Goal: Task Accomplishment & Management: Use online tool/utility

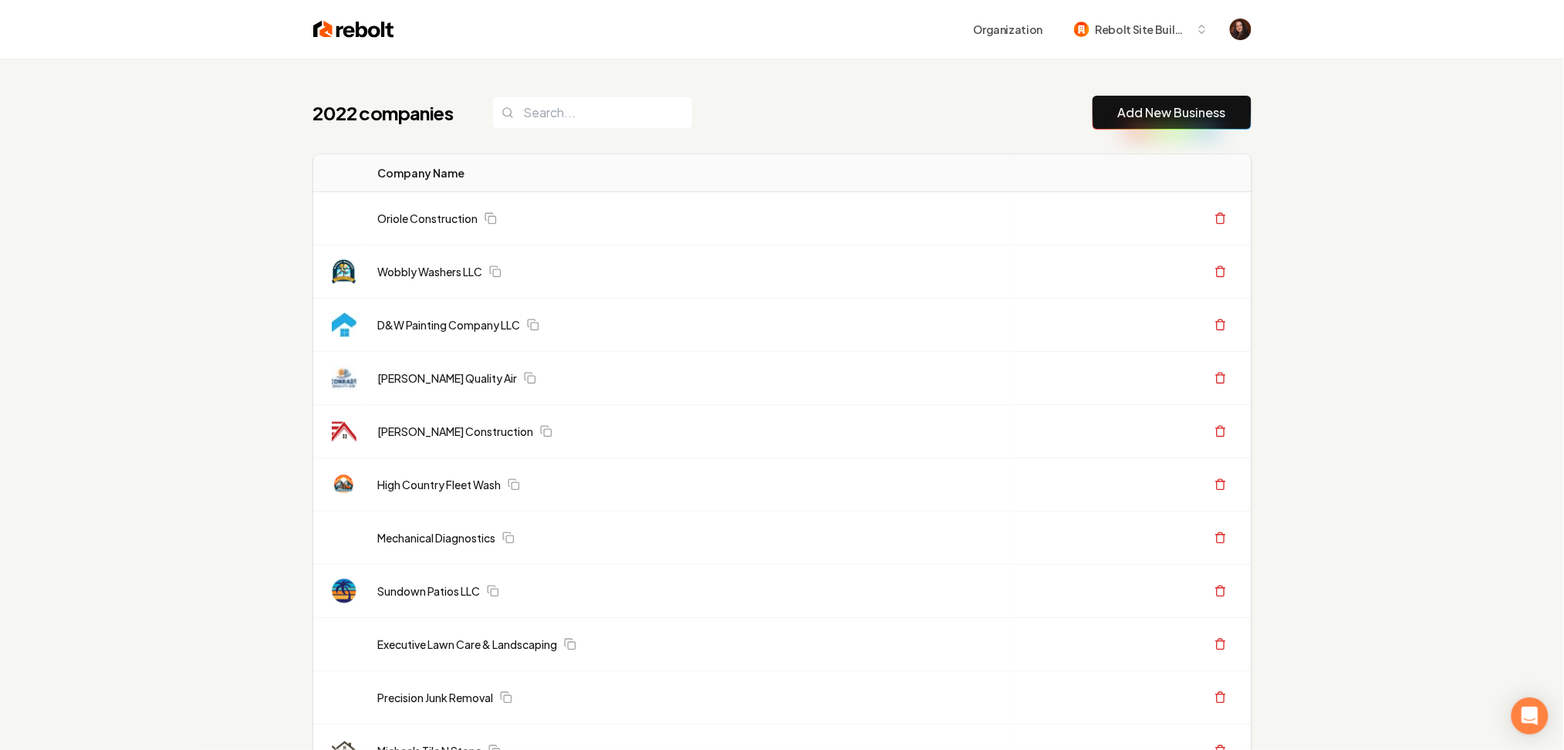
click at [1122, 114] on link "Add New Business" at bounding box center [1172, 112] width 108 height 19
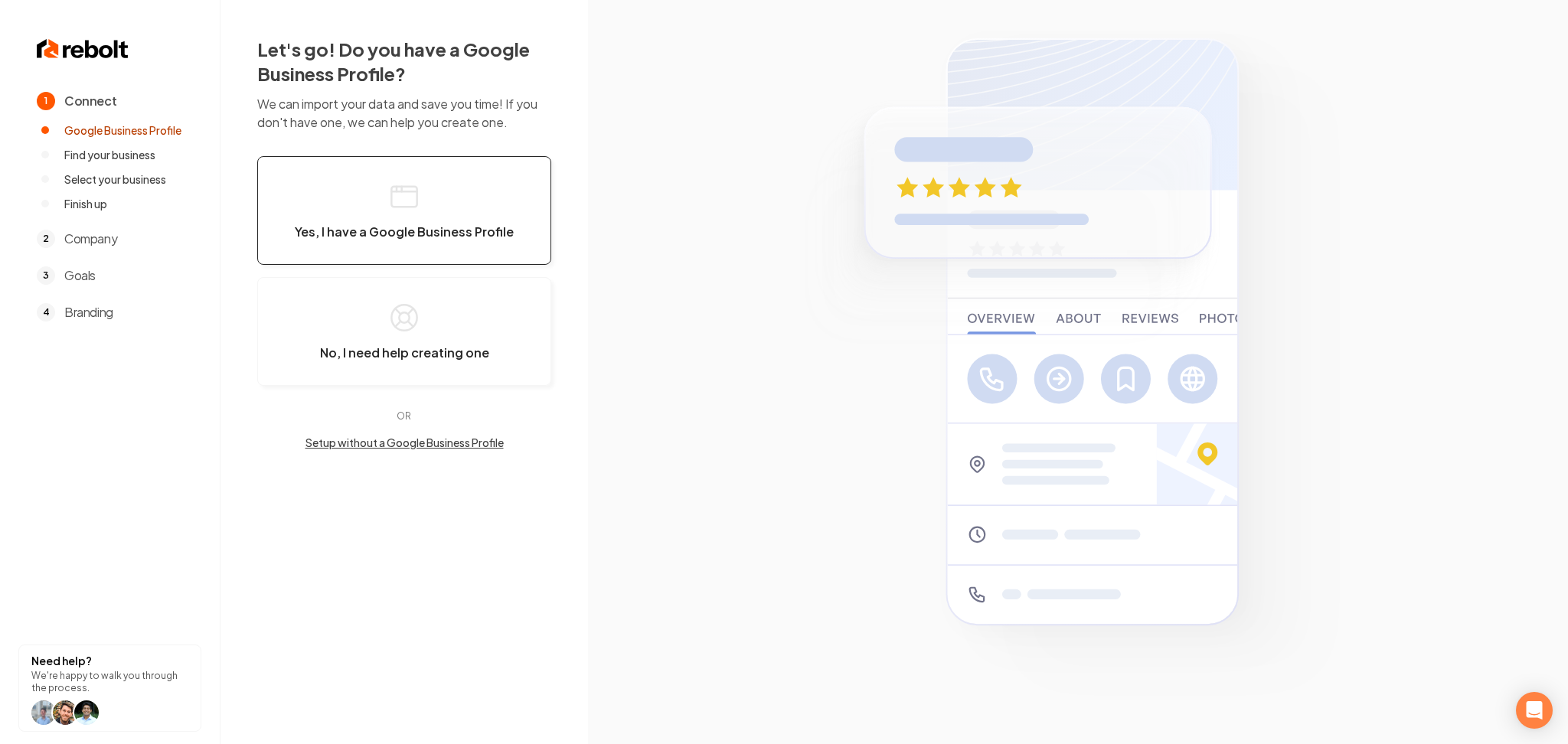
click at [372, 219] on button "Yes, I have a Google Business Profile" at bounding box center [404, 210] width 294 height 109
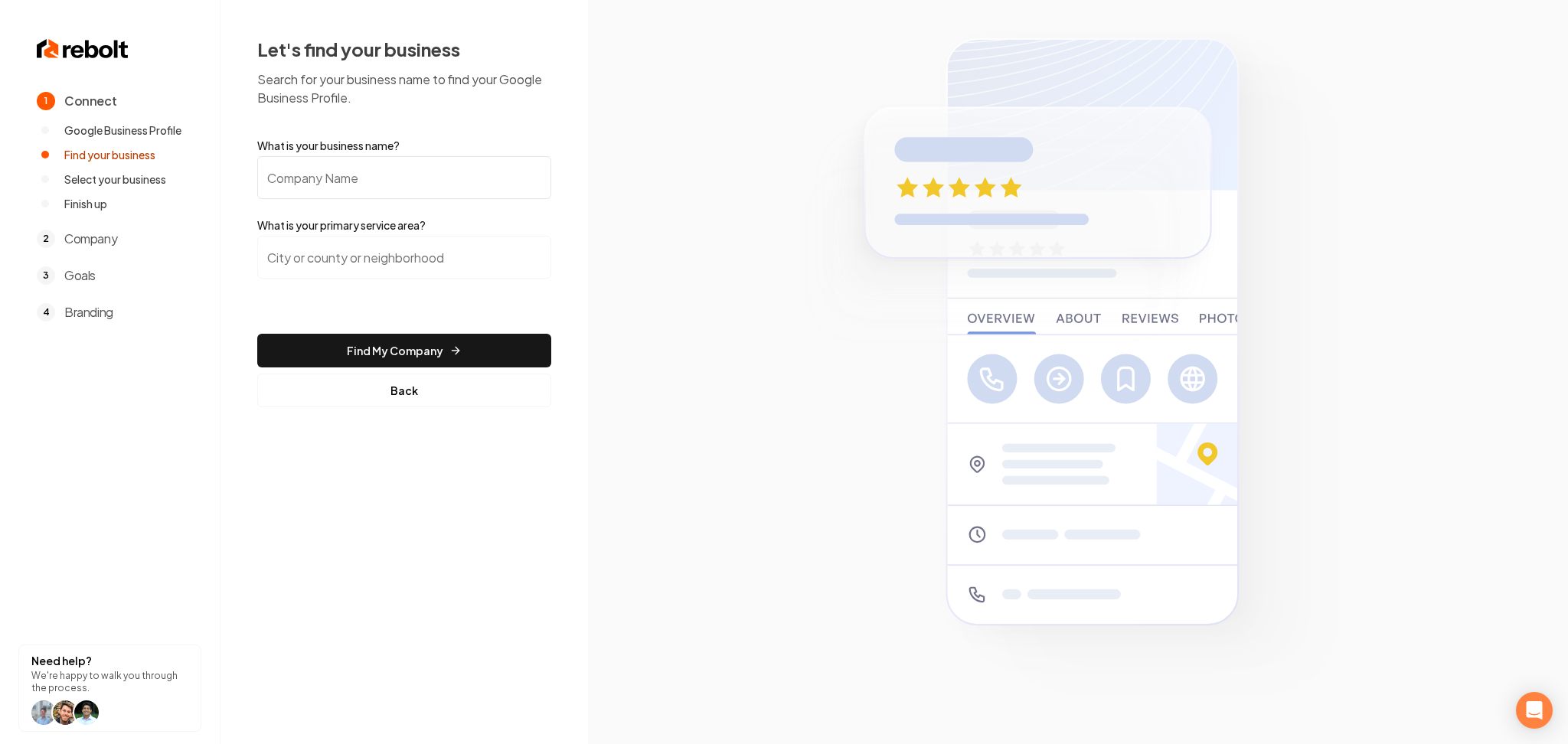
click at [353, 181] on input "What is your business name?" at bounding box center [404, 177] width 294 height 43
paste input "Simones Outdoor Services"
type input "Simones Outdoor Services"
click at [327, 269] on input "search" at bounding box center [404, 257] width 294 height 43
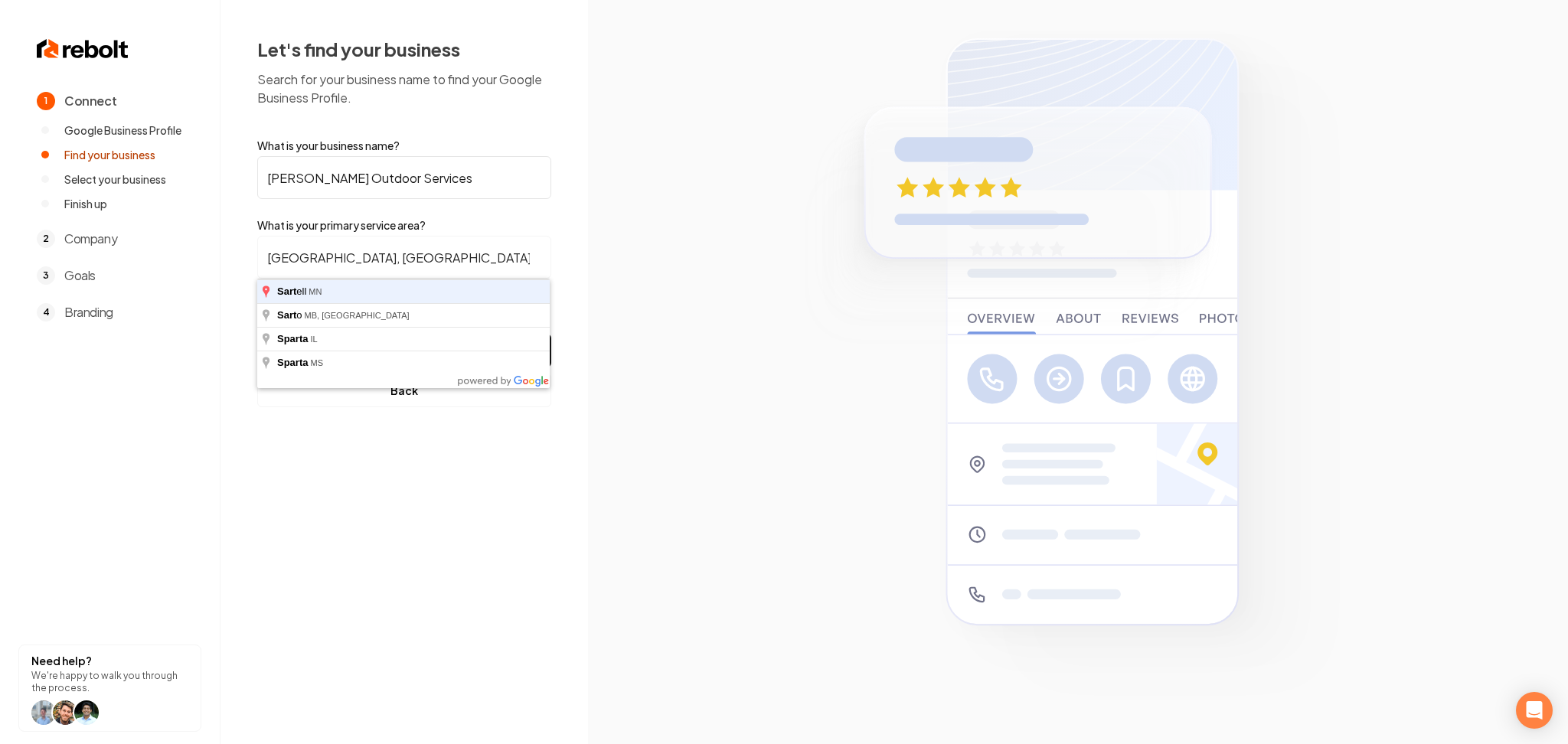
type input "Sartell, MN"
click at [257, 333] on button "Find My Company" at bounding box center [404, 350] width 294 height 34
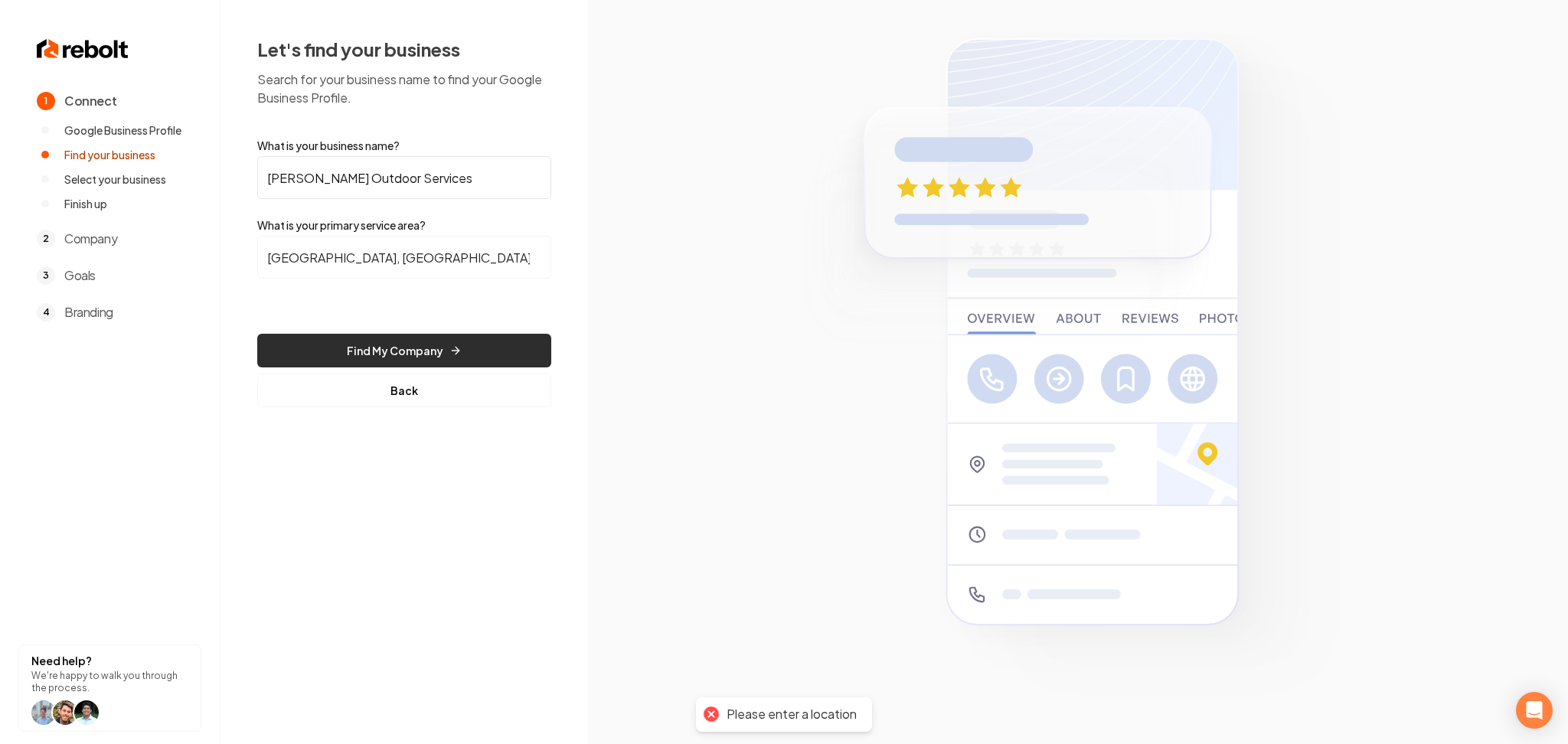
click at [336, 360] on button "Find My Company" at bounding box center [404, 350] width 294 height 34
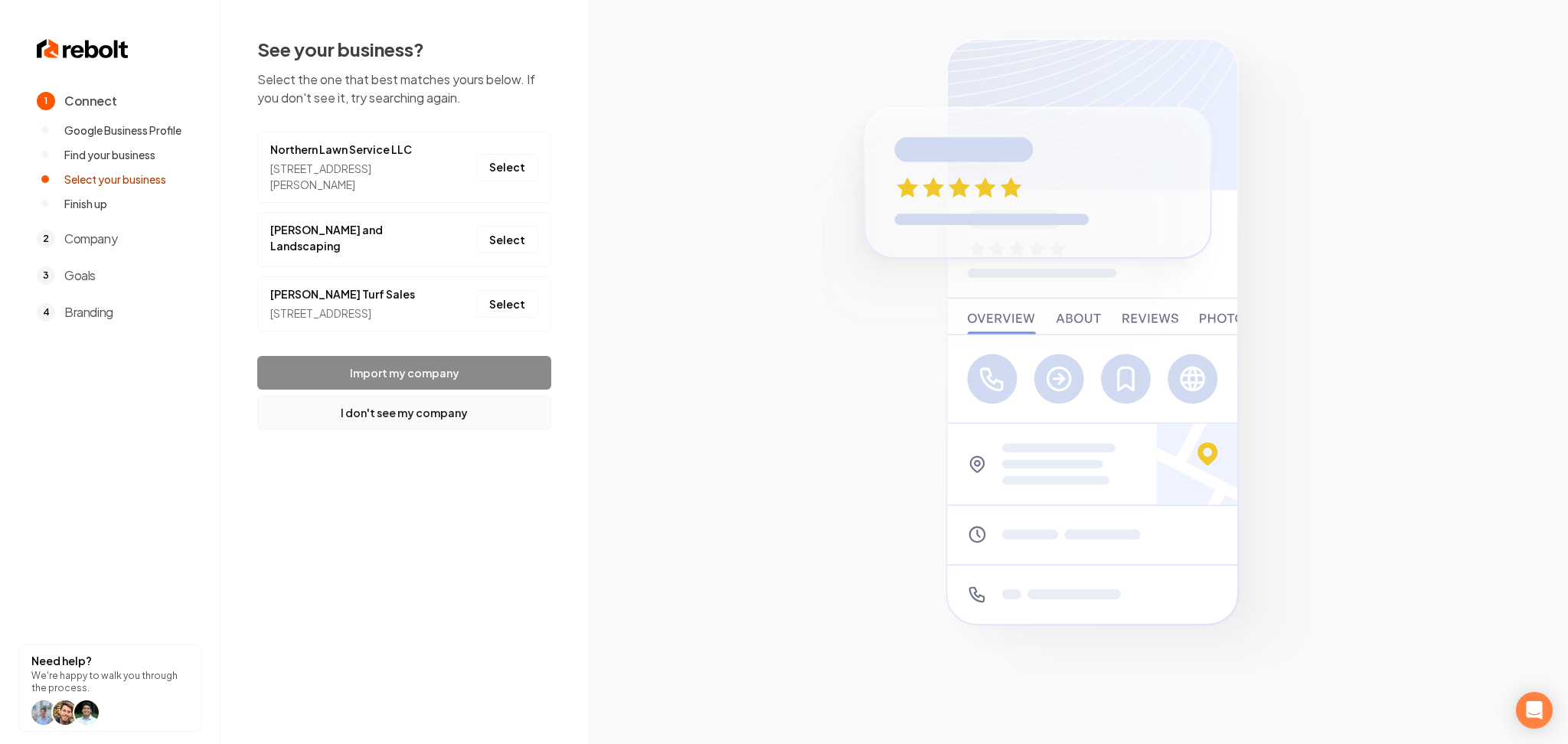
click at [446, 427] on button "I don't see my company" at bounding box center [404, 413] width 294 height 34
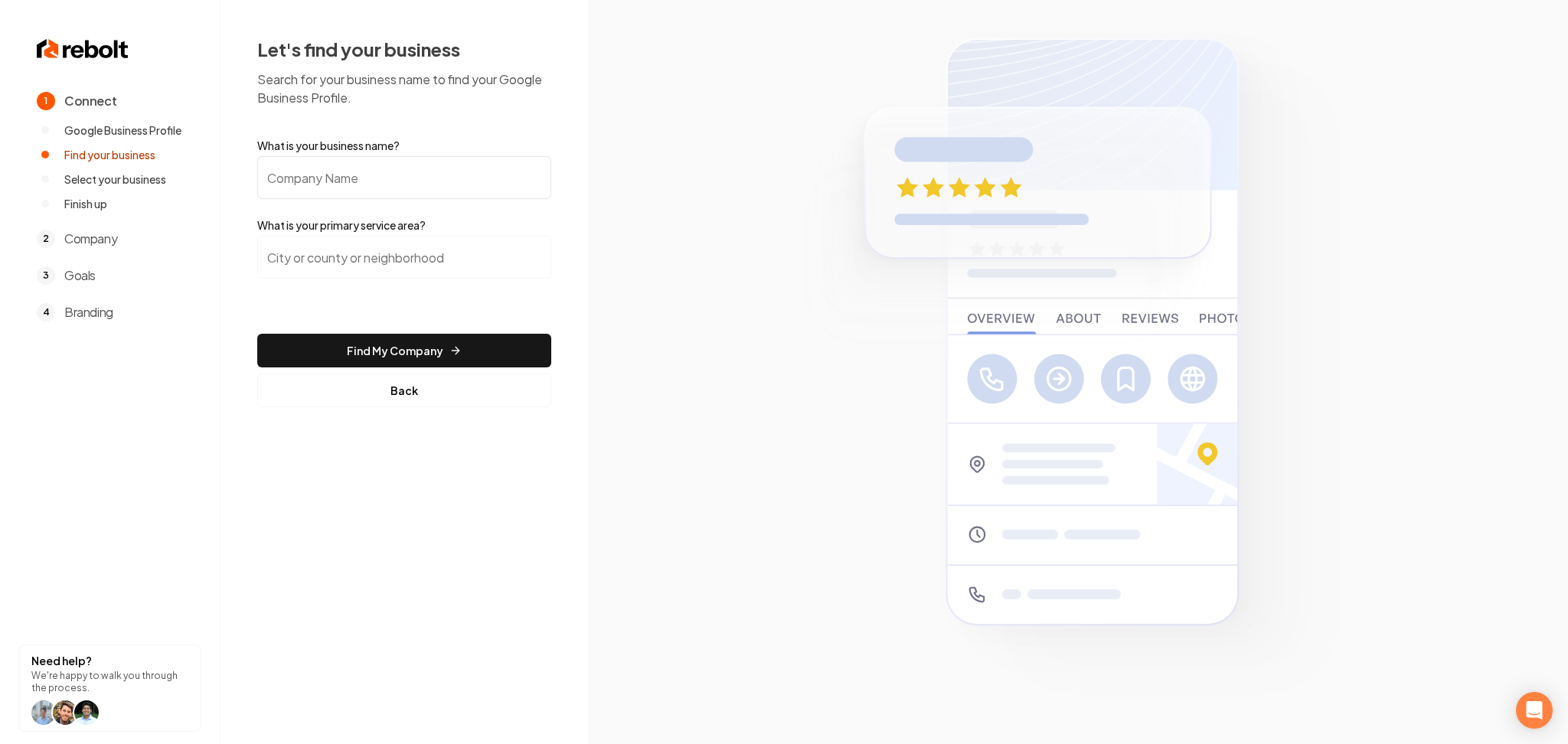
paste input "Simone's Outdoor Services"
click at [414, 172] on input "Simone's Outdoor Services" at bounding box center [404, 177] width 294 height 43
type input "Simone's Outdoor Services"
click at [383, 270] on input "search" at bounding box center [404, 257] width 294 height 43
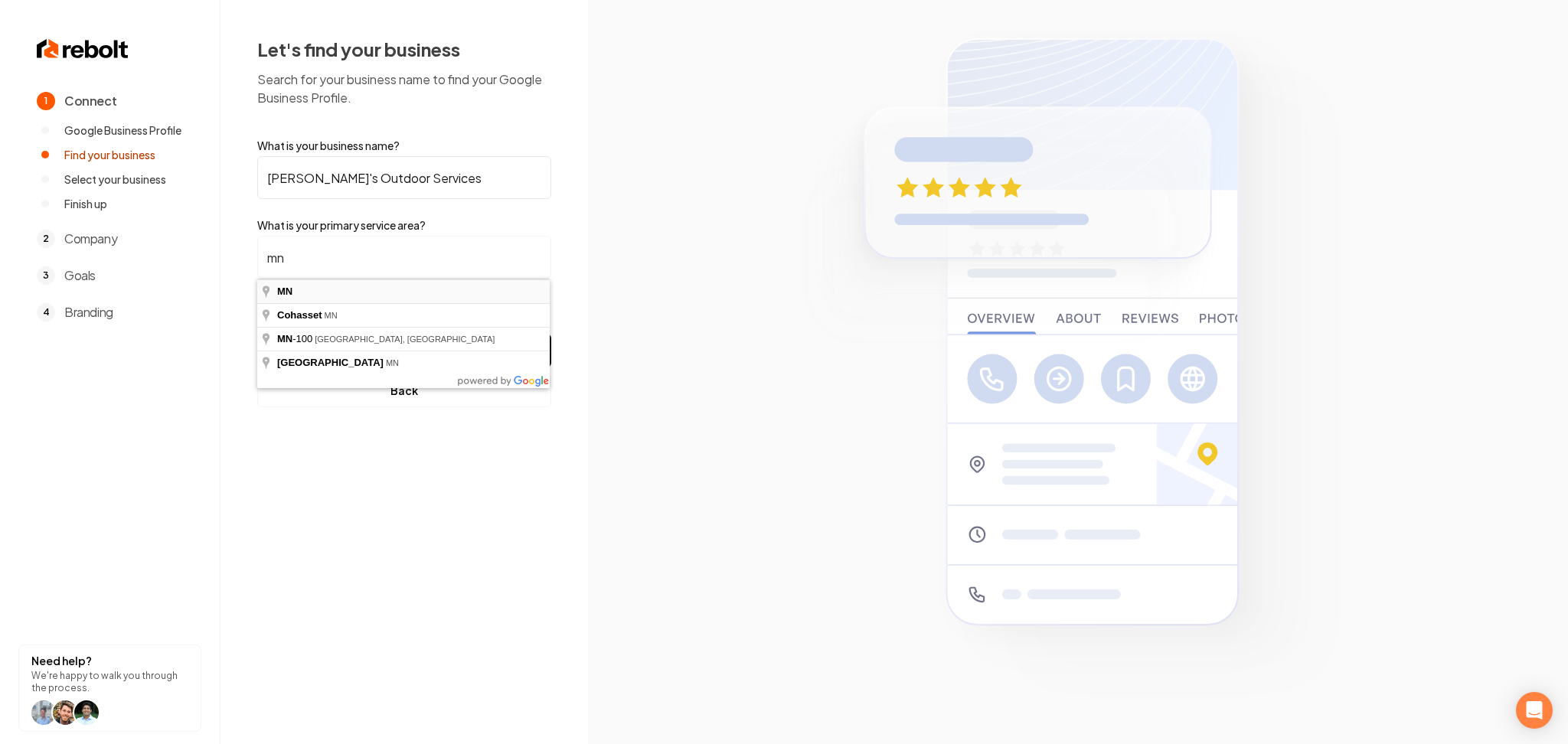
type input "MN"
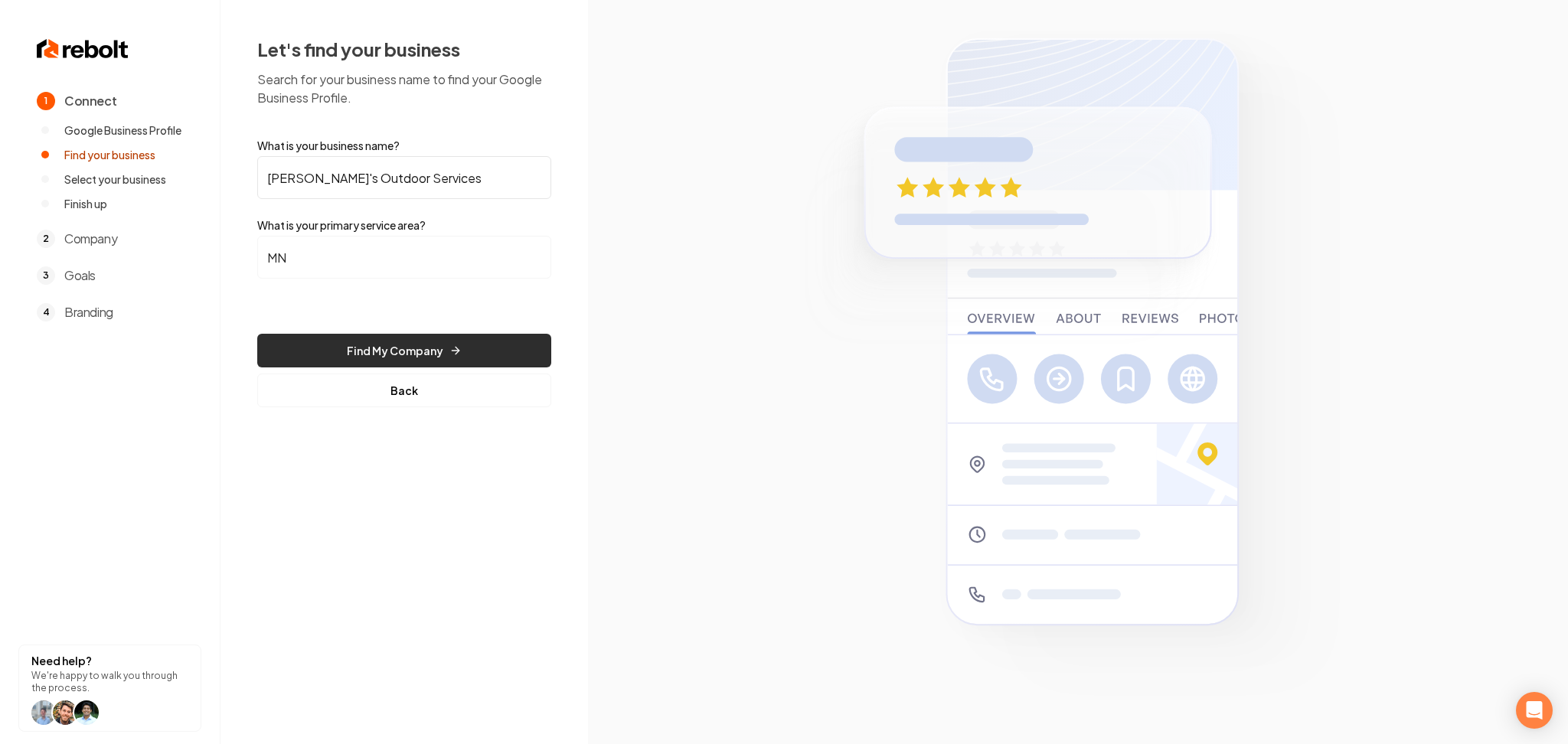
click at [358, 338] on button "Find My Company" at bounding box center [404, 350] width 294 height 34
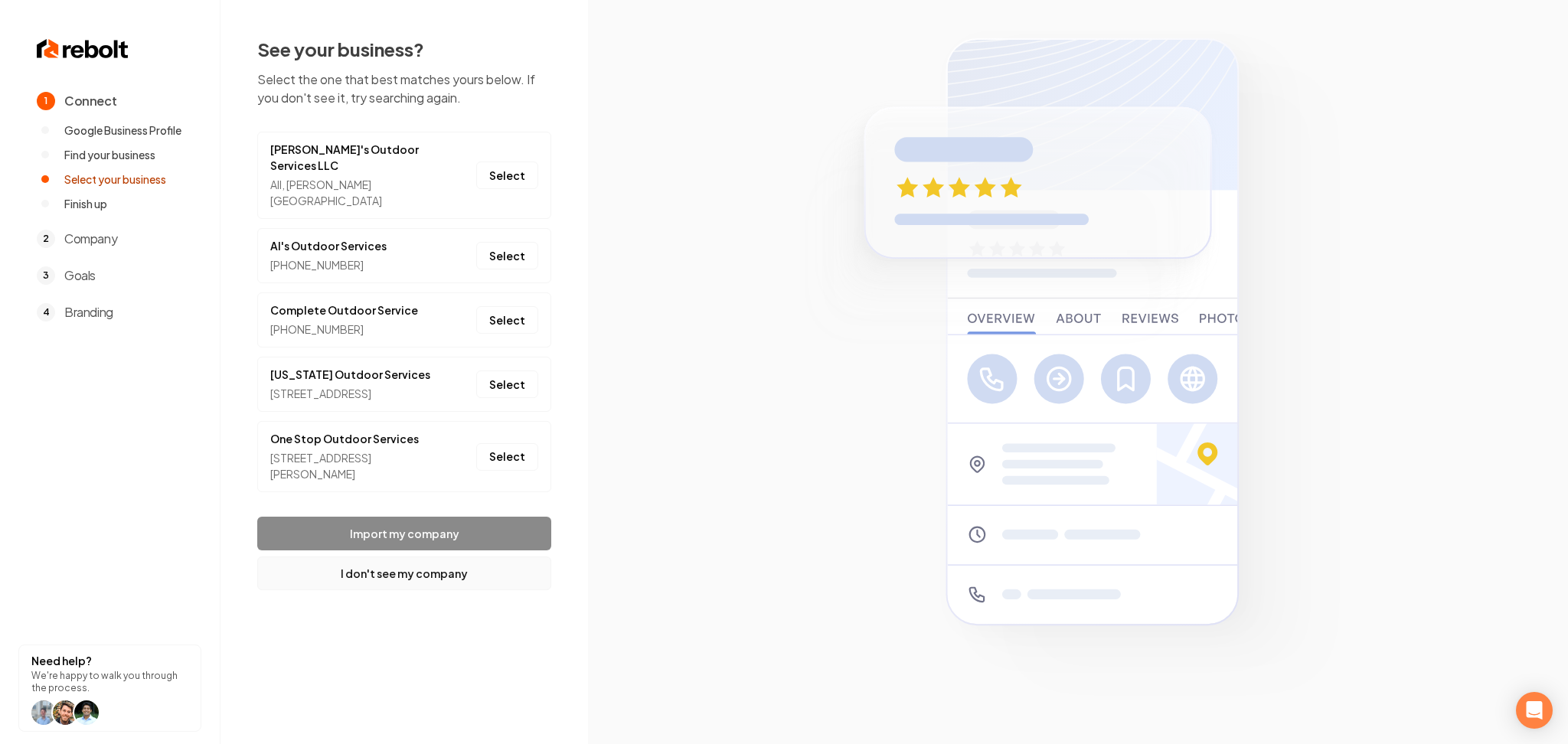
click at [392, 558] on button "I don't see my company" at bounding box center [404, 573] width 294 height 34
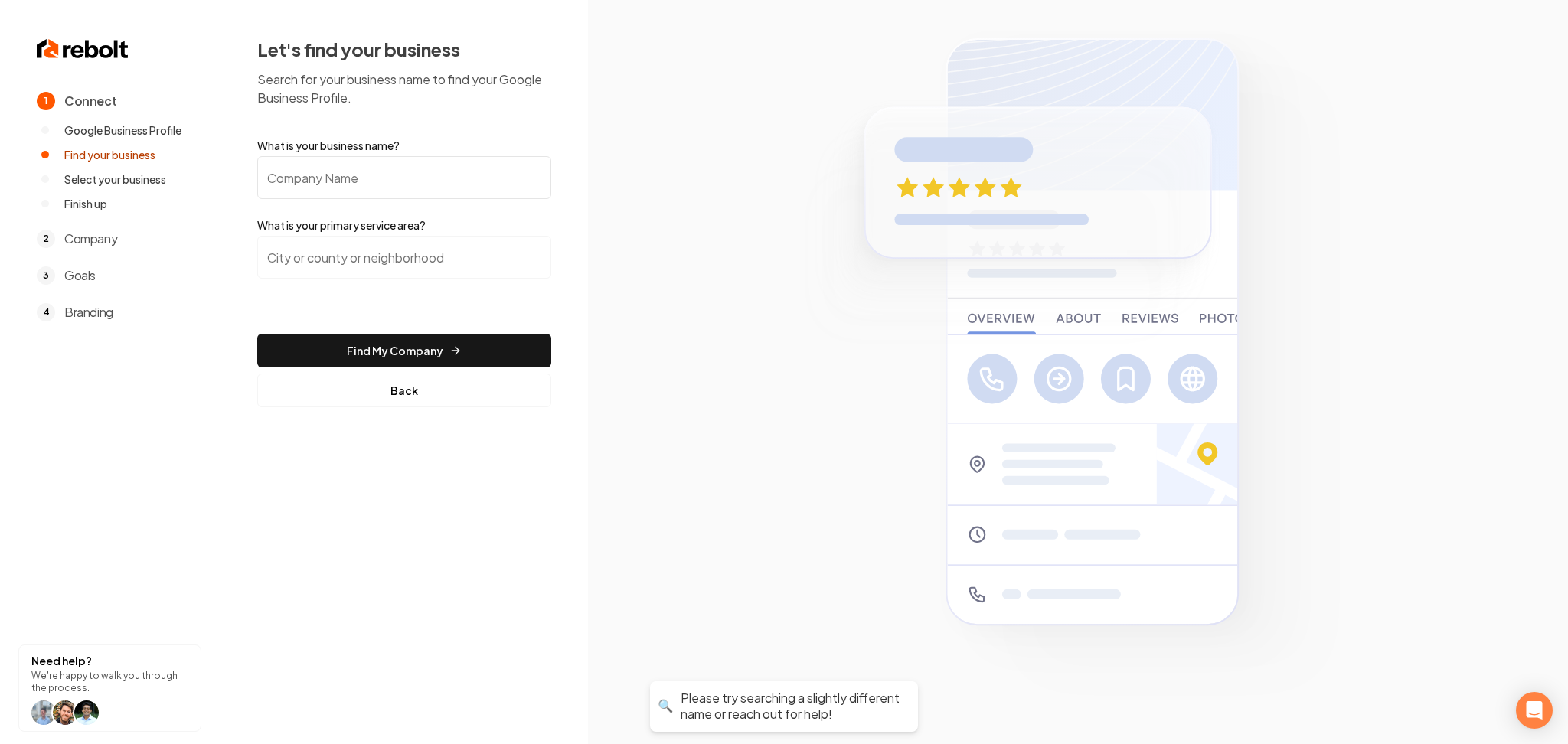
click at [401, 176] on input "What is your business name?" at bounding box center [404, 177] width 294 height 43
paste input "Simones Outdoor Services"
type input "Simones Outdoor Services"
click at [361, 277] on input "search" at bounding box center [404, 257] width 294 height 43
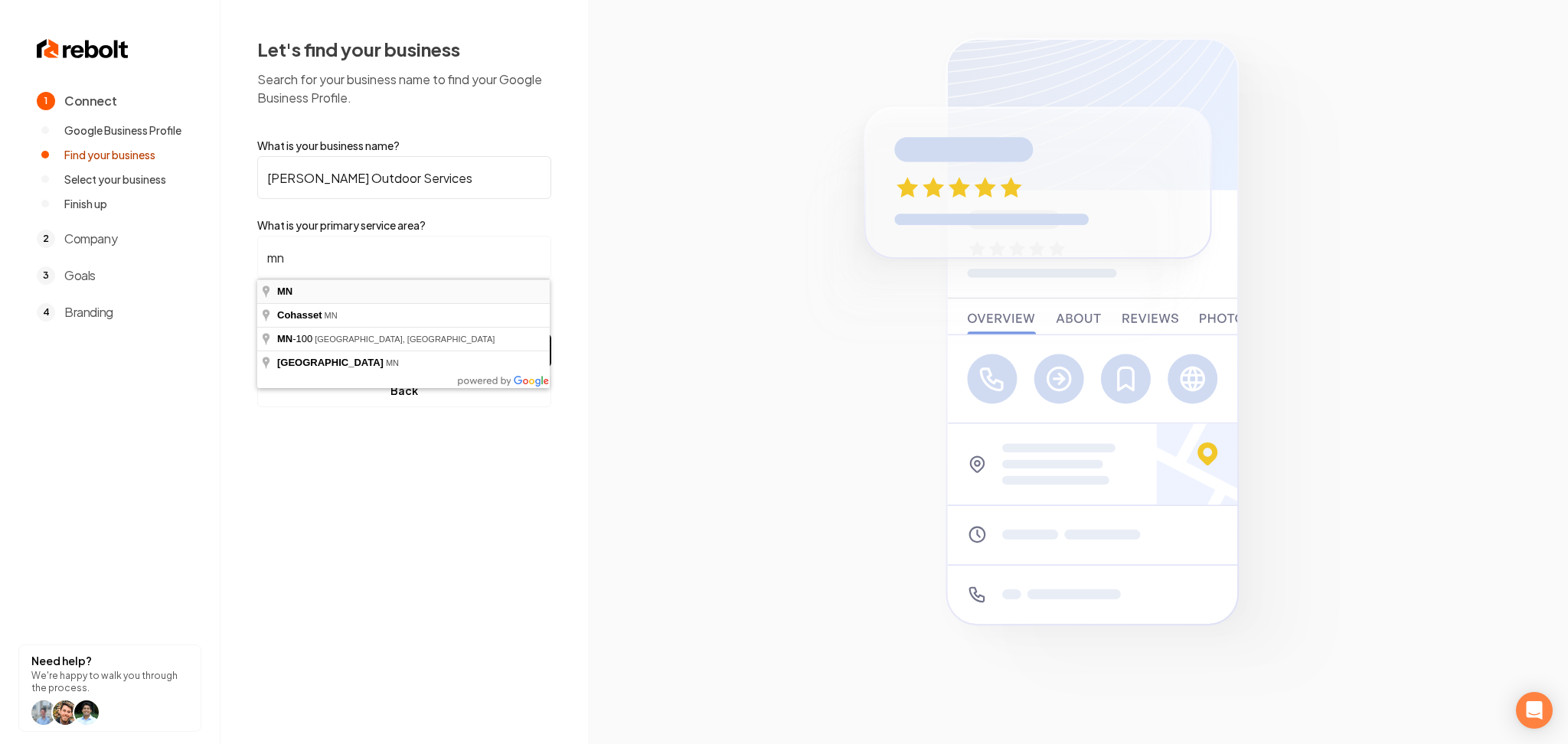
type input "MN"
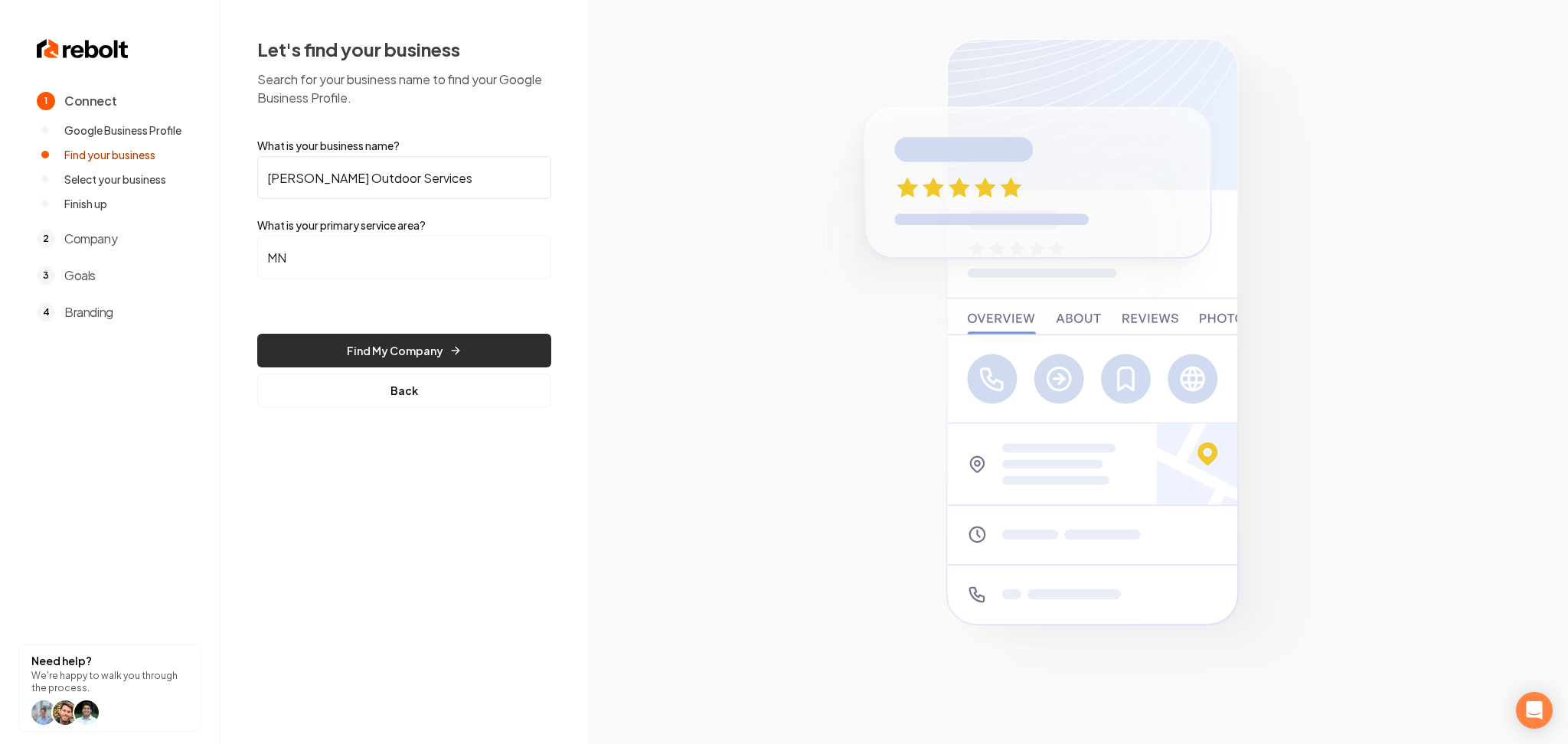
click at [384, 345] on button "Find My Company" at bounding box center [404, 350] width 294 height 34
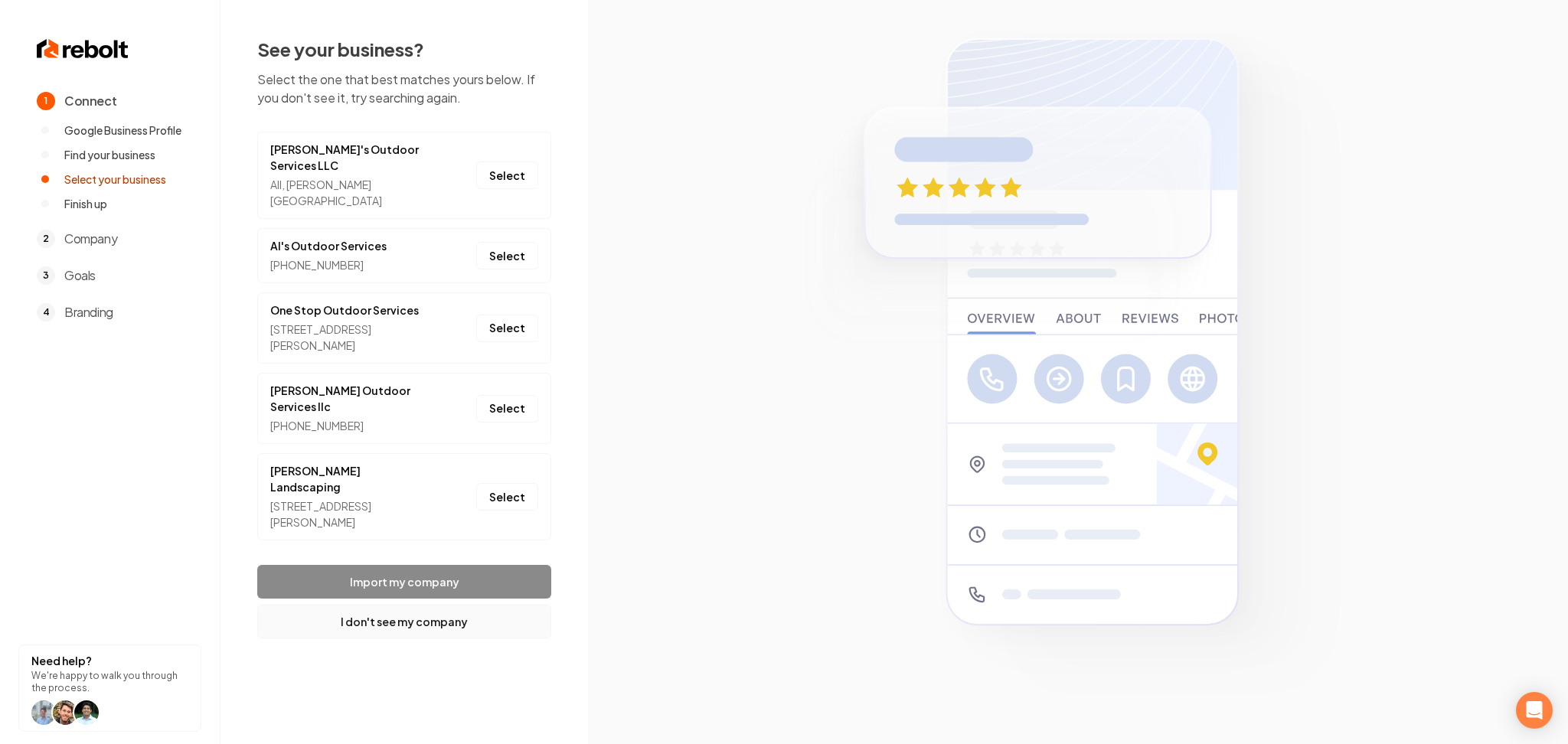
click at [372, 604] on button "I don't see my company" at bounding box center [404, 621] width 294 height 34
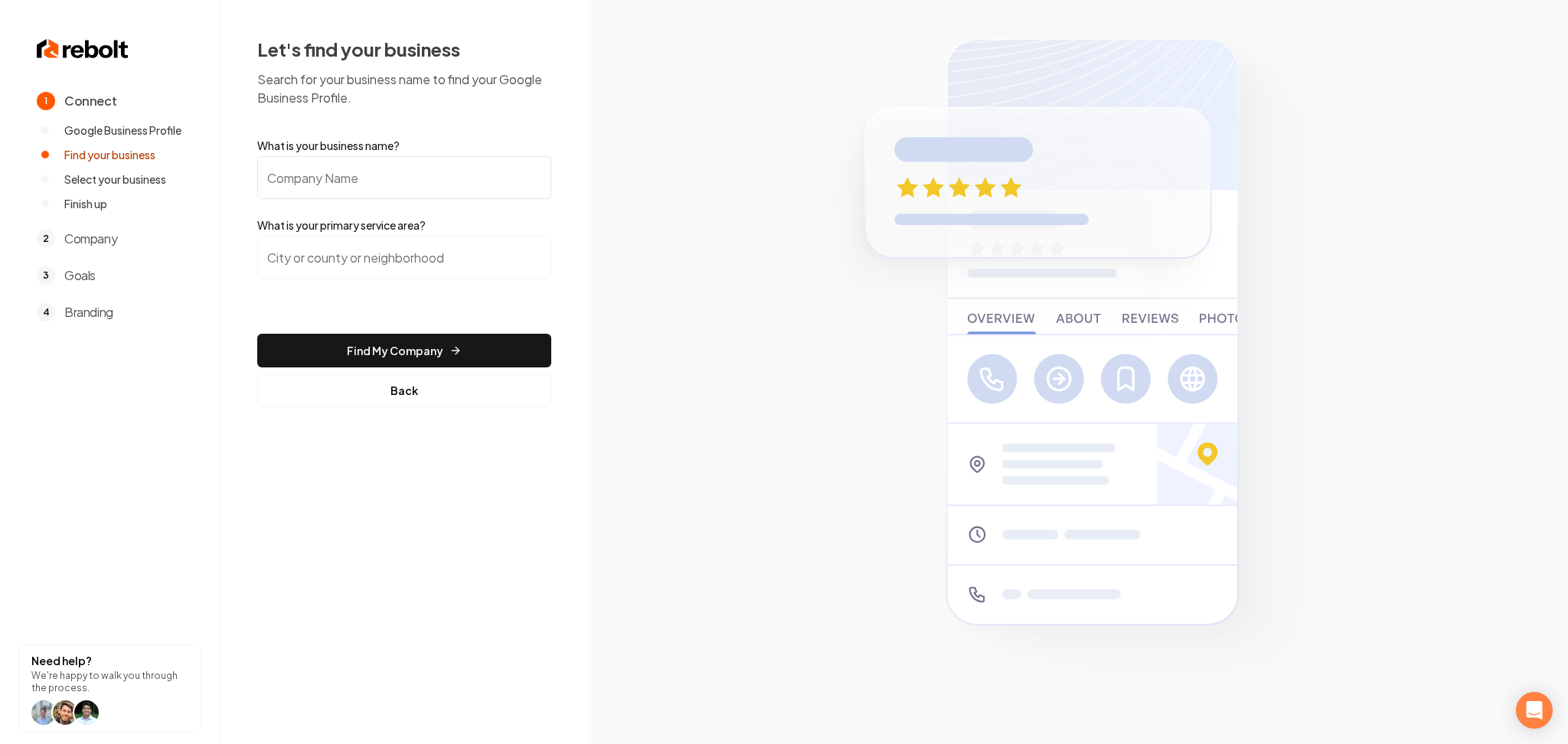
click at [409, 178] on input "What is your business name?" at bounding box center [404, 177] width 294 height 43
paste input "Simone's Outdoor Services"
click at [415, 254] on input "search" at bounding box center [404, 257] width 294 height 43
click at [427, 167] on input "Simone's Outdoor Services" at bounding box center [404, 177] width 294 height 43
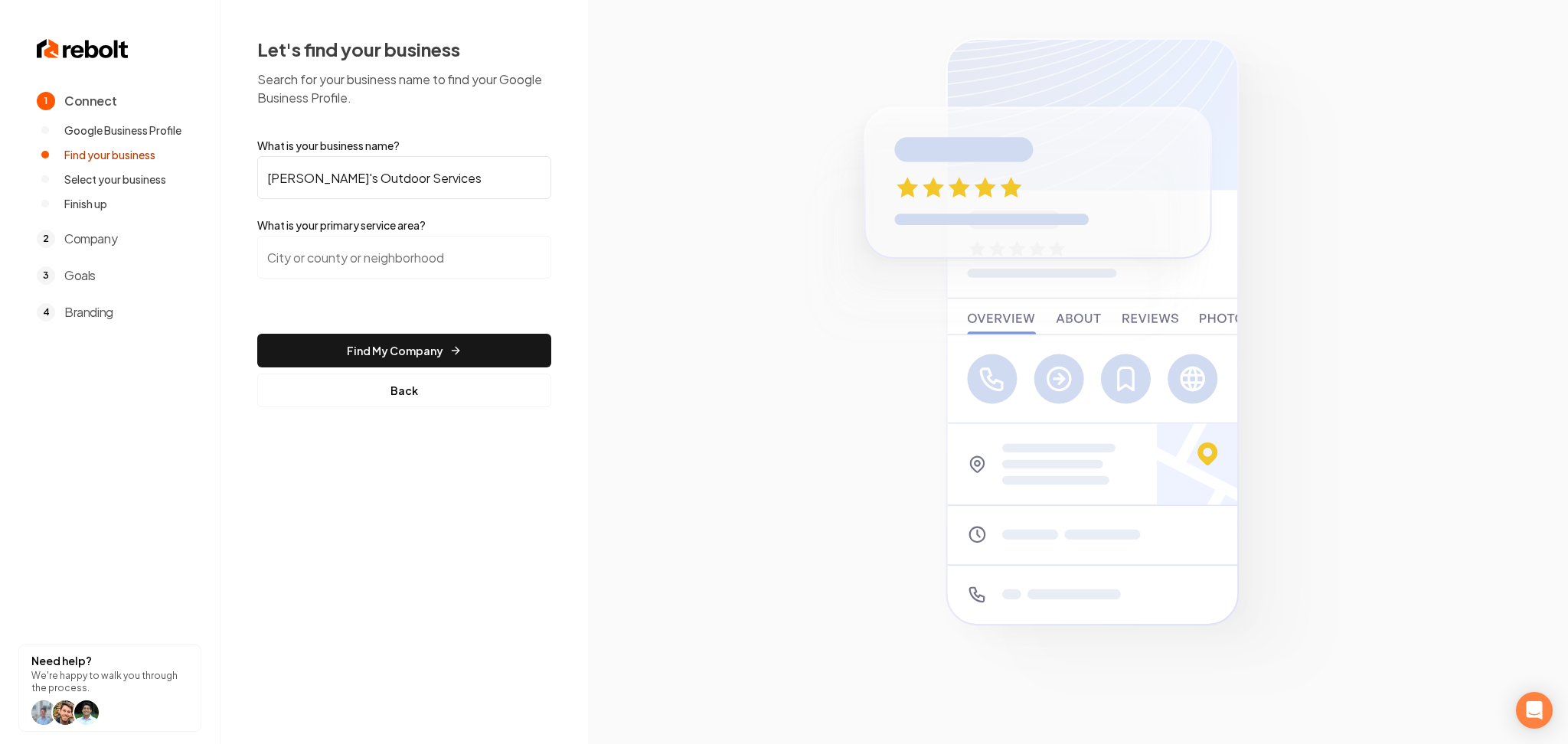
click at [427, 167] on input "Simone's Outdoor Services" at bounding box center [404, 177] width 294 height 43
paste input "text"
type input "Simones Outdoor Services"
click at [409, 253] on input "search" at bounding box center [404, 257] width 294 height 43
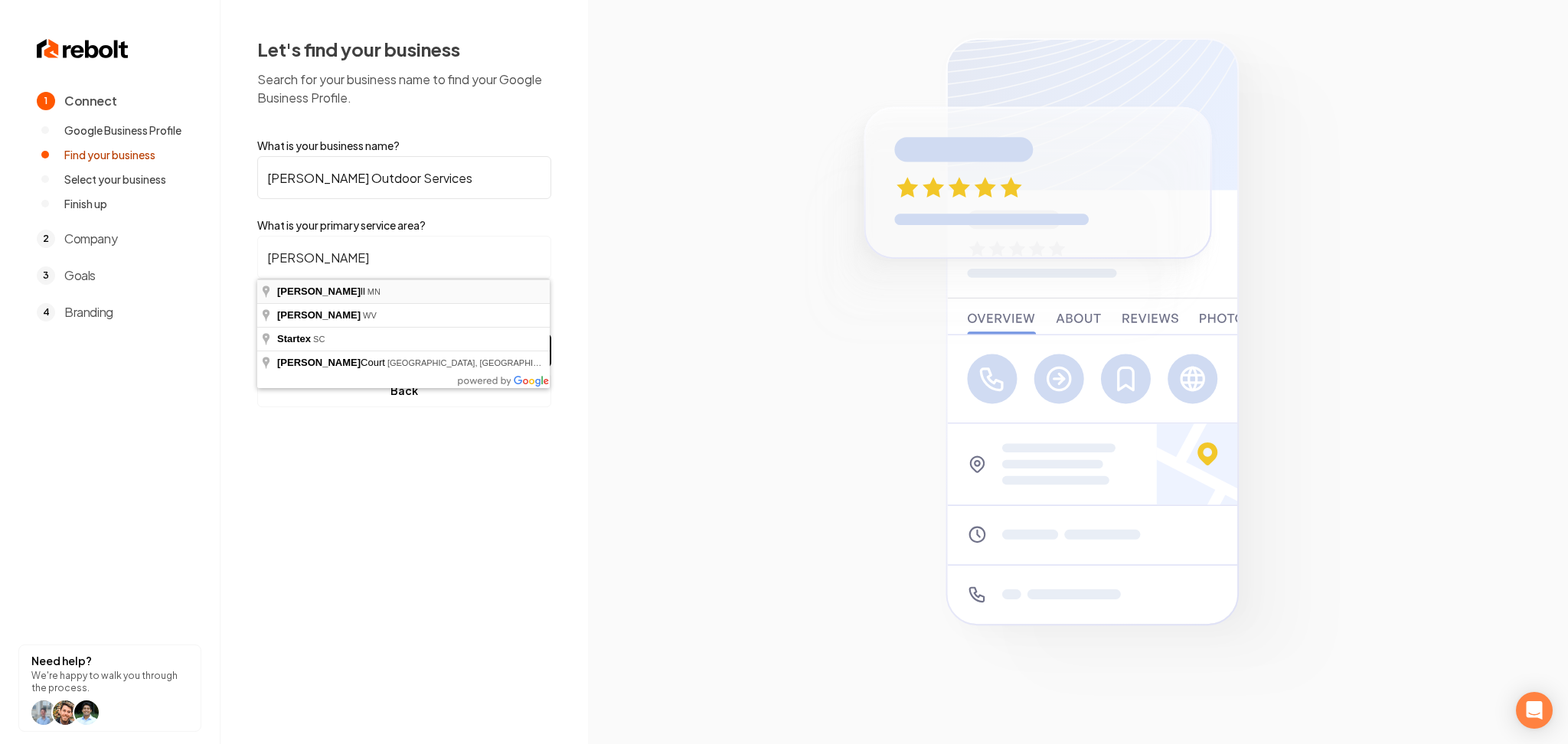
type input "Sartell, MN"
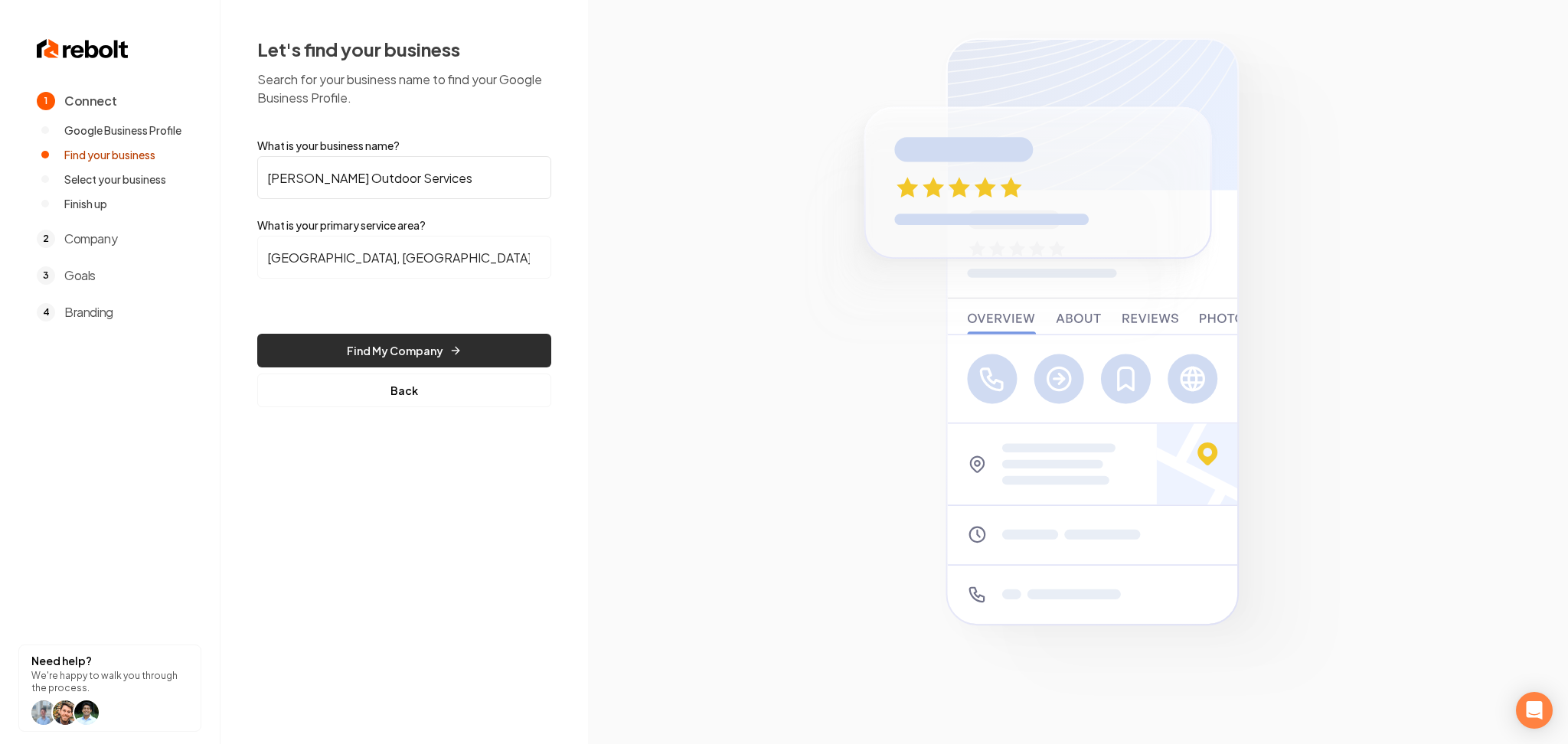
click at [380, 352] on button "Find My Company" at bounding box center [404, 350] width 294 height 34
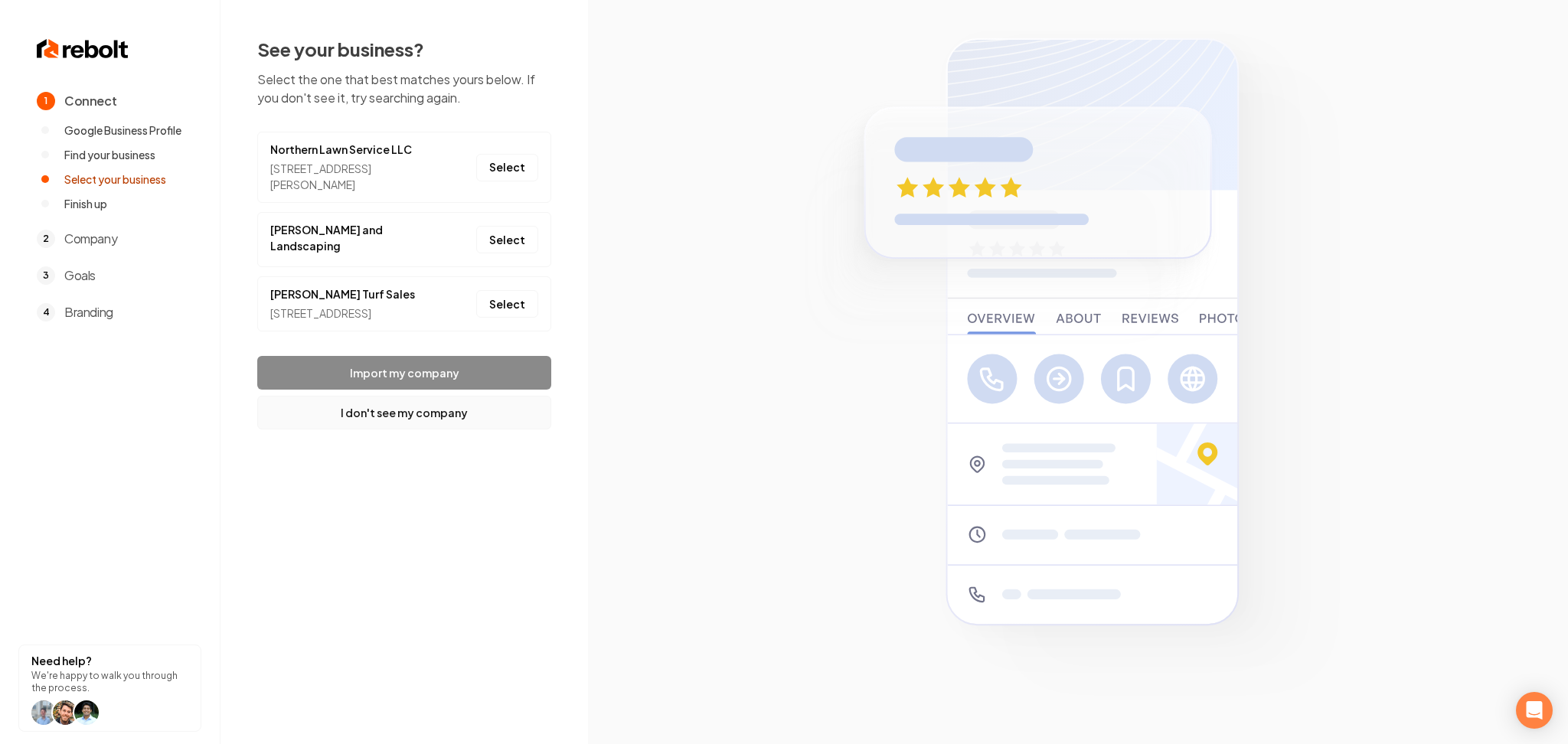
click at [411, 422] on button "I don't see my company" at bounding box center [404, 413] width 294 height 34
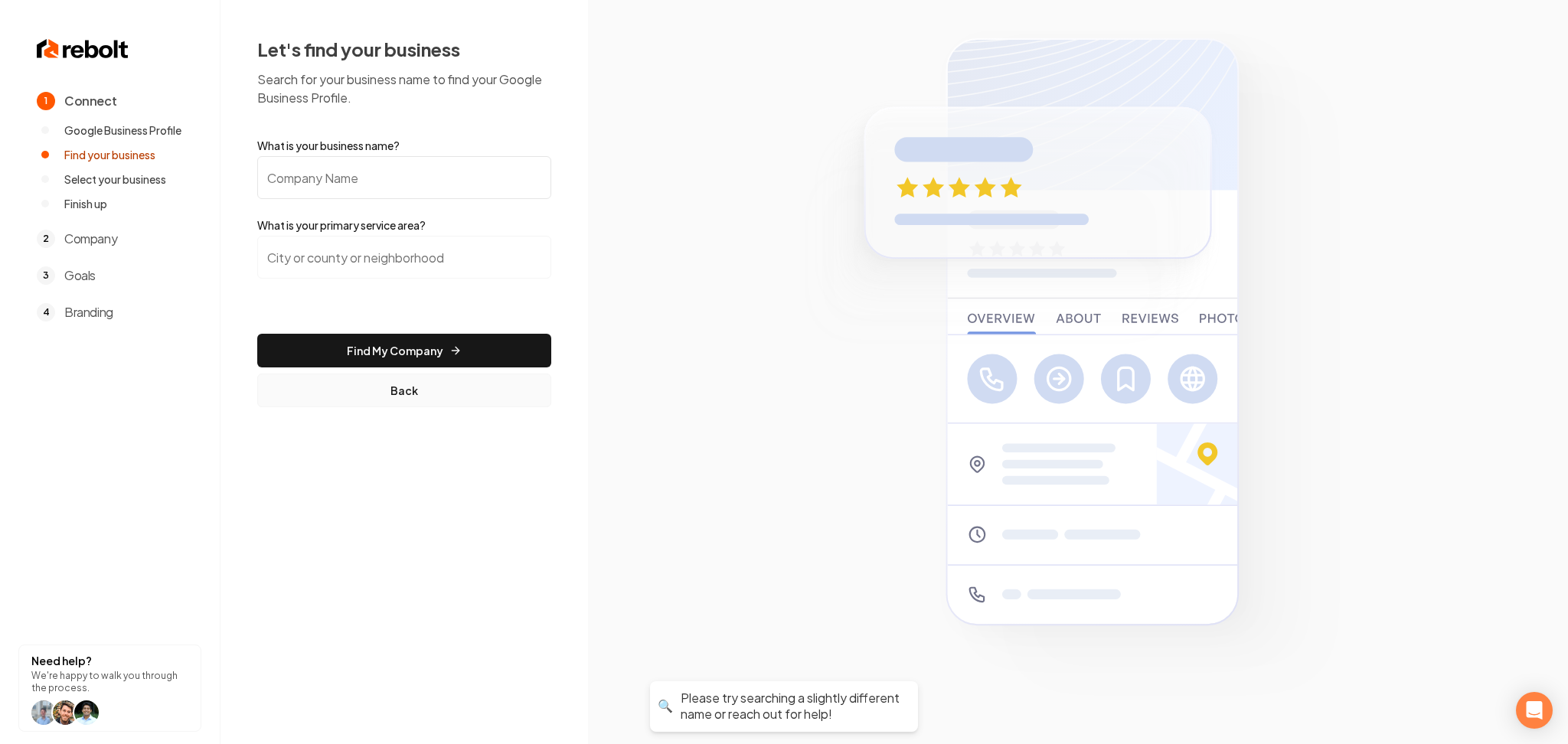
click at [406, 395] on button "Back" at bounding box center [404, 390] width 294 height 34
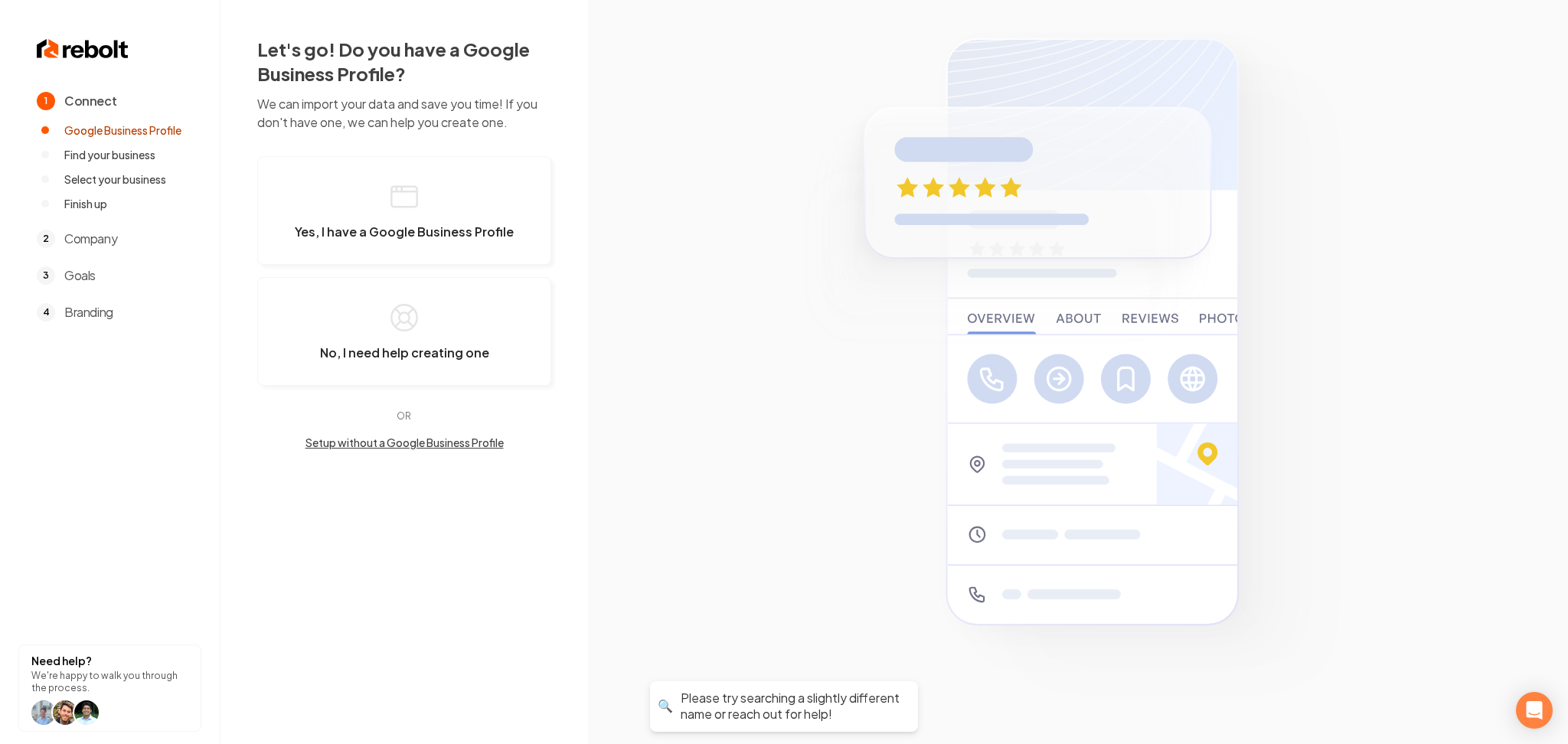
click at [406, 443] on button "Setup without a Google Business Profile" at bounding box center [404, 441] width 294 height 15
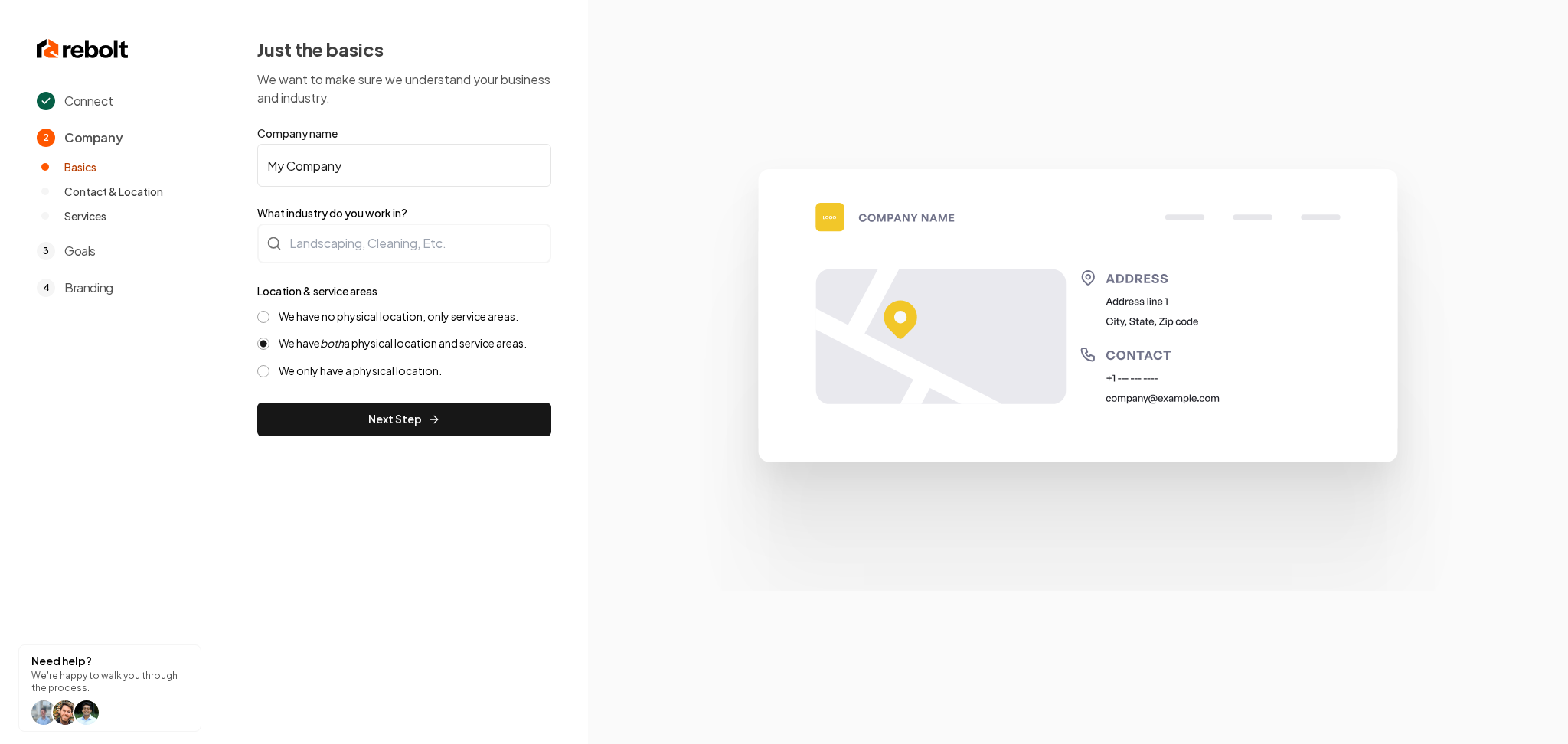
click at [327, 178] on input "My Company" at bounding box center [404, 165] width 294 height 43
paste input "[PERSON_NAME] Outdoor Services"
type input "[PERSON_NAME] Outdoor Services"
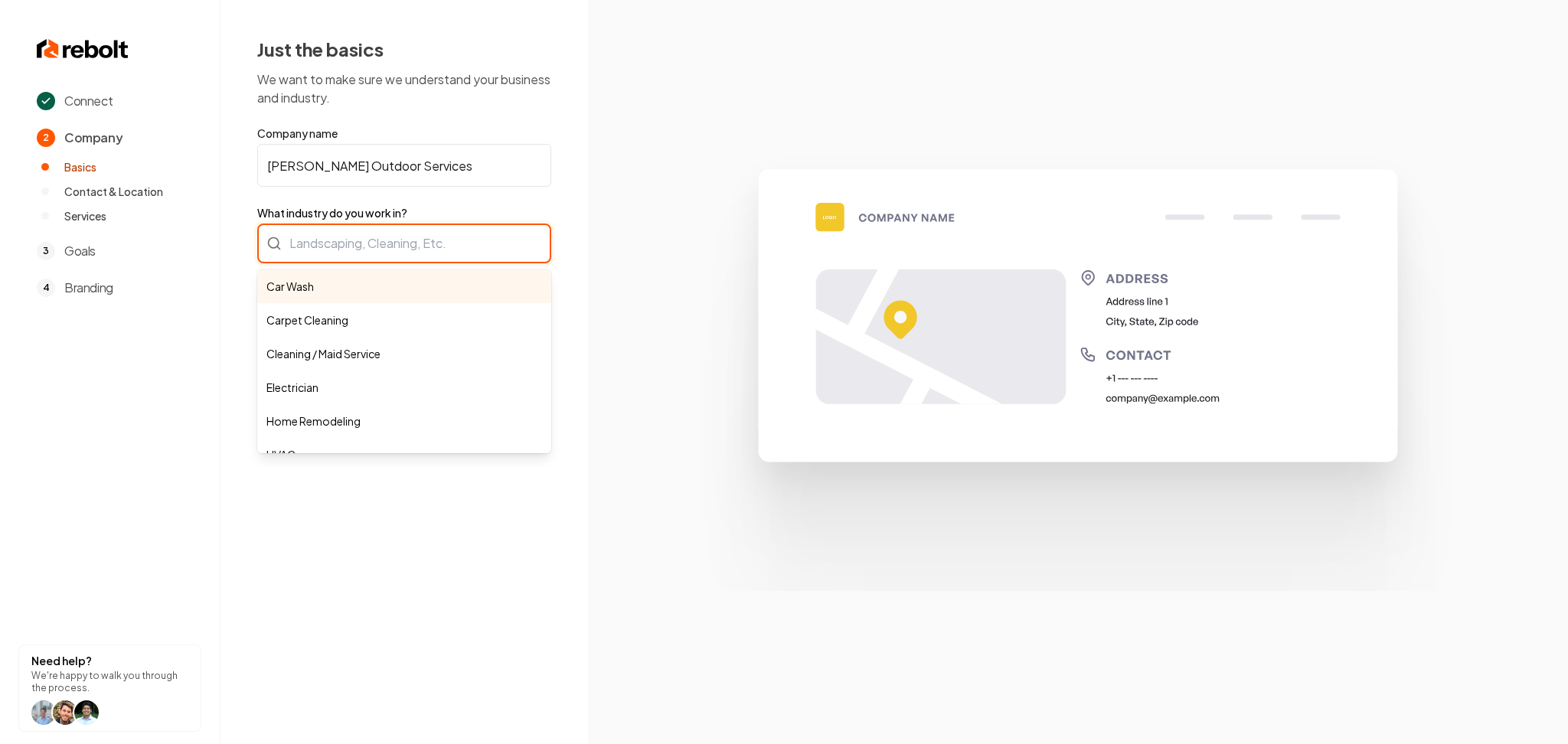
click at [377, 243] on div "Car Wash Carpet Cleaning Cleaning / Maid Service Electrician Home Remodeling HV…" at bounding box center [404, 243] width 294 height 40
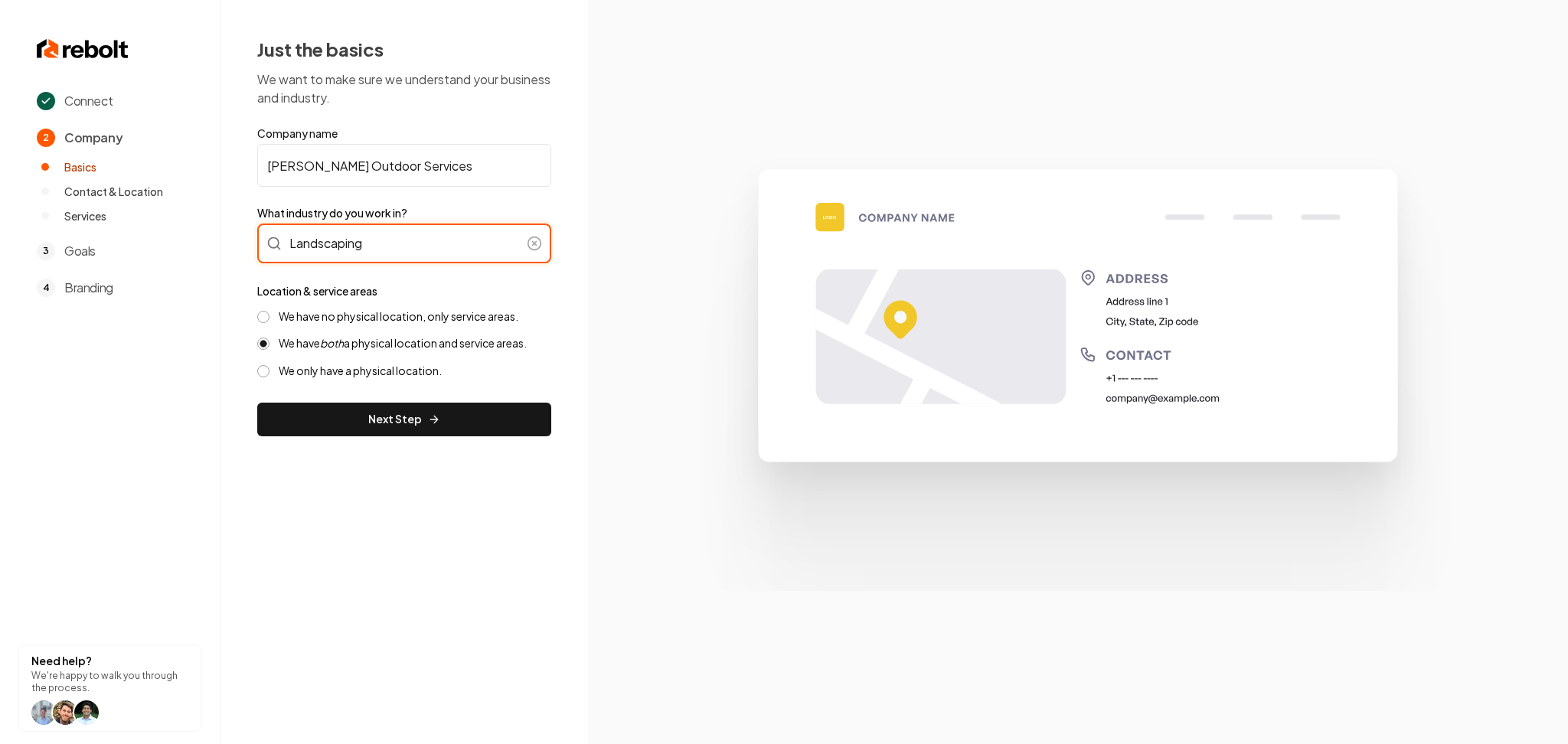
type input "Landscaping"
click at [336, 319] on label "We have no physical location, only service areas." at bounding box center [398, 316] width 239 height 15
click at [270, 319] on button "We have no physical location, only service areas." at bounding box center [263, 316] width 12 height 12
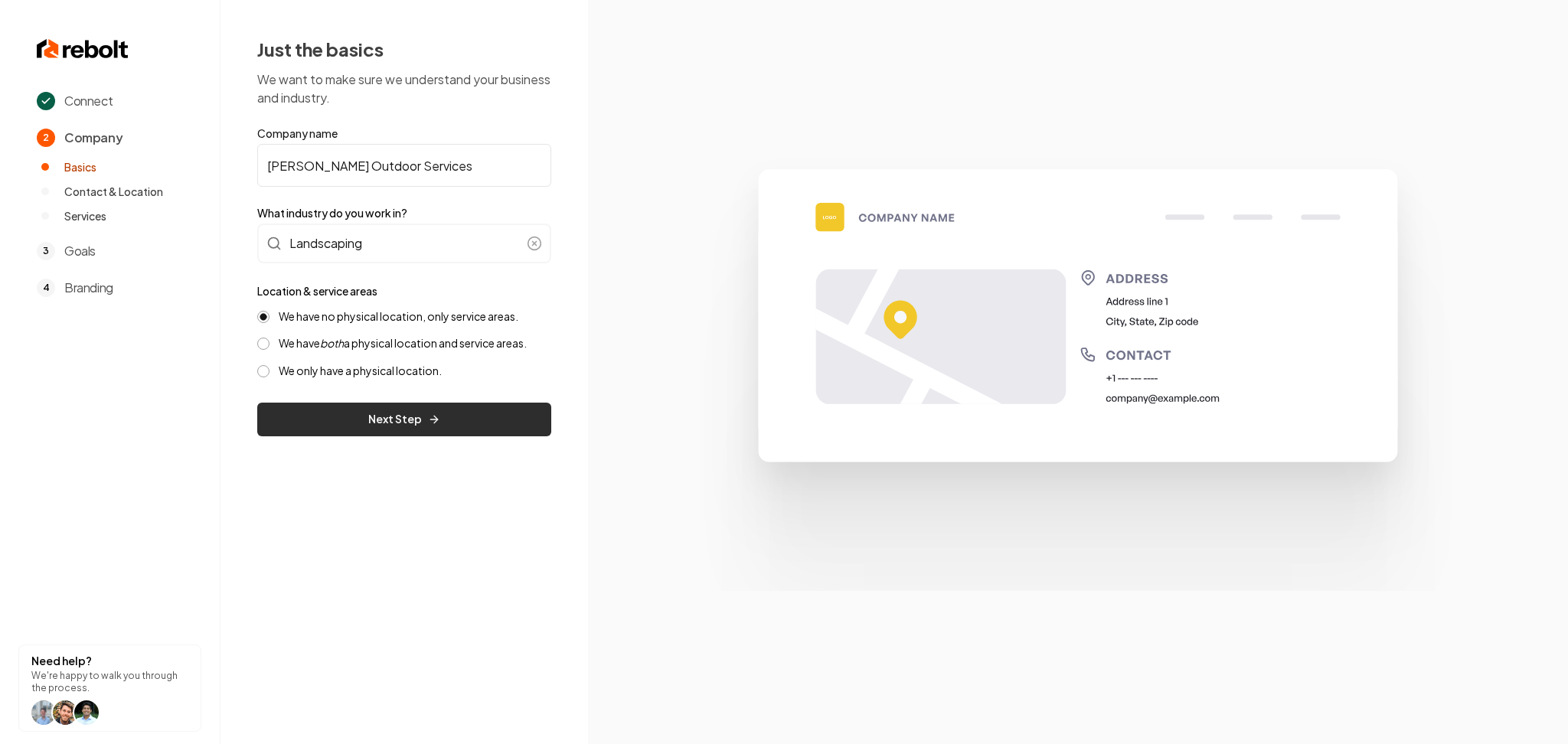
click at [365, 418] on button "Next Step" at bounding box center [404, 420] width 294 height 34
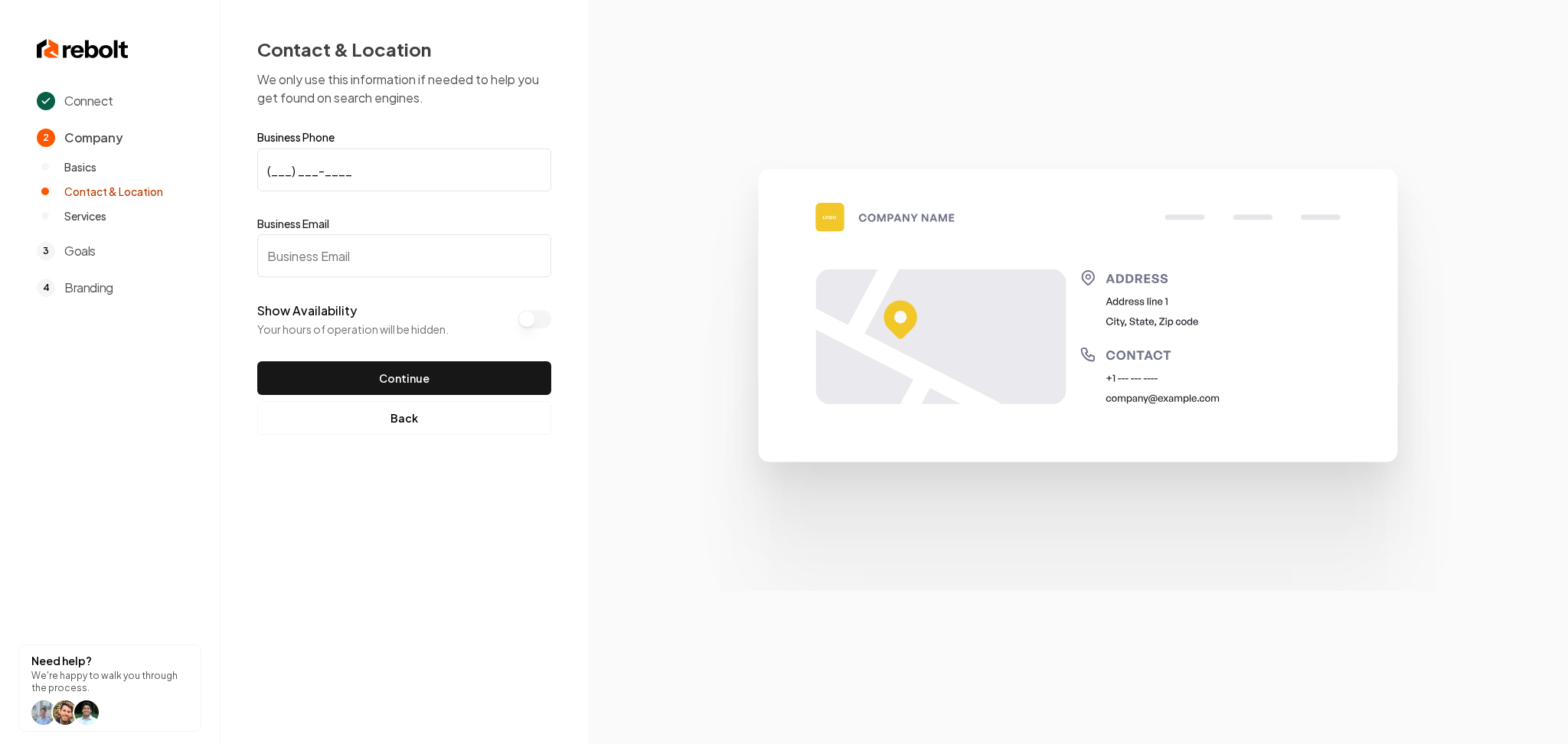
paste input "3207"
click at [324, 186] on input "(___) ___-3207" at bounding box center [404, 170] width 294 height 43
drag, startPoint x: 287, startPoint y: 164, endPoint x: 264, endPoint y: 173, distance: 24.7
click at [264, 173] on input "(___) ___-3207" at bounding box center [404, 170] width 294 height 43
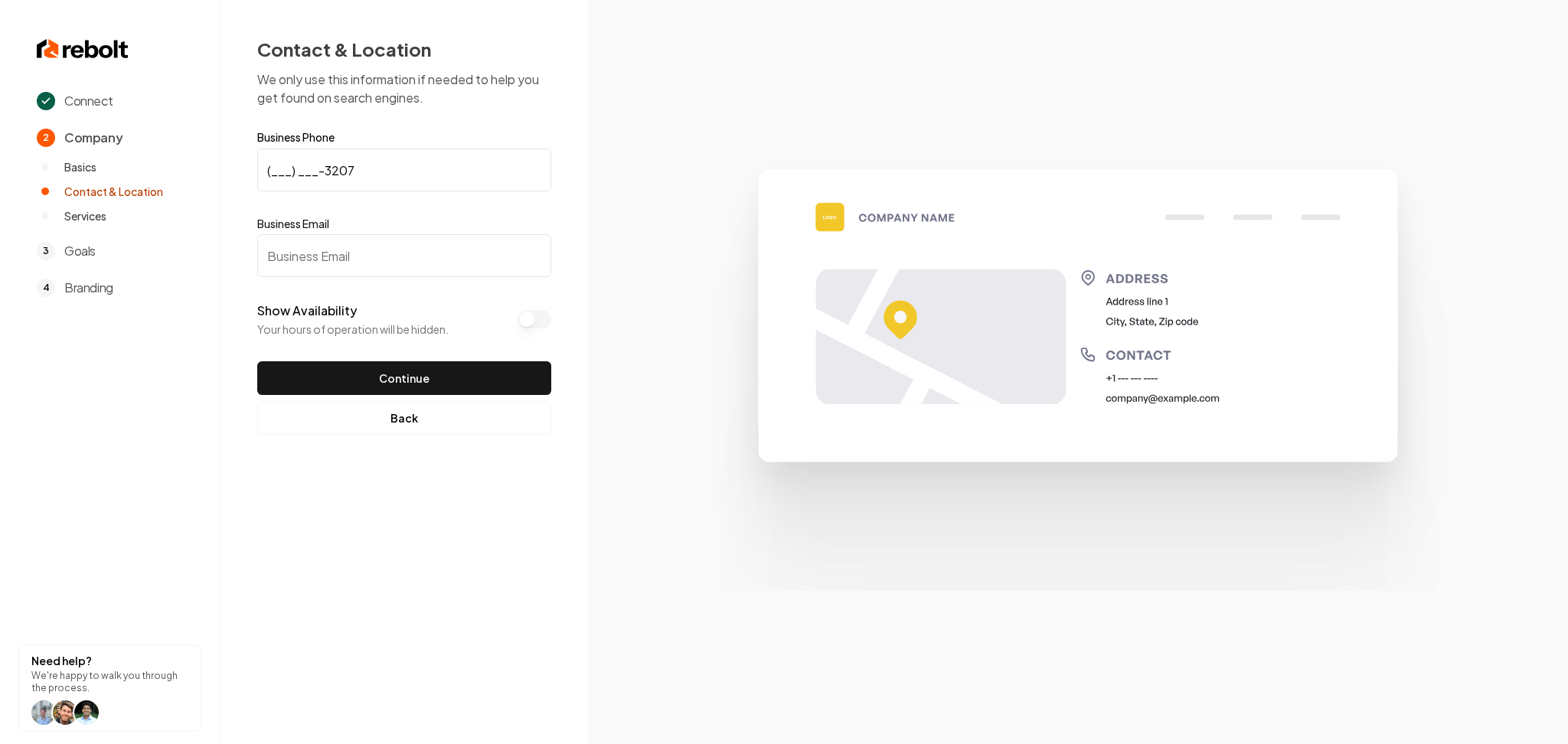
click at [264, 173] on input "(___) ___-3207" at bounding box center [404, 170] width 294 height 43
paste input "320) 761-9951"
type input "(320) 761-9951"
paste input "Simonesoutdoorservices@gmail.com"
click at [351, 257] on input "Simonesoutdoorservices@gmail.com" at bounding box center [404, 255] width 294 height 43
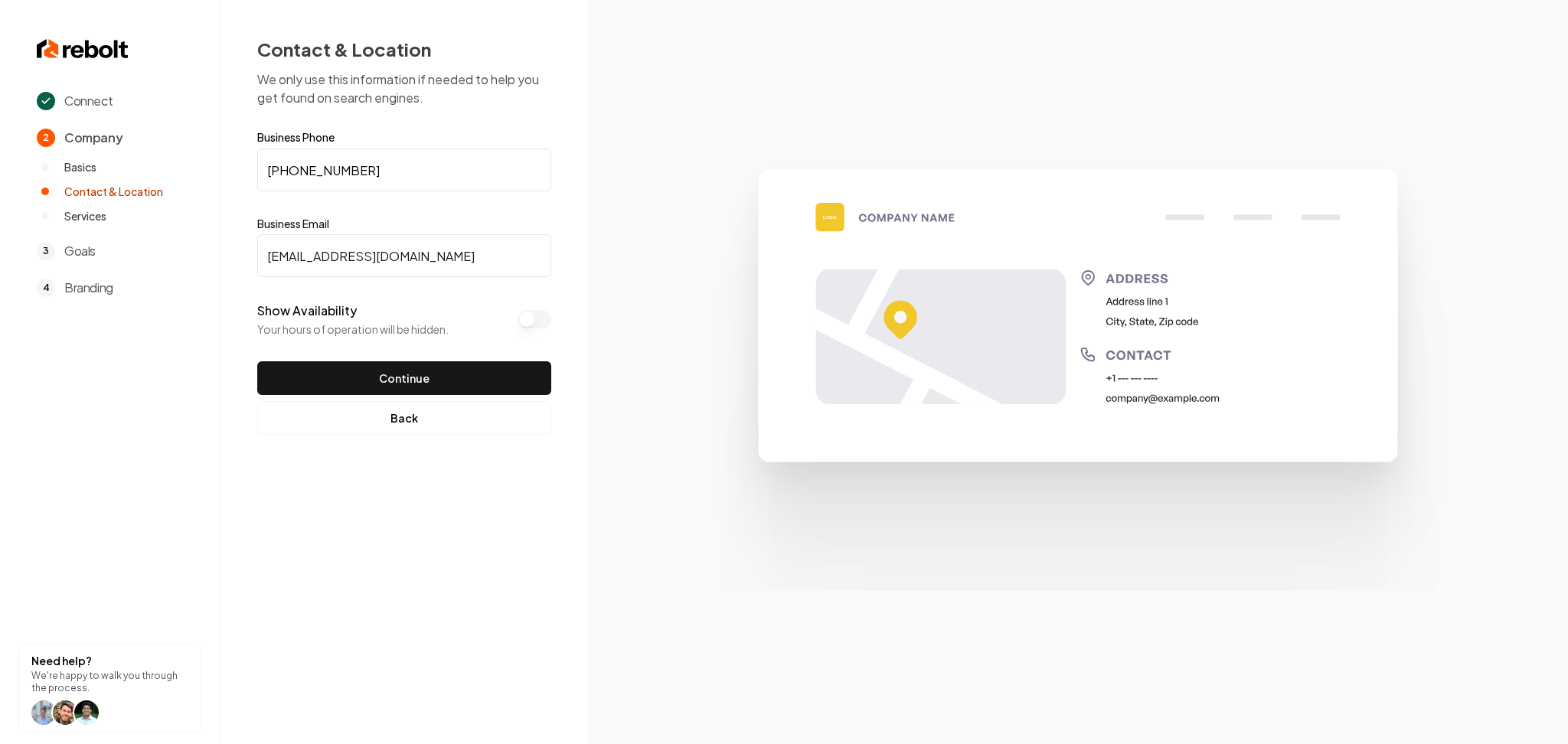
type input "Simonesoutdoorservices@gmail.com"
click at [524, 313] on button "Show Availability" at bounding box center [534, 318] width 34 height 19
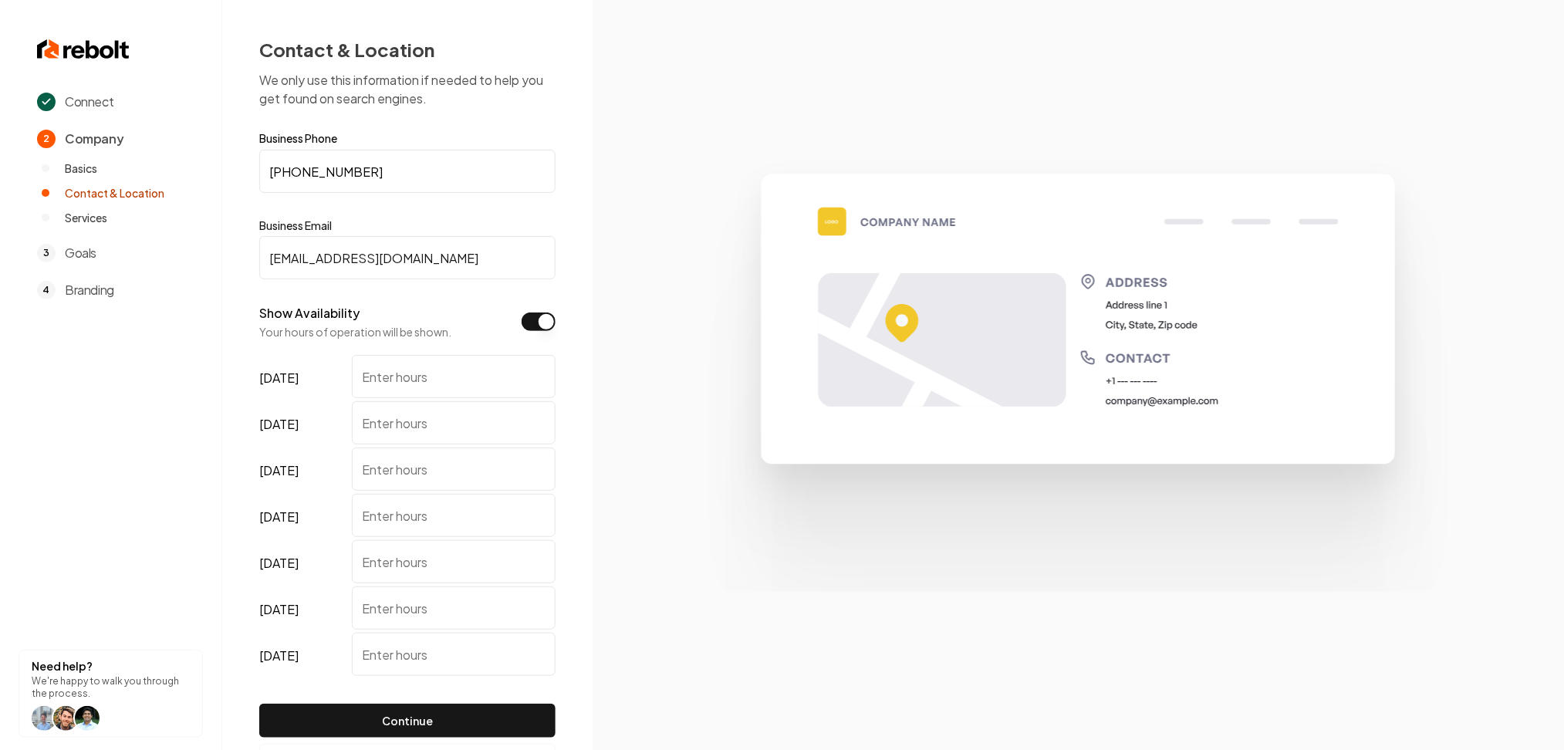
click at [539, 318] on button "Show Availability" at bounding box center [538, 321] width 34 height 19
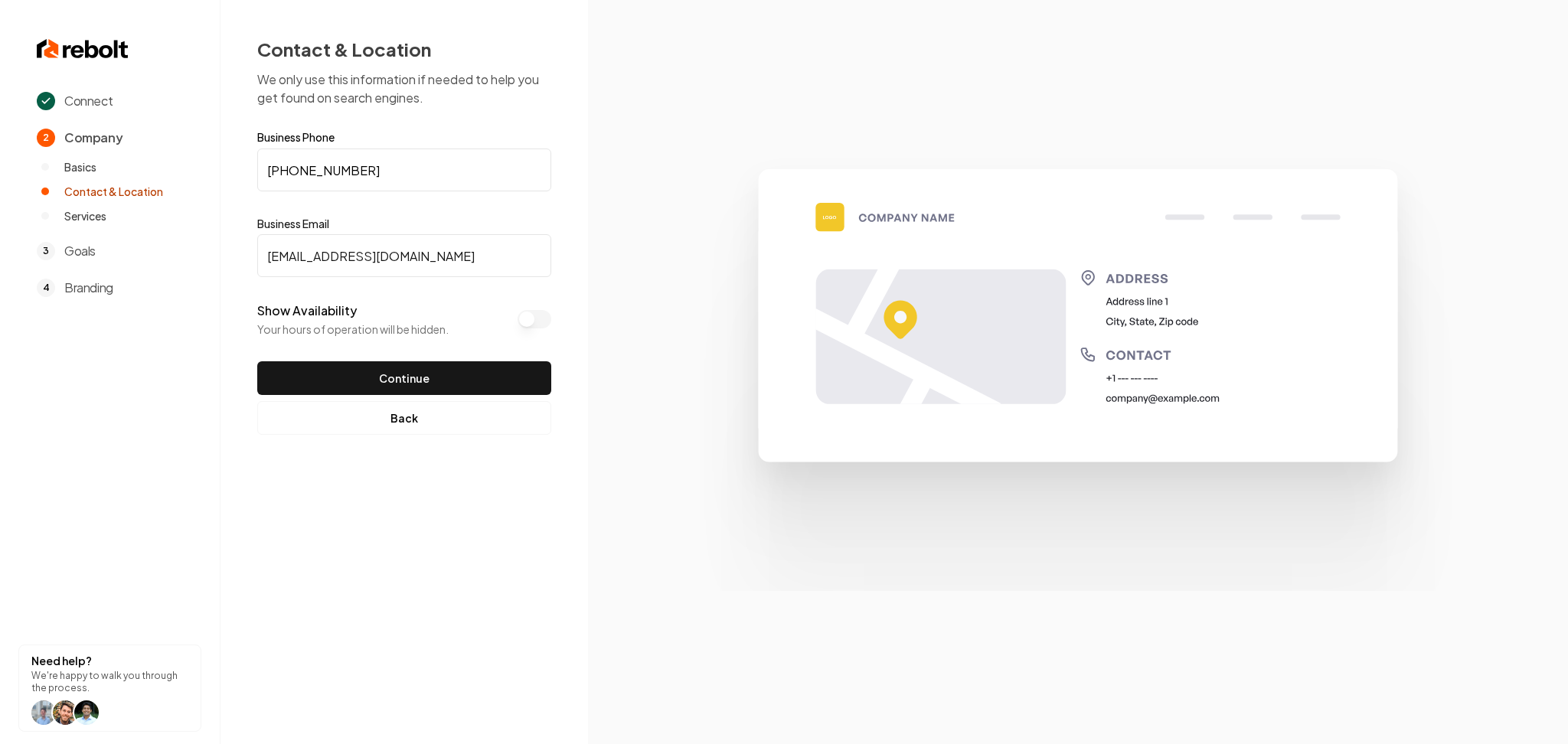
click at [500, 360] on form "Business Phone (320) 761-9951 Business Email Simonesoutdoorservices@gmail.com S…" at bounding box center [404, 263] width 294 height 263
click at [484, 364] on button "Continue" at bounding box center [404, 378] width 294 height 34
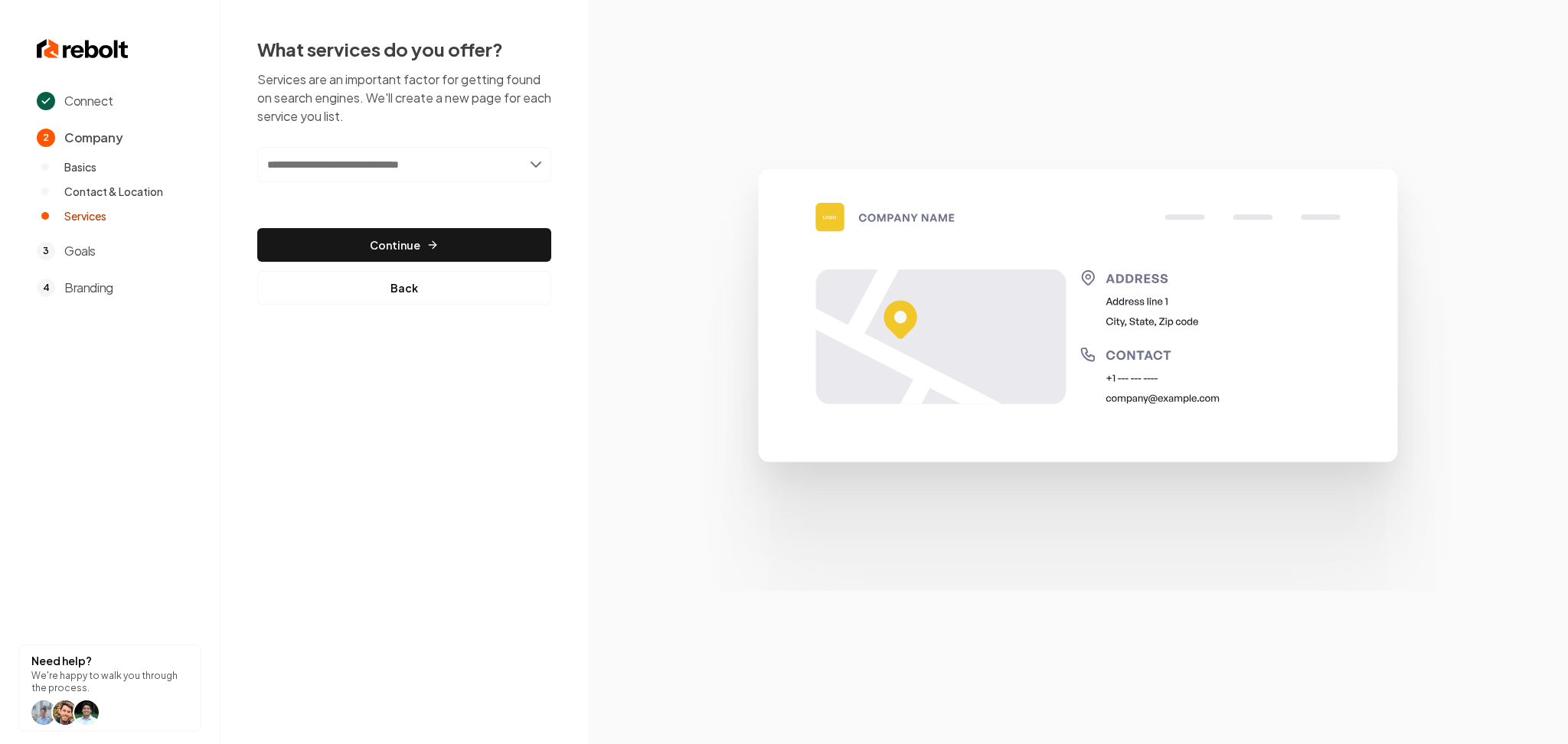
paste input "*********"
click at [433, 162] on input "*********" at bounding box center [404, 164] width 294 height 35
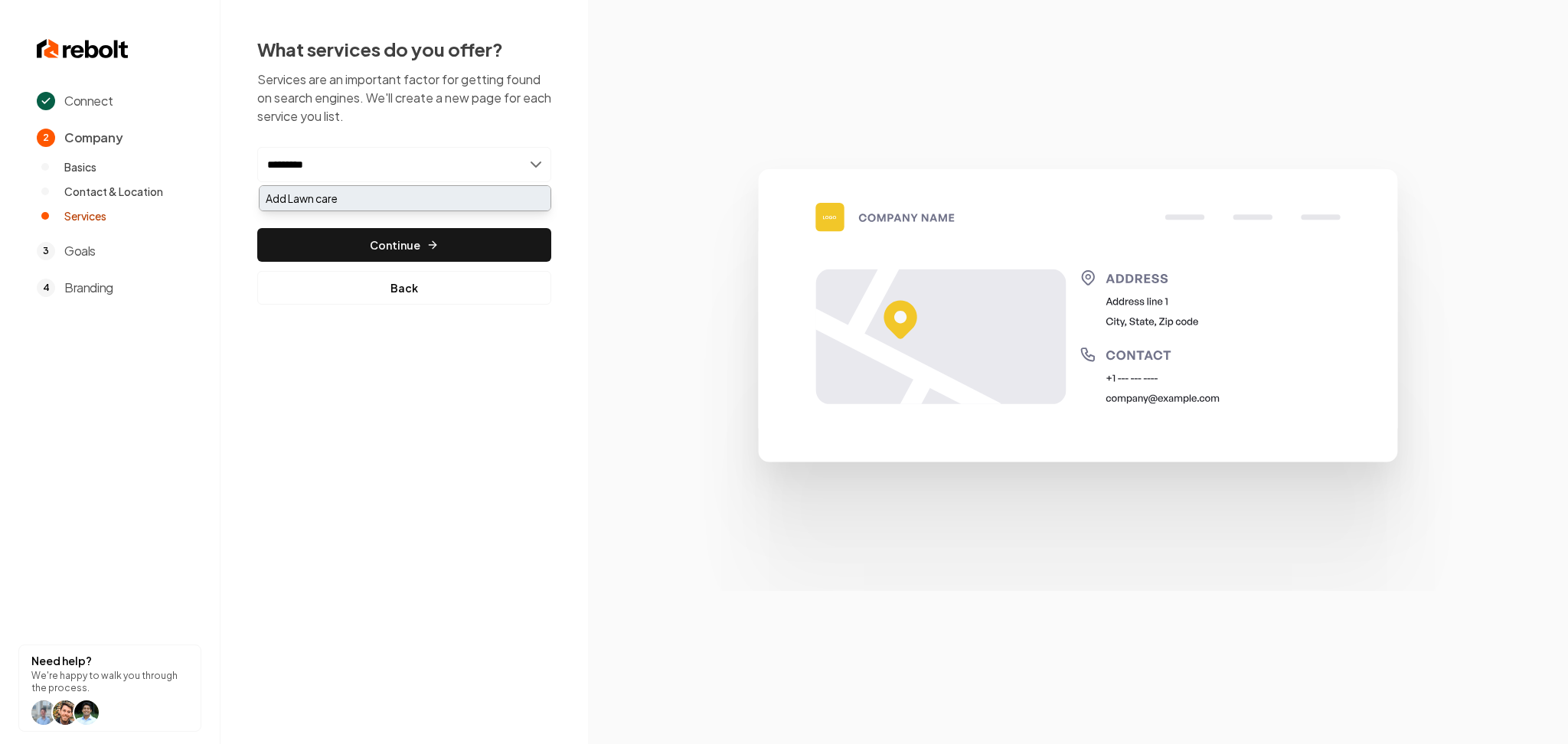
type input "*********"
click at [417, 192] on div "Add Lawn care" at bounding box center [405, 197] width 291 height 25
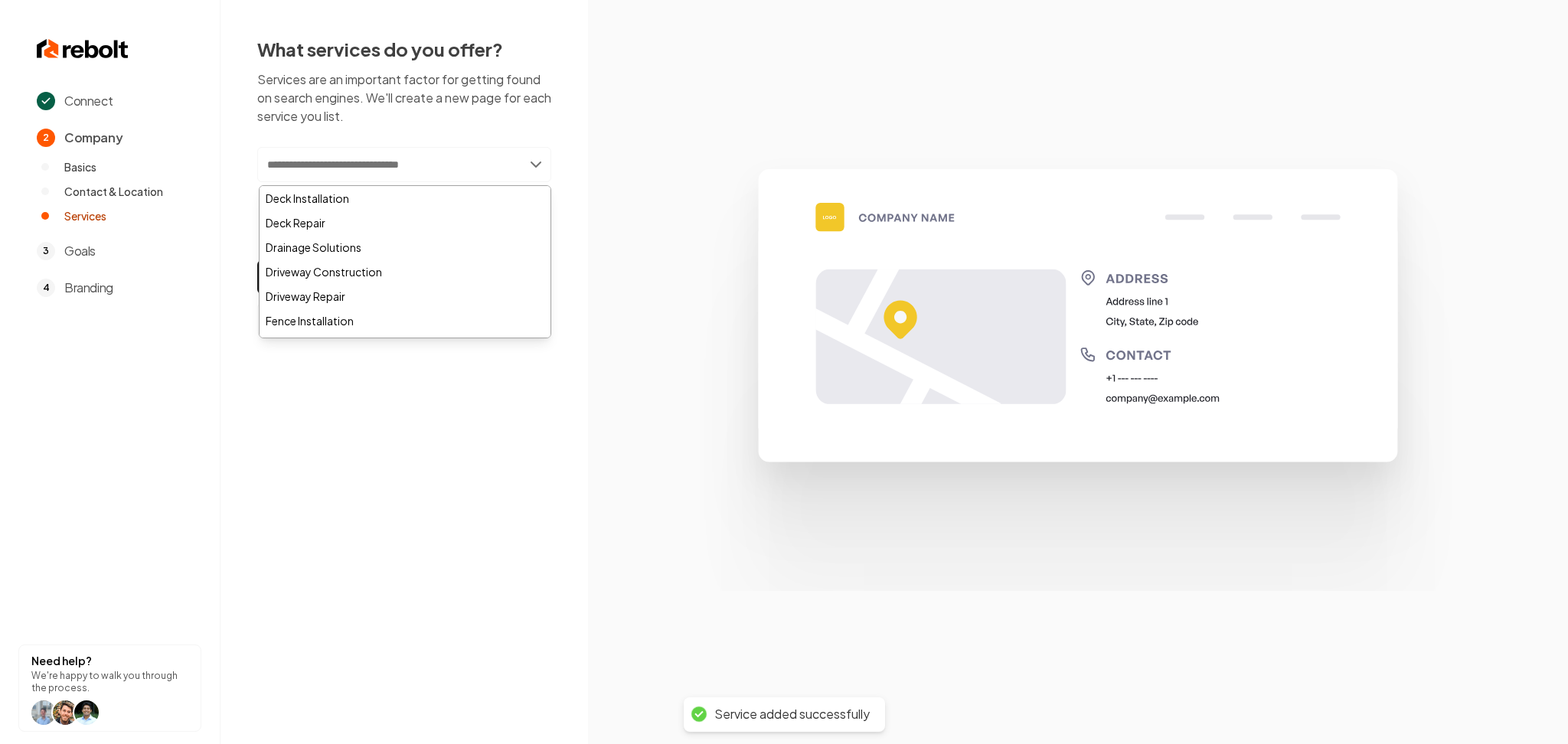
paste input "**********"
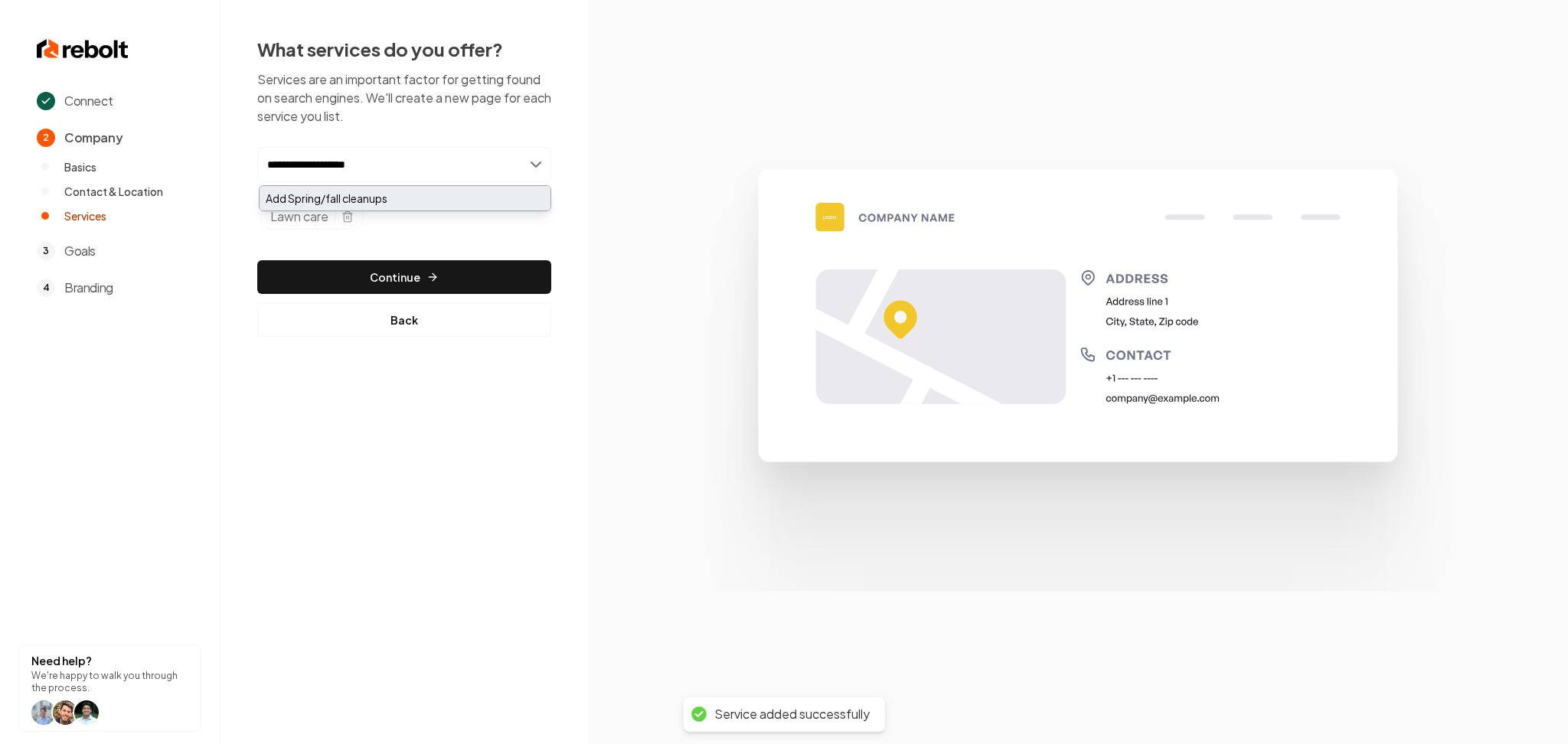
type input "**********"
click at [388, 193] on div "Add Spring/fall cleanups" at bounding box center [405, 197] width 291 height 25
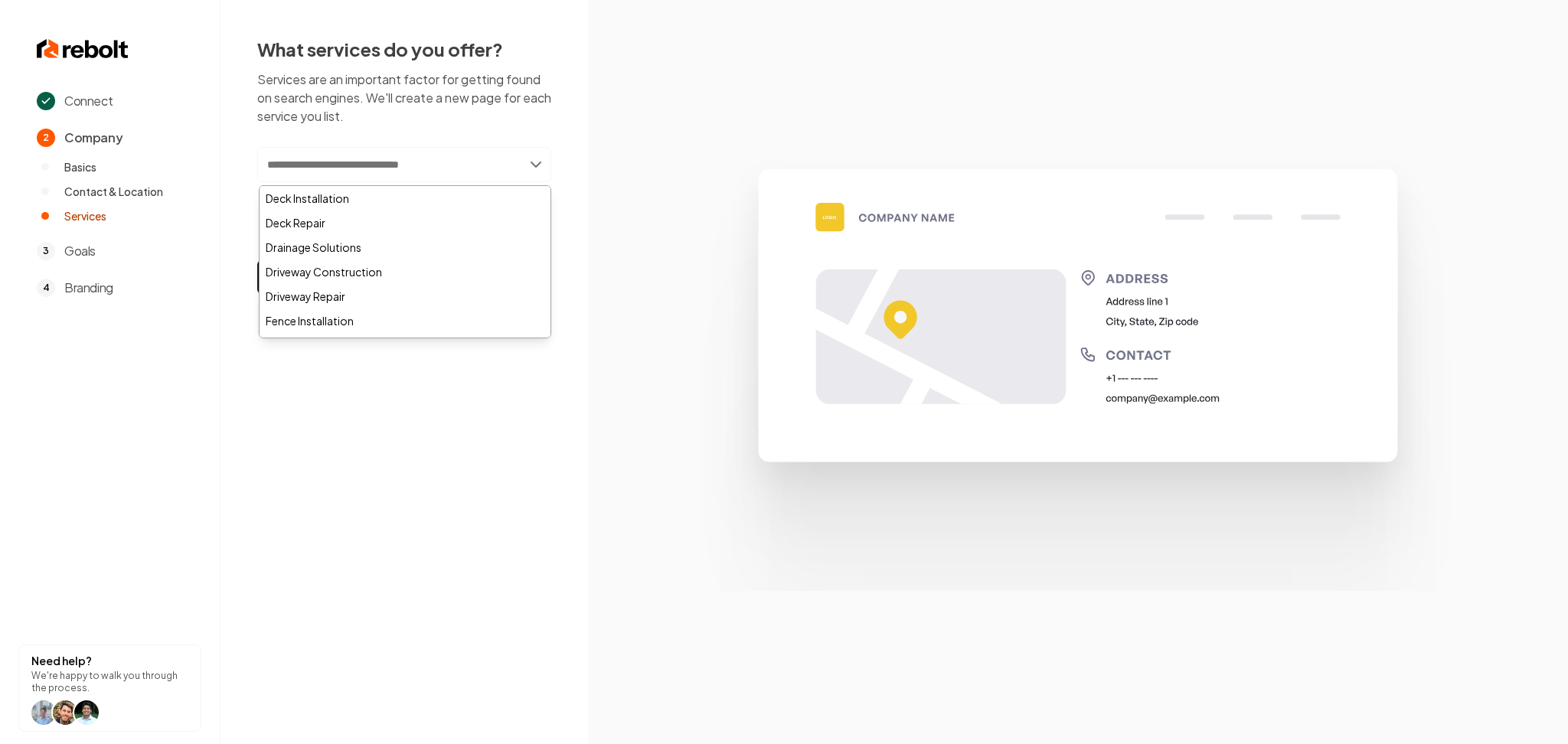
paste input "********"
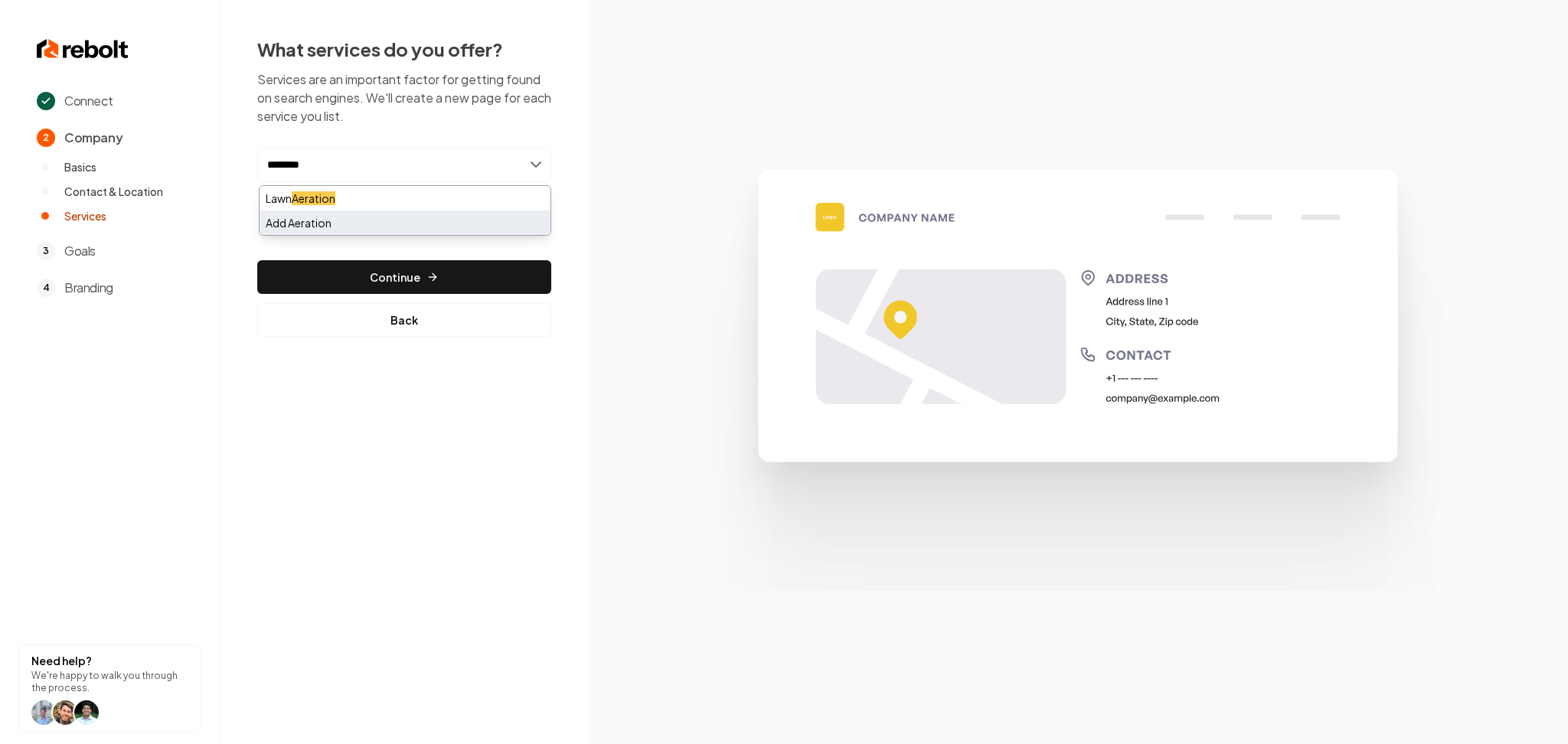
type input "********"
click at [400, 224] on div "Add Aeration" at bounding box center [405, 222] width 291 height 25
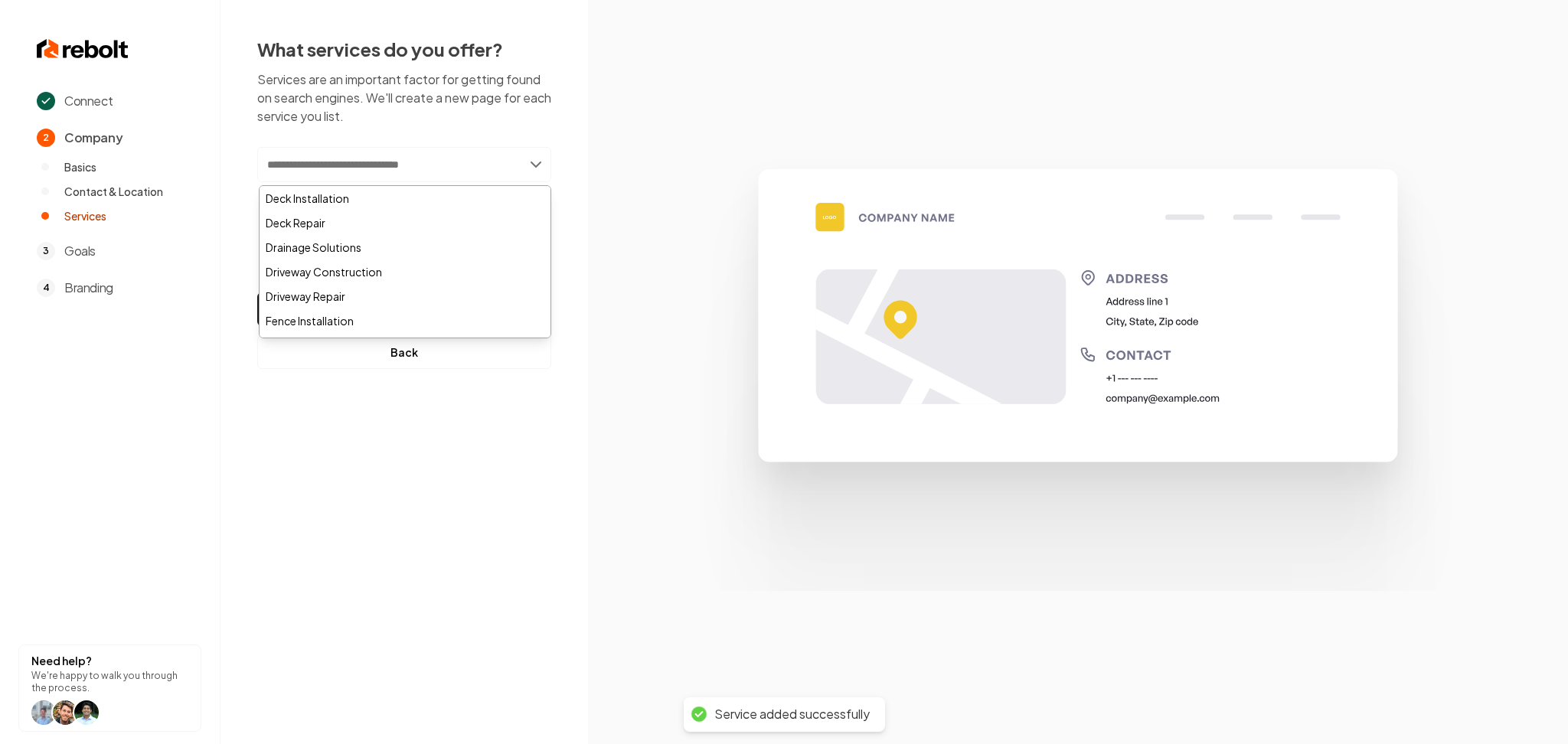
paste input "**********"
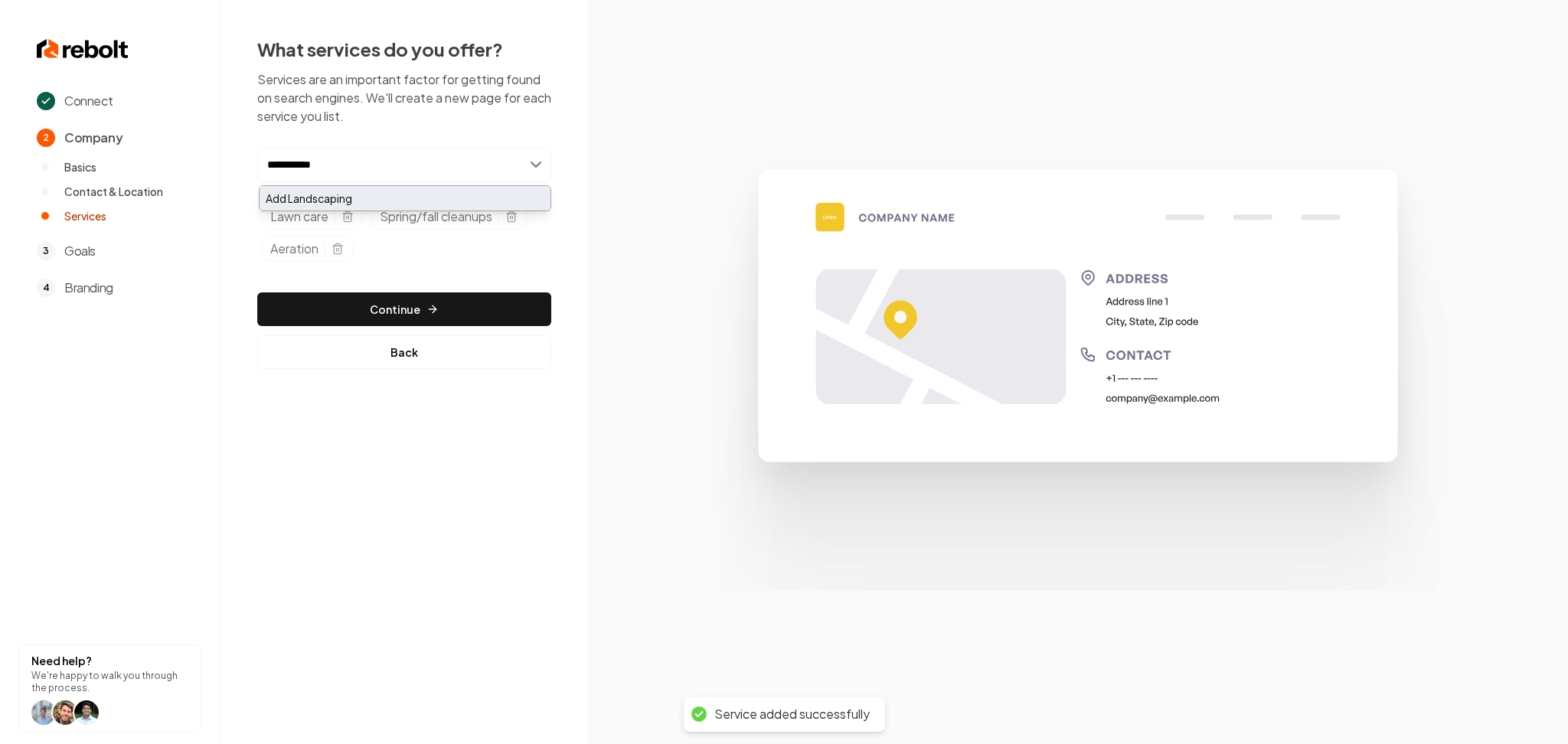
type input "**********"
click at [412, 199] on div "Add Landscaping" at bounding box center [405, 197] width 291 height 25
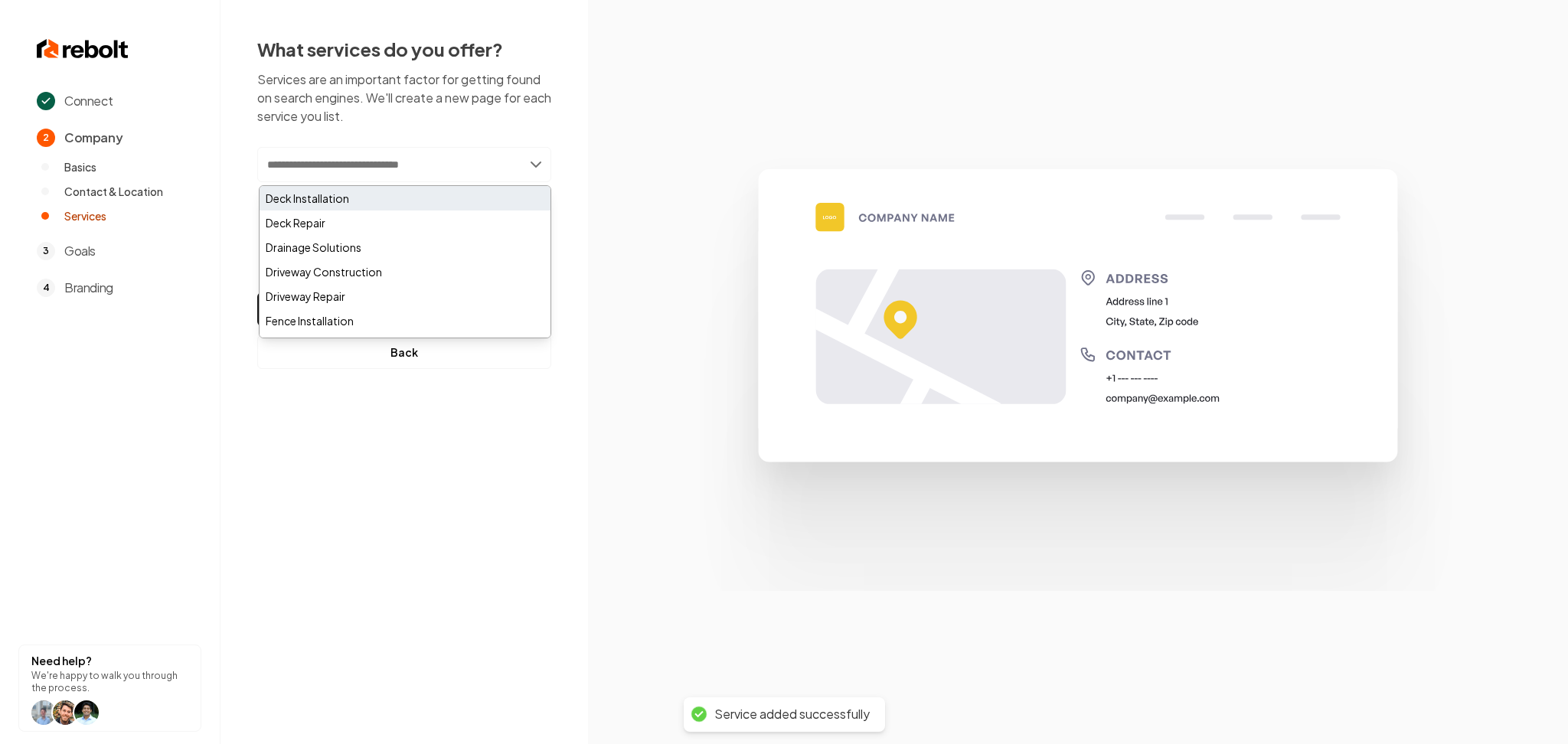
paste input "**********"
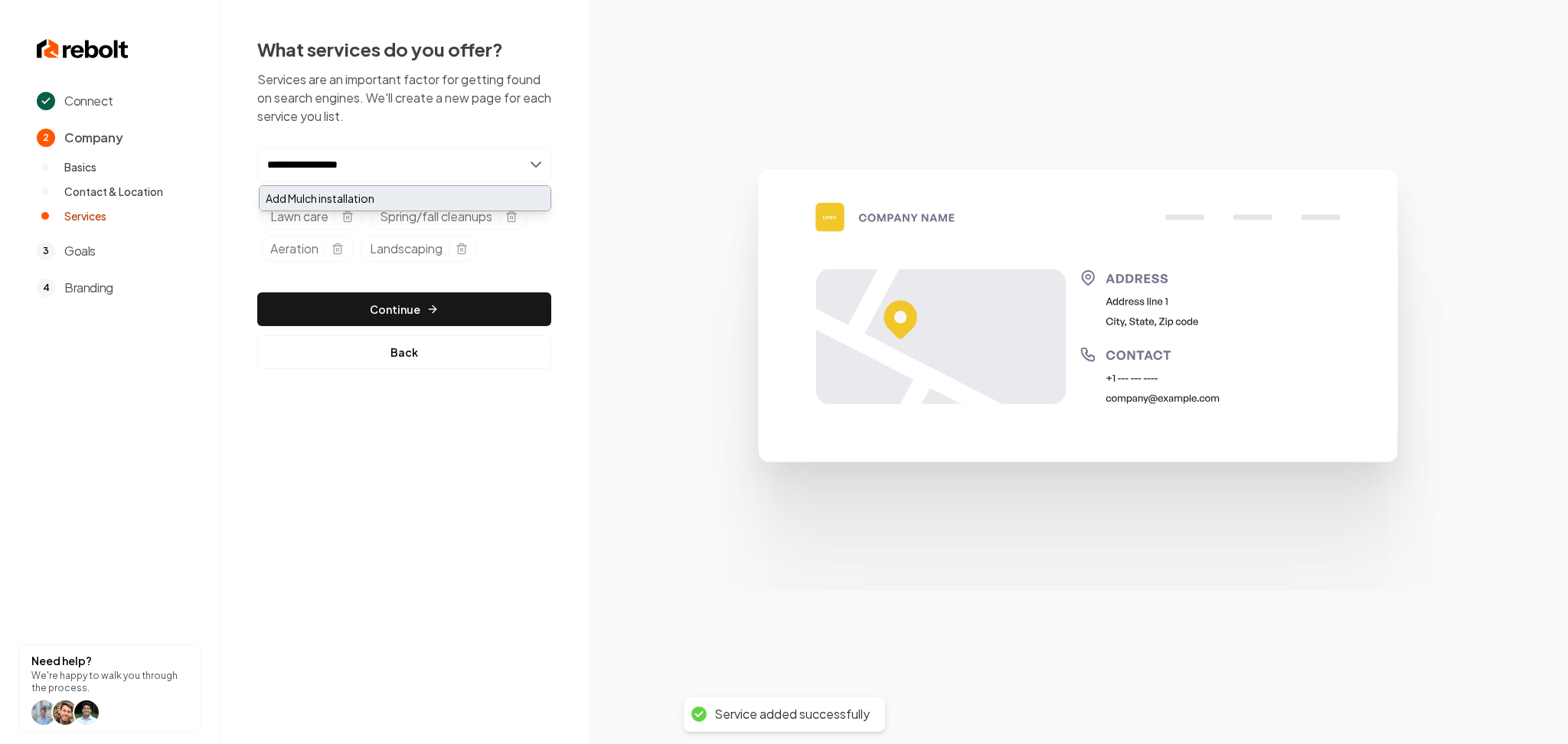
type input "**********"
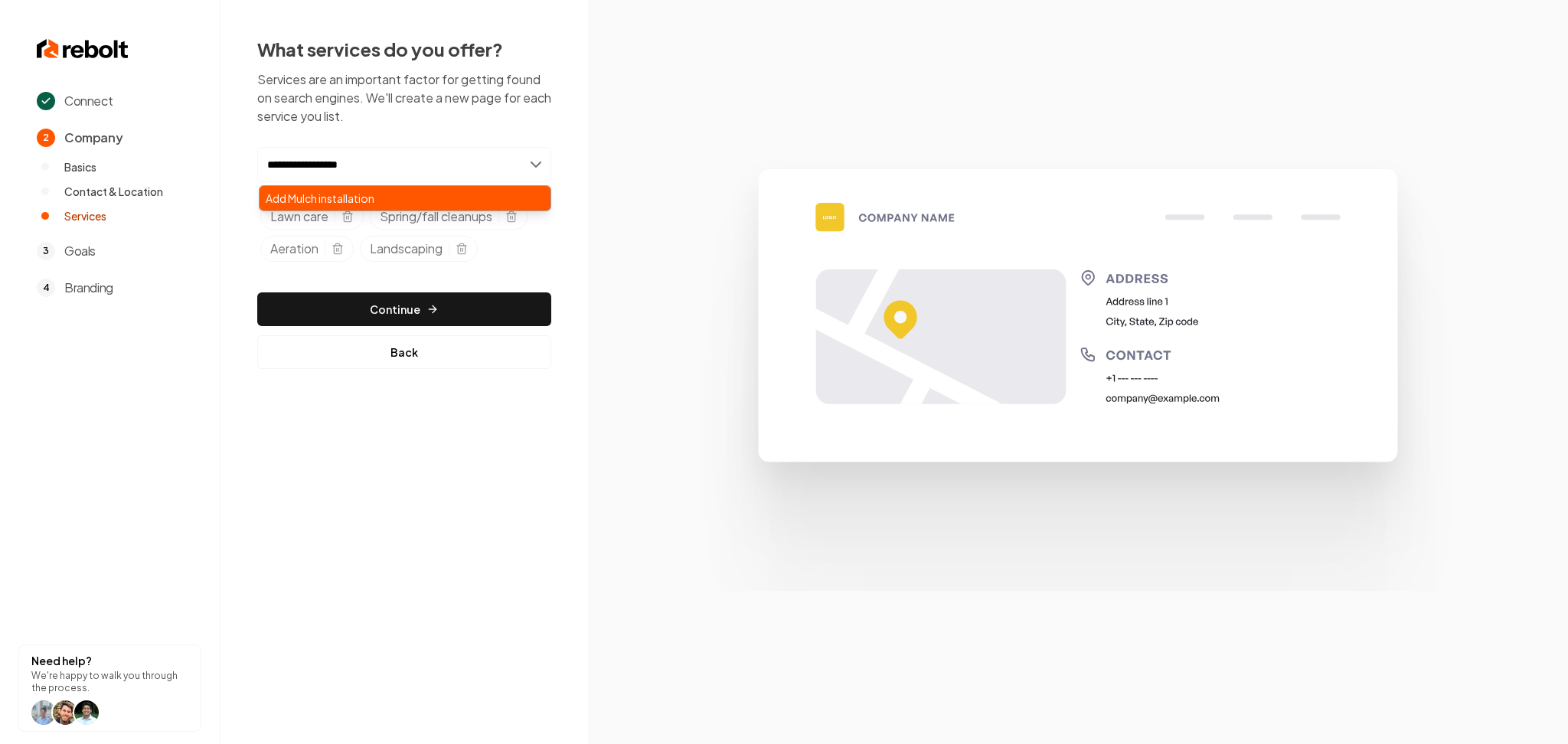
click at [363, 206] on div "Add Mulch installation" at bounding box center [405, 197] width 291 height 25
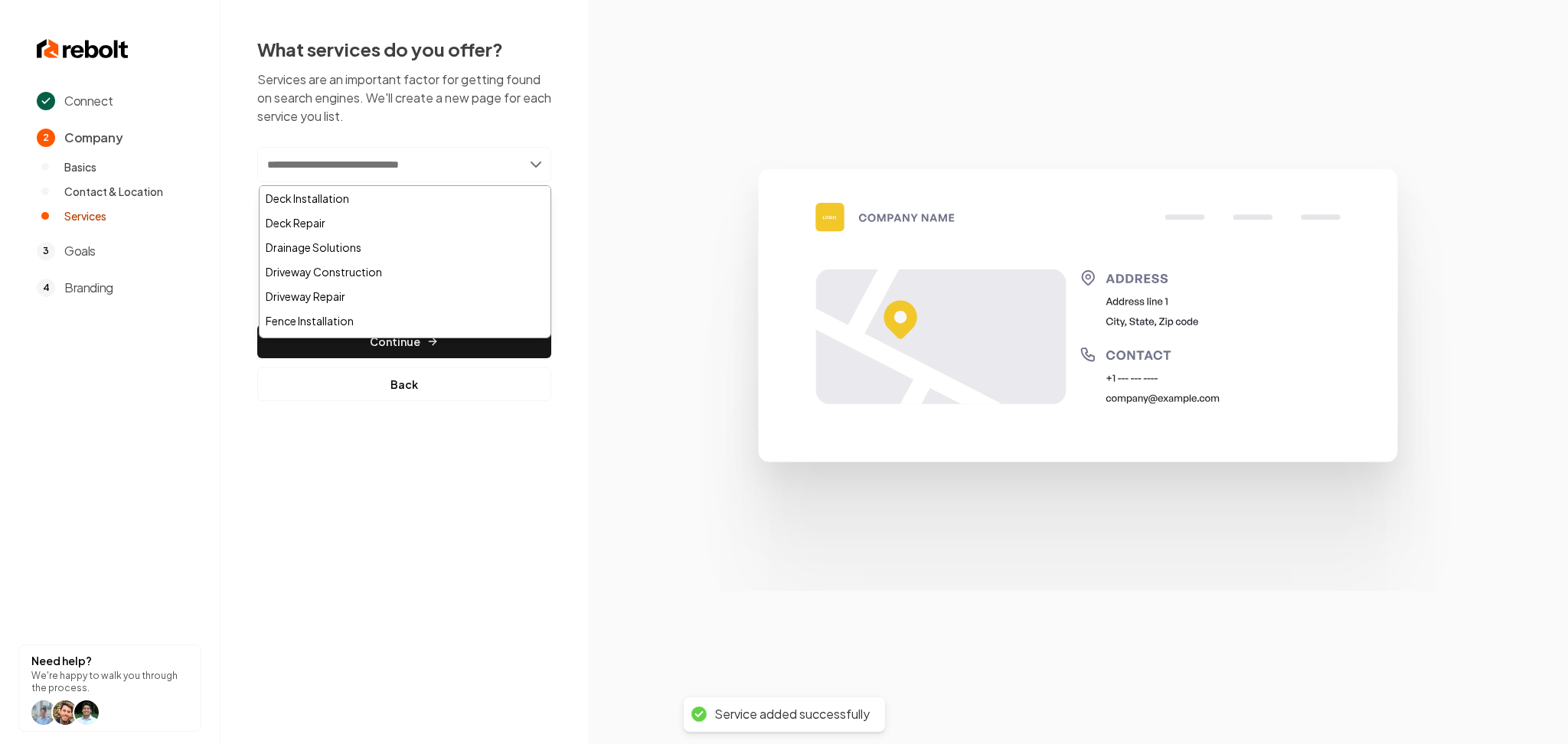
paste input "***"
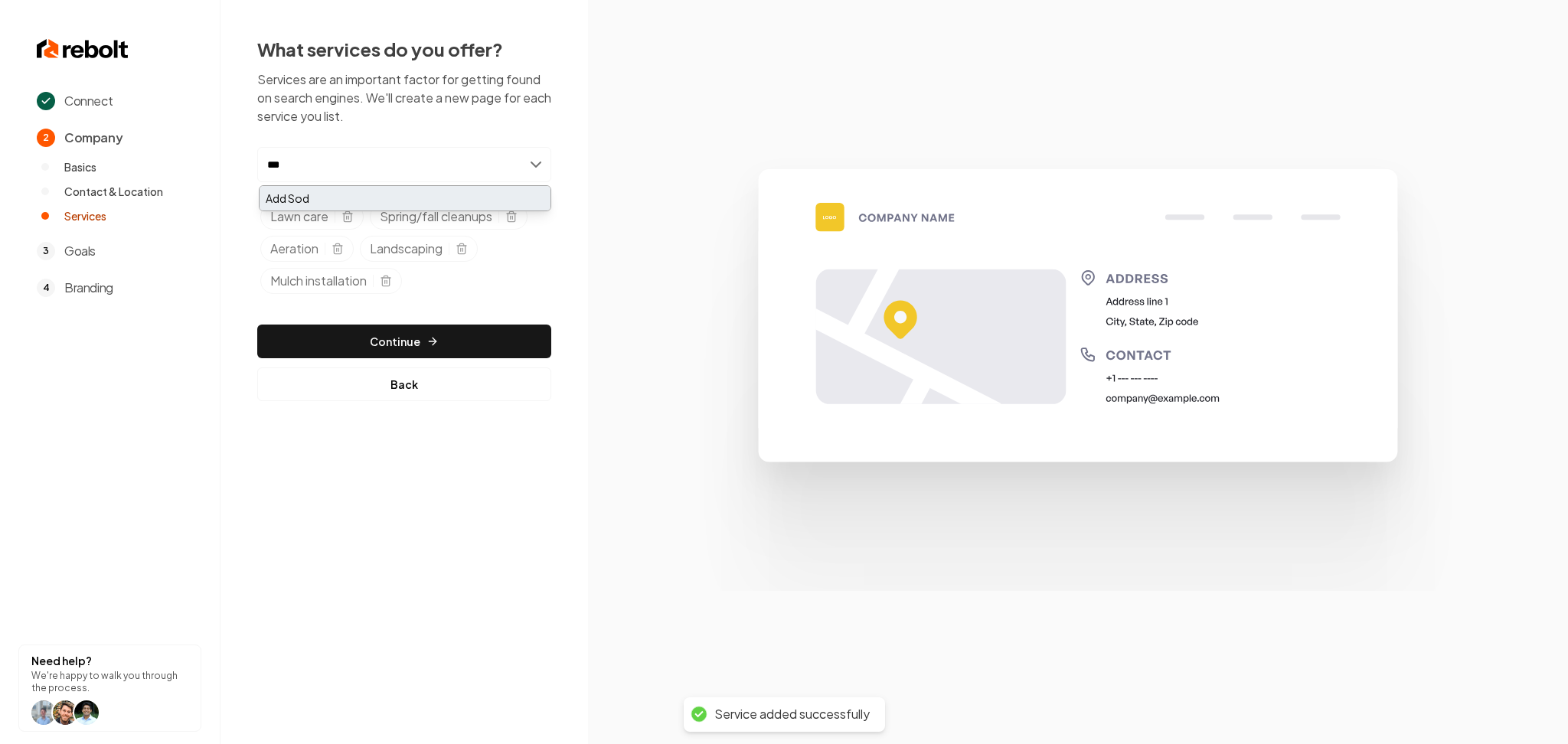
type input "***"
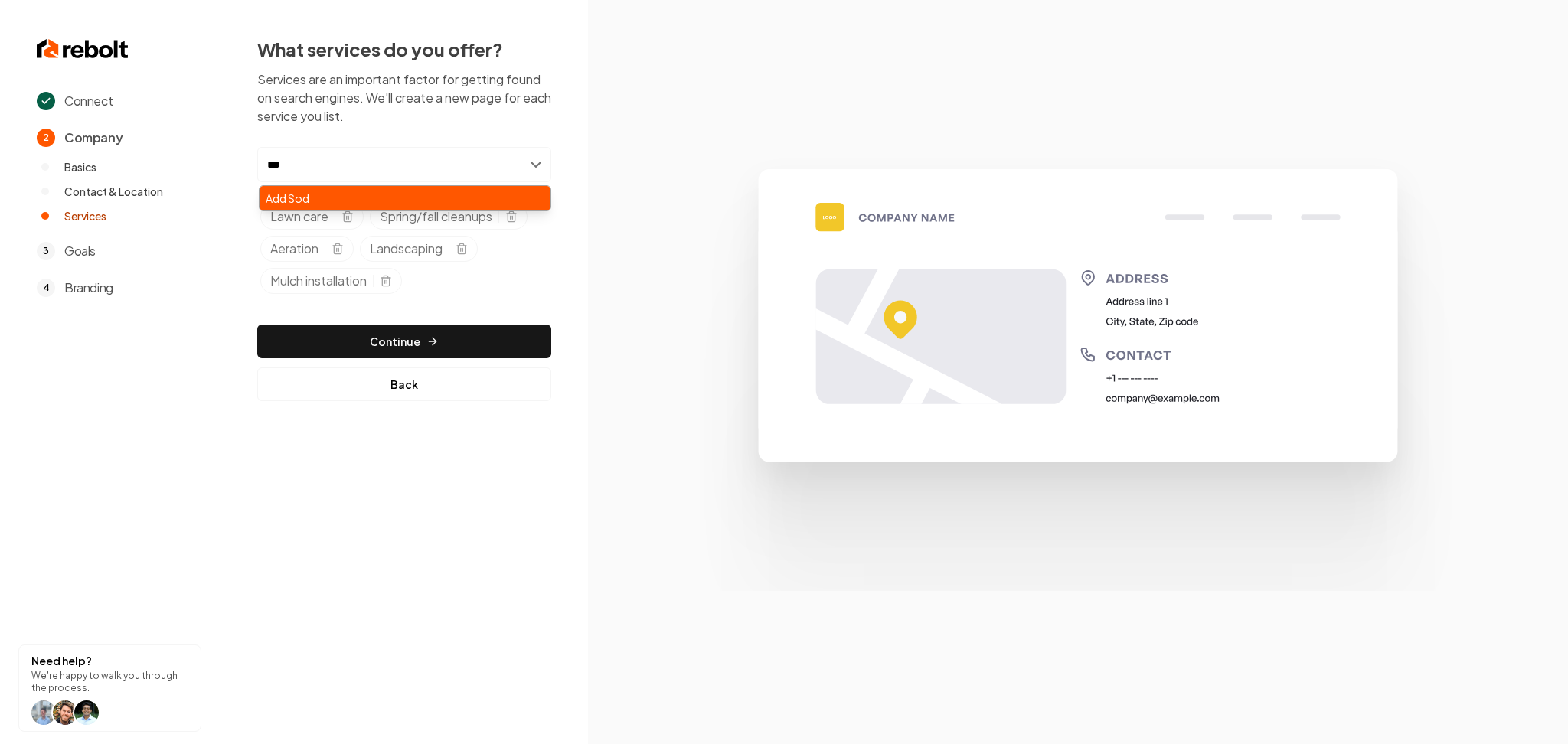
click at [309, 197] on div "Add Sod" at bounding box center [405, 197] width 291 height 25
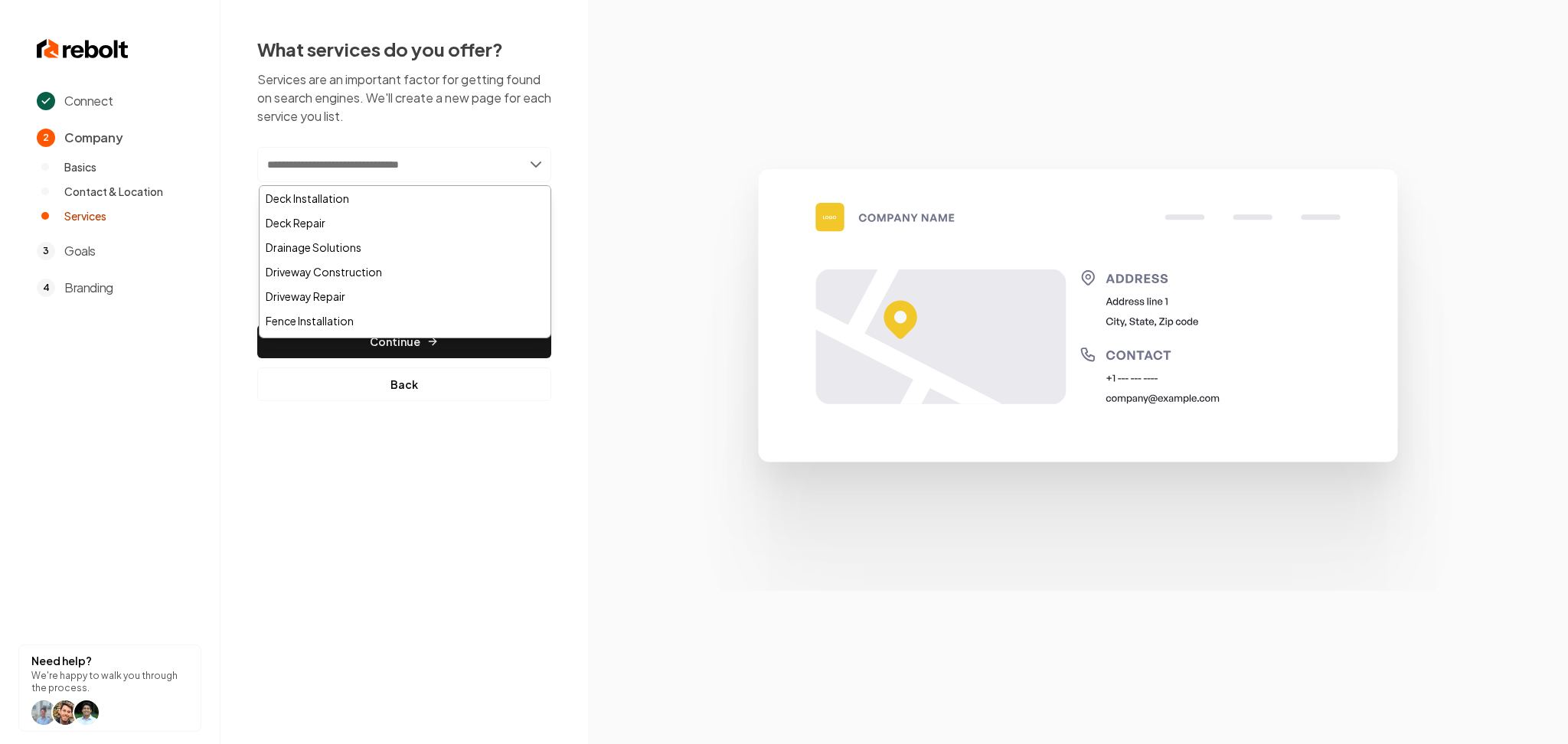
paste input "**********"
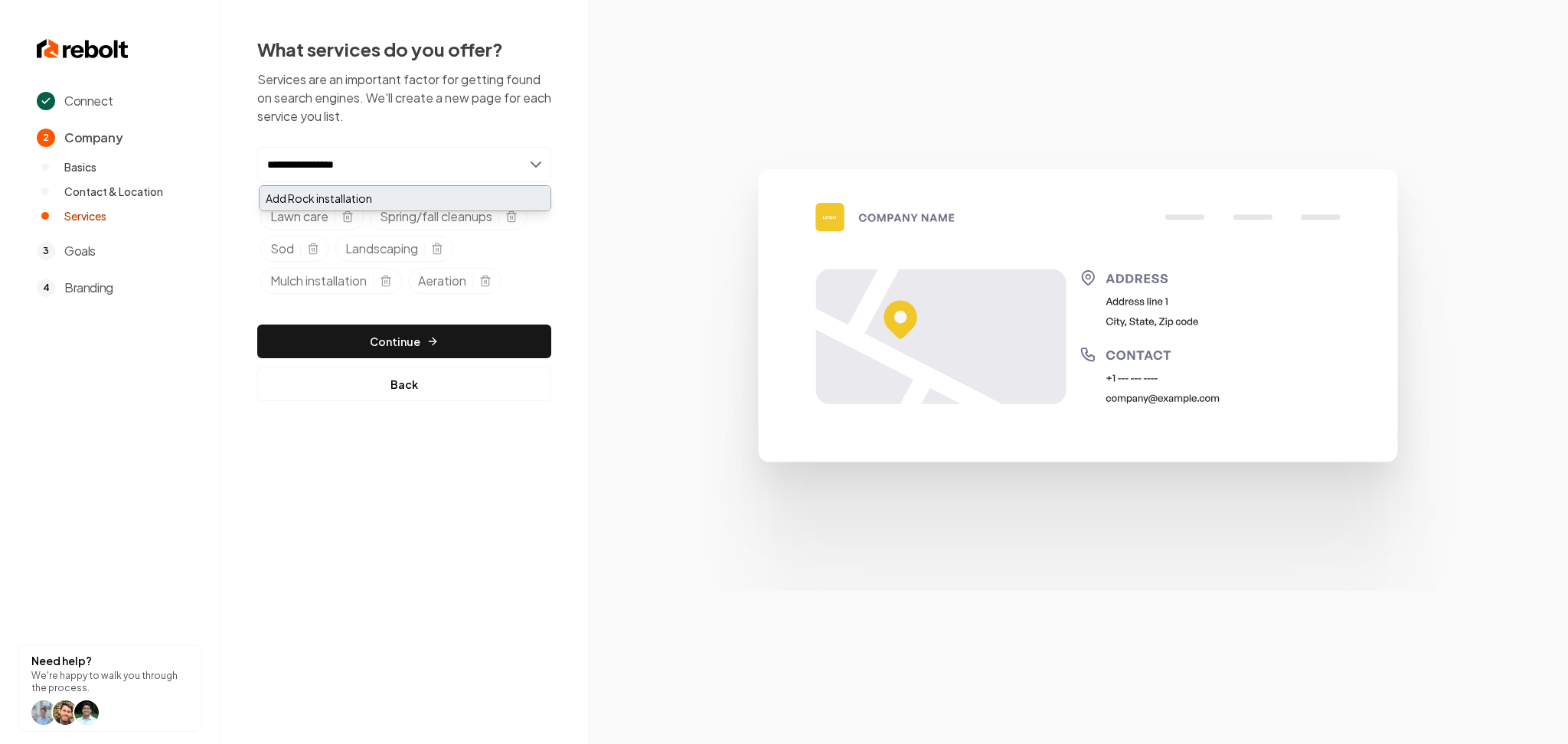
type input "**********"
click at [347, 202] on div "Add Rock installation" at bounding box center [405, 197] width 291 height 25
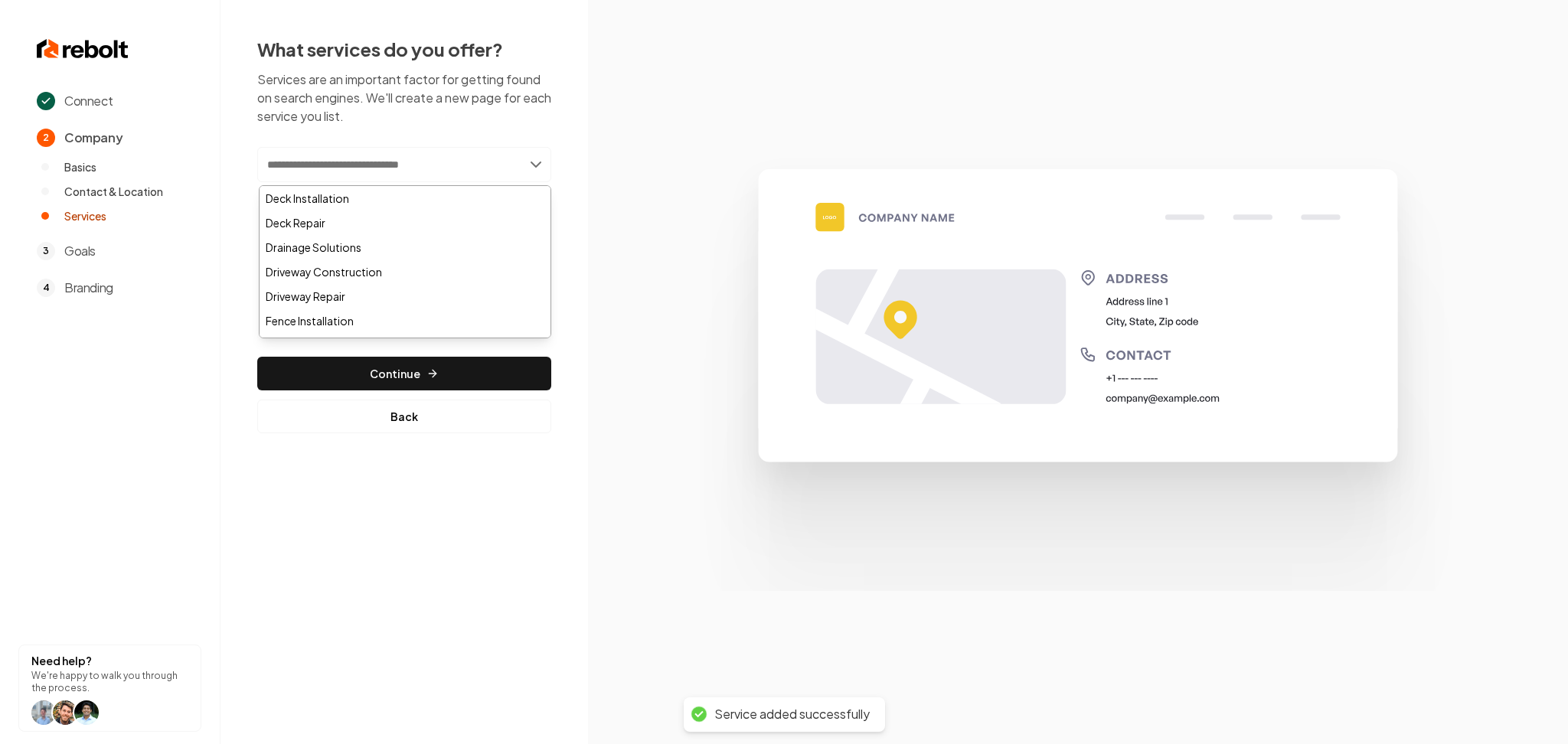
paste input "**********"
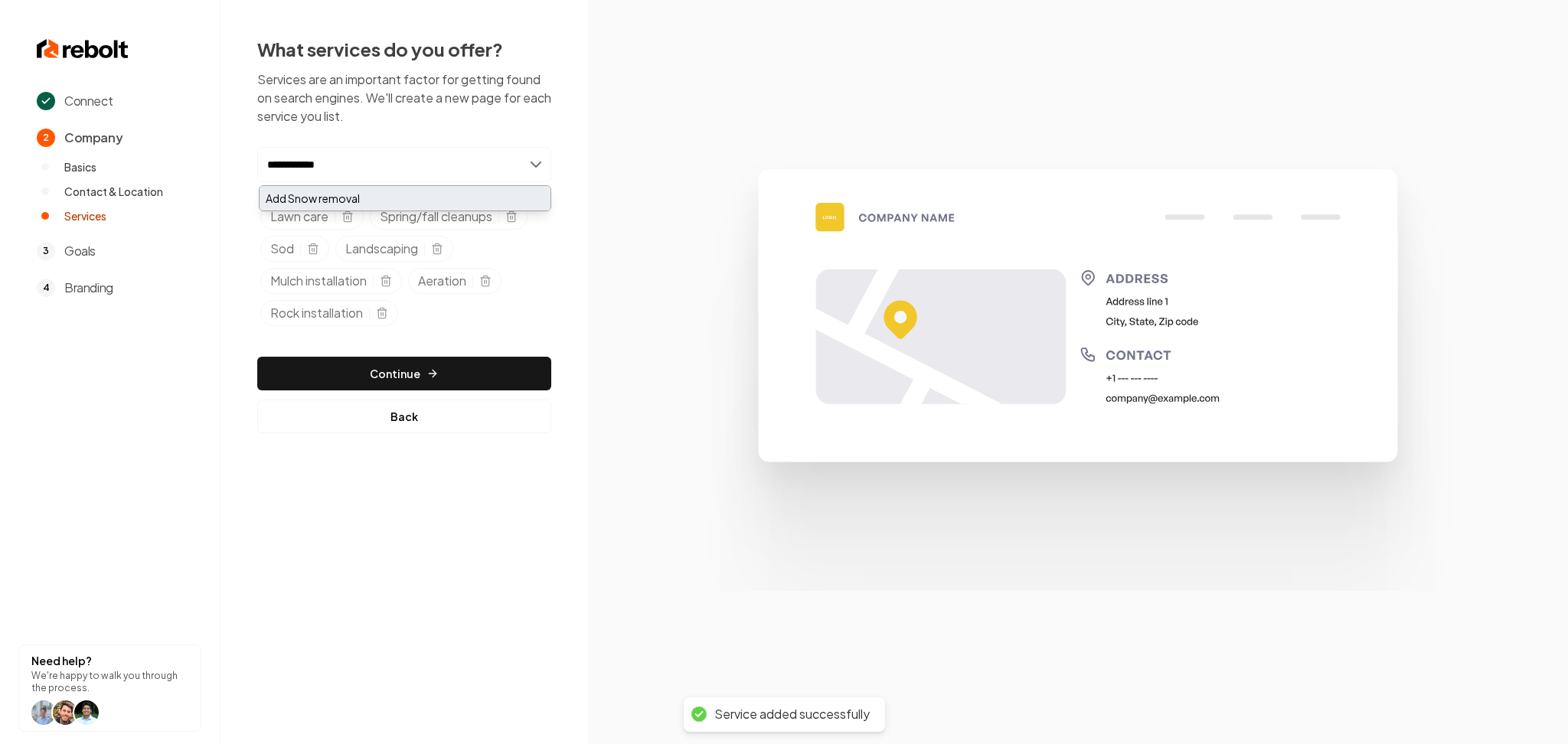
type input "**********"
click at [387, 195] on div "Add Snow removal" at bounding box center [405, 197] width 291 height 25
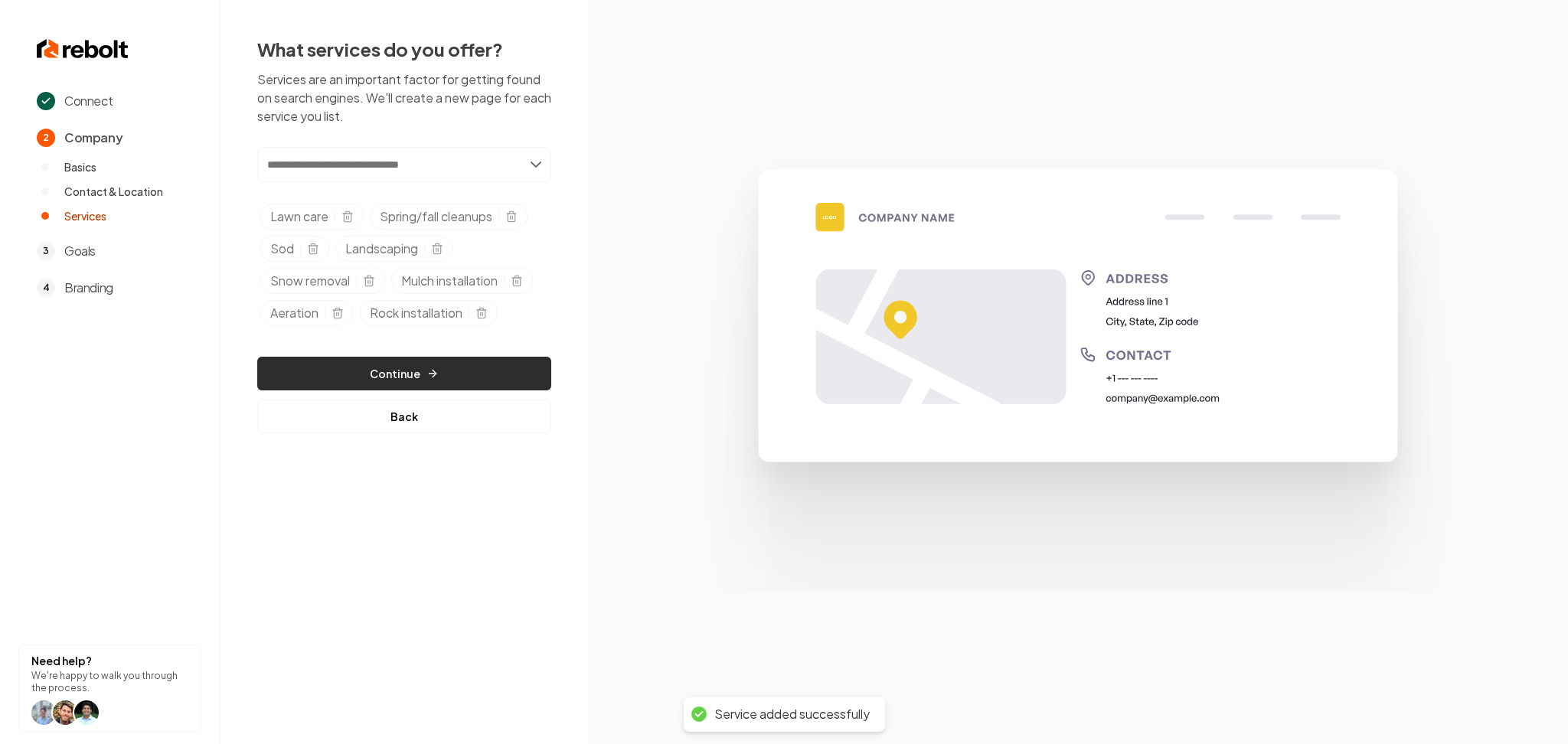
click at [429, 373] on icon "button" at bounding box center [432, 373] width 7 height 0
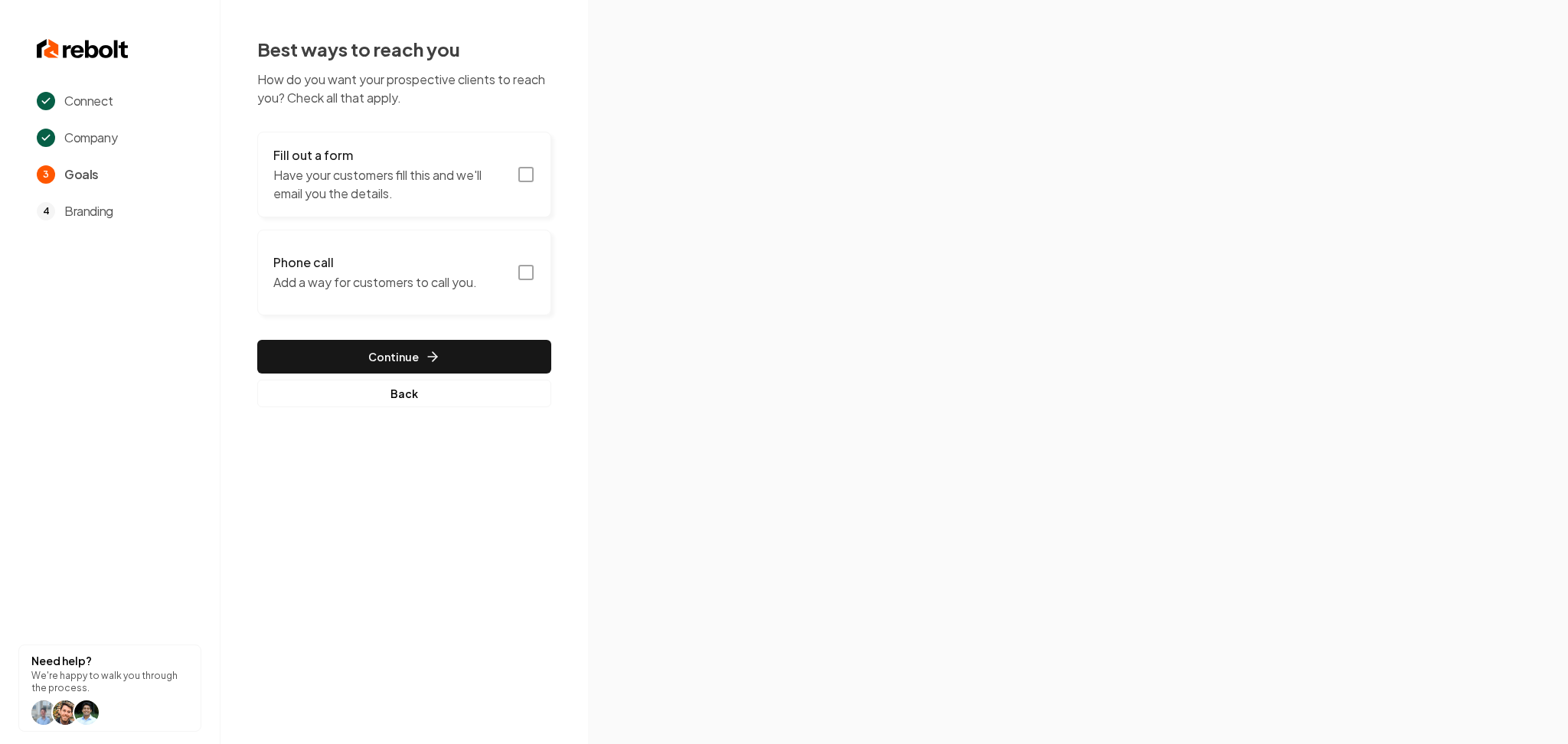
click at [470, 159] on h3 "Fill out a form" at bounding box center [390, 155] width 234 height 19
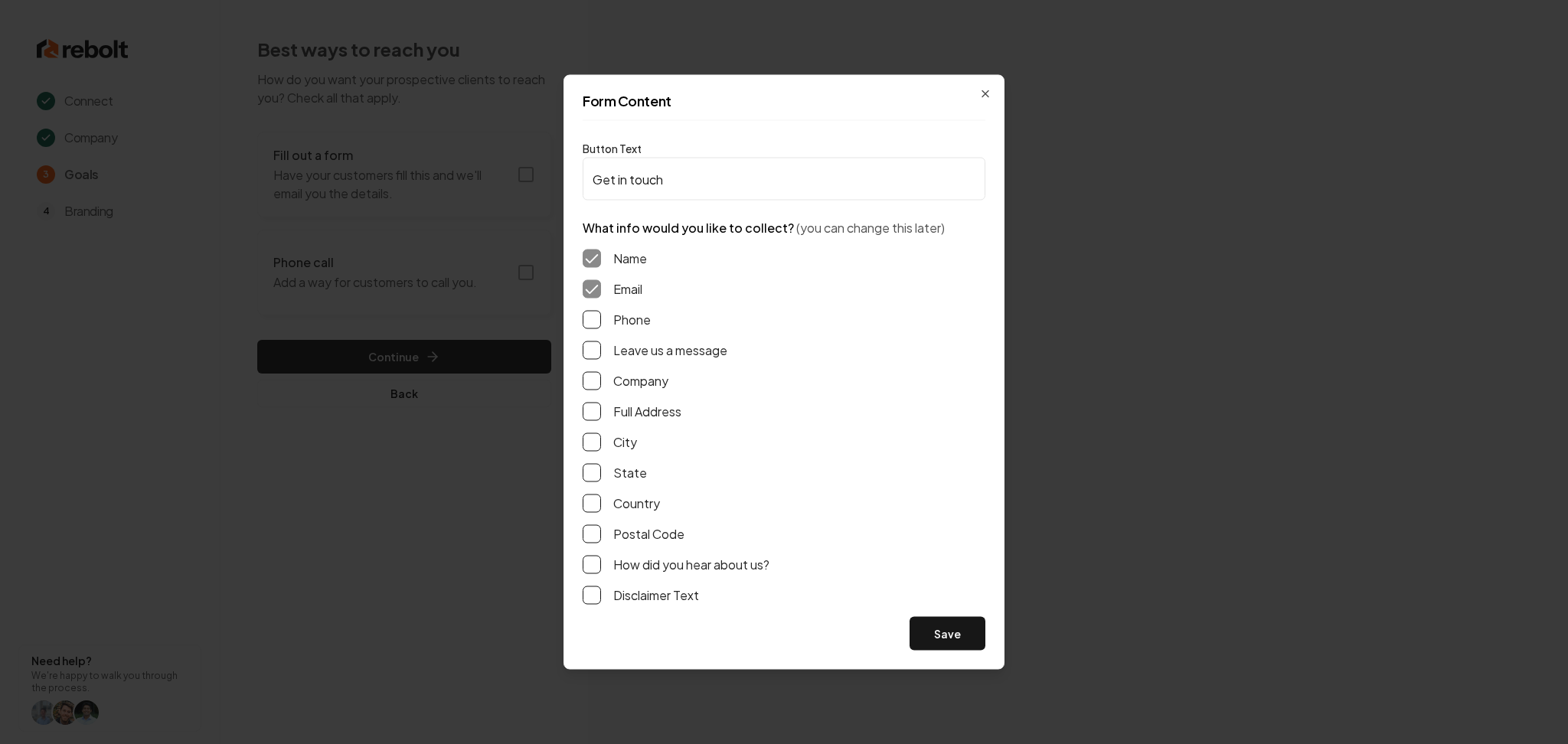
click at [597, 322] on button "Phone" at bounding box center [591, 319] width 19 height 19
click at [590, 359] on button "Leave us a message" at bounding box center [591, 350] width 19 height 19
click at [950, 631] on button "Save" at bounding box center [947, 634] width 75 height 34
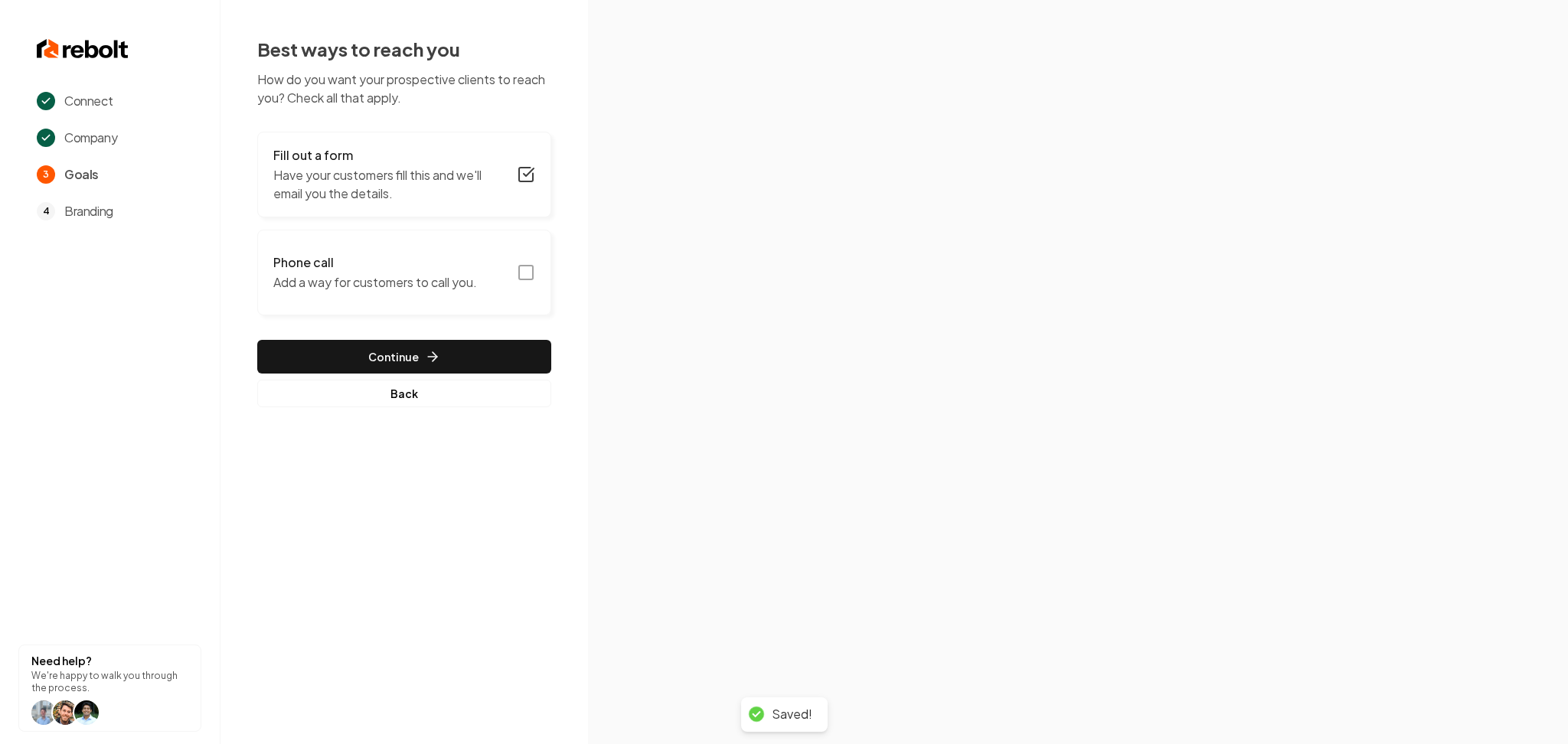
click at [366, 270] on h3 "Phone call" at bounding box center [374, 262] width 203 height 19
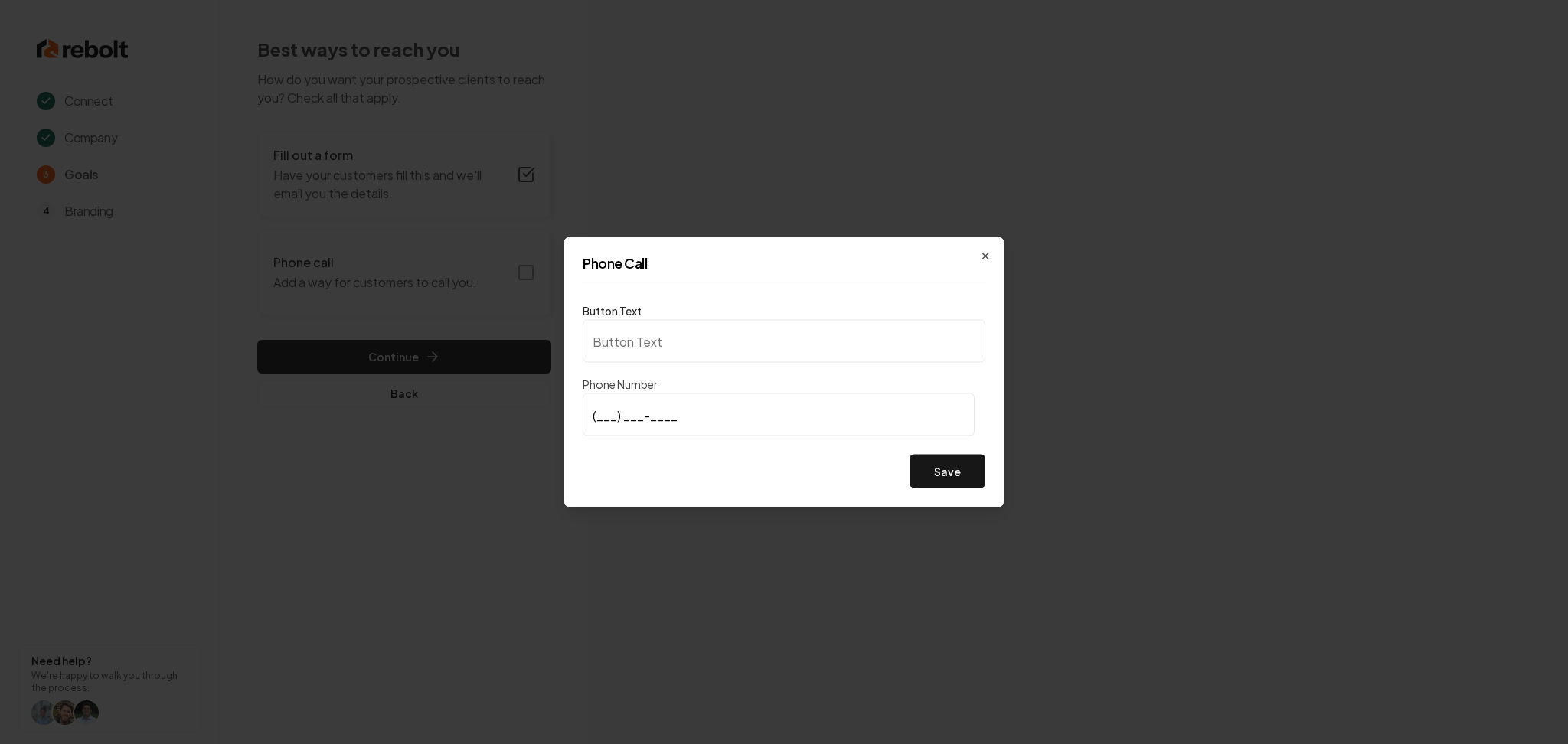
type input "Call us"
type input "(320) 761-9951"
click at [974, 450] on div "Button Text Call us Phone Number (320) 761-9951 Save" at bounding box center [784, 395] width 403 height 186
click at [952, 470] on button "Save" at bounding box center [947, 471] width 75 height 34
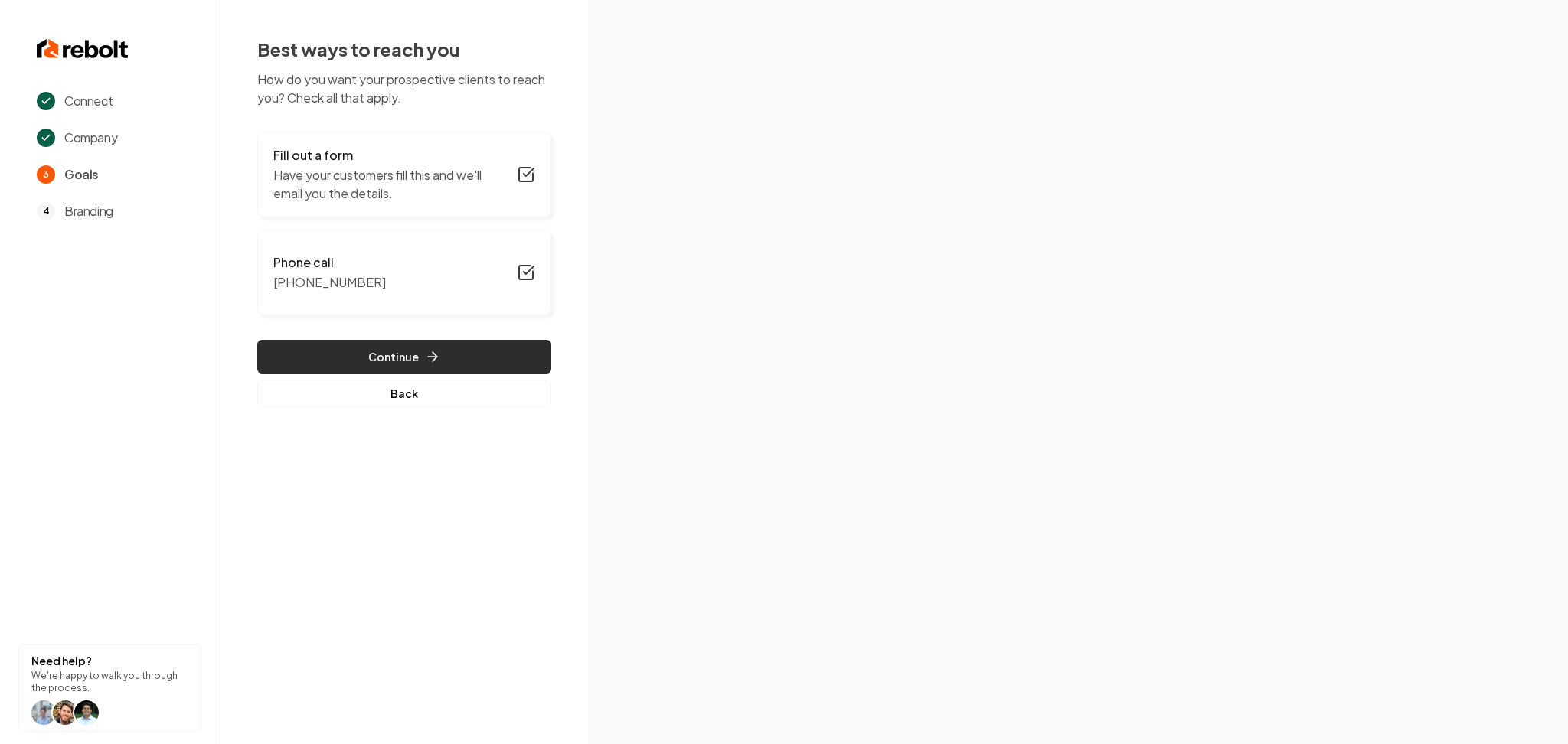
click at [427, 342] on button "Continue" at bounding box center [404, 357] width 294 height 34
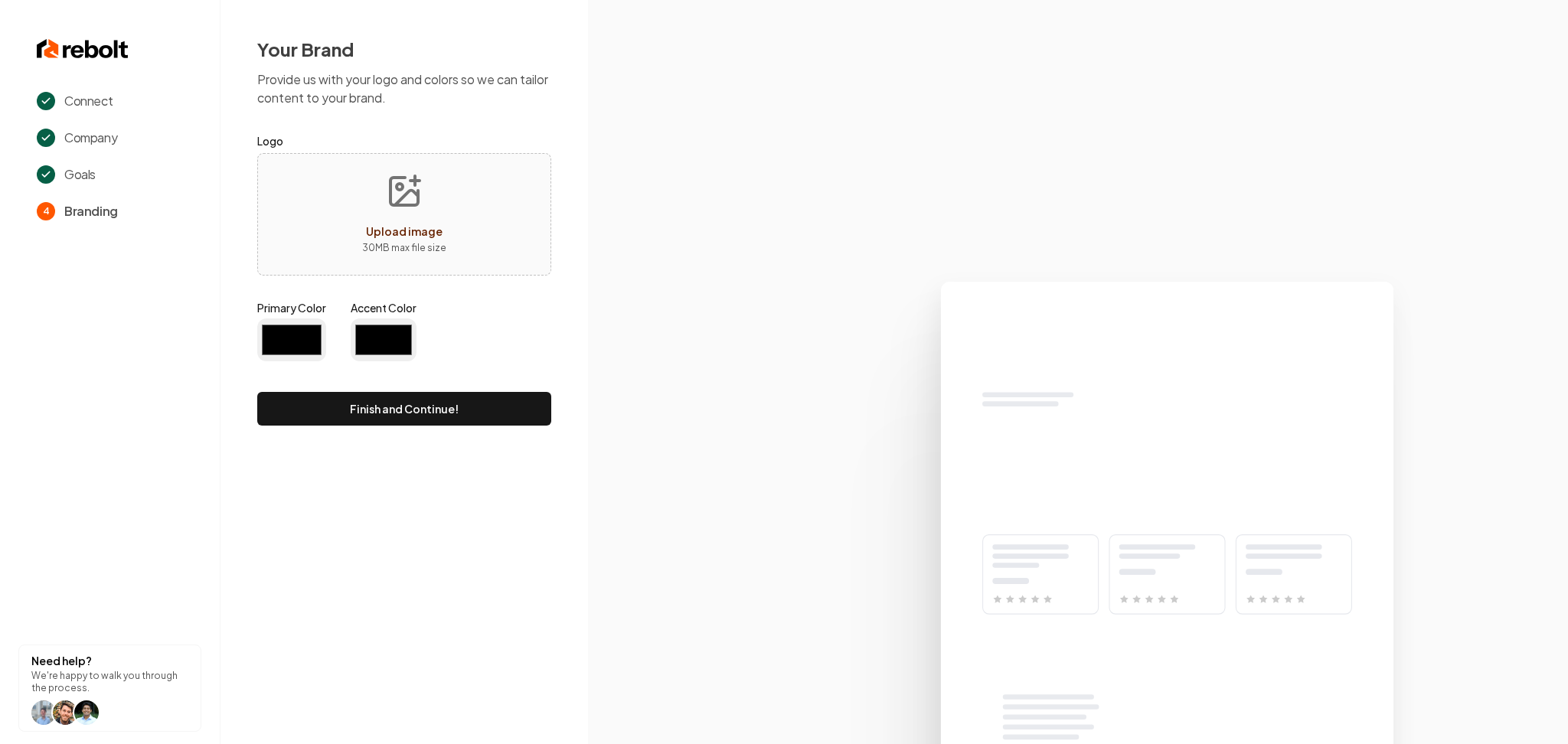
type input "#194d33"
type input "#70be00"
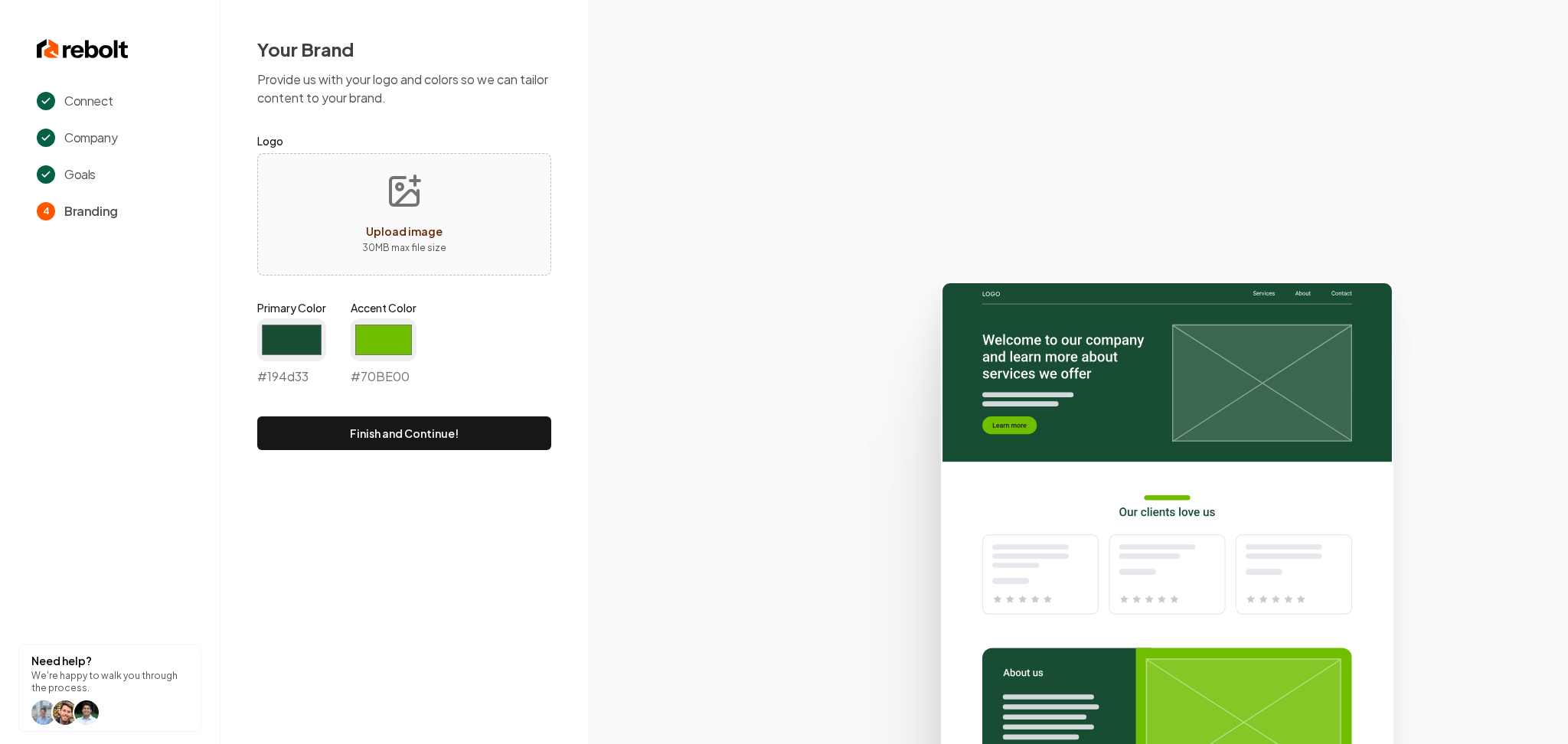
click at [387, 229] on span "Upload image" at bounding box center [404, 231] width 76 height 14
type input "**********"
click at [285, 344] on input "#194d33" at bounding box center [291, 339] width 68 height 43
click at [394, 331] on input "#70be00" at bounding box center [383, 339] width 65 height 43
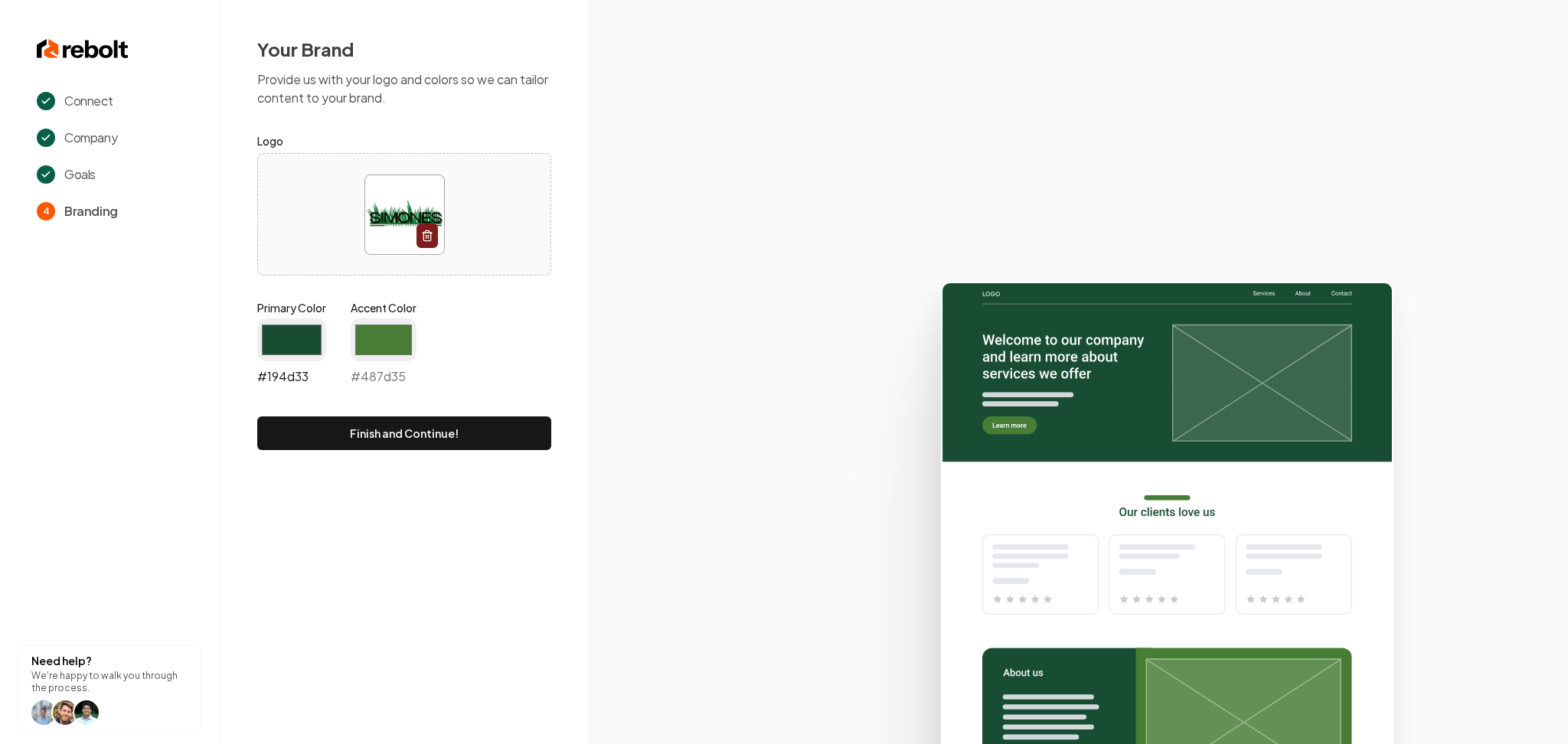
type input "#487d35"
click at [311, 337] on input "#194d33" at bounding box center [291, 339] width 68 height 43
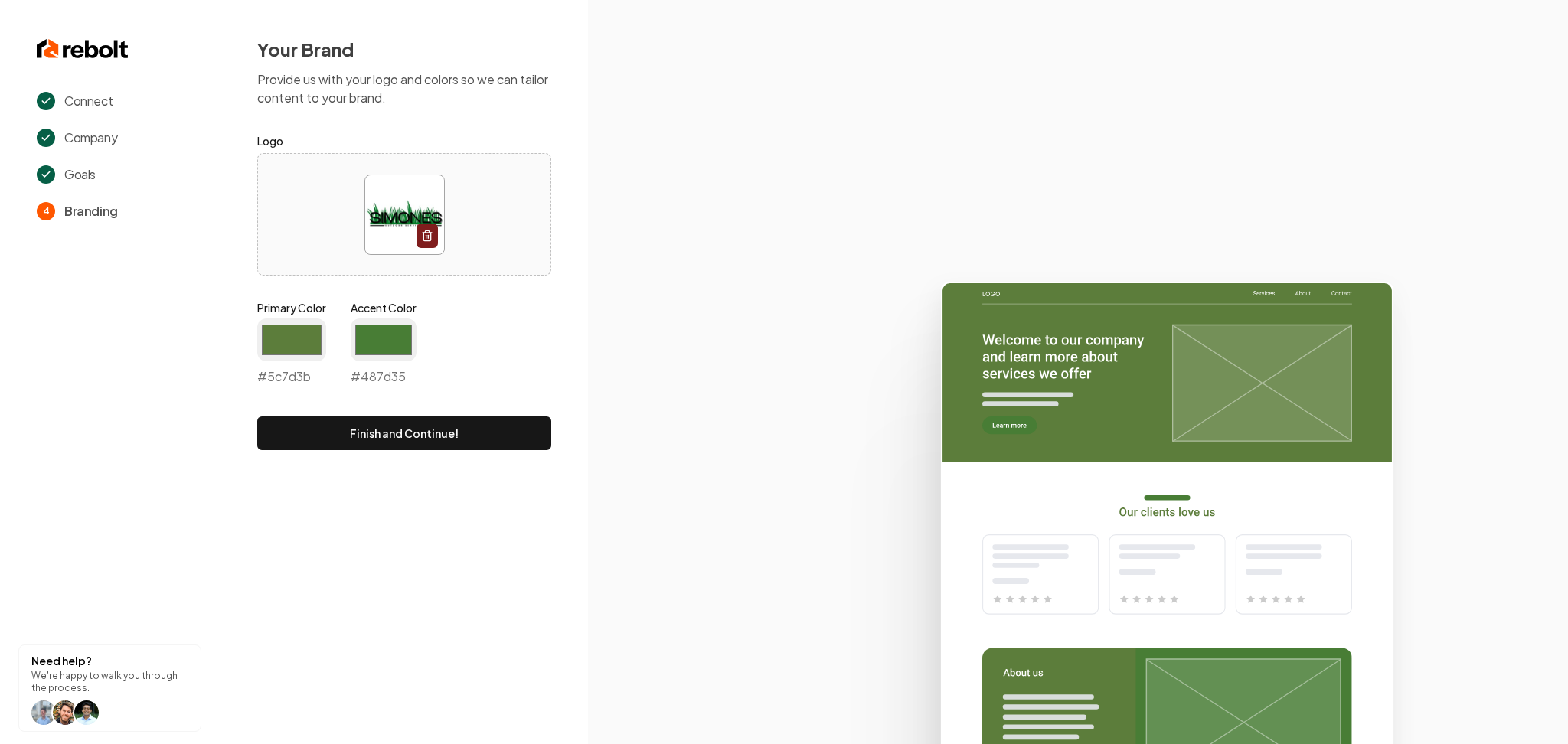
type input "#5c7d3b"
click at [394, 341] on input "#487d35" at bounding box center [383, 339] width 65 height 43
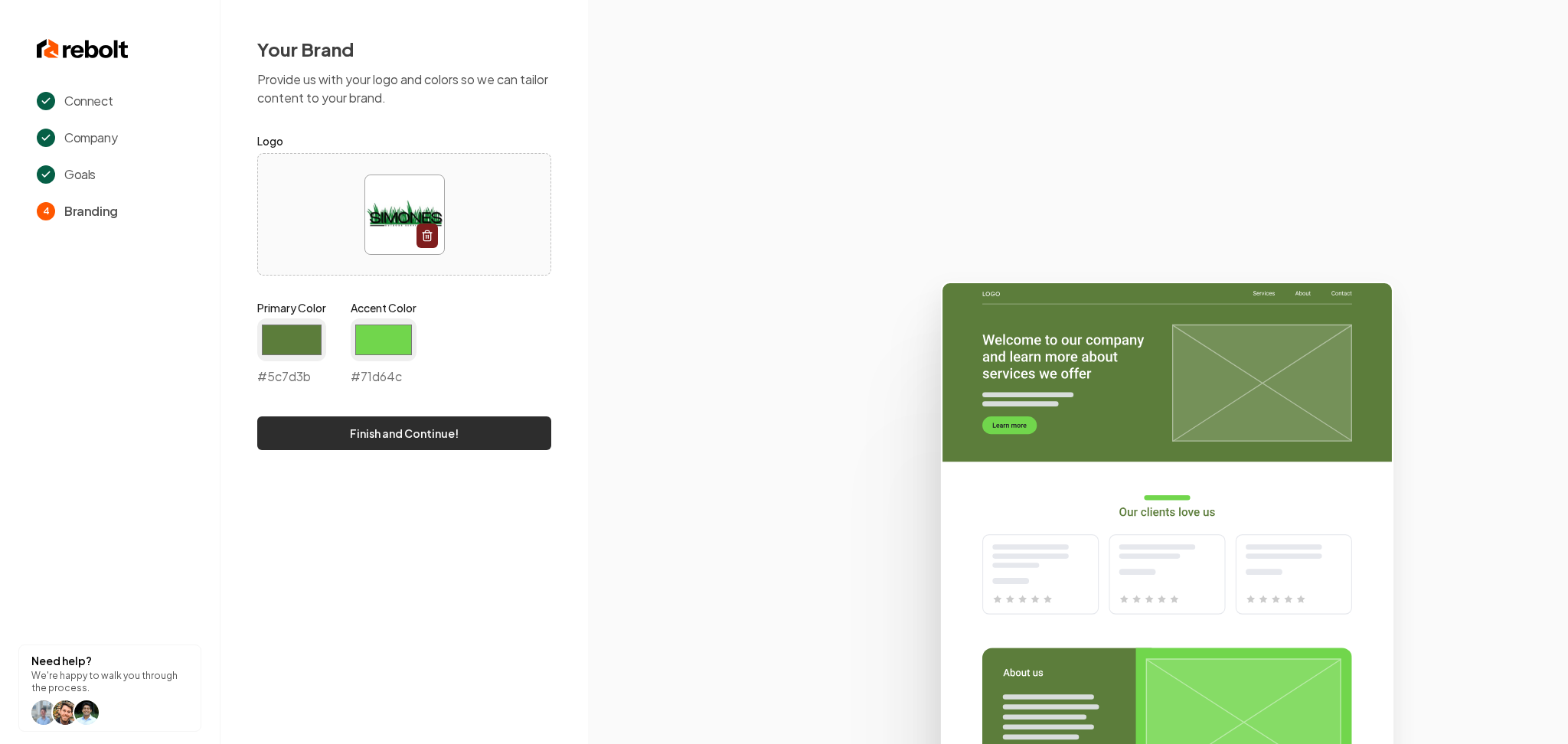
type input "#71d64c"
click at [291, 436] on button "Finish and Continue!" at bounding box center [404, 434] width 294 height 34
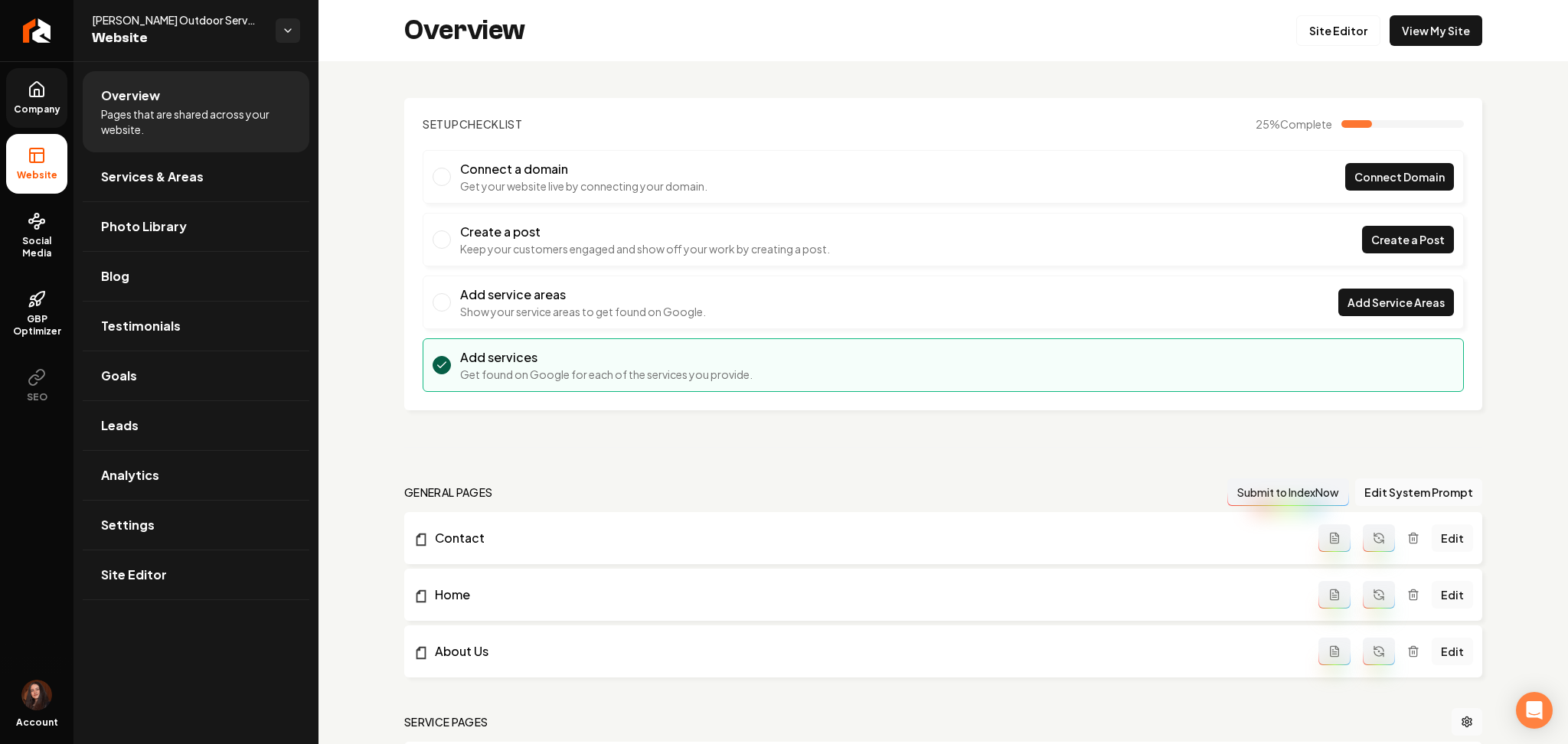
click at [38, 109] on span "Company" at bounding box center [37, 109] width 59 height 12
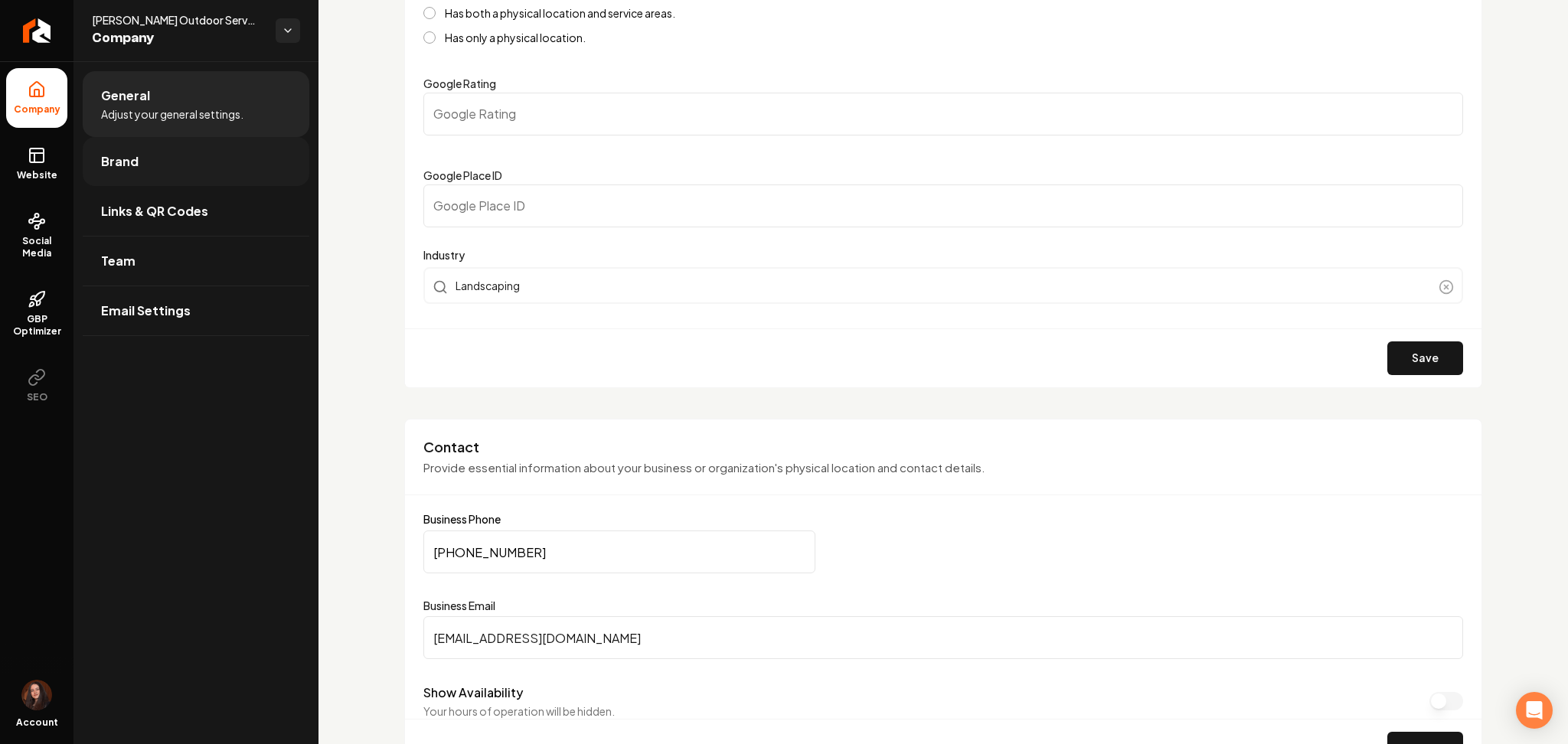
click at [88, 170] on link "Brand" at bounding box center [196, 161] width 226 height 49
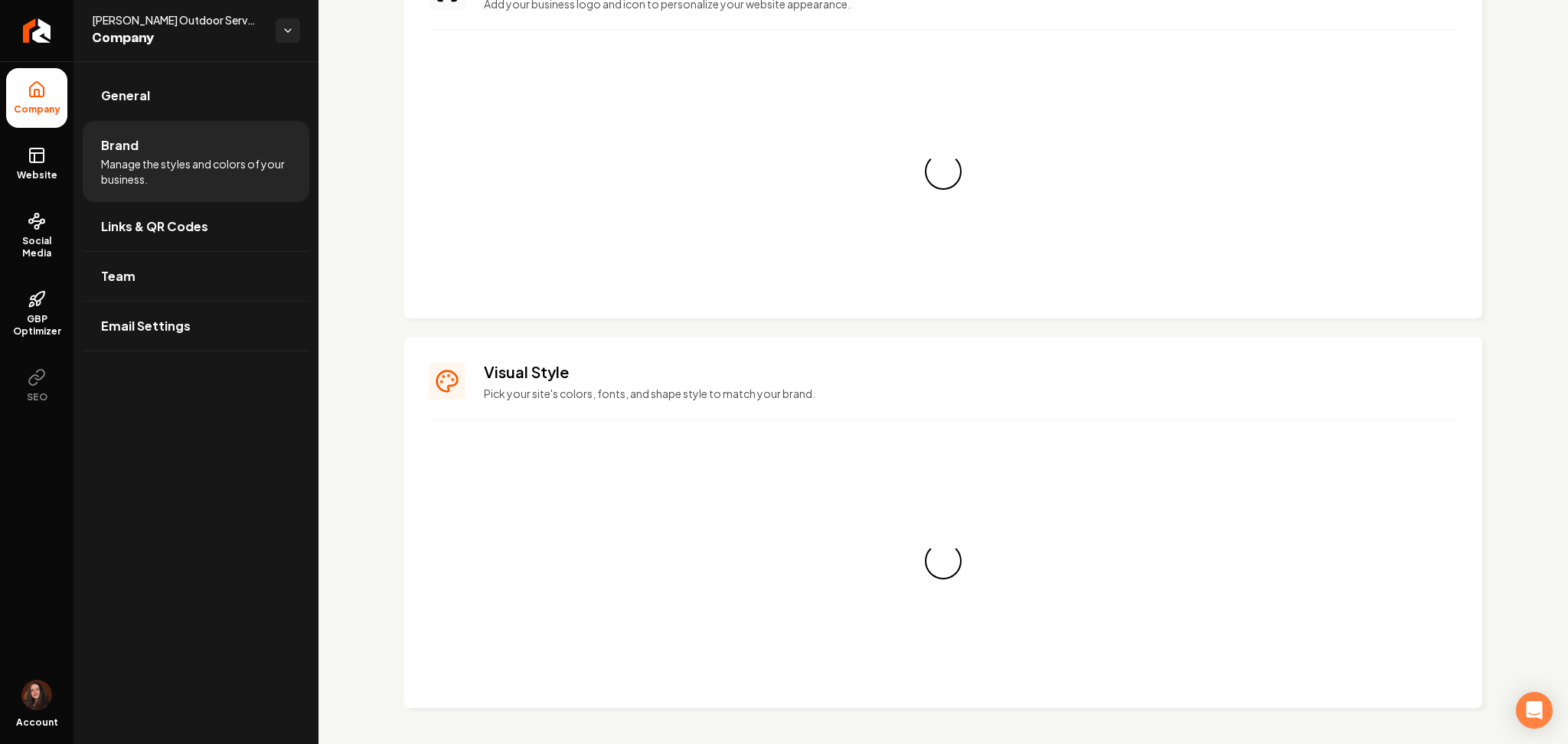
scroll to position [355, 0]
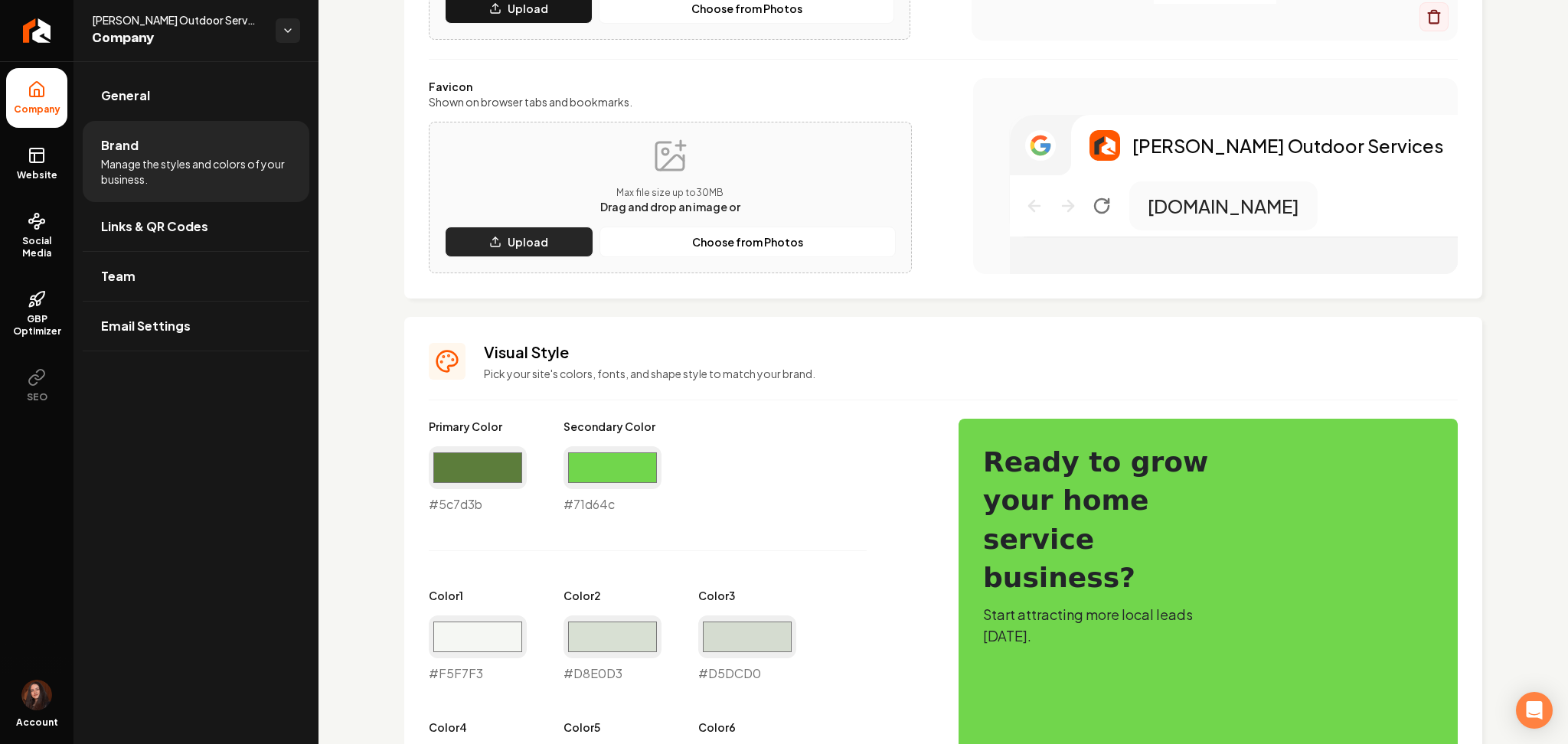
click at [530, 234] on p "Upload" at bounding box center [527, 241] width 41 height 15
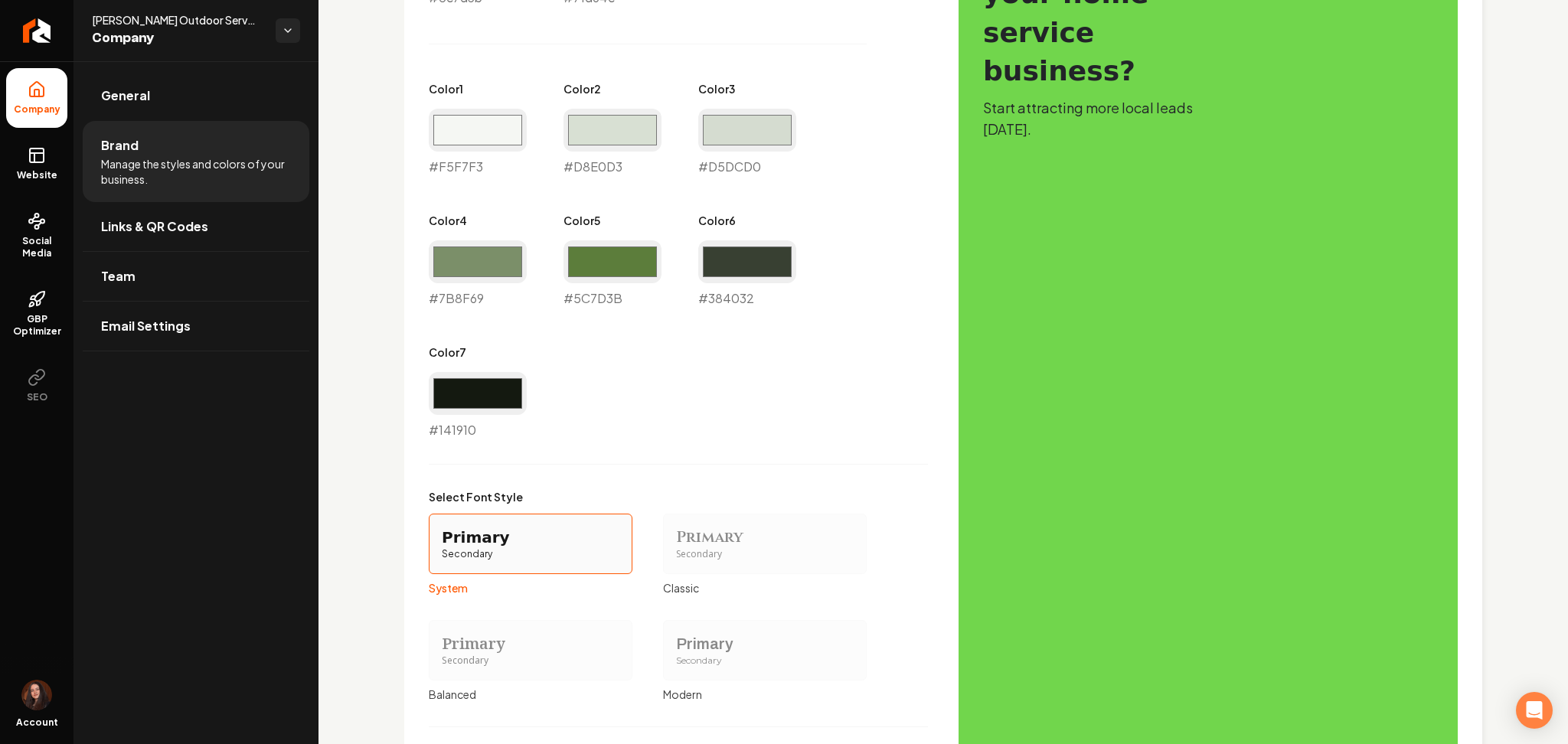
scroll to position [1025, 0]
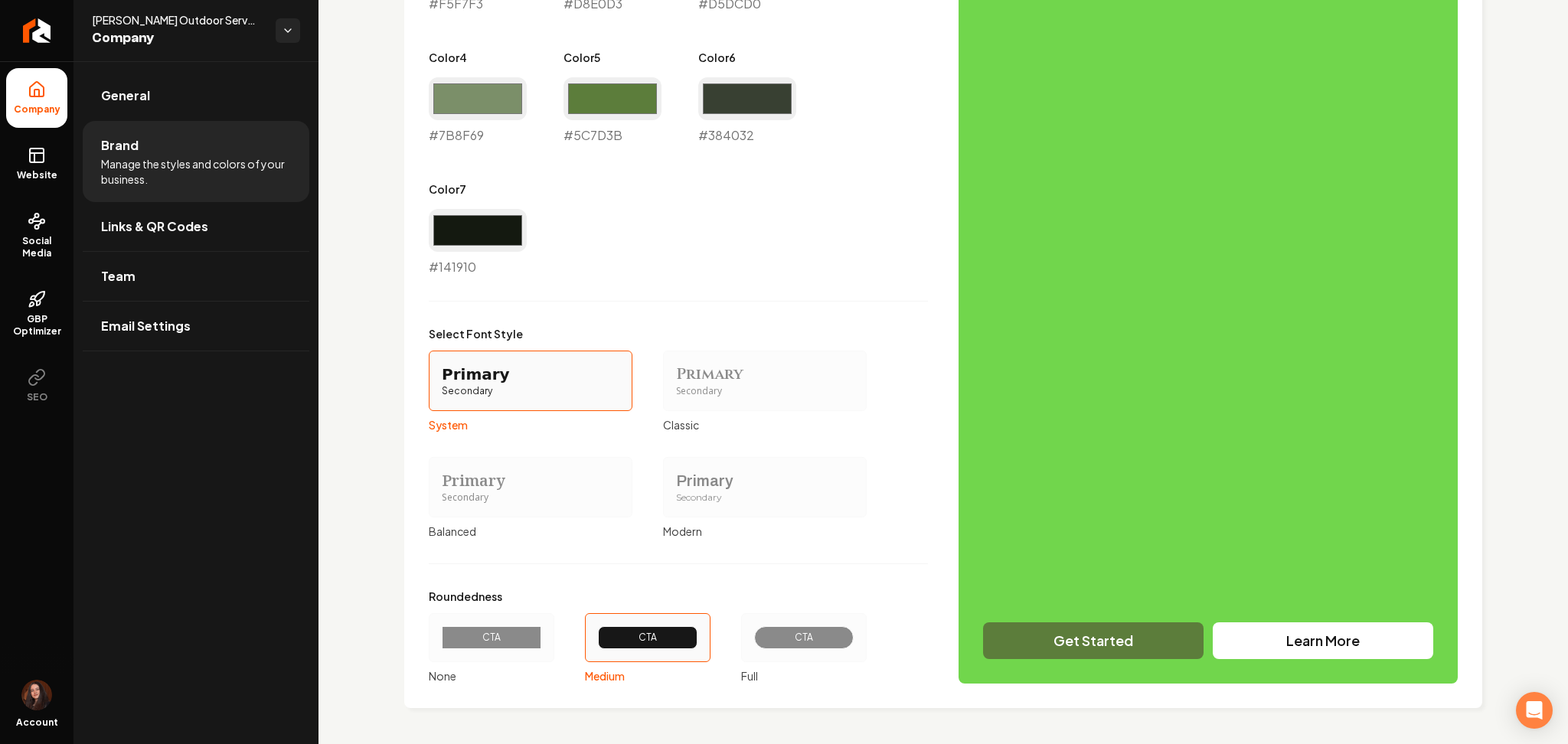
click at [761, 501] on div "Secondary" at bounding box center [764, 497] width 178 height 13
click at [675, 493] on button "Primary Secondary Modern" at bounding box center [668, 486] width 12 height 12
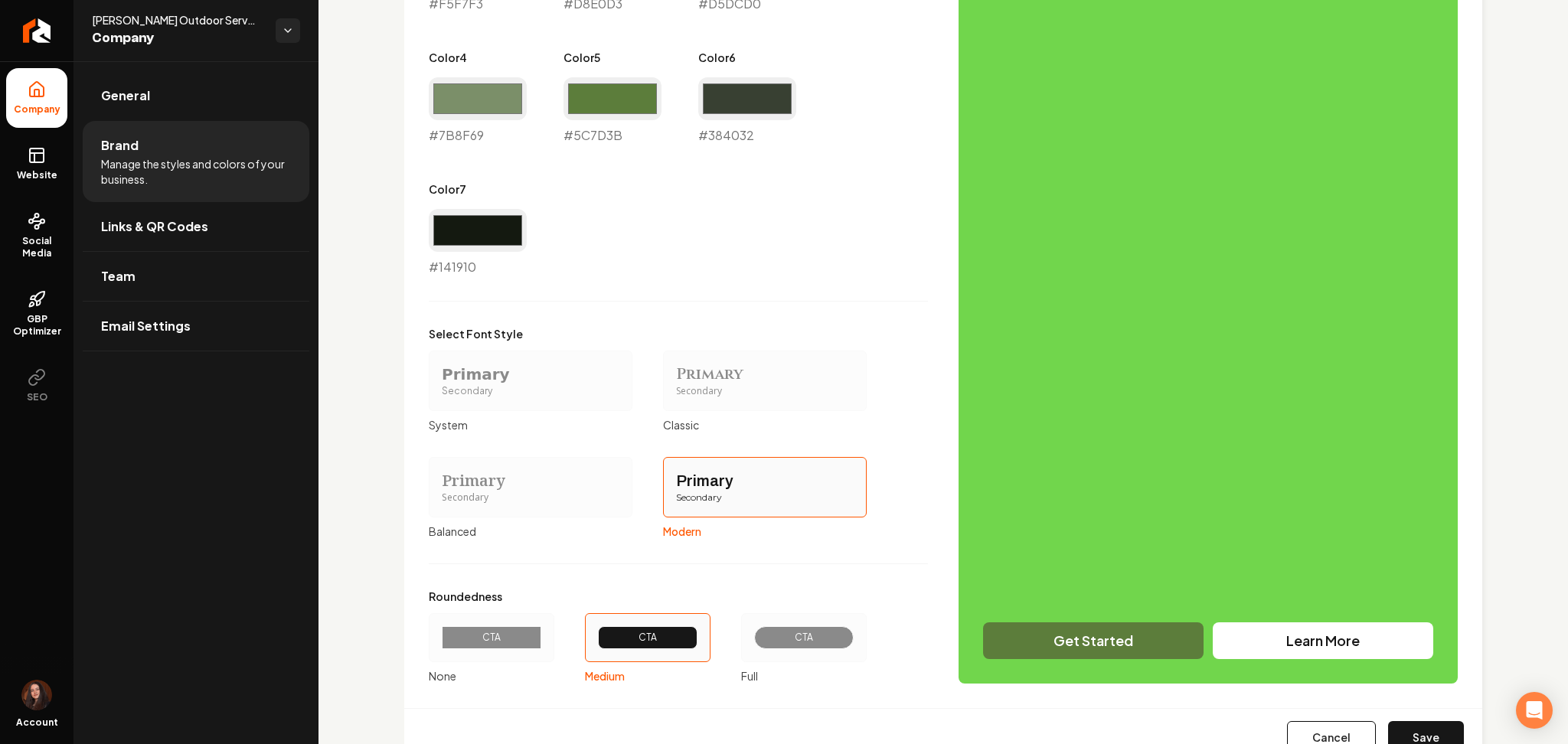
click at [770, 643] on div "CTA" at bounding box center [804, 637] width 99 height 23
click at [752, 643] on button "CTA Full" at bounding box center [746, 637] width 12 height 12
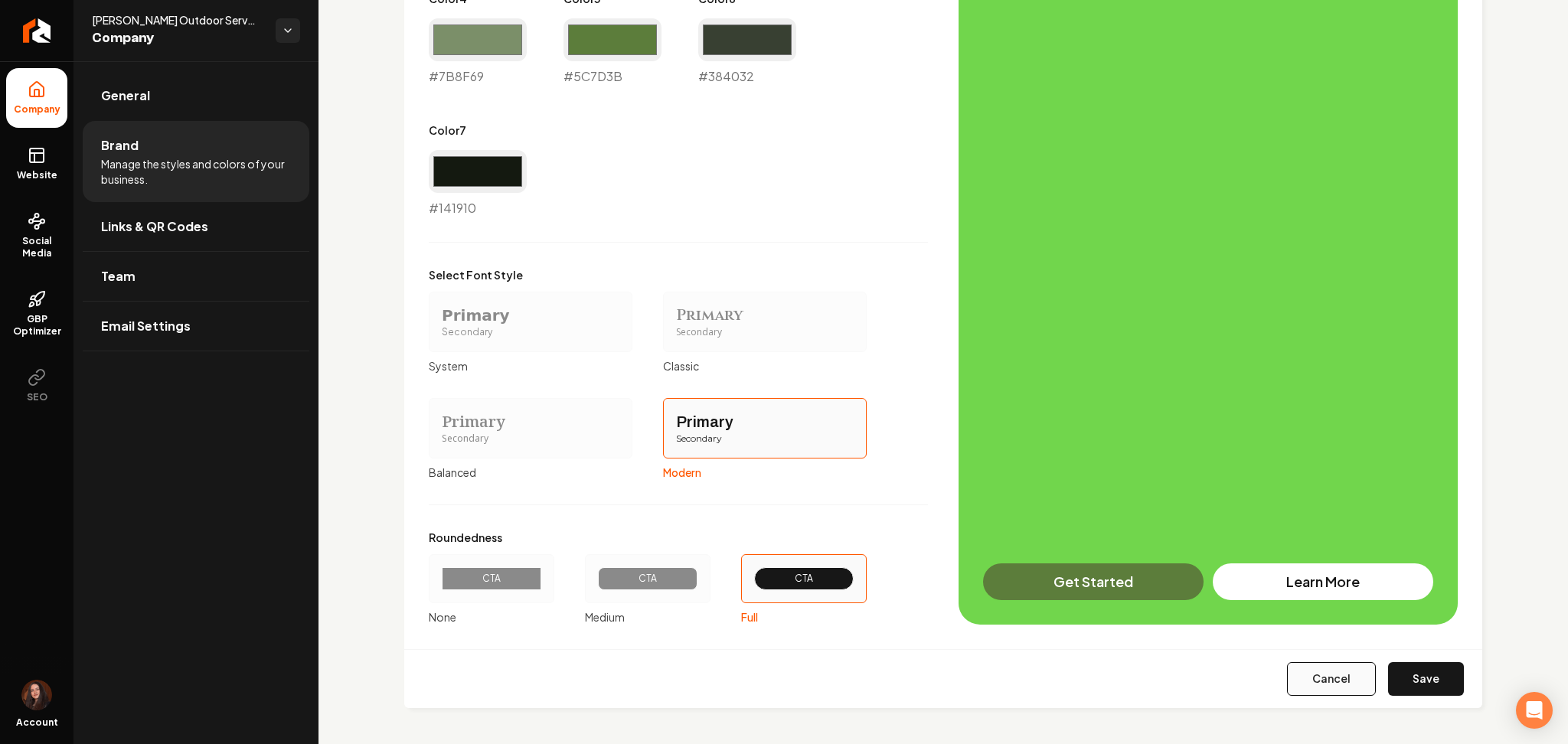
scroll to position [1142, 0]
click at [1412, 682] on button "Save" at bounding box center [1426, 680] width 75 height 34
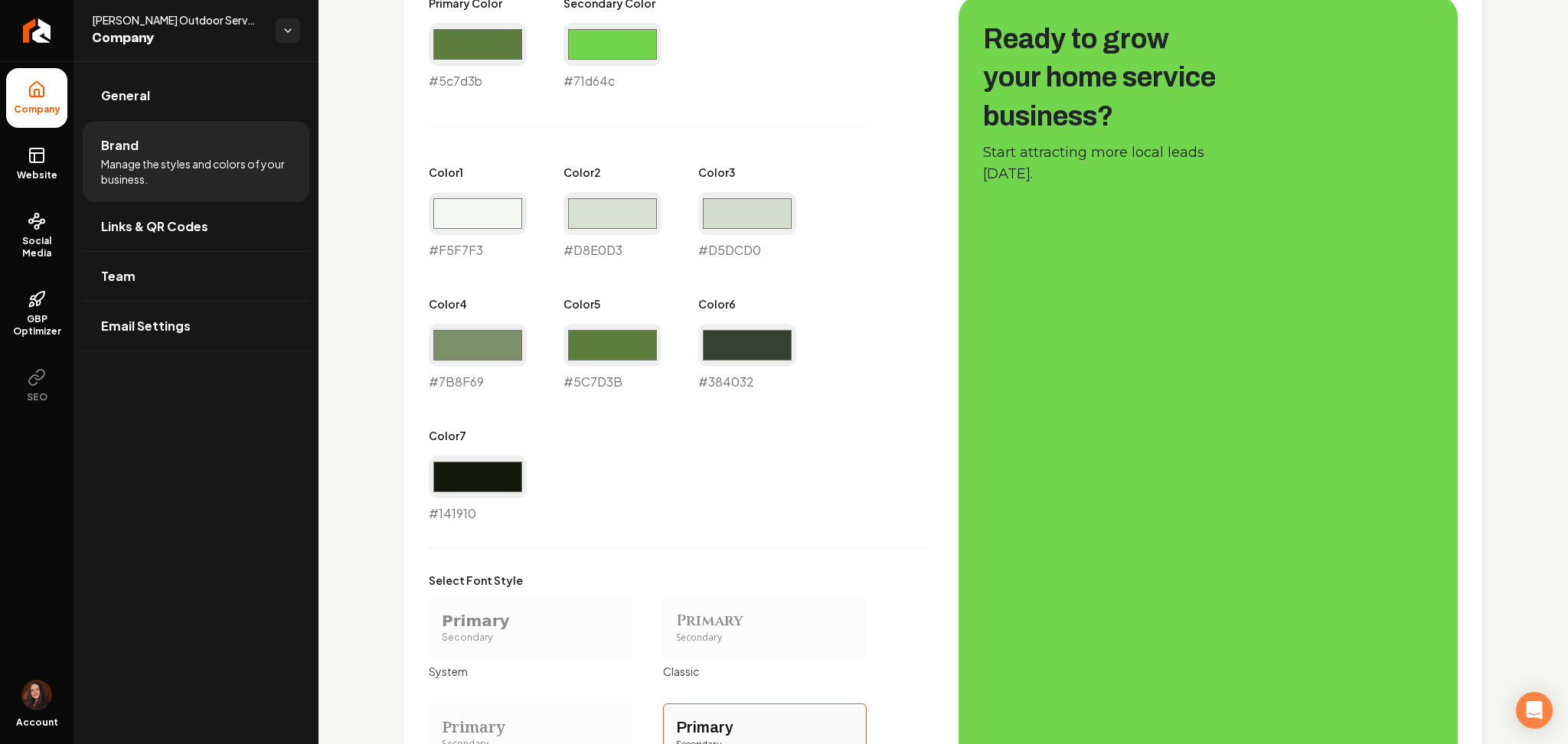
type input "#f5f7f3"
type input "#d8e0d3"
type input "#d5dcd0"
type input "#7b8f69"
type input "#5c7d3b"
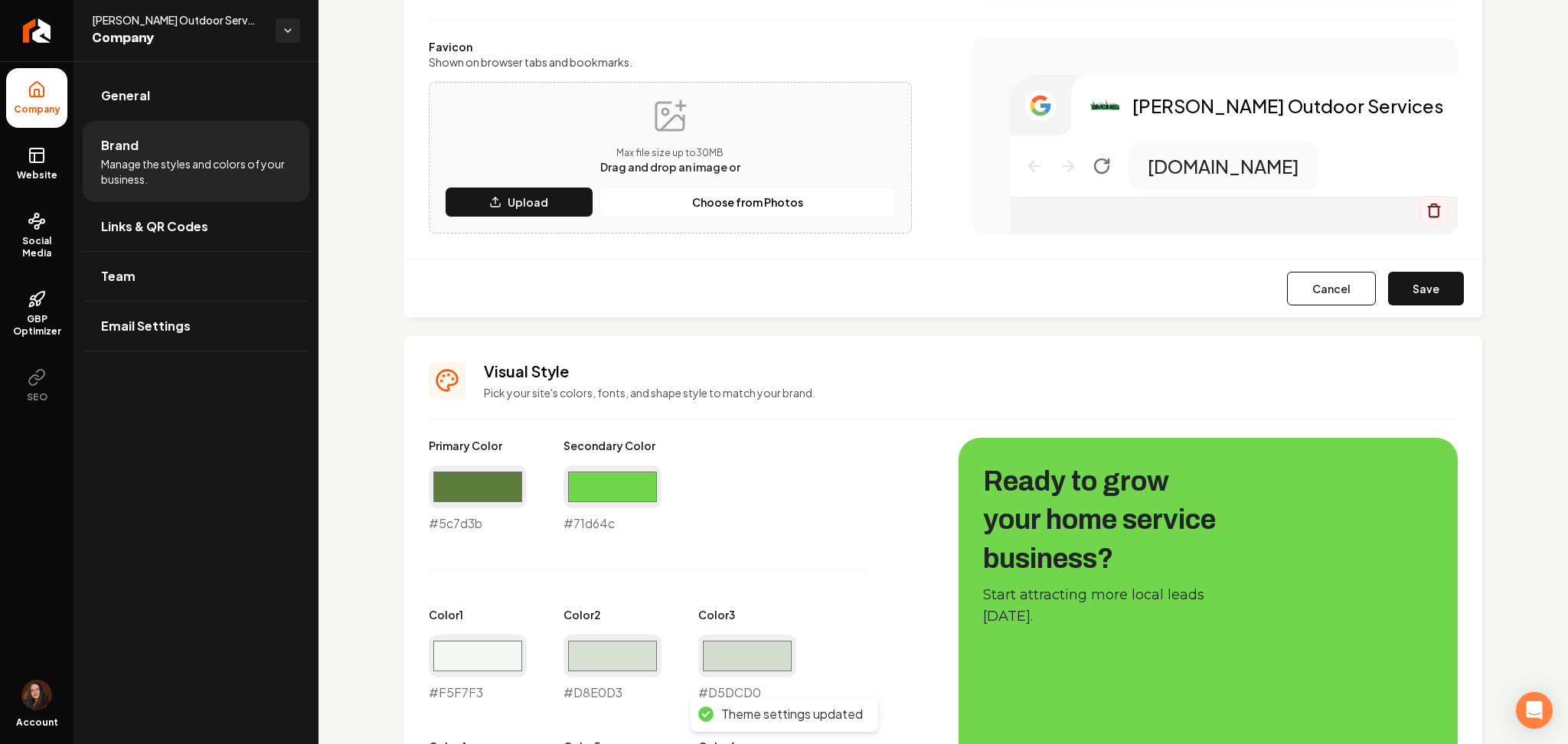
scroll to position [349, 0]
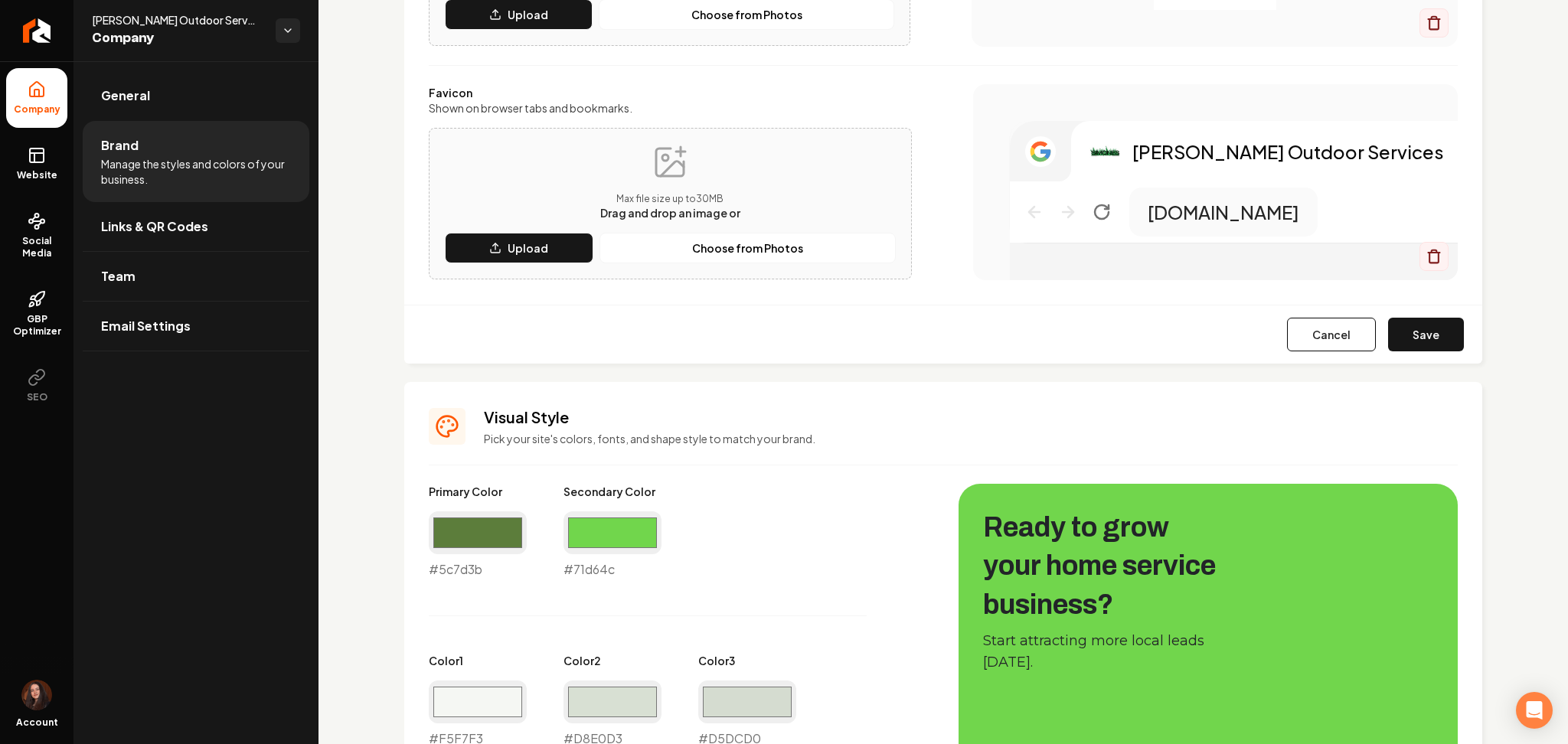
click at [1400, 353] on div "Cancel Save" at bounding box center [943, 333] width 1078 height 59
click at [1400, 342] on button "Save" at bounding box center [1426, 334] width 75 height 34
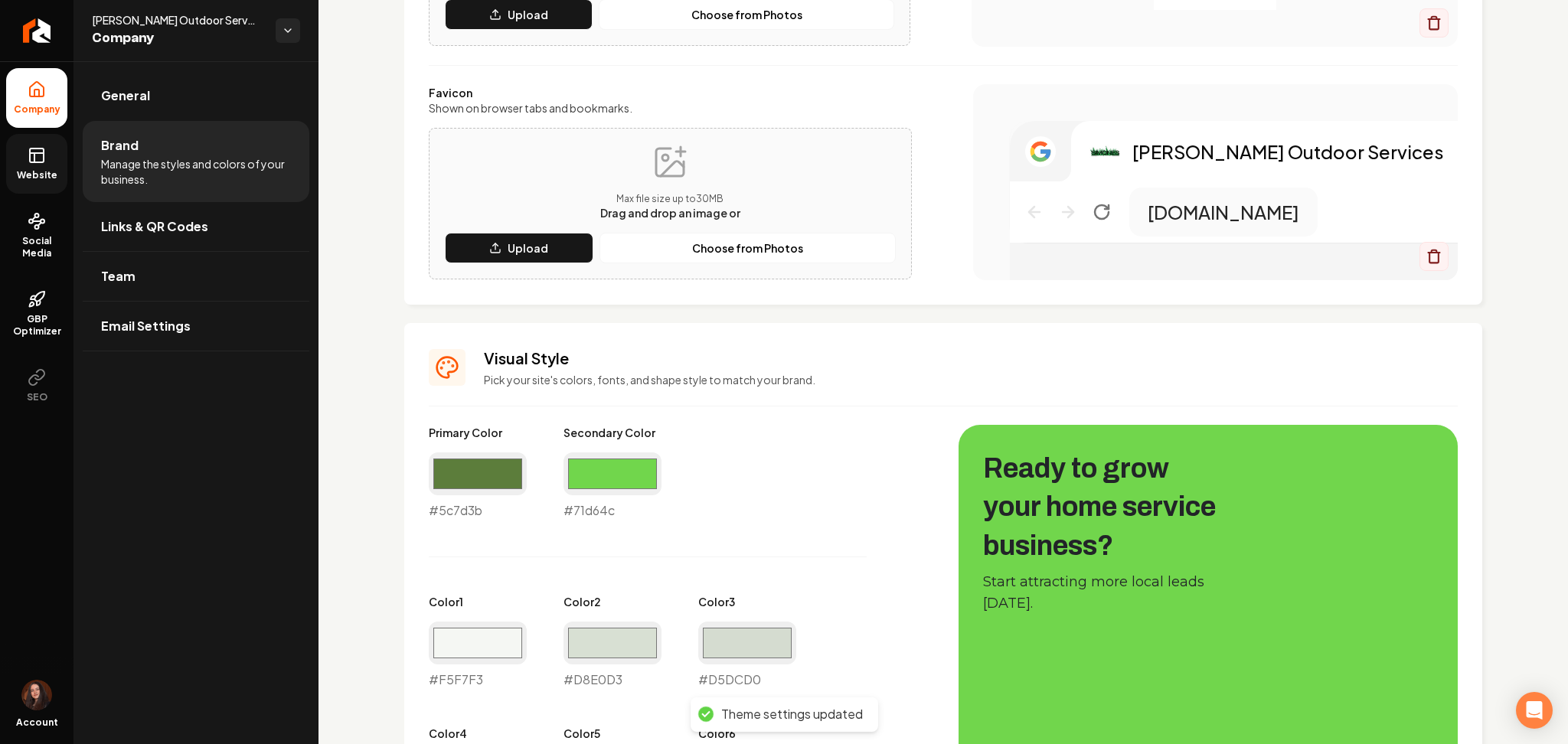
click at [22, 169] on link "Website" at bounding box center [37, 164] width 62 height 60
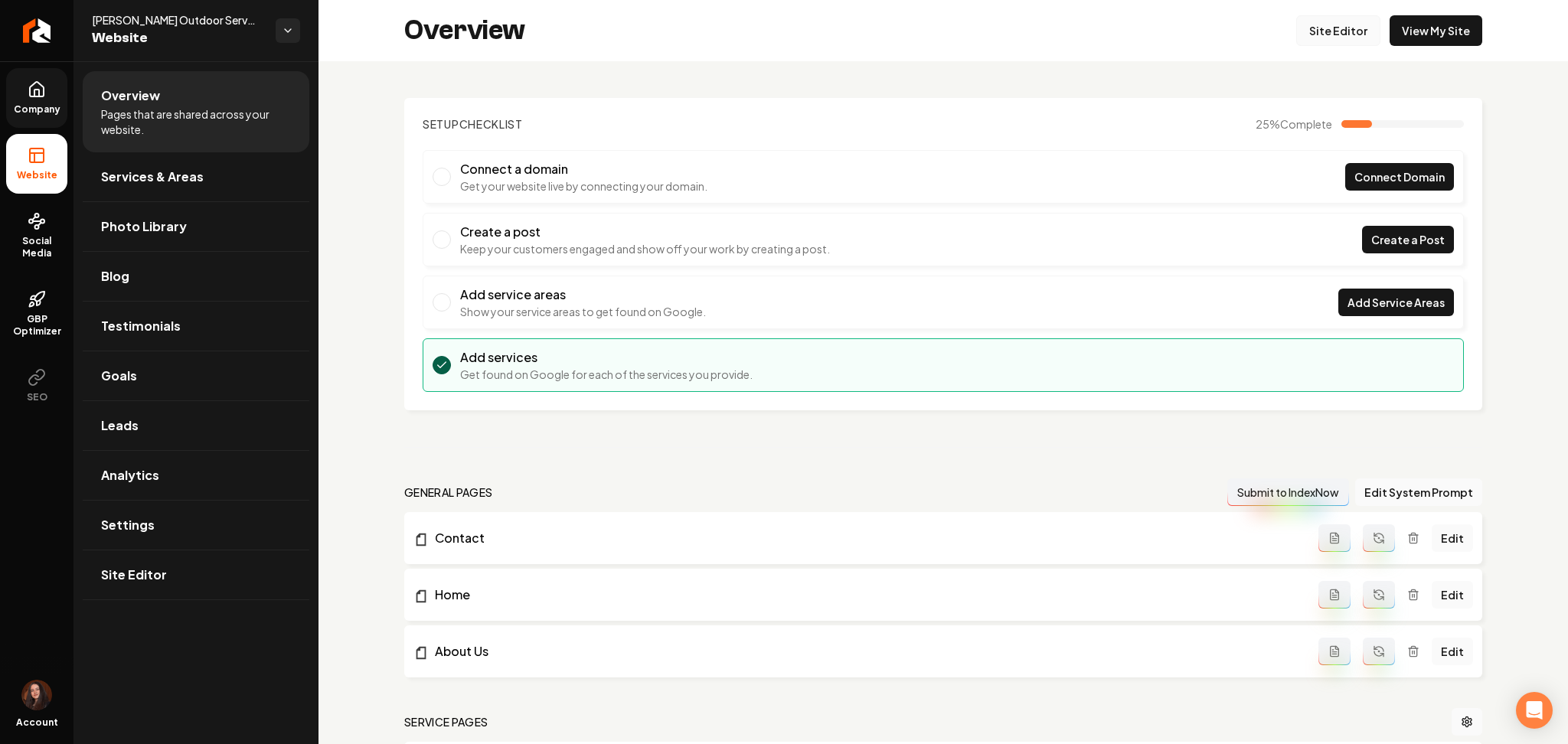
click at [1337, 37] on link "Site Editor" at bounding box center [1338, 30] width 84 height 31
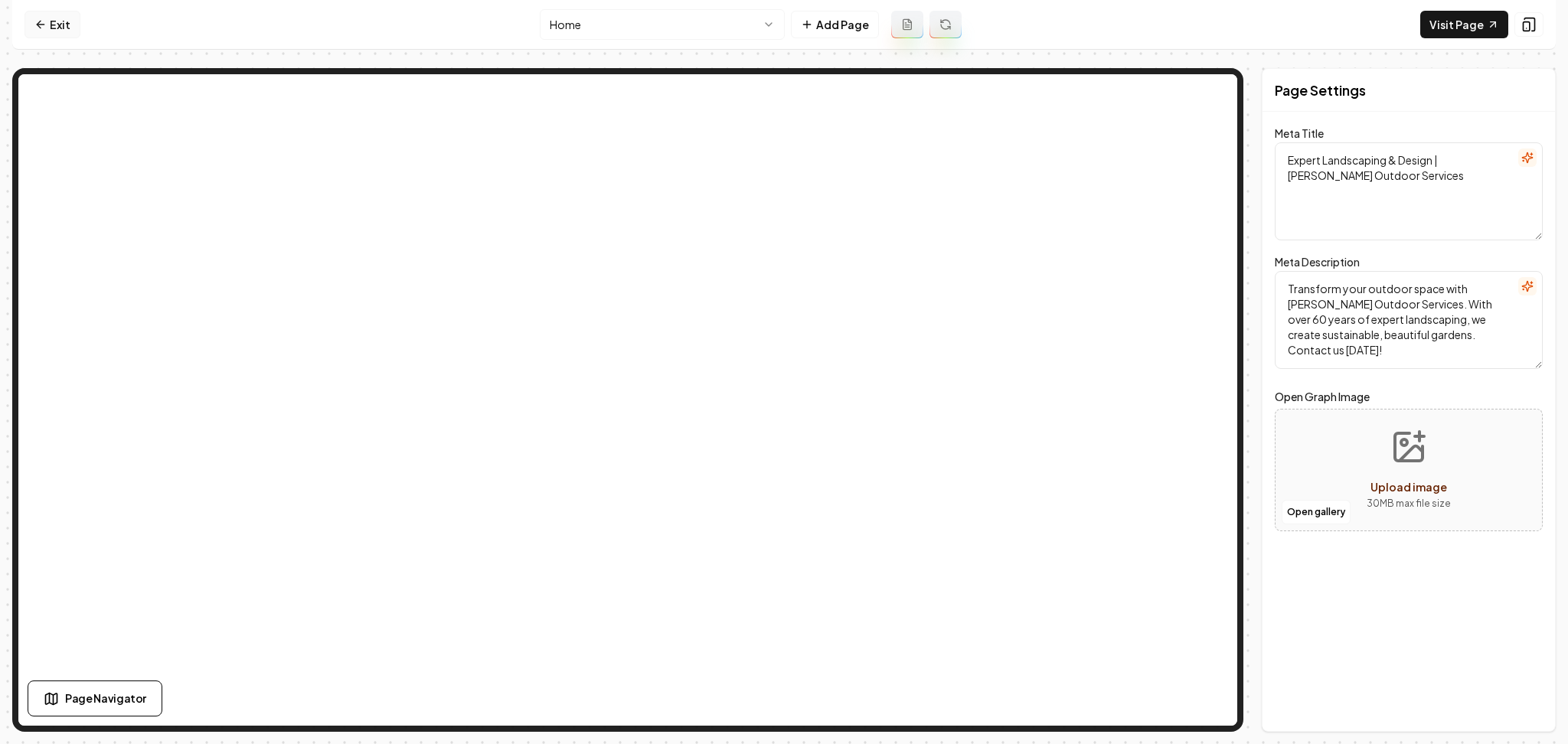
click at [55, 20] on link "Exit" at bounding box center [53, 25] width 56 height 28
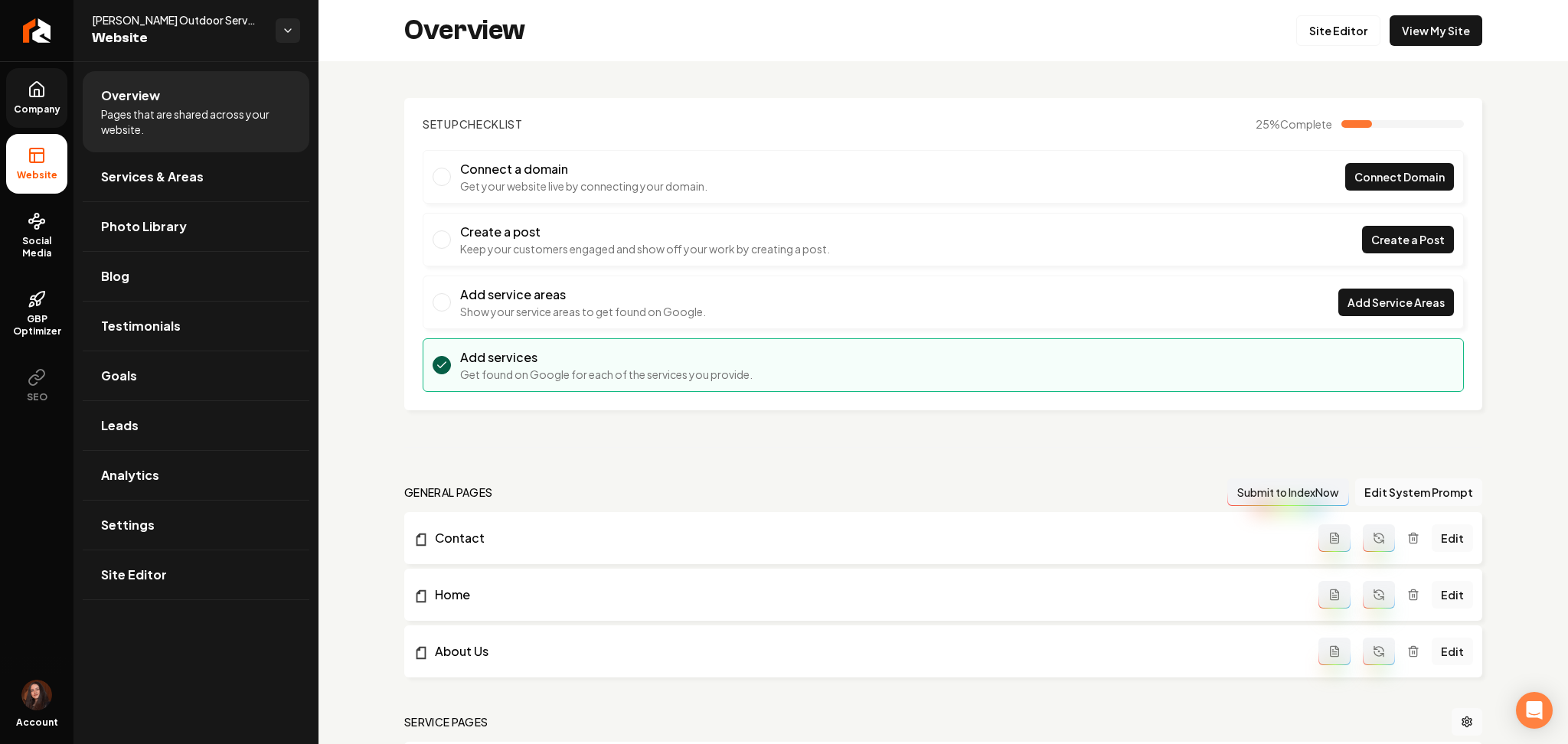
click at [22, 97] on link "Company" at bounding box center [37, 98] width 62 height 60
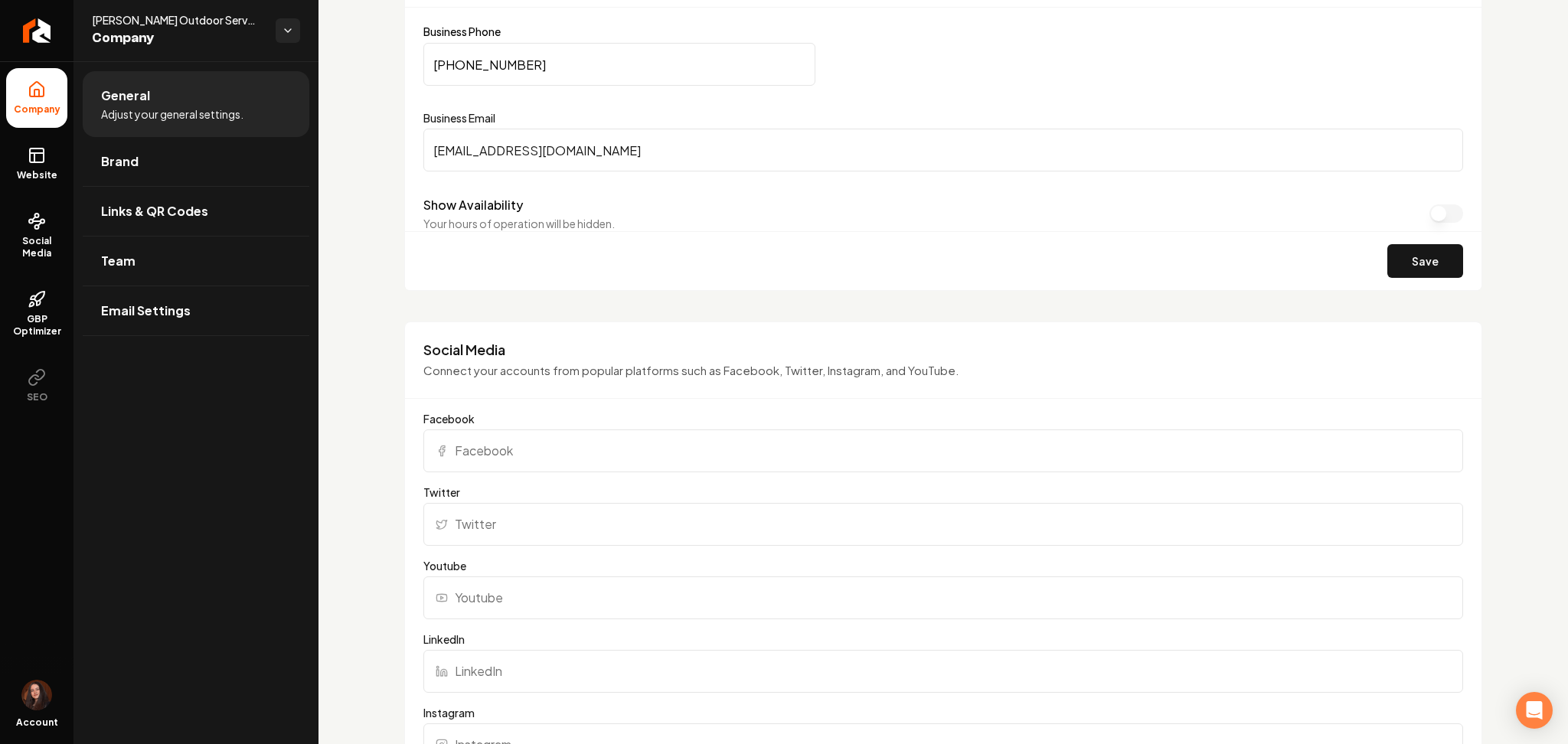
scroll to position [941, 0]
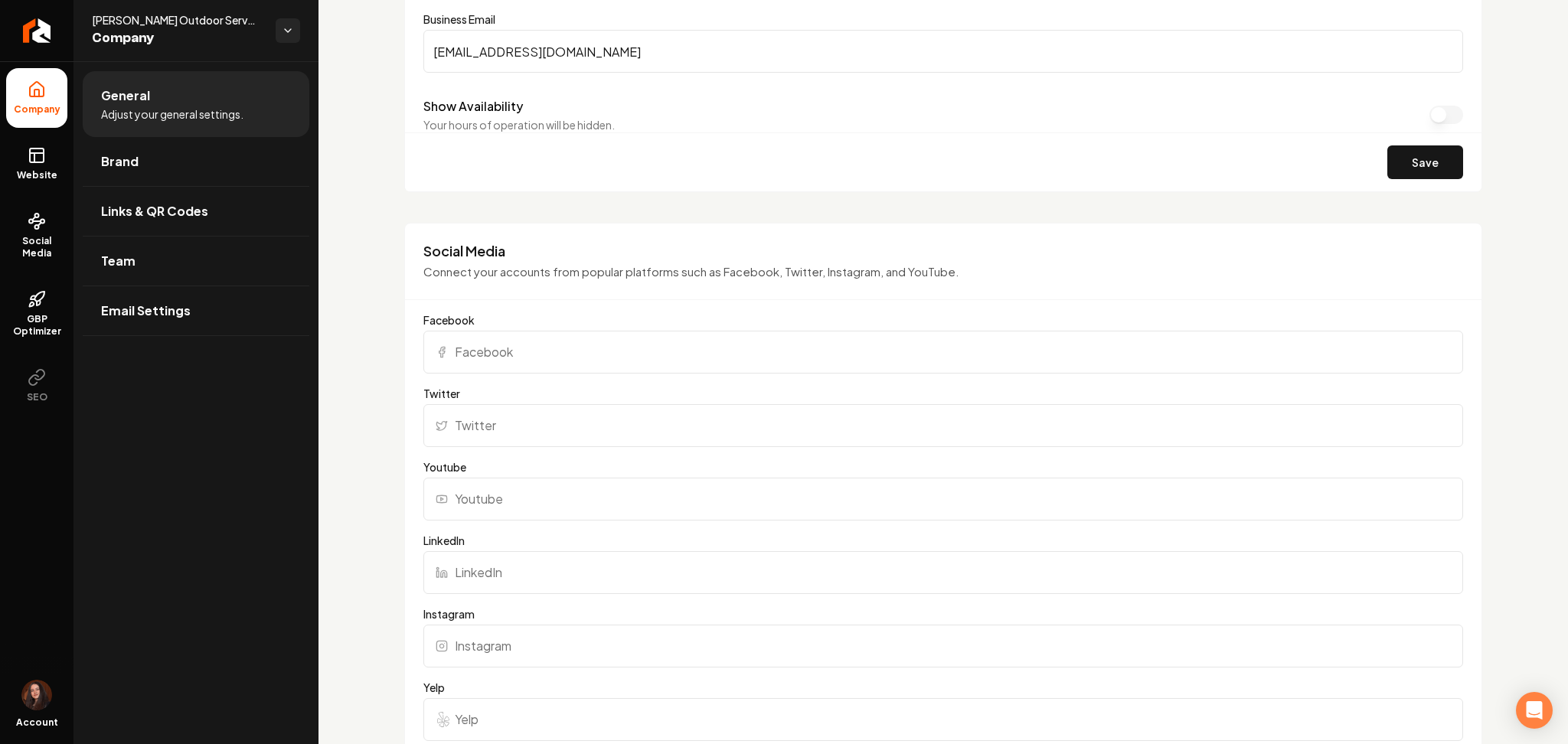
click at [507, 330] on input "Facebook" at bounding box center [944, 351] width 1040 height 43
paste input "https://www.facebook.com/profile.php?id=61574203259792#"
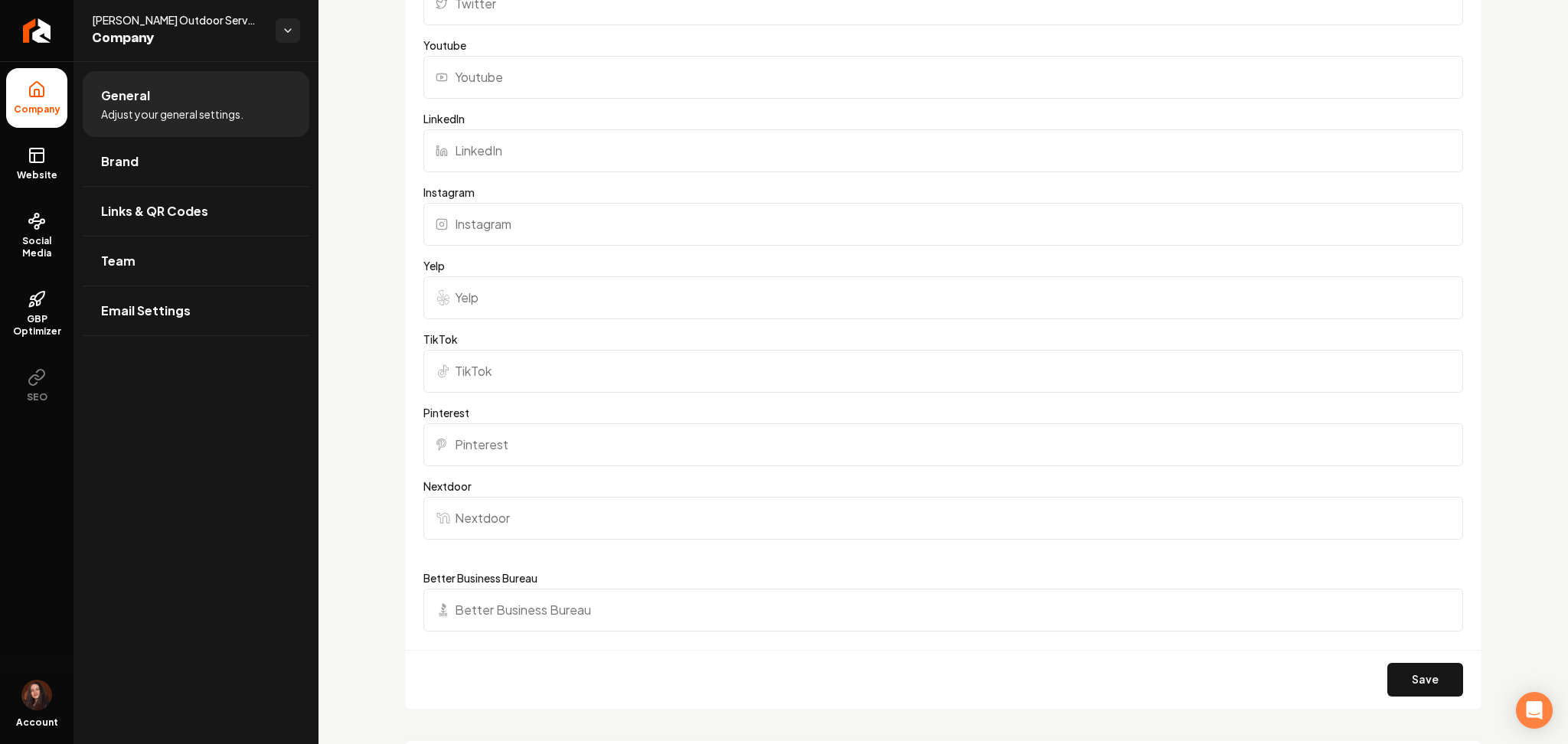
scroll to position [1381, 0]
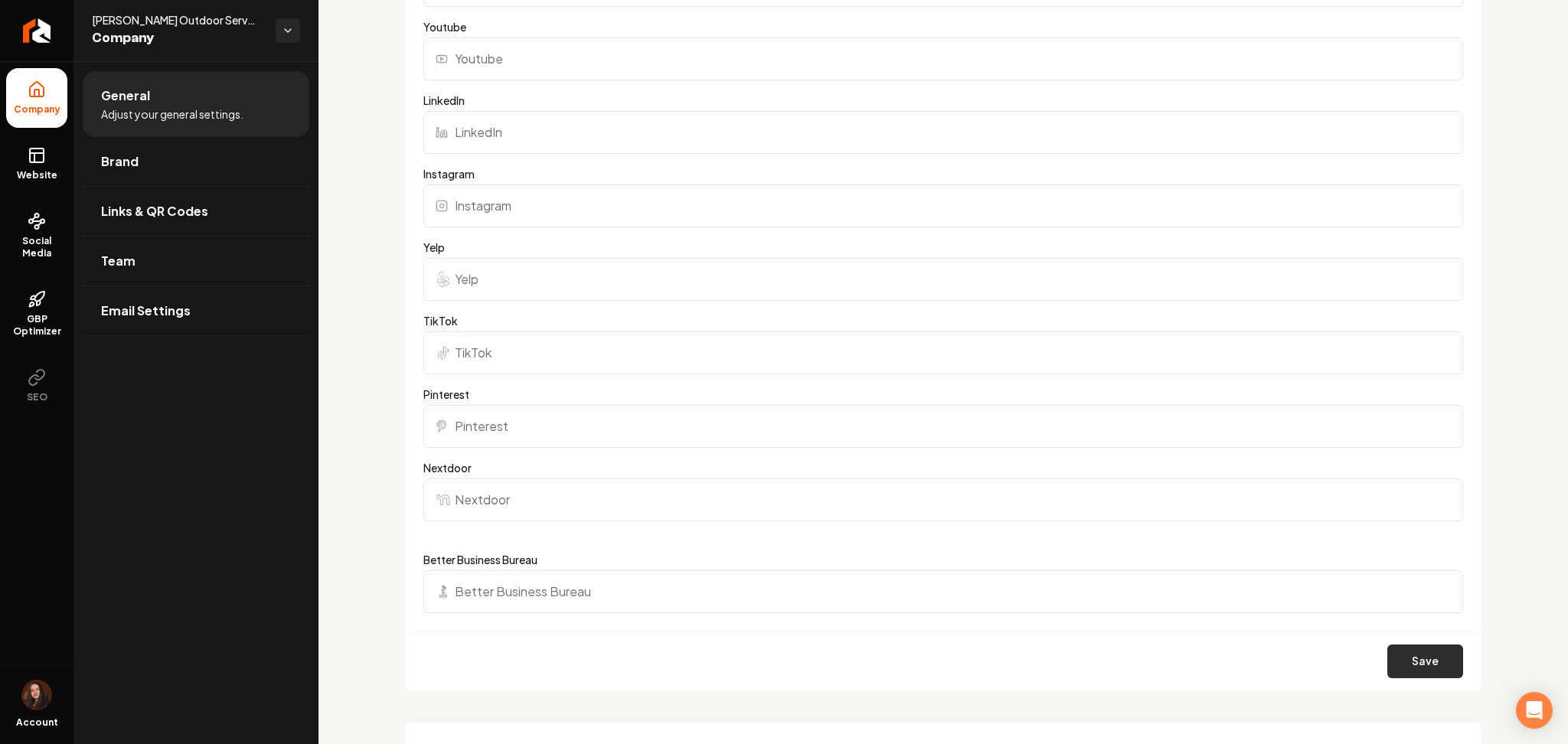
type input "https://www.facebook.com/profile.php?id=61574203259792#"
click at [1403, 662] on button "Save" at bounding box center [1425, 662] width 75 height 34
click at [56, 173] on span "Website" at bounding box center [37, 175] width 53 height 12
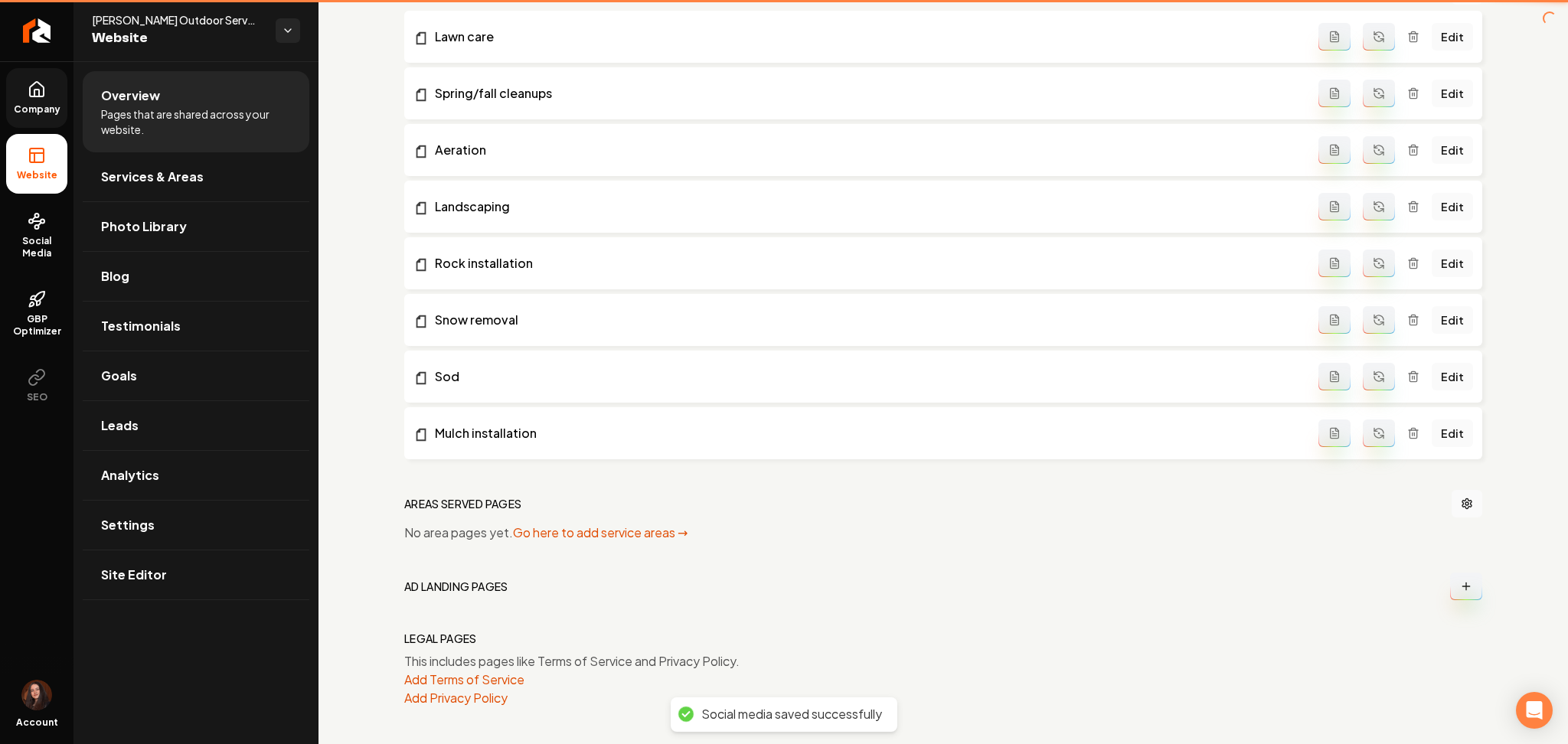
scroll to position [730, 0]
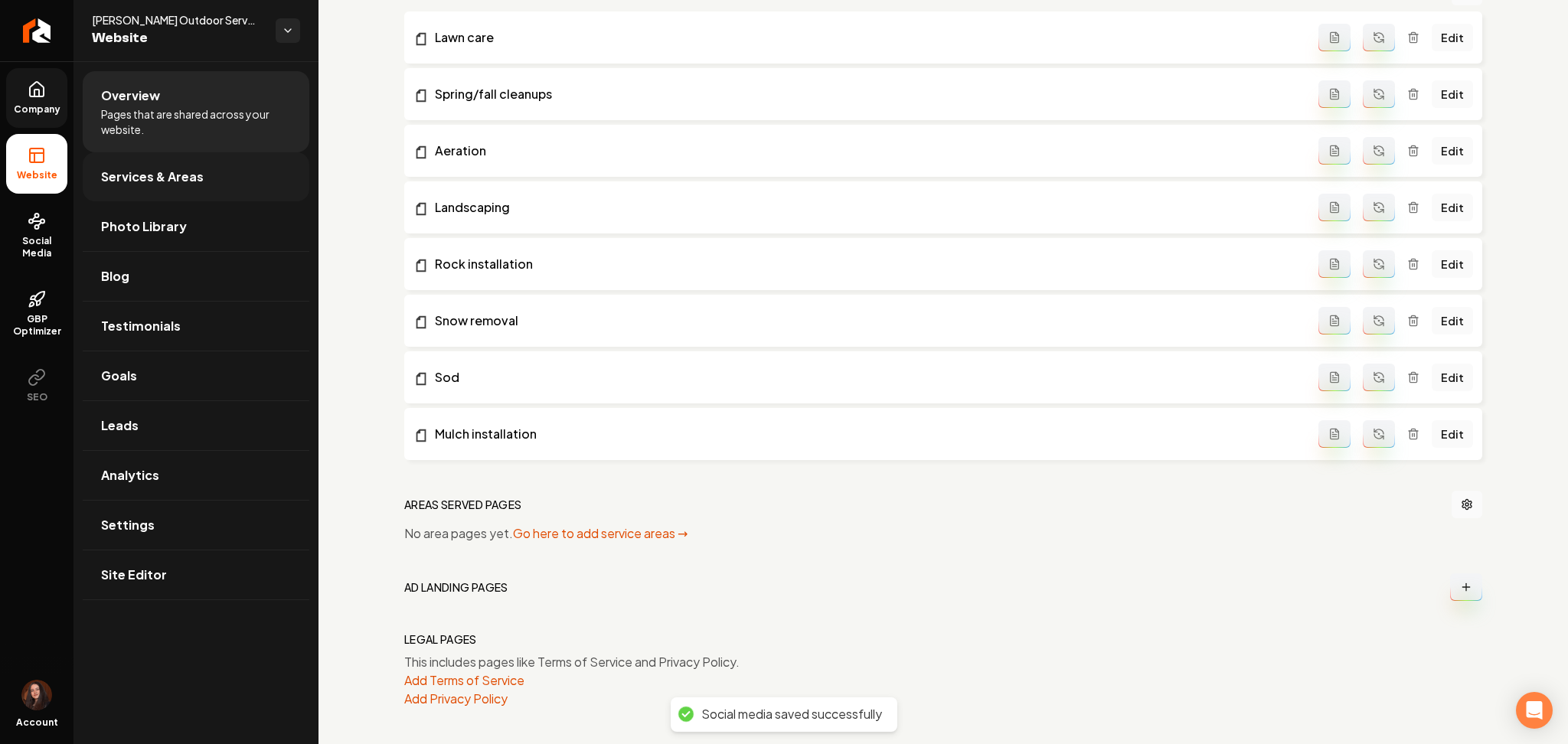
click at [169, 176] on span "Services & Areas" at bounding box center [152, 177] width 102 height 19
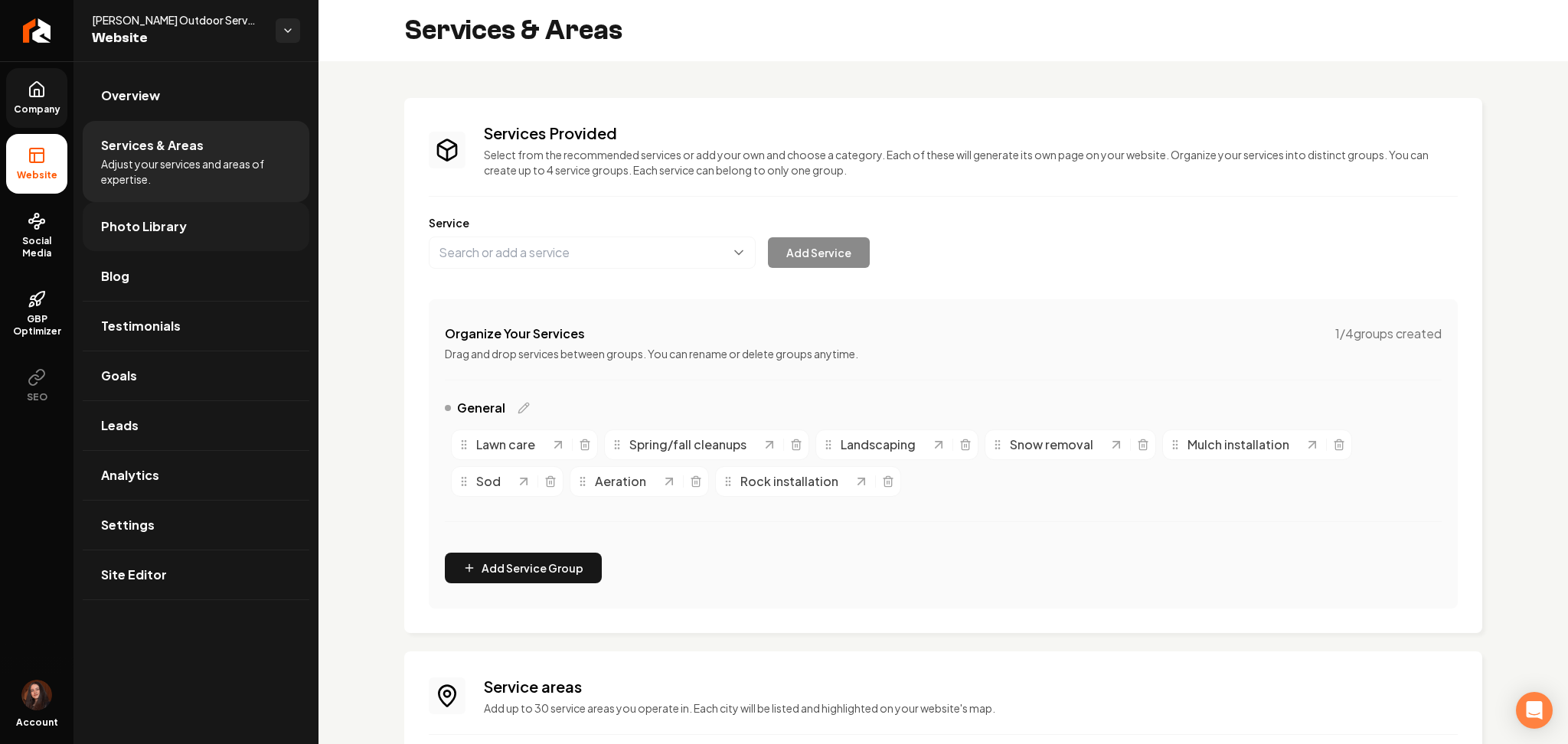
click at [166, 209] on link "Photo Library" at bounding box center [196, 226] width 226 height 49
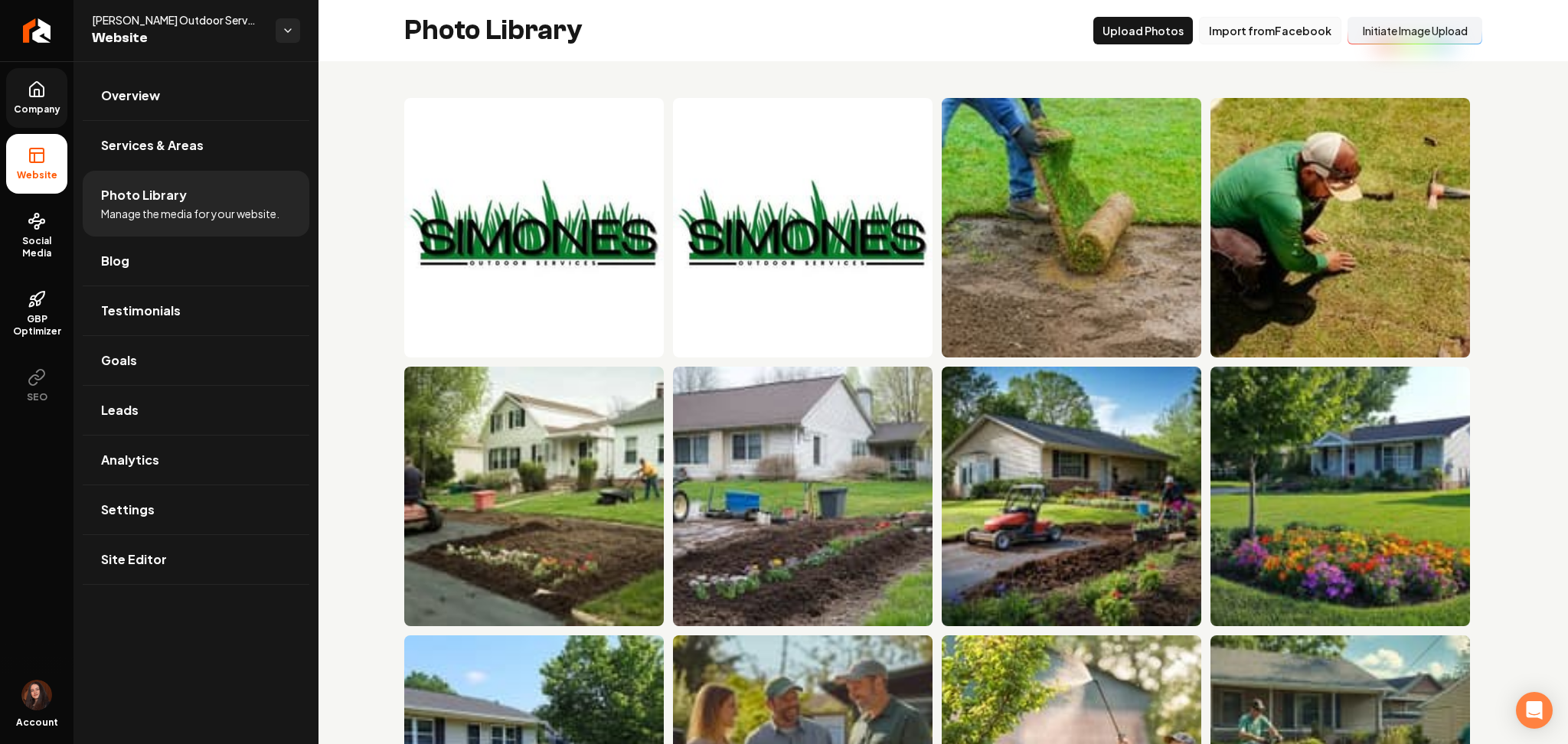
click at [1302, 41] on button "Import from Facebook" at bounding box center [1269, 31] width 142 height 28
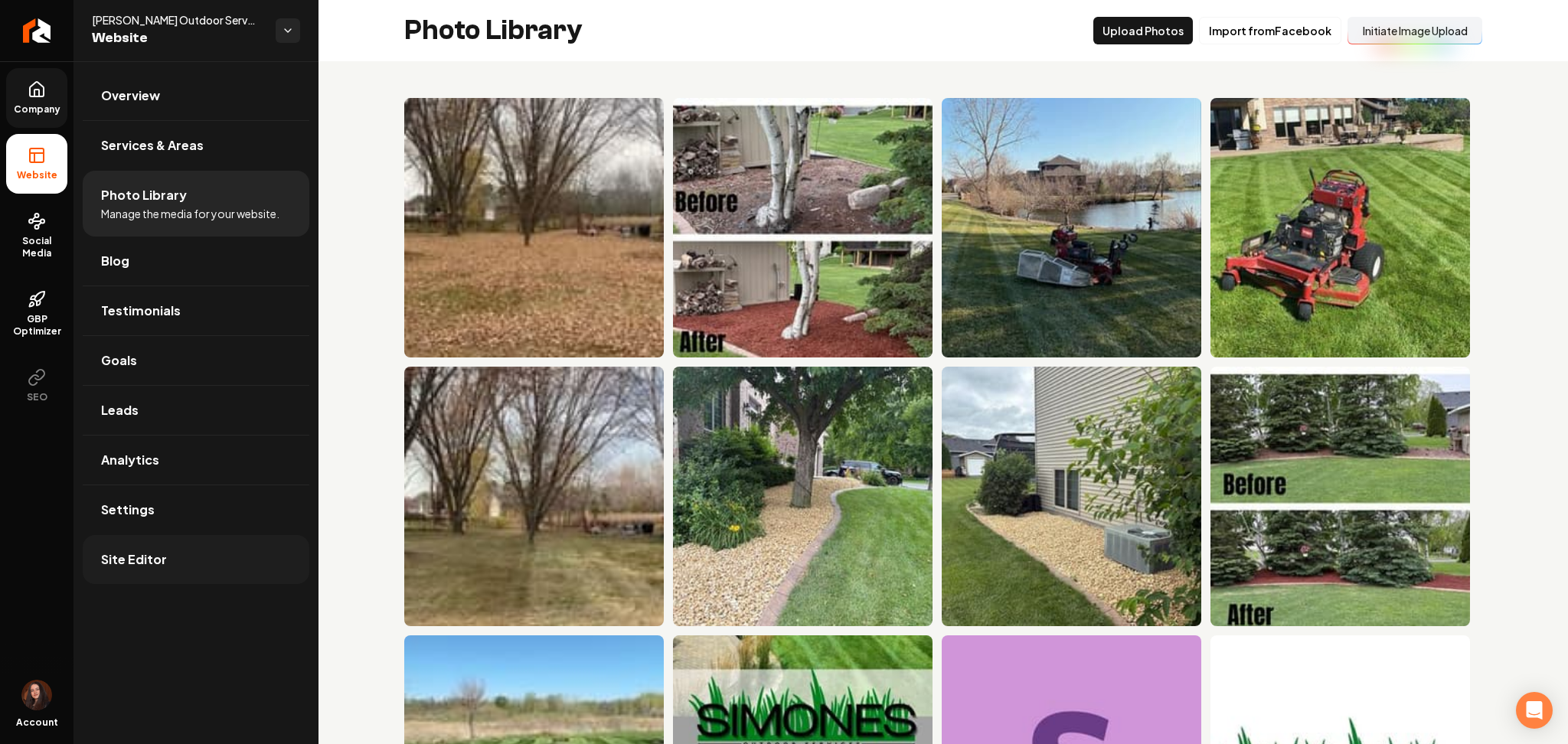
click at [165, 558] on link "Site Editor" at bounding box center [196, 558] width 226 height 49
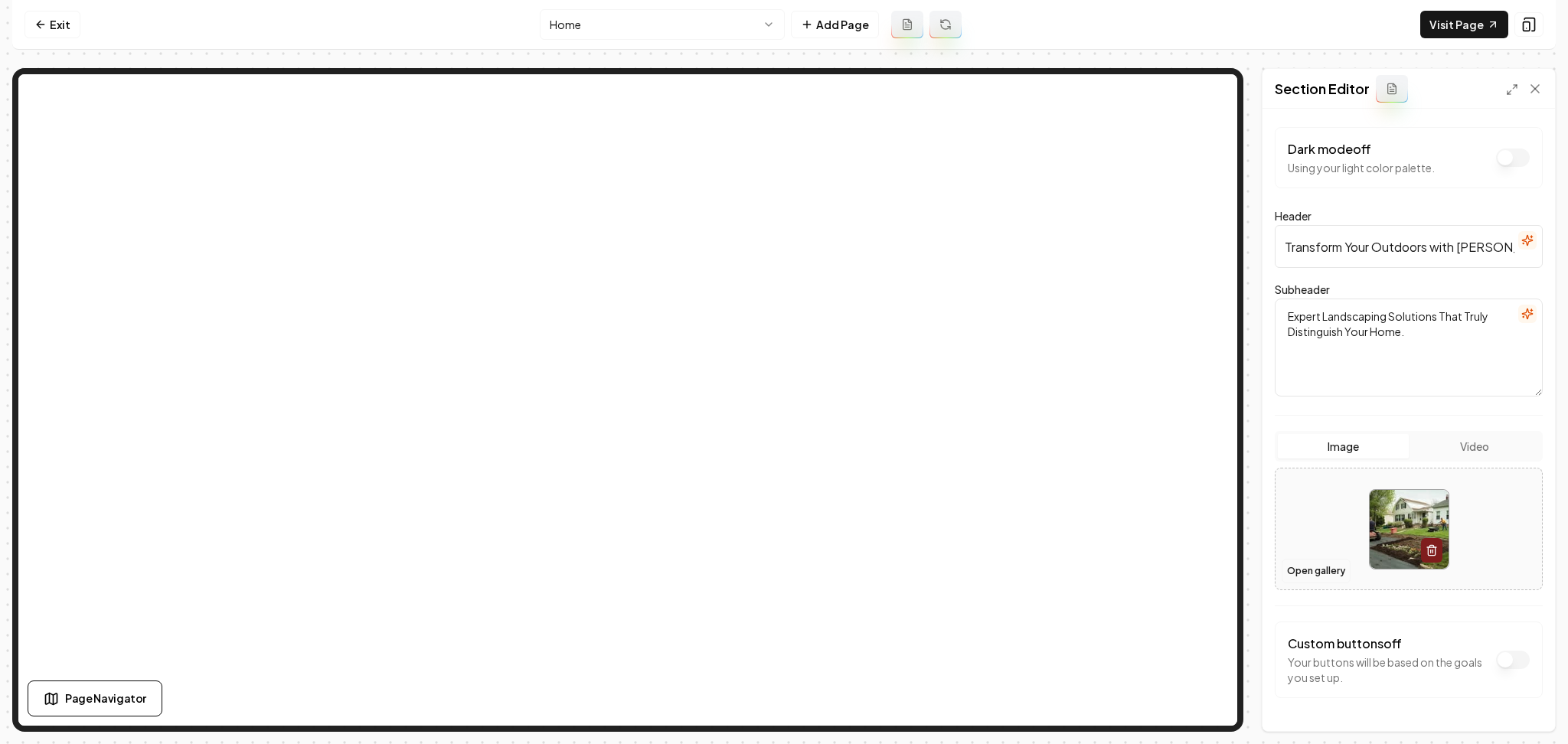
click at [1312, 577] on button "Open gallery" at bounding box center [1315, 570] width 68 height 25
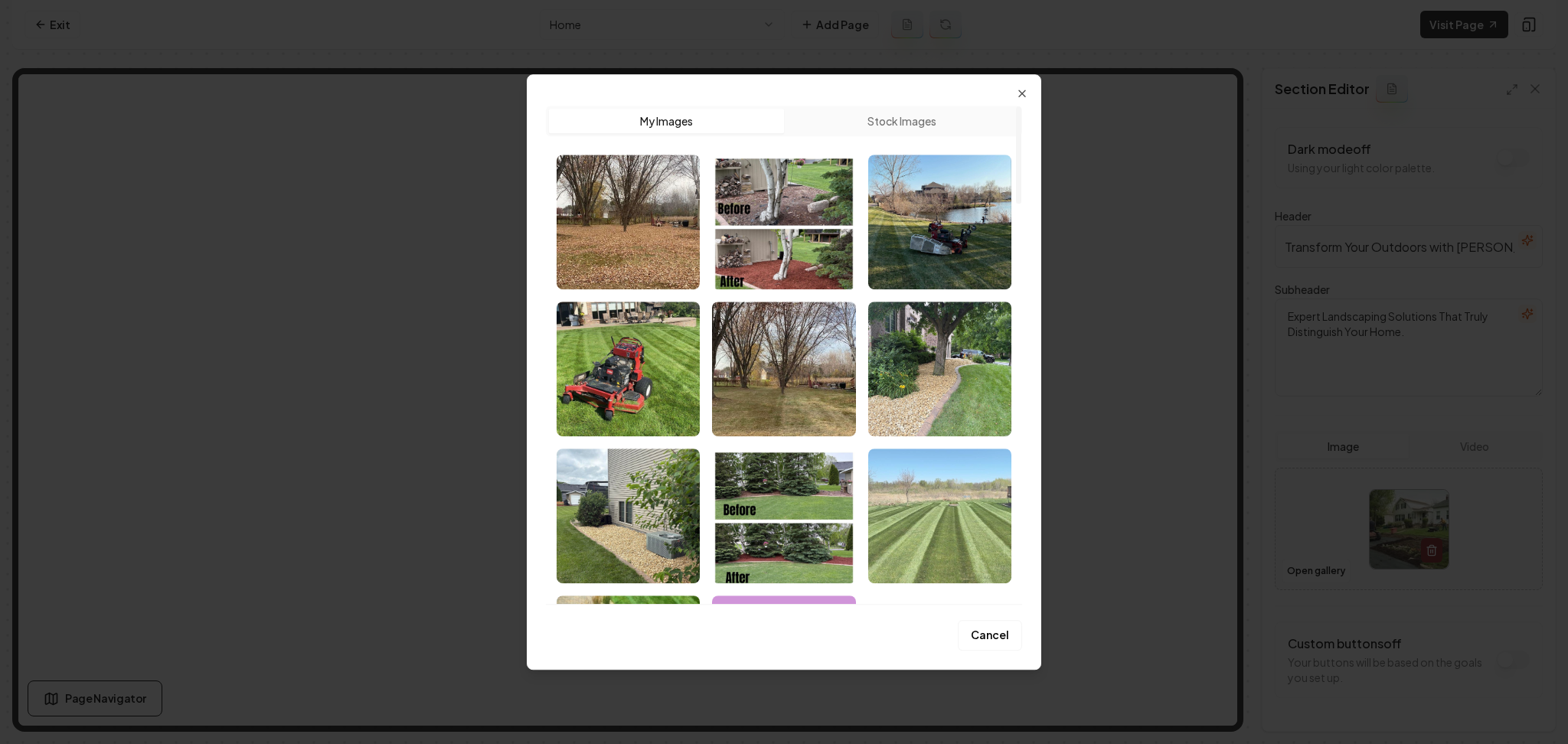
click at [949, 518] on img "Select image image_68a31e8b5c7cd75eb8806004.jpeg" at bounding box center [940, 516] width 143 height 135
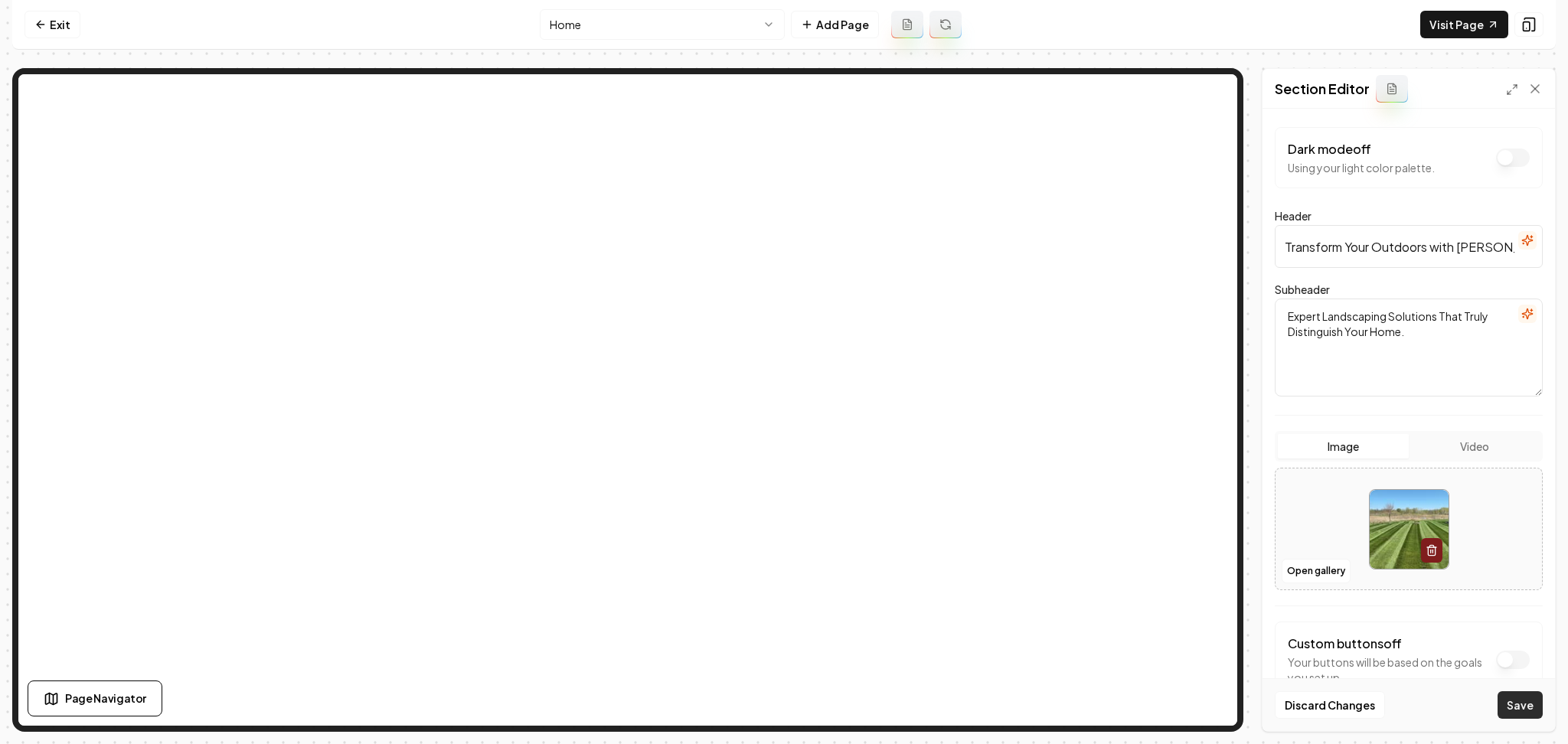
click at [1508, 693] on button "Save" at bounding box center [1520, 705] width 46 height 28
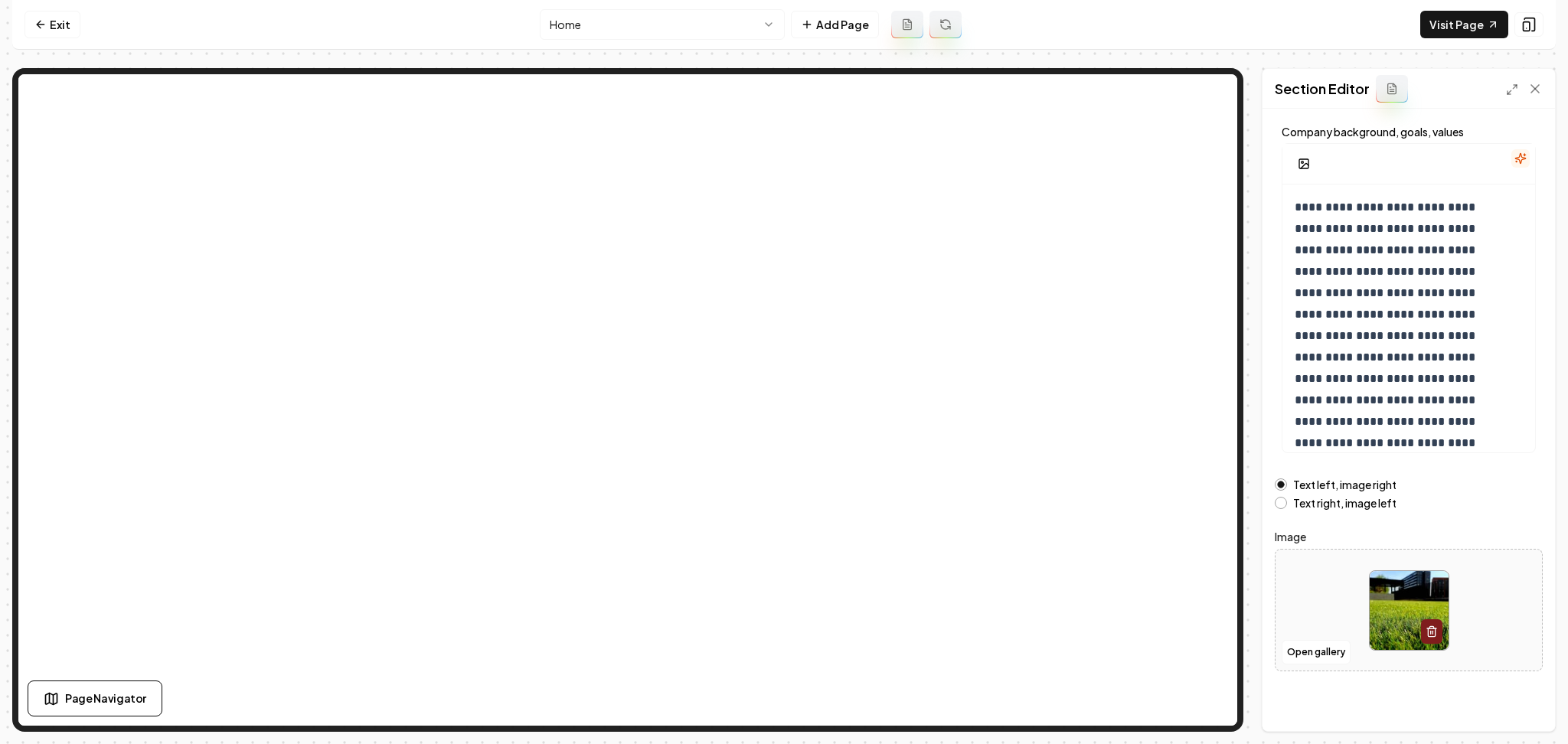
scroll to position [82, 0]
click at [1299, 646] on button "Open gallery" at bounding box center [1315, 651] width 68 height 25
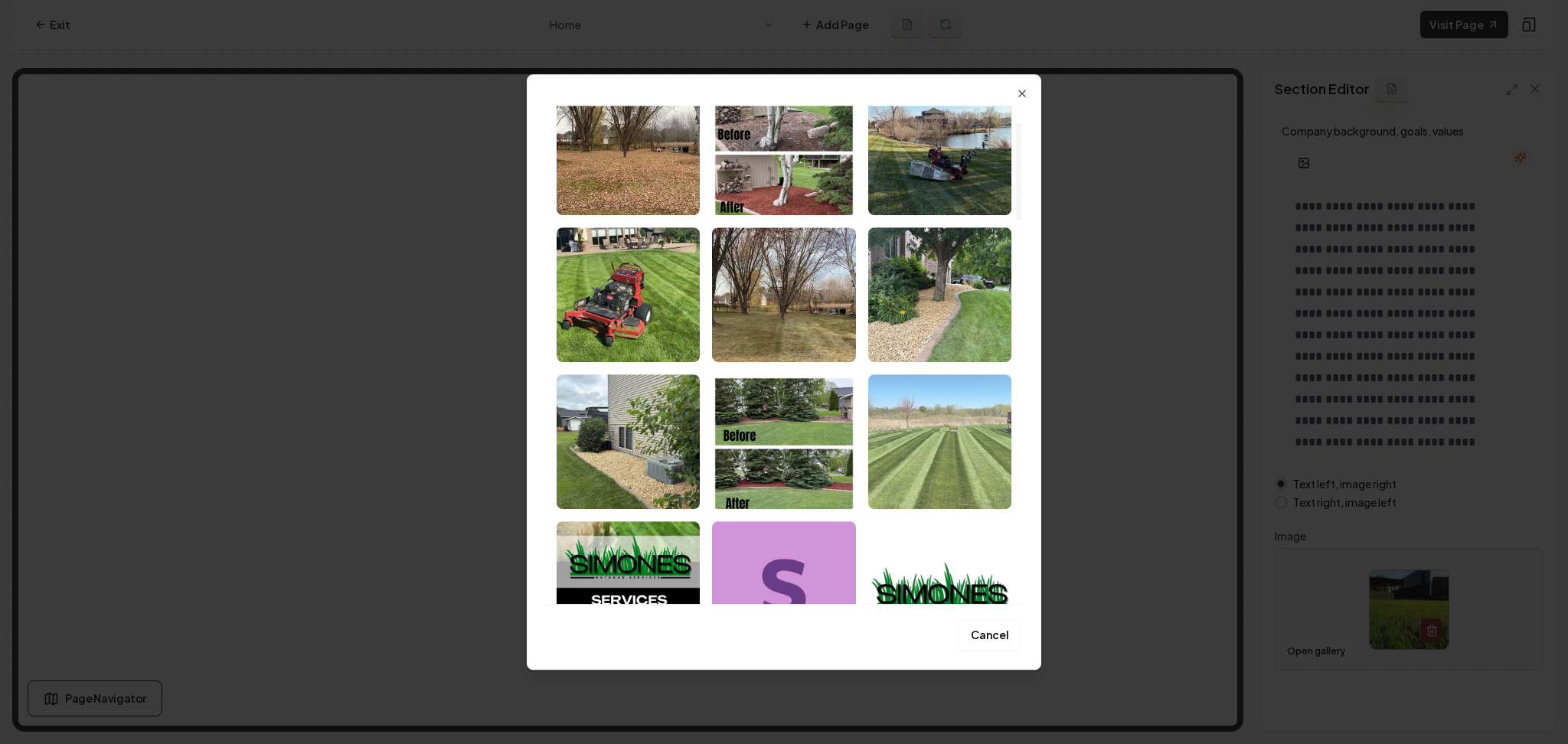
scroll to position [73, 0]
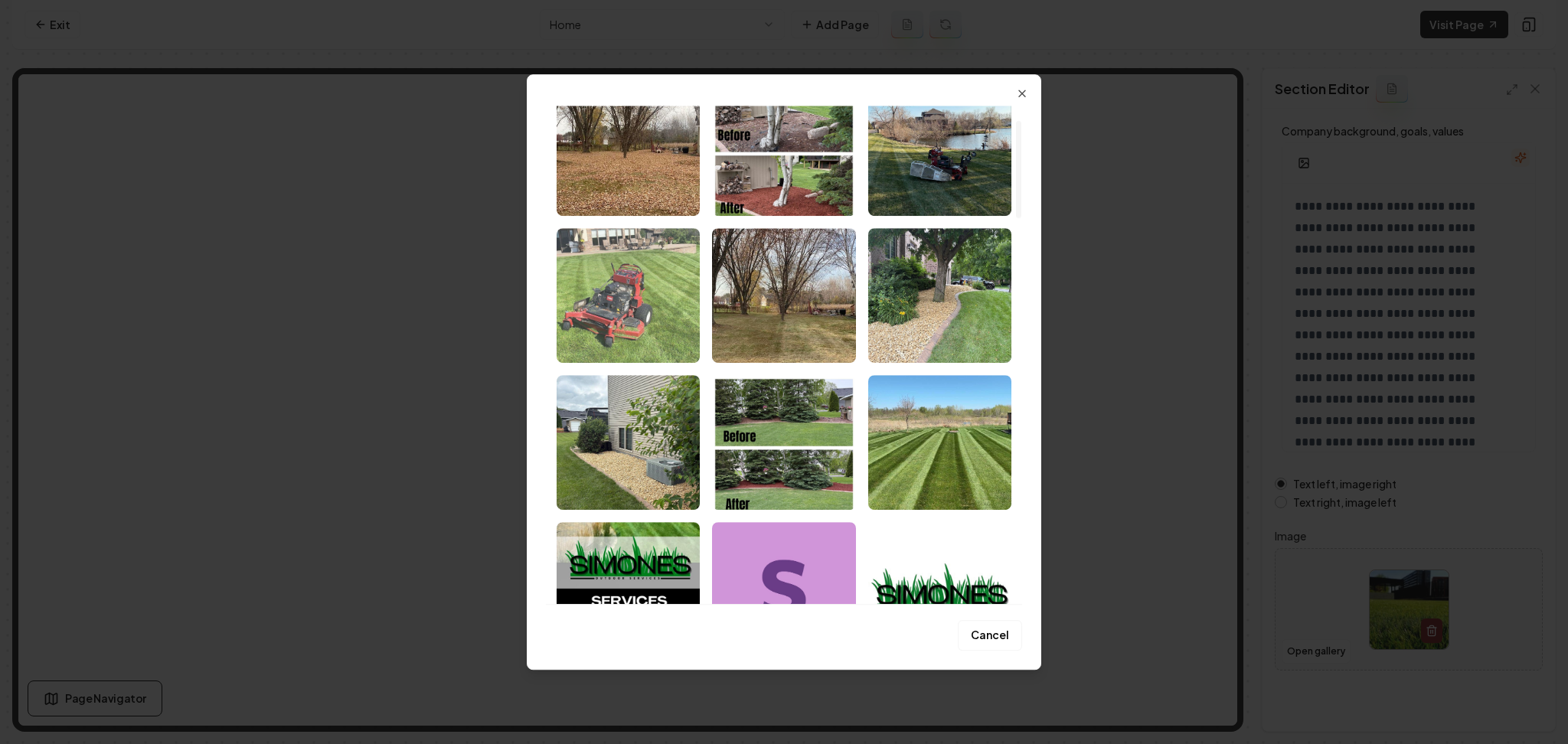
click at [641, 303] on img "Select image image_68a31e8b5c7cd75eb8806136.jpeg" at bounding box center [628, 296] width 143 height 135
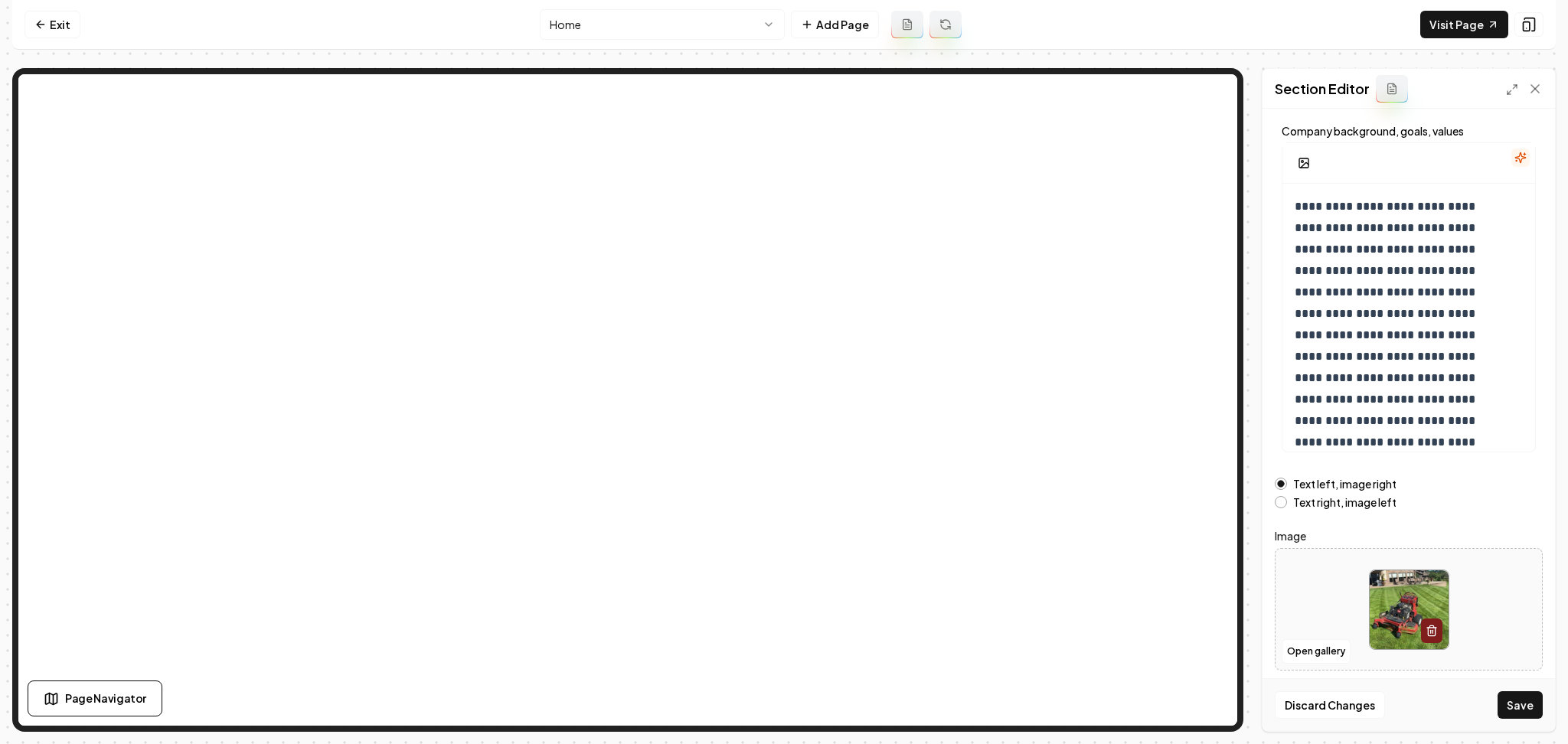
click at [1330, 507] on label "Text right, image left" at bounding box center [1345, 502] width 103 height 11
click at [1287, 507] on button "Text right, image left" at bounding box center [1280, 502] width 12 height 12
click at [1522, 698] on button "Save" at bounding box center [1520, 705] width 46 height 28
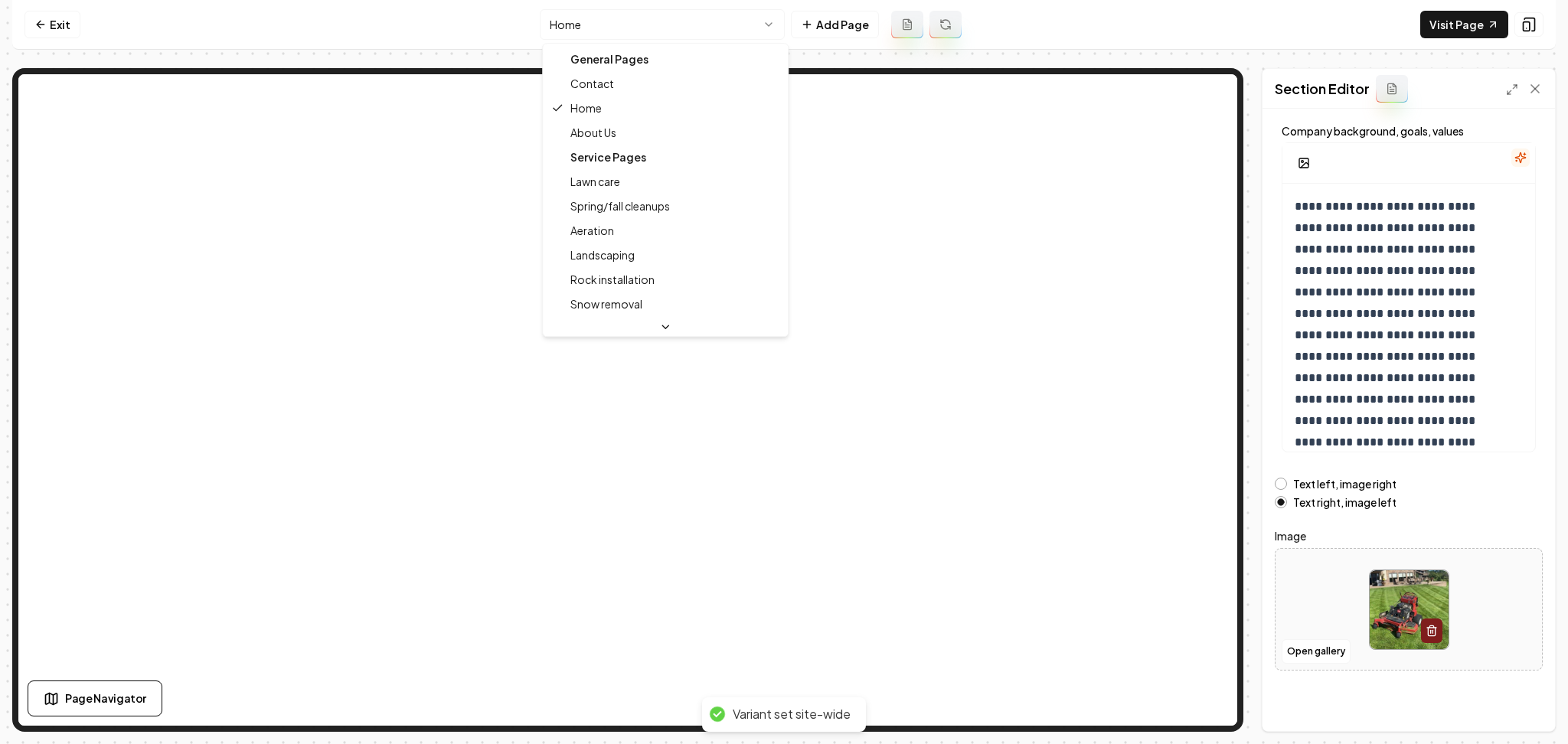
click at [709, 24] on html "**********" at bounding box center [784, 372] width 1568 height 744
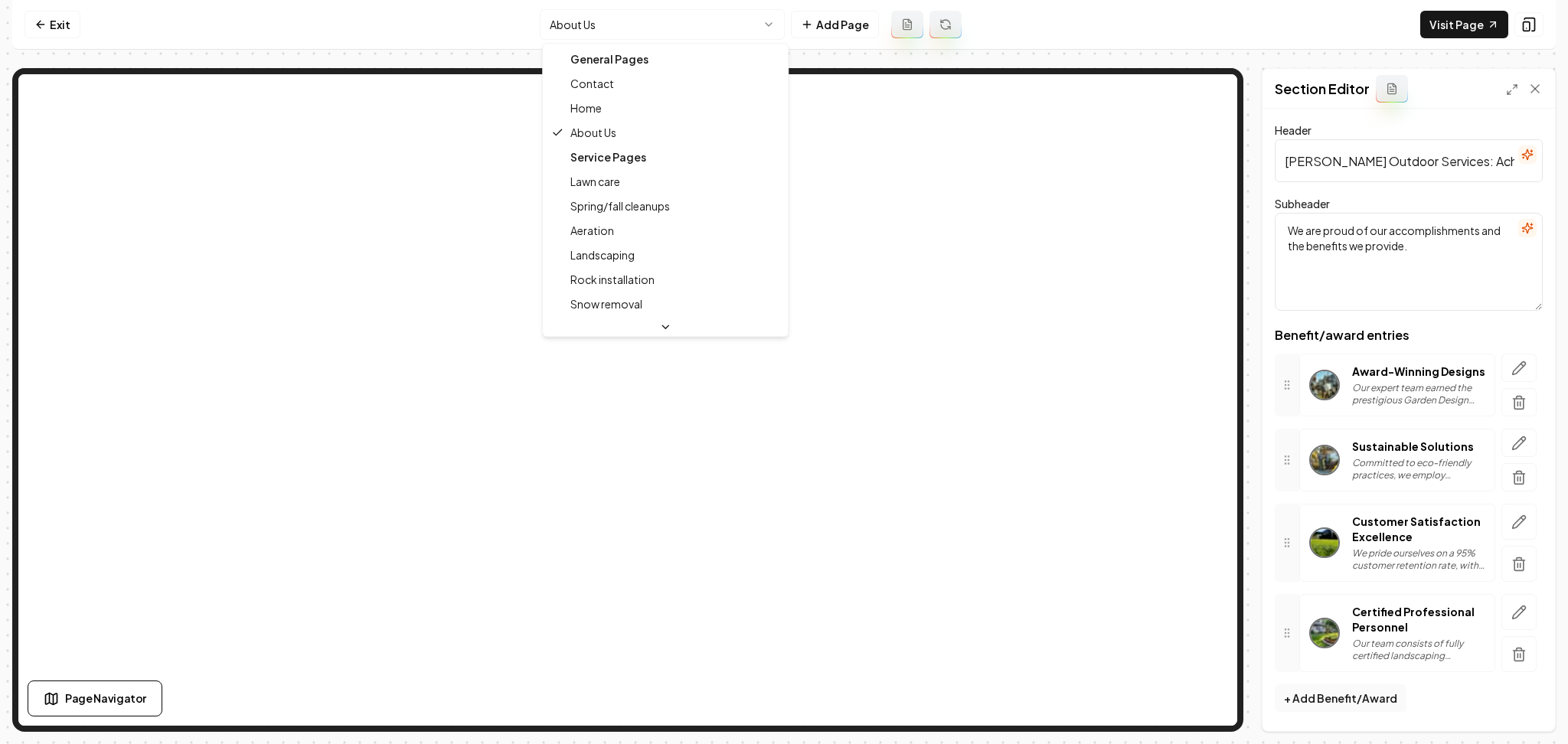
click at [713, 27] on html "Computer Required This feature is only available on a computer. Please switch t…" at bounding box center [784, 372] width 1568 height 744
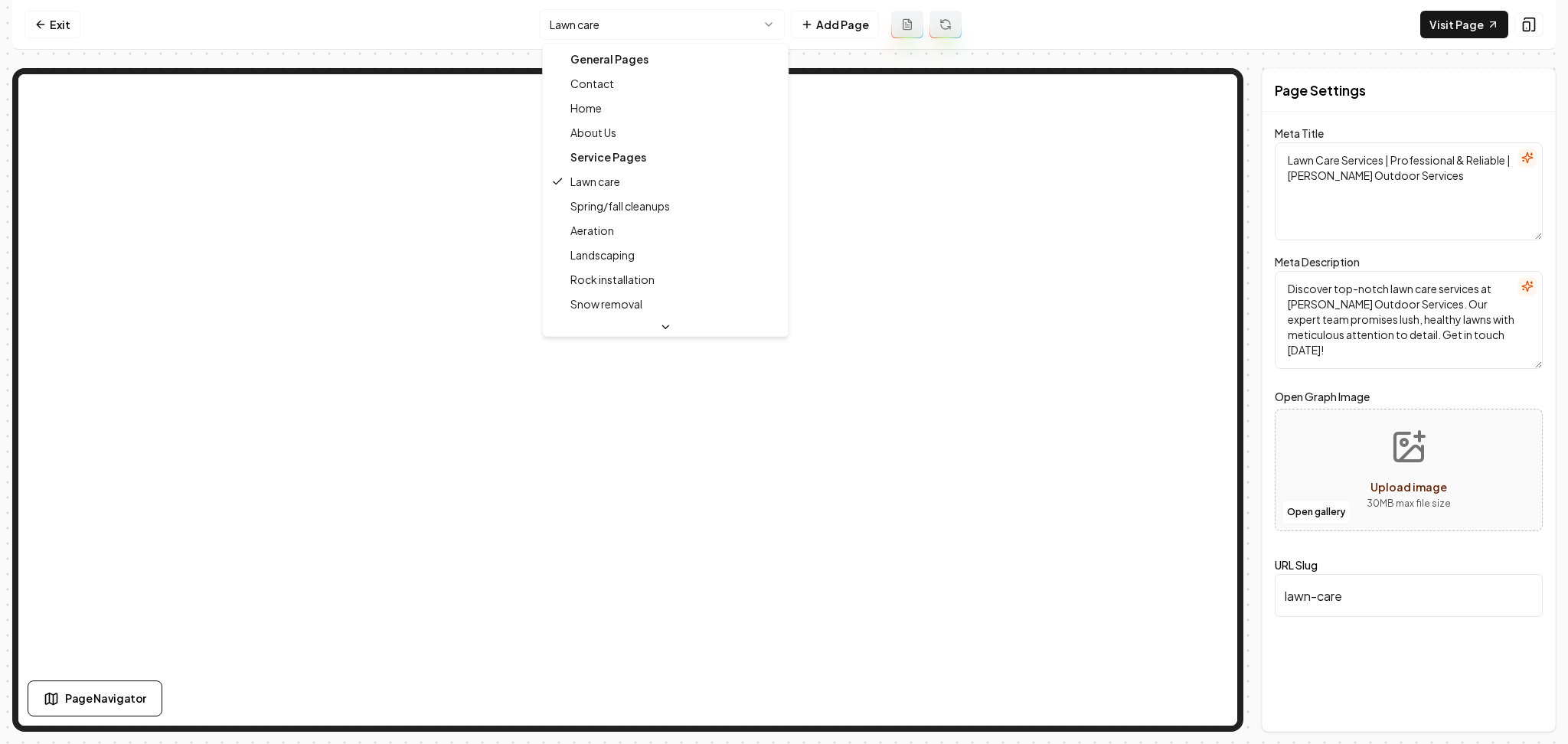
click at [705, 35] on html "Computer Required This feature is only available on a computer. Please switch t…" at bounding box center [784, 372] width 1568 height 744
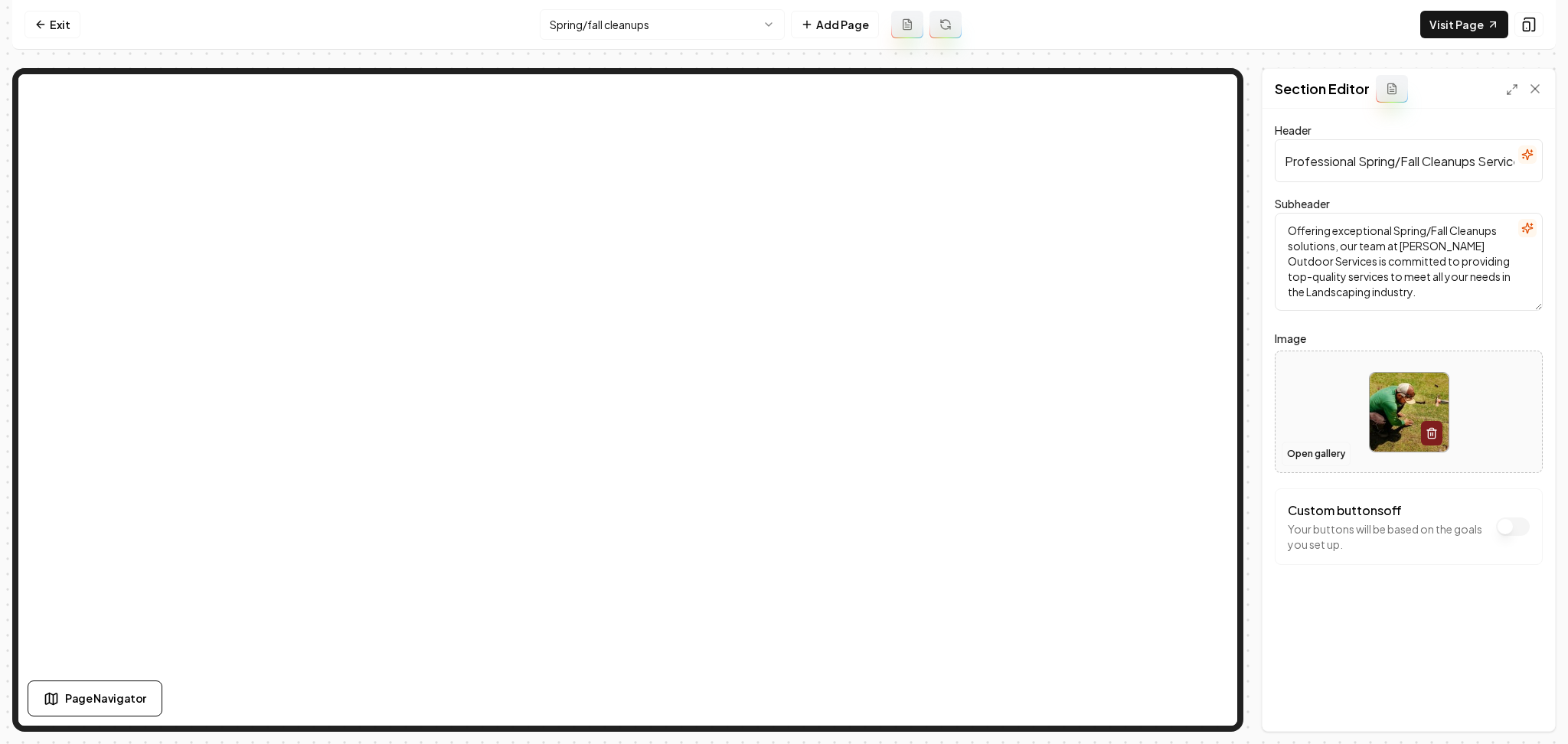
click at [1304, 452] on button "Open gallery" at bounding box center [1315, 453] width 68 height 25
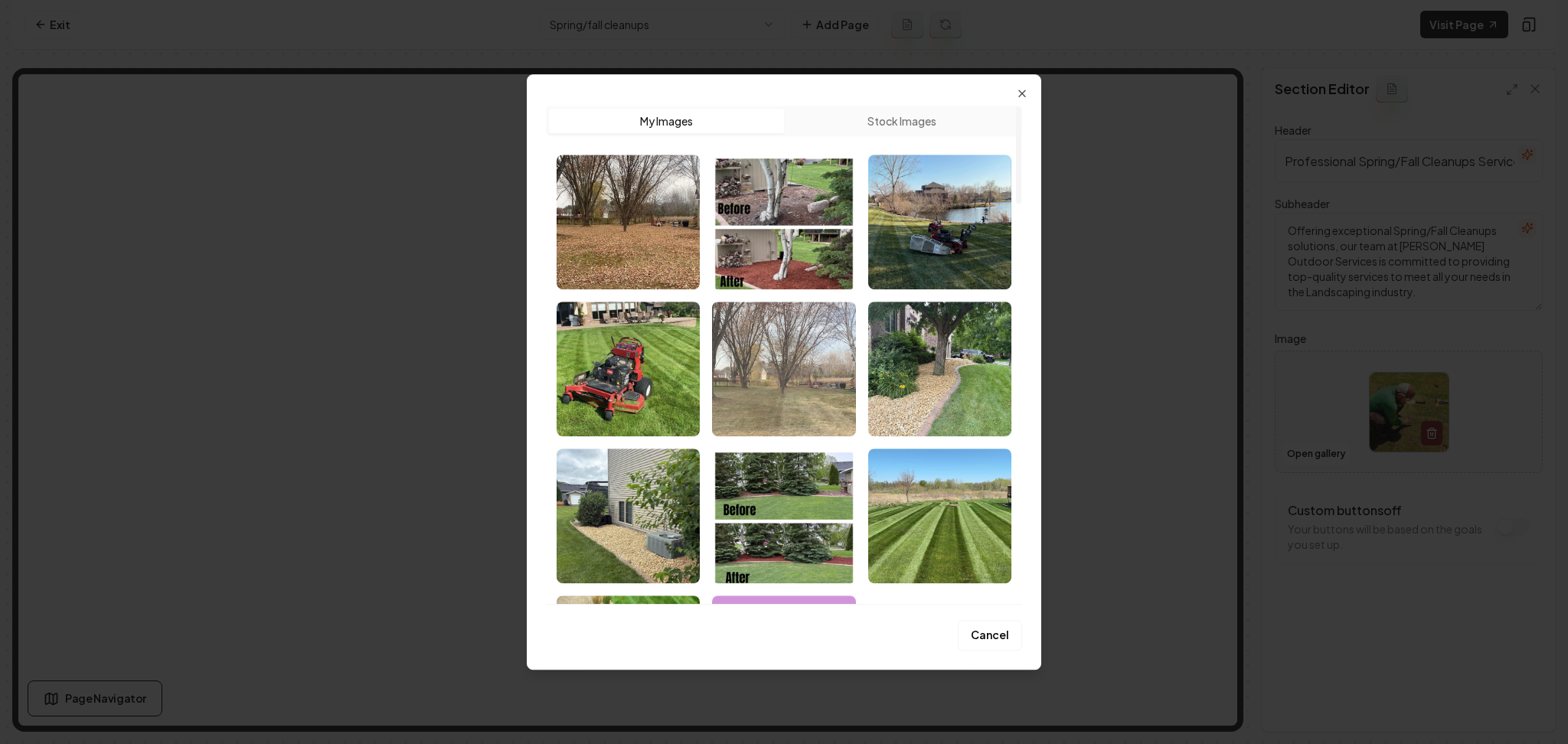
click at [832, 366] on img "Select image image_68a31e8b5c7cd75eb8805ff7.jpeg" at bounding box center [783, 369] width 143 height 135
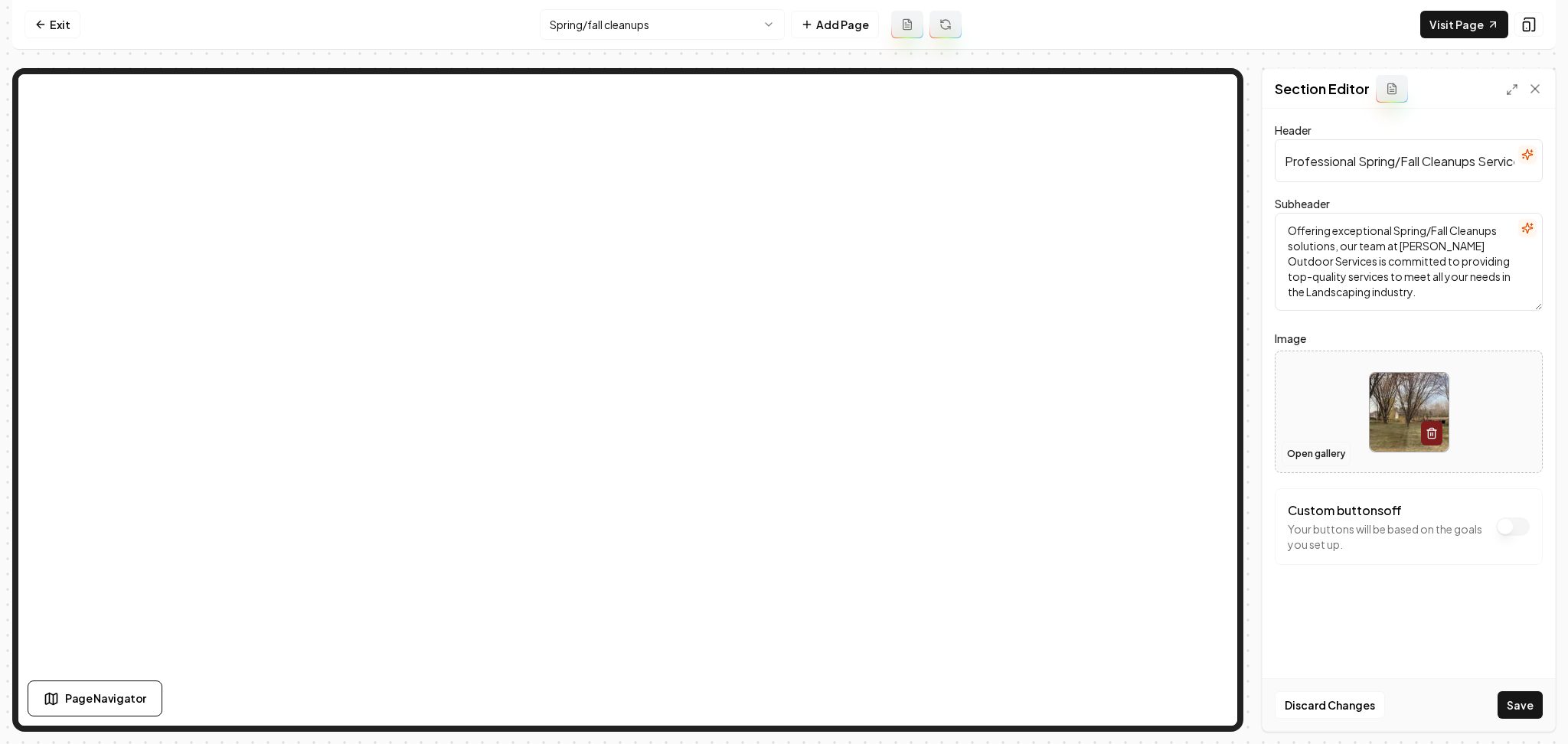
click at [1302, 466] on button "Open gallery" at bounding box center [1315, 453] width 68 height 25
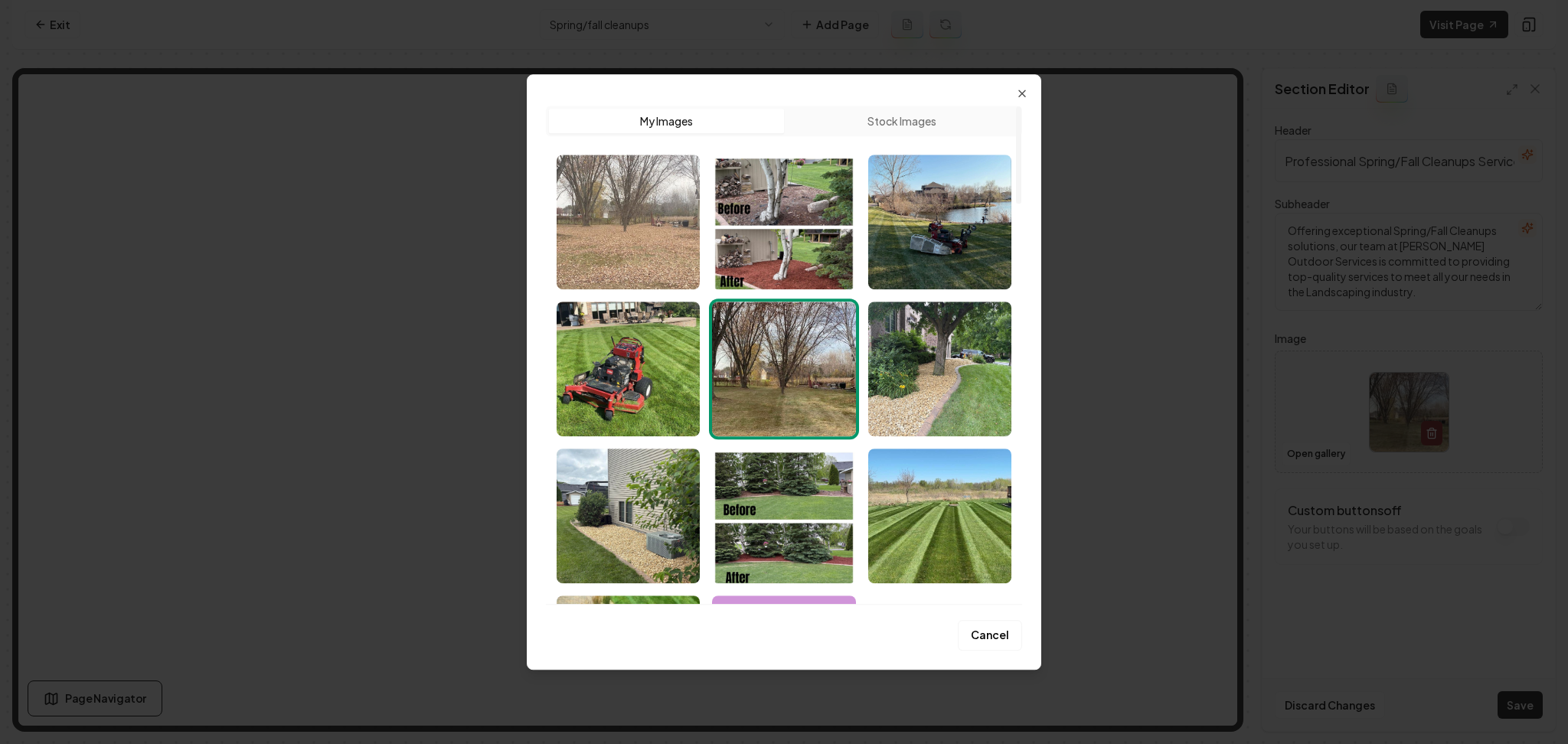
click at [621, 222] on img "Select image image_68a31e8b5c7cd75eb8806025.jpeg" at bounding box center [628, 222] width 143 height 135
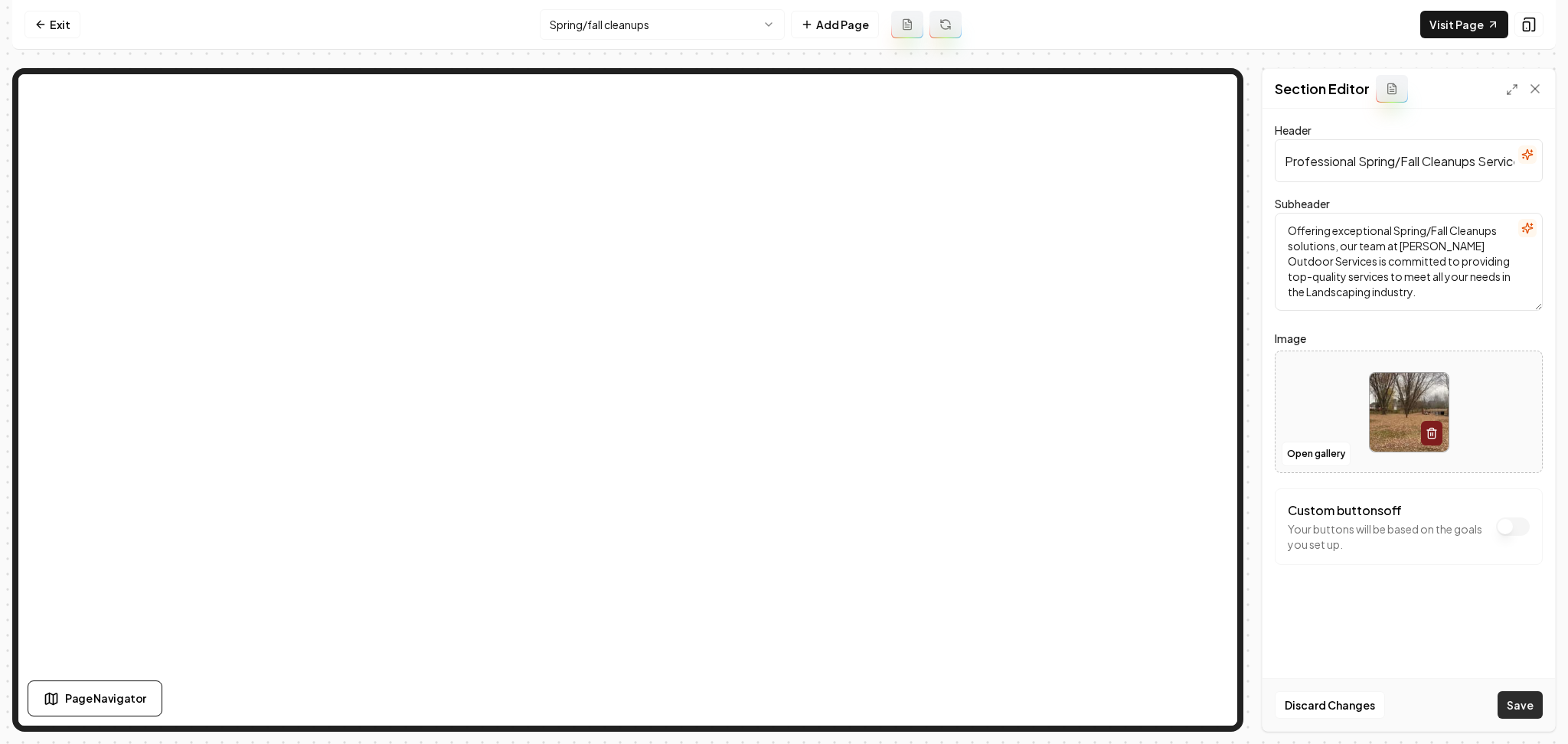
click at [1512, 698] on button "Save" at bounding box center [1520, 705] width 46 height 28
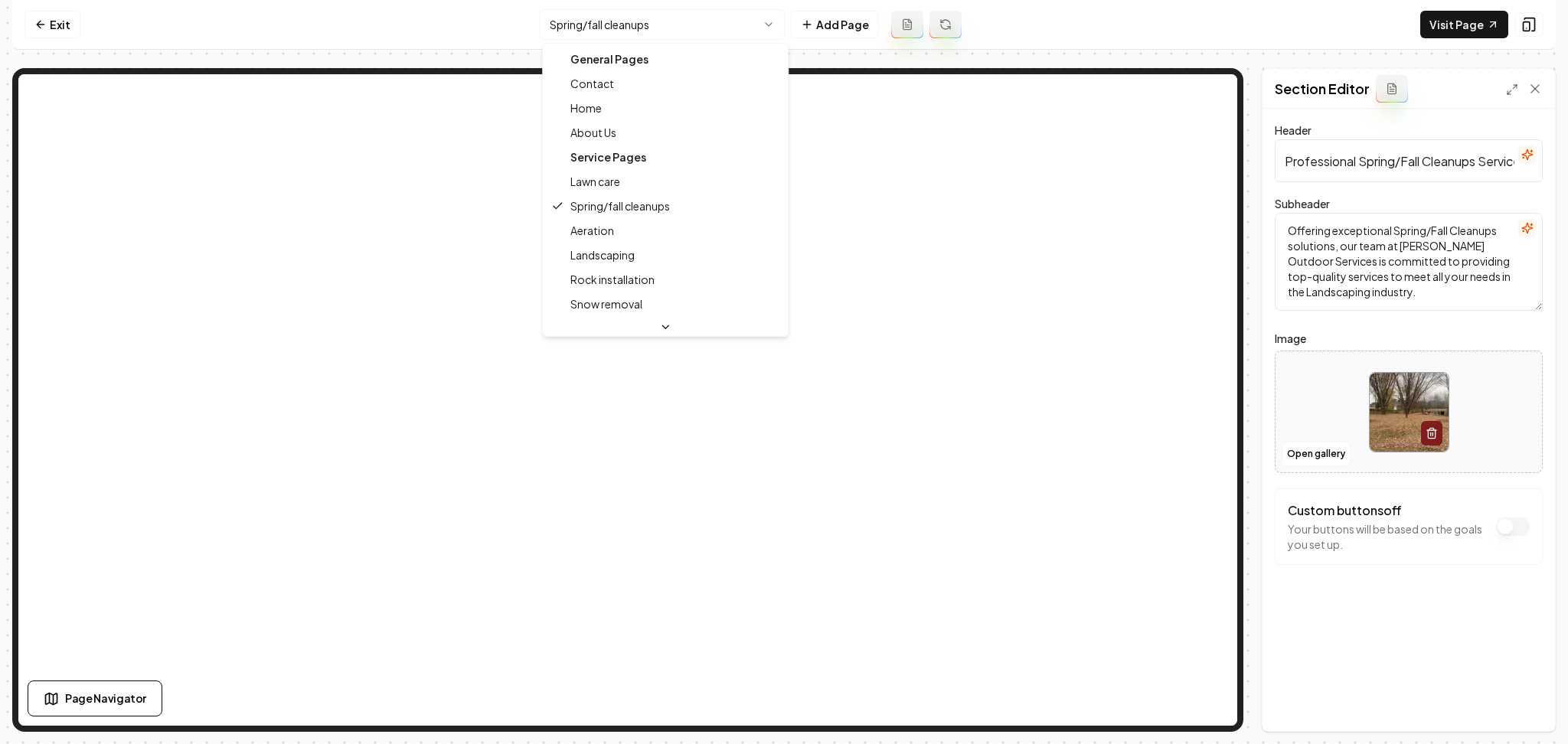
click at [598, 25] on html "Computer Required This feature is only available on a computer. Please switch t…" at bounding box center [784, 372] width 1568 height 744
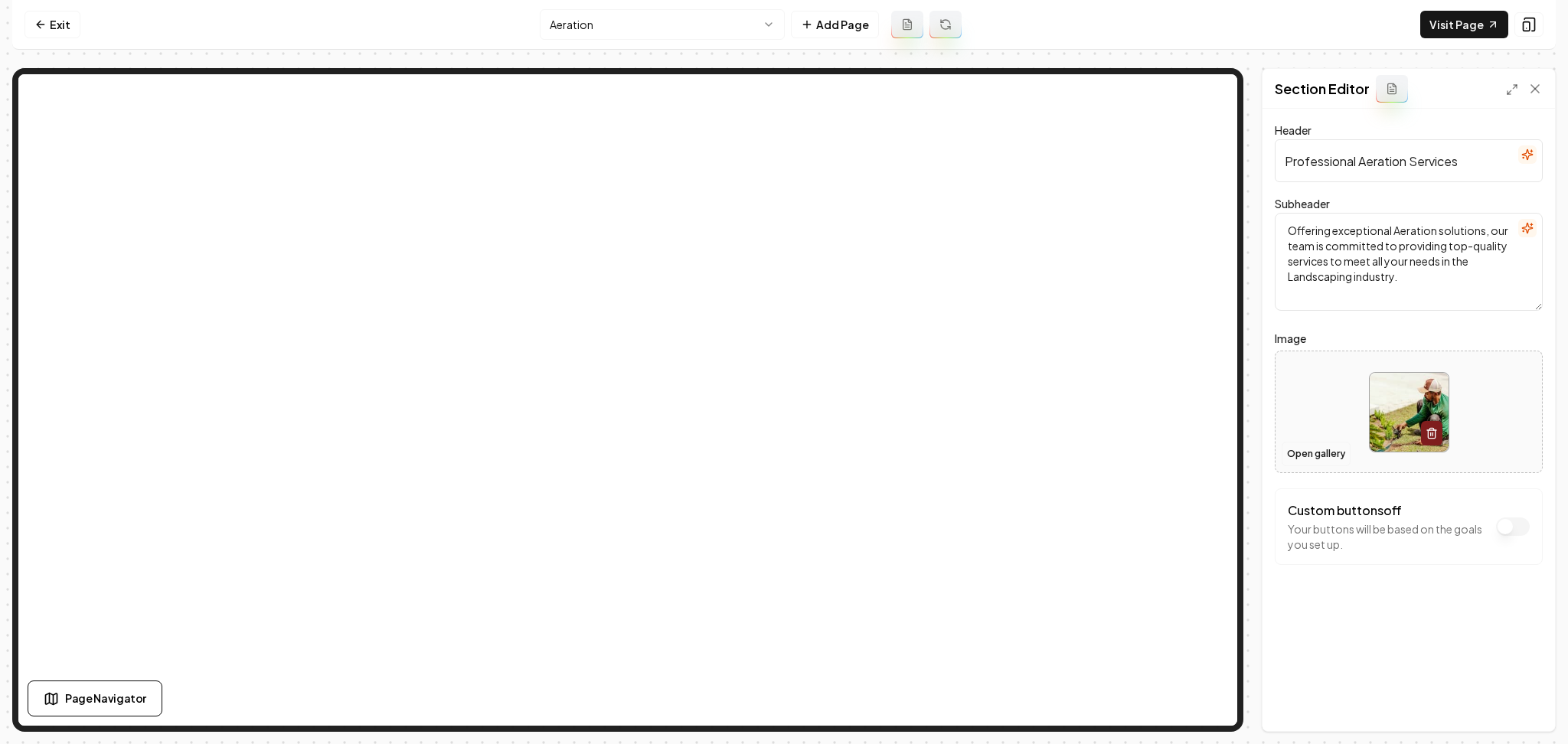
click at [1305, 463] on button "Open gallery" at bounding box center [1315, 453] width 68 height 25
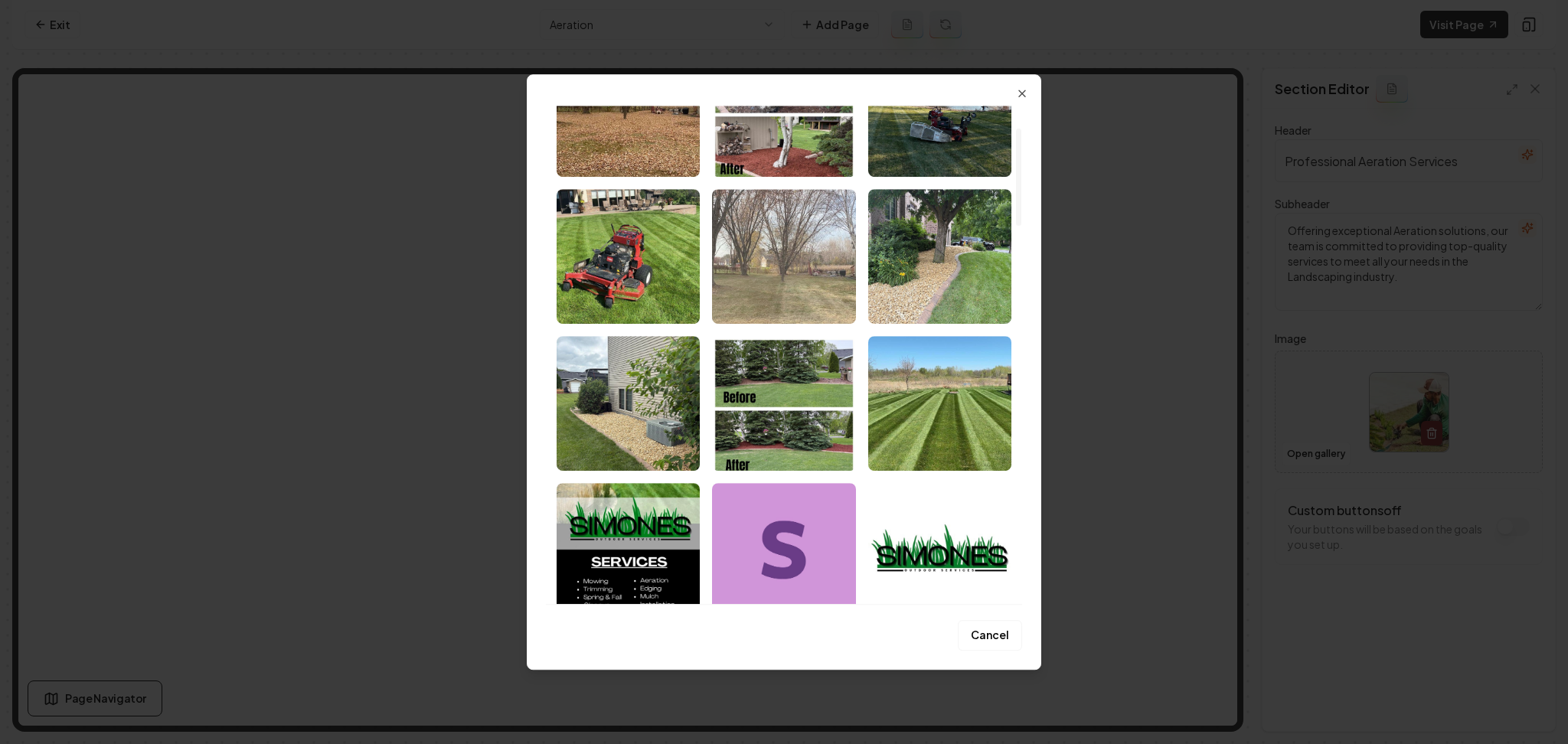
scroll to position [116, 0]
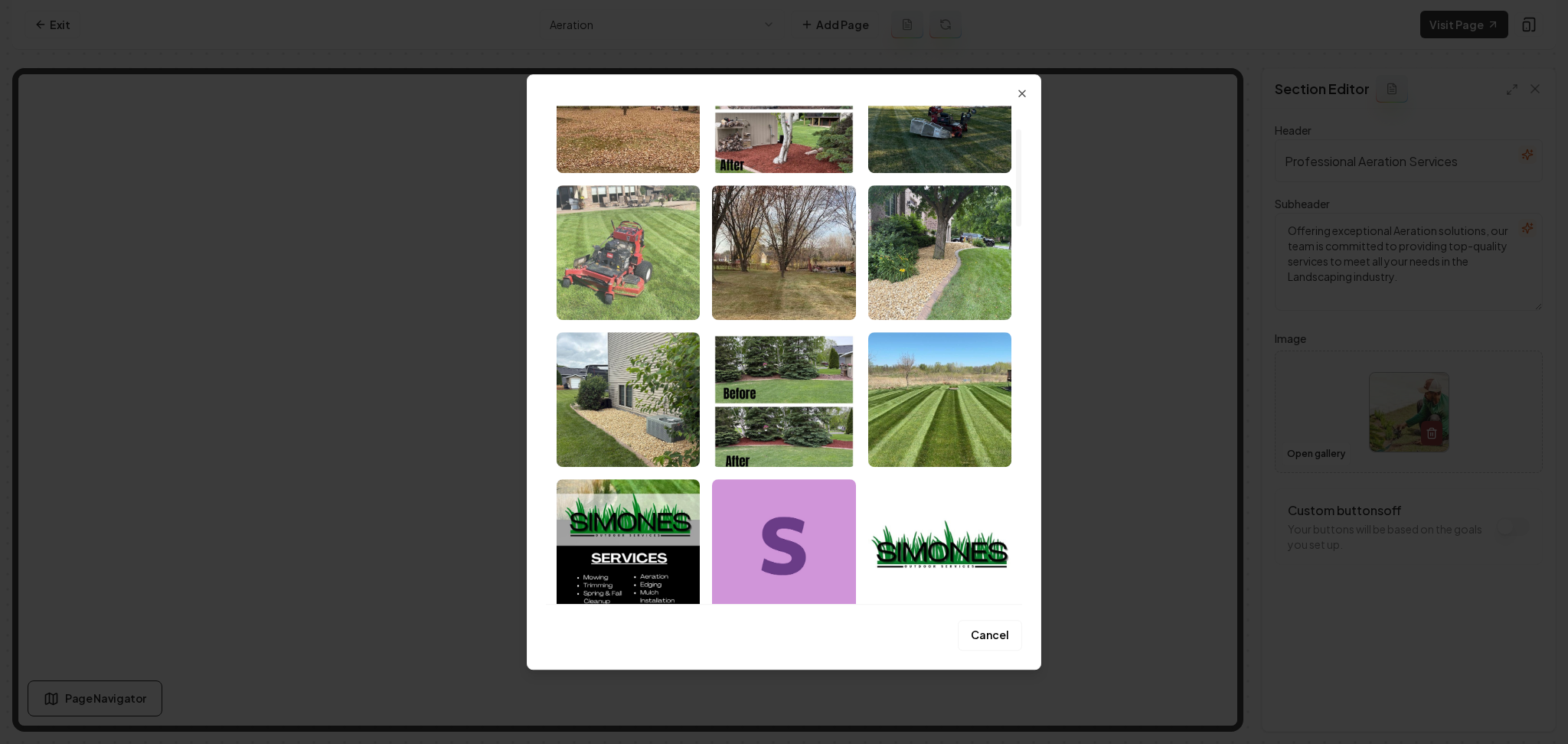
click at [648, 232] on img "Select image image_68a31e8b5c7cd75eb8806136.jpeg" at bounding box center [628, 253] width 143 height 135
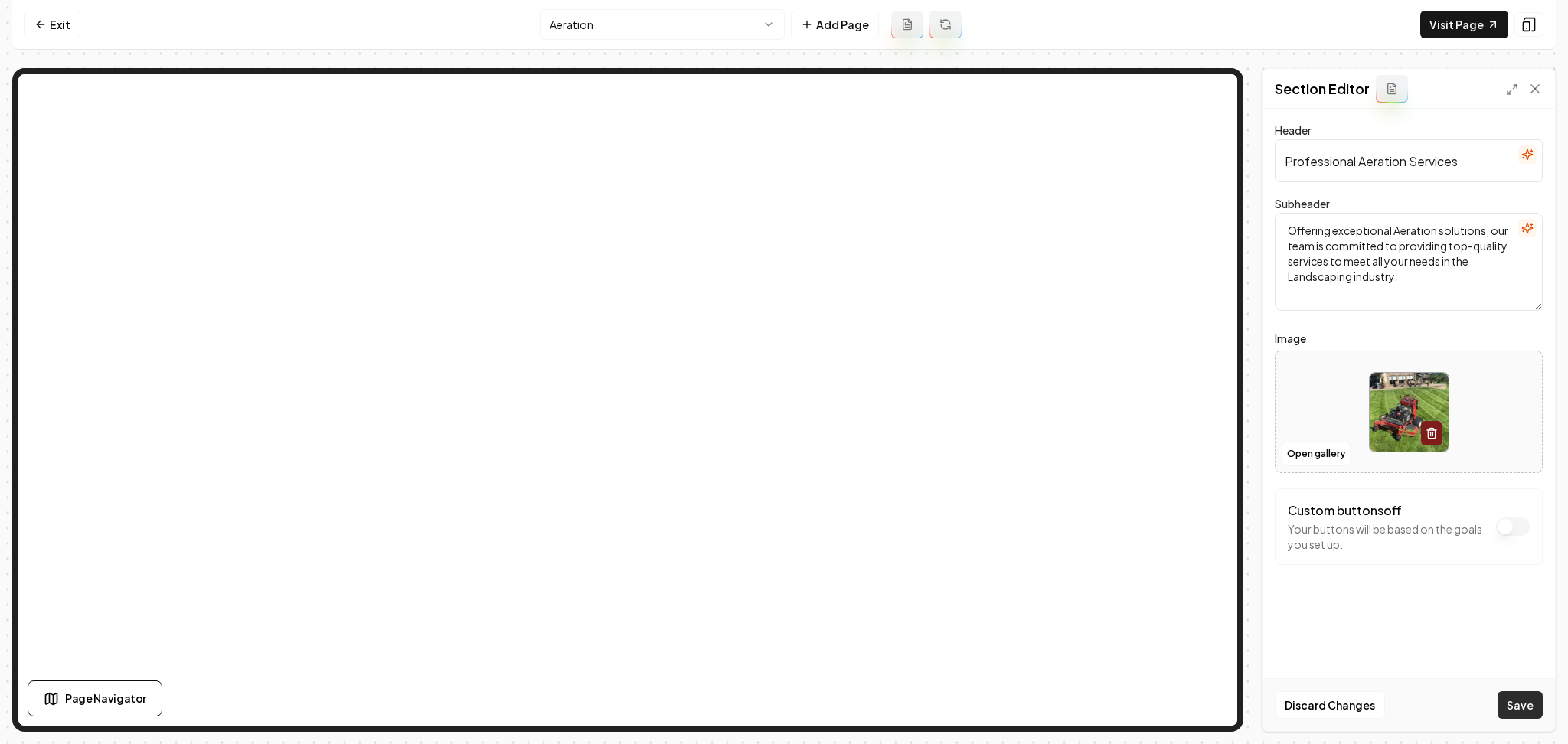
click at [1507, 708] on button "Save" at bounding box center [1520, 705] width 46 height 28
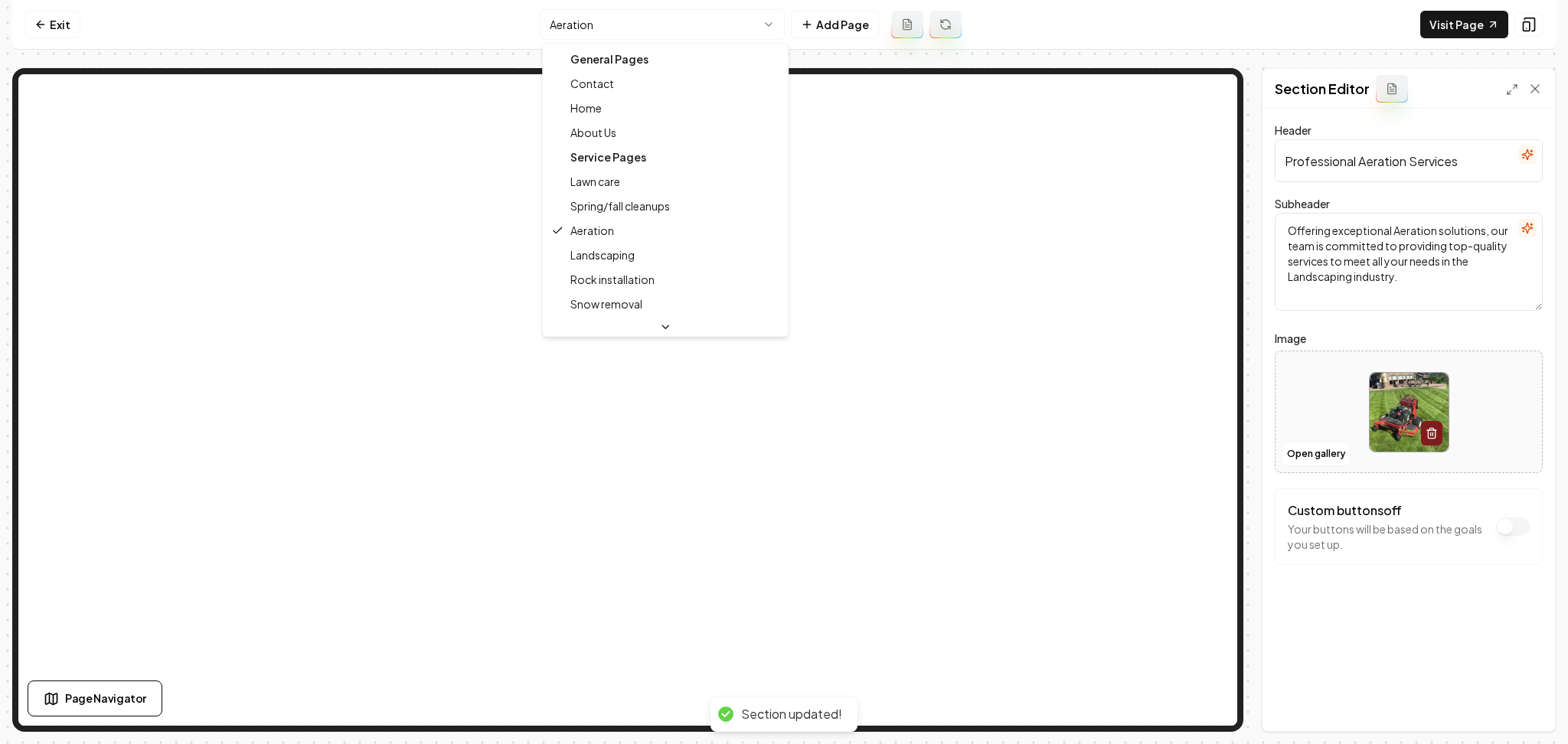
click at [633, 32] on html "Computer Required This feature is only available on a computer. Please switch t…" at bounding box center [784, 372] width 1568 height 744
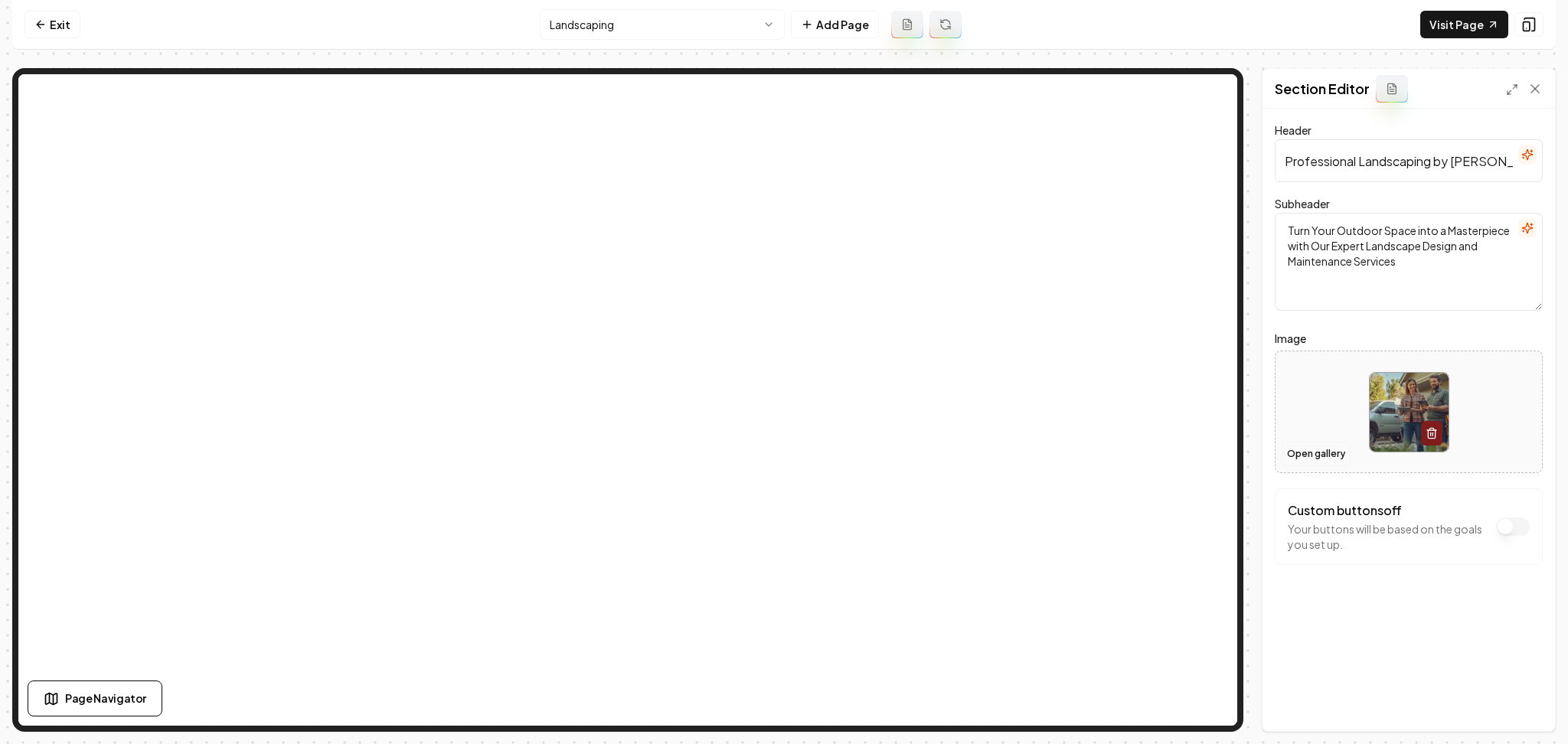
click at [1293, 452] on button "Open gallery" at bounding box center [1315, 453] width 68 height 25
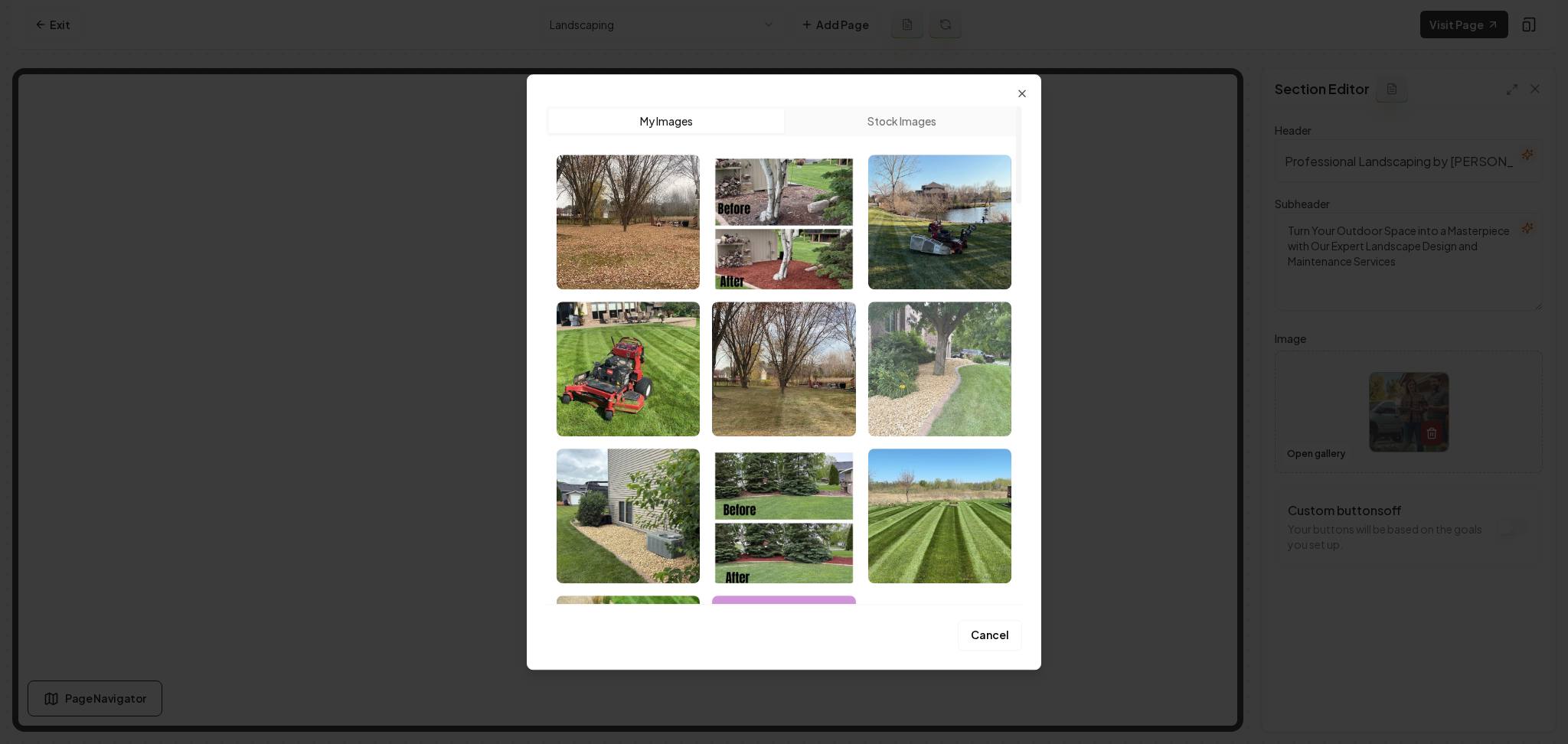
click at [912, 404] on img "Select image image_68a31e8b5c7cd75eb8806091.jpeg" at bounding box center [940, 369] width 143 height 135
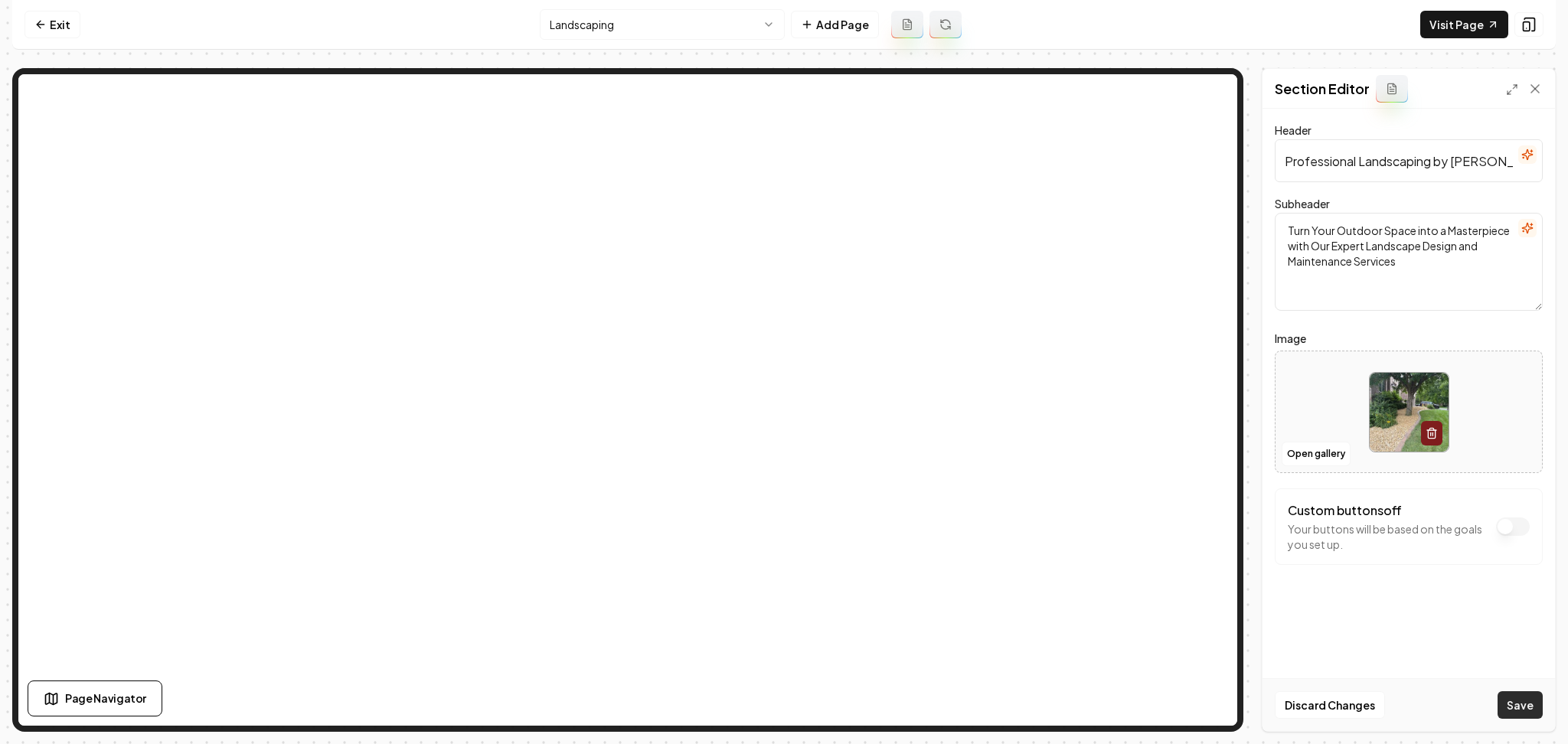
click at [1500, 704] on button "Save" at bounding box center [1520, 705] width 46 height 28
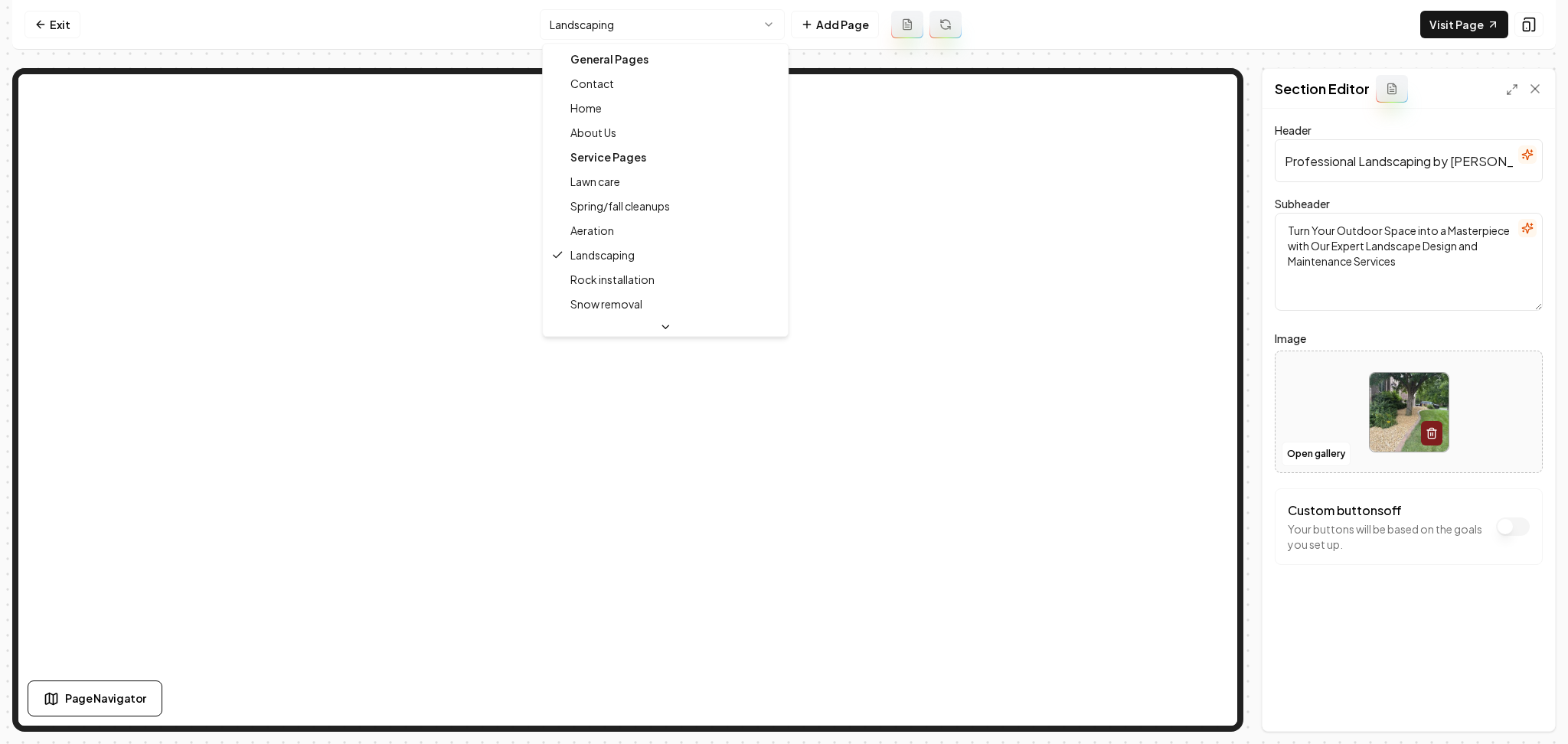
click at [651, 29] on html "Computer Required This feature is only available on a computer. Please switch t…" at bounding box center [784, 372] width 1568 height 744
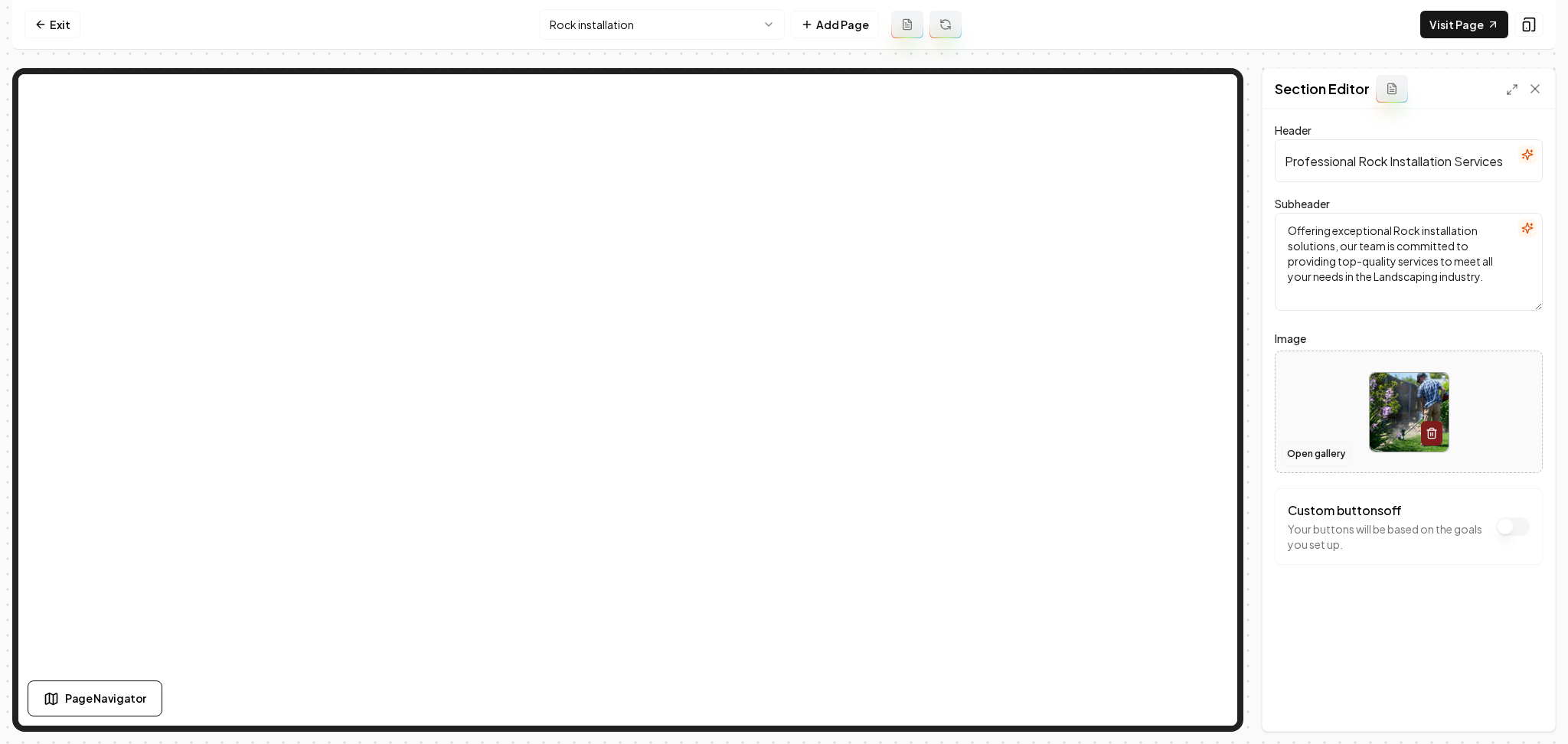
click at [1307, 455] on button "Open gallery" at bounding box center [1315, 453] width 68 height 25
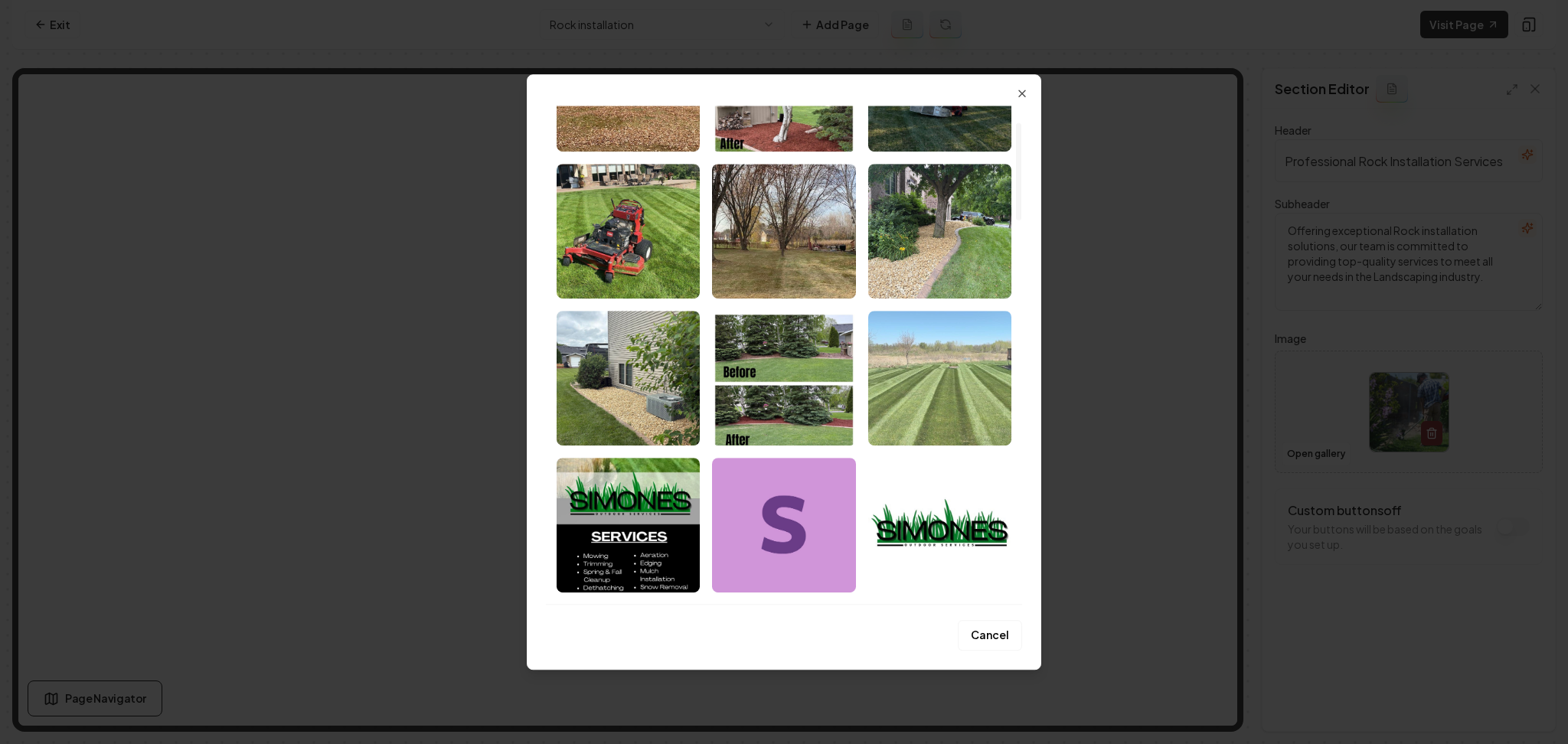
scroll to position [143, 0]
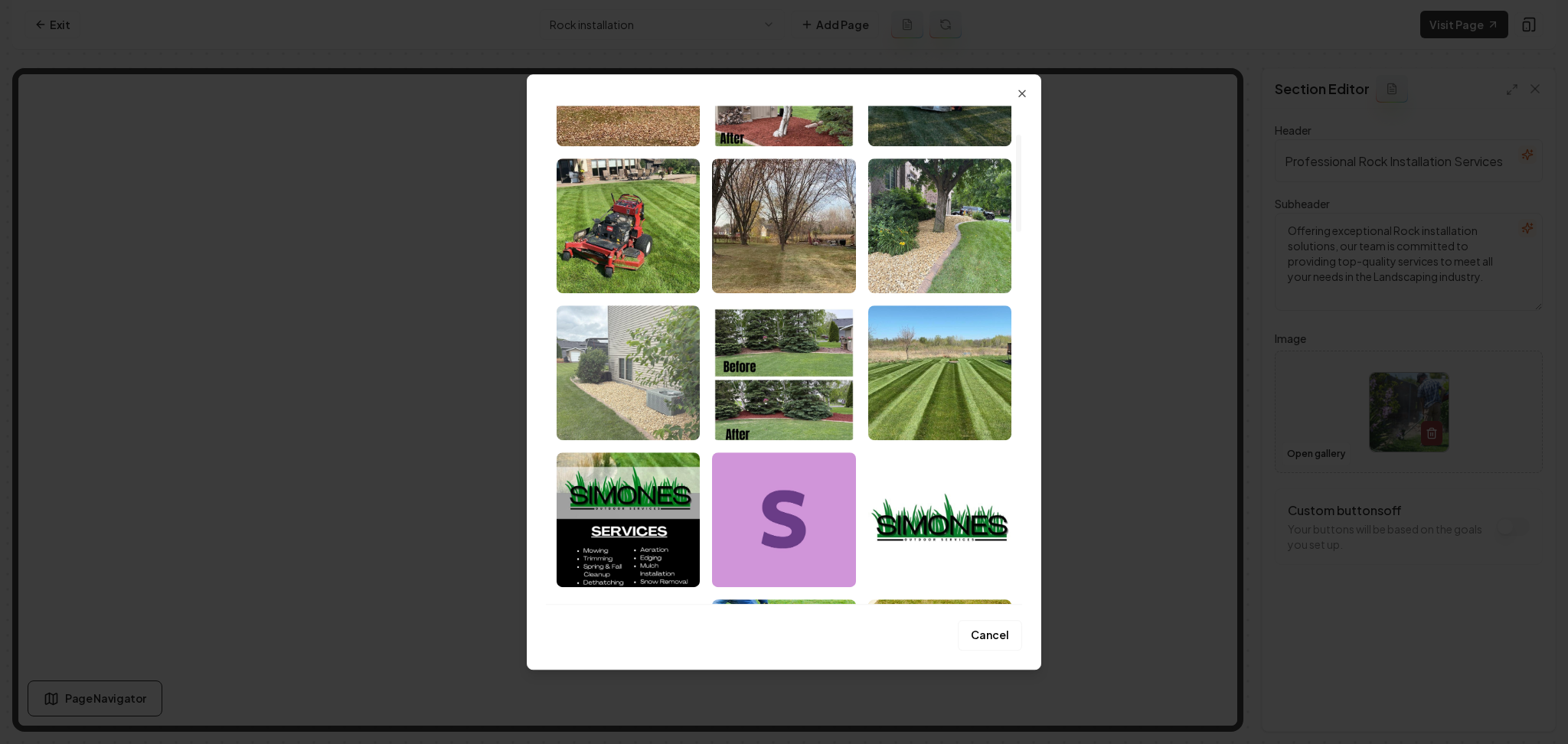
click at [635, 386] on img "Select image image_68a31e8b5c7cd75eb880605e.jpeg" at bounding box center [628, 373] width 143 height 135
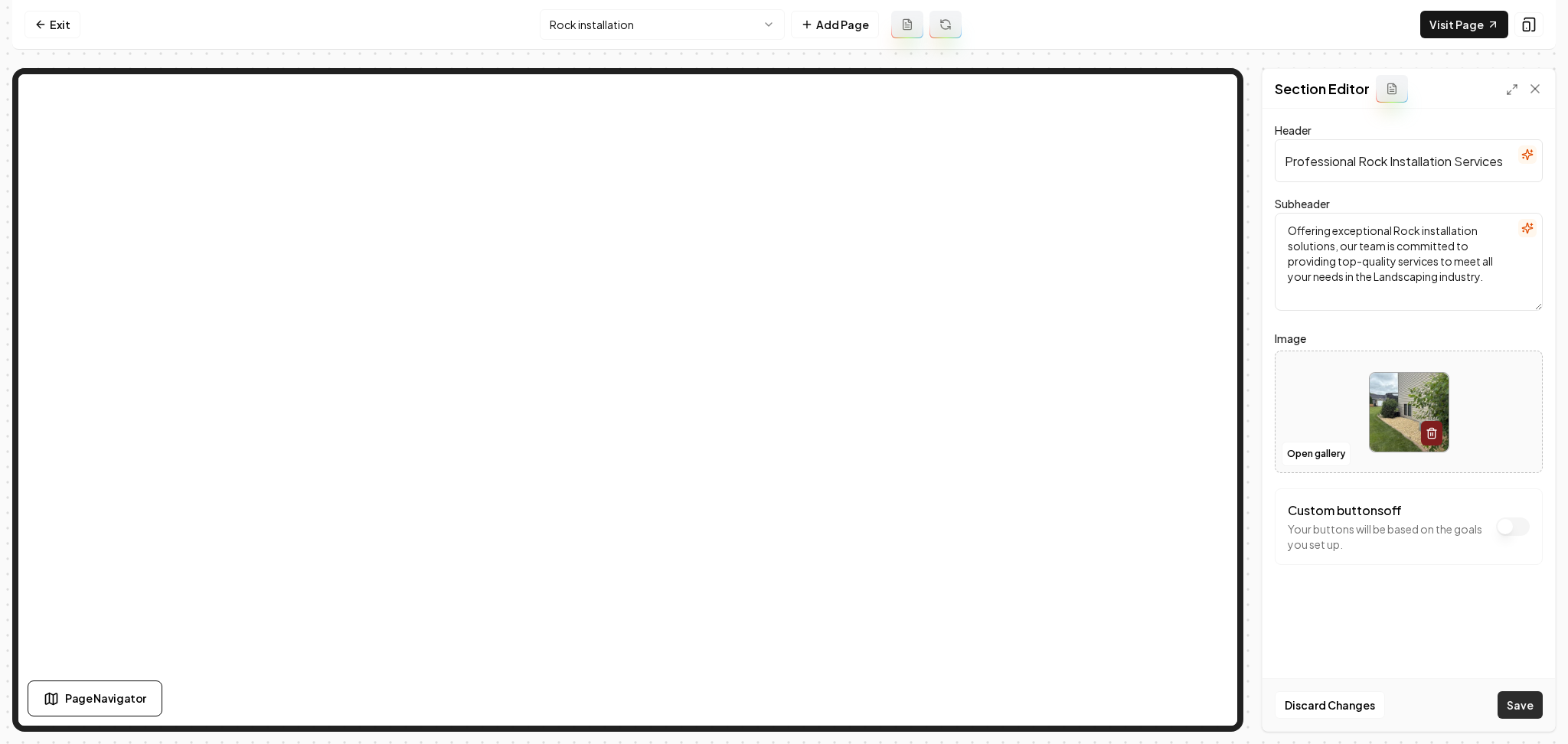
click at [1535, 709] on button "Save" at bounding box center [1520, 705] width 46 height 28
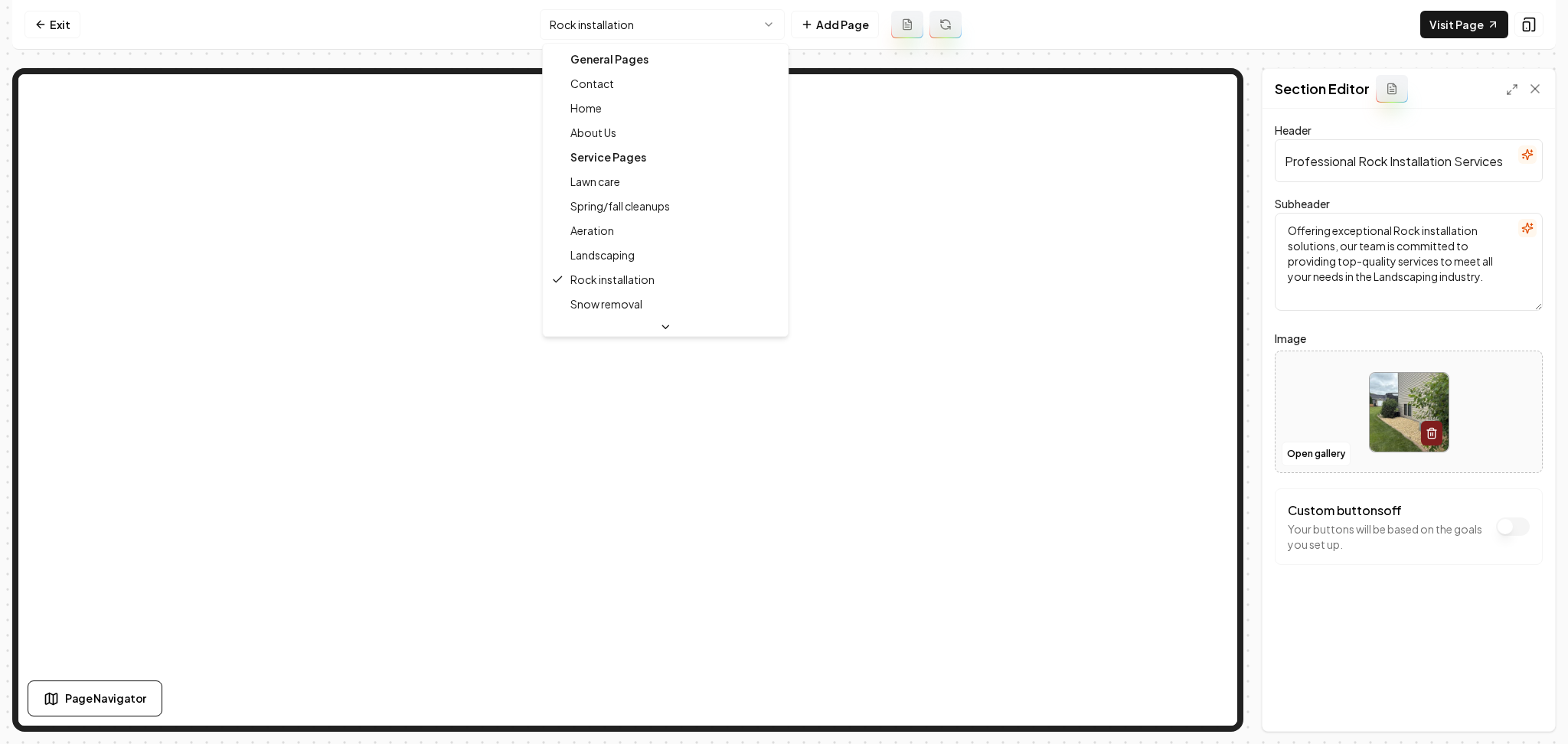
click at [667, 12] on html "Computer Required This feature is only available on a computer. Please switch t…" at bounding box center [784, 372] width 1568 height 744
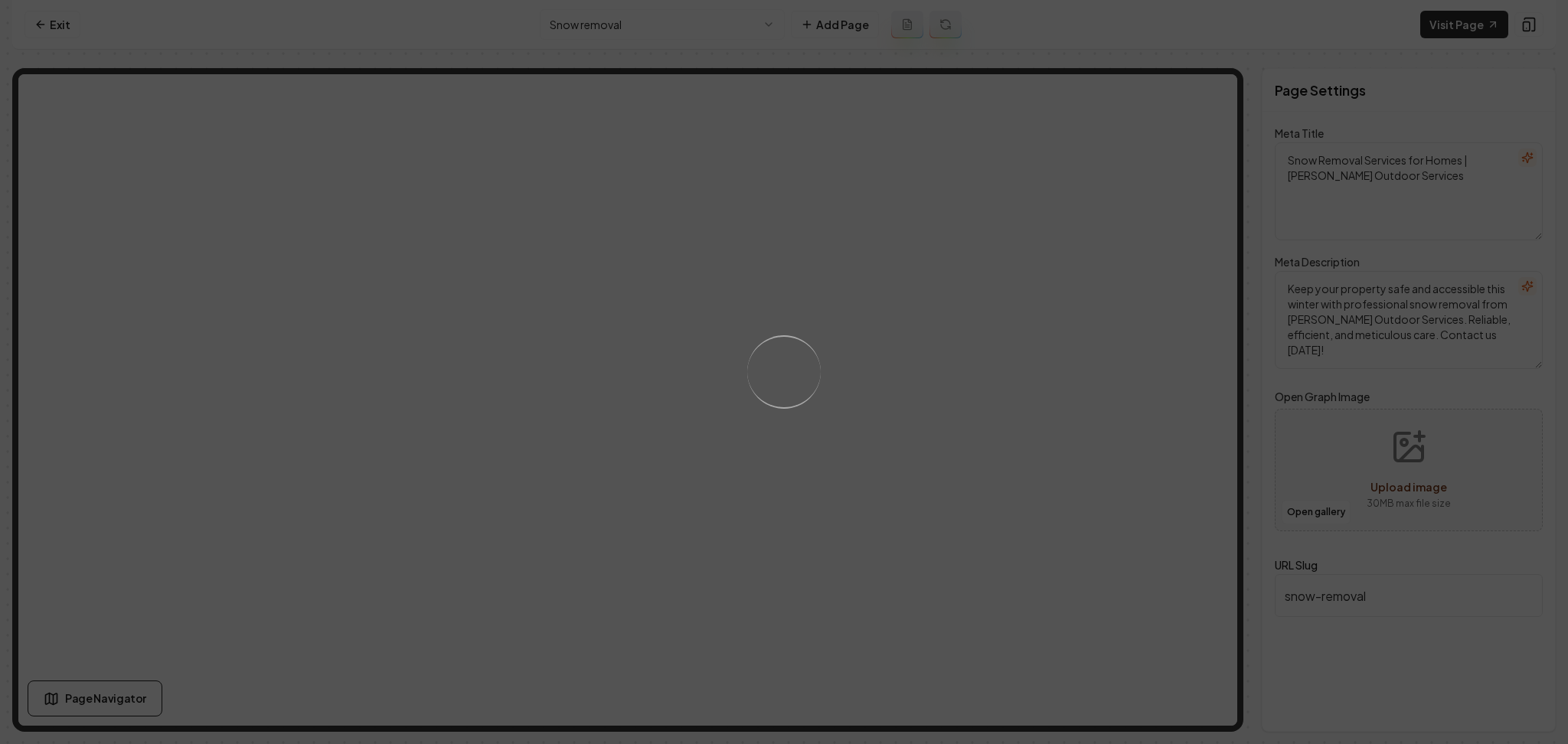
click at [890, 360] on div "Loading..." at bounding box center [784, 372] width 1568 height 744
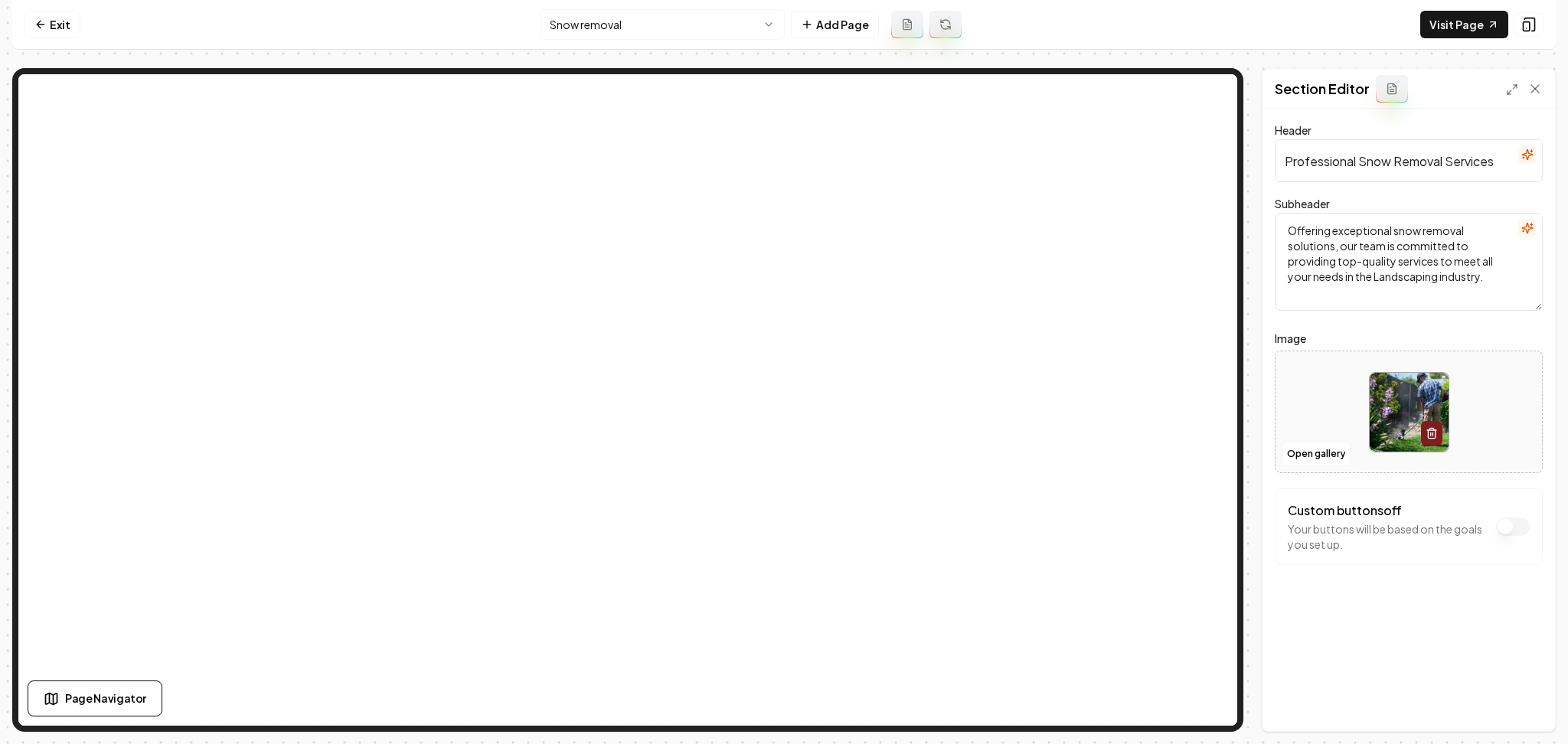
click at [1278, 451] on div at bounding box center [1408, 413] width 266 height 105
click at [1316, 452] on button "Open gallery" at bounding box center [1315, 453] width 68 height 25
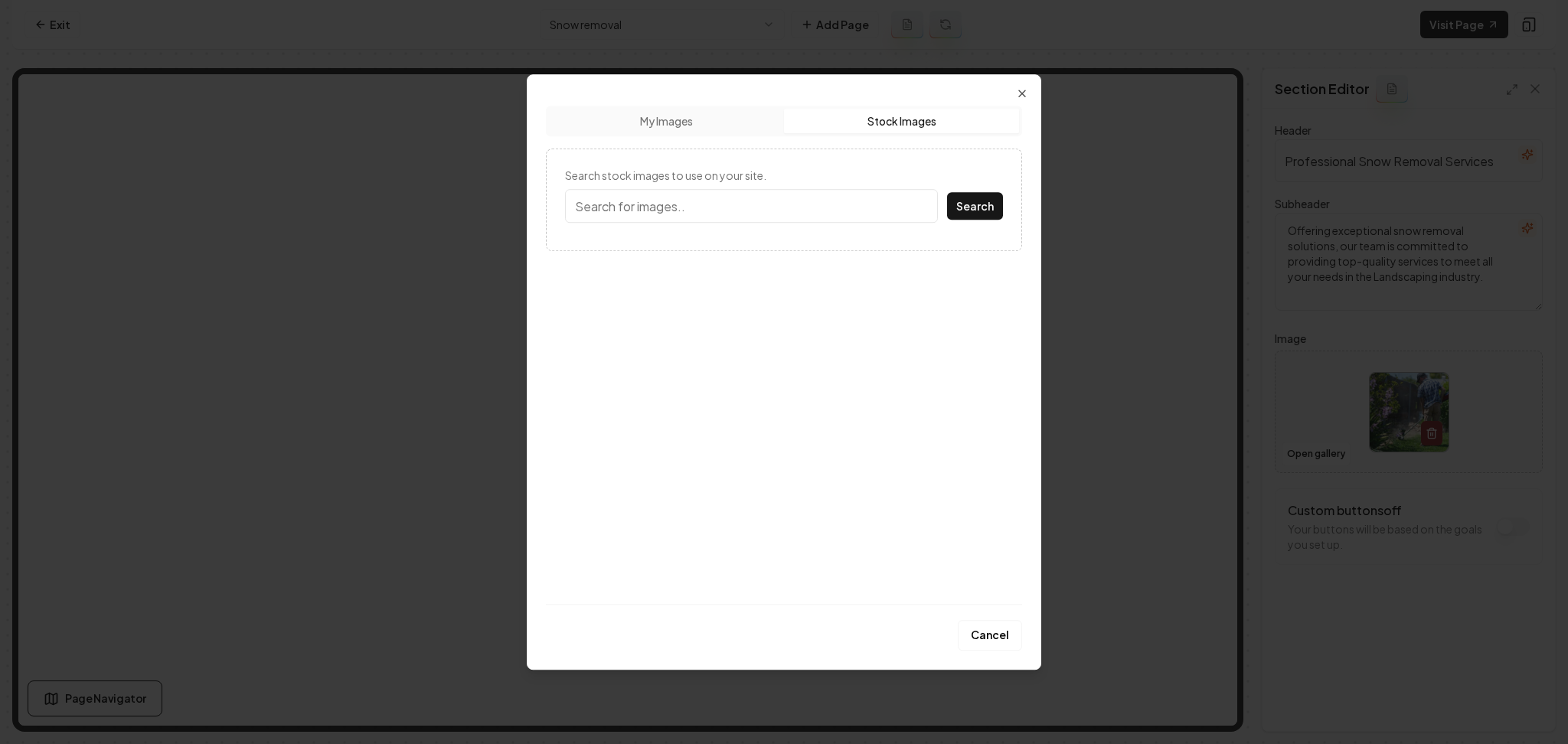
click at [907, 121] on button "Stock Images" at bounding box center [901, 121] width 235 height 25
click at [768, 192] on input "Search stock images to use on your site." at bounding box center [751, 206] width 373 height 34
click at [919, 112] on button "Stock Images" at bounding box center [901, 121] width 235 height 25
click at [701, 215] on input "Search stock images to use on your site." at bounding box center [751, 206] width 373 height 34
type input "snow removal"
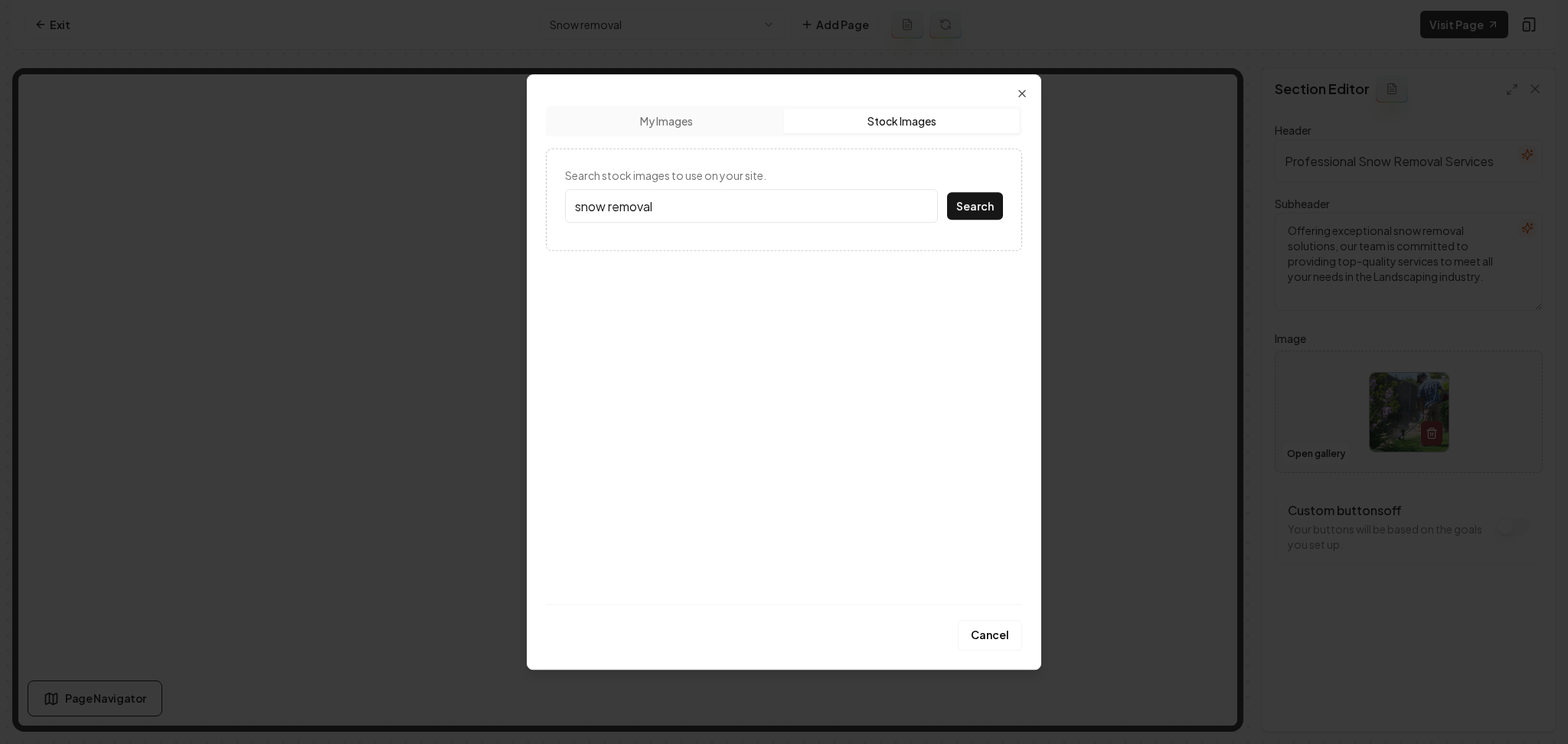
click at [947, 192] on button "Search" at bounding box center [975, 206] width 56 height 28
click at [651, 331] on img at bounding box center [634, 317] width 140 height 135
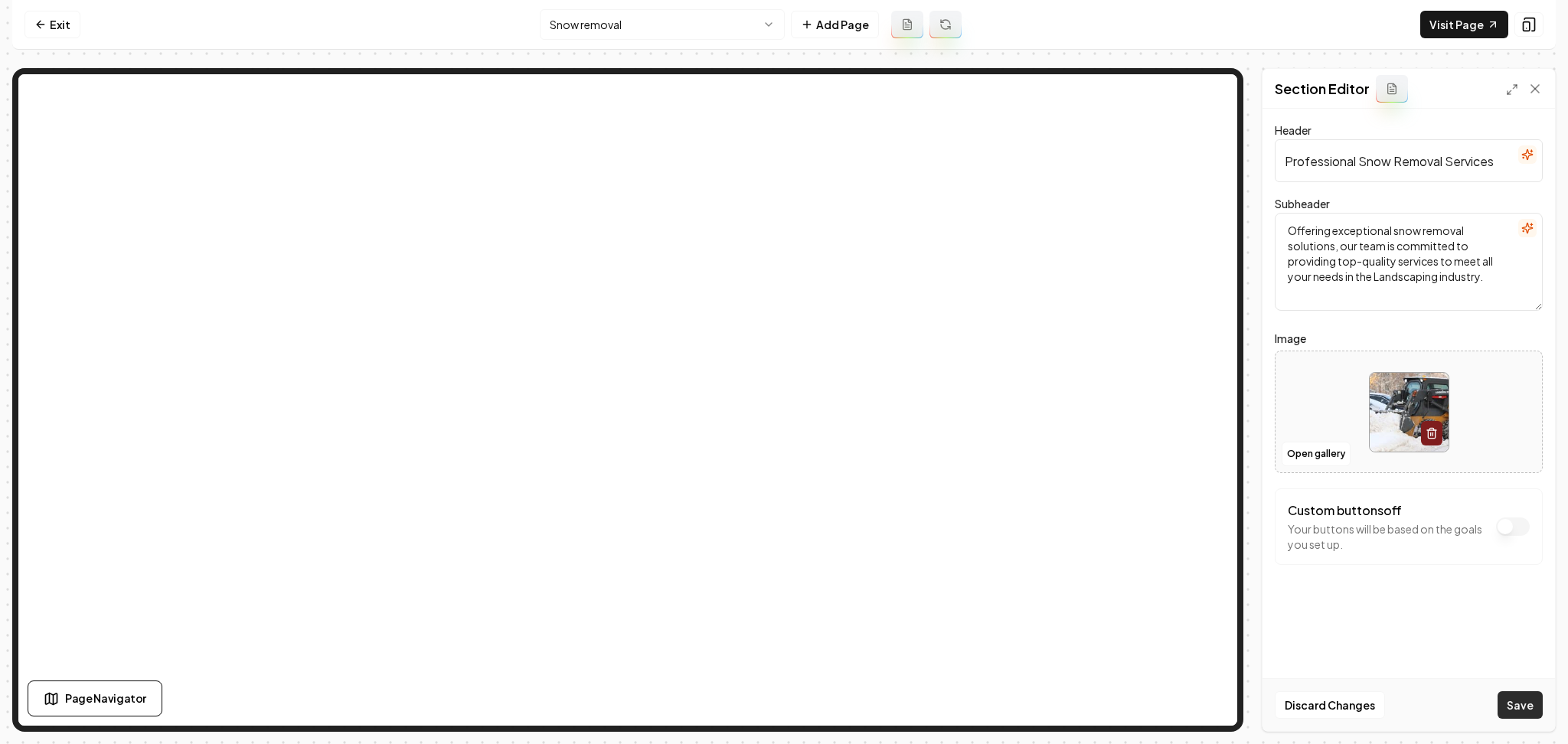
click at [1503, 709] on button "Save" at bounding box center [1520, 705] width 46 height 28
click at [718, 27] on html "Computer Required This feature is only available on a computer. Please switch t…" at bounding box center [784, 372] width 1568 height 744
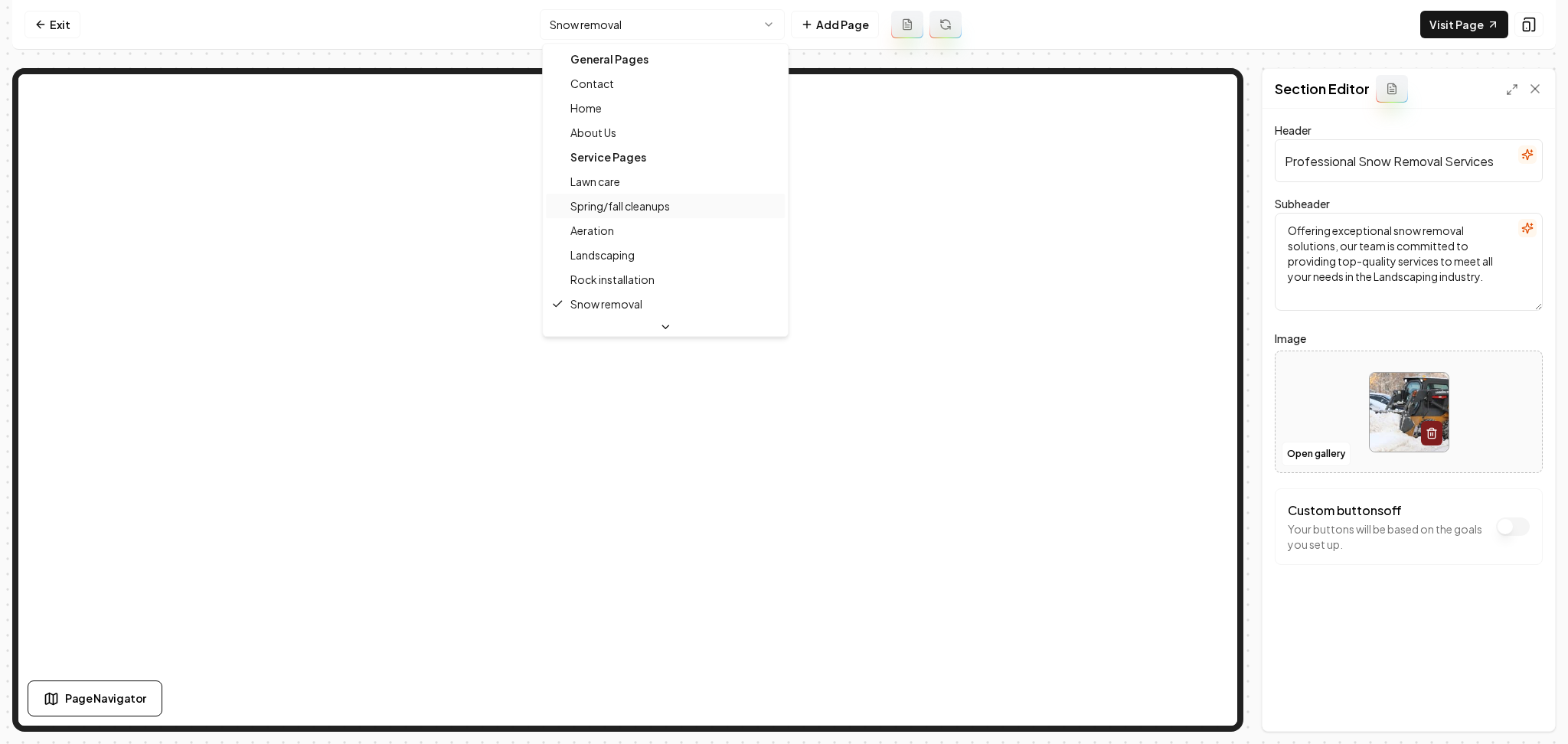
scroll to position [51, 0]
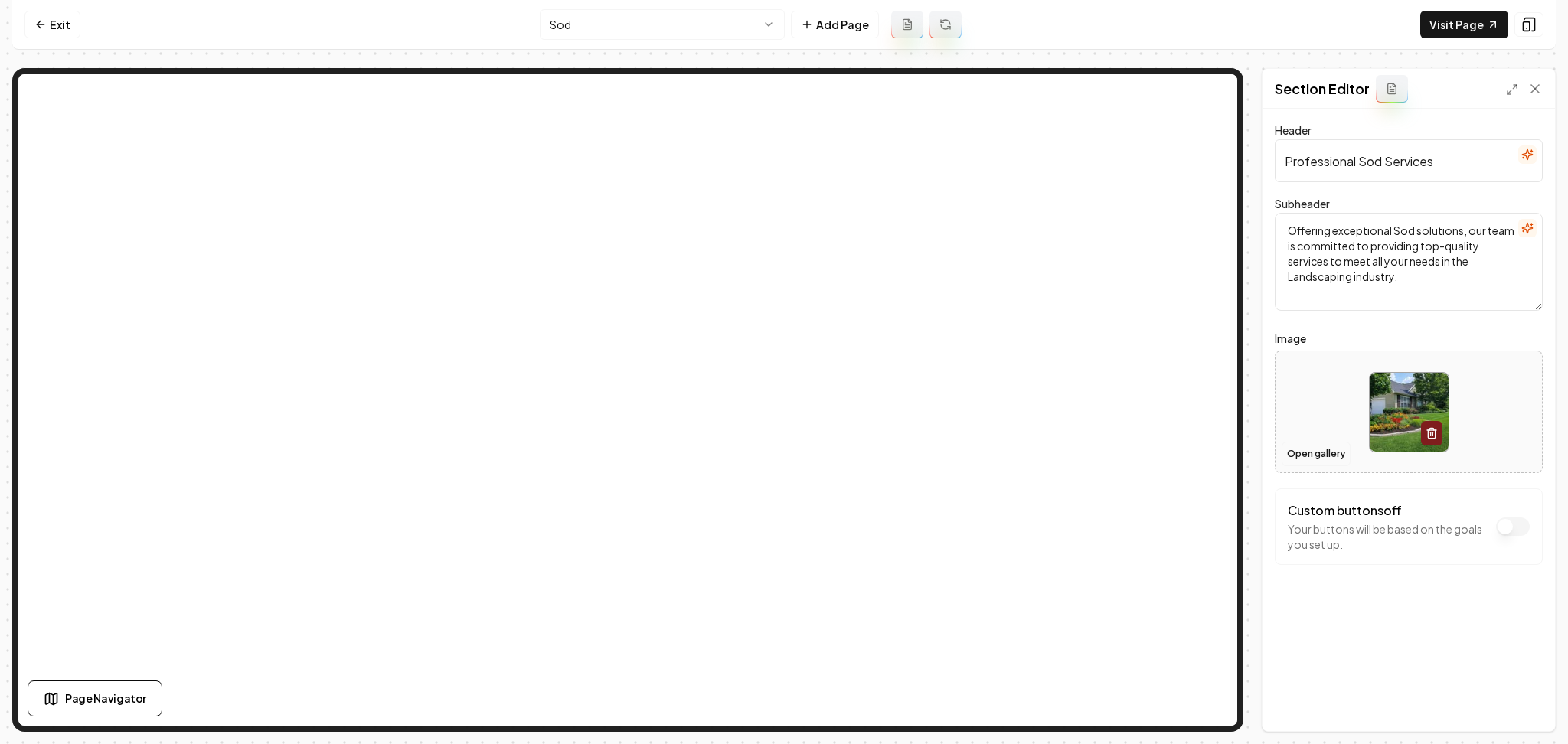
click at [1304, 458] on button "Open gallery" at bounding box center [1315, 453] width 68 height 25
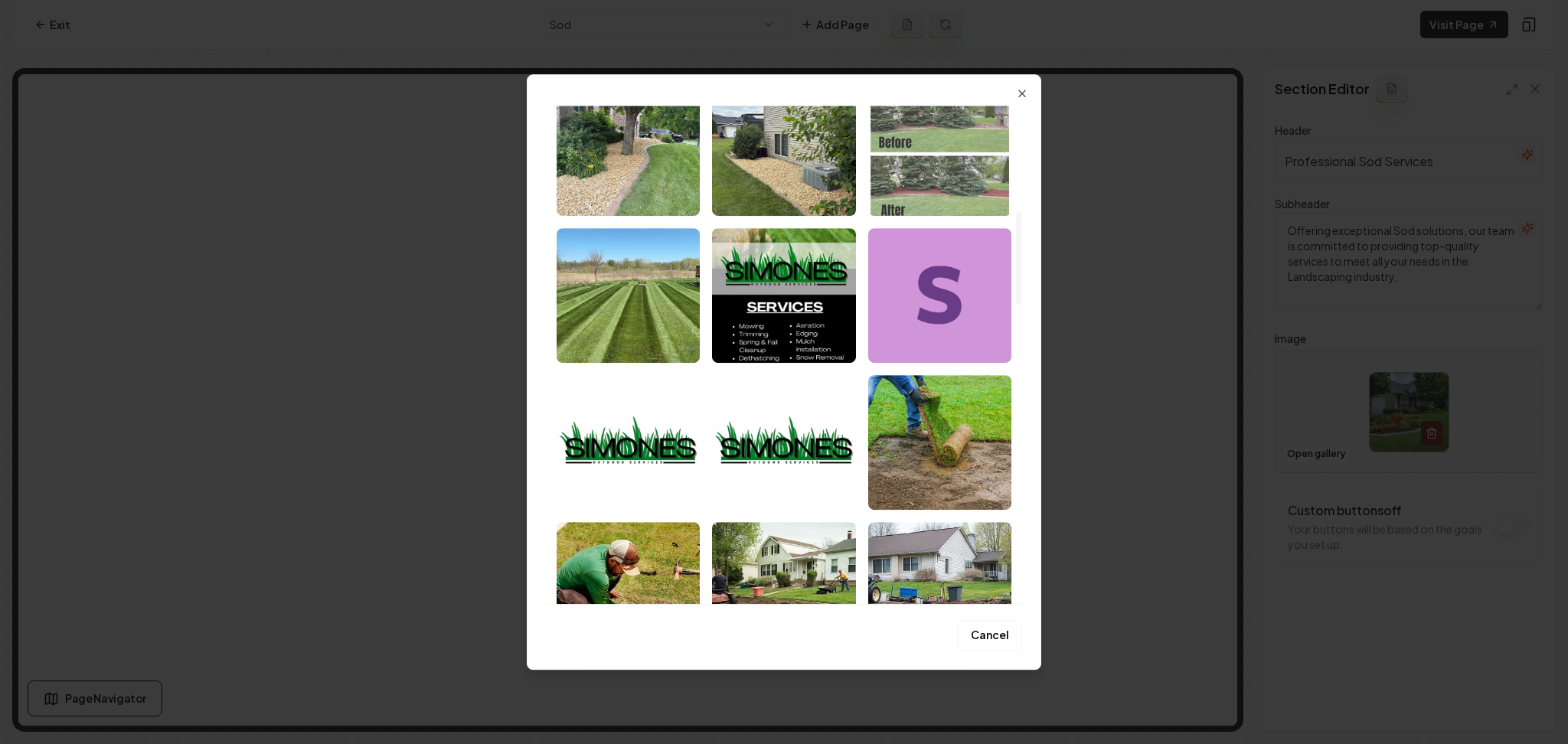
scroll to position [681, 0]
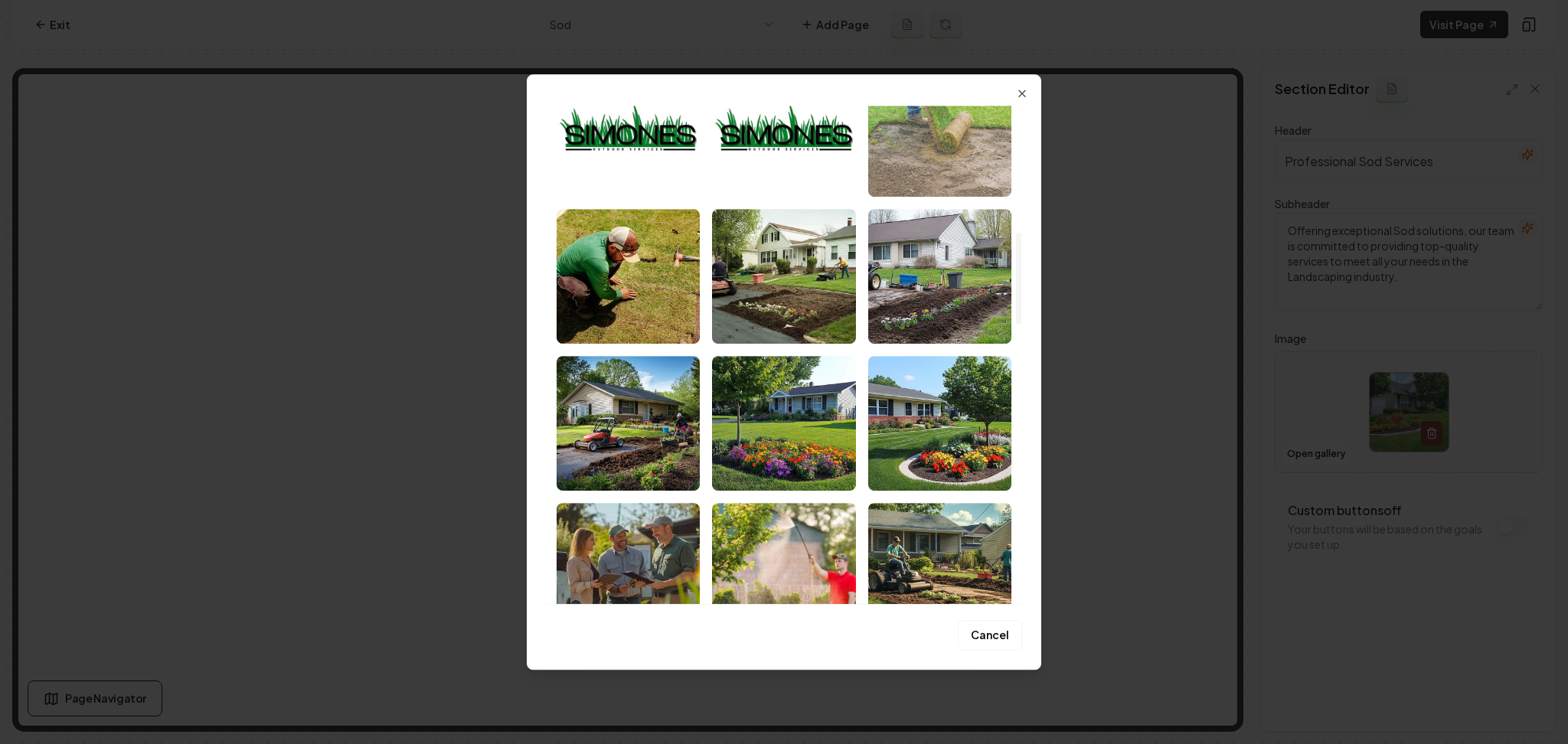
click at [975, 157] on img "Select image image_68a31d935c7cd75eb87a890c.jpeg" at bounding box center [940, 129] width 143 height 135
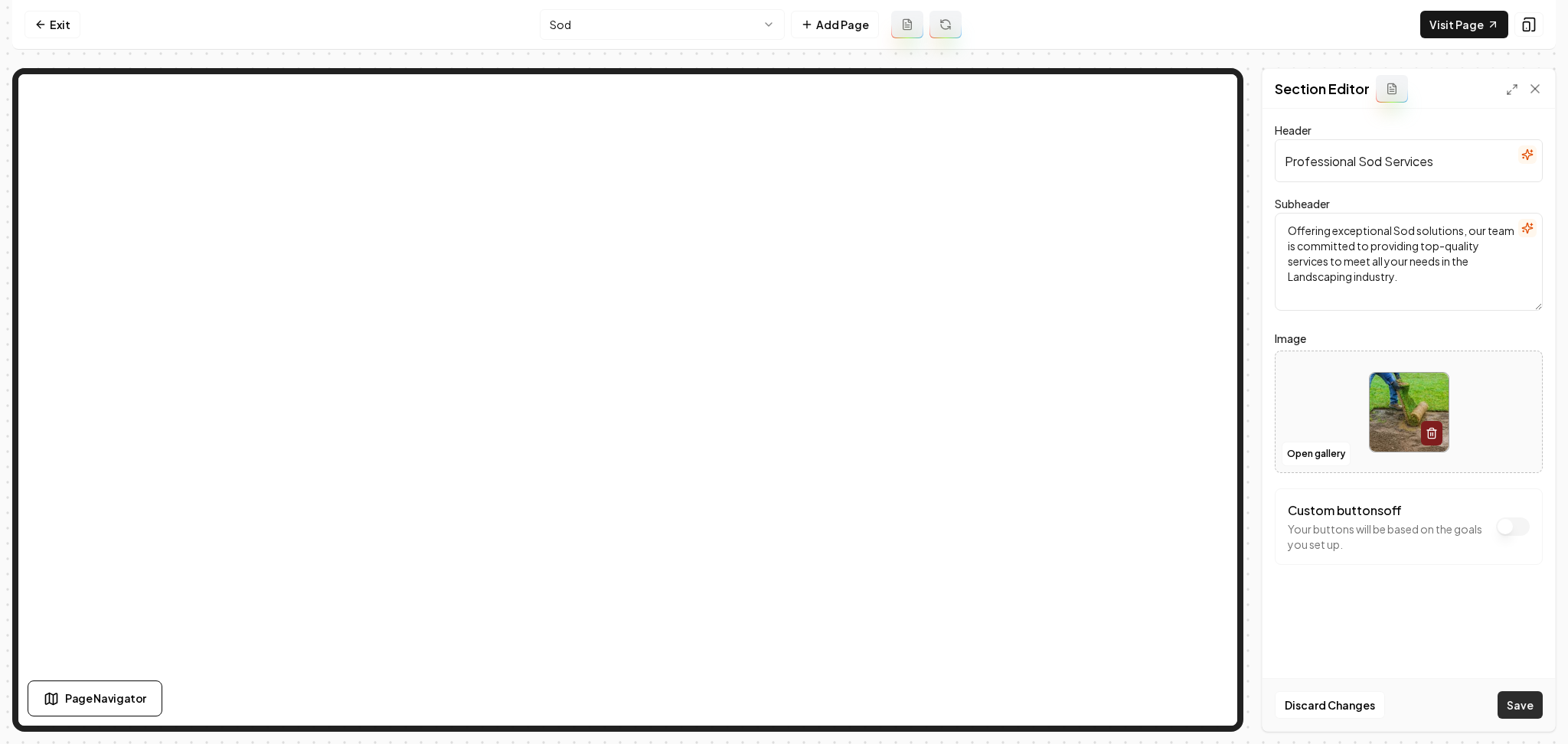
click at [1515, 692] on button "Save" at bounding box center [1520, 705] width 46 height 28
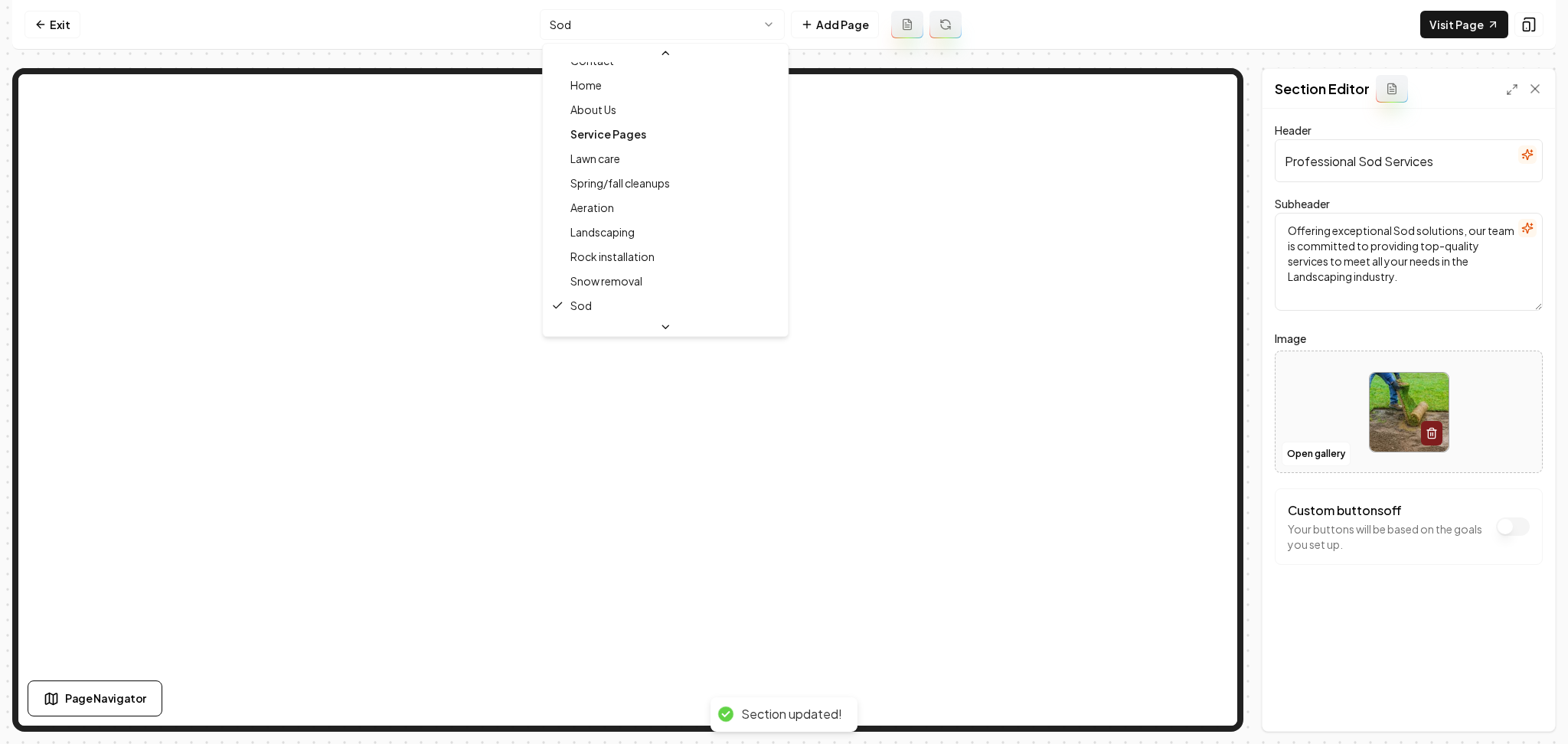
click at [696, 25] on html "Computer Required This feature is only available on a computer. Please switch t…" at bounding box center [784, 372] width 1568 height 744
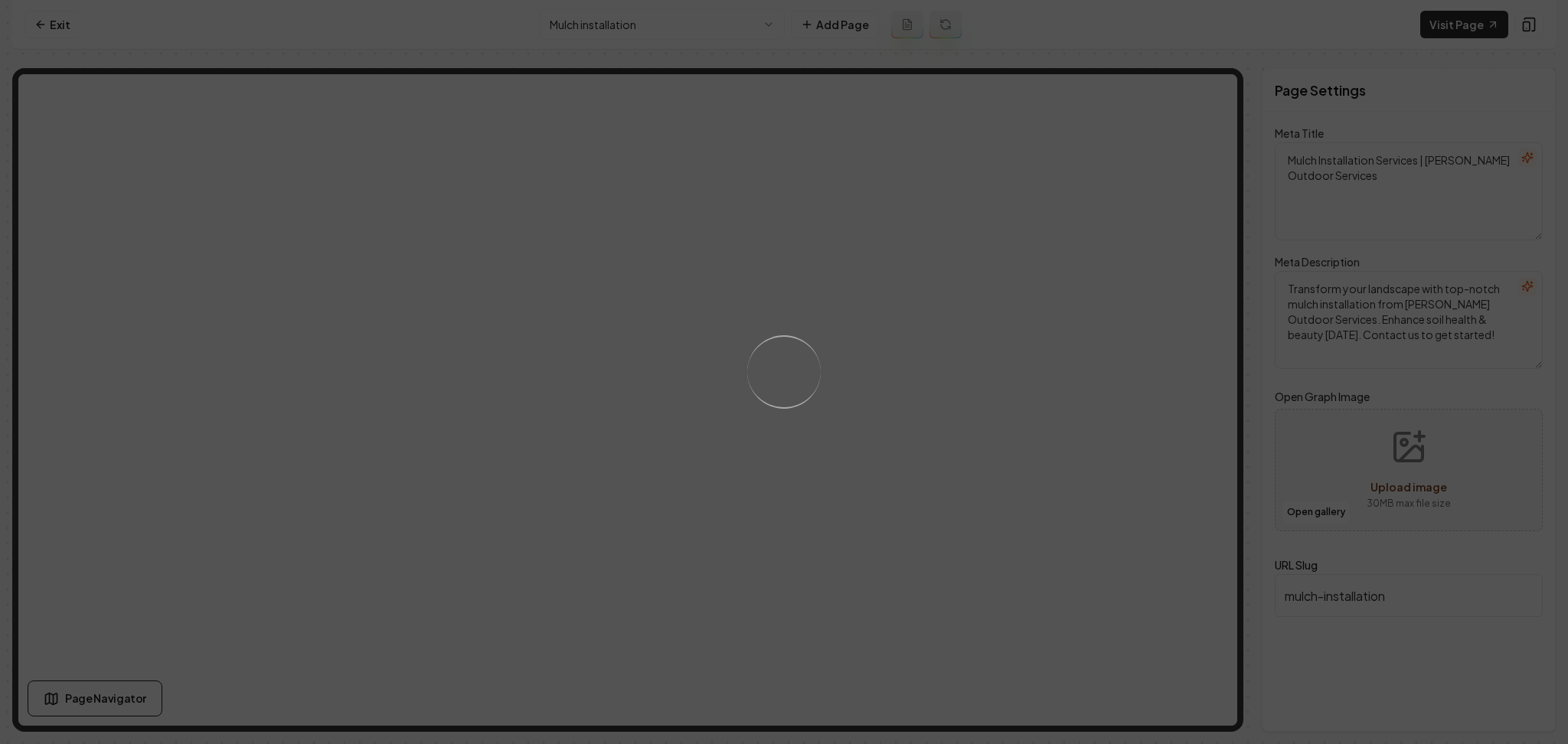
click at [1051, 395] on div "Loading..." at bounding box center [784, 372] width 1568 height 744
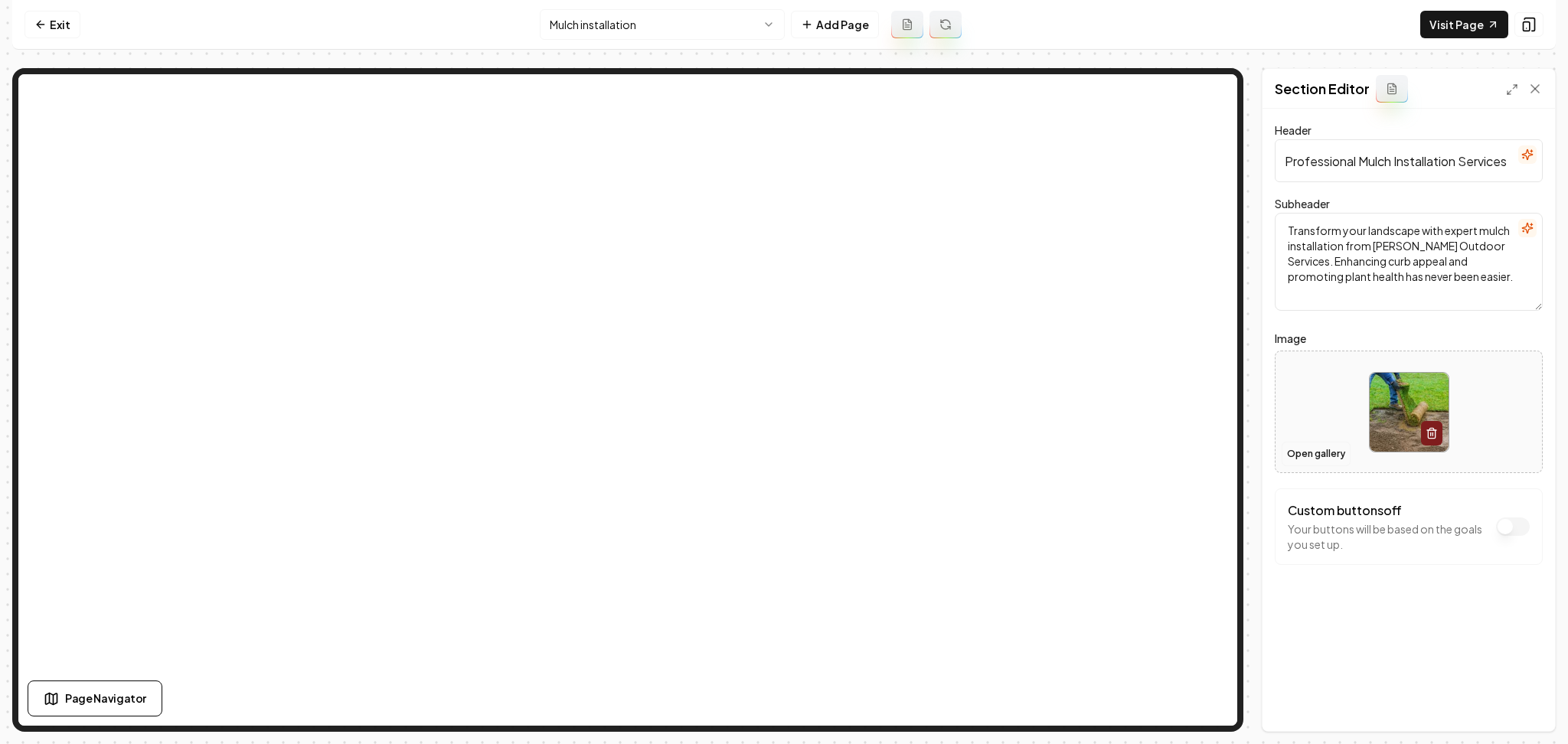
click at [1308, 451] on button "Open gallery" at bounding box center [1315, 453] width 68 height 25
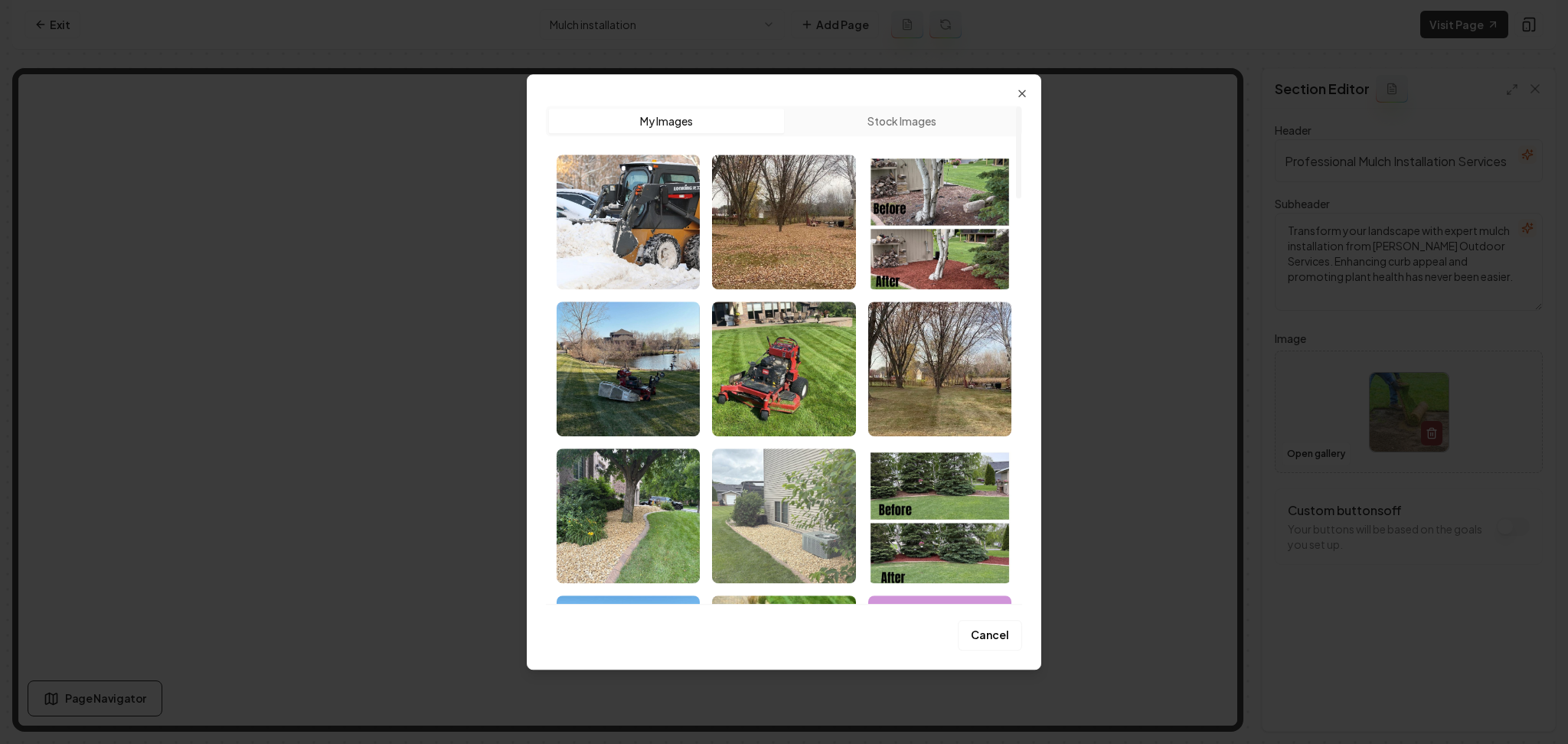
click at [811, 491] on img "Select image image_68a31e8b5c7cd75eb880605e.jpeg" at bounding box center [783, 516] width 143 height 135
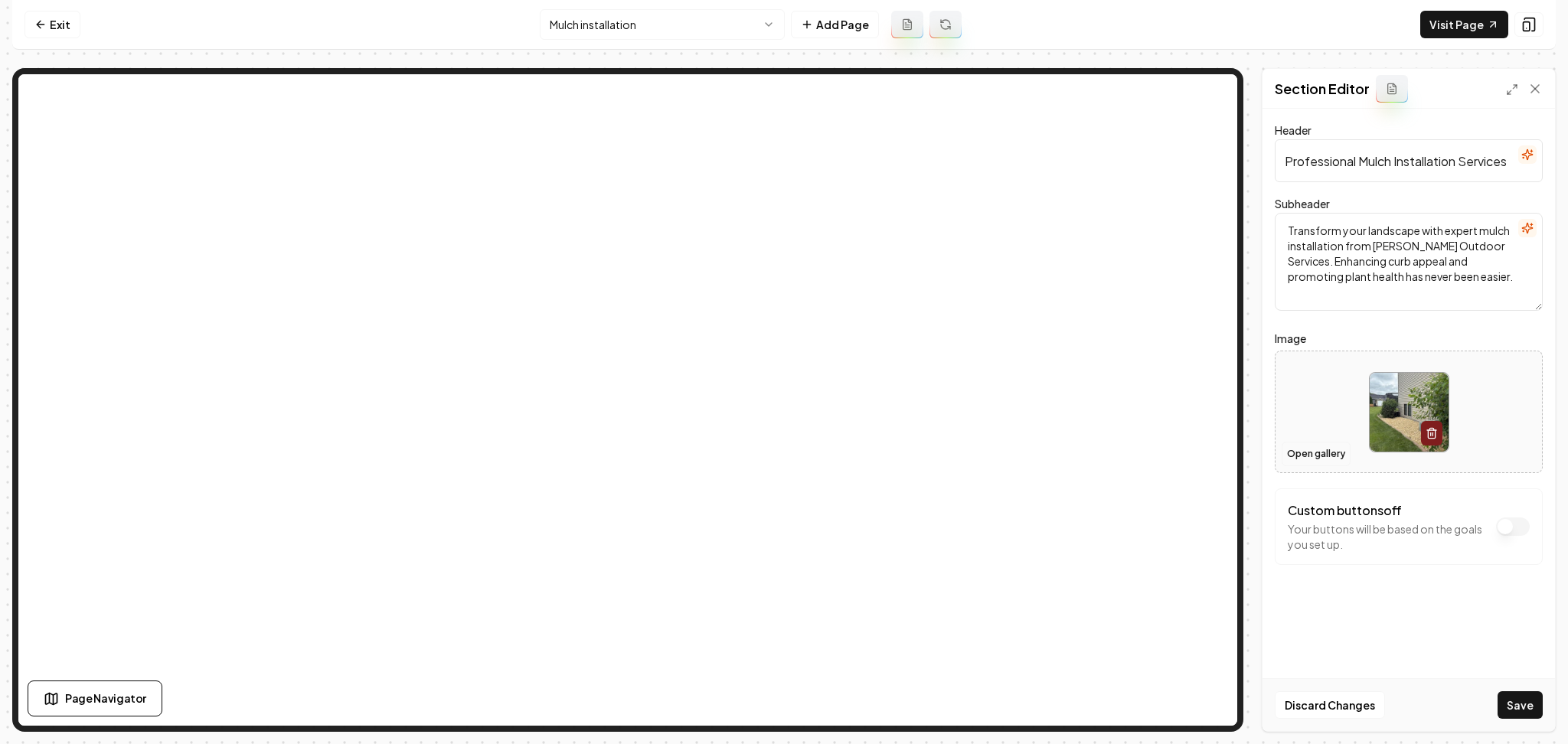
click at [1311, 452] on button "Open gallery" at bounding box center [1315, 453] width 68 height 25
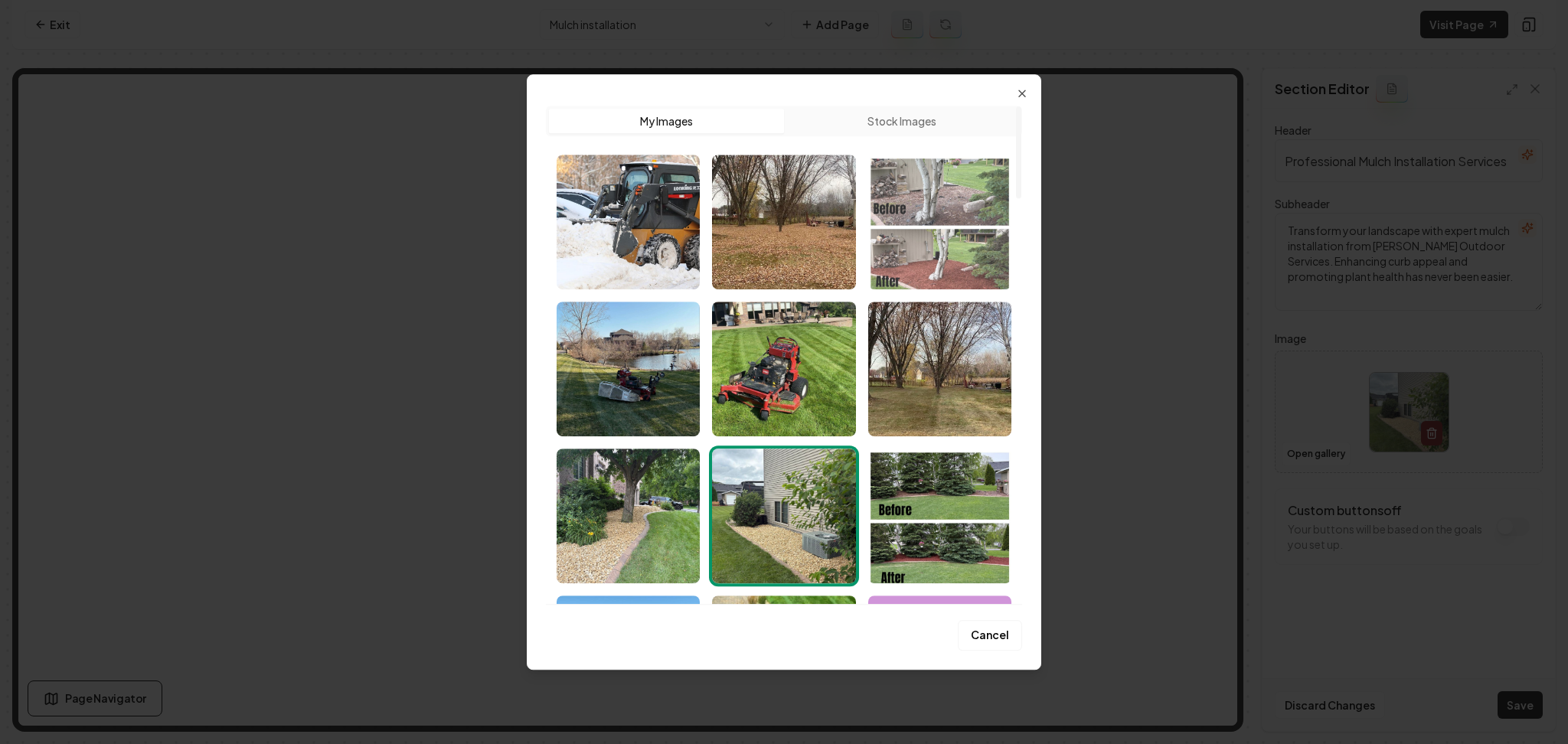
click at [921, 239] on img "Select image image_68a31e8b5c7cd75eb8806001.jpeg" at bounding box center [940, 222] width 143 height 135
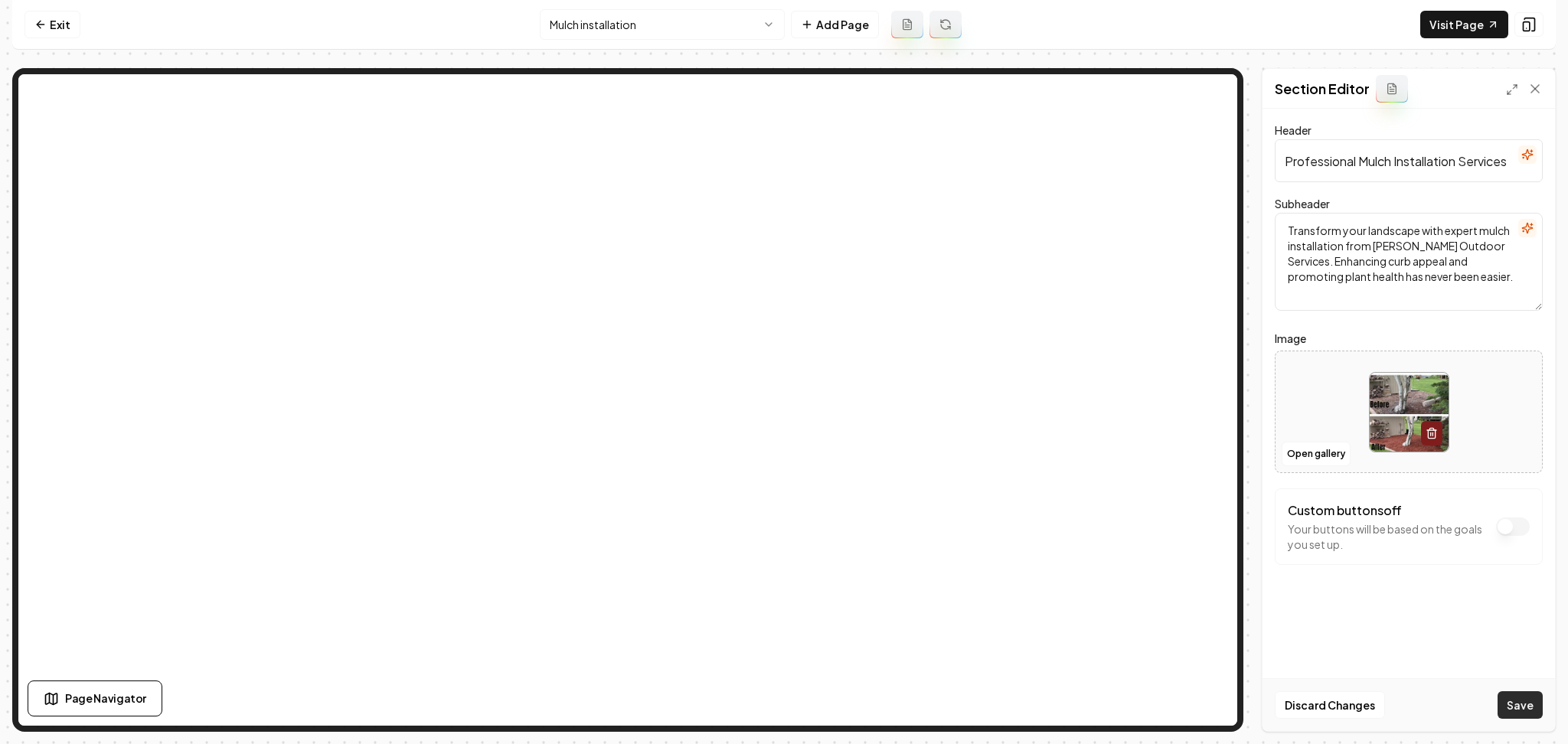
click at [1521, 697] on button "Save" at bounding box center [1520, 705] width 46 height 28
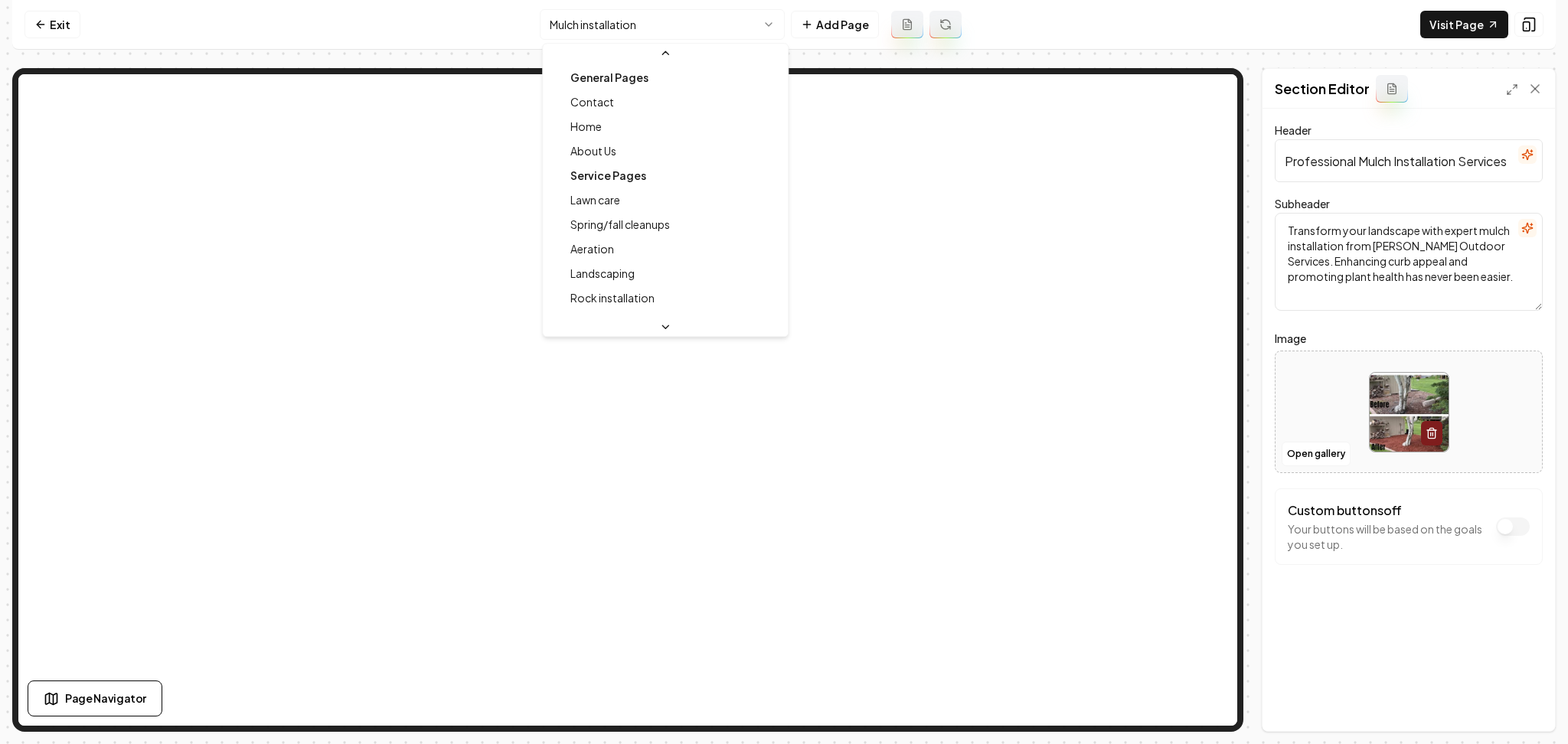
click at [699, 15] on html "Computer Required This feature is only available on a computer. Please switch t…" at bounding box center [784, 372] width 1568 height 744
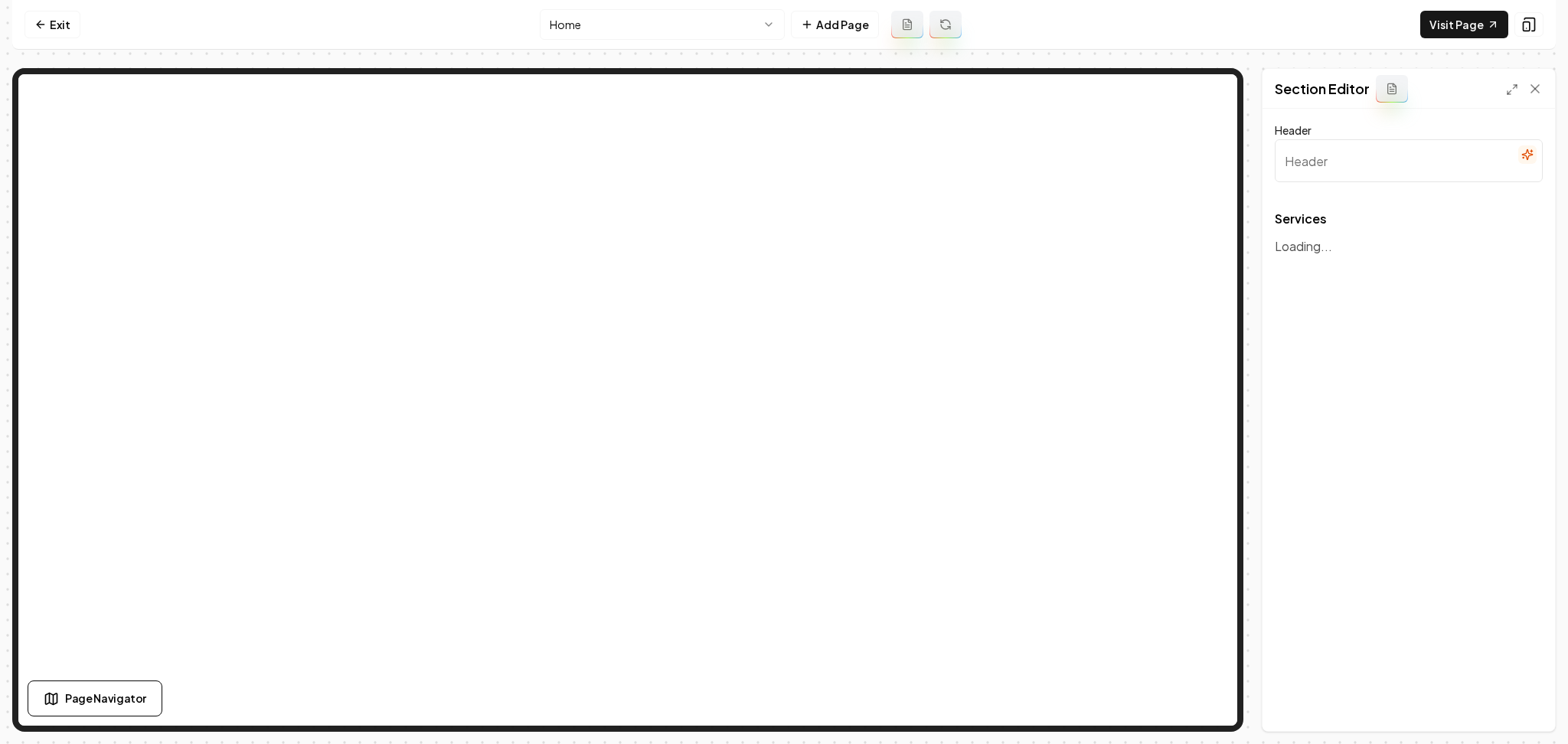
type input "Comprehensive Landscaping Services"
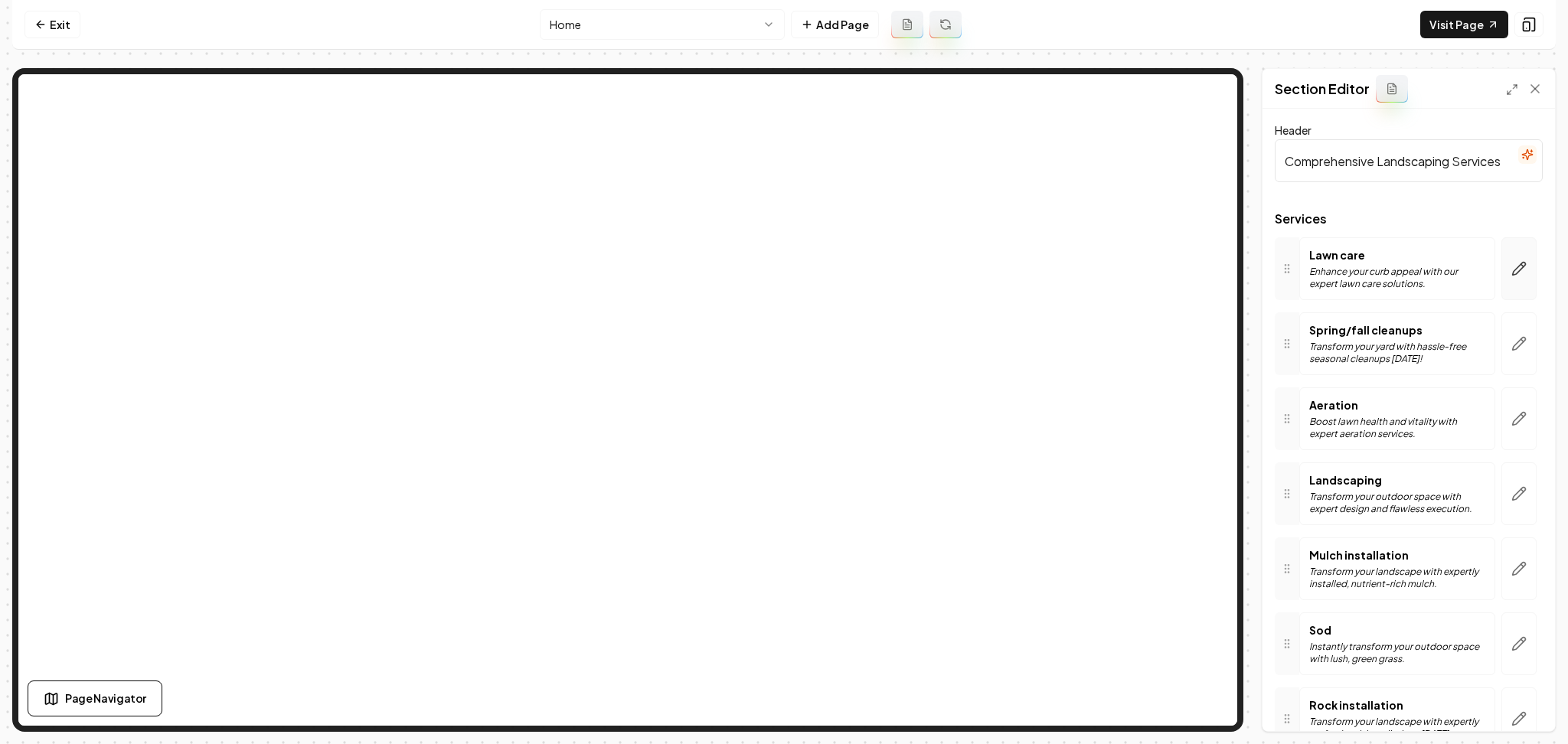
click at [1502, 293] on button "button" at bounding box center [1518, 268] width 35 height 62
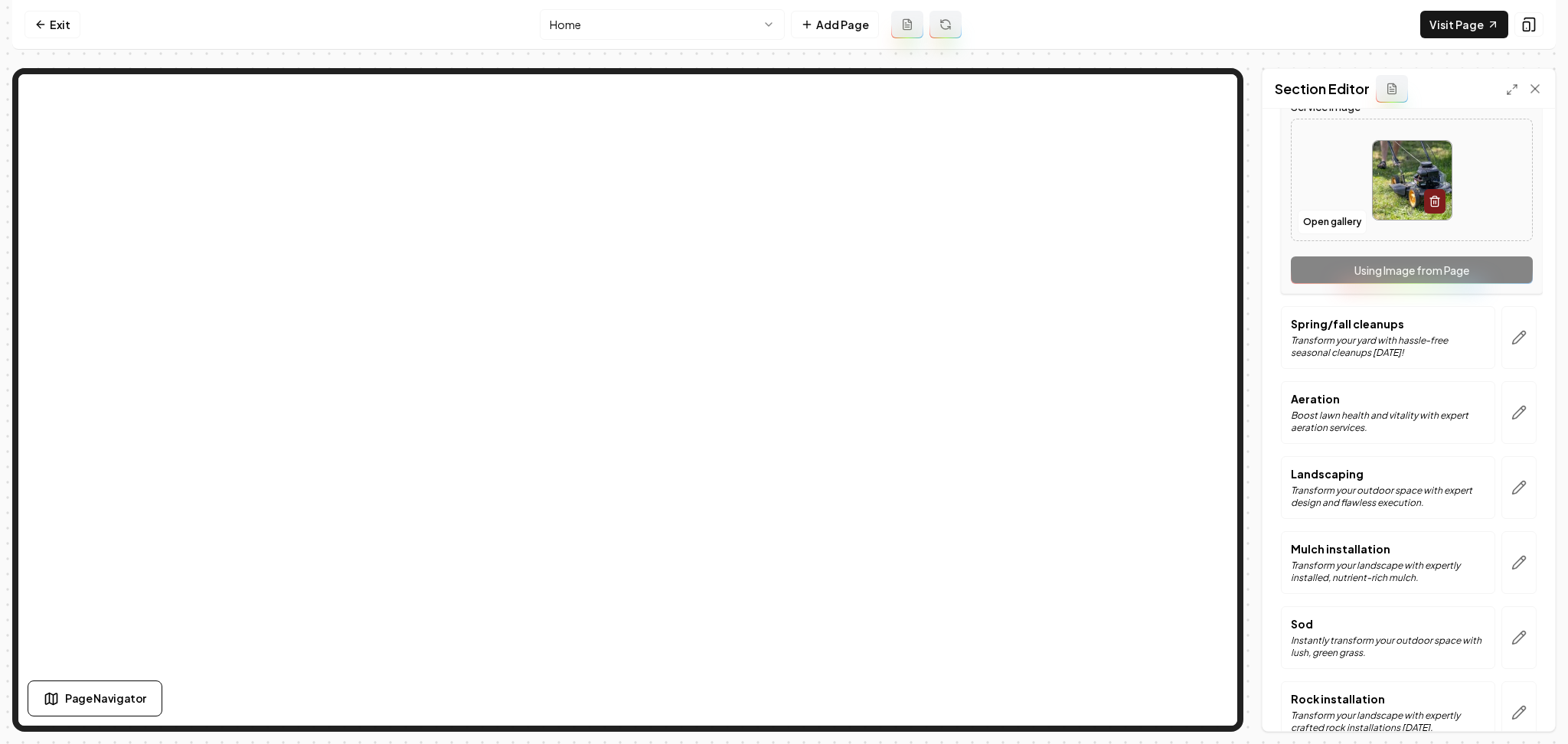
scroll to position [346, 0]
click at [1502, 353] on button "button" at bounding box center [1518, 336] width 35 height 62
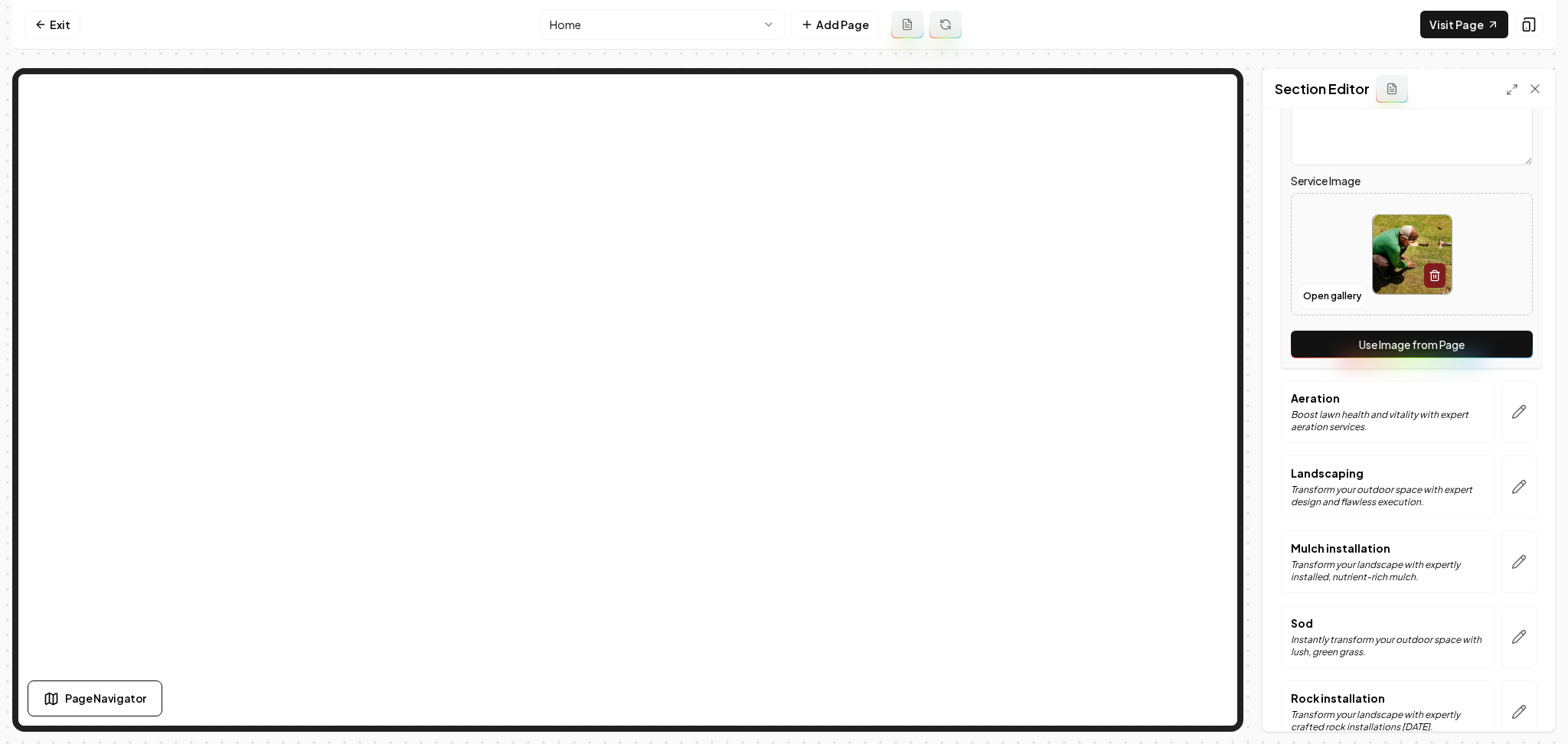
click at [1488, 340] on button "Use Image from Page" at bounding box center [1412, 344] width 242 height 28
click at [1511, 407] on icon "button" at bounding box center [1518, 411] width 15 height 15
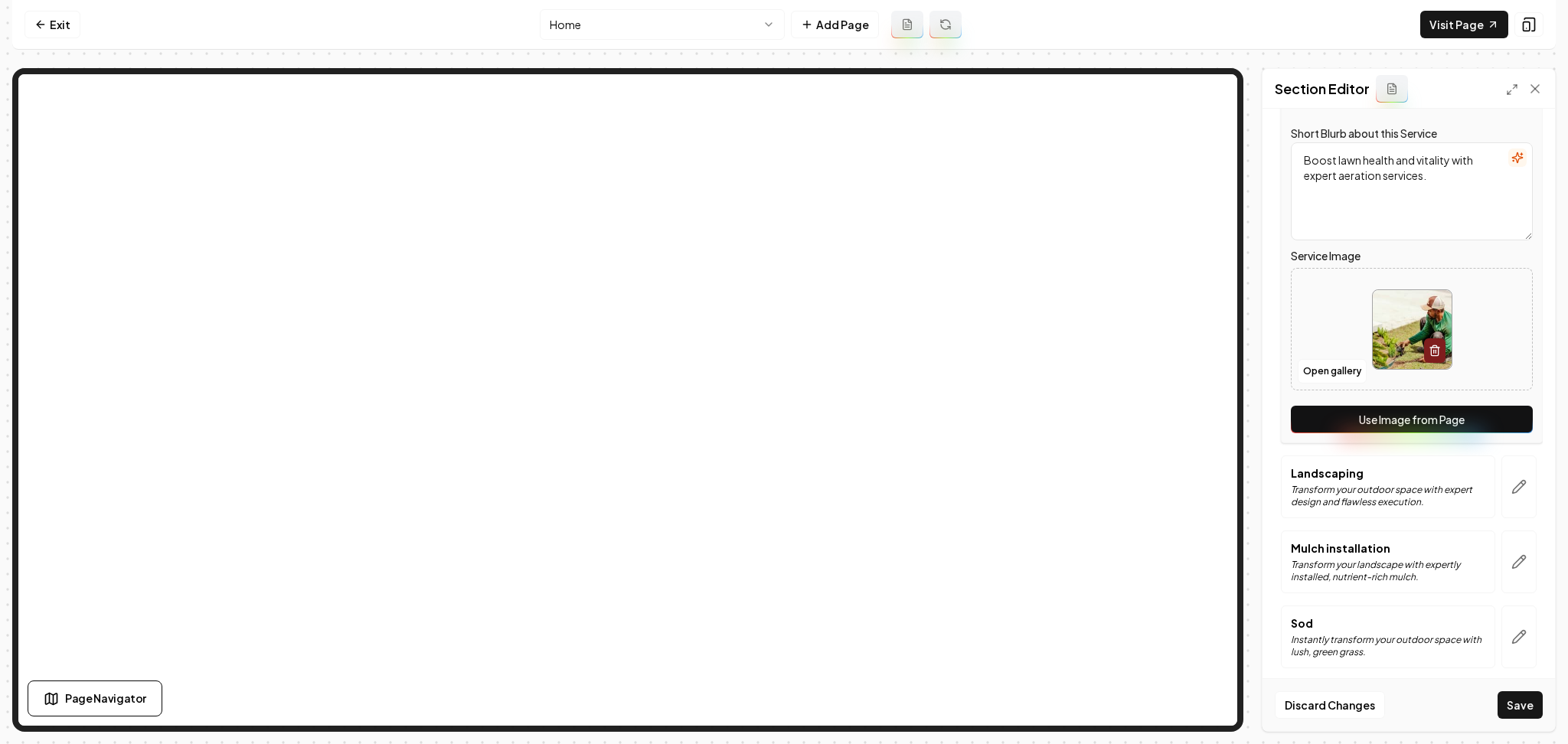
click at [1490, 427] on button "Use Image from Page" at bounding box center [1412, 420] width 242 height 28
click at [1502, 460] on button "button" at bounding box center [1518, 486] width 35 height 62
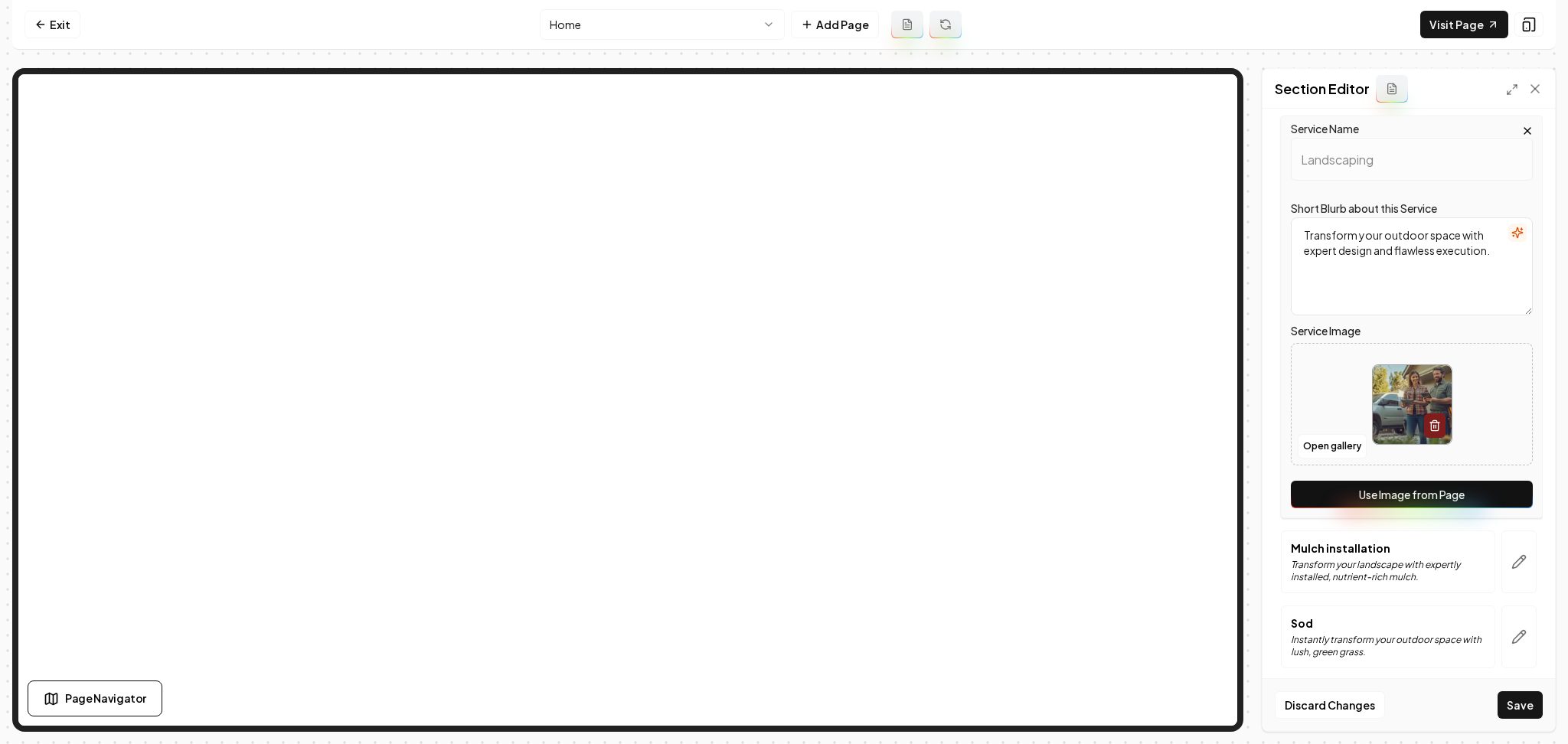
click at [1483, 487] on button "Use Image from Page" at bounding box center [1412, 494] width 242 height 28
click at [1502, 534] on button "button" at bounding box center [1518, 561] width 35 height 62
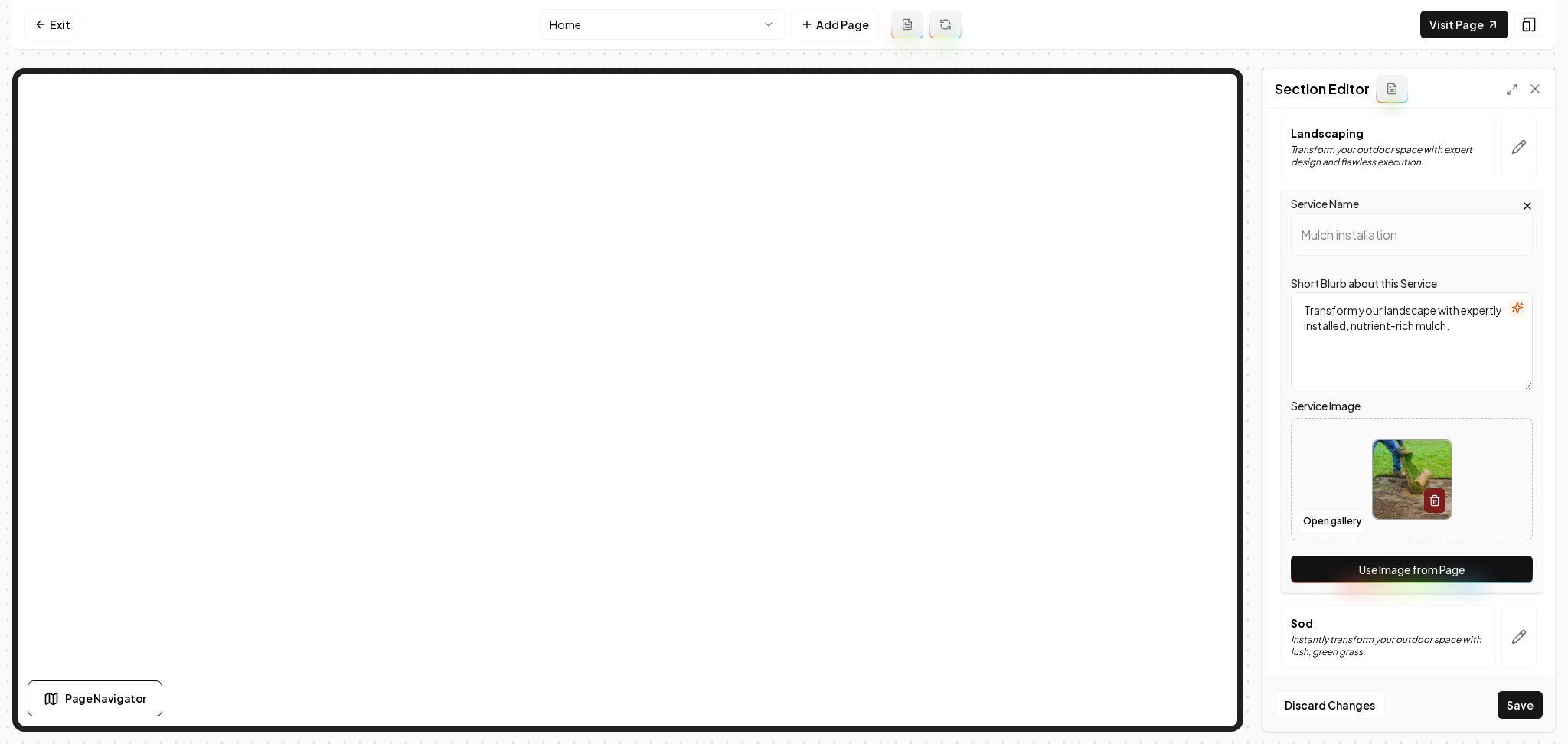
click at [1485, 558] on button "Use Image from Page" at bounding box center [1412, 569] width 242 height 28
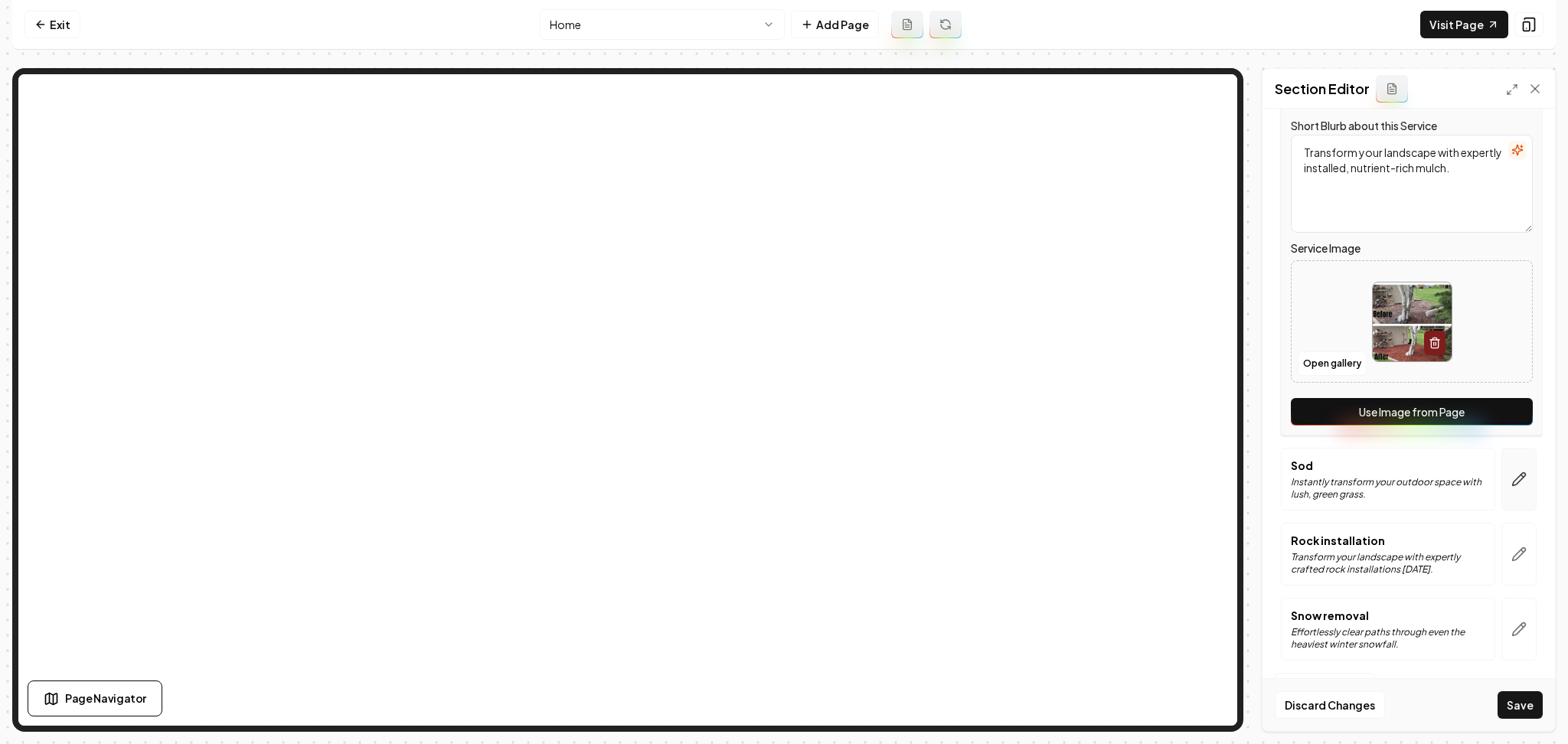
click at [1502, 507] on button "button" at bounding box center [1518, 478] width 35 height 62
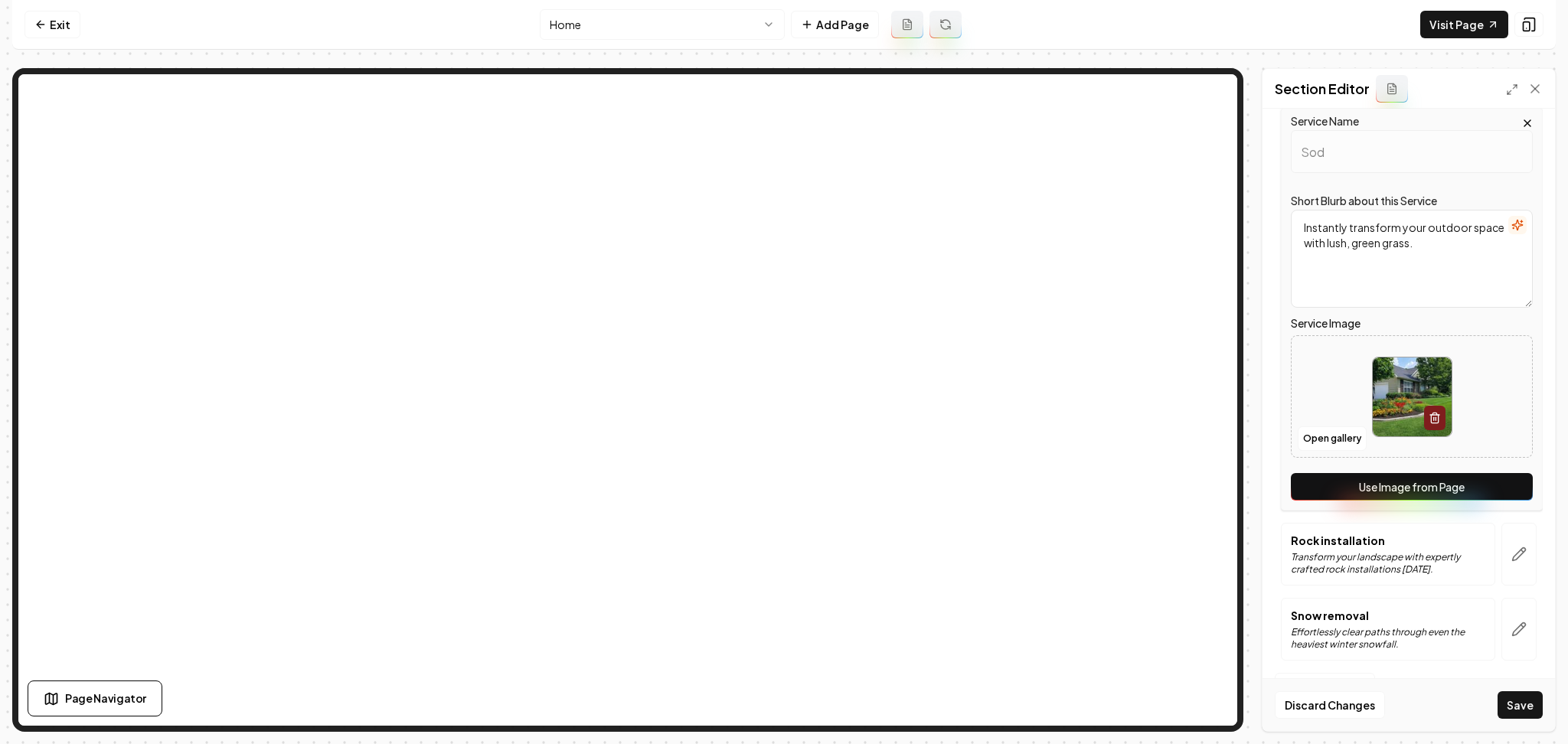
drag, startPoint x: 1489, startPoint y: 501, endPoint x: 1485, endPoint y: 490, distance: 11.7
click at [1485, 490] on div "Service Name Sod Short Blurb about this Service Instantly transform your outdoo…" at bounding box center [1412, 310] width 262 height 403
click at [1485, 490] on button "Use Image from Page" at bounding box center [1412, 487] width 242 height 28
click at [1502, 560] on button "button" at bounding box center [1518, 554] width 35 height 62
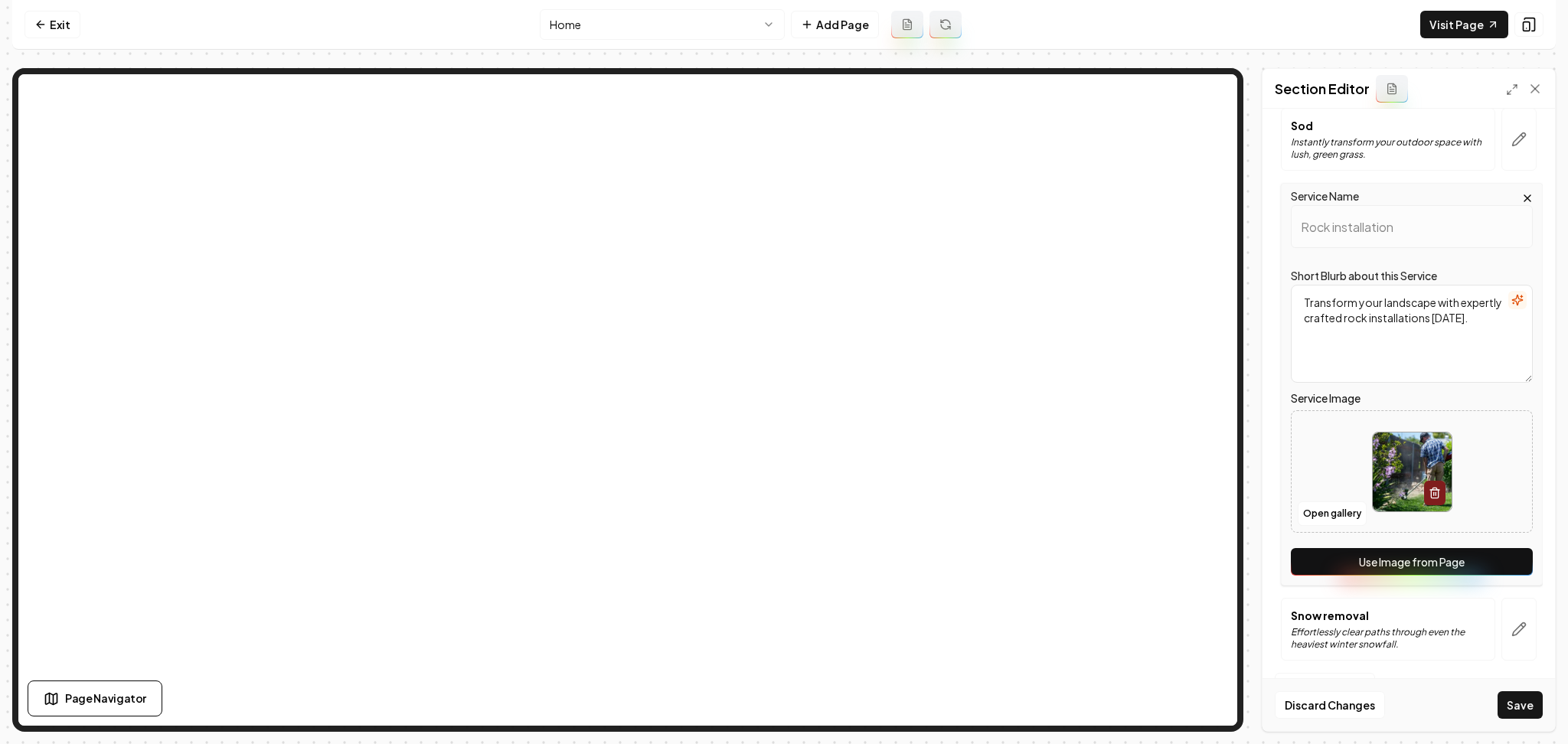
click at [1493, 560] on button "Use Image from Page" at bounding box center [1412, 561] width 242 height 28
click at [1512, 626] on button "button" at bounding box center [1518, 628] width 35 height 62
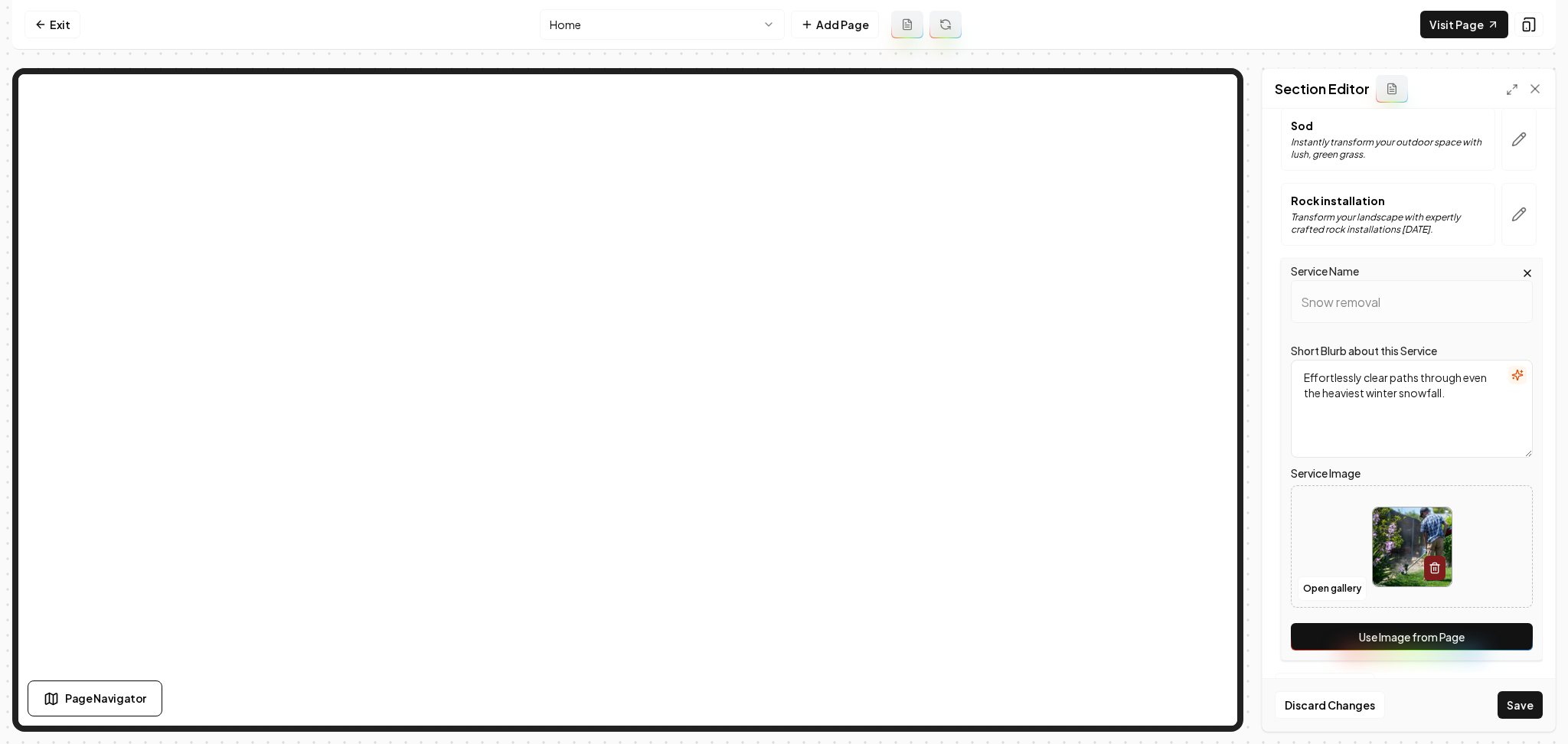
click at [1489, 638] on button "Use Image from Page" at bounding box center [1412, 637] width 242 height 28
click at [1512, 718] on button "Save" at bounding box center [1520, 705] width 46 height 28
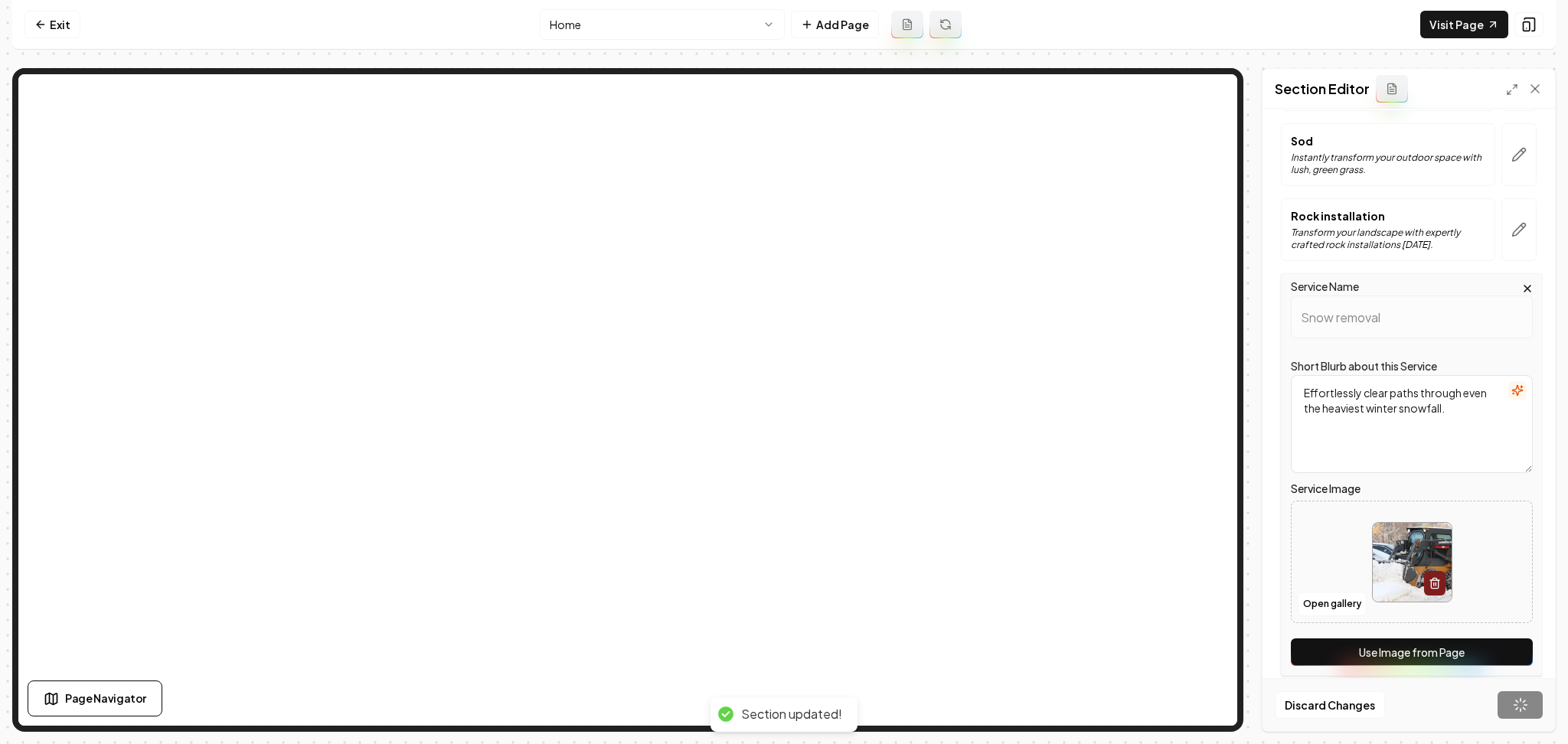
scroll to position [166, 0]
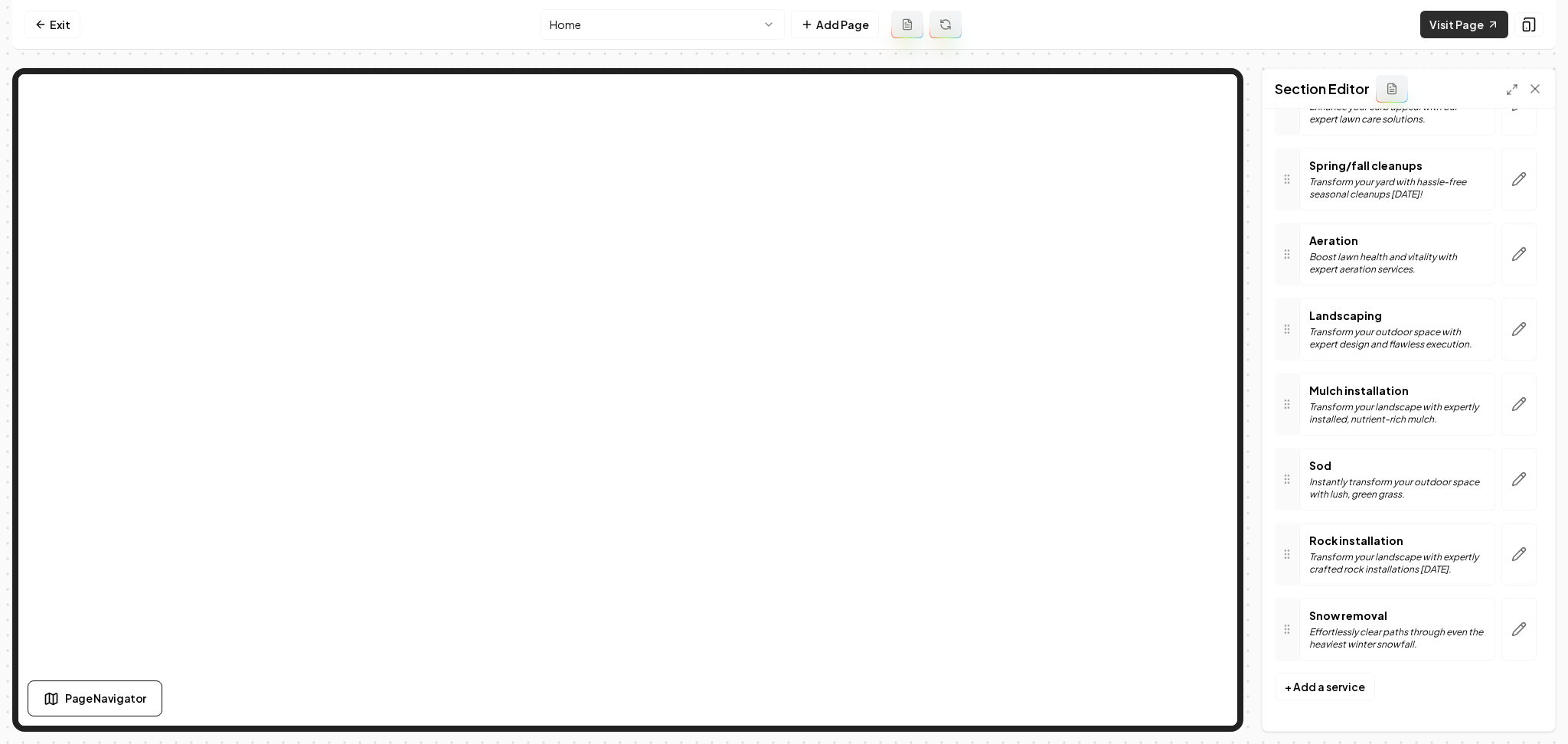
click at [1444, 25] on link "Visit Page" at bounding box center [1464, 25] width 88 height 28
click at [67, 25] on link "Exit" at bounding box center [53, 25] width 56 height 28
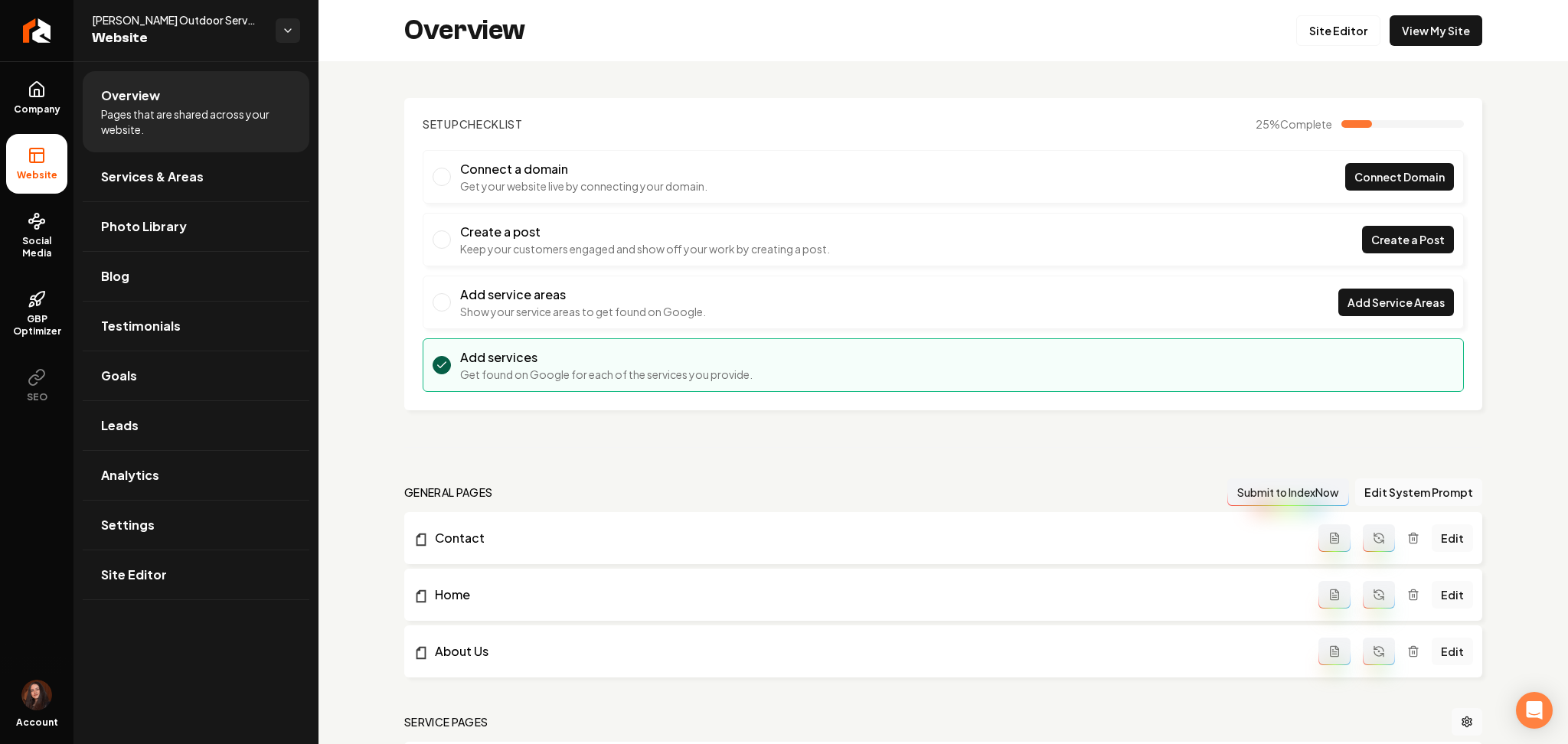
click at [67, 25] on link "Return to dashboard" at bounding box center [37, 31] width 73 height 62
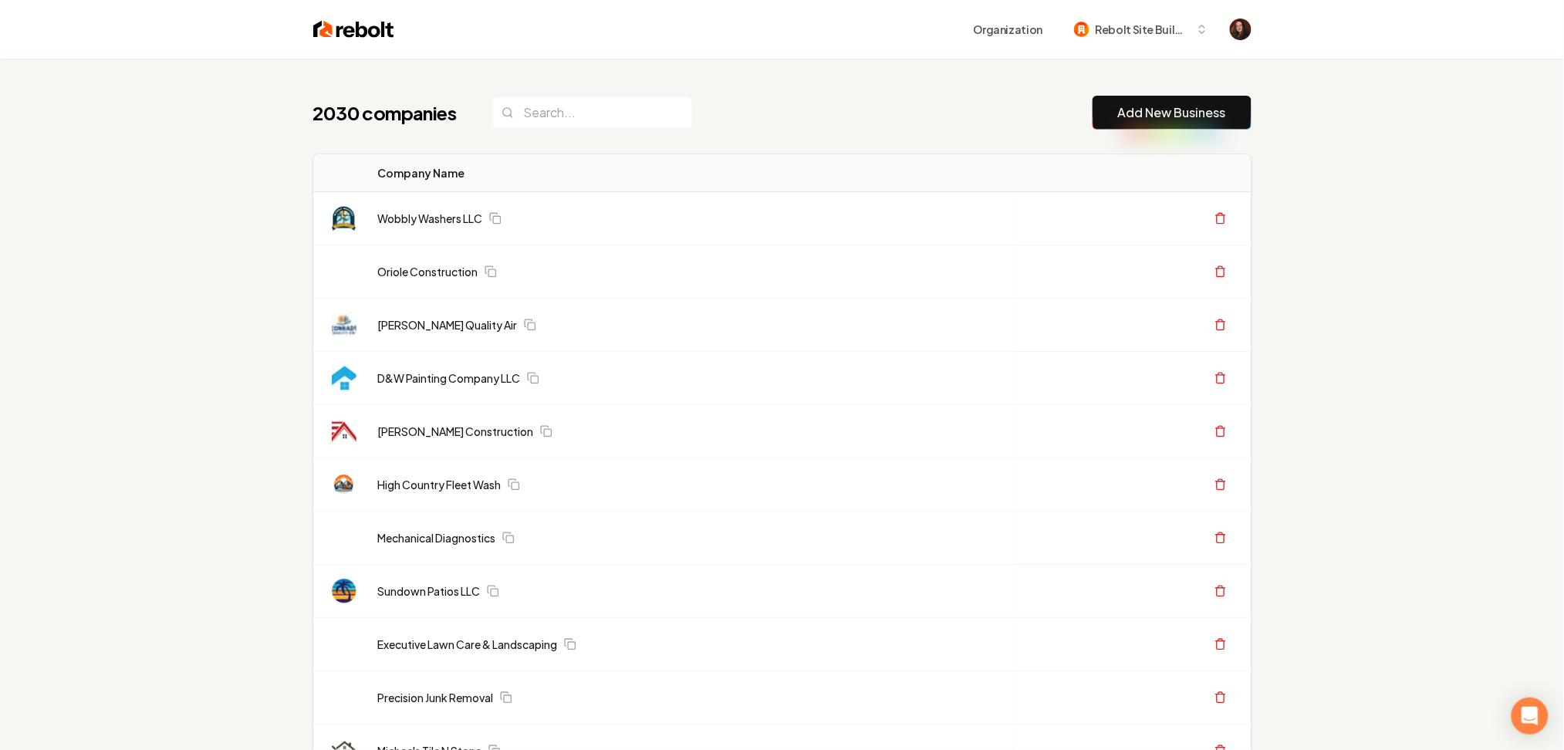
click at [1152, 117] on link "Add New Business" at bounding box center [1172, 112] width 108 height 19
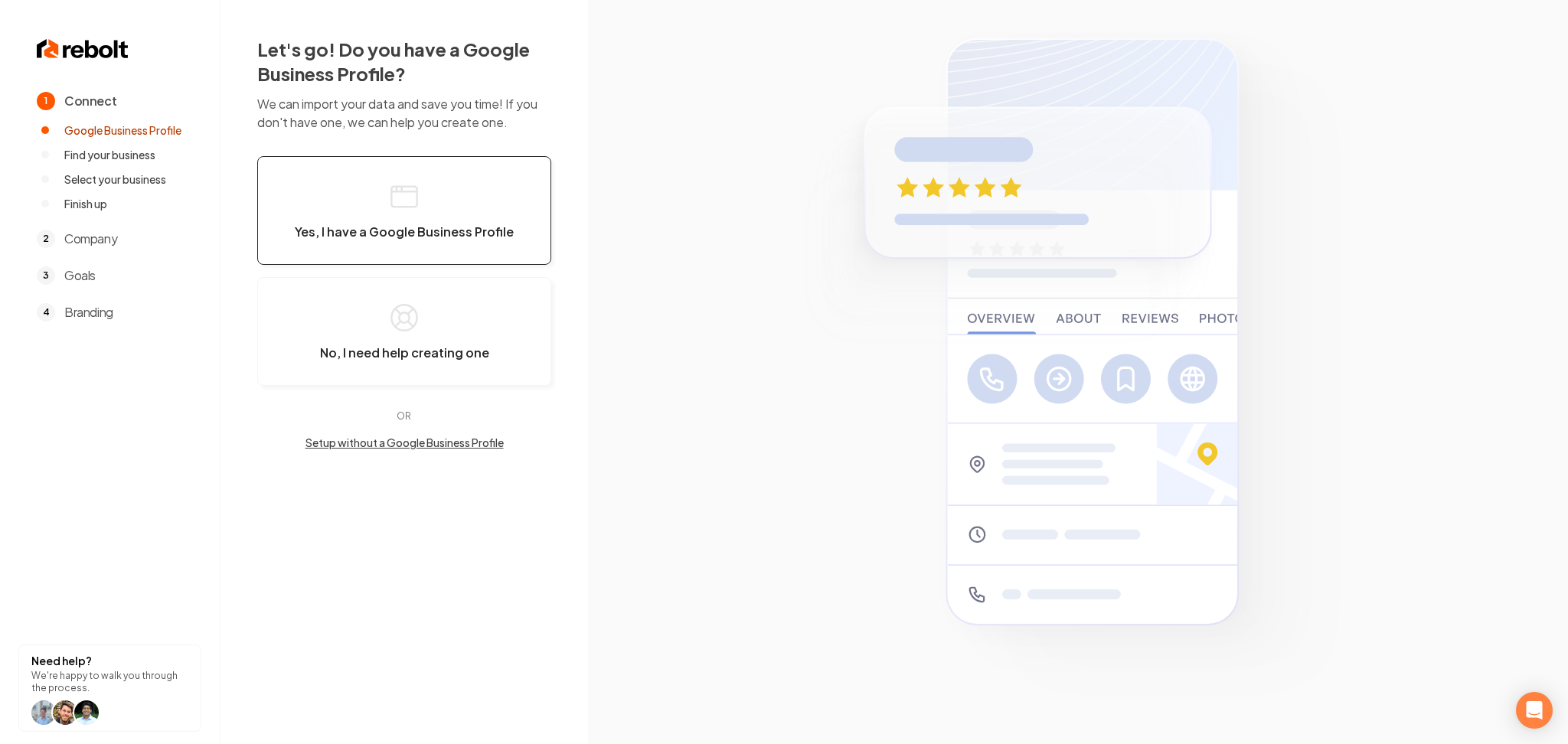
click at [327, 252] on button "Yes, I have a Google Business Profile" at bounding box center [404, 210] width 294 height 109
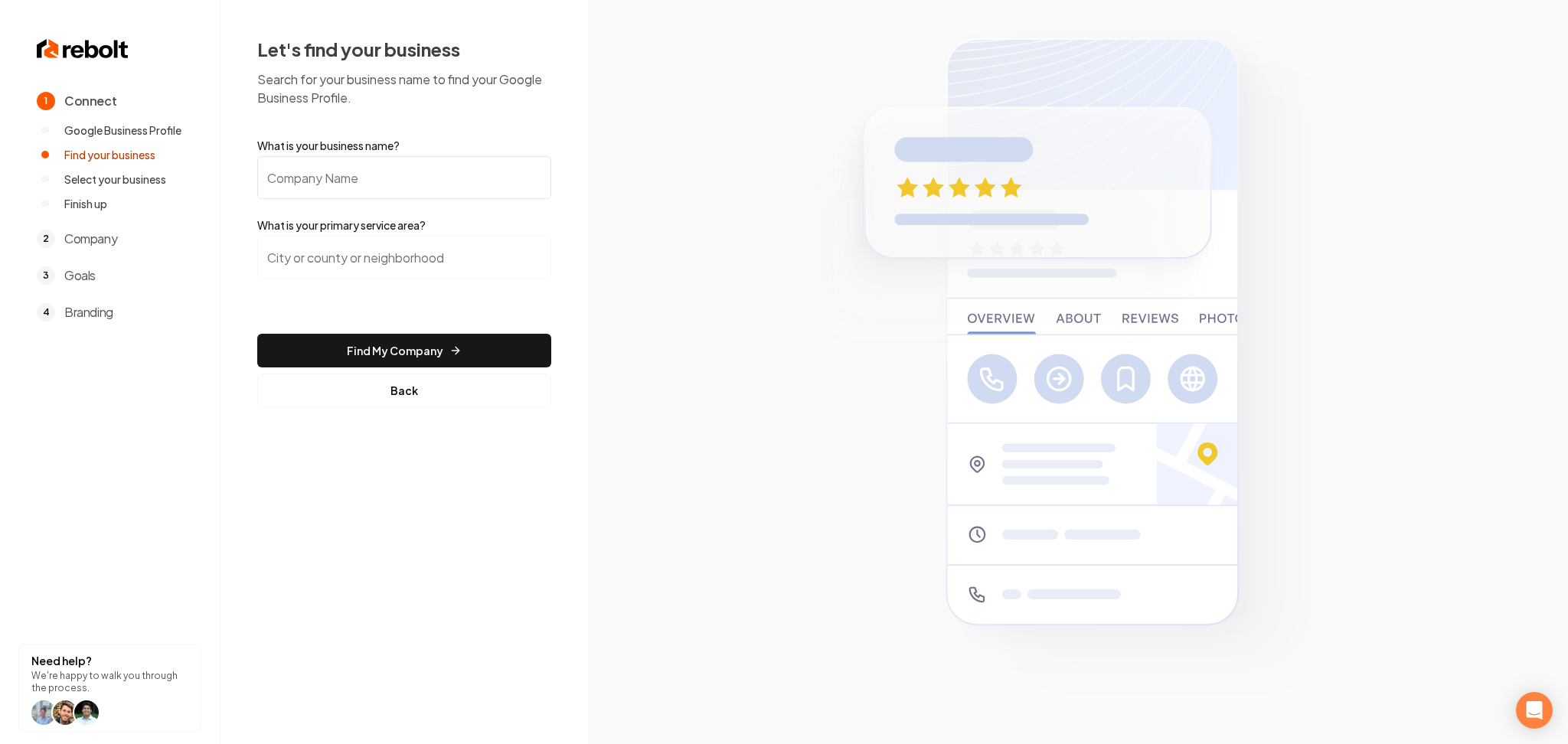
click at [400, 194] on input "What is your business name?" at bounding box center [404, 177] width 294 height 43
paste input "Herd's Heating And Air Conditioning LLC"
type input "Herd's Heating And Air Conditioning LLC"
click at [423, 249] on input "search" at bounding box center [404, 257] width 294 height 43
paste input "Youngsville, NC"
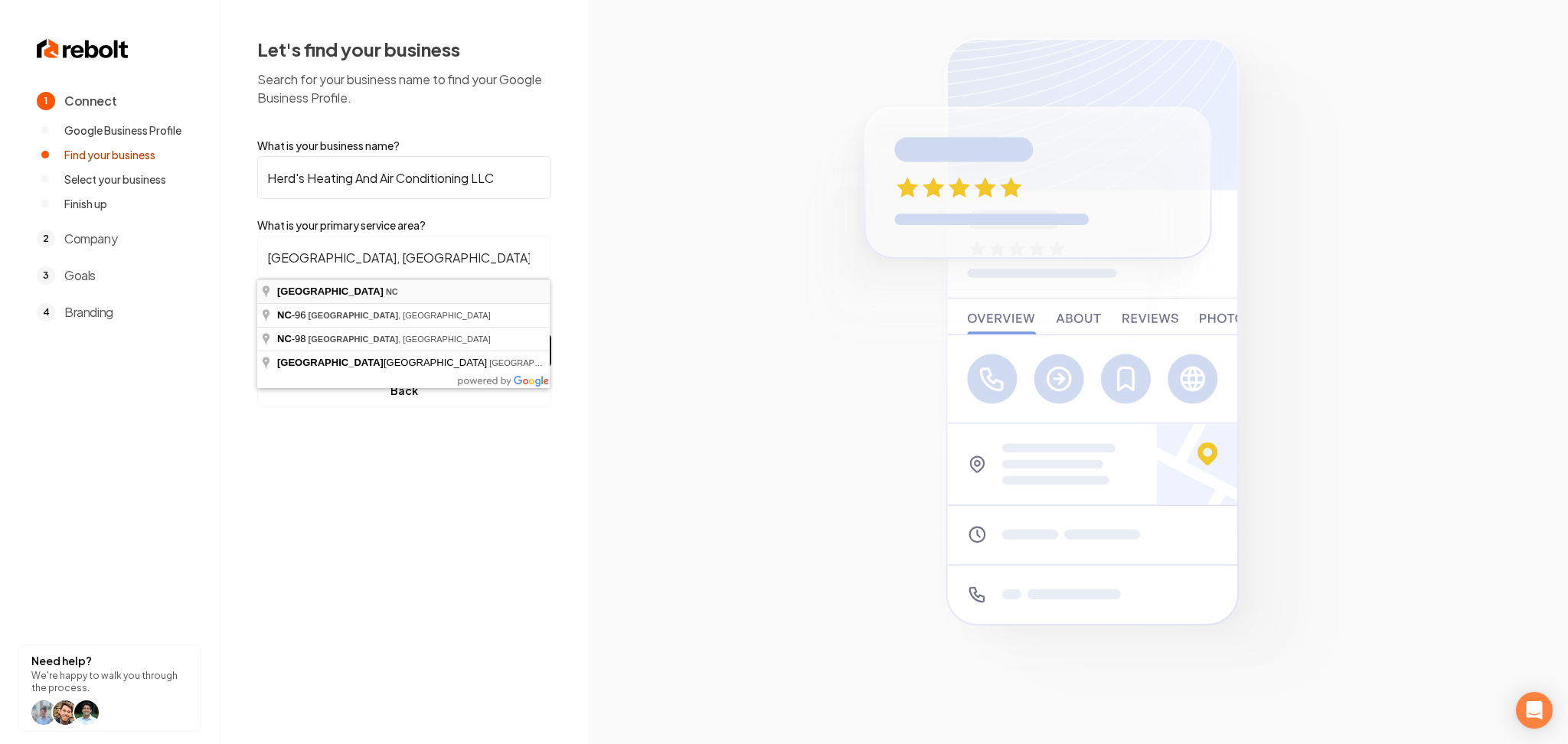
type input "Youngsville, NC"
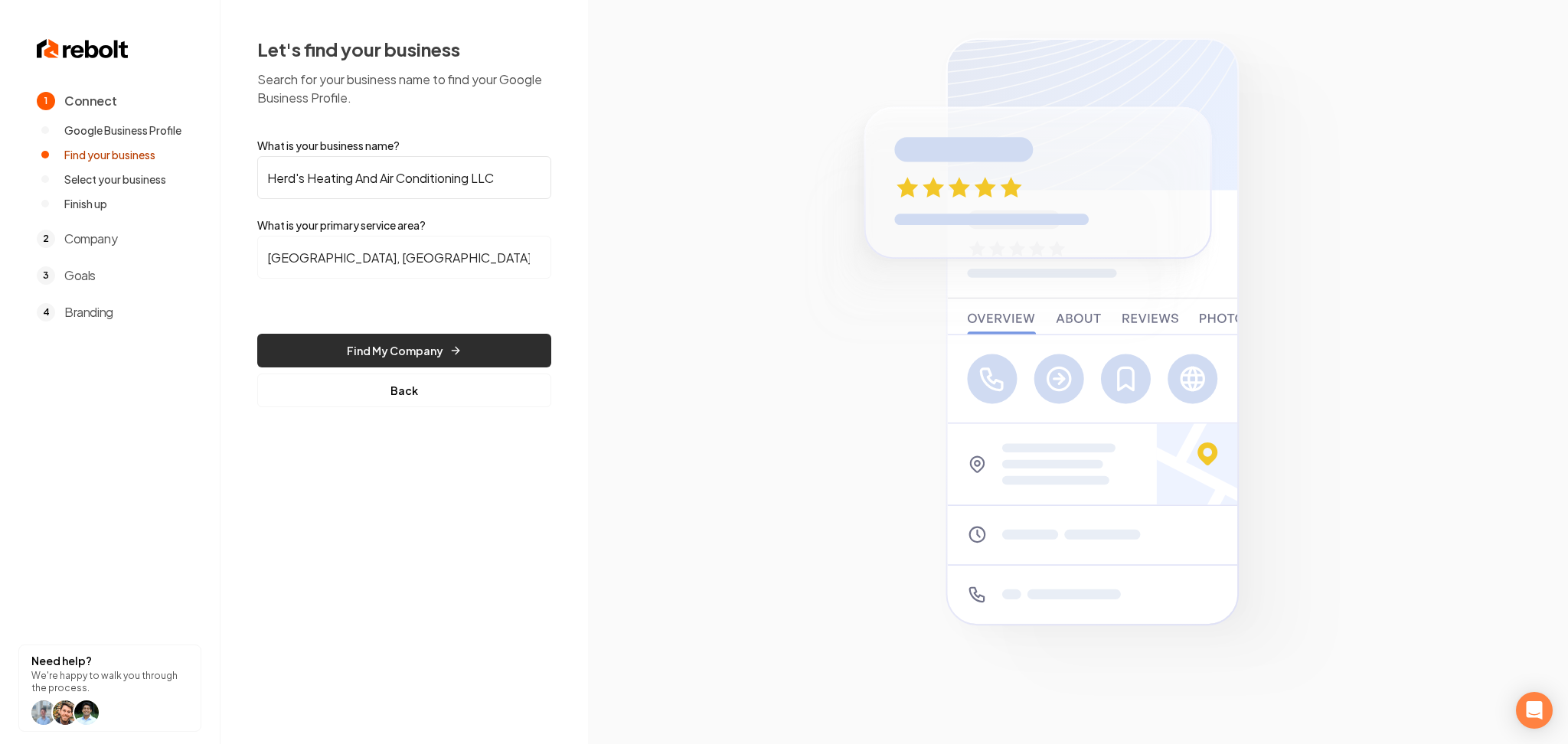
click at [396, 346] on button "Find My Company" at bounding box center [404, 350] width 294 height 34
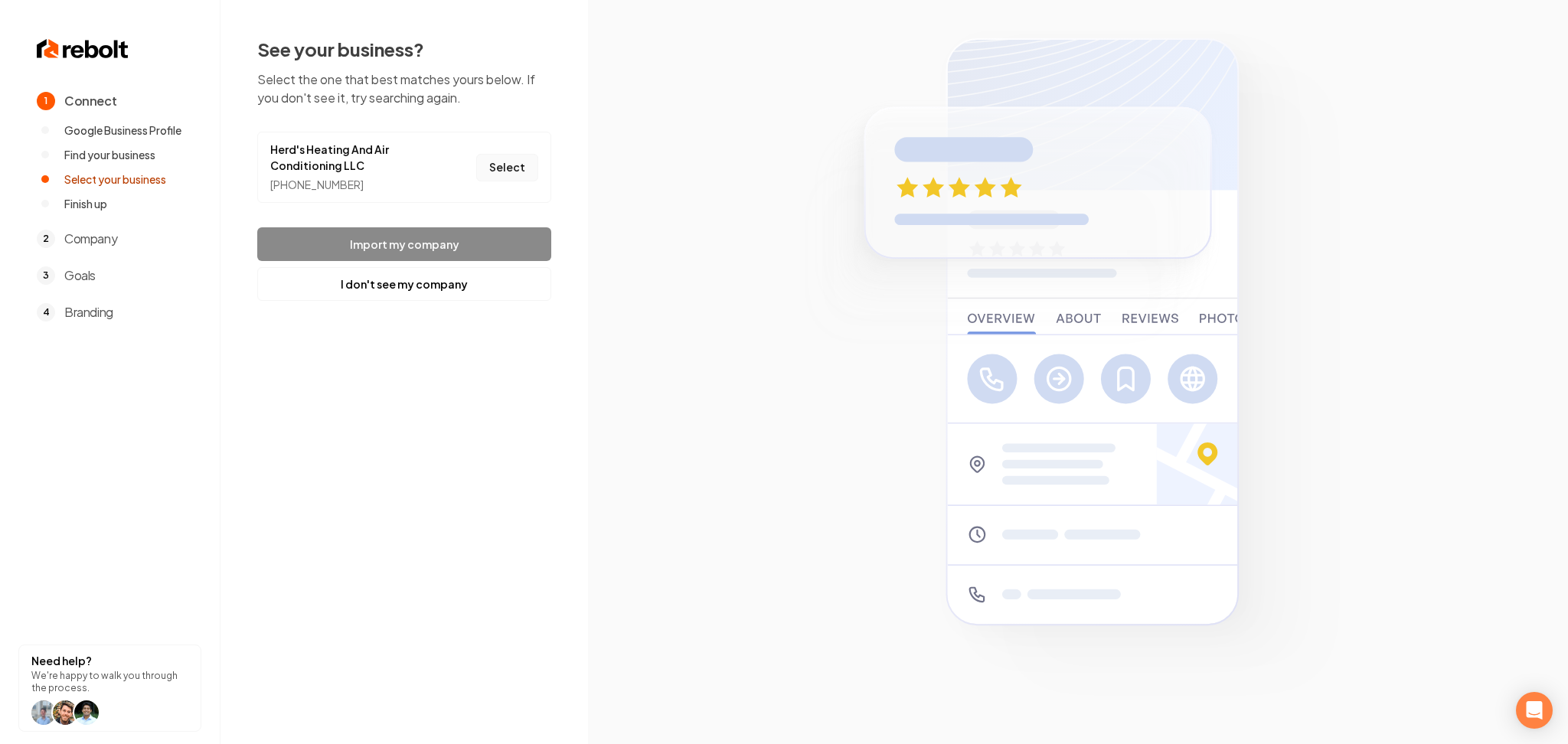
click at [500, 172] on button "Select" at bounding box center [507, 168] width 62 height 28
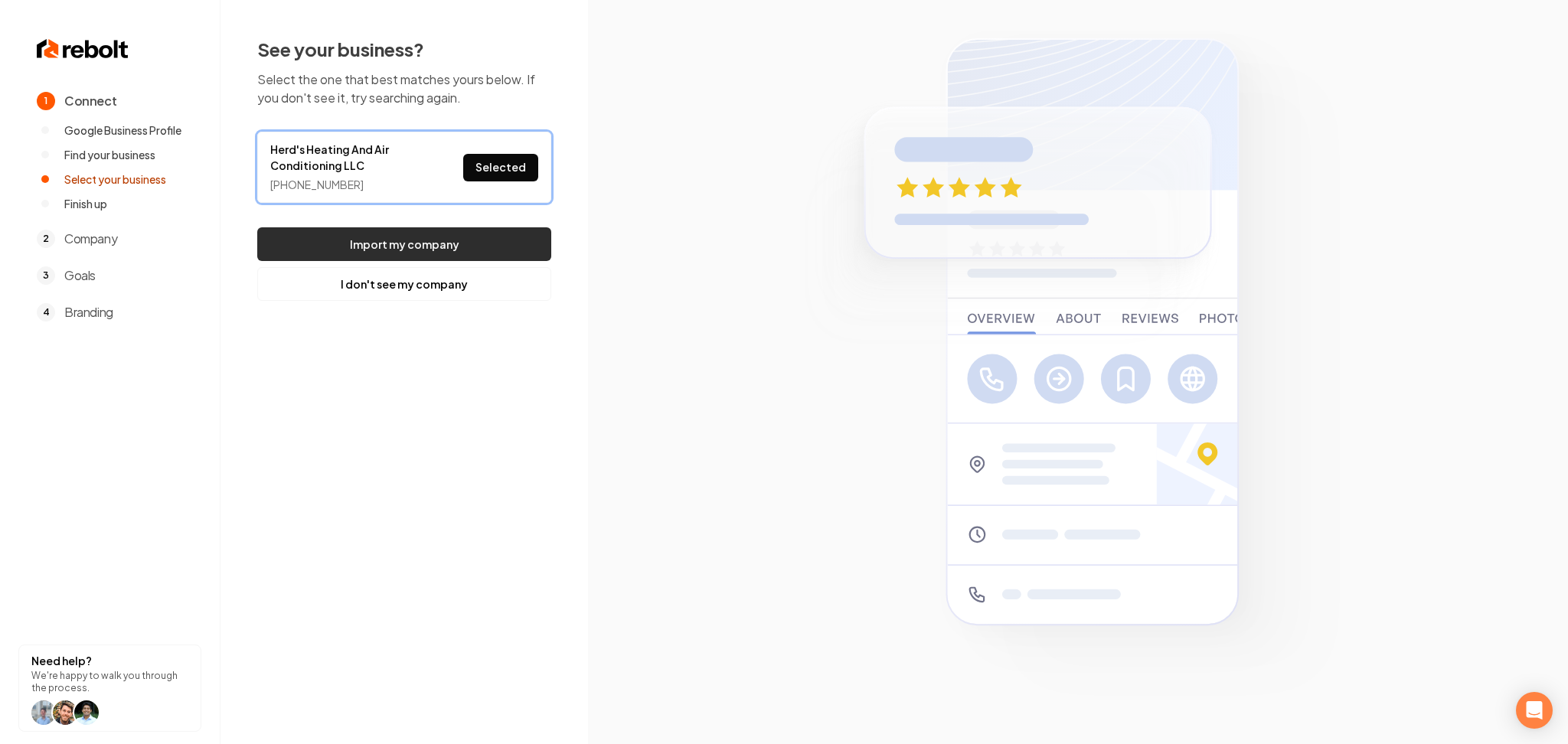
click at [474, 233] on button "Import my company" at bounding box center [404, 244] width 294 height 34
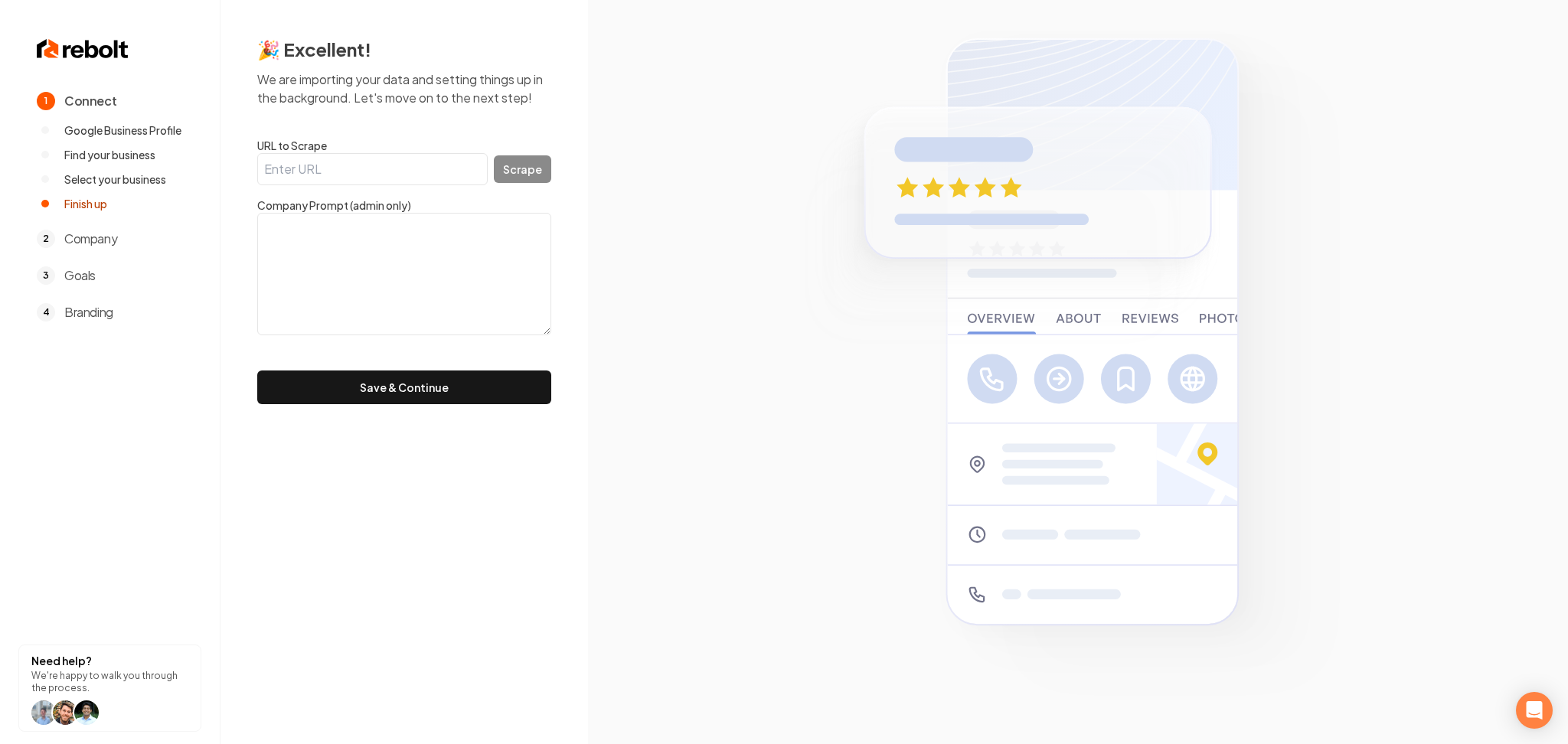
click at [322, 173] on input "URL to Scrape" at bounding box center [372, 169] width 230 height 32
paste input "https://herdshvacrnc.com/"
type input "https://herdshvacrnc.com/"
click at [529, 158] on button "Scrape" at bounding box center [523, 170] width 58 height 28
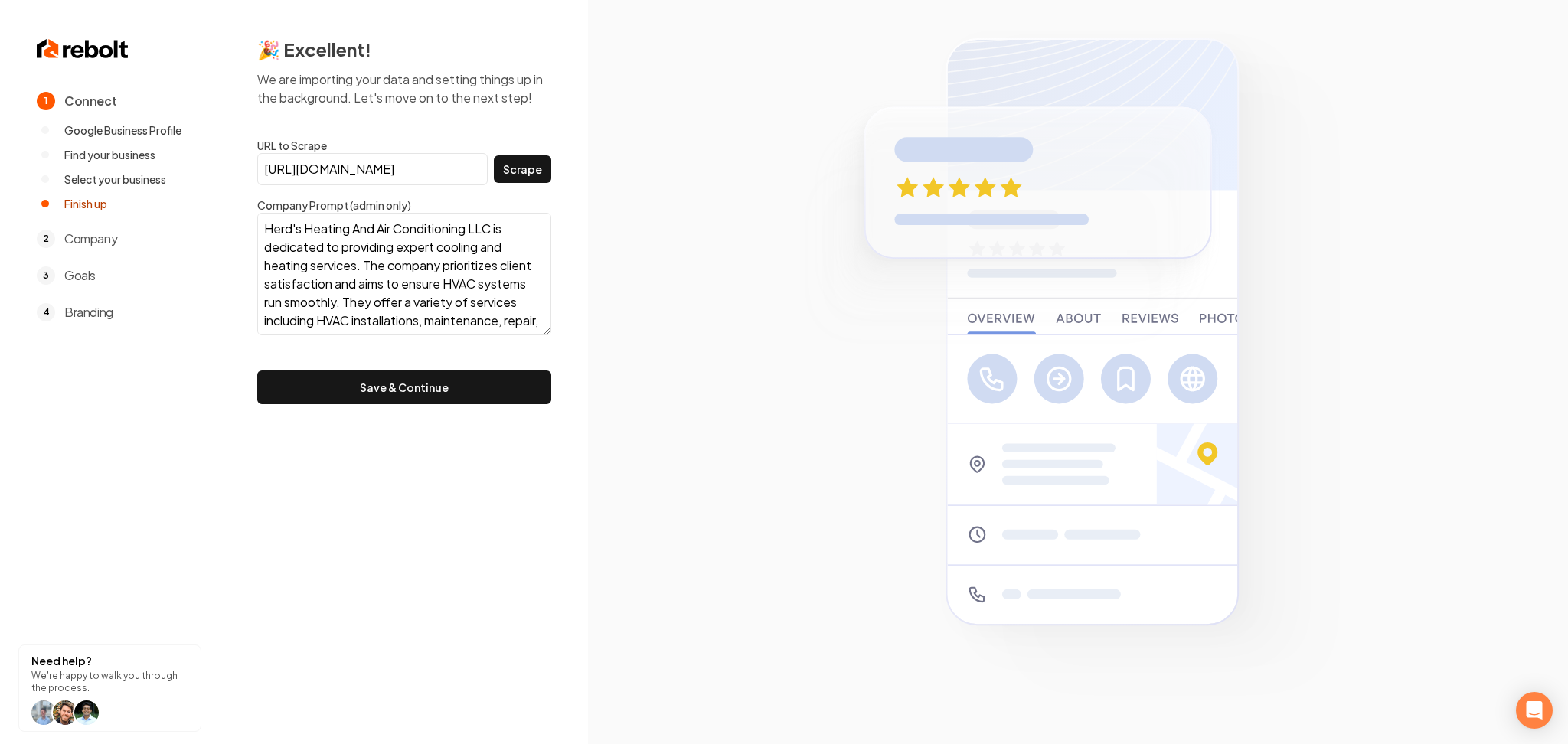
scroll to position [129, 0]
click at [518, 322] on textarea "Herd's Heating And Air Conditioning LLC is dedicated to providing expert coolin…" at bounding box center [404, 273] width 294 height 122
paste textarea "Affordable Heating and Air Conditioning Company As a small business, we underst…"
paste textarea "About Us HVAC Contractor Herd's Heating And Air Conditioning LLC is a team of c…"
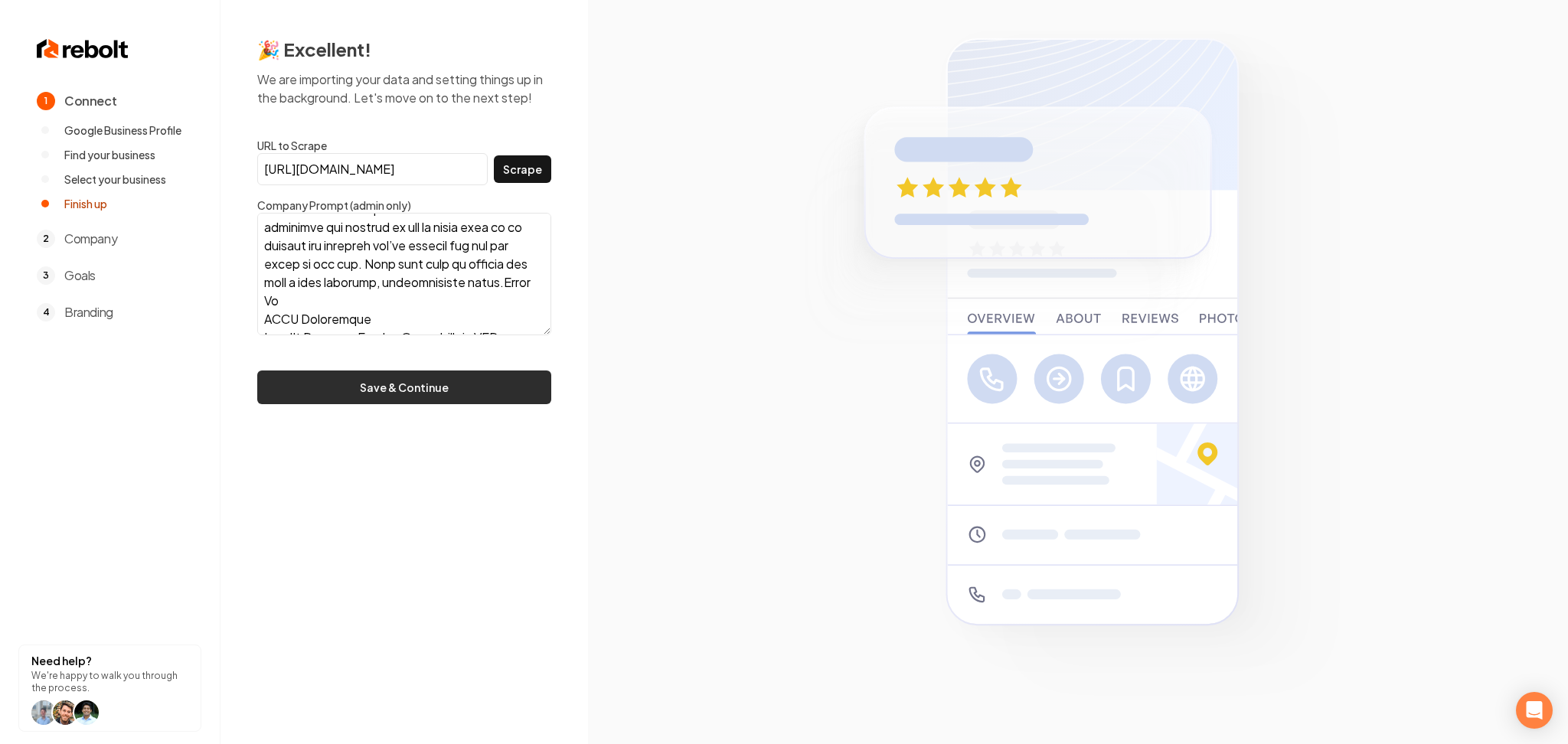
scroll to position [2326, 0]
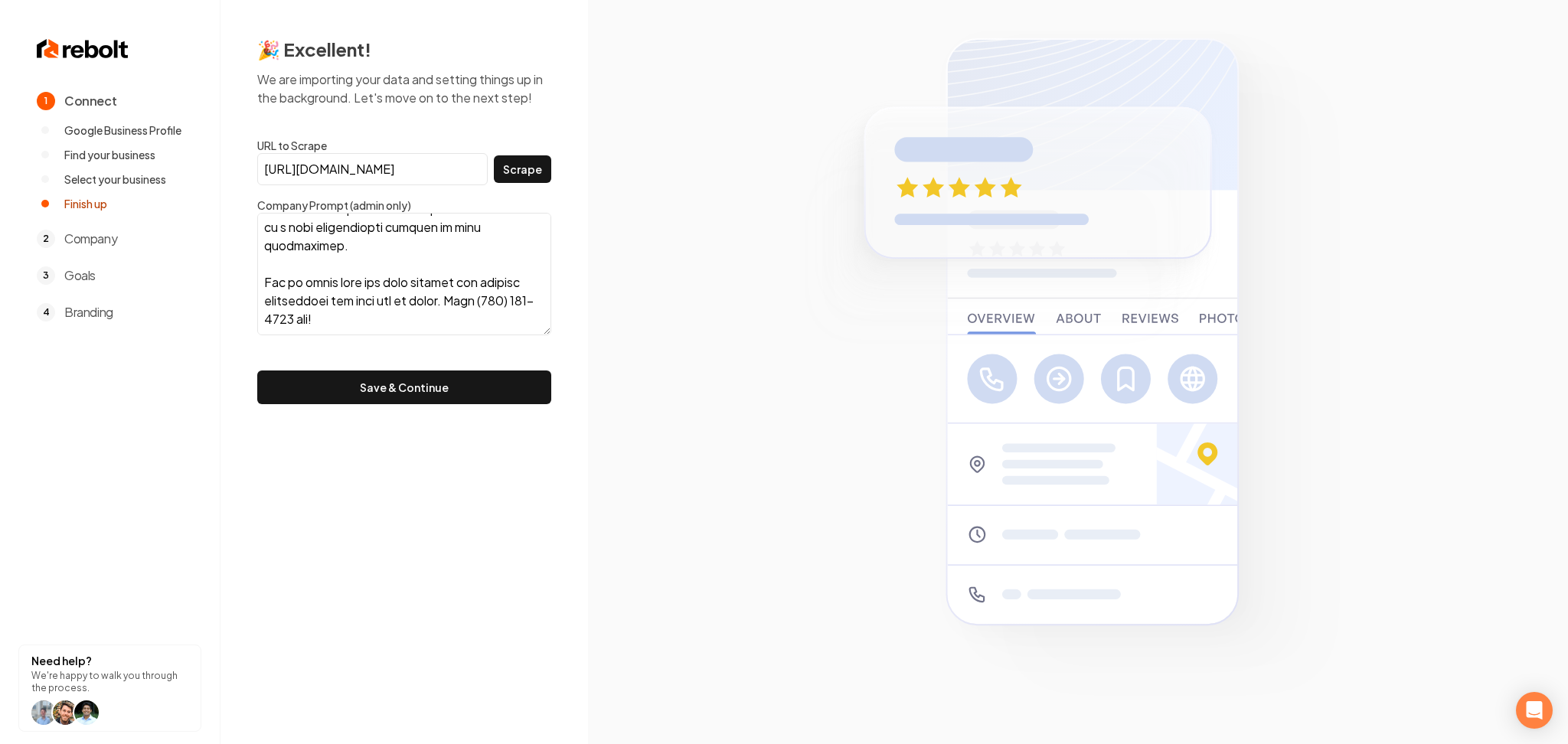
type textarea "Herd's Heating And Air Conditioning LLC is dedicated to providing expert coolin…"
click at [382, 410] on div "🎉 Excellent! We are importing your data and setting things up in the background…" at bounding box center [404, 220] width 367 height 440
click at [373, 404] on button "Save & Continue" at bounding box center [404, 387] width 294 height 34
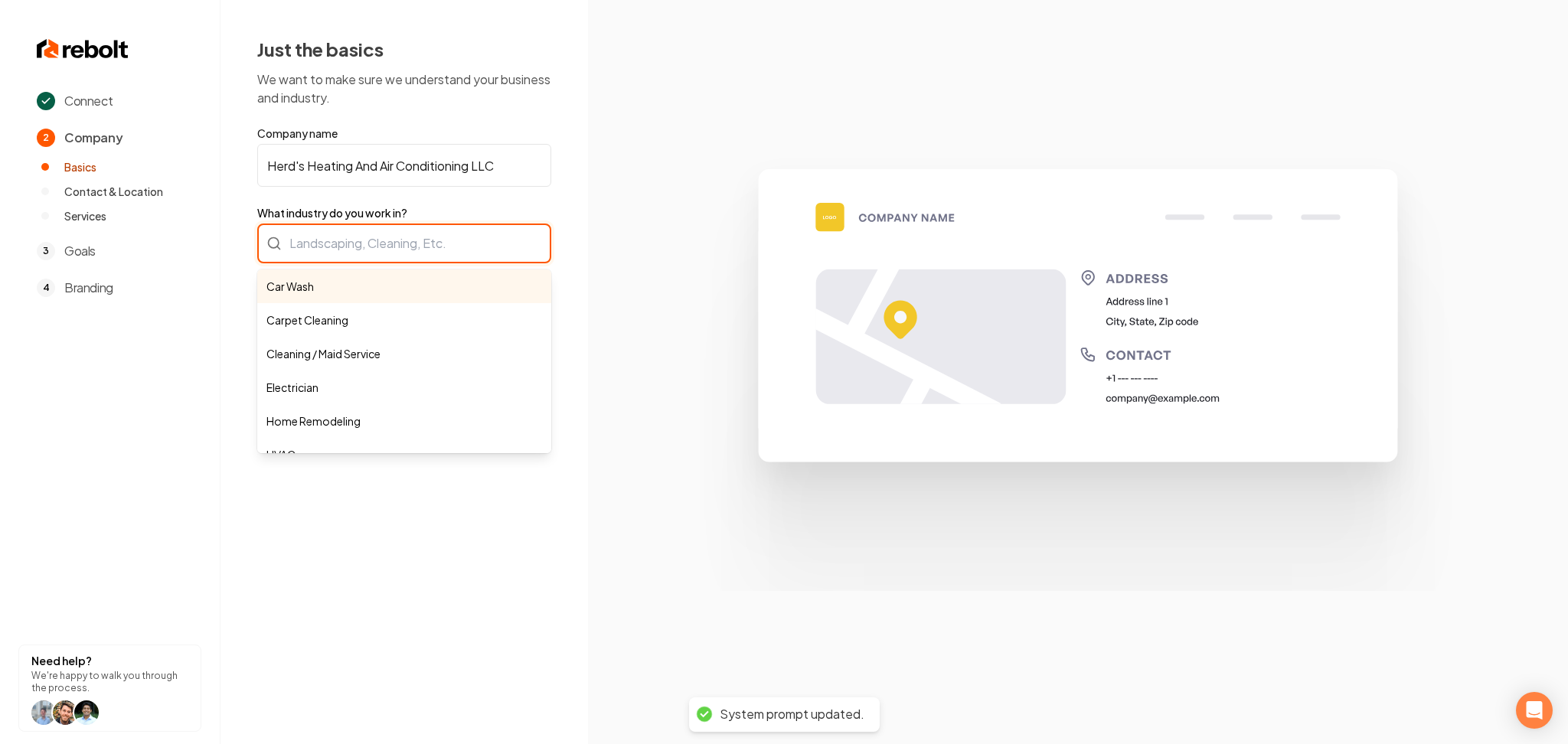
click at [360, 236] on div "Car Wash Carpet Cleaning Cleaning / Maid Service Electrician Home Remodeling HV…" at bounding box center [404, 243] width 294 height 40
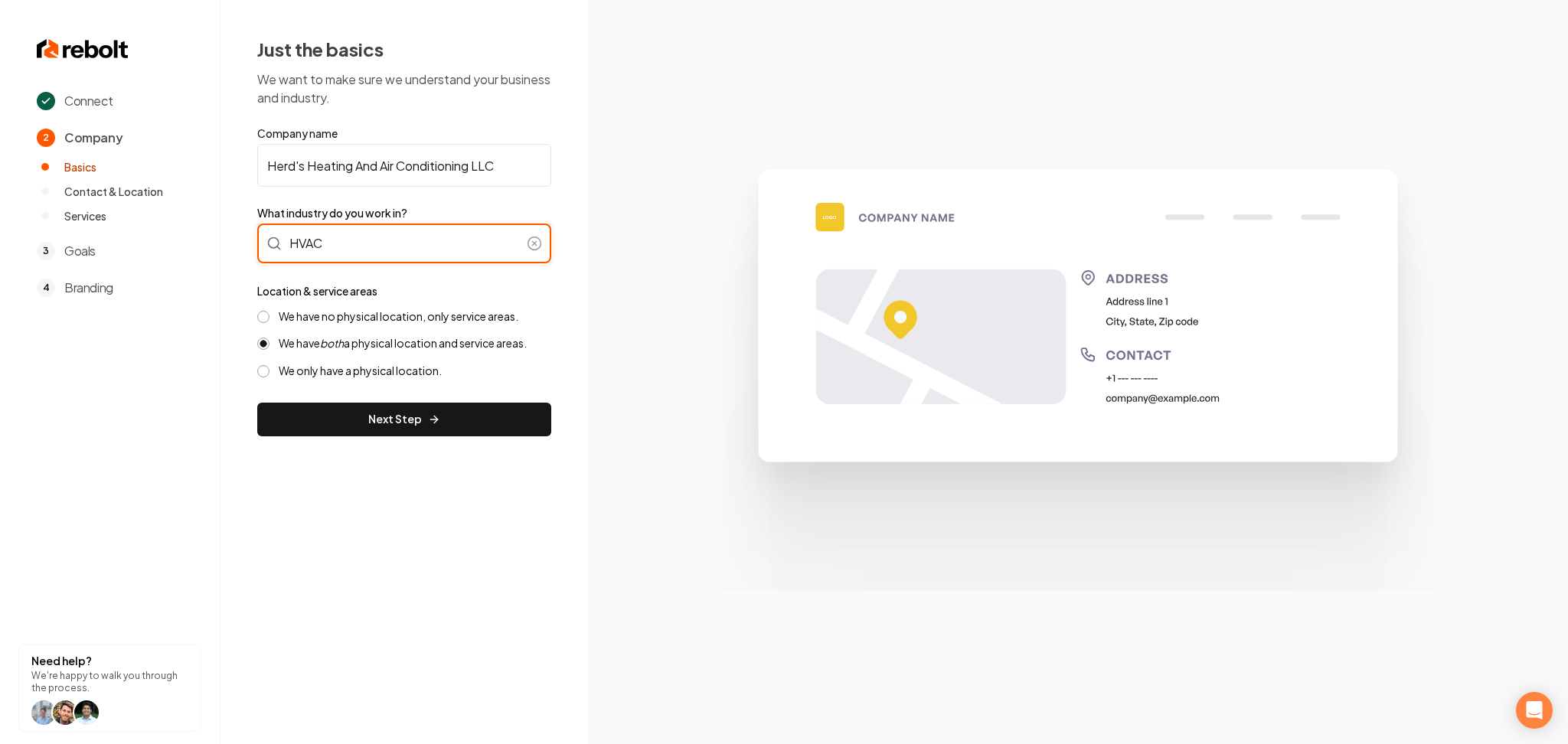
type input "HVAC"
click at [303, 319] on label "We have no physical location, only service areas." at bounding box center [398, 316] width 239 height 15
click at [270, 319] on button "We have no physical location, only service areas." at bounding box center [263, 316] width 12 height 12
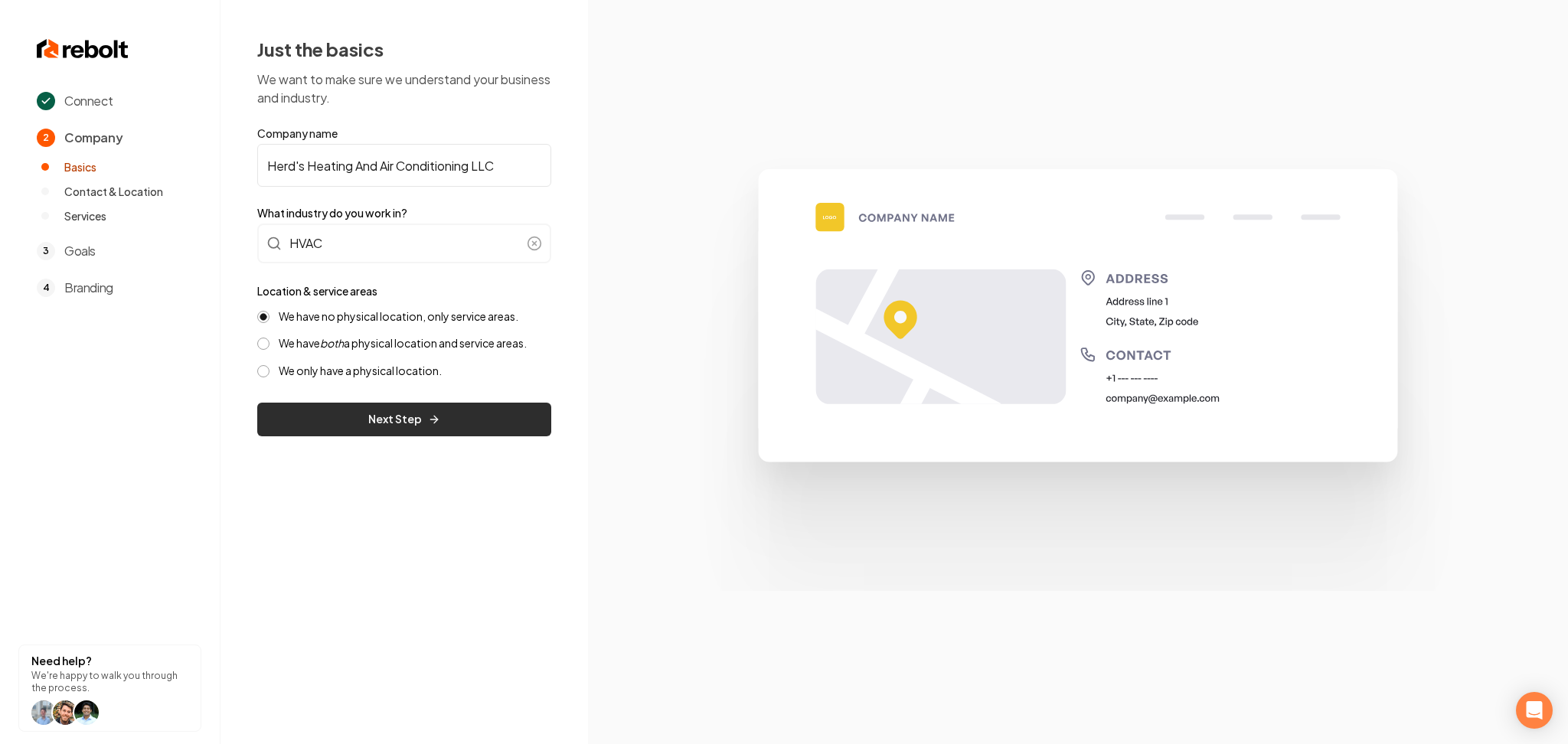
click at [314, 422] on button "Next Step" at bounding box center [404, 420] width 294 height 34
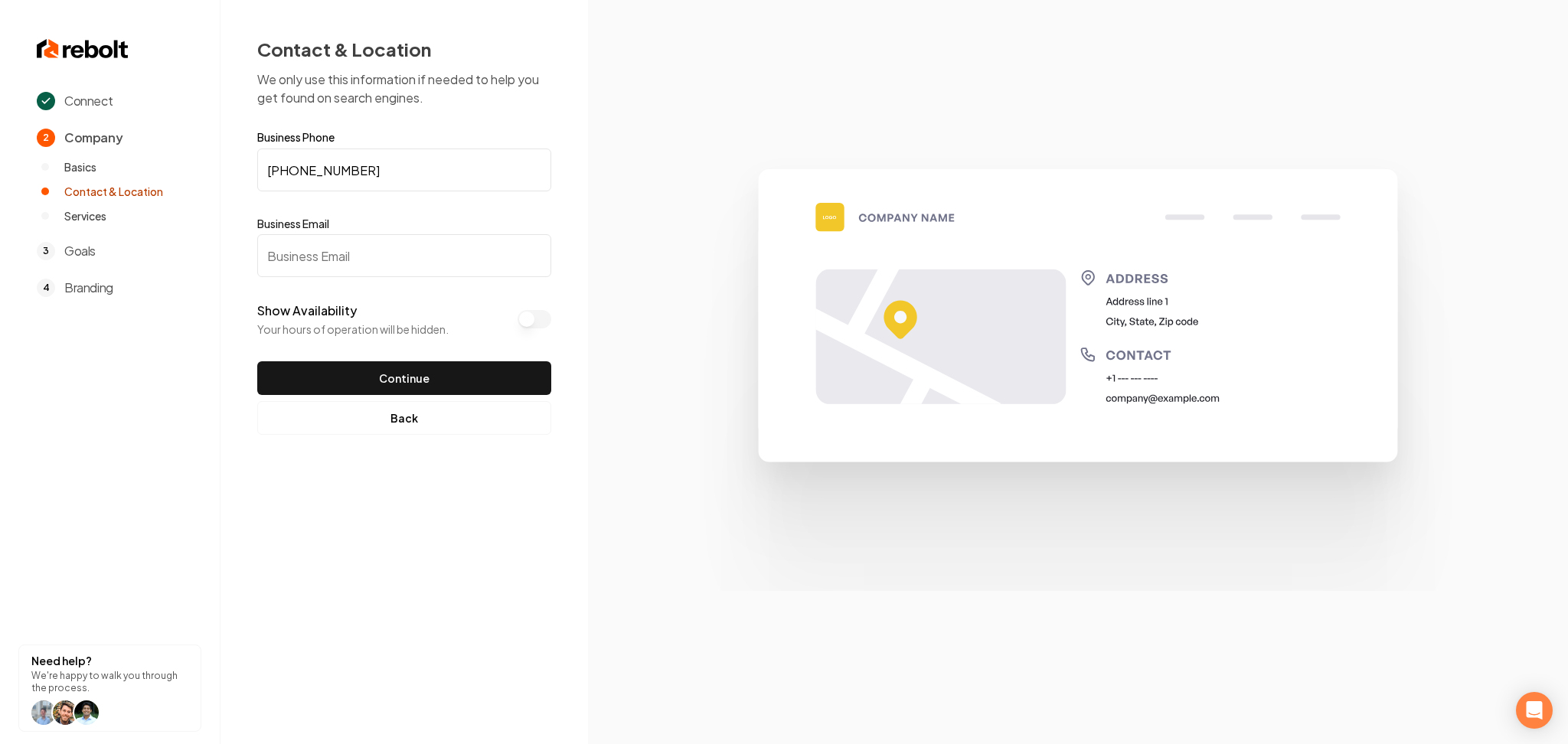
click at [290, 256] on input "Business Email" at bounding box center [404, 255] width 294 height 43
paste input "info@herdshvacrnc.com"
type input "info@herdshvacrnc.com"
click at [544, 318] on button "Show Availability" at bounding box center [534, 318] width 34 height 19
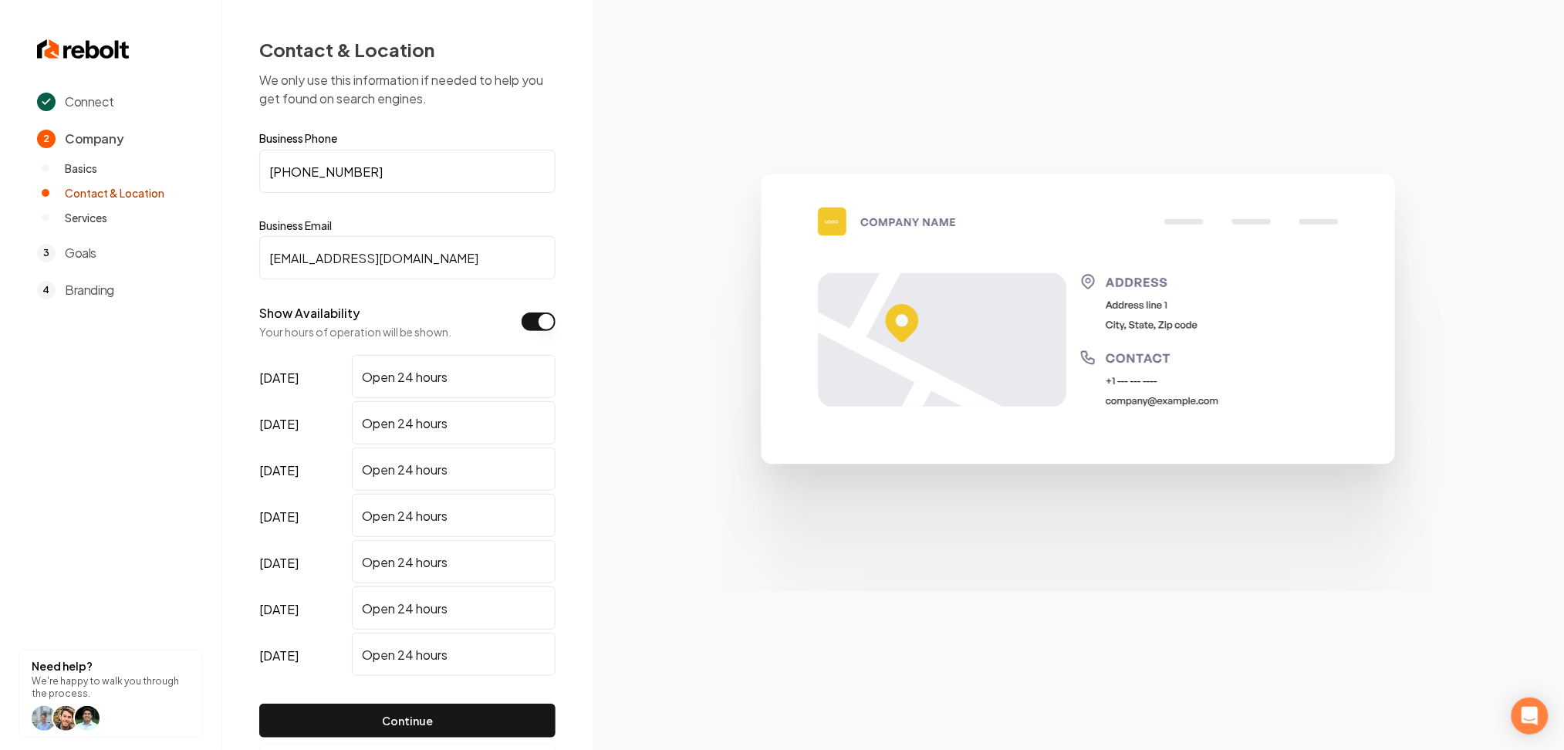
click at [548, 321] on button "Show Availability" at bounding box center [538, 321] width 34 height 19
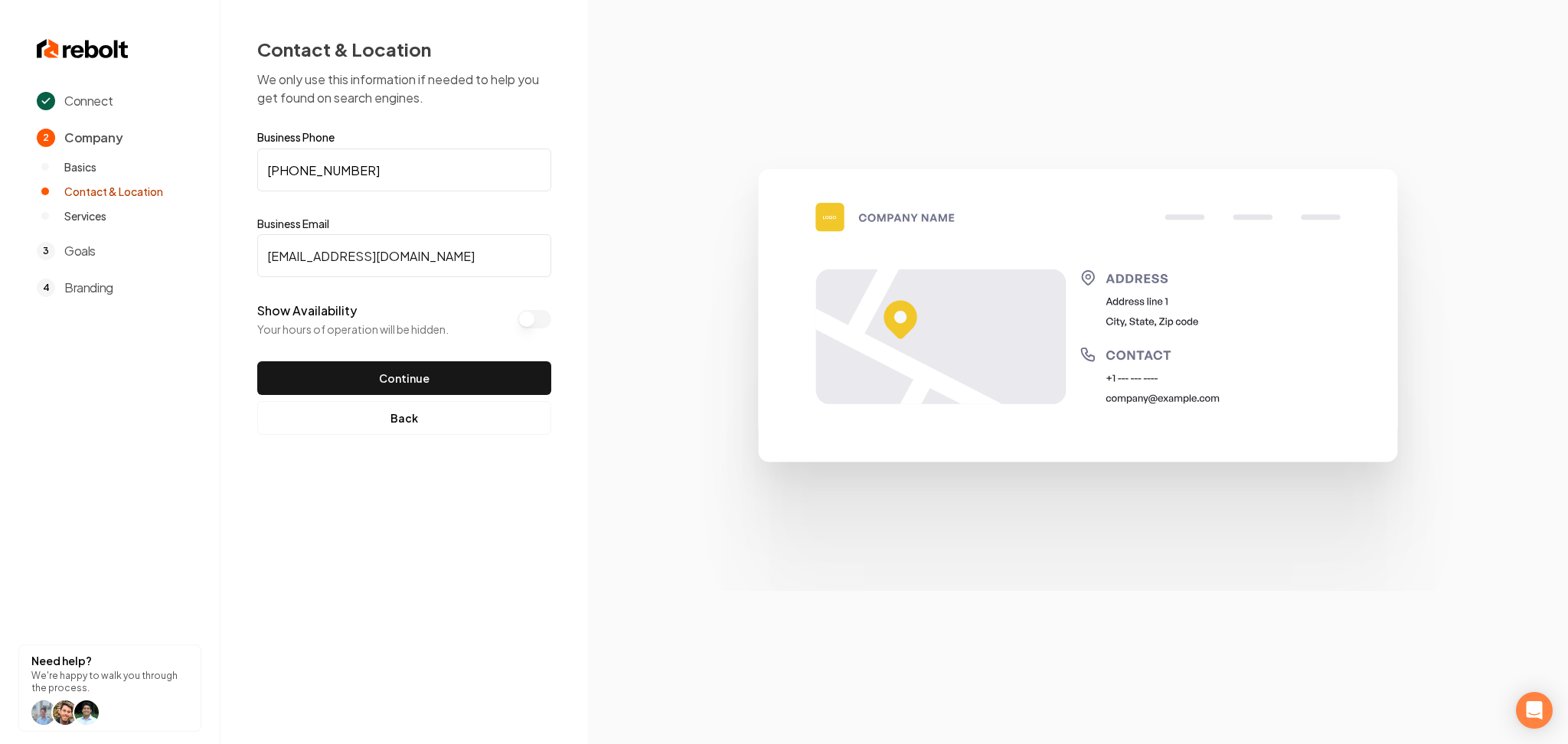
click at [544, 318] on button "Show Availability" at bounding box center [534, 318] width 34 height 19
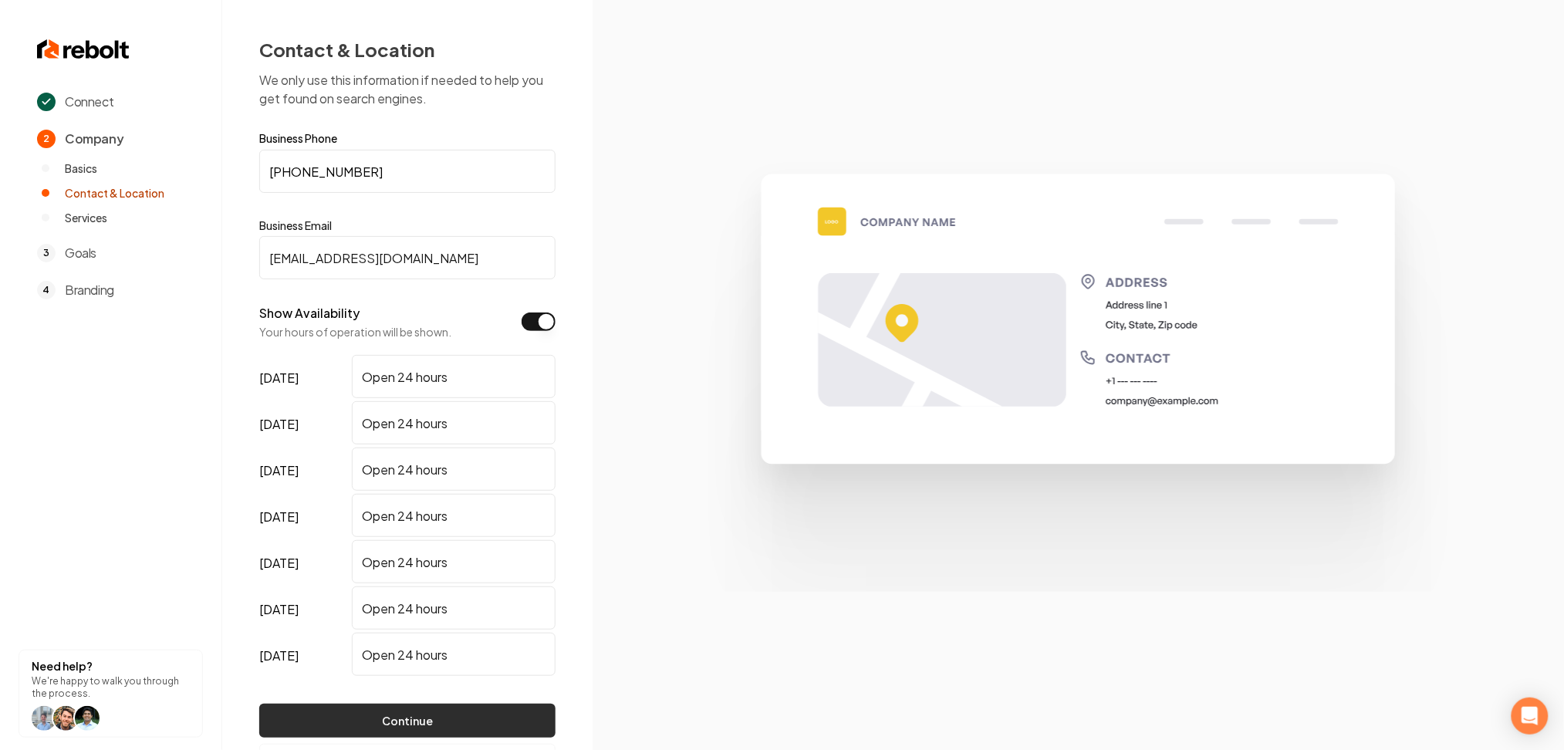
click at [395, 706] on button "Continue" at bounding box center [407, 721] width 296 height 34
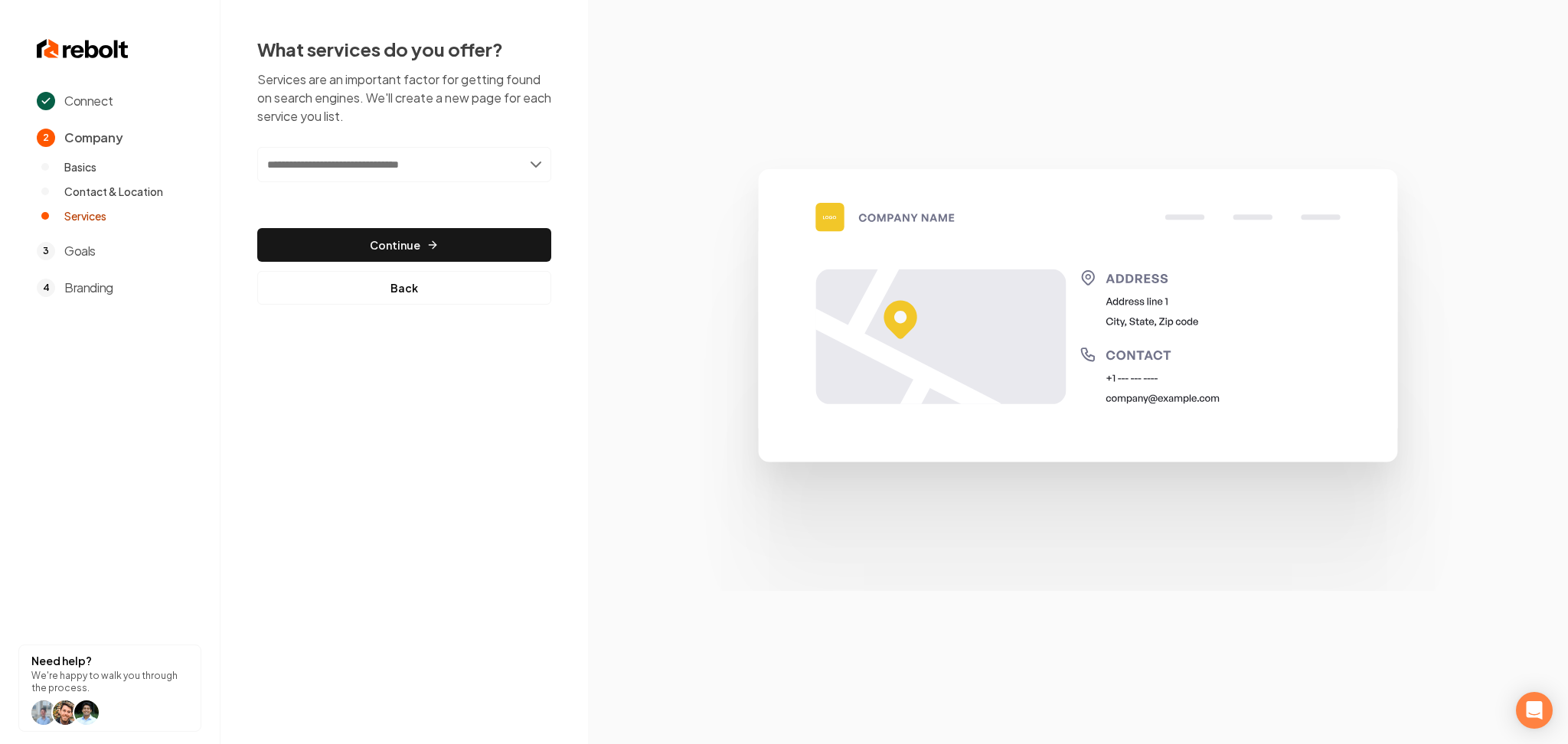
paste input "**********"
click at [400, 169] on input "**********" at bounding box center [404, 164] width 294 height 35
type input "**********"
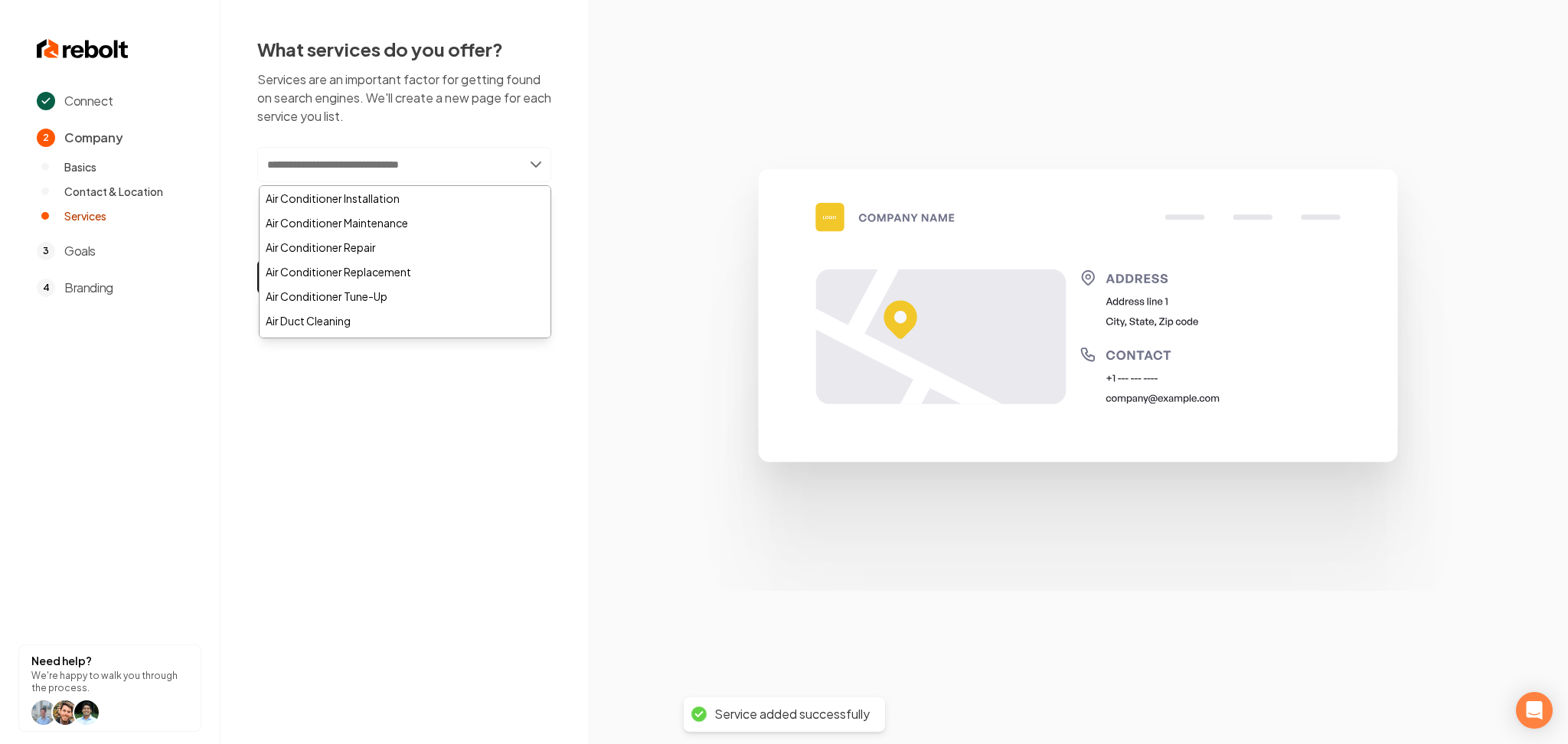
paste input "**********"
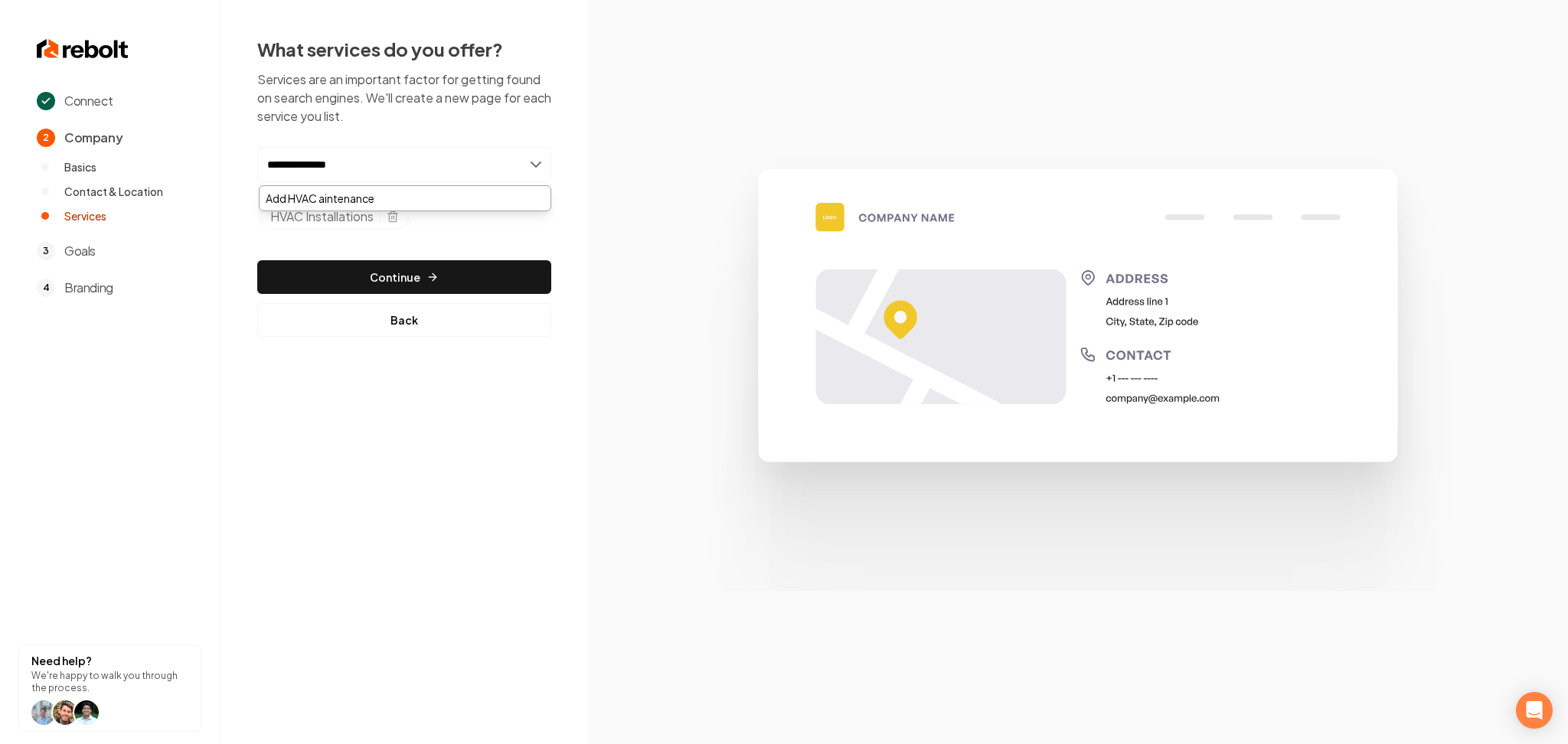
type input "**********"
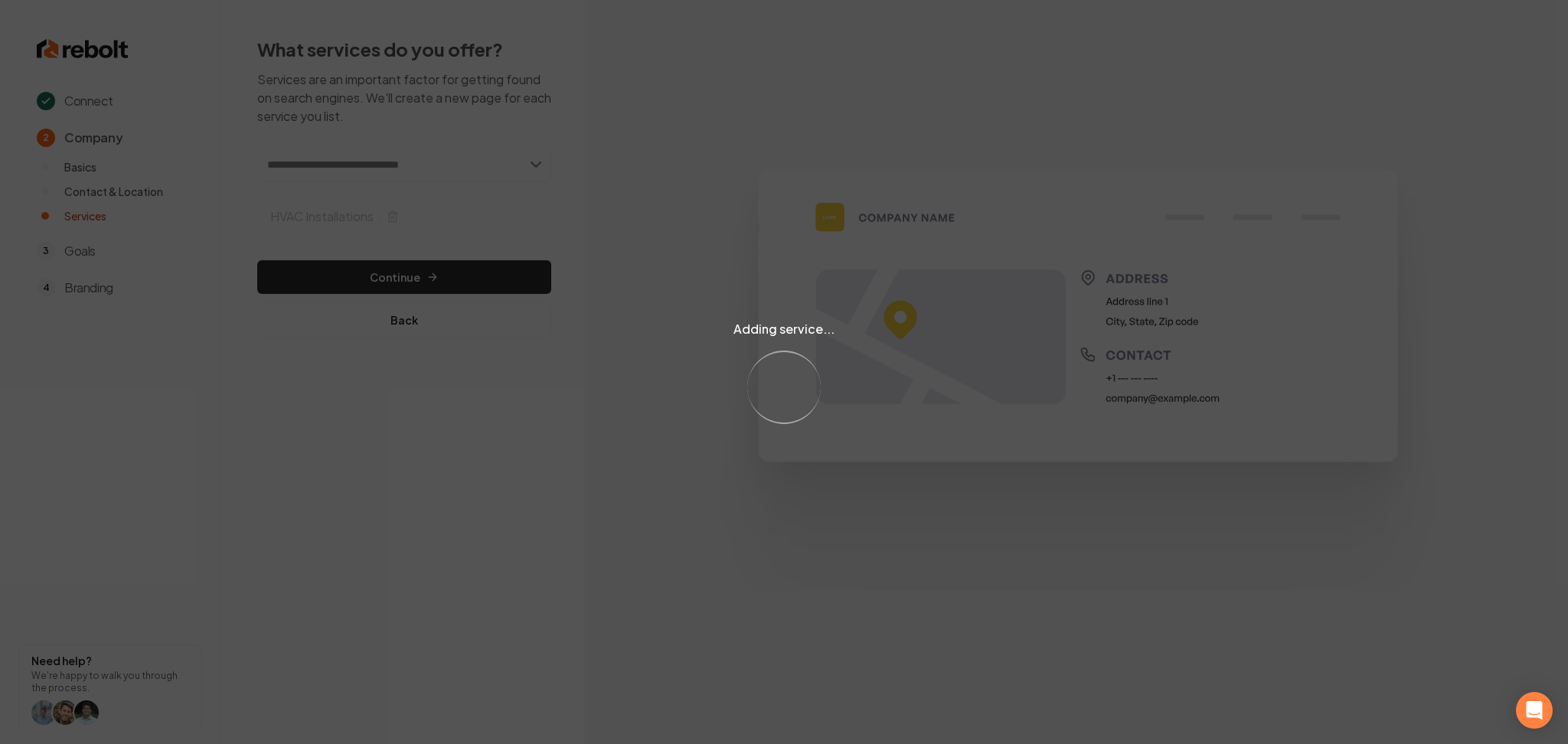
paste input "**********"
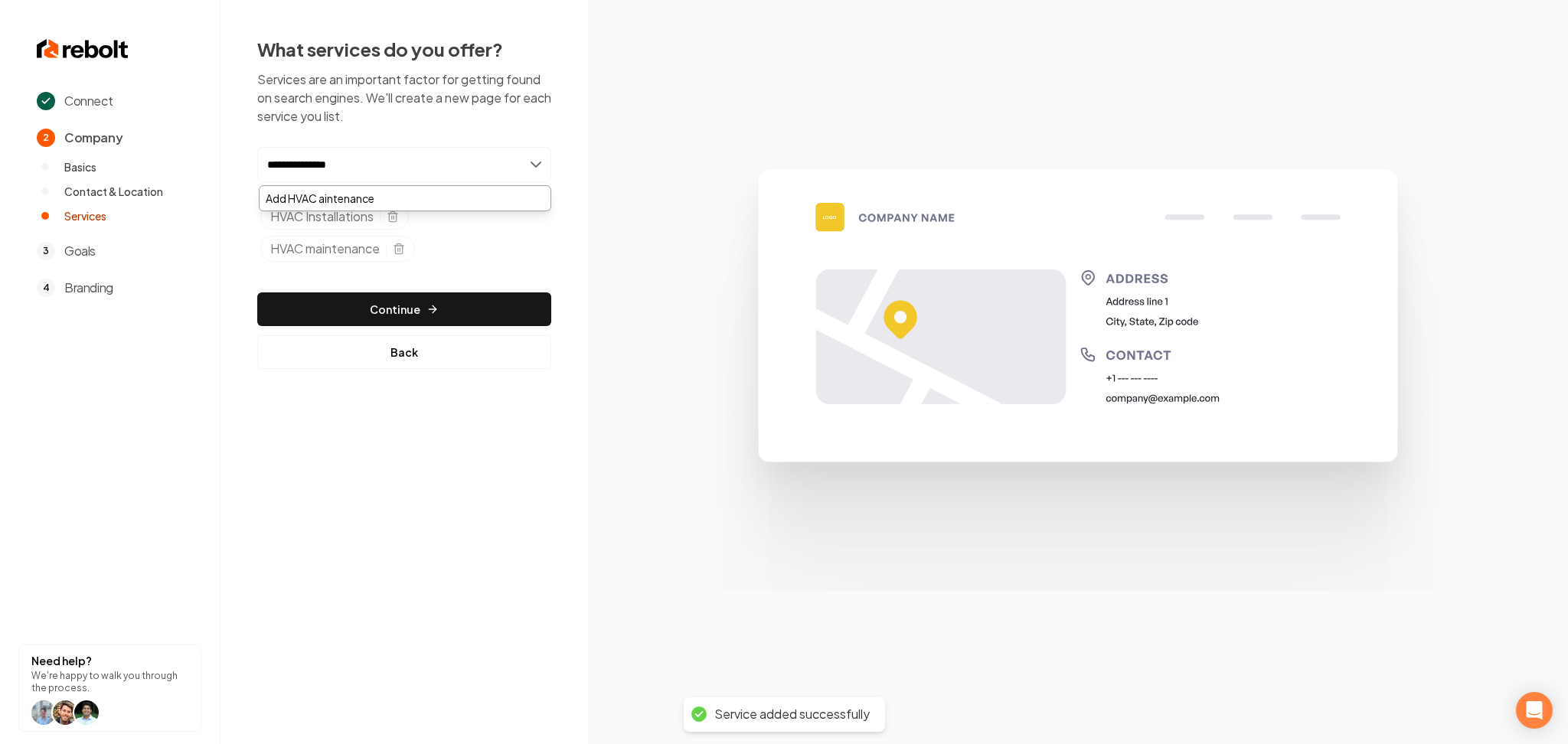
type input "**********"
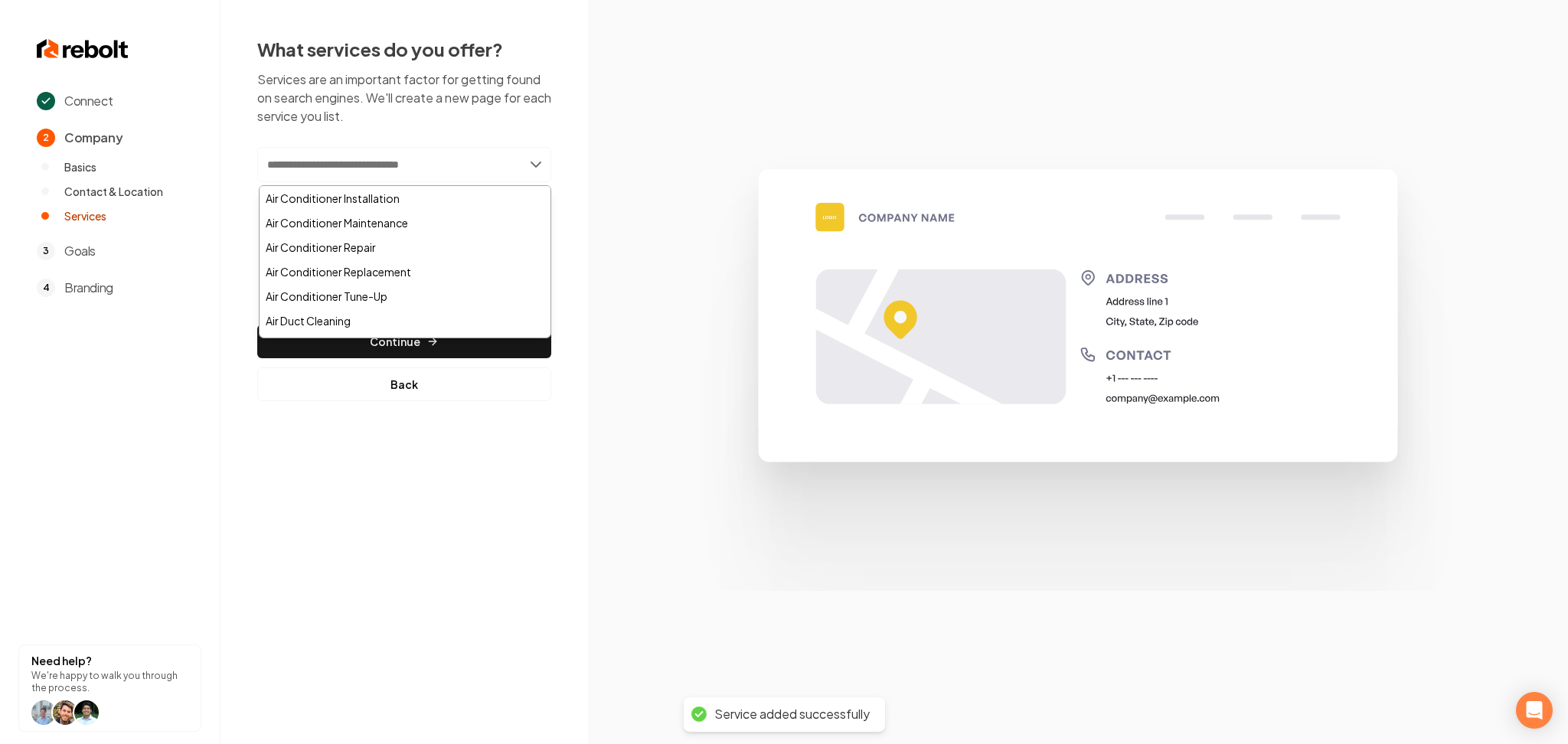
type input "*"
paste input "**********"
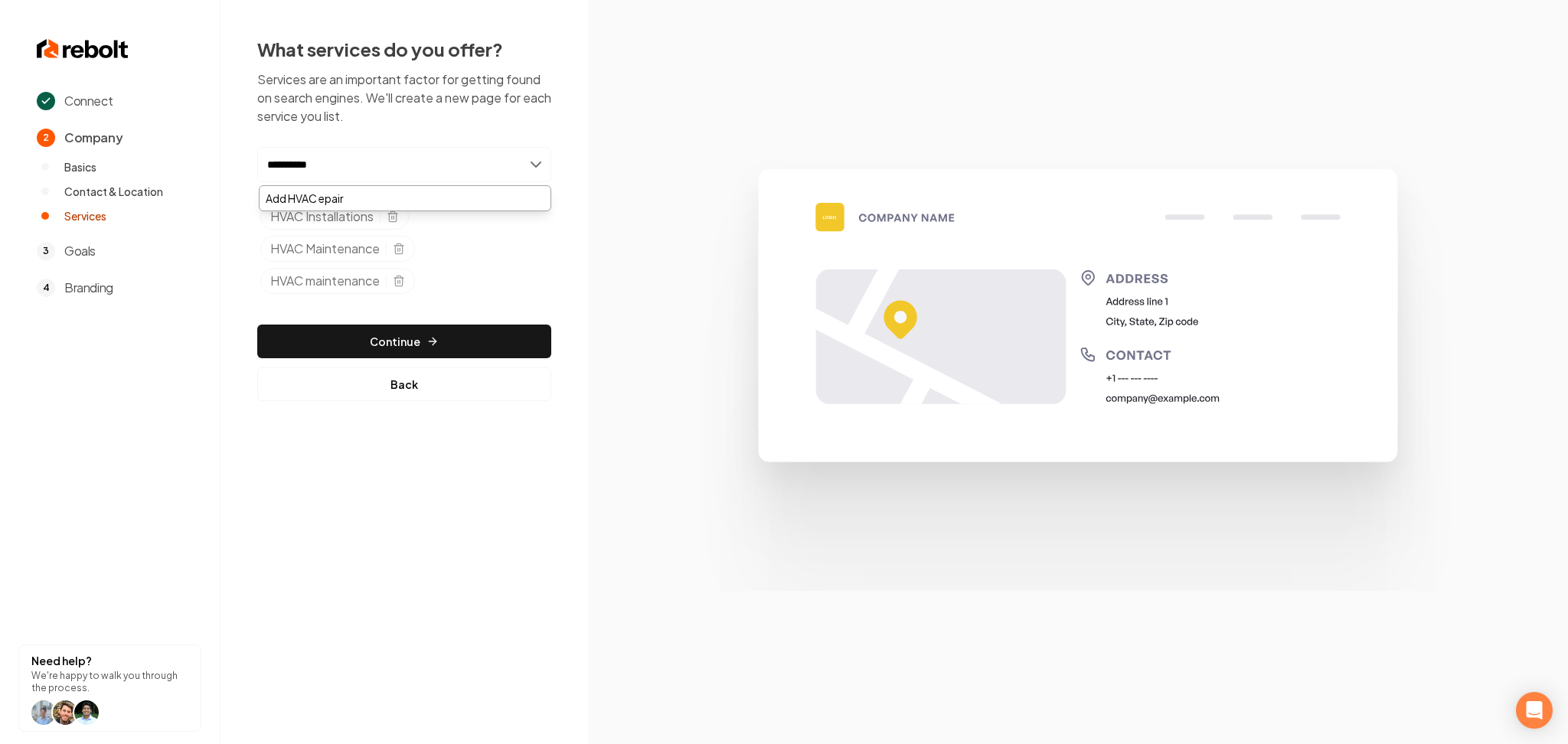
type input "**********"
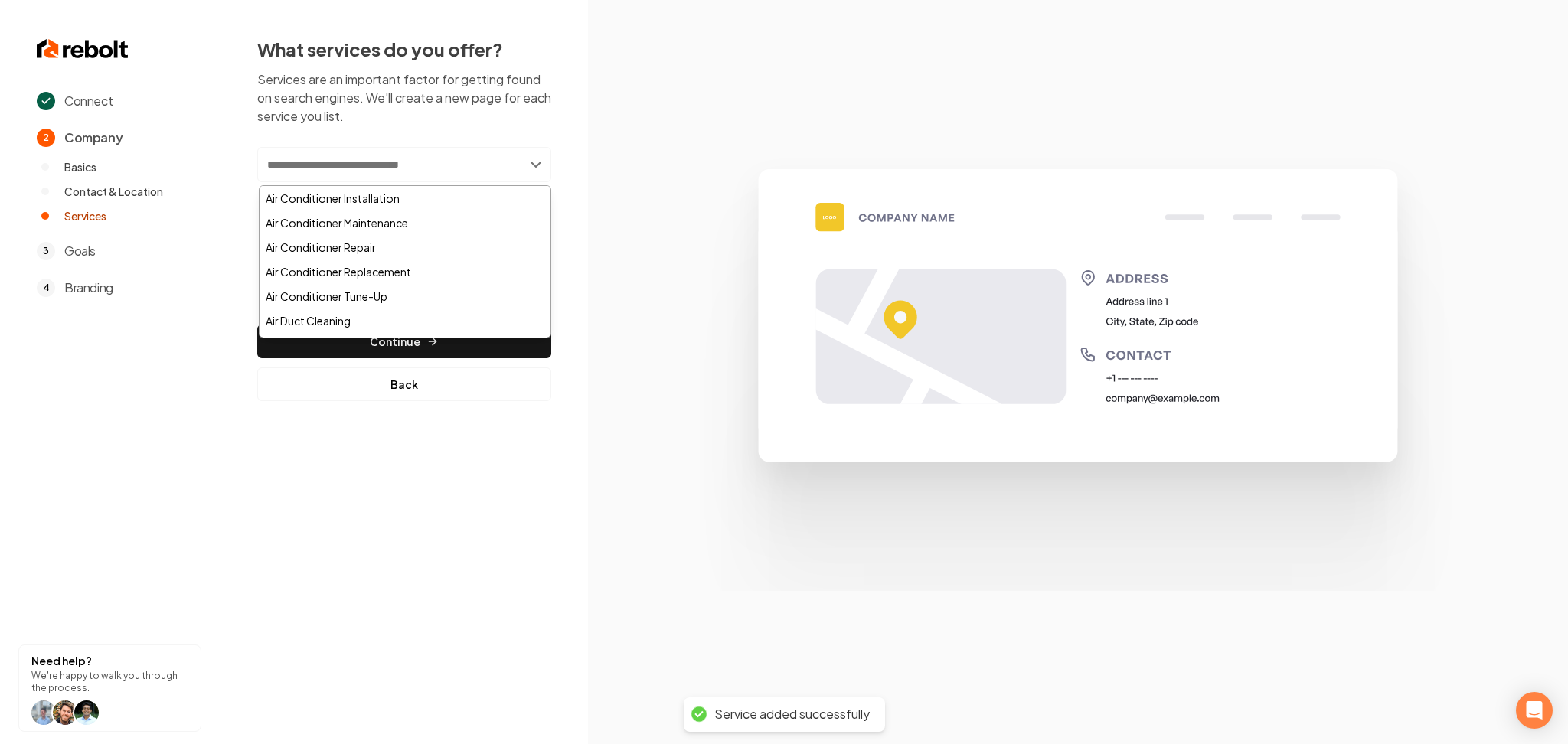
paste input "**********"
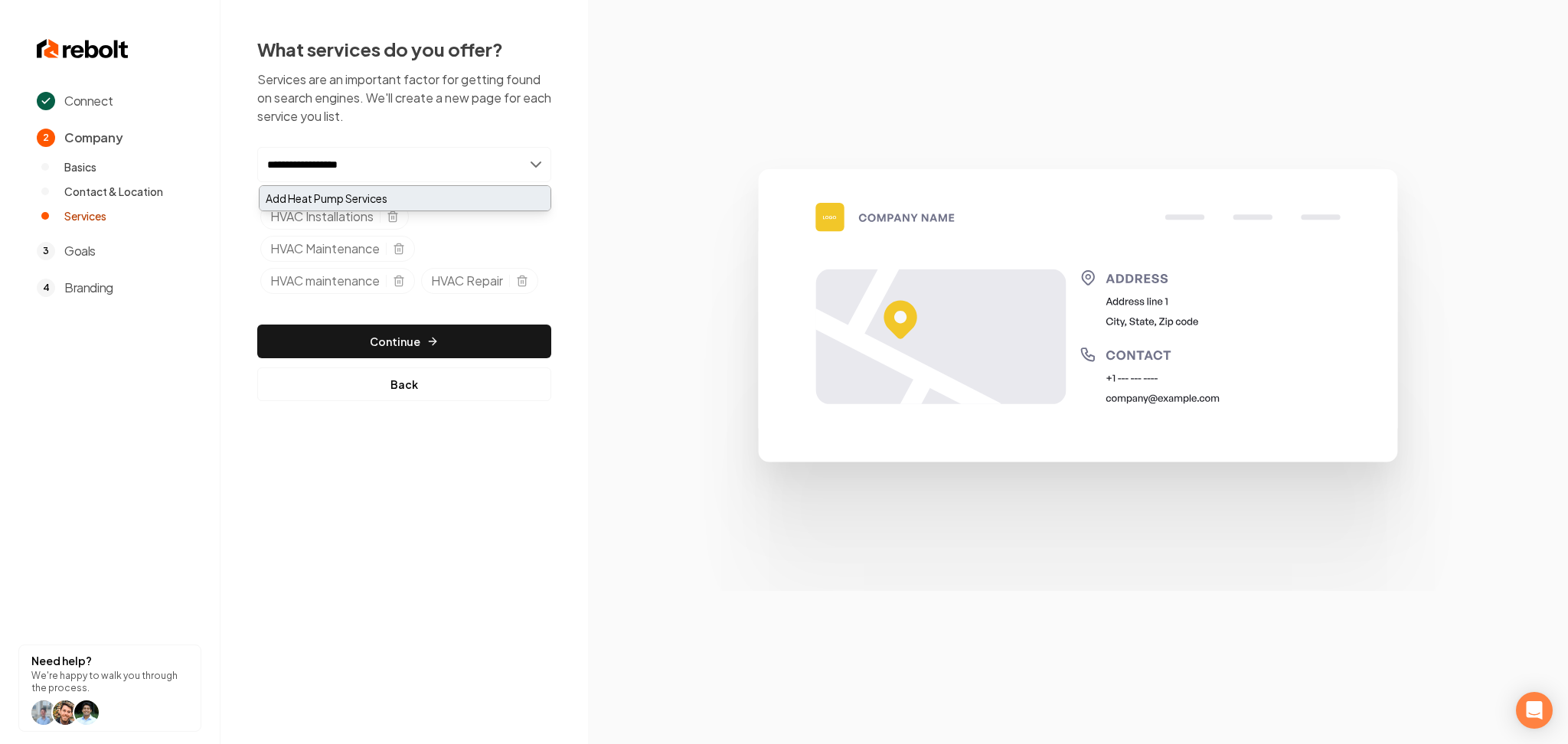
type input "**********"
click at [332, 188] on div "Add Heat Pump Services" at bounding box center [405, 197] width 291 height 25
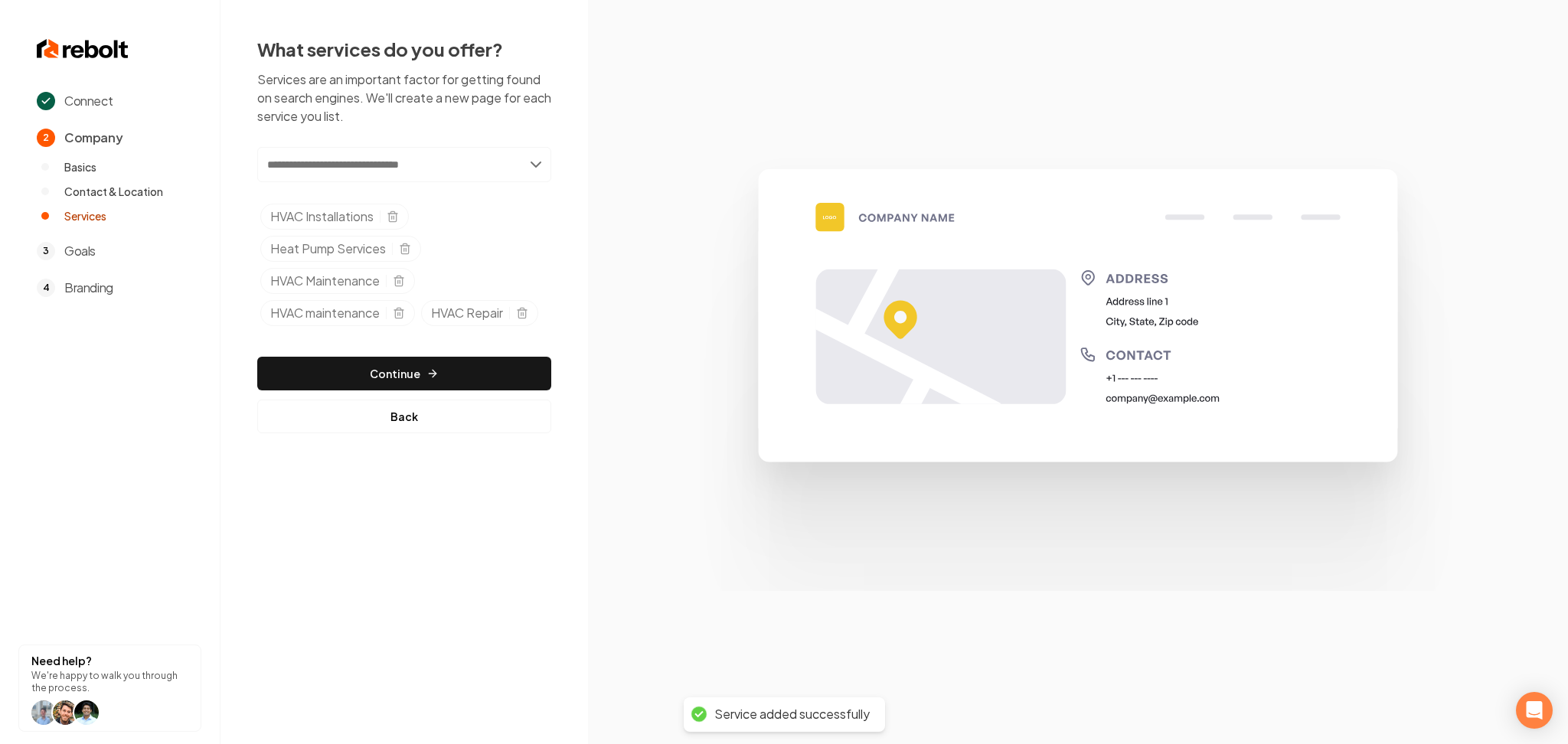
click at [383, 467] on div "What services do you offer? Services are an important factor for getting found …" at bounding box center [404, 235] width 367 height 470
click at [400, 316] on icon "Selected tags" at bounding box center [399, 312] width 12 height 12
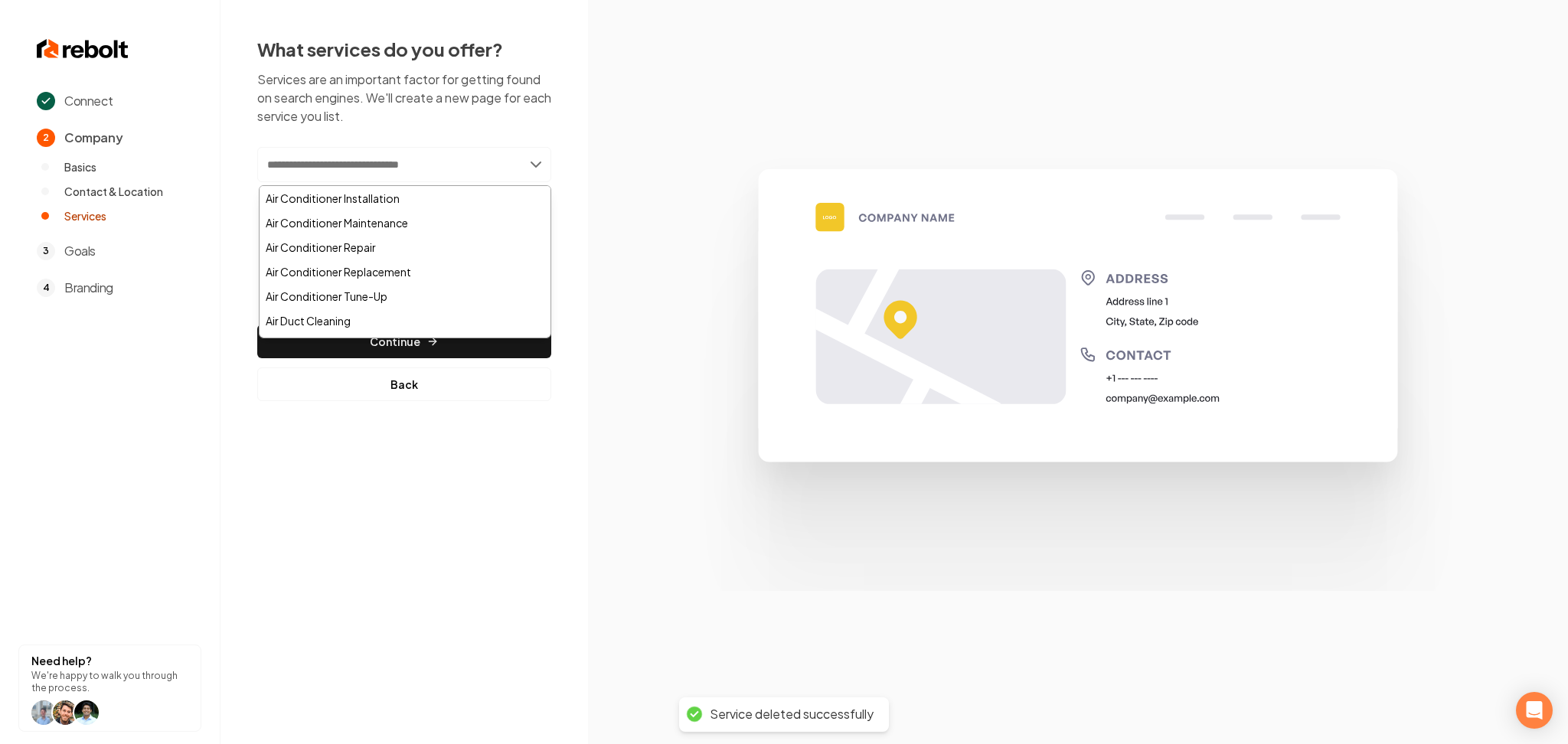
click at [400, 160] on input "text" at bounding box center [404, 164] width 294 height 35
paste input "**********"
type input "**********"
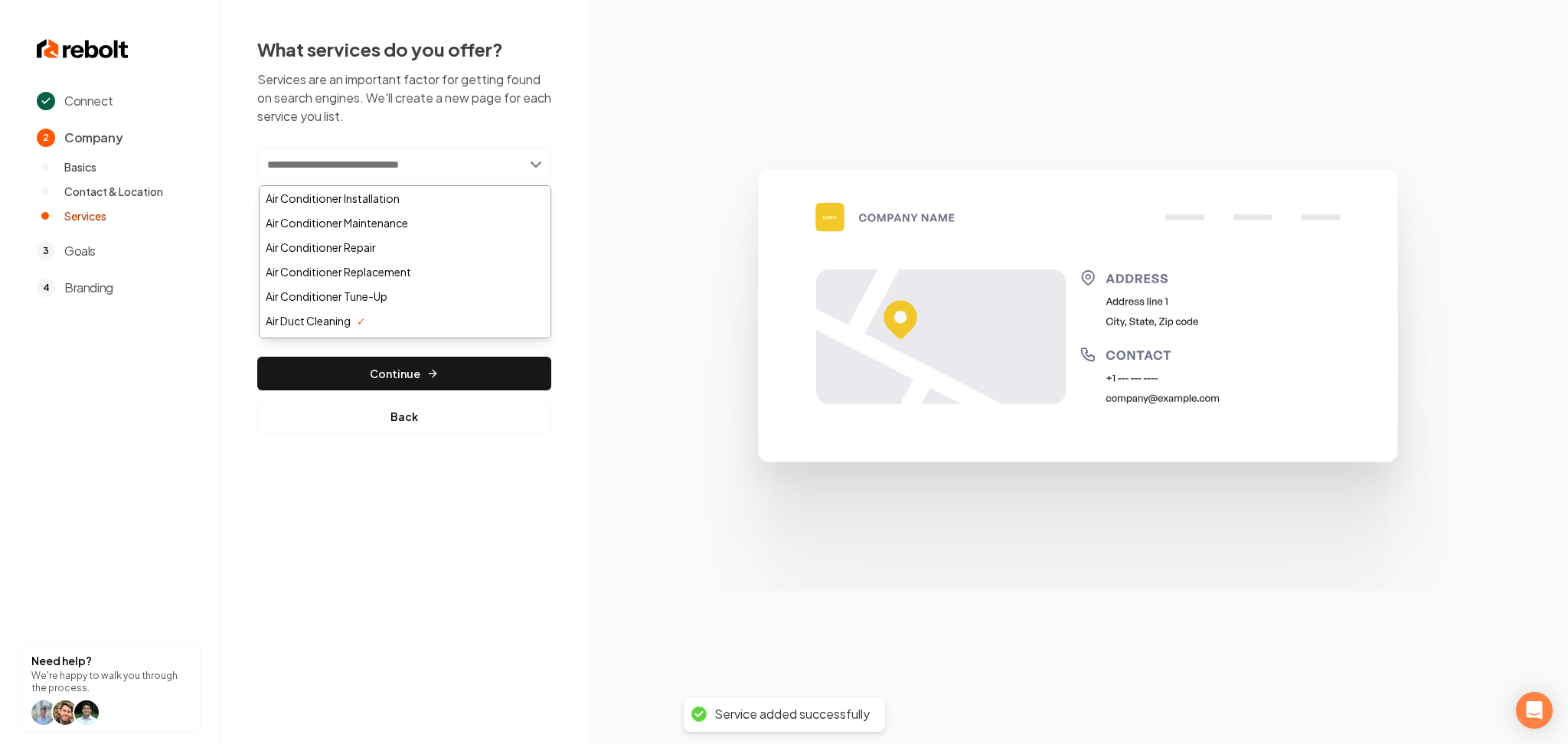
paste input "**********"
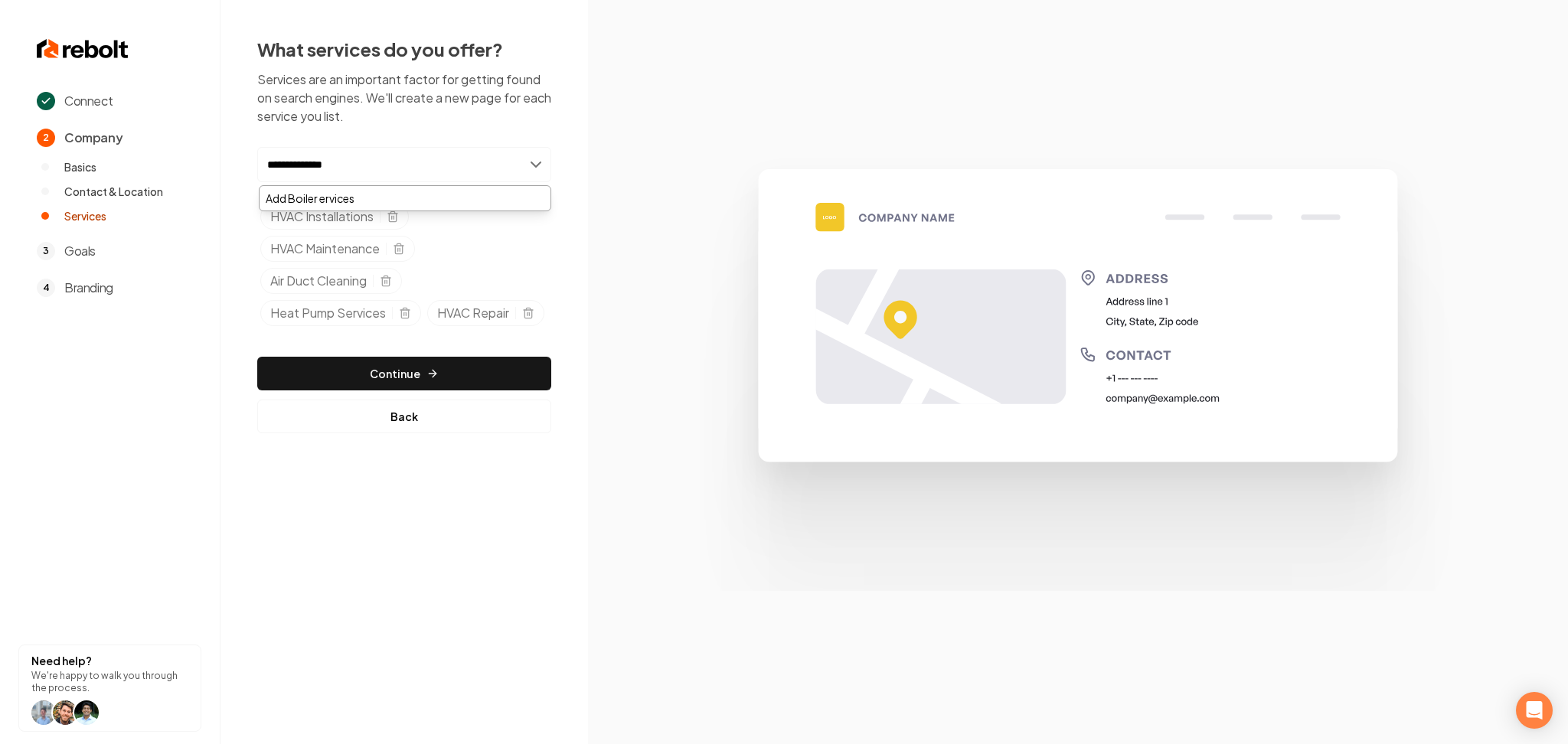
type input "**********"
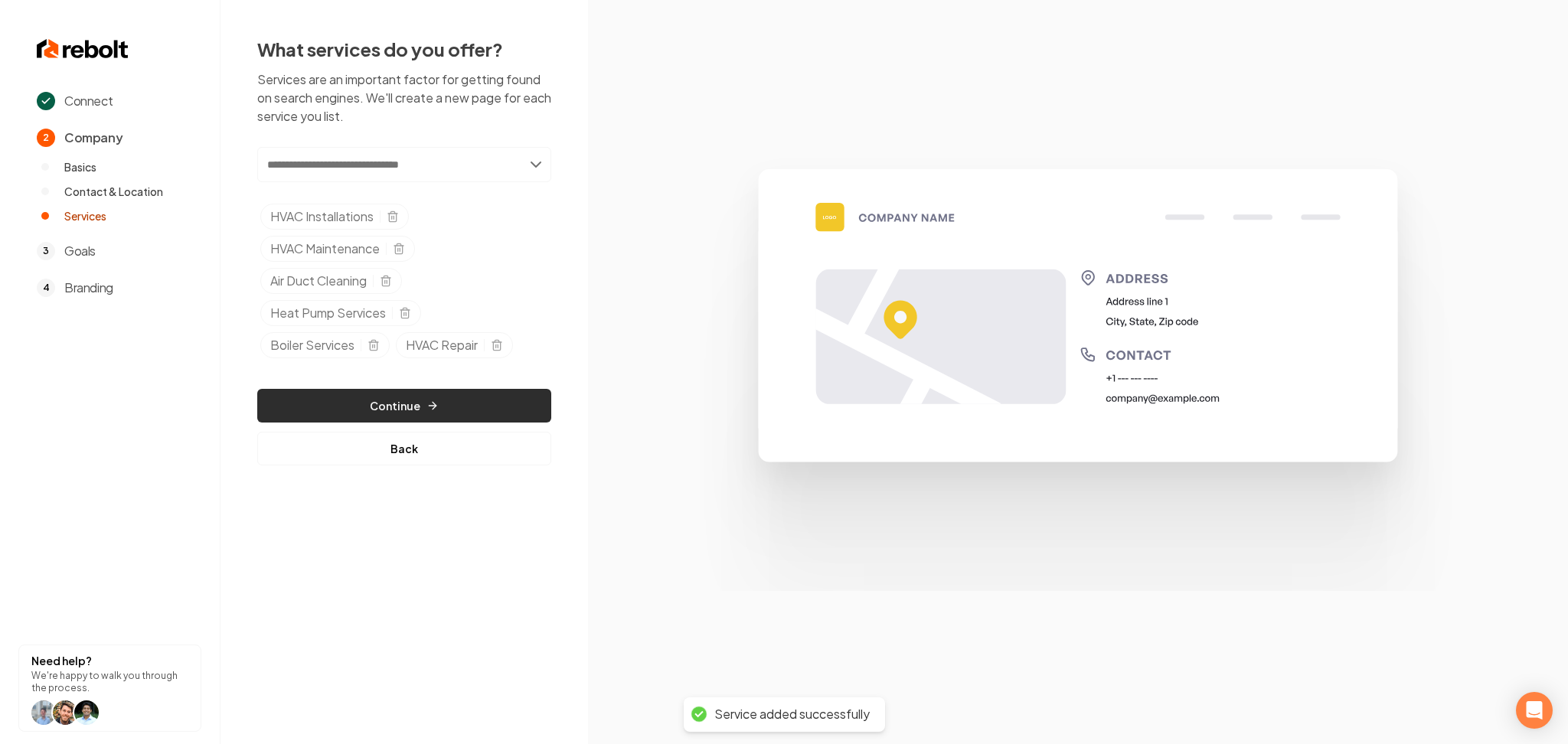
click at [407, 412] on button "Continue" at bounding box center [404, 406] width 294 height 34
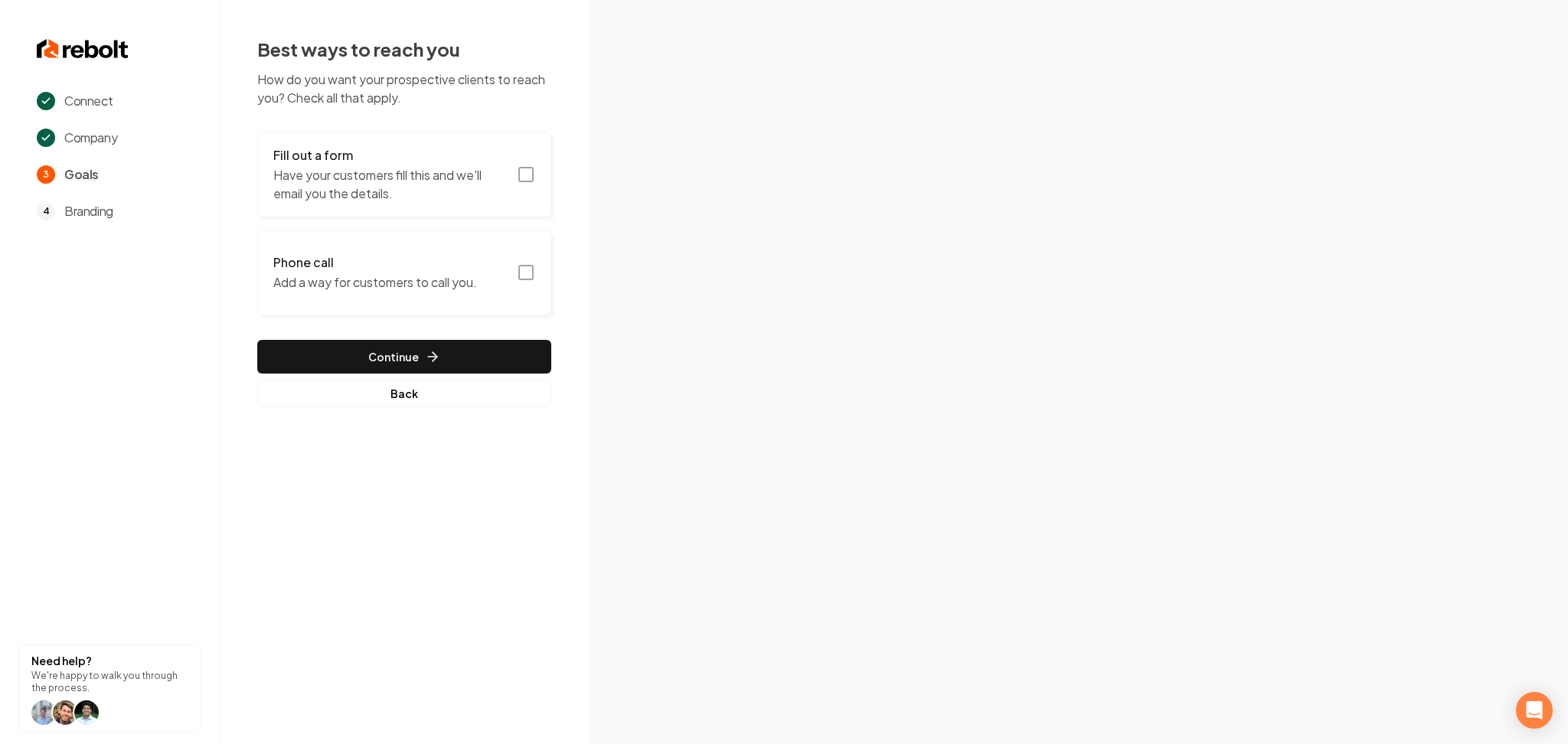
click at [439, 203] on button "Fill out a form Have your customers fill this and we'll email you the details." at bounding box center [404, 175] width 294 height 85
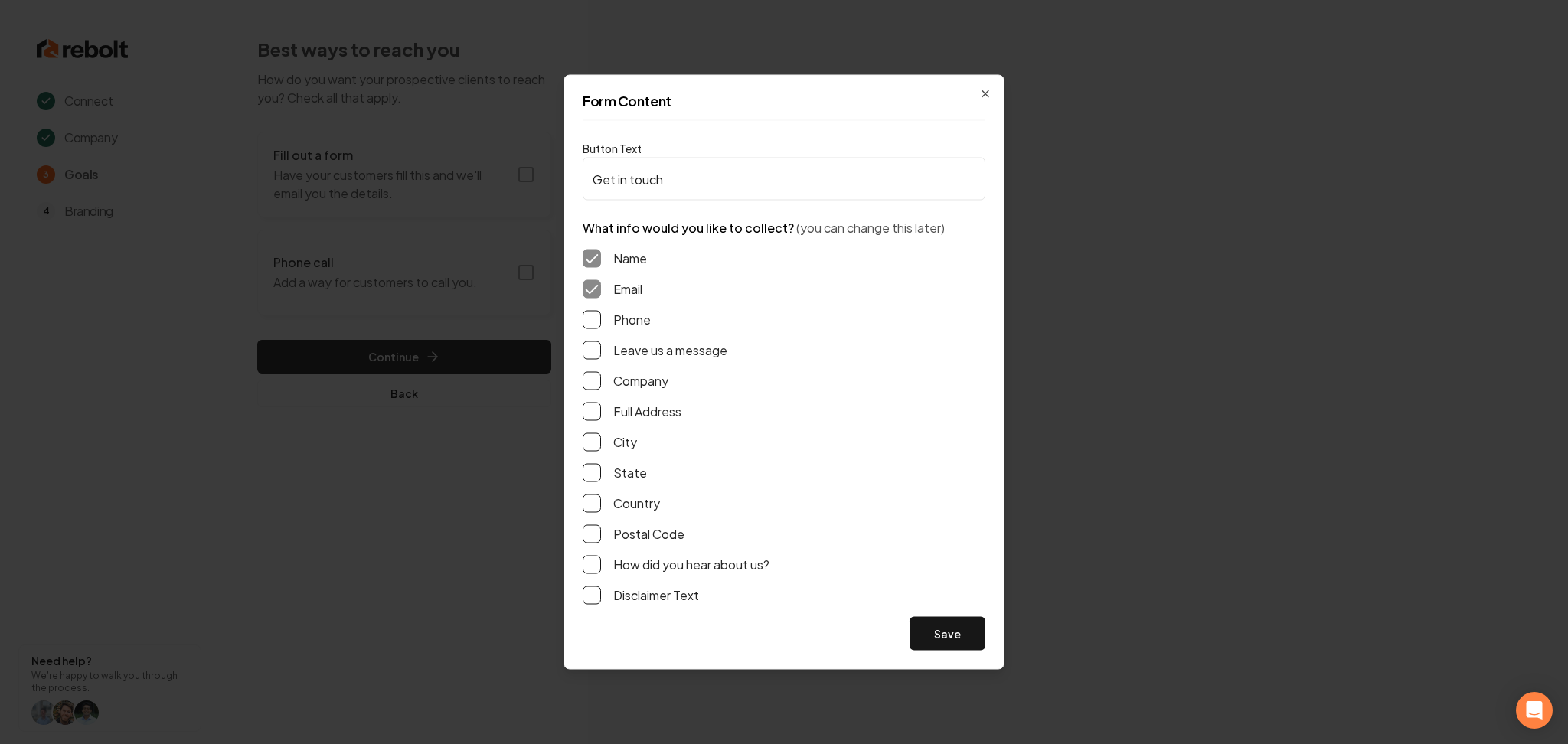
click at [588, 322] on button "Phone" at bounding box center [591, 319] width 19 height 19
click at [591, 350] on button "Leave us a message" at bounding box center [591, 350] width 19 height 19
click at [972, 631] on button "Save" at bounding box center [947, 634] width 75 height 34
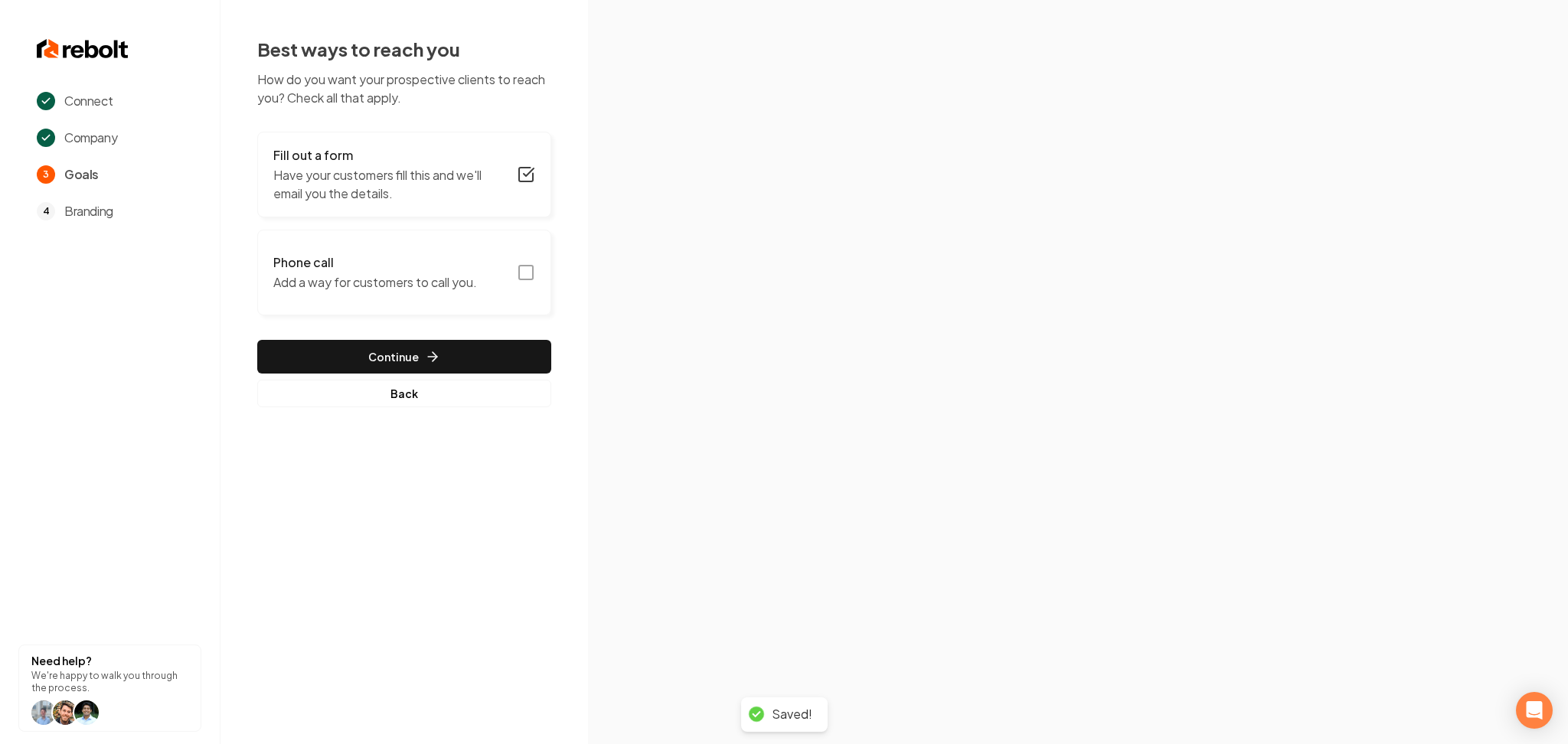
click at [424, 275] on p "Add a way for customers to call you." at bounding box center [374, 282] width 203 height 19
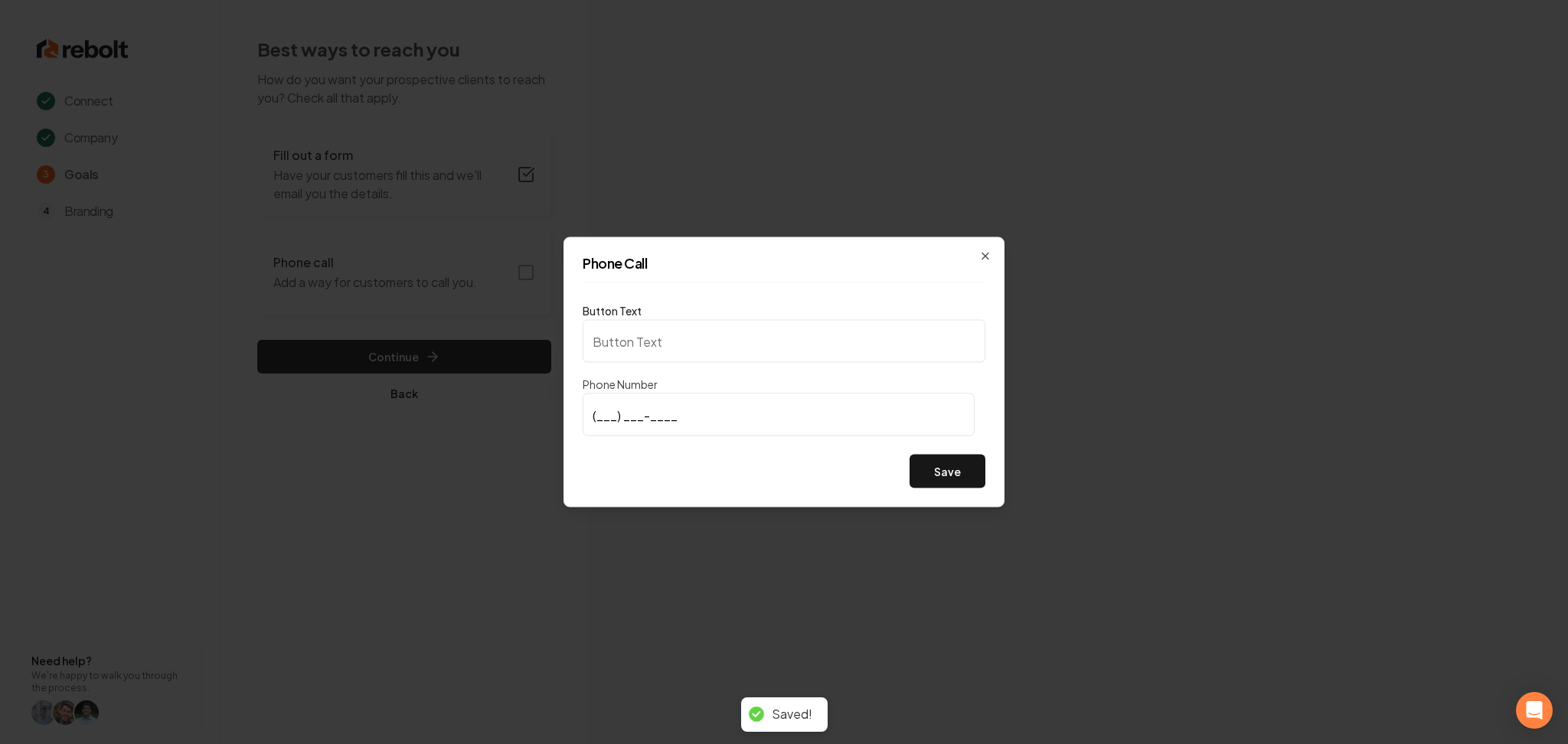
type input "Call us"
type input "(919) 671-9306"
click at [917, 467] on button "Save" at bounding box center [947, 471] width 75 height 34
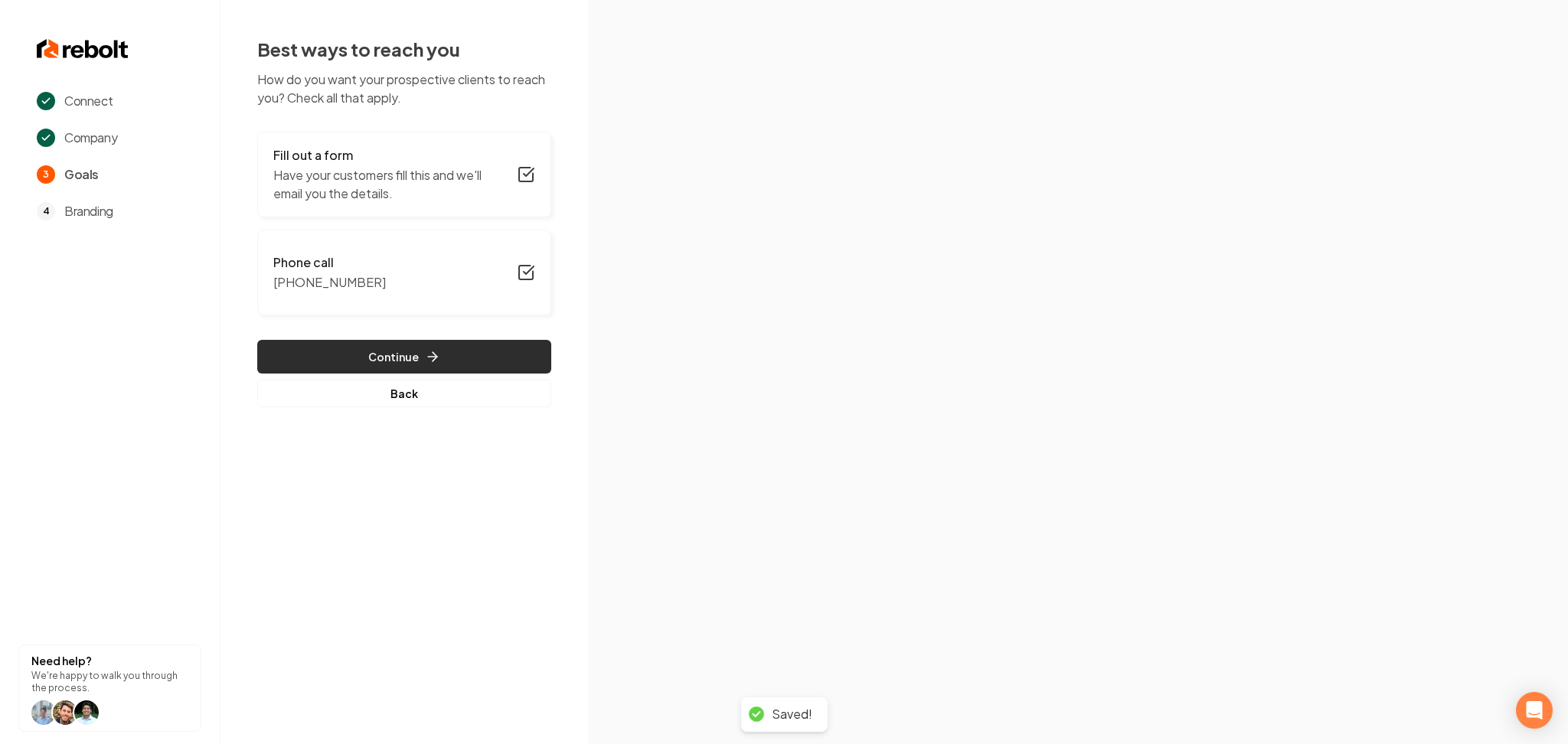
click at [417, 341] on button "Continue" at bounding box center [404, 357] width 294 height 34
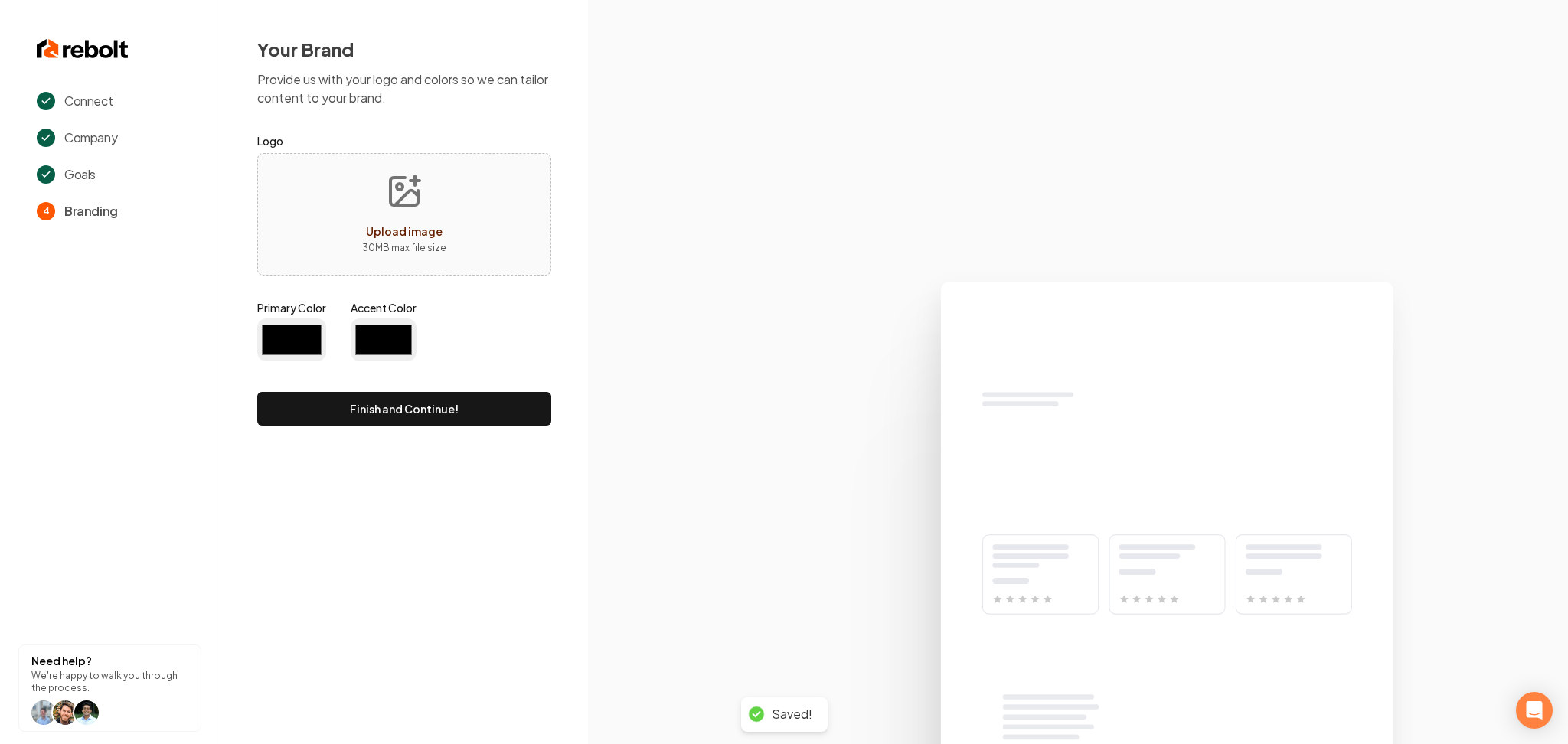
type input "#194d33"
type input "#70be00"
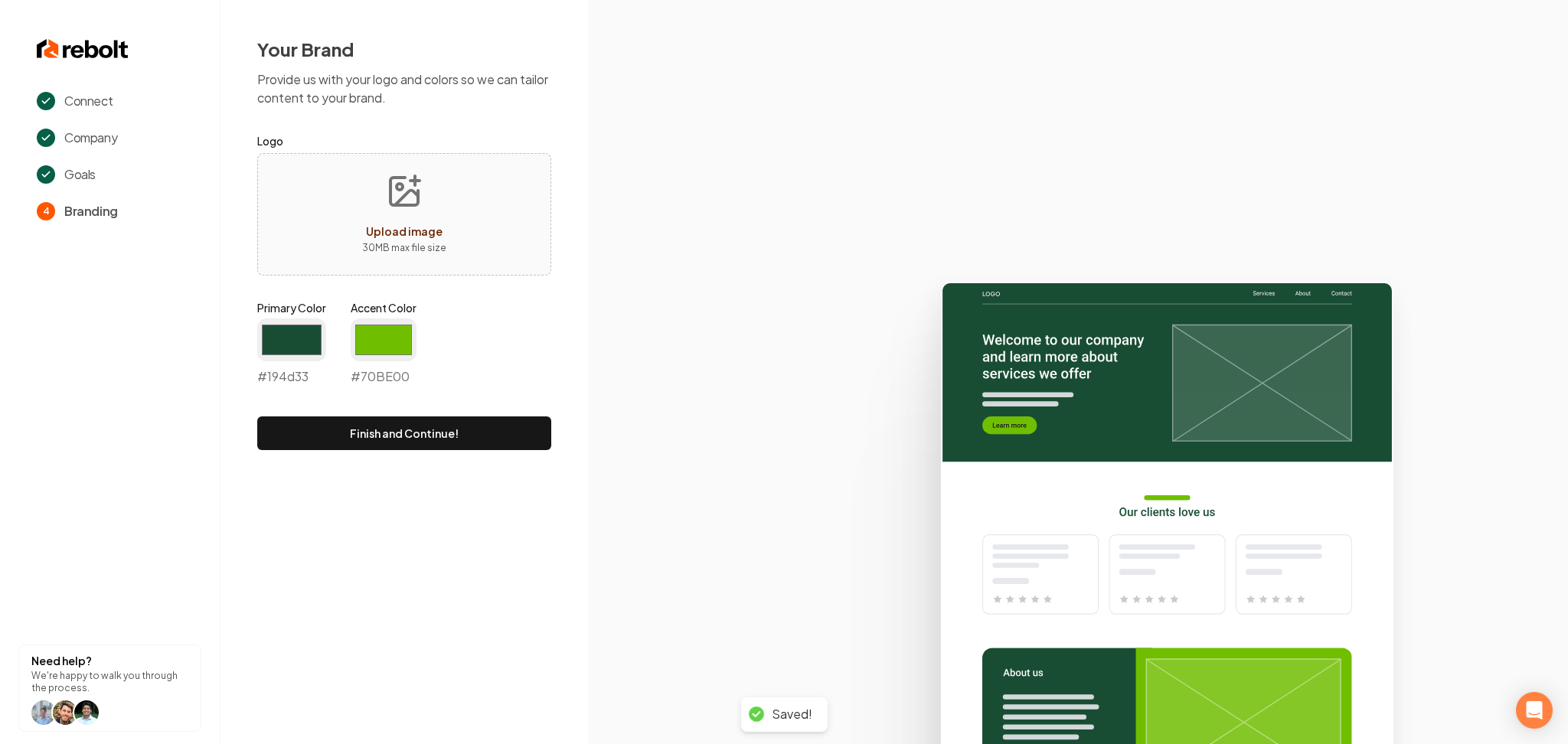
click at [363, 242] on p "30 MB max file size" at bounding box center [404, 247] width 84 height 15
type input "**********"
click at [286, 340] on input "#194d33" at bounding box center [291, 339] width 68 height 43
click at [278, 353] on input "#194d33" at bounding box center [291, 339] width 68 height 43
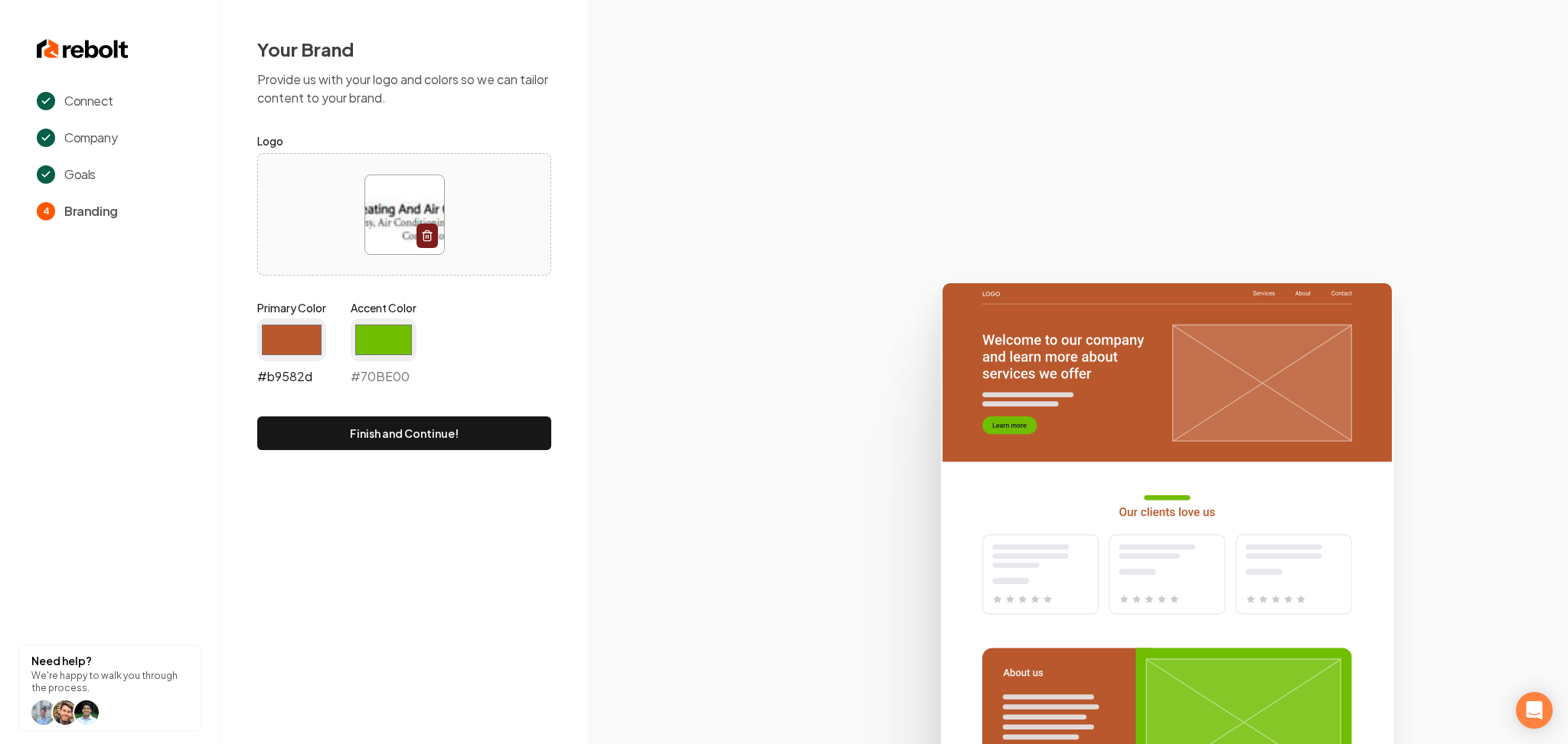
type input "#b9582d"
click at [360, 350] on input "#70be00" at bounding box center [383, 339] width 65 height 43
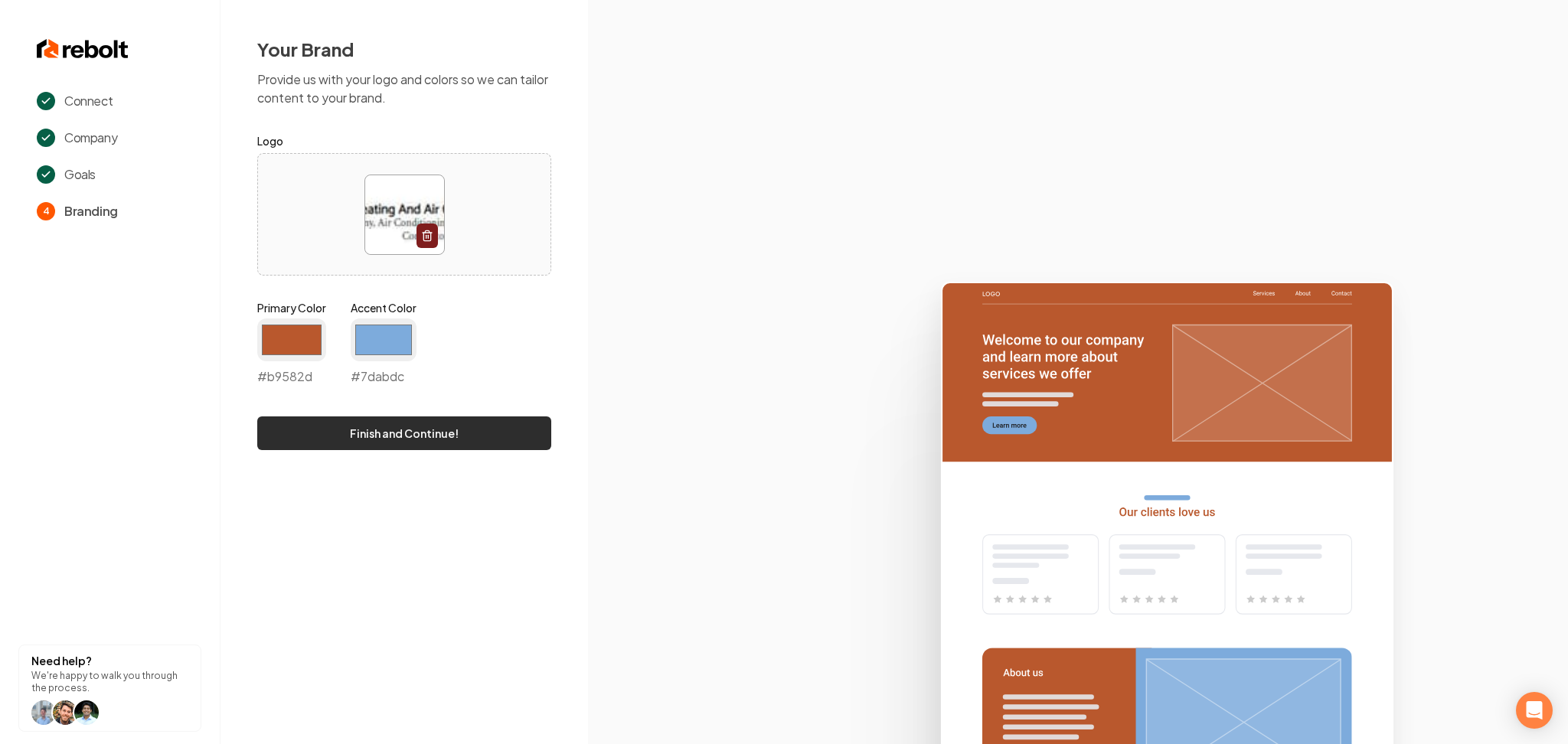
type input "#7dabdc"
click at [319, 436] on button "Finish and Continue!" at bounding box center [404, 434] width 294 height 34
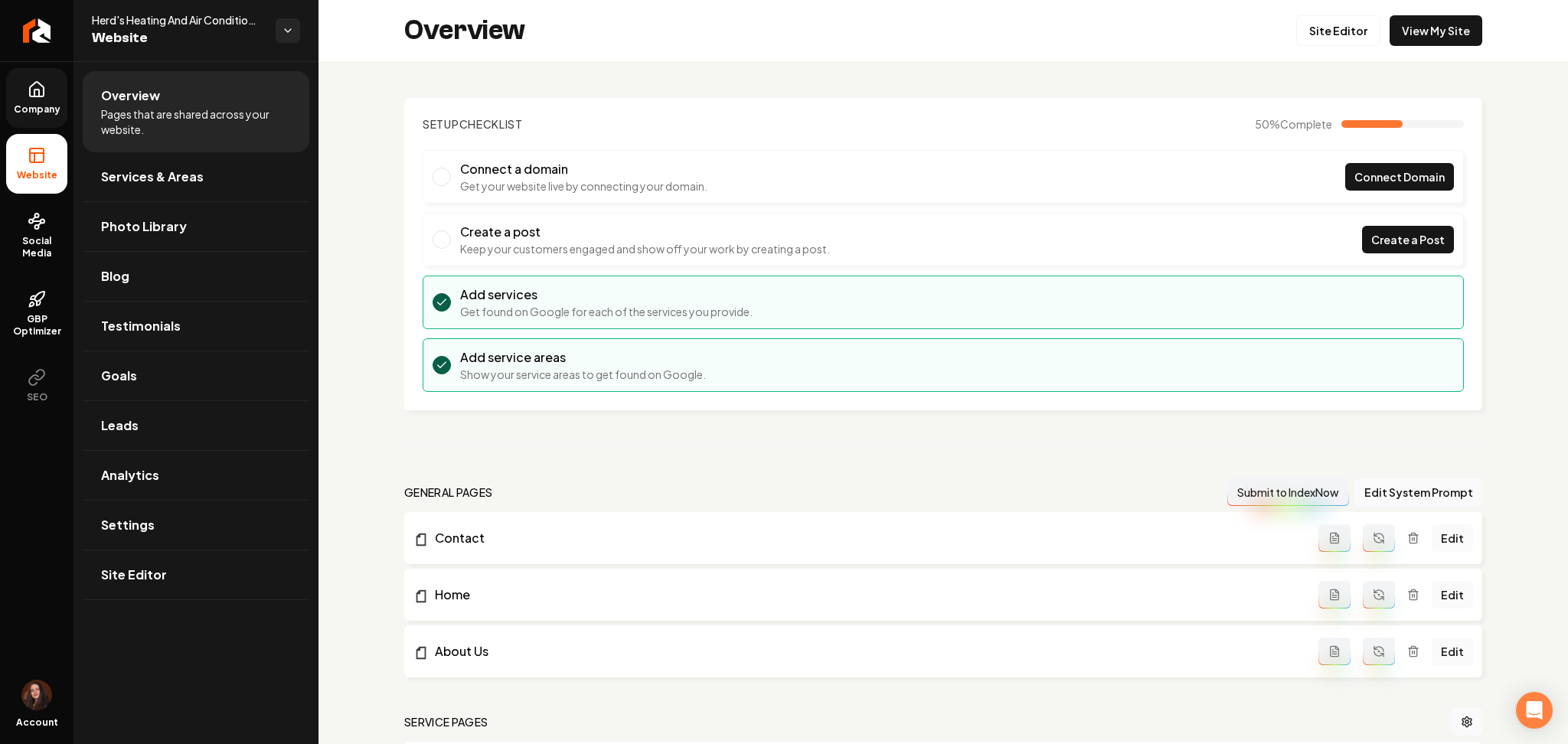
click at [48, 104] on span "Company" at bounding box center [37, 109] width 59 height 12
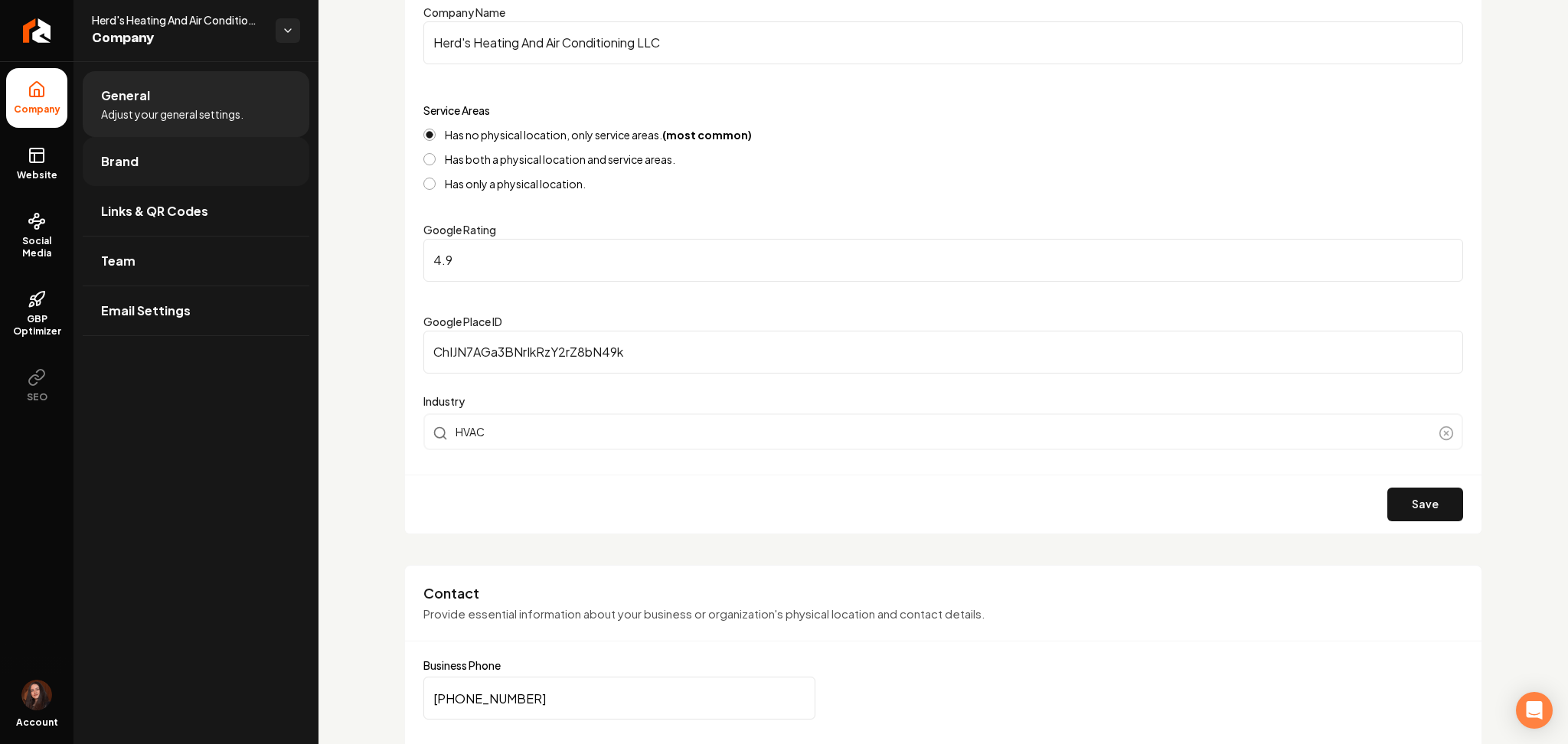
click at [150, 164] on link "Brand" at bounding box center [196, 161] width 226 height 49
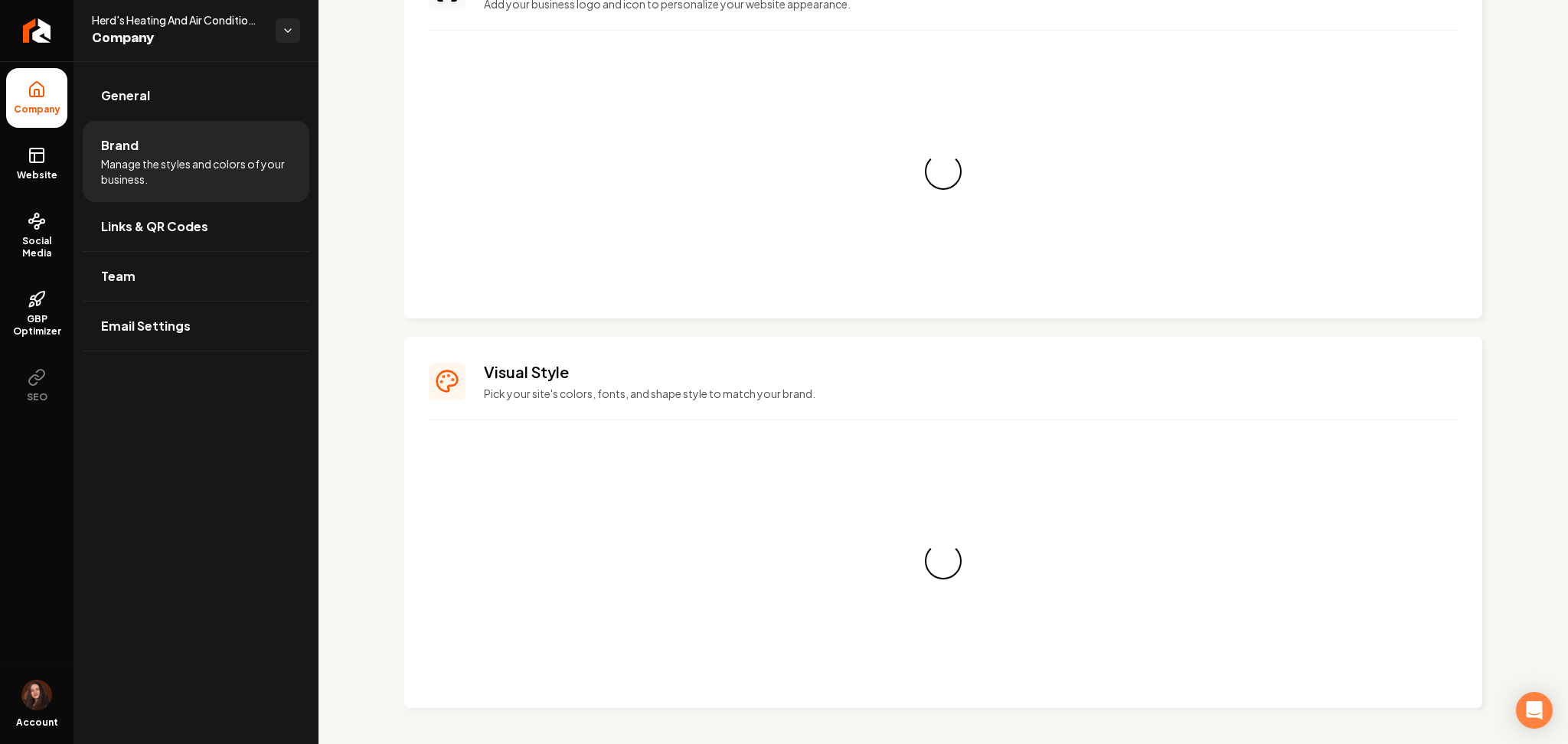
scroll to position [209, 0]
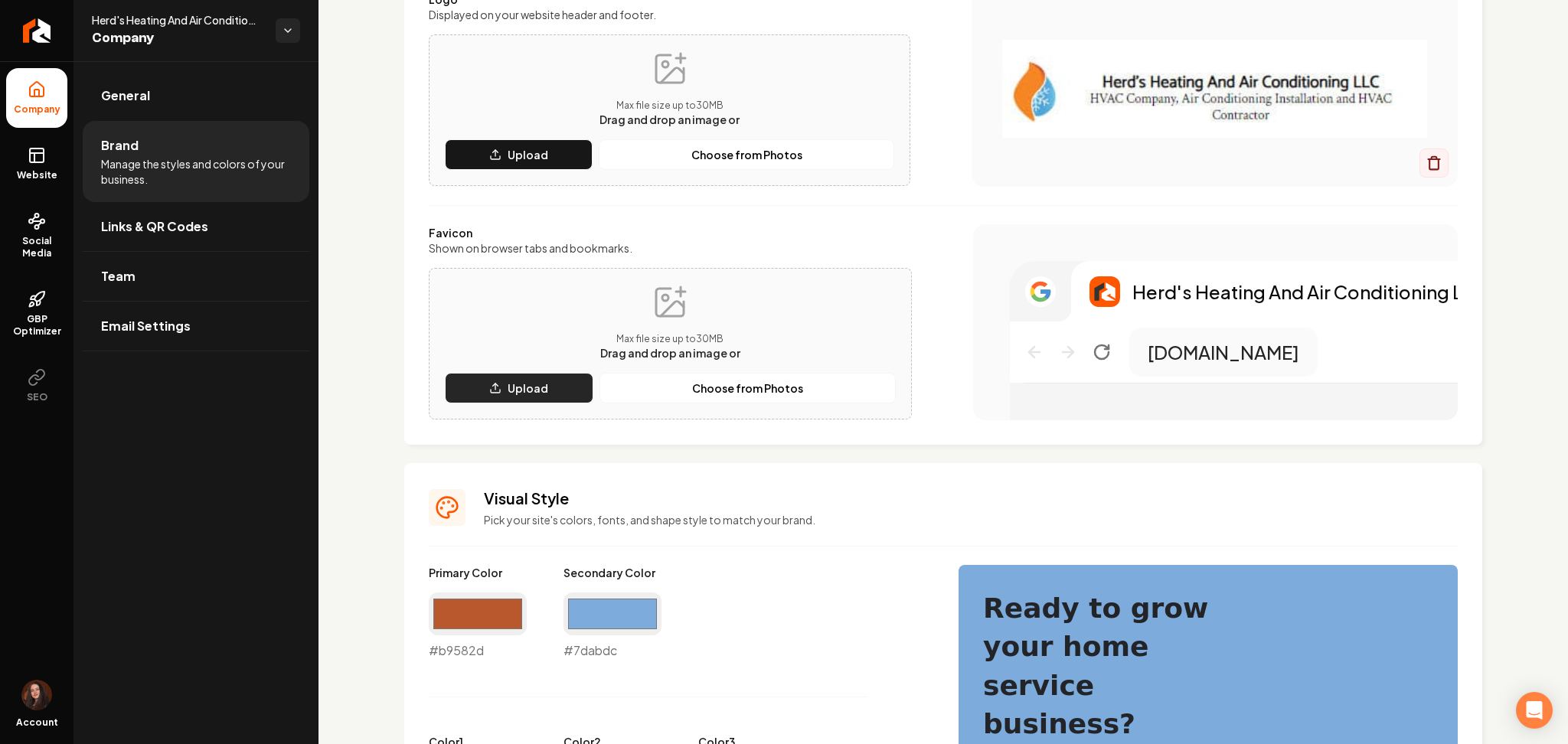
click at [523, 382] on p "Upload" at bounding box center [527, 387] width 41 height 15
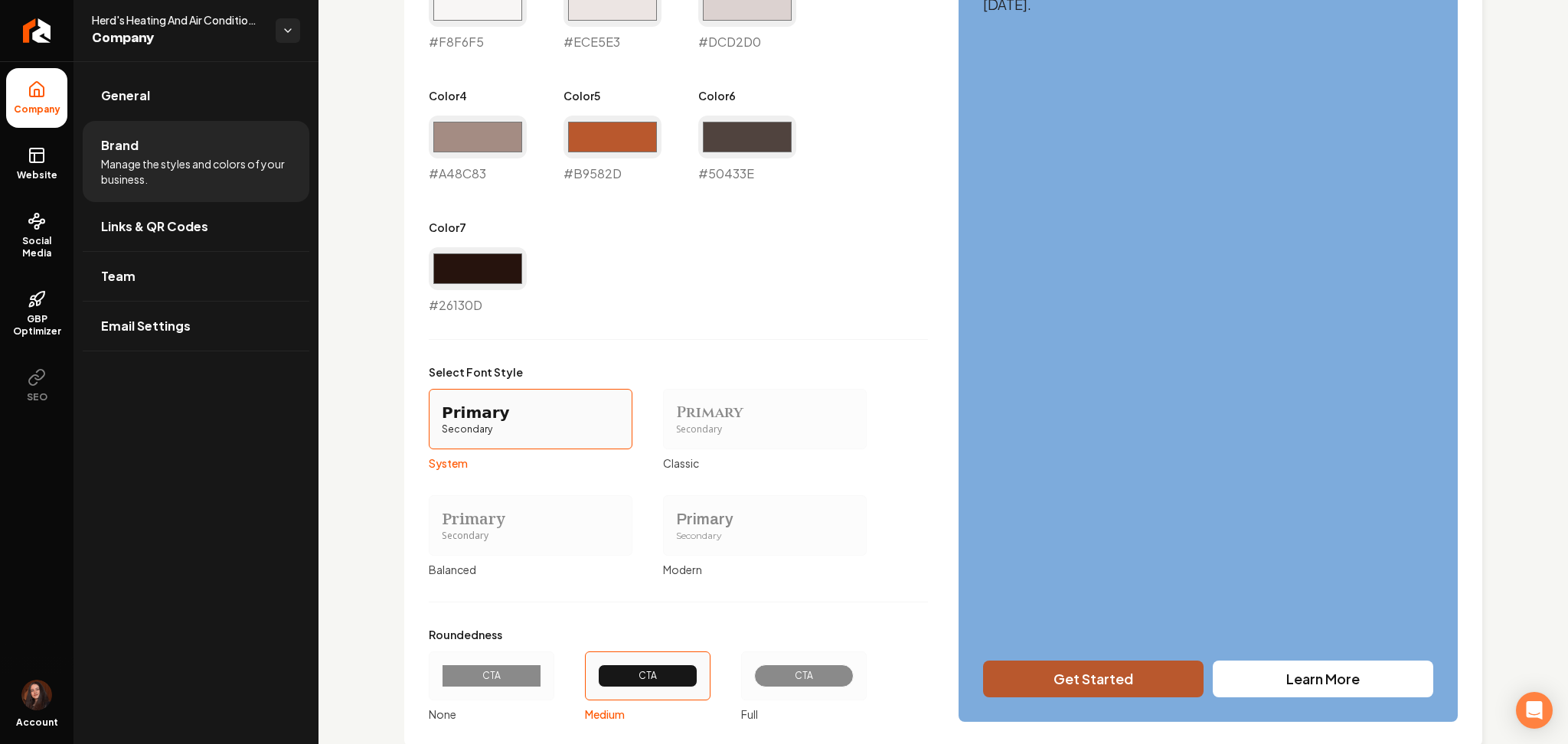
scroll to position [1083, 0]
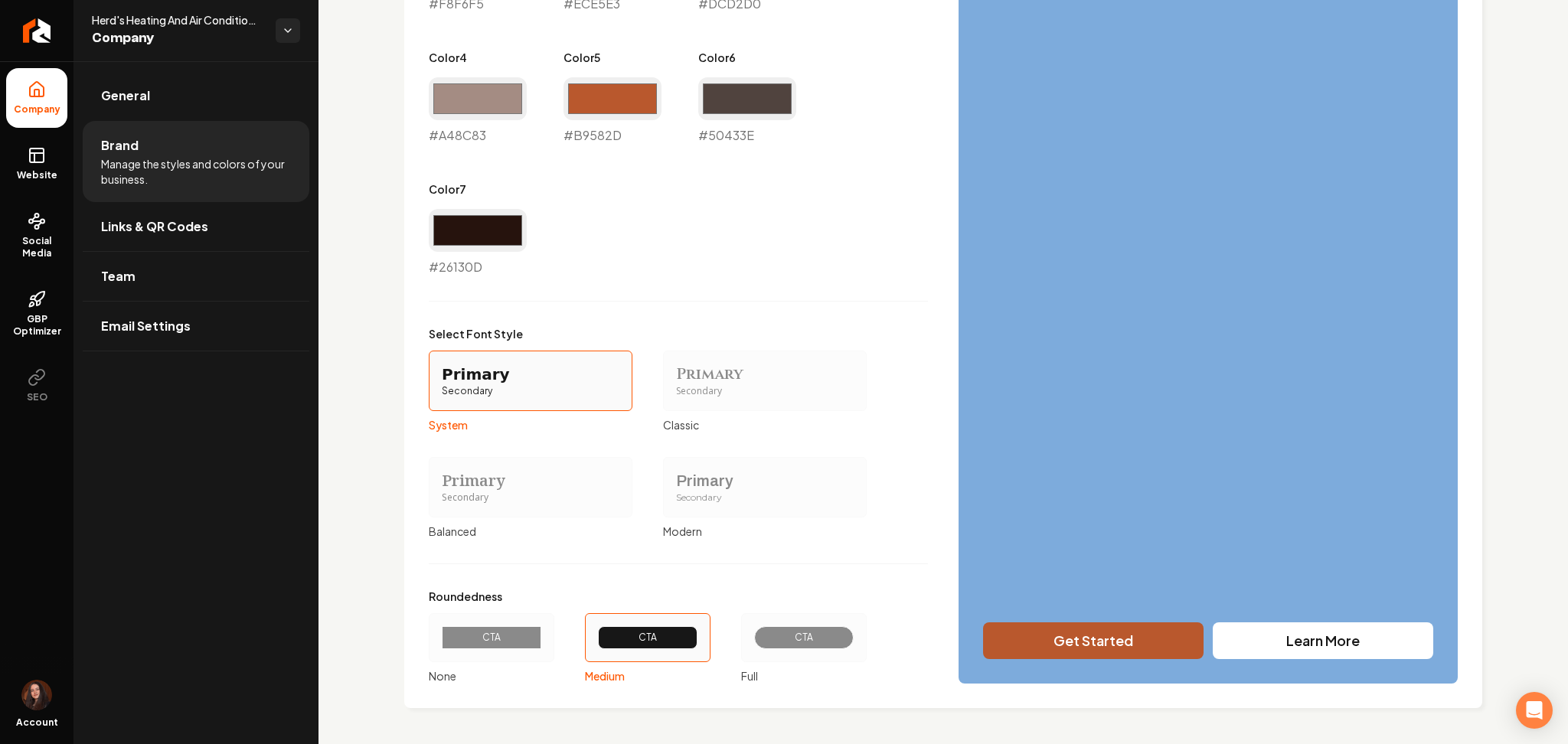
click at [548, 514] on div "Primary Secondary" at bounding box center [530, 487] width 203 height 61
click at [441, 493] on button "Primary Secondary Balanced" at bounding box center [434, 486] width 12 height 12
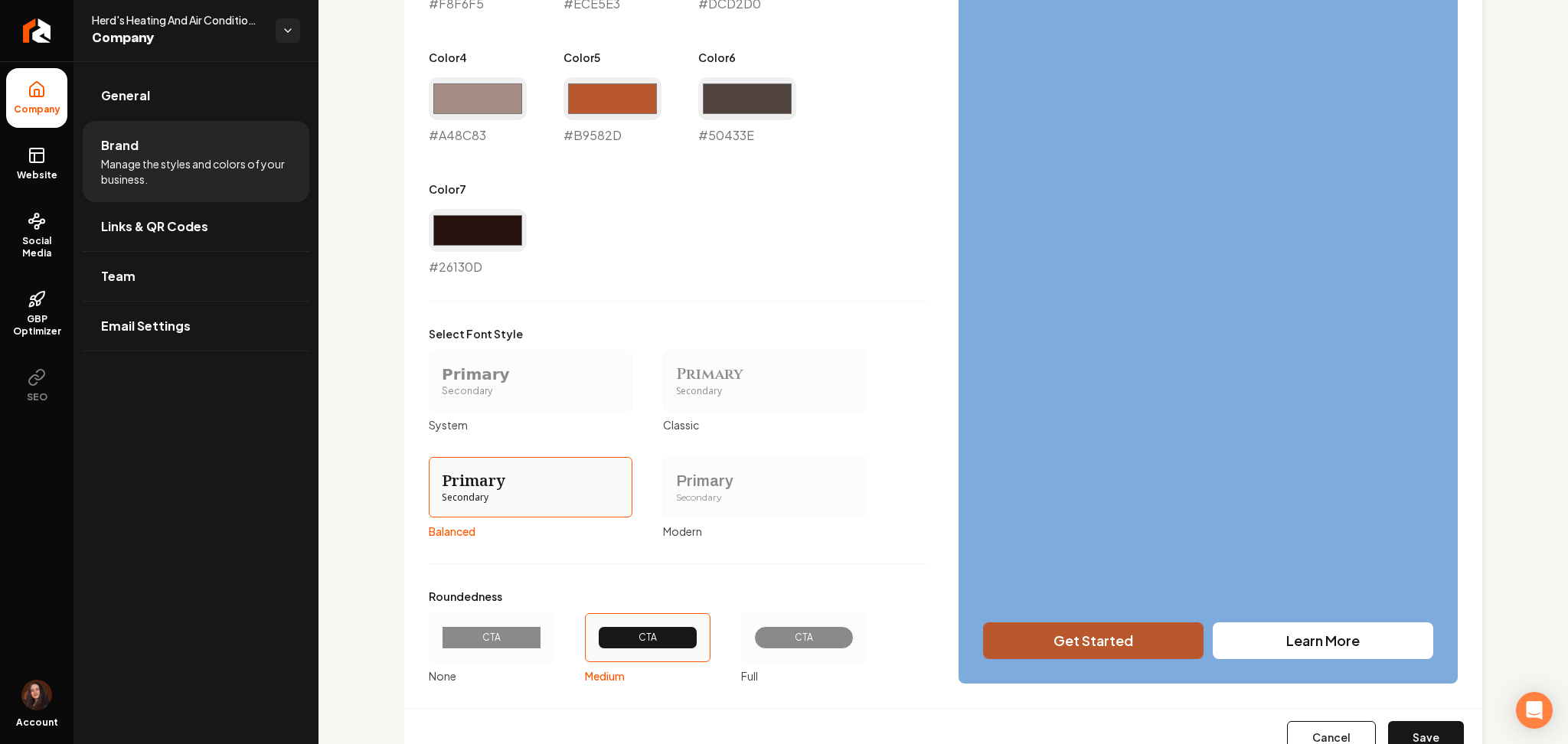
scroll to position [1143, 0]
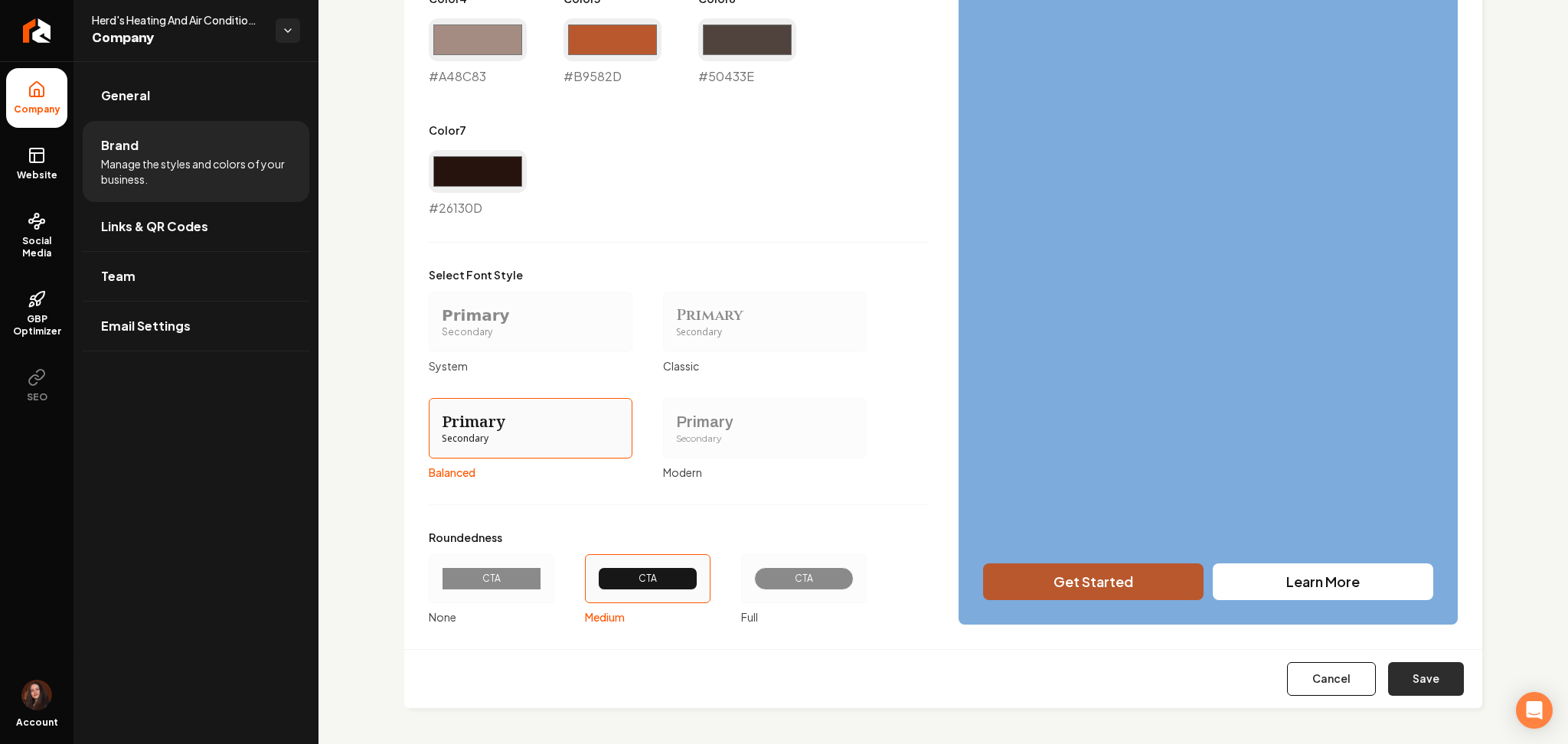
click at [1446, 684] on button "Save" at bounding box center [1426, 679] width 75 height 34
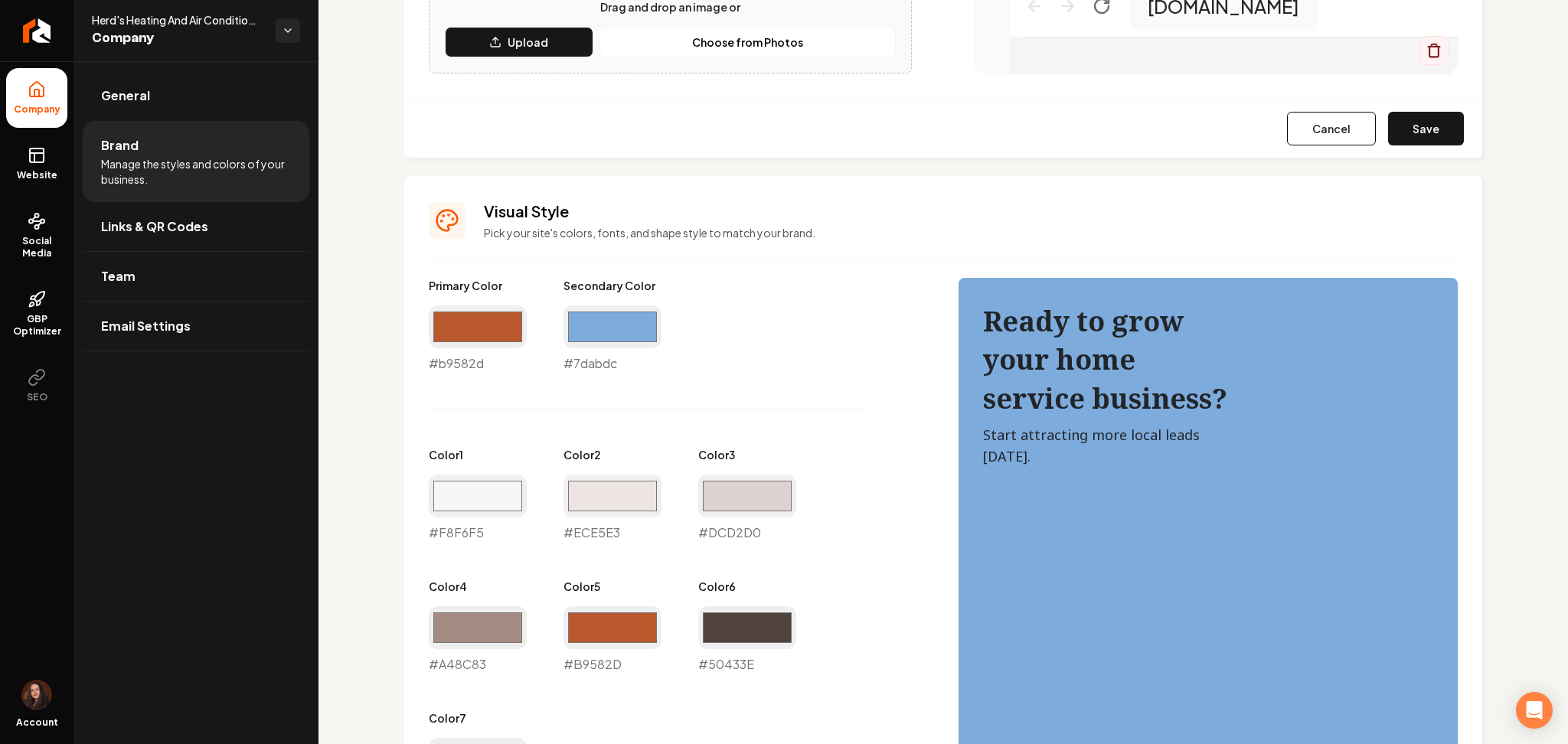
scroll to position [441, 0]
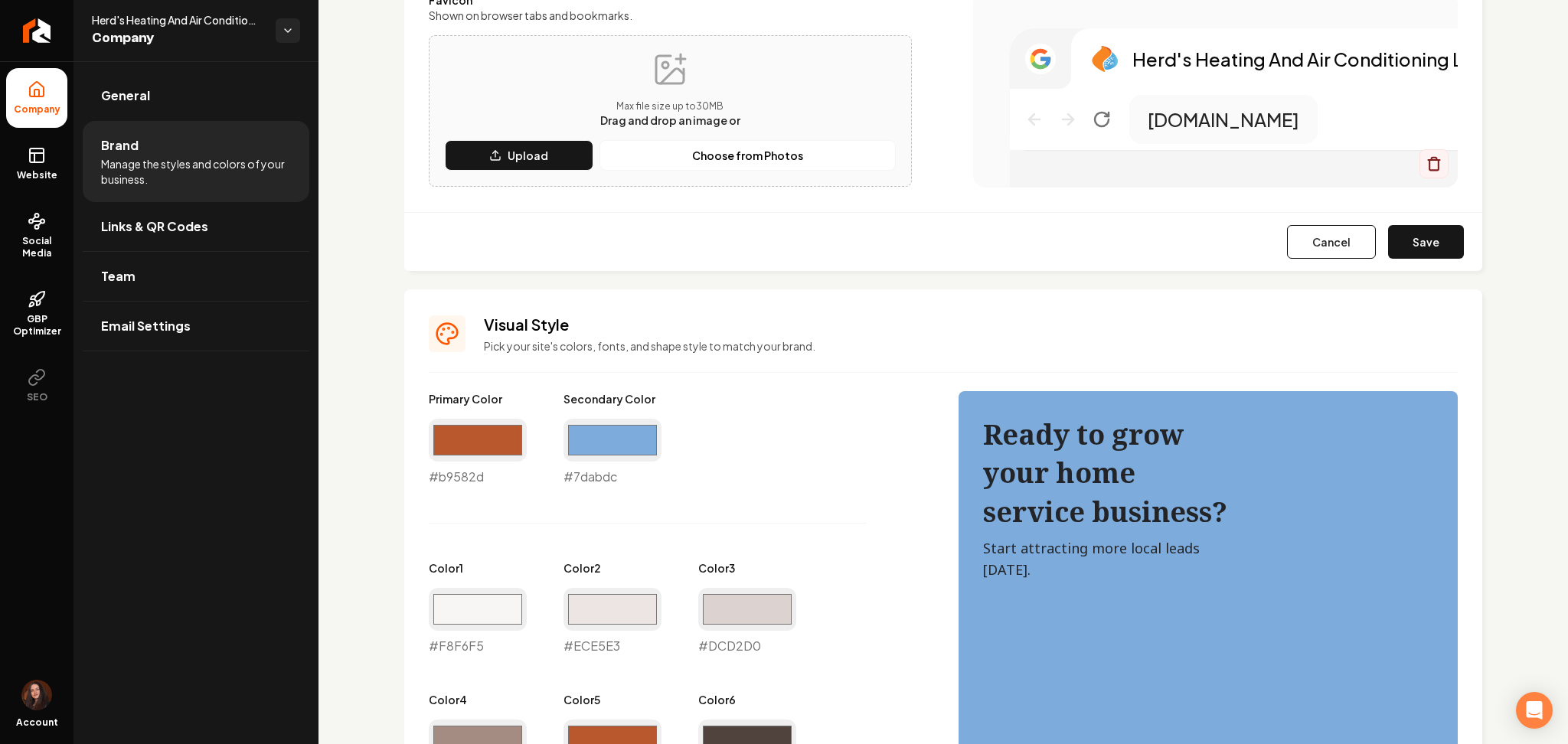
type input "#f8f6f5"
type input "#ece5e3"
type input "#dcd2d0"
type input "#a48c83"
type input "#b9582d"
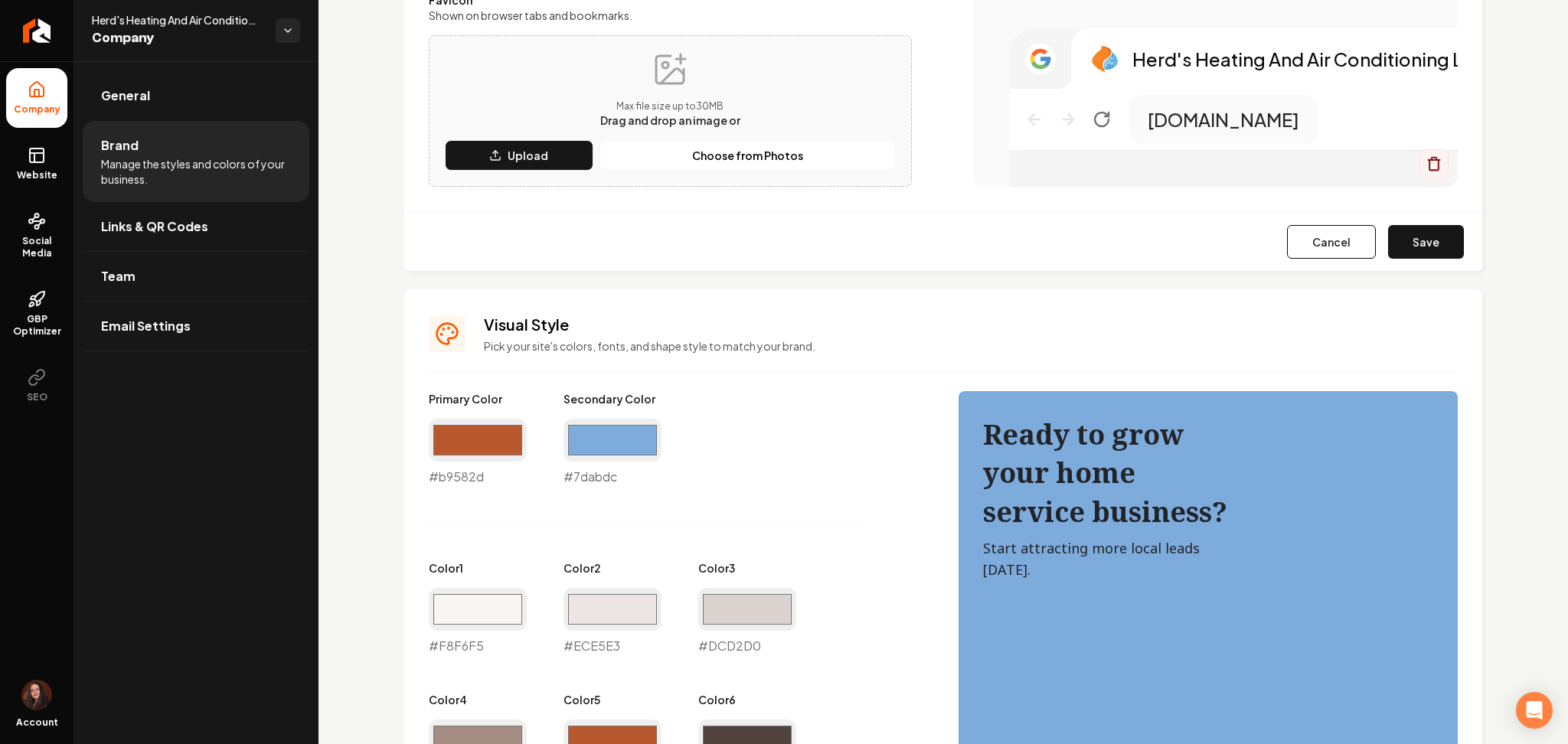
type input "#50433e"
type input "#26130d"
click at [1419, 244] on button "Save" at bounding box center [1426, 242] width 75 height 34
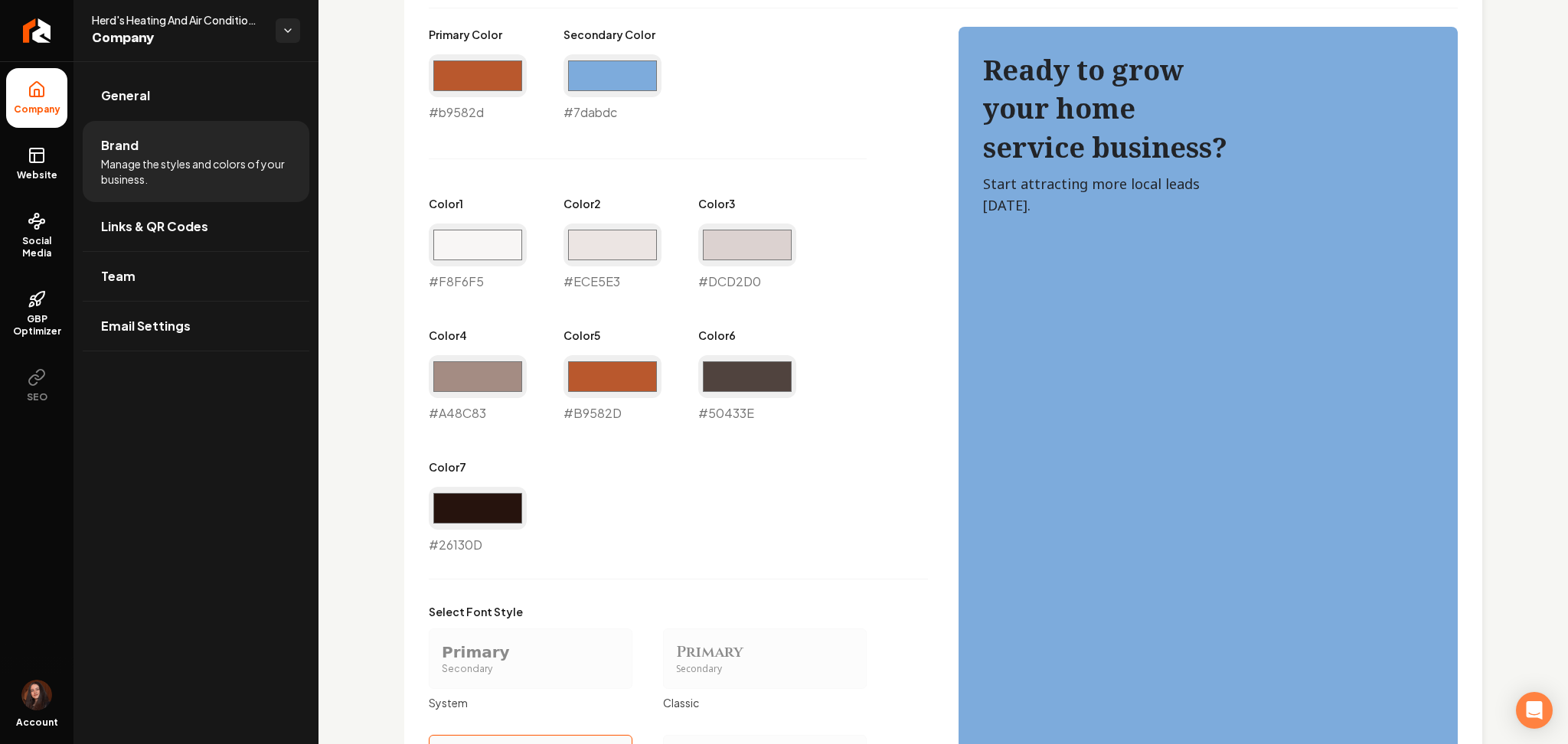
scroll to position [762, 0]
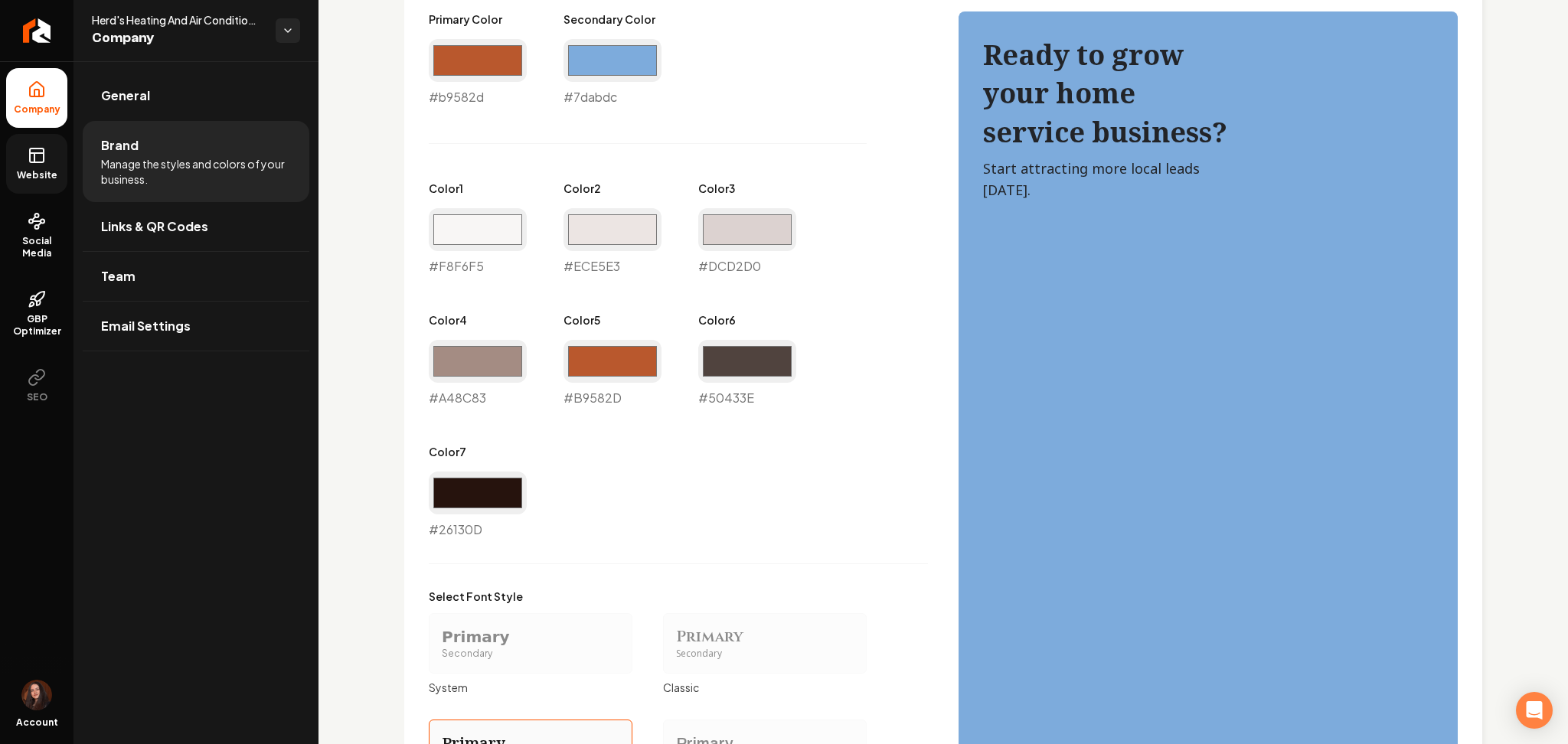
click at [51, 147] on link "Website" at bounding box center [37, 164] width 62 height 60
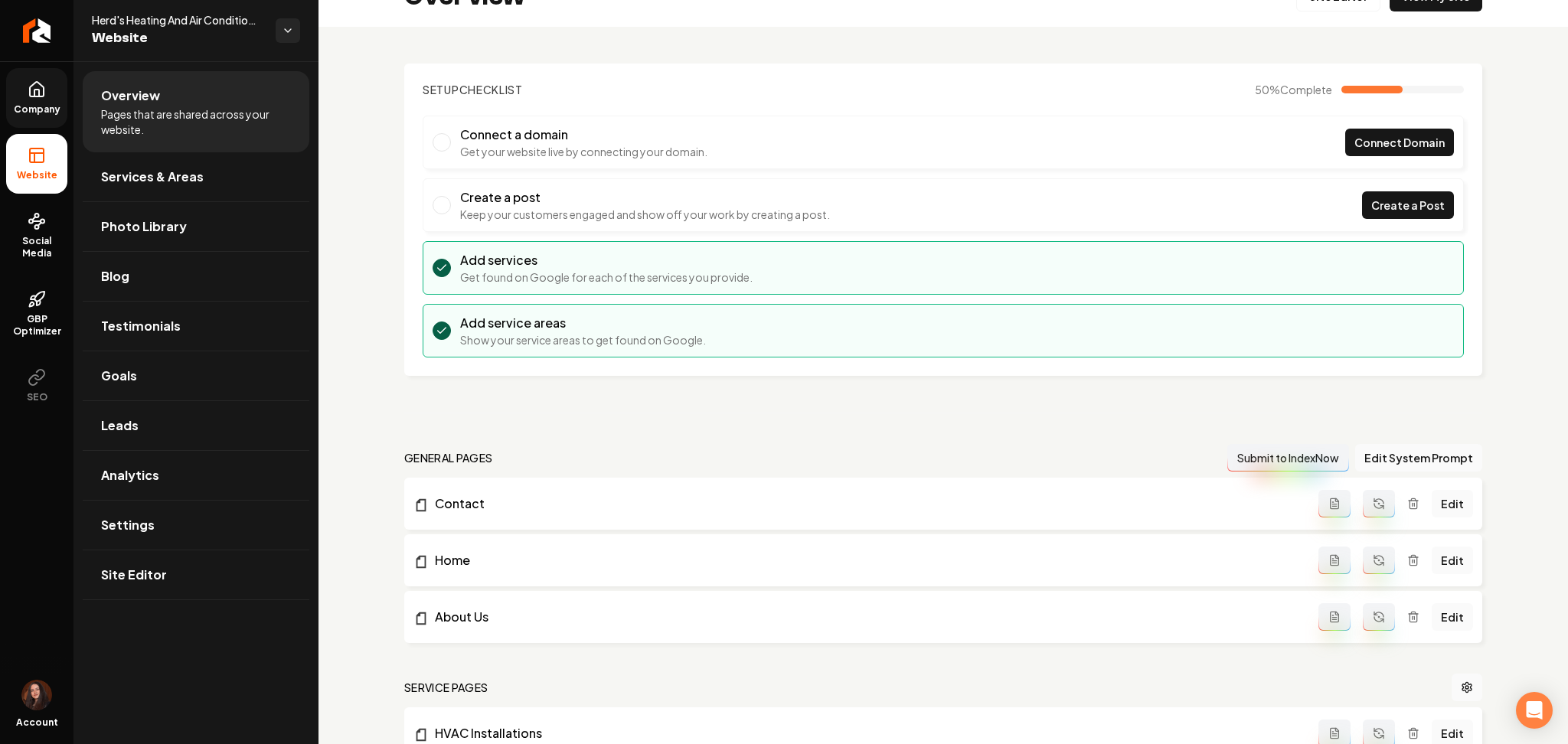
scroll to position [2, 0]
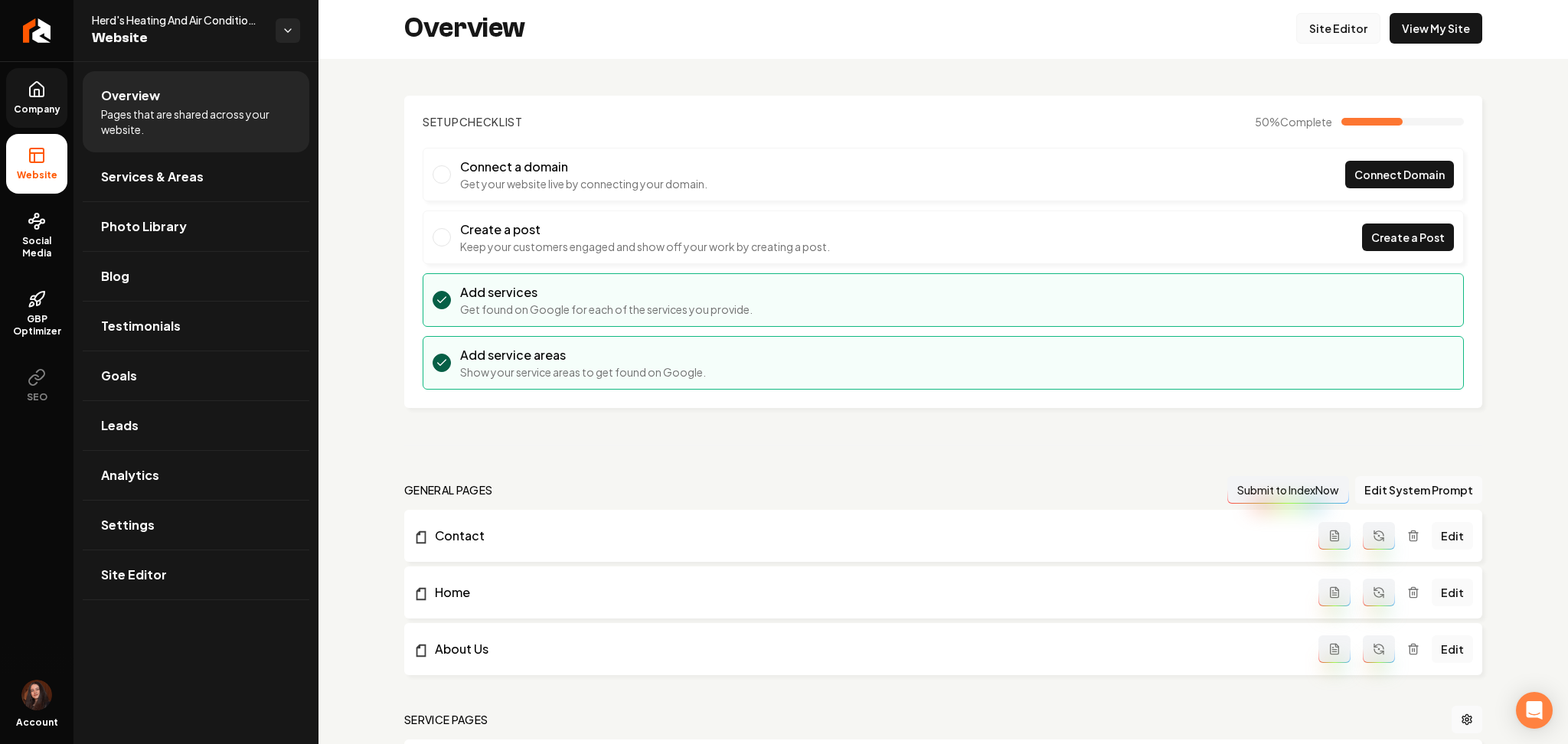
click at [1316, 30] on link "Site Editor" at bounding box center [1338, 28] width 84 height 31
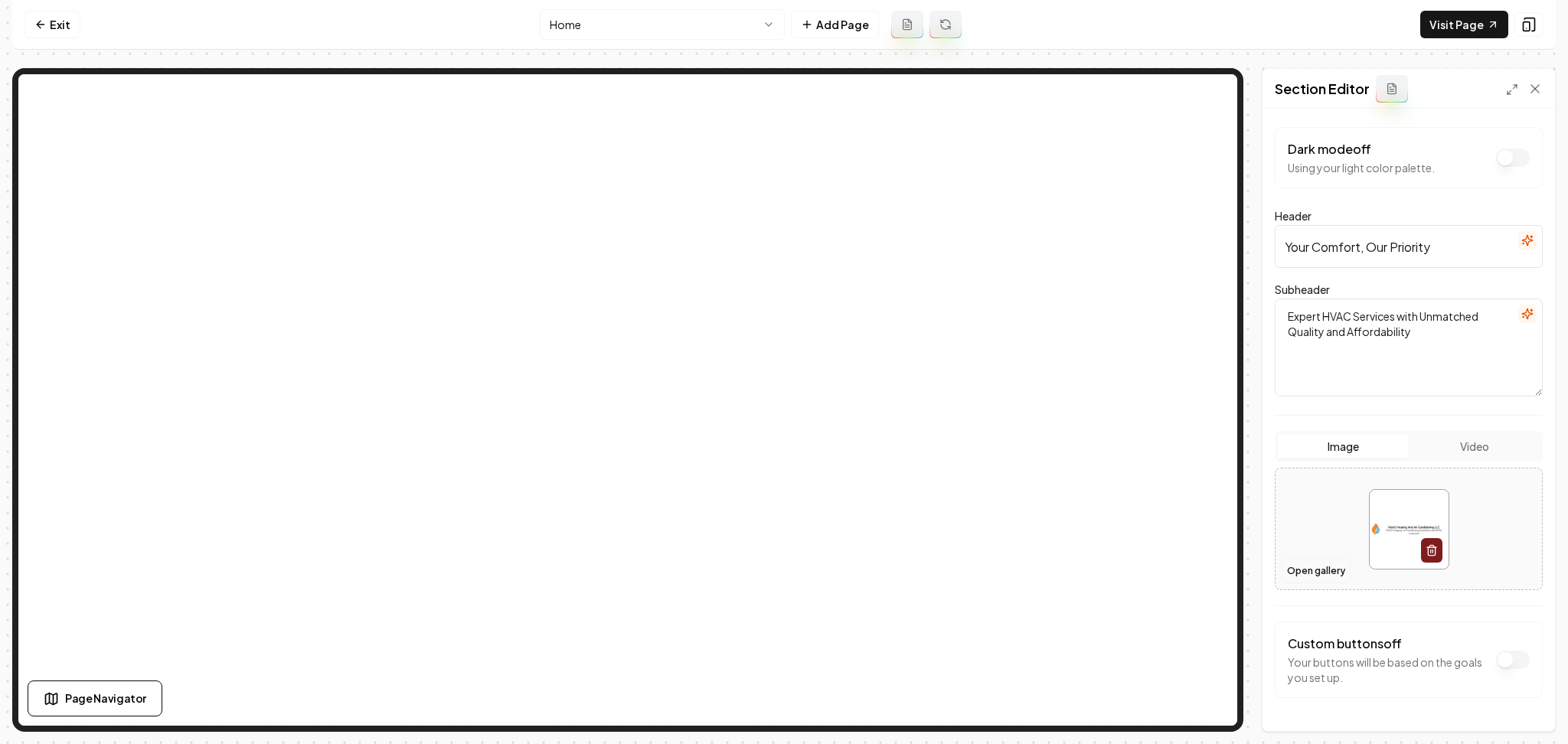
click at [1325, 575] on button "Open gallery" at bounding box center [1315, 570] width 68 height 25
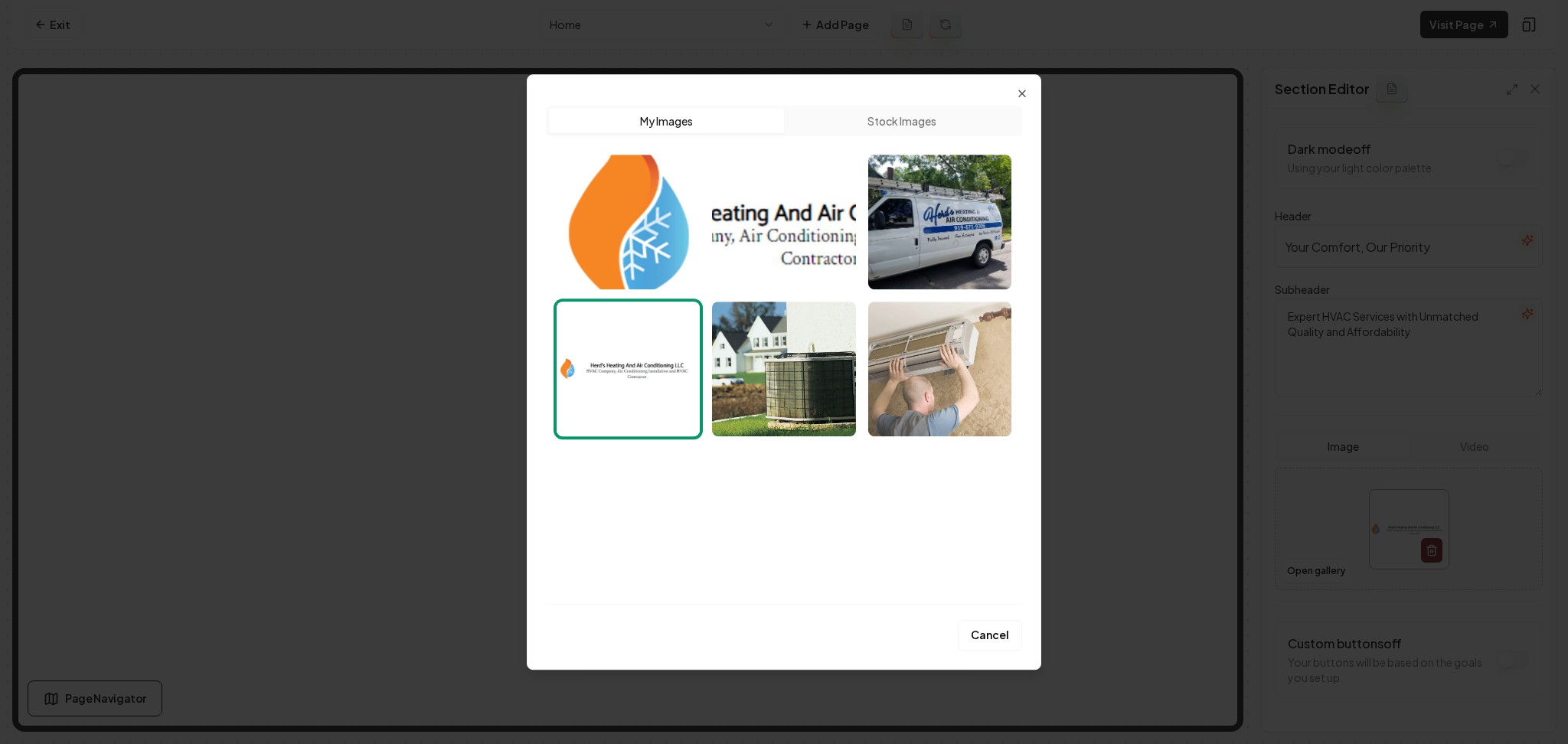
click at [977, 381] on img "Select image image_68a320c05c7cd75eb88de741.jpeg" at bounding box center [940, 369] width 143 height 135
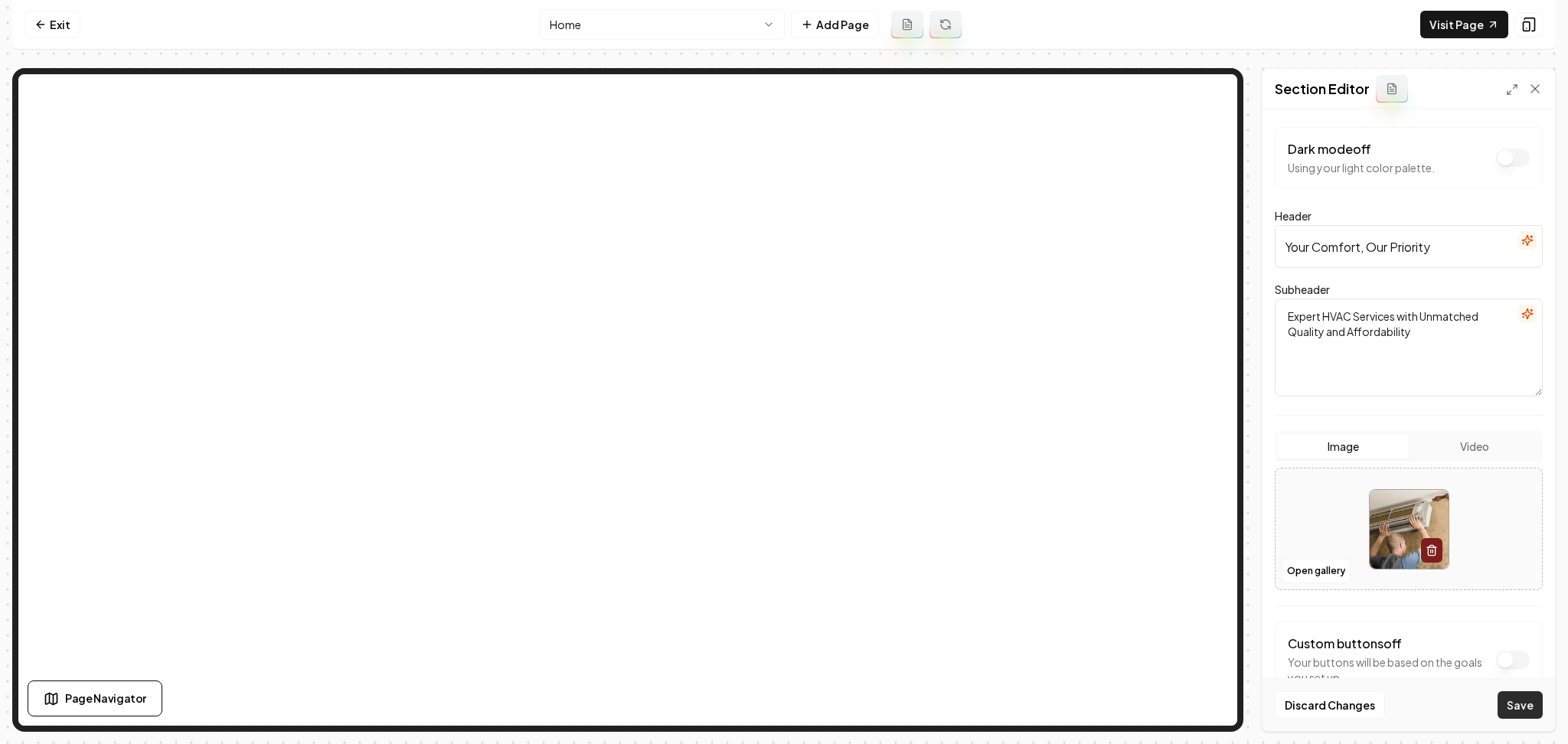
click at [1519, 715] on button "Save" at bounding box center [1520, 705] width 46 height 28
click at [577, 40] on nav "Exit Home Add Page Visit Page" at bounding box center [783, 25] width 1543 height 50
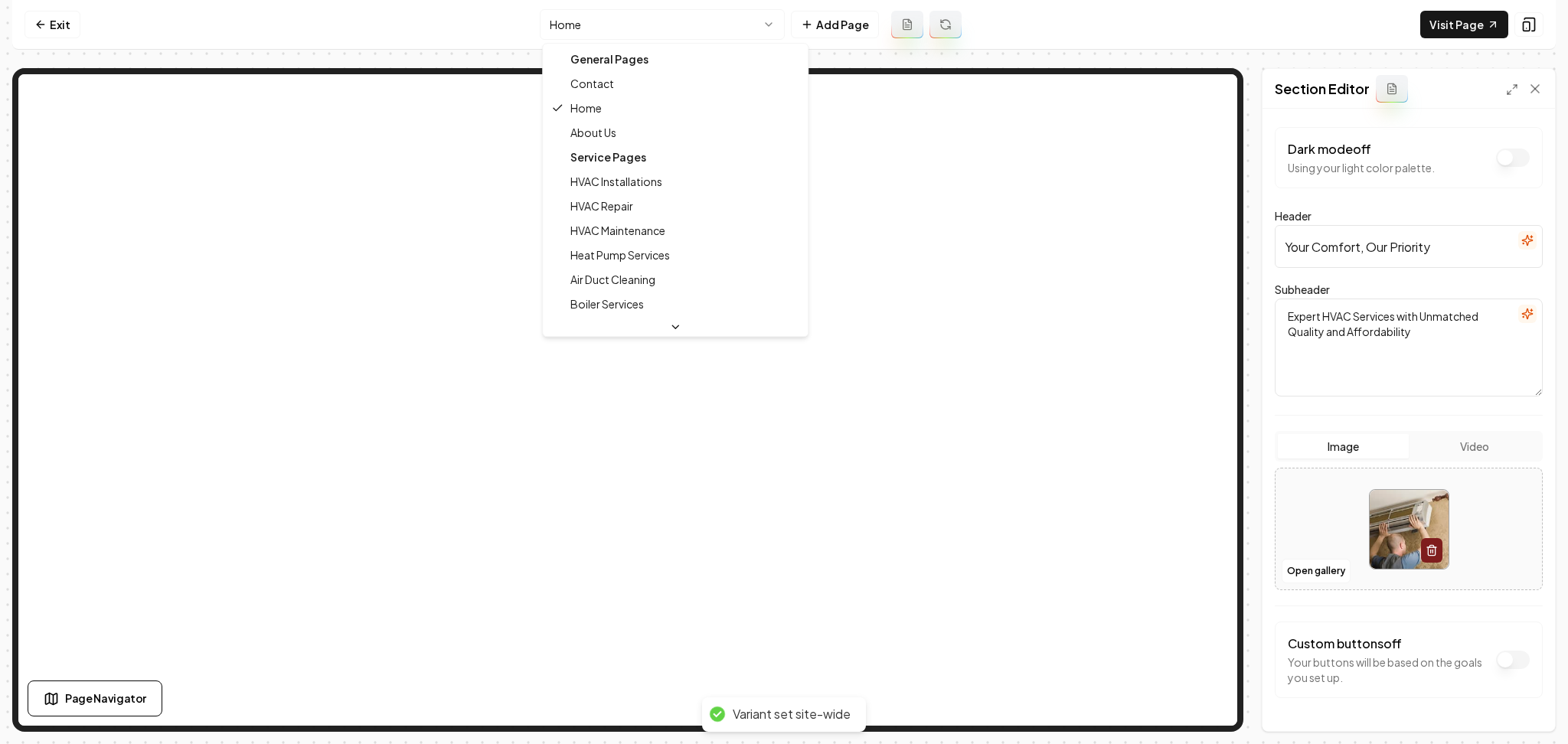
click at [577, 32] on html "Computer Required This feature is only available on a computer. Please switch t…" at bounding box center [784, 372] width 1568 height 744
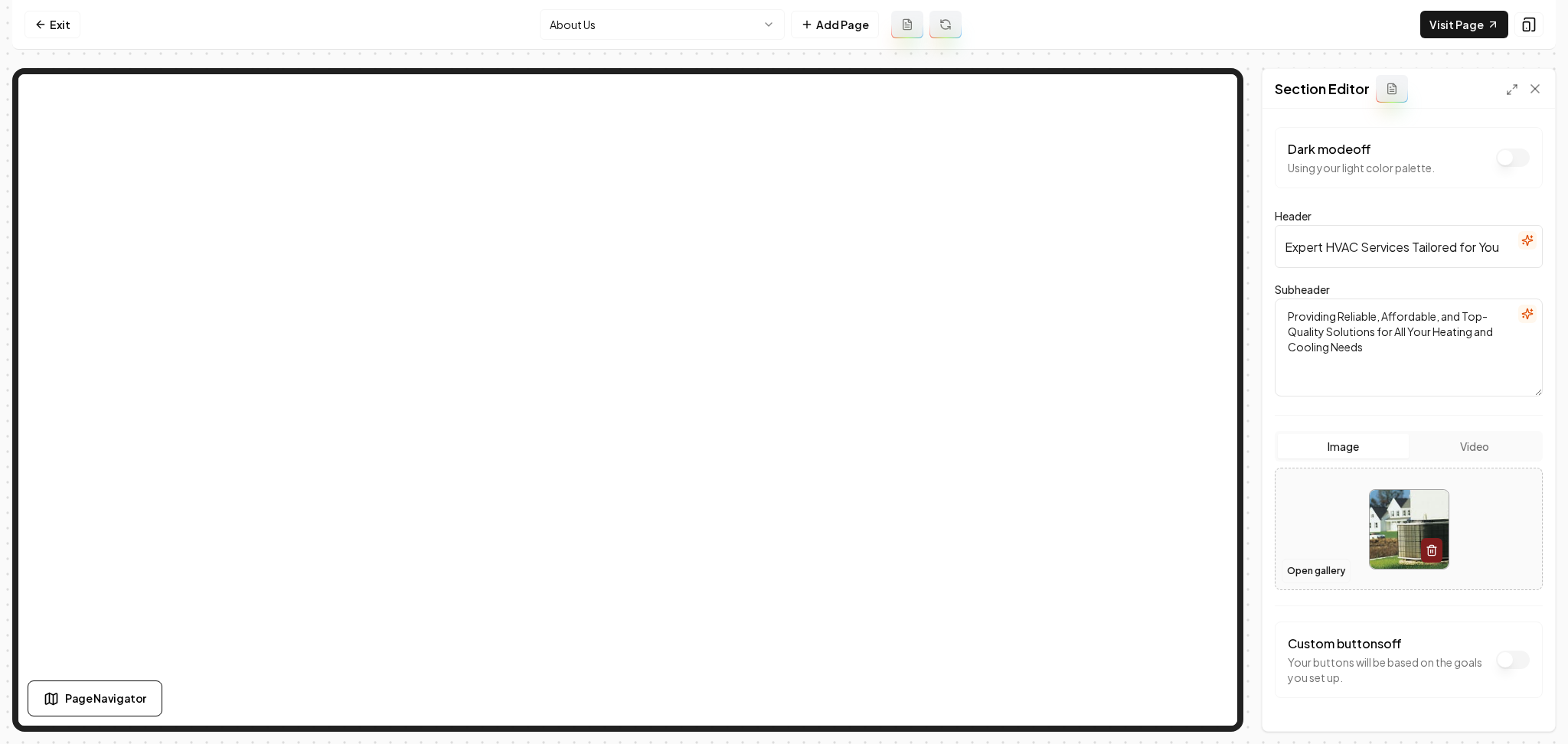
click at [1315, 567] on button "Open gallery" at bounding box center [1315, 570] width 68 height 25
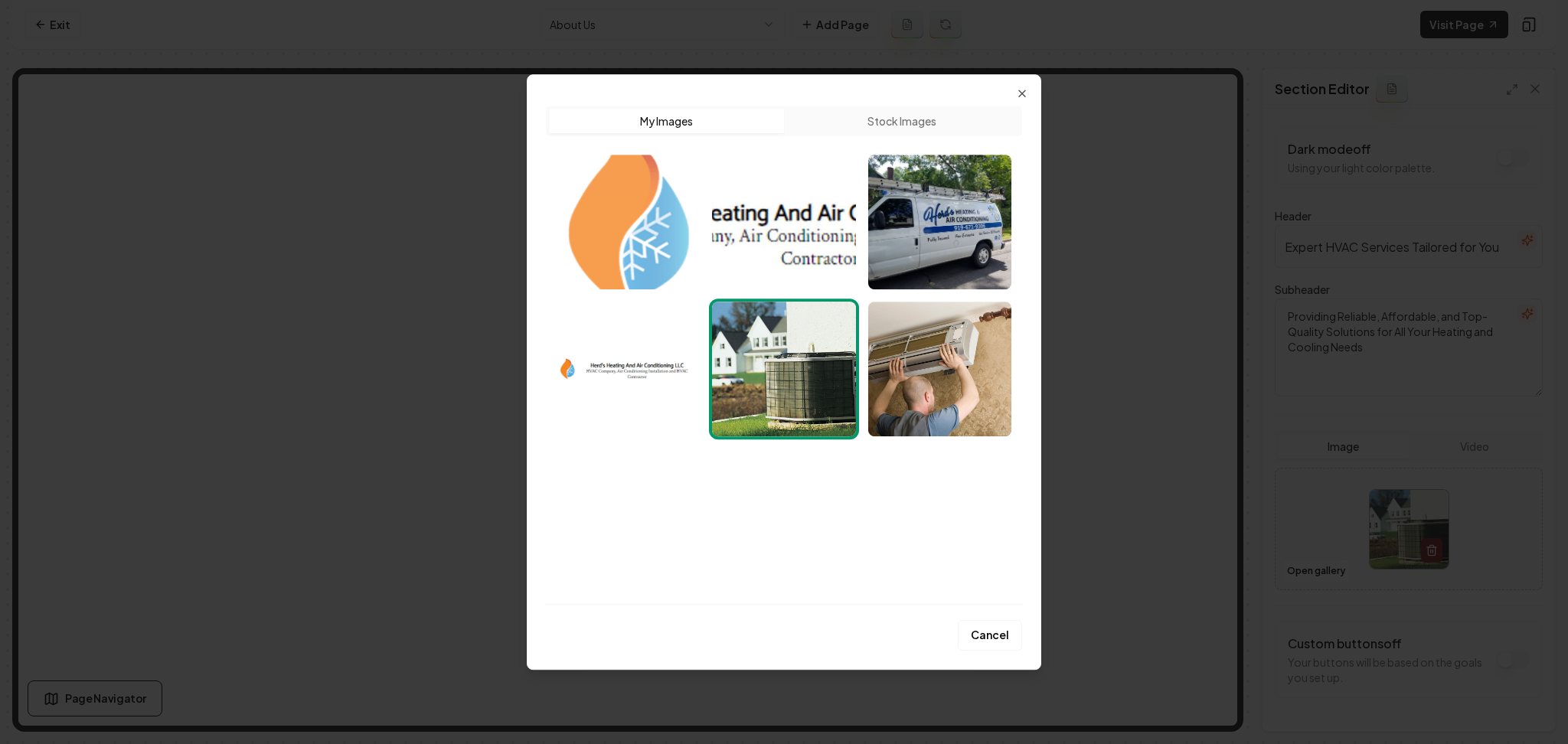
click at [608, 269] on img "Select image image_68a3215c5c7cd75eb891d0e2.png" at bounding box center [628, 222] width 143 height 135
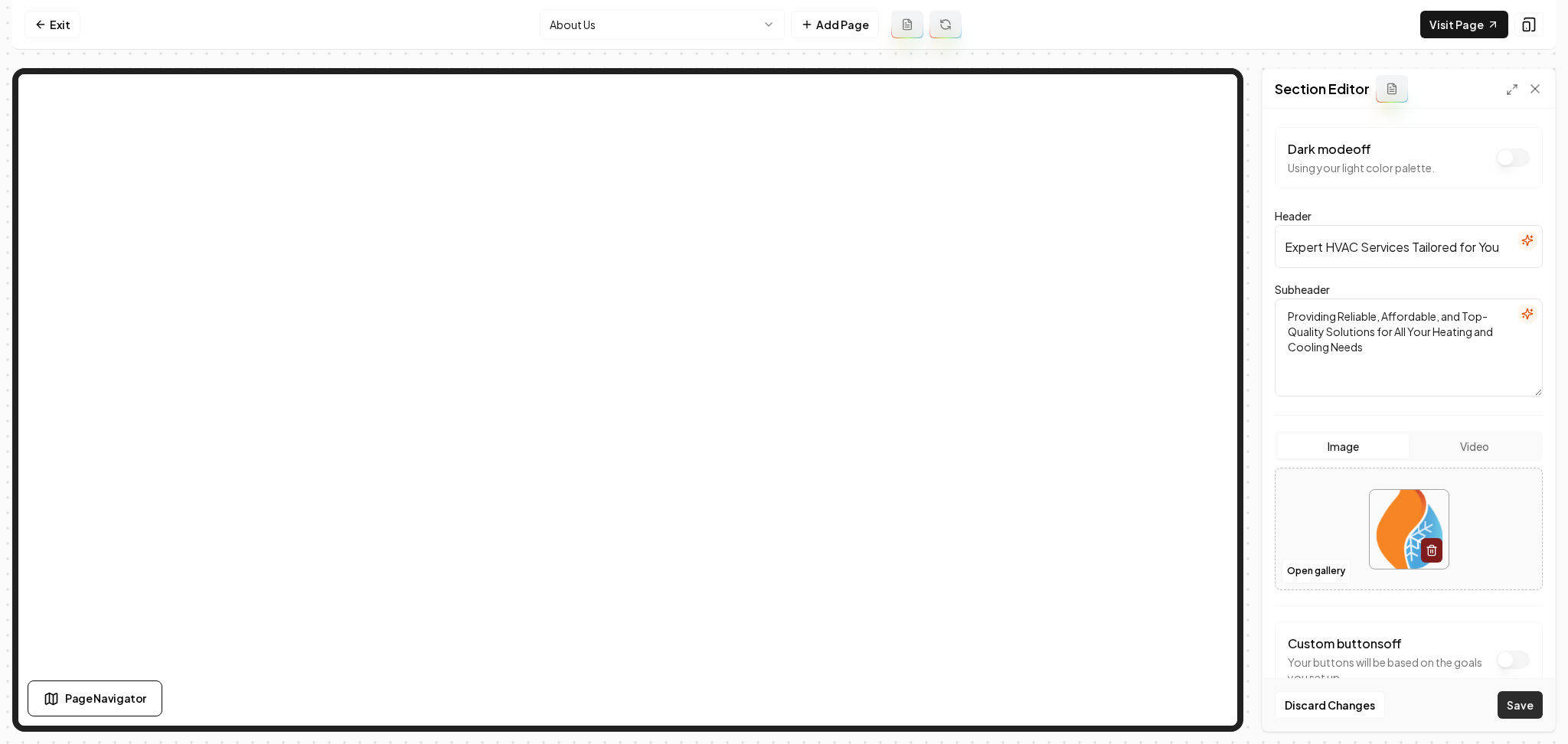
click at [1525, 701] on button "Save" at bounding box center [1520, 705] width 46 height 28
click at [704, 32] on html "Computer Required This feature is only available on a computer. Please switch t…" at bounding box center [784, 372] width 1568 height 744
click at [643, 40] on nav "Exit About Us Add Page Visit Page" at bounding box center [783, 25] width 1543 height 50
click at [641, 35] on html "Computer Required This feature is only available on a computer. Please switch t…" at bounding box center [784, 372] width 1568 height 744
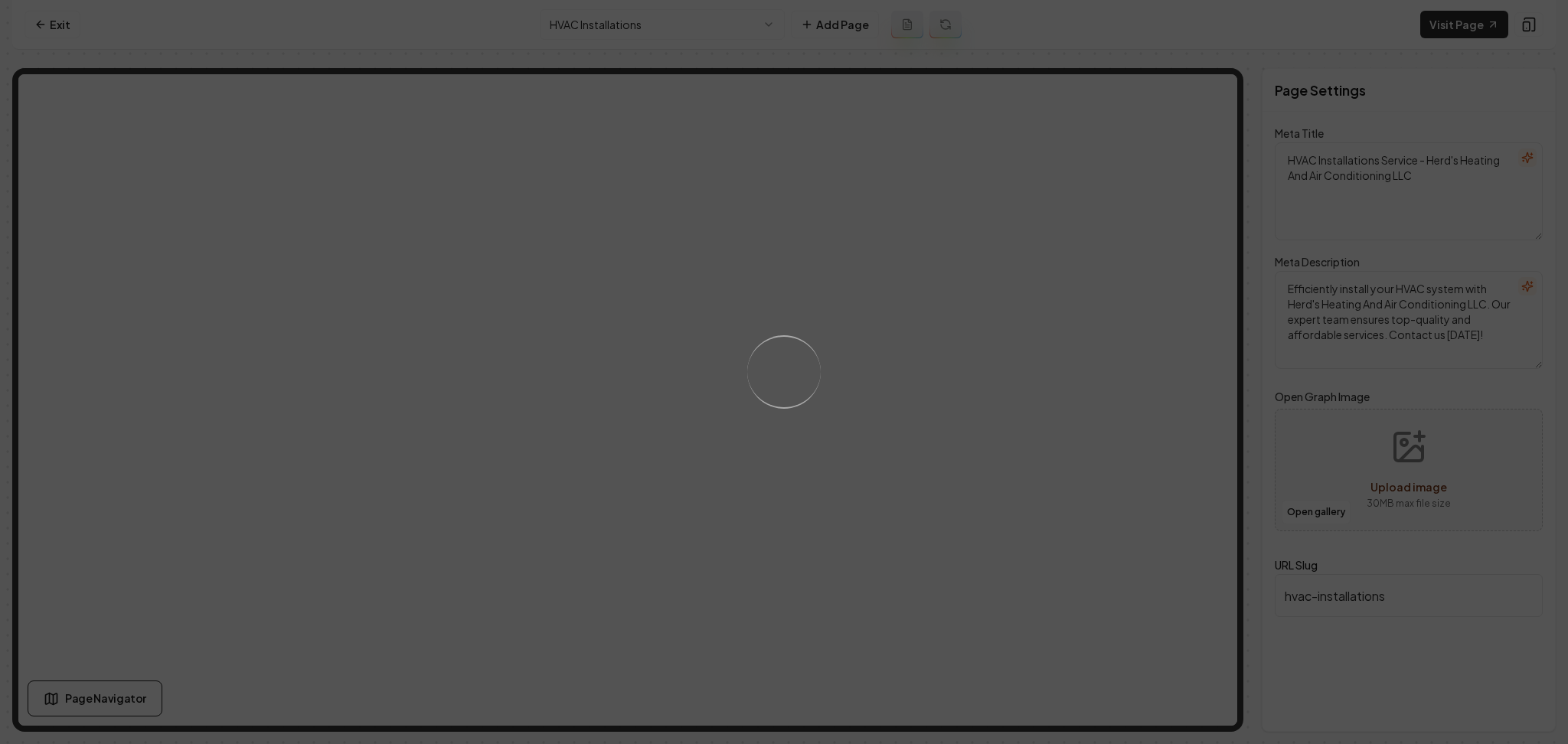
click at [1018, 394] on div "Loading..." at bounding box center [784, 372] width 1568 height 744
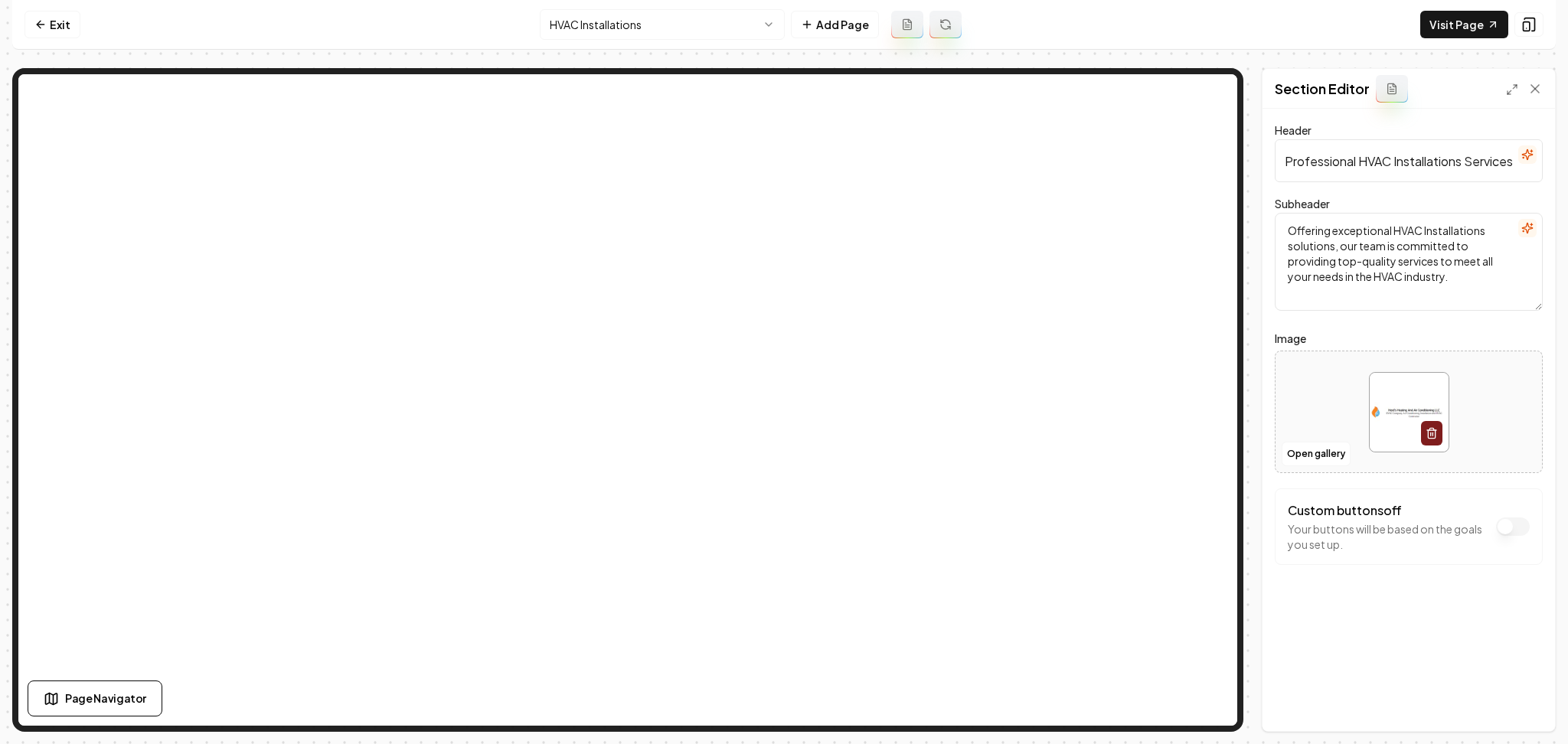
click at [1329, 389] on div at bounding box center [1408, 413] width 266 height 105
type input "**********"
click at [1535, 715] on button "Save" at bounding box center [1520, 705] width 46 height 28
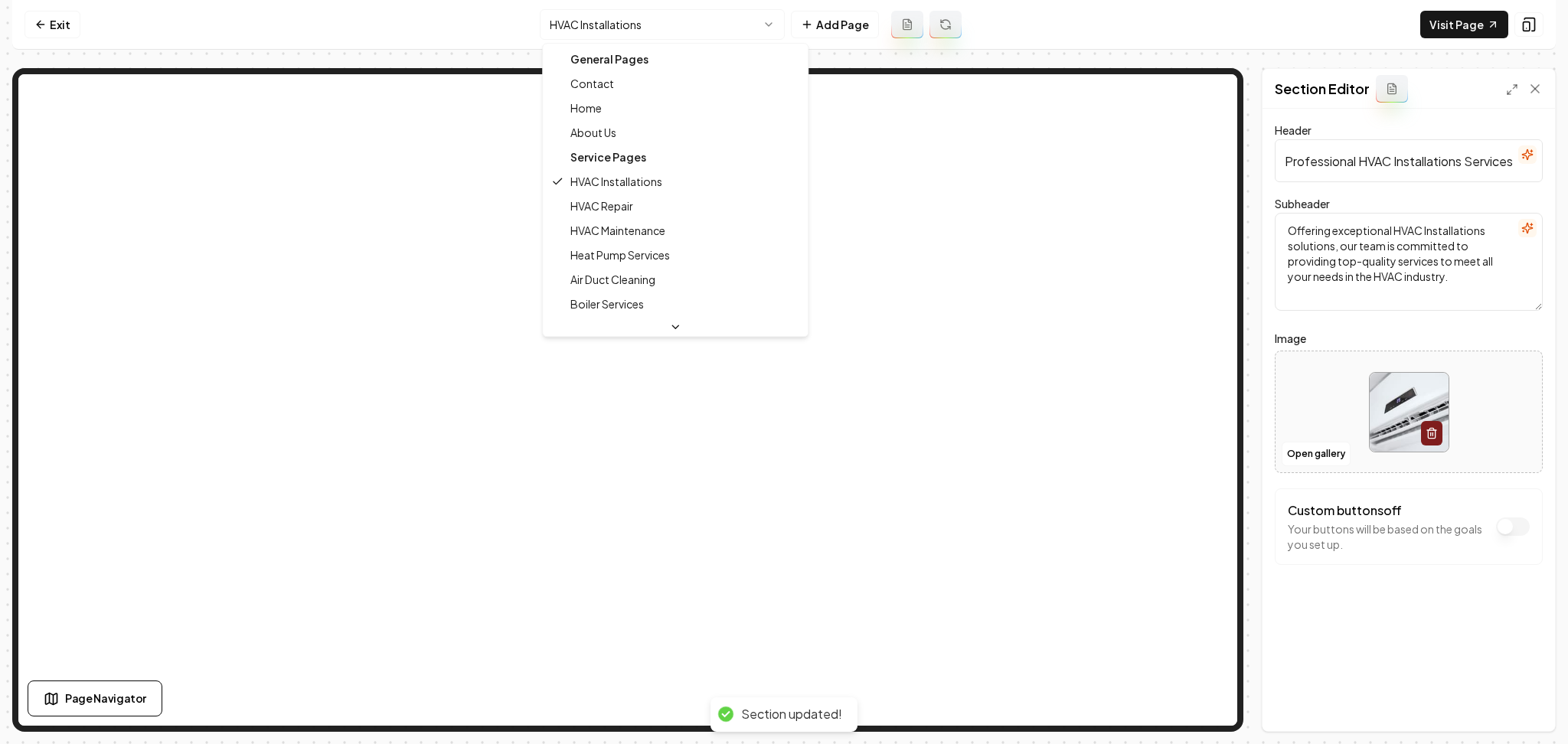
click at [608, 25] on html "Computer Required This feature is only available on a computer. Please switch t…" at bounding box center [784, 372] width 1568 height 744
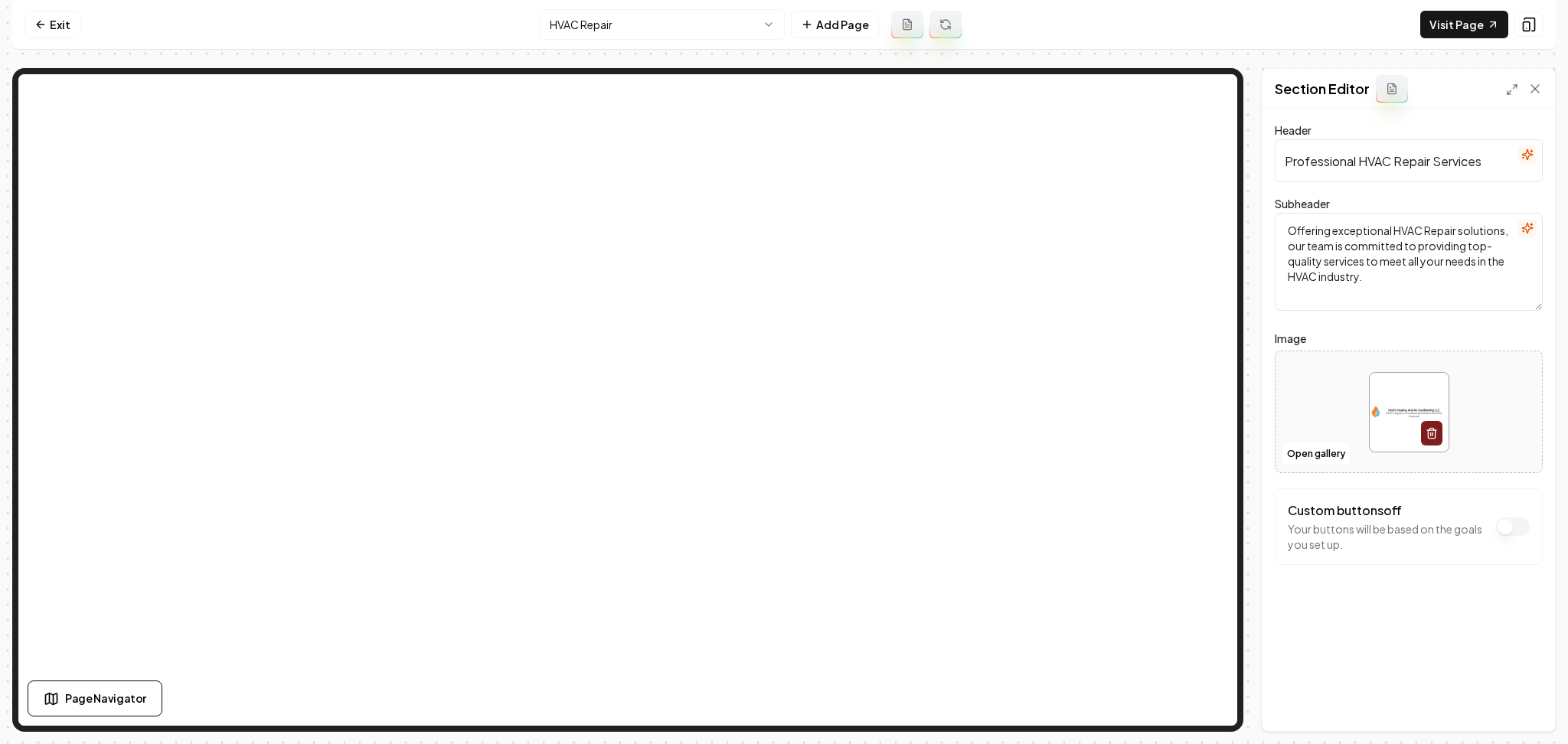
click at [1317, 393] on div at bounding box center [1408, 413] width 266 height 105
type input "**********"
click at [1515, 704] on button "Save" at bounding box center [1520, 705] width 46 height 28
click at [682, 2] on nav "Exit HVAC Repair Add Page Visit Page" at bounding box center [783, 25] width 1543 height 50
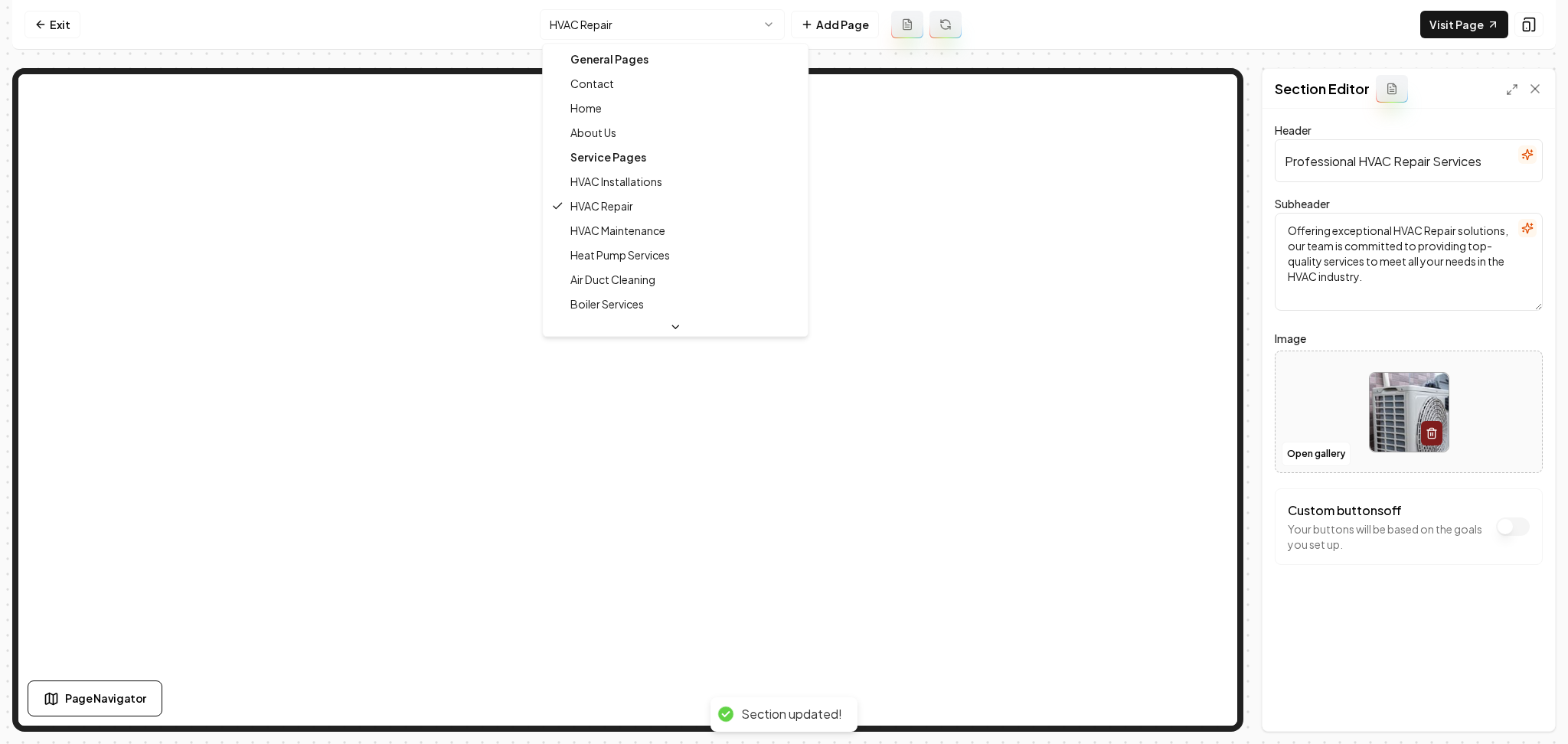
click at [666, 18] on html "Computer Required This feature is only available on a computer. Please switch t…" at bounding box center [784, 372] width 1568 height 744
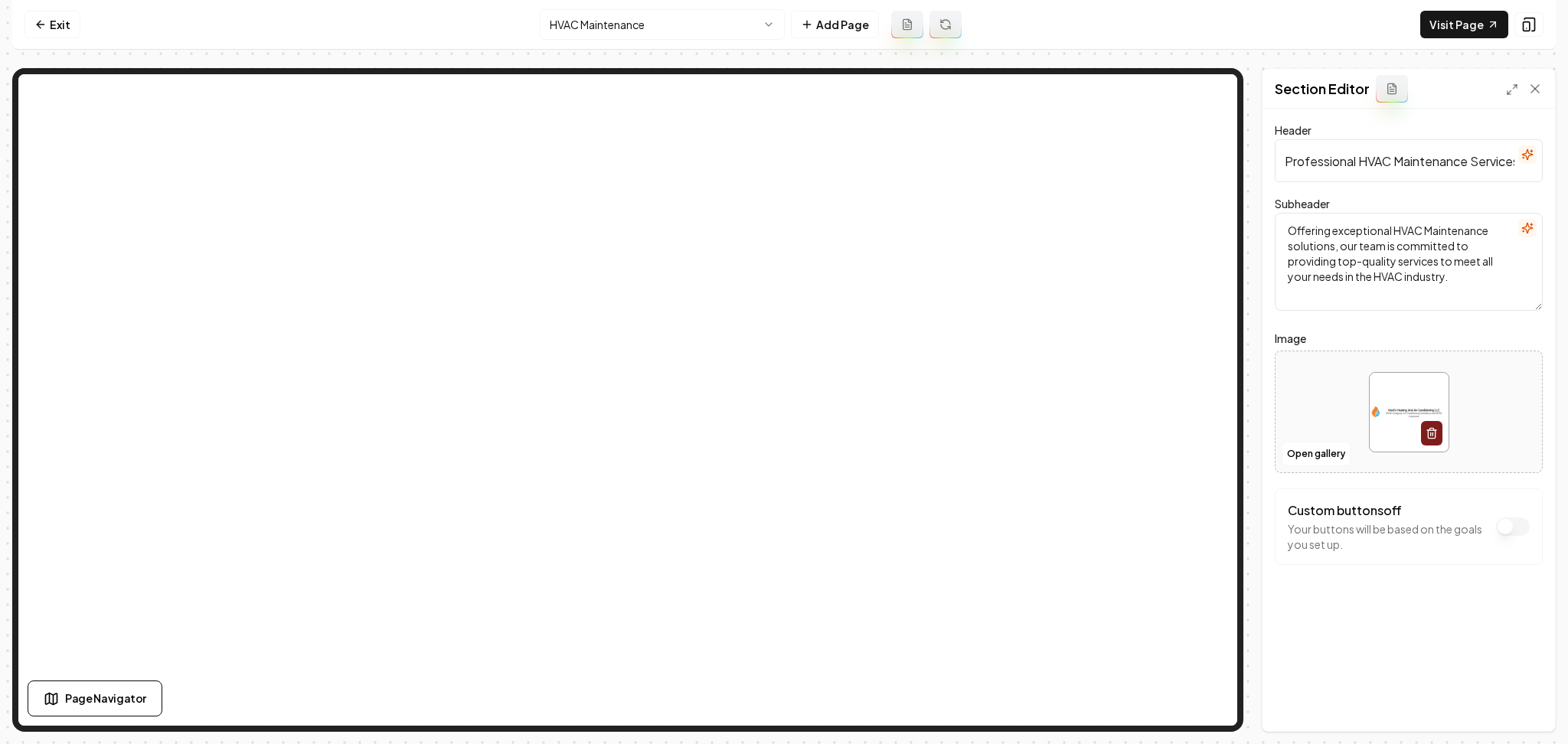
click at [1289, 397] on div at bounding box center [1408, 413] width 266 height 105
type input "**********"
click at [1508, 705] on button "Save" at bounding box center [1520, 705] width 46 height 28
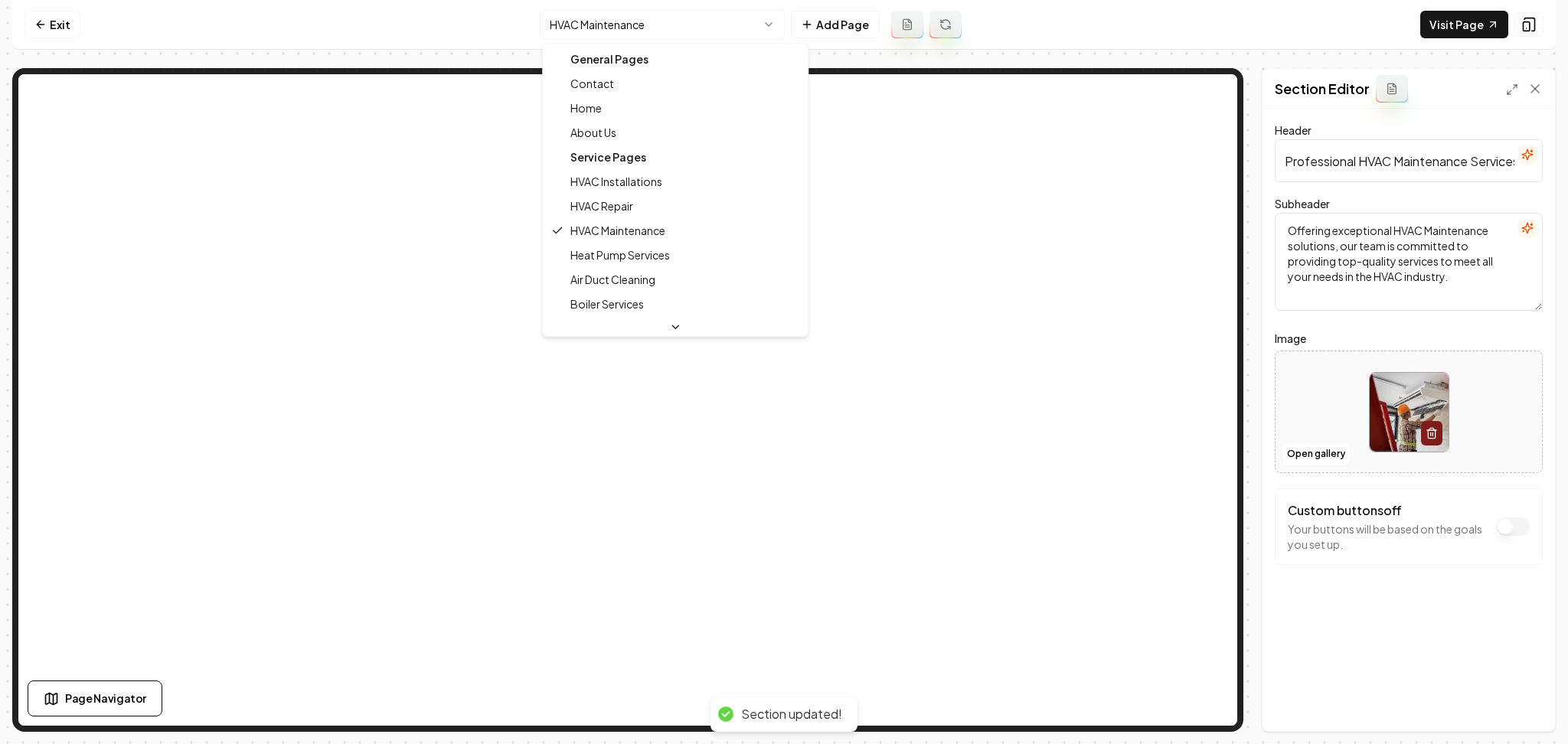
click at [650, 13] on html "Computer Required This feature is only available on a computer. Please switch t…" at bounding box center [784, 372] width 1568 height 744
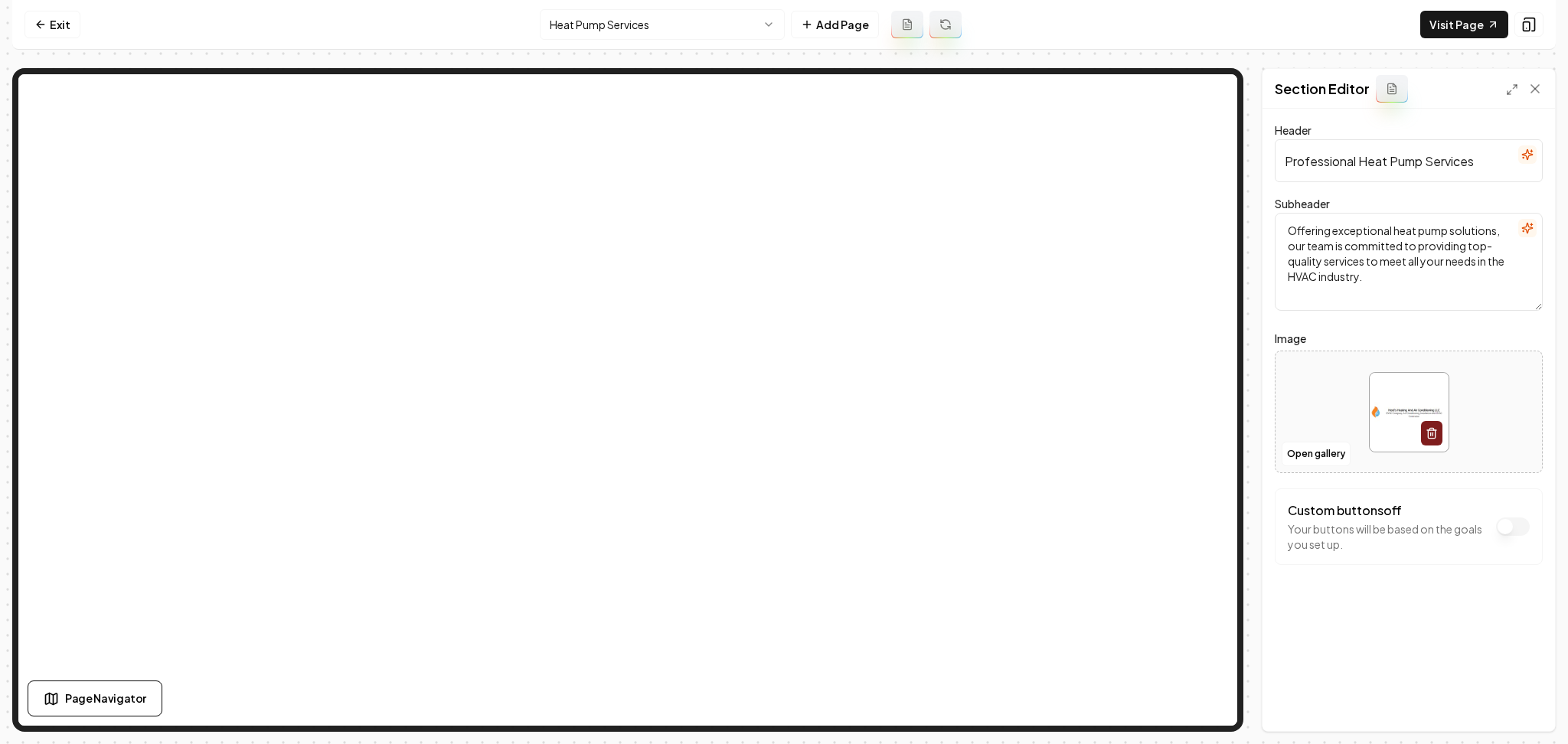
click at [1313, 410] on div at bounding box center [1408, 413] width 266 height 105
type input "**********"
click at [1521, 700] on button "Save" at bounding box center [1520, 705] width 46 height 28
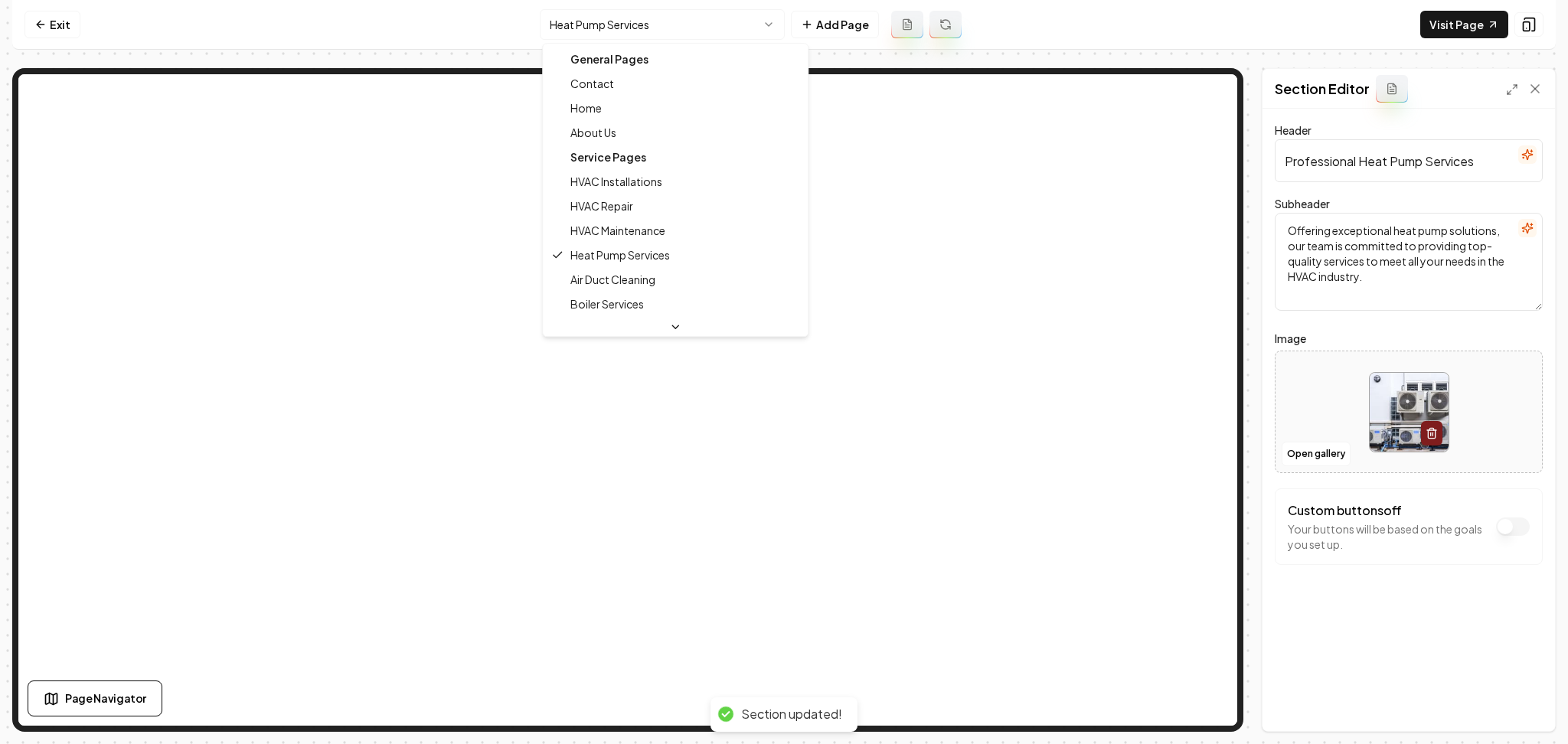
click at [625, 35] on html "Computer Required This feature is only available on a computer. Please switch t…" at bounding box center [784, 372] width 1568 height 744
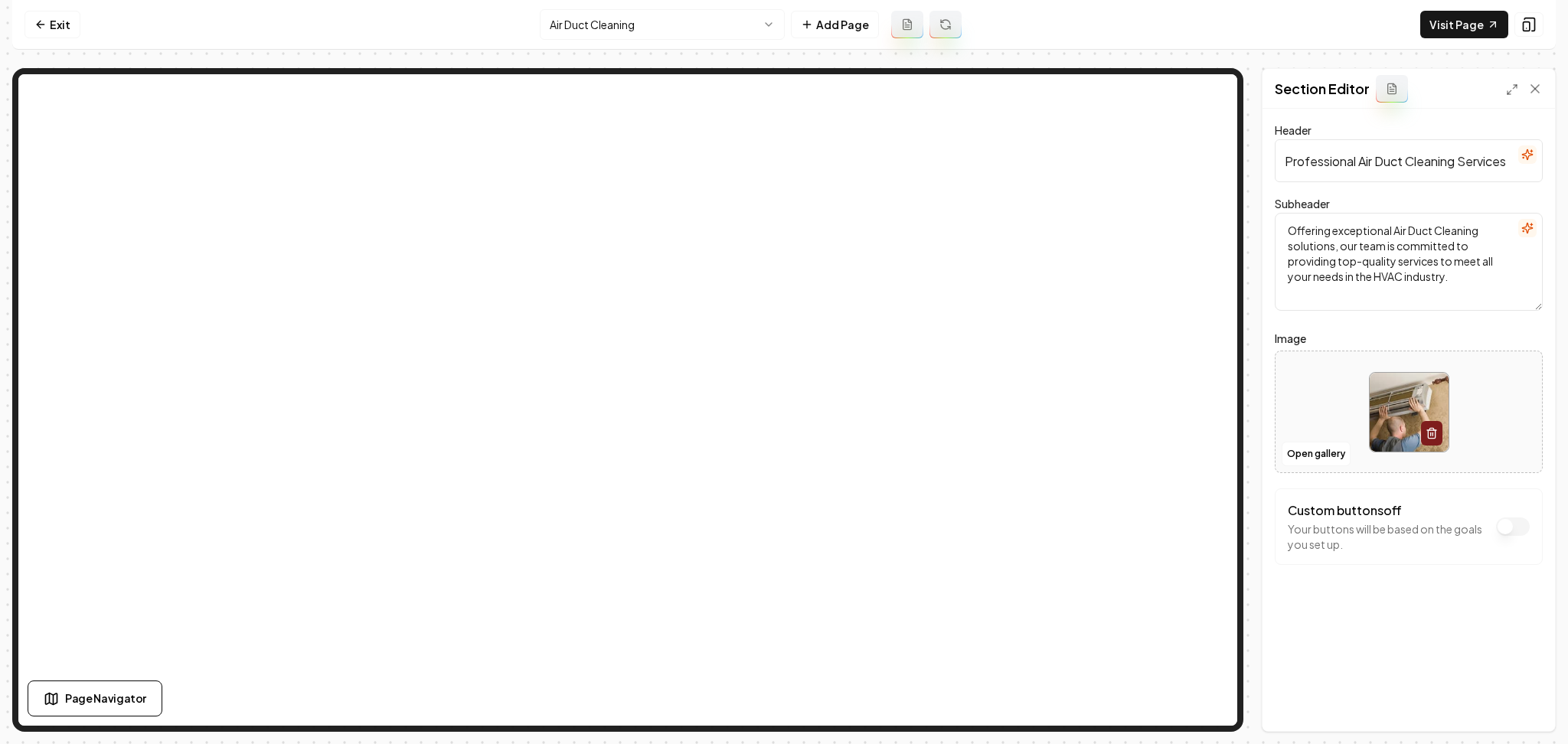
click at [1287, 370] on div at bounding box center [1408, 413] width 266 height 105
type input "**********"
click at [1515, 703] on button "Save" at bounding box center [1520, 705] width 46 height 28
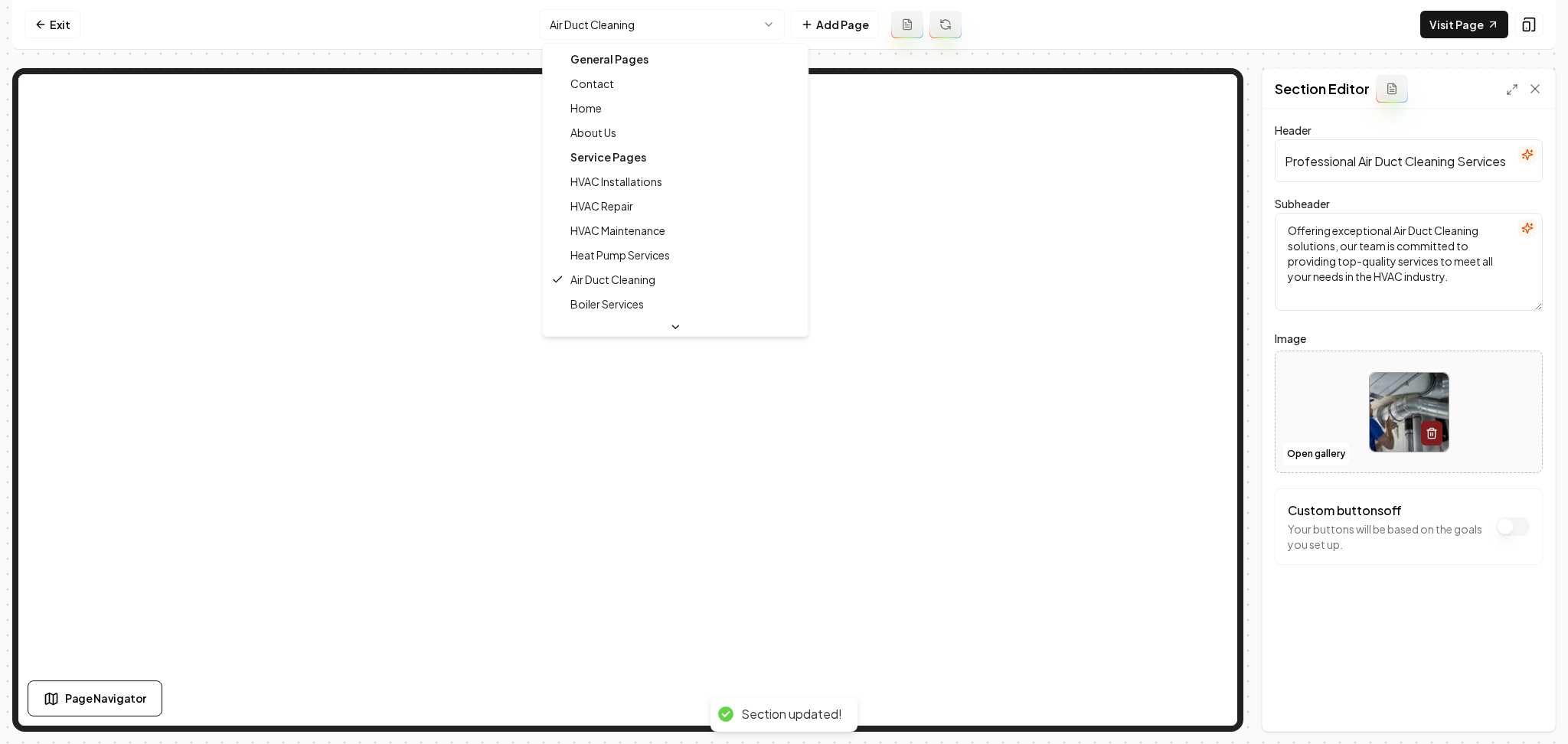
click at [668, 38] on html "Computer Required This feature is only available on a computer. Please switch t…" at bounding box center [784, 372] width 1568 height 744
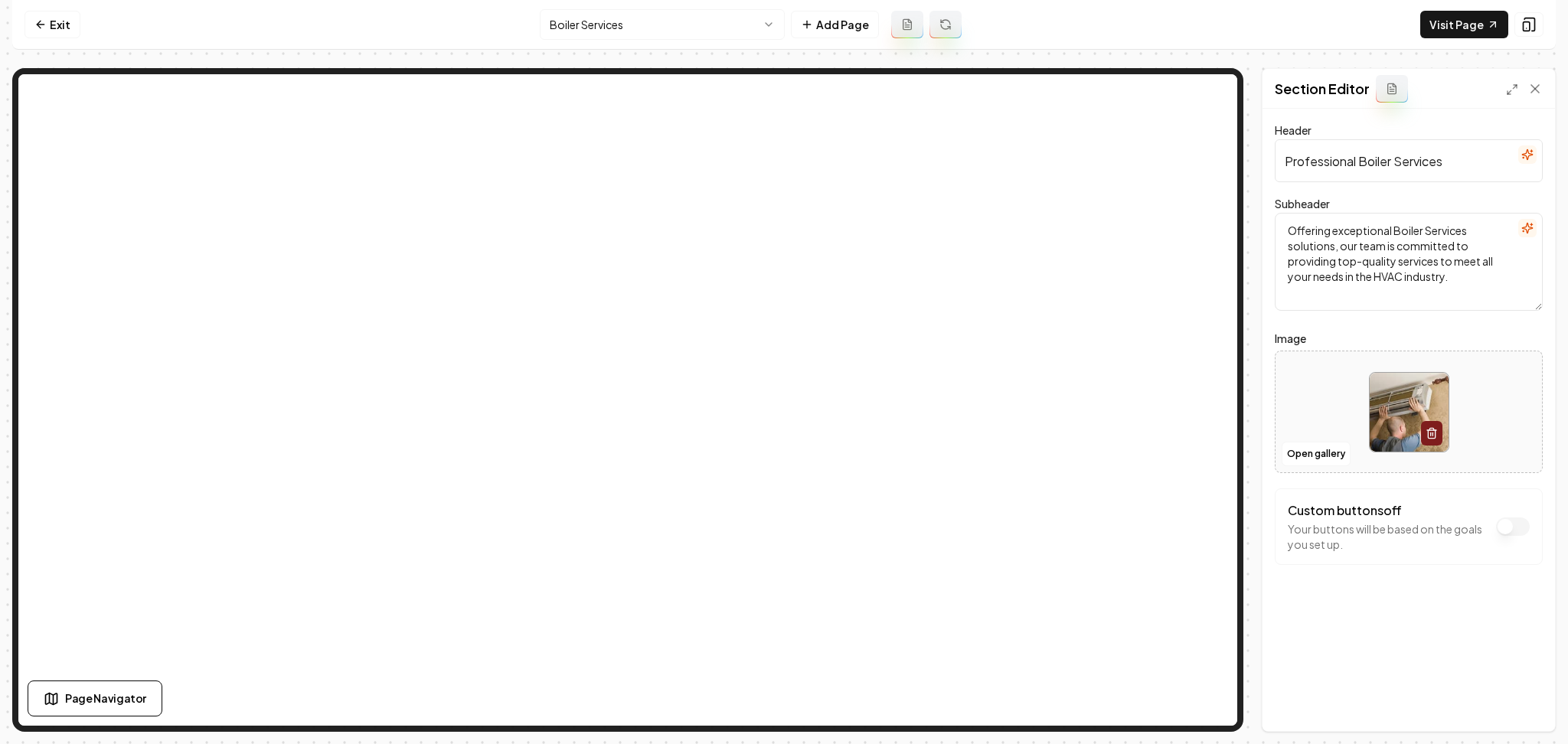
click at [1333, 416] on div at bounding box center [1408, 413] width 266 height 105
type input "**********"
click at [1525, 699] on button "Save" at bounding box center [1520, 705] width 46 height 28
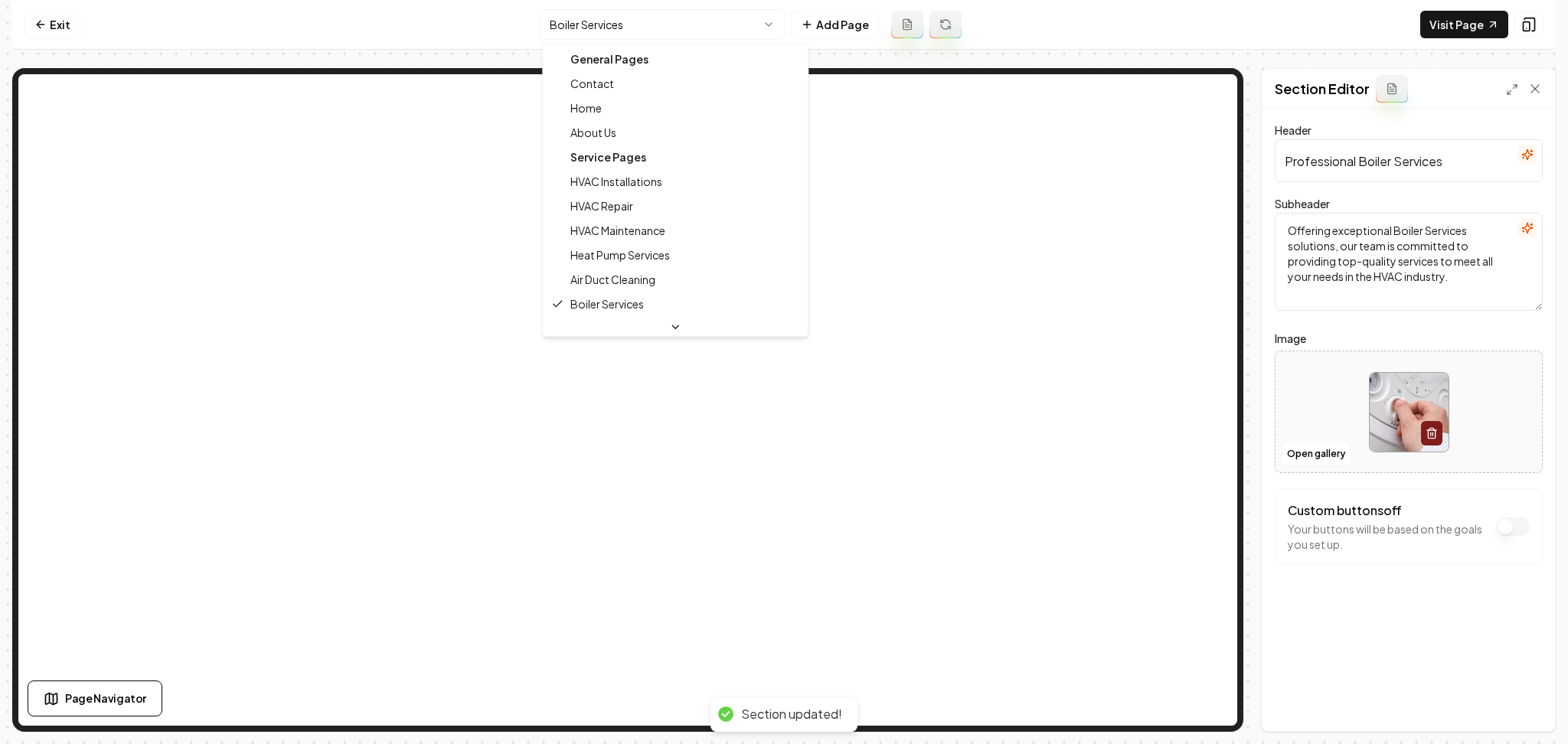
click at [621, 25] on html "Computer Required This feature is only available on a computer. Please switch t…" at bounding box center [784, 372] width 1568 height 744
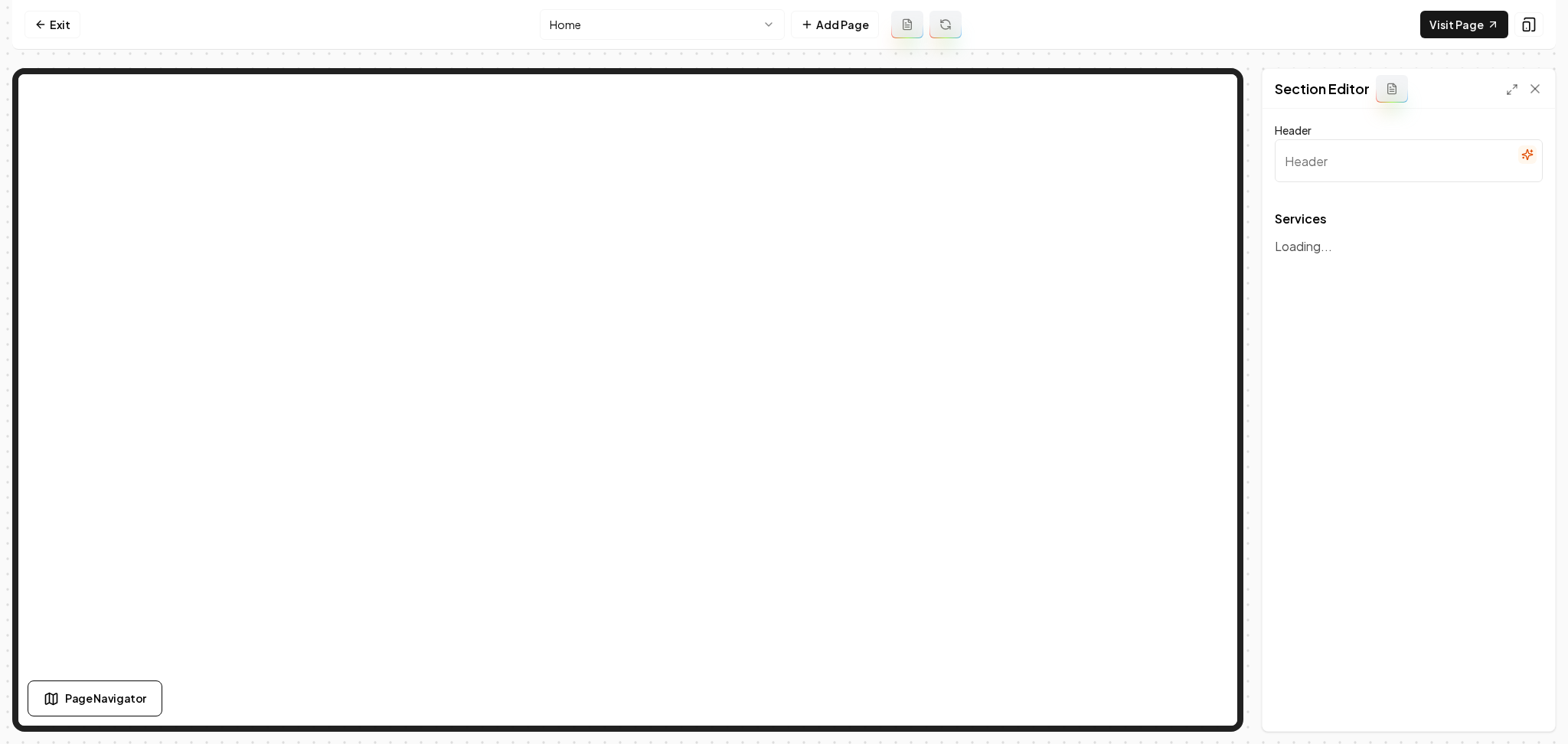
type input "Comprehensive HVAC Services"
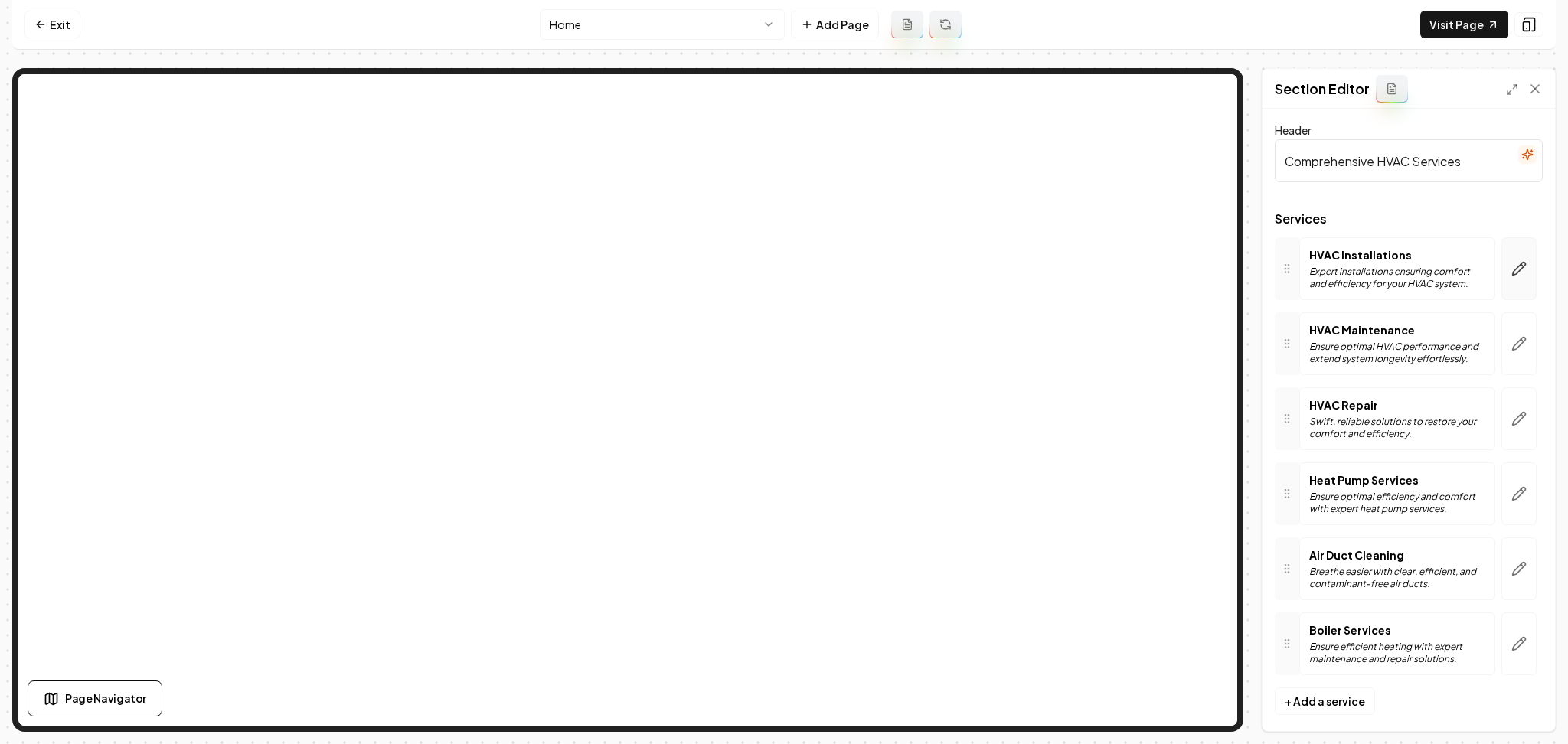
click at [1502, 293] on button "button" at bounding box center [1518, 268] width 35 height 62
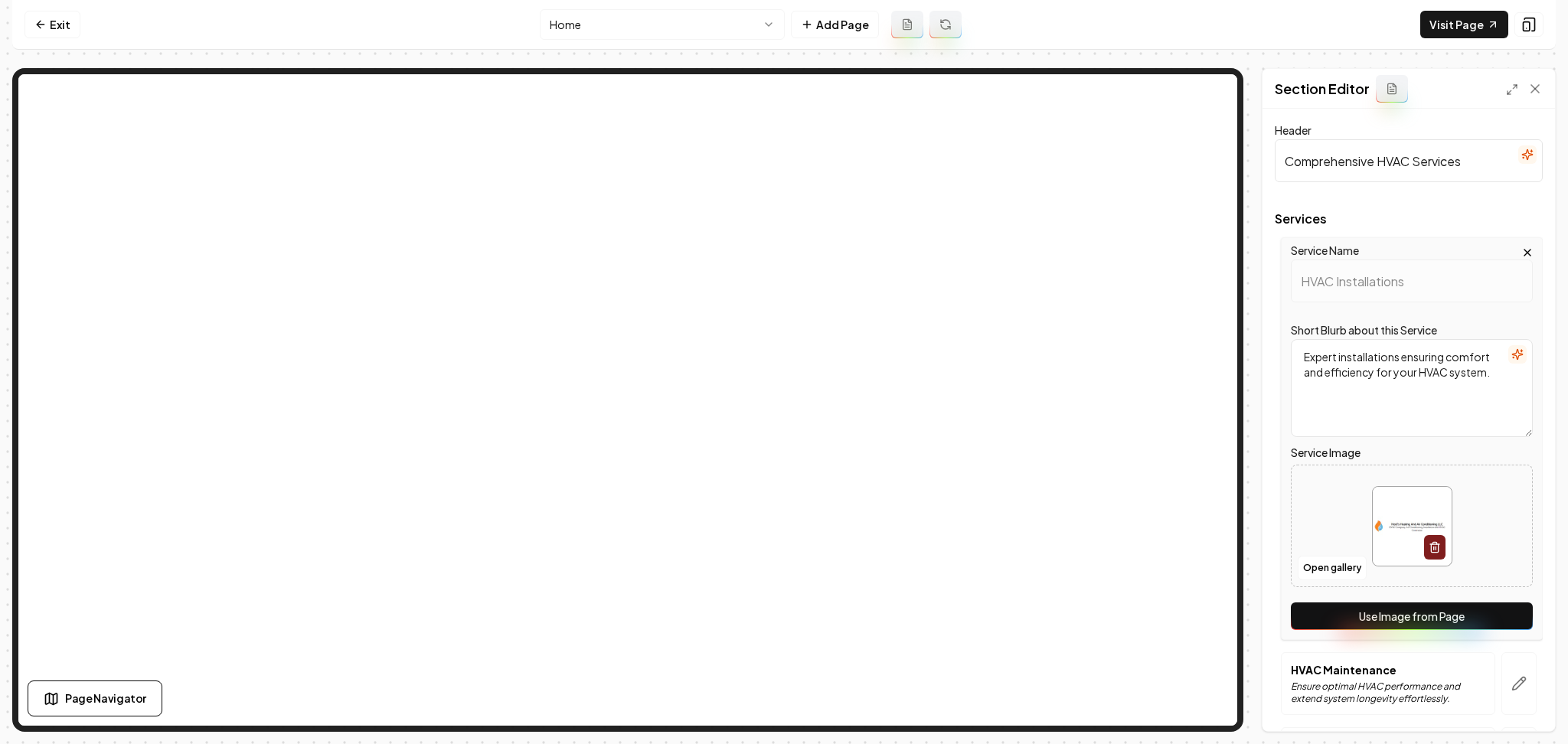
click at [1381, 620] on button "Use Image from Page" at bounding box center [1412, 616] width 242 height 28
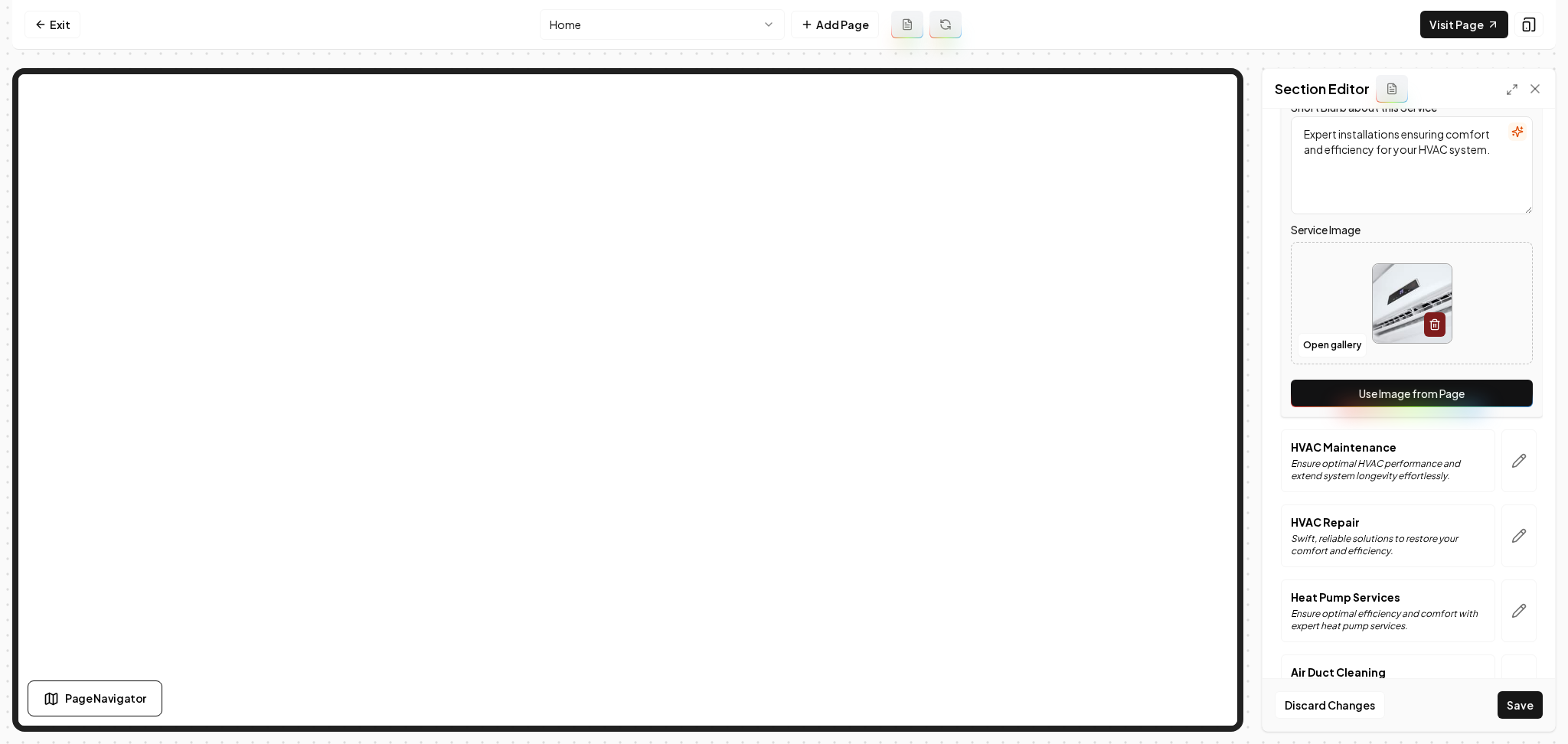
scroll to position [237, 0]
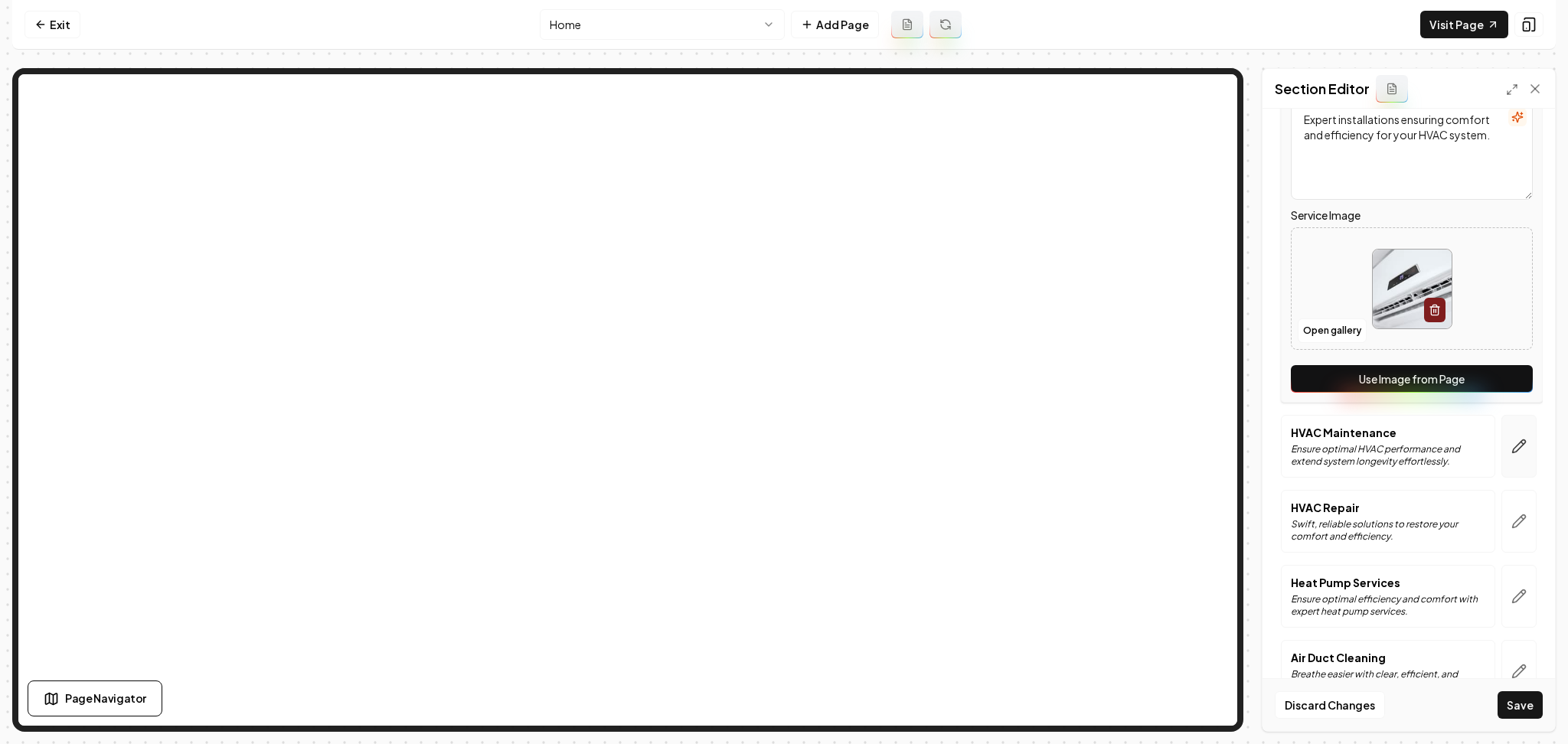
click at [1502, 469] on button "button" at bounding box center [1518, 445] width 35 height 62
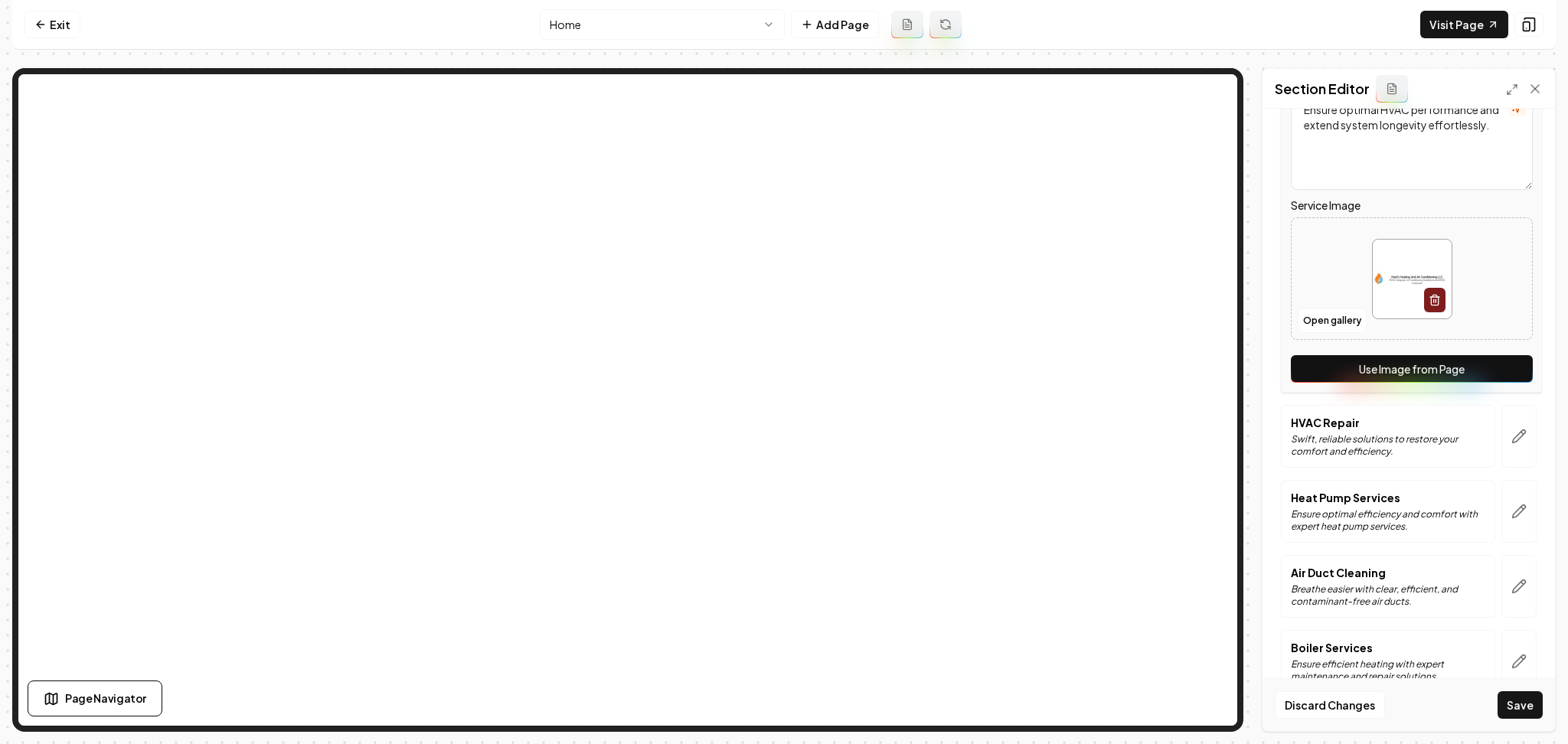
scroll to position [355, 0]
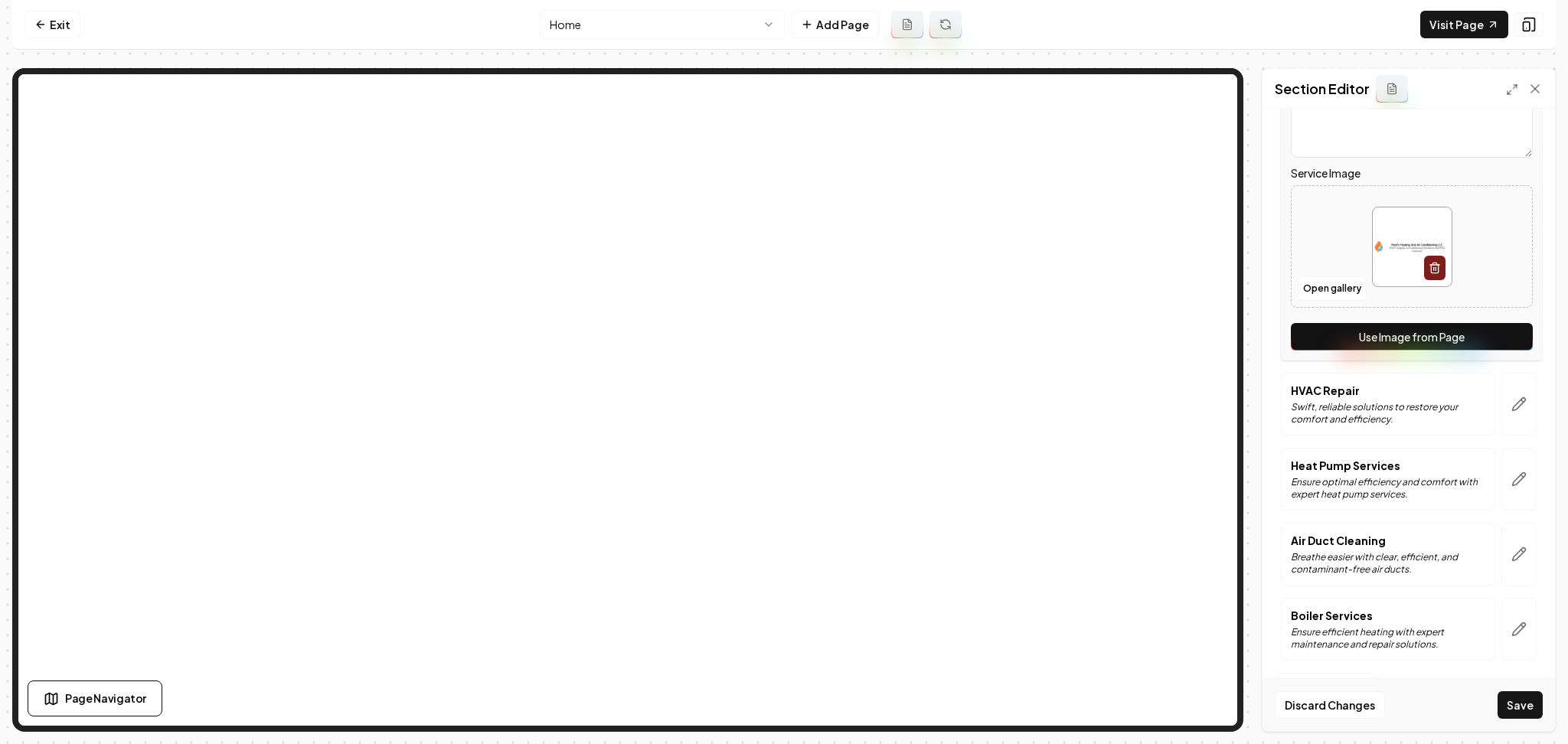
drag, startPoint x: 1440, startPoint y: 348, endPoint x: 1470, endPoint y: 350, distance: 30.1
click at [1470, 350] on button "Use Image from Page" at bounding box center [1412, 337] width 242 height 28
click at [1496, 402] on div at bounding box center [1519, 404] width 48 height 62
click at [1502, 402] on button "button" at bounding box center [1518, 404] width 35 height 62
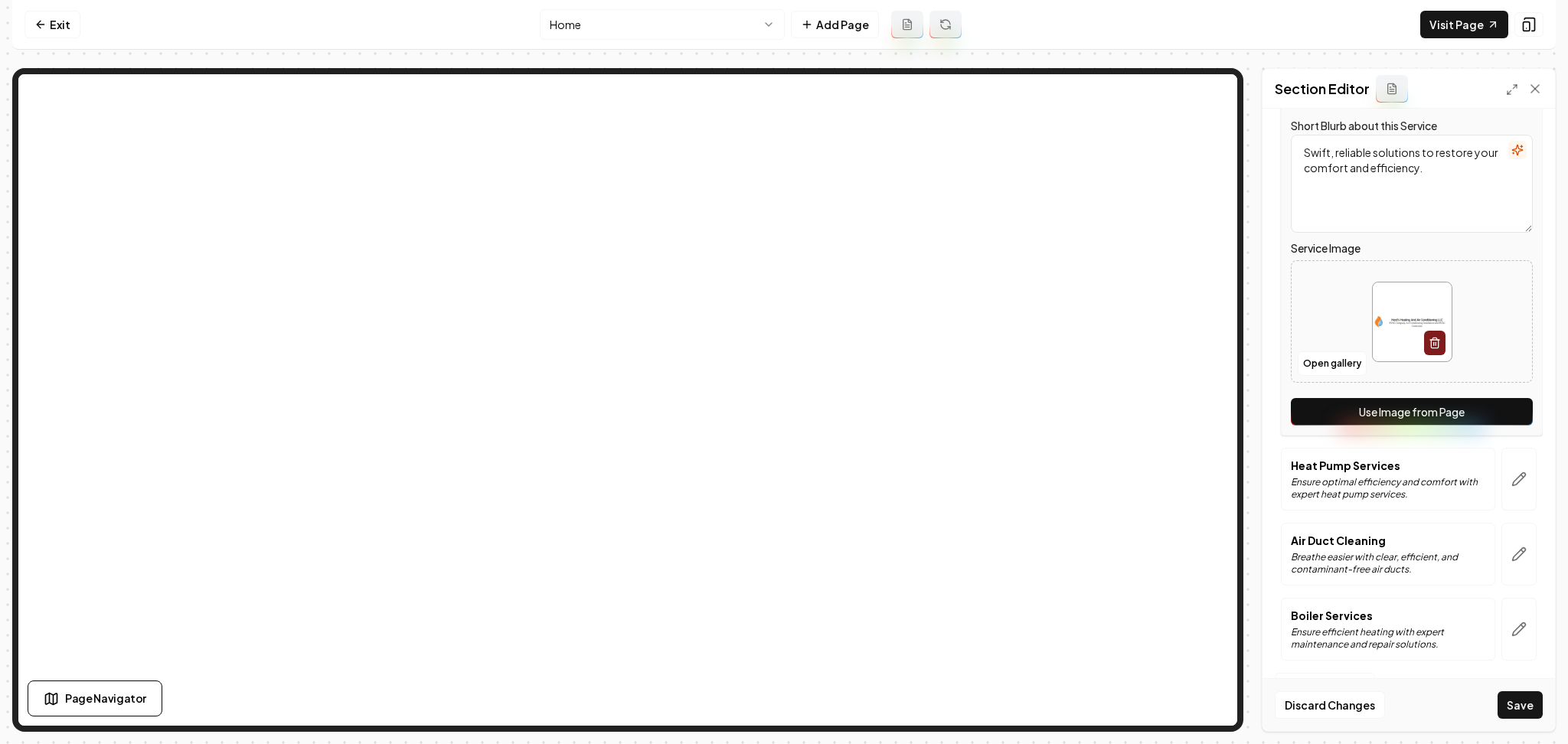
click at [1468, 398] on button "Use Image from Page" at bounding box center [1412, 412] width 242 height 28
click at [1502, 480] on button "button" at bounding box center [1518, 478] width 35 height 62
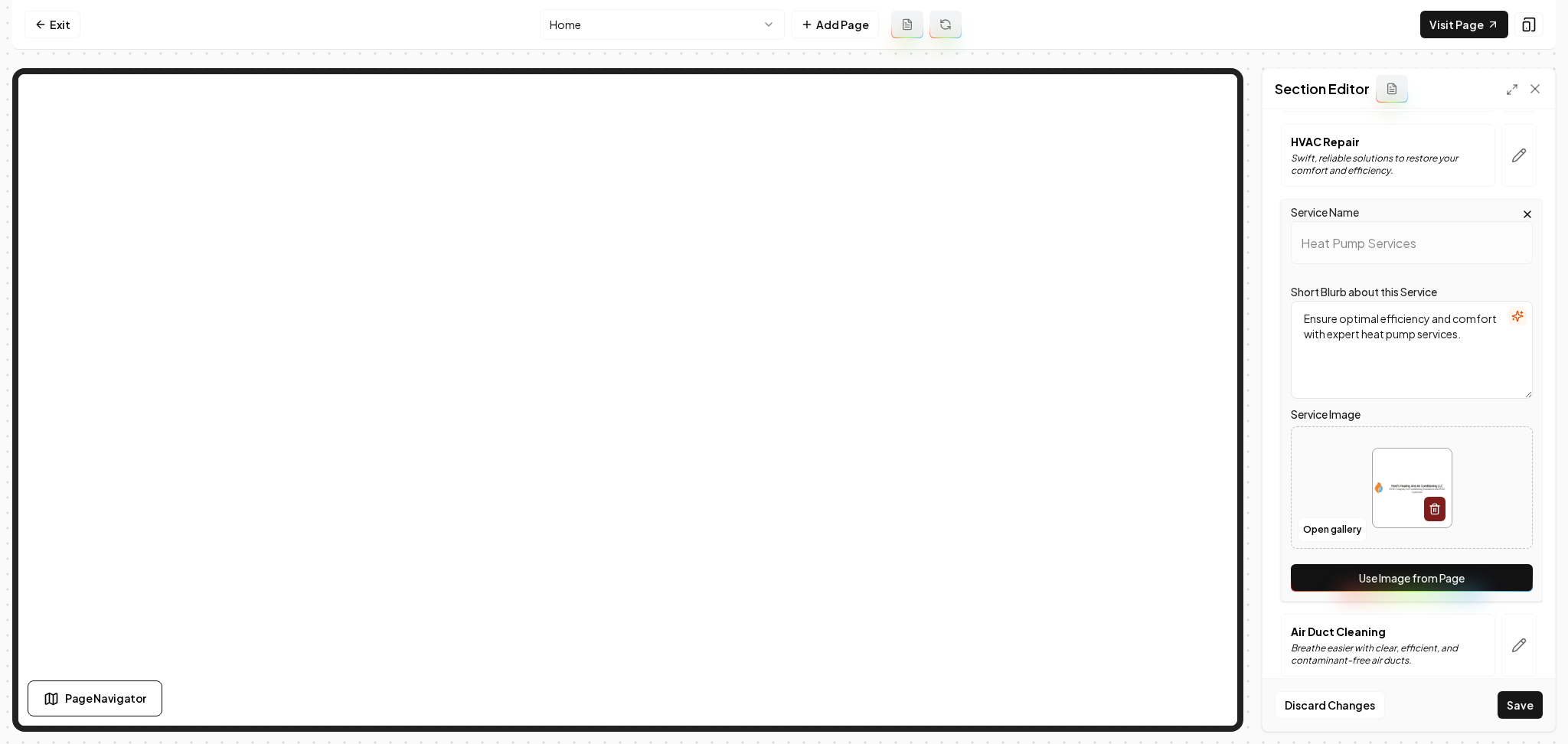
scroll to position [274, 0]
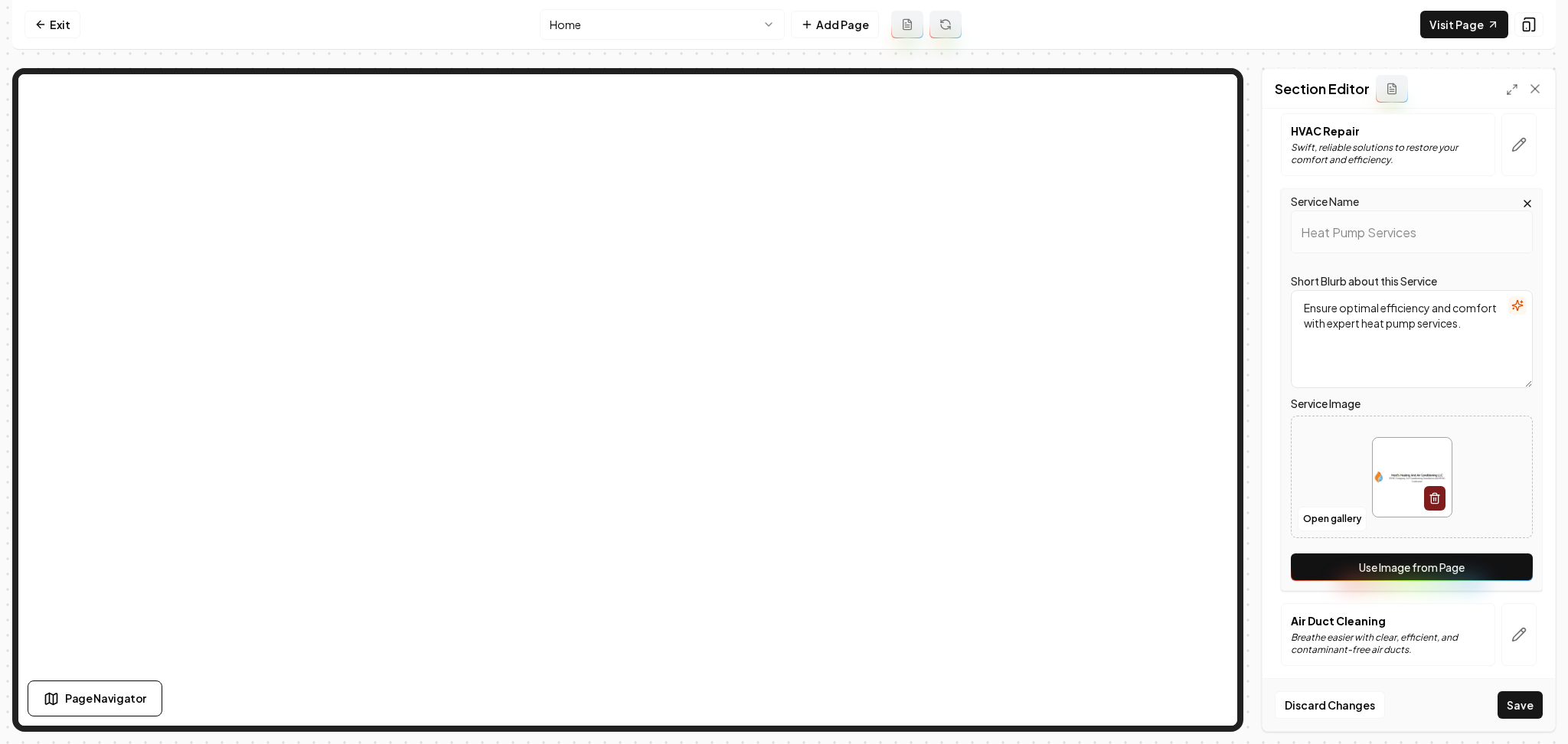
click at [1440, 568] on button "Use Image from Page" at bounding box center [1412, 567] width 242 height 28
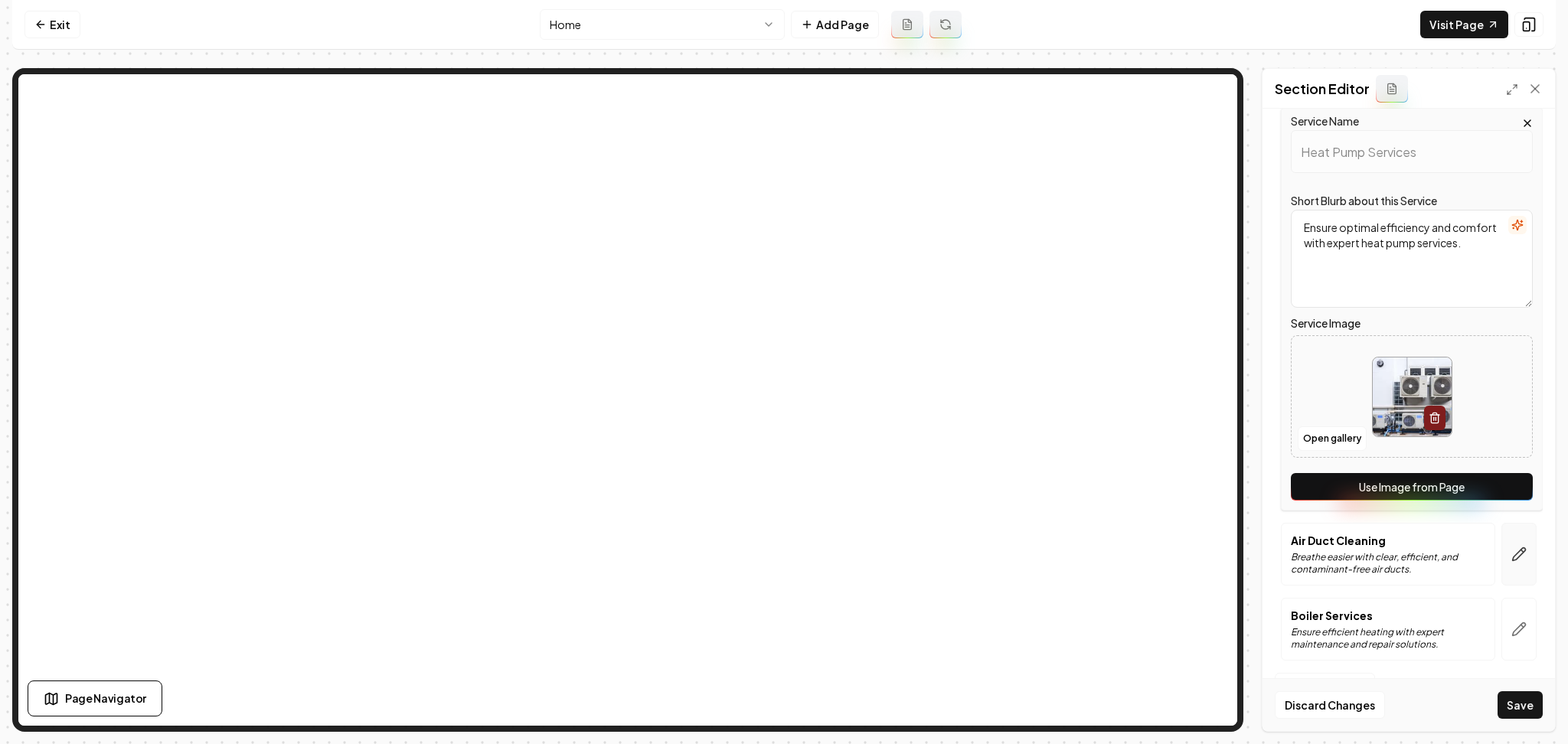
click at [1508, 564] on button "button" at bounding box center [1518, 554] width 35 height 62
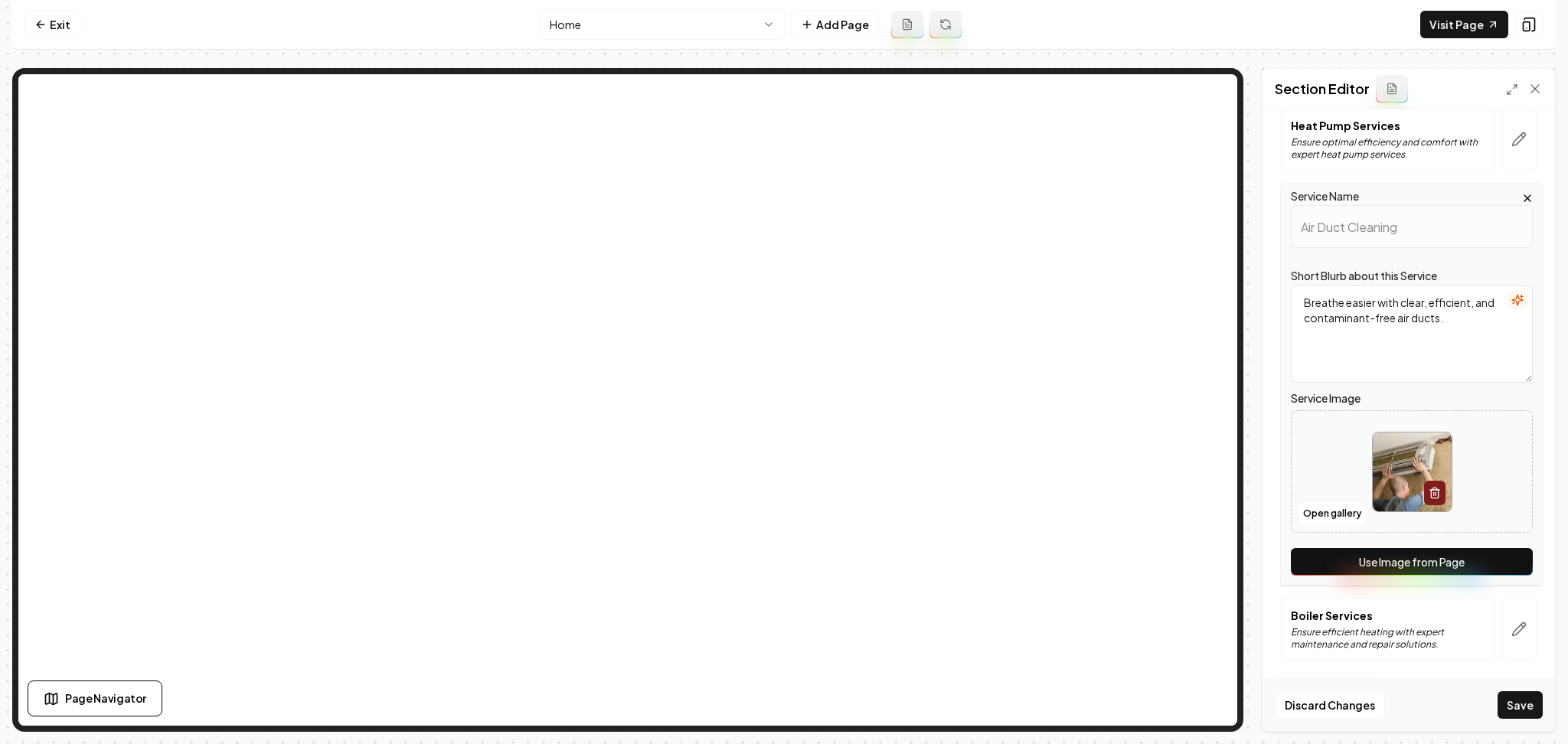
click at [1462, 563] on button "Use Image from Page" at bounding box center [1412, 561] width 242 height 28
click at [1511, 631] on icon "button" at bounding box center [1518, 628] width 15 height 15
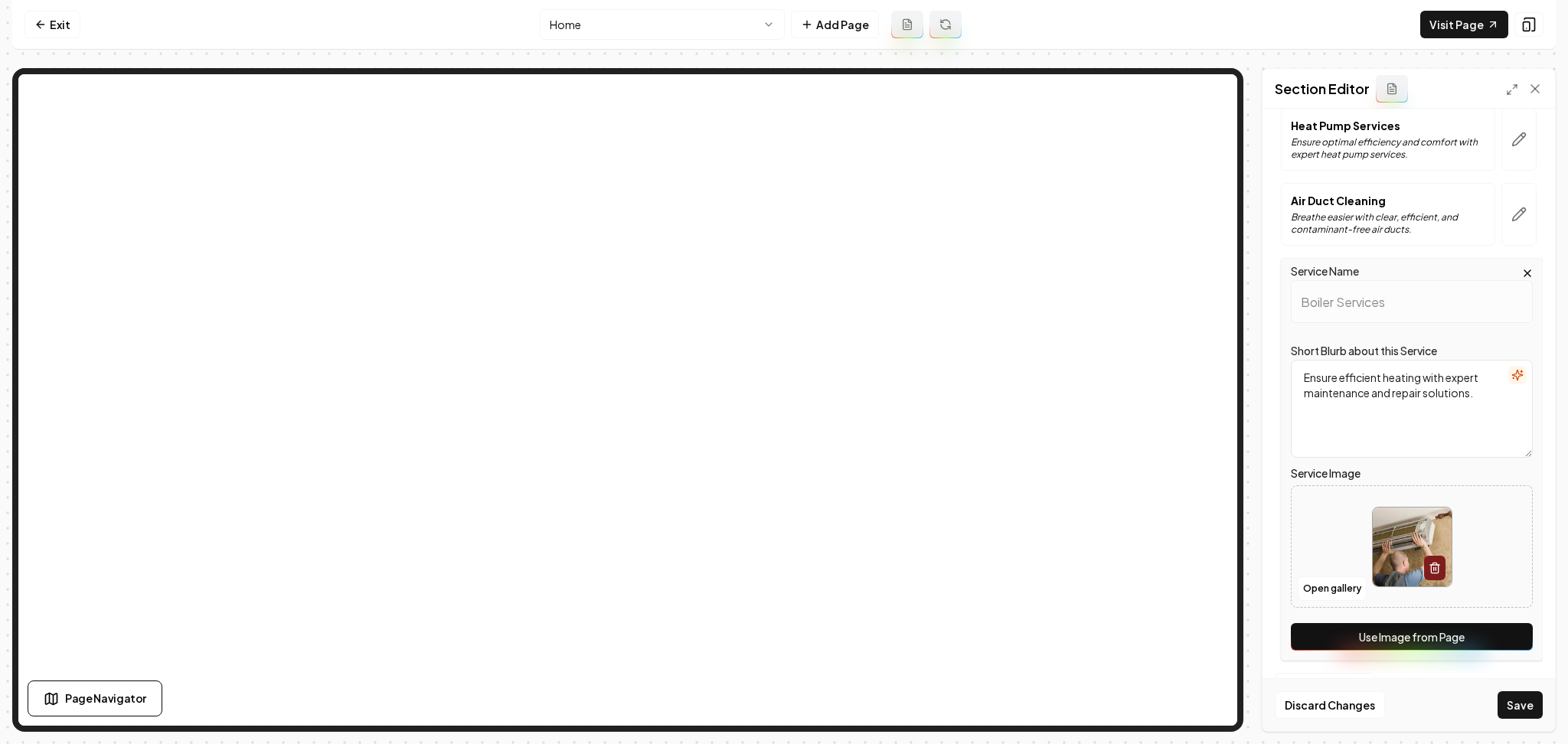
click at [1452, 634] on button "Use Image from Page" at bounding box center [1412, 637] width 242 height 28
click at [1517, 694] on button "Save" at bounding box center [1520, 705] width 46 height 28
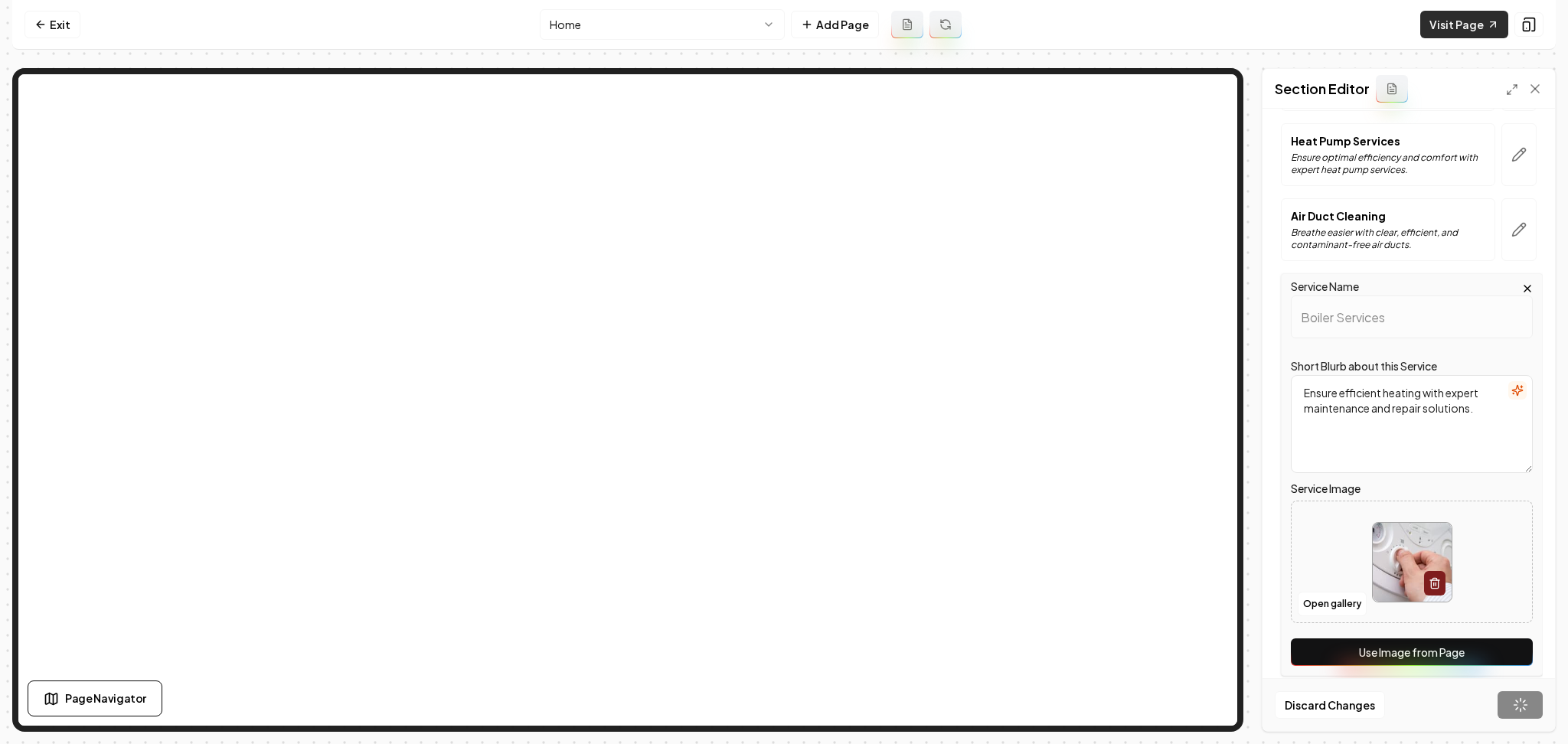
click at [1470, 32] on link "Visit Page" at bounding box center [1464, 25] width 88 height 28
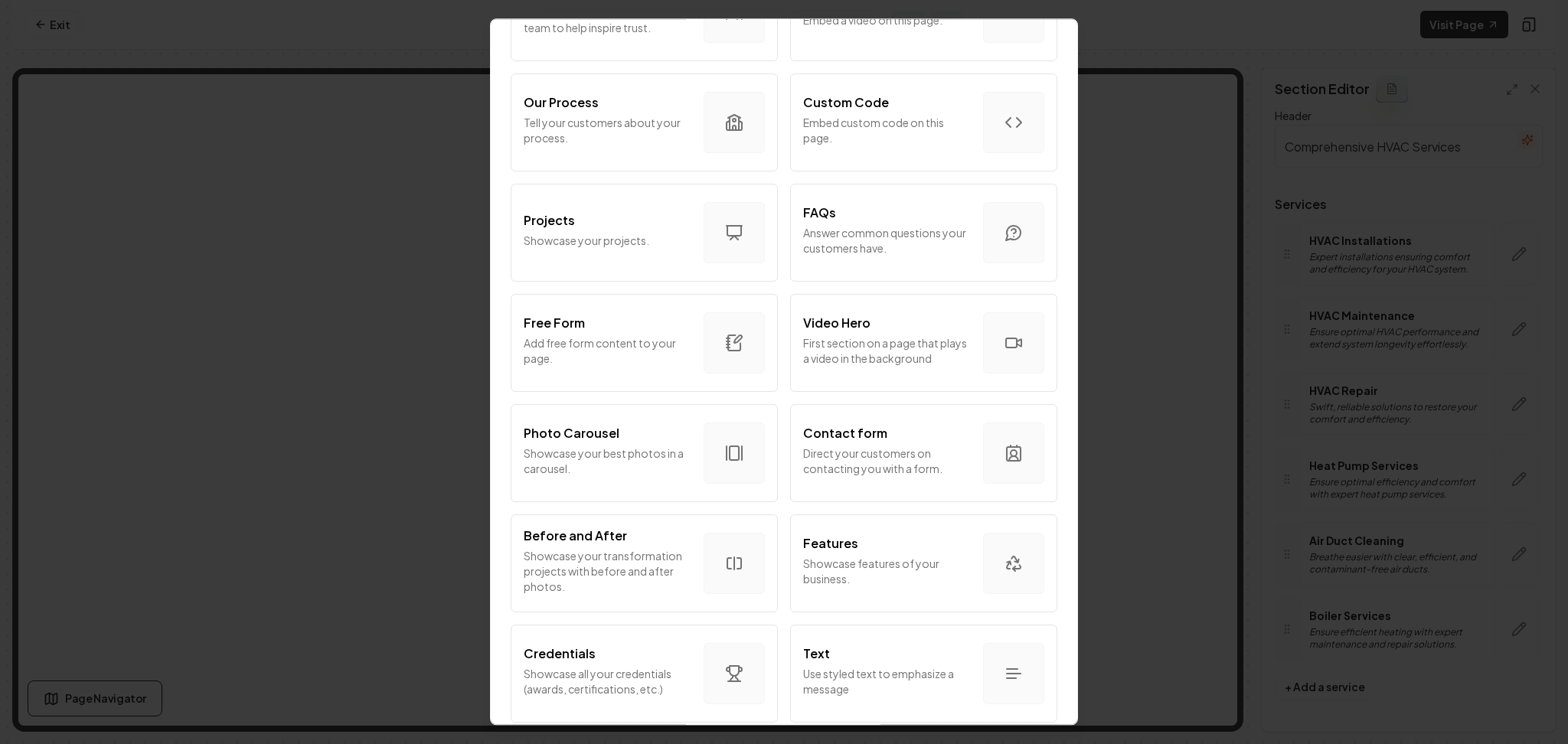
scroll to position [740, 0]
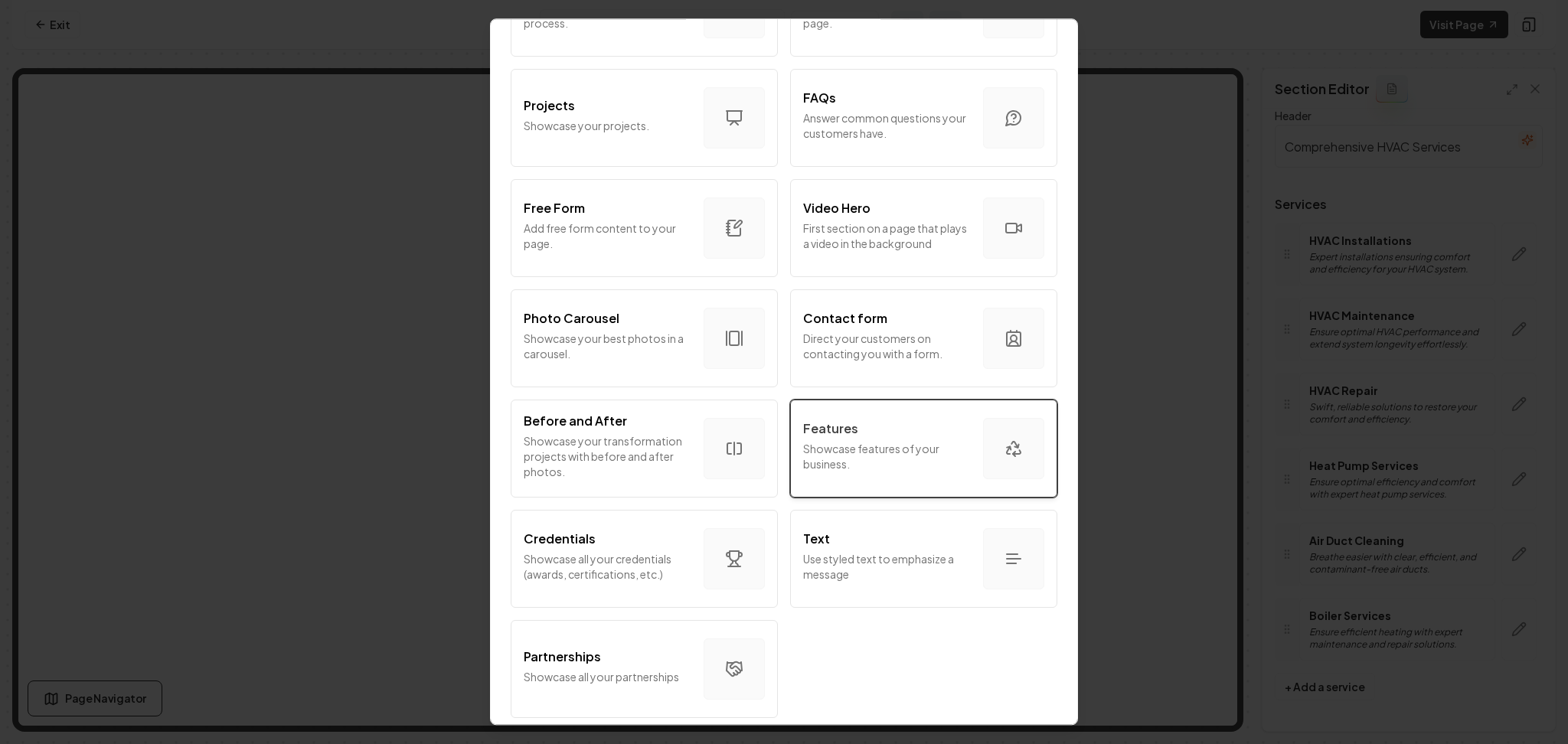
click at [843, 440] on p "Showcase features of your business." at bounding box center [886, 455] width 168 height 31
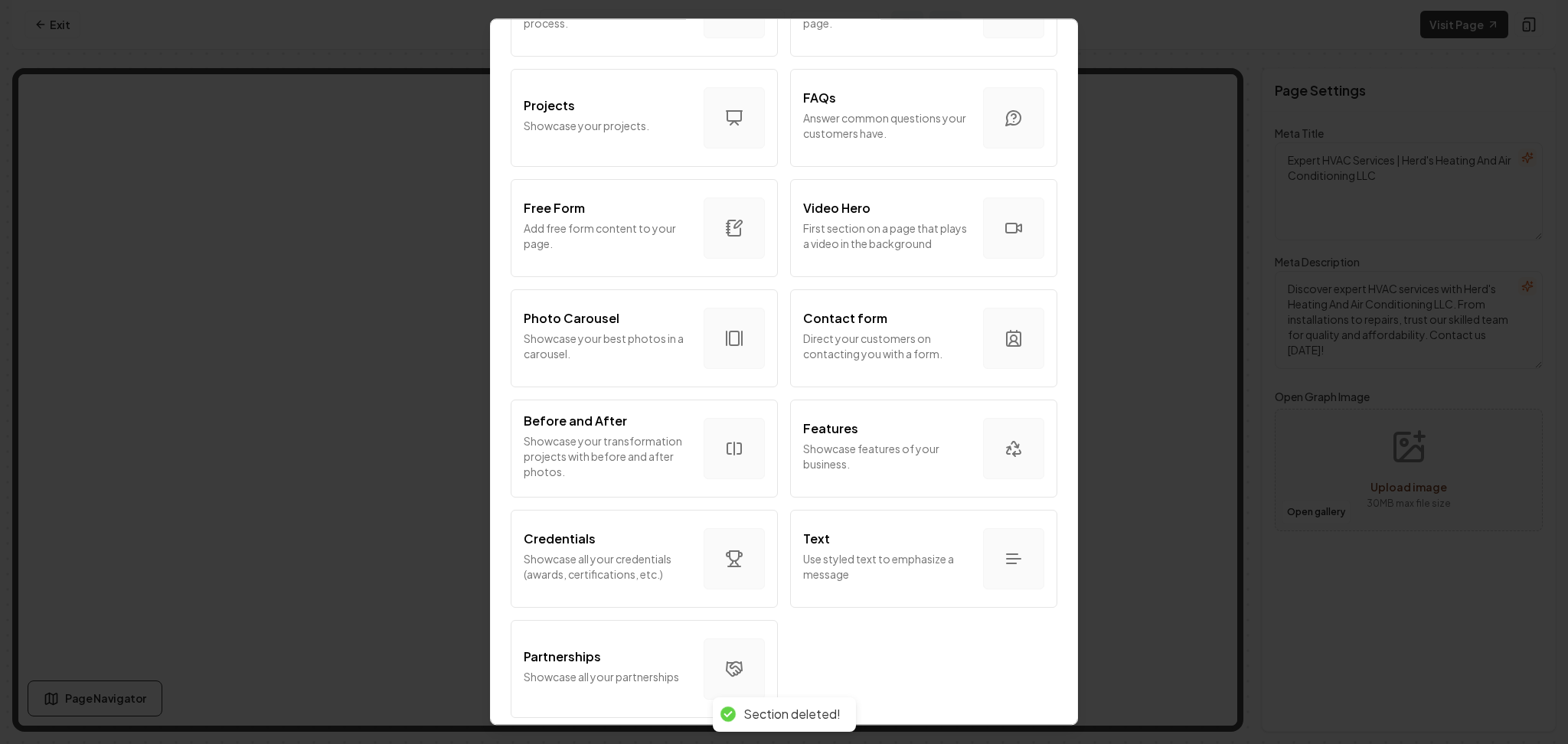
scroll to position [735, 0]
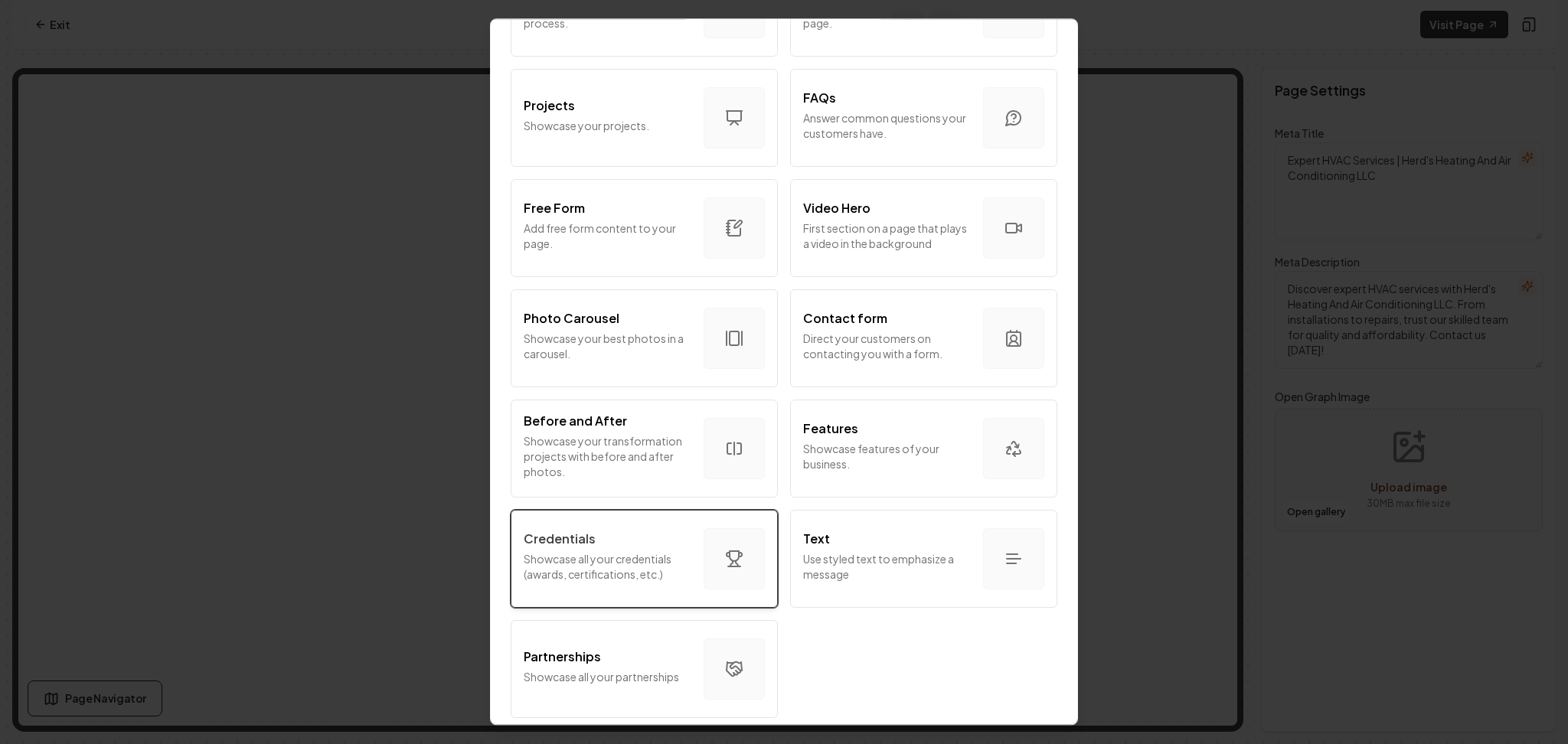
click at [622, 515] on button "Credentials Showcase all your credentials (awards, certifications, etc.)" at bounding box center [644, 558] width 267 height 98
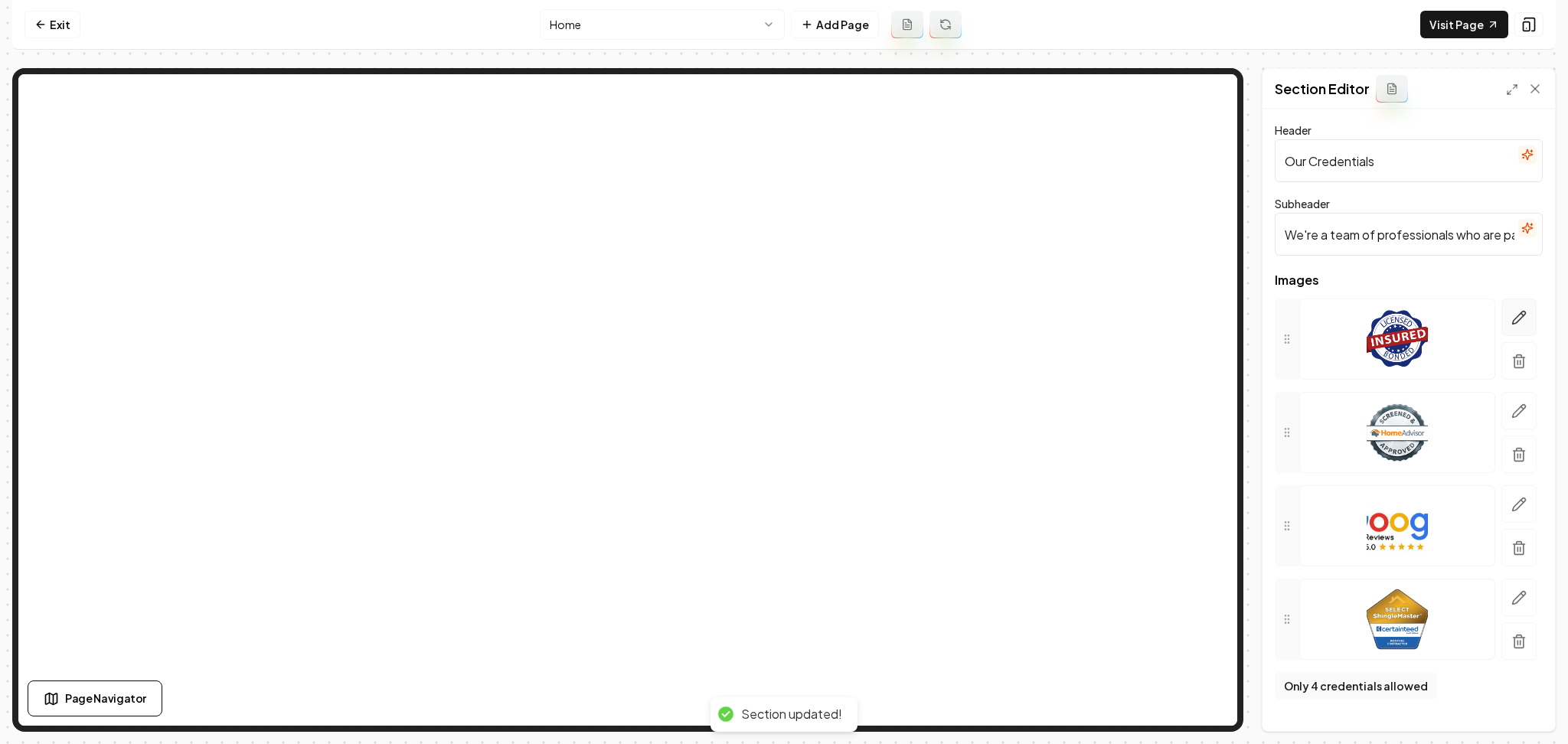
click at [1512, 310] on icon "button" at bounding box center [1518, 316] width 15 height 15
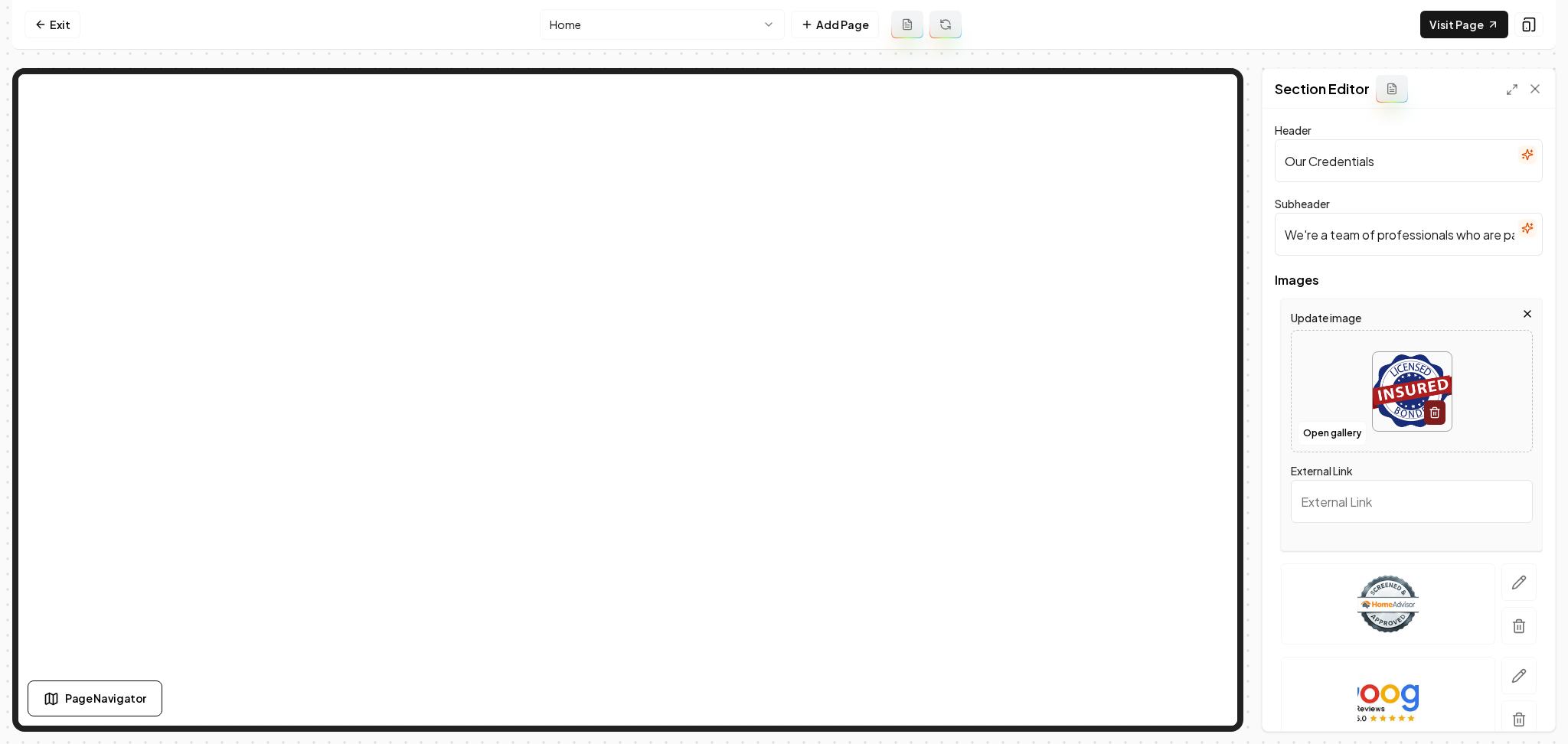
click at [1377, 379] on img at bounding box center [1411, 391] width 78 height 78
type input "**********"
click at [1502, 594] on button "button" at bounding box center [1518, 582] width 35 height 38
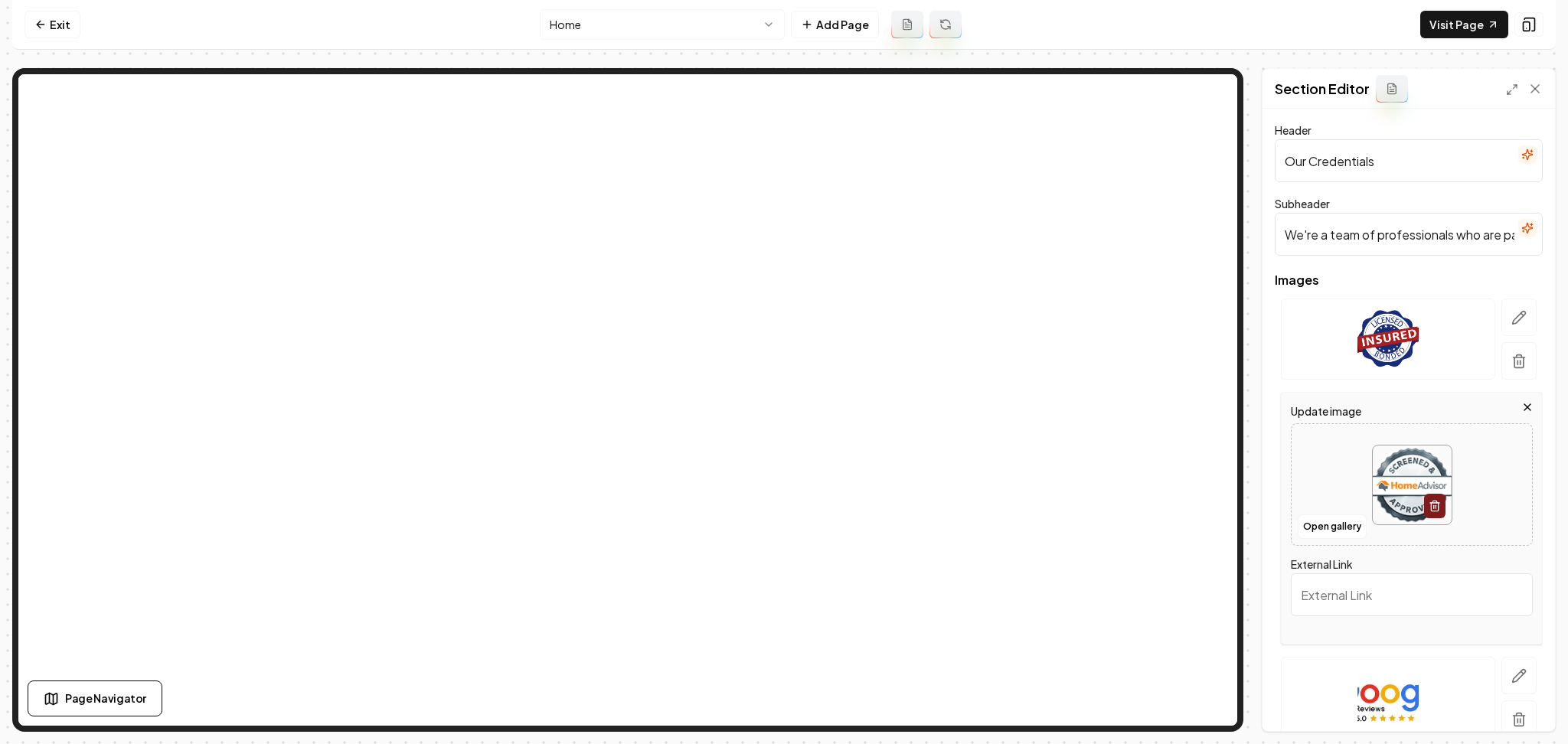
click at [1343, 468] on div at bounding box center [1411, 485] width 240 height 105
type input "**********"
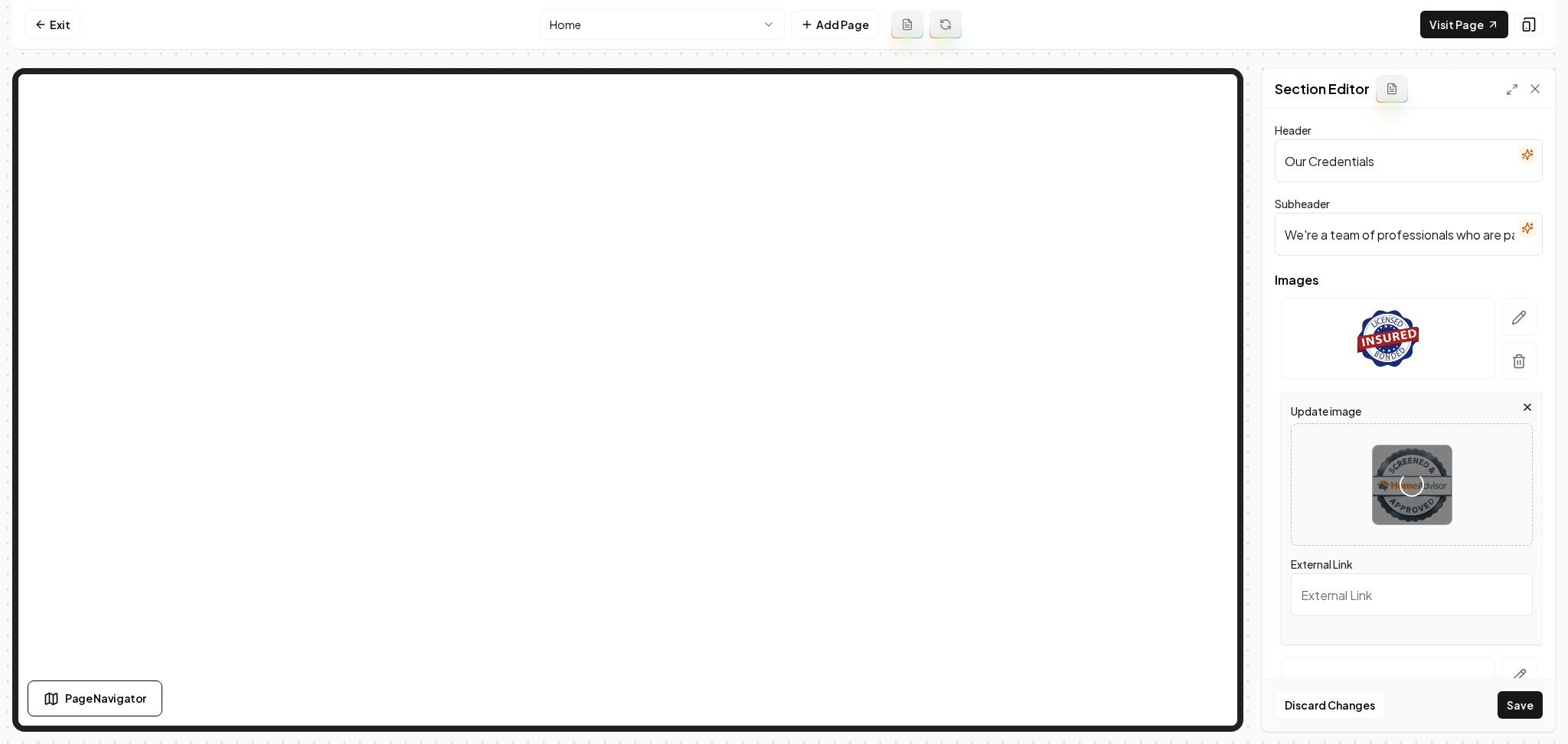
scroll to position [211, 0]
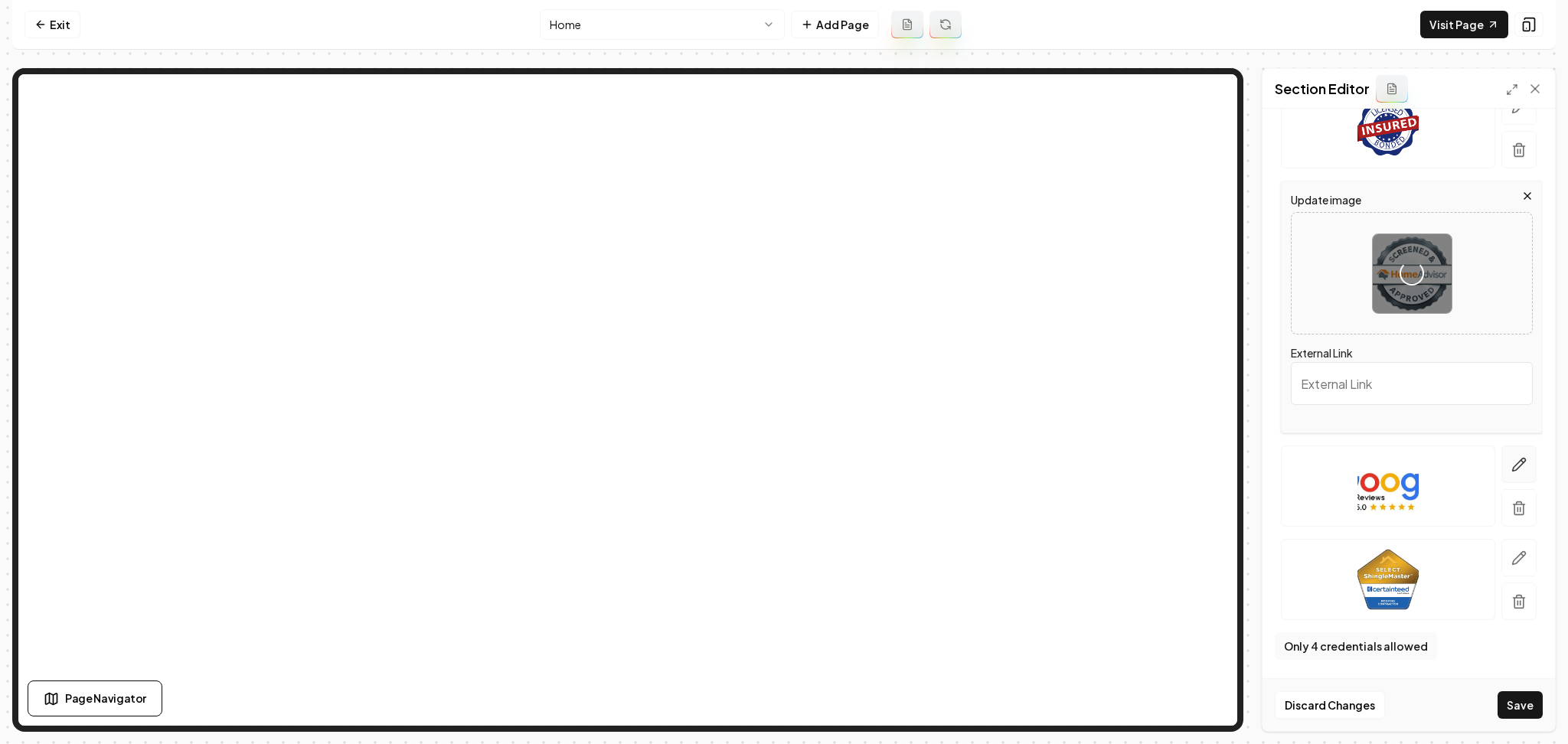
click at [1511, 470] on icon "button" at bounding box center [1518, 464] width 15 height 15
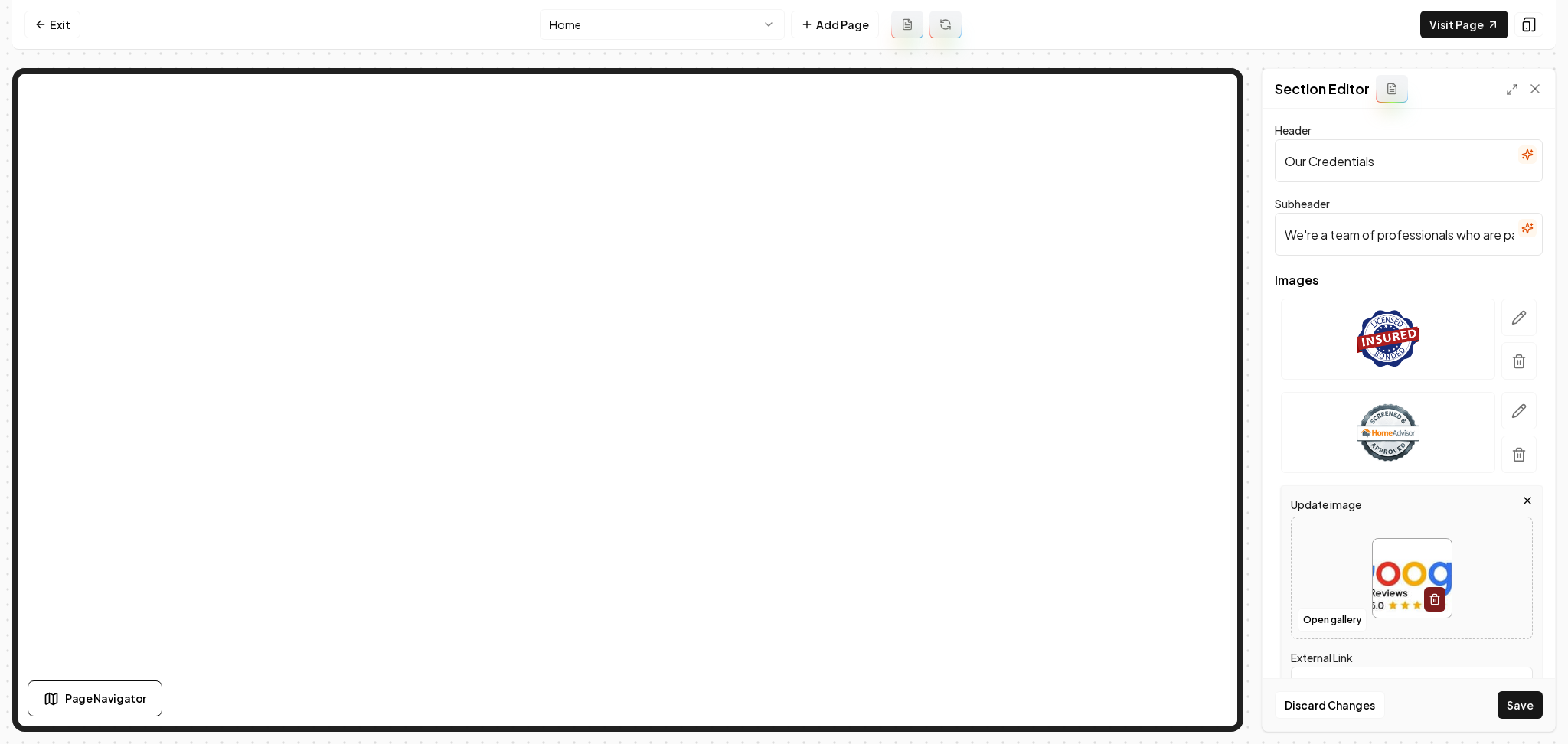
click at [1345, 565] on div at bounding box center [1411, 578] width 240 height 105
type input "**********"
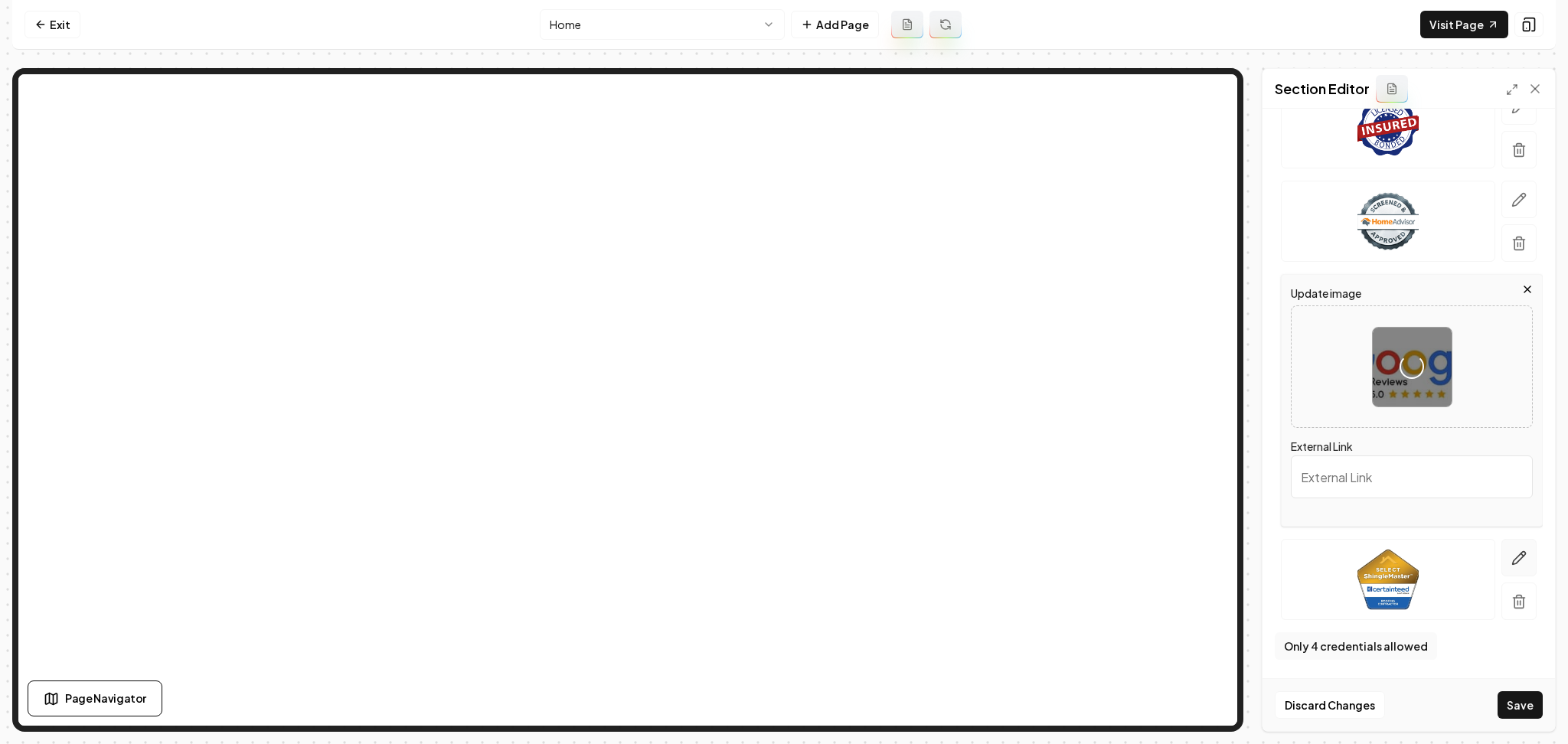
click at [1505, 547] on button "button" at bounding box center [1518, 558] width 35 height 38
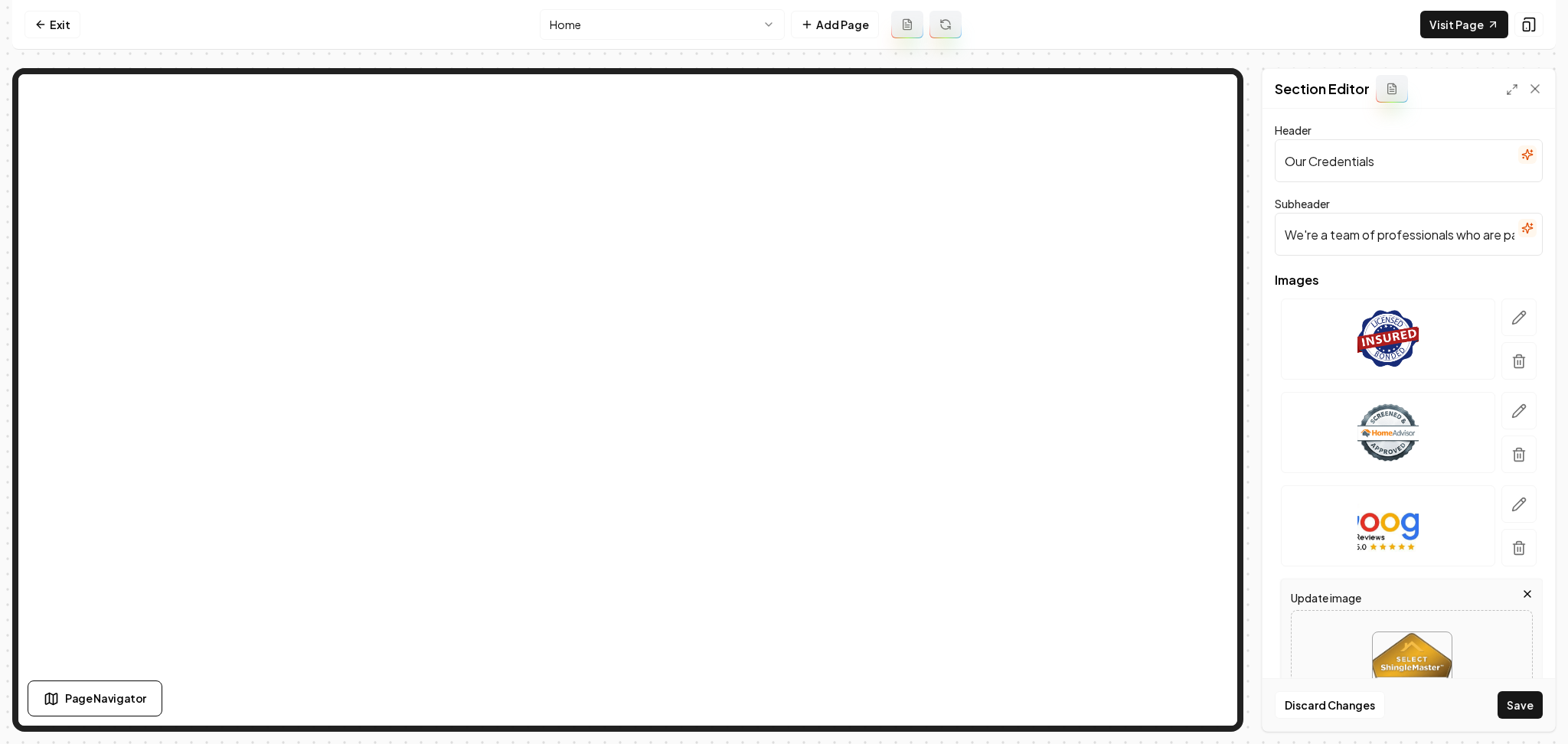
click at [1330, 626] on div at bounding box center [1411, 672] width 240 height 105
type input "**********"
click at [1522, 156] on icon "button" at bounding box center [1527, 155] width 10 height 10
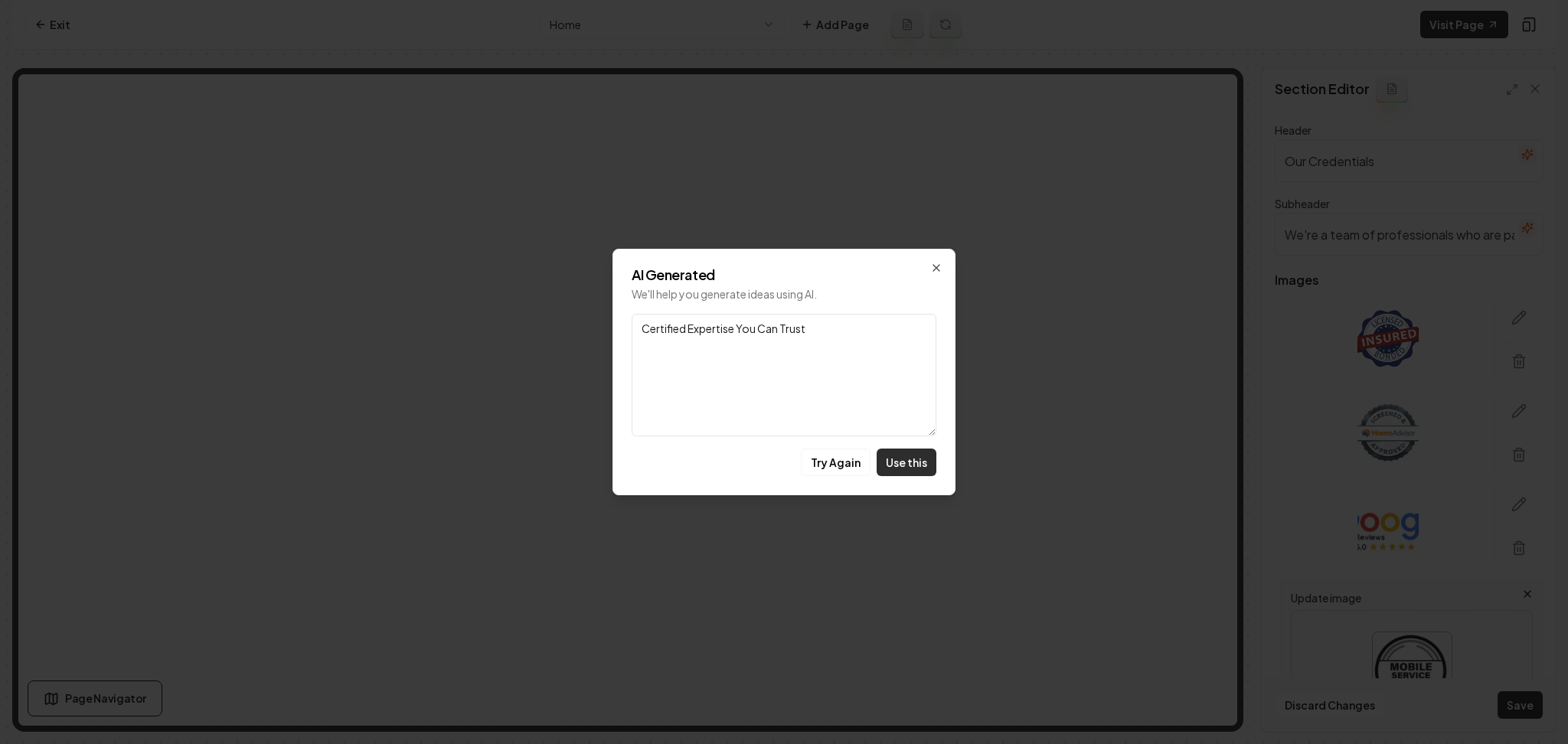
click at [916, 453] on button "Use this" at bounding box center [906, 462] width 60 height 28
type input "Certified Expertise You Can Trust"
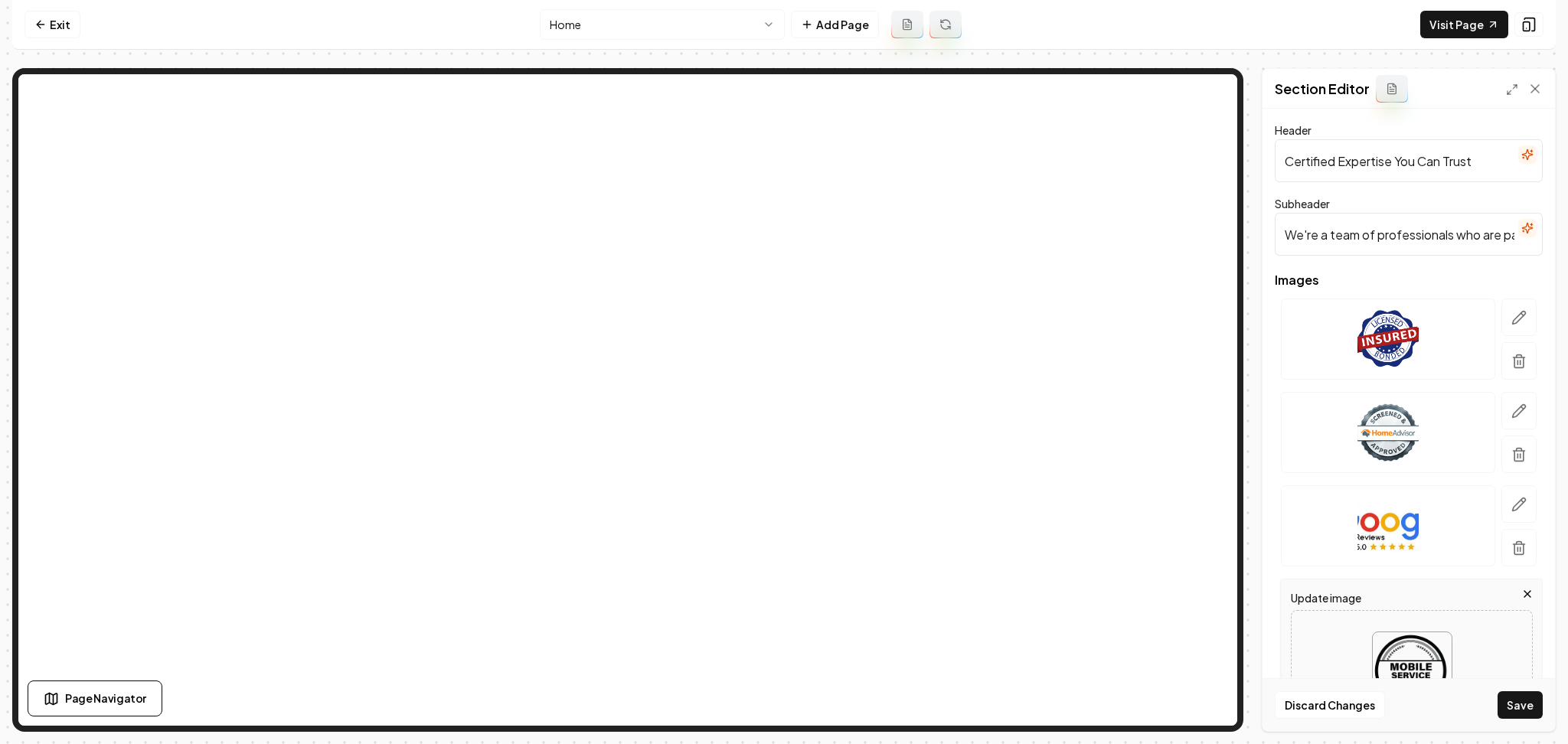
click at [1391, 233] on input "We're a team of professionals who are passionate about what we do." at bounding box center [1408, 233] width 268 height 43
click at [1518, 236] on button "button" at bounding box center [1527, 228] width 19 height 19
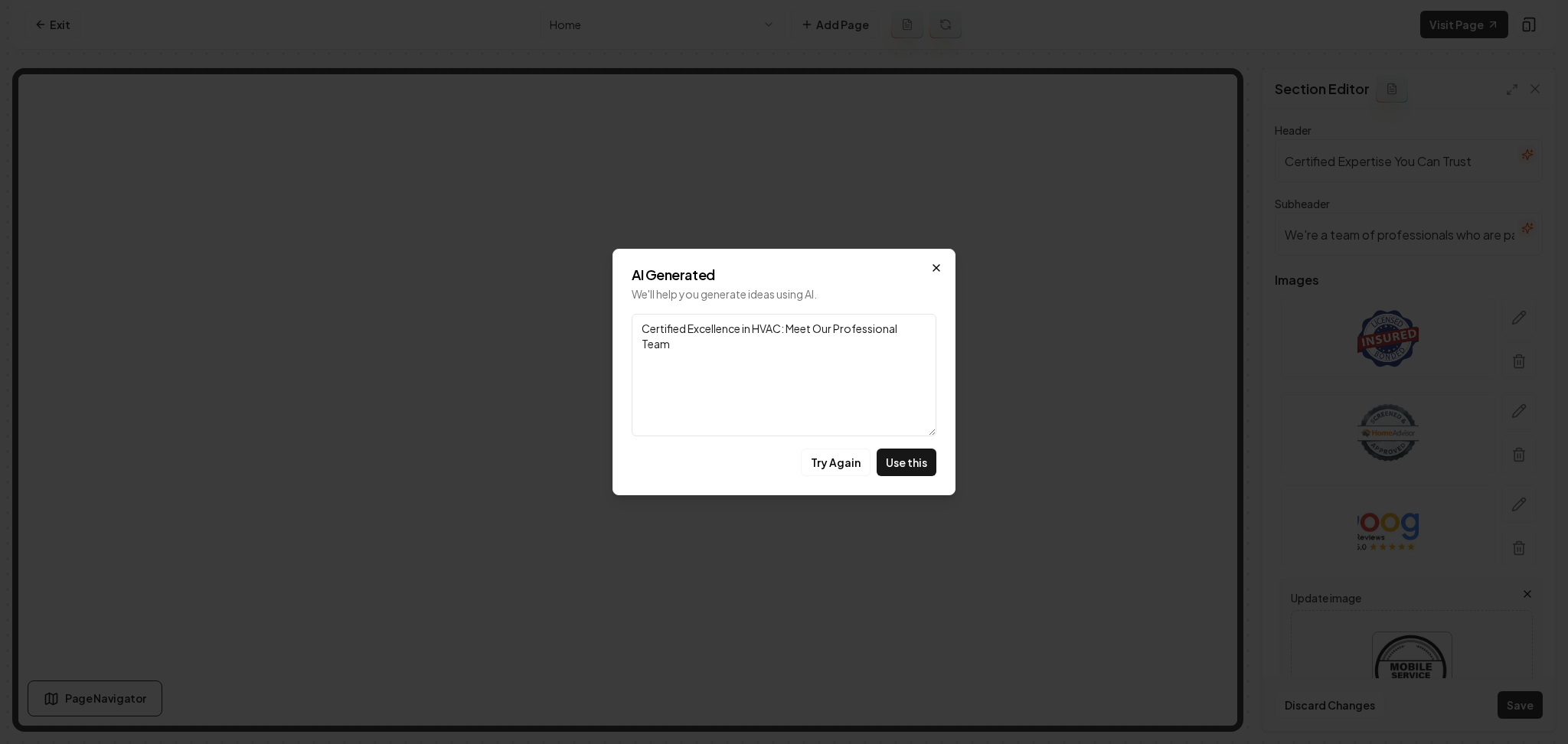
click at [939, 263] on icon "button" at bounding box center [936, 268] width 12 height 12
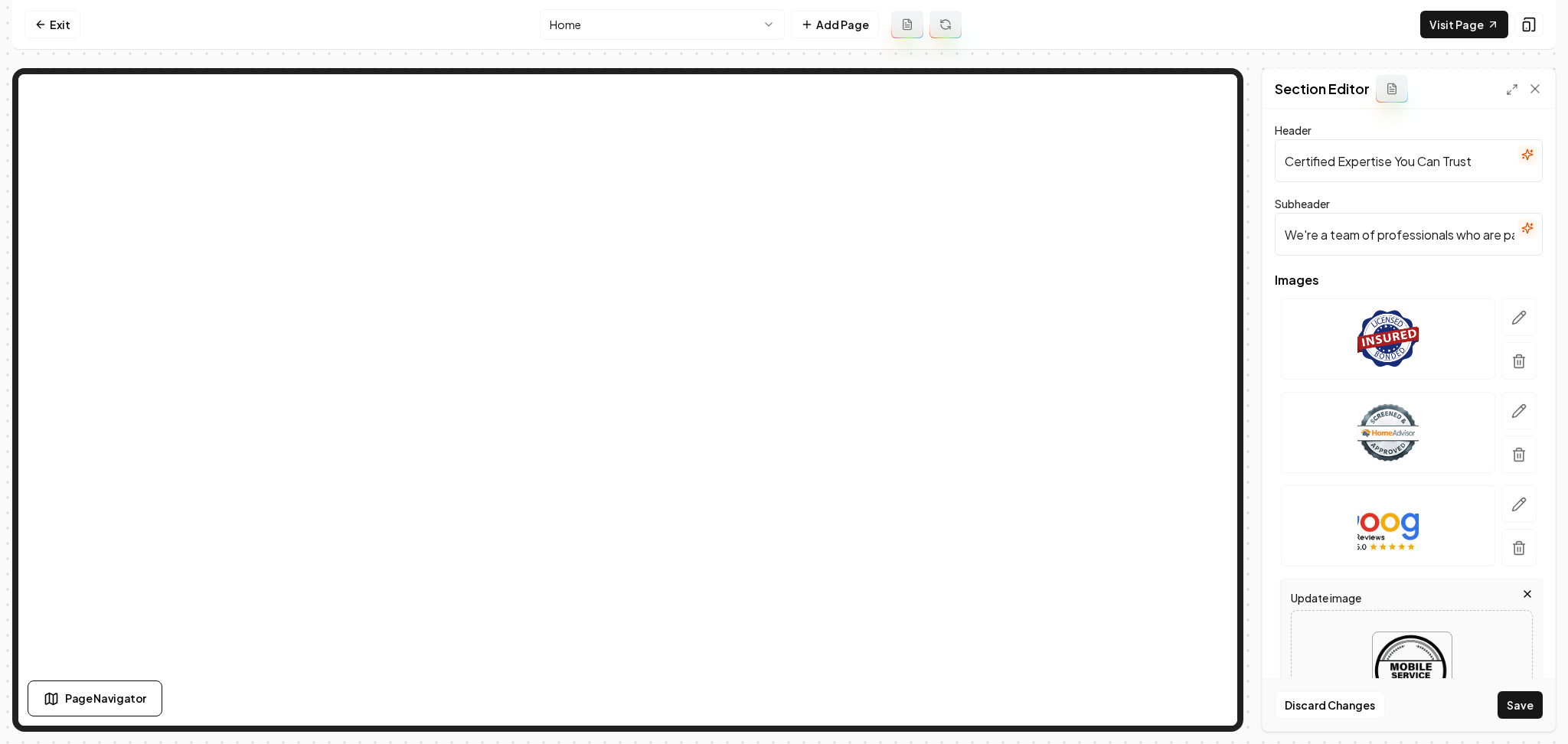
click at [1396, 236] on input "We're a team of professionals who are passionate about what we do." at bounding box center [1408, 233] width 268 height 43
click at [1512, 711] on button "Save" at bounding box center [1520, 705] width 46 height 28
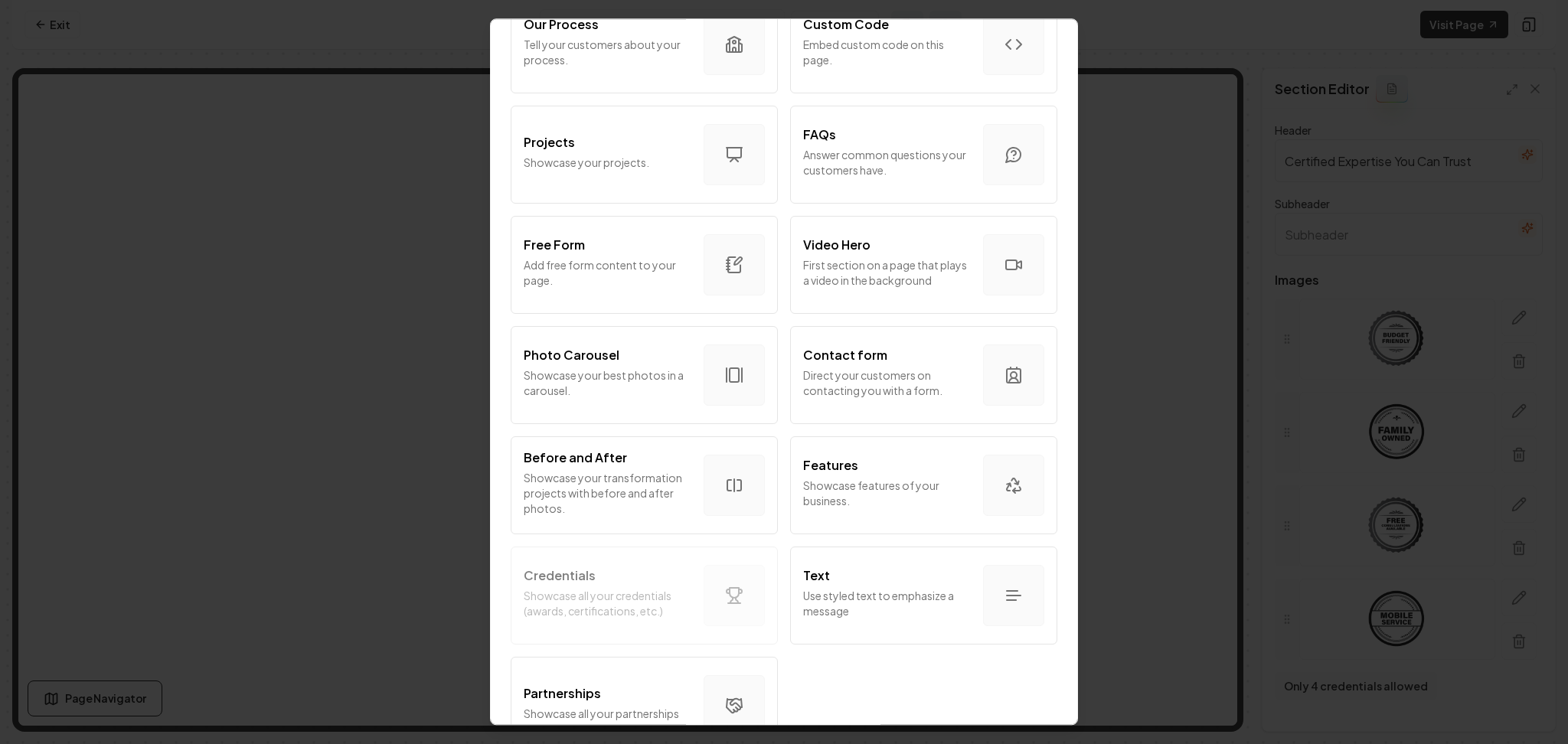
scroll to position [740, 0]
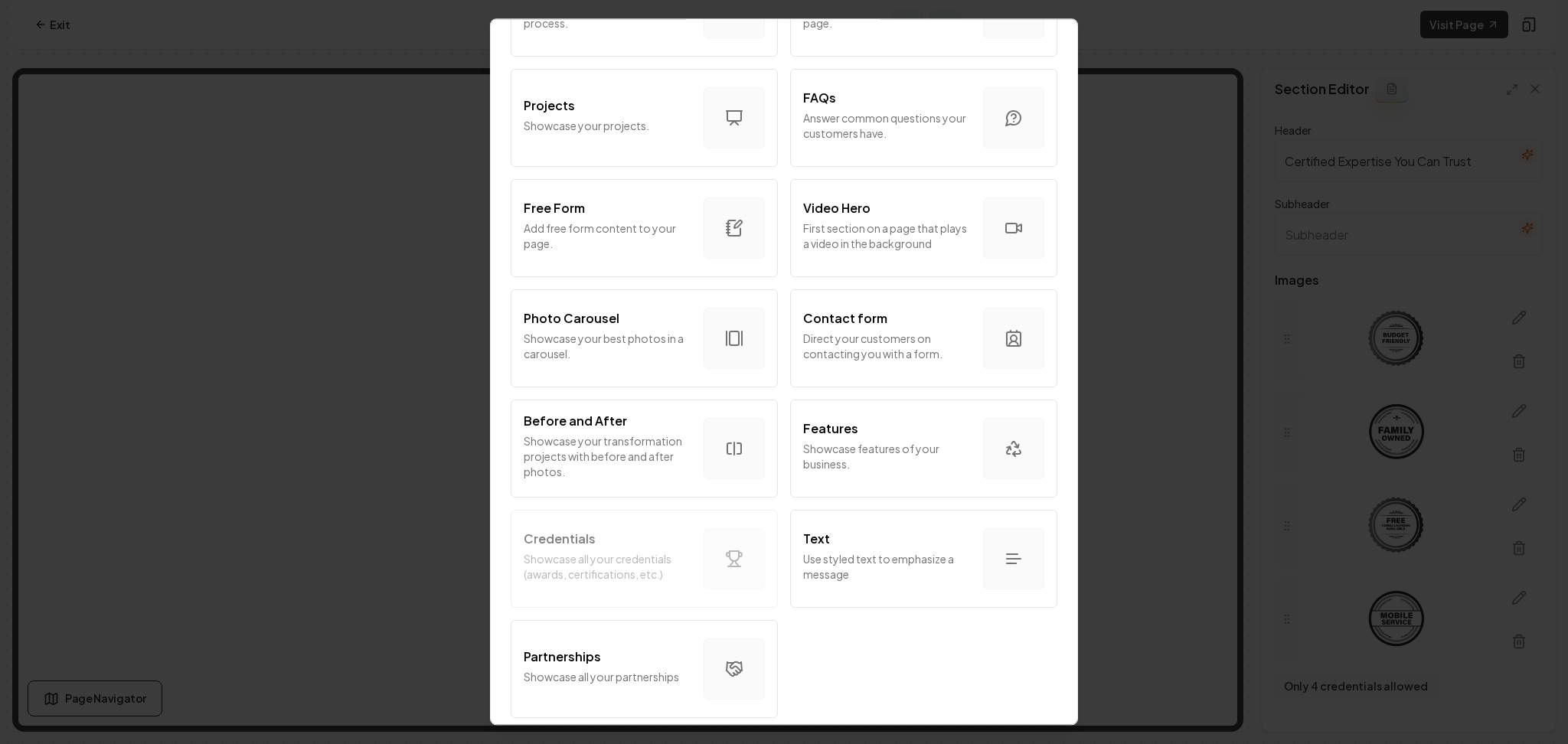
click at [623, 541] on div "Intro Section Introduce your business to your customers. Services Tell your cus…" at bounding box center [784, 64] width 550 height 1317
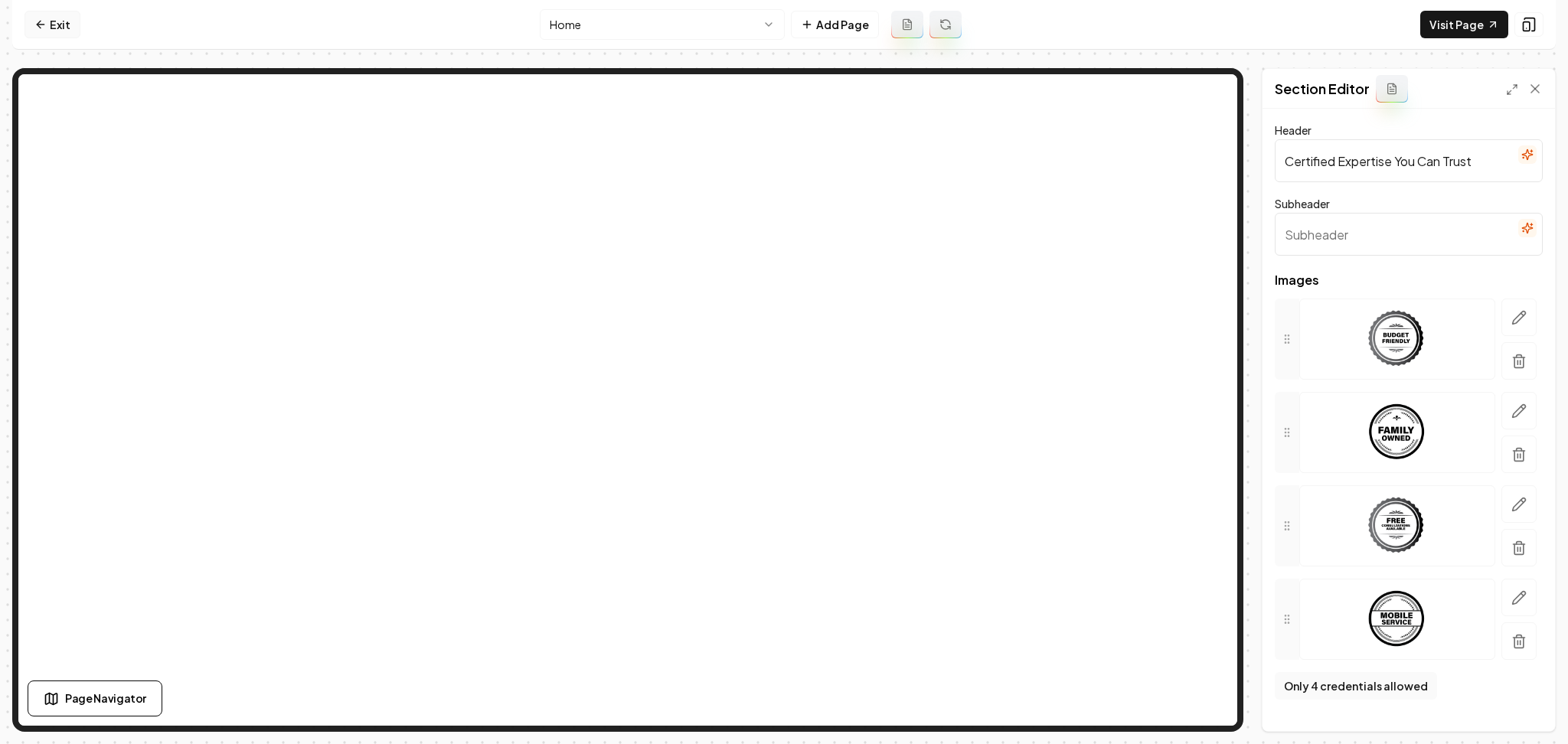
click at [52, 25] on link "Exit" at bounding box center [53, 25] width 56 height 28
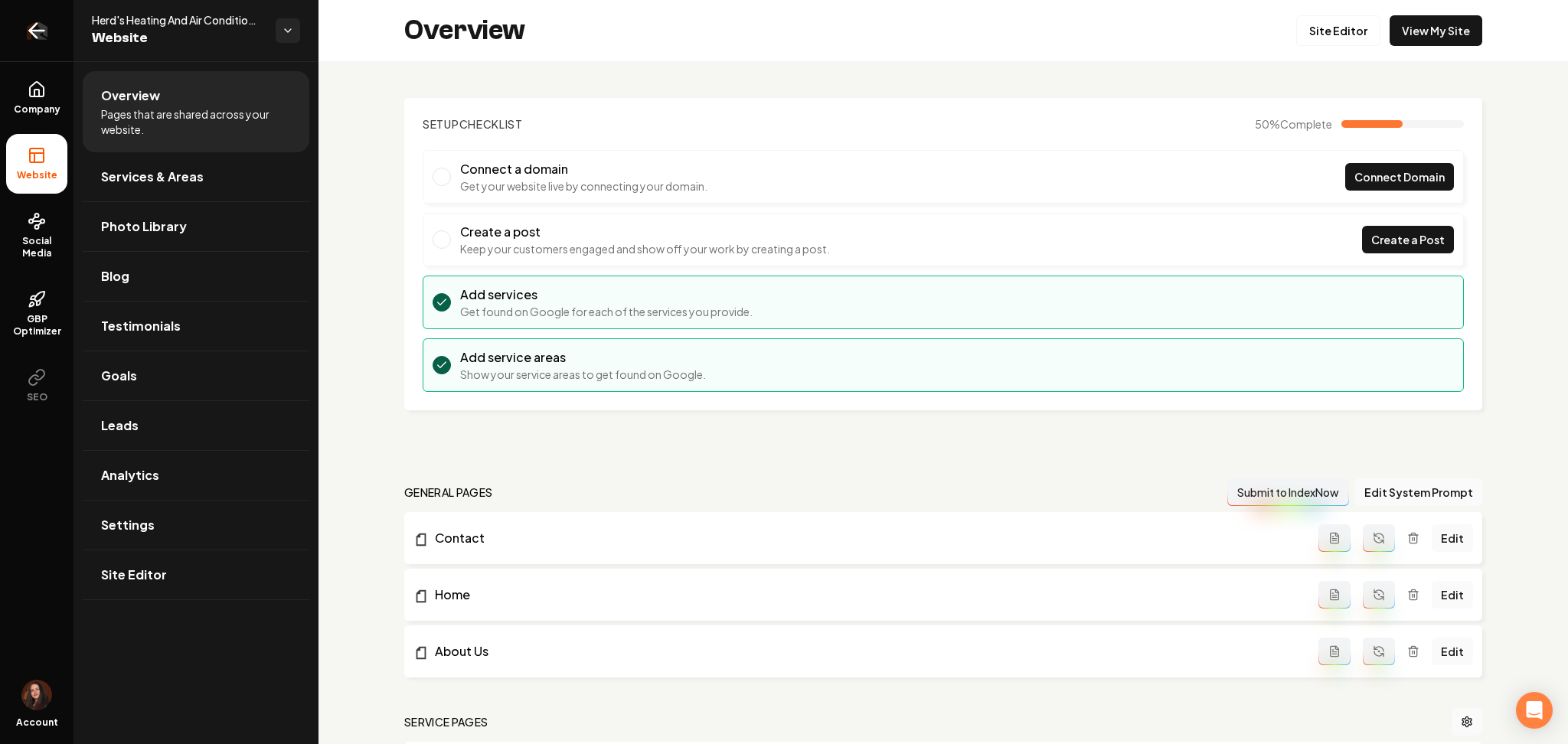
click at [31, 34] on icon "Return to dashboard" at bounding box center [37, 31] width 25 height 25
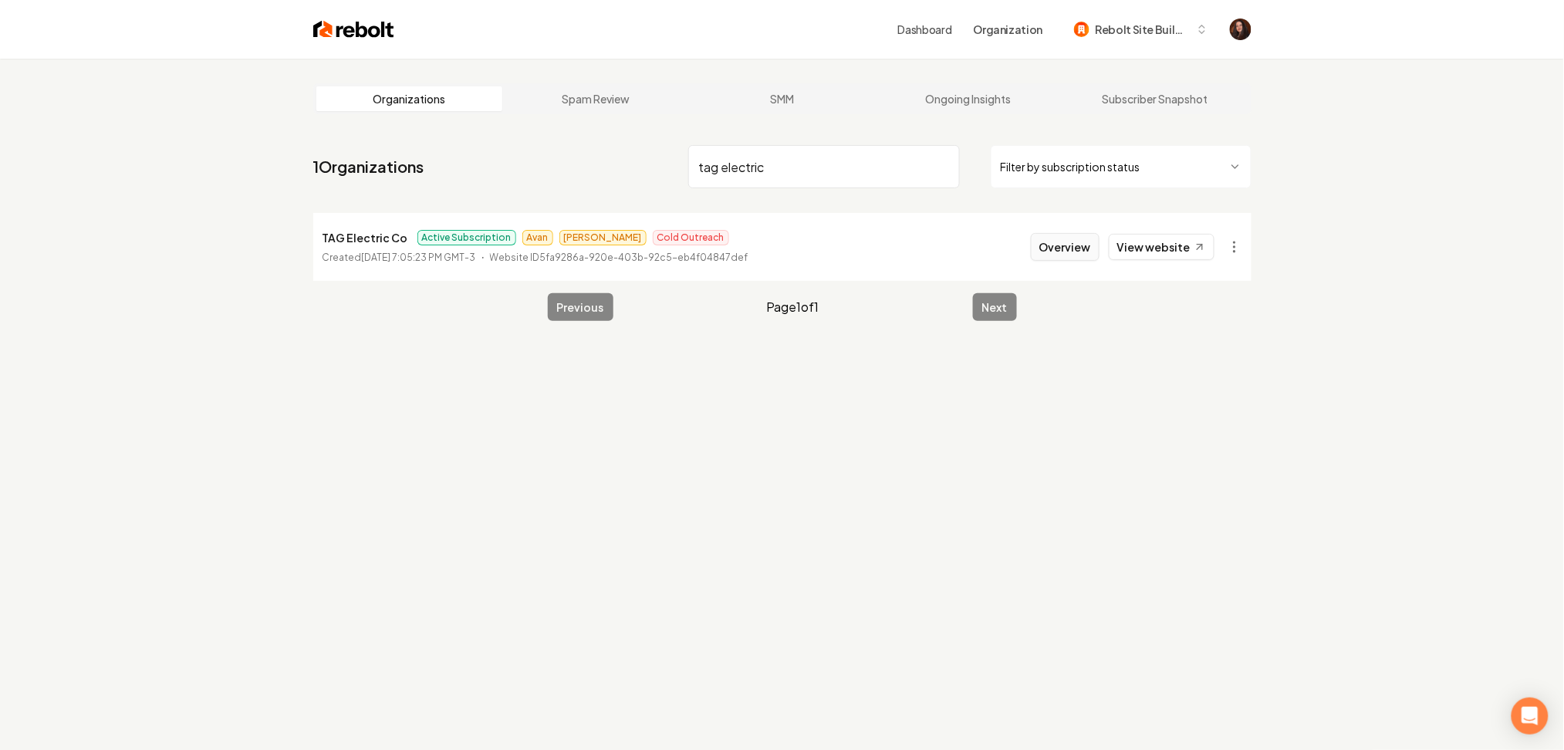
type input "tag electric"
click at [1046, 248] on button "Overview" at bounding box center [1065, 247] width 69 height 28
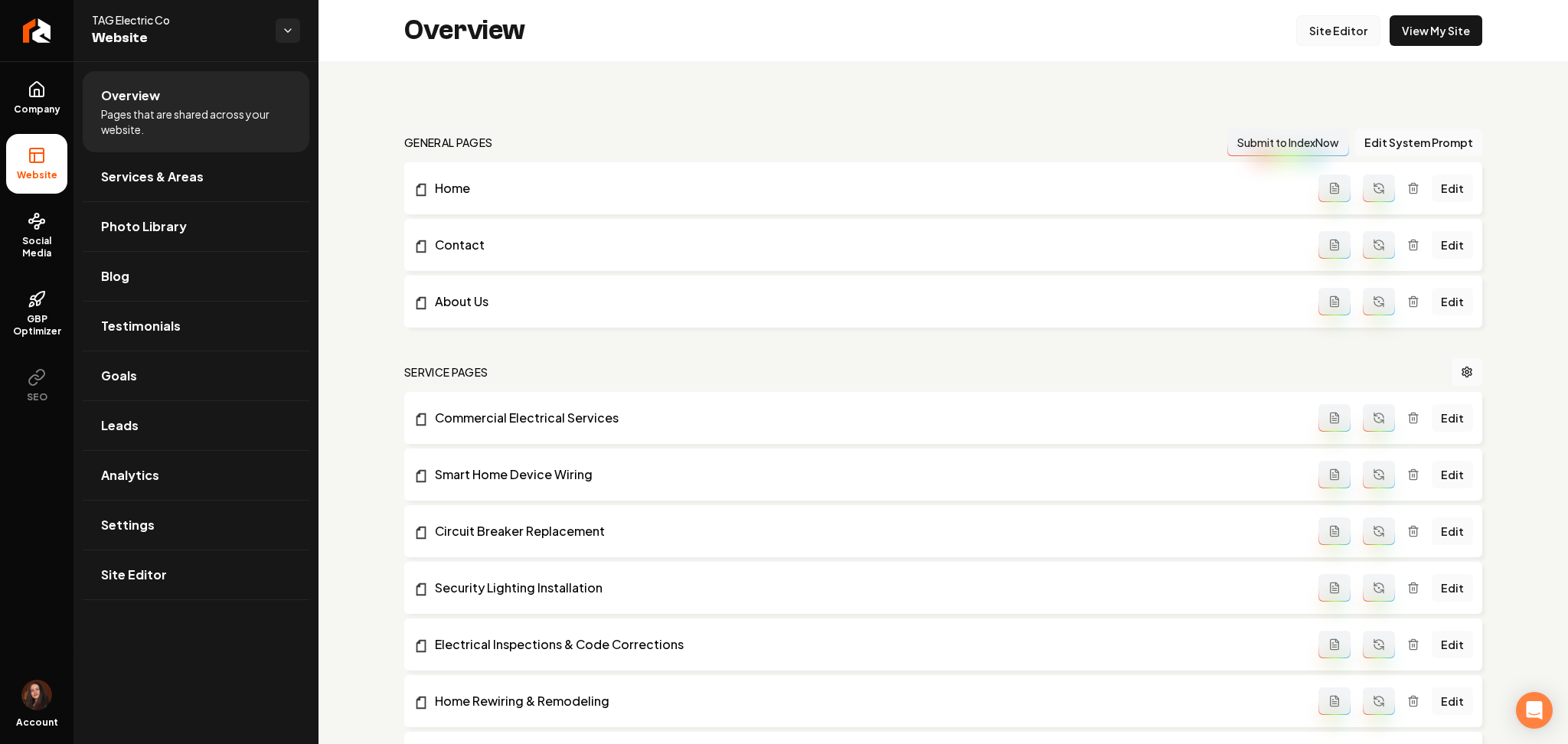
click at [1326, 24] on link "Site Editor" at bounding box center [1338, 30] width 84 height 31
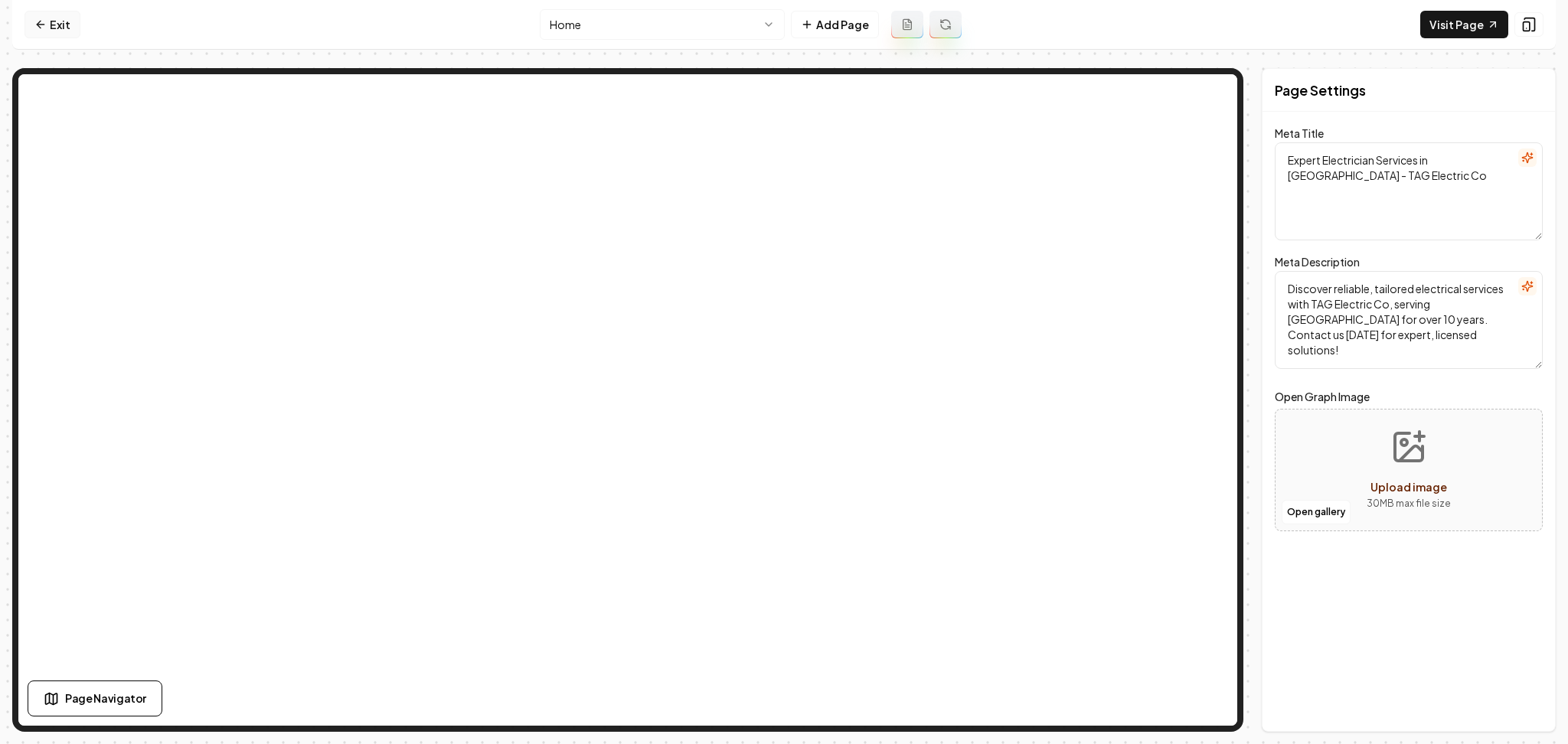
click at [51, 36] on link "Exit" at bounding box center [53, 25] width 56 height 28
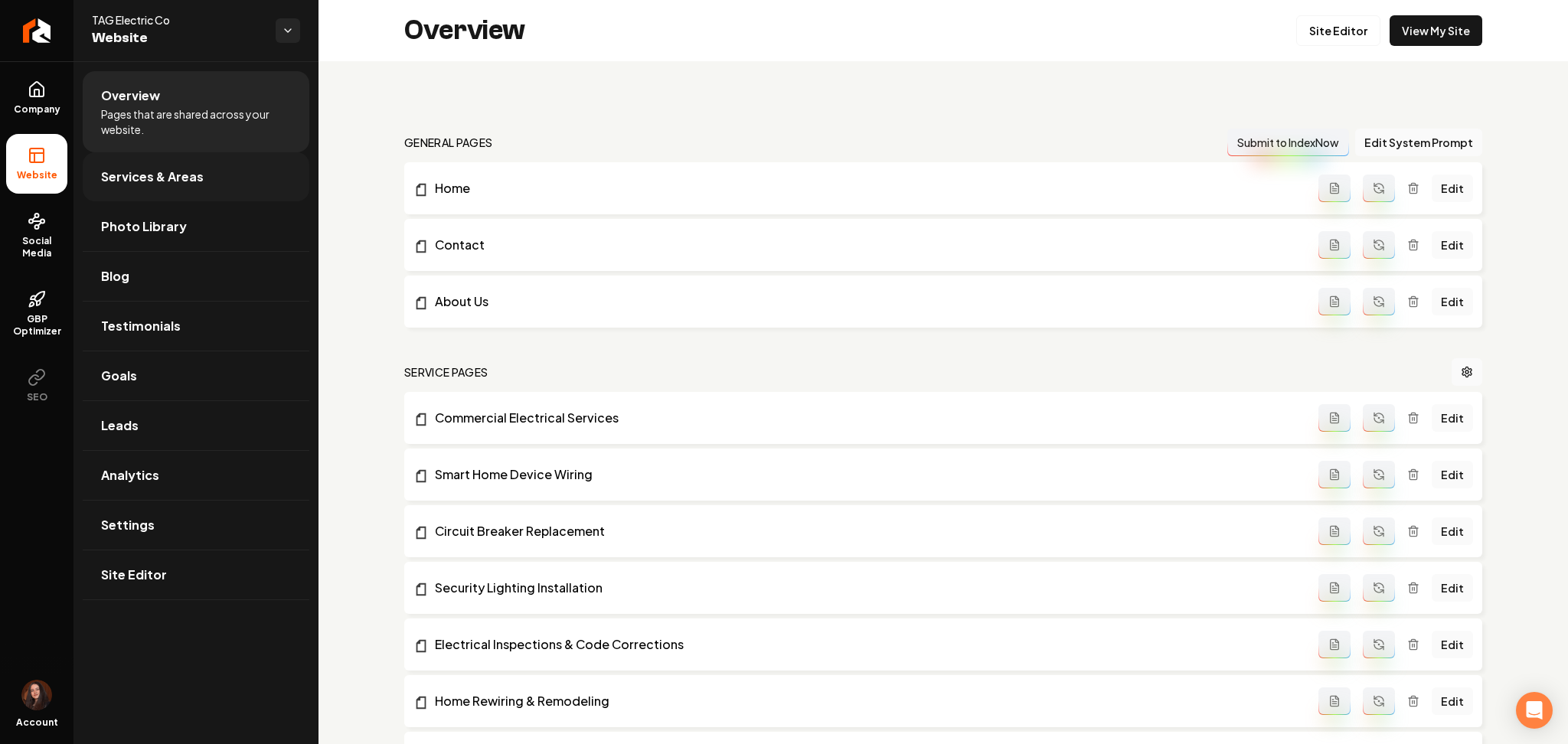
click at [138, 171] on span "Services & Areas" at bounding box center [152, 177] width 102 height 19
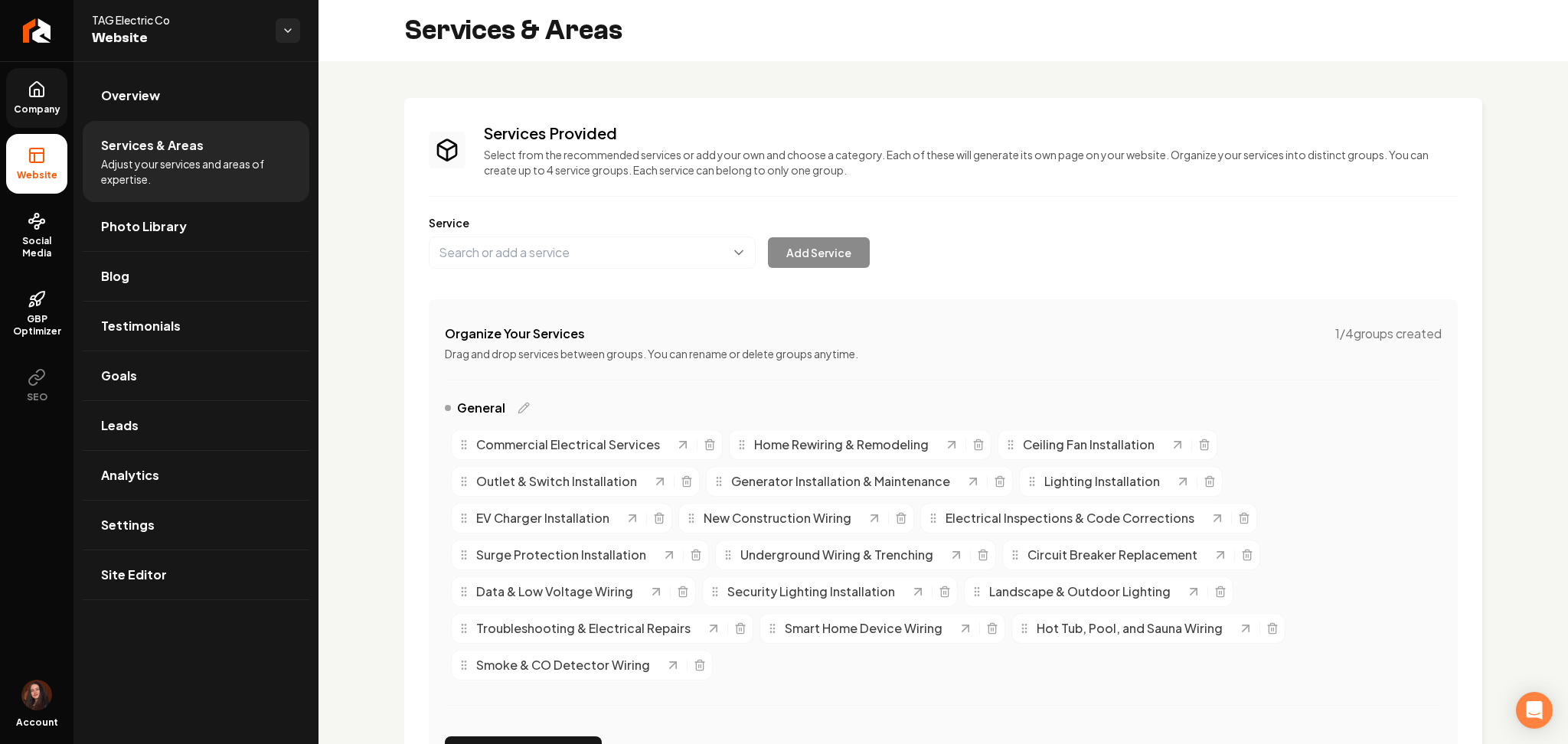
click at [38, 89] on icon at bounding box center [37, 92] width 5 height 7
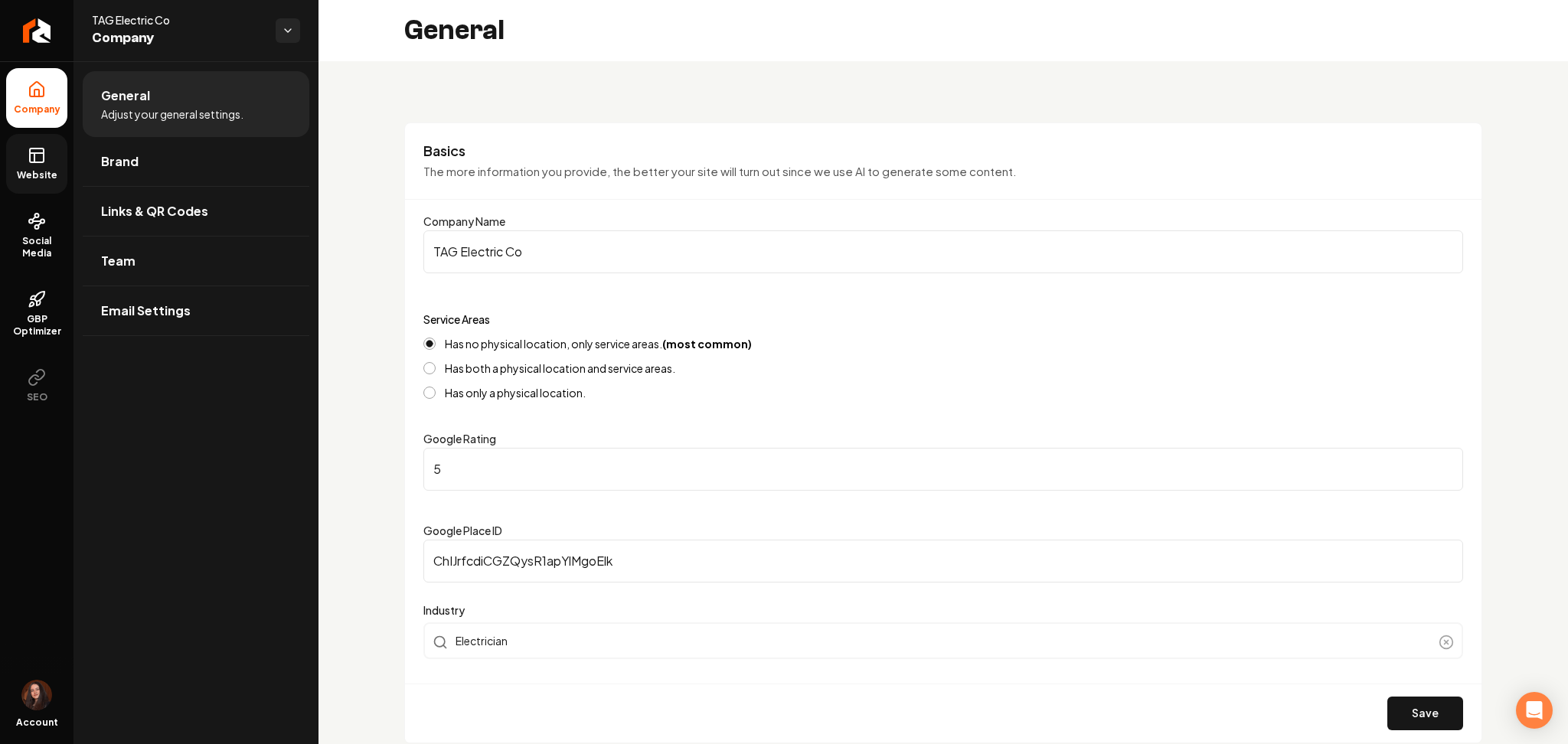
click at [17, 152] on link "Website" at bounding box center [37, 164] width 62 height 60
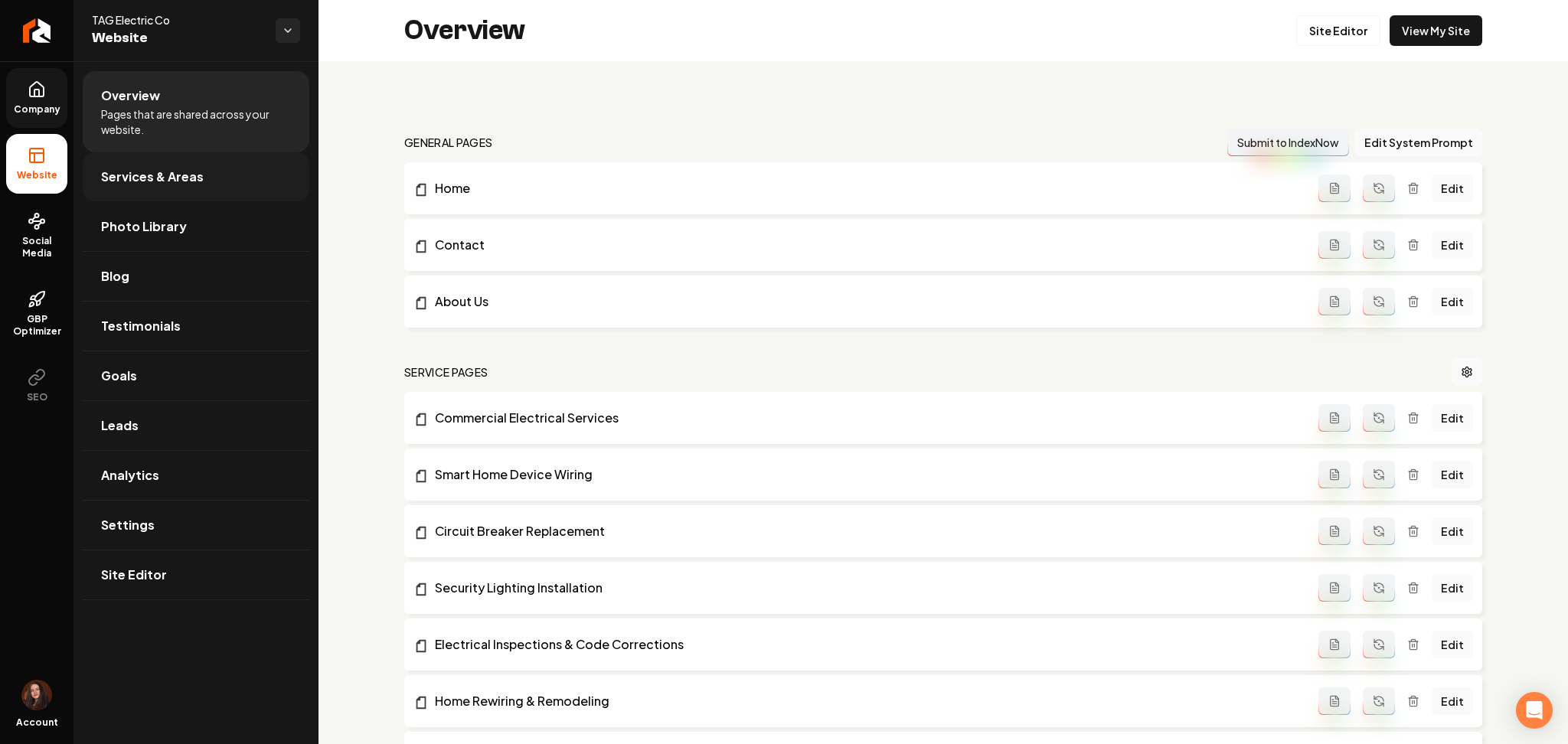
click at [159, 186] on link "Services & Areas" at bounding box center [196, 177] width 226 height 49
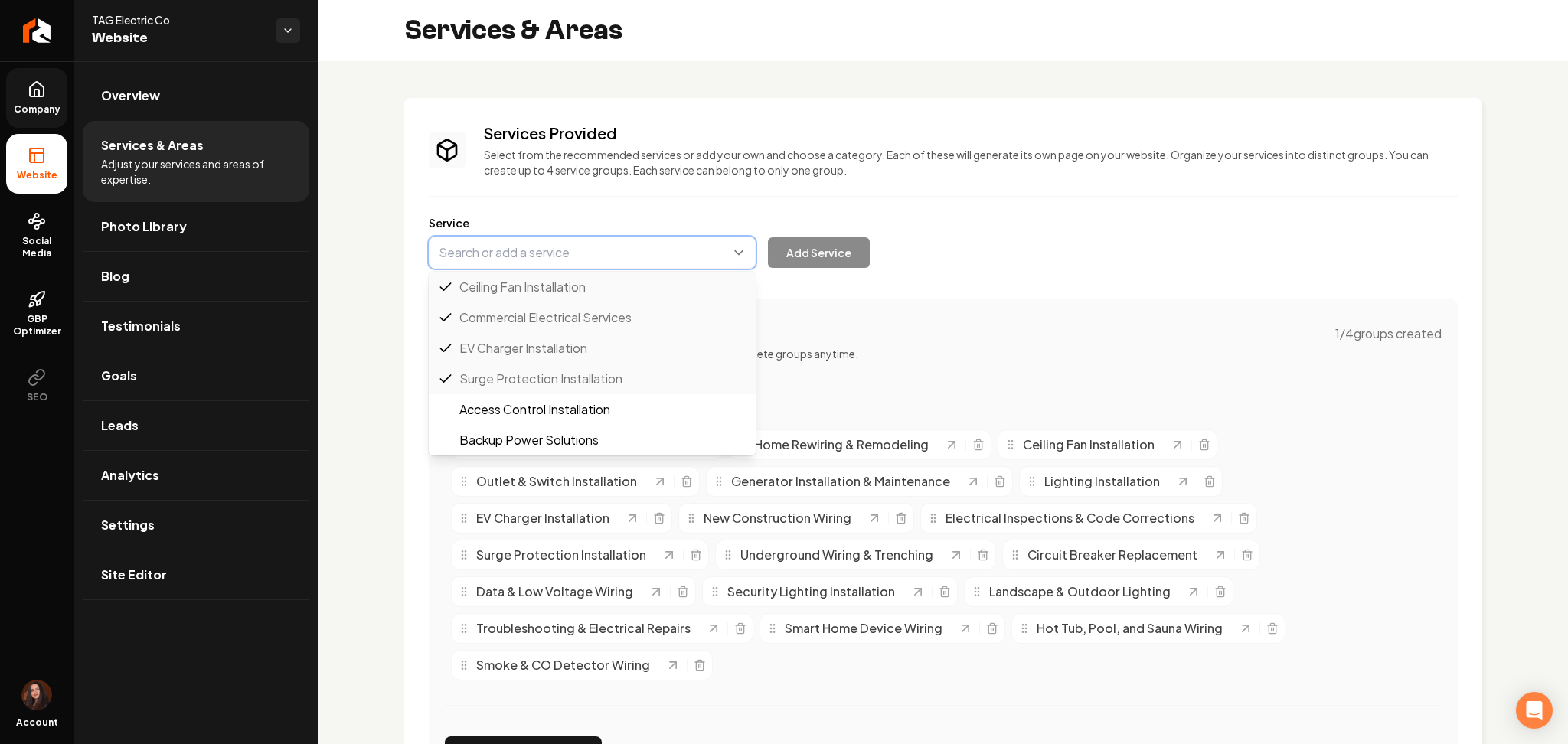
click at [481, 261] on button "Main content area" at bounding box center [591, 252] width 327 height 32
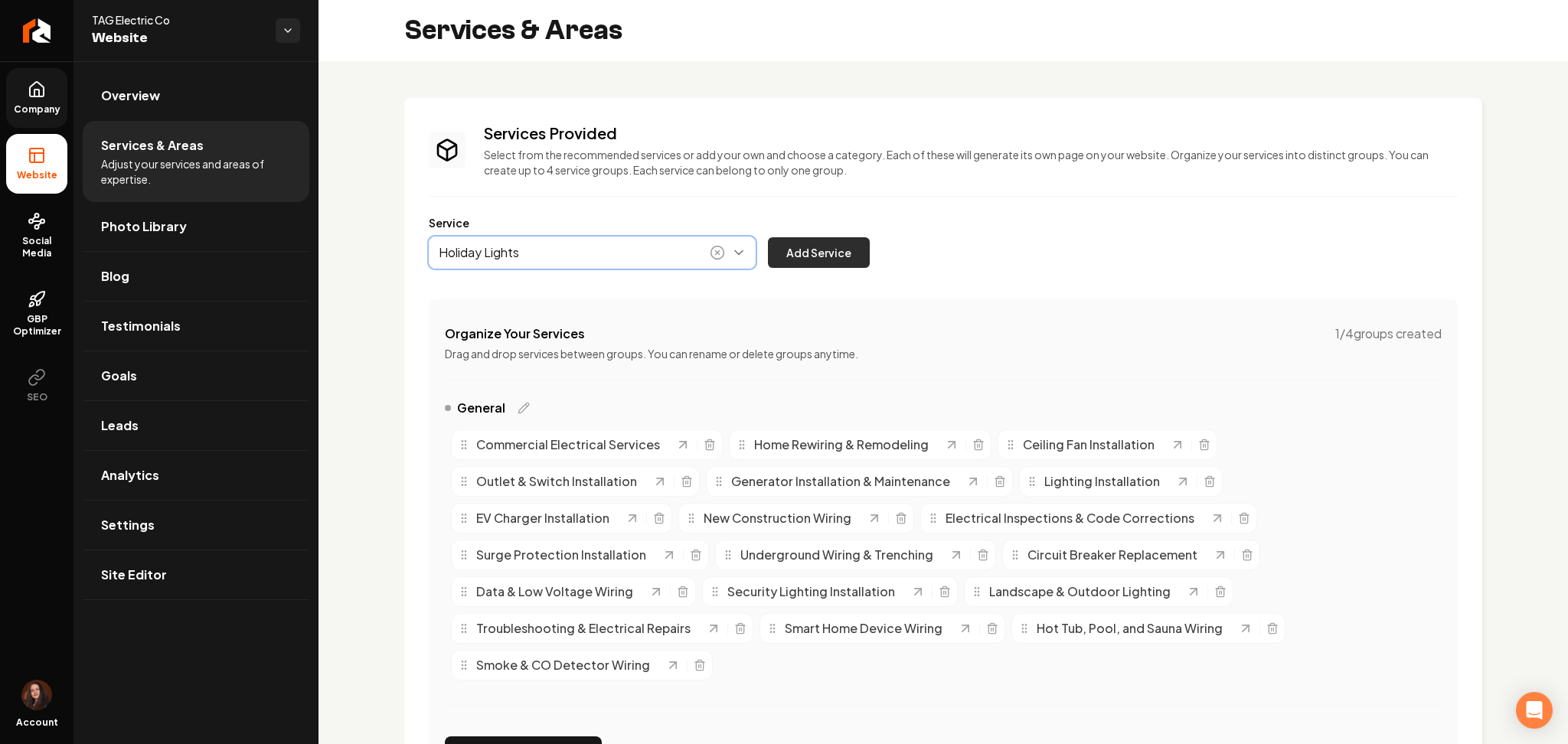
type input "Holiday Lights"
click at [852, 249] on button "Add Service" at bounding box center [819, 252] width 102 height 31
click at [234, 572] on link "Site Editor" at bounding box center [196, 574] width 226 height 49
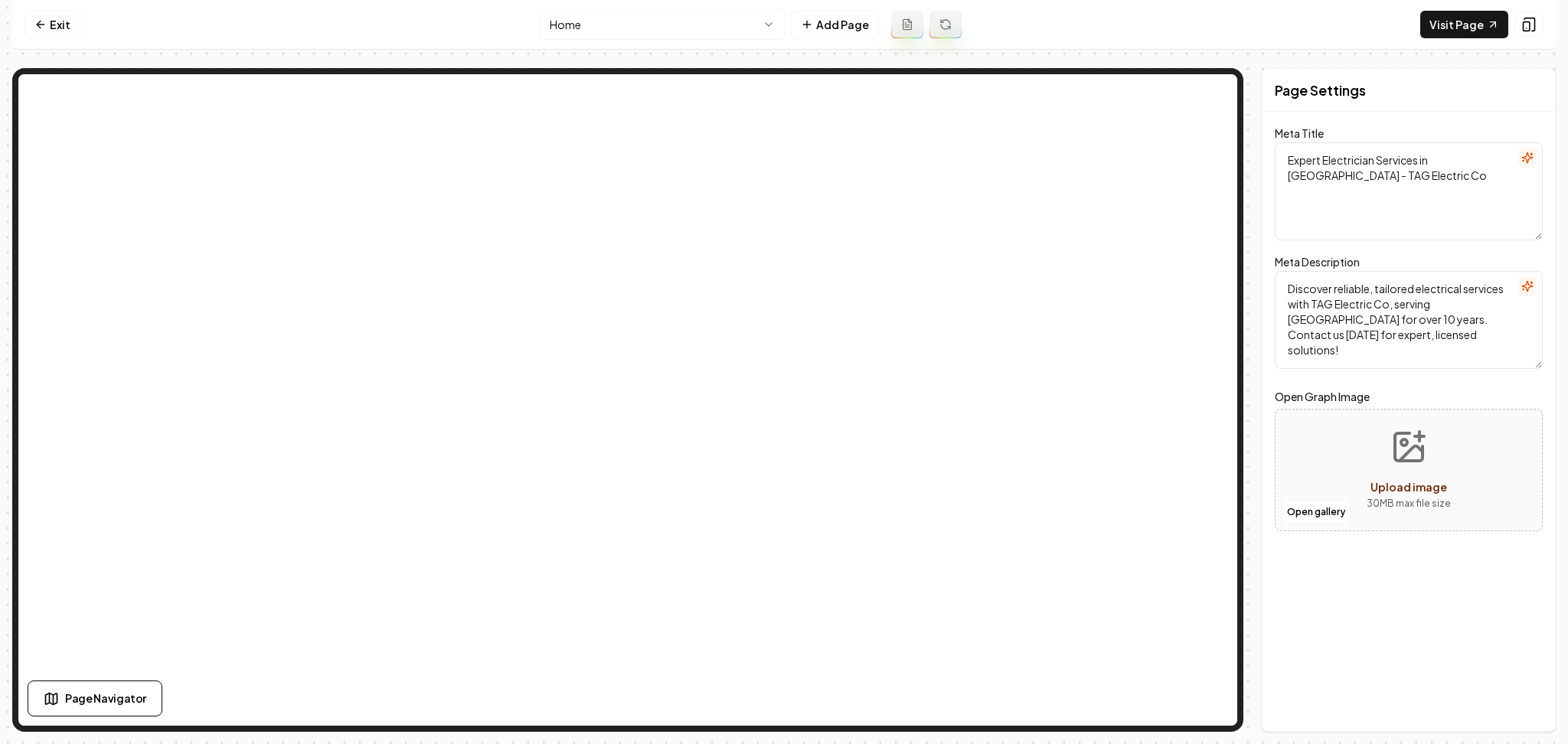
click at [656, 15] on html "Computer Required This feature is only available on a computer. Please switch t…" at bounding box center [784, 372] width 1568 height 744
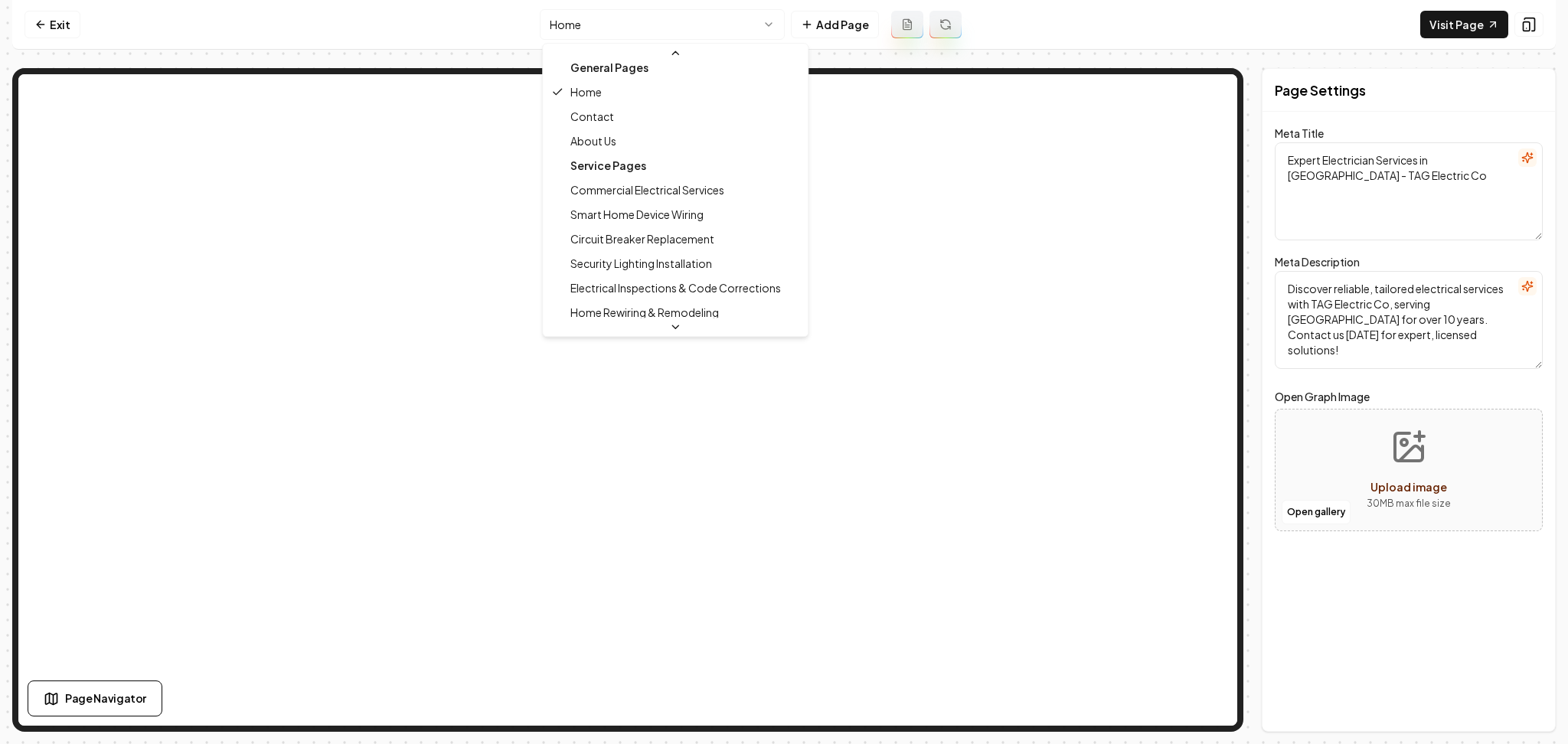
scroll to position [11, 0]
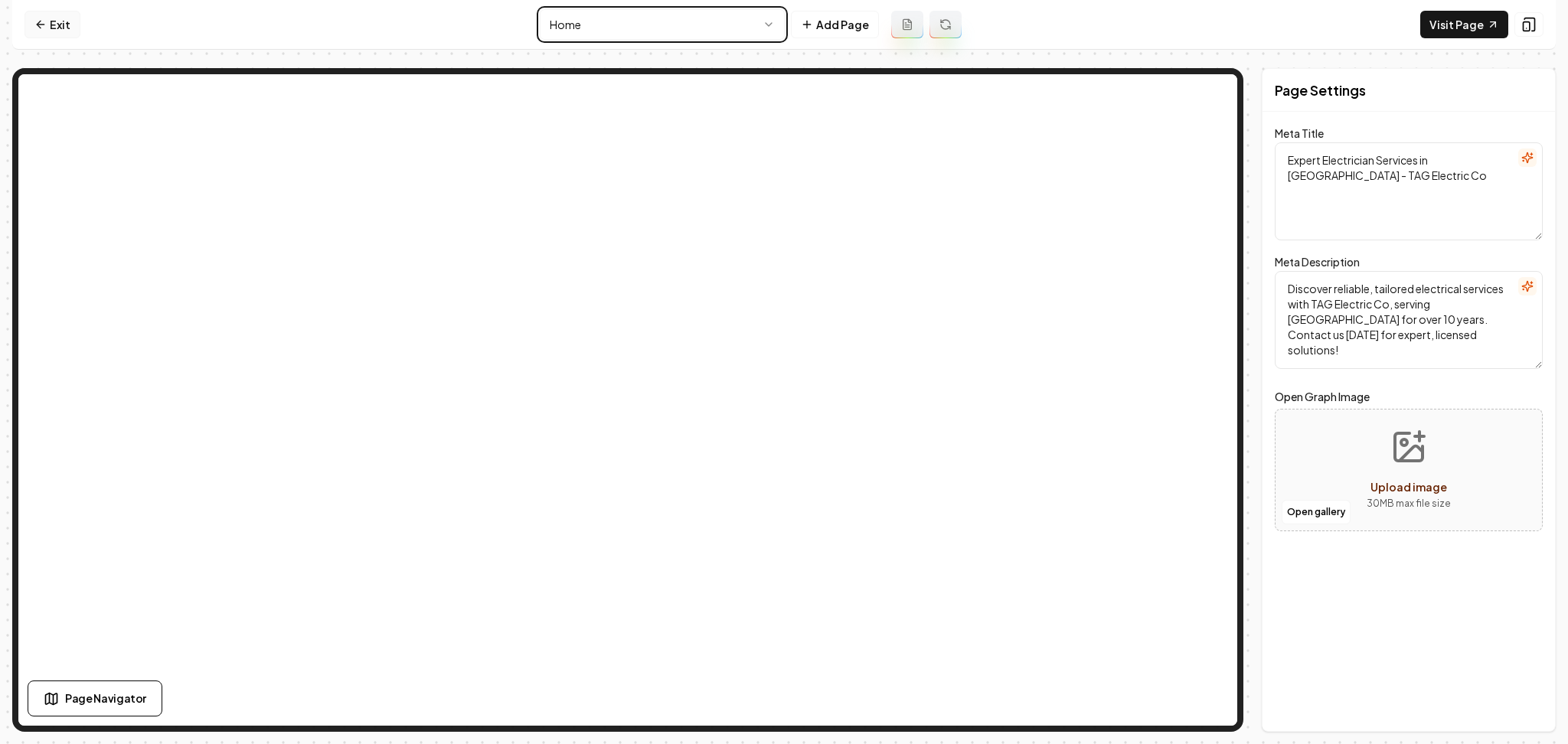
click at [50, 34] on html "Computer Required This feature is only available on a computer. Please switch t…" at bounding box center [784, 372] width 1568 height 744
click at [46, 20] on icon at bounding box center [41, 25] width 12 height 12
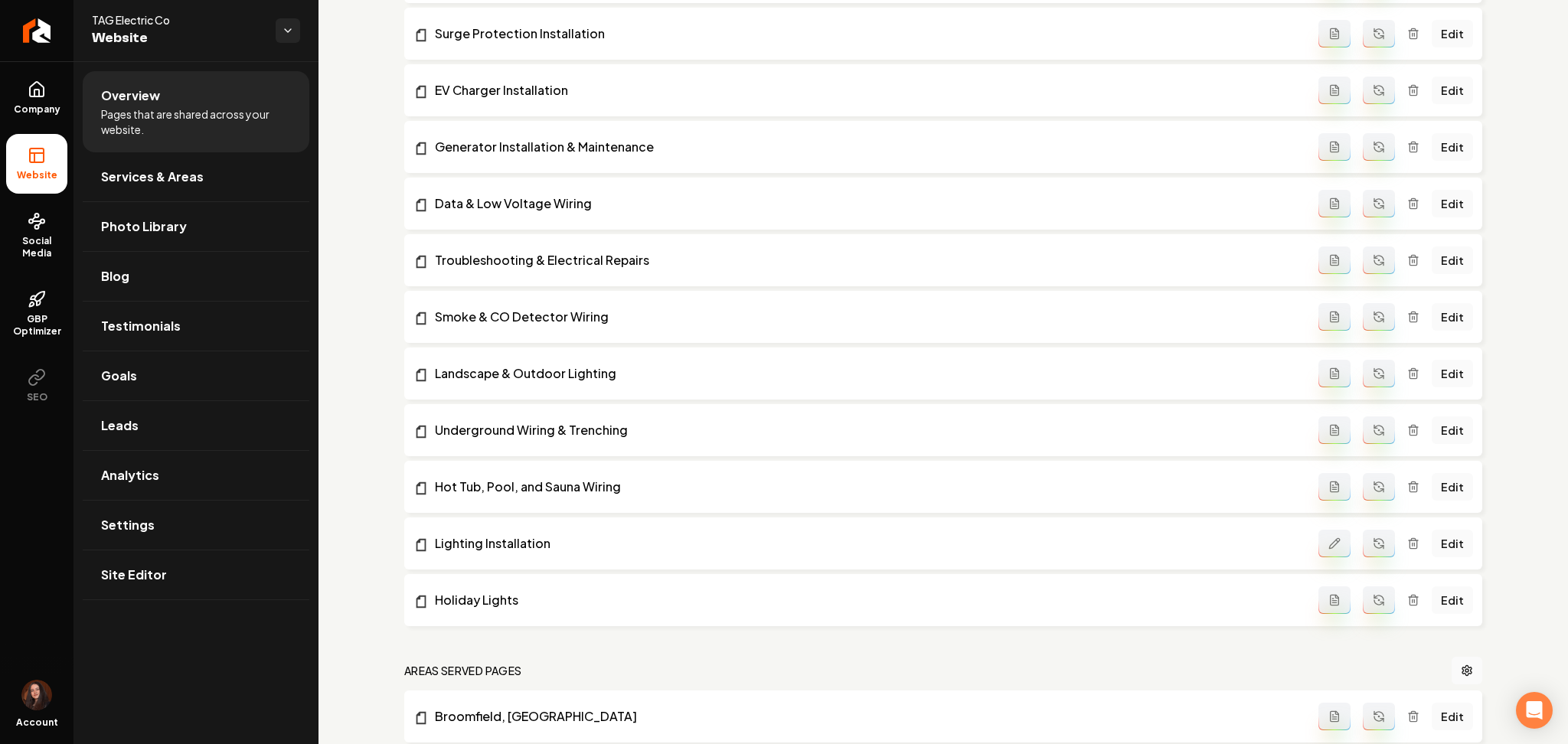
scroll to position [903, 0]
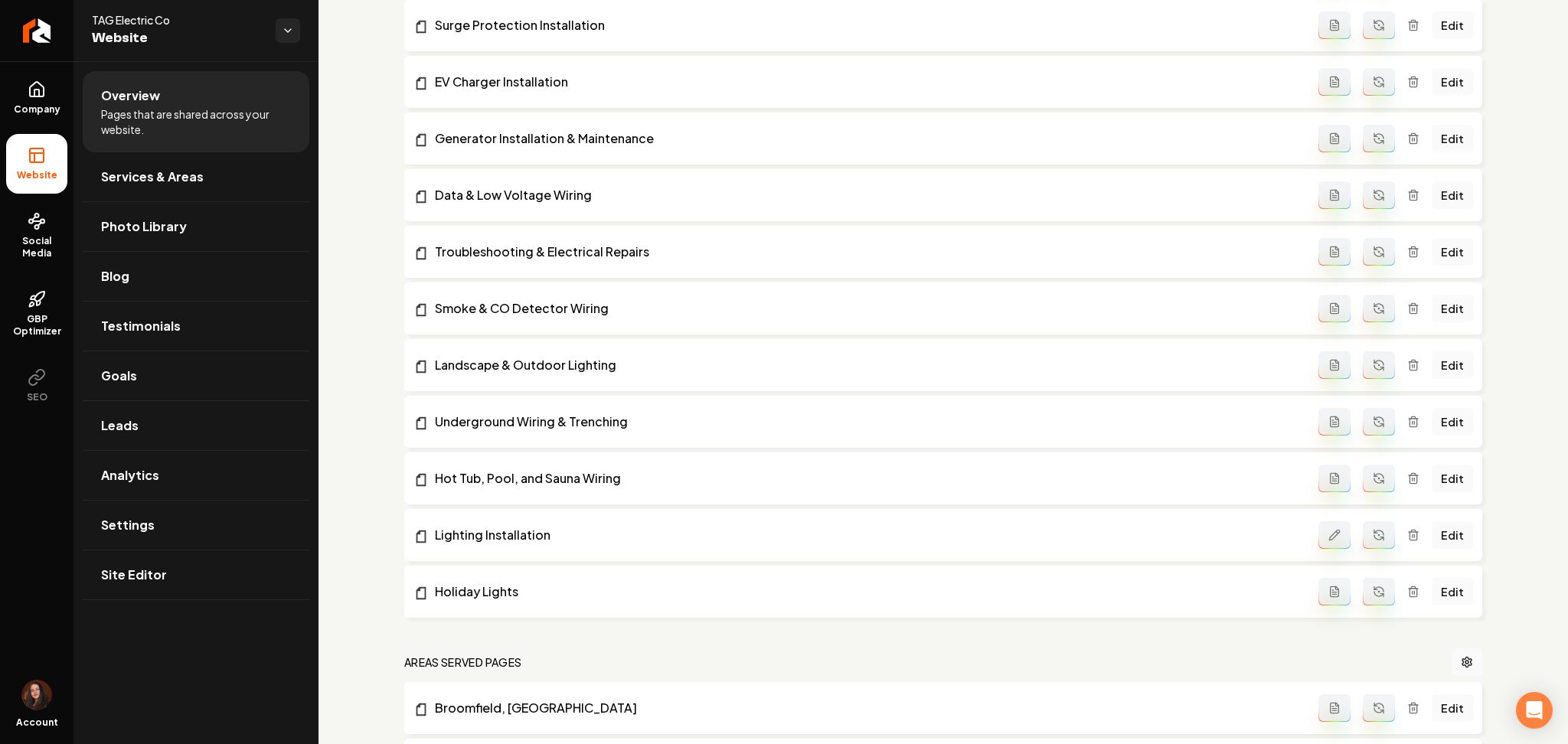
click at [1318, 598] on button "Main content area" at bounding box center [1334, 591] width 32 height 28
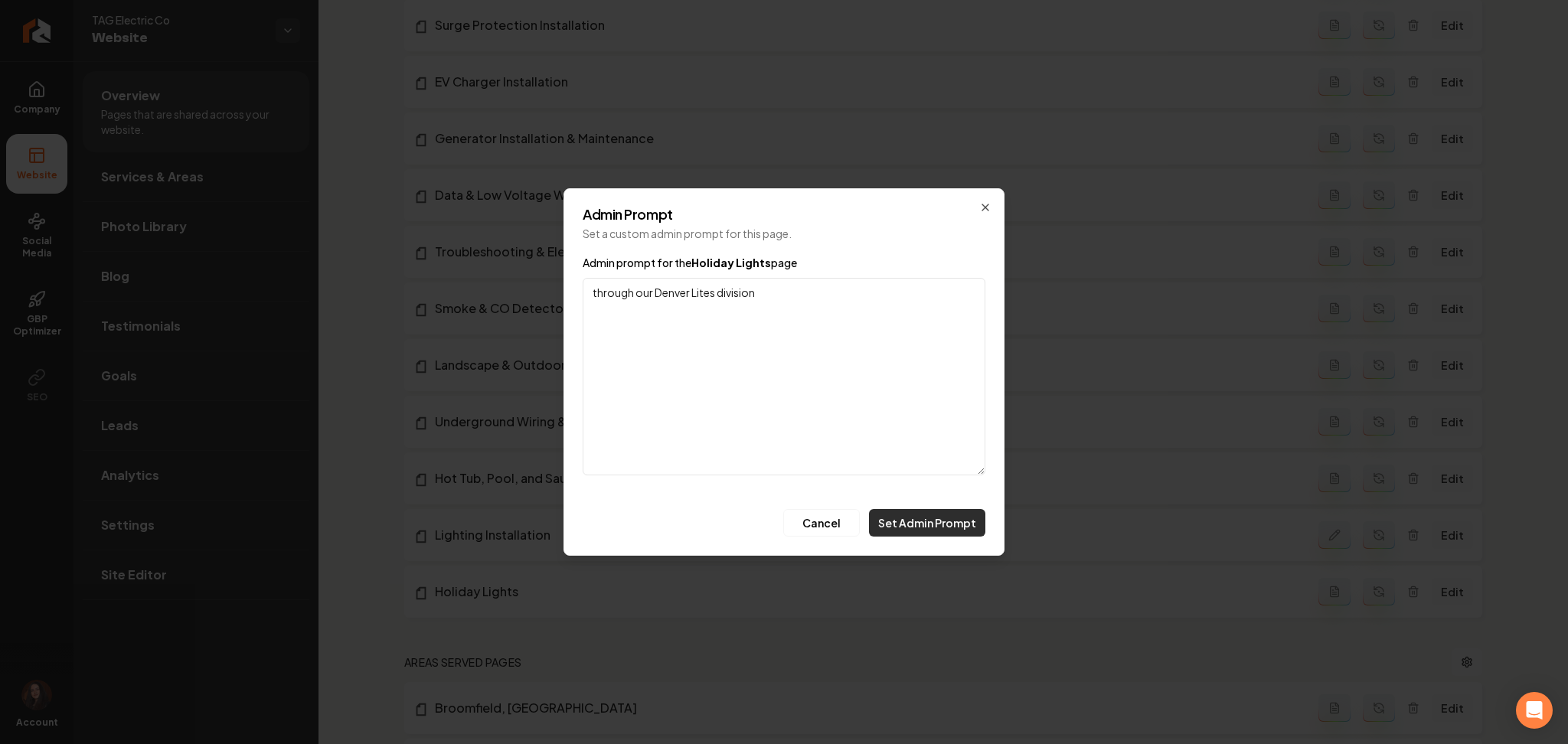
type textarea "through our Denver Lites division"
click at [936, 528] on button "Set Admin Prompt" at bounding box center [927, 523] width 116 height 28
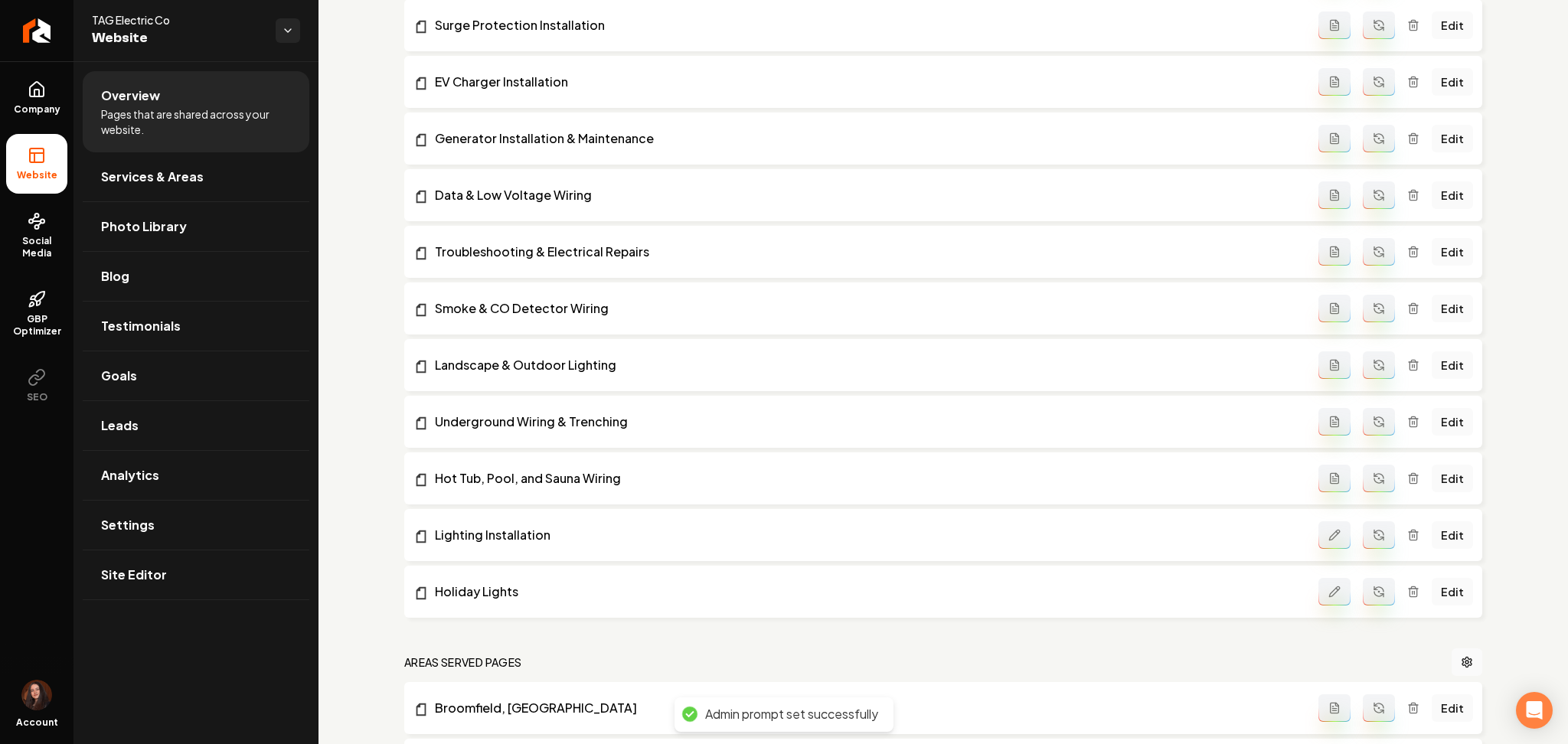
click at [1363, 599] on button "Main content area" at bounding box center [1378, 591] width 32 height 28
click at [1433, 594] on link "Edit" at bounding box center [1453, 591] width 42 height 28
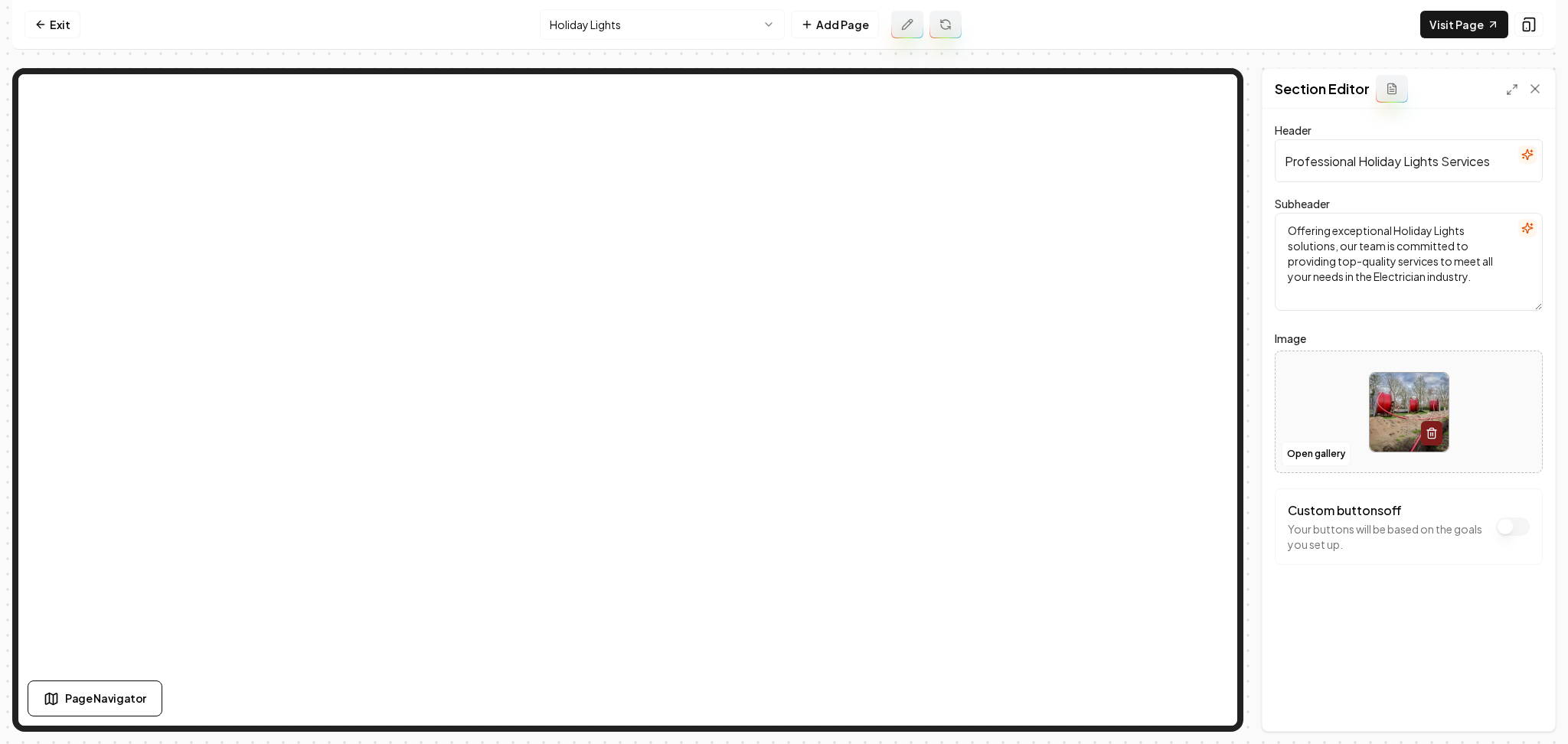
click at [1534, 224] on button "button" at bounding box center [1527, 228] width 19 height 19
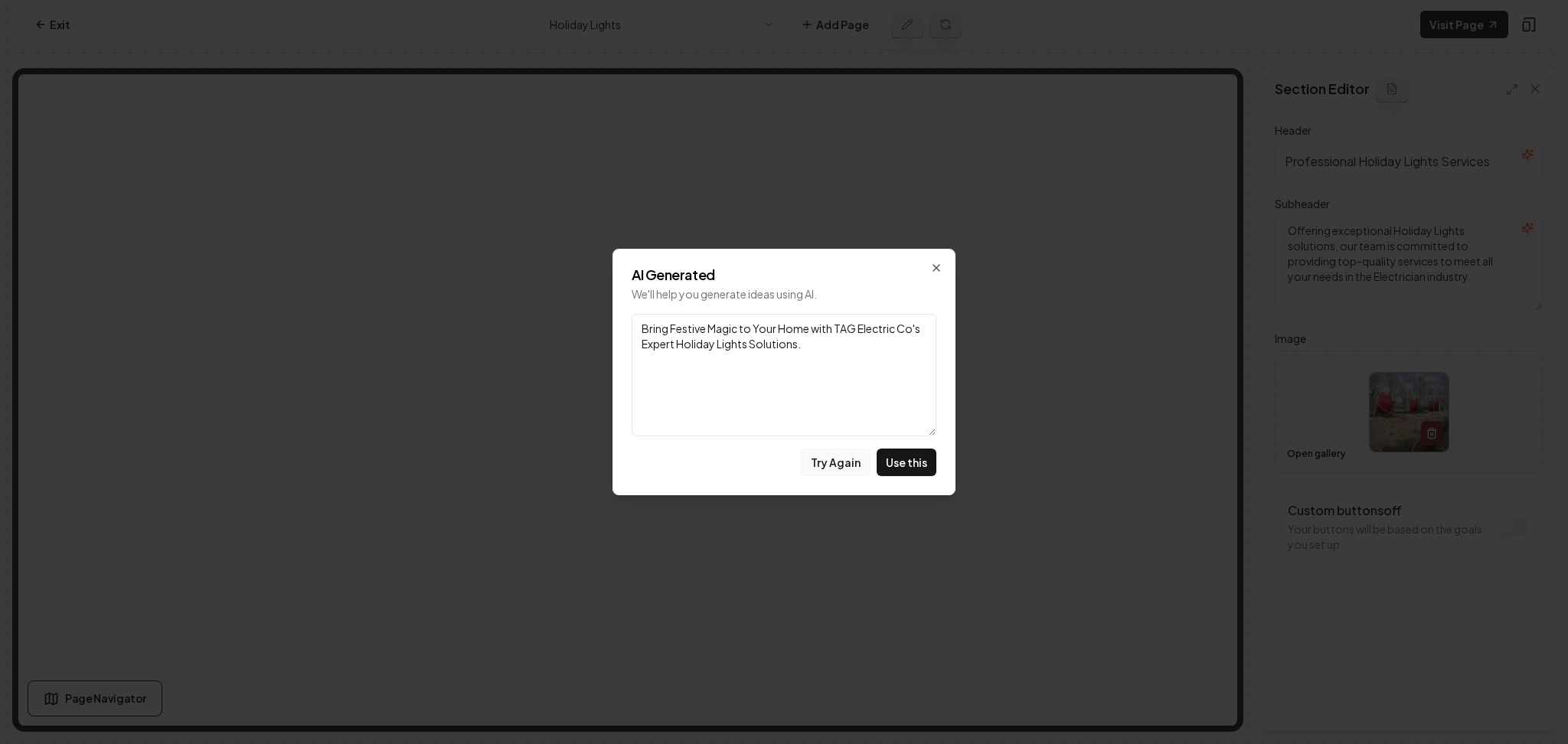
click at [839, 458] on button "Try Again" at bounding box center [836, 462] width 69 height 28
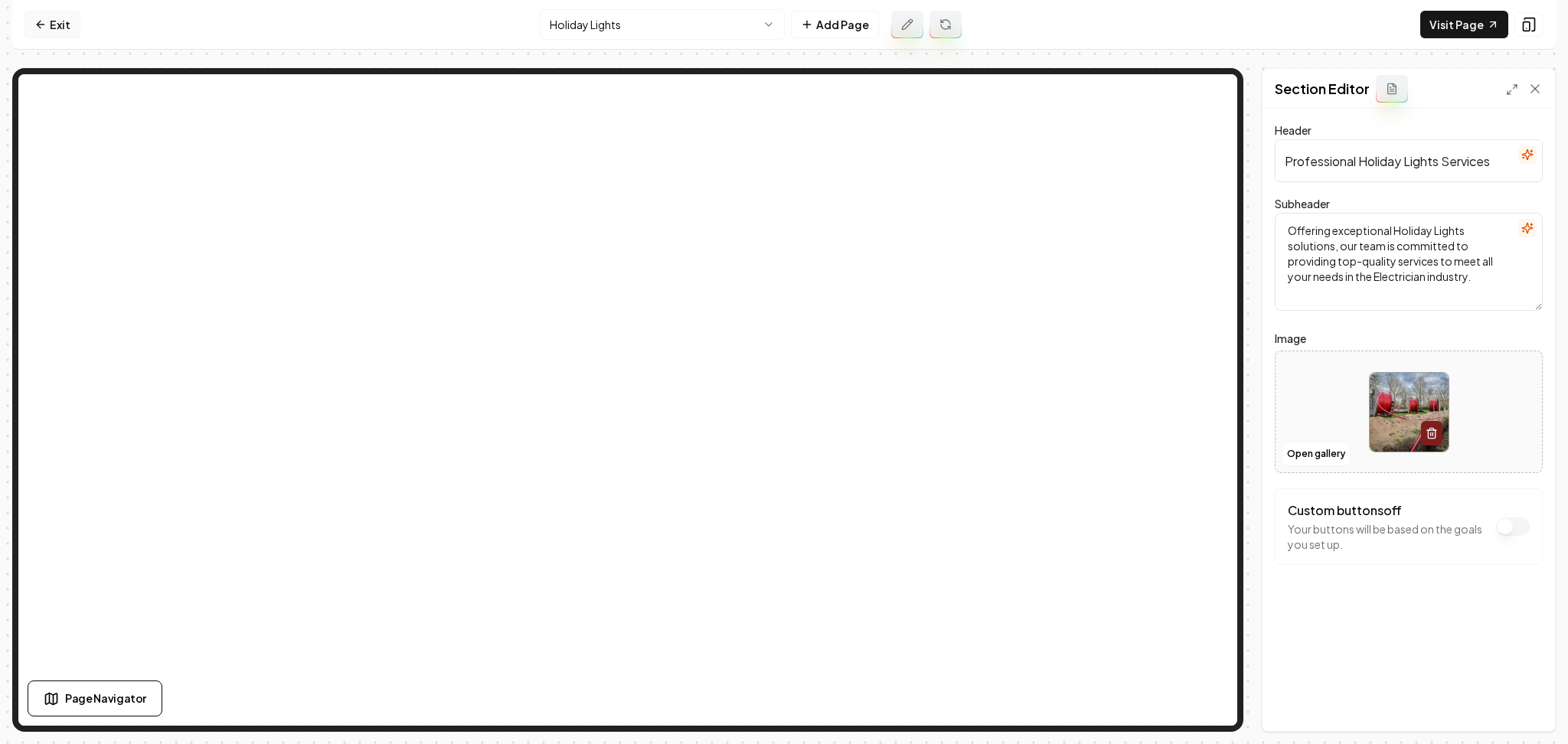
click at [42, 23] on icon at bounding box center [41, 25] width 12 height 12
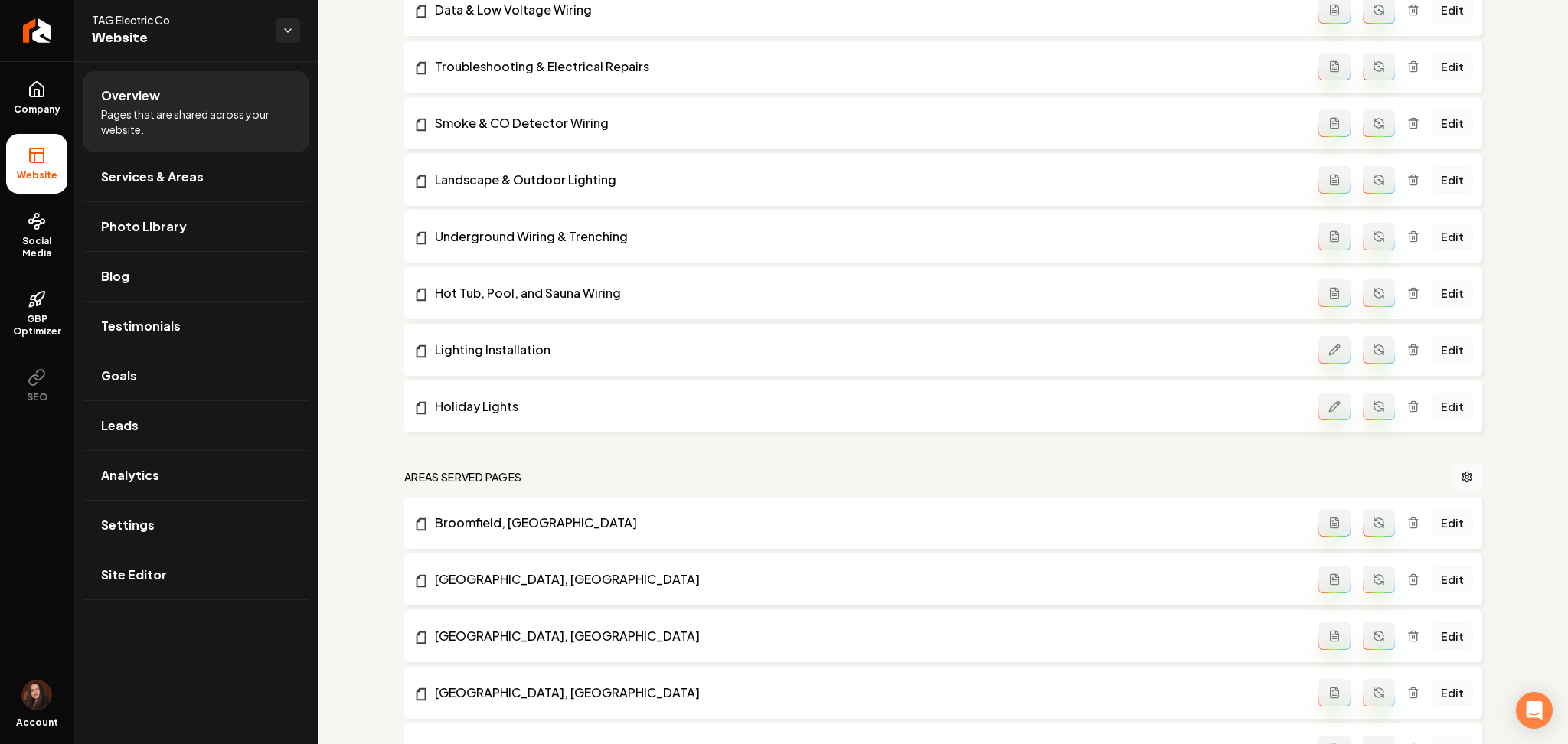
scroll to position [1202, 0]
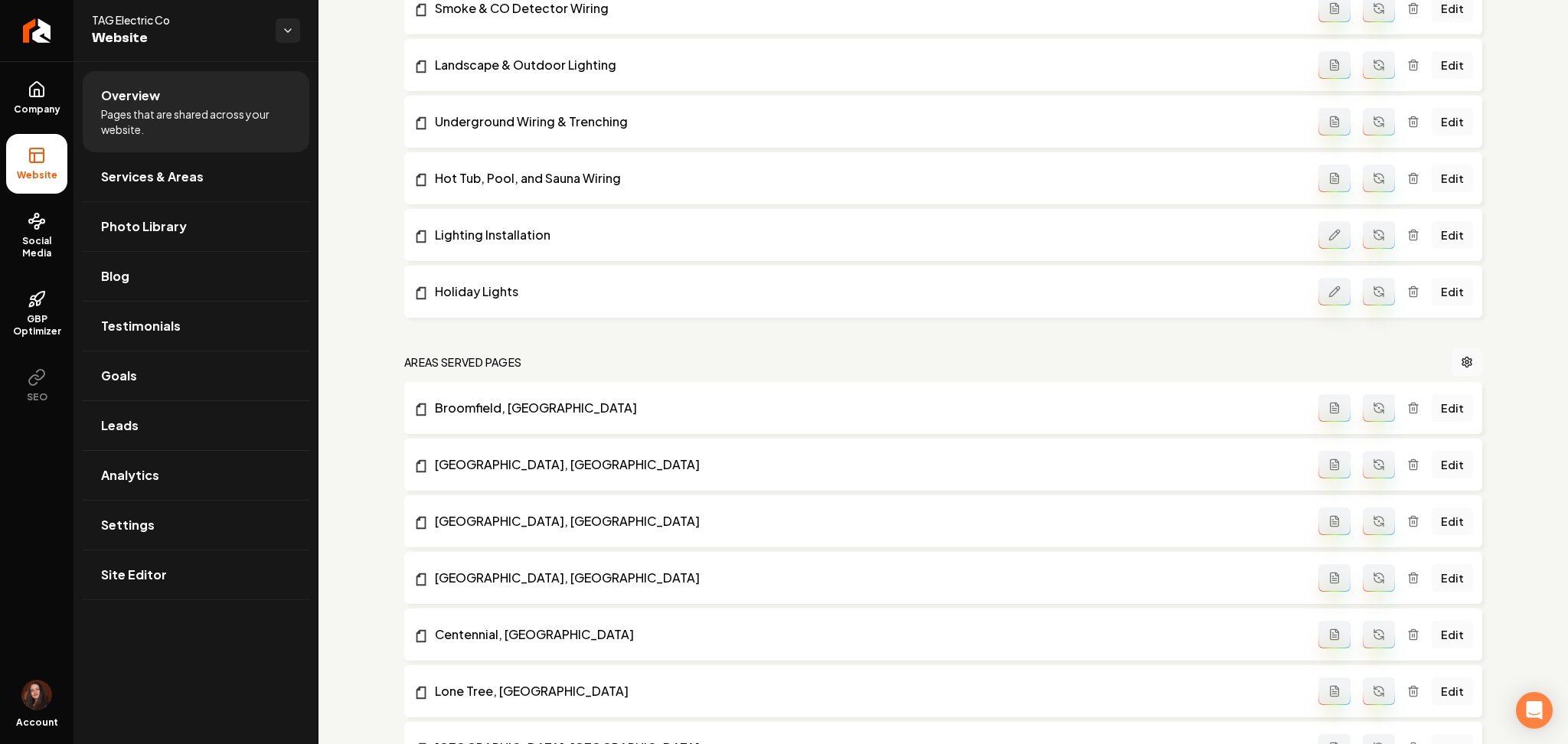
click at [1372, 297] on icon "Main content area" at bounding box center [1378, 292] width 12 height 12
click at [1436, 295] on link "Edit" at bounding box center [1453, 292] width 42 height 28
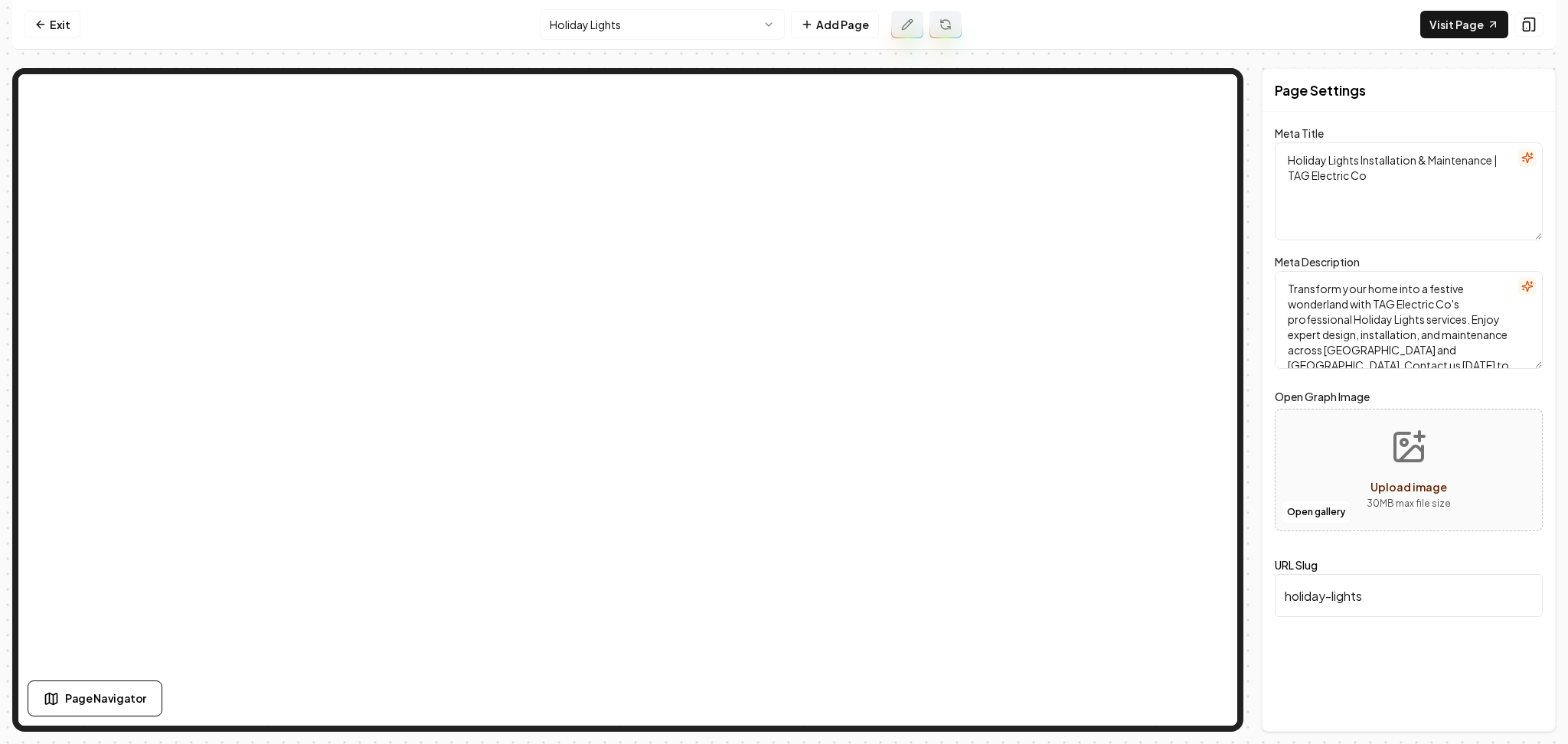
type textarea "Holiday Lights Installation Services | TAG Electric Co"
type textarea "Illuminate your home with TAG Electric Co's Holiday Lights Installation! Our ex…"
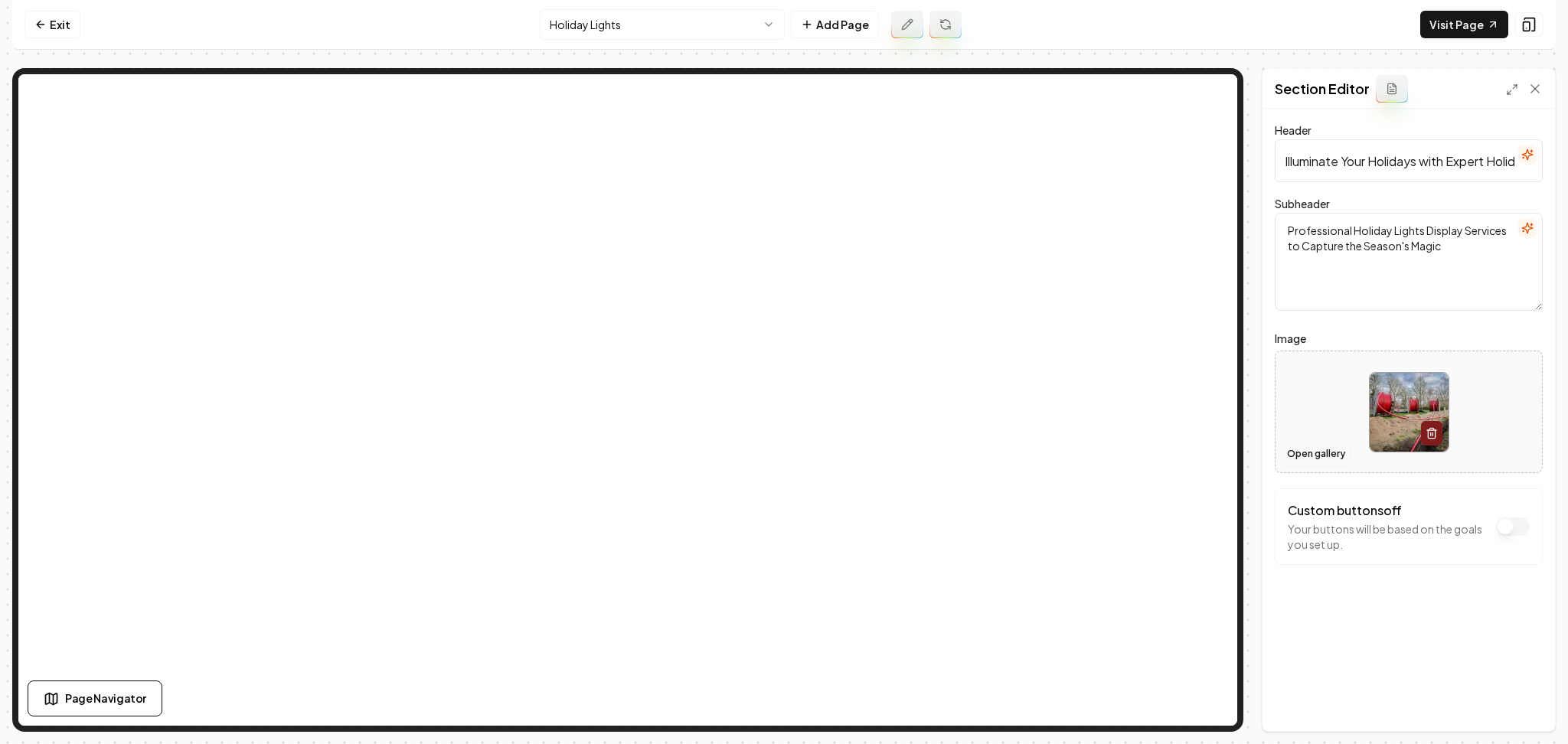
click at [1303, 458] on button "Open gallery" at bounding box center [1315, 453] width 68 height 25
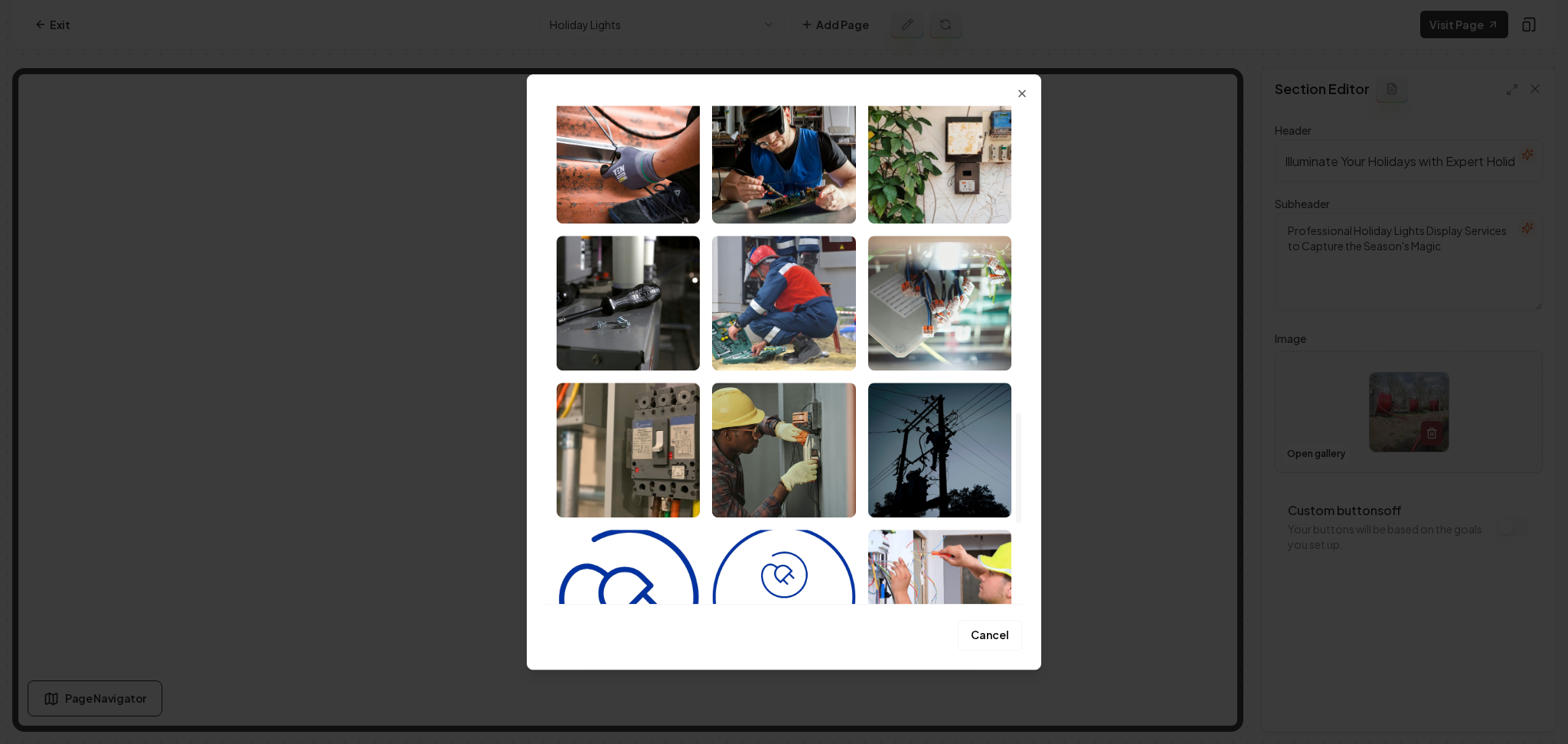
scroll to position [1748, 0]
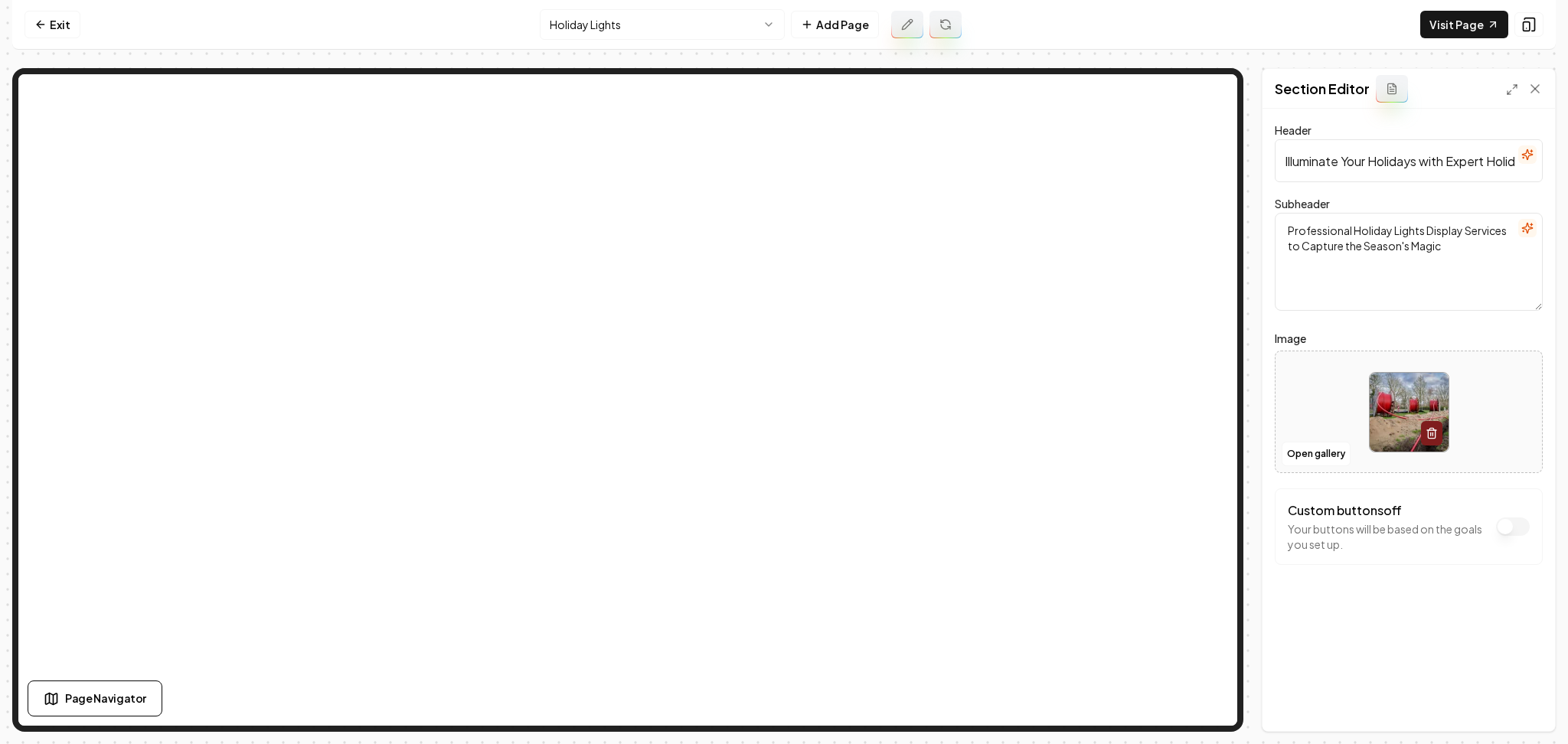
click at [1311, 397] on div at bounding box center [1408, 413] width 266 height 105
type input "**********"
click at [1349, 665] on div "Header Illuminate Your Holidays with Expert Holiday Lights Installation Subhead…" at bounding box center [1408, 420] width 293 height 622
click at [1516, 704] on button "Save" at bounding box center [1520, 705] width 46 height 28
click at [675, 34] on html "Computer Required This feature is only available on a computer. Please switch t…" at bounding box center [784, 372] width 1568 height 744
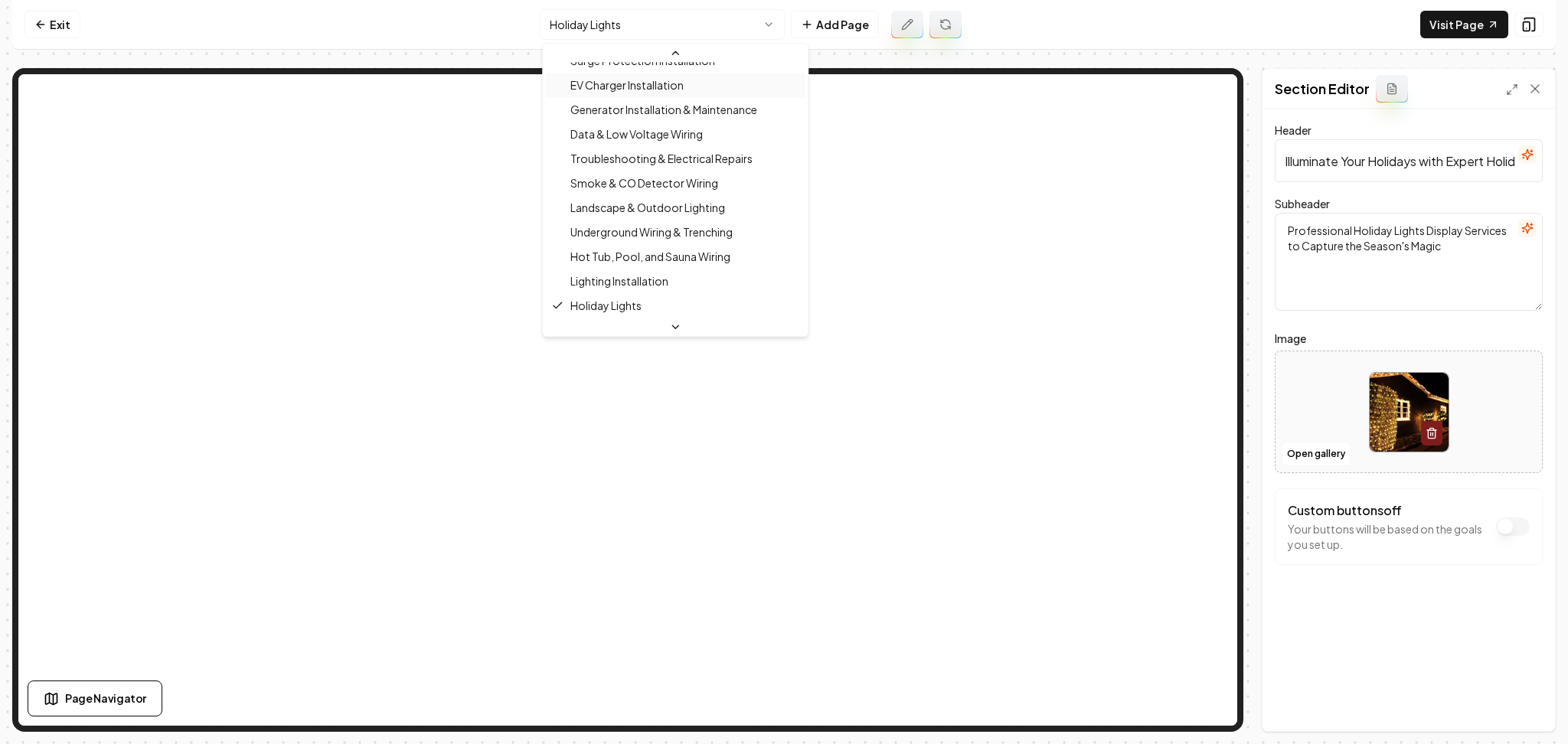
scroll to position [0, 0]
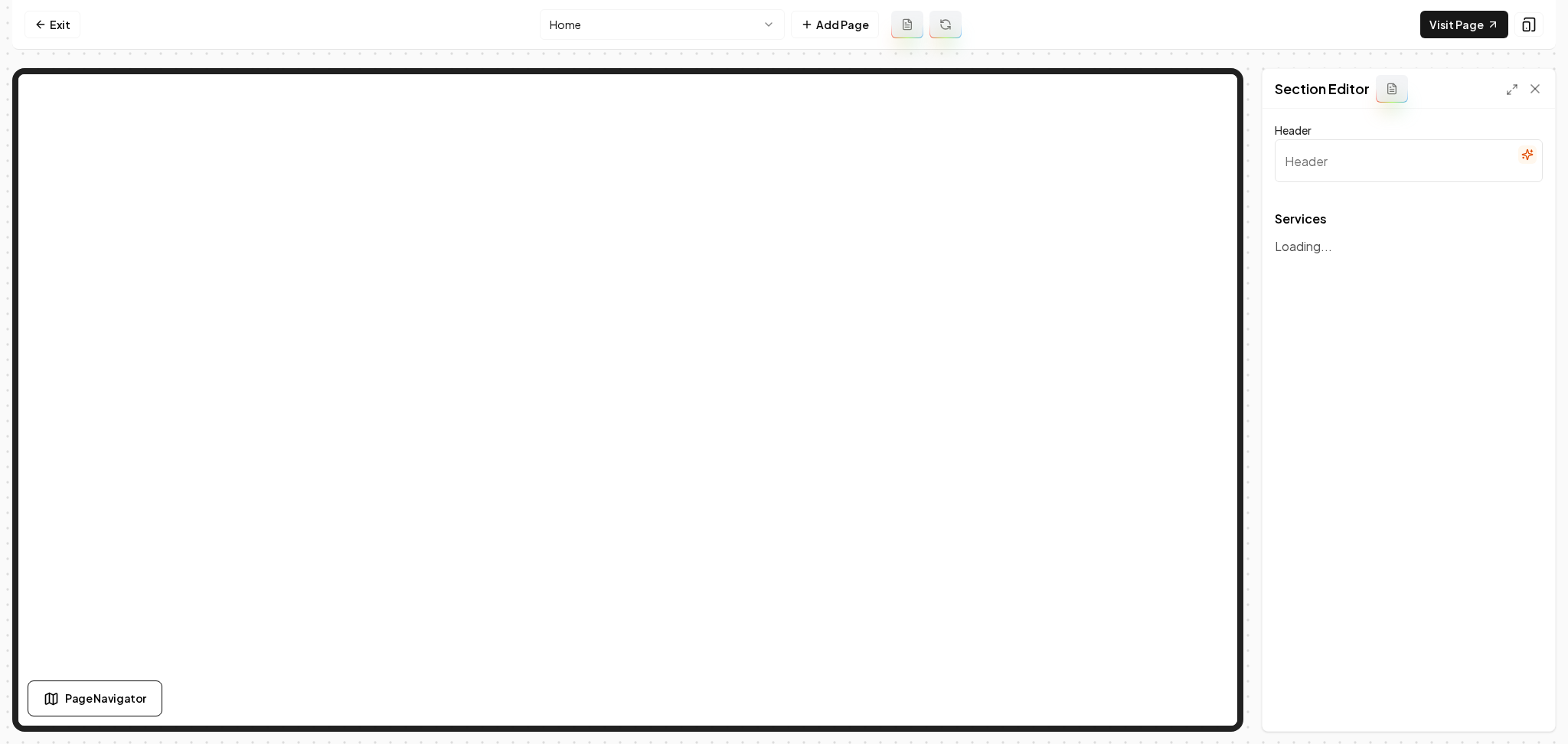
type input "Comprehensive Electrical Solutions"
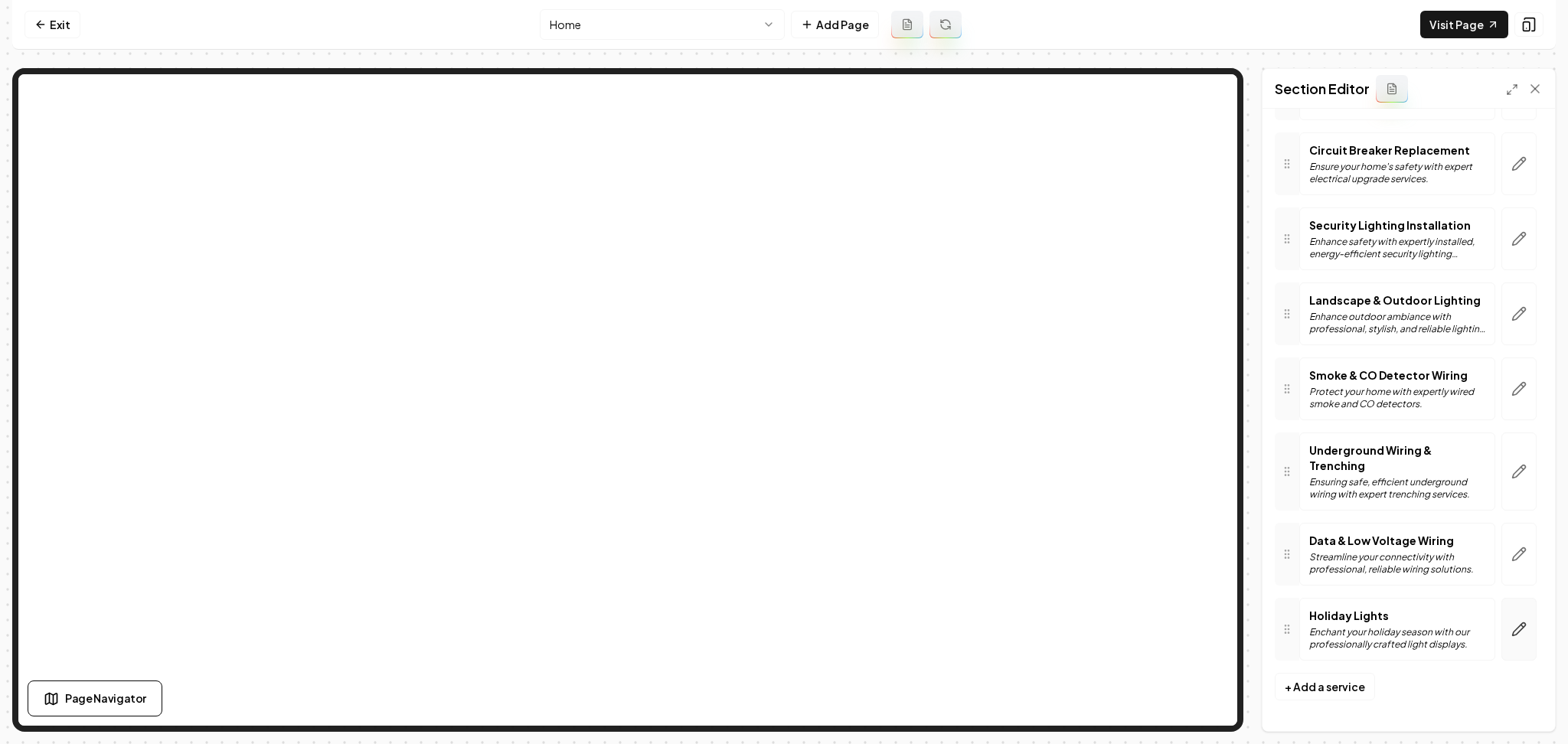
click at [1511, 645] on button "button" at bounding box center [1518, 628] width 35 height 62
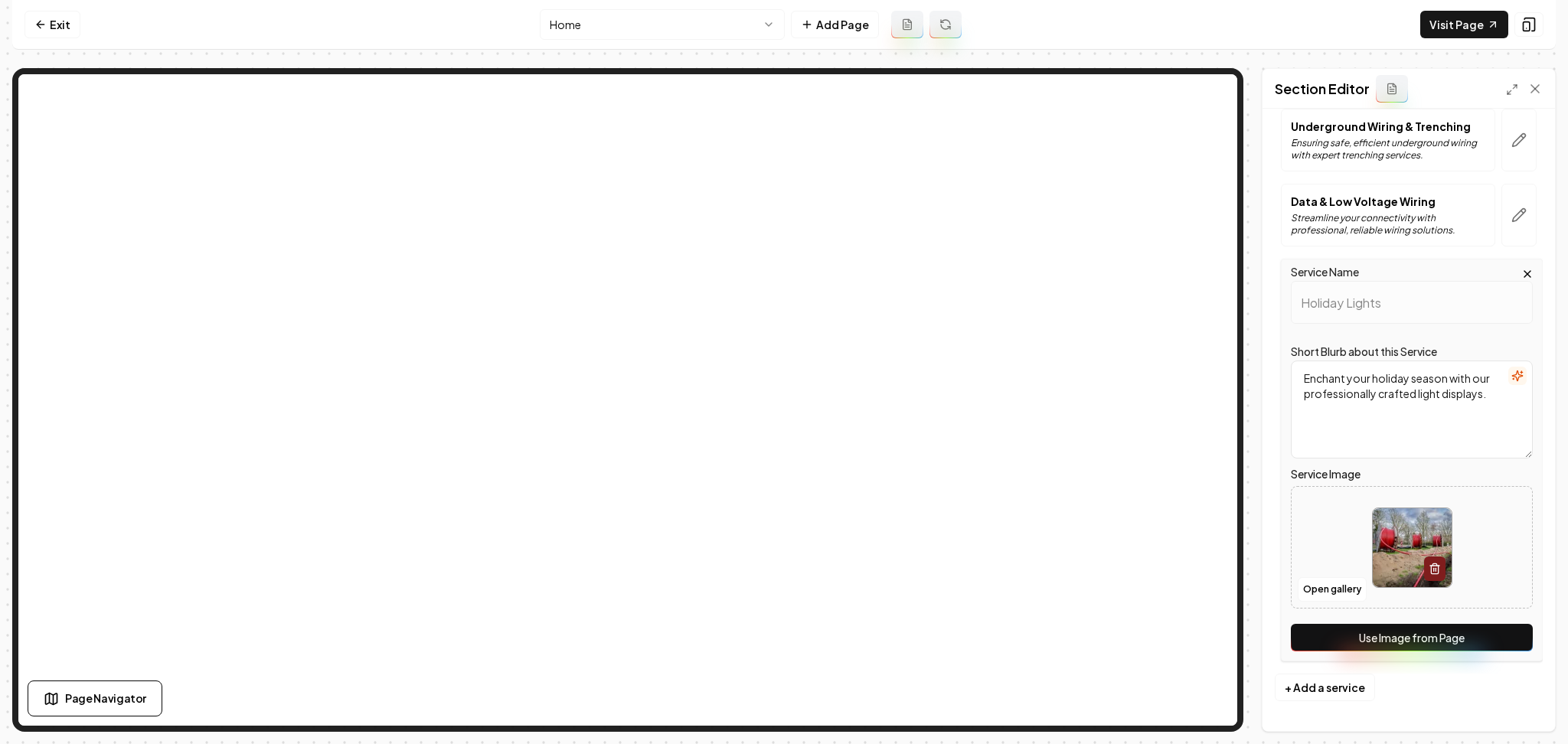
scroll to position [1451, 0]
click at [1429, 635] on button "Use Image from Page" at bounding box center [1412, 637] width 242 height 28
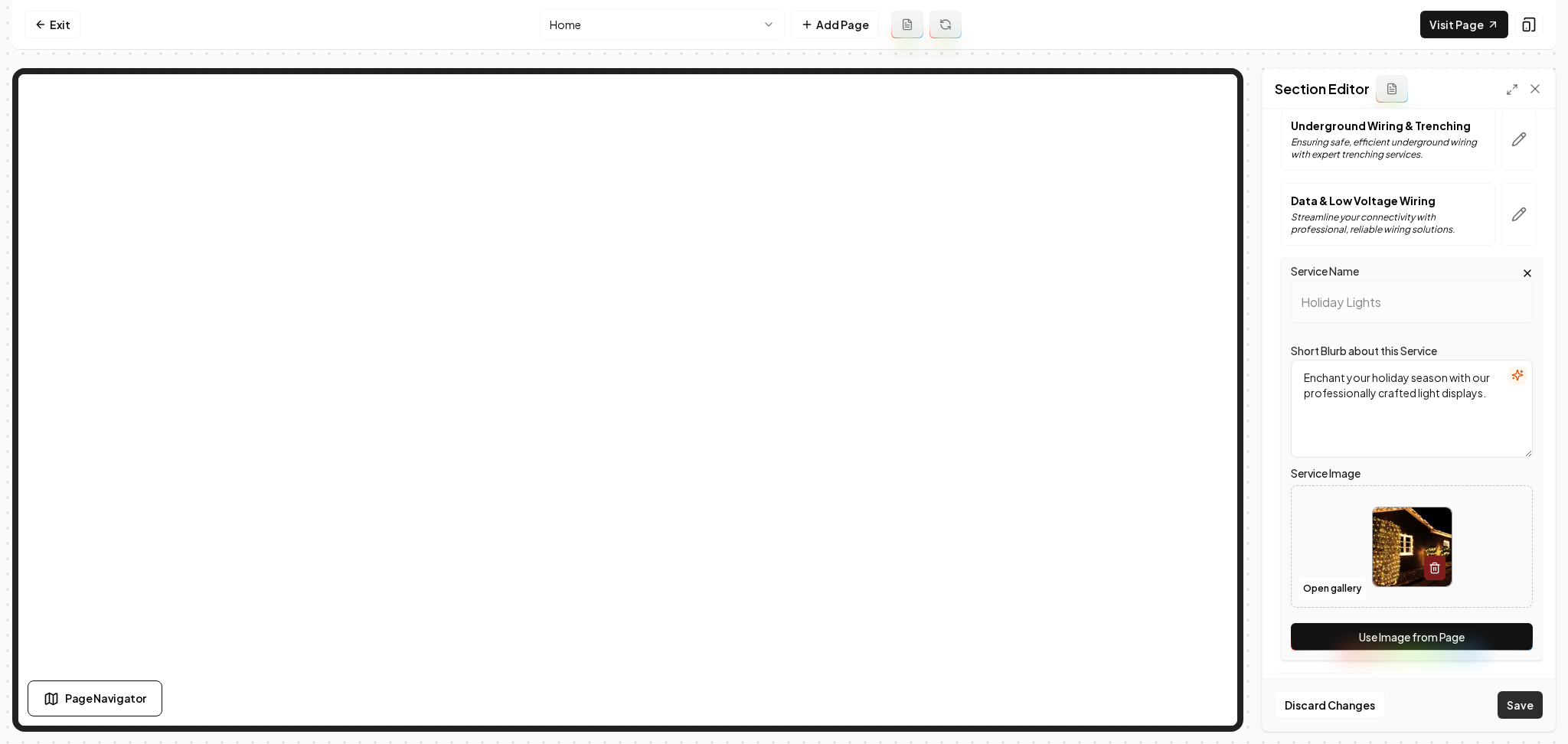
click at [1525, 702] on button "Save" at bounding box center [1520, 705] width 46 height 28
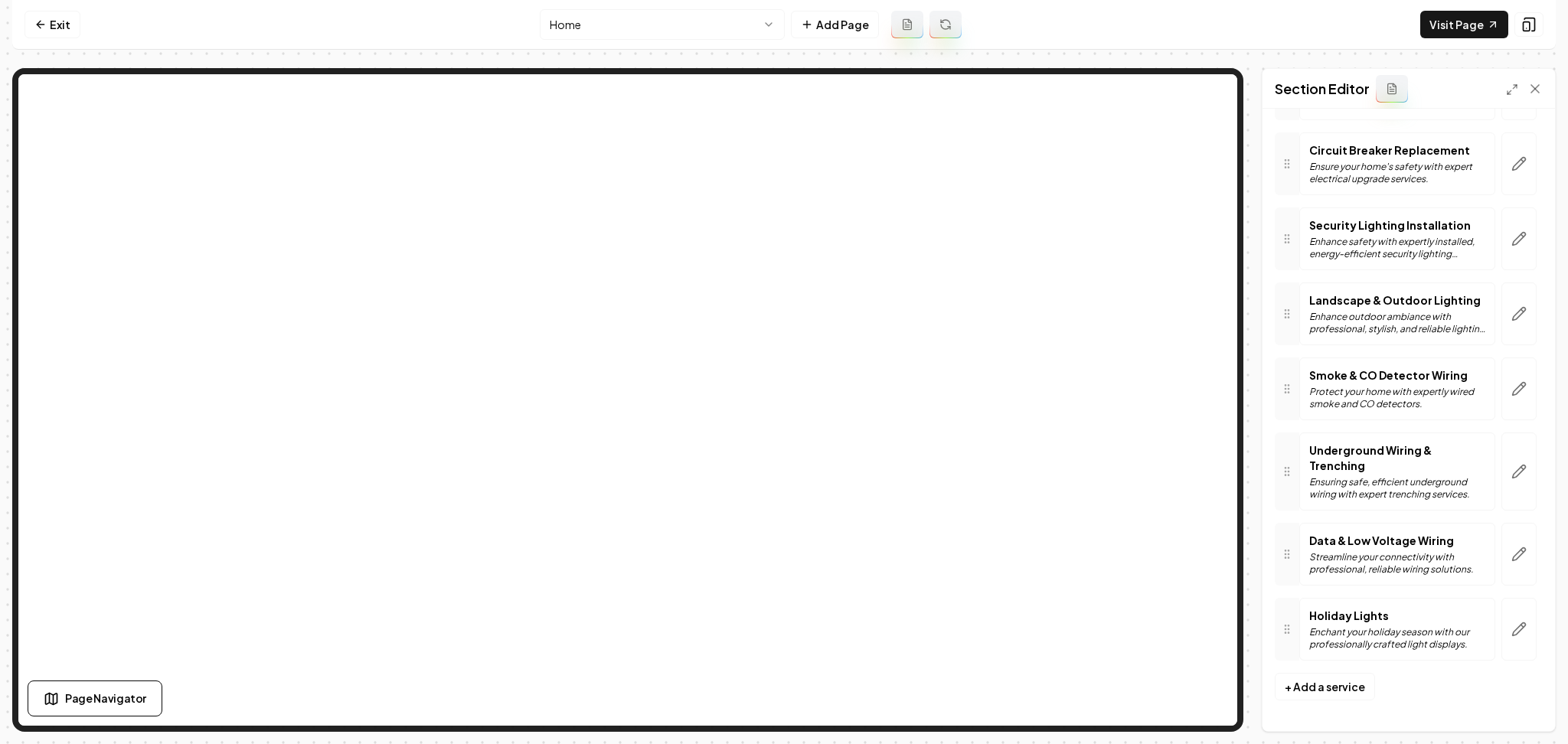
scroll to position [1158, 0]
click at [73, 15] on link "Exit" at bounding box center [53, 25] width 56 height 28
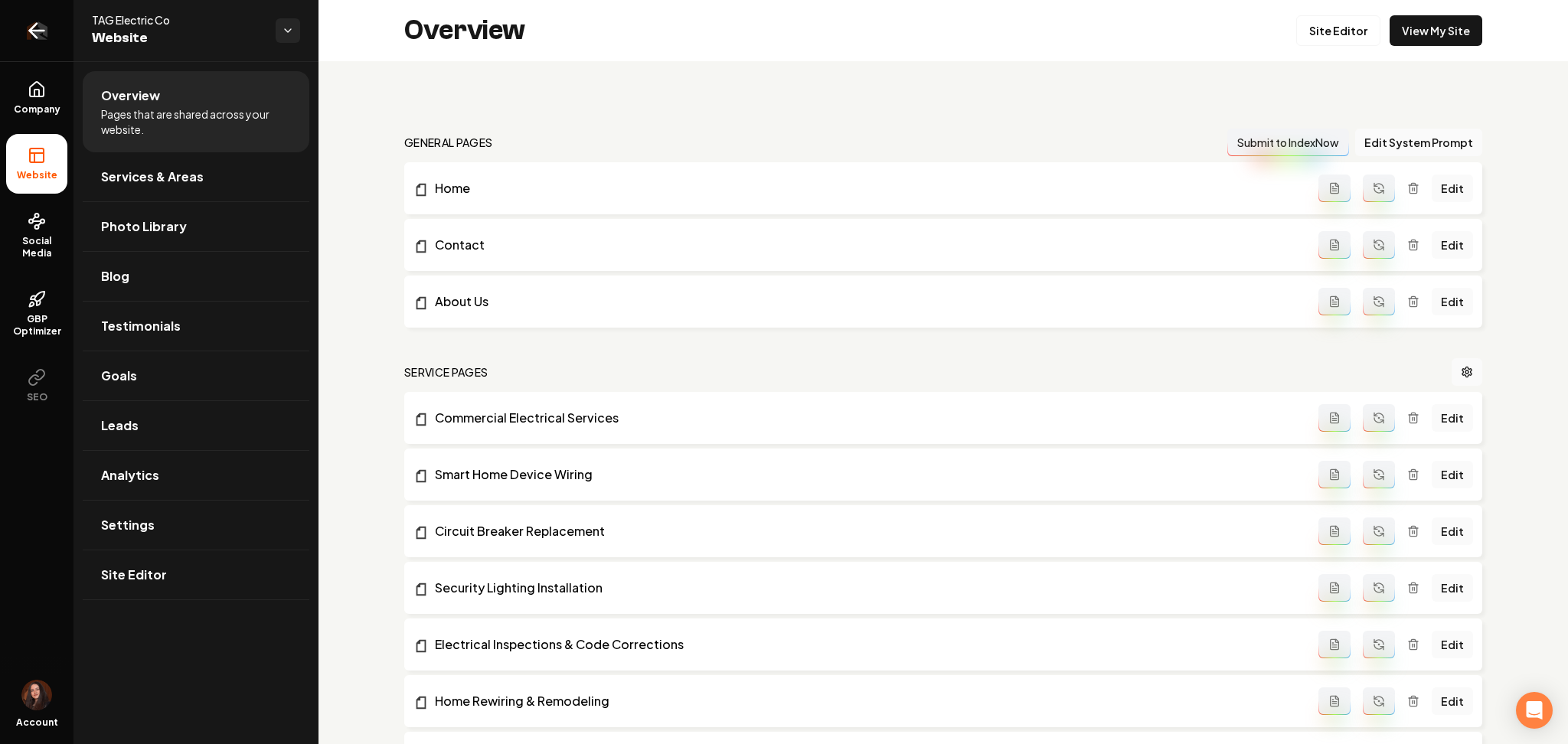
click at [34, 22] on icon "Return to dashboard" at bounding box center [37, 31] width 25 height 25
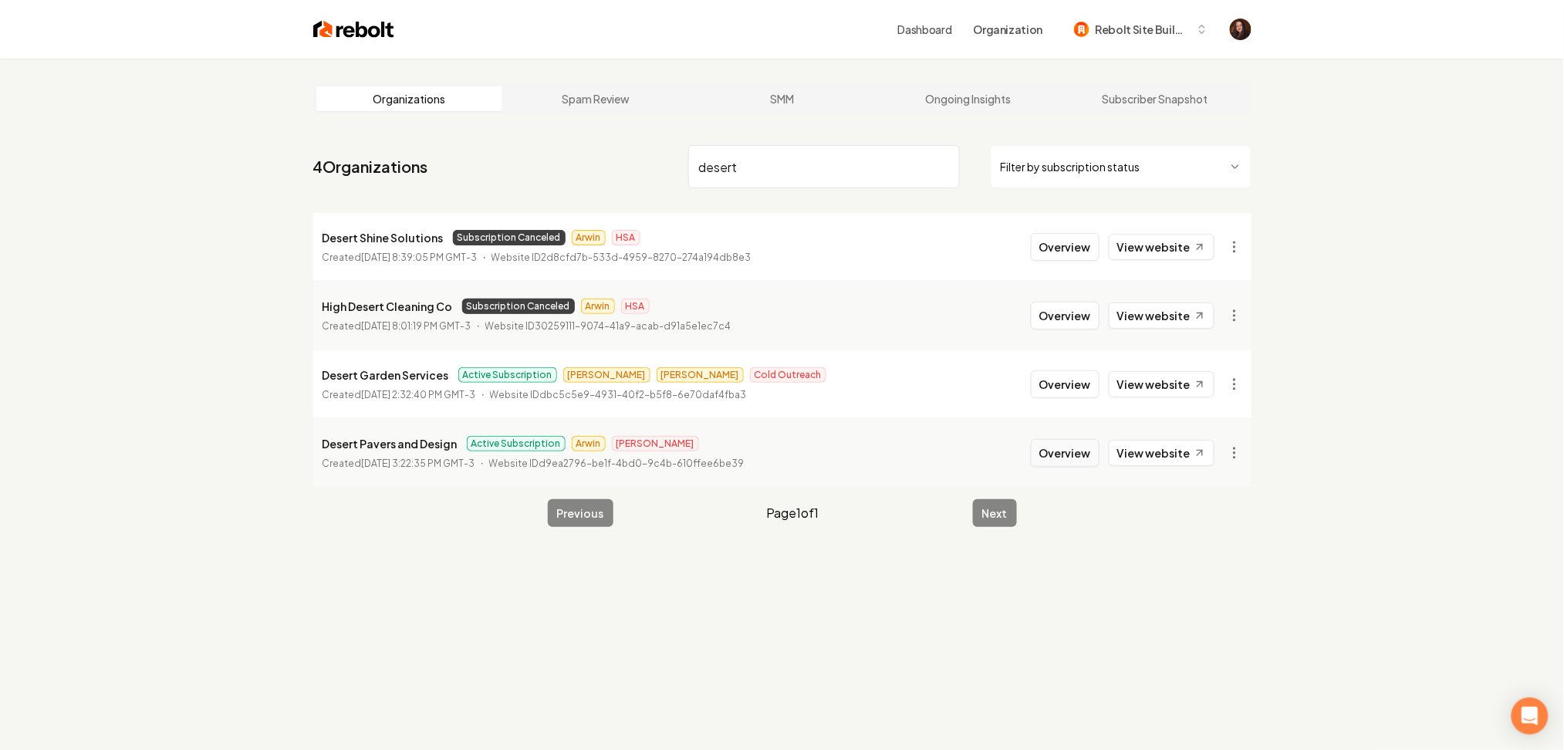
type input "desert"
click at [1061, 445] on button "Overview" at bounding box center [1065, 453] width 69 height 28
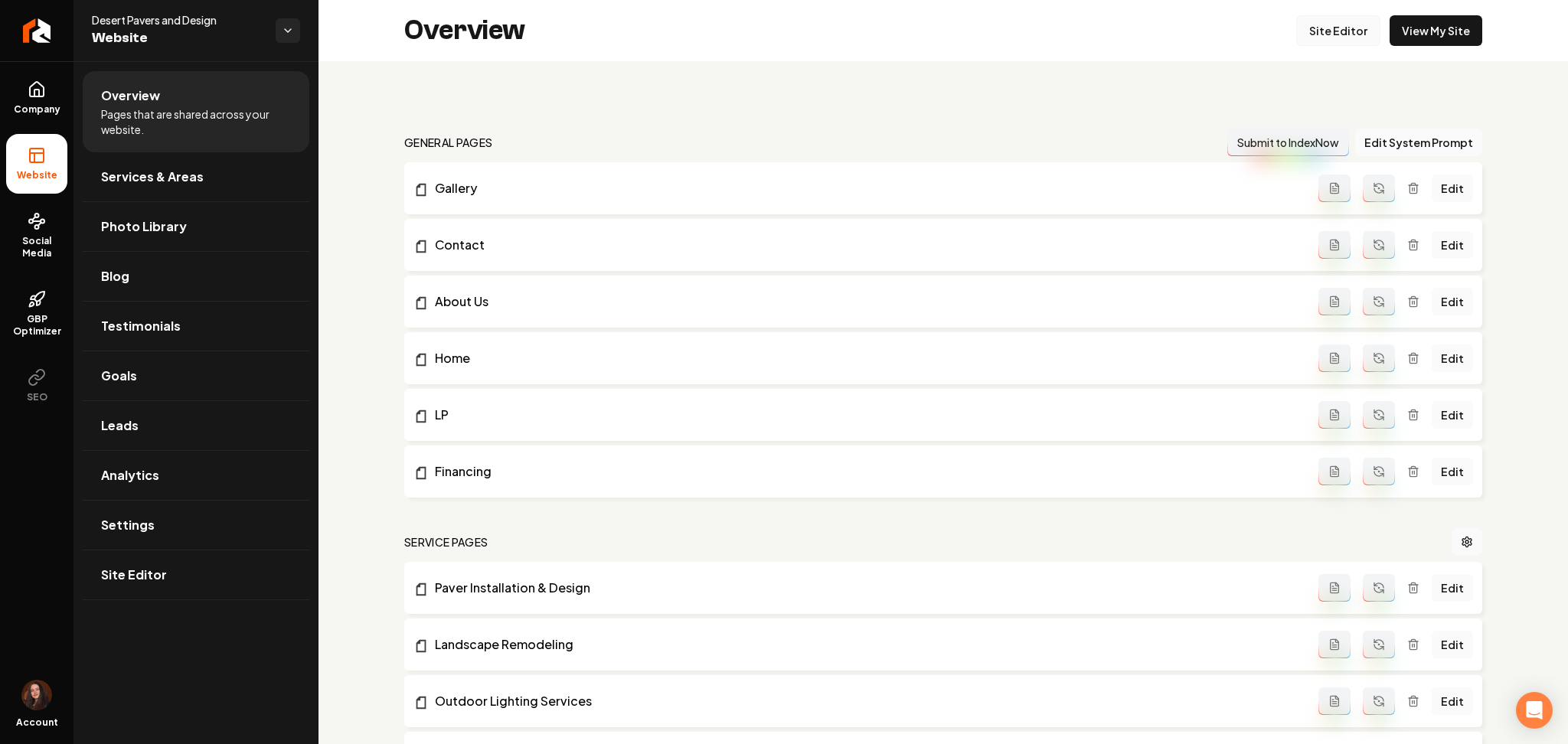
click at [1329, 32] on link "Site Editor" at bounding box center [1338, 30] width 84 height 31
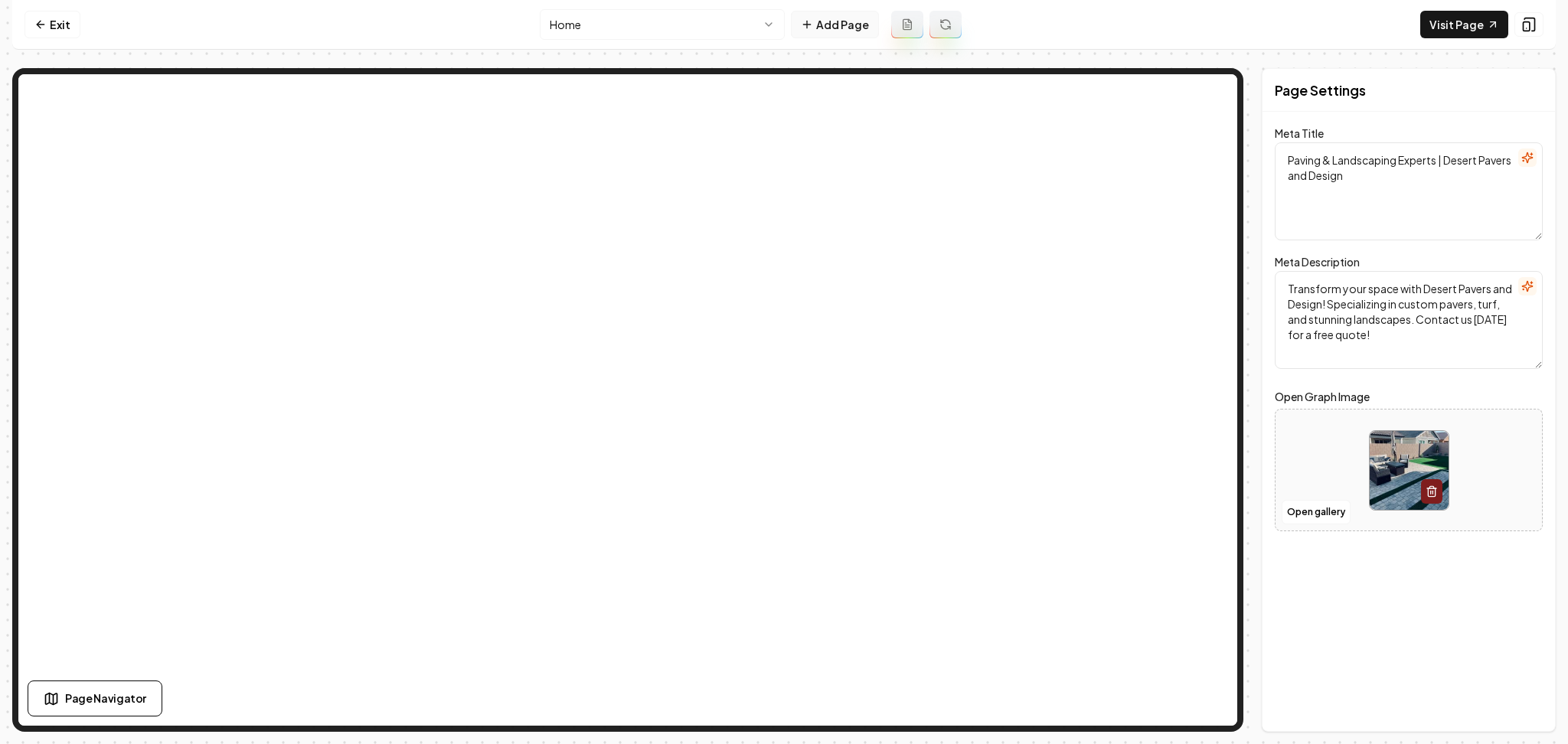
click at [844, 22] on button "Add Page" at bounding box center [835, 25] width 88 height 28
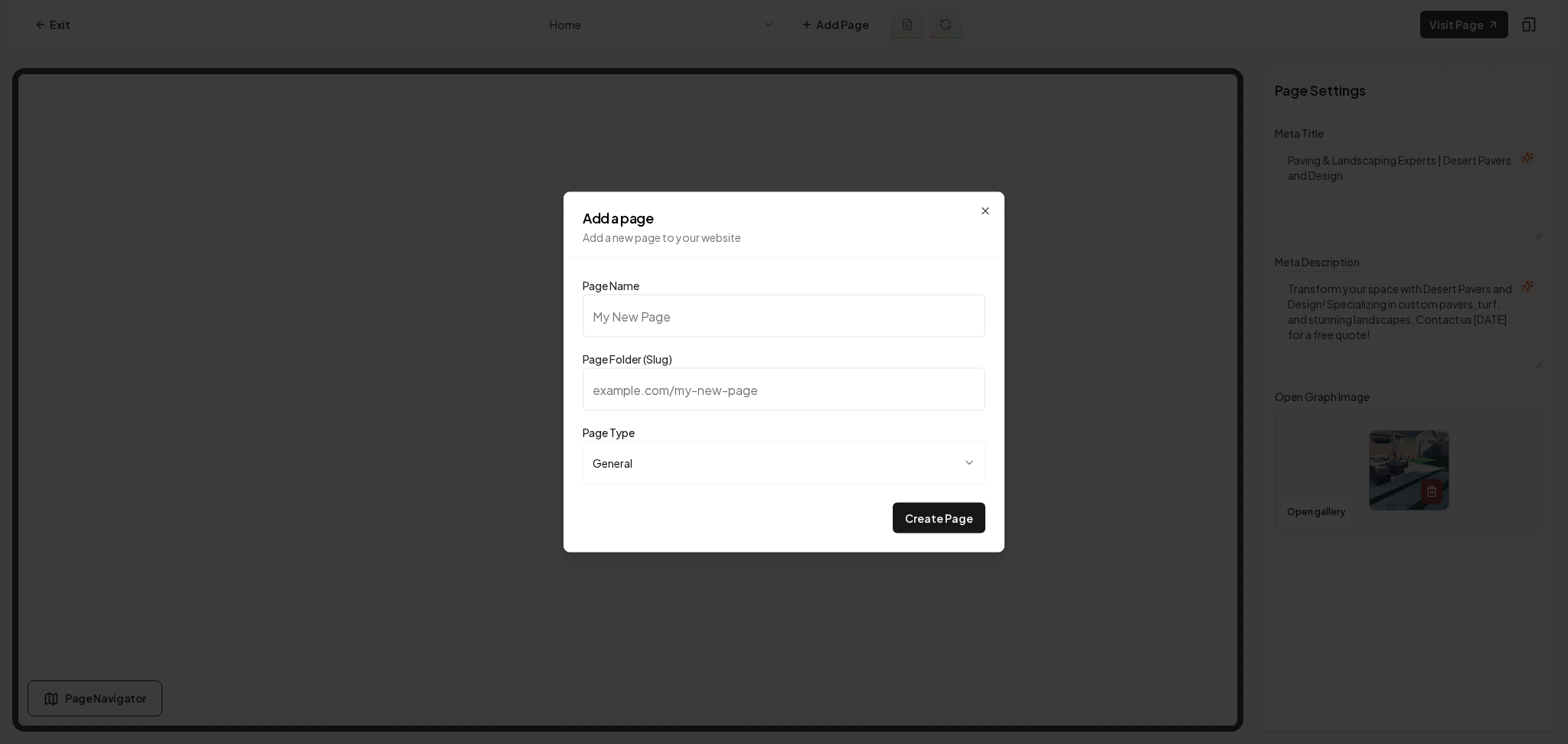
type input ","
type input "M"
type input "m"
type input "Me"
type input "me"
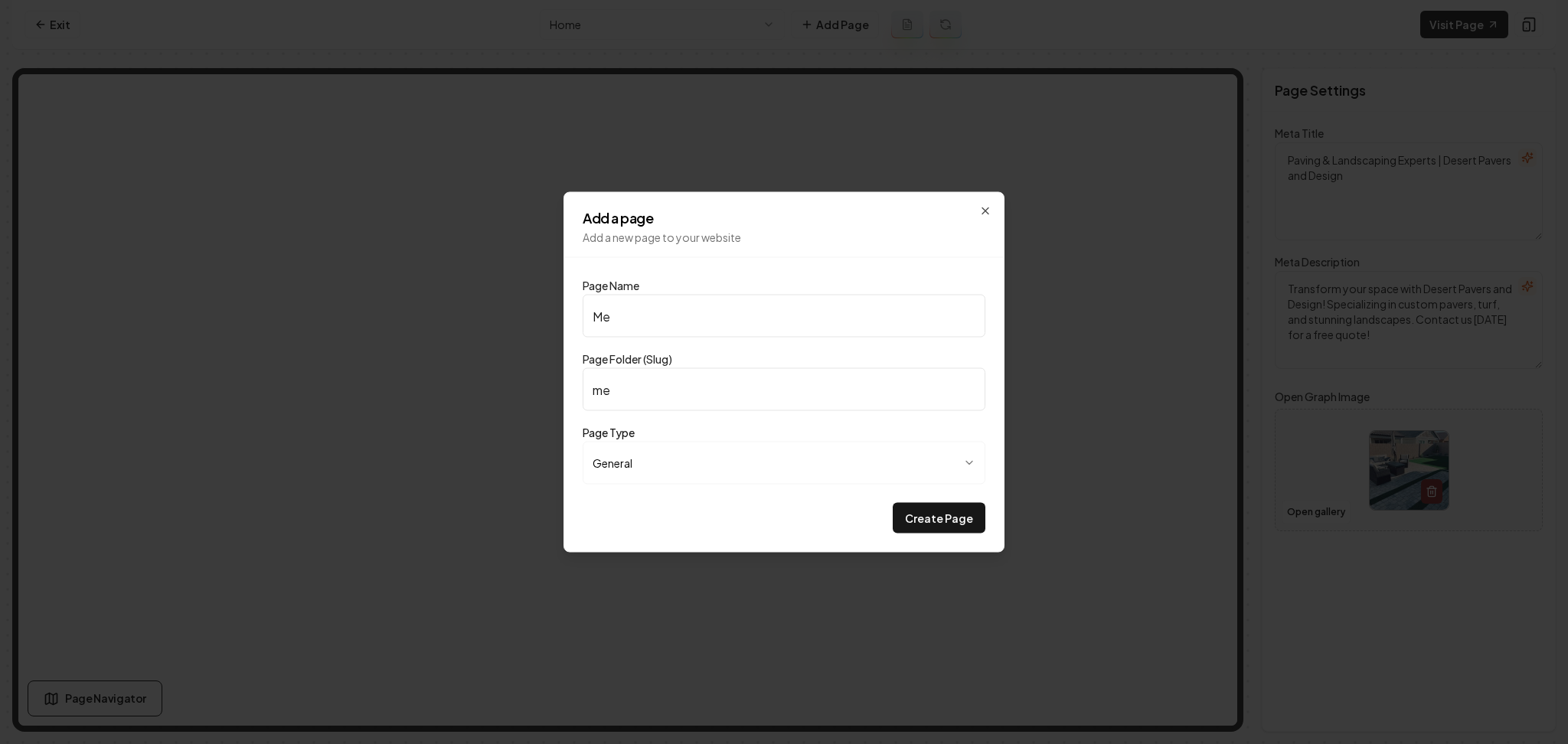
type input "Mee"
type input "mee"
type input "Meet"
type input "meet"
type input "Meet t"
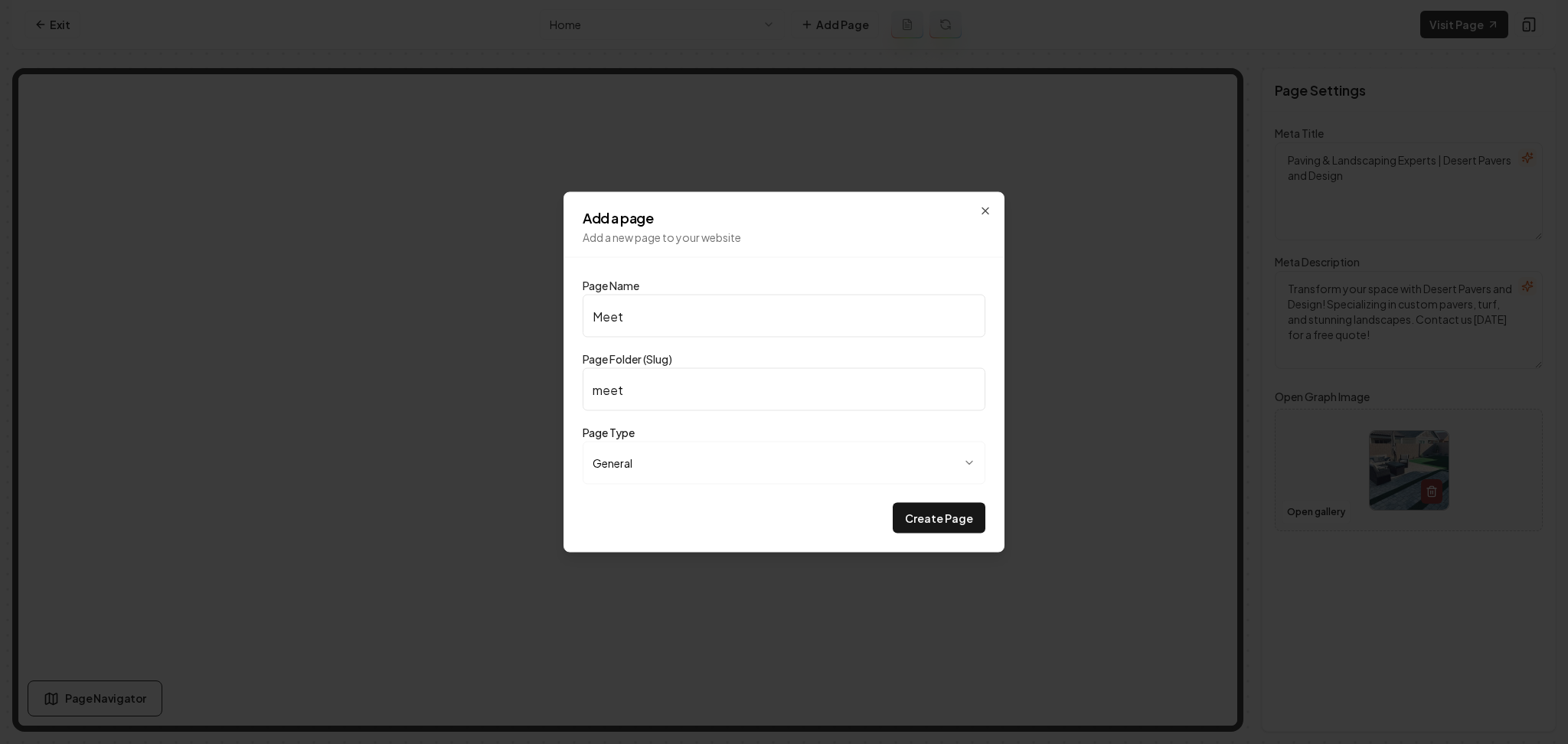
type input "meet-t"
type input "Meet tH"
type input "meet-th"
type input "Meet t"
type input "meet-t"
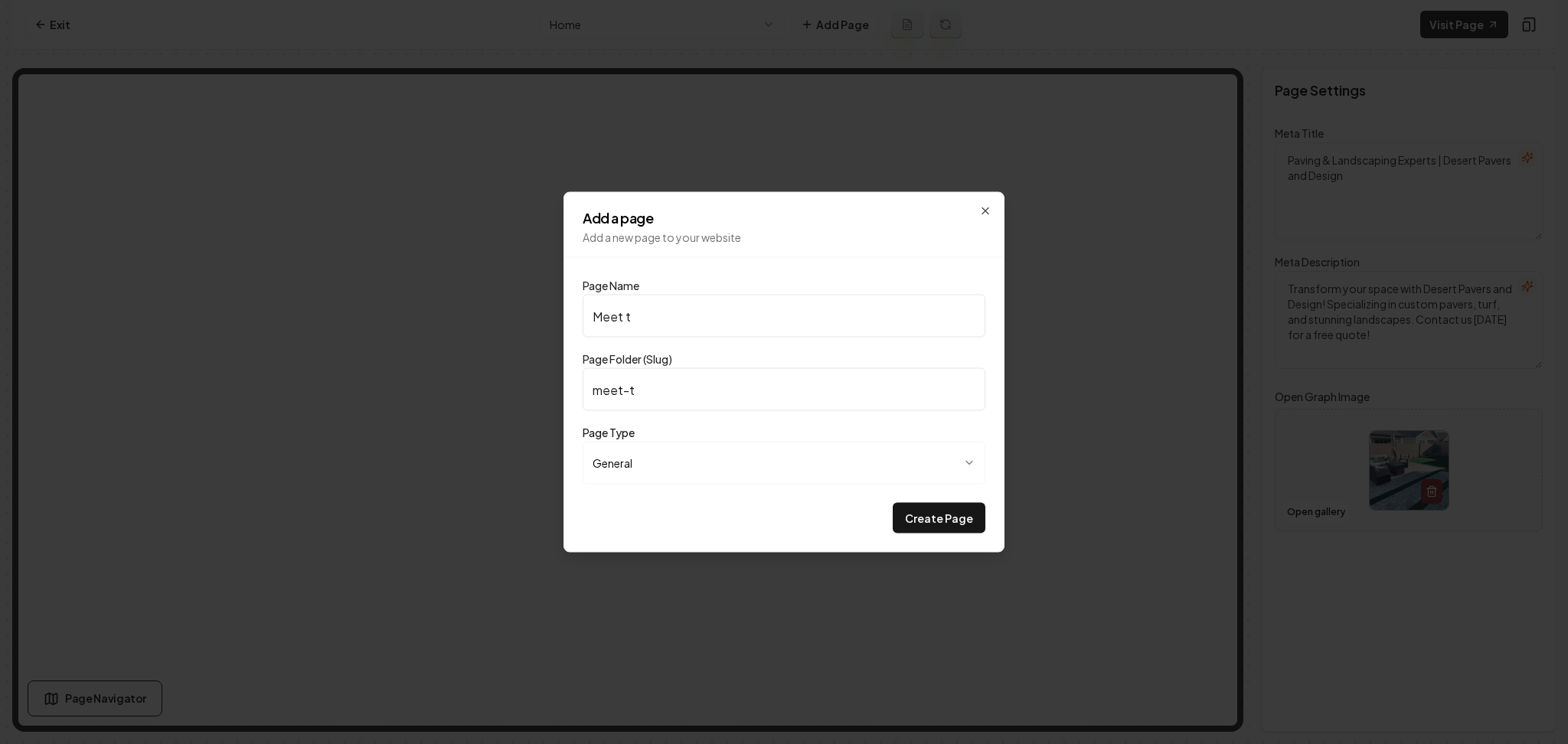
type input "Meet th"
type input "meet-th"
type input "Meet the"
type input "meet-the"
type input "Meet the T"
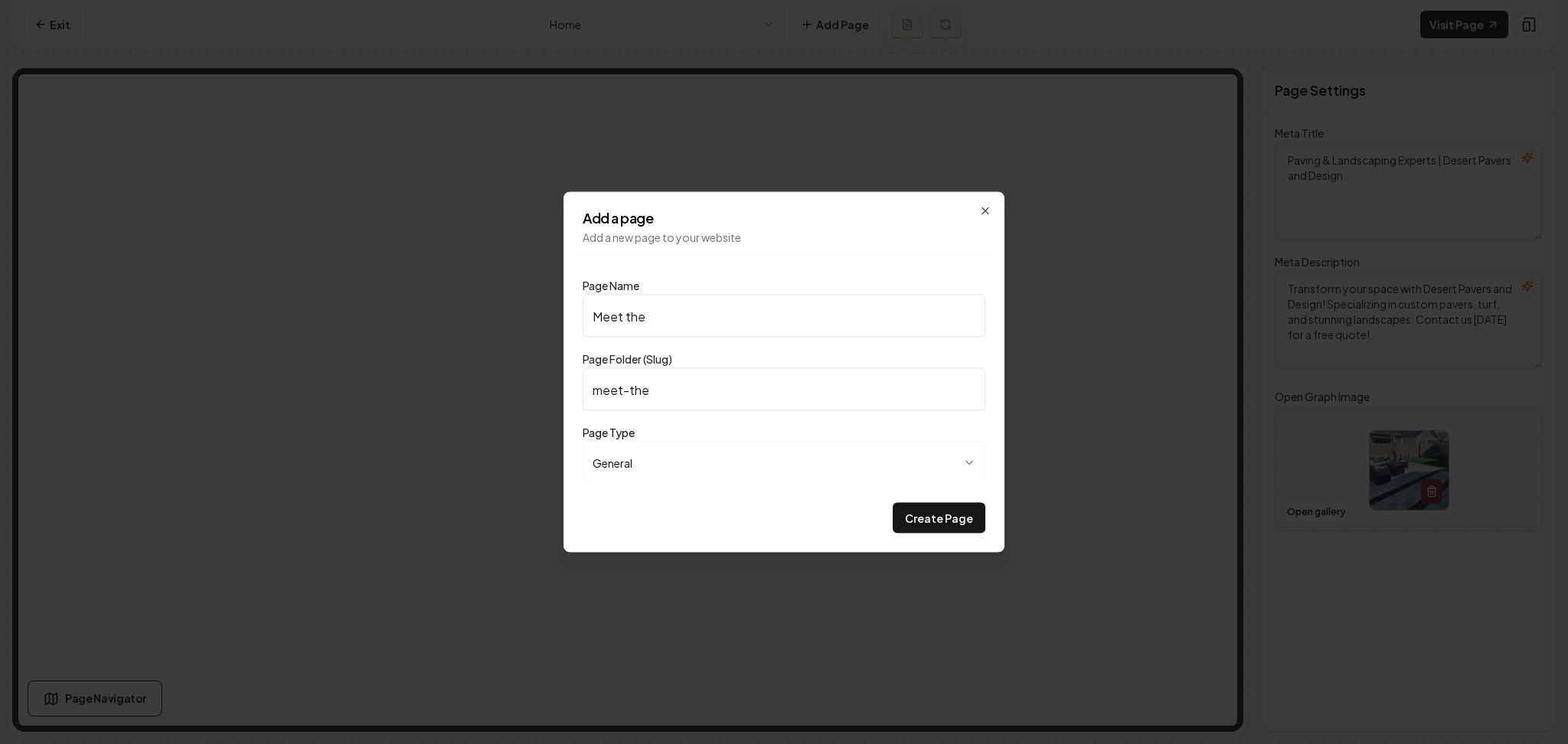
type input "meet-the-t"
type input "Meet the Te"
type input "meet-the-te"
type input "Meet the Tea"
type input "meet-the-tea"
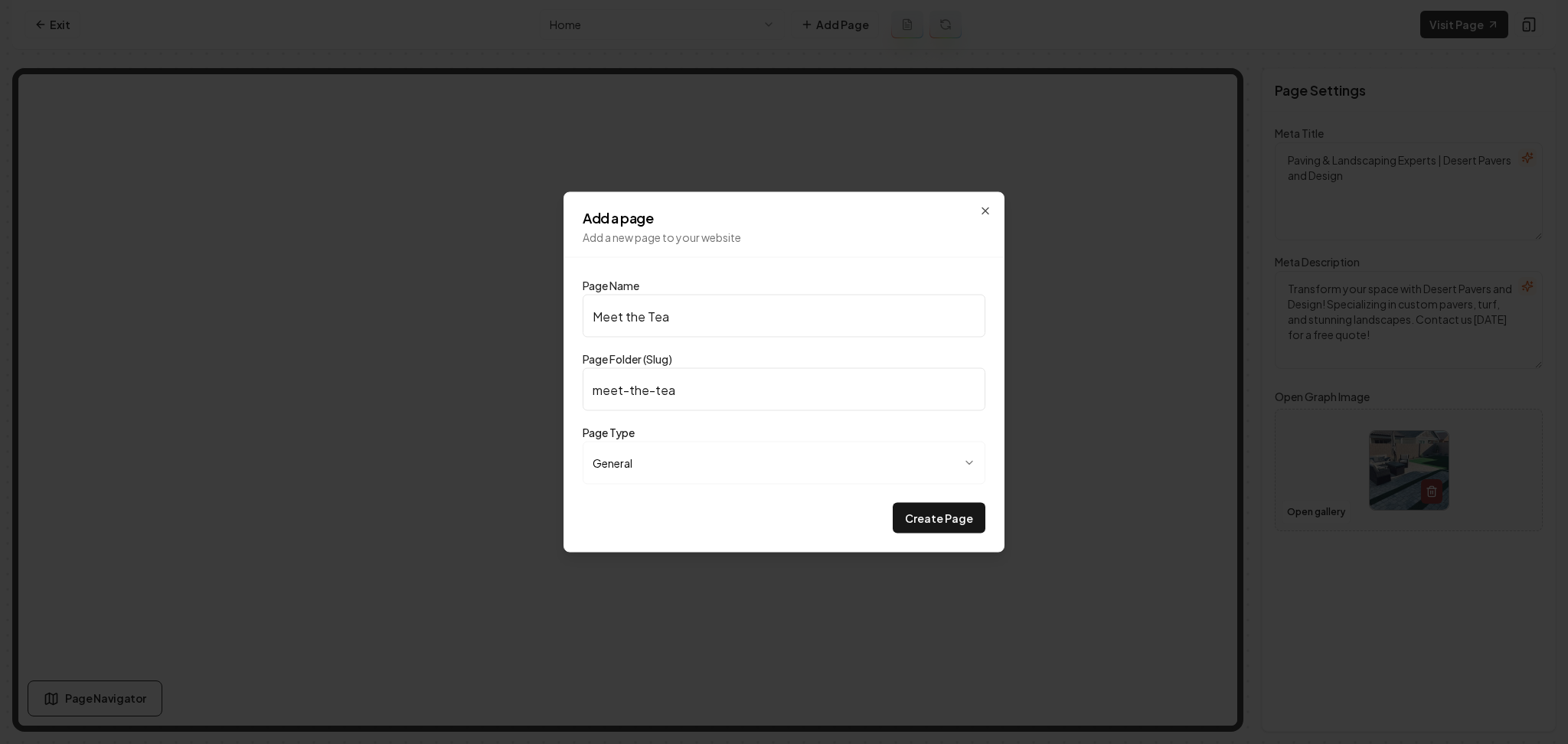
type input "Meet the Team"
type input "meet-the-team"
type input "Meet the Team"
click at [892, 503] on button "Create Page" at bounding box center [938, 518] width 92 height 31
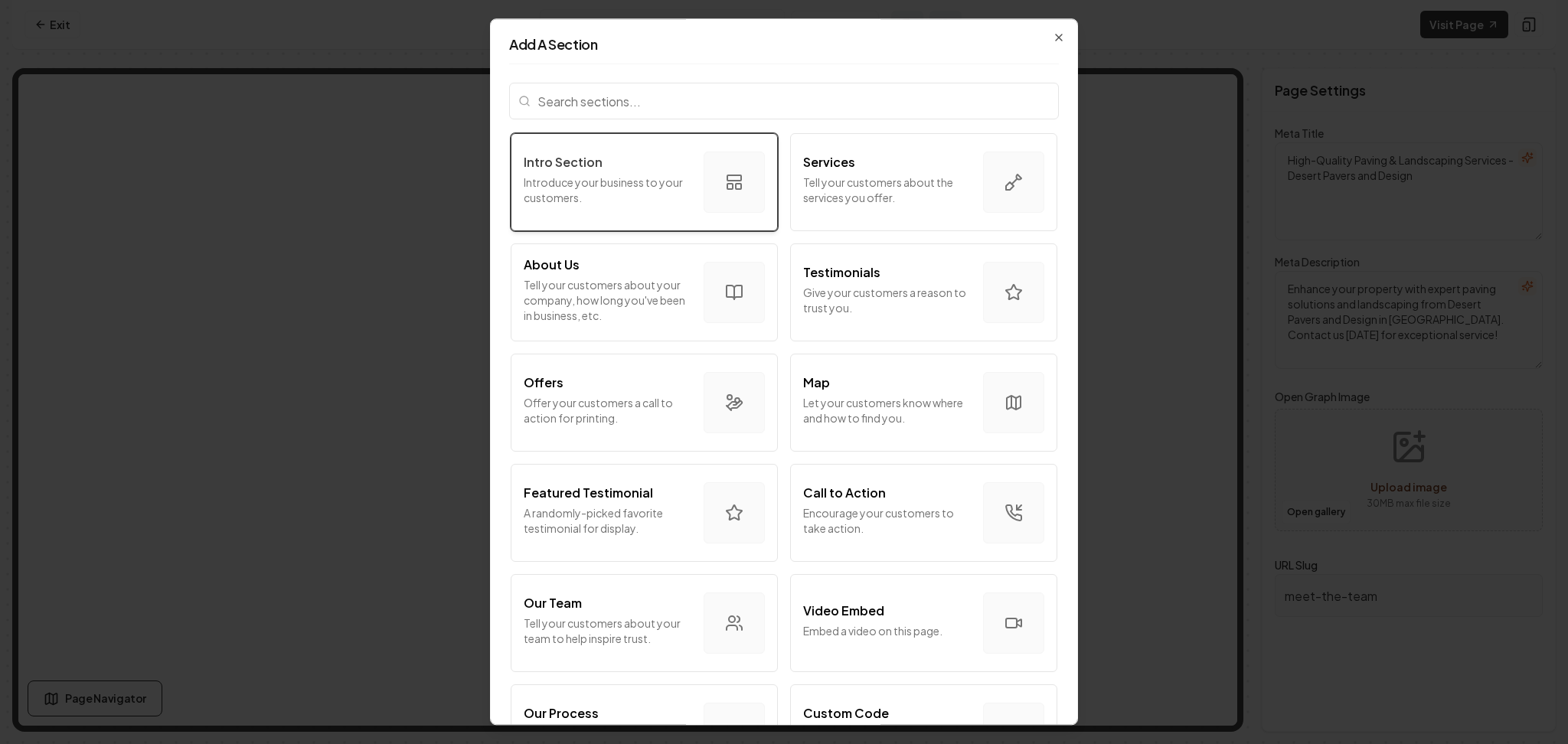
click at [626, 210] on div "Intro Section Introduce your business to your customers." at bounding box center [607, 182] width 168 height 59
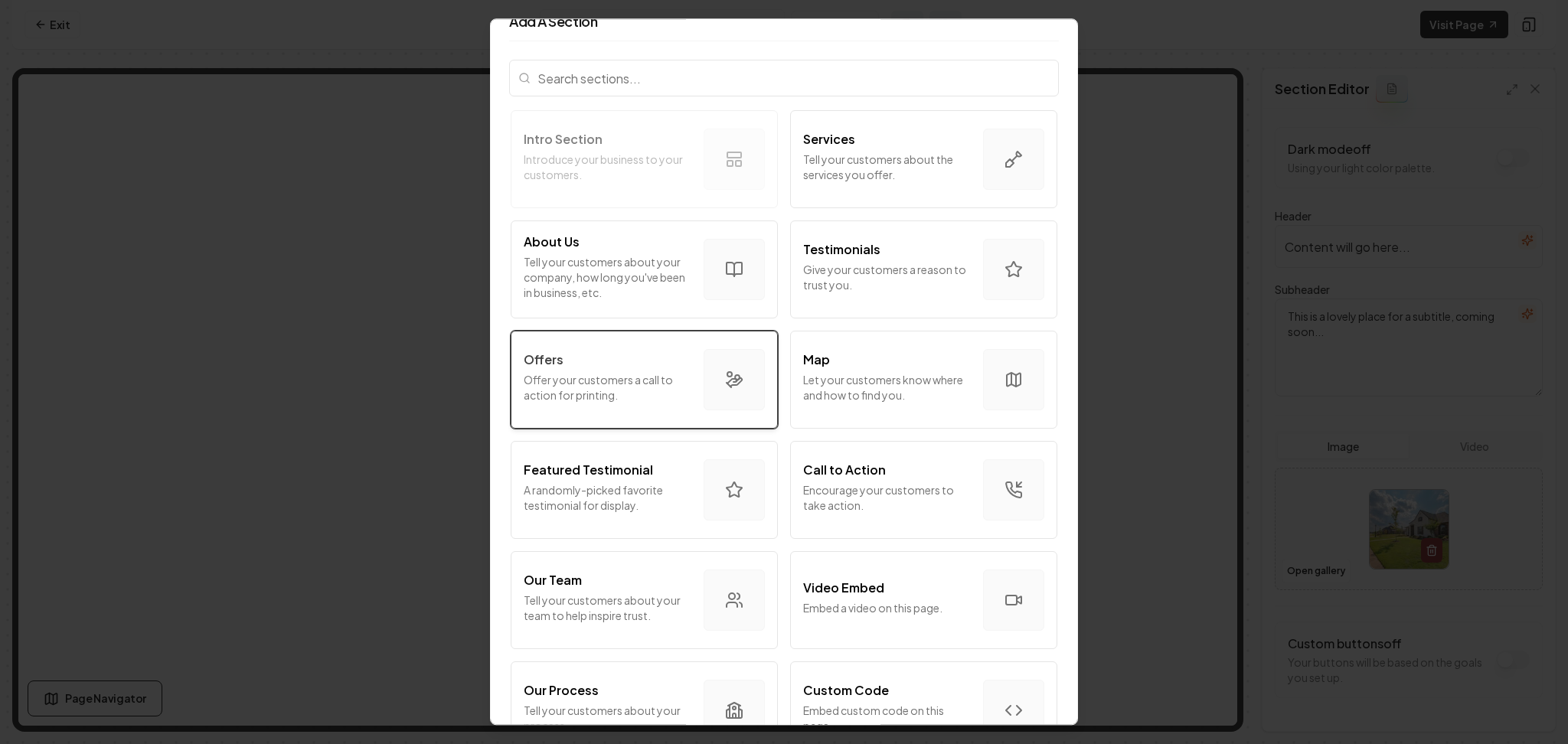
scroll to position [25, 0]
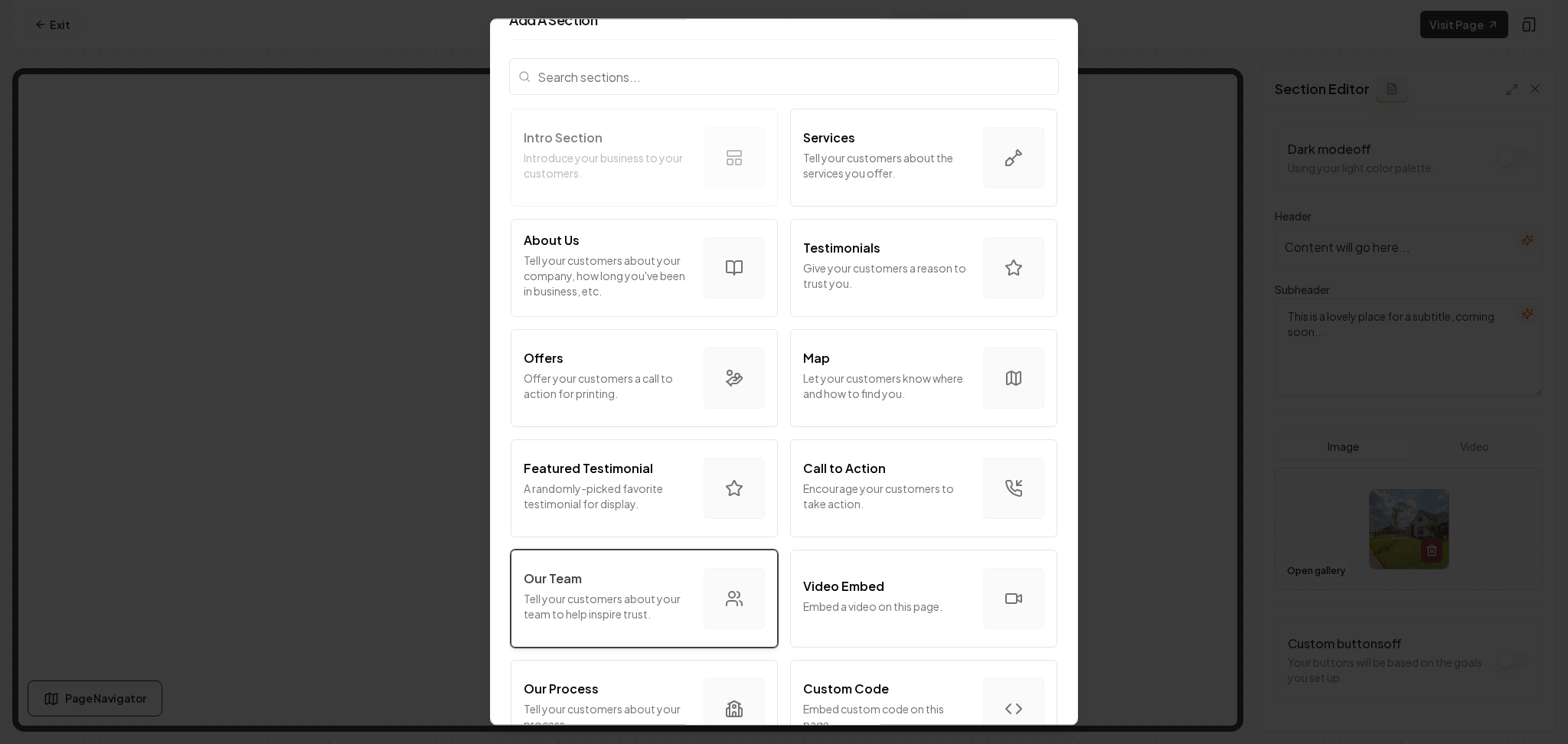
click at [655, 587] on div "Our Team" at bounding box center [607, 578] width 168 height 19
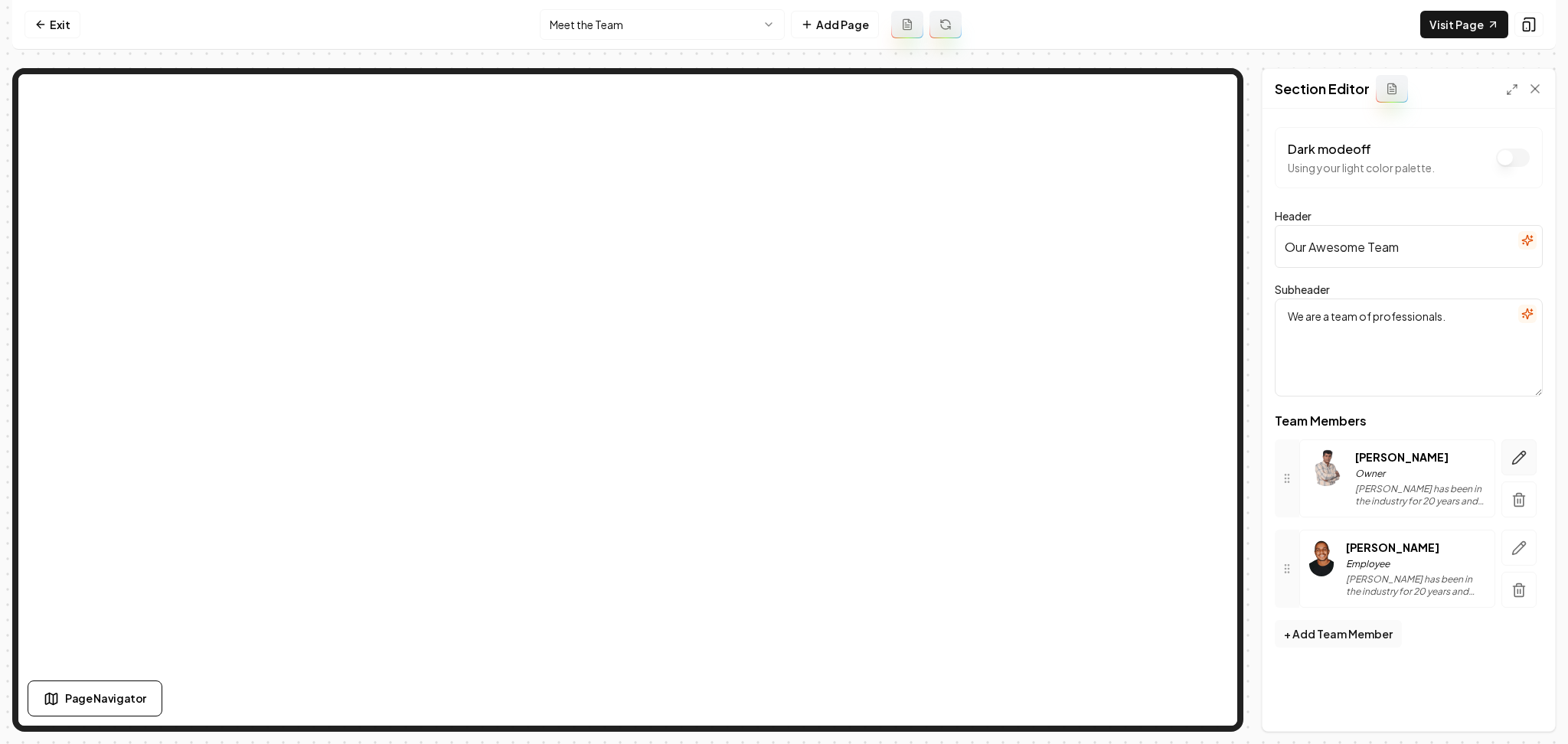
click at [1521, 455] on icon "button" at bounding box center [1518, 457] width 15 height 15
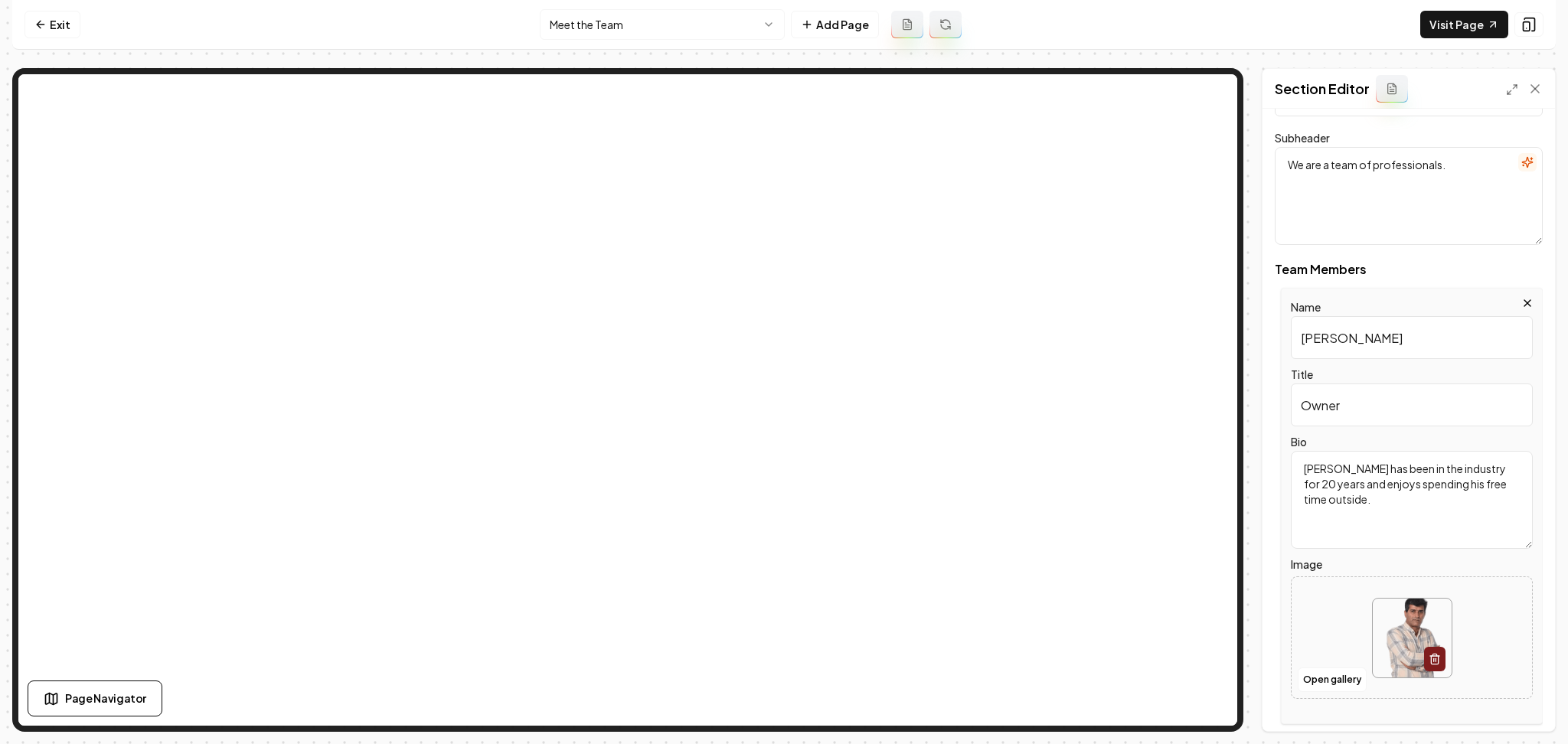
scroll to position [159, 0]
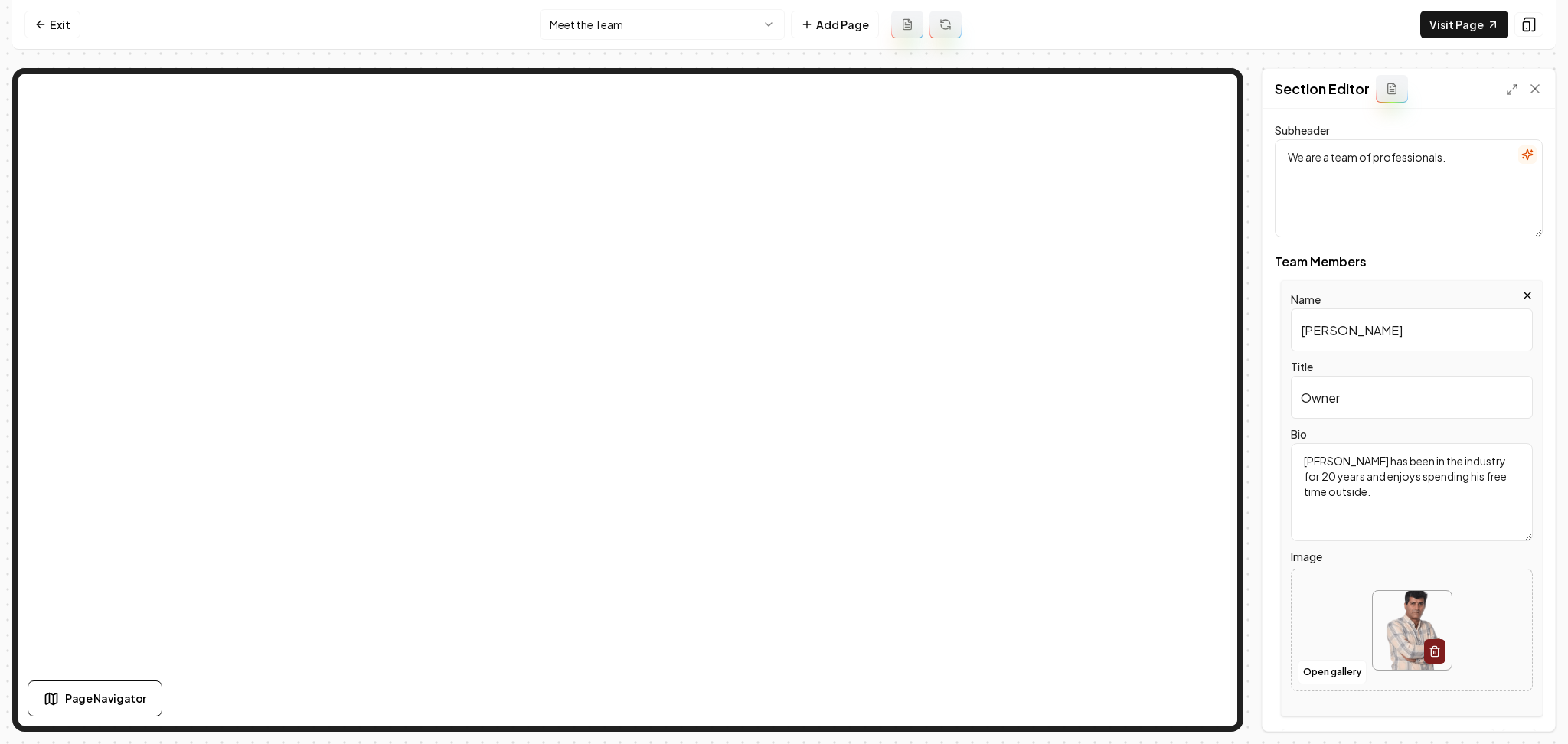
drag, startPoint x: 1238, startPoint y: 344, endPoint x: 1323, endPoint y: 327, distance: 86.7
click at [1323, 327] on input "John Doe" at bounding box center [1412, 329] width 242 height 43
paste input "through our Denver Lites division"
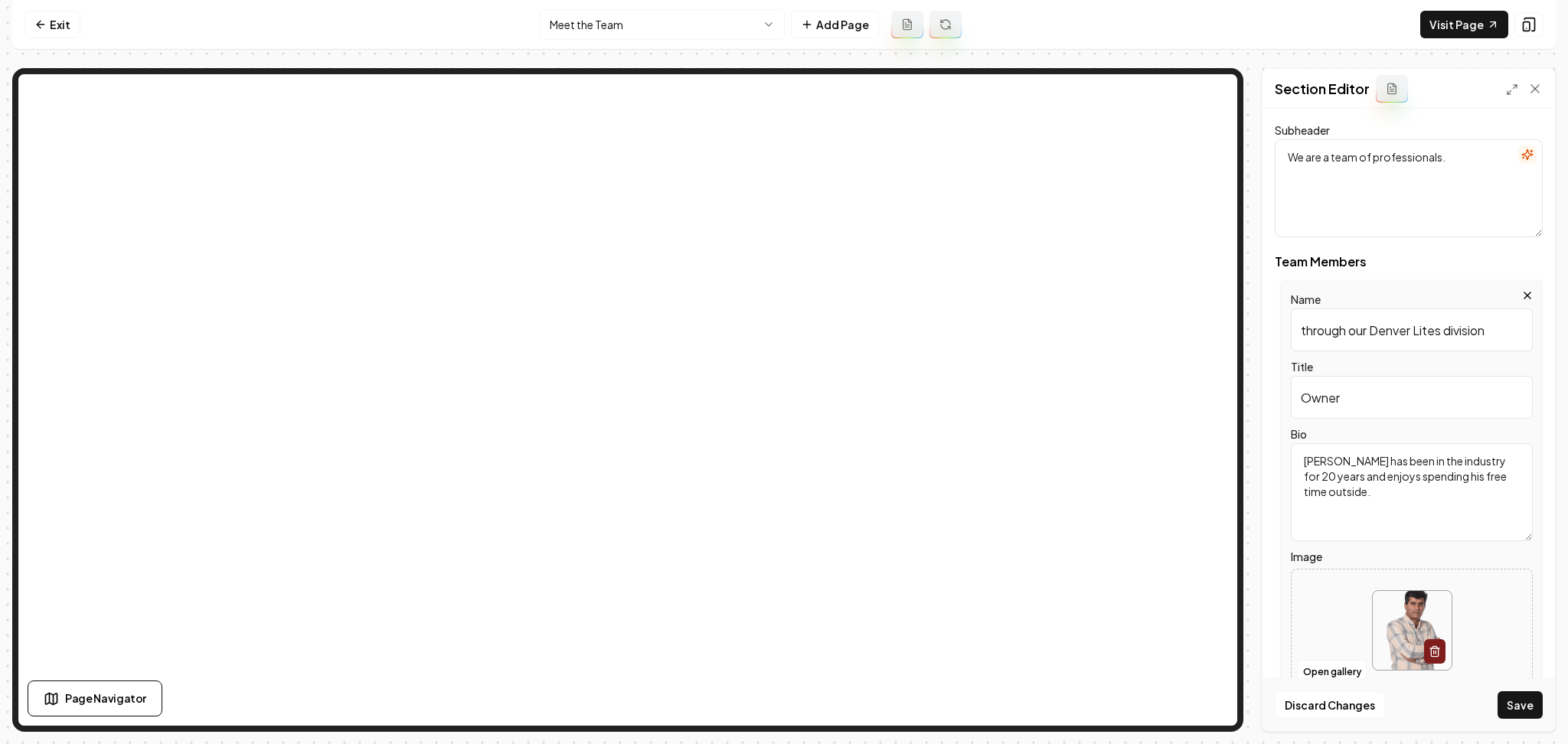
type input "through our Denver Lites division"
click at [1325, 335] on input "through our Denver Lites division" at bounding box center [1412, 329] width 242 height 43
paste input "text"
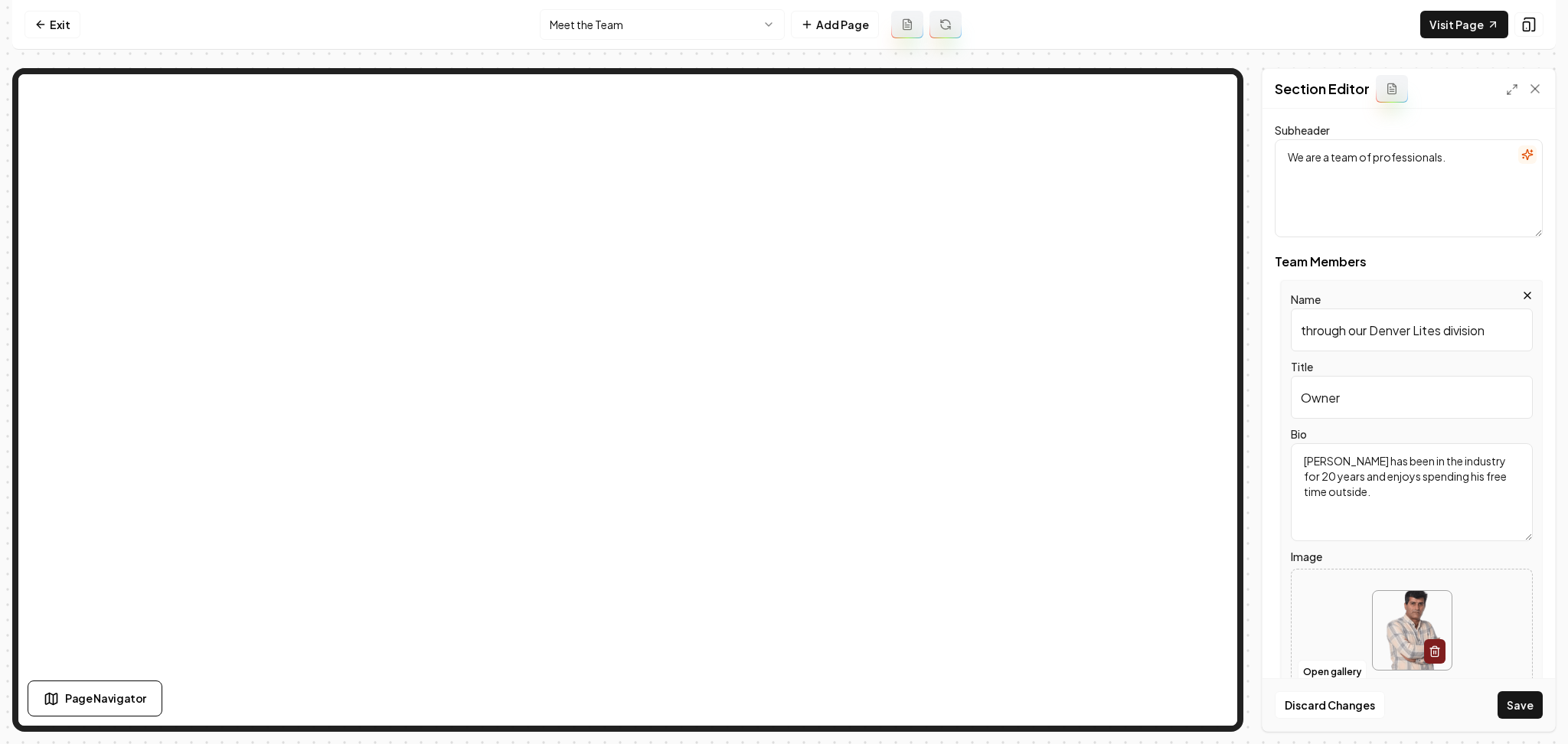
click at [1325, 335] on input "through our Denver Lites division" at bounding box center [1412, 329] width 242 height 43
paste input "through our Denver Lites division"
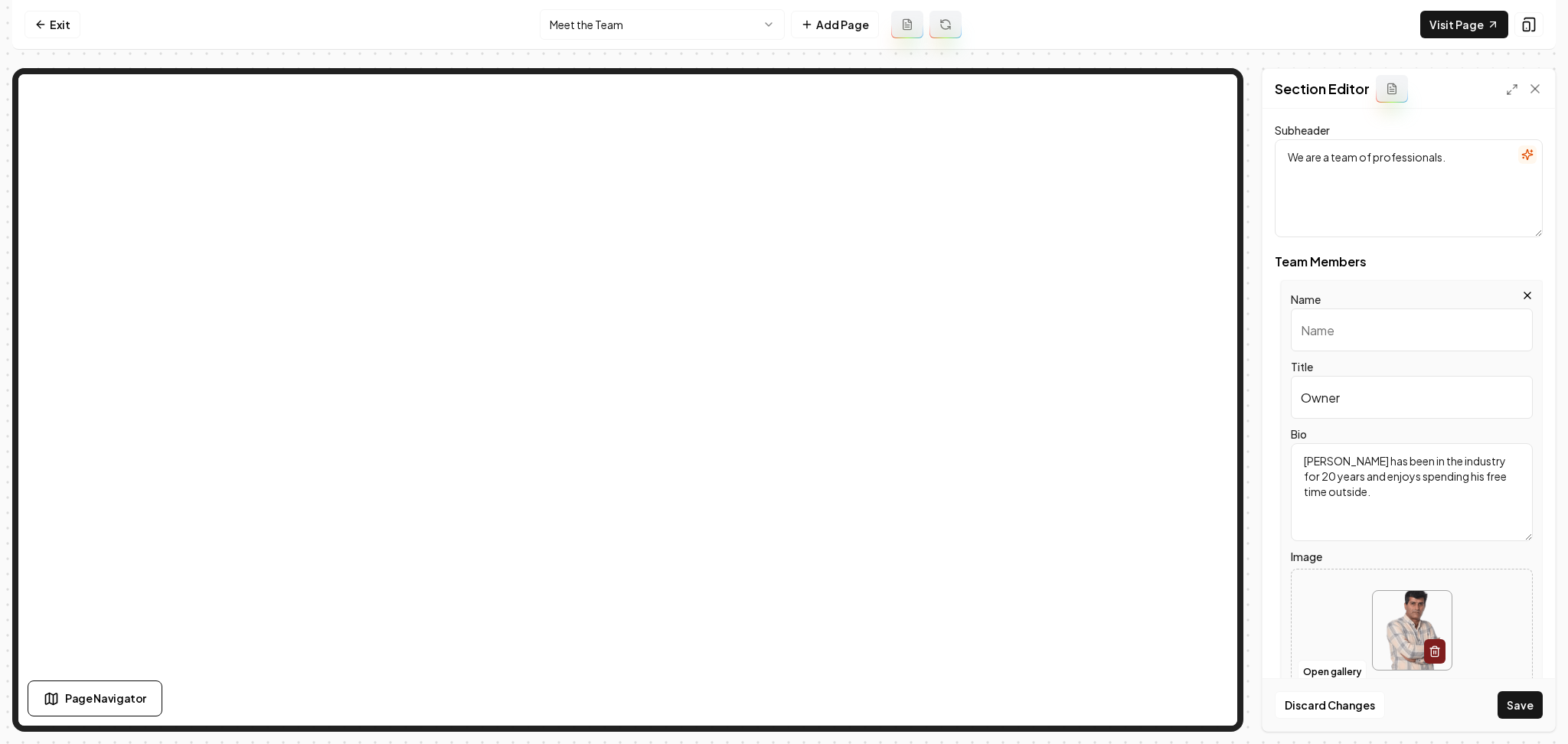
type input "through our Denver Lites division"
type input "Adam Kulpa"
click at [1315, 457] on textarea "John has been in the industry for 20 years and enjoys spending his free time ou…" at bounding box center [1412, 492] width 242 height 98
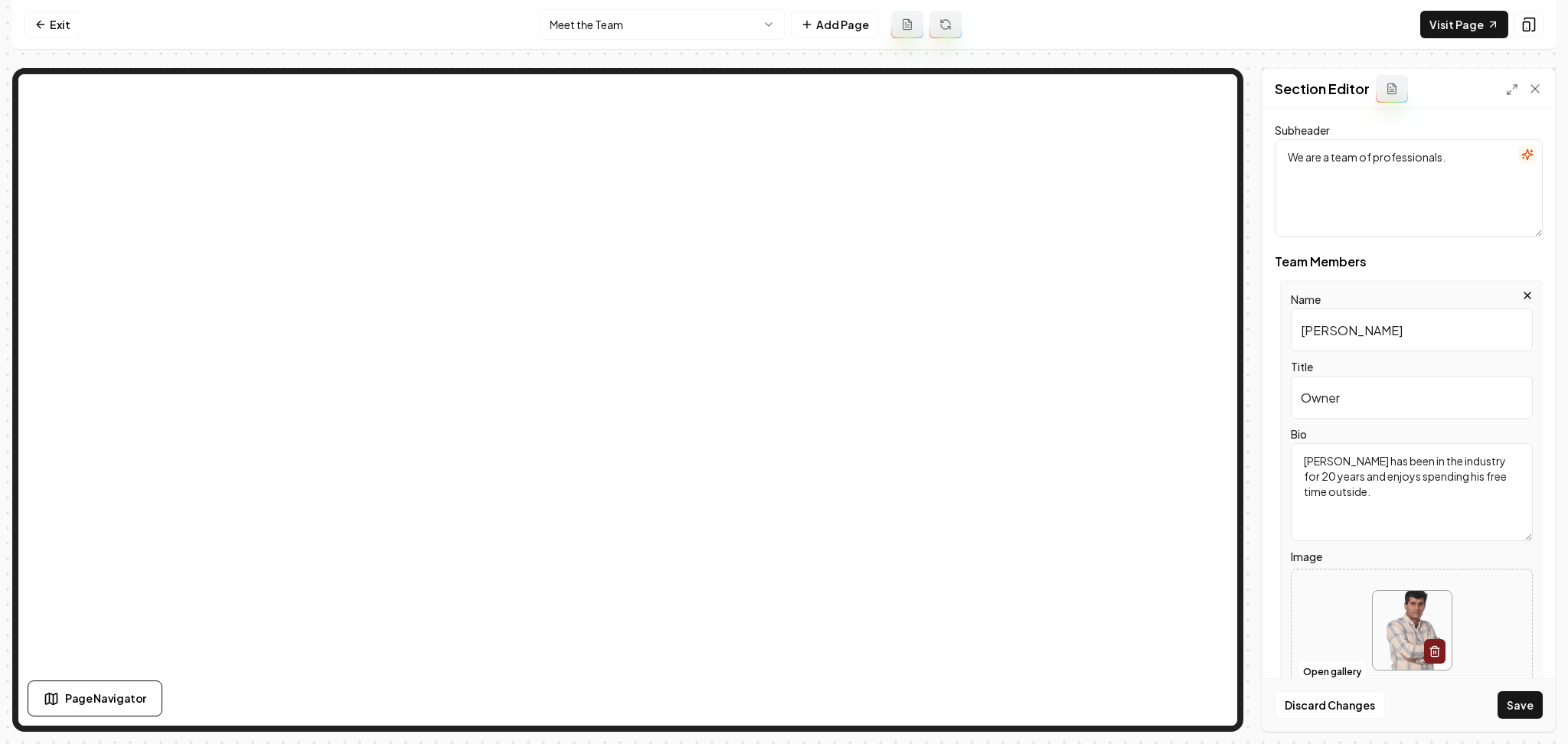
paste textarea "through our Denver Lites division"
click at [1315, 457] on textarea "through our Denver Lites division" at bounding box center [1412, 492] width 242 height 98
paste textarea "through our Denver Lites division"
click at [1353, 473] on textarea "through our Denver Lites division" at bounding box center [1412, 492] width 242 height 98
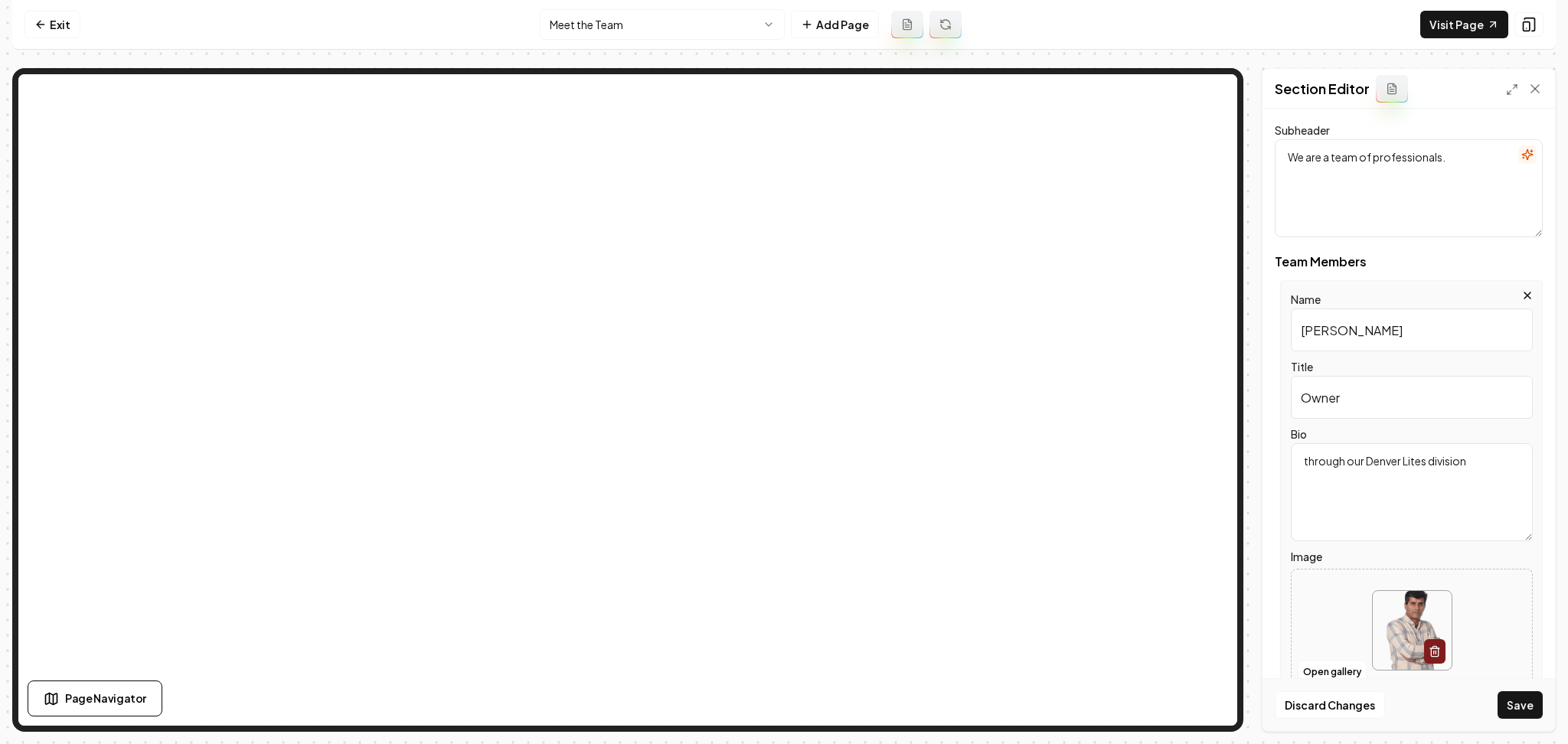
click at [1353, 473] on textarea "through our Denver Lites division" at bounding box center [1412, 492] width 242 height 98
click at [1342, 469] on textarea "through our Denver Lites division" at bounding box center [1412, 492] width 242 height 98
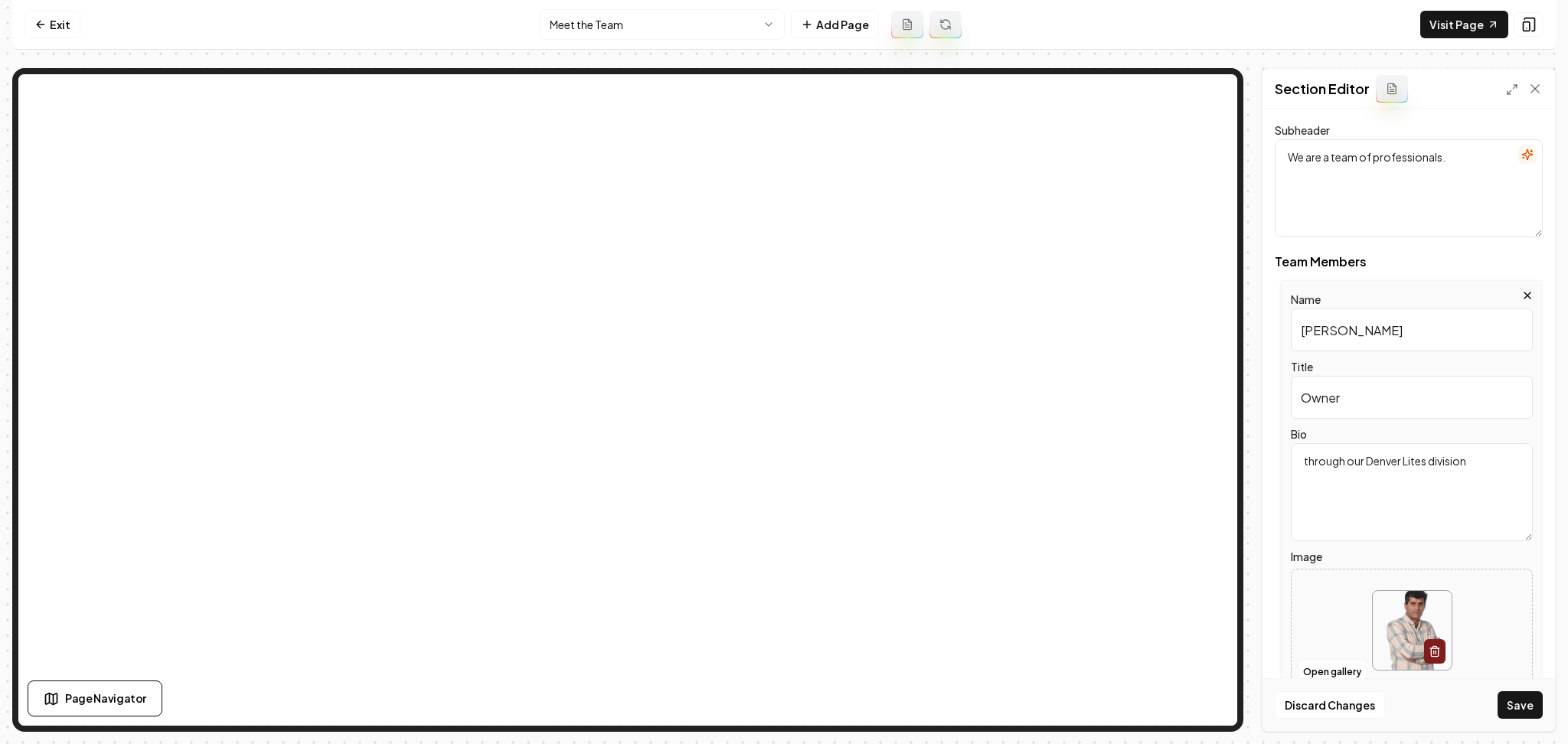
click at [1342, 469] on textarea "through our Denver Lites division" at bounding box center [1412, 492] width 242 height 98
click at [1332, 459] on textarea "through our Denver Lites division" at bounding box center [1412, 492] width 242 height 98
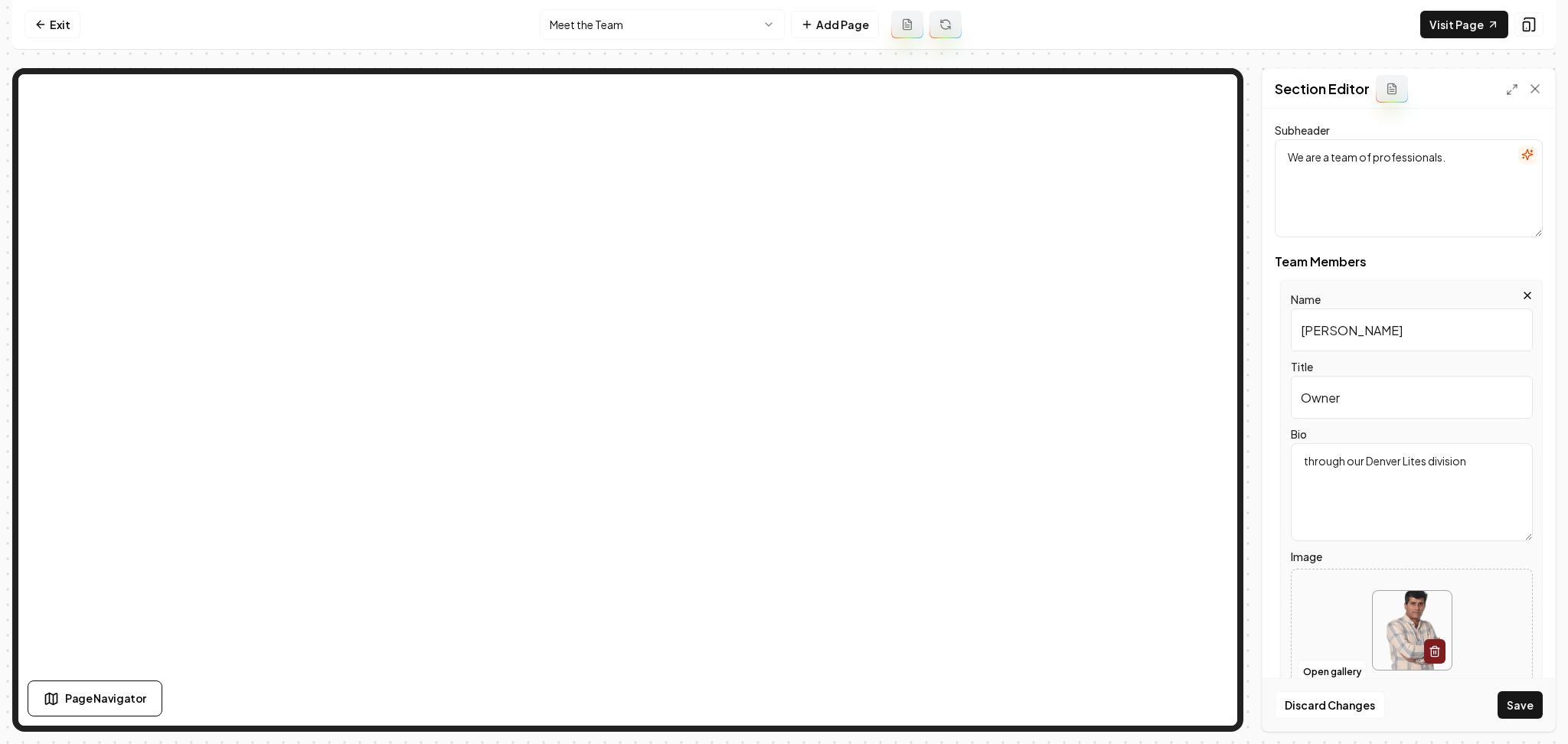
click at [1332, 459] on textarea "through our Denver Lites division" at bounding box center [1412, 492] width 242 height 98
click at [1317, 463] on textarea "through our Denver Lites division" at bounding box center [1412, 492] width 242 height 98
paste textarea "through"
type textarea "through our Denver Lites division"
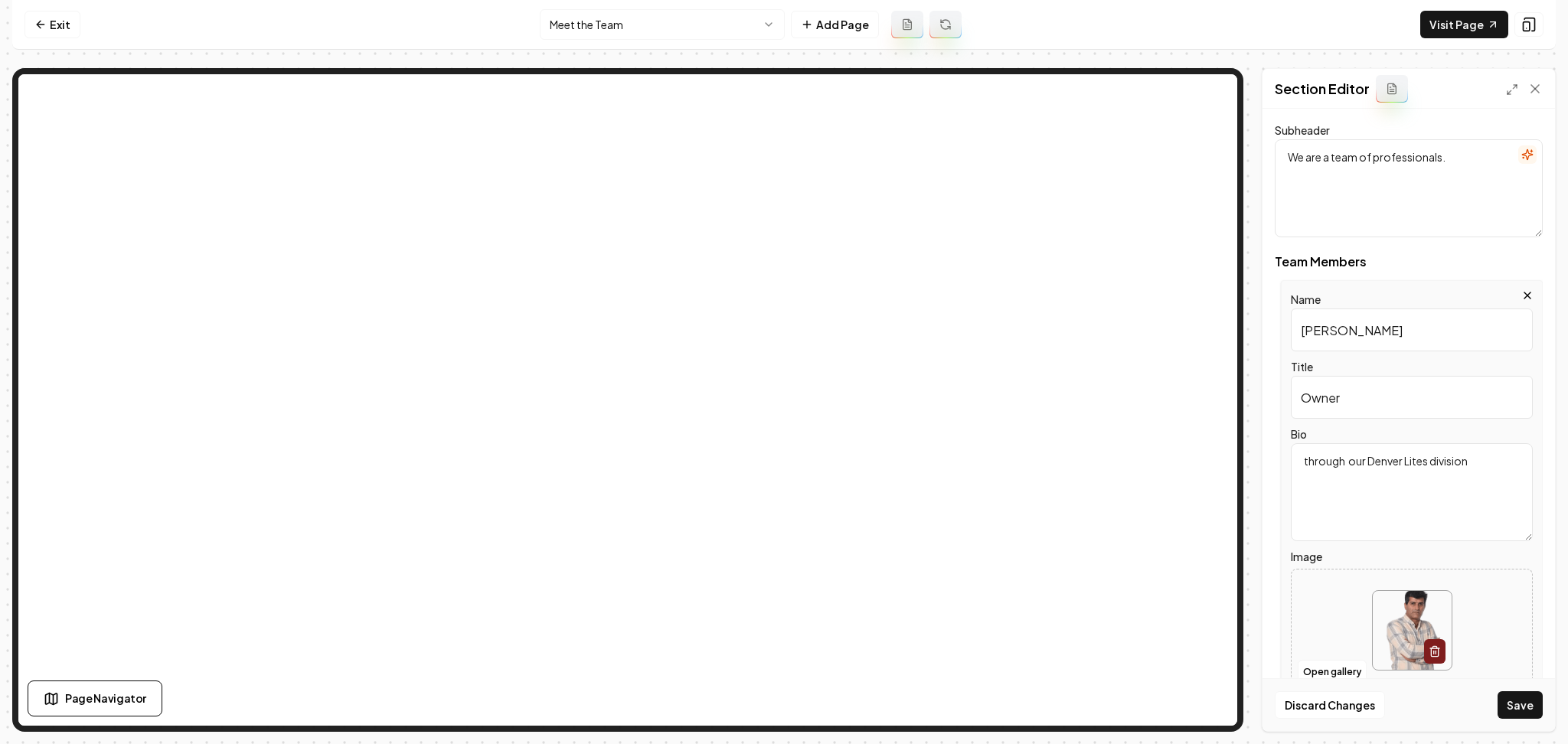
drag, startPoint x: 1455, startPoint y: 465, endPoint x: 1241, endPoint y: 459, distance: 214.1
click at [1241, 459] on div "Page Settings Section Editor Dark mode off Using your light color palette. Head…" at bounding box center [783, 400] width 1543 height 664
click at [1340, 386] on input "Owner" at bounding box center [1412, 397] width 242 height 43
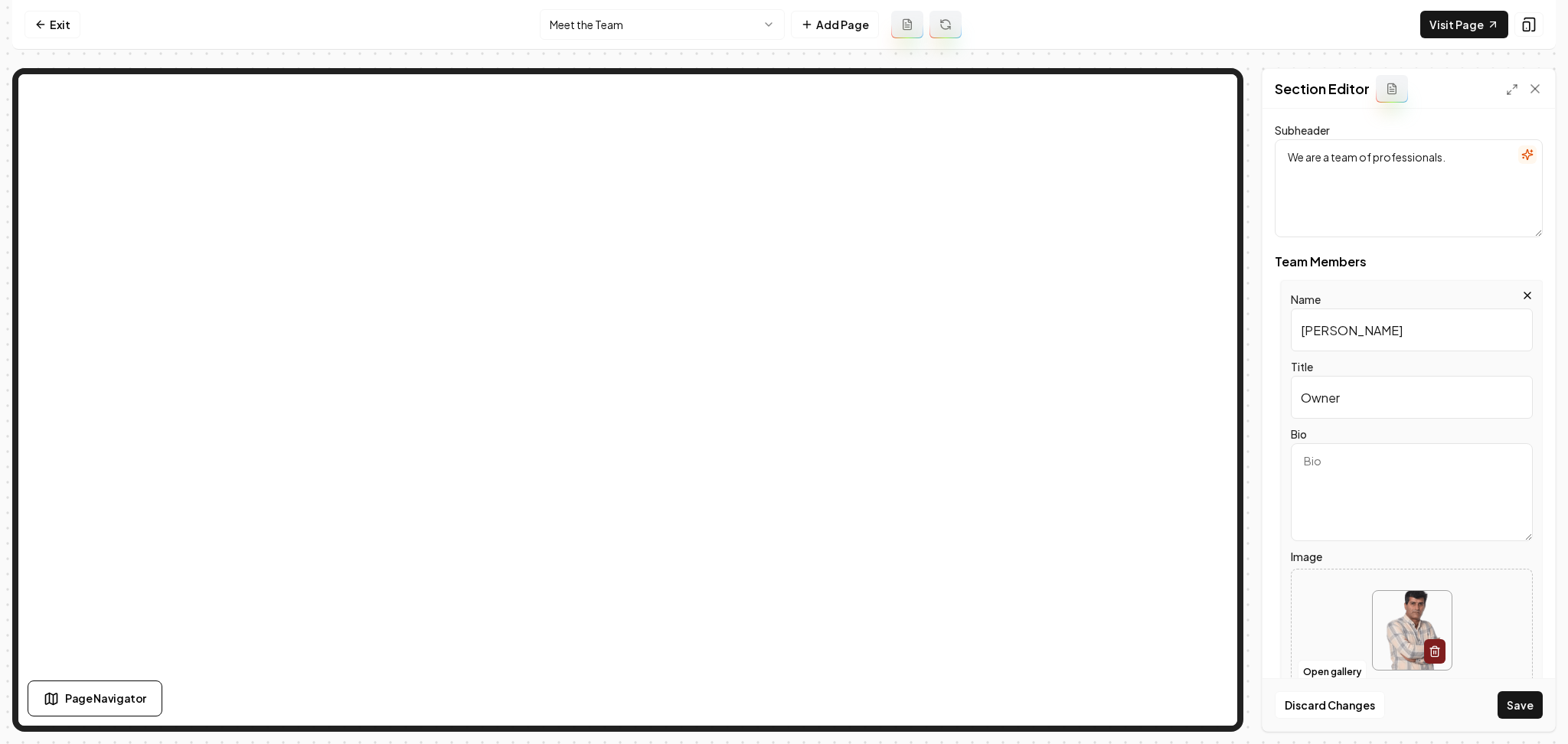
paste input "and Landscape Designer"
type input "Owner and Landscape Designer"
click at [1363, 484] on textarea "Bio" at bounding box center [1412, 492] width 242 height 98
paste textarea "Adam Kulpa is a proud Arizona native with a passion for landscape design, creat…"
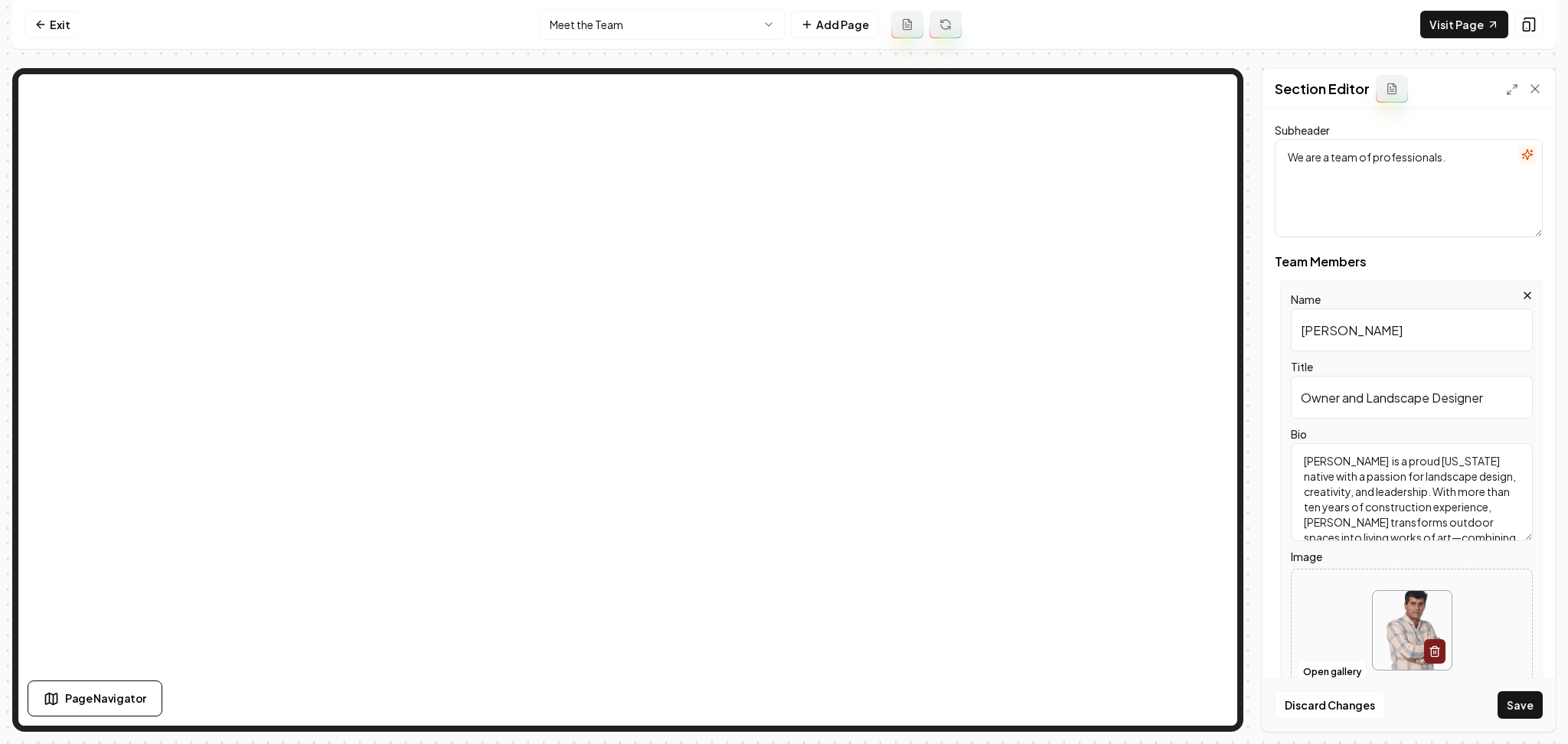
scroll to position [324, 0]
type textarea "Adam Kulpa is a proud Arizona native with a passion for landscape design, creat…"
click at [1313, 585] on div at bounding box center [1411, 630] width 240 height 105
type input "**********"
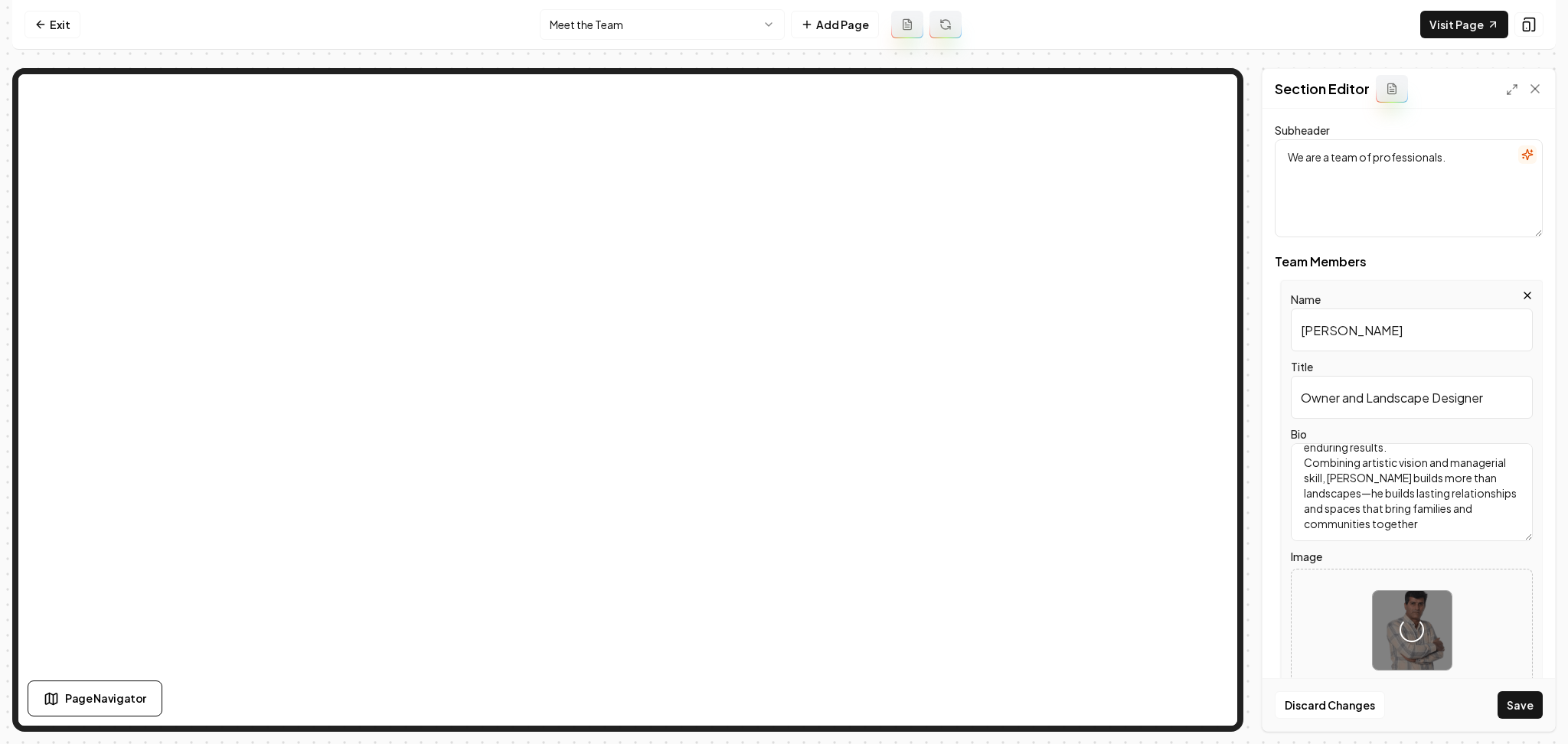
scroll to position [346, 0]
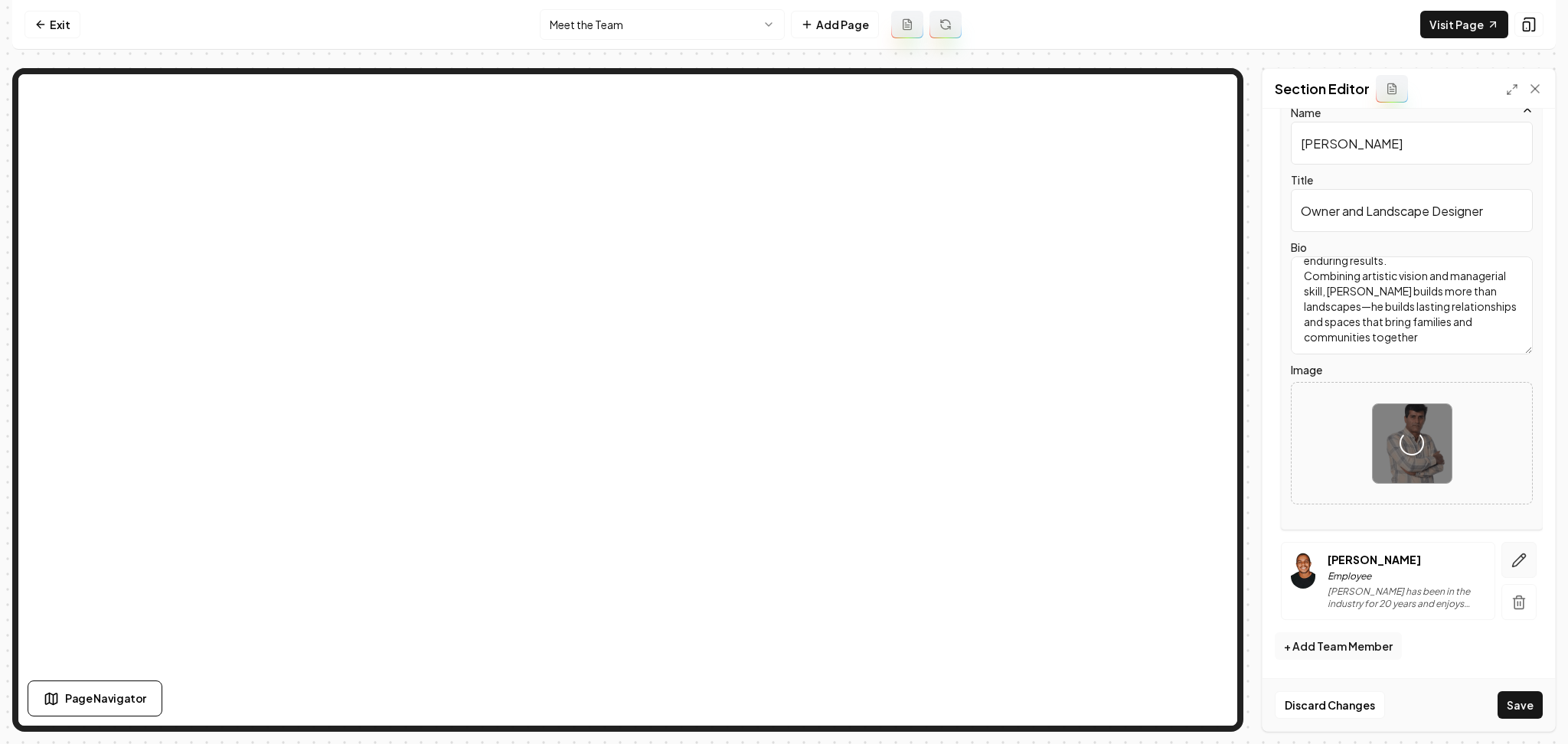
click at [1511, 564] on button "button" at bounding box center [1518, 559] width 35 height 36
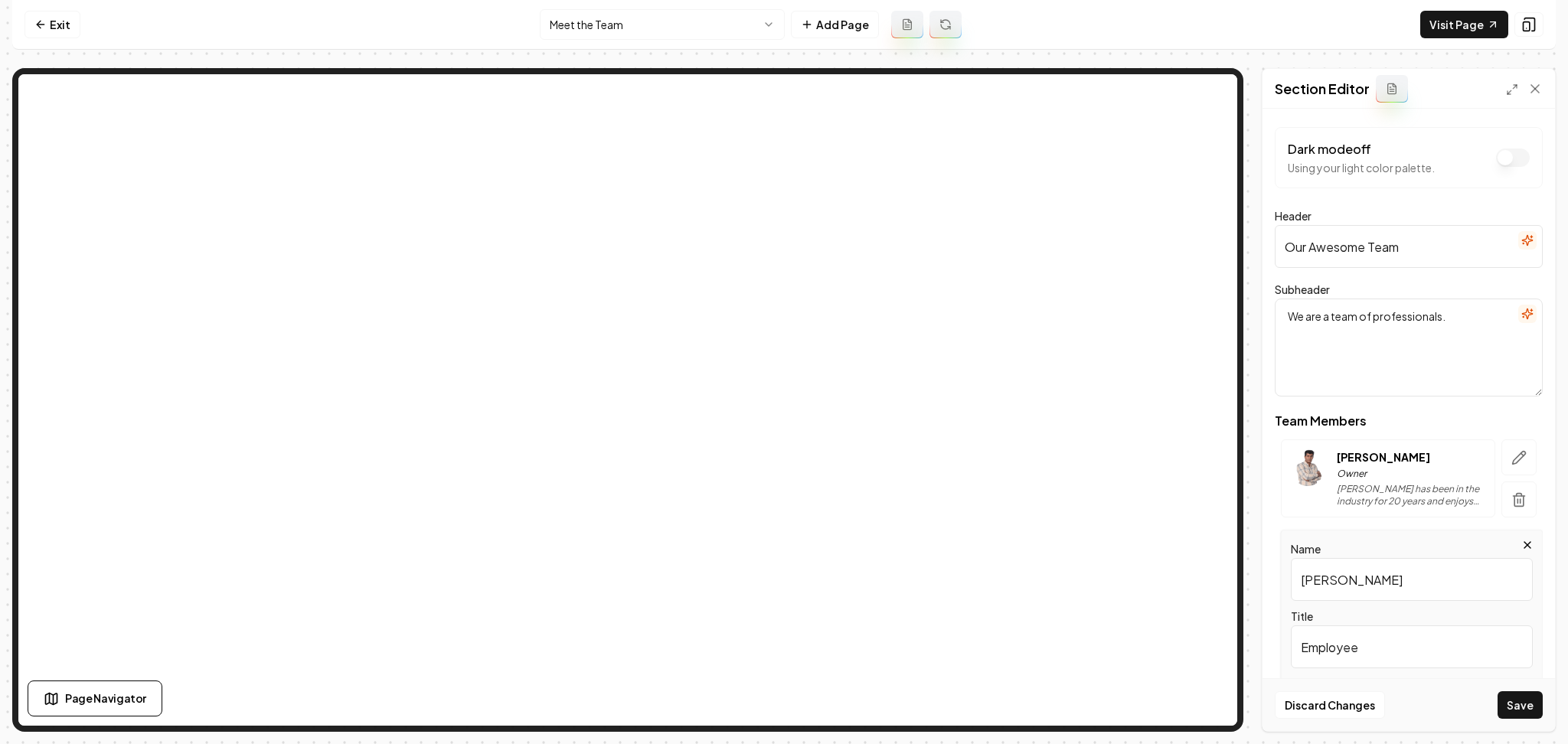
click at [1333, 585] on input "Jack Doe" at bounding box center [1412, 578] width 242 height 43
paste input "Ryan Forrestal"
type input "Ryan Forrestal"
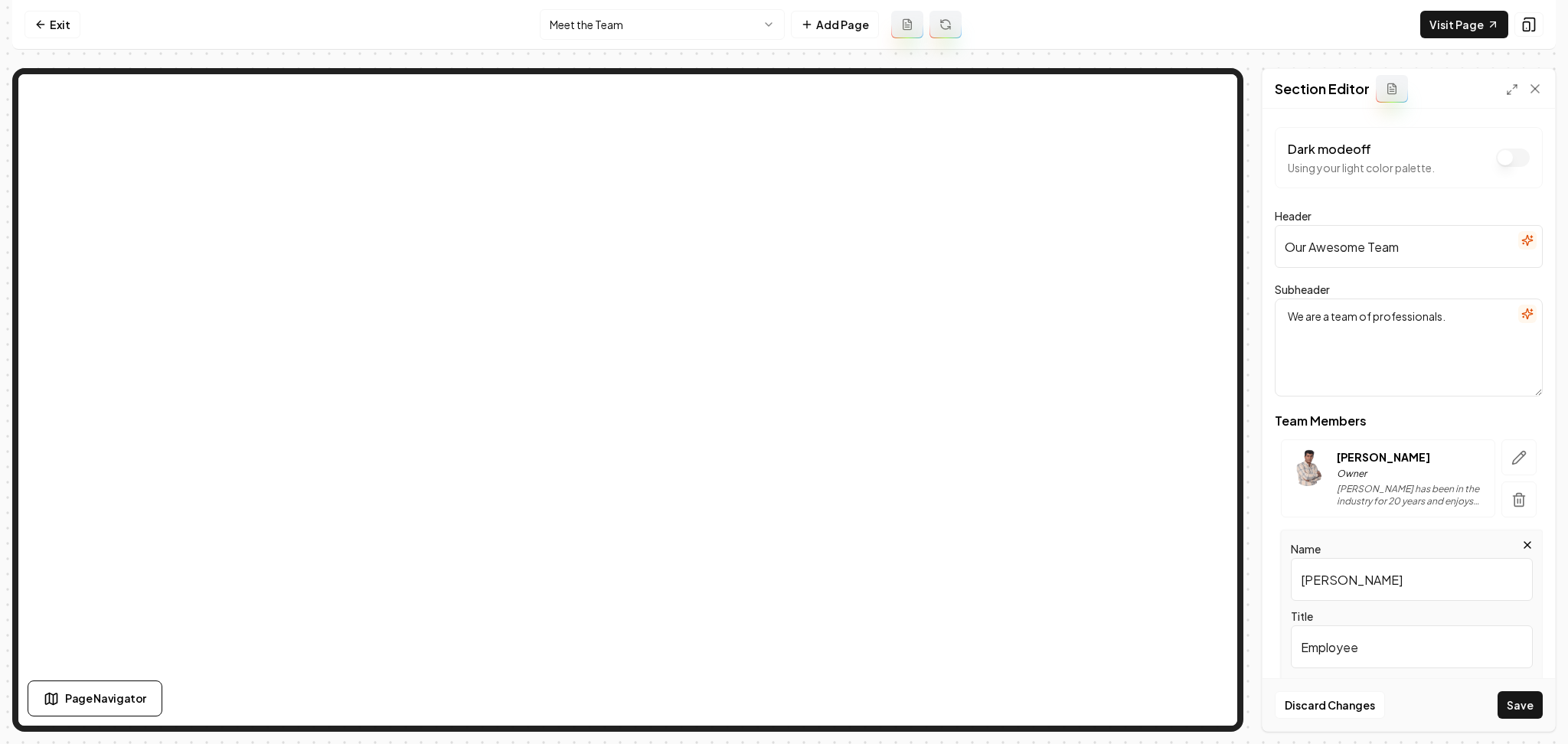
click at [1334, 649] on input "Employee" at bounding box center [1412, 646] width 242 height 43
paste input "Fractional CFO"
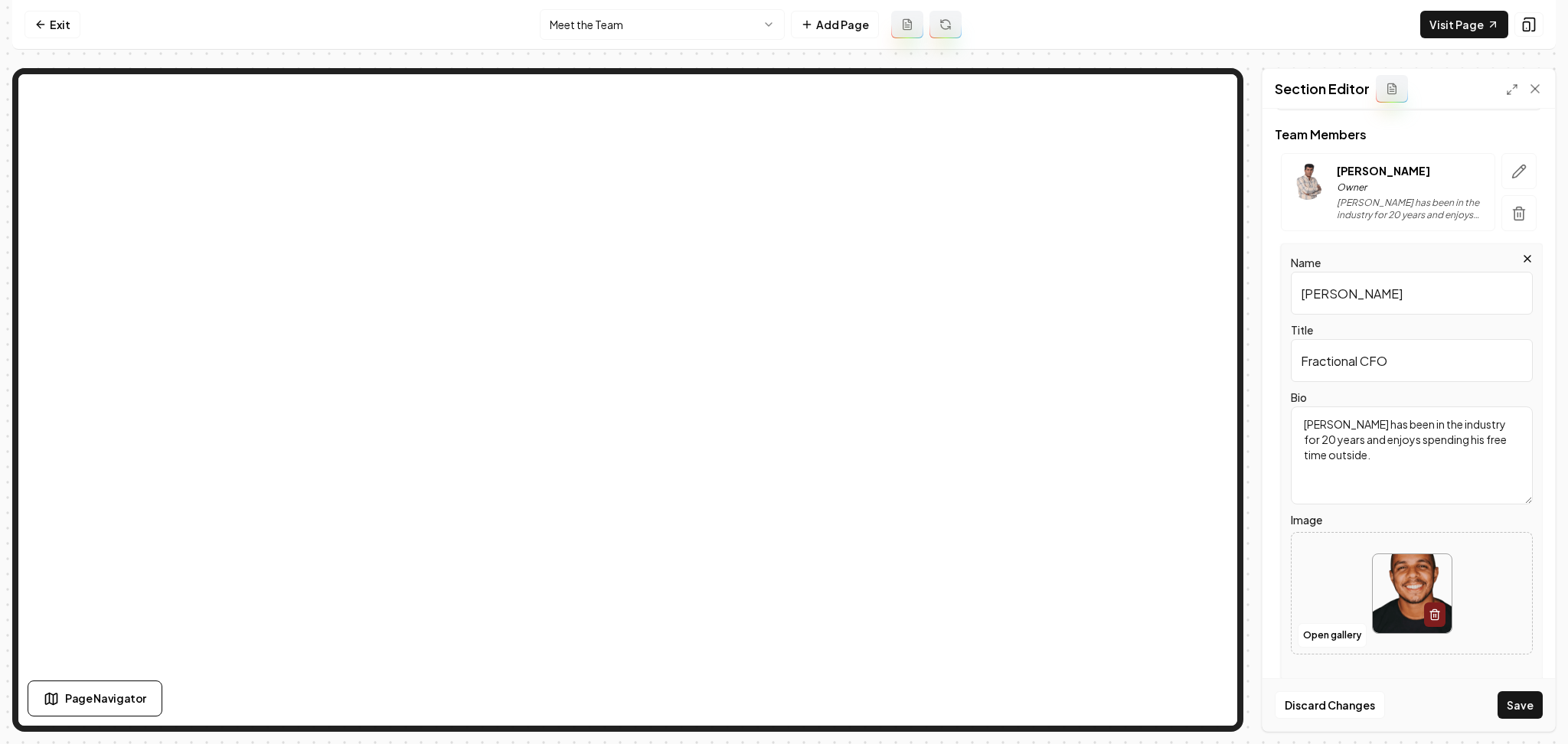
scroll to position [290, 0]
type input "Fractional CFO"
click at [1338, 423] on textarea "Jack has been in the industry for 20 years and enjoys spending his free time ou…" at bounding box center [1412, 451] width 242 height 98
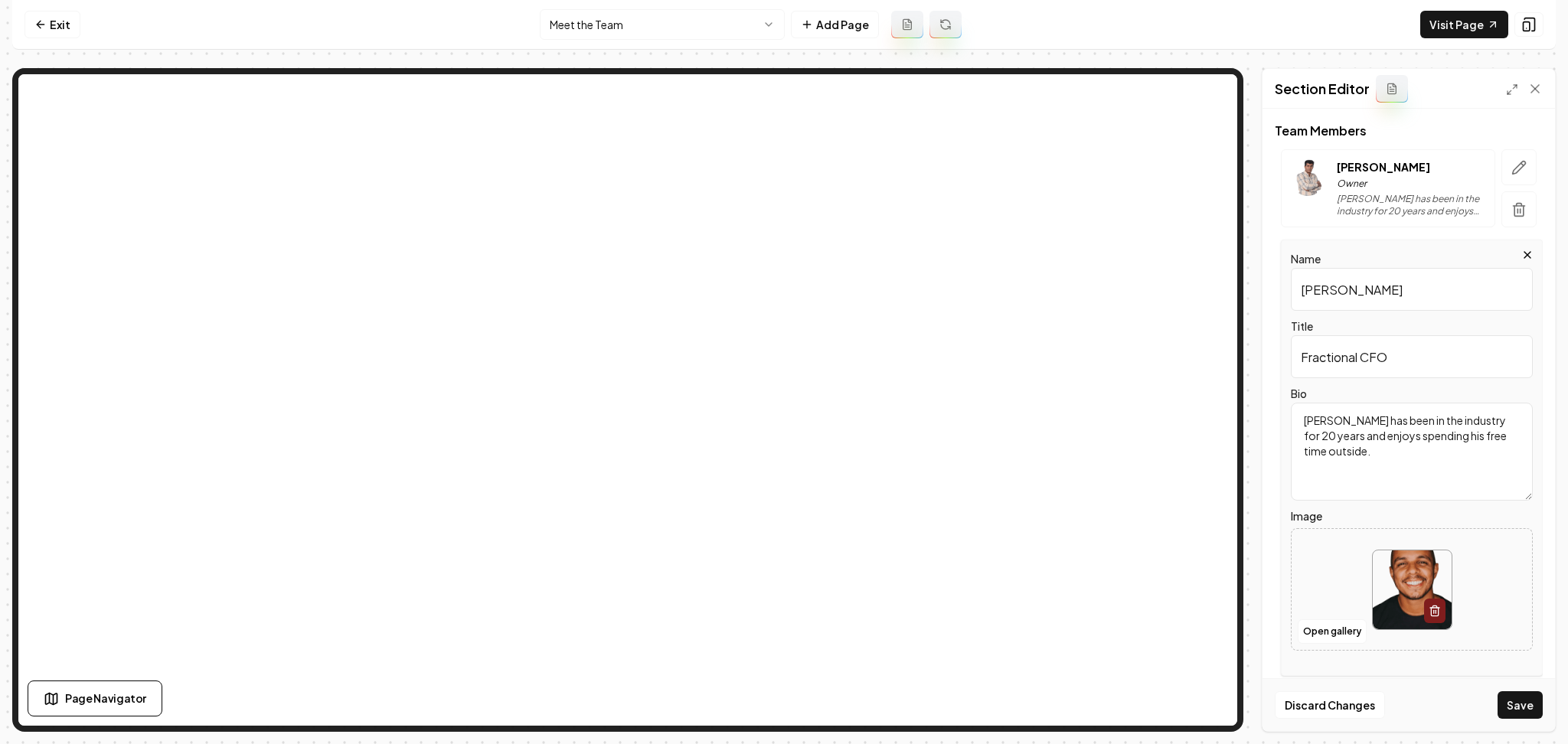
paste textarea "Ryan Forrestal serves as the fractional CFO for Desert Pavers & Design, bringin…"
click at [1338, 423] on textarea "Bio" at bounding box center [1412, 451] width 242 height 98
type textarea "Ryan Forrestal serves as the fractional CFO for Desert Pavers & Design, bringin…"
click at [1318, 553] on div at bounding box center [1411, 590] width 240 height 105
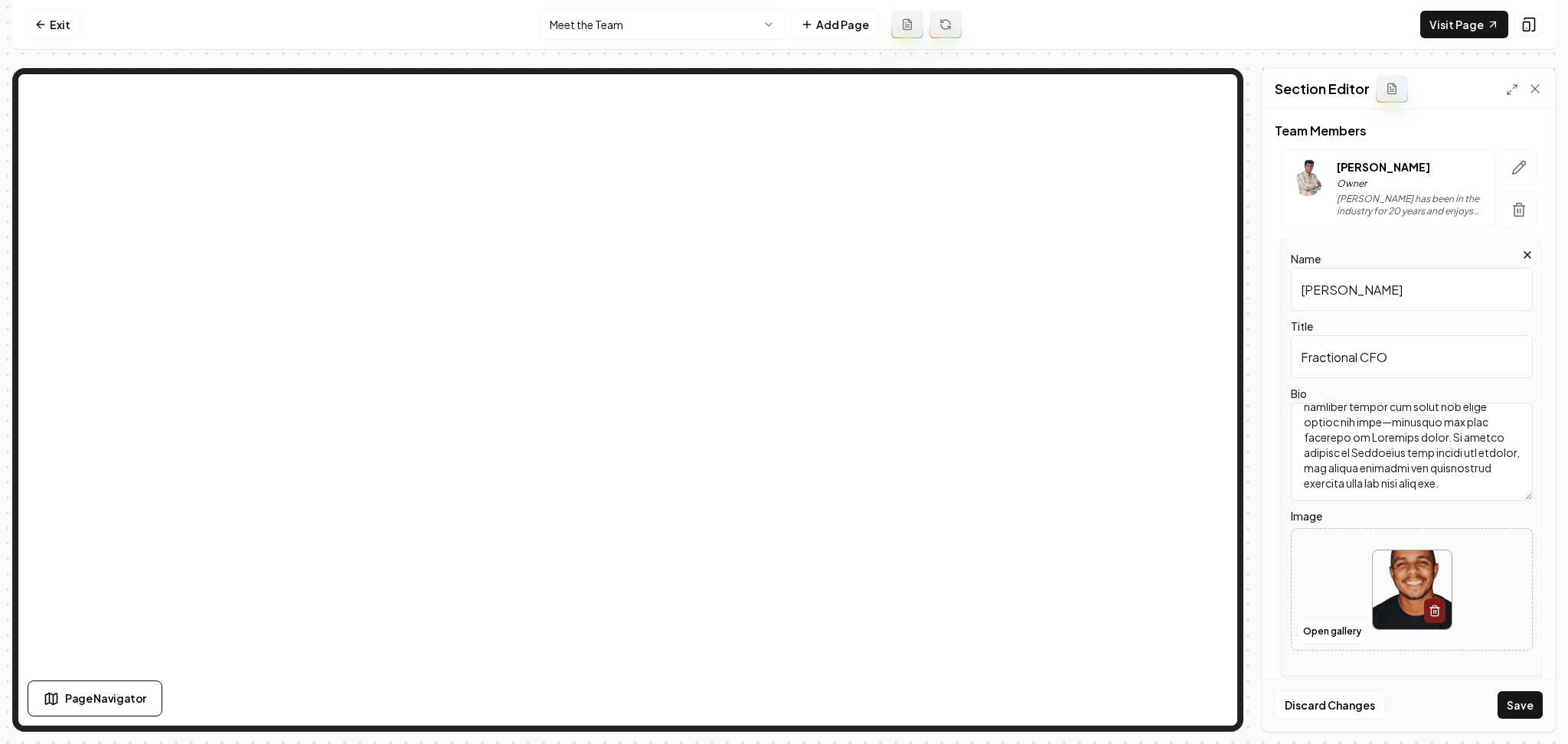
type input "**********"
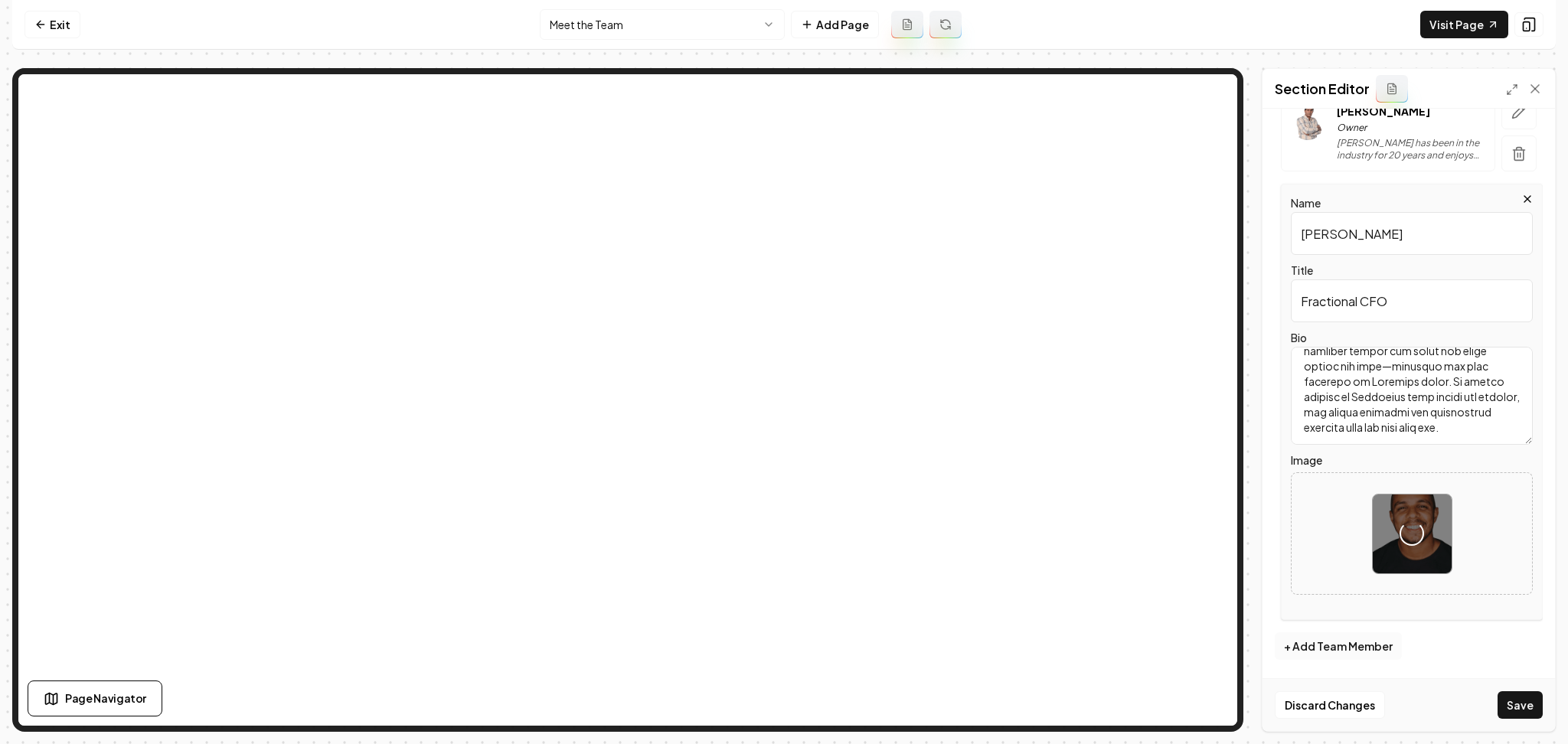
click at [1311, 648] on button "+ Add Team Member" at bounding box center [1338, 646] width 127 height 28
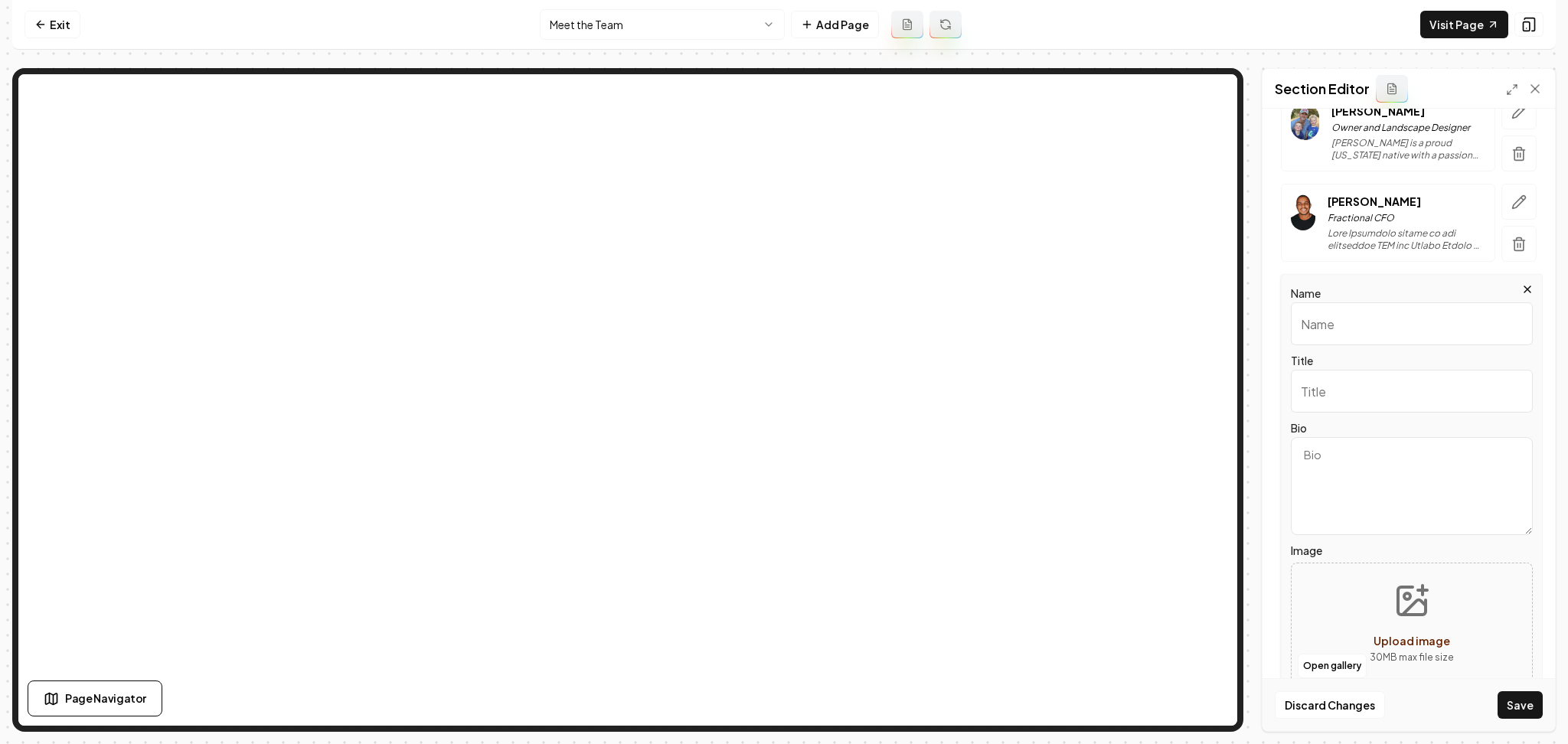
paste input "Taylor Eaton"
type input "Taylor Eaton"
paste input "Executive Assistant"
click at [1321, 392] on input "Executive Assistant" at bounding box center [1412, 391] width 242 height 43
type input "Executive Assistant"
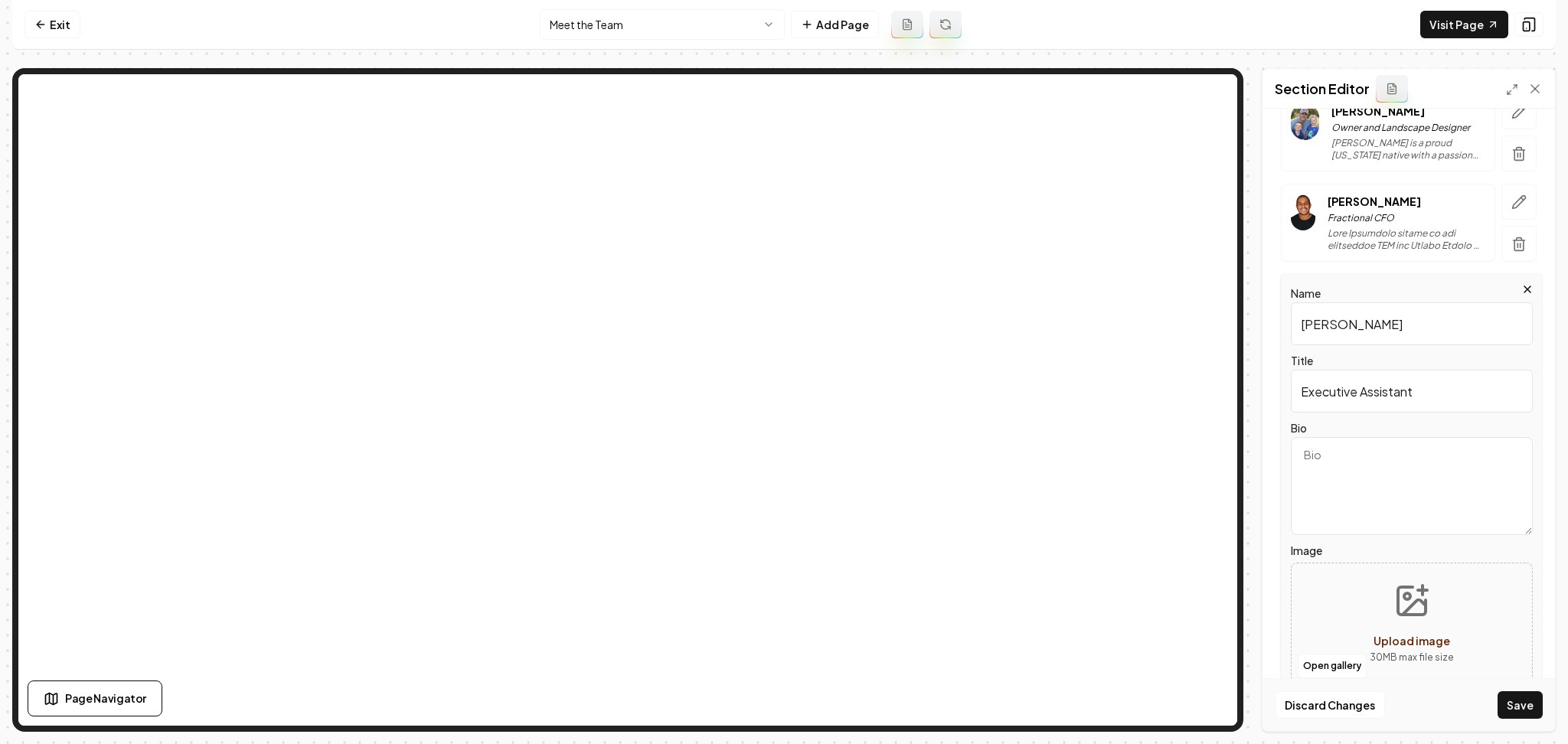
paste textarea "Taylor serves as the Executive Assistant at Desert Pavers and Design. She is de…"
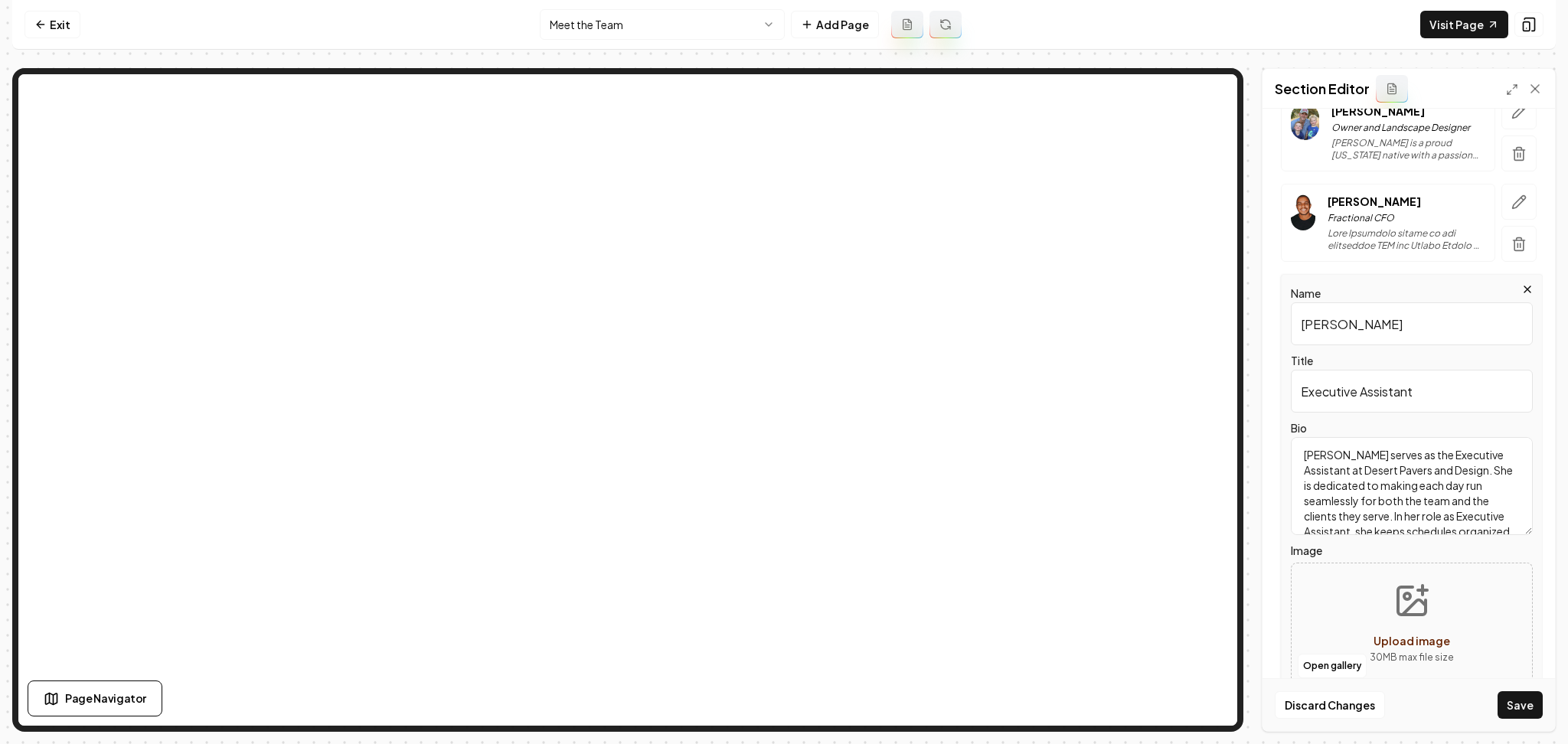
click at [1394, 470] on textarea "Taylor serves as the Executive Assistant at Desert Pavers and Design. She is de…" at bounding box center [1412, 485] width 242 height 98
type textarea "Taylor serves as the Executive Assistant at Desert Pavers and Design. She is de…"
click at [1345, 597] on div "Open gallery Upload image 30 MB max file size" at bounding box center [1412, 623] width 242 height 122
type input "**********"
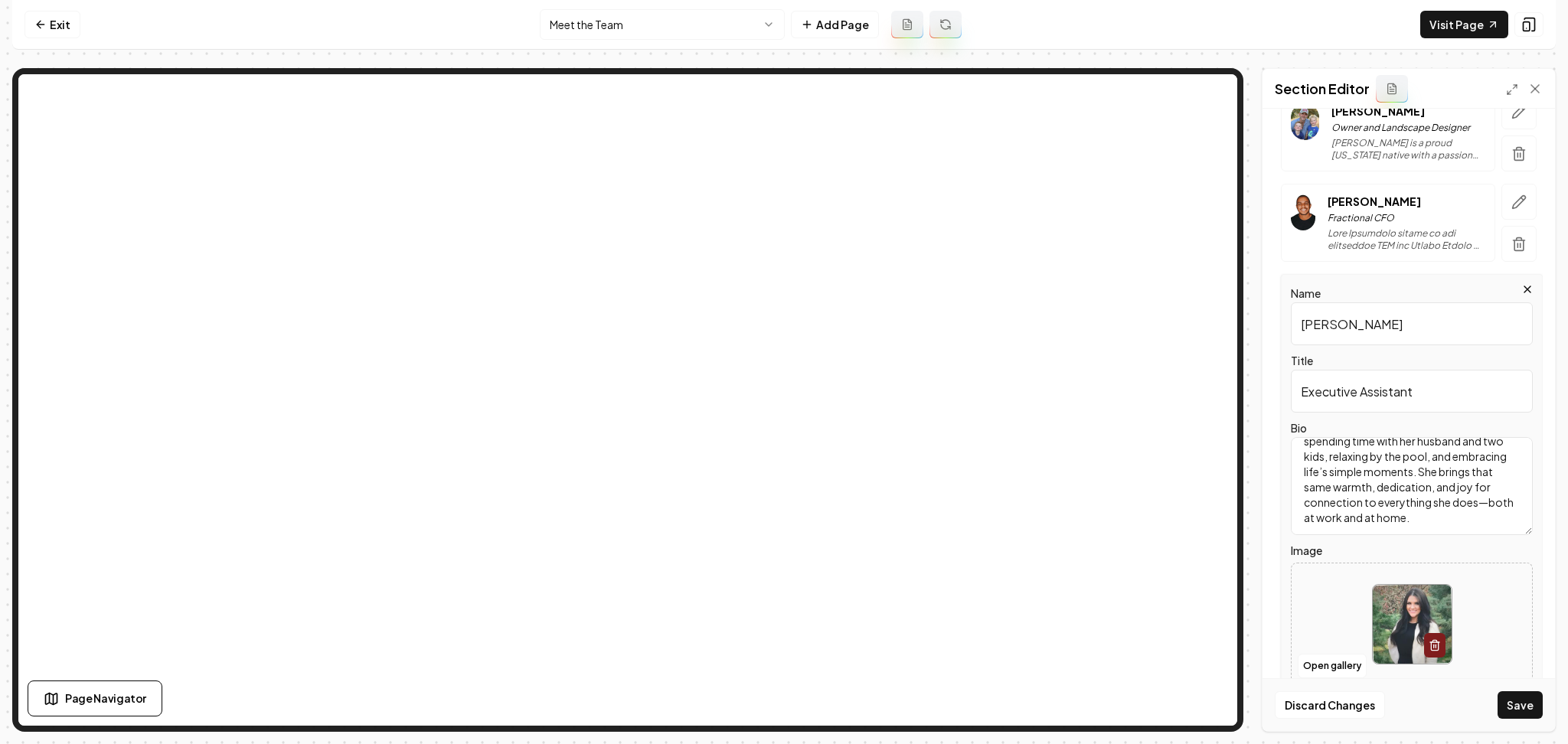
scroll to position [448, 0]
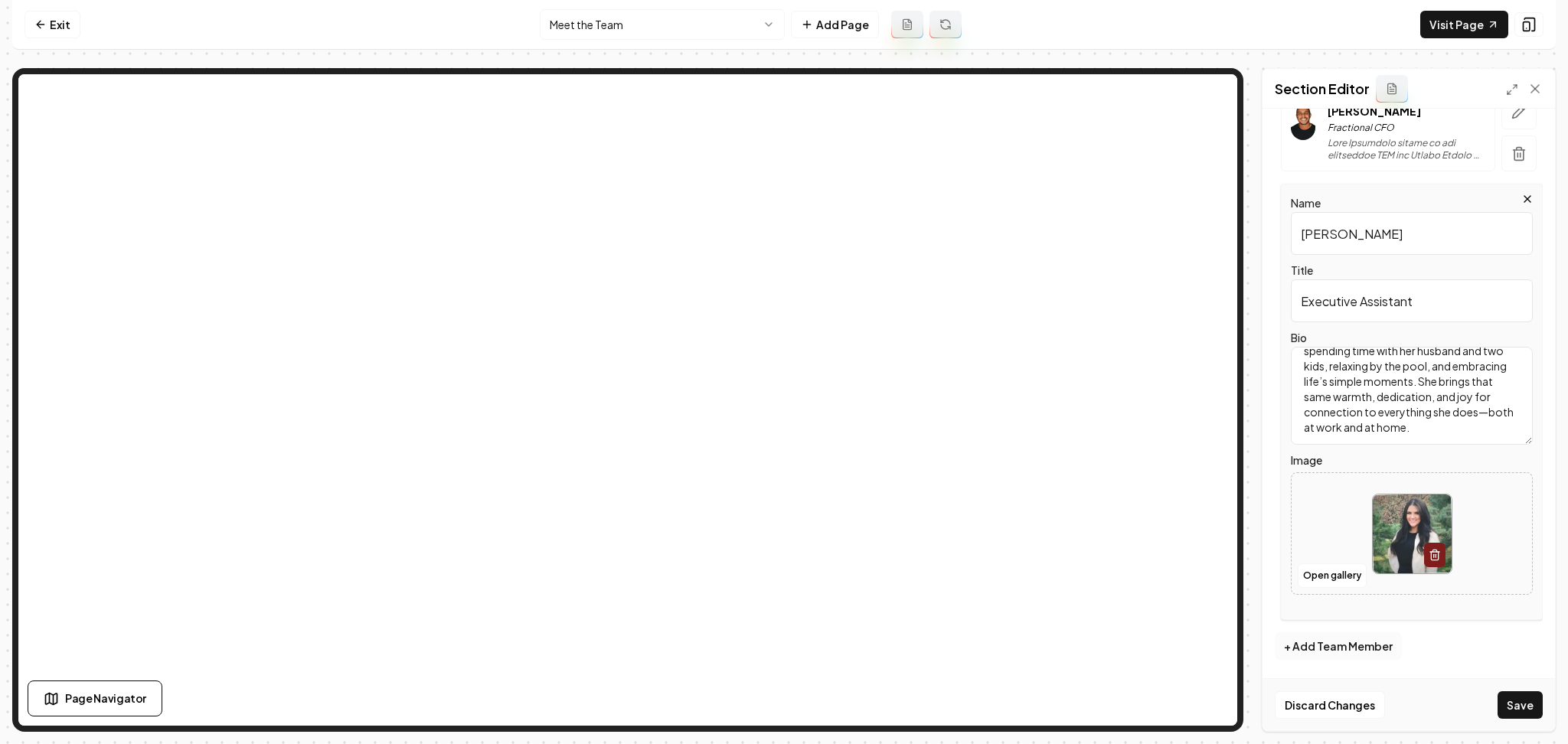
click at [1354, 642] on button "+ Add Team Member" at bounding box center [1338, 646] width 127 height 28
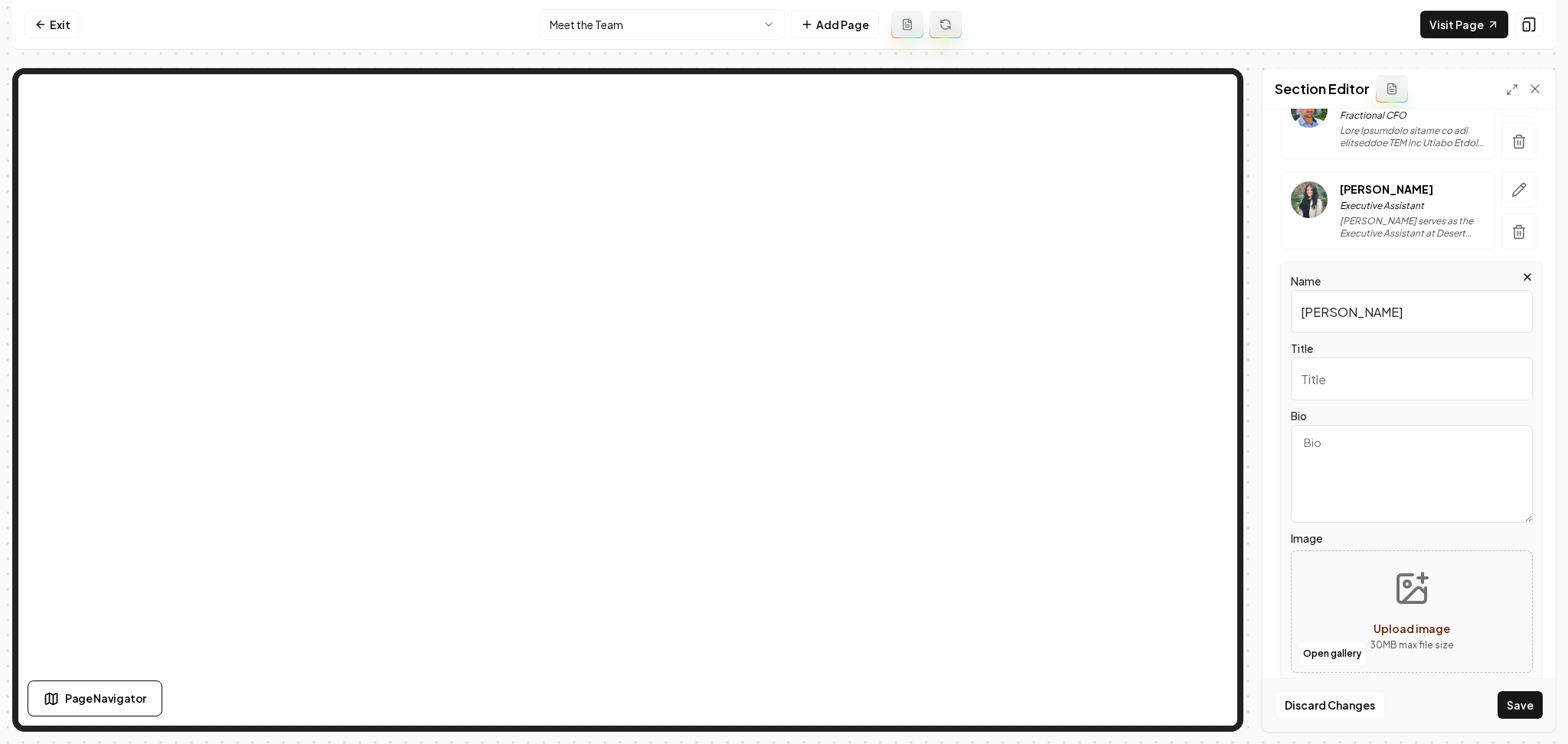
type input "Francisco Lemus"
paste input "Superintendent"
click at [1321, 385] on input "Superintendent" at bounding box center [1412, 378] width 242 height 43
type input "Superintendent"
click at [1342, 516] on textarea "Bio" at bounding box center [1412, 473] width 242 height 98
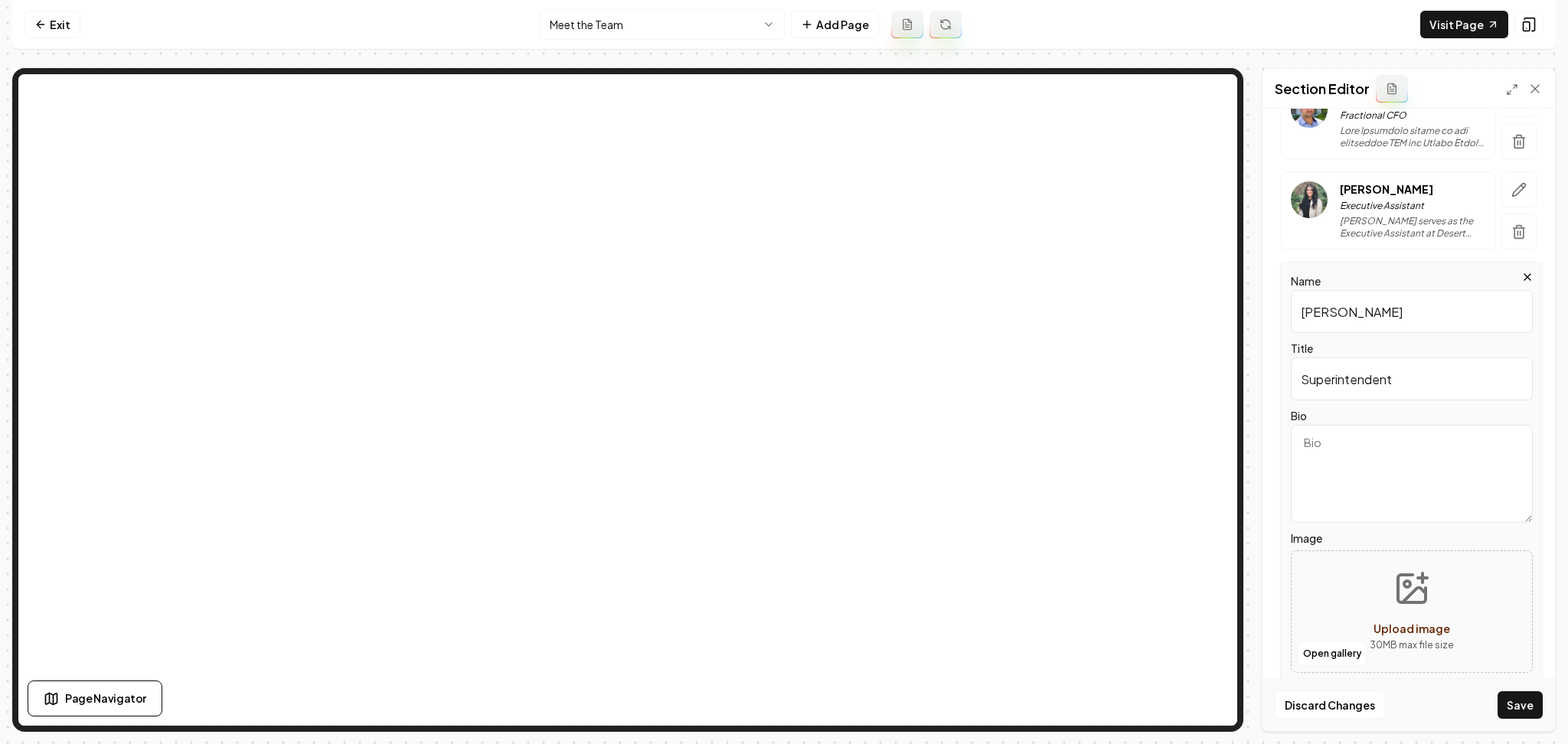
click at [1342, 516] on textarea "Bio" at bounding box center [1412, 473] width 242 height 98
paste textarea "Francisco oversees onsite production and installation, ensuring each project me…"
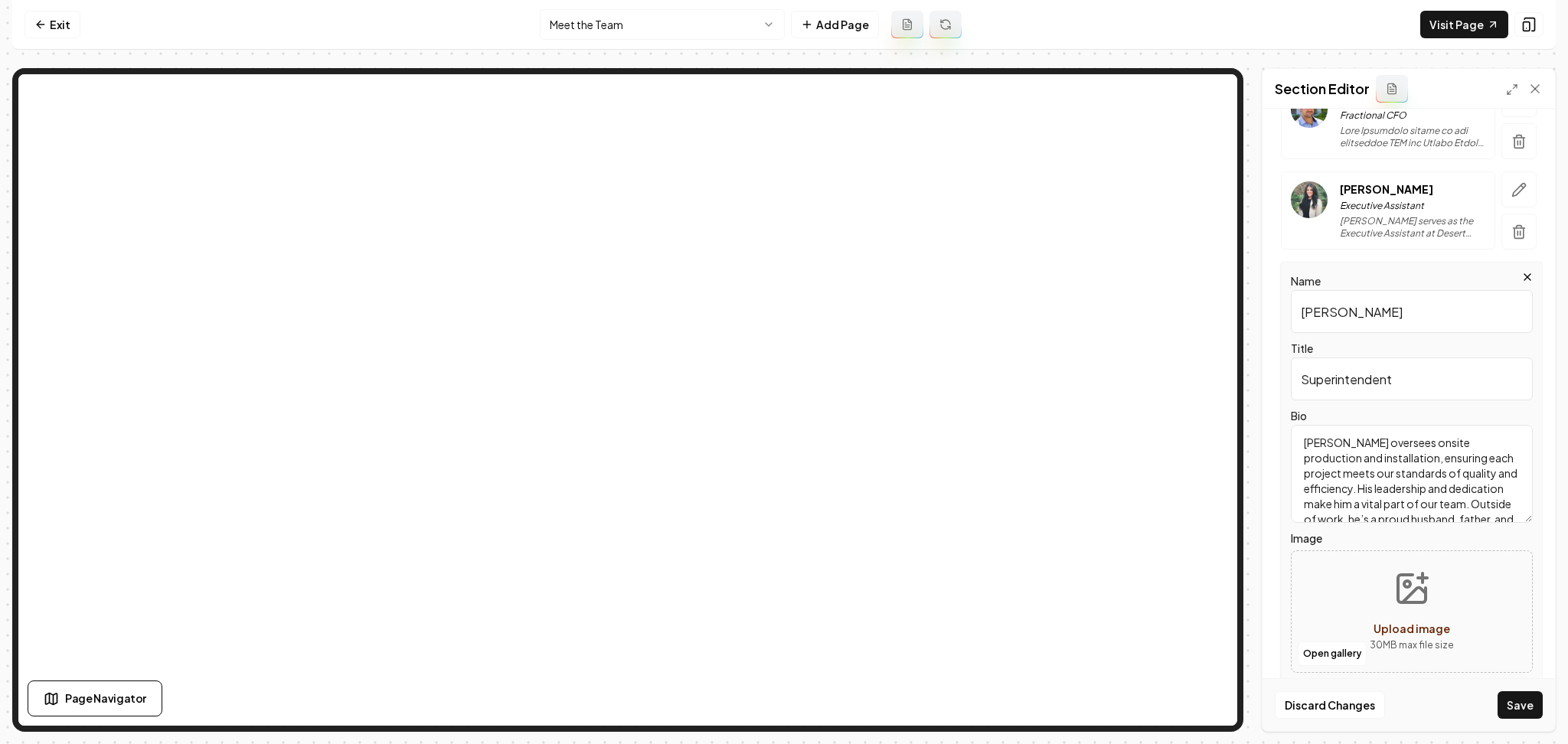
scroll to position [34, 0]
type textarea "Francisco oversees onsite production and installation, ensuring each project me…"
click at [1368, 603] on button "Upload image 30 MB max file size" at bounding box center [1412, 611] width 109 height 107
type input "**********"
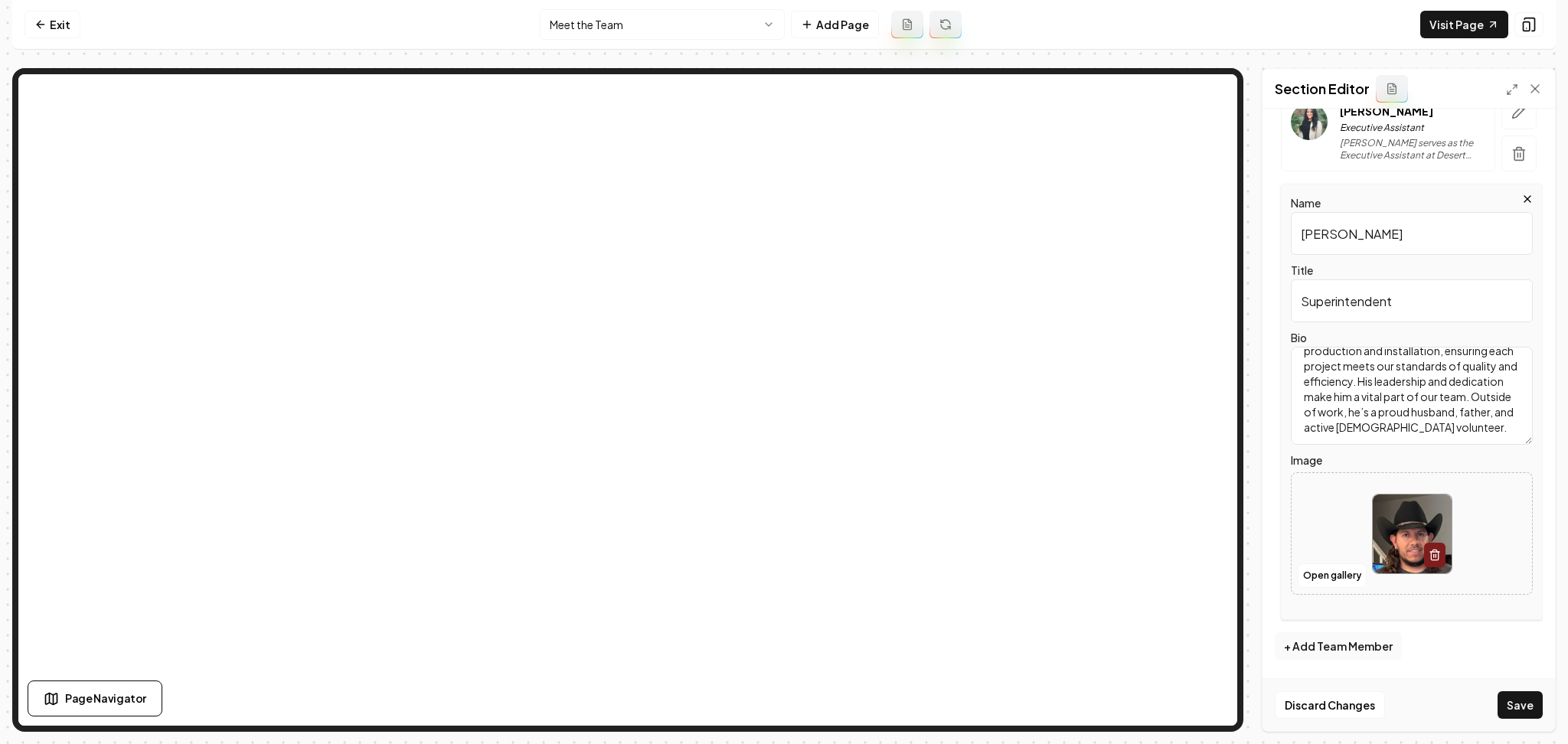
scroll to position [44, 0]
click at [1332, 646] on button "+ Add Team Member" at bounding box center [1338, 646] width 127 height 28
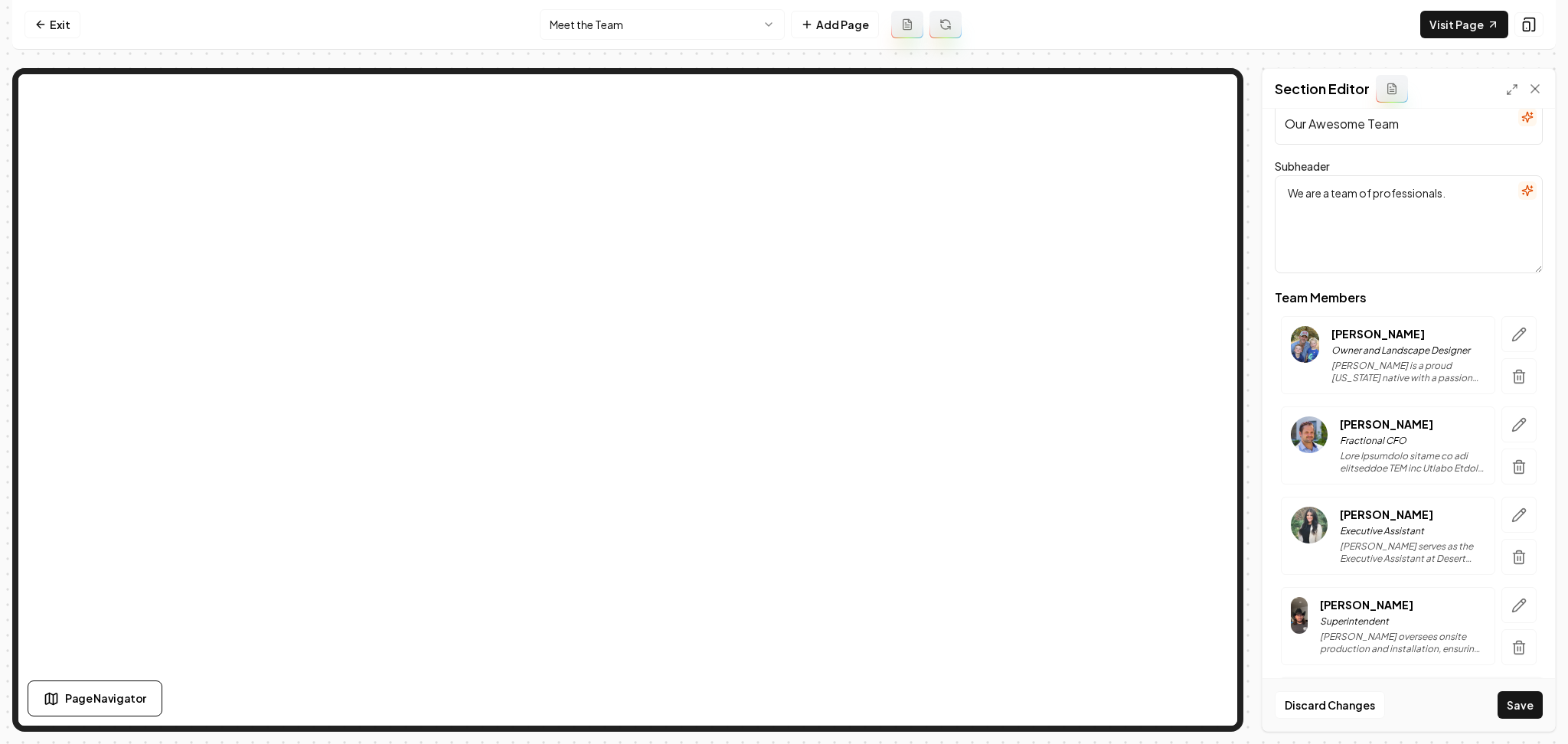
scroll to position [0, 0]
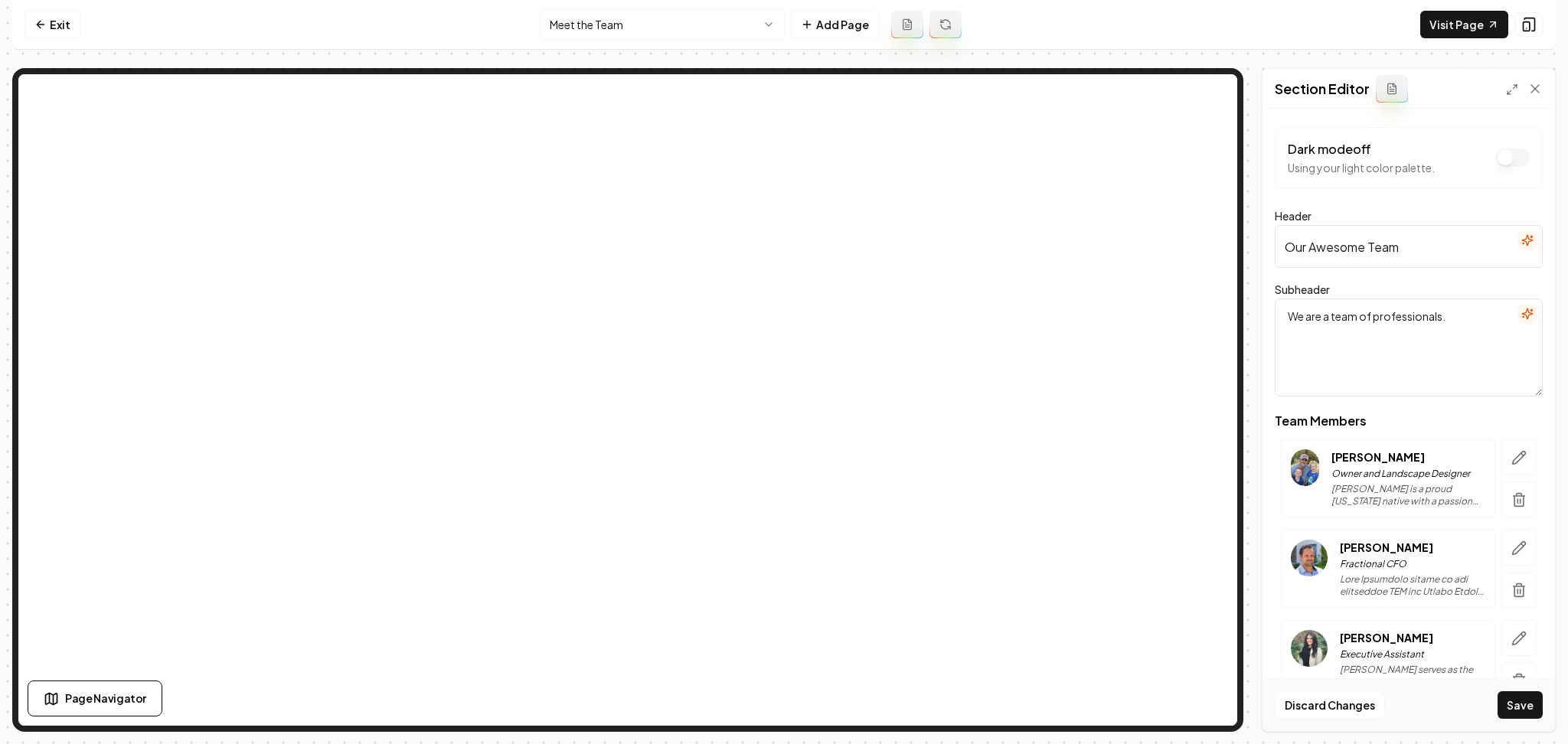
click at [1522, 243] on icon "button" at bounding box center [1522, 243] width 1 height 0
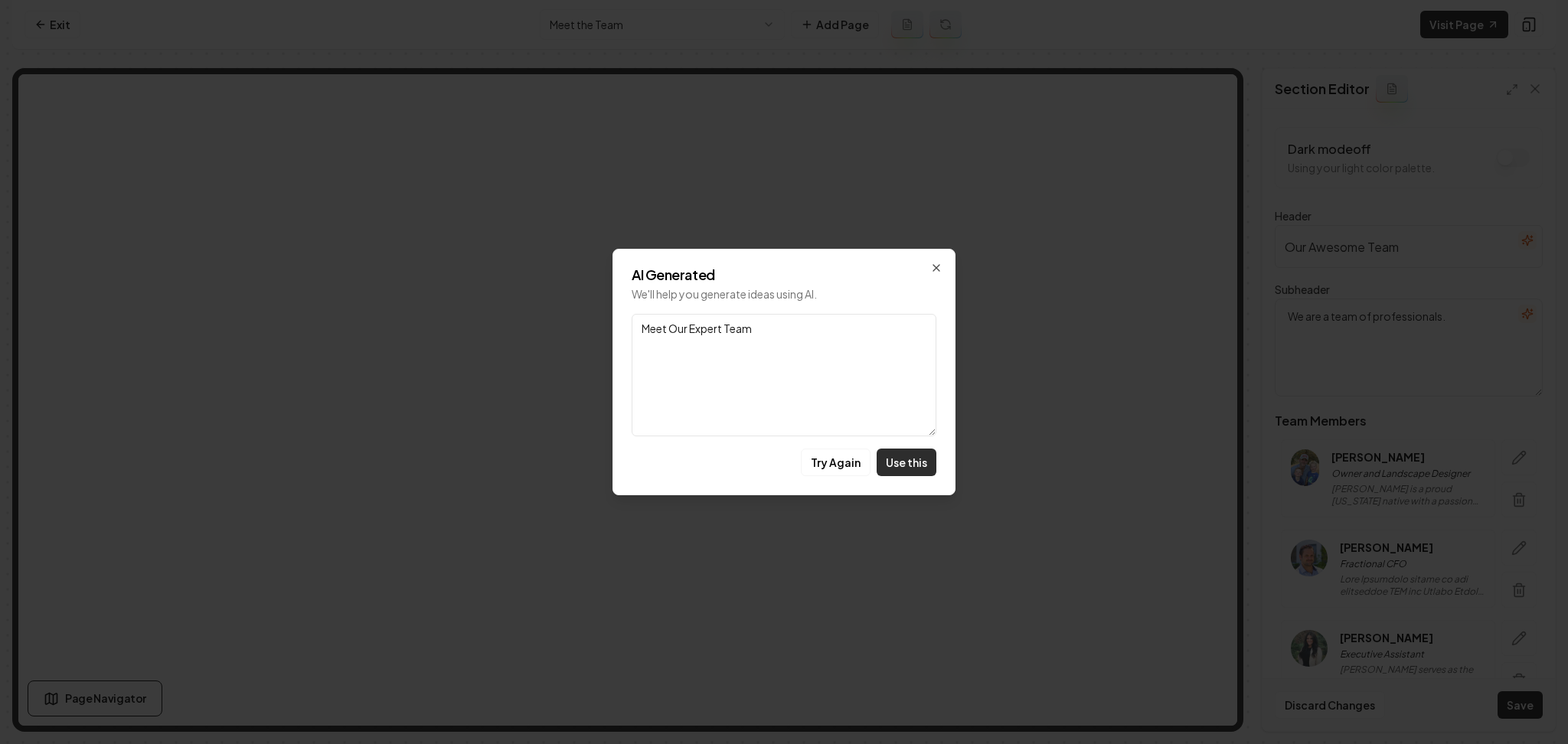
click at [905, 469] on button "Use this" at bounding box center [906, 462] width 60 height 28
type input "Meet Our Expert Team"
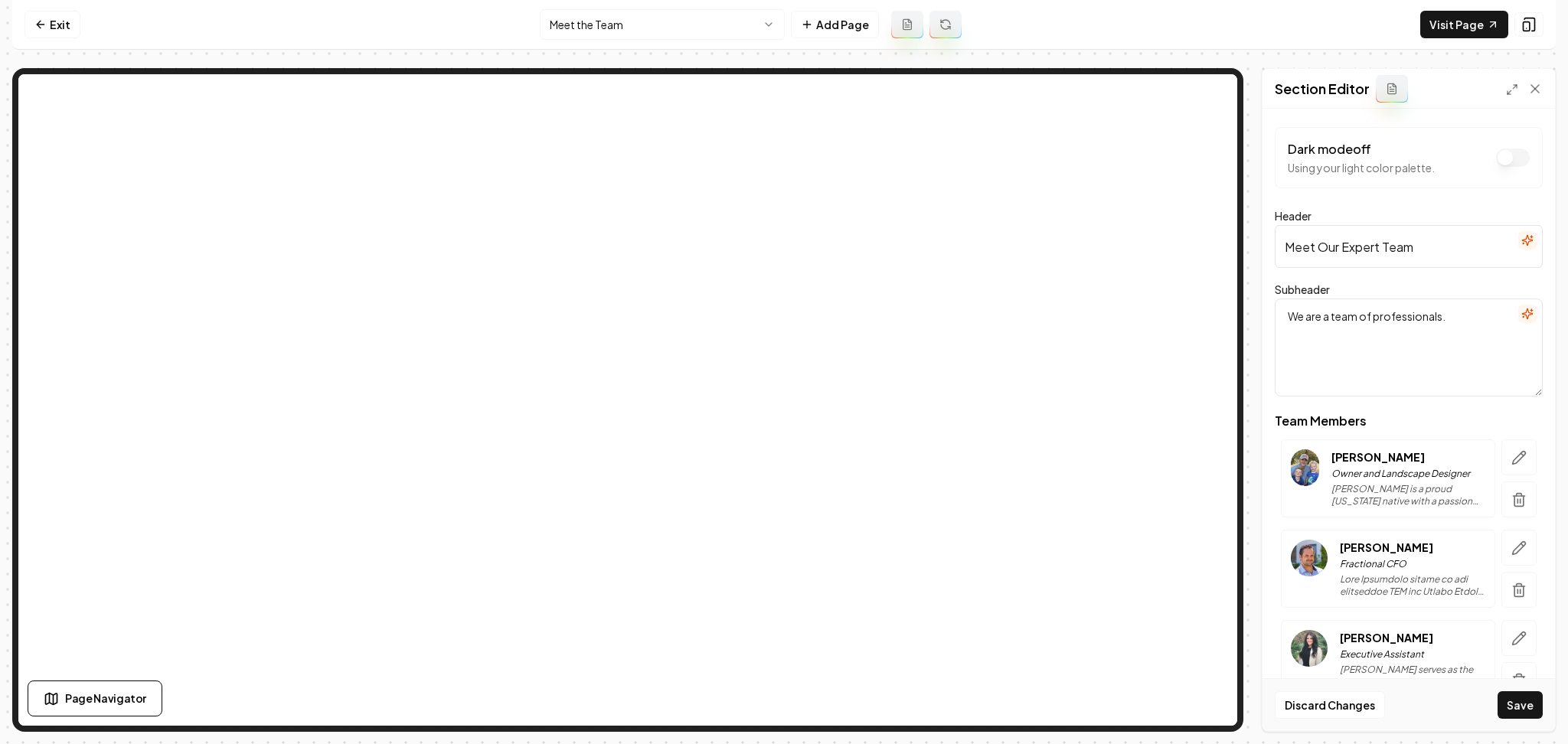
click at [1521, 310] on icon "button" at bounding box center [1527, 313] width 12 height 12
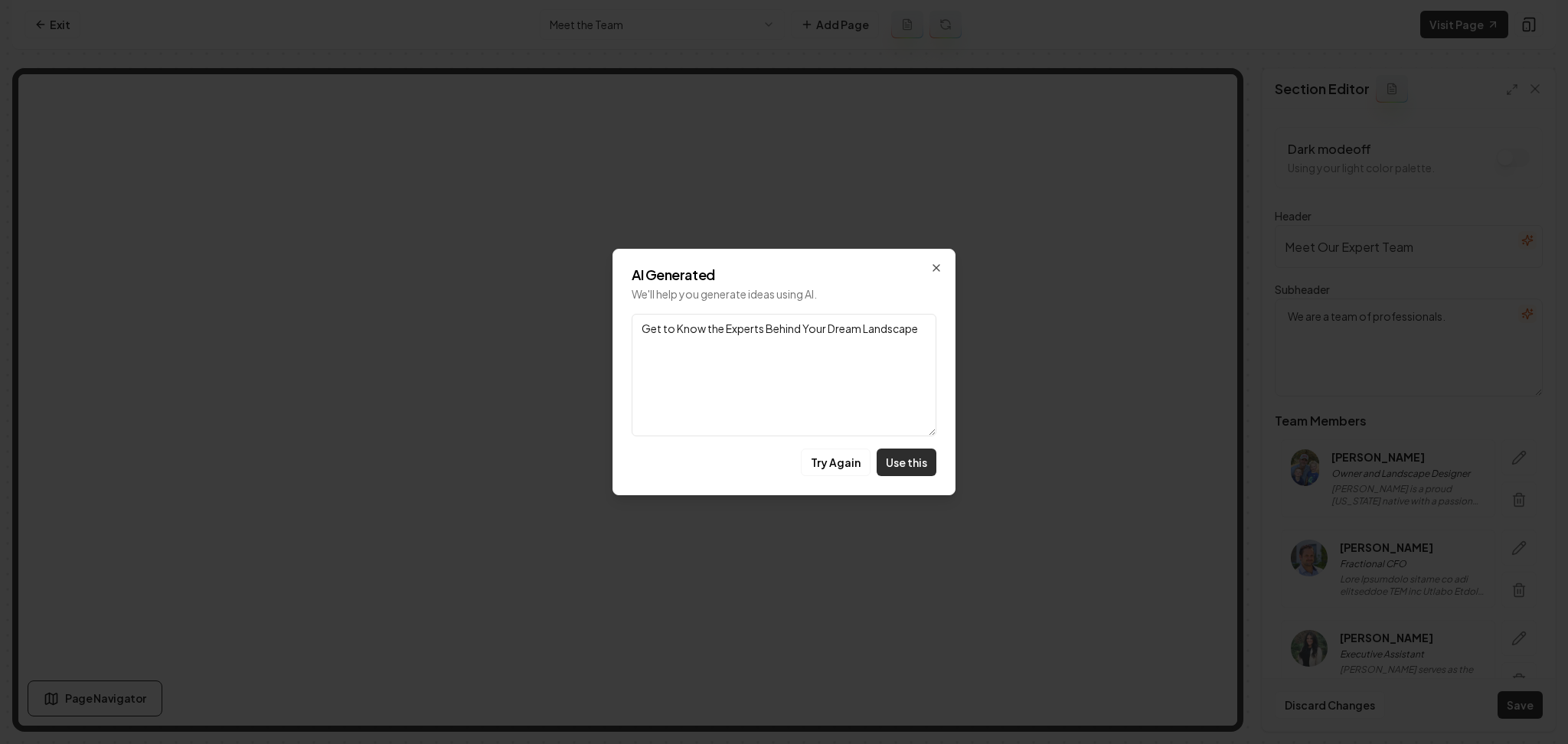
click at [911, 468] on button "Use this" at bounding box center [906, 462] width 60 height 28
type textarea "Get to Know the Experts Behind Your Dream Landscape"
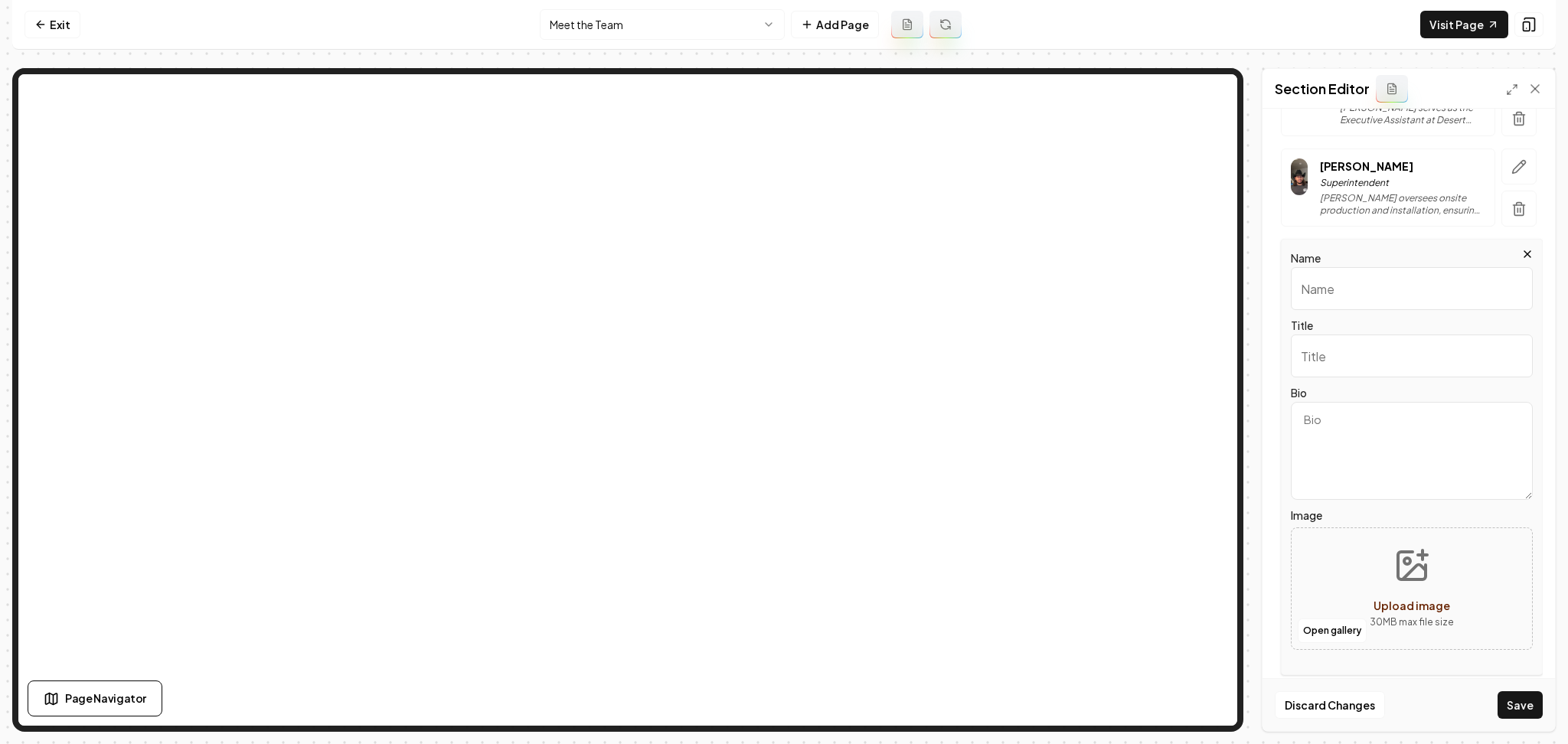
scroll to position [629, 0]
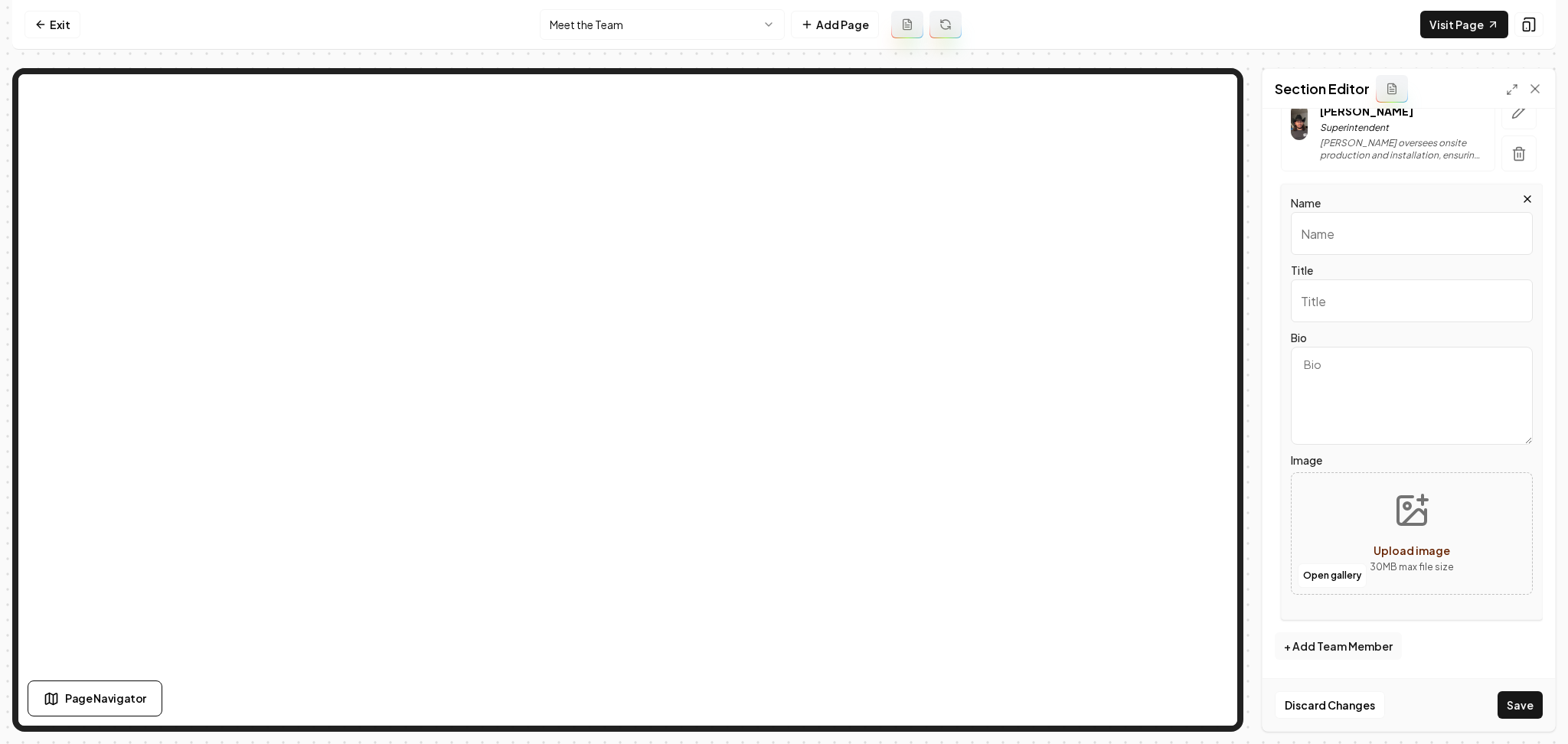
click at [1521, 201] on icon "button" at bounding box center [1527, 198] width 12 height 12
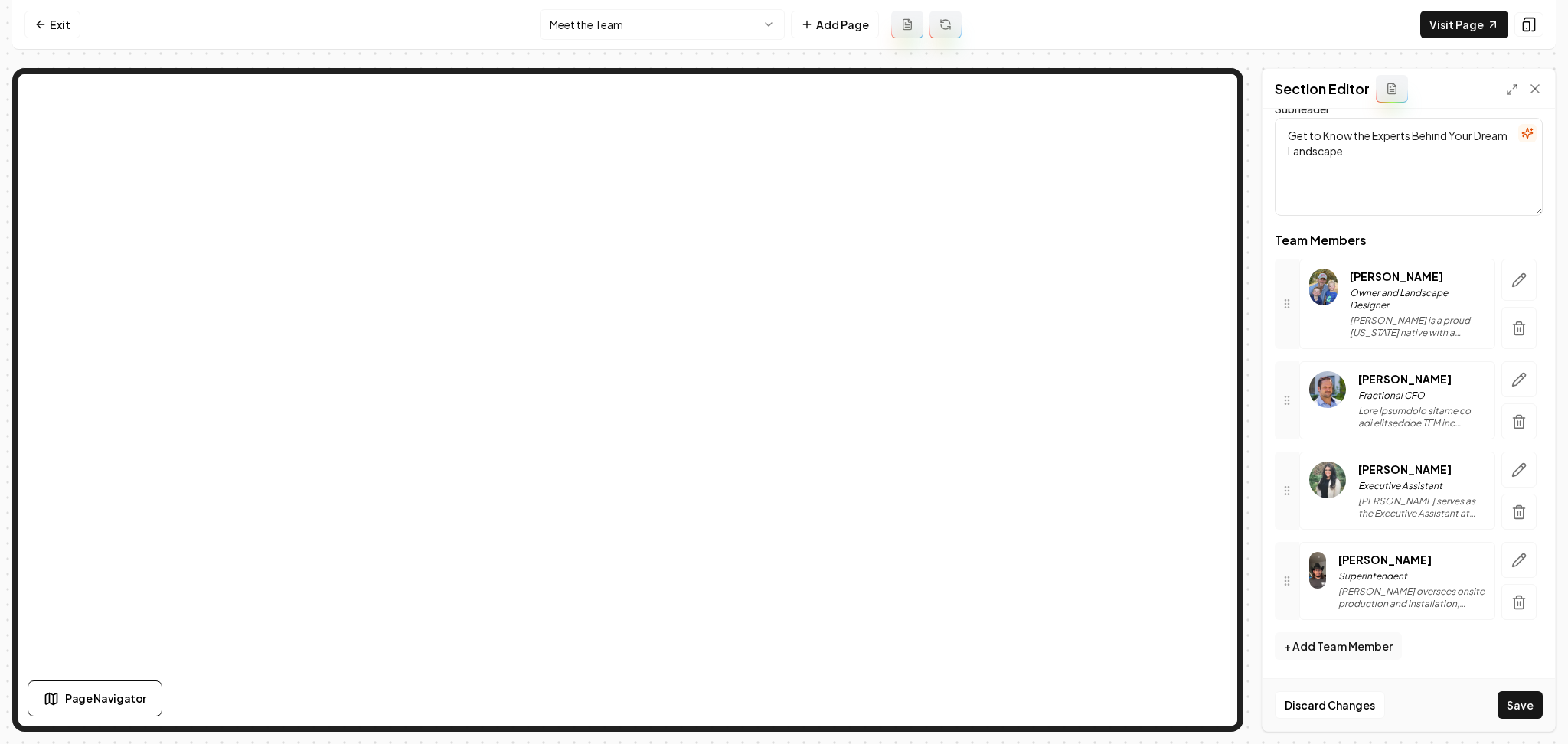
scroll to position [181, 0]
click at [1503, 707] on button "Save" at bounding box center [1520, 705] width 46 height 28
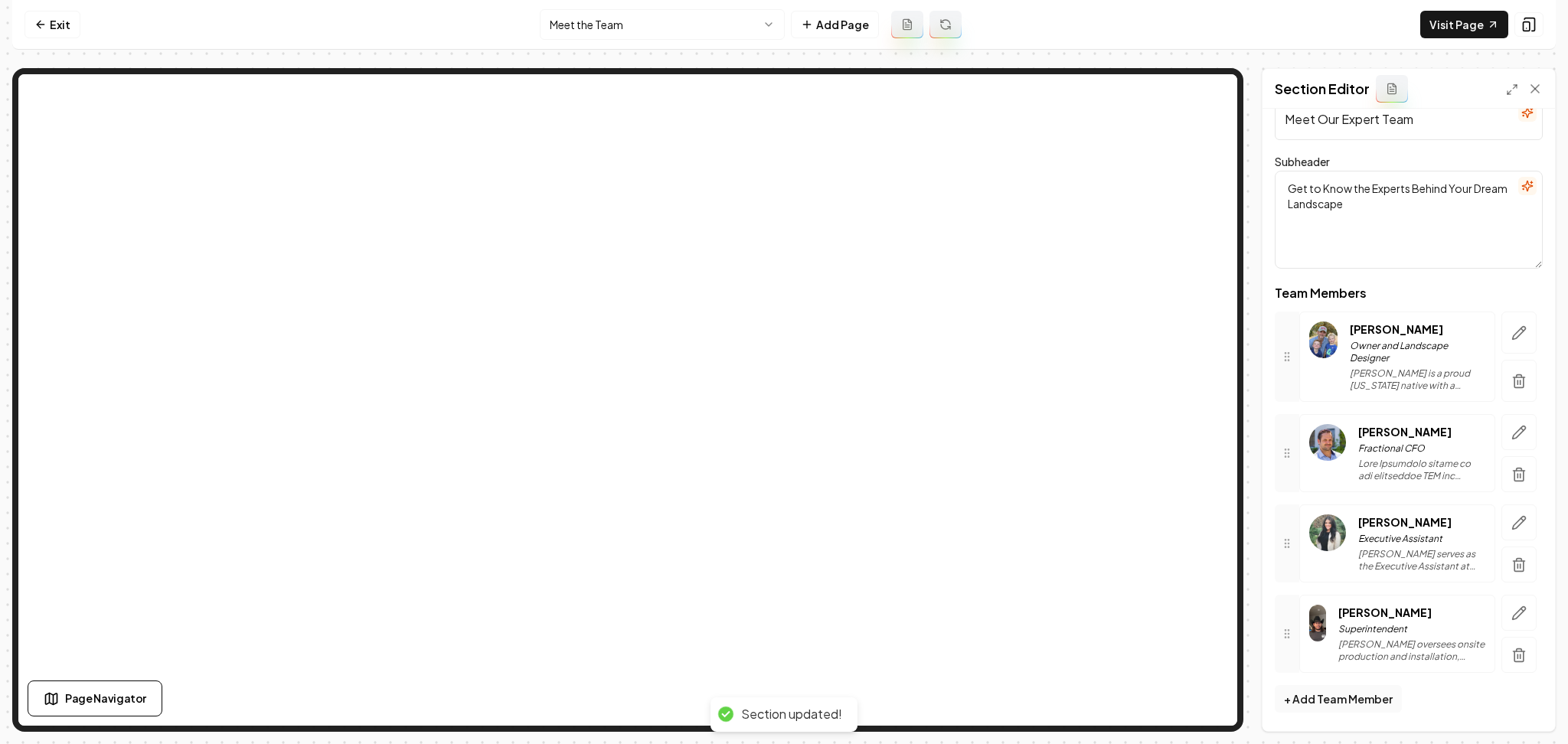
scroll to position [128, 0]
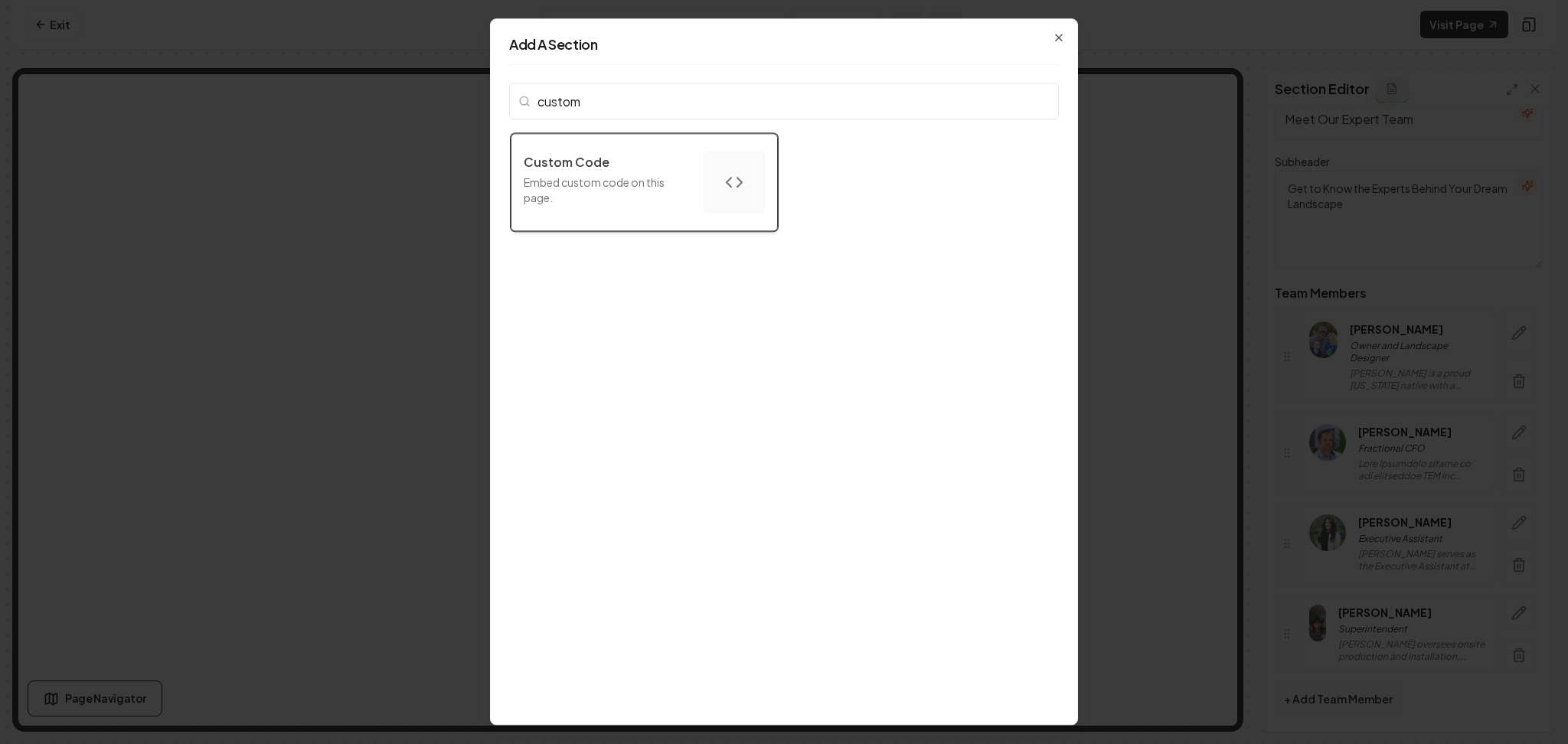
type input "custom"
click at [678, 158] on div "Custom Code" at bounding box center [607, 162] width 168 height 19
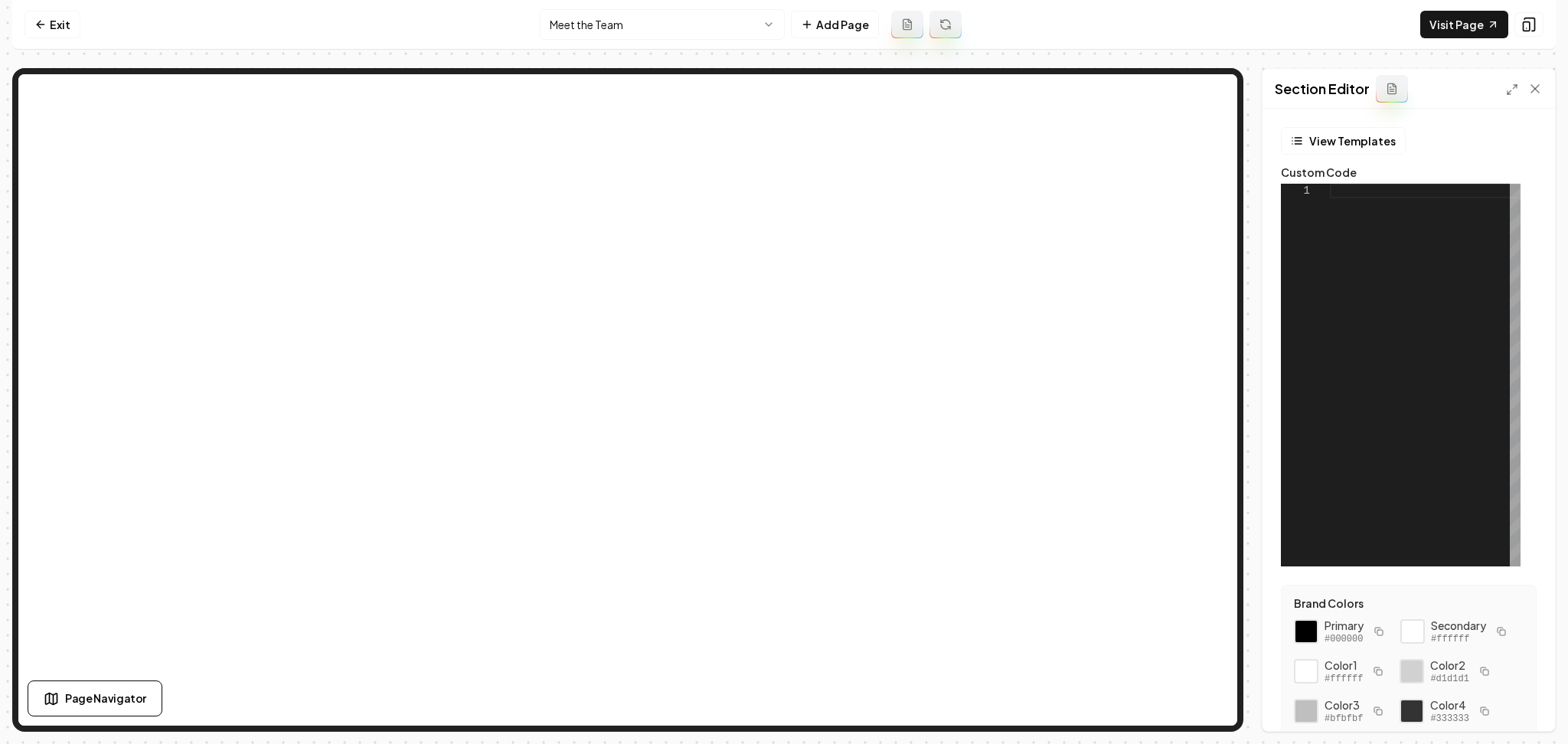
scroll to position [181, 0]
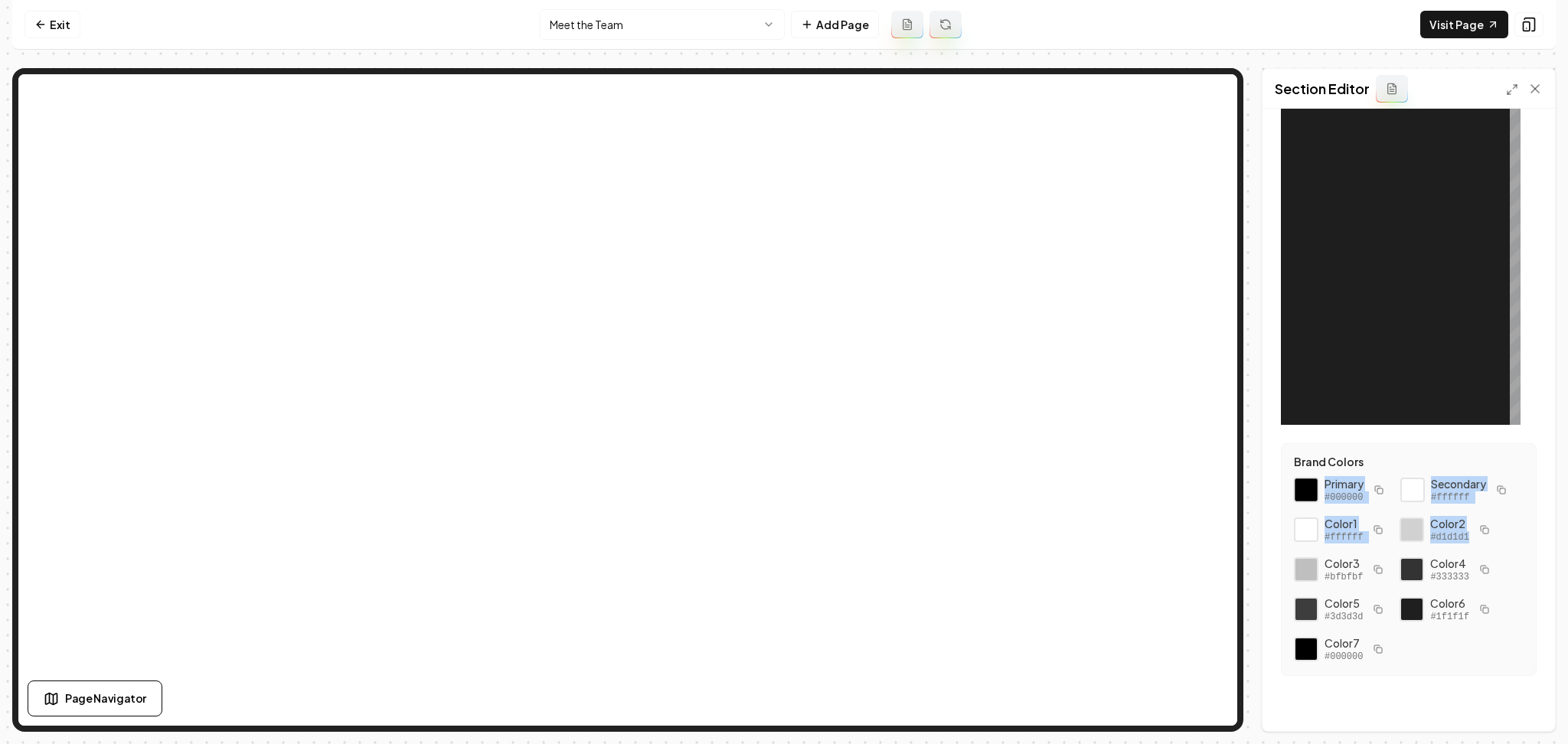
drag, startPoint x: 1465, startPoint y: 534, endPoint x: 1311, endPoint y: 446, distance: 177.4
click at [1311, 476] on div "Primary #000000 Secondary #ffffff Color 1 #ffffff Color 2 #d1d1d1 Color 3 #bfbf…" at bounding box center [1408, 569] width 229 height 186
copy div "Primary #000000 Secondary #ffffff Color 1 #ffffff Color 2 #d1d1d1"
click at [1410, 231] on div at bounding box center [1425, 233] width 191 height 383
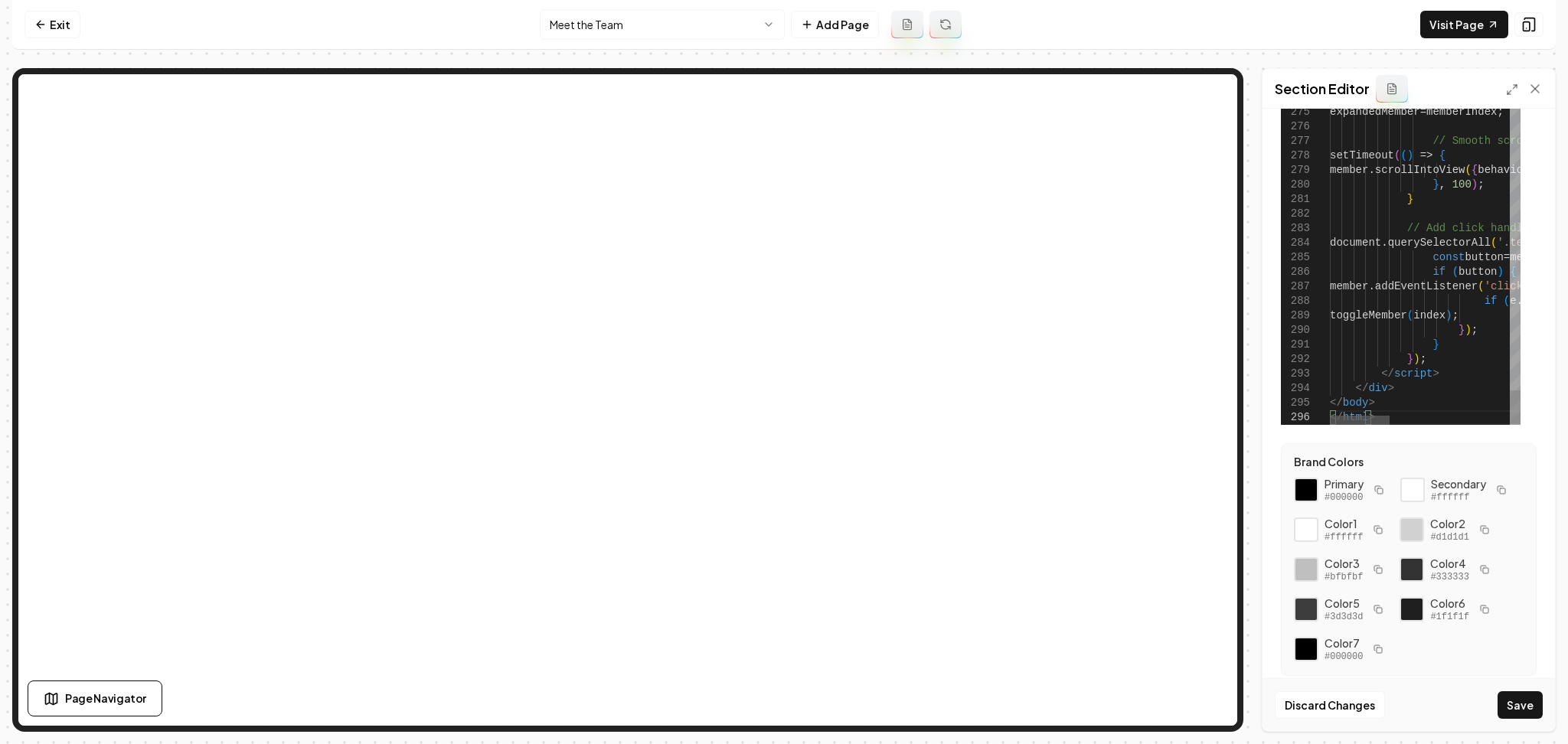
click at [1345, 416] on div at bounding box center [1360, 420] width 60 height 9
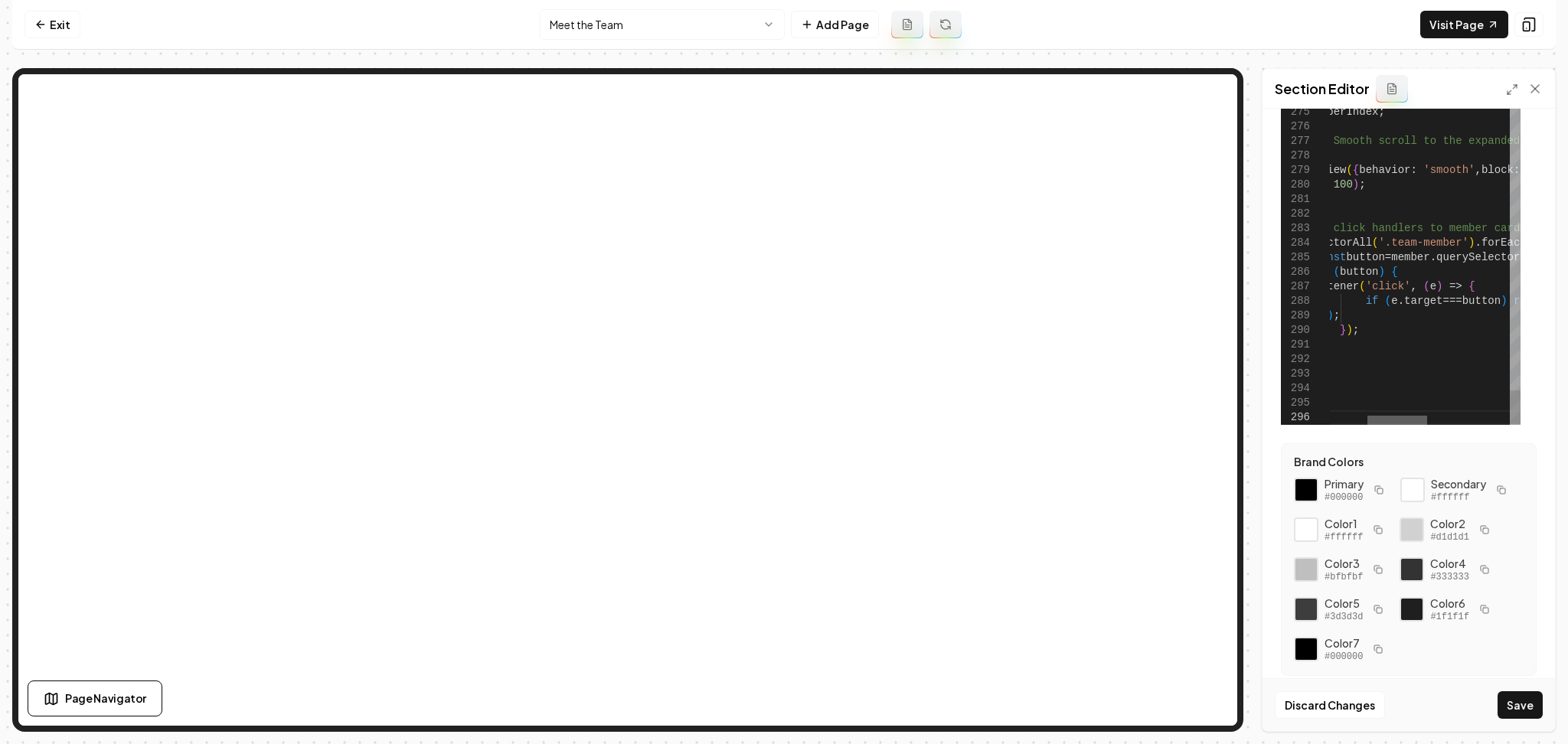
click at [1382, 416] on div at bounding box center [1397, 420] width 60 height 9
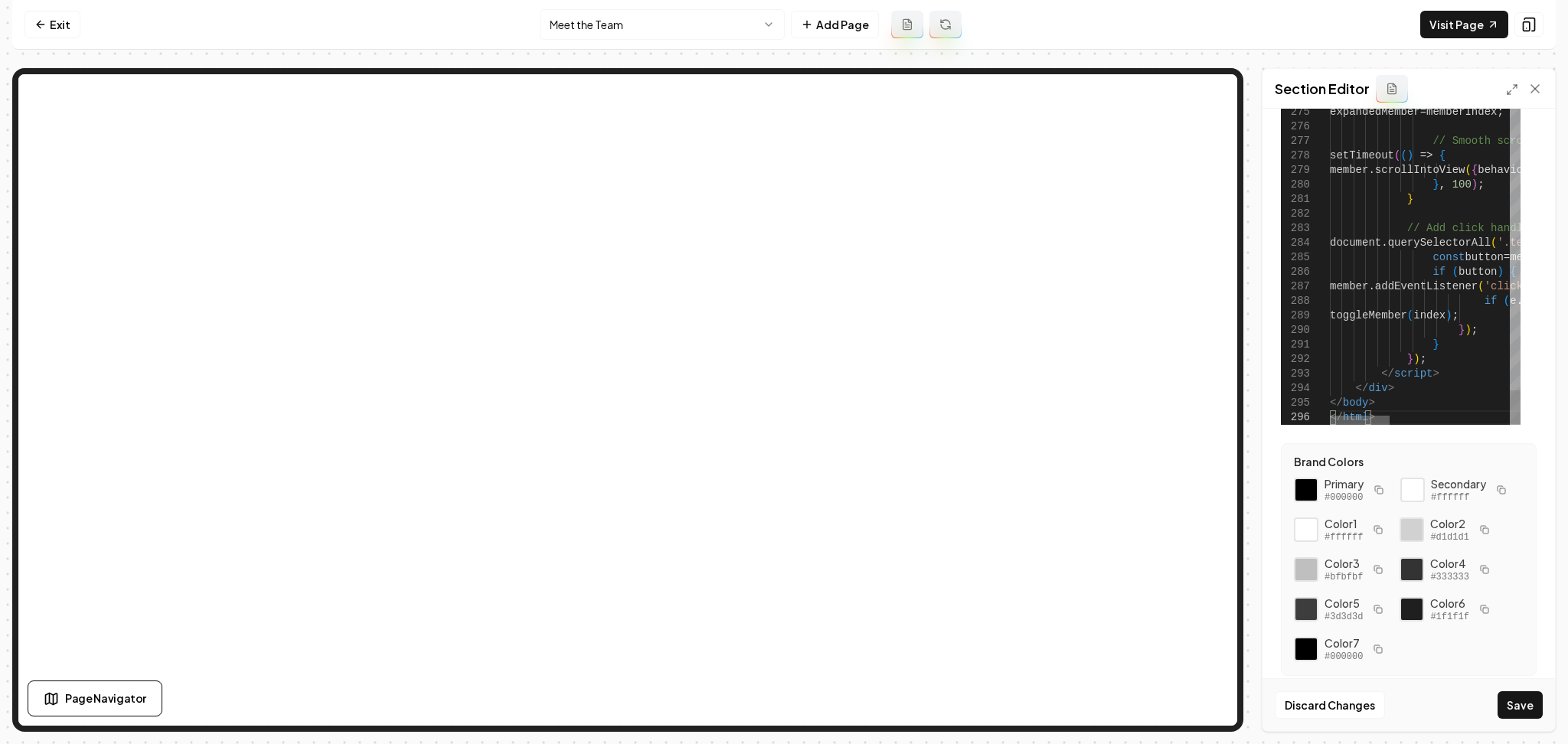
click at [1330, 416] on div at bounding box center [1360, 420] width 60 height 9
drag, startPoint x: 1415, startPoint y: 366, endPoint x: 1312, endPoint y: 364, distance: 103.0
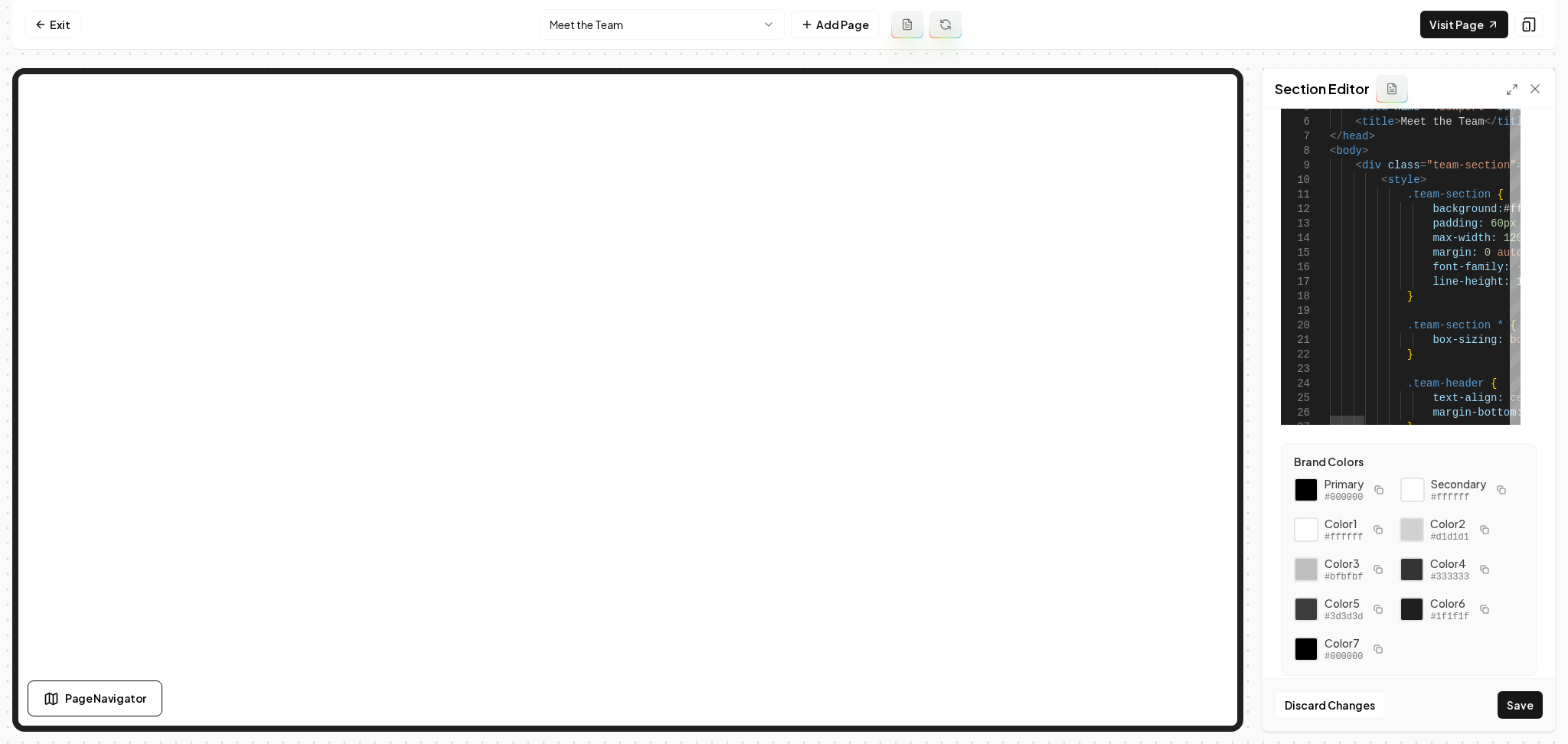
click at [1520, 42] on div at bounding box center [1514, 59] width 11 height 34
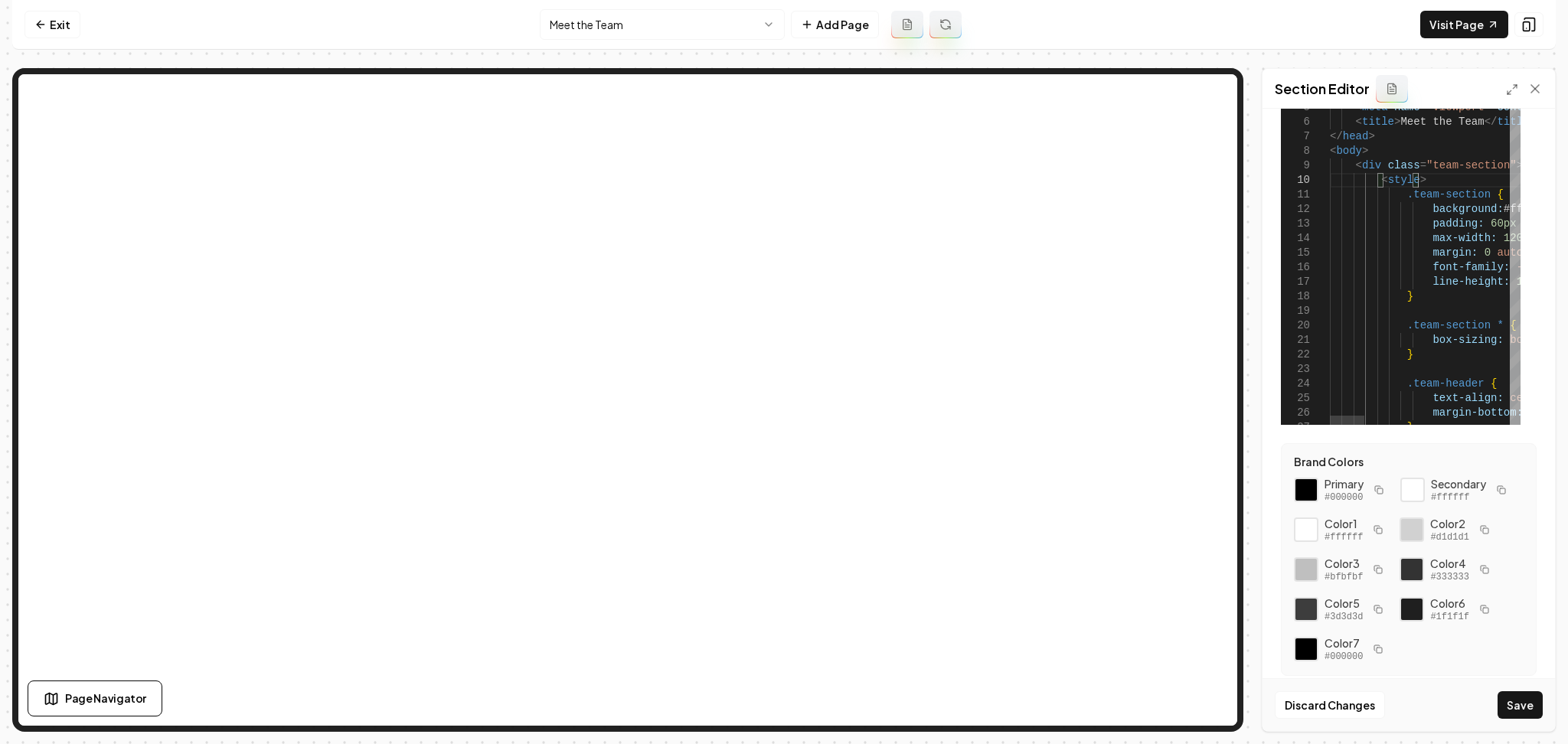
scroll to position [0, 0]
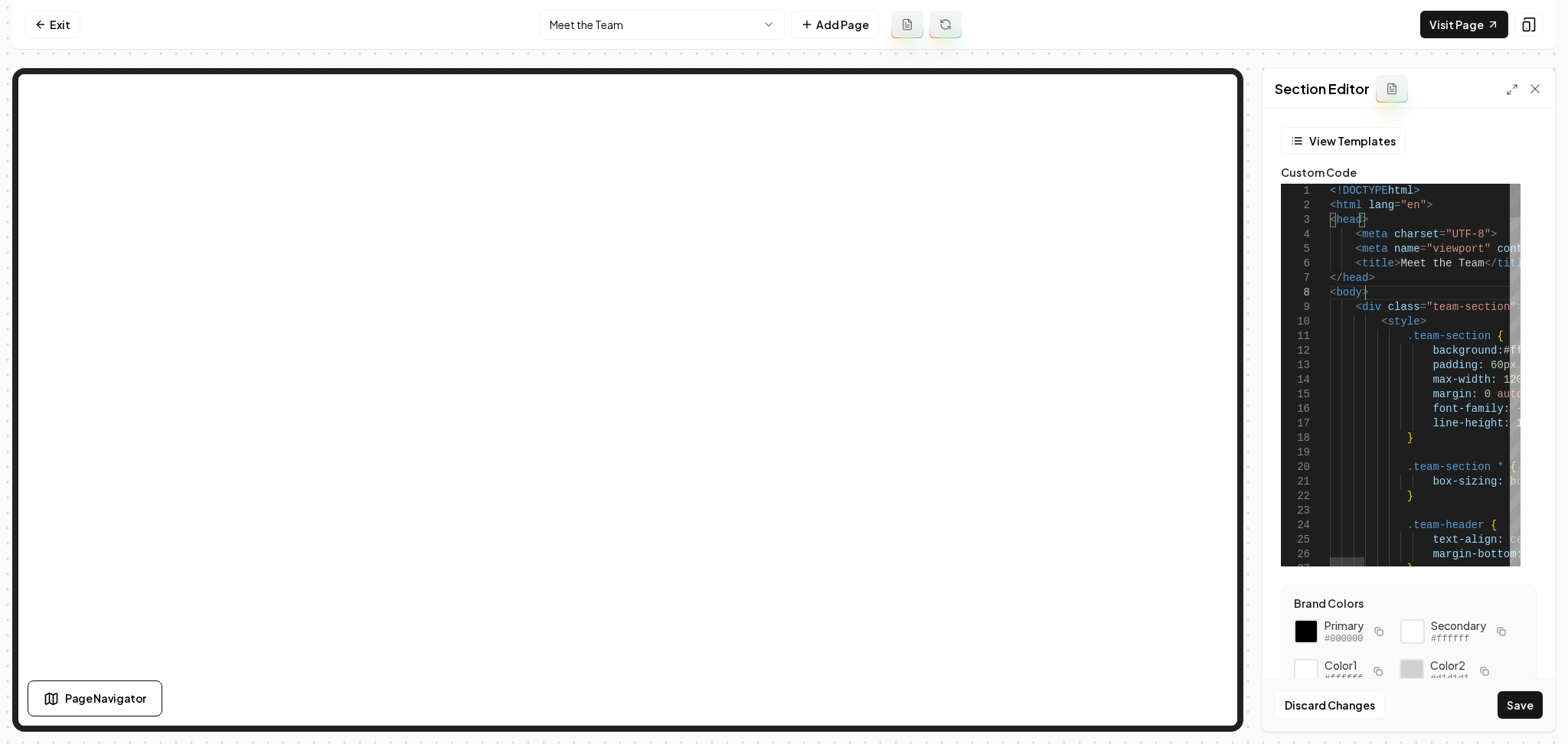
drag, startPoint x: 1389, startPoint y: 294, endPoint x: 1299, endPoint y: 189, distance: 138.3
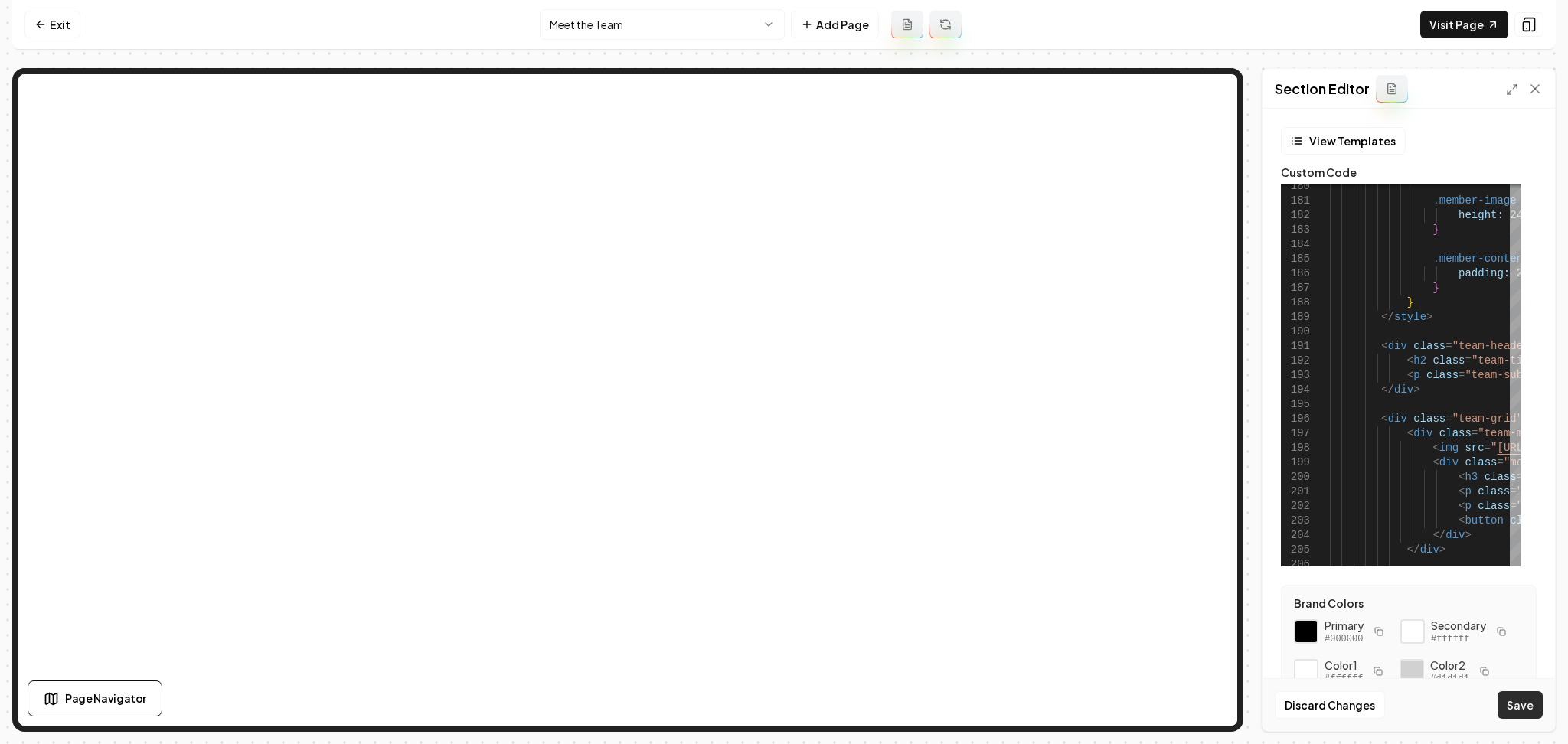
click at [1520, 710] on button "Save" at bounding box center [1520, 705] width 46 height 28
type textarea "**********"
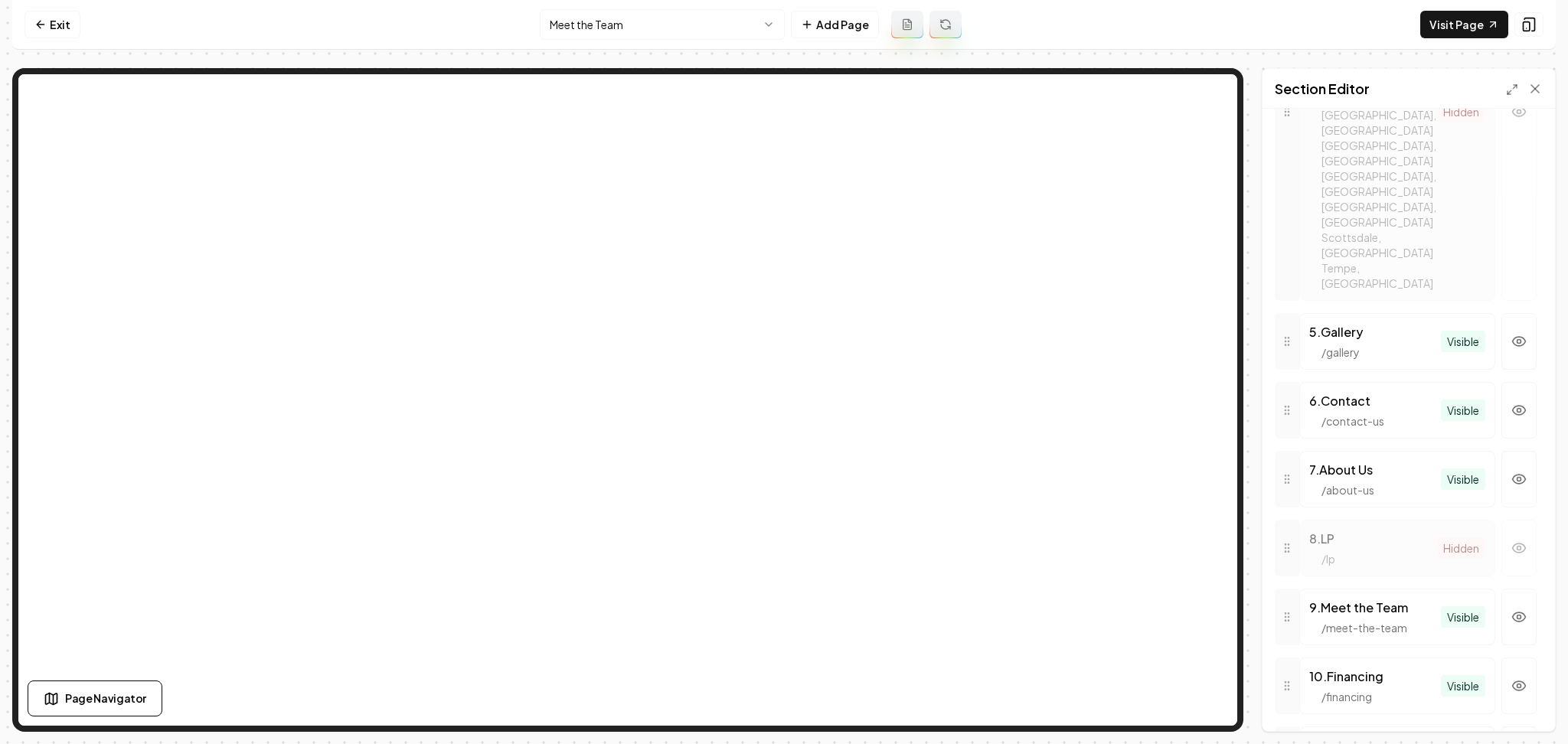
scroll to position [1049, 0]
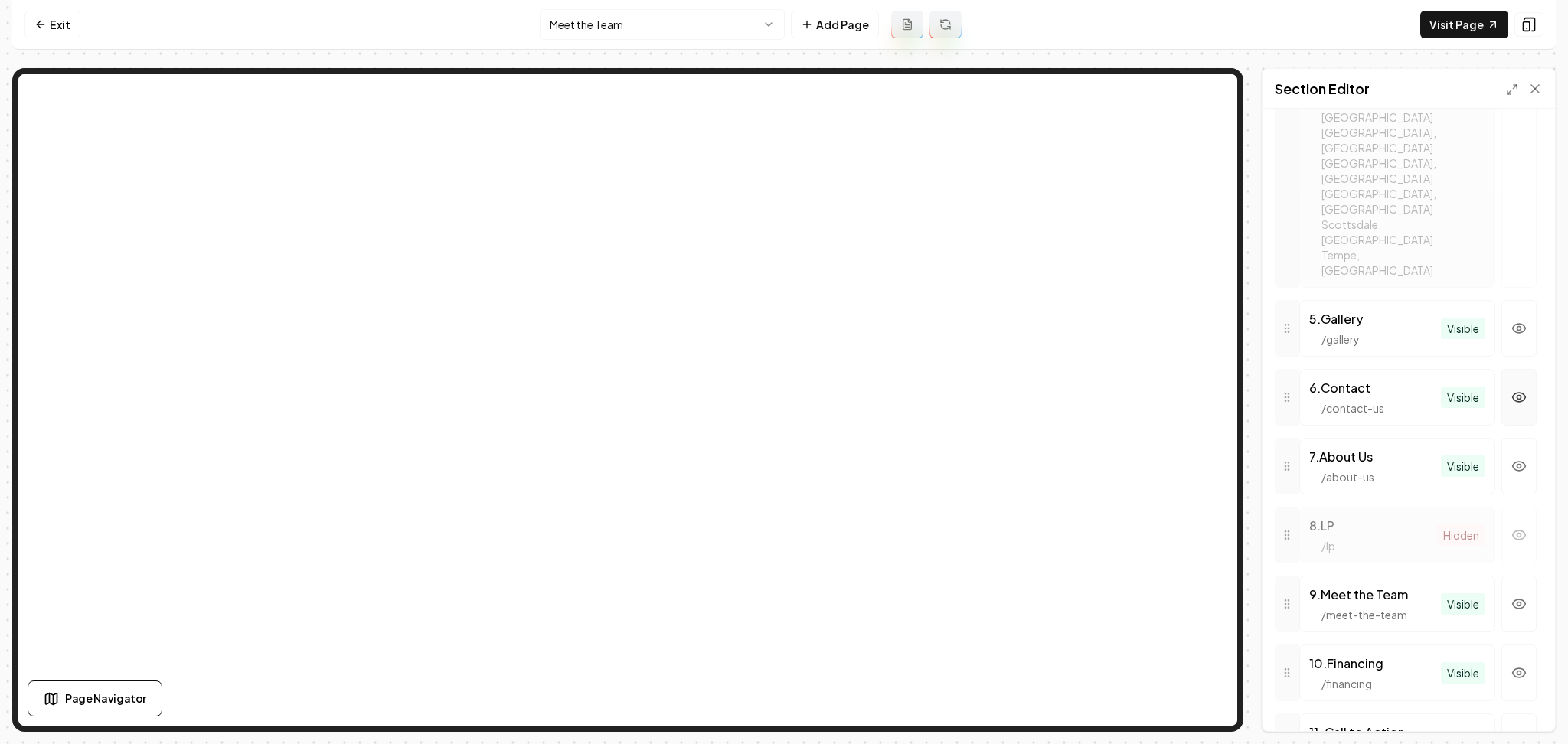
click at [1502, 369] on button "button" at bounding box center [1518, 397] width 35 height 57
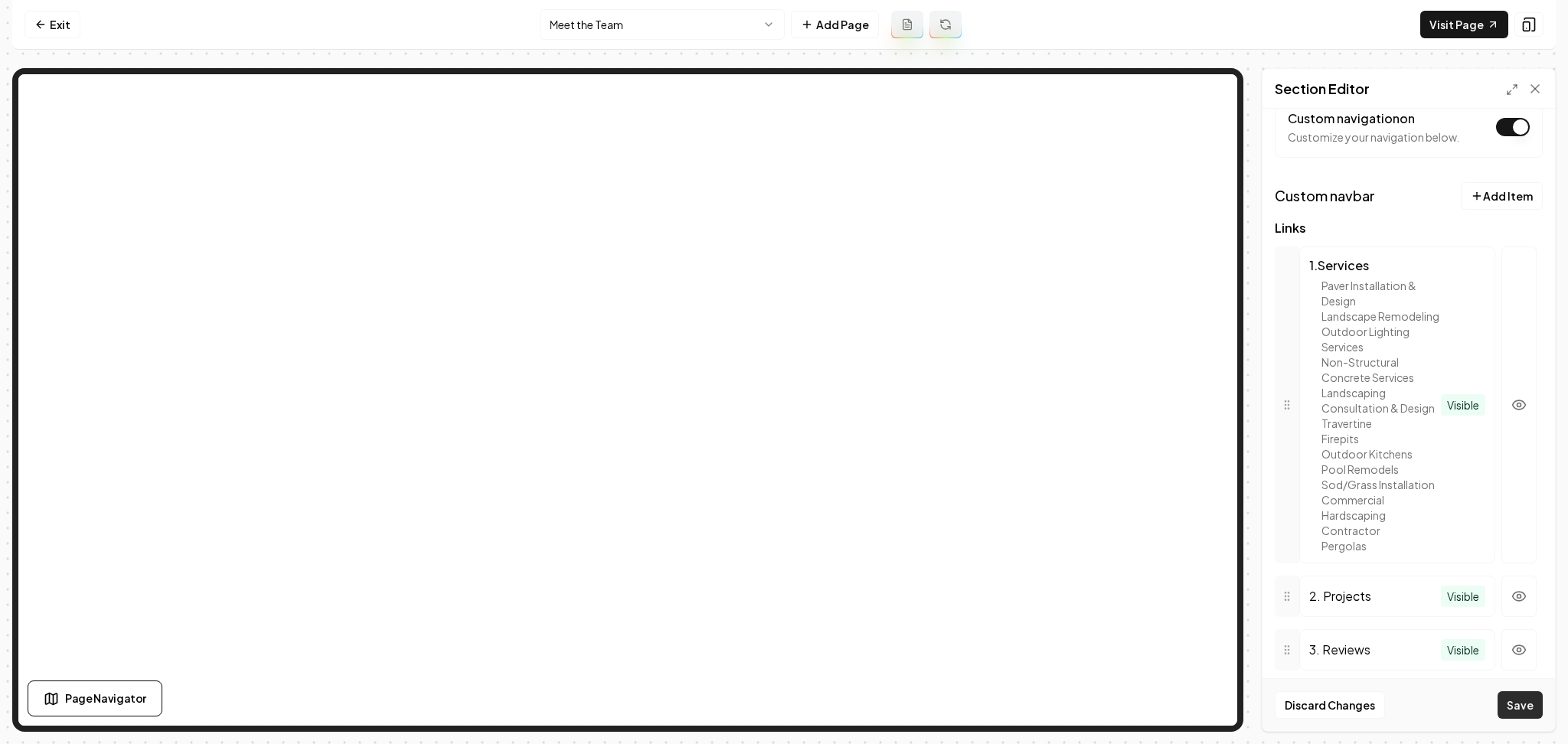
click at [1529, 691] on button "Save" at bounding box center [1520, 705] width 46 height 28
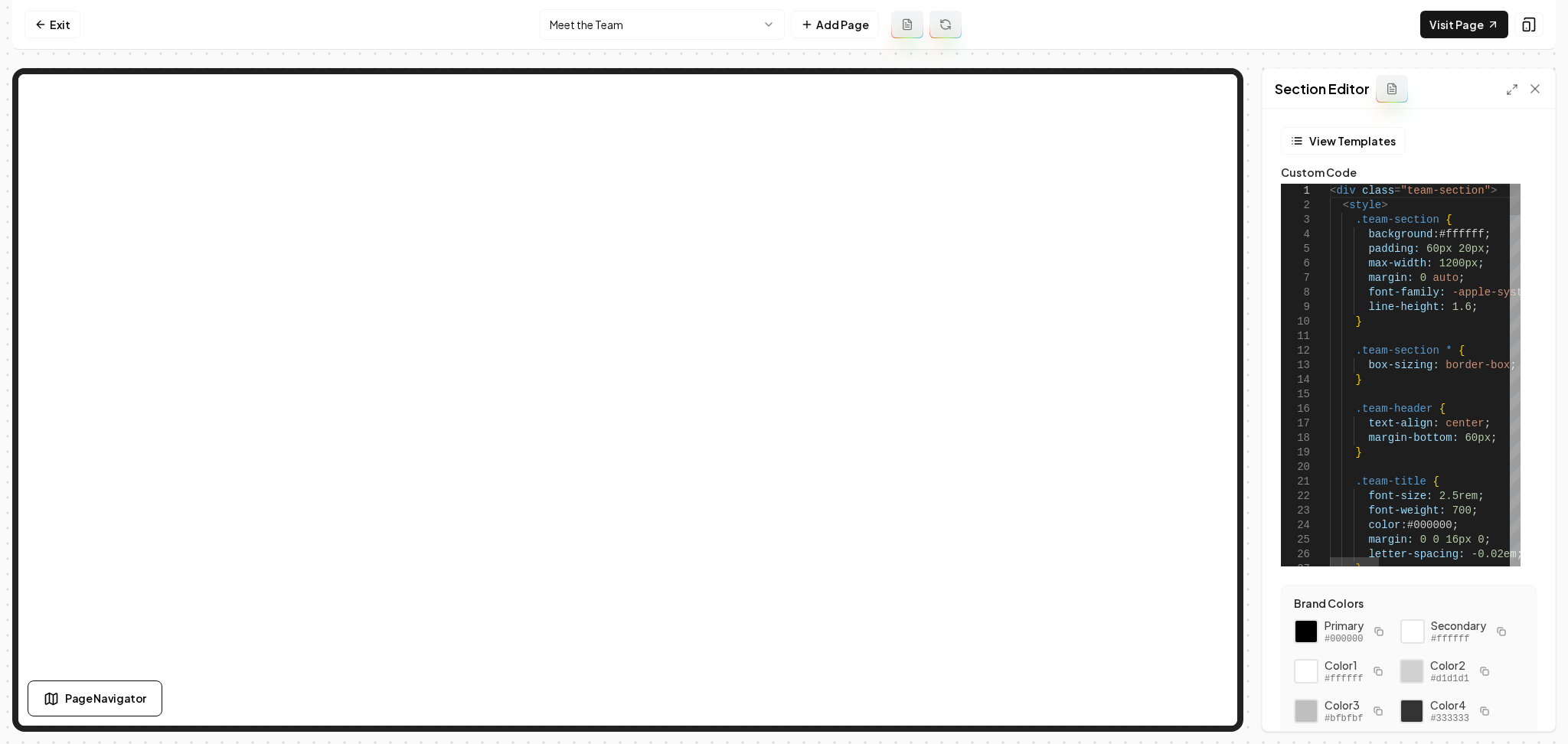
scroll to position [0, 0]
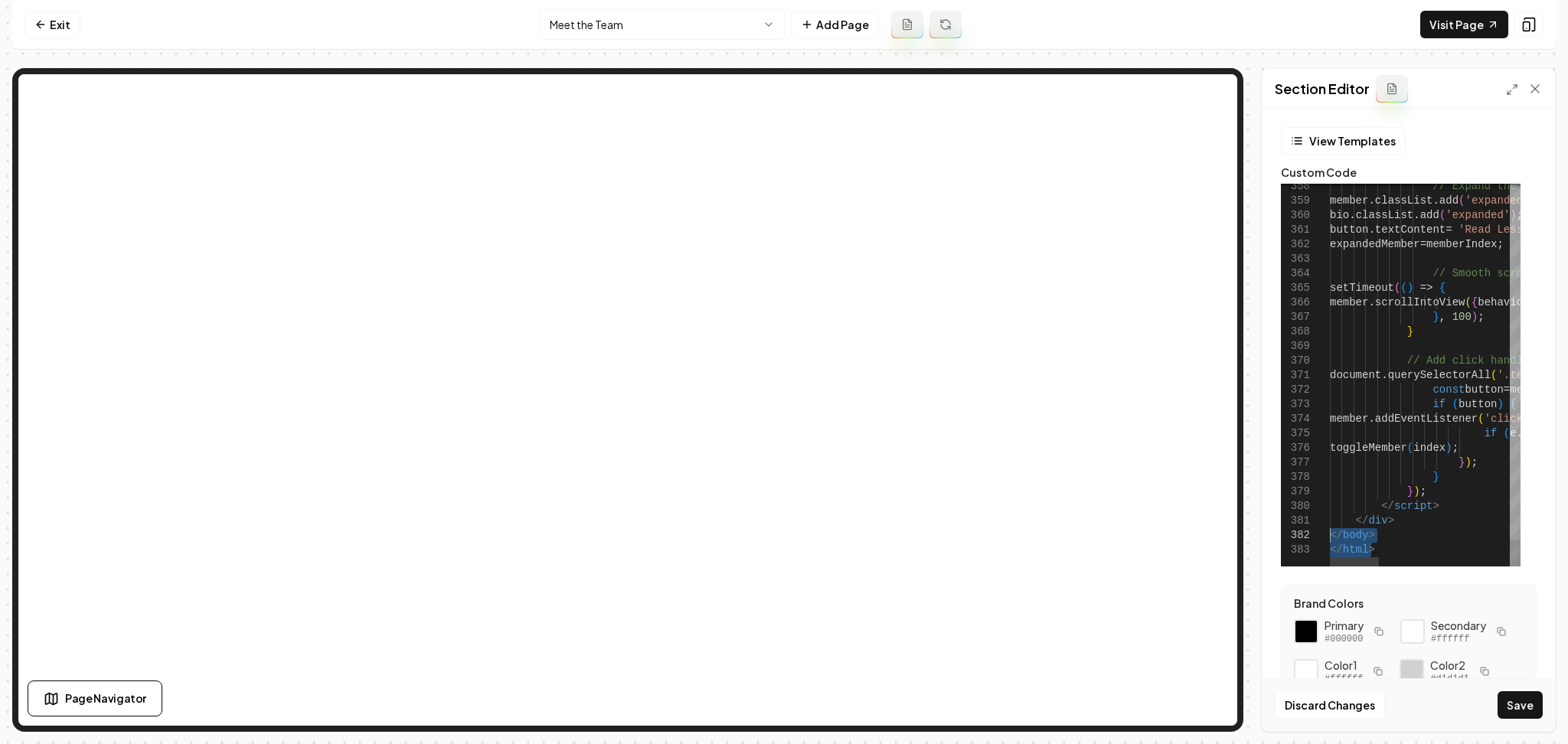
drag, startPoint x: 1380, startPoint y: 550, endPoint x: 1316, endPoint y: 536, distance: 65.5
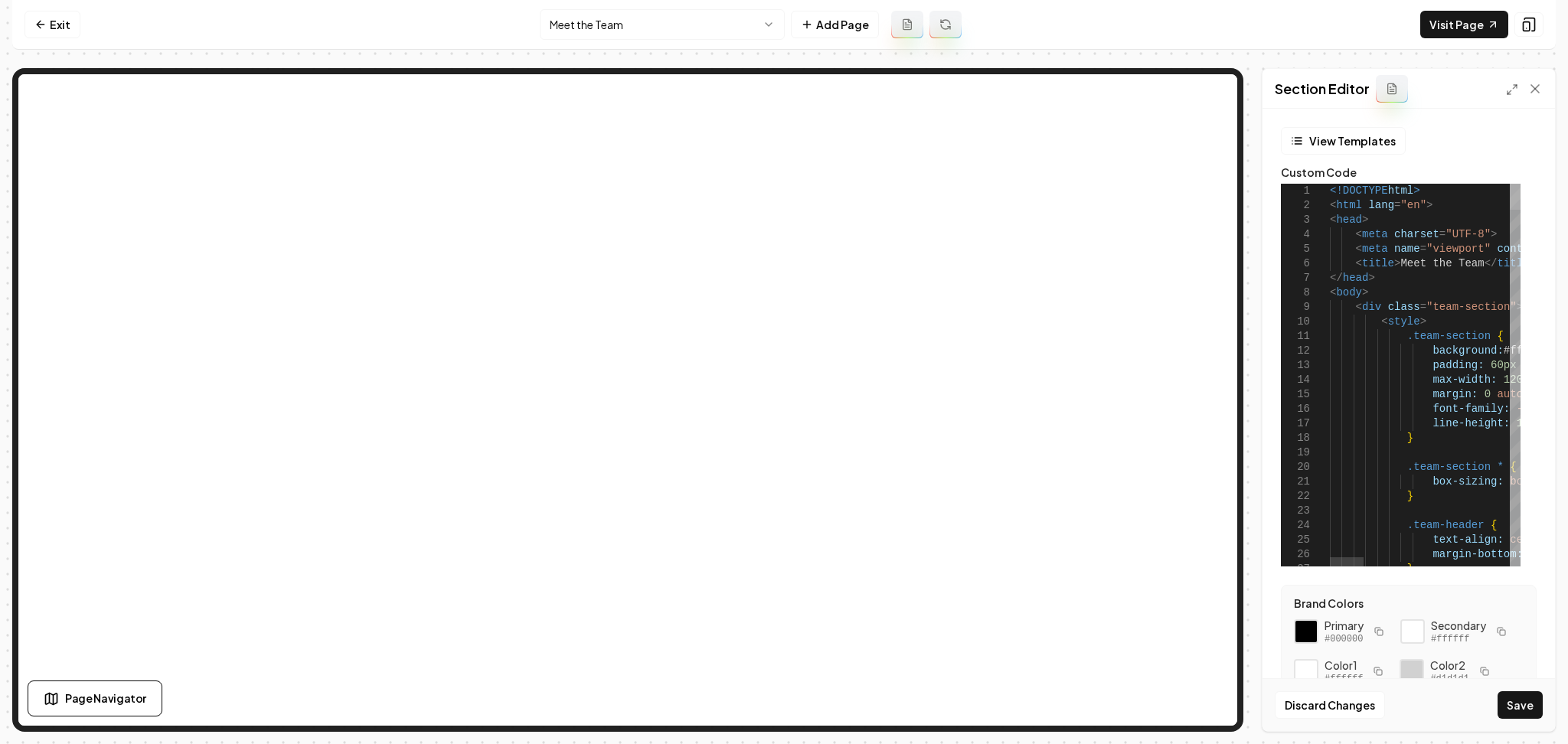
click at [1517, 184] on div at bounding box center [1514, 196] width 11 height 26
drag, startPoint x: 1375, startPoint y: 282, endPoint x: 1300, endPoint y: 186, distance: 121.8
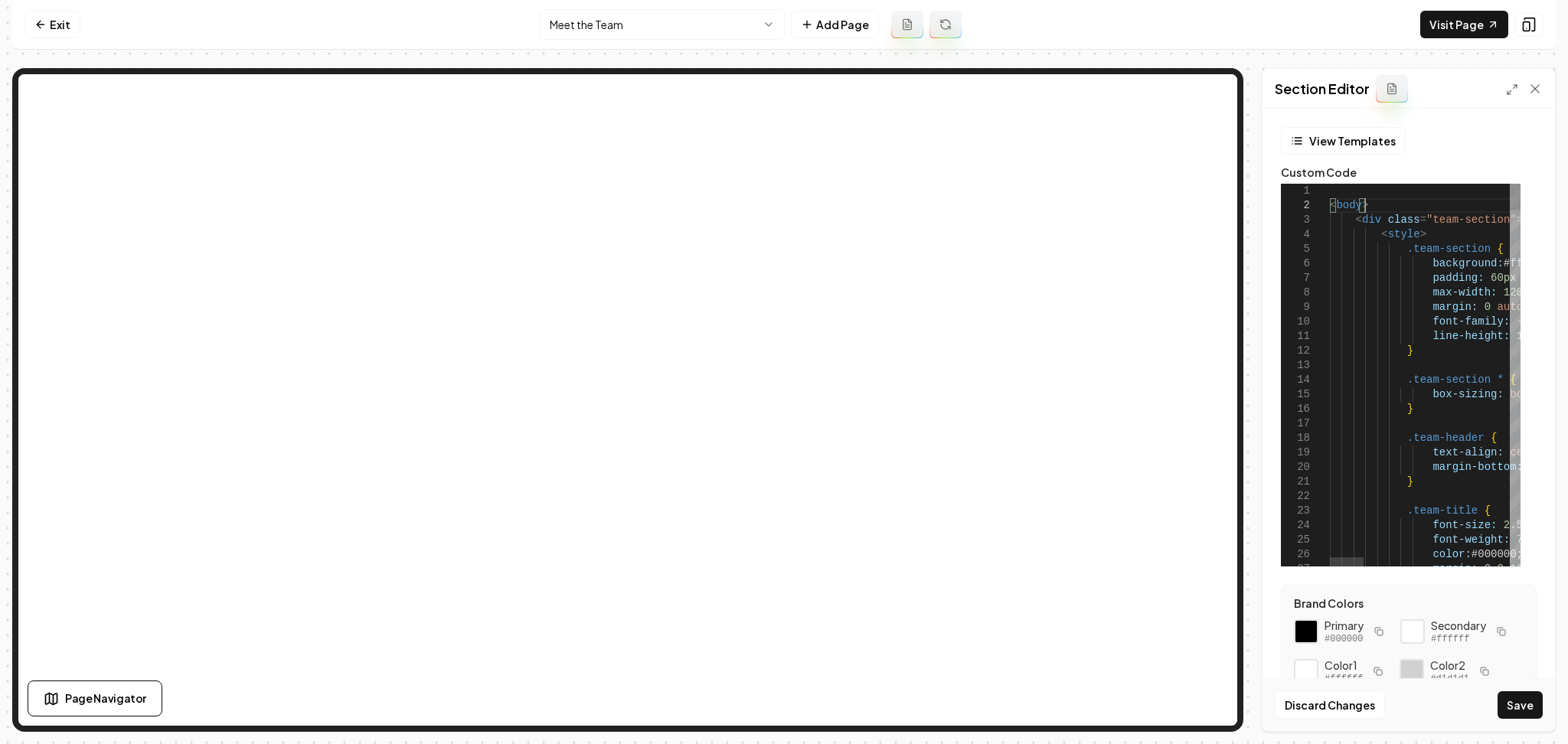
drag, startPoint x: 1386, startPoint y: 199, endPoint x: 1304, endPoint y: 202, distance: 82.1
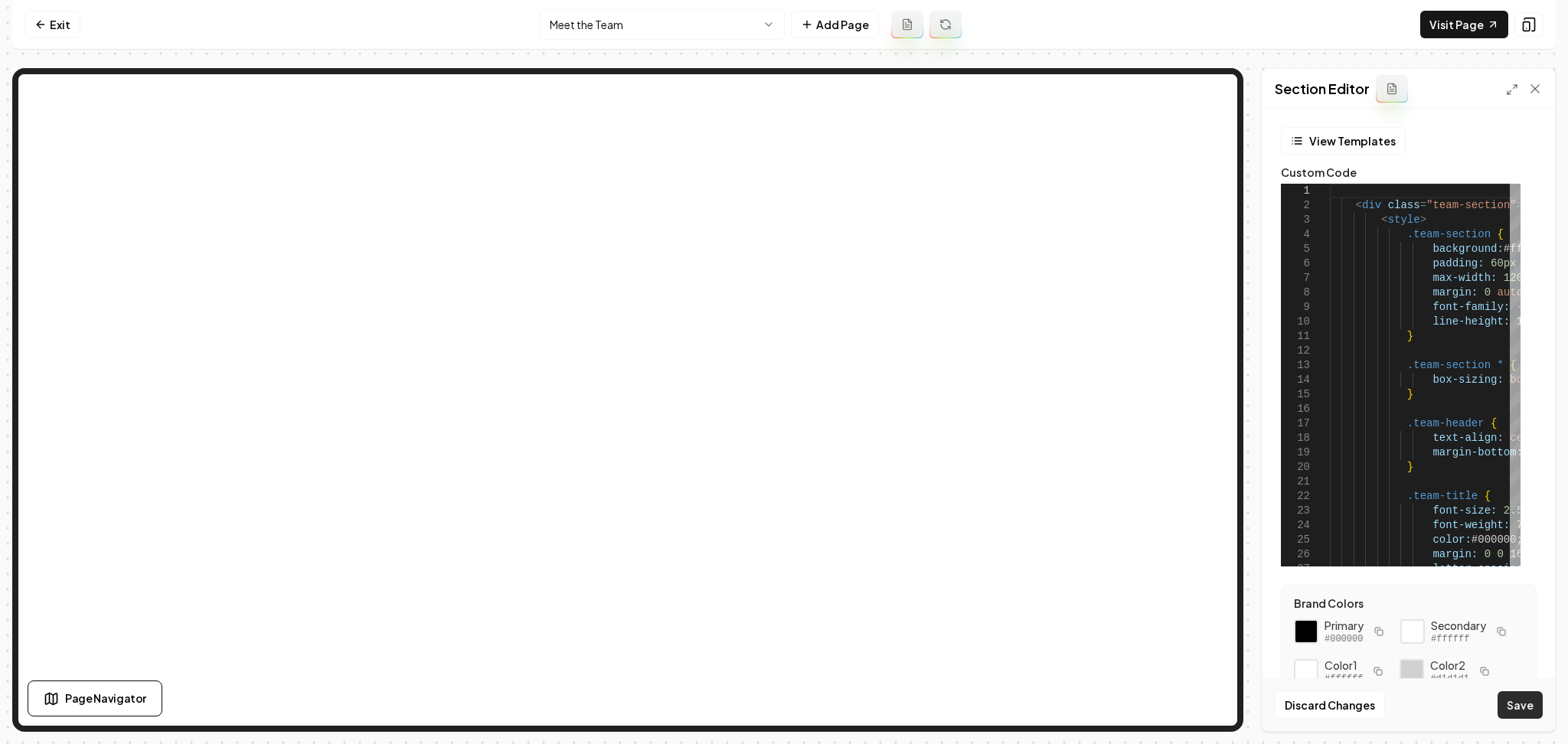
click at [1522, 697] on button "Save" at bounding box center [1520, 705] width 46 height 28
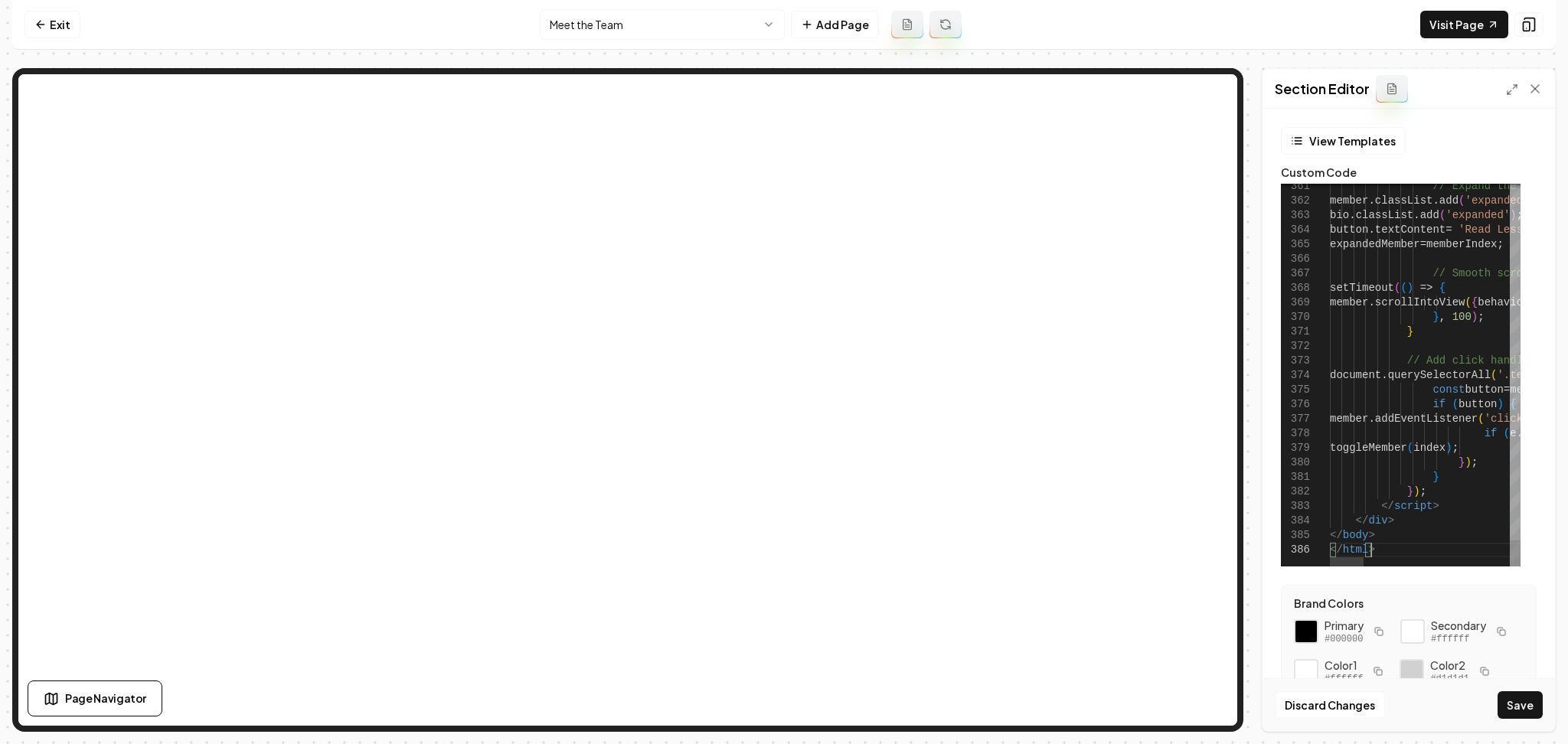
scroll to position [88, 0]
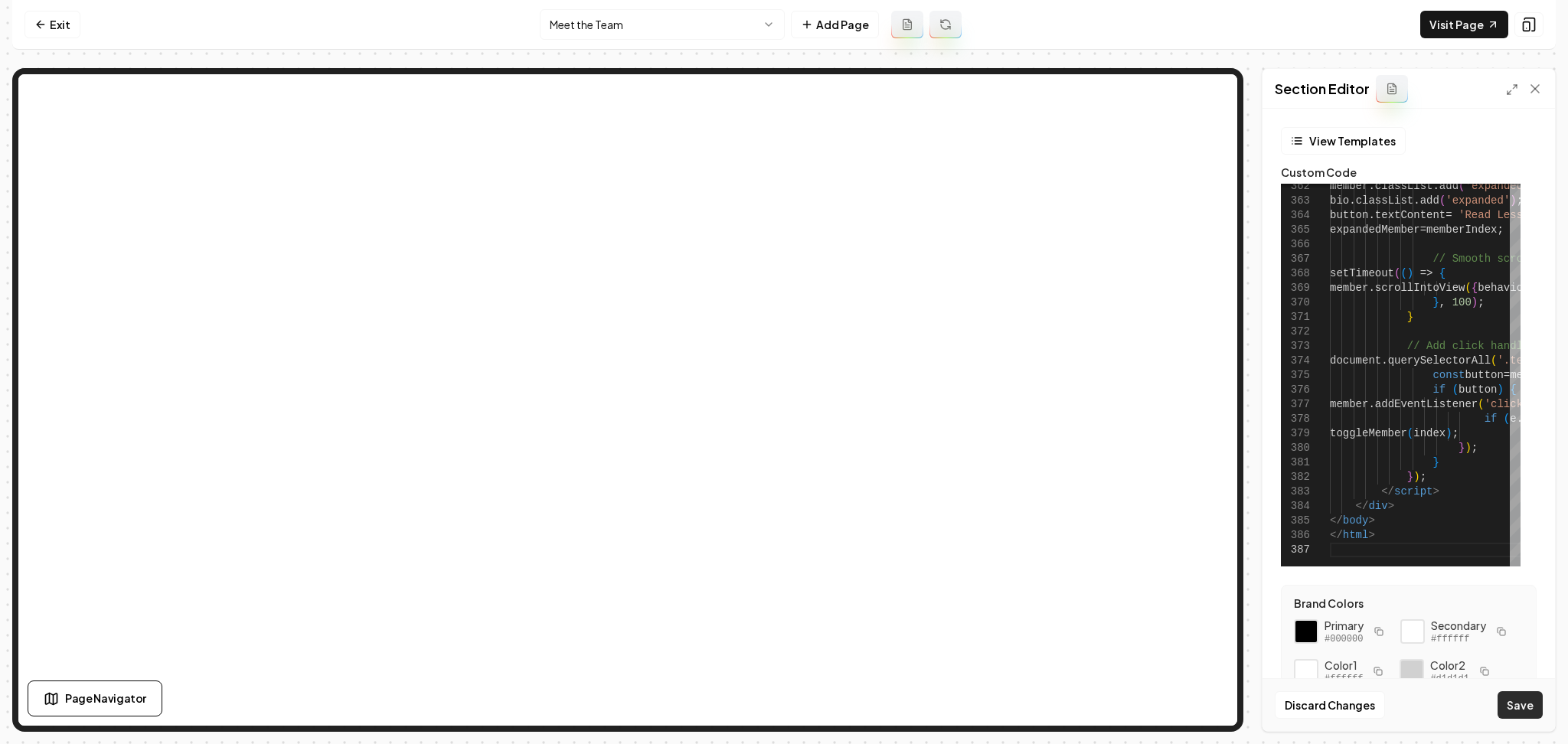
click at [1522, 695] on button "Save" at bounding box center [1520, 705] width 46 height 28
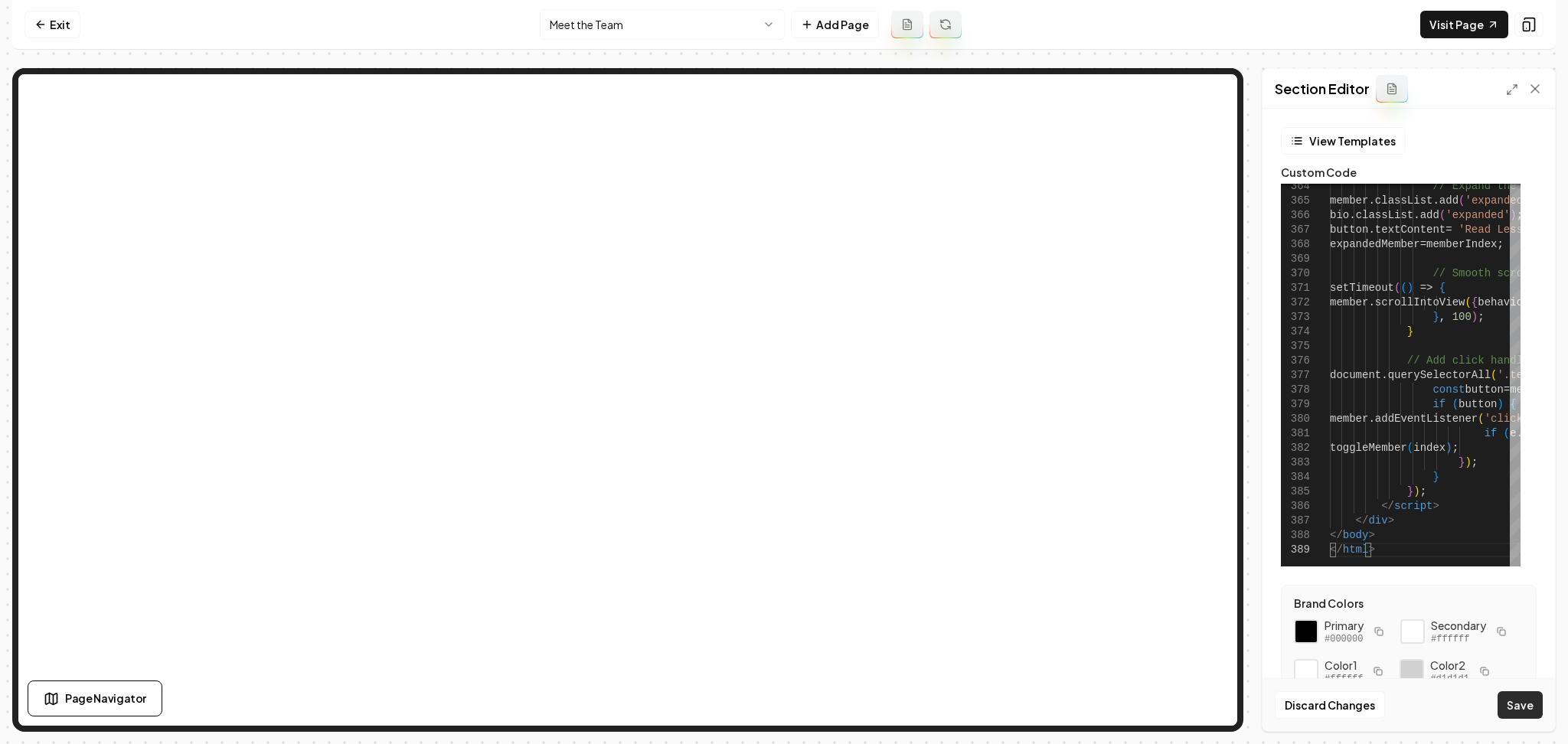
click at [1528, 711] on button "Save" at bounding box center [1520, 705] width 46 height 28
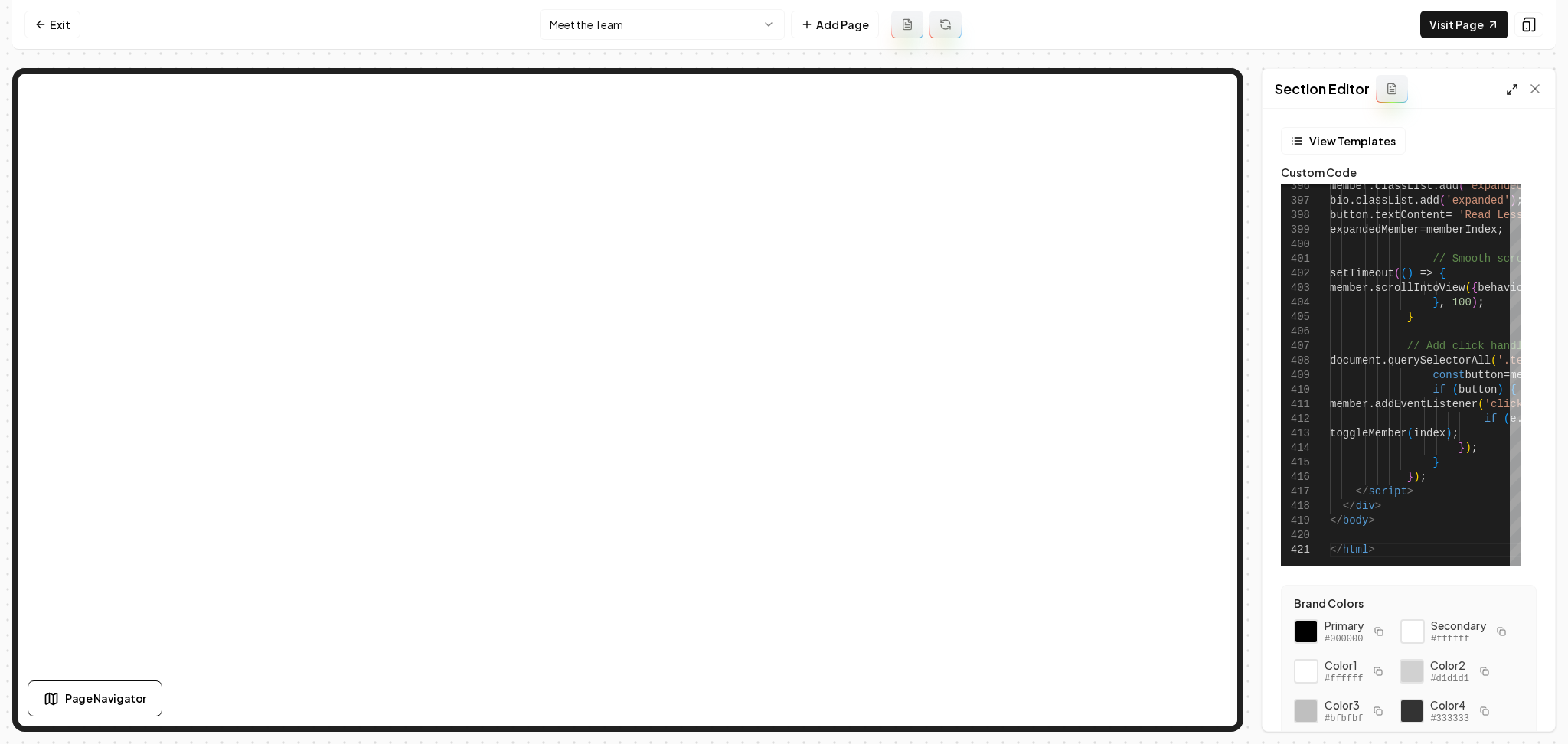
click at [1511, 95] on div at bounding box center [1523, 88] width 37 height 15
click at [1514, 88] on icon at bounding box center [1511, 89] width 12 height 12
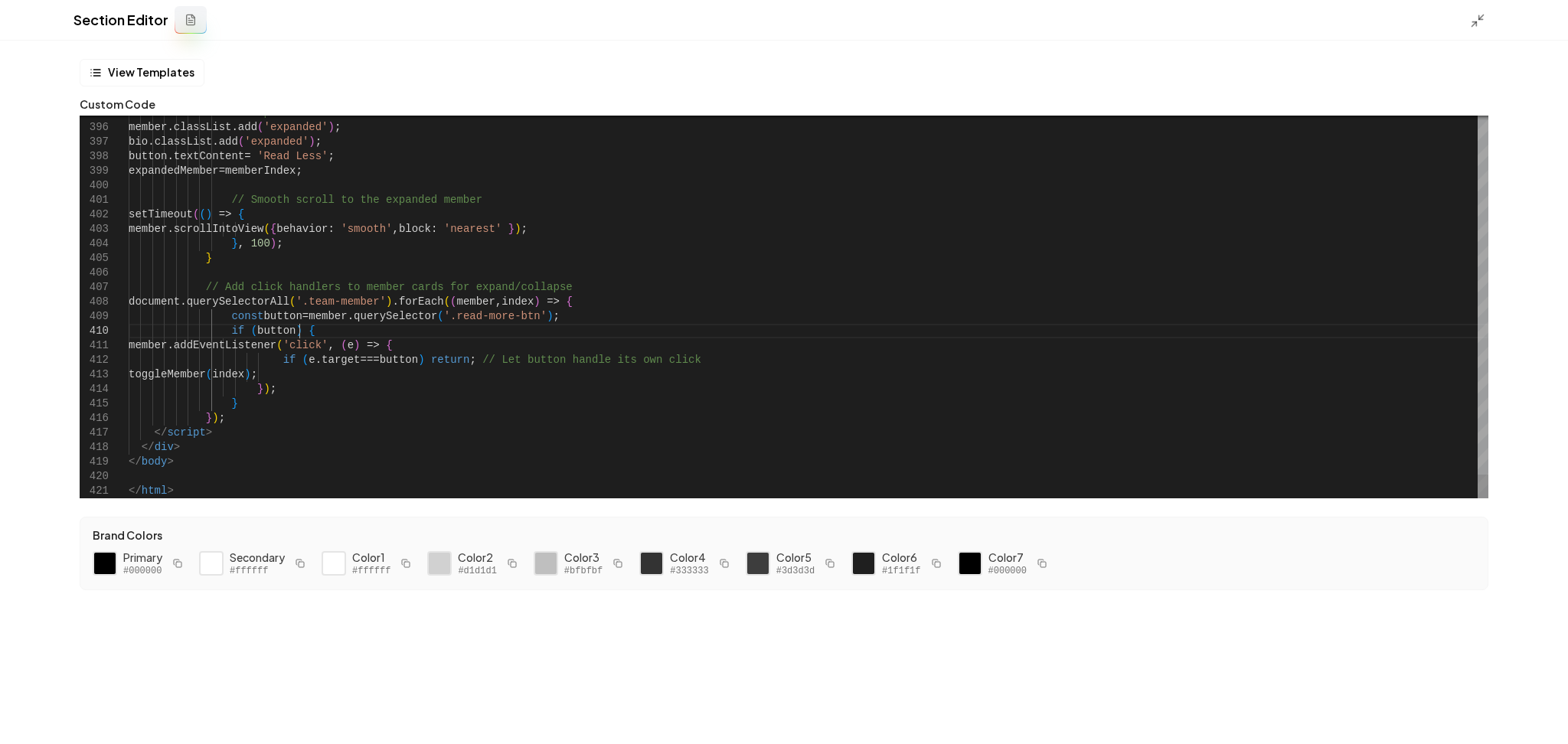
type textarea "**********"
type textarea "*"
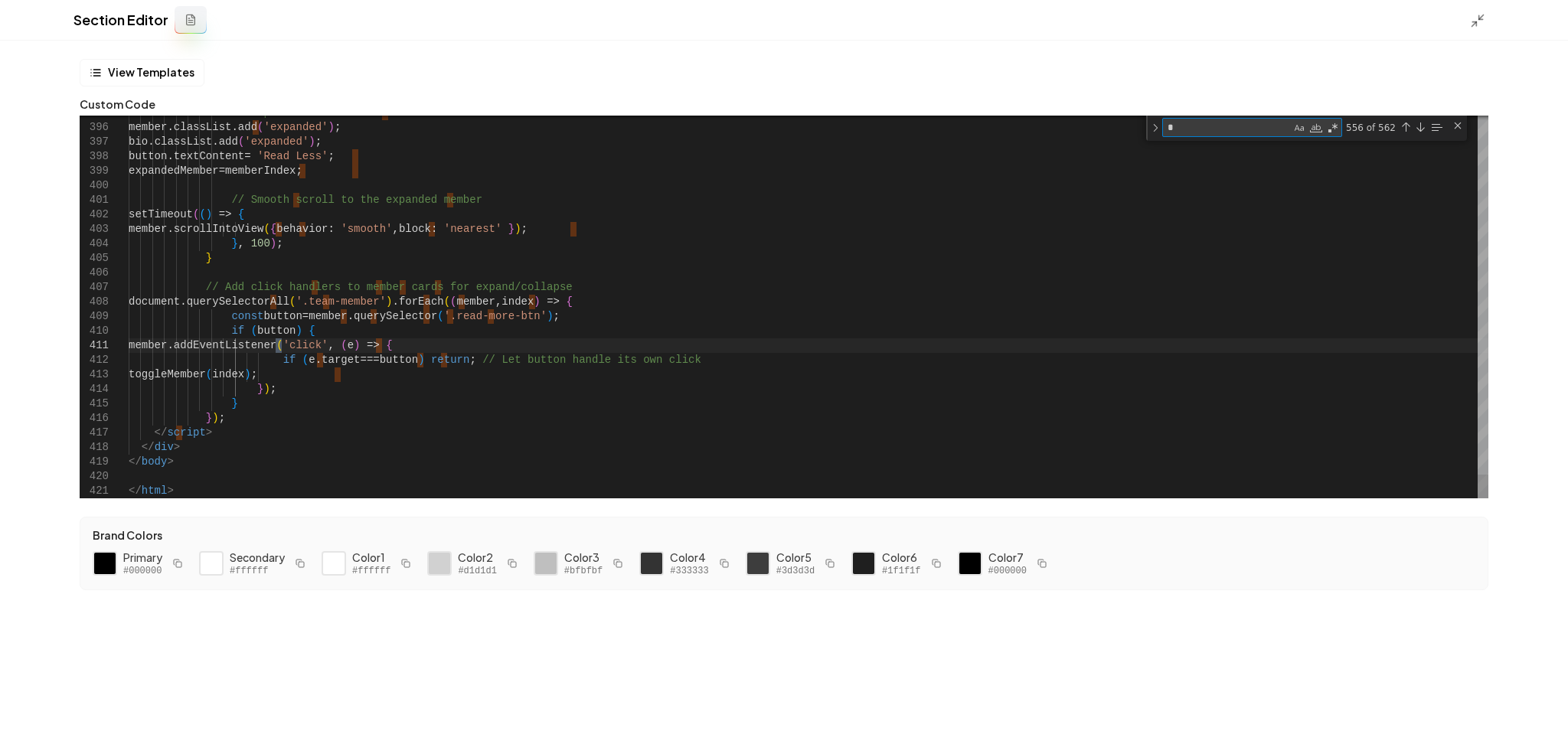
type textarea "**********"
type textarea "**"
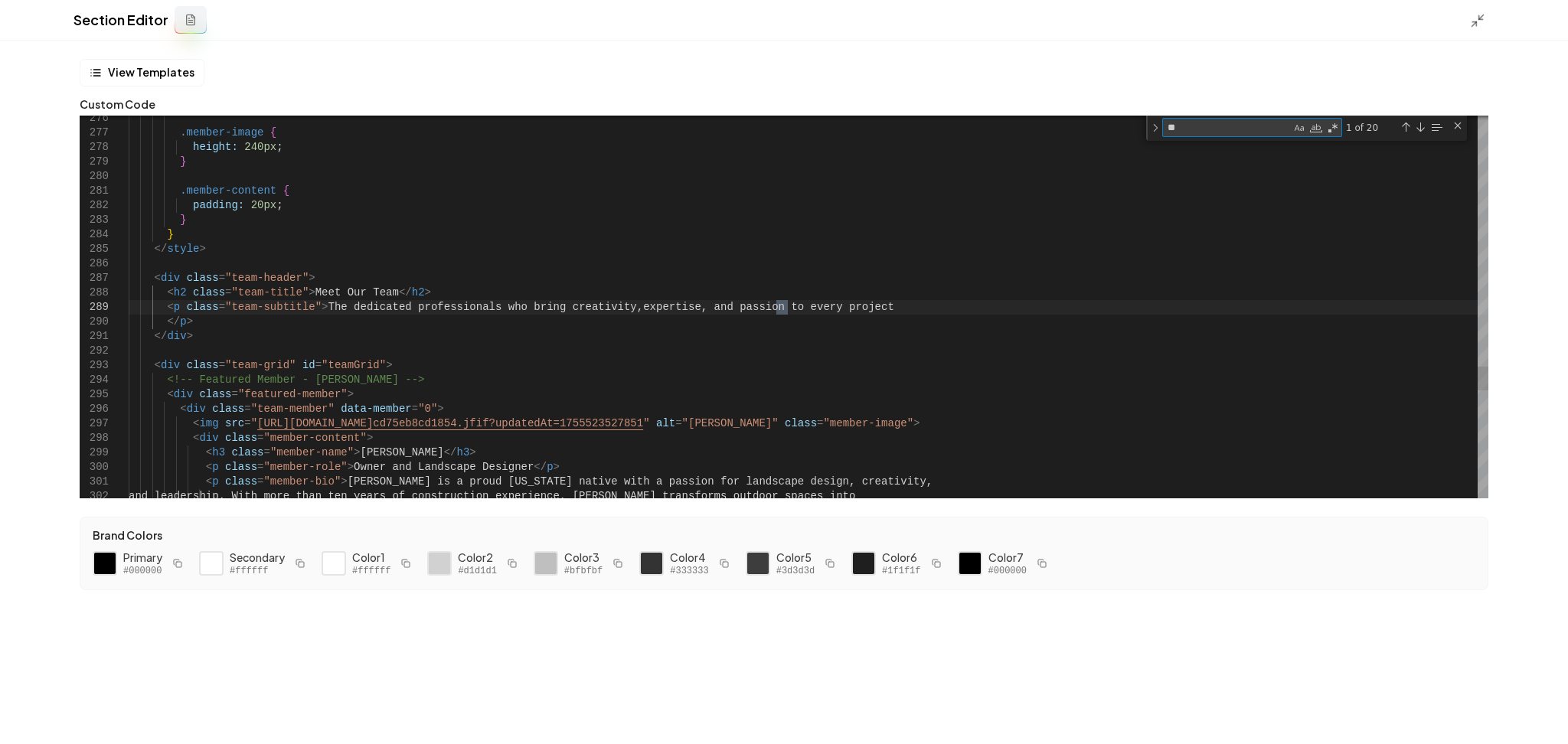
type textarea "**********"
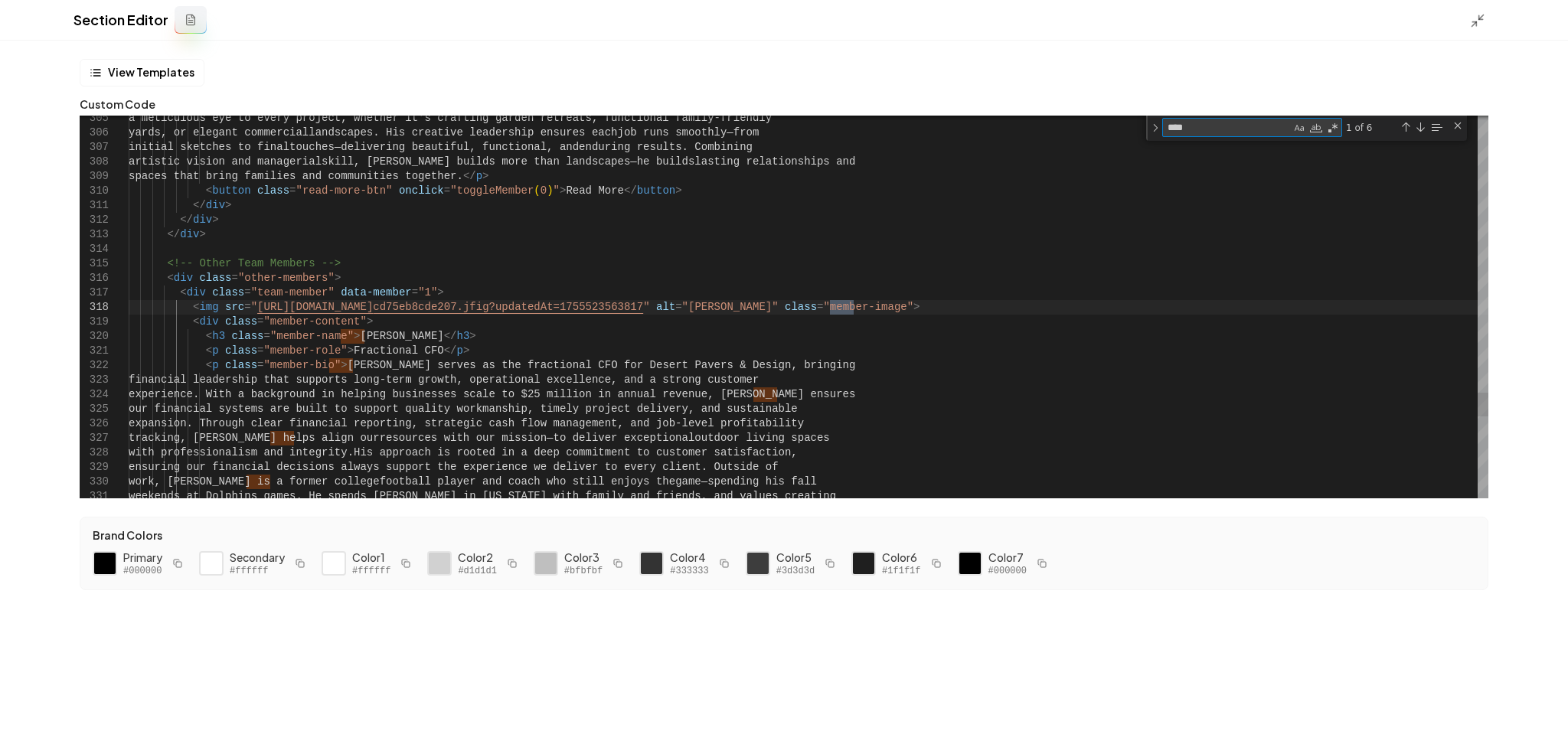
type textarea "****"
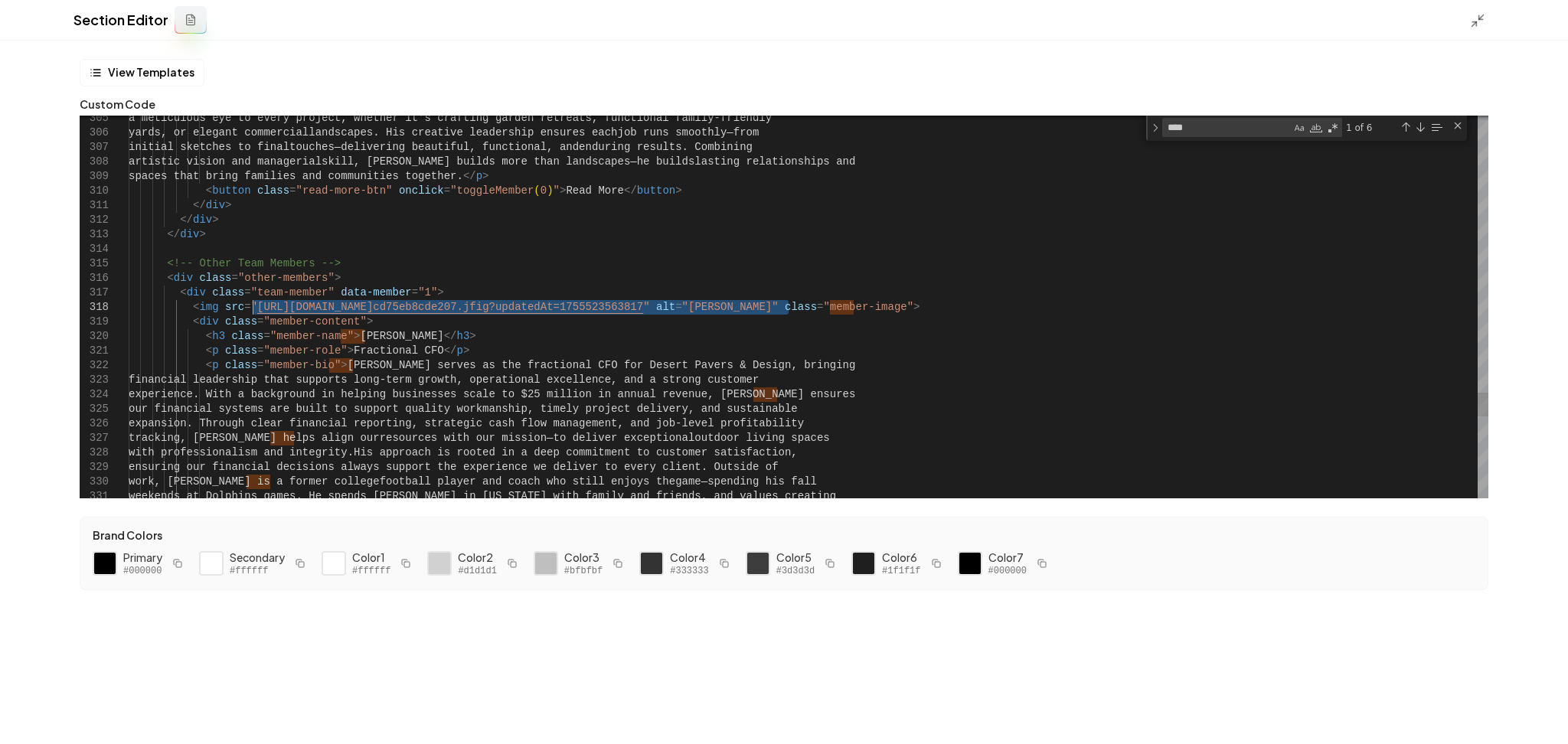
drag, startPoint x: 786, startPoint y: 309, endPoint x: 252, endPoint y: 306, distance: 534.0
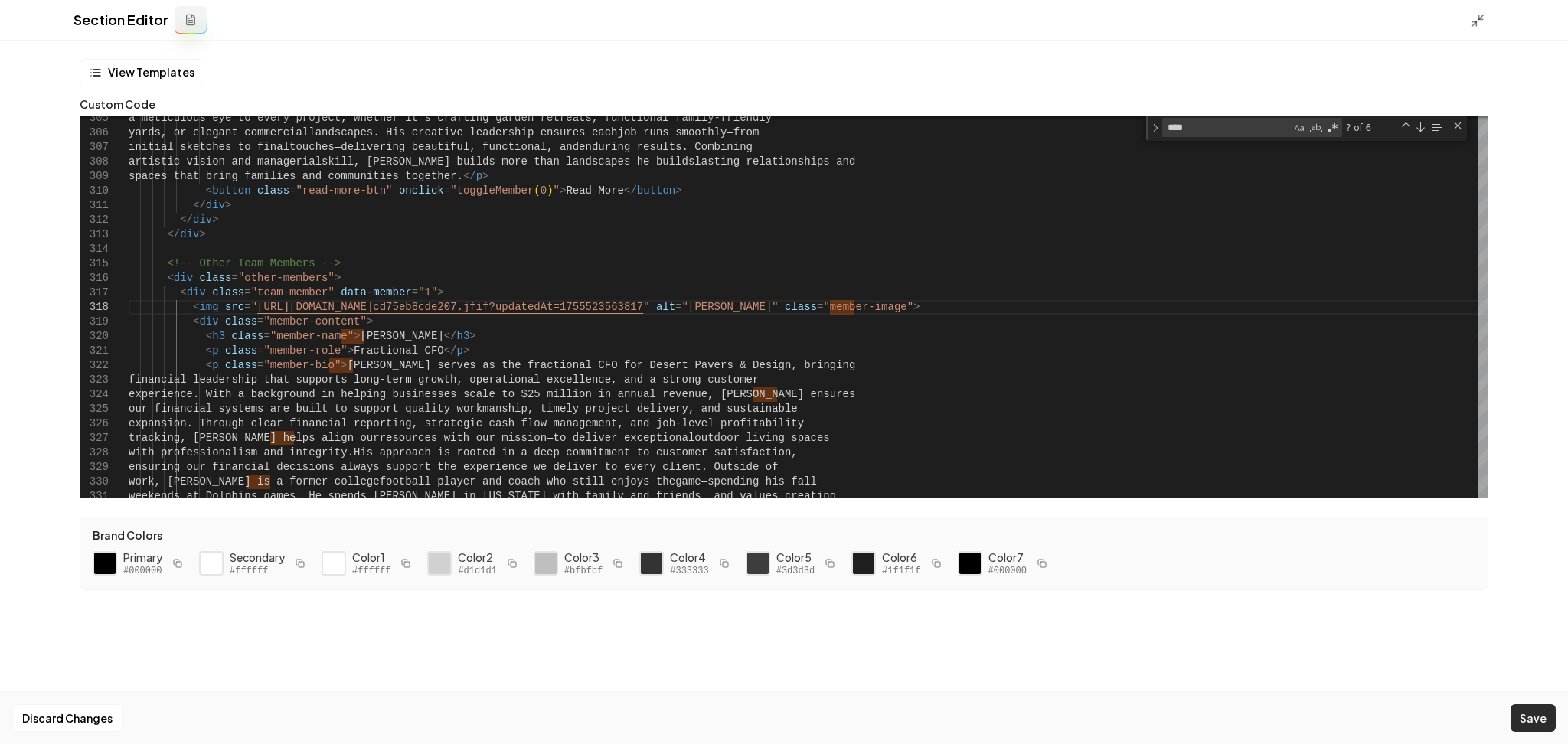
click at [1533, 710] on button "Save" at bounding box center [1533, 718] width 46 height 28
click at [1479, 27] on icon at bounding box center [1477, 20] width 15 height 15
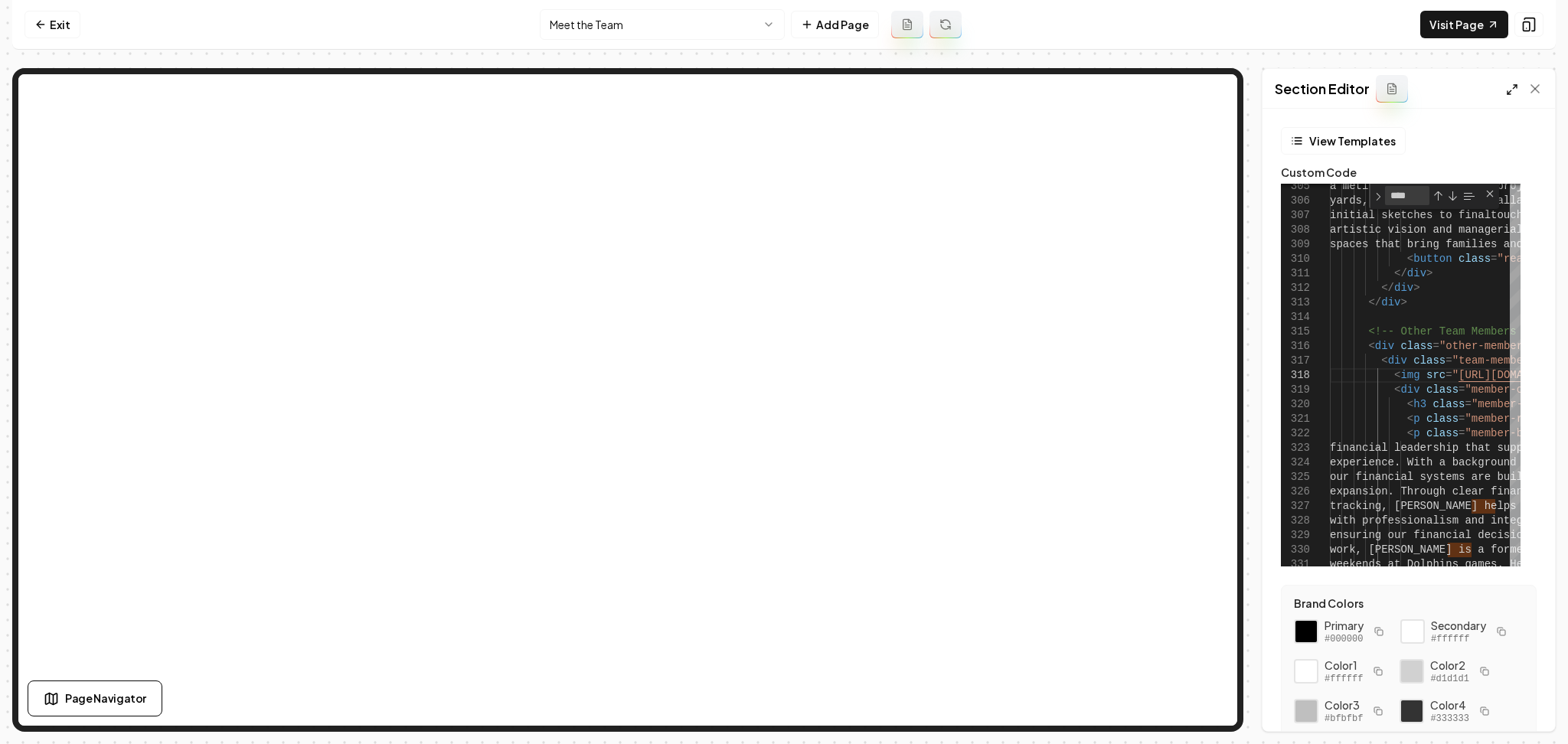
click at [1507, 92] on line at bounding box center [1509, 92] width 4 height 4
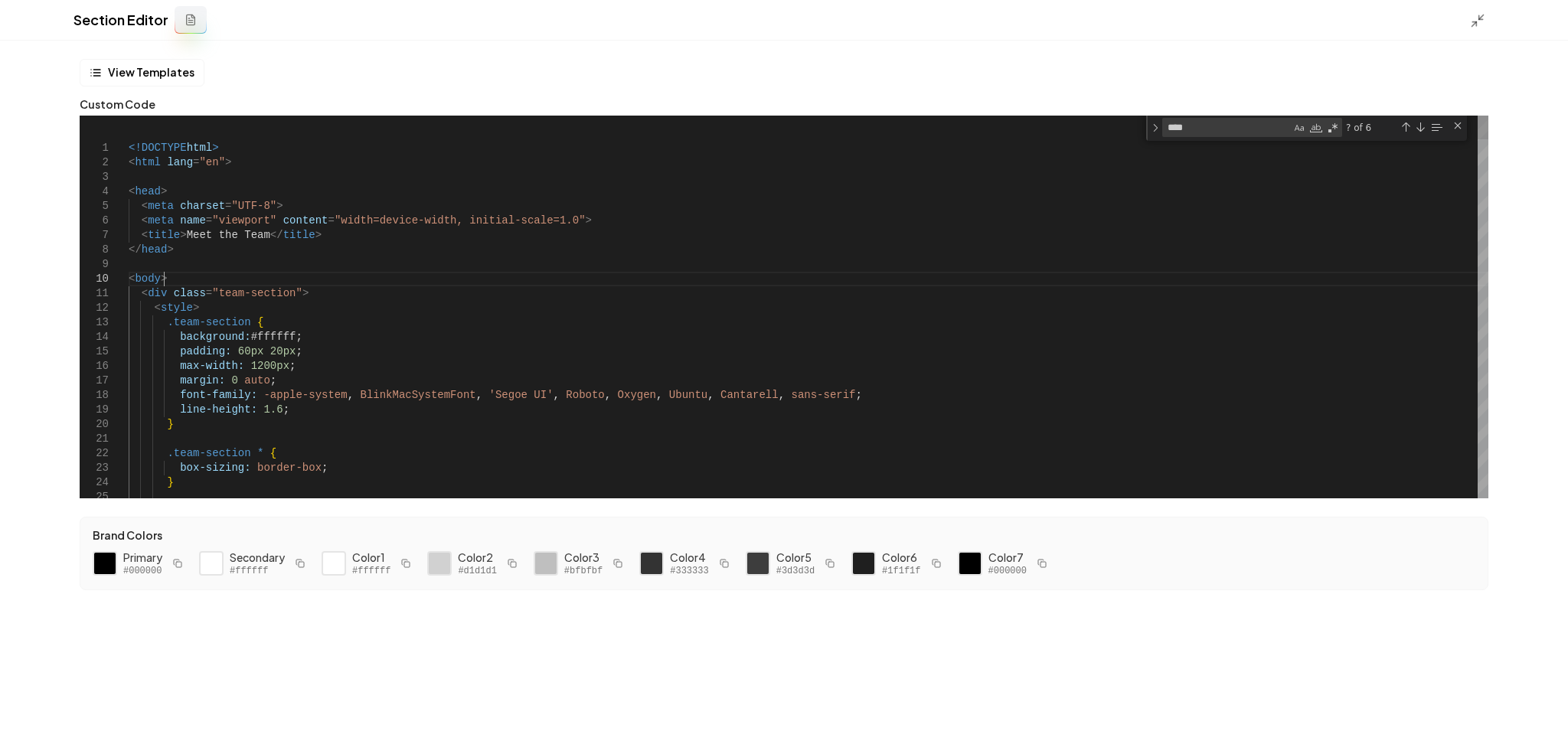
scroll to position [14, 423]
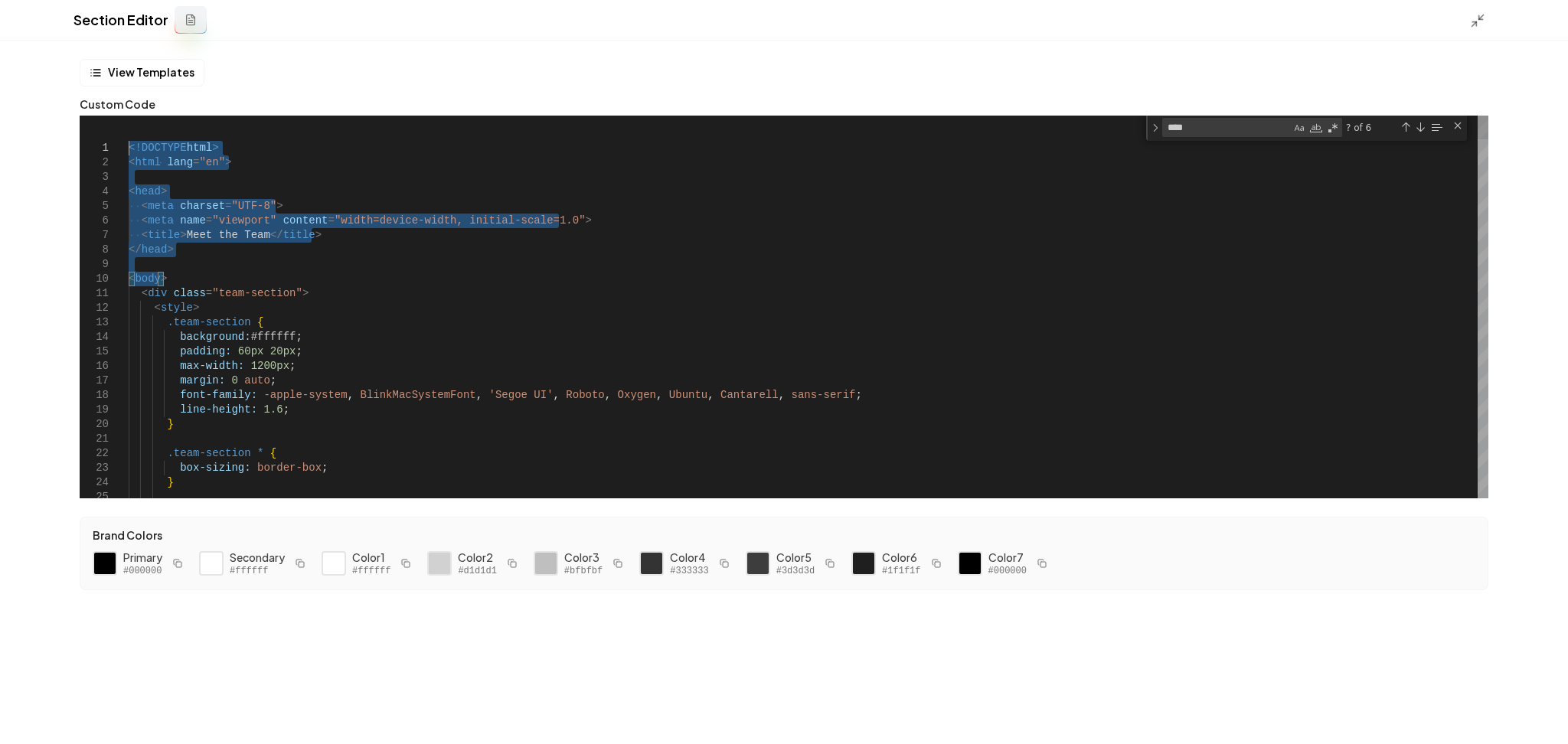
drag, startPoint x: 167, startPoint y: 276, endPoint x: 82, endPoint y: 63, distance: 229.3
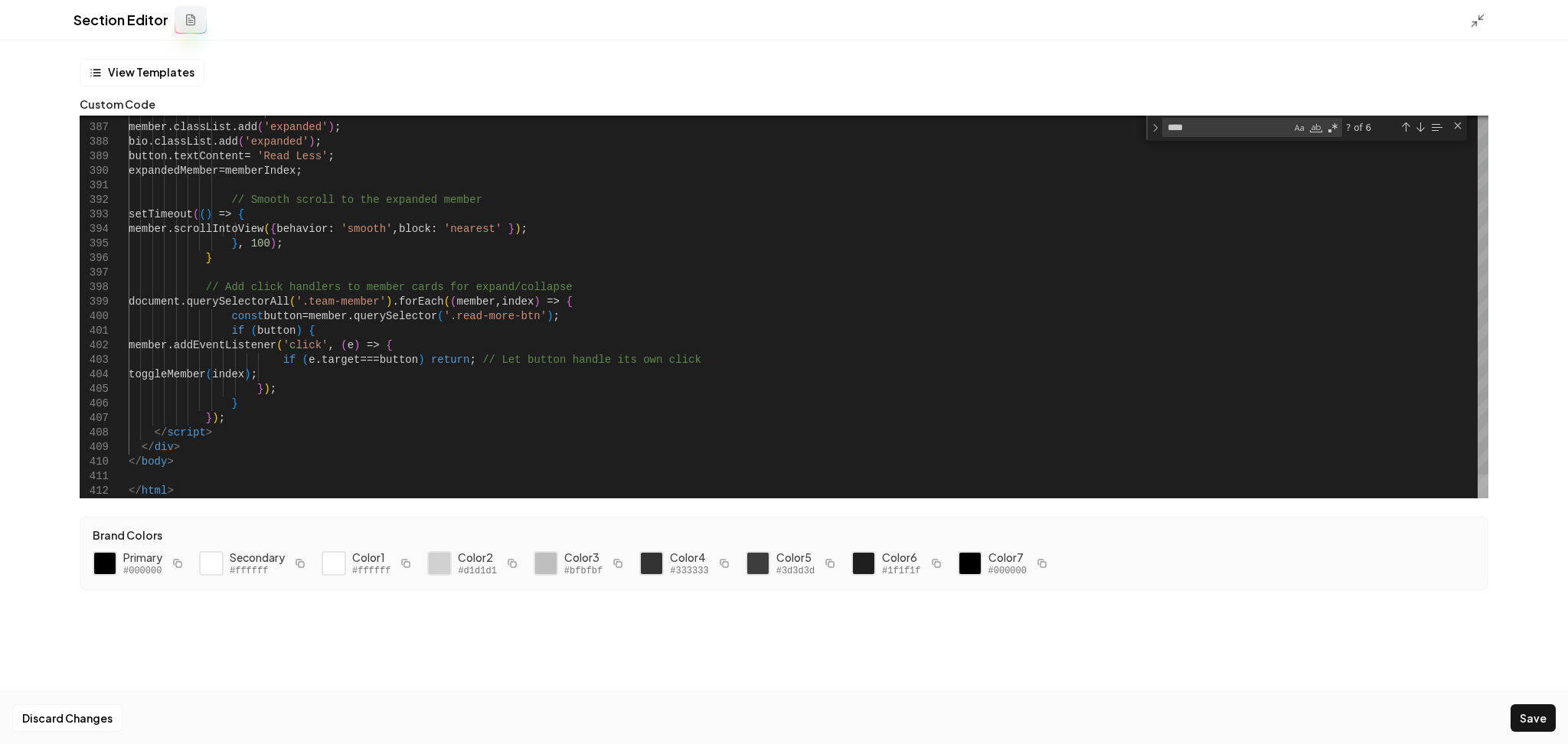
click at [1478, 498] on div at bounding box center [1483, 486] width 11 height 24
drag, startPoint x: 175, startPoint y: 494, endPoint x: 95, endPoint y: 463, distance: 85.8
type textarea "**********"
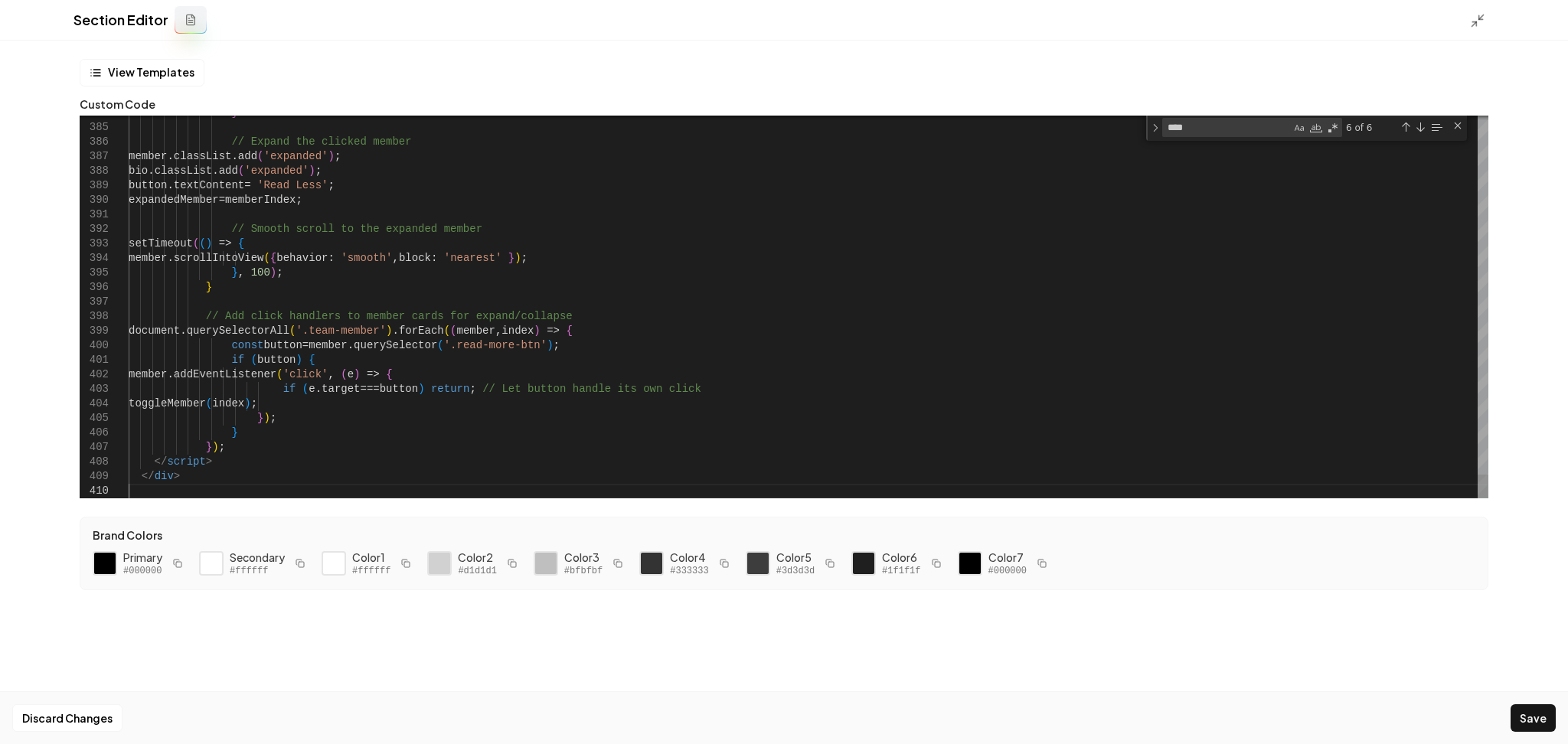
scroll to position [13, 0]
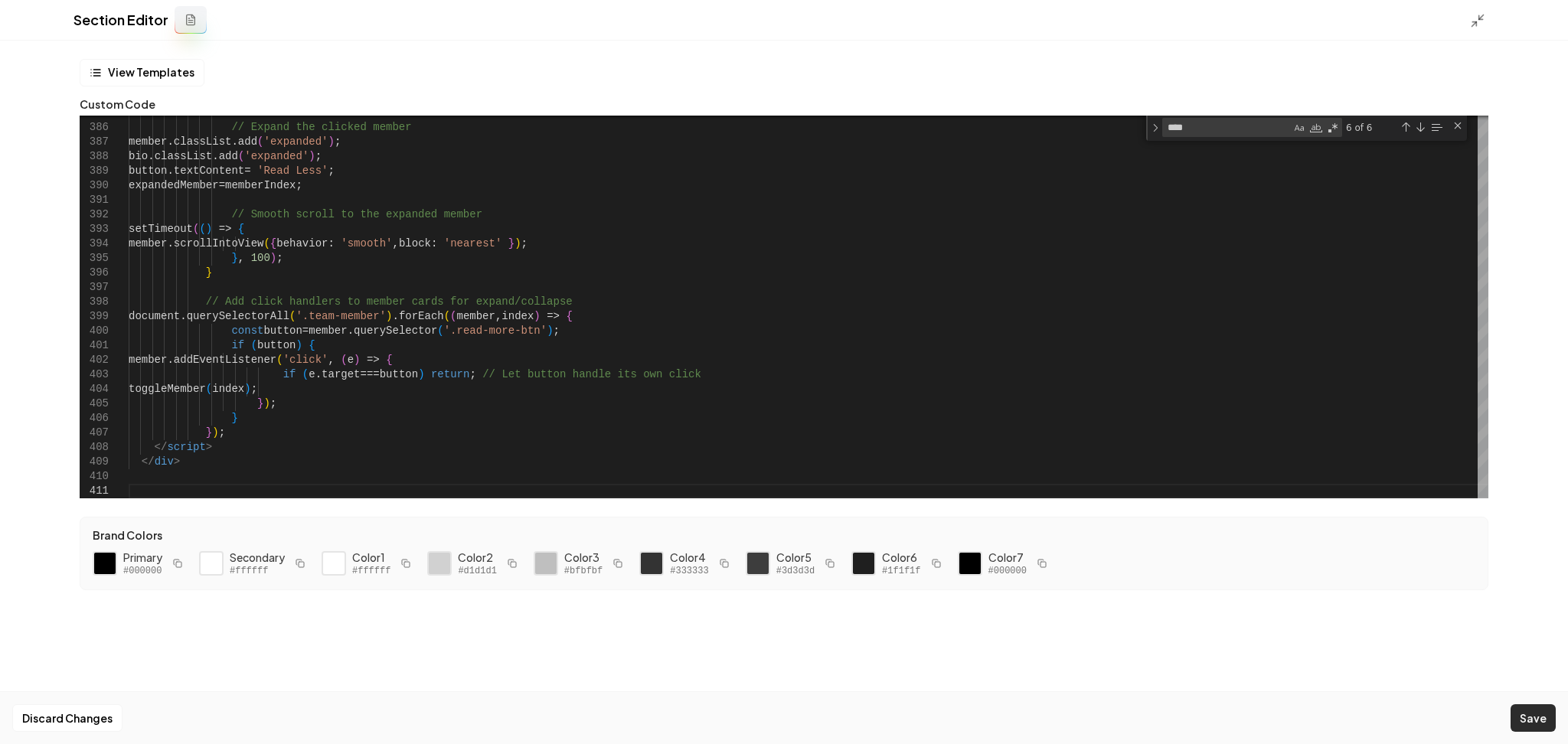
click at [1544, 717] on button "Save" at bounding box center [1533, 718] width 46 height 28
type textarea "**********"
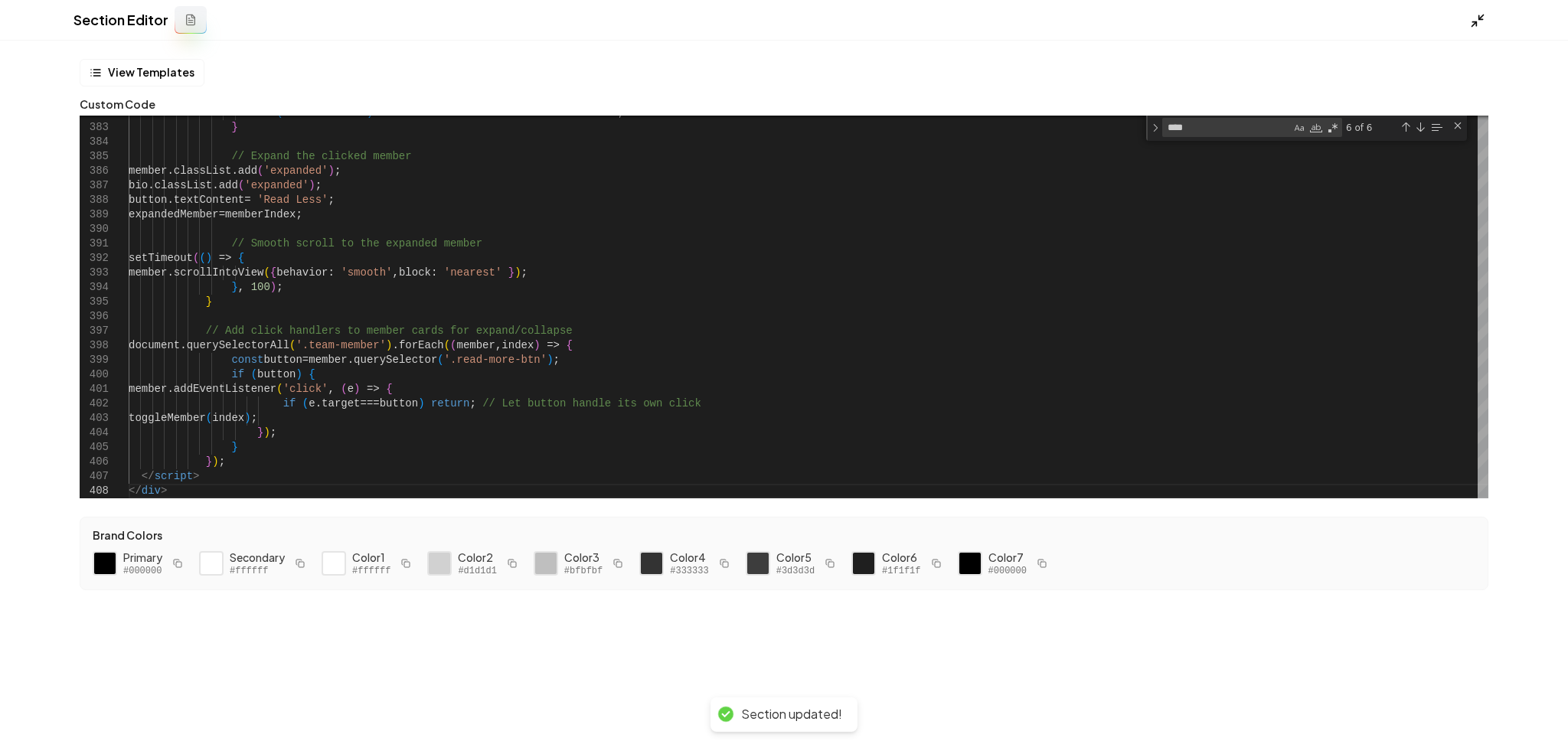
click at [1478, 19] on icon at bounding box center [1477, 20] width 15 height 15
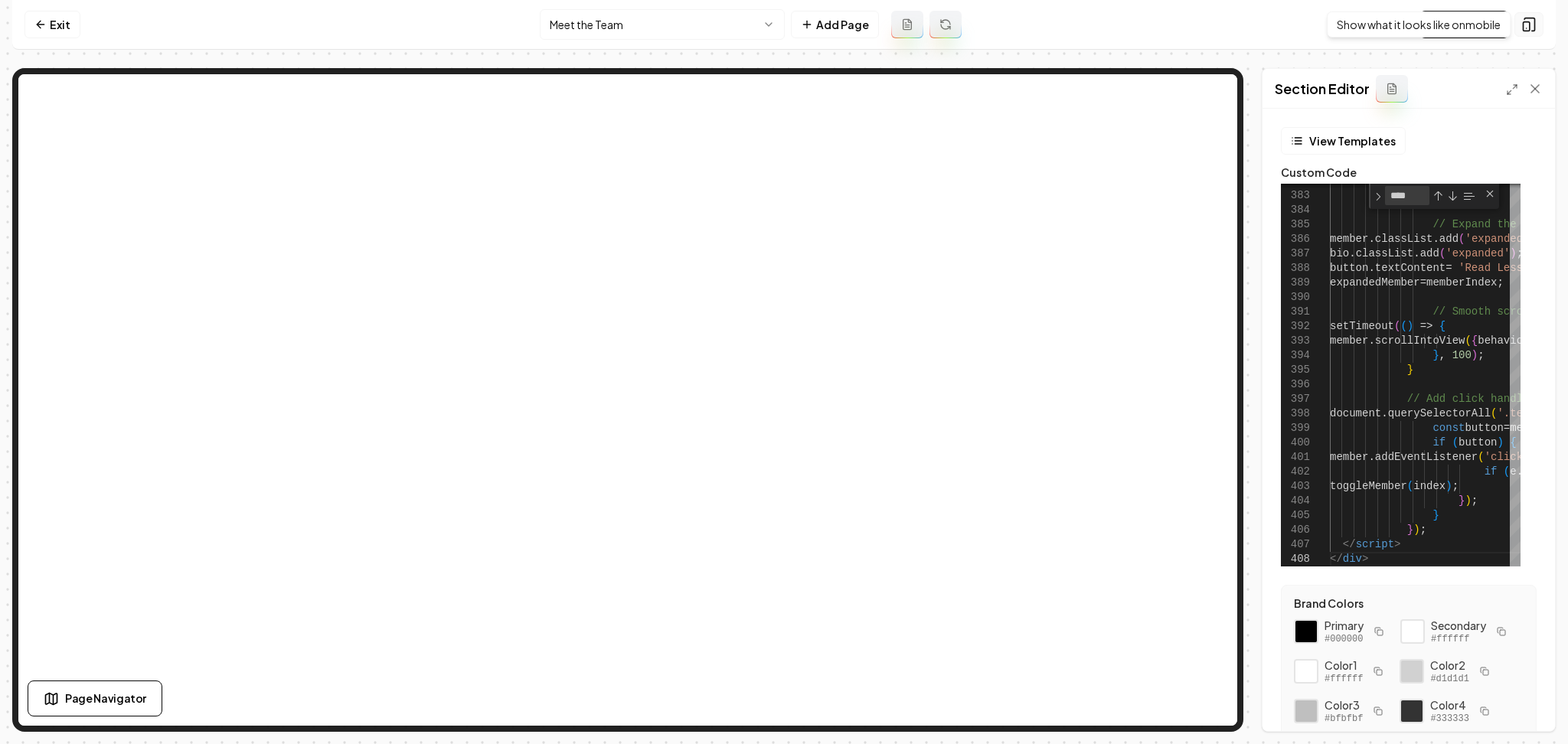
click at [1529, 29] on icon at bounding box center [1528, 24] width 15 height 15
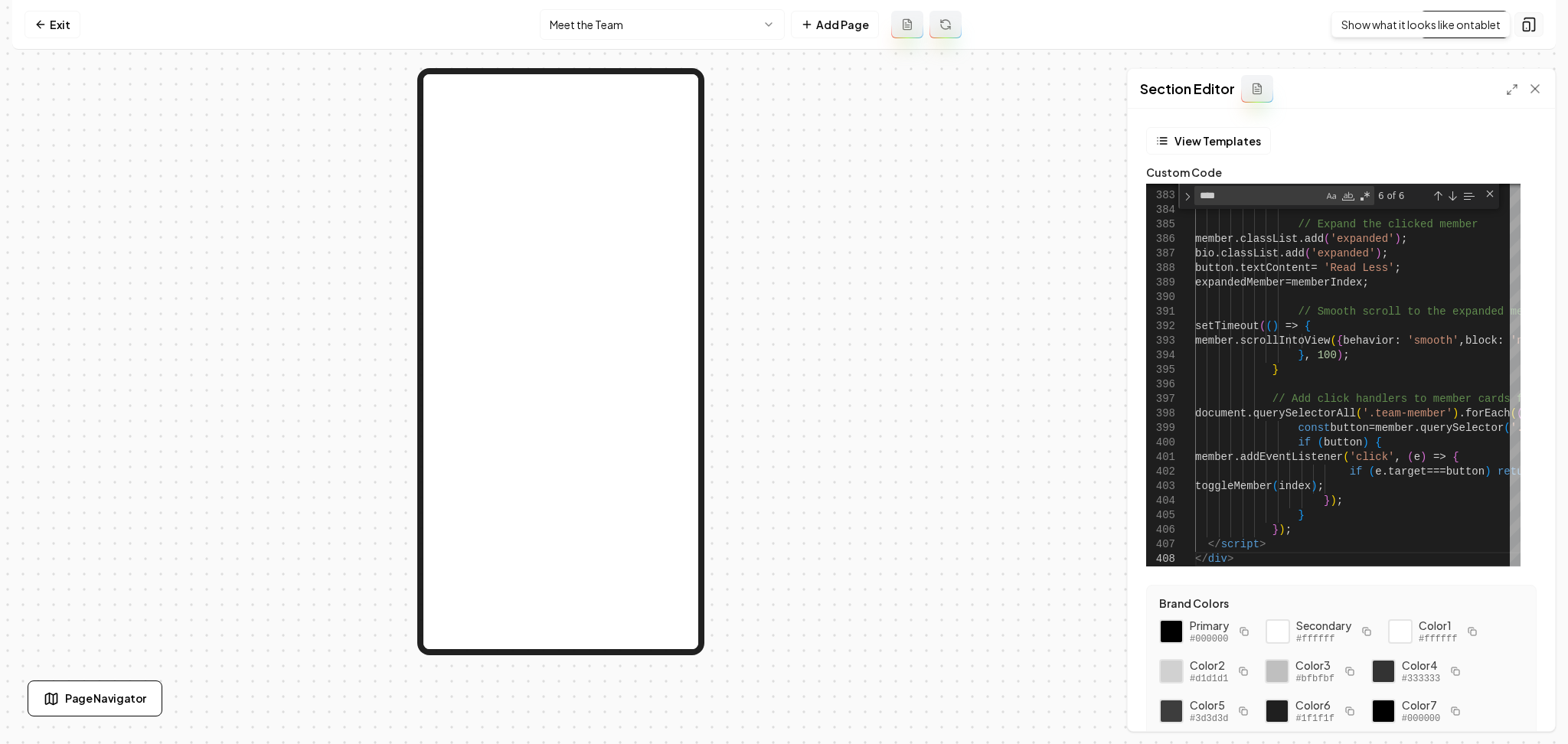
click at [1539, 28] on button at bounding box center [1528, 24] width 29 height 25
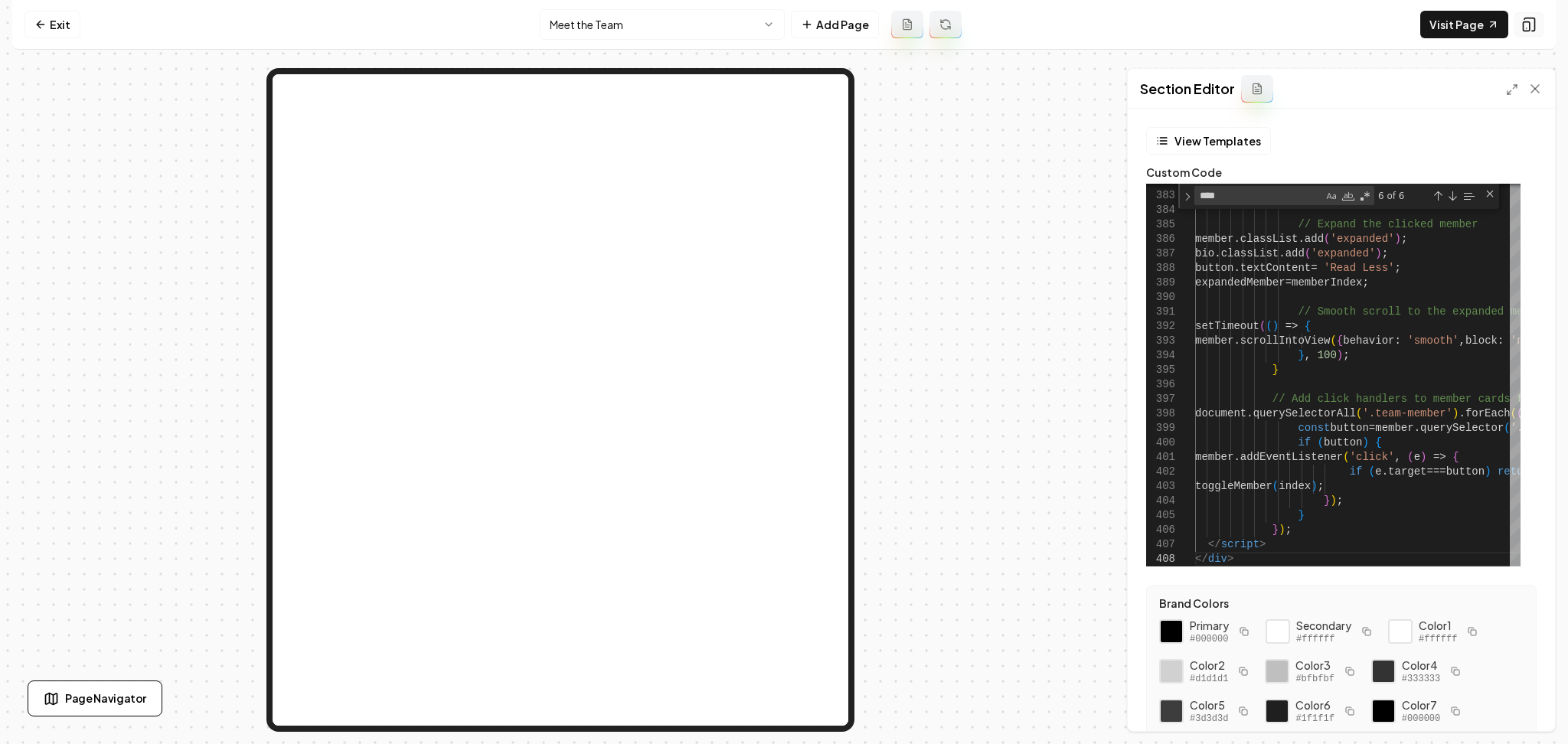
click at [1539, 28] on button at bounding box center [1528, 24] width 29 height 25
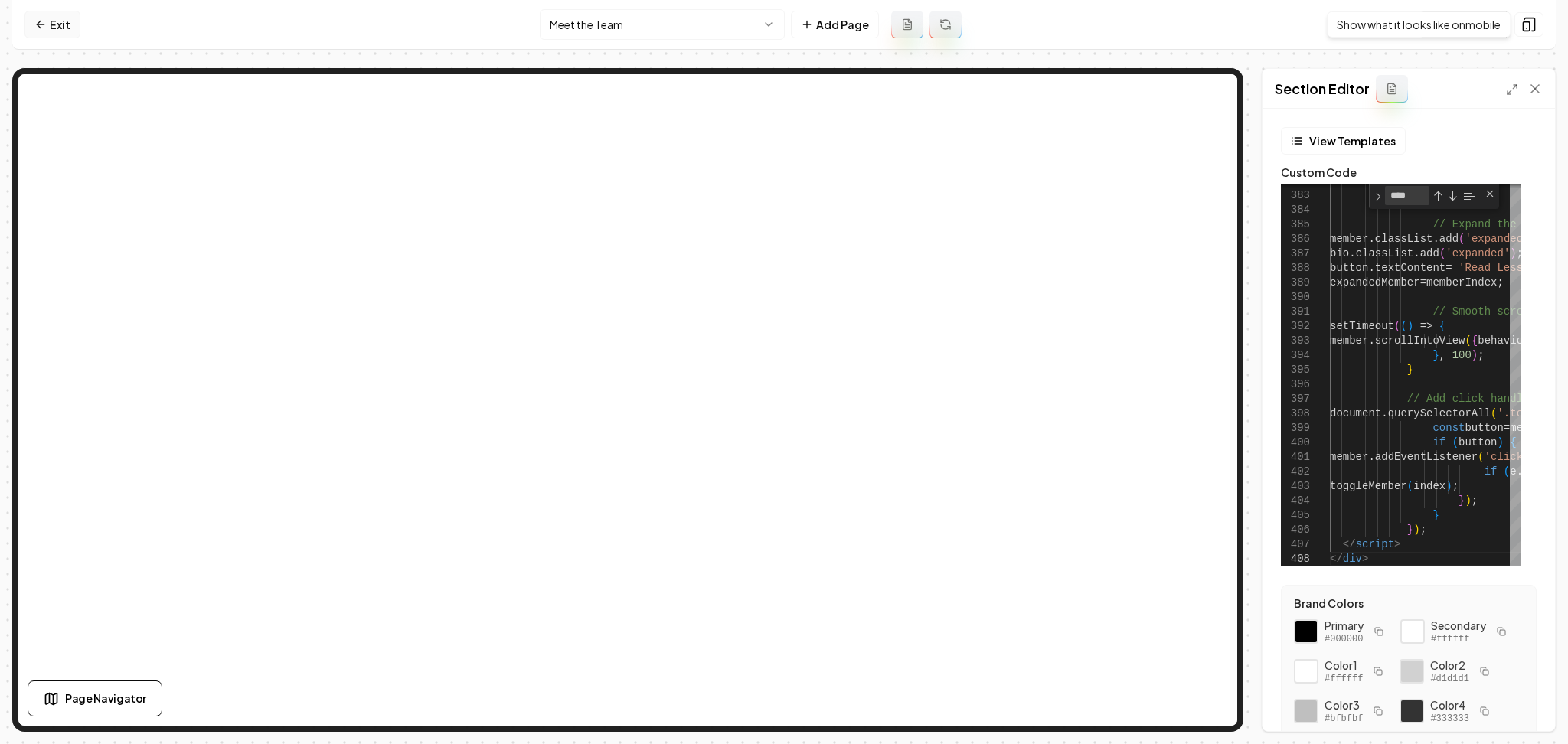
click at [52, 22] on link "Exit" at bounding box center [53, 25] width 56 height 28
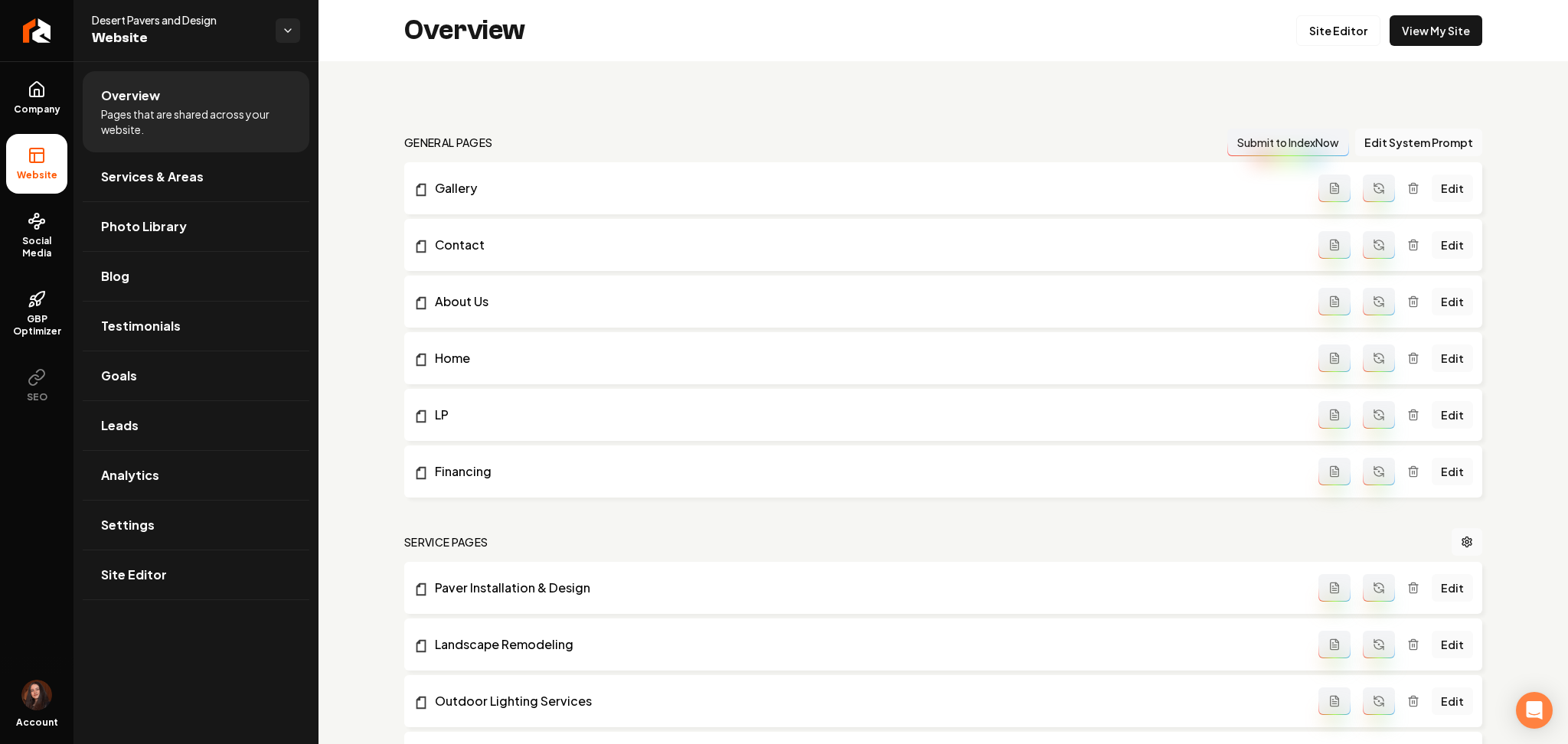
click at [52, 22] on link "Return to dashboard" at bounding box center [37, 31] width 73 height 62
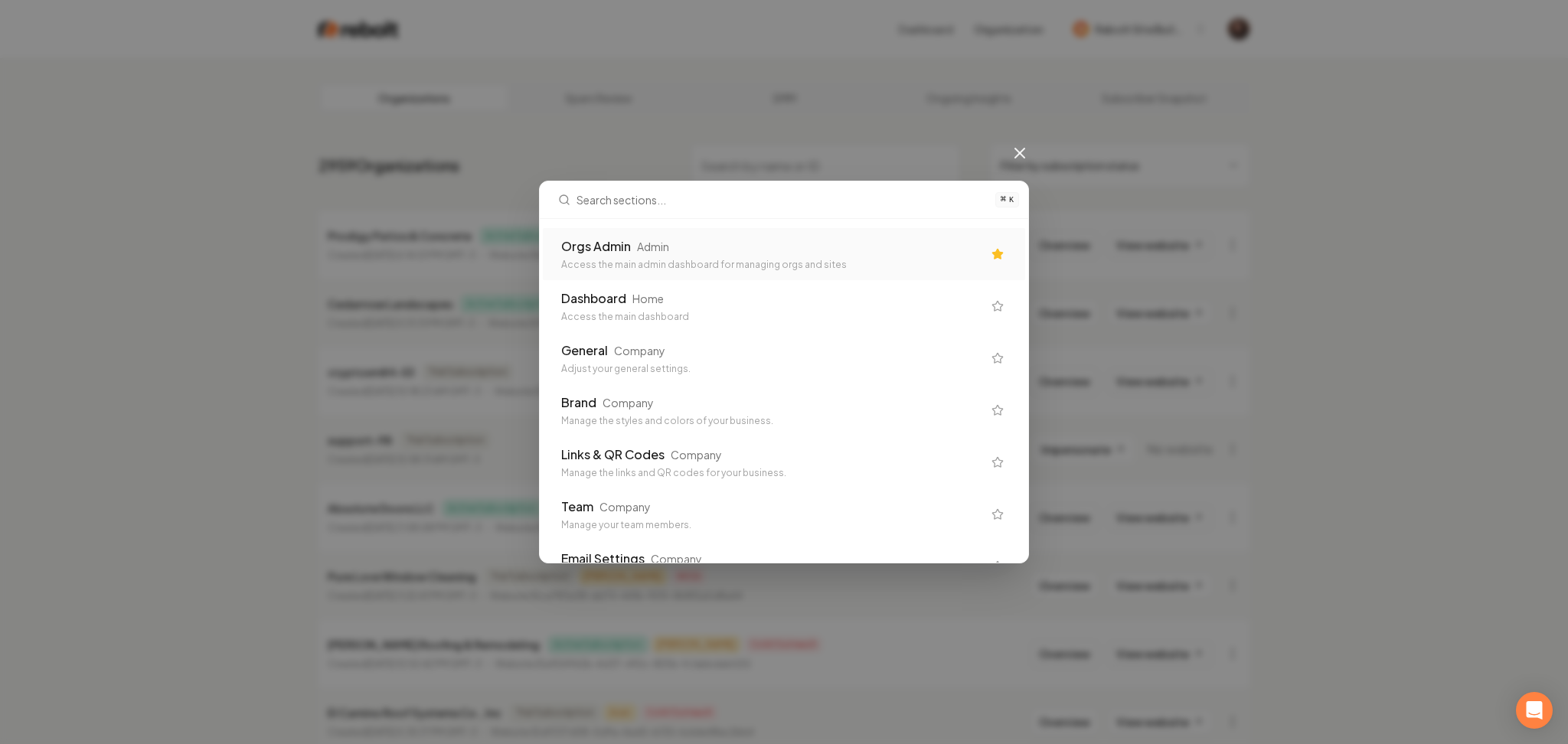
click at [775, 178] on div "⌘ K Orgs Admin Admin Access the main admin dashboard for managing orgs and site…" at bounding box center [784, 372] width 1568 height 744
click at [1020, 149] on icon at bounding box center [1019, 153] width 19 height 19
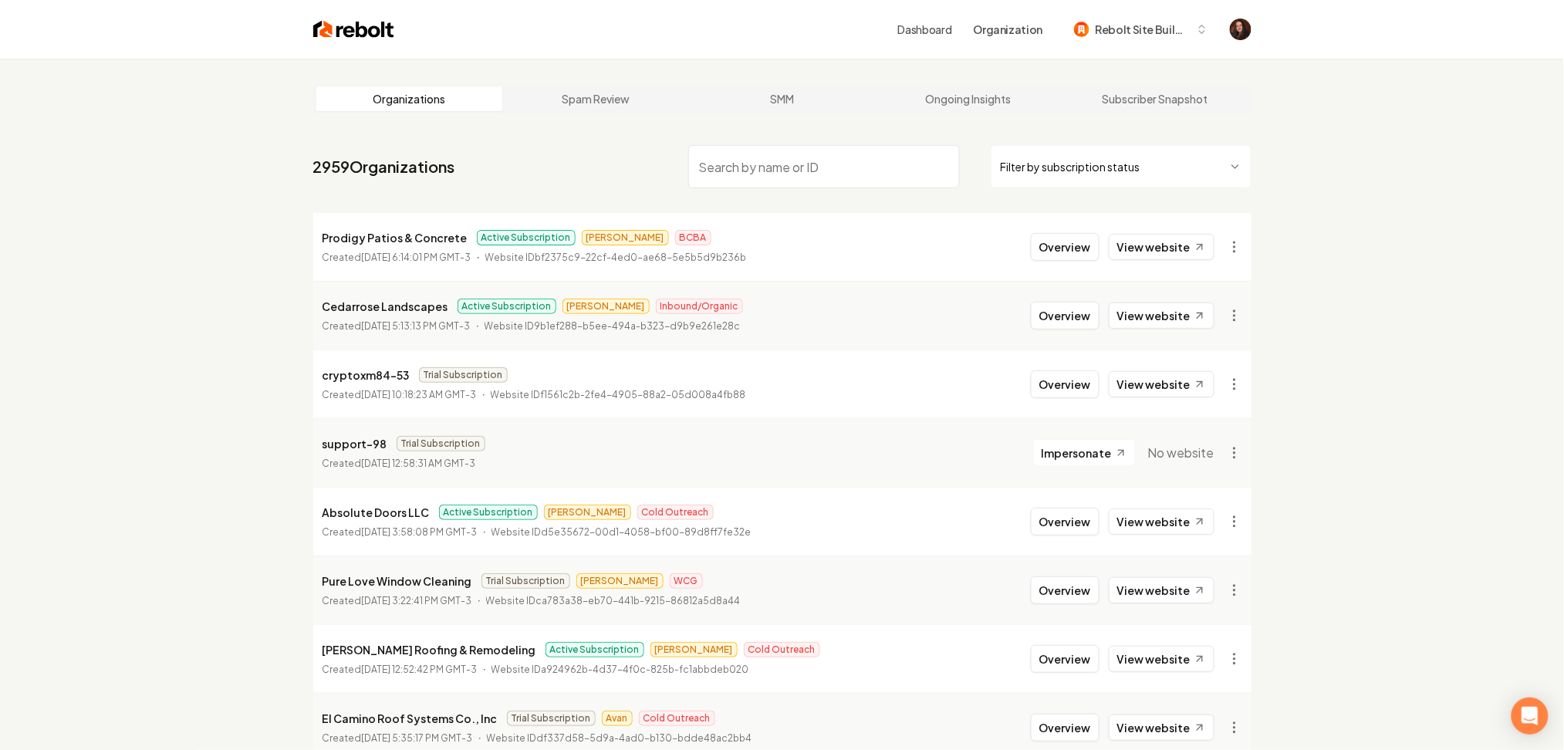
click at [845, 164] on input "search" at bounding box center [824, 166] width 272 height 43
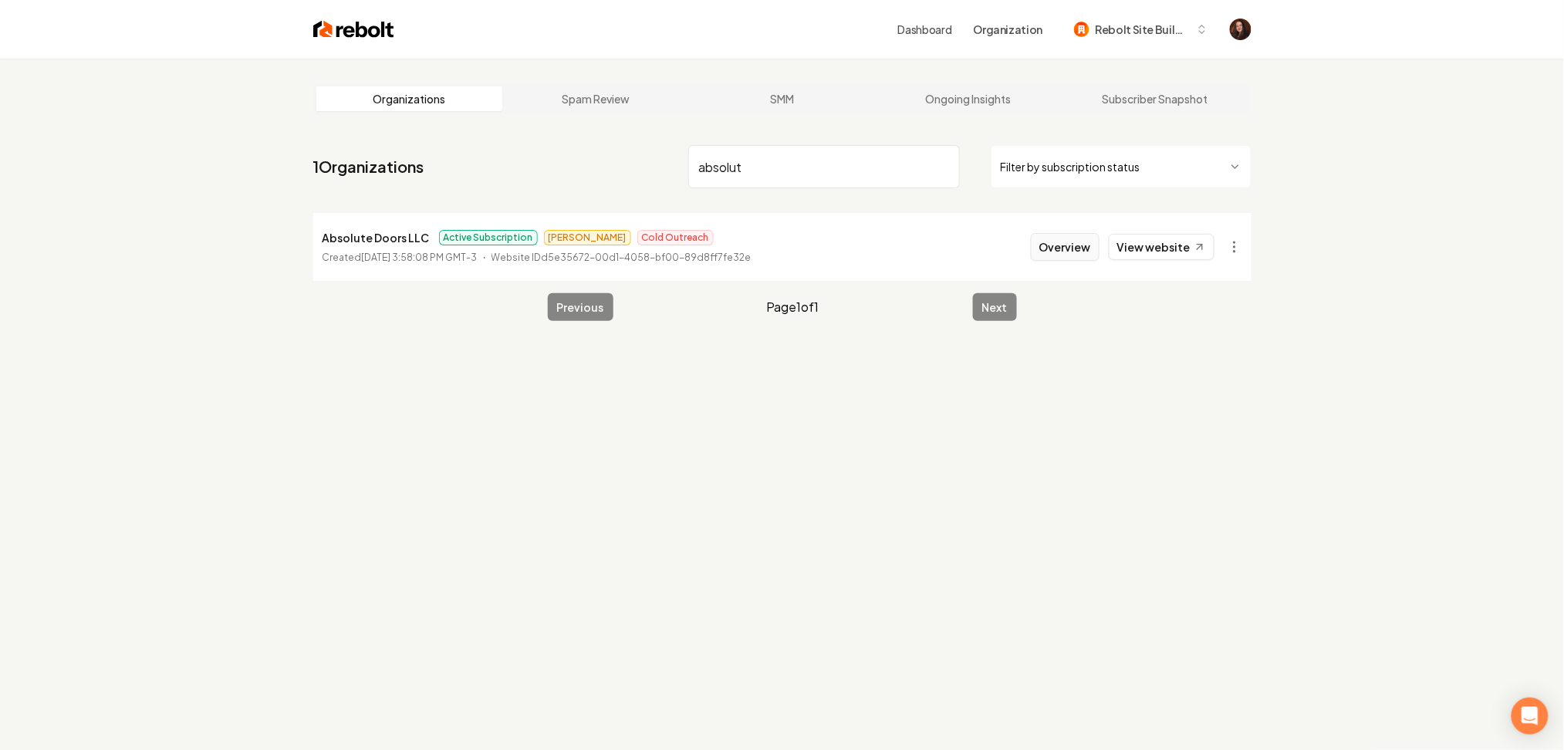
type input "absolut"
click at [1076, 248] on button "Overview" at bounding box center [1065, 247] width 69 height 28
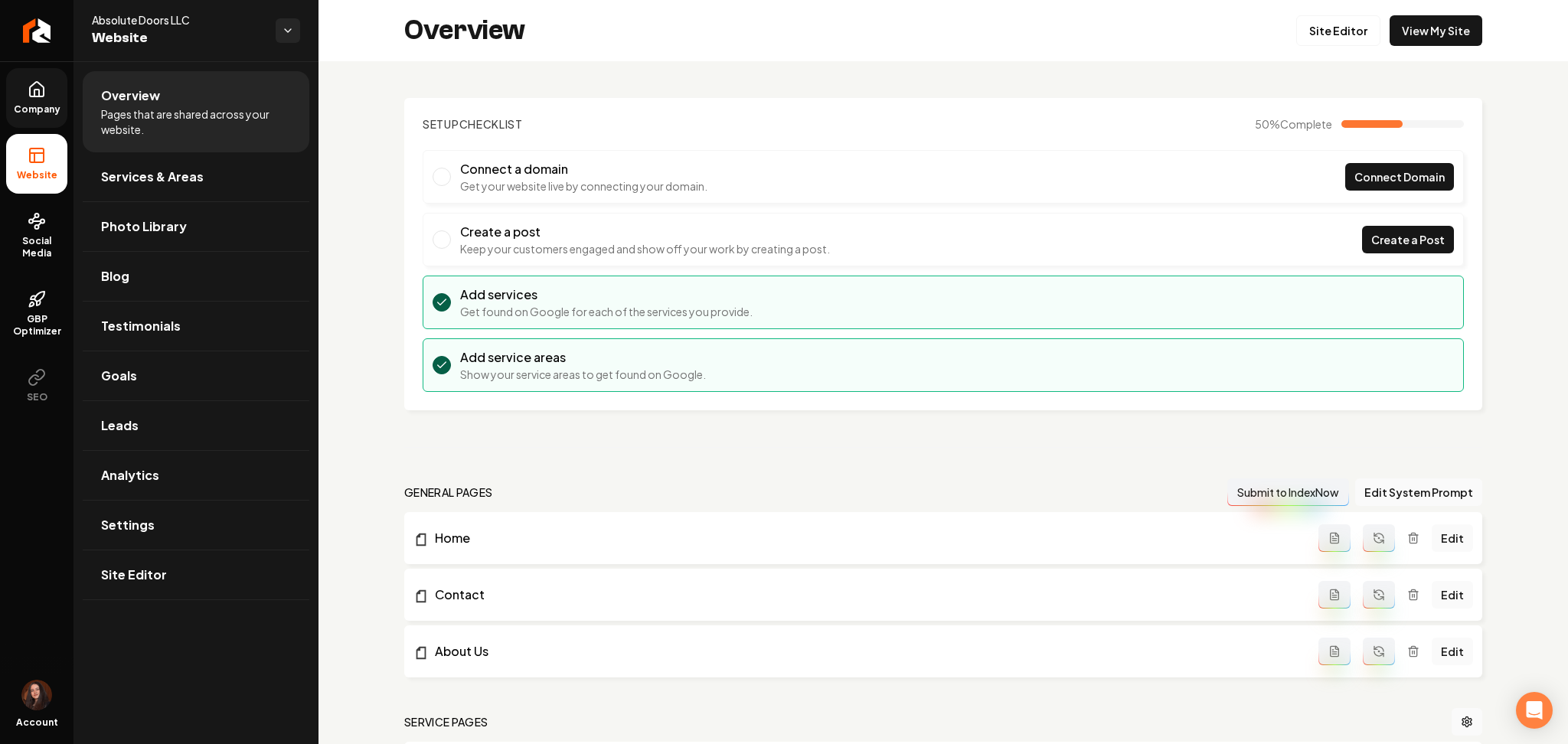
click at [65, 113] on span "Company" at bounding box center [37, 109] width 59 height 12
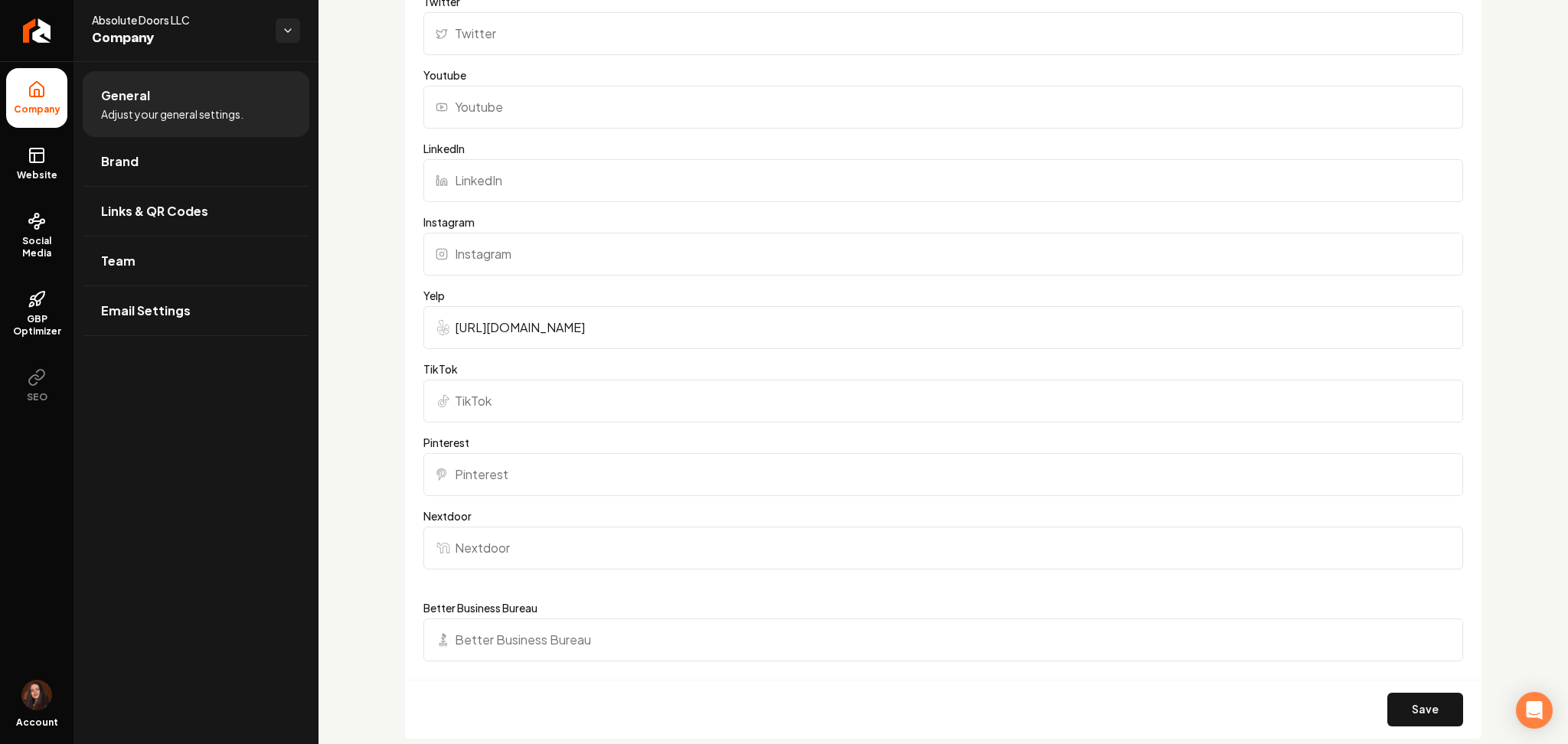
scroll to position [1586, 0]
click at [26, 142] on link "Website" at bounding box center [37, 164] width 62 height 60
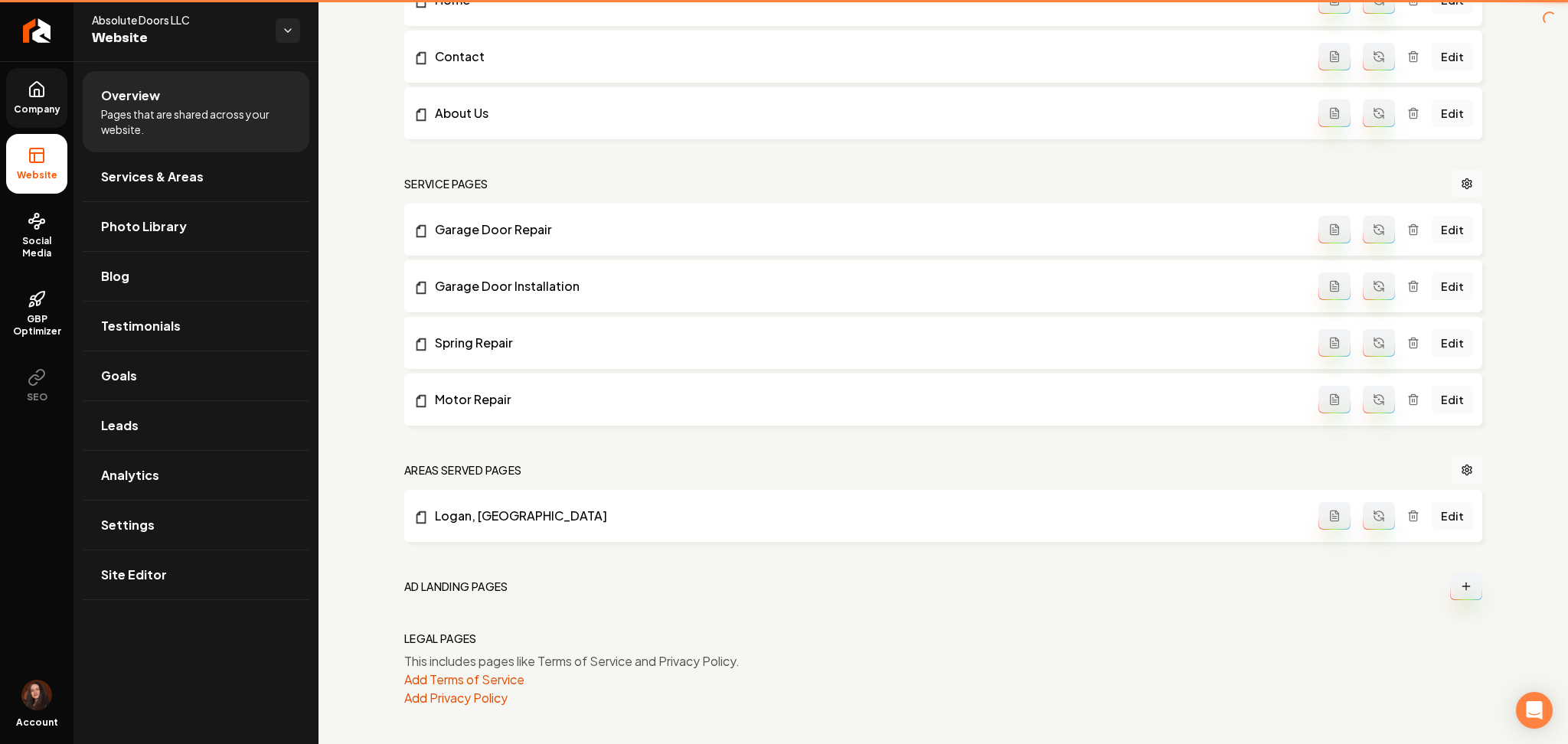
scroll to position [538, 0]
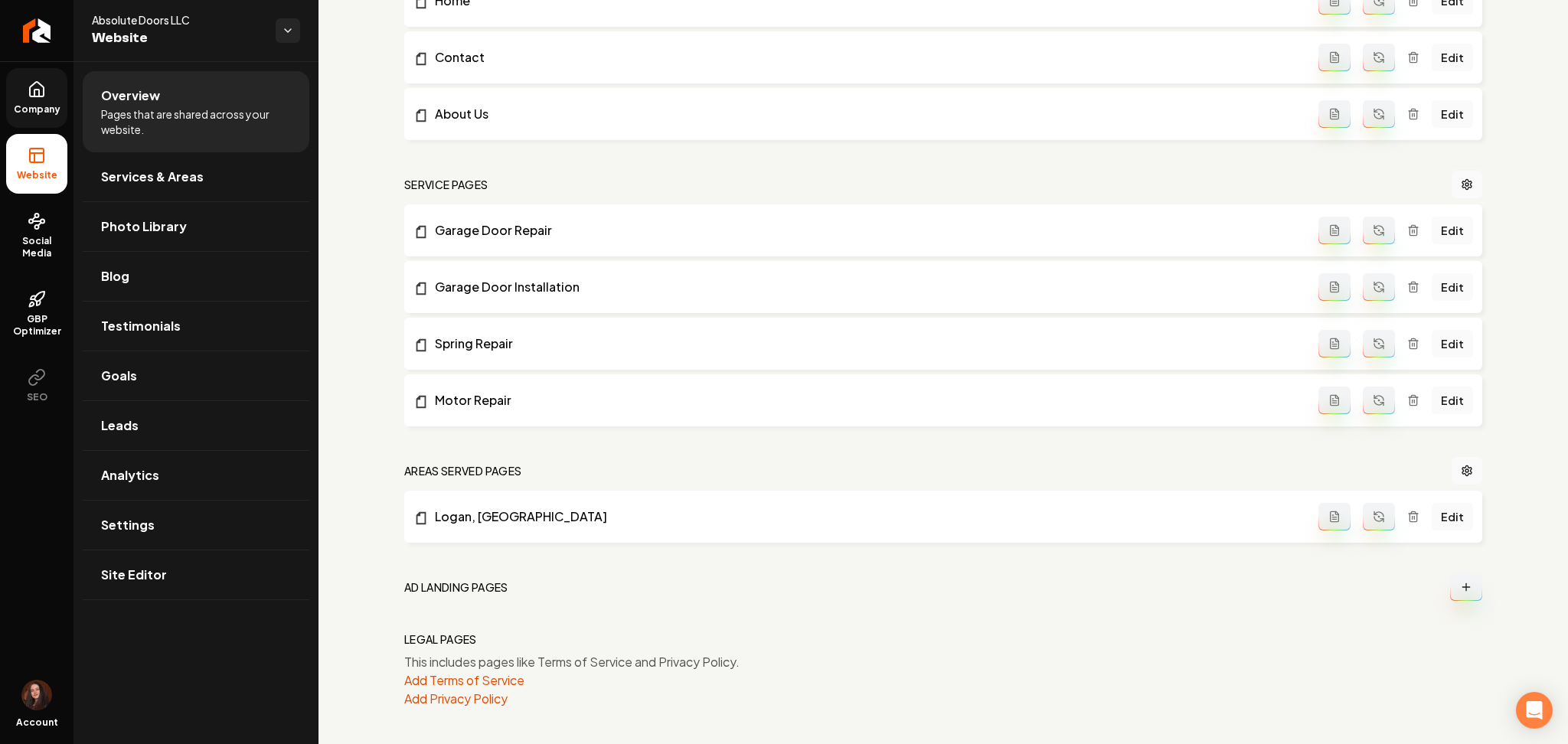
click at [25, 110] on span "Company" at bounding box center [37, 109] width 59 height 12
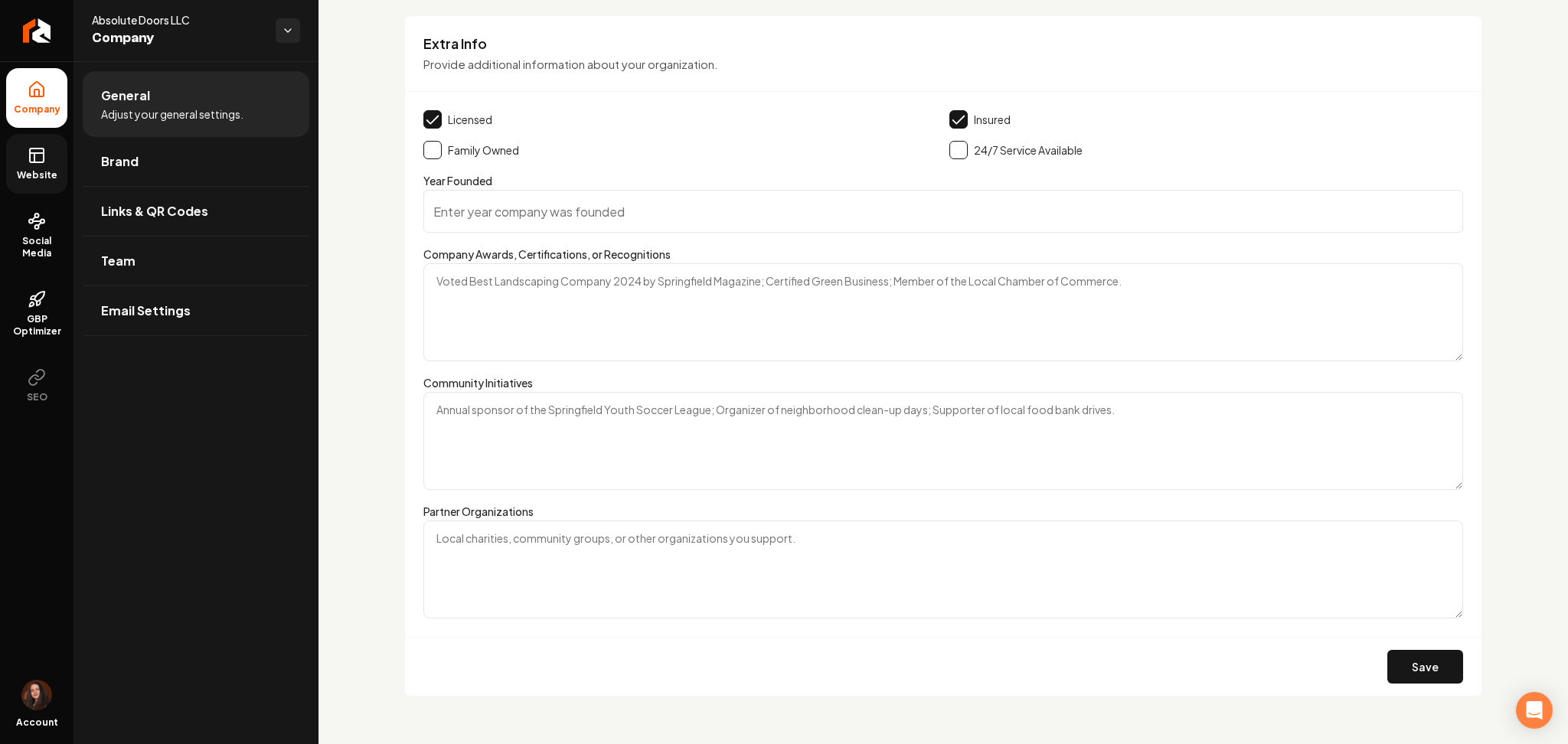
scroll to position [2351, 0]
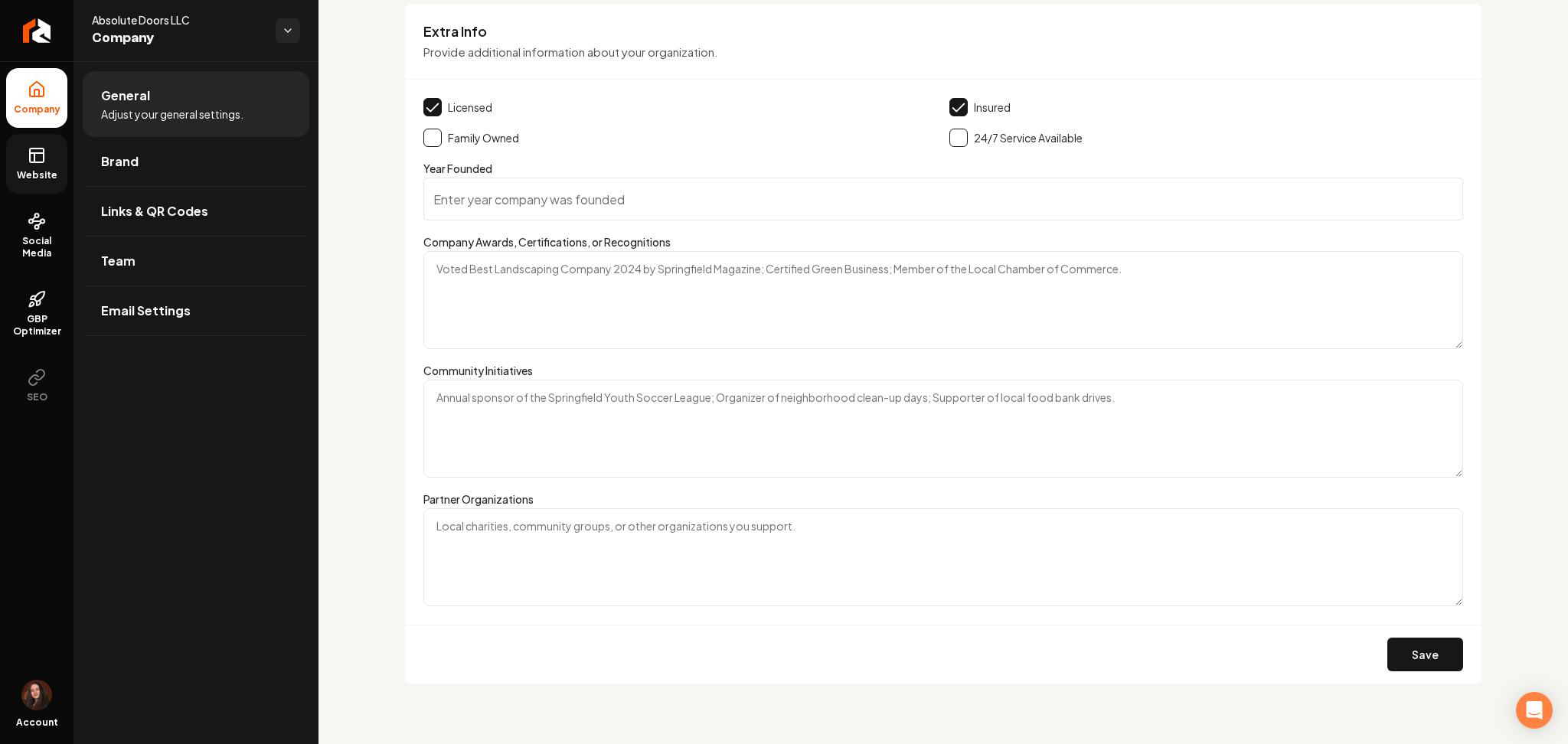
click at [958, 142] on button "Main content area" at bounding box center [959, 138] width 19 height 19
click at [427, 139] on button "Main content area" at bounding box center [433, 138] width 19 height 19
click at [532, 203] on input "Year Founded" at bounding box center [944, 198] width 1040 height 43
type input "2021"
click at [1432, 660] on button "Save" at bounding box center [1425, 655] width 75 height 34
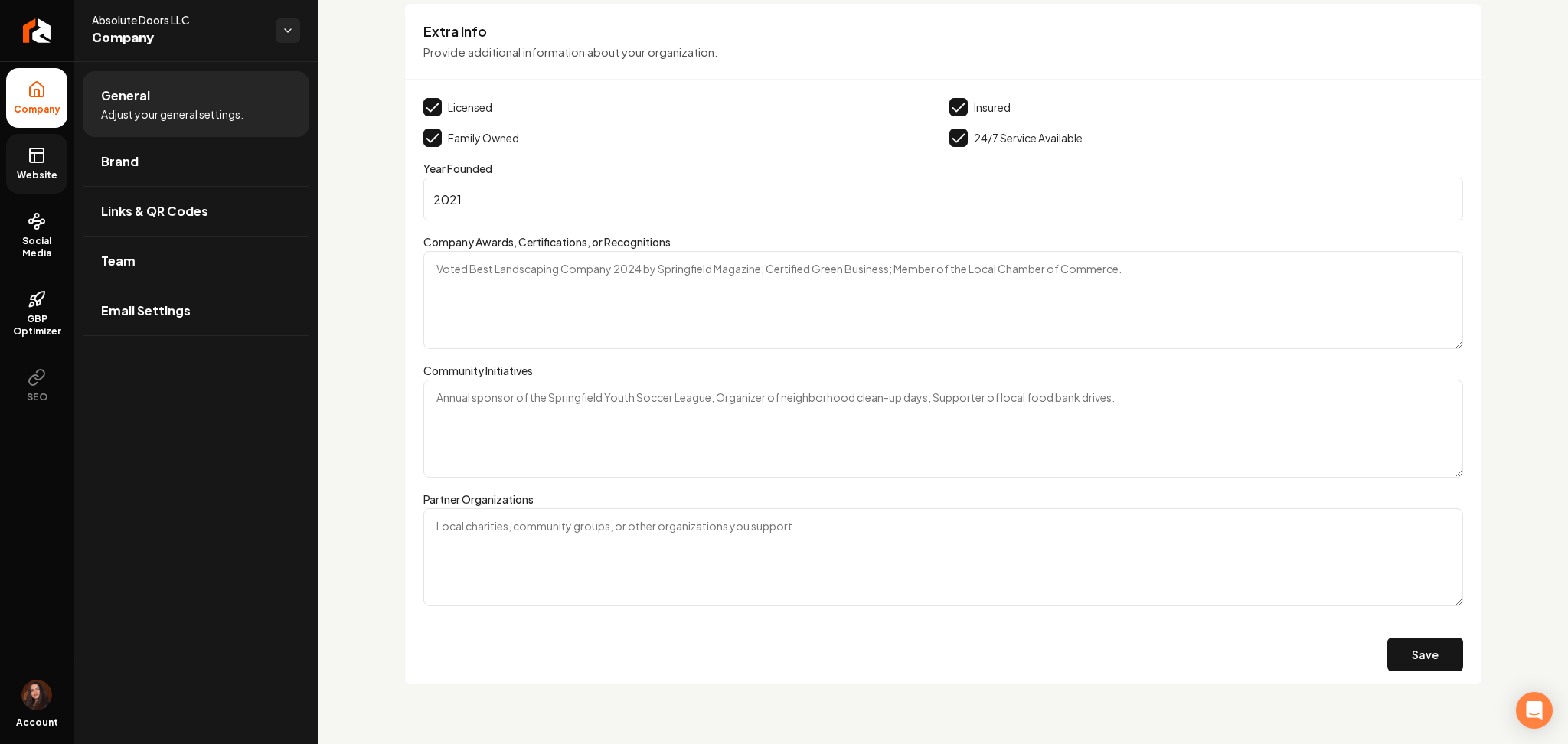
click at [41, 152] on icon at bounding box center [37, 155] width 19 height 19
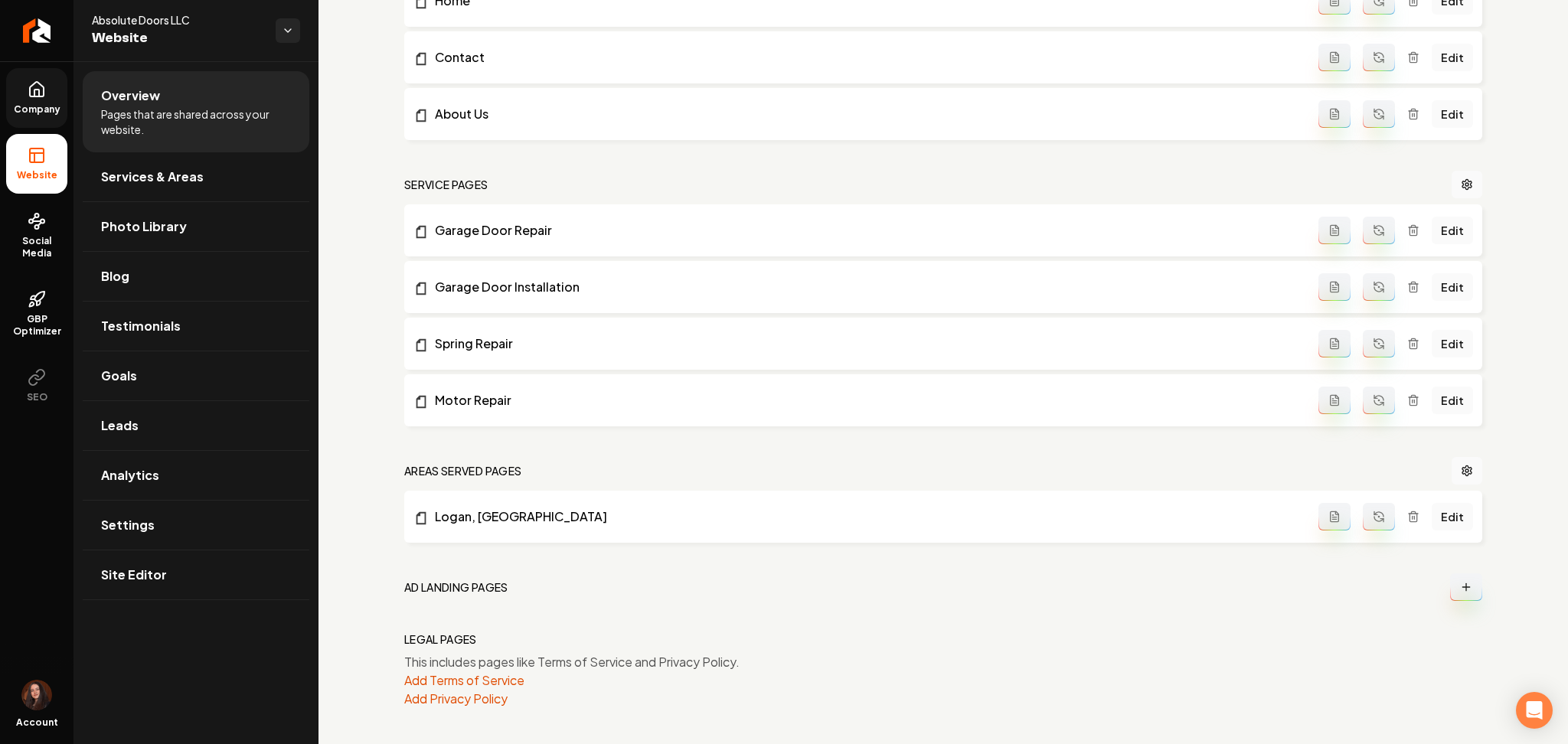
click at [1407, 402] on icon "Main content area" at bounding box center [1413, 400] width 12 height 12
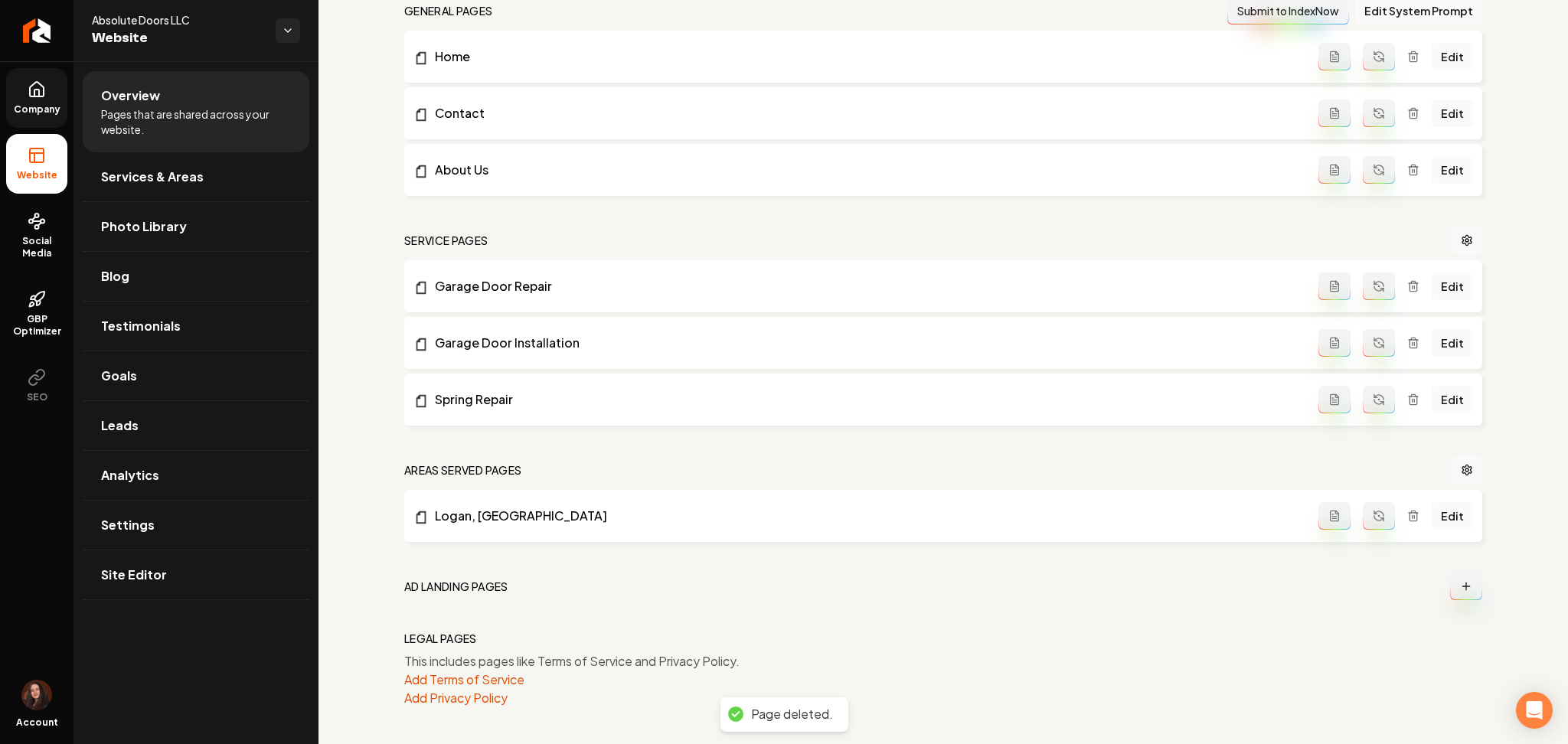
scroll to position [481, 0]
click at [129, 173] on span "Services & Areas" at bounding box center [152, 177] width 102 height 19
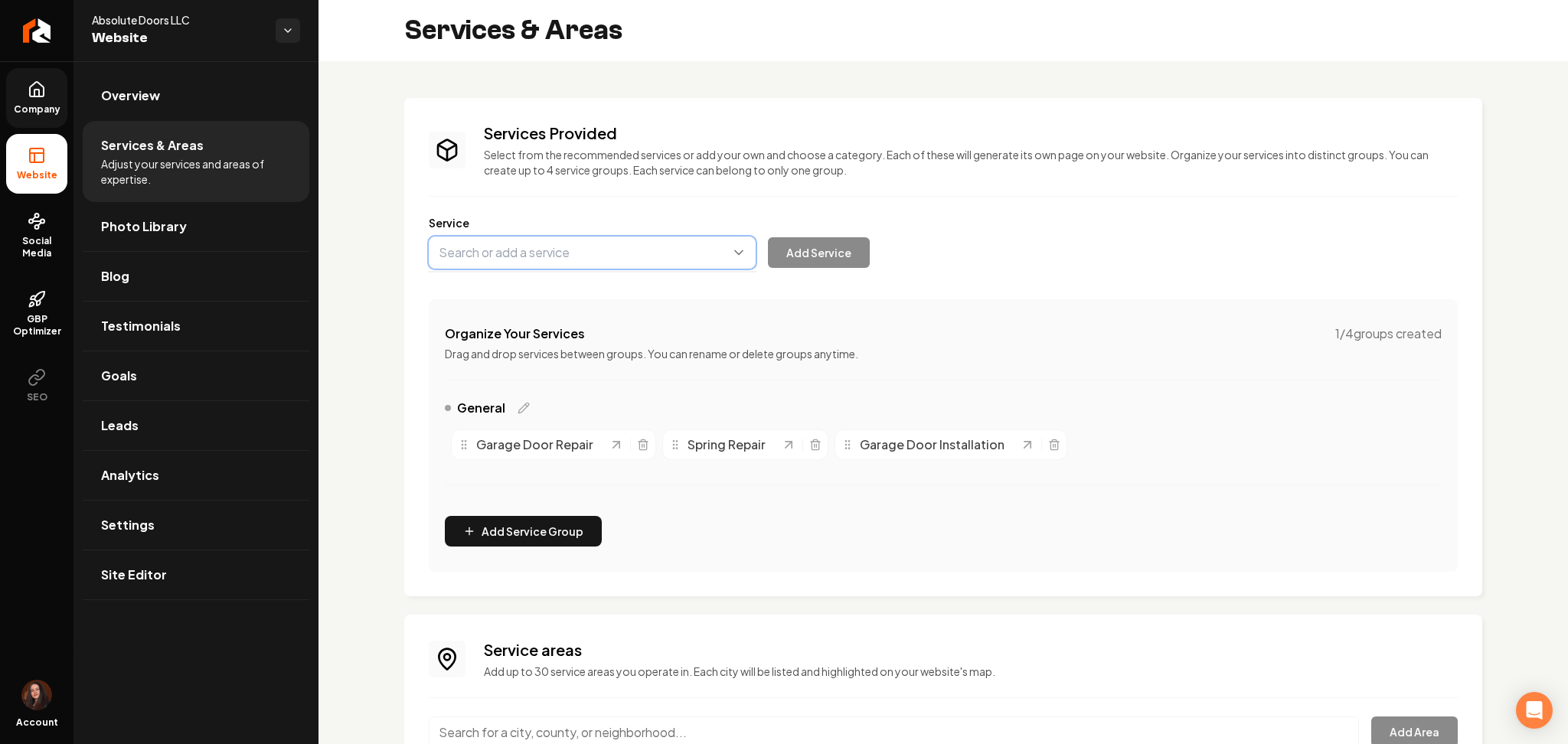
click at [588, 260] on button "Main content area" at bounding box center [591, 252] width 327 height 32
type input "Motor Repair"
click at [796, 242] on button "Add Service" at bounding box center [819, 252] width 102 height 31
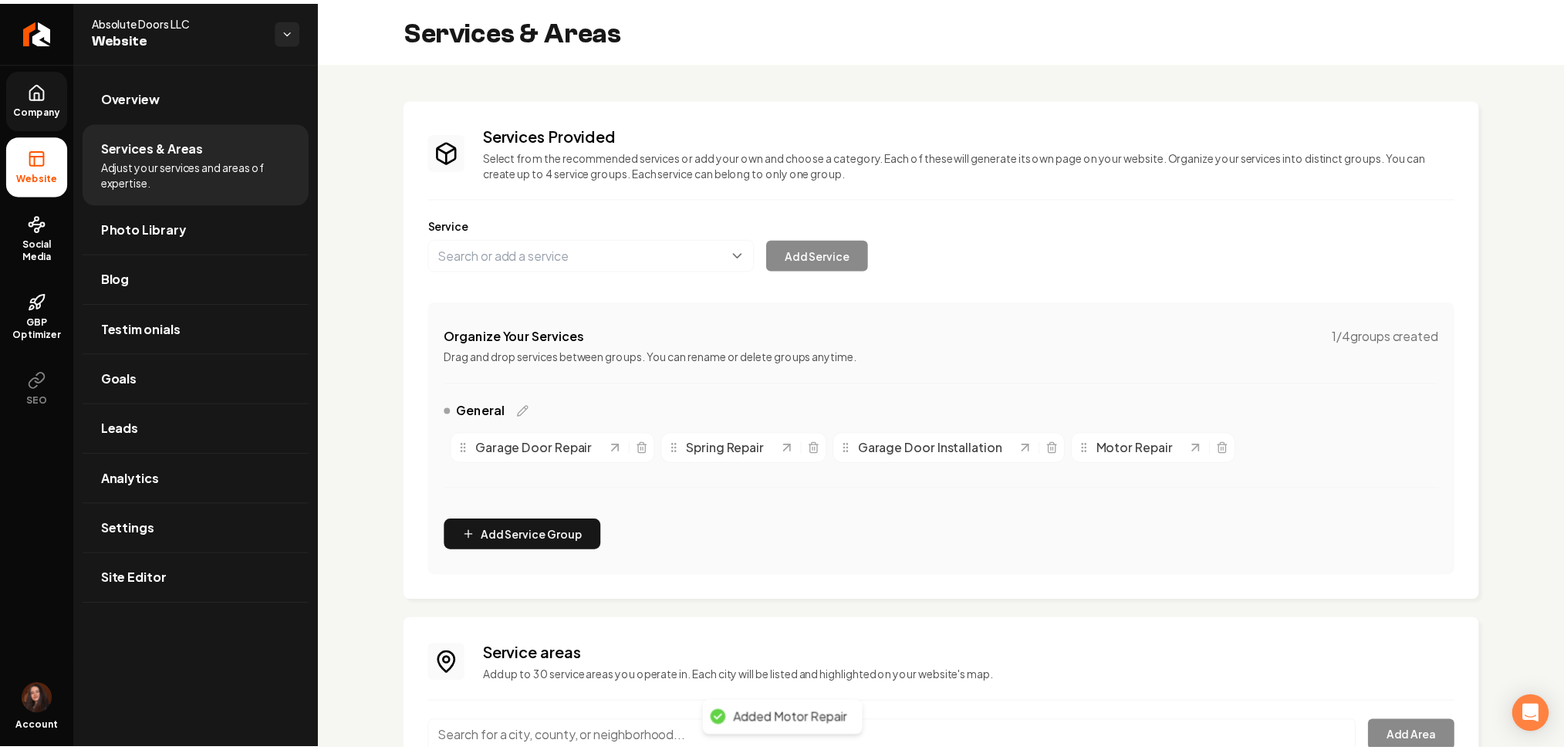
scroll to position [139, 0]
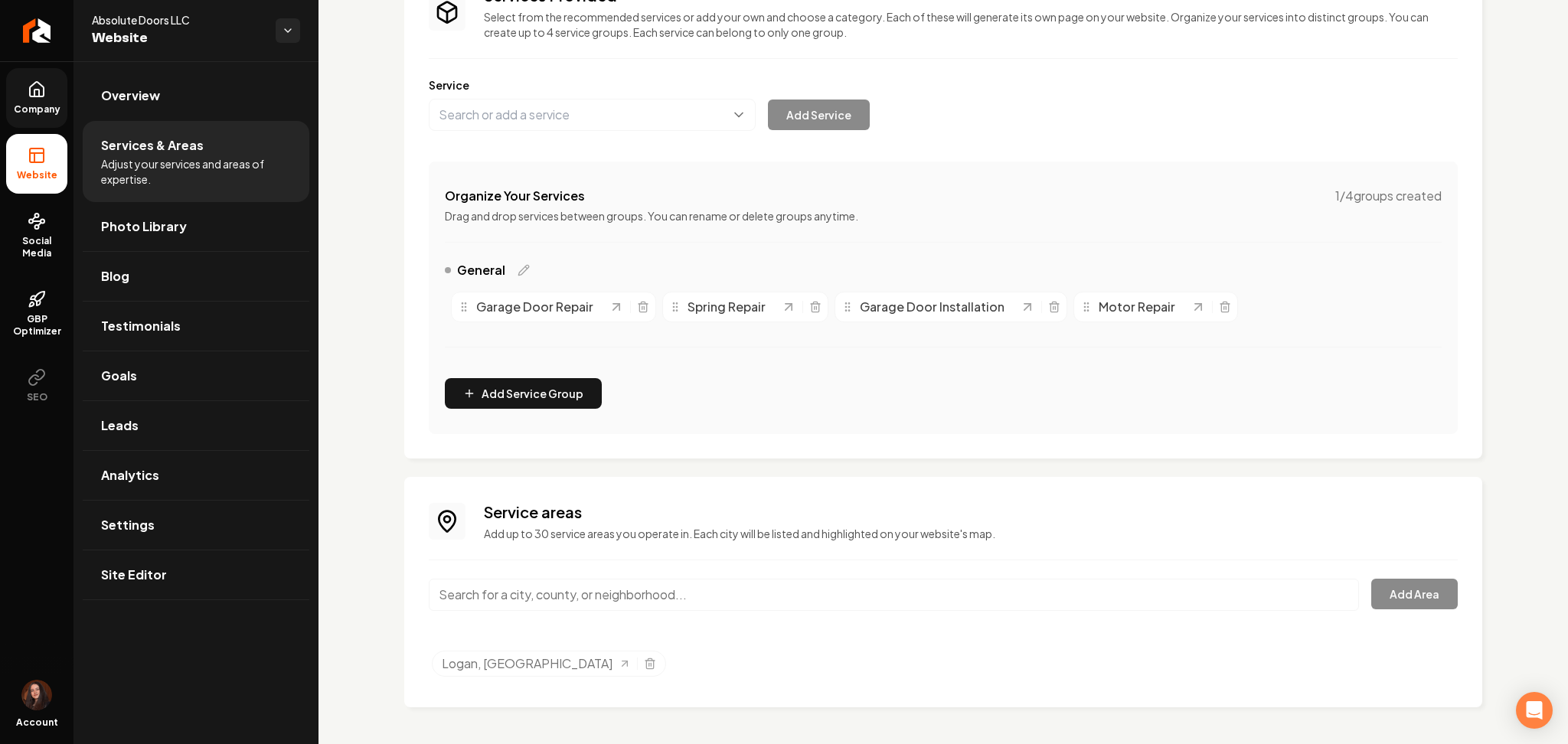
click at [601, 591] on input "Main content area" at bounding box center [893, 594] width 930 height 32
paste input "Hyrum"
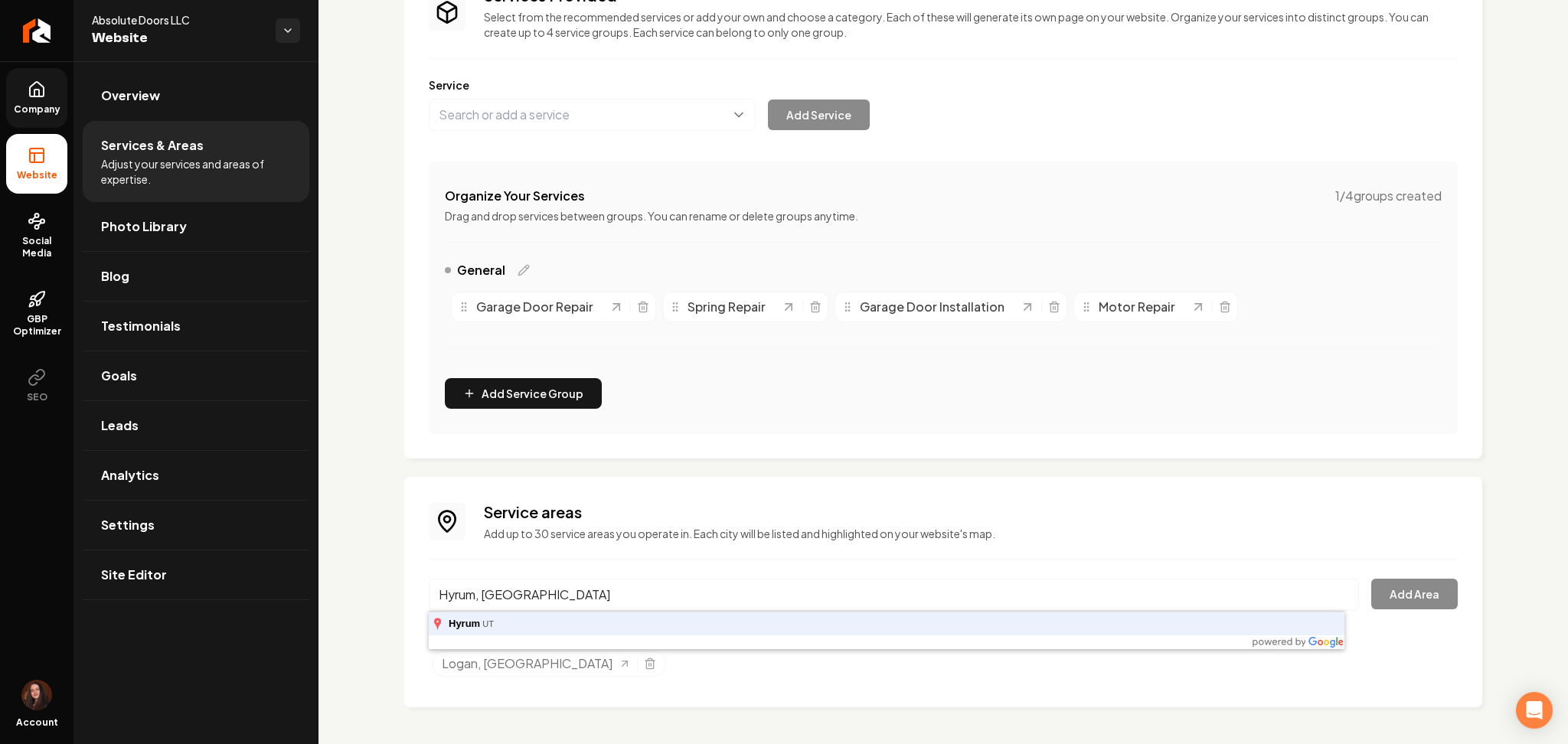
type input "Hyrum, UT"
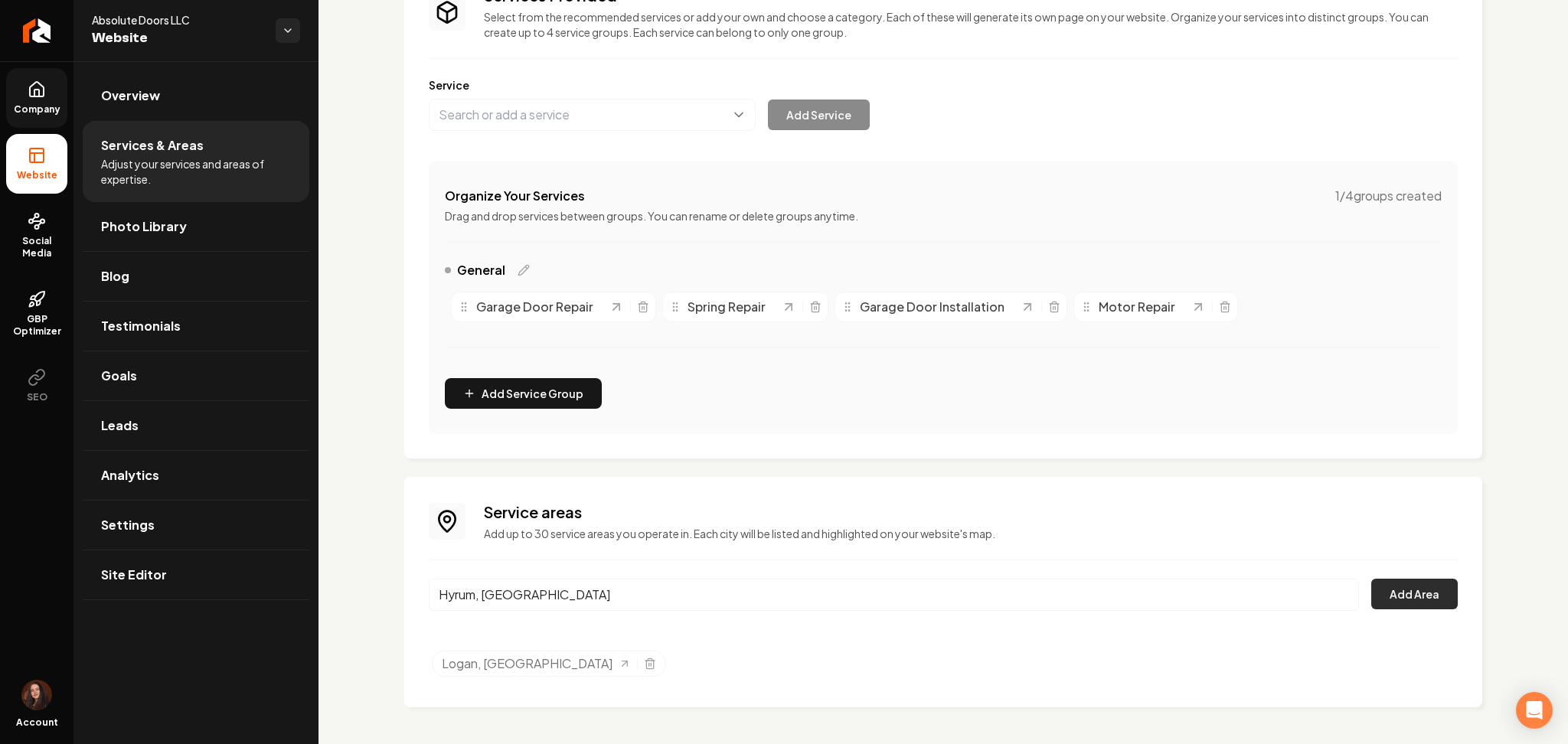
click at [1406, 587] on button "Add Area" at bounding box center [1414, 593] width 86 height 31
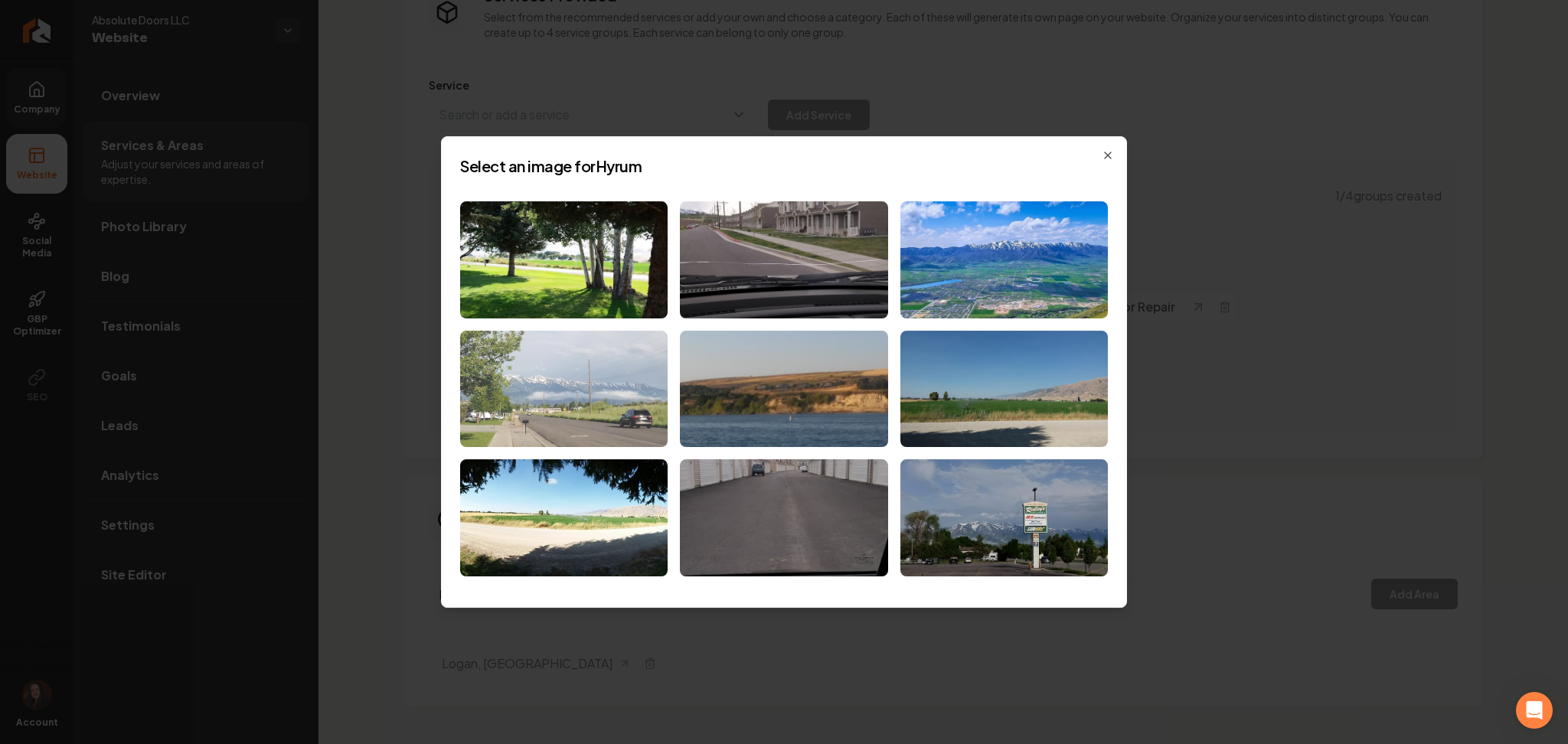
click at [627, 408] on img at bounding box center [564, 389] width 207 height 117
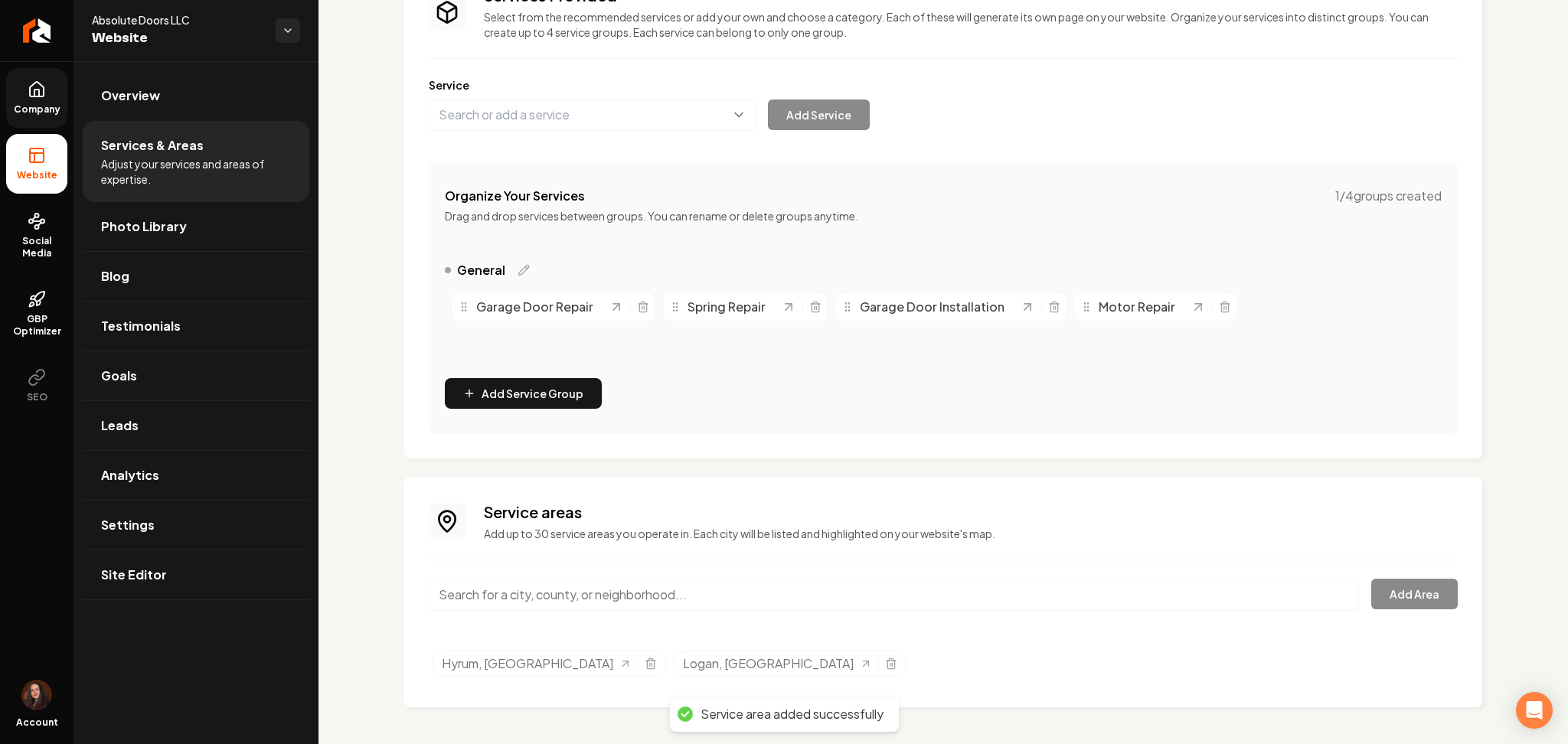
paste input "Paradise"
click at [574, 588] on input "Paradise" at bounding box center [893, 594] width 930 height 32
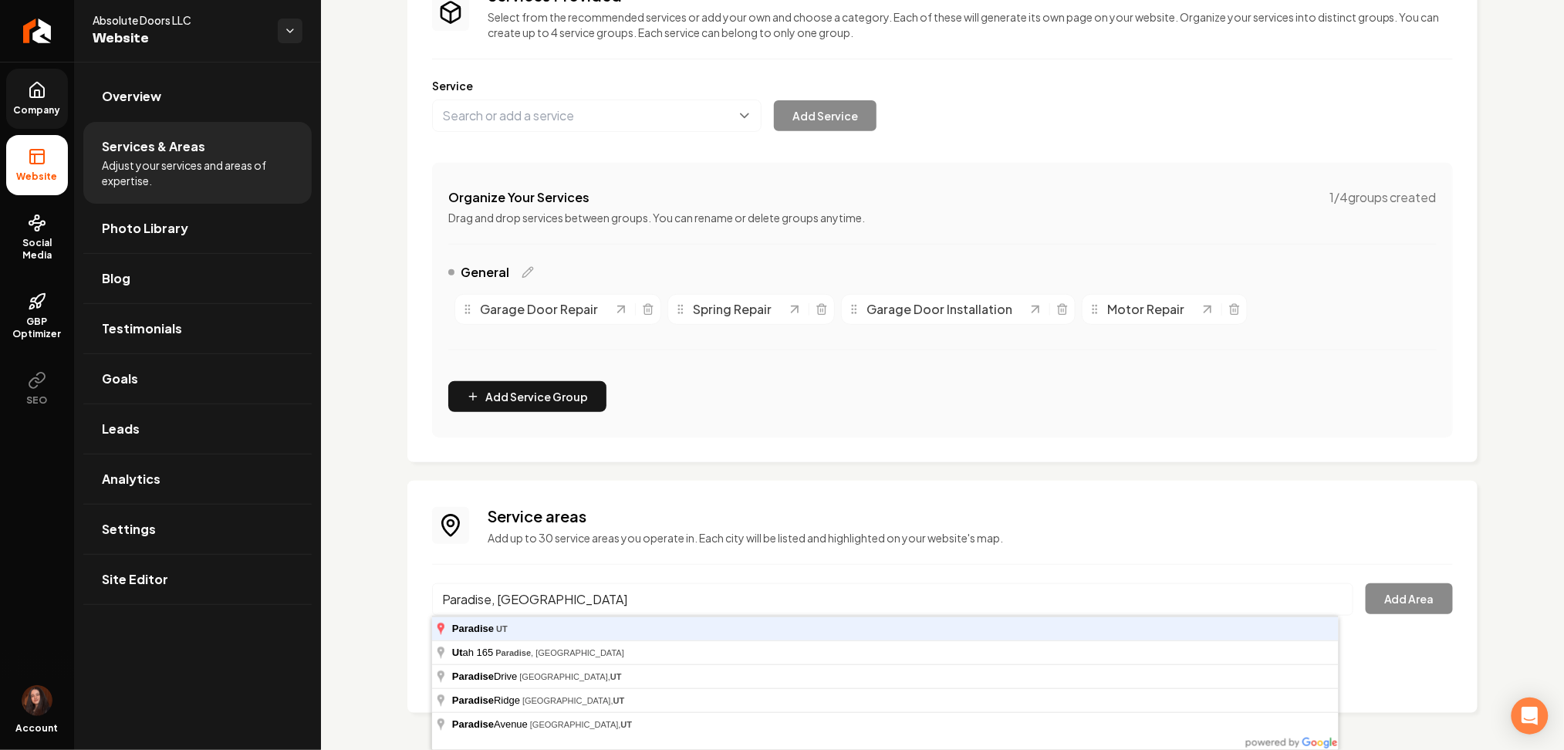
type input "Paradise, UT"
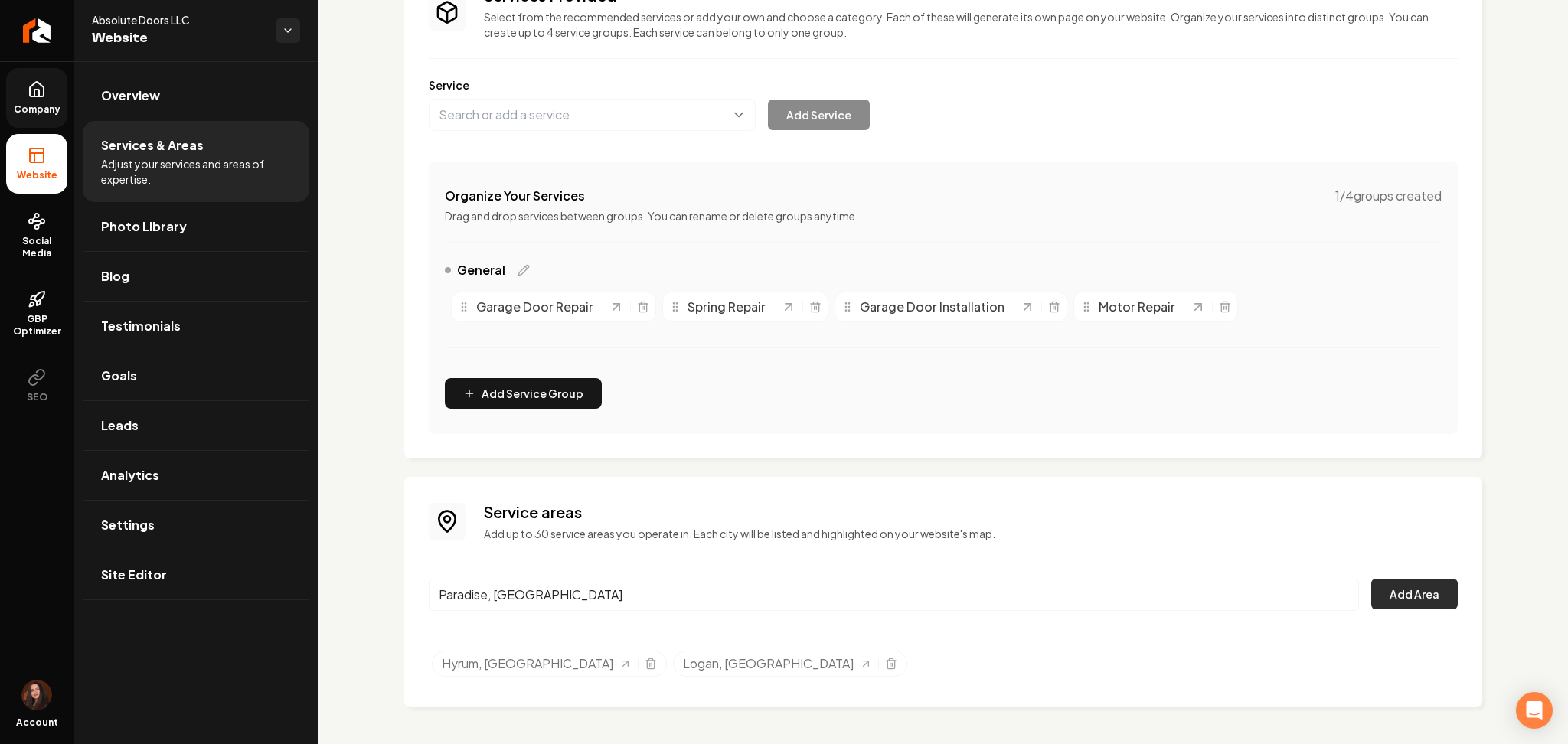
click at [1403, 606] on button "Add Area" at bounding box center [1414, 593] width 86 height 31
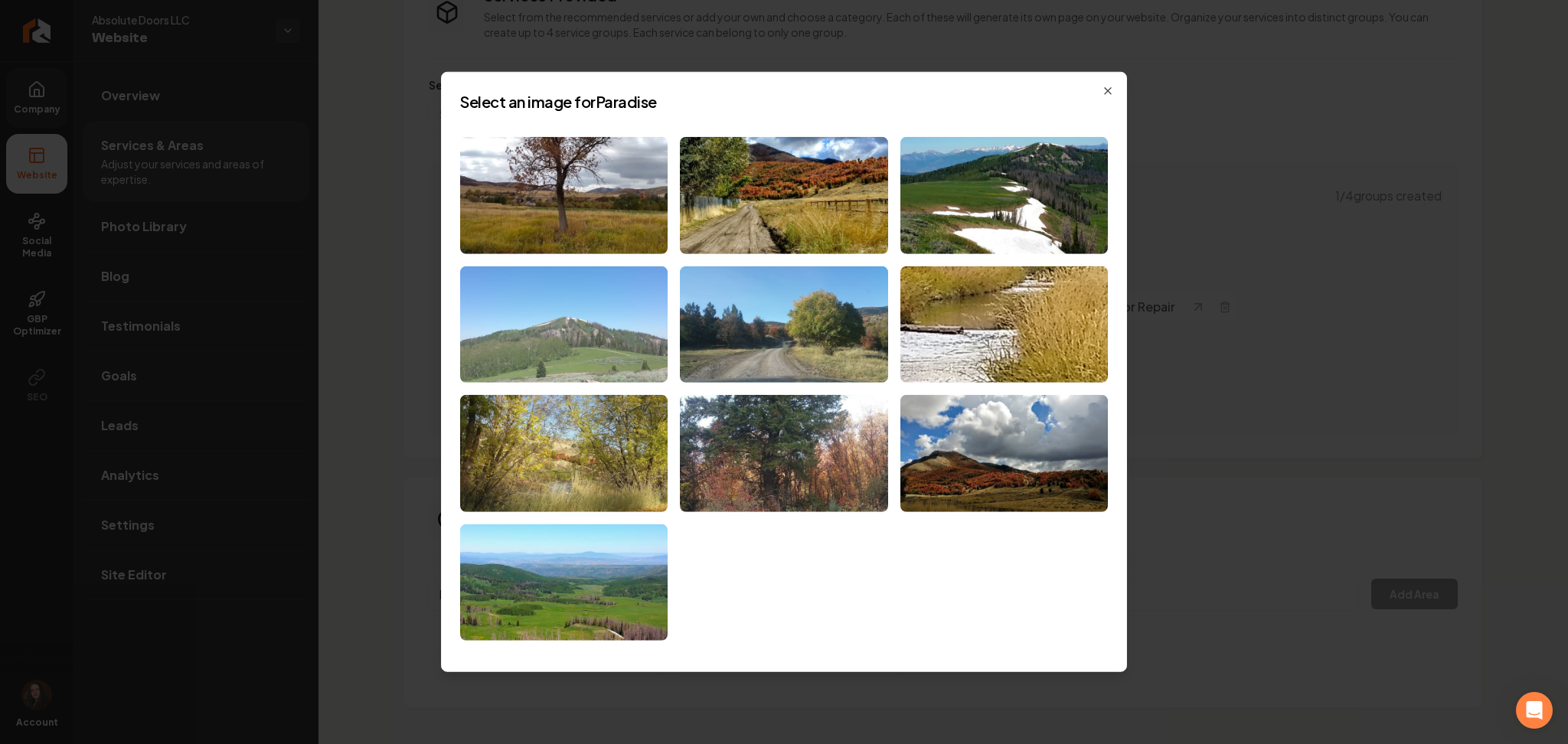
click at [641, 355] on img at bounding box center [564, 324] width 207 height 117
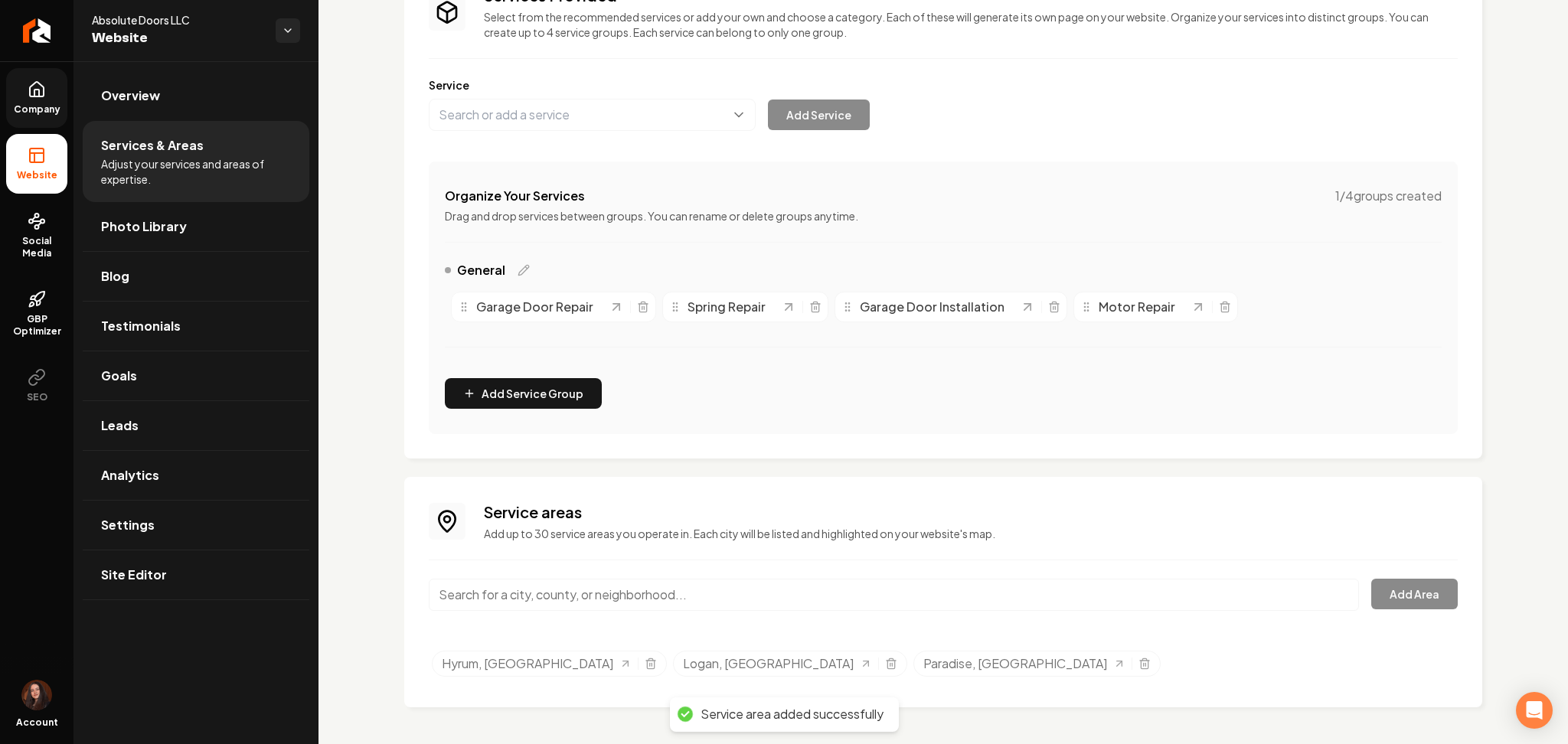
click at [633, 585] on input "Main content area" at bounding box center [893, 594] width 930 height 32
paste input "Wellsville"
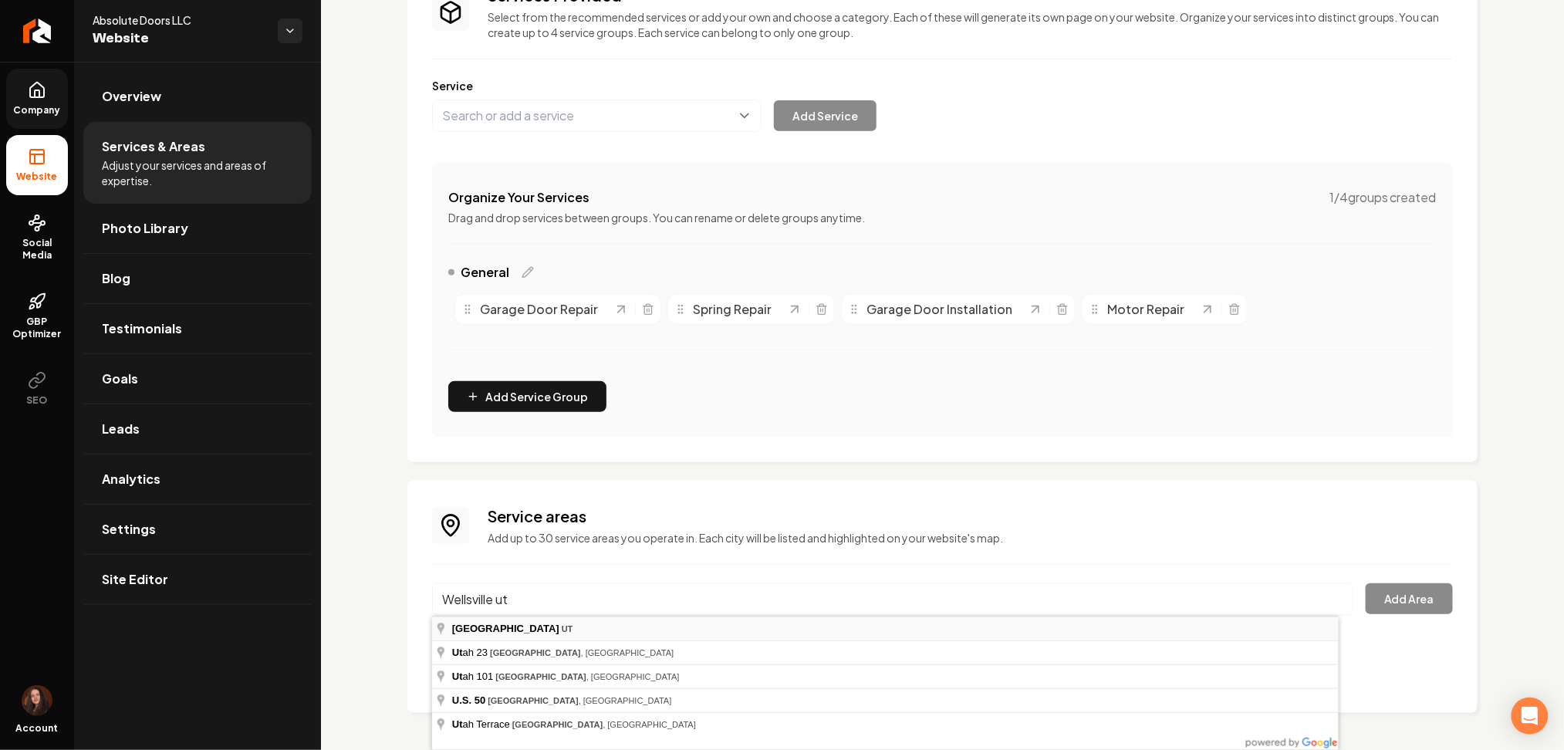
type input "Wellsville, UT"
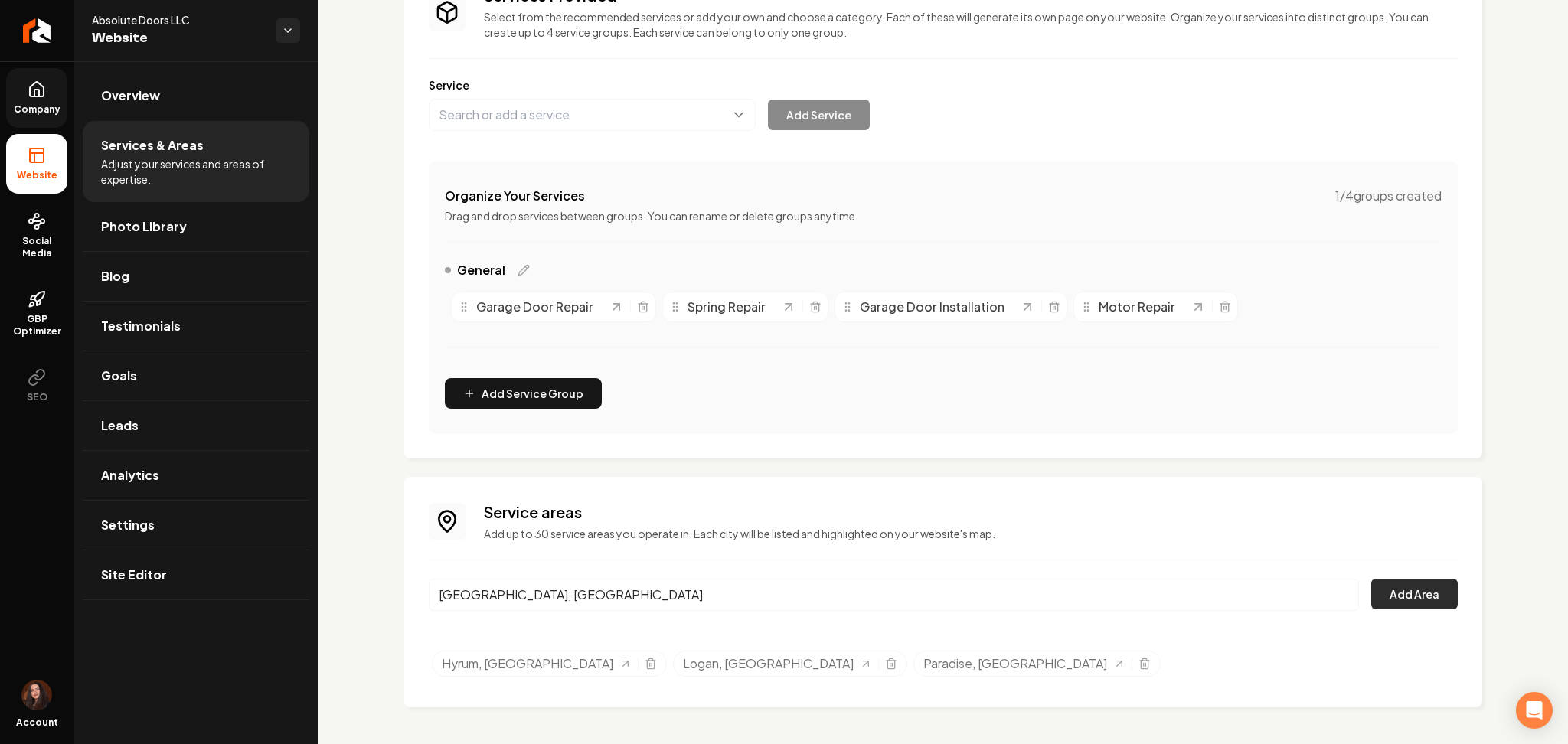
click at [1410, 590] on button "Add Area" at bounding box center [1414, 593] width 86 height 31
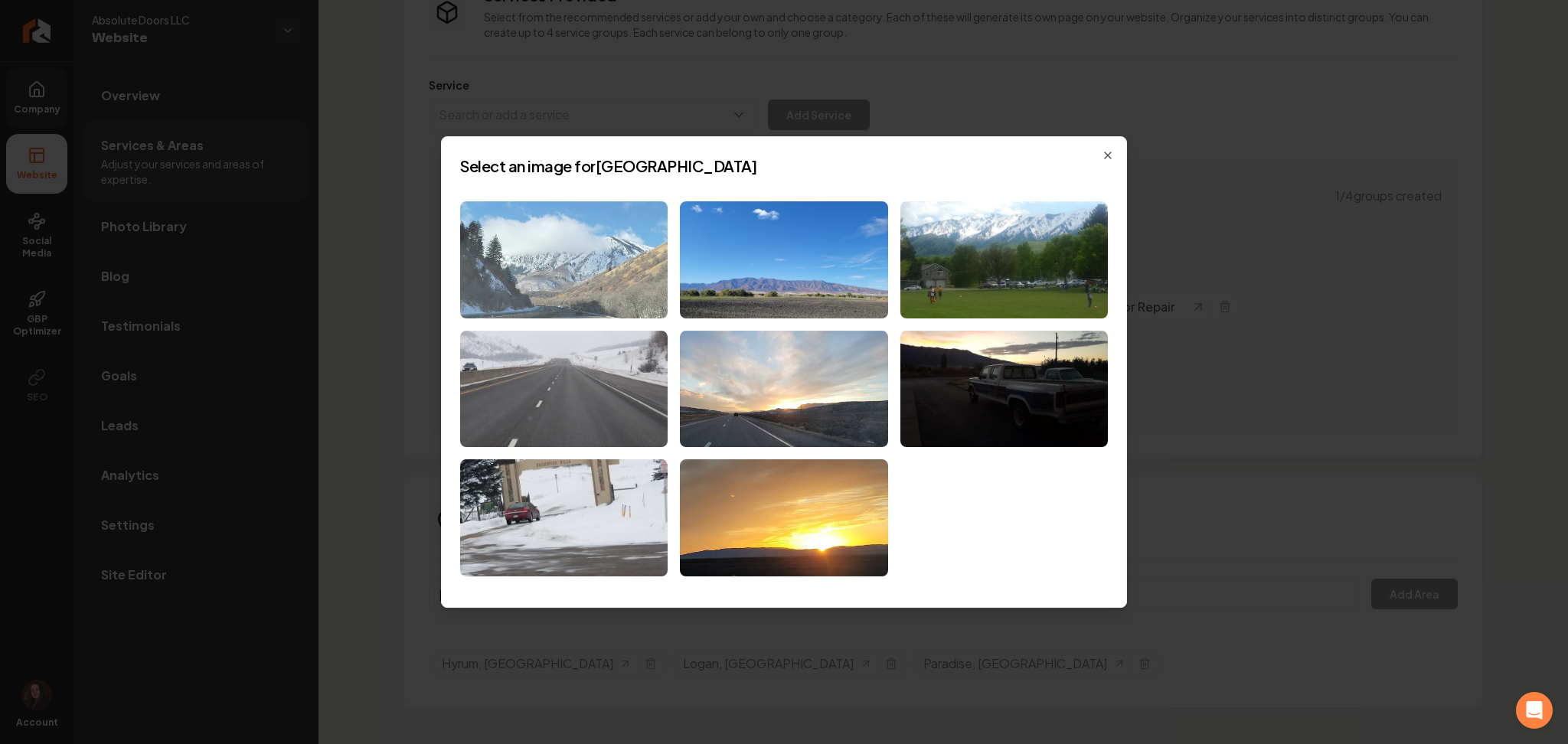
click at [582, 218] on img at bounding box center [564, 260] width 207 height 117
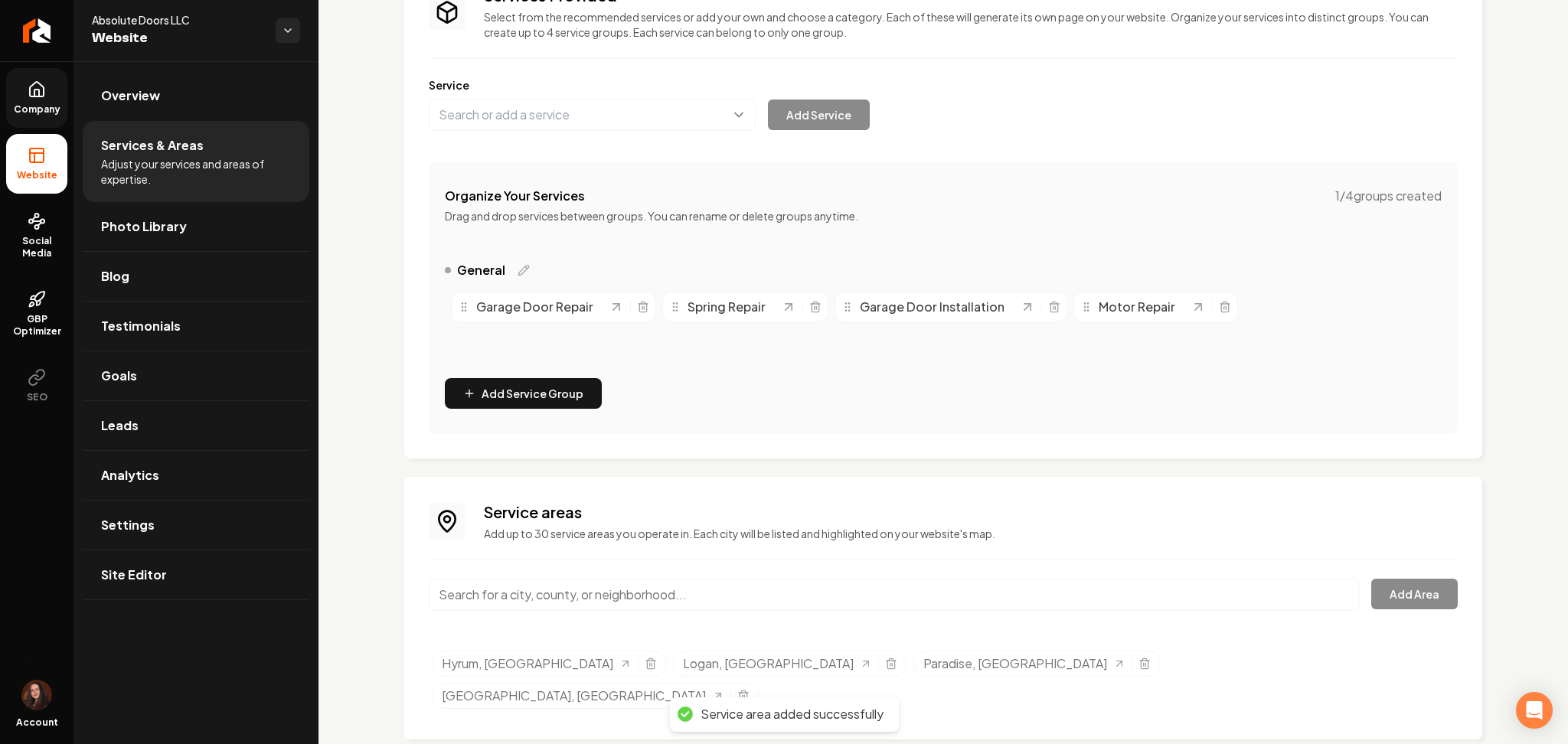
click at [601, 586] on input "Main content area" at bounding box center [893, 594] width 930 height 32
paste input "Menden"
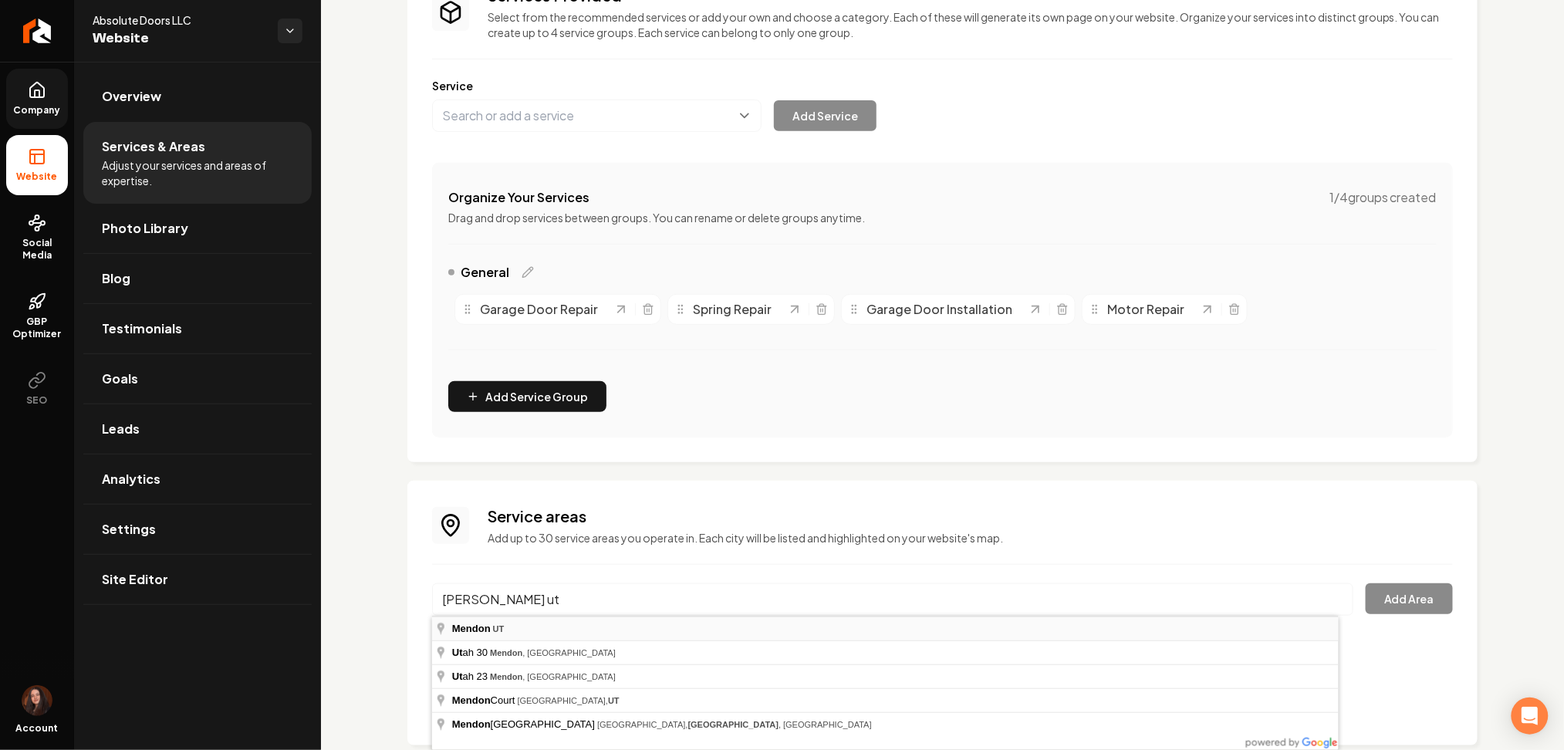
type input "Mendon, UT"
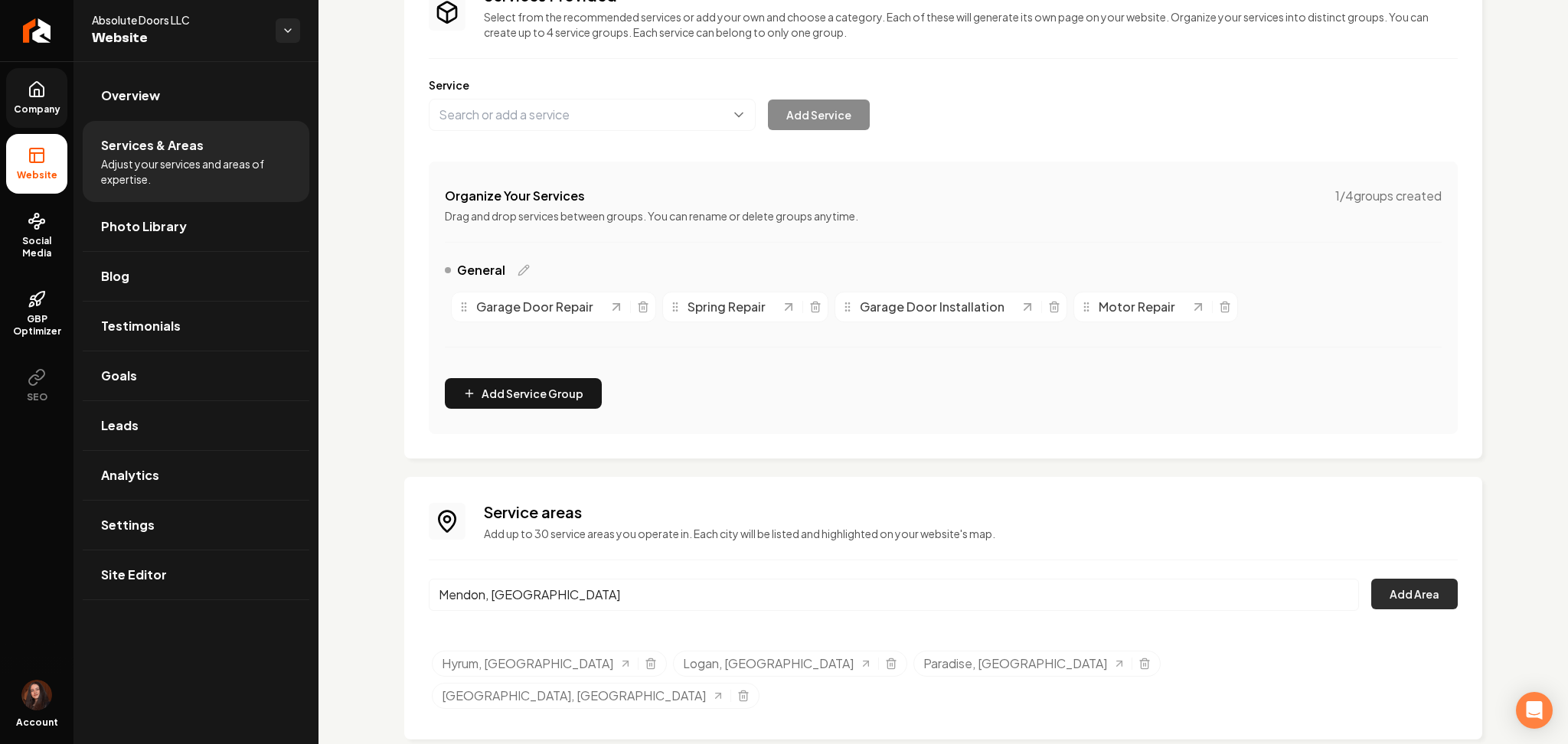
click at [1390, 592] on button "Add Area" at bounding box center [1414, 593] width 86 height 31
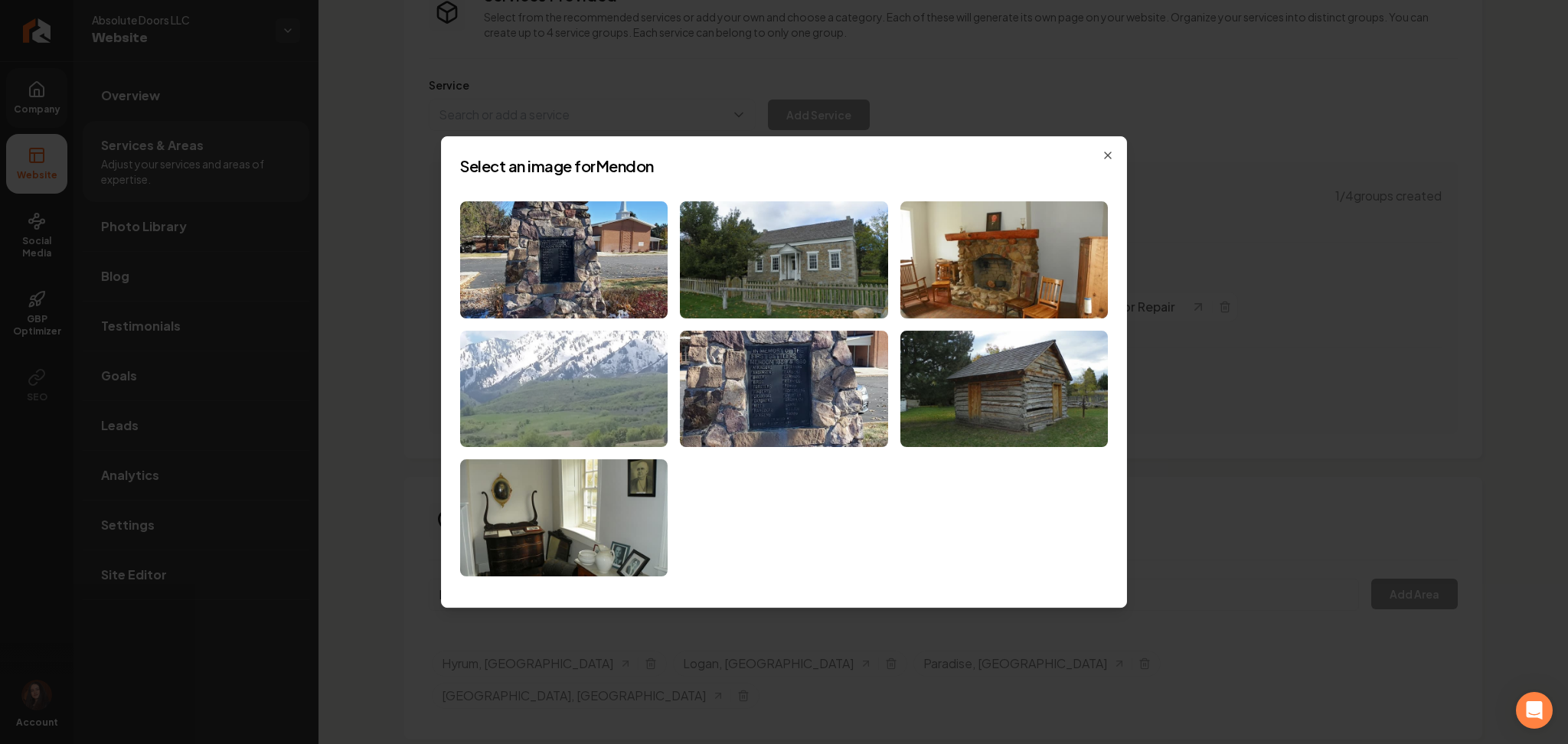
click at [541, 394] on img at bounding box center [564, 389] width 207 height 117
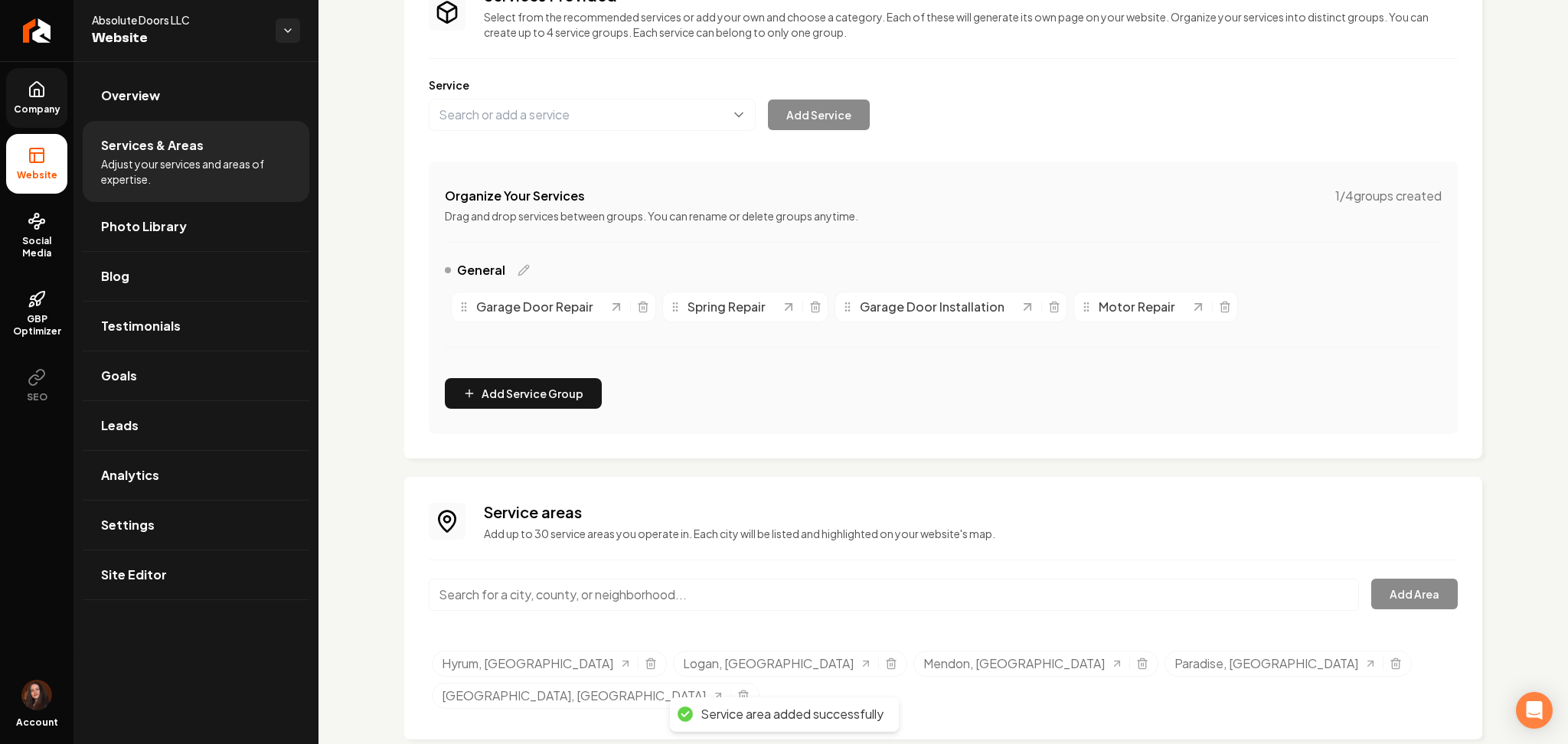
paste input "Preston"
click at [542, 578] on input "Preston" at bounding box center [893, 594] width 930 height 32
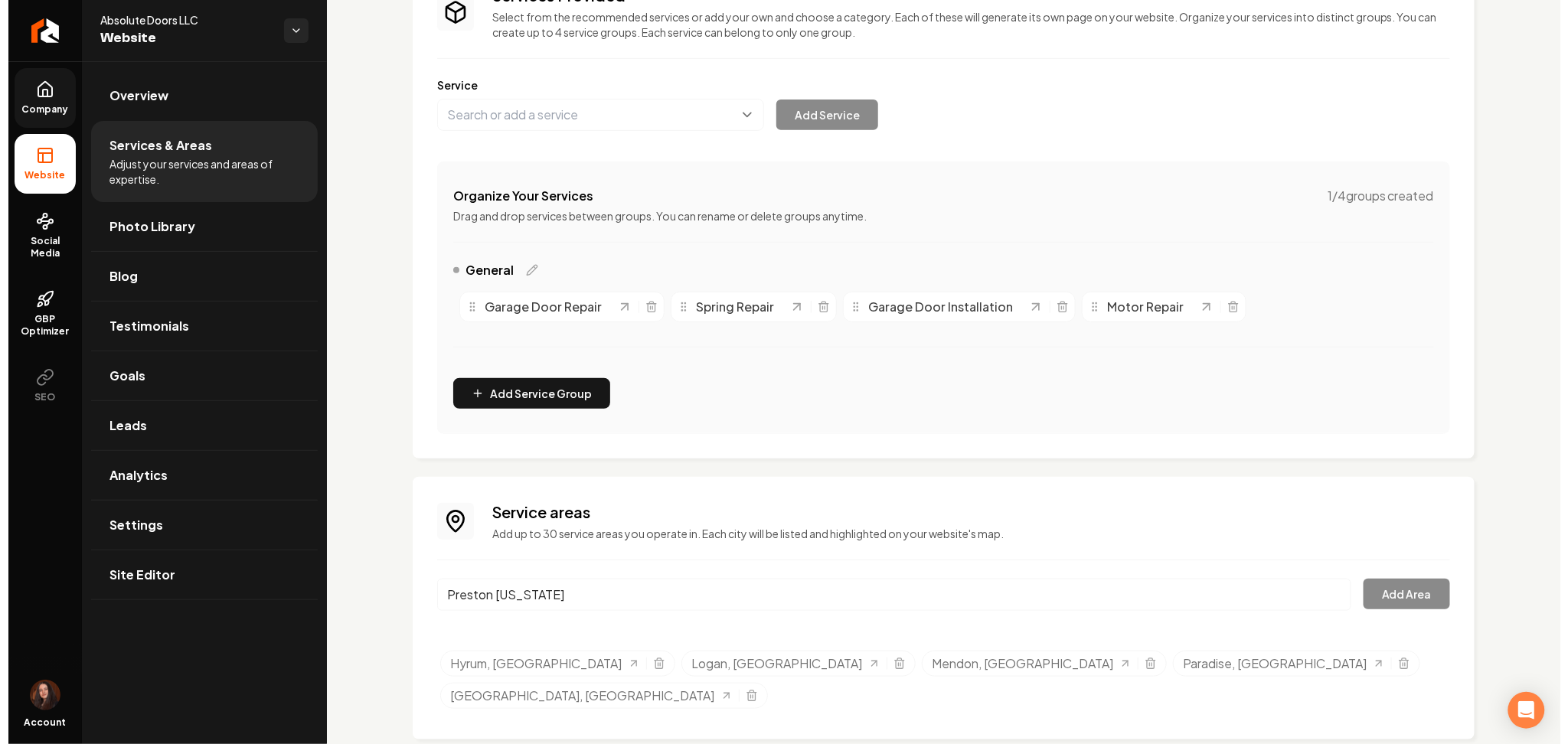
scroll to position [0, 0]
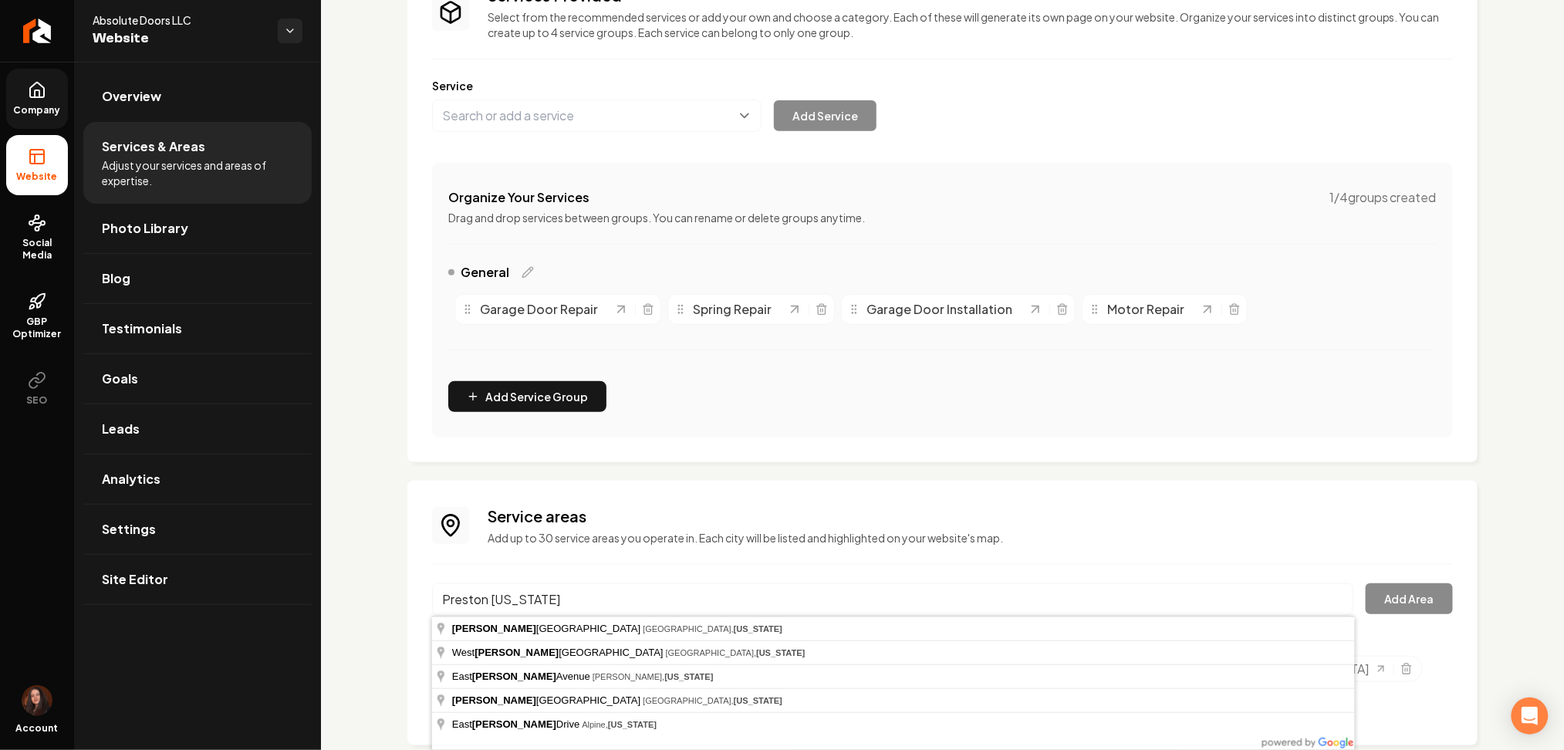
click at [458, 586] on input "Preston utah" at bounding box center [892, 599] width 921 height 32
paste input "Dayton"
click at [458, 586] on input "Dayton" at bounding box center [892, 599] width 921 height 32
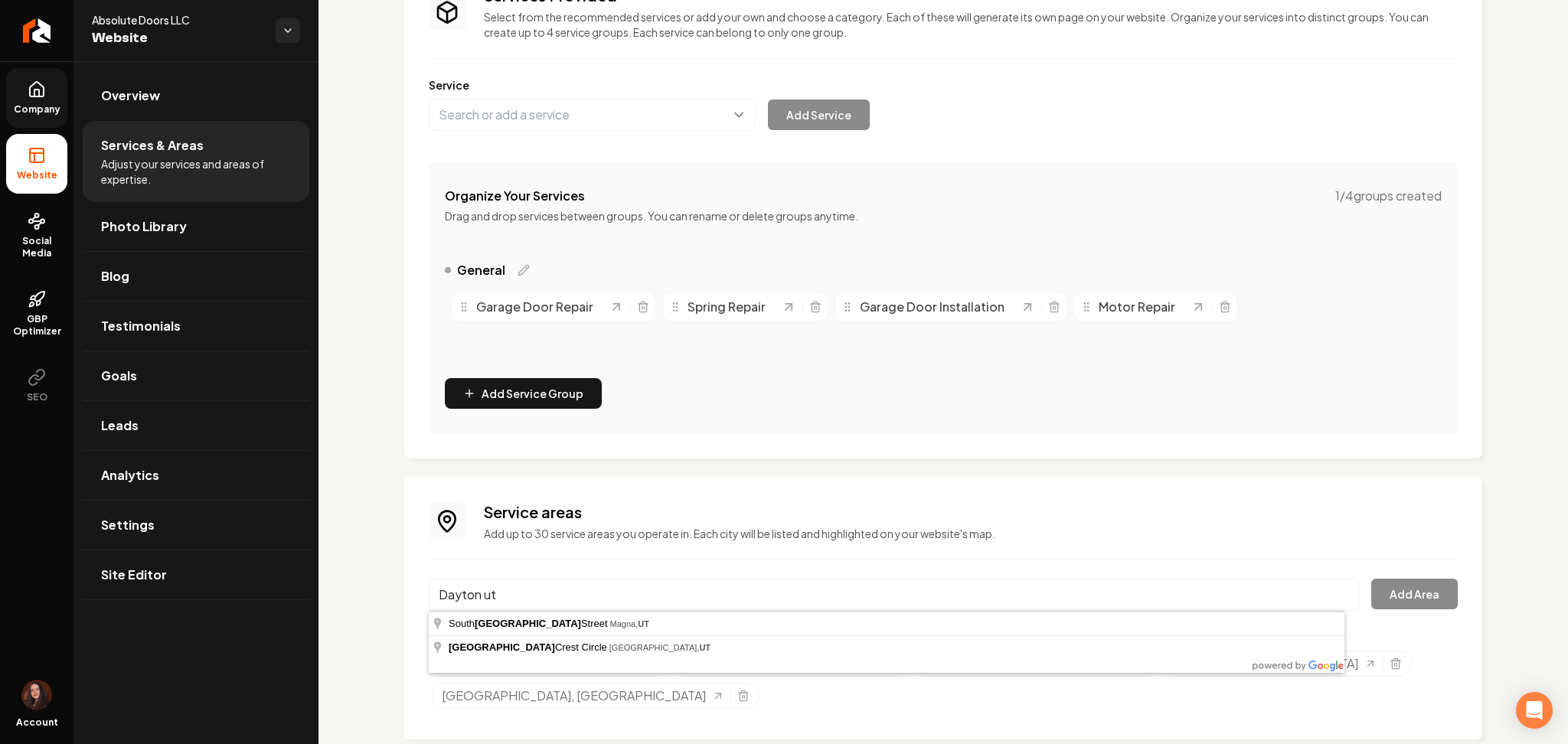
click at [472, 594] on input "Dayton ut" at bounding box center [893, 594] width 930 height 32
paste input "Garden City"
click at [472, 594] on input "Garden City" at bounding box center [893, 594] width 930 height 32
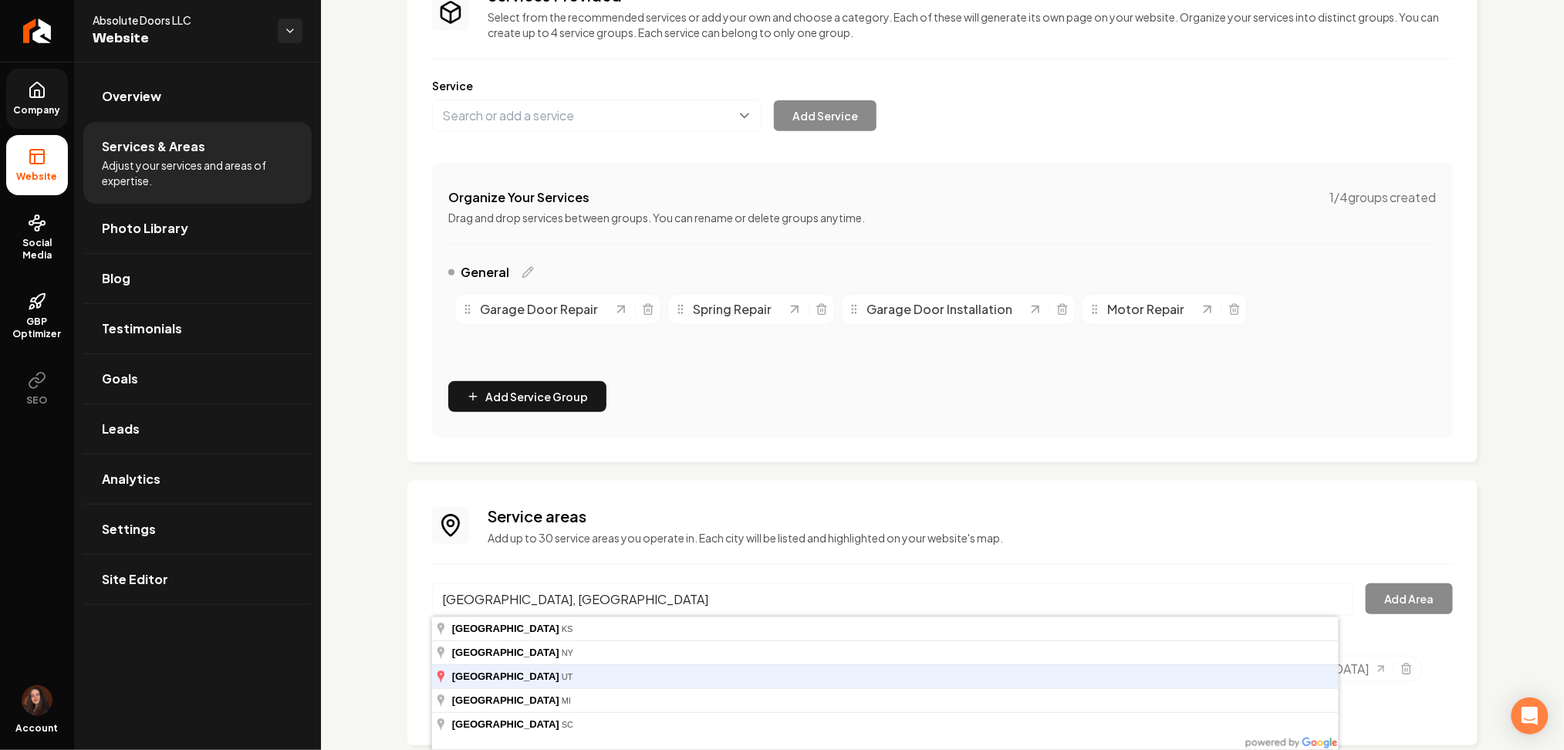
type input "Garden City, UT"
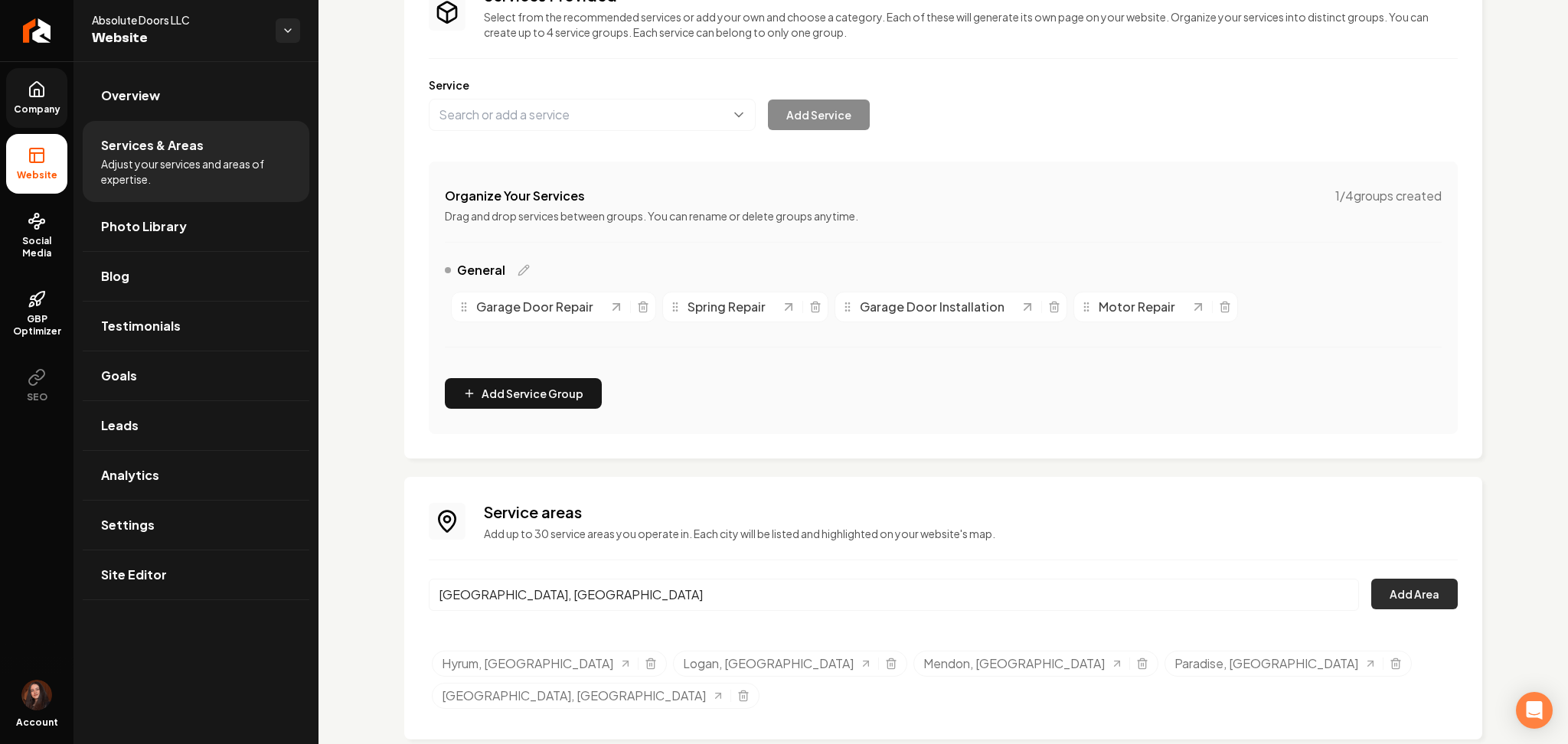
click at [1419, 589] on button "Add Area" at bounding box center [1414, 593] width 86 height 31
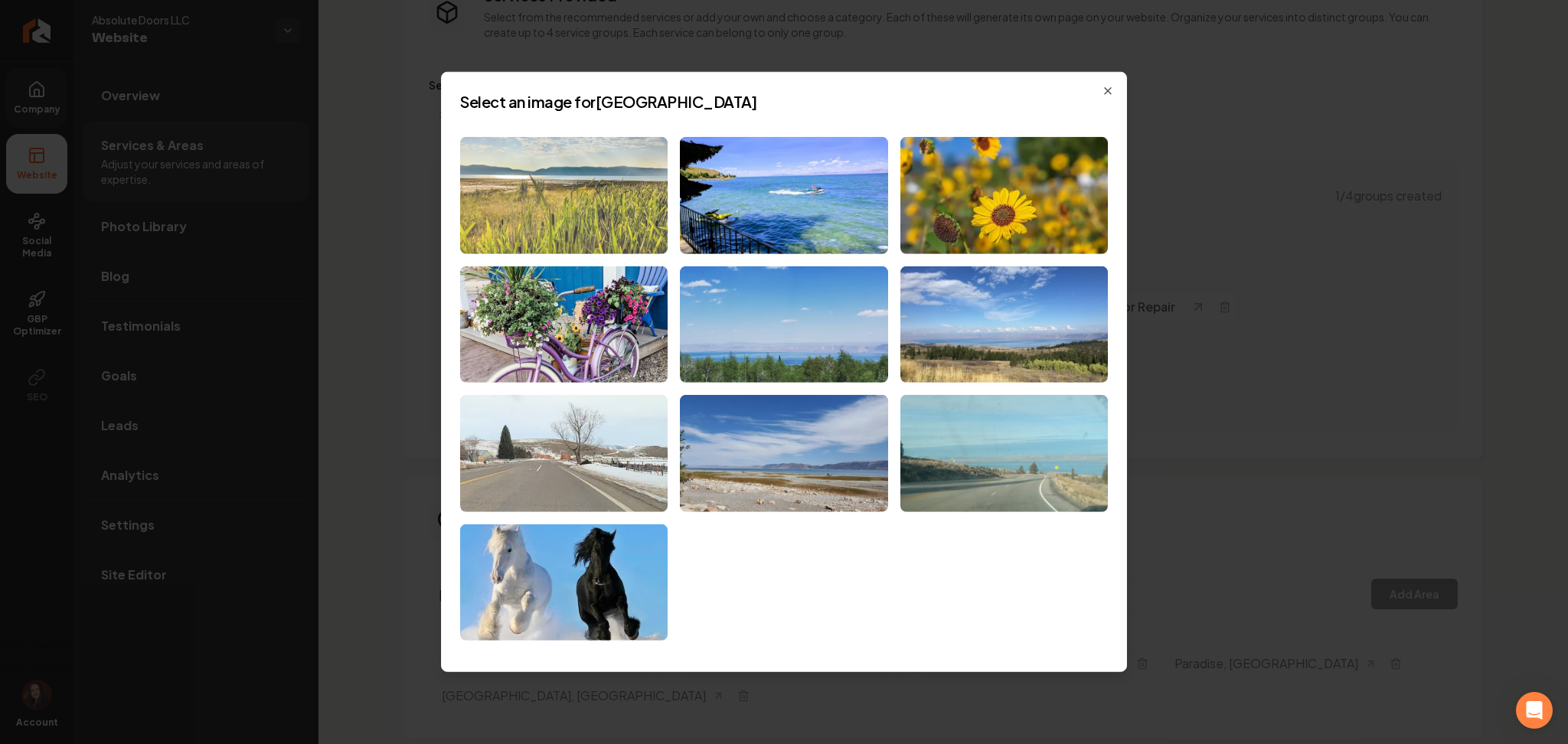
click at [604, 195] on img at bounding box center [564, 195] width 207 height 117
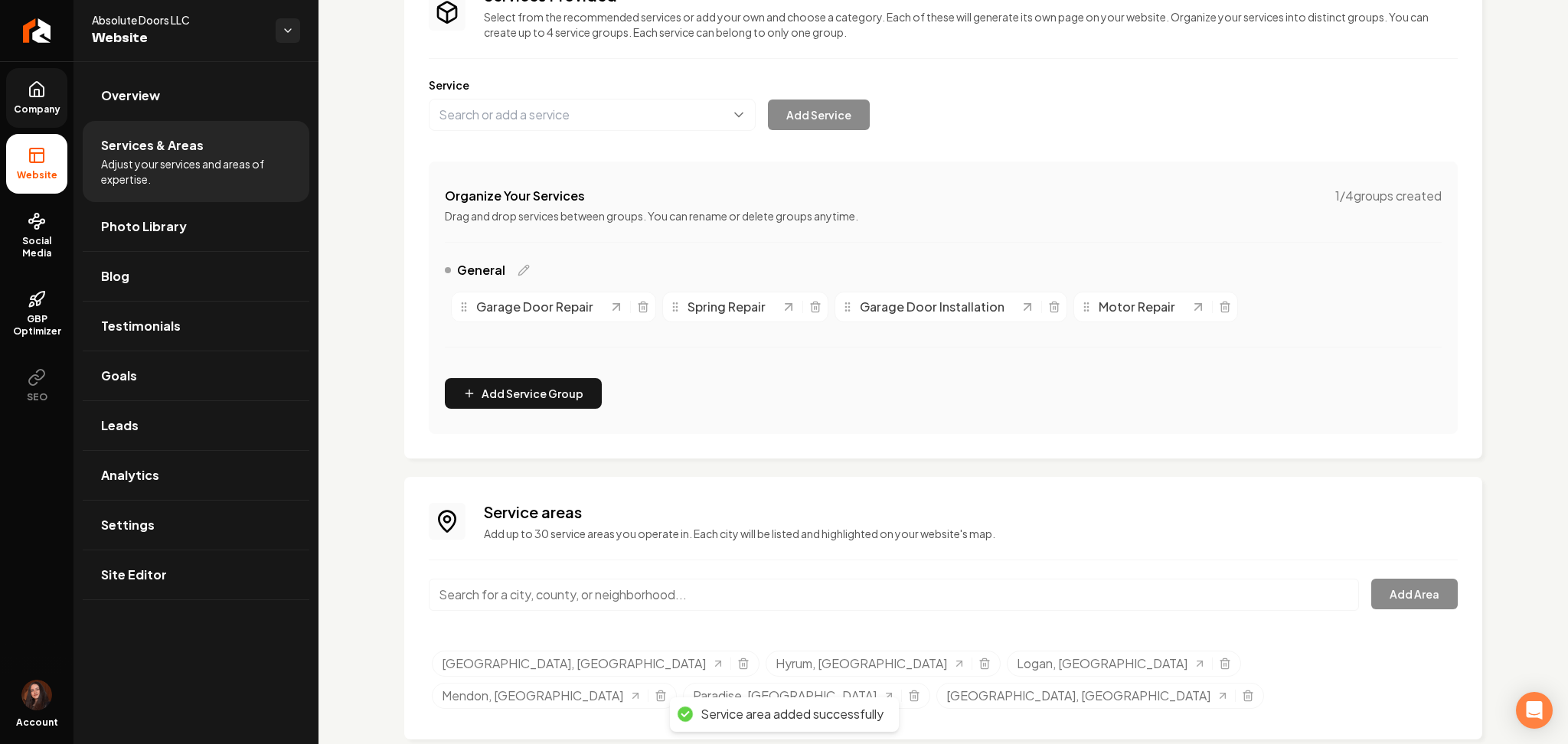
paste input "Laketown"
click at [537, 597] on input "Laketown" at bounding box center [893, 594] width 930 height 32
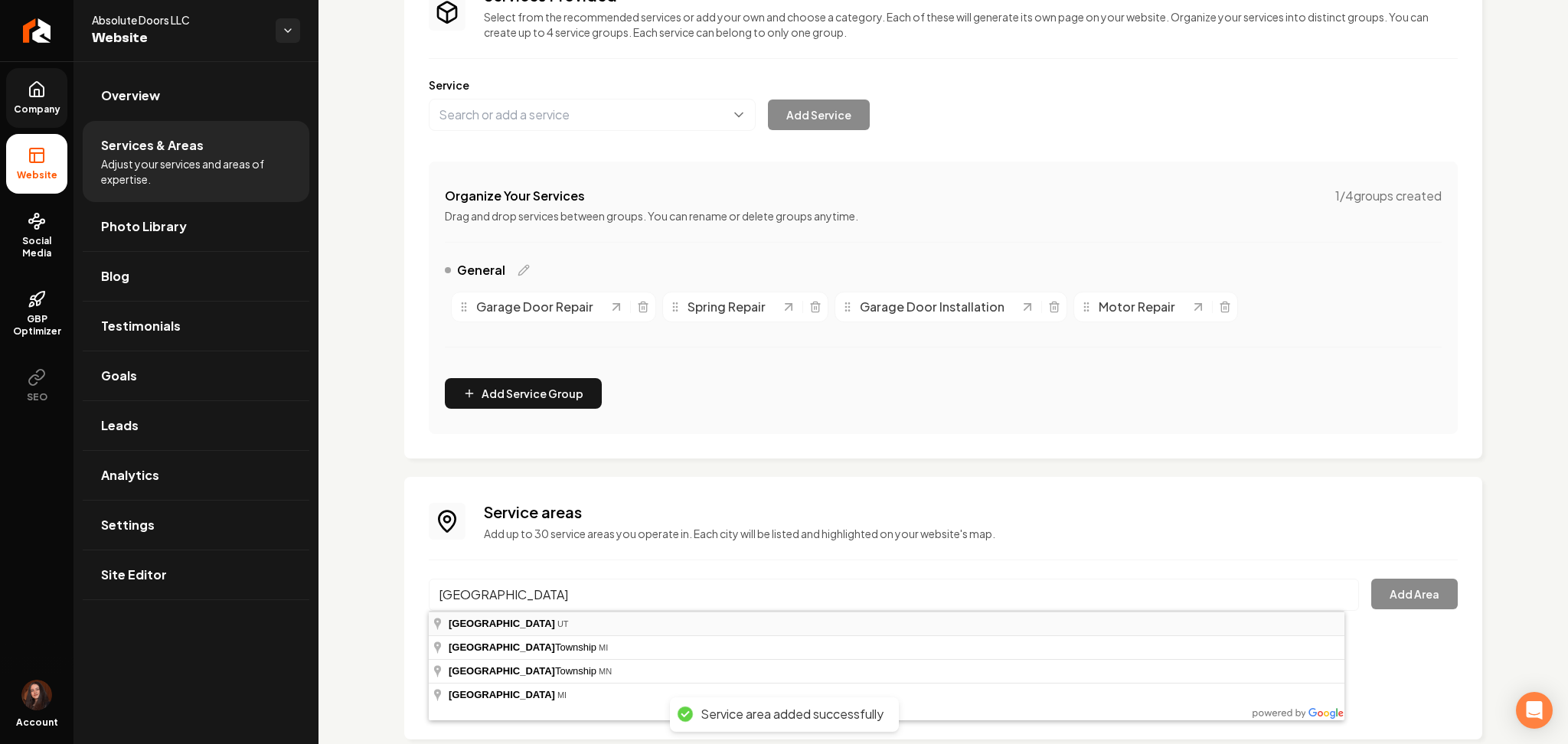
type input "Laketown, UT"
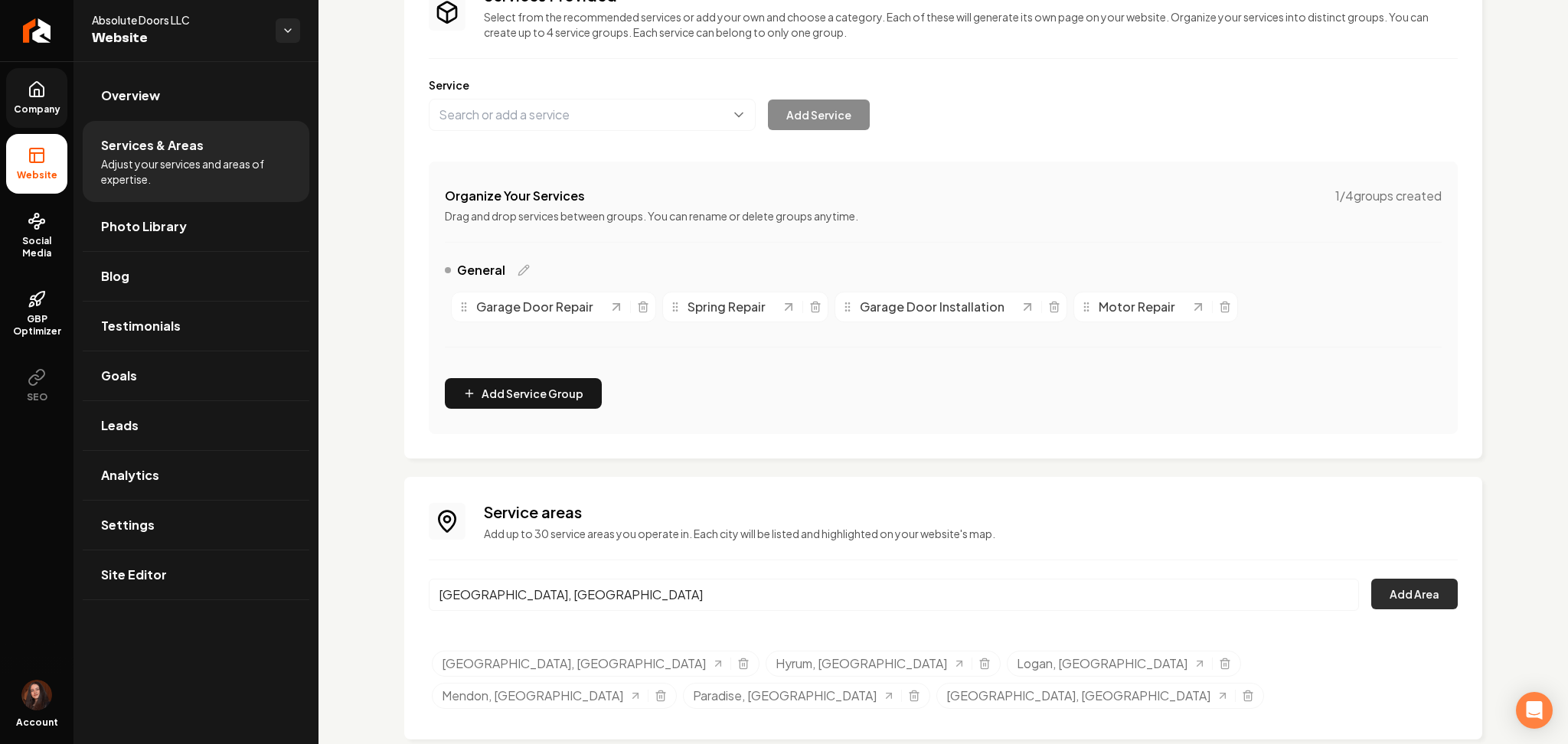
click at [1375, 601] on button "Add Area" at bounding box center [1414, 593] width 86 height 31
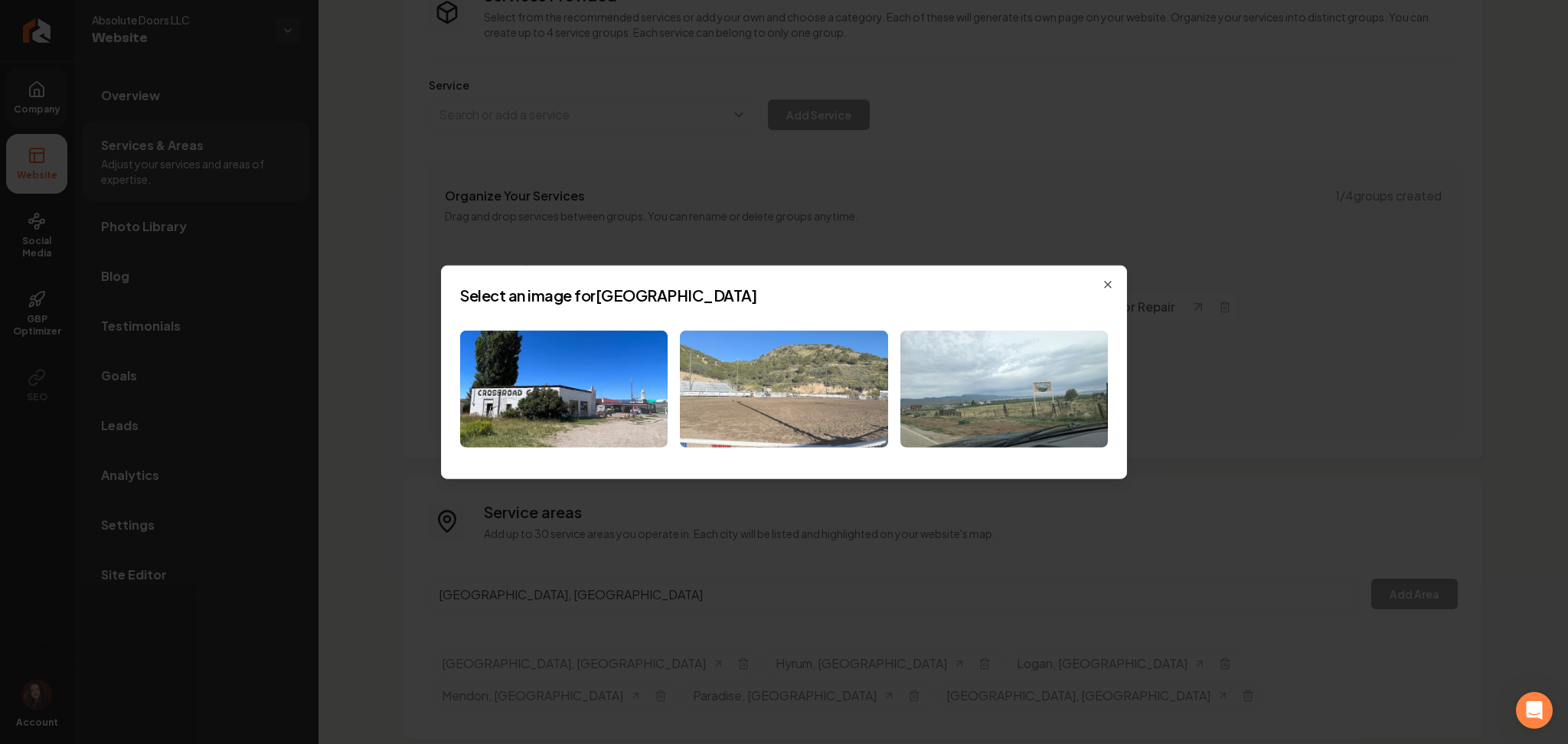
click at [816, 431] on img at bounding box center [783, 389] width 207 height 117
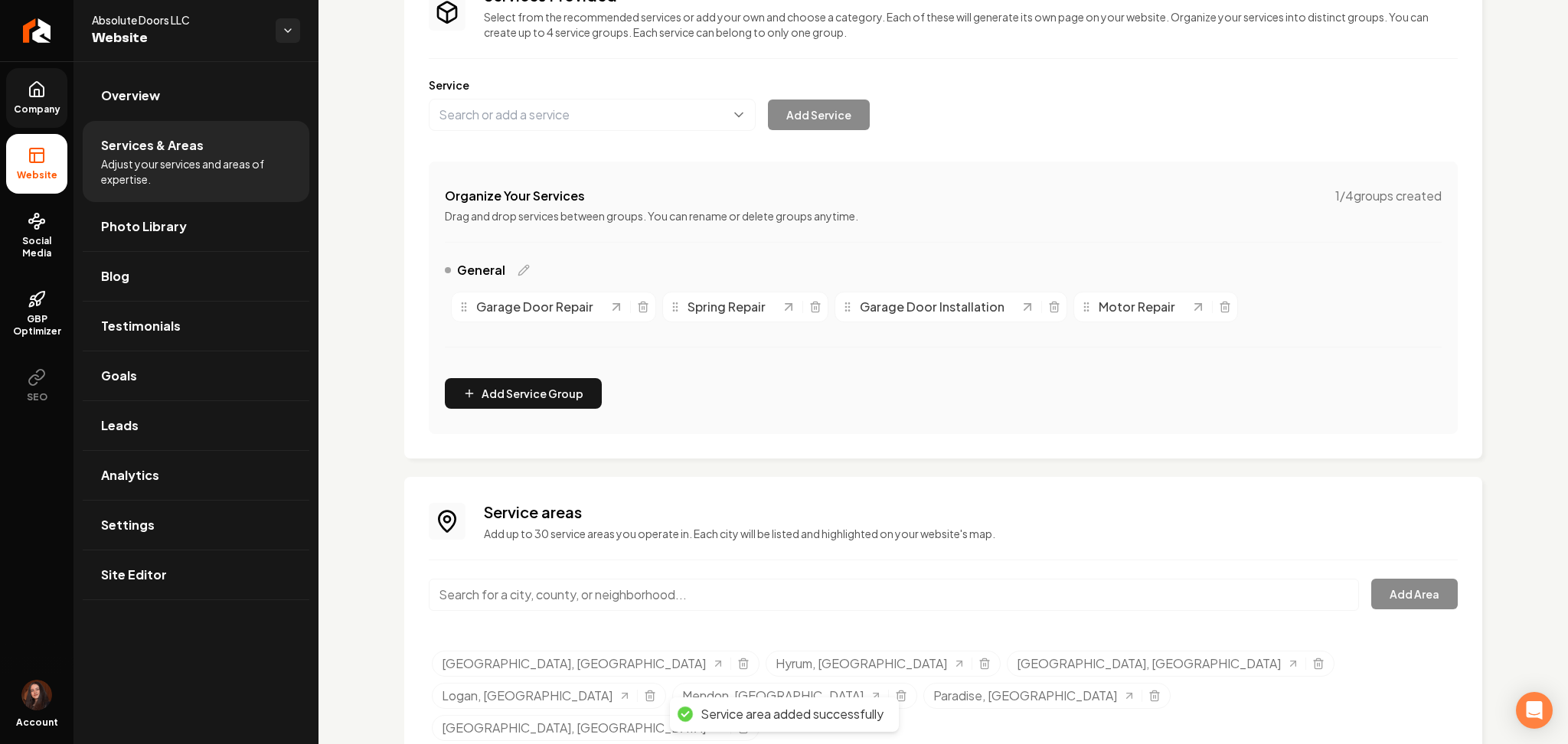
click at [647, 579] on input "Main content area" at bounding box center [893, 594] width 930 height 32
paste input "Montpelier"
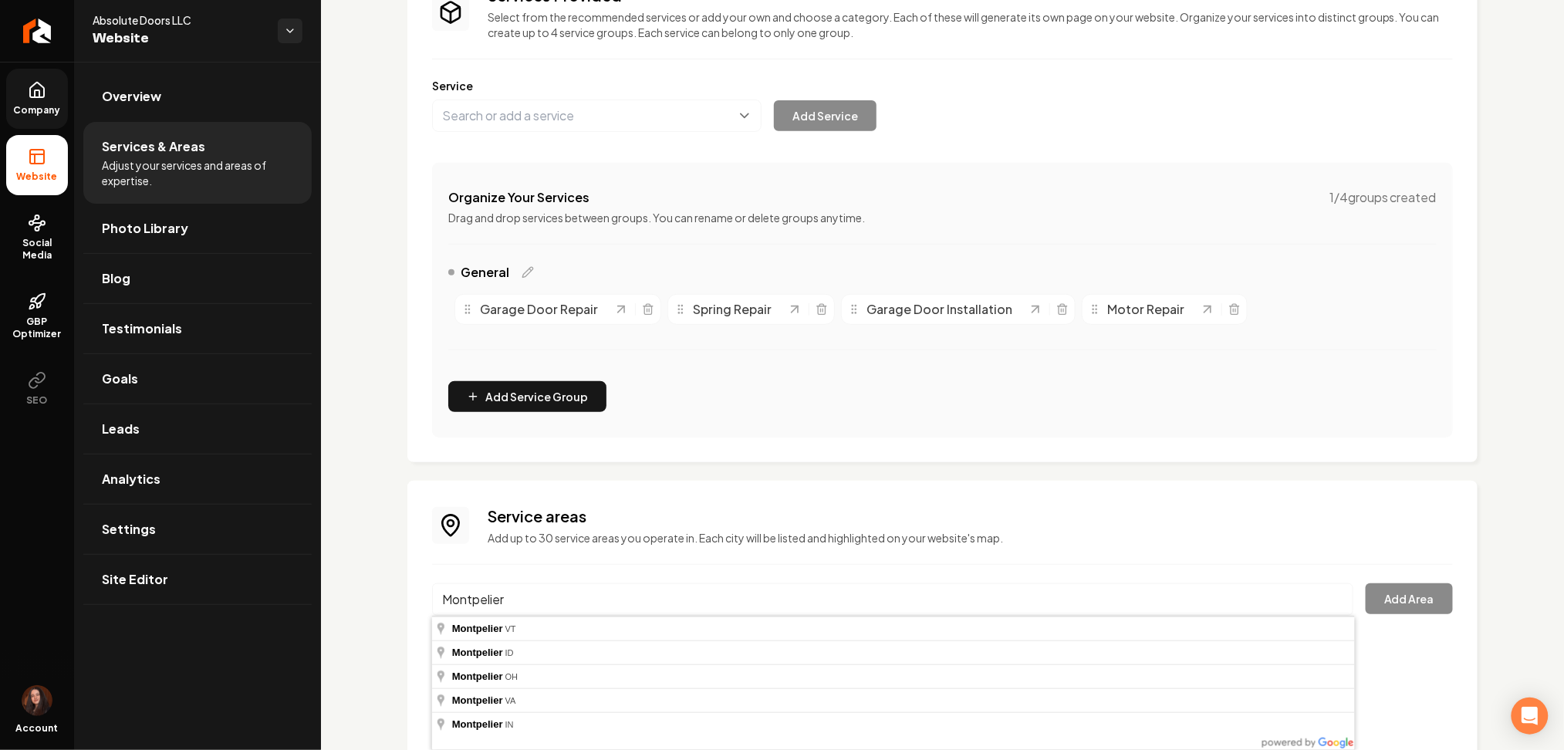
click at [506, 605] on input "Montpelier" at bounding box center [892, 599] width 921 height 32
paste input "Preston"
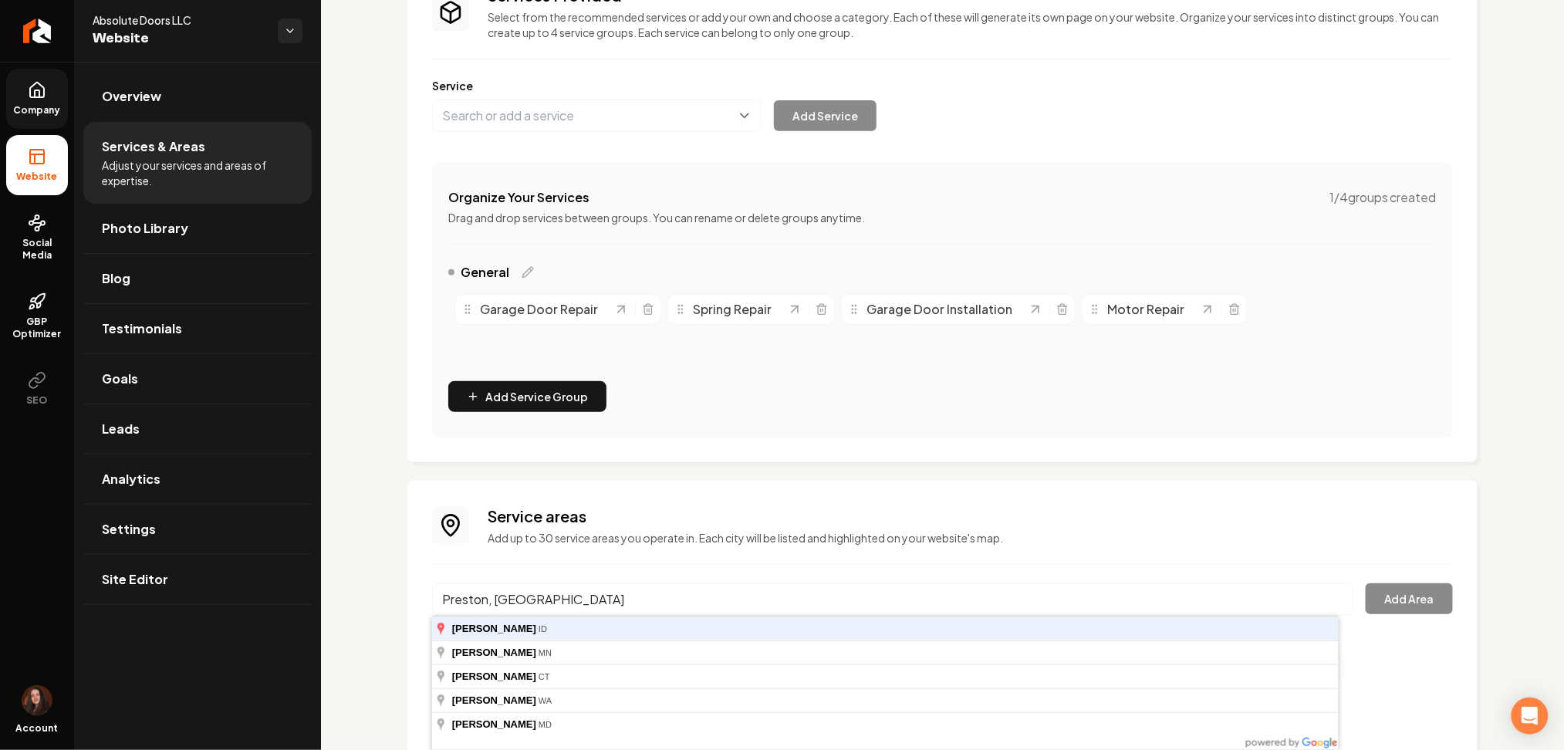
type input "Preston, ID"
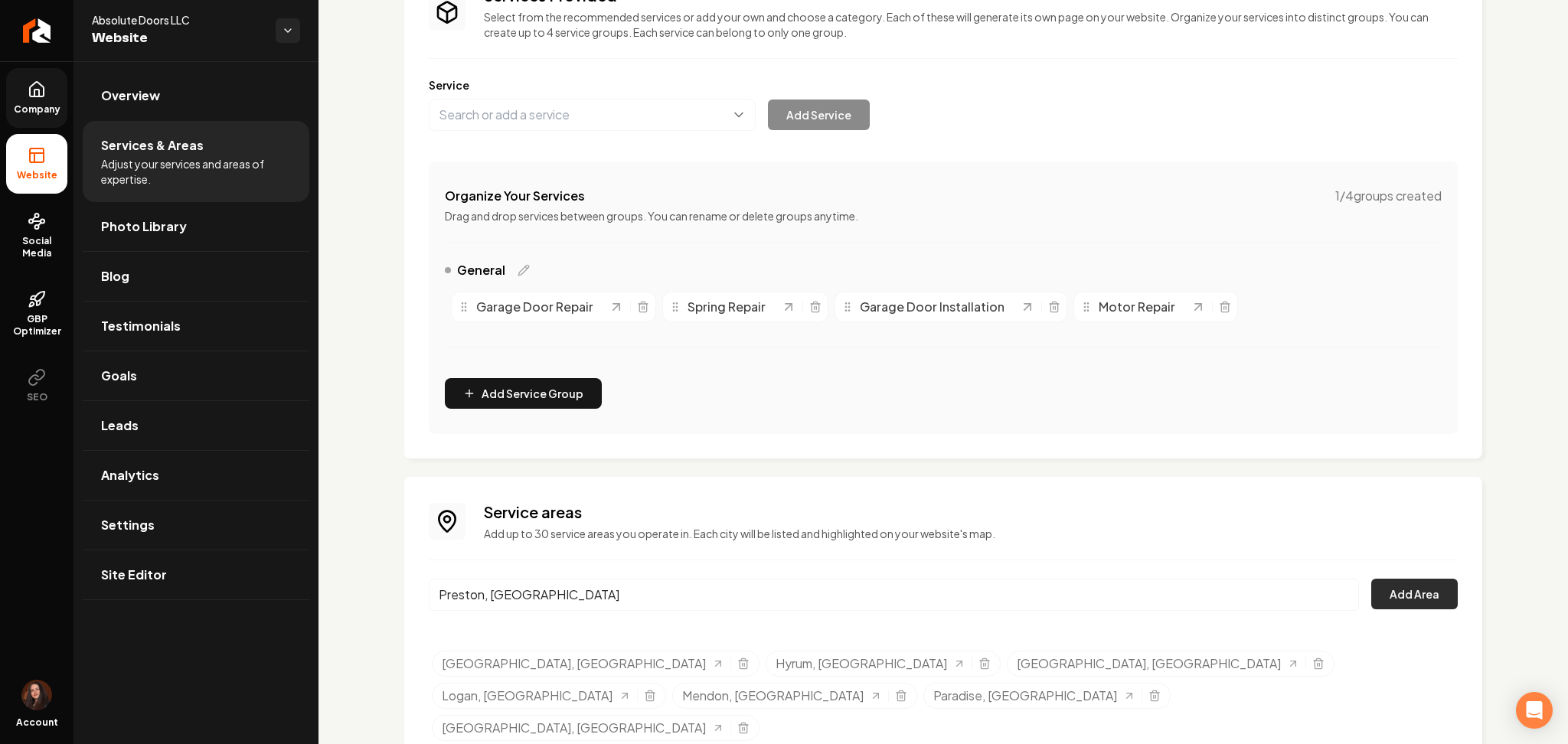
click at [1435, 580] on button "Add Area" at bounding box center [1414, 593] width 86 height 31
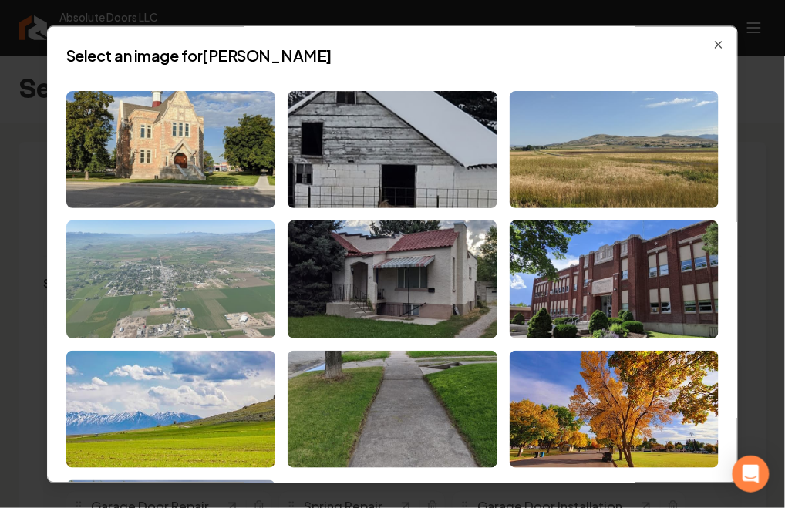
click at [152, 320] on img at bounding box center [170, 280] width 209 height 118
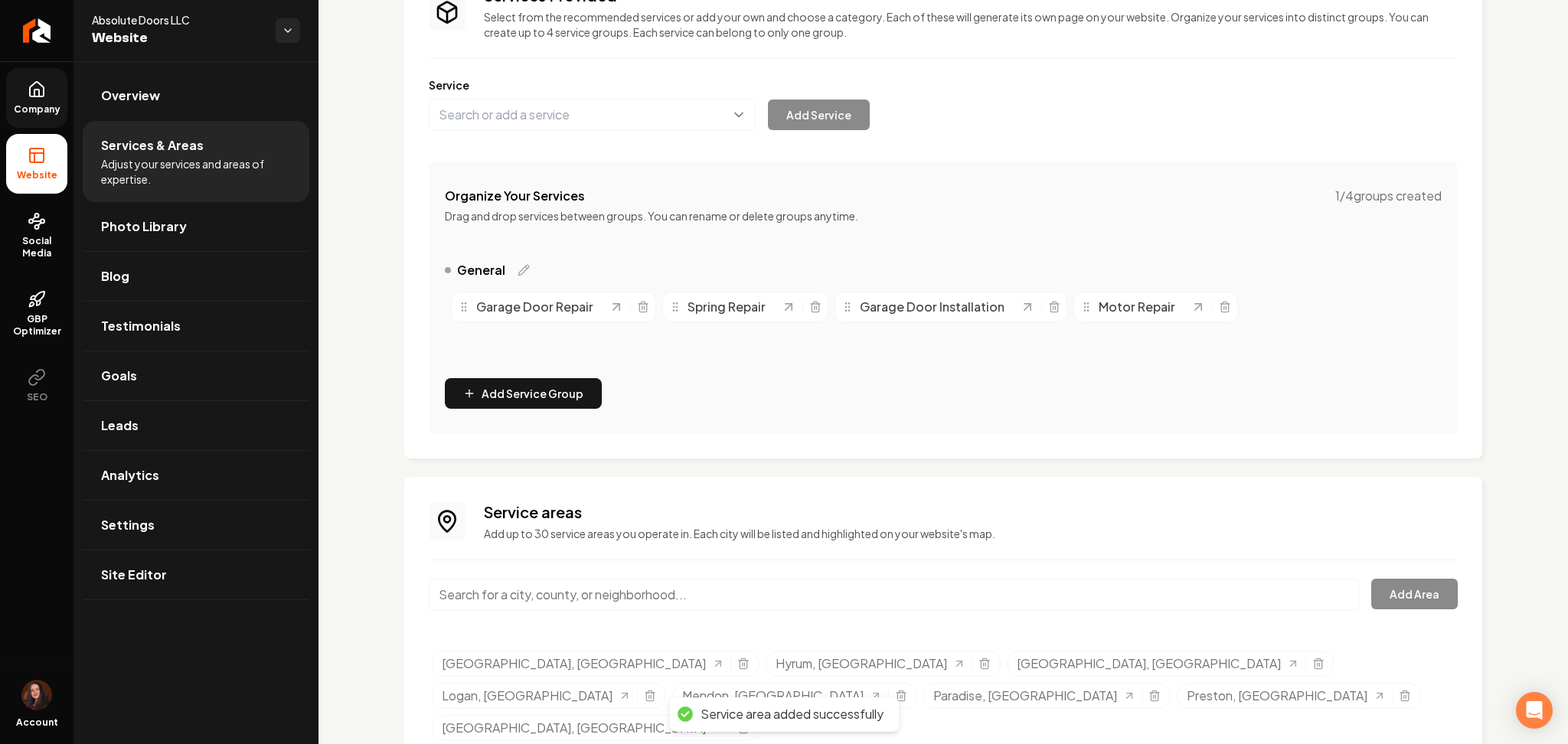
paste input "Dayton"
click at [504, 587] on input "Dayton" at bounding box center [893, 594] width 930 height 32
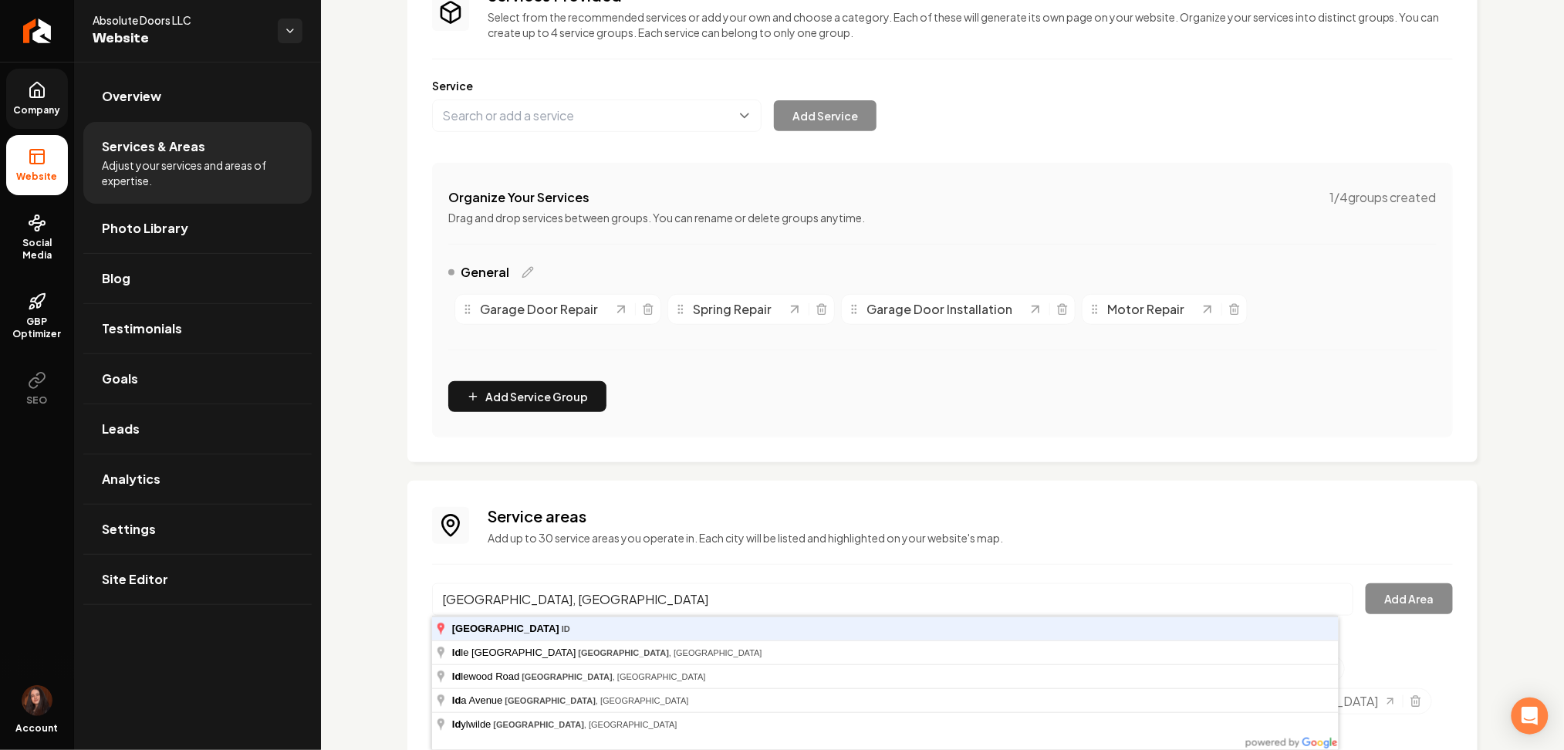
type input "Dayton, ID"
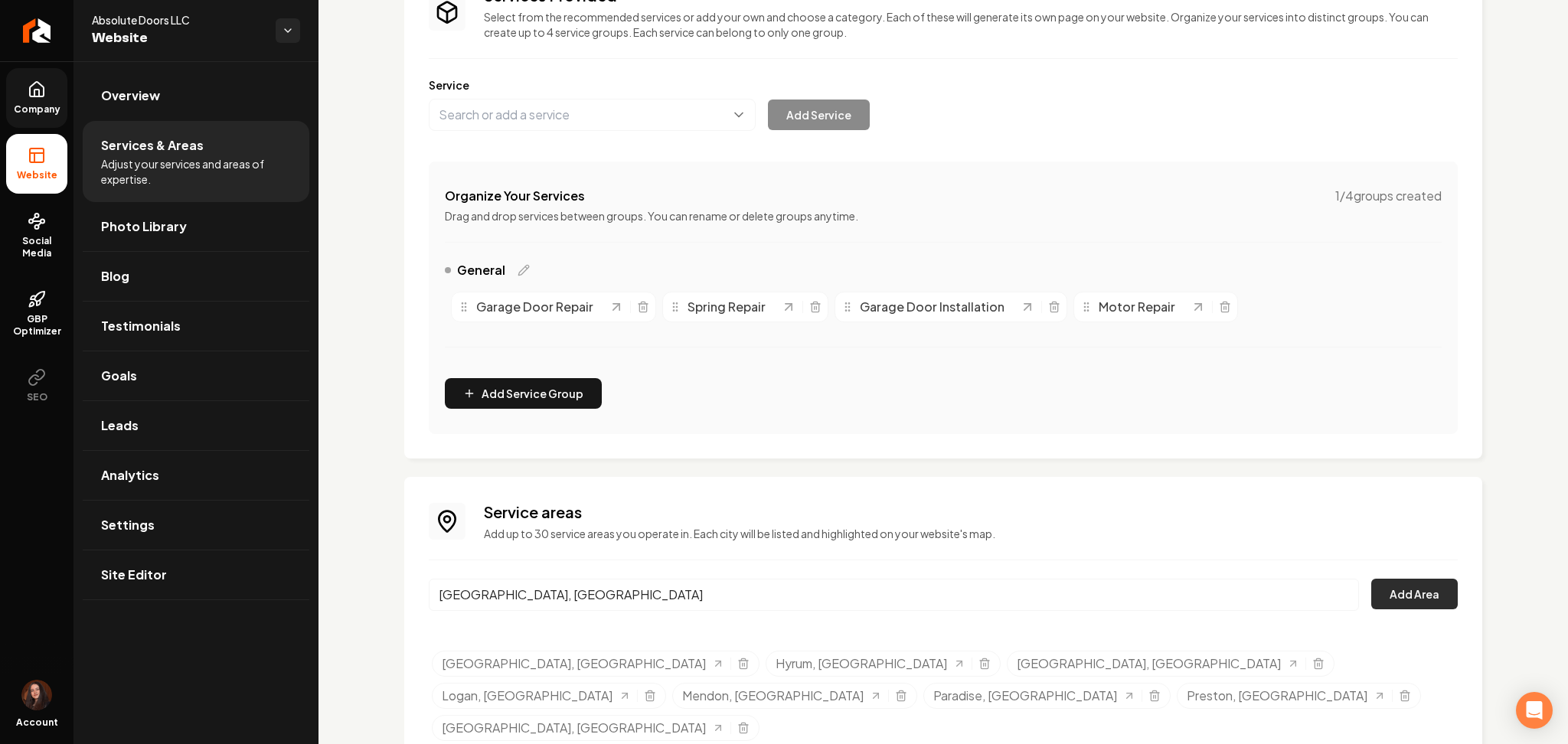
click at [1422, 589] on button "Add Area" at bounding box center [1414, 593] width 86 height 31
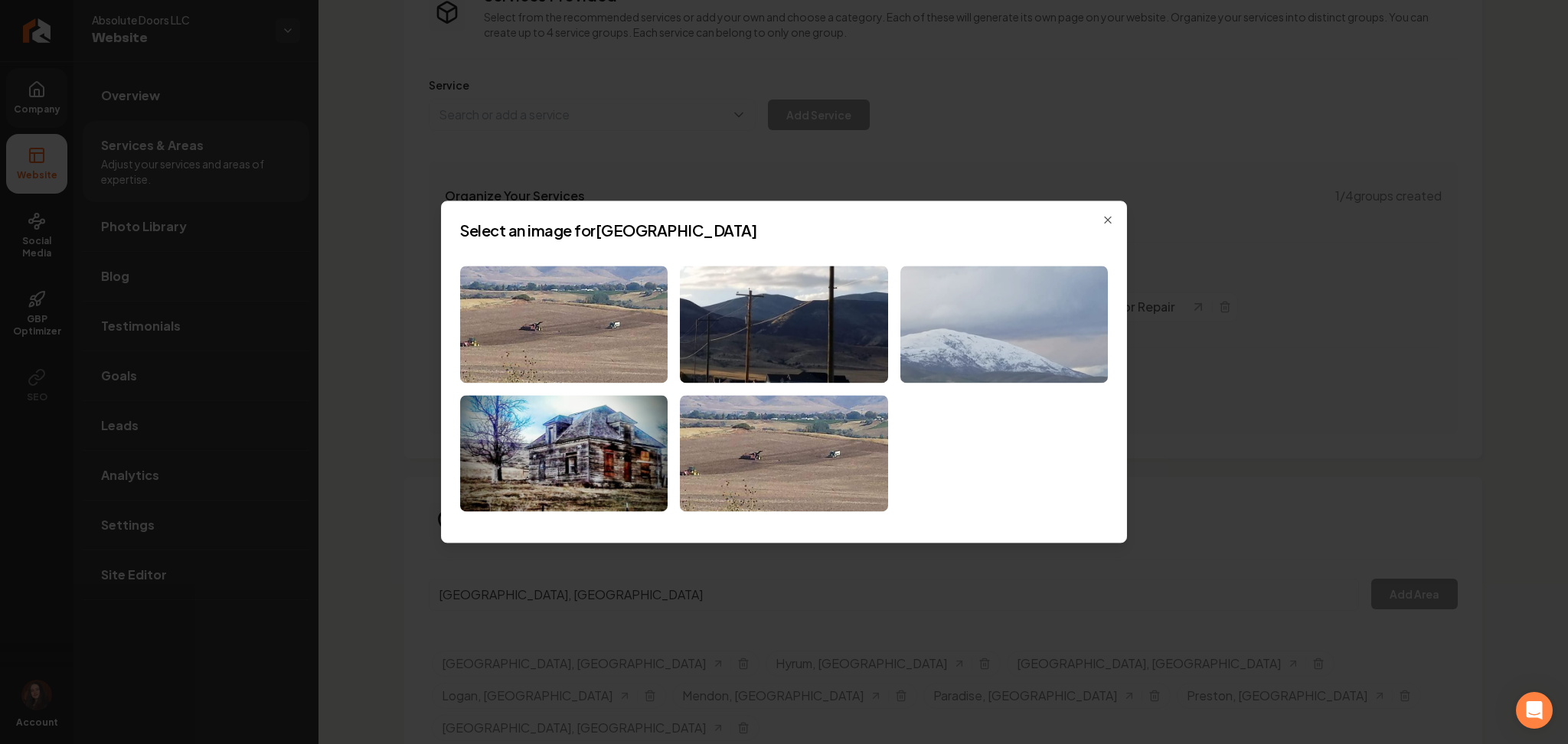
click at [954, 320] on img at bounding box center [1003, 324] width 207 height 117
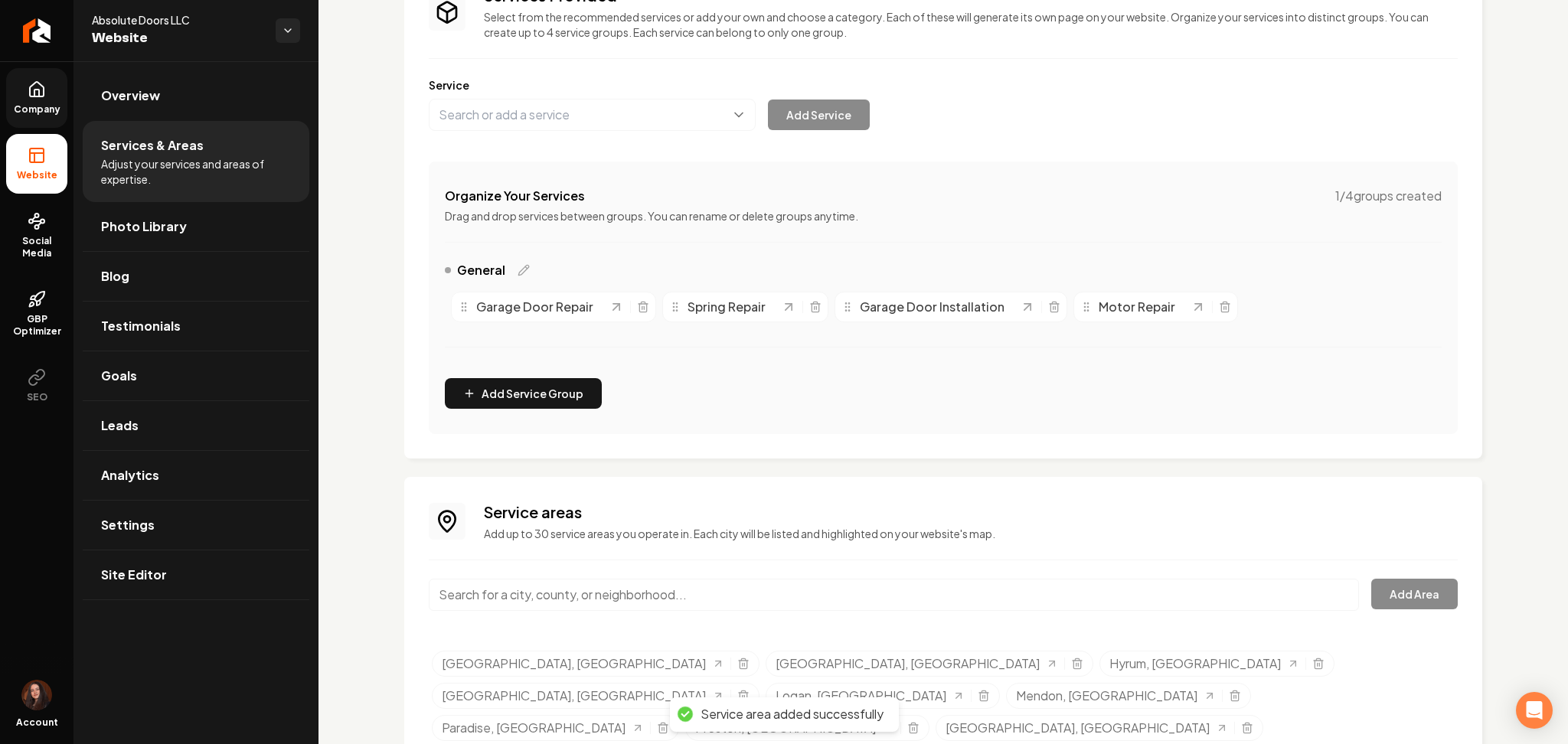
click at [552, 590] on input "Main content area" at bounding box center [893, 594] width 930 height 32
paste input "Montpelier"
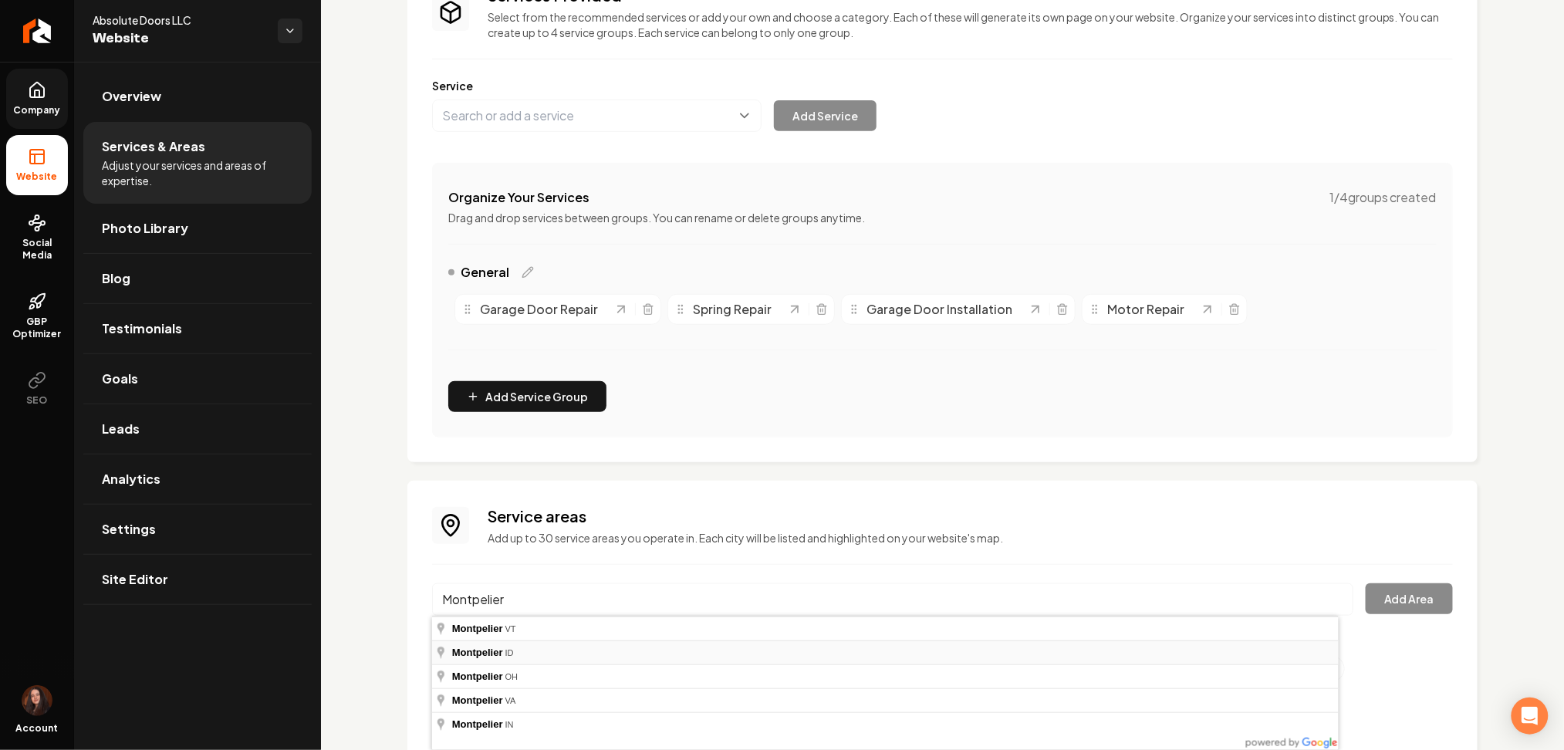
type input "Montpelier, ID"
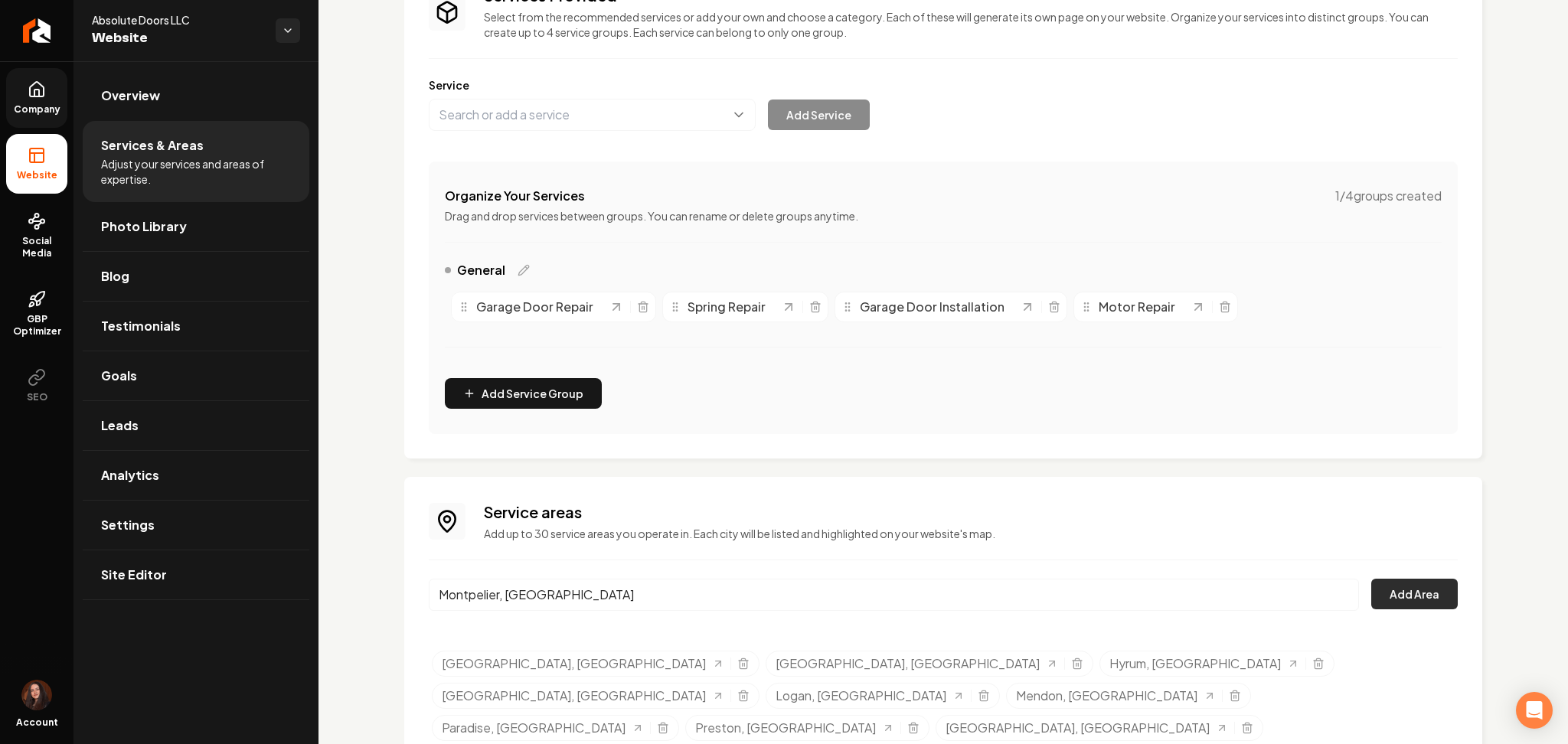
click at [1378, 583] on button "Add Area" at bounding box center [1414, 593] width 86 height 31
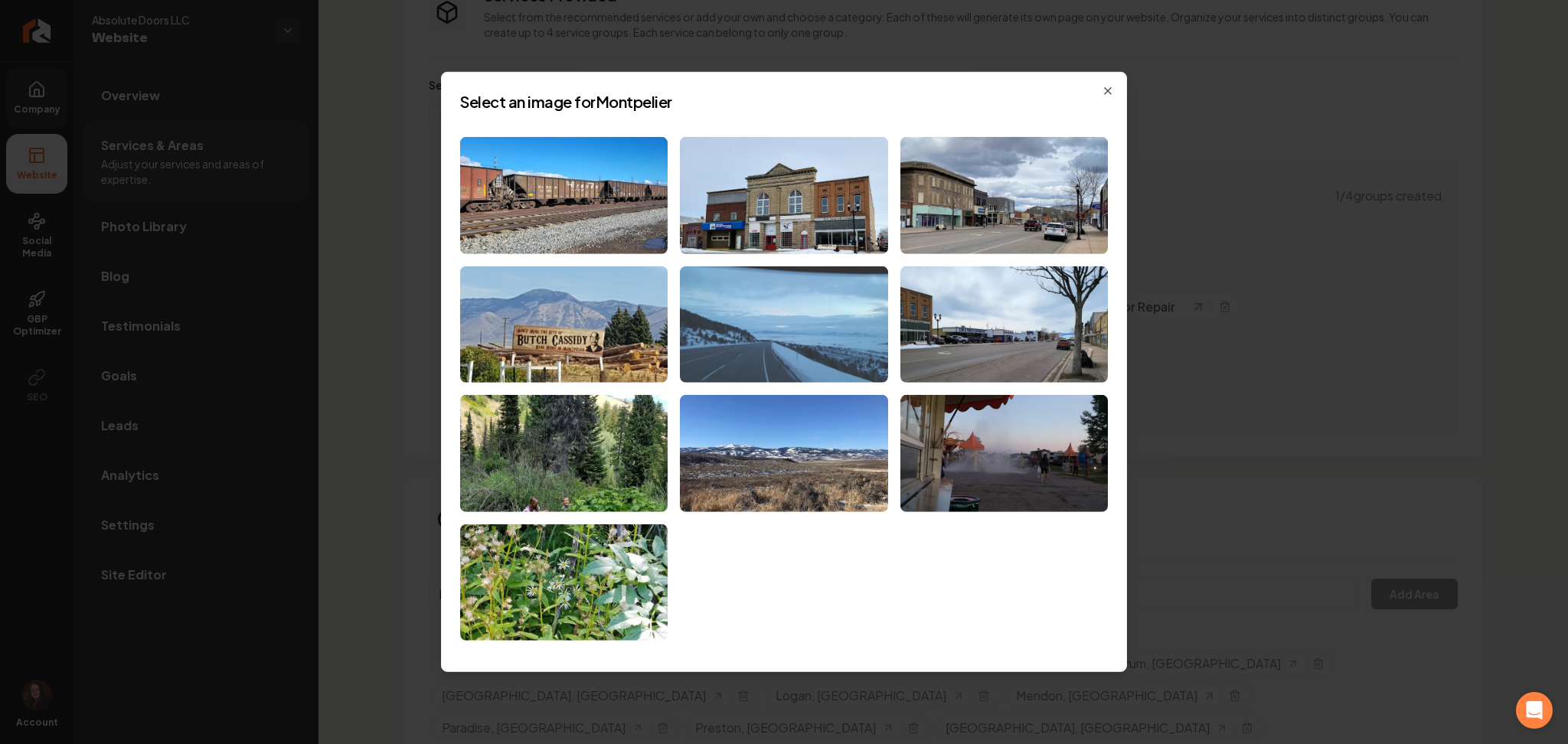
click at [769, 325] on img at bounding box center [783, 324] width 207 height 117
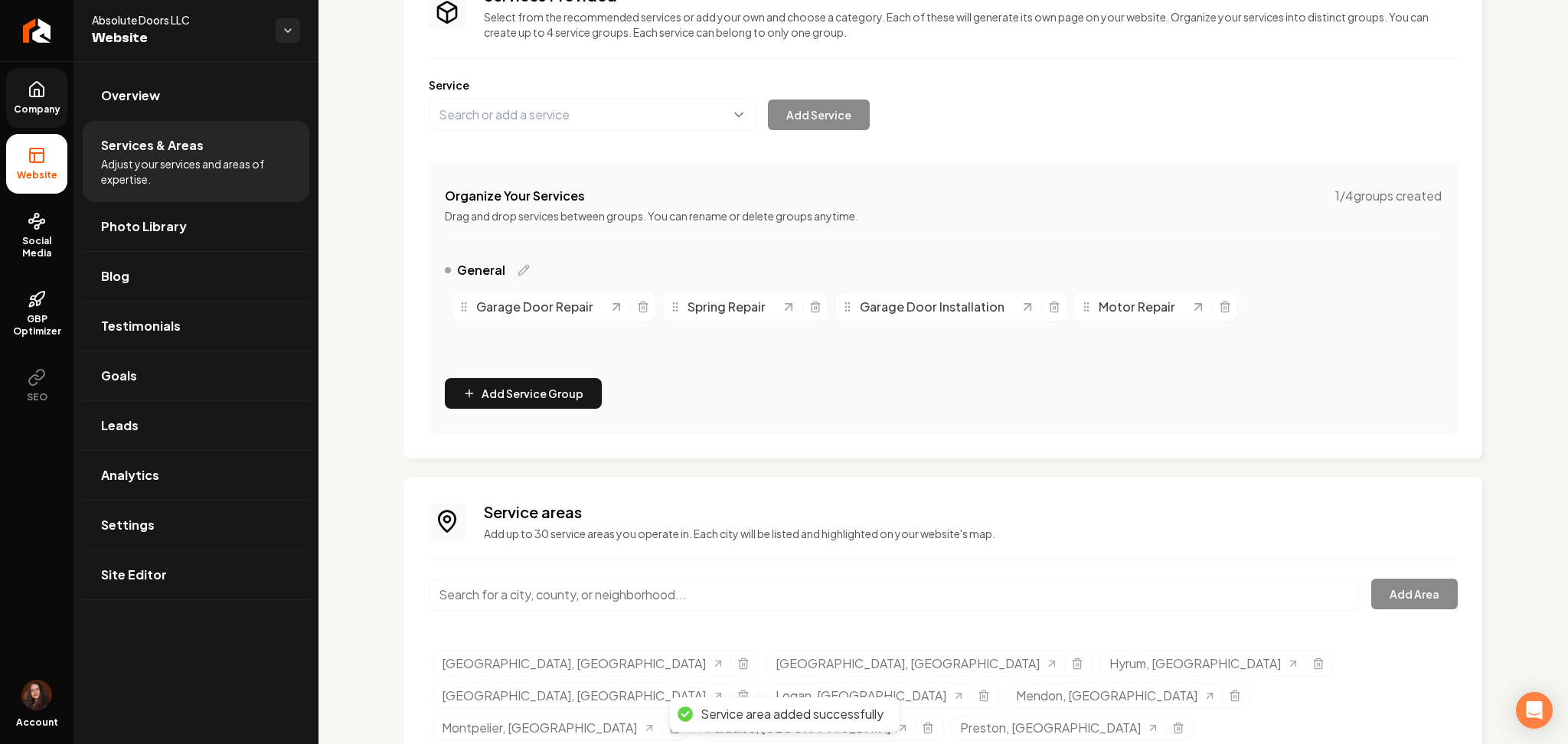
click at [620, 584] on input "Main content area" at bounding box center [893, 594] width 930 height 32
paste input "Paris"
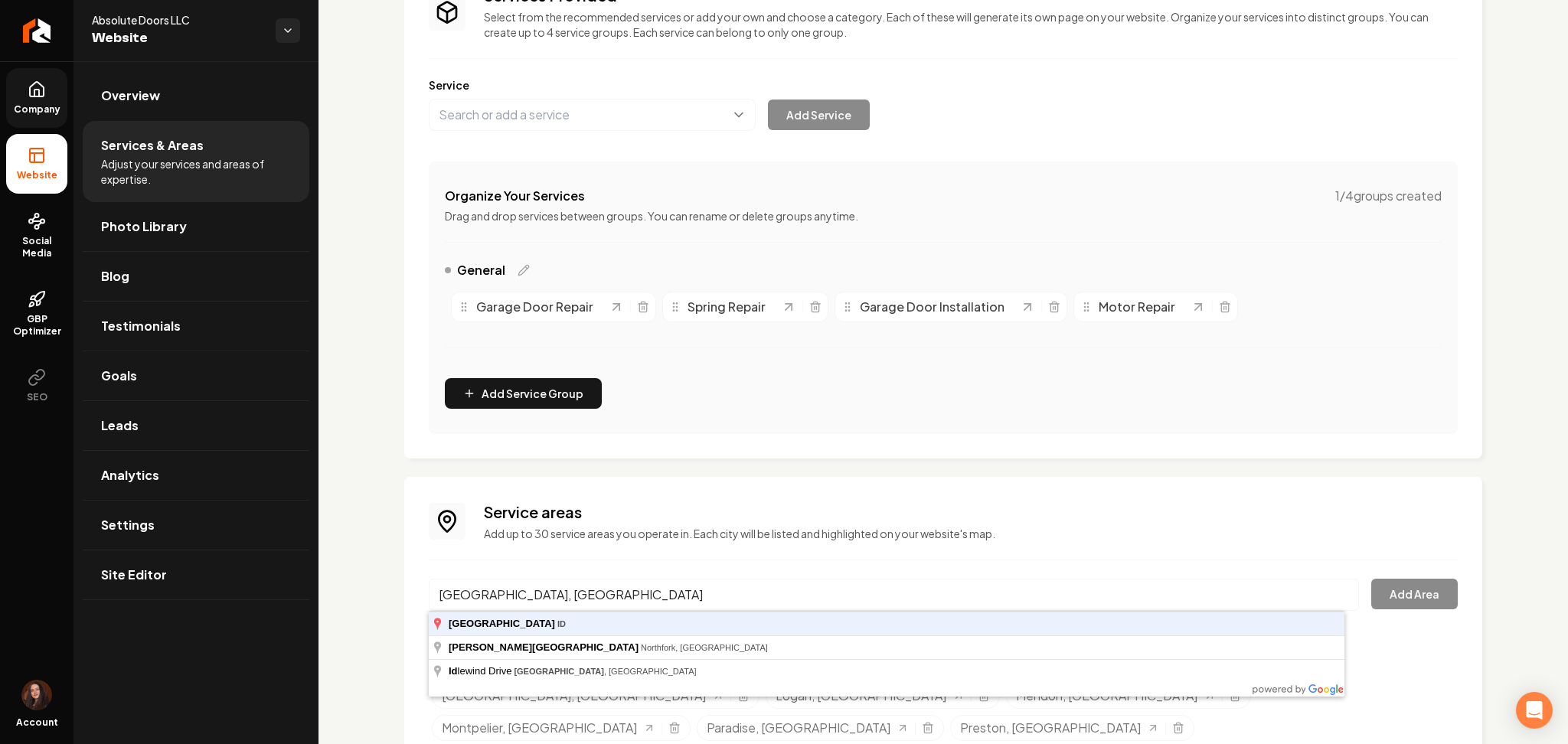
type input "Paris, ID"
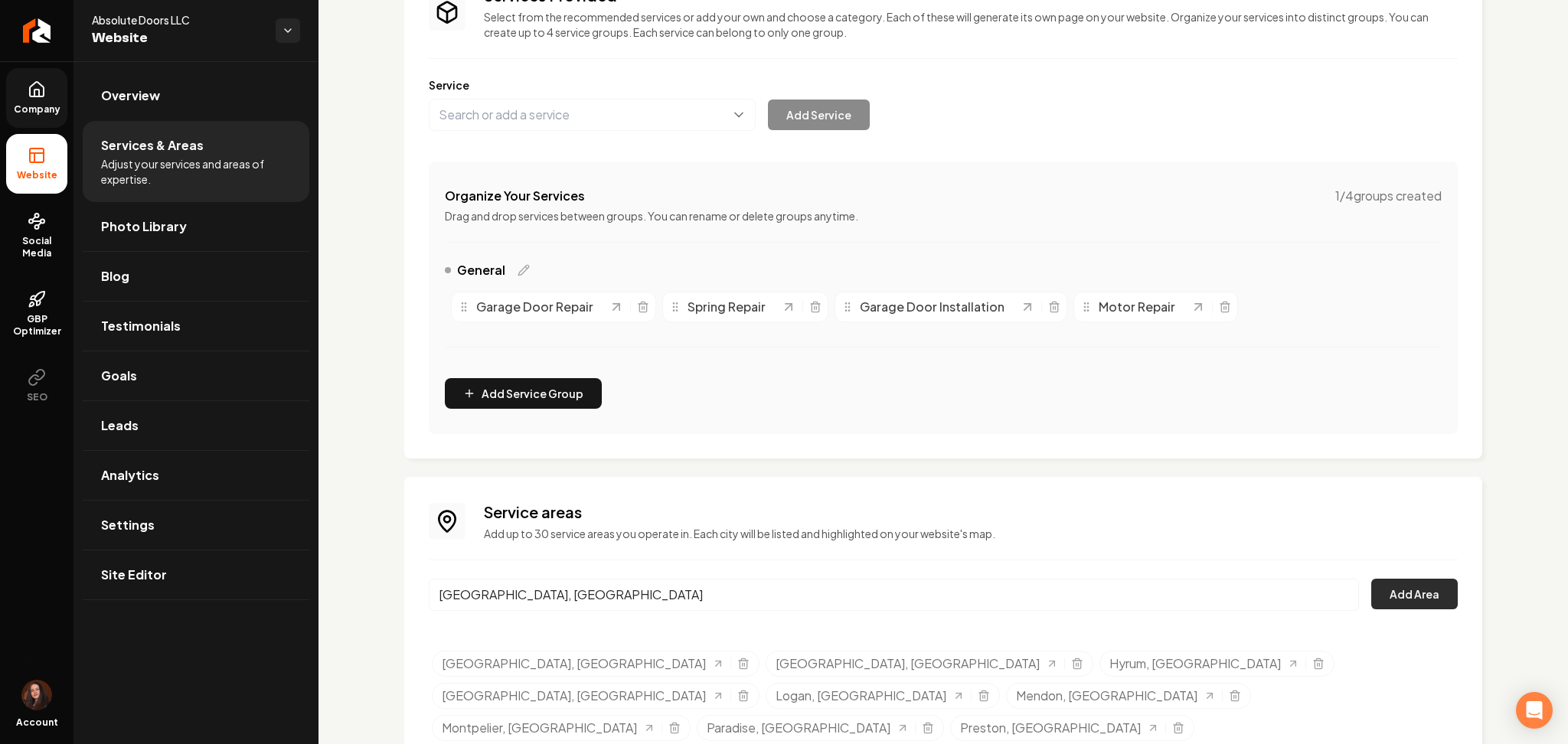
click at [1409, 587] on button "Add Area" at bounding box center [1414, 593] width 86 height 31
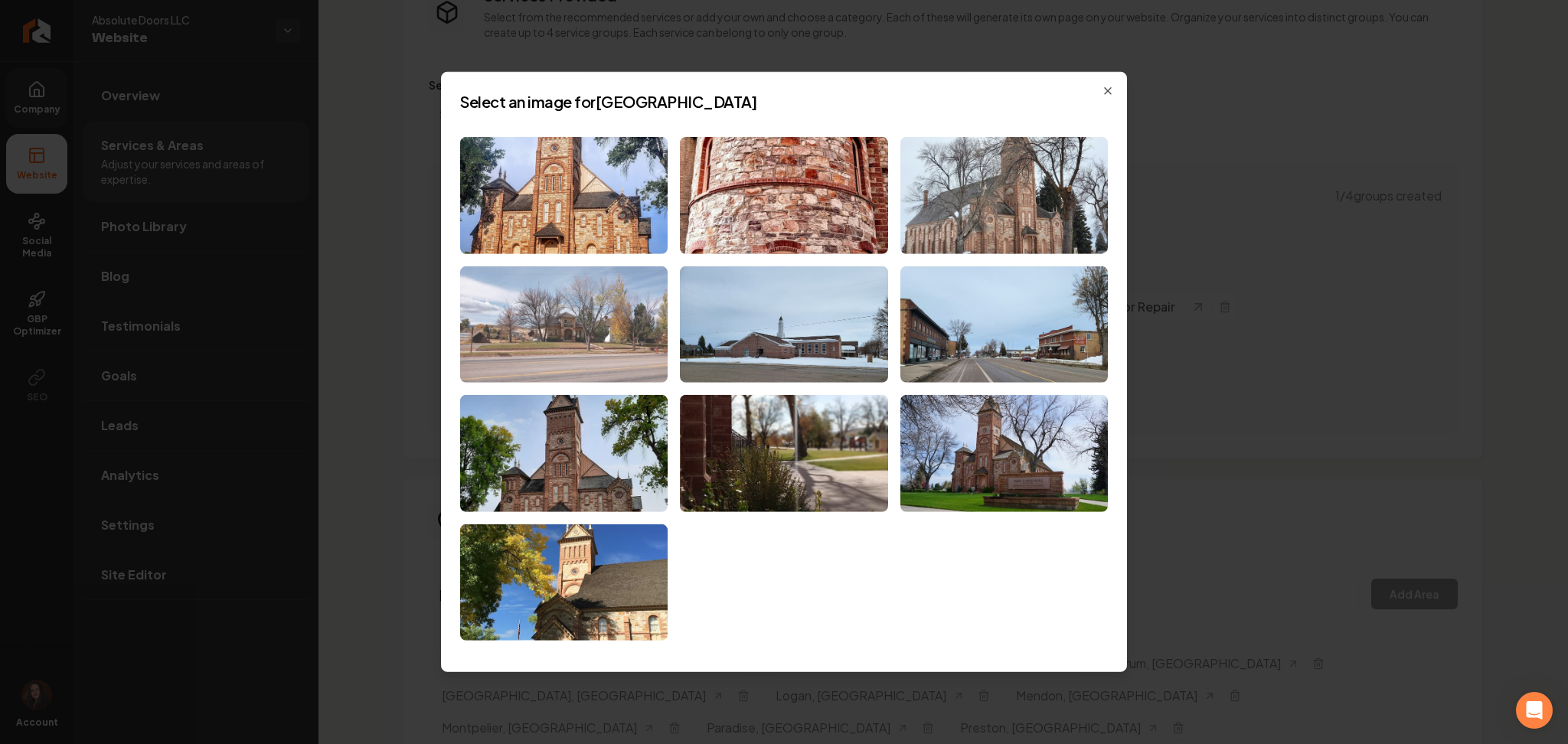
click at [580, 341] on img at bounding box center [564, 324] width 207 height 117
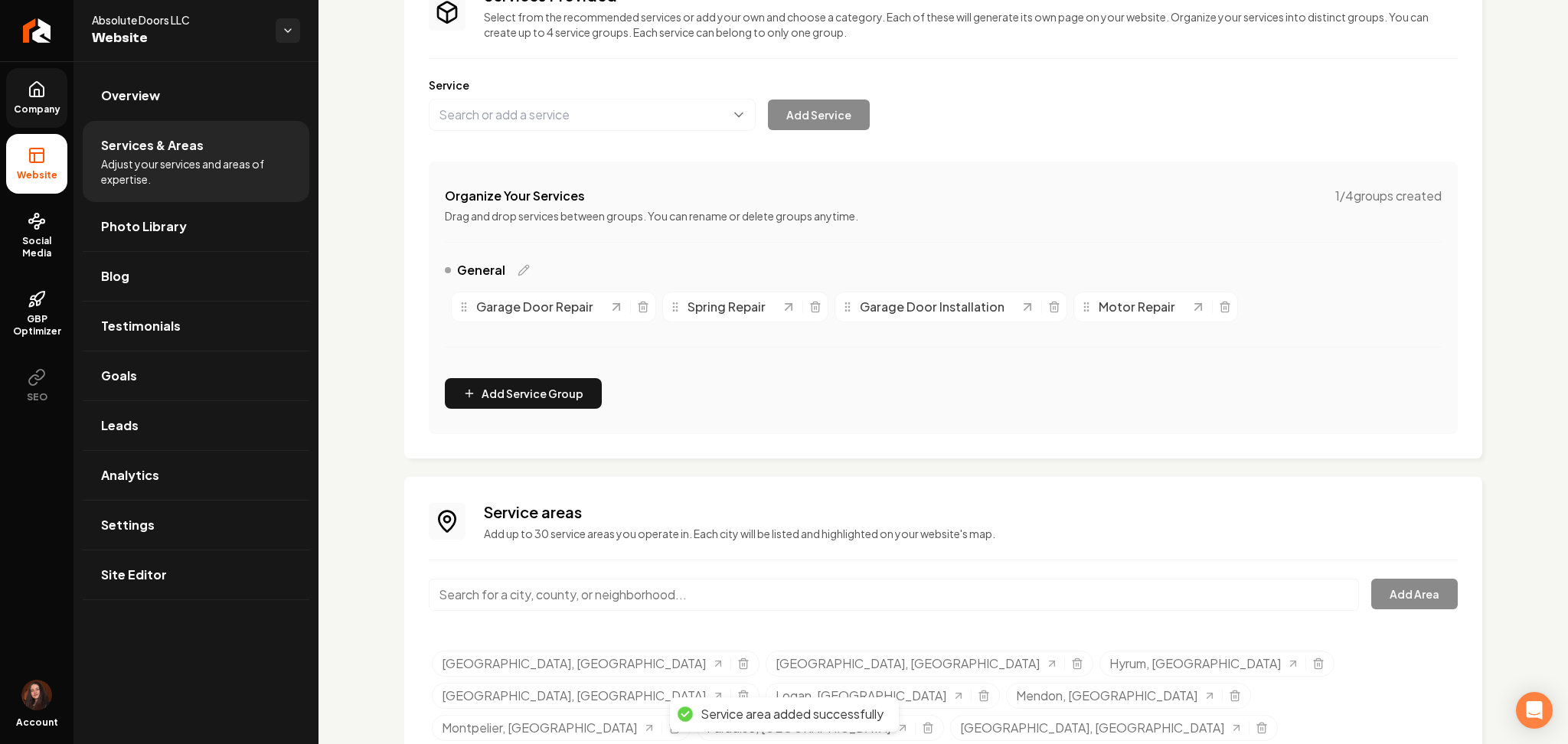
click at [585, 604] on input "Main content area" at bounding box center [893, 594] width 930 height 32
paste input "Bloomington"
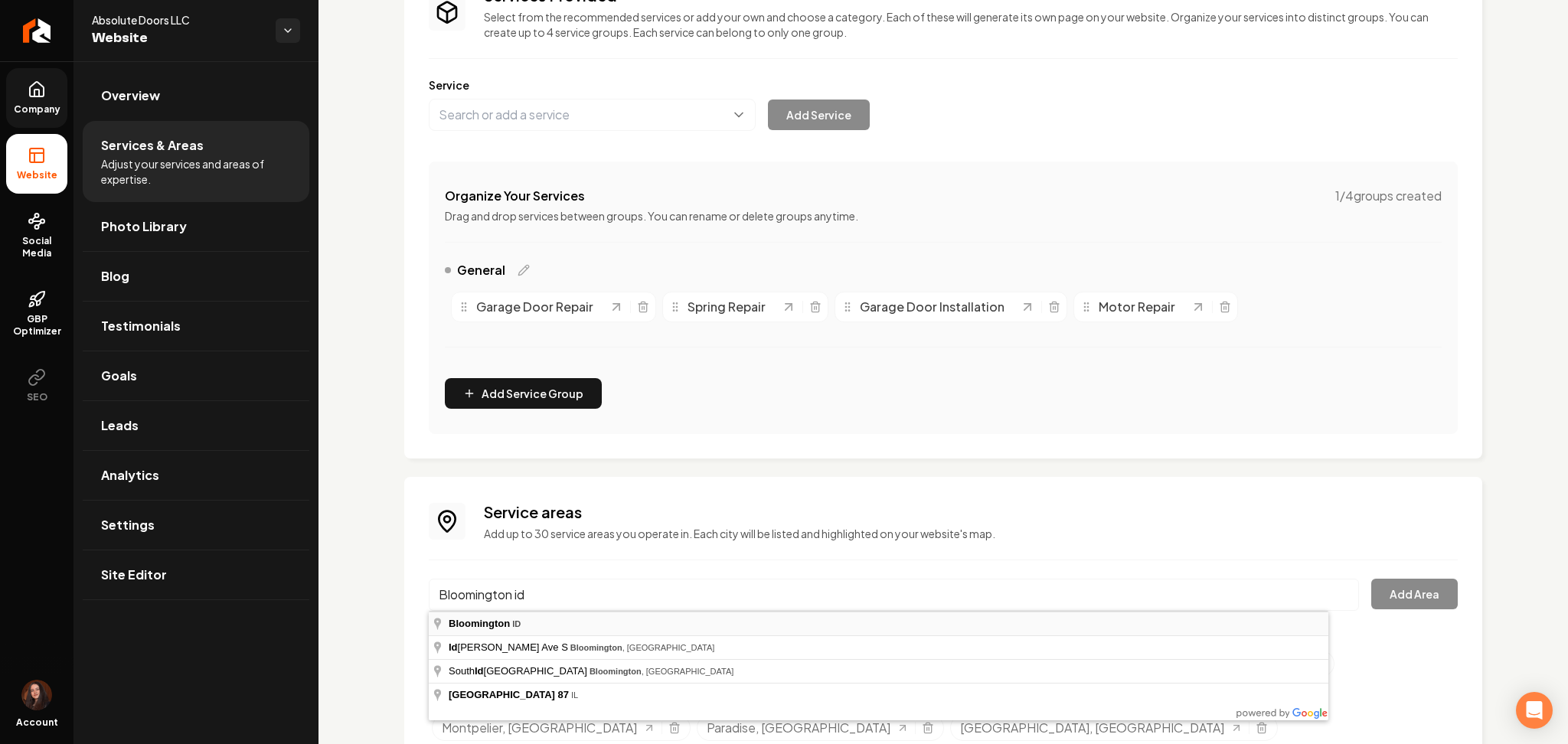
type input "Bloomington, ID"
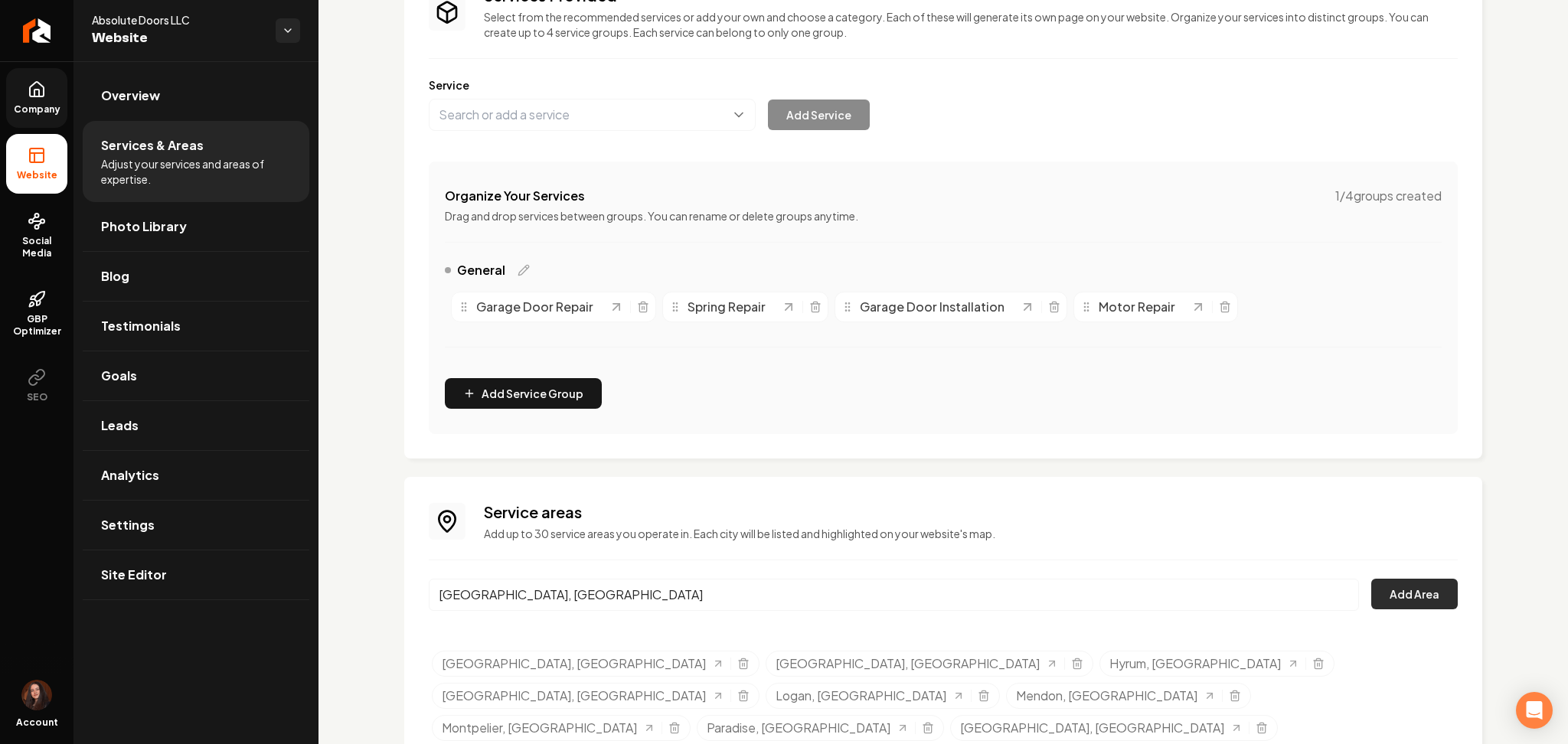
click at [1392, 599] on button "Add Area" at bounding box center [1414, 593] width 86 height 31
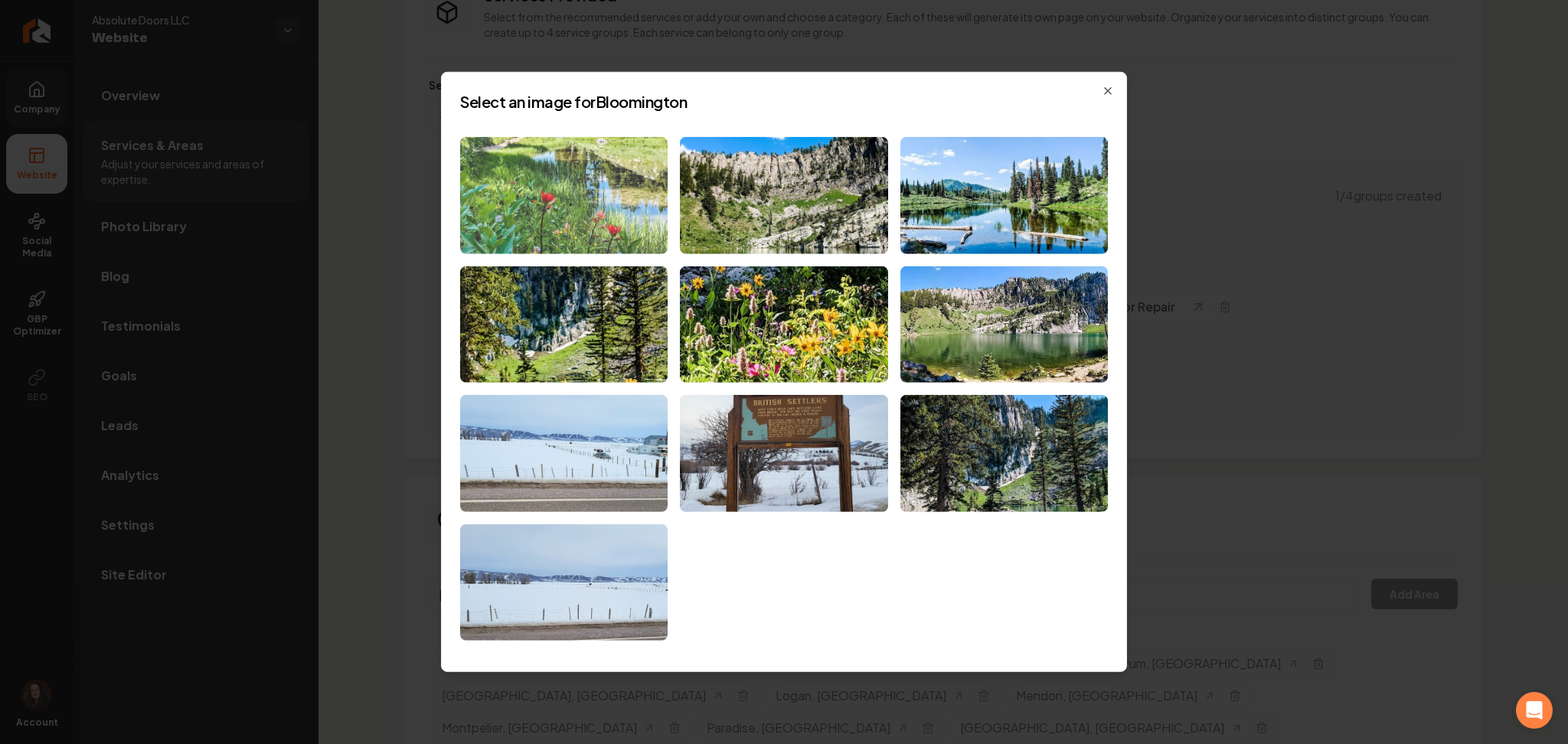
click at [550, 186] on img at bounding box center [564, 195] width 207 height 117
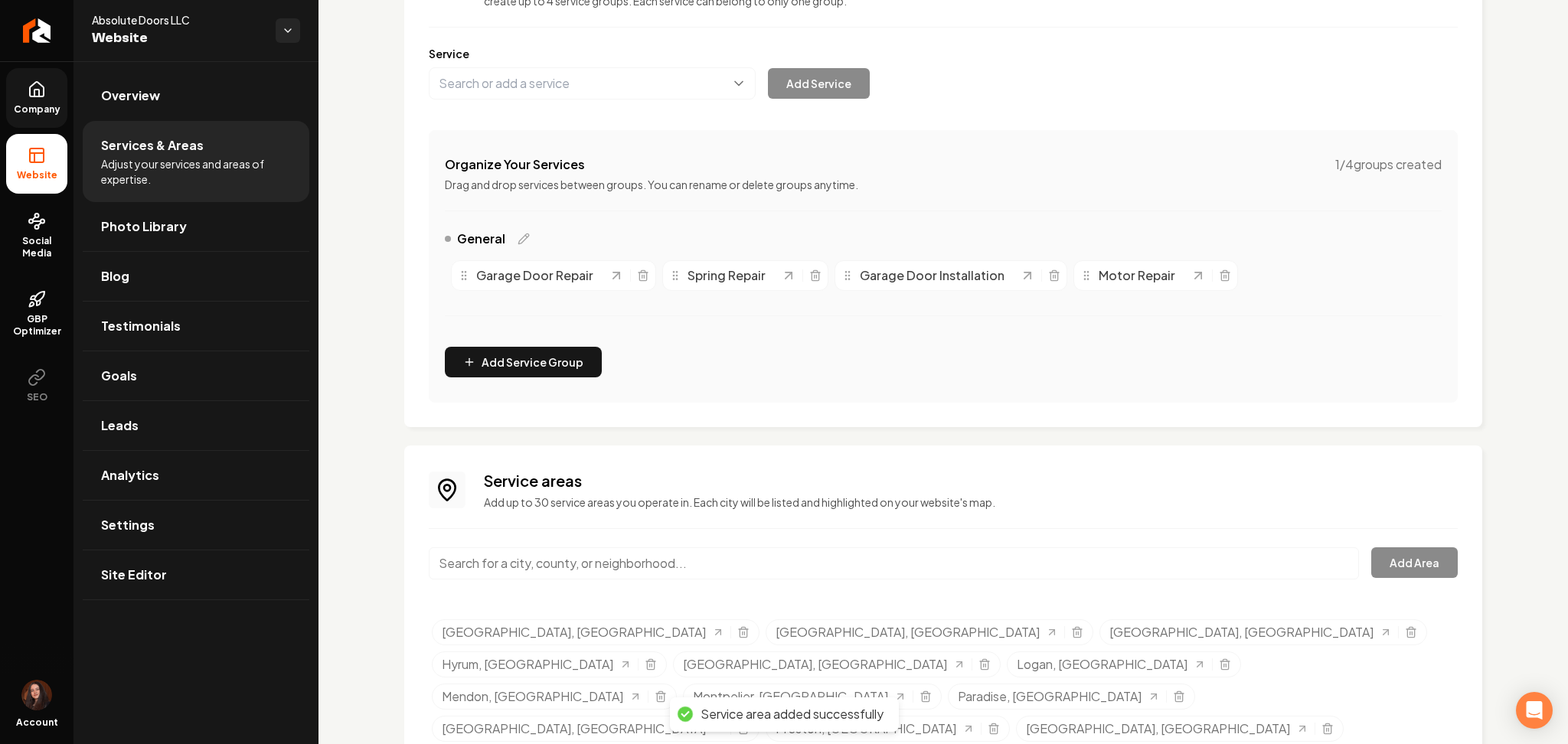
scroll to position [169, 0]
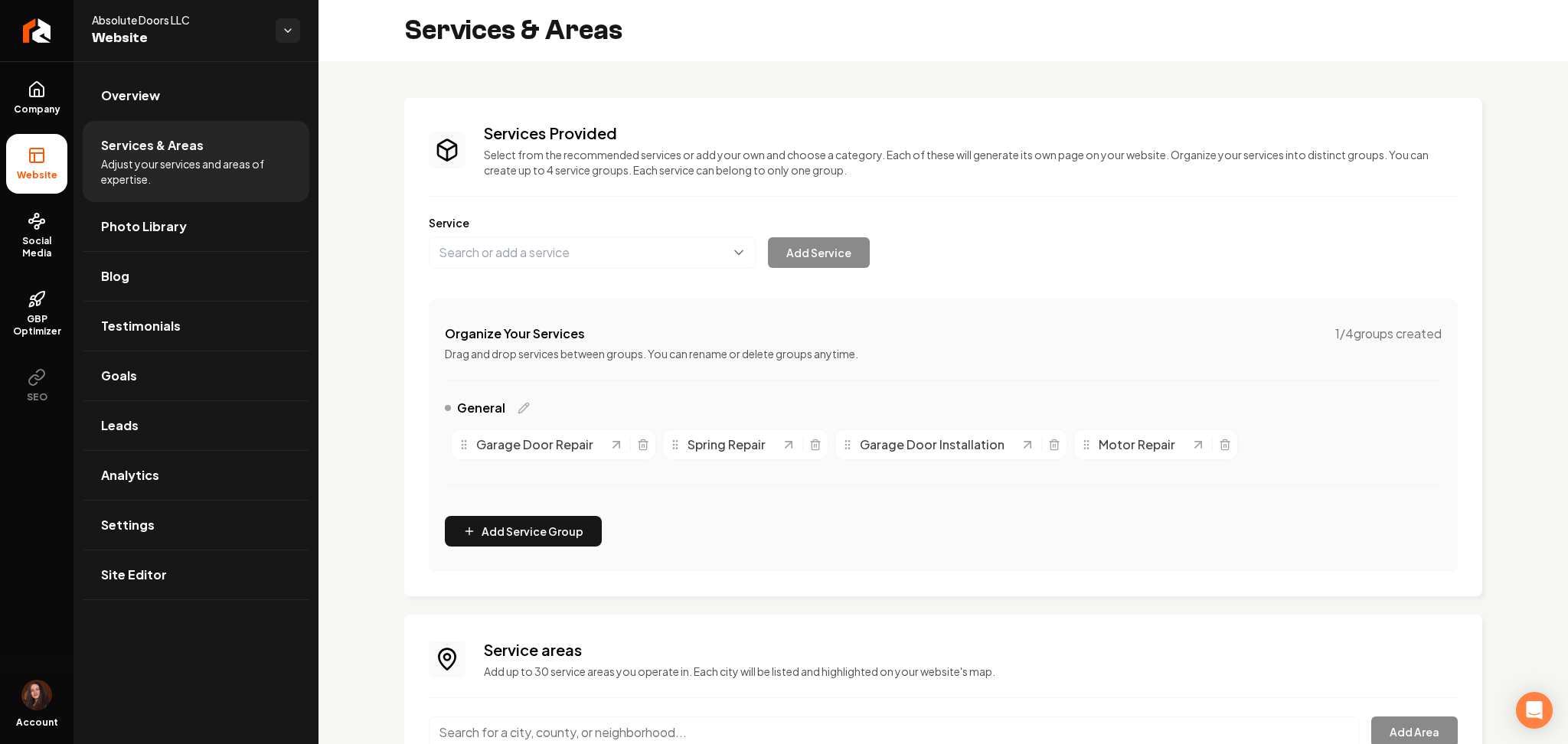
scroll to position [169, 0]
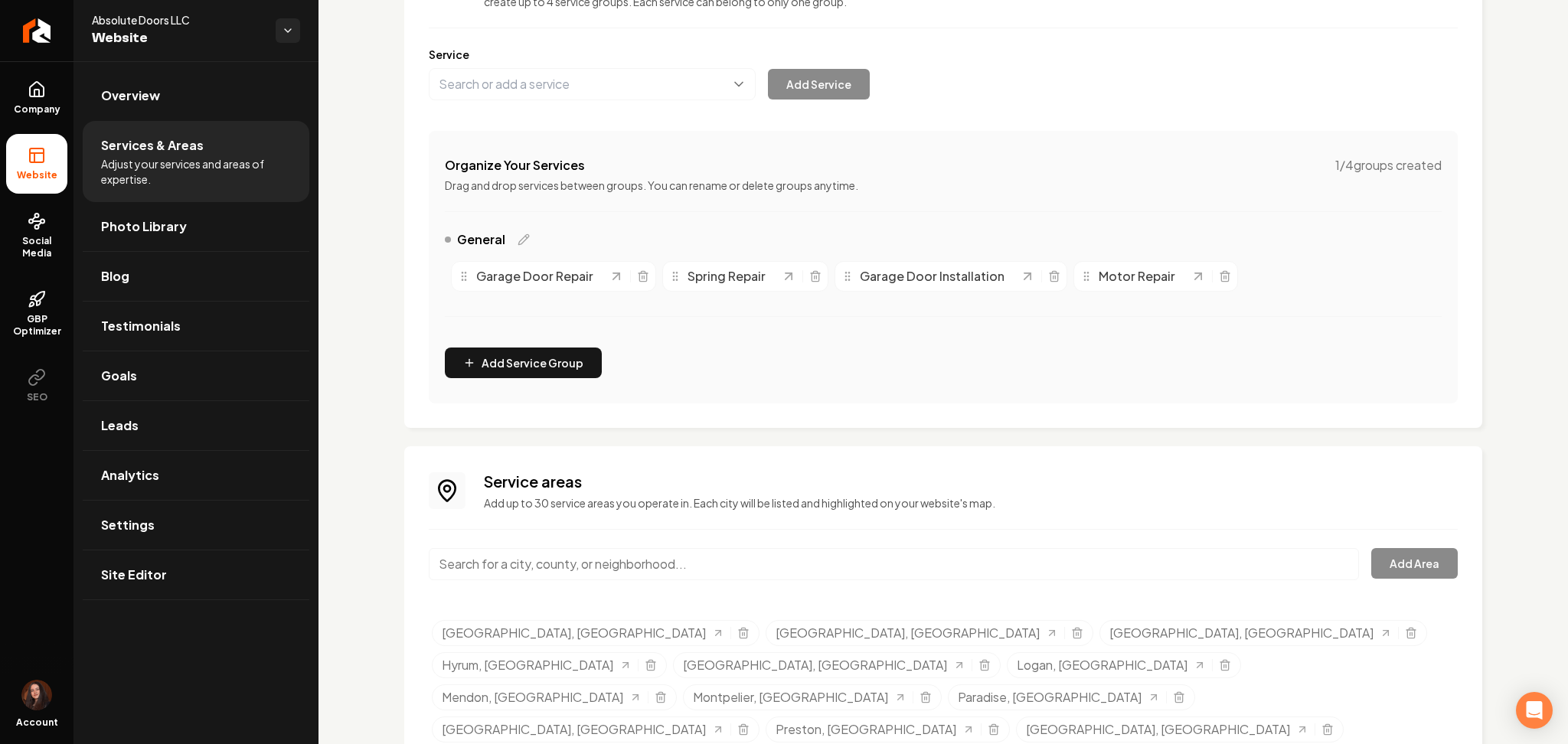
paste input "Laketown"
click at [557, 564] on input "Laketown" at bounding box center [893, 563] width 930 height 32
click at [1415, 551] on button "Add Area" at bounding box center [1414, 562] width 86 height 31
click at [634, 567] on input "[GEOGRAPHIC_DATA], [GEOGRAPHIC_DATA]" at bounding box center [893, 563] width 930 height 32
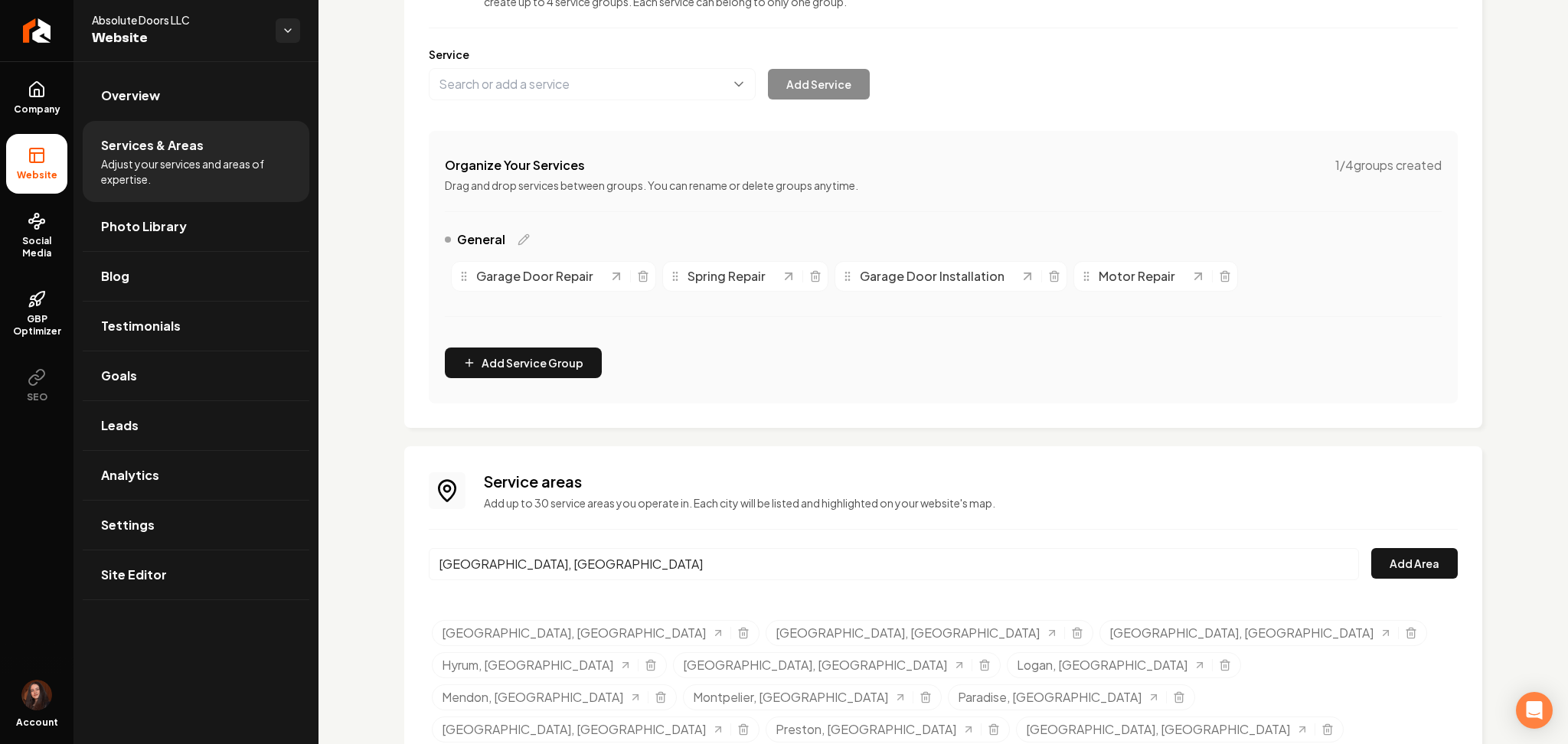
click at [634, 567] on input "[GEOGRAPHIC_DATA], [GEOGRAPHIC_DATA]" at bounding box center [893, 563] width 930 height 32
paste input "Brigham City"
type input "Brigham City, UT"
click at [1409, 570] on button "Add Area" at bounding box center [1414, 562] width 86 height 31
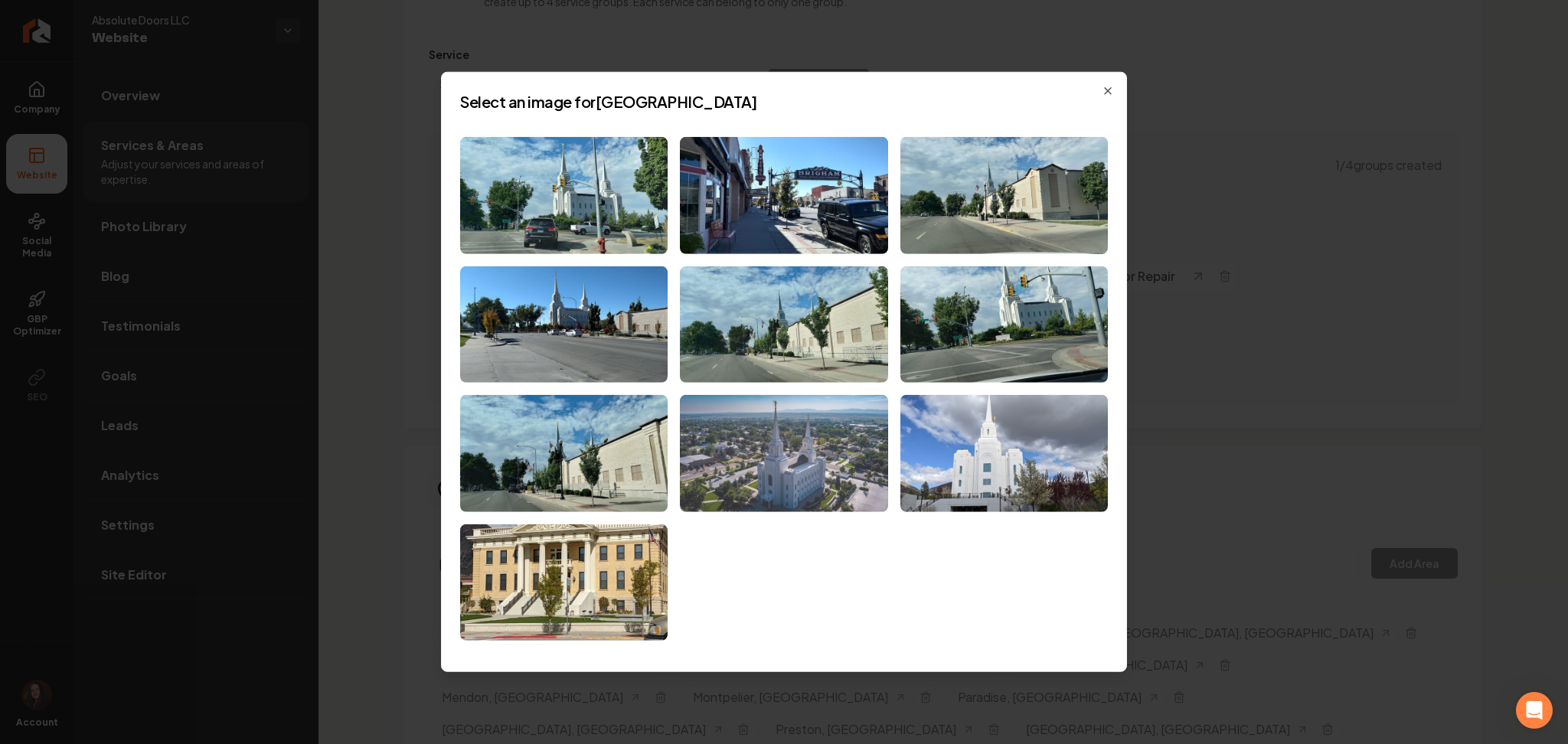
click at [850, 484] on img at bounding box center [783, 453] width 207 height 117
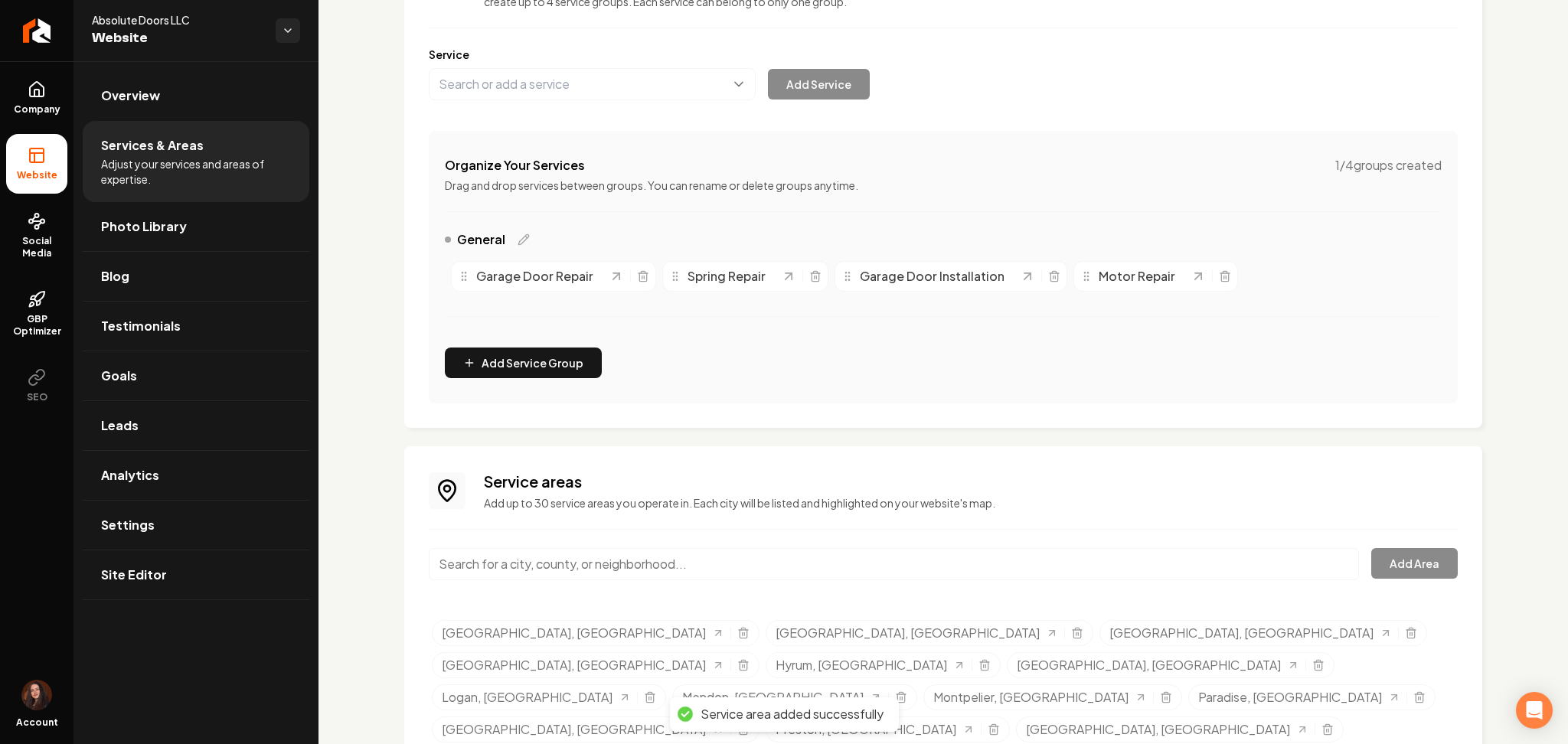
paste input "Tremonton"
click at [535, 575] on input "Tremonton" at bounding box center [893, 563] width 930 height 32
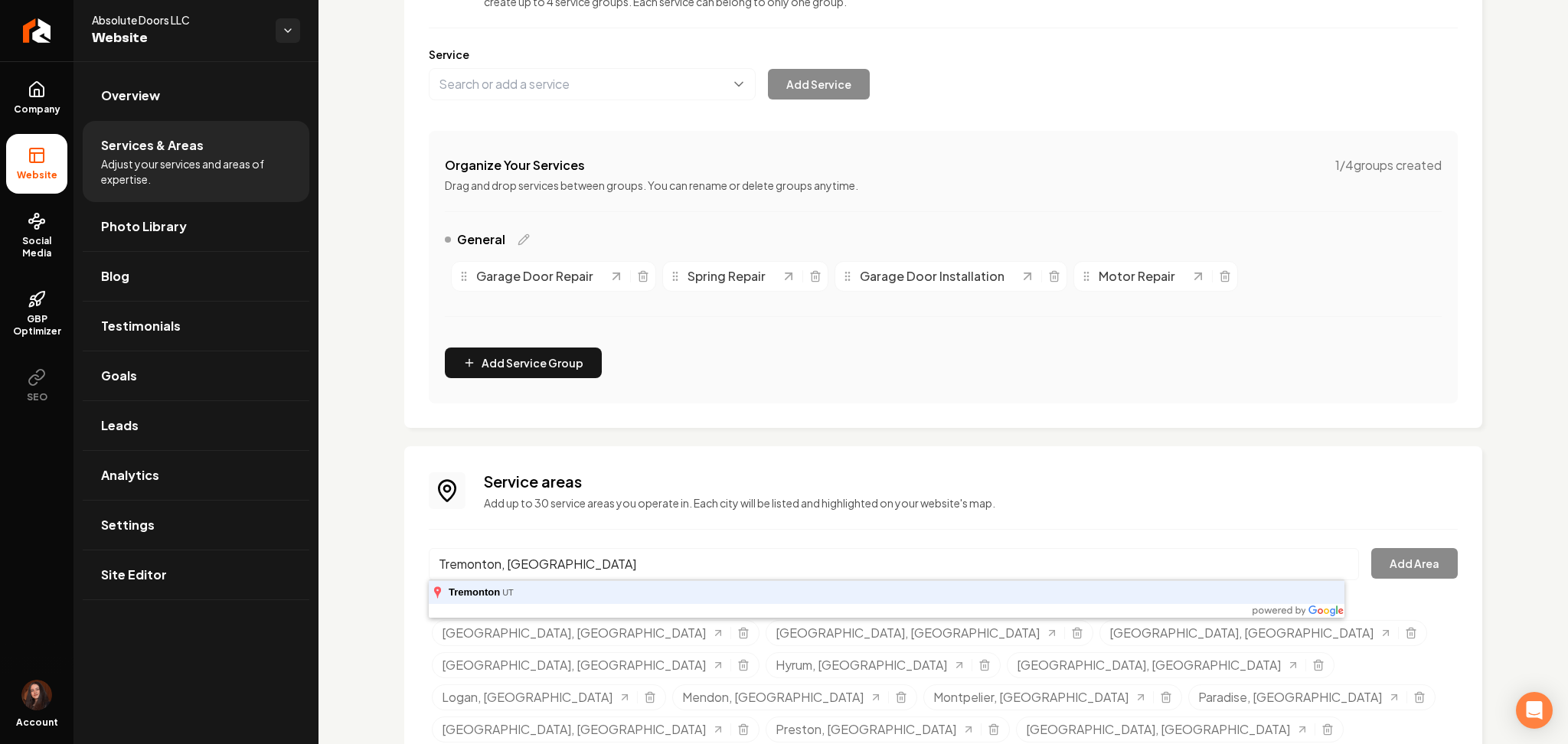
type input "Tremonton, UT"
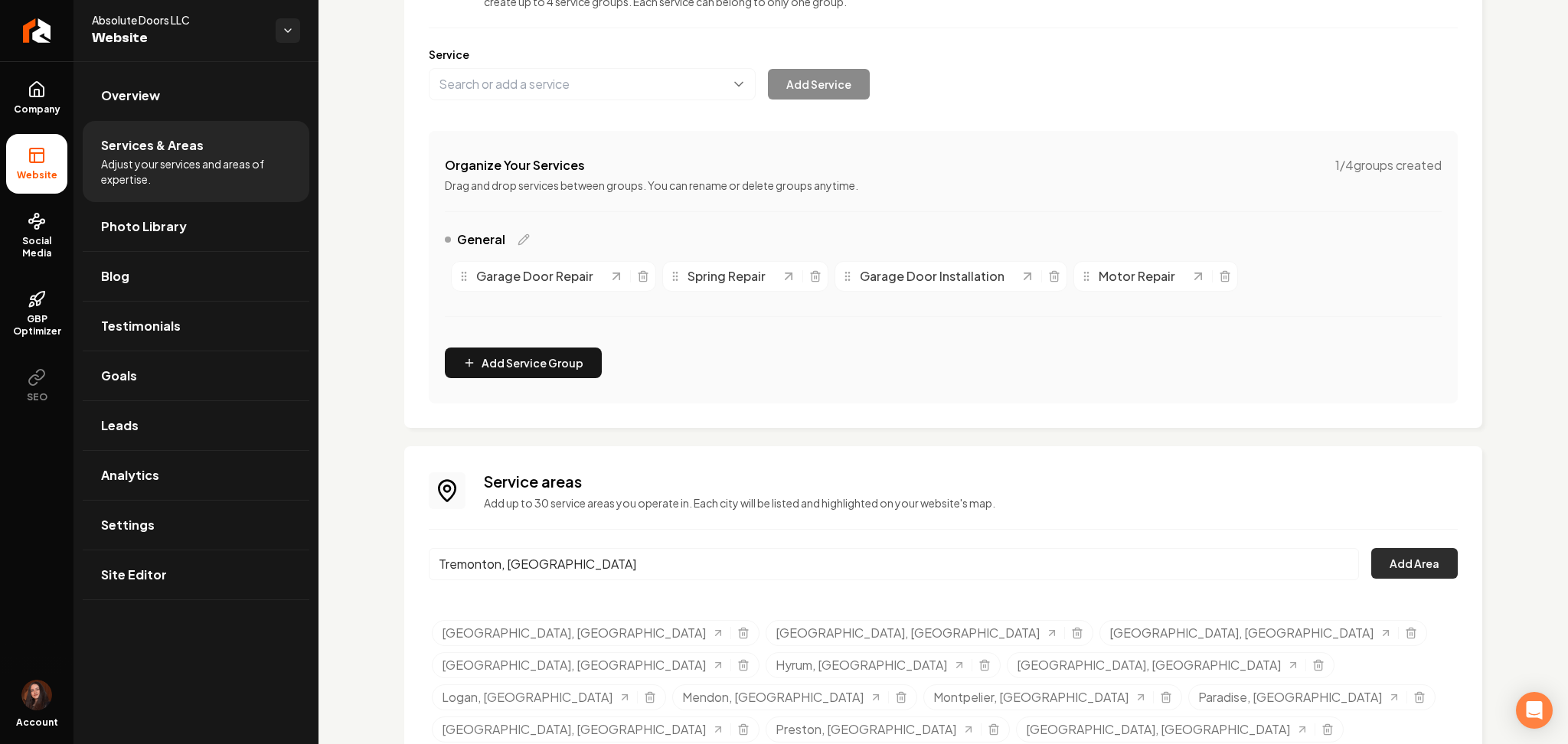
click at [1438, 562] on button "Add Area" at bounding box center [1414, 562] width 86 height 31
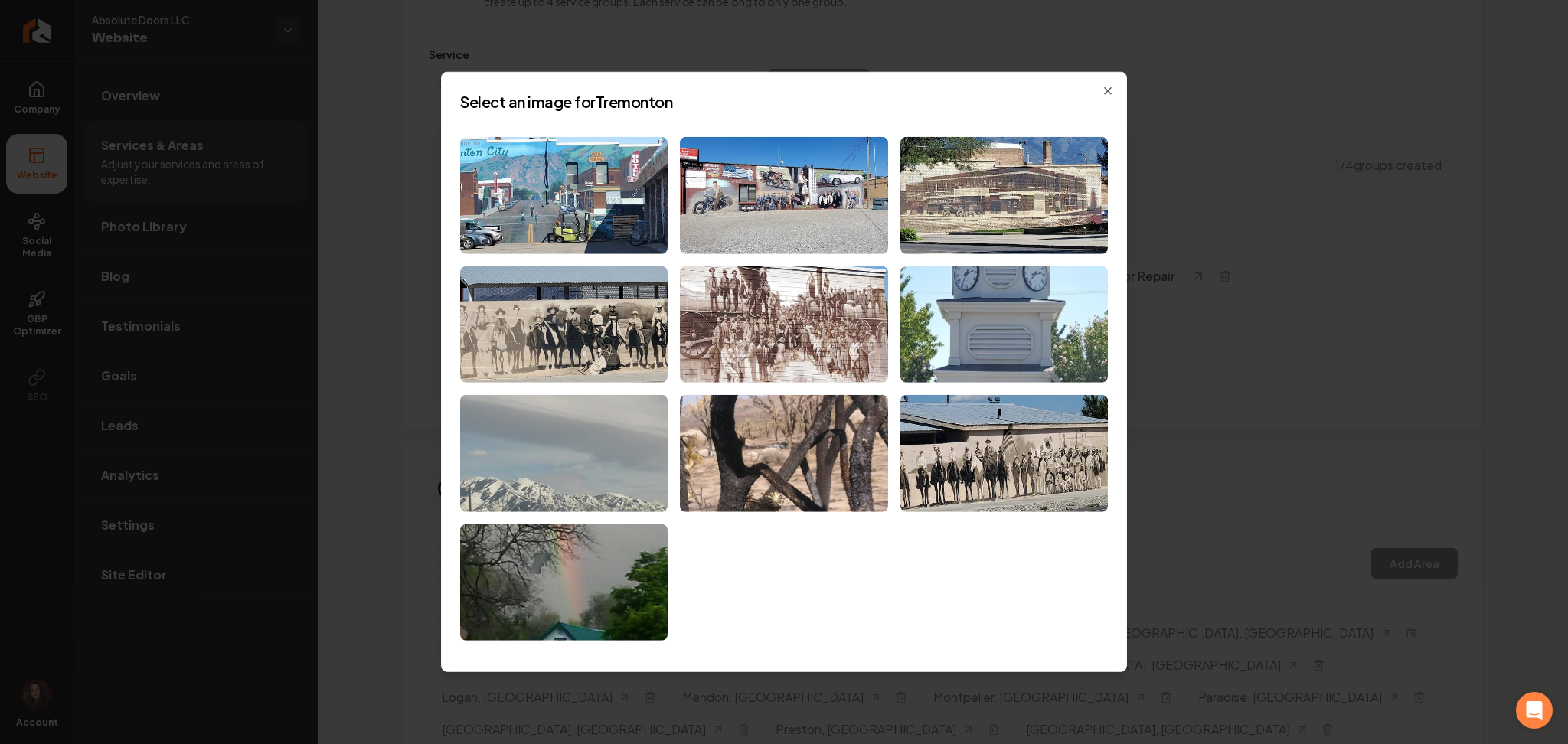
click at [529, 427] on img at bounding box center [564, 453] width 207 height 117
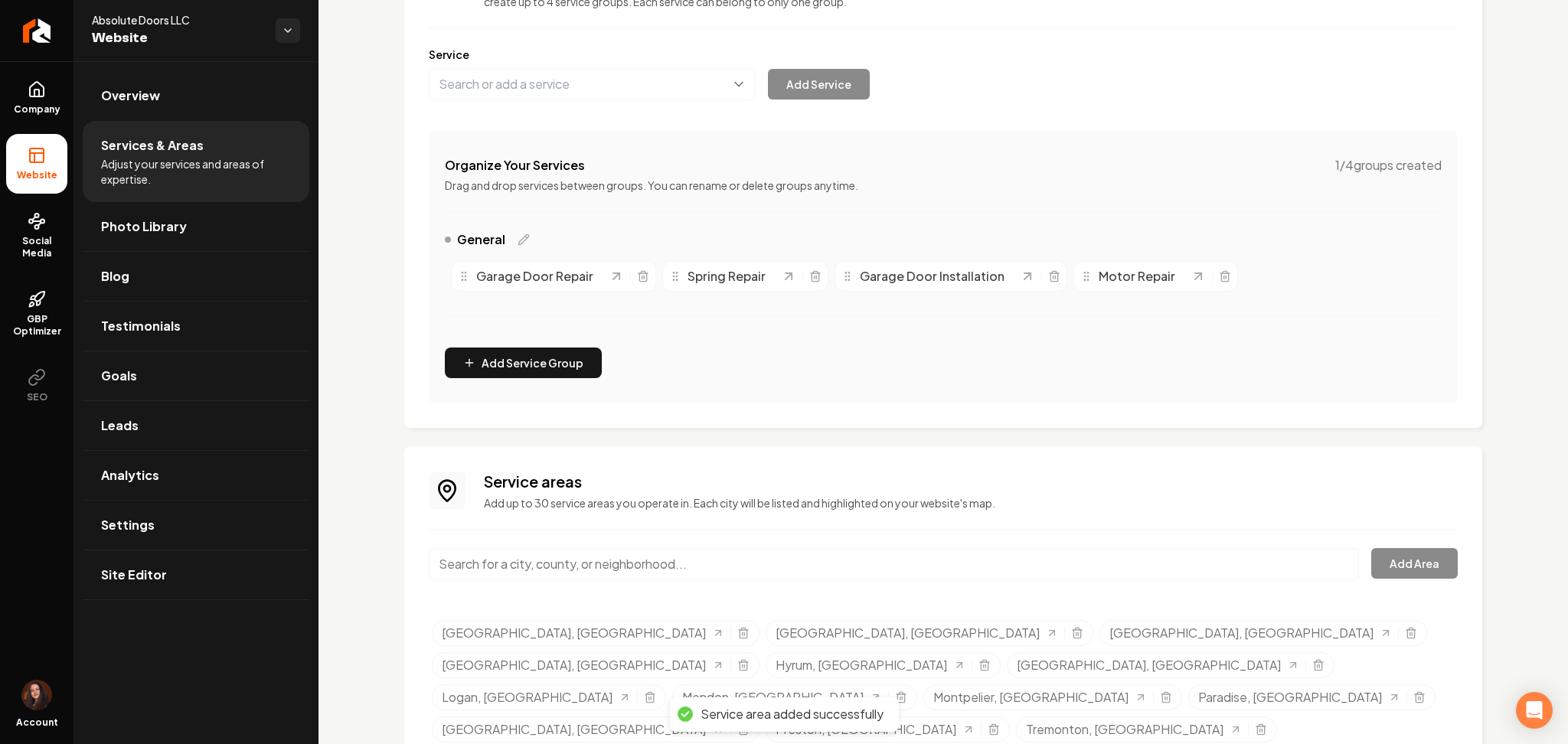
paste input "Elwood"
click at [541, 567] on input "Elwood" at bounding box center [893, 563] width 930 height 32
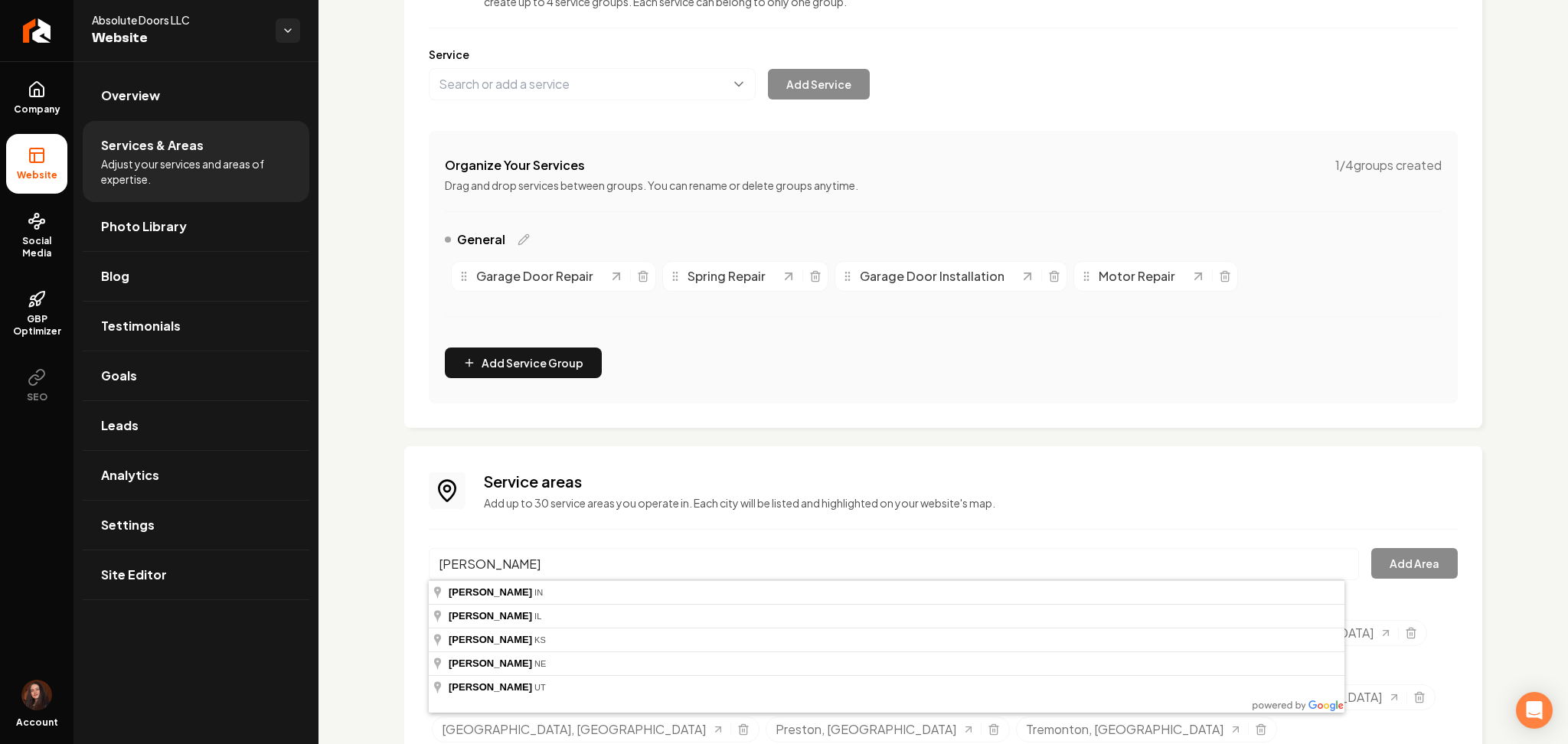
type input "Elwood"
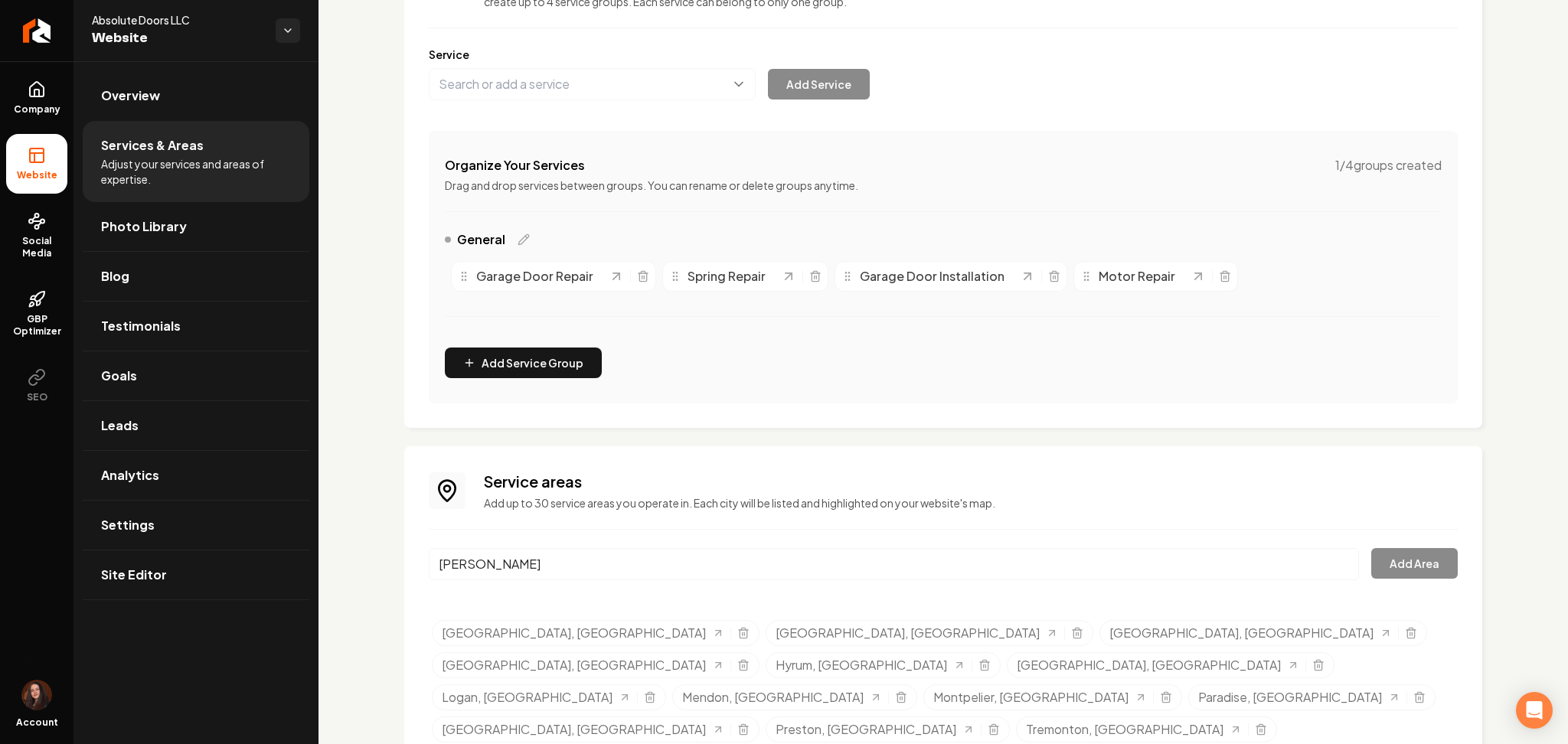
click at [822, 549] on input "Elwood" at bounding box center [893, 563] width 930 height 32
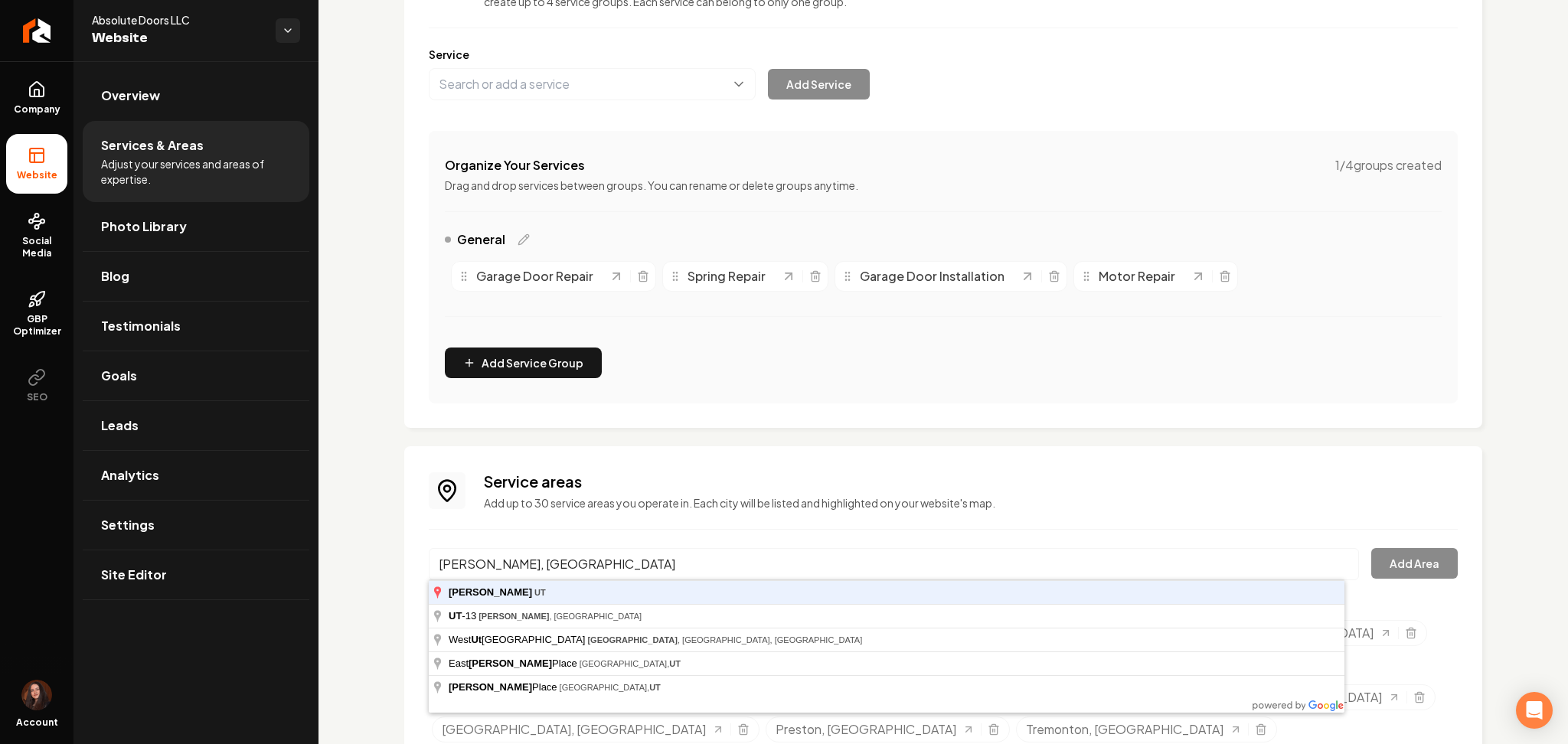
type input "Elwood, UT"
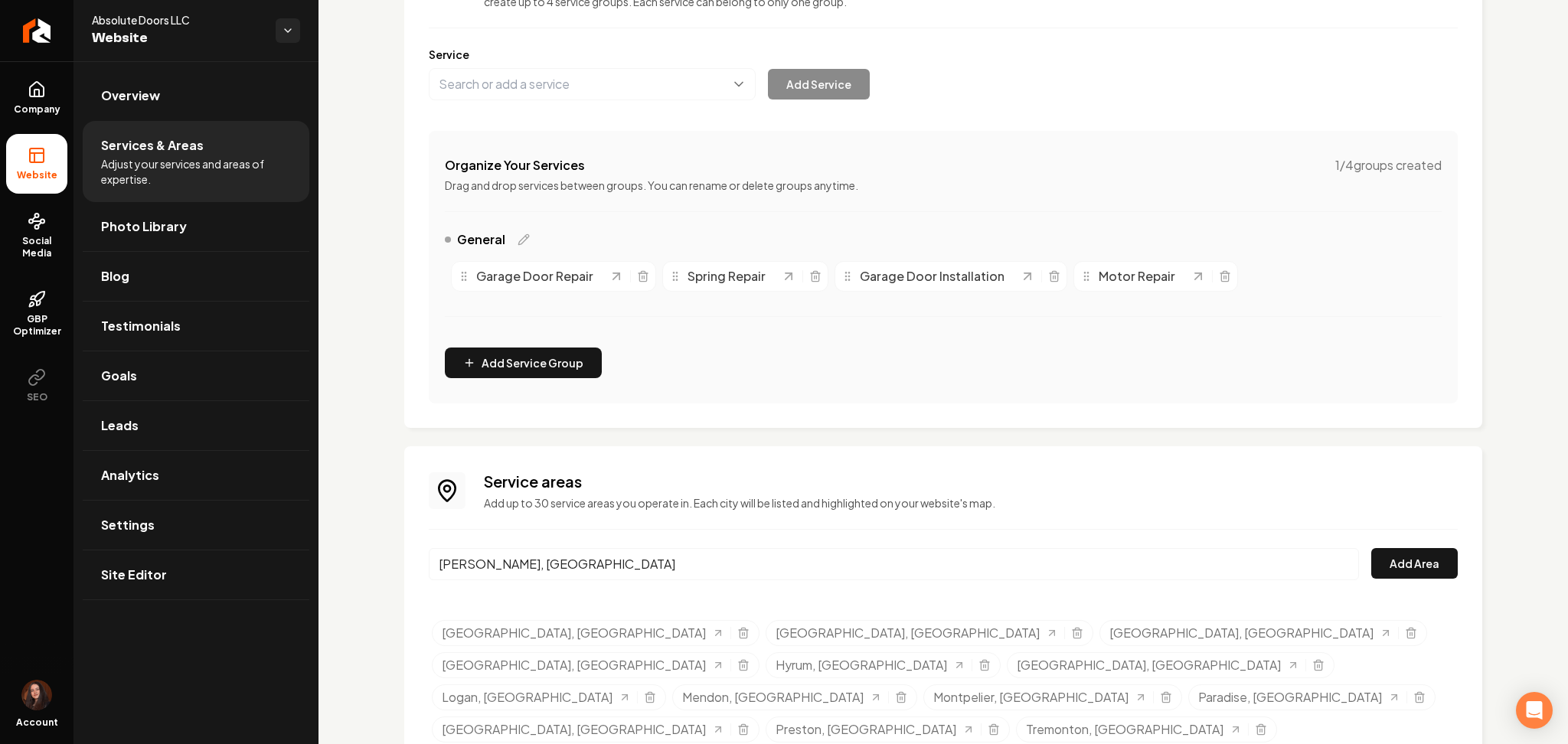
click at [1372, 548] on button "Add Area" at bounding box center [1414, 562] width 86 height 31
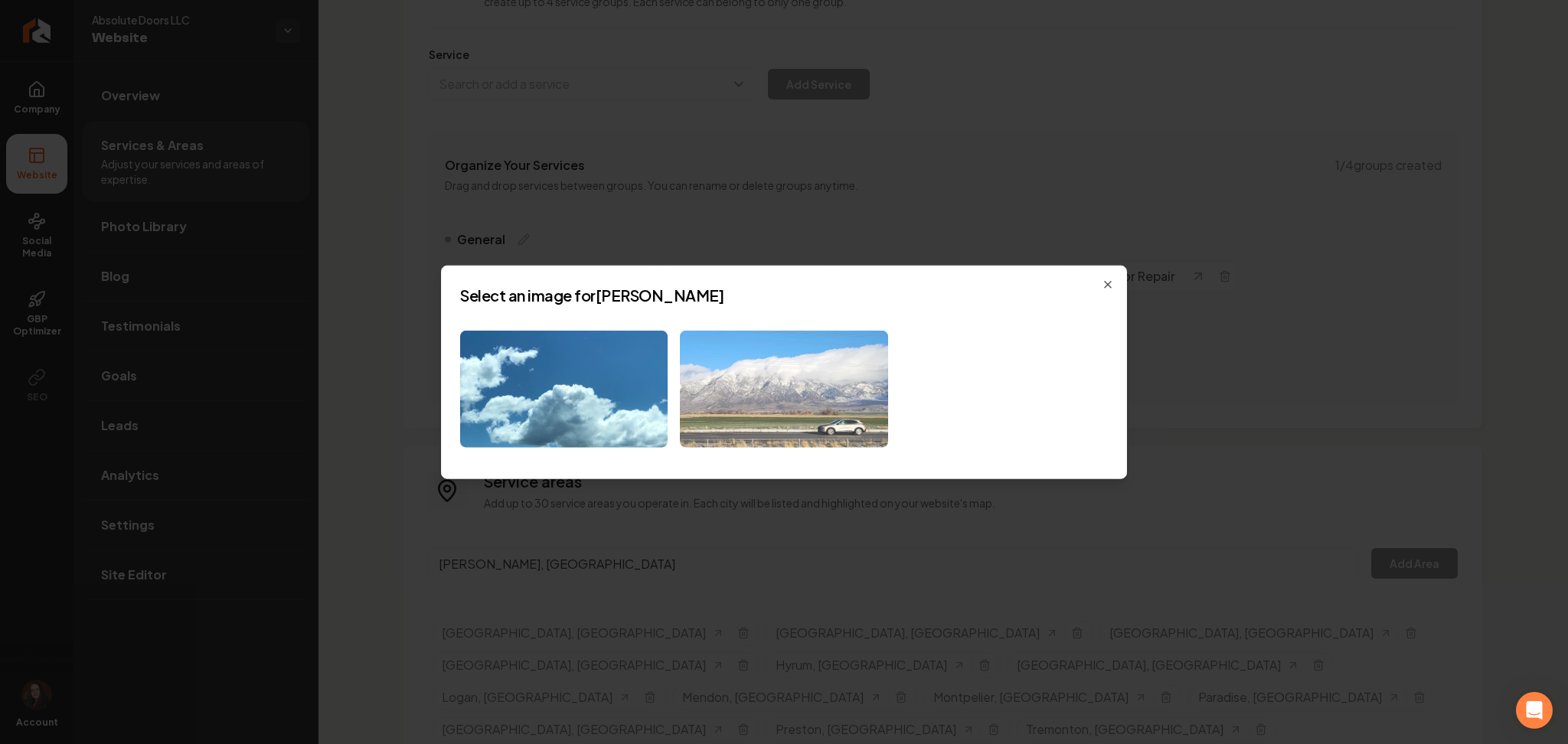
click at [761, 424] on img at bounding box center [783, 389] width 207 height 117
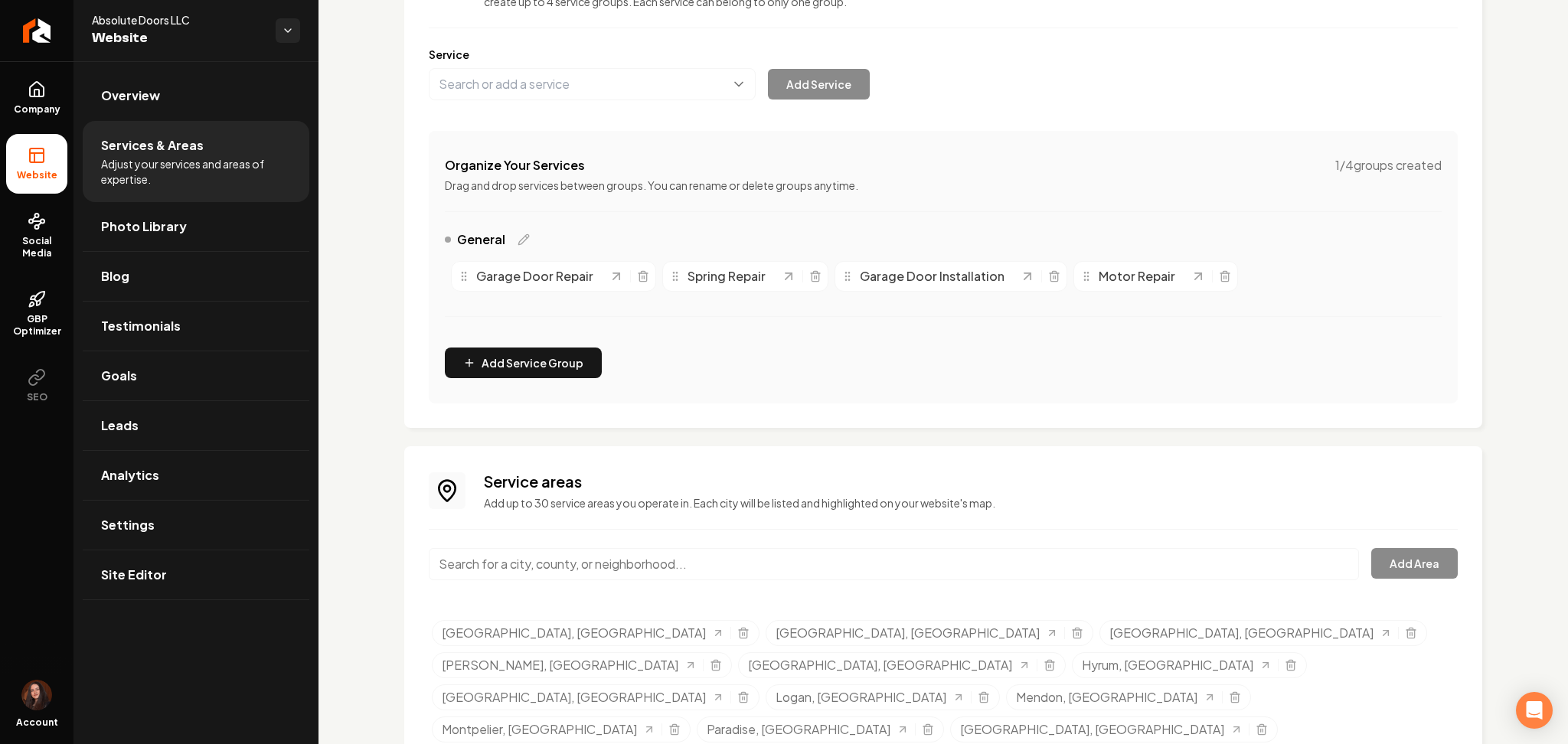
drag, startPoint x: 697, startPoint y: 541, endPoint x: 659, endPoint y: 570, distance: 47.8
click at [659, 570] on div "Service areas Add up to 30 service areas you operate in. Each city will be list…" at bounding box center [943, 625] width 1029 height 310
click at [659, 570] on input "Main content area" at bounding box center [893, 563] width 930 height 32
paste input "Elwood"
click at [1372, 548] on button "Add Area" at bounding box center [1414, 562] width 86 height 31
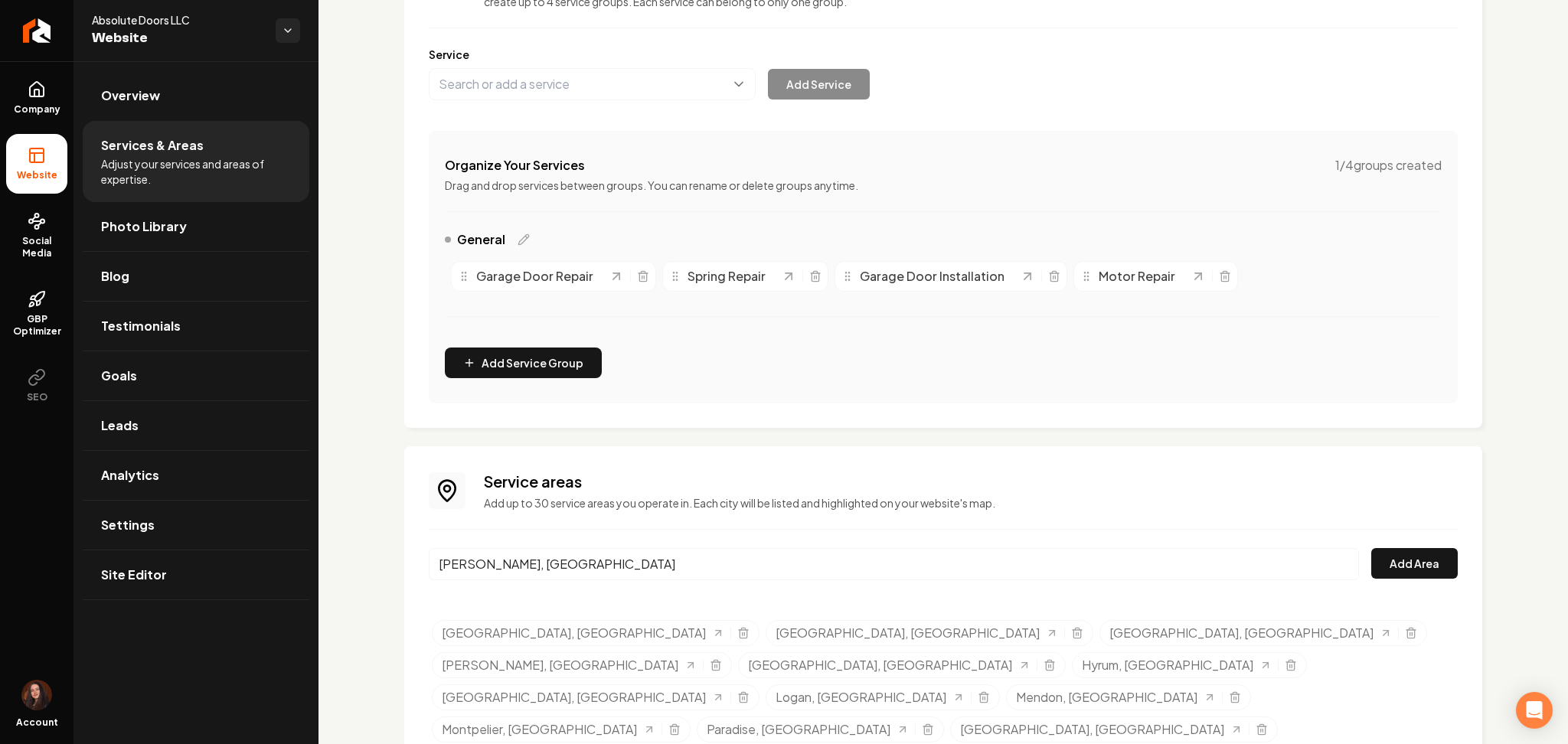
click at [517, 562] on input "Elwood, UT" at bounding box center [893, 563] width 930 height 32
paste input "Nibley"
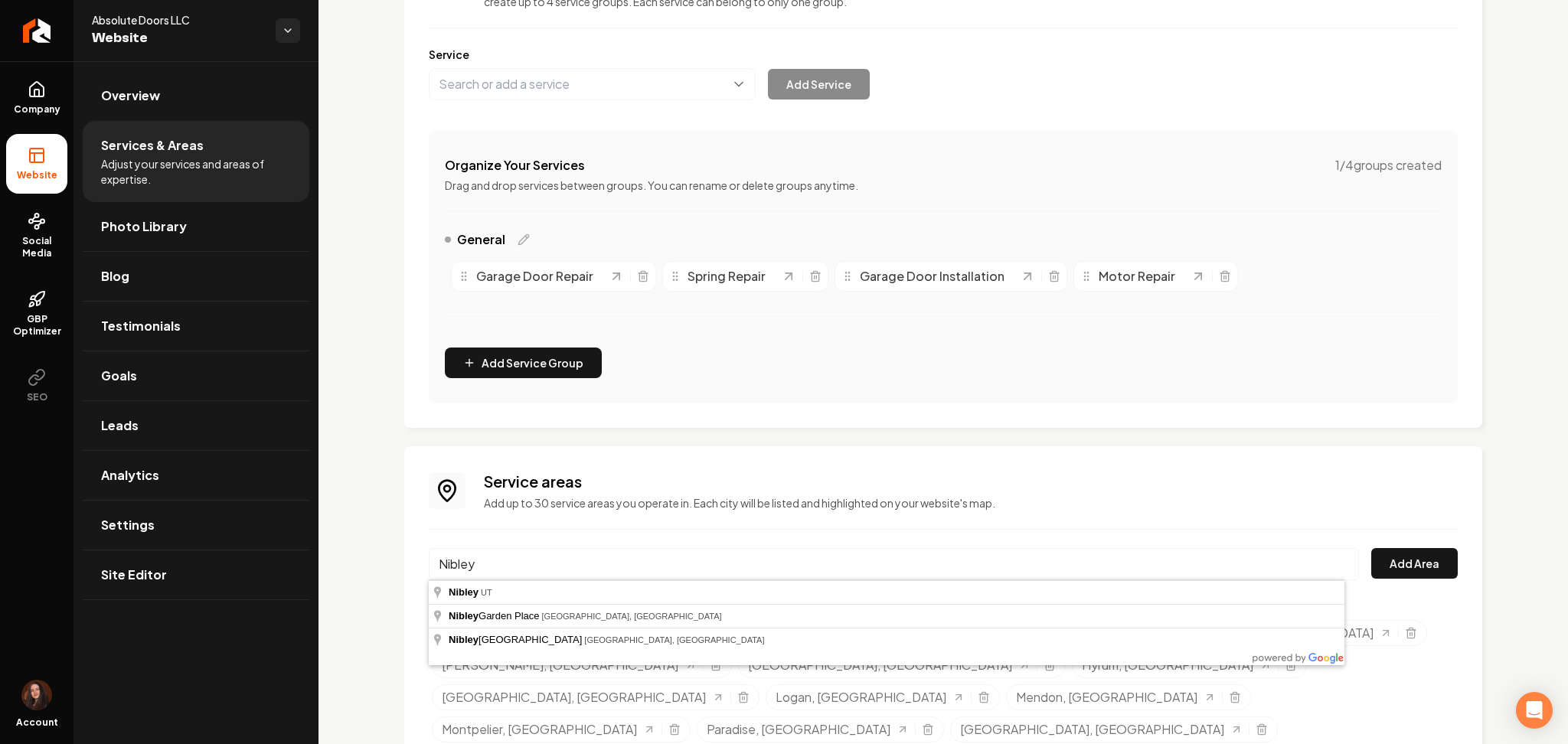
click at [517, 562] on input "Nibley" at bounding box center [893, 563] width 930 height 32
type input "Nibley, UT"
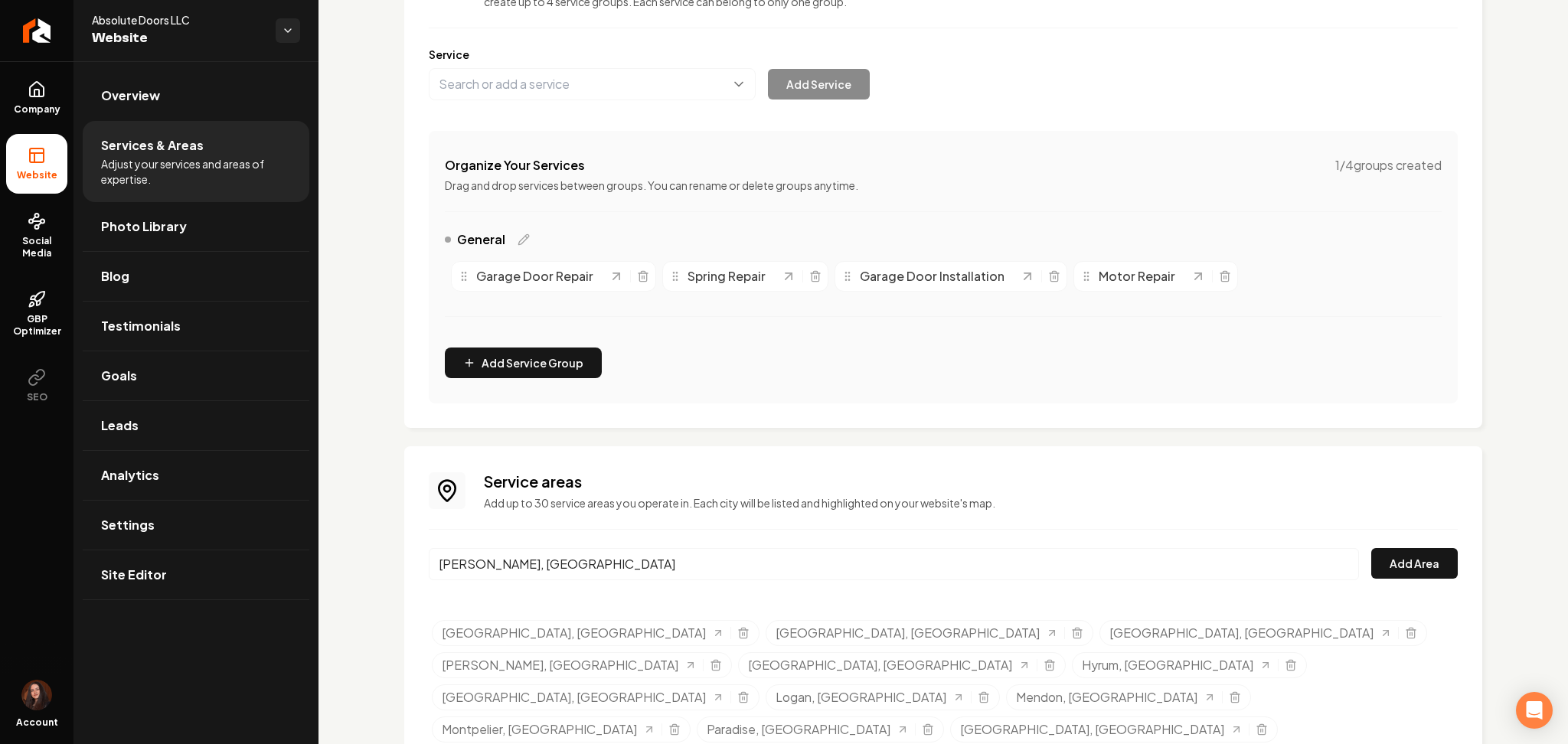
click at [1372, 548] on button "Add Area" at bounding box center [1414, 562] width 86 height 31
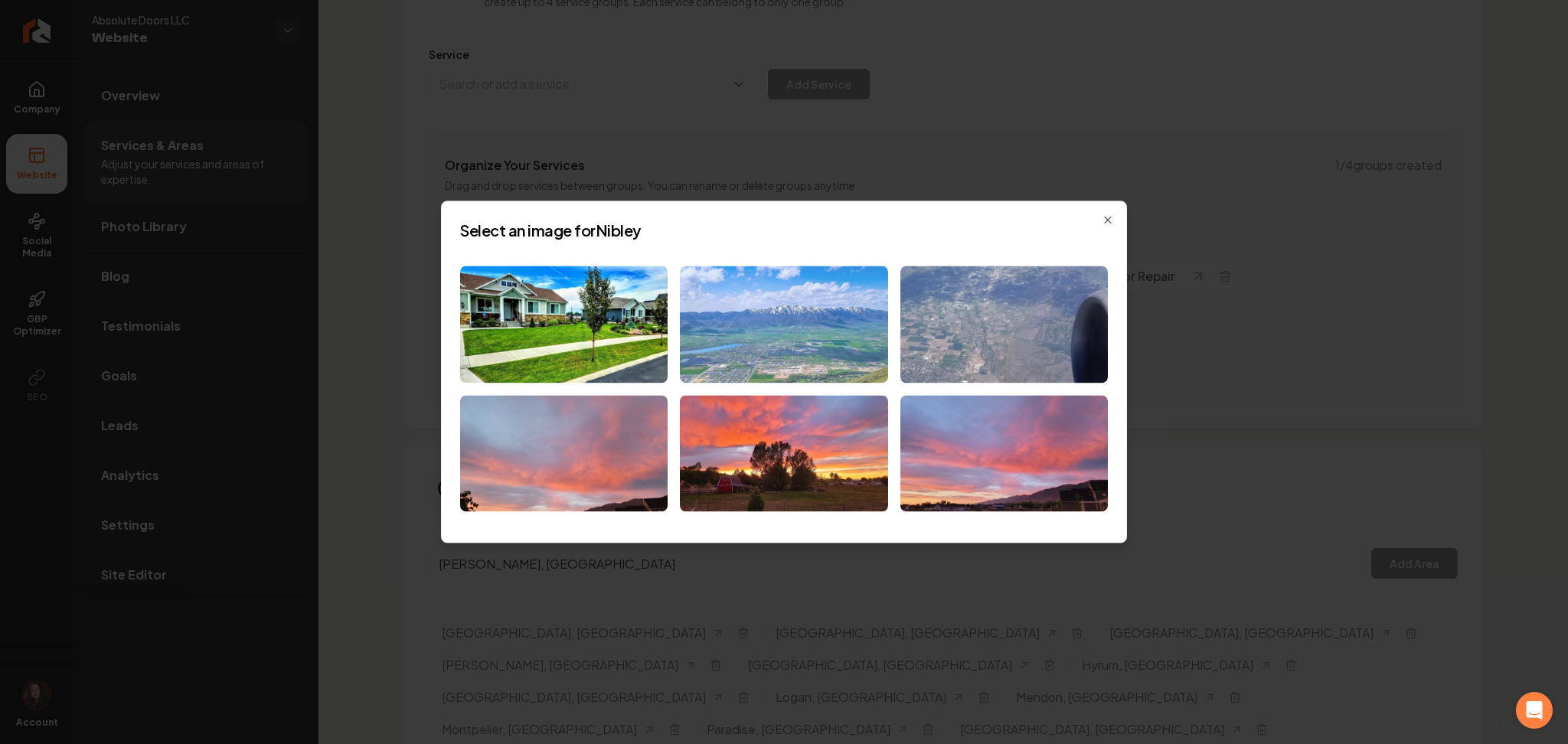
click at [731, 313] on img at bounding box center [783, 324] width 207 height 117
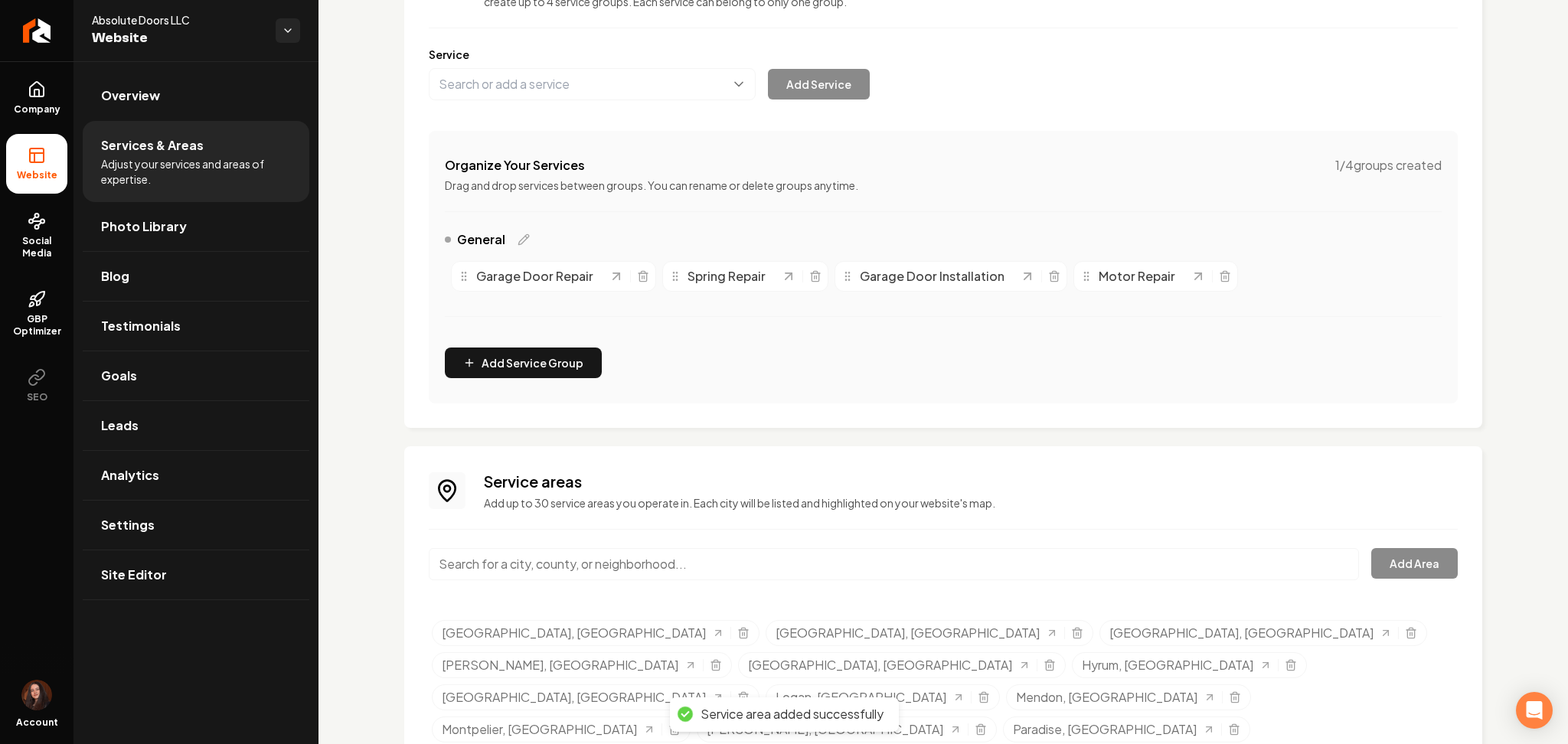
click at [501, 558] on input "Main content area" at bounding box center [893, 563] width 930 height 32
paste input "Lewiston"
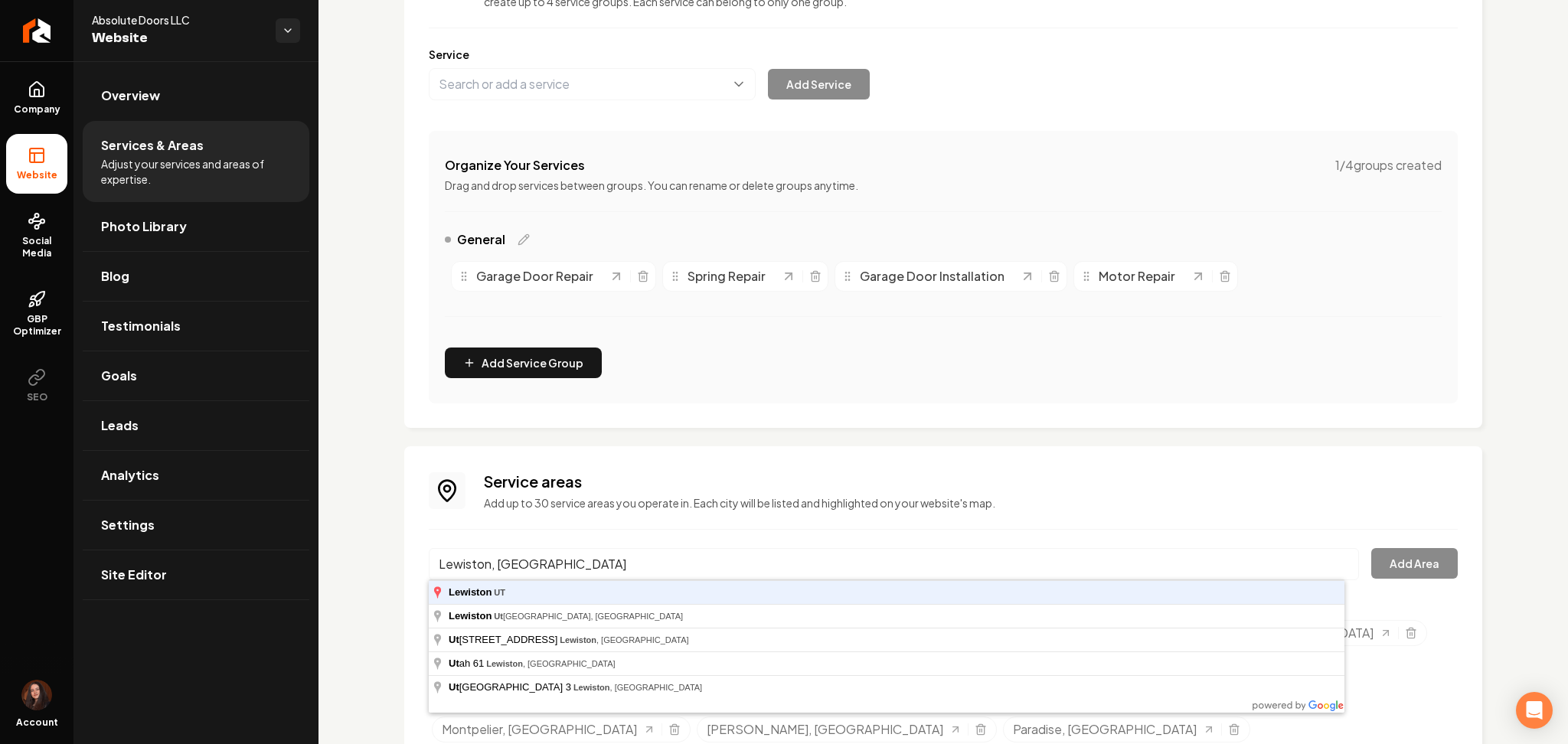
type input "Lewiston, UT"
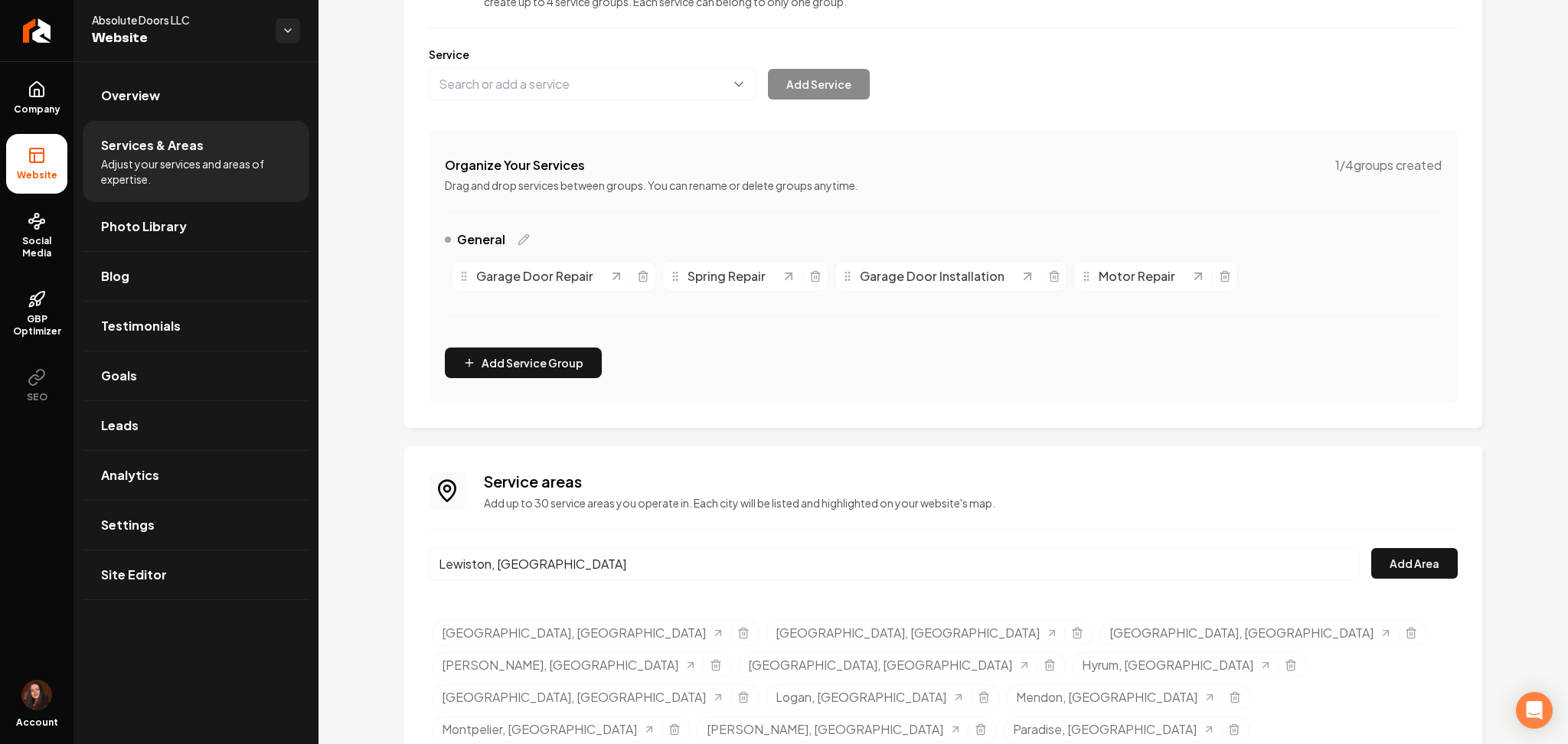
click at [1372, 548] on button "Add Area" at bounding box center [1414, 562] width 86 height 31
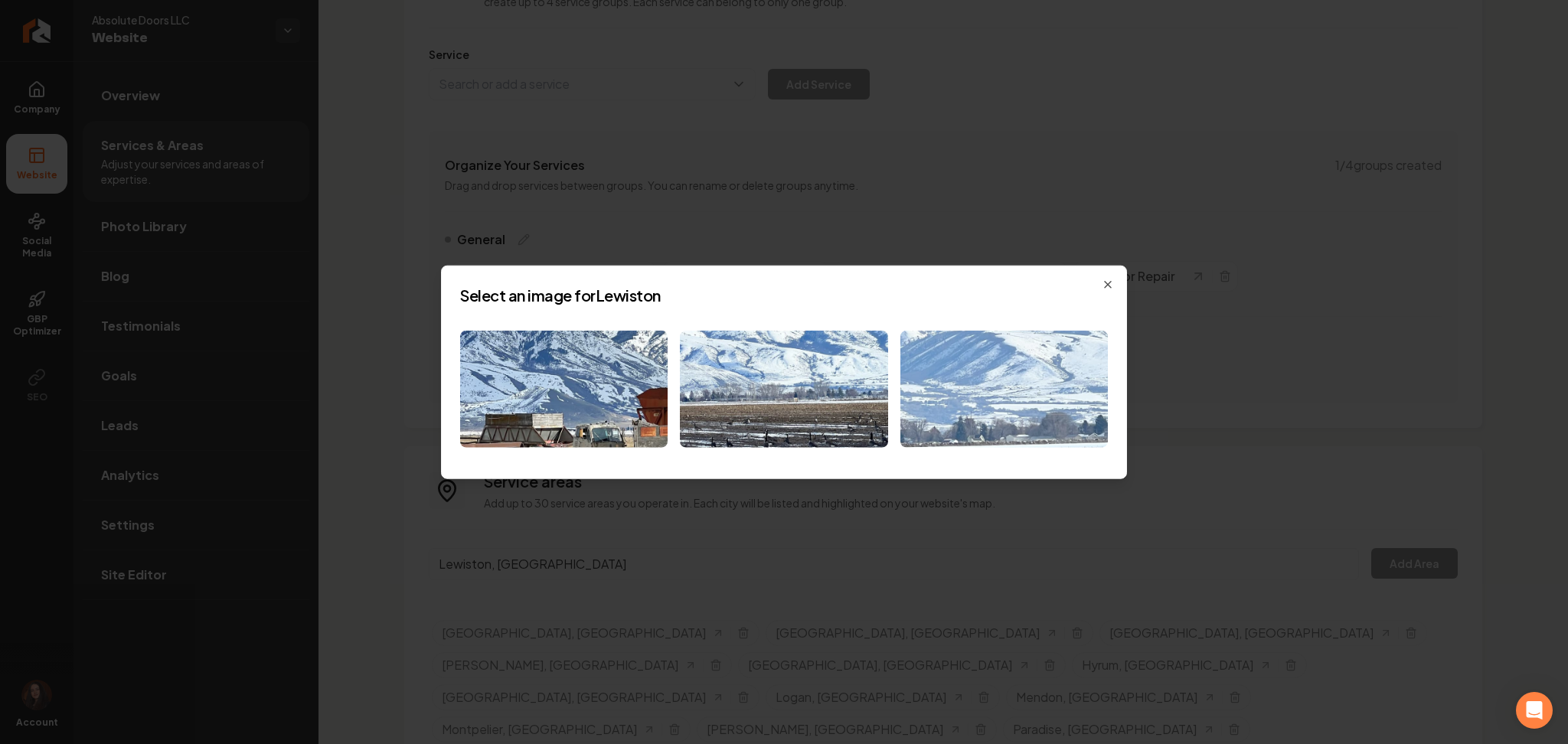
click at [1013, 378] on img at bounding box center [1003, 389] width 207 height 117
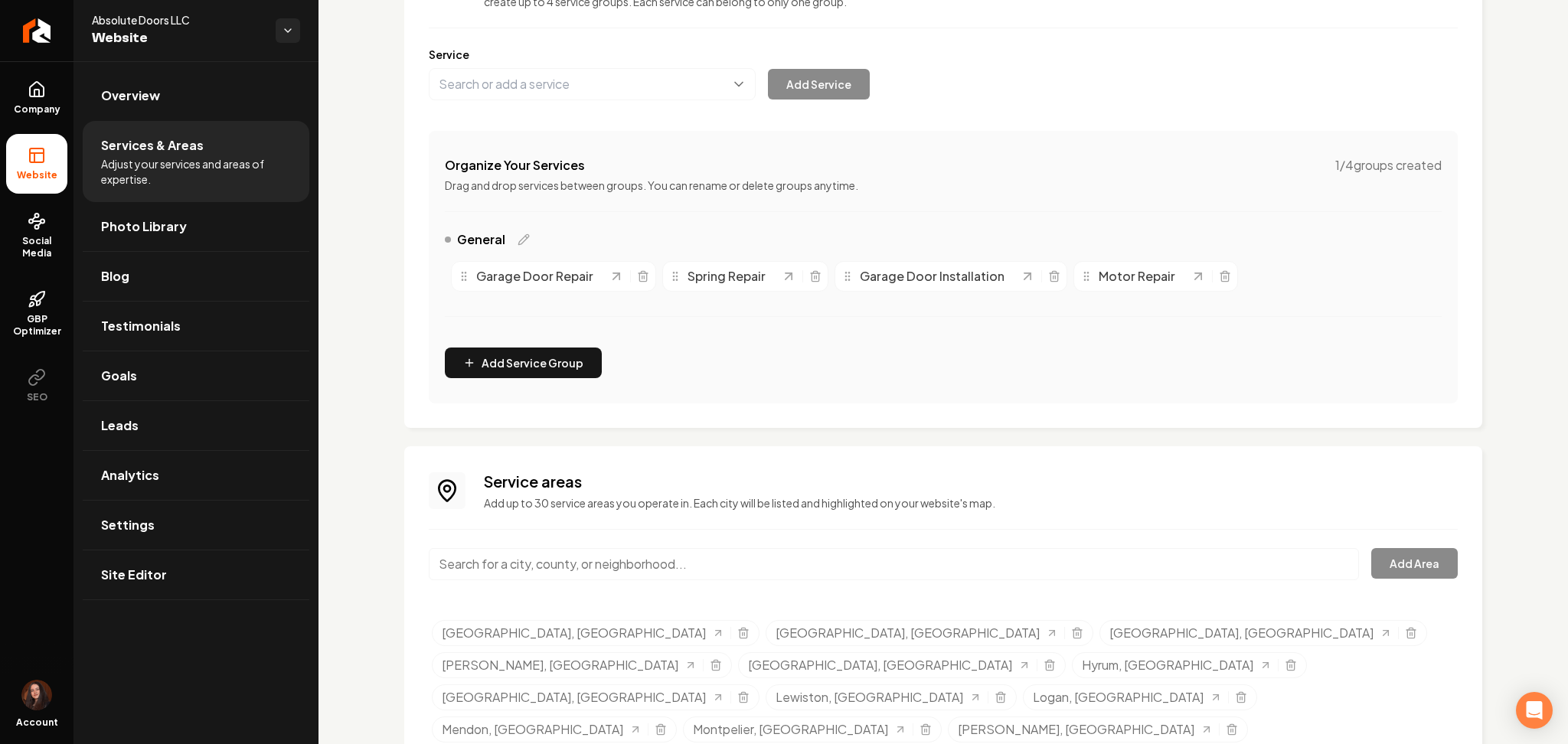
scroll to position [202, 0]
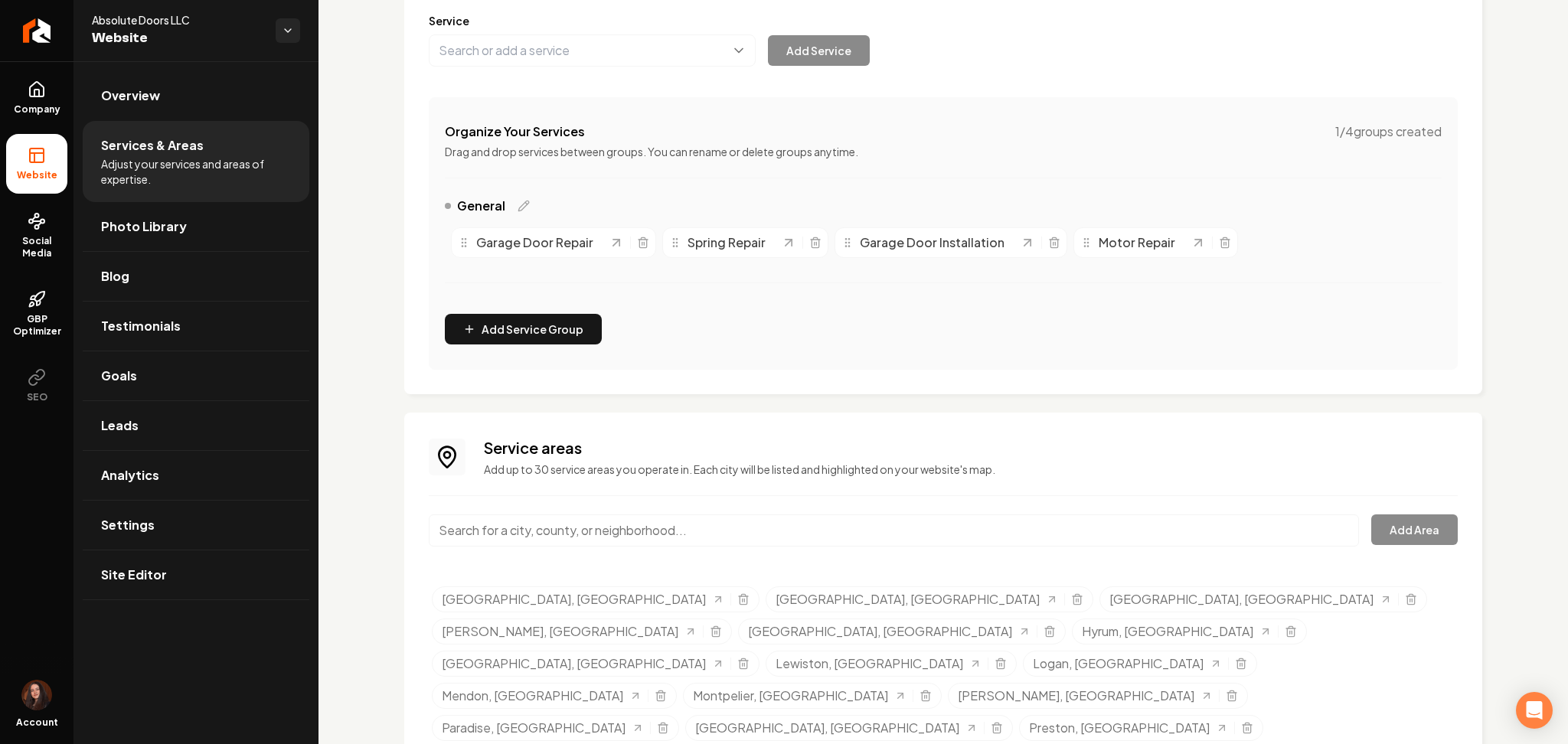
paste input "Providence"
click at [665, 518] on input "Providence" at bounding box center [893, 530] width 930 height 32
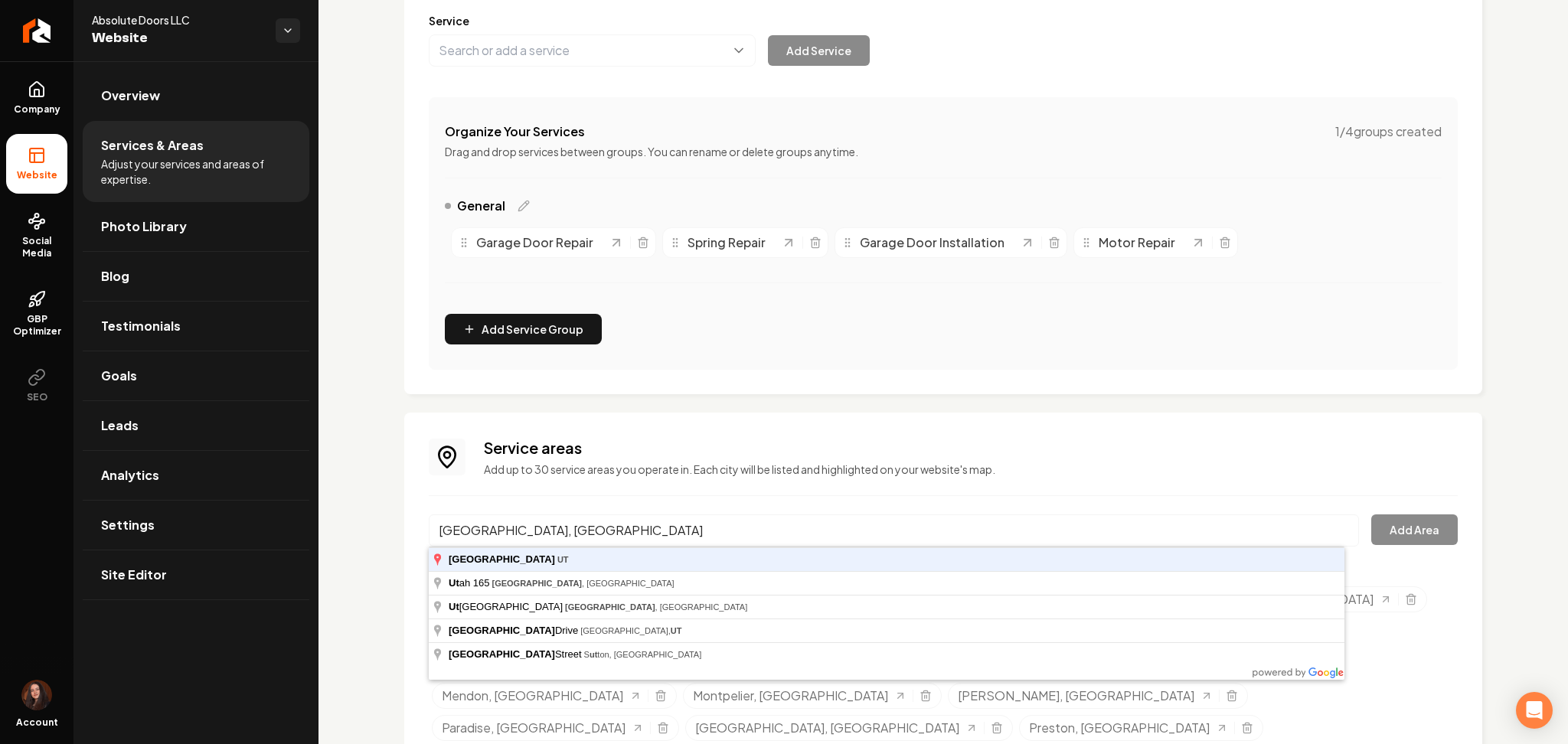
type input "Providence, UT"
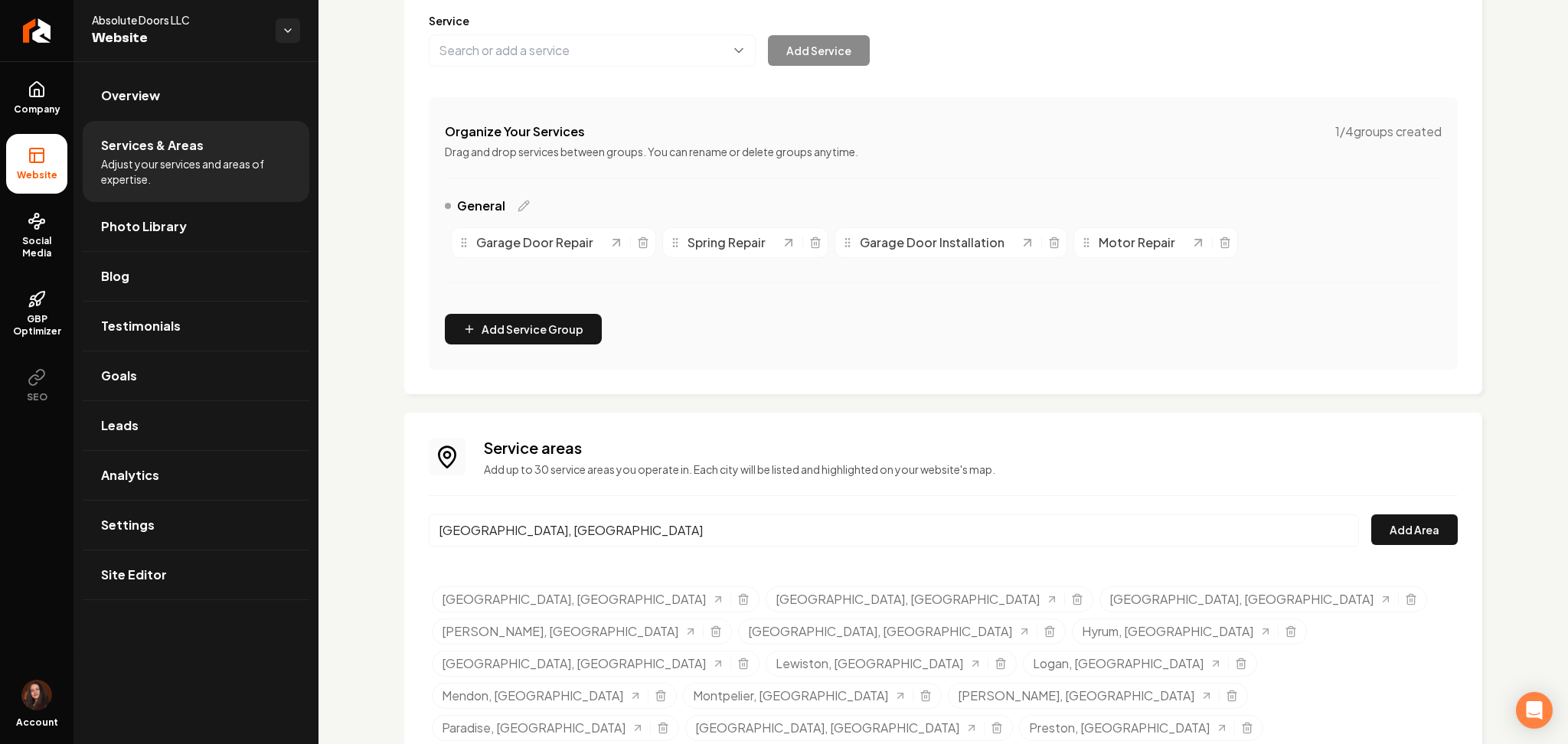
click at [1372, 514] on button "Add Area" at bounding box center [1414, 529] width 86 height 31
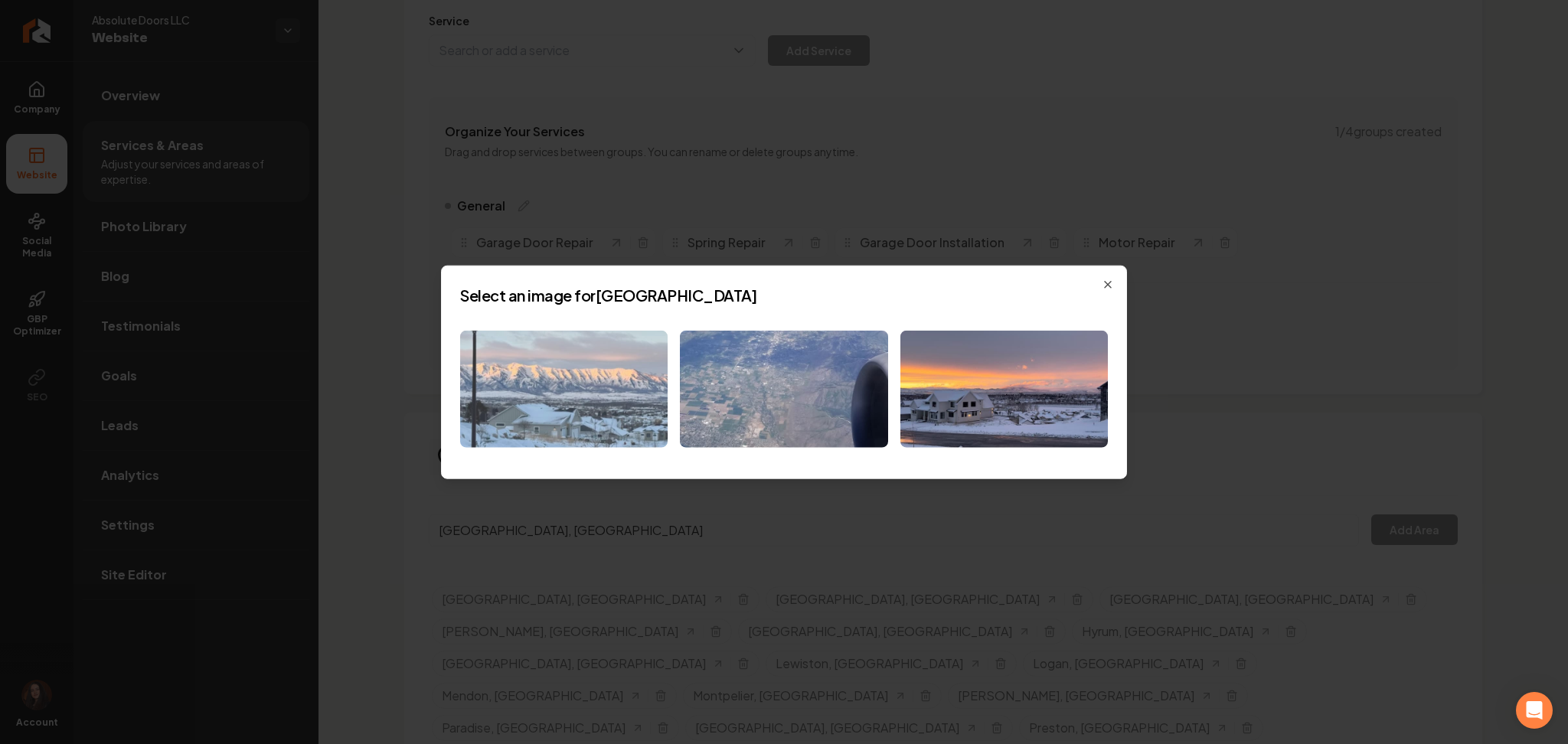
click at [616, 367] on img at bounding box center [564, 389] width 207 height 117
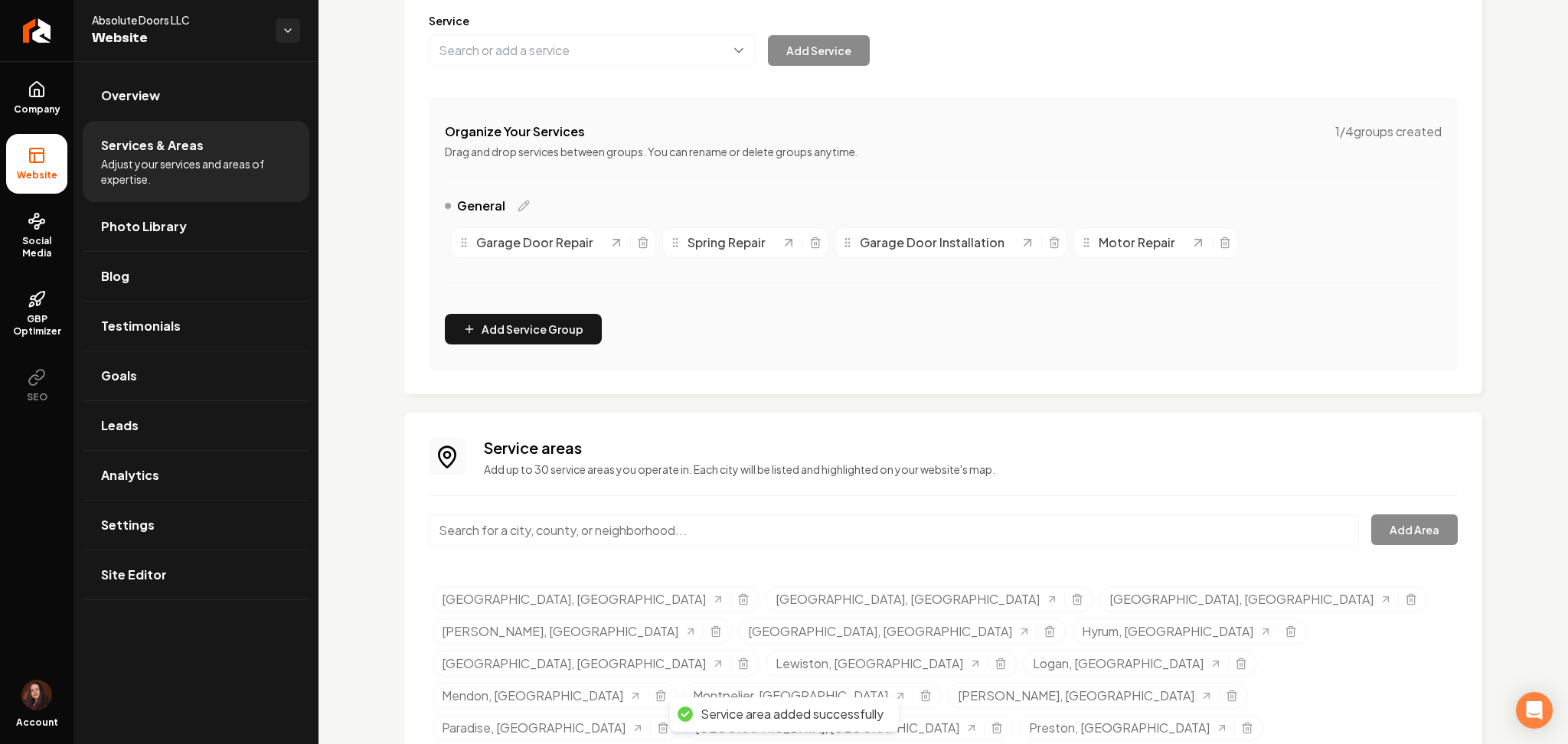
paste input "Smithfield"
click at [512, 527] on input "Smithfield" at bounding box center [893, 530] width 930 height 32
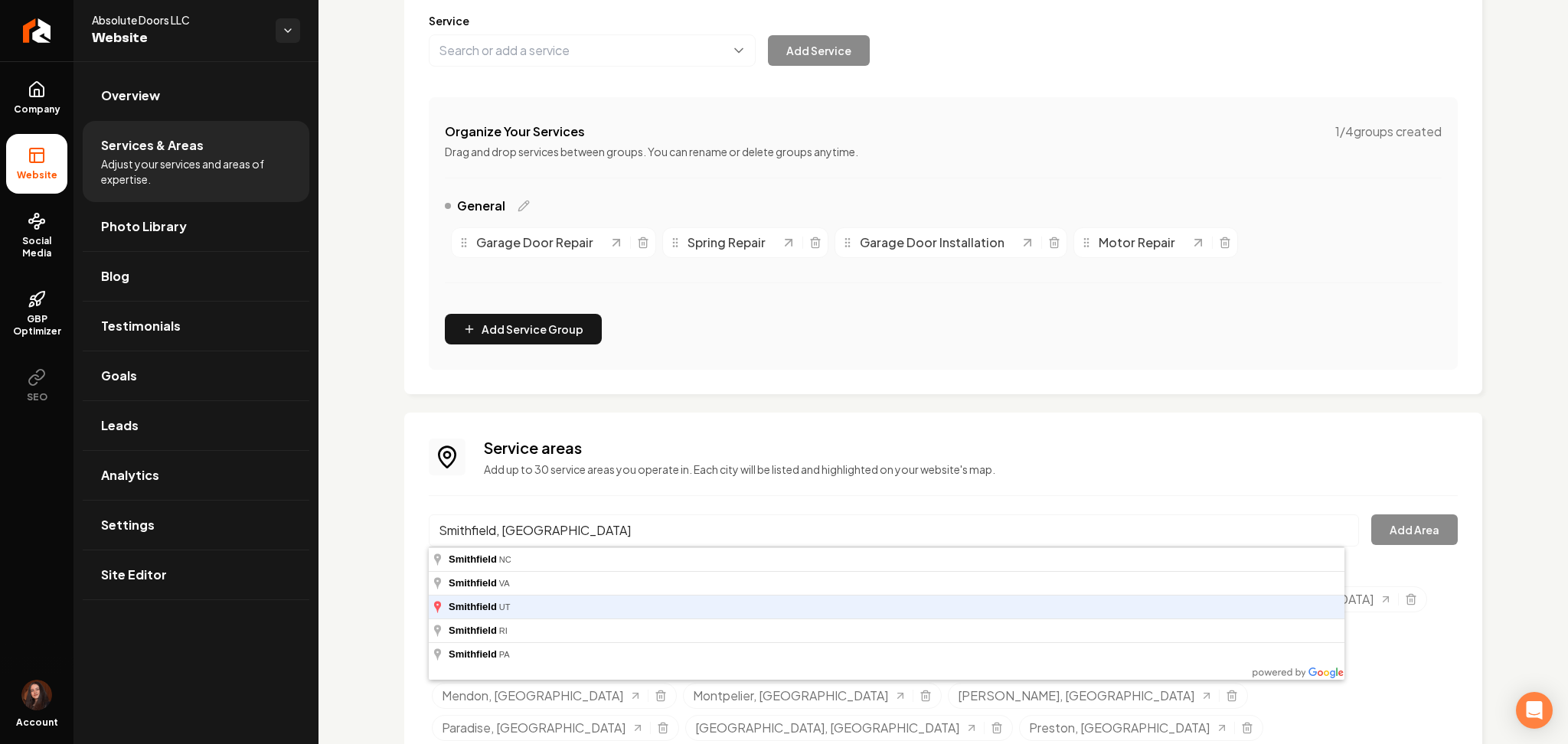
type input "Smithfield, UT"
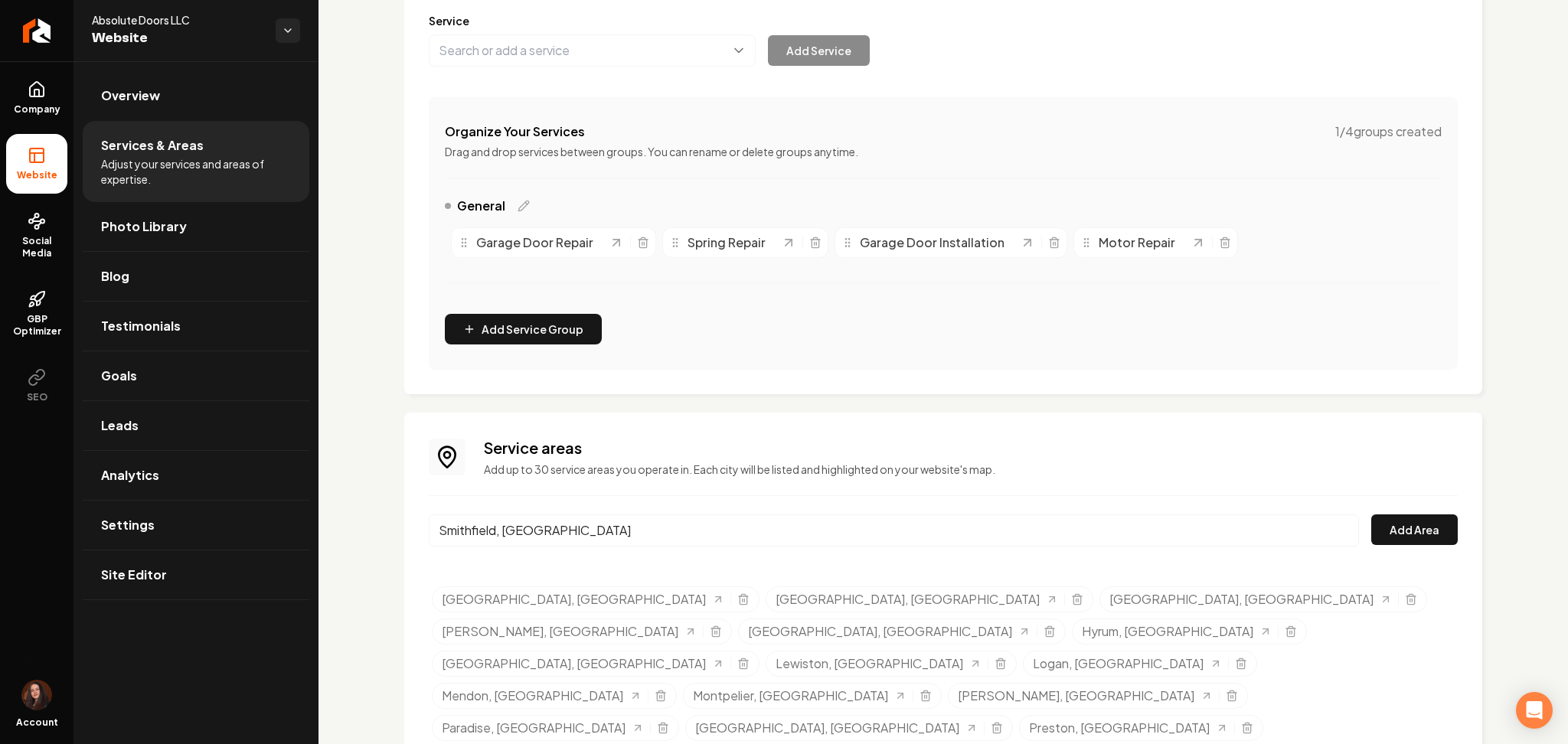
click at [1372, 514] on button "Add Area" at bounding box center [1414, 529] width 86 height 31
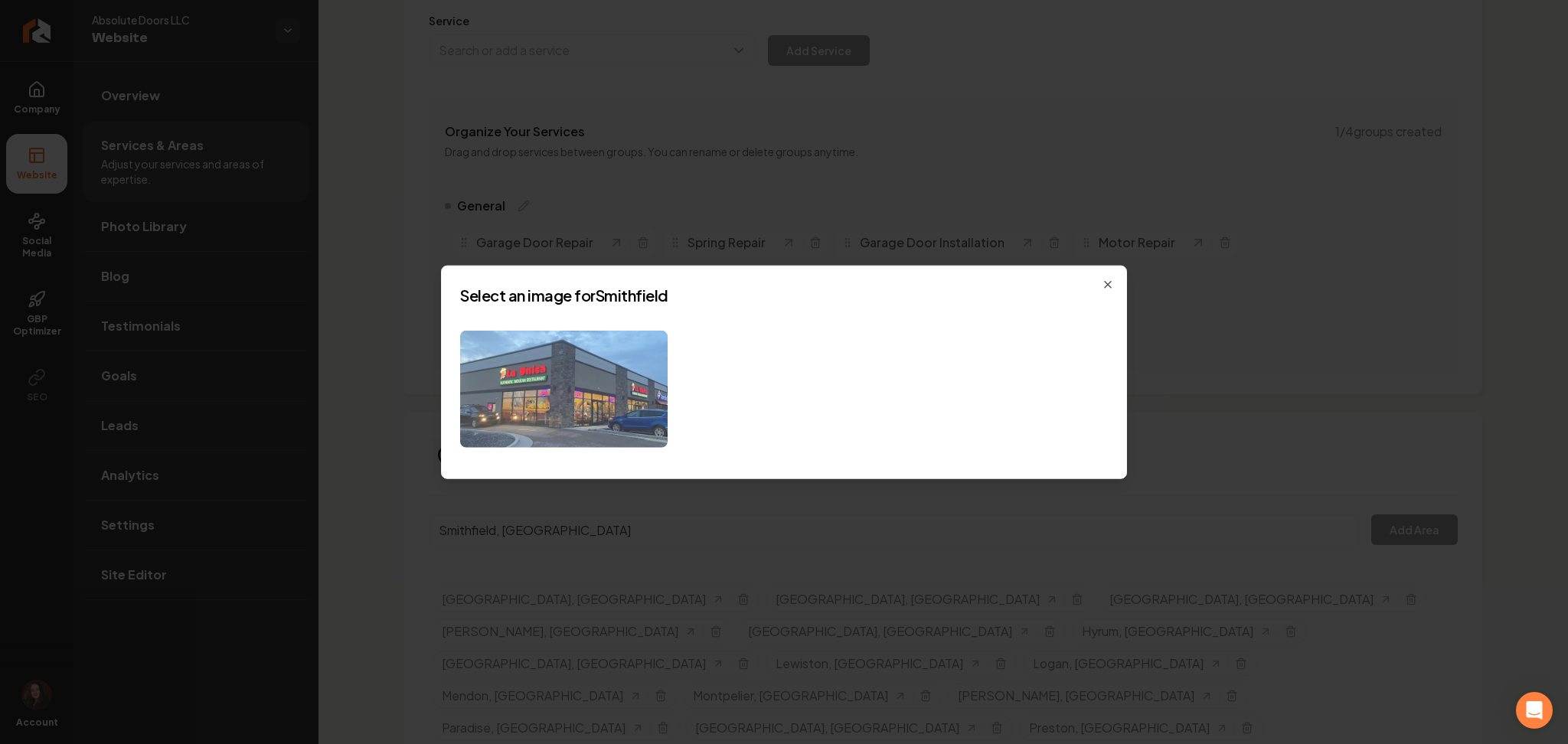
click at [541, 396] on img at bounding box center [564, 389] width 207 height 117
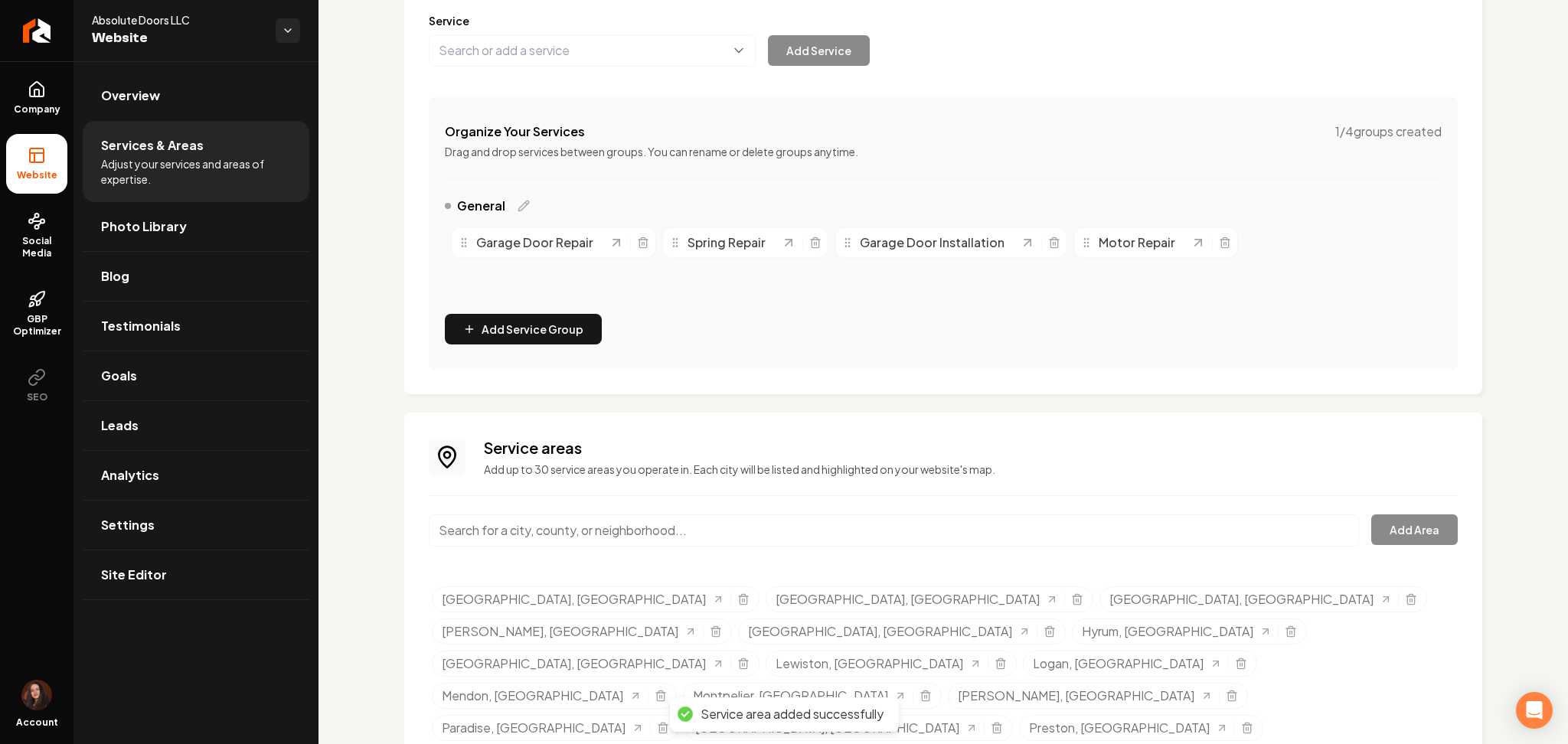
paste input "Richmond"
click at [504, 533] on input "Richmond" at bounding box center [893, 530] width 930 height 32
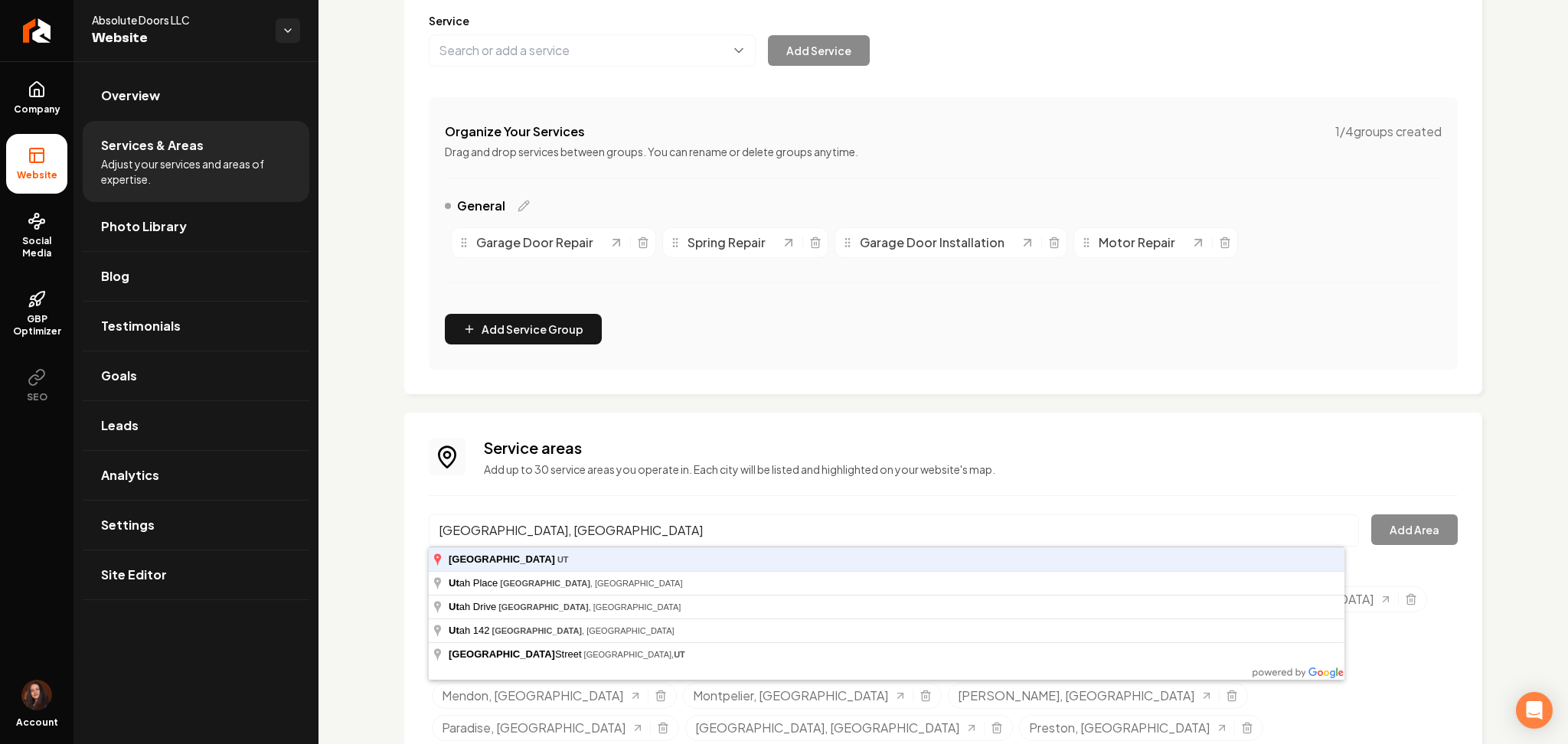
type input "Richmond, UT"
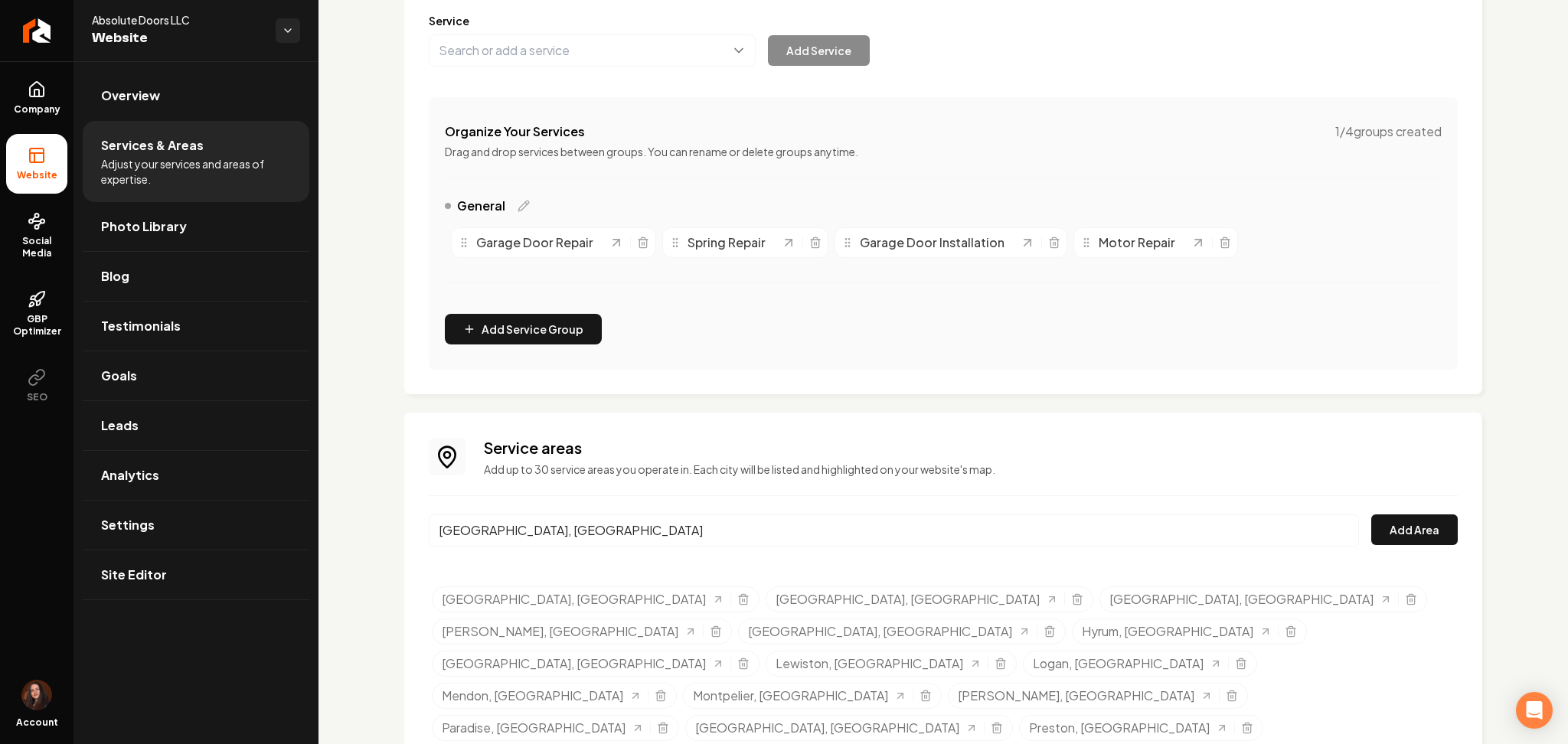
click at [1372, 514] on button "Add Area" at bounding box center [1414, 529] width 86 height 31
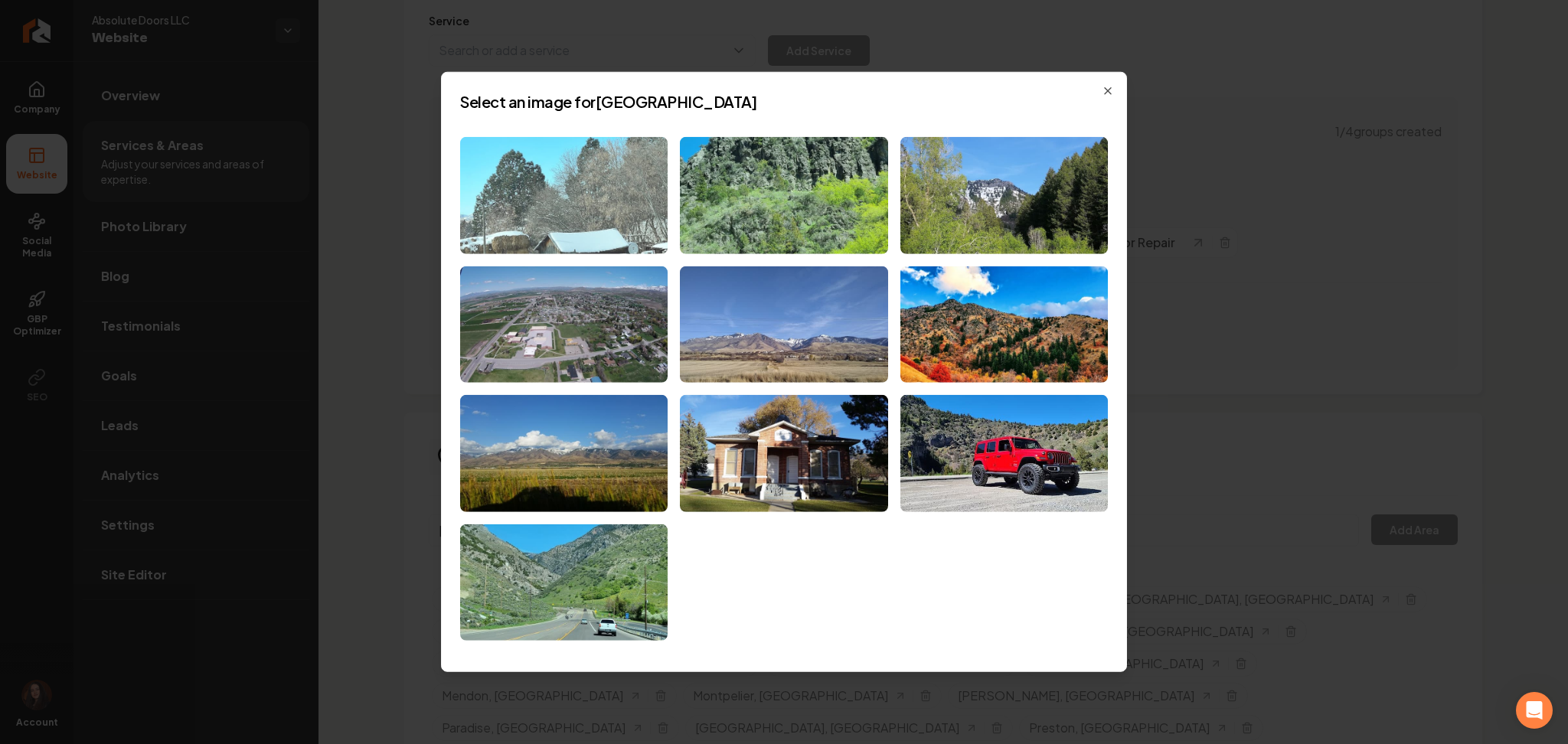
click at [519, 194] on img at bounding box center [564, 195] width 207 height 117
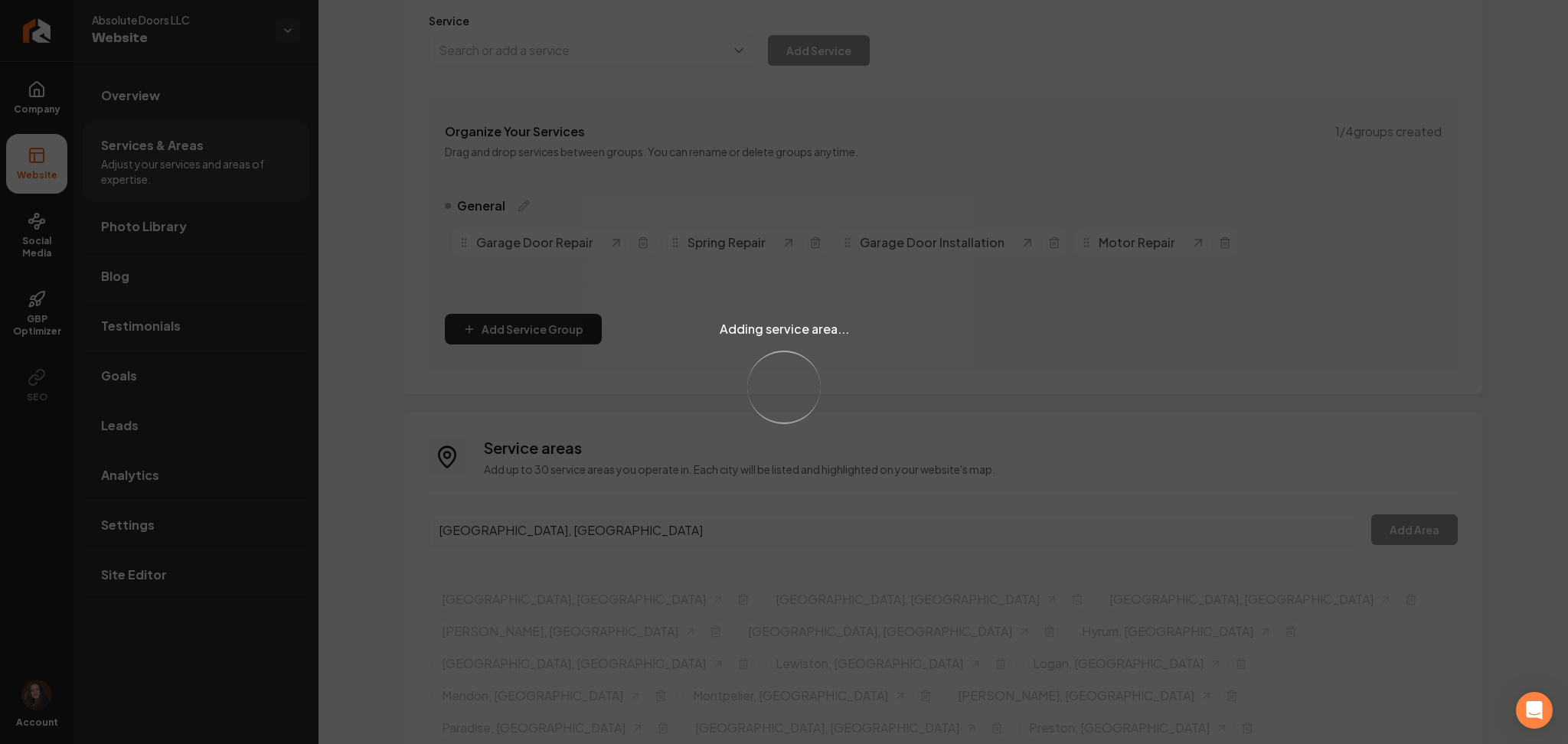
click at [514, 518] on div "Adding service area... Loading..." at bounding box center [784, 372] width 1568 height 744
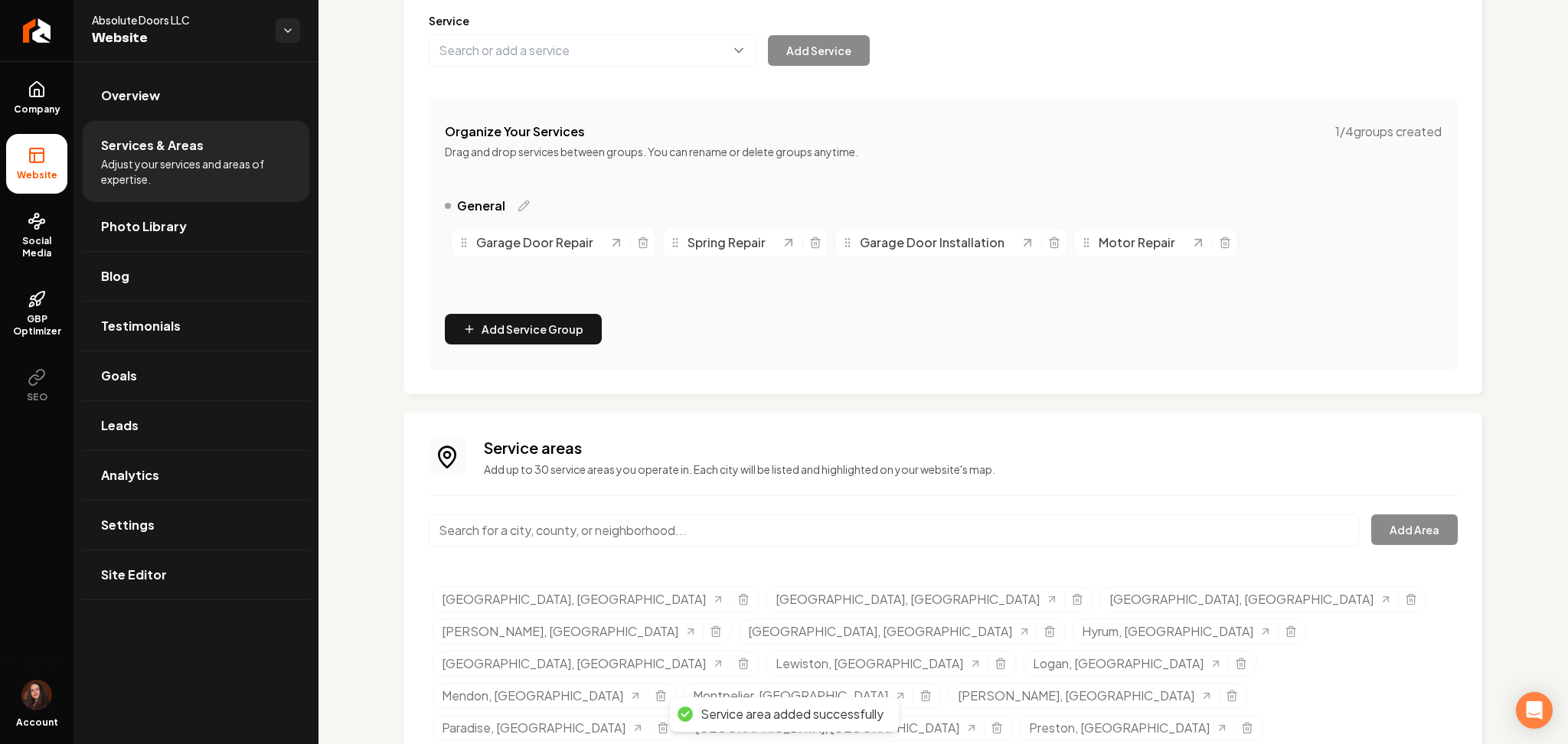
paste input "Bear Lak"
click at [500, 531] on input "Bear Lak" at bounding box center [893, 530] width 930 height 32
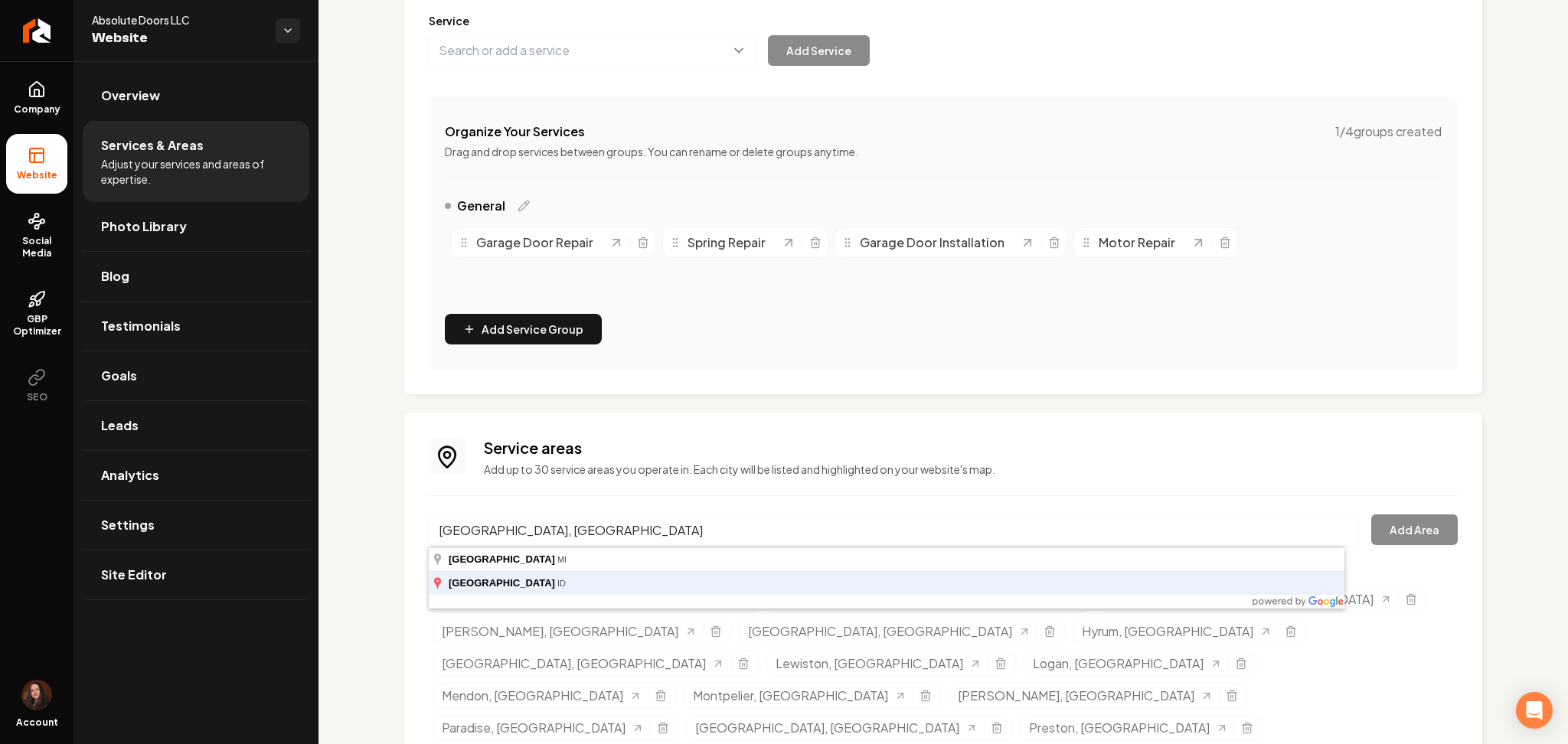
type input "Bear Lake, ID"
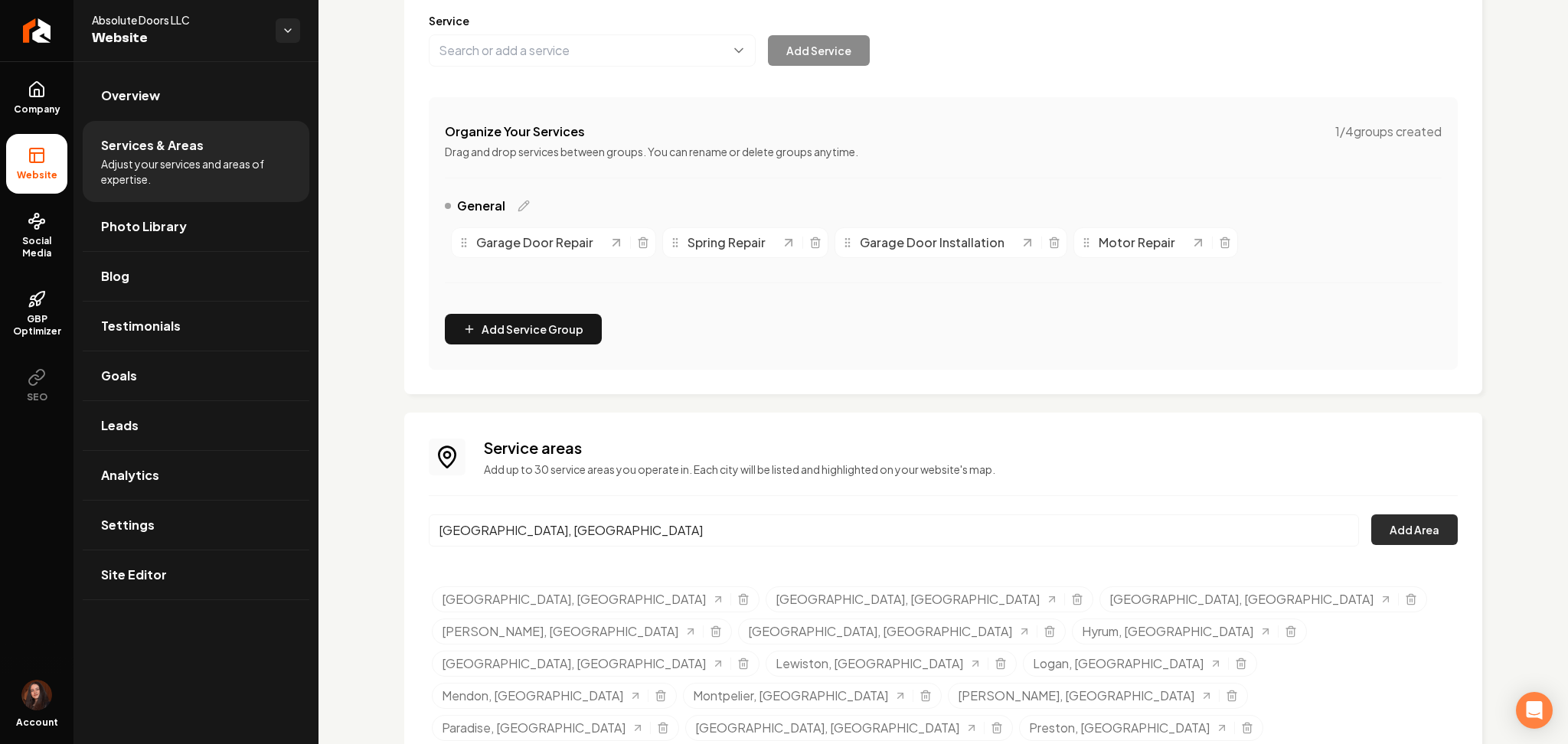
click at [1385, 540] on button "Add Area" at bounding box center [1414, 529] width 86 height 31
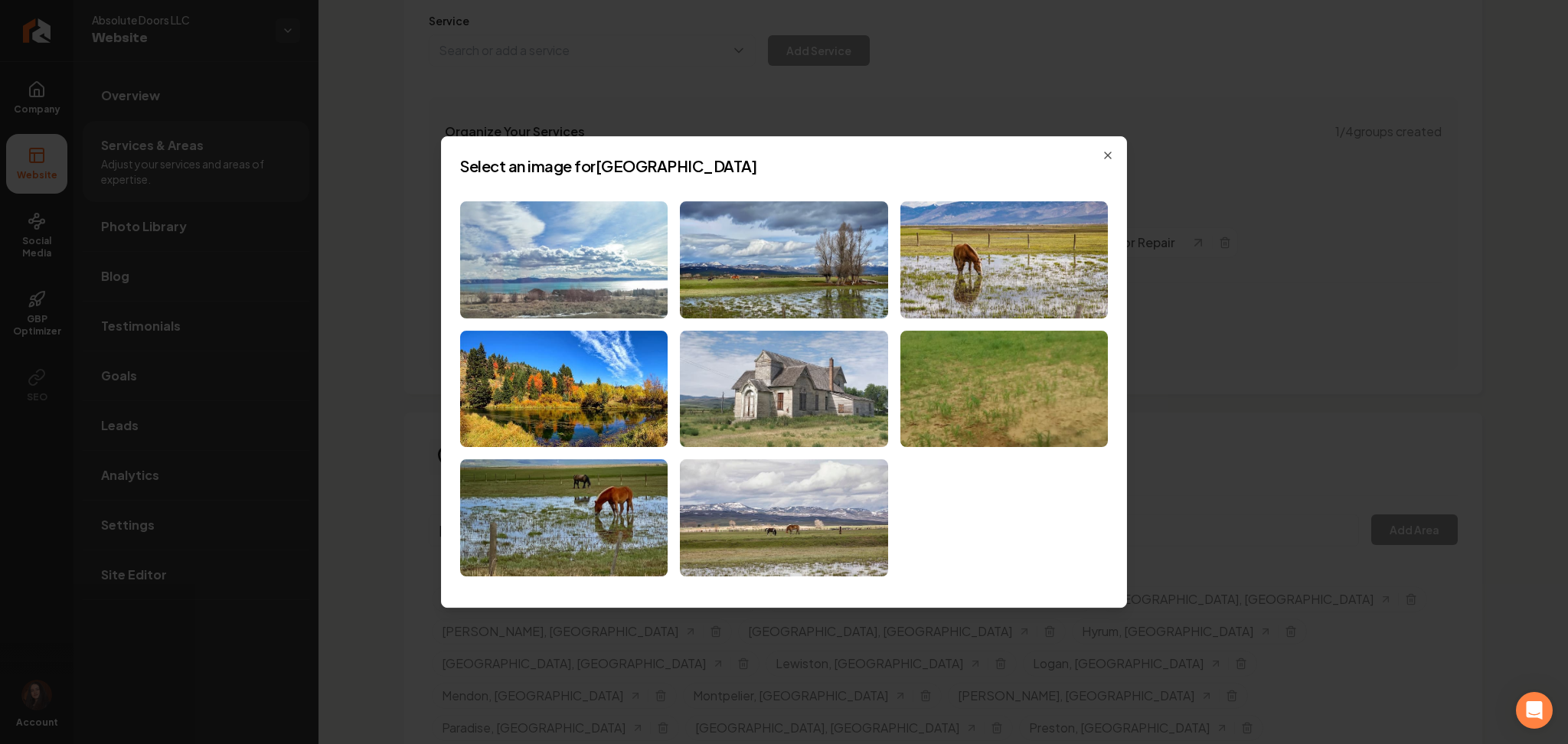
click at [531, 282] on img at bounding box center [564, 260] width 207 height 117
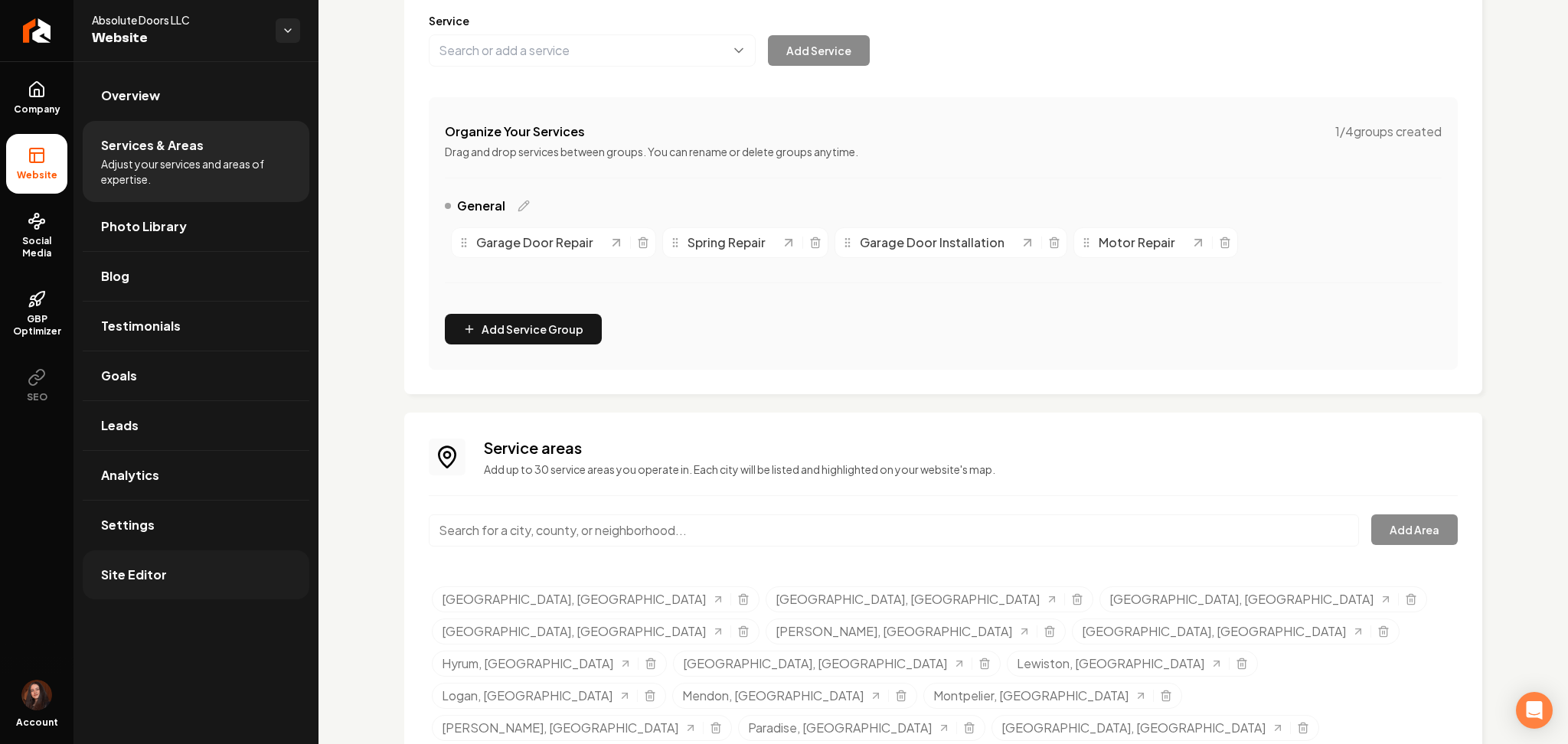
click at [175, 595] on link "Site Editor" at bounding box center [196, 574] width 226 height 49
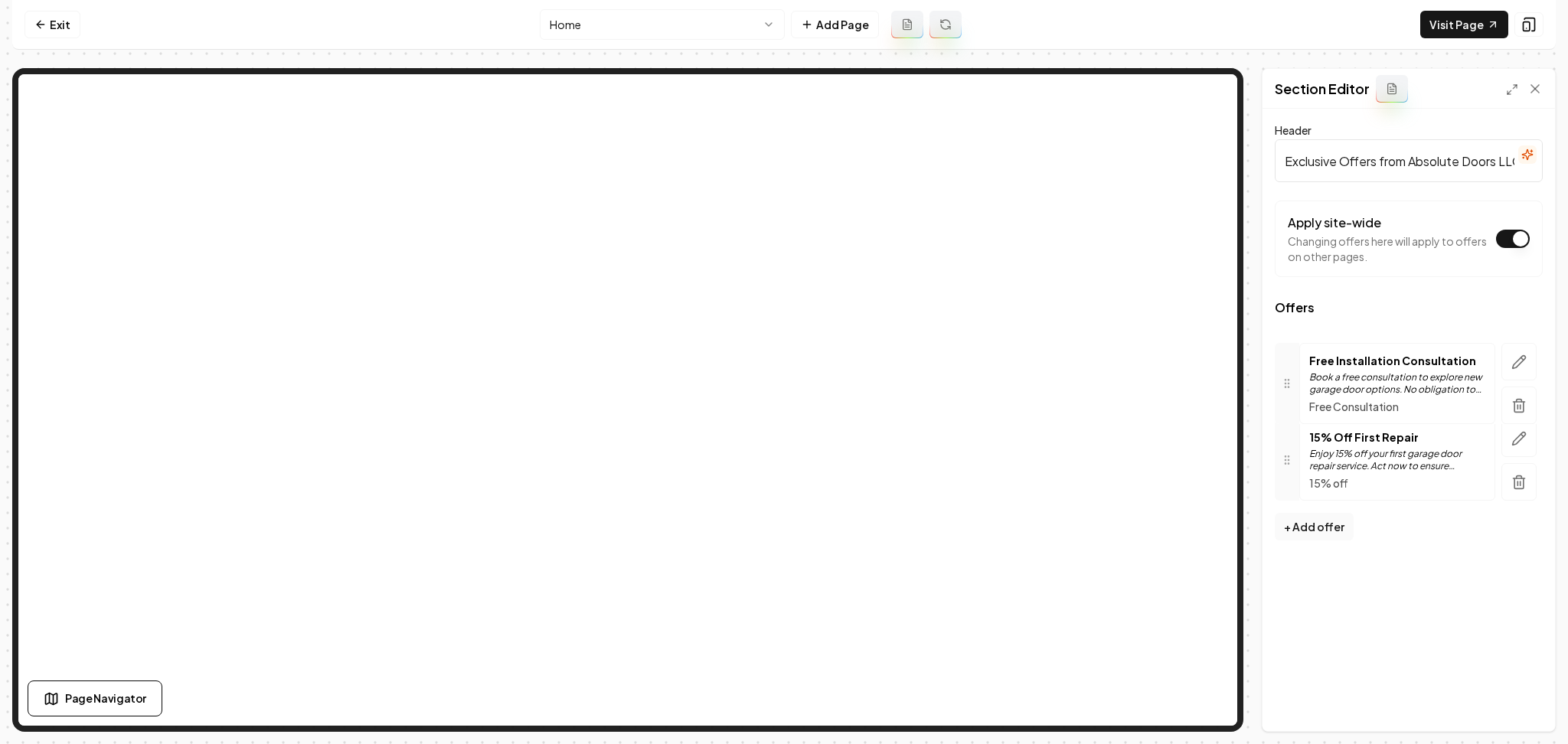
drag, startPoint x: 1284, startPoint y: 457, endPoint x: 1258, endPoint y: 379, distance: 82.2
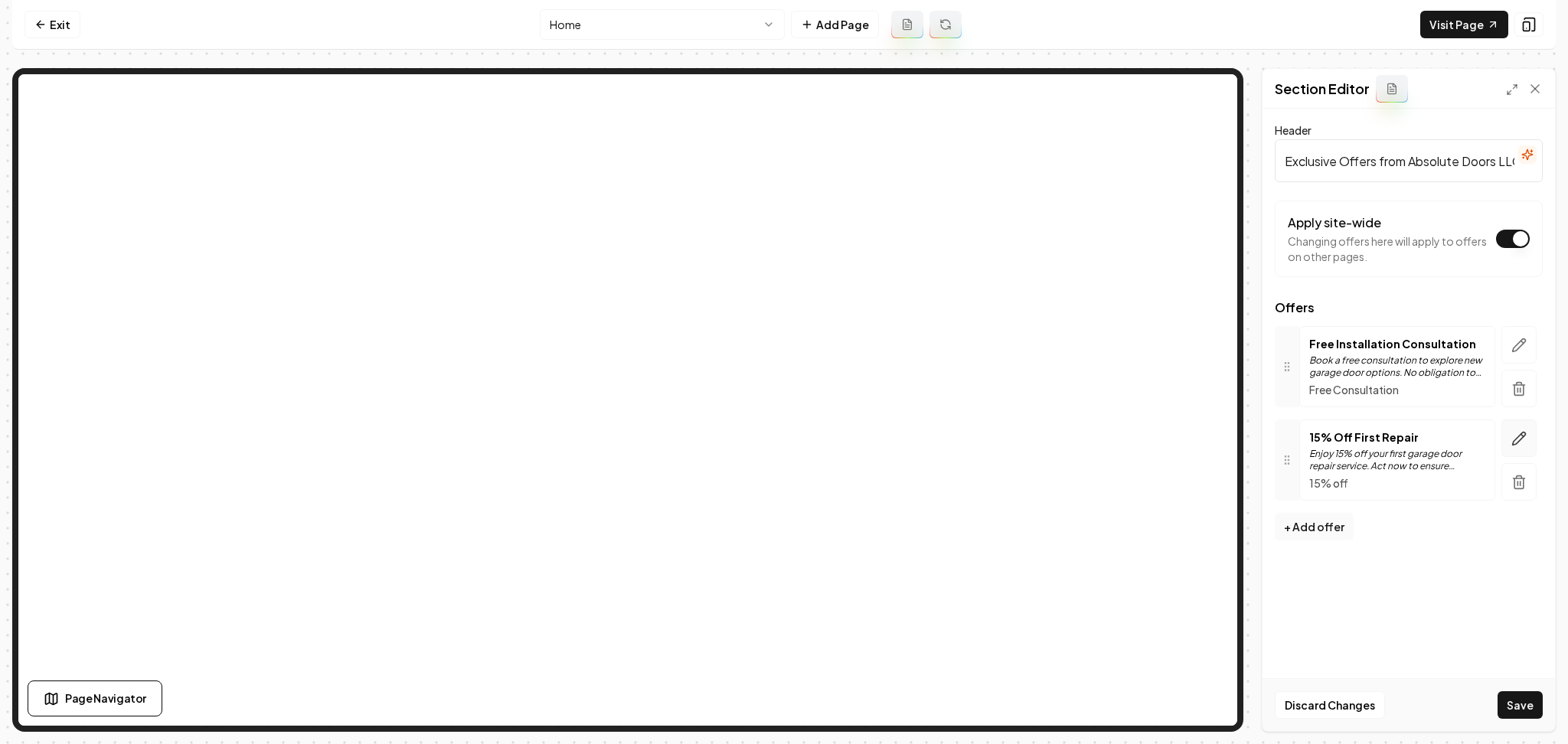
click at [1523, 437] on icon "button" at bounding box center [1518, 437] width 15 height 15
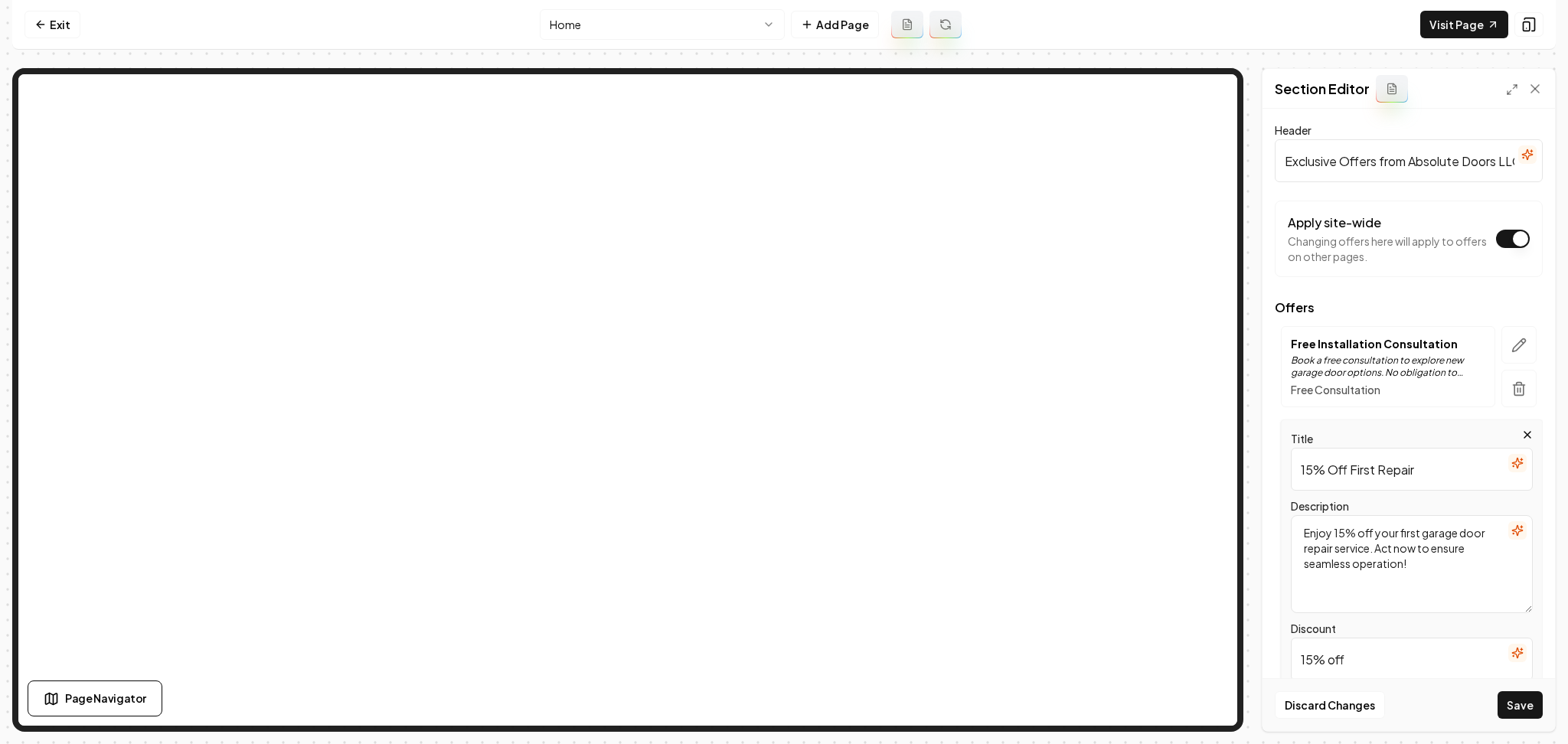
drag, startPoint x: 1426, startPoint y: 480, endPoint x: 1284, endPoint y: 467, distance: 142.6
click at [1284, 467] on div "Title 15% Off First Repair Description Enjoy 15% off your first garage door rep…" at bounding box center [1412, 617] width 262 height 395
paste input "$100 Referral Discount"
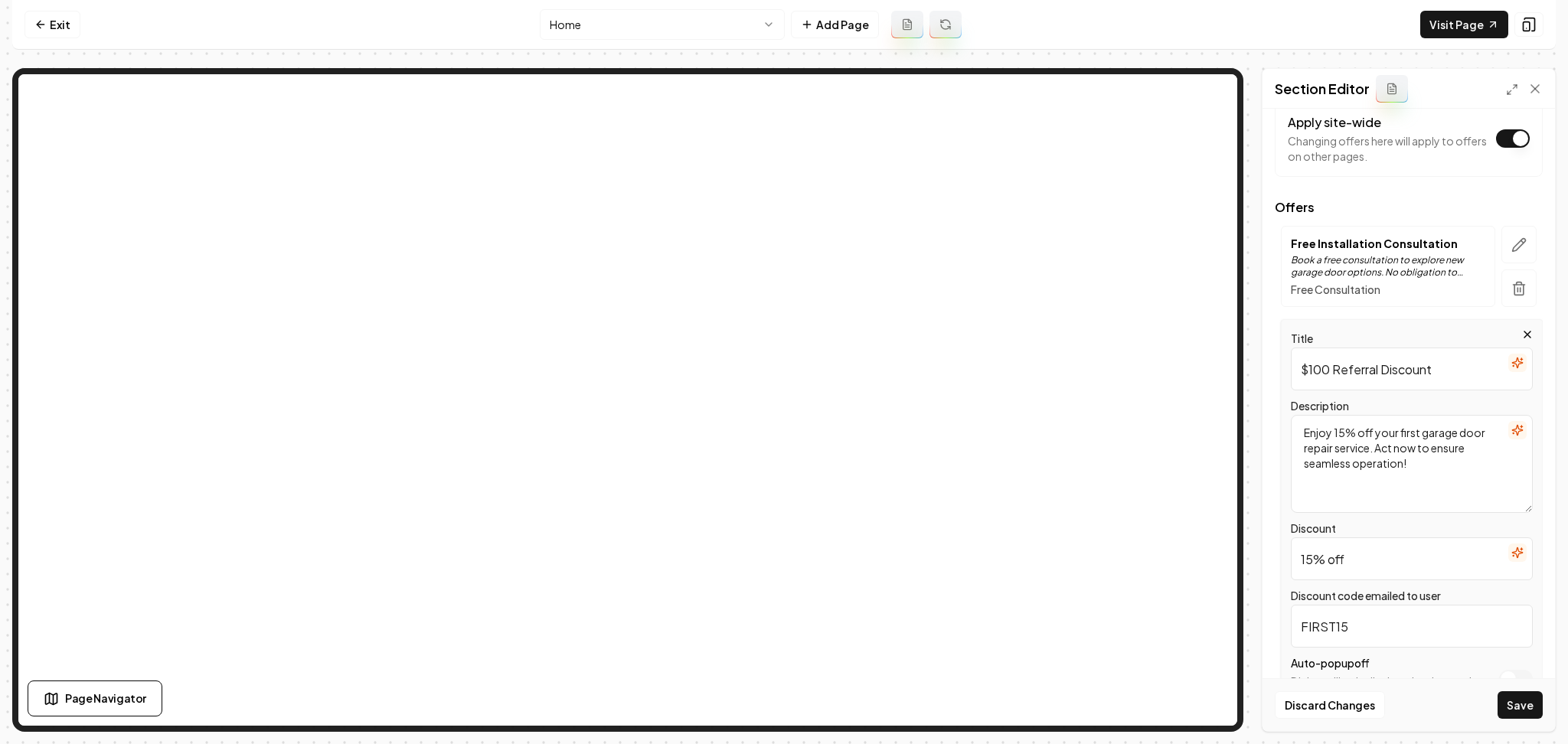
scroll to position [101, 0]
type input "$100 Referral Discount"
click at [1352, 557] on input "15% off" at bounding box center [1412, 558] width 242 height 43
drag, startPoint x: 1352, startPoint y: 557, endPoint x: 1325, endPoint y: 556, distance: 27.0
click at [1325, 556] on input "15% off" at bounding box center [1412, 558] width 242 height 43
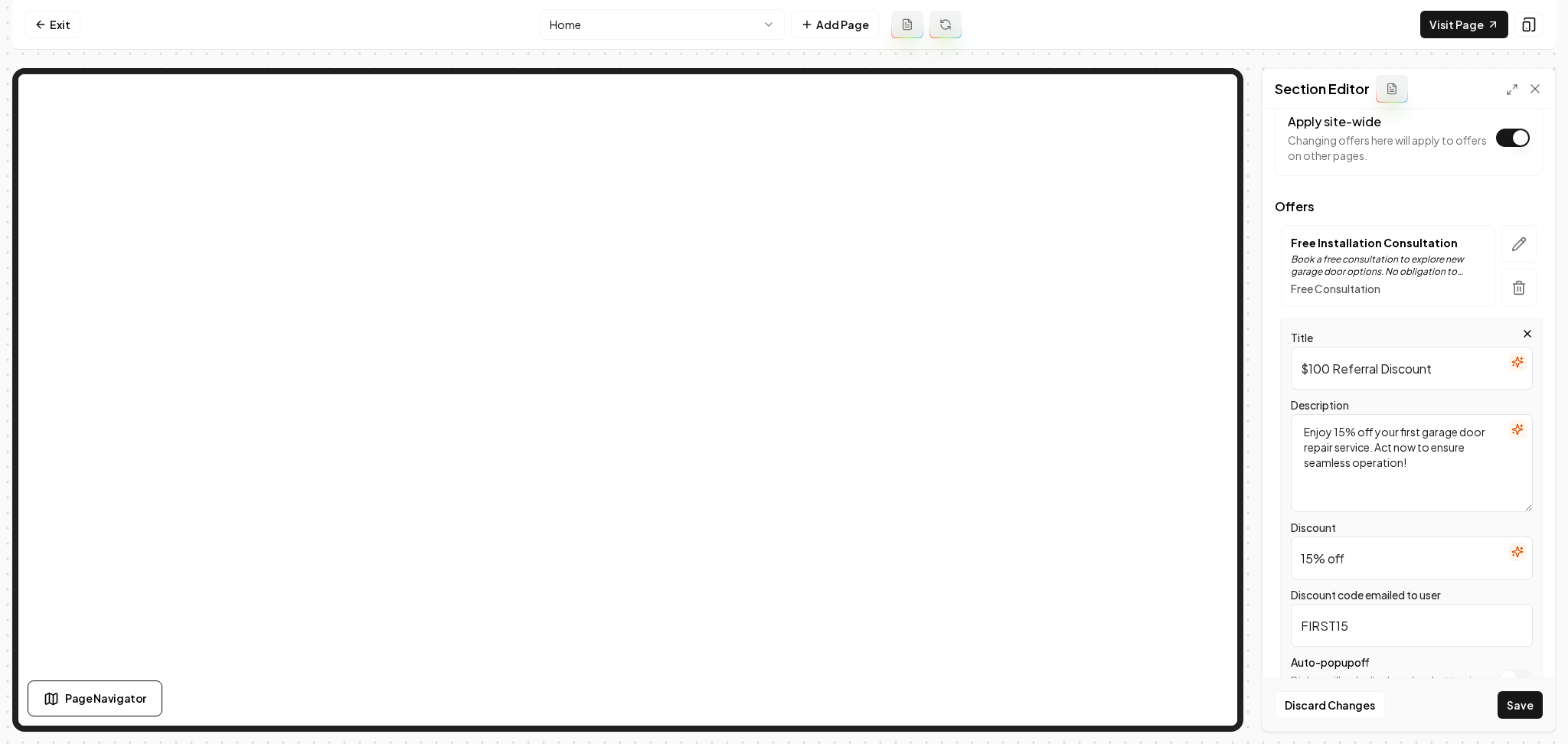
click at [1325, 556] on input "15% off" at bounding box center [1412, 558] width 242 height 43
type input "100$ off"
click at [1338, 620] on input "FIRST15" at bounding box center [1412, 625] width 242 height 43
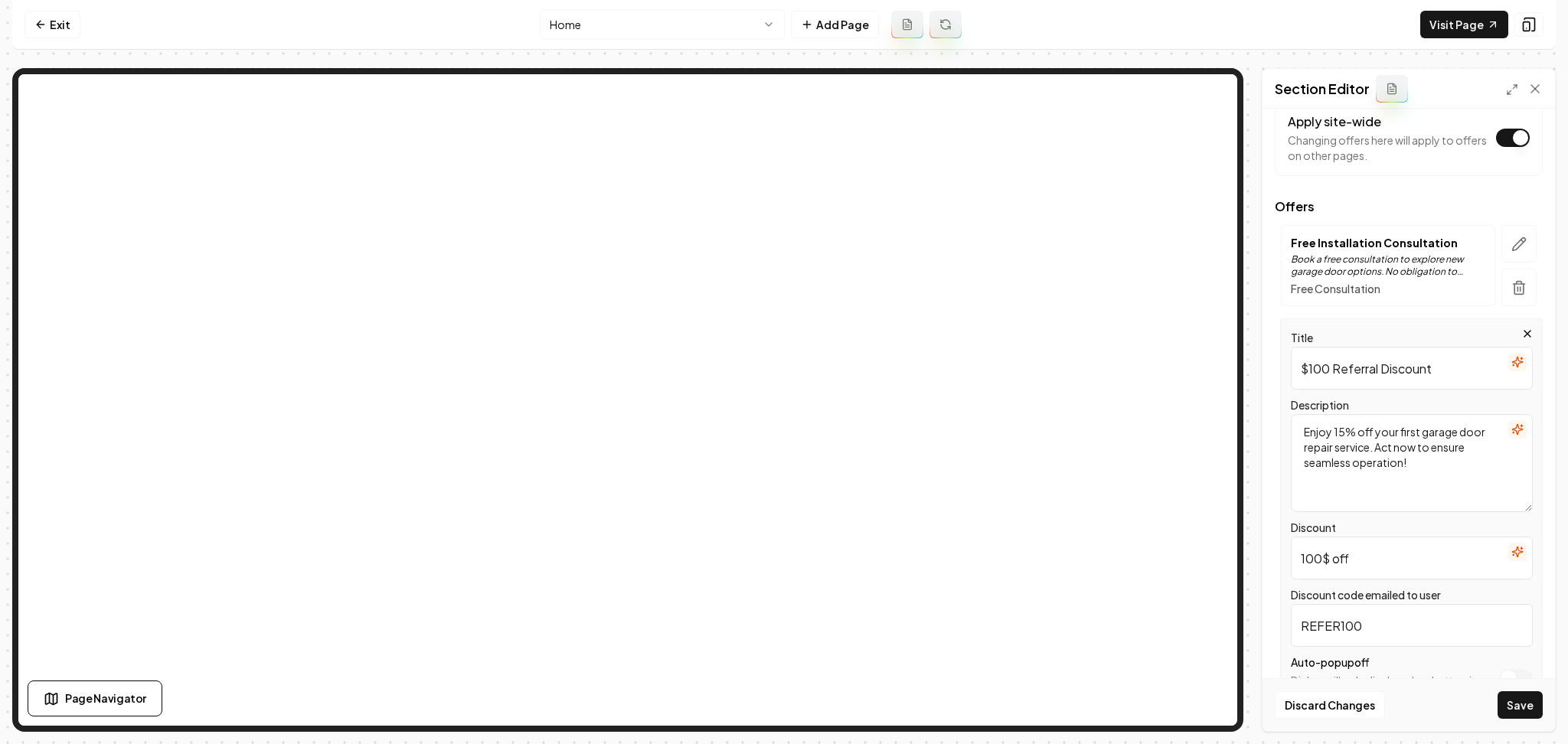
type input "REFER100"
click at [1511, 434] on icon "button" at bounding box center [1517, 430] width 12 height 12
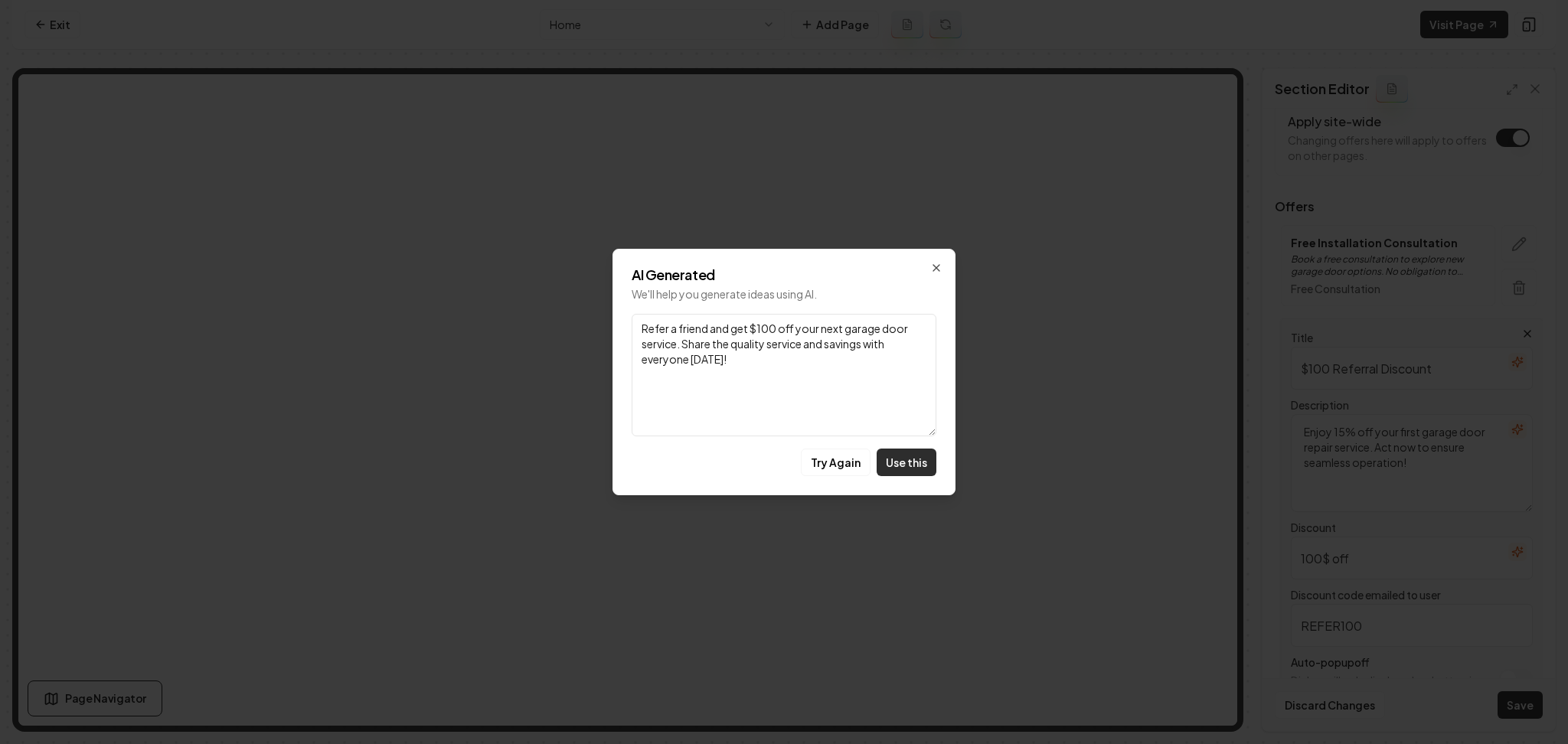
click at [921, 460] on button "Use this" at bounding box center [906, 462] width 60 height 28
type textarea "Refer a friend and get $100 off your next garage door service. Share the qualit…"
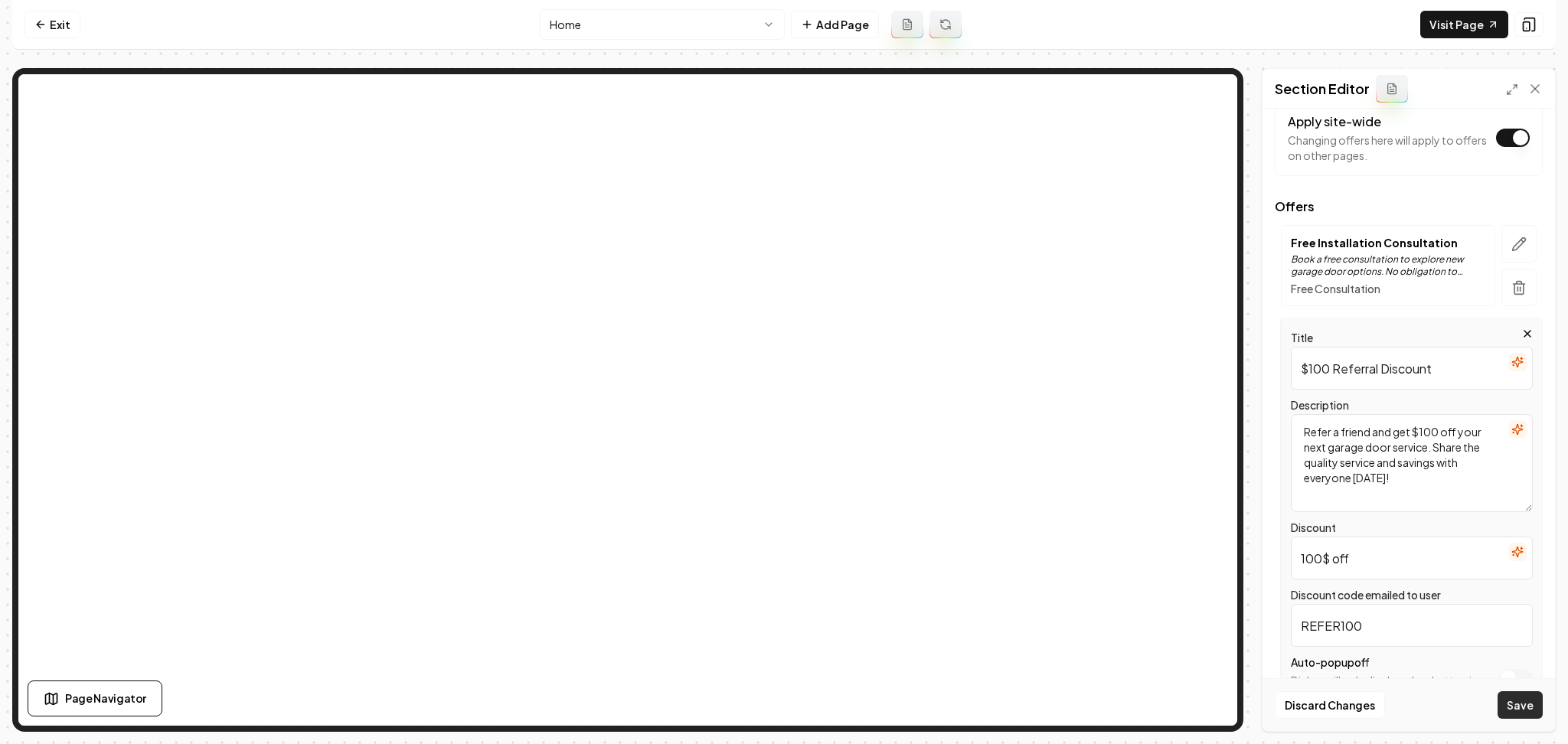
click at [1521, 691] on button "Save" at bounding box center [1520, 705] width 46 height 28
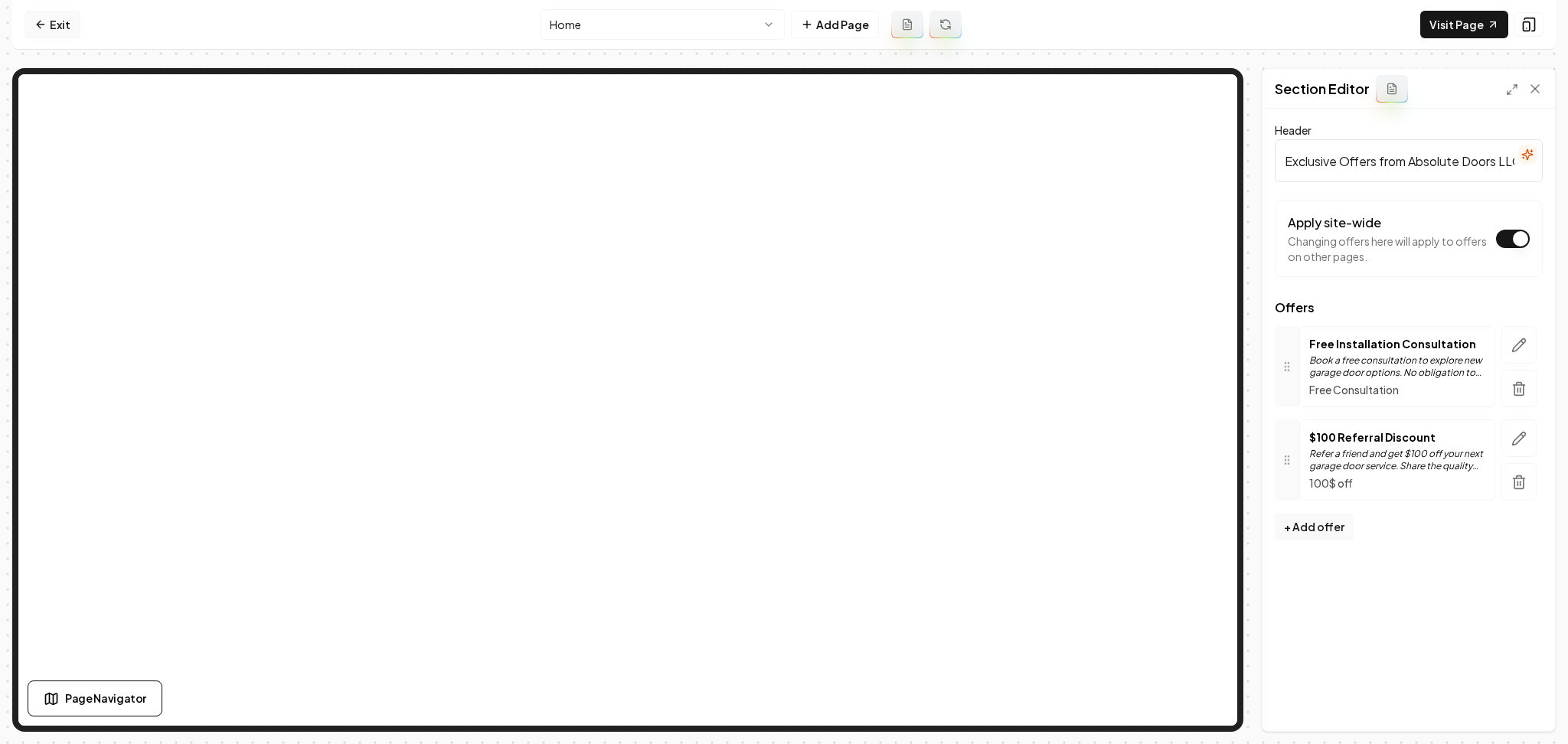
click at [41, 37] on link "Exit" at bounding box center [53, 25] width 56 height 28
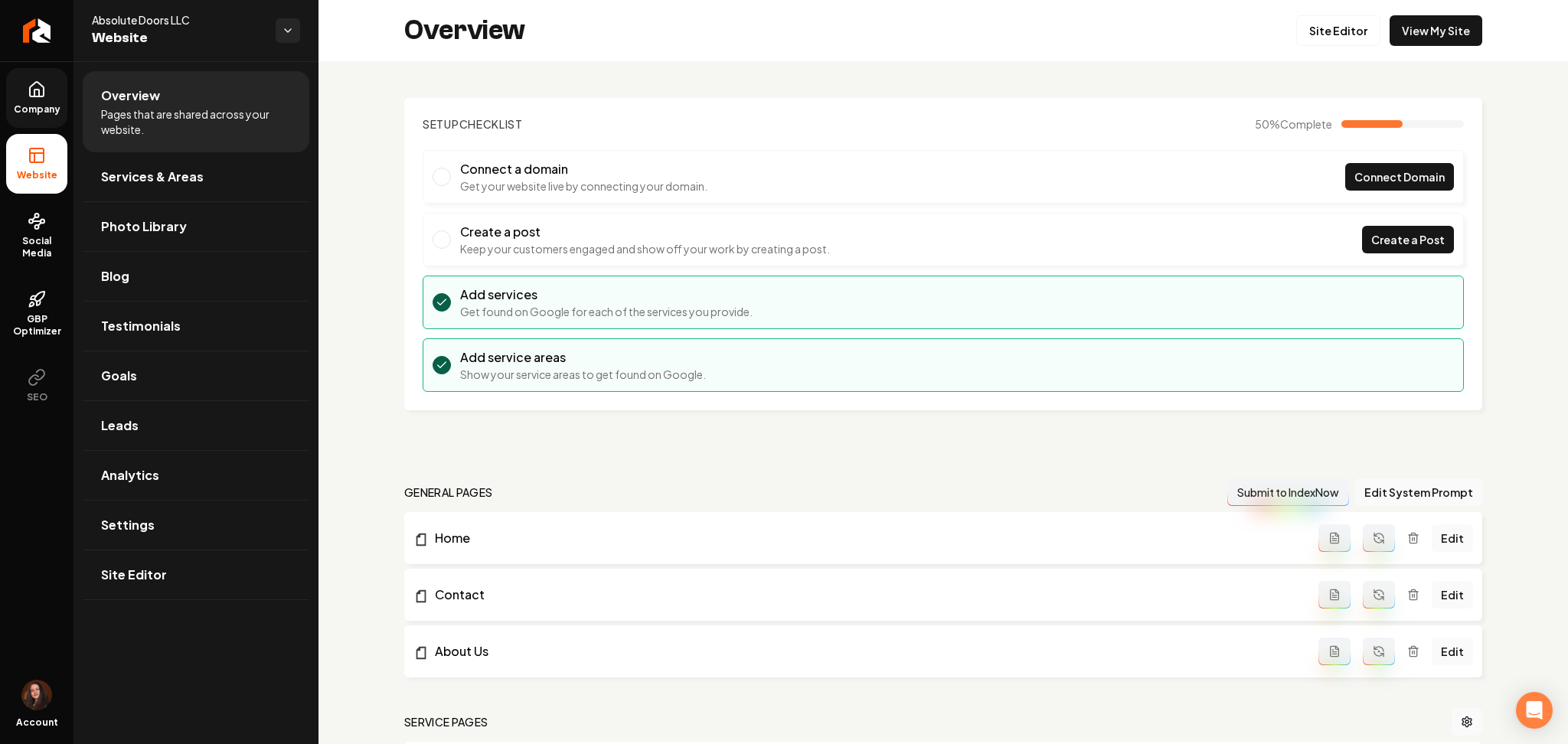
click at [55, 108] on span "Company" at bounding box center [37, 109] width 59 height 12
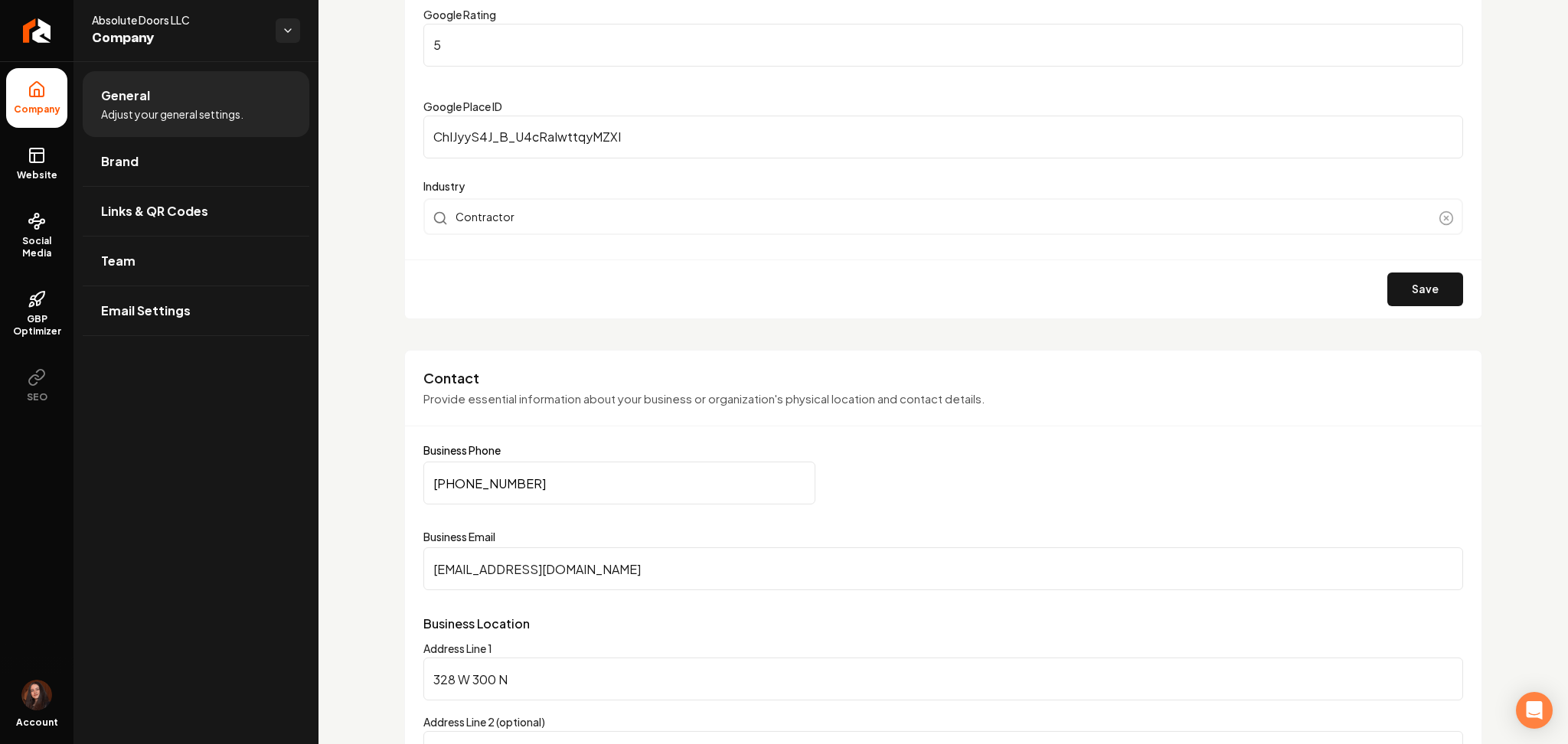
scroll to position [510, 0]
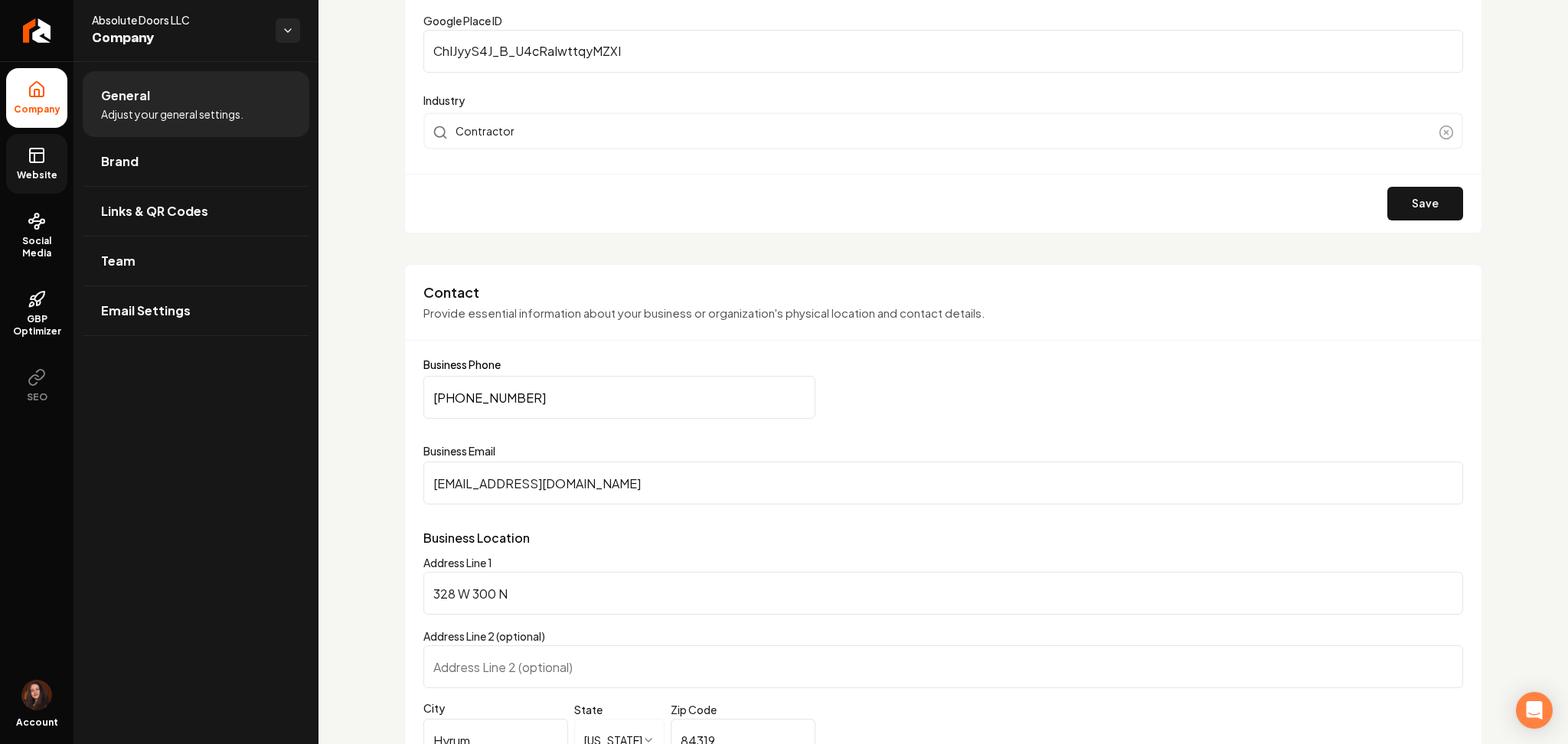
click at [38, 167] on link "Website" at bounding box center [37, 164] width 62 height 60
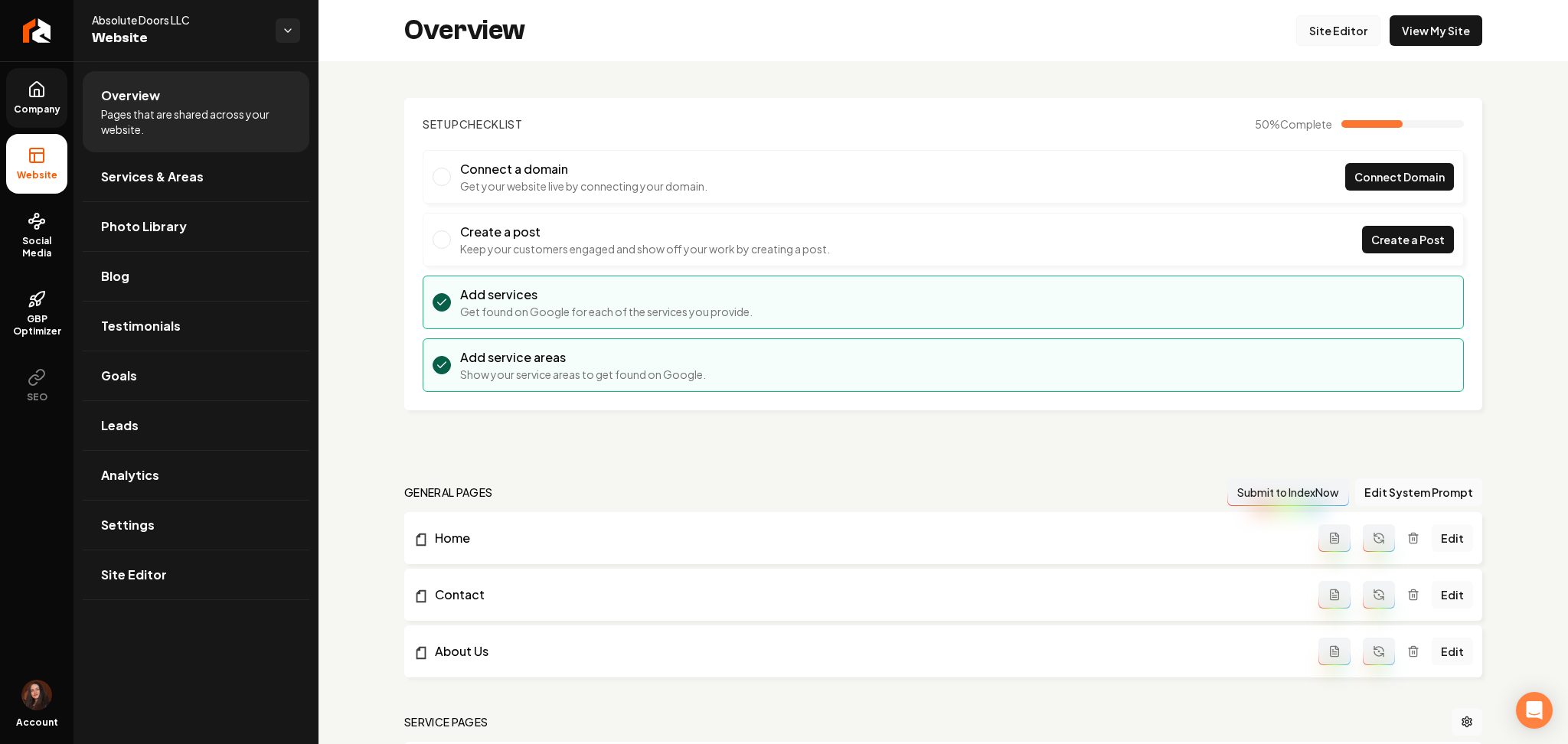
click at [1324, 37] on link "Site Editor" at bounding box center [1338, 30] width 84 height 31
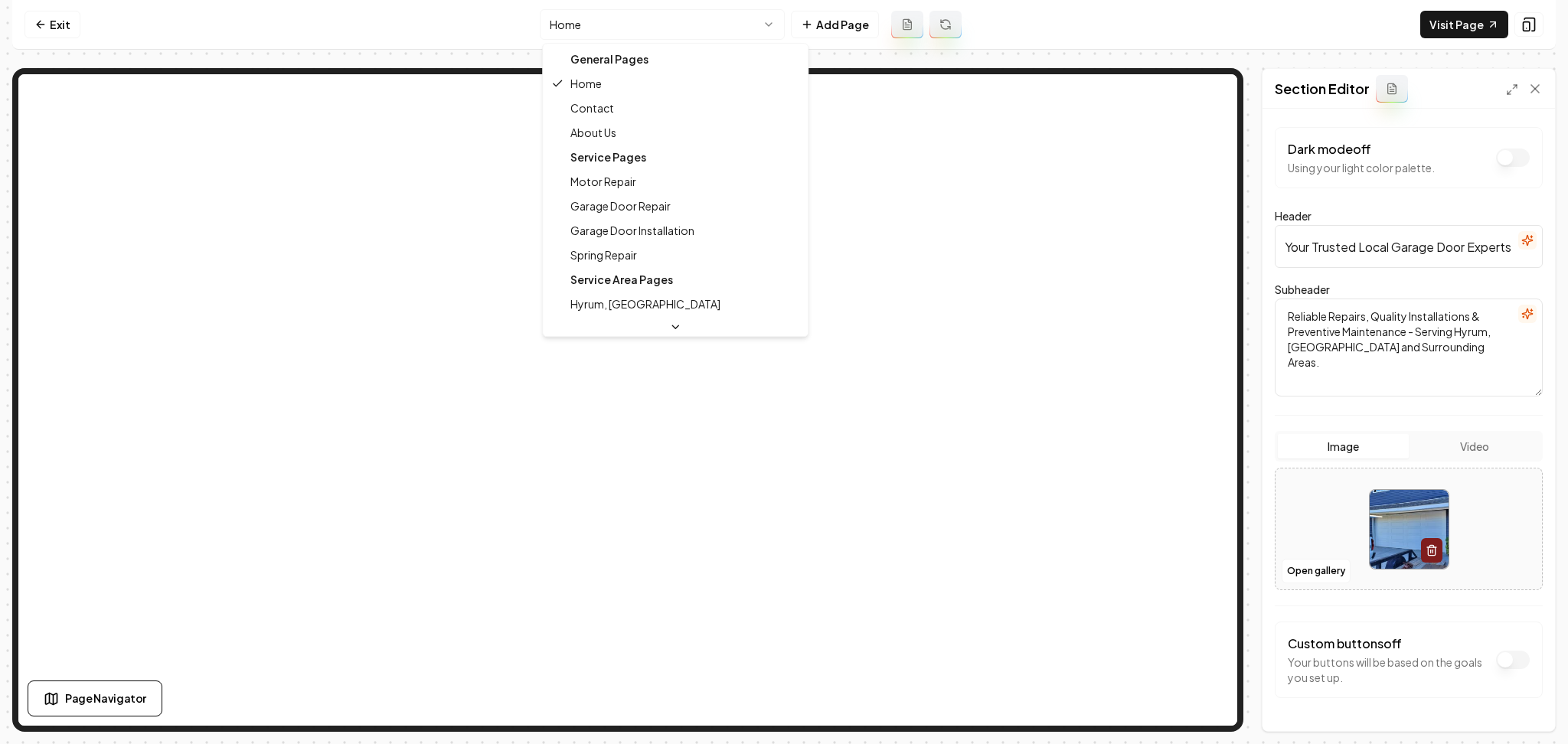
click at [744, 20] on html "Computer Required This feature is only available on a computer. Please switch t…" at bounding box center [784, 372] width 1568 height 744
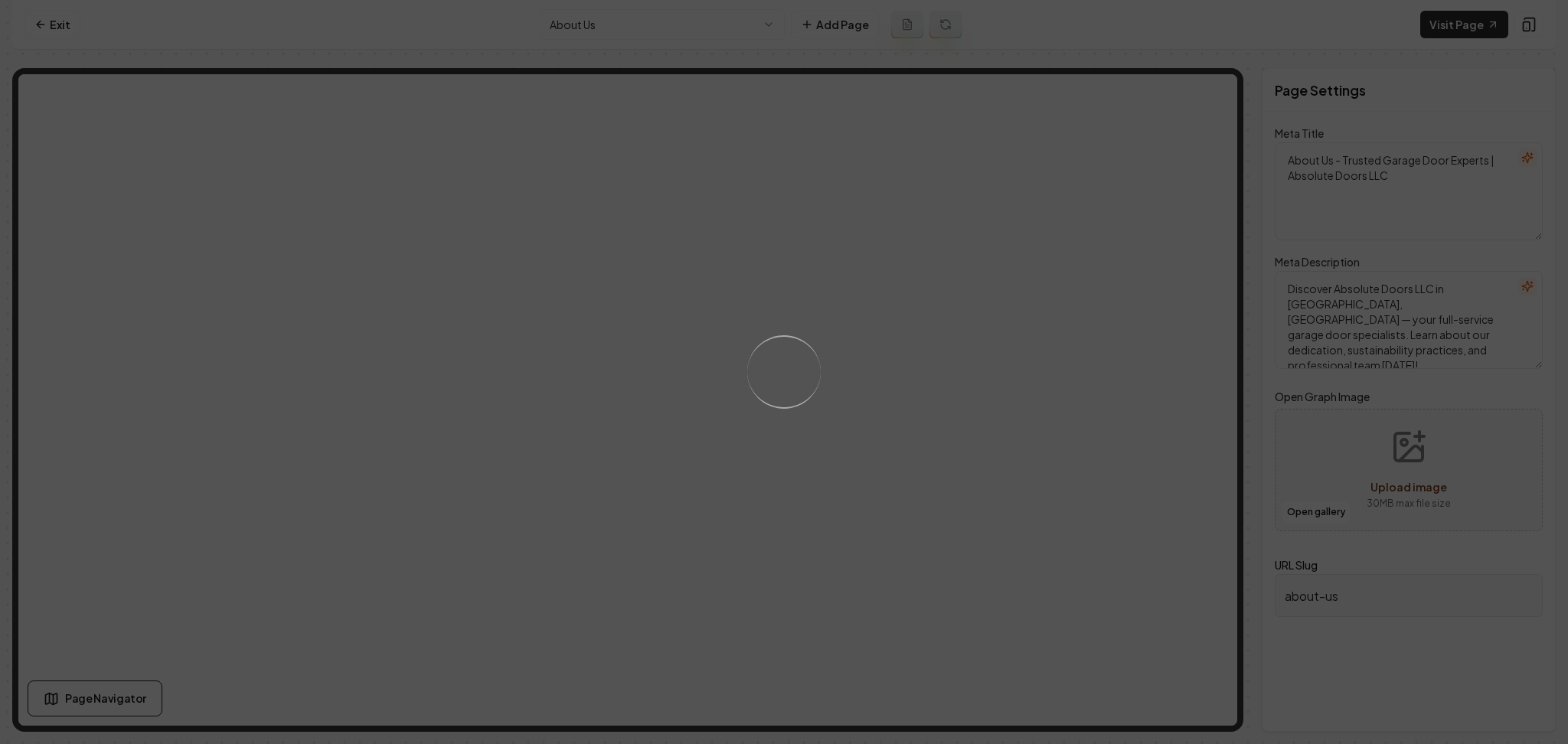
click at [702, 19] on div "Loading..." at bounding box center [784, 372] width 1568 height 744
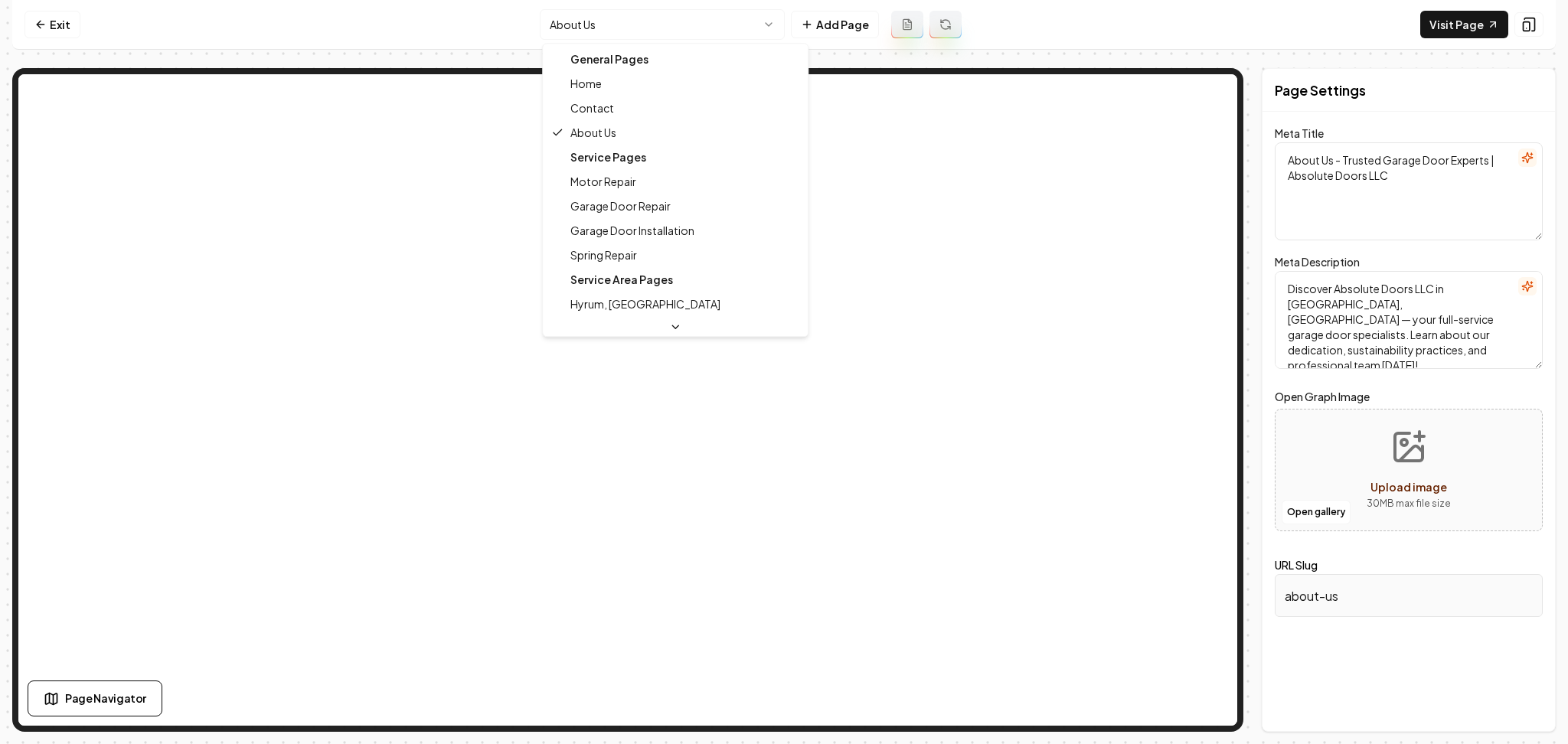
click at [702, 19] on html "Computer Required This feature is only available on a computer. Please switch t…" at bounding box center [784, 372] width 1568 height 744
type textarea "Garage Door Experts in Hyrum, UT | Absolute Doors LLC"
type textarea "Discover the unrivaled expertise of Absolute Doors LLC. Serving Hyrum, UT, for …"
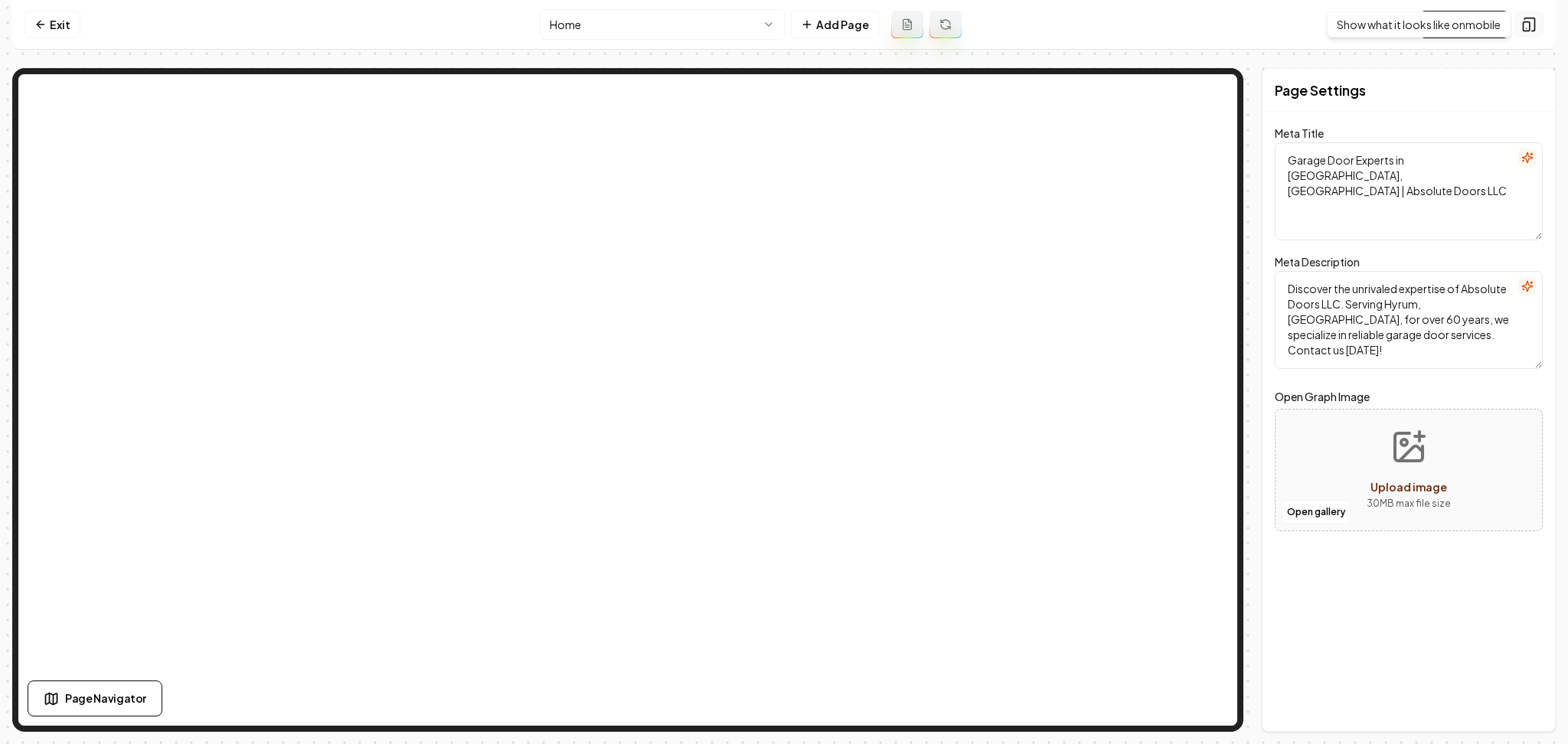
click at [1531, 12] on button at bounding box center [1528, 24] width 29 height 25
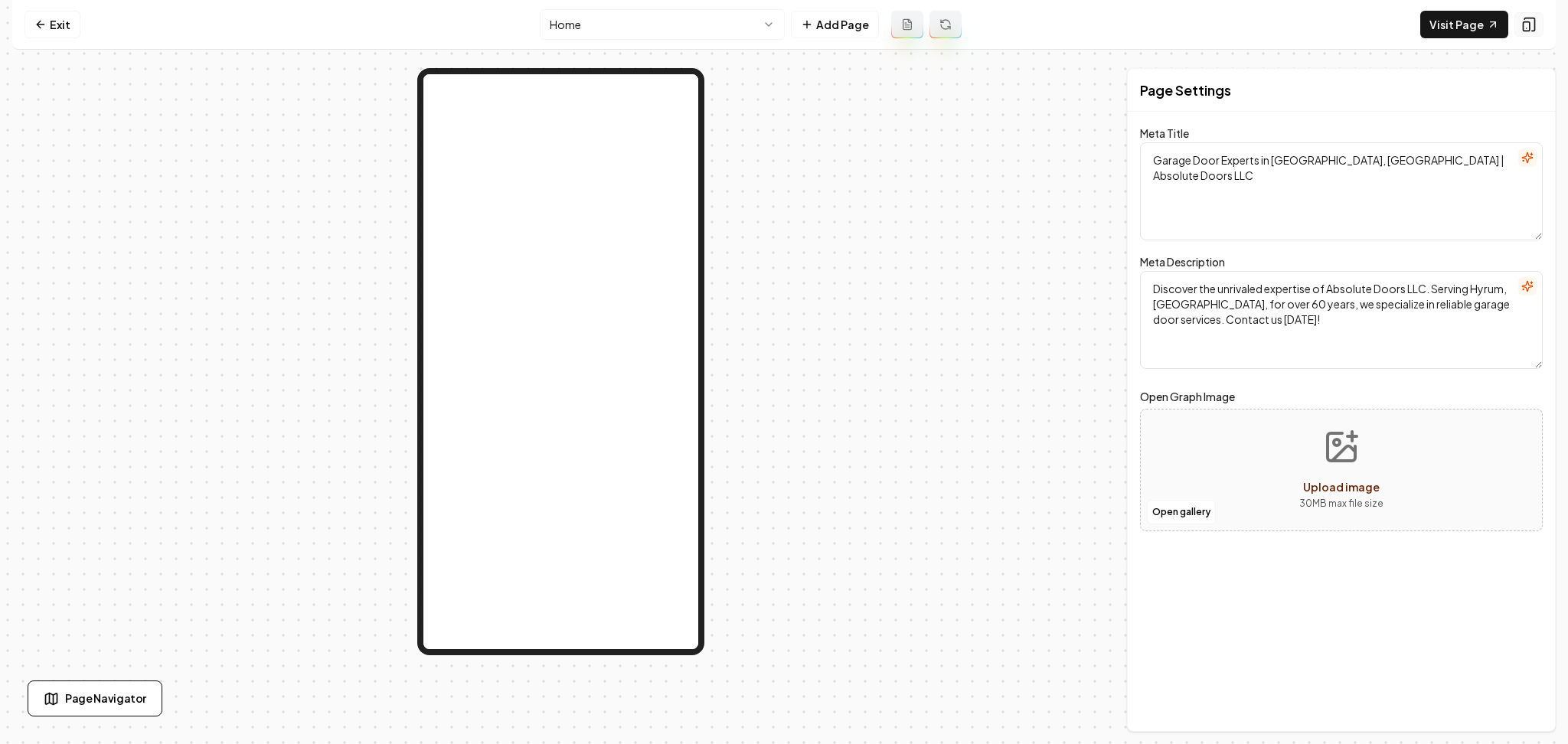
click at [1531, 12] on button at bounding box center [1528, 24] width 29 height 25
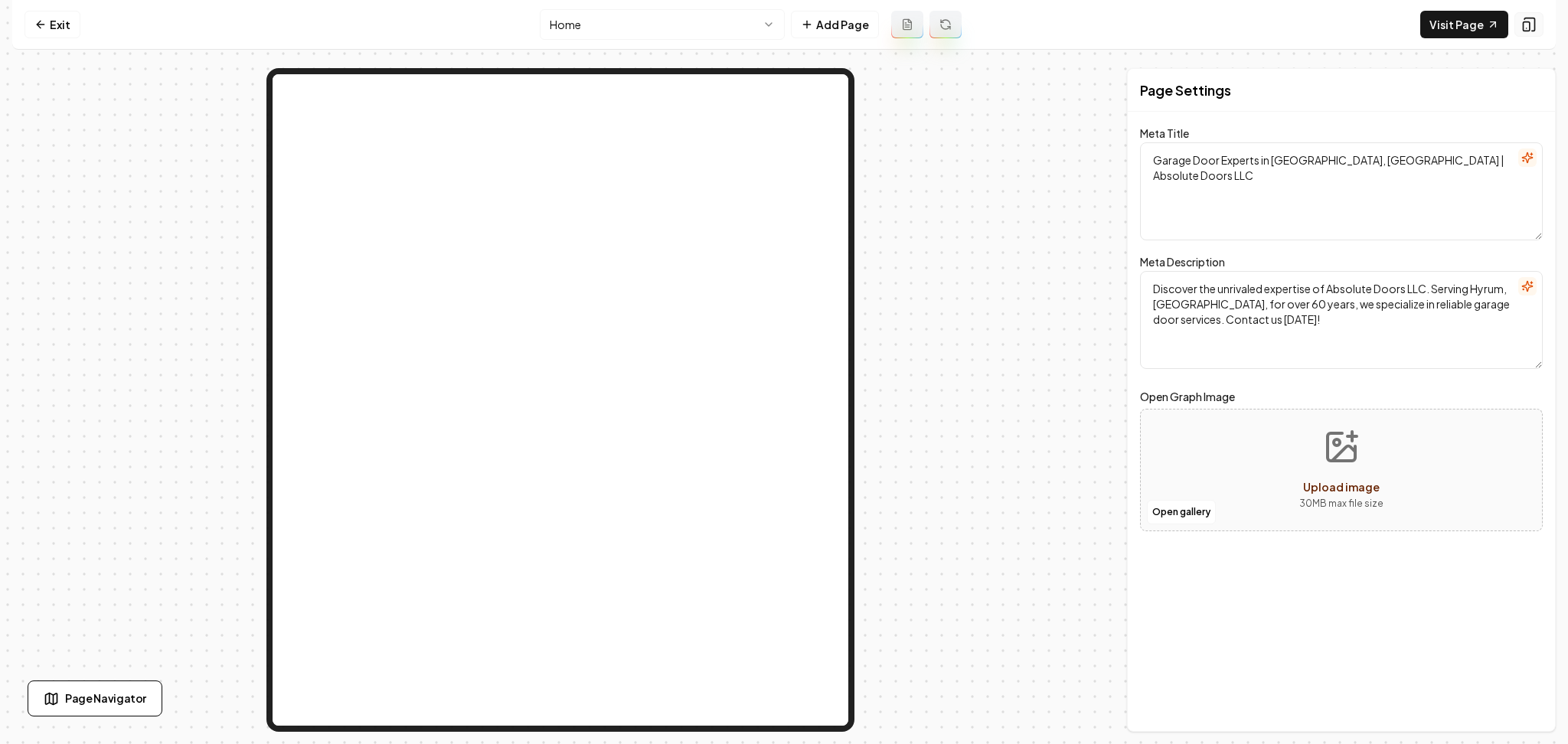
click at [1531, 12] on button at bounding box center [1528, 24] width 29 height 25
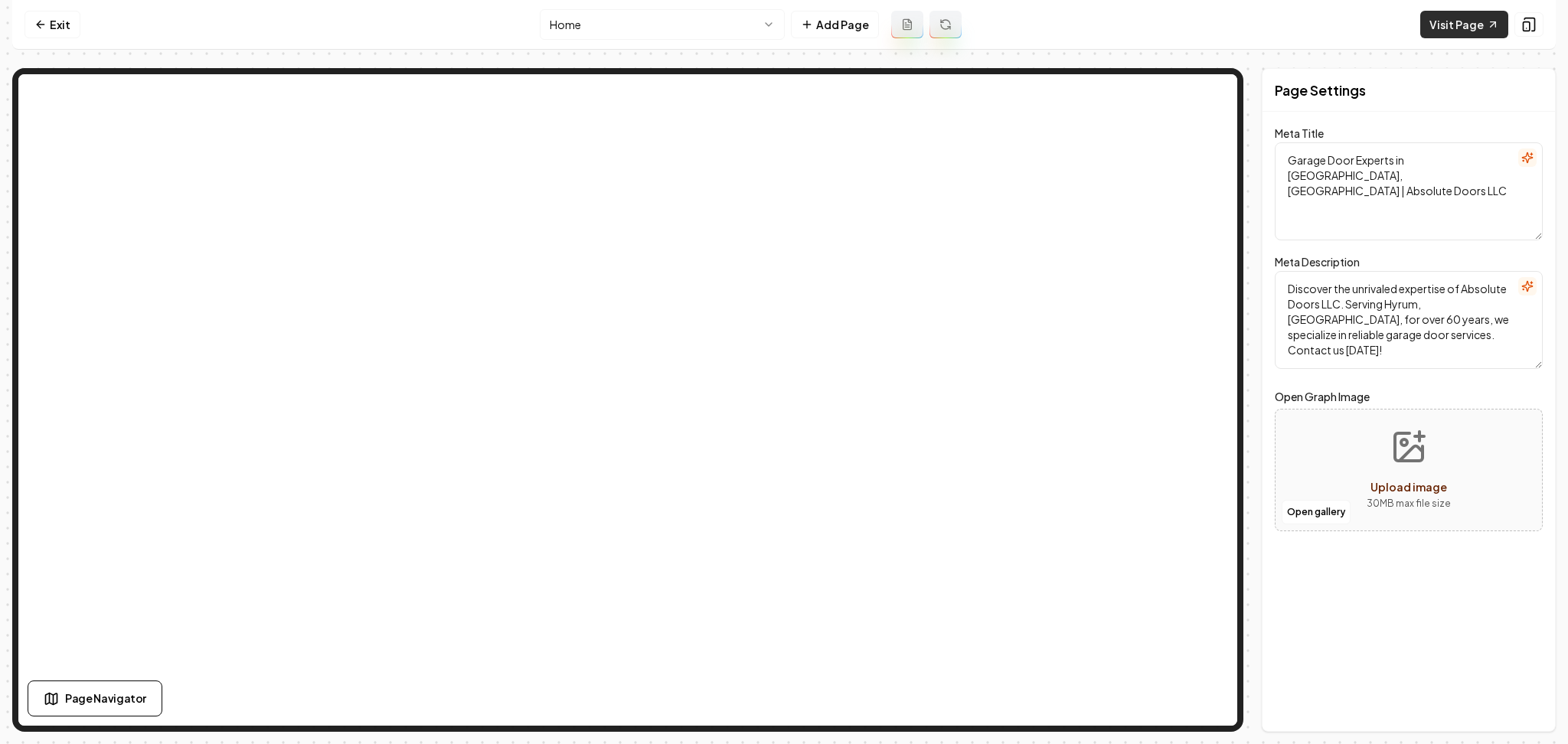
click at [1432, 38] on link "Visit Page" at bounding box center [1464, 25] width 88 height 28
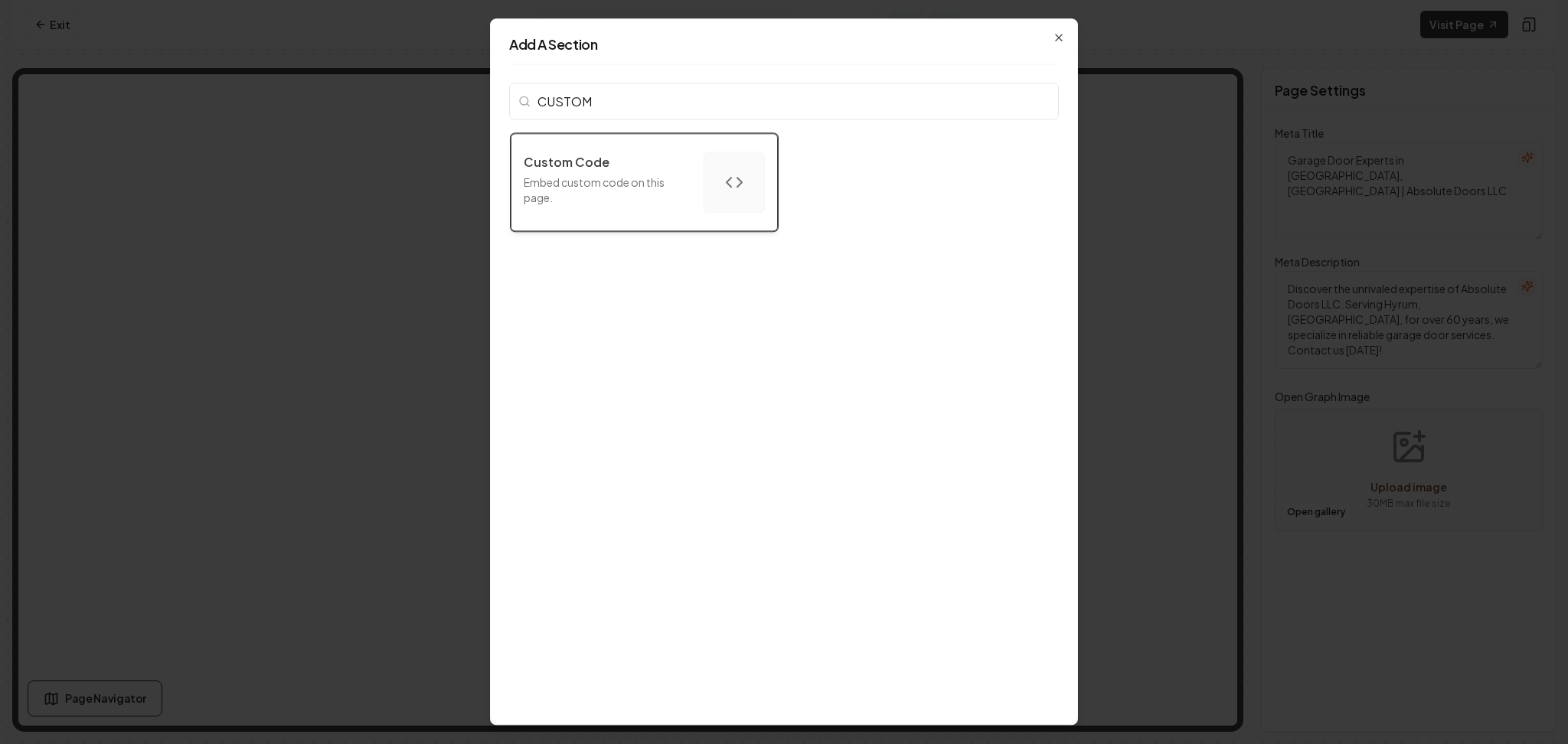
type input "CUSTOM"
click at [683, 165] on button "Custom Code Embed custom code on this page." at bounding box center [644, 182] width 267 height 98
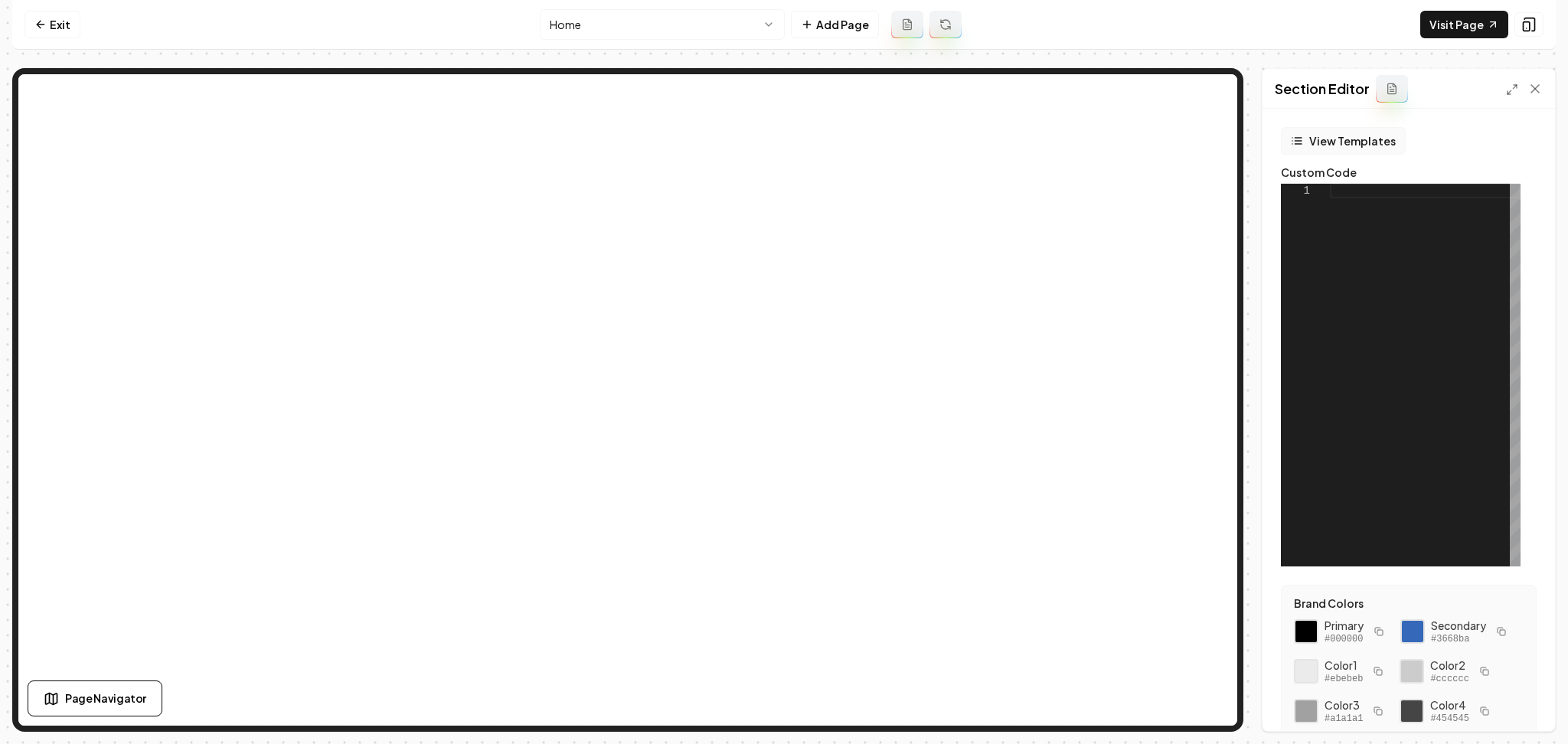
click at [1327, 148] on button "View Templates" at bounding box center [1344, 141] width 125 height 28
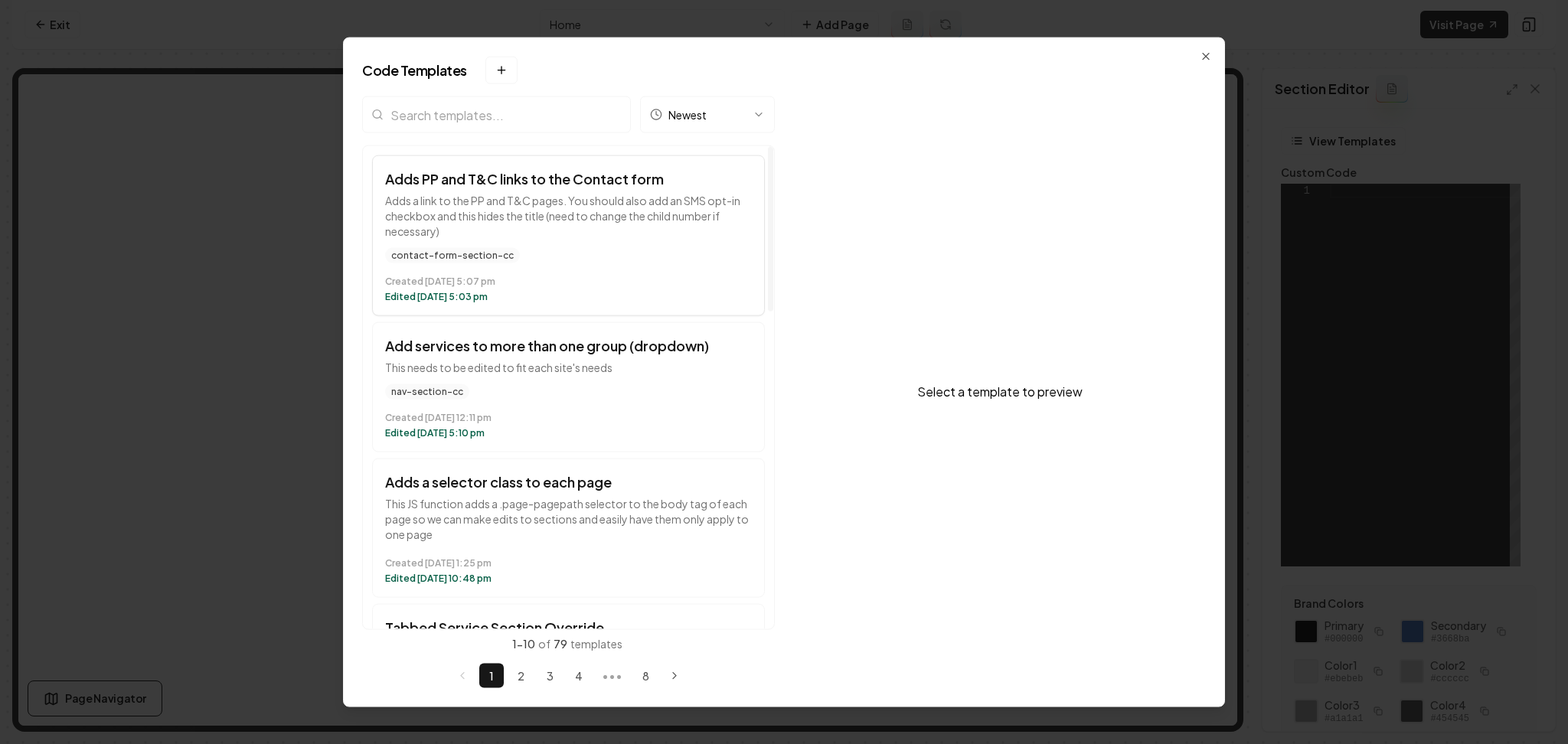
click at [562, 250] on div "contact-form-section-cc" at bounding box center [569, 255] width 367 height 15
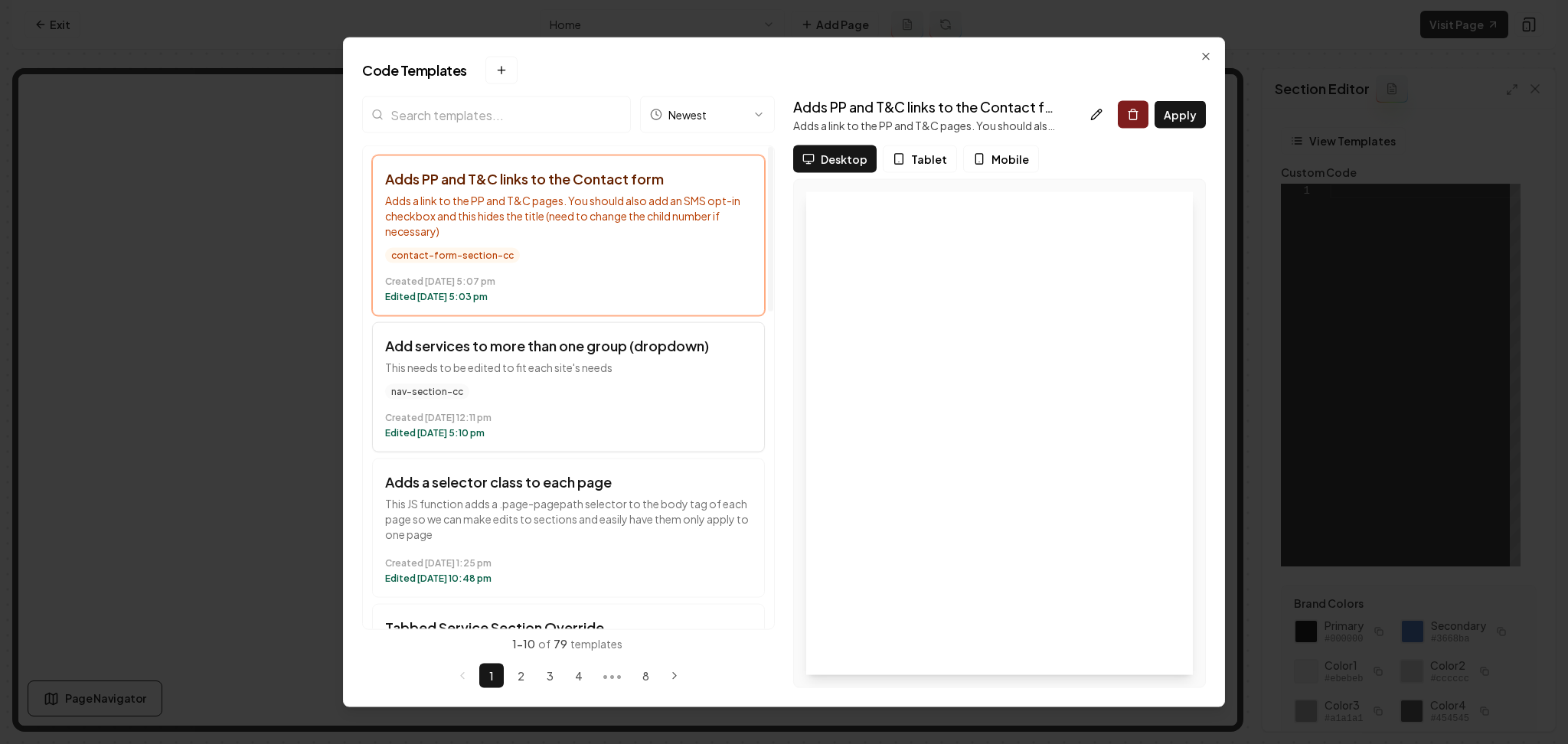
click at [570, 400] on div "nav-section-cc Created August 14 at 12:11 pm Edited August 14 at 5:10 pm" at bounding box center [569, 412] width 367 height 56
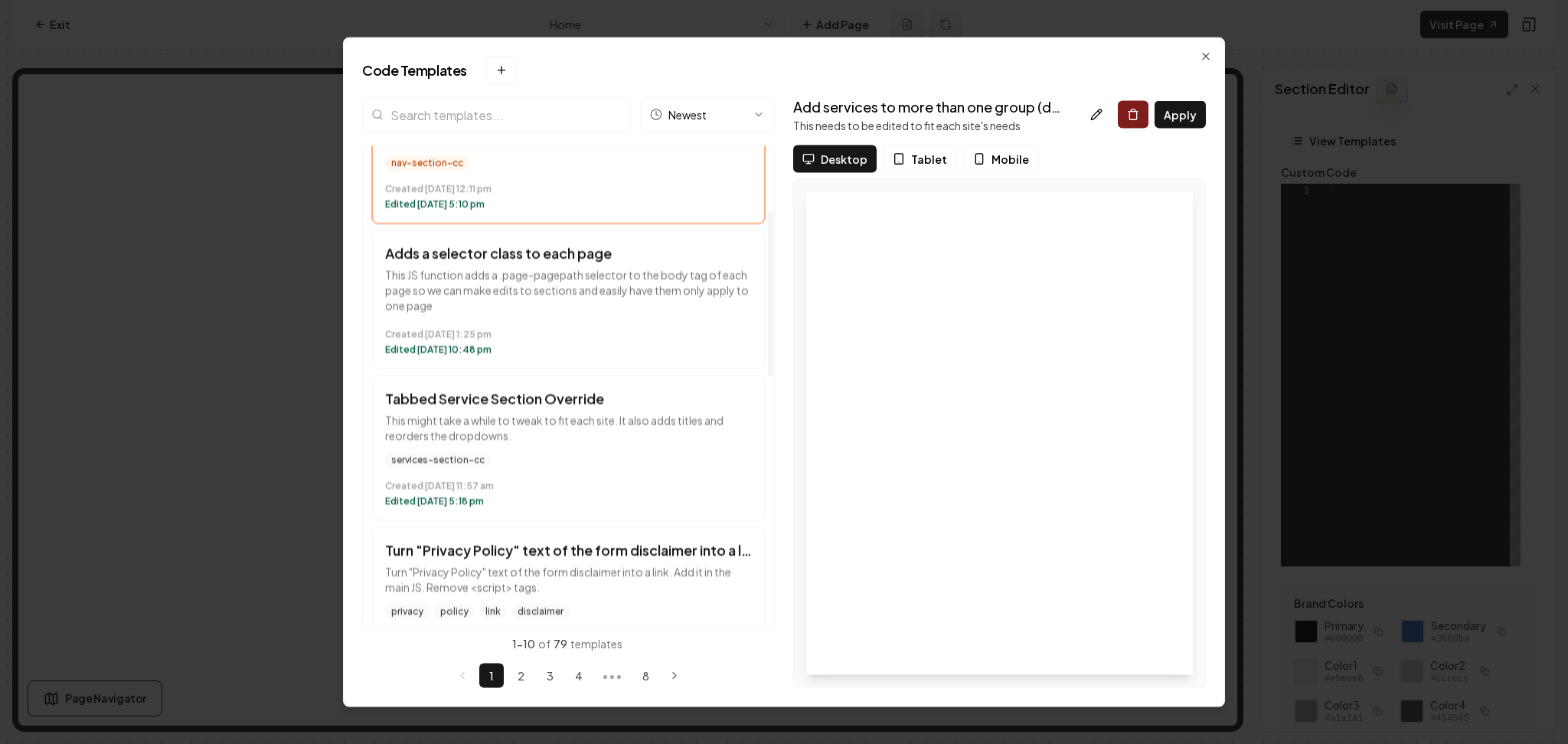
scroll to position [243, 0]
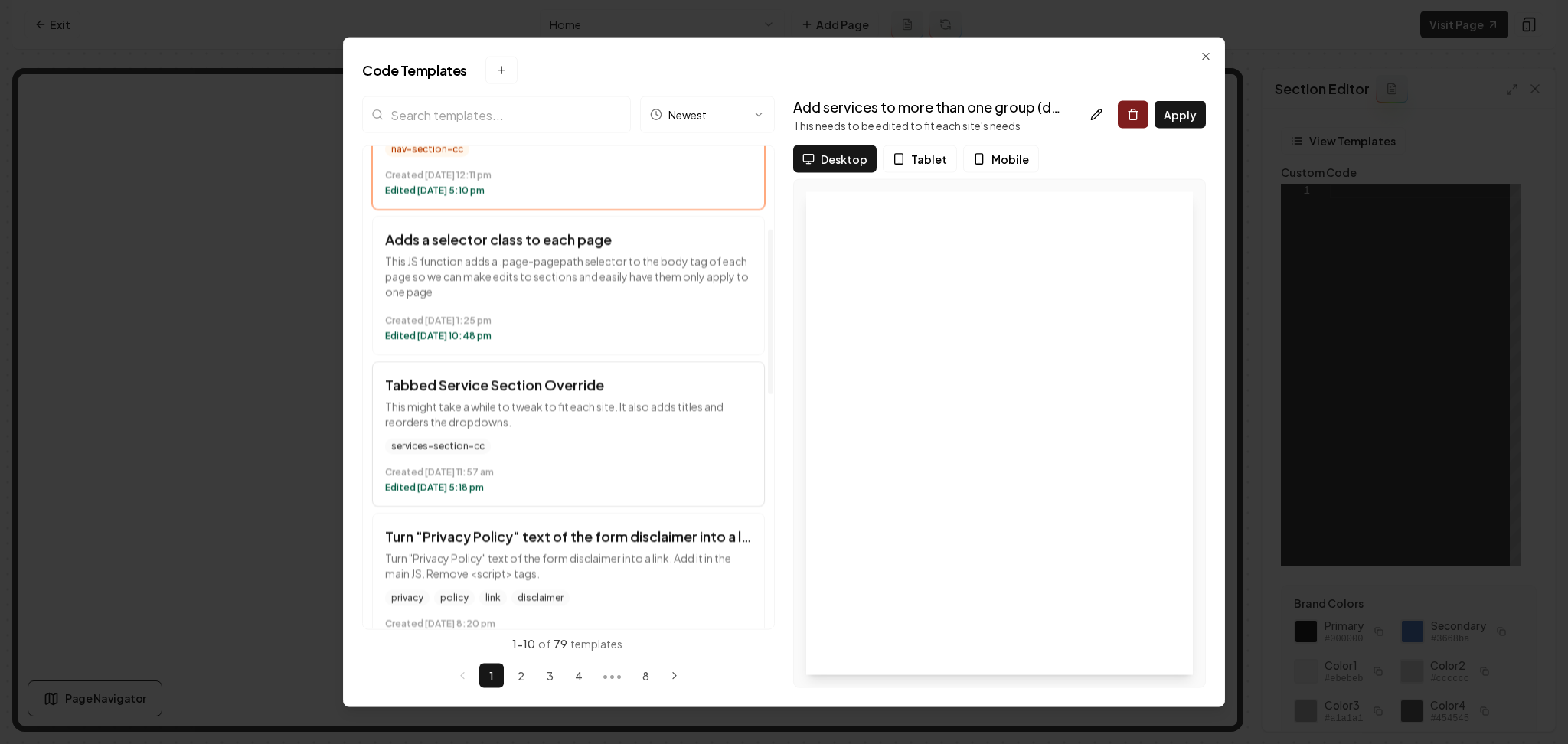
click at [581, 463] on div "Created August 12 at 11:57 am Edited August 14 at 5:18 pm" at bounding box center [569, 477] width 367 height 34
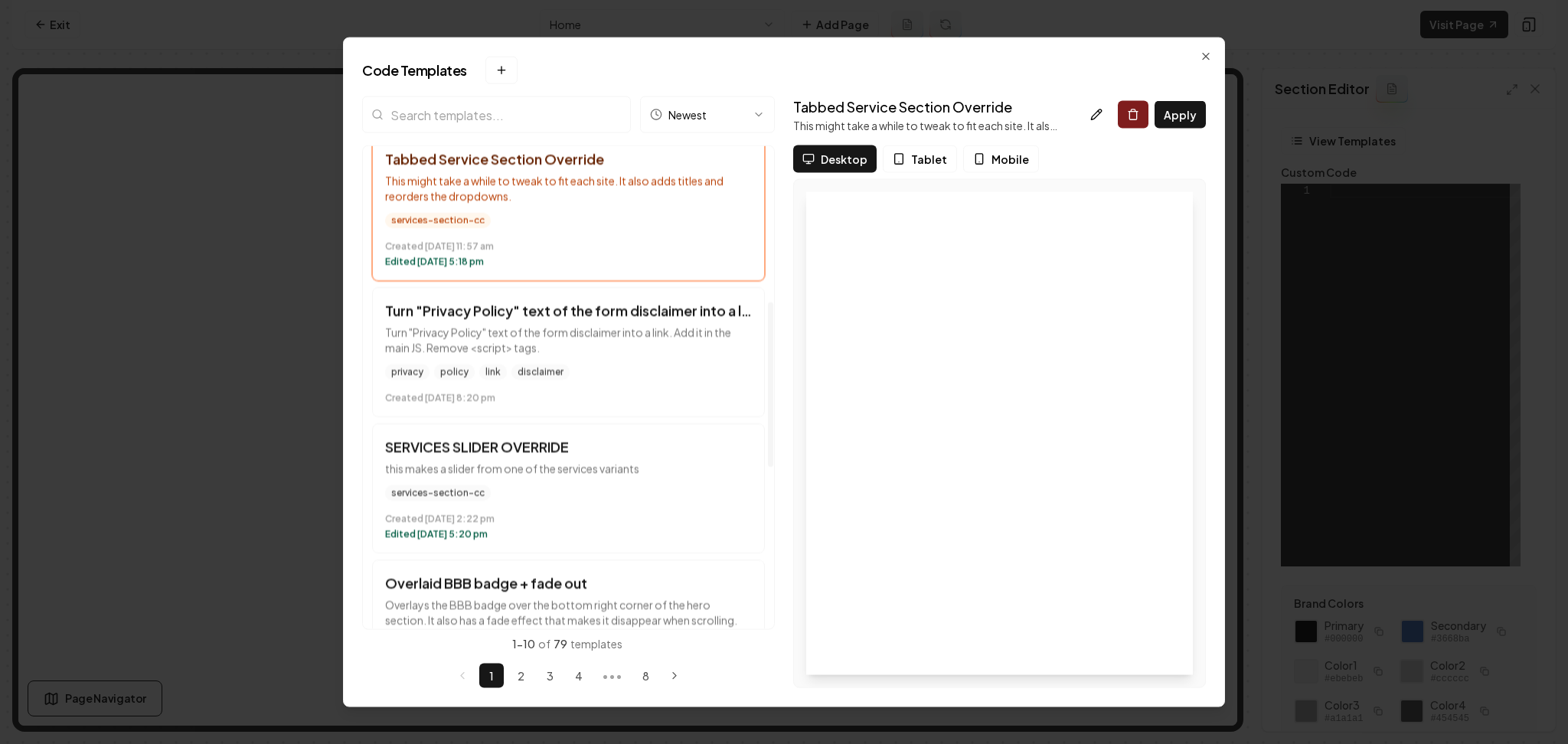
scroll to position [467, 0]
click at [581, 463] on p "this makes a slider from one of the services variants" at bounding box center [569, 468] width 367 height 15
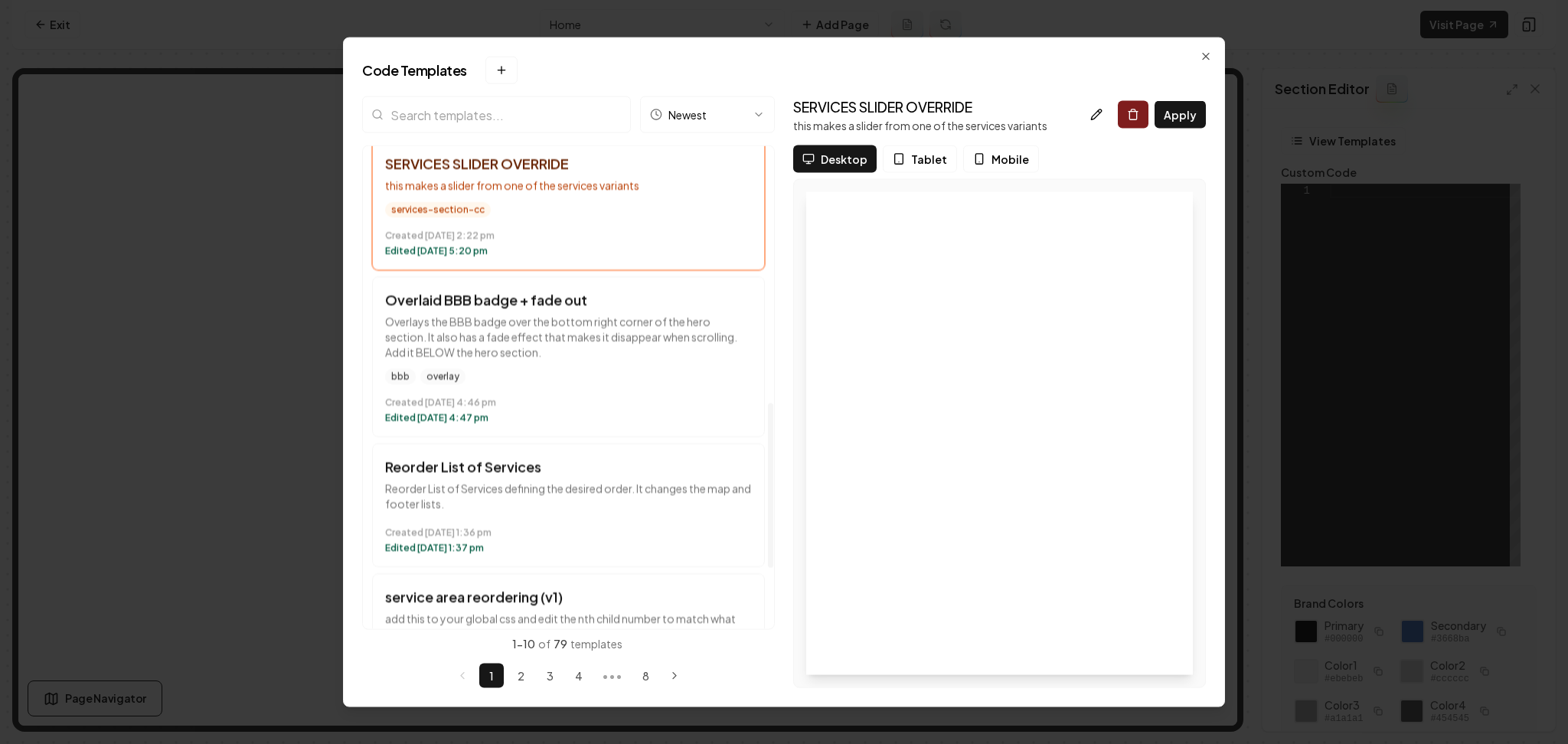
scroll to position [755, 0]
click at [584, 354] on p "Overlays the BBB badge over the bottom right corner of the hero section. It als…" at bounding box center [569, 333] width 367 height 46
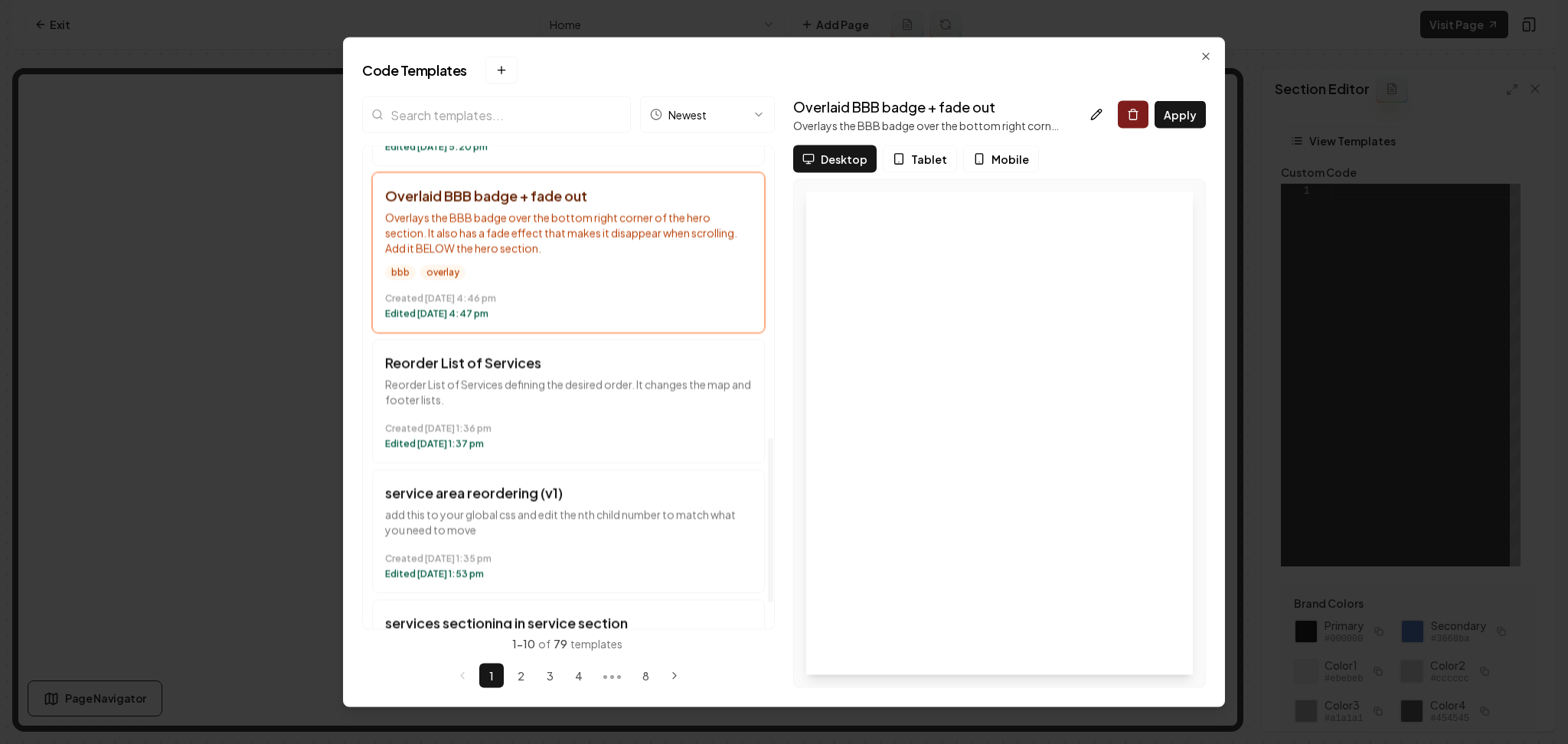
scroll to position [857, 0]
click at [584, 354] on h3 "Reorder List of Services" at bounding box center [569, 361] width 367 height 22
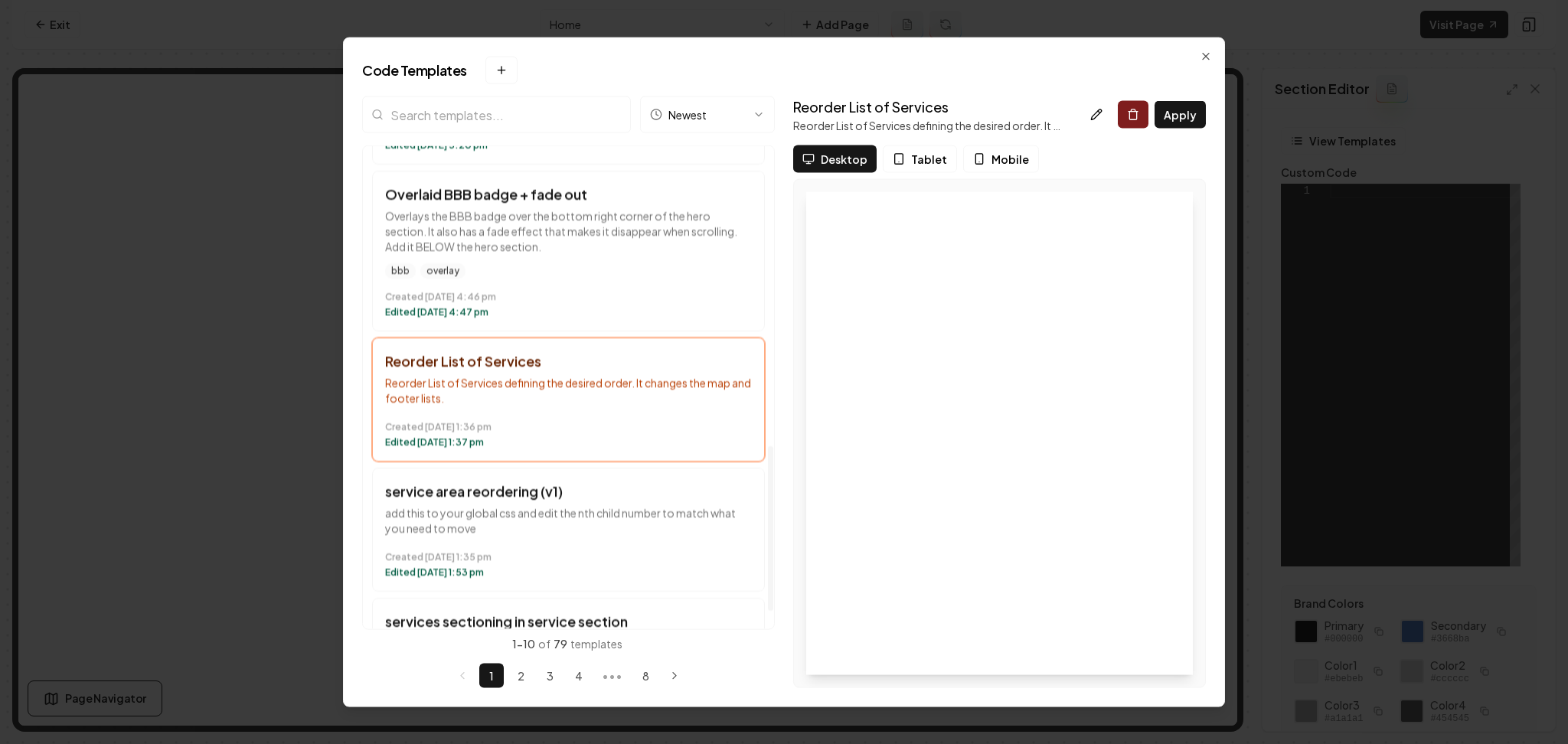
scroll to position [929, 0]
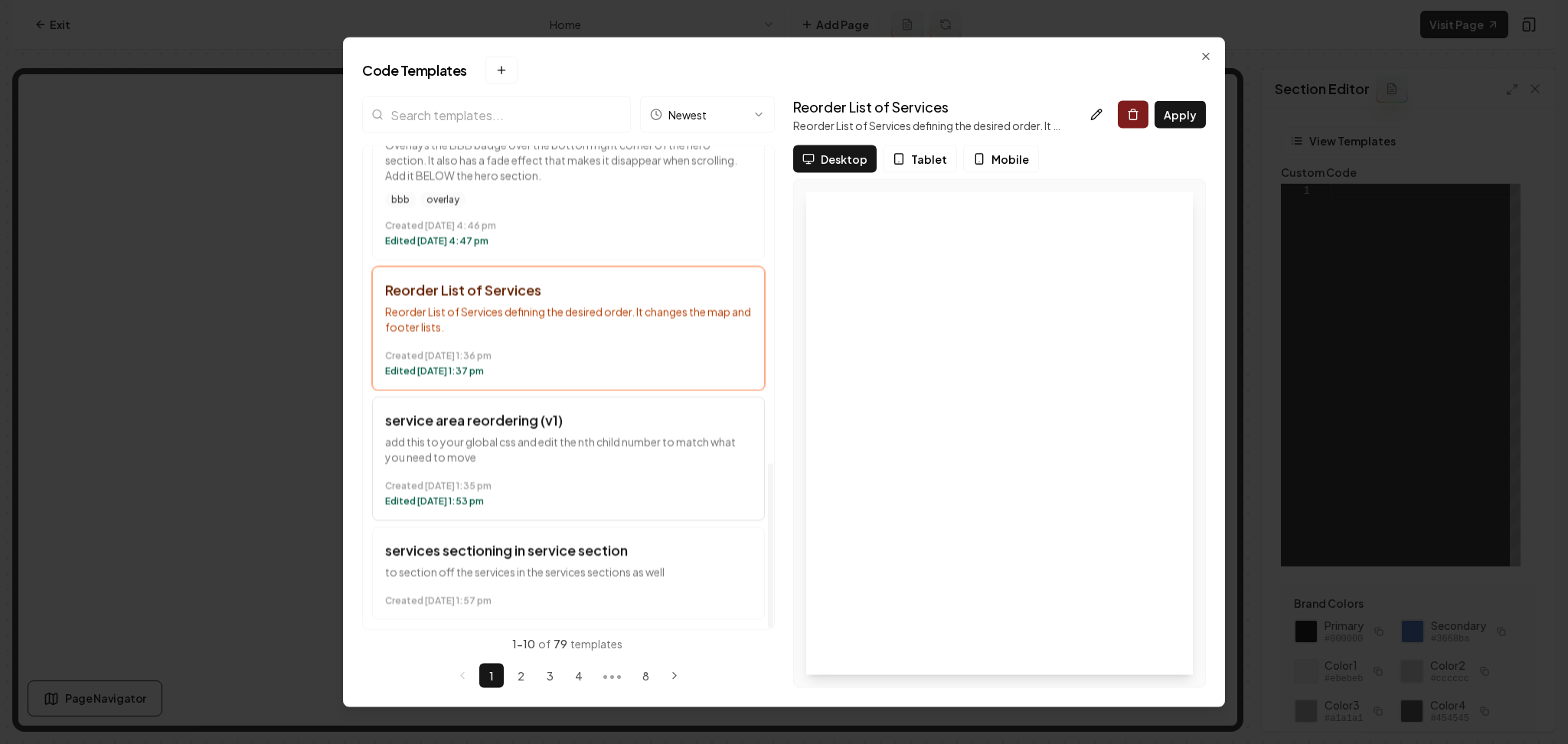
click at [608, 484] on time "Created July 16 at 1:35 pm" at bounding box center [569, 486] width 367 height 12
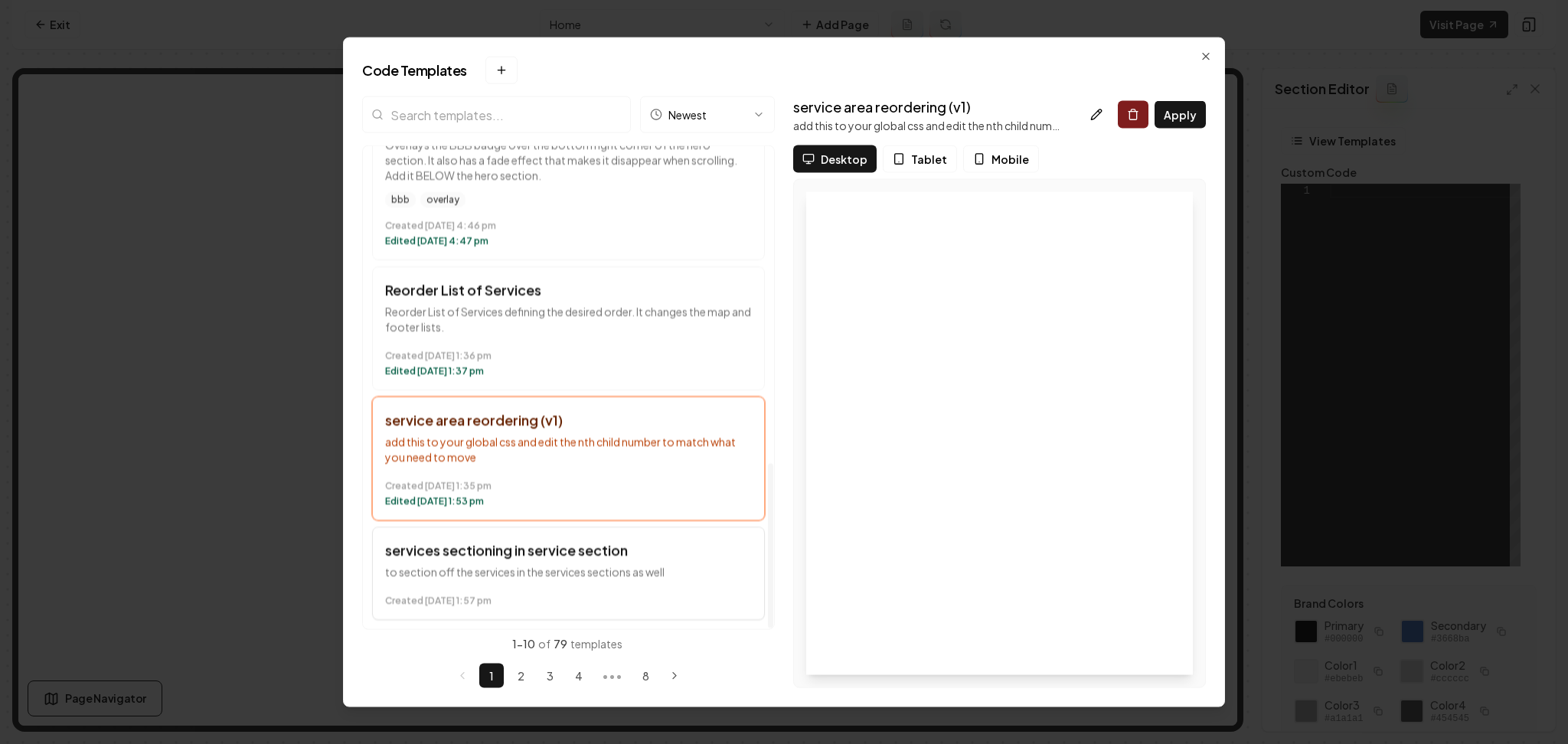
click at [631, 574] on p "to section off the services in the services sections as well" at bounding box center [569, 571] width 367 height 15
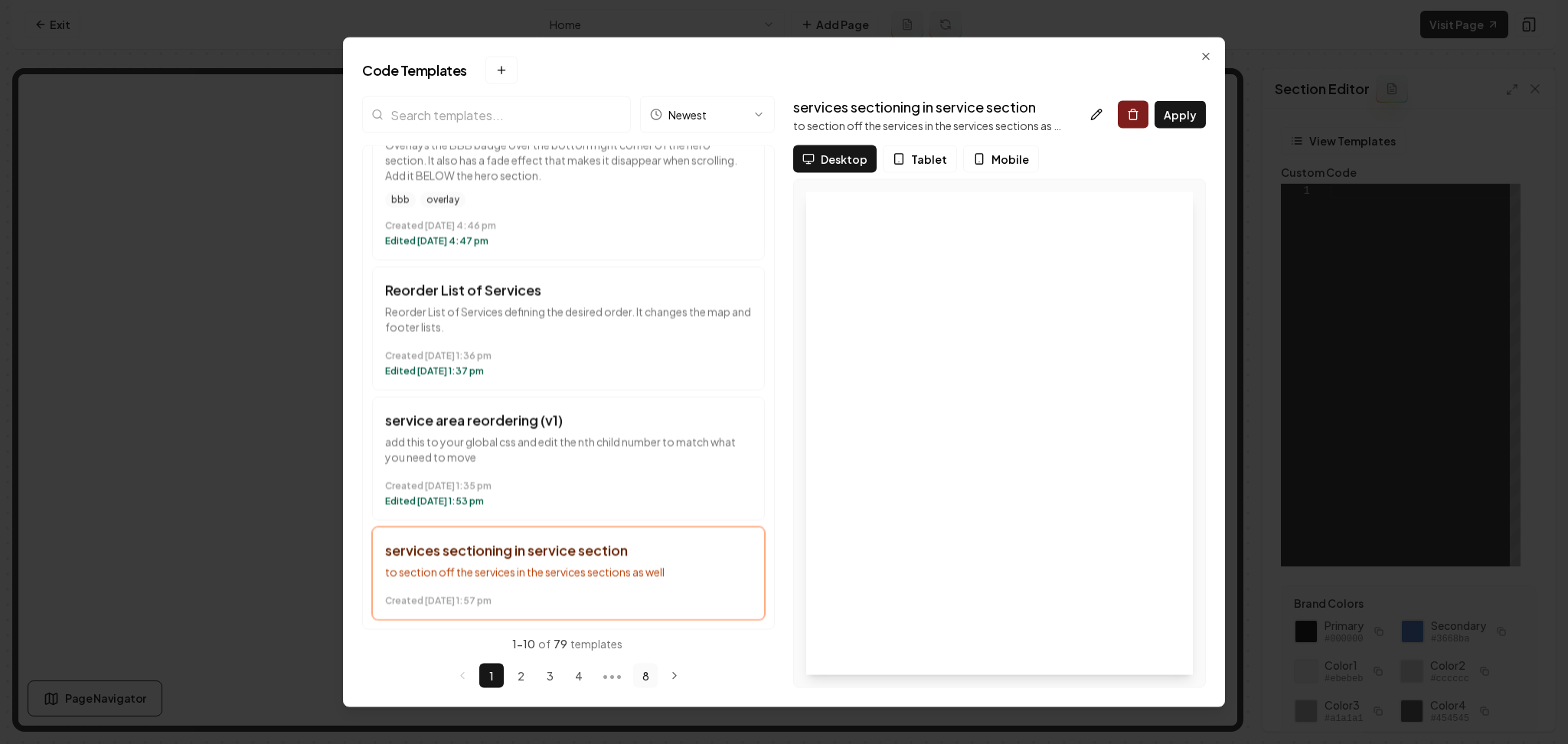
click at [645, 674] on button "8" at bounding box center [645, 675] width 25 height 25
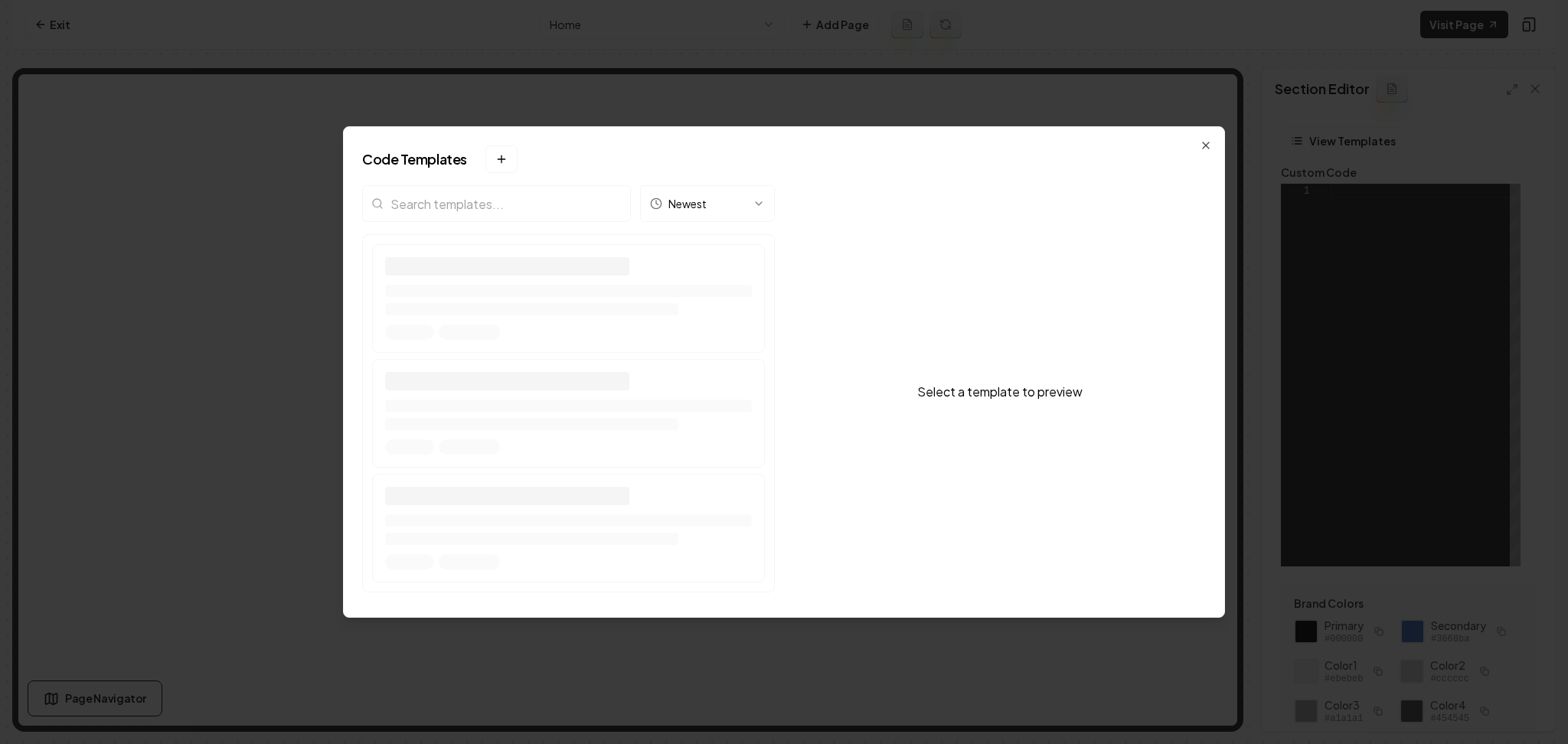
scroll to position [0, 0]
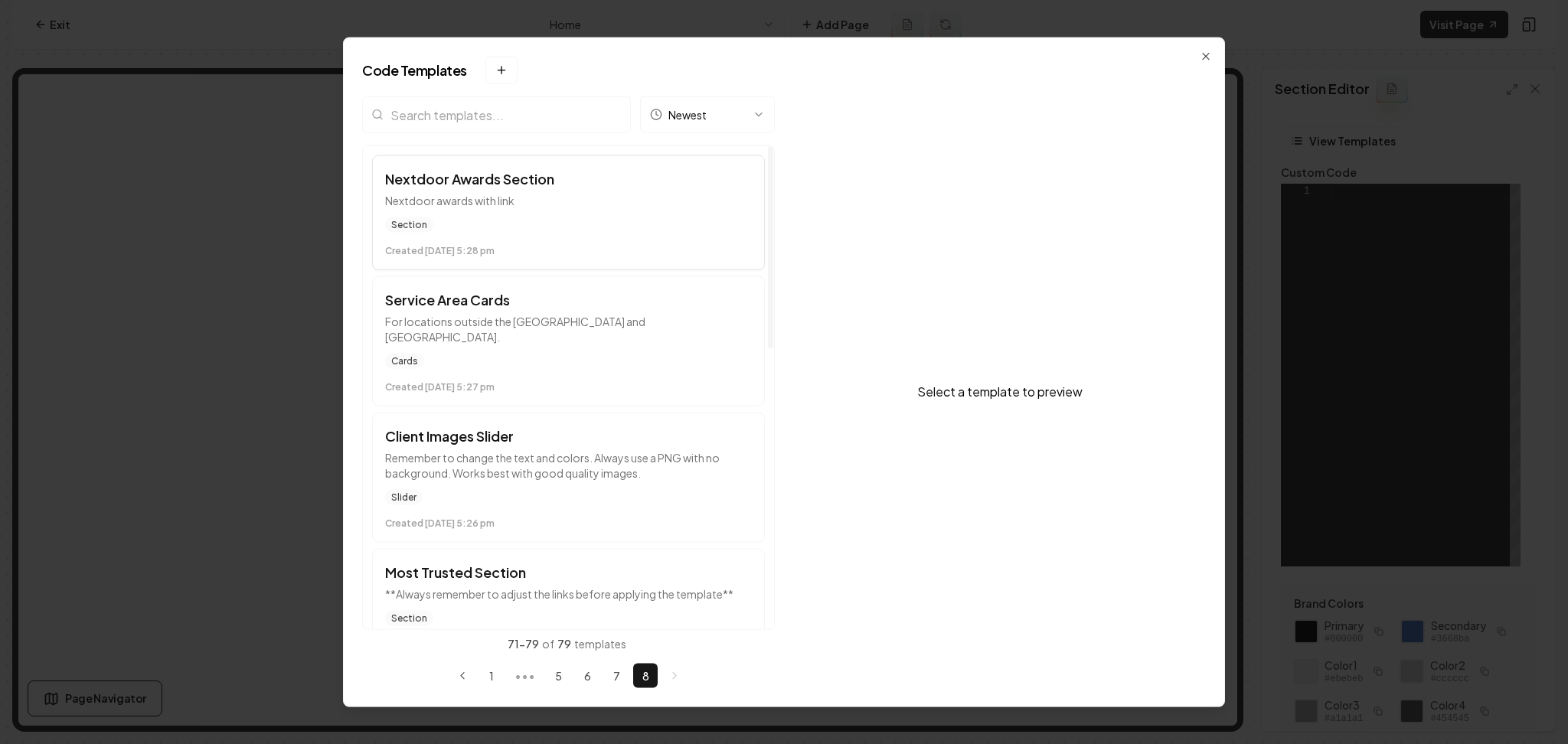
click at [623, 222] on div "Section" at bounding box center [569, 224] width 367 height 15
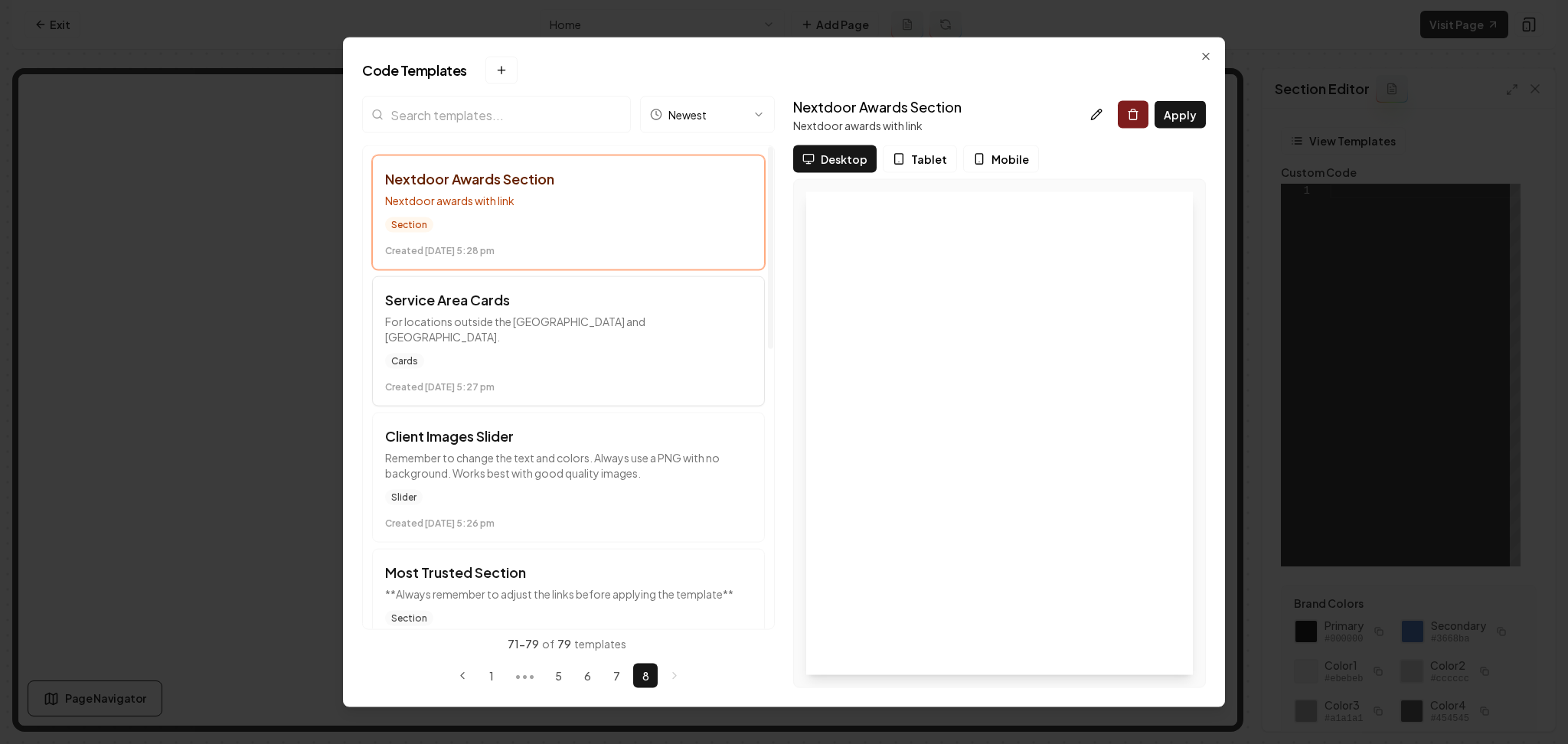
click at [628, 324] on p "For locations outside the US and Canada." at bounding box center [569, 328] width 367 height 31
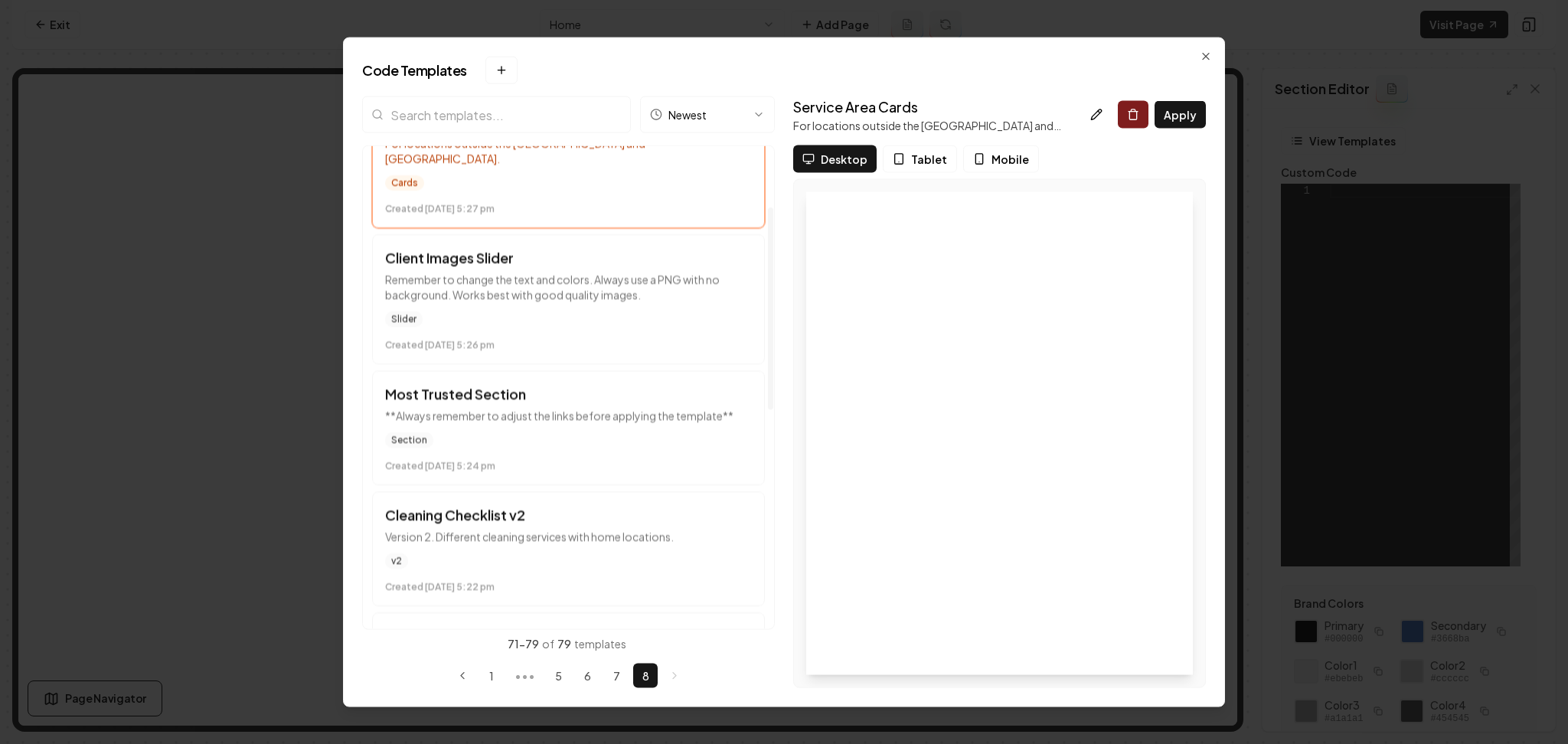
scroll to position [193, 0]
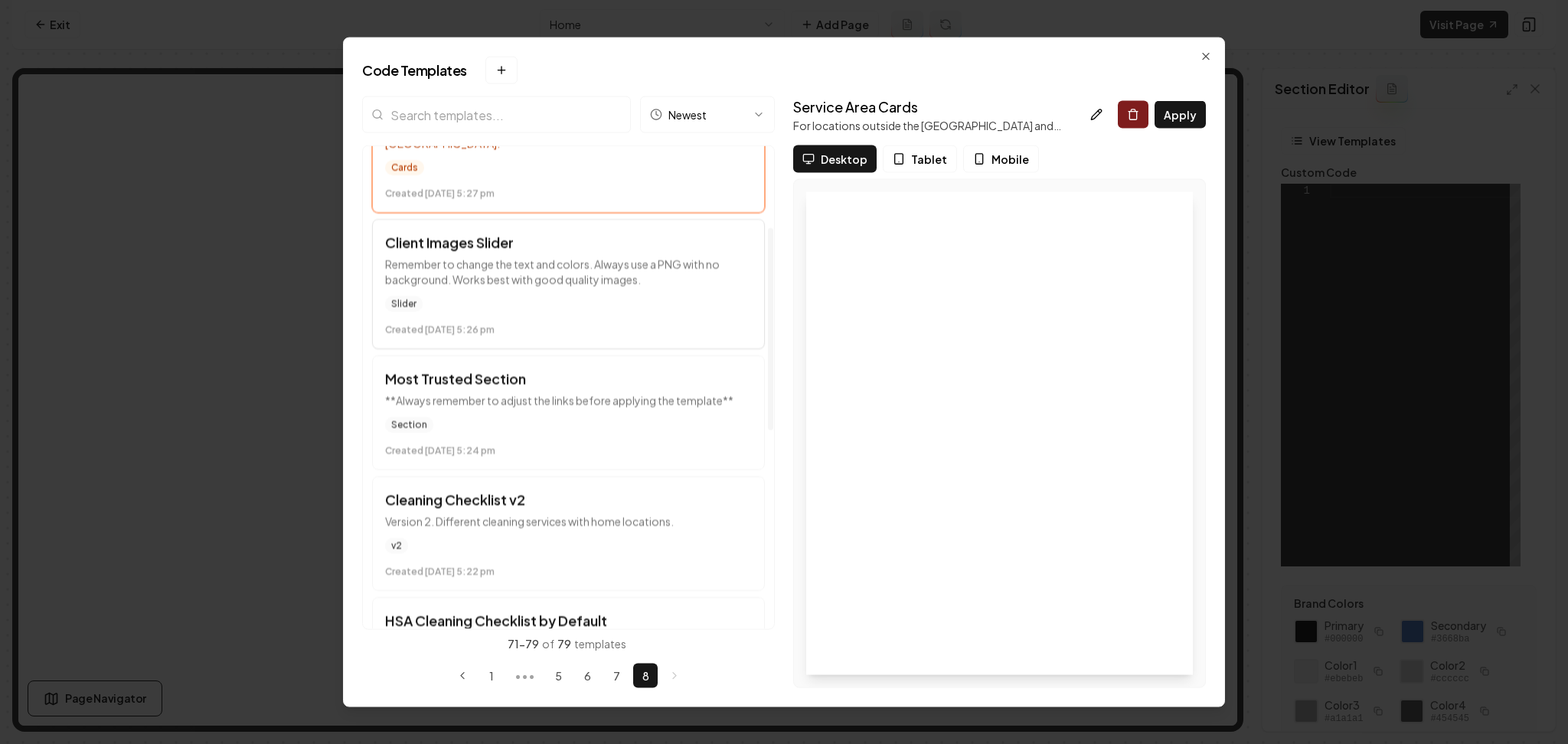
click at [651, 298] on div "Slider Created December 12 at 5:26 pm" at bounding box center [569, 316] width 367 height 40
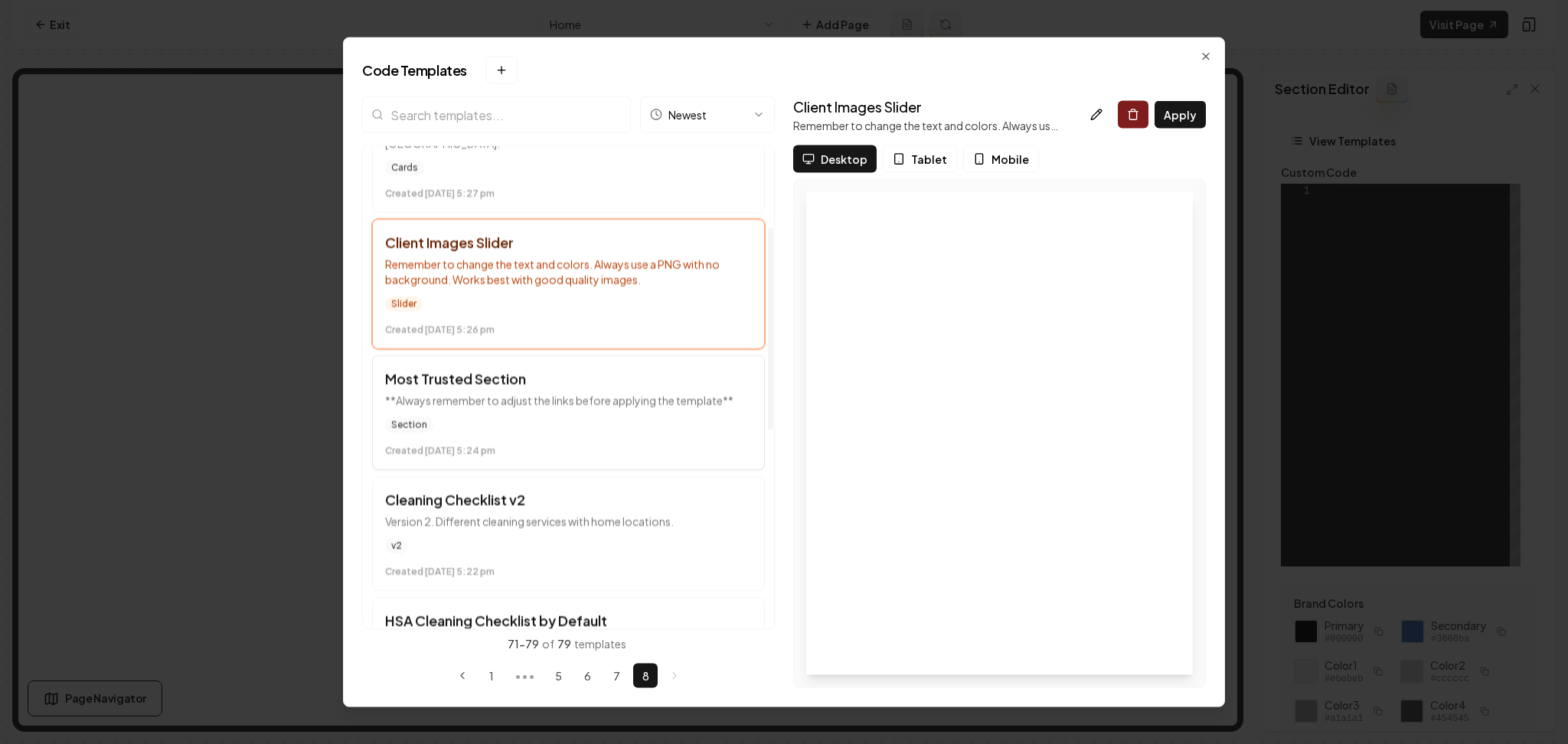
click at [638, 417] on div "Section" at bounding box center [569, 424] width 367 height 15
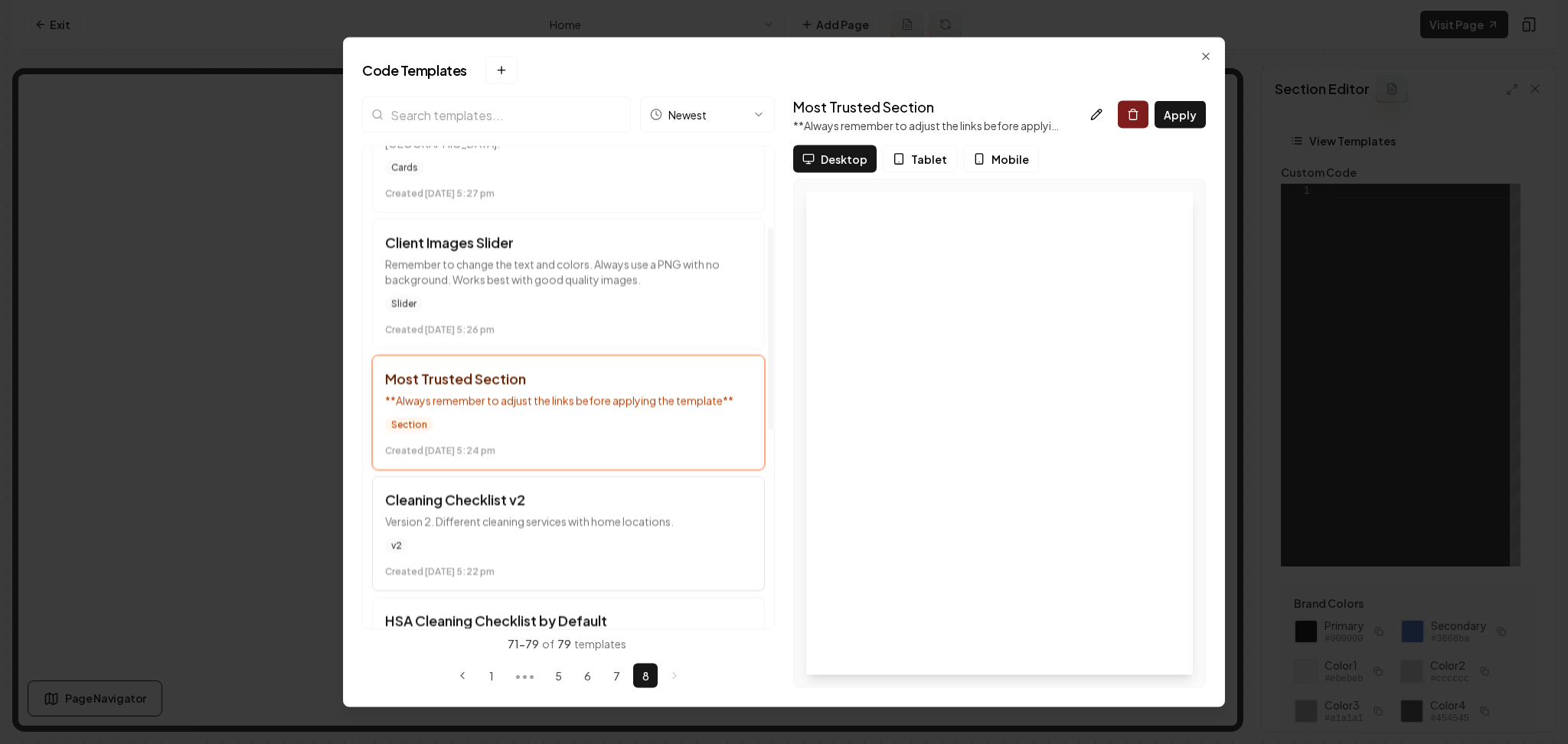
click at [623, 538] on div "v2" at bounding box center [569, 545] width 367 height 15
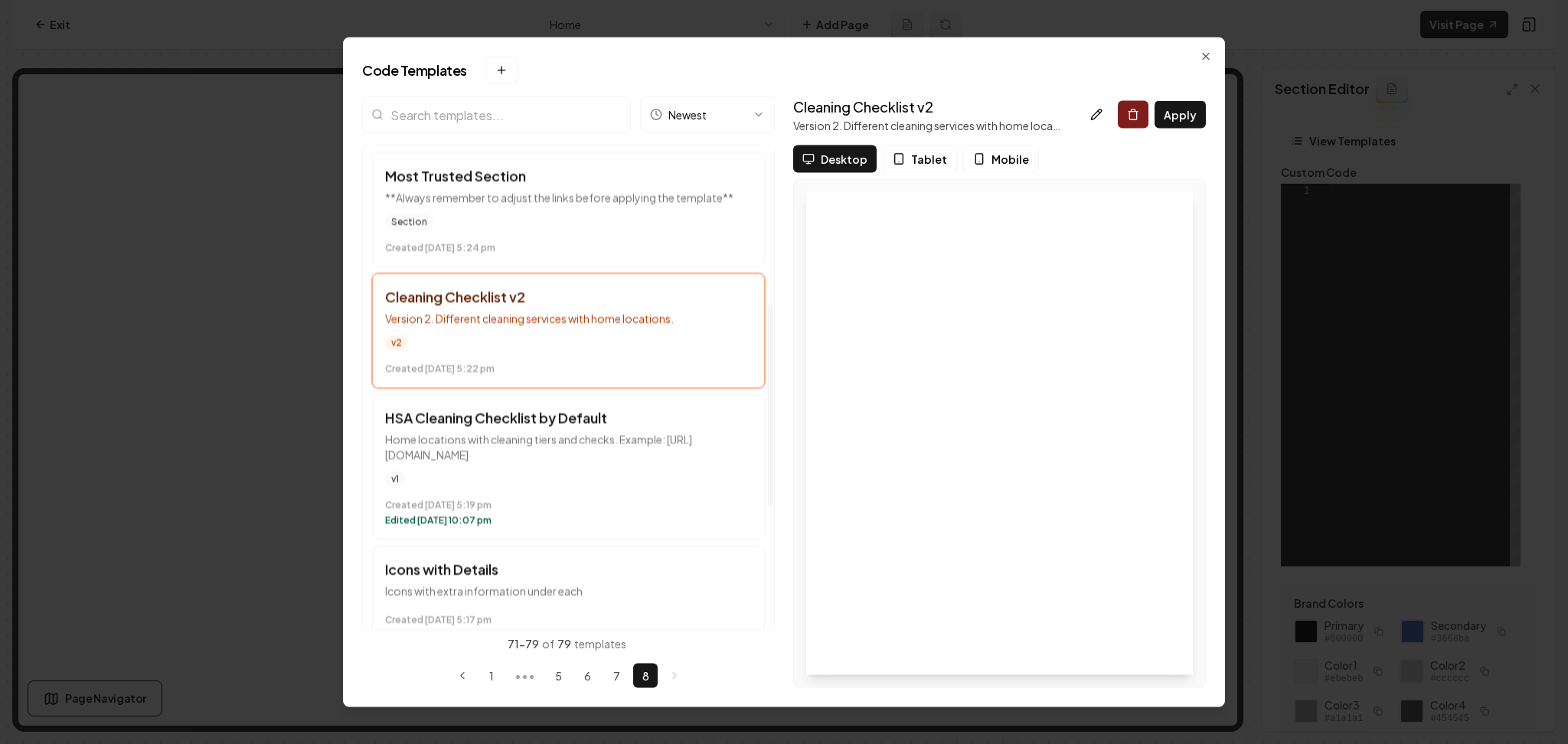
scroll to position [423, 0]
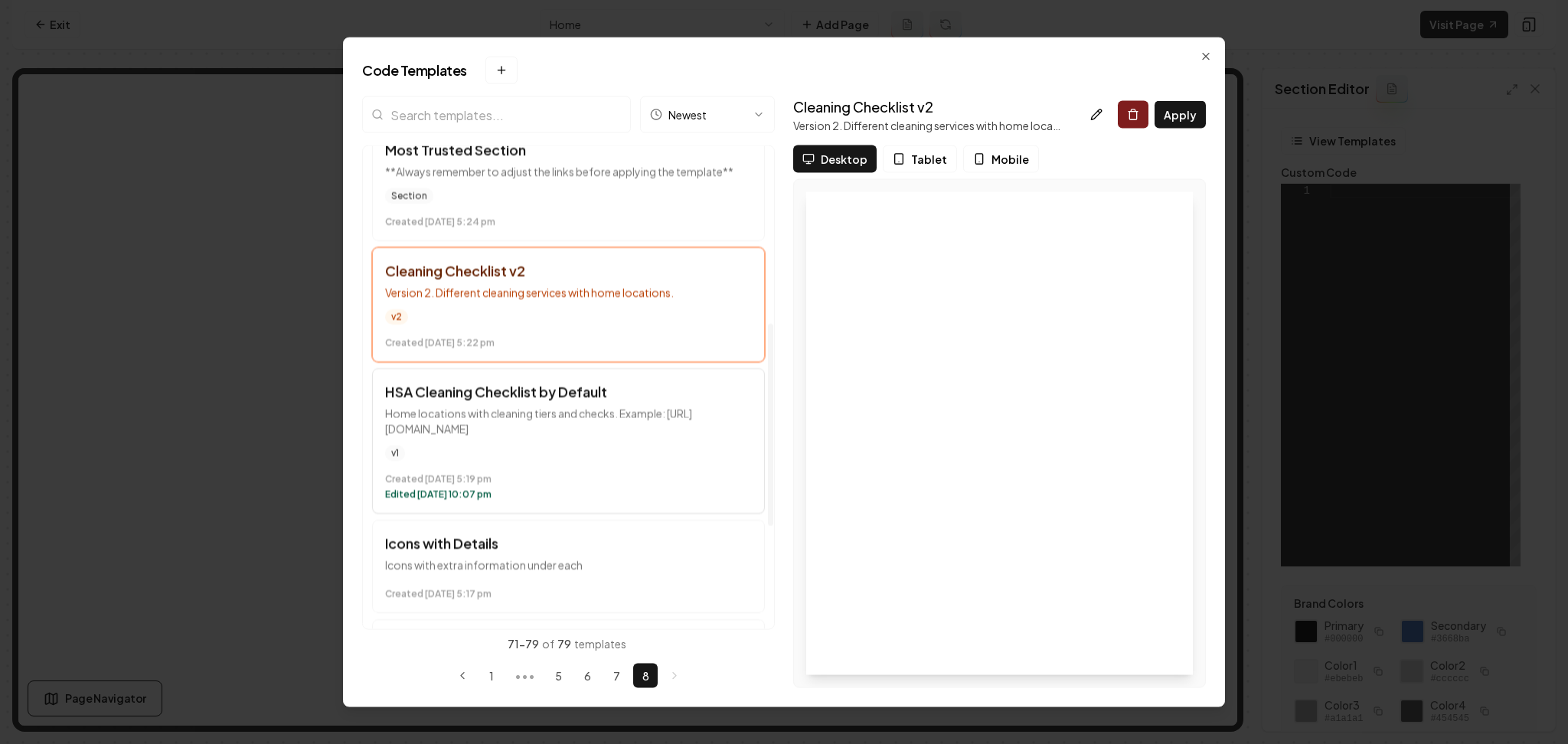
click at [614, 411] on p "Home locations with cleaning tiers and checks. Example: https://tidylandcleanin…" at bounding box center [569, 421] width 367 height 31
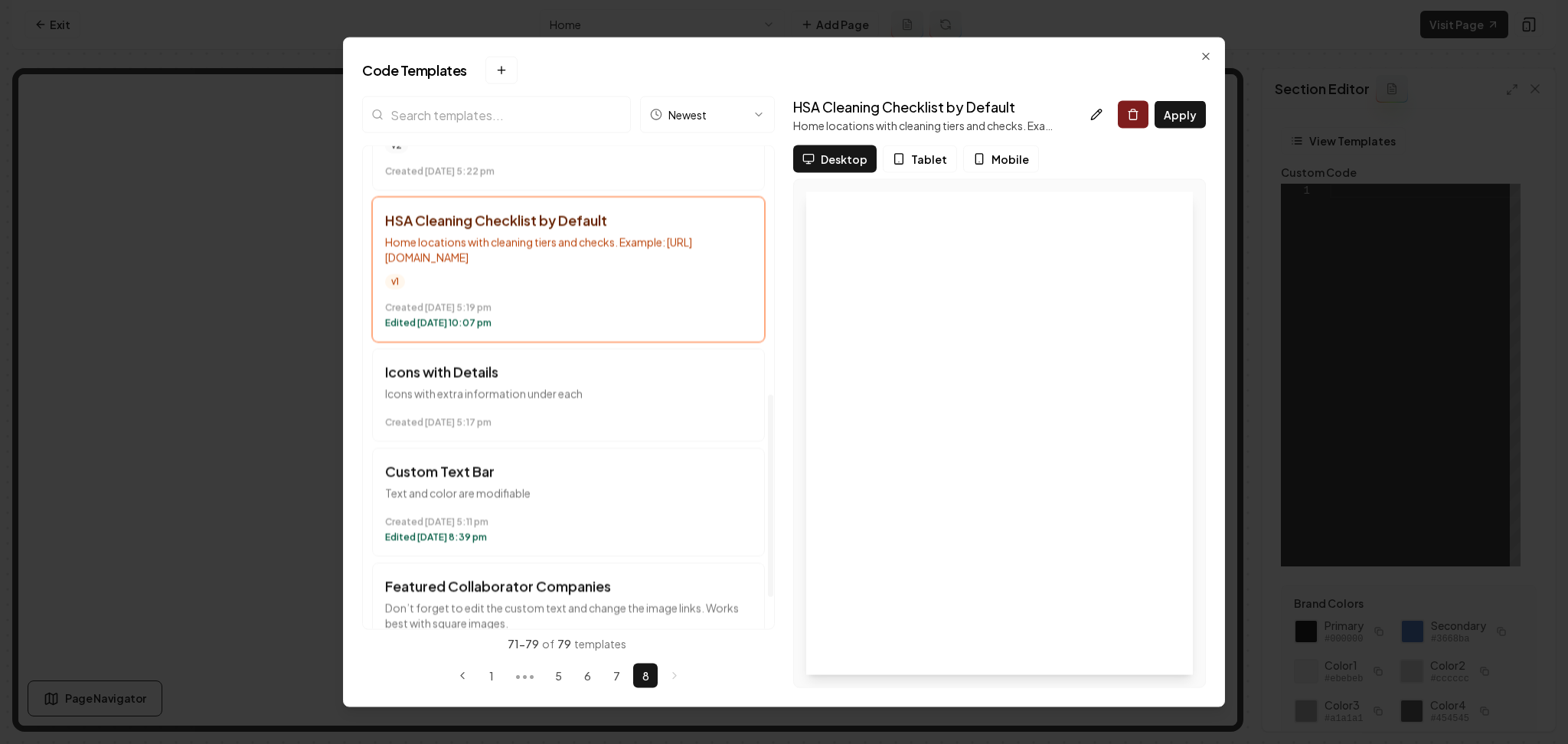
scroll to position [592, 0]
click at [601, 387] on p "Icons with extra information under each" at bounding box center [569, 394] width 367 height 15
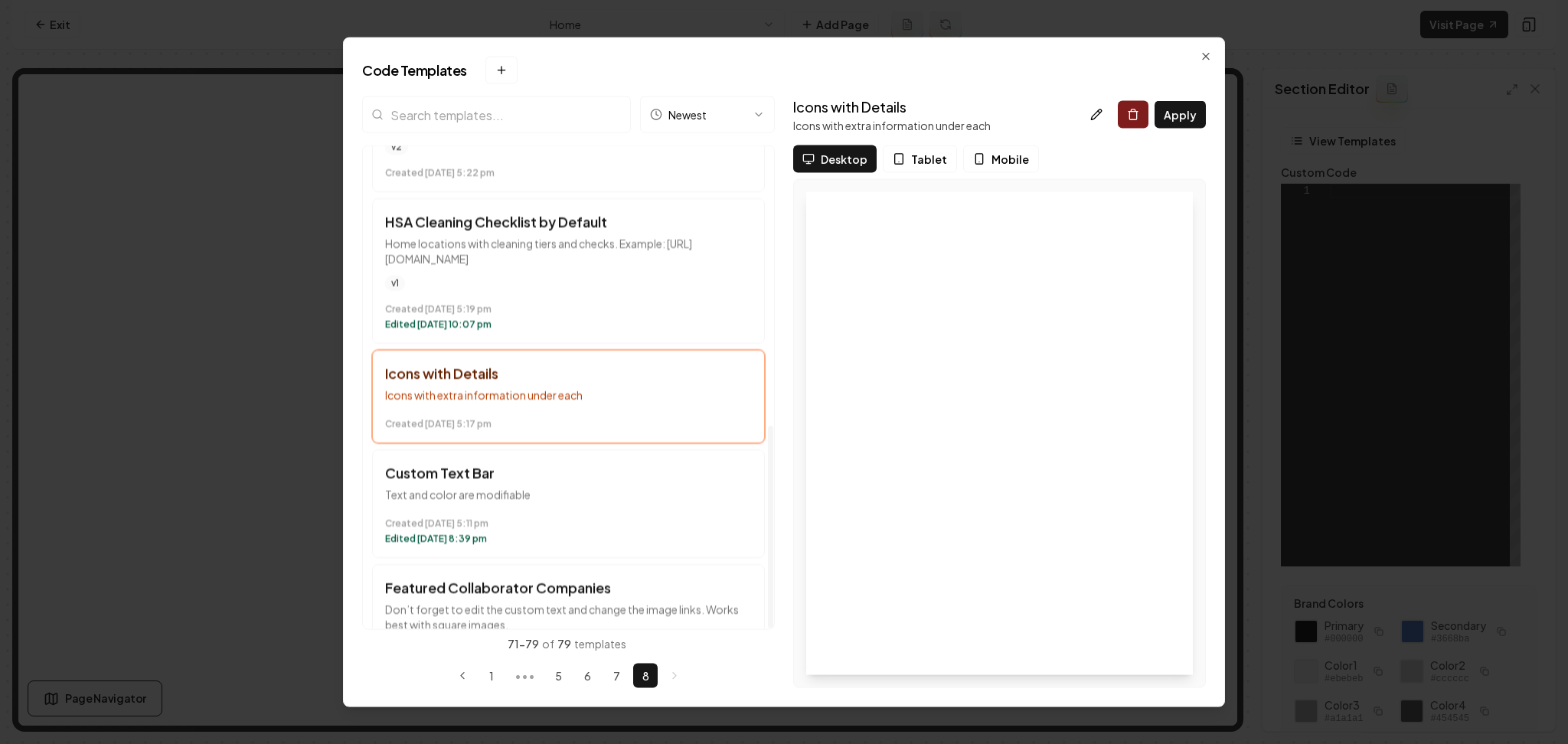
scroll to position [667, 0]
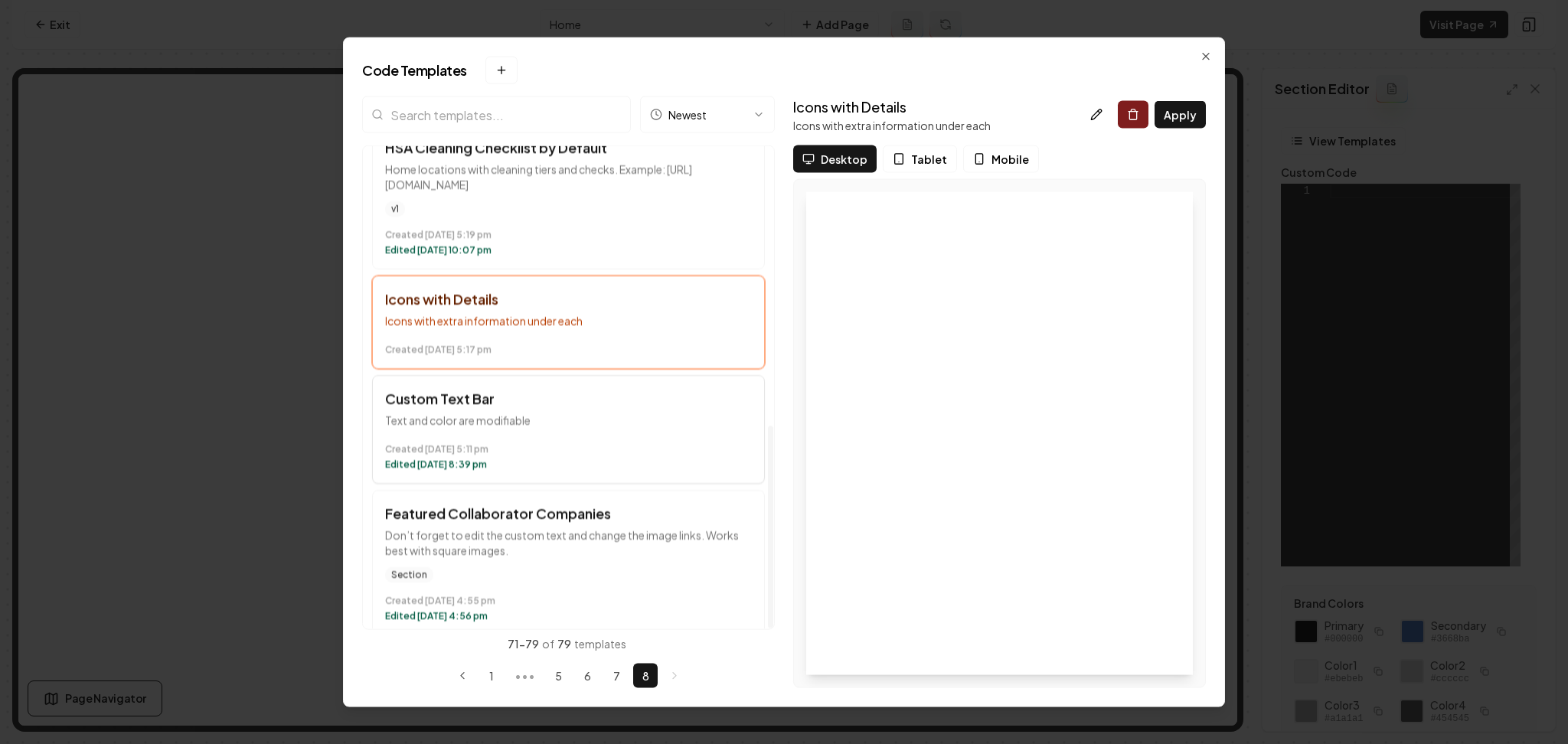
click at [583, 395] on button "Custom Text Bar Text and color are modifiable Created December 12 at 5:11 pm Ed…" at bounding box center [569, 430] width 393 height 109
click at [562, 567] on div "Section" at bounding box center [569, 574] width 367 height 15
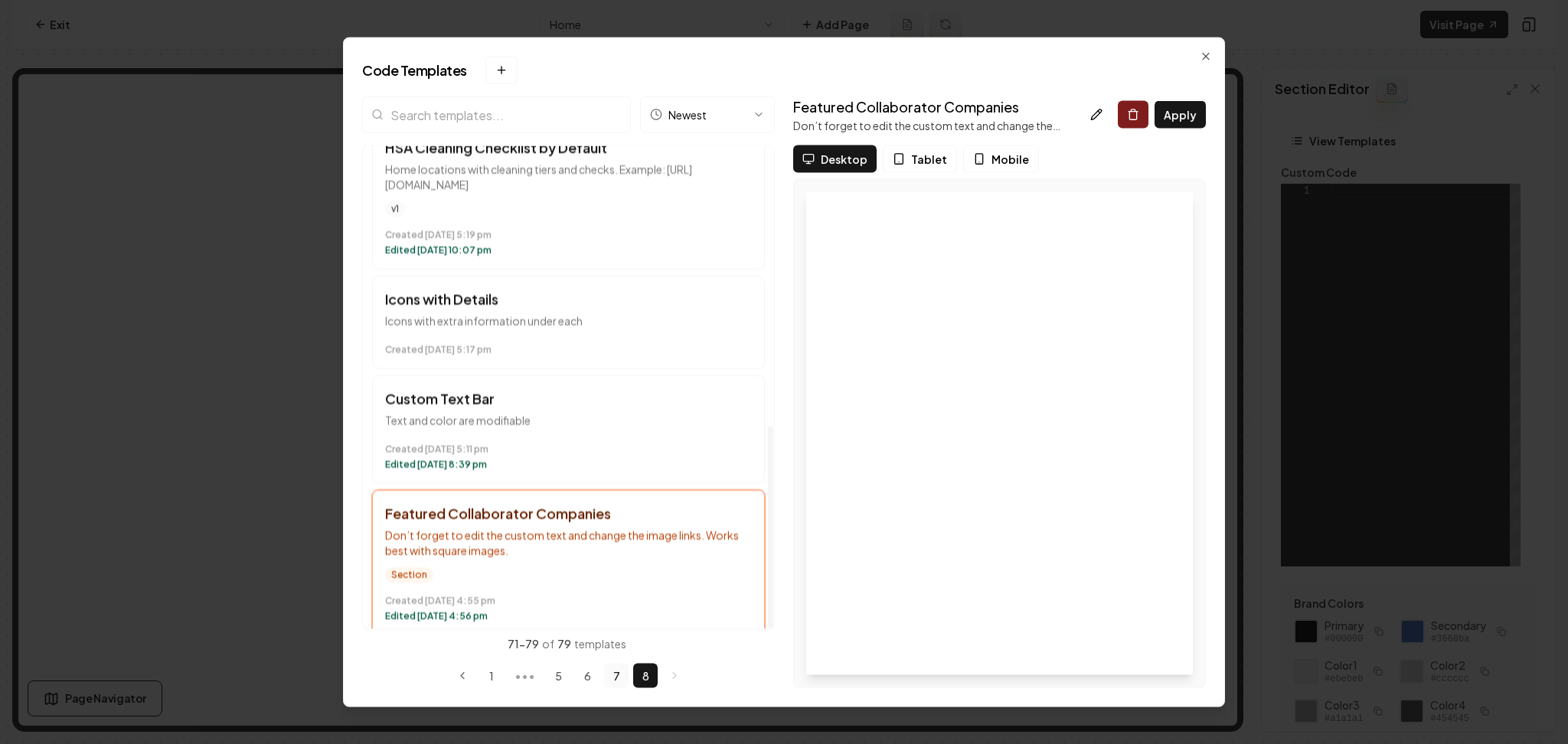
click at [609, 678] on button "7" at bounding box center [616, 675] width 25 height 25
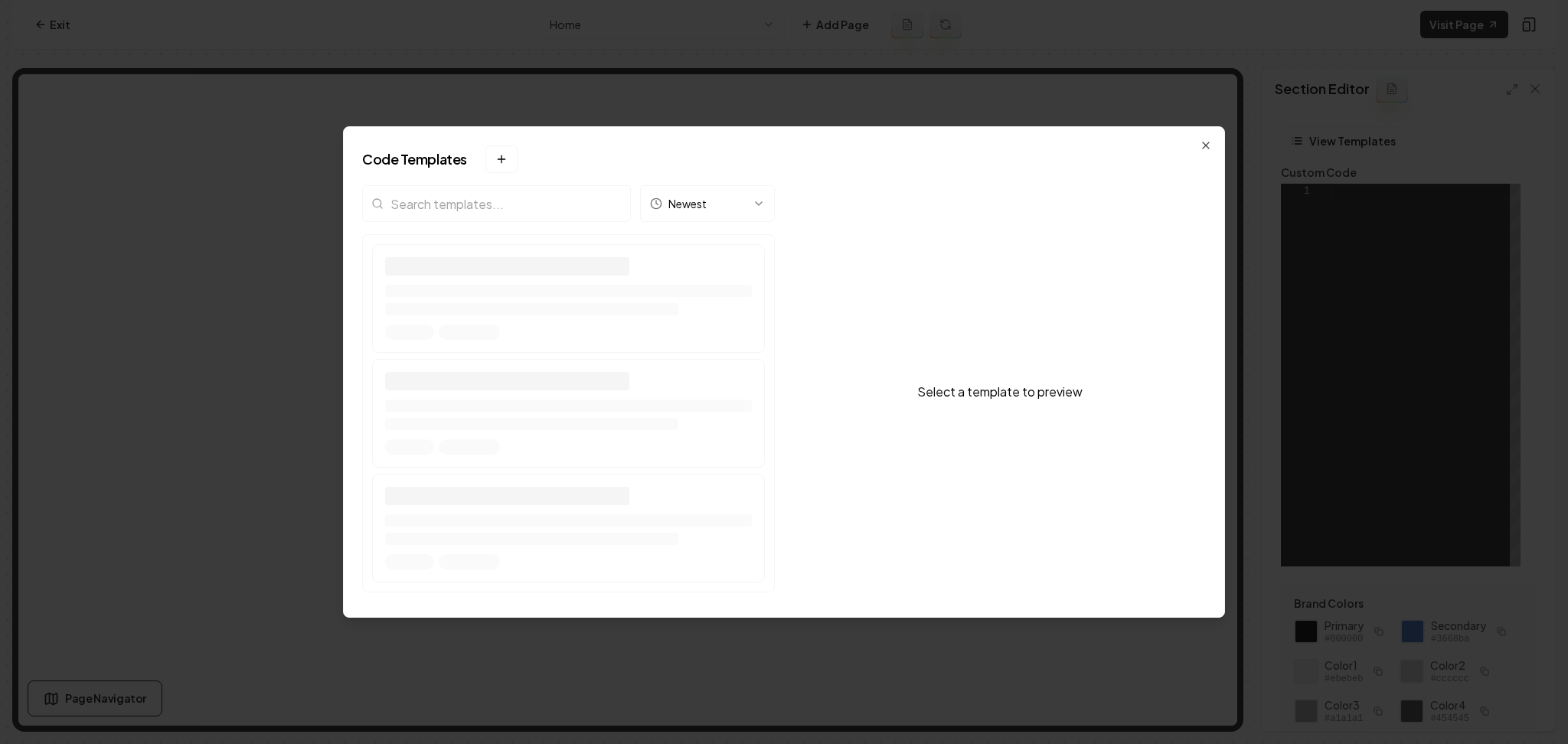
scroll to position [0, 0]
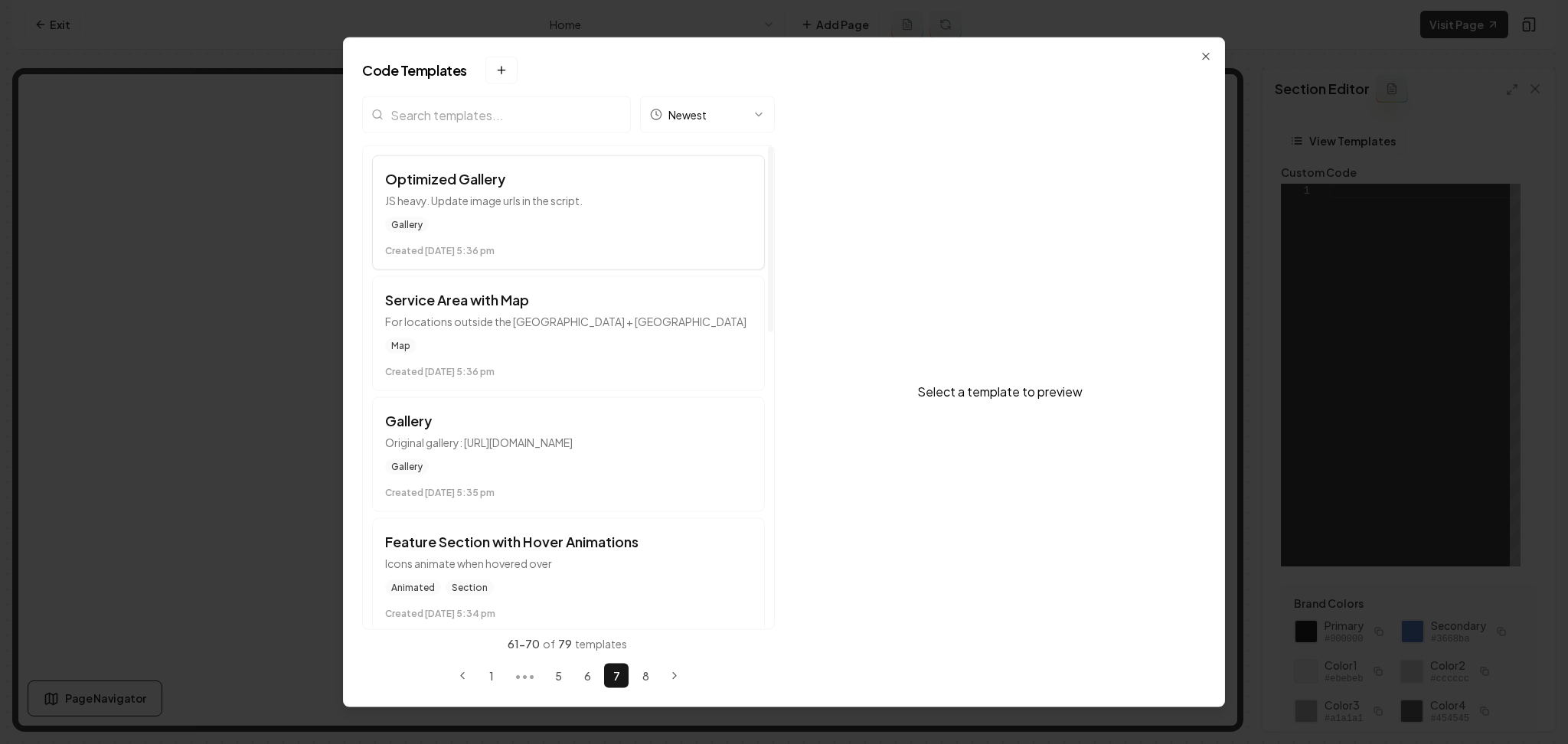
click at [642, 230] on div "Gallery" at bounding box center [569, 224] width 367 height 15
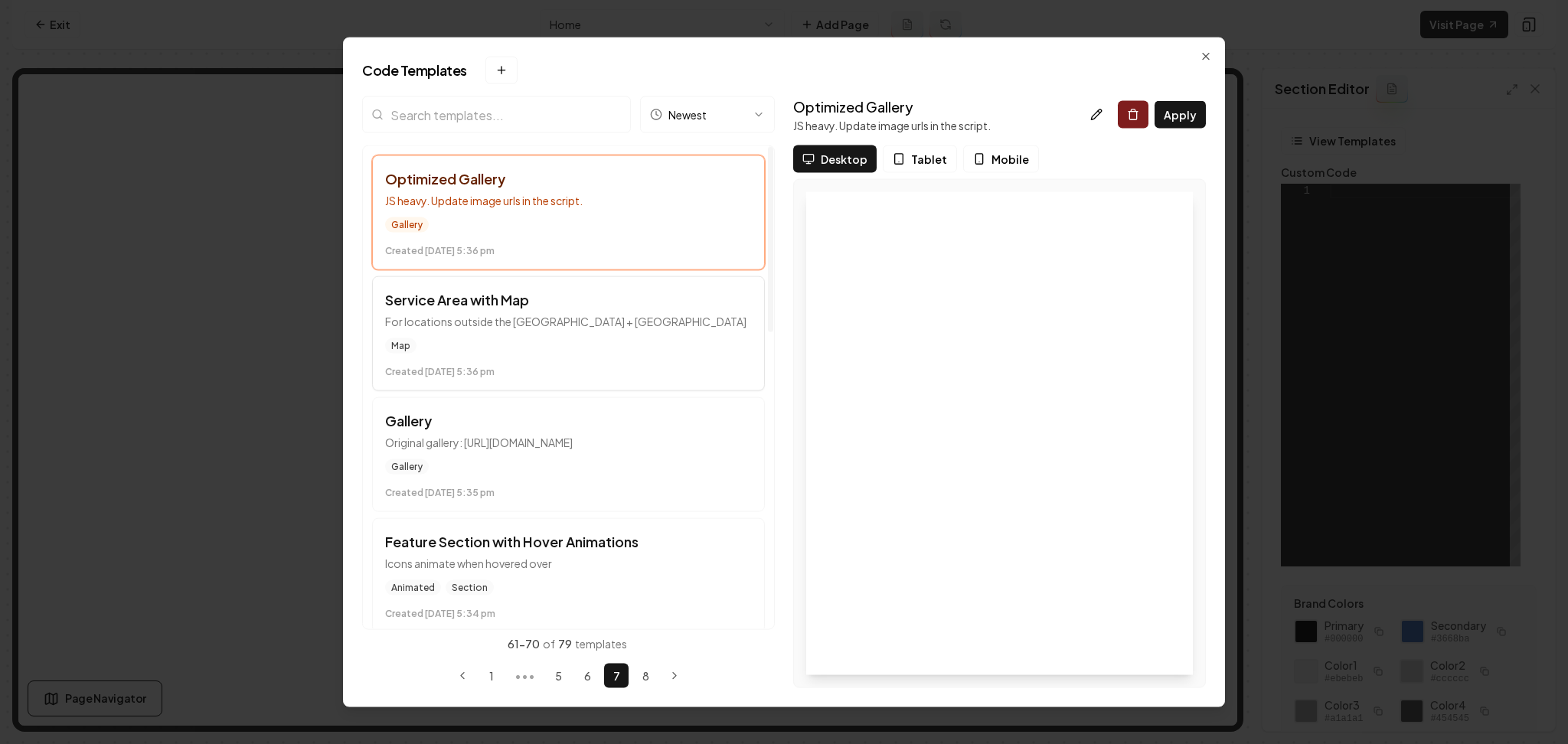
click at [628, 343] on div "Map" at bounding box center [569, 345] width 367 height 15
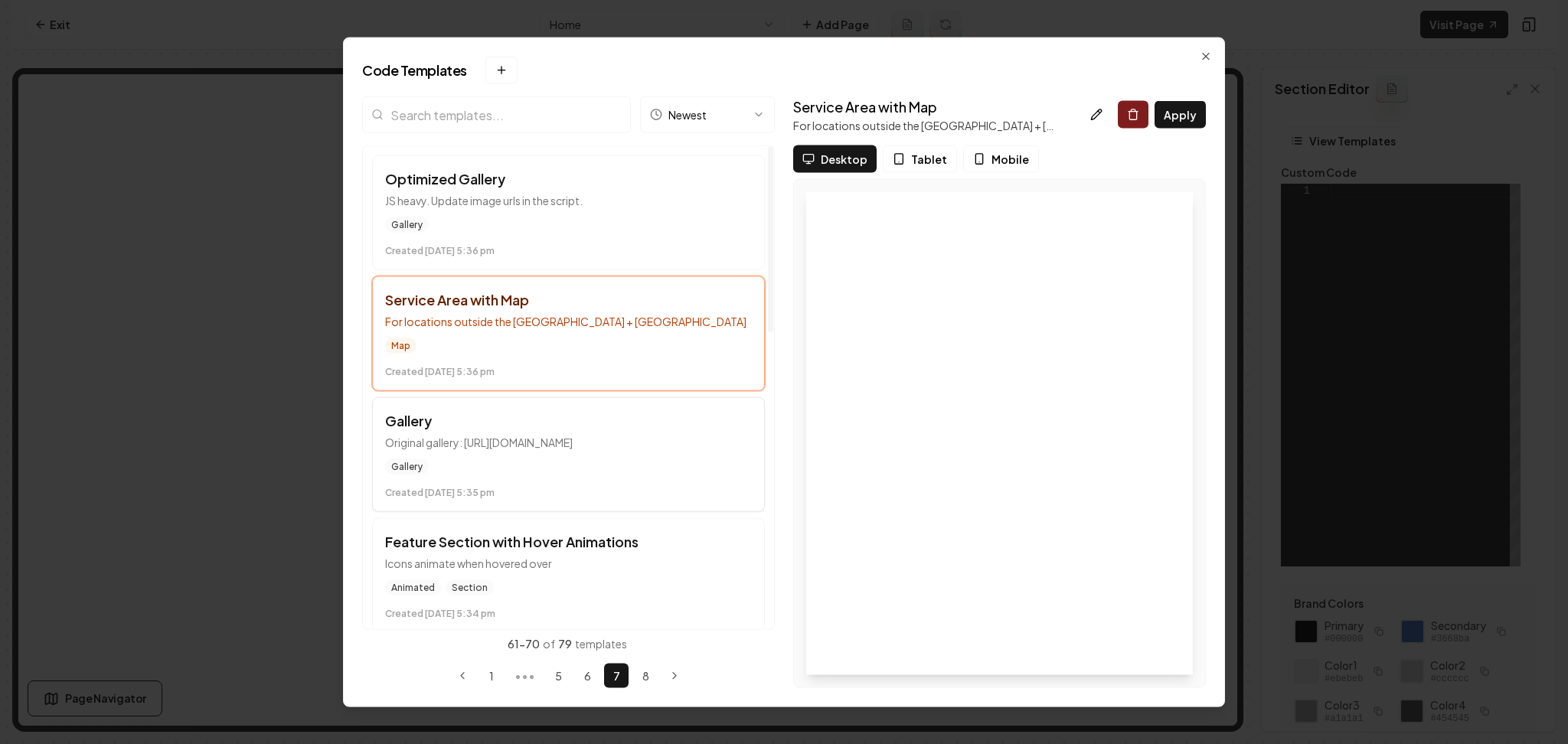
click at [611, 474] on div "Gallery" at bounding box center [569, 466] width 367 height 15
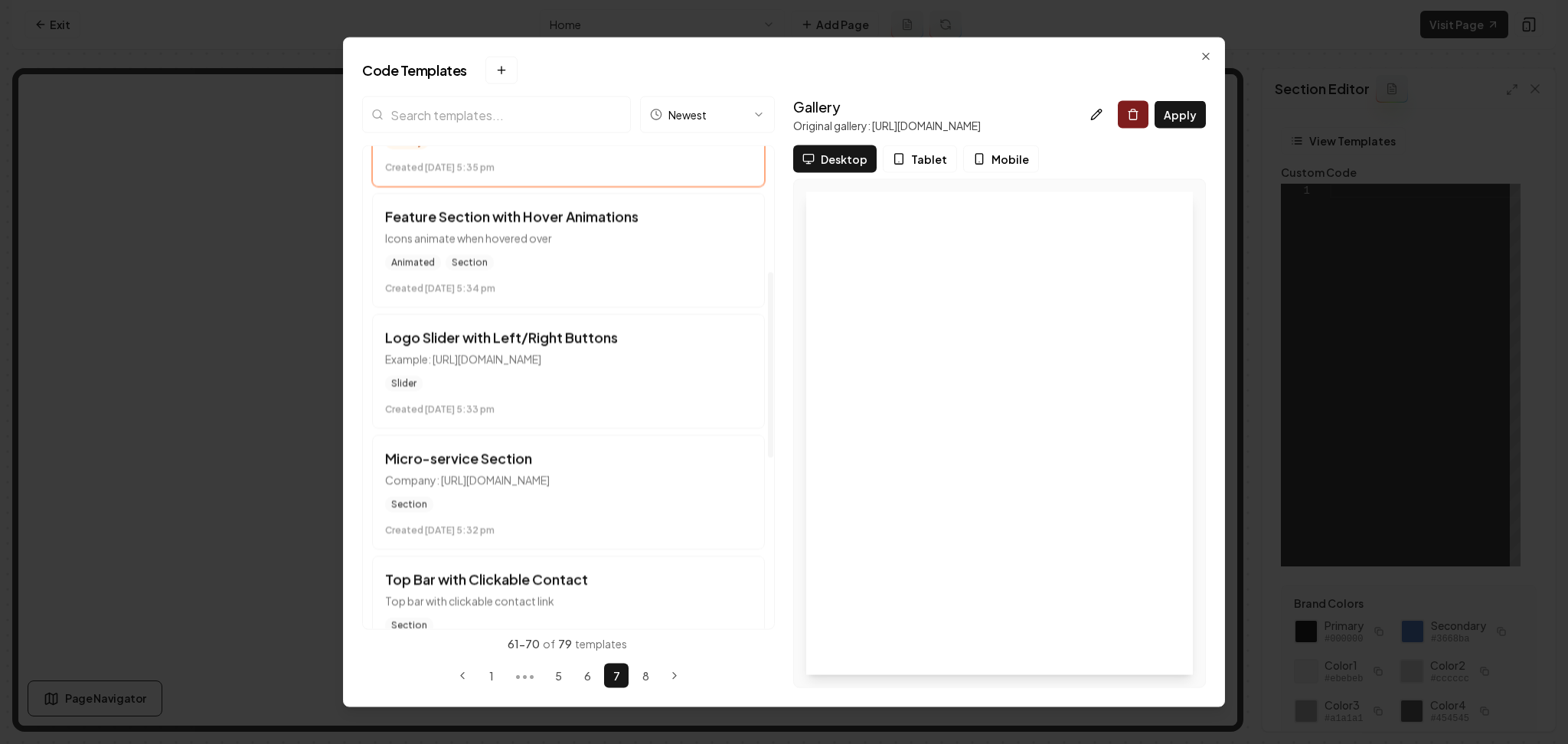
scroll to position [326, 0]
click at [593, 397] on div "Created December 12 at 5:33 pm" at bounding box center [569, 406] width 367 height 19
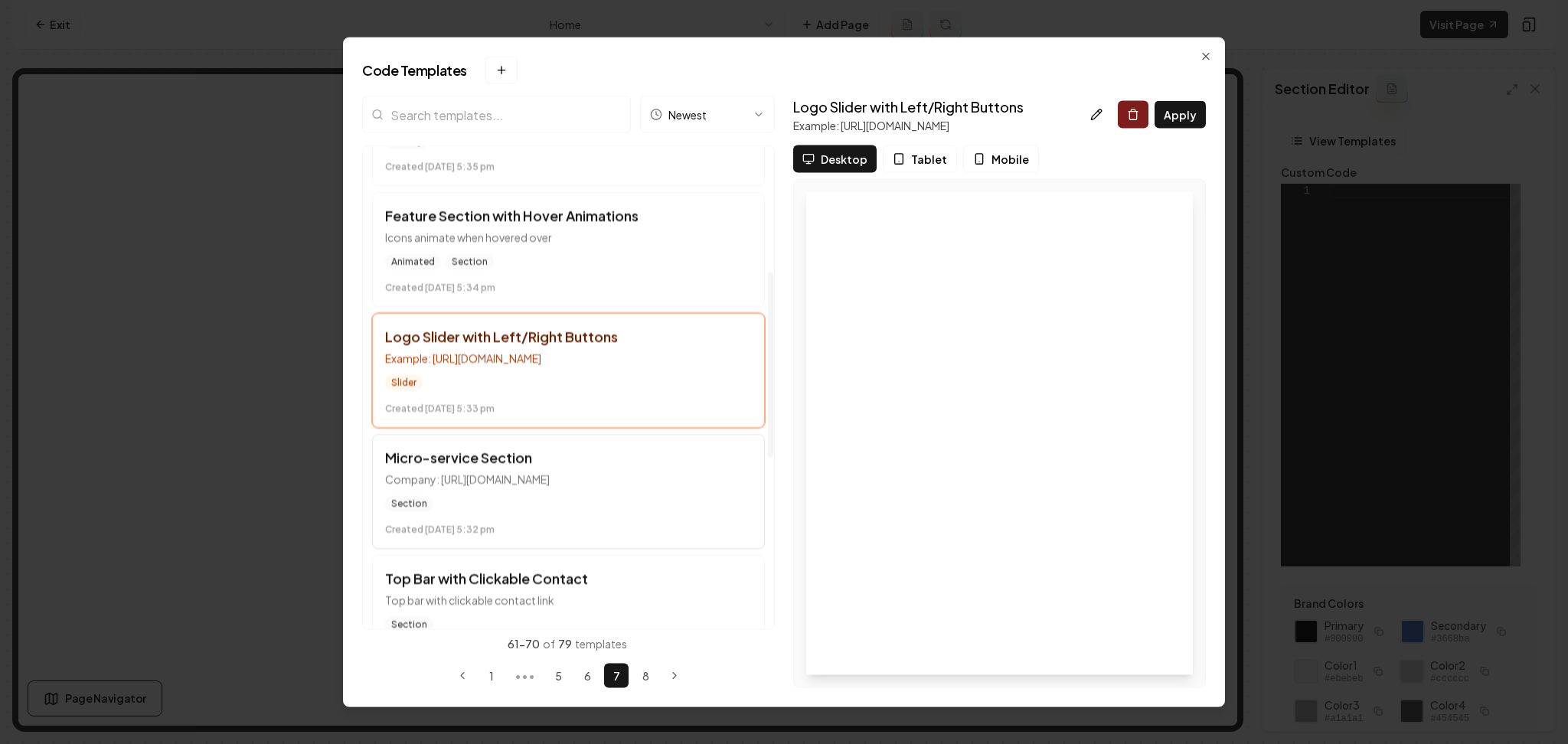
click at [588, 481] on p "Company: https://southwest-soft-wash.com/" at bounding box center [569, 478] width 367 height 15
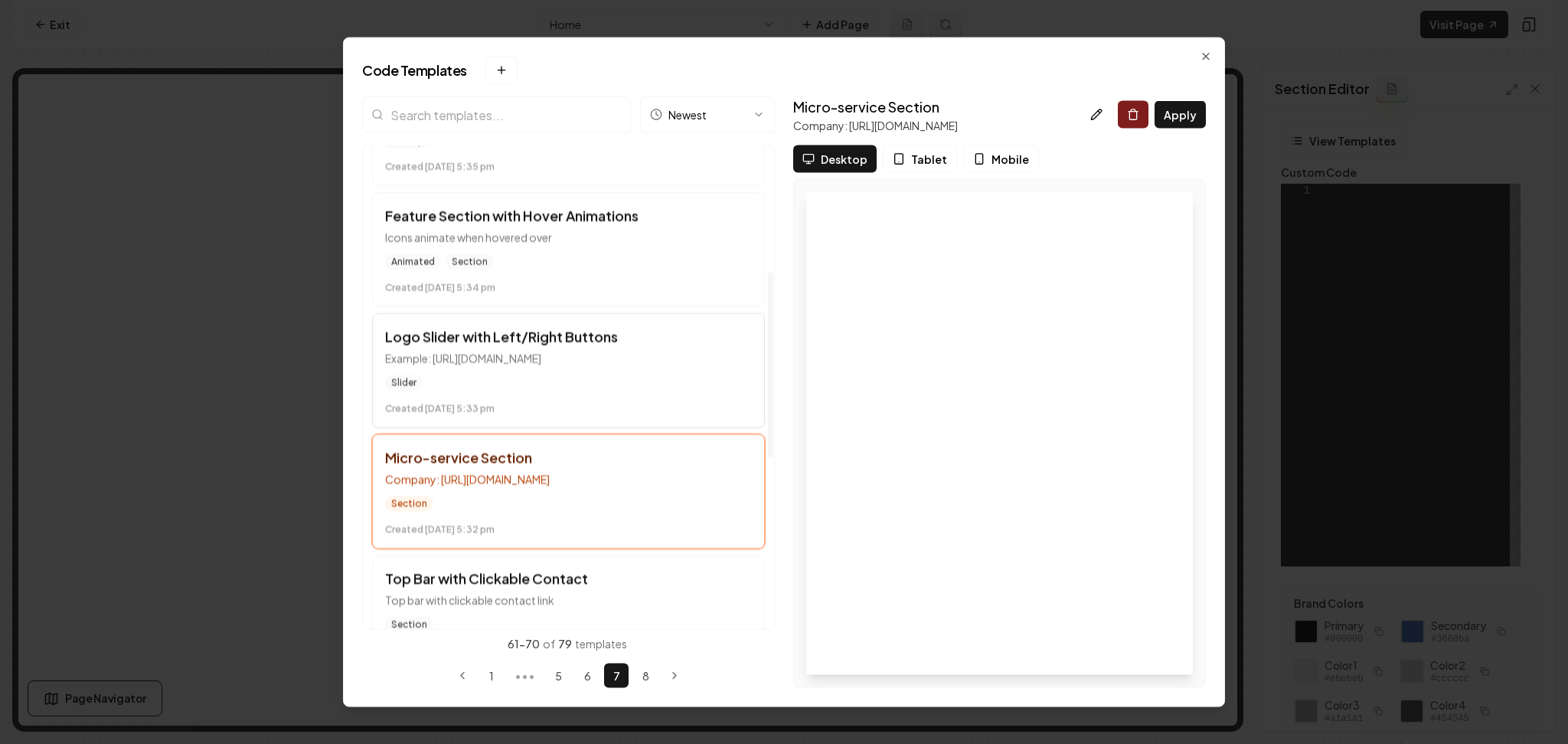
click at [575, 377] on div "Slider" at bounding box center [569, 382] width 367 height 15
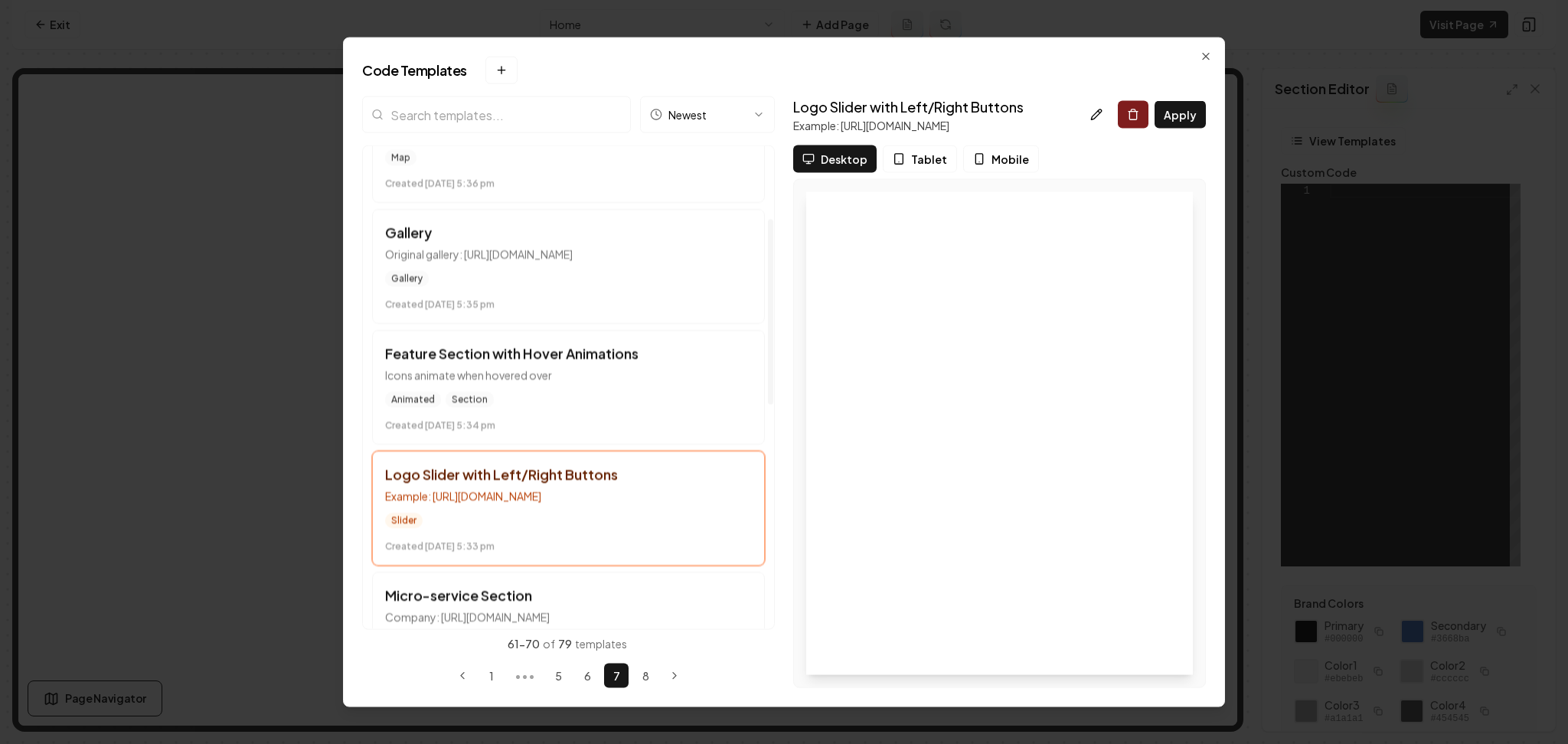
scroll to position [187, 0]
click at [555, 390] on button "Feature Section with Hover Animations Icons animate when hovered over Animated …" at bounding box center [569, 388] width 393 height 115
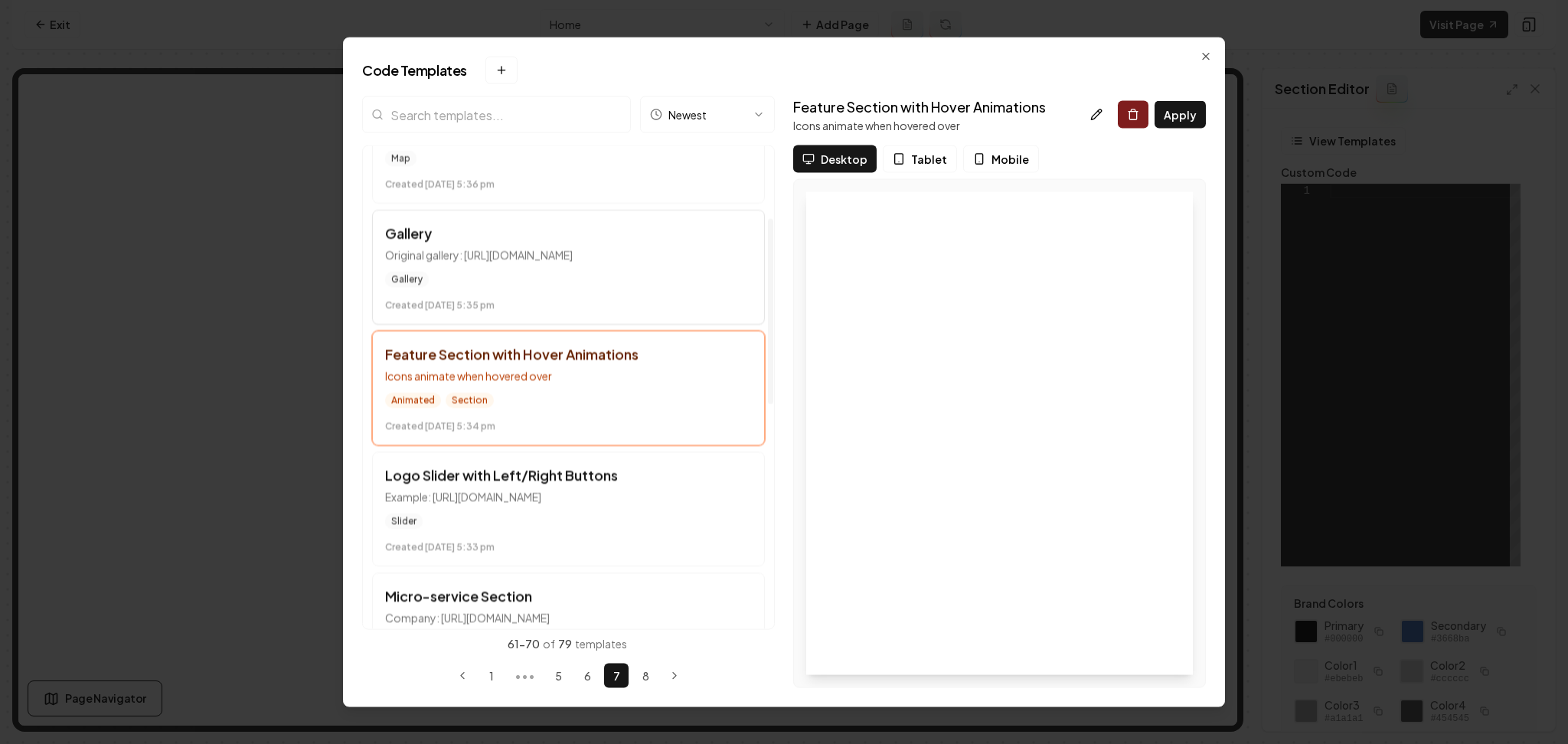
click at [594, 275] on div "Gallery" at bounding box center [569, 279] width 367 height 15
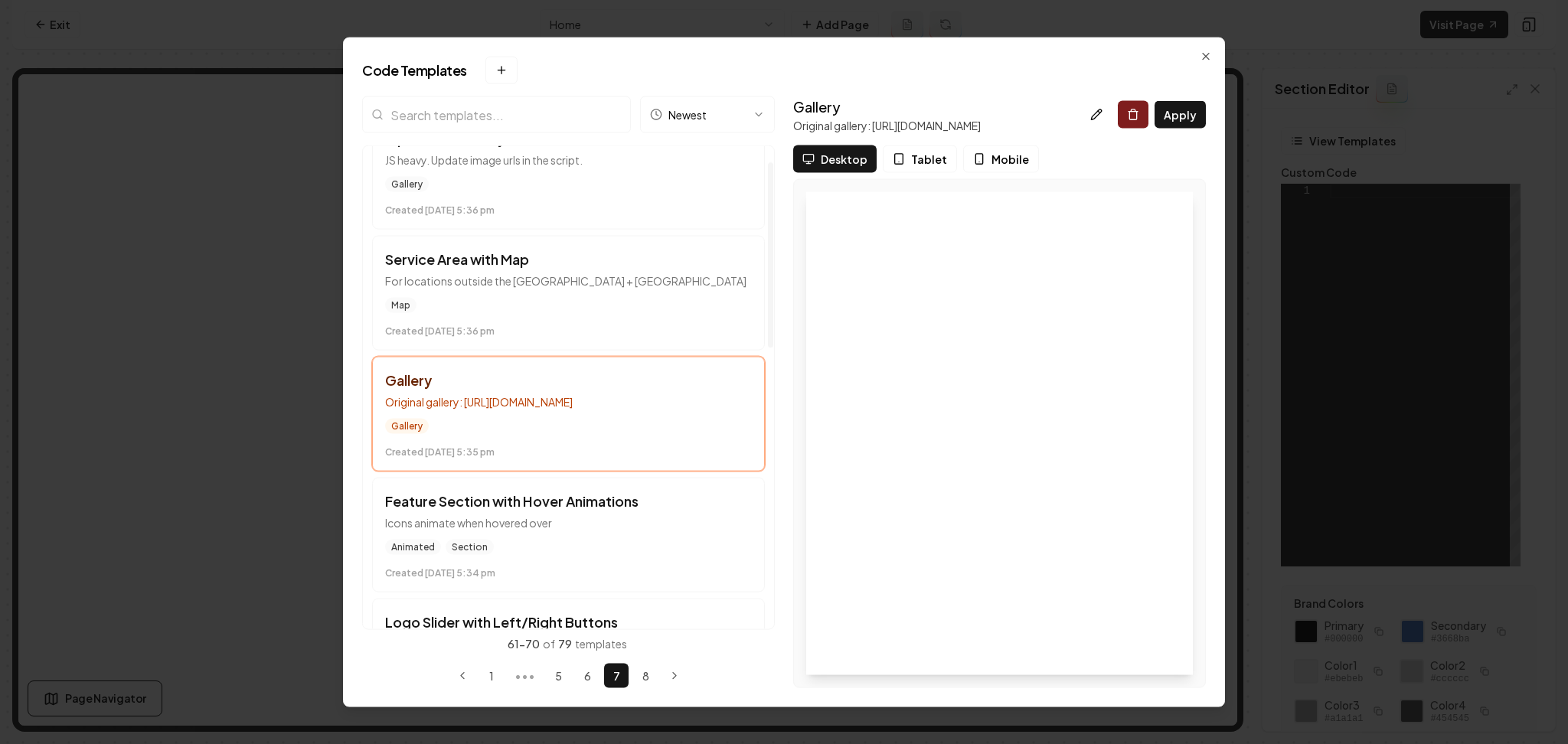
scroll to position [40, 0]
click at [581, 283] on p "For locations outside the US + Canada" at bounding box center [569, 281] width 367 height 15
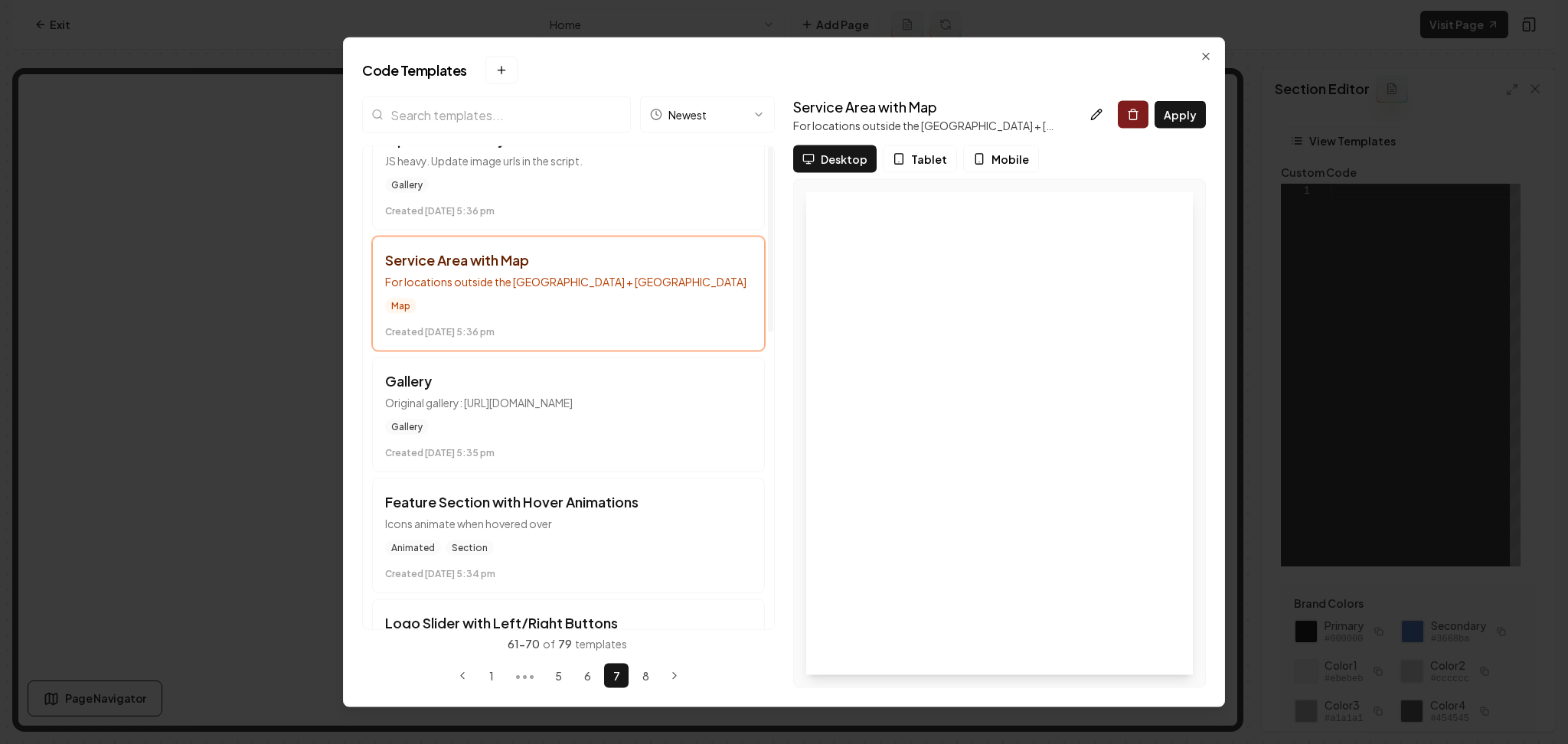
scroll to position [0, 0]
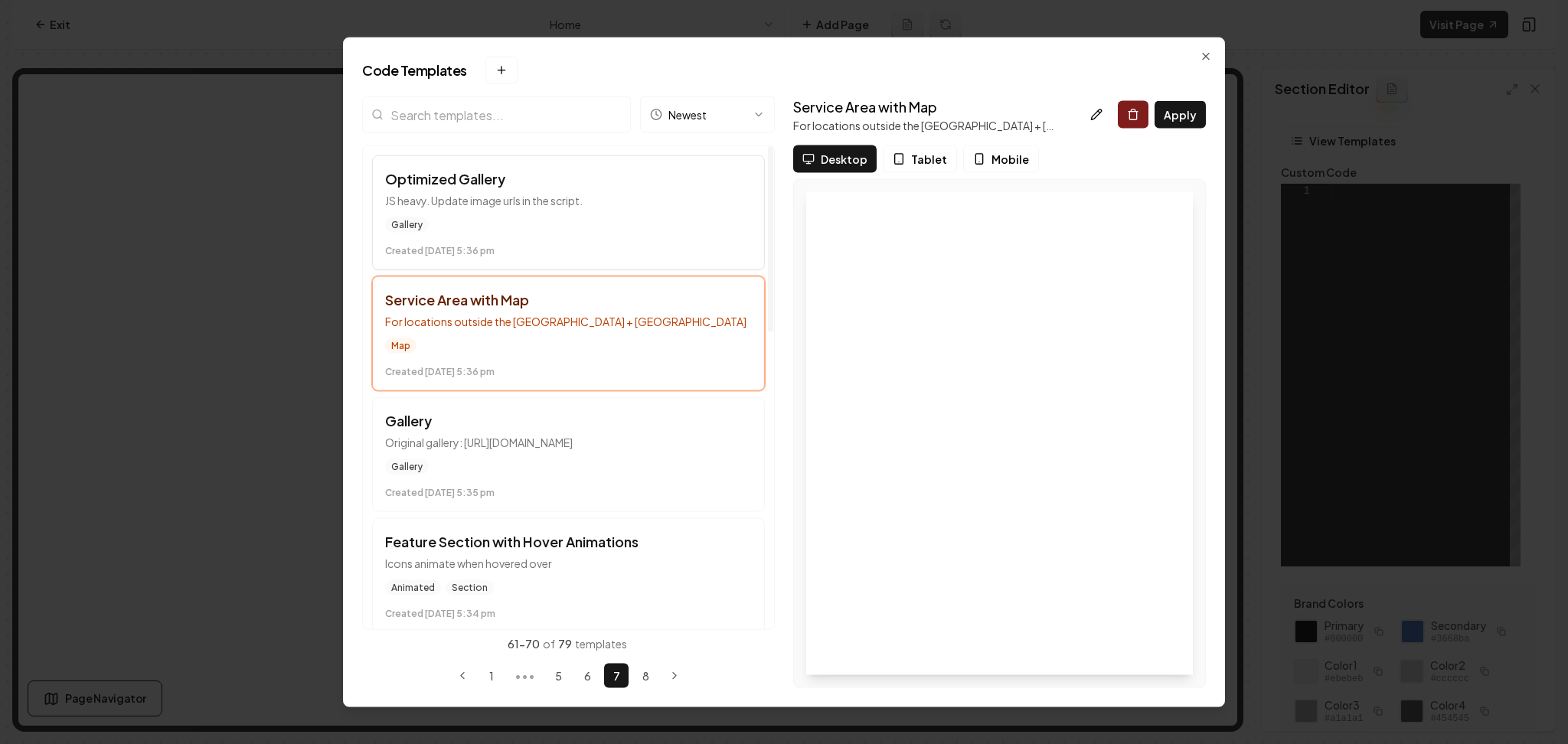
click at [544, 235] on div "Gallery Created December 12 at 5:36 pm" at bounding box center [569, 237] width 367 height 40
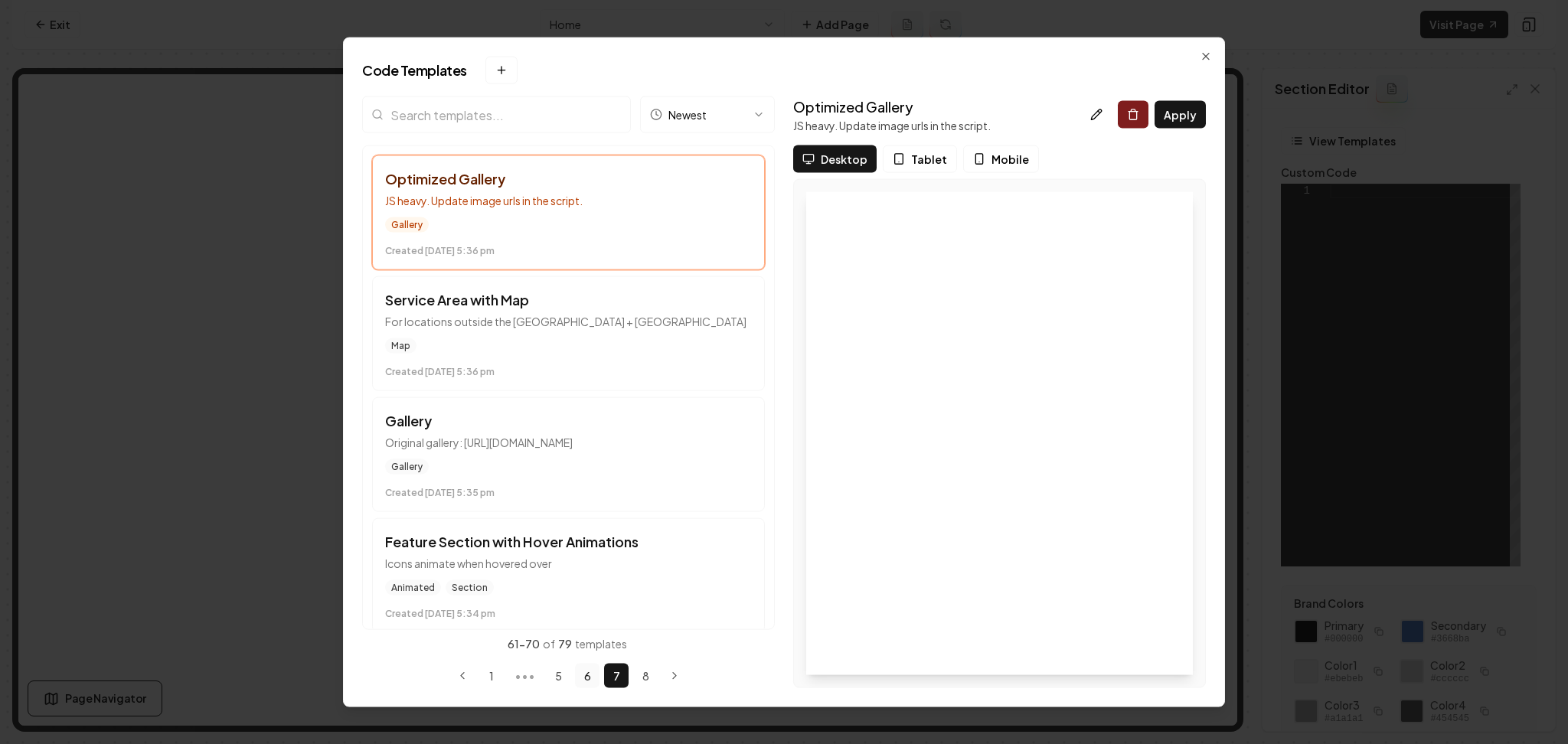
click at [585, 675] on button "6" at bounding box center [587, 675] width 25 height 25
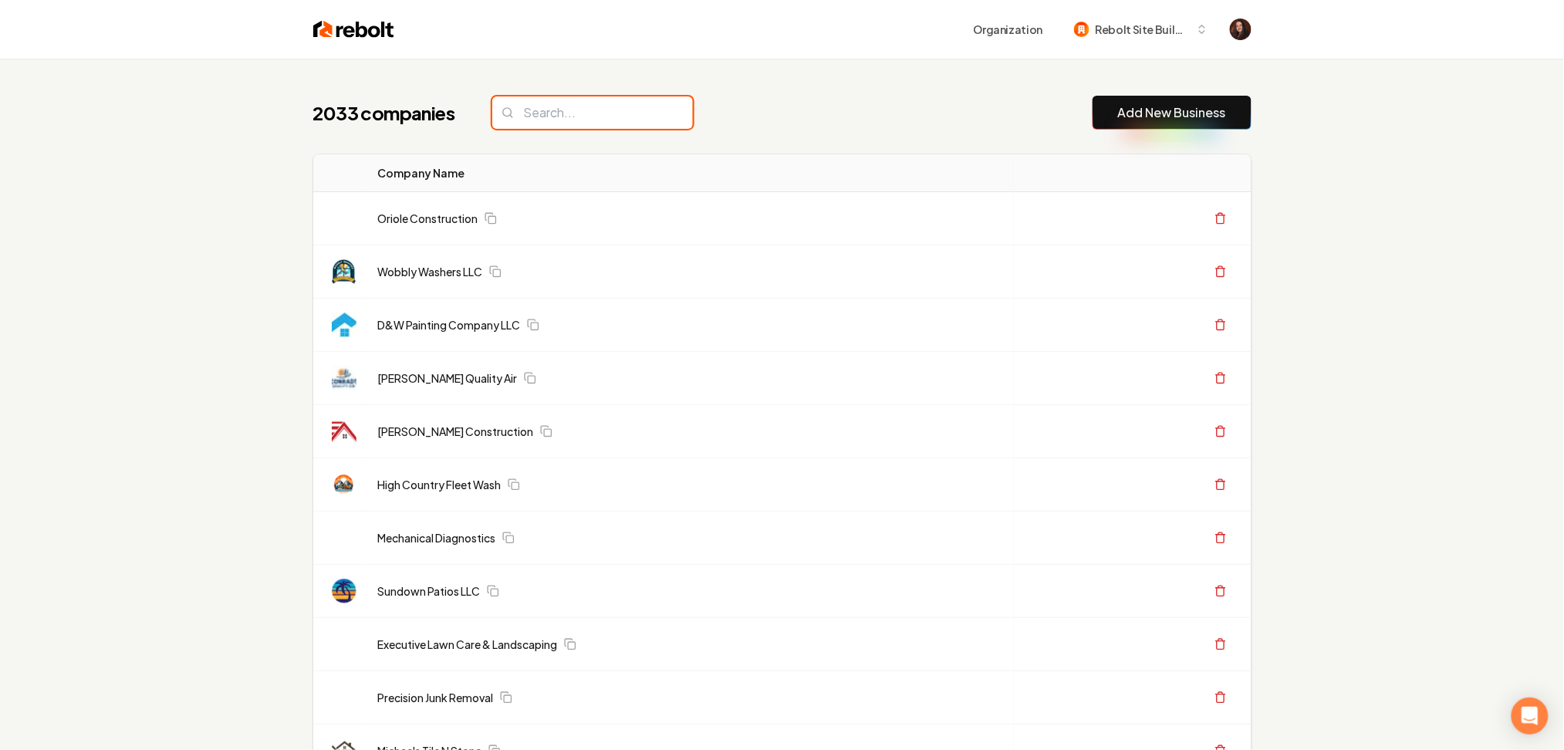
click at [551, 116] on input "search" at bounding box center [592, 112] width 201 height 32
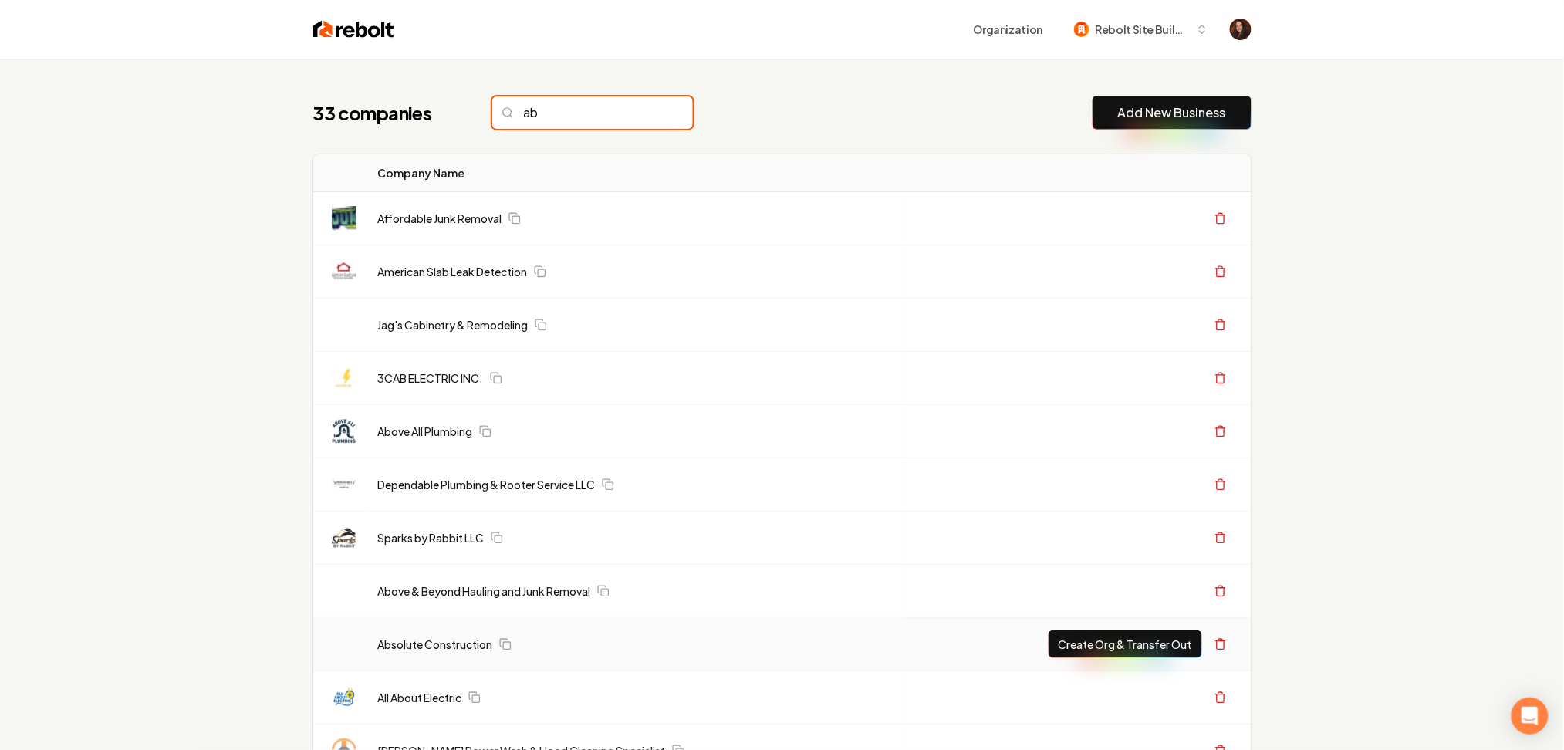
type input "a"
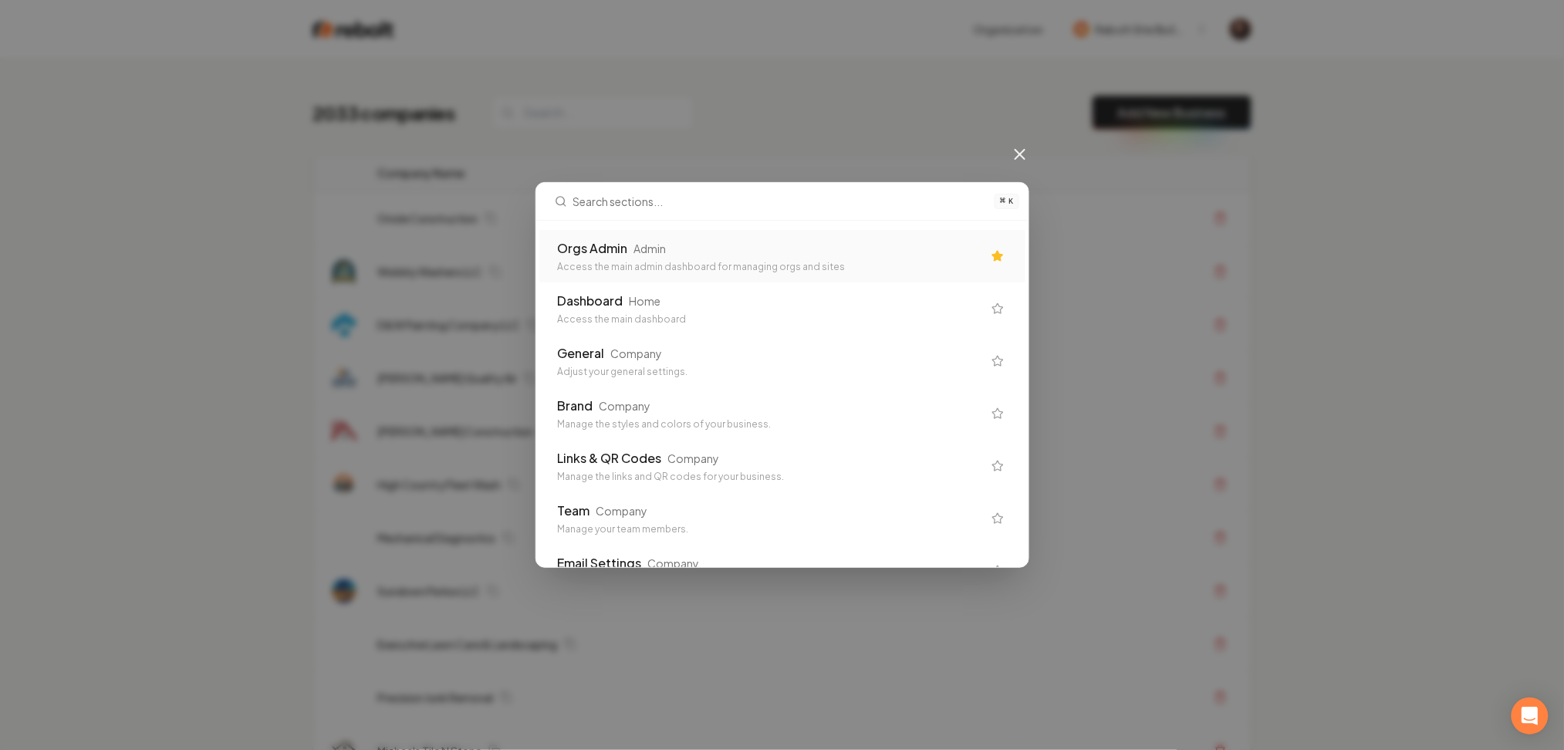
click at [559, 114] on div "⌘ K Orgs Admin Admin Access the main admin dashboard for managing orgs and site…" at bounding box center [782, 375] width 1564 height 750
click at [659, 260] on div "Orgs Admin Admin Access the main admin dashboard for managing orgs and sites" at bounding box center [777, 256] width 424 height 34
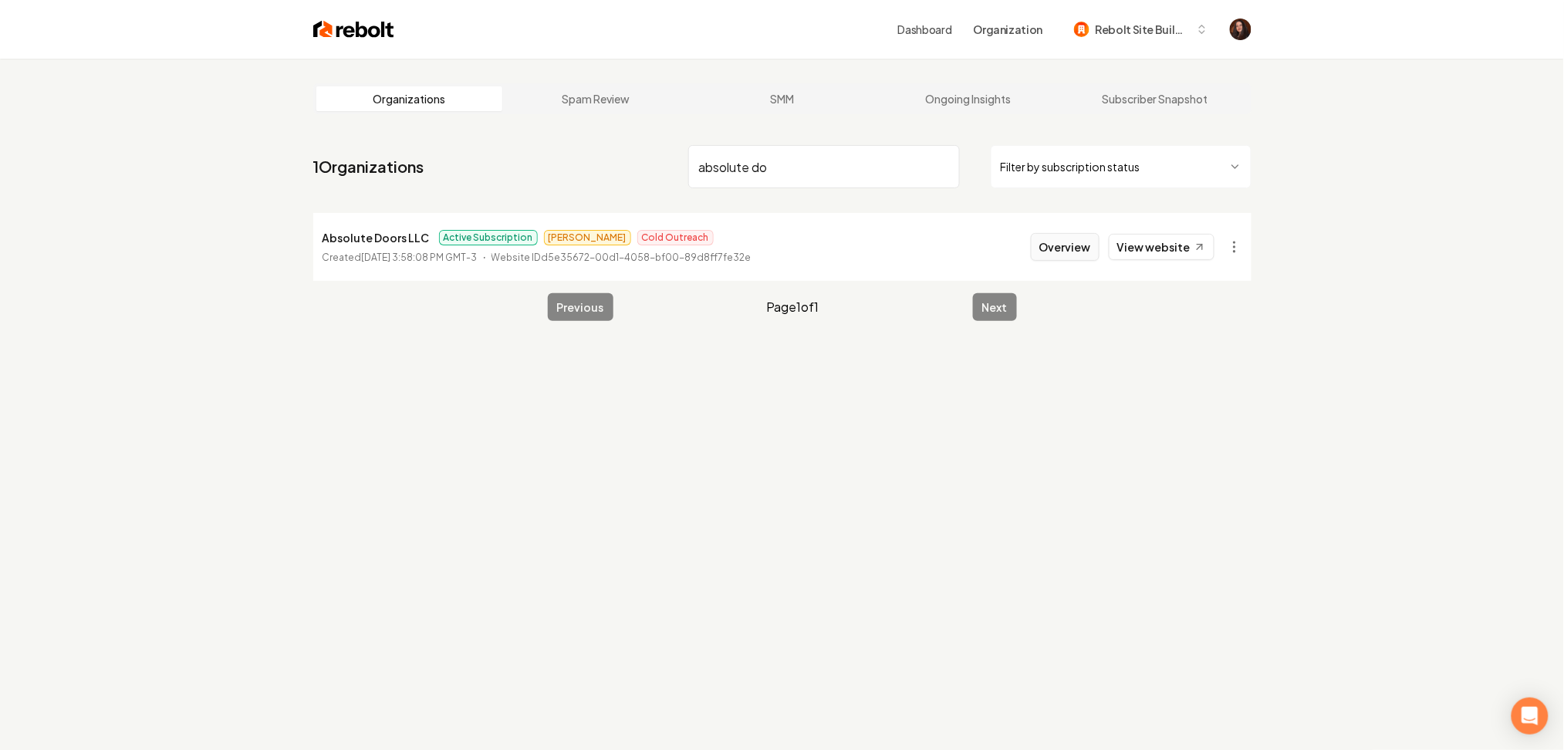
type input "absolute do"
click at [1081, 234] on button "Overview" at bounding box center [1065, 247] width 69 height 28
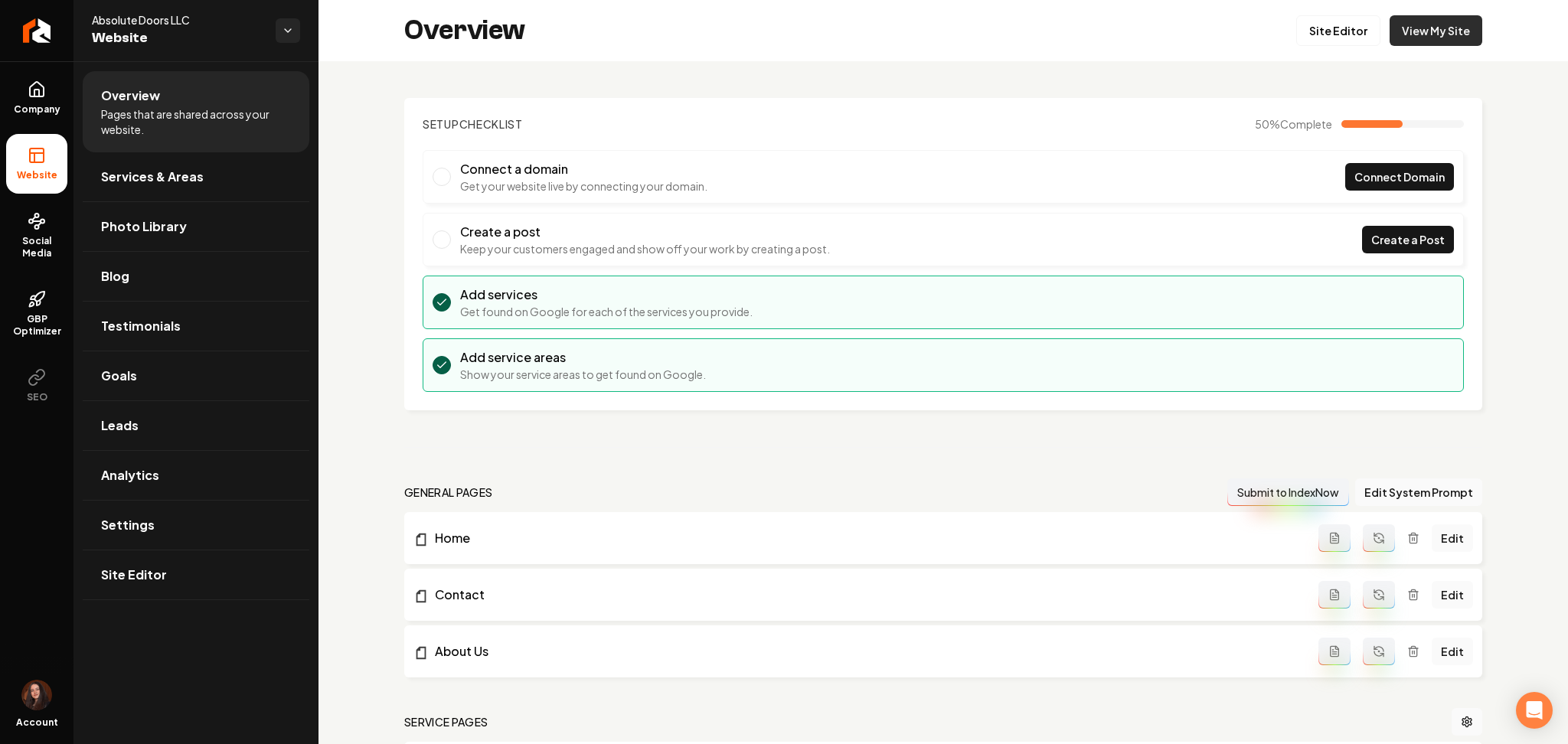
click at [1428, 40] on link "View My Site" at bounding box center [1435, 30] width 92 height 31
drag, startPoint x: 1286, startPoint y: 35, endPoint x: 1294, endPoint y: 32, distance: 8.5
click at [1294, 32] on div "Overview Site Editor View My Site" at bounding box center [943, 31] width 1249 height 62
click at [1296, 32] on link "Site Editor" at bounding box center [1338, 30] width 84 height 31
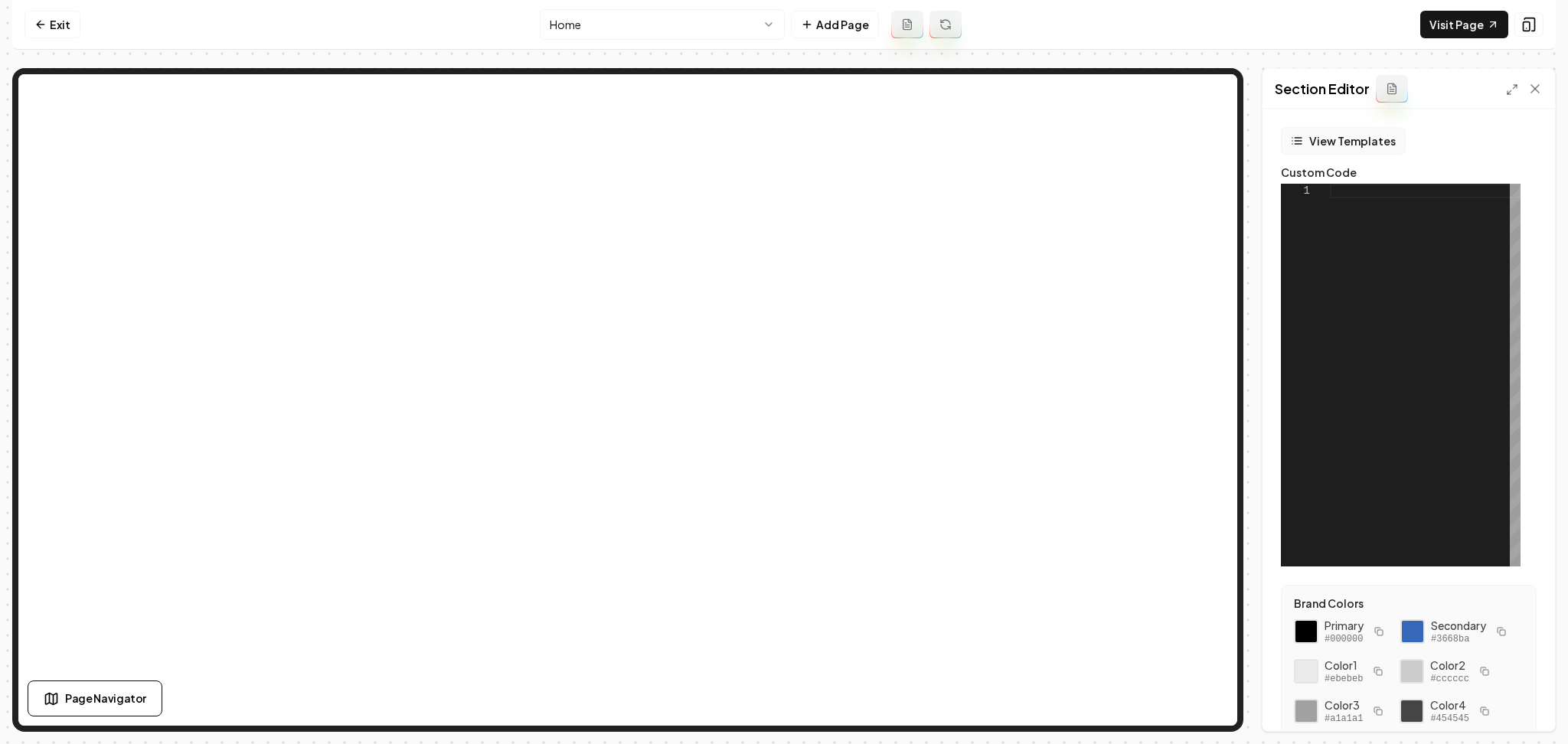
click at [1323, 139] on button "View Templates" at bounding box center [1344, 141] width 125 height 28
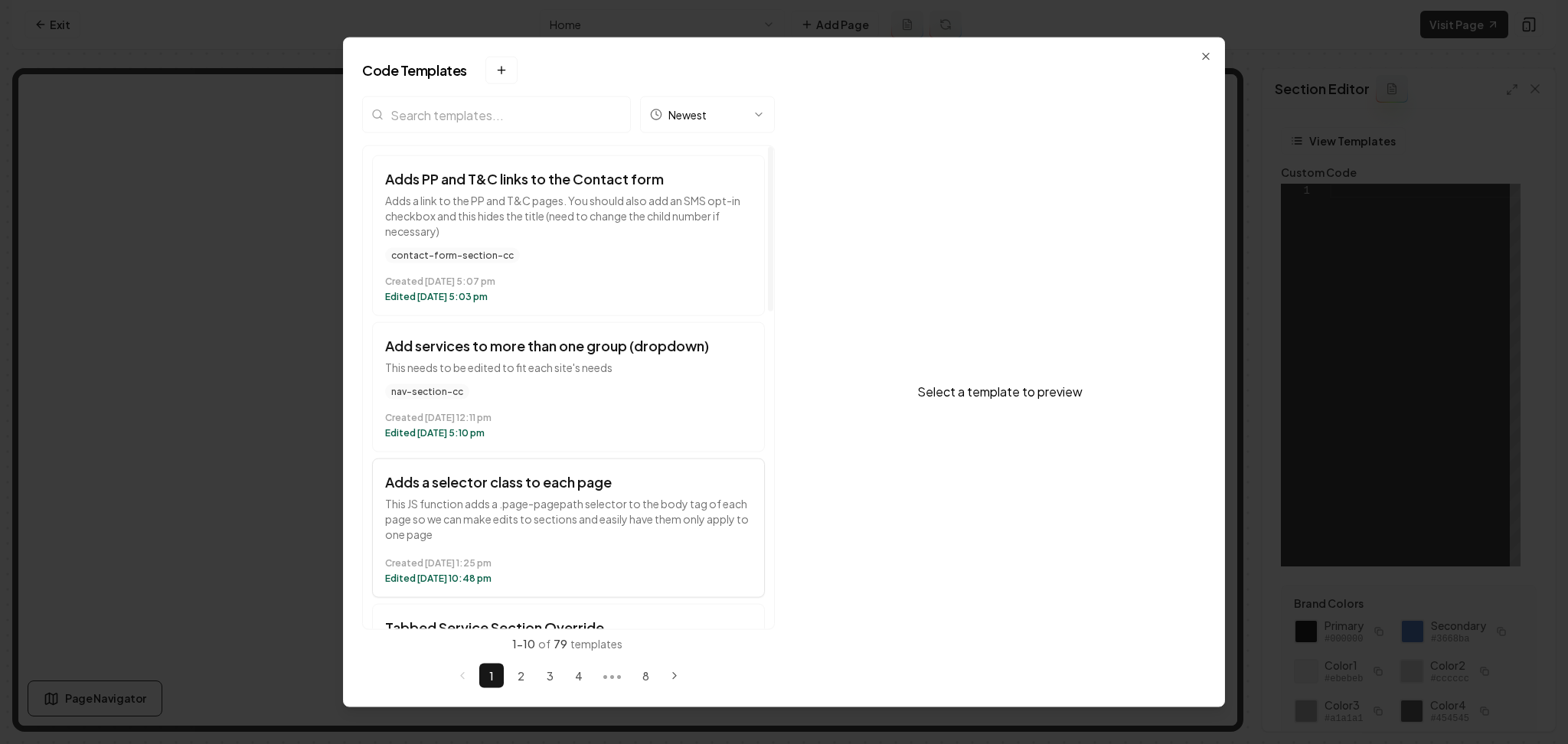
click at [547, 497] on p "This JS function adds a .page-pagepath selector to the body tag of each page so…" at bounding box center [569, 519] width 367 height 46
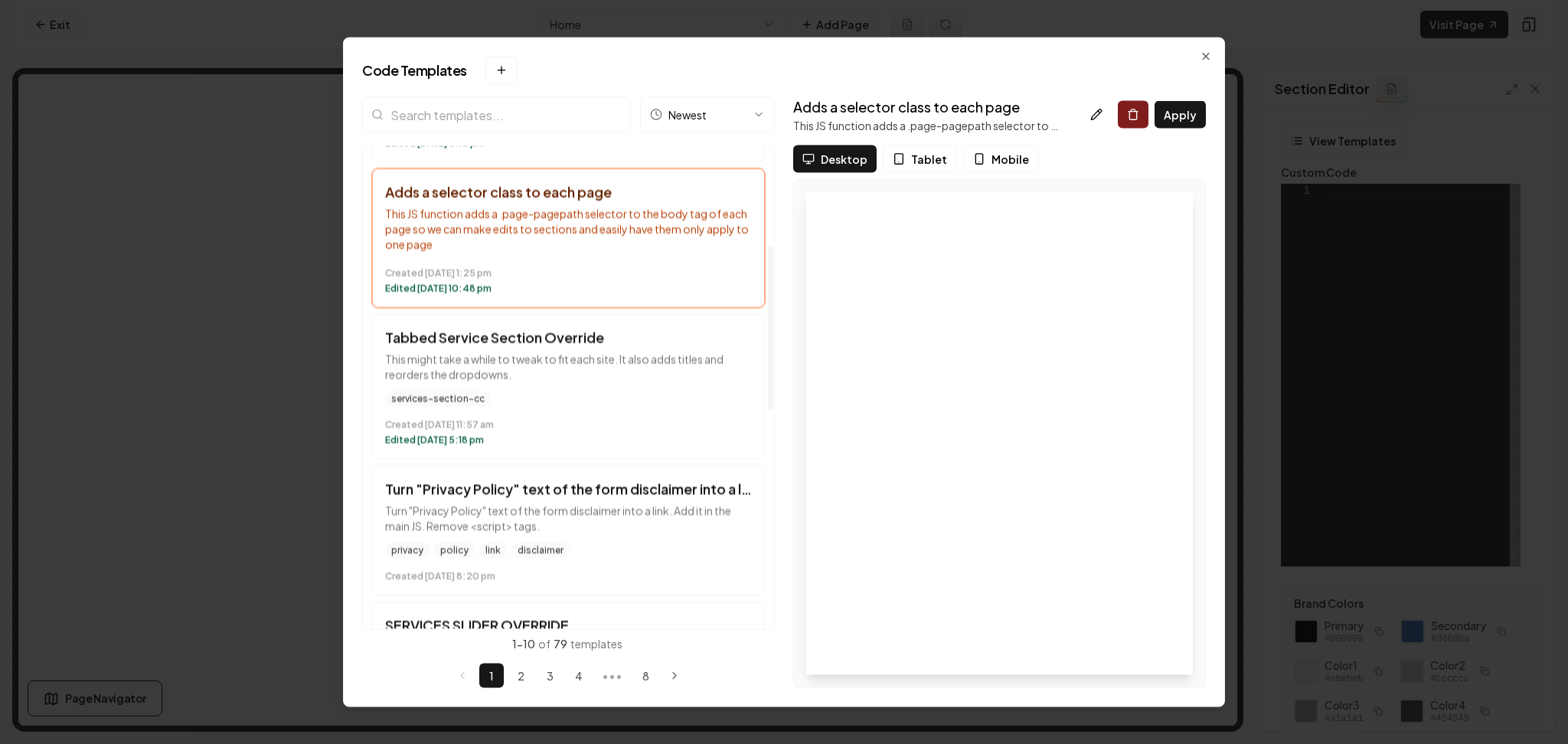
scroll to position [300, 0]
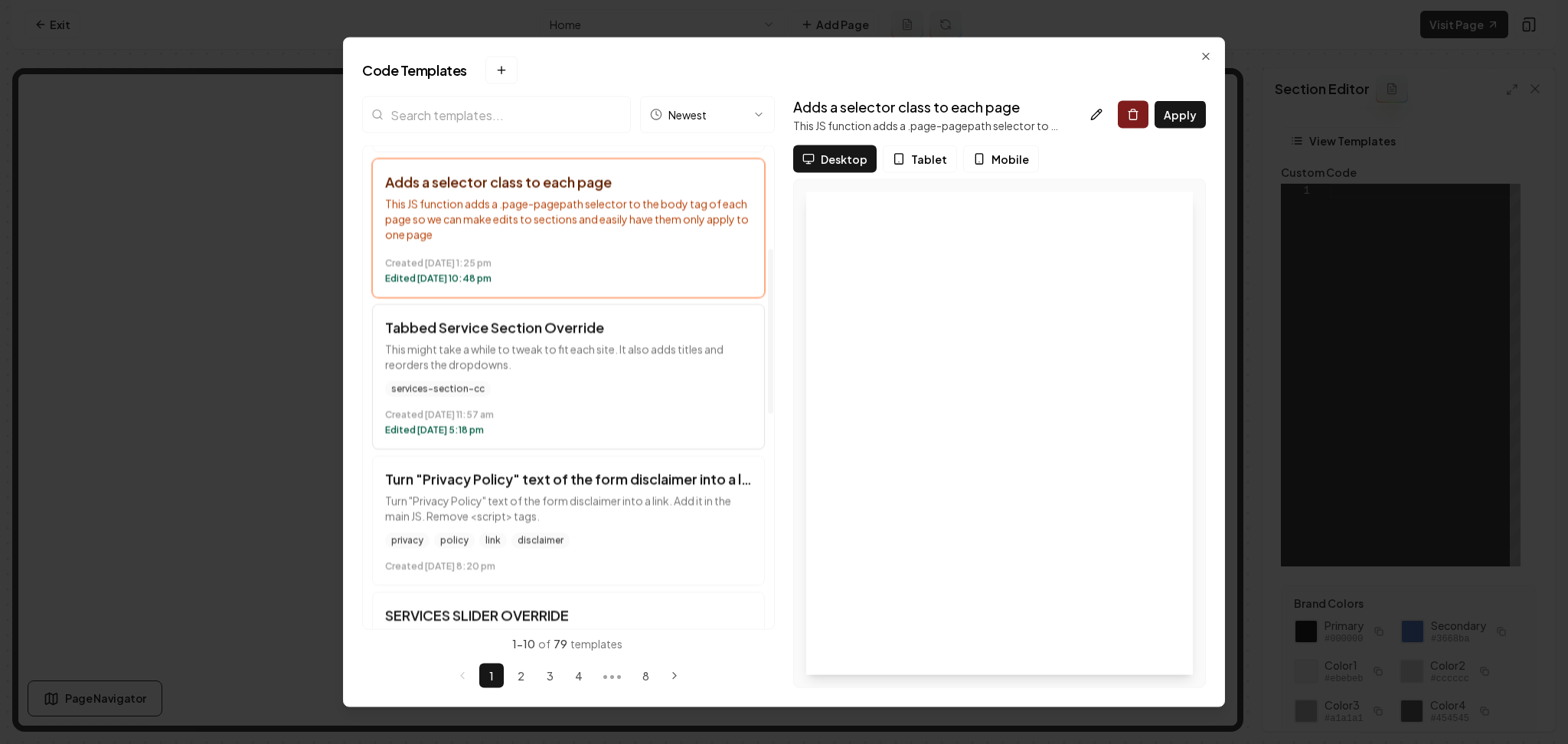
click at [550, 431] on time "Edited [DATE] 5:18 pm" at bounding box center [569, 430] width 367 height 12
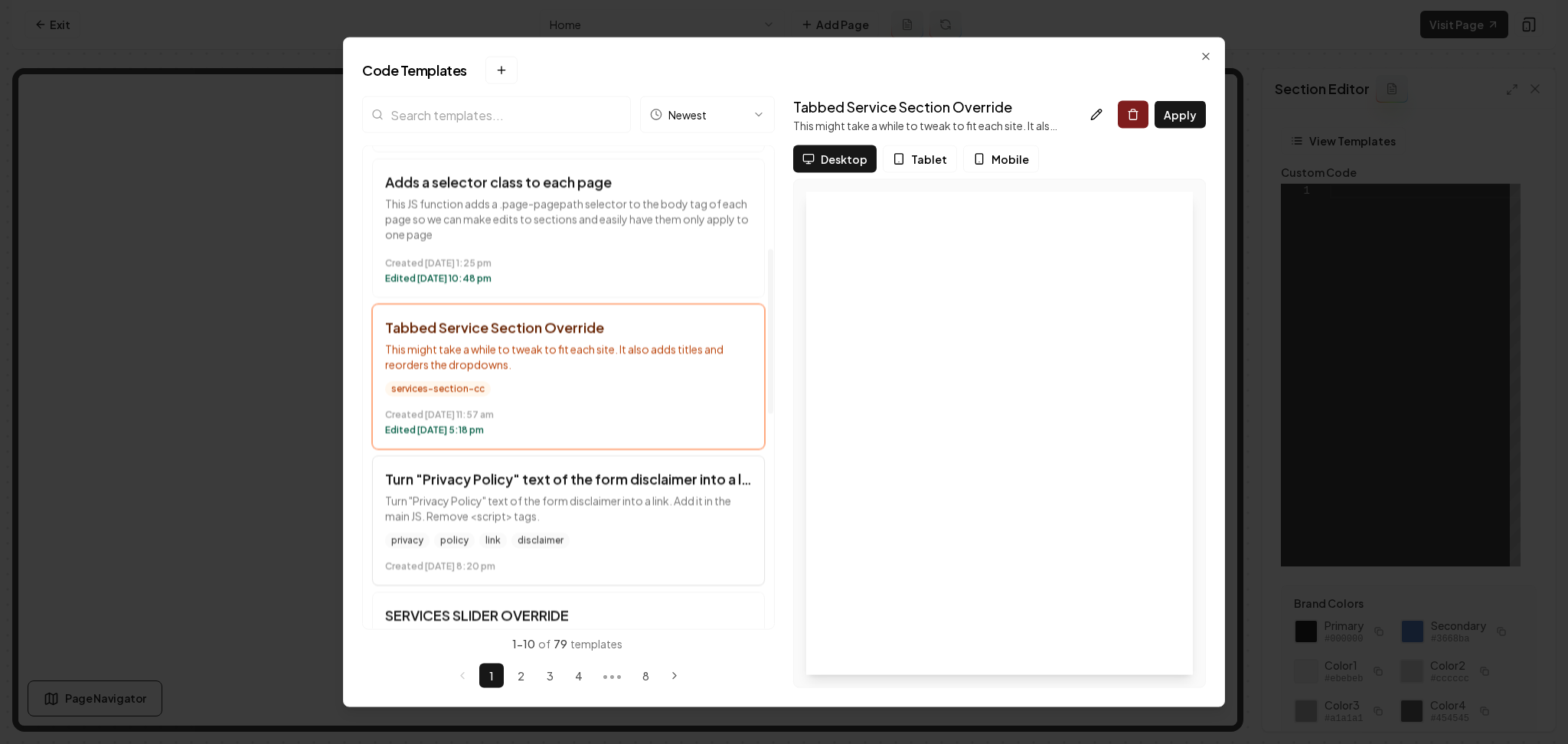
click at [609, 514] on p "Turn "Privacy Policy" text of the form disclaimer into a link. Add it in the ma…" at bounding box center [569, 508] width 367 height 31
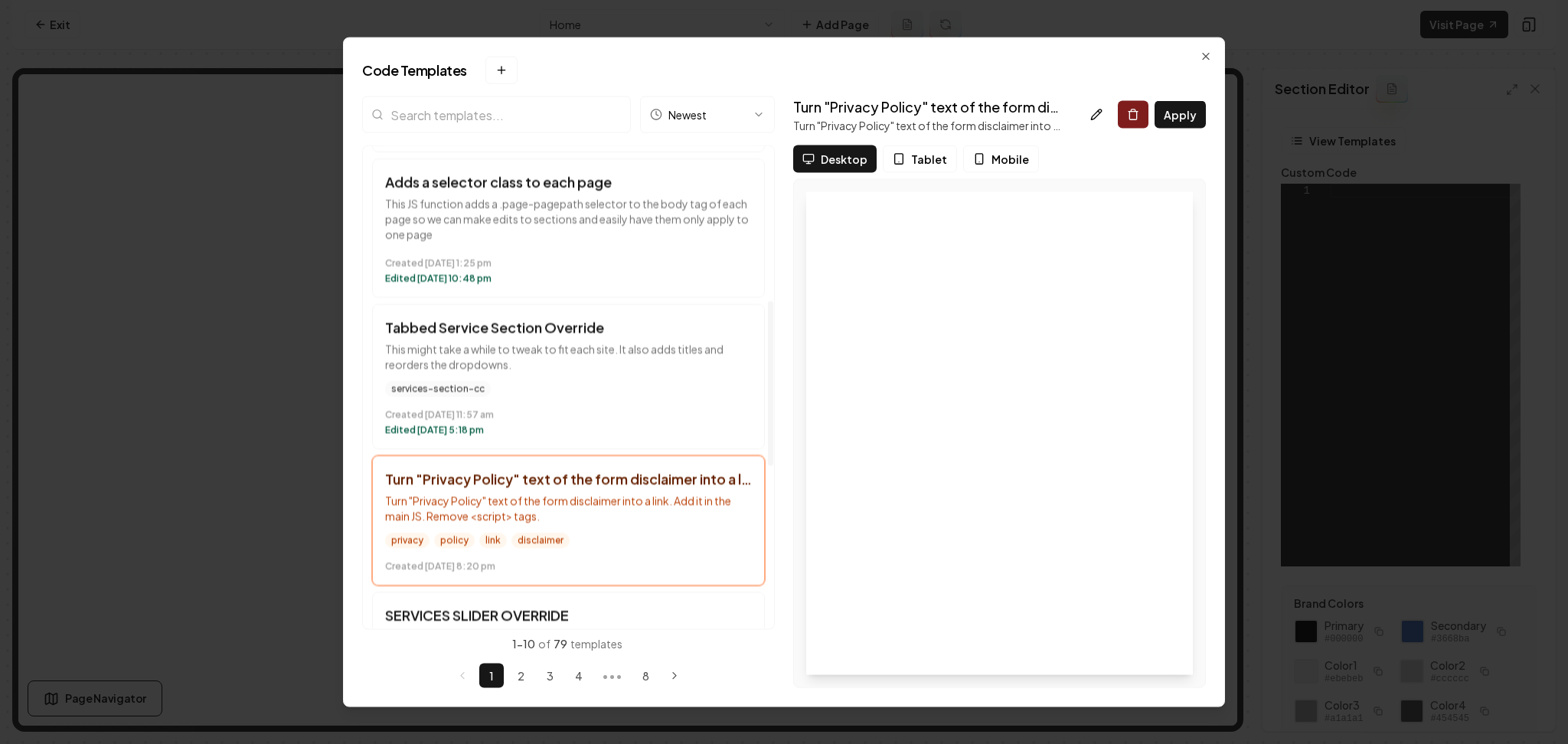
scroll to position [678, 0]
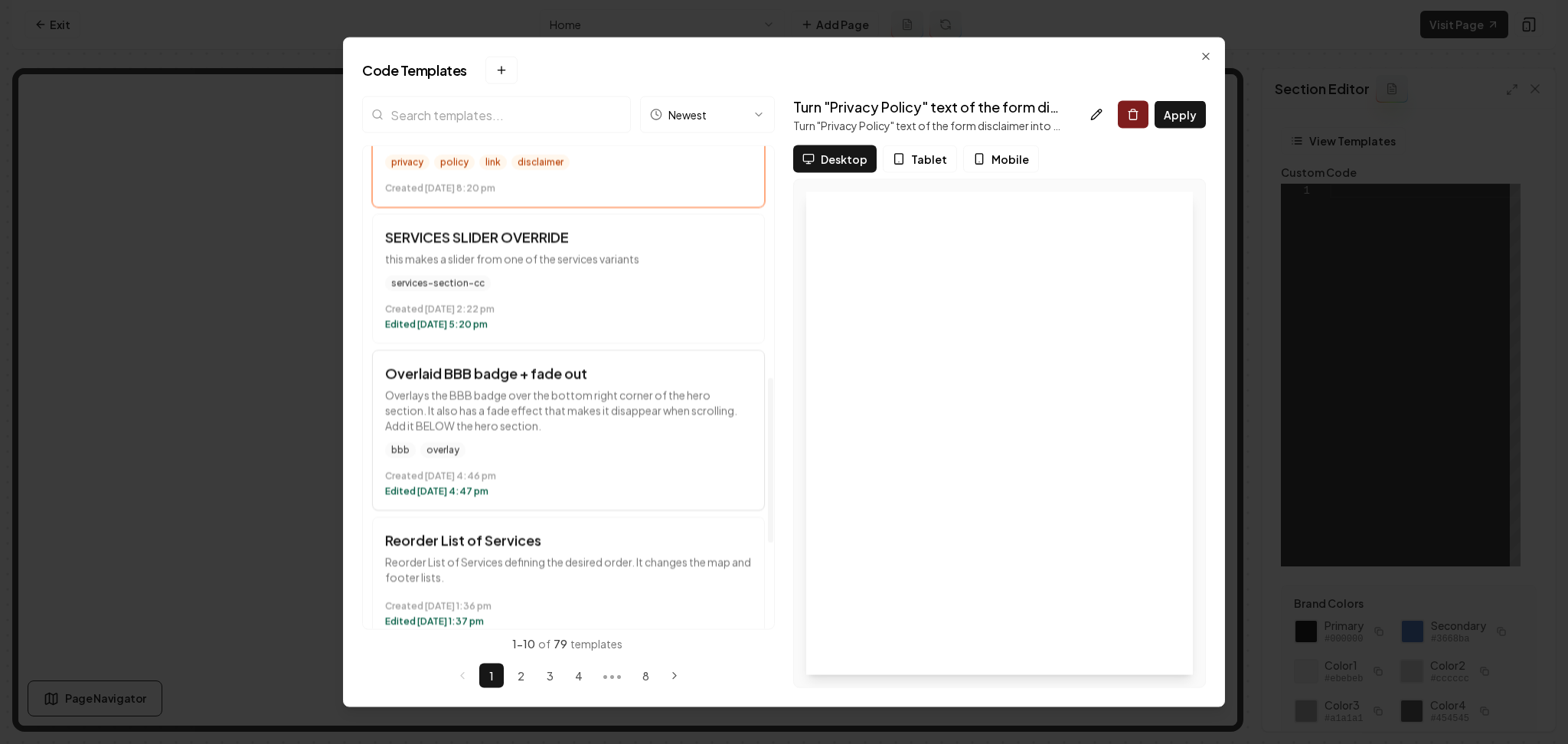
click at [621, 426] on p "Overlays the BBB badge over the bottom right corner of the hero section. It als…" at bounding box center [569, 410] width 367 height 46
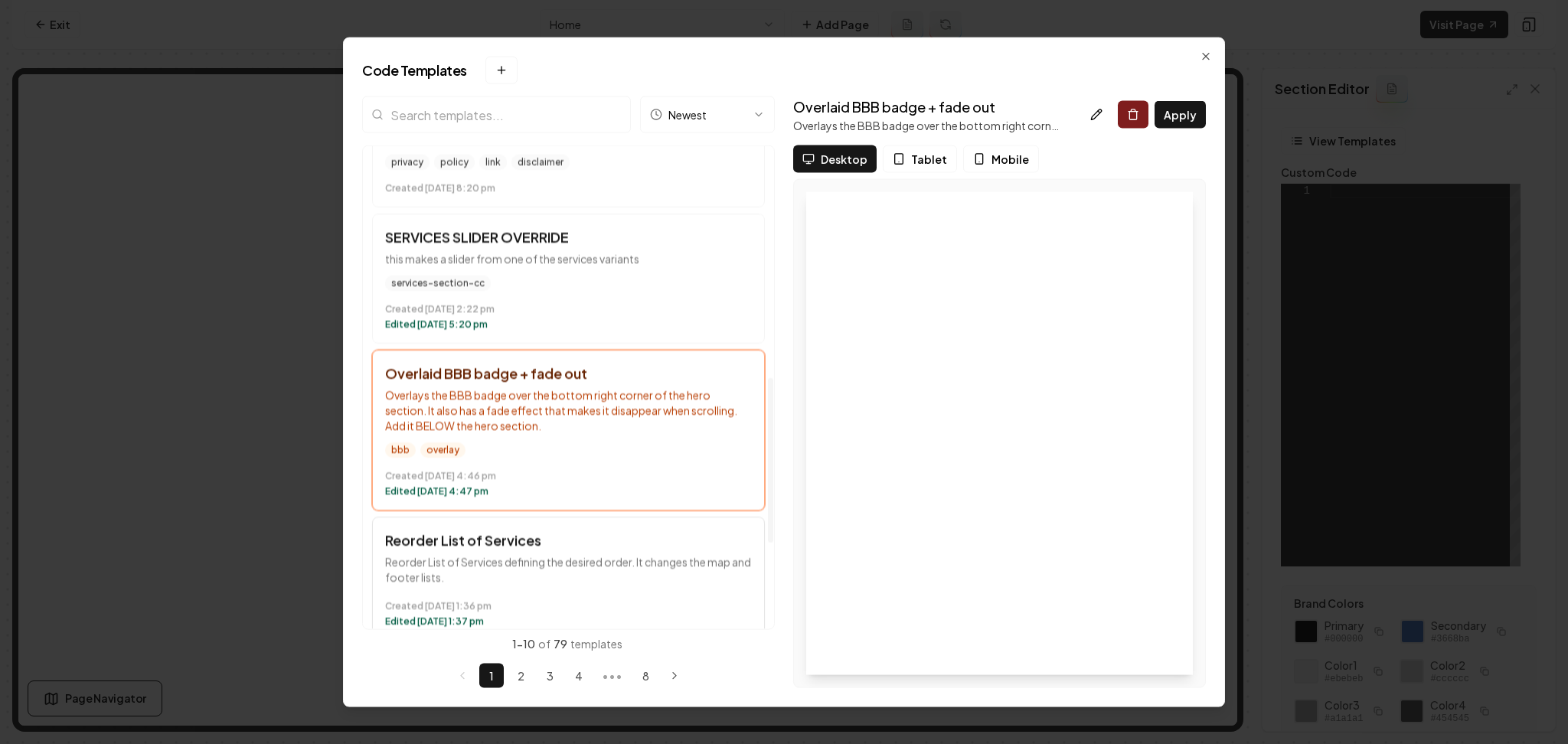
click at [578, 558] on p "Reorder List of Services defining the desired order. It changes the map and foo…" at bounding box center [569, 569] width 367 height 31
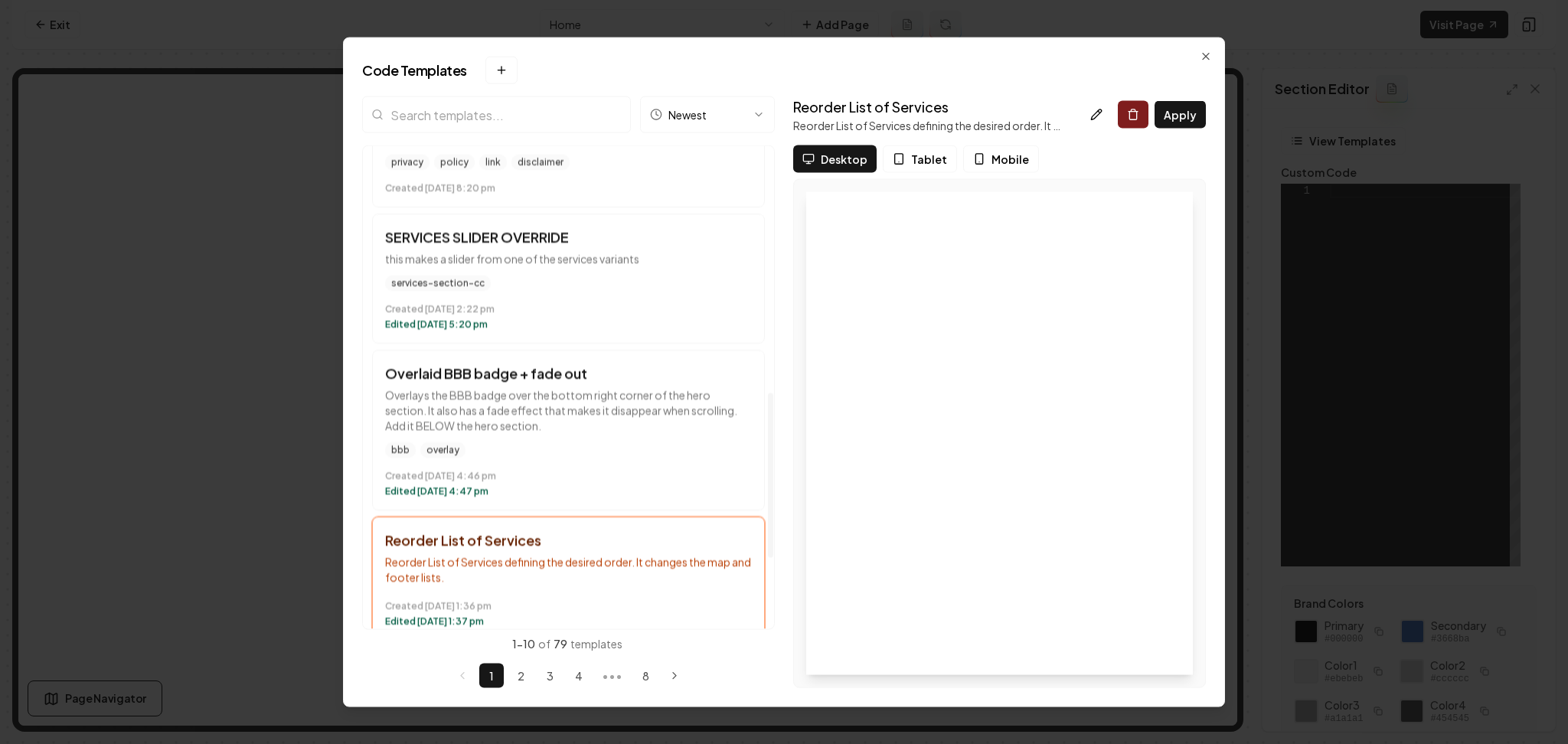
scroll to position [929, 0]
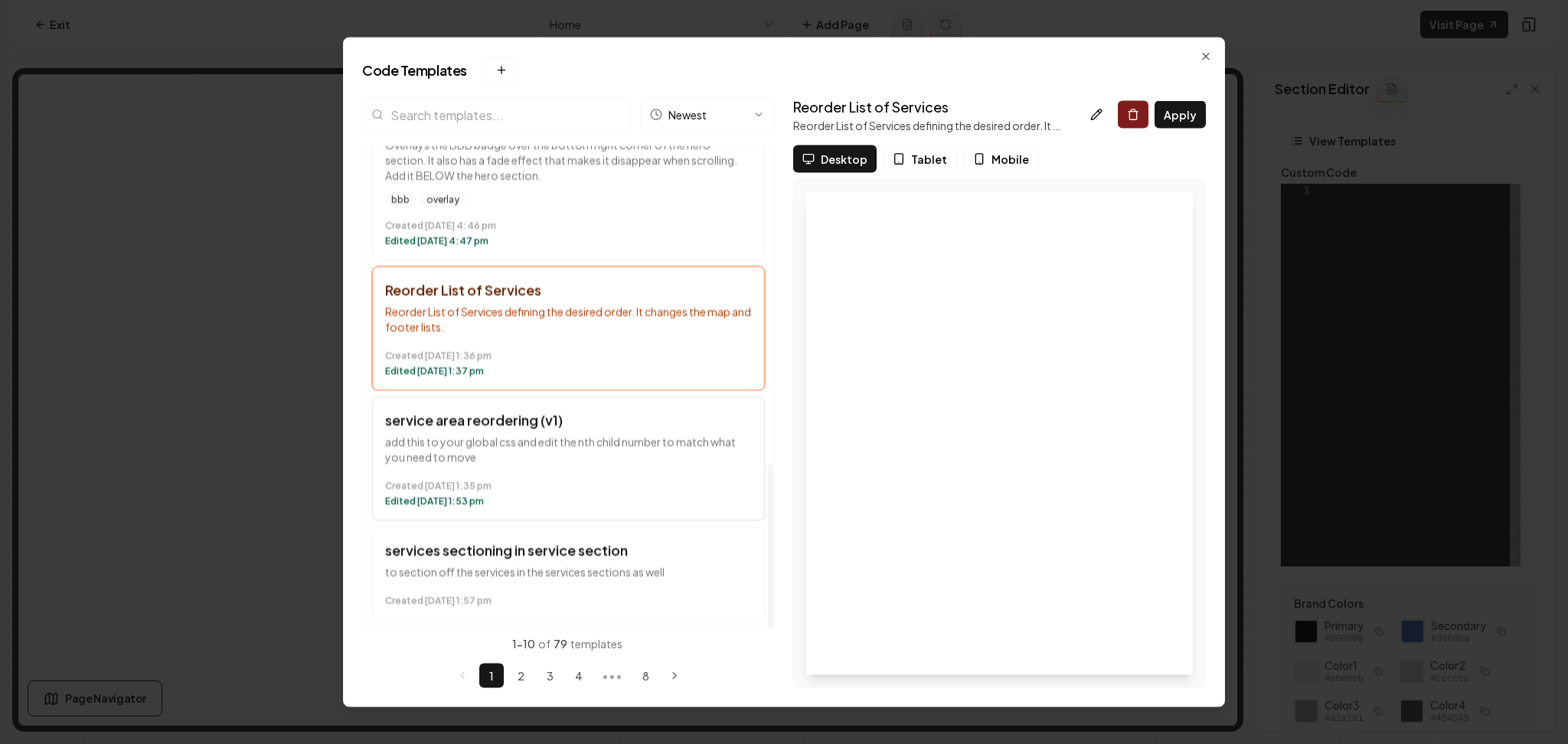
click at [567, 445] on p "add this to your global css and edit the nth child number to match what you nee…" at bounding box center [569, 448] width 367 height 31
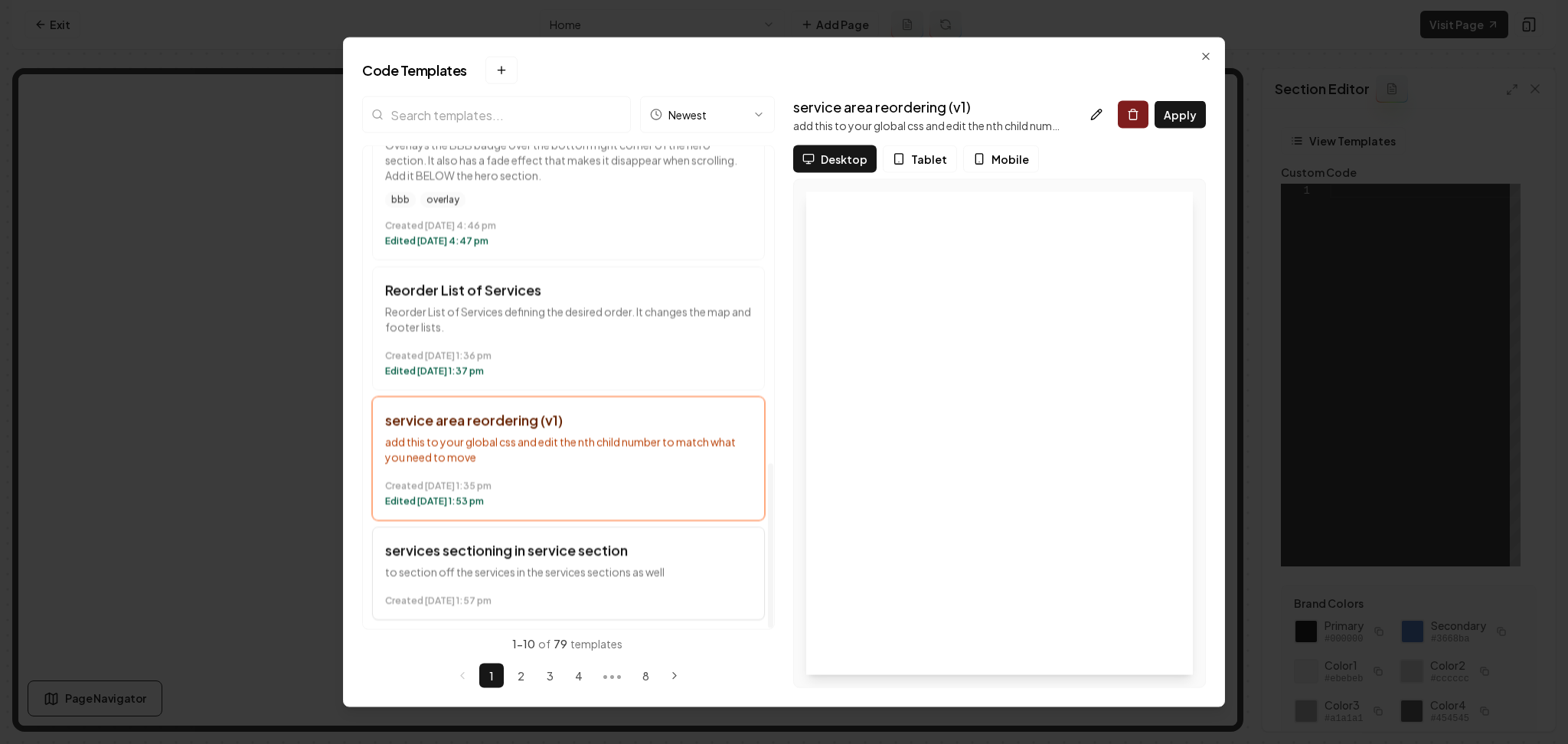
click at [561, 553] on h3 "services sectioning in service section" at bounding box center [569, 551] width 367 height 22
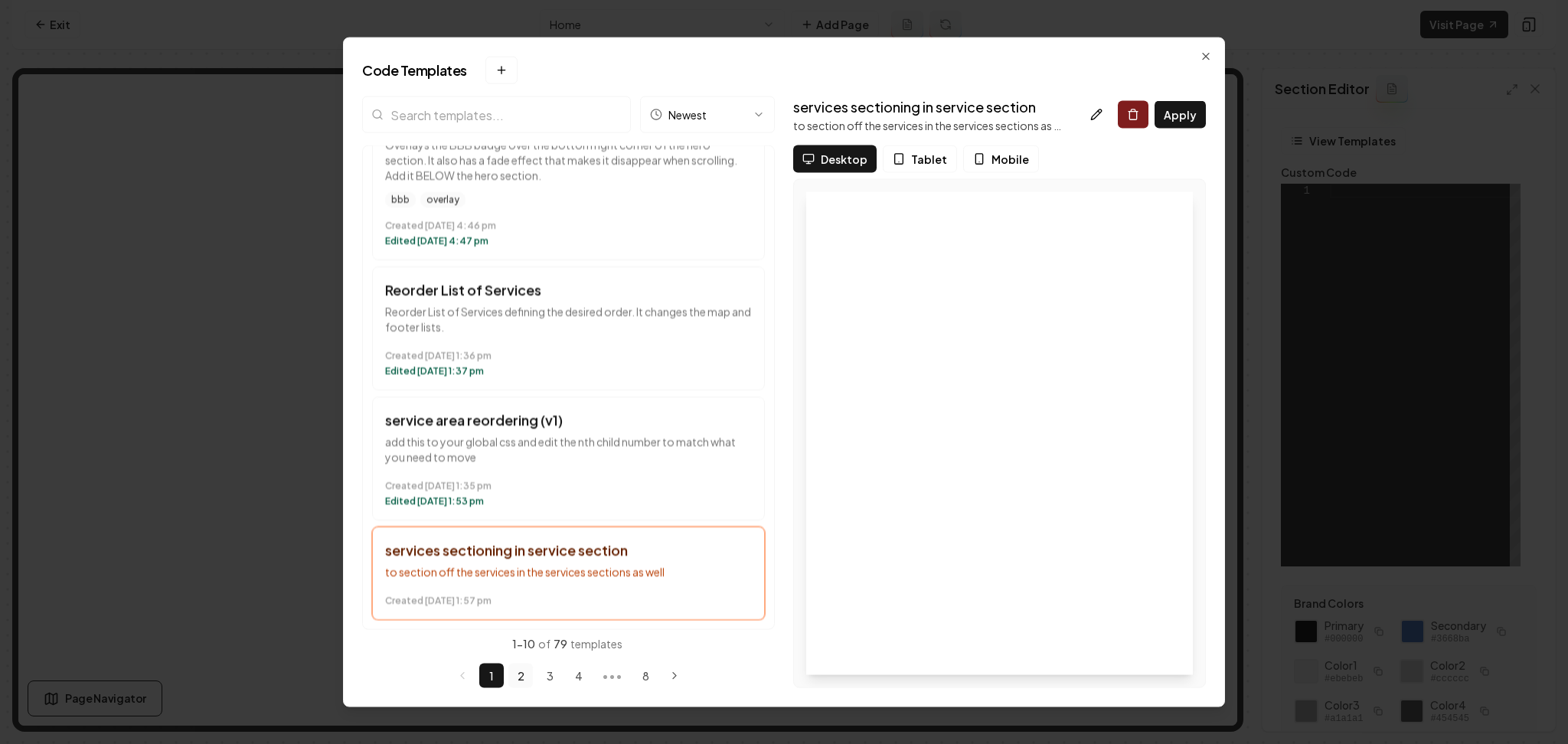
click at [521, 677] on button "2" at bounding box center [520, 675] width 25 height 25
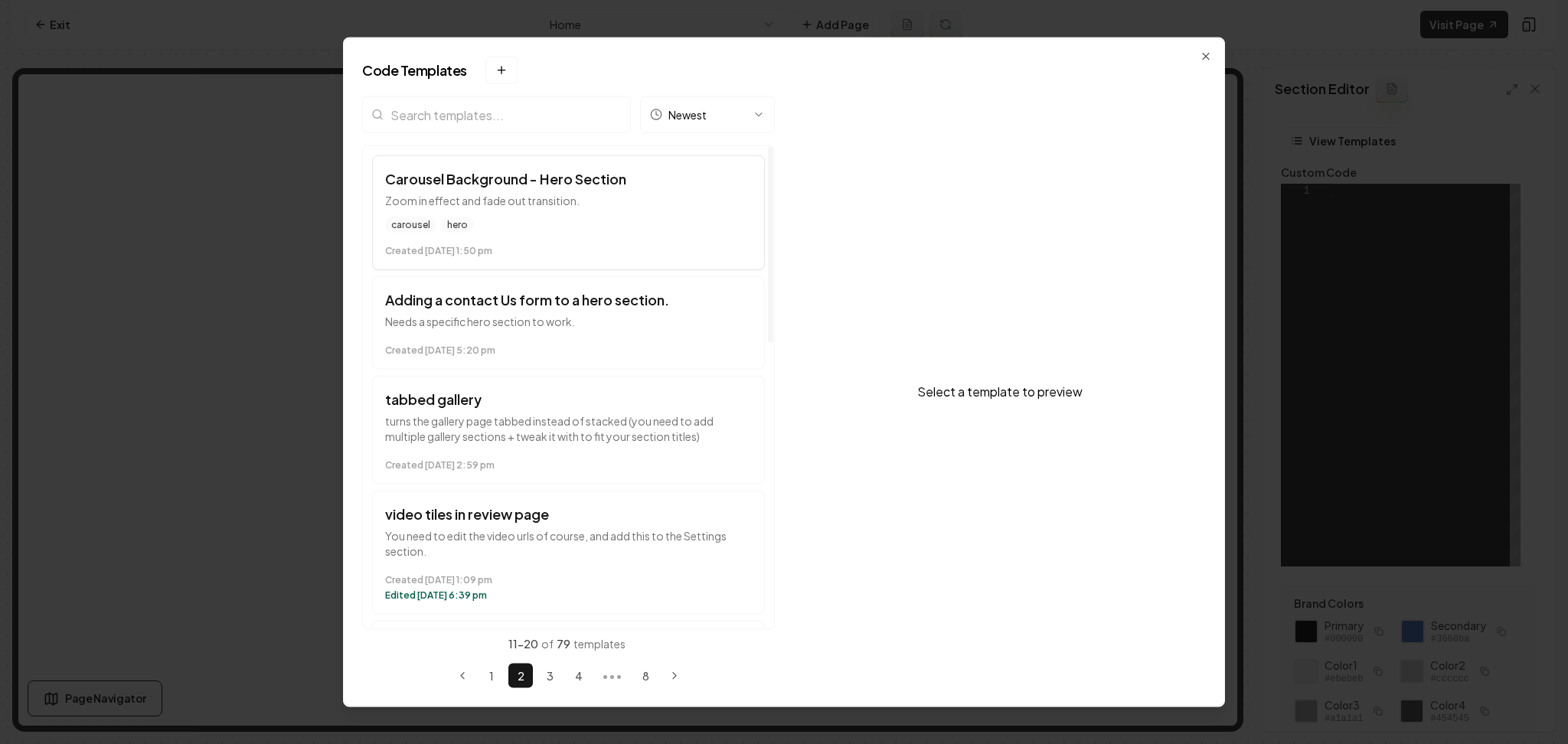
click at [613, 242] on div "Created [DATE] 1:50 pm" at bounding box center [569, 248] width 367 height 19
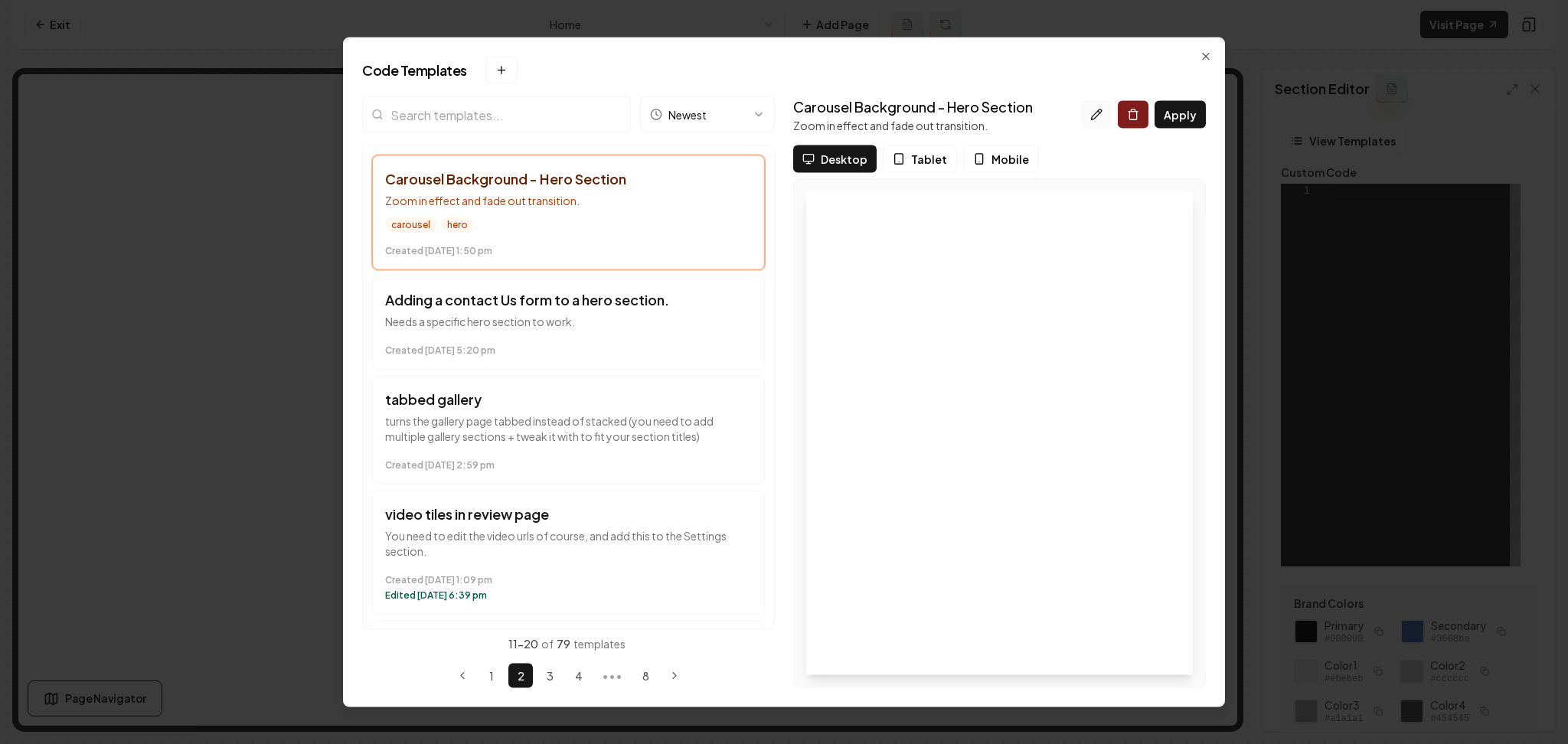
click at [1087, 115] on button at bounding box center [1096, 115] width 31 height 28
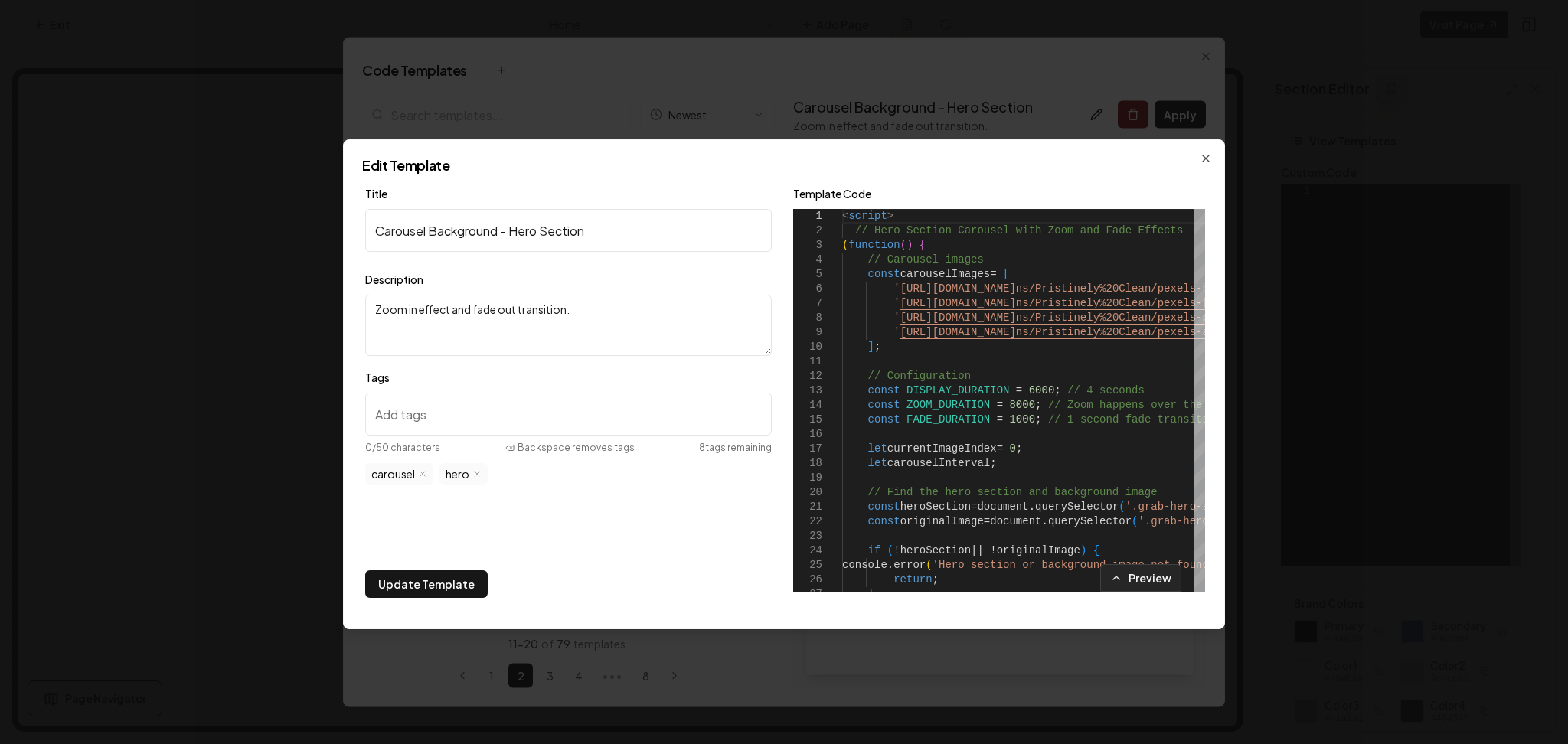
paste input "intro-section-cc"
click at [525, 419] on input "intro-section-cc" at bounding box center [569, 414] width 407 height 43
type input "intro-section-cc"
click at [450, 591] on button "Update Template" at bounding box center [426, 584] width 122 height 28
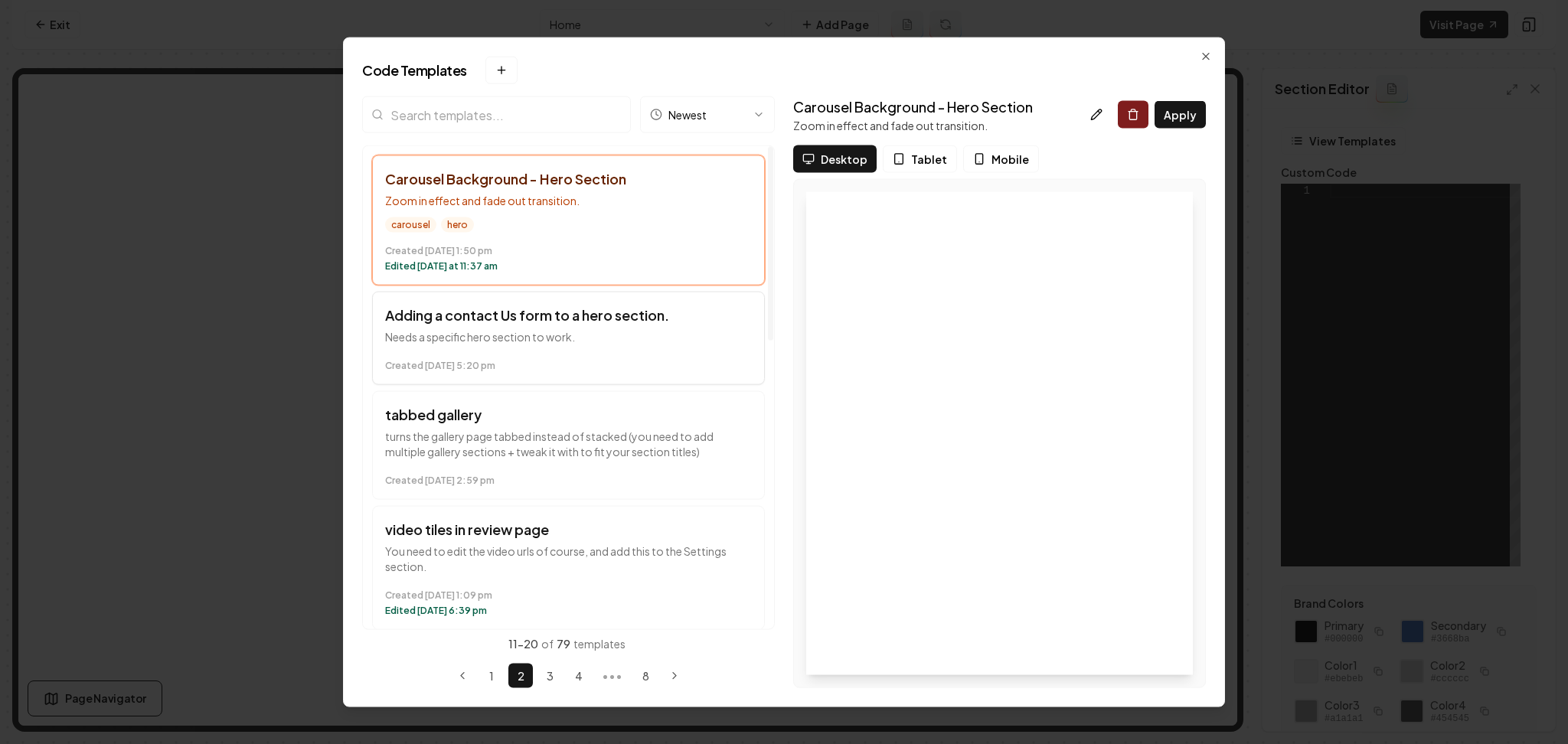
click at [653, 346] on button "Adding a contact Us form to a hero section. Needs a specific hero section to wo…" at bounding box center [569, 338] width 393 height 93
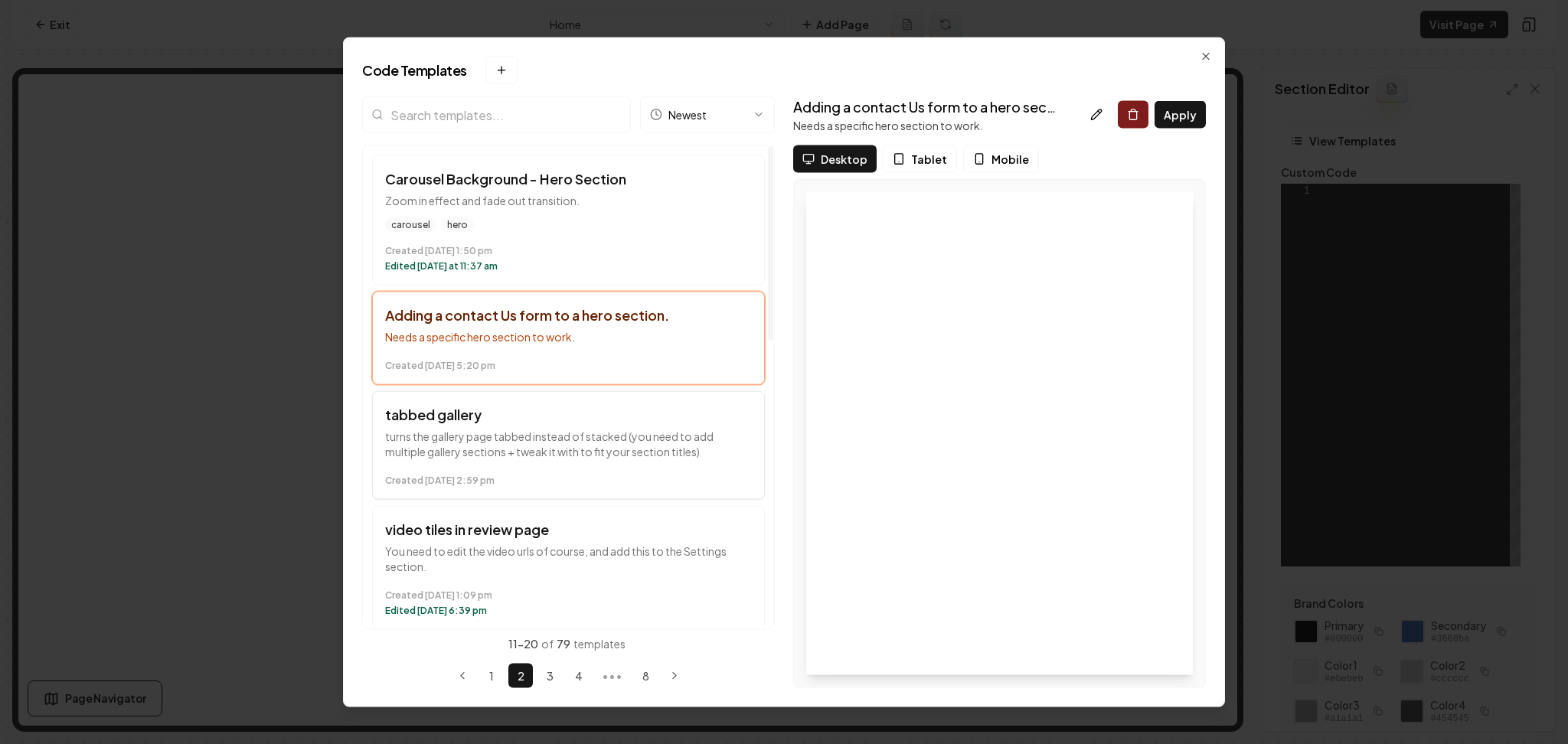
click at [630, 459] on button "tabbed gallery turns the gallery page tabbed instead of stacked (you need to ad…" at bounding box center [569, 445] width 393 height 109
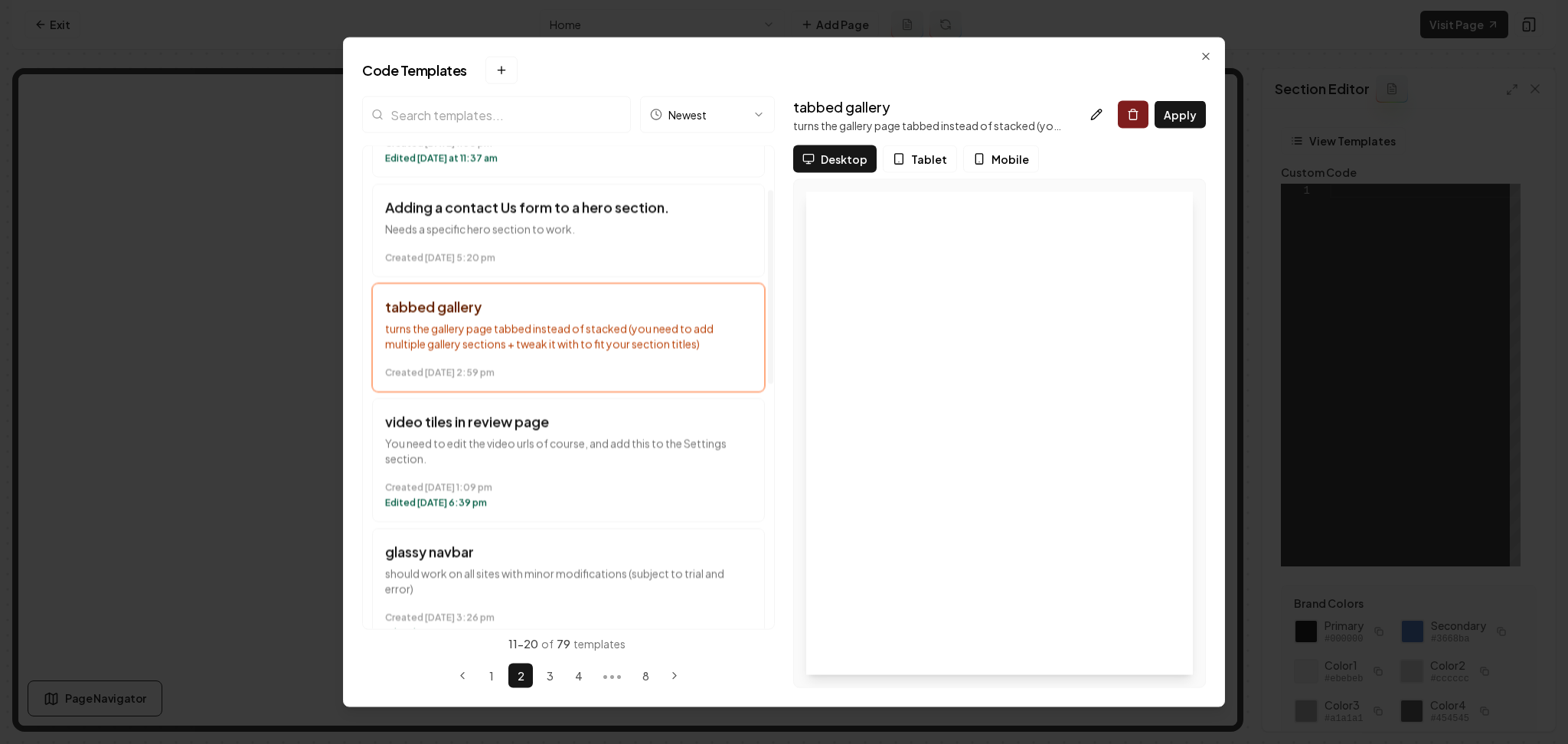
scroll to position [109, 0]
click at [642, 256] on time "Created [DATE] 5:20 pm" at bounding box center [569, 257] width 367 height 12
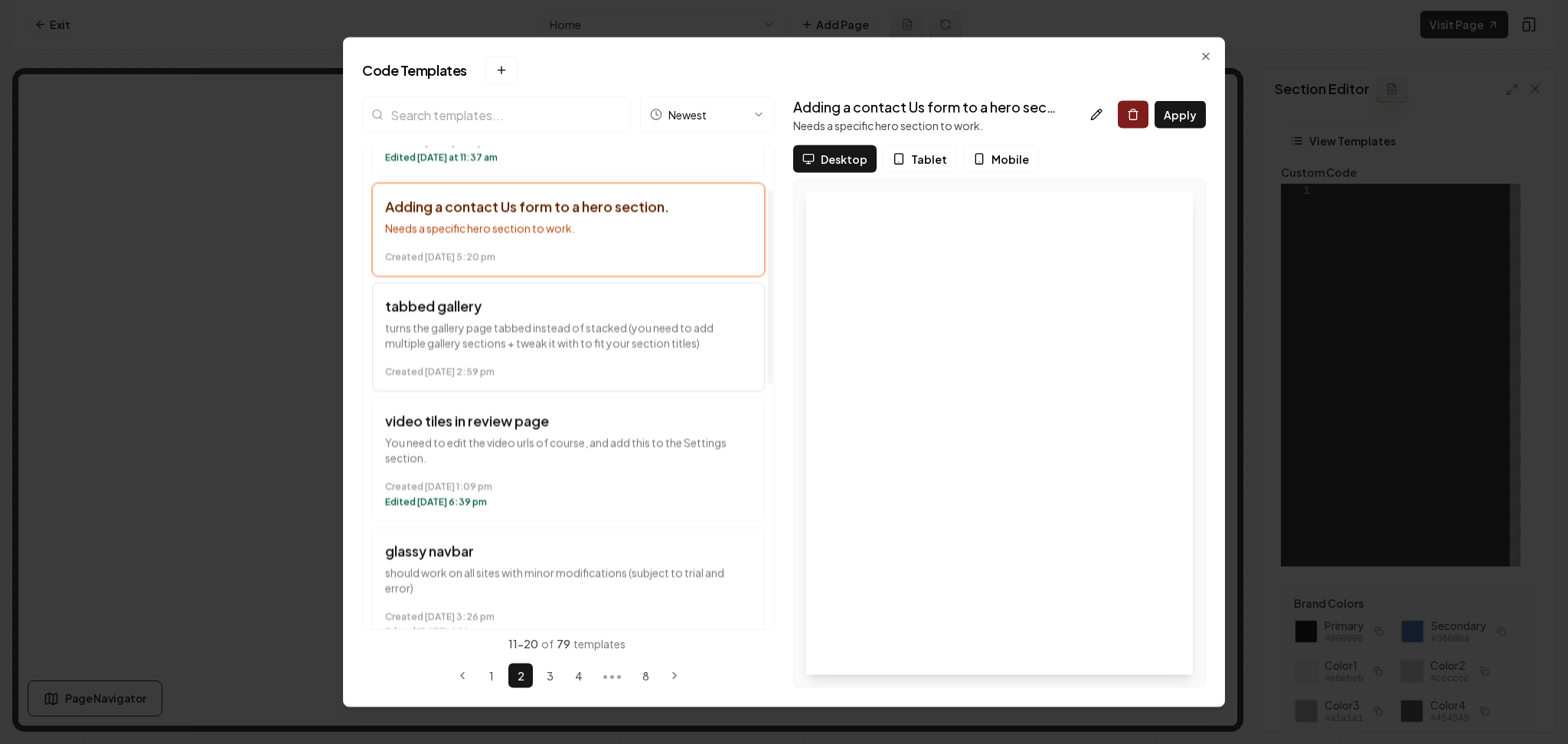
click at [658, 338] on p "turns the gallery page tabbed instead of stacked (you need to add multiple gall…" at bounding box center [569, 334] width 367 height 31
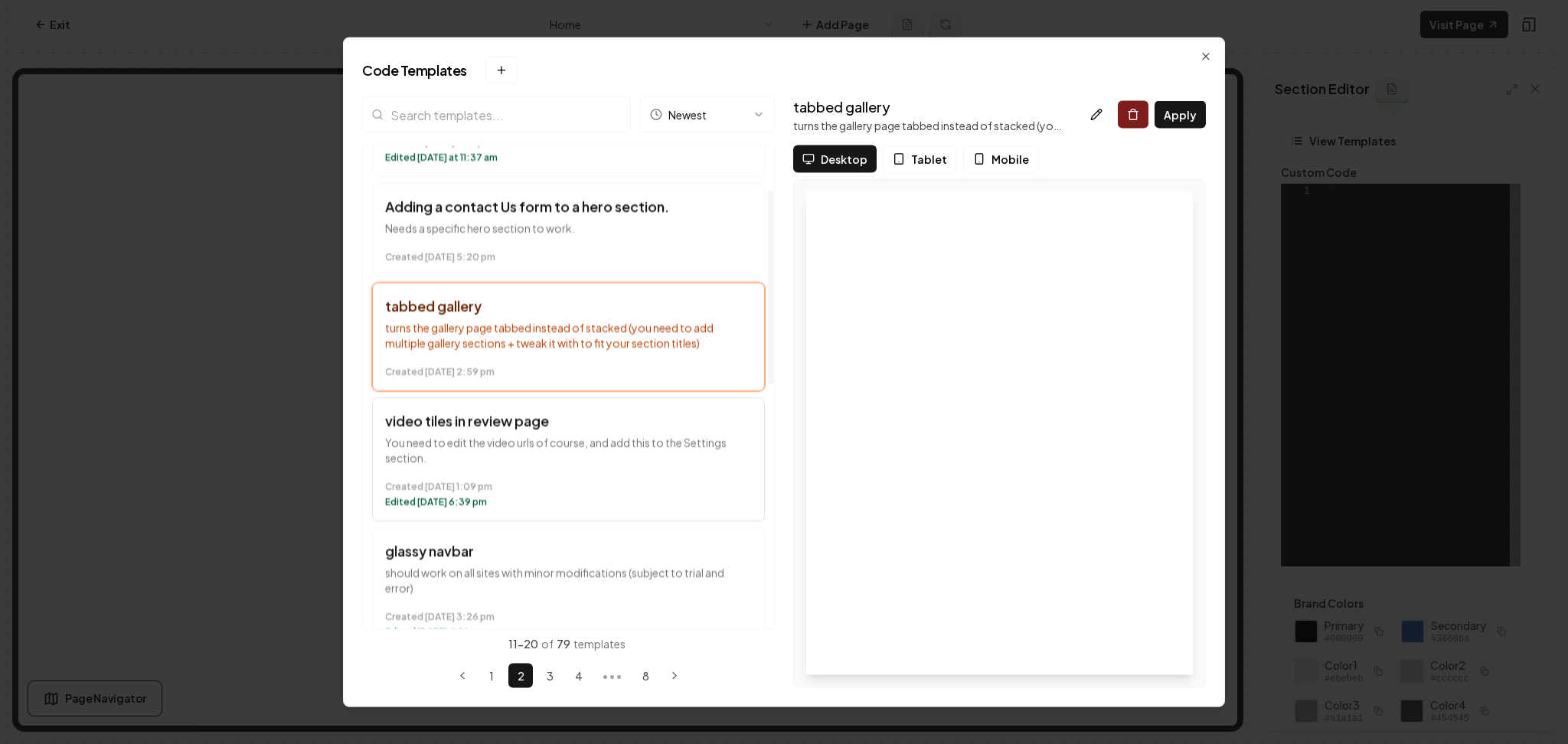
click at [657, 483] on time "Created [DATE] 1:09 pm" at bounding box center [569, 486] width 367 height 12
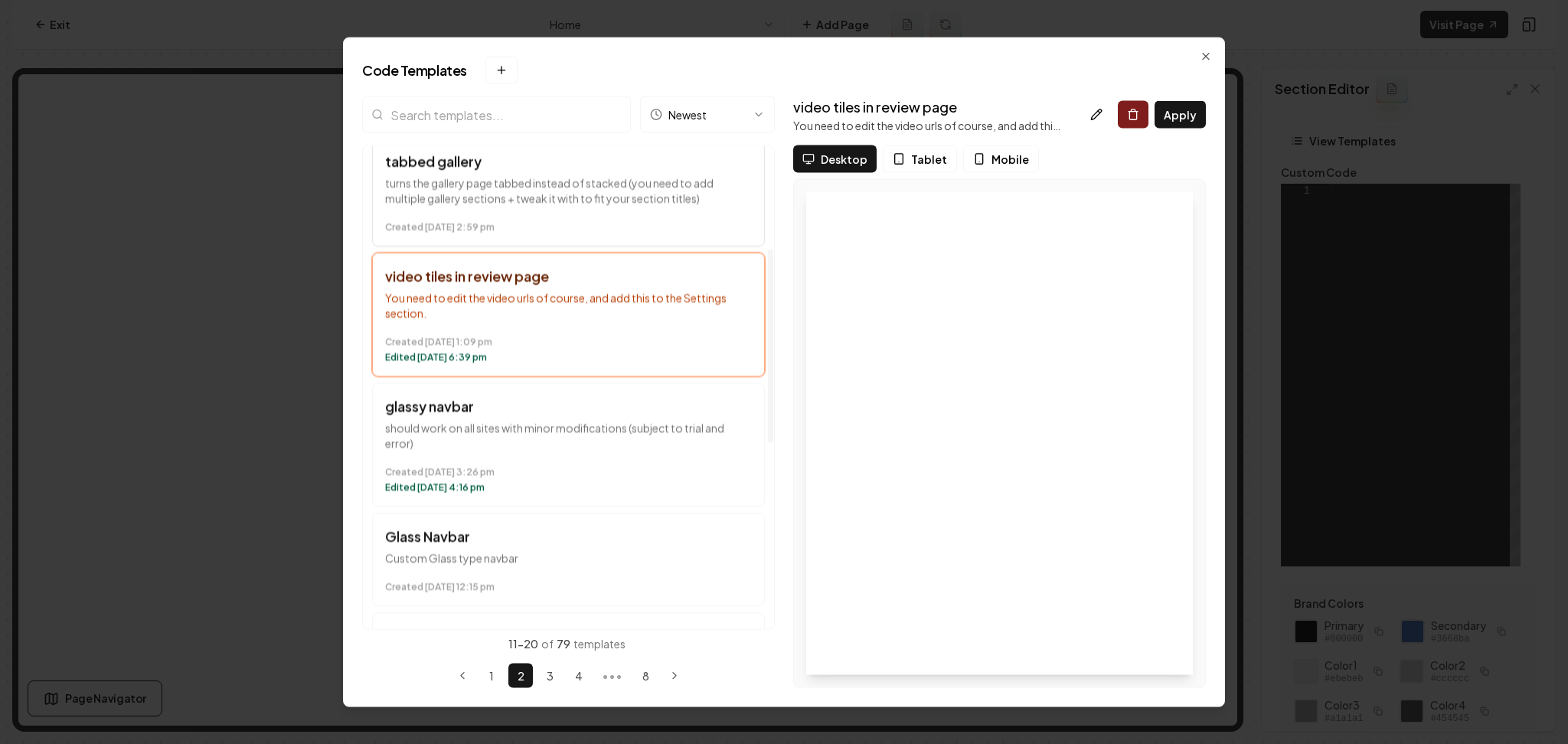
scroll to position [256, 0]
click at [665, 460] on div "Created [DATE] 3:26 pm Edited [DATE] 4:16 pm" at bounding box center [569, 474] width 367 height 34
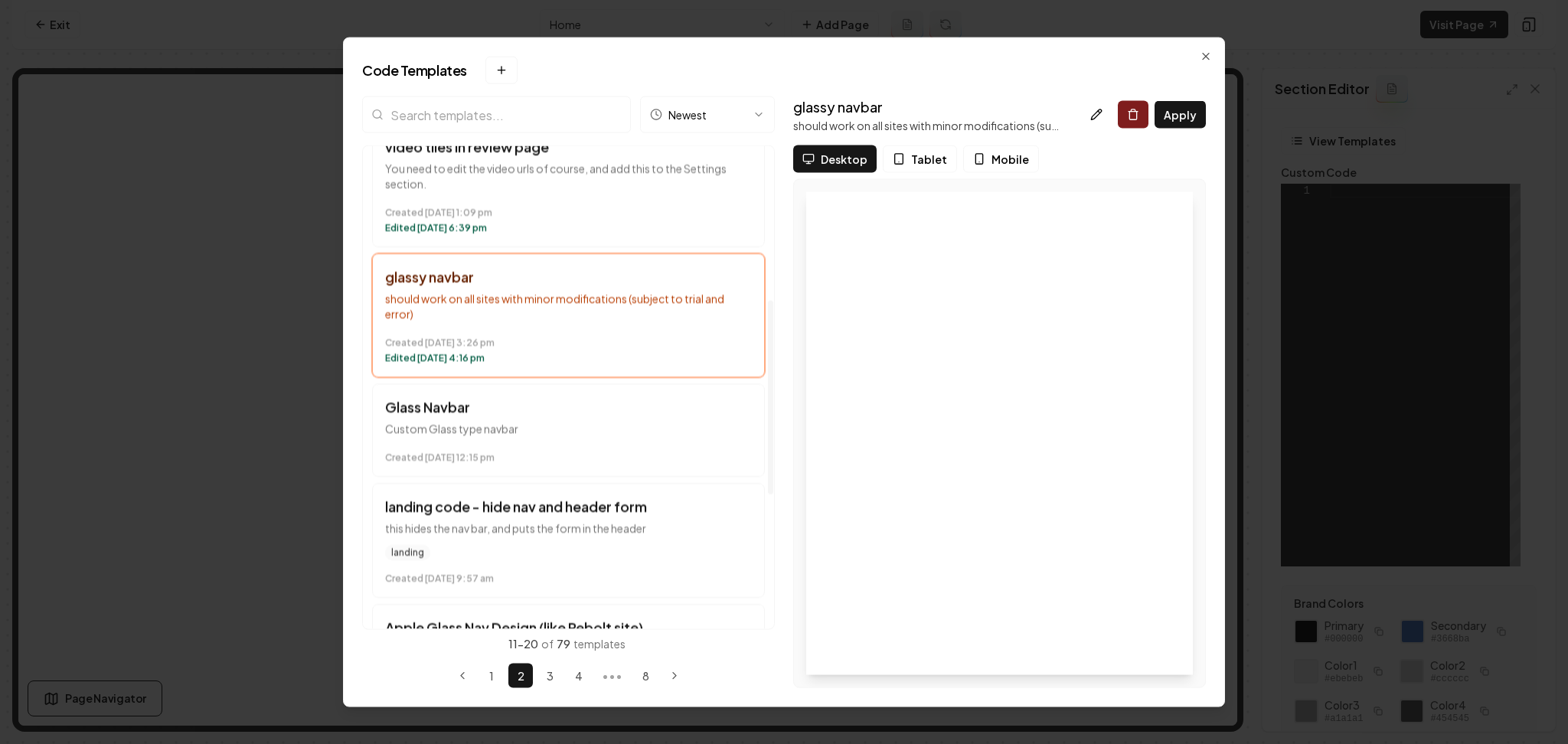
scroll to position [383, 0]
click at [645, 429] on p "Custom Glass type navbar" at bounding box center [569, 428] width 367 height 15
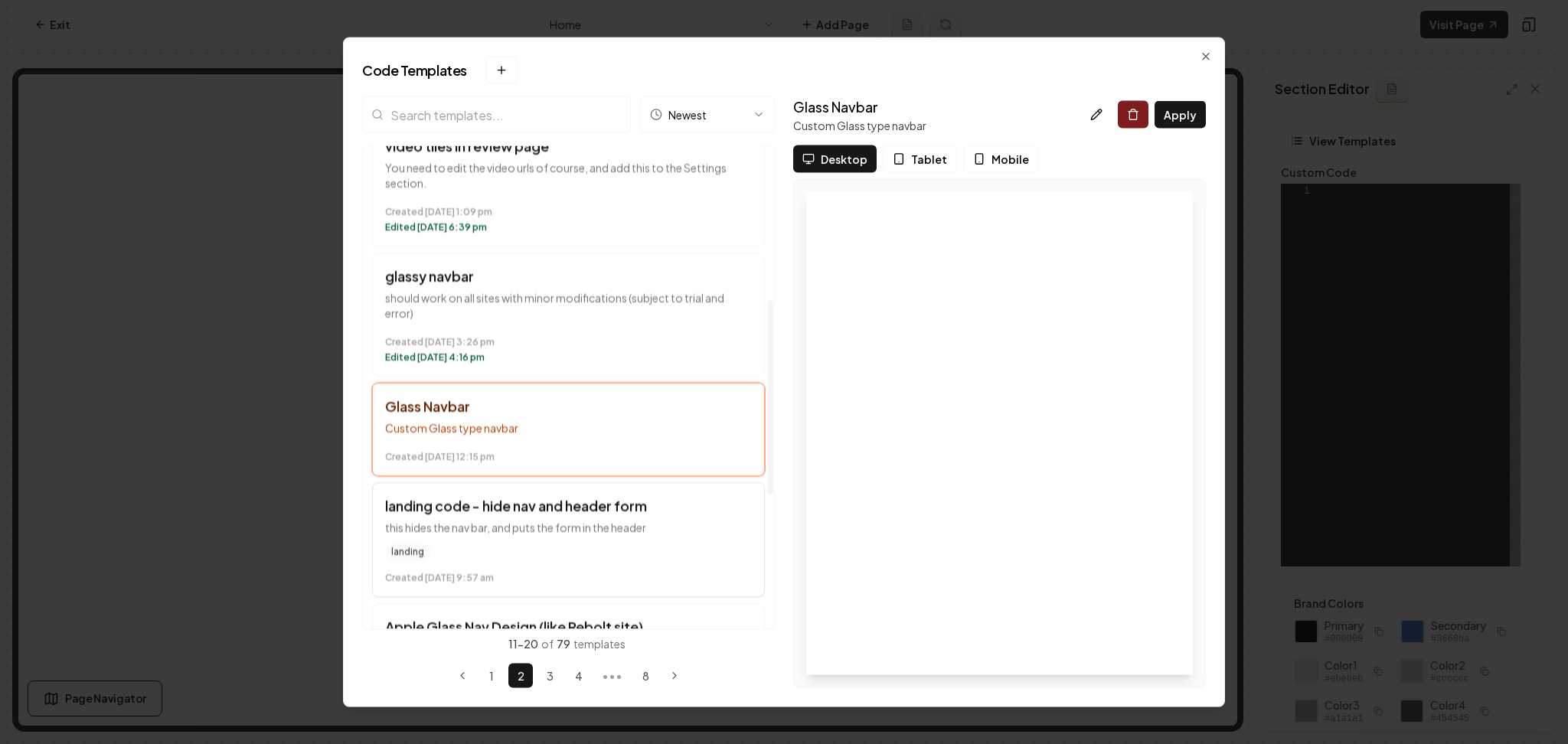
click at [641, 529] on p "this hides the nav bar, and puts the form in the header" at bounding box center [569, 527] width 367 height 15
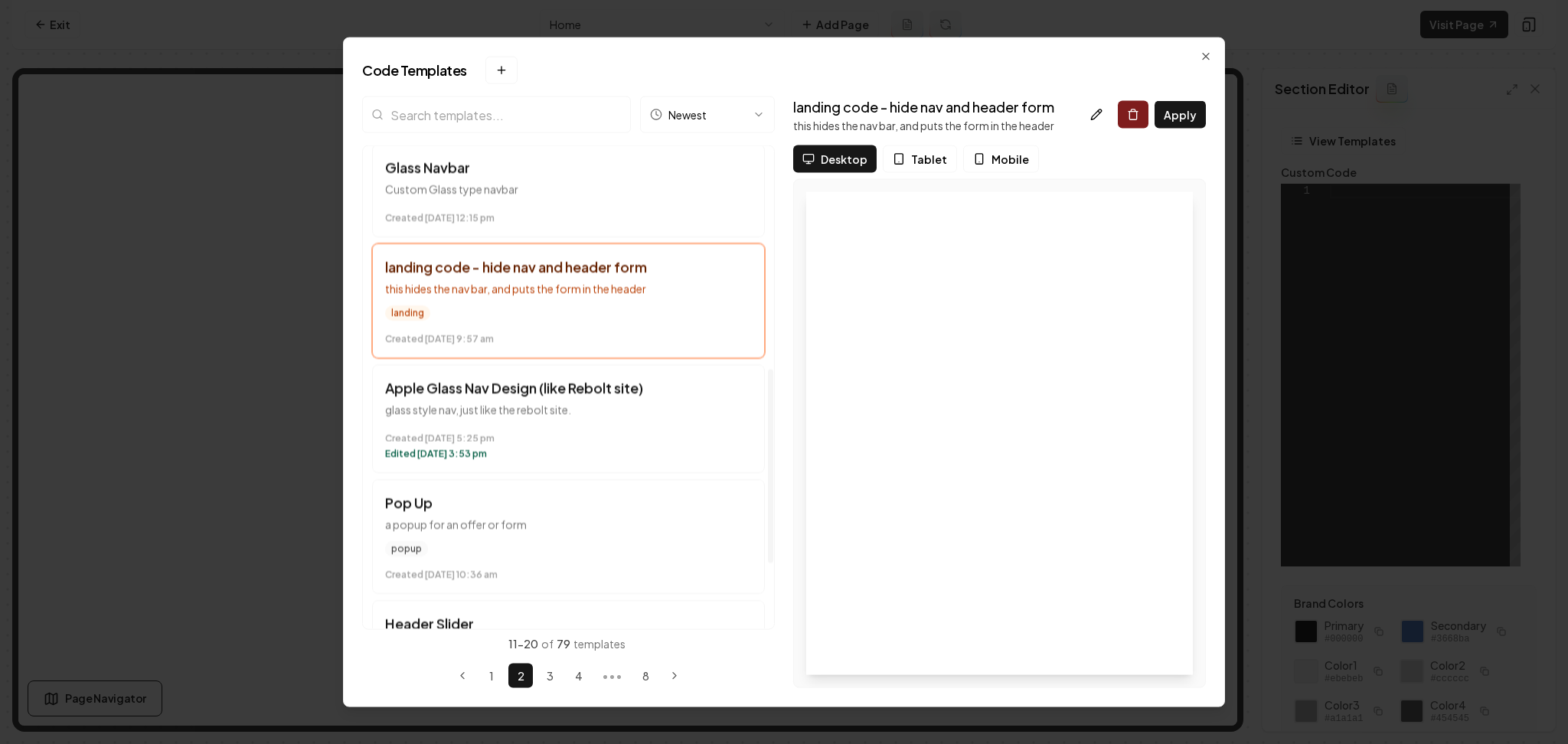
scroll to position [627, 0]
click at [643, 417] on button "Apple Glass Nav Design (like Rebolt site) glass style nav, just like the rebolt…" at bounding box center [569, 415] width 393 height 109
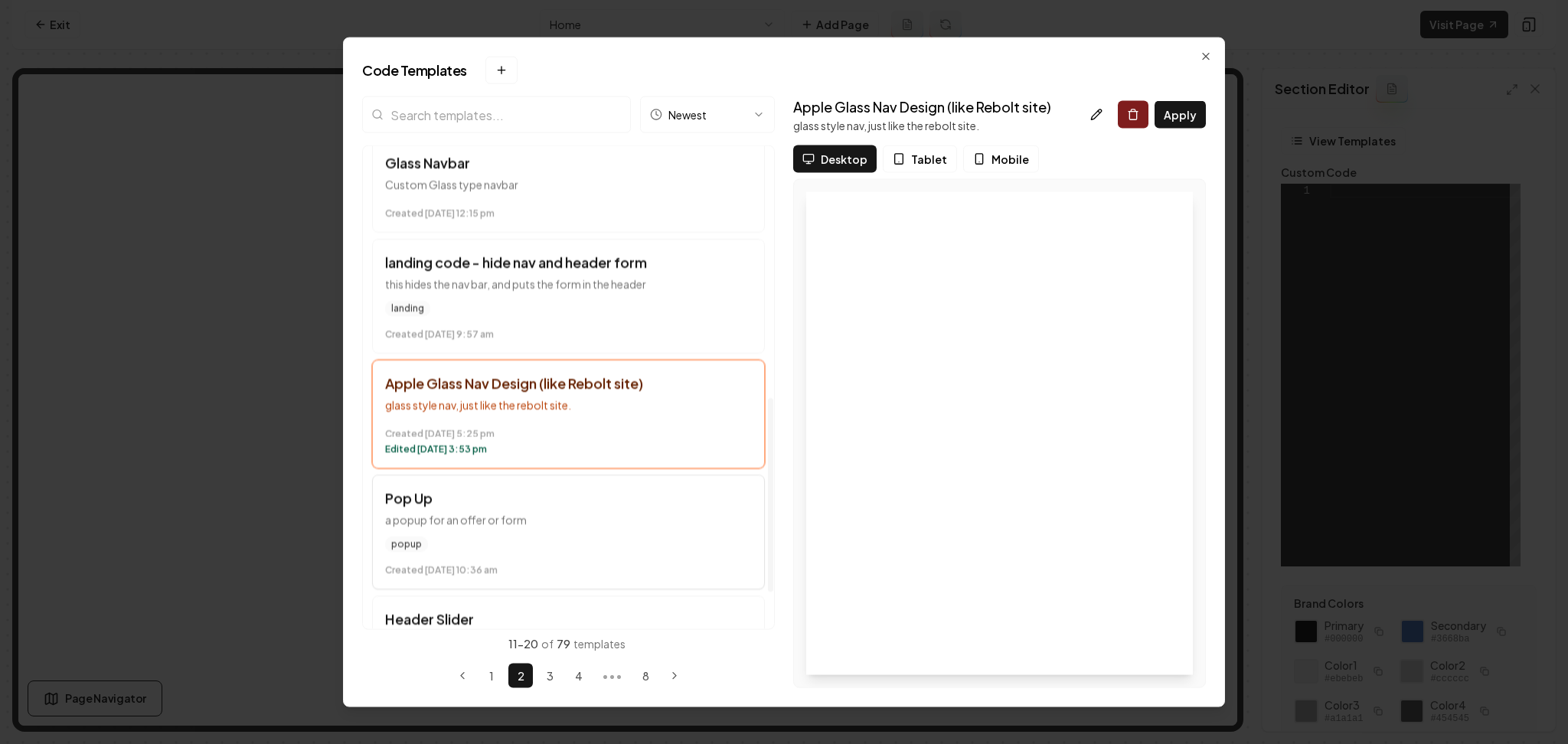
click at [662, 504] on h3 "Pop Up" at bounding box center [569, 498] width 367 height 22
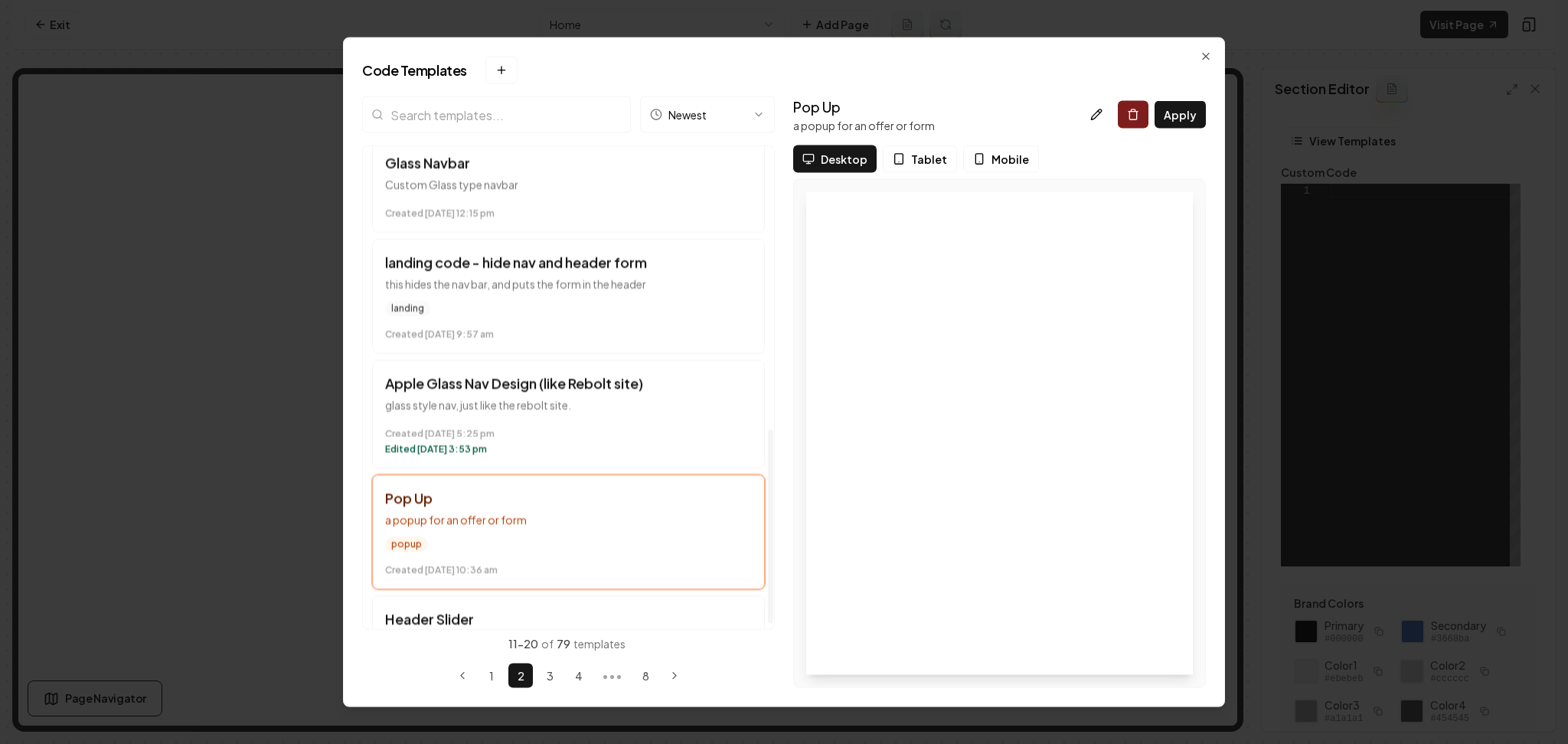
scroll to position [717, 0]
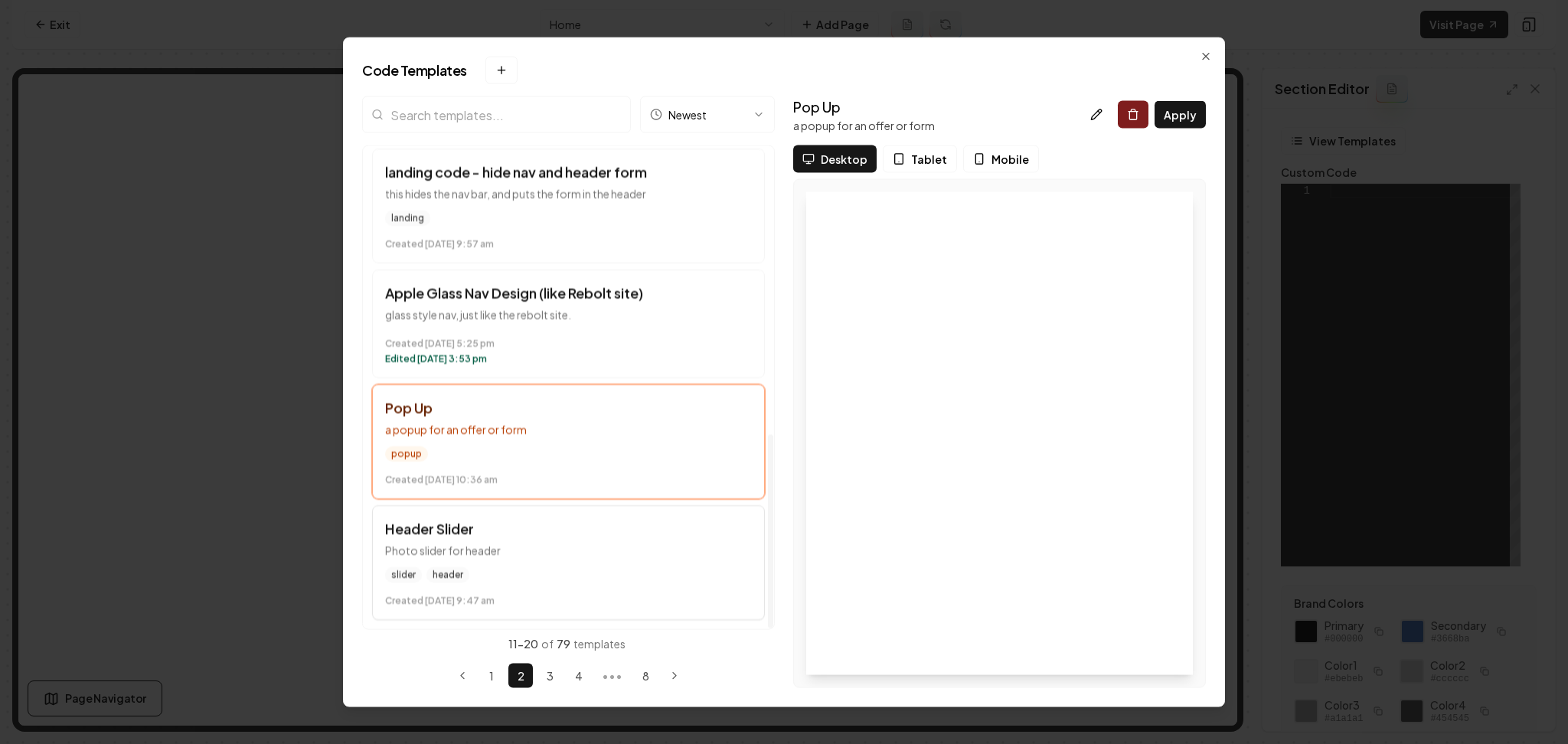
click at [577, 574] on div "slider header" at bounding box center [569, 574] width 367 height 15
click at [565, 322] on button "Apple Glass Nav Design (like Rebolt site) glass style nav, just like the rebolt…" at bounding box center [569, 324] width 393 height 109
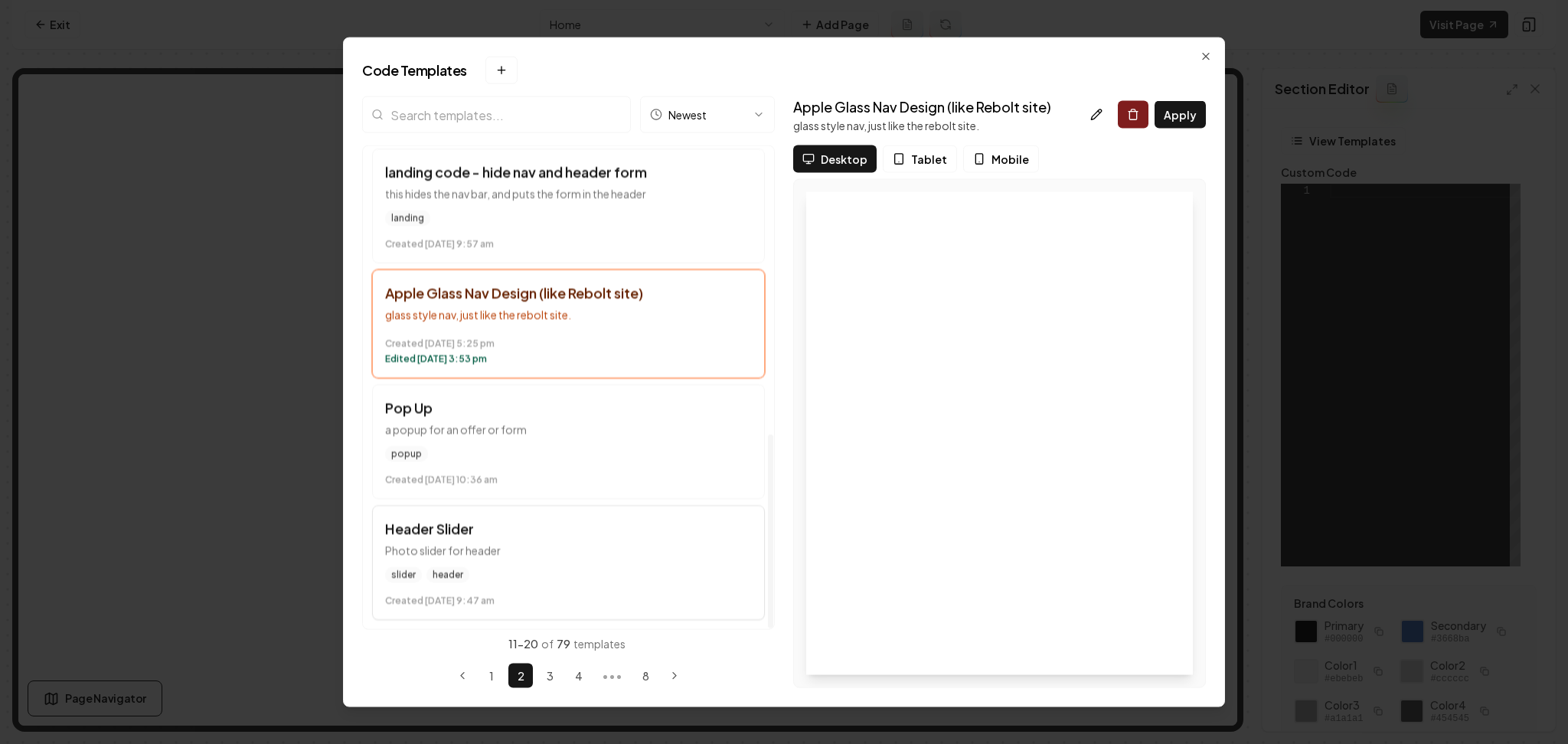
click at [538, 589] on div "Created [DATE] 9:47 am" at bounding box center [569, 597] width 367 height 19
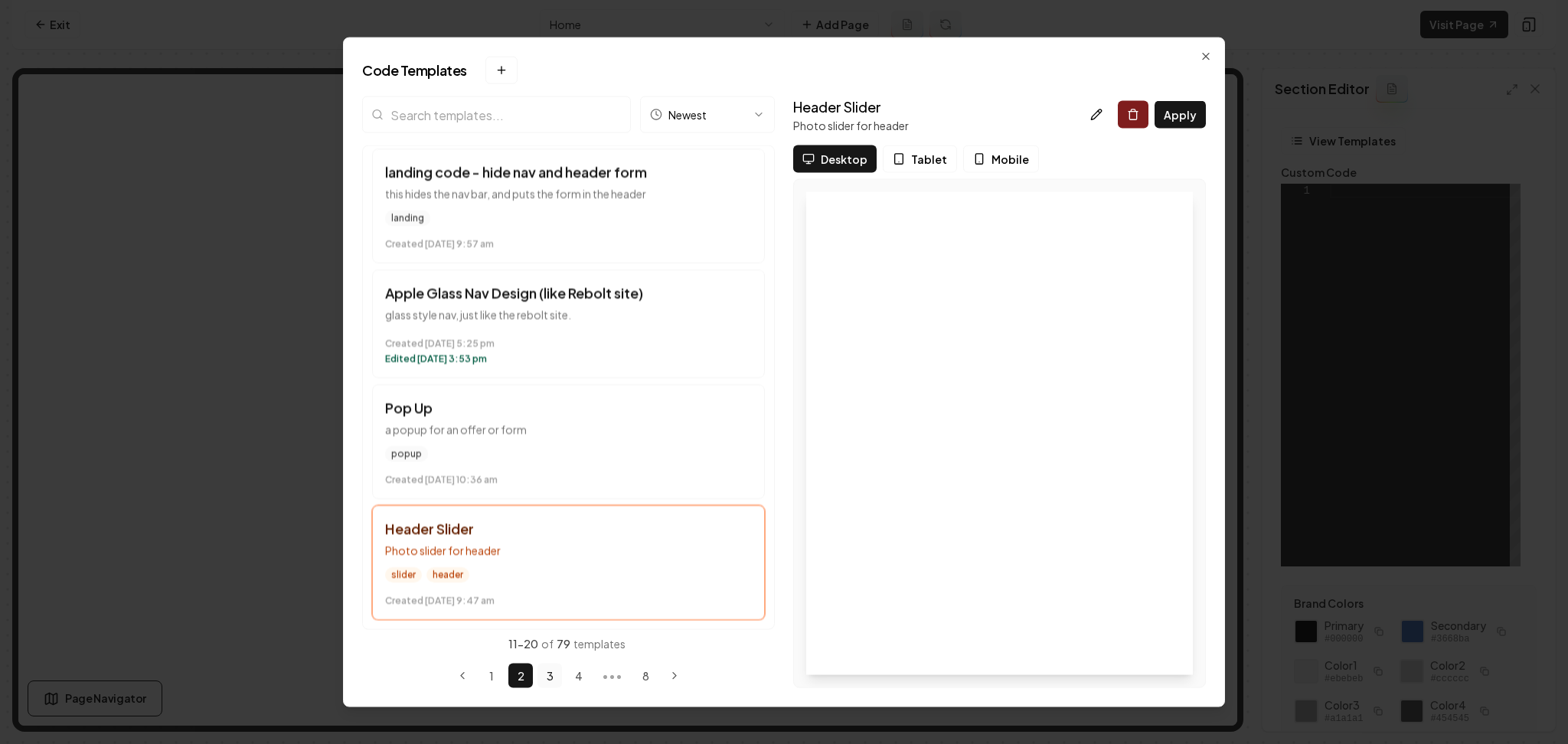
click at [551, 683] on button "3" at bounding box center [550, 675] width 25 height 25
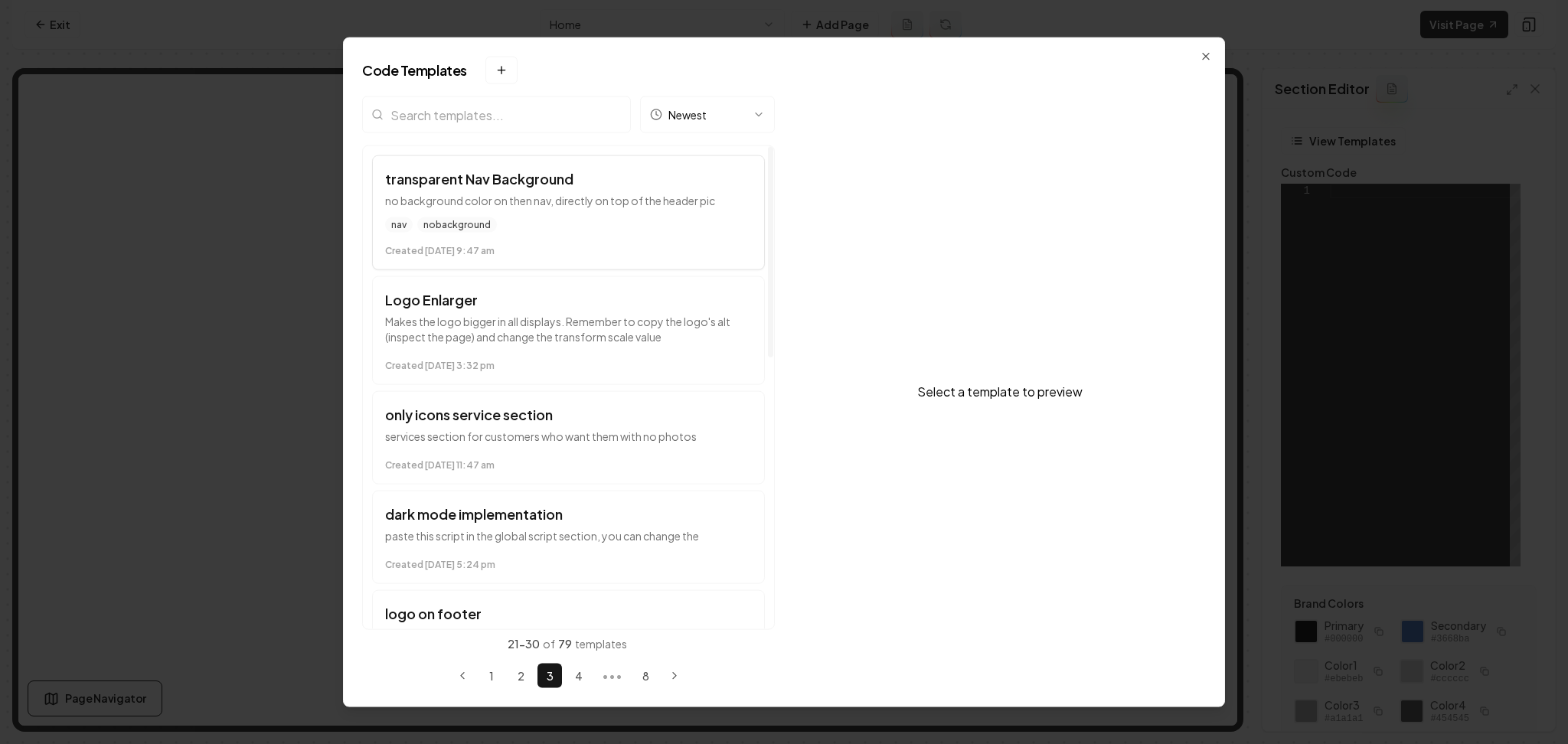
click at [608, 230] on div "nav nobackground" at bounding box center [569, 224] width 367 height 15
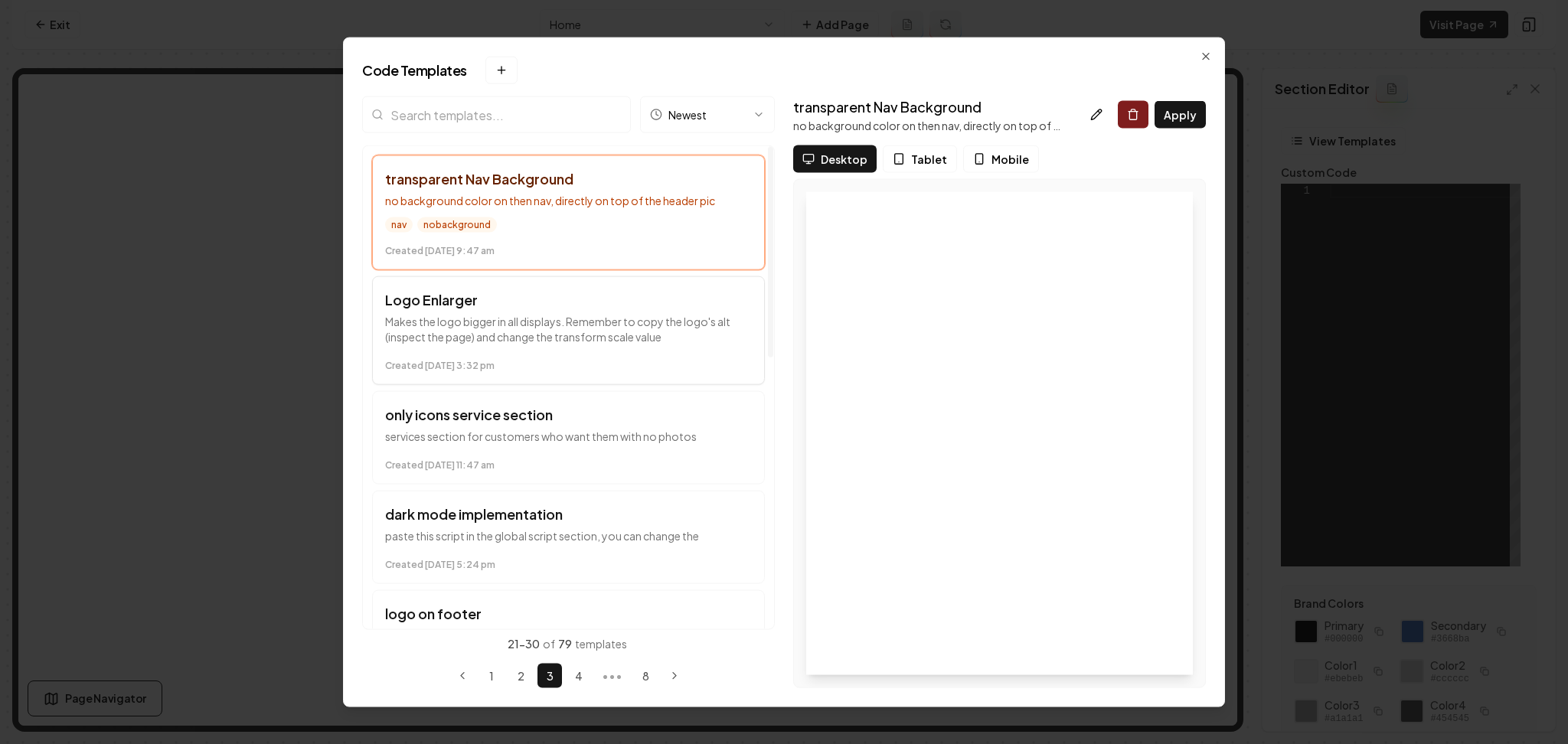
click at [608, 307] on h3 "Logo Enlarger" at bounding box center [569, 301] width 367 height 22
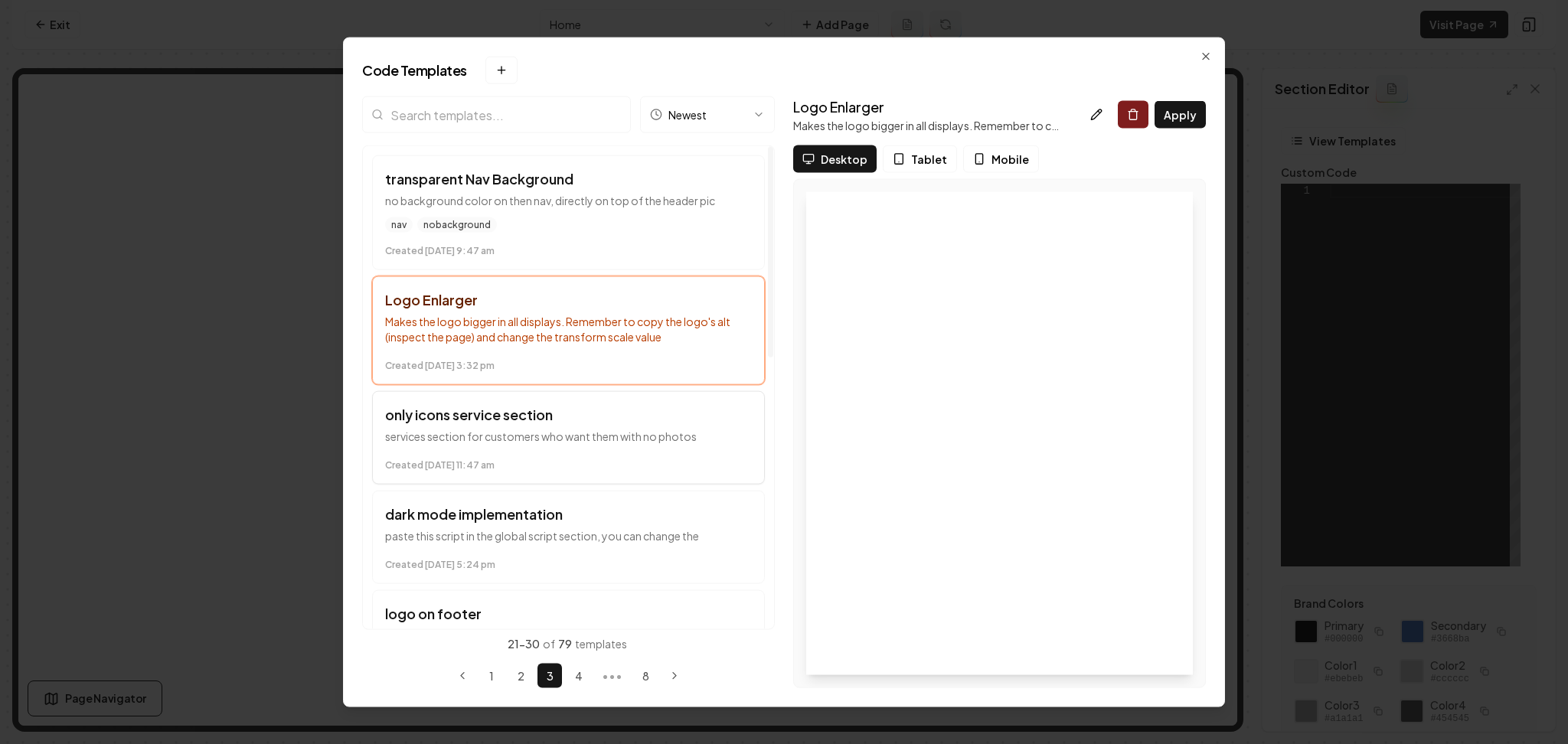
click at [630, 421] on h3 "only icons service section" at bounding box center [569, 415] width 367 height 22
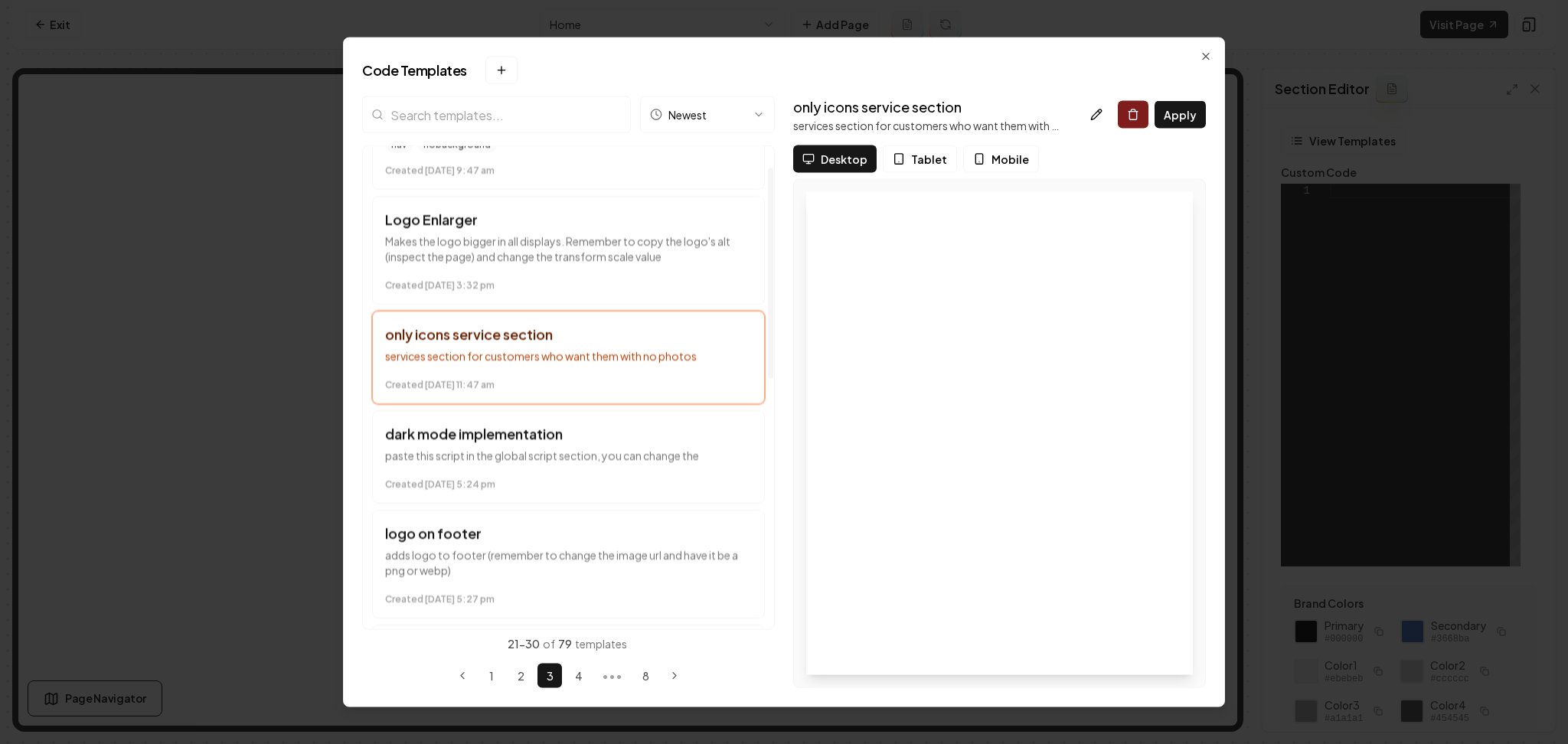
scroll to position [81, 0]
click at [630, 421] on button "dark mode implementation paste this script in the global script section, you ca…" at bounding box center [569, 456] width 393 height 93
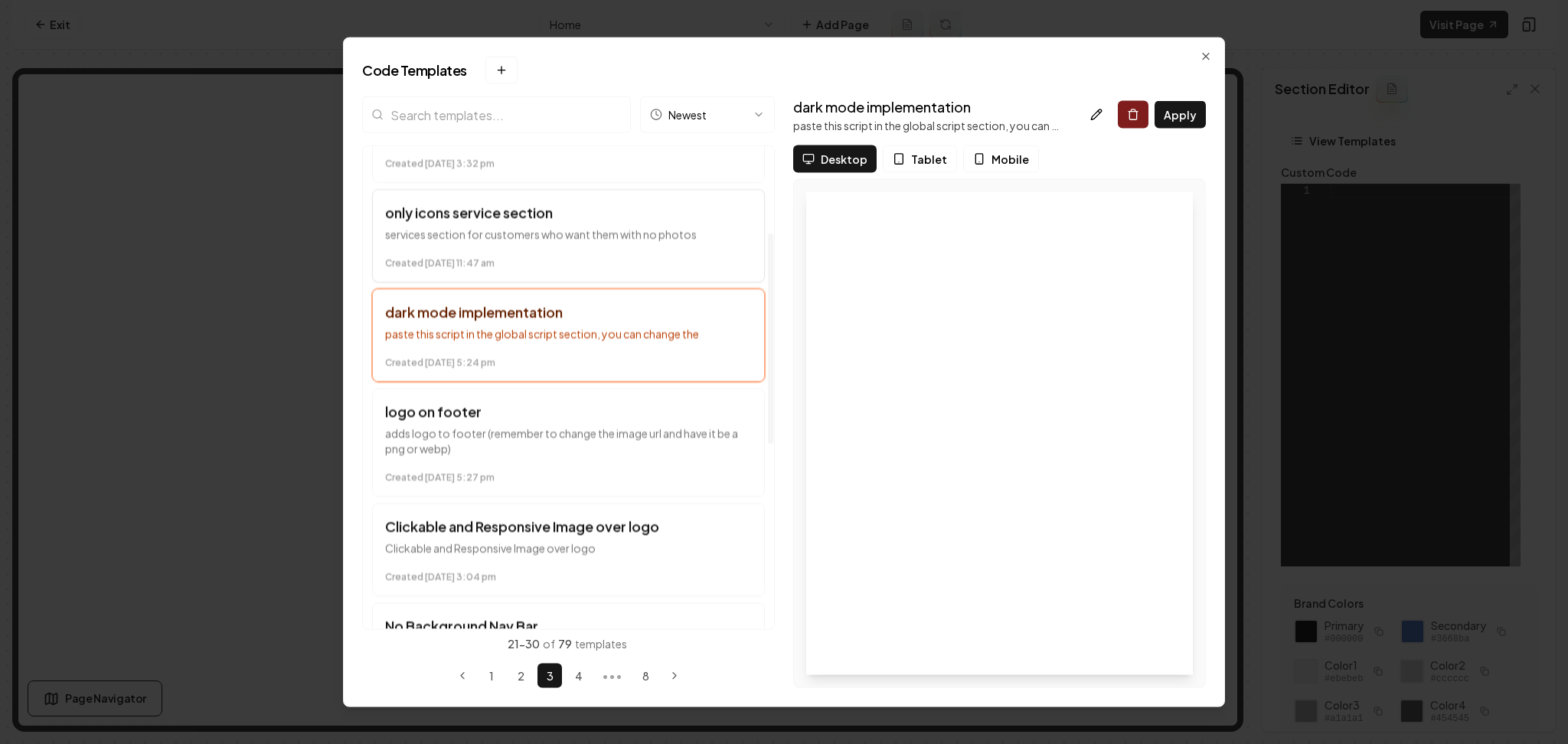
scroll to position [202, 0]
click at [590, 443] on p "adds logo to footer (remember to change the image url and have it be a png or w…" at bounding box center [569, 439] width 367 height 31
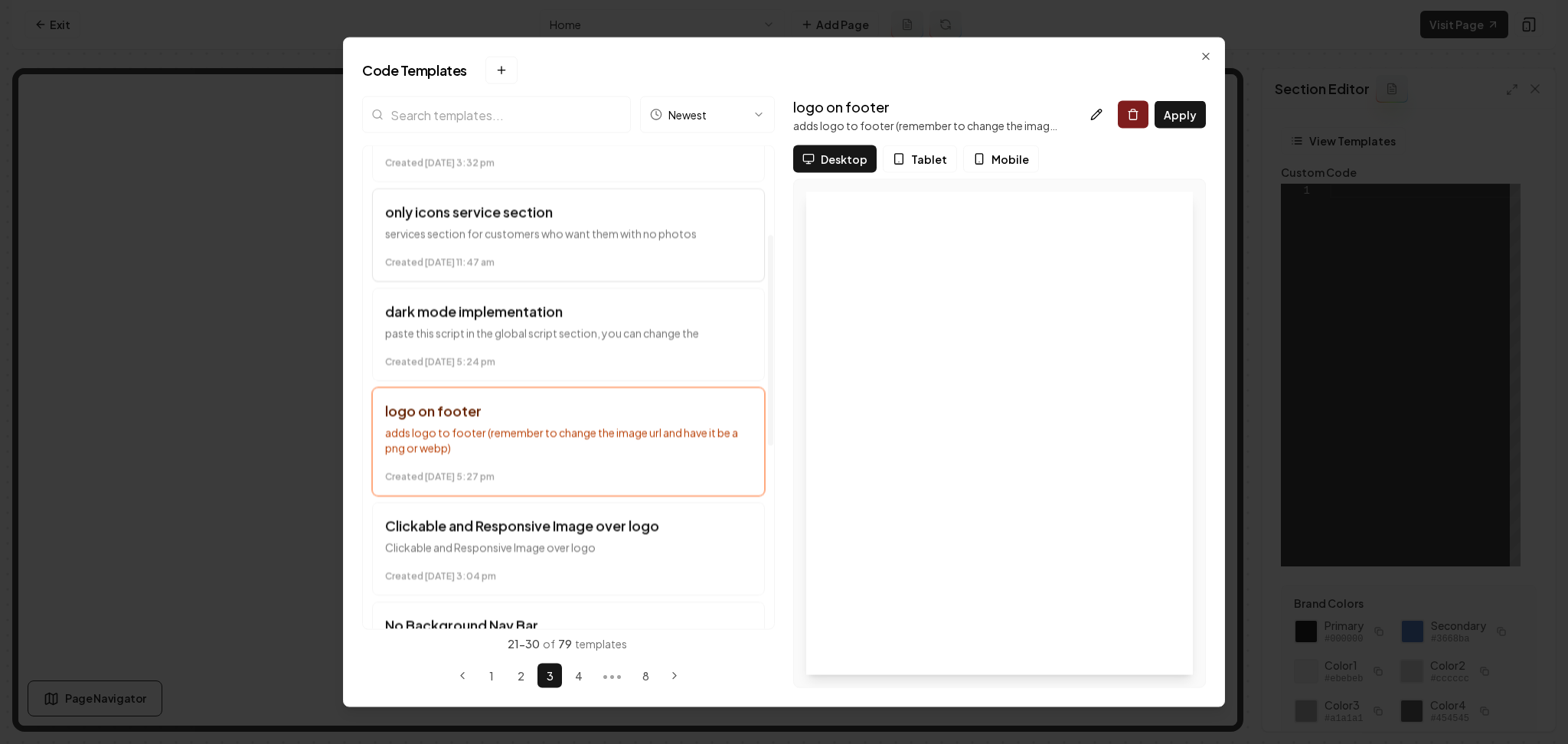
click at [590, 270] on button "only icons service section services section for customers who want them with no…" at bounding box center [569, 235] width 393 height 93
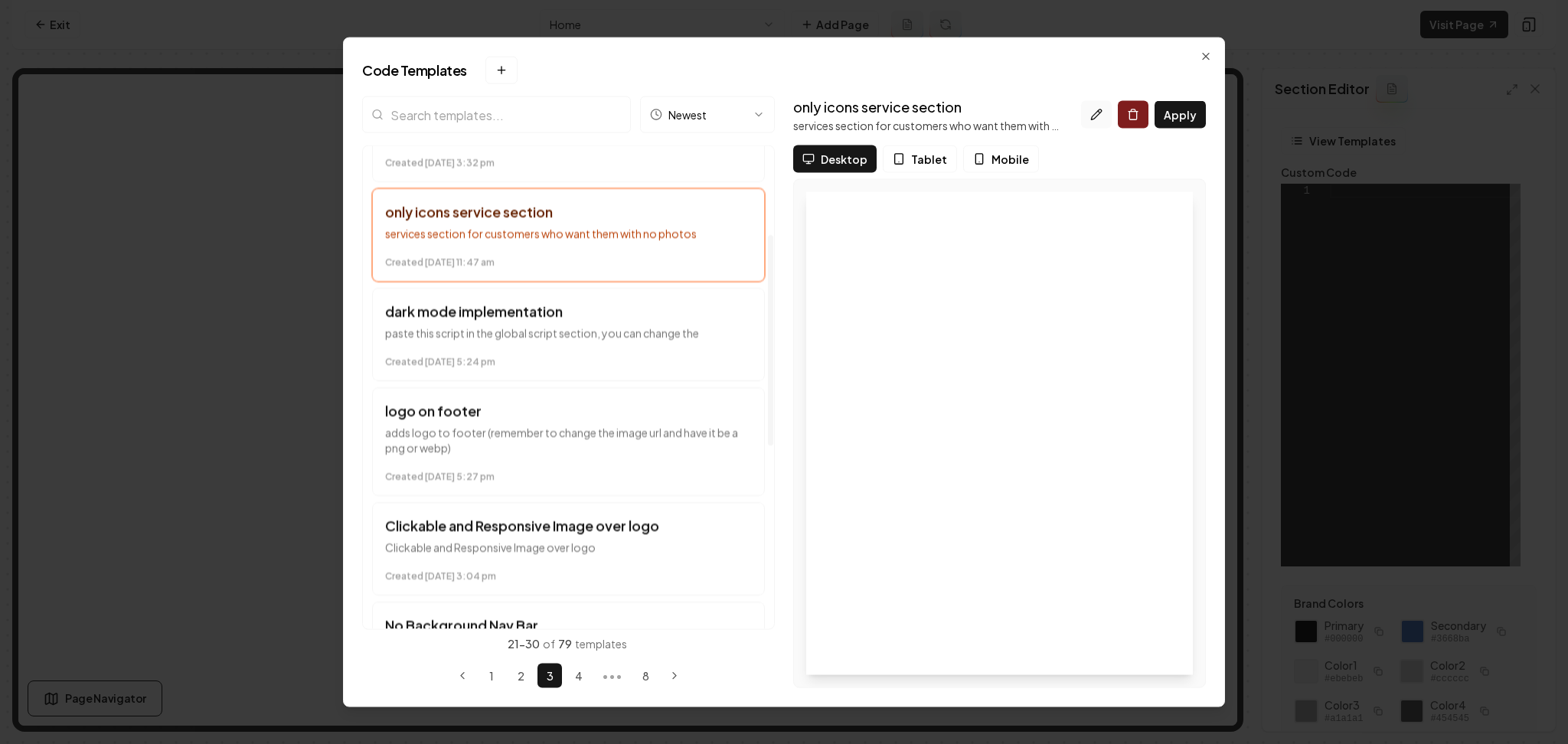
click at [1103, 114] on icon at bounding box center [1097, 115] width 12 height 12
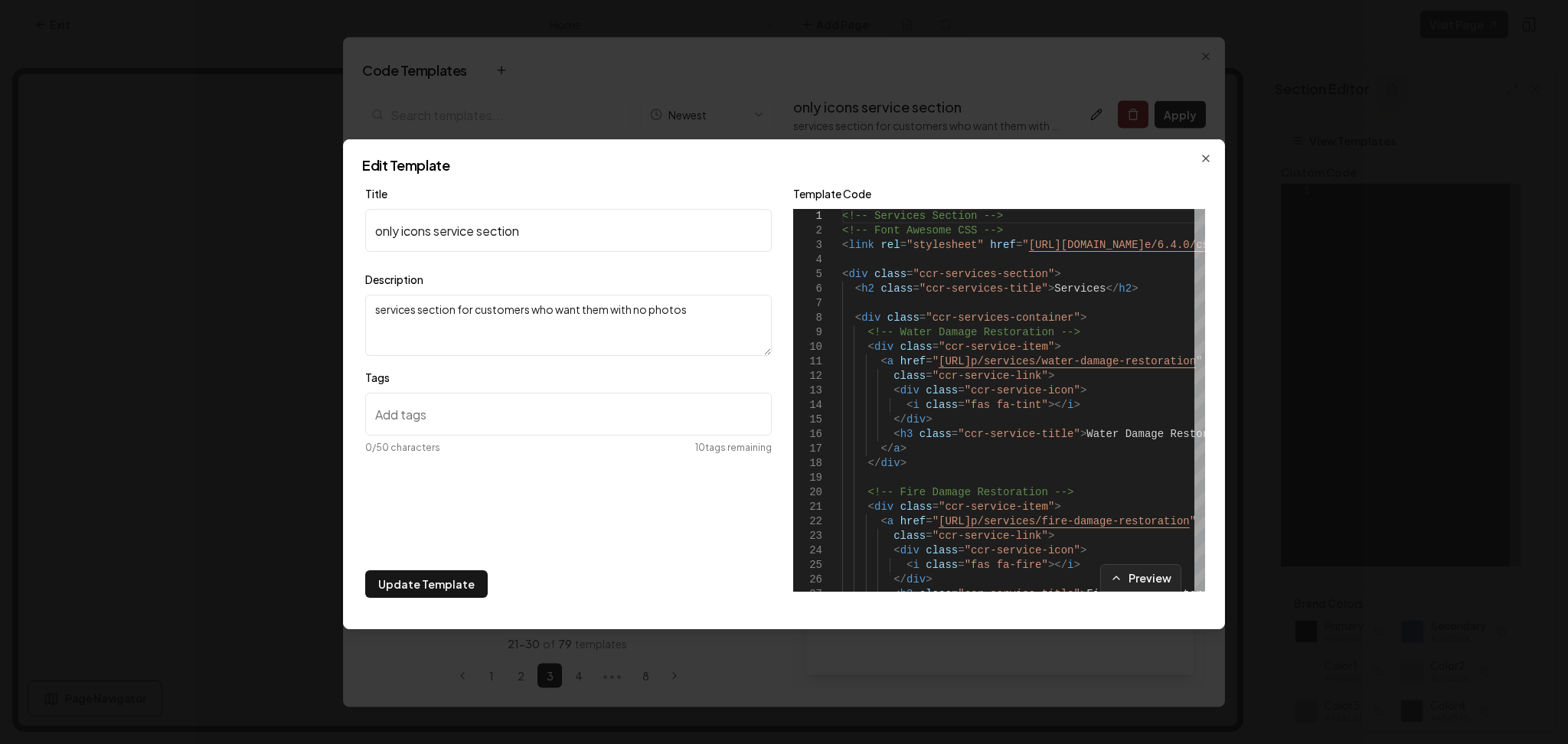
paste input "services-section-cc"
click at [461, 402] on input "services-section-cc" at bounding box center [569, 414] width 407 height 43
type input "services-section-cc"
click at [431, 581] on button "Update Template" at bounding box center [426, 584] width 122 height 28
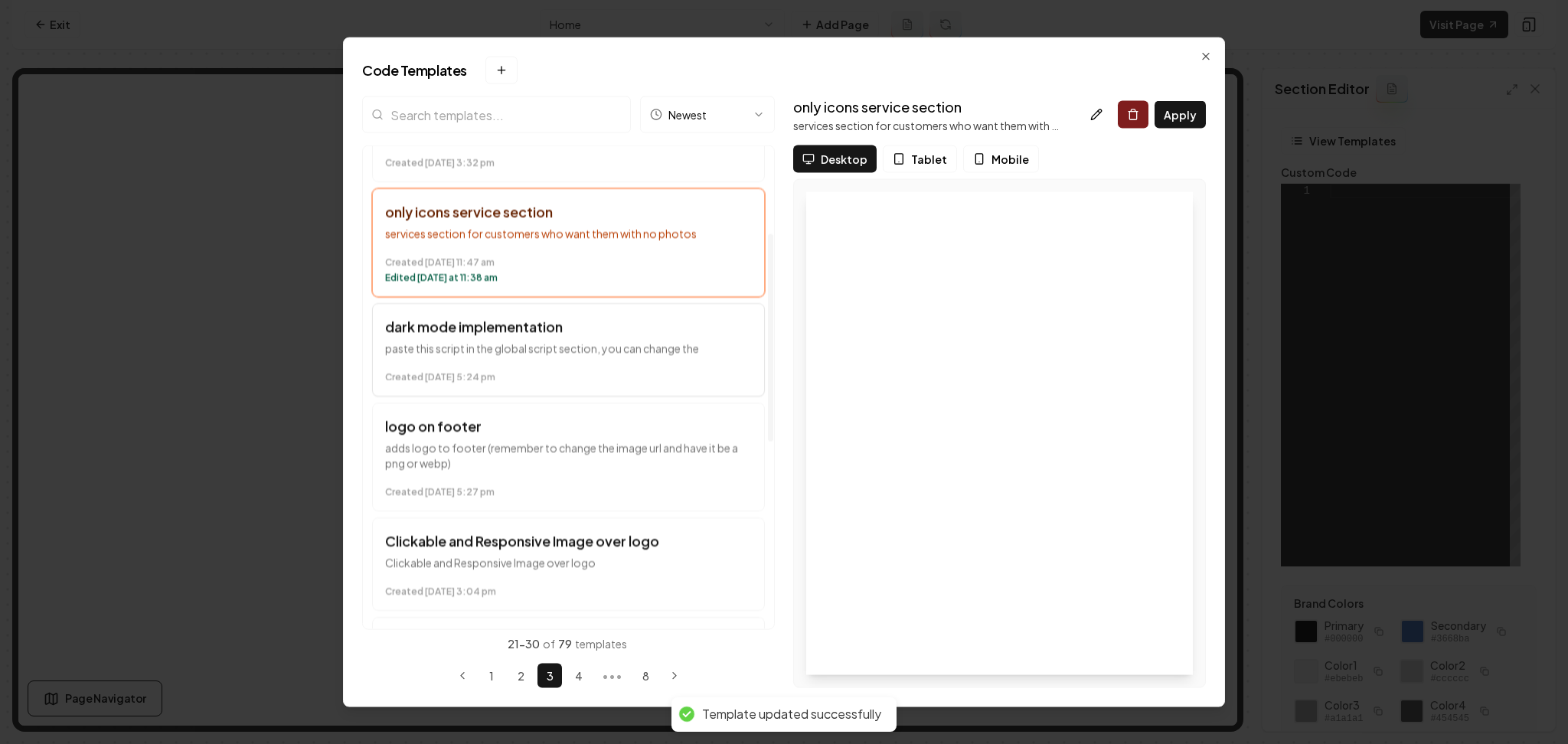
click at [593, 374] on time "Created April 18 at 5:24 pm" at bounding box center [569, 377] width 367 height 12
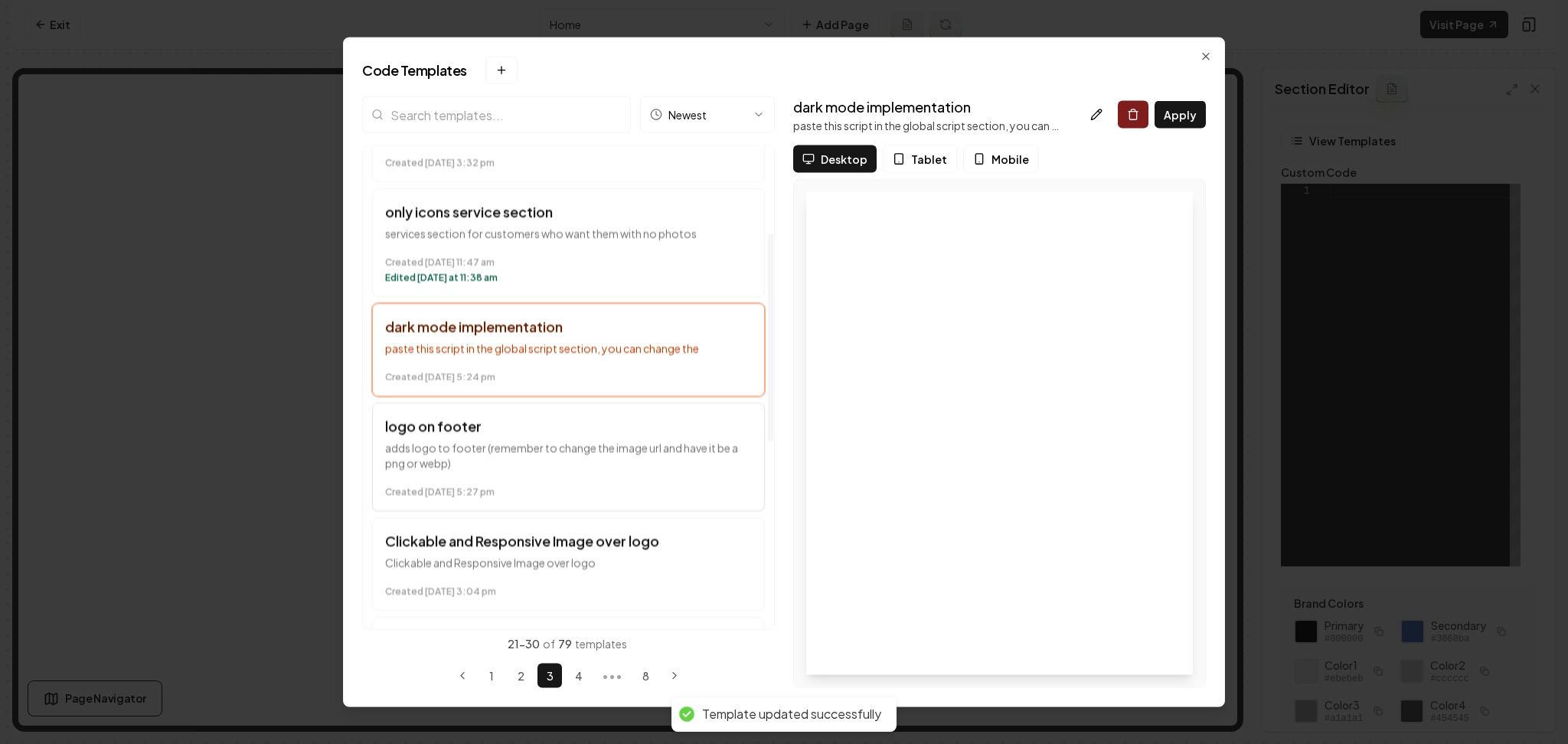
click at [593, 484] on div "Created April 17 at 5:27 pm" at bounding box center [569, 489] width 367 height 19
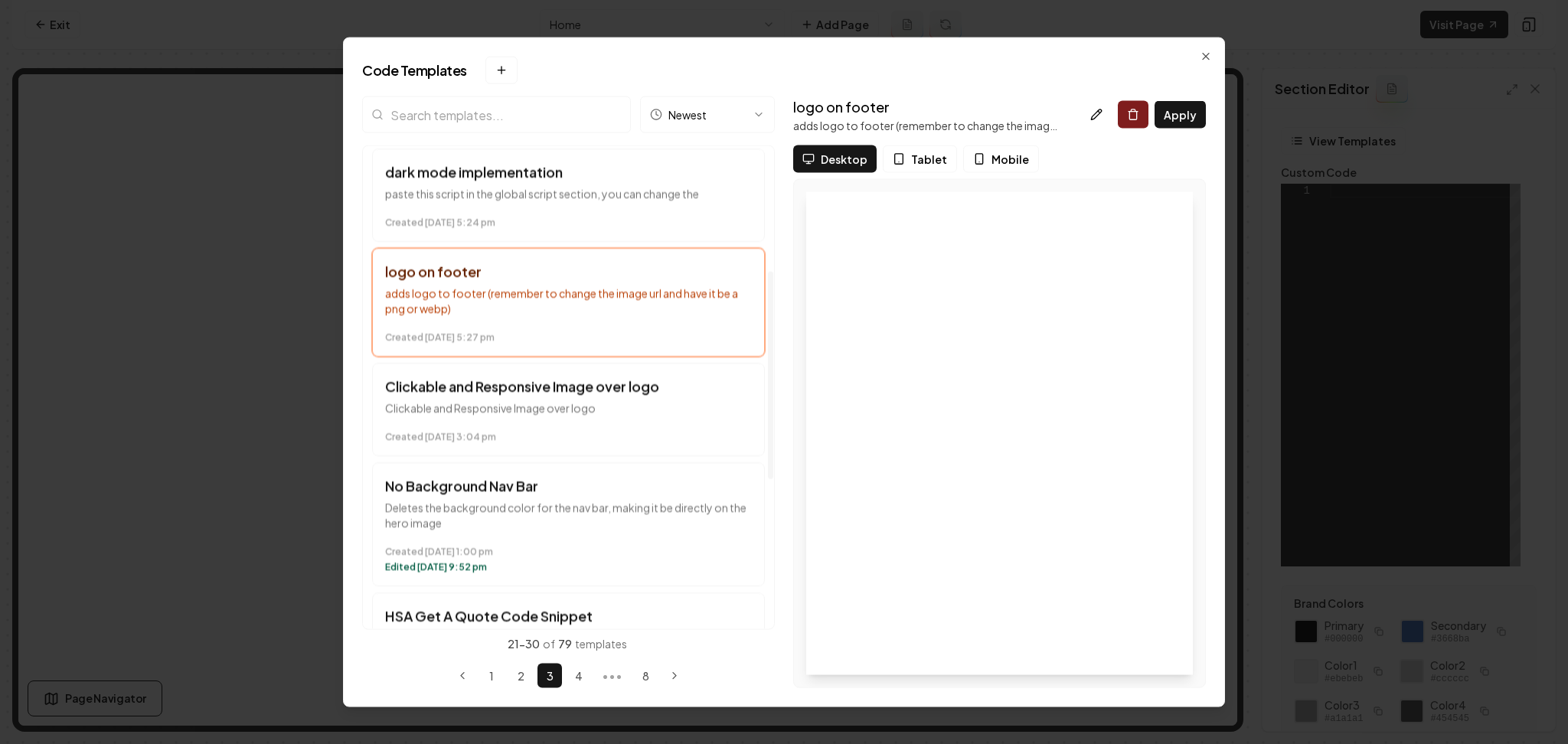
scroll to position [363, 0]
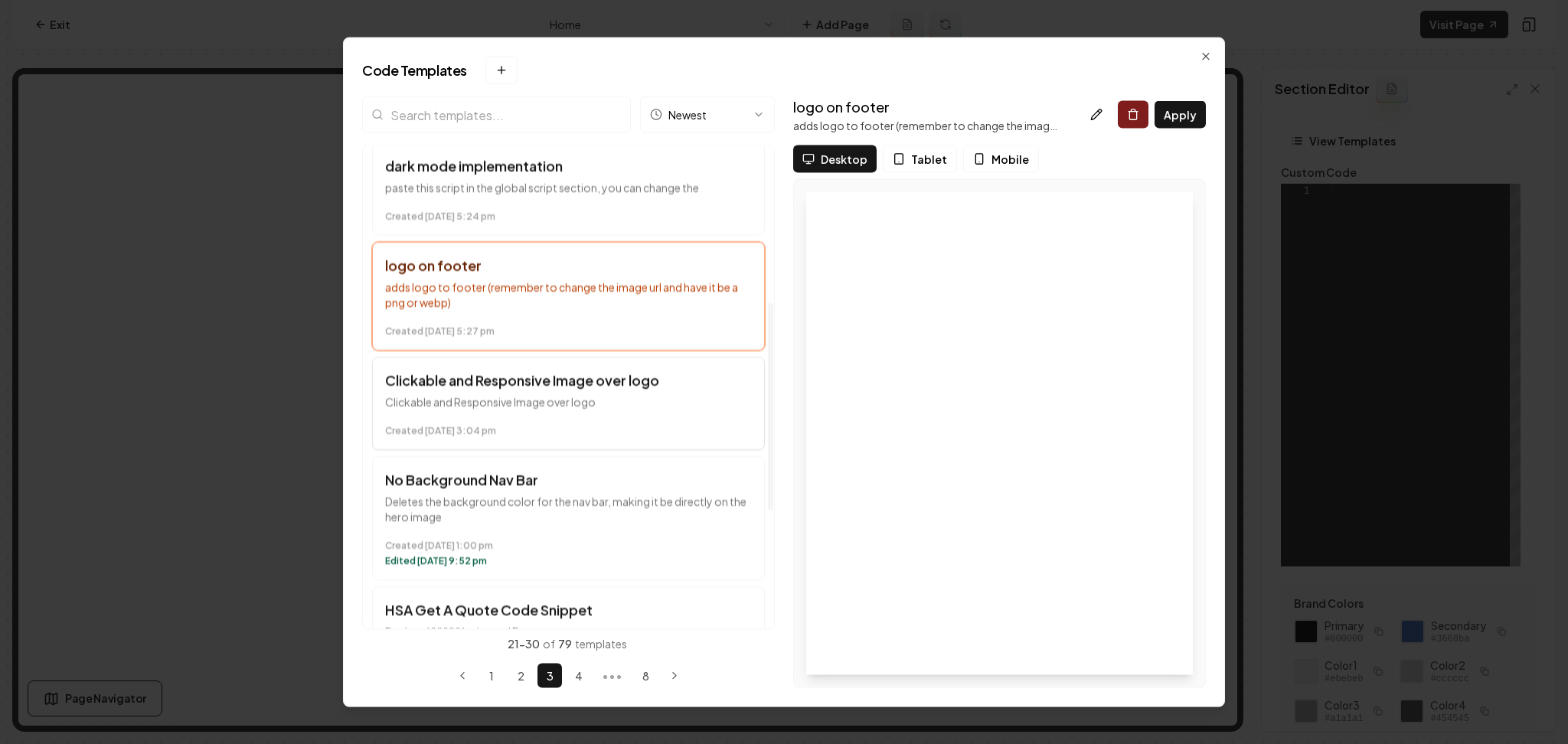
click at [598, 441] on button "Clickable and Responsive Image over logo Clickable and Responsive Image over lo…" at bounding box center [569, 403] width 393 height 93
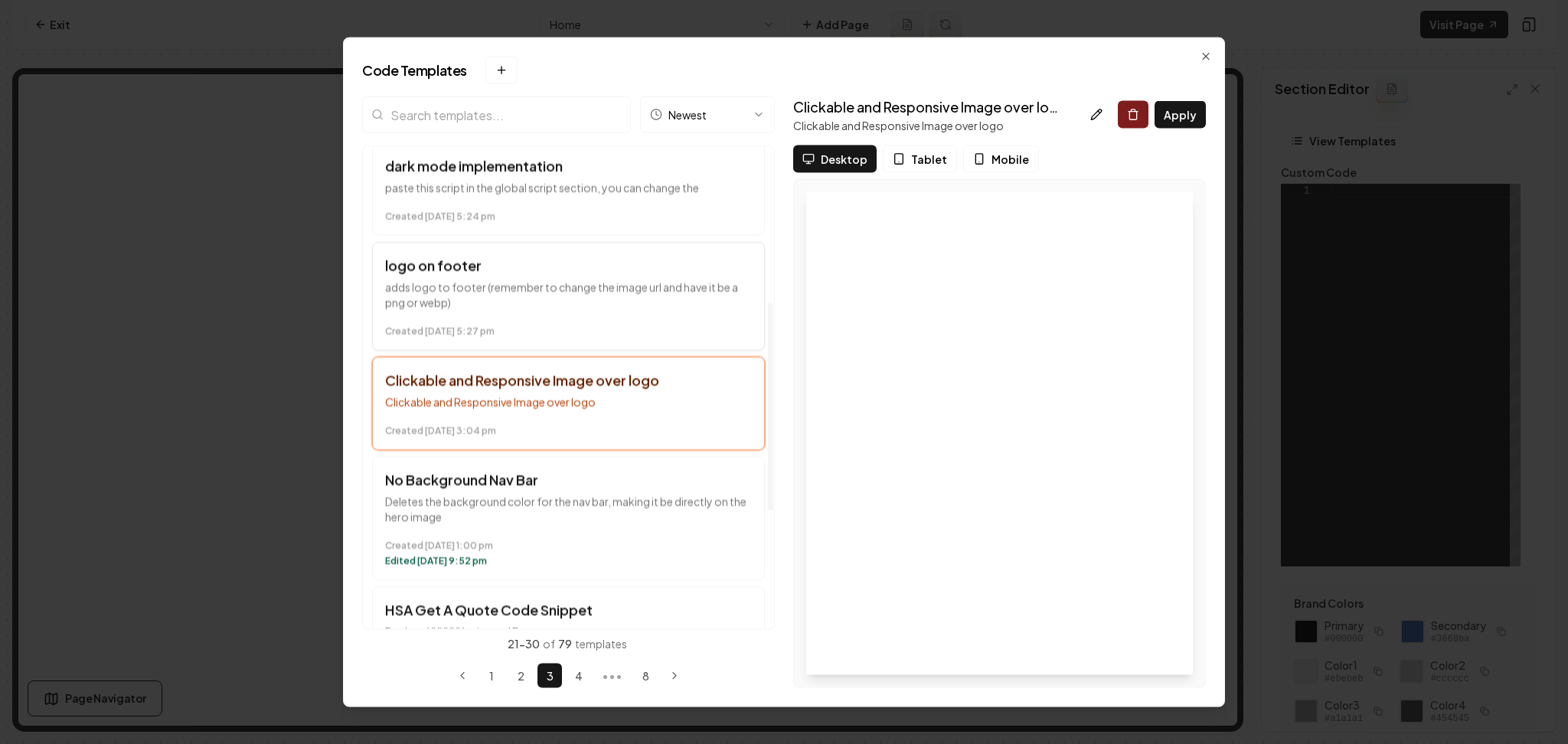
click at [615, 332] on time "Created April 17 at 5:27 pm" at bounding box center [569, 331] width 367 height 12
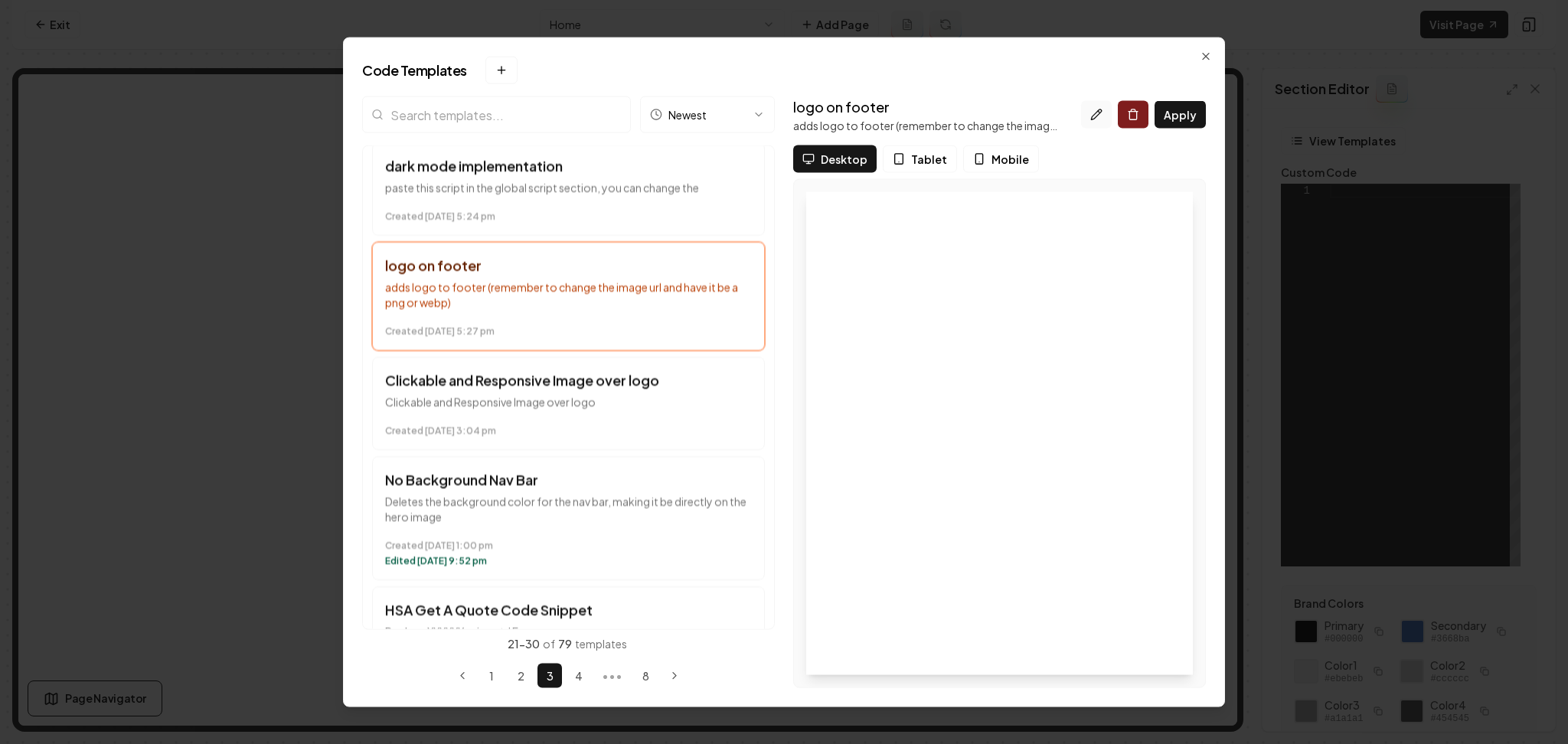
click at [1091, 115] on button at bounding box center [1096, 115] width 31 height 28
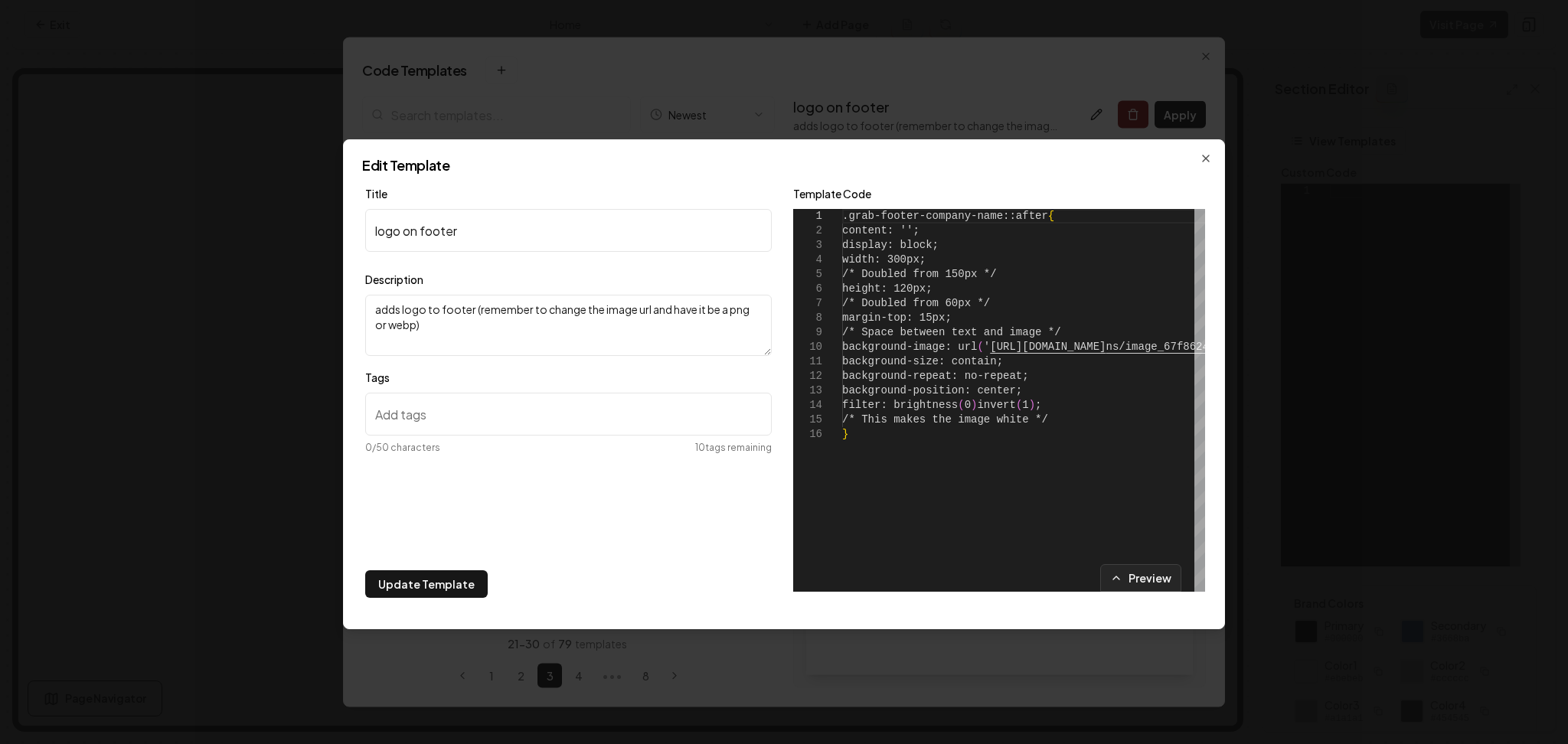
paste input "footer-section-cc"
click at [418, 406] on input "footer-section-cc" at bounding box center [569, 414] width 407 height 43
type input "footer-section-cc"
click at [410, 581] on button "Update Template" at bounding box center [426, 584] width 122 height 28
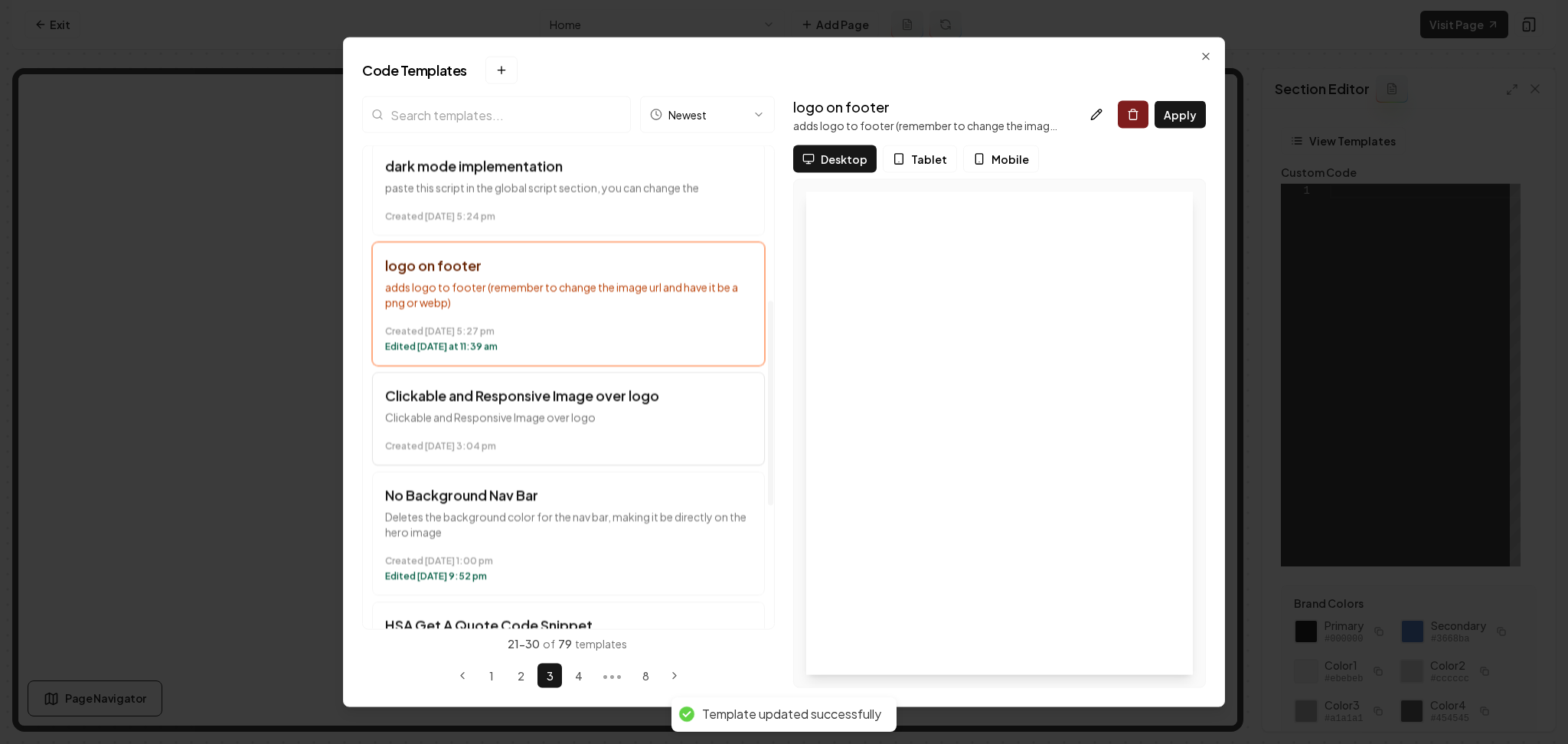
click at [604, 377] on button "Clickable and Responsive Image over logo Clickable and Responsive Image over lo…" at bounding box center [569, 419] width 393 height 93
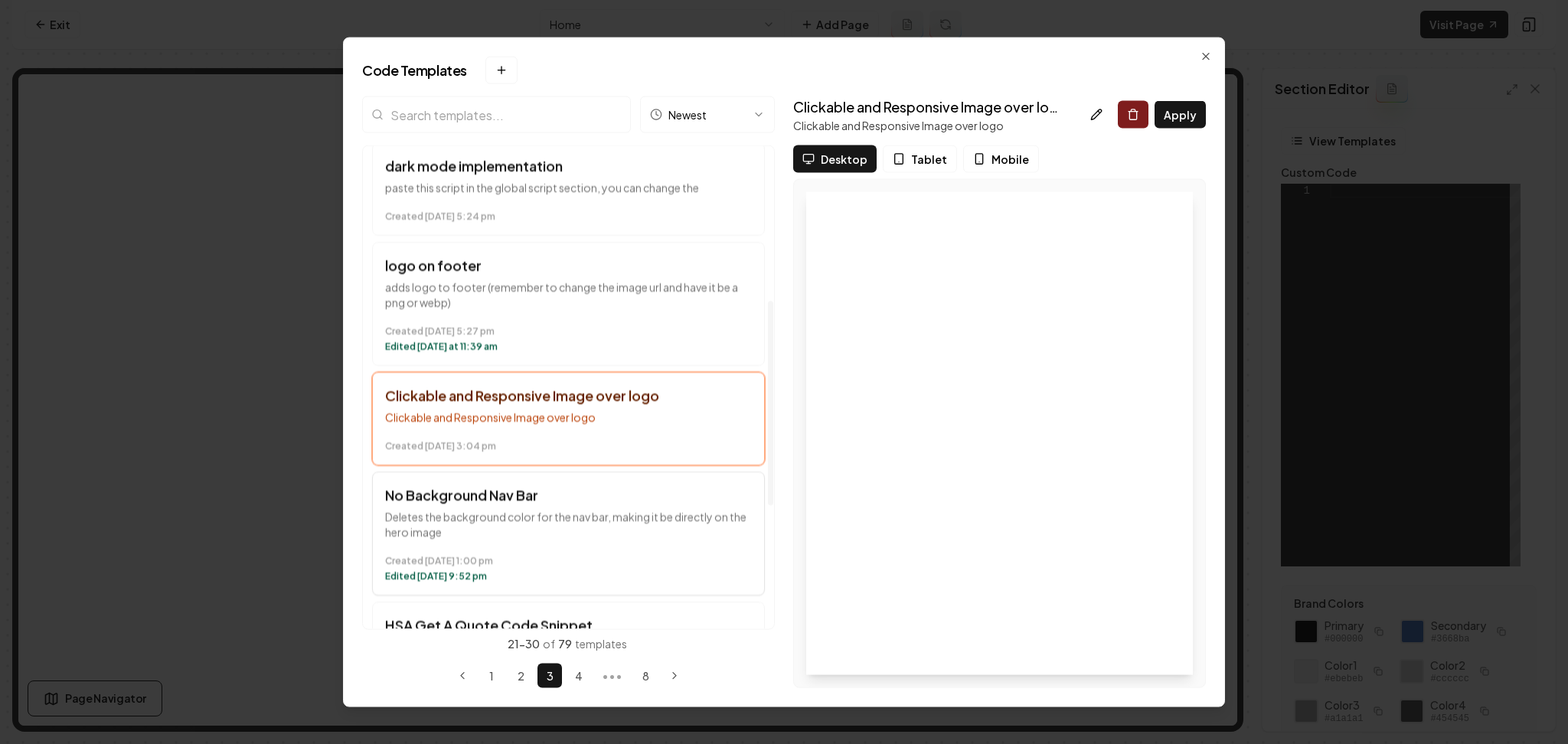
click at [597, 515] on p "Deletes the background color for the nav bar, making it be directly on the hero…" at bounding box center [569, 524] width 367 height 31
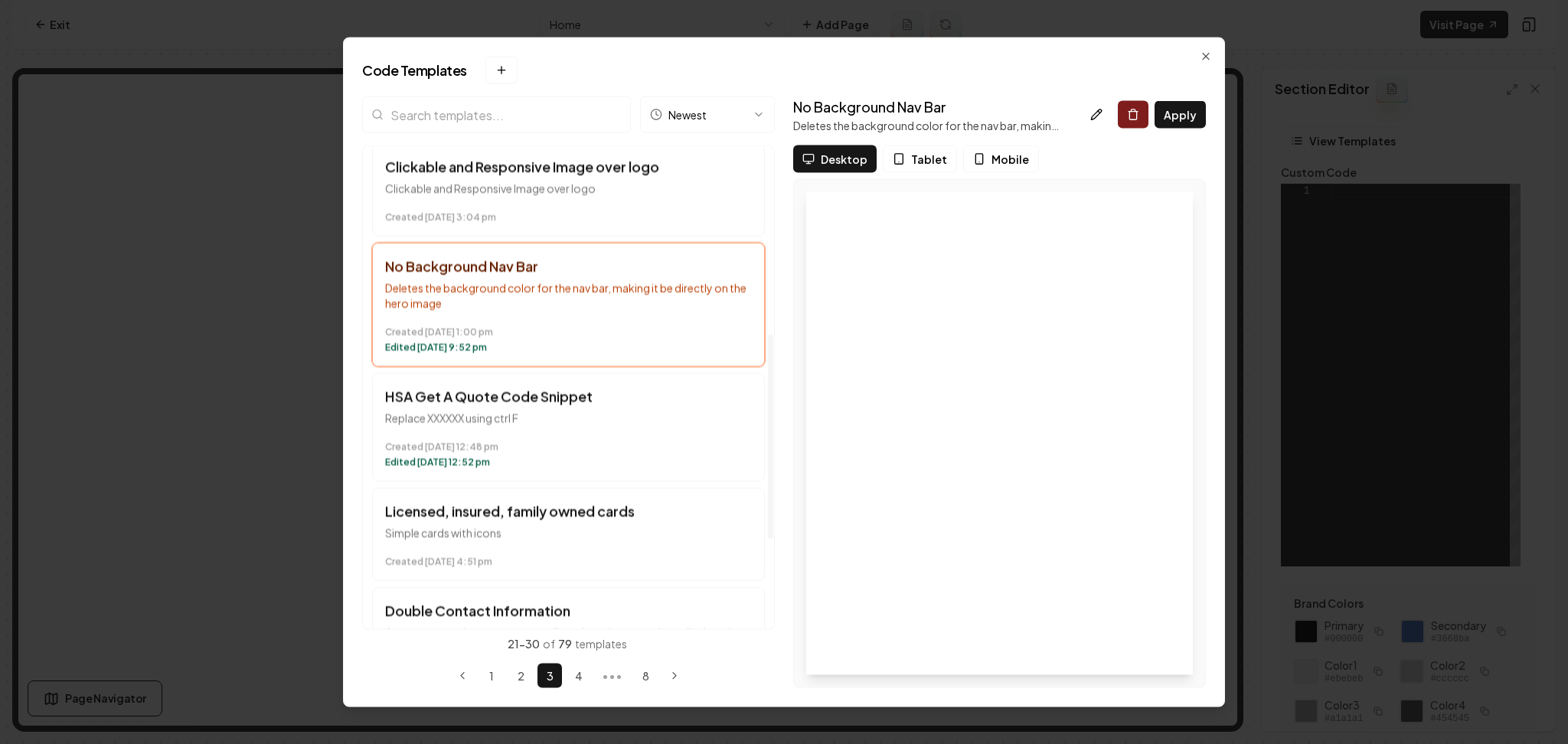
scroll to position [595, 0]
click at [601, 481] on div "transparent Nav Background no background color on then nav, directly on top of …" at bounding box center [569, 118] width 411 height 1136
click at [593, 423] on button "HSA Get A Quote Code Snippet Replace XXXXXX using ctrl F Created March 28 at 12…" at bounding box center [569, 425] width 393 height 109
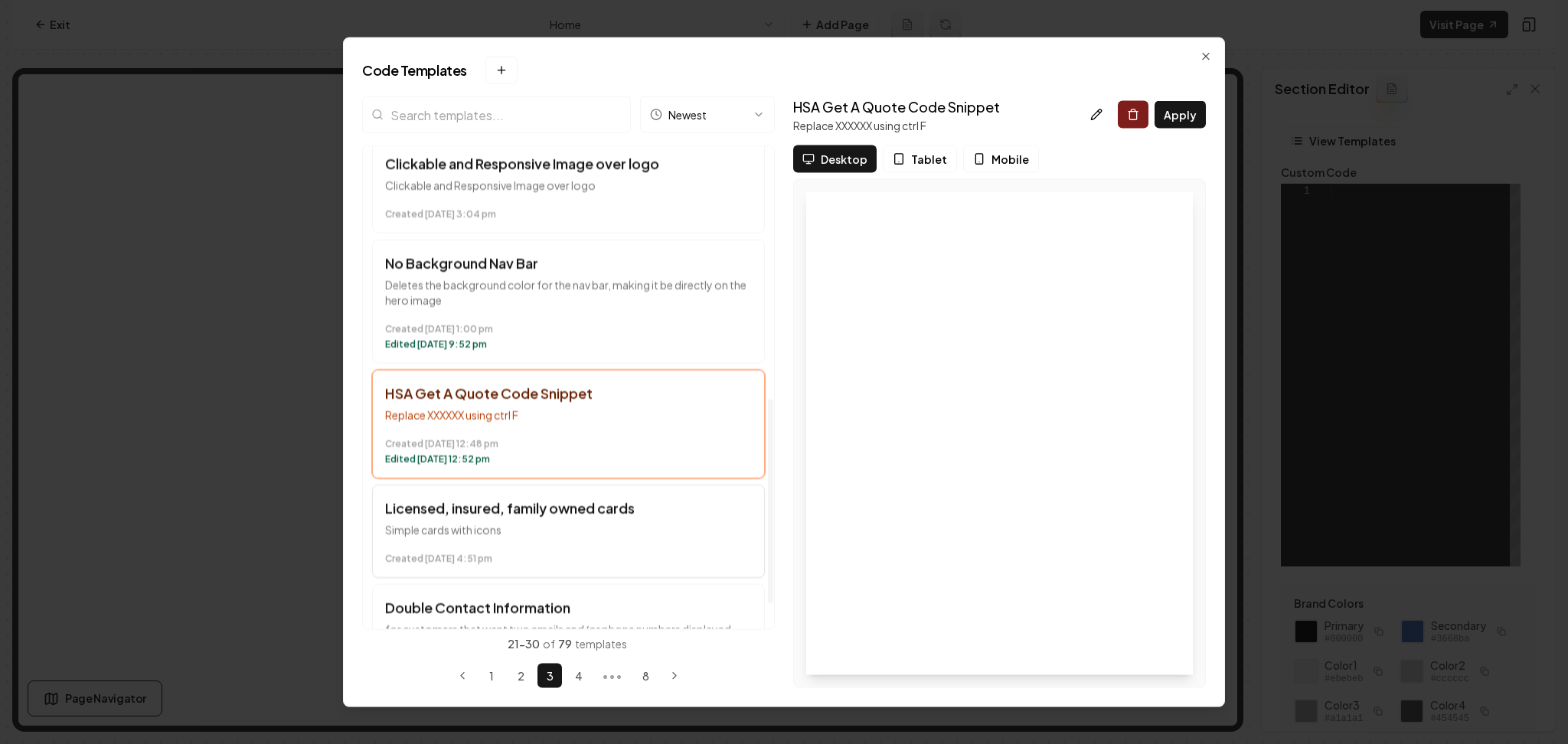
click at [598, 516] on h3 "Licensed, insured, family owned cards" at bounding box center [569, 508] width 367 height 22
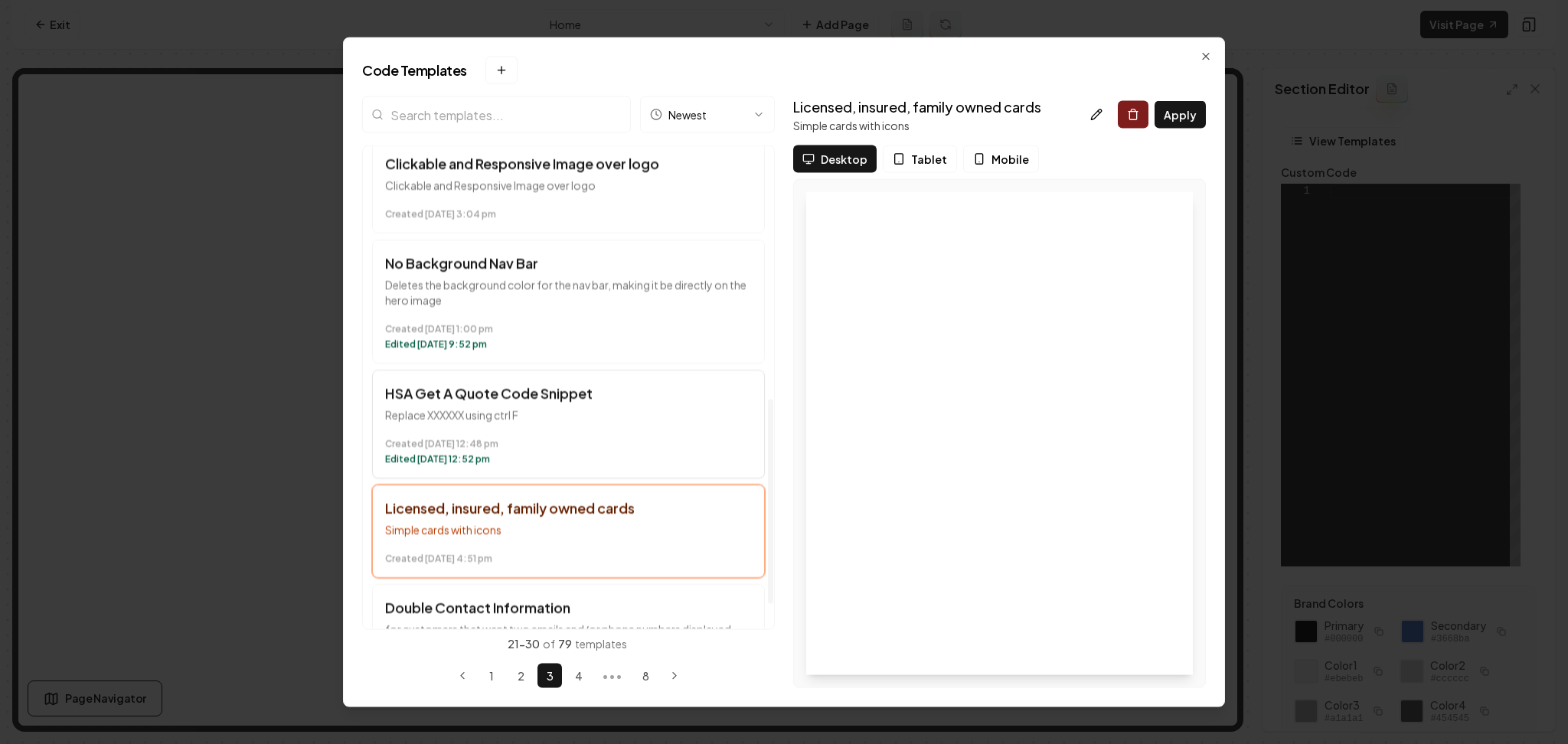
click at [601, 418] on p "Replace XXXXXX using ctrl F" at bounding box center [569, 414] width 367 height 15
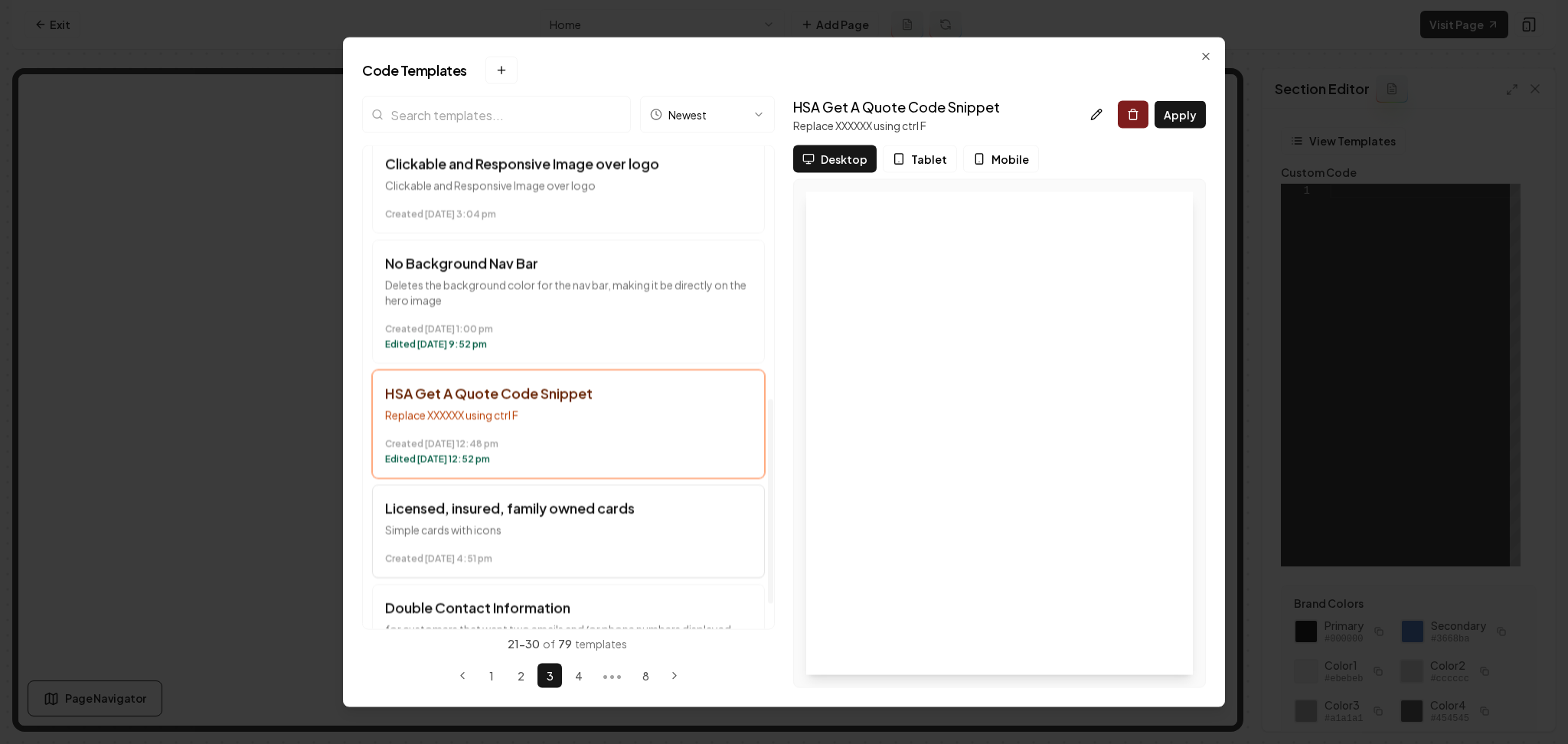
click at [595, 502] on h3 "Licensed, insured, family owned cards" at bounding box center [569, 508] width 367 height 22
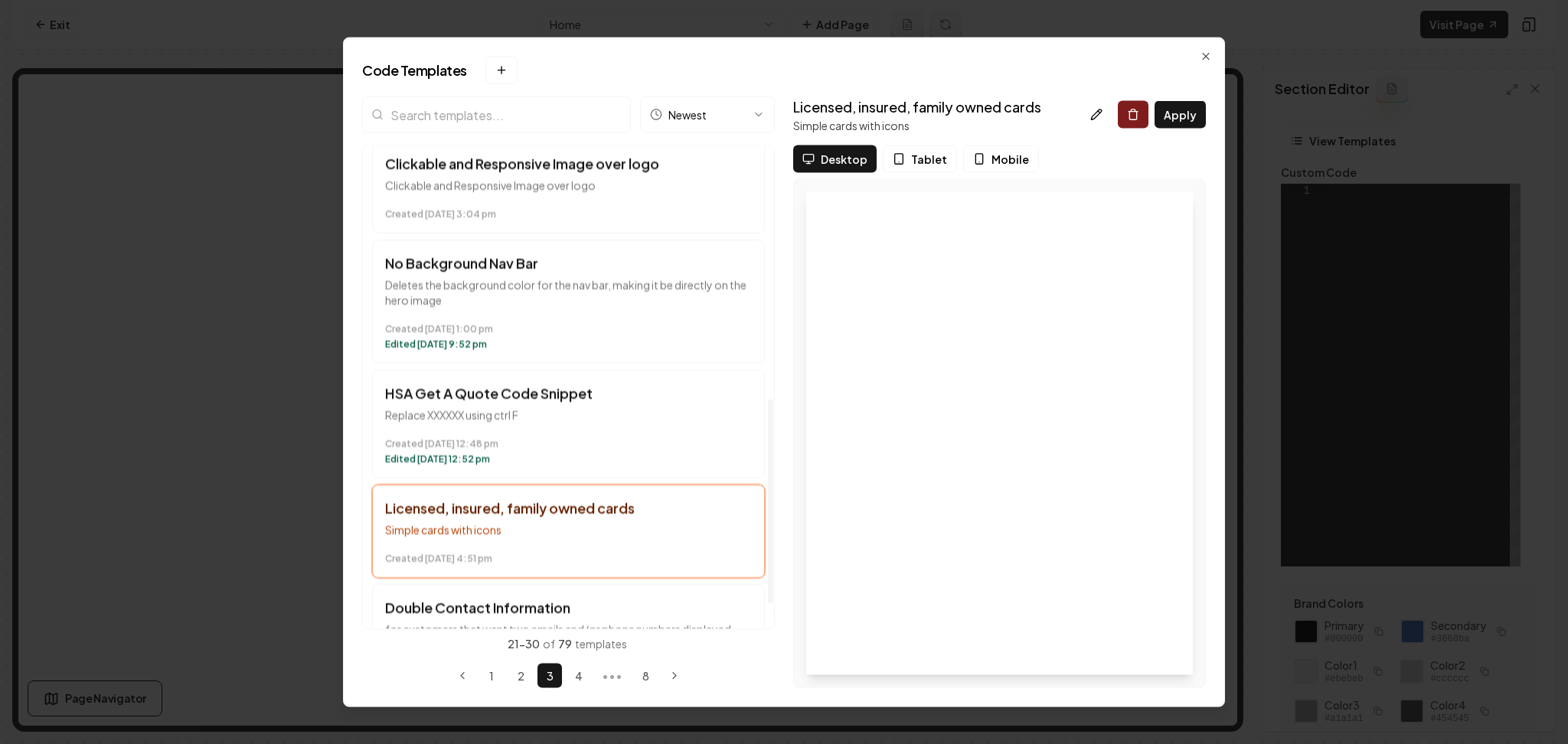
scroll to position [654, 0]
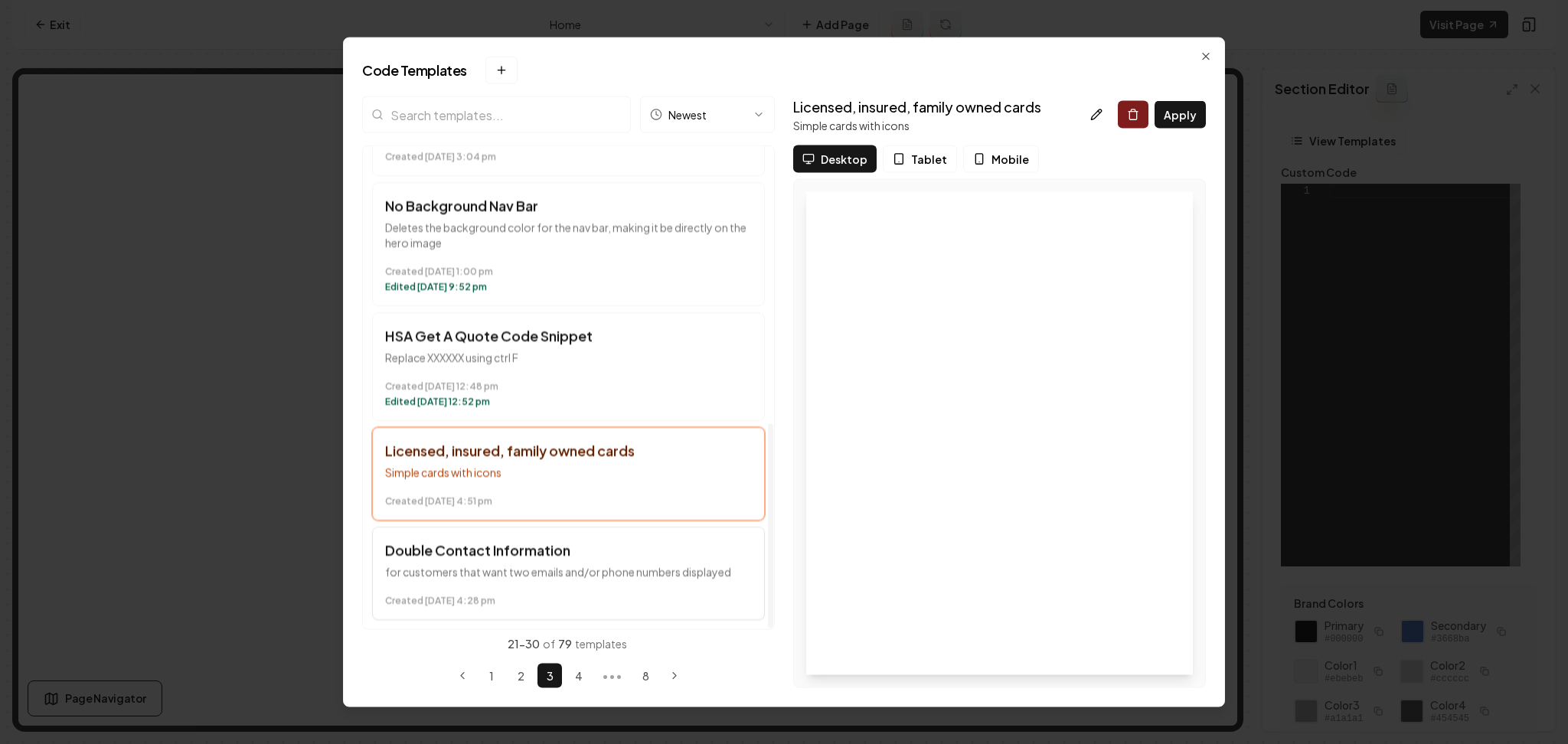
click at [655, 581] on button "Double Contact Information for customers that want two emails and/or phone numb…" at bounding box center [569, 573] width 393 height 93
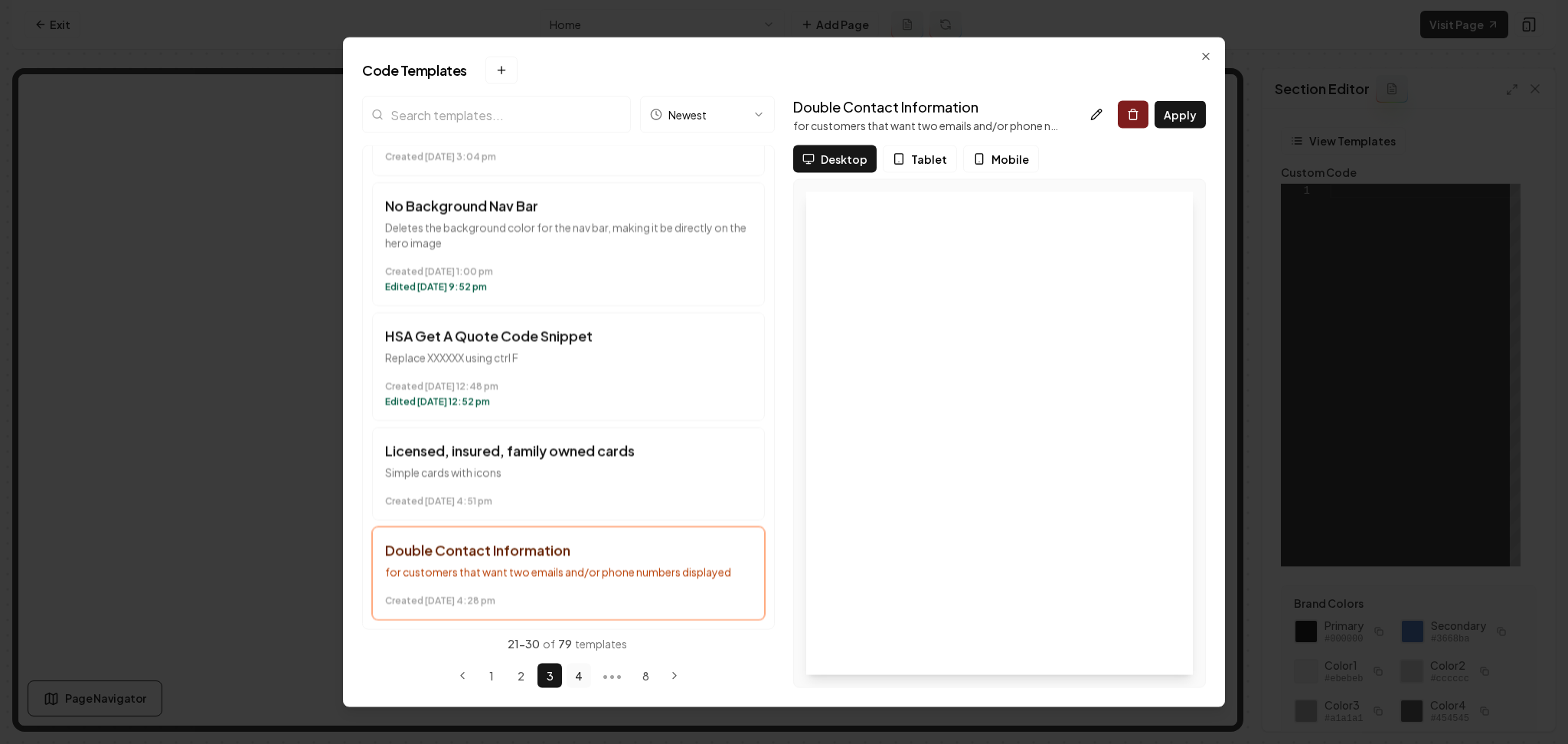
click at [573, 677] on button "4" at bounding box center [579, 675] width 25 height 25
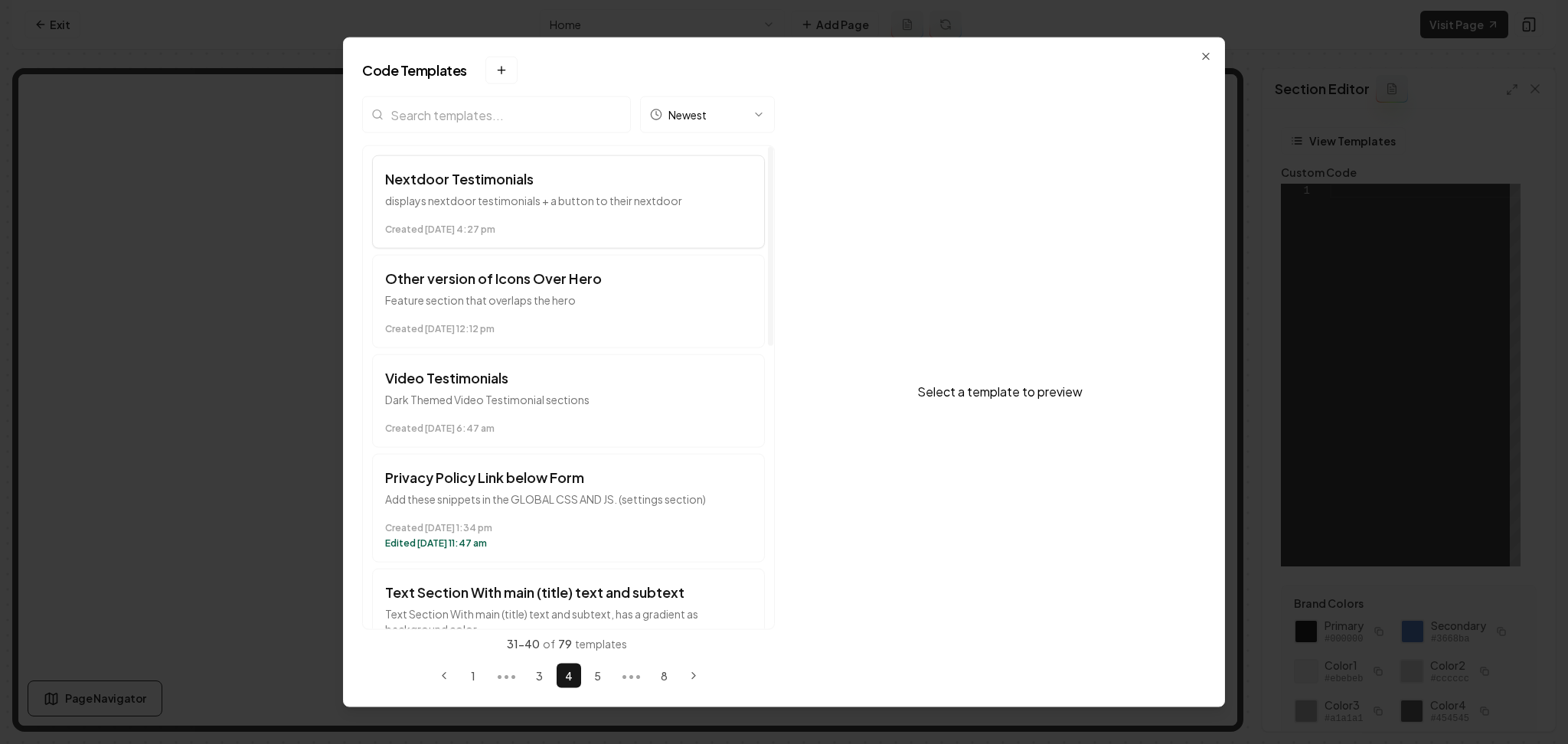
click at [578, 188] on h3 "Nextdoor Testimonials" at bounding box center [569, 180] width 367 height 22
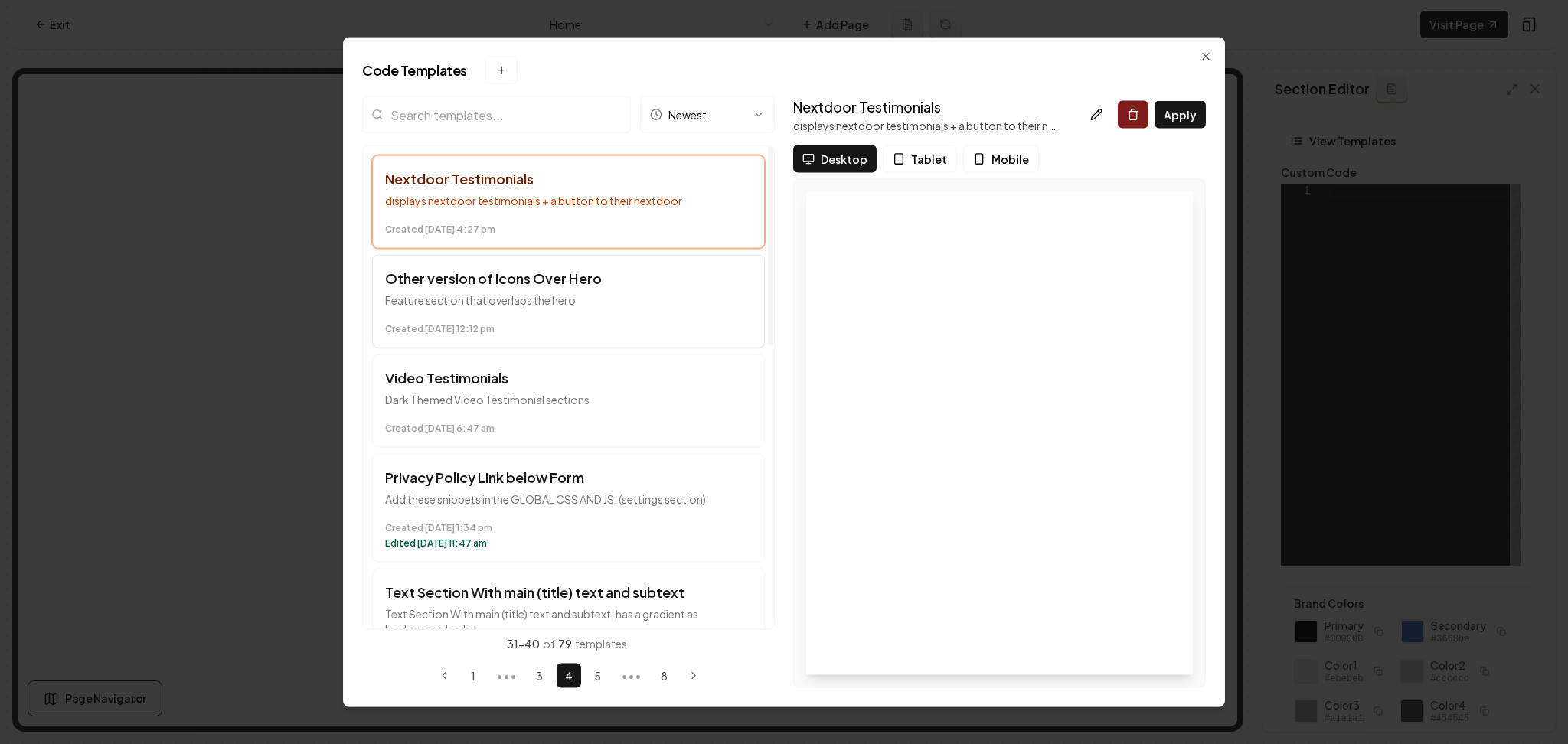
click at [575, 299] on p "Feature section that overlaps the hero" at bounding box center [569, 300] width 367 height 15
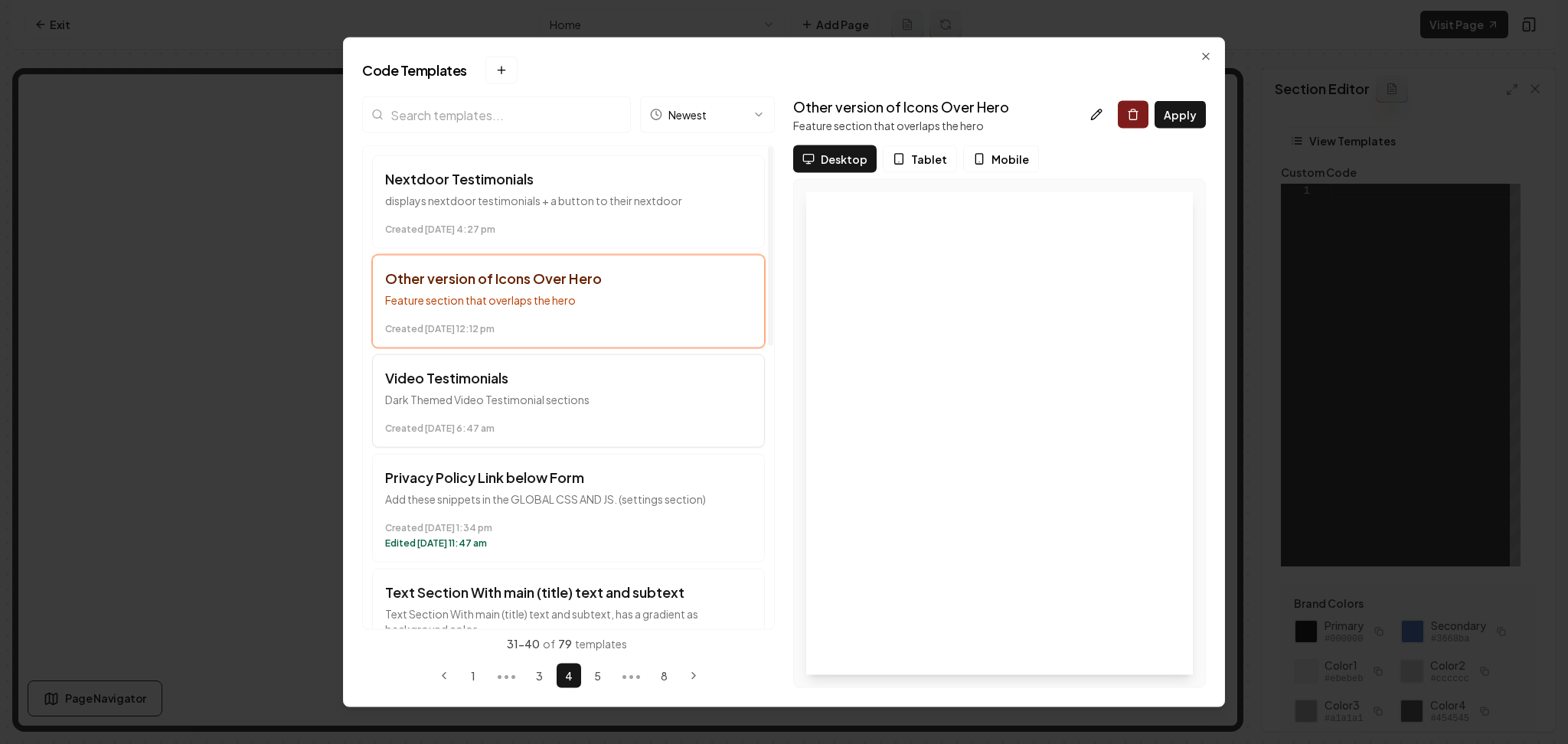
click at [582, 399] on p "Dark Themed Video Testimonial sections" at bounding box center [569, 399] width 367 height 15
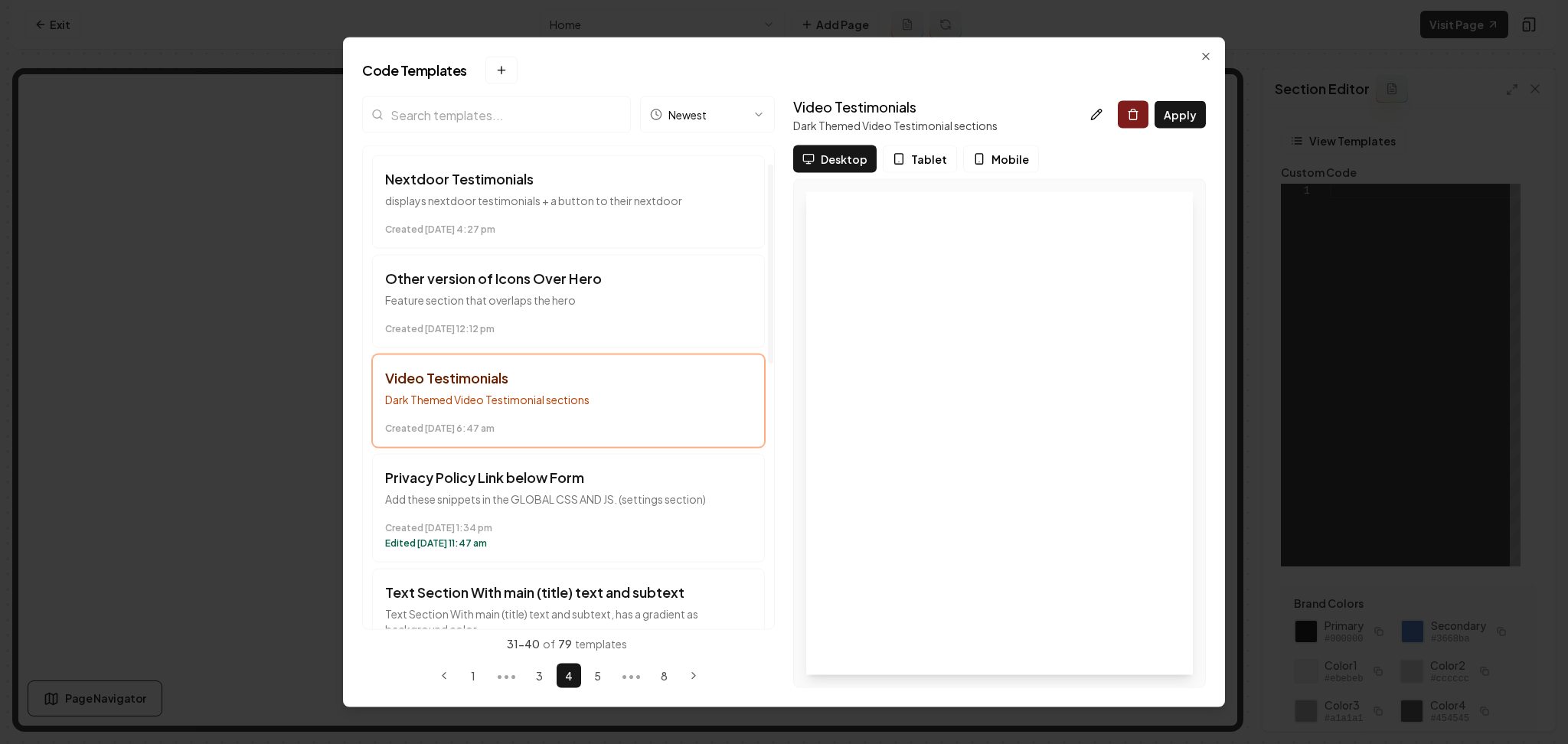
scroll to position [127, 0]
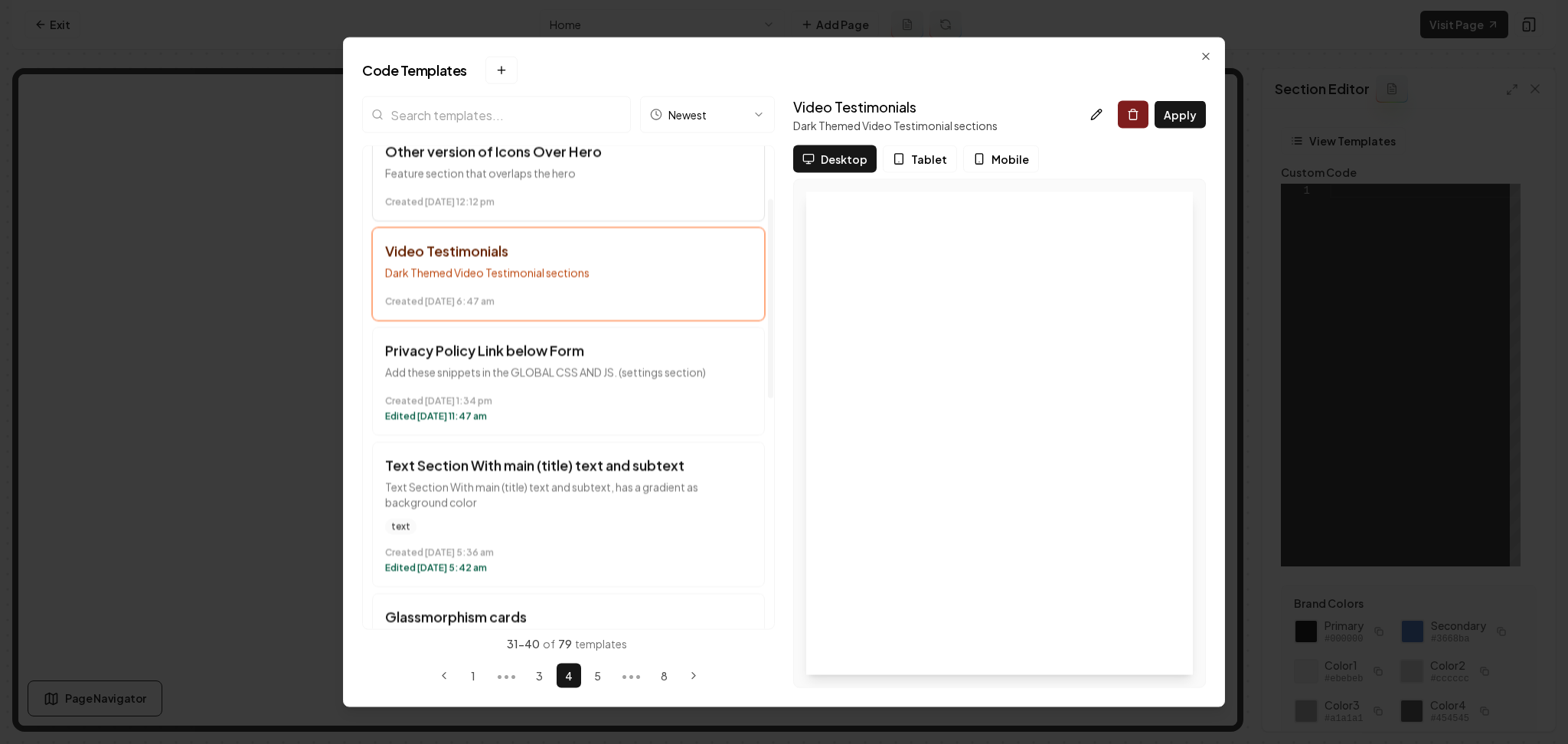
click at [578, 186] on button "Other version of Icons Over Hero Feature section that overlaps the hero Created…" at bounding box center [569, 175] width 393 height 93
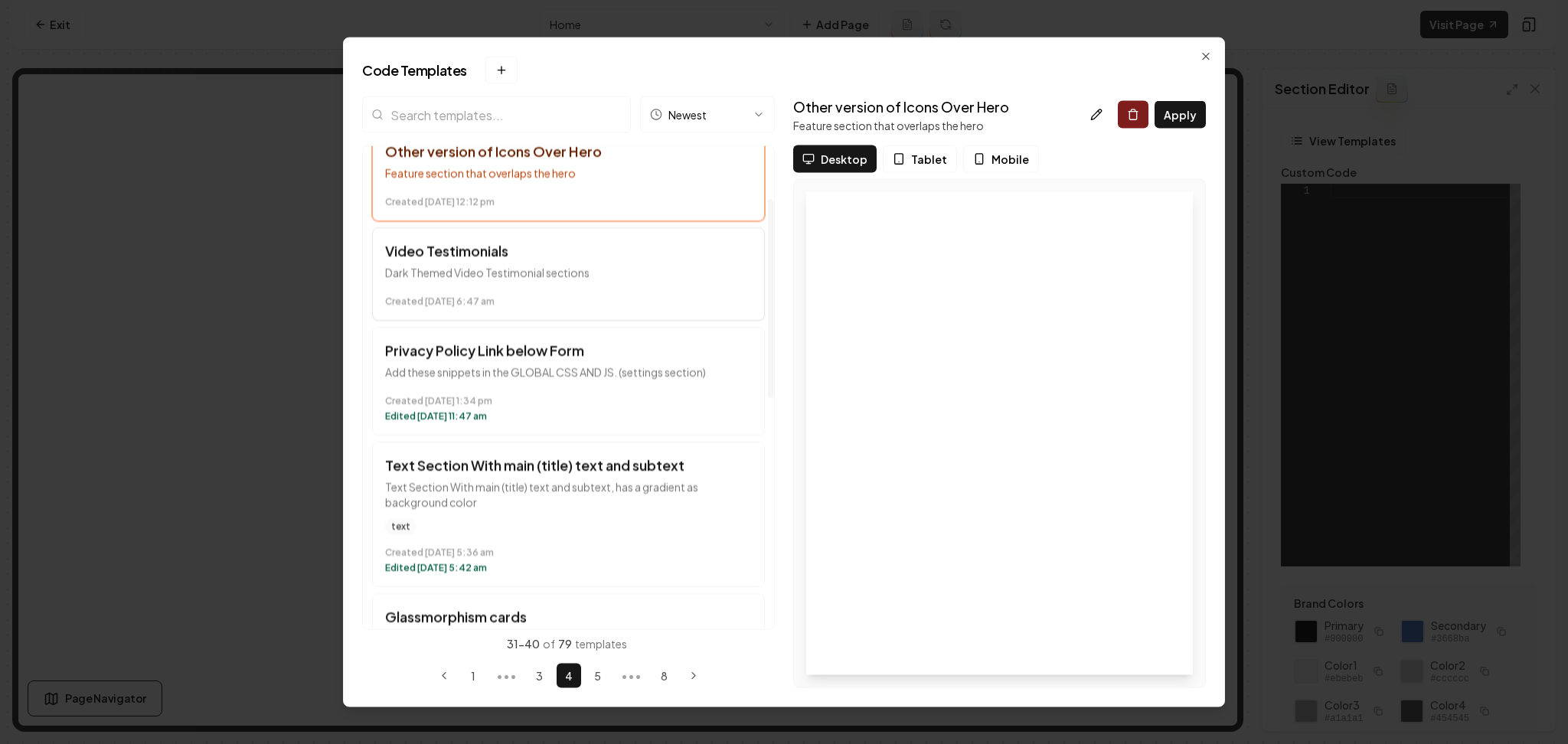
click at [588, 250] on h3 "Video Testimonials" at bounding box center [569, 251] width 367 height 22
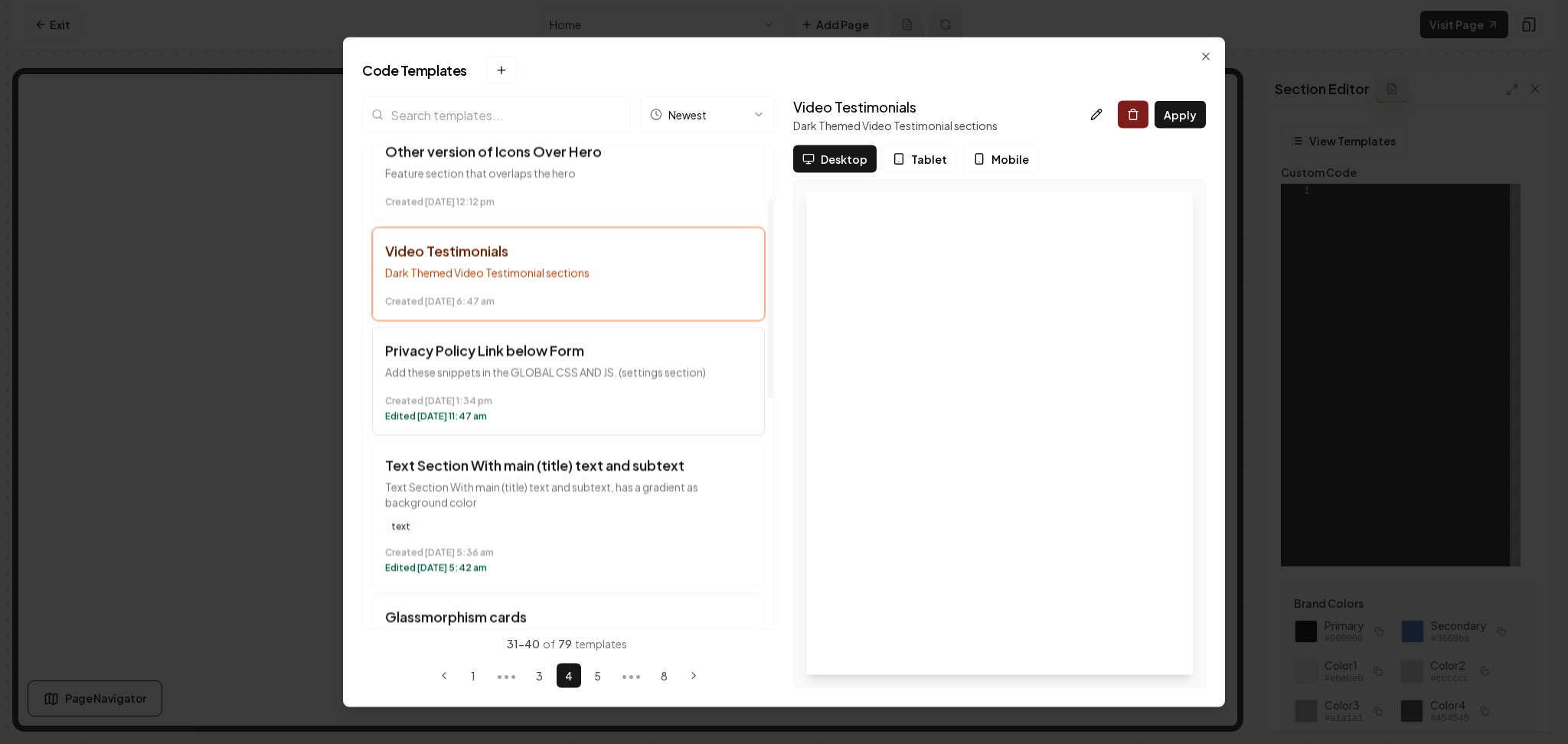
scroll to position [0, 0]
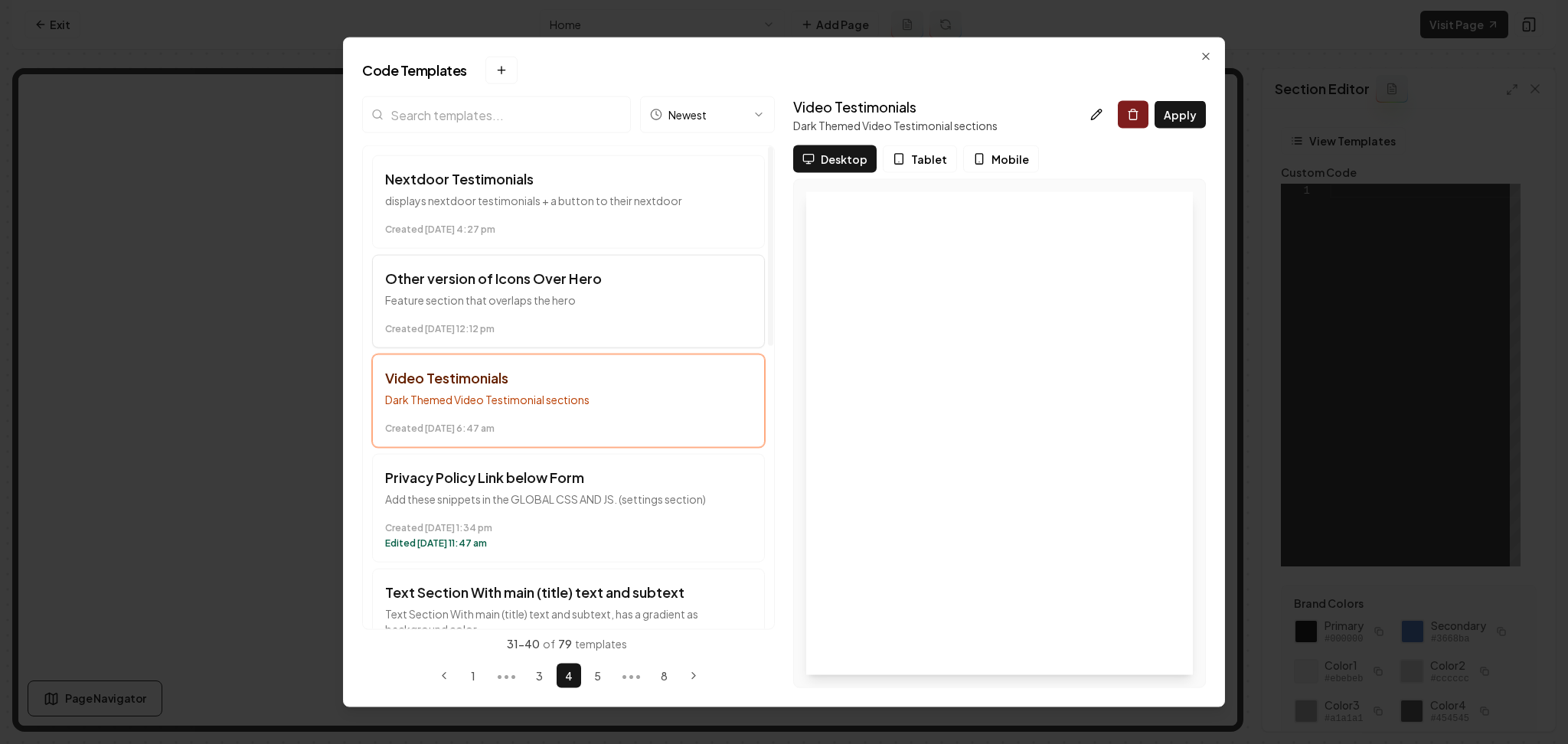
click at [621, 297] on p "Feature section that overlaps the hero" at bounding box center [569, 300] width 367 height 15
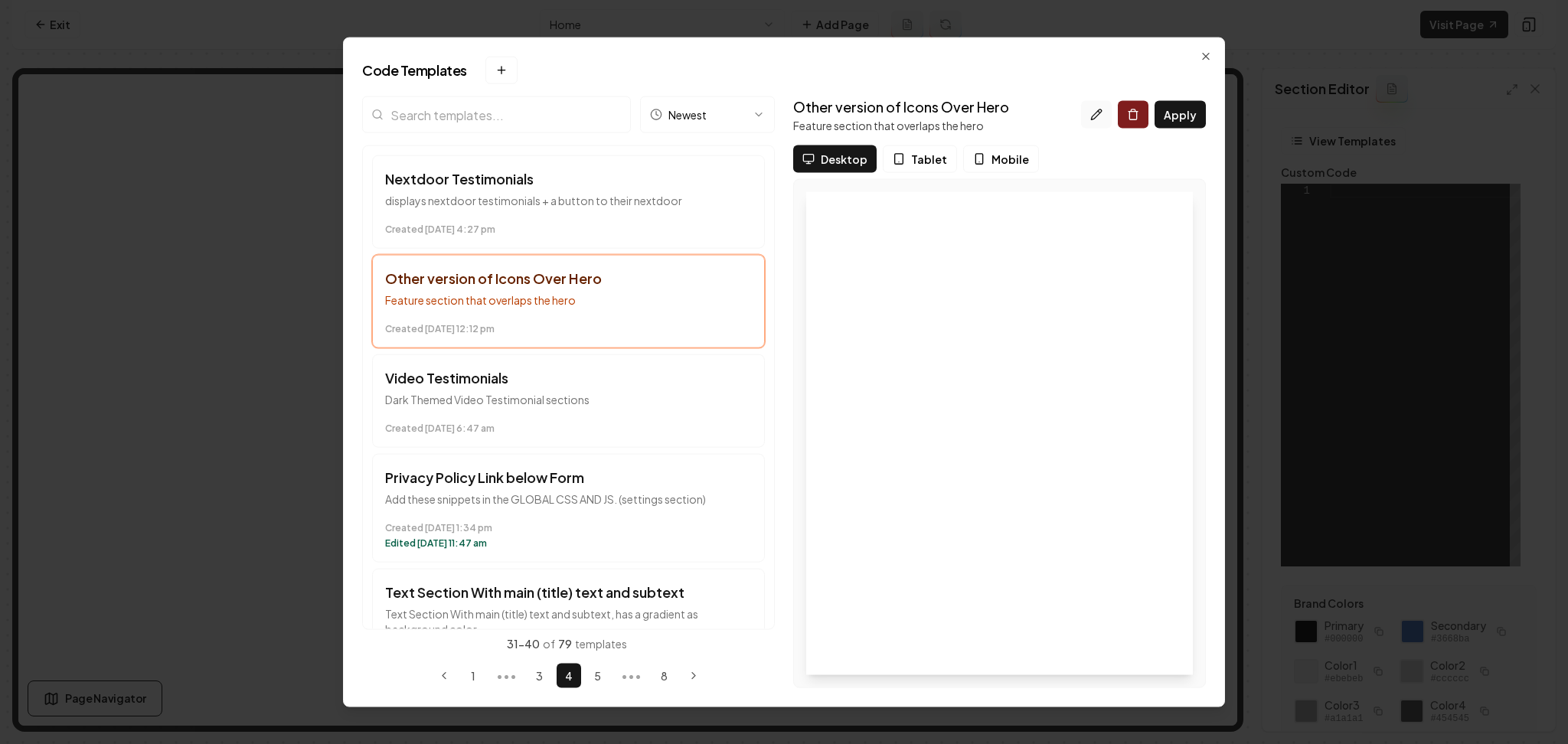
click at [1092, 118] on icon at bounding box center [1097, 115] width 12 height 12
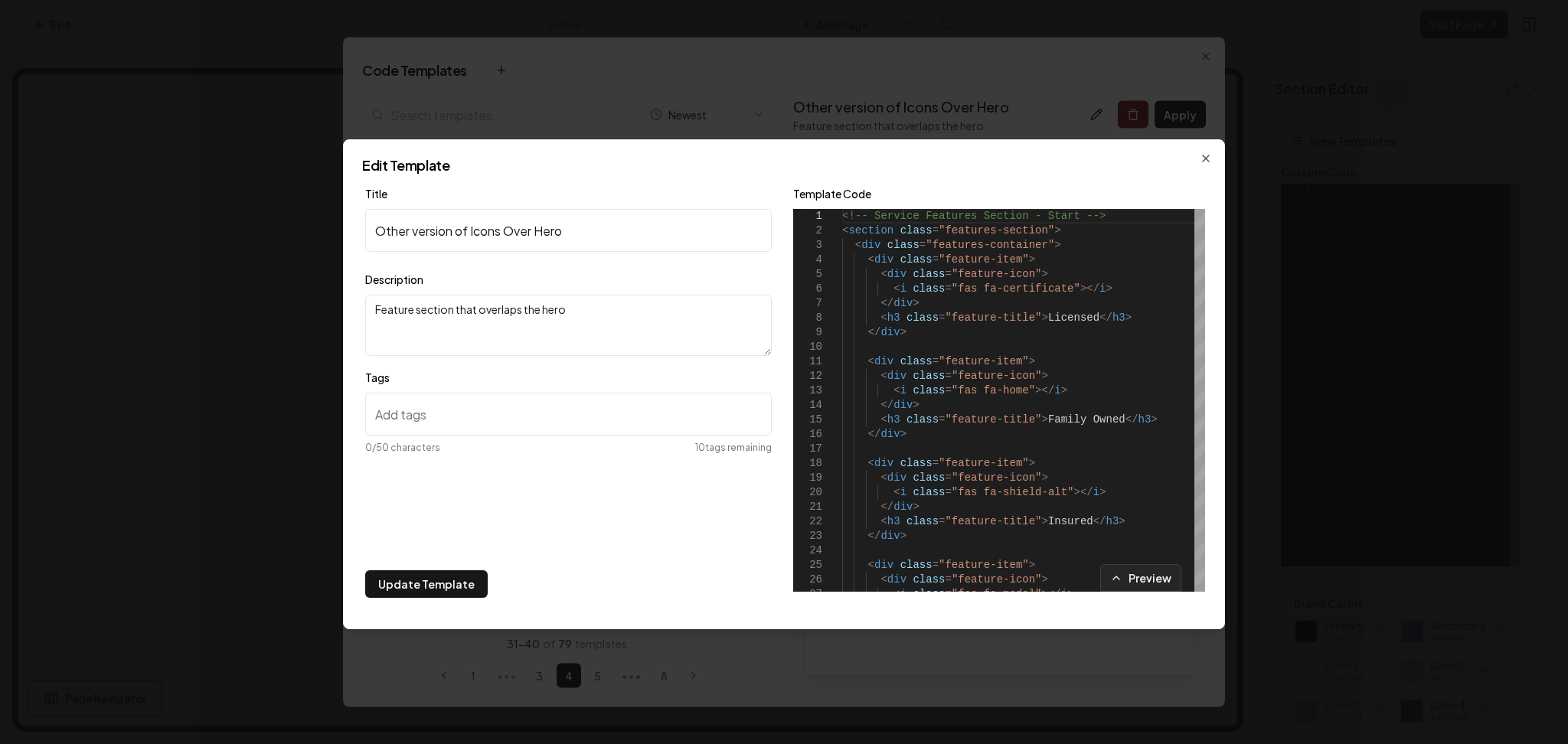
paste input "intro-section-cc"
click at [421, 399] on input "intro-section-cc" at bounding box center [569, 414] width 407 height 43
type input "intro-section-cc"
click at [424, 588] on button "Update Template" at bounding box center [426, 584] width 122 height 28
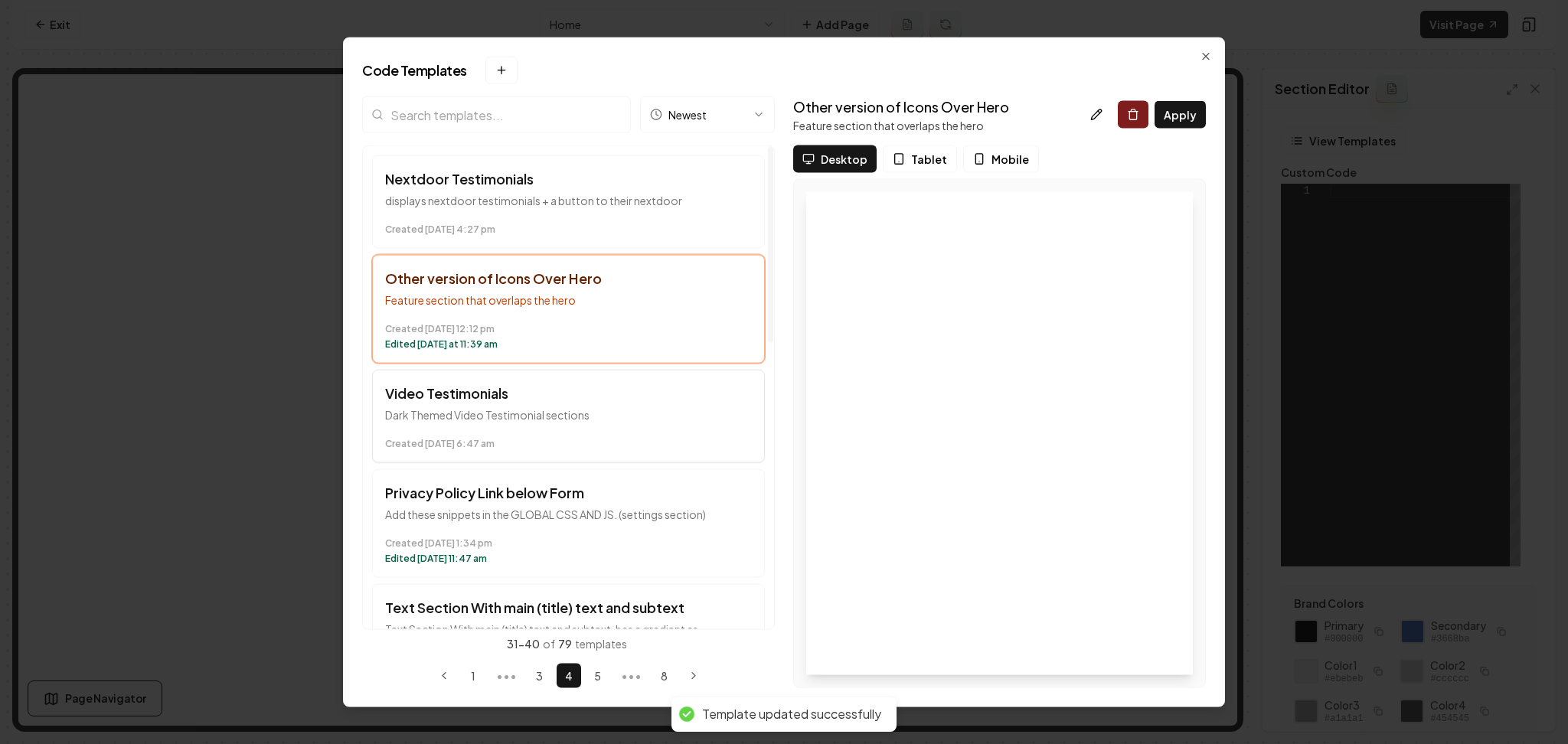
click at [584, 447] on time "Created March 21 at 6:47 am" at bounding box center [569, 443] width 367 height 12
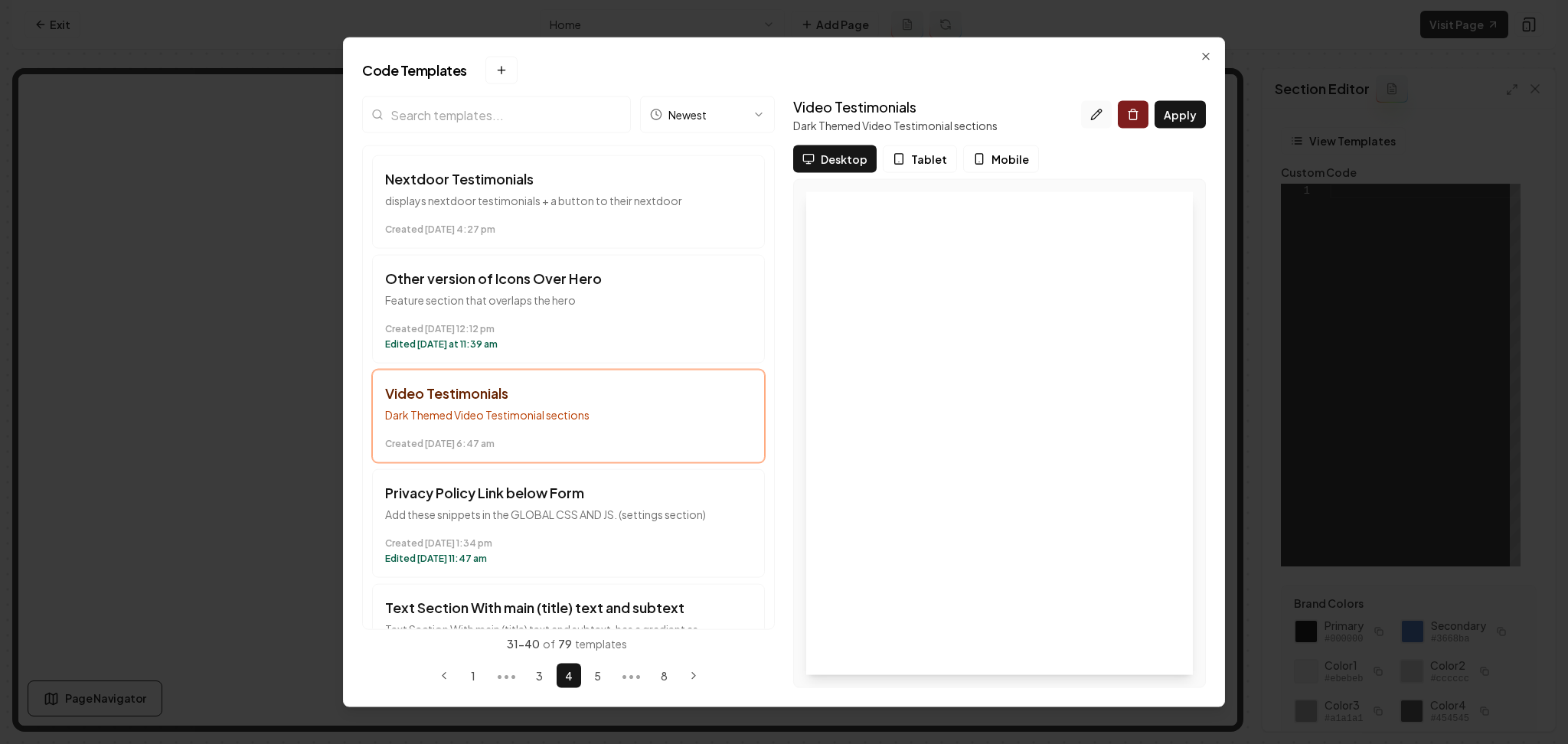
click at [1092, 115] on icon at bounding box center [1097, 115] width 12 height 12
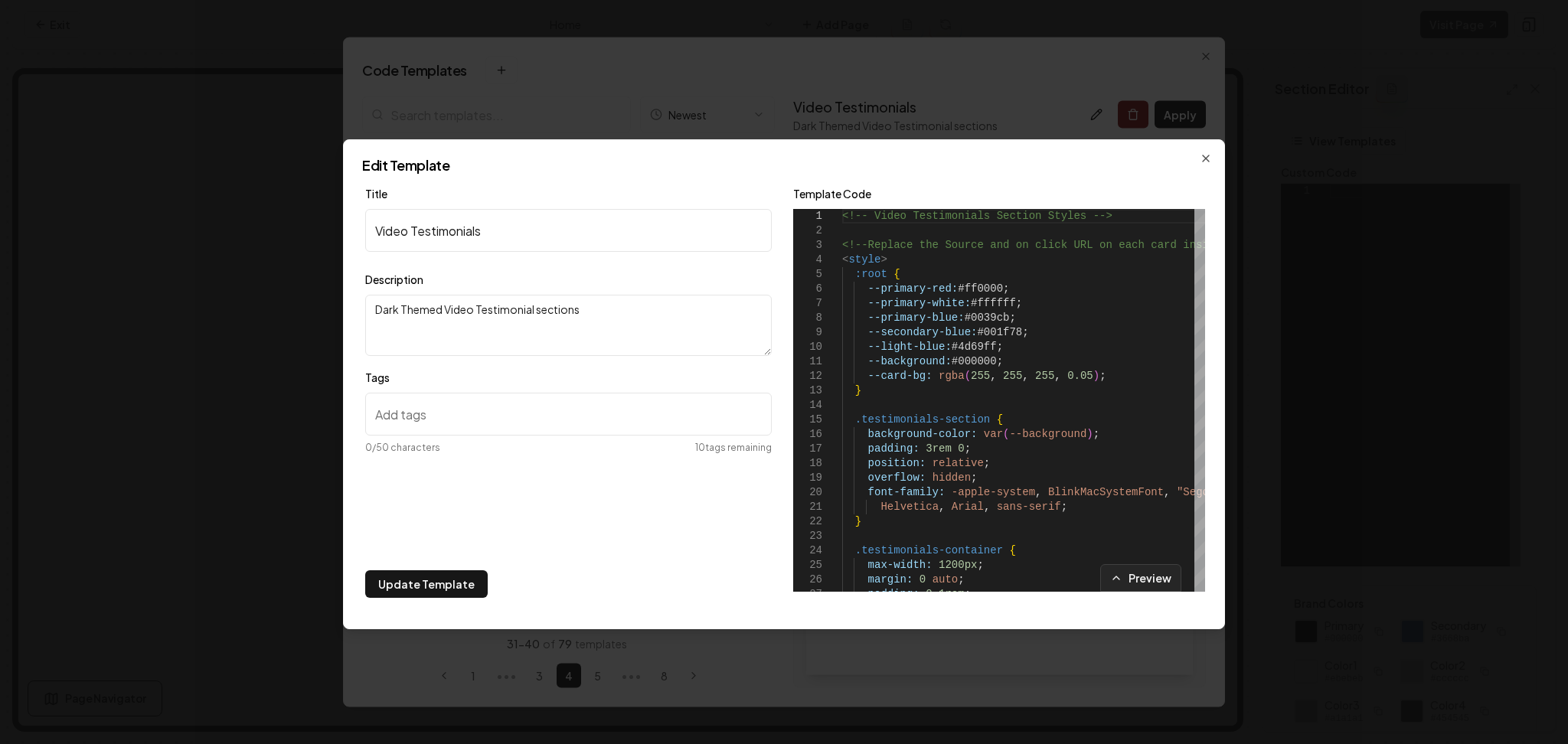
click at [440, 434] on input "Tags" at bounding box center [569, 414] width 407 height 43
paste input "video-embed-section-cc"
type input "video-embed-section-cc"
click at [414, 597] on button "Update Template" at bounding box center [426, 584] width 122 height 28
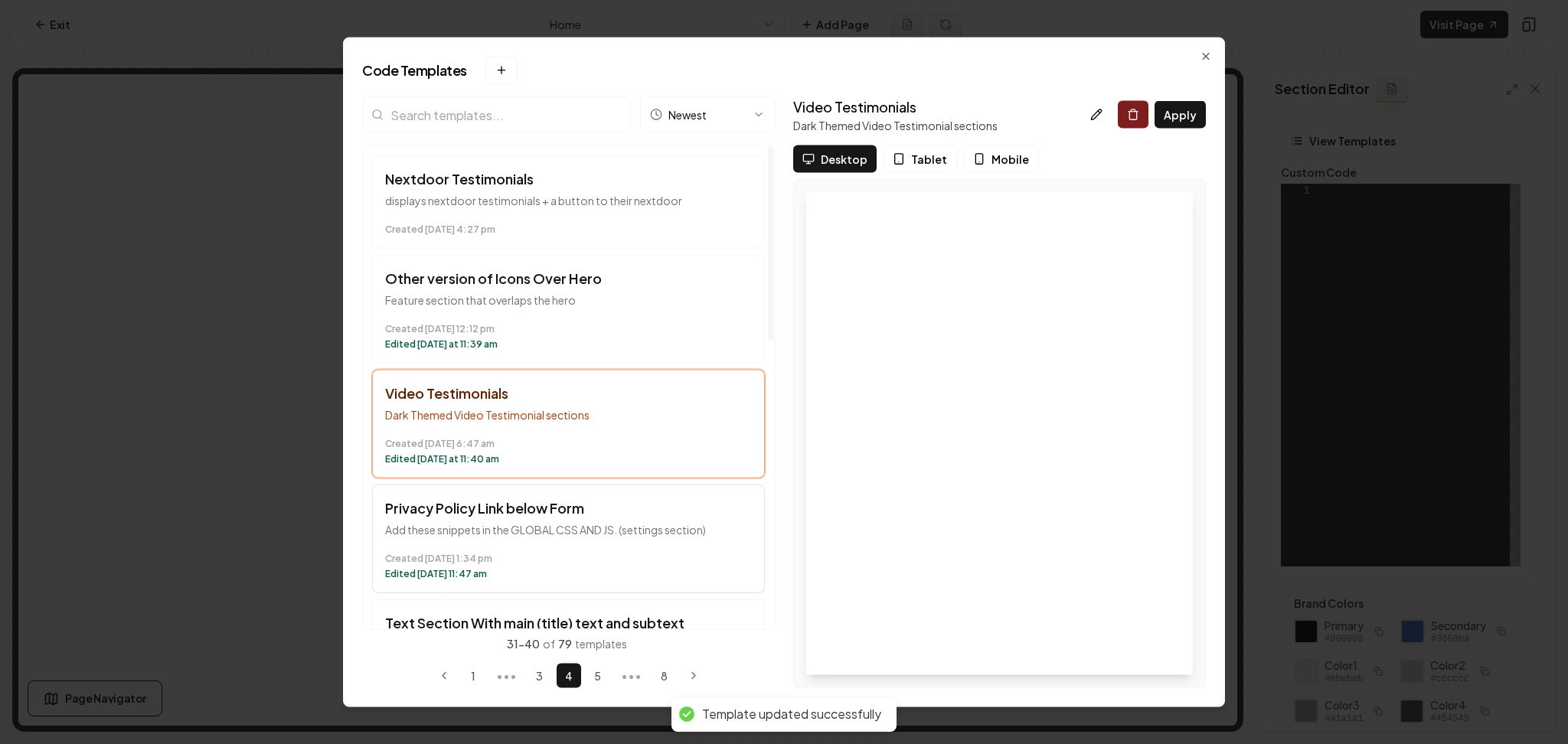
click at [521, 525] on p "Add these snippets in the GLOBAL CSS AND JS. (settings section)" at bounding box center [569, 529] width 367 height 15
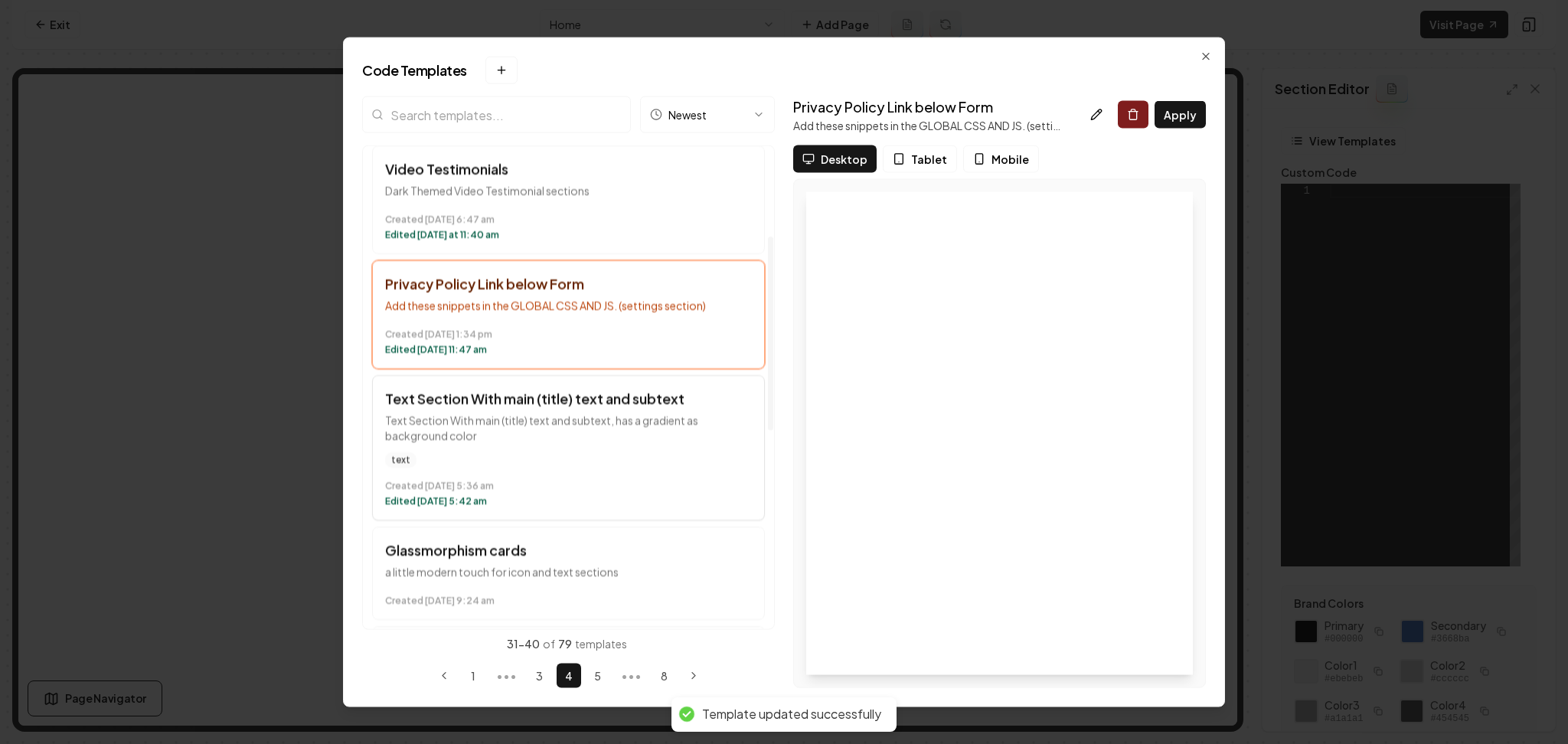
click at [557, 468] on div "text Created March 19 at 5:36 am Edited March 19 at 5:42 am" at bounding box center [569, 480] width 367 height 56
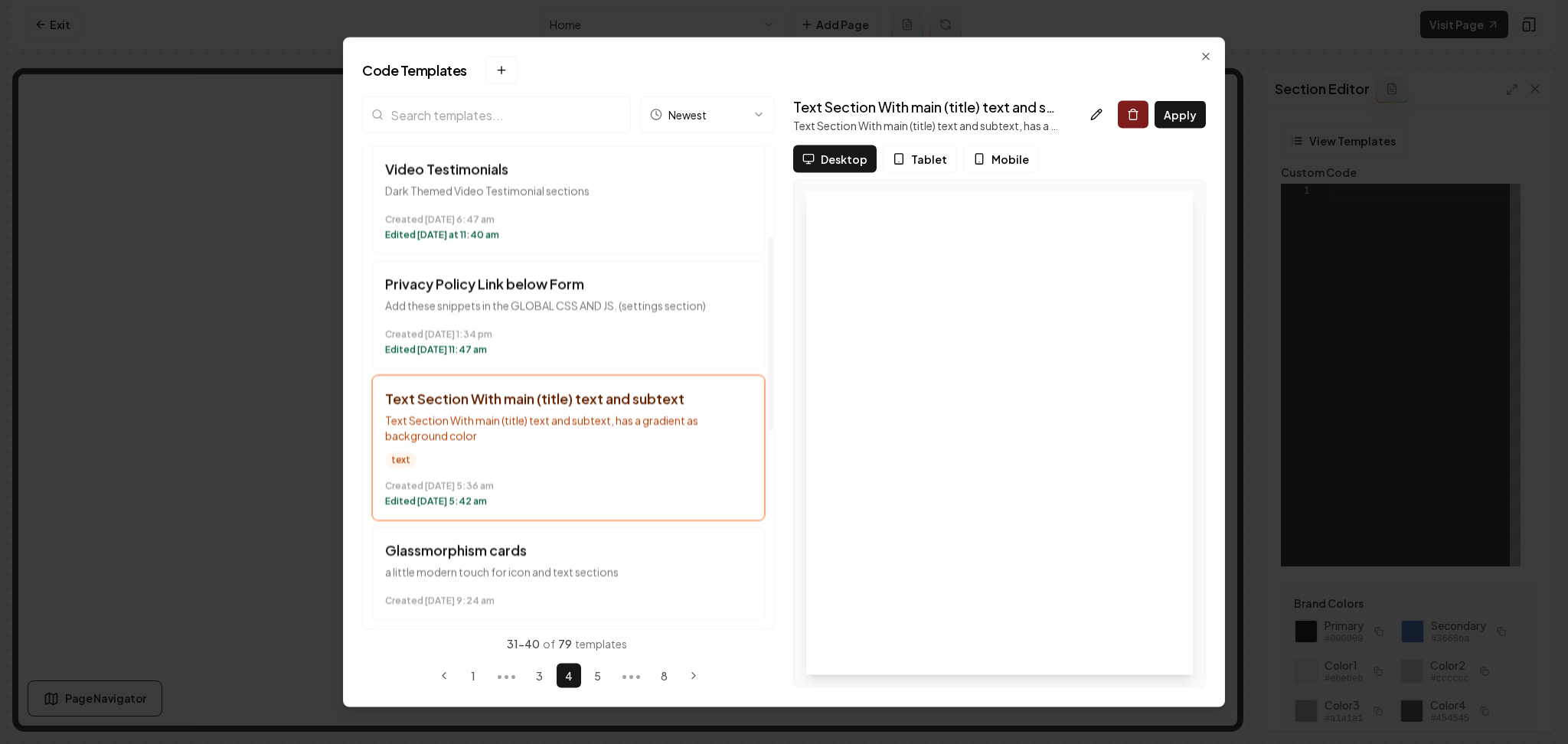
scroll to position [320, 0]
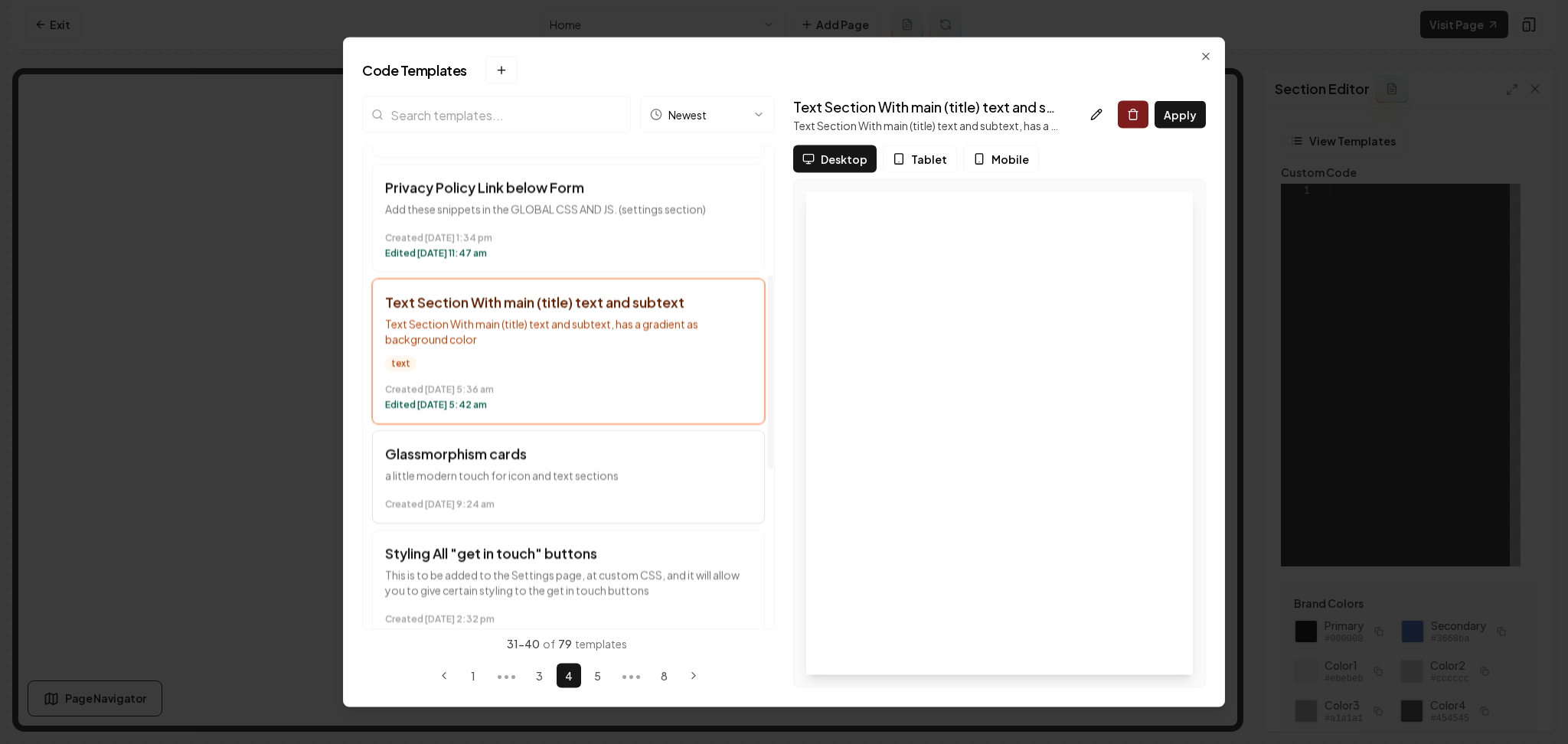
click at [582, 470] on p "a little modern touch for icon and text sections" at bounding box center [569, 474] width 367 height 15
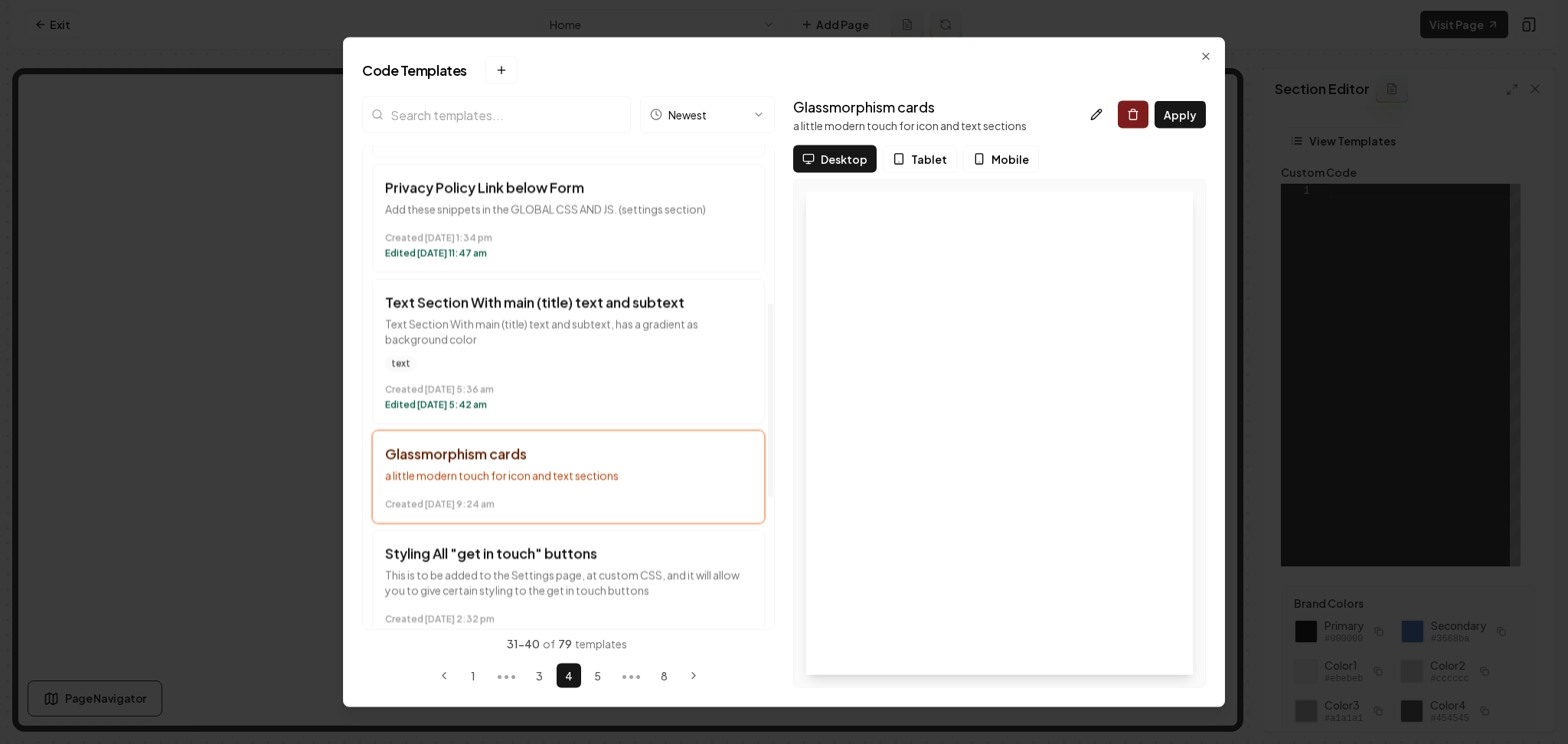
scroll to position [393, 0]
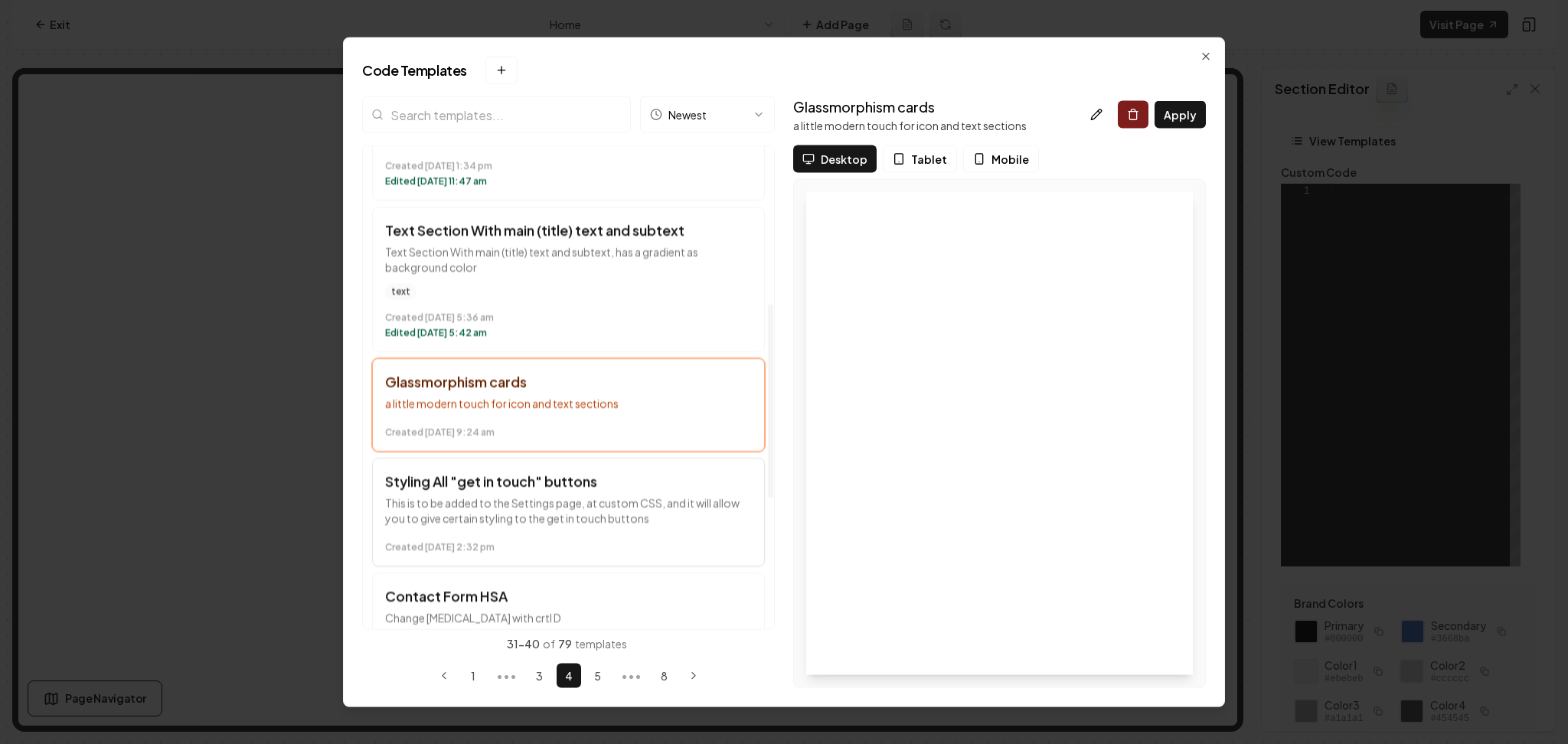
click at [633, 504] on p "This is to be added to the Settings page, at custom CSS, and it will allow you …" at bounding box center [569, 510] width 367 height 31
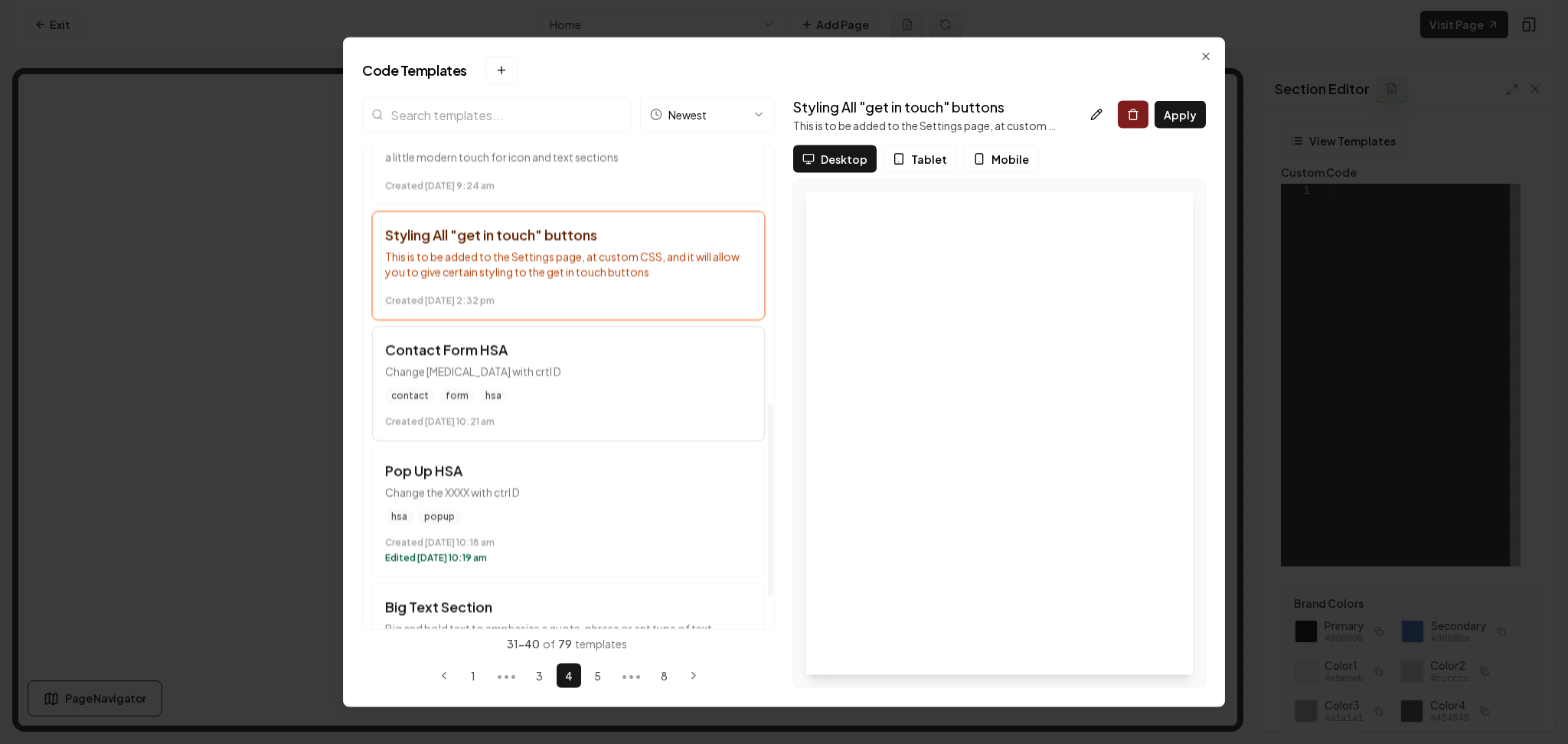
scroll to position [640, 0]
click at [591, 366] on p "Change XXXXX with crtl D" at bounding box center [569, 370] width 367 height 15
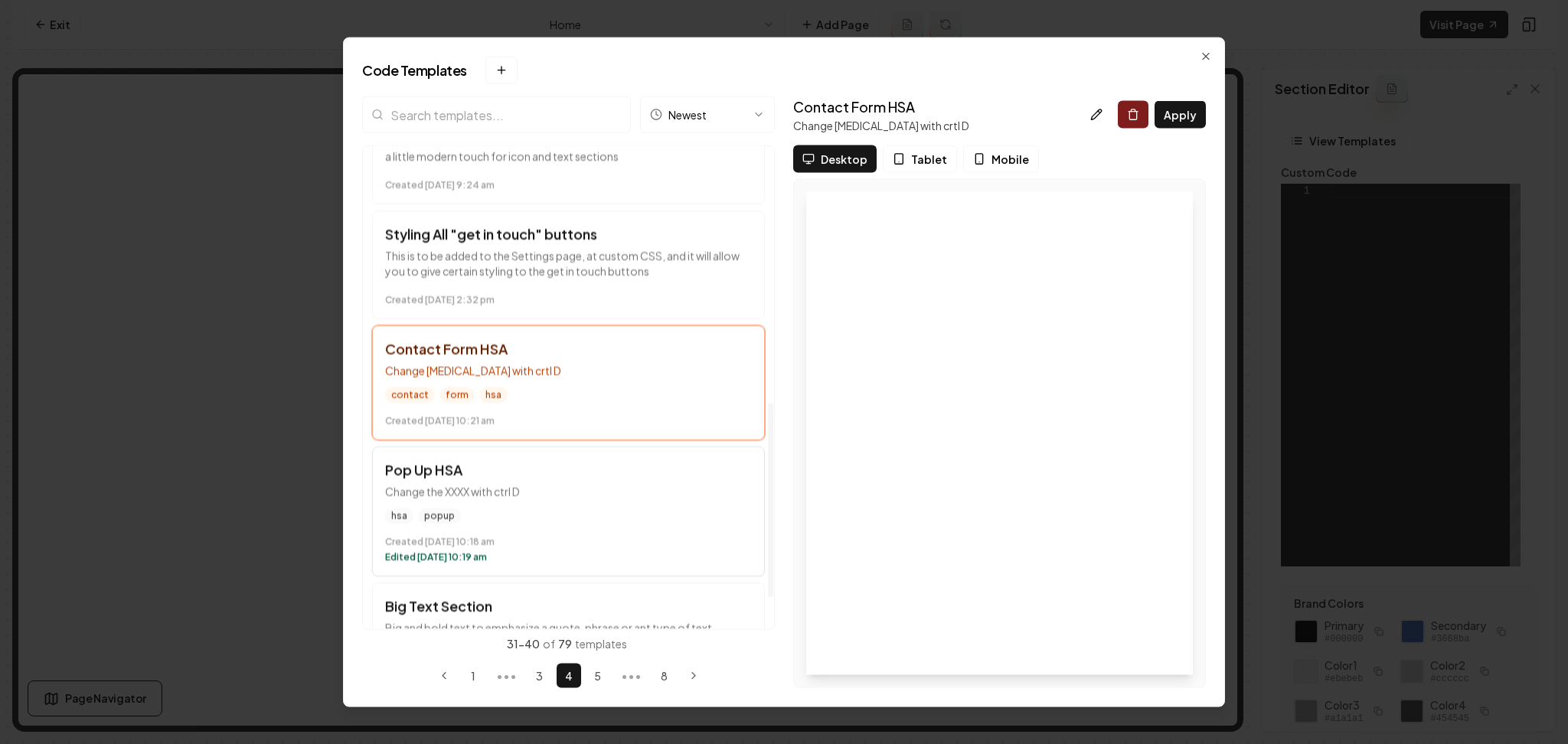
click at [594, 515] on div "hsa popup" at bounding box center [569, 515] width 367 height 15
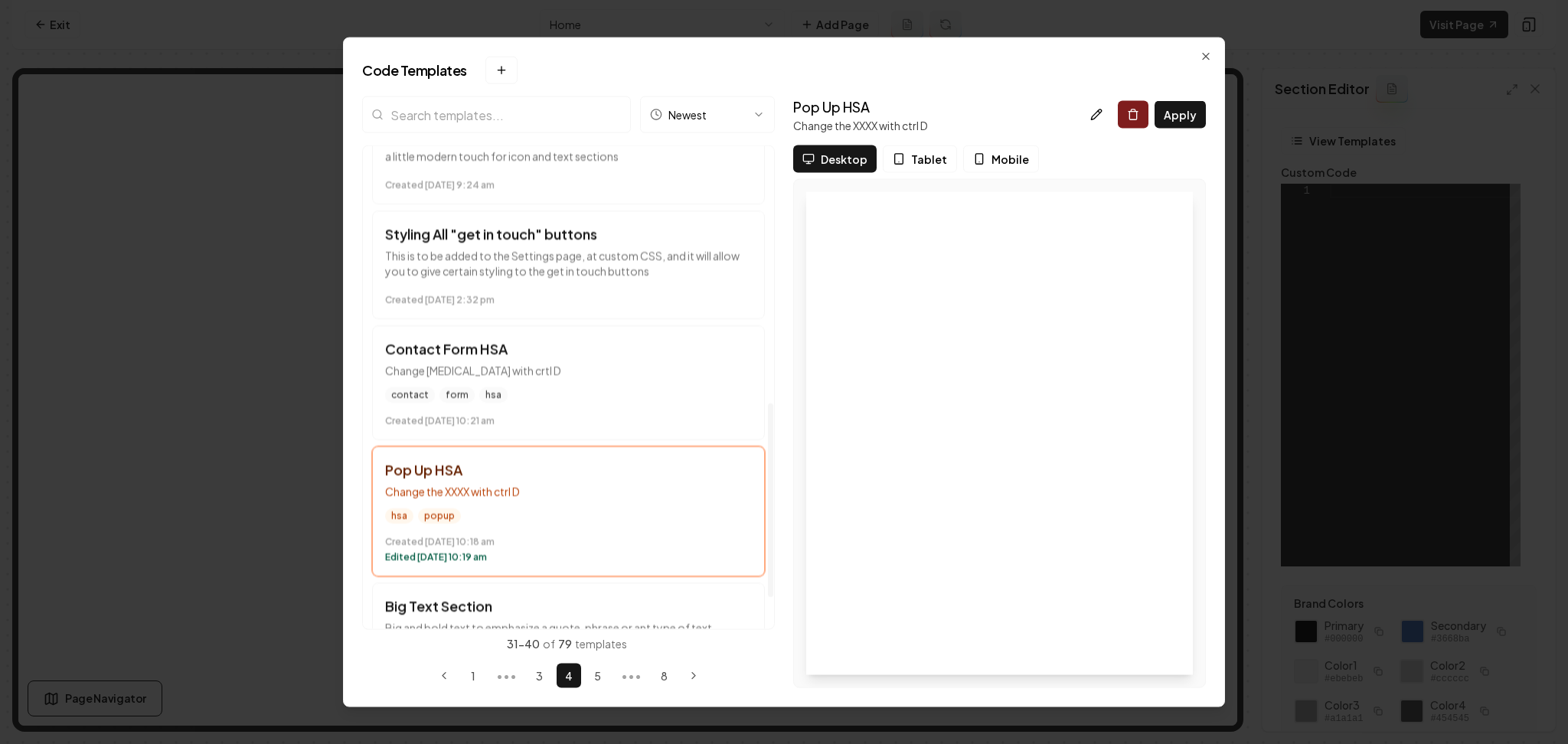
scroll to position [717, 0]
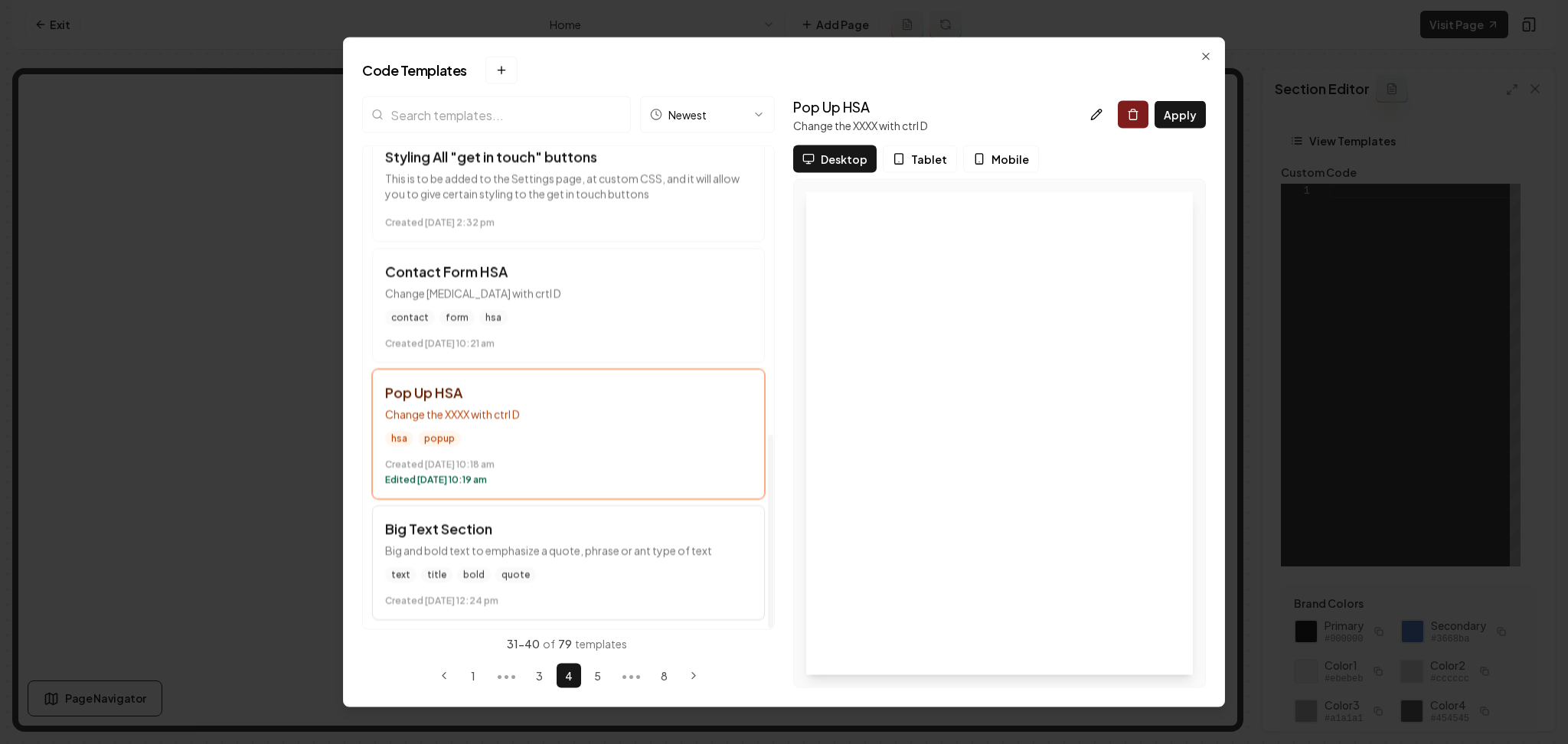
click at [561, 567] on div "text title bold quote" at bounding box center [569, 574] width 367 height 15
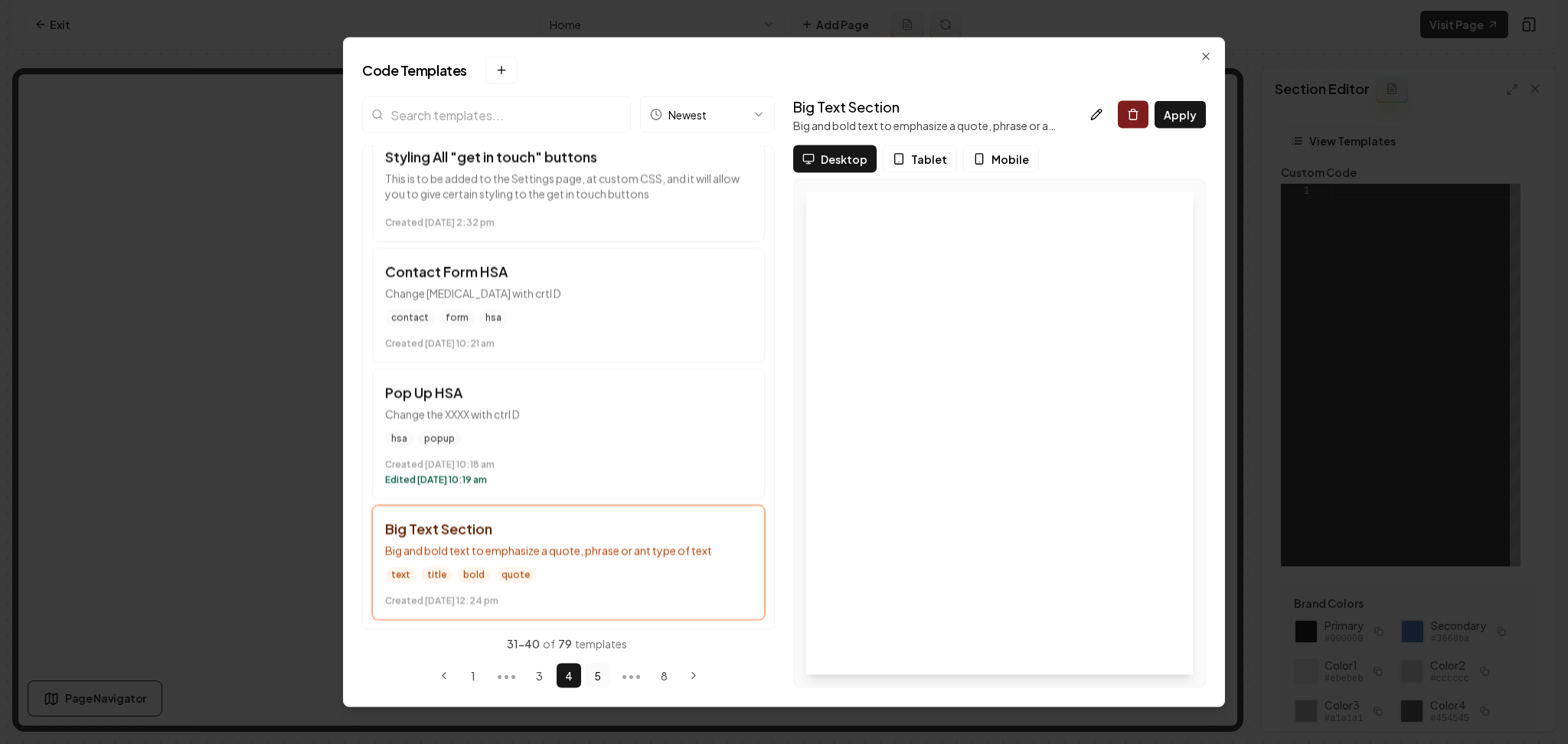
click at [598, 680] on button "5" at bounding box center [597, 675] width 25 height 25
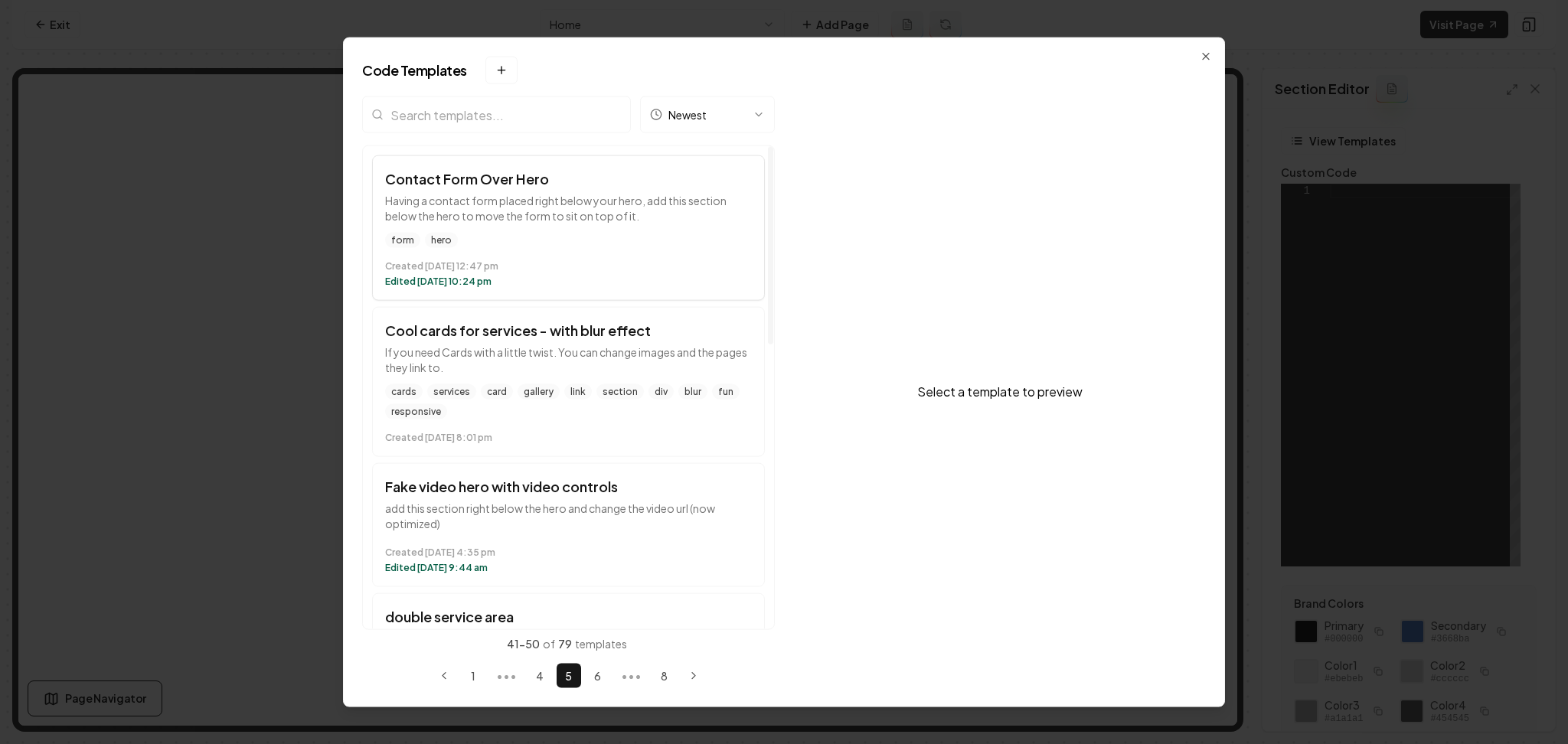
click at [591, 266] on time "Created February 27 at 12:47 pm" at bounding box center [569, 266] width 367 height 12
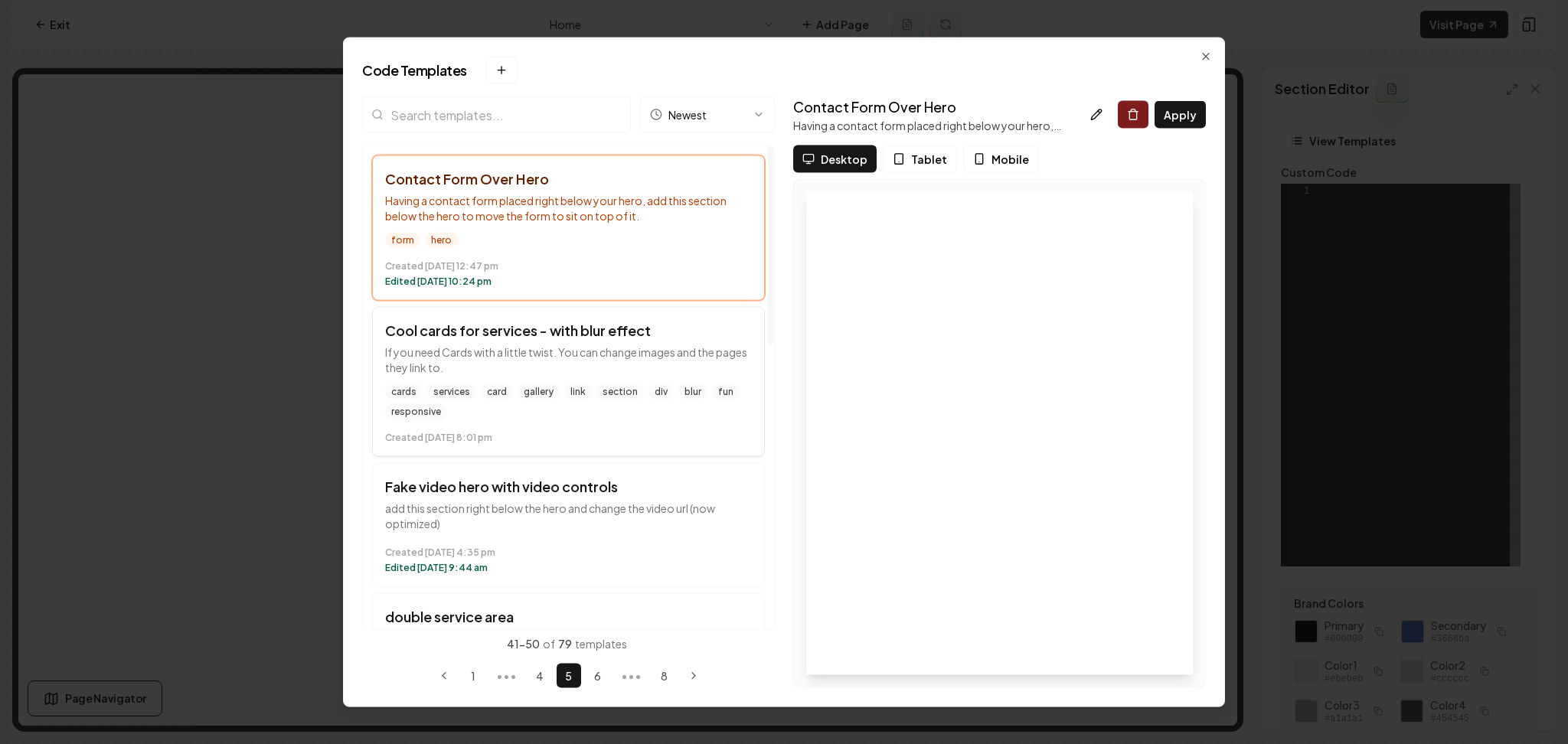
click at [604, 414] on div "cards services card gallery link section div blur fun responsive" at bounding box center [569, 401] width 367 height 35
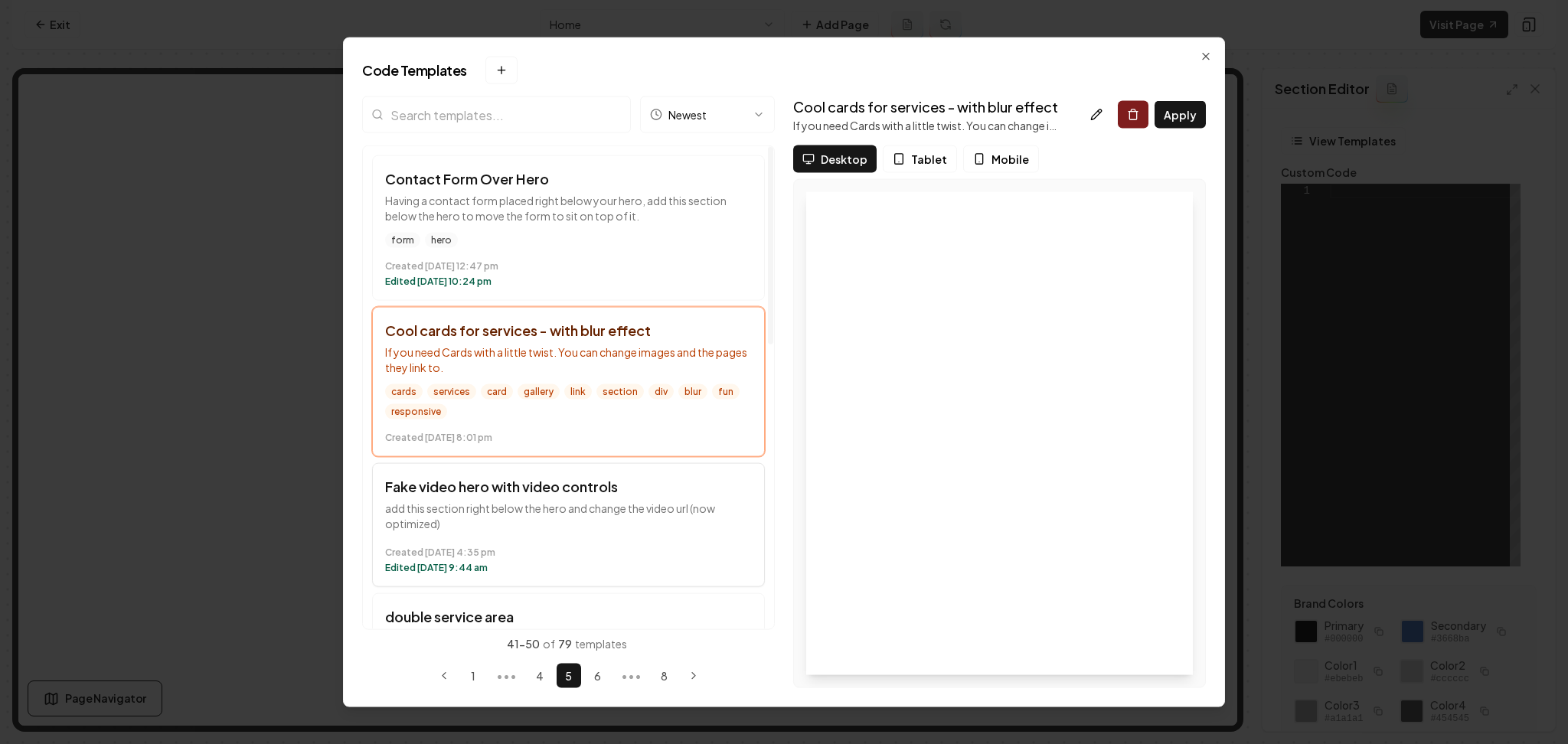
click at [665, 531] on p "add this section right below the hero and change the video url (now optimized)" at bounding box center [569, 516] width 367 height 31
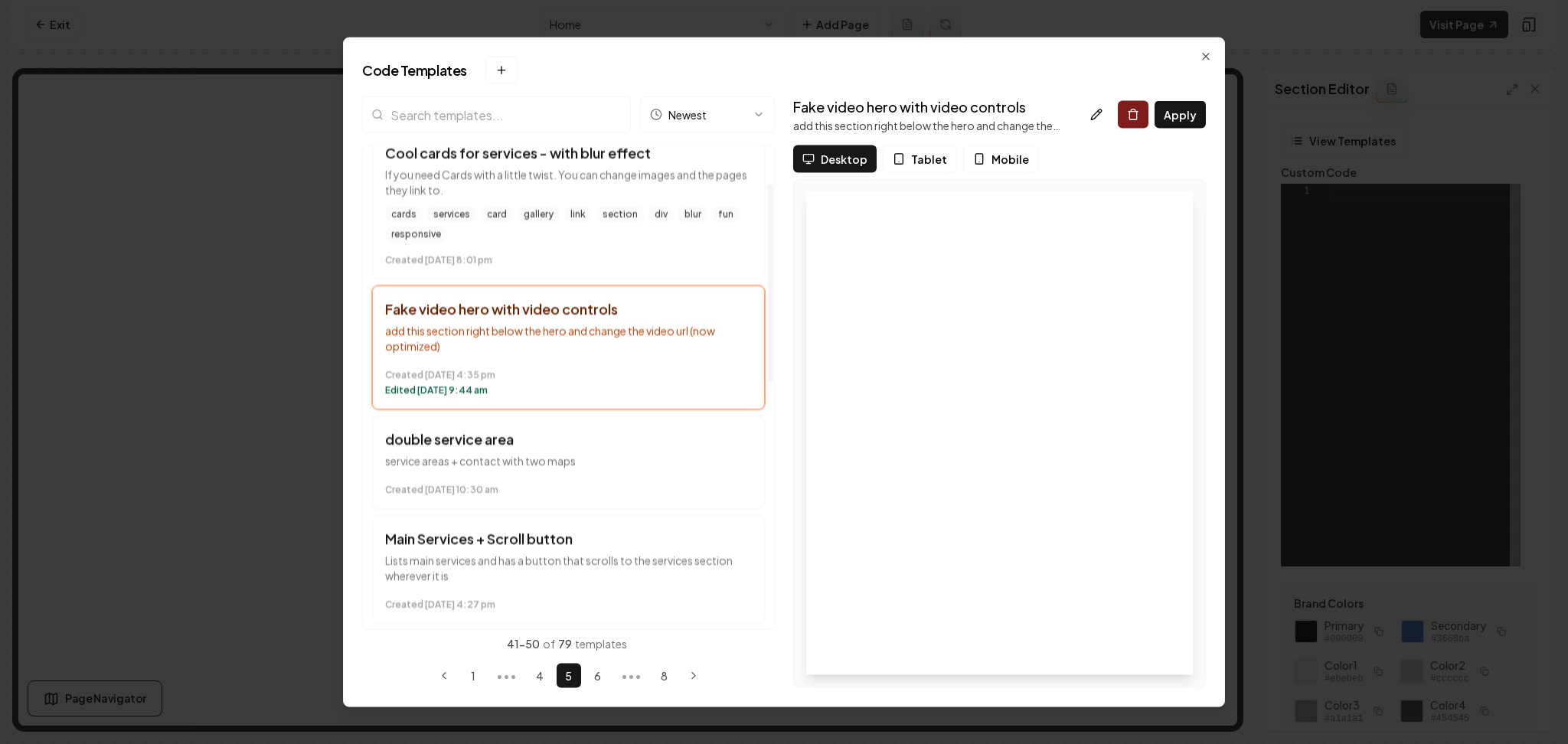
scroll to position [180, 0]
click at [657, 476] on div "Created February 21 at 10:30 am" at bounding box center [569, 484] width 367 height 19
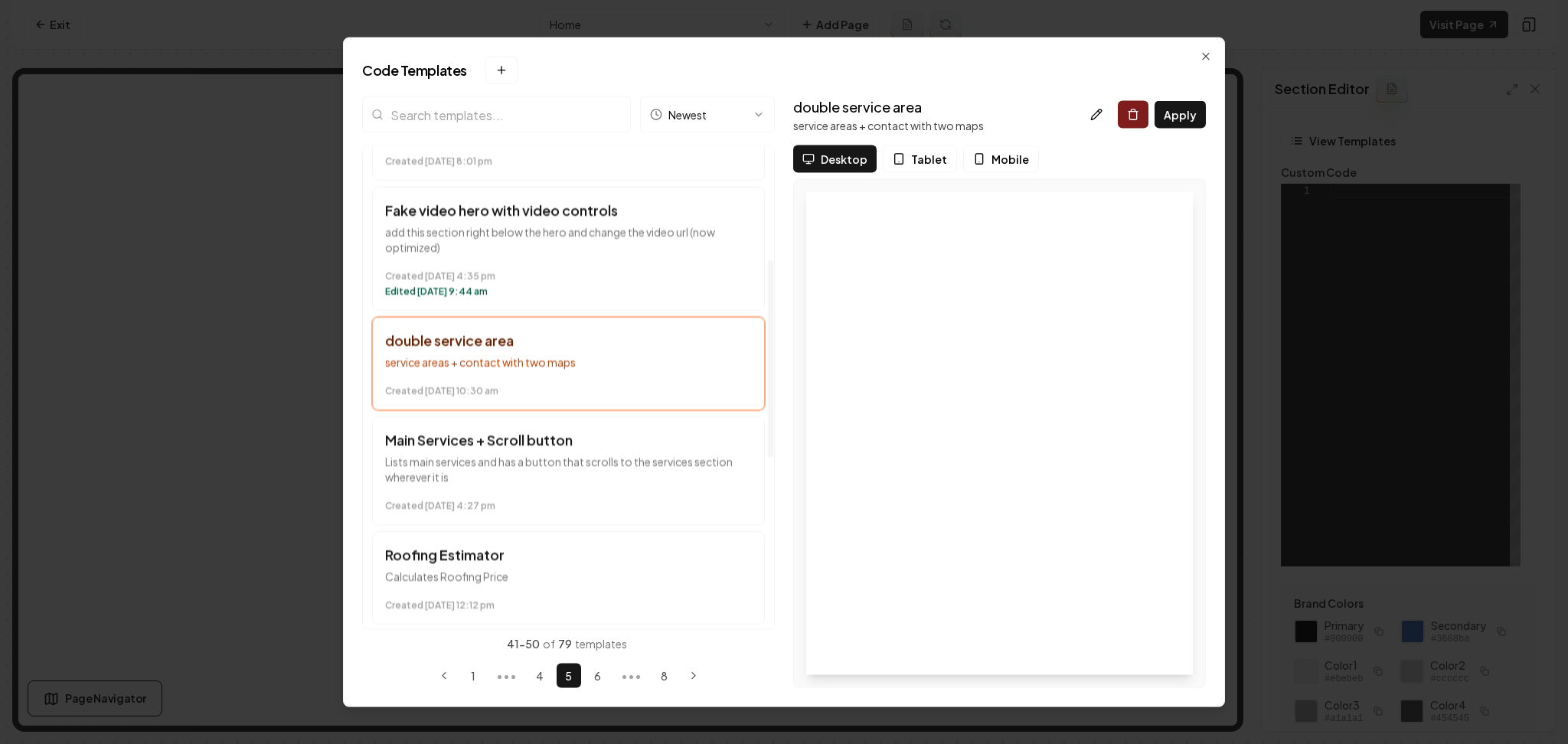
scroll to position [277, 0]
click at [655, 470] on p "Lists main services and has a button that scrolls to the services section where…" at bounding box center [569, 468] width 367 height 31
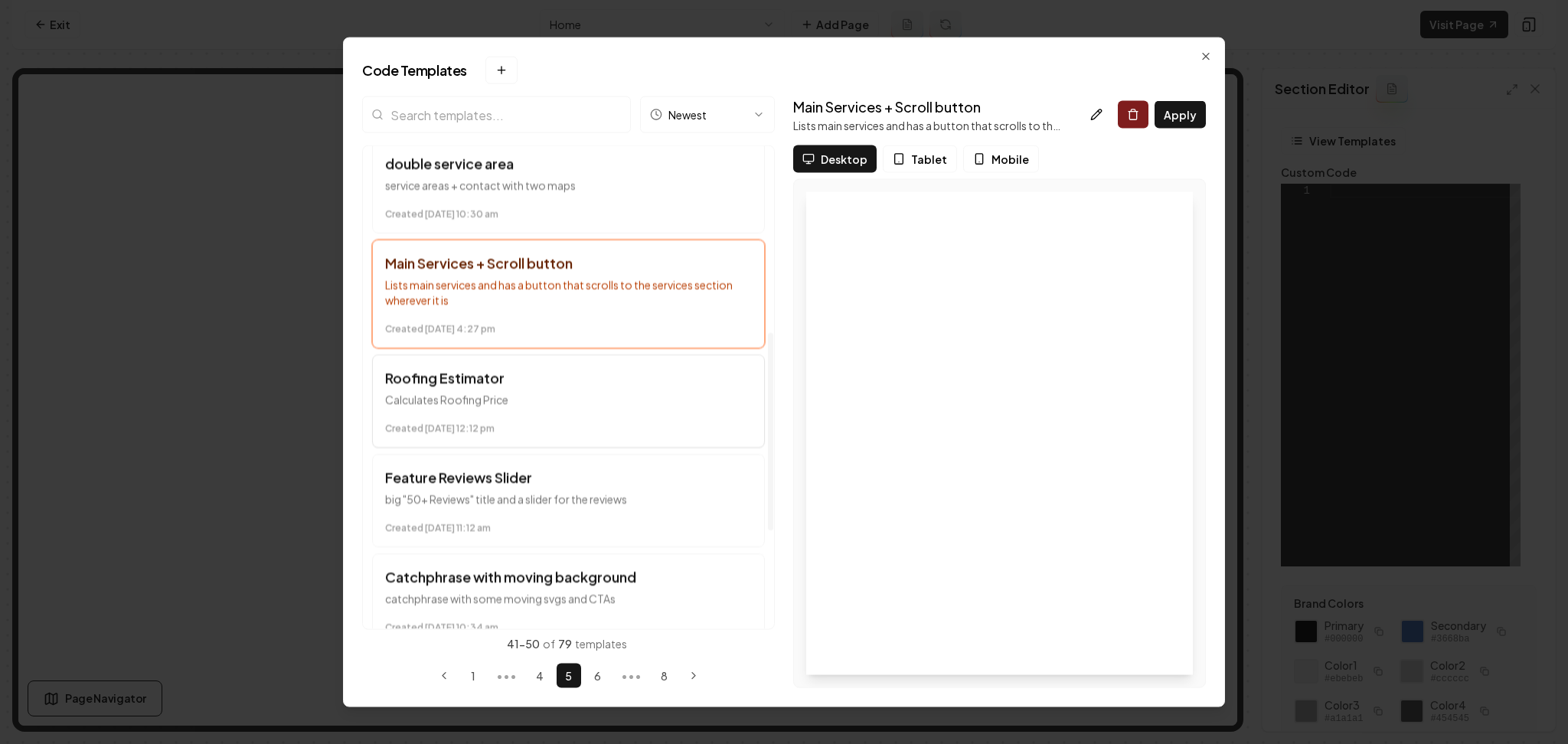
scroll to position [455, 0]
click at [668, 442] on button "Roofing Estimator Calculates Roofing Price Created February 14 at 12:12 pm" at bounding box center [569, 399] width 393 height 93
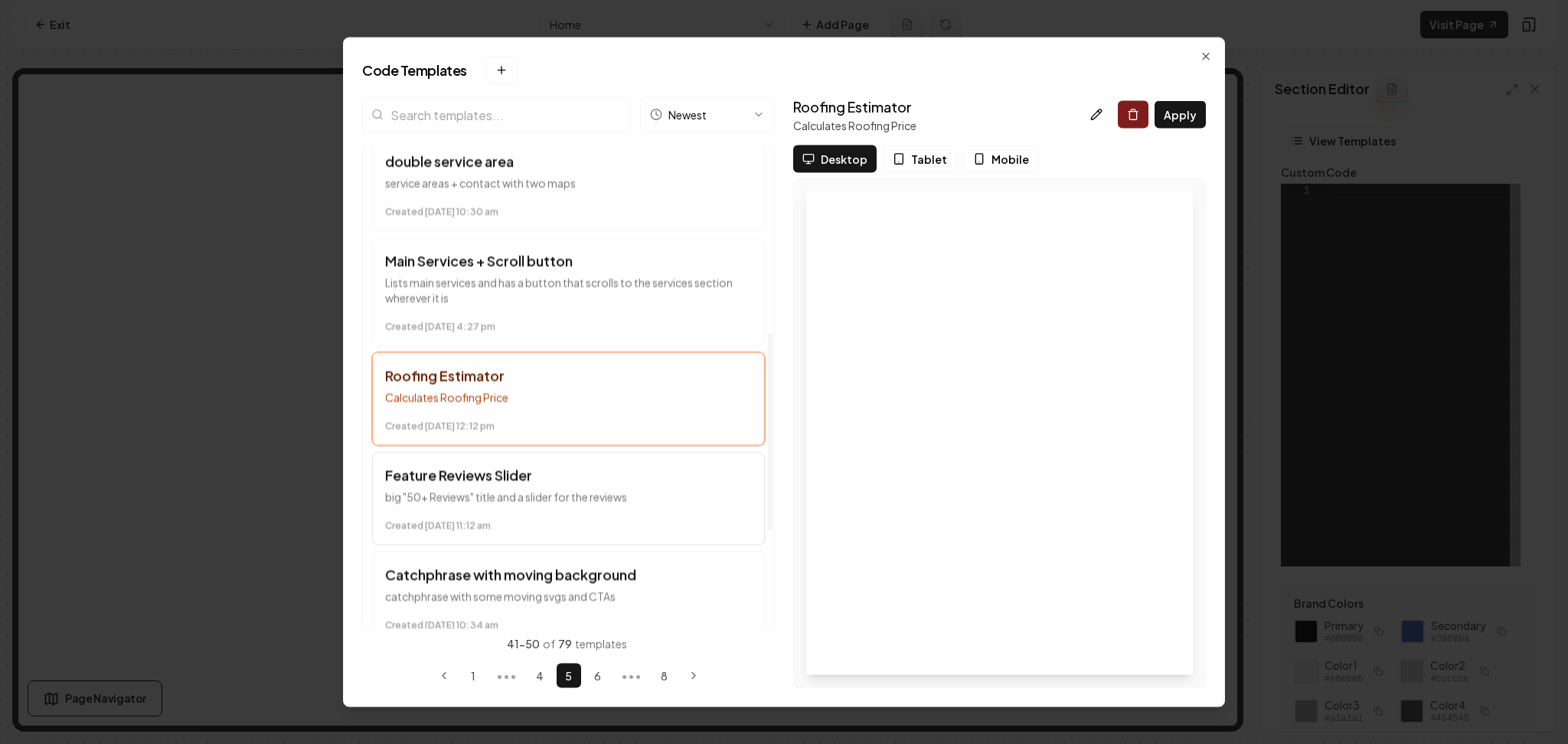
click at [603, 521] on time "Created February 7 at 11:12 am" at bounding box center [569, 526] width 367 height 12
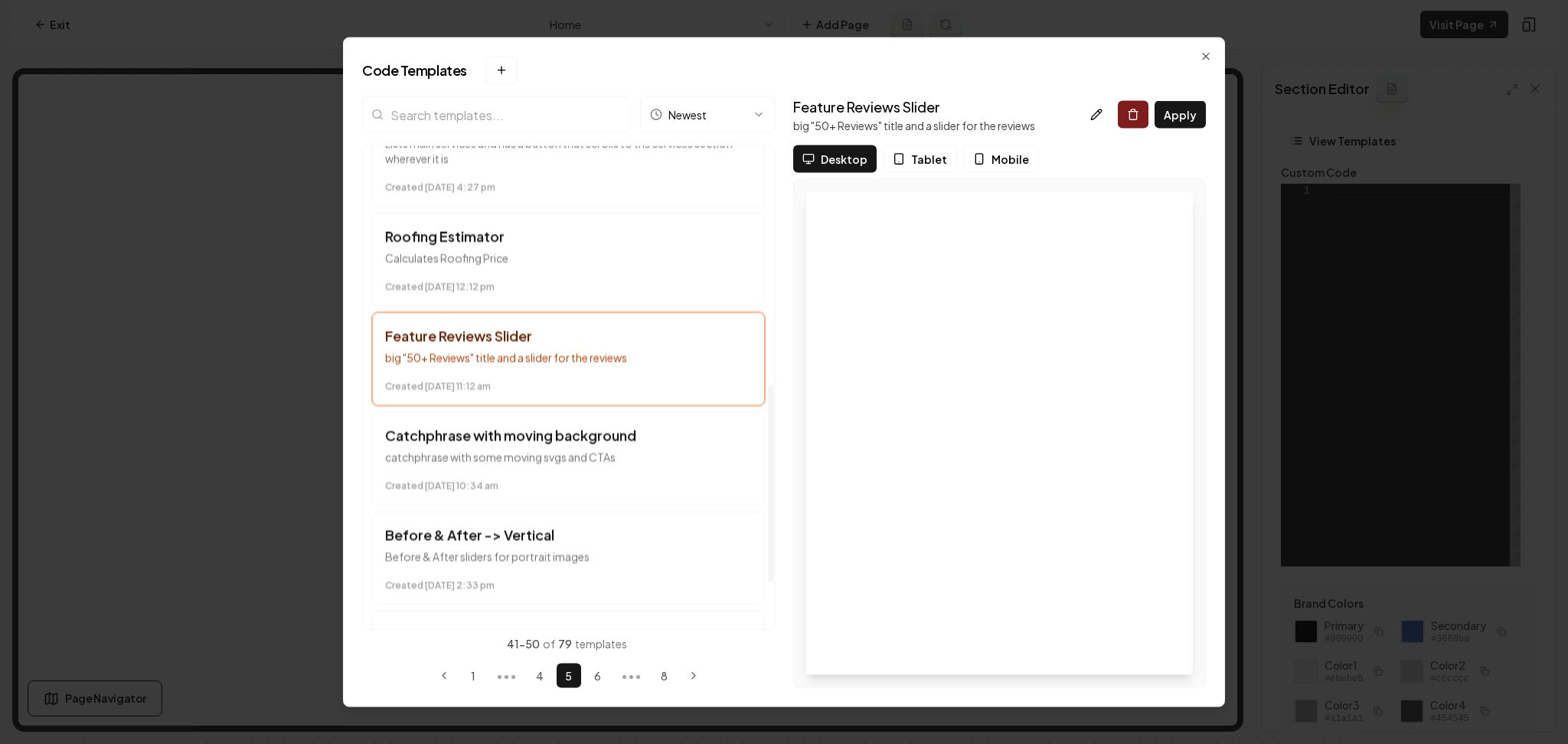
scroll to position [607, 0]
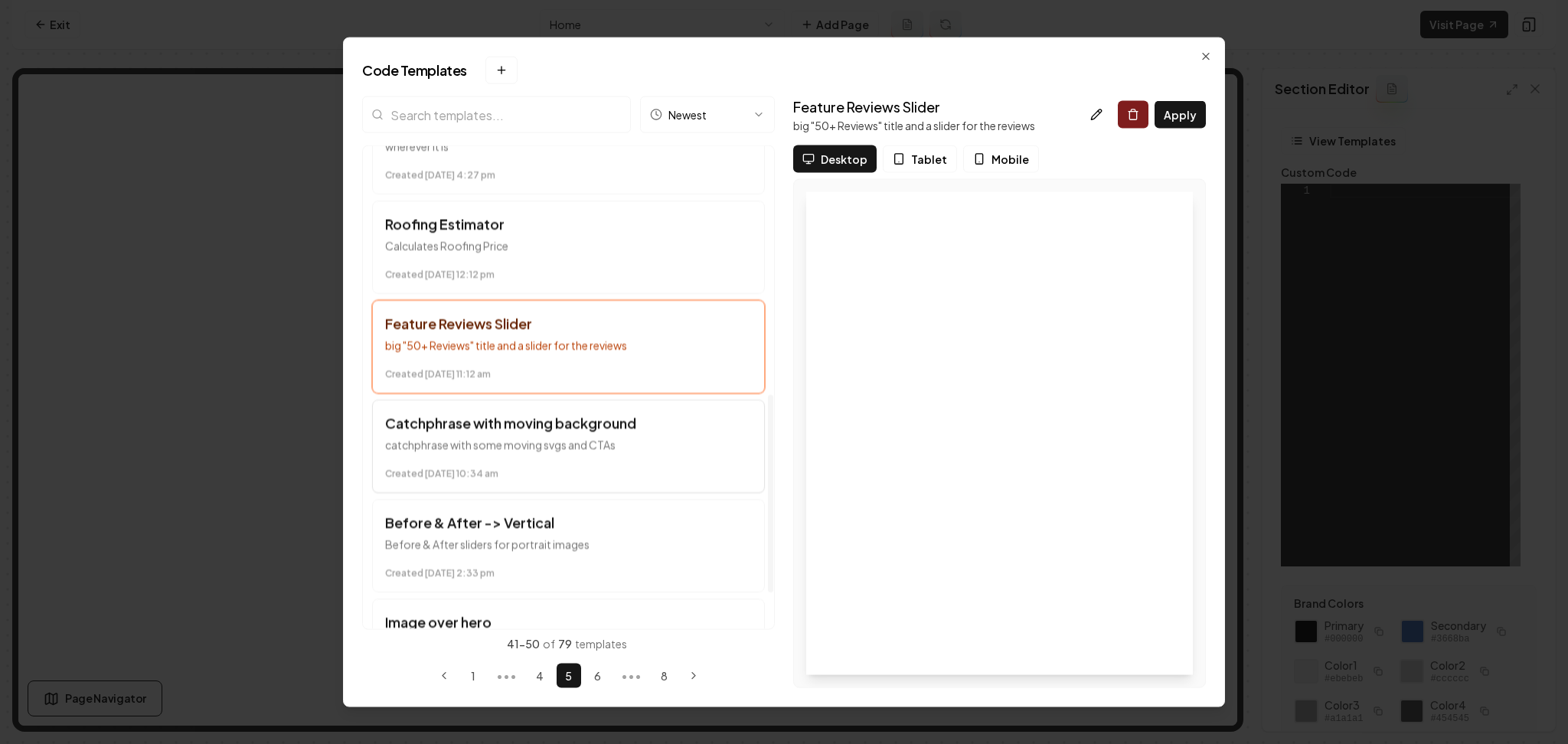
click at [658, 470] on time "Created February 4 at 10:34 am" at bounding box center [569, 473] width 367 height 12
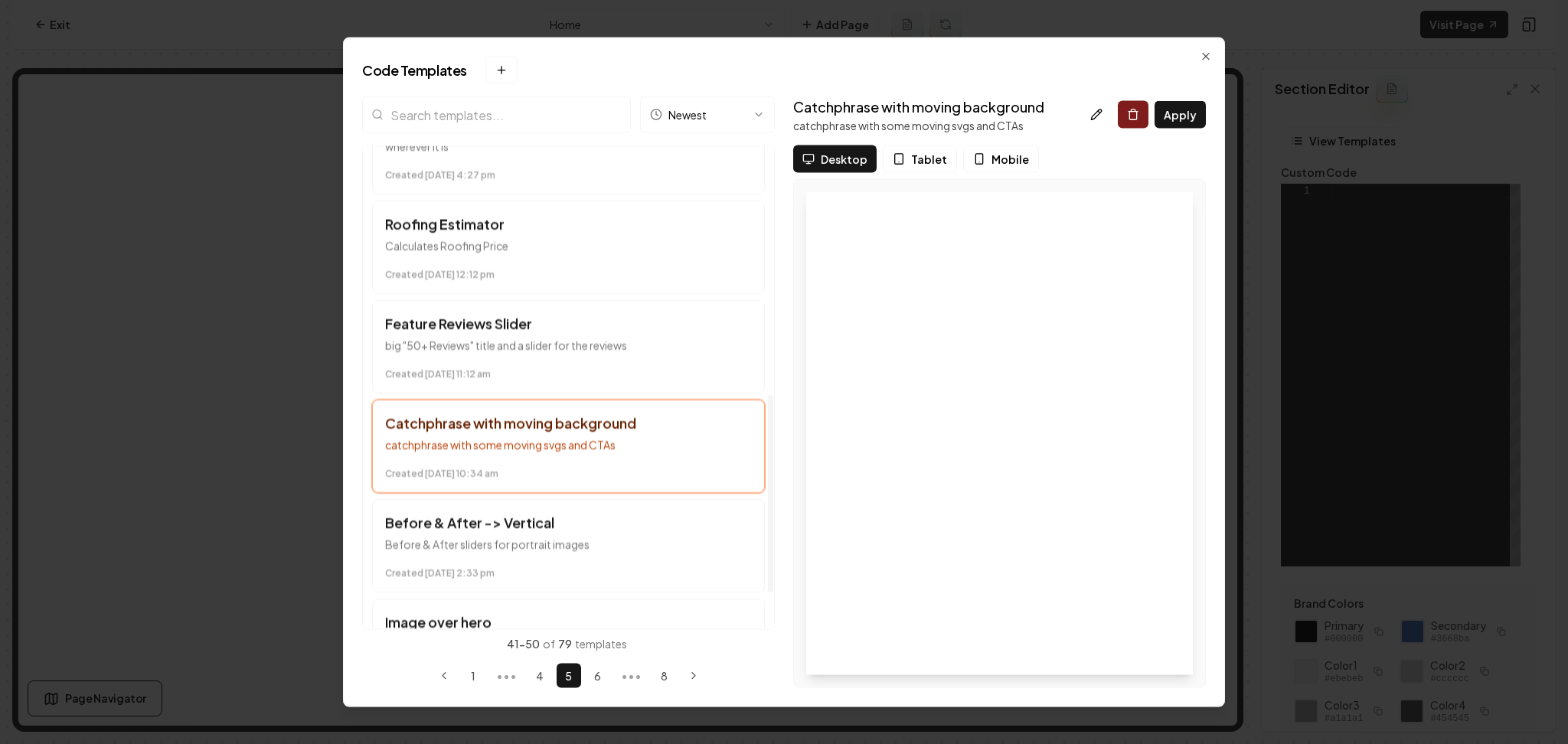
scroll to position [694, 0]
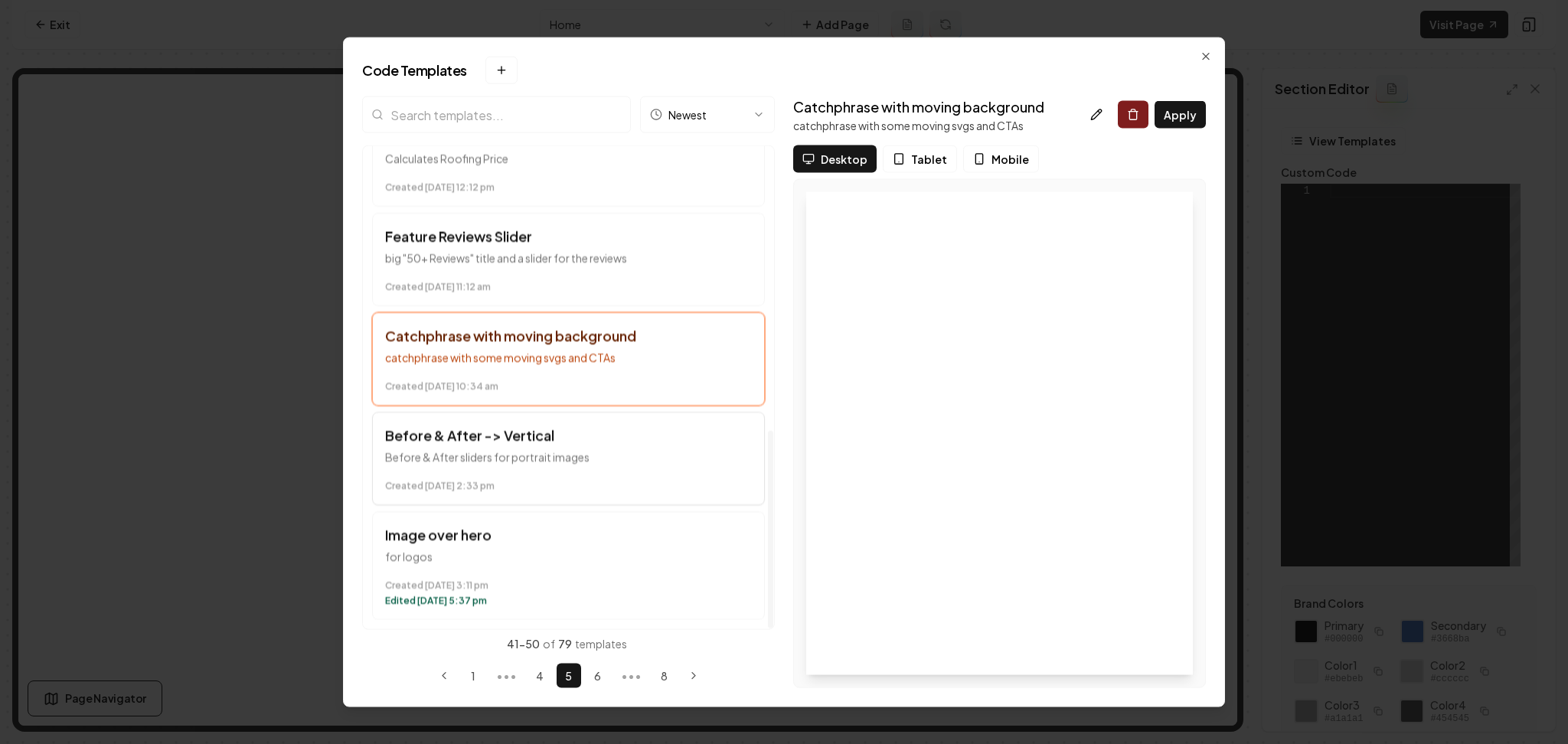
click at [641, 447] on button "Before & After -> Vertical Before & After sliders for portrait images Created J…" at bounding box center [569, 458] width 393 height 93
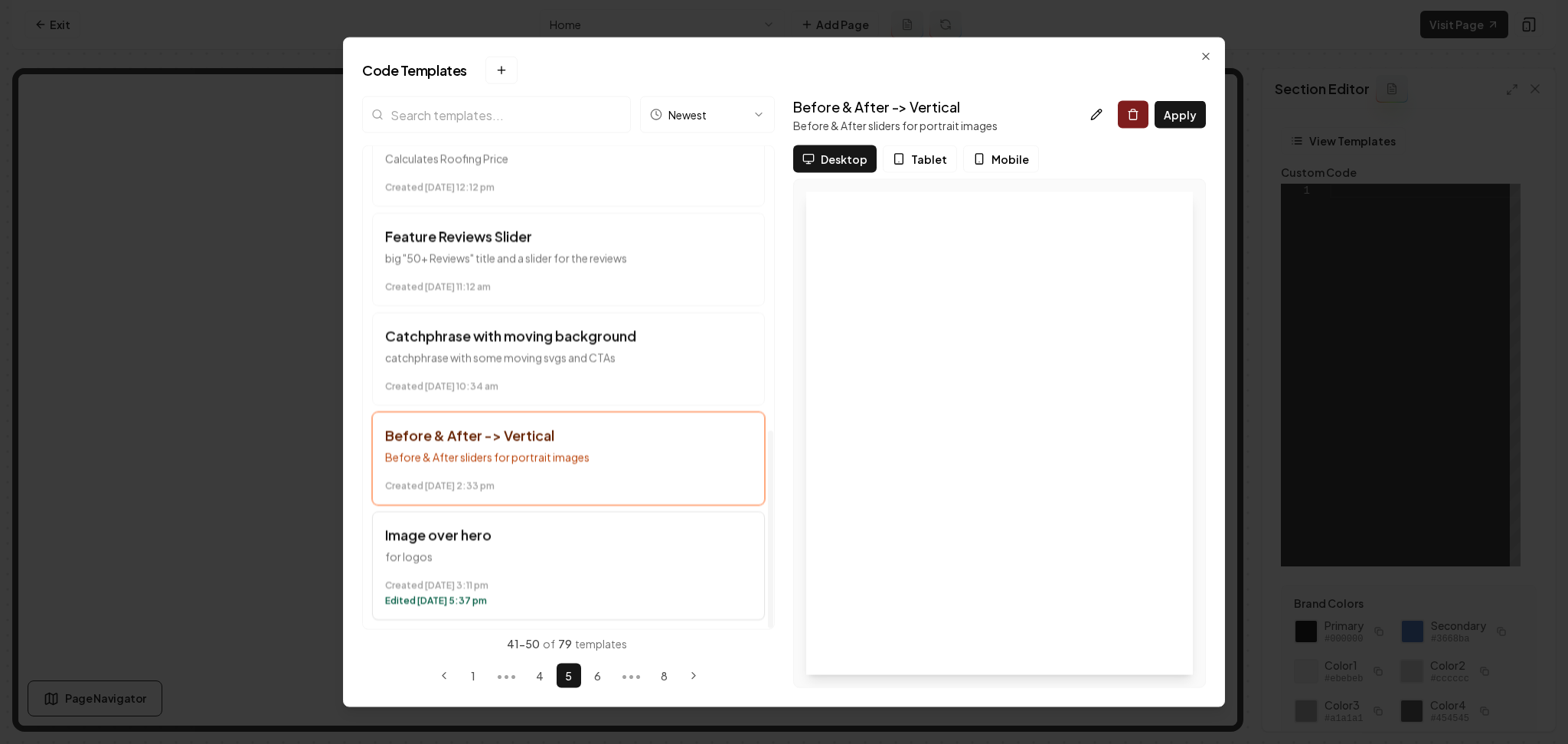
click at [637, 564] on button "Image over hero for logos Created January 15 at 3:11 pm Edited January 20 at 5:…" at bounding box center [569, 565] width 393 height 109
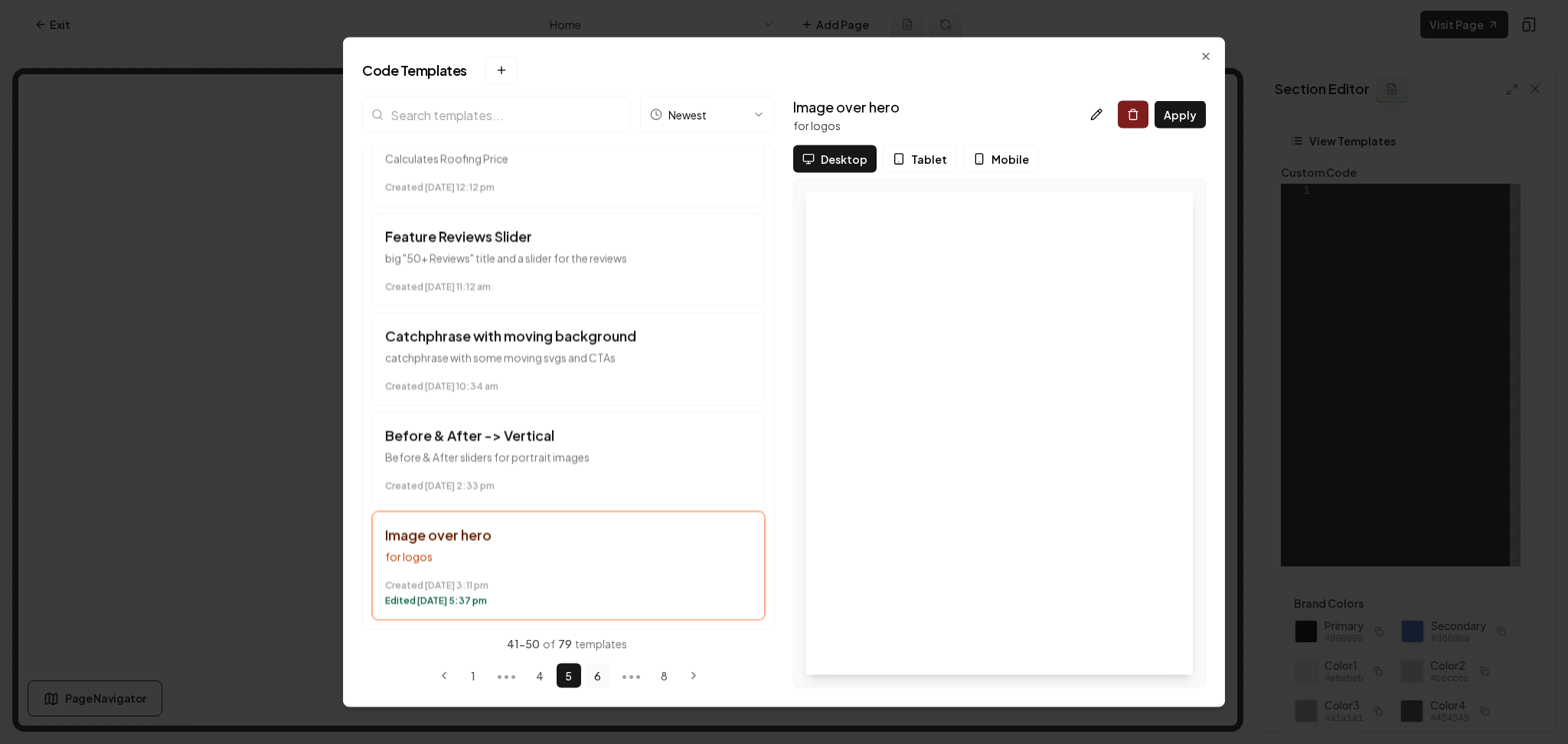
click at [592, 678] on button "6" at bounding box center [597, 675] width 25 height 25
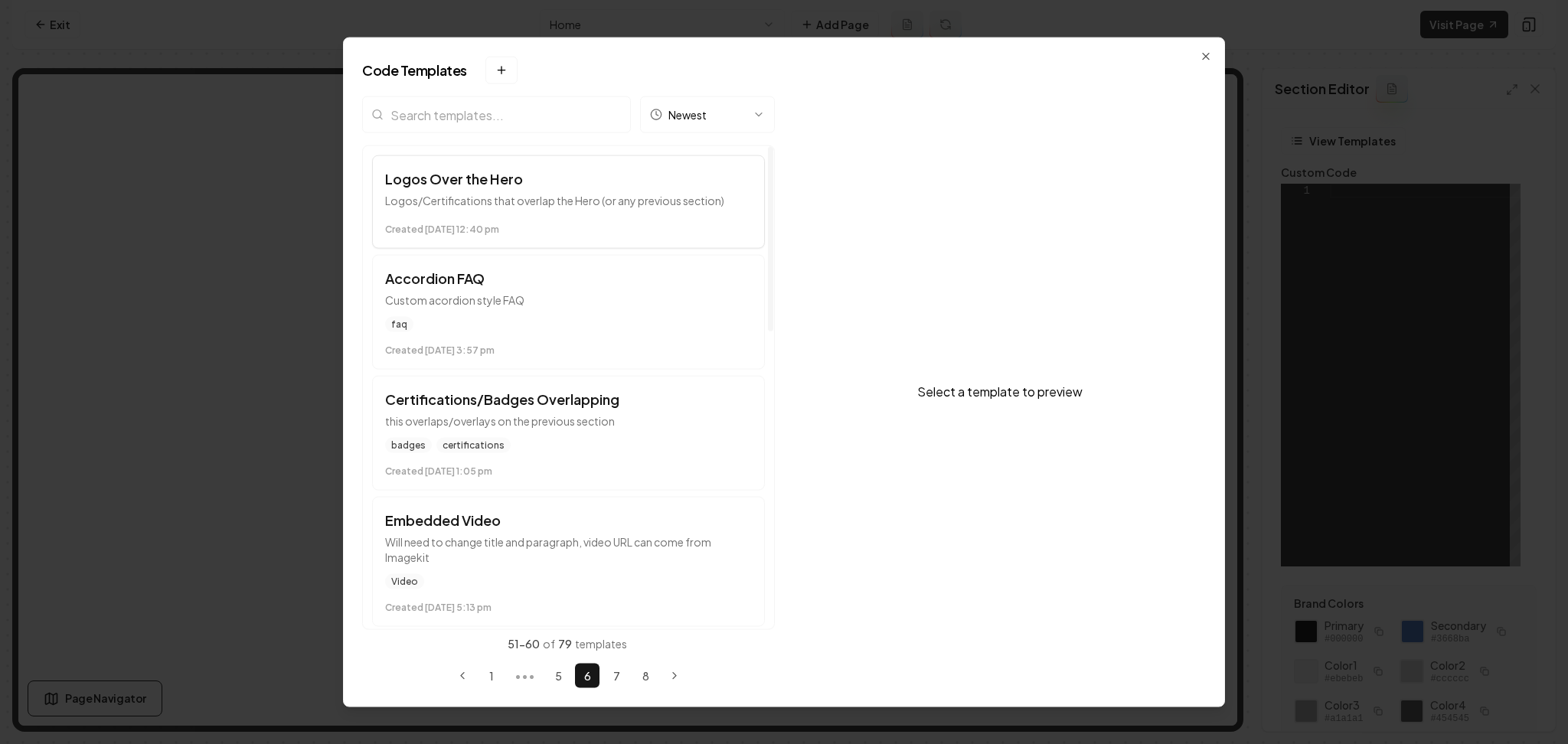
click at [633, 203] on p "Logos/Certifications that overlap the Hero (or any previous section)" at bounding box center [569, 199] width 367 height 15
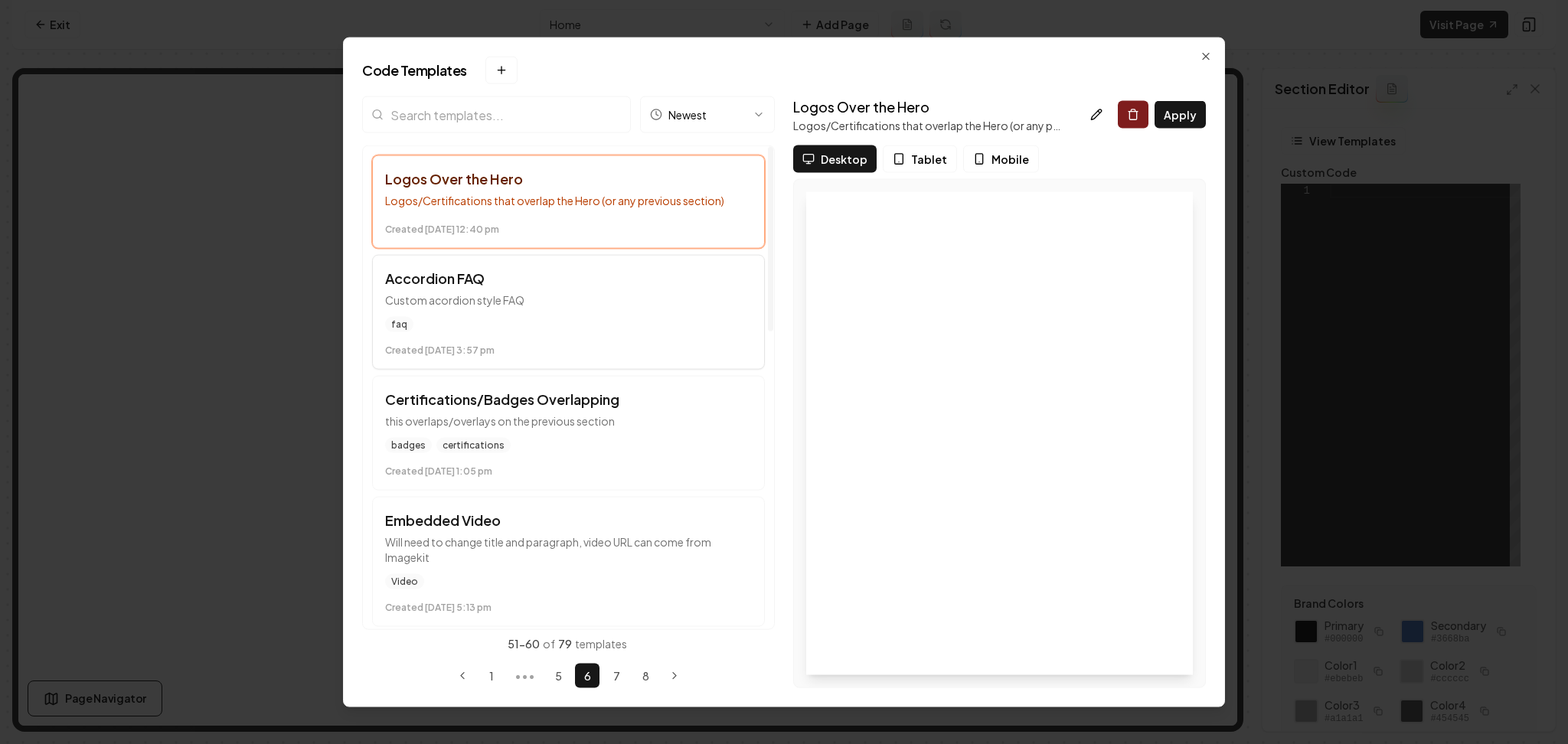
click at [645, 295] on p "Custom acordion style FAQ" at bounding box center [569, 300] width 367 height 15
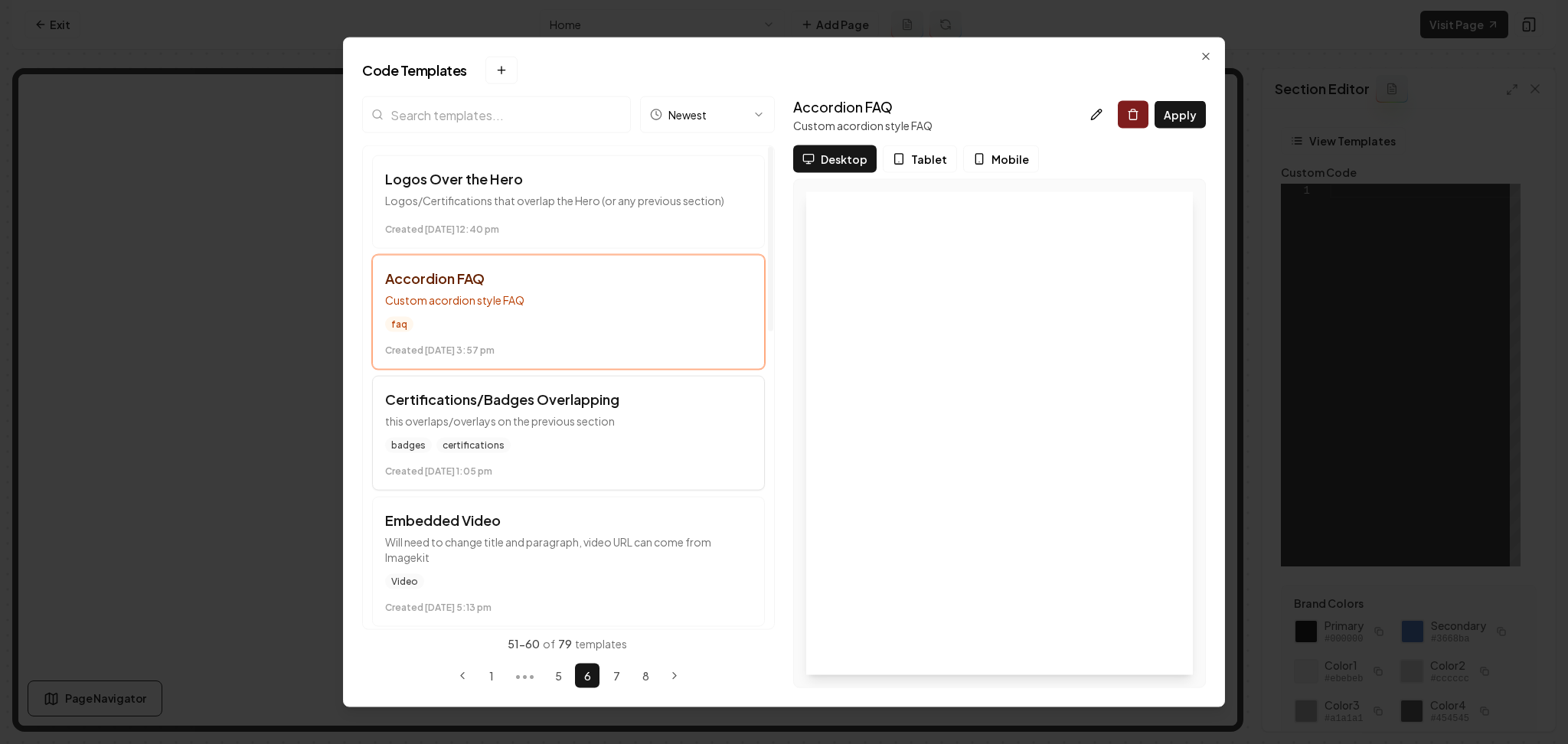
click at [662, 405] on h3 "Certifications/Badges Overlapping" at bounding box center [569, 400] width 367 height 22
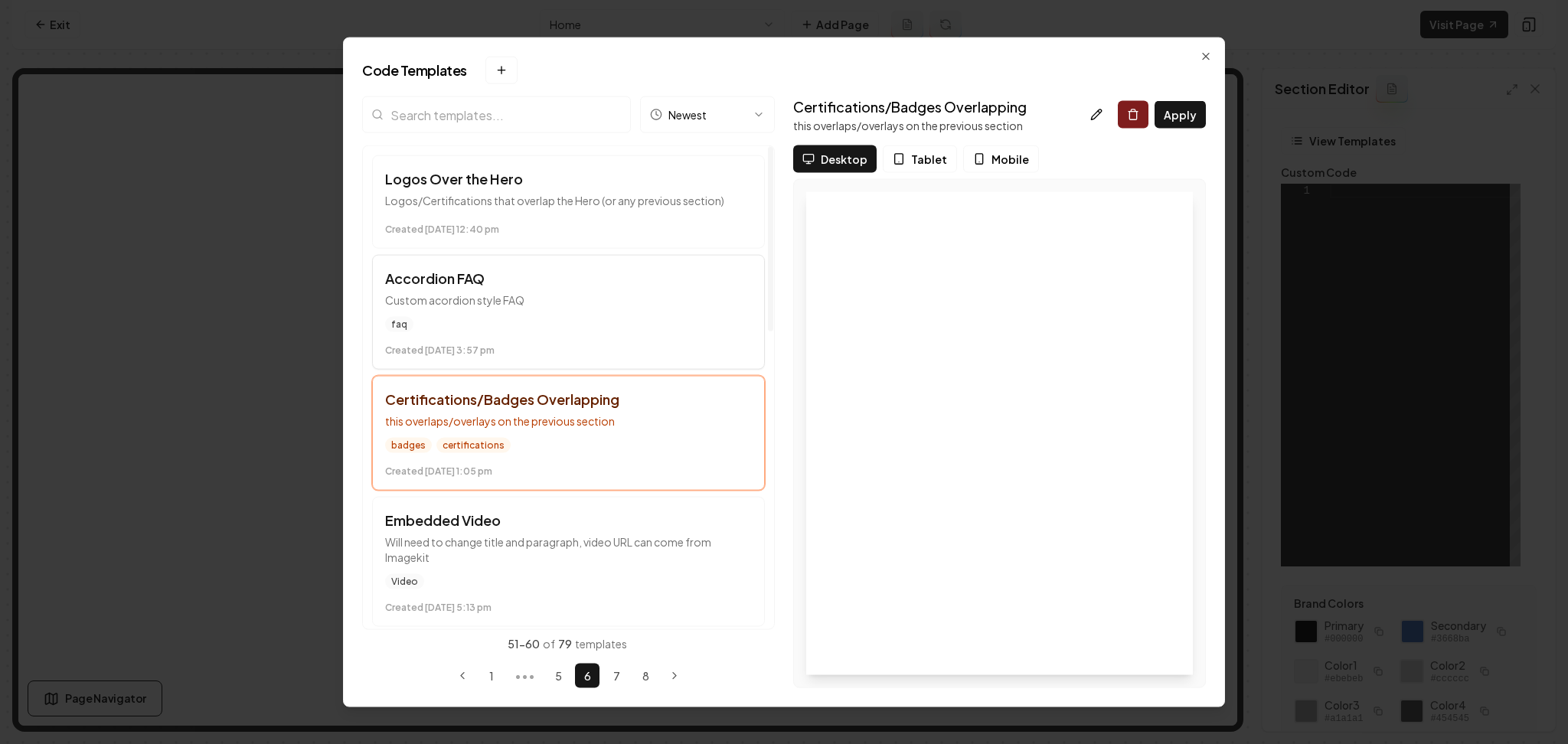
click at [603, 325] on div "faq" at bounding box center [569, 323] width 367 height 15
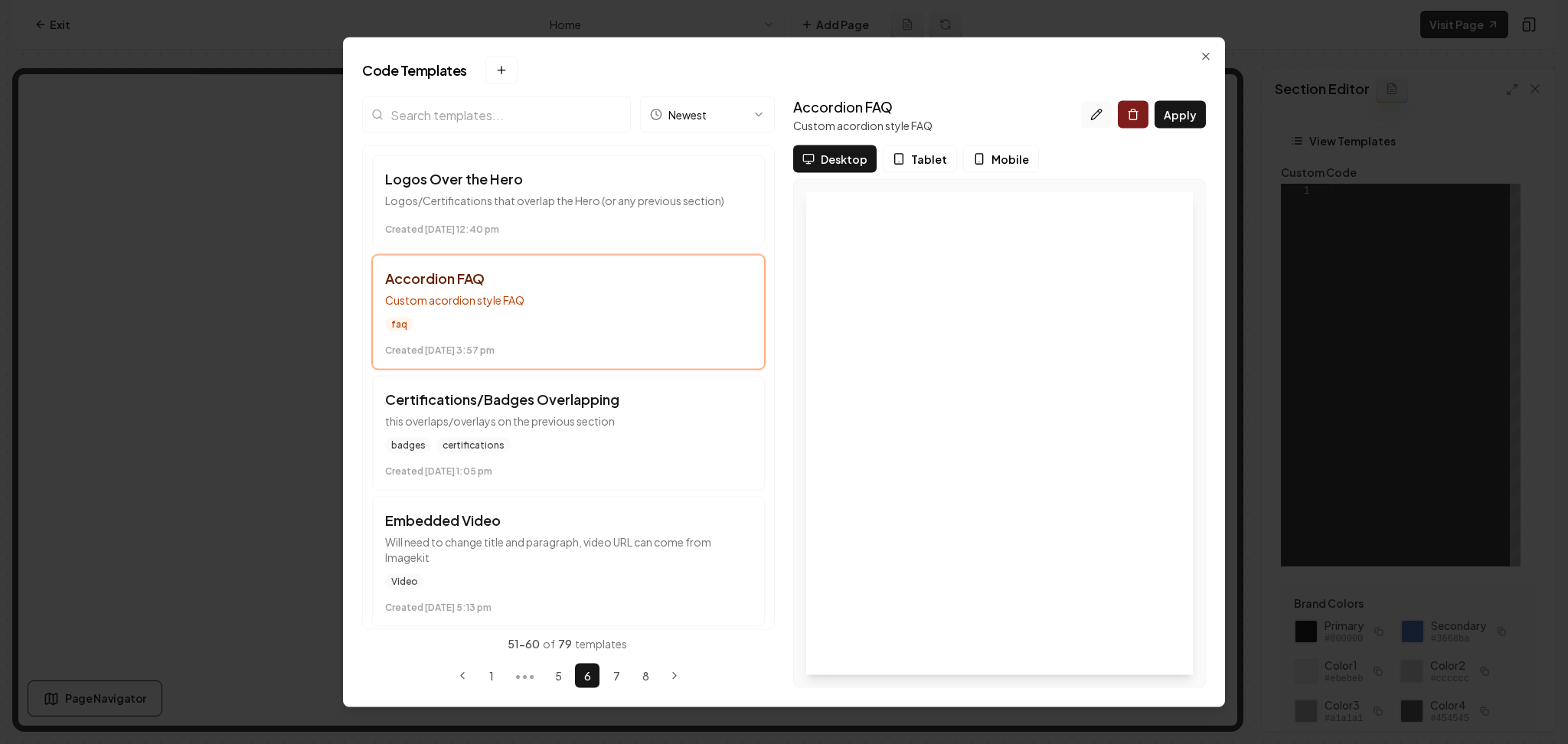
click at [1096, 113] on icon at bounding box center [1097, 115] width 12 height 12
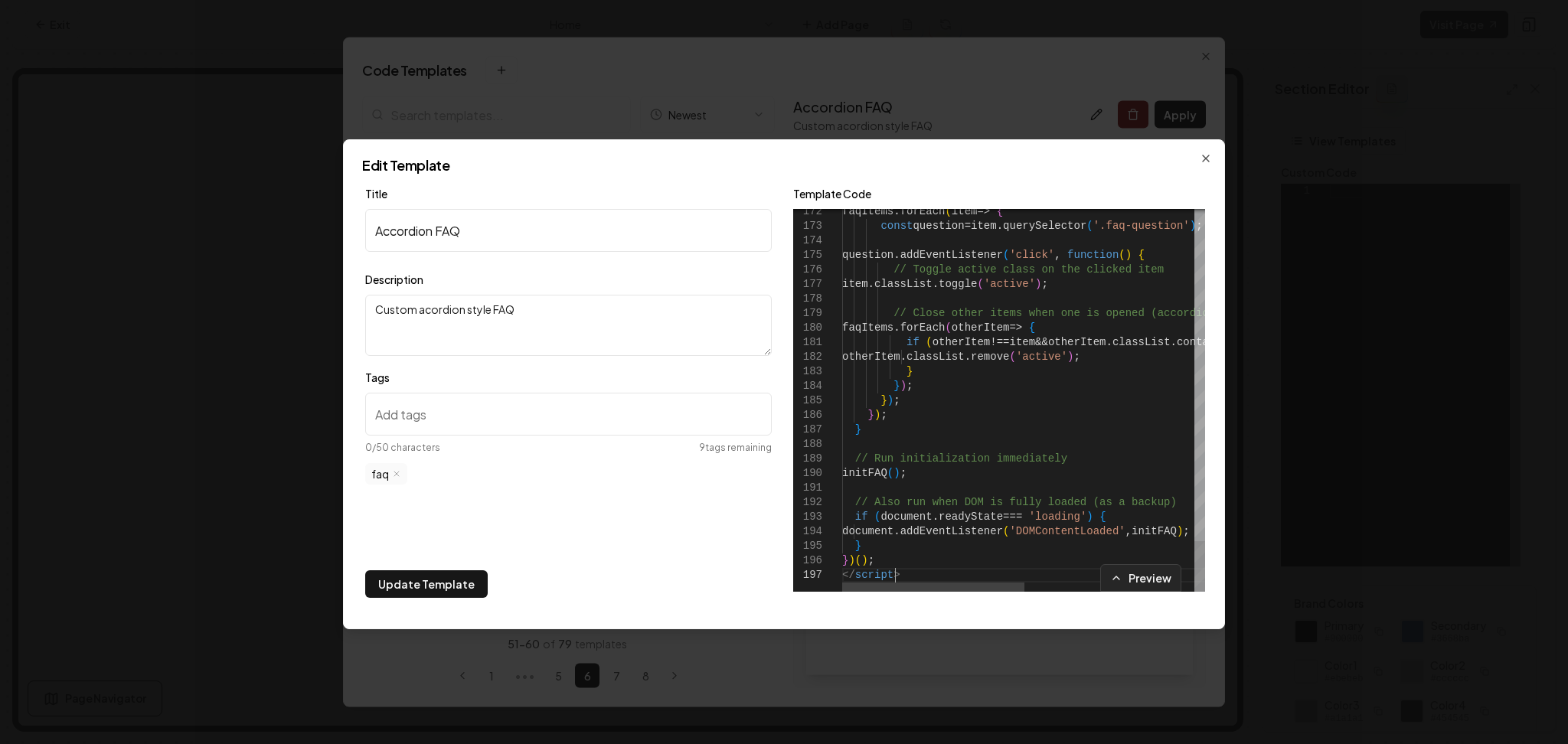
type textarea "**********"
click at [431, 577] on button "Update Template" at bounding box center [426, 584] width 122 height 28
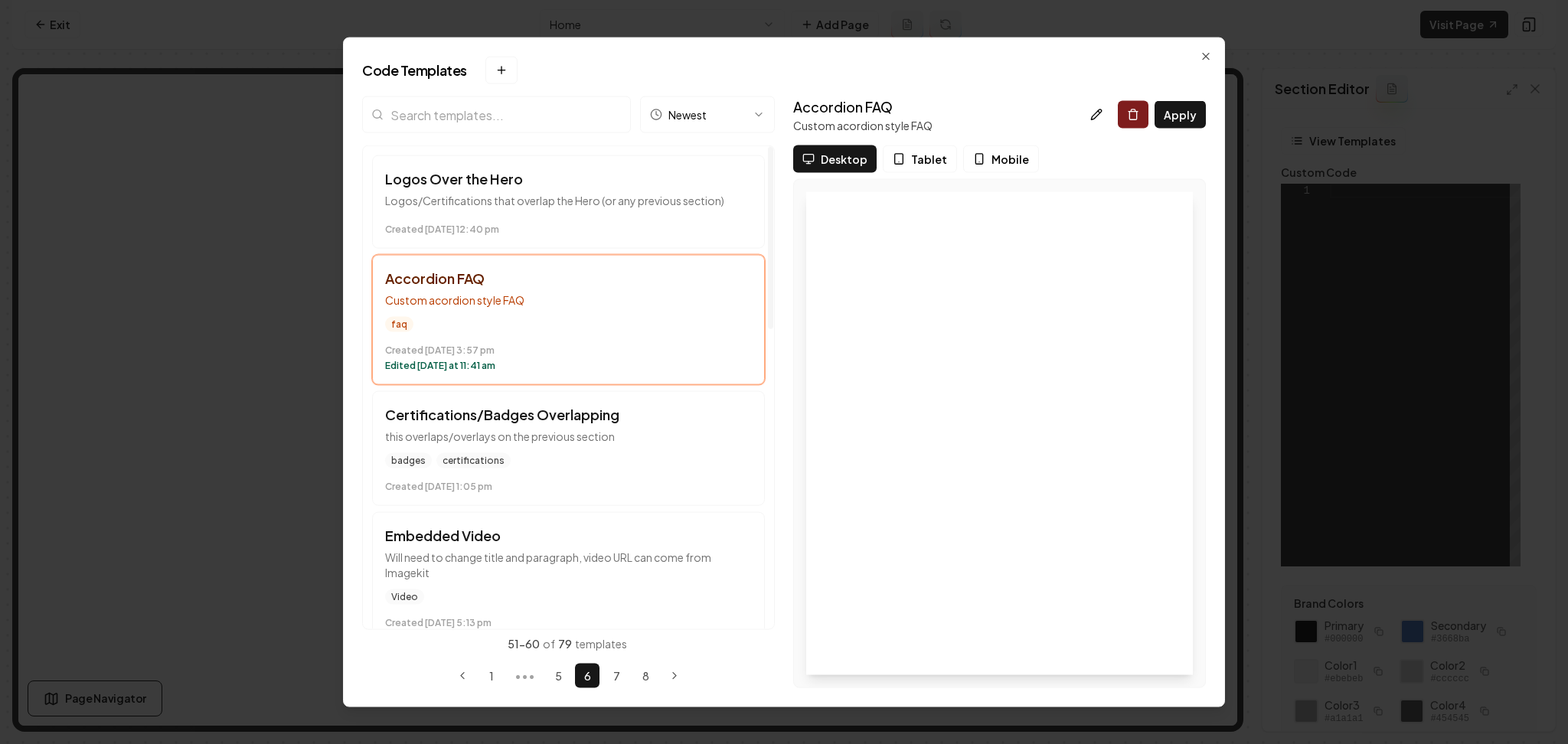
click at [562, 352] on time "Created January 10 at 3:57 pm" at bounding box center [569, 350] width 367 height 12
click at [1179, 121] on button "Apply" at bounding box center [1180, 115] width 52 height 28
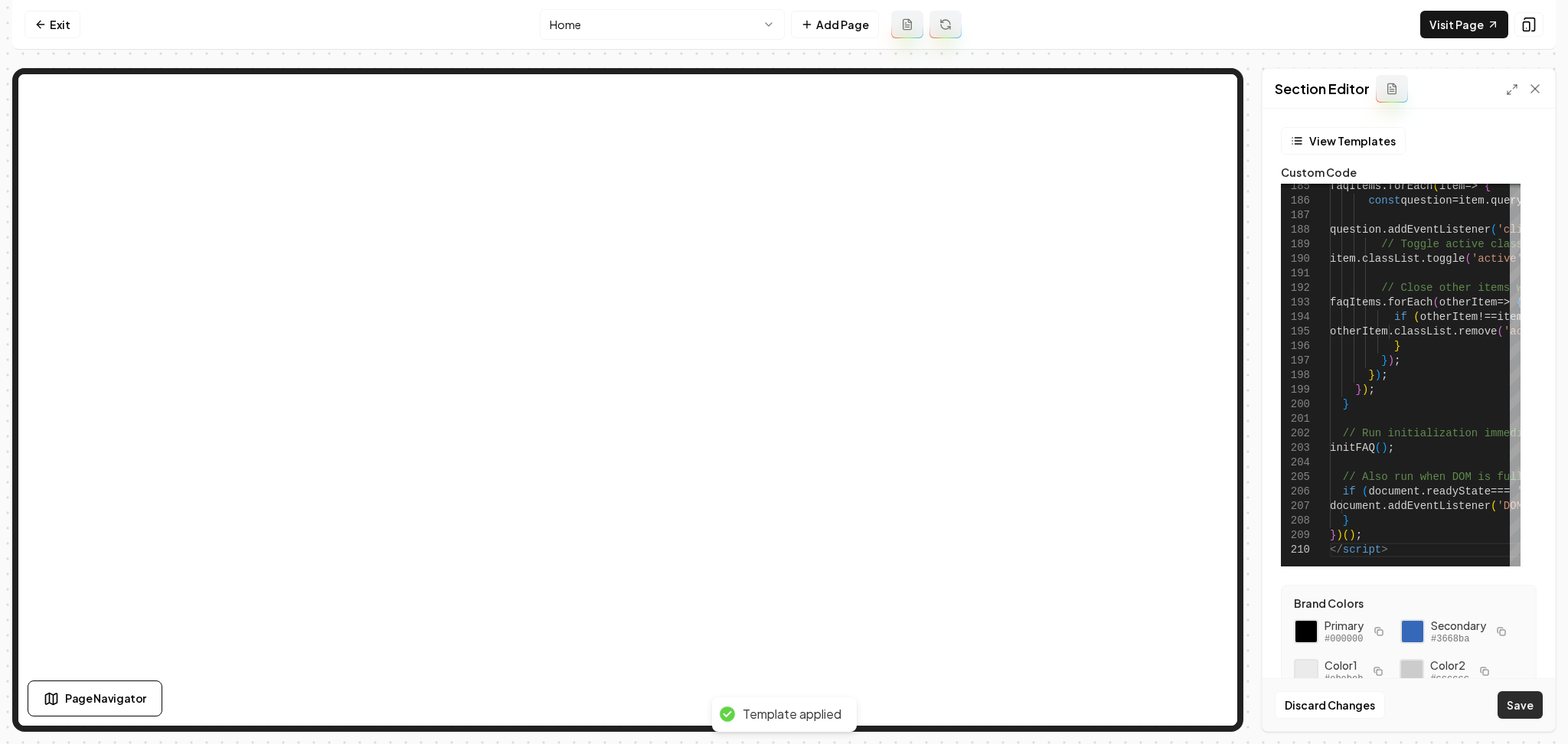
click at [1522, 694] on button "Save" at bounding box center [1520, 705] width 46 height 28
click at [1455, 24] on link "Visit Page" at bounding box center [1464, 25] width 88 height 28
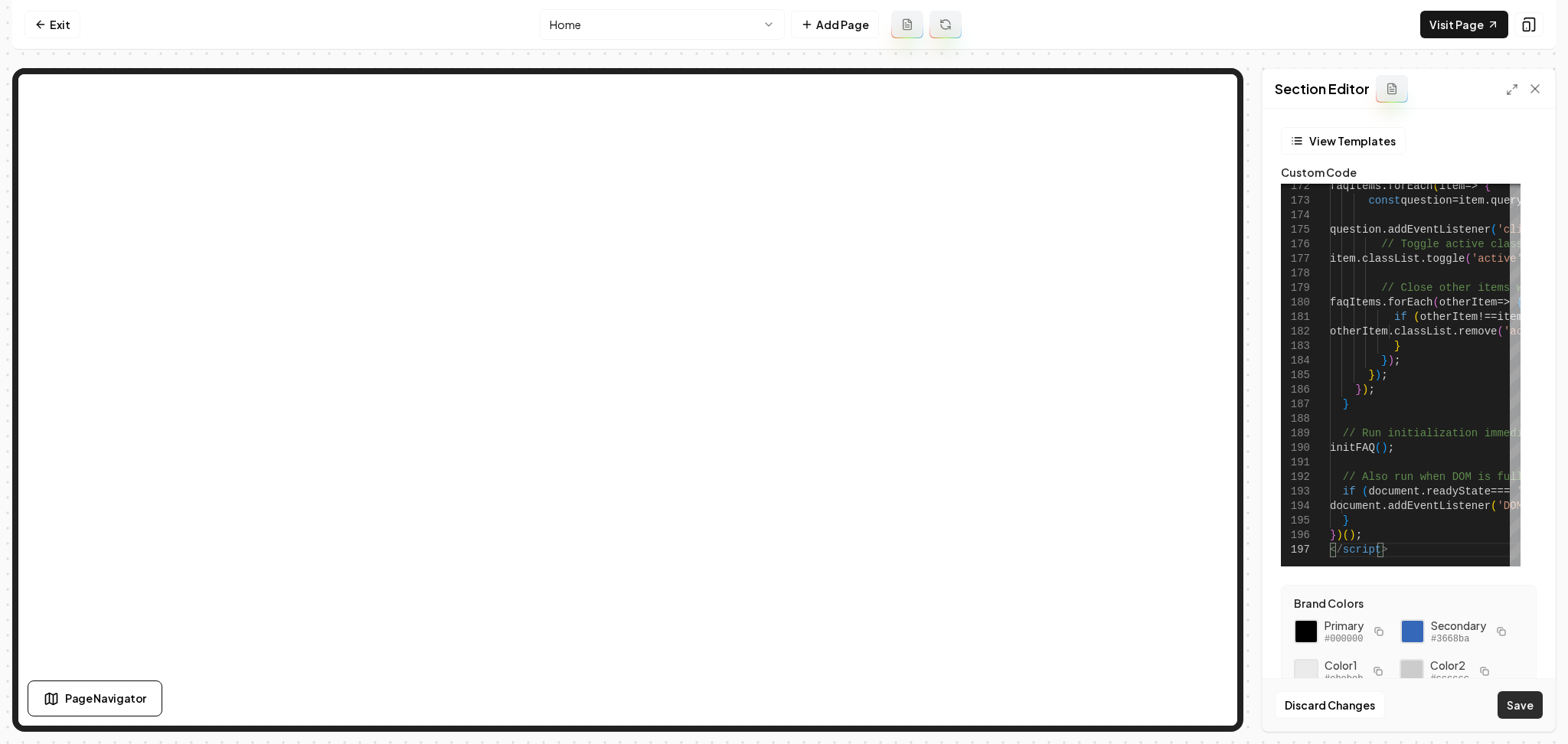
click at [1525, 715] on button "Save" at bounding box center [1520, 705] width 46 height 28
drag, startPoint x: 1418, startPoint y: 367, endPoint x: 1439, endPoint y: 307, distance: 63.6
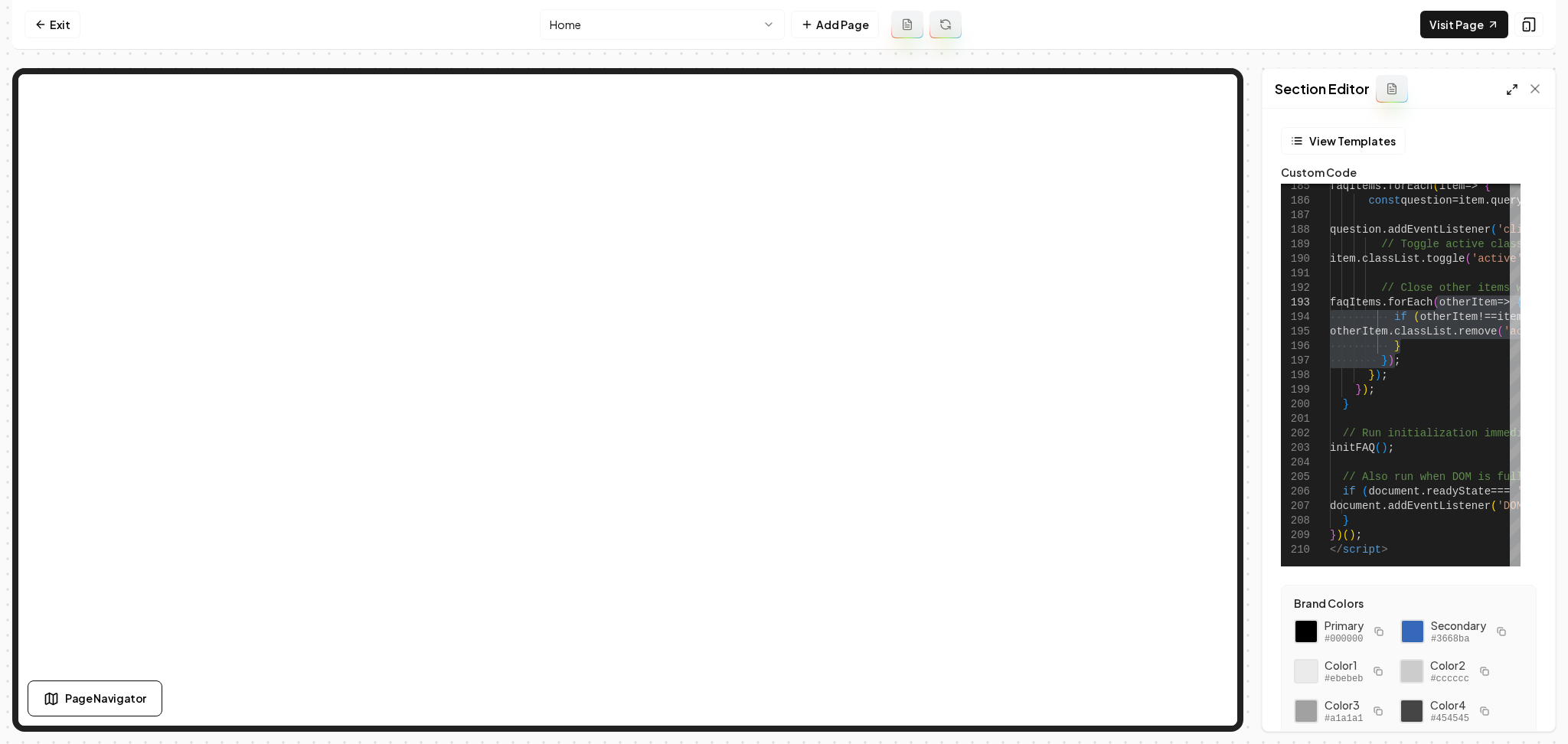
click at [1508, 92] on line at bounding box center [1509, 92] width 4 height 4
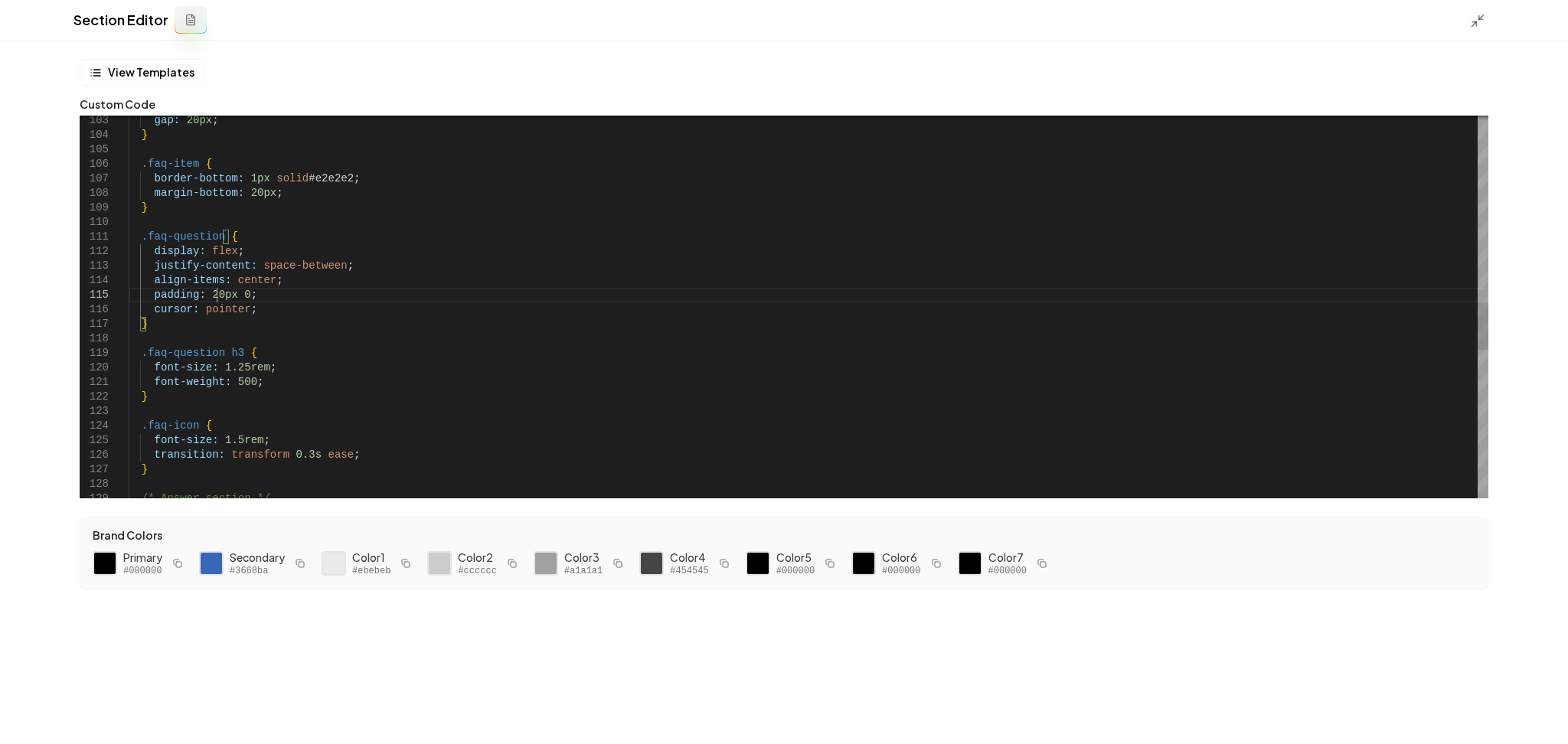
click at [215, 300] on div "font-size: 1.25rem ; font-weight: 500 ; } .faq-icon { font-size: 1.5rem ; trans…" at bounding box center [809, 157] width 1360 height 3053
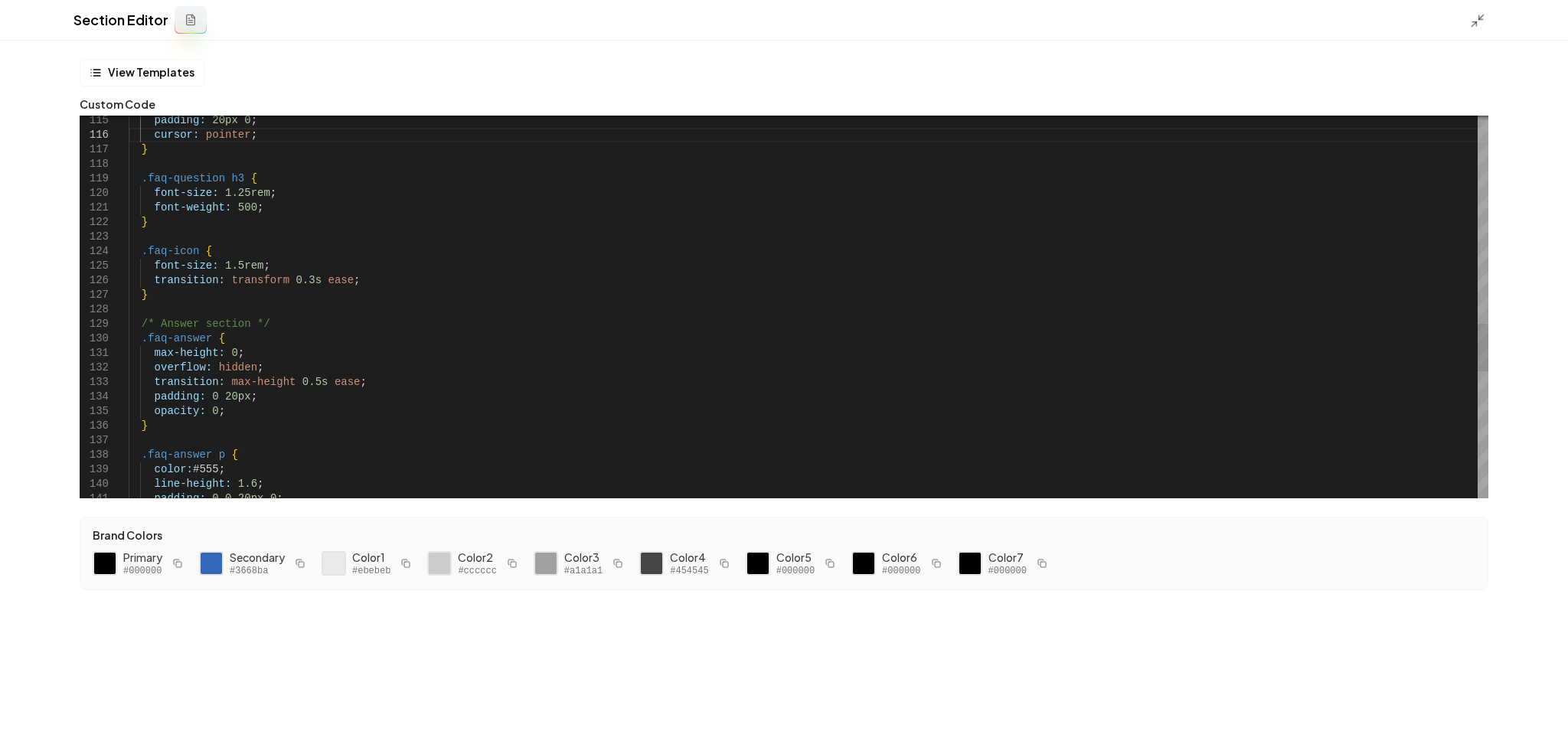
drag, startPoint x: 283, startPoint y: 117, endPoint x: 231, endPoint y: 125, distance: 52.6
click at [231, 125] on div "**********" at bounding box center [783, 307] width 1408 height 383
drag, startPoint x: 254, startPoint y: 122, endPoint x: 151, endPoint y: 121, distance: 103.0
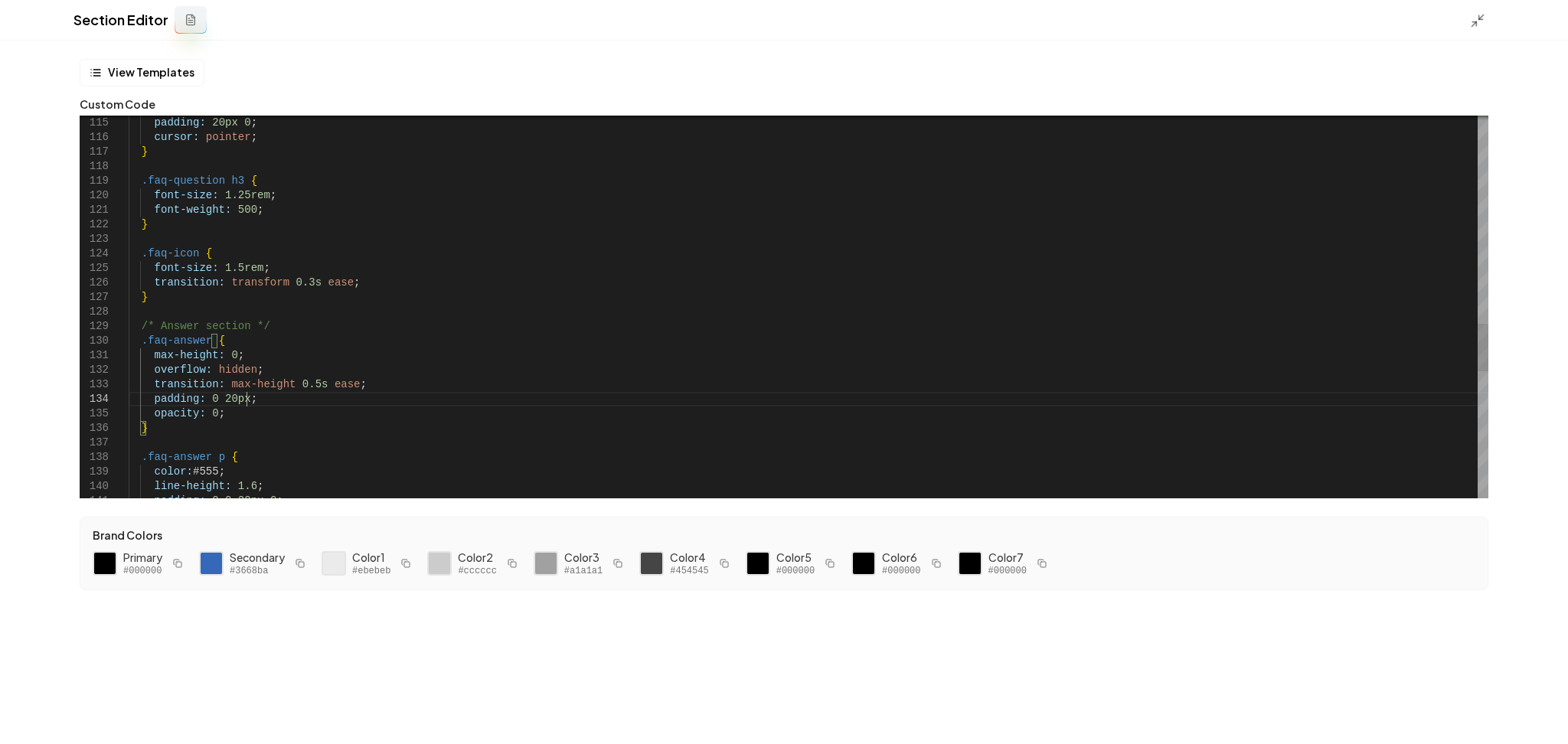
click at [1543, 722] on button "Save" at bounding box center [1533, 718] width 46 height 28
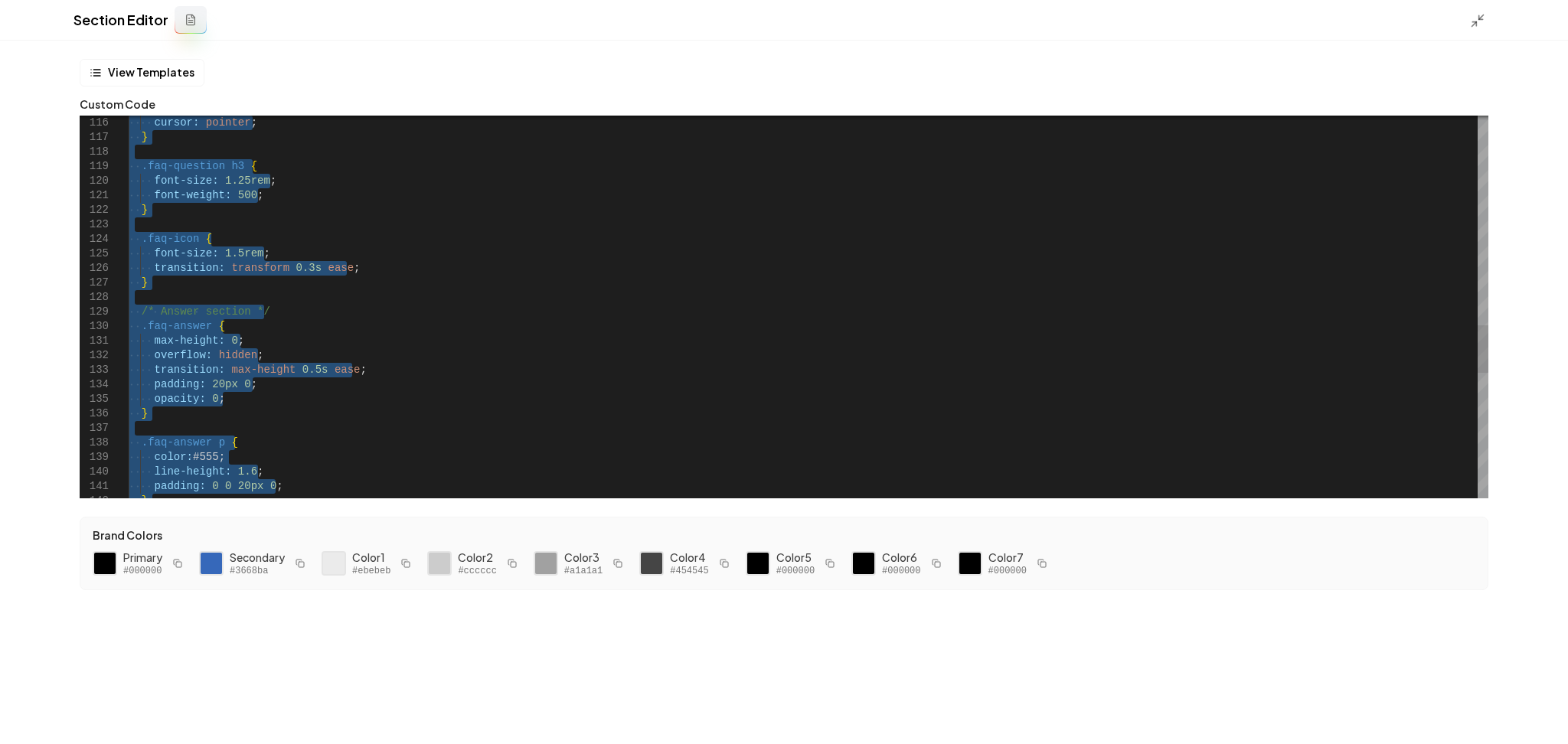
type textarea "**********"
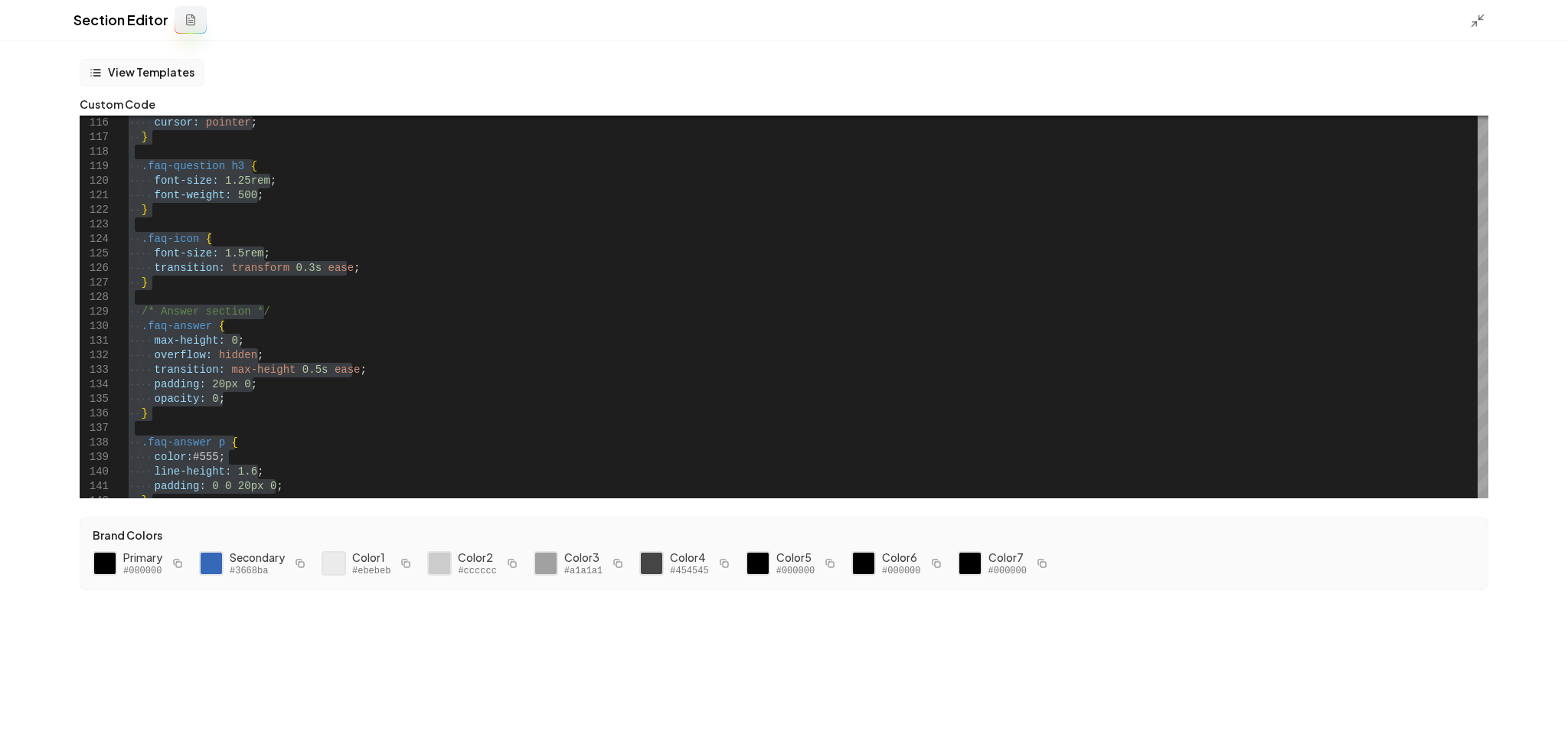
click at [169, 70] on button "View Templates" at bounding box center [142, 72] width 125 height 28
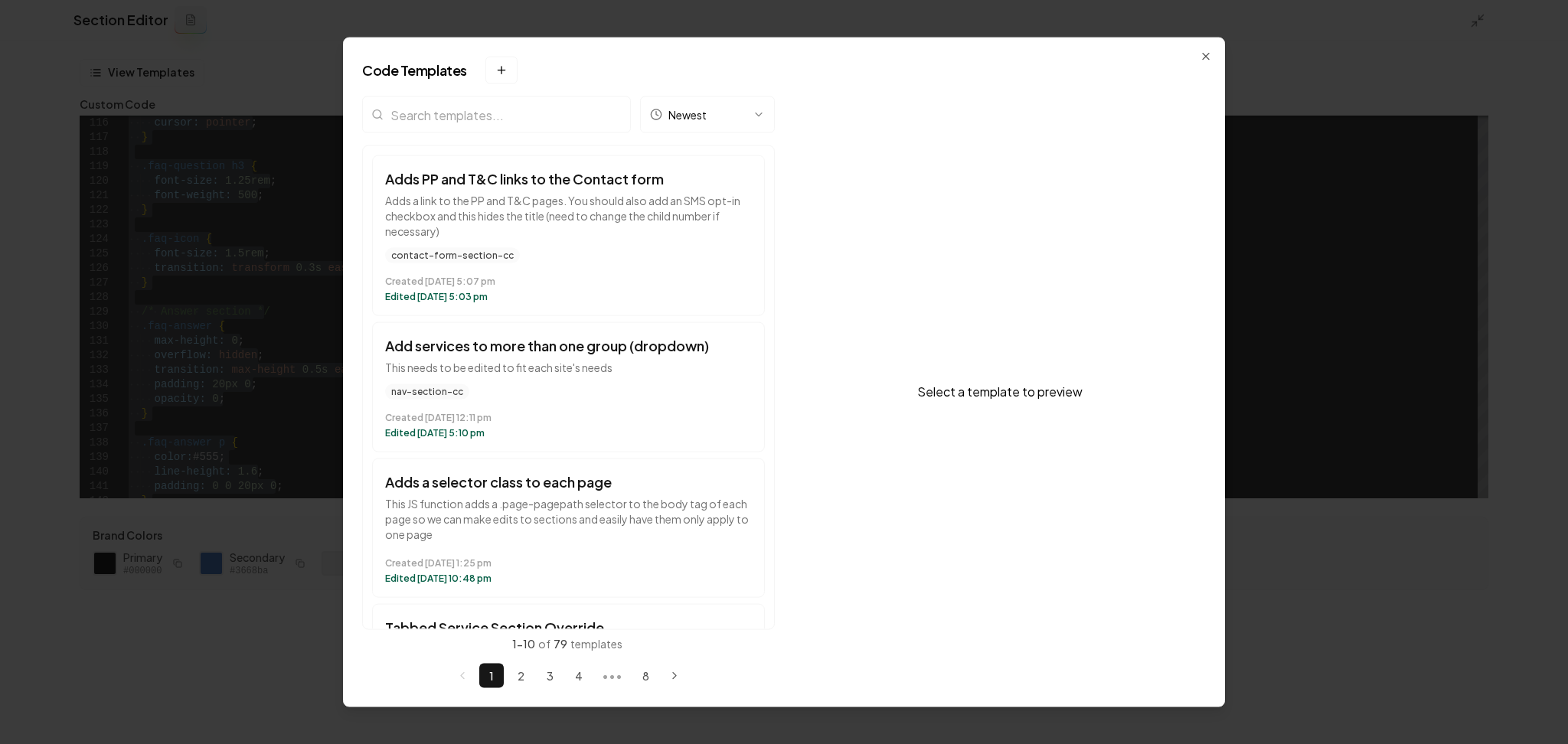
click at [452, 186] on div "Newest Adds PP and T&C links to the Contact form Adds a link to the PP and T&C …" at bounding box center [569, 392] width 413 height 591
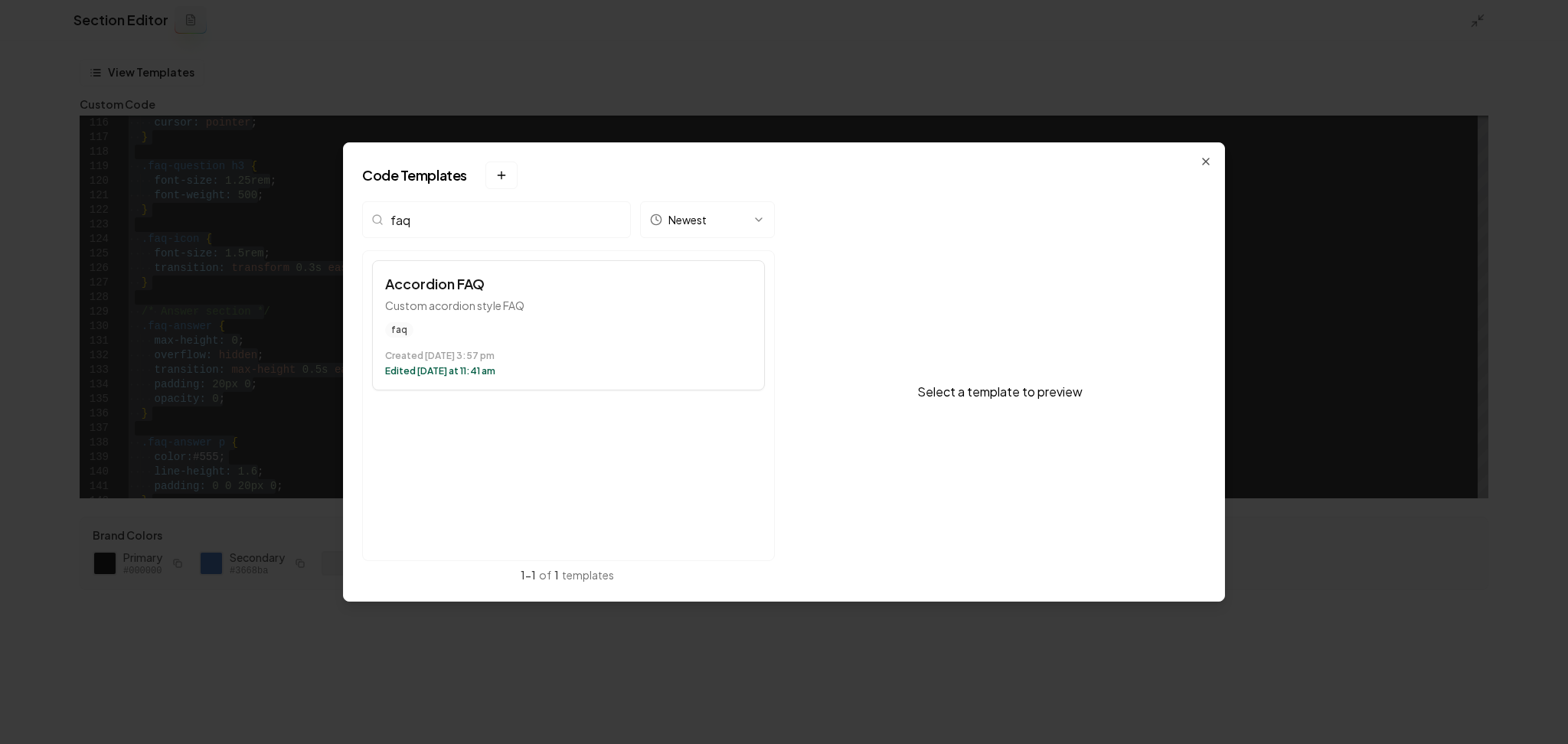
type input "faq"
click at [524, 311] on p "Custom acordion style FAQ" at bounding box center [569, 305] width 367 height 15
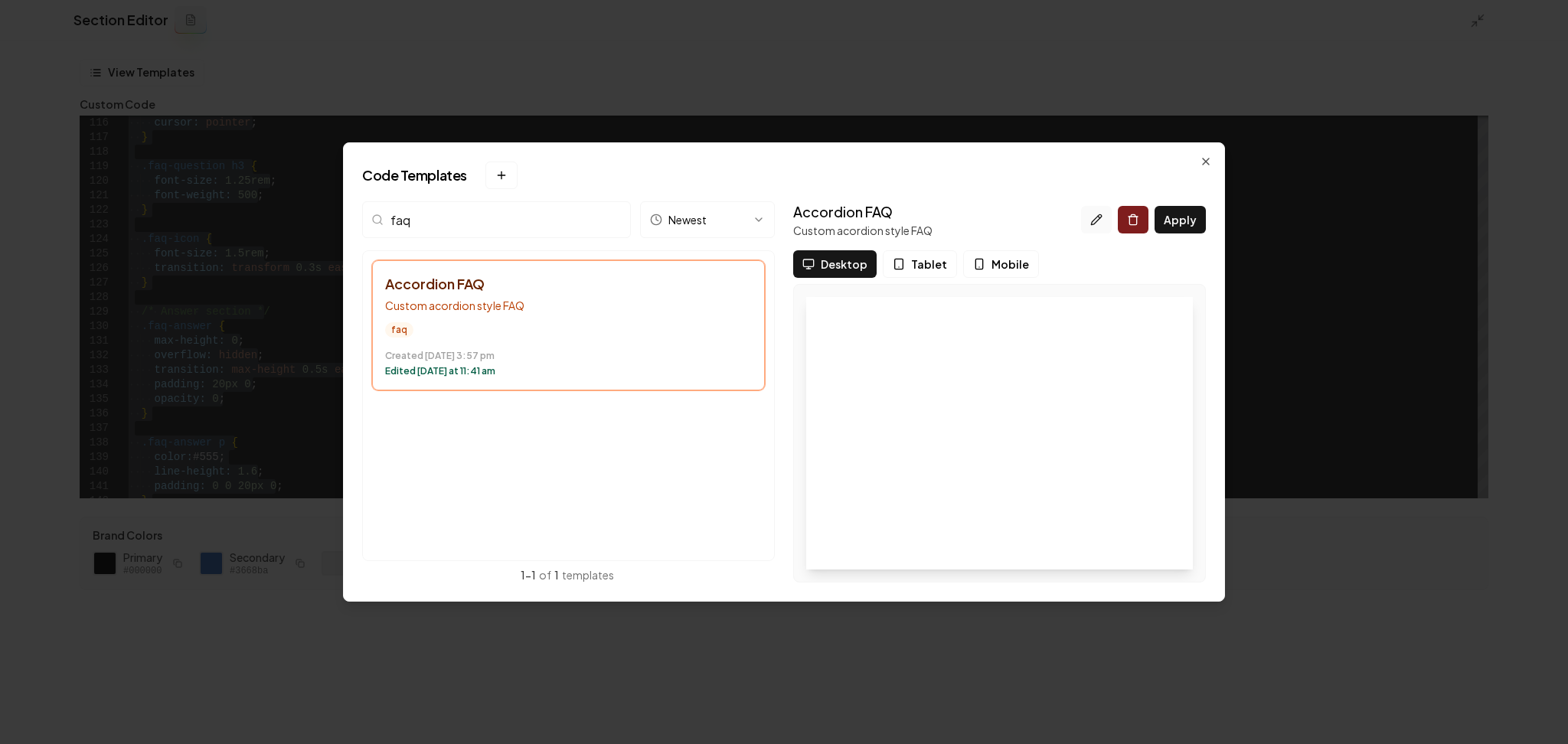
click at [1094, 216] on icon at bounding box center [1097, 219] width 12 height 12
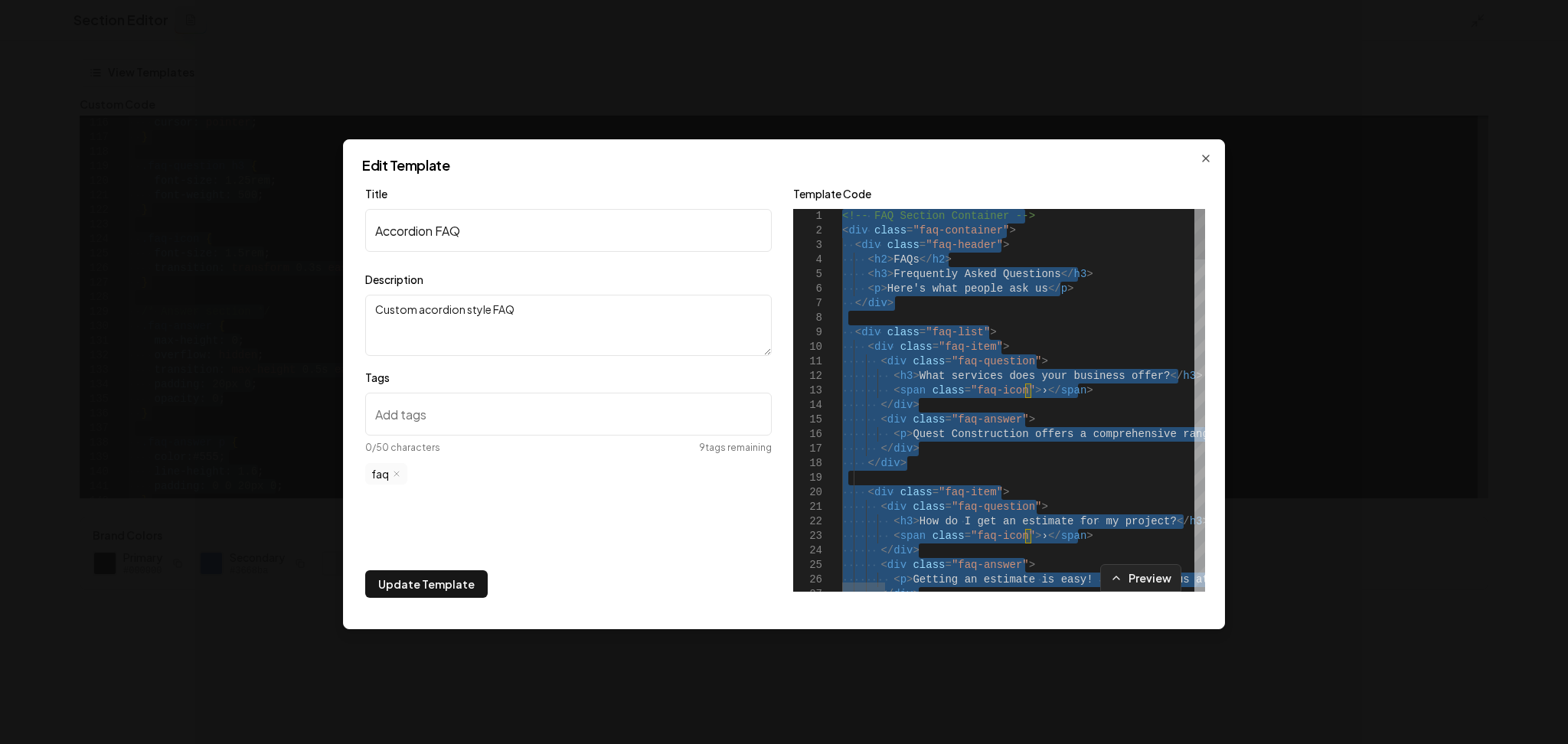
type textarea "**********"
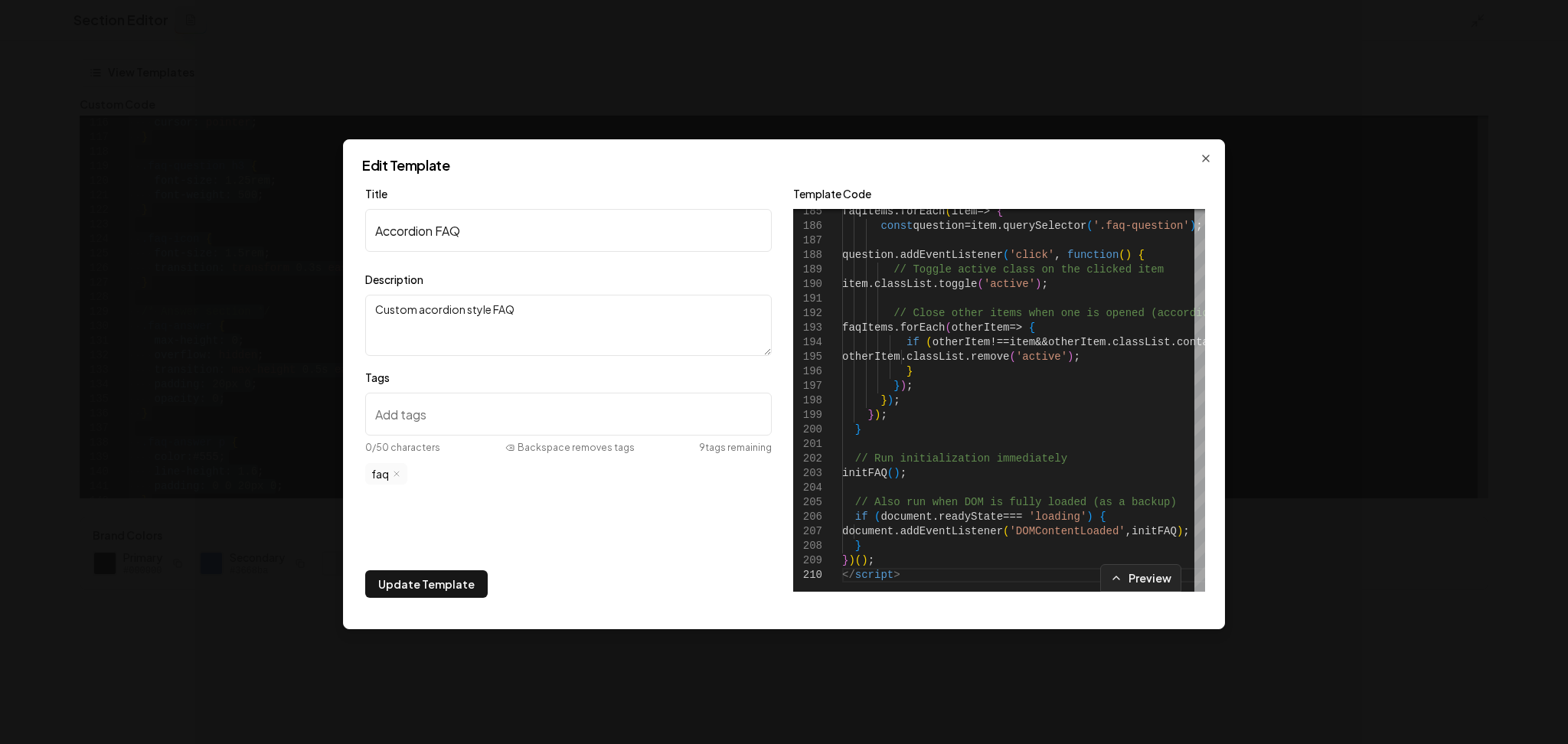
click at [431, 424] on input "Tags" at bounding box center [569, 414] width 407 height 43
paste input "faq-section-cc"
type input "faq-section-cc"
click at [427, 597] on button "Update Template" at bounding box center [426, 584] width 122 height 28
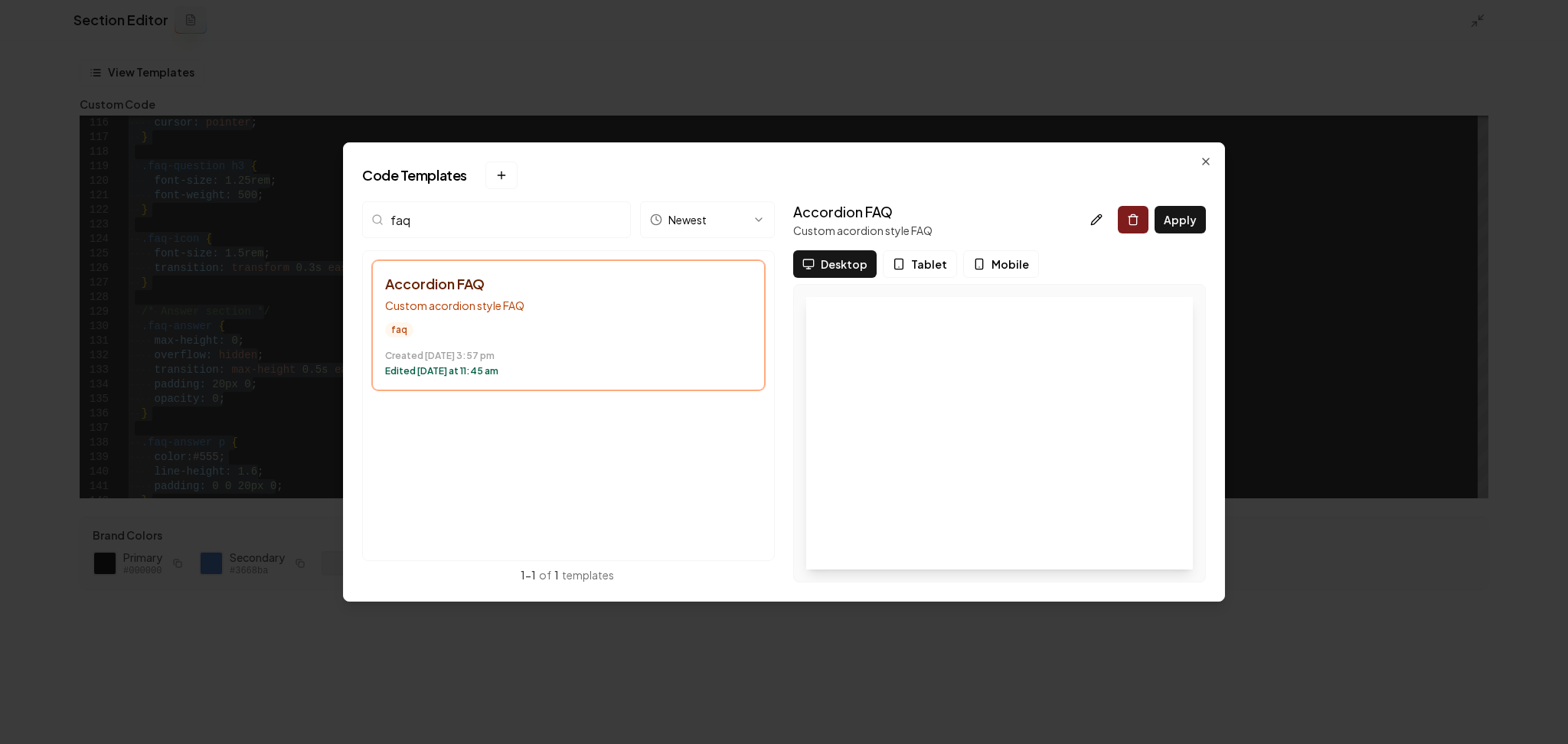
click at [524, 230] on input "faq" at bounding box center [496, 219] width 269 height 37
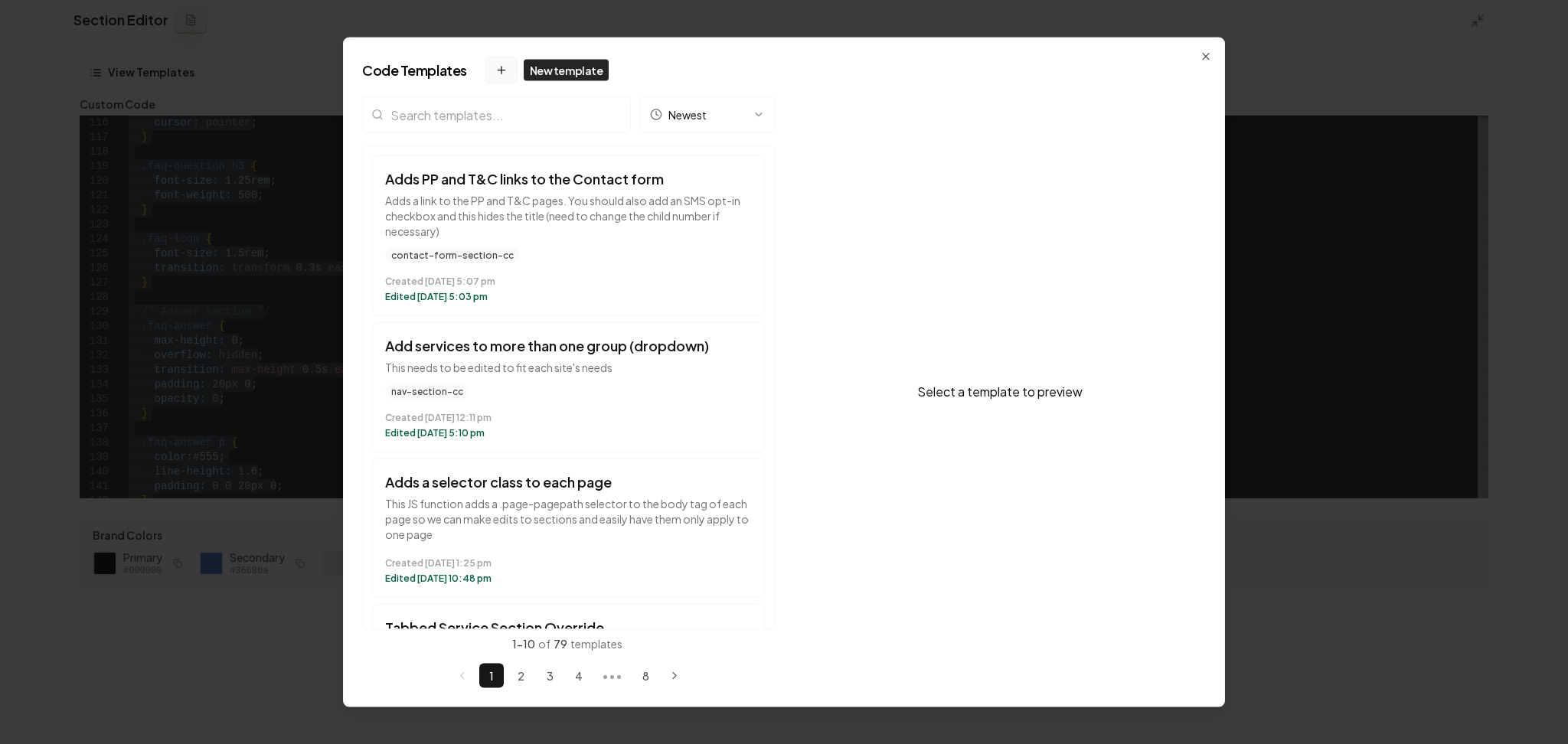
click at [494, 59] on button "New template" at bounding box center [501, 70] width 32 height 28
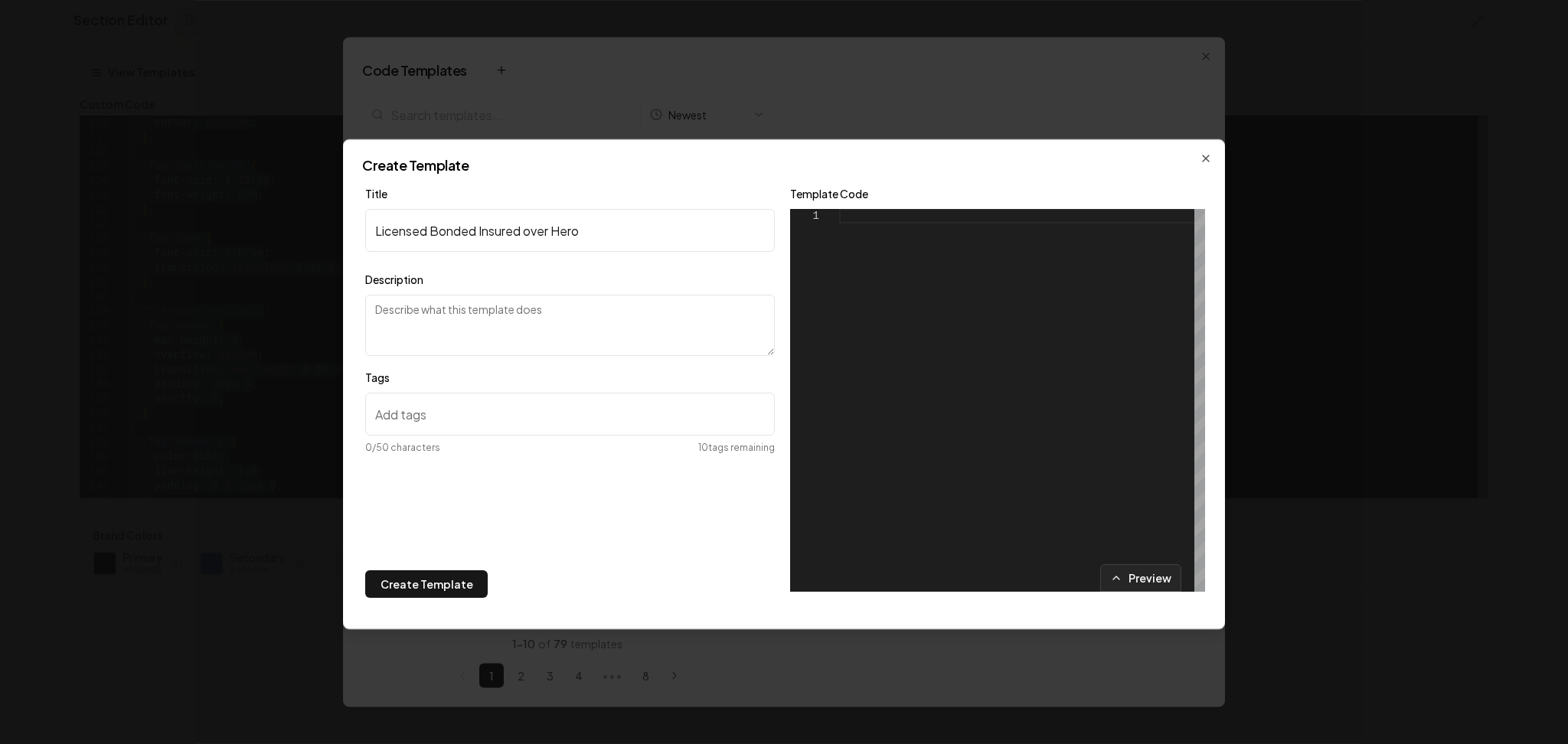
type input "Licensed Bonded Insured over Hero"
click at [415, 313] on textarea "Description" at bounding box center [570, 325] width 410 height 62
type textarea "M"
type textarea "A"
type textarea "Multiple times asked for section. Icons over hero."
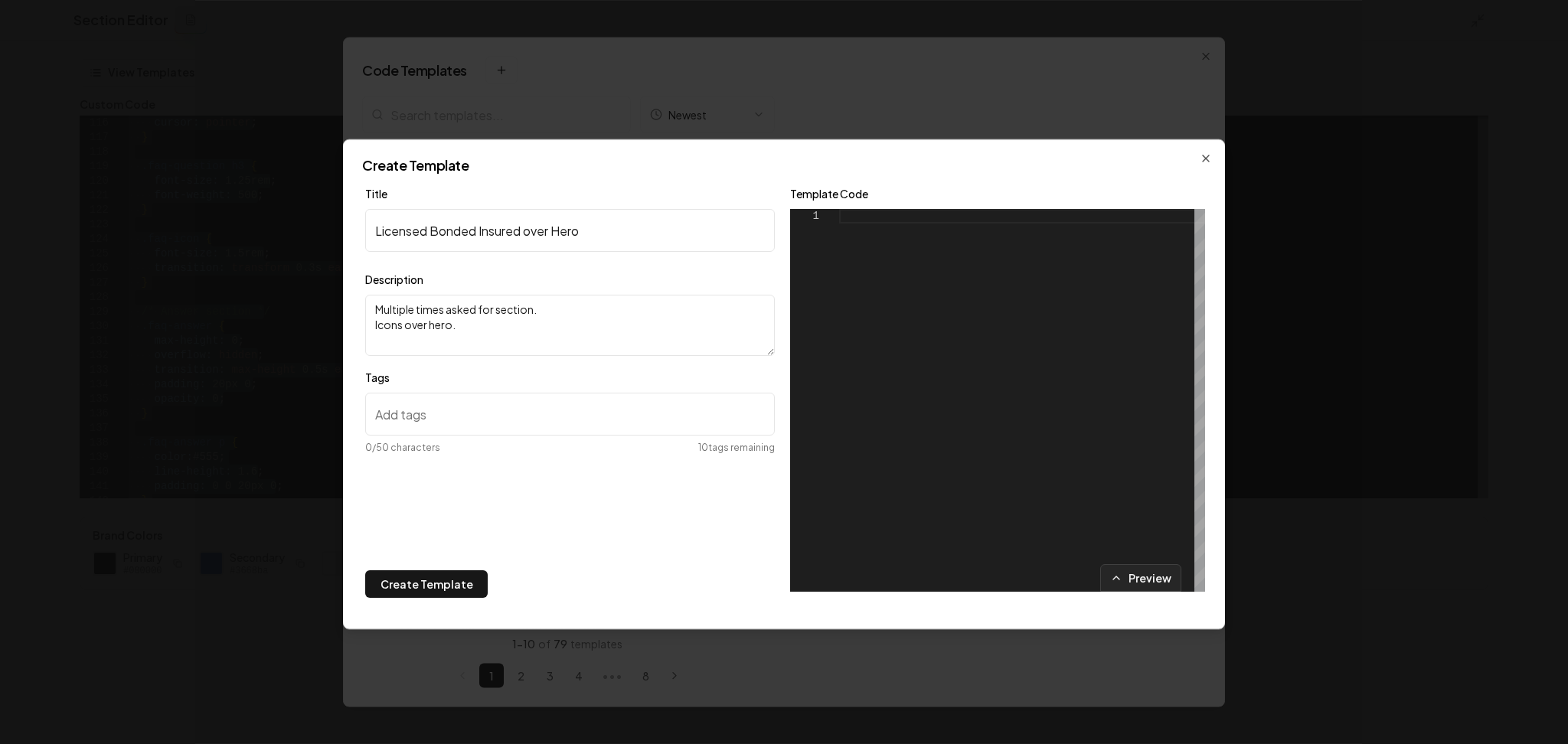
click at [424, 412] on input "Tags" at bounding box center [570, 414] width 410 height 43
paste input "<!-- Font Awesome CDN --> <link rel="stylesheet" h"
type input "<!-- Font Awesome CDN --> <link rel="stylesheet" h"
click at [911, 322] on div at bounding box center [1021, 401] width 366 height 383
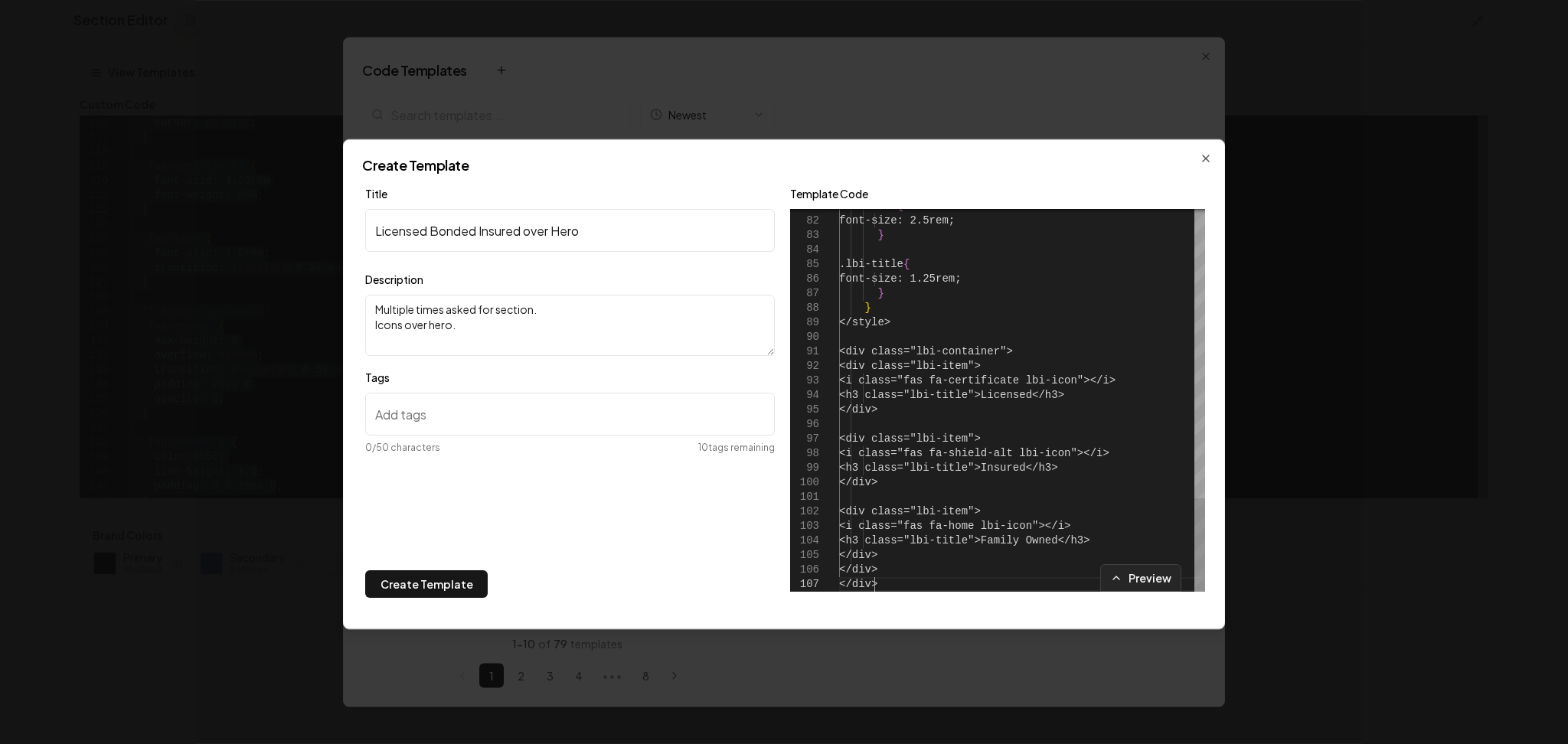
type textarea "**********"
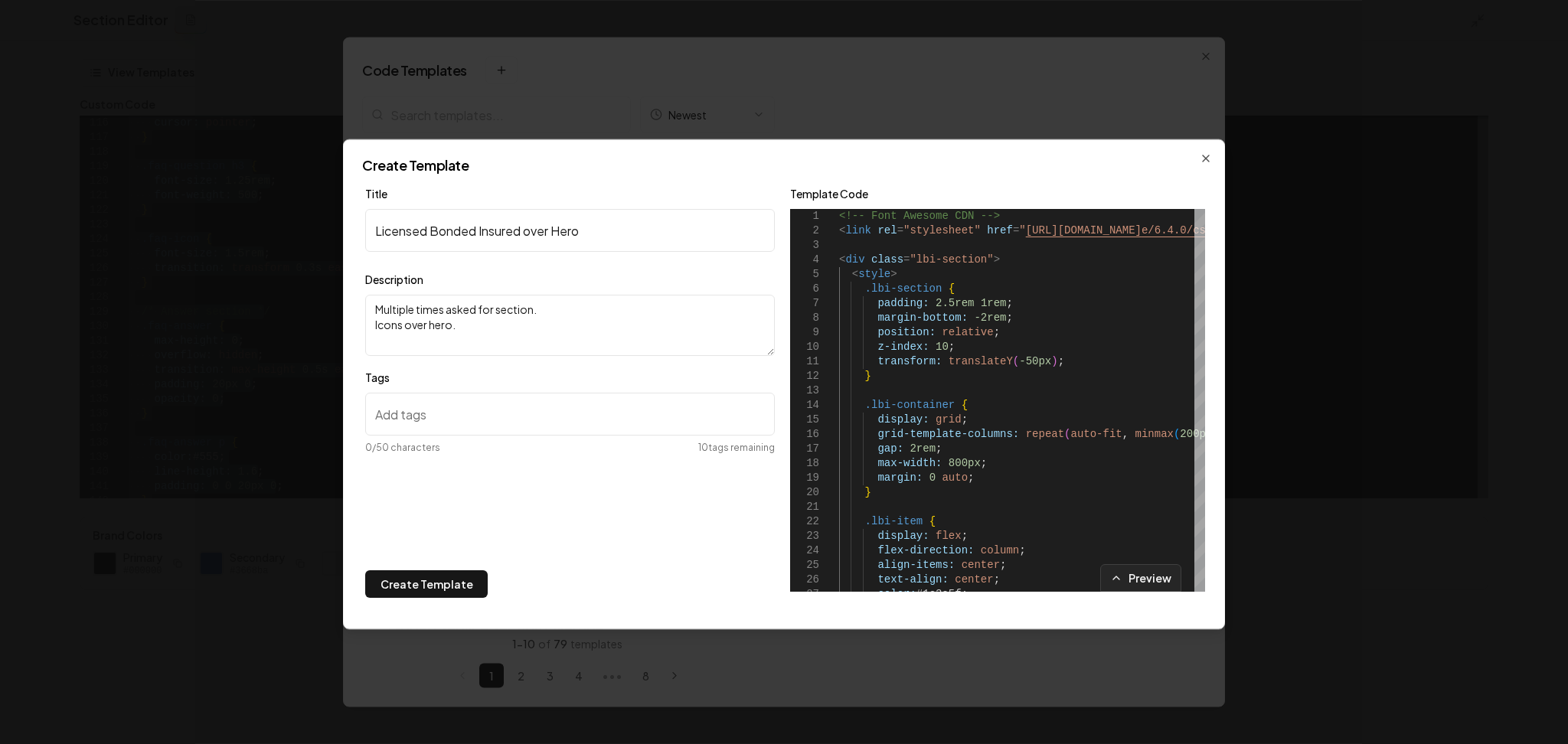
click at [405, 415] on input "Tags" at bounding box center [570, 414] width 410 height 43
paste input "credentials-section-cc"
type input "credentials-section-cc"
click at [451, 570] on button "Create Template" at bounding box center [426, 584] width 122 height 28
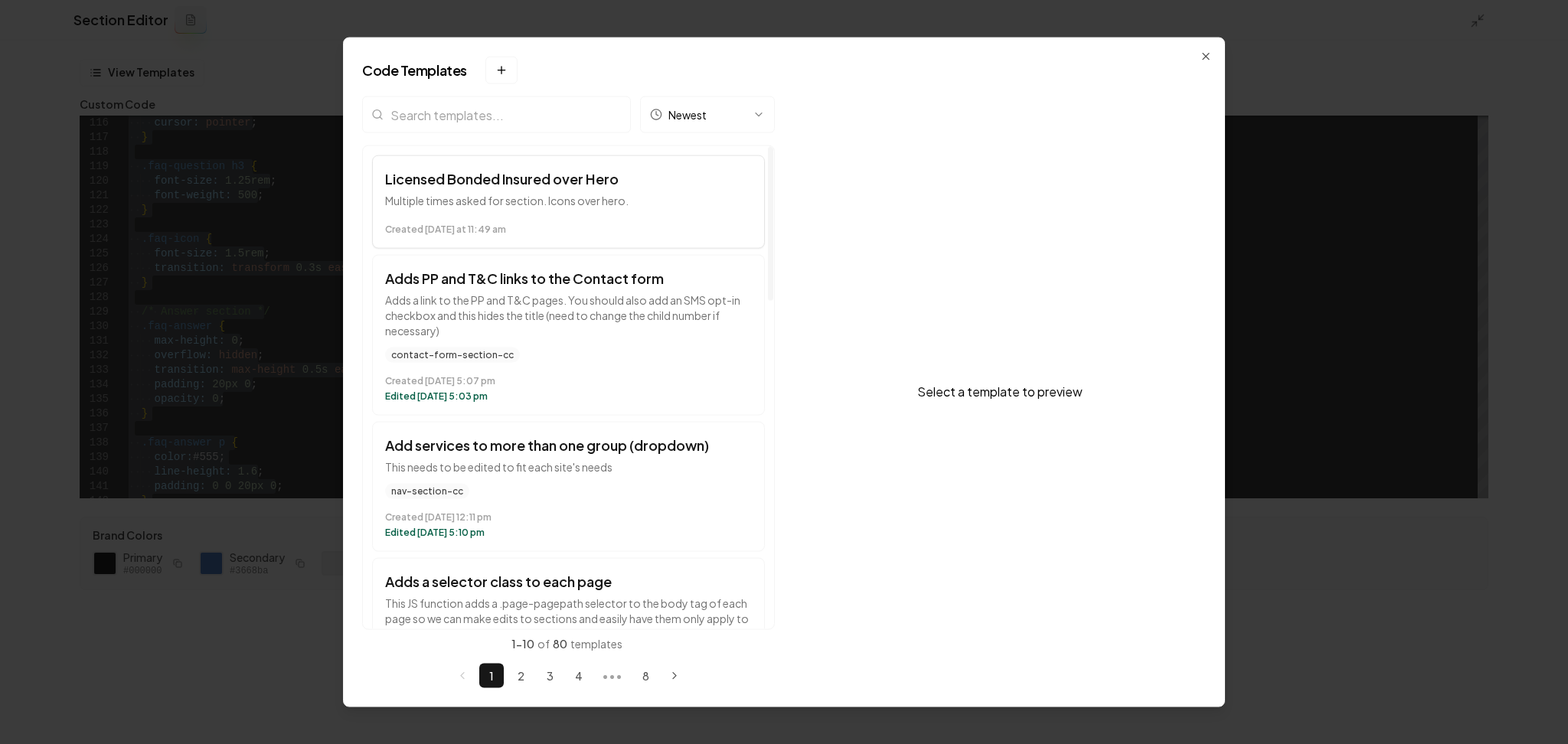
click at [568, 230] on time "Created today at 11:49 am" at bounding box center [569, 229] width 367 height 12
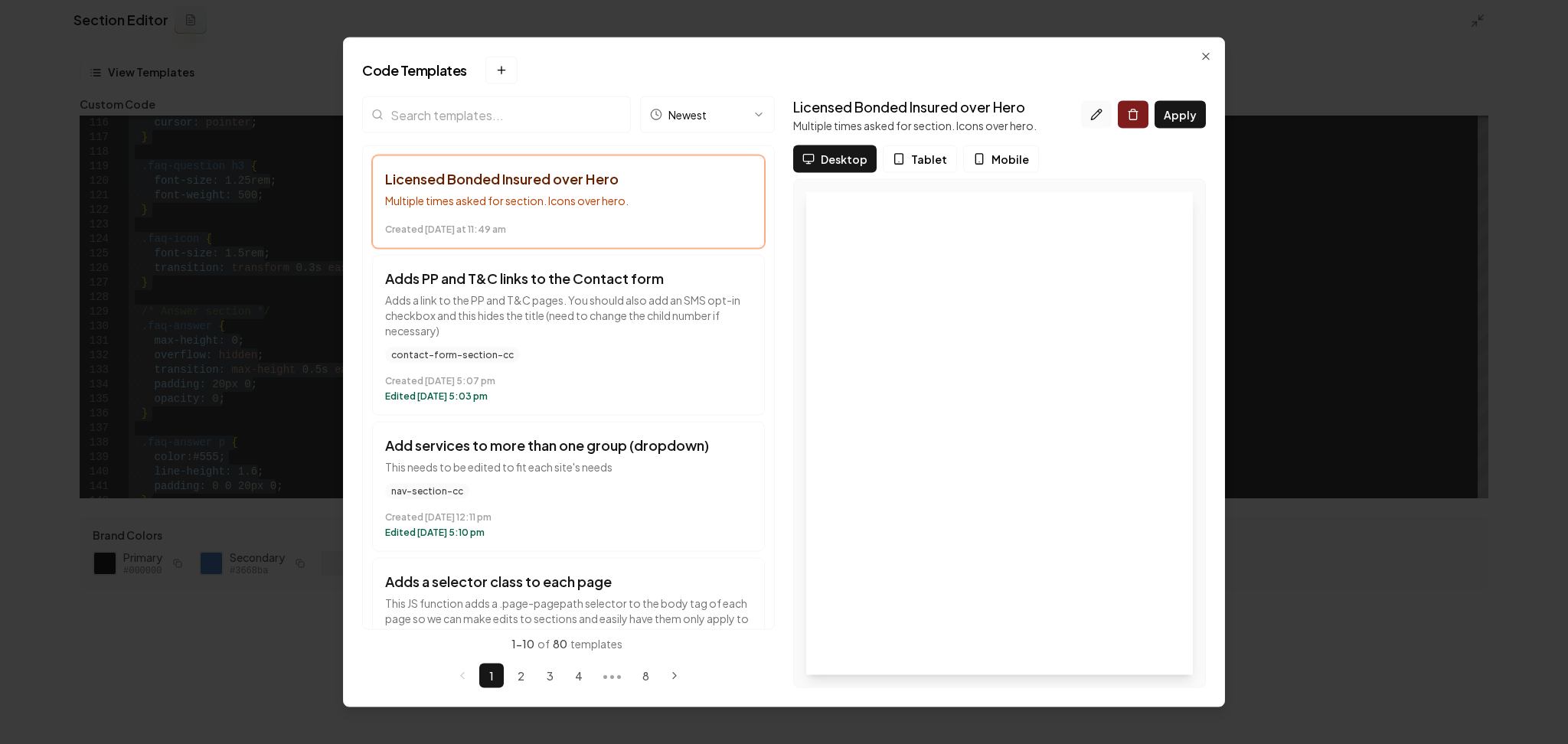
click at [1103, 116] on icon at bounding box center [1097, 115] width 12 height 12
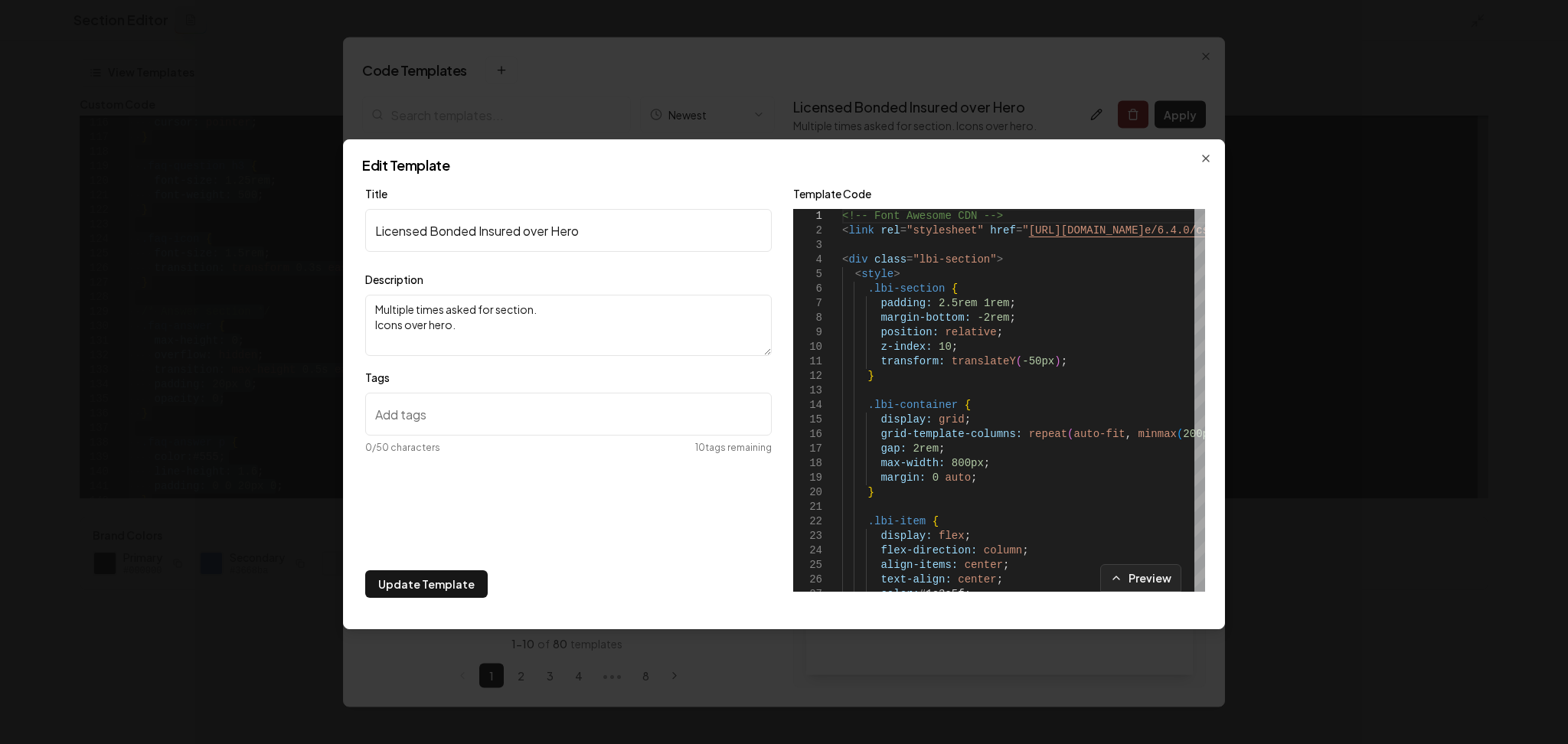
click at [529, 319] on textarea "Multiple times asked for section. Icons over hero." at bounding box center [569, 325] width 407 height 62
type textarea "Multiple times asked for section. Icons over hero or over the previous section."
click at [436, 578] on button "Update Template" at bounding box center [426, 584] width 122 height 28
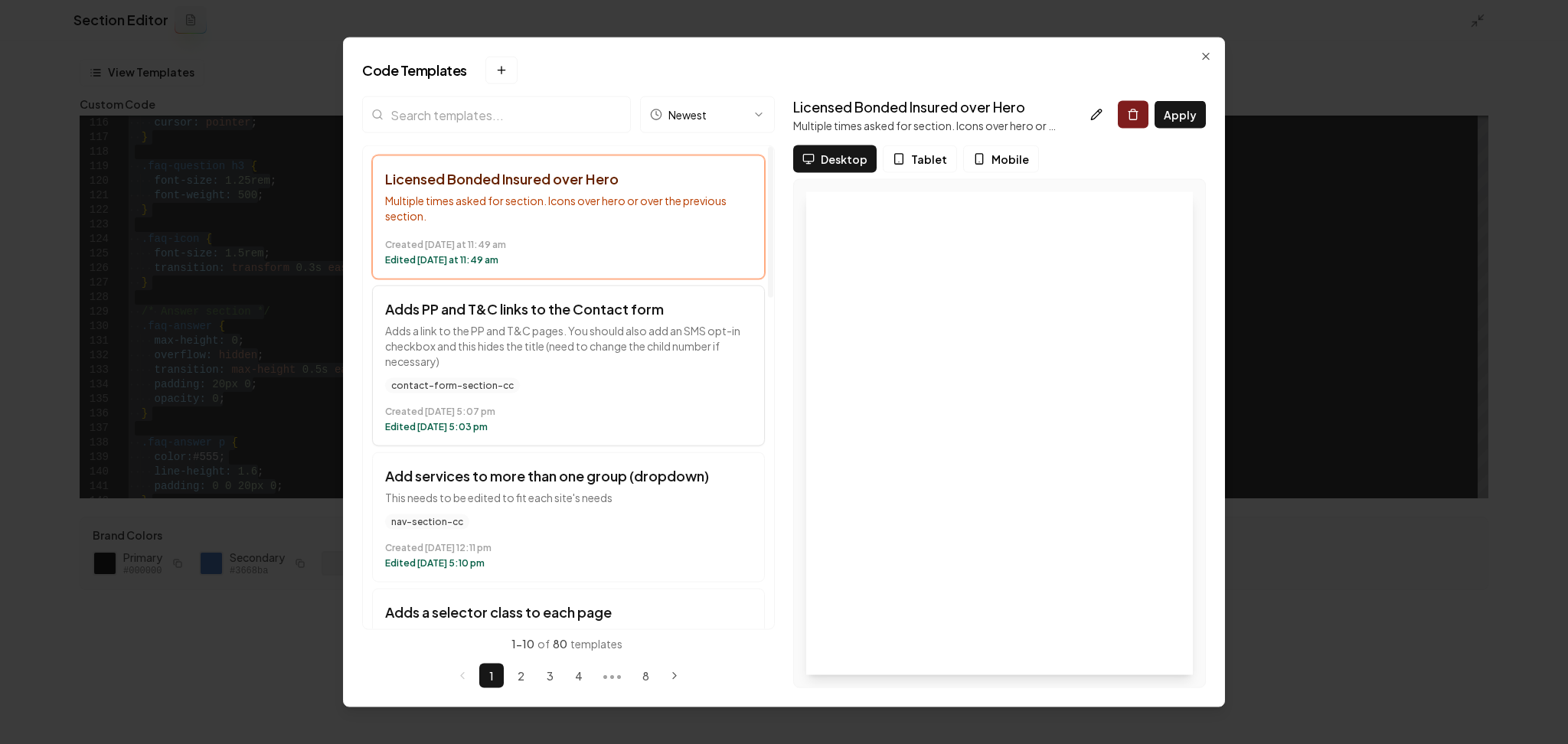
click at [617, 385] on div "contact-form-section-cc" at bounding box center [569, 385] width 367 height 15
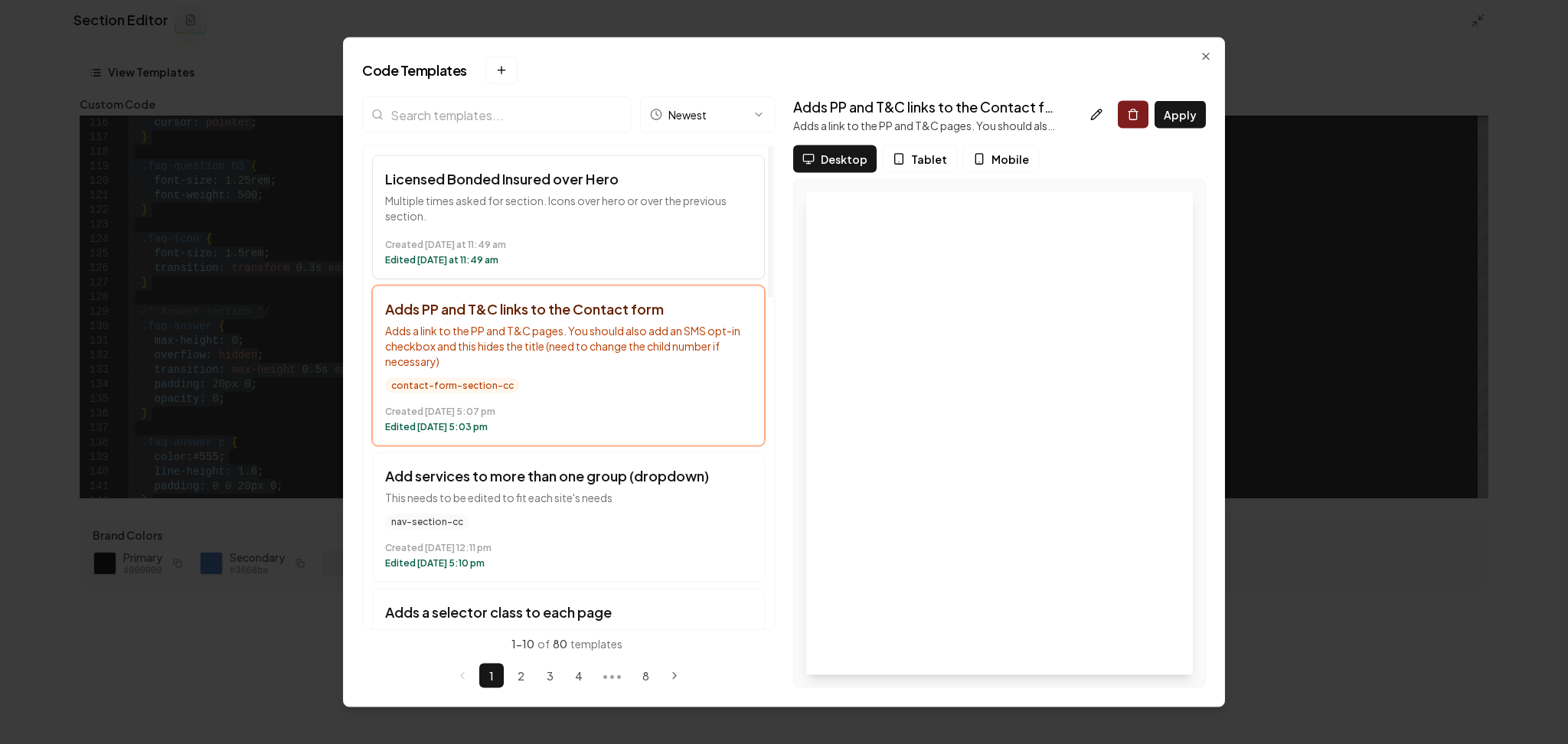
click at [593, 197] on p "Multiple times asked for section. Icons over hero or over the previous section." at bounding box center [569, 207] width 367 height 31
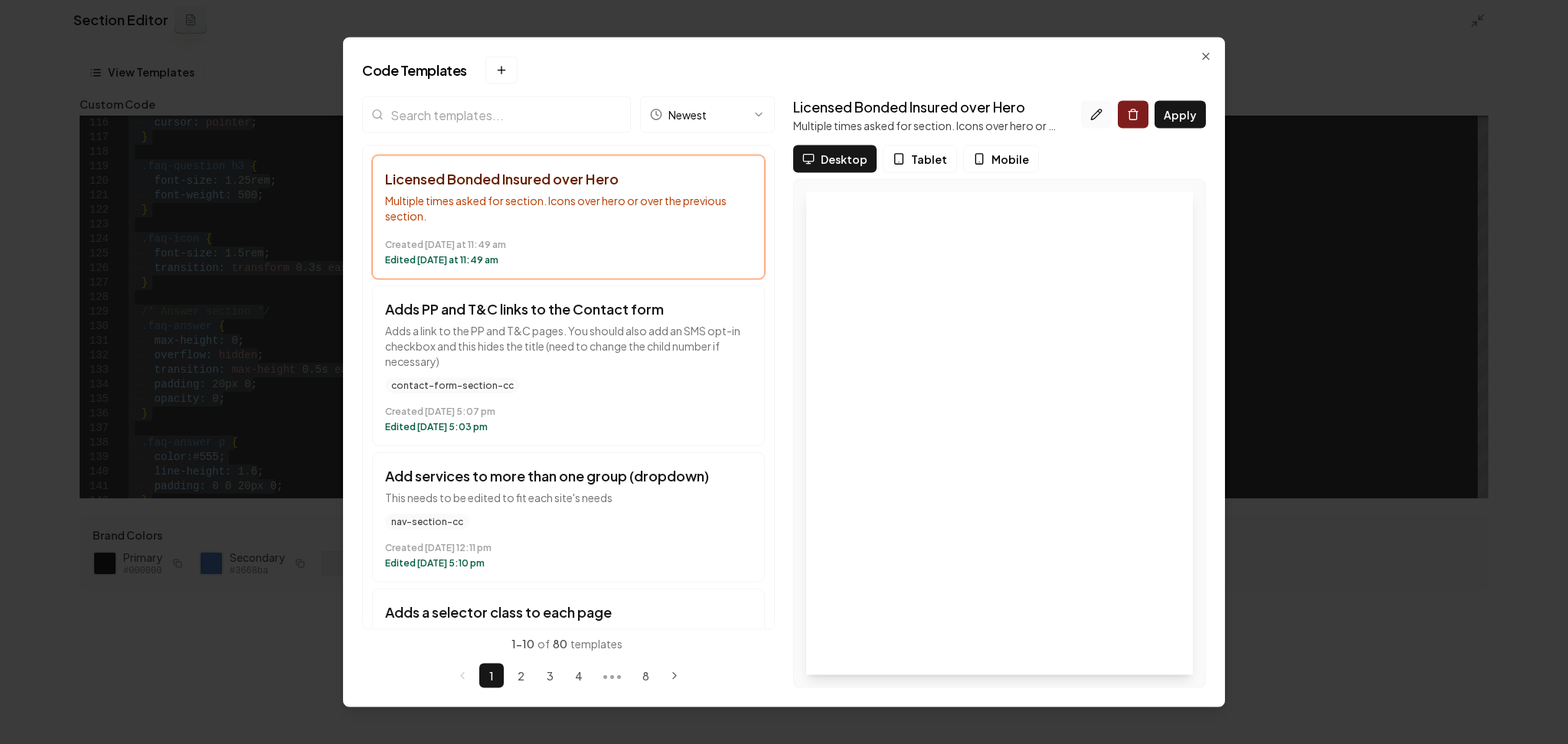
click at [1103, 112] on icon at bounding box center [1097, 115] width 12 height 12
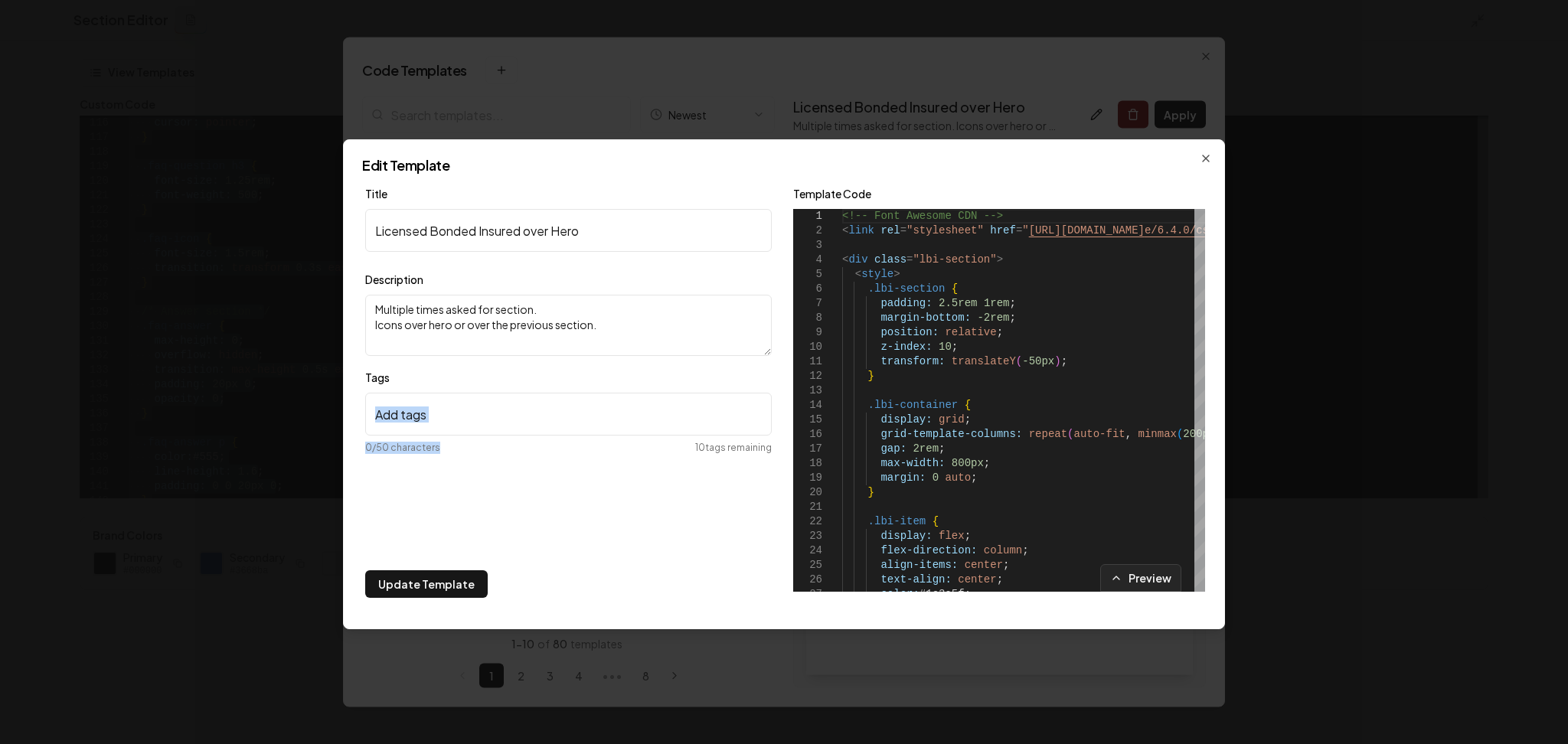
drag, startPoint x: 491, startPoint y: 435, endPoint x: 479, endPoint y: 417, distance: 21.6
click at [479, 417] on div "0 /50 characters 10 tags remaining" at bounding box center [569, 428] width 407 height 70
click at [479, 417] on input "Tags" at bounding box center [569, 414] width 407 height 43
paste input "credentials-section-cc"
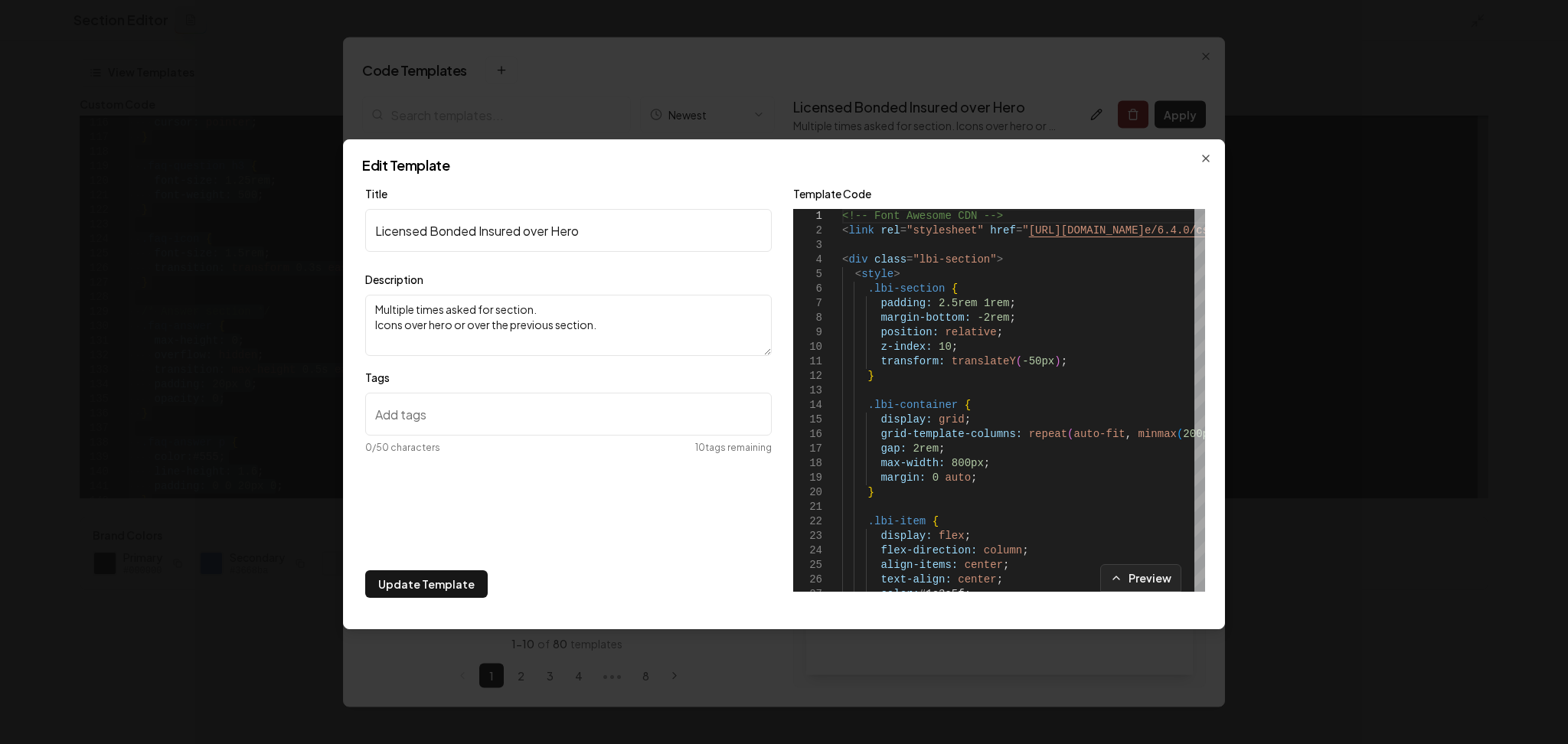
type input "credentials-section-cc"
click at [410, 589] on button "Update Template" at bounding box center [426, 584] width 122 height 28
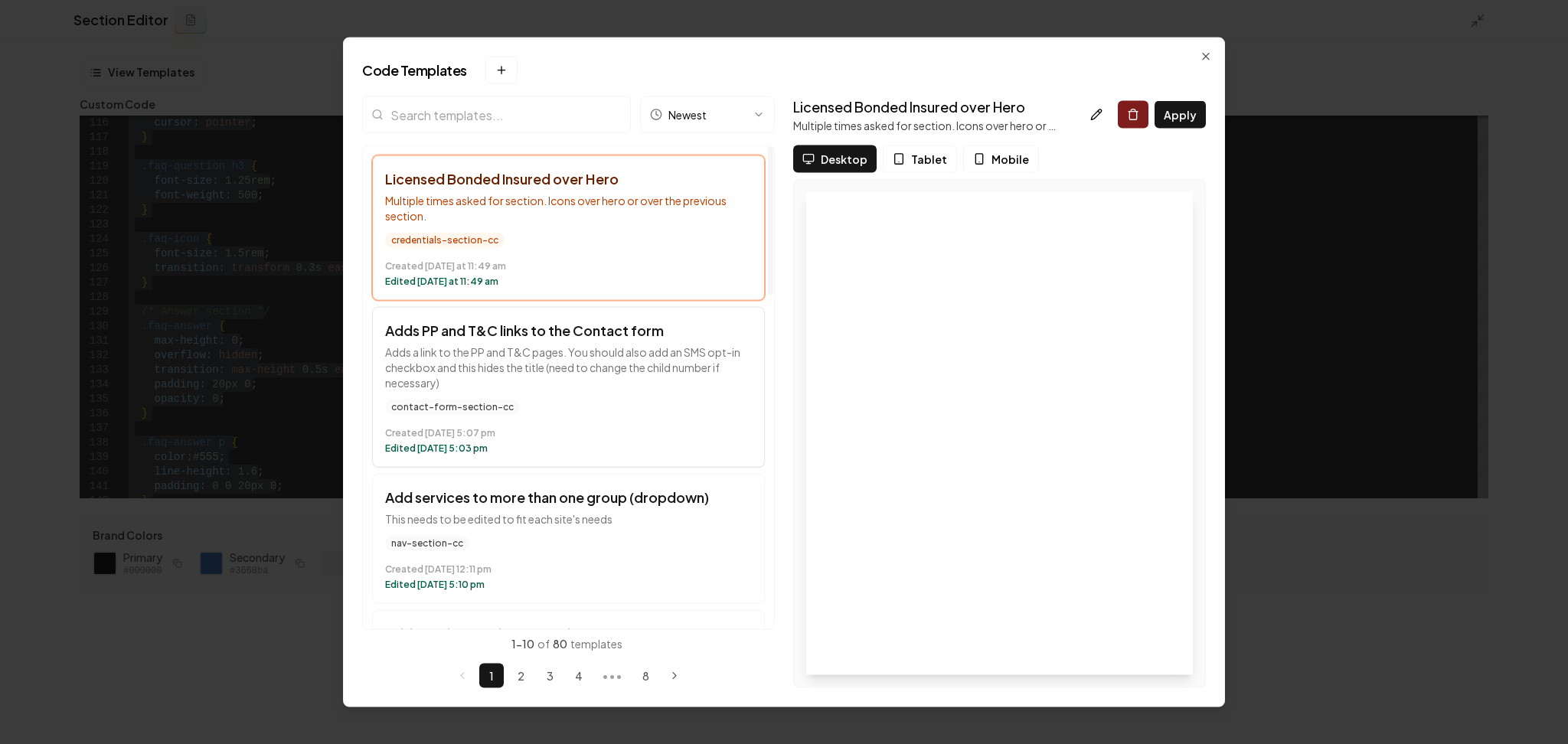
click at [622, 417] on div "contact-form-section-cc Created August 14 at 5:07 pm Edited August 15 at 5:03 pm" at bounding box center [569, 428] width 367 height 56
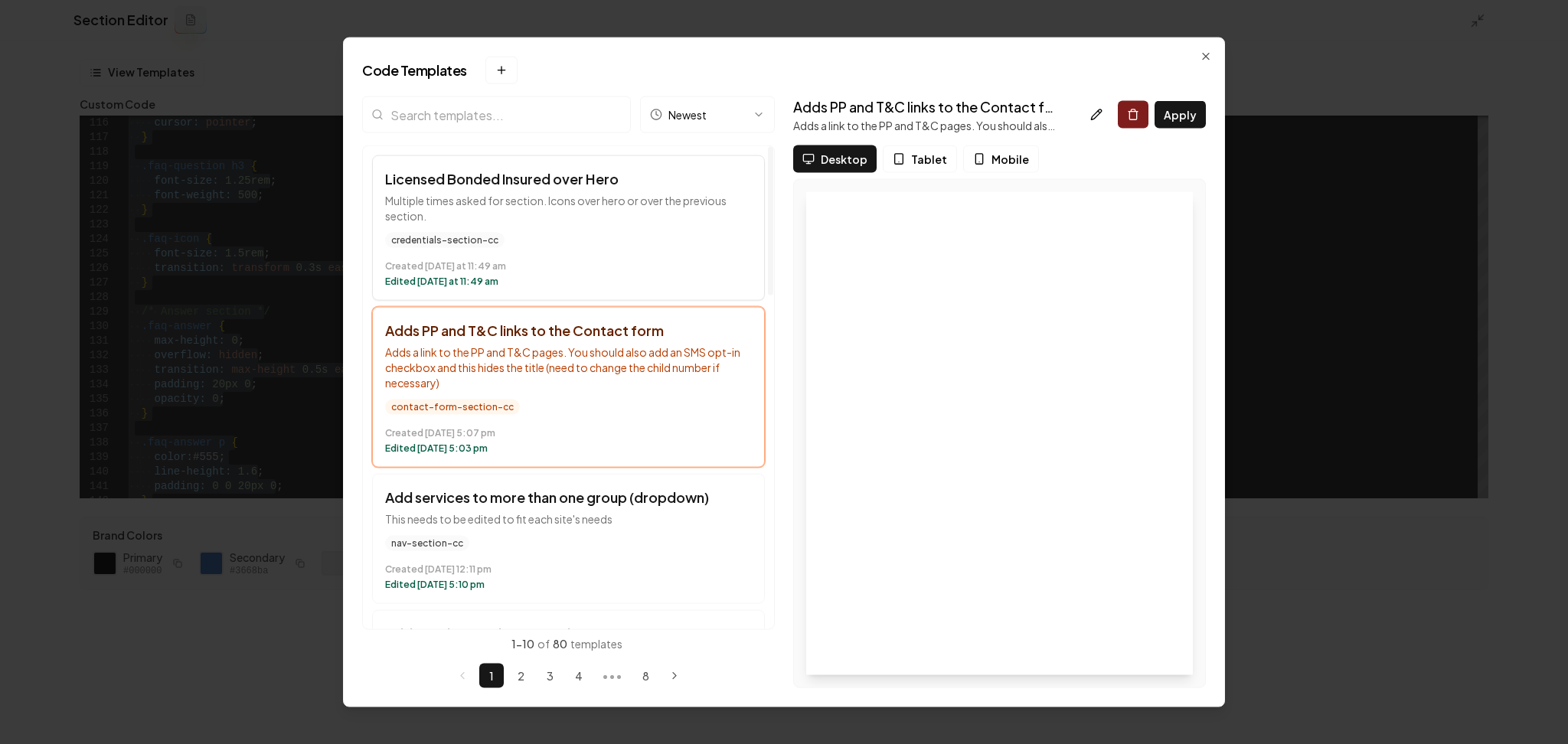
click at [641, 226] on button "Licensed Bonded Insured over Hero Multiple times asked for section. Icons over …" at bounding box center [569, 228] width 393 height 146
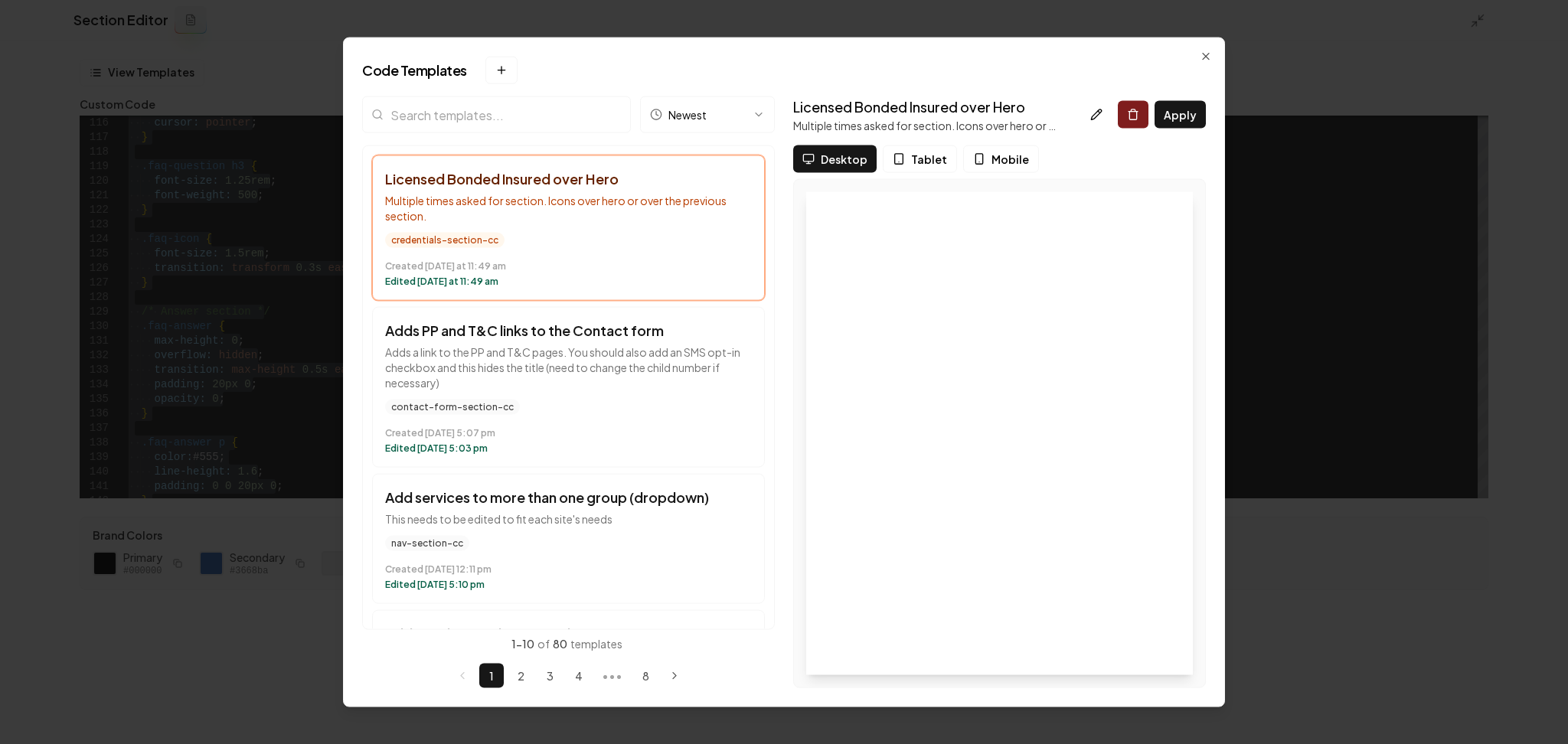
click at [417, 126] on input "search" at bounding box center [496, 114] width 269 height 37
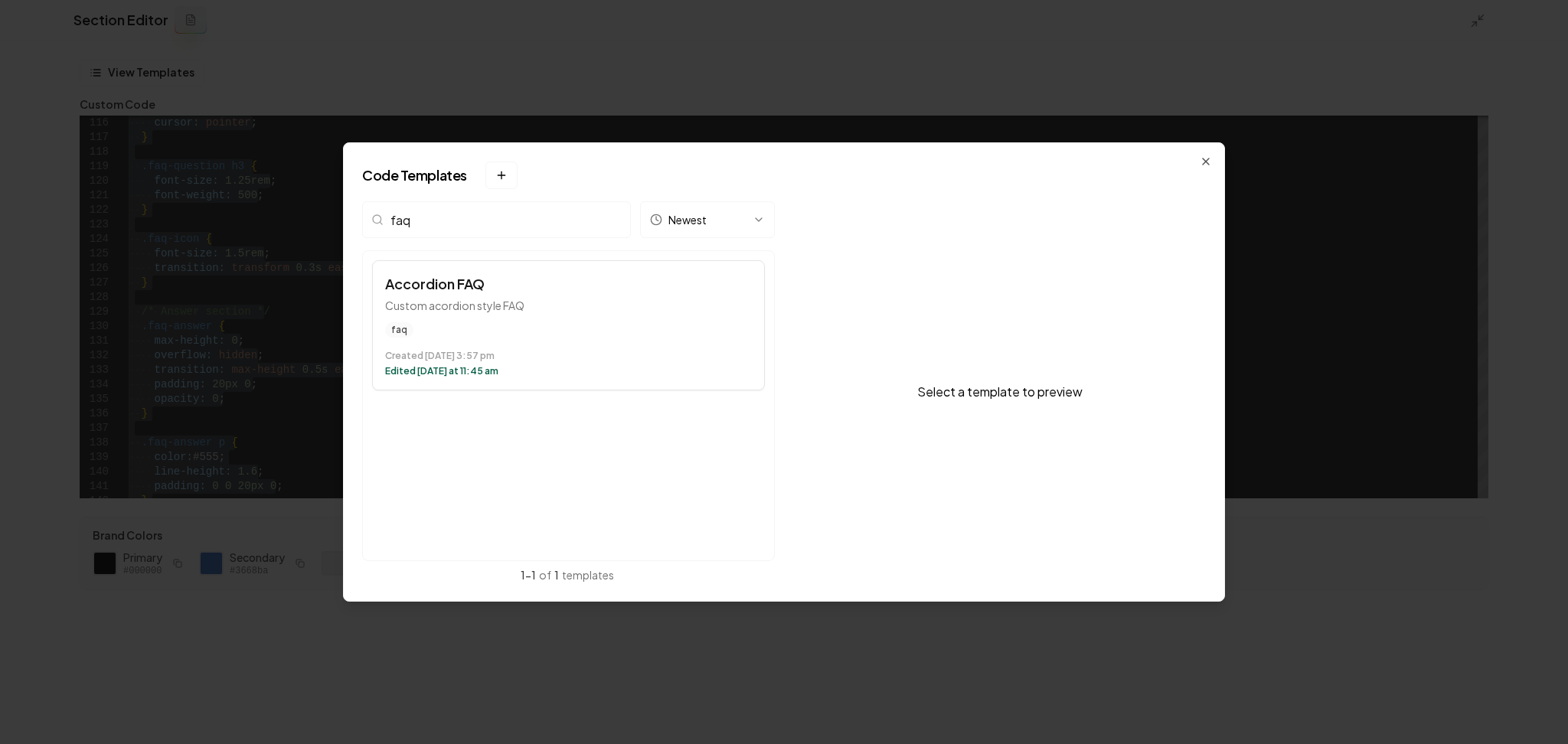
type input "faq"
click at [507, 308] on p "Custom acordion style FAQ" at bounding box center [569, 305] width 367 height 15
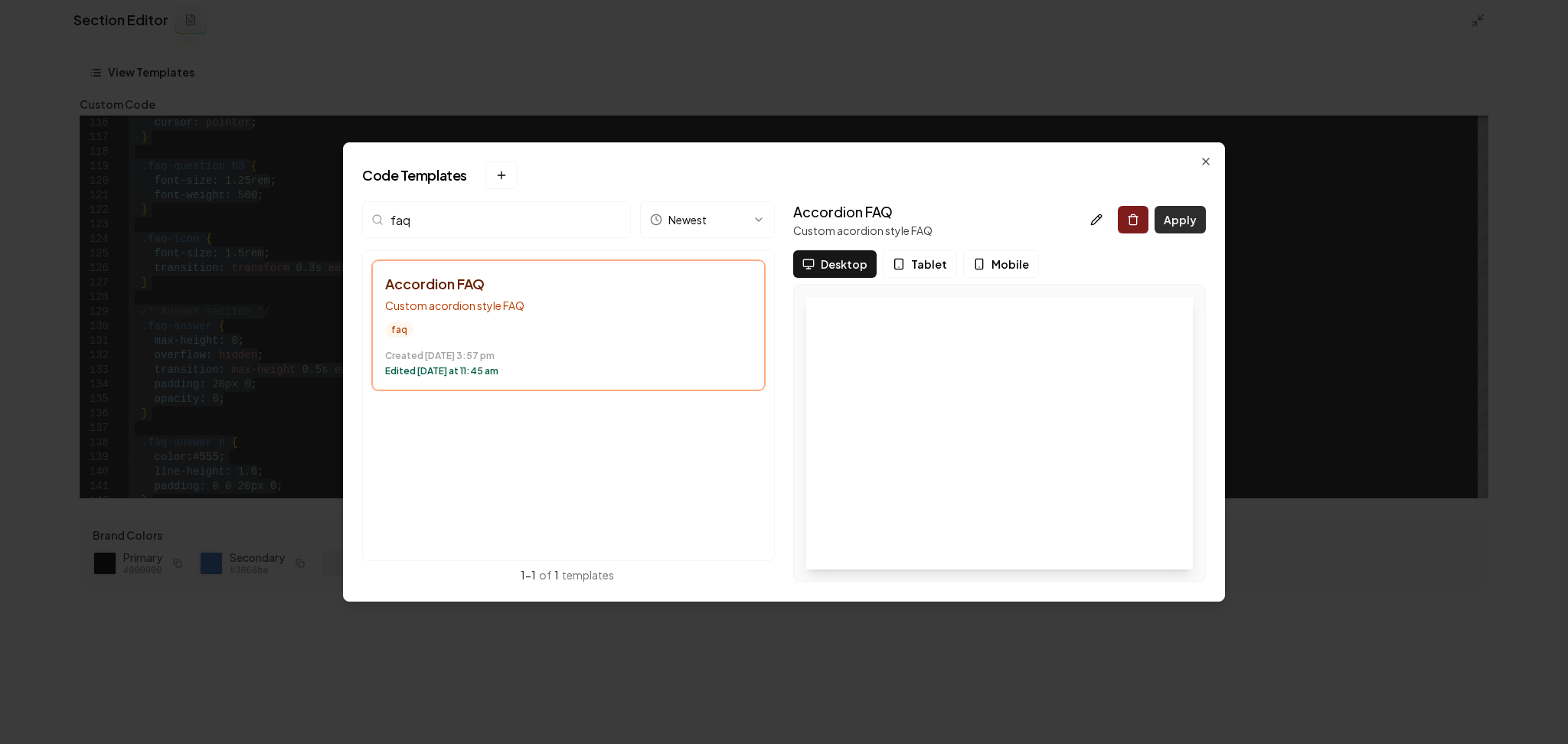
click at [1181, 233] on button "Apply" at bounding box center [1180, 220] width 52 height 28
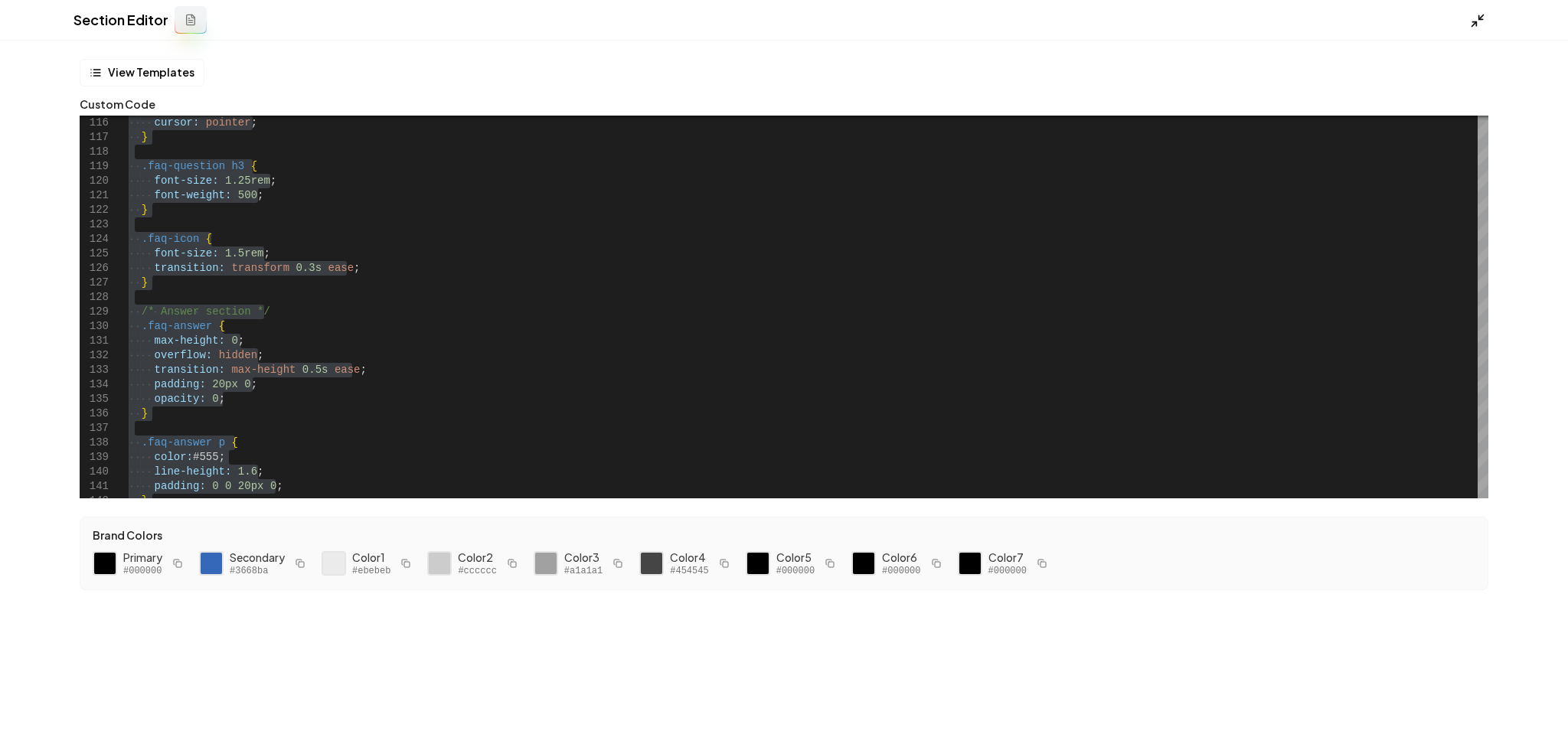
click at [1474, 16] on icon at bounding box center [1477, 20] width 15 height 15
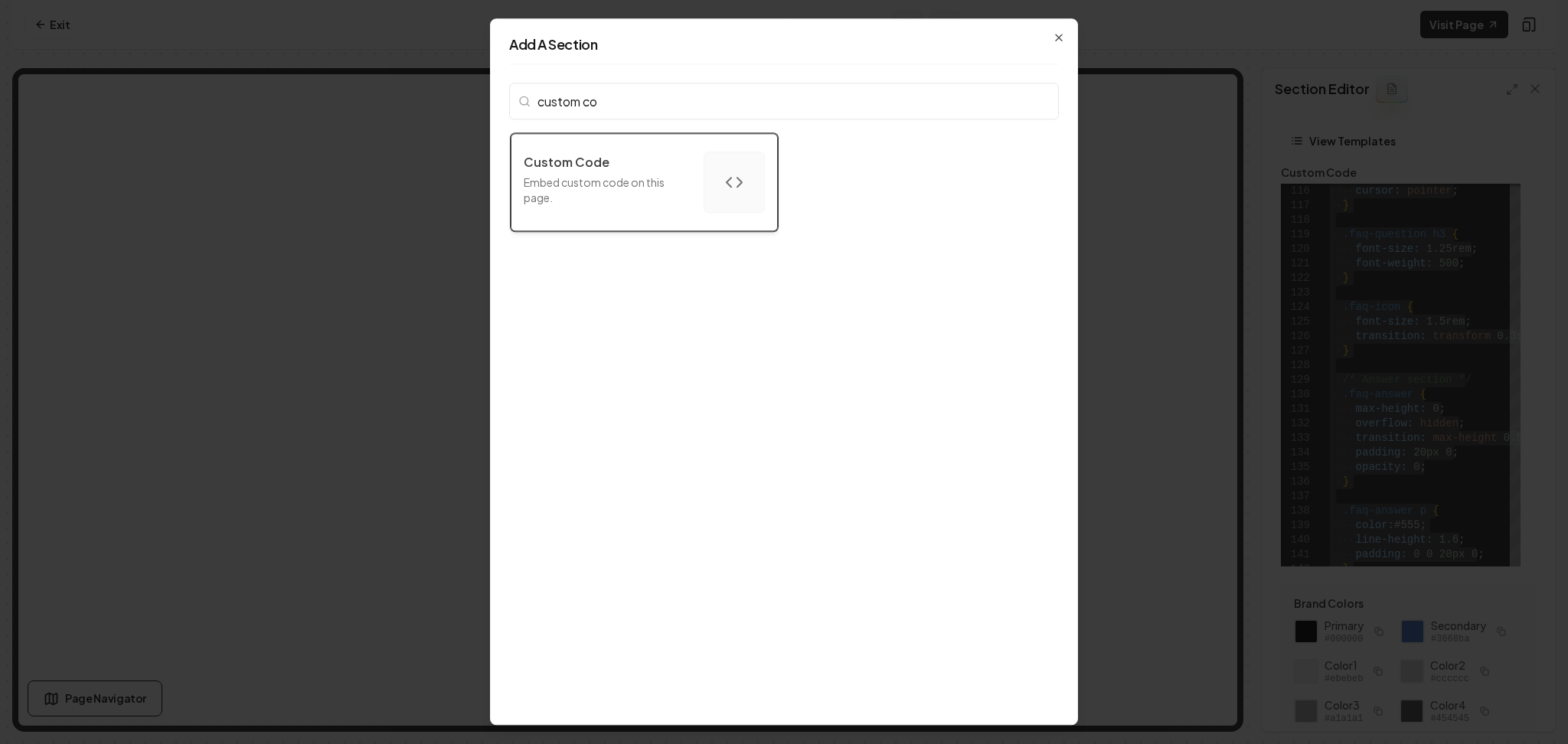
type input "custom co"
click at [645, 163] on div "Custom Code" at bounding box center [607, 162] width 168 height 19
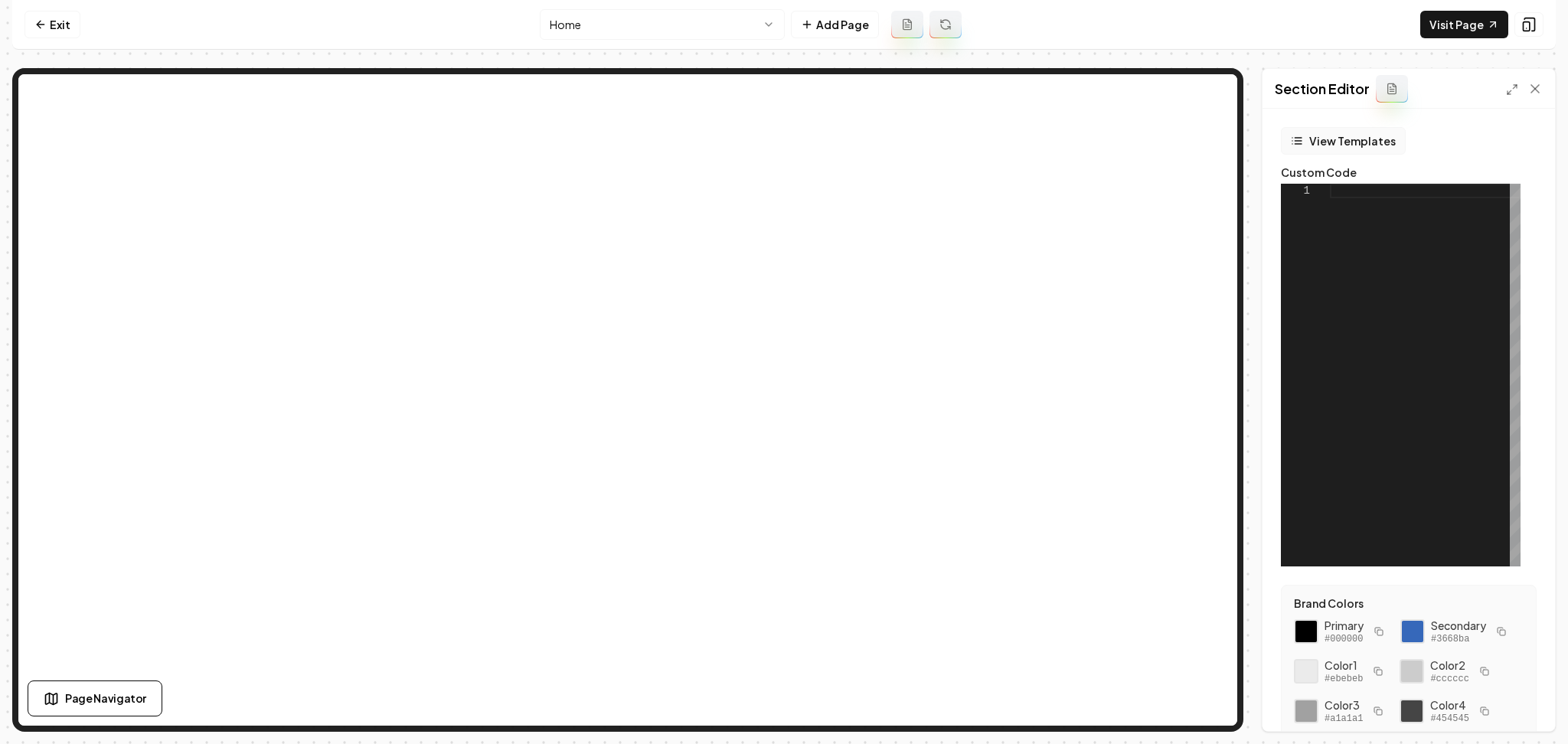
click at [1345, 153] on button "View Templates" at bounding box center [1344, 141] width 125 height 28
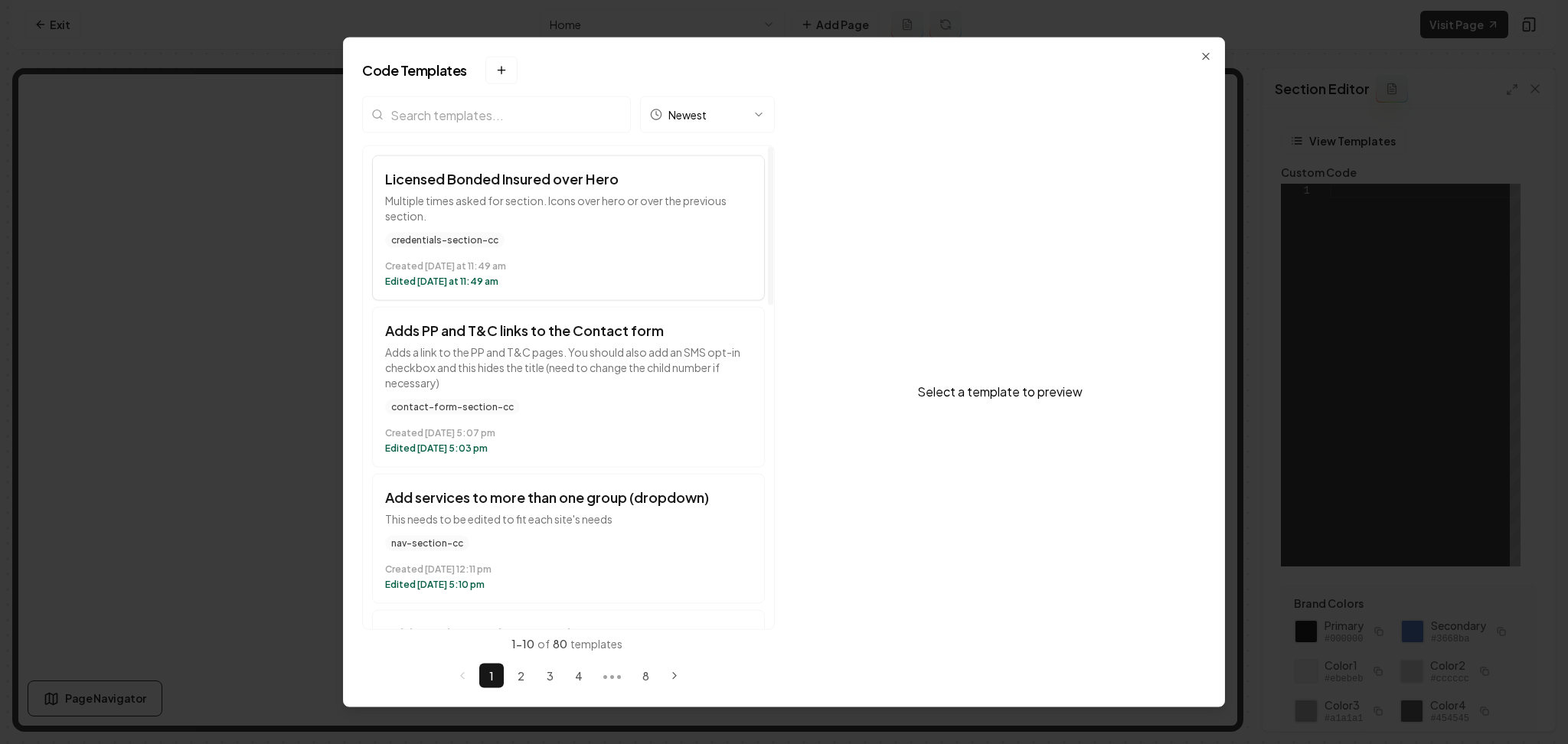
click at [518, 246] on div "credentials-section-cc" at bounding box center [569, 240] width 367 height 15
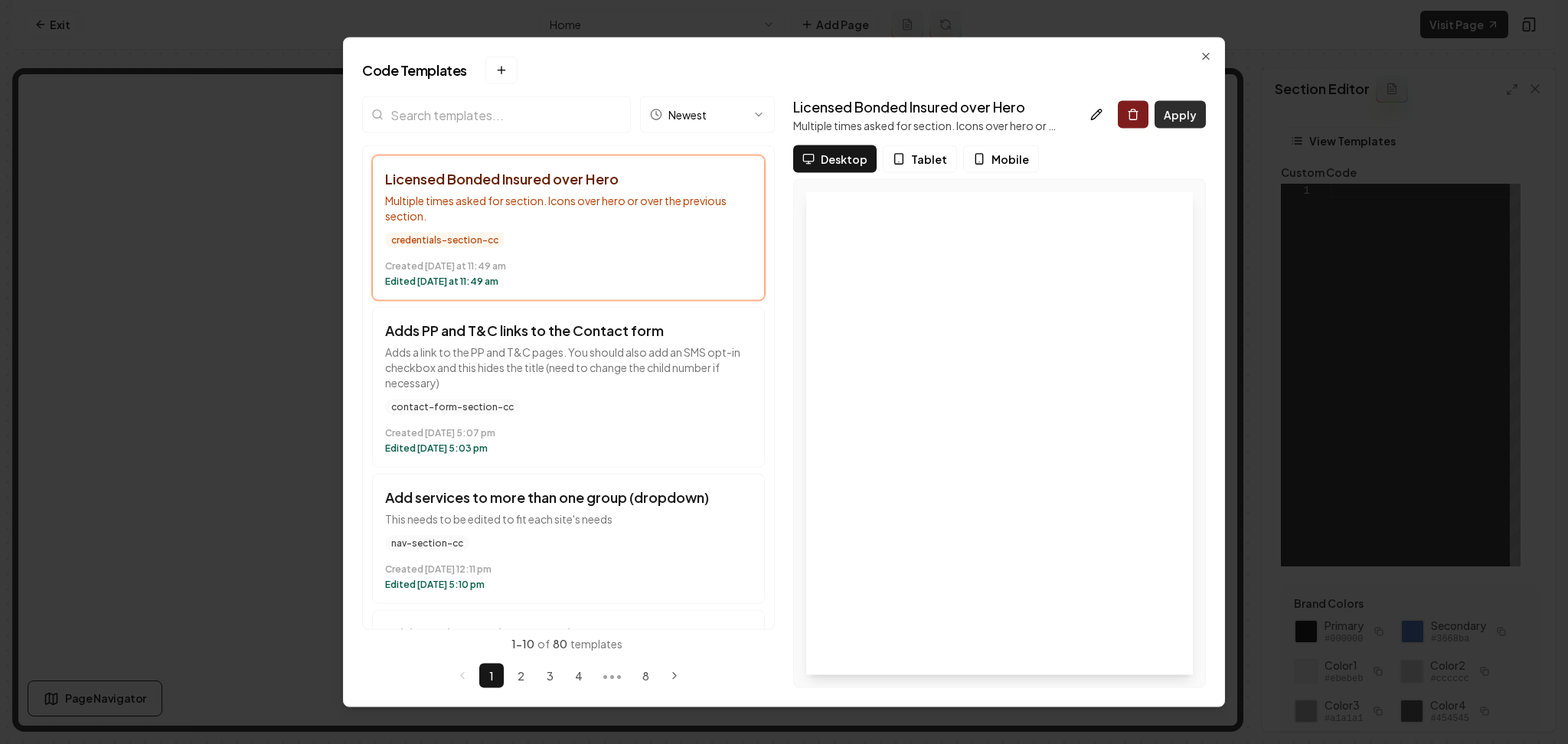
click at [1181, 115] on button "Apply" at bounding box center [1180, 115] width 52 height 28
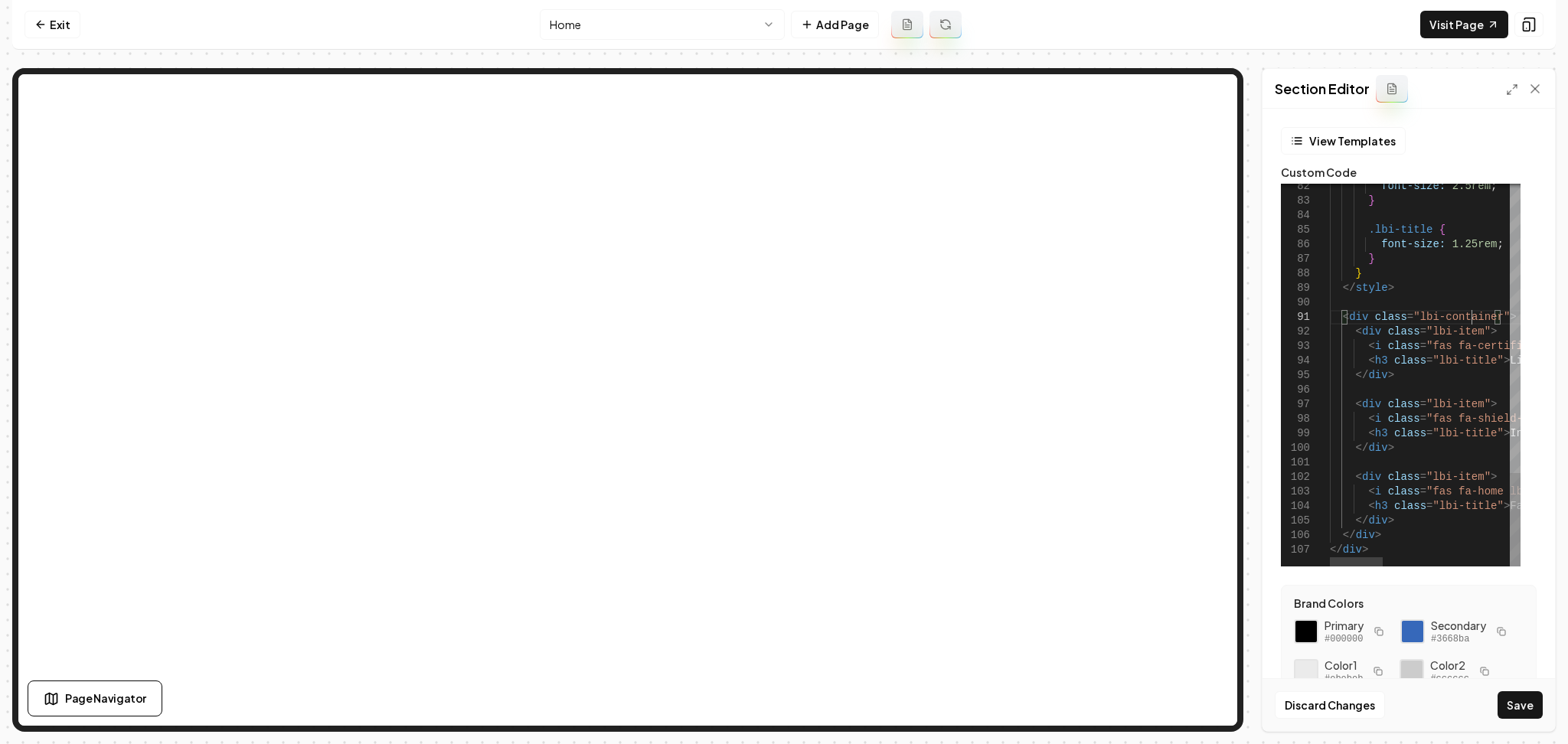
scroll to position [0, 34]
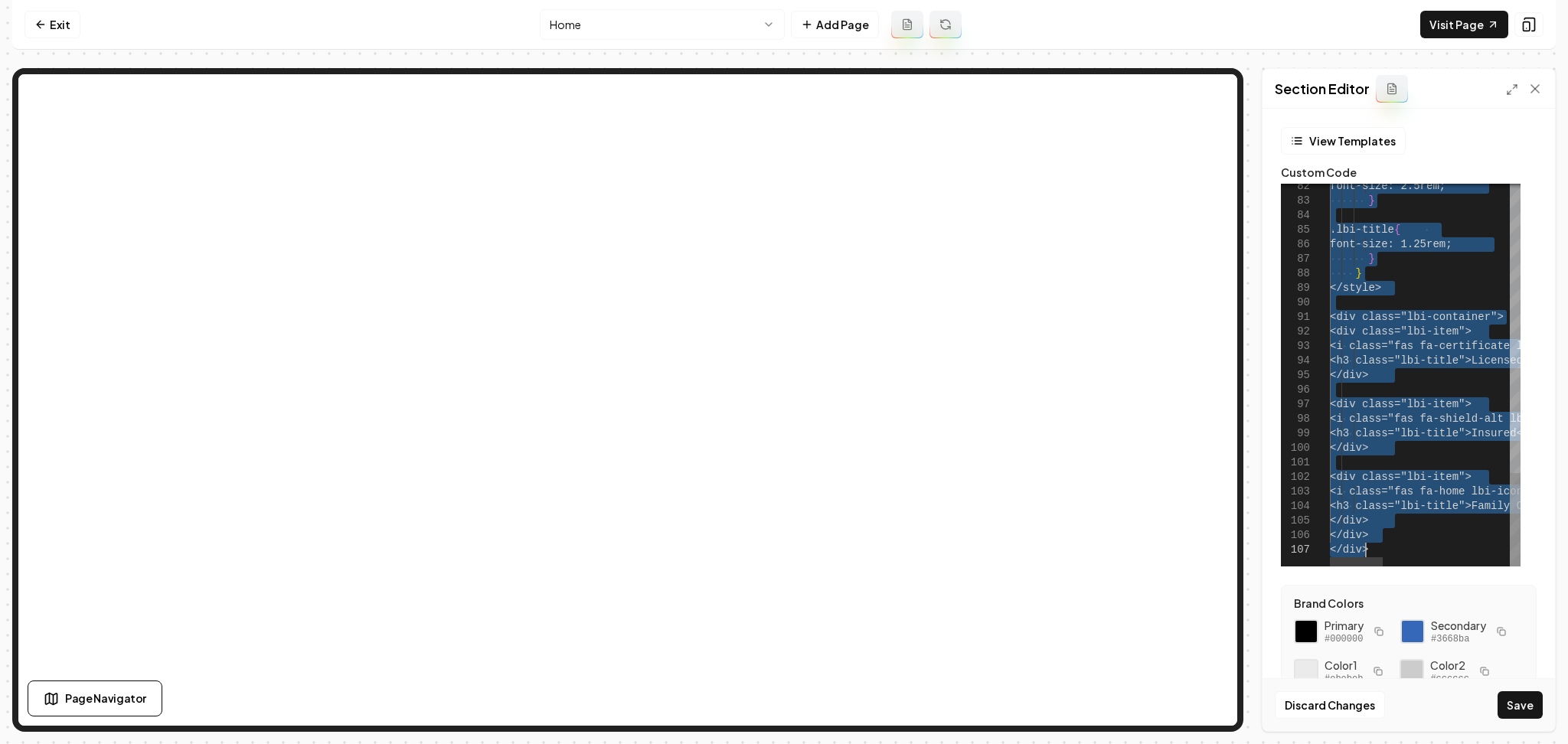
type textarea "**********"
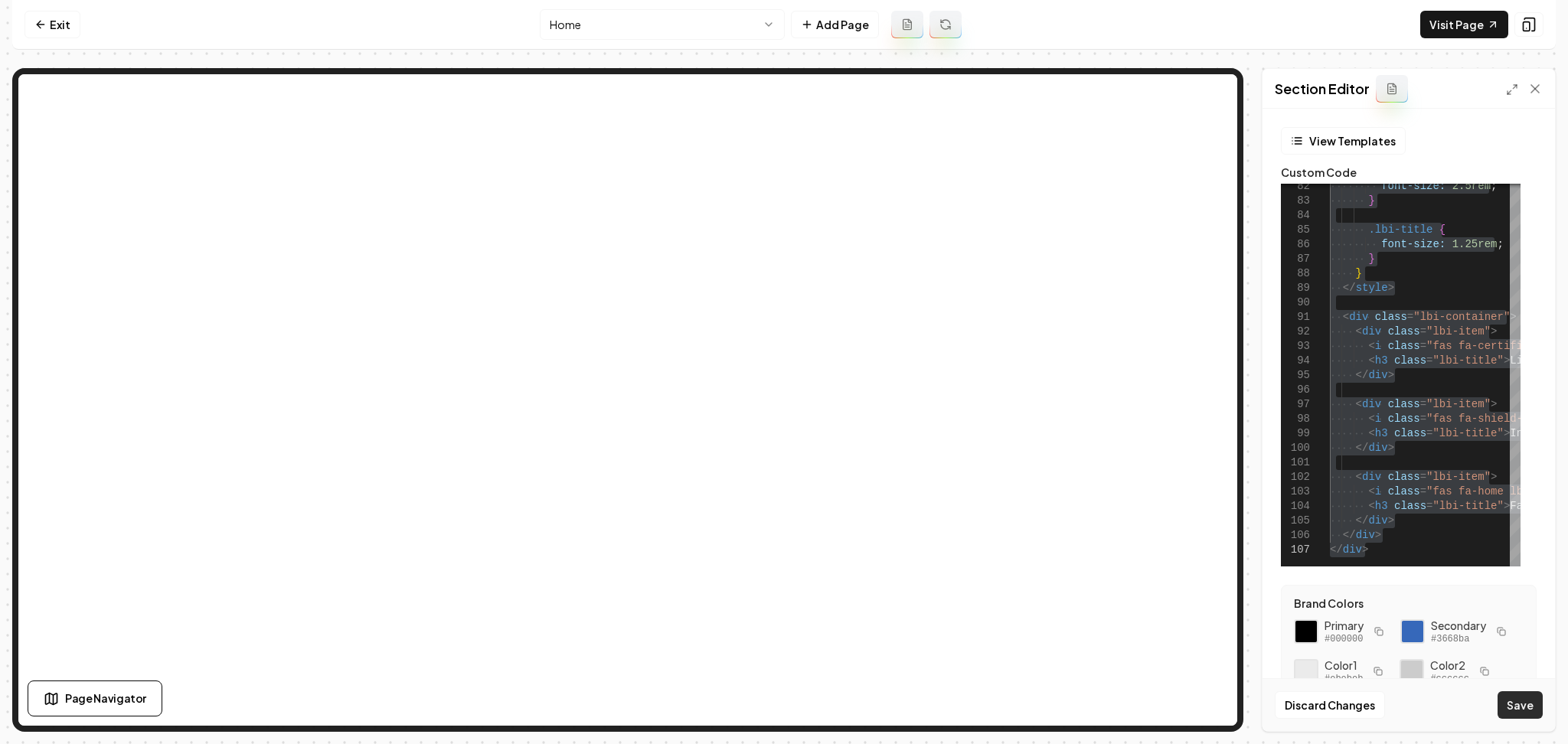
click at [1519, 704] on button "Save" at bounding box center [1520, 705] width 46 height 28
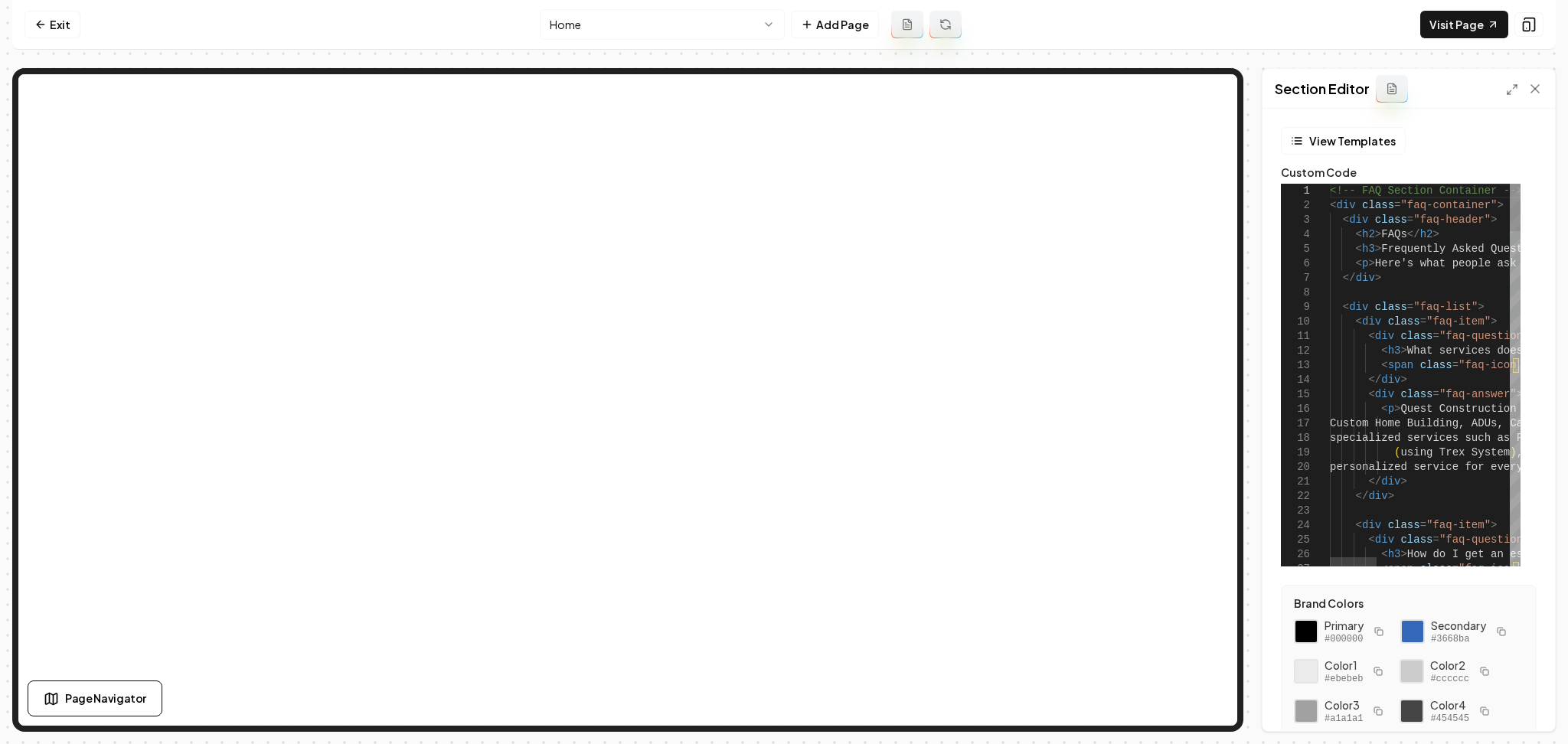
scroll to position [0, 0]
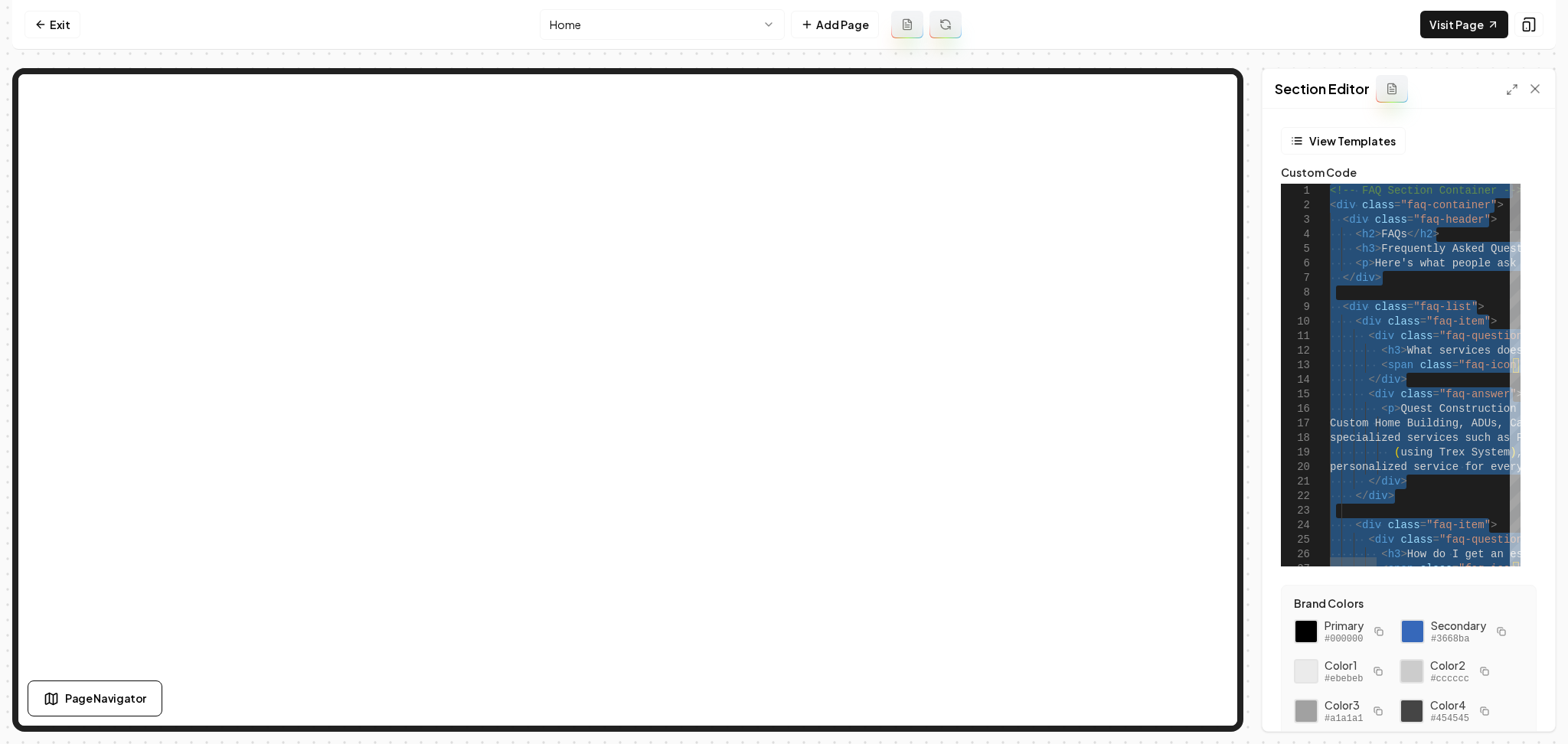
type textarea "**********"
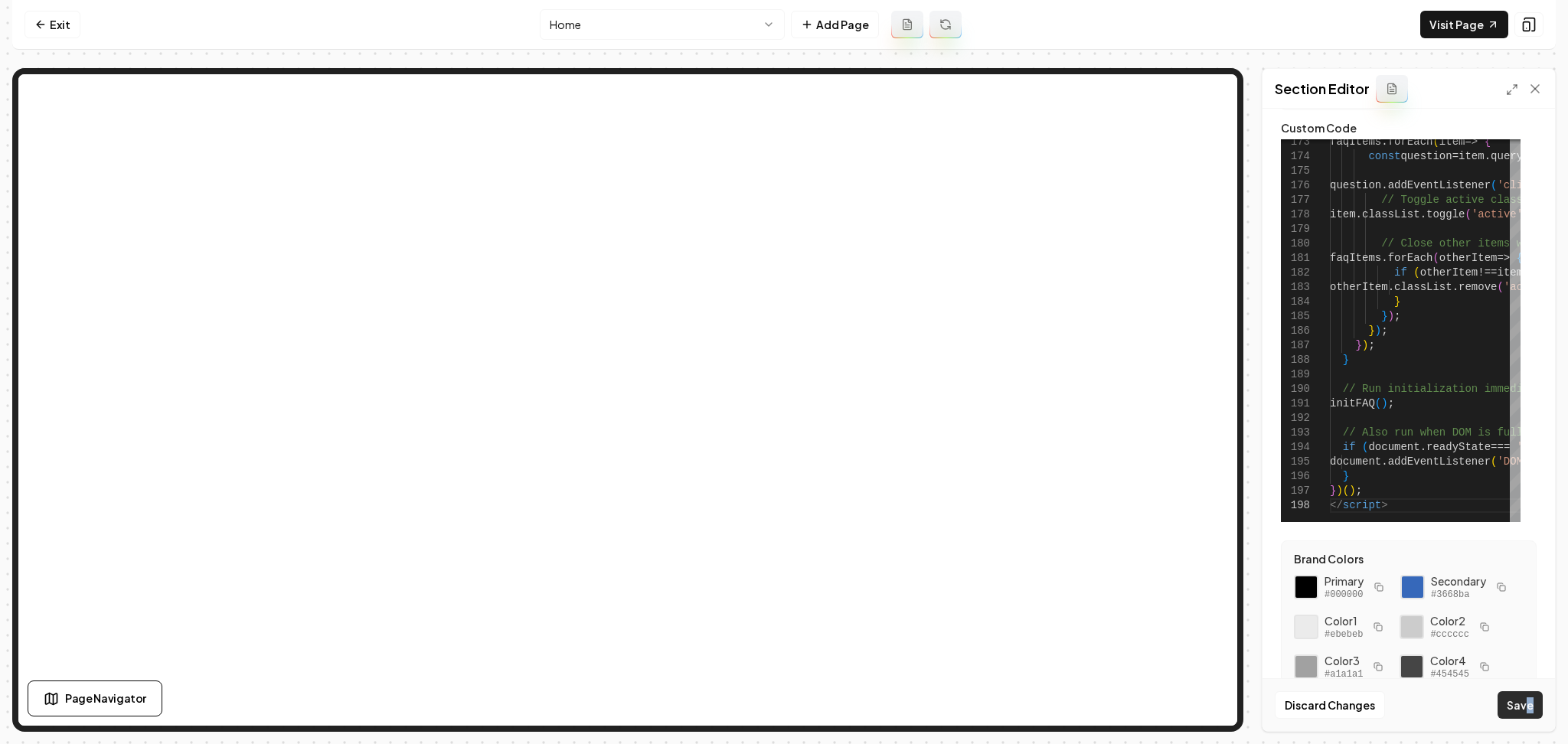
scroll to position [66, 0]
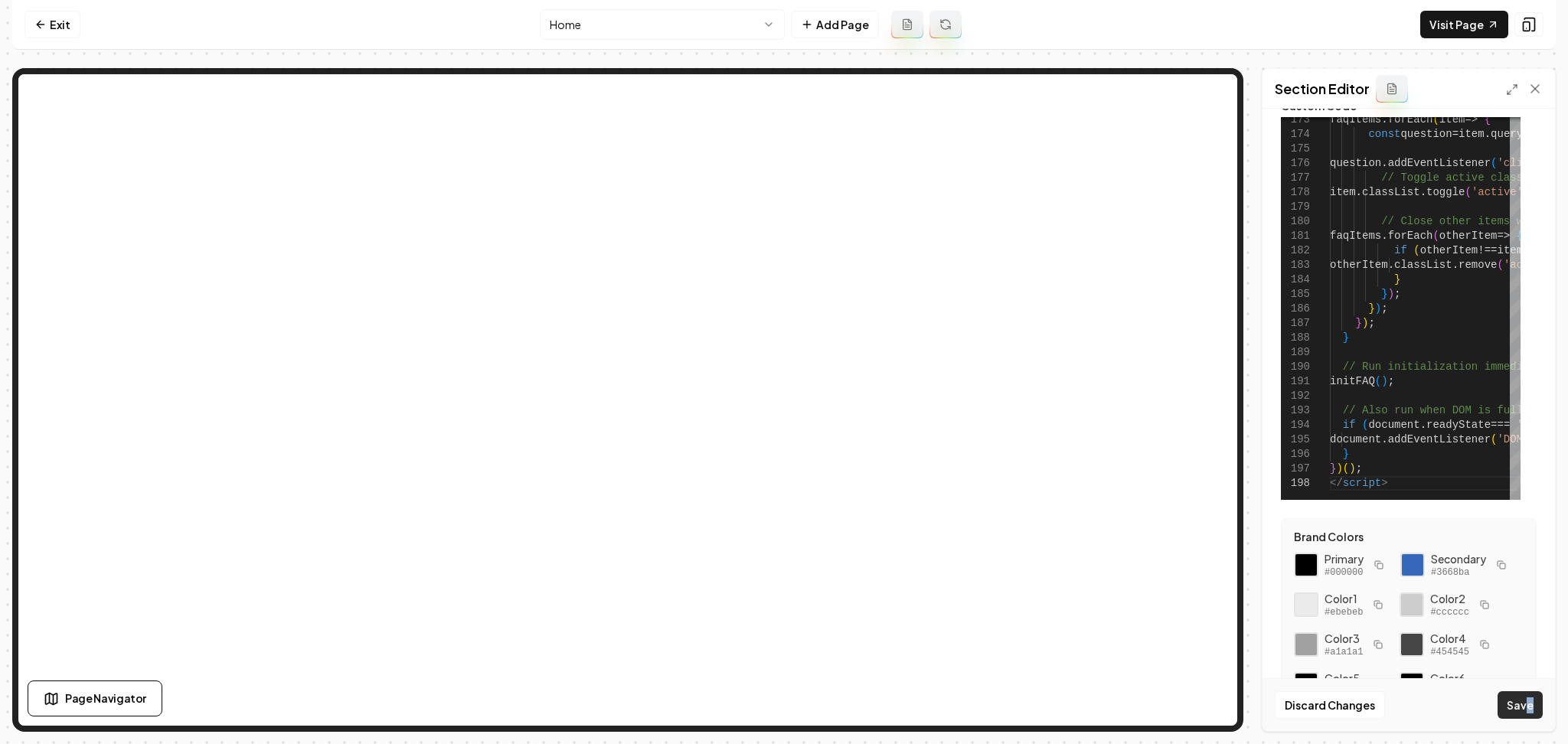
drag, startPoint x: 1532, startPoint y: 723, endPoint x: 1527, endPoint y: 712, distance: 12.1
click at [1527, 712] on div "Discard Changes Save" at bounding box center [1408, 703] width 293 height 53
click at [1527, 712] on button "Save" at bounding box center [1520, 705] width 46 height 28
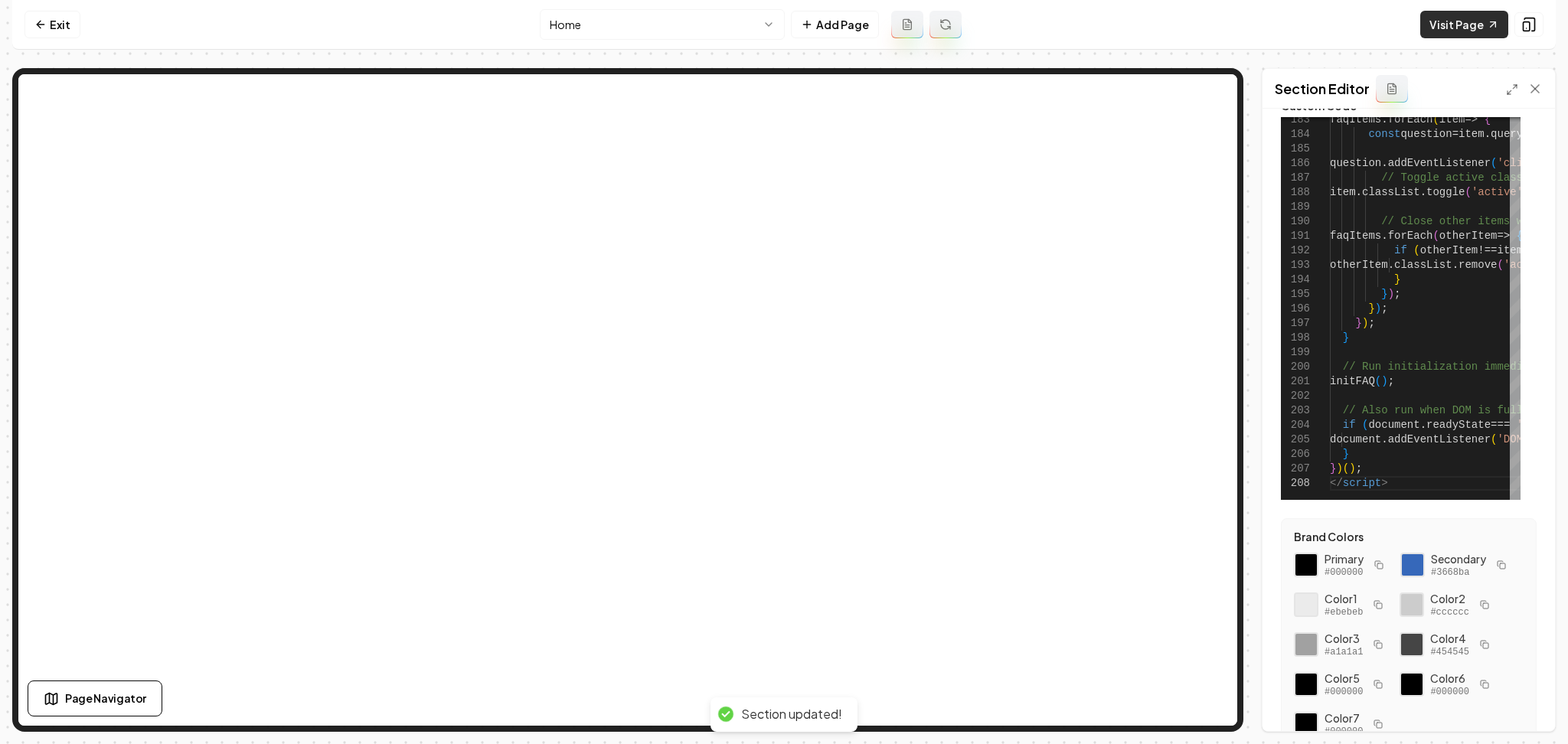
click at [1455, 30] on link "Visit Page" at bounding box center [1464, 25] width 88 height 28
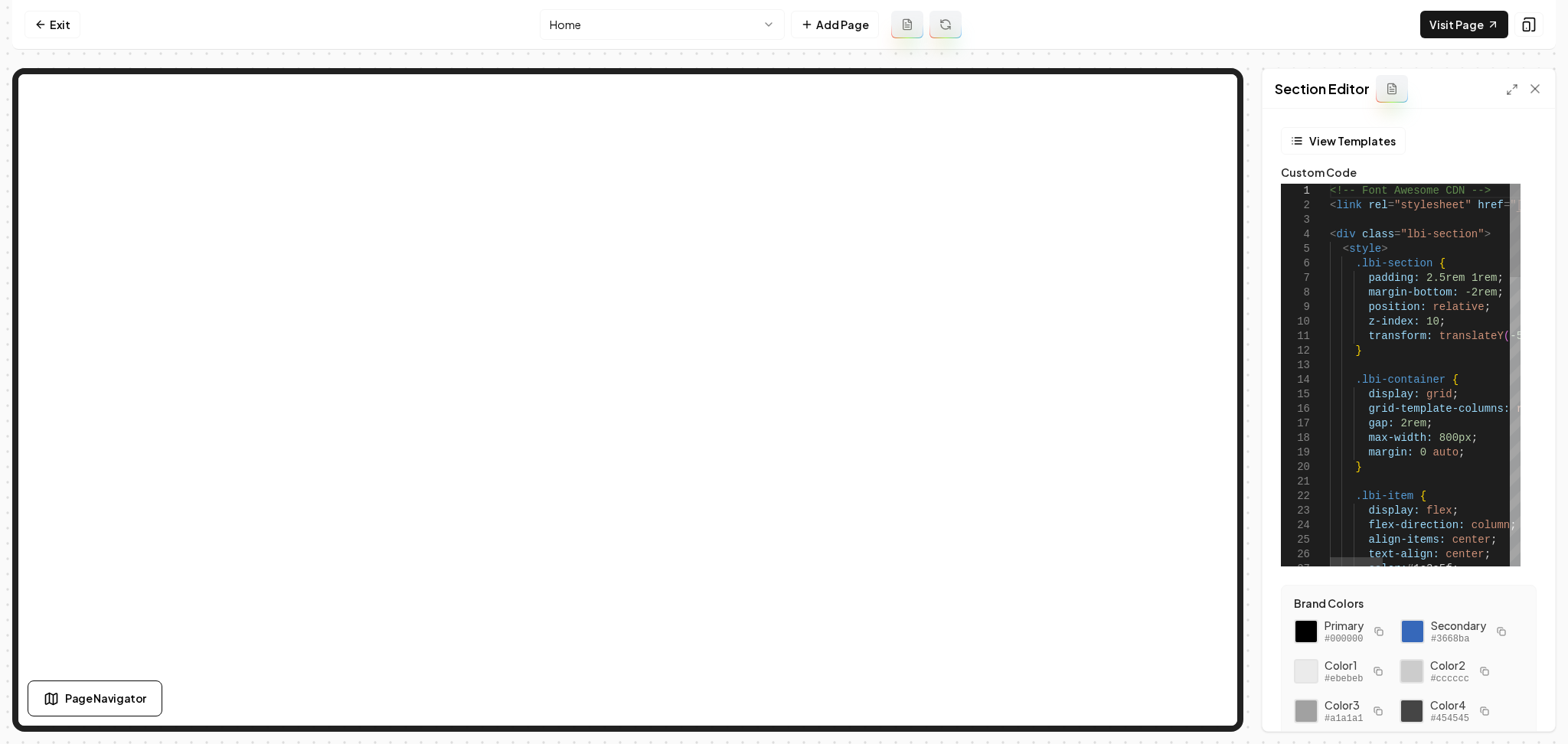
scroll to position [0, 0]
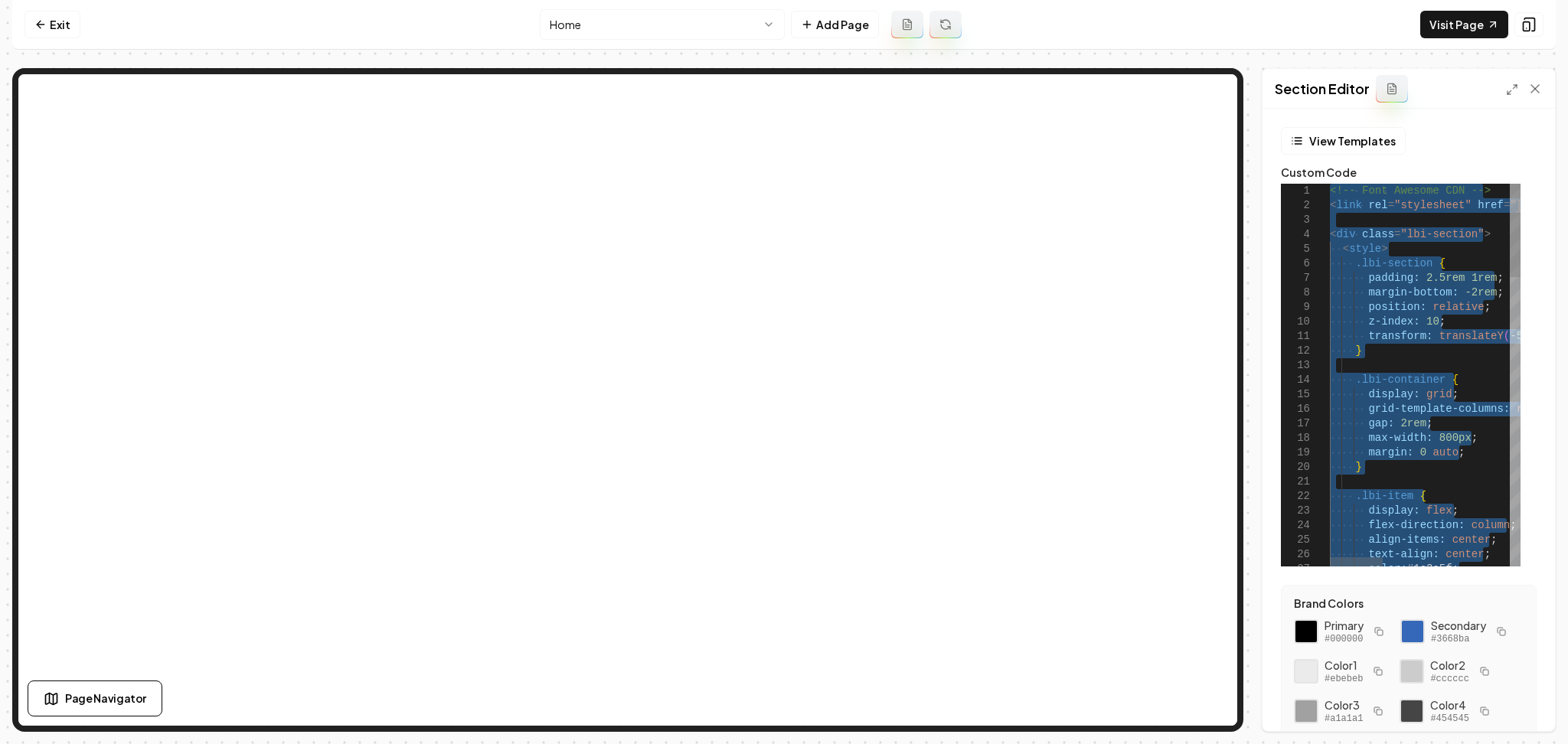
type textarea "**********"
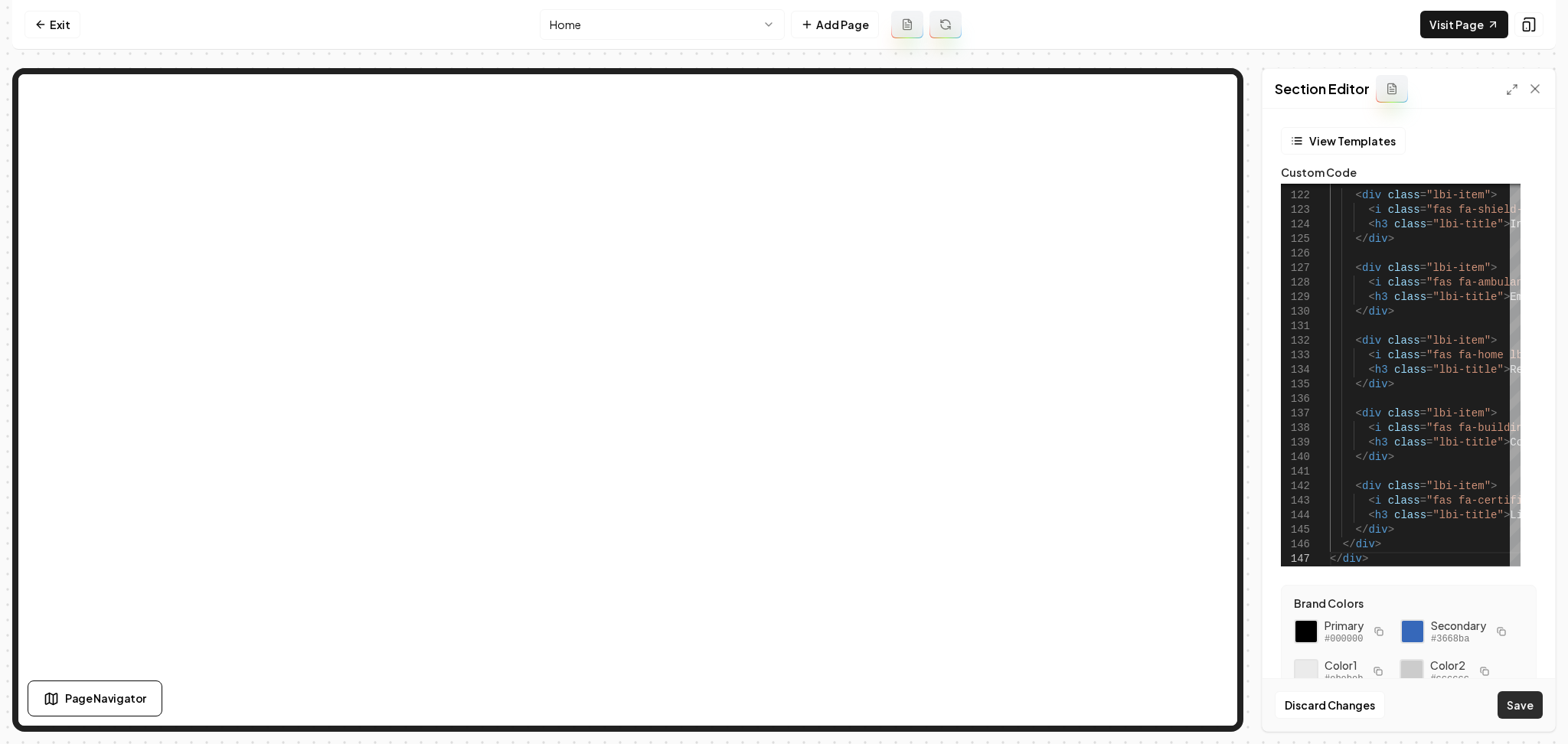
drag, startPoint x: 1521, startPoint y: 688, endPoint x: 1521, endPoint y: 698, distance: 10.0
click at [1521, 698] on div "Discard Changes Save" at bounding box center [1408, 703] width 293 height 53
click at [1521, 698] on button "Save" at bounding box center [1520, 705] width 46 height 28
click at [1479, 23] on link "Visit Page" at bounding box center [1464, 25] width 88 height 28
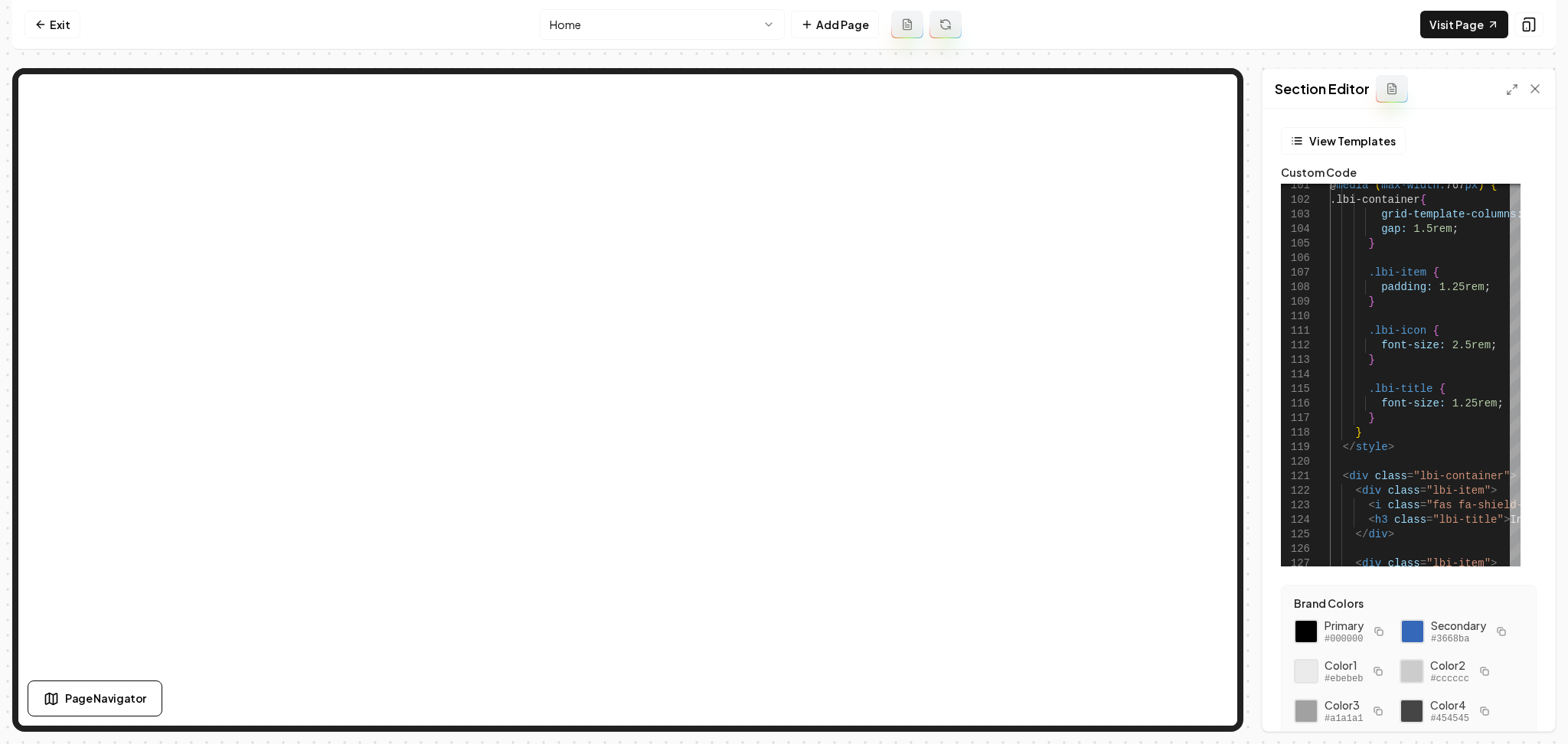
drag, startPoint x: 1515, startPoint y: 487, endPoint x: 1492, endPoint y: 173, distance: 314.8
drag, startPoint x: 1492, startPoint y: 173, endPoint x: 1517, endPoint y: 87, distance: 89.6
click at [1517, 87] on div at bounding box center [1523, 88] width 37 height 15
click at [1513, 88] on icon at bounding box center [1511, 89] width 12 height 12
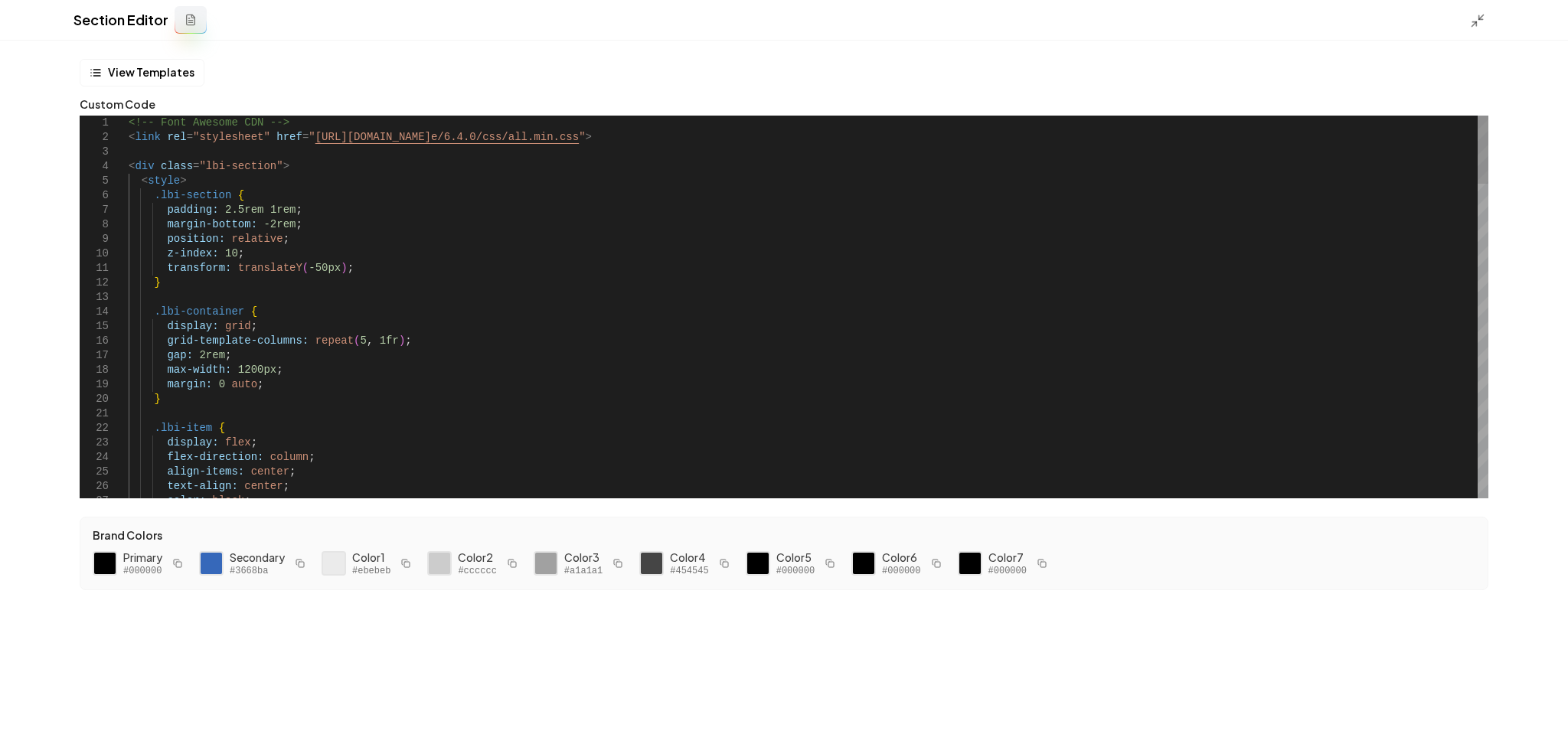
scroll to position [0, 34]
click at [1549, 708] on button "Save" at bounding box center [1533, 718] width 46 height 28
click at [1477, 17] on icon at bounding box center [1477, 20] width 15 height 15
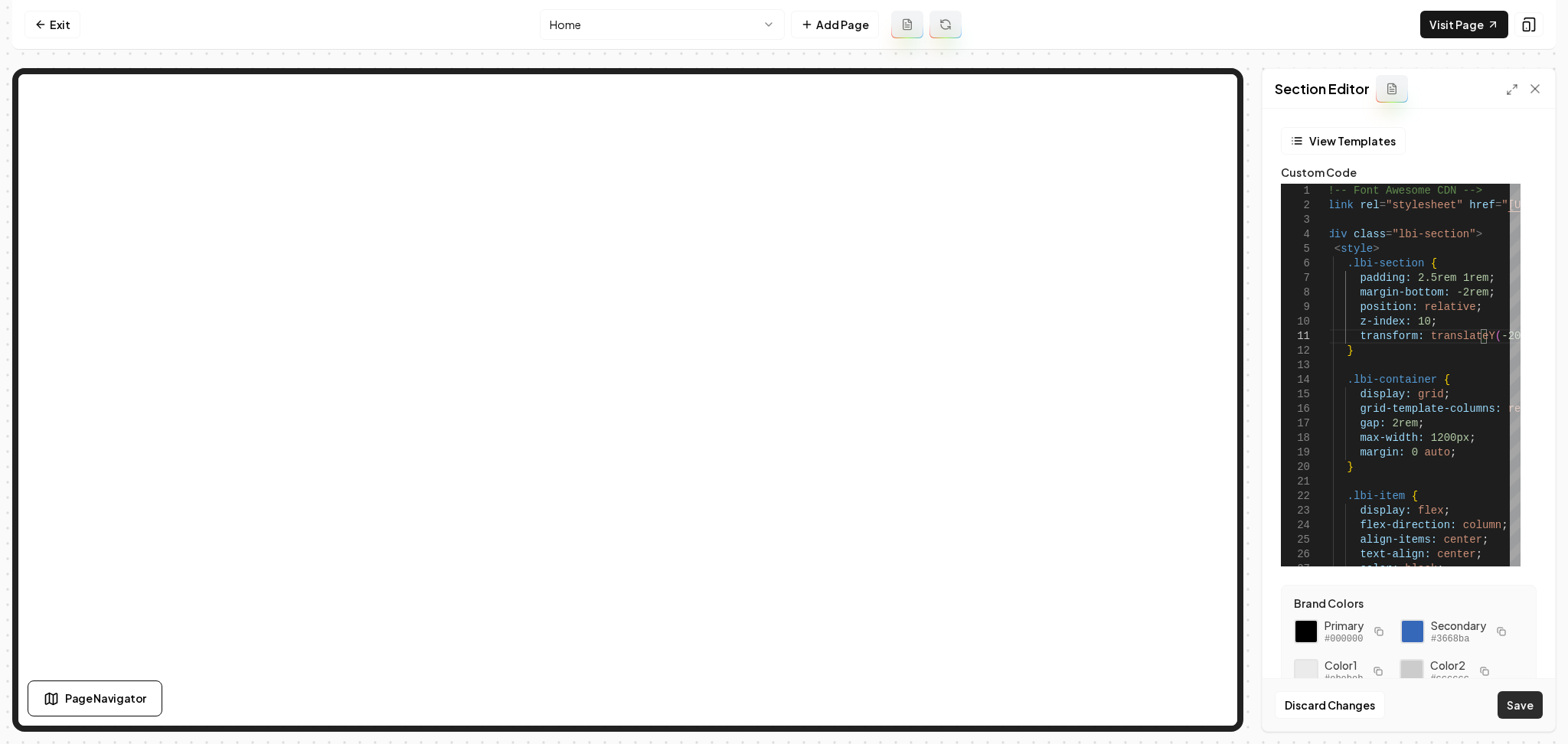
click at [1526, 700] on button "Save" at bounding box center [1520, 705] width 46 height 28
type textarea "**********"
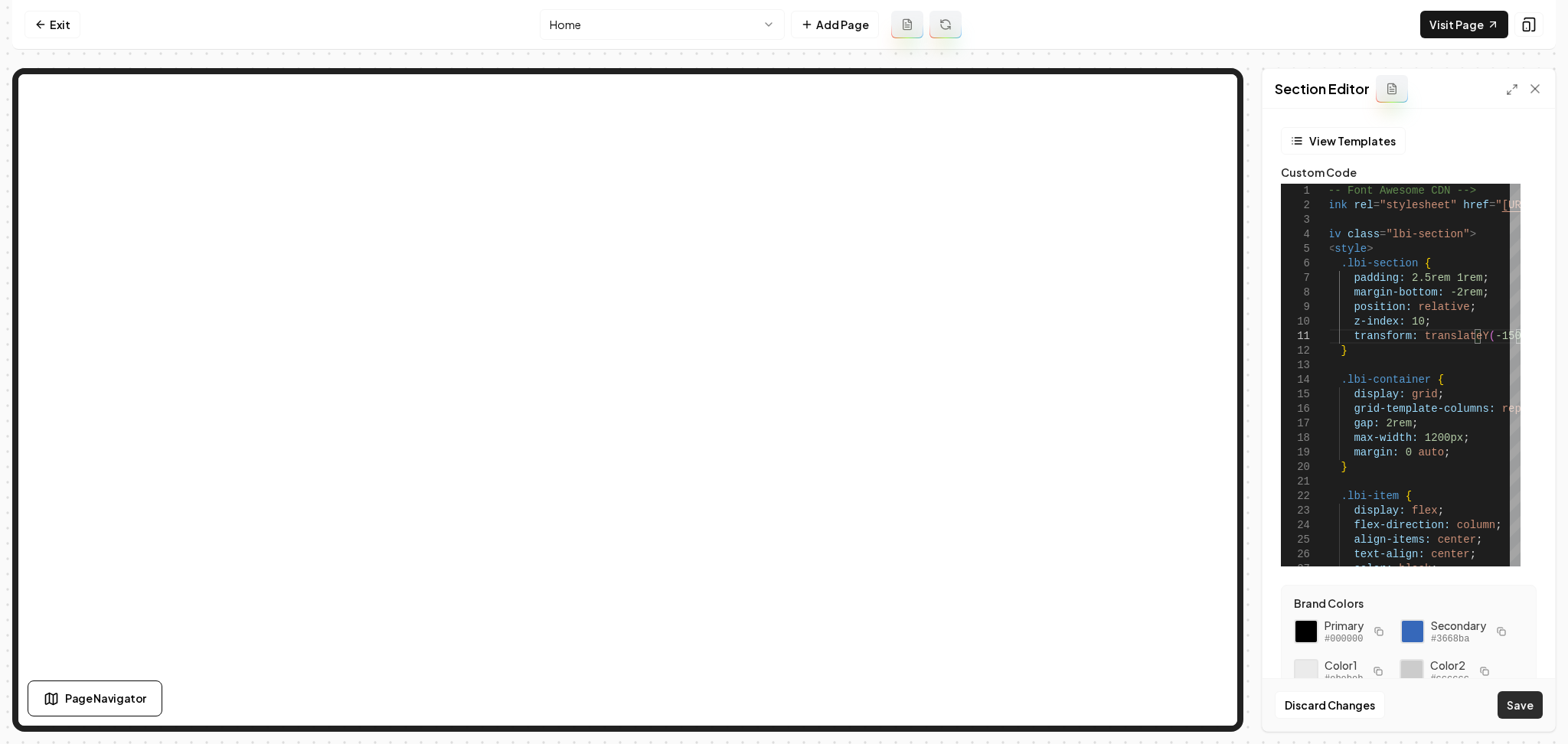
click at [1524, 701] on button "Save" at bounding box center [1520, 705] width 46 height 28
click at [1382, 149] on button "View Templates" at bounding box center [1344, 141] width 125 height 28
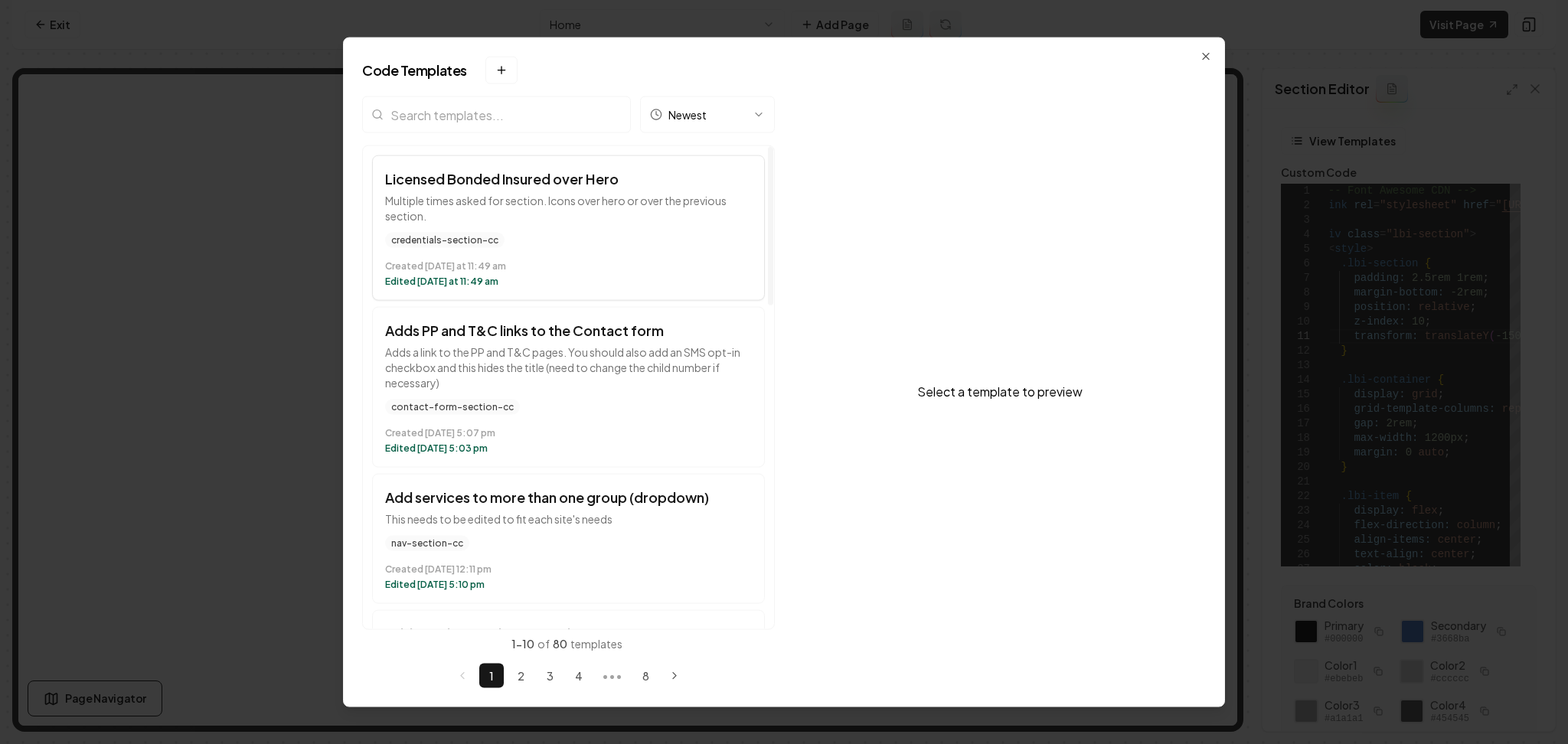
click at [534, 240] on div "credentials-section-cc" at bounding box center [569, 240] width 367 height 15
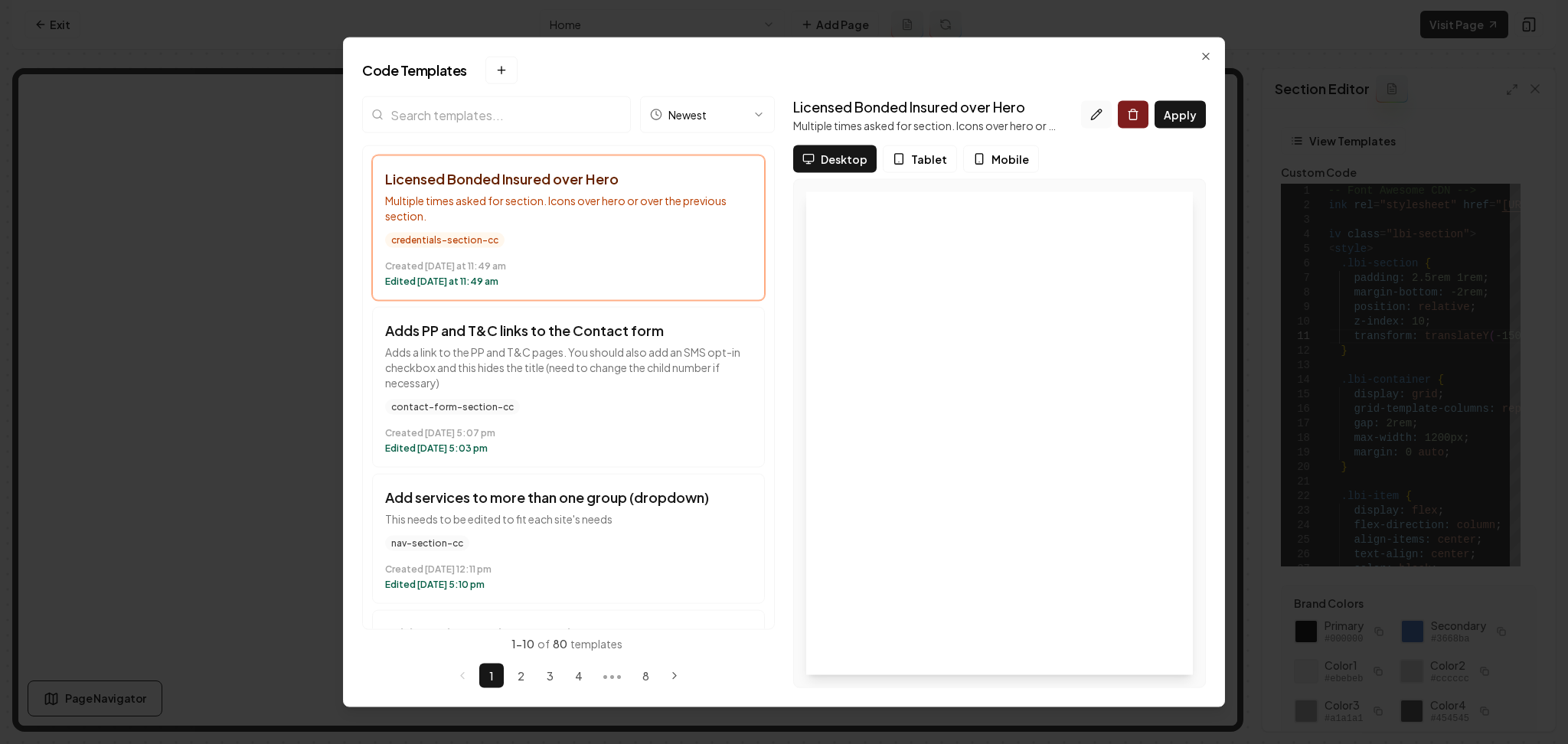
click at [1098, 122] on button at bounding box center [1096, 115] width 31 height 28
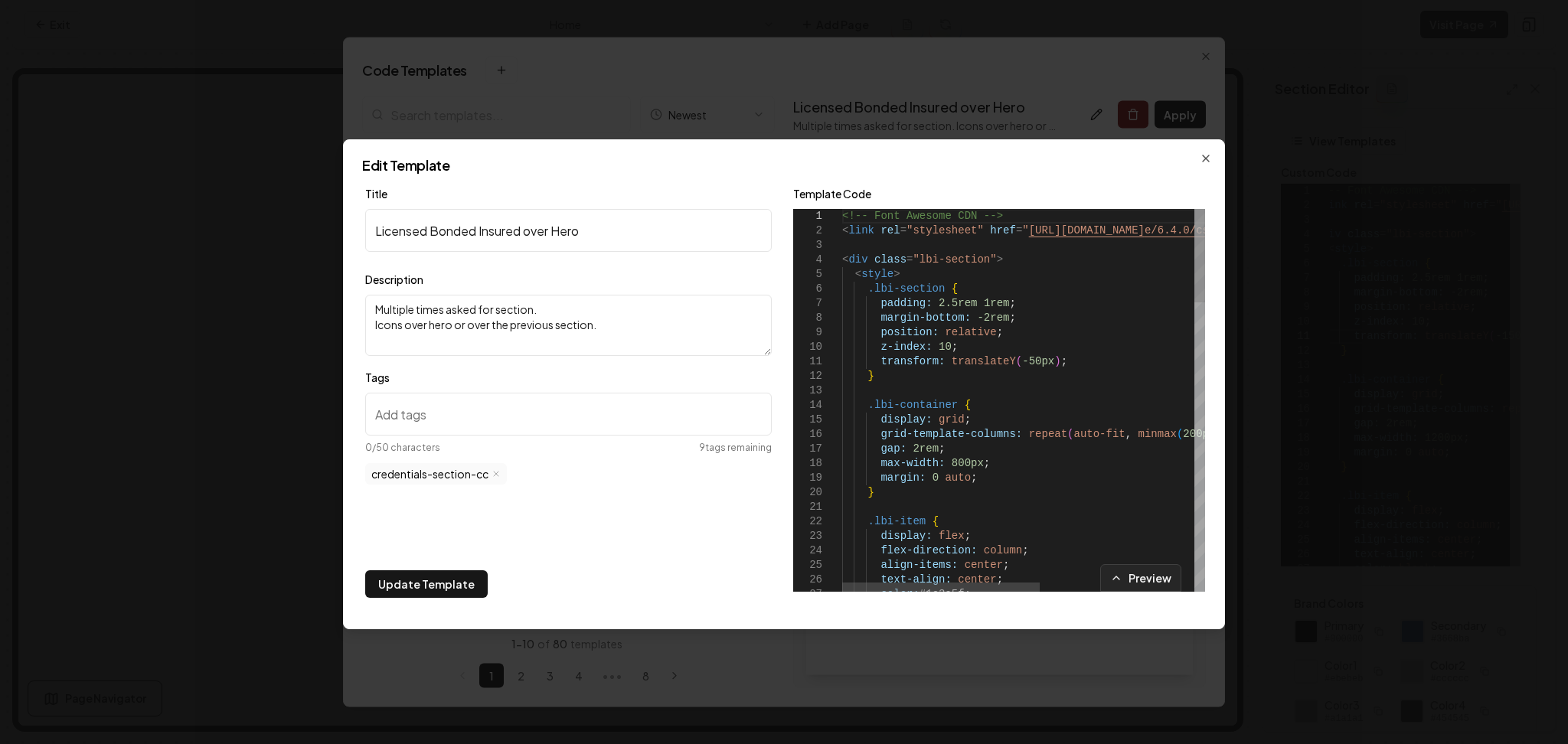
scroll to position [0, 0]
type textarea "**********"
click at [424, 595] on button "Update Template" at bounding box center [426, 584] width 122 height 28
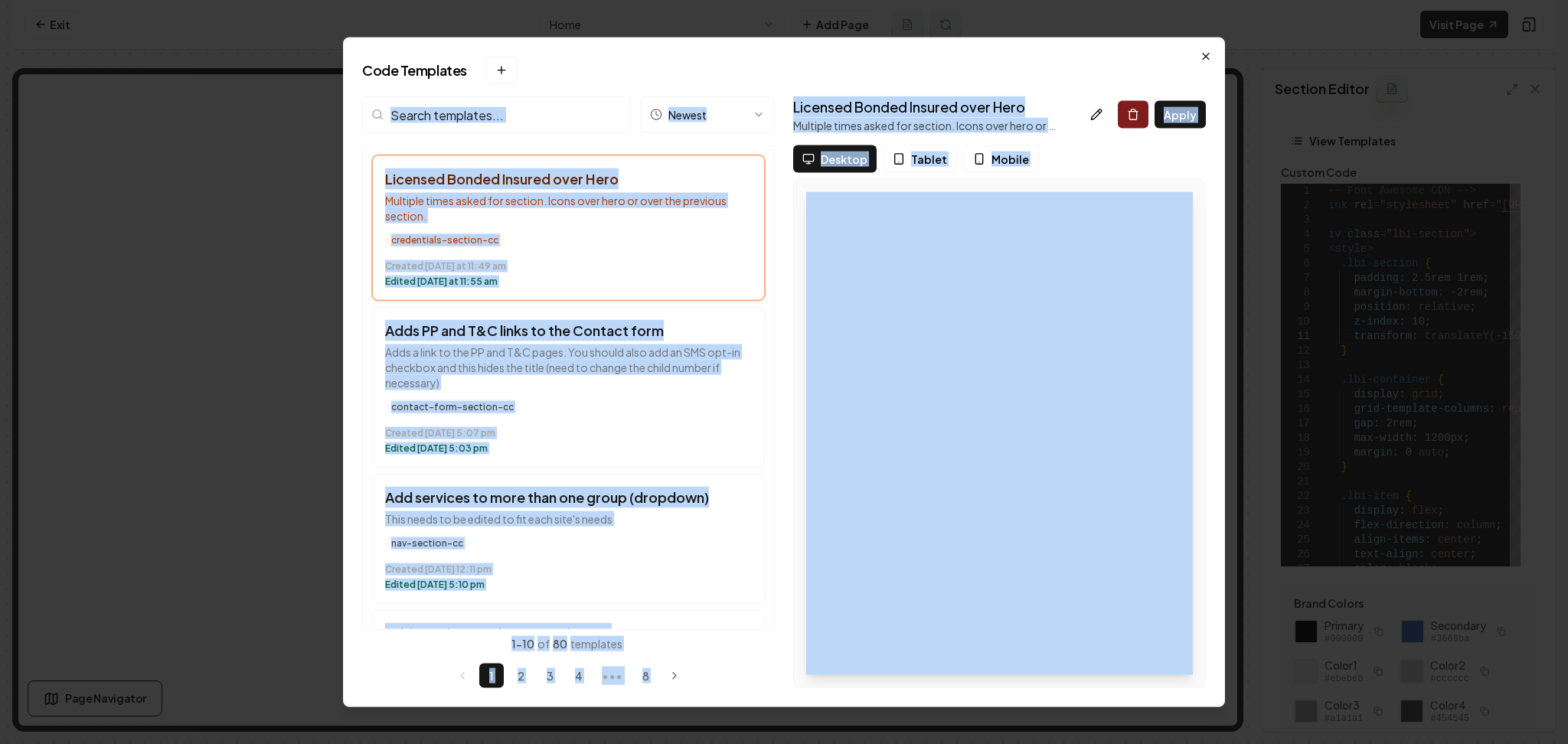
drag, startPoint x: 1197, startPoint y: 61, endPoint x: 1209, endPoint y: 59, distance: 12.2
click at [1209, 59] on div "Code Templates New template → Desktop or Tablet Required The template manager n…" at bounding box center [784, 372] width 882 height 670
click at [1209, 59] on icon "button" at bounding box center [1206, 57] width 12 height 12
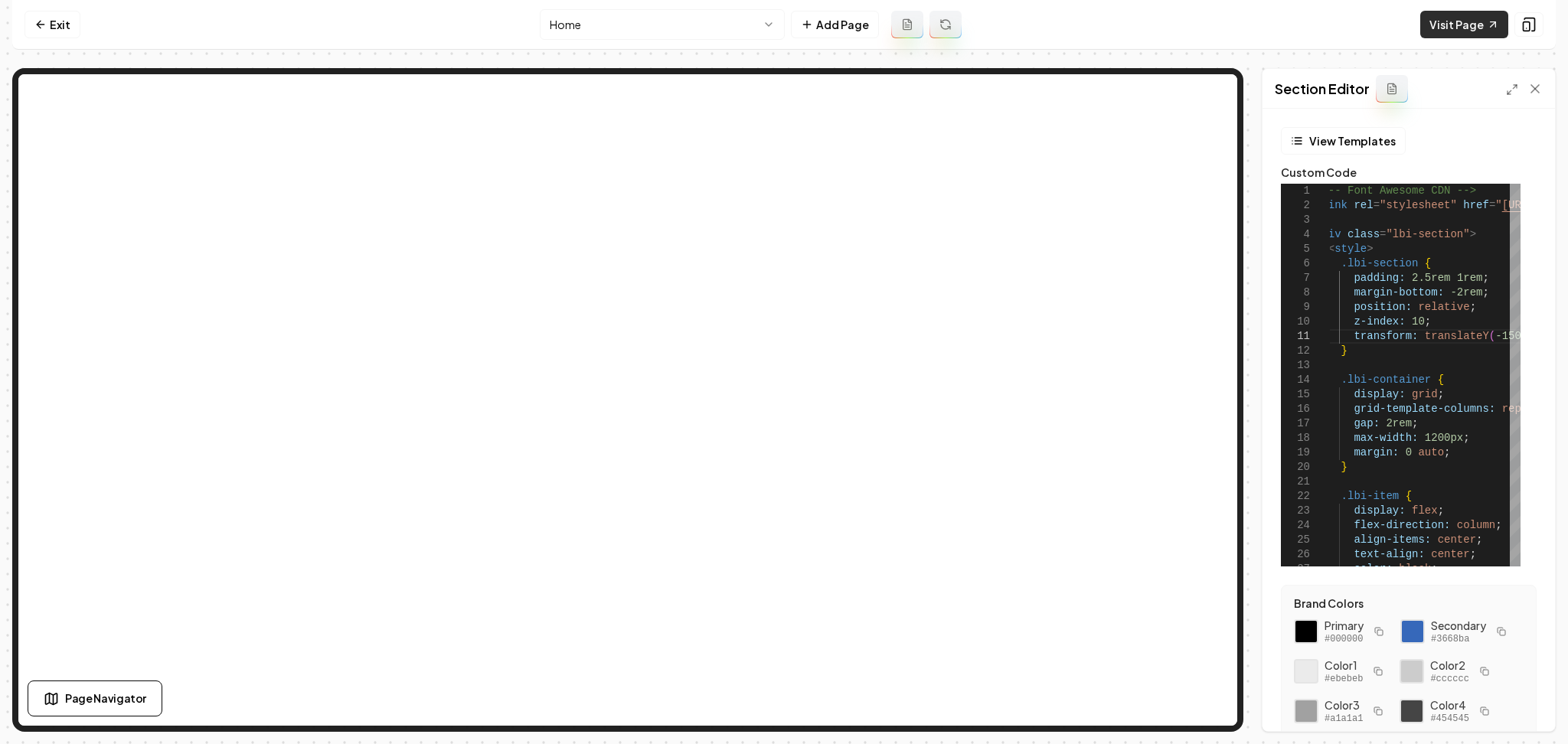
click at [1466, 27] on link "Visit Page" at bounding box center [1464, 25] width 88 height 28
click at [1526, 30] on rect at bounding box center [1526, 26] width 6 height 9
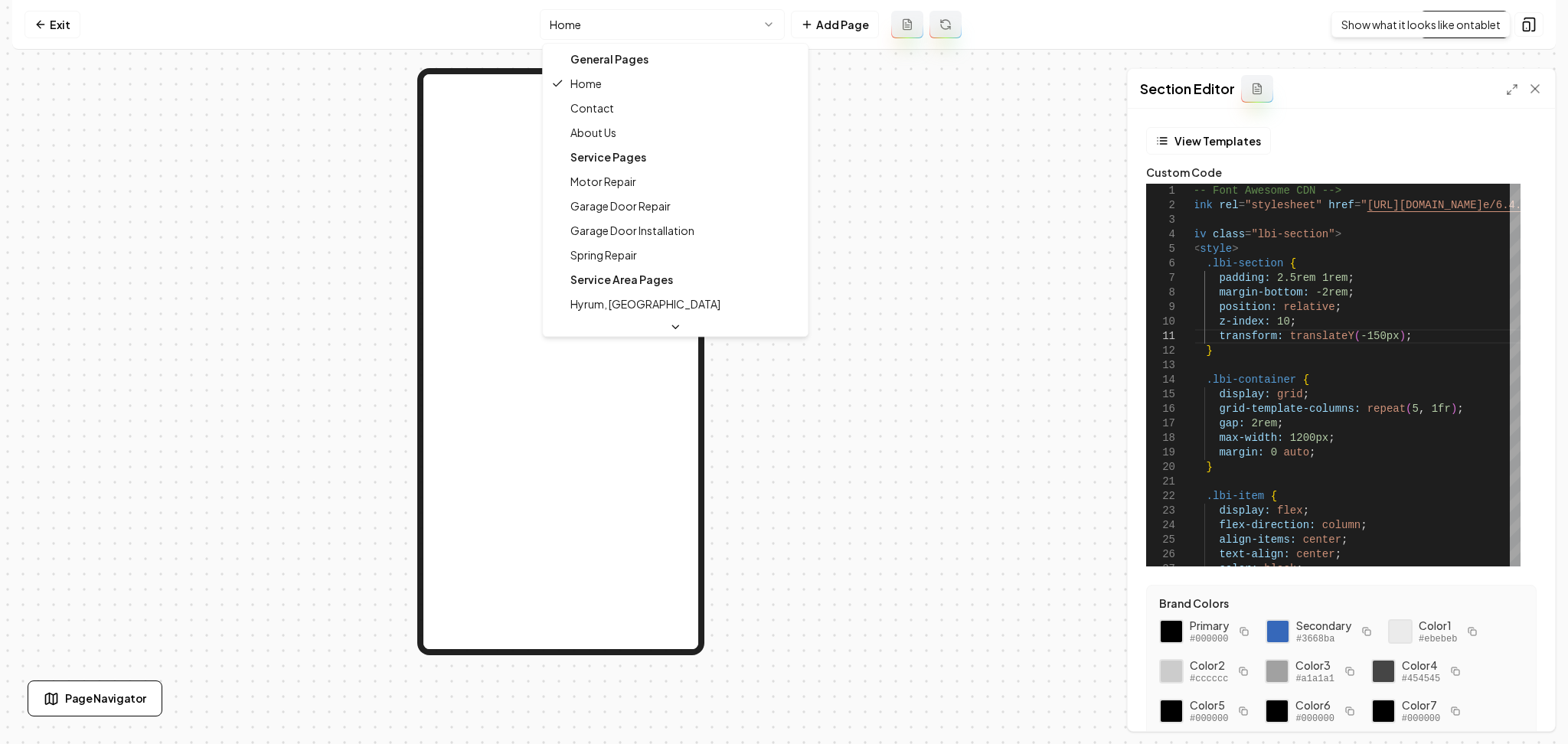
click at [678, 32] on html "Computer Required This feature is only available on a computer. Please switch t…" at bounding box center [784, 372] width 1568 height 744
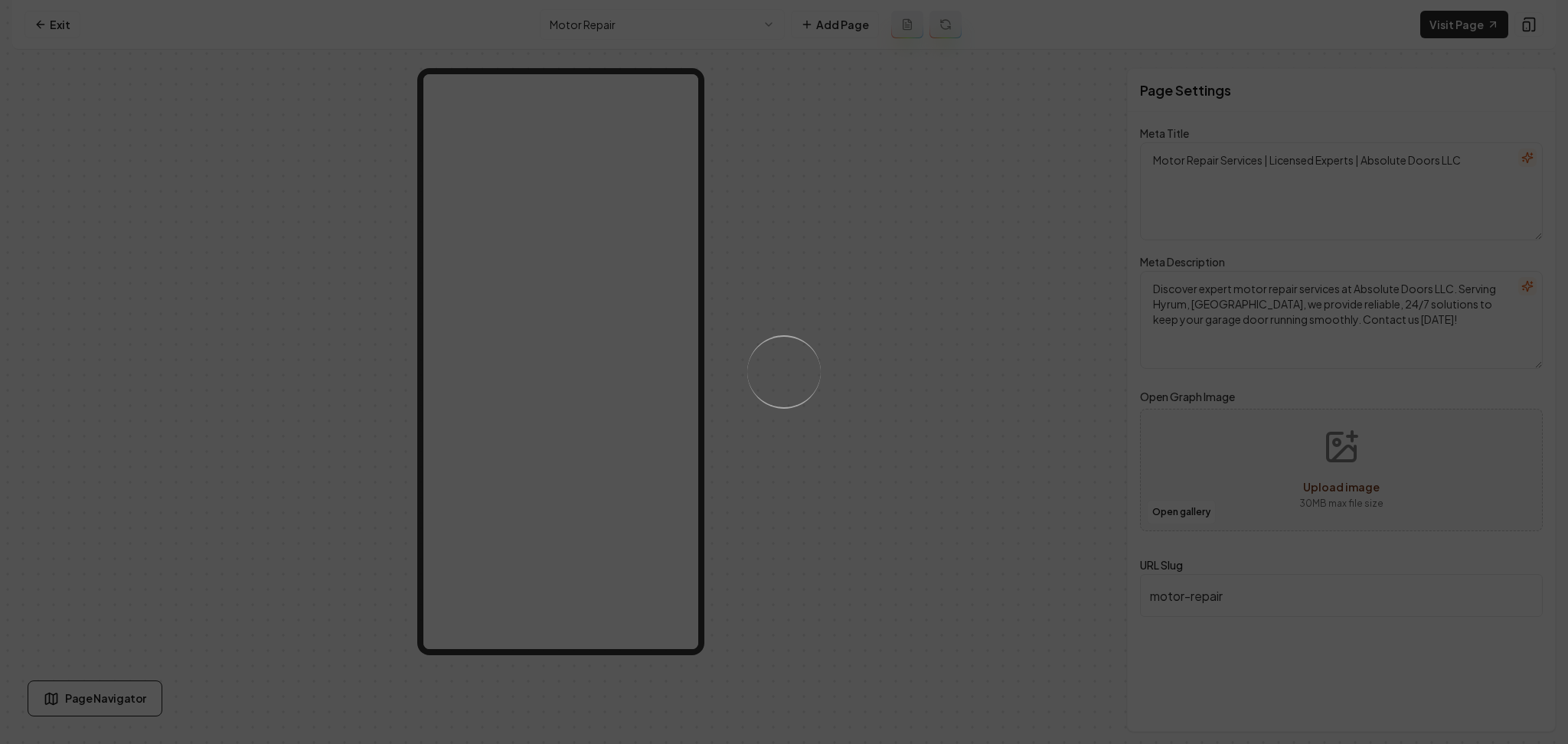
click at [545, 333] on div "Loading..." at bounding box center [784, 372] width 1568 height 744
click at [1532, 24] on div "Loading..." at bounding box center [784, 372] width 1568 height 744
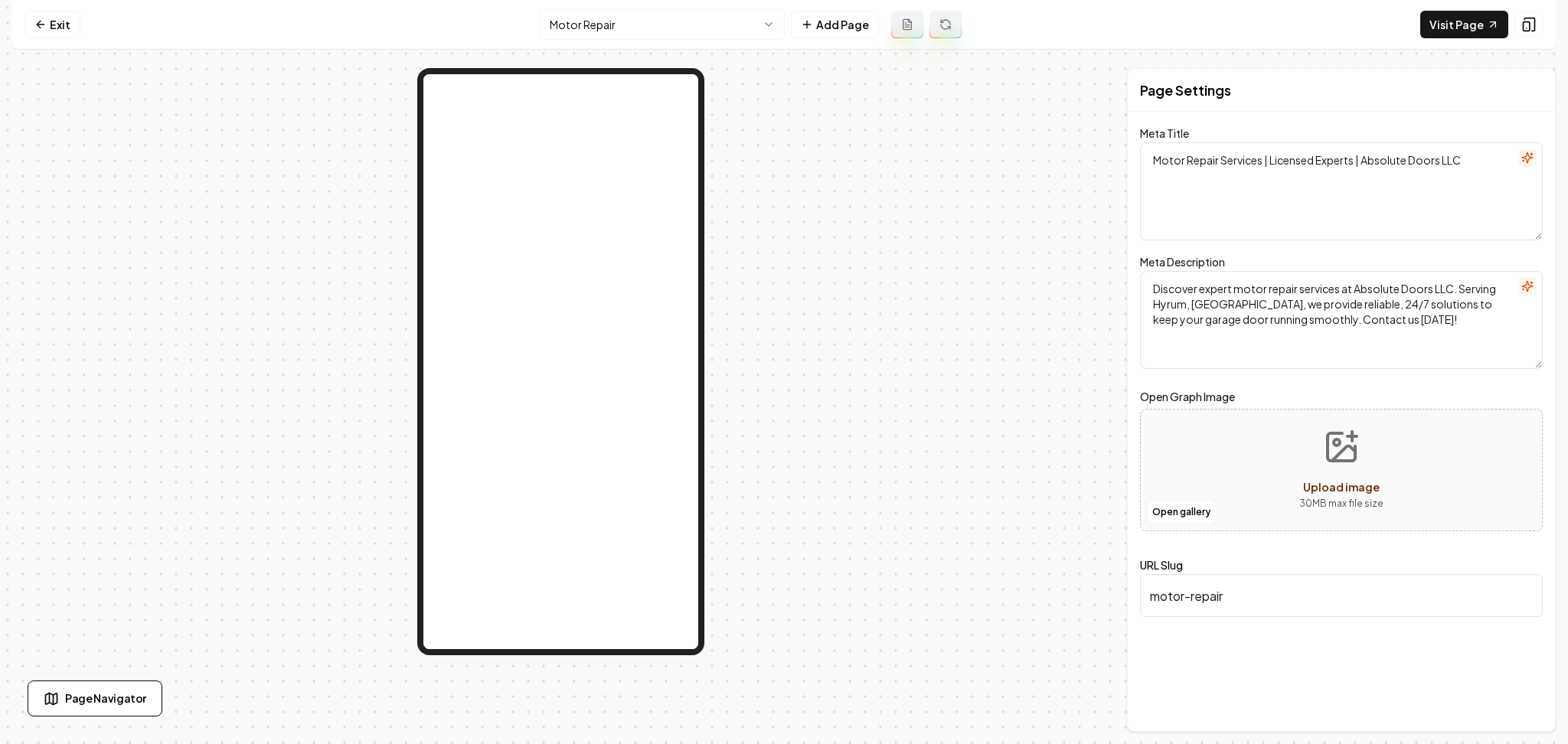
click at [1532, 24] on icon at bounding box center [1528, 24] width 15 height 15
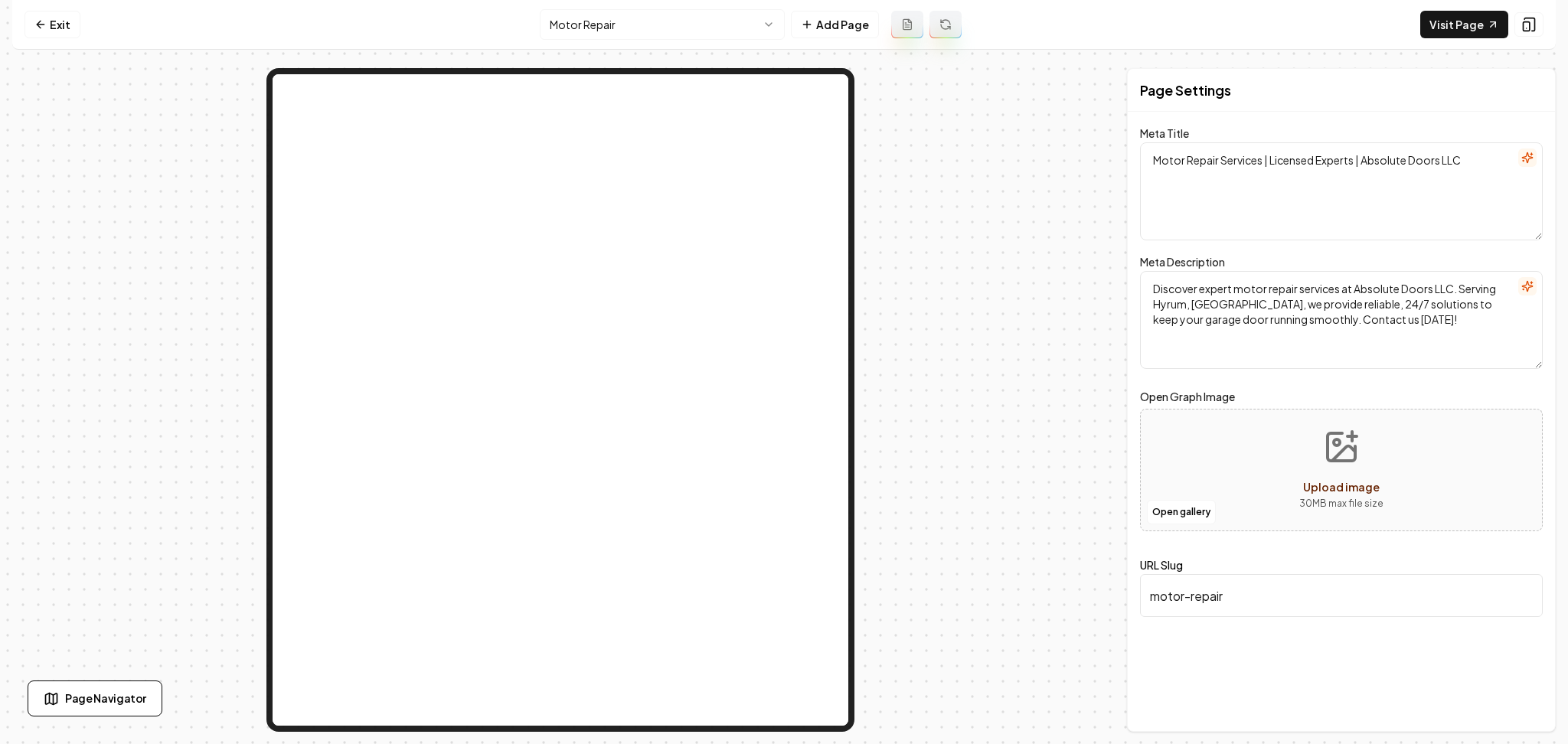
click at [1532, 24] on icon at bounding box center [1528, 24] width 15 height 15
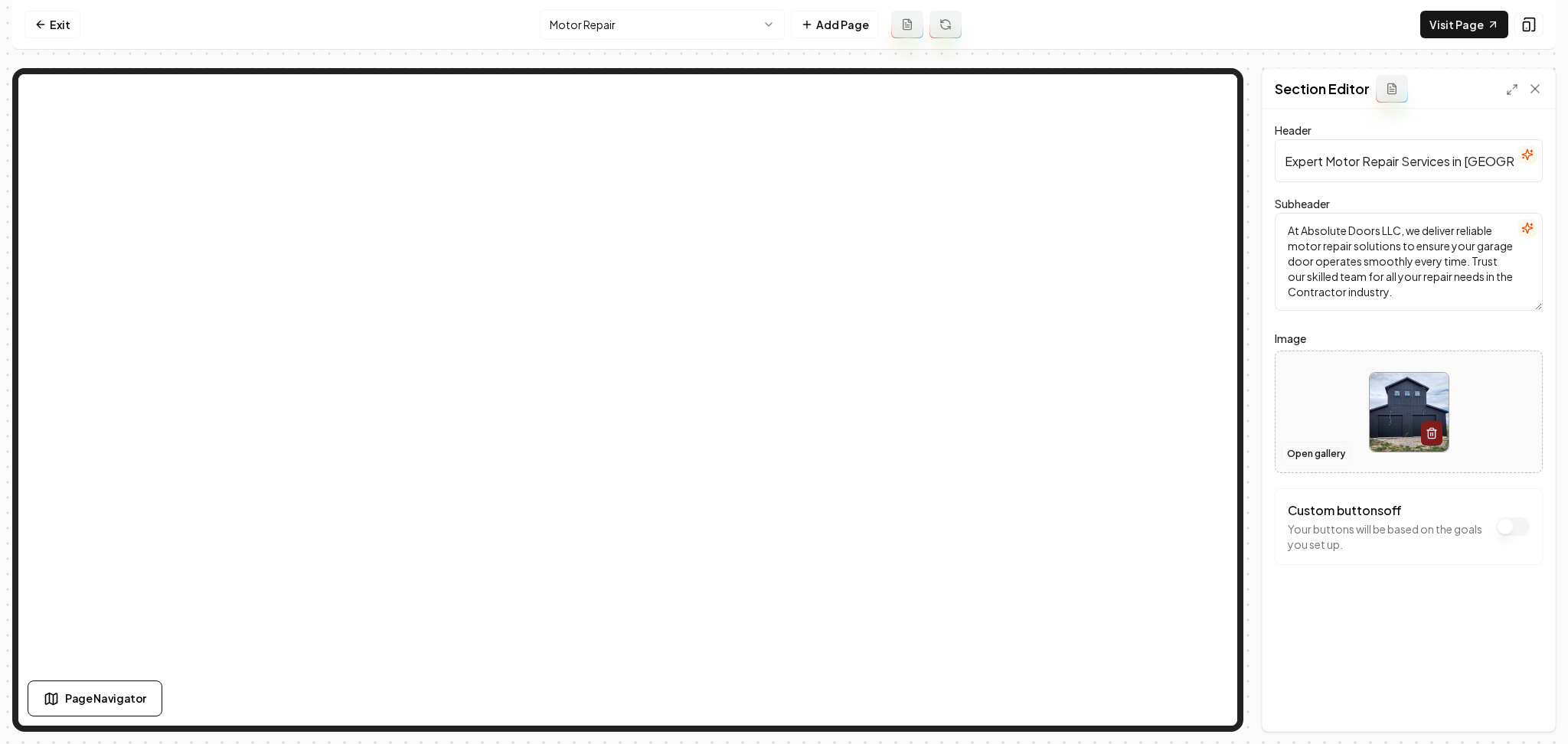
click at [1309, 450] on button "Open gallery" at bounding box center [1315, 453] width 68 height 25
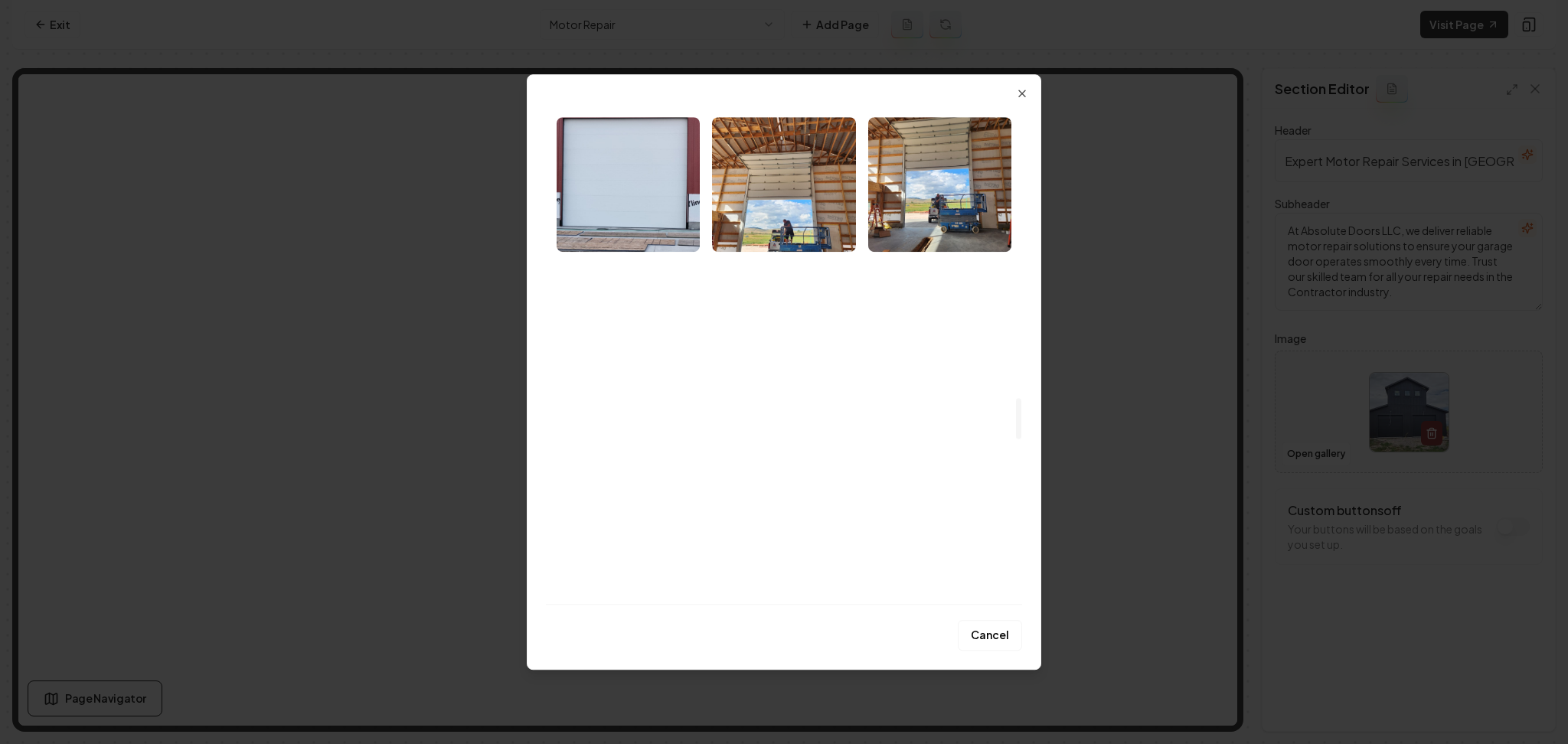
scroll to position [3565, 0]
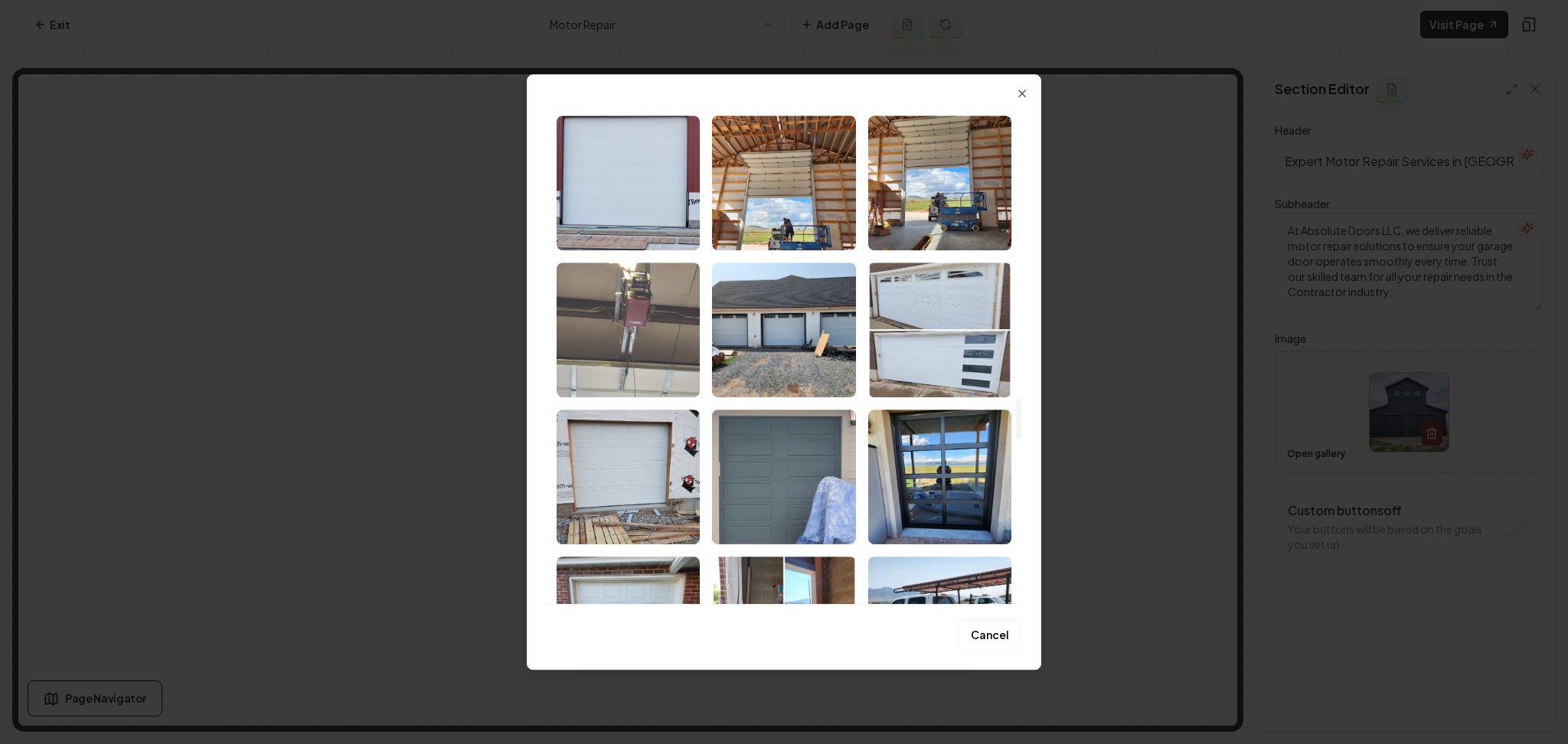
click at [567, 265] on img "Select image image_689fdc6f5c7cd75eb8db1bae.jpeg" at bounding box center [628, 330] width 143 height 135
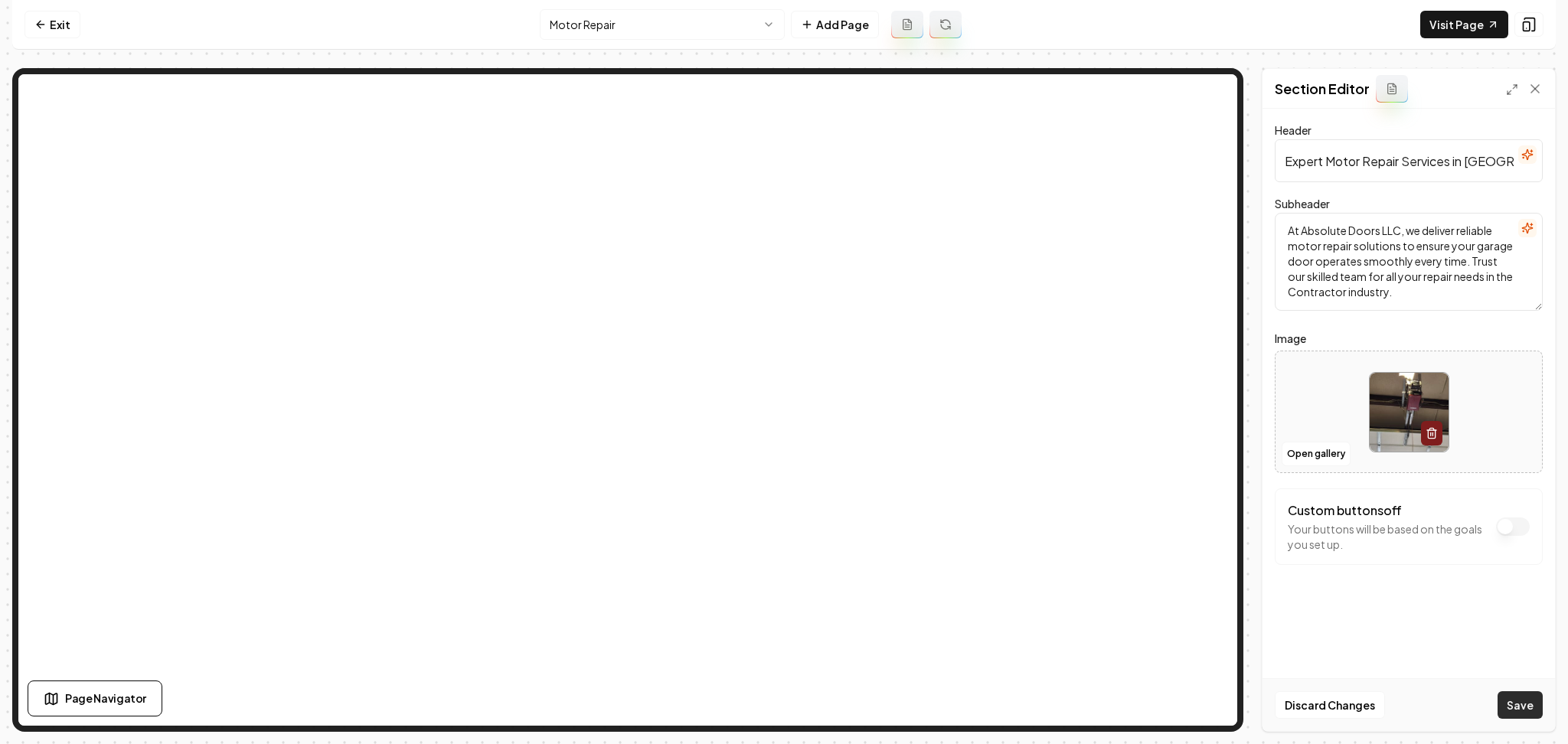
click at [1524, 712] on button "Save" at bounding box center [1520, 705] width 46 height 28
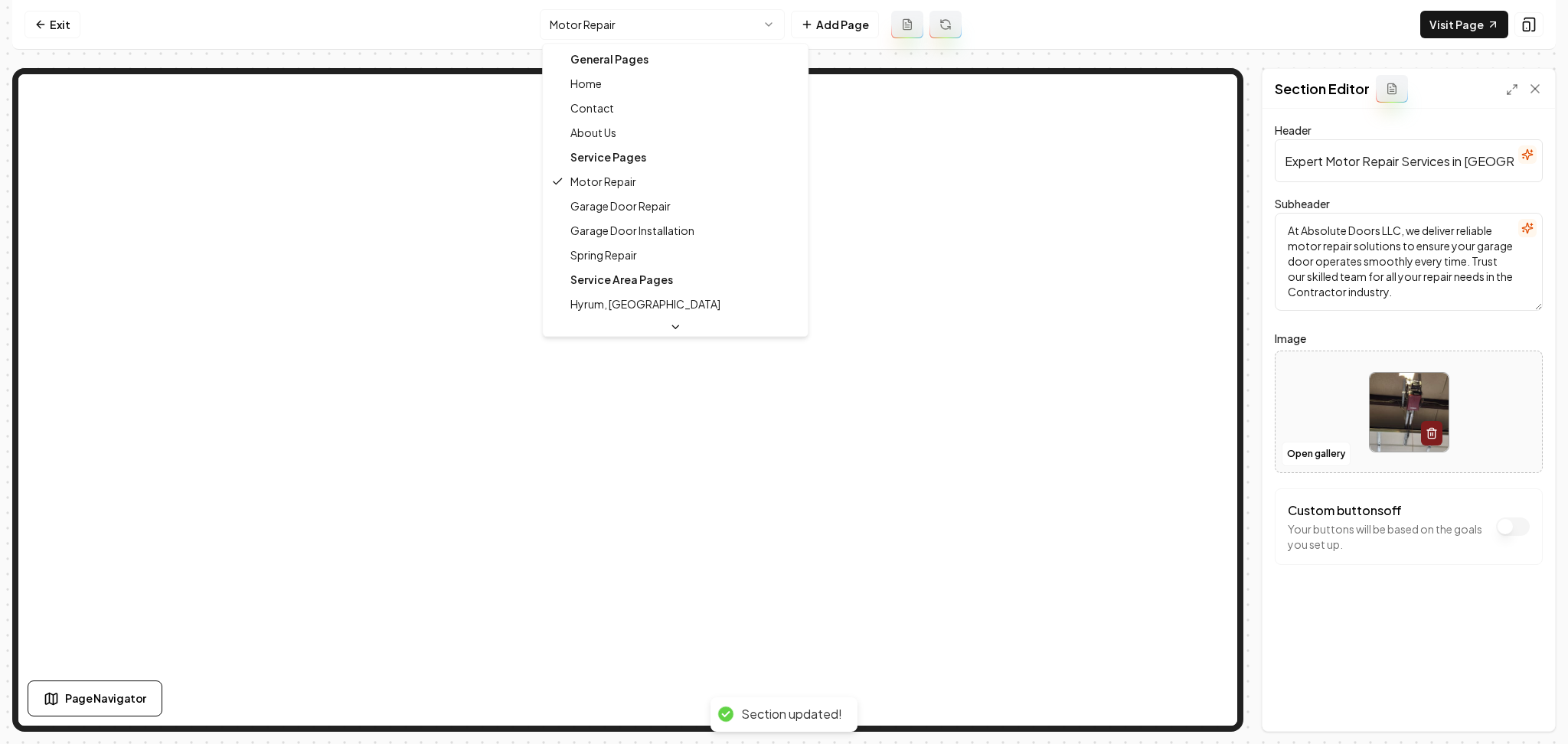
click at [668, 22] on html "Computer Required This feature is only available on a computer. Please switch t…" at bounding box center [784, 372] width 1568 height 744
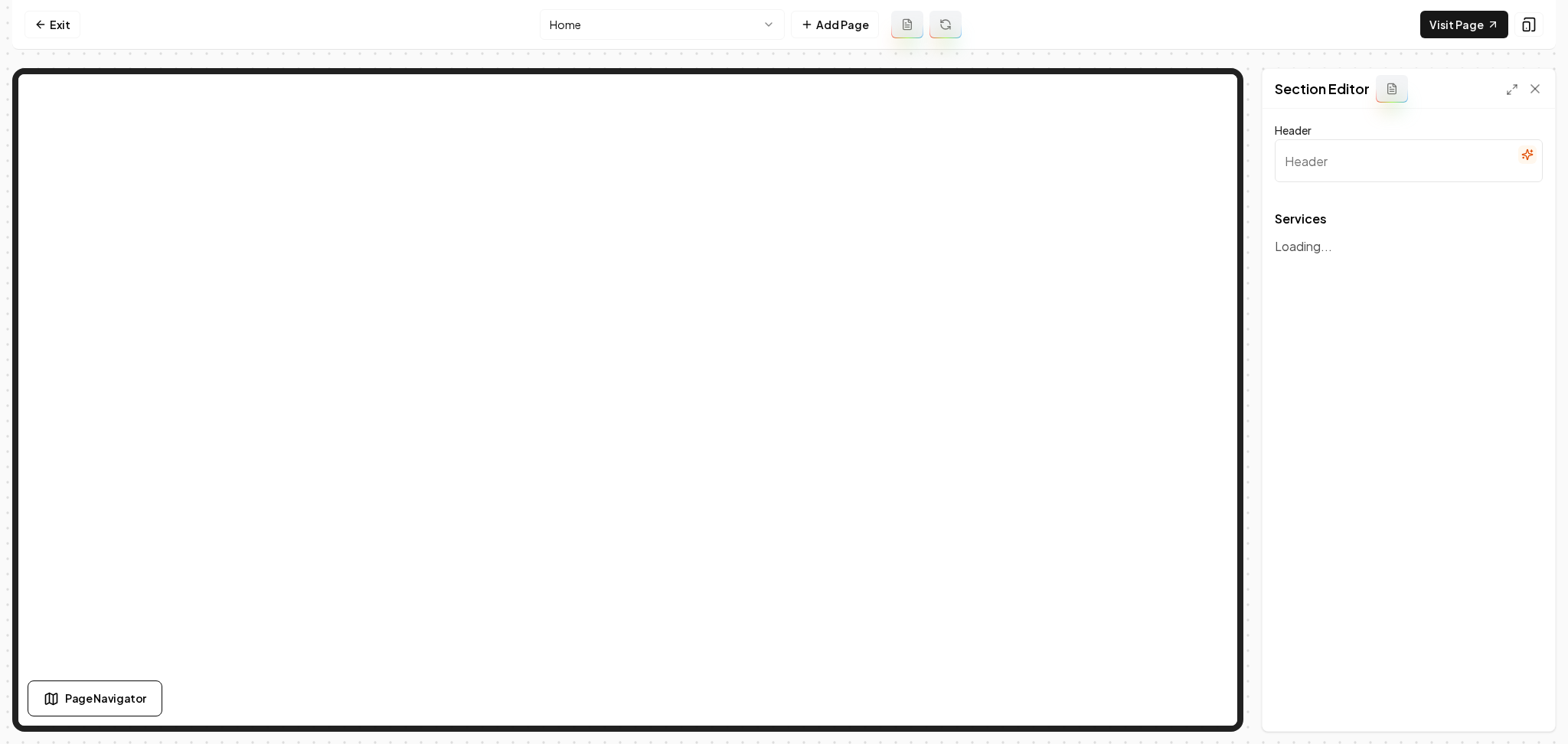
type input "Expert Garage Door Solutions"
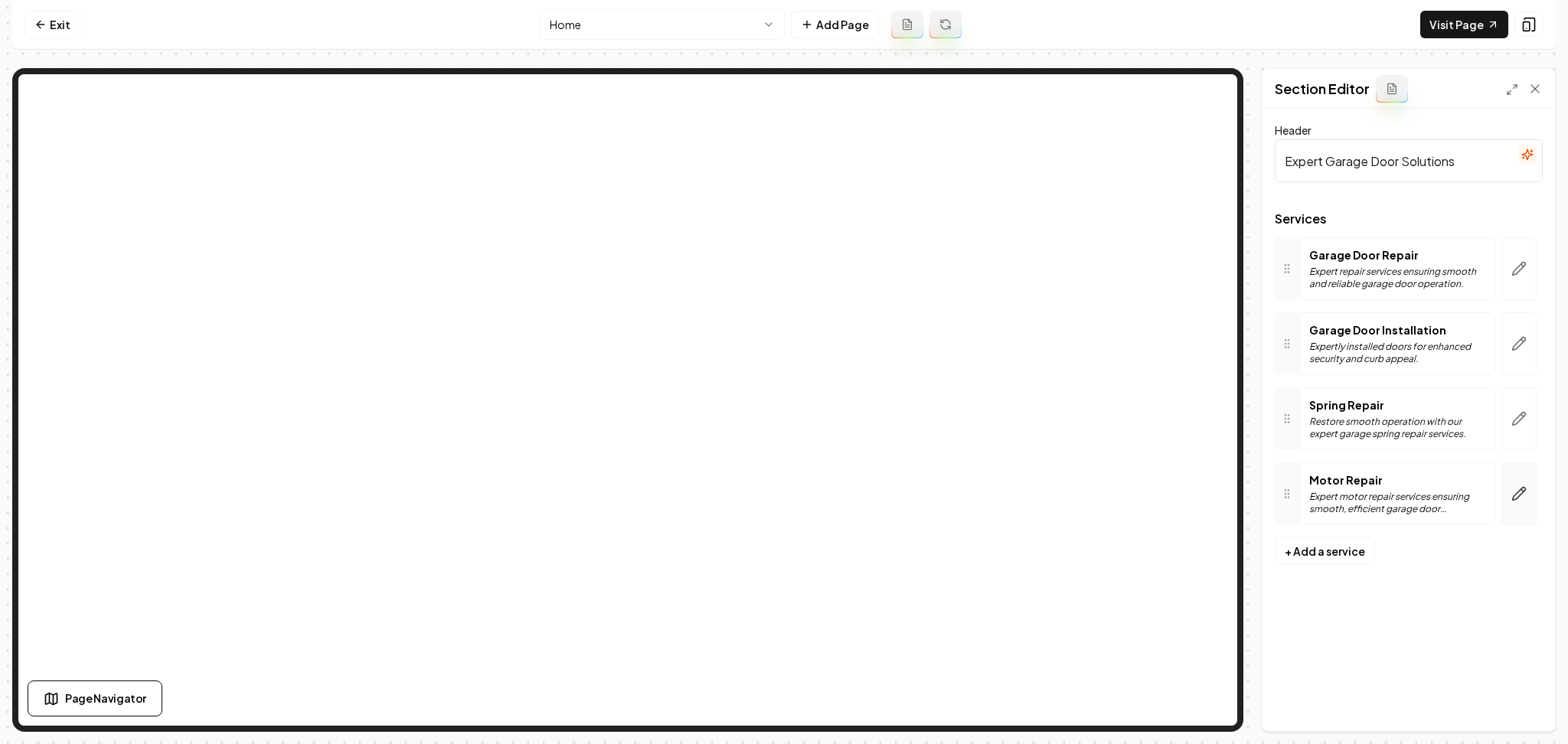
click at [1532, 497] on button "button" at bounding box center [1518, 493] width 35 height 62
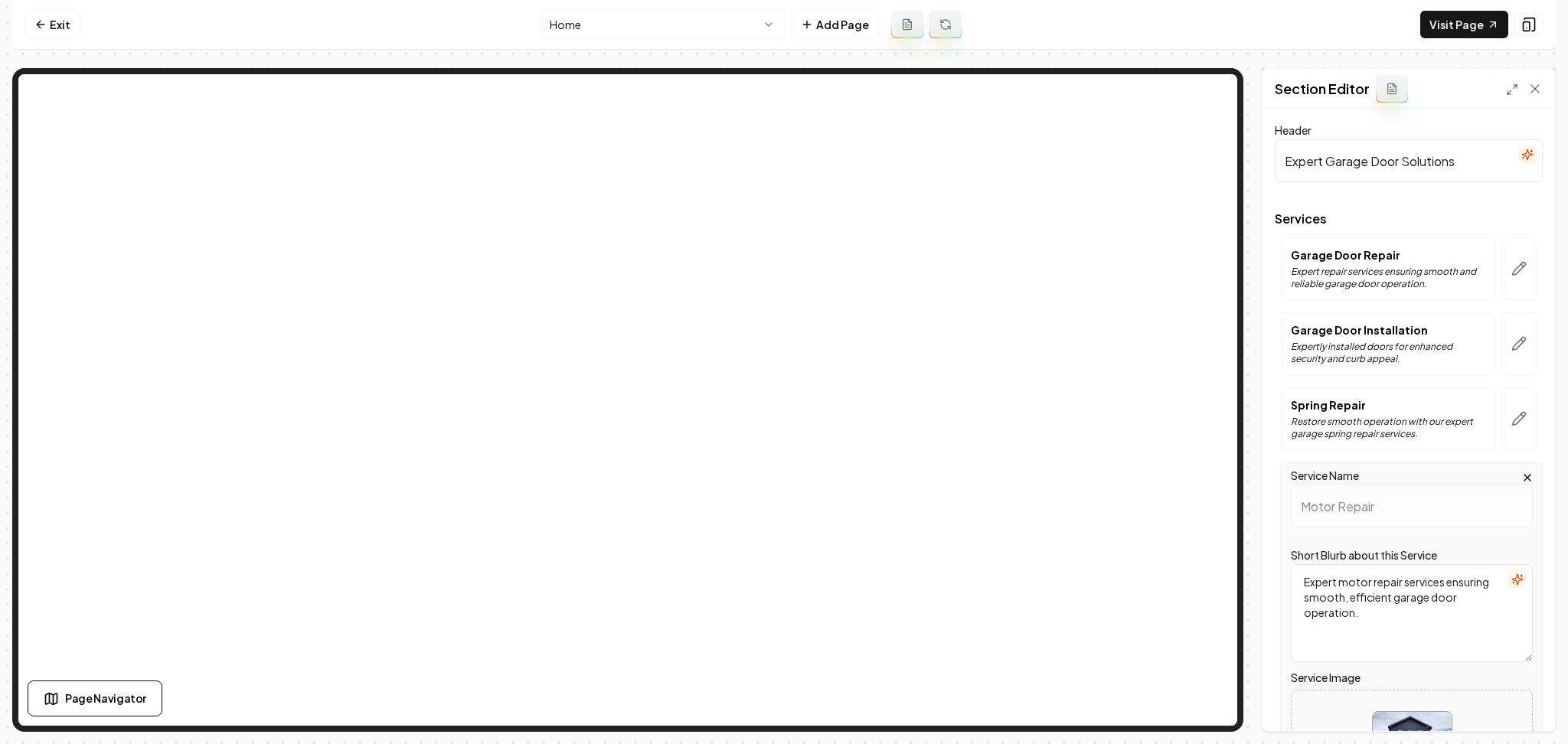
scroll to position [204, 0]
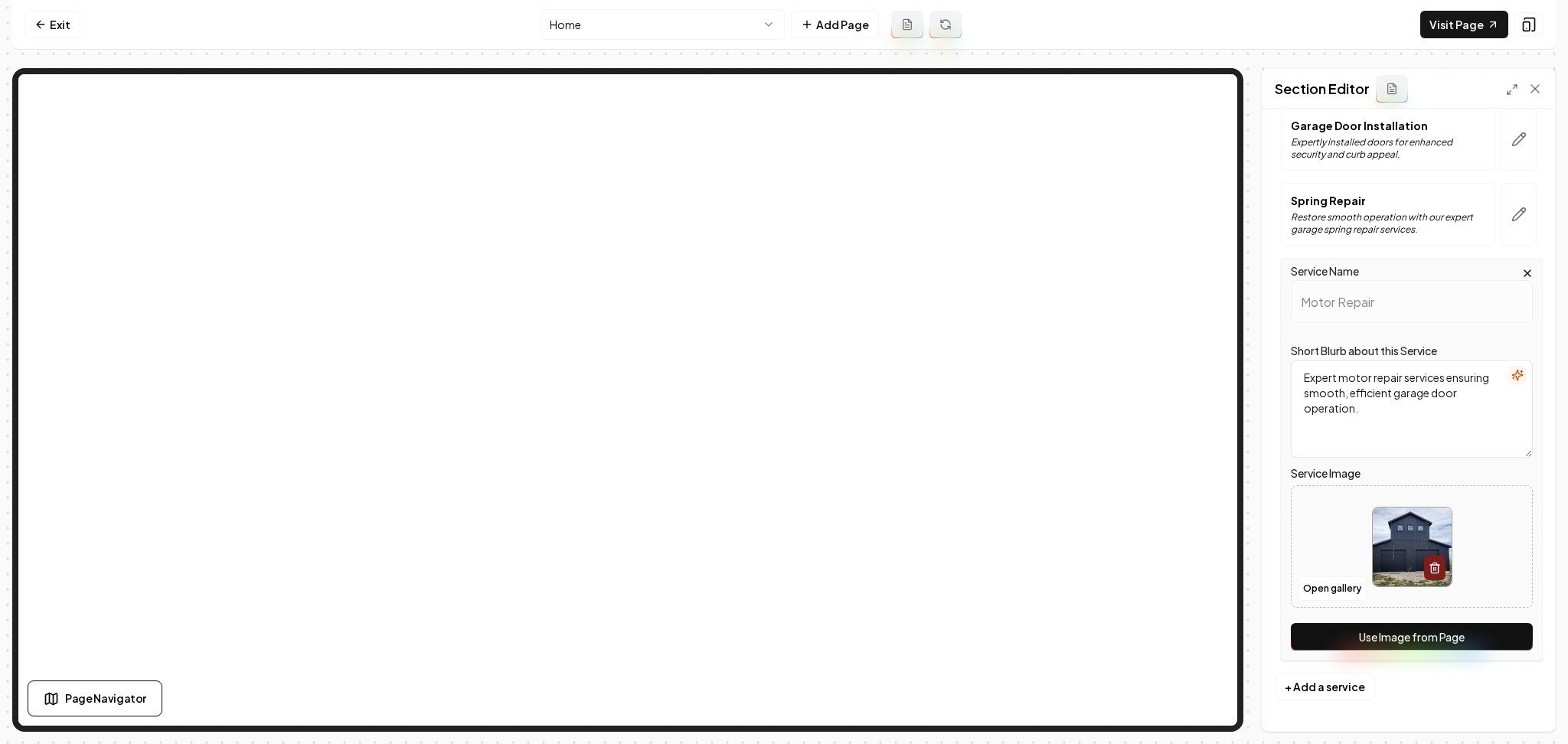
click at [1415, 628] on button "Use Image from Page" at bounding box center [1412, 637] width 242 height 28
click at [1520, 703] on button "Save" at bounding box center [1520, 705] width 46 height 28
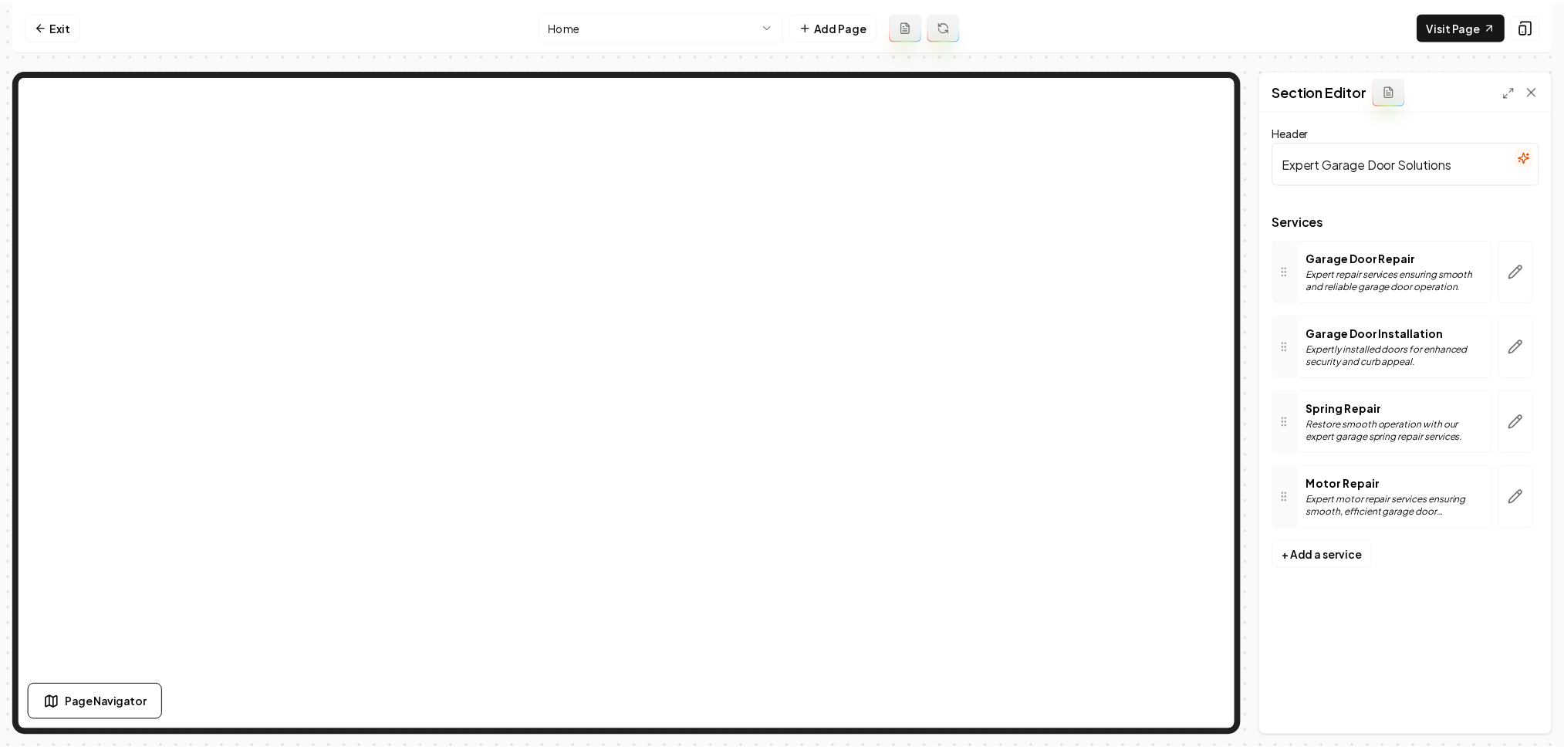
scroll to position [0, 0]
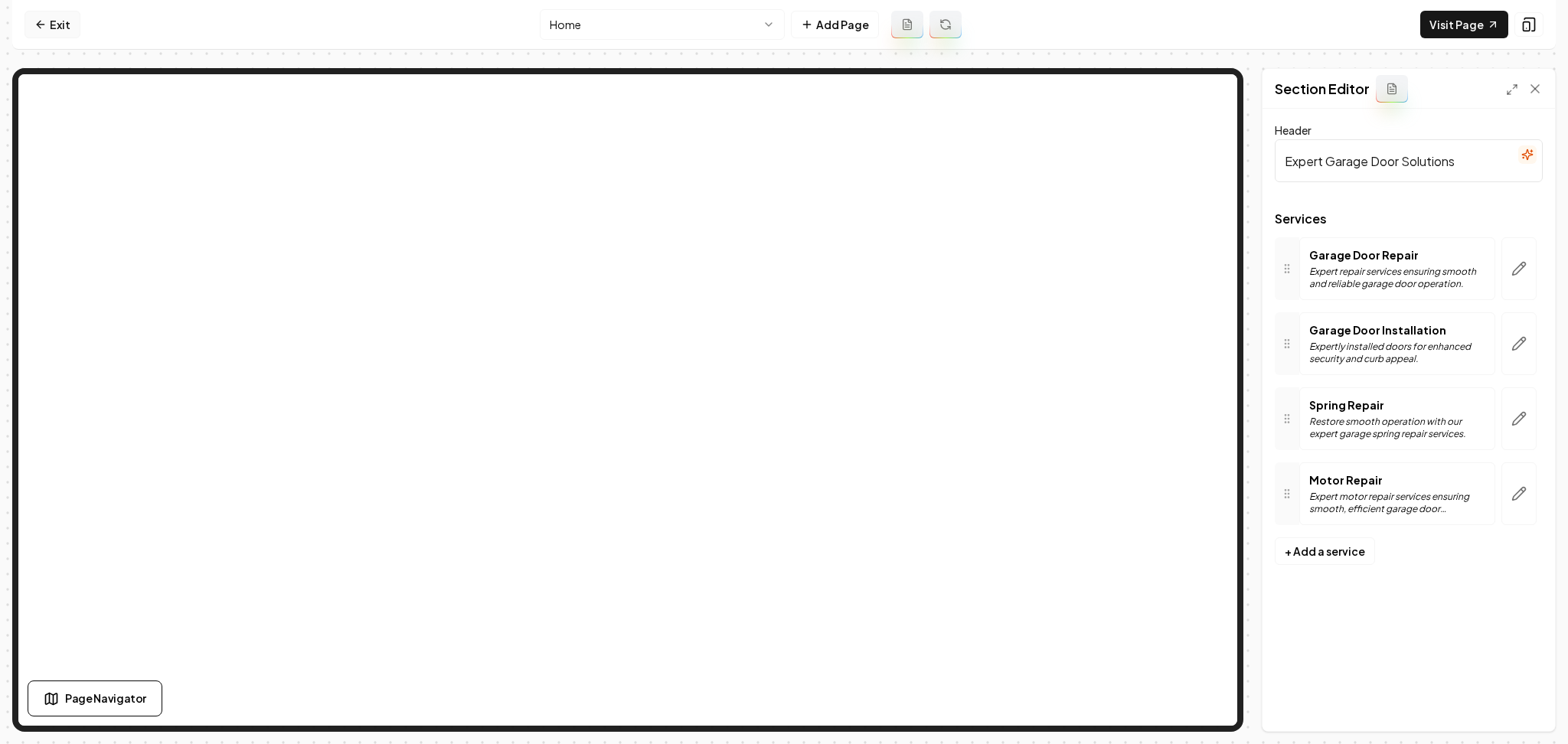
click at [66, 18] on link "Exit" at bounding box center [53, 25] width 56 height 28
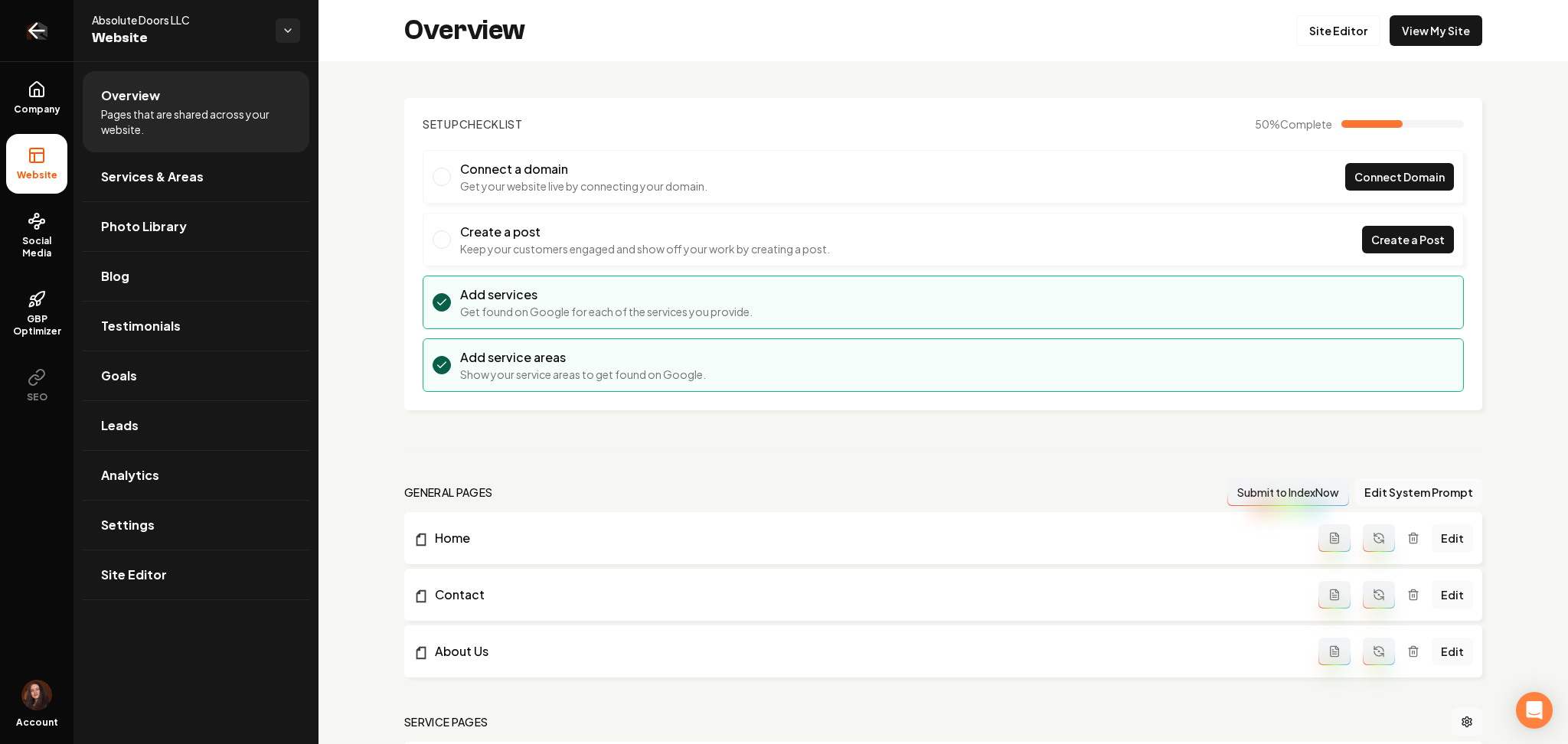
click at [47, 15] on link "Return to dashboard" at bounding box center [37, 31] width 73 height 62
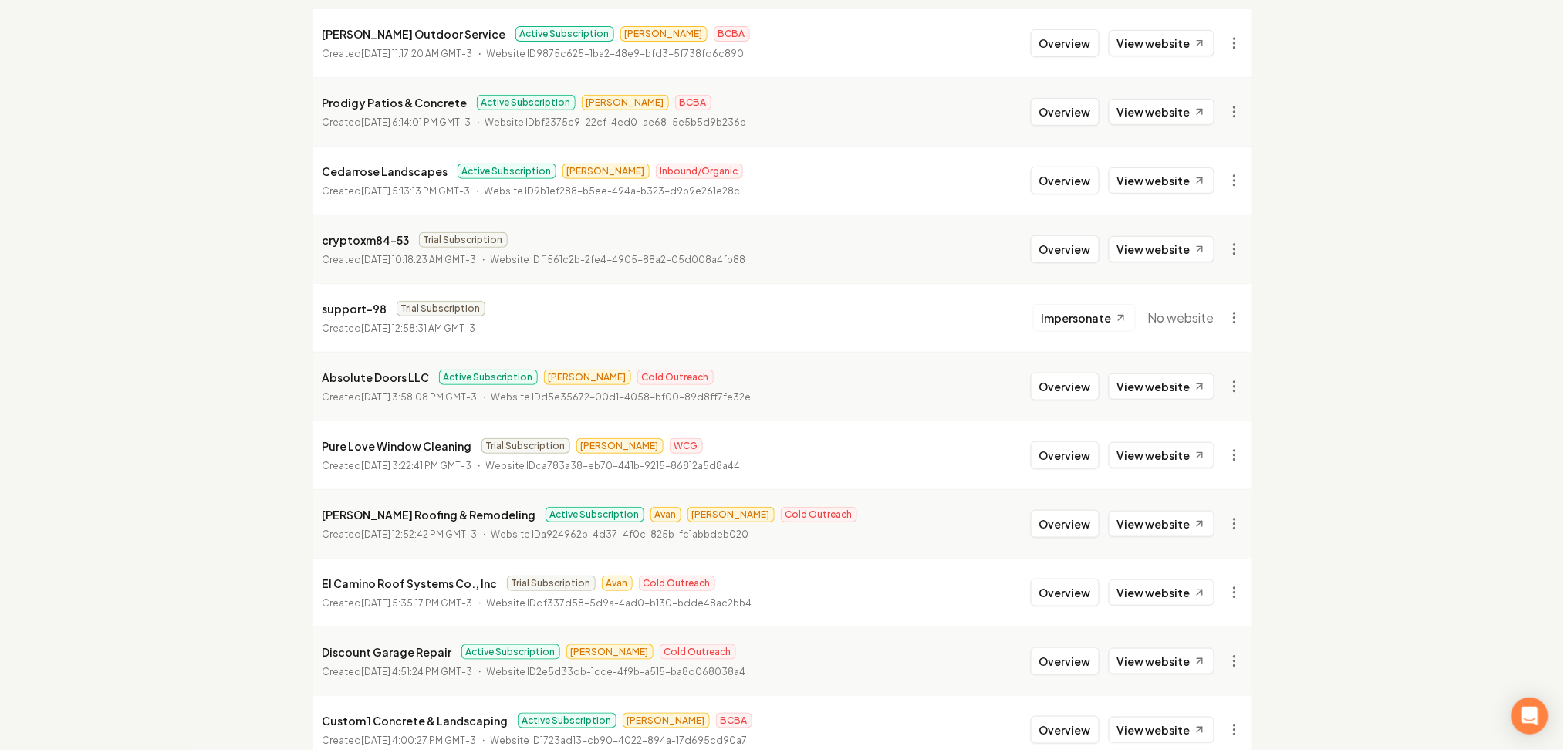
scroll to position [218, 0]
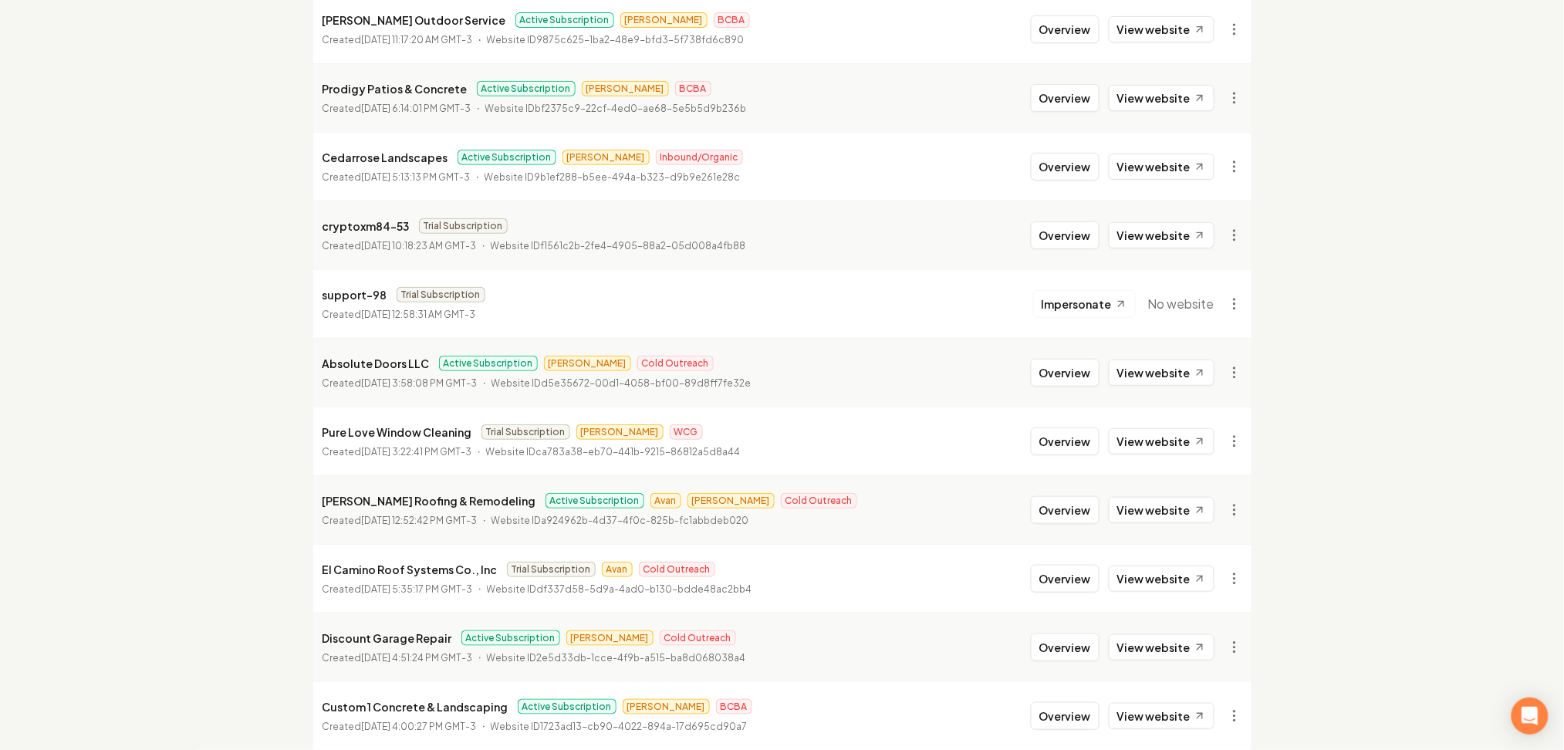
type input "pure love"
click at [1071, 460] on li "Pure Love Window Cleaning Trial Subscription James WCG Created August 16, 2025,…" at bounding box center [782, 441] width 938 height 69
click at [1070, 455] on li "Pure Love Window Cleaning Trial Subscription James WCG Created August 16, 2025,…" at bounding box center [782, 441] width 938 height 69
click at [1058, 431] on button "Overview" at bounding box center [1065, 441] width 69 height 28
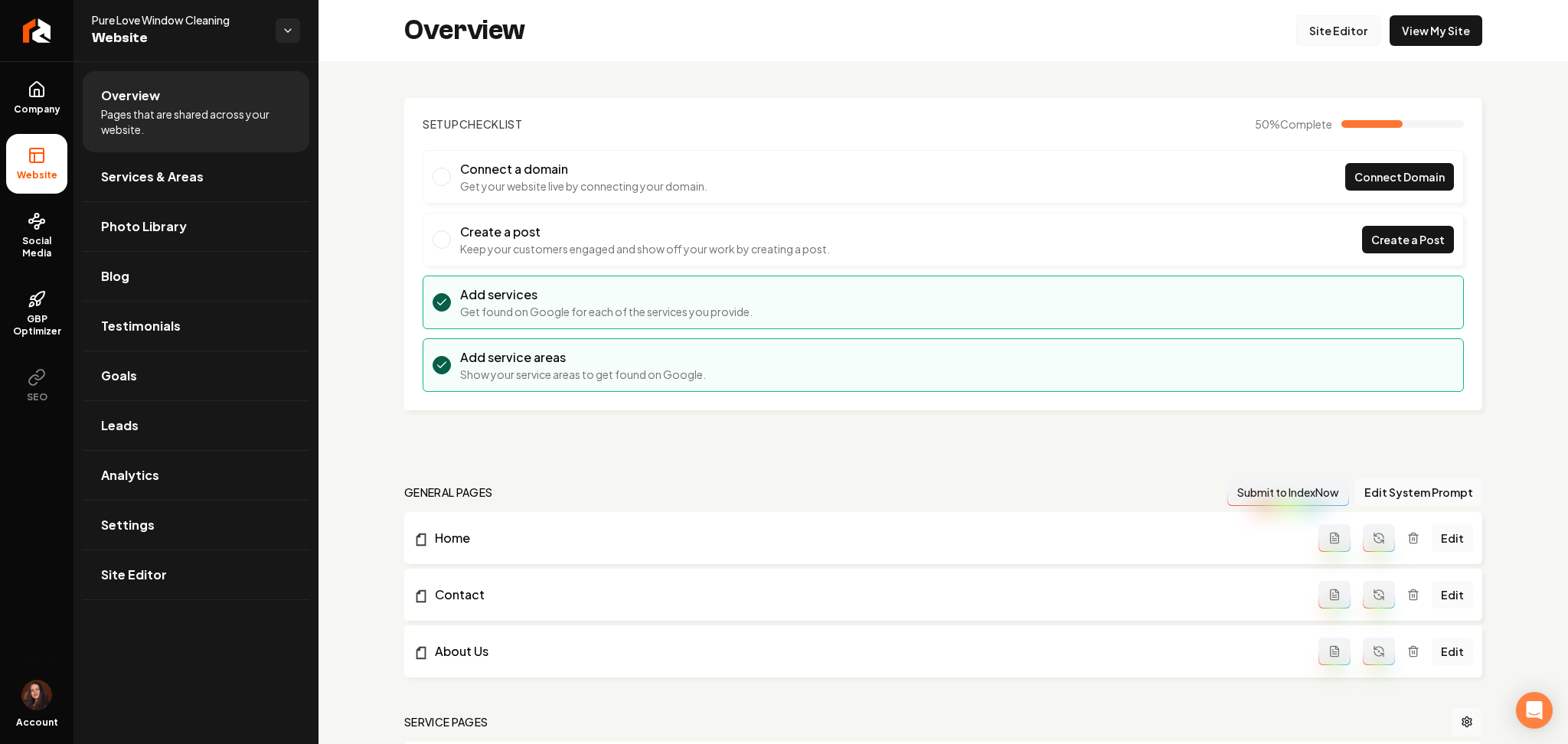
click at [1318, 26] on link "Site Editor" at bounding box center [1338, 30] width 84 height 31
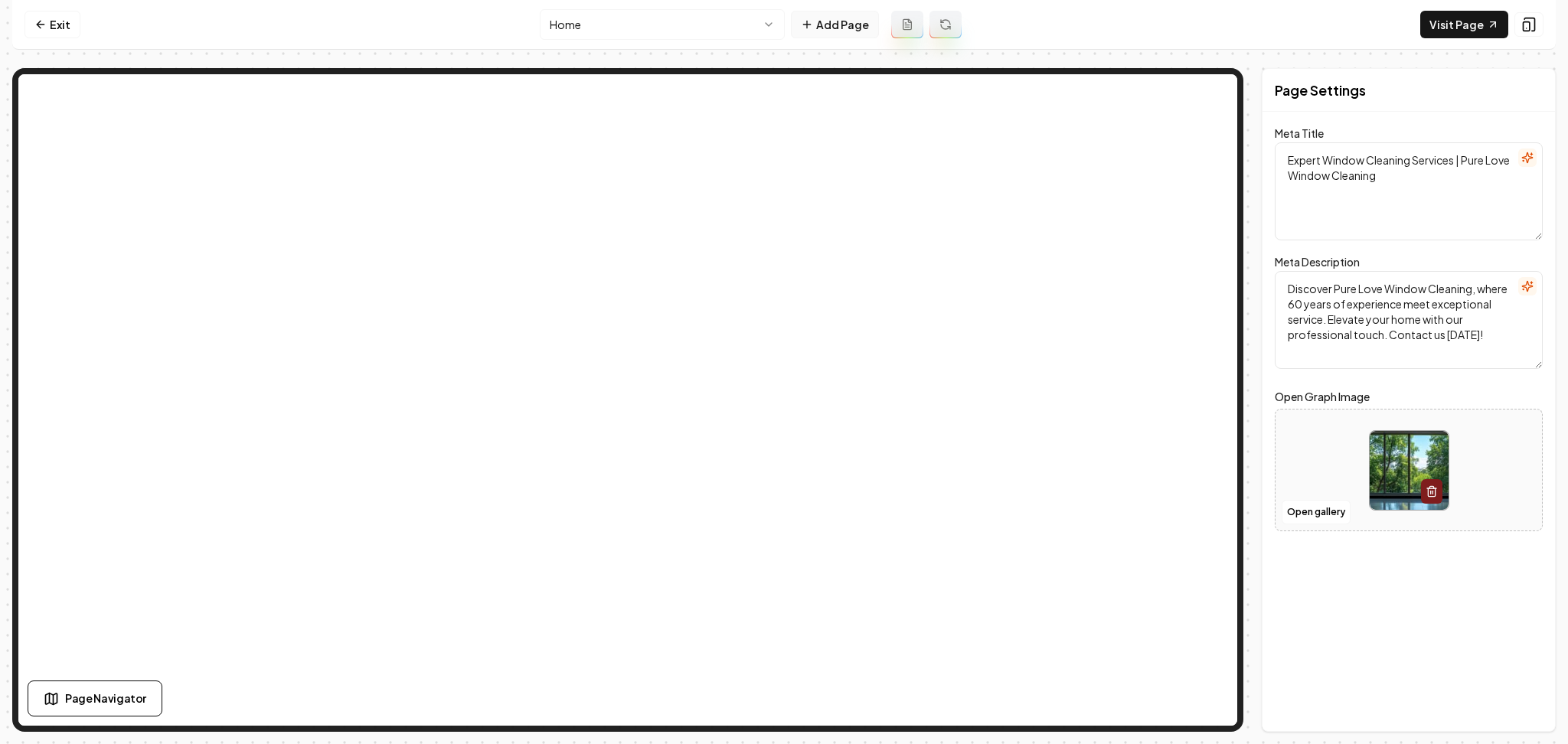
click at [851, 19] on button "Add Page" at bounding box center [835, 25] width 88 height 28
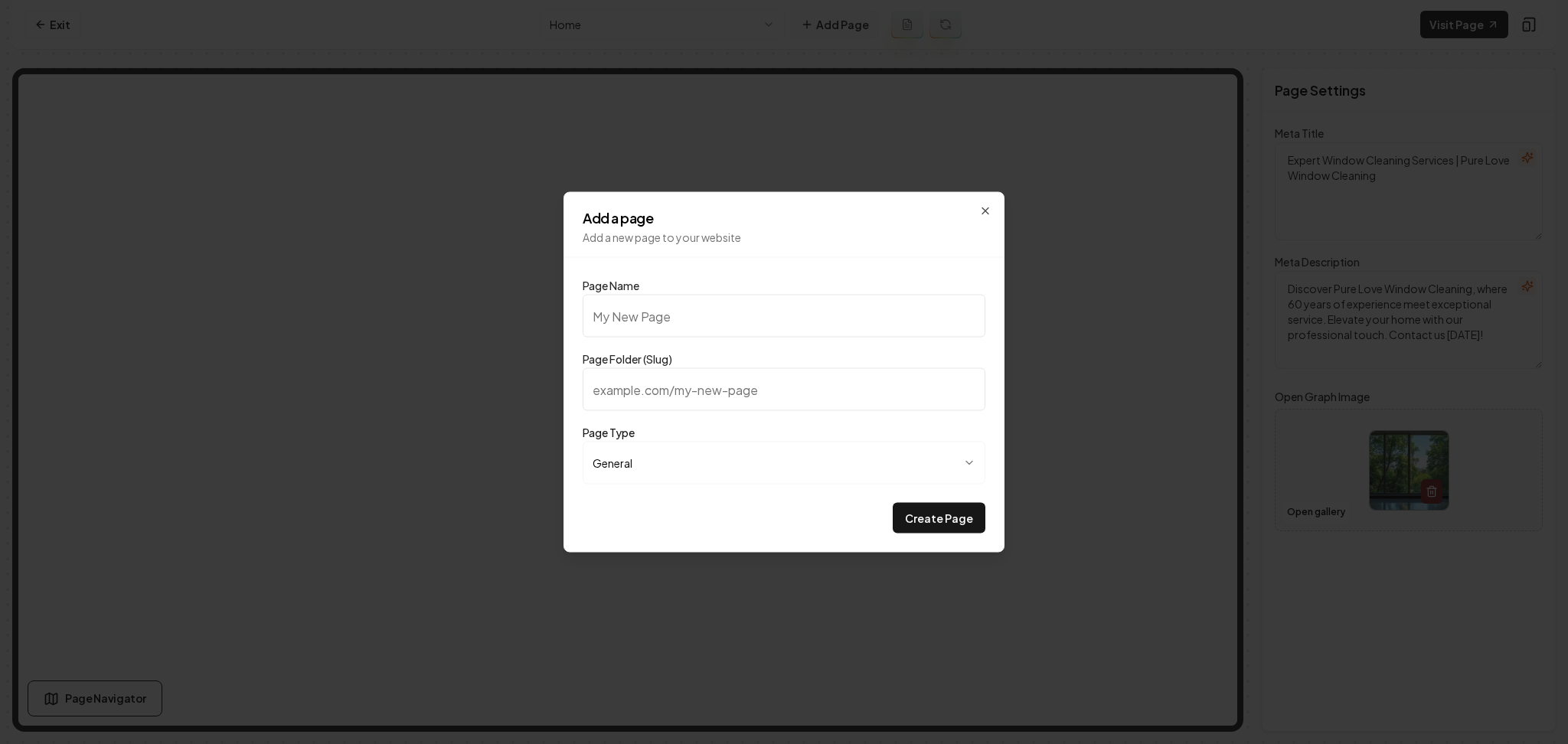
type input "a"
type input "O"
type input "o"
type input "Ou"
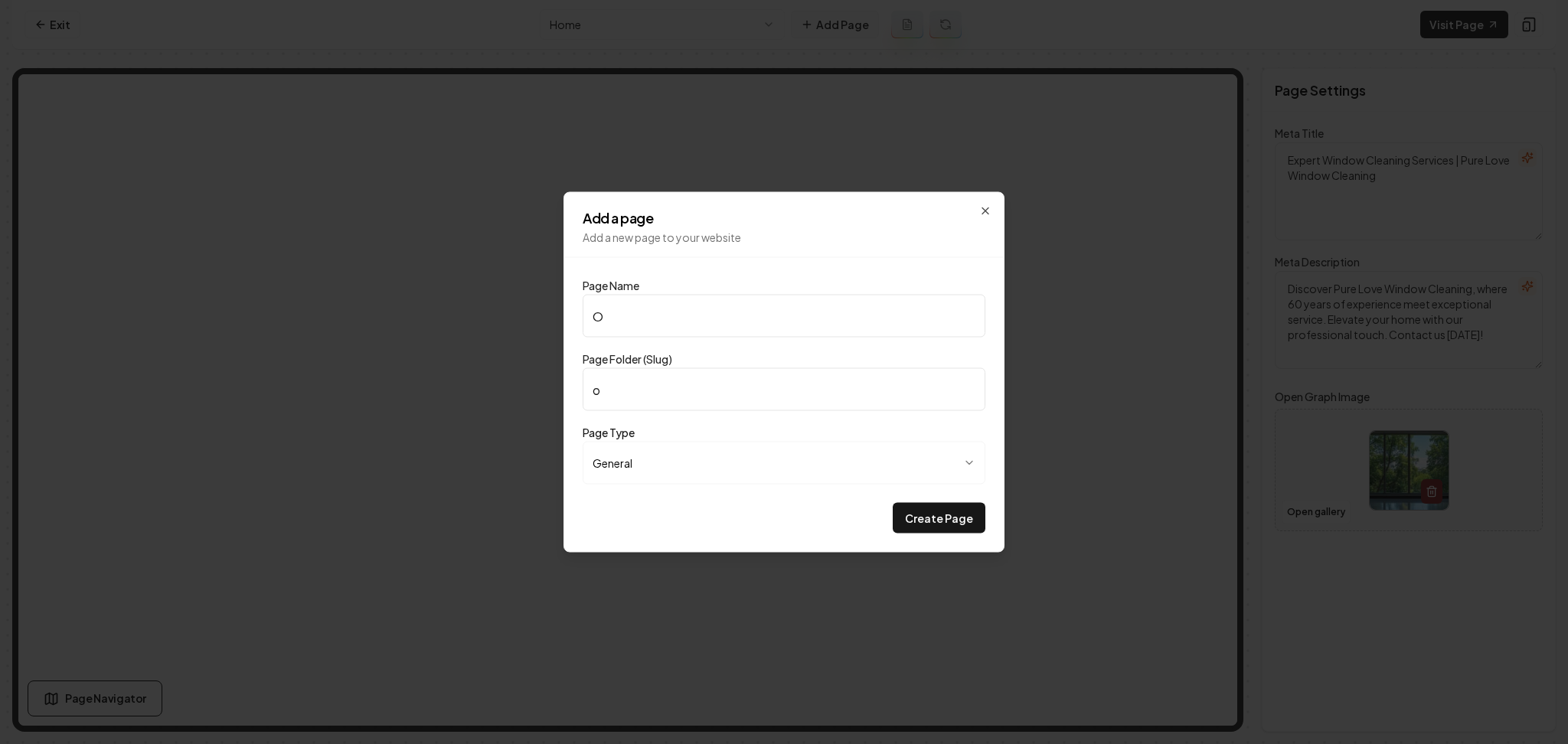
type input "ou"
type input "Our"
type input "our"
type input "Our P"
type input "our-p"
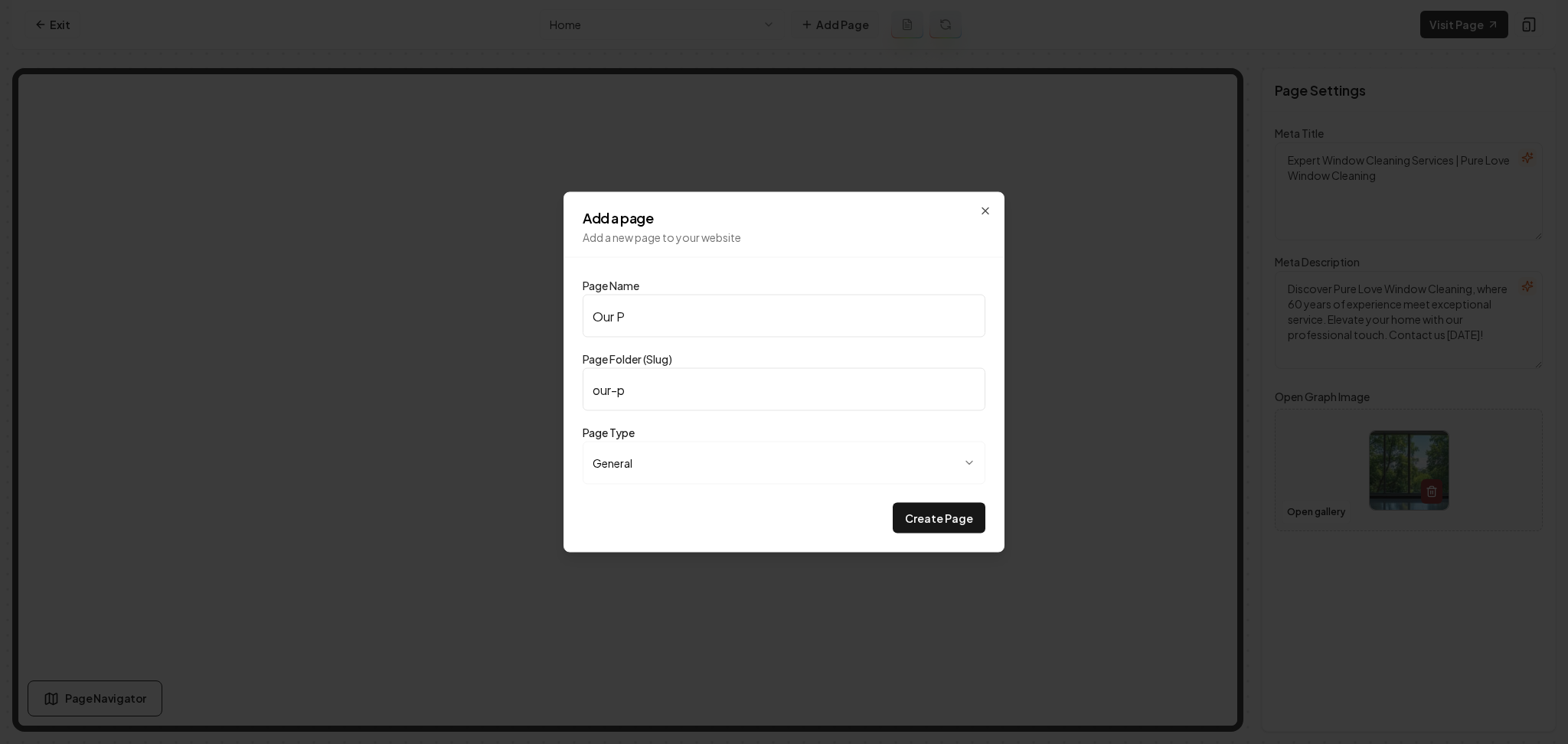
type input "Our Pl"
type input "our-pl"
type input "Our Pla"
type input "our-pla"
type input "Our Plan"
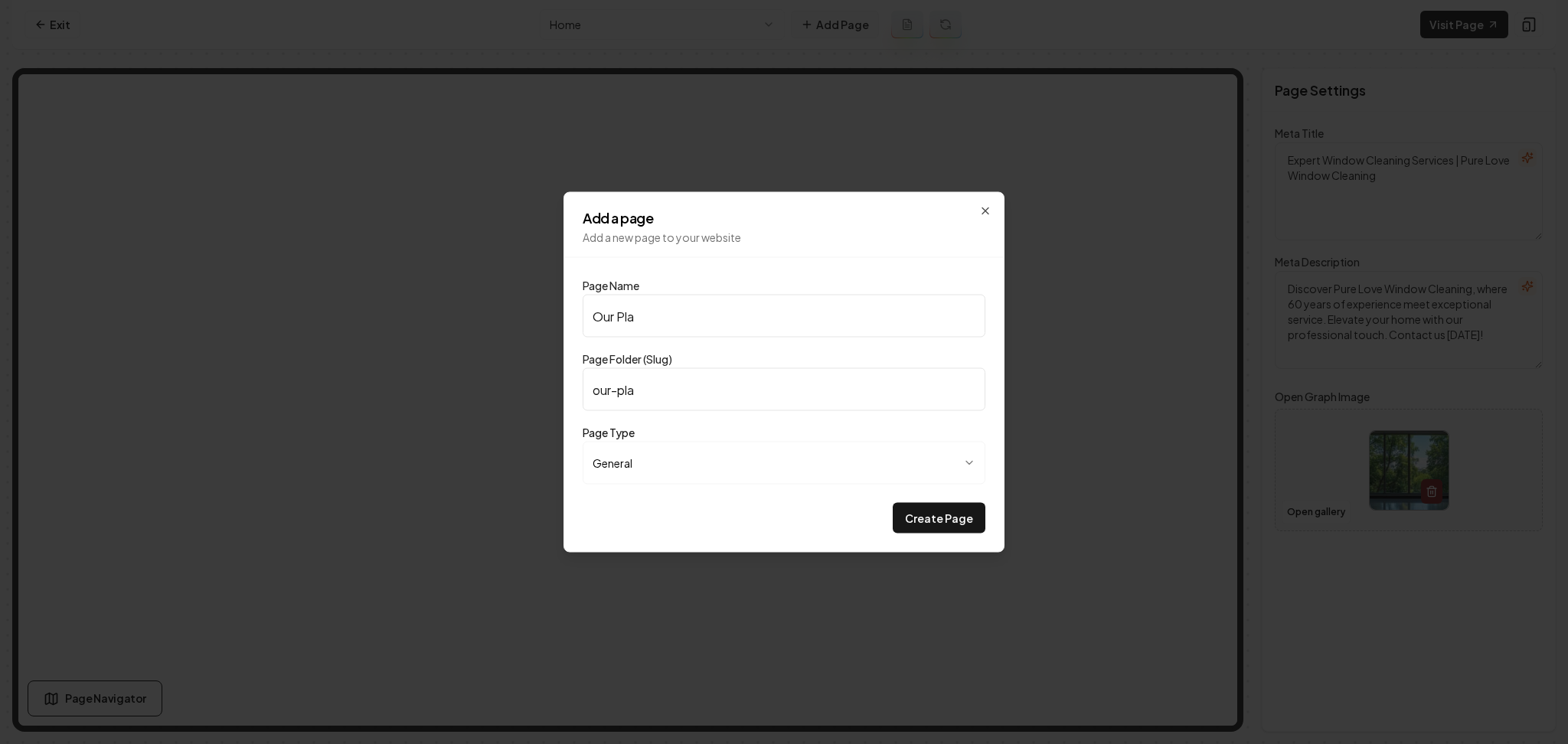
type input "our-plan"
type input "Our Plans"
type input "our-plans"
type input "Our Plans"
click at [892, 503] on button "Create Page" at bounding box center [938, 518] width 92 height 31
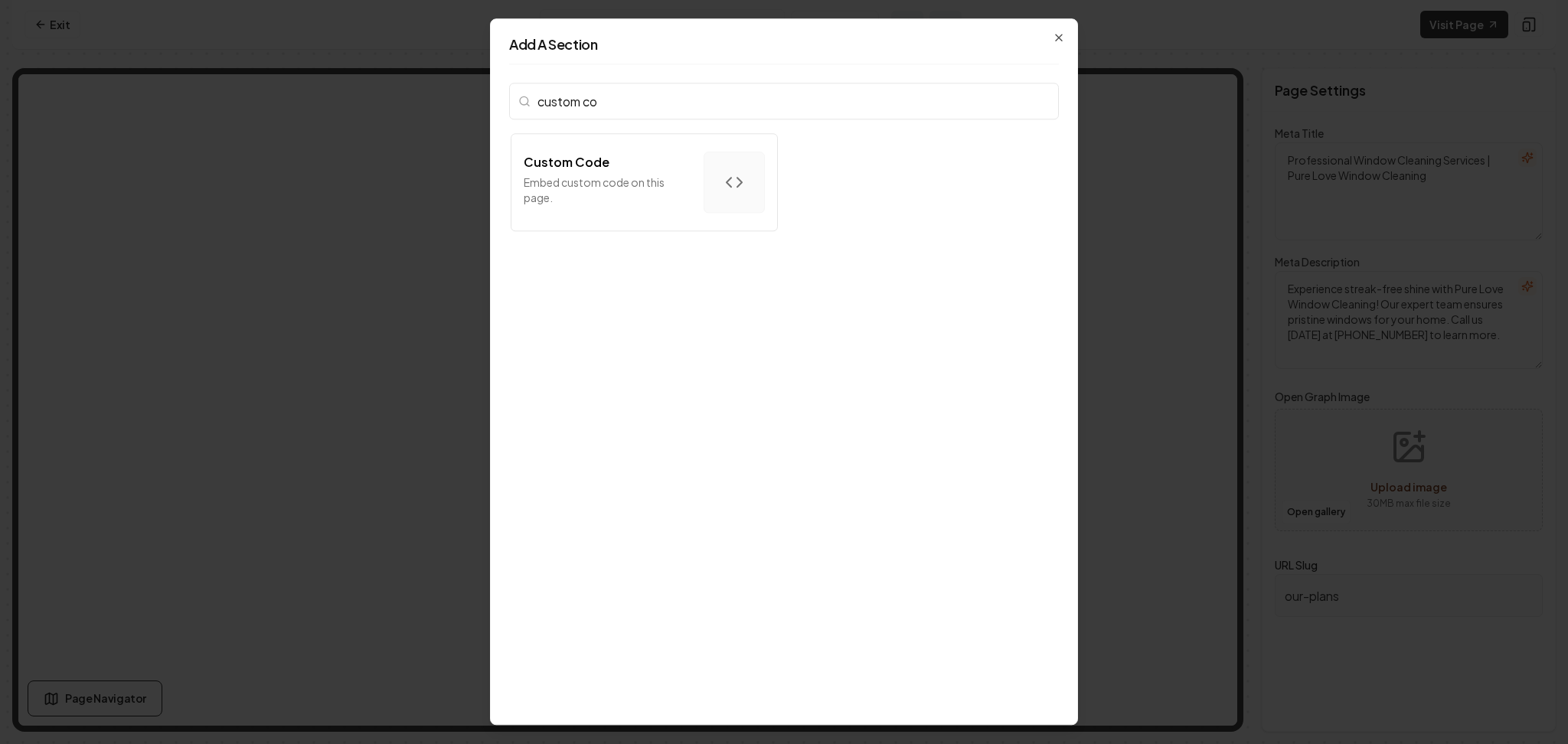
type input "custom co"
click at [593, 191] on p "Embed custom code on this page." at bounding box center [607, 189] width 168 height 31
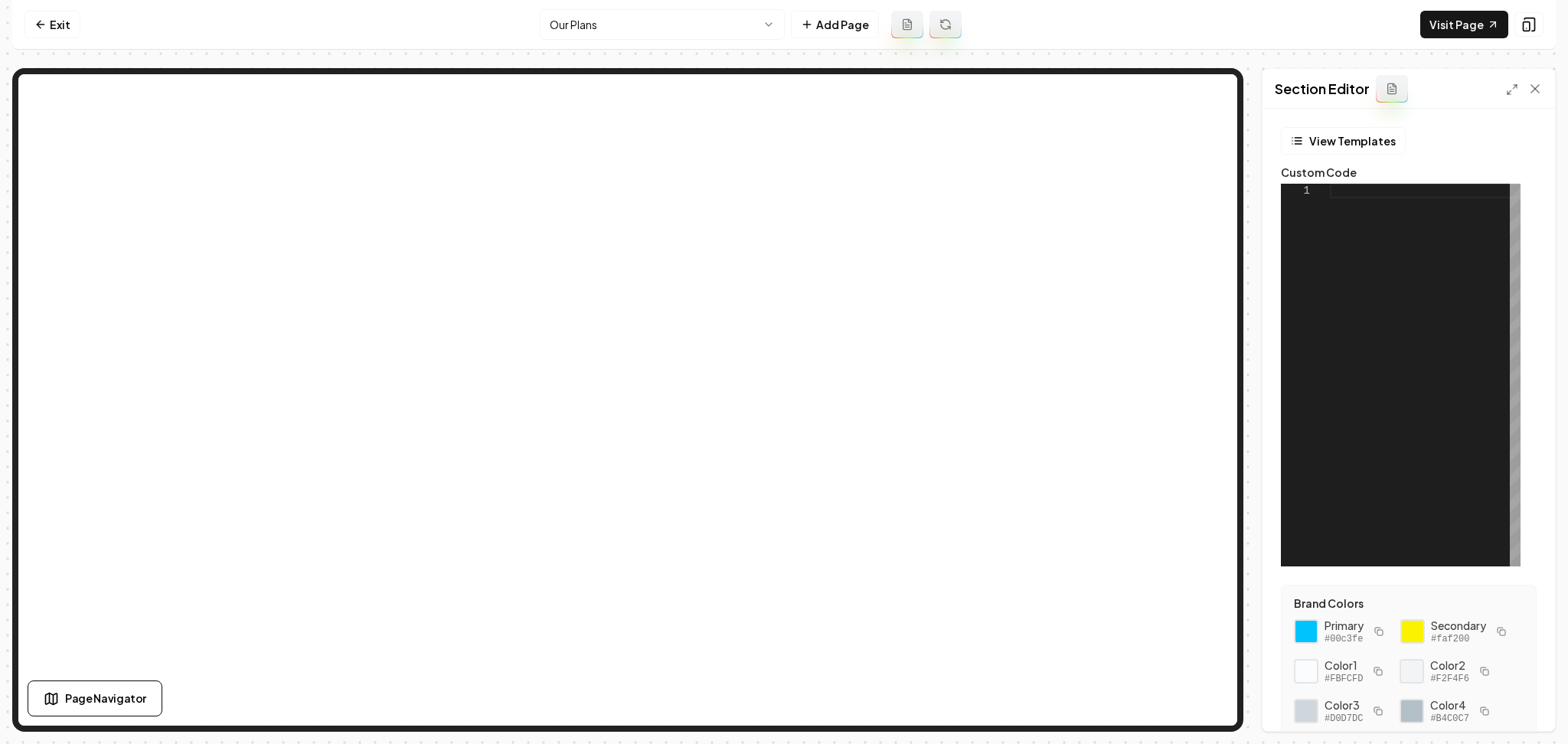
scroll to position [181, 0]
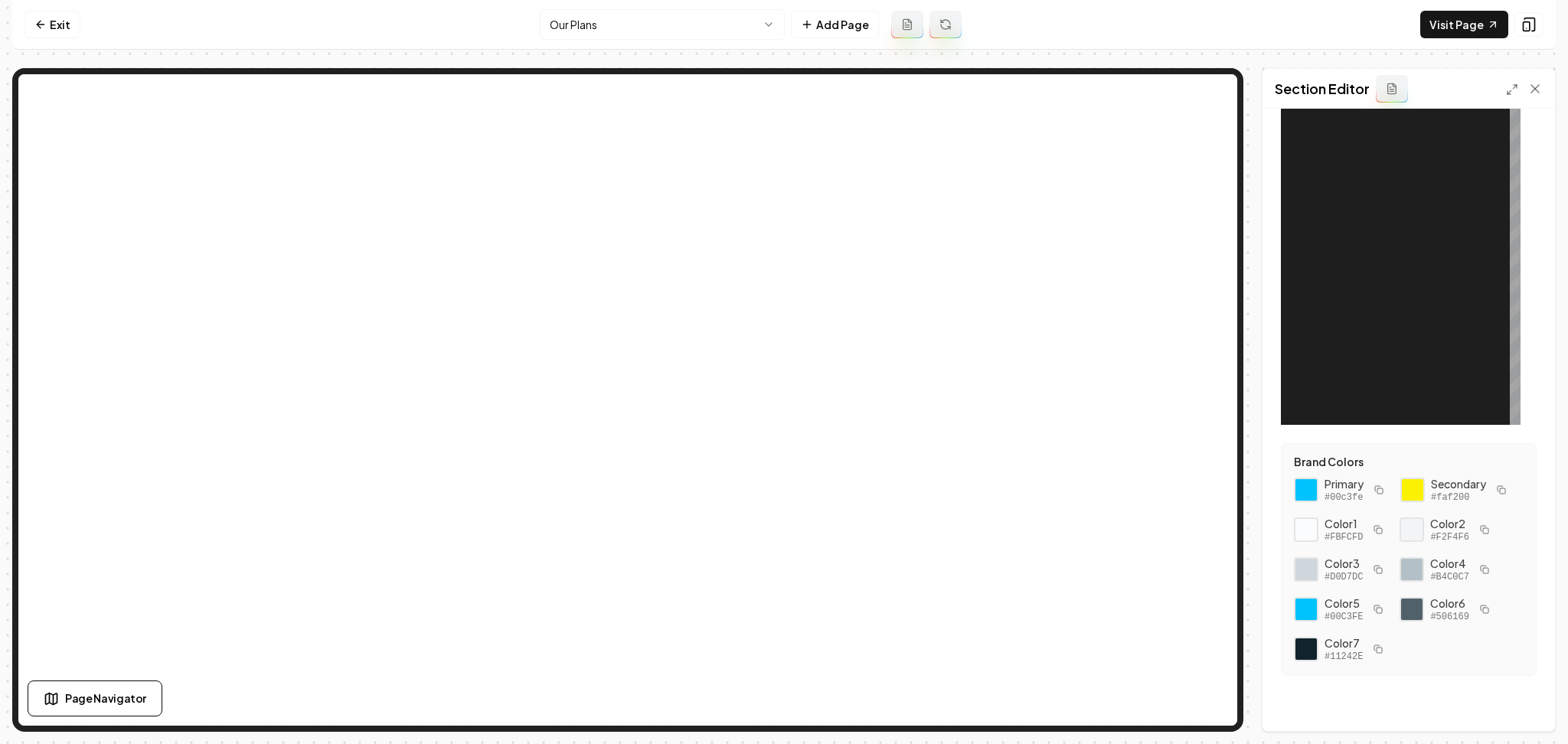
click at [1365, 476] on div "Primary #00c3fe" at bounding box center [1341, 490] width 94 height 28
drag, startPoint x: 1367, startPoint y: 493, endPoint x: 1308, endPoint y: 443, distance: 77.3
click at [1308, 476] on div "Primary #00c3fe Secondary #faf200 Color 1 #FBFCFD Color 2 #F2F4F6 Color 3 #D0D7…" at bounding box center [1408, 569] width 229 height 186
copy div "Primary #00c3fe Secondary #faf200"
click at [1330, 246] on div at bounding box center [1425, 233] width 191 height 383
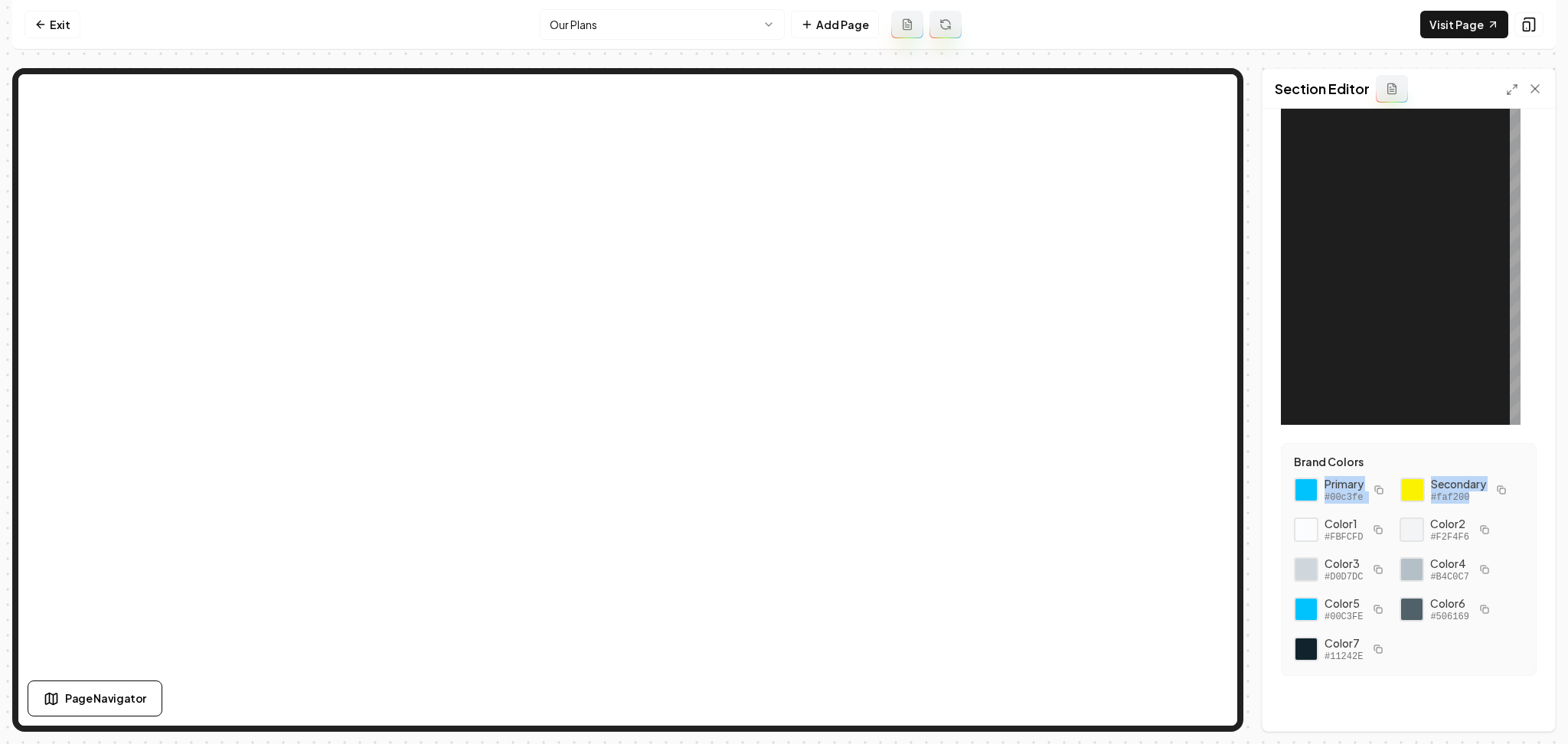
click at [1330, 246] on div at bounding box center [1425, 233] width 191 height 383
click at [1352, 202] on div at bounding box center [1425, 233] width 191 height 383
type textarea "******* *******"
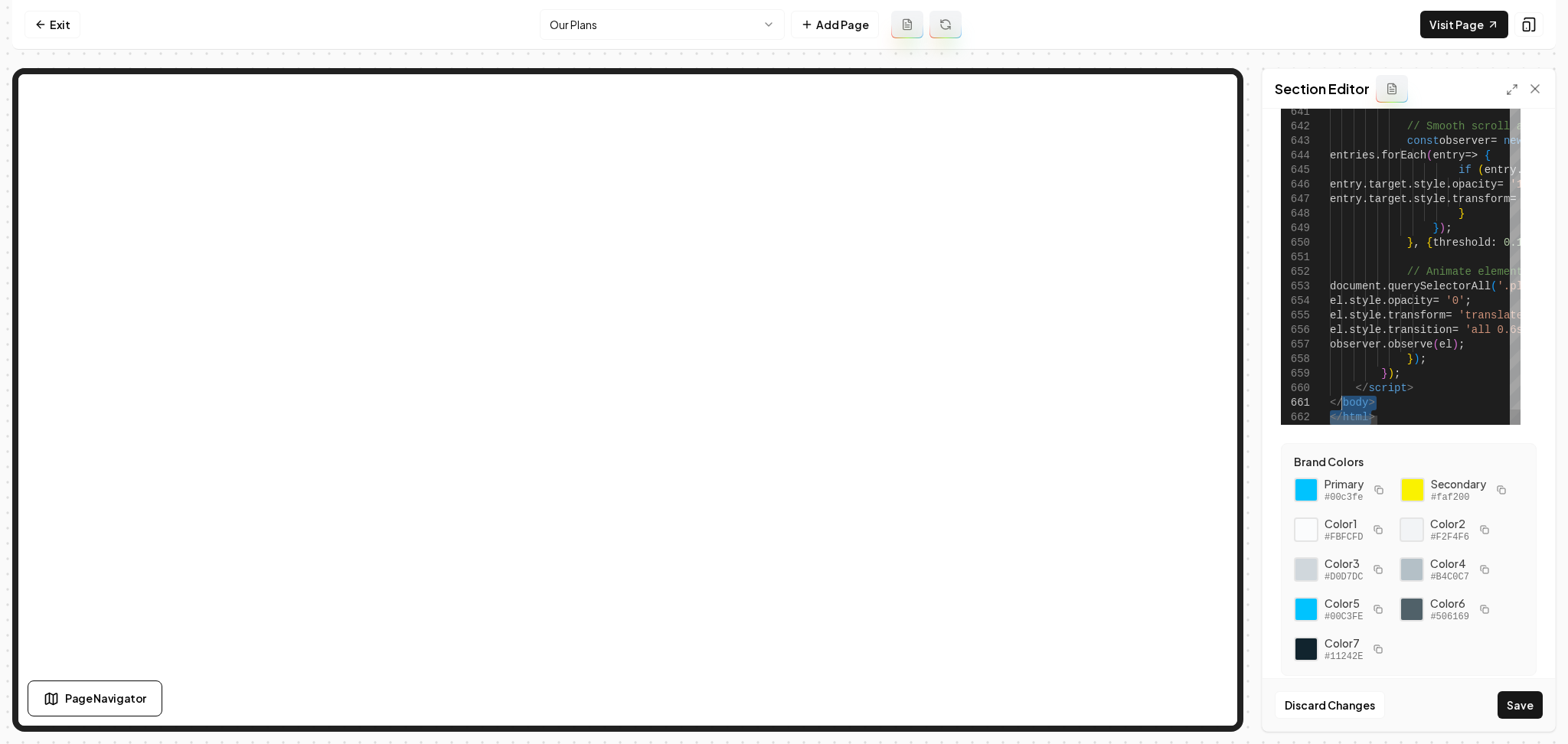
drag, startPoint x: 1379, startPoint y: 374, endPoint x: 1328, endPoint y: 370, distance: 51.2
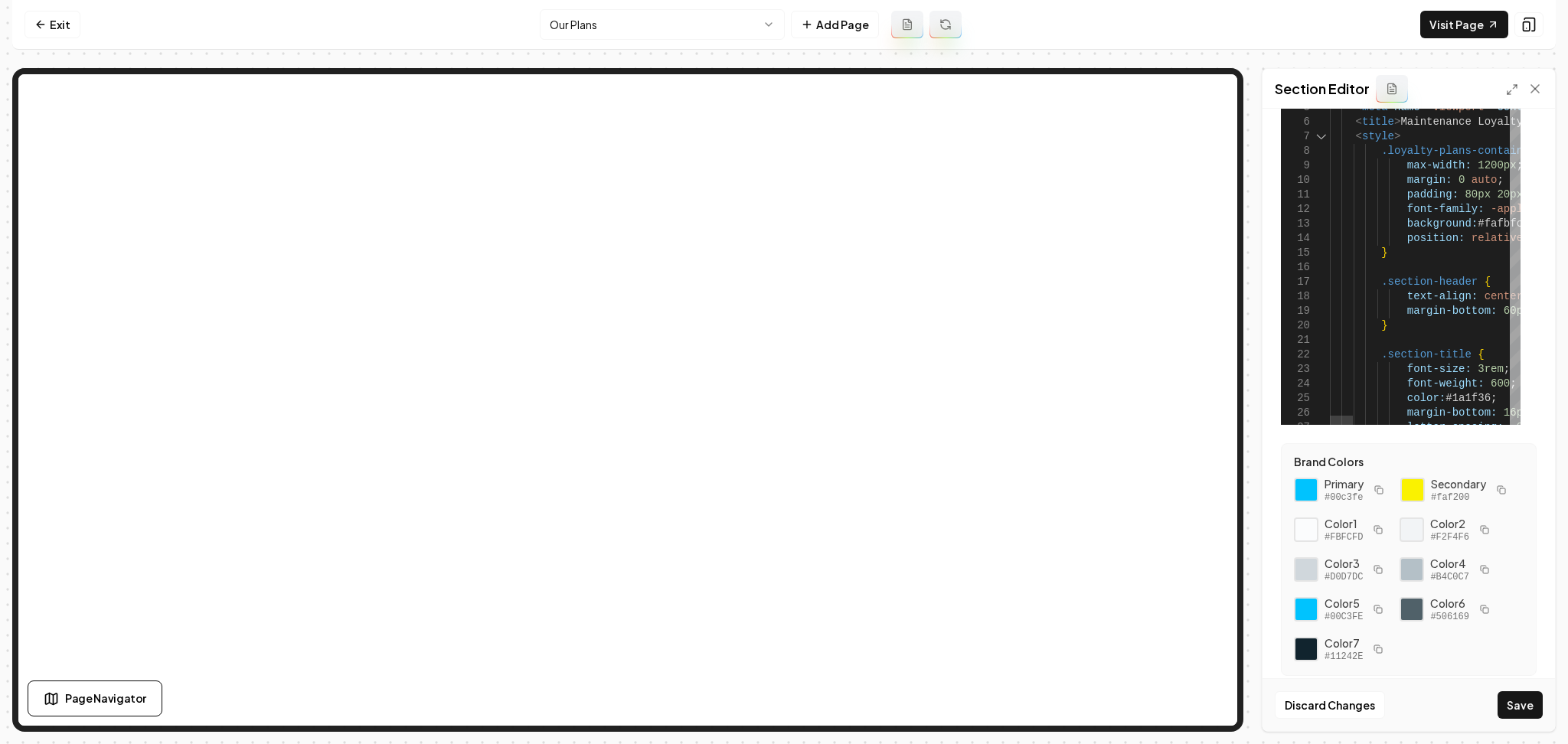
click at [1520, 42] on div at bounding box center [1514, 49] width 11 height 15
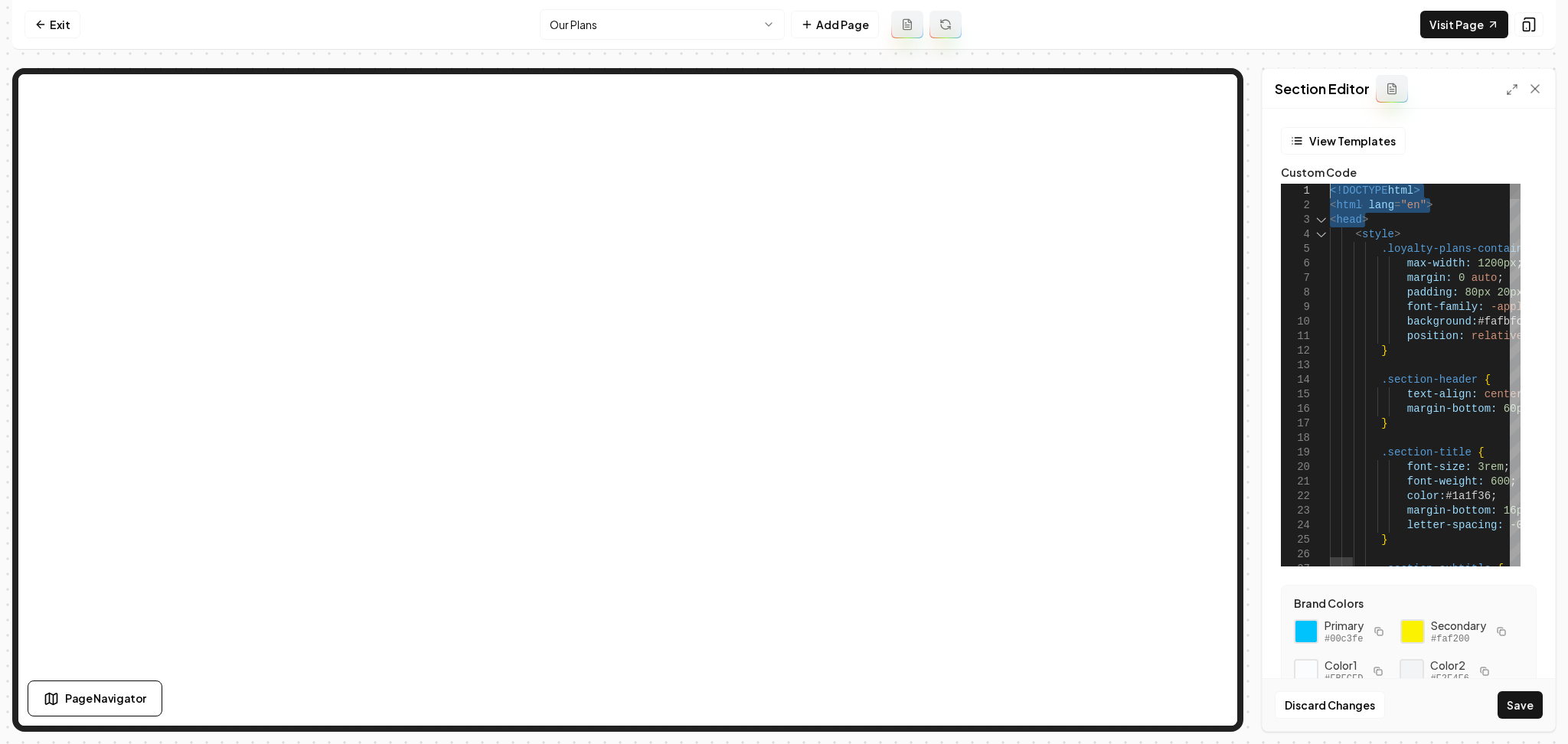
drag, startPoint x: 1367, startPoint y: 224, endPoint x: 1324, endPoint y: 186, distance: 57.4
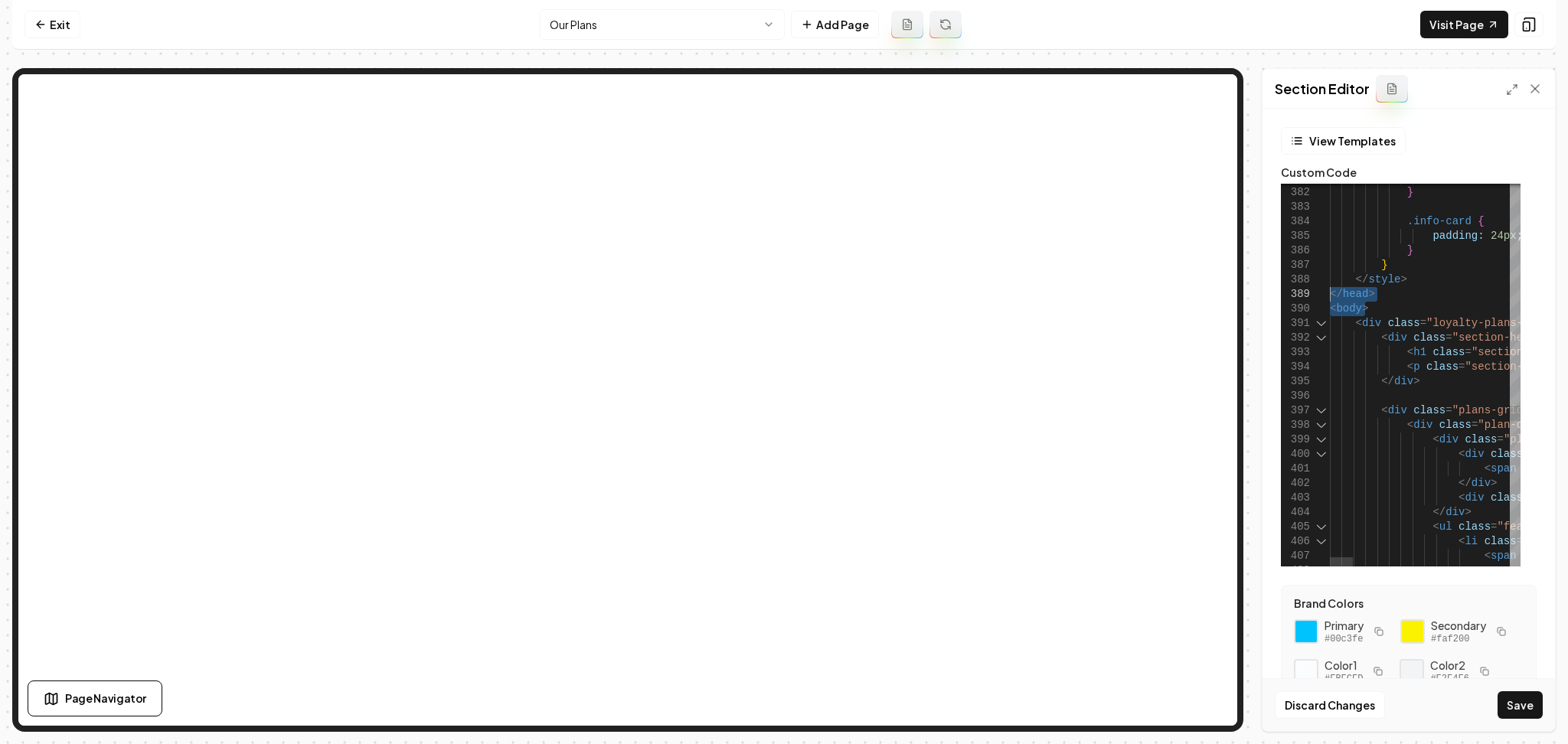
drag, startPoint x: 1374, startPoint y: 313, endPoint x: 1312, endPoint y: 297, distance: 64.0
type textarea "**********"
click at [1521, 704] on button "Save" at bounding box center [1520, 705] width 46 height 28
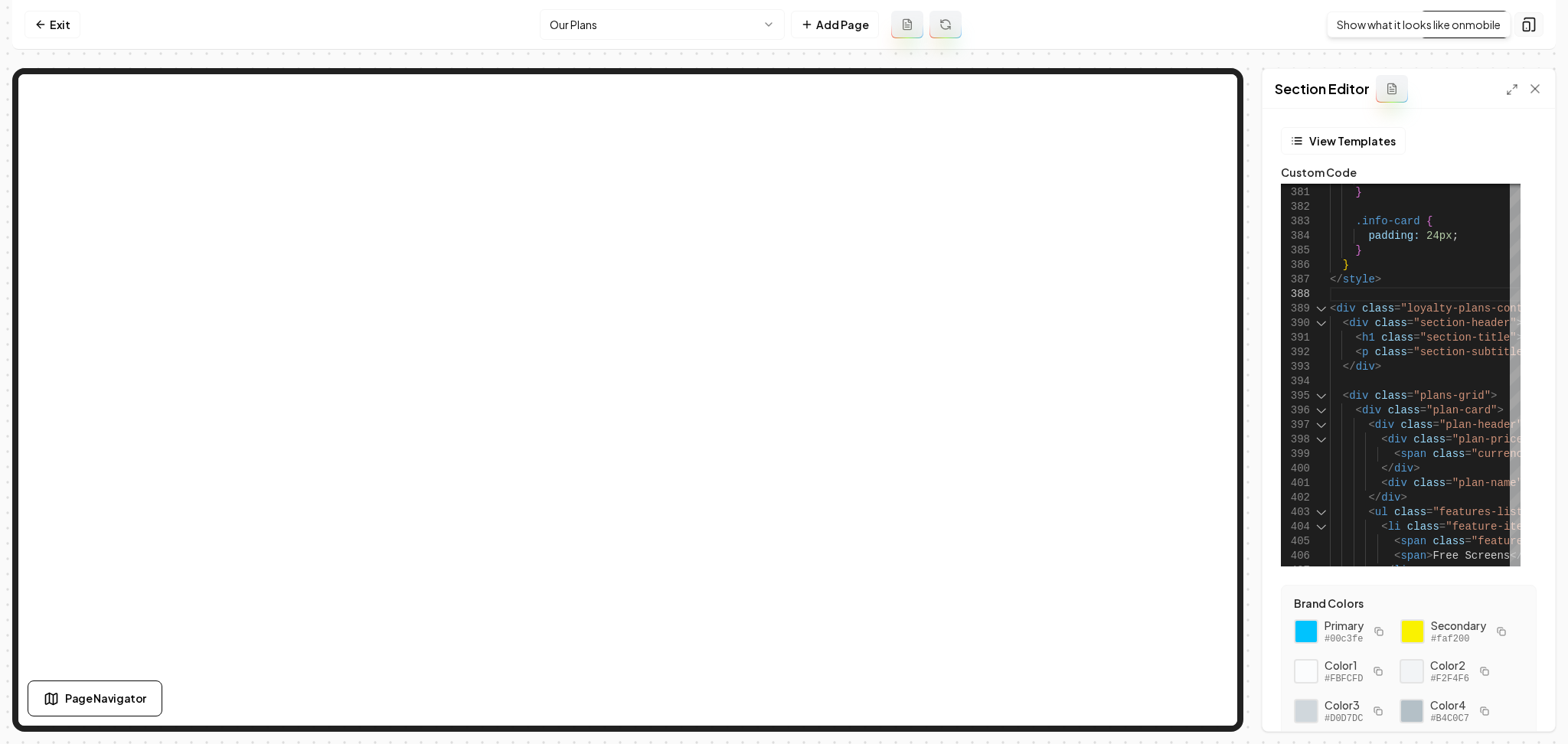
click at [1529, 20] on icon at bounding box center [1528, 24] width 15 height 15
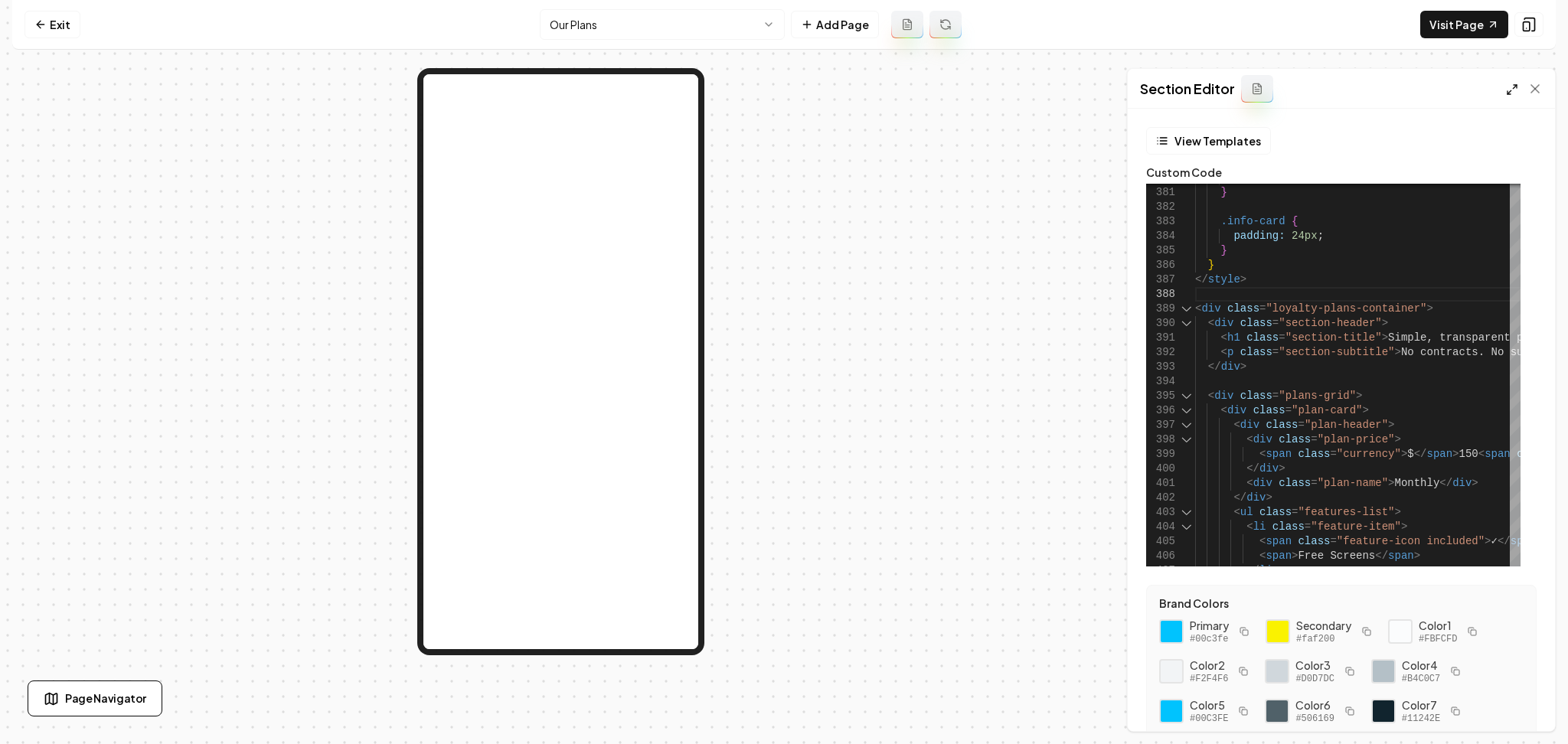
click at [1508, 93] on polyline at bounding box center [1508, 92] width 3 height 3
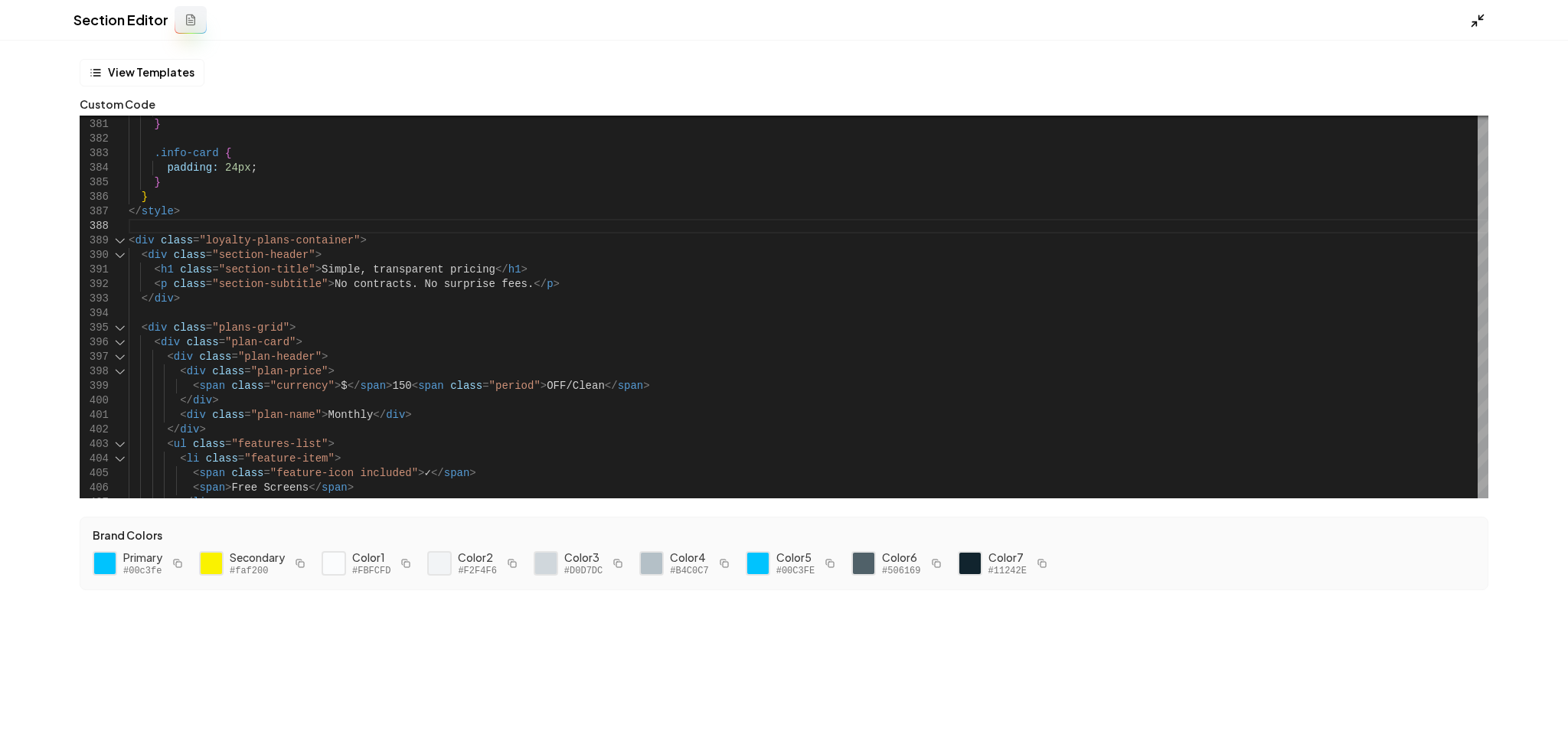
drag, startPoint x: 1467, startPoint y: 22, endPoint x: 1475, endPoint y: 20, distance: 8.2
click at [1475, 20] on div "Section Editor" at bounding box center [784, 20] width 1568 height 41
click at [1475, 20] on icon at bounding box center [1477, 20] width 15 height 15
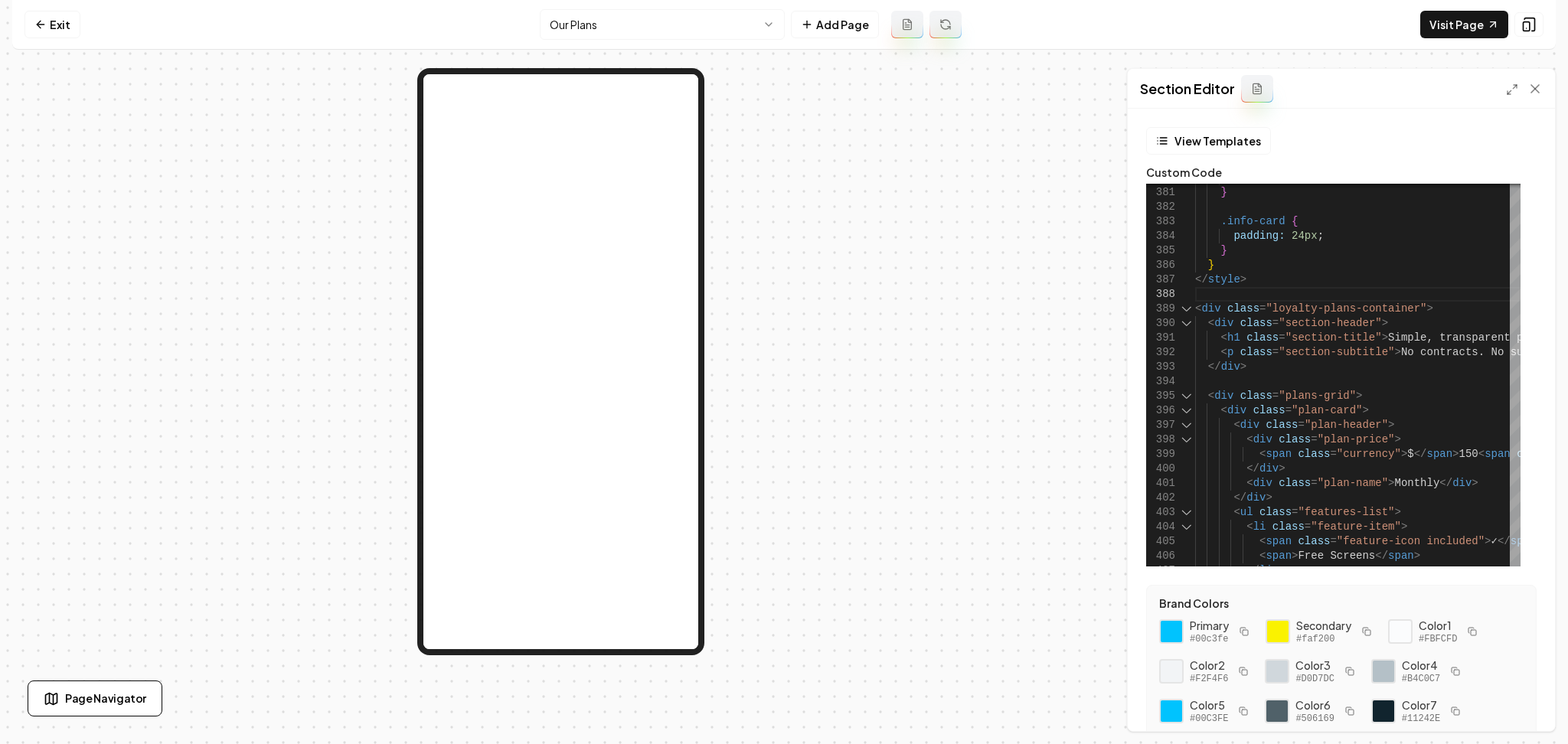
click at [1503, 86] on div "Section Editor" at bounding box center [1341, 88] width 427 height 40
click at [1508, 88] on icon at bounding box center [1511, 89] width 12 height 12
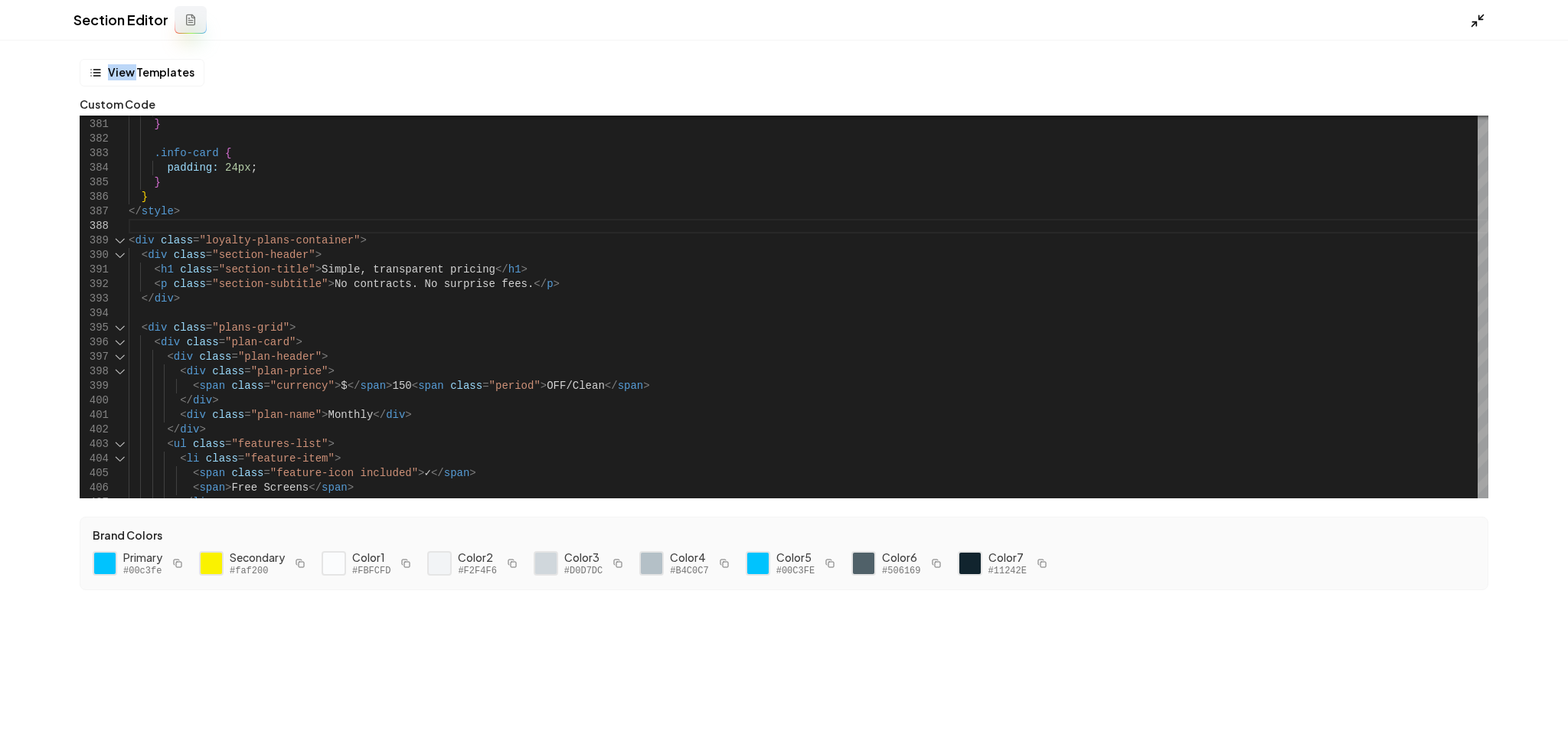
click at [1478, 28] on icon at bounding box center [1477, 20] width 15 height 15
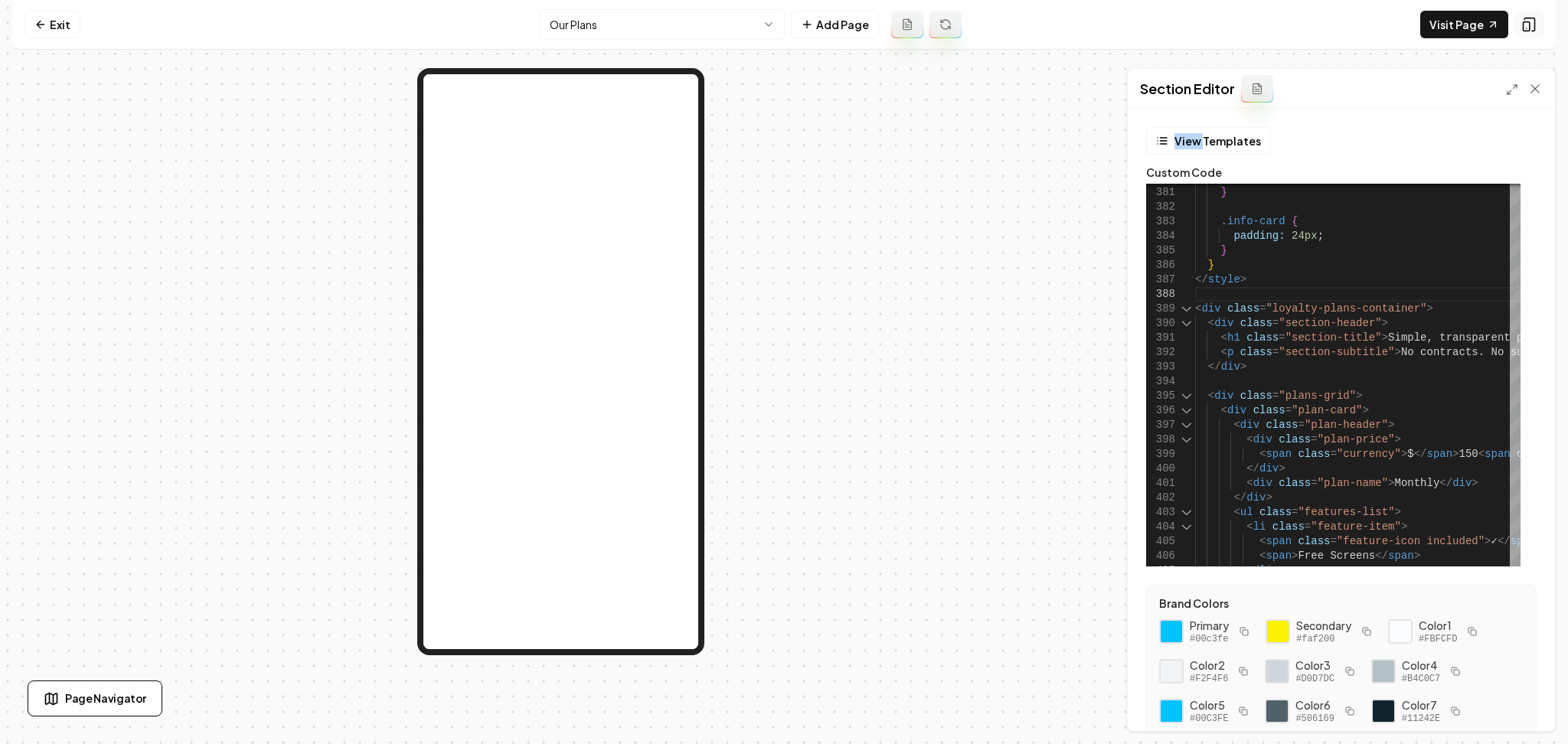
click at [1529, 35] on button at bounding box center [1528, 24] width 29 height 25
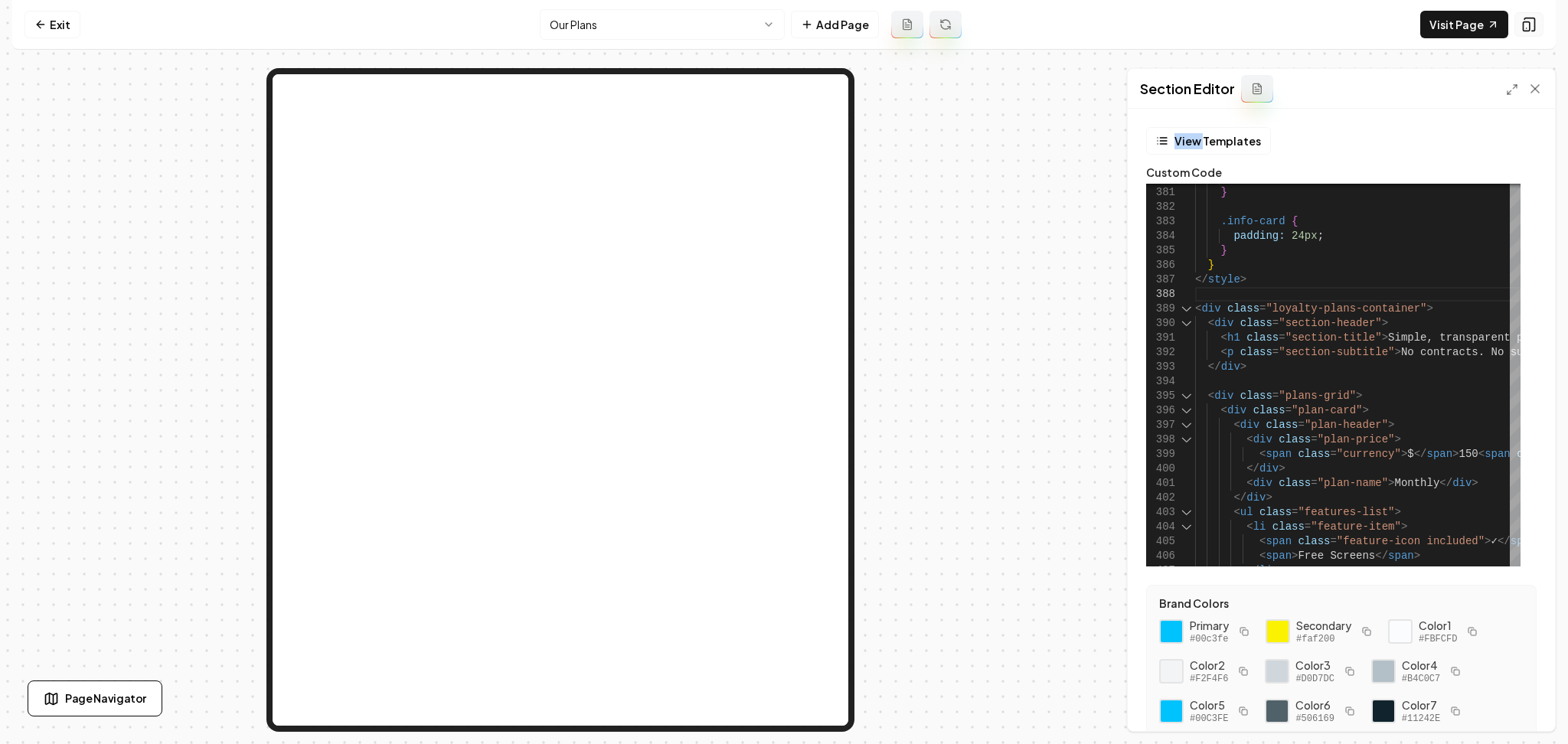
click at [1529, 35] on button at bounding box center [1528, 24] width 29 height 25
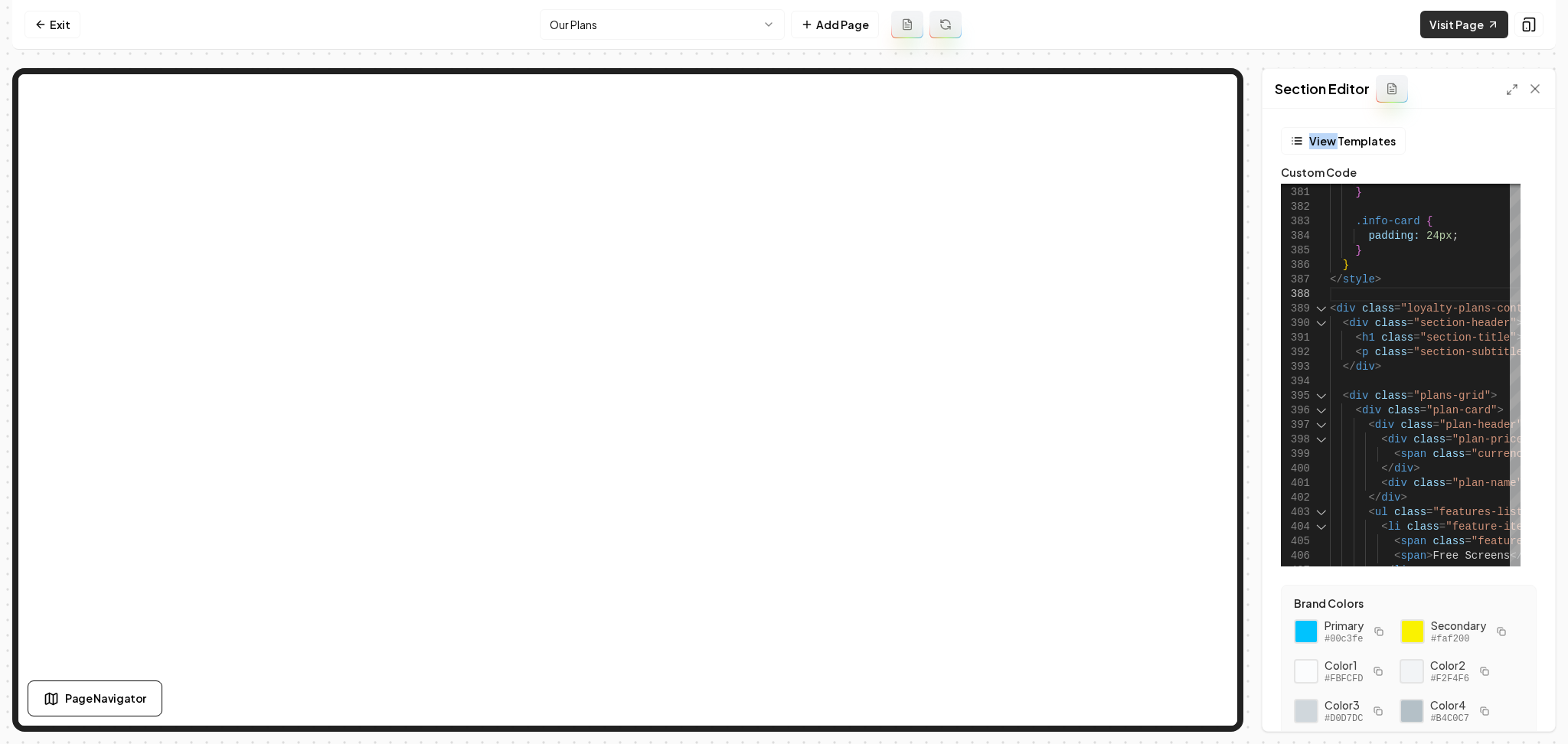
click at [1454, 25] on link "Visit Page" at bounding box center [1464, 25] width 88 height 28
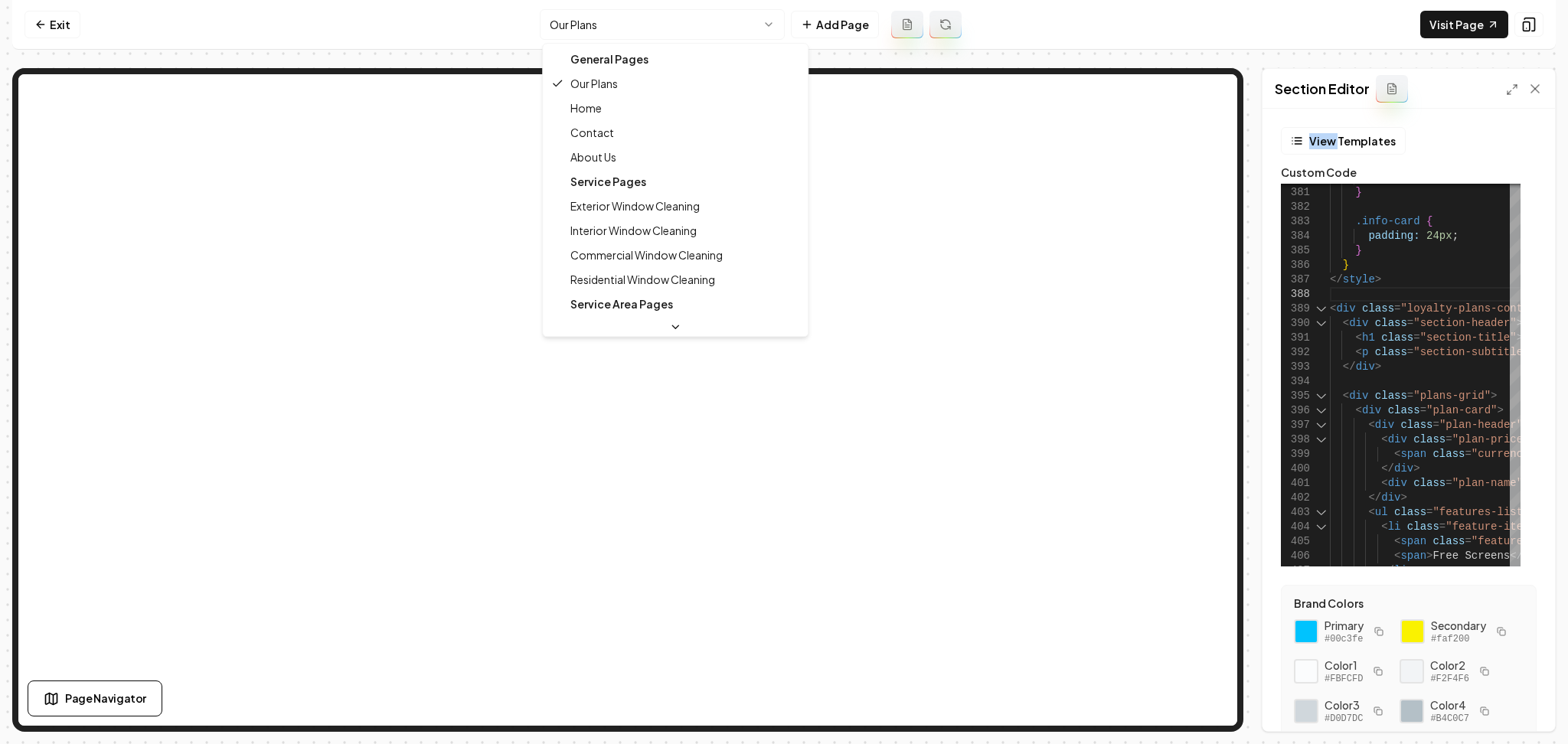
click at [601, 27] on html "Computer Required This feature is only available on a computer. Please switch t…" at bounding box center [784, 372] width 1568 height 744
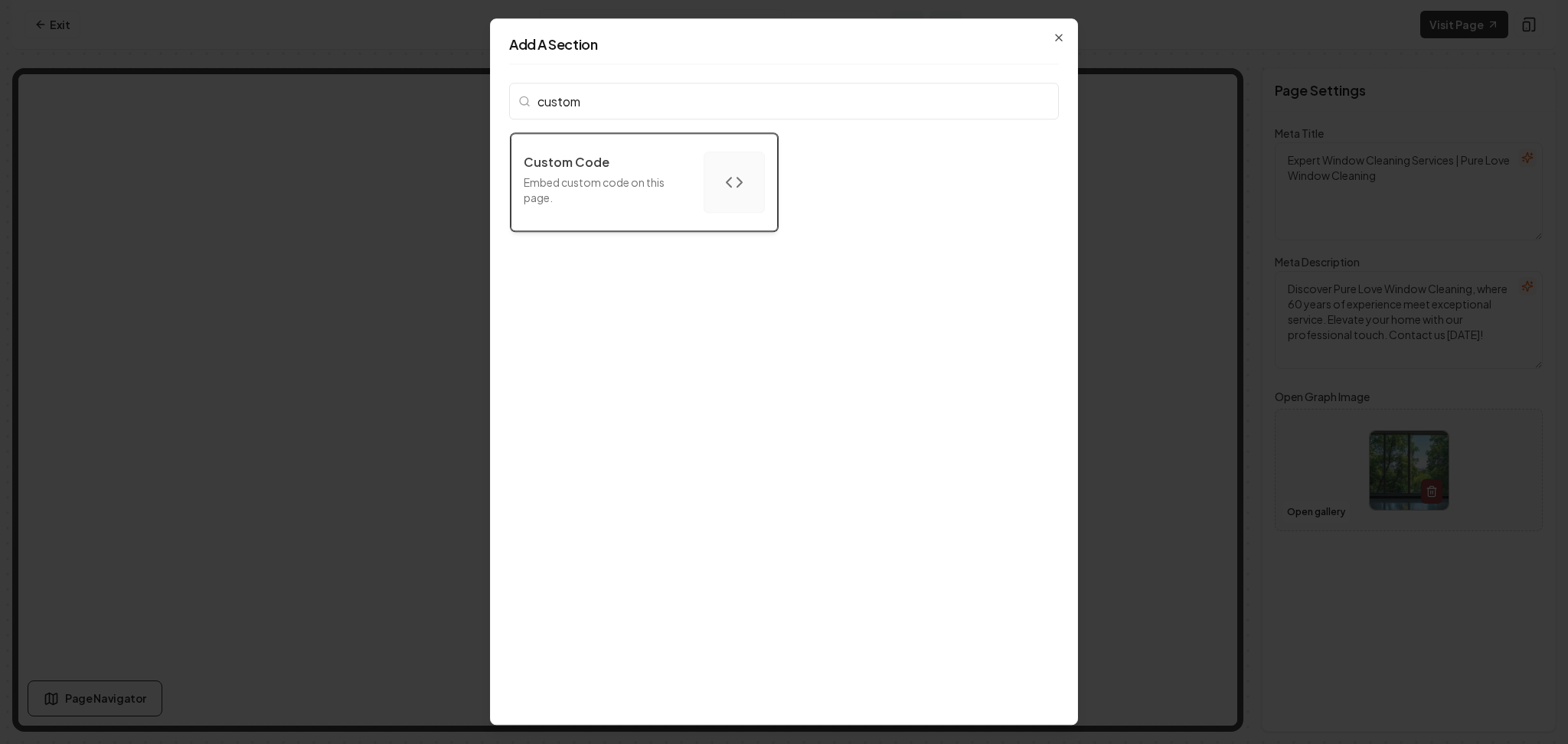
type input "custom"
click at [619, 186] on p "Embed custom code on this page." at bounding box center [607, 189] width 168 height 31
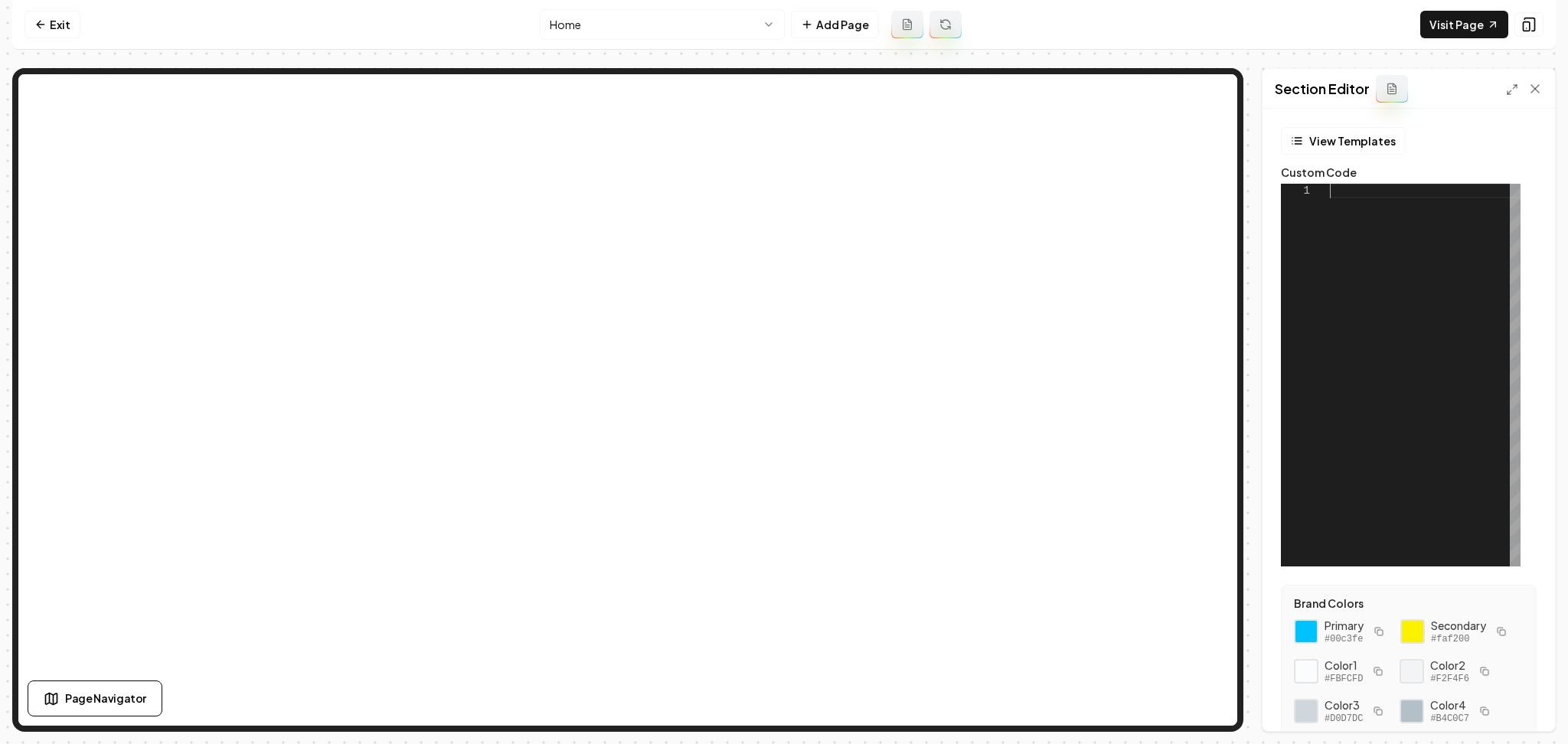
click at [1433, 268] on div at bounding box center [1425, 375] width 191 height 383
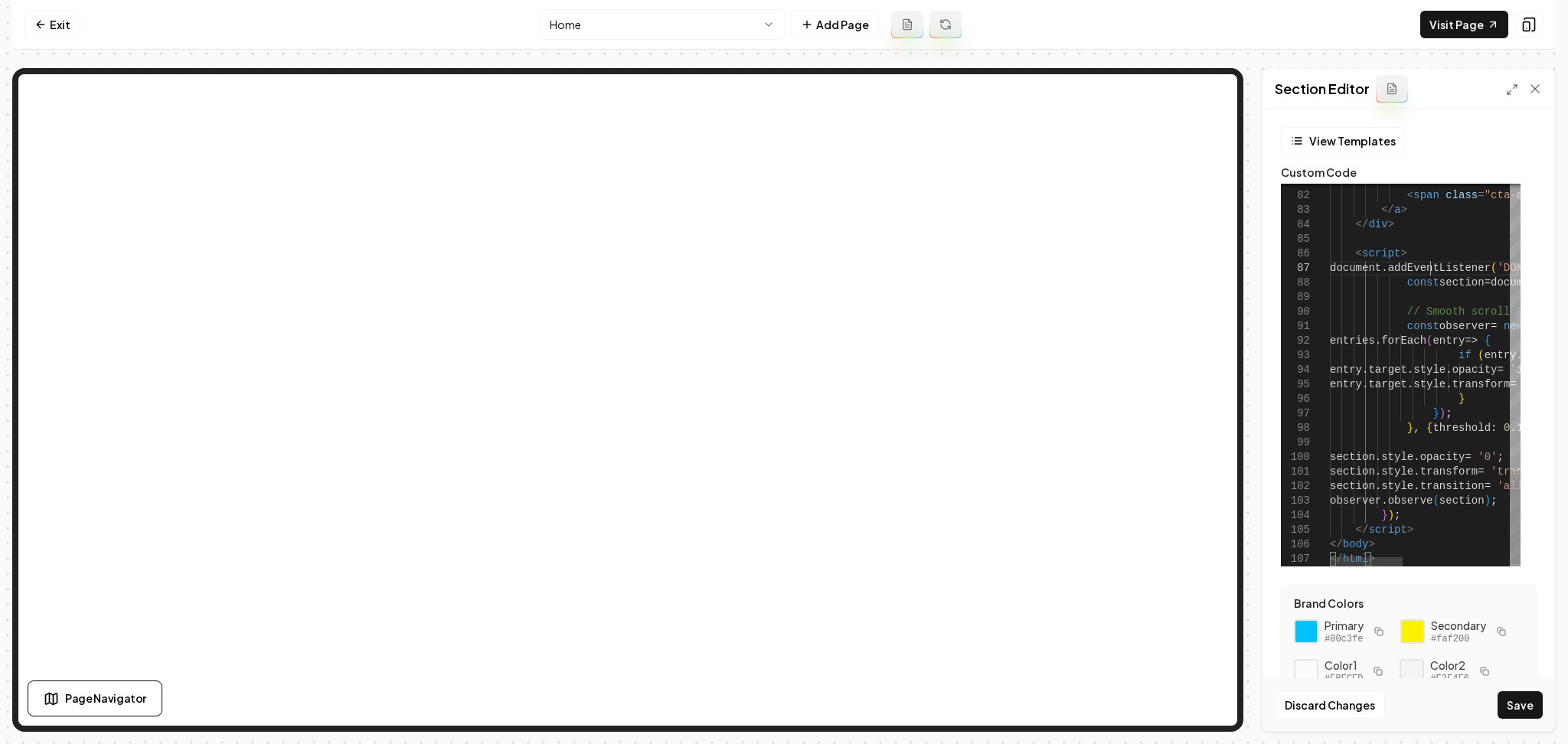
drag, startPoint x: 1387, startPoint y: 556, endPoint x: 1308, endPoint y: 549, distance: 79.3
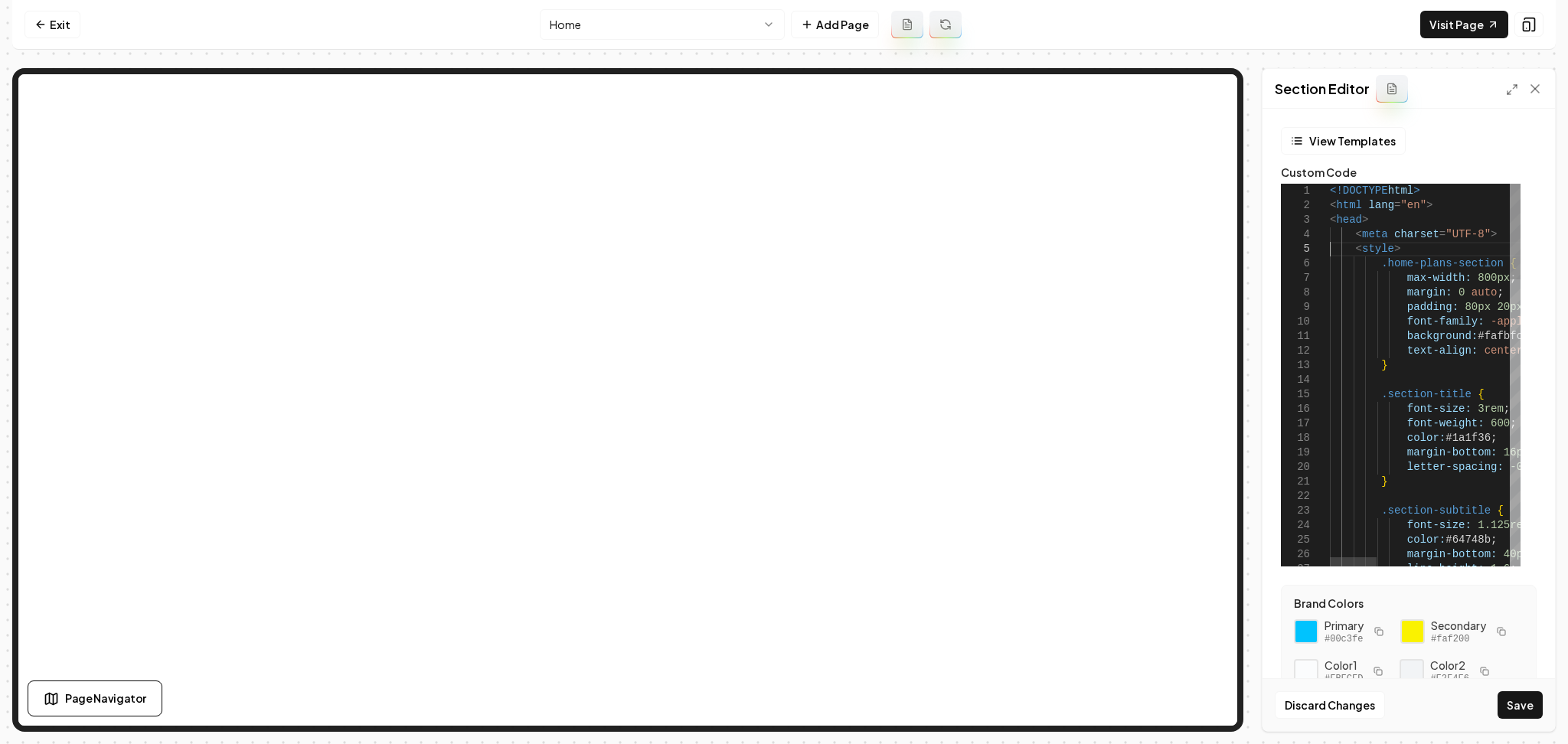
drag, startPoint x: 1496, startPoint y: 233, endPoint x: 1311, endPoint y: 193, distance: 189.3
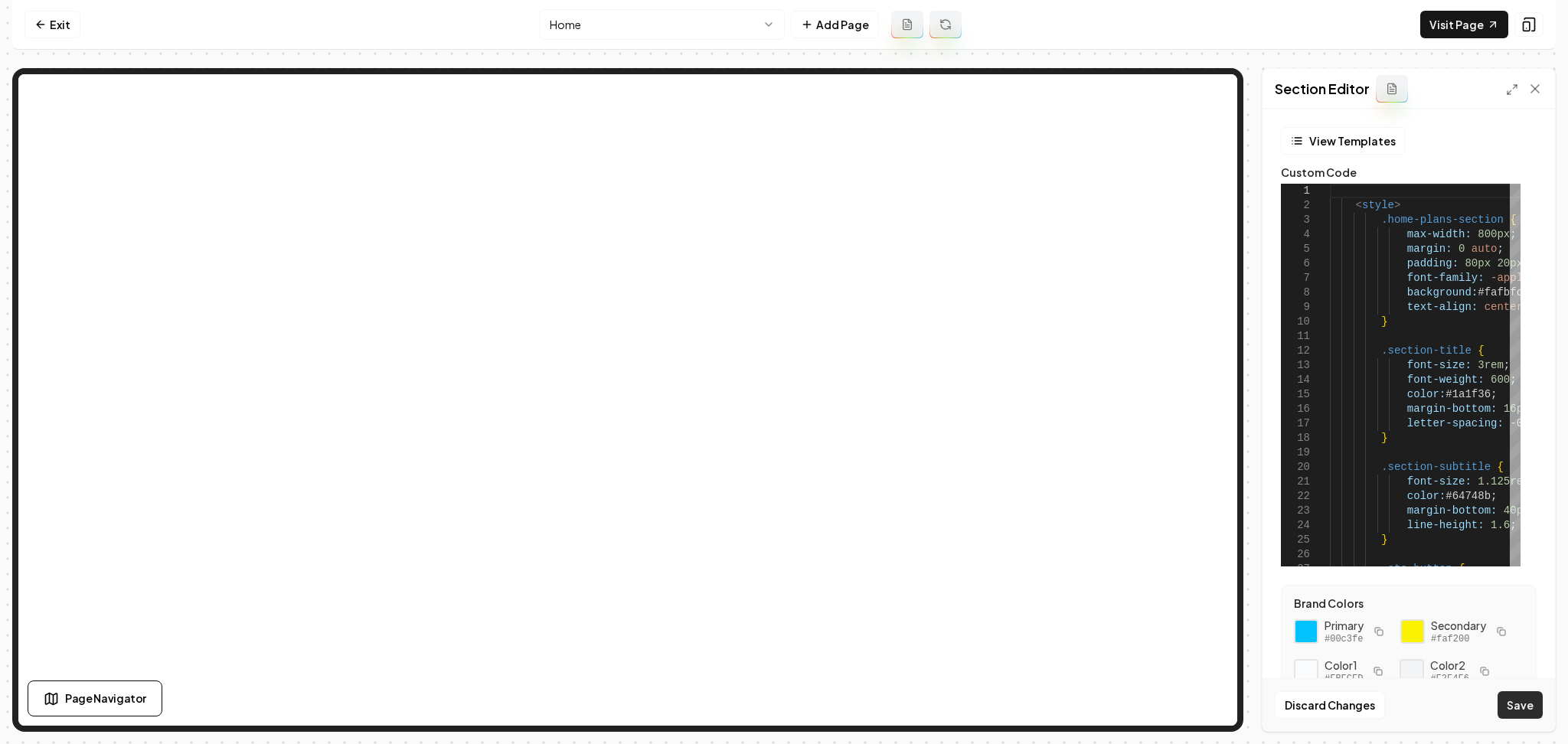
click at [1532, 696] on button "Save" at bounding box center [1520, 705] width 46 height 28
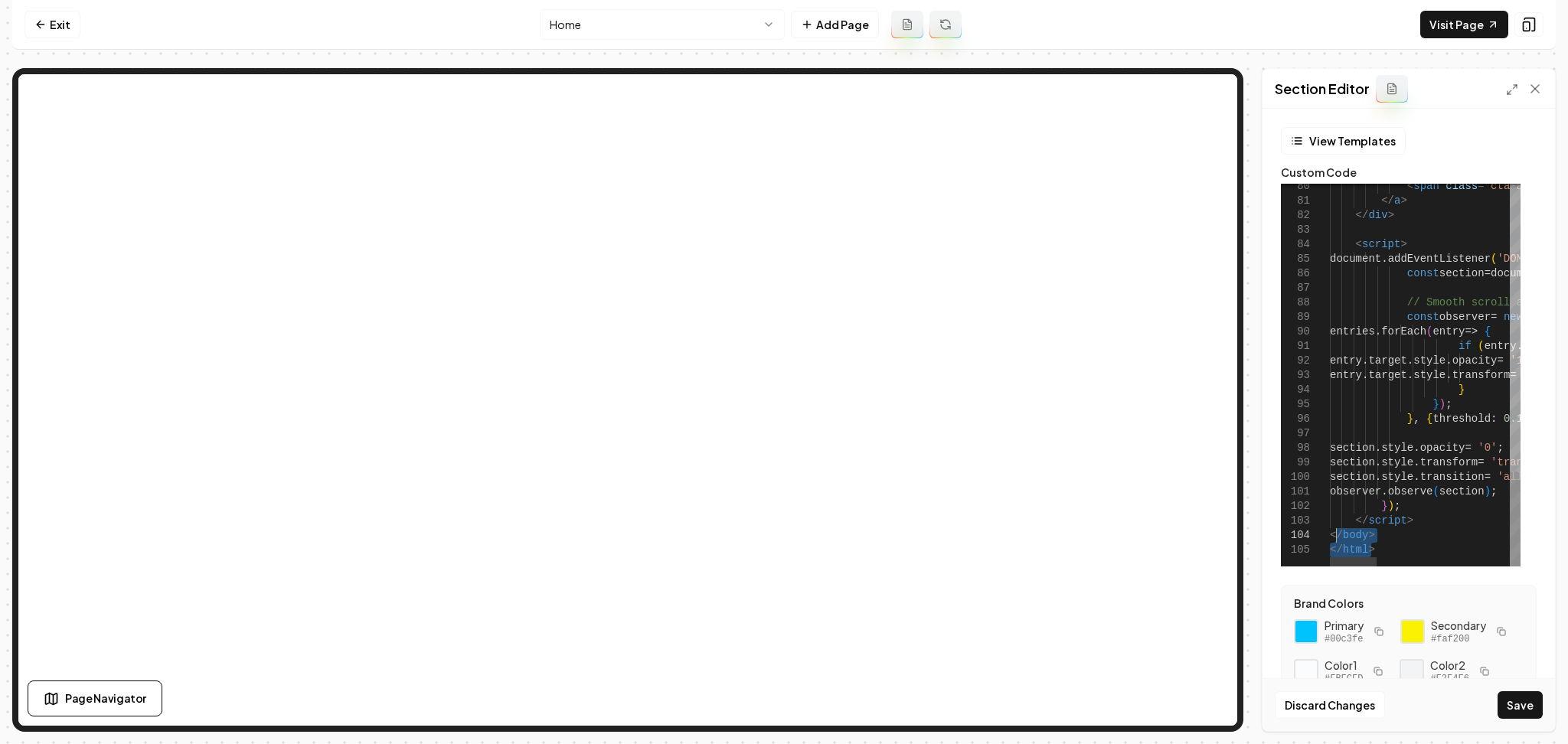
drag, startPoint x: 1381, startPoint y: 544, endPoint x: 1338, endPoint y: 541, distance: 43.1
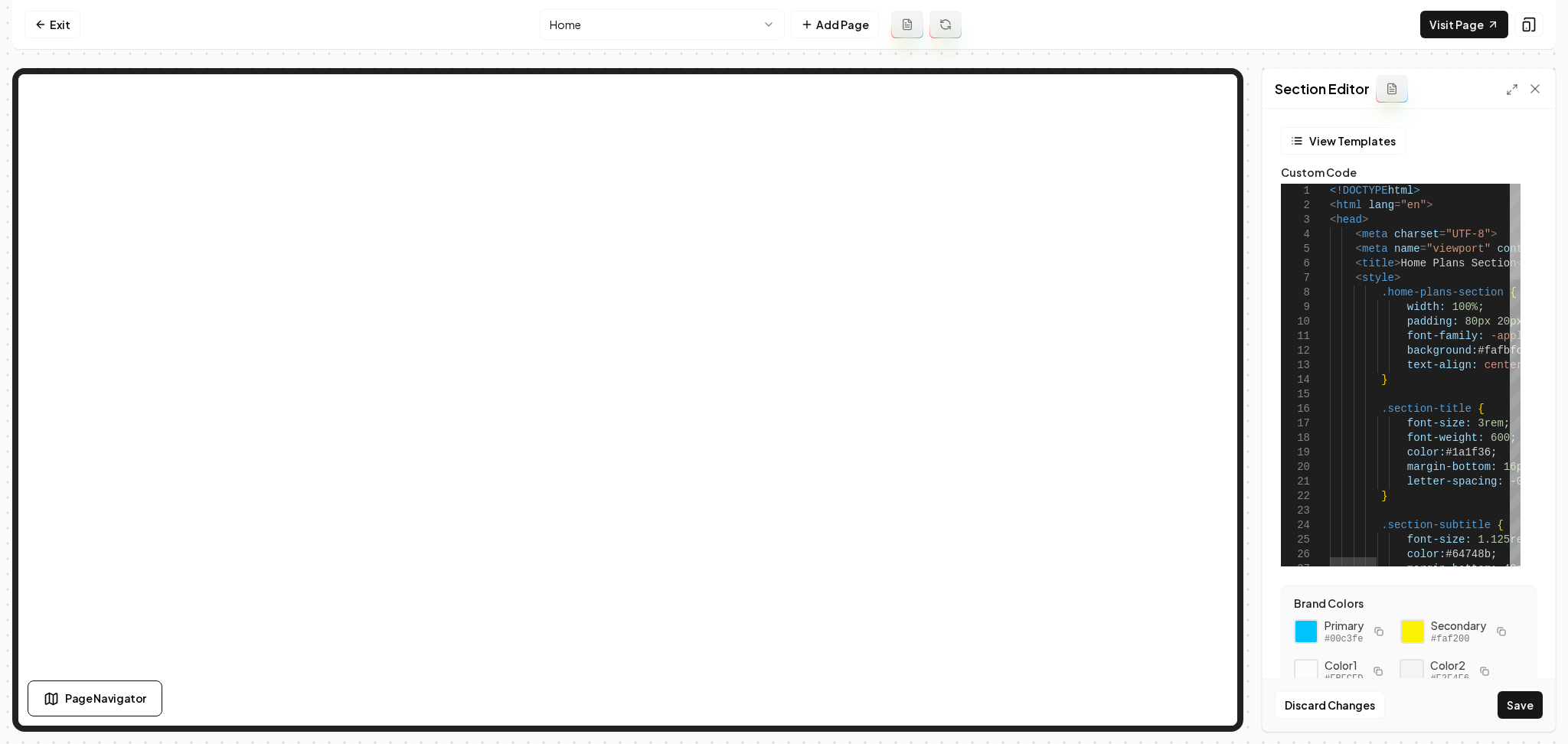
click at [1515, 184] on div at bounding box center [1514, 231] width 11 height 95
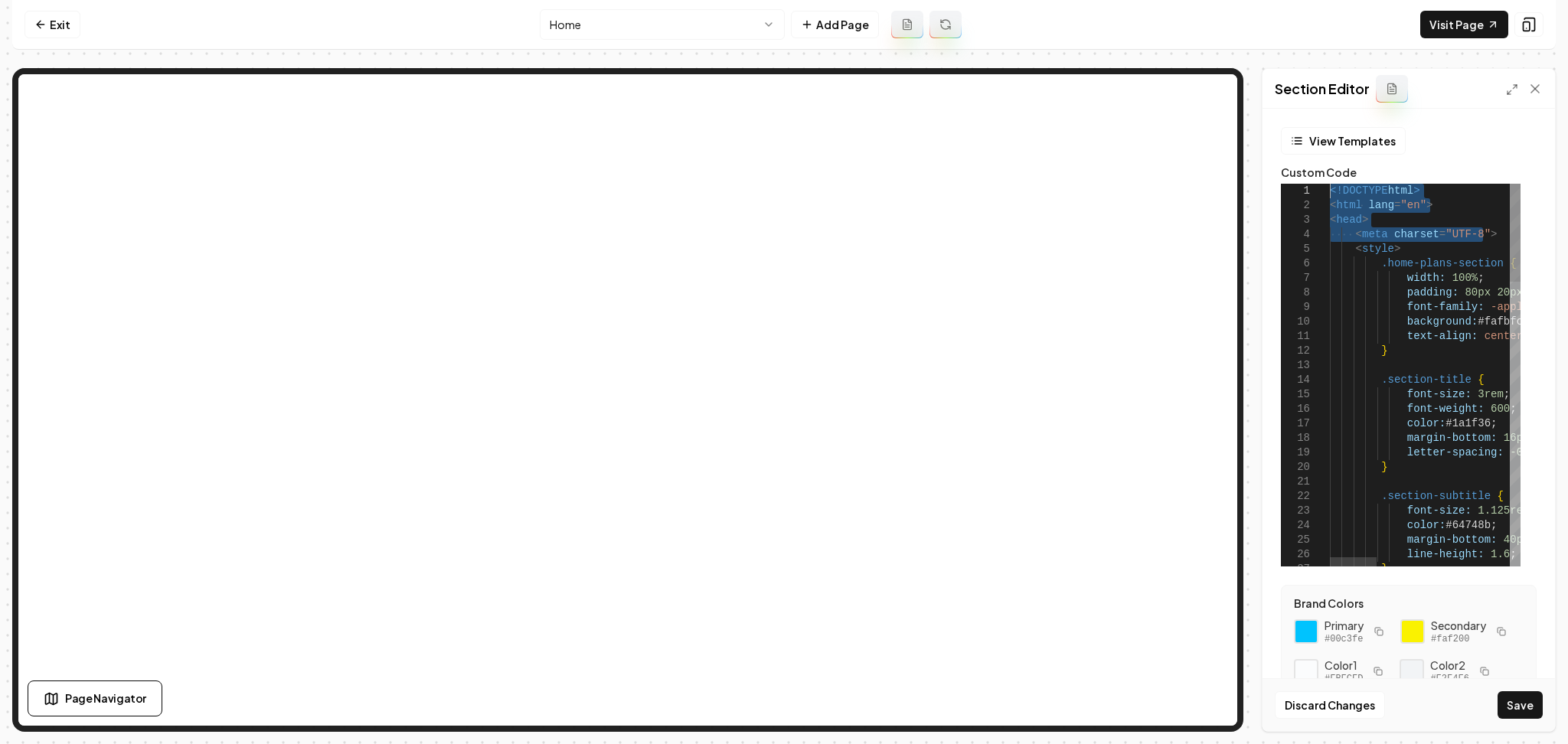
drag, startPoint x: 1496, startPoint y: 232, endPoint x: 1326, endPoint y: 186, distance: 176.1
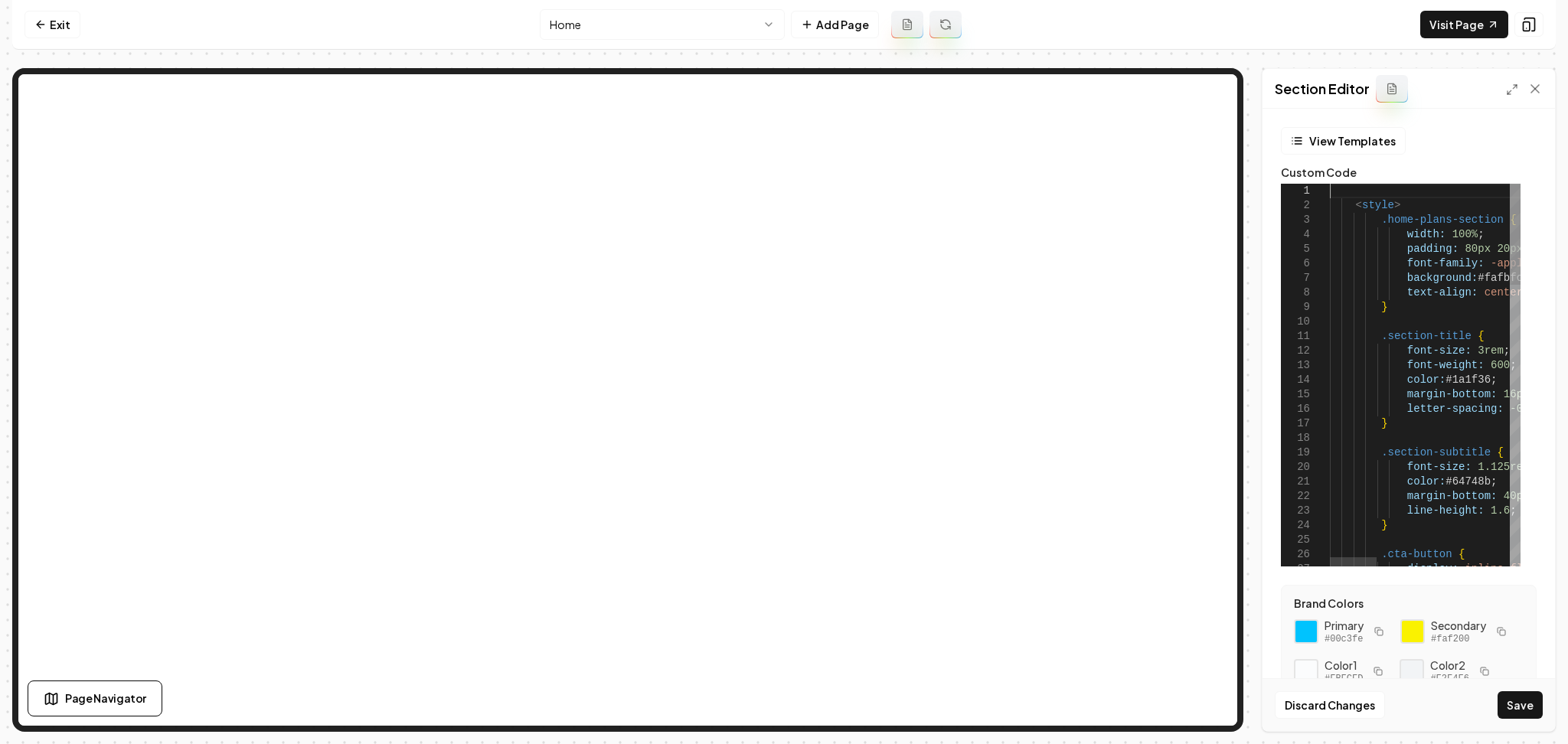
type textarea "**********"
click at [1522, 697] on button "Save" at bounding box center [1520, 705] width 46 height 28
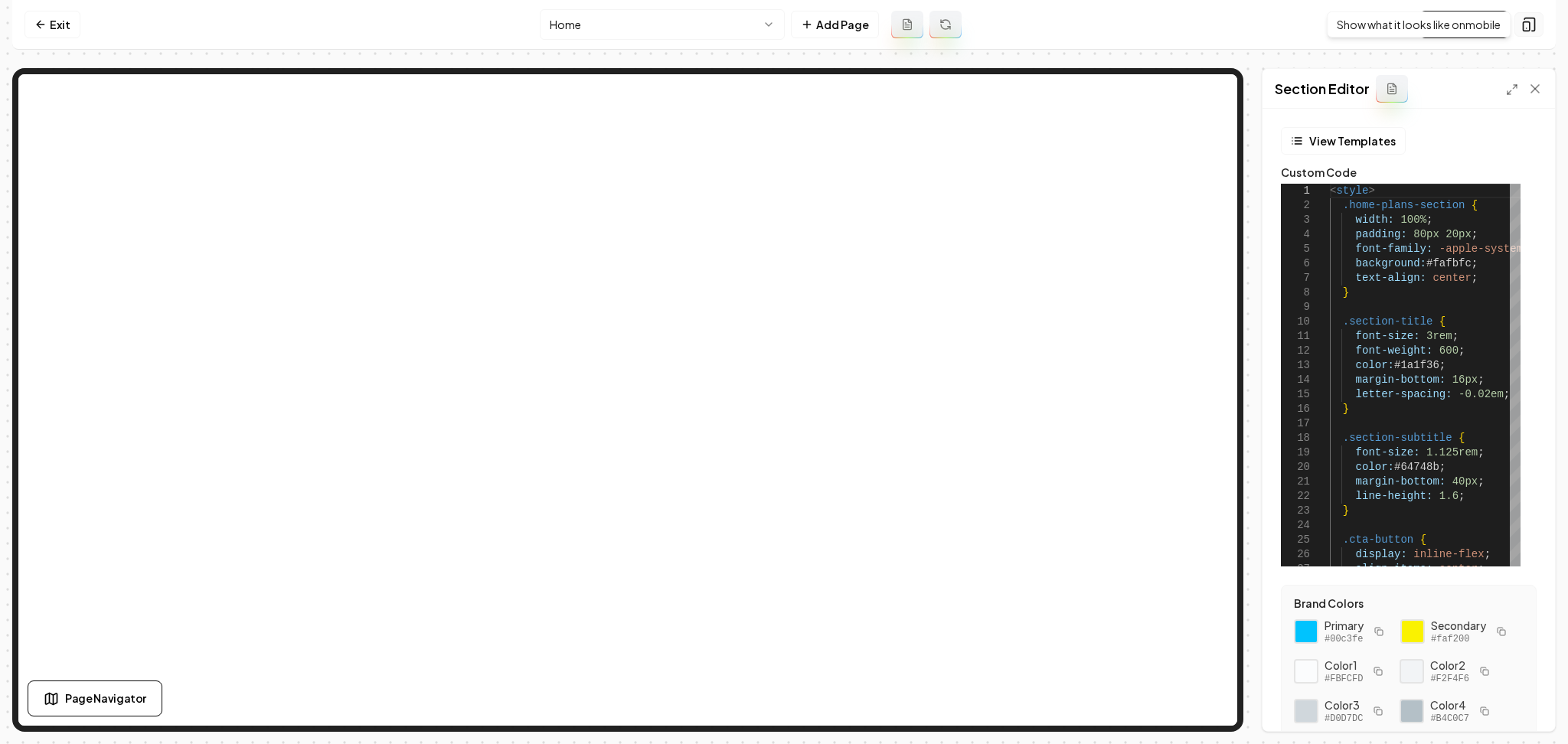
click at [1539, 25] on button at bounding box center [1528, 24] width 29 height 25
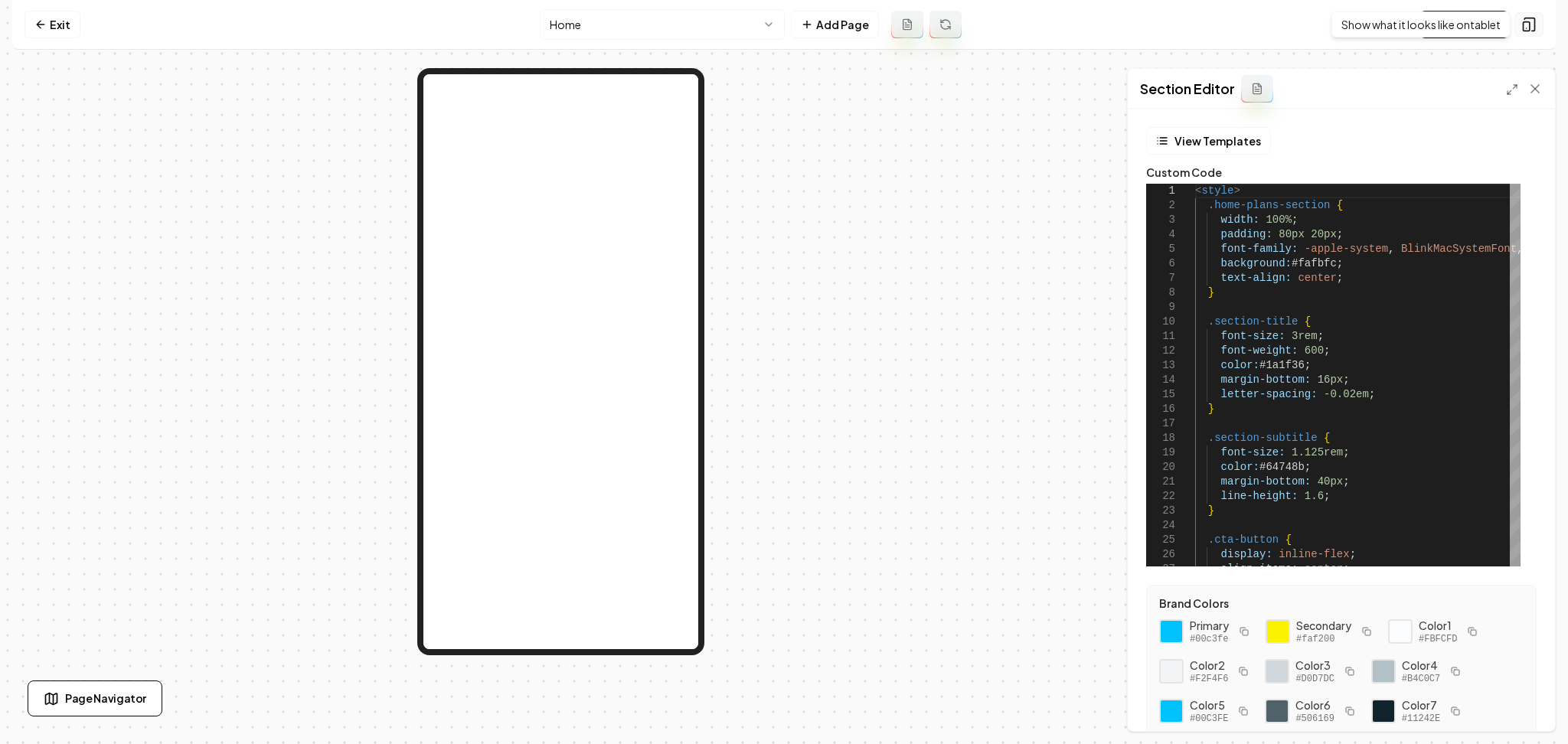
click at [1525, 20] on icon at bounding box center [1528, 24] width 15 height 15
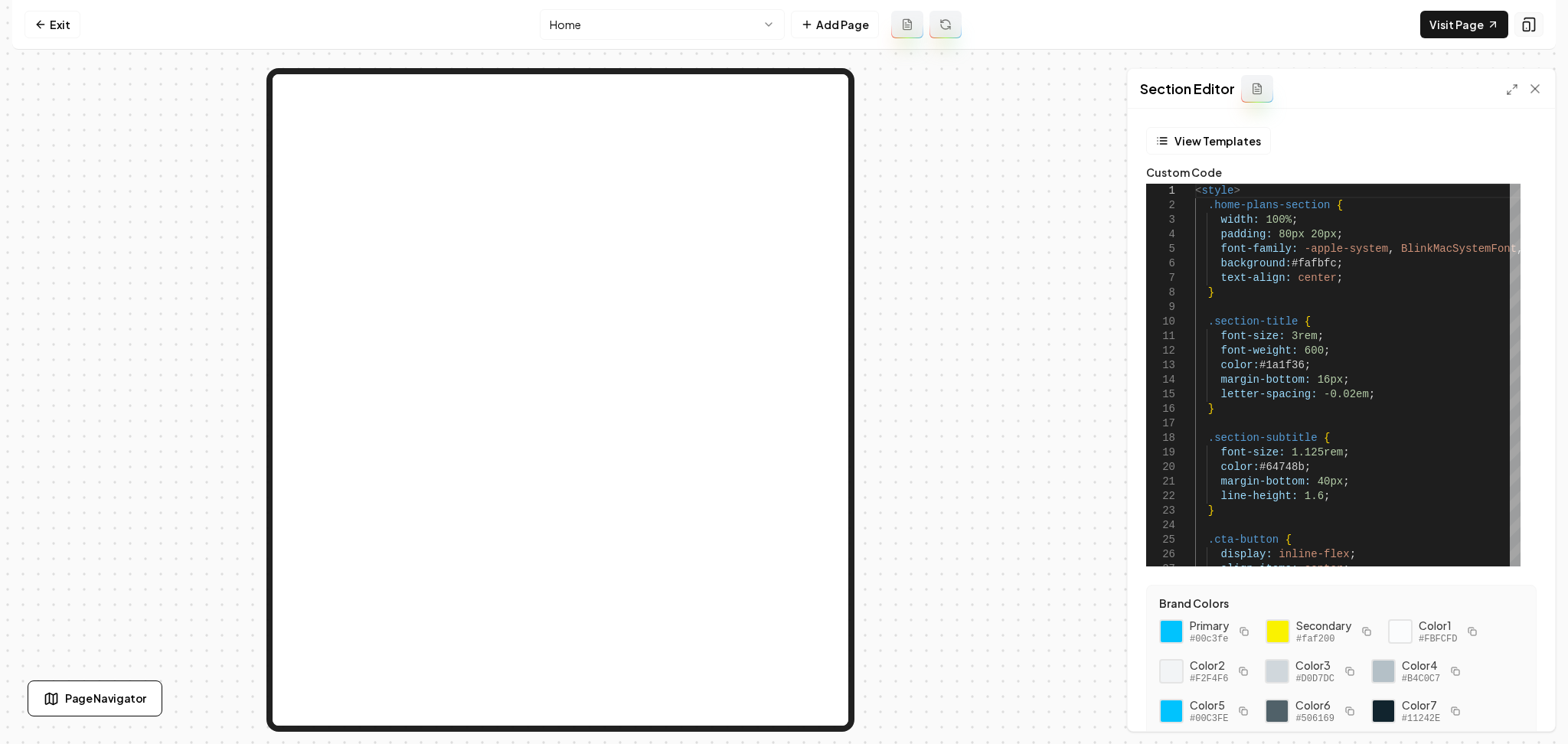
click at [1525, 20] on icon at bounding box center [1528, 24] width 15 height 15
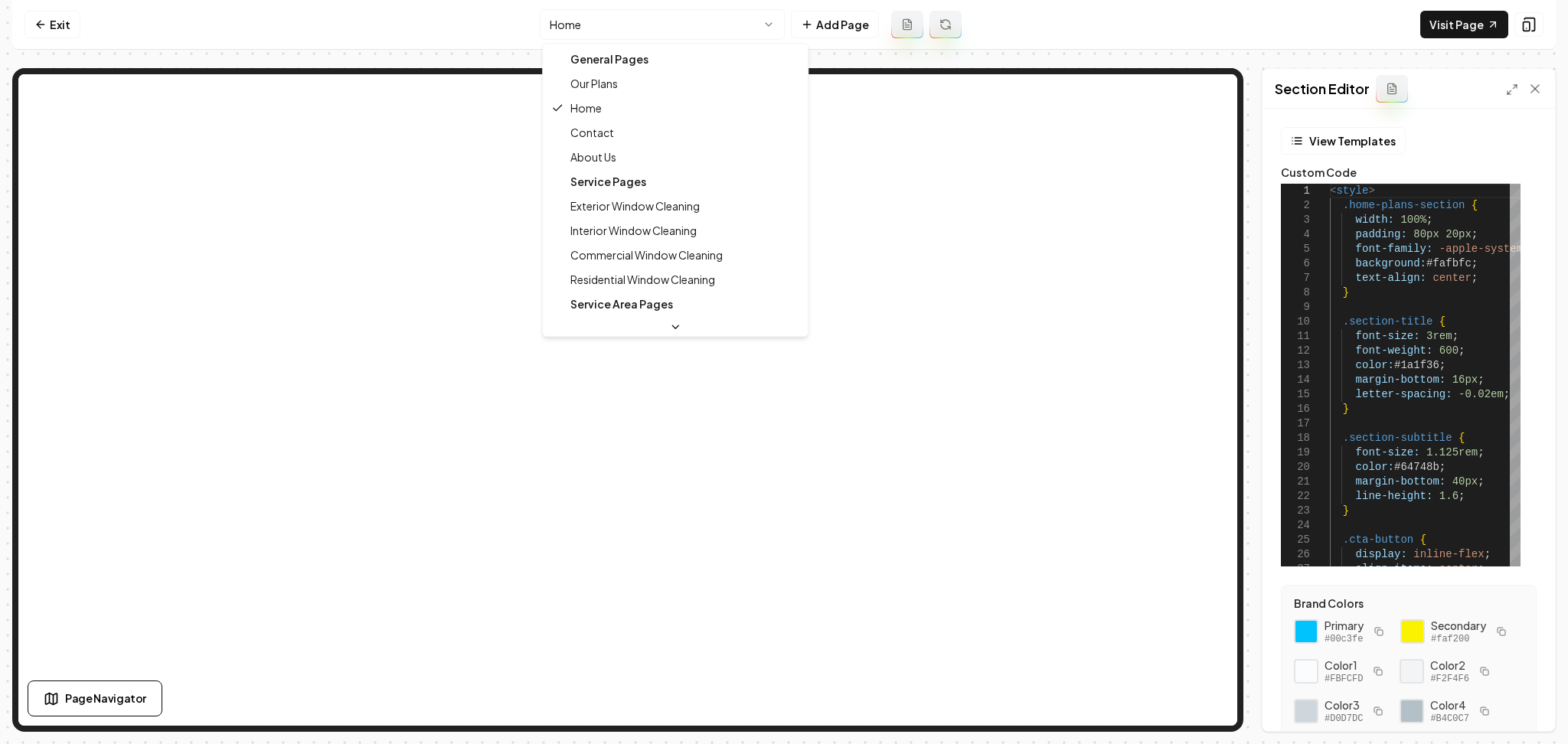
click at [601, 12] on html "Computer Required This feature is only available on a computer. Please switch t…" at bounding box center [784, 372] width 1568 height 744
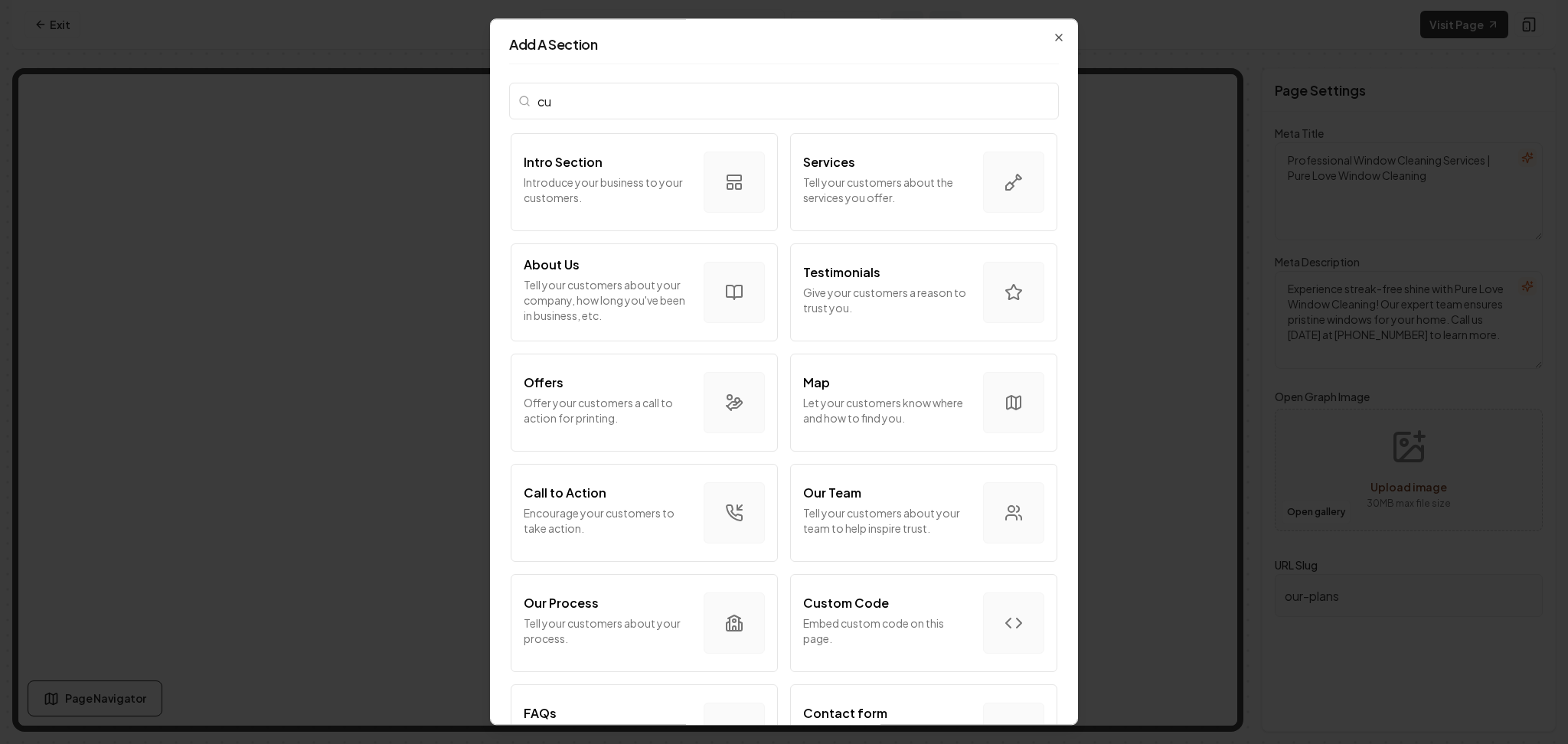
type input "c"
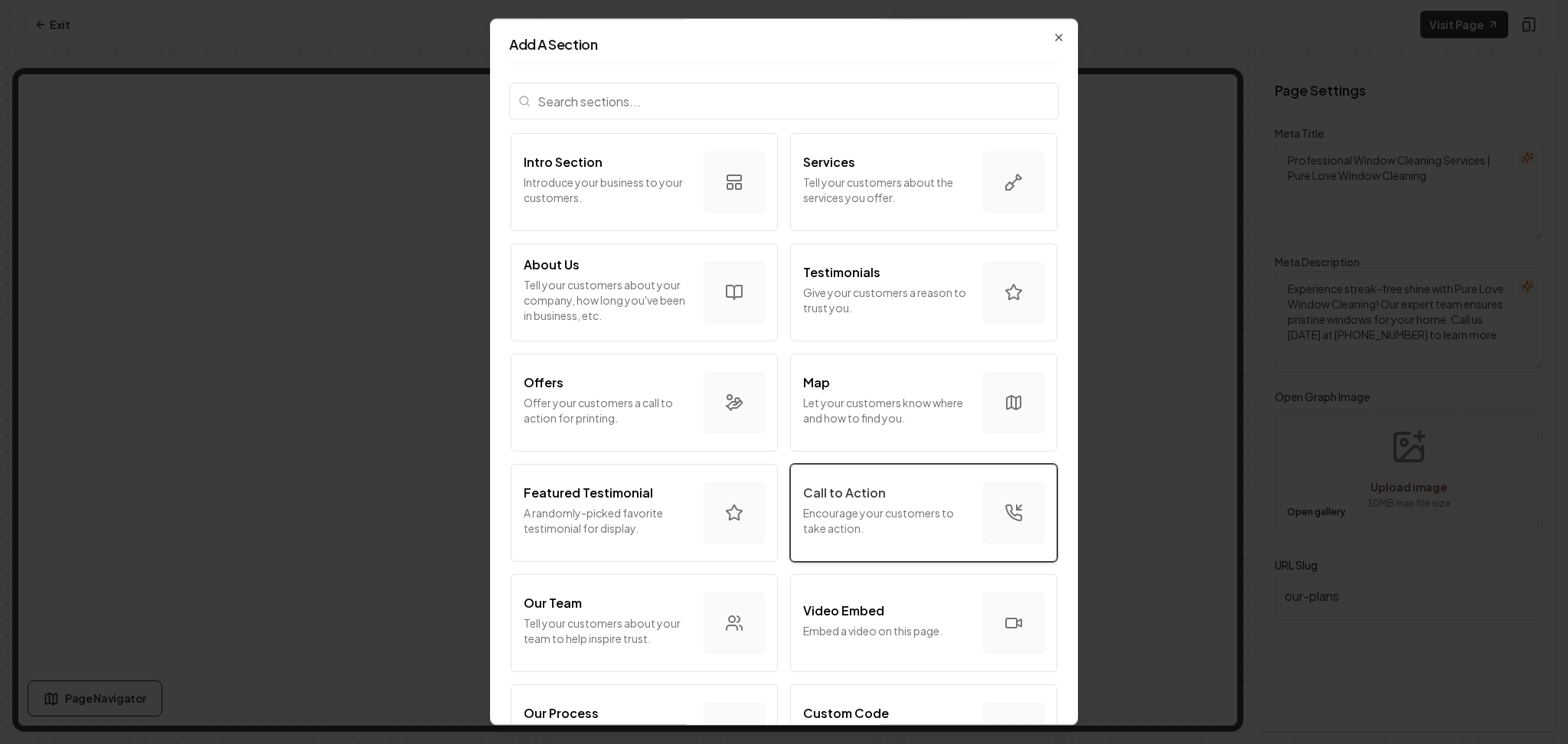
click at [827, 494] on p "Call to Action" at bounding box center [844, 493] width 82 height 19
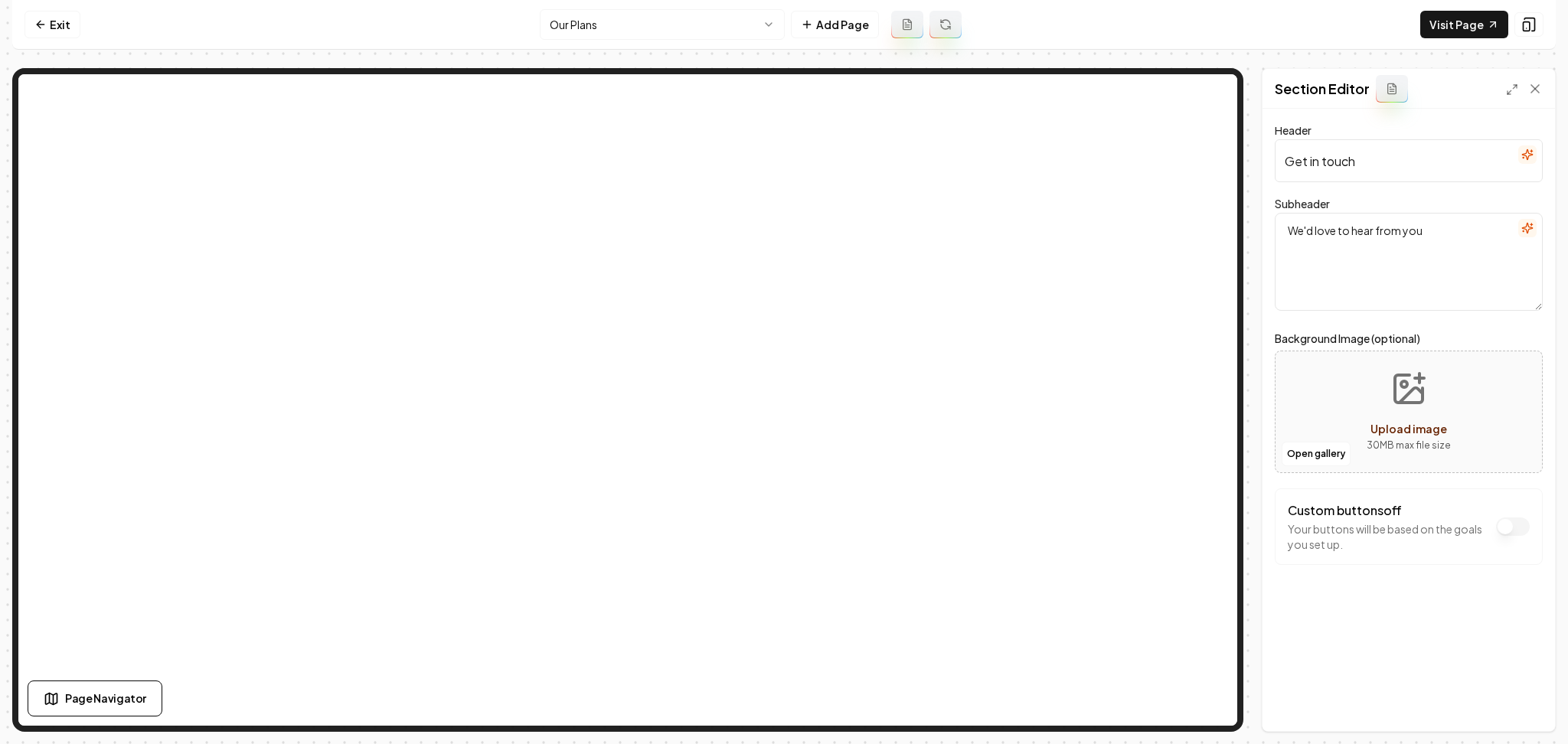
click at [1523, 157] on icon "button" at bounding box center [1527, 155] width 12 height 12
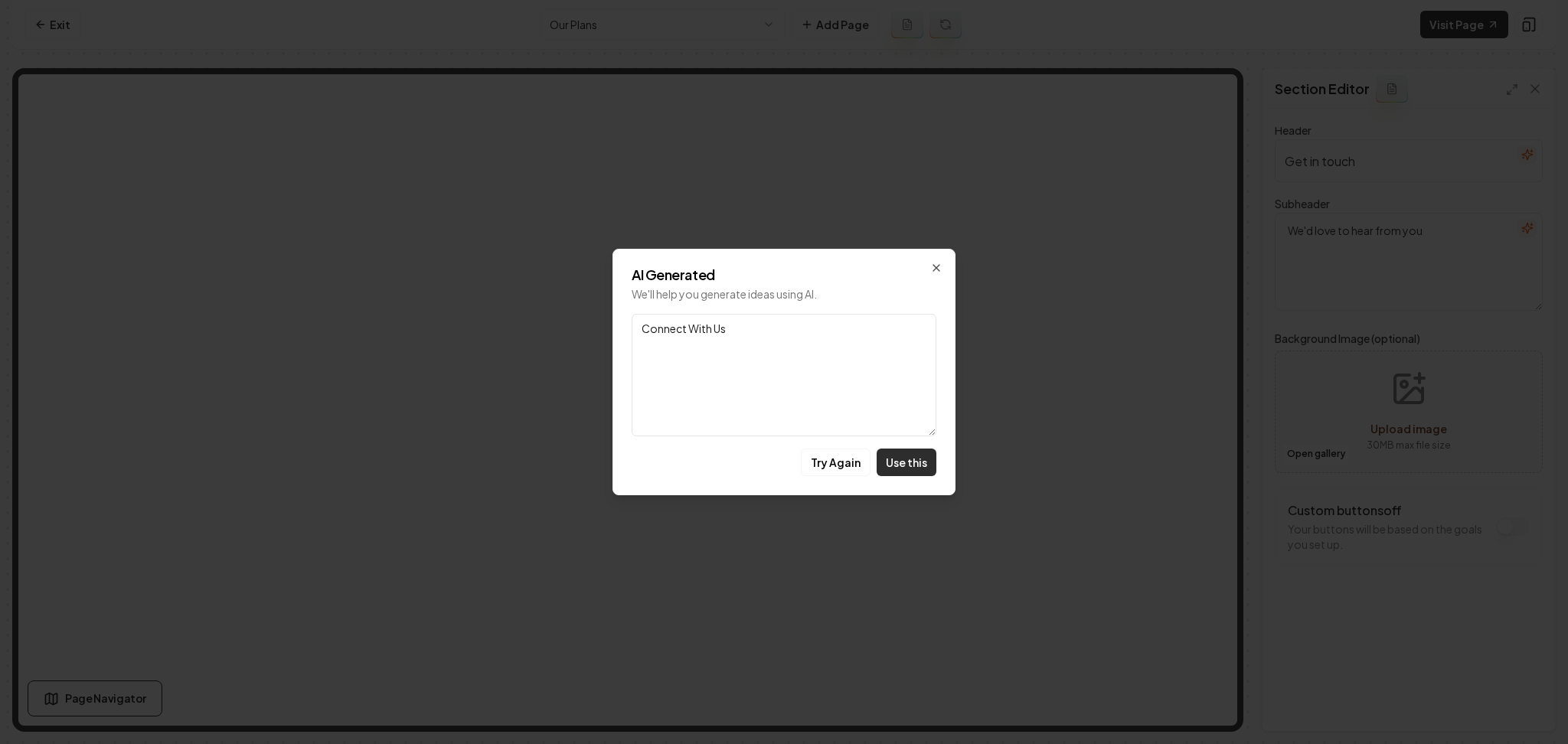
click at [905, 462] on button "Use this" at bounding box center [906, 462] width 60 height 28
type input "Connect With Us"
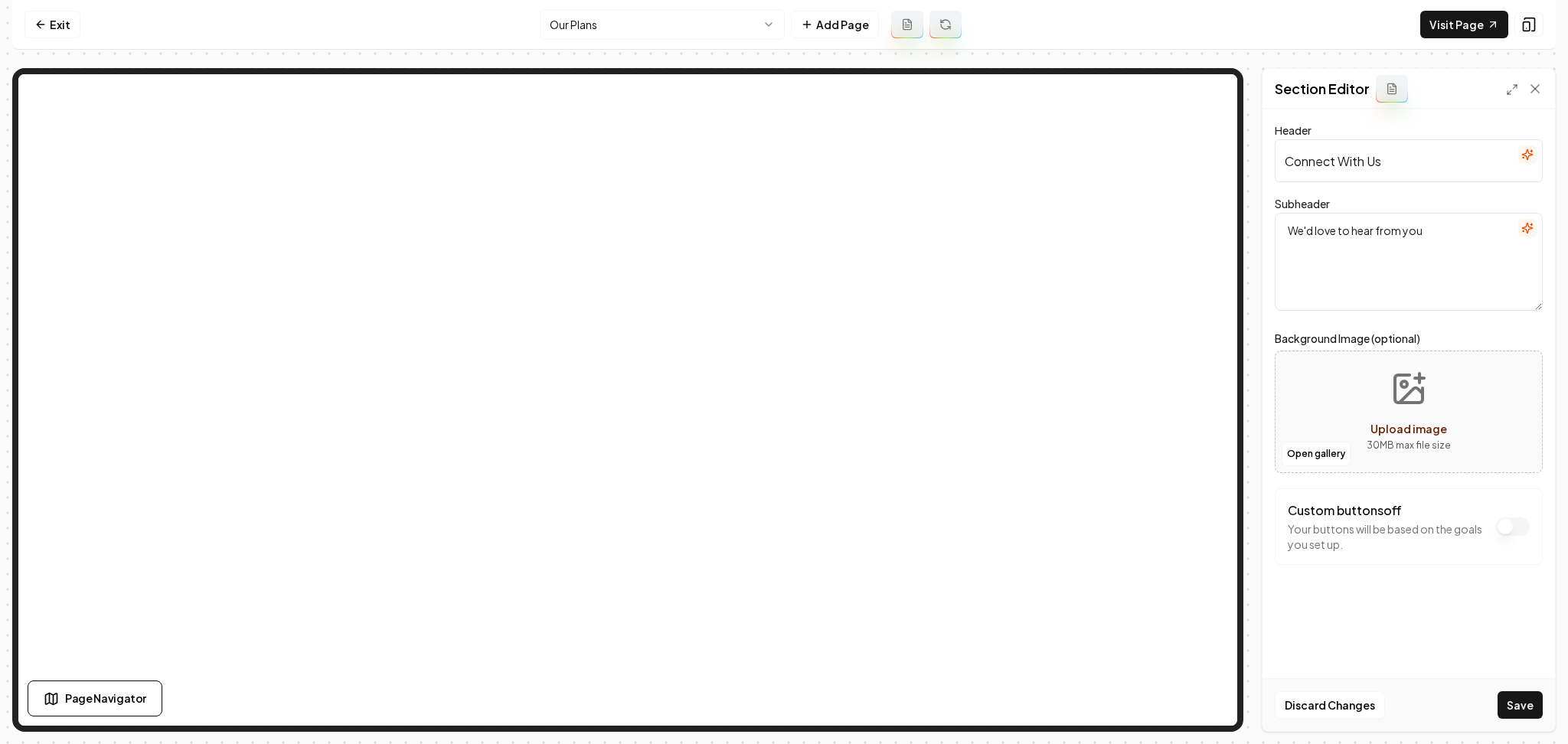
click at [1525, 231] on icon "button" at bounding box center [1527, 228] width 10 height 10
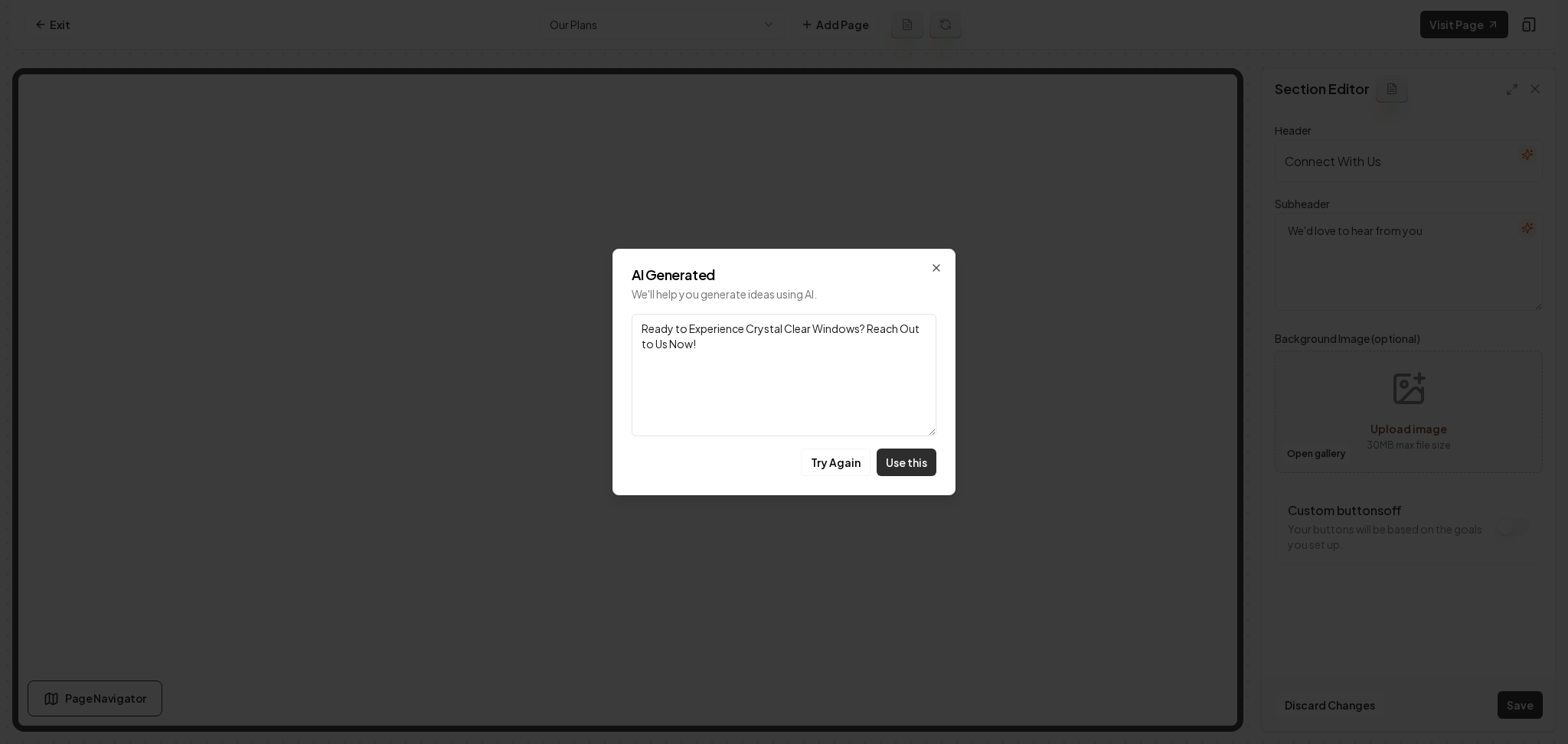
click at [900, 457] on button "Use this" at bounding box center [906, 462] width 60 height 28
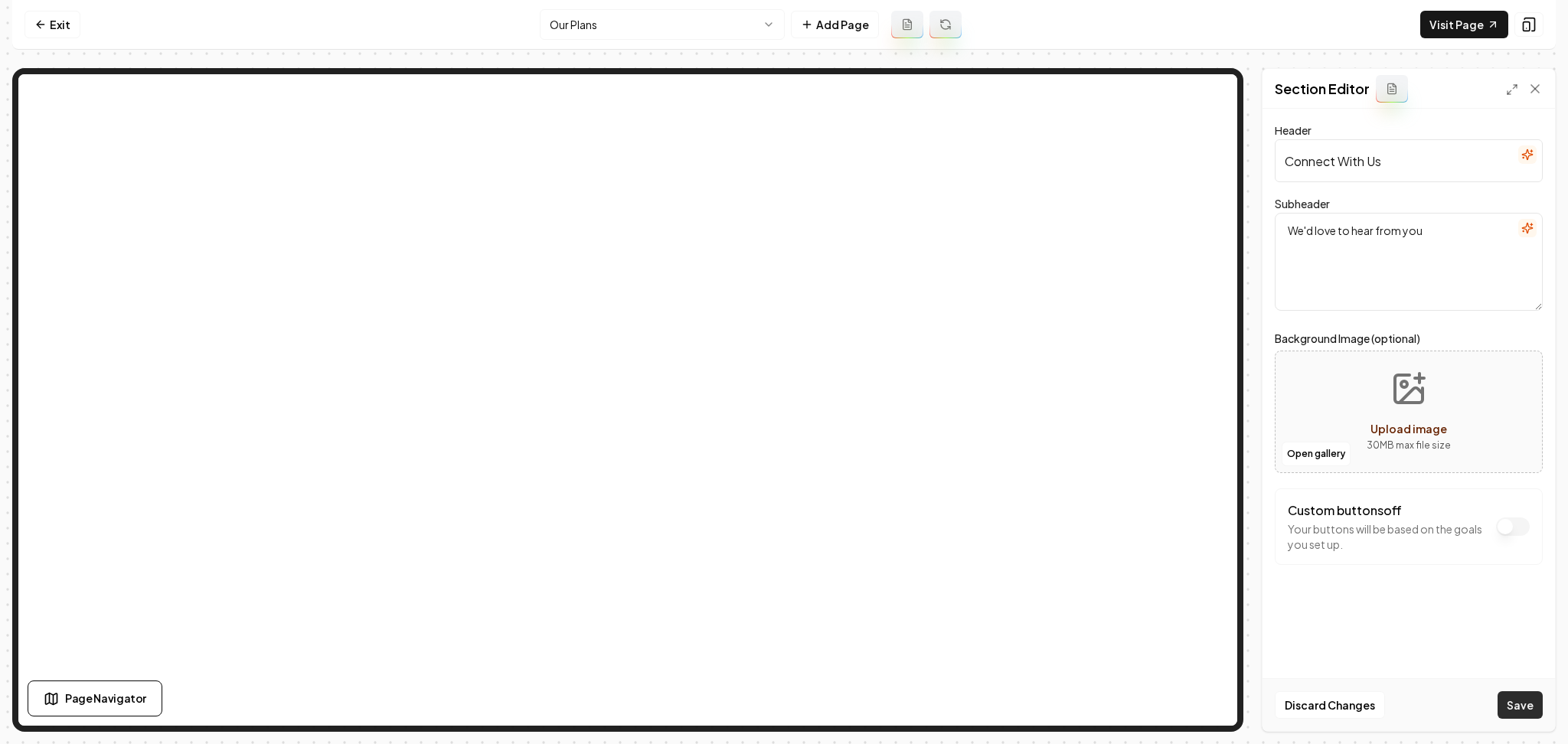
click at [1526, 694] on button "Save" at bounding box center [1520, 705] width 46 height 28
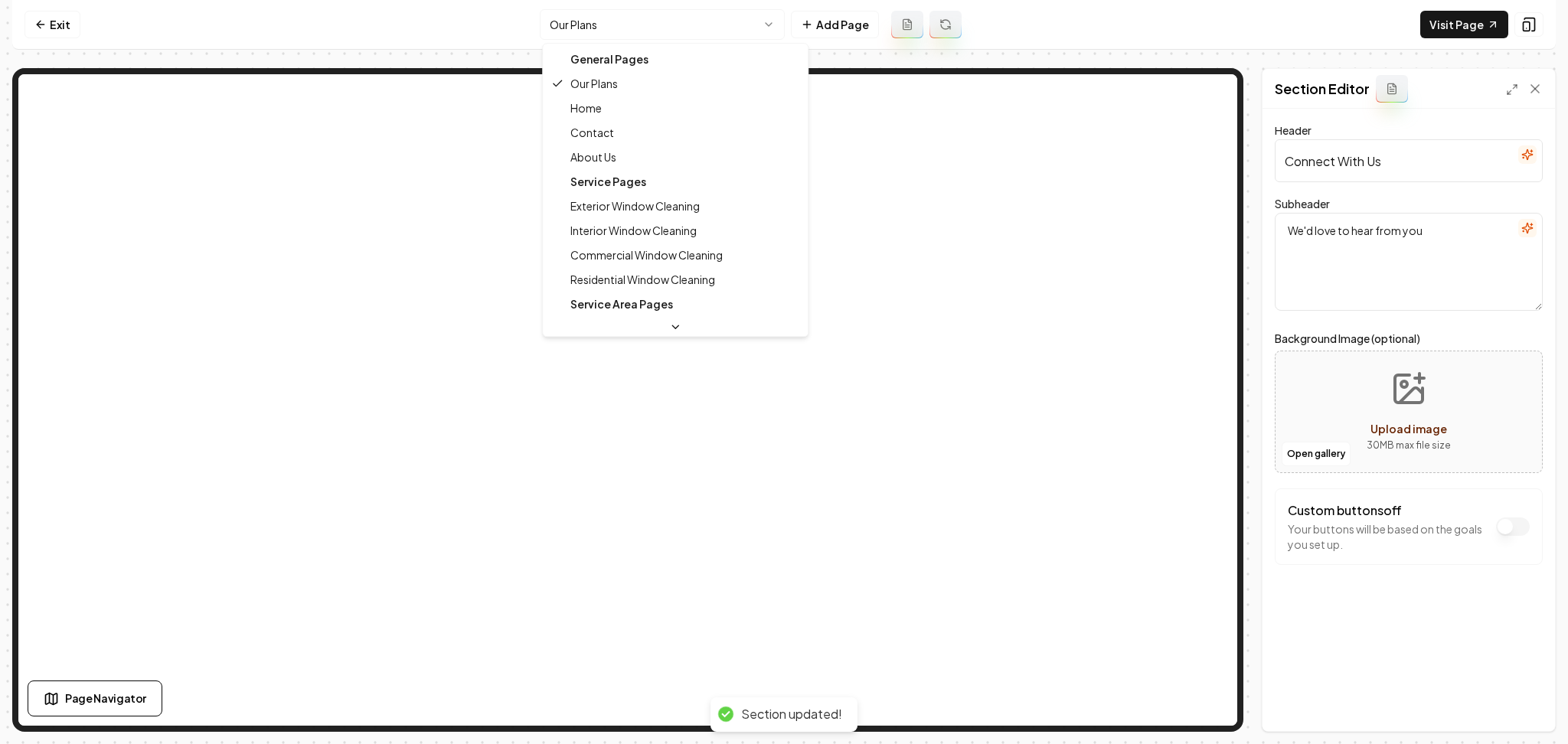
click at [589, 19] on html "Computer Required This feature is only available on a computer. Please switch t…" at bounding box center [784, 372] width 1568 height 744
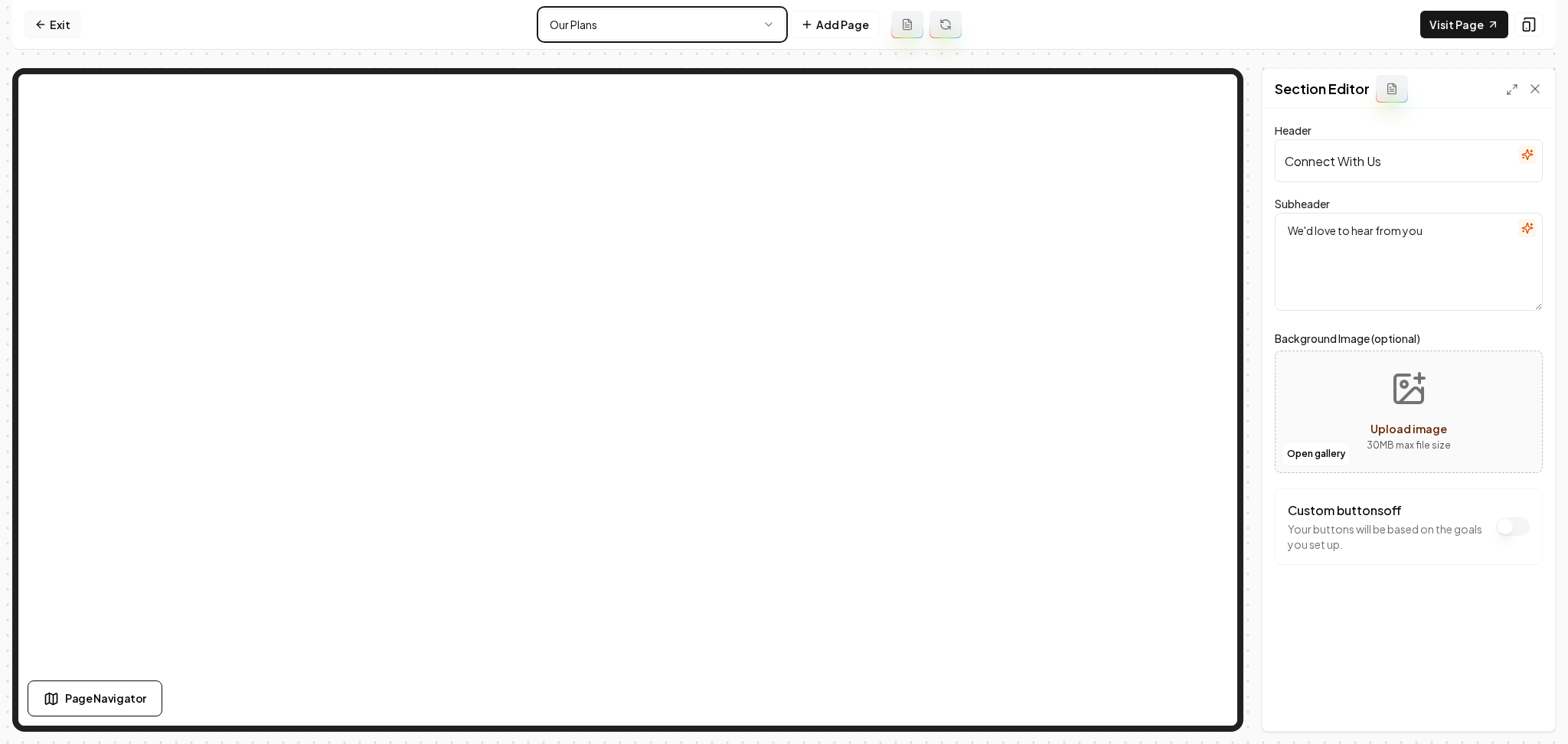
click at [40, 32] on html "Computer Required This feature is only available on a computer. Please switch t…" at bounding box center [784, 372] width 1568 height 744
click at [40, 32] on link "Exit" at bounding box center [53, 25] width 56 height 28
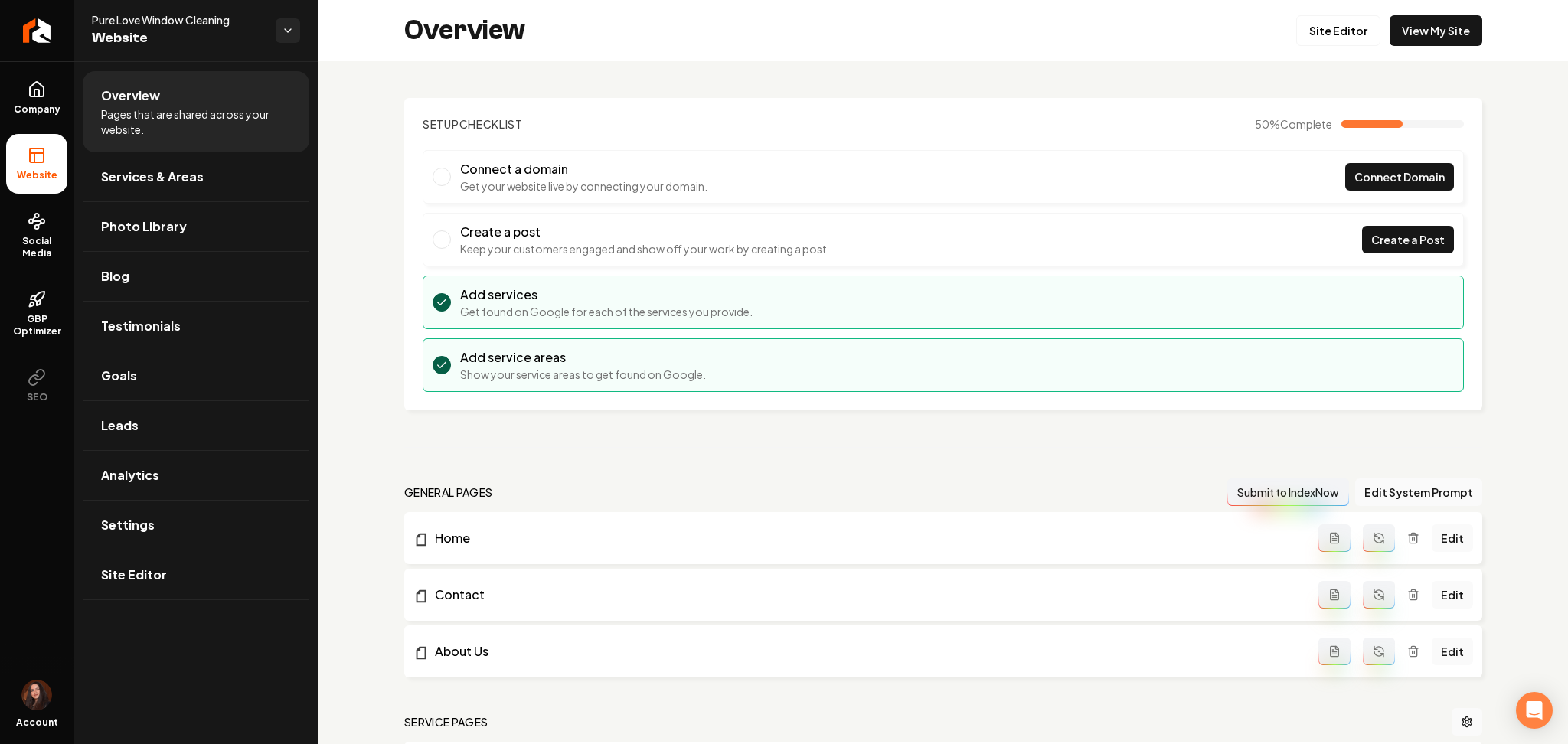
click at [40, 32] on icon "Return to dashboard" at bounding box center [37, 31] width 12 height 12
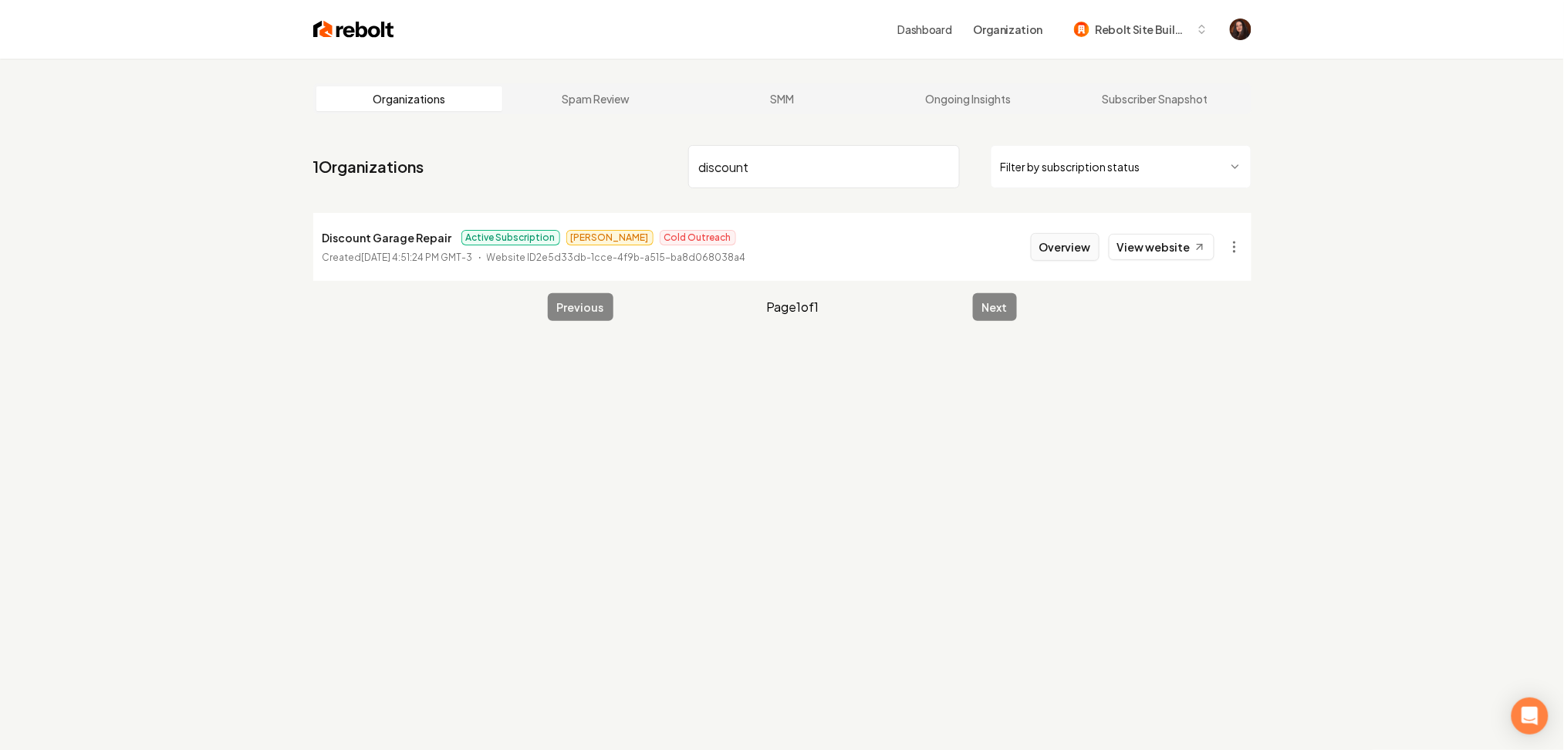
type input "discount"
click at [1050, 241] on button "Overview" at bounding box center [1065, 247] width 69 height 28
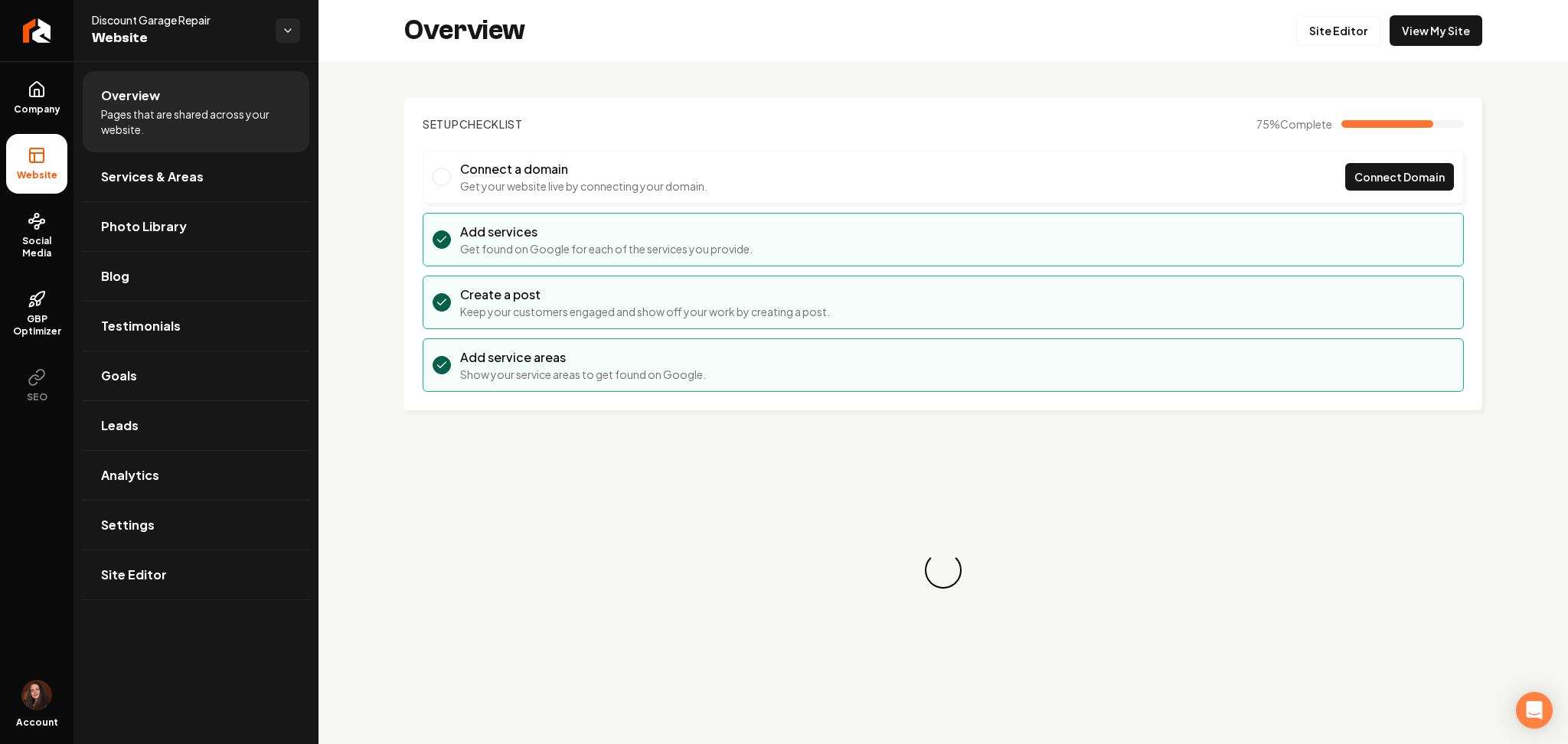
click at [189, 164] on link "Services & Areas" at bounding box center [196, 177] width 226 height 49
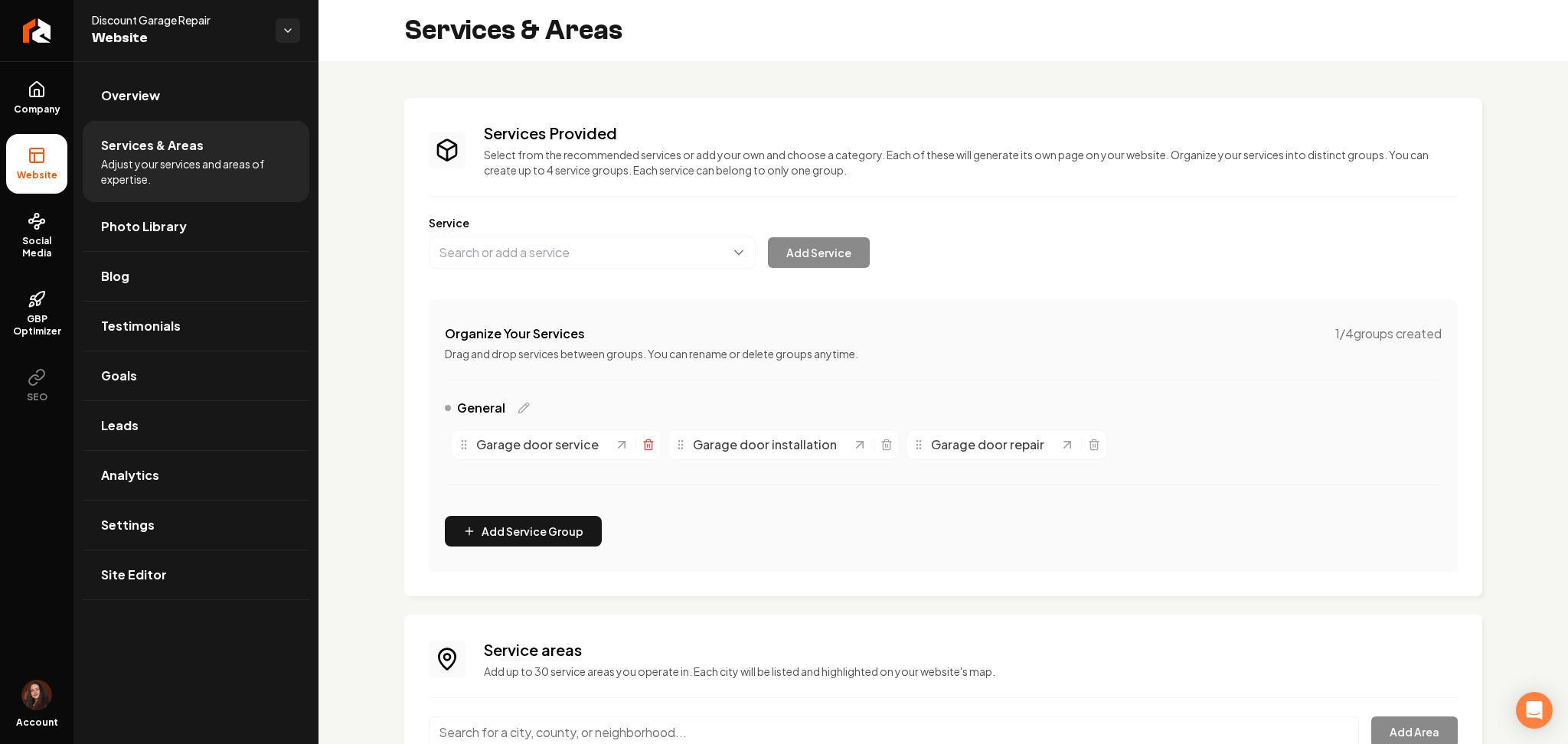
click at [646, 447] on icon "Main content area" at bounding box center [648, 444] width 12 height 12
drag, startPoint x: 672, startPoint y: 441, endPoint x: 659, endPoint y: 443, distance: 13.2
click at [659, 443] on div "Garage door installation" at bounding box center [567, 444] width 232 height 31
click at [664, 443] on icon "Main content area" at bounding box center [670, 444] width 12 height 12
paste input "Garage Door Opener repair replacement"
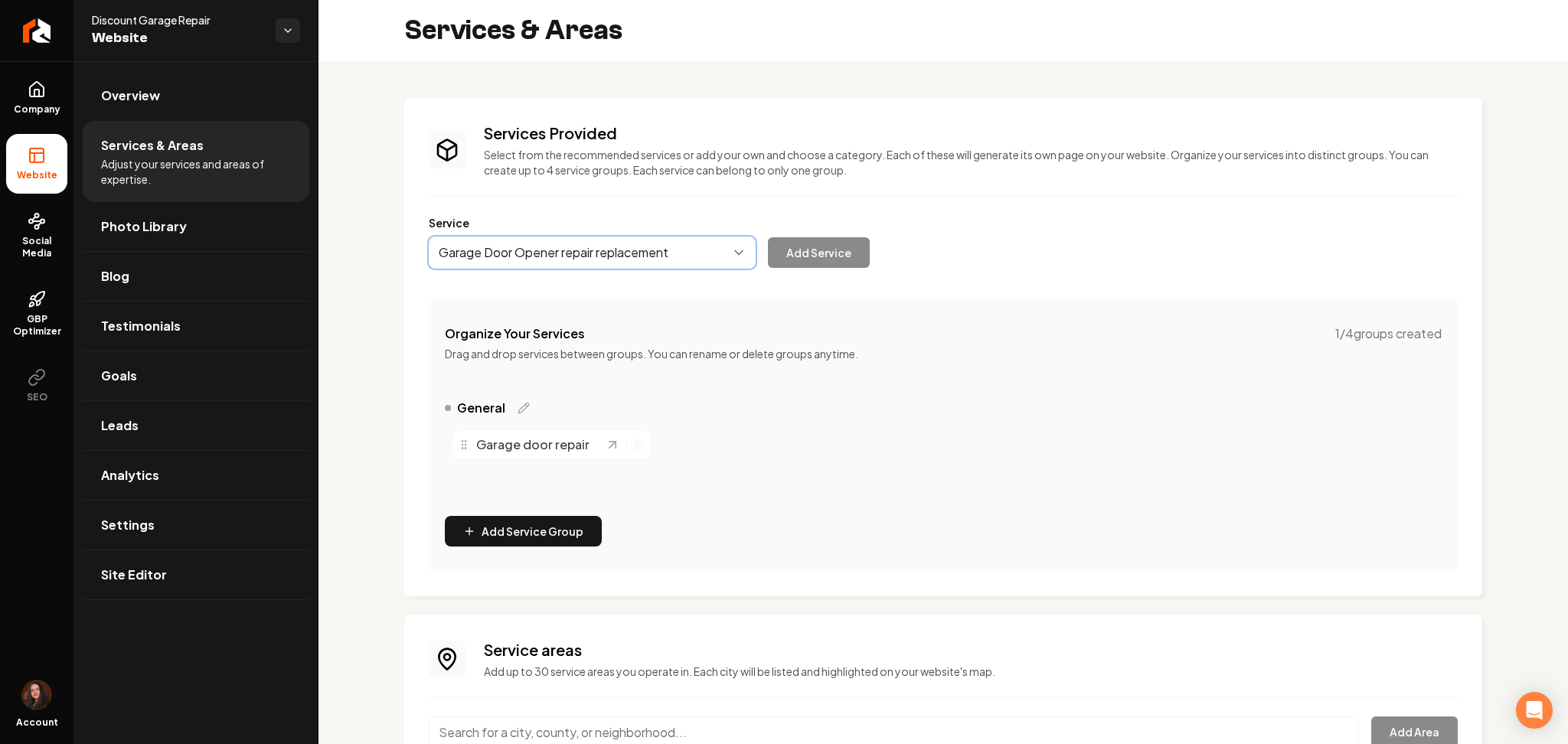
click at [511, 242] on button "Main content area" at bounding box center [591, 252] width 327 height 32
type input "Garage Door Opener Repair/Replacement"
click at [839, 255] on button "Add Service" at bounding box center [819, 252] width 102 height 31
paste input "Spring Repair Replacement"
click at [493, 264] on button "Main content area" at bounding box center [591, 252] width 327 height 32
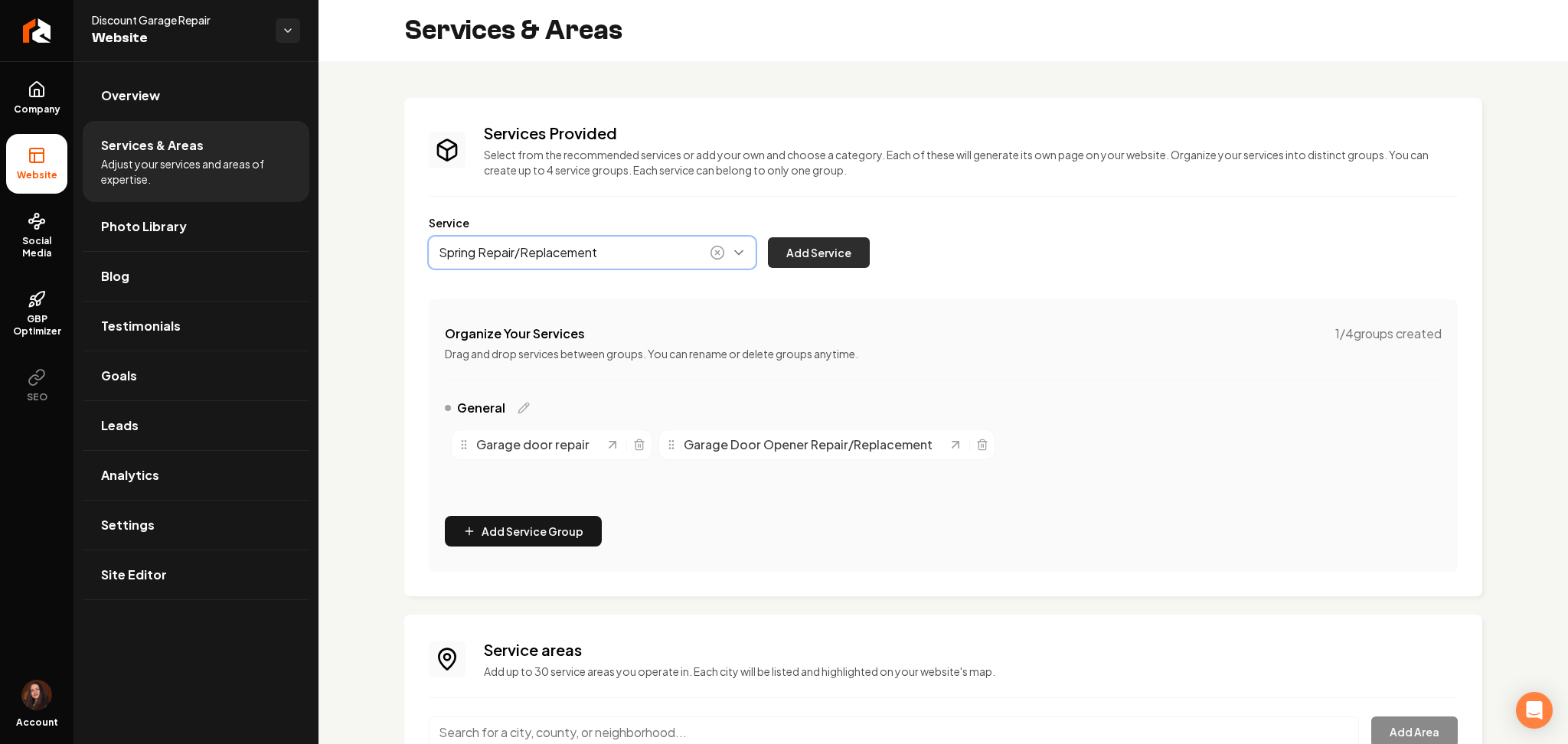
type input "Spring Repair/Replacement"
click at [832, 243] on button "Add Service" at bounding box center [819, 252] width 102 height 31
click at [639, 446] on icon "Main content area" at bounding box center [639, 444] width 12 height 12
click at [505, 248] on button "Main content area" at bounding box center [591, 252] width 327 height 32
paste input "Off Track Service"
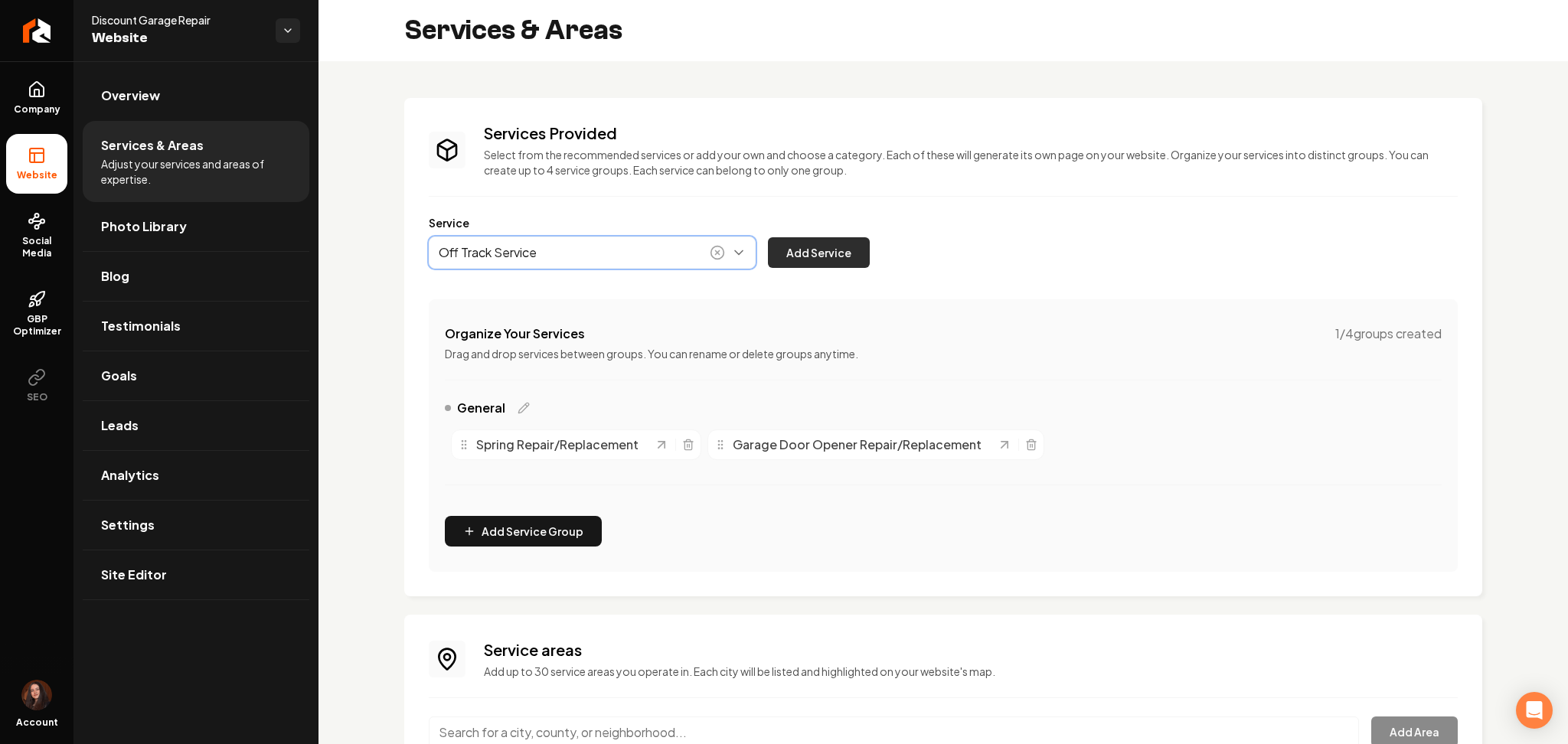
type input "Off Track Service"
click at [822, 246] on button "Add Service" at bounding box center [819, 252] width 102 height 31
click at [481, 259] on button "Main content area" at bounding box center [591, 252] width 327 height 32
paste input "Preventative Maintenance"
type input "Preventative Maintenance"
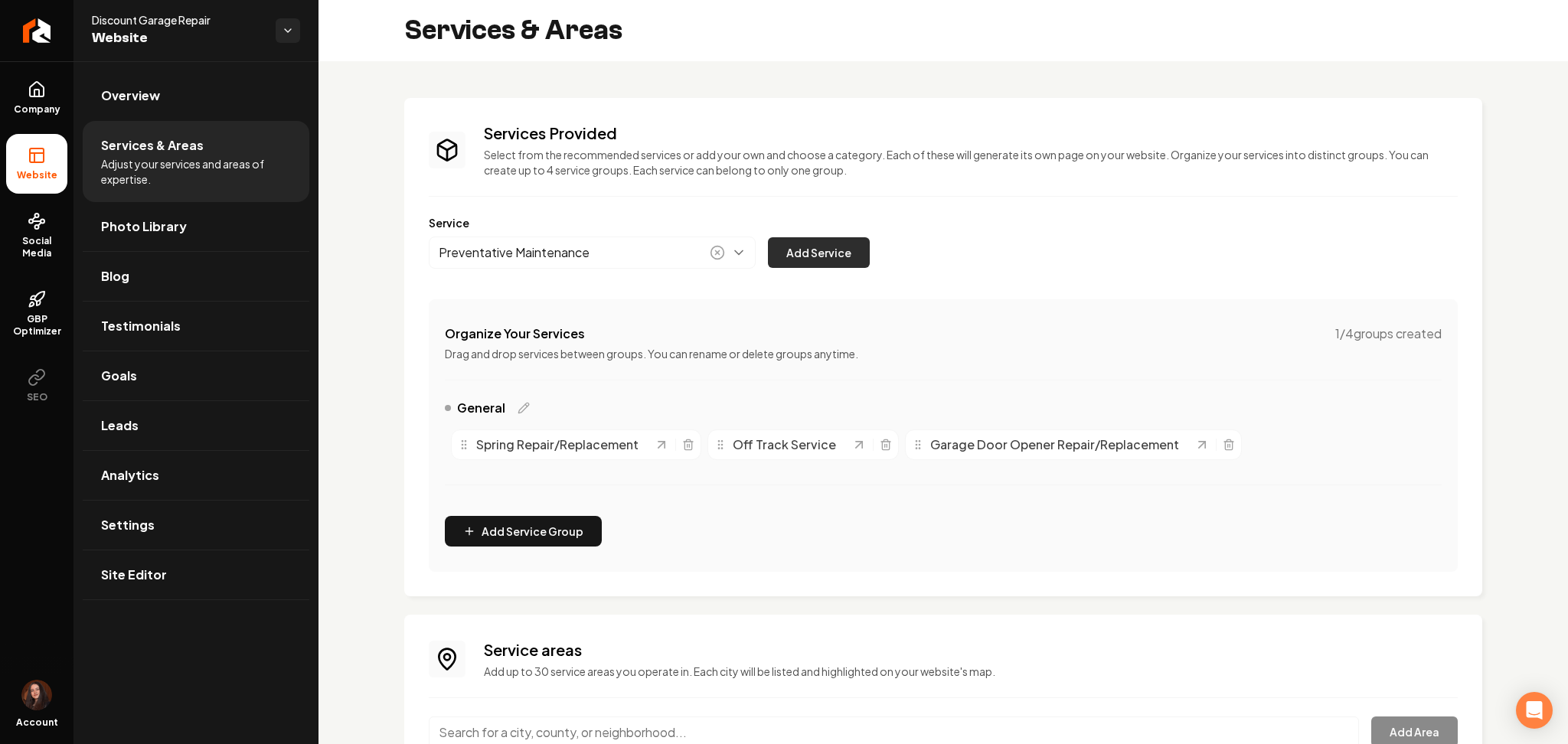
click at [827, 263] on button "Add Service" at bounding box center [819, 252] width 102 height 31
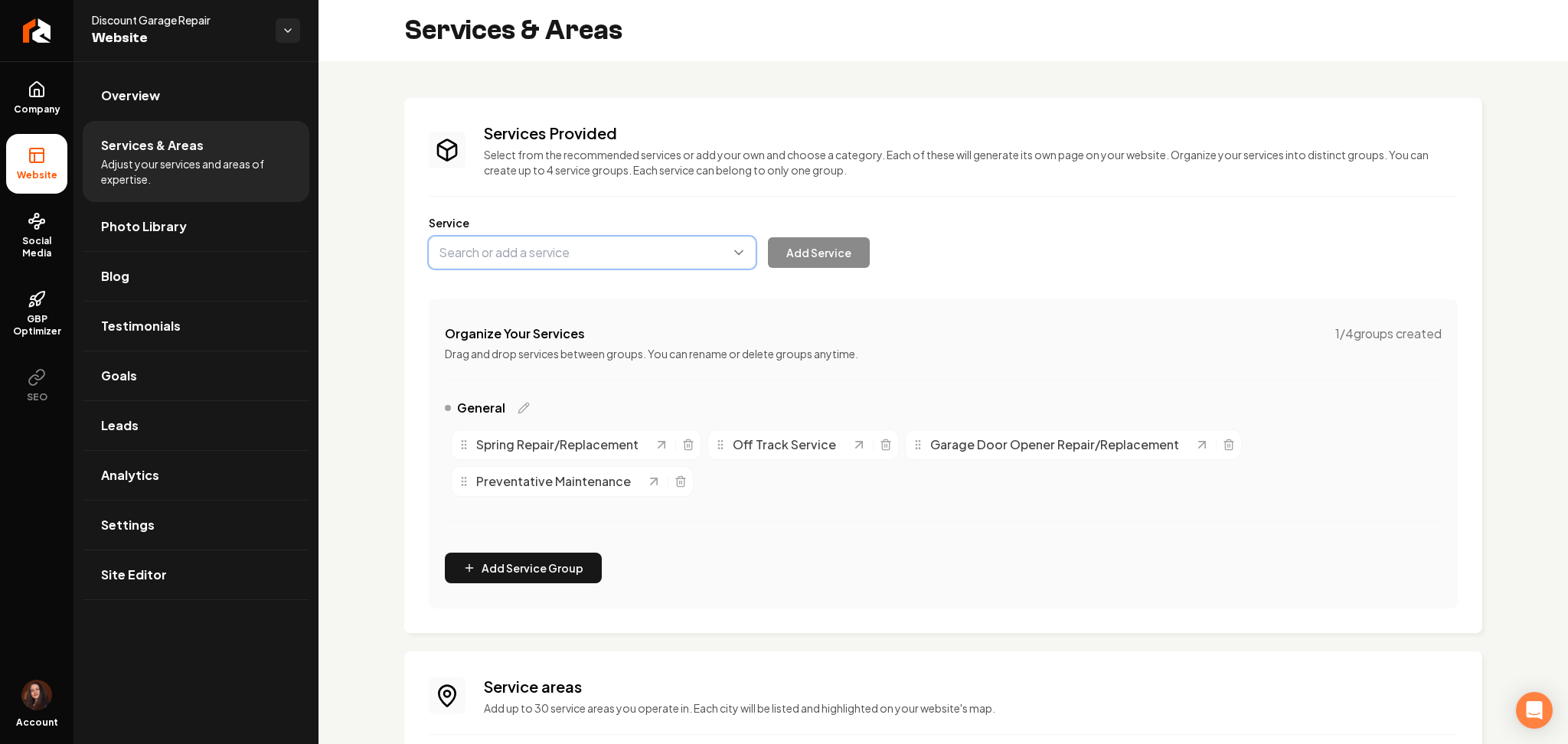
paste input "Cable Repair"
click at [510, 249] on button "Main content area" at bounding box center [591, 252] width 327 height 32
type input "Cable Repair"
click at [827, 262] on button "Add Service" at bounding box center [819, 252] width 102 height 31
paste input "Roller Repair"
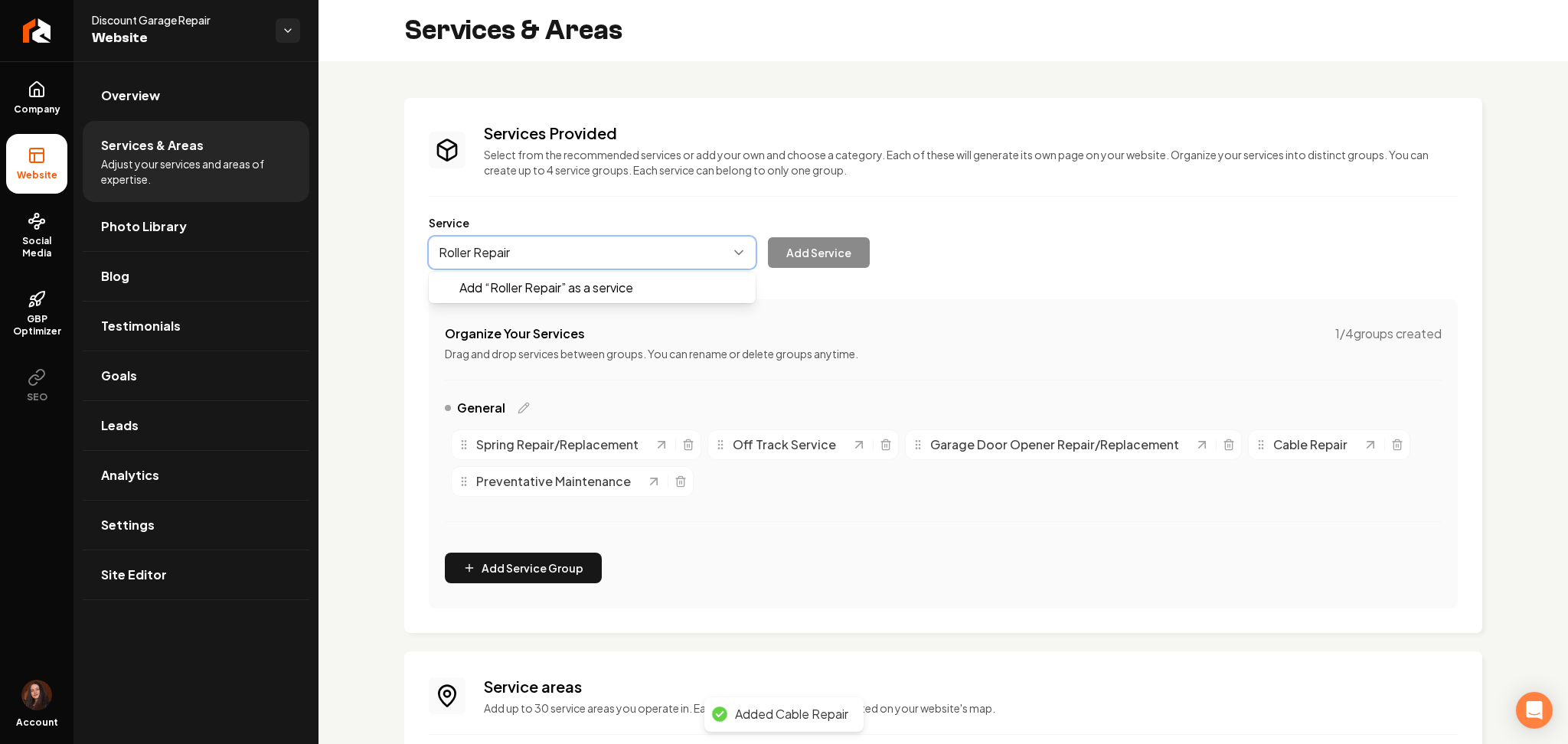
click at [501, 238] on button "Main content area" at bounding box center [591, 252] width 327 height 32
type input "Roller Repair"
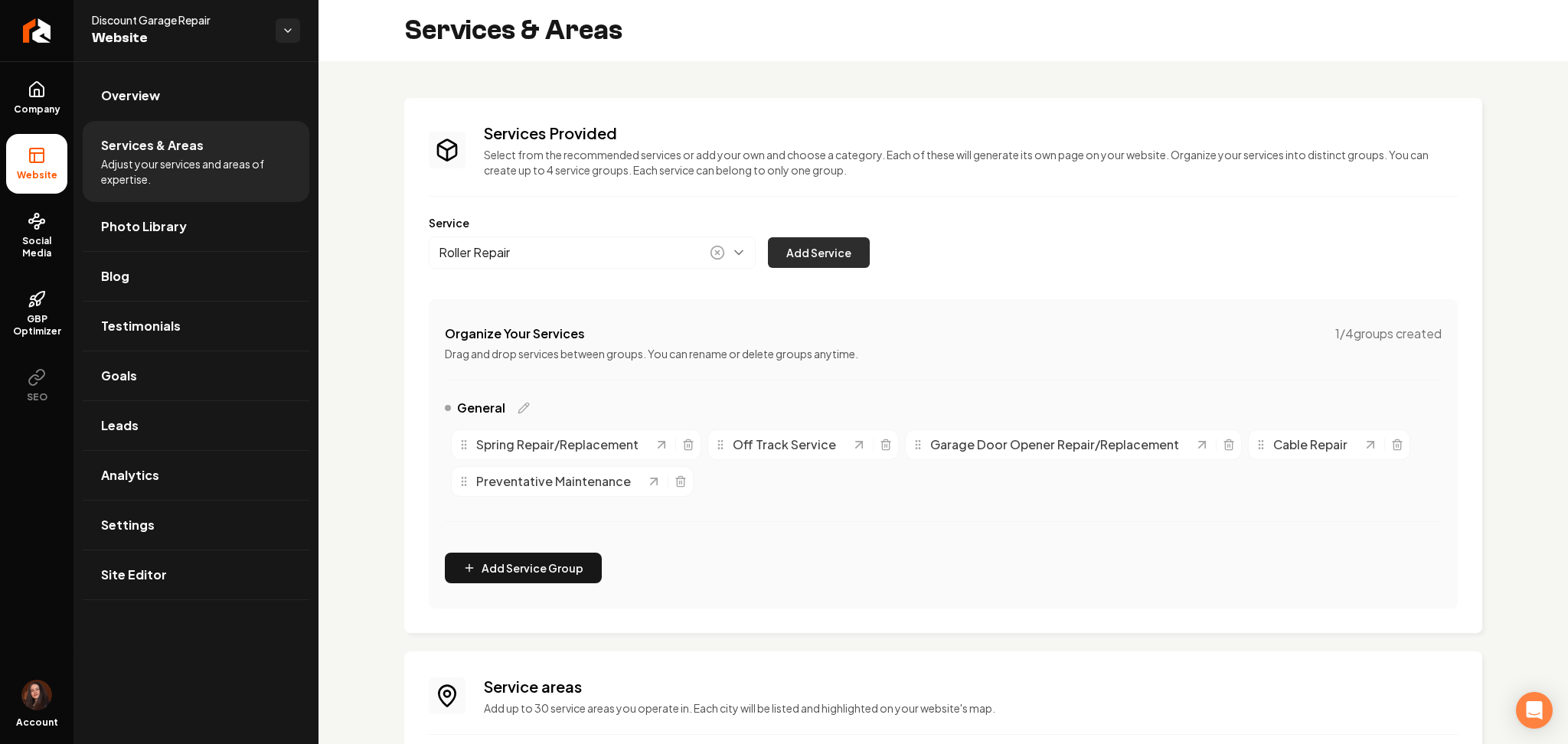
click at [826, 258] on button "Add Service" at bounding box center [819, 252] width 102 height 31
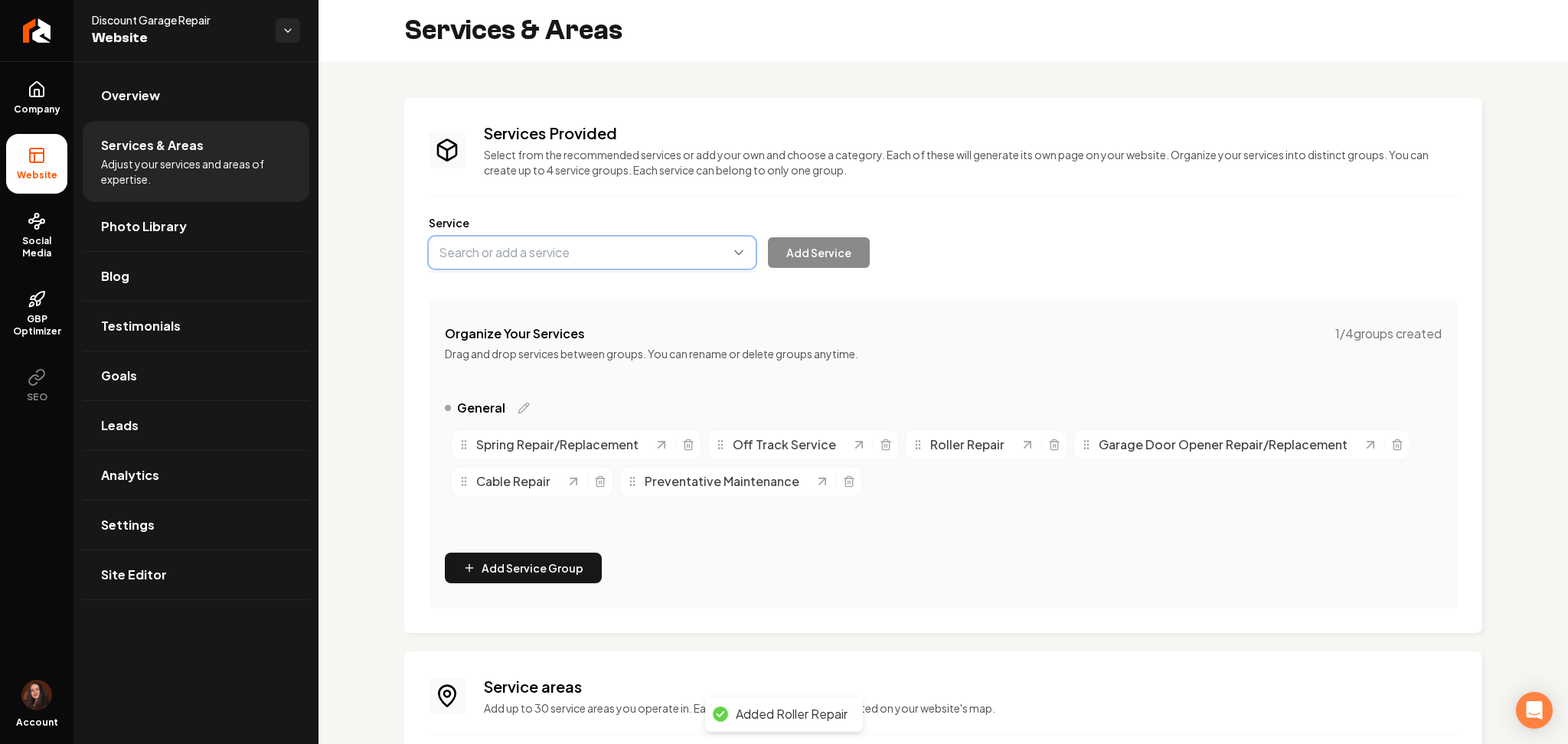
paste input "Tune Ups"
click at [477, 246] on button "Main content area" at bounding box center [591, 252] width 327 height 32
type input "Tune Ups"
click at [792, 239] on button "Add Service" at bounding box center [819, 252] width 102 height 31
paste input "Broken Spring Replacement"
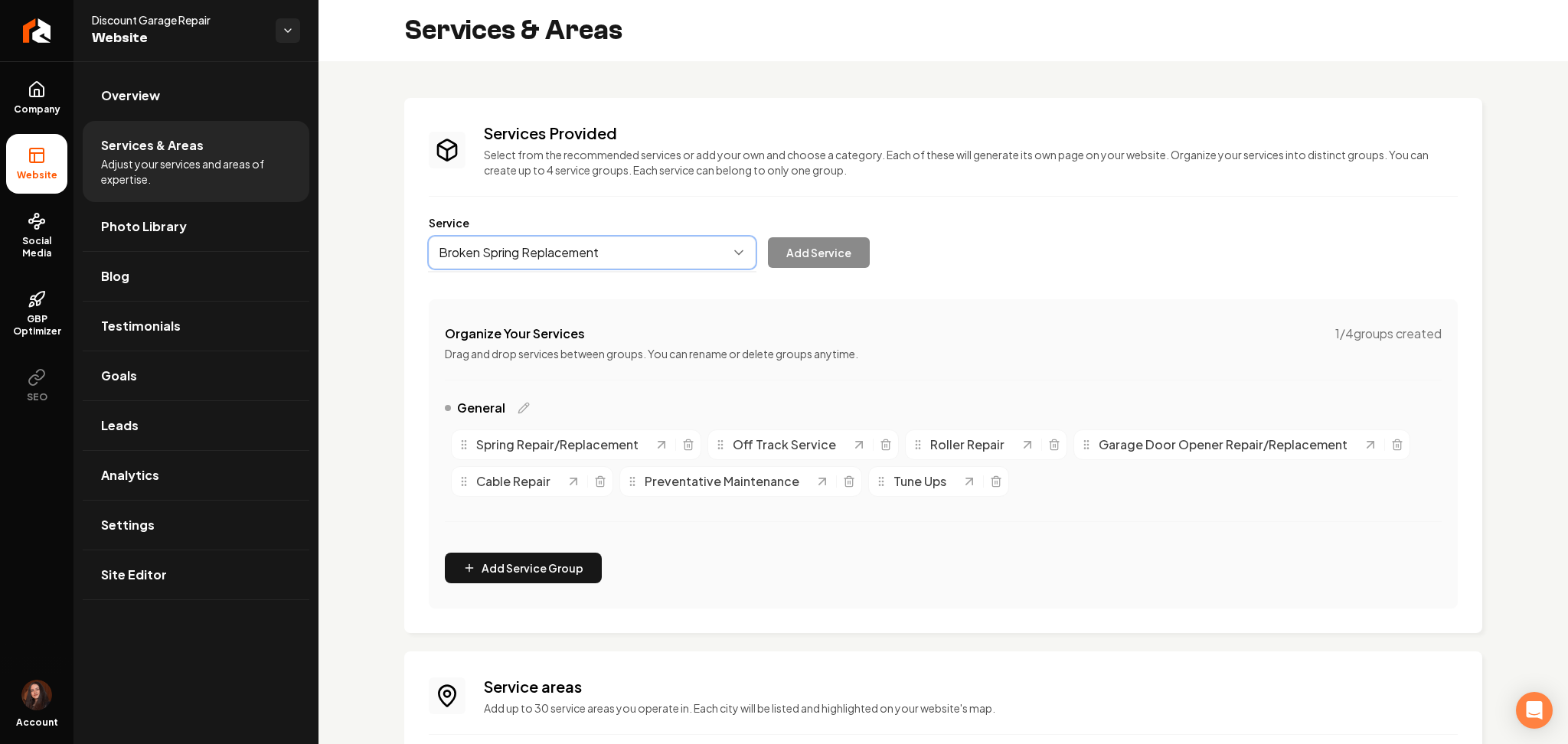
click at [567, 255] on button "Main content area" at bounding box center [591, 252] width 327 height 32
type input "Broken Spring Replacement"
click at [803, 253] on button "Add Service" at bounding box center [819, 252] width 102 height 31
paste input "Off Track Doors"
click at [554, 255] on button "Main content area" at bounding box center [591, 252] width 327 height 32
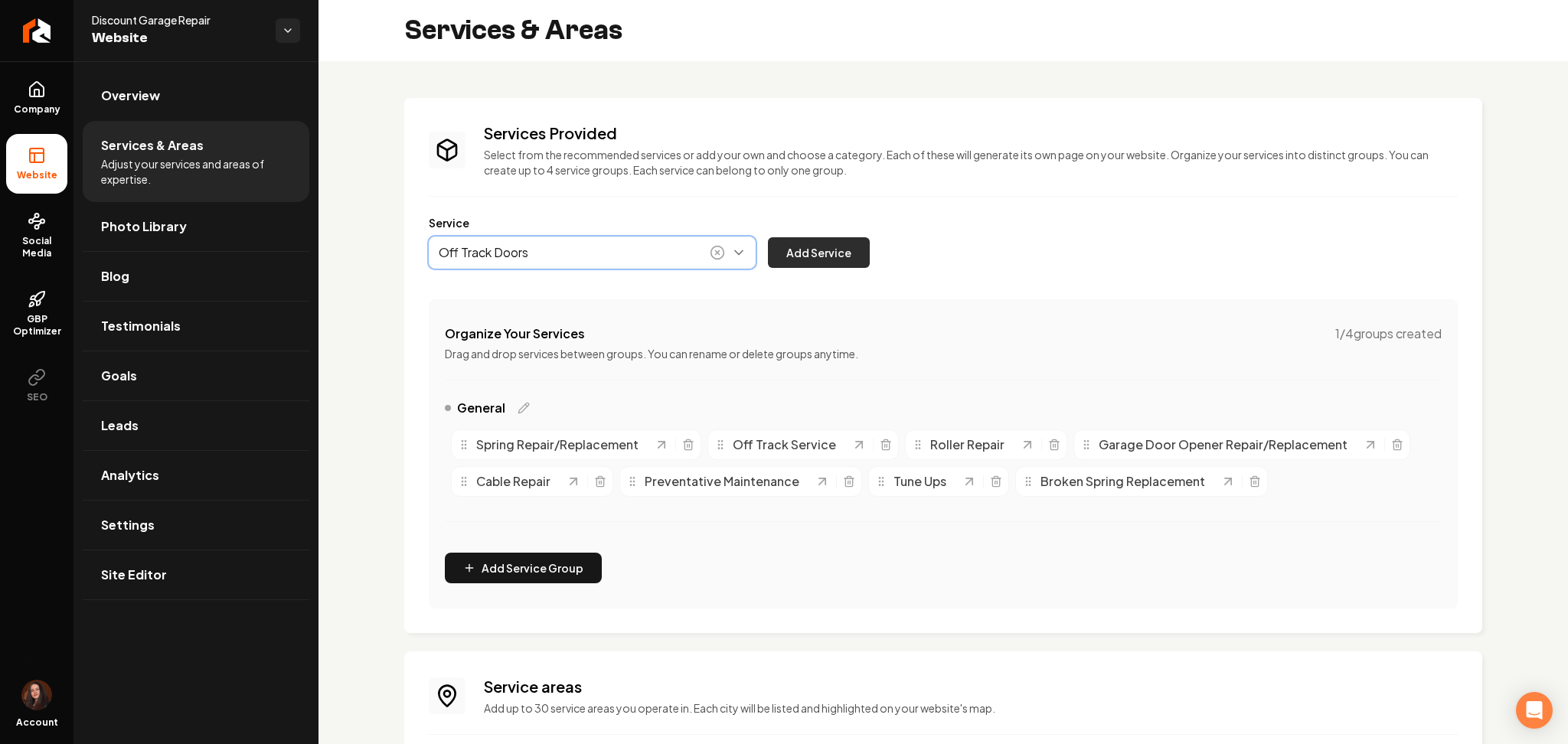
type input "Off Track Doors"
click at [814, 247] on button "Add Service" at bounding box center [819, 252] width 102 height 31
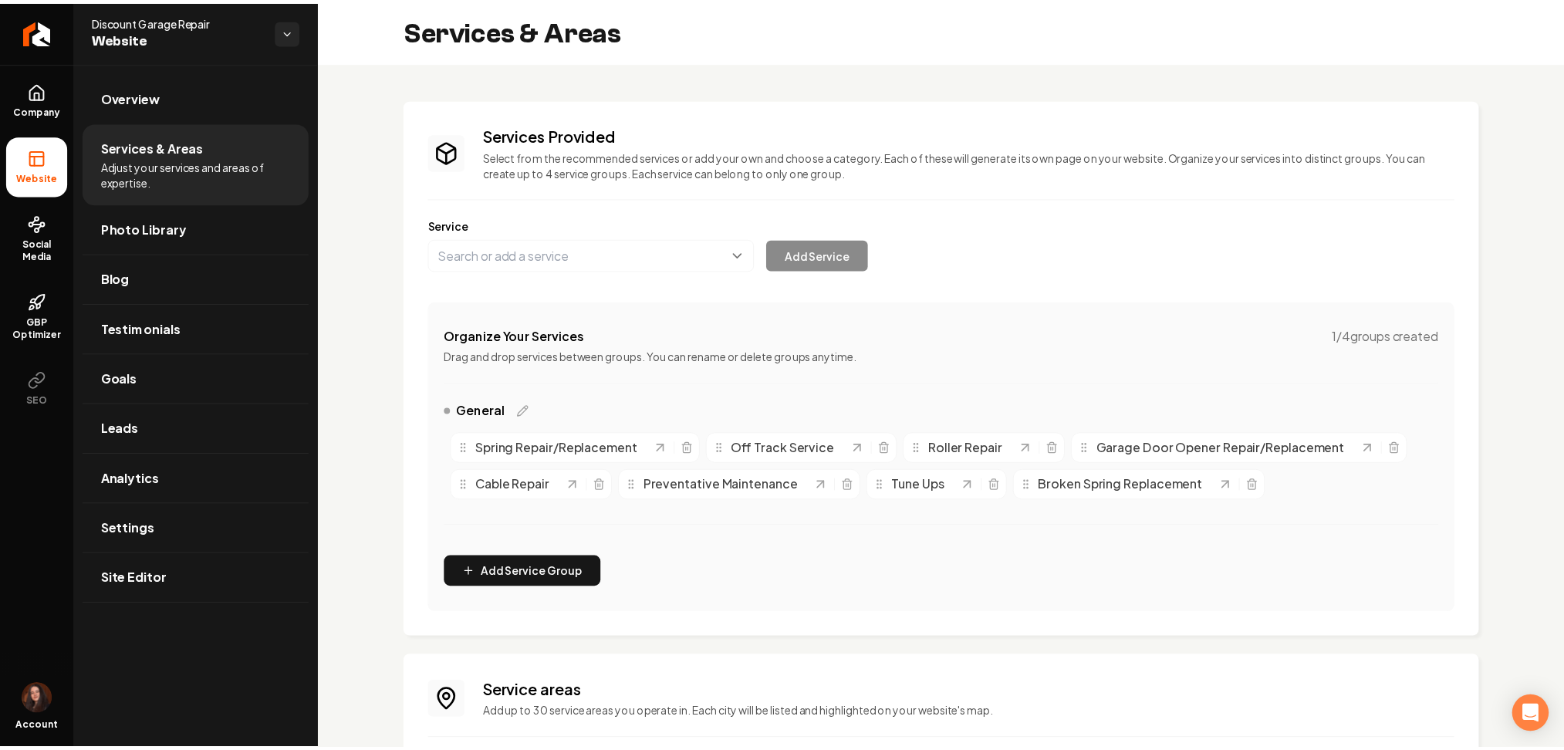
scroll to position [176, 0]
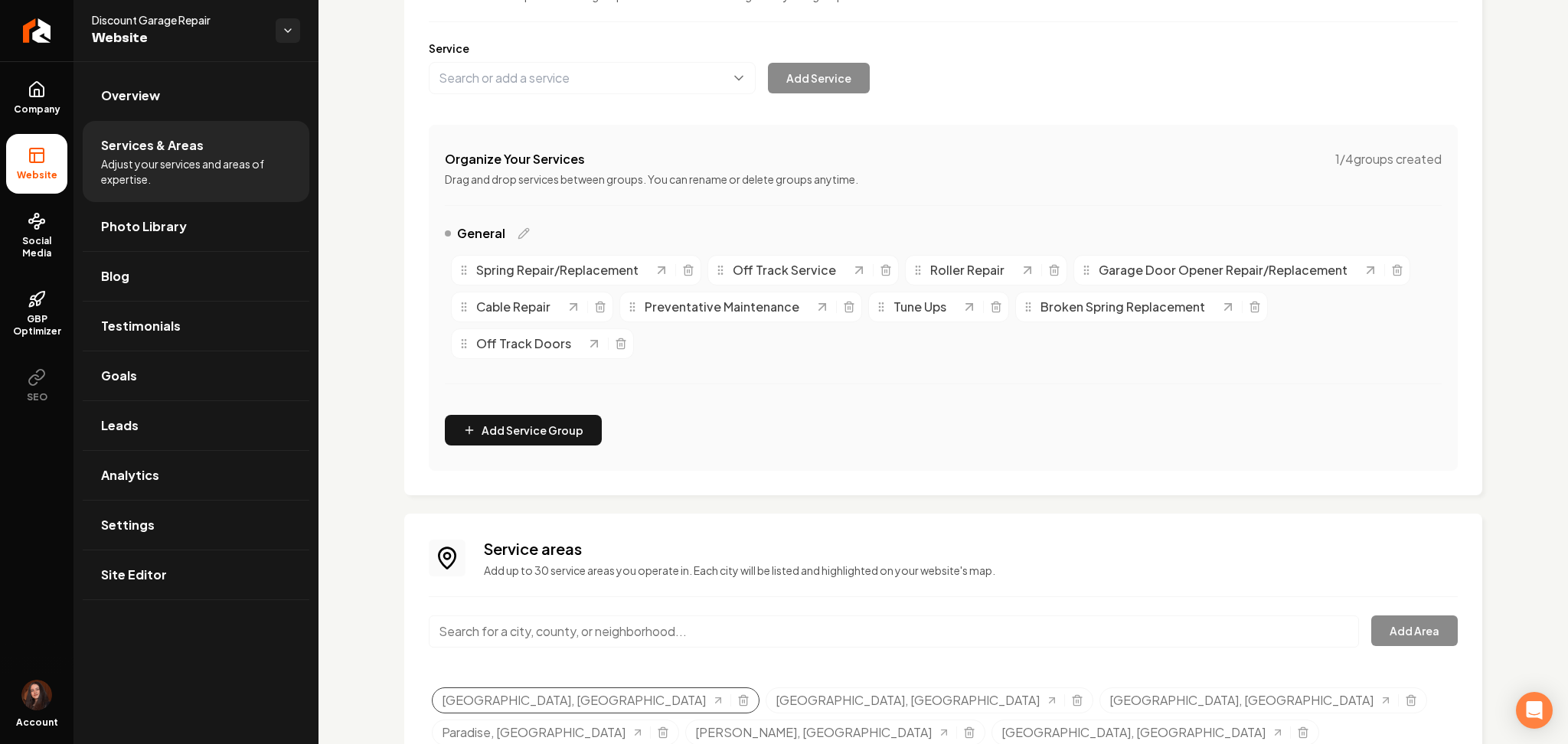
click at [573, 699] on div "[GEOGRAPHIC_DATA], [GEOGRAPHIC_DATA]" at bounding box center [595, 700] width 327 height 26
click at [744, 700] on line "Selected tags" at bounding box center [744, 700] width 0 height 3
click at [737, 698] on icon "Selected tags" at bounding box center [743, 700] width 12 height 12
click at [744, 700] on line "Selected tags" at bounding box center [744, 700] width 0 height 3
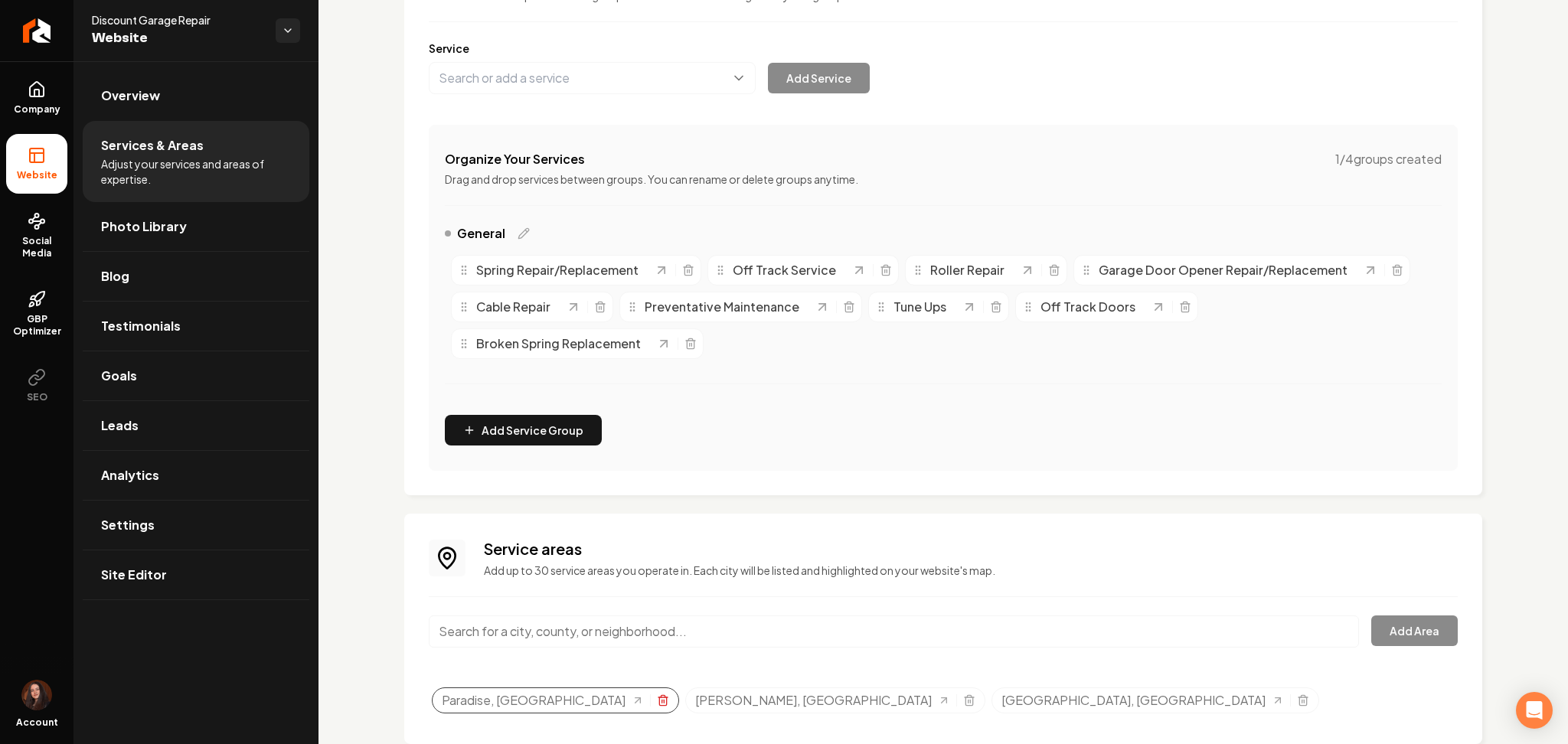
click at [657, 699] on icon "Selected tags" at bounding box center [663, 700] width 12 height 12
click at [1043, 700] on icon "Selected tags" at bounding box center [1049, 700] width 12 height 12
click at [714, 696] on icon "Selected tags" at bounding box center [716, 695] width 4 height 2
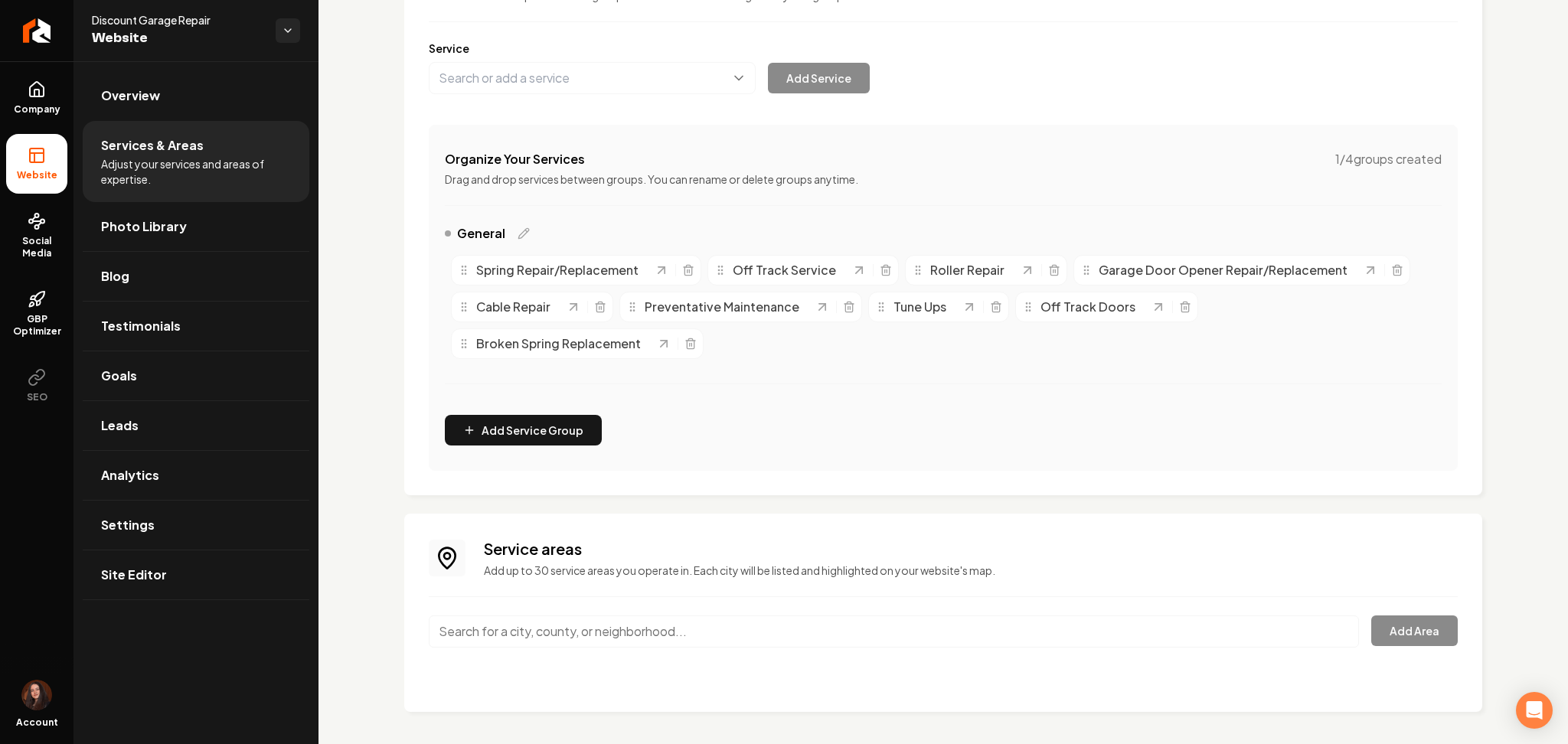
paste input "[PERSON_NAME]"
click at [481, 626] on input "[PERSON_NAME]" at bounding box center [893, 631] width 930 height 32
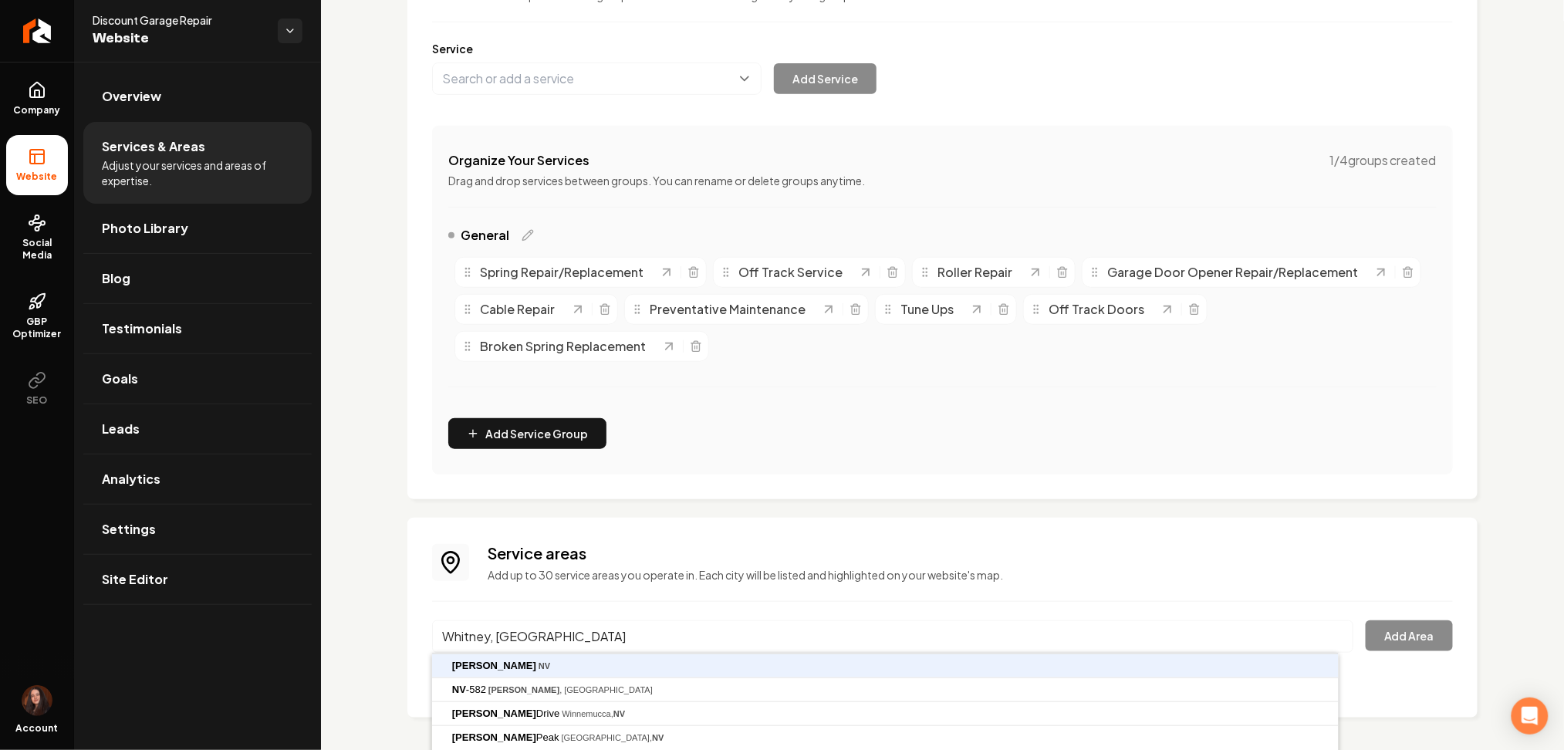
type input "Whitney, [GEOGRAPHIC_DATA]"
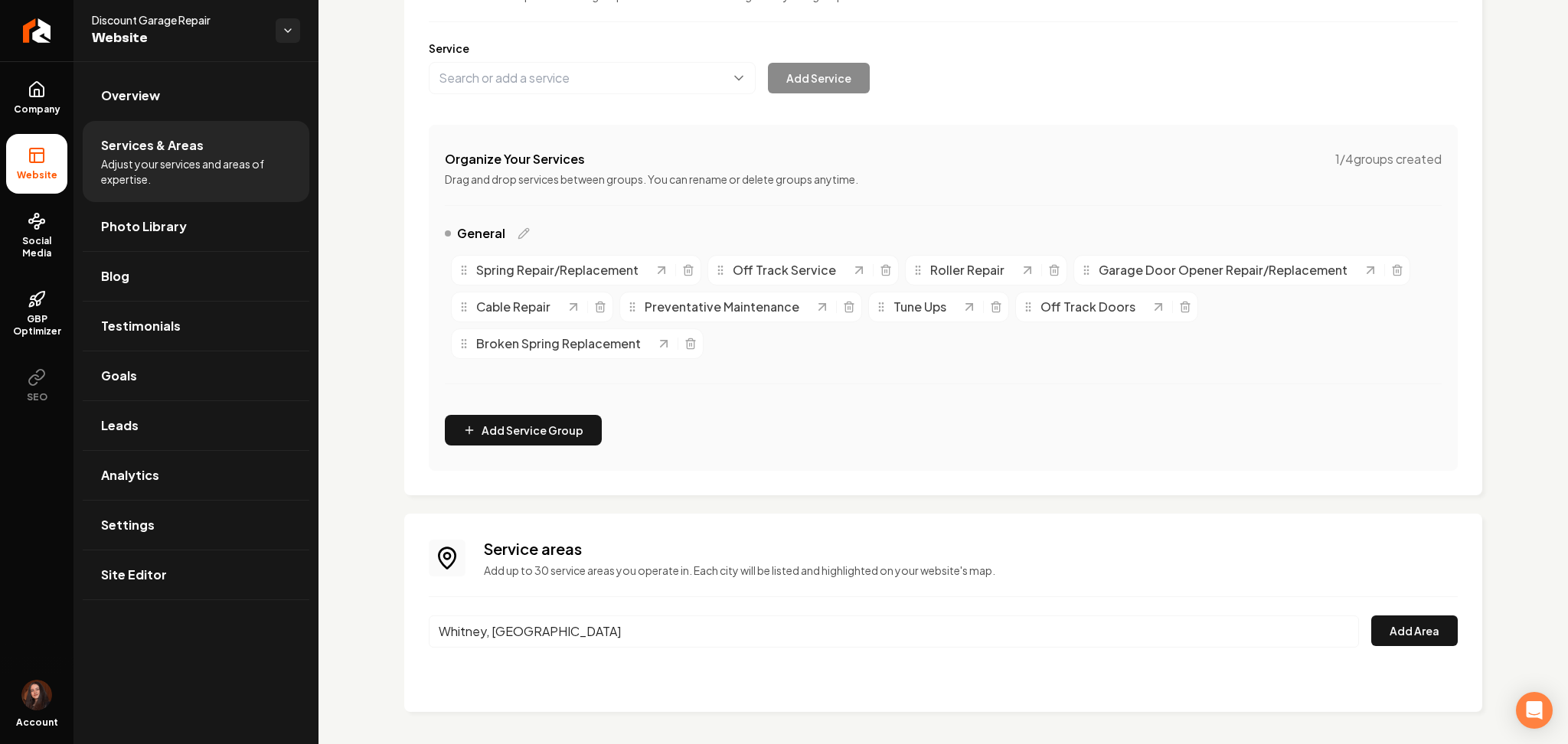
click at [1372, 615] on button "Add Area" at bounding box center [1414, 630] width 86 height 31
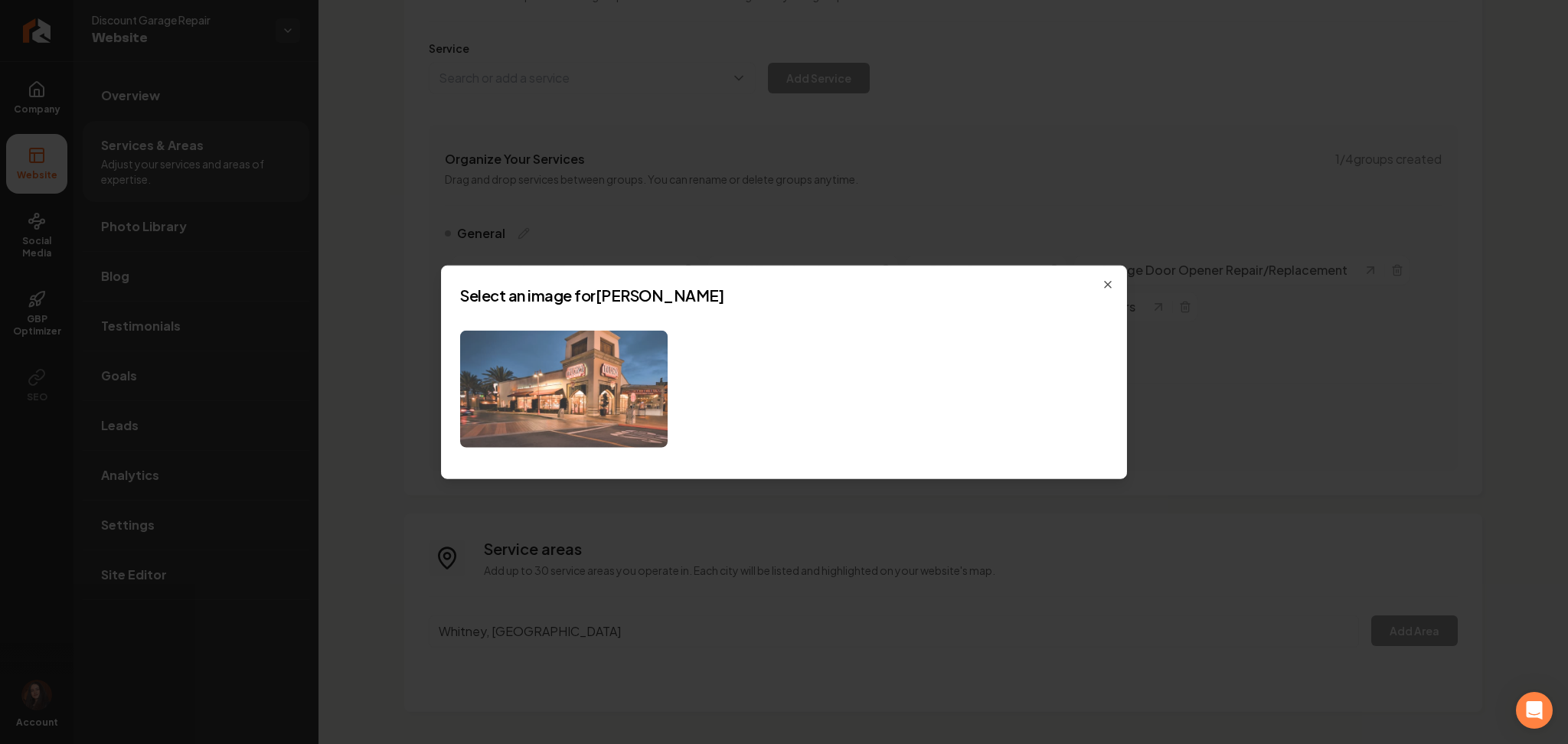
click at [589, 404] on img at bounding box center [564, 389] width 207 height 117
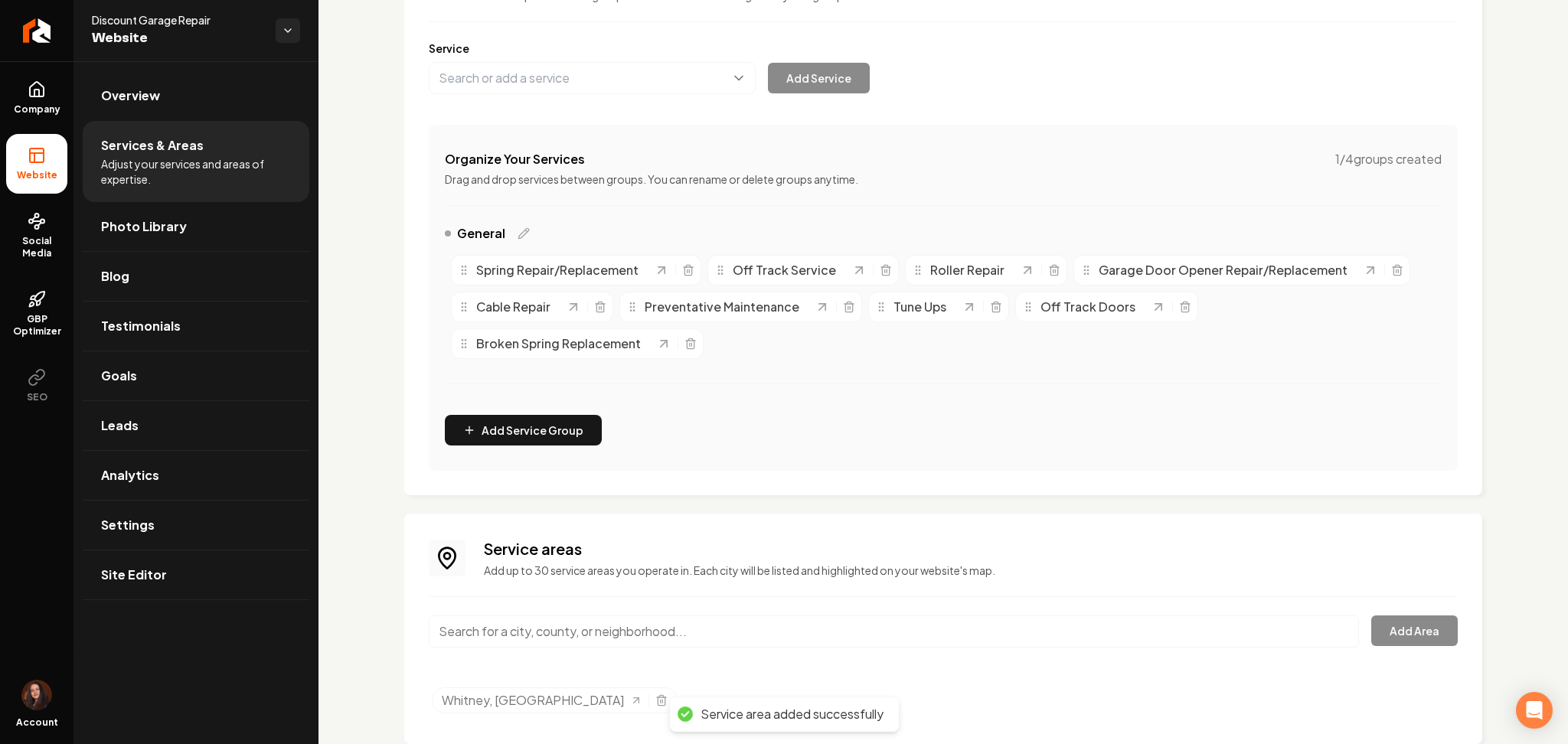
paste input "[PERSON_NAME]"
click at [475, 632] on input "[PERSON_NAME]" at bounding box center [893, 631] width 930 height 32
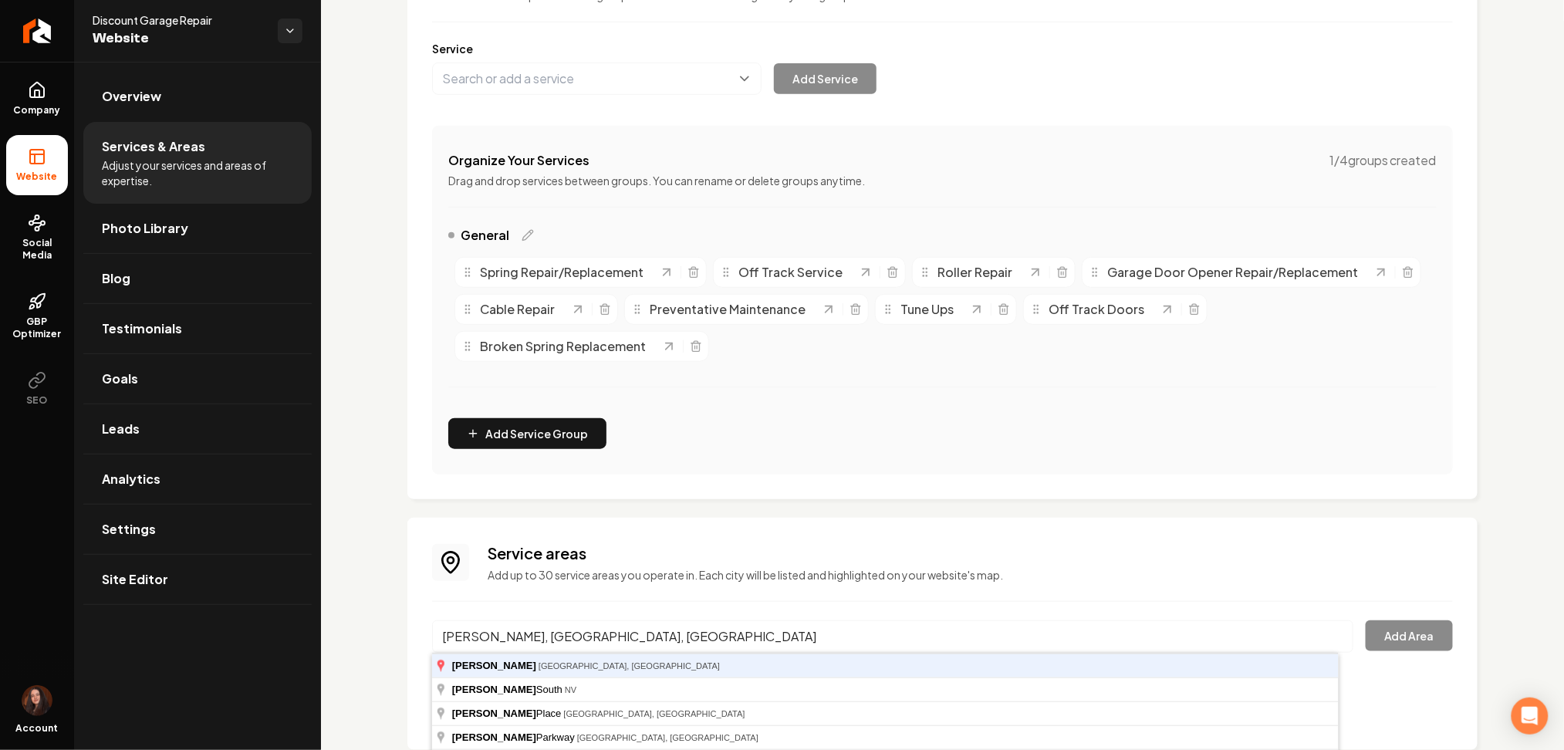
type input "[PERSON_NAME], [GEOGRAPHIC_DATA], [GEOGRAPHIC_DATA]"
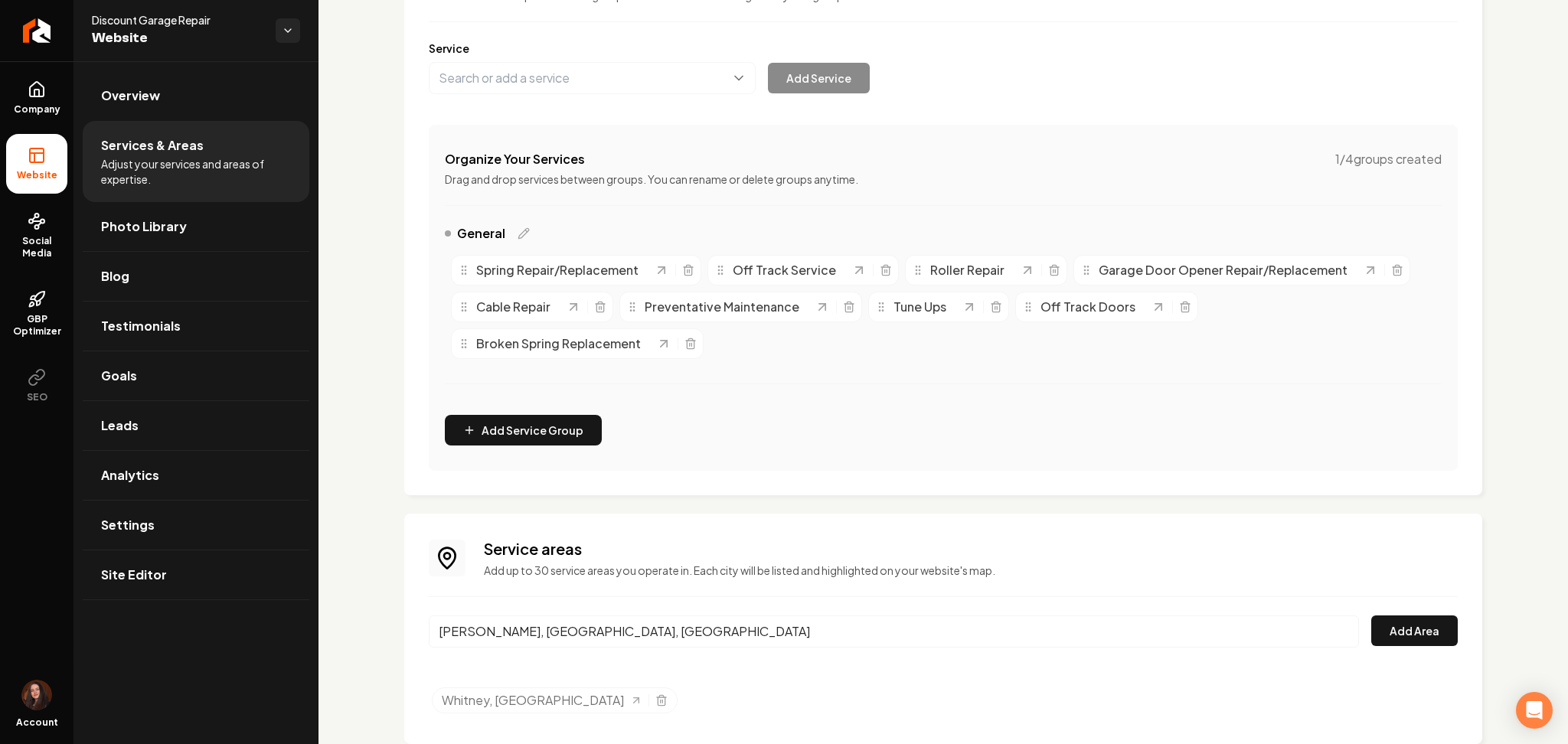
click at [1372, 615] on button "Add Area" at bounding box center [1414, 630] width 86 height 31
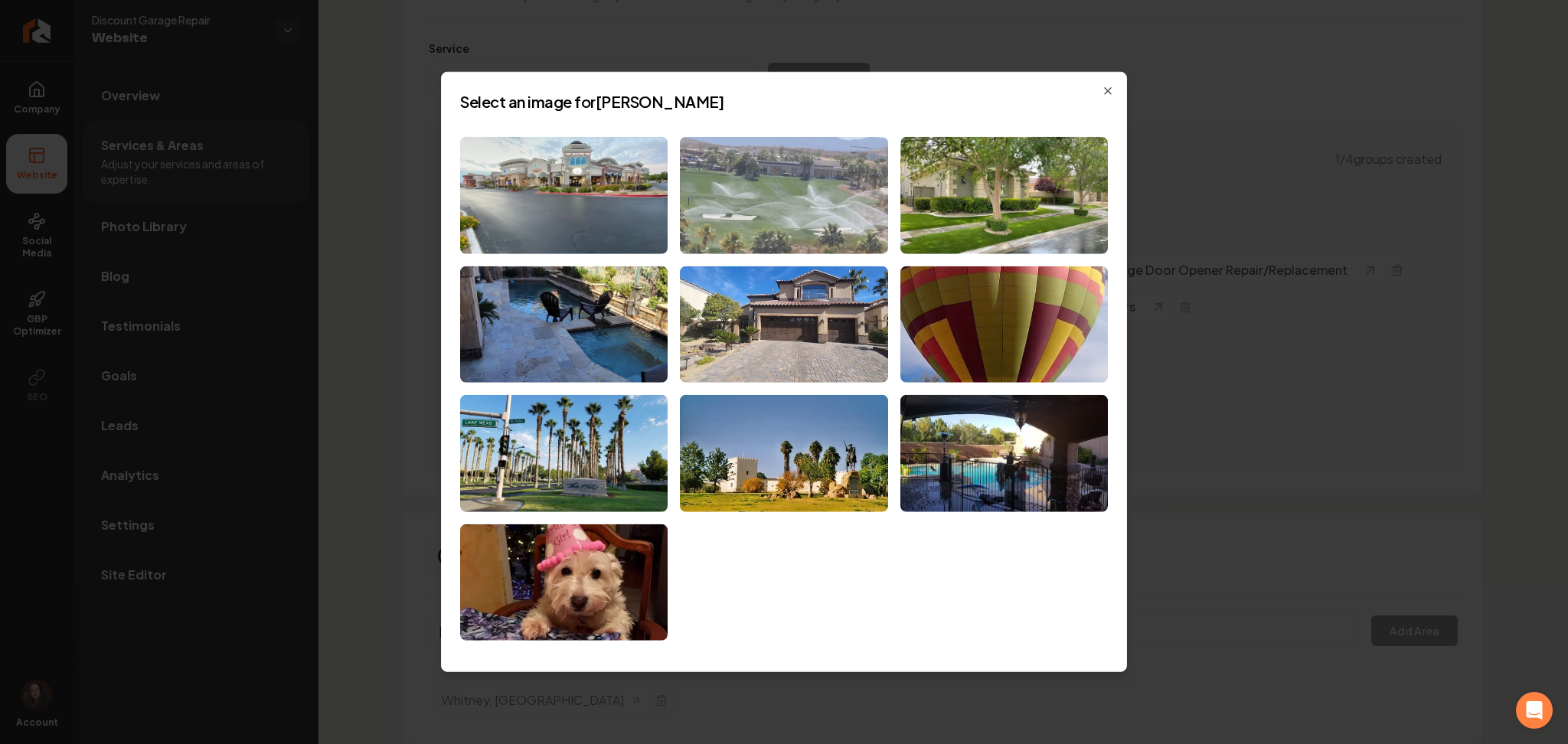
click at [748, 176] on img at bounding box center [783, 195] width 207 height 117
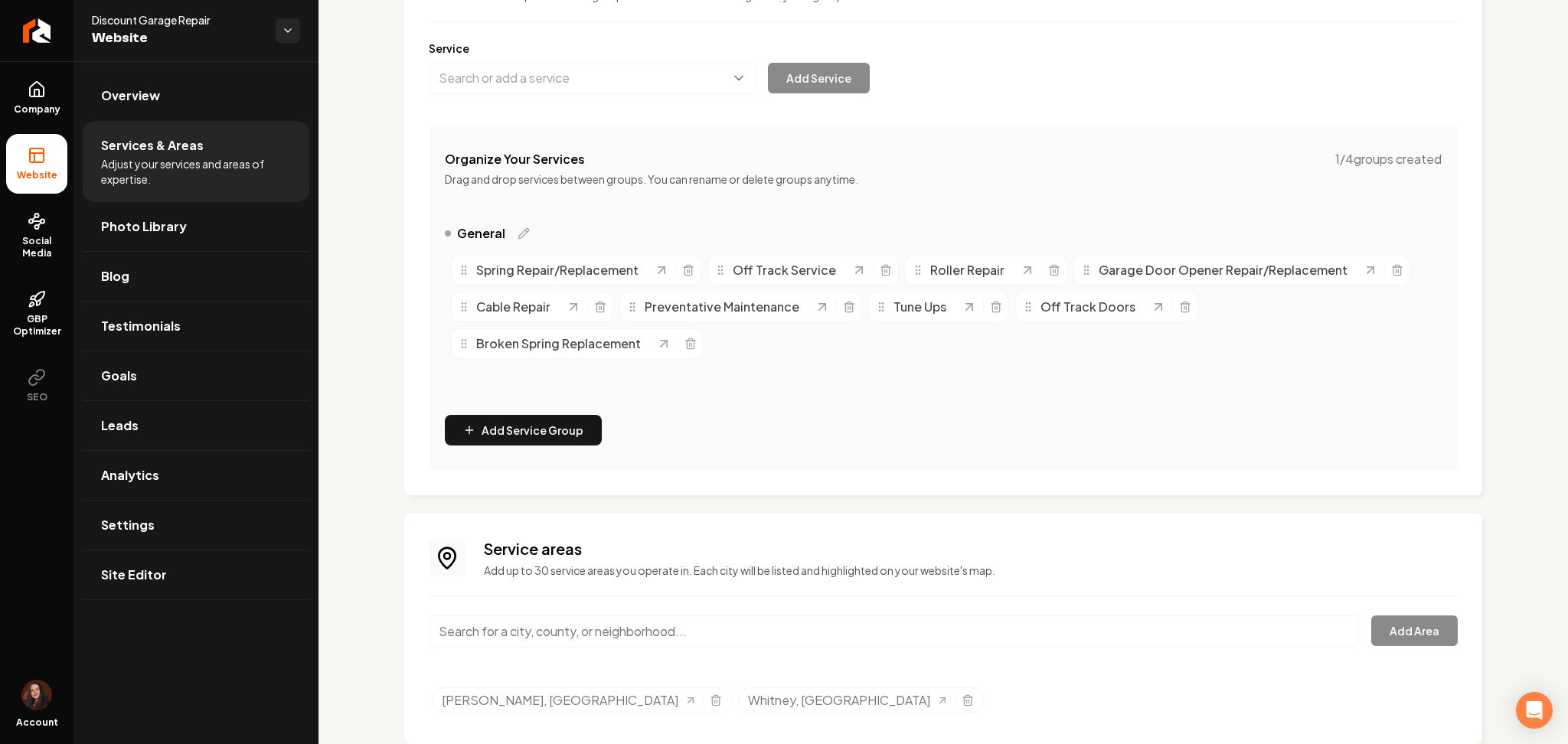
paste input "Centennial"
click at [555, 616] on input "Main content area" at bounding box center [893, 631] width 930 height 32
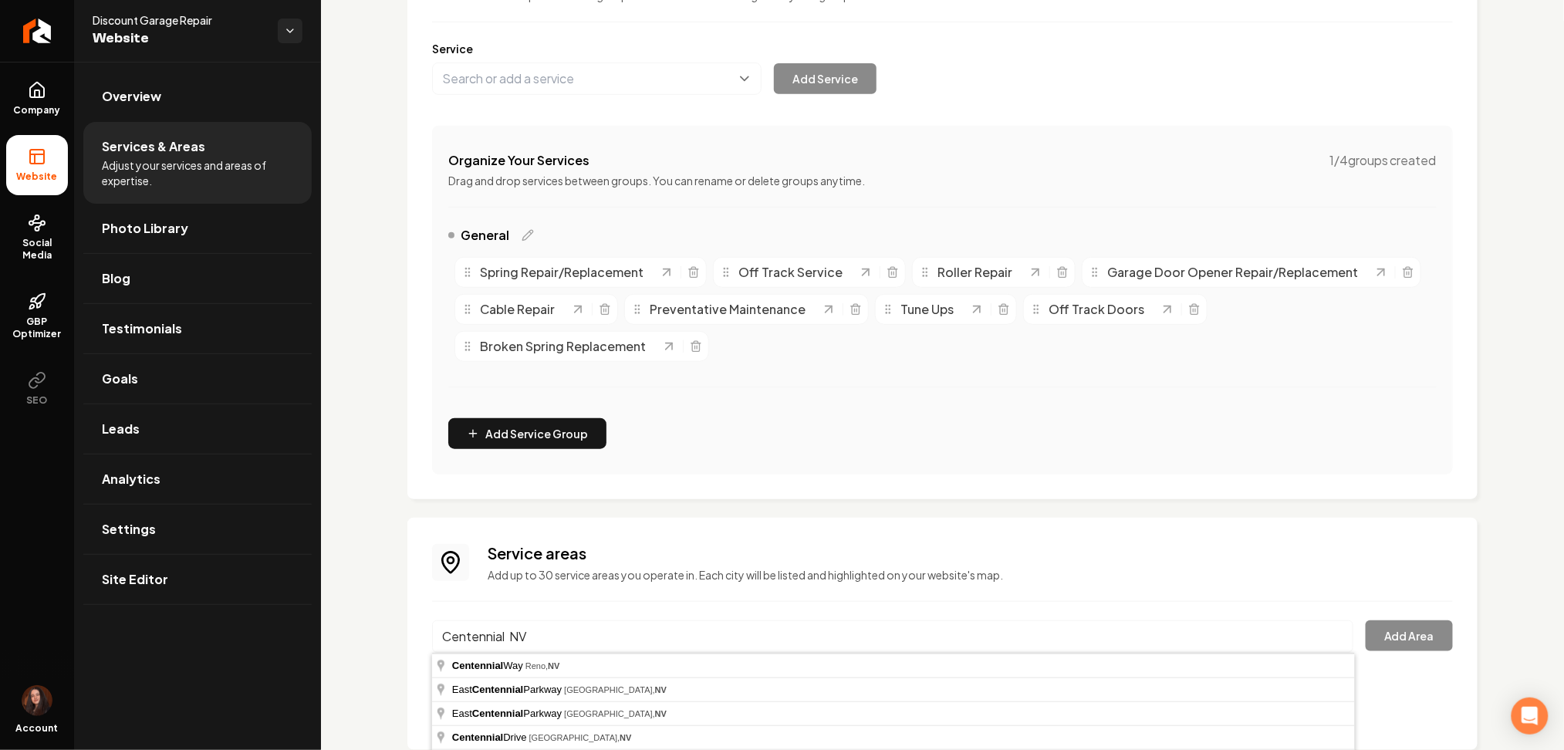
click at [559, 621] on input "Centennial NV" at bounding box center [892, 636] width 921 height 32
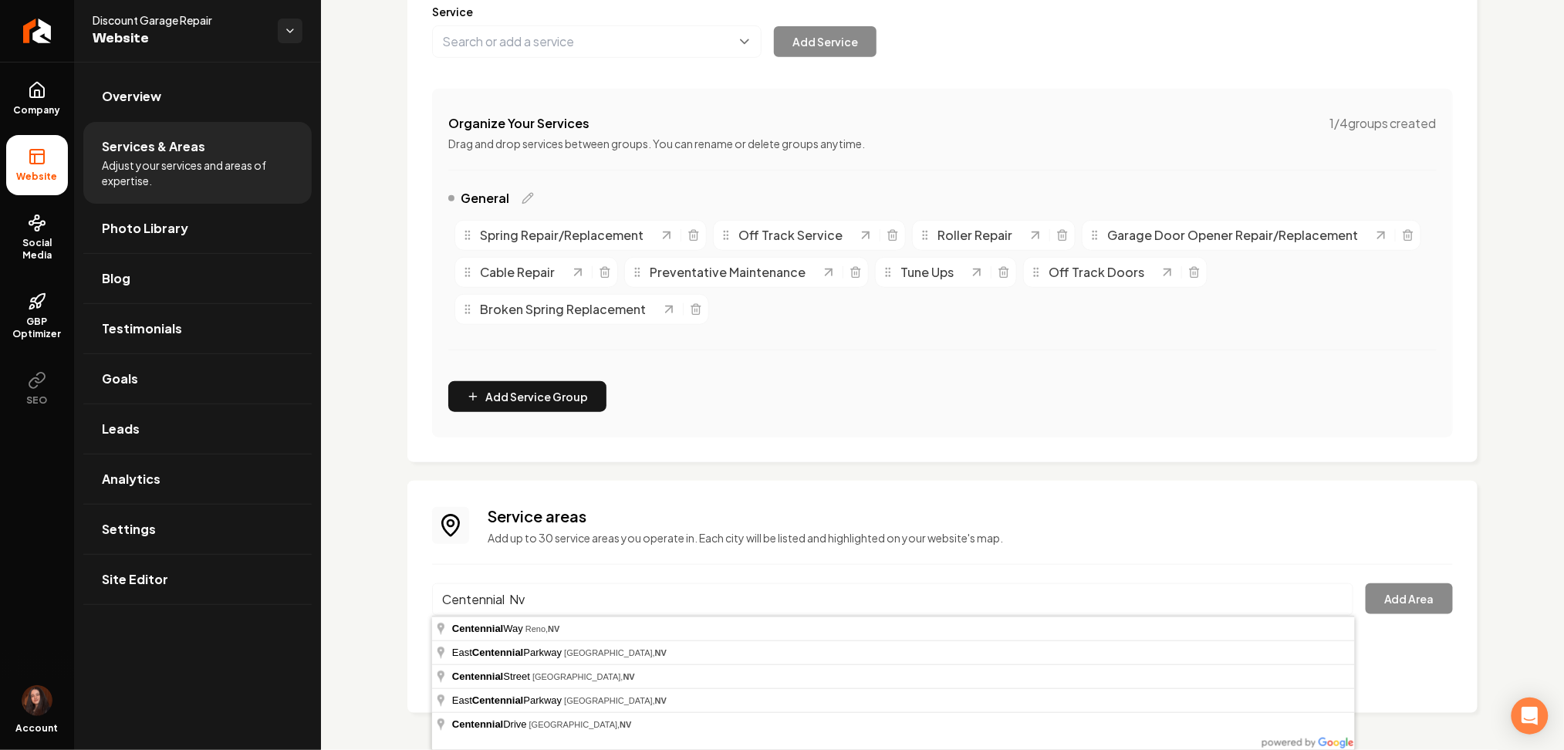
scroll to position [4, 0]
type input "[GEOGRAPHIC_DATA], [GEOGRAPHIC_DATA]"
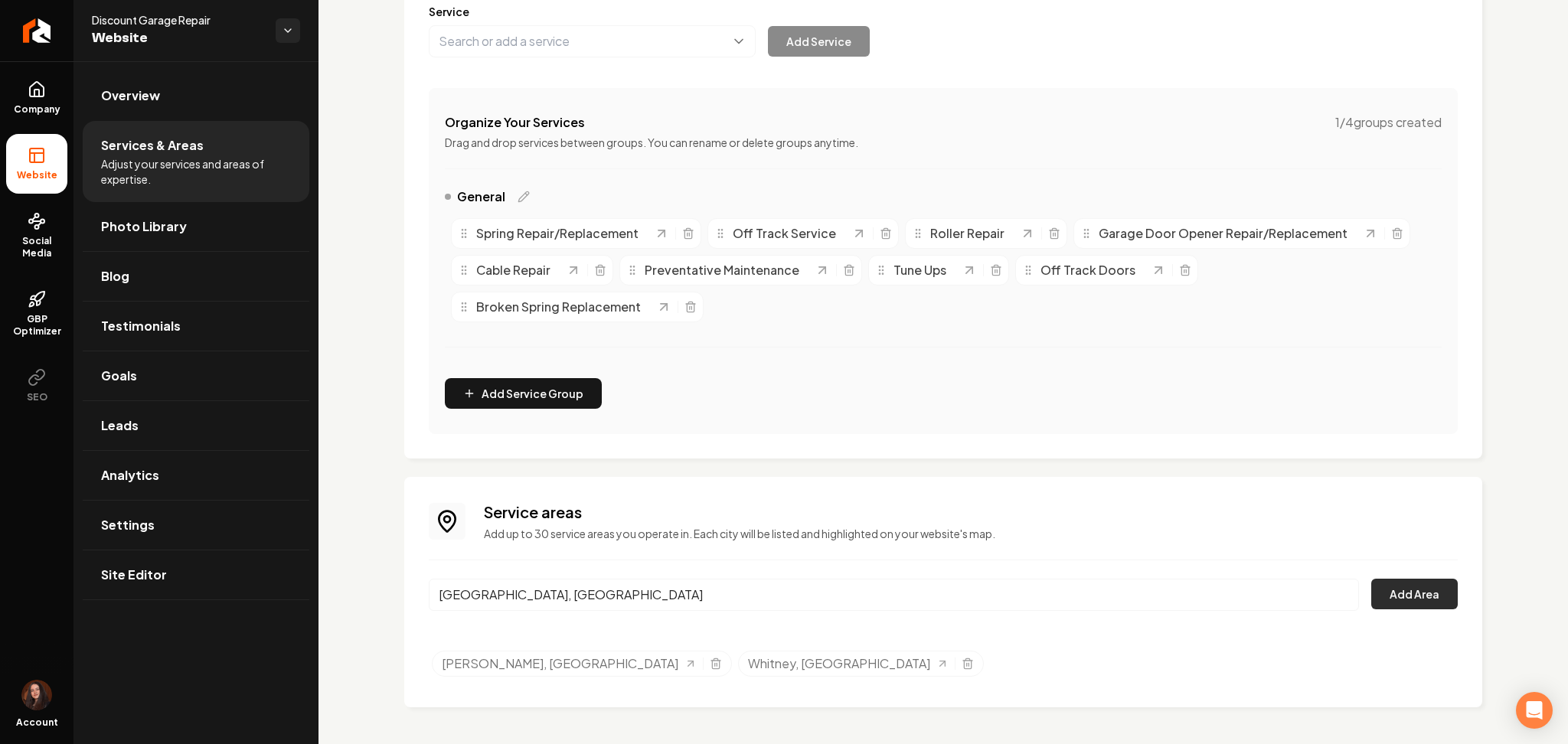
click at [1376, 597] on button "Add Area" at bounding box center [1414, 593] width 86 height 31
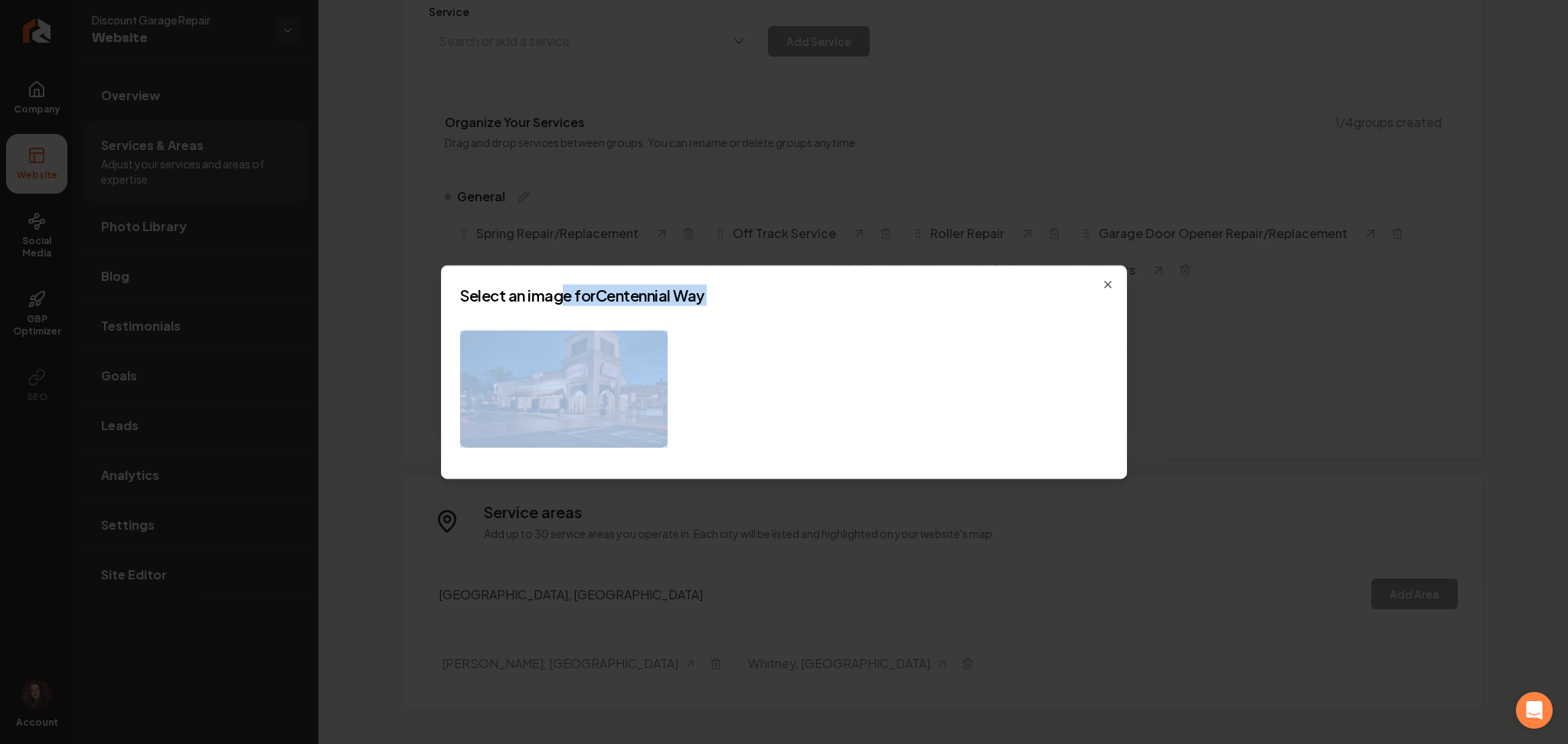
drag, startPoint x: 564, startPoint y: 312, endPoint x: 536, endPoint y: 377, distance: 70.8
click at [536, 377] on div "Select an image for [GEOGRAPHIC_DATA] Close" at bounding box center [783, 372] width 686 height 213
click at [536, 377] on img at bounding box center [564, 389] width 207 height 117
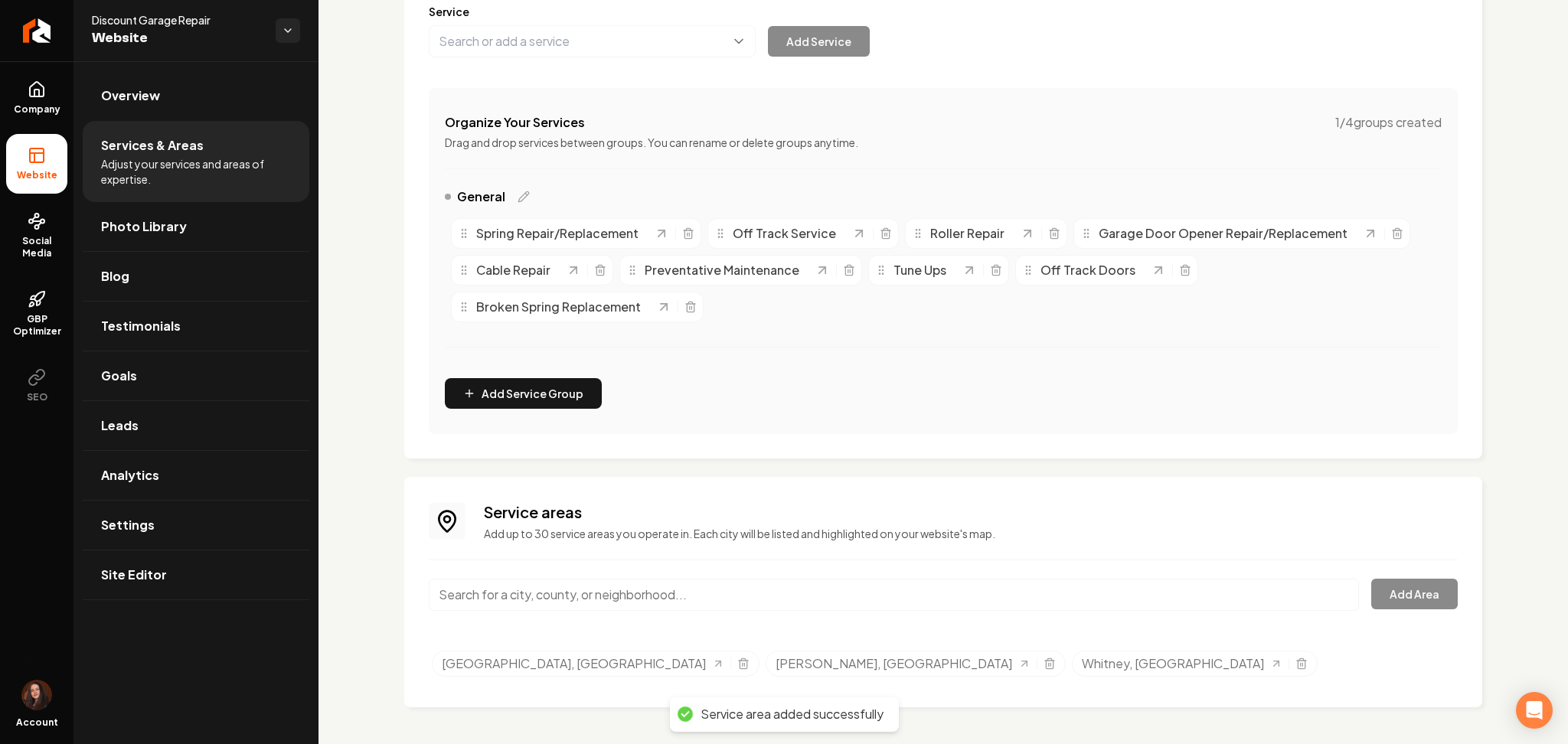
click at [565, 592] on input "Main content area" at bounding box center [893, 594] width 930 height 32
paste input "[GEOGRAPHIC_DATA]"
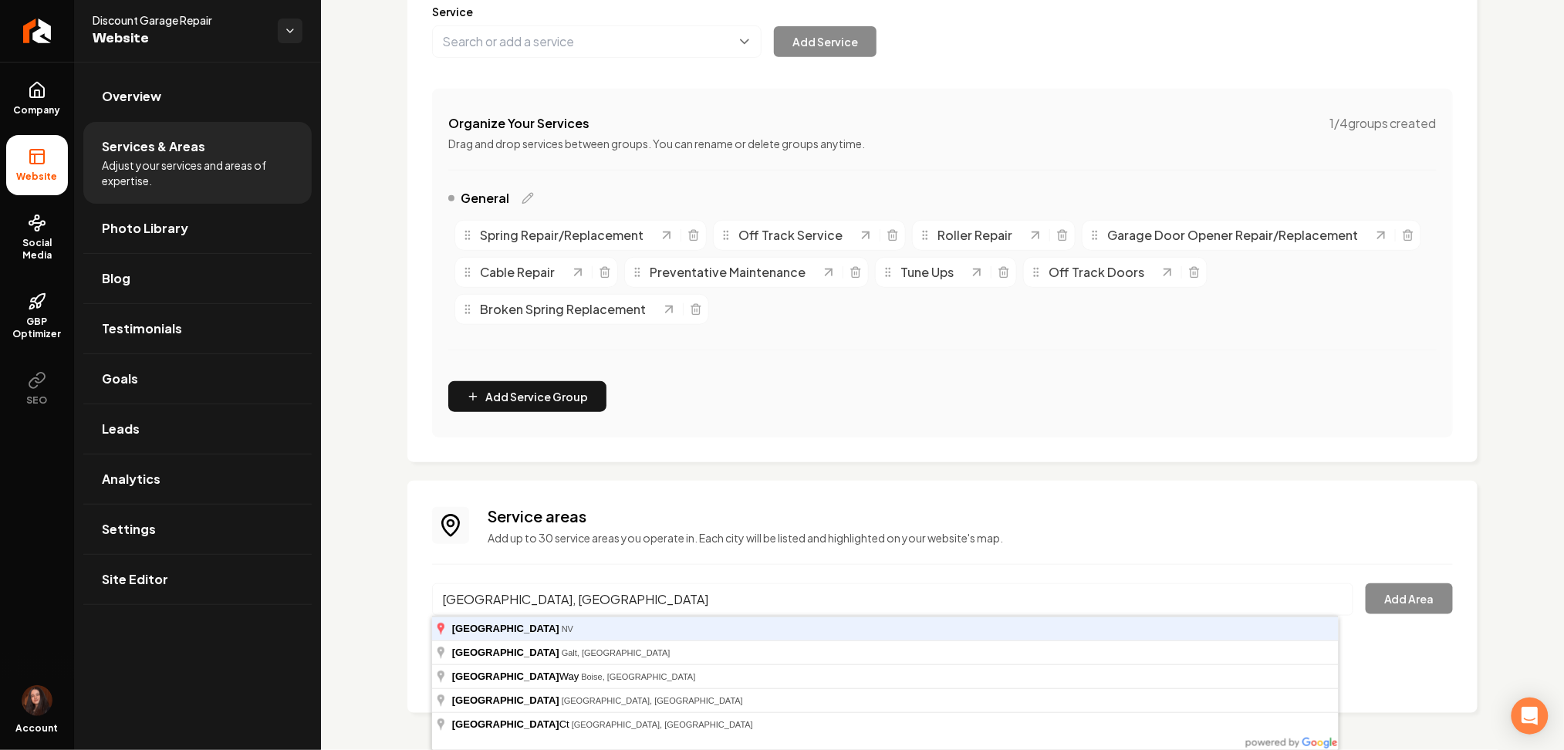
type input "[GEOGRAPHIC_DATA], [GEOGRAPHIC_DATA]"
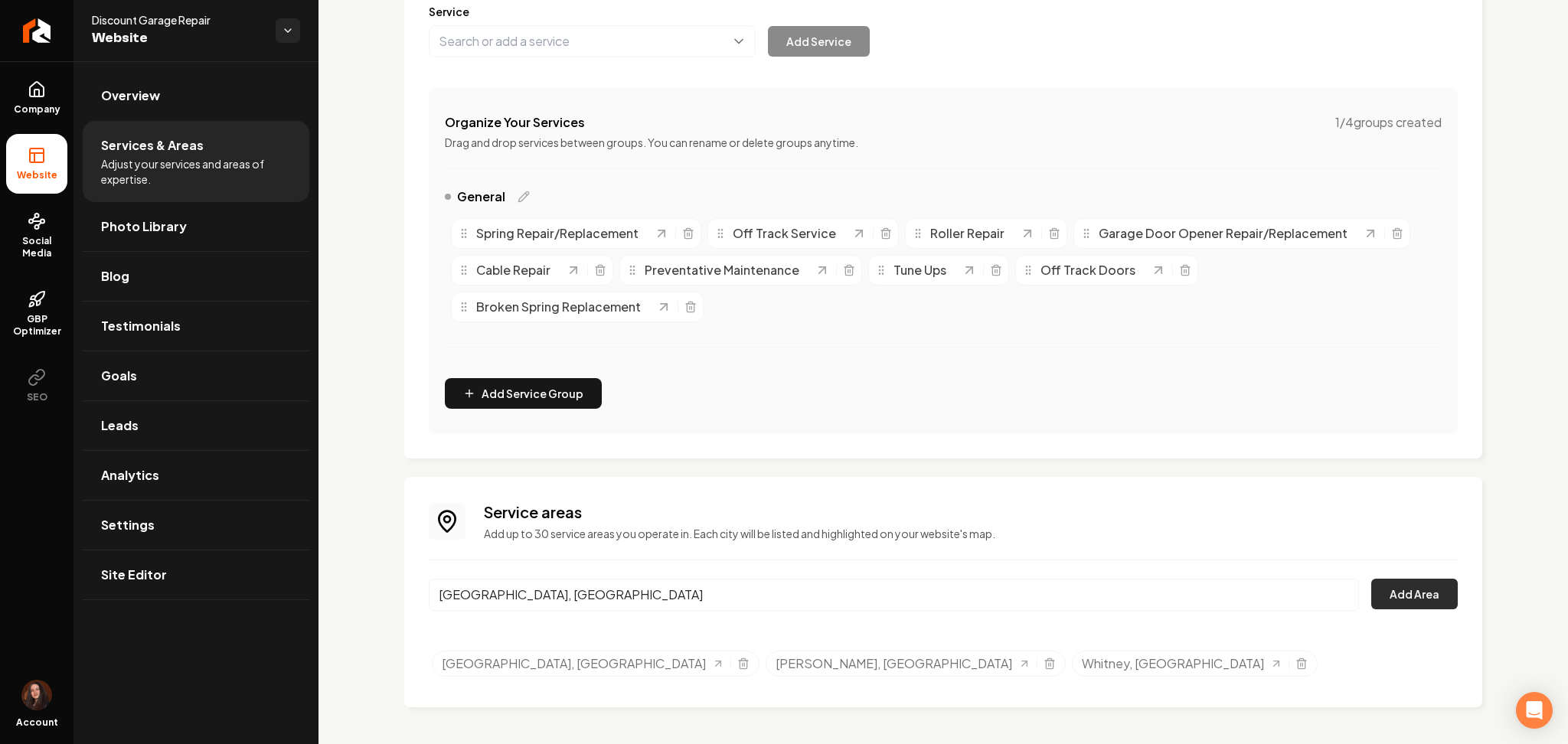
click at [1396, 601] on button "Add Area" at bounding box center [1414, 593] width 86 height 31
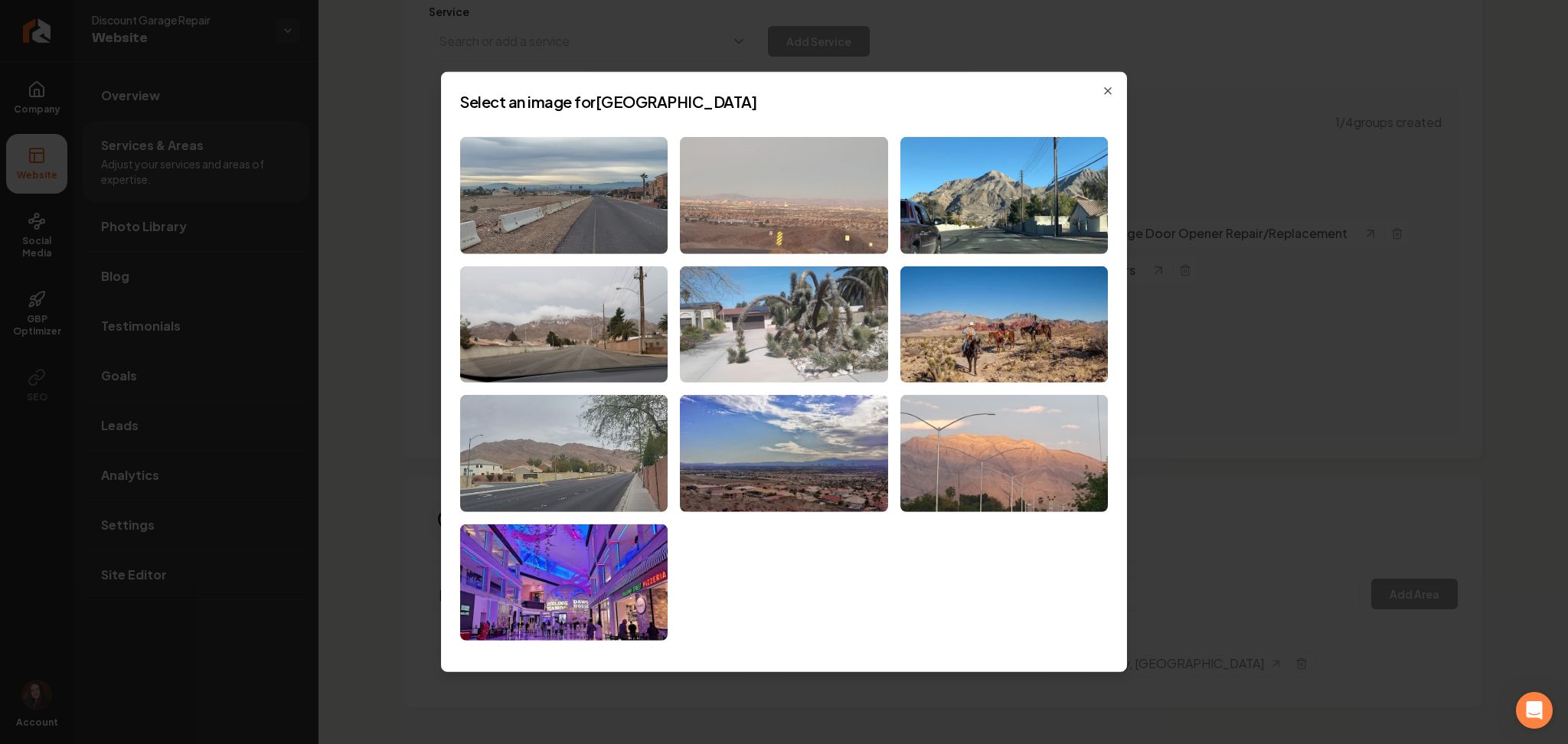
click at [735, 226] on img at bounding box center [783, 195] width 207 height 117
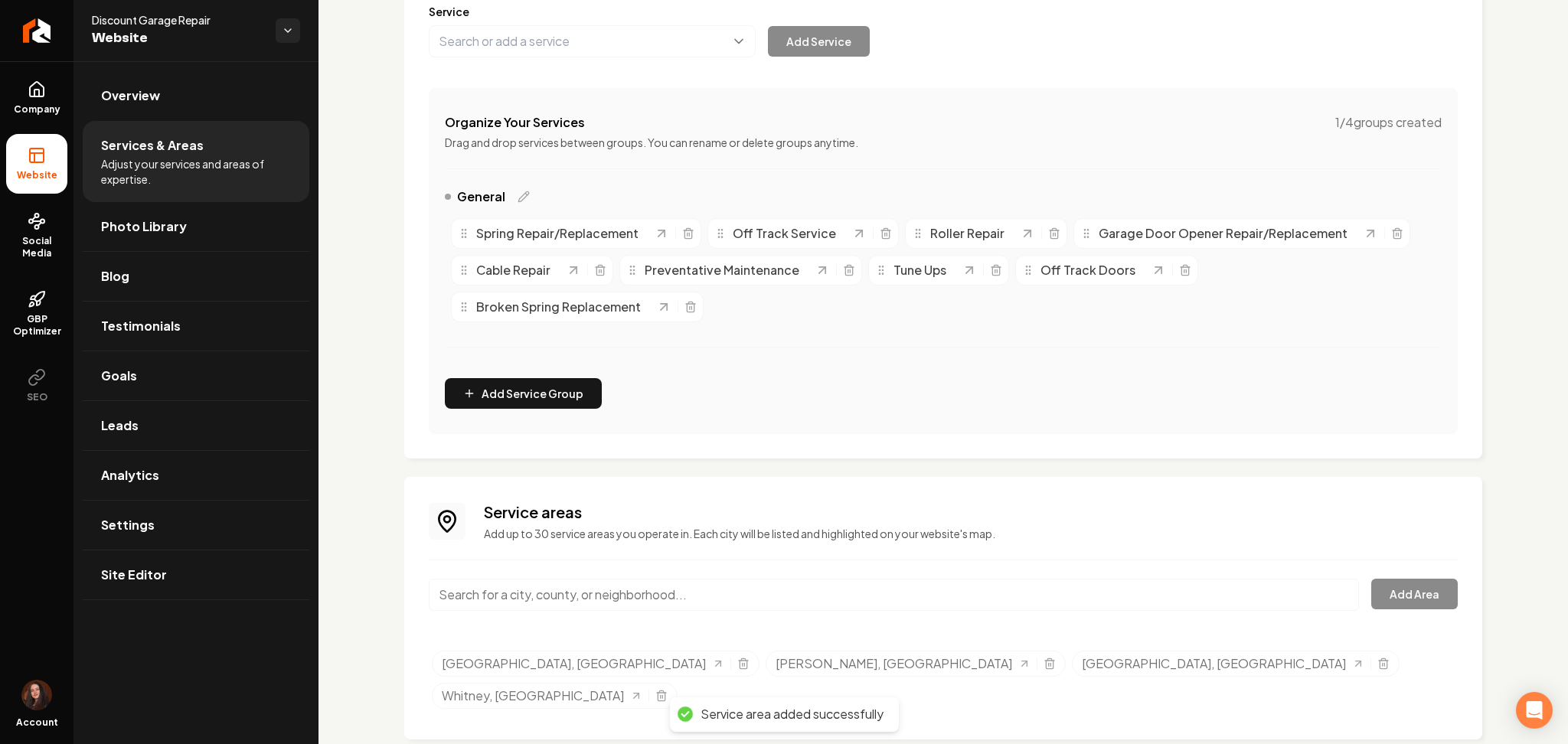
paste input "[PERSON_NAME][GEOGRAPHIC_DATA]"
click at [451, 593] on input "[PERSON_NAME][GEOGRAPHIC_DATA]" at bounding box center [893, 594] width 930 height 32
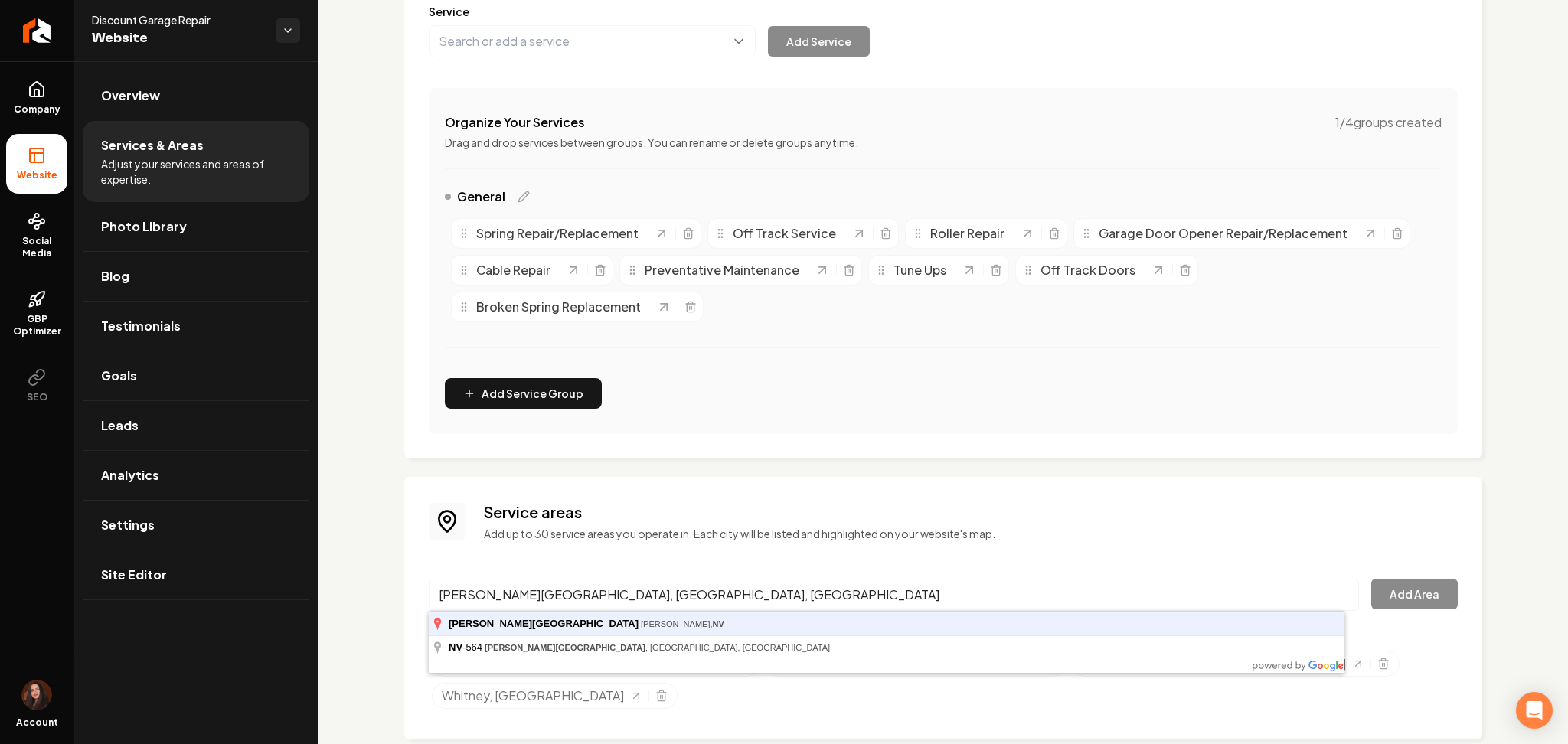
type input "[PERSON_NAME][GEOGRAPHIC_DATA], [GEOGRAPHIC_DATA], [GEOGRAPHIC_DATA]"
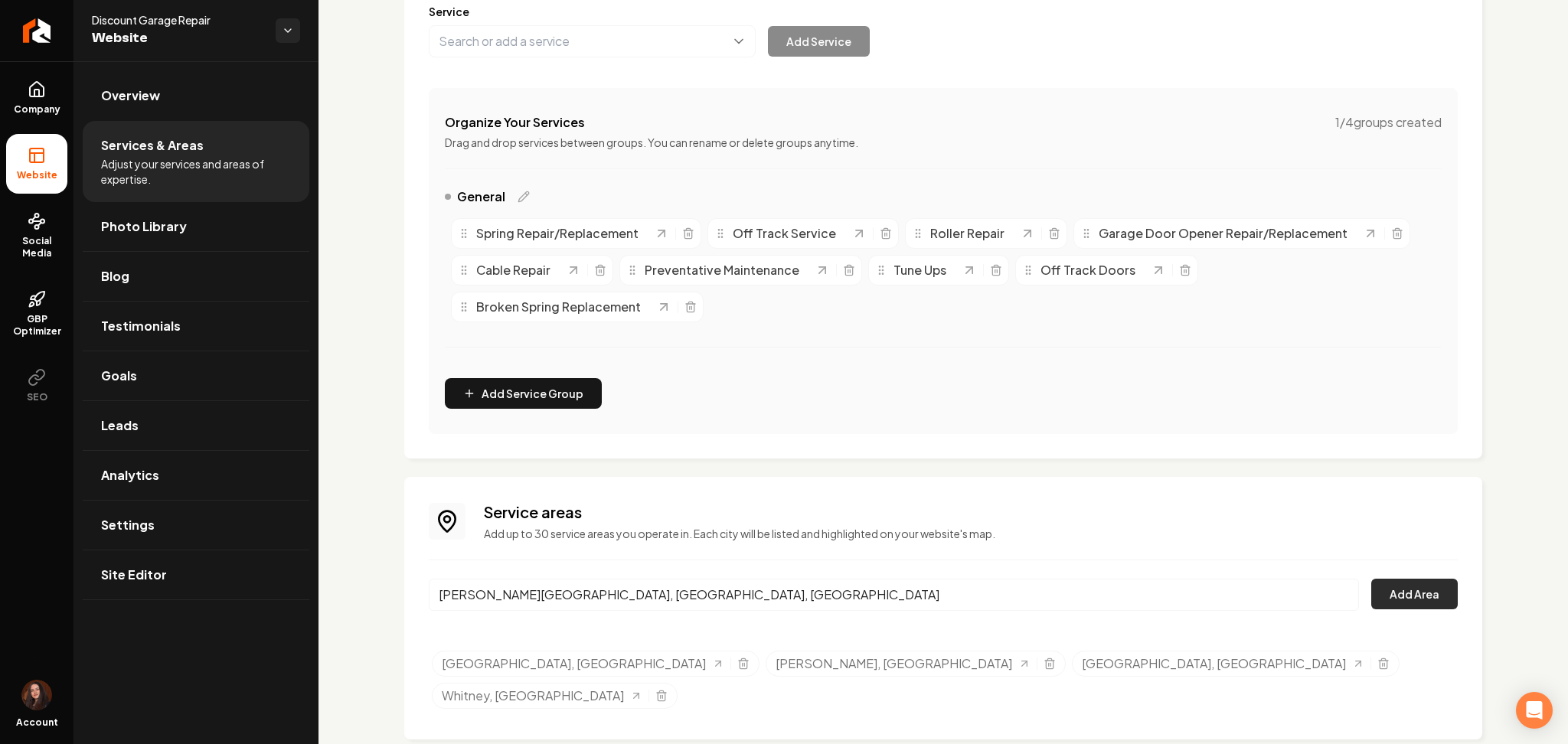
click at [1372, 587] on button "Add Area" at bounding box center [1414, 593] width 86 height 31
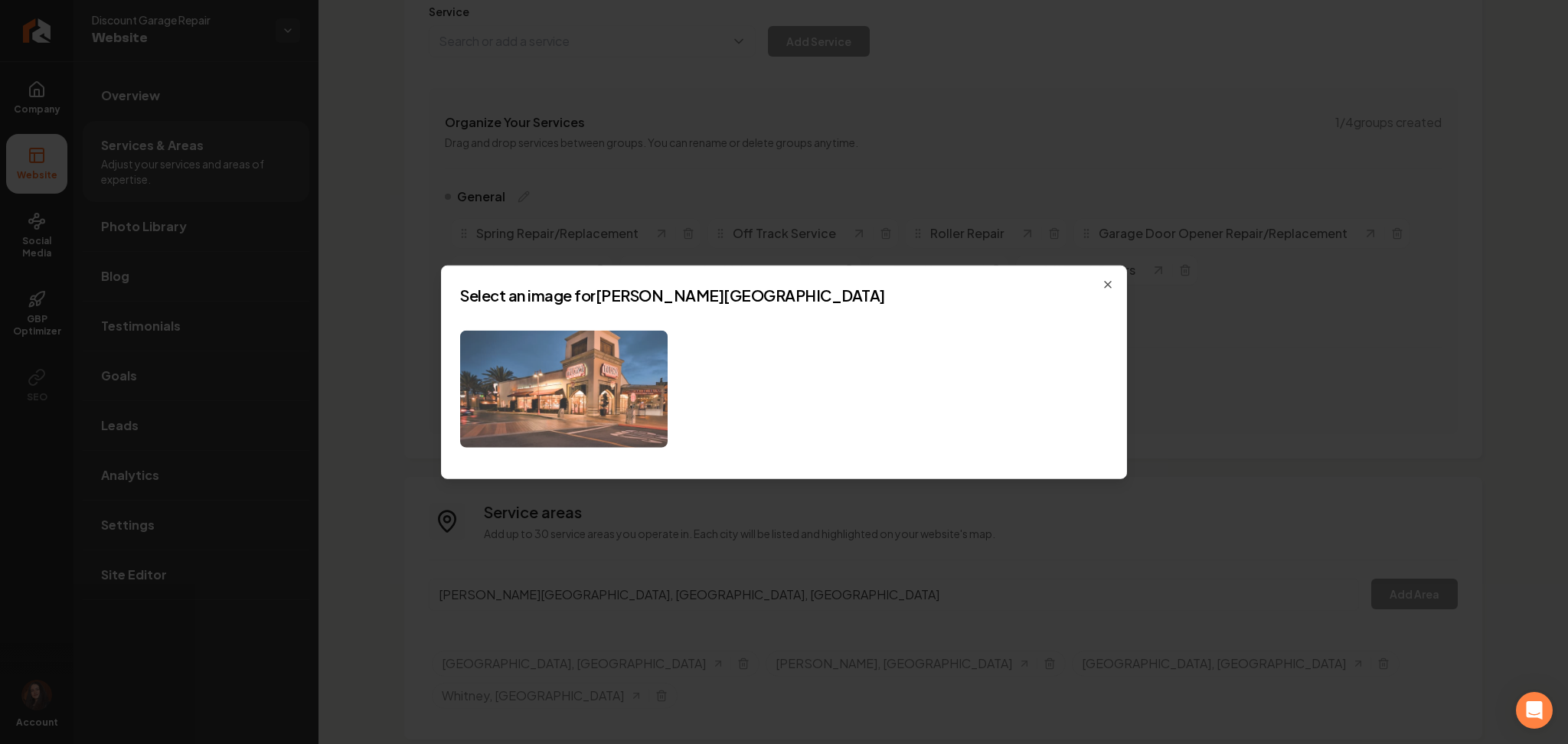
click at [519, 444] on img at bounding box center [564, 389] width 207 height 117
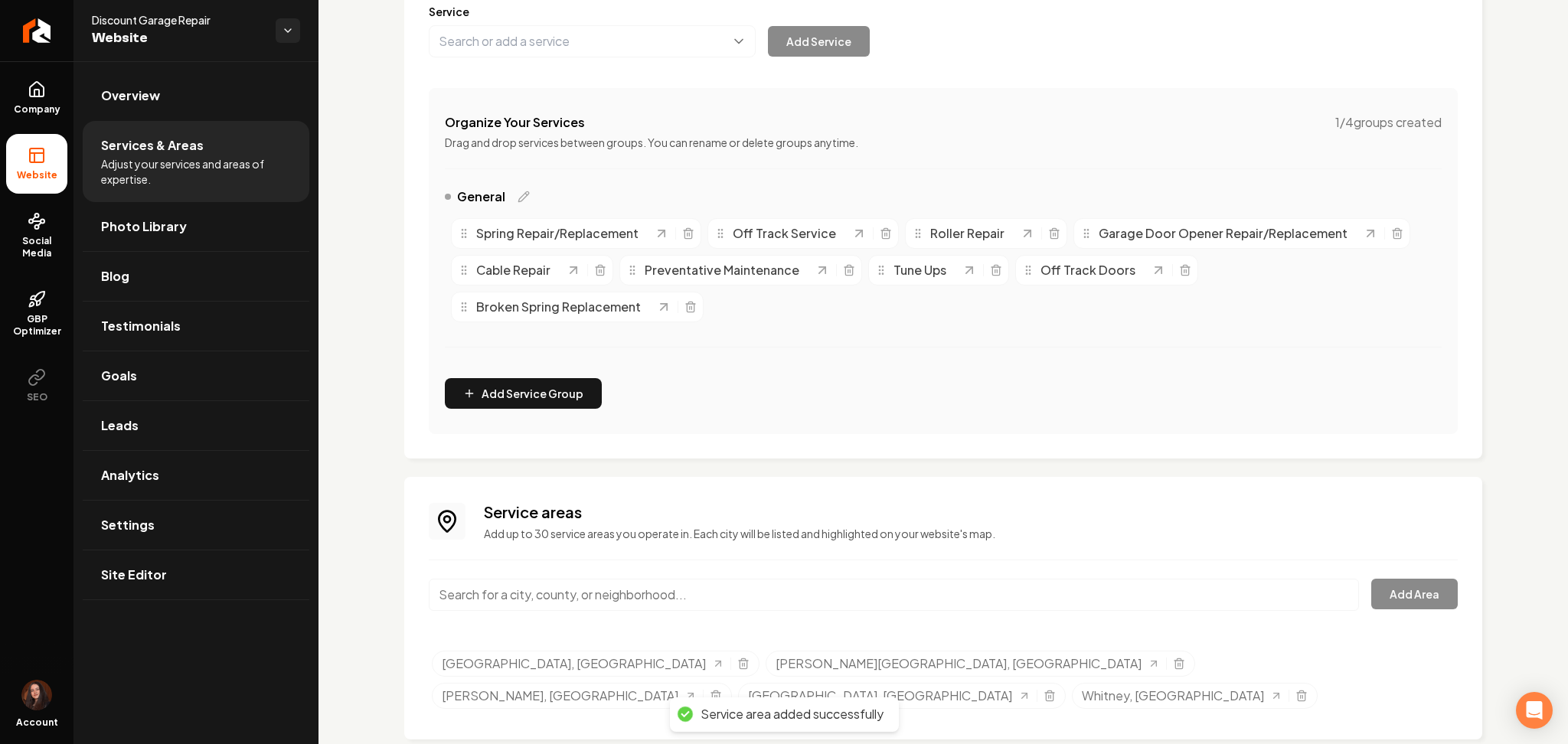
click at [467, 579] on input "Main content area" at bounding box center [893, 594] width 930 height 32
paste input "[GEOGRAPHIC_DATA]"
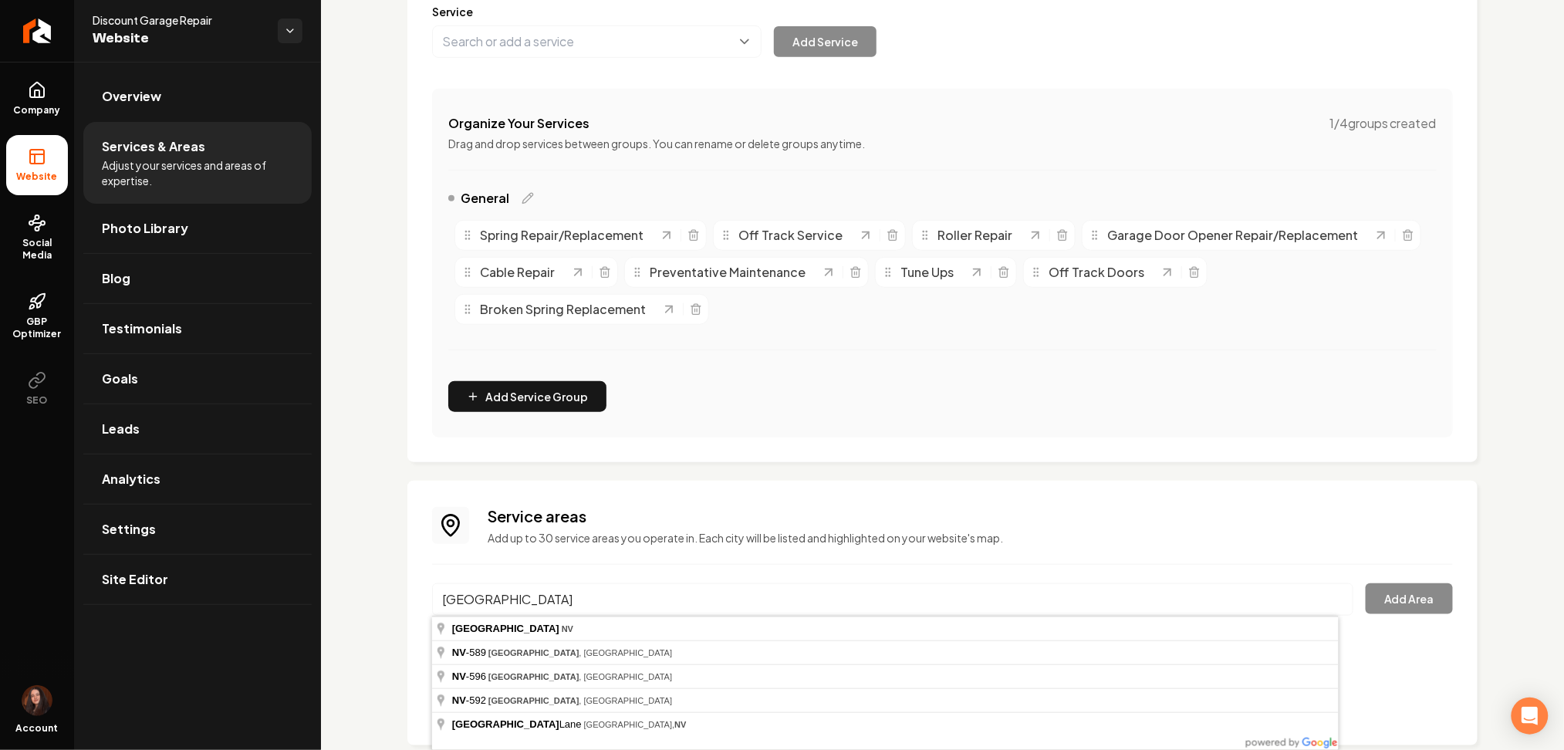
click at [443, 588] on input "[GEOGRAPHIC_DATA]" at bounding box center [892, 599] width 921 height 32
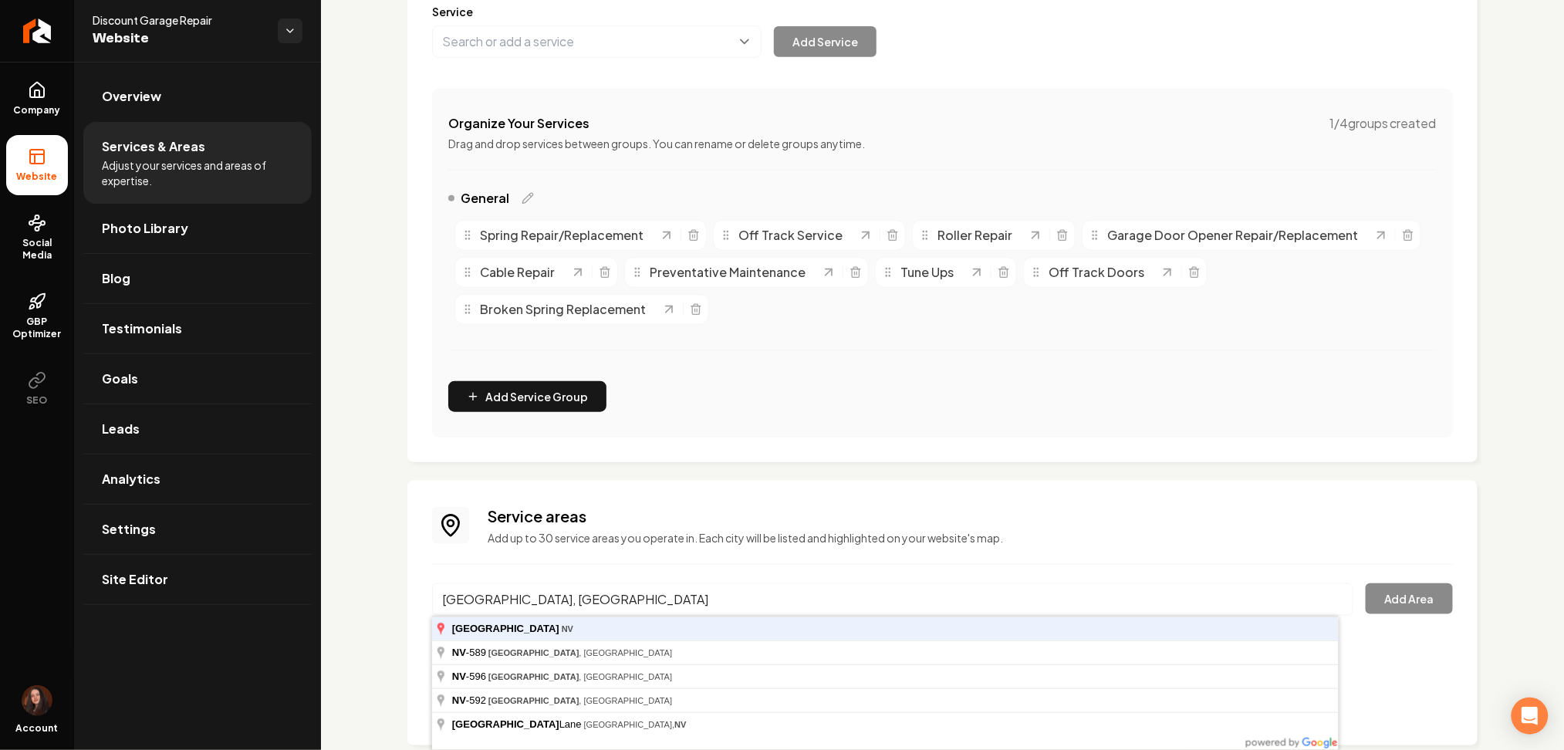
type input "[GEOGRAPHIC_DATA], [GEOGRAPHIC_DATA]"
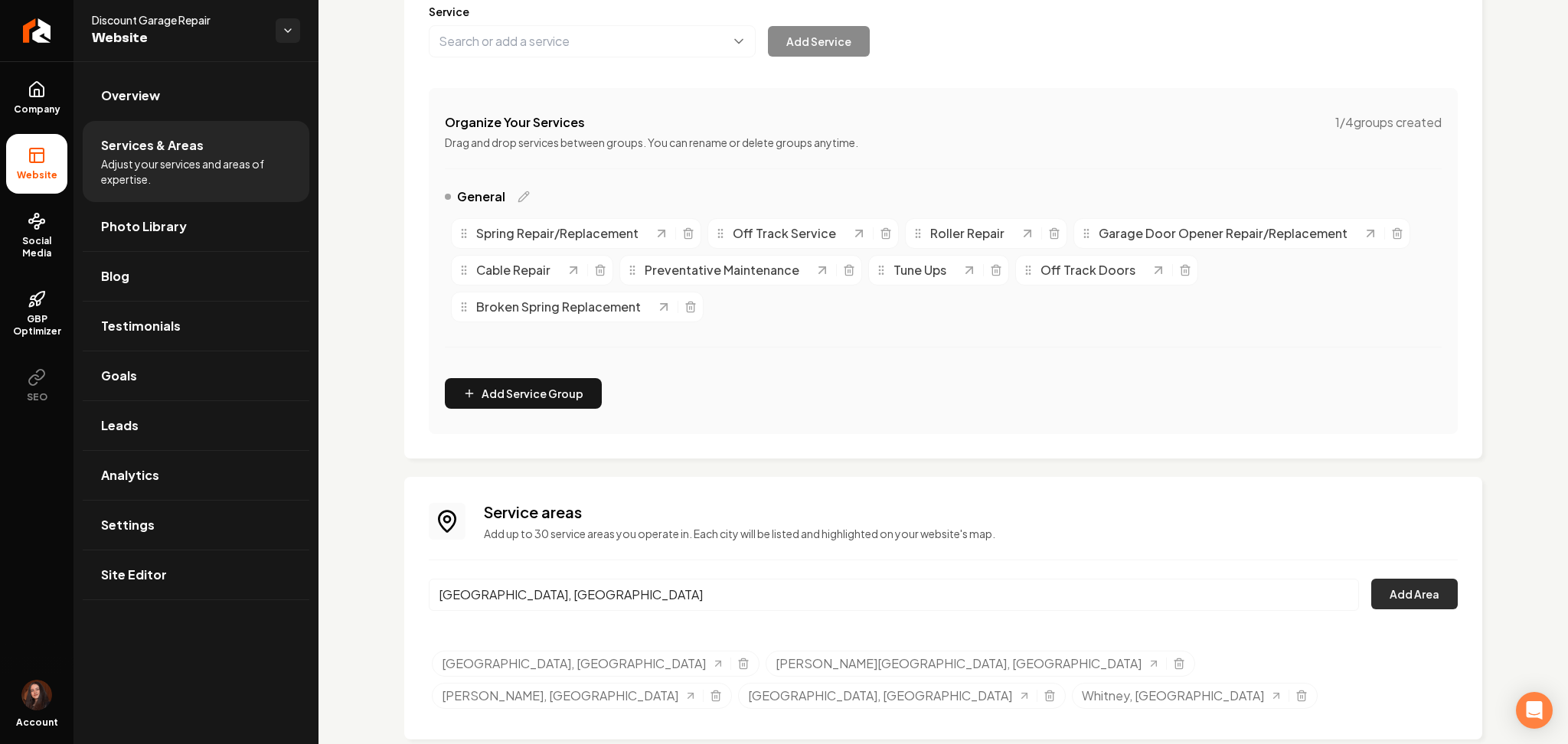
click at [1386, 583] on button "Add Area" at bounding box center [1414, 593] width 86 height 31
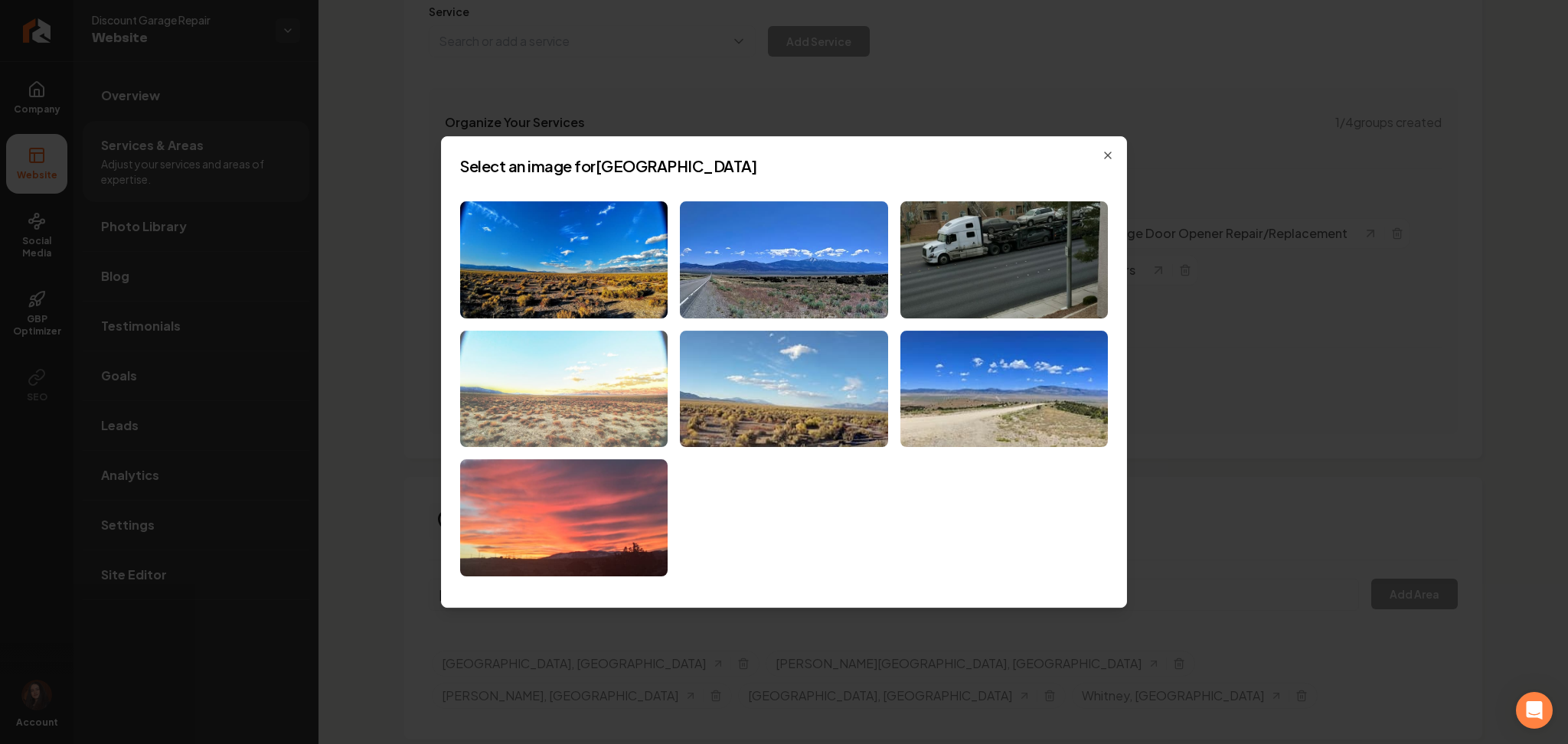
click at [580, 428] on img at bounding box center [564, 389] width 207 height 117
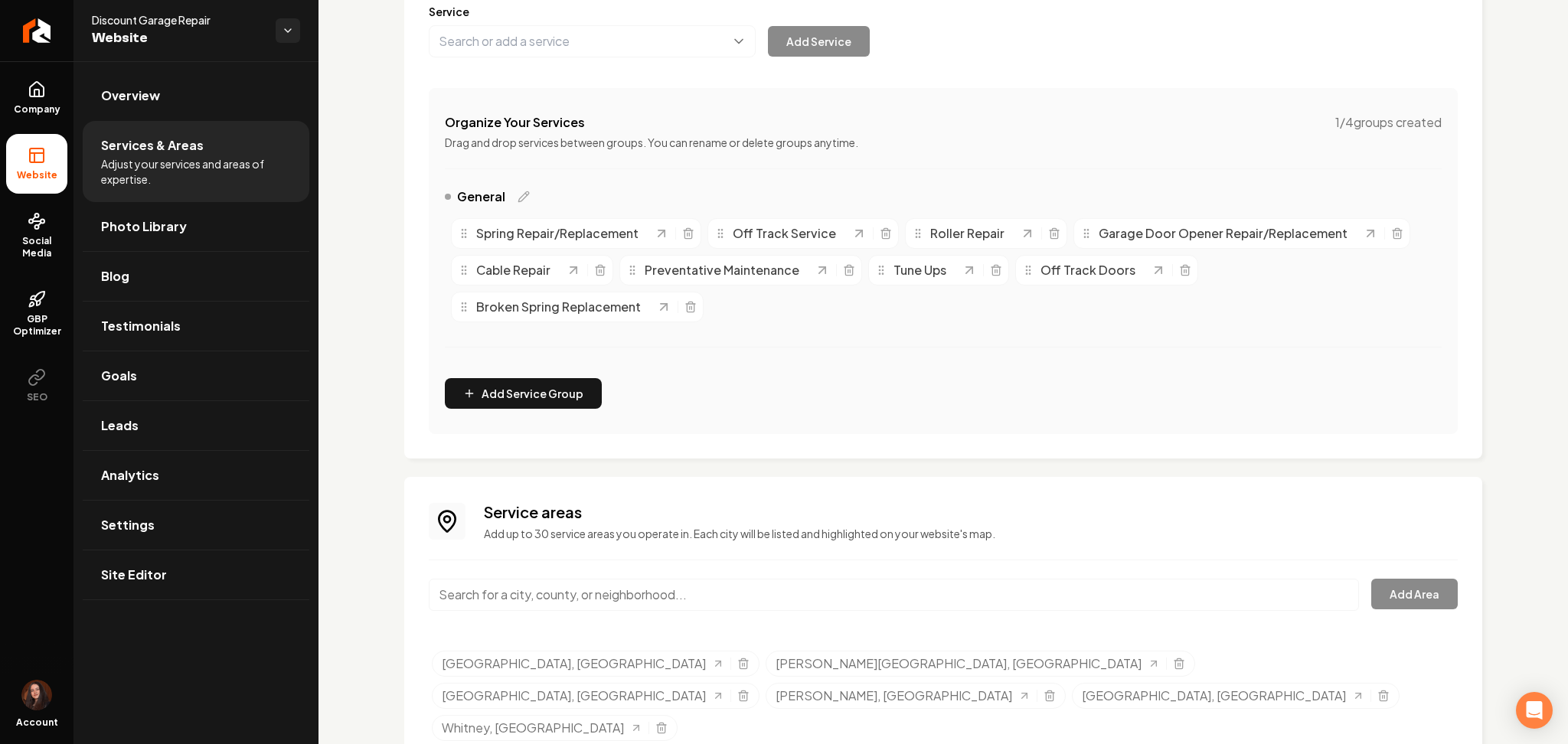
paste input "[GEOGRAPHIC_DATA]"
click at [523, 587] on input "[GEOGRAPHIC_DATA]" at bounding box center [893, 594] width 930 height 32
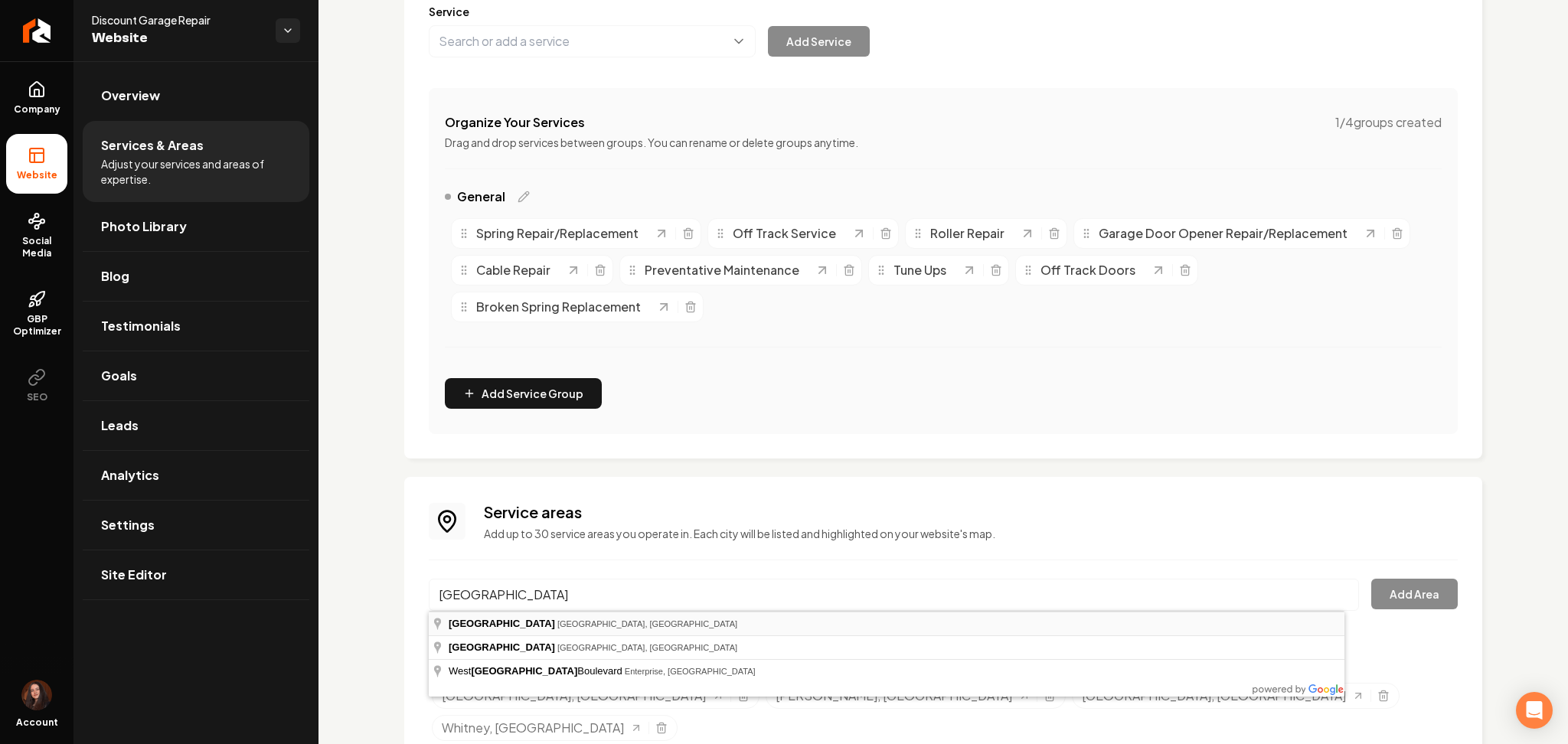
type input "[GEOGRAPHIC_DATA], [GEOGRAPHIC_DATA], [GEOGRAPHIC_DATA]"
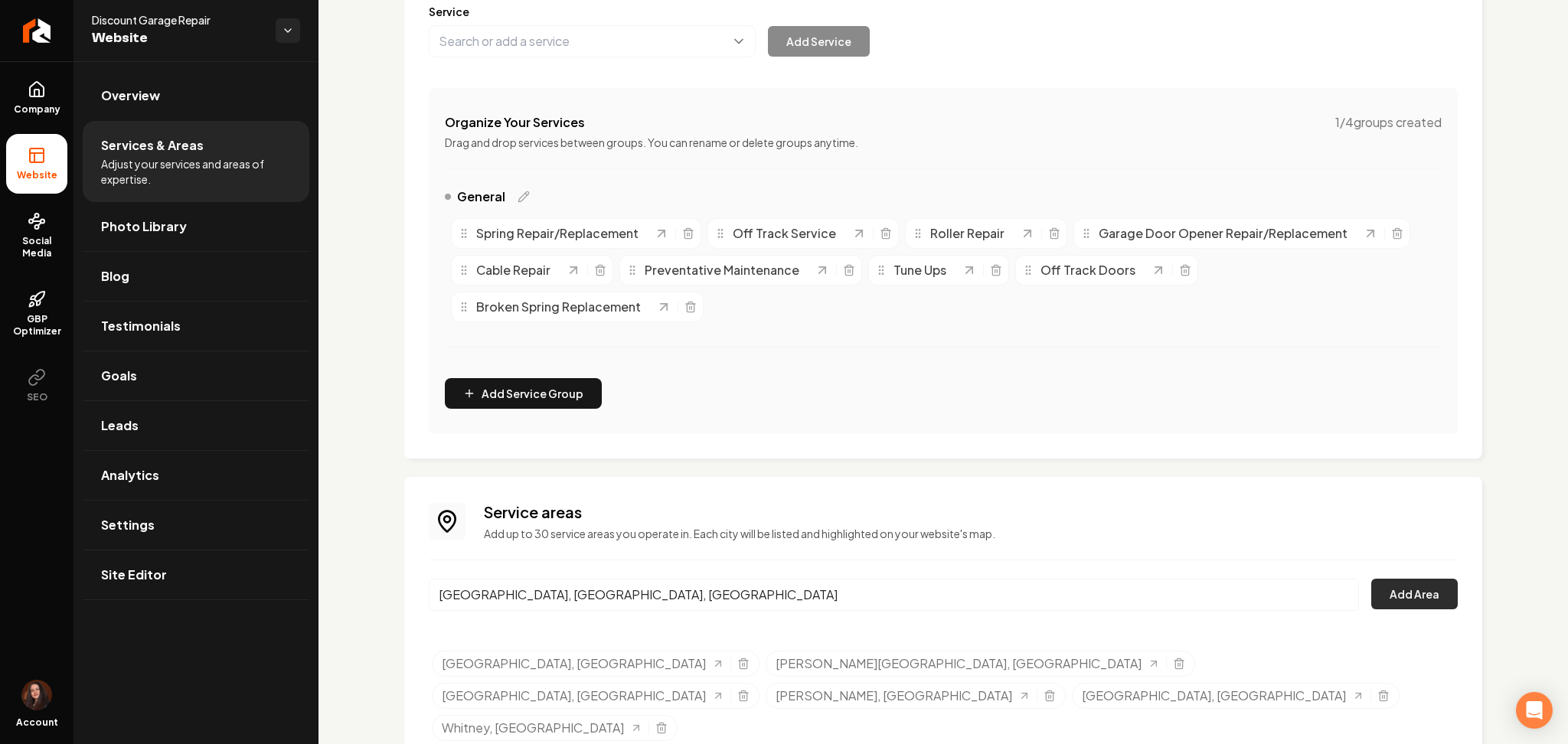
click at [1391, 602] on button "Add Area" at bounding box center [1414, 593] width 86 height 31
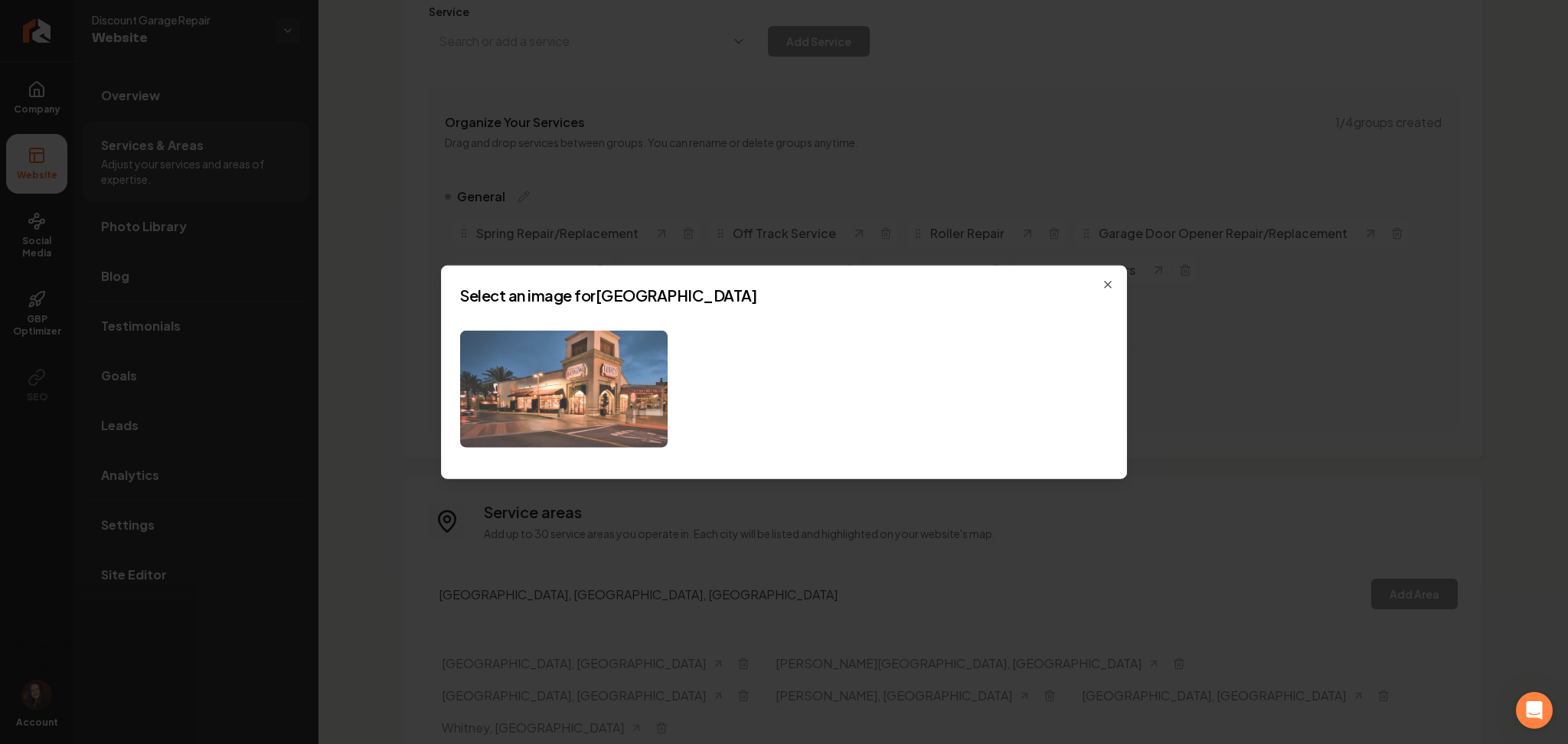
click at [558, 443] on img at bounding box center [564, 389] width 207 height 117
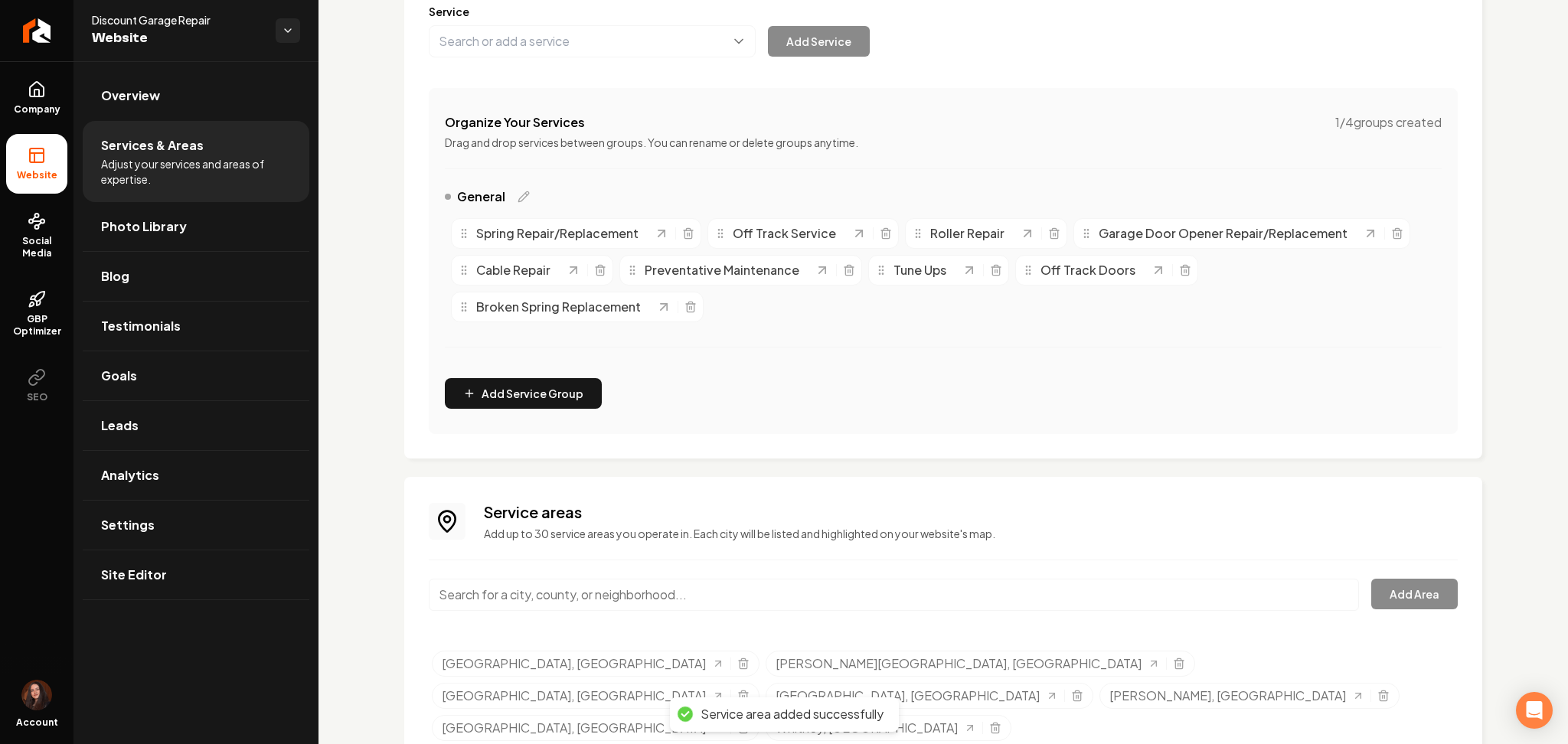
paste input "[GEOGRAPHIC_DATA]"
click at [479, 583] on input "[GEOGRAPHIC_DATA]" at bounding box center [893, 594] width 930 height 32
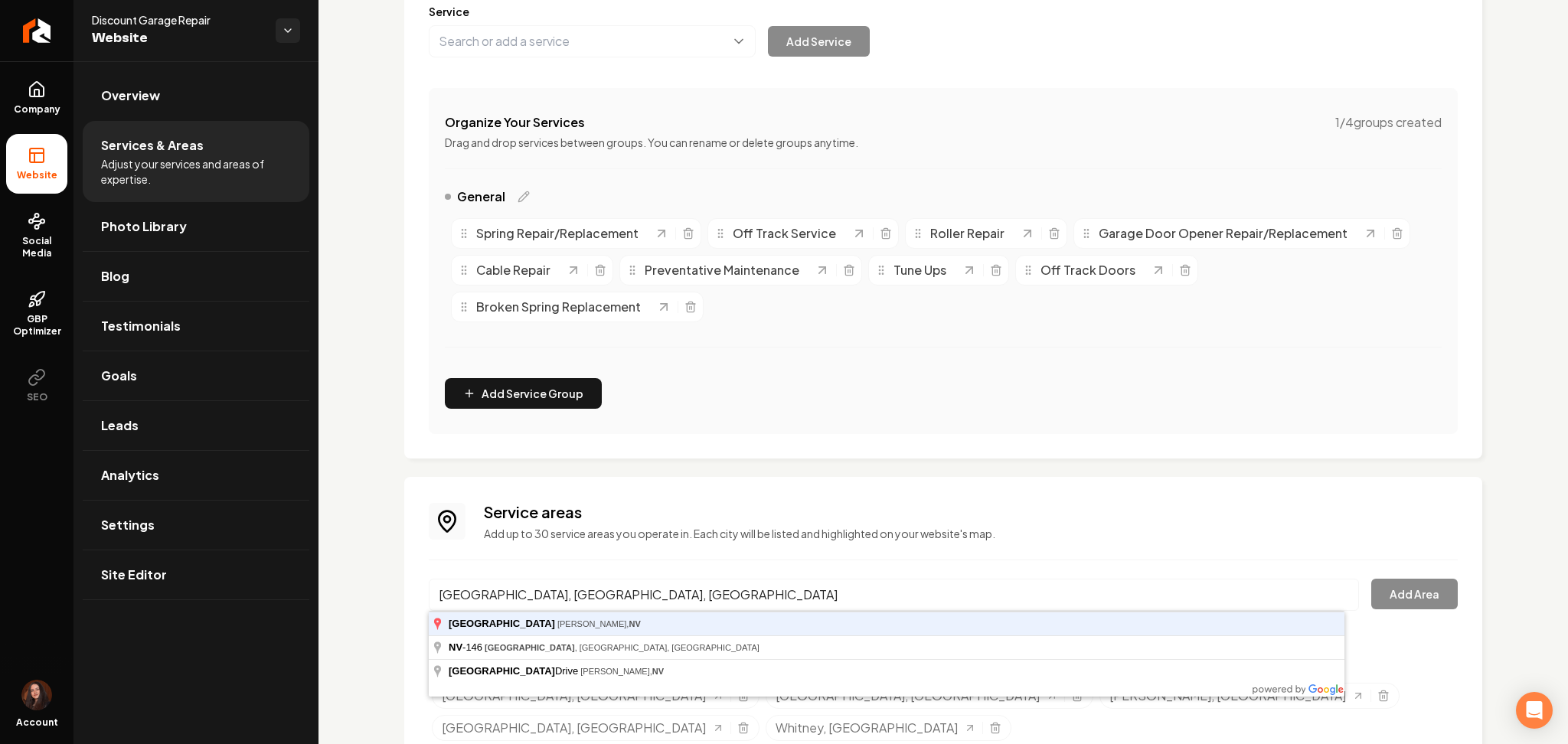
type input "[GEOGRAPHIC_DATA], [GEOGRAPHIC_DATA], [GEOGRAPHIC_DATA]"
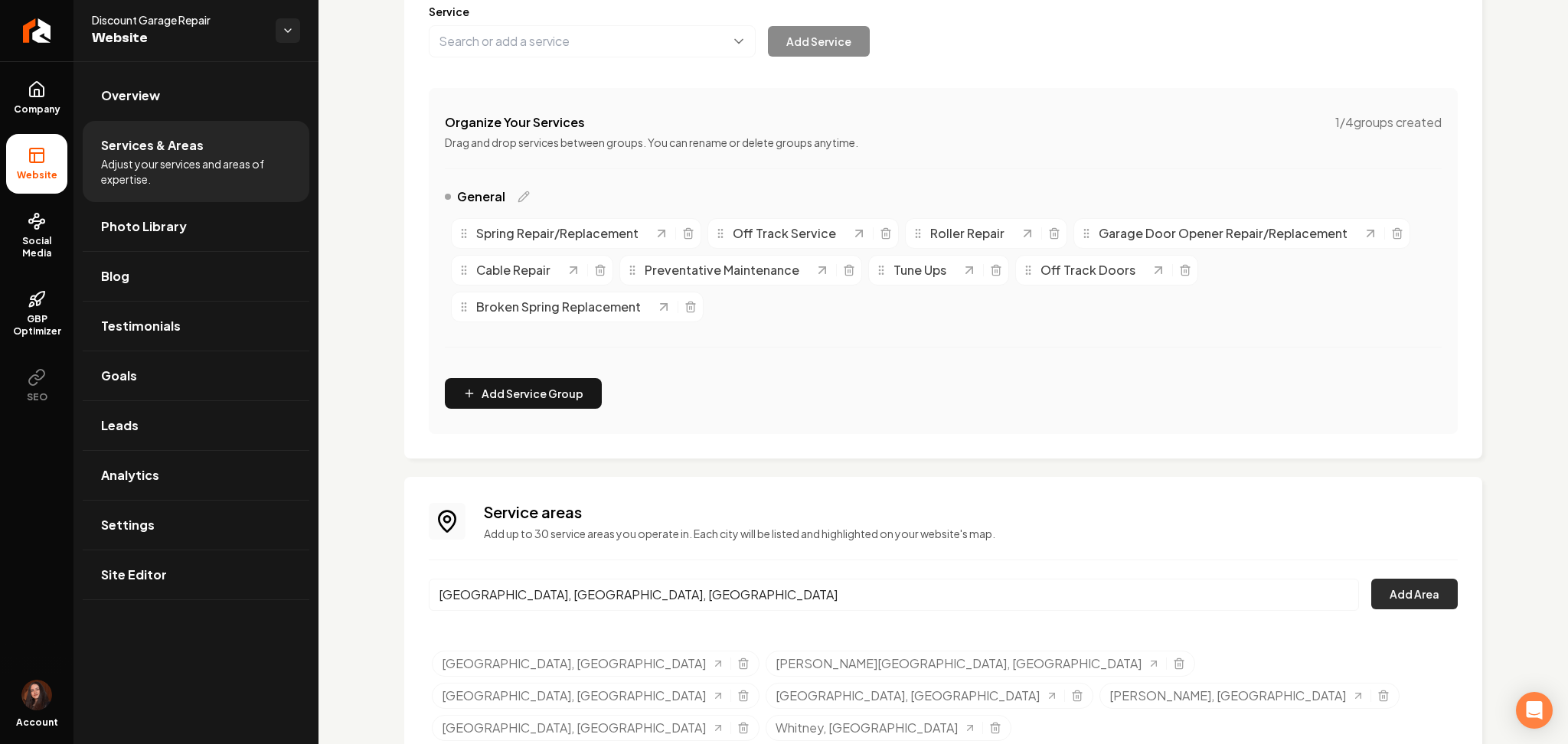
click at [1425, 594] on button "Add Area" at bounding box center [1414, 593] width 86 height 31
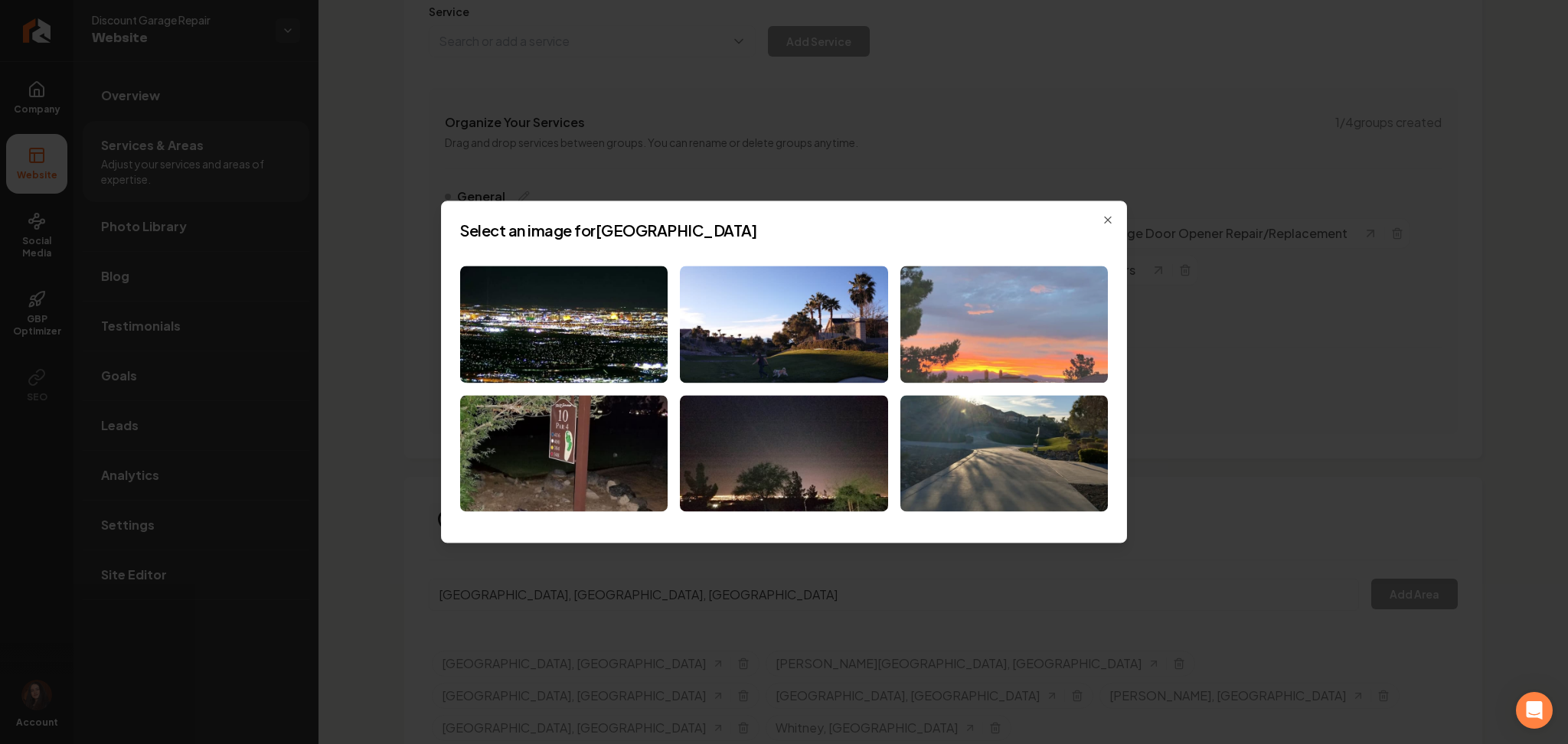
click at [970, 326] on img at bounding box center [1003, 324] width 207 height 117
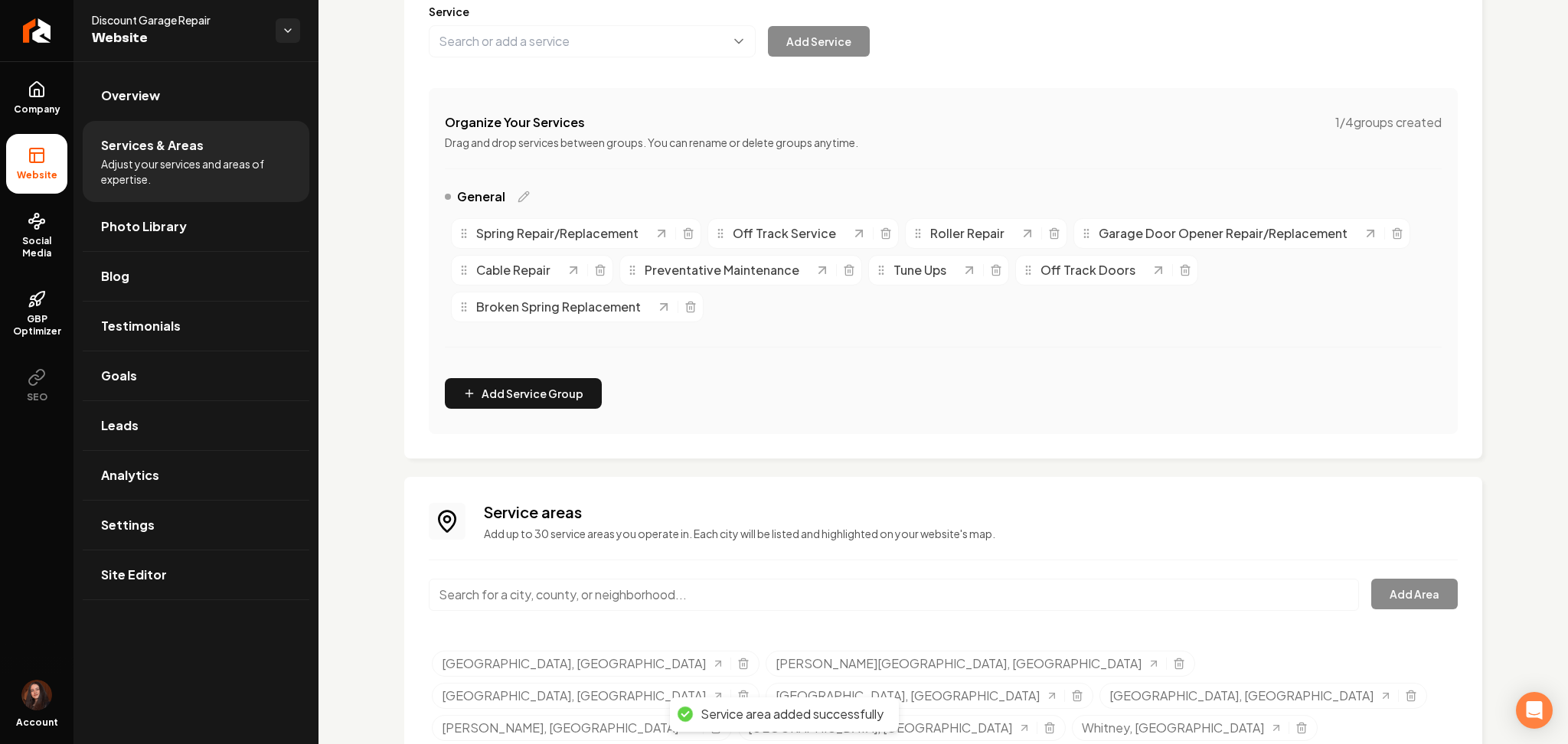
paste input "[GEOGRAPHIC_DATA]"
click at [511, 587] on input "[GEOGRAPHIC_DATA]" at bounding box center [893, 594] width 930 height 32
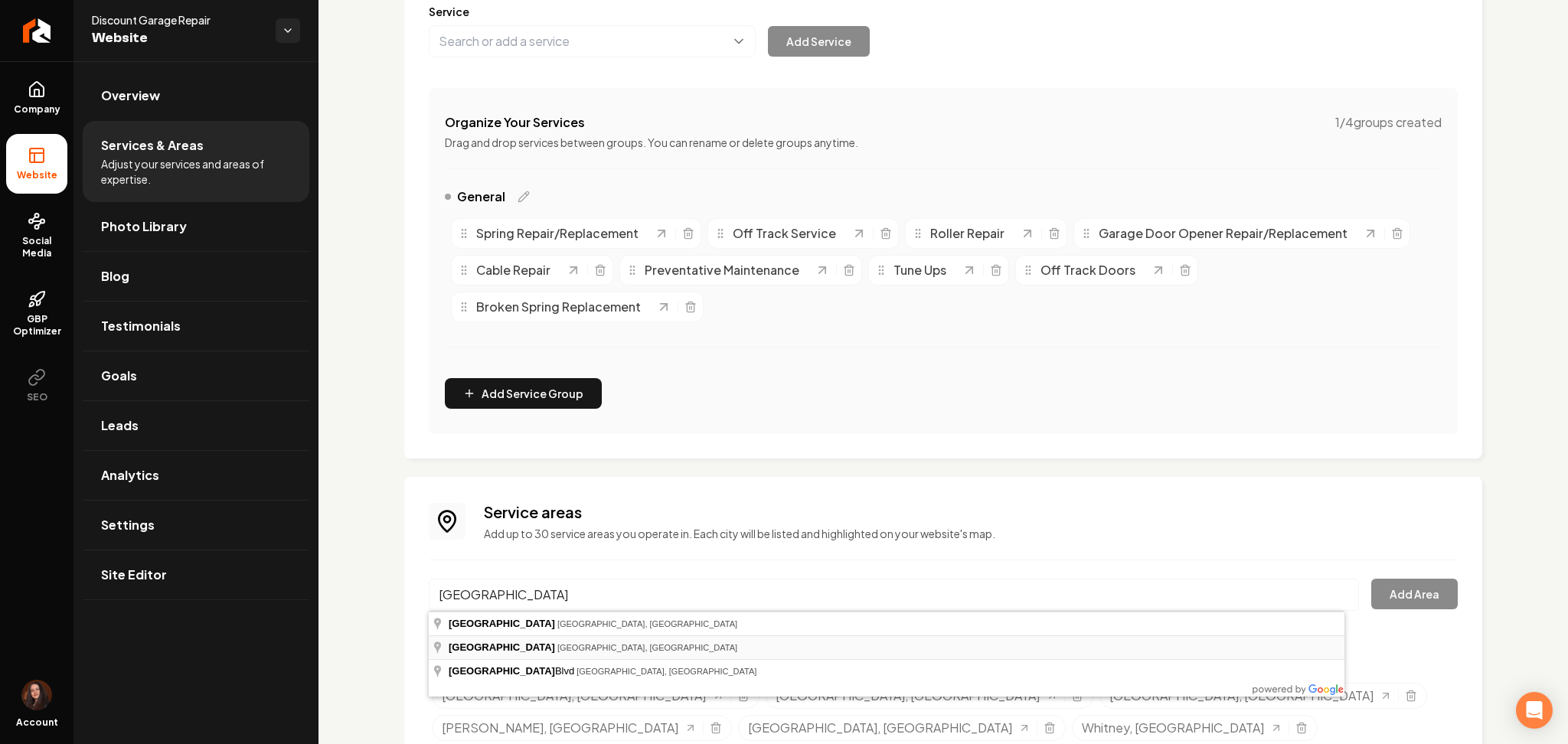
type input "[GEOGRAPHIC_DATA], [GEOGRAPHIC_DATA], [GEOGRAPHIC_DATA]"
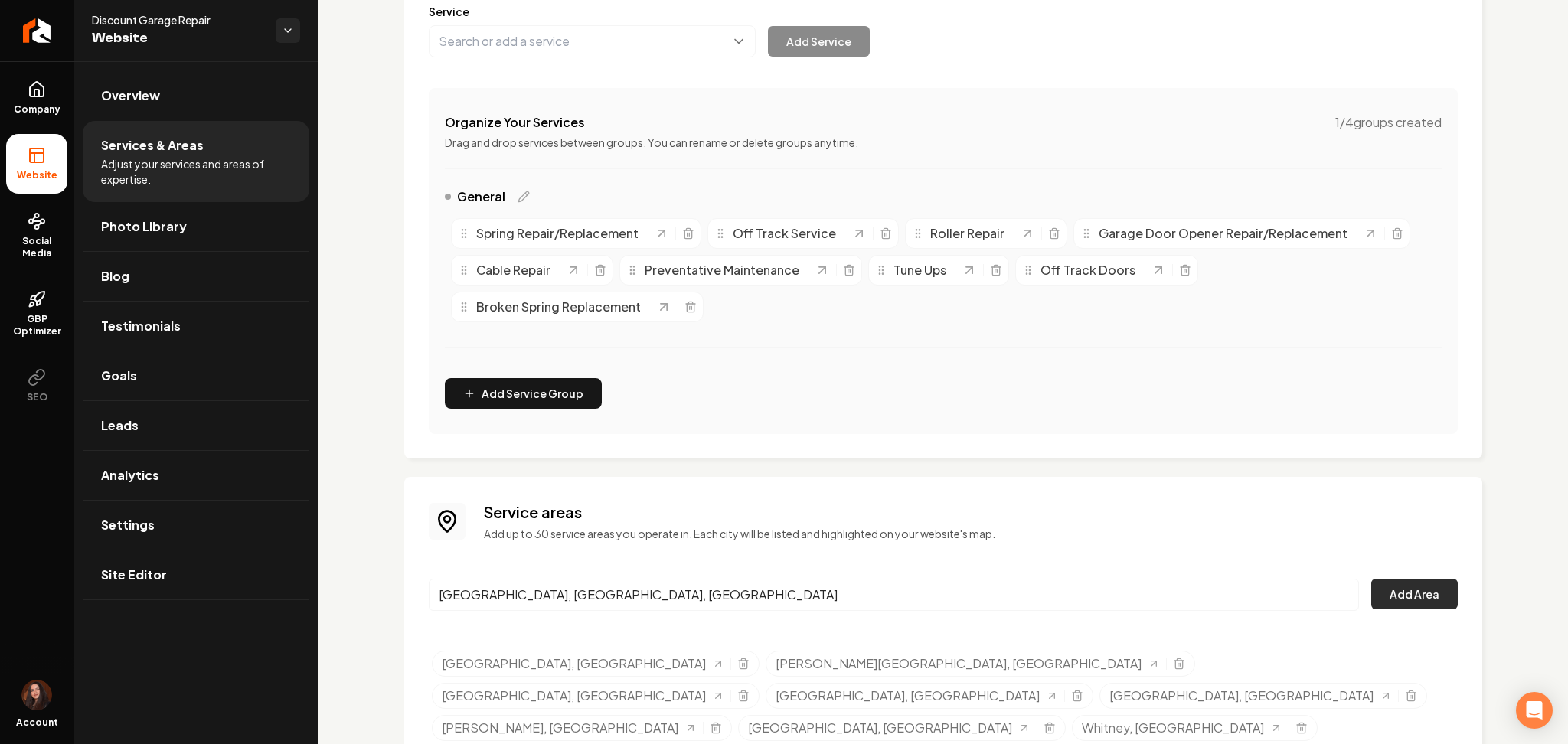
click at [1419, 597] on button "Add Area" at bounding box center [1414, 593] width 86 height 31
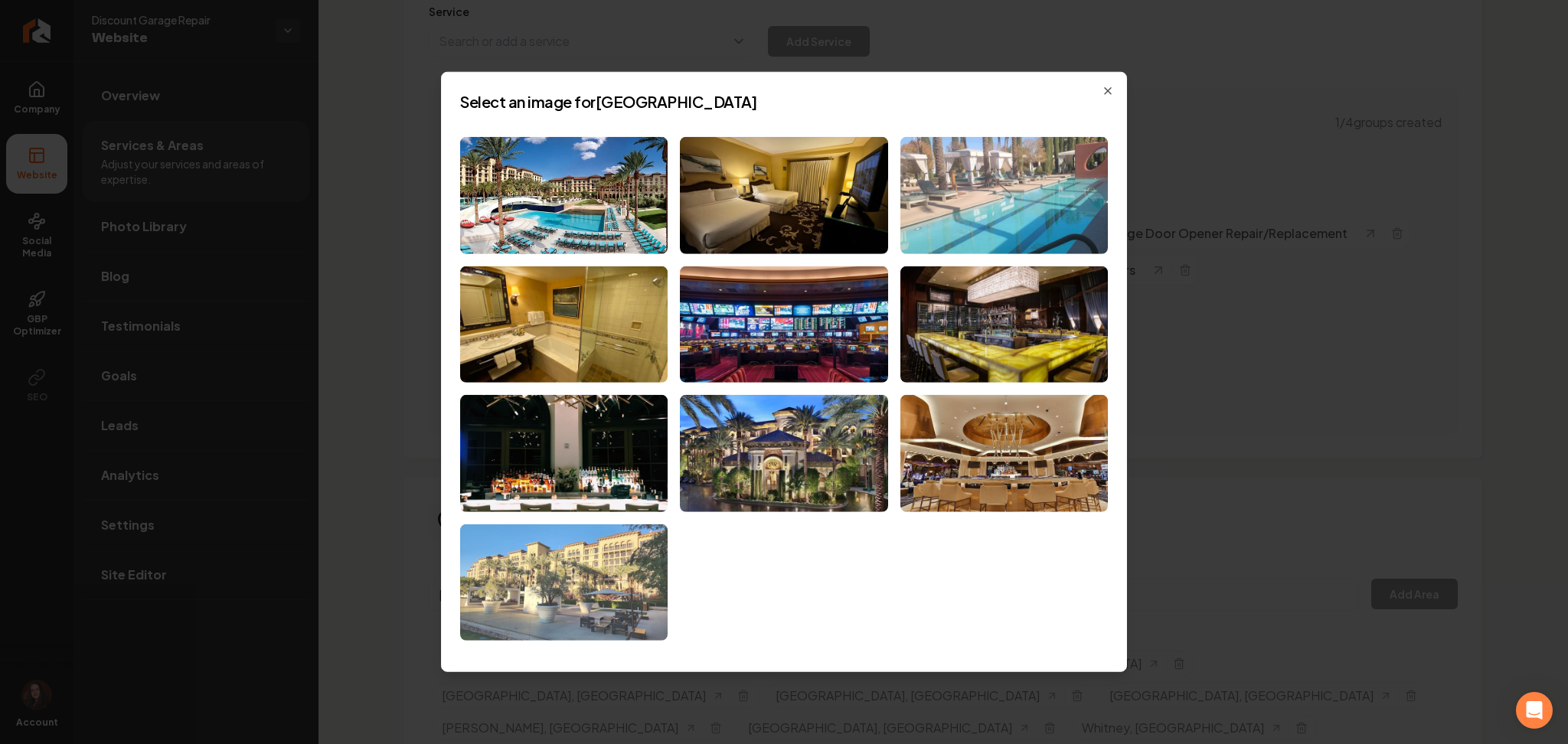
click at [597, 544] on img at bounding box center [564, 582] width 207 height 117
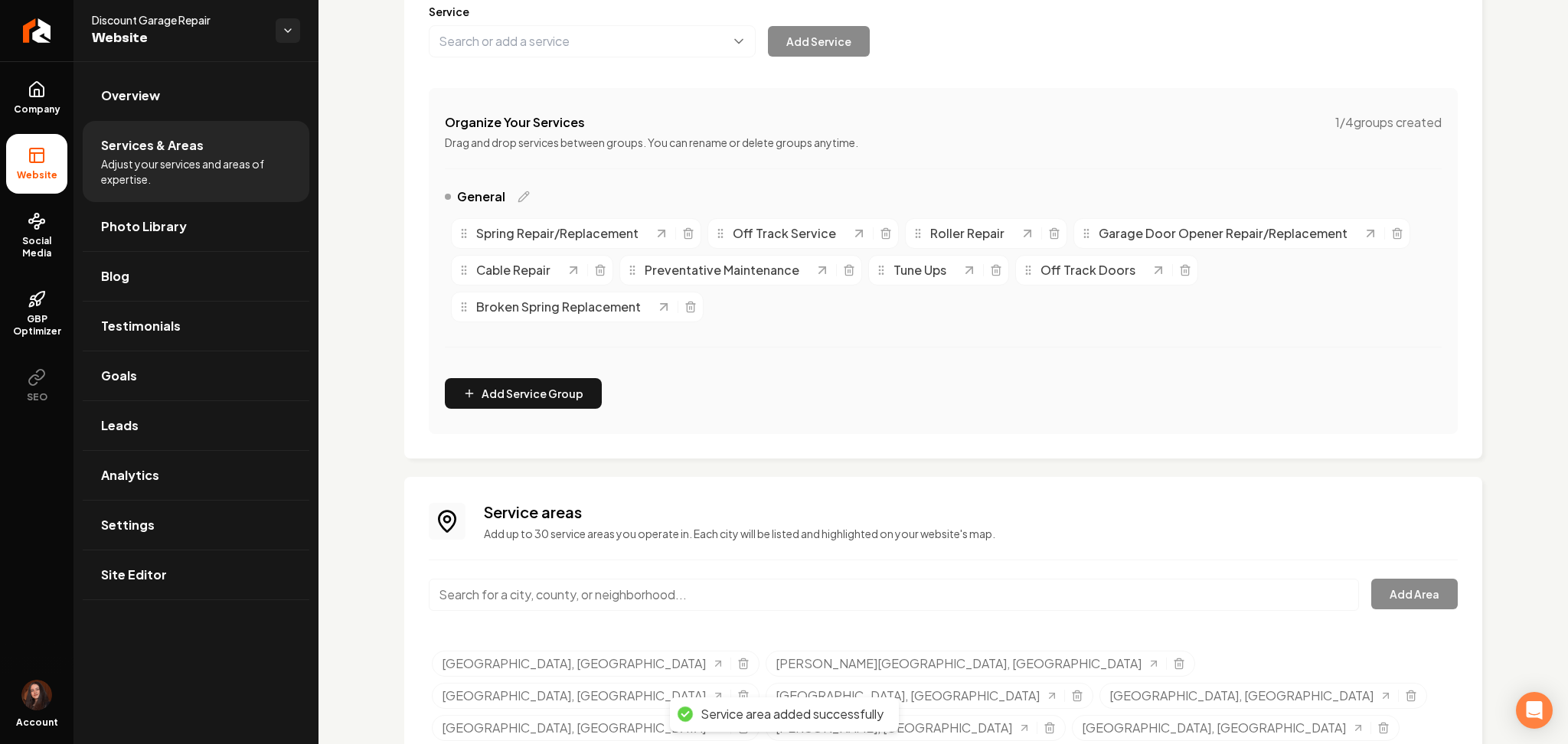
paste input "[PERSON_NAME][GEOGRAPHIC_DATA]"
click at [601, 591] on input "[PERSON_NAME][GEOGRAPHIC_DATA]" at bounding box center [893, 594] width 930 height 32
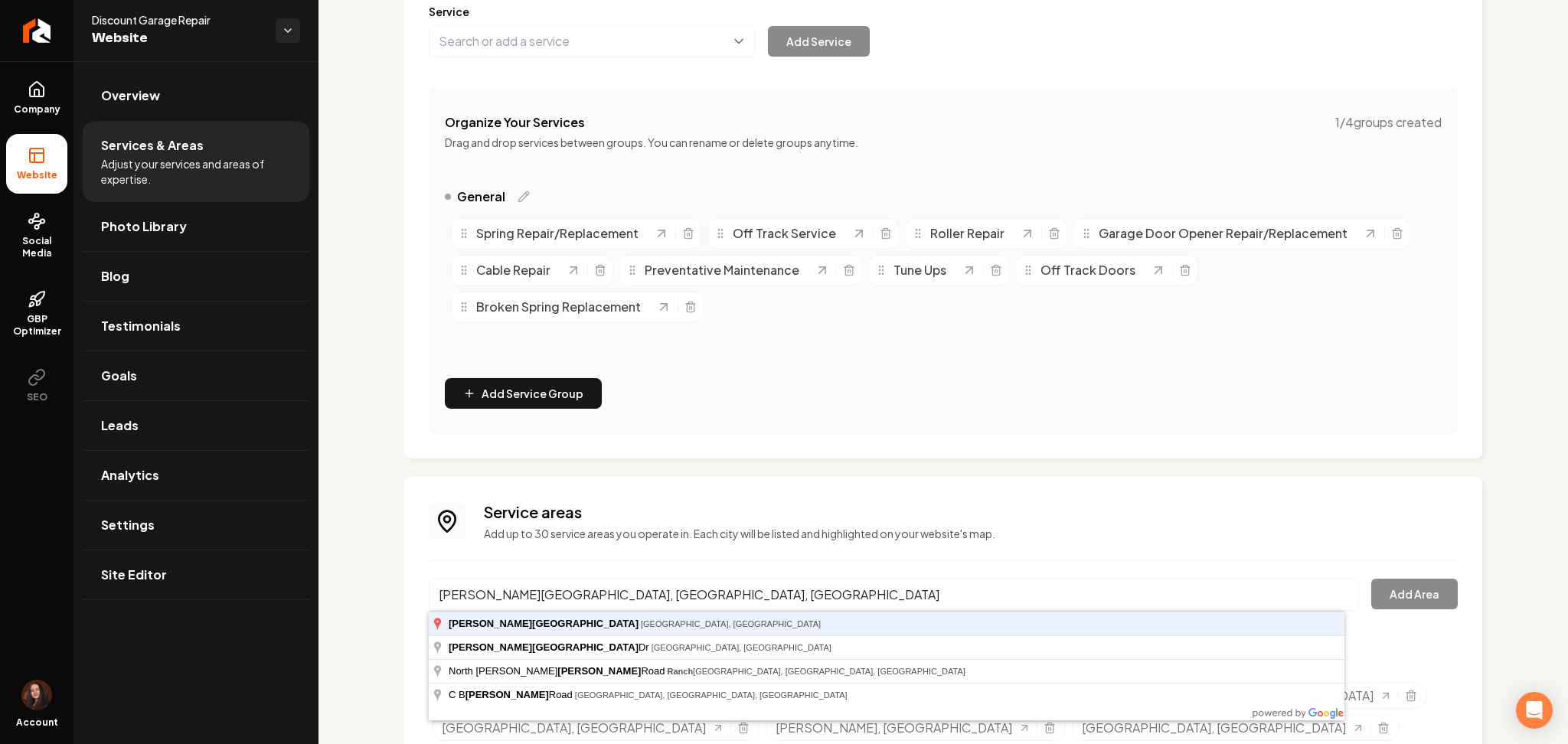
type input "[PERSON_NAME][GEOGRAPHIC_DATA], [GEOGRAPHIC_DATA], [GEOGRAPHIC_DATA]"
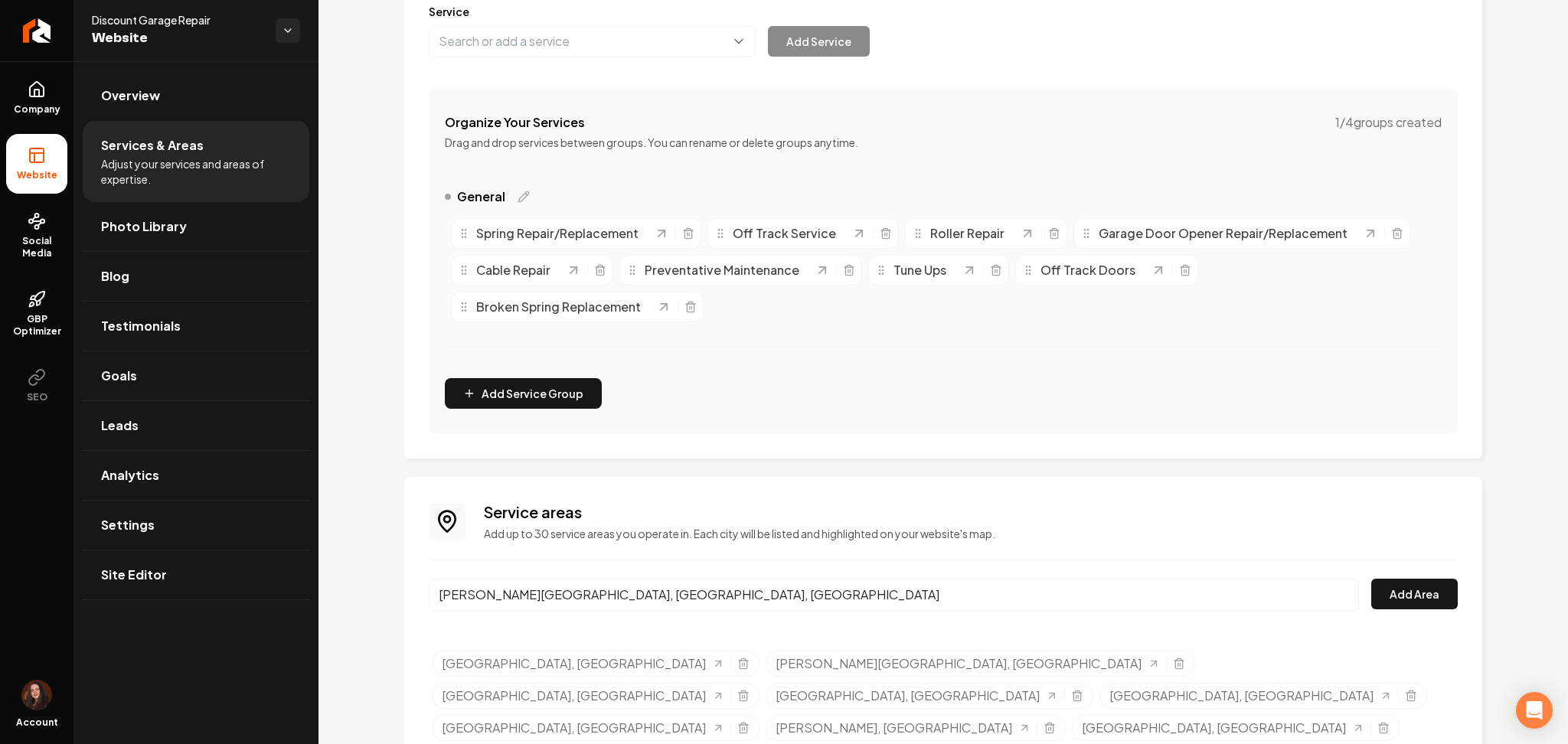
click at [1372, 578] on button "Add Area" at bounding box center [1414, 593] width 86 height 31
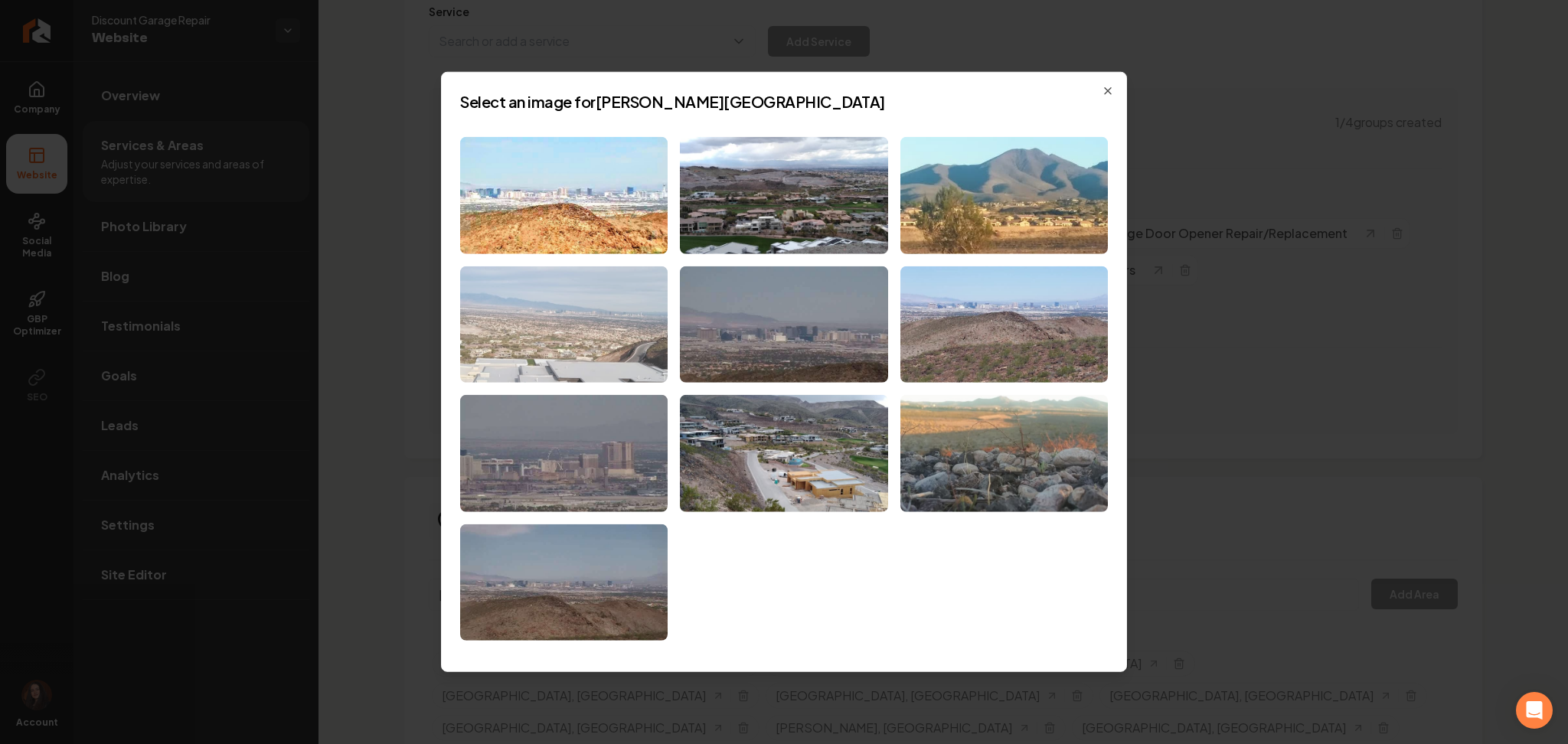
click at [567, 342] on img at bounding box center [564, 324] width 207 height 117
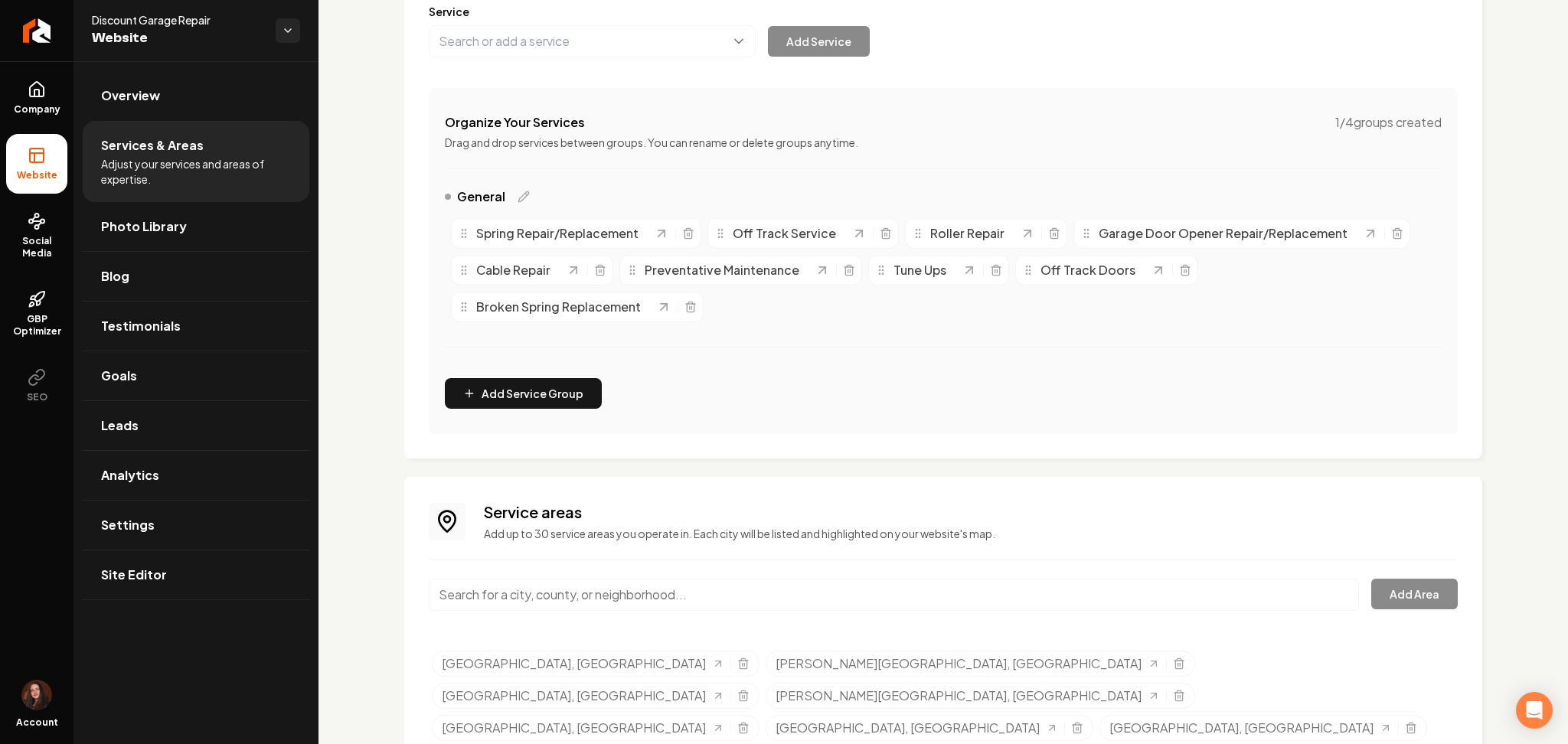
paste input "[PERSON_NAME]"
click at [594, 584] on input "[PERSON_NAME]" at bounding box center [893, 594] width 930 height 32
click at [1372, 578] on button "Add Area" at bounding box center [1414, 593] width 86 height 31
click at [532, 603] on input "[PERSON_NAME], [GEOGRAPHIC_DATA], [GEOGRAPHIC_DATA]" at bounding box center [893, 594] width 930 height 32
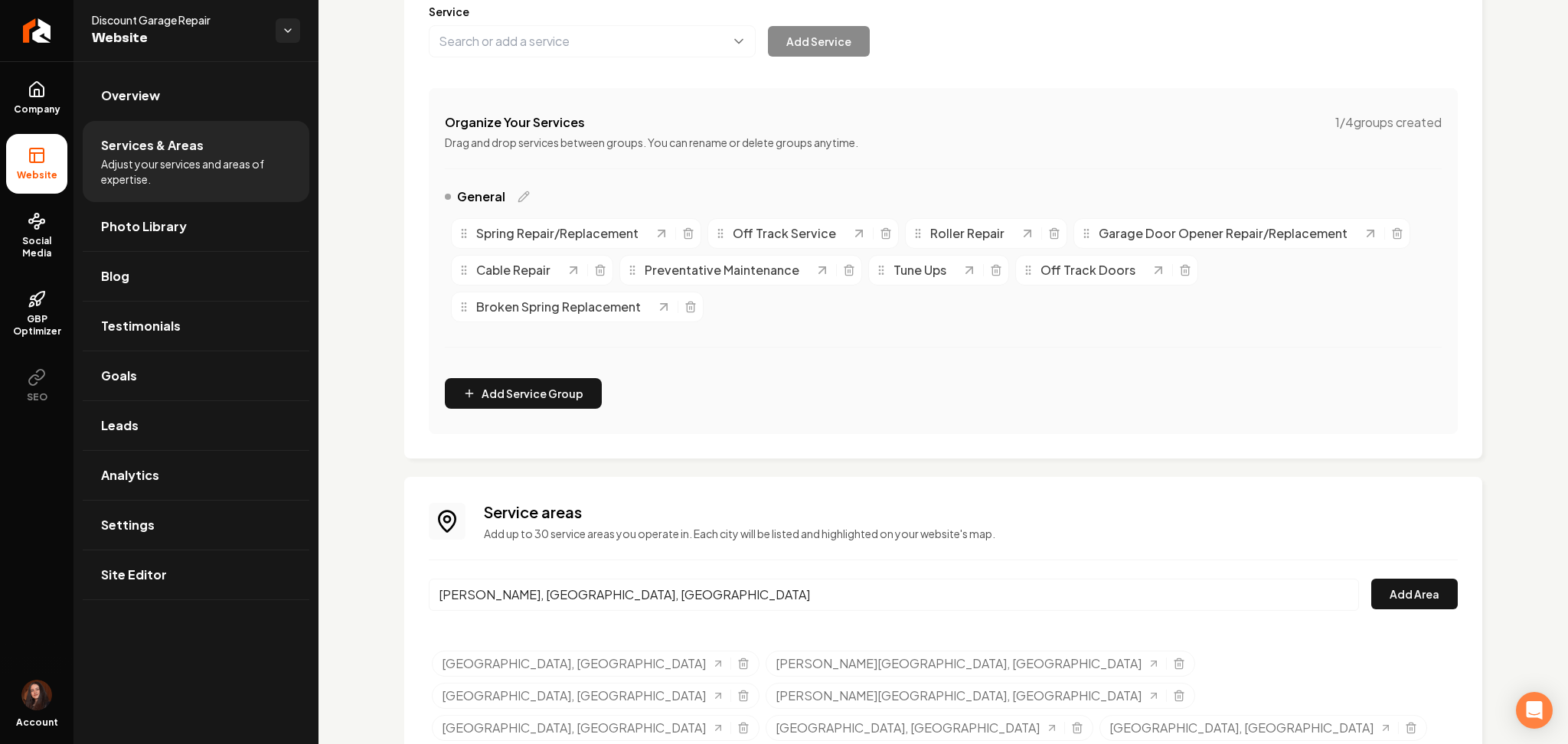
click at [532, 603] on input "[PERSON_NAME], [GEOGRAPHIC_DATA], [GEOGRAPHIC_DATA]" at bounding box center [893, 594] width 930 height 32
paste input "[GEOGRAPHIC_DATA]"
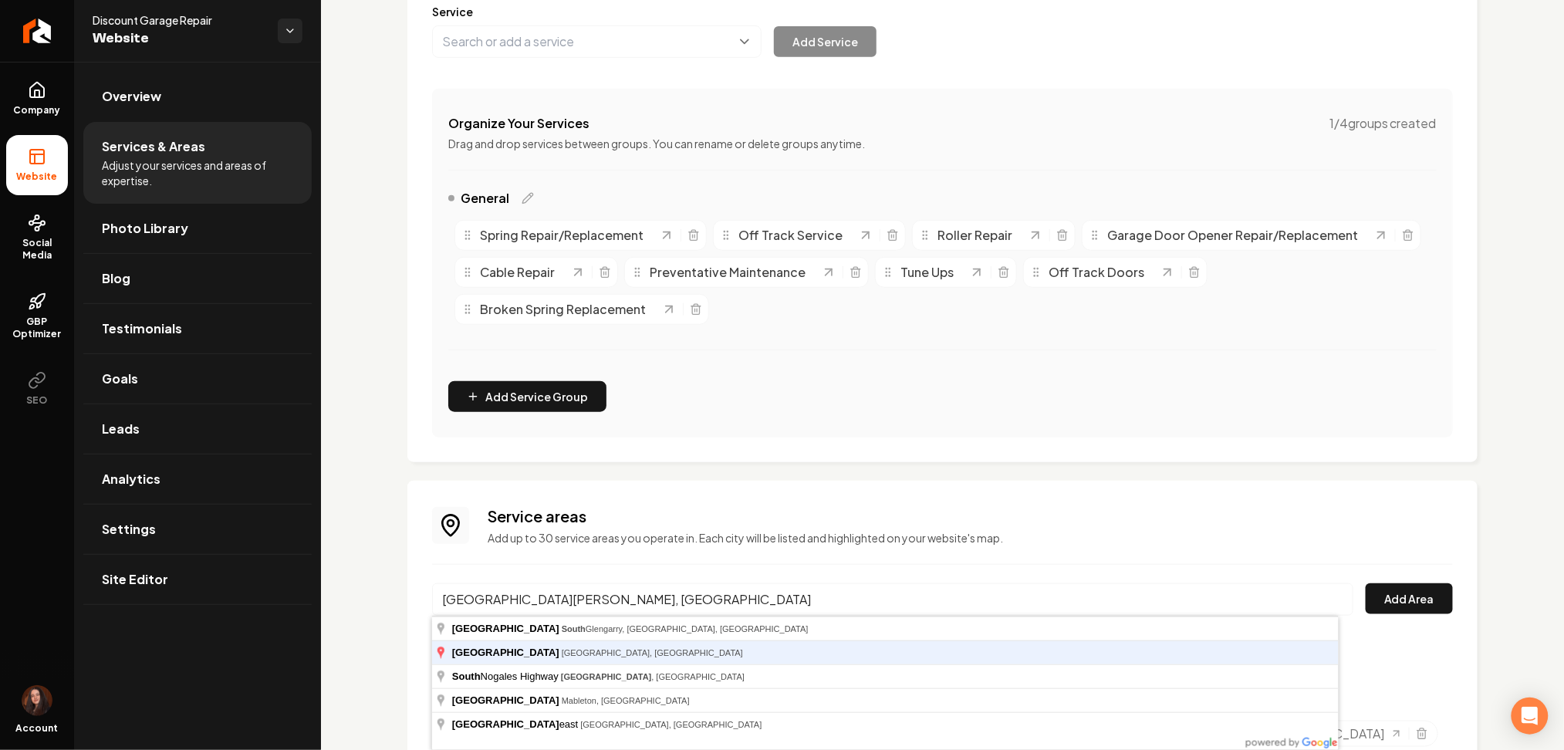
type input "[GEOGRAPHIC_DATA][PERSON_NAME], [GEOGRAPHIC_DATA]"
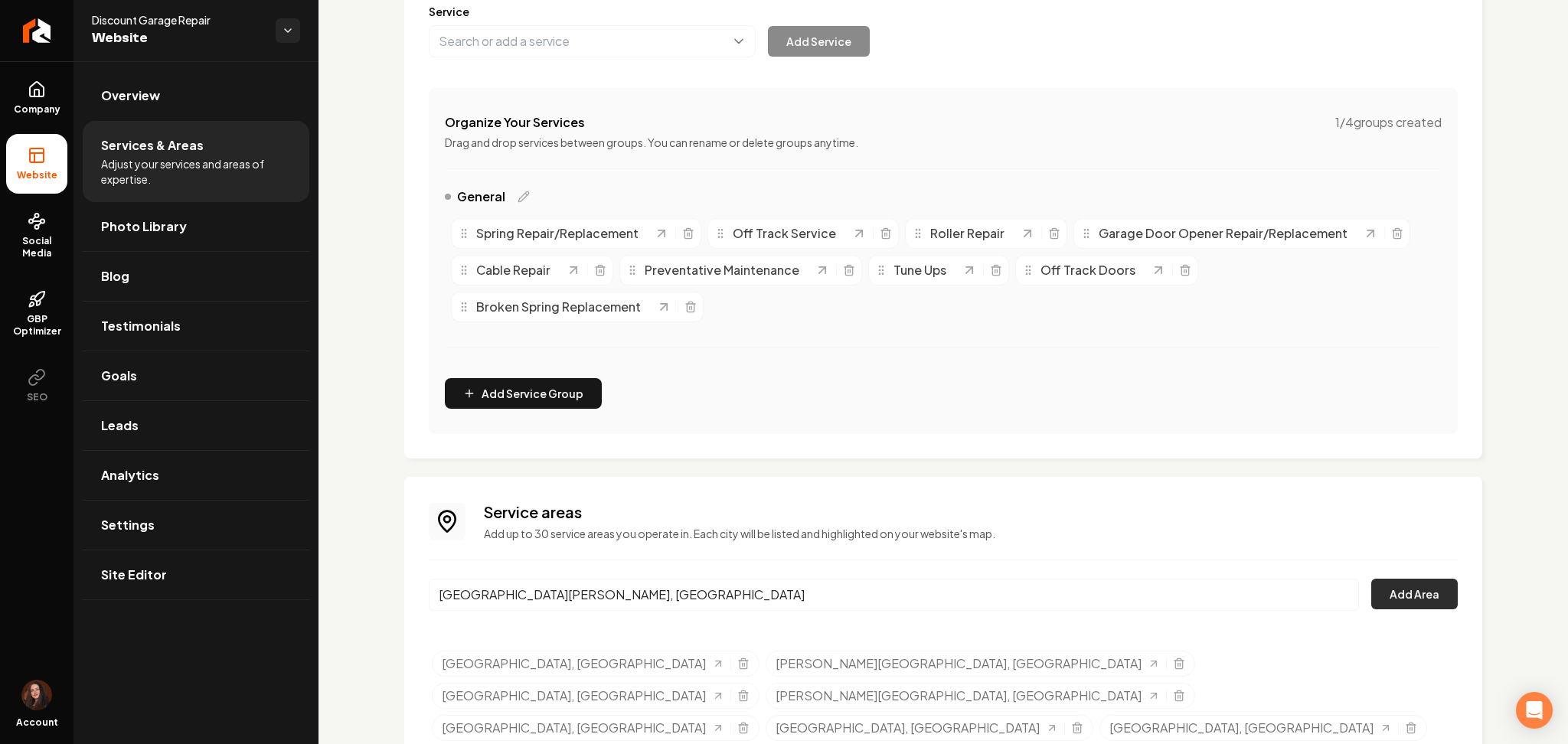
click at [1390, 587] on button "Add Area" at bounding box center [1414, 593] width 86 height 31
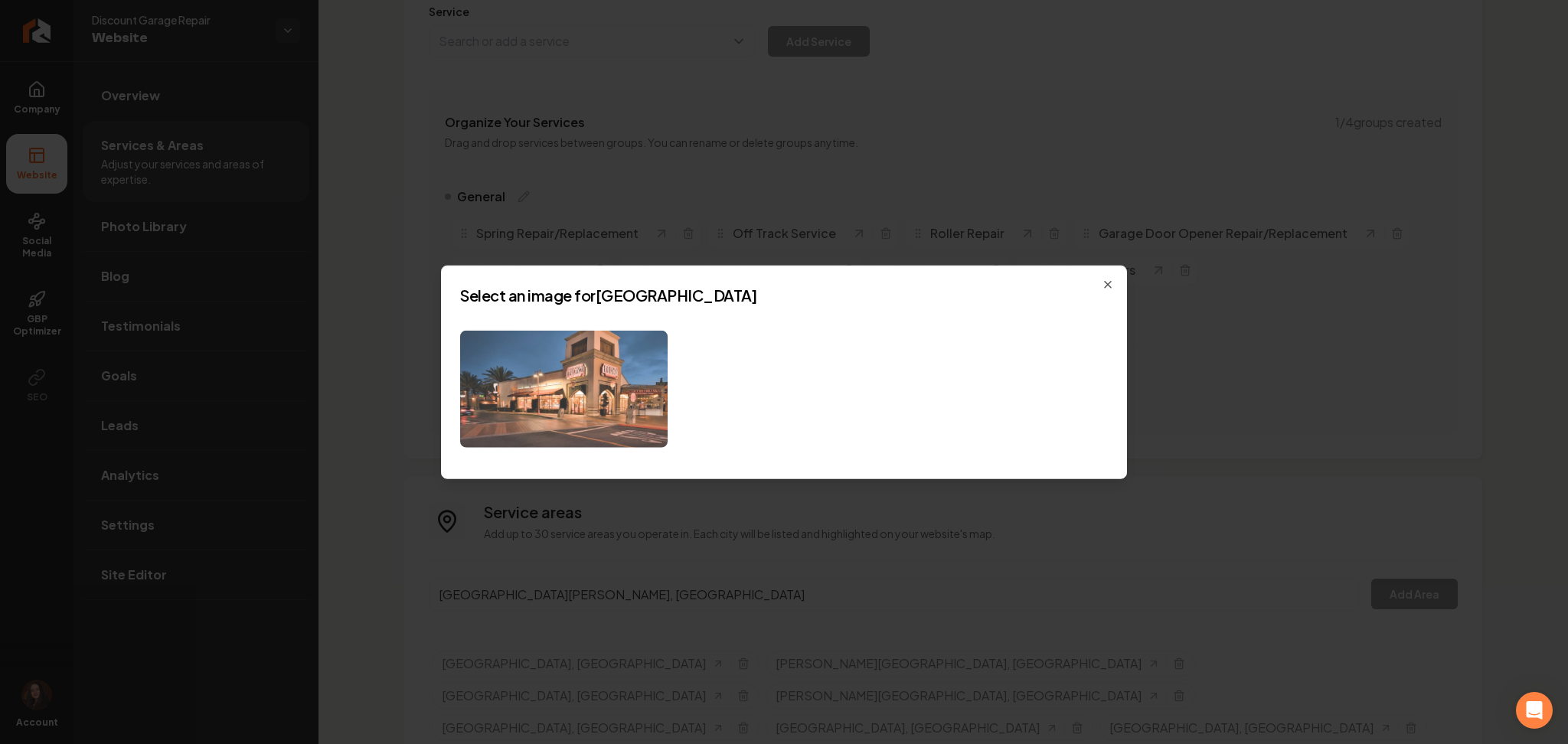
click at [603, 360] on img at bounding box center [564, 389] width 207 height 117
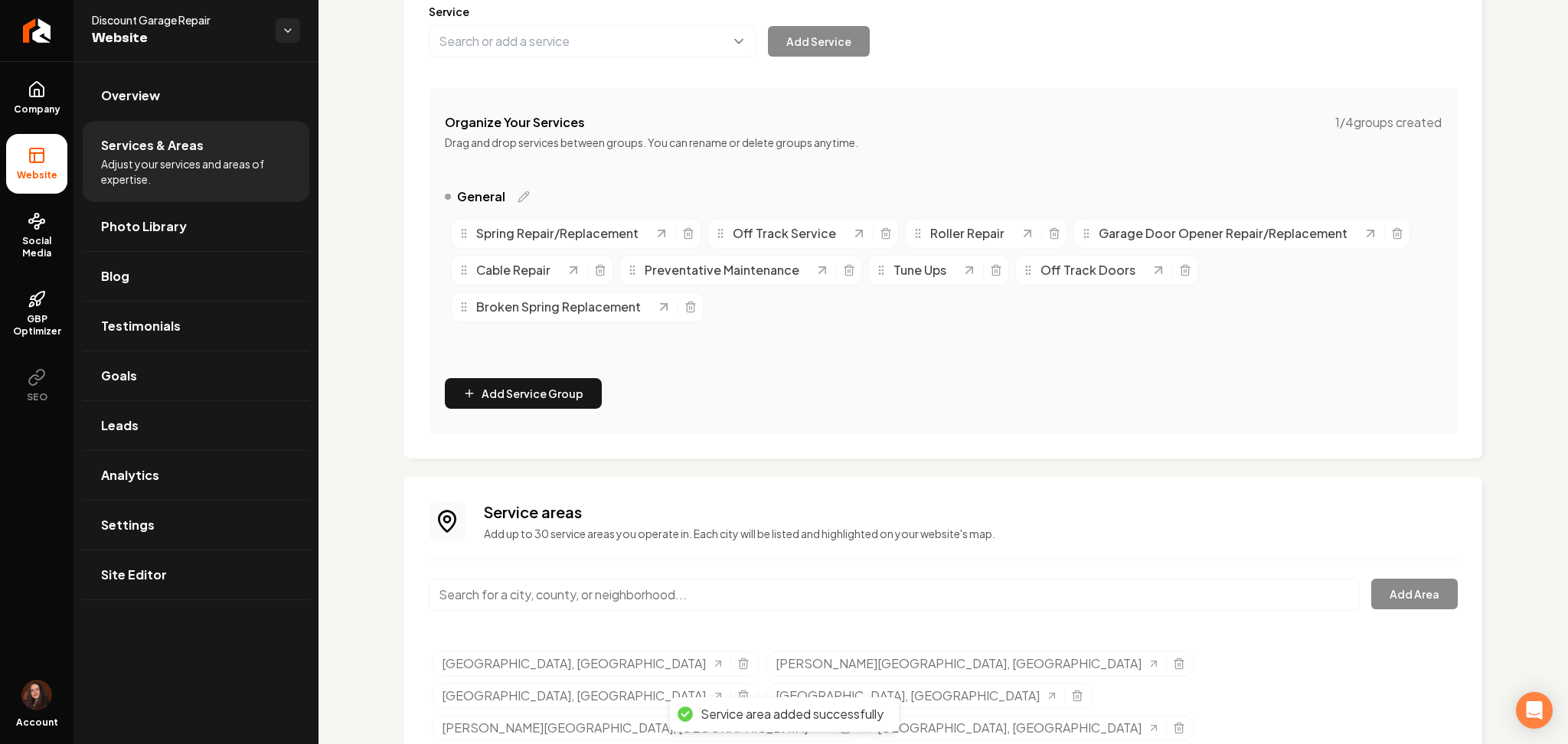
paste input "Anthem"
click at [531, 600] on input "Anthem" at bounding box center [893, 594] width 930 height 32
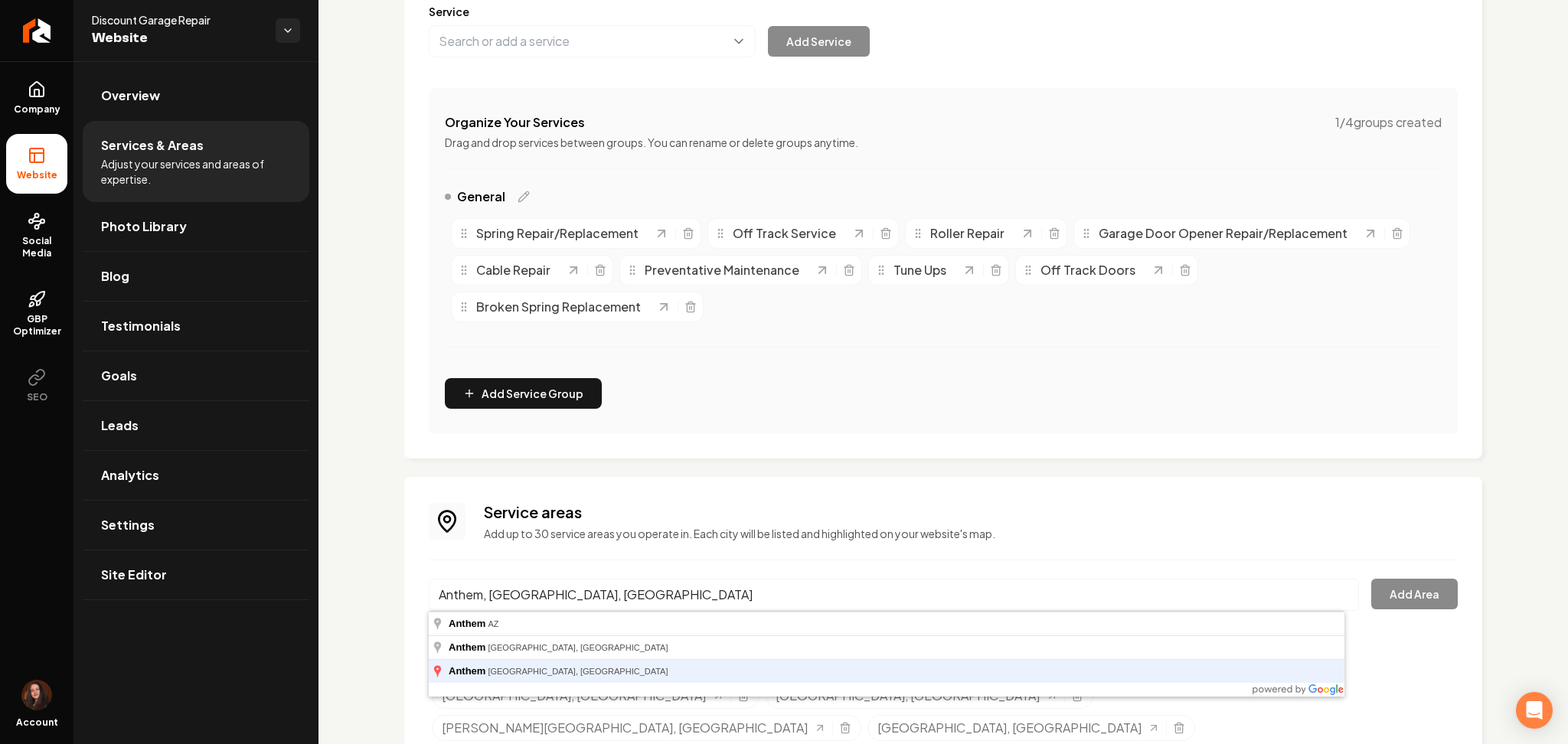
type input "Anthem, [GEOGRAPHIC_DATA], [GEOGRAPHIC_DATA]"
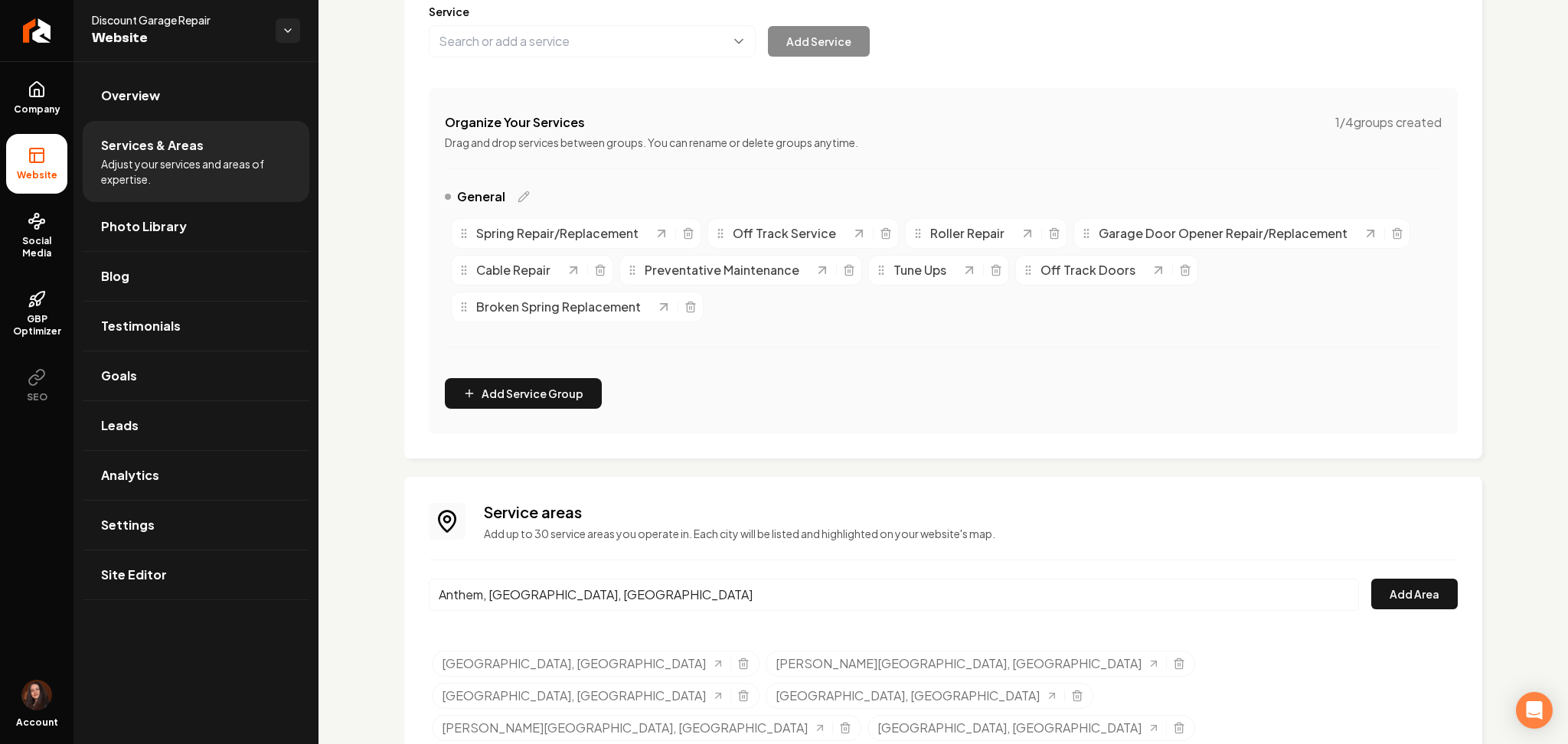
click at [442, 655] on link "[GEOGRAPHIC_DATA], [GEOGRAPHIC_DATA]" at bounding box center [583, 664] width 283 height 19
click at [1412, 585] on button "Add Area" at bounding box center [1414, 593] width 86 height 31
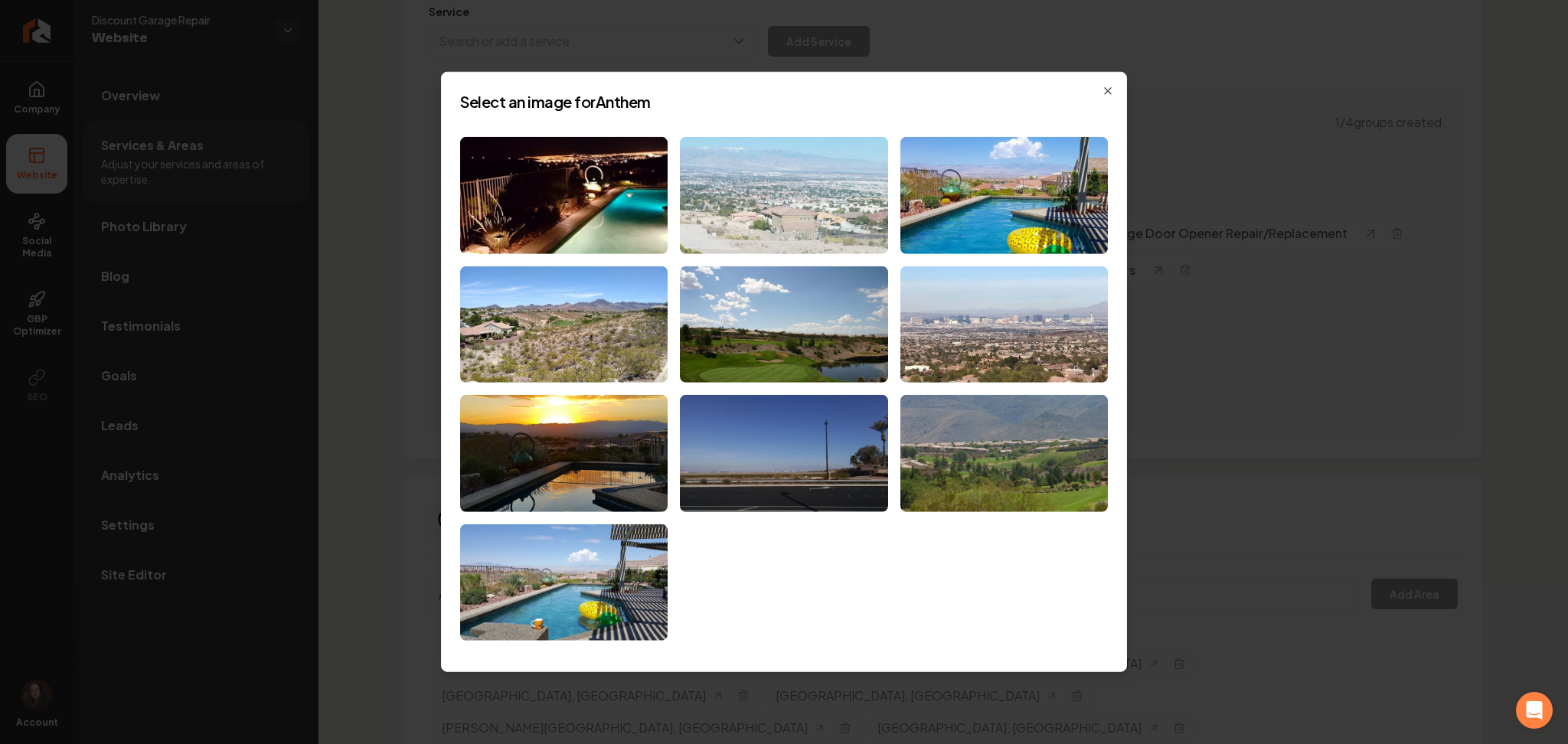
click at [788, 233] on img at bounding box center [783, 195] width 207 height 117
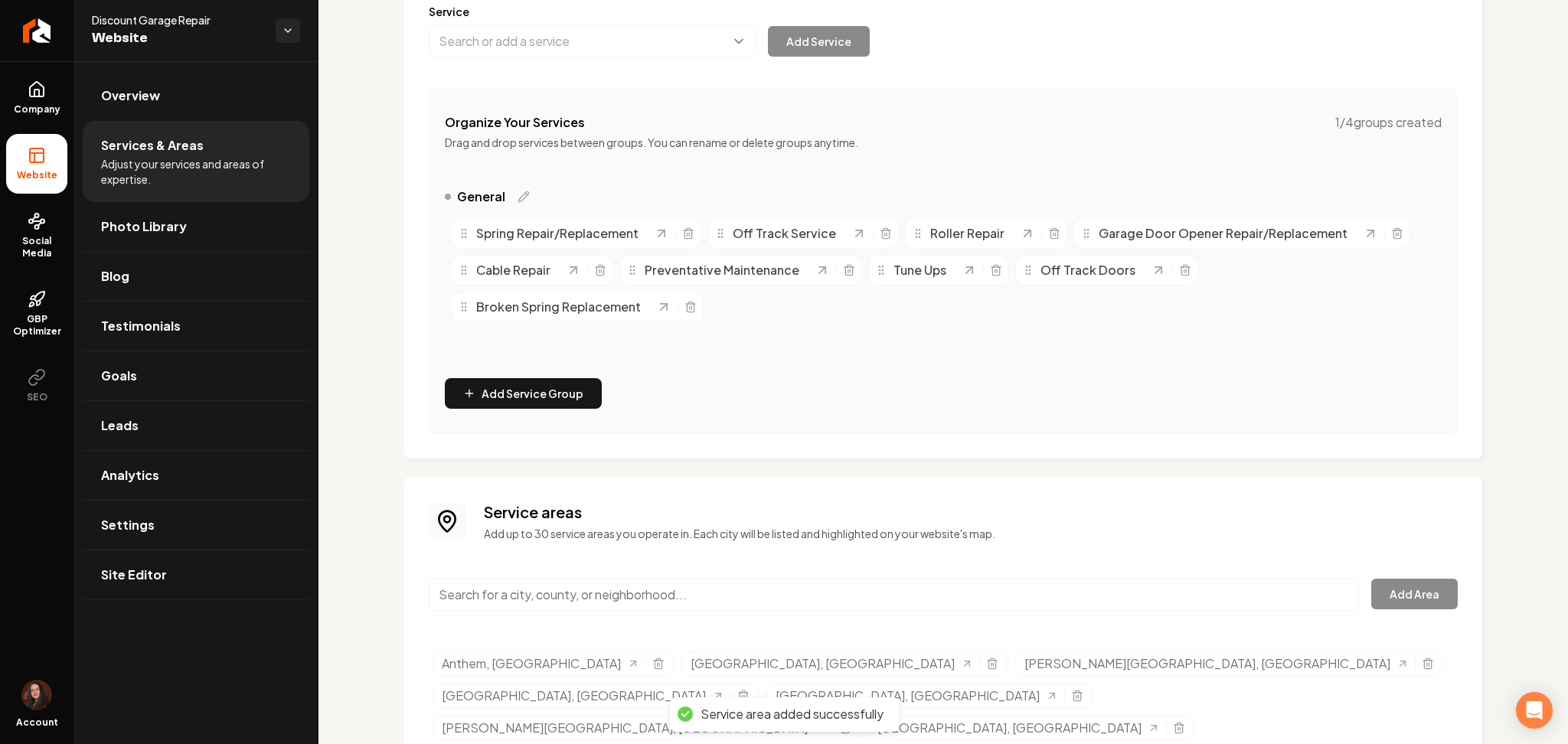
paste input "Sovana"
click at [678, 587] on input "Sovana" at bounding box center [893, 594] width 930 height 32
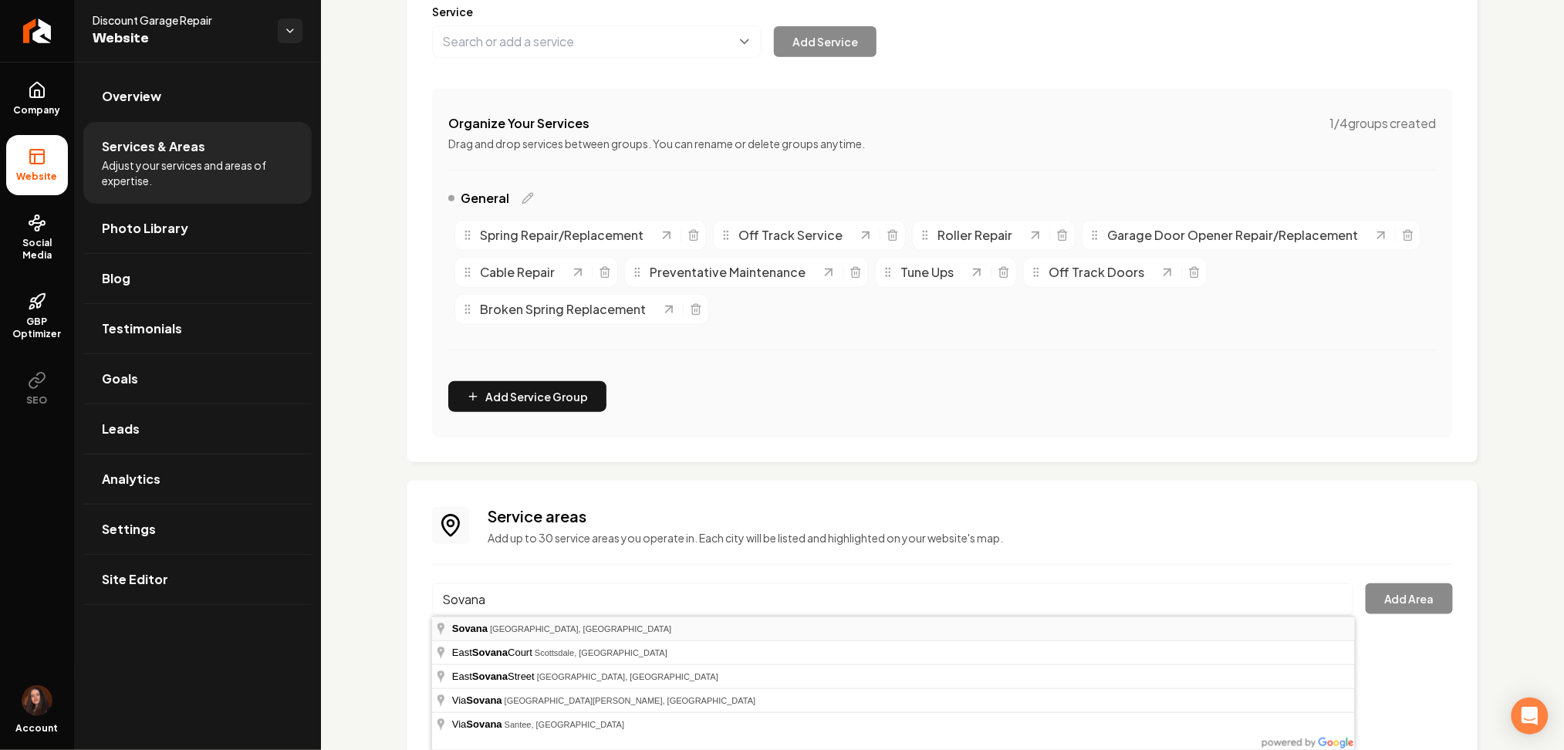
type input "Sovana, [GEOGRAPHIC_DATA], [GEOGRAPHIC_DATA]"
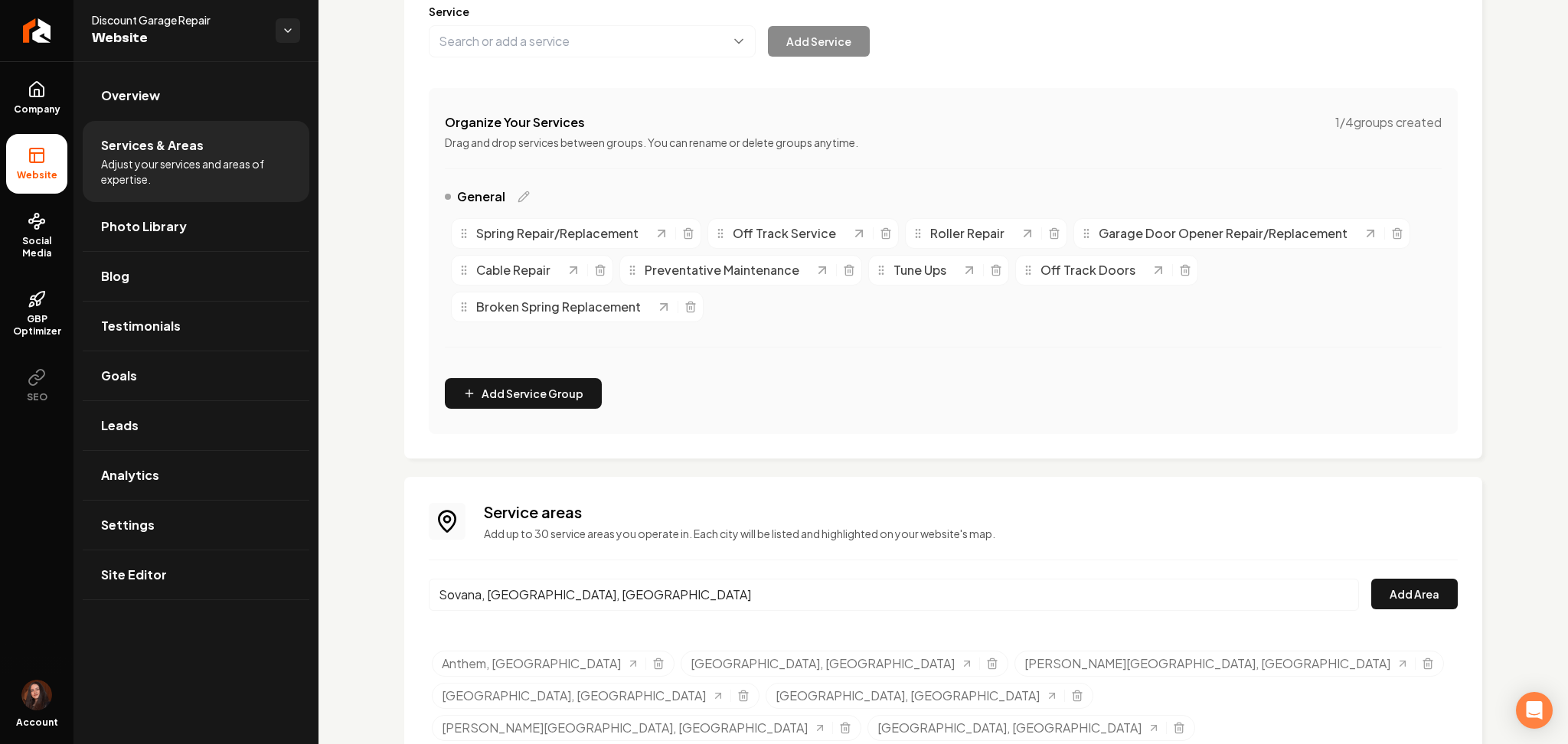
scroll to position [276, 0]
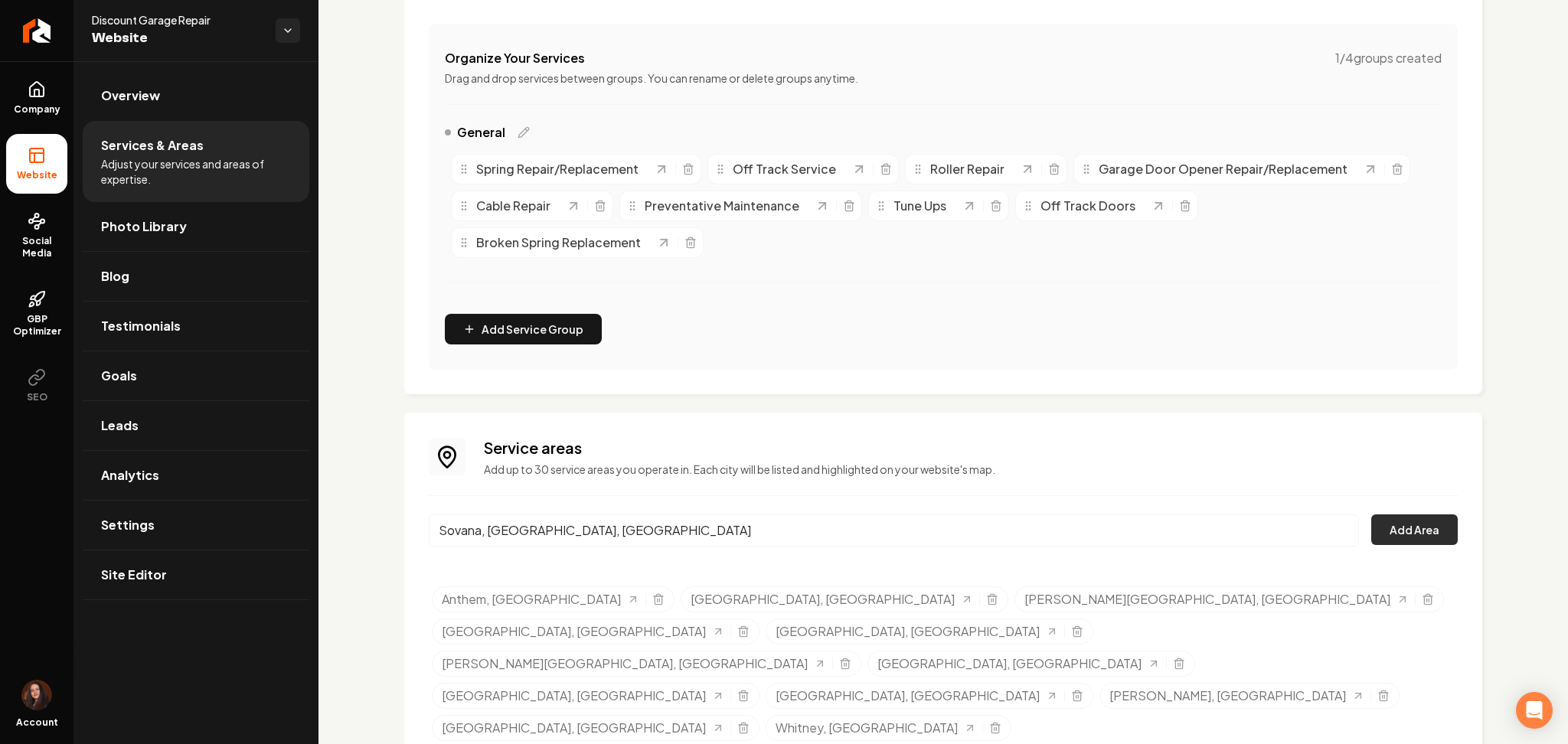
click at [1395, 516] on button "Add Area" at bounding box center [1414, 529] width 86 height 31
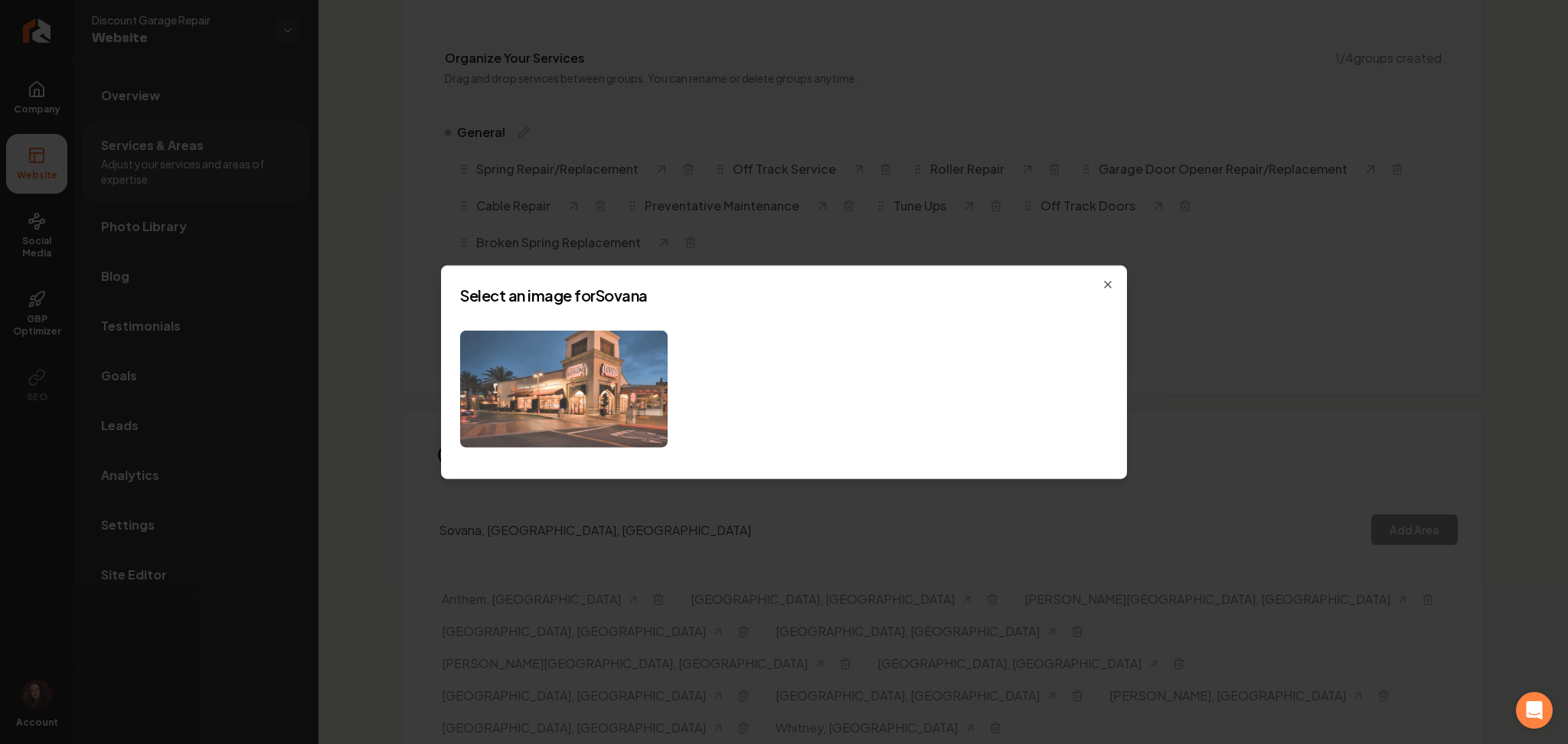
click at [534, 427] on img at bounding box center [564, 389] width 207 height 117
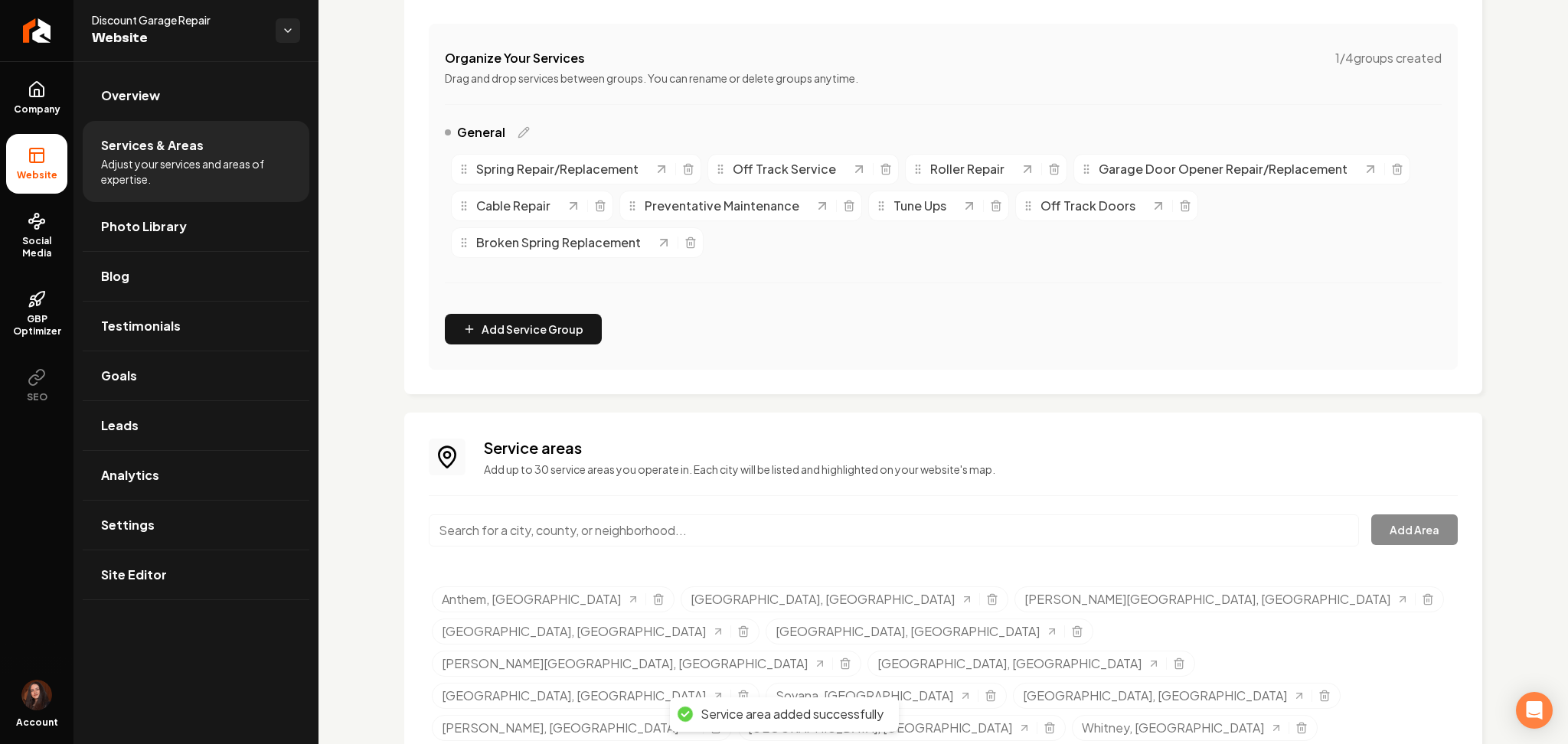
paste input "[GEOGRAPHIC_DATA]"
click at [475, 534] on input "[GEOGRAPHIC_DATA]" at bounding box center [893, 530] width 930 height 32
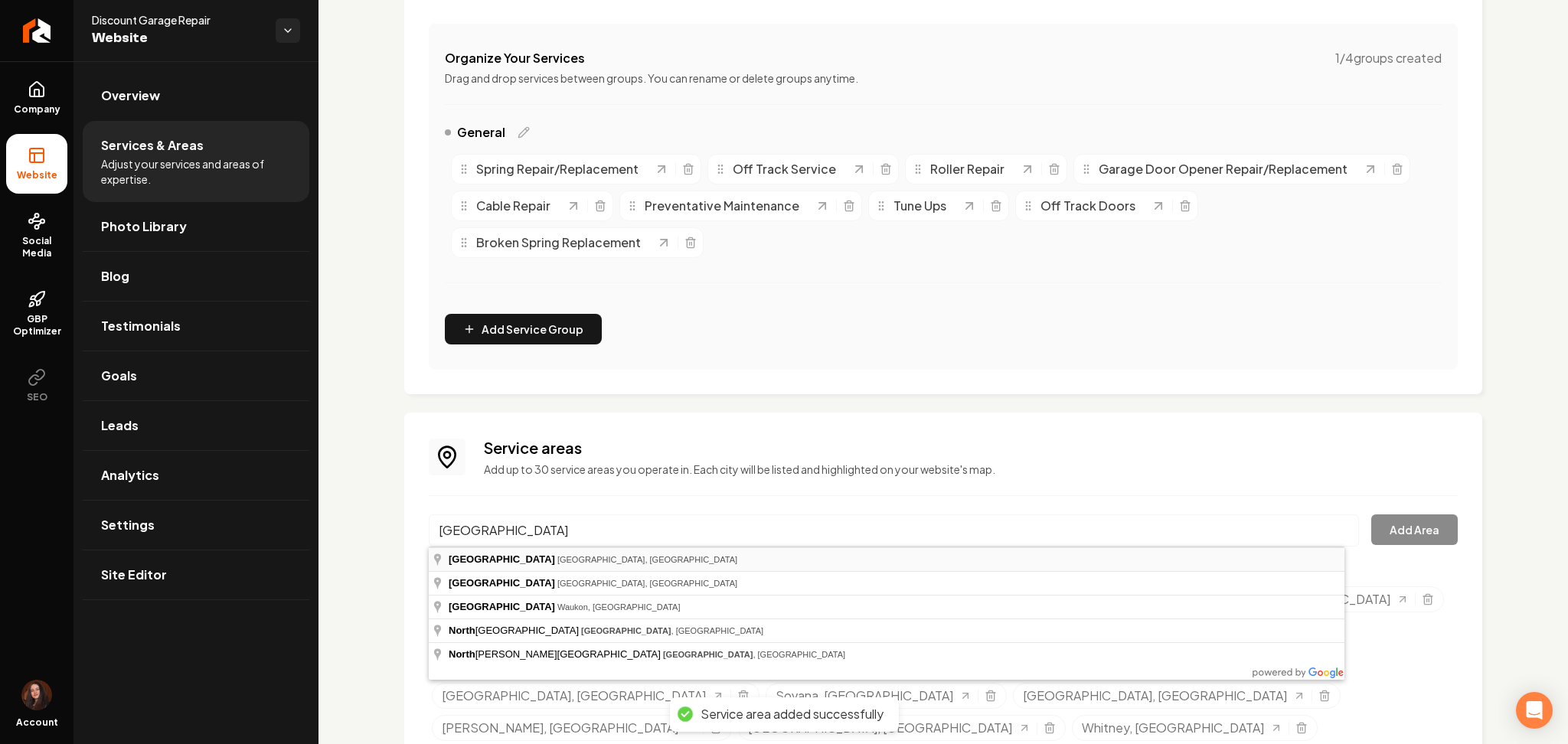
type input "[GEOGRAPHIC_DATA], [GEOGRAPHIC_DATA], [GEOGRAPHIC_DATA]"
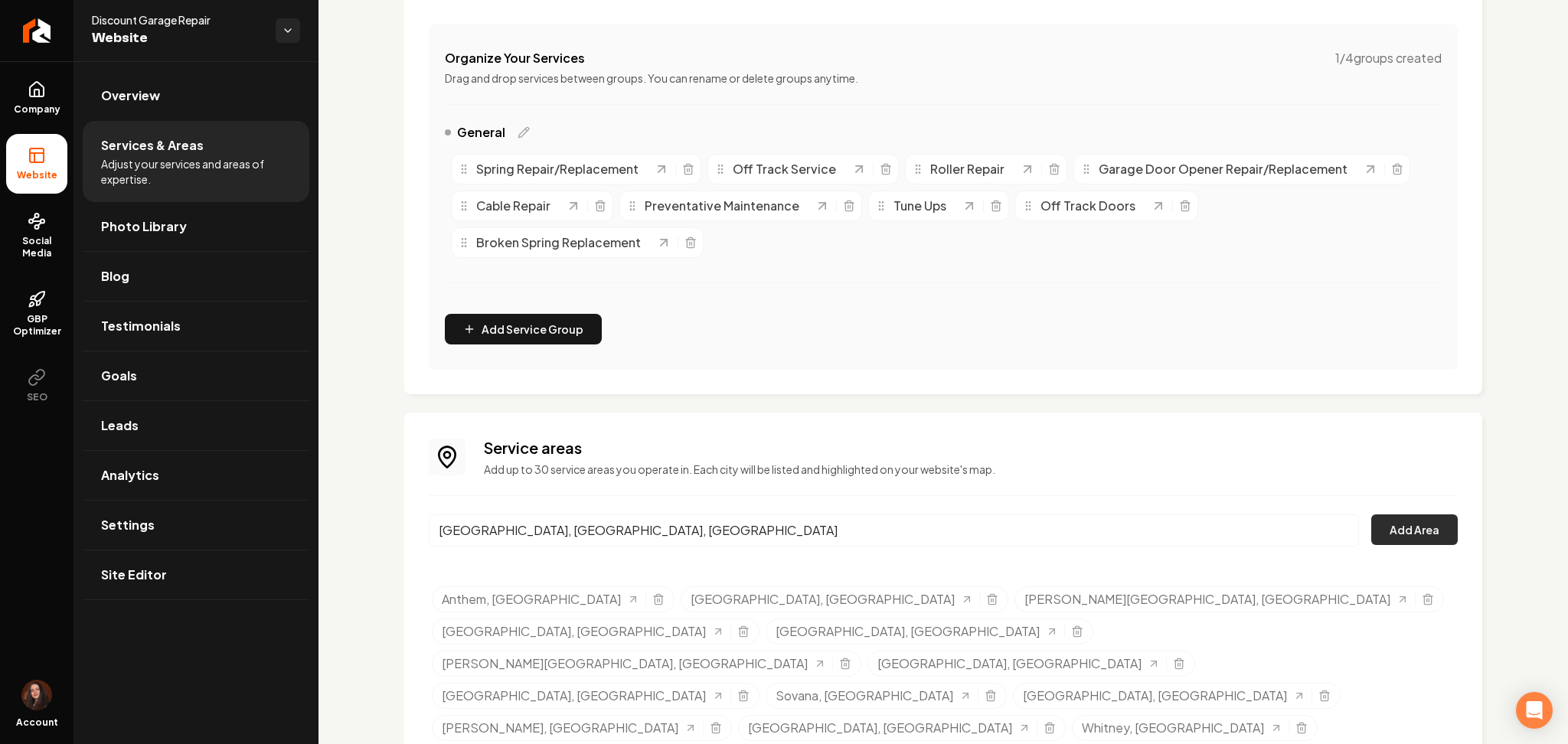
click at [1385, 524] on button "Add Area" at bounding box center [1414, 529] width 86 height 31
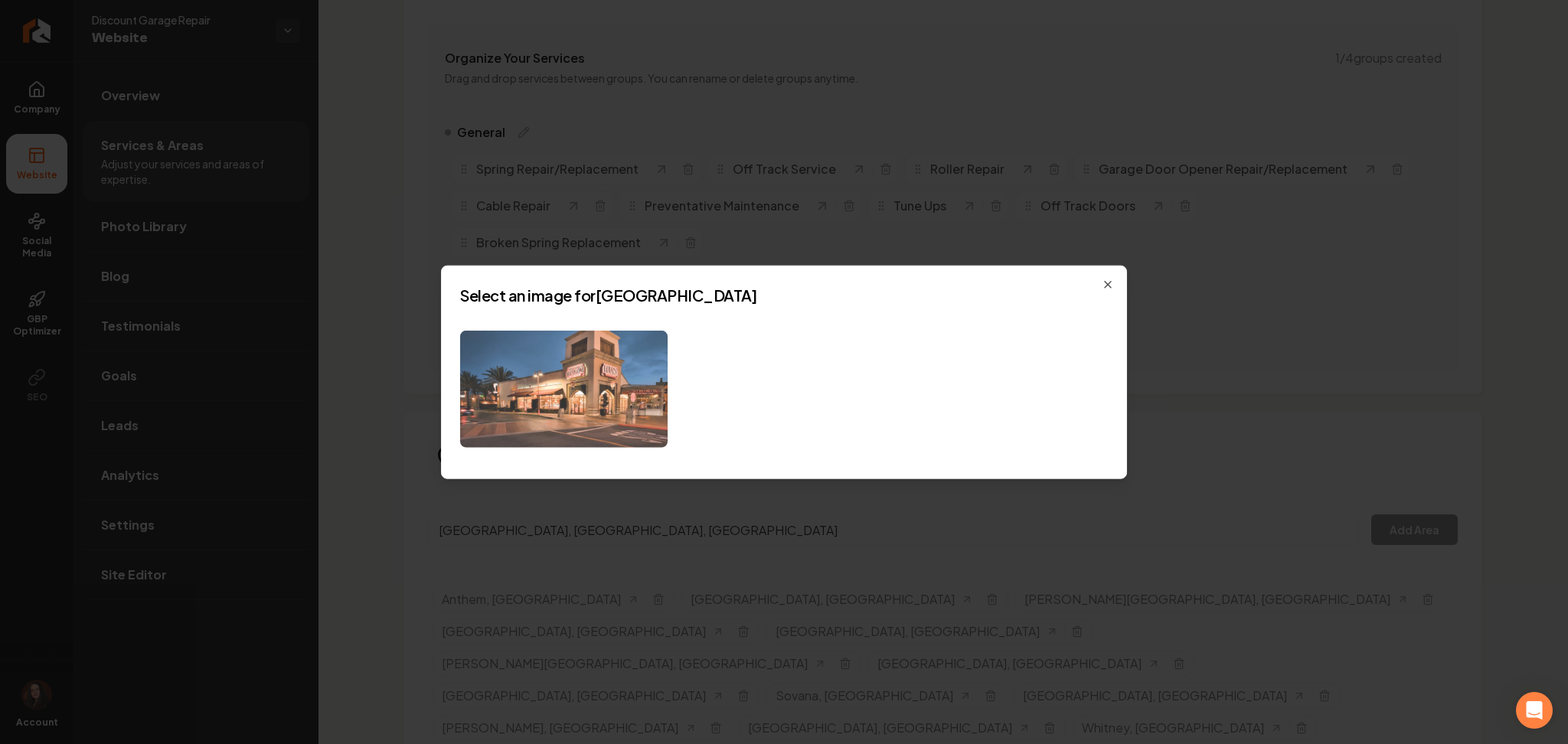
click at [588, 424] on img at bounding box center [564, 389] width 207 height 117
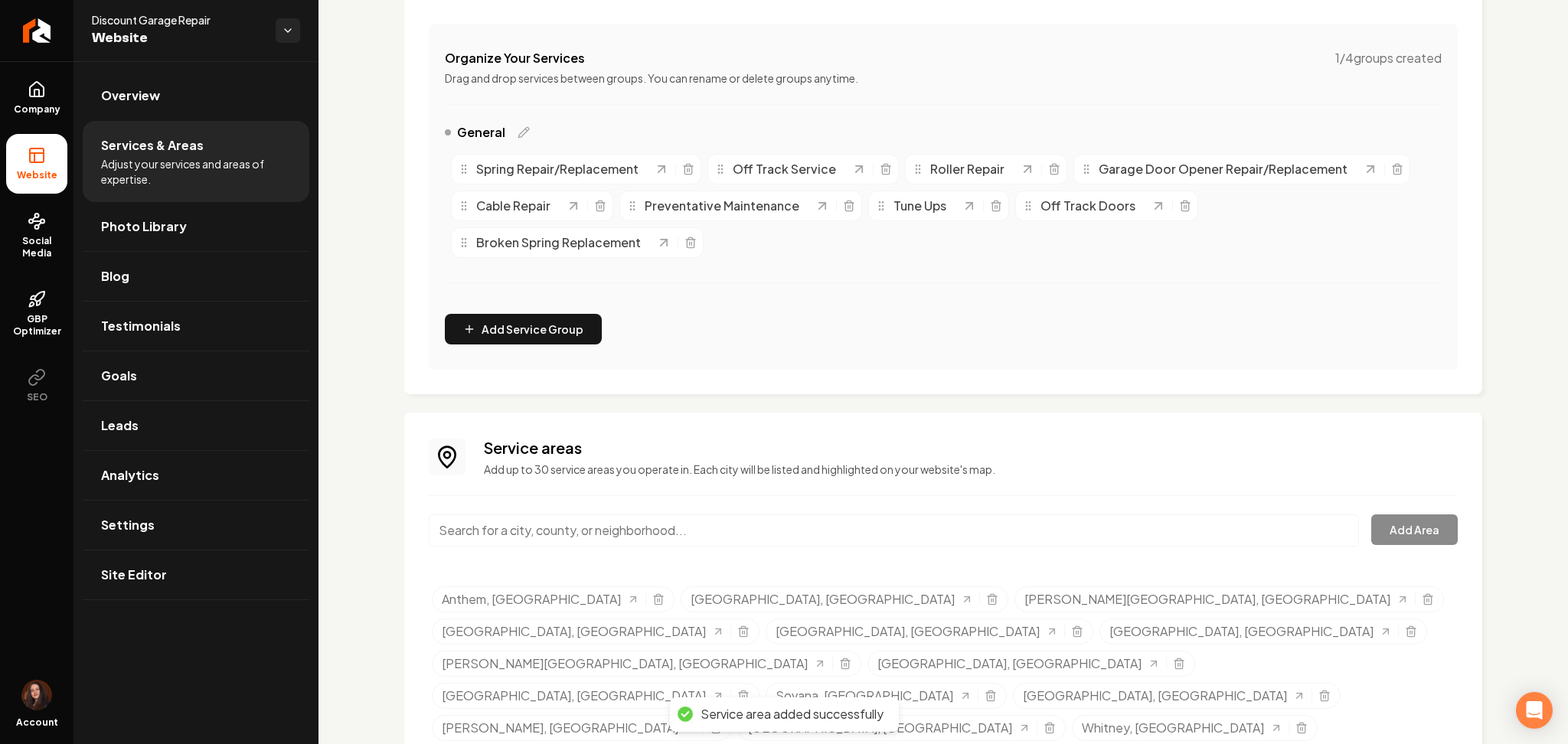
paste input "[GEOGRAPHIC_DATA]"
click at [586, 521] on input "[GEOGRAPHIC_DATA]" at bounding box center [893, 530] width 930 height 32
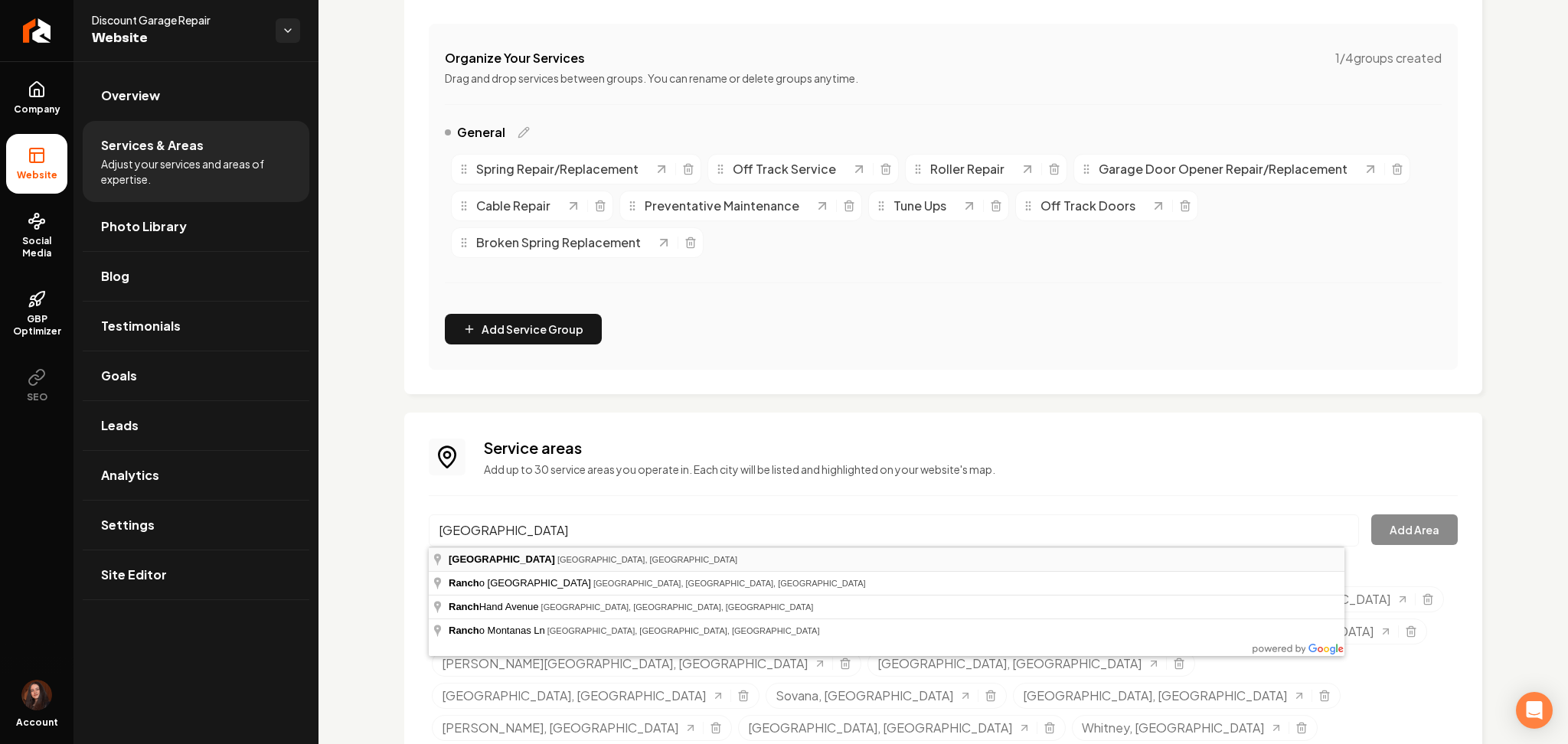
type input "[GEOGRAPHIC_DATA], [GEOGRAPHIC_DATA], [GEOGRAPHIC_DATA]"
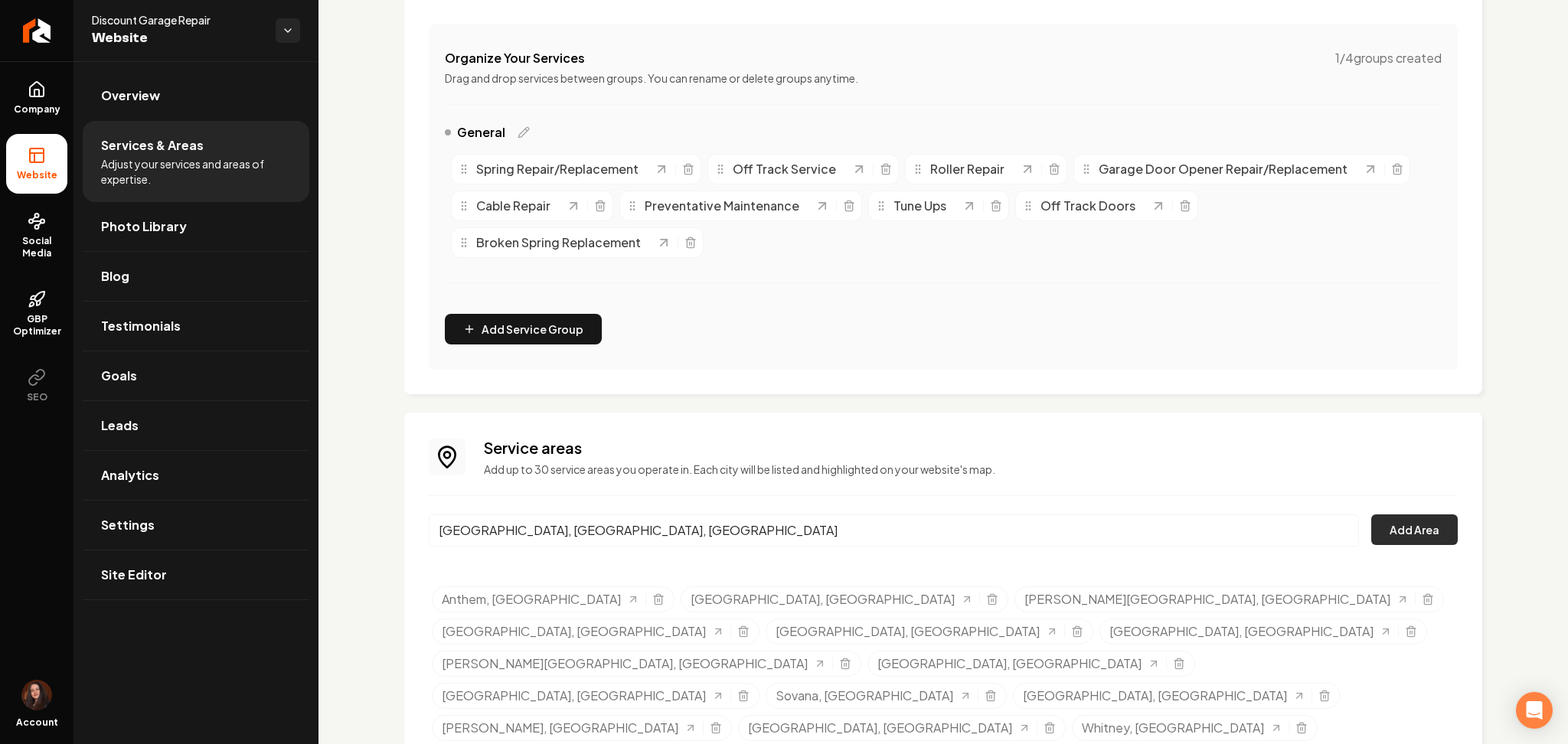
click at [1372, 533] on button "Add Area" at bounding box center [1414, 529] width 86 height 31
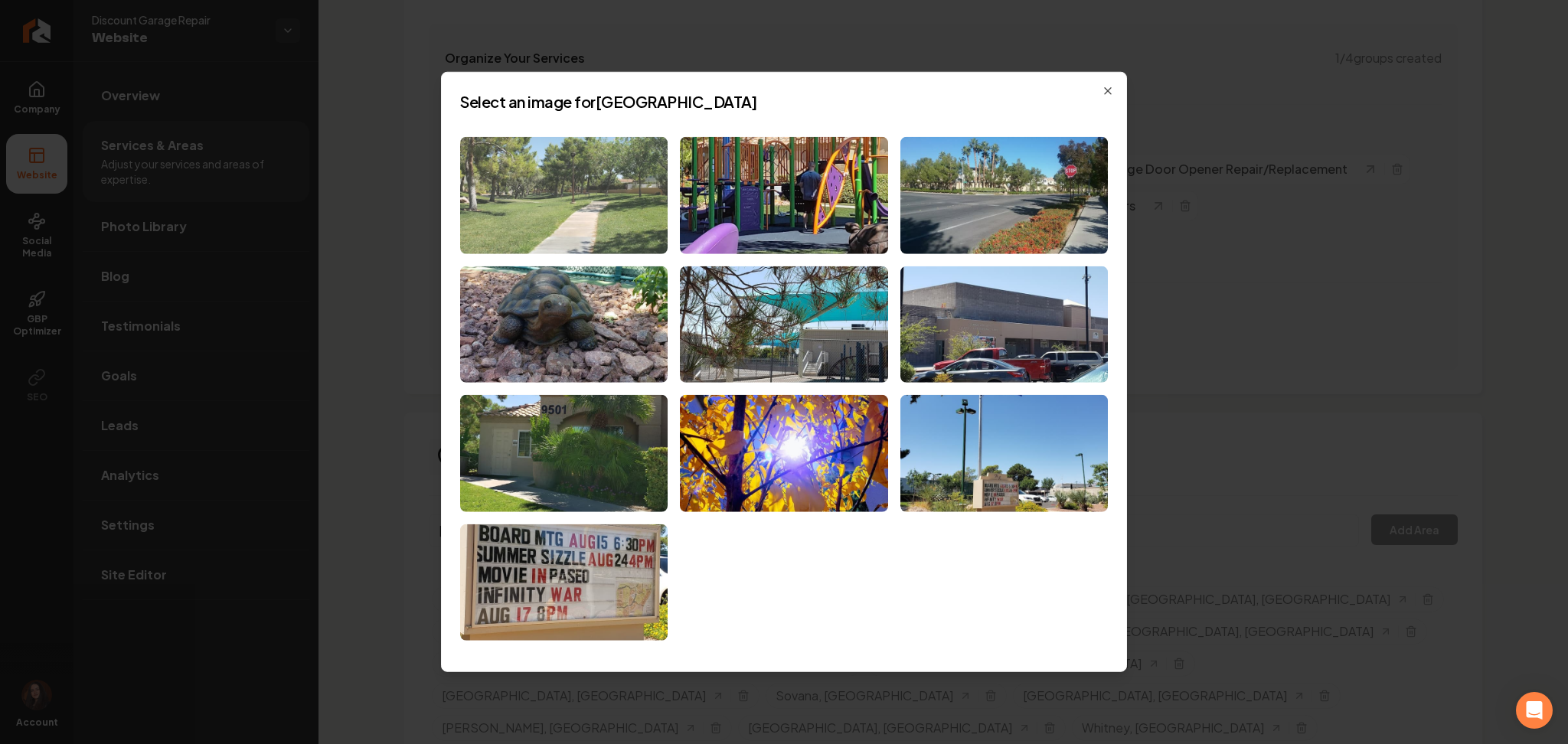
click at [618, 139] on img at bounding box center [564, 195] width 207 height 117
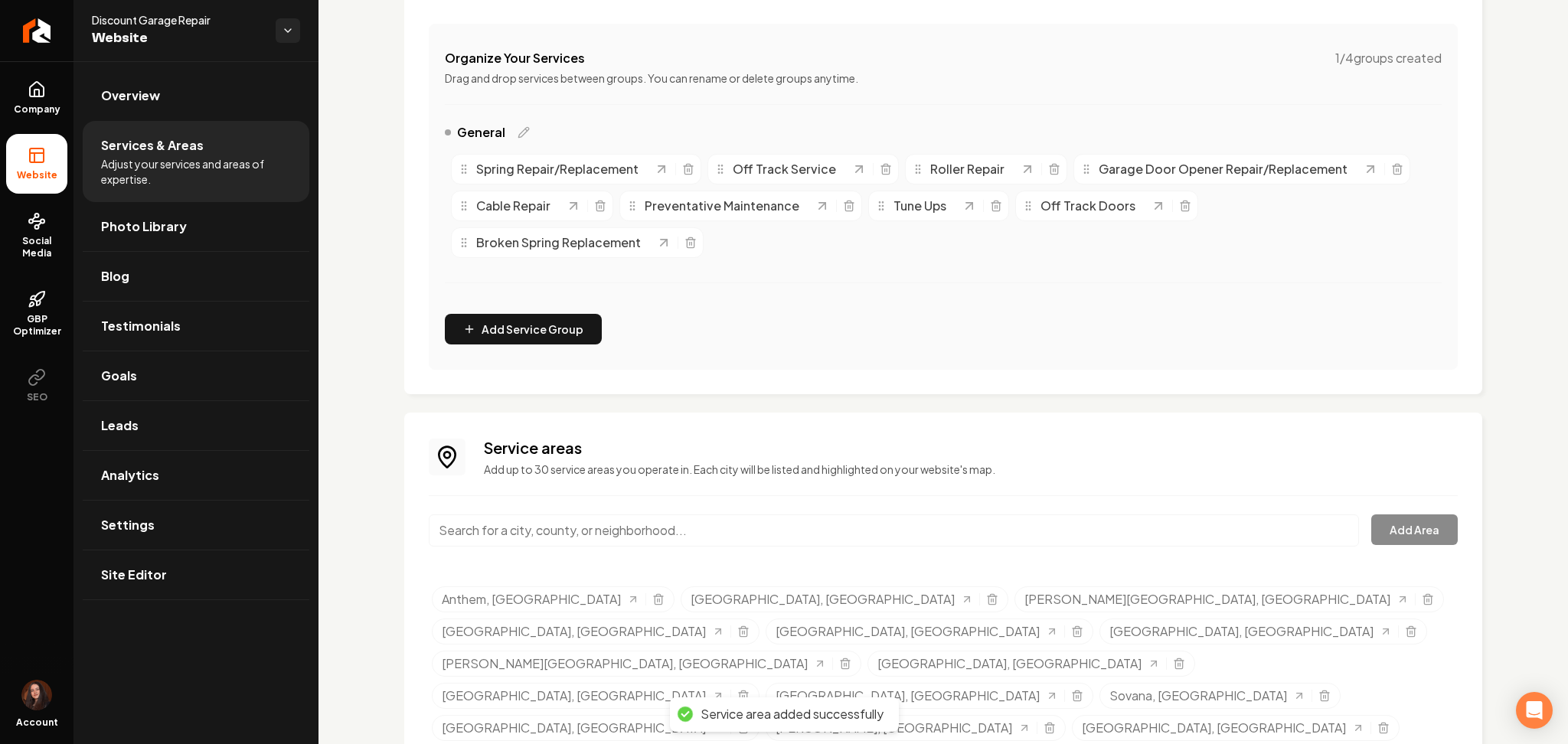
drag, startPoint x: 530, startPoint y: 551, endPoint x: 497, endPoint y: 514, distance: 49.6
click at [497, 514] on div "Main content area" at bounding box center [893, 539] width 930 height 51
click at [497, 514] on input "Main content area" at bounding box center [893, 530] width 930 height 32
paste input "The Lakes"
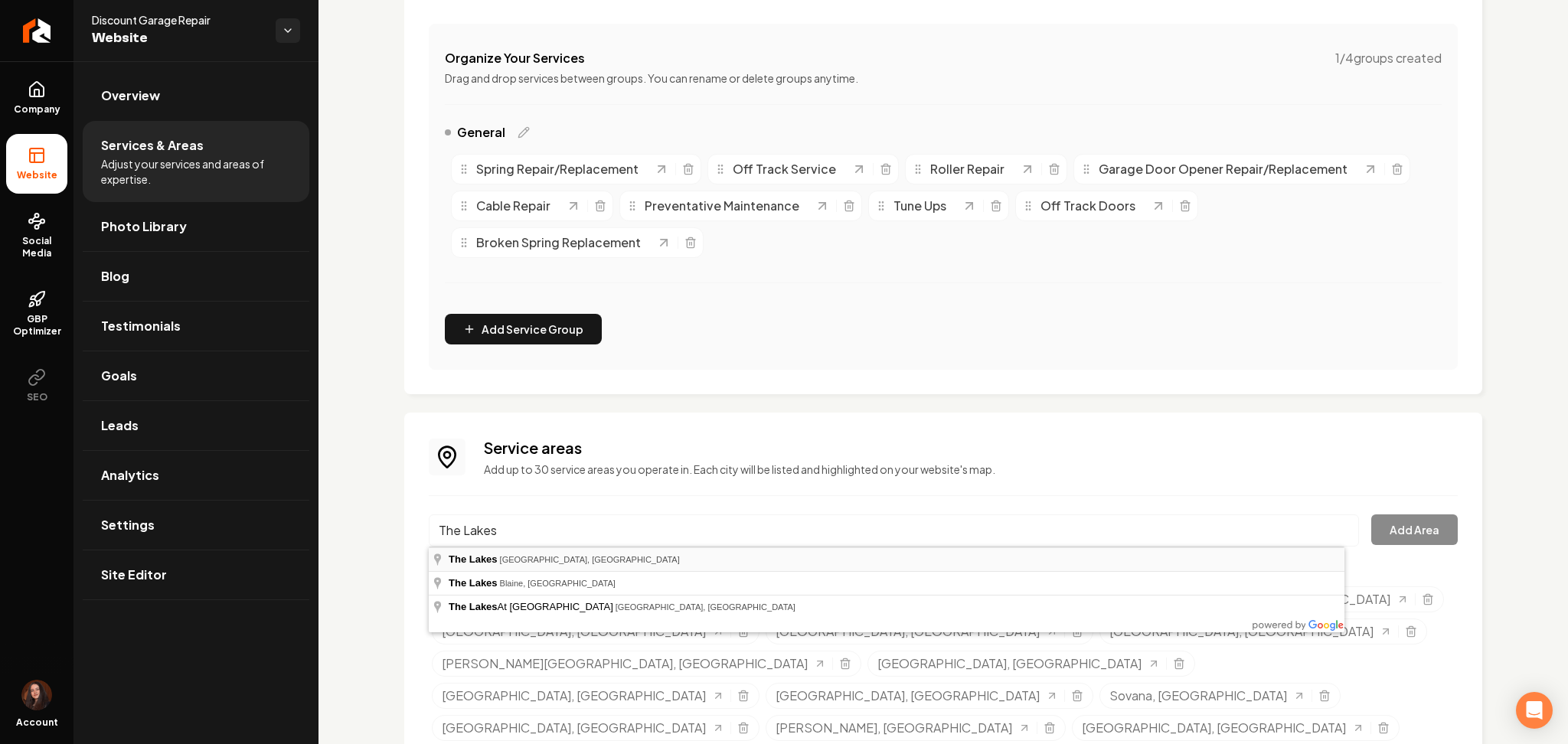
type input "[GEOGRAPHIC_DATA], [GEOGRAPHIC_DATA], [GEOGRAPHIC_DATA]"
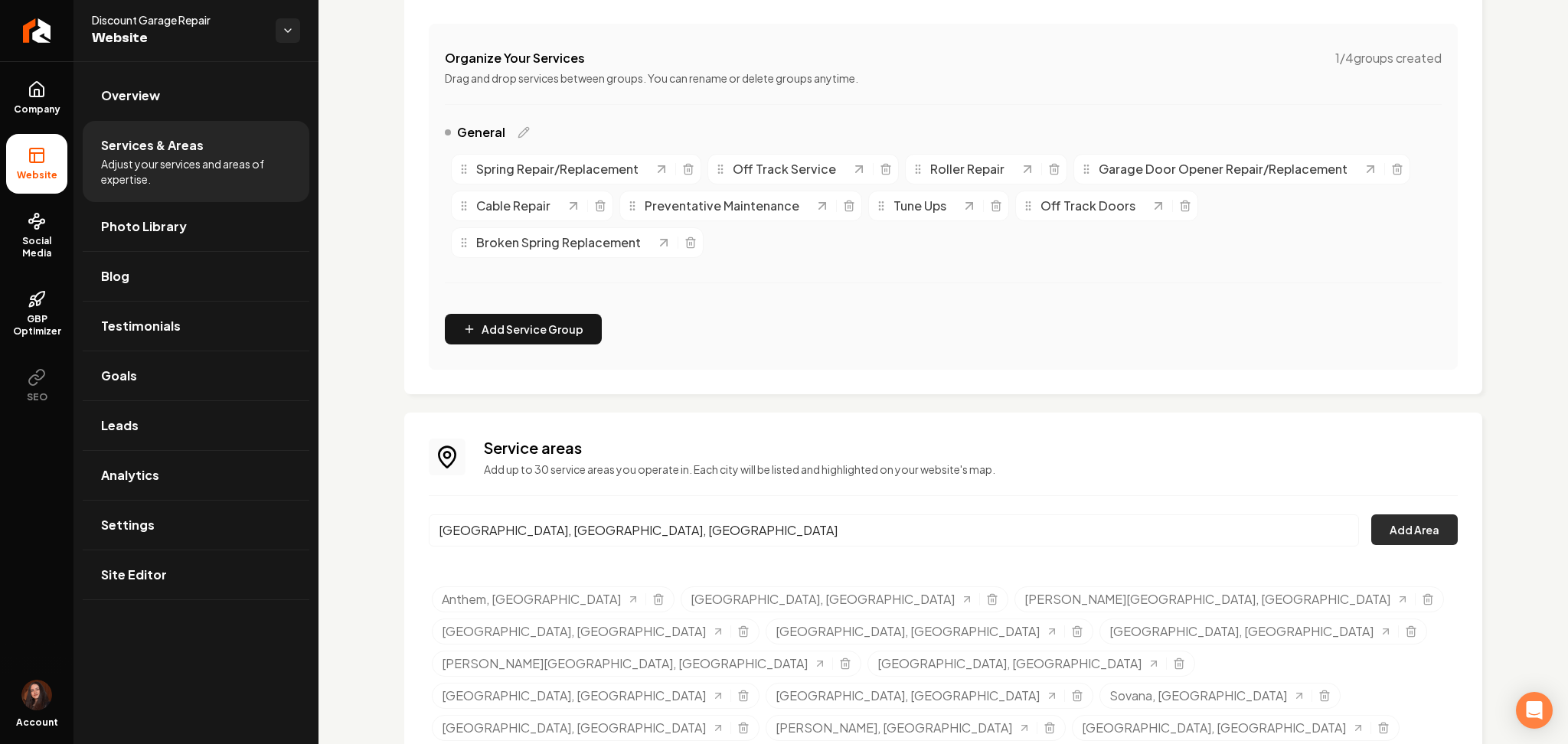
click at [1401, 534] on button "Add Area" at bounding box center [1414, 529] width 86 height 31
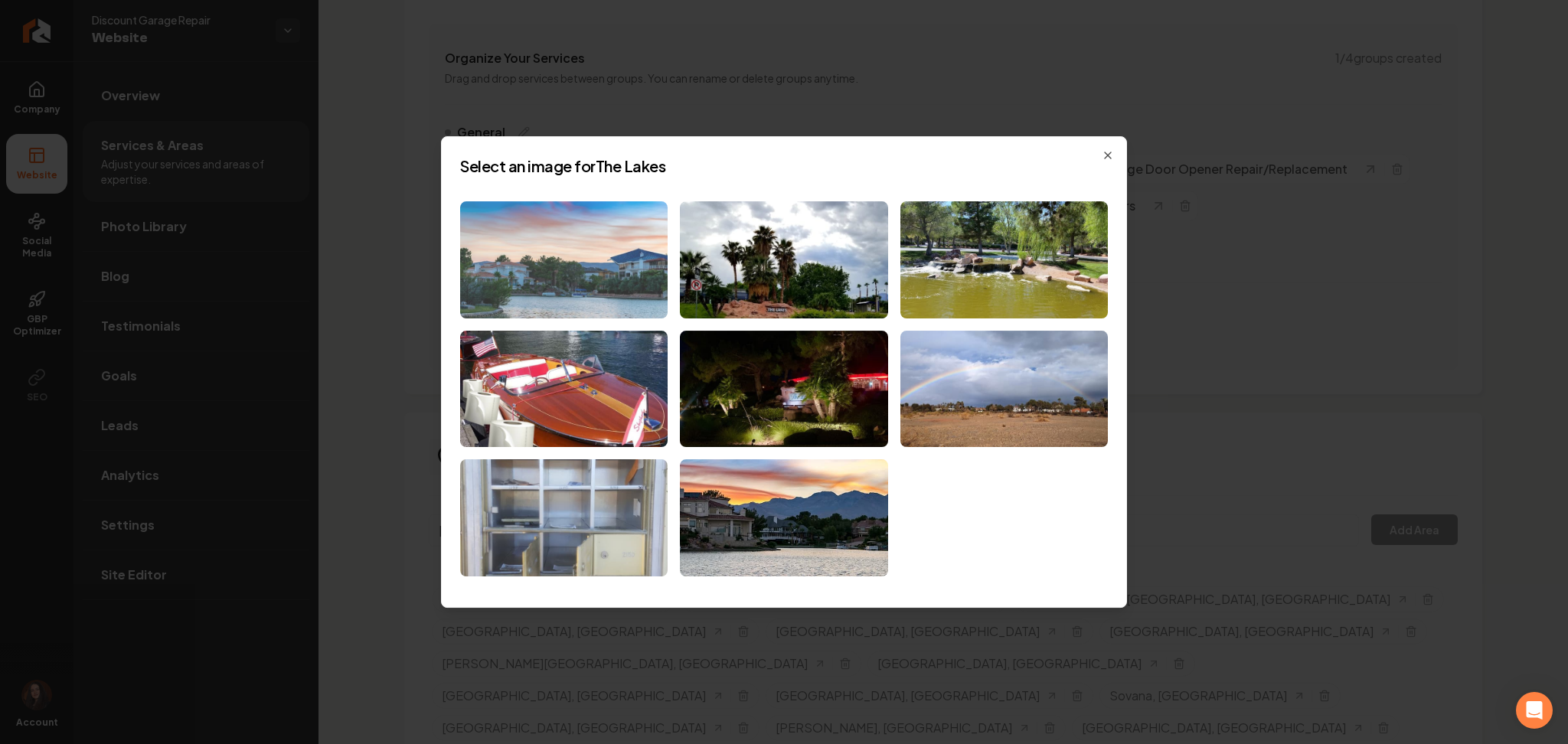
click at [580, 288] on img at bounding box center [564, 260] width 207 height 117
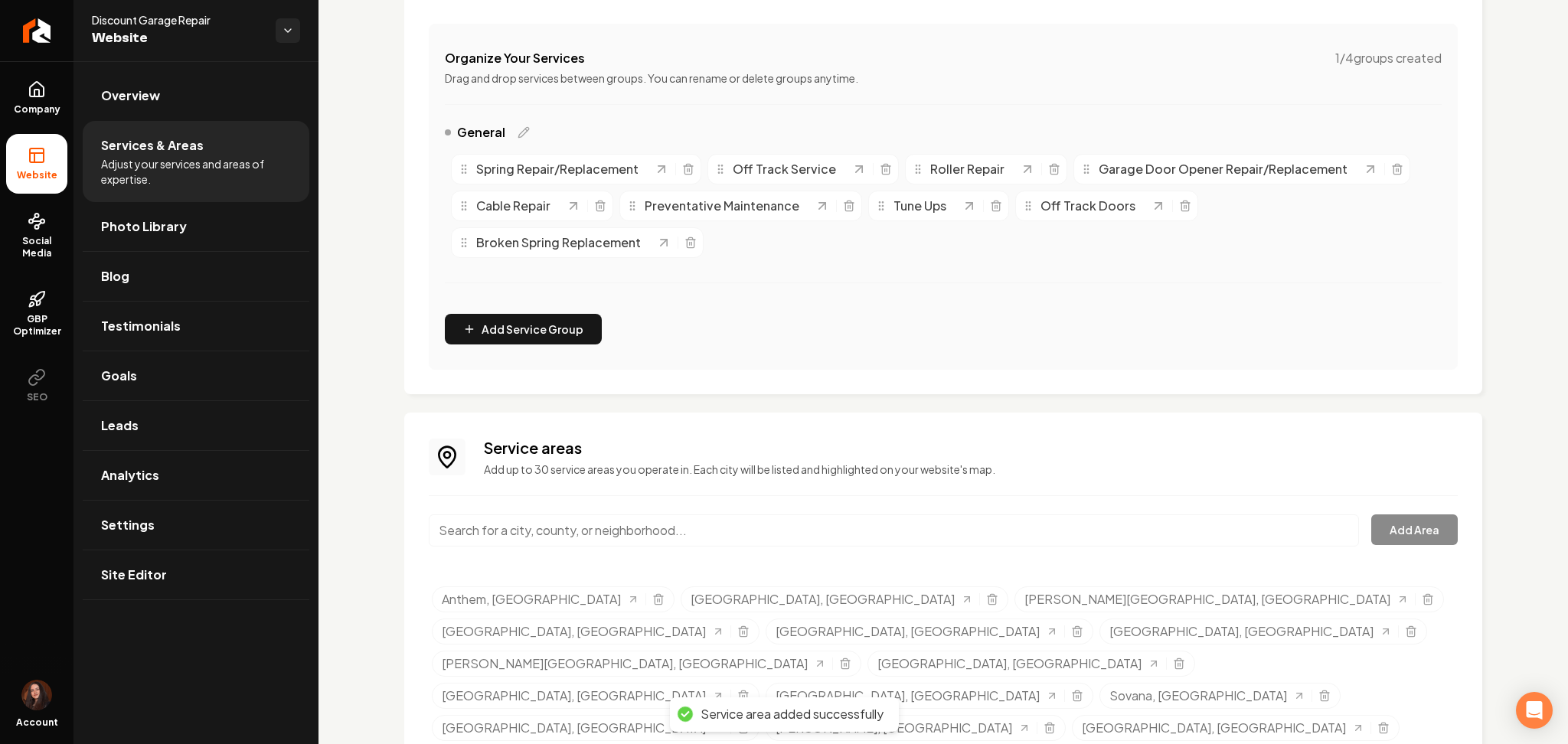
paste input "Paradise Hills"
click at [540, 530] on input "Paradise Hills" at bounding box center [893, 530] width 930 height 32
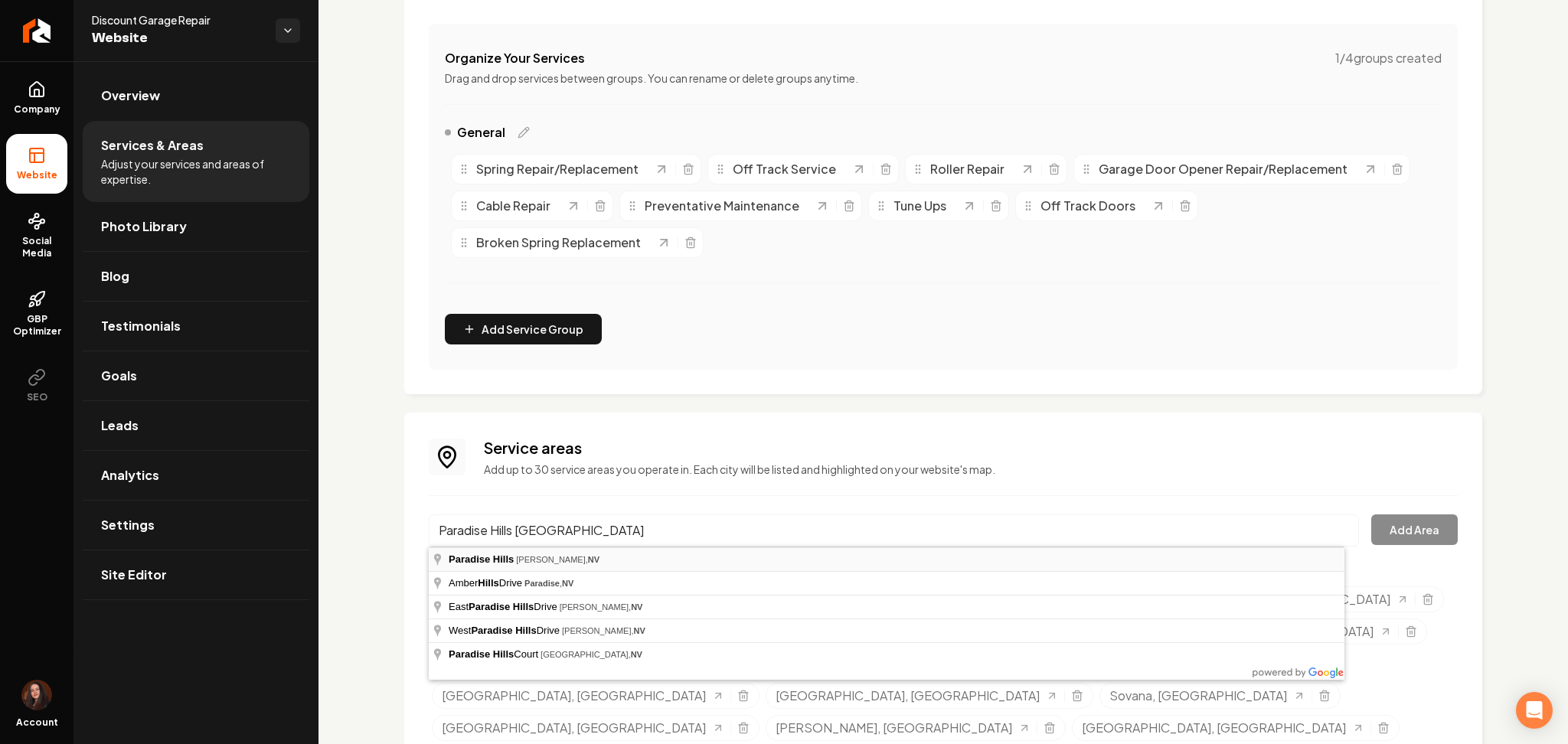
type input "[GEOGRAPHIC_DATA], [GEOGRAPHIC_DATA], [GEOGRAPHIC_DATA]"
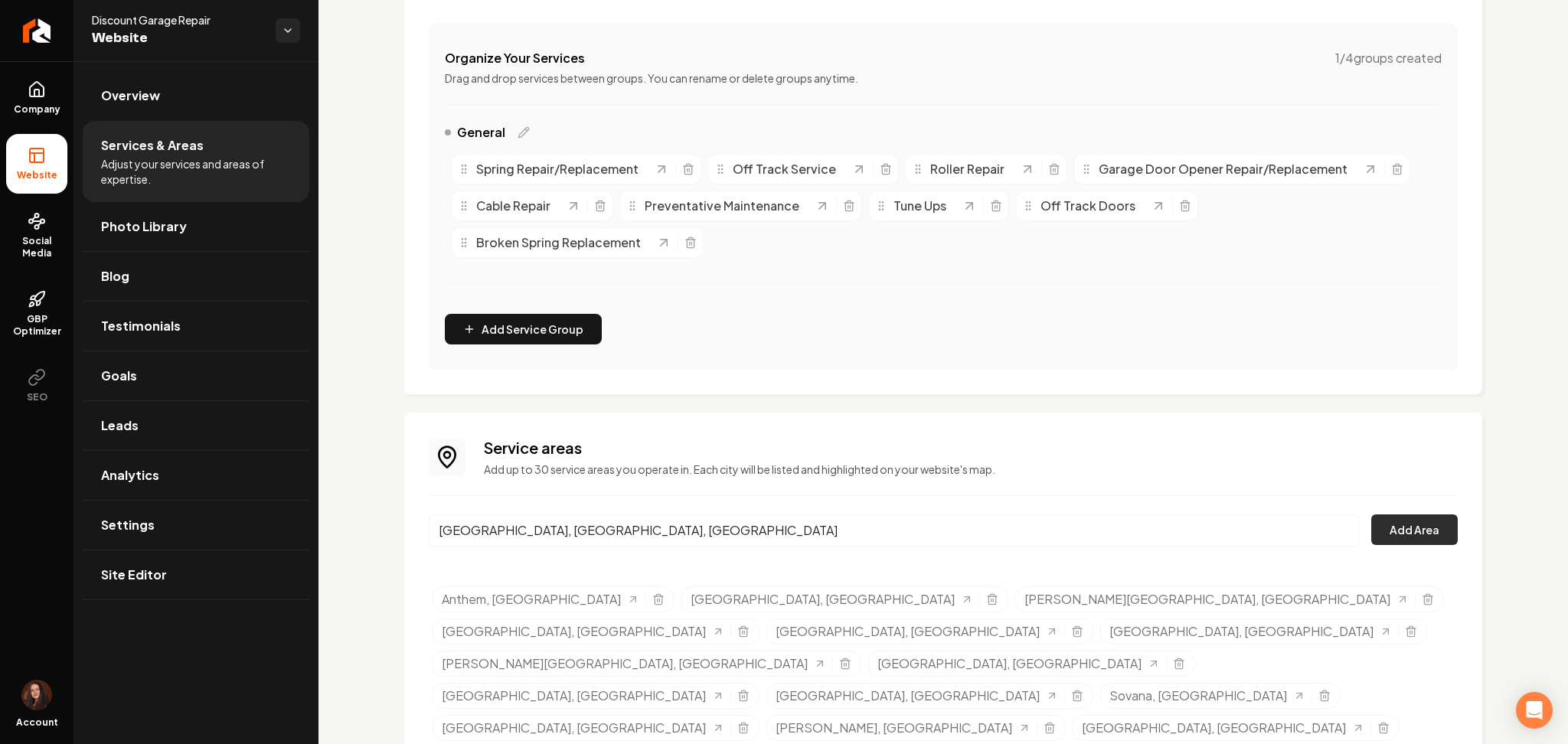
click at [1379, 521] on button "Add Area" at bounding box center [1414, 529] width 86 height 31
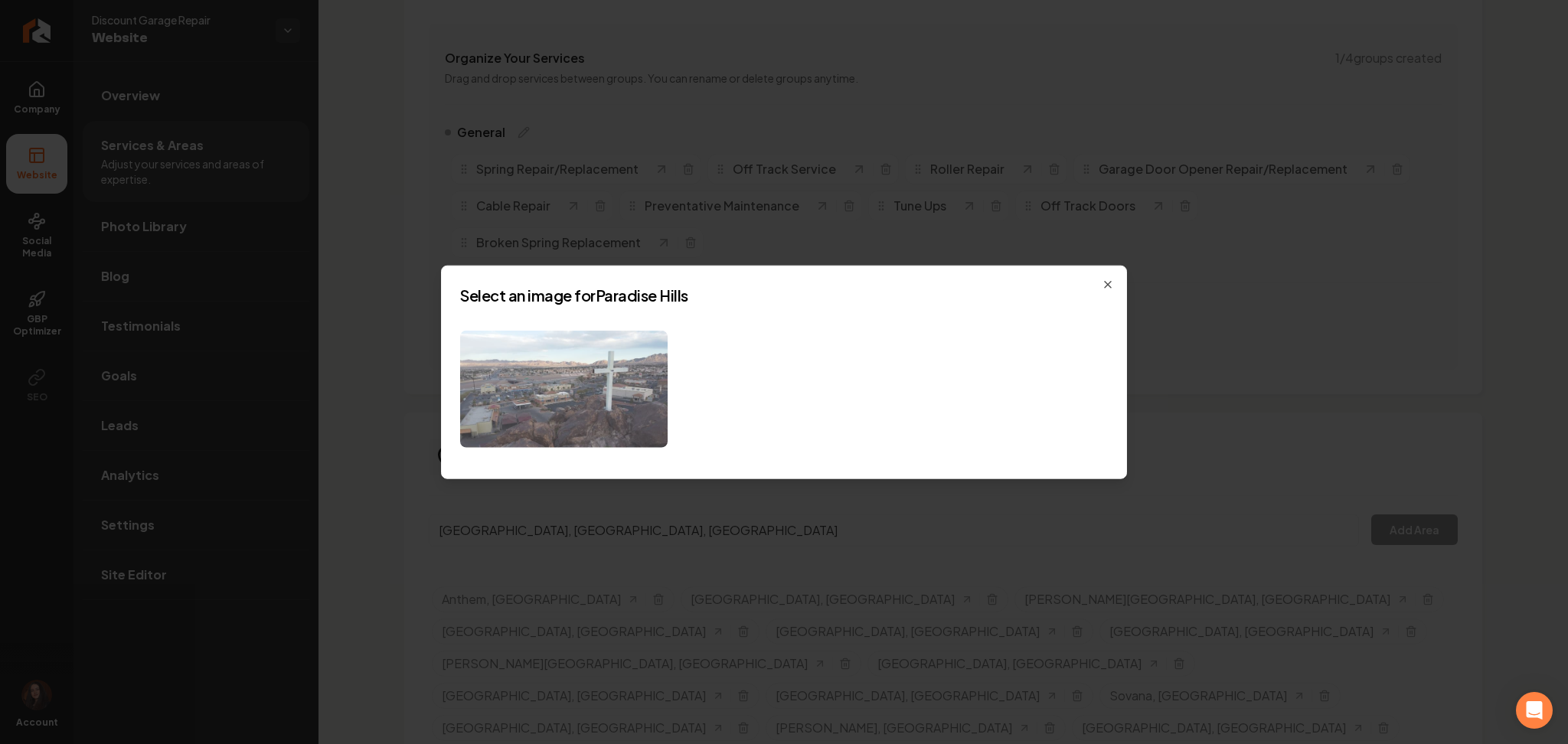
click at [615, 391] on img at bounding box center [564, 389] width 207 height 117
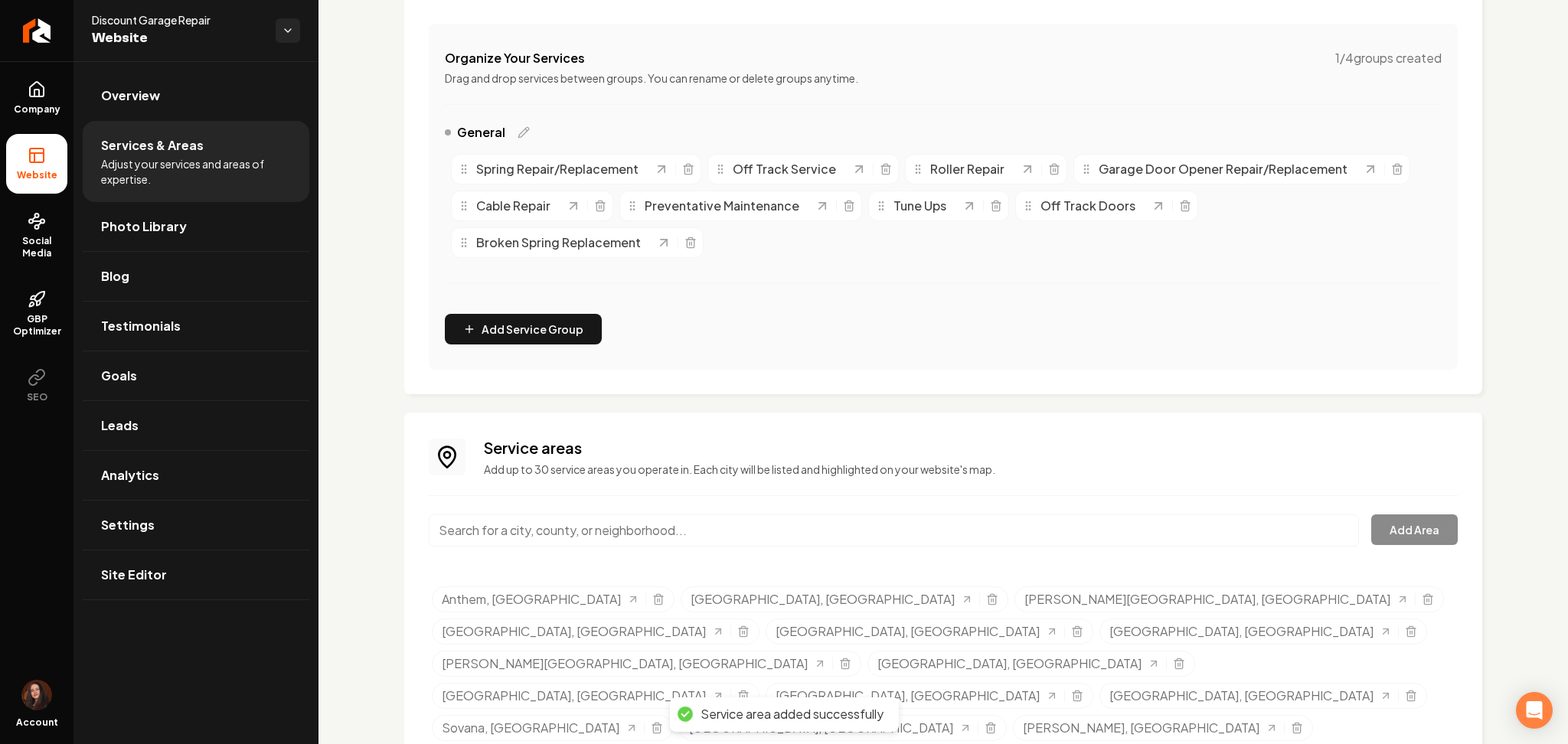
click at [534, 528] on input "Main content area" at bounding box center [893, 530] width 930 height 32
paste input "Westgate"
type input "[GEOGRAPHIC_DATA]"
click at [1372, 541] on button "Add Area" at bounding box center [1414, 529] width 86 height 31
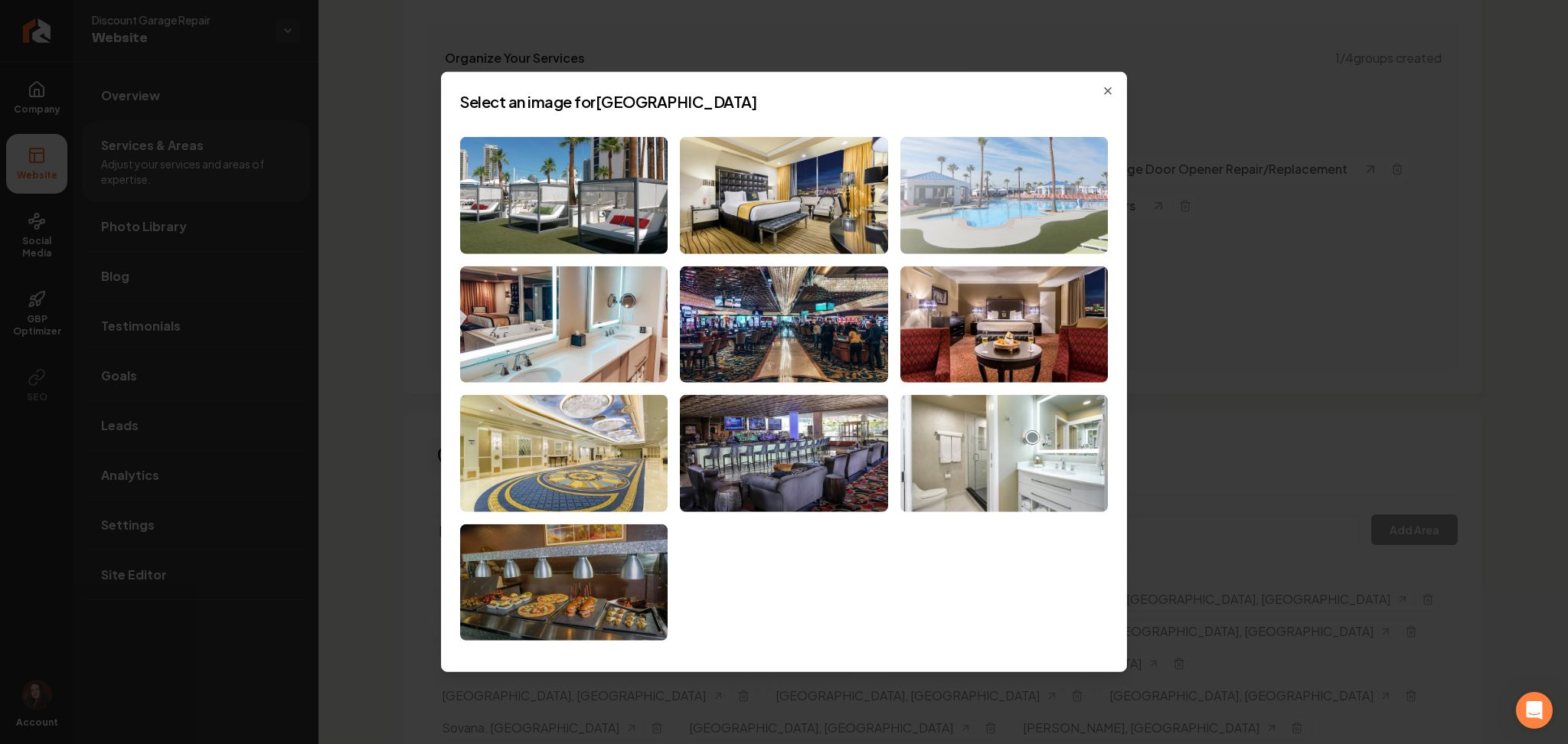
click at [1094, 172] on img at bounding box center [1003, 195] width 207 height 117
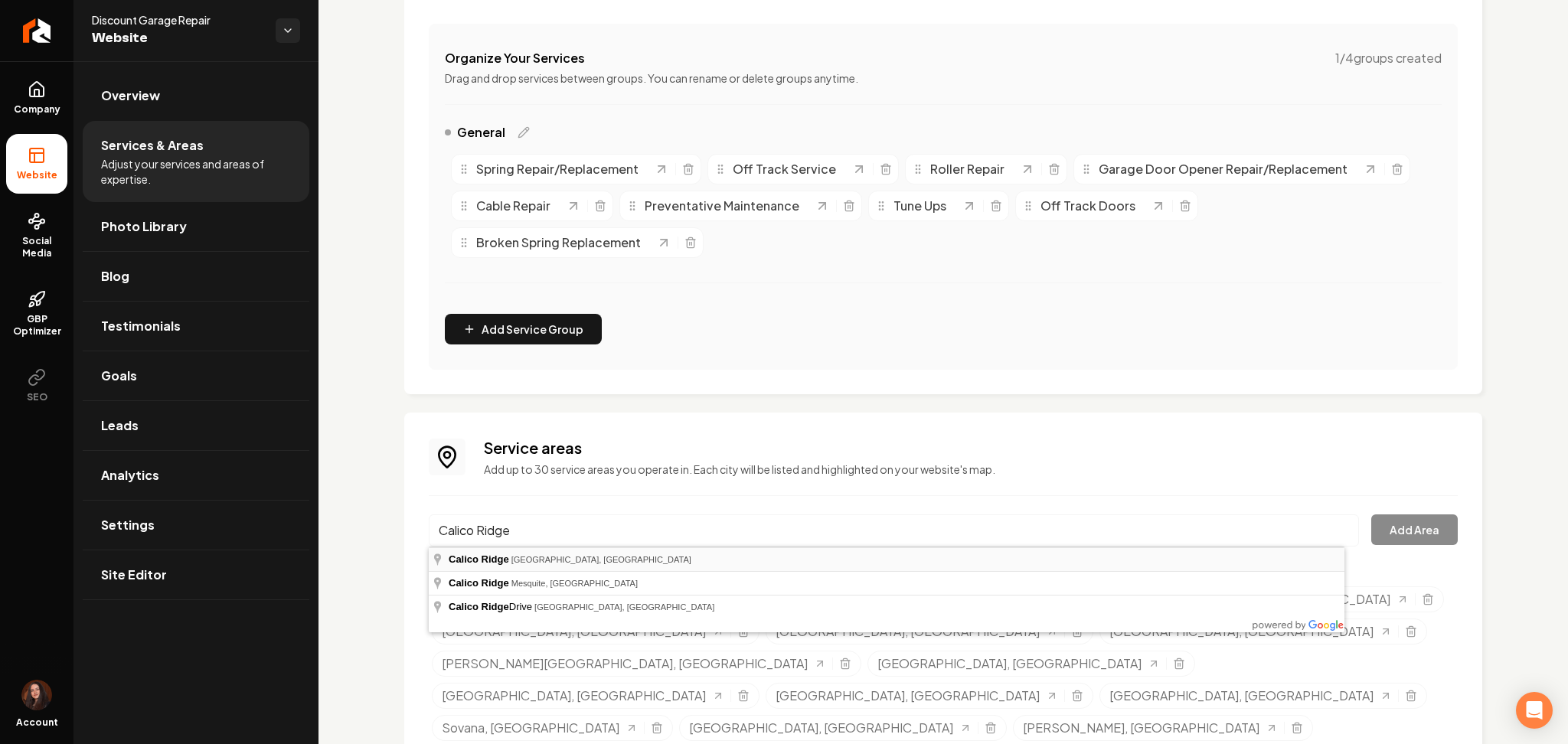
type input "Calico Ridge, [GEOGRAPHIC_DATA], [GEOGRAPHIC_DATA]"
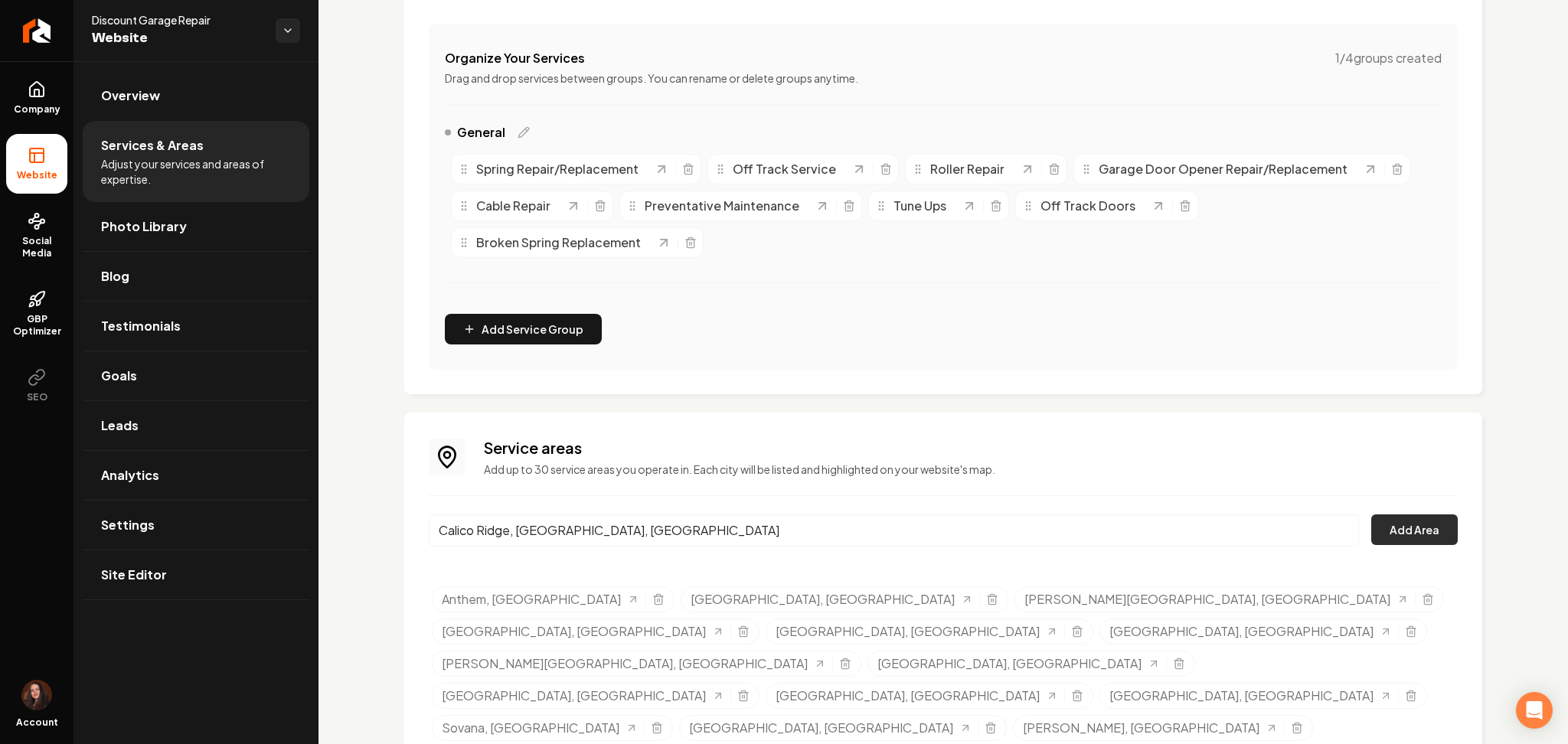
click at [1395, 525] on button "Add Area" at bounding box center [1414, 529] width 86 height 31
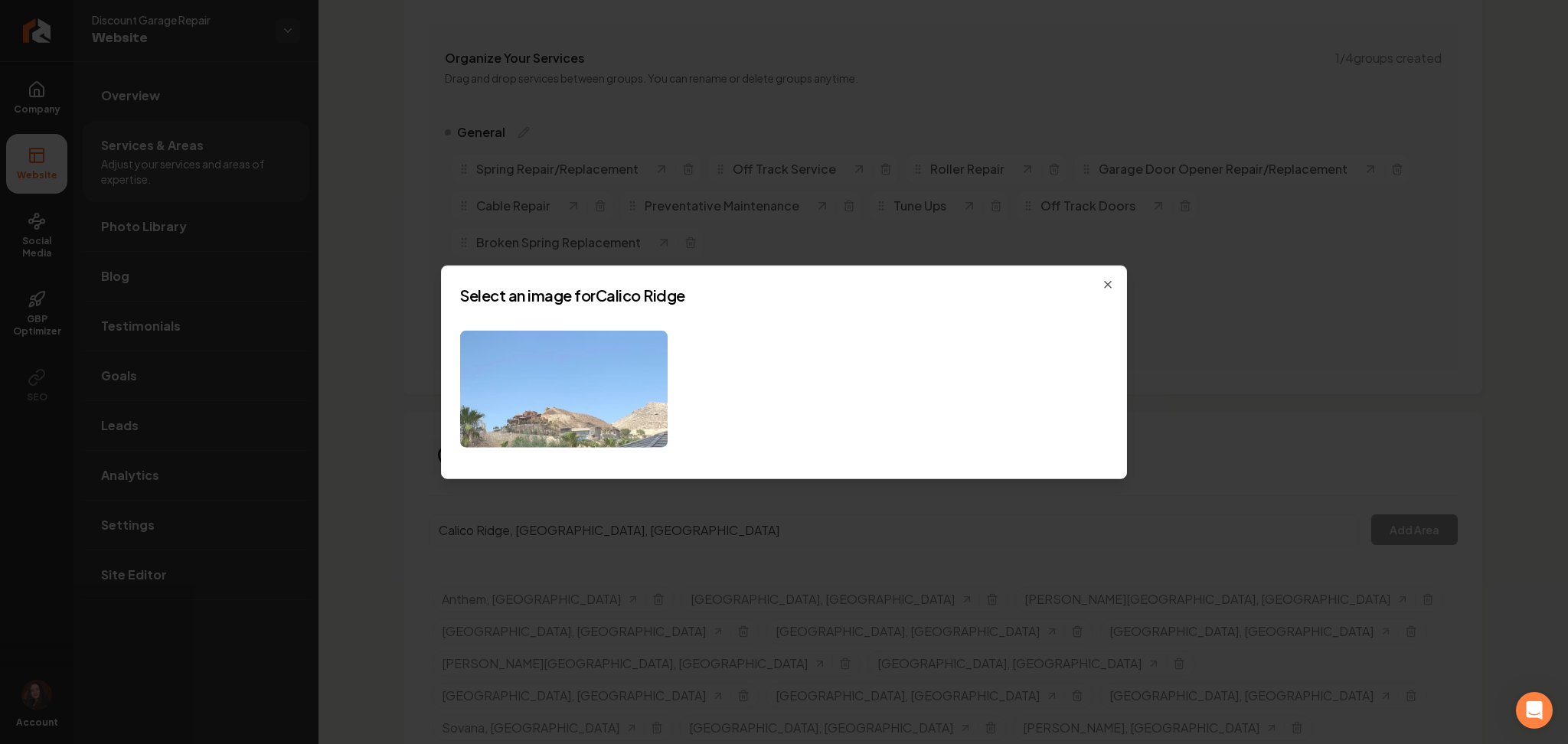
click at [564, 408] on img at bounding box center [564, 389] width 207 height 117
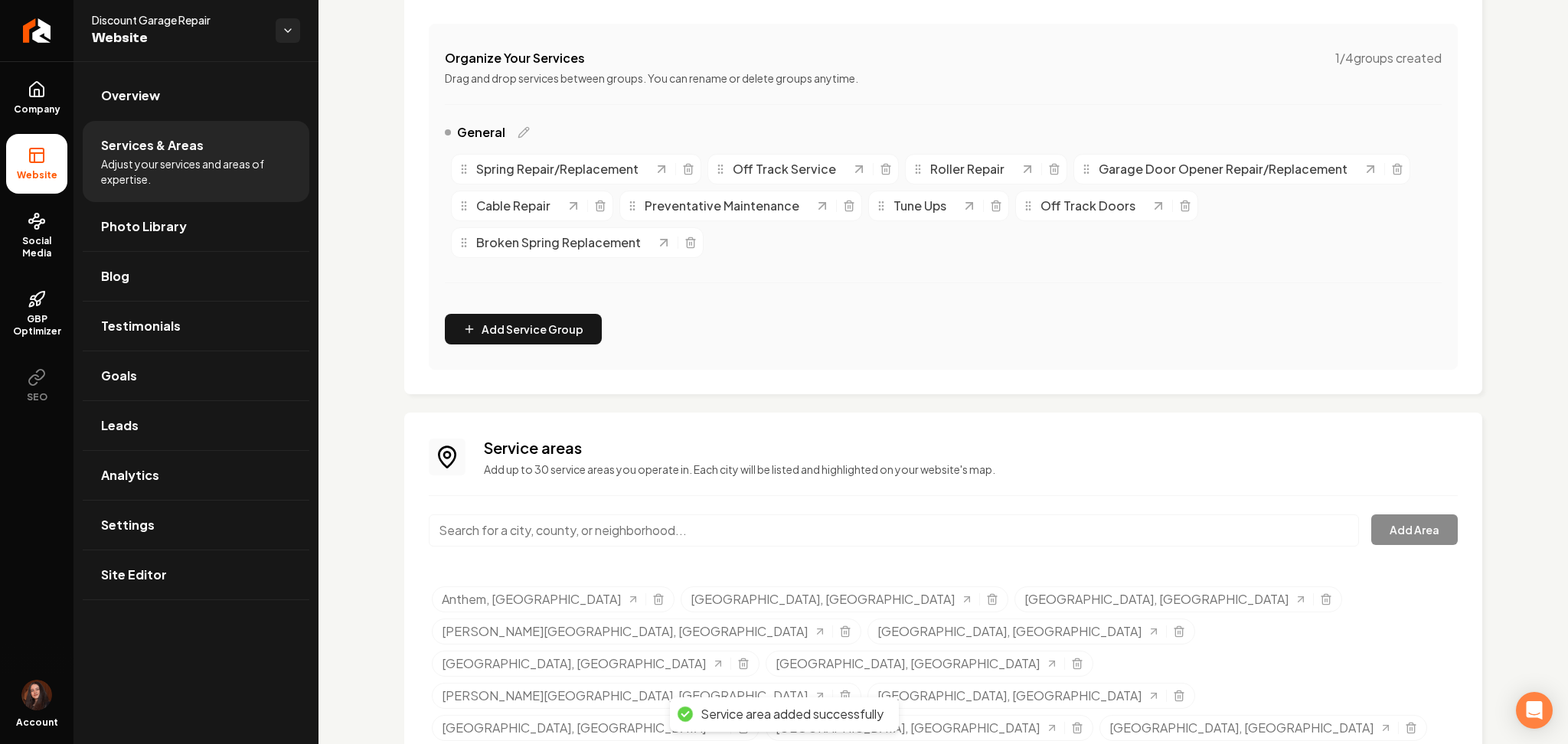
paste input "[PERSON_NAME] Hills"
click at [502, 537] on input "[PERSON_NAME] Hills" at bounding box center [893, 530] width 930 height 32
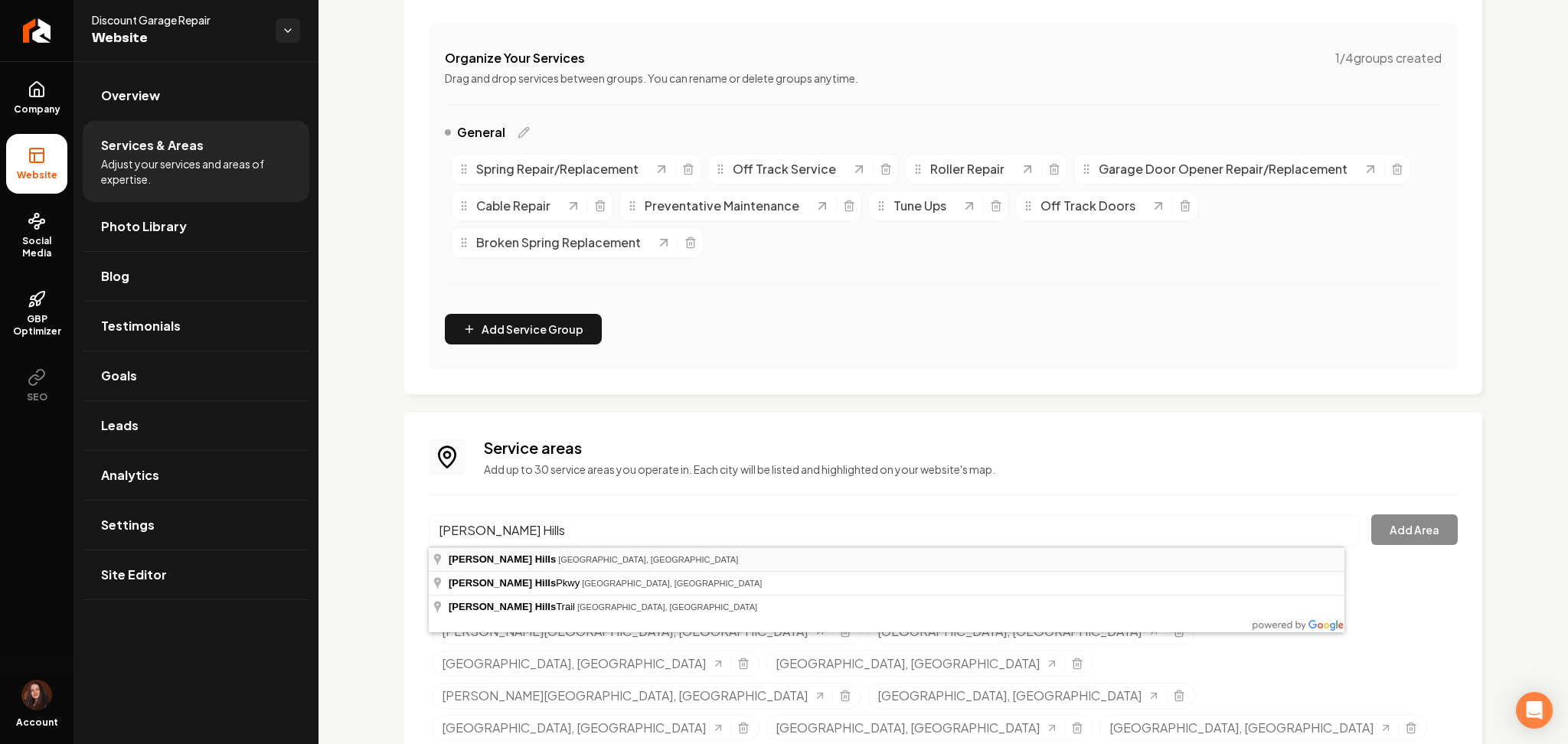
type input "[PERSON_NAME] Hills, [GEOGRAPHIC_DATA], [GEOGRAPHIC_DATA]"
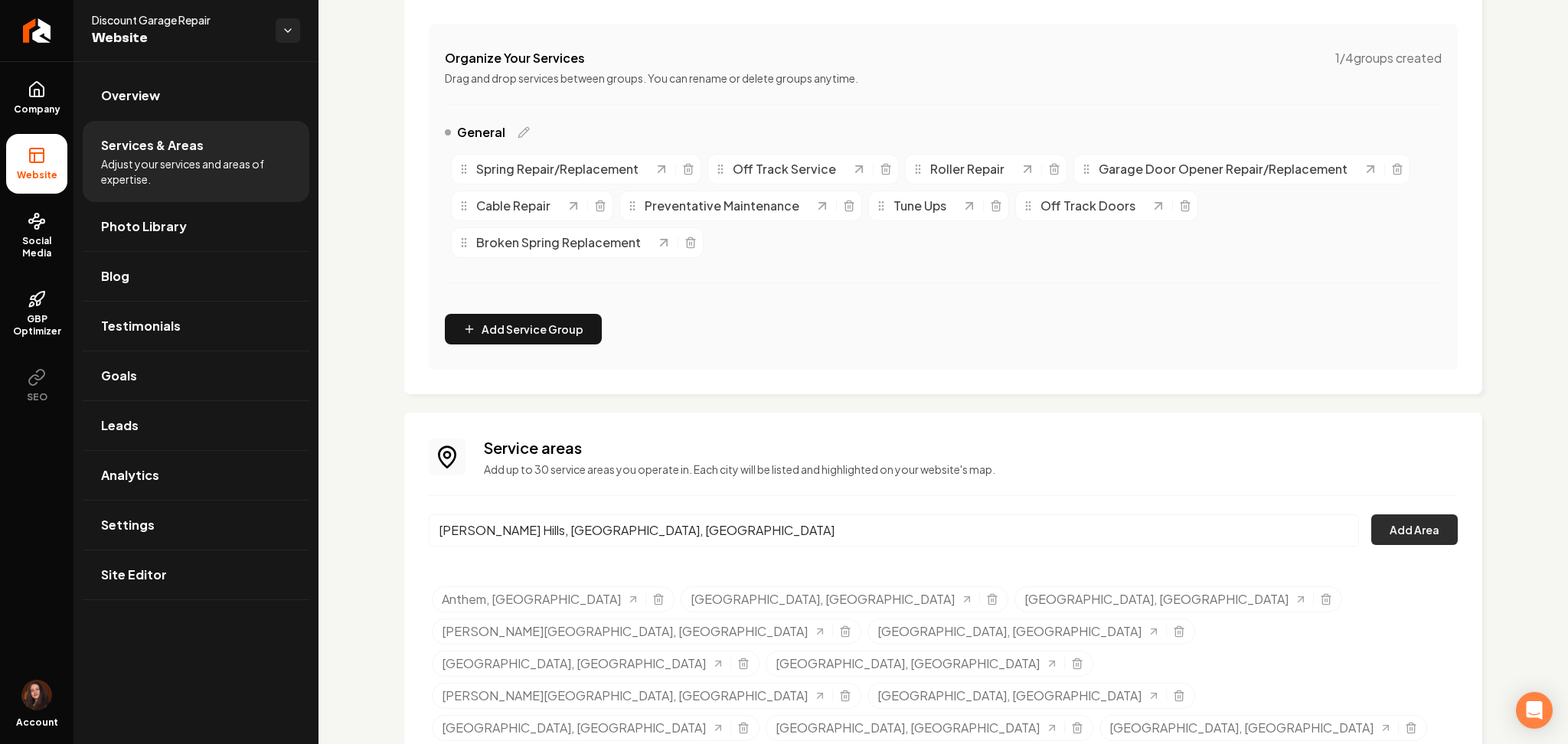
click at [1372, 530] on button "Add Area" at bounding box center [1414, 529] width 86 height 31
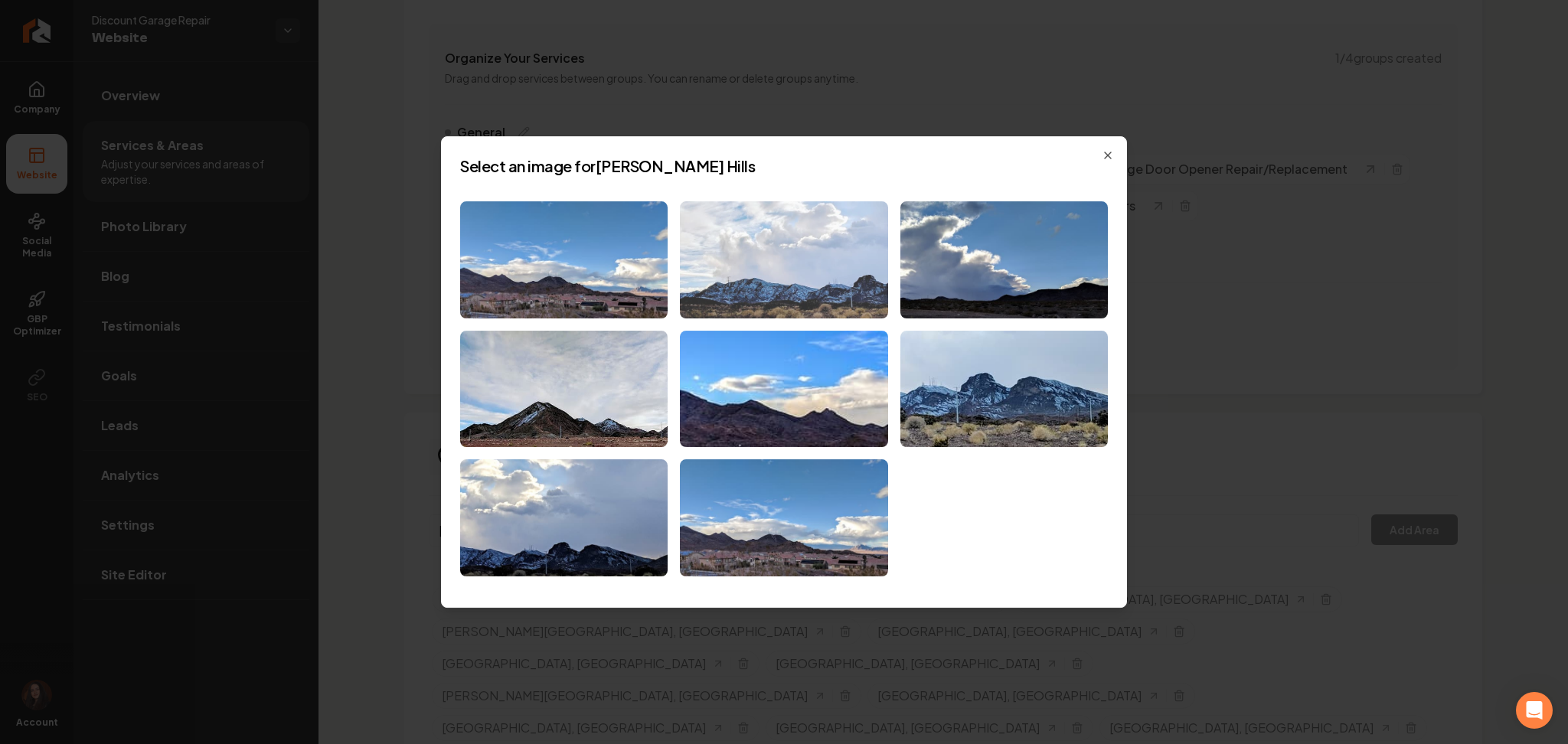
click at [790, 297] on img at bounding box center [783, 260] width 207 height 117
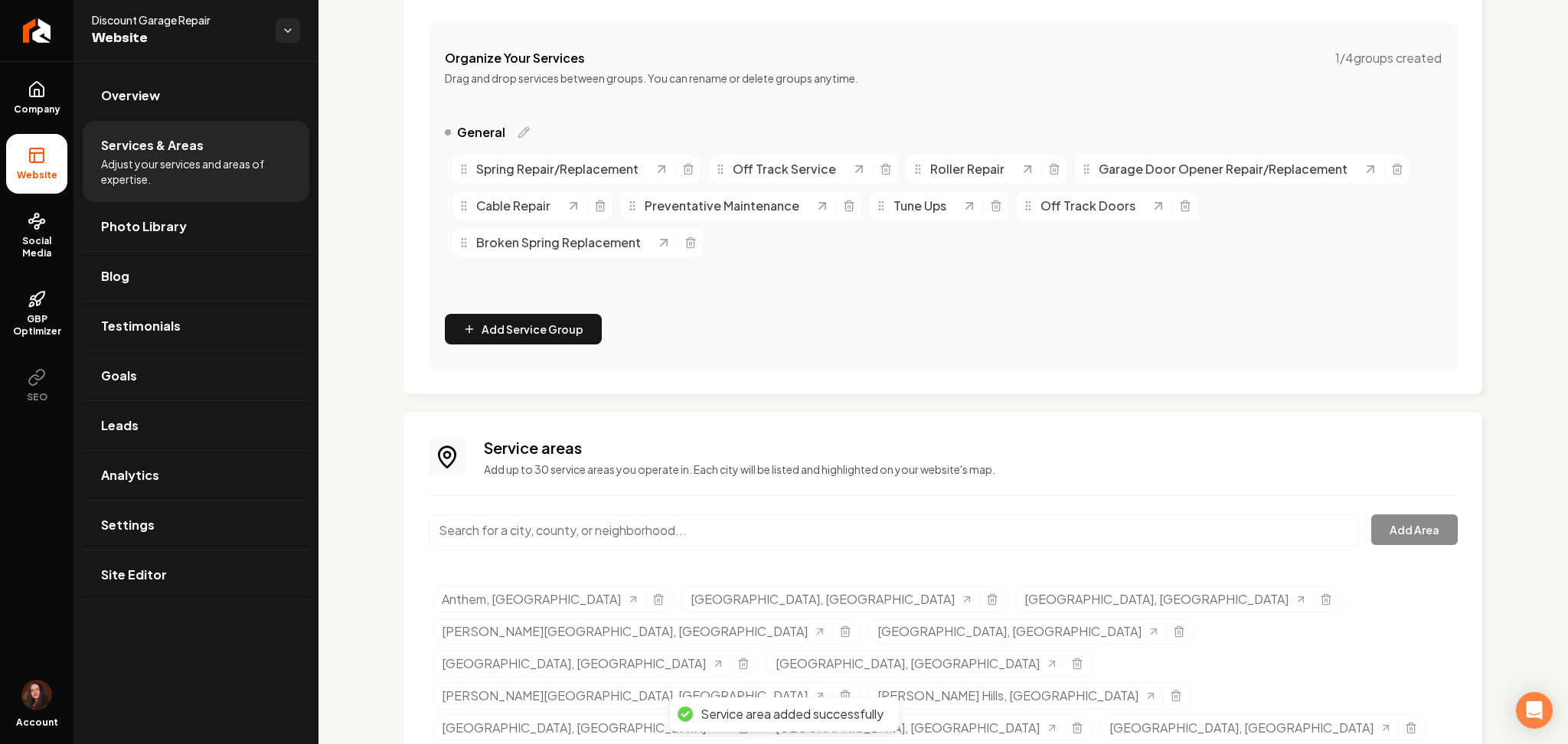
click at [617, 516] on input "Main content area" at bounding box center [893, 530] width 930 height 32
paste input "[GEOGRAPHIC_DATA]"
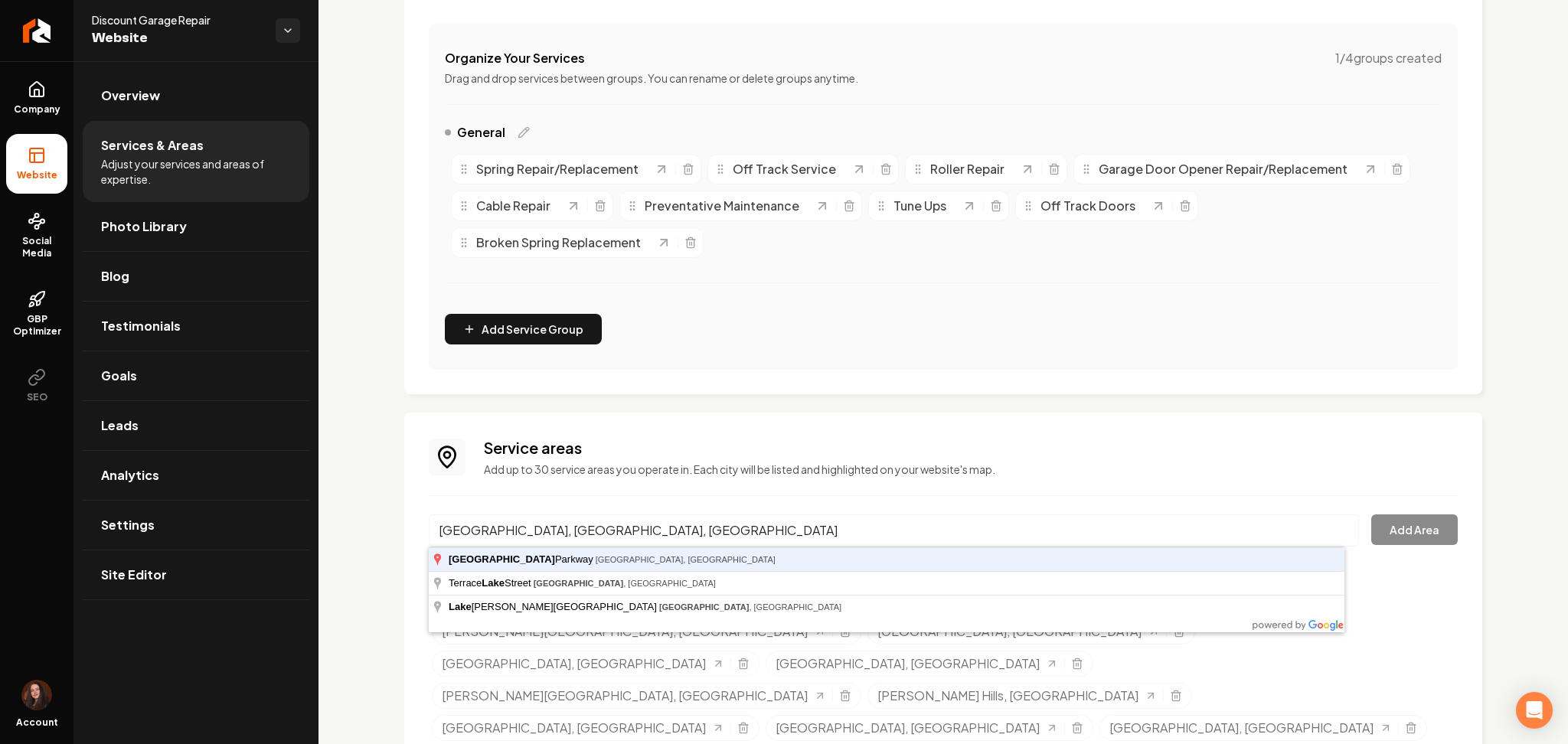
type input "[GEOGRAPHIC_DATA], [GEOGRAPHIC_DATA], [GEOGRAPHIC_DATA]"
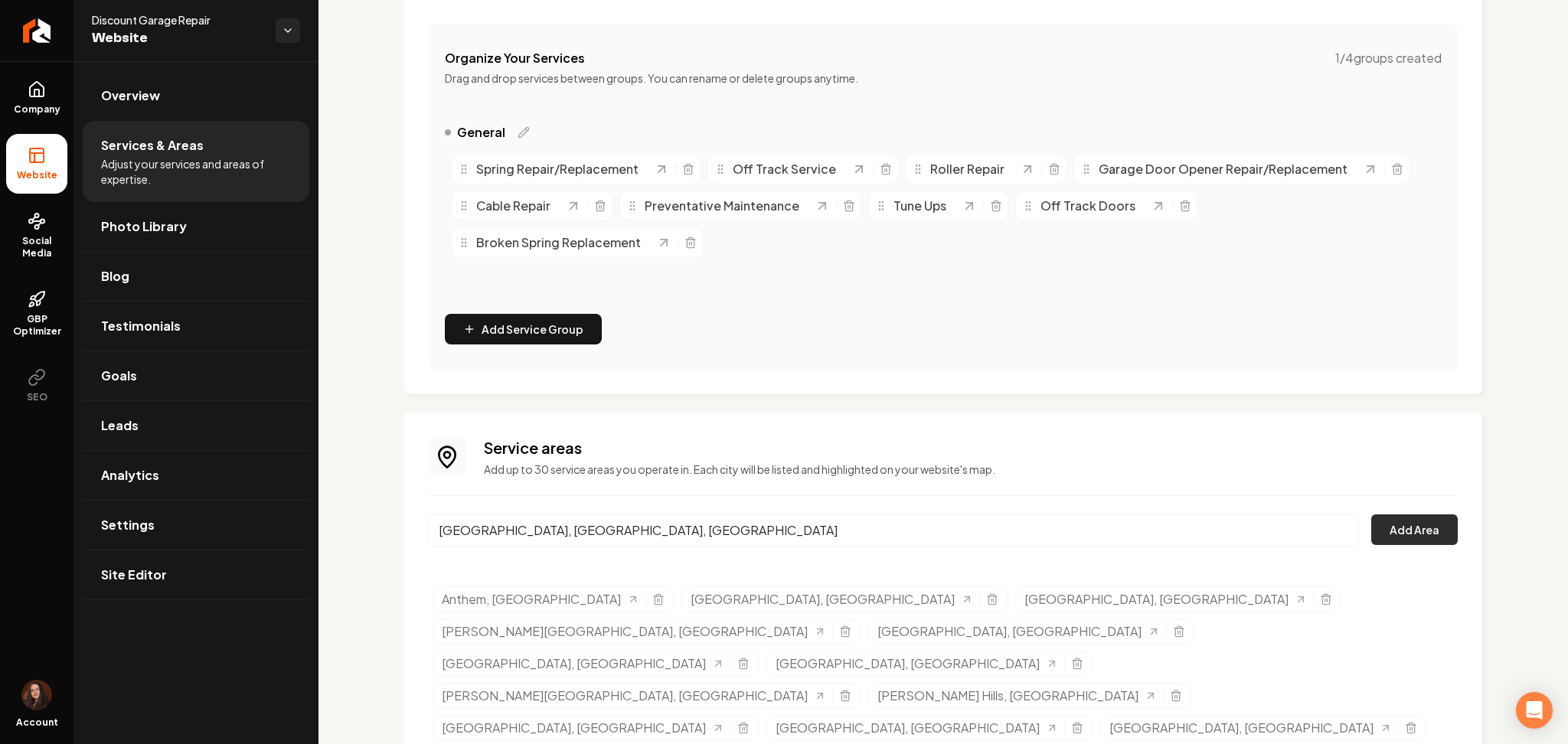
click at [1400, 517] on button "Add Area" at bounding box center [1414, 529] width 86 height 31
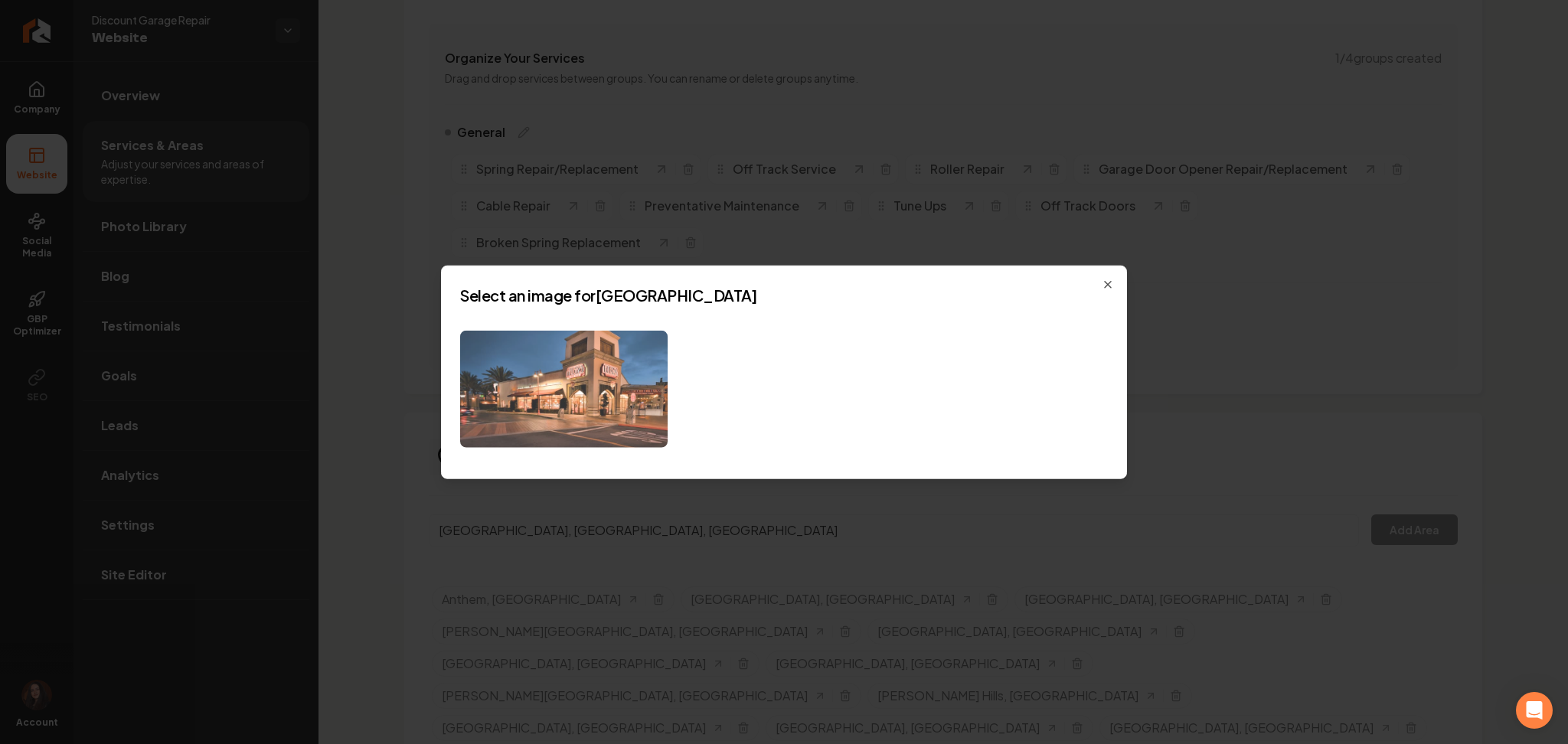
click at [569, 386] on img at bounding box center [564, 389] width 207 height 117
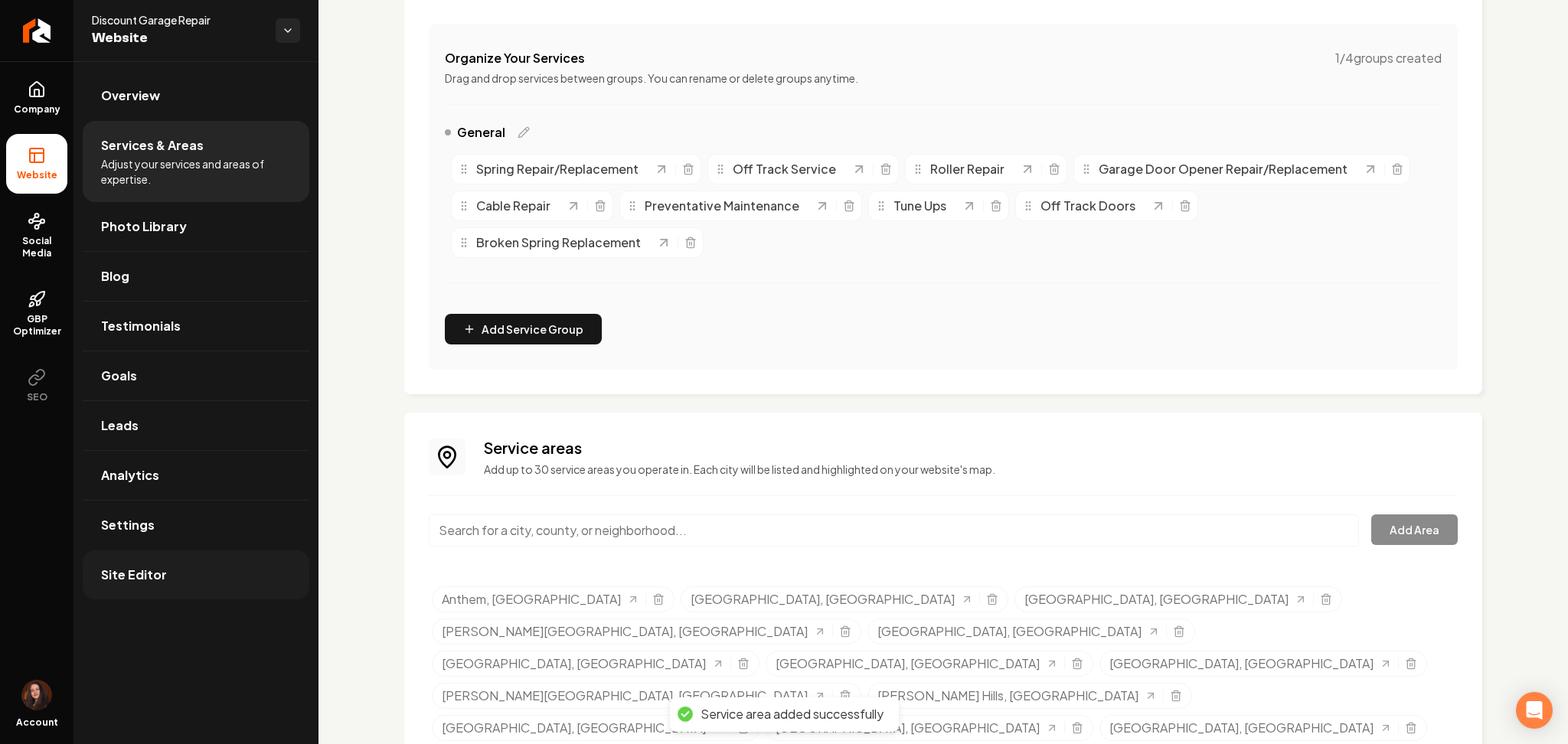
click at [149, 570] on span "Site Editor" at bounding box center [134, 574] width 65 height 19
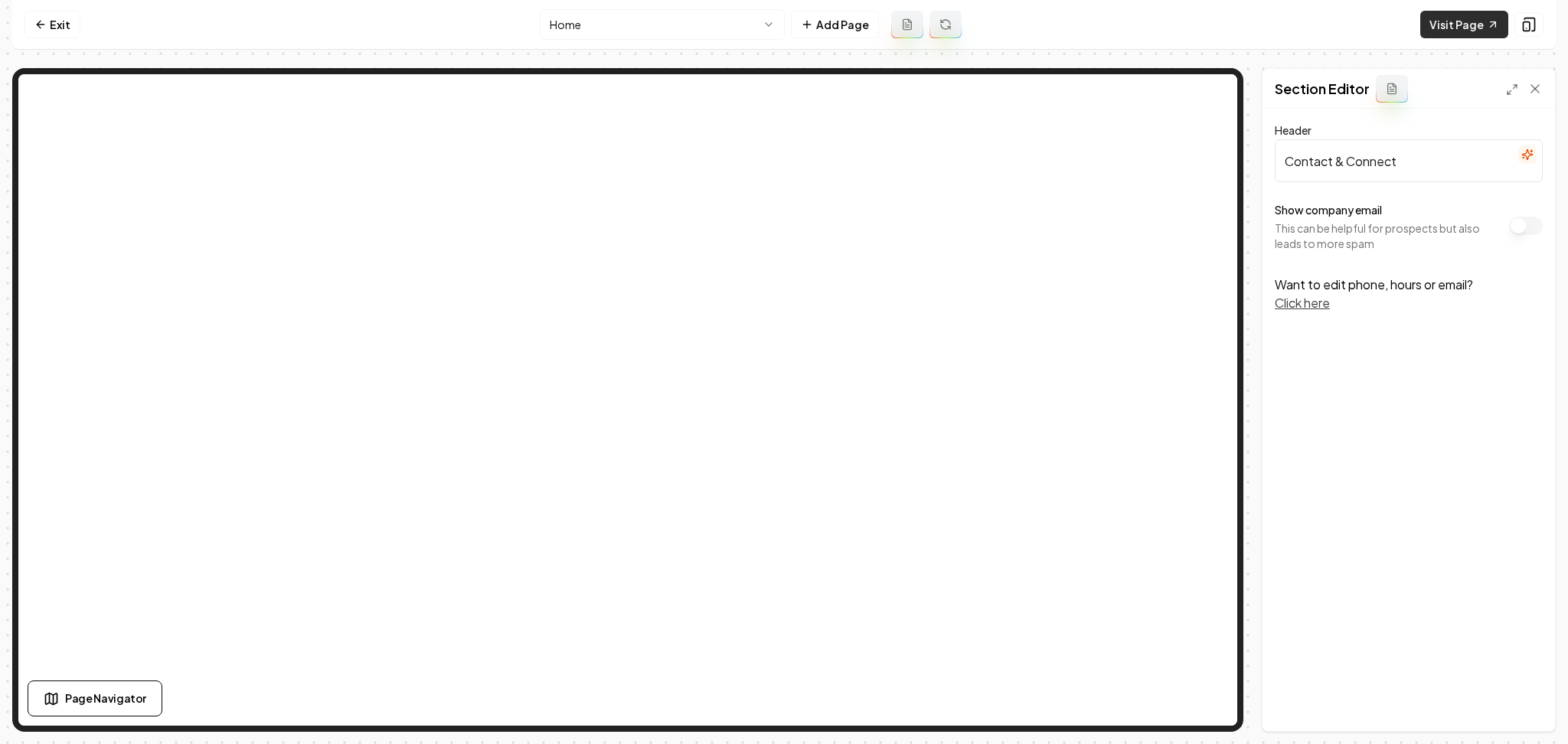
click at [1470, 25] on link "Visit Page" at bounding box center [1464, 25] width 88 height 28
click at [73, 25] on link "Exit" at bounding box center [53, 25] width 56 height 28
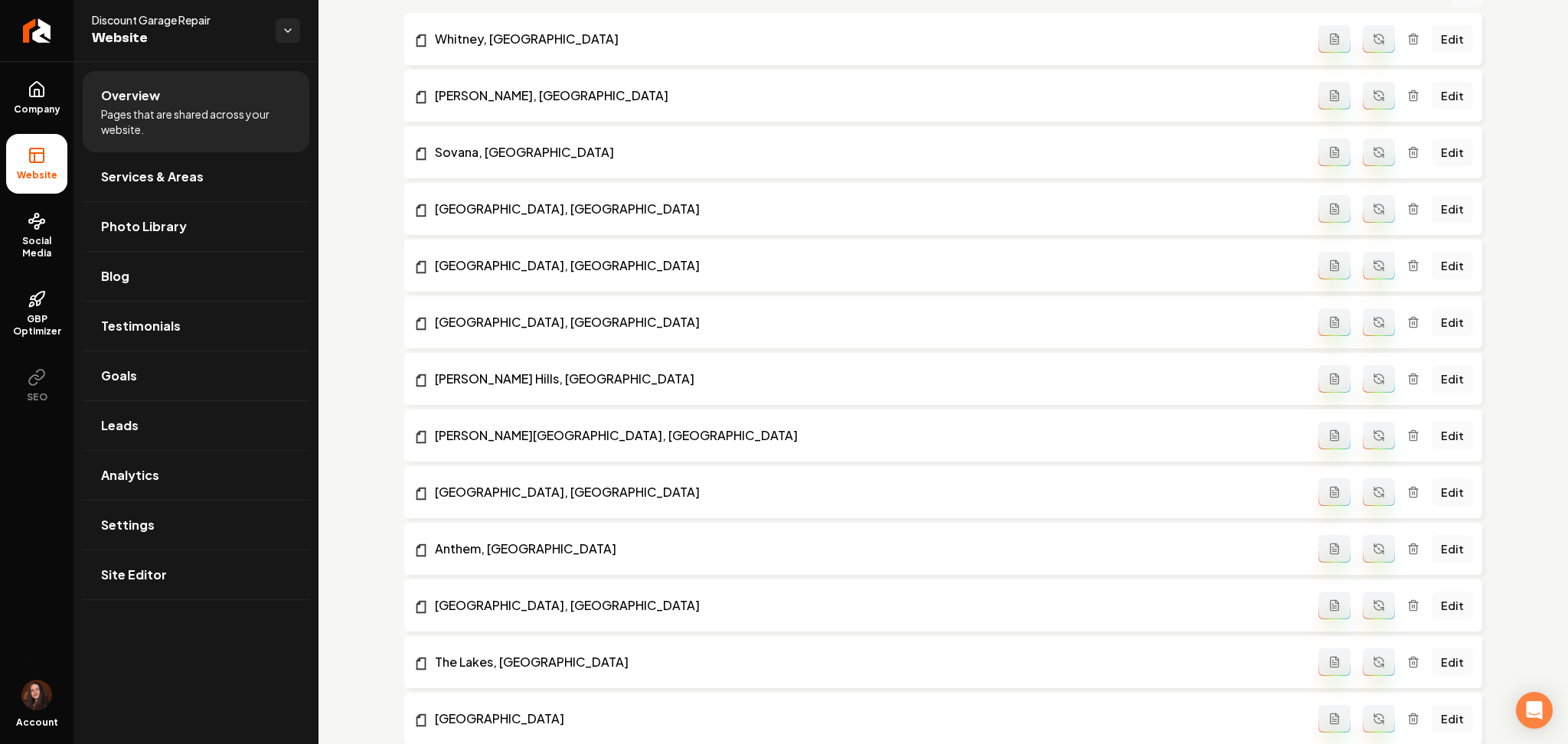
scroll to position [1299, 0]
click at [1407, 149] on icon "Main content area" at bounding box center [1413, 152] width 12 height 12
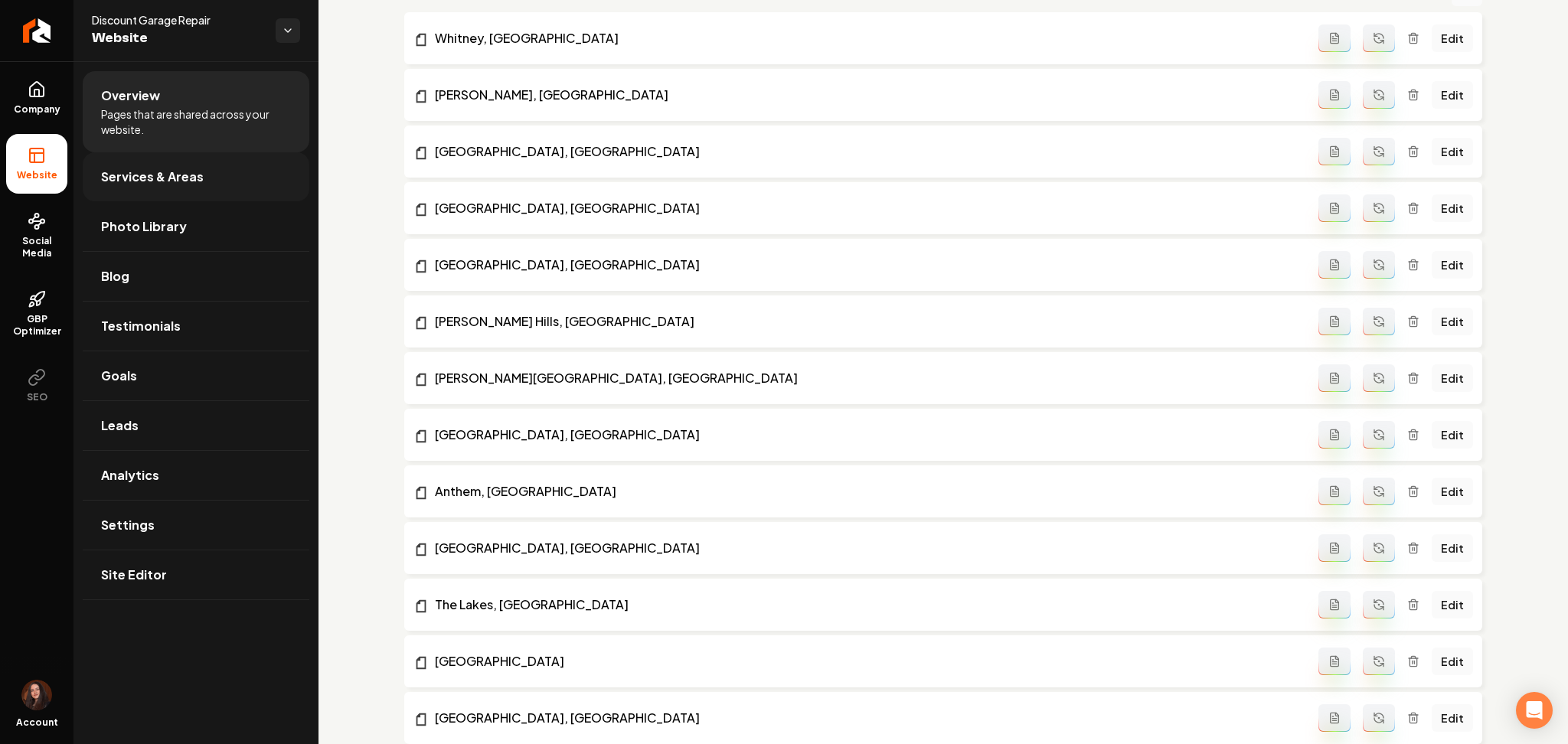
click at [160, 187] on link "Services & Areas" at bounding box center [196, 177] width 226 height 49
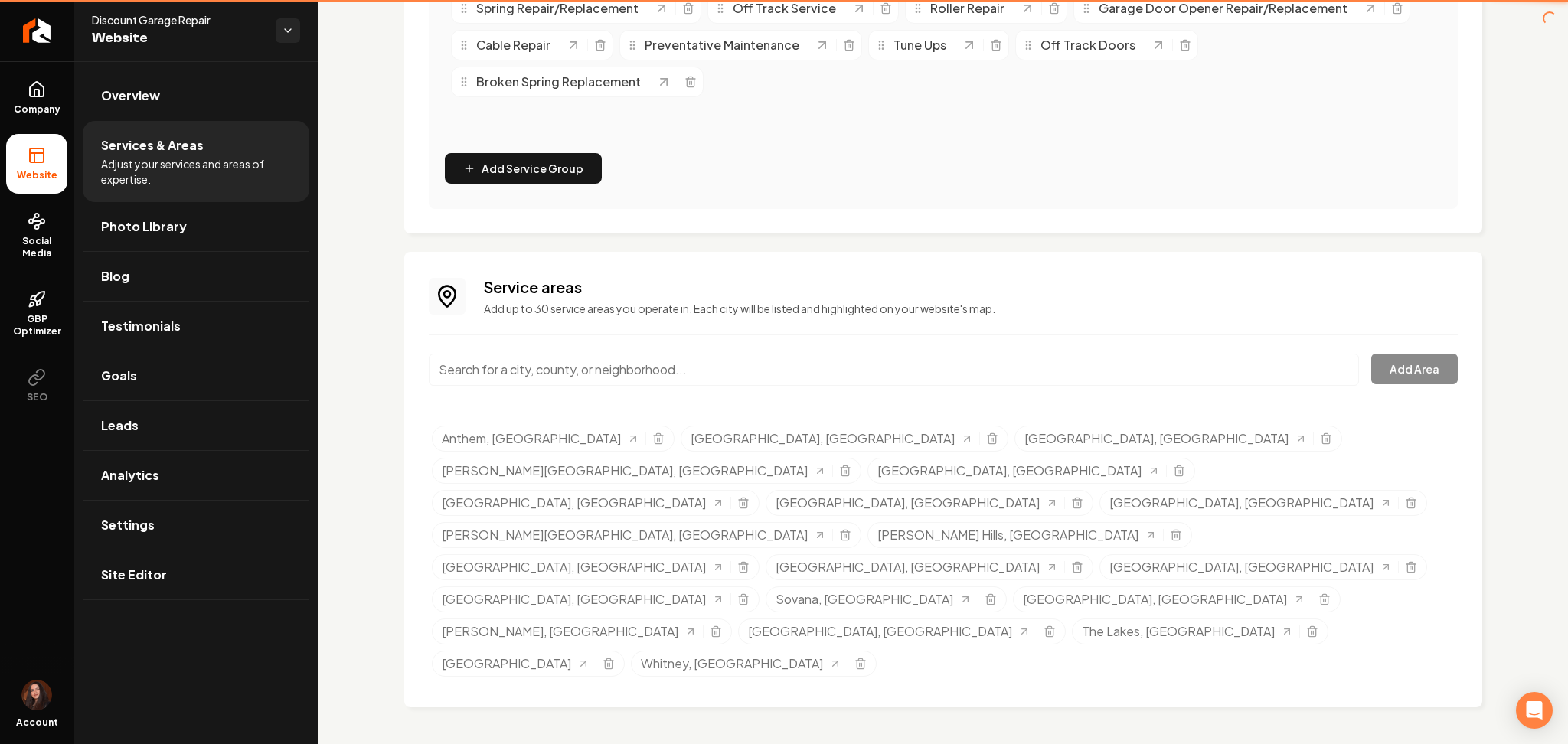
scroll to position [308, 0]
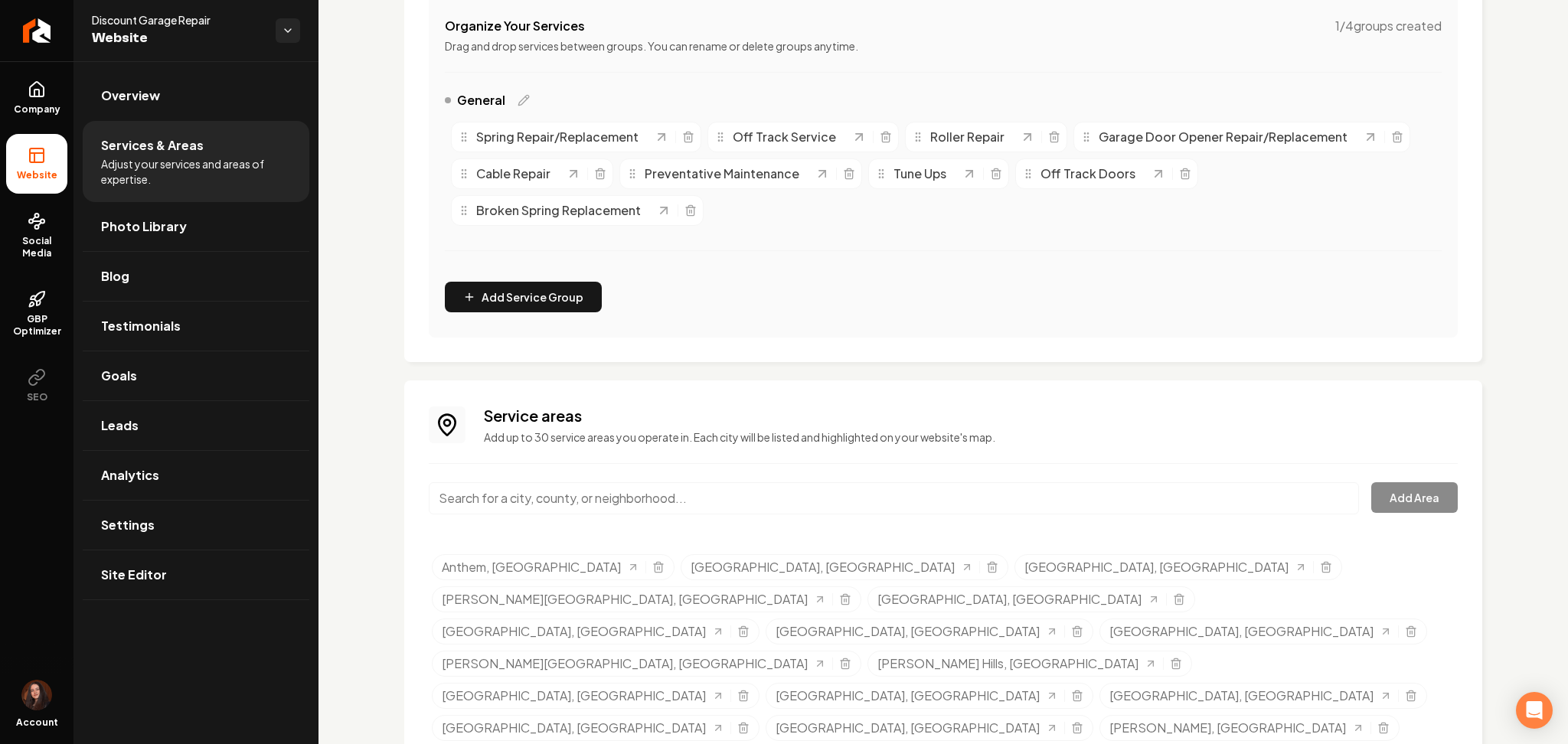
paste input "Sovana"
click at [509, 490] on input "Sovana" at bounding box center [893, 498] width 930 height 32
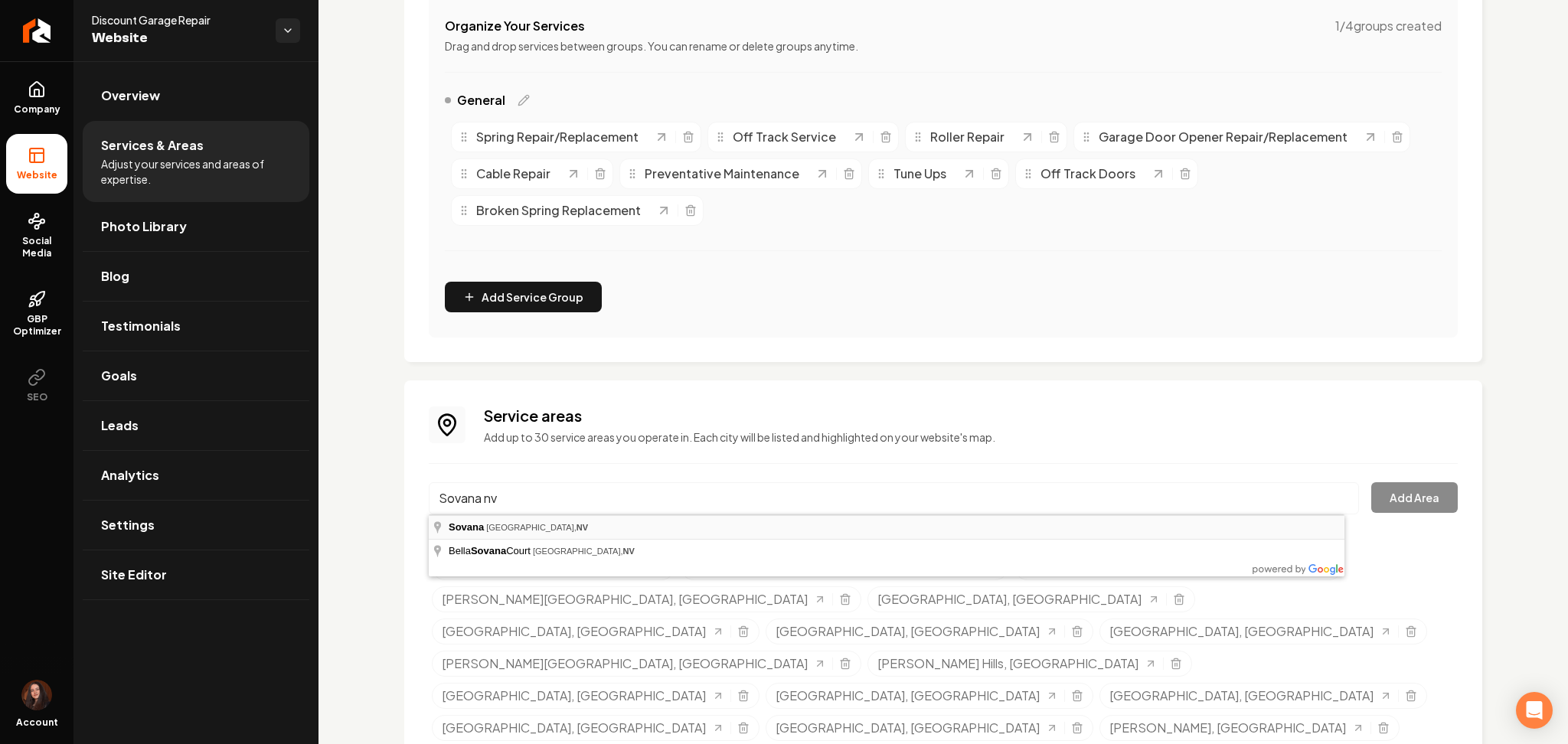
type input "Sovana, [GEOGRAPHIC_DATA], [GEOGRAPHIC_DATA]"
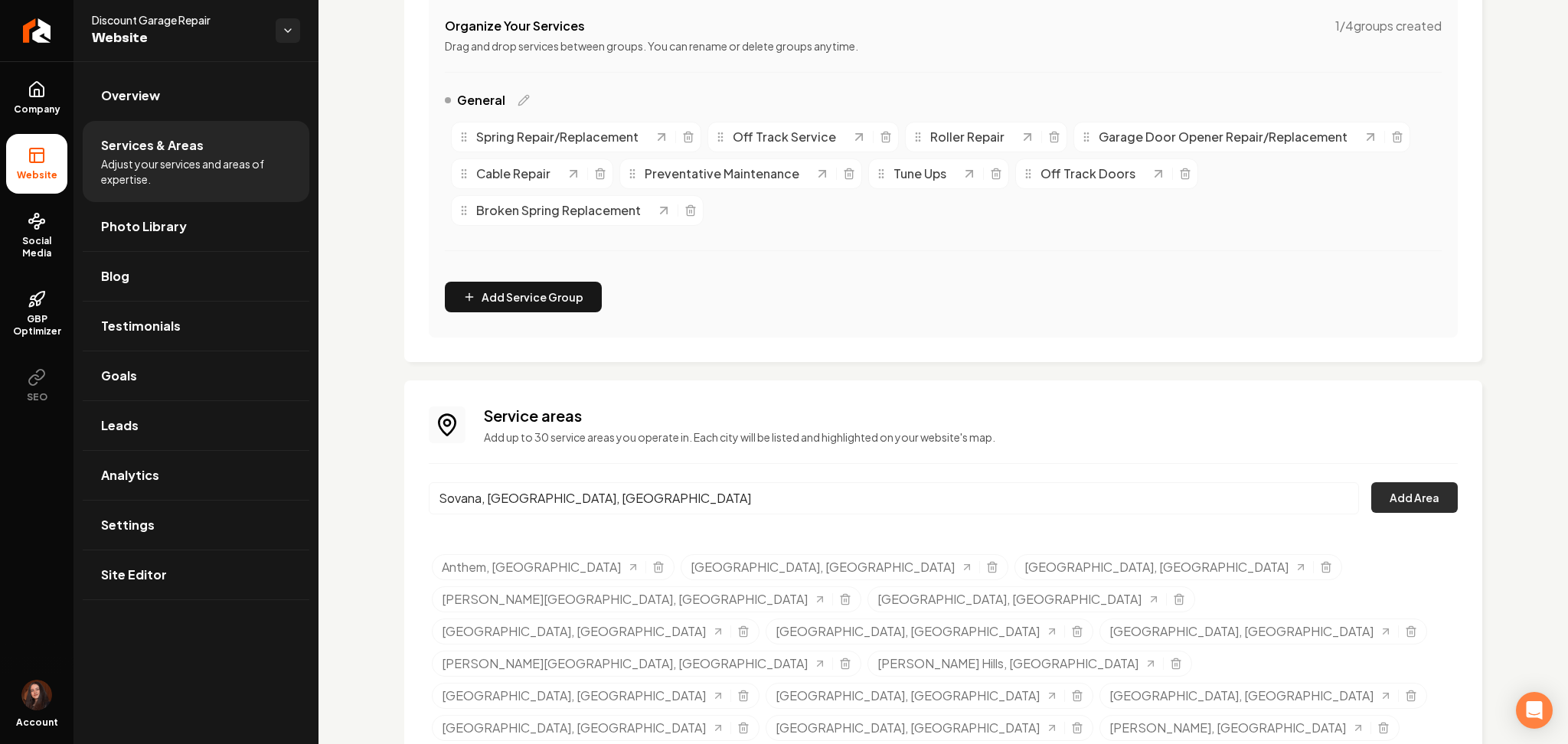
click at [1376, 495] on button "Add Area" at bounding box center [1414, 497] width 86 height 31
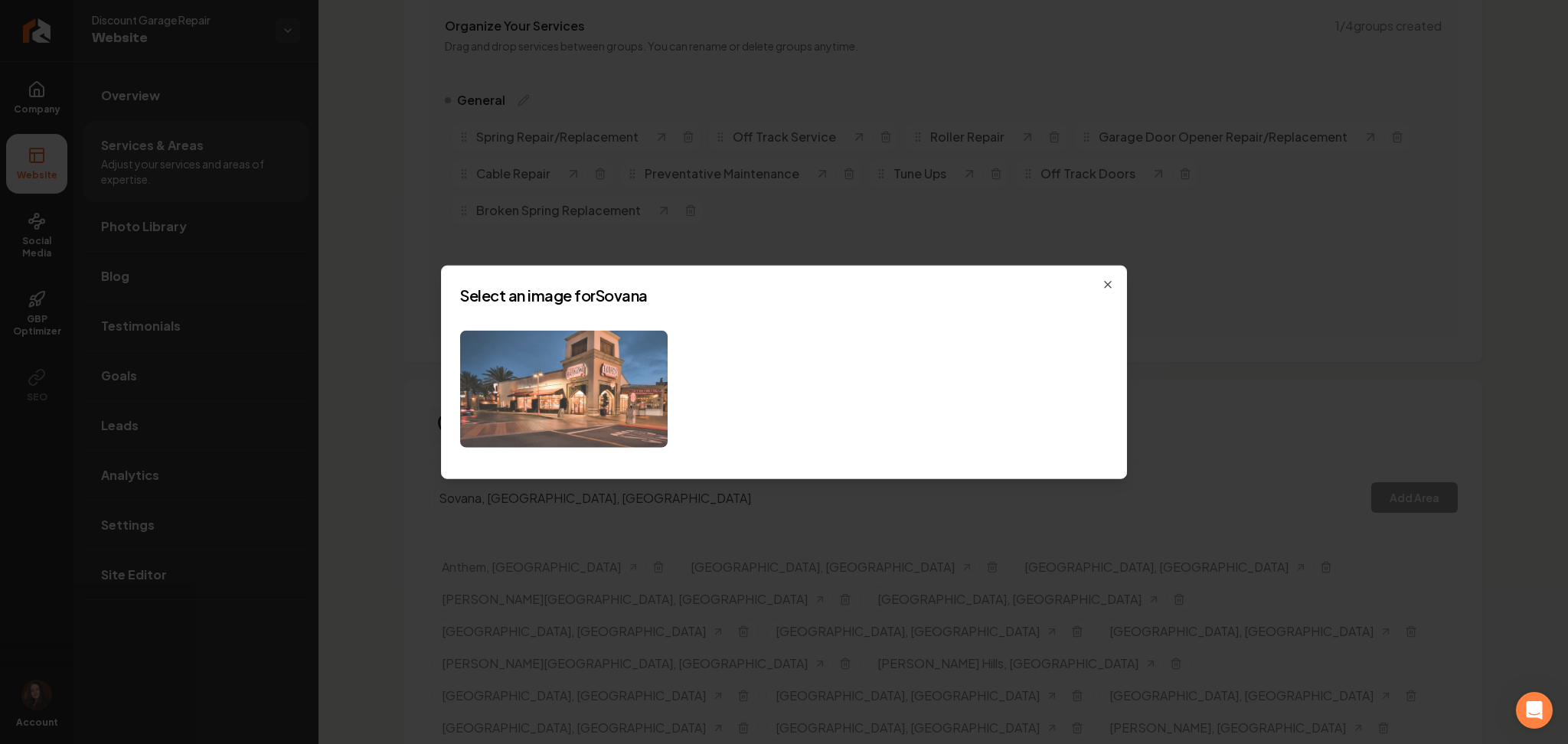
click at [560, 380] on img at bounding box center [564, 389] width 207 height 117
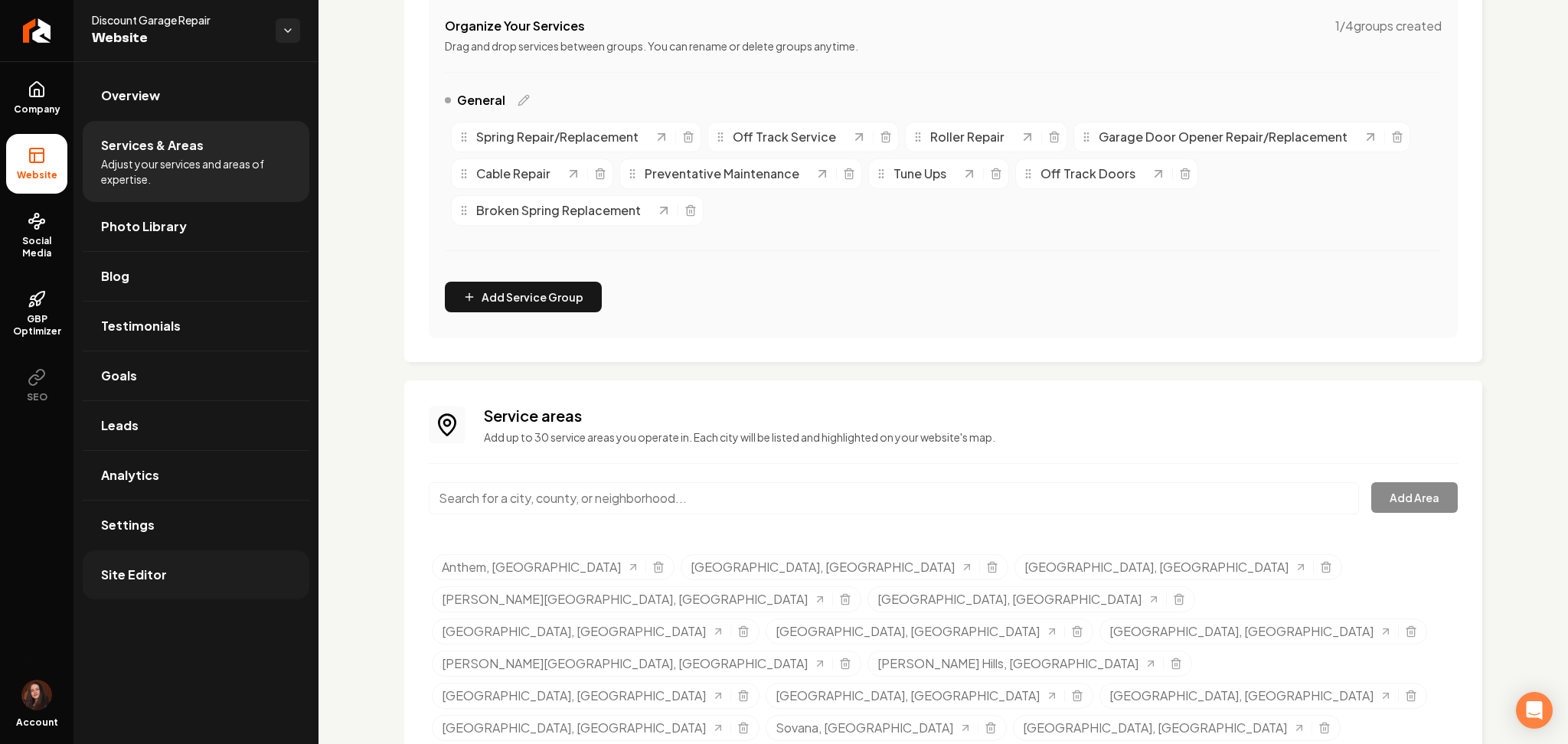
click at [170, 565] on link "Site Editor" at bounding box center [196, 574] width 226 height 49
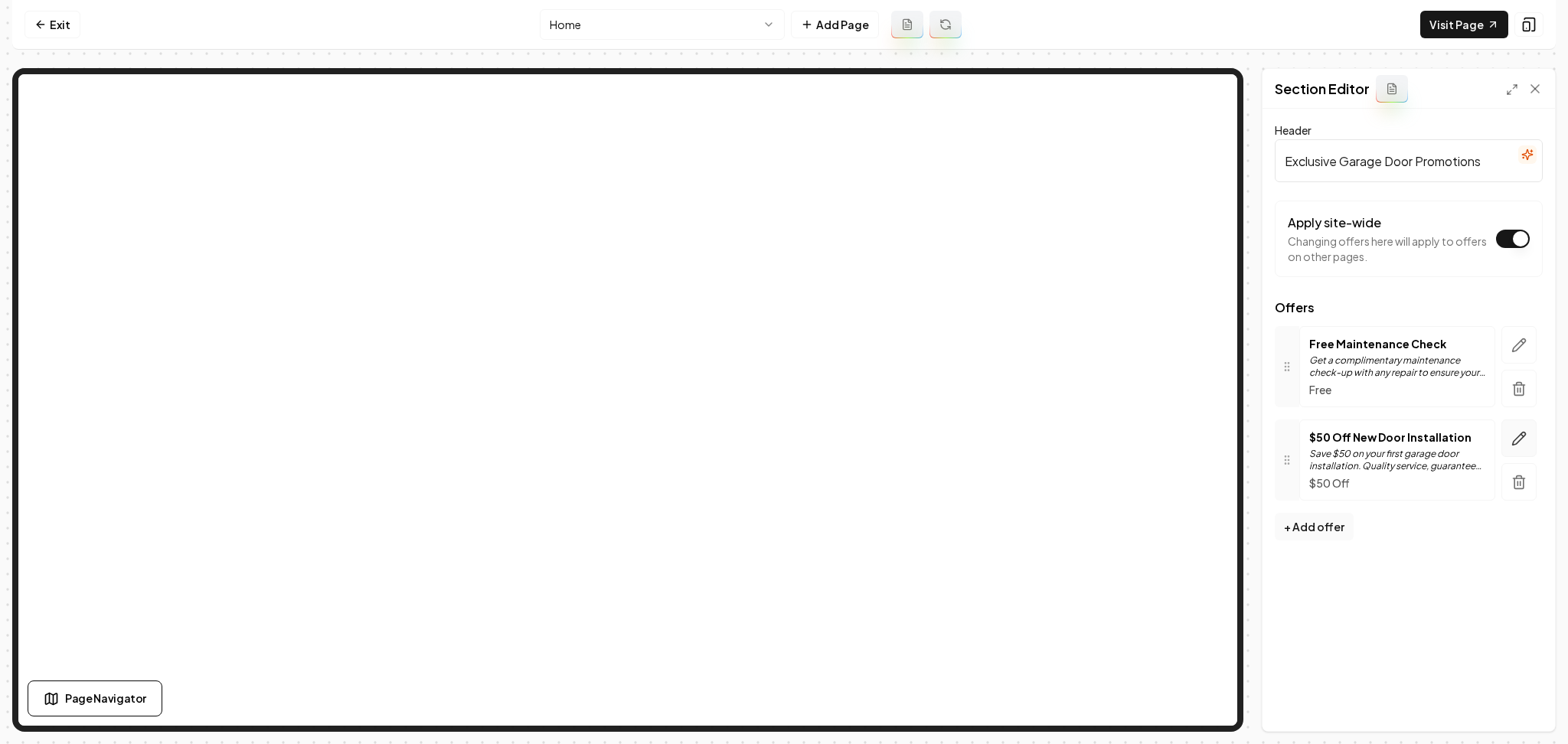
click at [1517, 443] on icon "button" at bounding box center [1518, 437] width 15 height 15
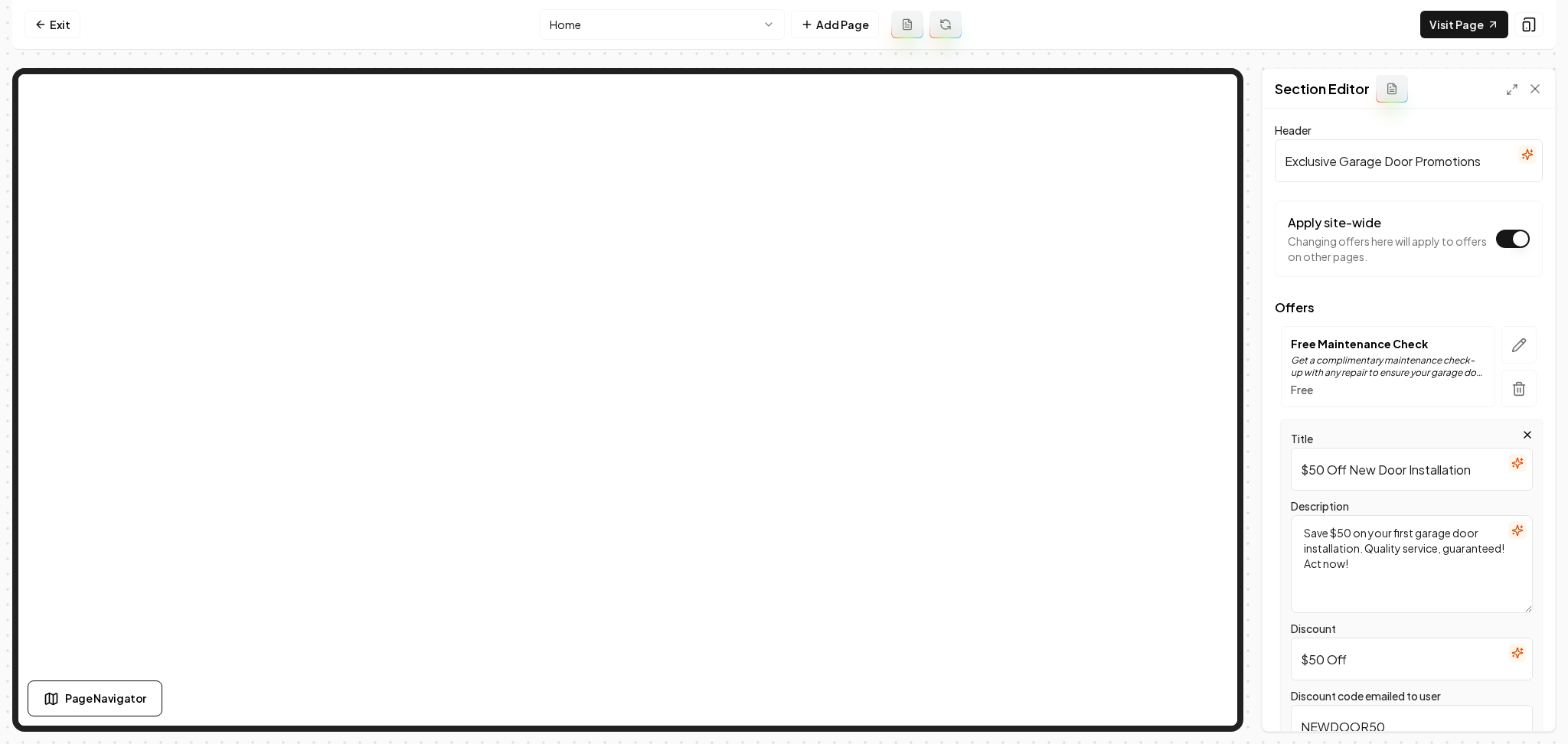
drag, startPoint x: 1345, startPoint y: 470, endPoint x: 1511, endPoint y: 468, distance: 166.0
click at [1511, 468] on input "$50 Off New Door Installation" at bounding box center [1412, 468] width 242 height 43
paste input "Spring Replacement"
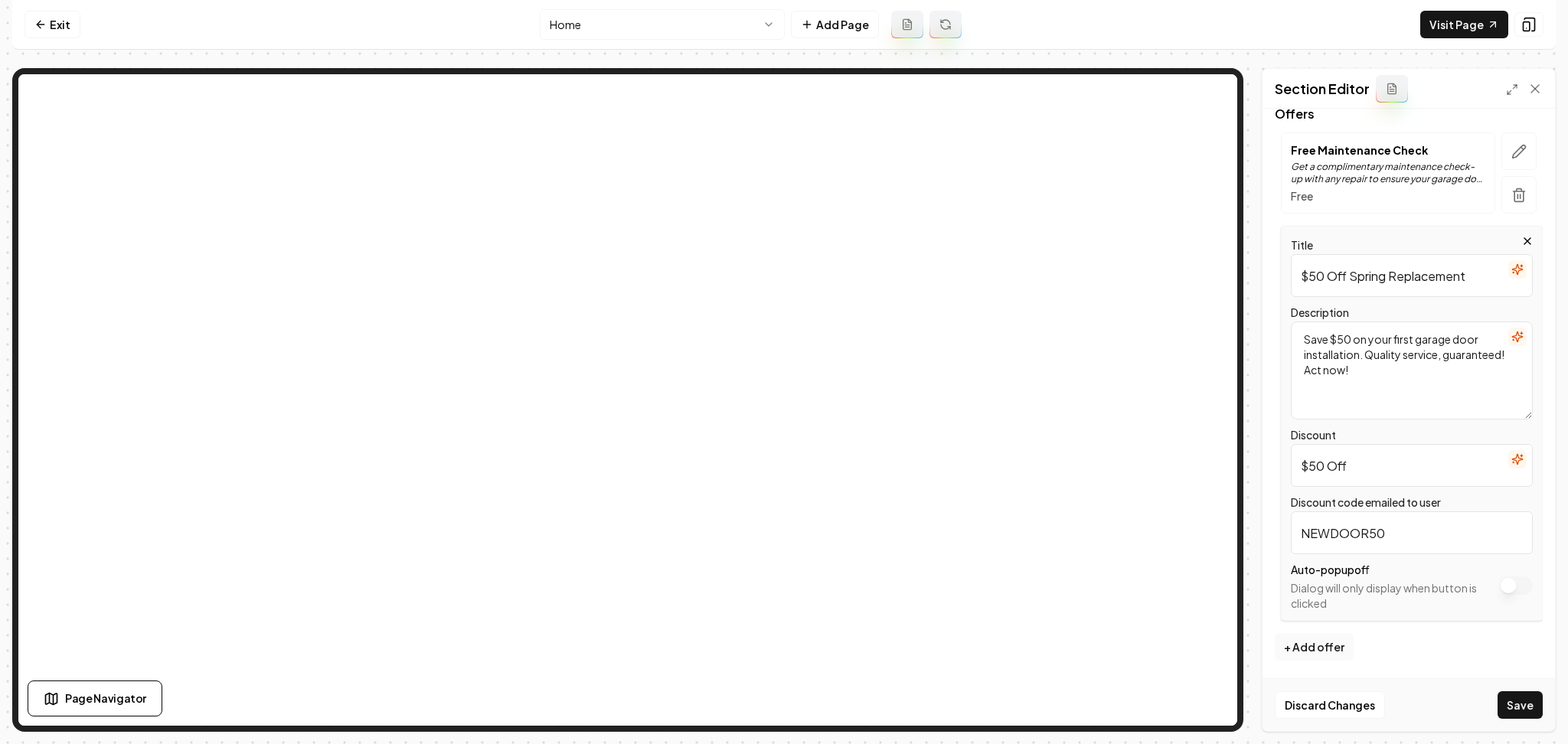
type input "$50 Off Spring Replacement"
drag, startPoint x: 1366, startPoint y: 533, endPoint x: 1238, endPoint y: 530, distance: 128.0
click at [1178, 463] on div "Page Settings Section Editor Header Exclusive Garage Door Promotions Apply site…" at bounding box center [783, 400] width 1543 height 664
type input "SPRING50"
click at [1511, 342] on icon "button" at bounding box center [1517, 336] width 12 height 12
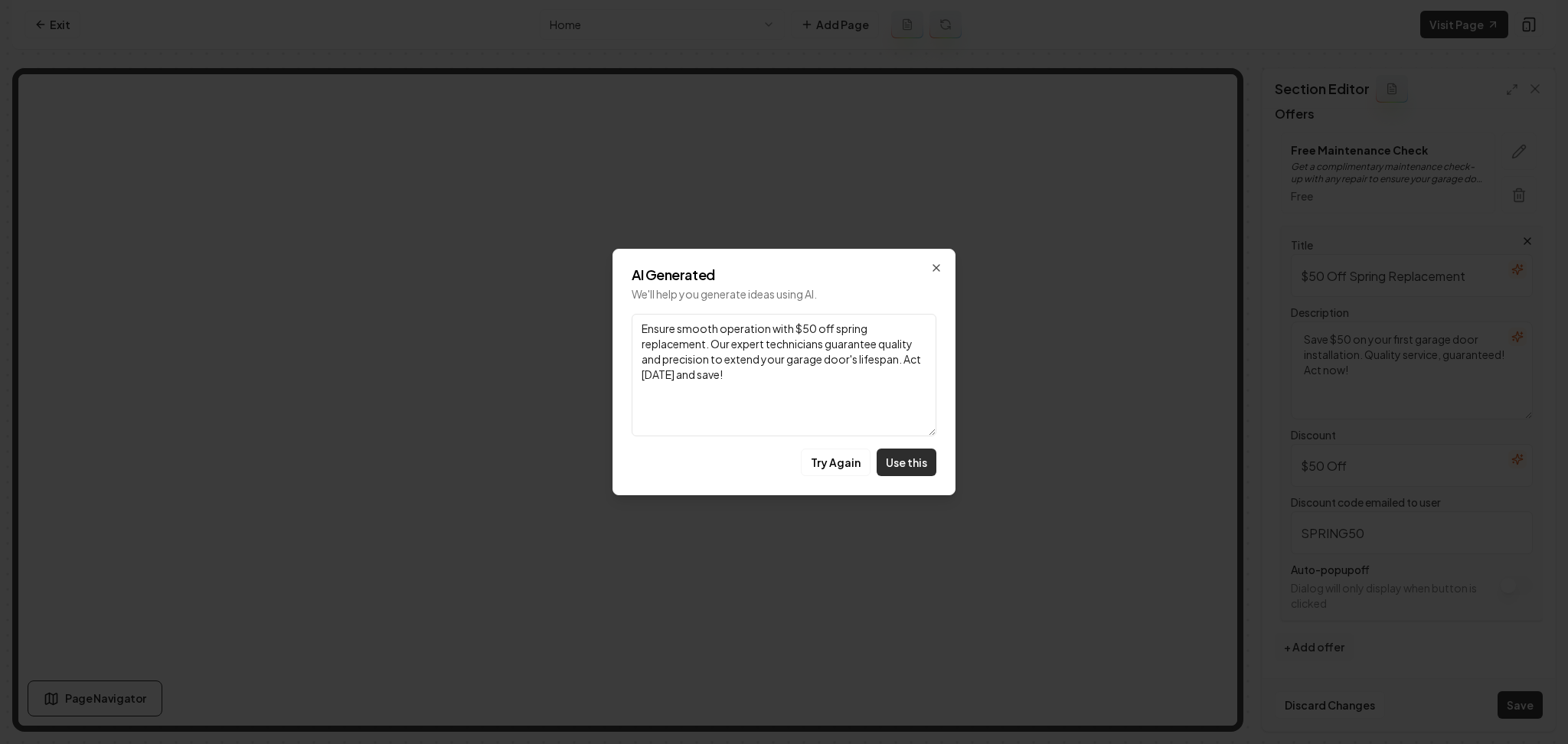
click at [899, 466] on button "Use this" at bounding box center [906, 462] width 60 height 28
type textarea "Ensure smooth operation with $50 off spring replacement. Our expert technicians…"
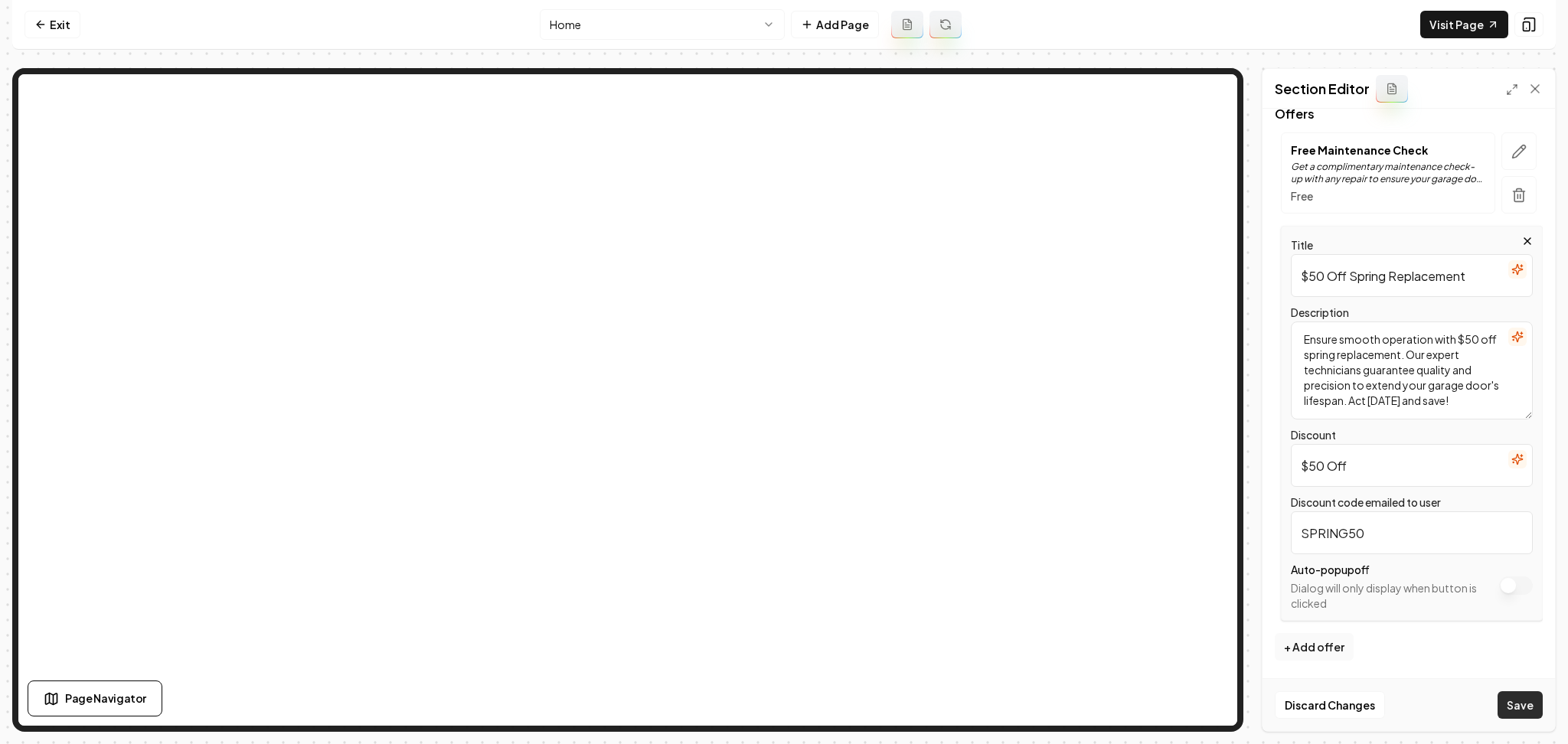
click at [1525, 700] on button "Save" at bounding box center [1520, 705] width 46 height 28
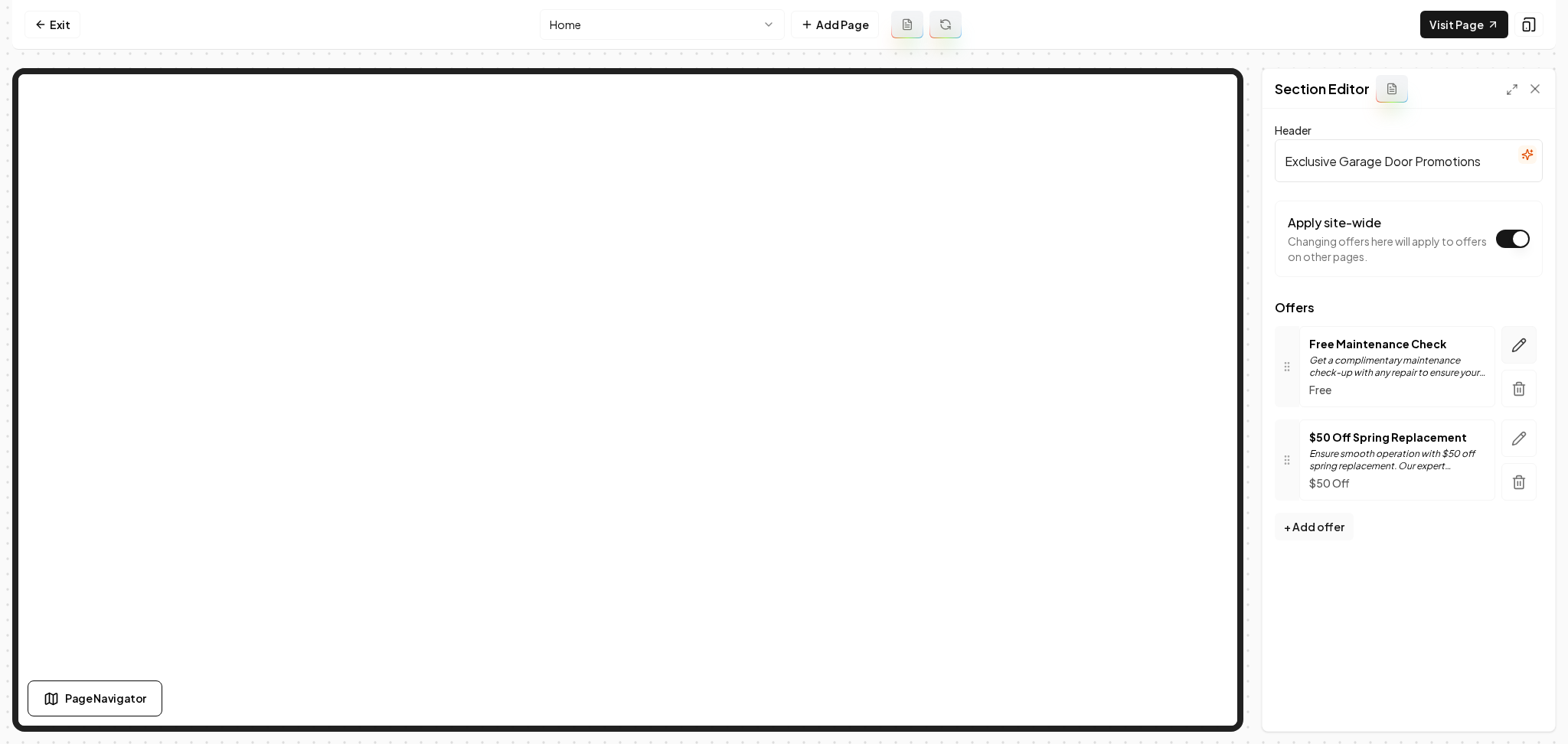
click at [1519, 350] on icon "button" at bounding box center [1518, 344] width 15 height 15
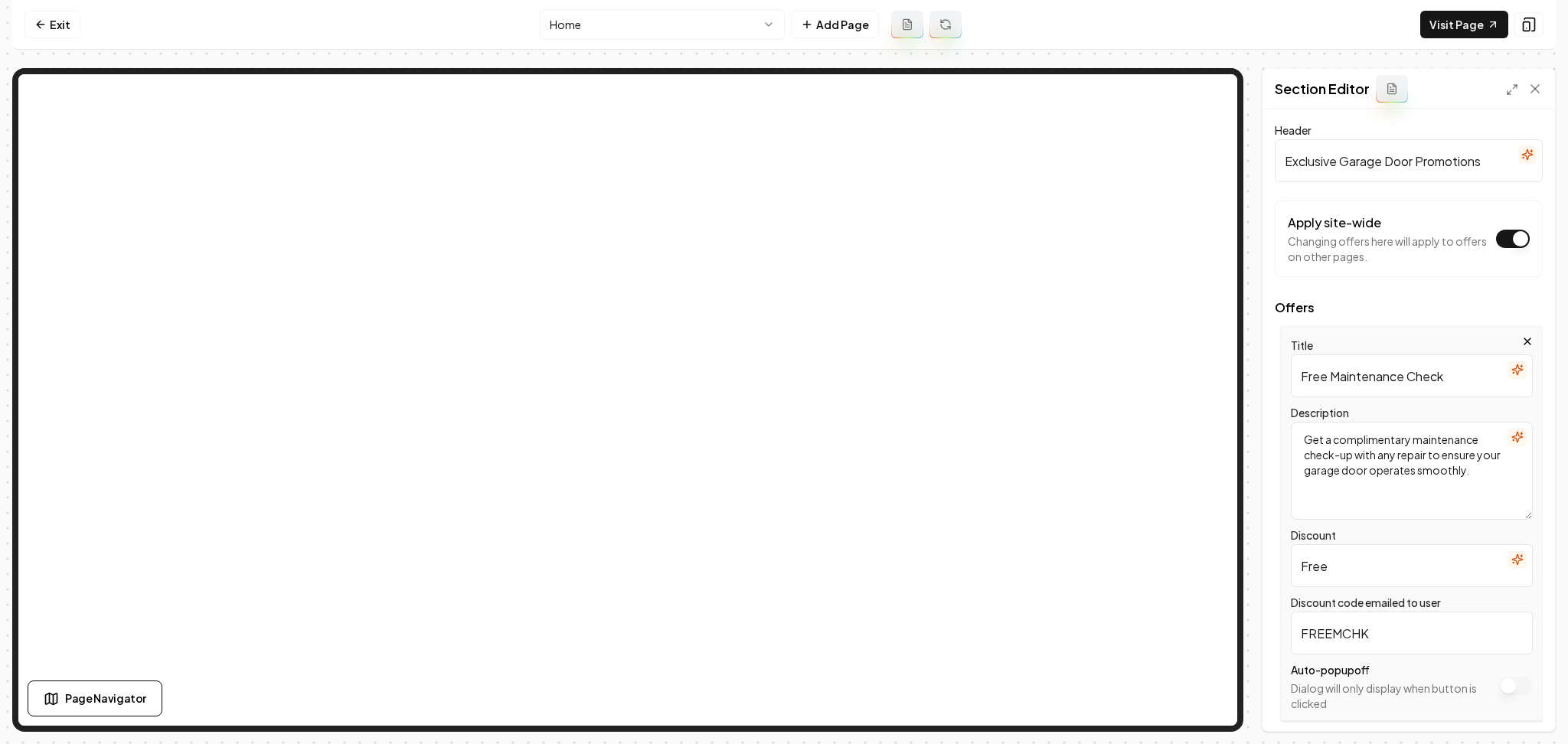
click at [1371, 372] on input "Free Maintenance Check" at bounding box center [1412, 375] width 242 height 43
paste input "Inspection and Estimates"
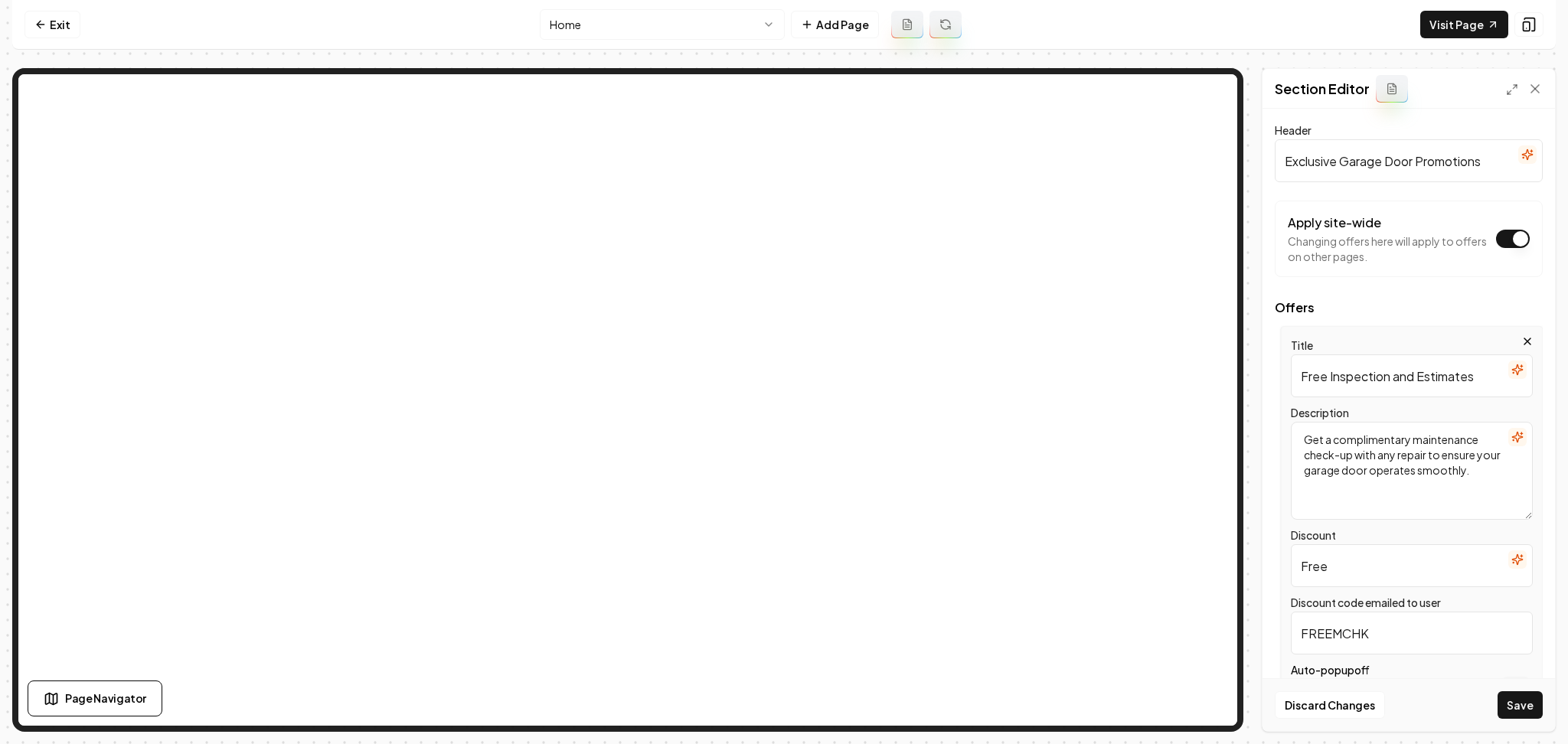
type input "Free Inspection and Estimates"
click at [1374, 623] on input "FREEMCHK" at bounding box center [1412, 632] width 242 height 43
type input "FREEASK"
click at [1511, 439] on icon "button" at bounding box center [1517, 436] width 12 height 12
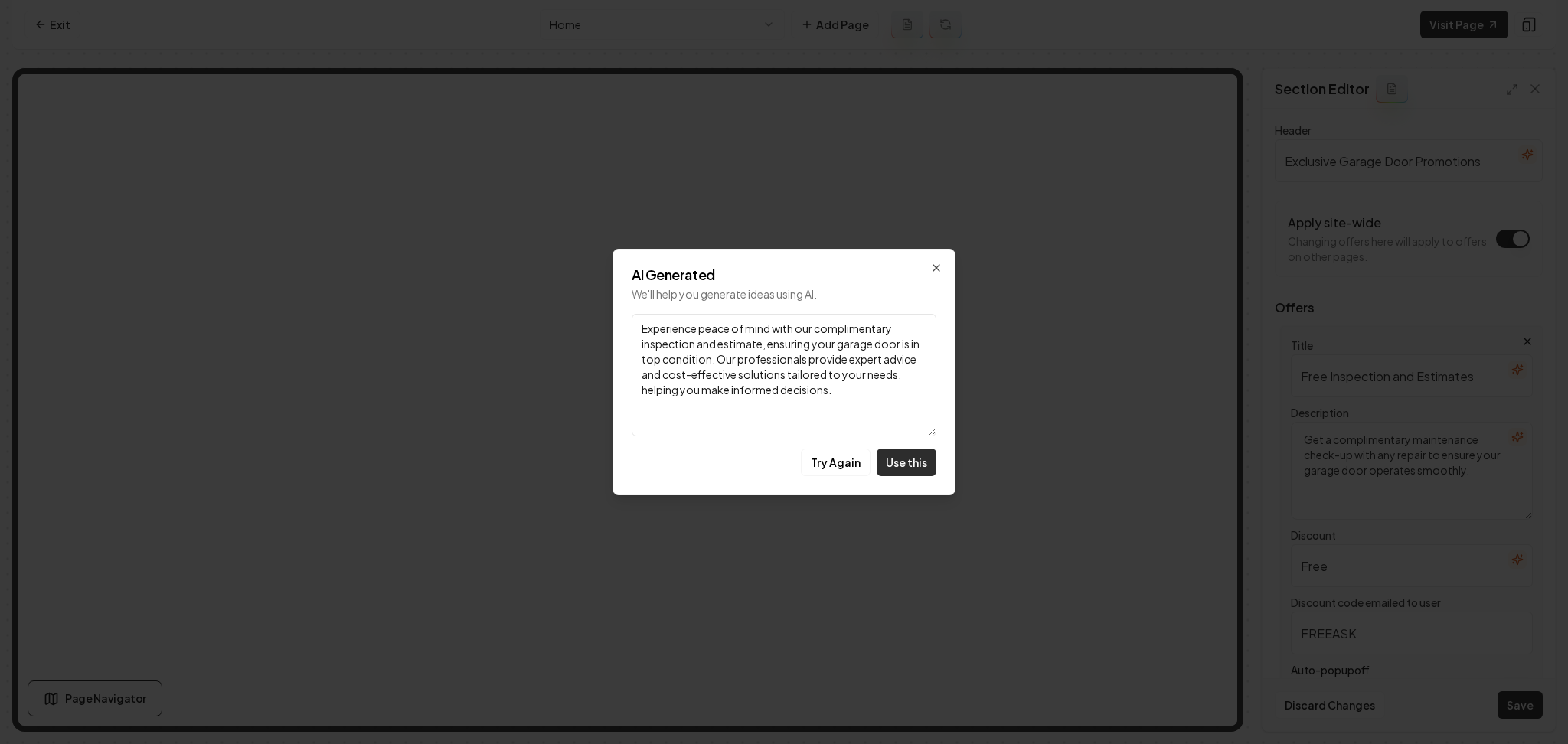
click at [926, 460] on button "Use this" at bounding box center [906, 462] width 60 height 28
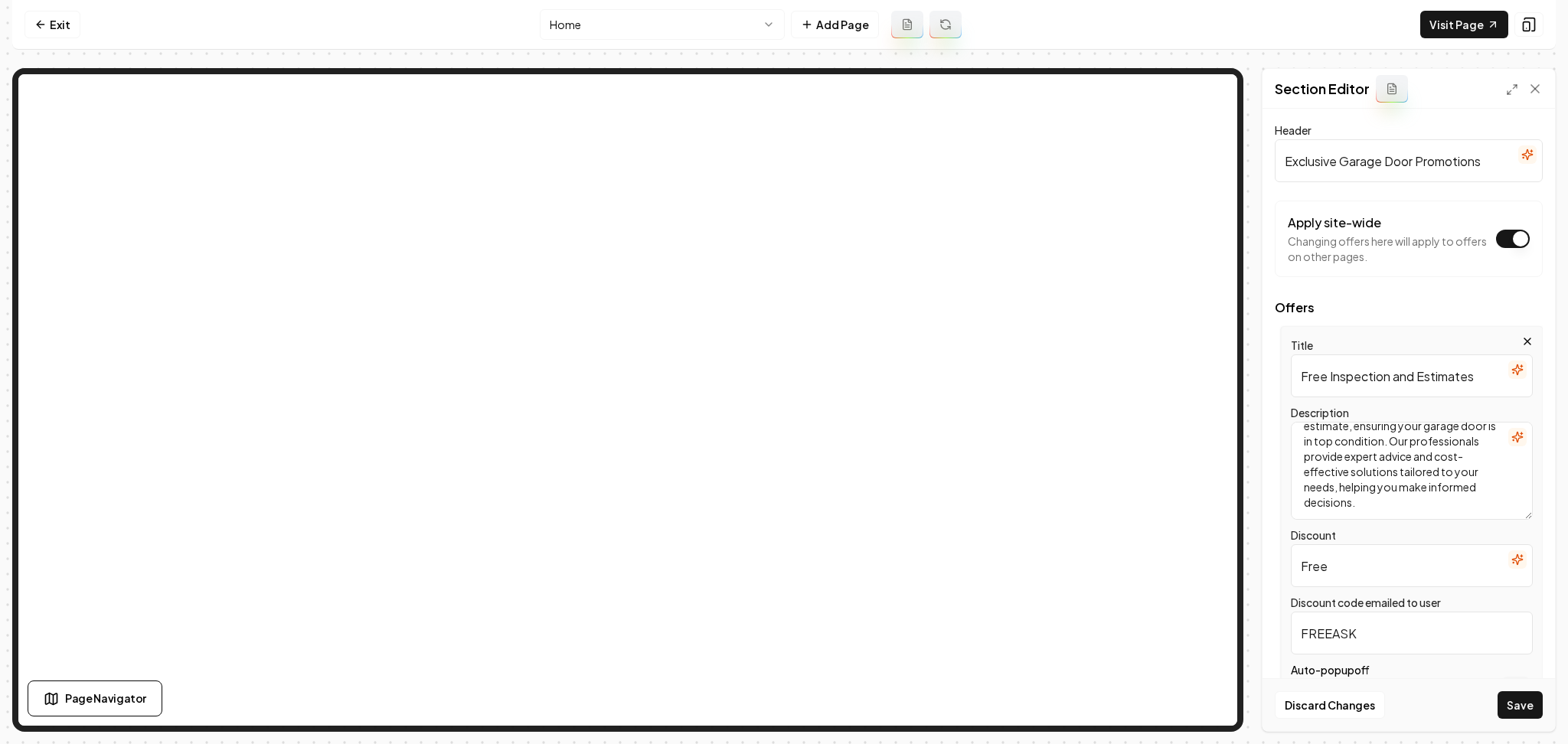
scroll to position [59, 0]
click at [1385, 494] on textarea "Experience peace of mind with our complimentary inspection and estimate, ensuri…" at bounding box center [1412, 470] width 242 height 98
drag, startPoint x: 1369, startPoint y: 504, endPoint x: 1293, endPoint y: 444, distance: 96.8
click at [1293, 444] on textarea "Experience peace of mind with our complimentary inspection and estimate, ensuri…" at bounding box center [1412, 470] width 242 height 98
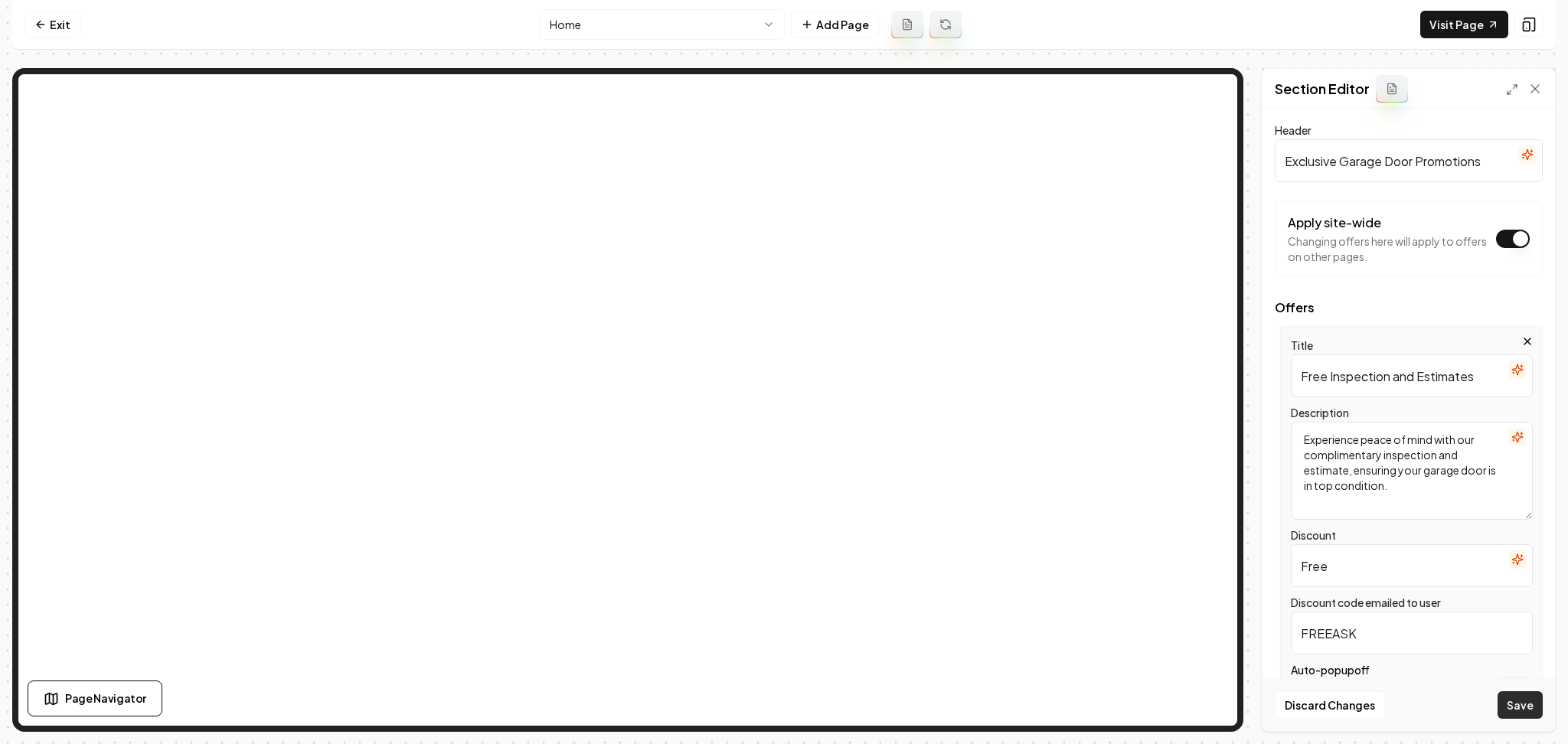
type textarea "Experience peace of mind with our complimentary inspection and estimate, ensuri…"
click at [1508, 697] on button "Save" at bounding box center [1520, 705] width 46 height 28
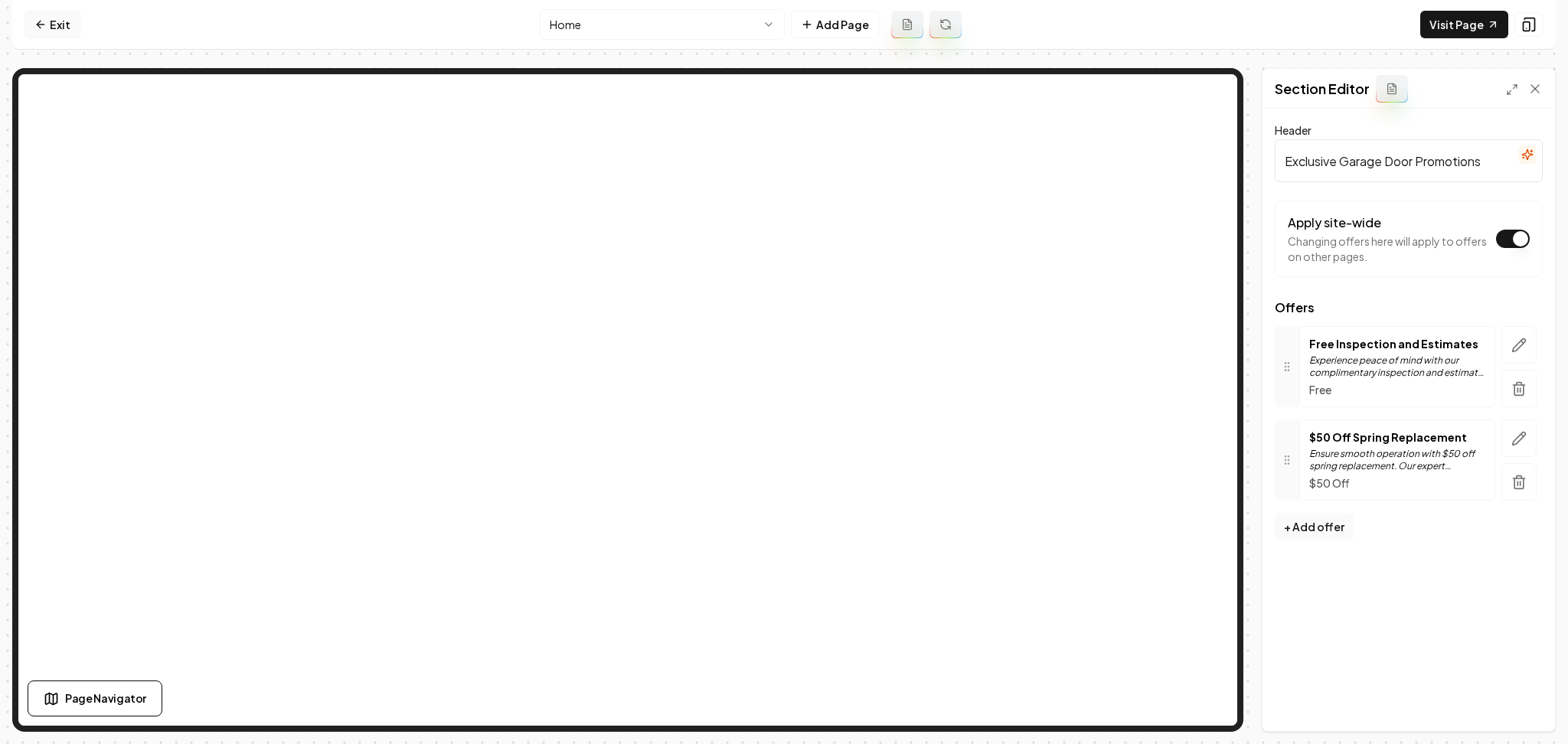
click at [65, 29] on link "Exit" at bounding box center [53, 25] width 56 height 28
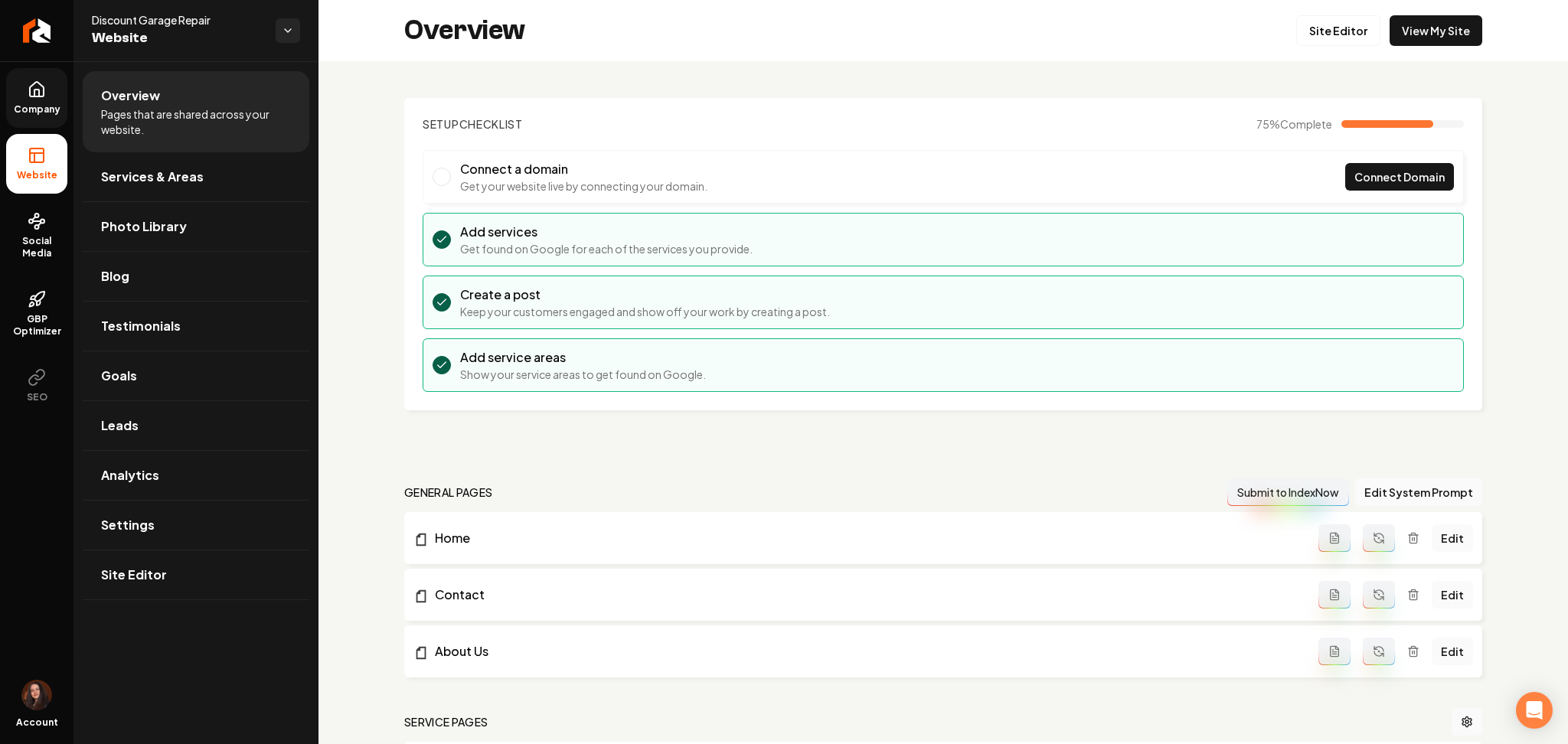
click at [63, 90] on link "Company" at bounding box center [37, 98] width 62 height 60
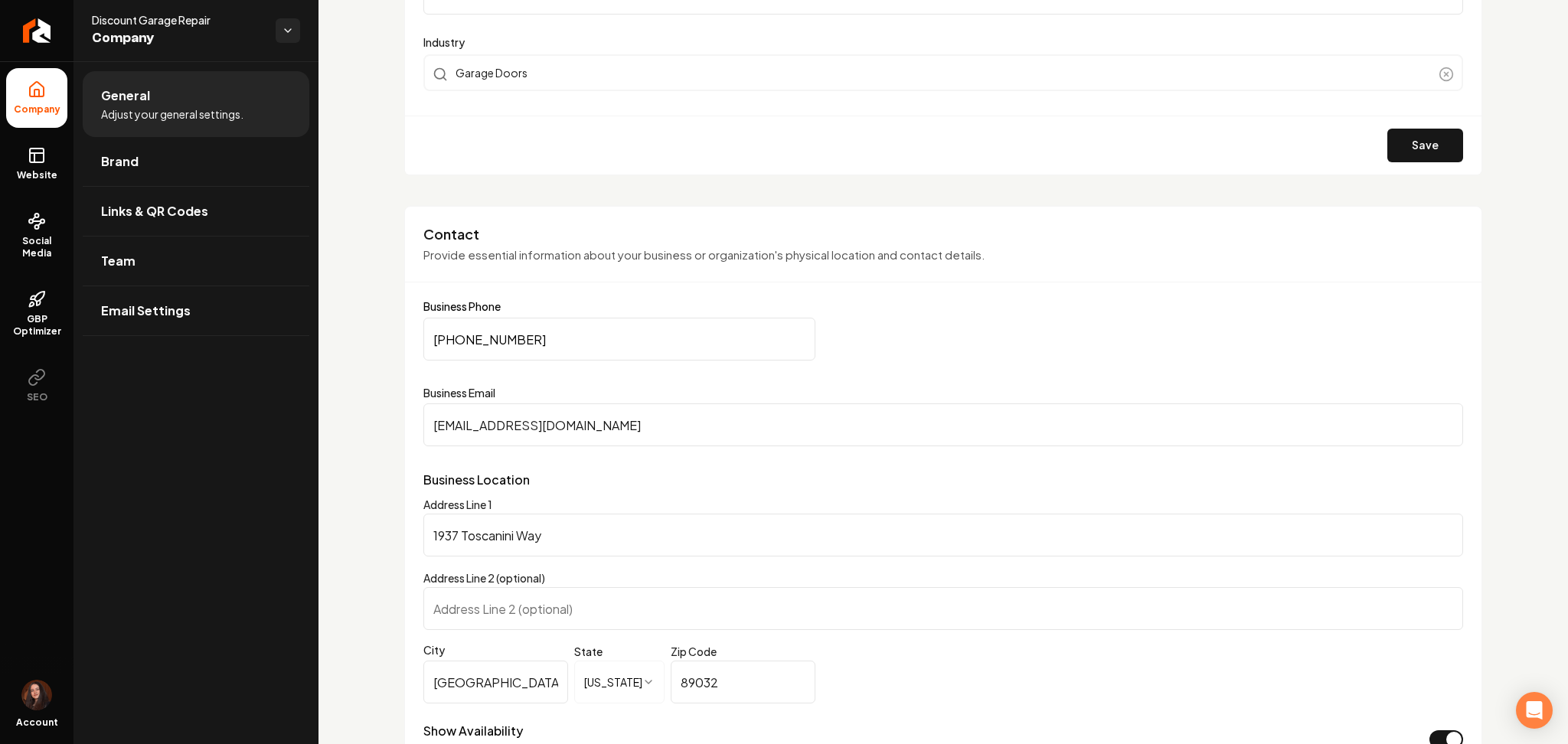
scroll to position [570, 0]
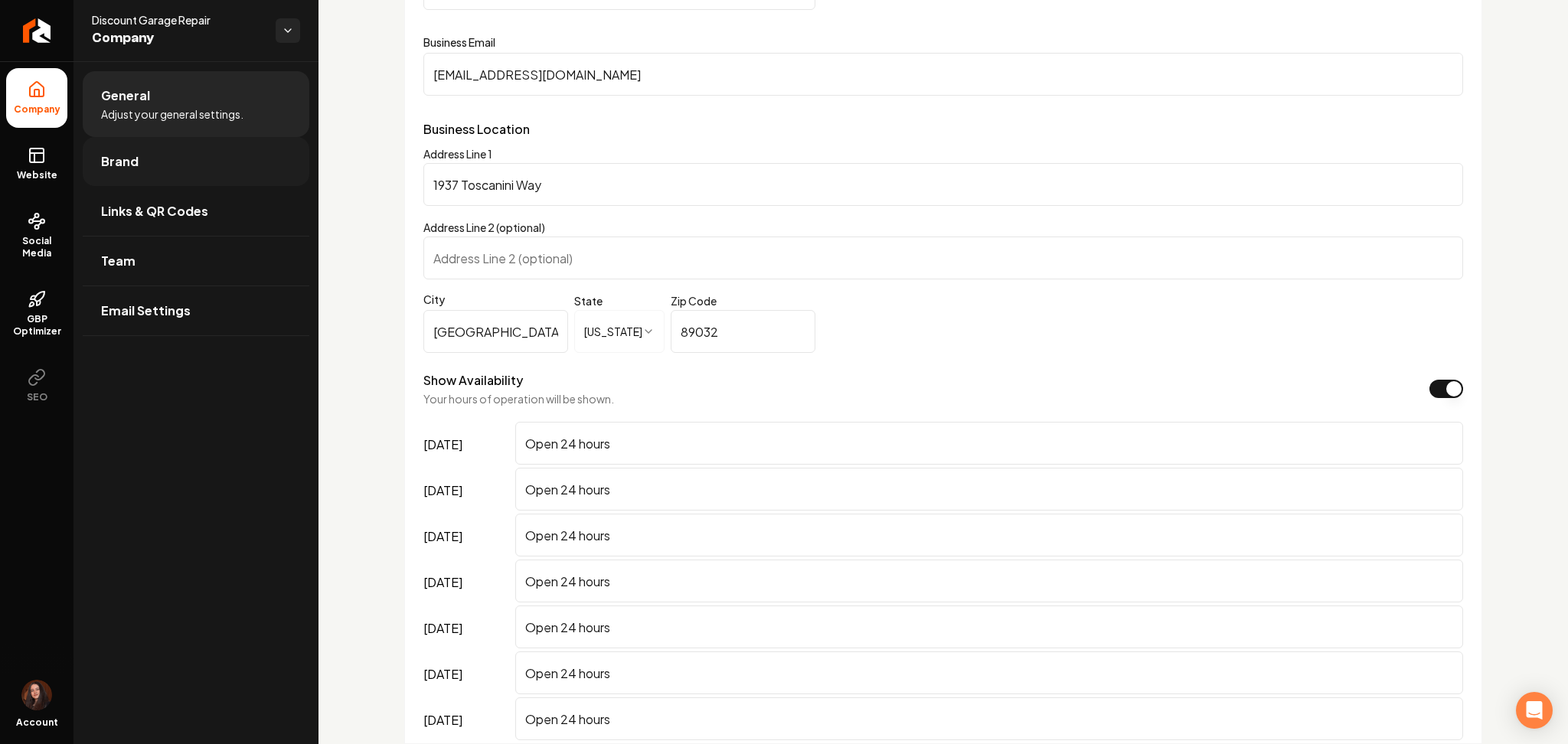
click at [206, 159] on link "Brand" at bounding box center [196, 161] width 226 height 49
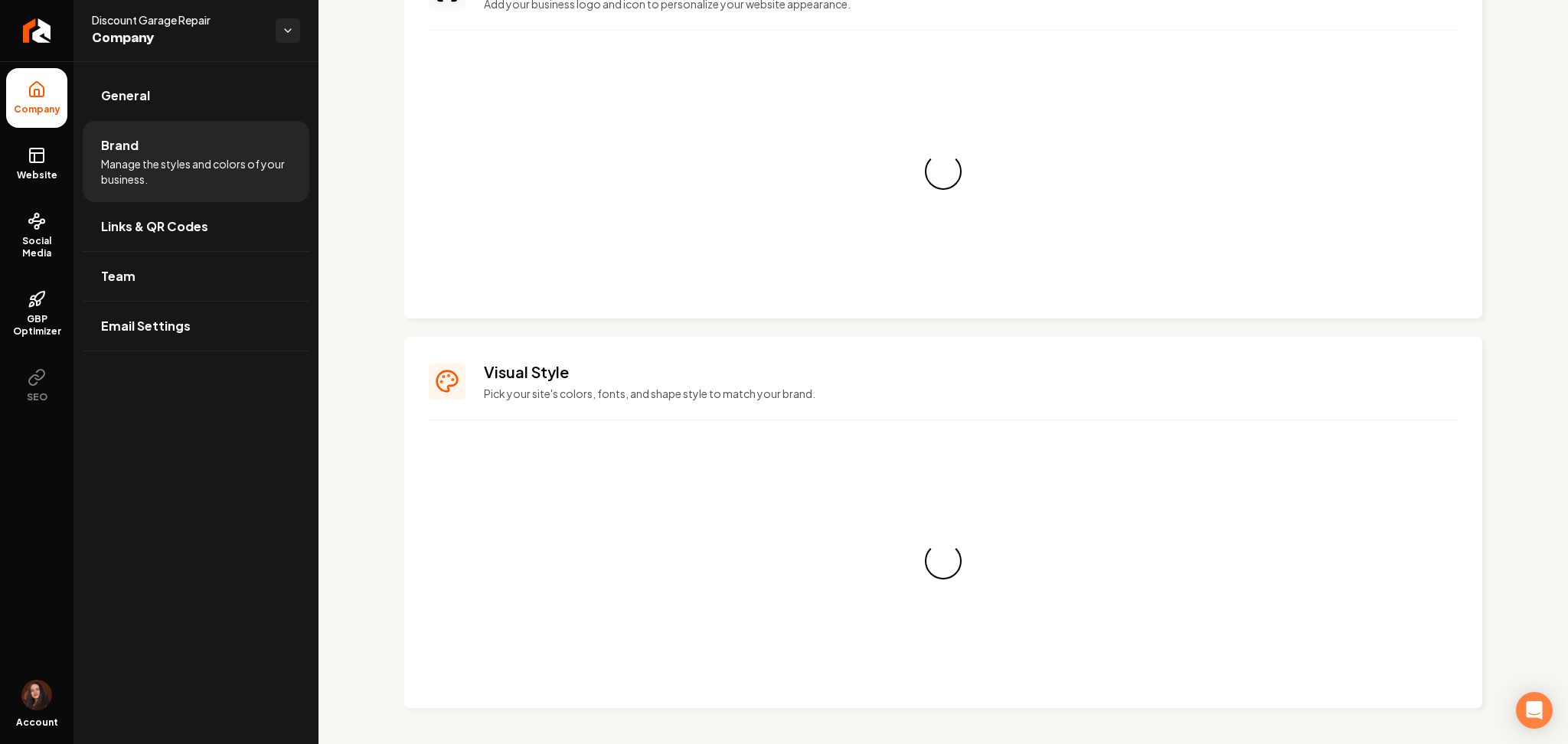
scroll to position [919, 0]
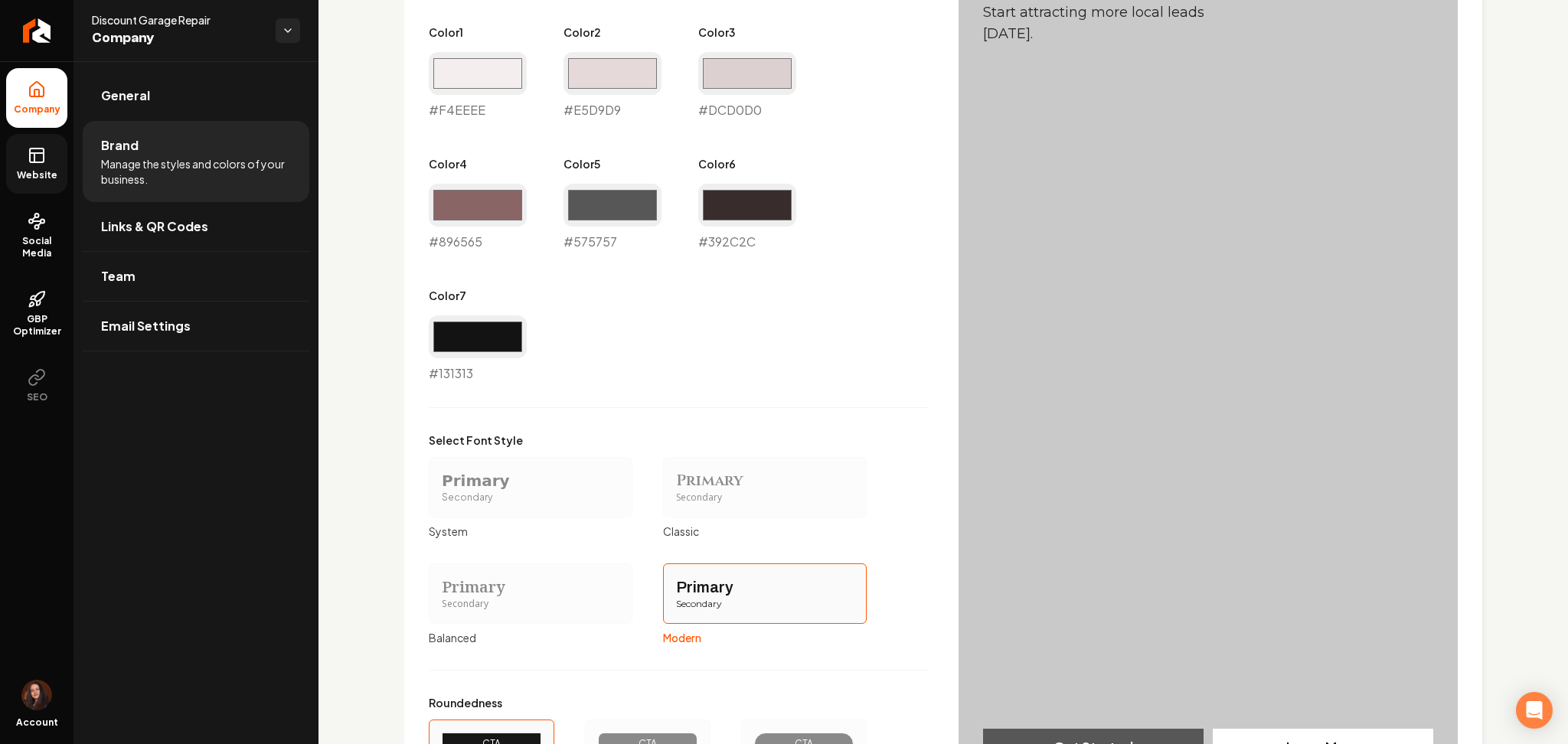
click at [44, 176] on span "Website" at bounding box center [37, 175] width 53 height 12
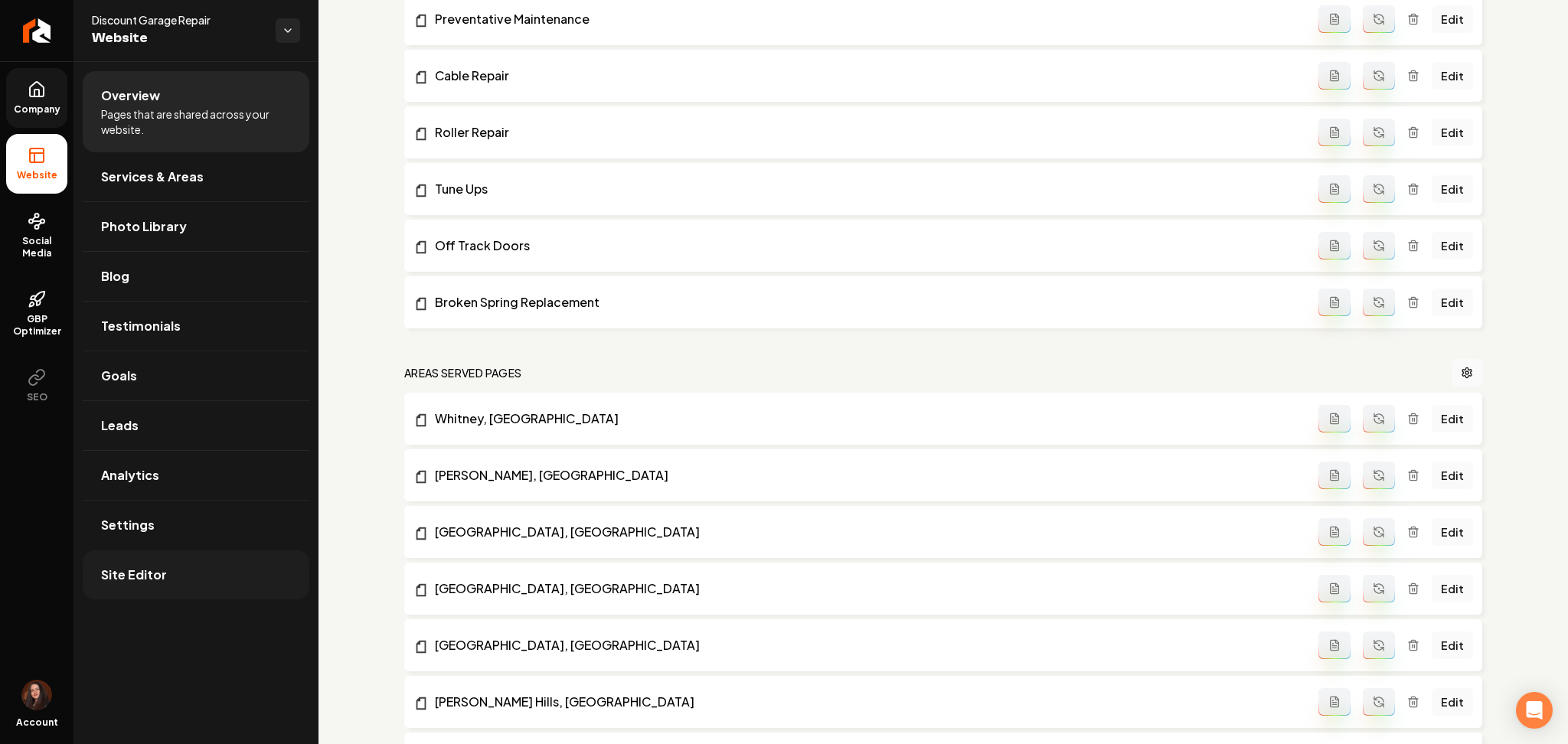
click at [192, 577] on link "Site Editor" at bounding box center [196, 574] width 226 height 49
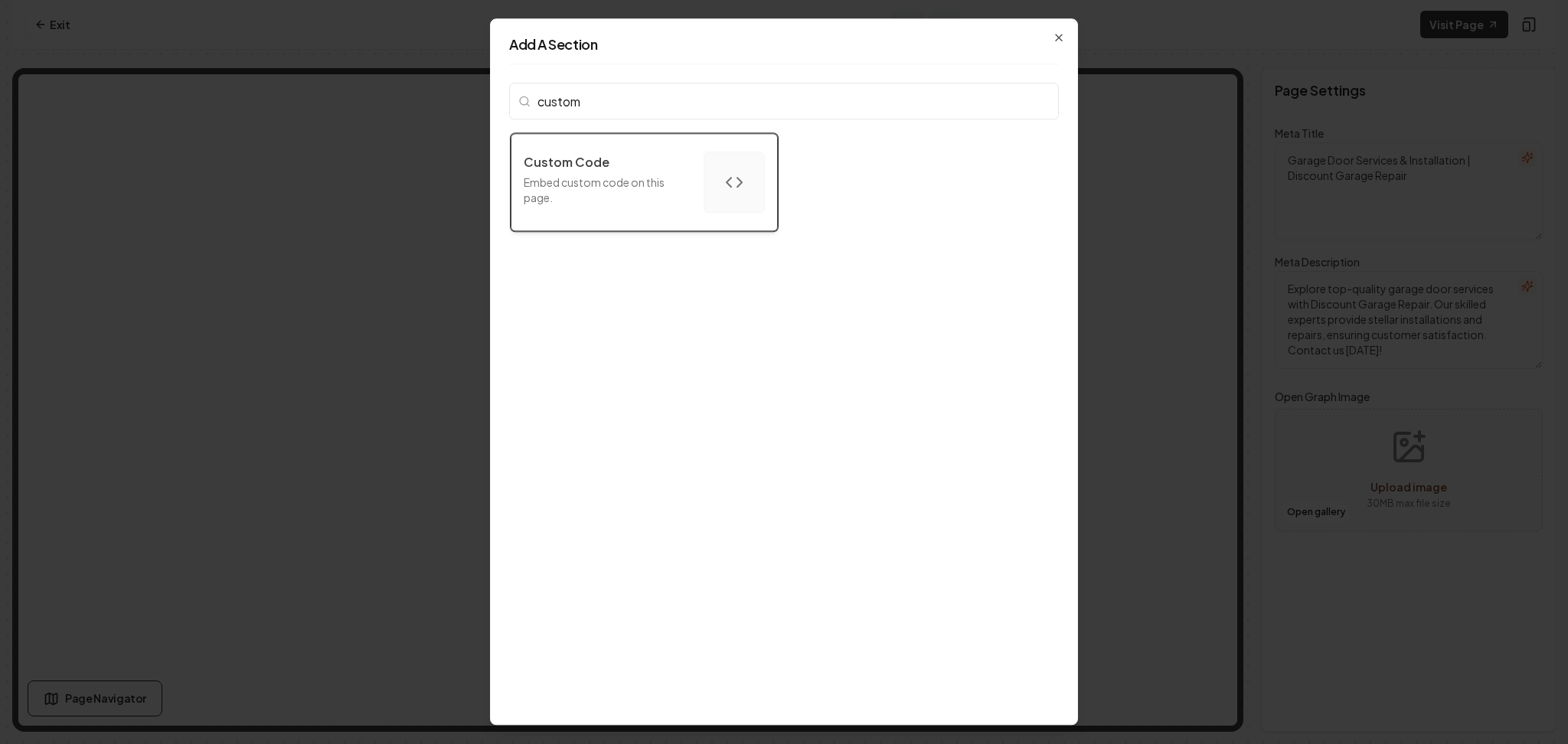
type input "custom"
click at [627, 155] on div "Custom Code" at bounding box center [607, 162] width 168 height 19
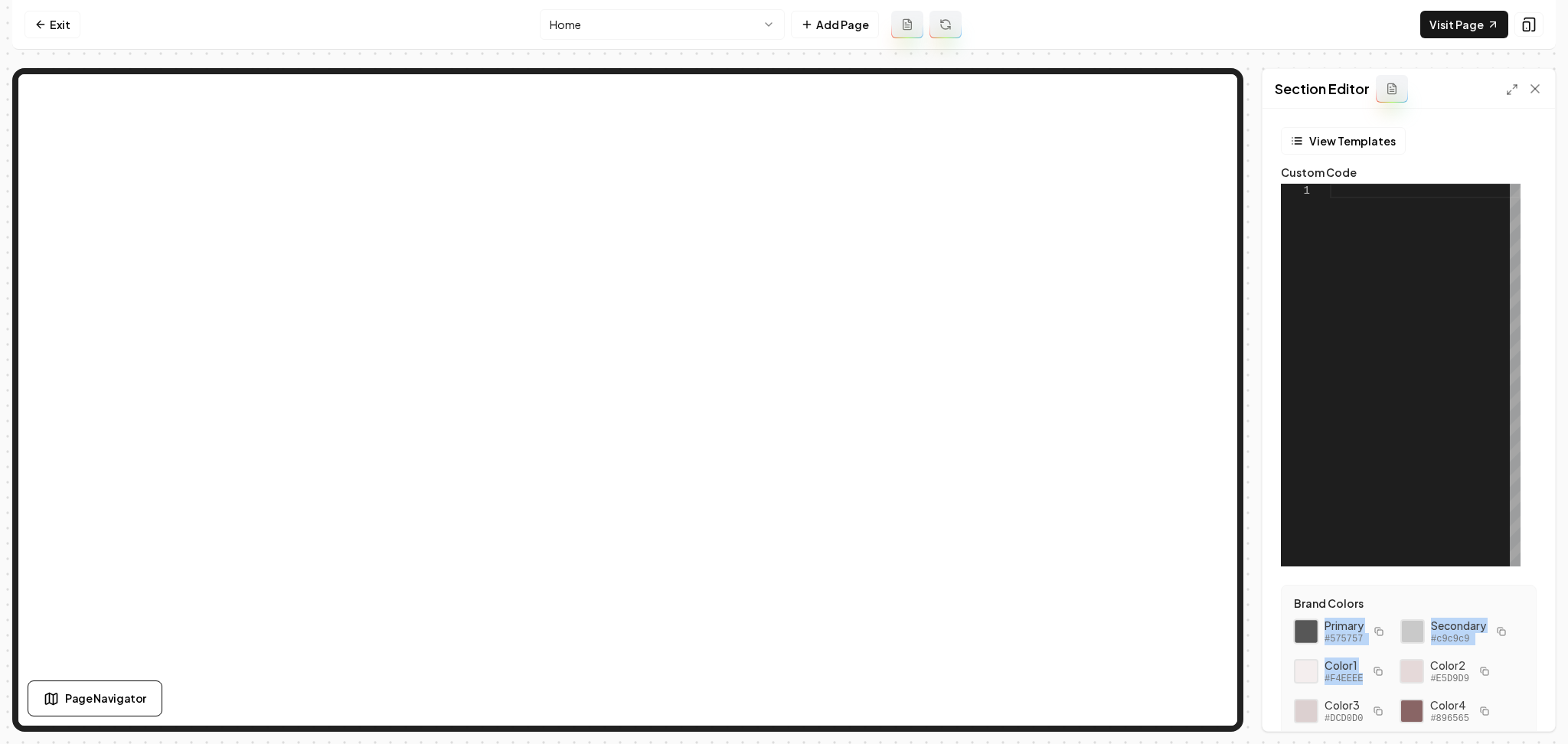
drag, startPoint x: 1364, startPoint y: 717, endPoint x: 1316, endPoint y: 636, distance: 94.2
click at [1316, 636] on div "Primary #575757 Secondary #c9c9c9 Color 1 #F4EEEE Color 2 #E5D9D9 Color 3 #DCD0…" at bounding box center [1408, 711] width 229 height 186
copy div "Primary #575757 Secondary #c9c9c9 Color 1 #F4EEEE"
click at [1409, 329] on div at bounding box center [1425, 375] width 191 height 383
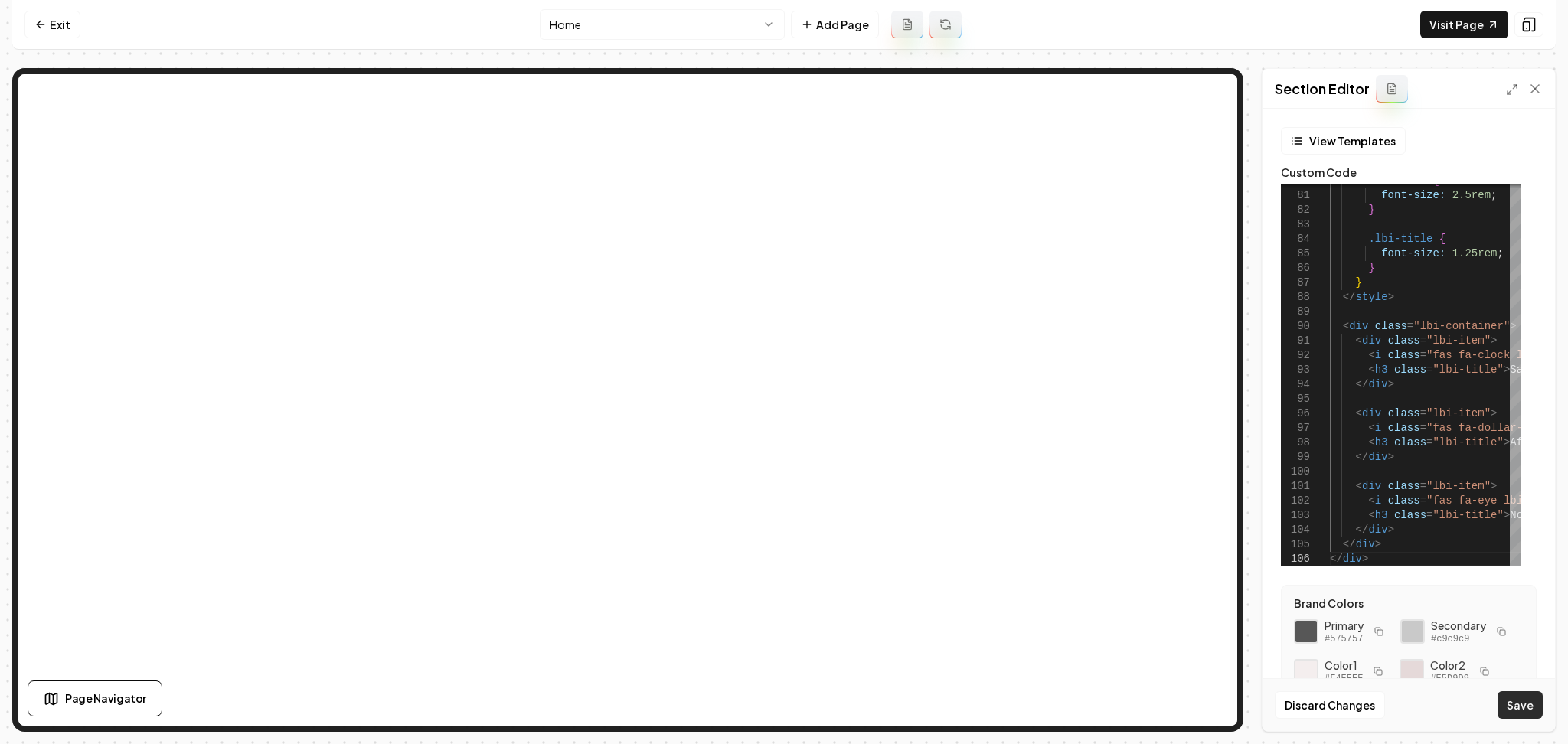
click at [1500, 694] on button "Save" at bounding box center [1520, 705] width 46 height 28
click at [1503, 88] on div "Section Editor" at bounding box center [1408, 88] width 293 height 40
click at [1509, 85] on icon at bounding box center [1511, 89] width 12 height 12
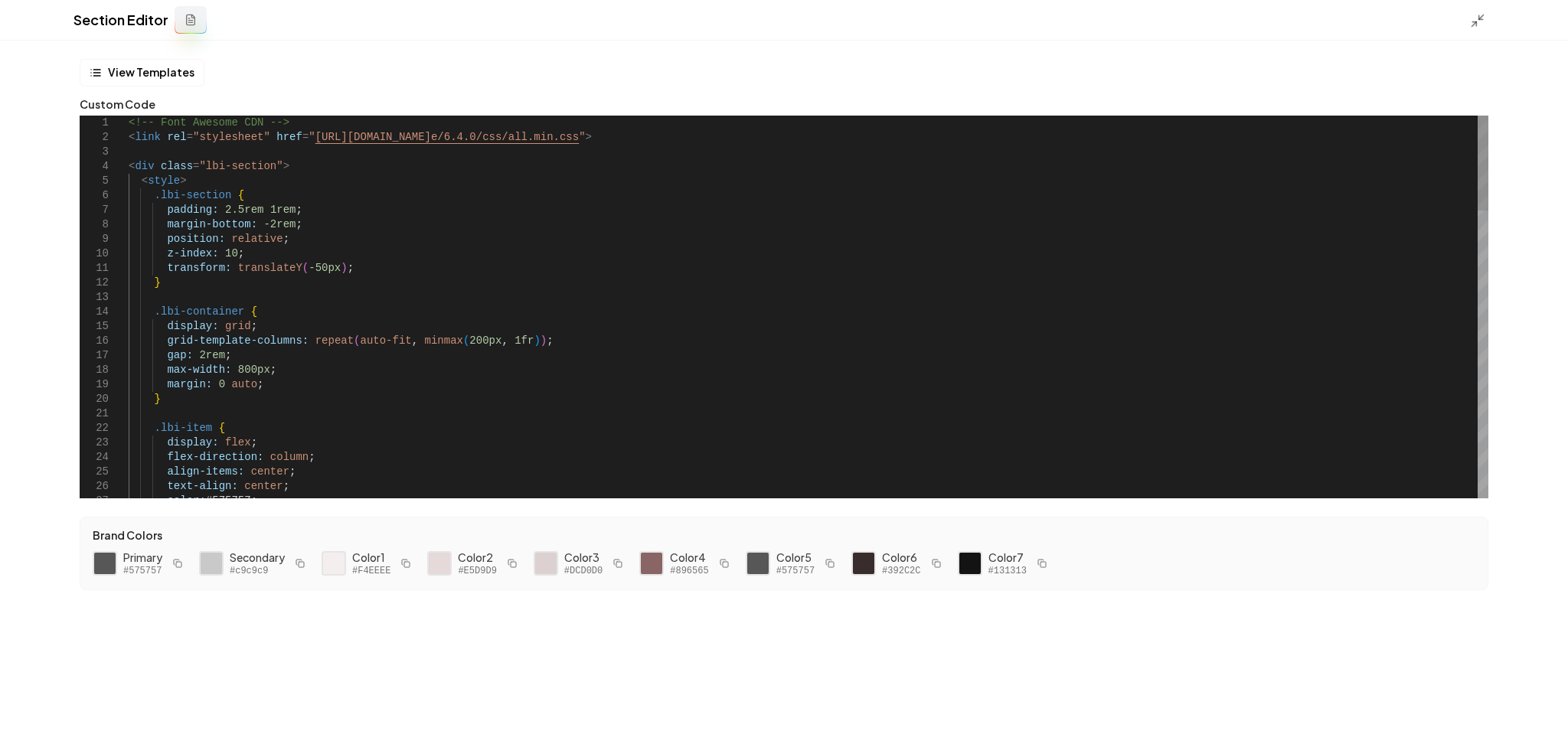
scroll to position [0, 34]
click at [1531, 714] on button "Save" at bounding box center [1533, 718] width 46 height 28
click at [1485, 26] on icon at bounding box center [1477, 20] width 15 height 15
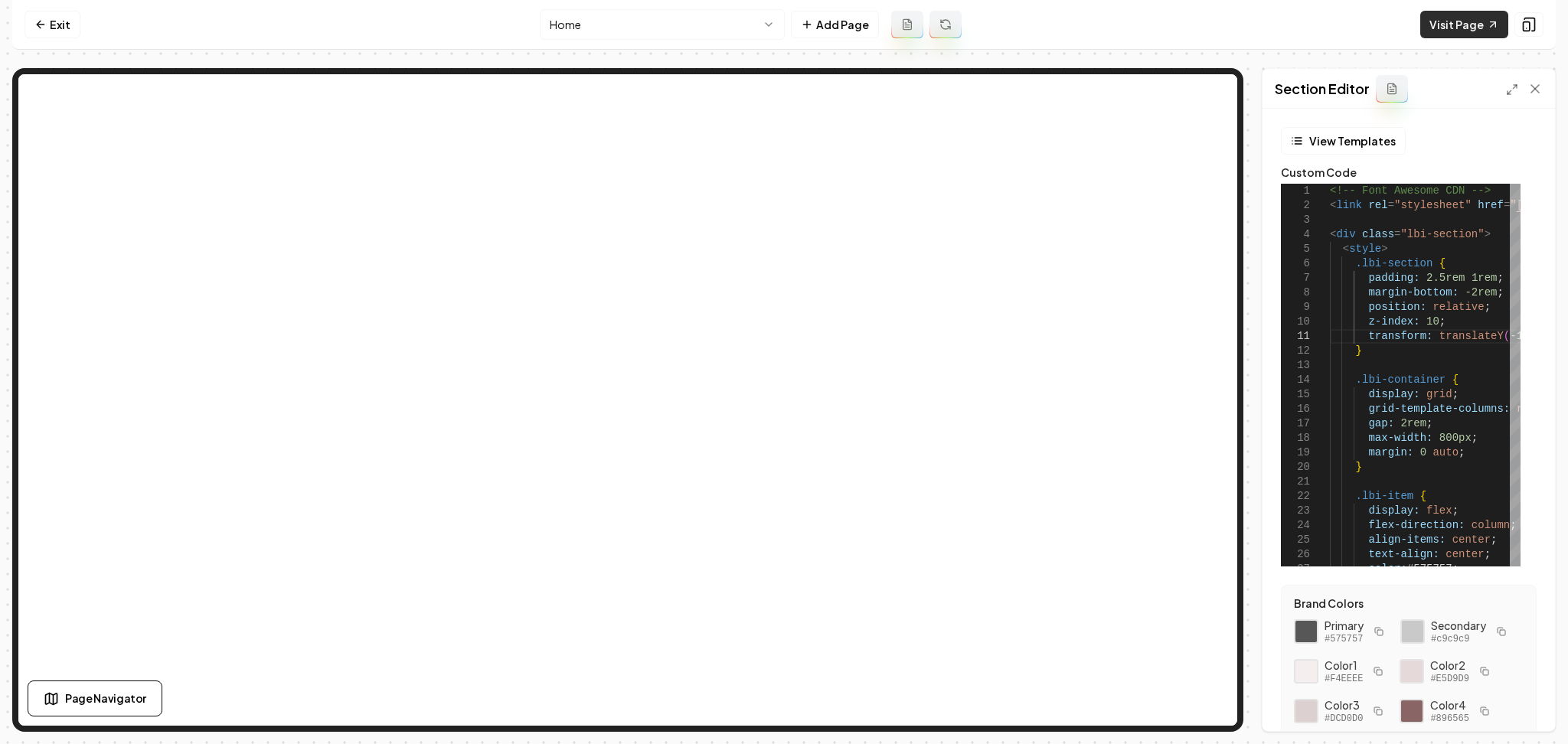
click at [1485, 26] on link "Visit Page" at bounding box center [1464, 25] width 88 height 28
click at [1529, 31] on icon at bounding box center [1528, 24] width 15 height 15
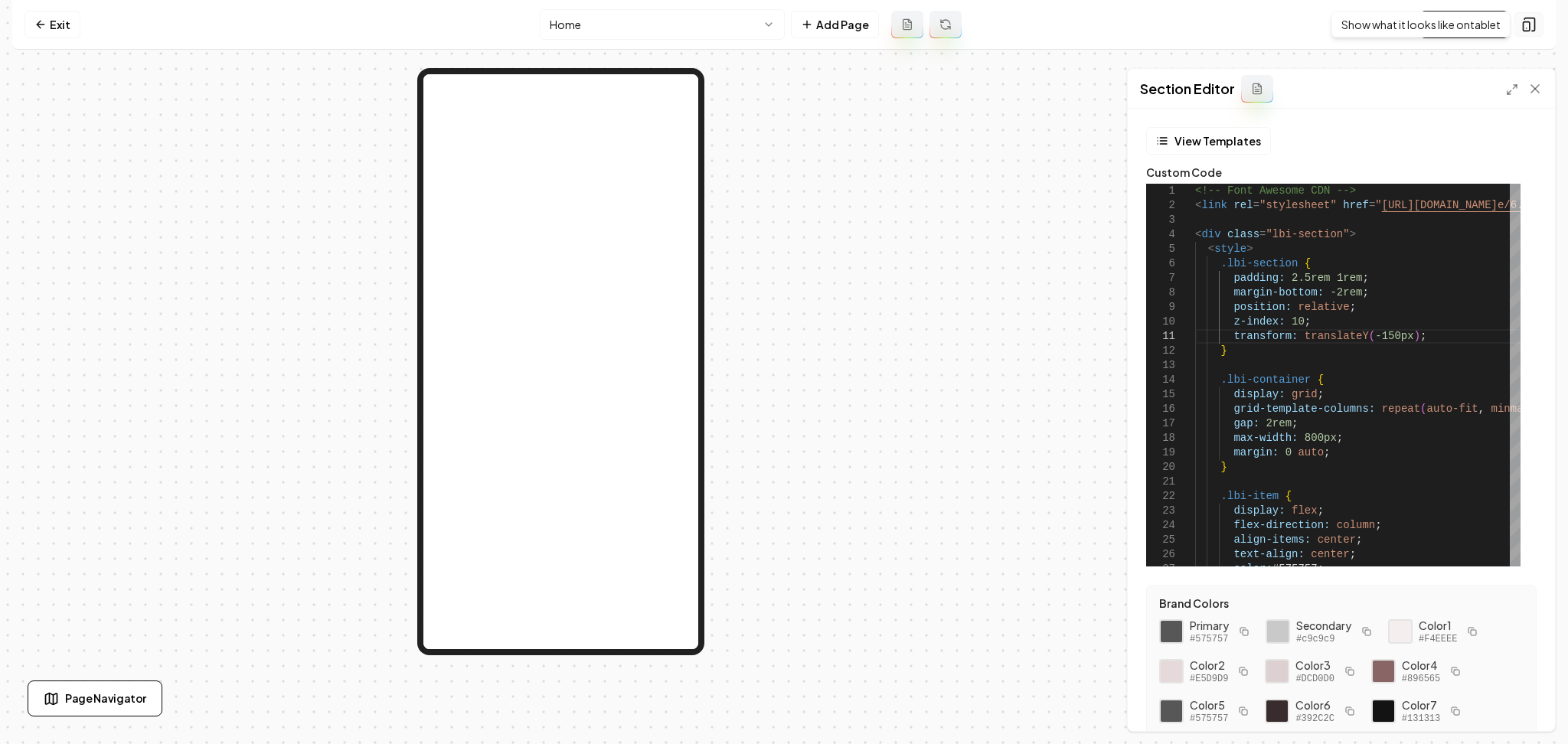
click at [1526, 31] on rect at bounding box center [1526, 26] width 6 height 9
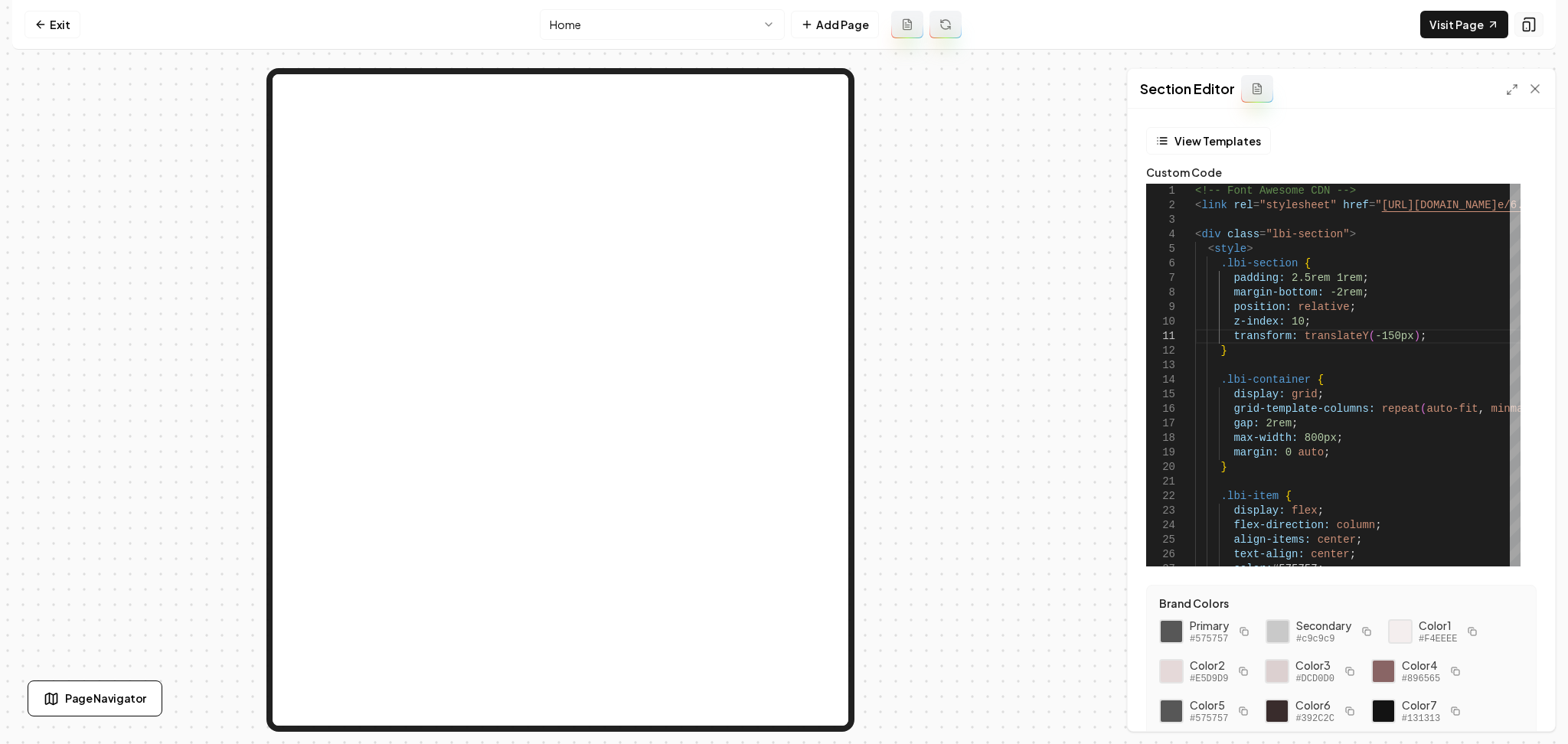
click at [1526, 31] on rect at bounding box center [1526, 26] width 6 height 9
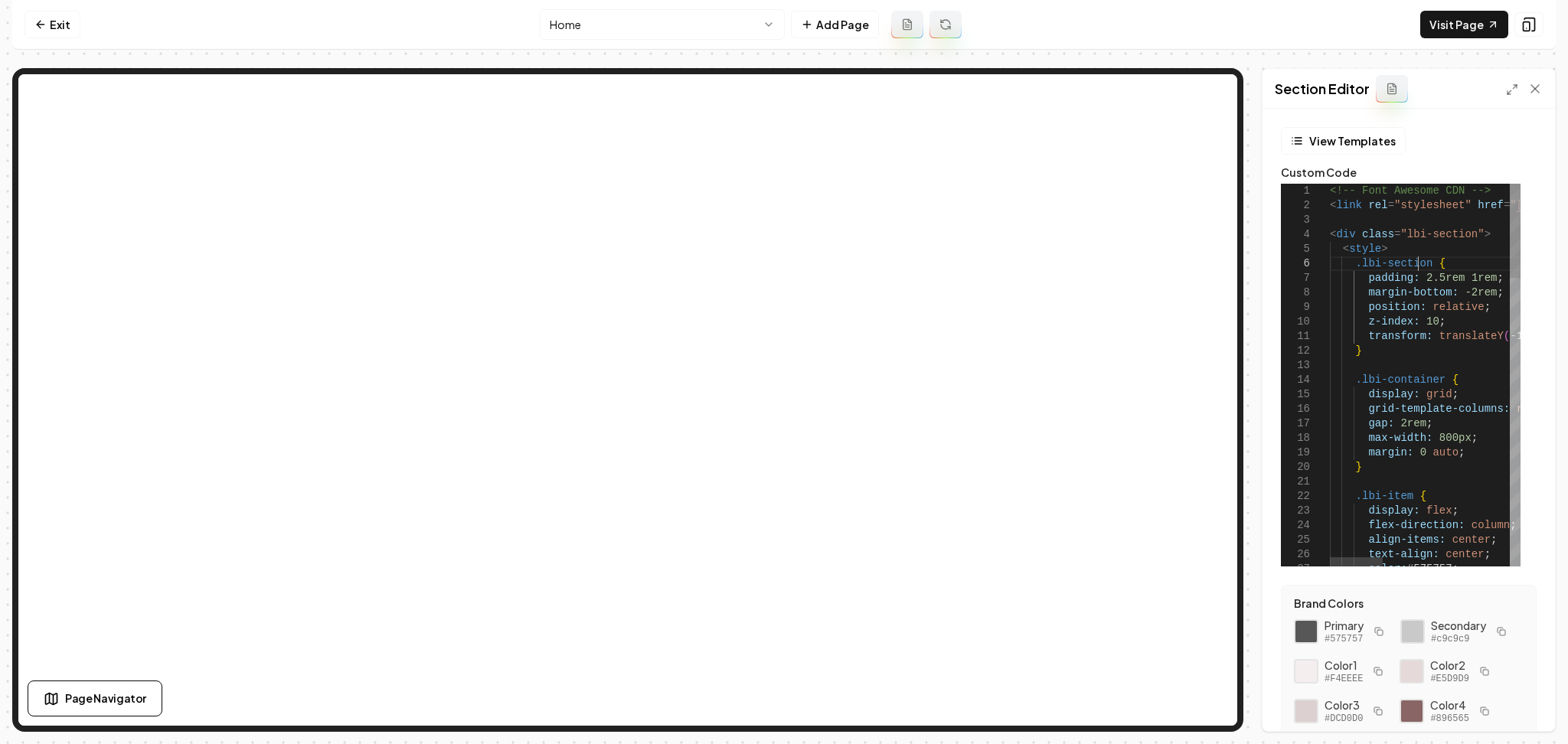
scroll to position [0, 176]
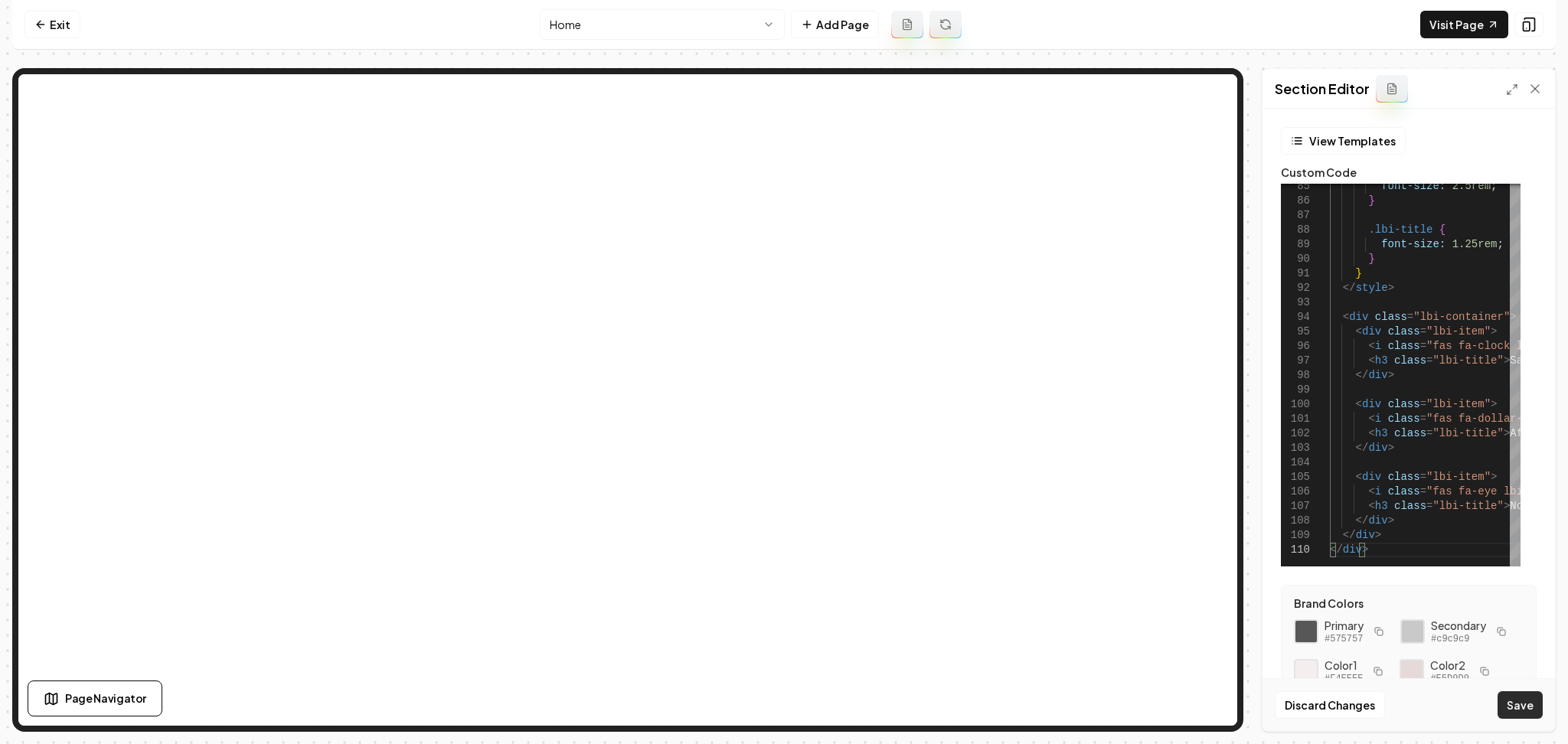
click at [1532, 696] on button "Save" at bounding box center [1520, 705] width 46 height 28
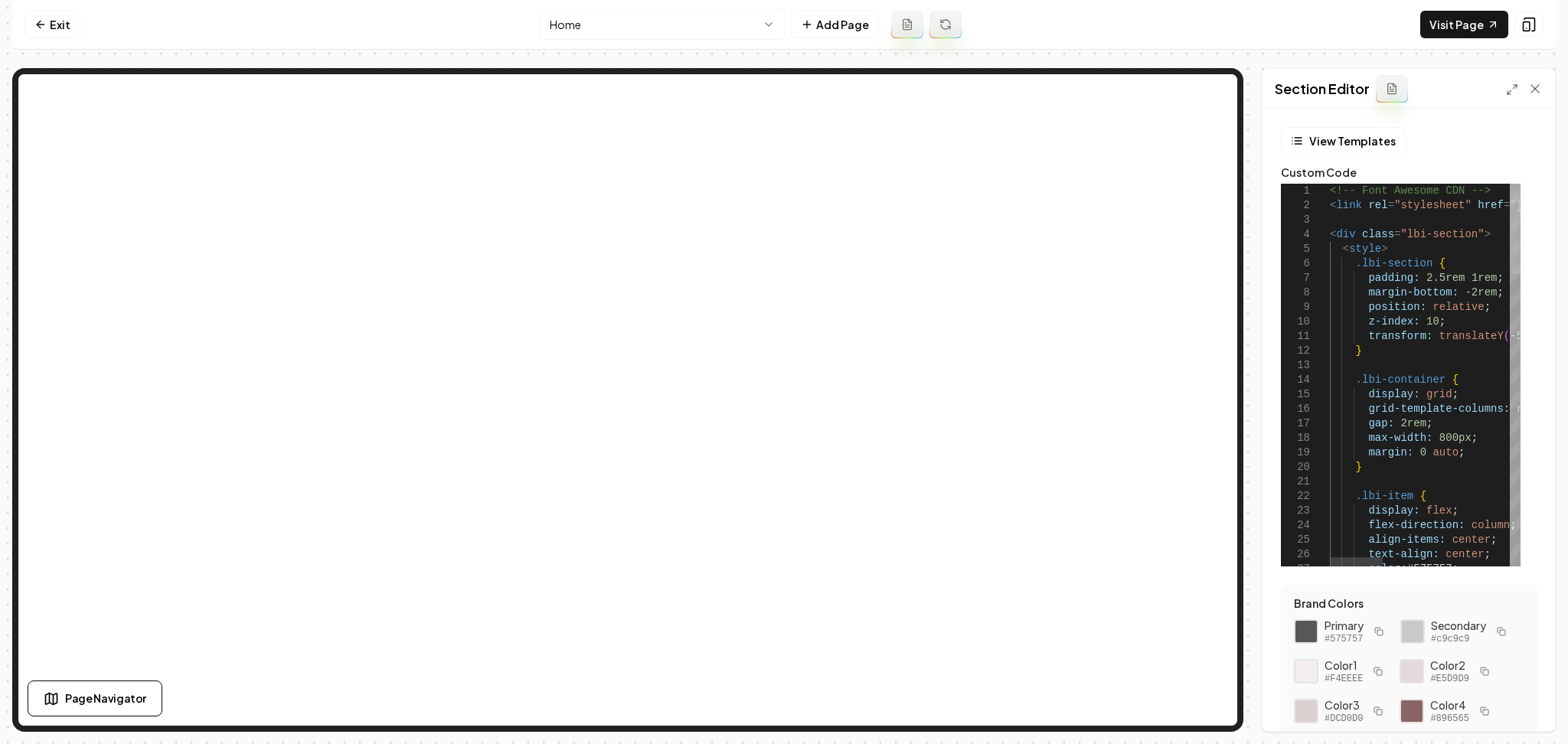
click at [1509, 184] on div at bounding box center [1514, 228] width 11 height 90
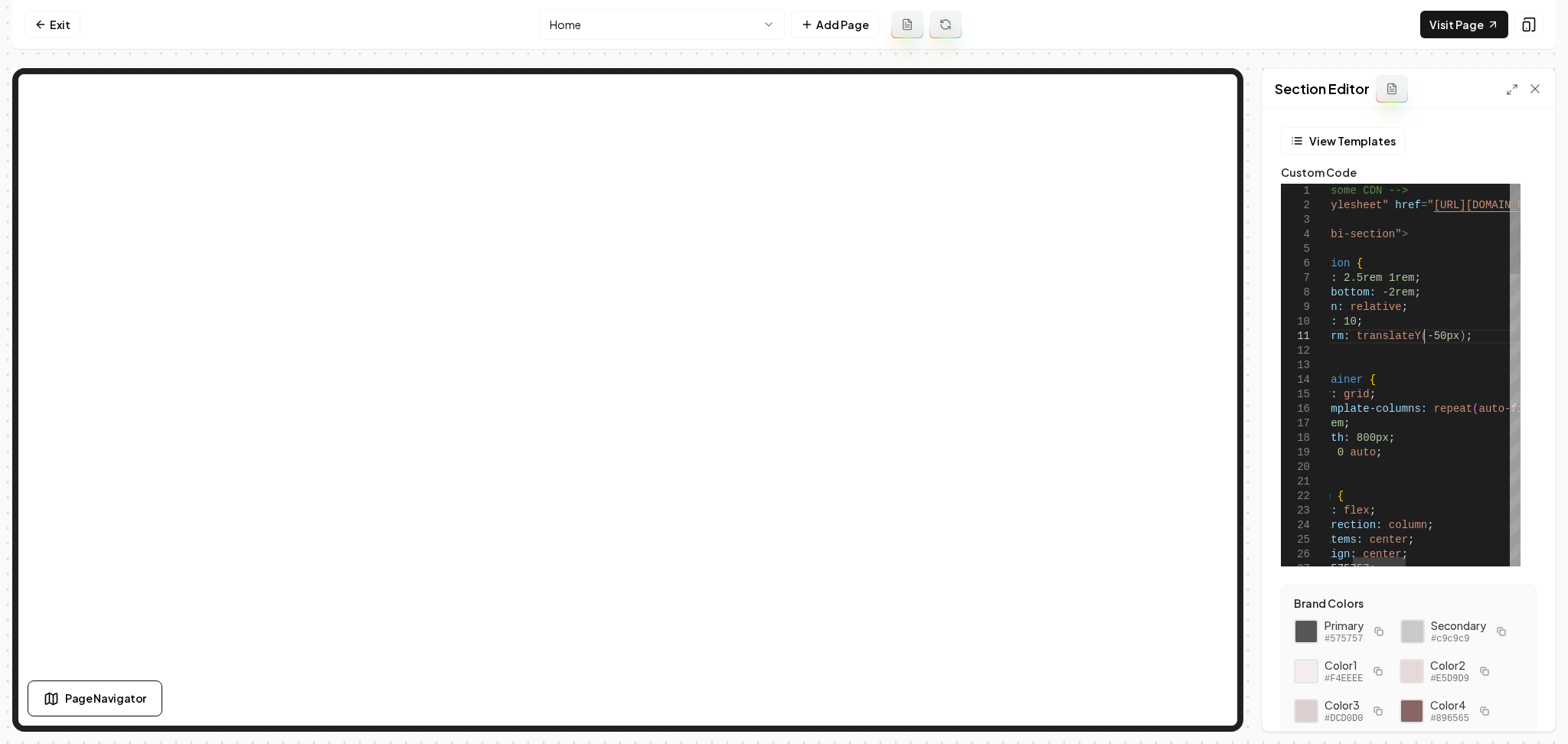
scroll to position [0, 0]
click at [1511, 708] on button "Save" at bounding box center [1520, 705] width 46 height 28
click at [1444, 24] on link "Visit Page" at bounding box center [1464, 25] width 88 height 28
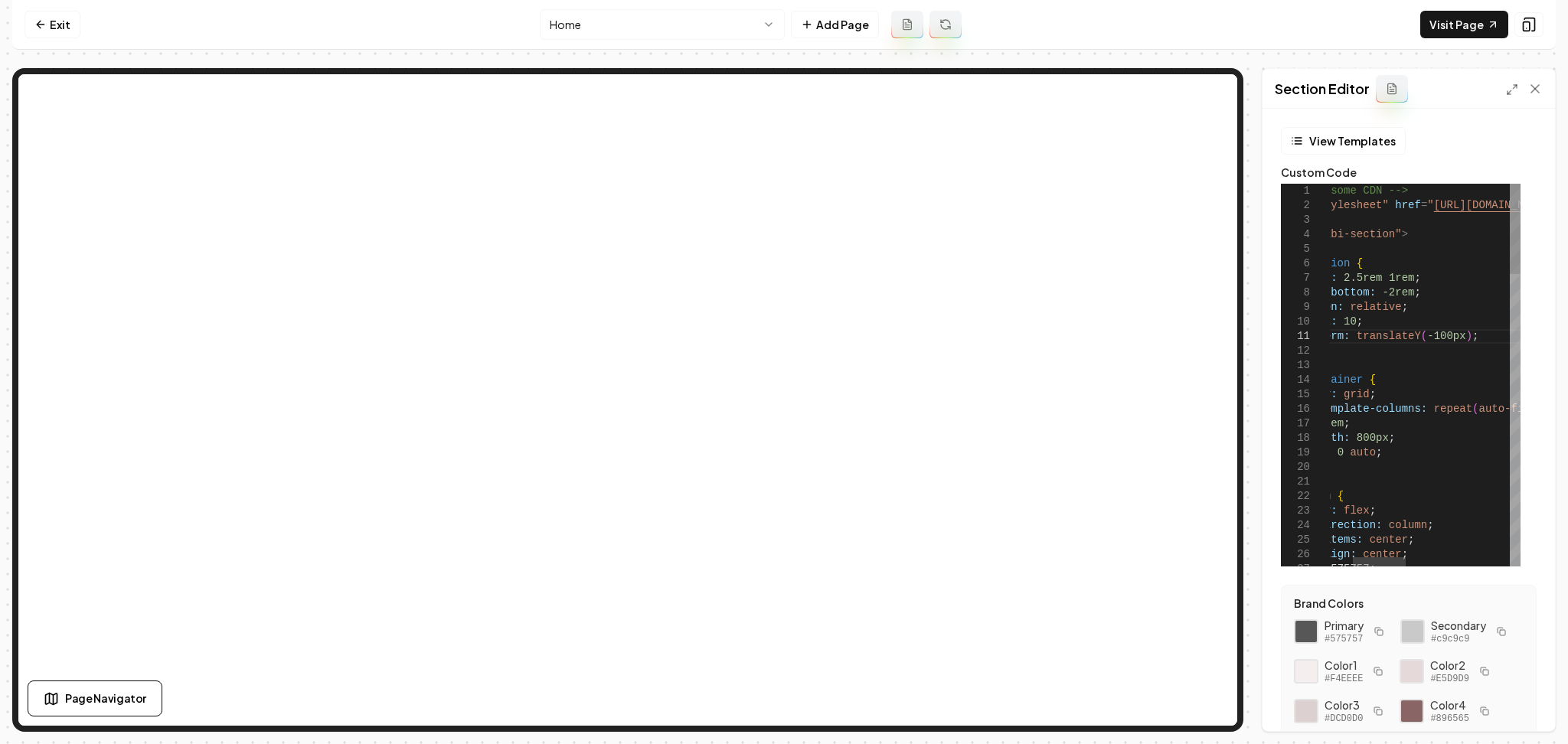
scroll to position [0, 182]
type textarea "**********"
click at [1515, 705] on button "Save" at bounding box center [1520, 705] width 46 height 28
click at [1524, 27] on icon at bounding box center [1528, 24] width 15 height 15
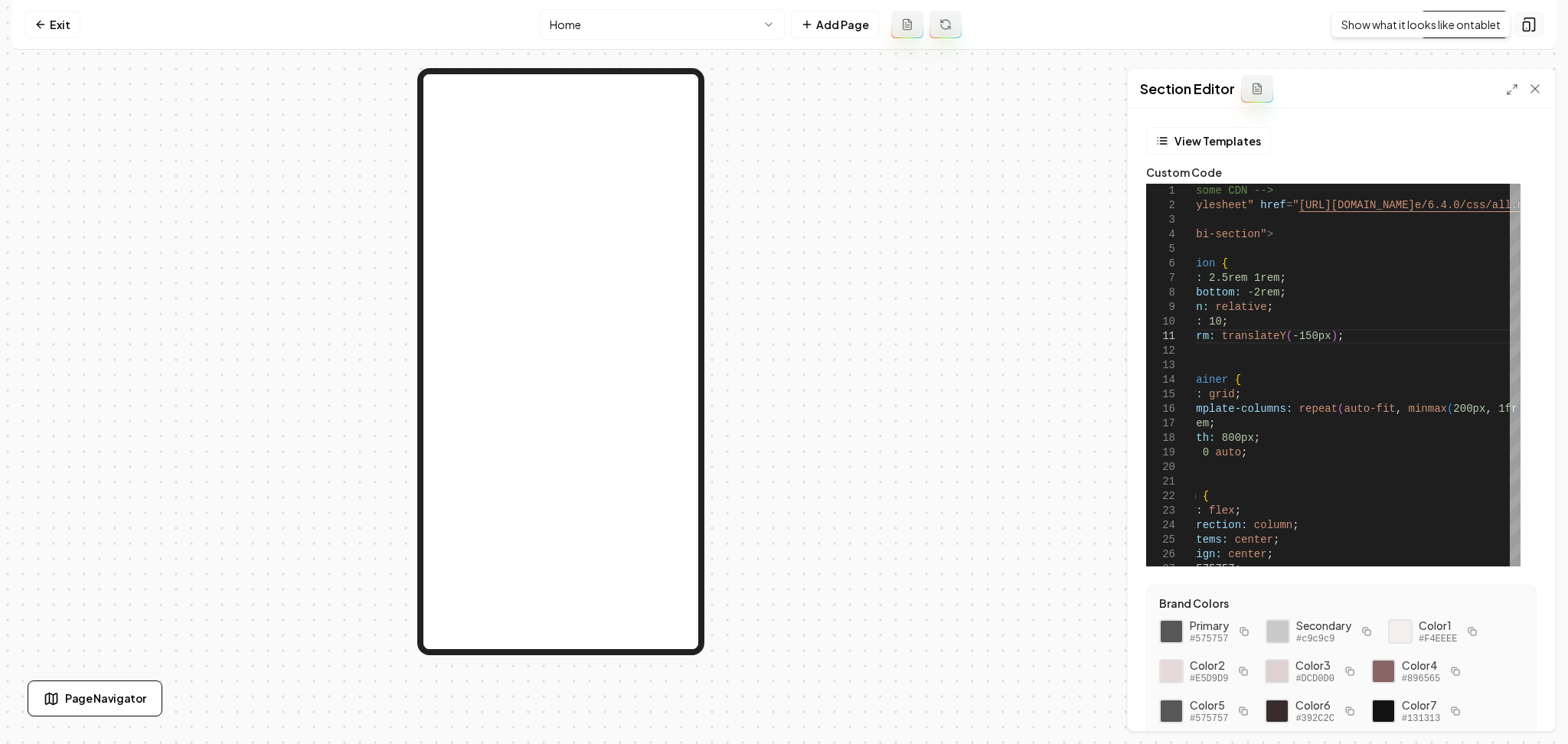
click at [1533, 31] on icon at bounding box center [1529, 25] width 10 height 13
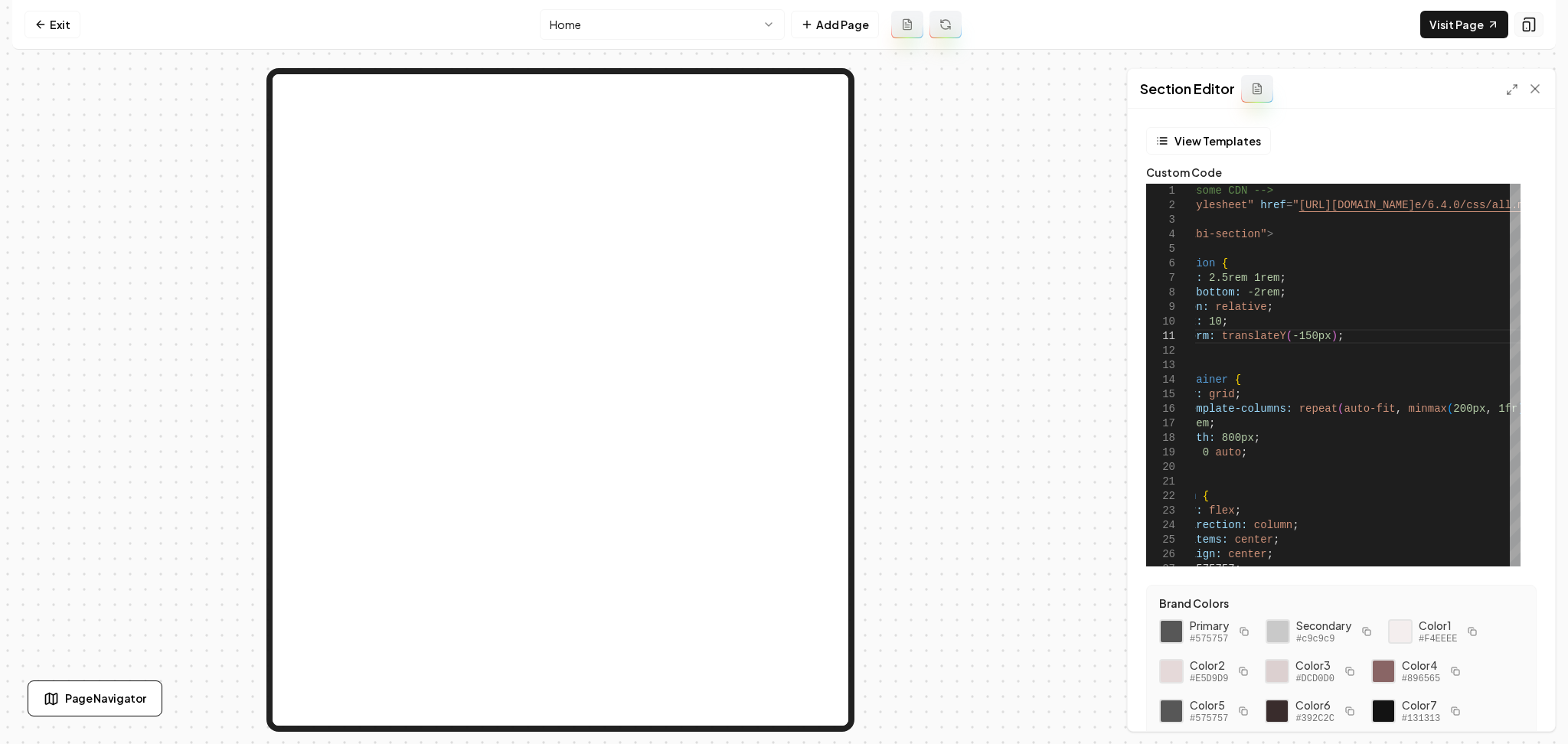
click at [1533, 31] on icon at bounding box center [1529, 25] width 10 height 13
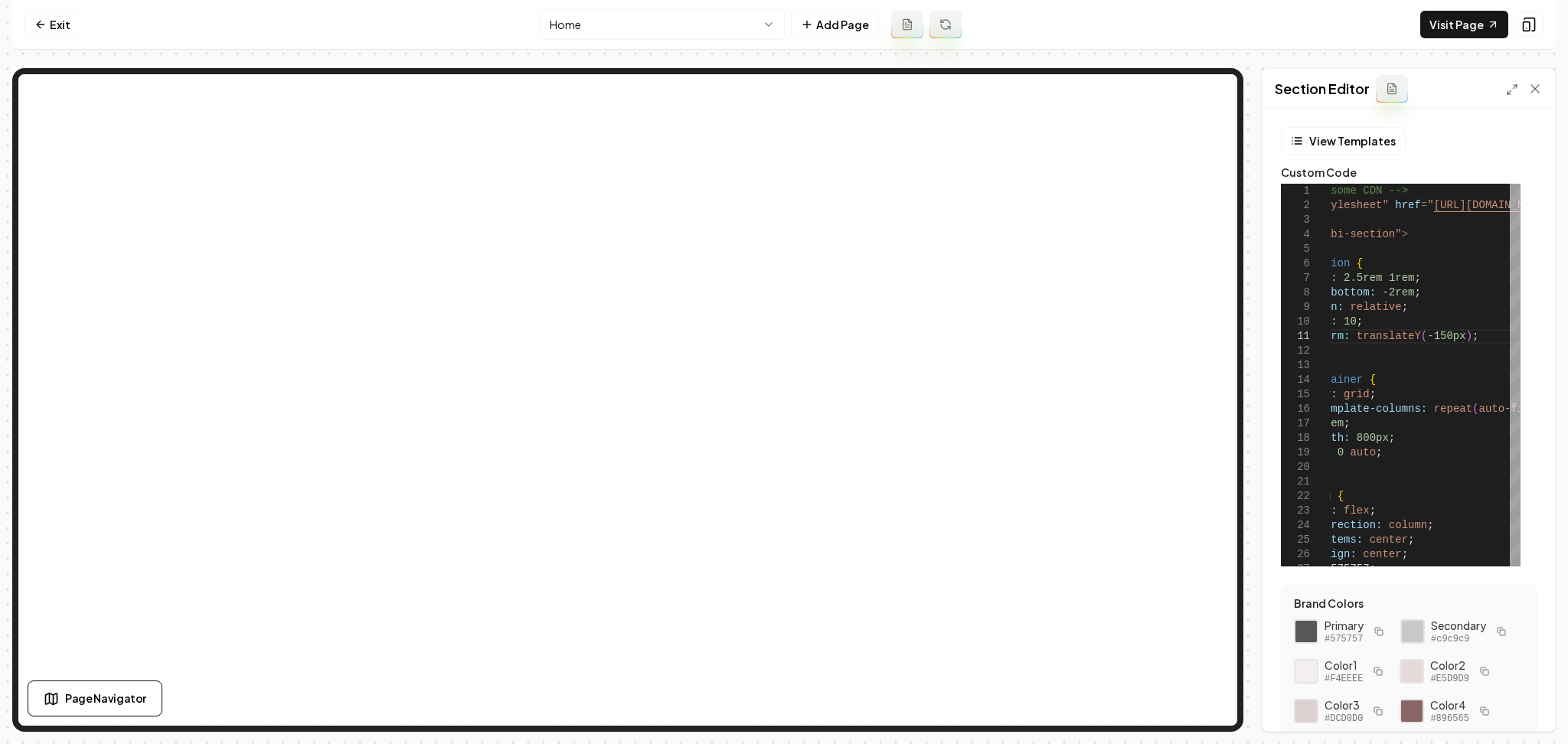
click at [600, 13] on html "Computer Required This feature is only available on a computer. Please switch t…" at bounding box center [784, 372] width 1568 height 744
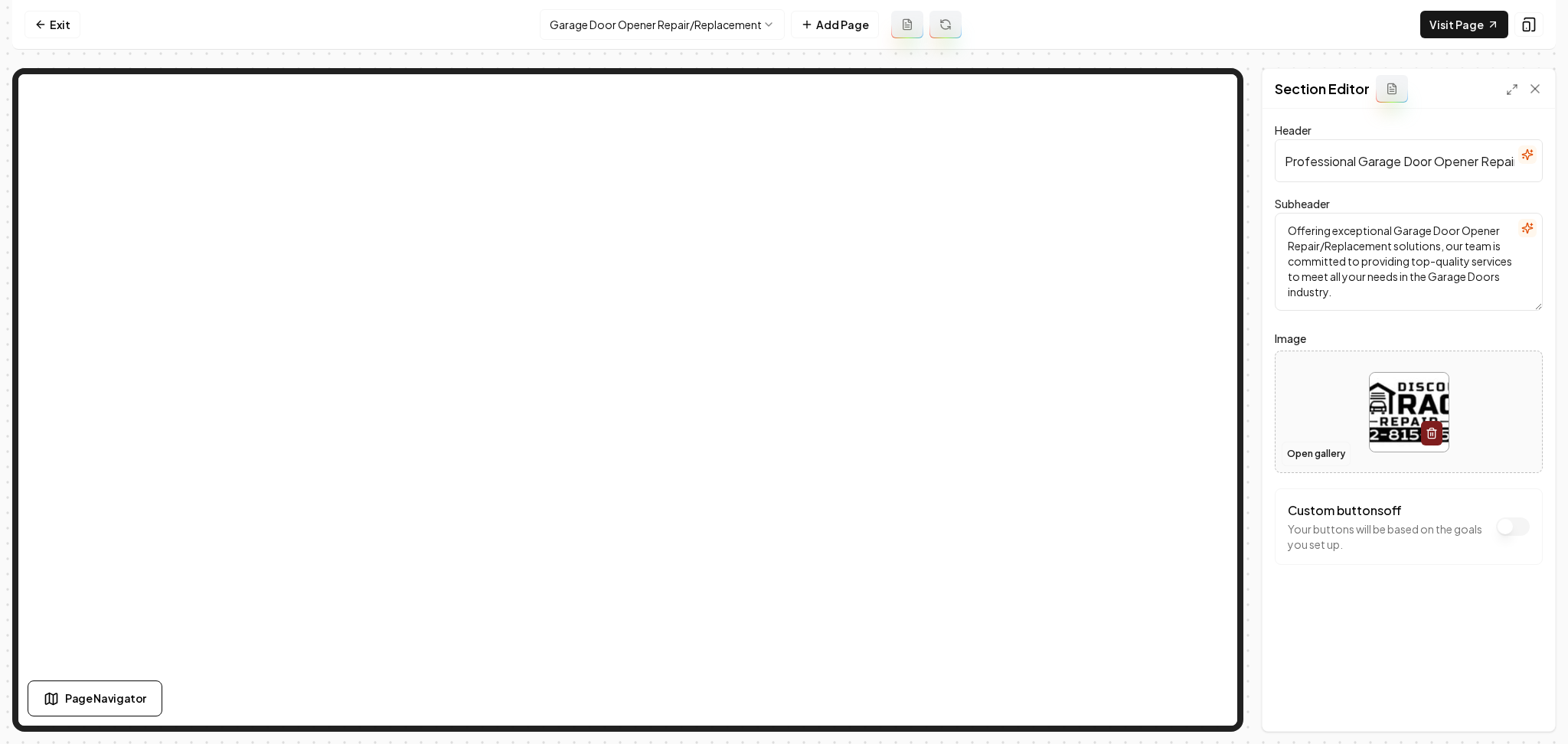
click at [1317, 457] on button "Open gallery" at bounding box center [1315, 453] width 68 height 25
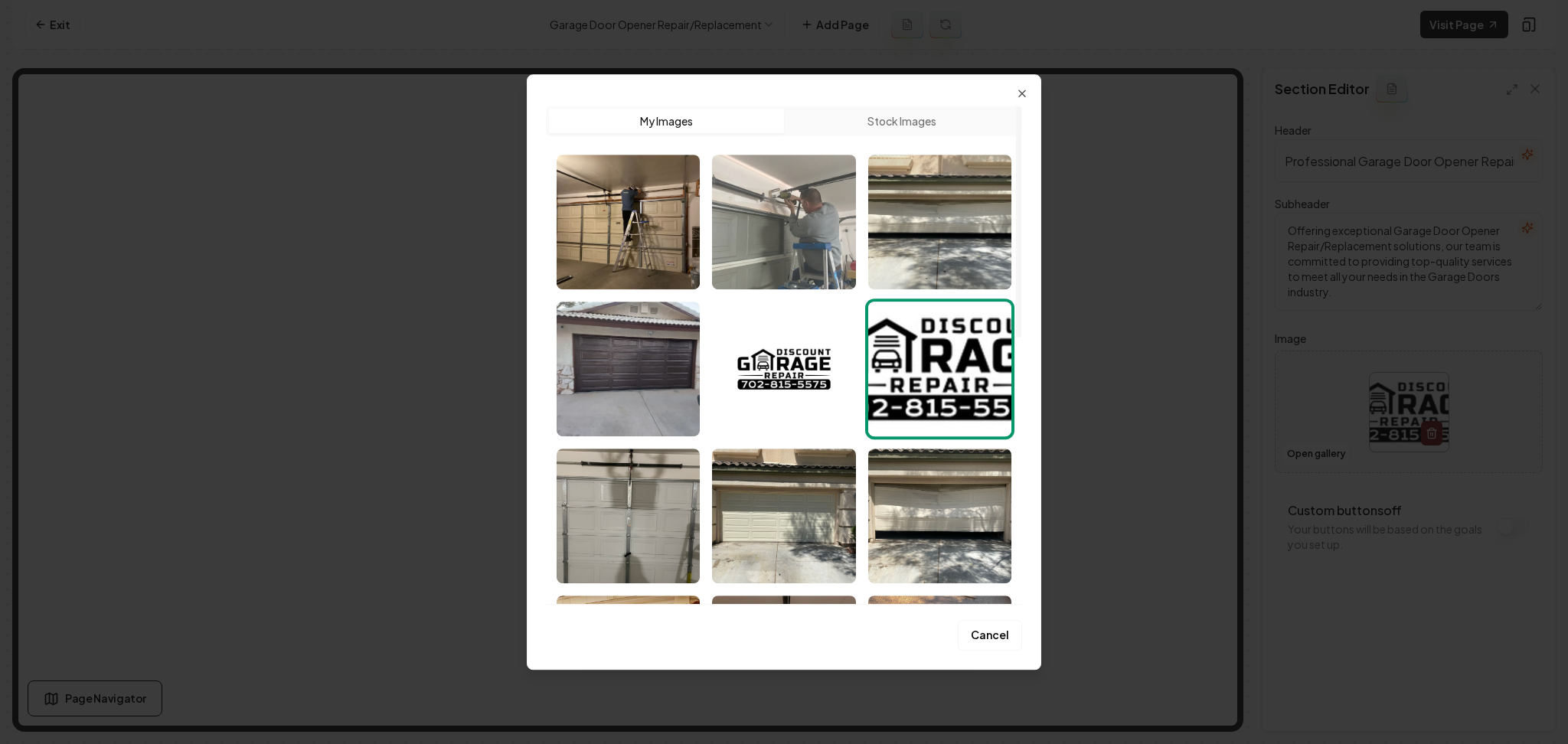
click at [757, 267] on img "Select image image_689e0a955c7cd75eb8f7cb69.webp" at bounding box center [783, 222] width 143 height 135
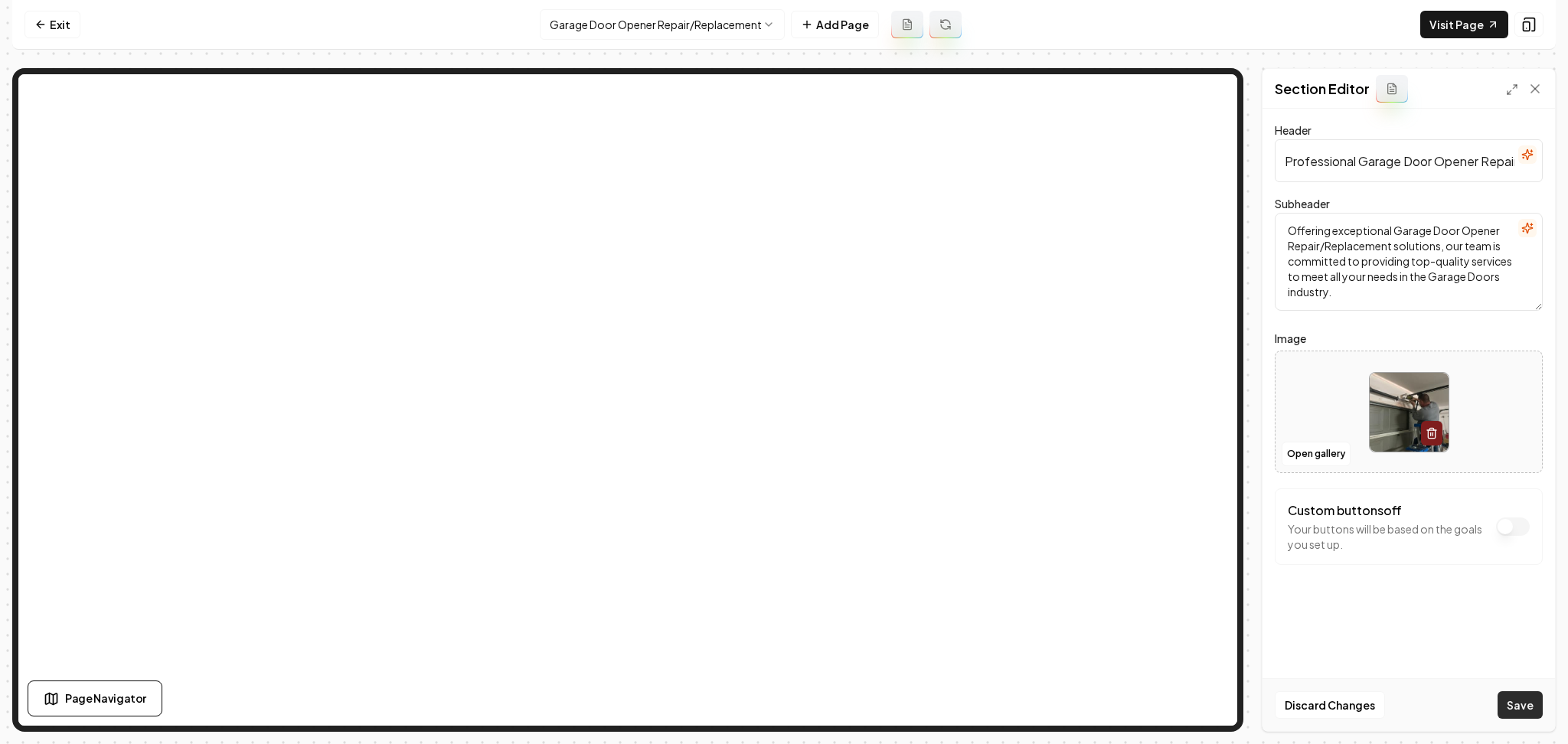
click at [1523, 693] on button "Save" at bounding box center [1520, 705] width 46 height 28
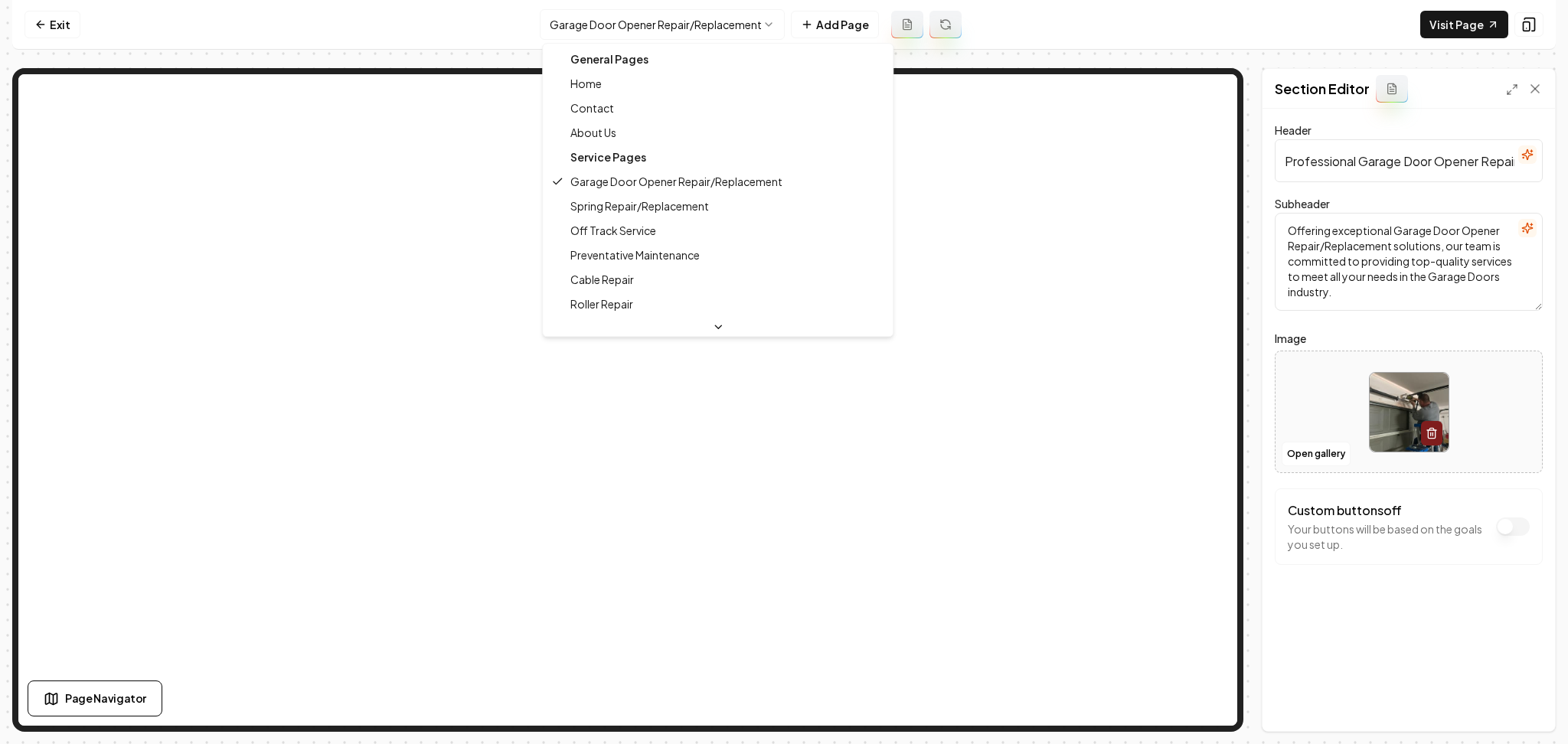
click at [671, 23] on html "Computer Required This feature is only available on a computer. Please switch t…" at bounding box center [784, 372] width 1568 height 744
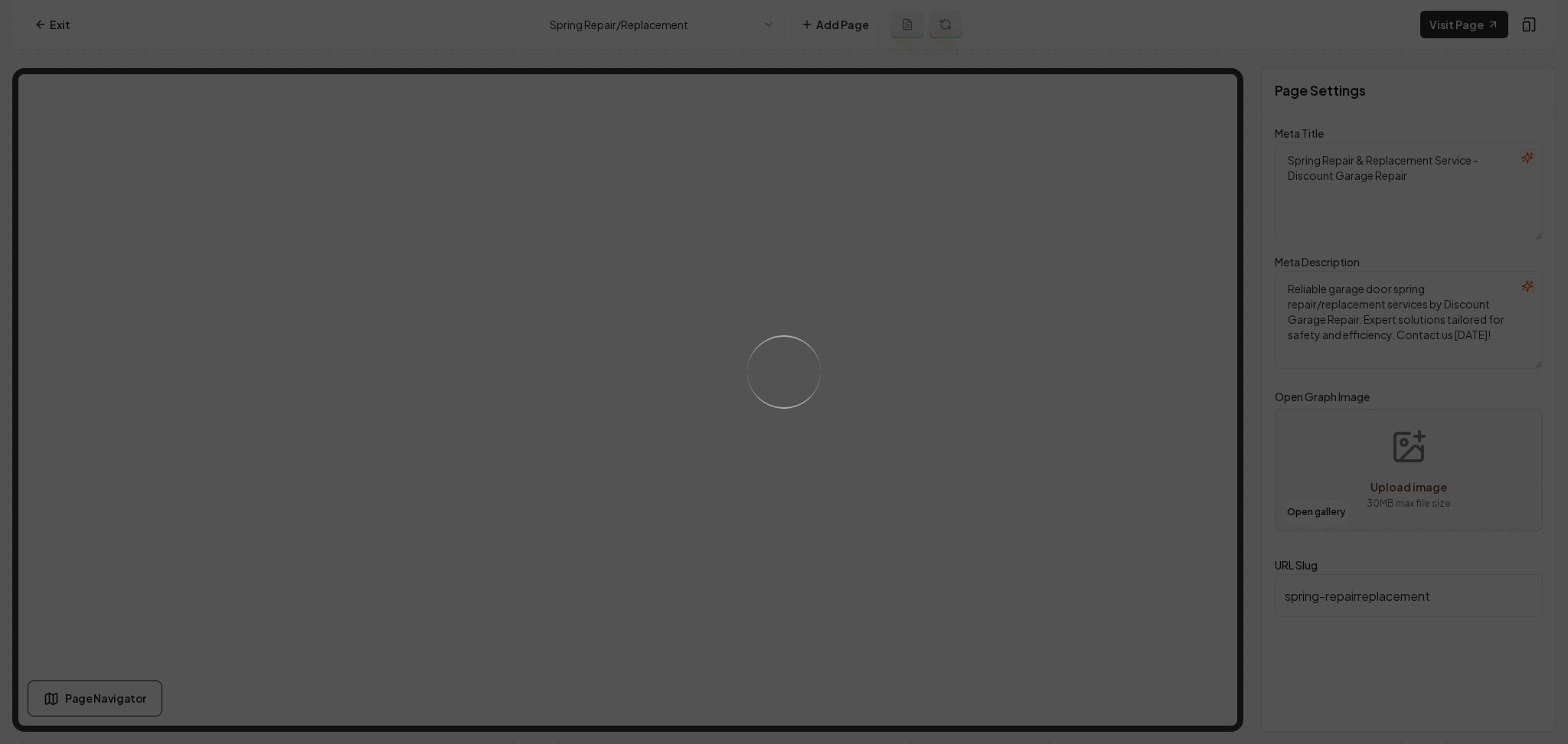
click at [960, 460] on div "Loading..." at bounding box center [784, 372] width 1568 height 744
click at [1045, 504] on div "Loading..." at bounding box center [784, 372] width 1568 height 744
click at [1051, 434] on div "Loading..." at bounding box center [784, 372] width 1568 height 744
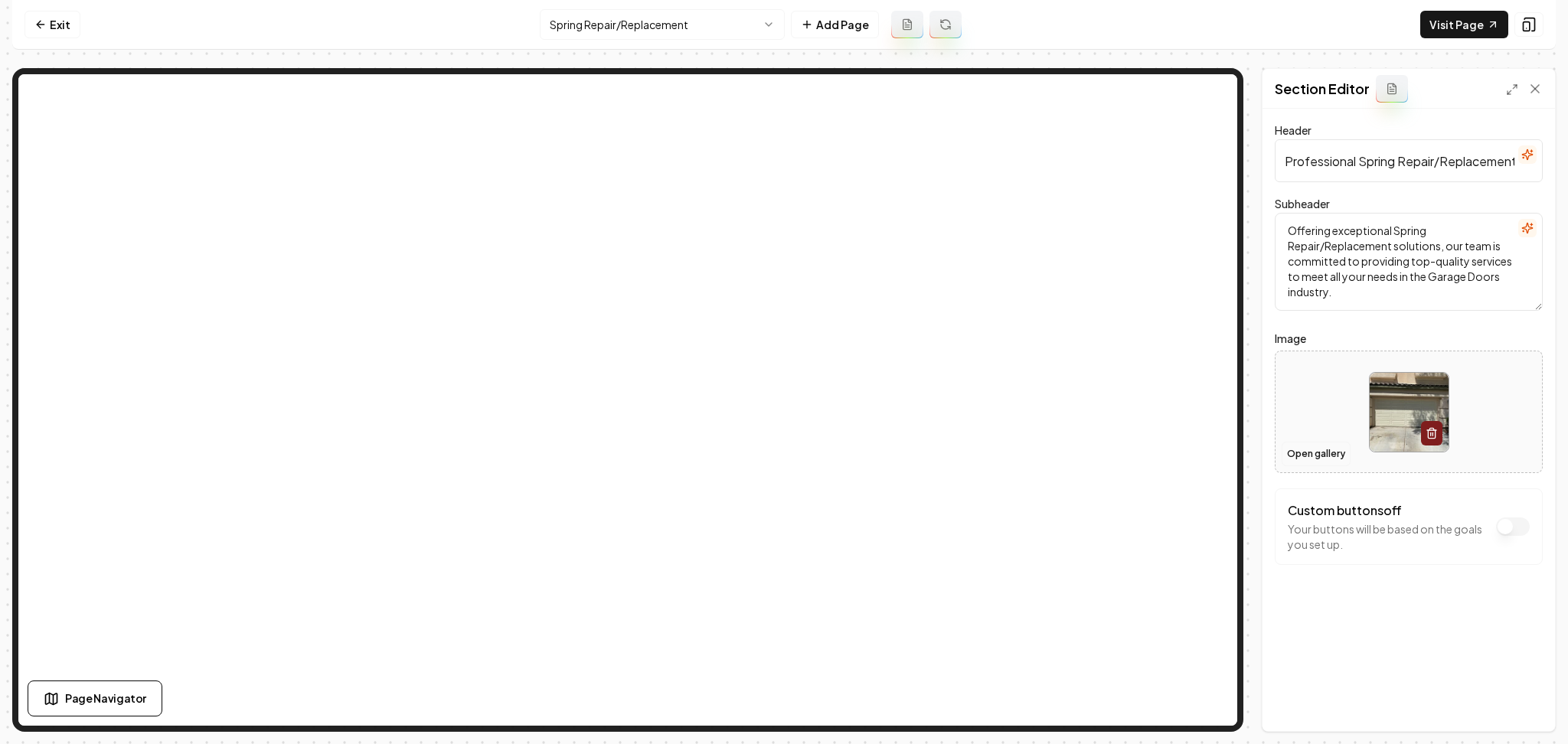
click at [1299, 457] on button "Open gallery" at bounding box center [1315, 453] width 68 height 25
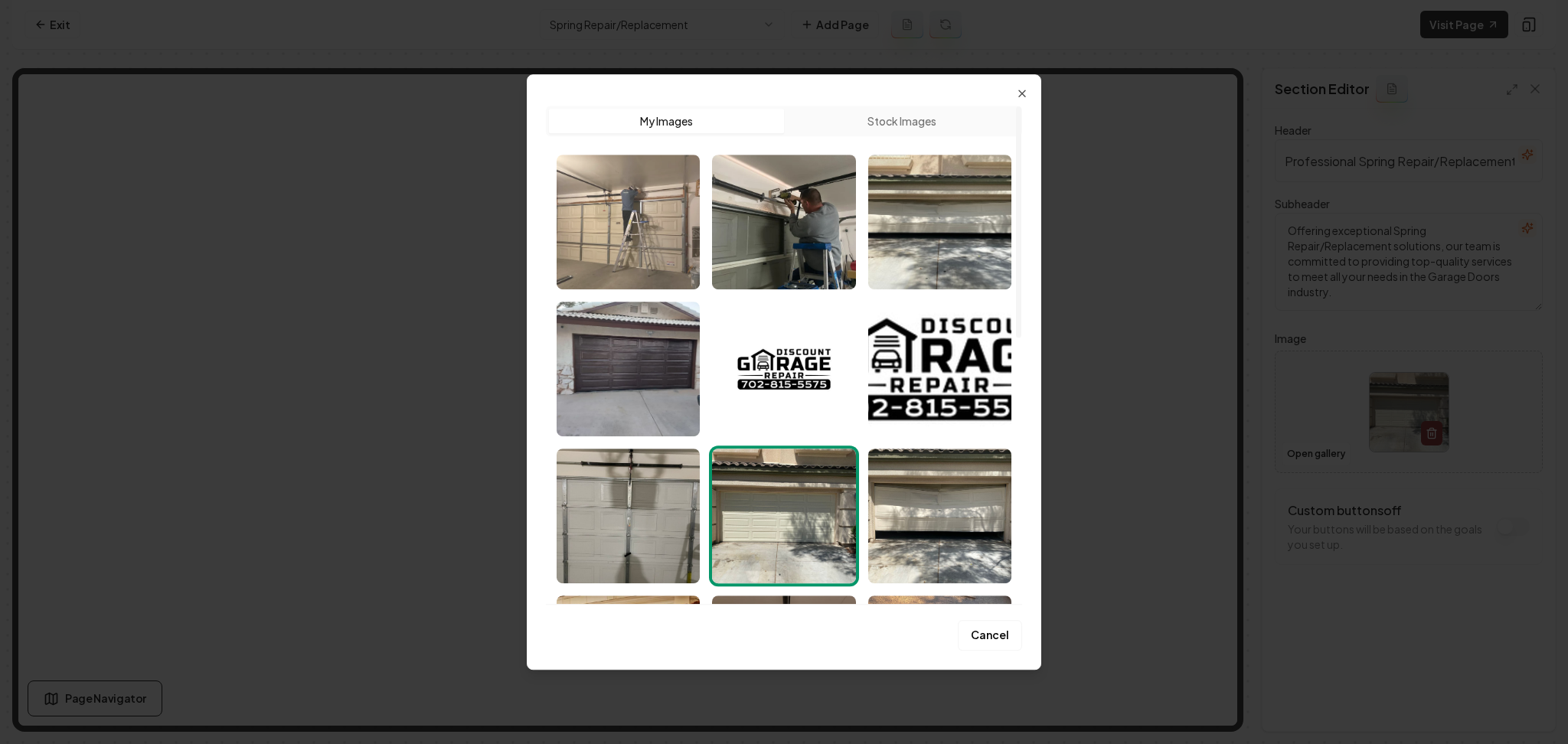
click at [668, 209] on img "Select image image_689e0aa35c7cd75eb8f8acaa.webp" at bounding box center [628, 222] width 143 height 135
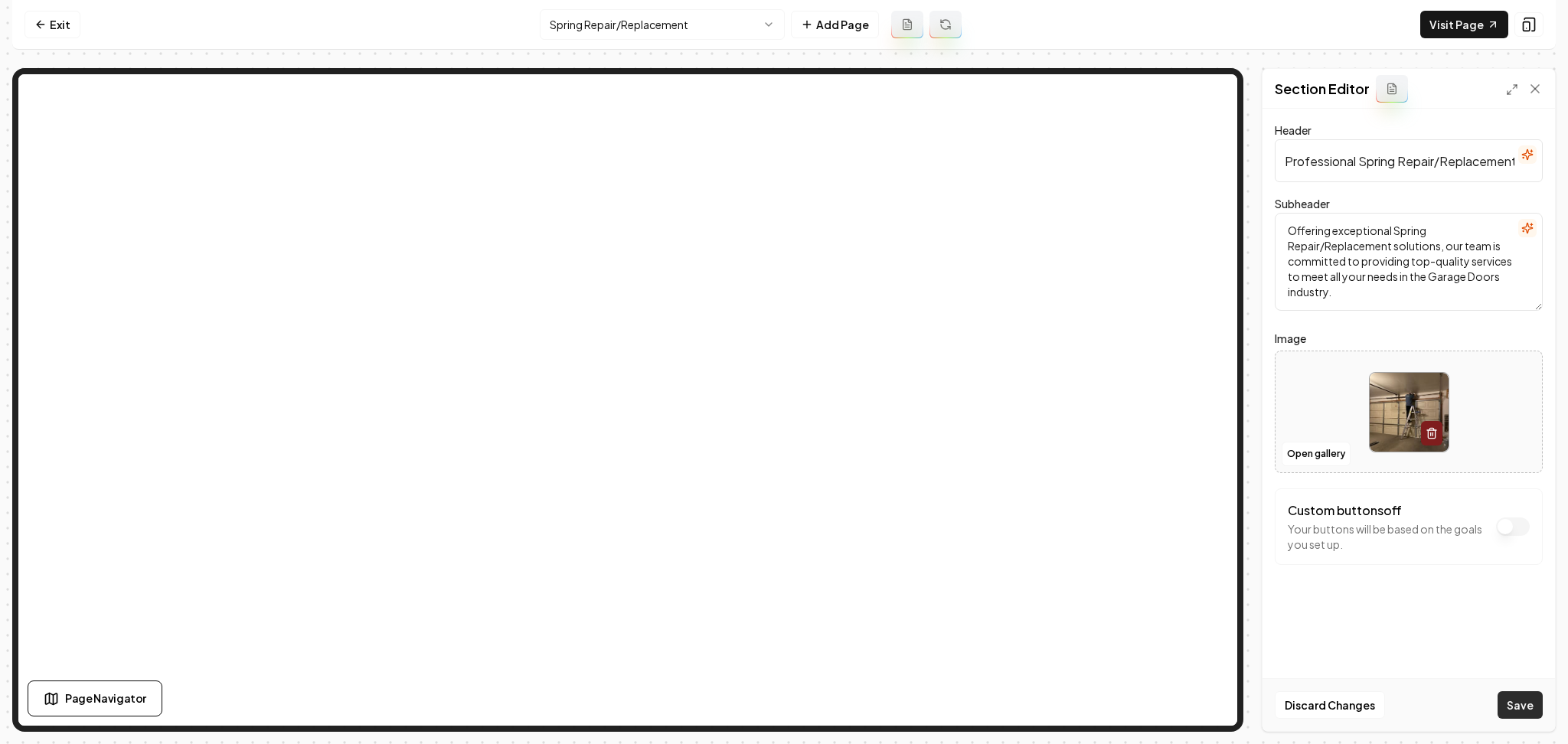
click at [1529, 702] on button "Save" at bounding box center [1520, 705] width 46 height 28
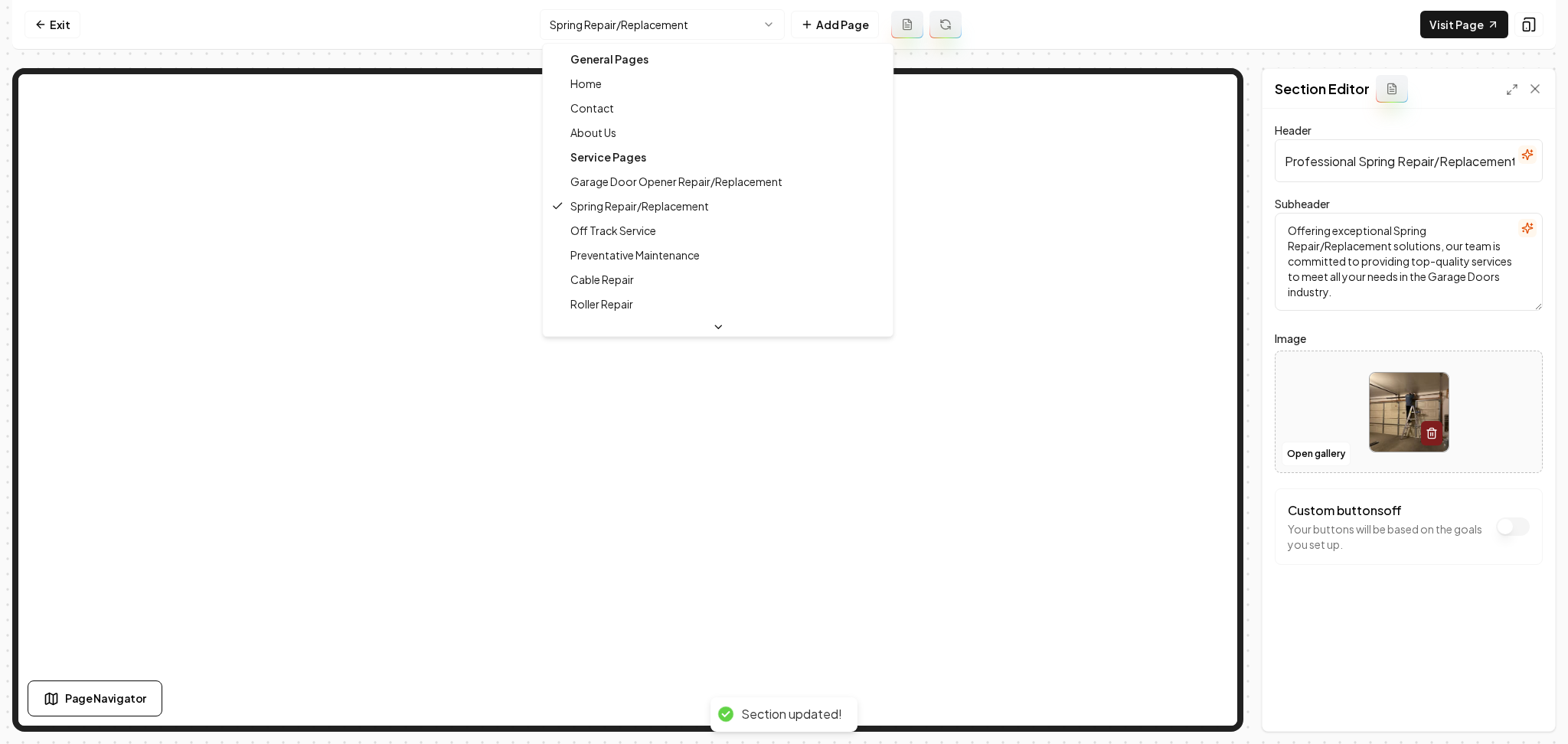
click at [614, 25] on html "Computer Required This feature is only available on a computer. Please switch t…" at bounding box center [784, 372] width 1568 height 744
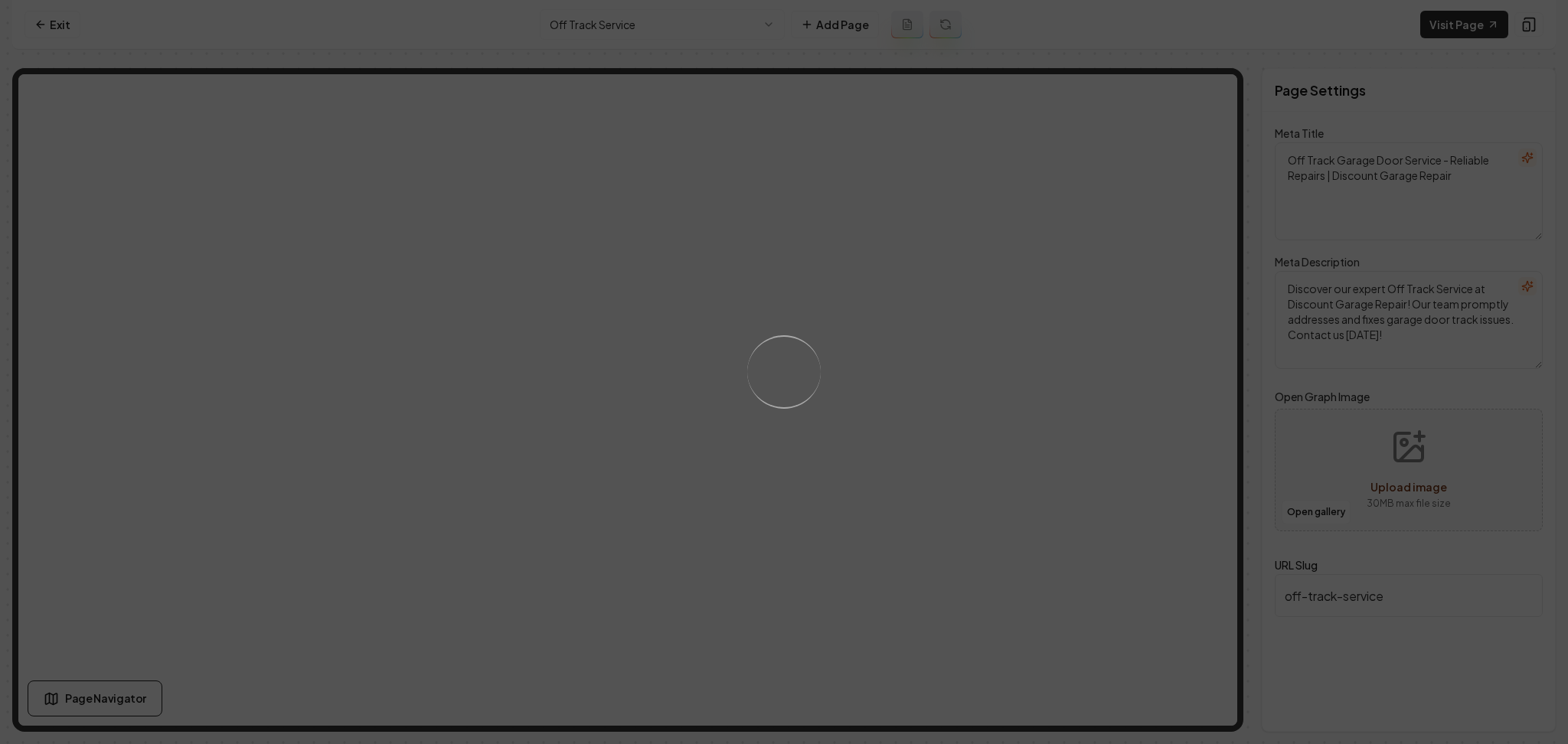
click at [943, 501] on div "Loading..." at bounding box center [784, 372] width 1568 height 744
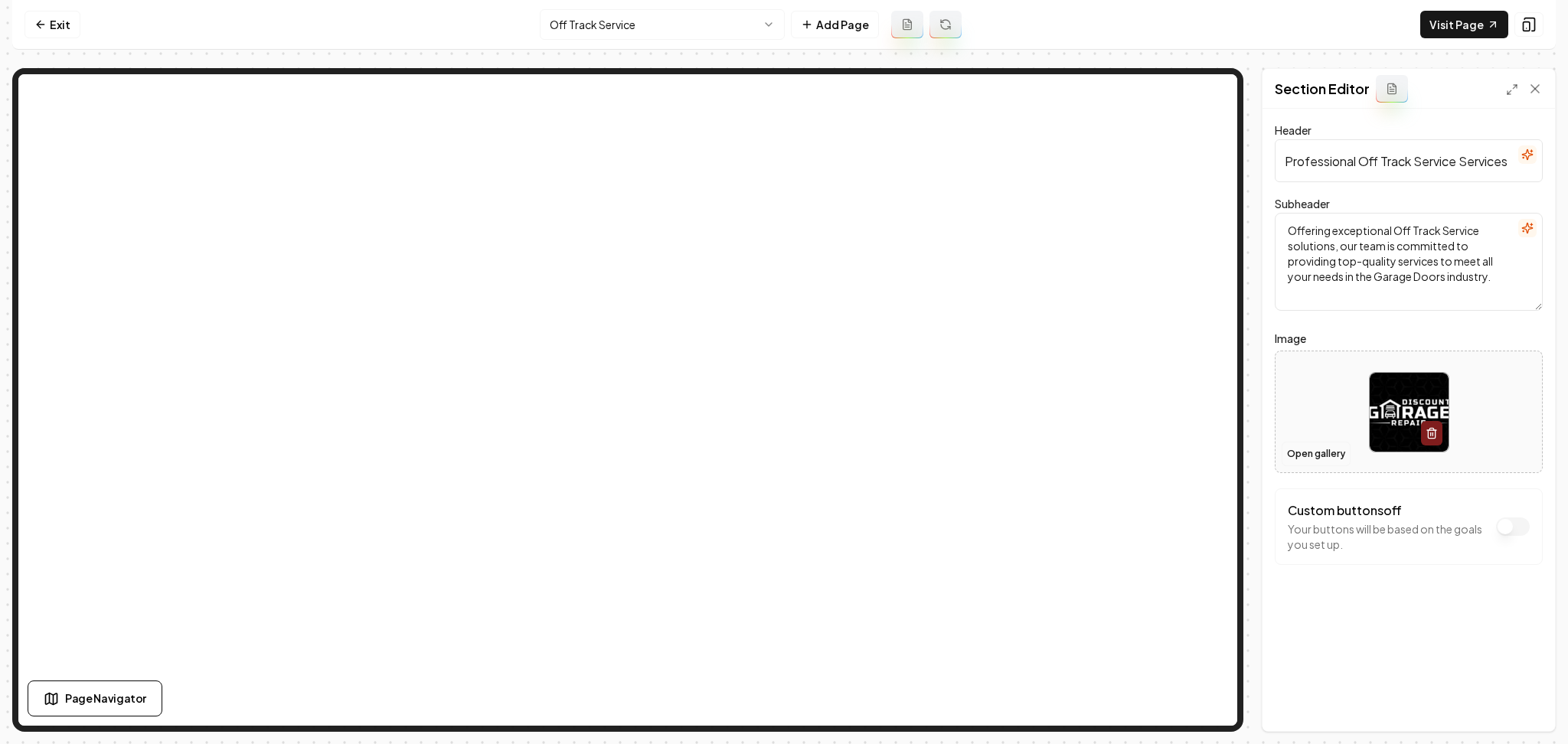
click at [1303, 447] on button "Open gallery" at bounding box center [1315, 453] width 68 height 25
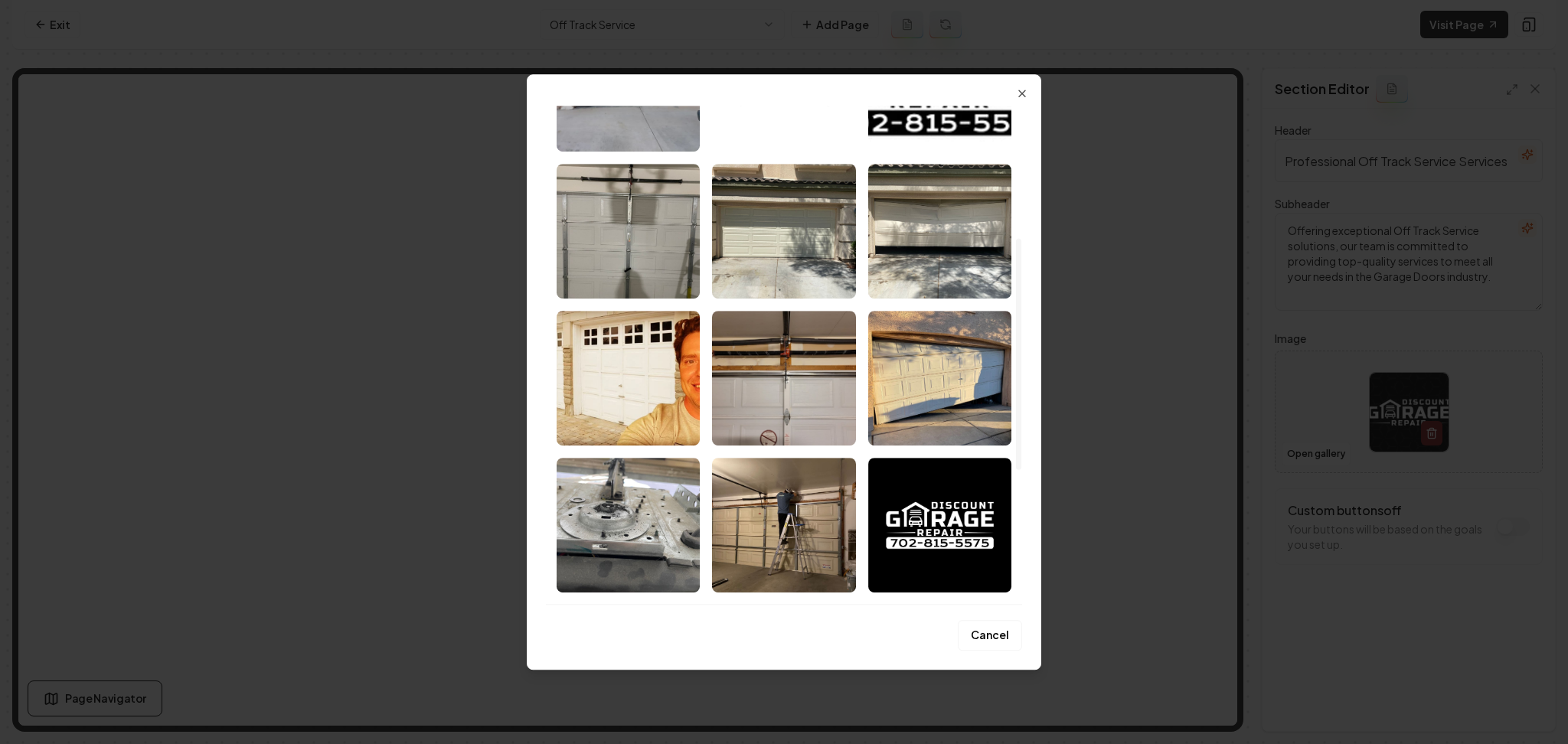
scroll to position [303, 0]
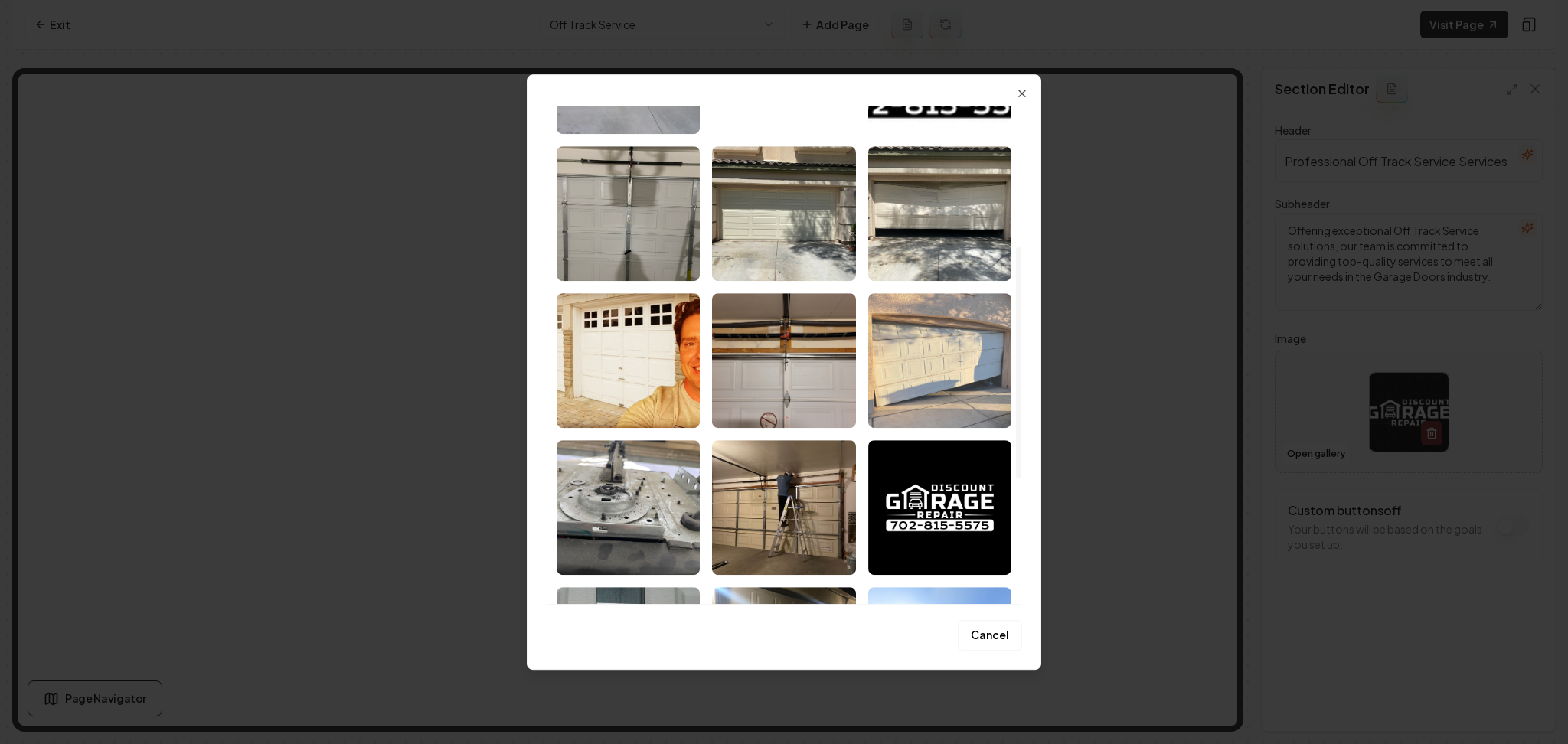
click at [924, 340] on img "Select image image_689e09a55c7cd75eb8ecc640.jpeg" at bounding box center [940, 360] width 143 height 135
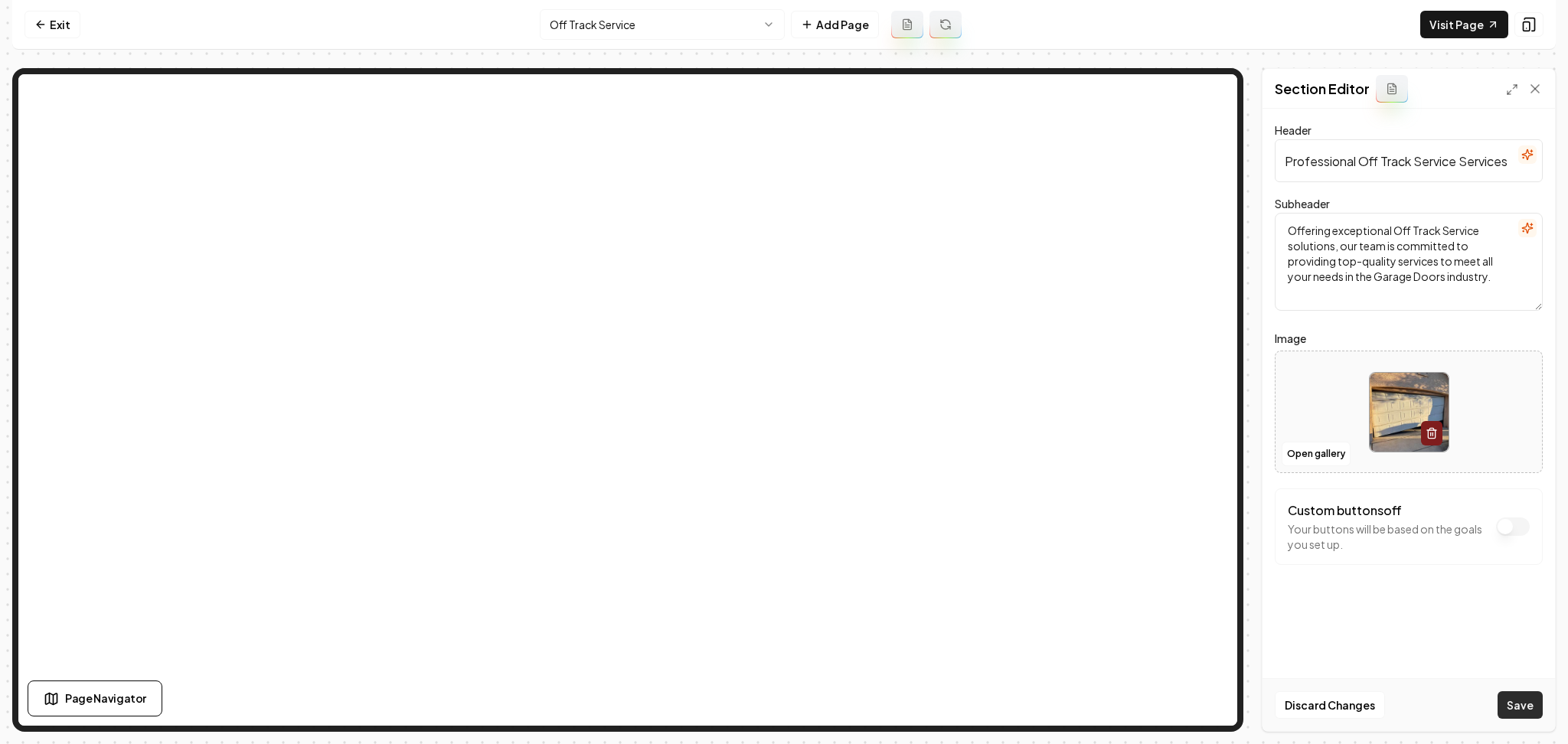
click at [1524, 708] on button "Save" at bounding box center [1520, 705] width 46 height 28
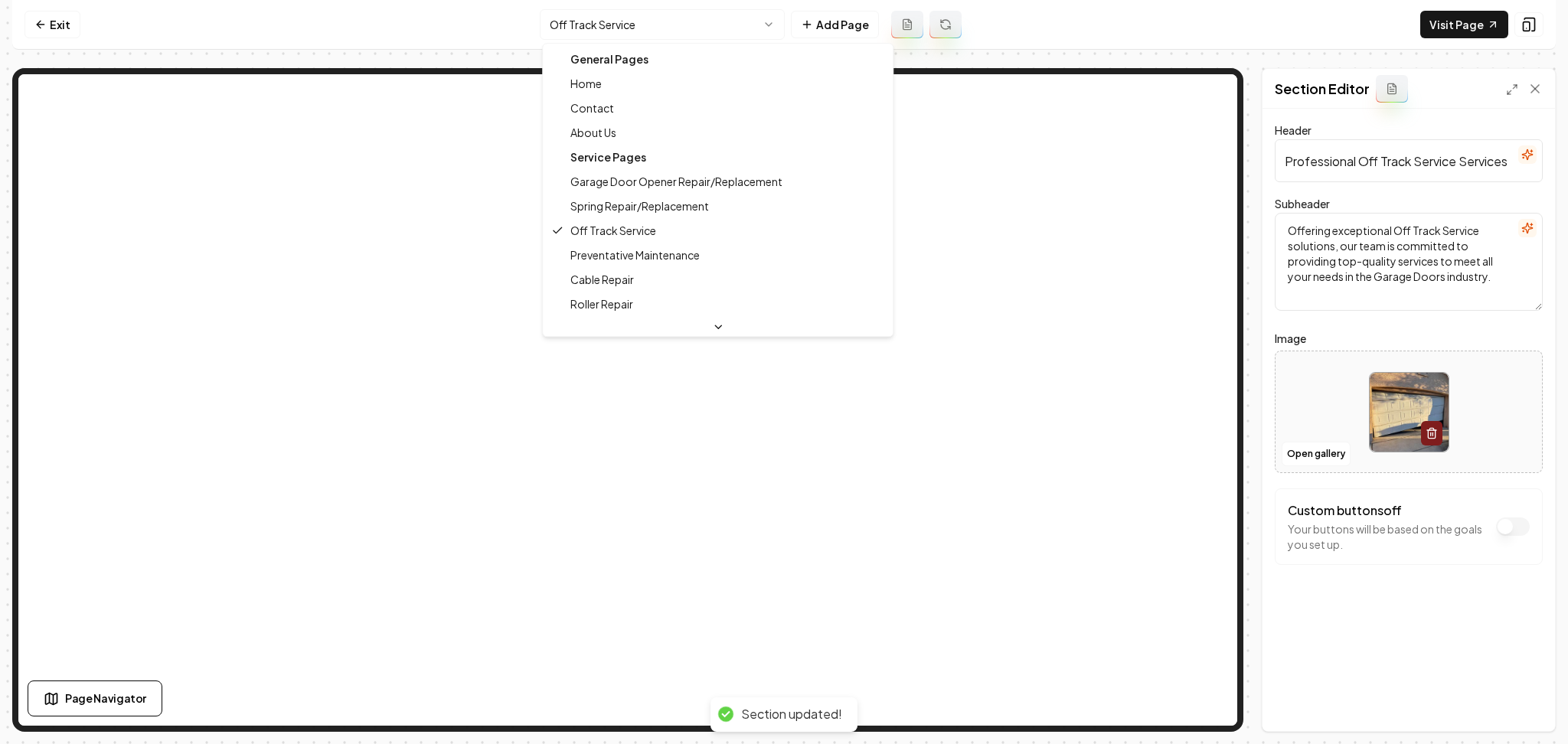
click at [653, 22] on html "Computer Required This feature is only available on a computer. Please switch t…" at bounding box center [784, 372] width 1568 height 744
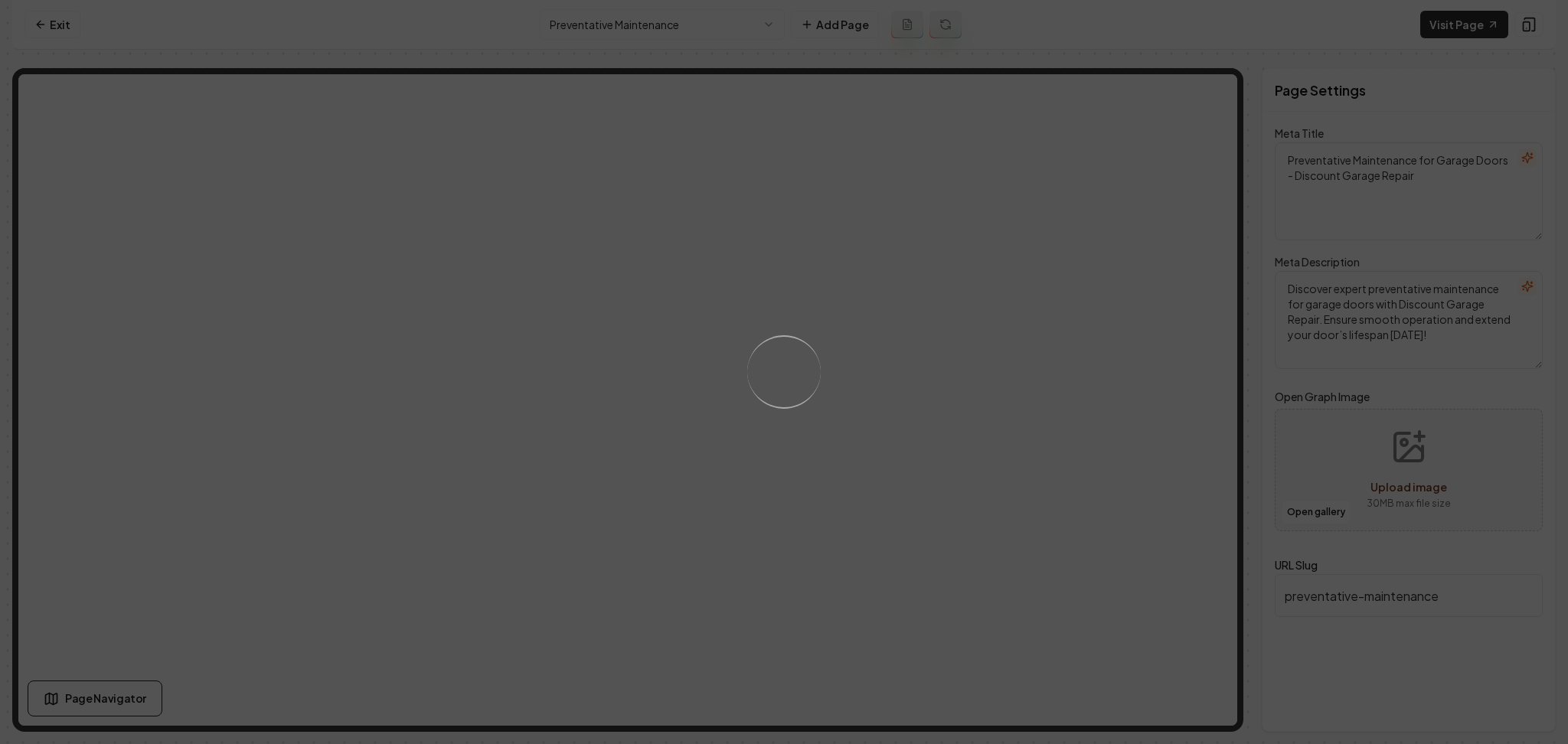
click at [1019, 508] on div "Loading..." at bounding box center [784, 372] width 1568 height 744
click at [976, 460] on div "Loading..." at bounding box center [784, 372] width 1568 height 744
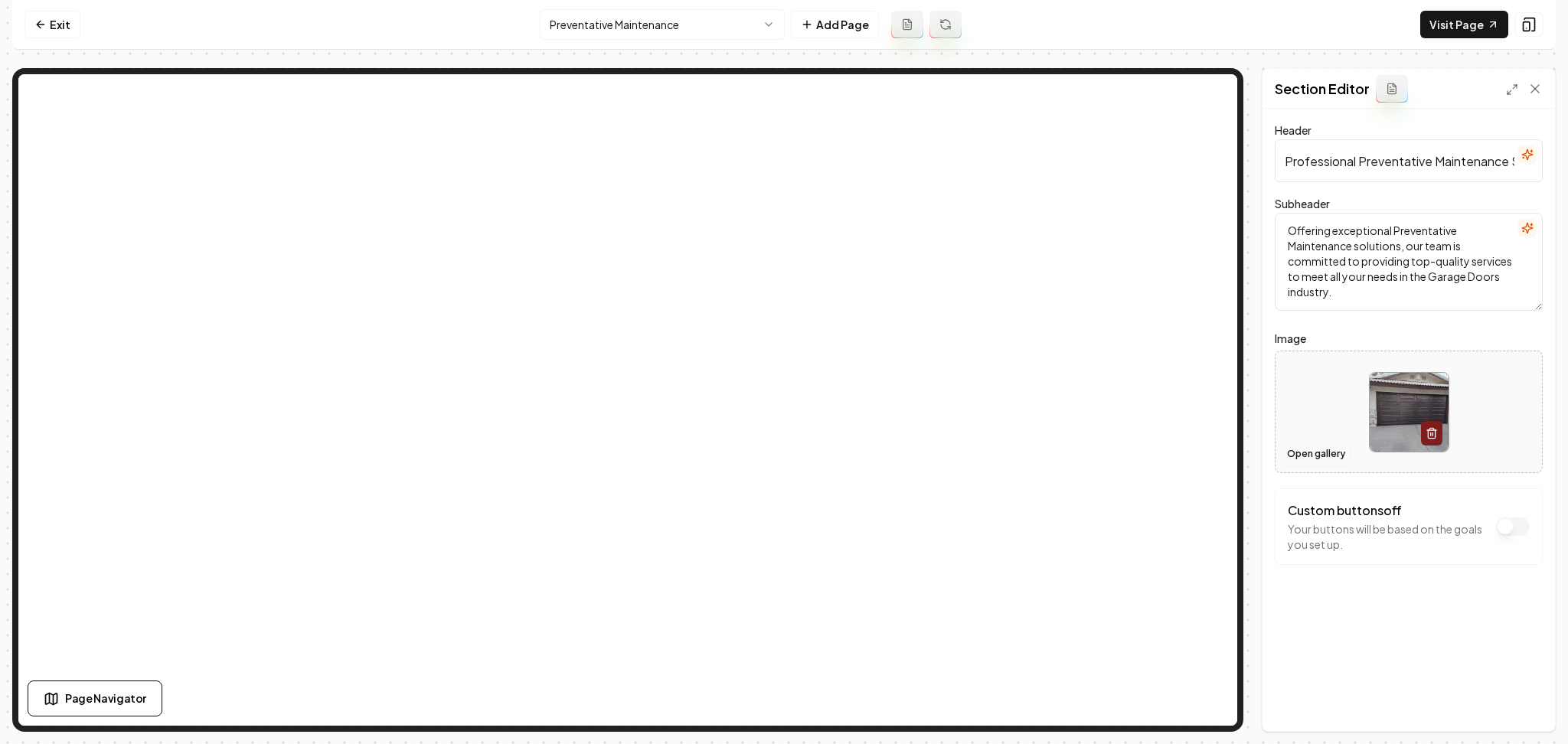
click at [1299, 456] on button "Open gallery" at bounding box center [1315, 453] width 68 height 25
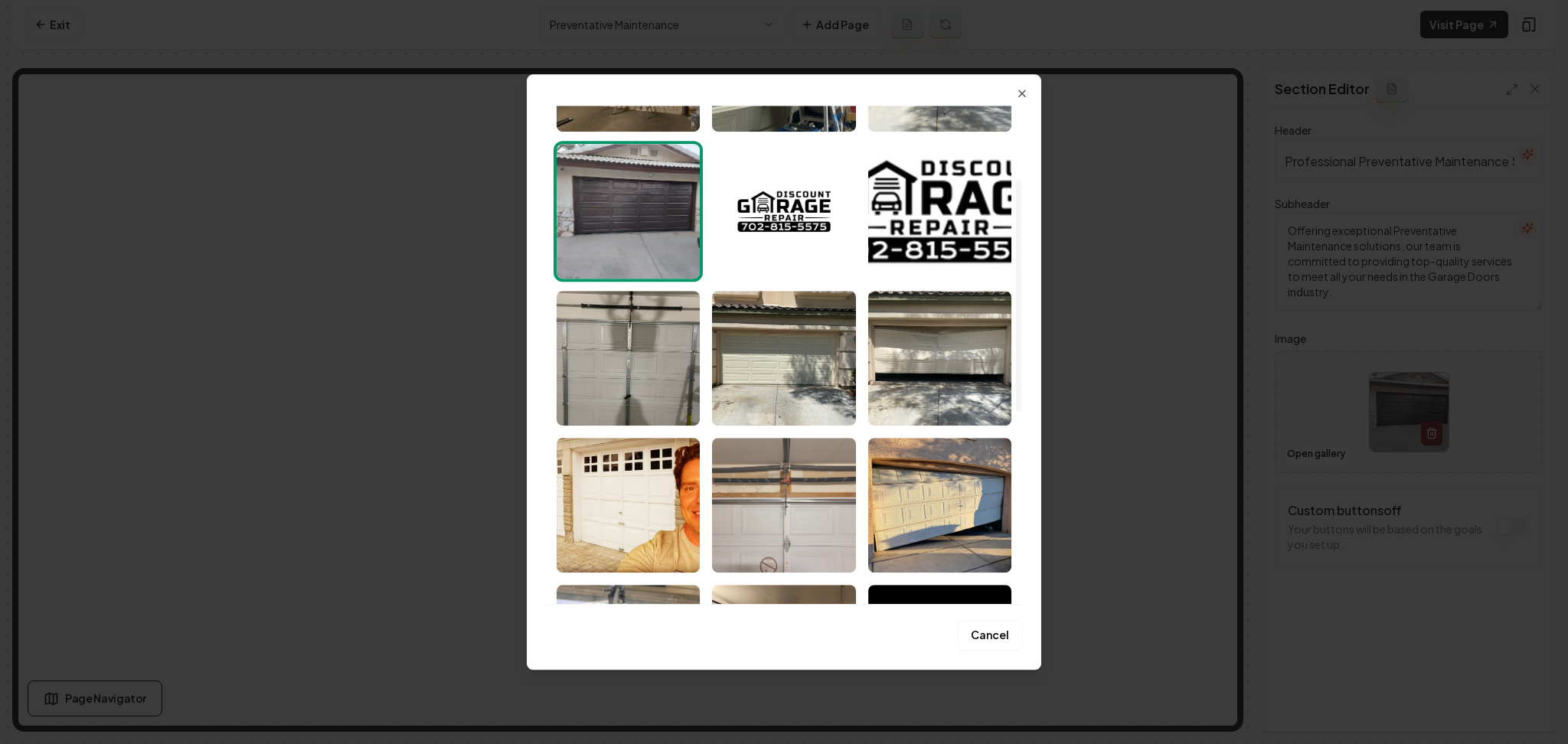
scroll to position [159, 0]
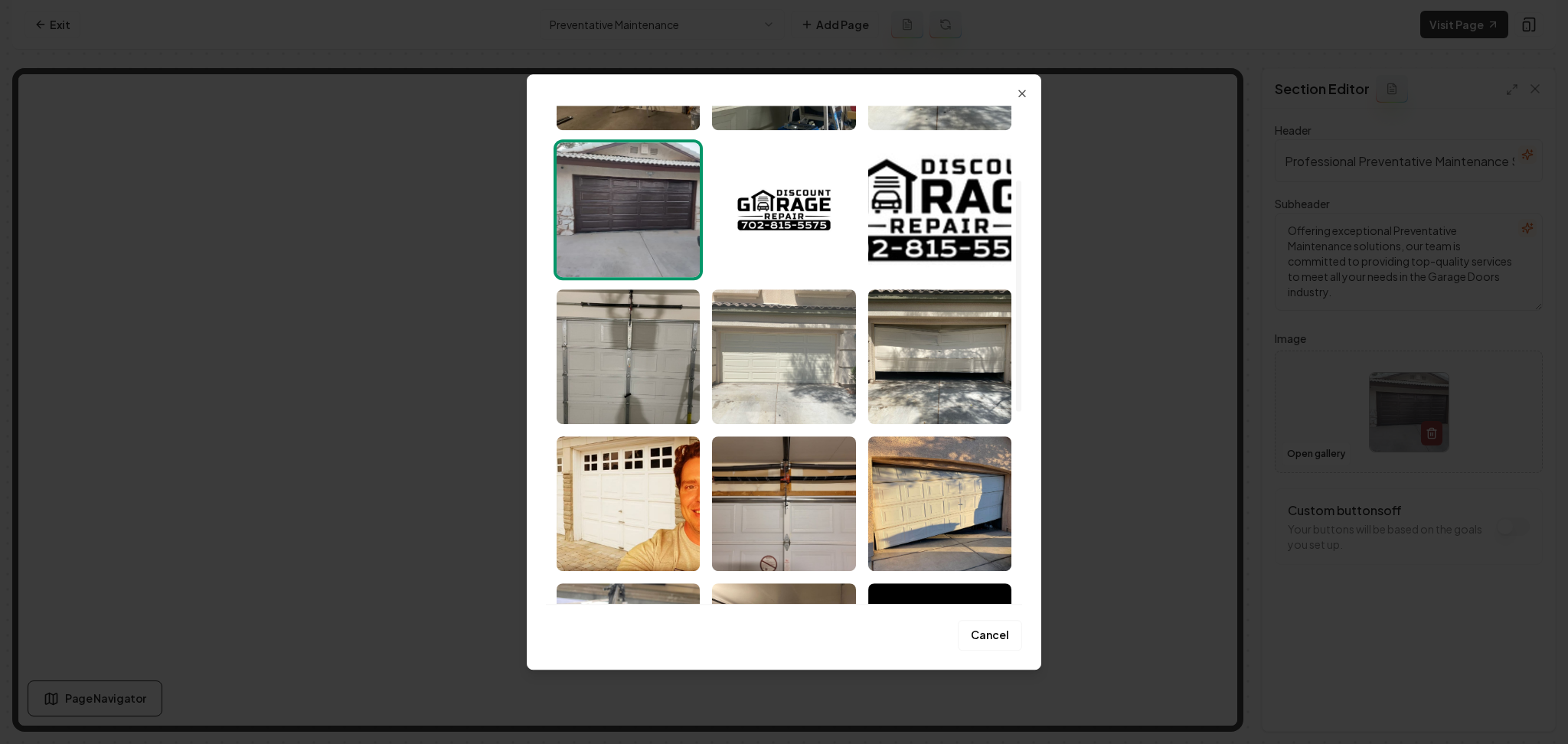
click at [772, 364] on img "Select image image_689e09a65c7cd75eb8ecc97d.jpeg" at bounding box center [783, 357] width 143 height 135
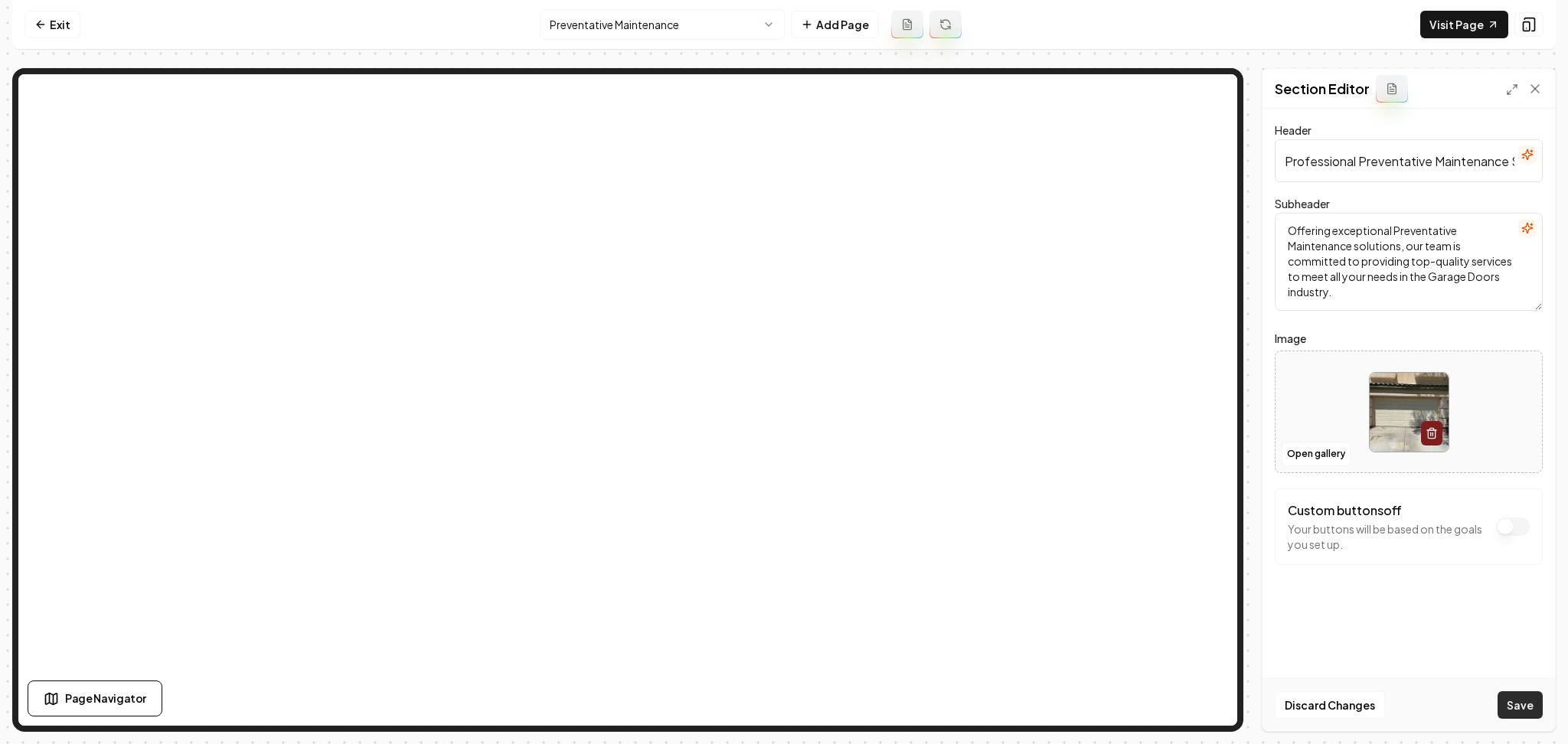
click at [1527, 704] on button "Save" at bounding box center [1520, 705] width 46 height 28
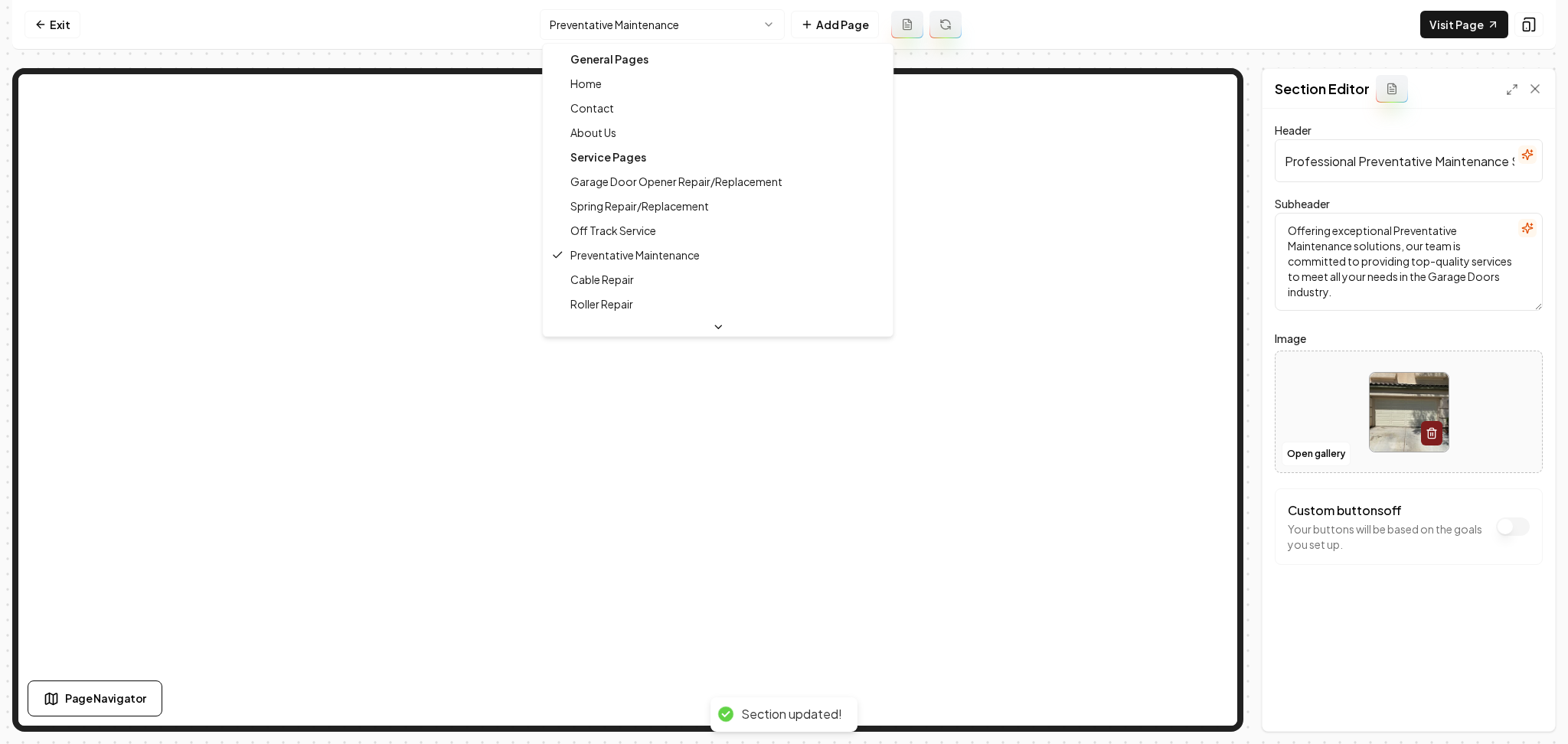
click at [575, 11] on html "Computer Required This feature is only available on a computer. Please switch t…" at bounding box center [784, 372] width 1568 height 744
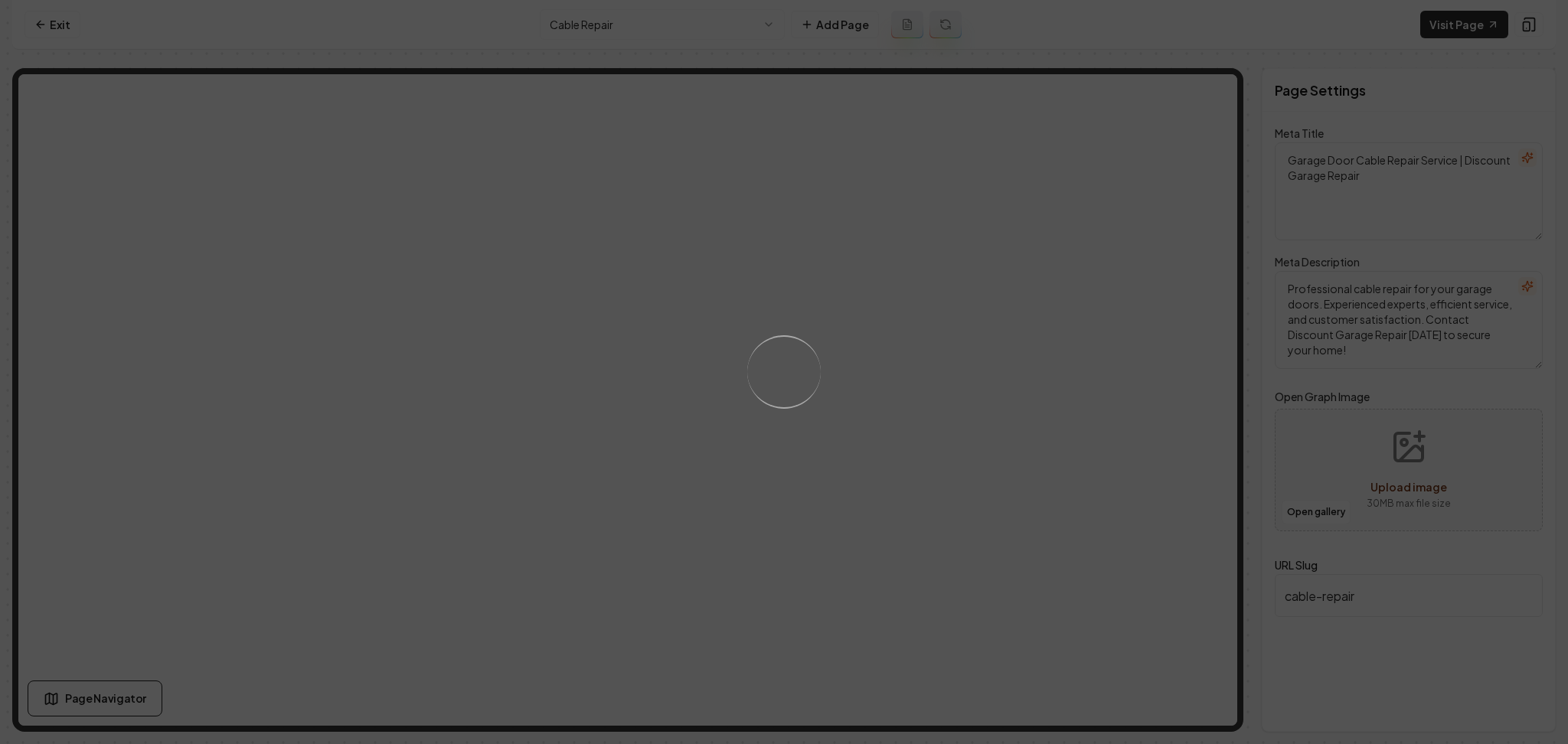
click at [909, 463] on div "Loading..." at bounding box center [784, 372] width 1568 height 744
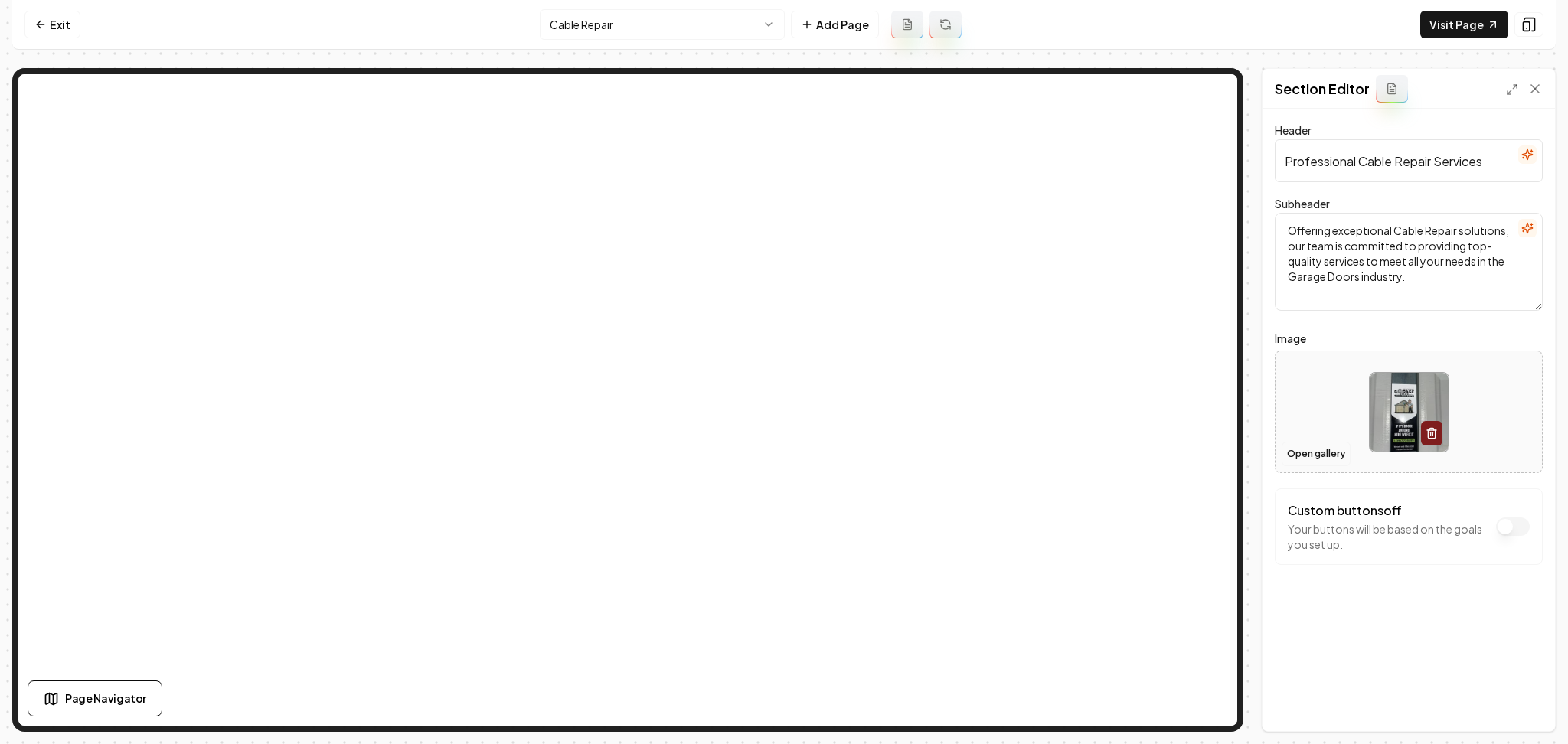
click at [1313, 454] on button "Open gallery" at bounding box center [1315, 453] width 68 height 25
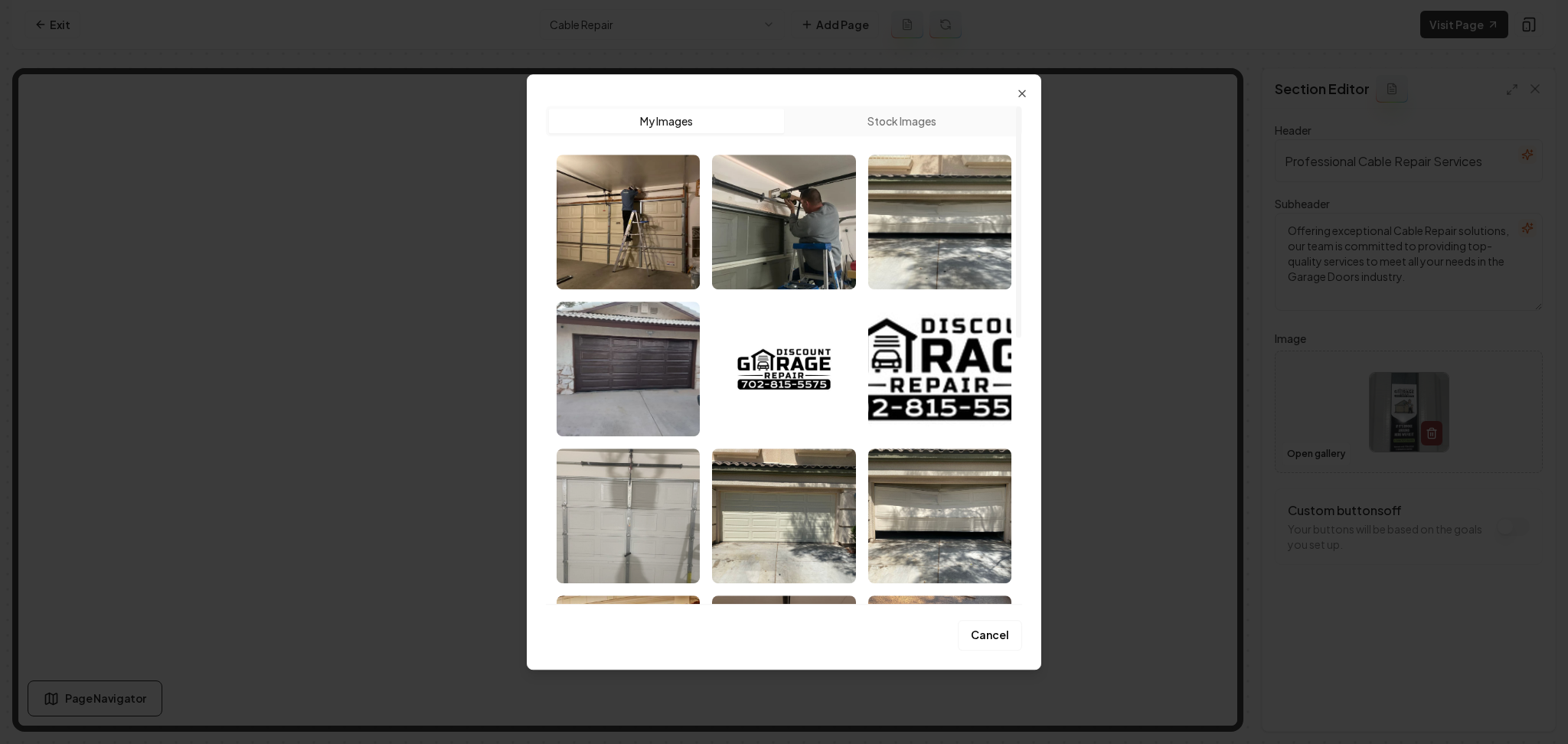
click at [660, 534] on img "Select image image_689e09a65c7cd75eb8ecc9ee.jpeg" at bounding box center [628, 516] width 143 height 135
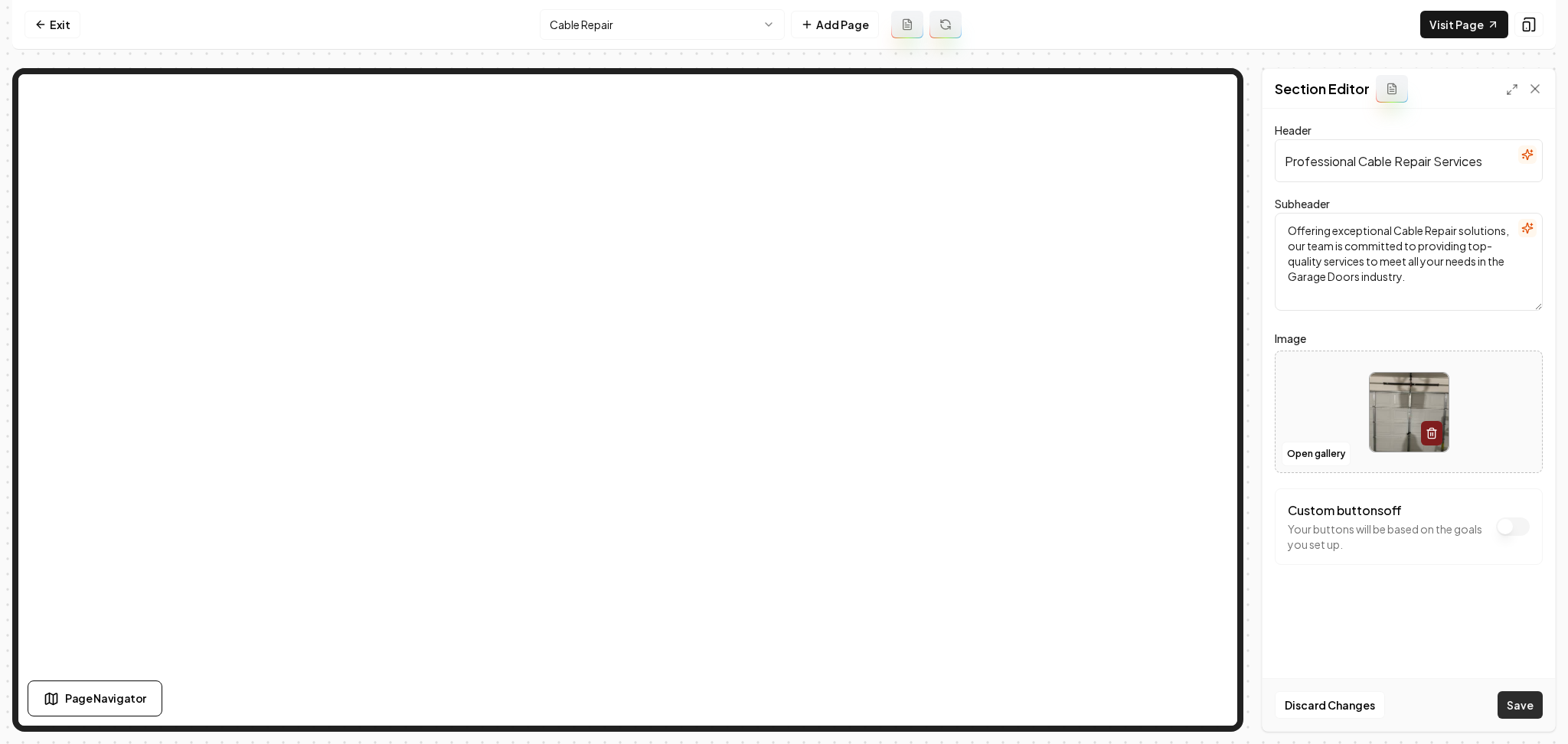
click at [1521, 714] on button "Save" at bounding box center [1520, 705] width 46 height 28
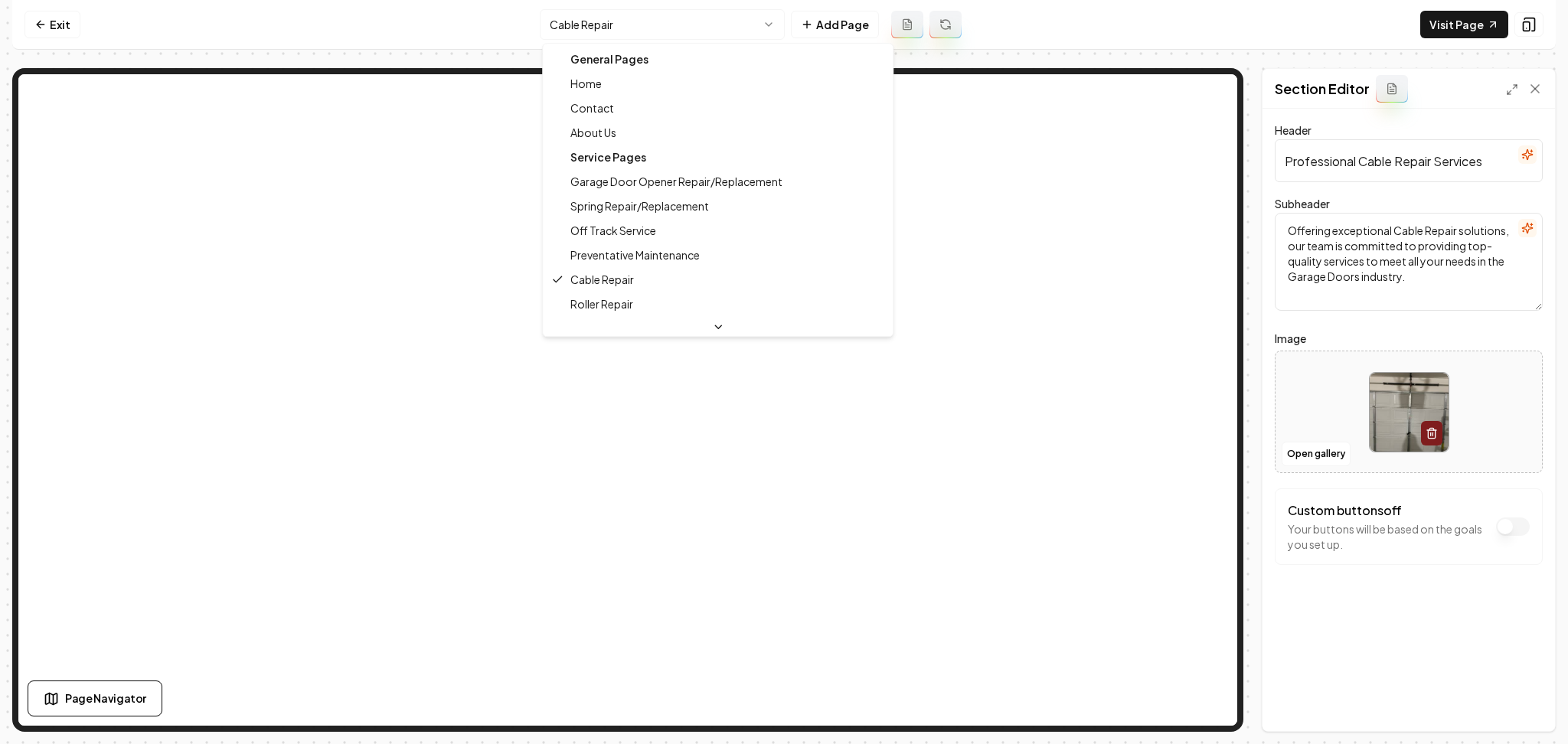
click at [677, 29] on html "Computer Required This feature is only available on a computer. Please switch t…" at bounding box center [784, 372] width 1568 height 744
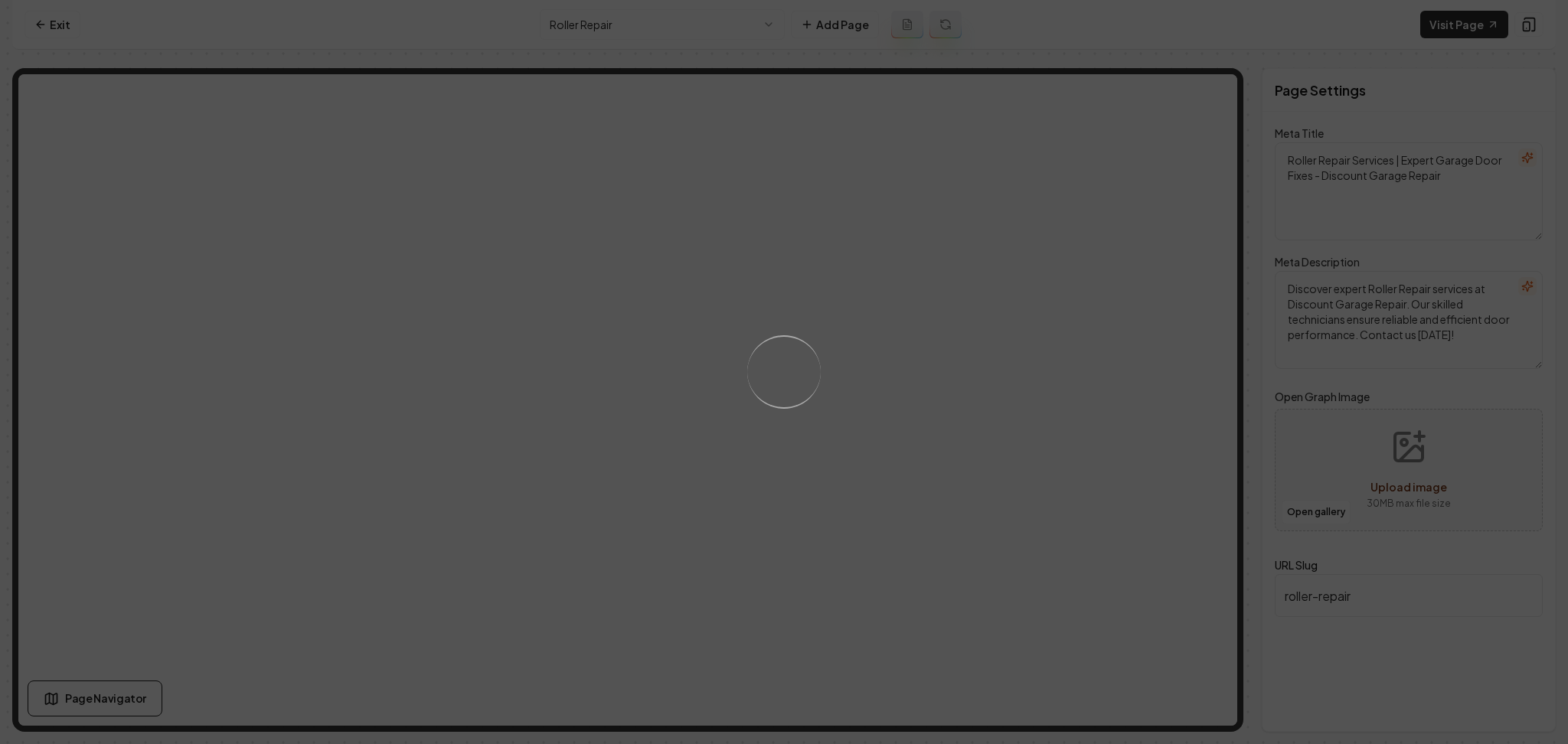
click at [1034, 513] on div "Loading..." at bounding box center [784, 372] width 1568 height 744
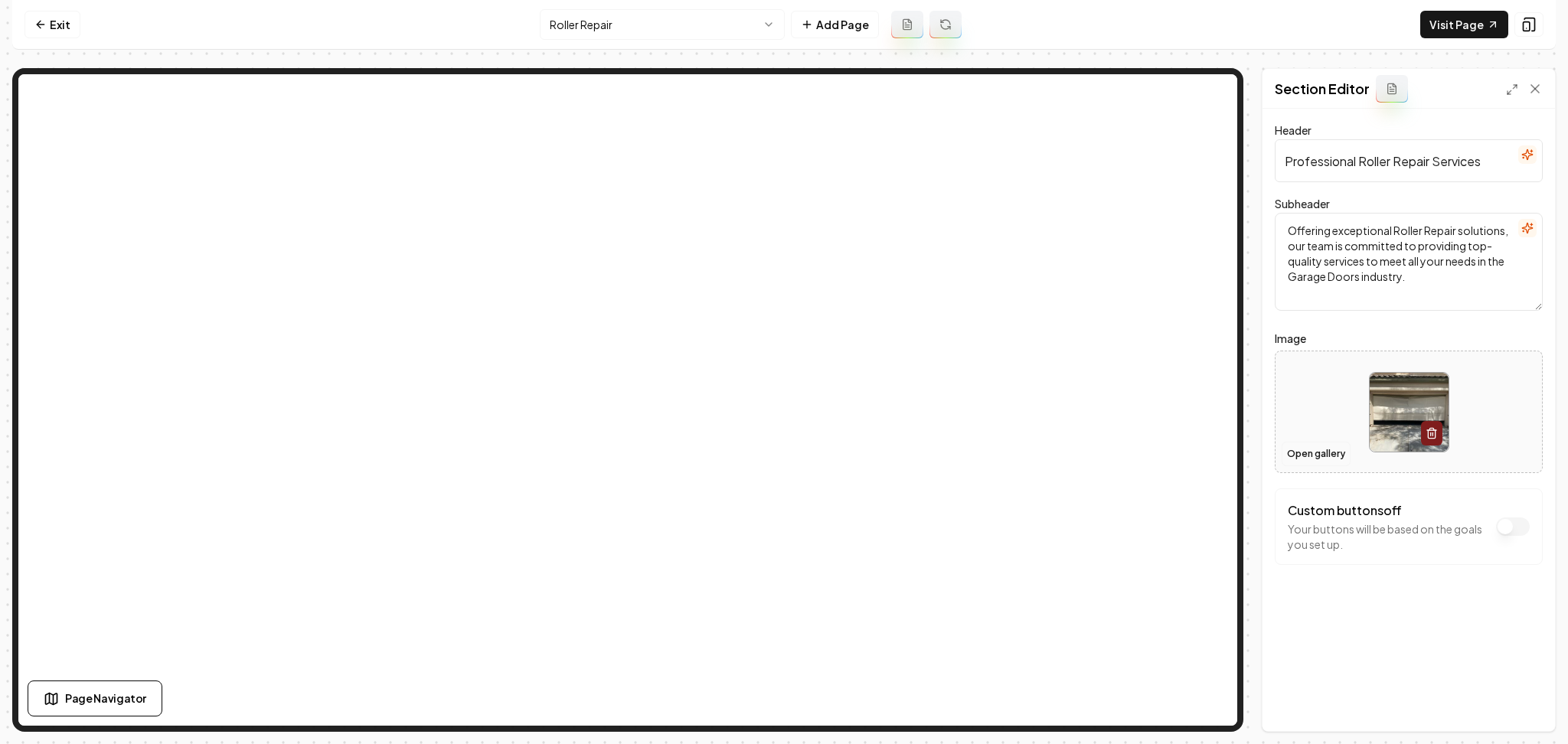
click at [1305, 453] on button "Open gallery" at bounding box center [1315, 453] width 68 height 25
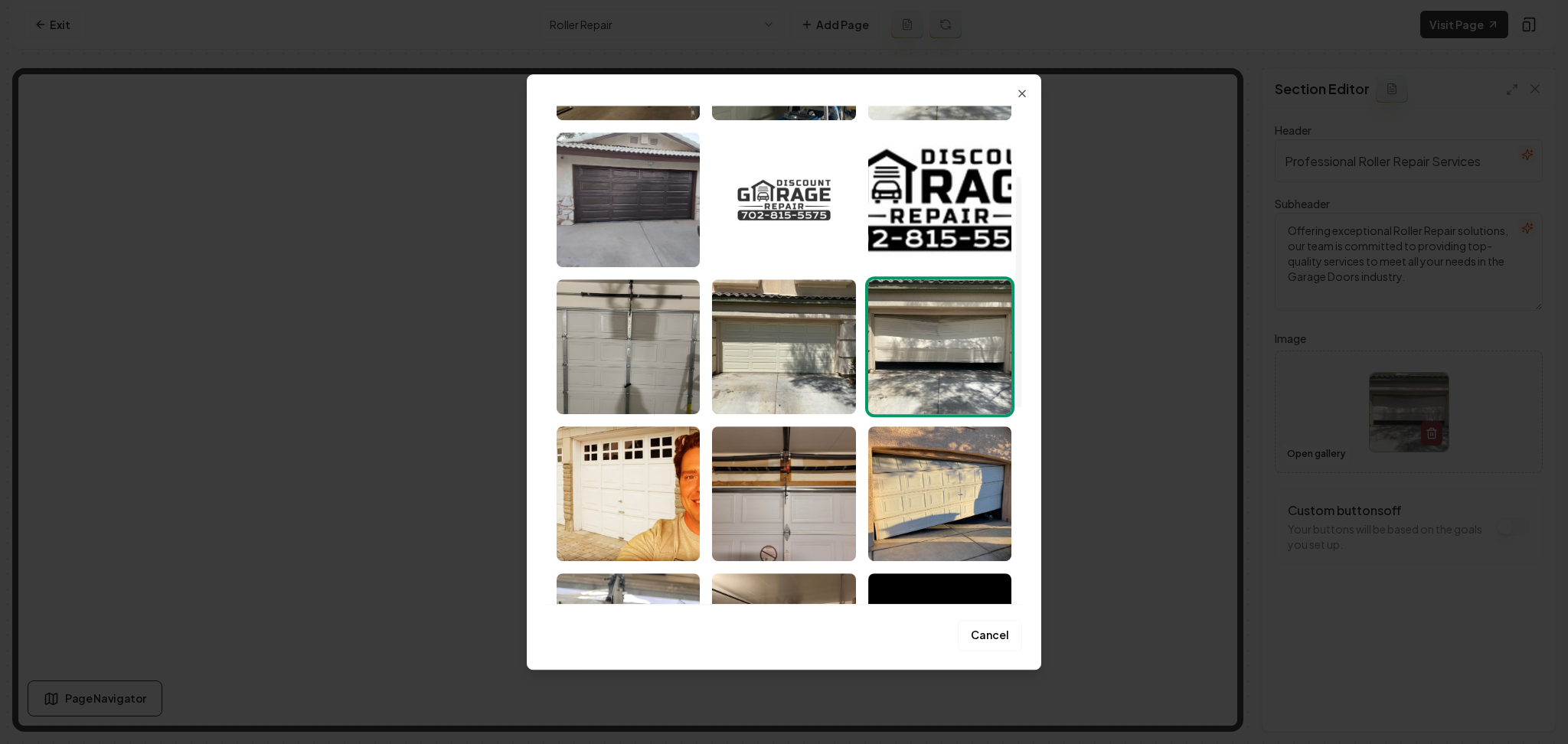
scroll to position [172, 0]
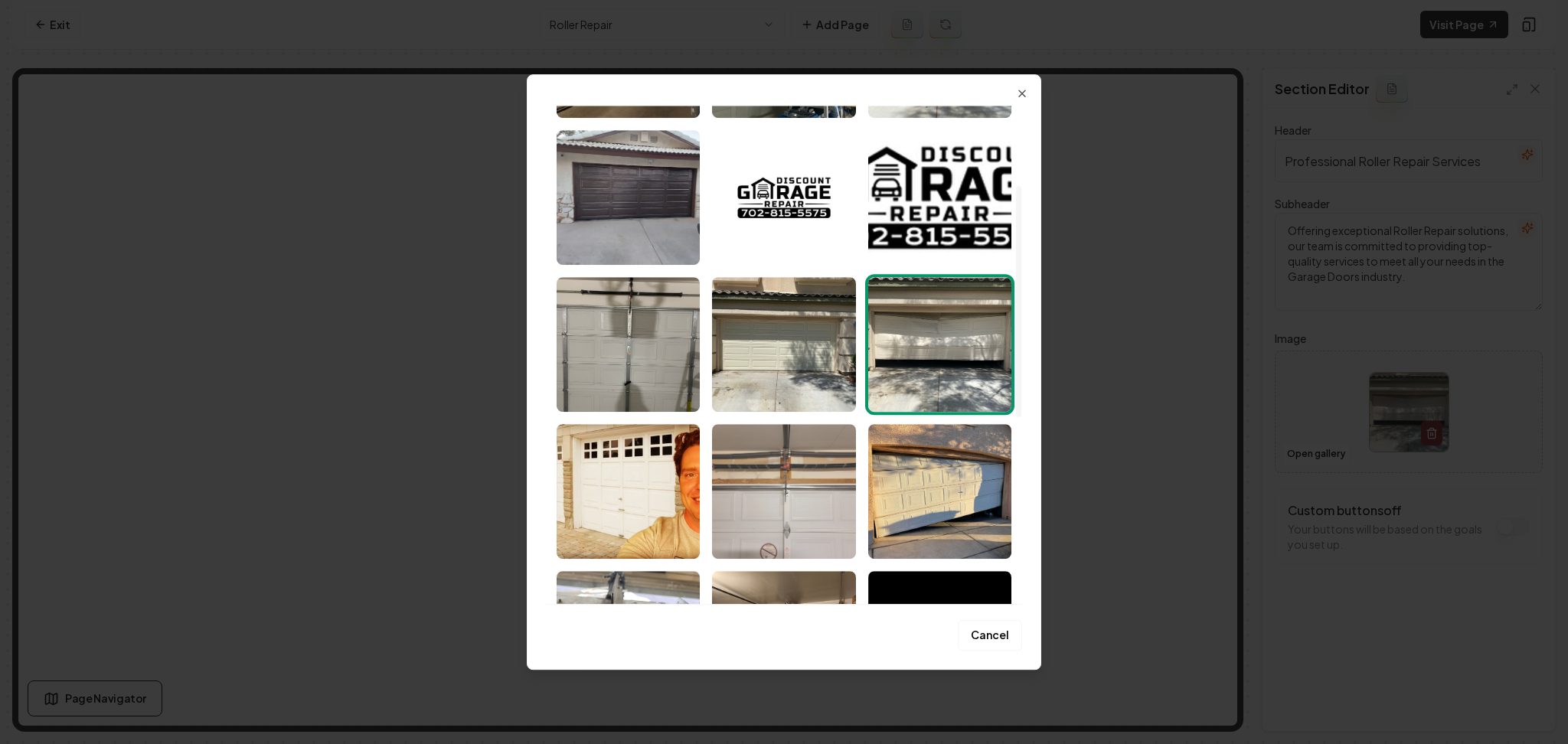
click at [826, 448] on img "Select image image_689e09a55c7cd75eb8ecc71e.jpeg" at bounding box center [783, 491] width 143 height 135
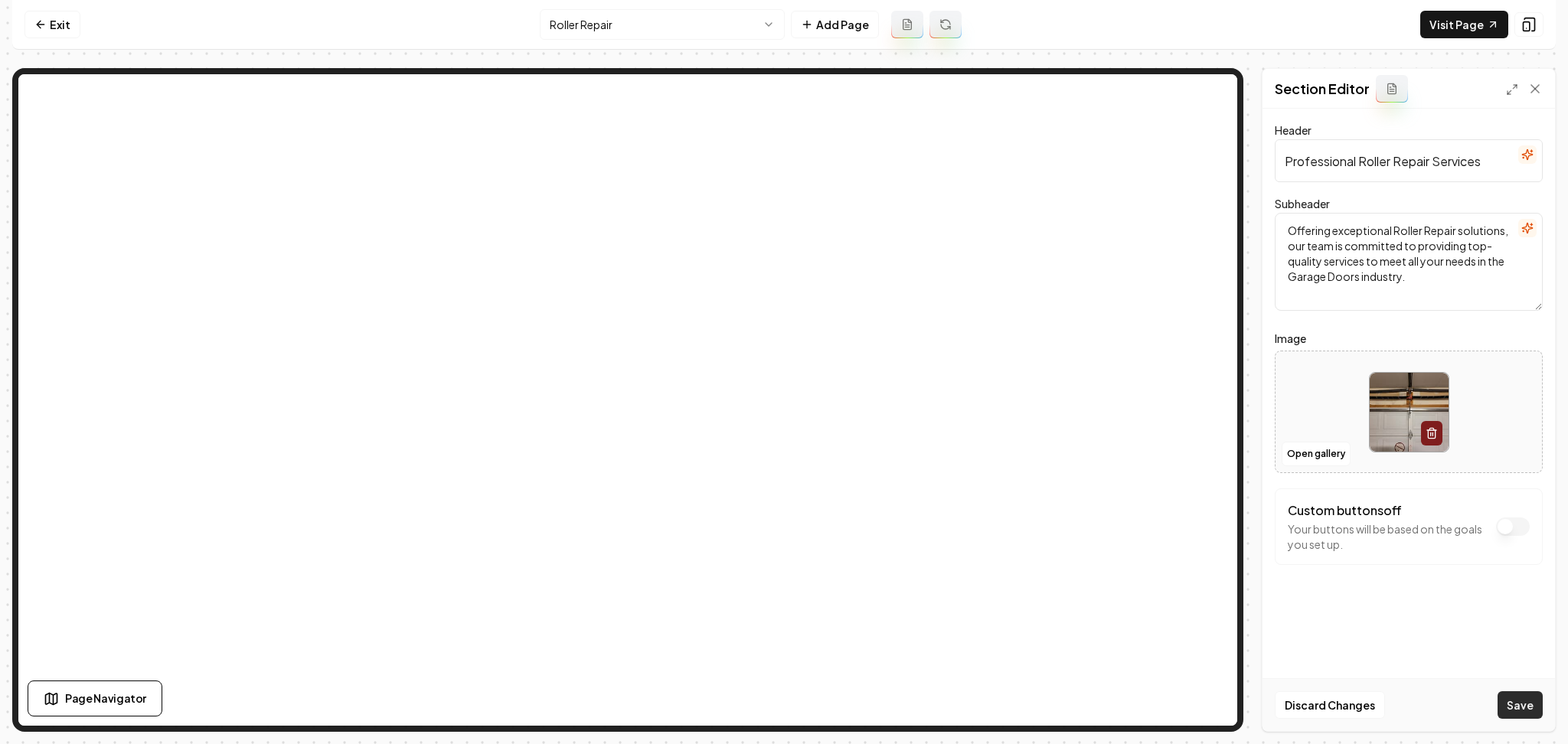
click at [1522, 699] on button "Save" at bounding box center [1520, 705] width 46 height 28
click at [663, 35] on html "Computer Required This feature is only available on a computer. Please switch t…" at bounding box center [784, 372] width 1568 height 744
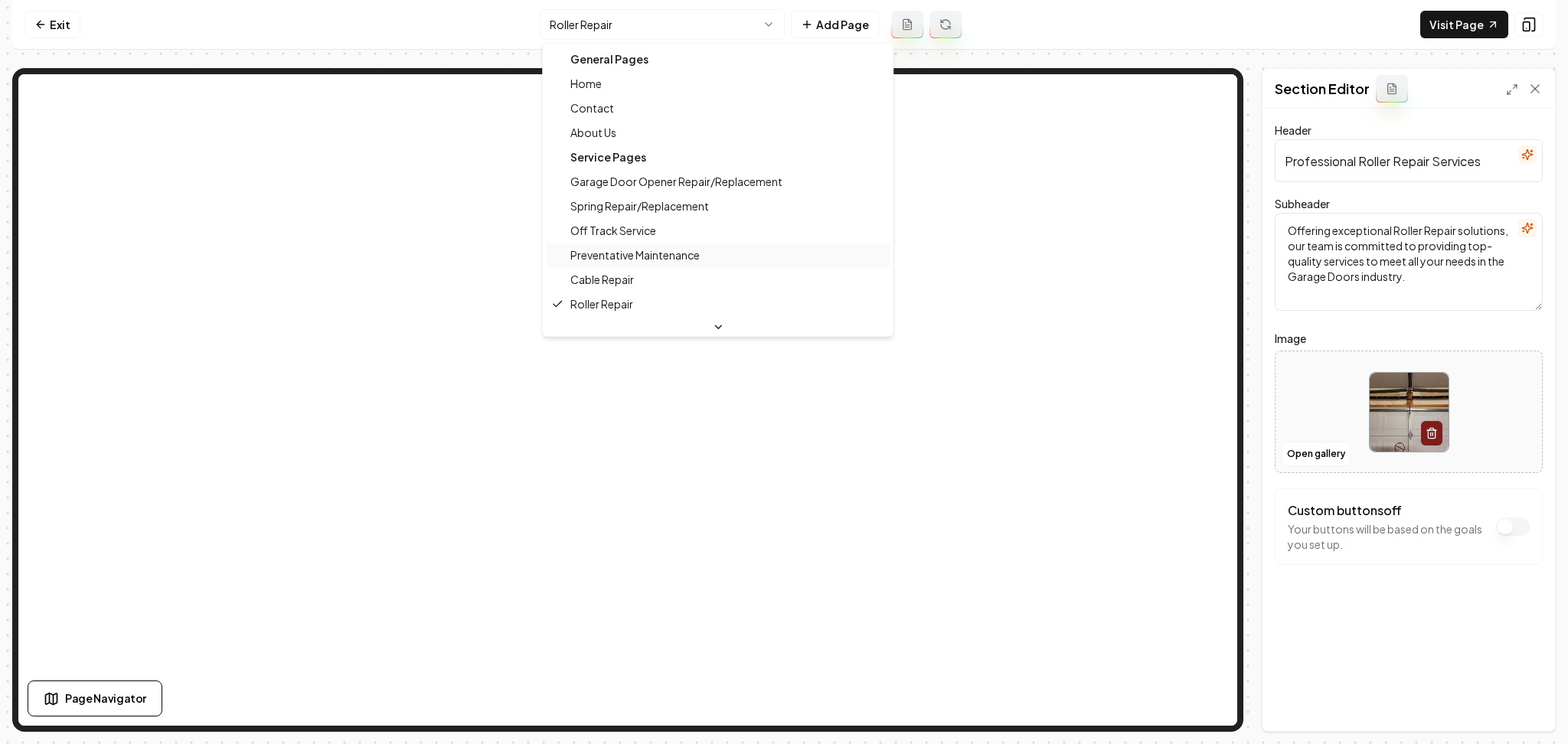
scroll to position [65, 0]
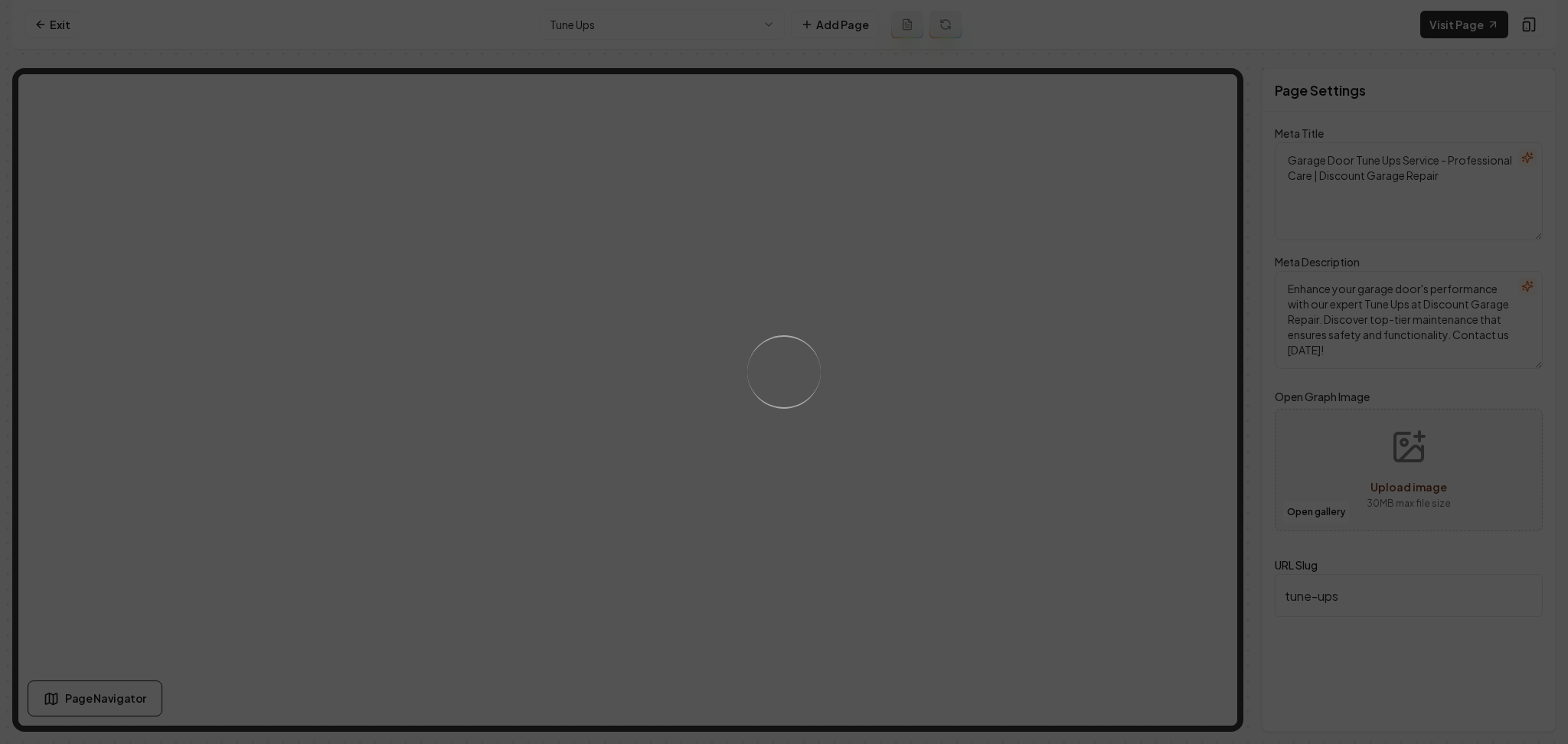
click at [871, 394] on div "Loading..." at bounding box center [784, 372] width 1568 height 744
click at [896, 437] on div "Loading..." at bounding box center [784, 372] width 1568 height 744
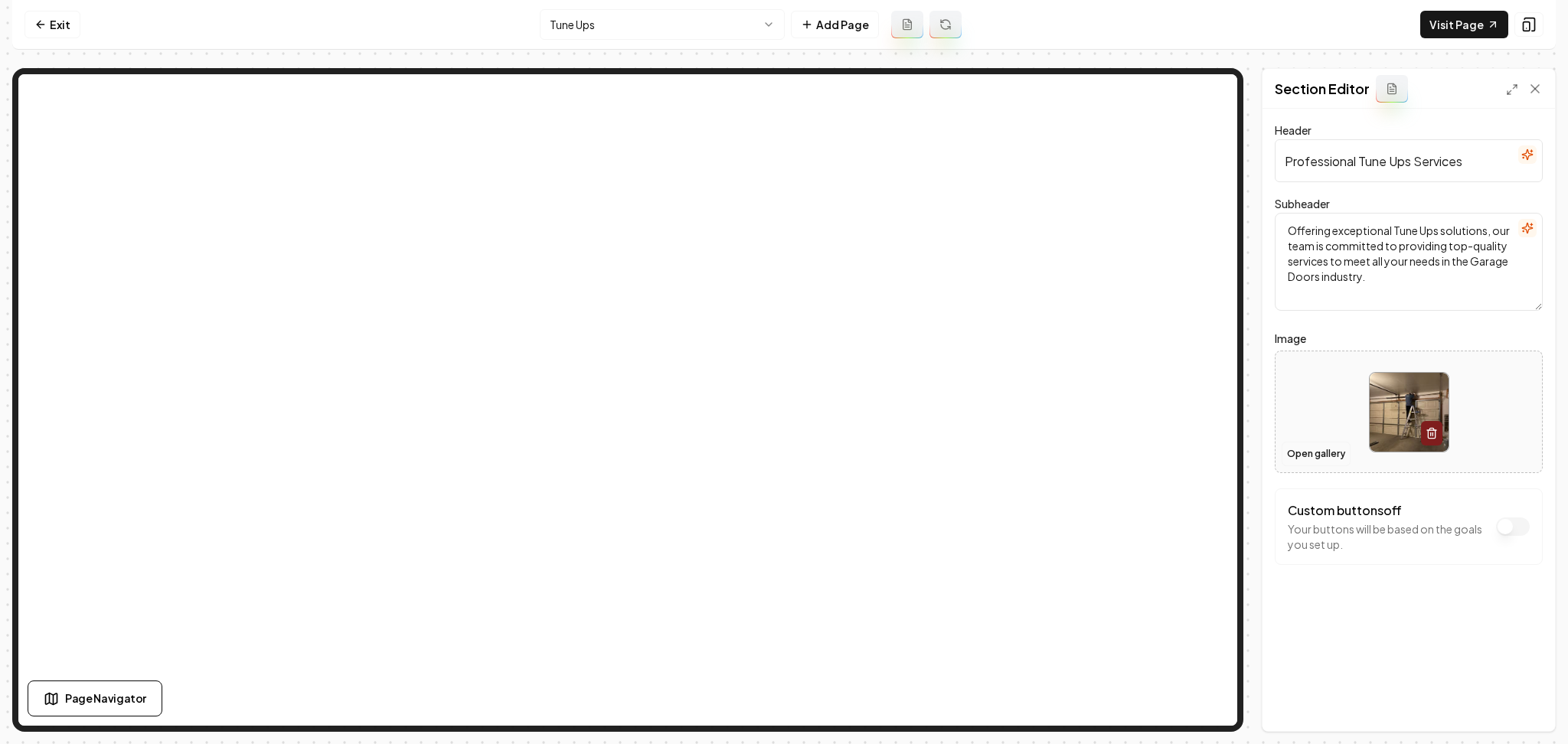
click at [1309, 452] on button "Open gallery" at bounding box center [1315, 453] width 68 height 25
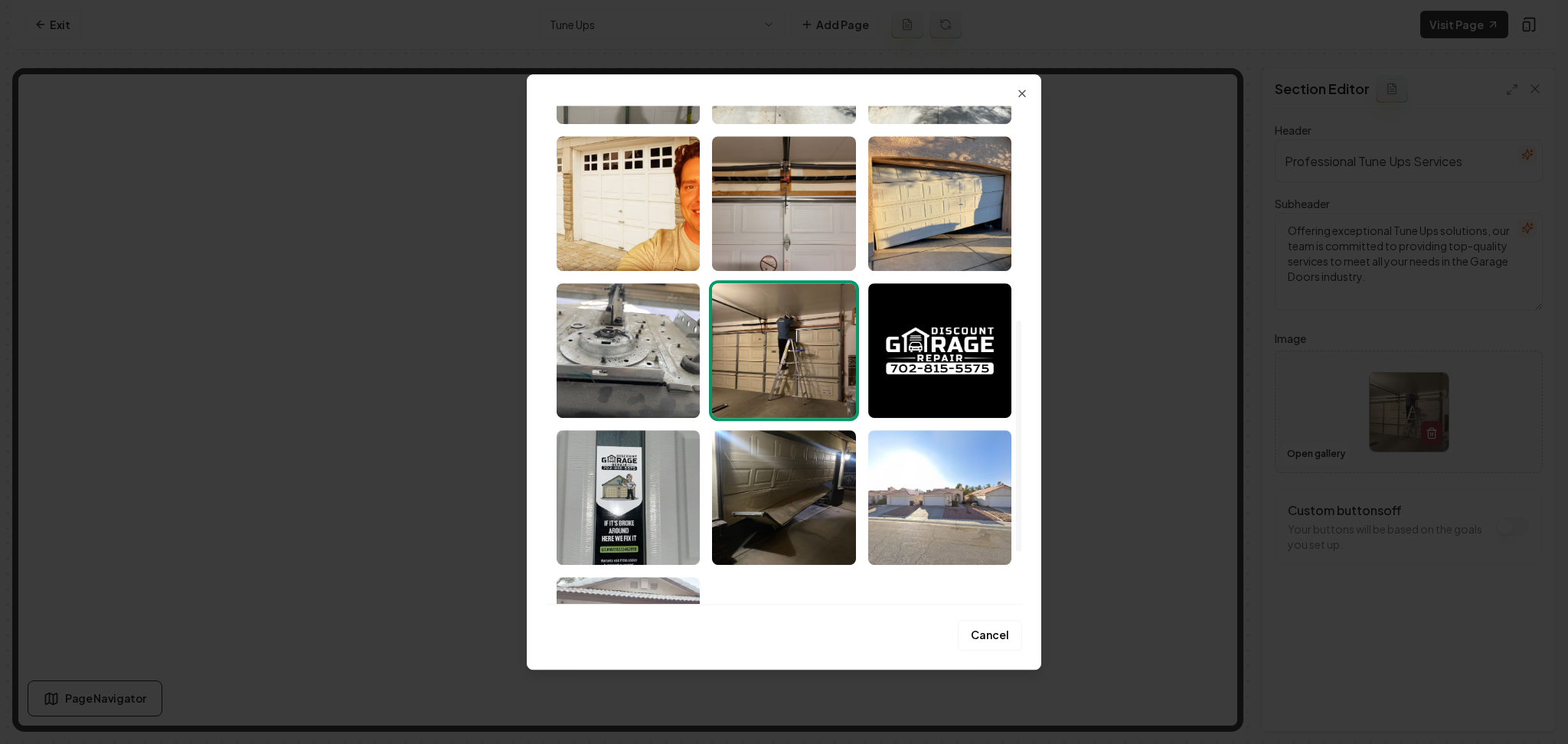
scroll to position [460, 0]
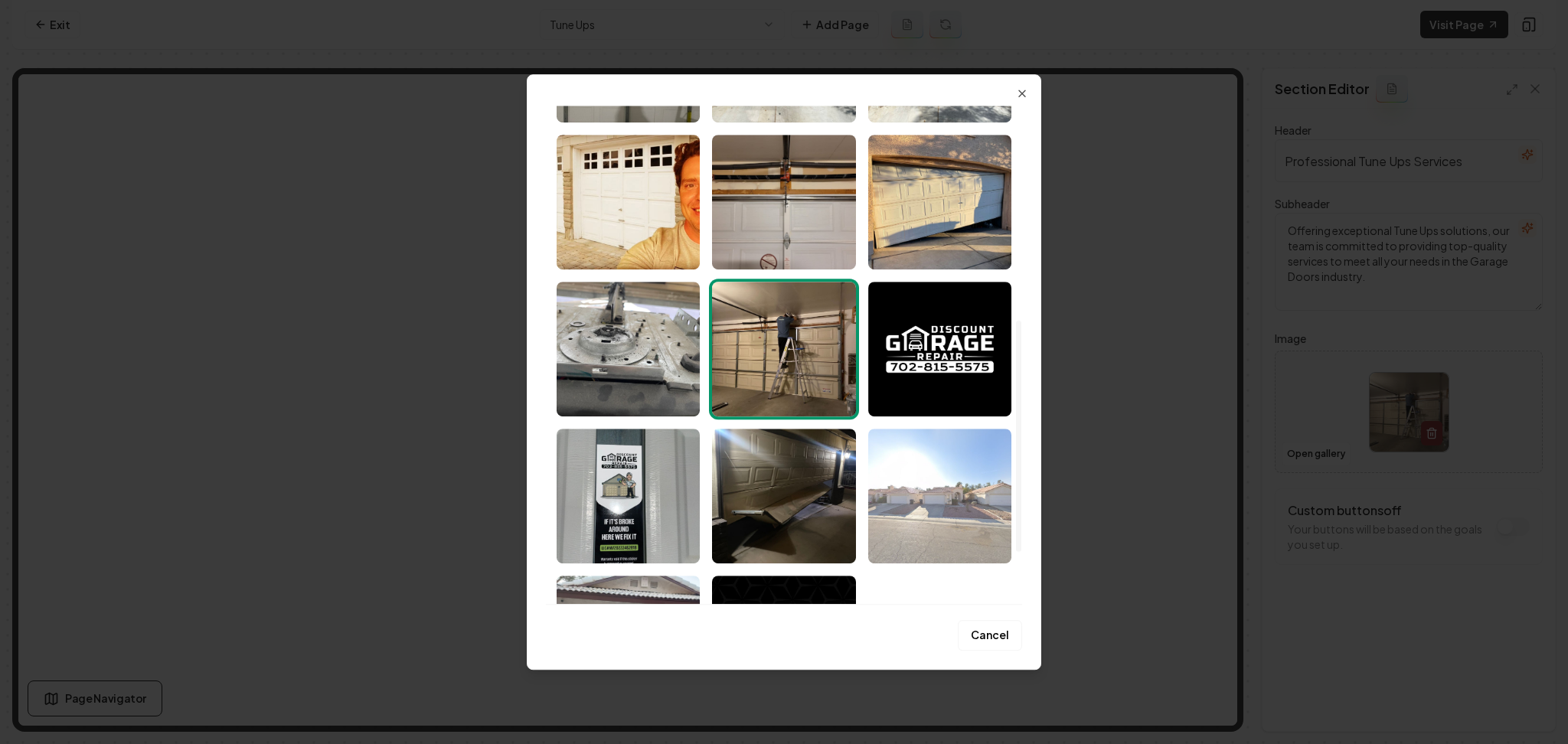
click at [923, 490] on img "Select image image_689e09a55c7cd75eb8ecc3e2.jpeg" at bounding box center [940, 496] width 143 height 135
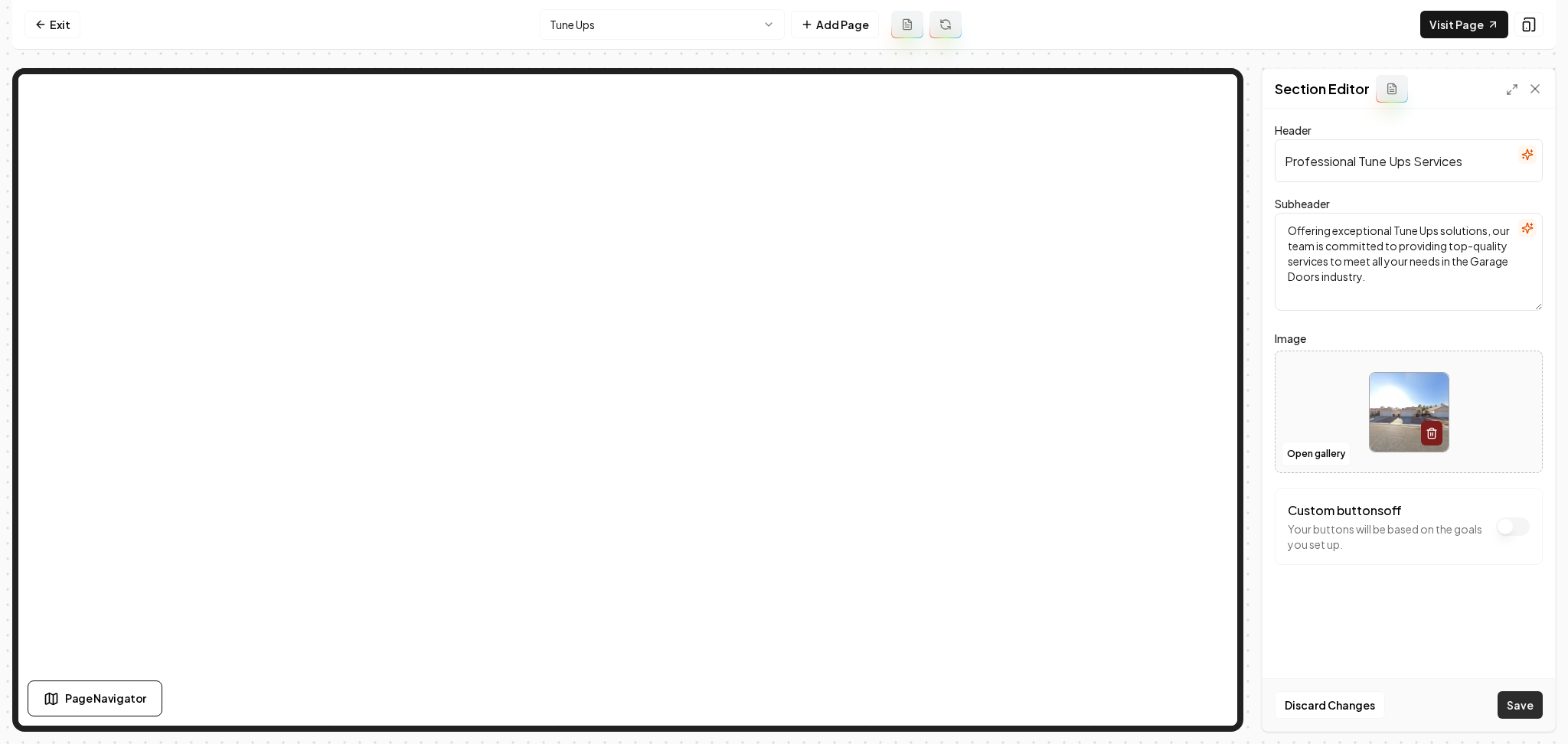
click at [1531, 710] on button "Save" at bounding box center [1520, 705] width 46 height 28
click at [1531, 710] on div "Header Professional Tune Ups Services Subheader Offering exceptional Tune Ups s…" at bounding box center [1408, 420] width 293 height 622
click at [729, 24] on html "Computer Required This feature is only available on a computer. Please switch t…" at bounding box center [784, 372] width 1568 height 744
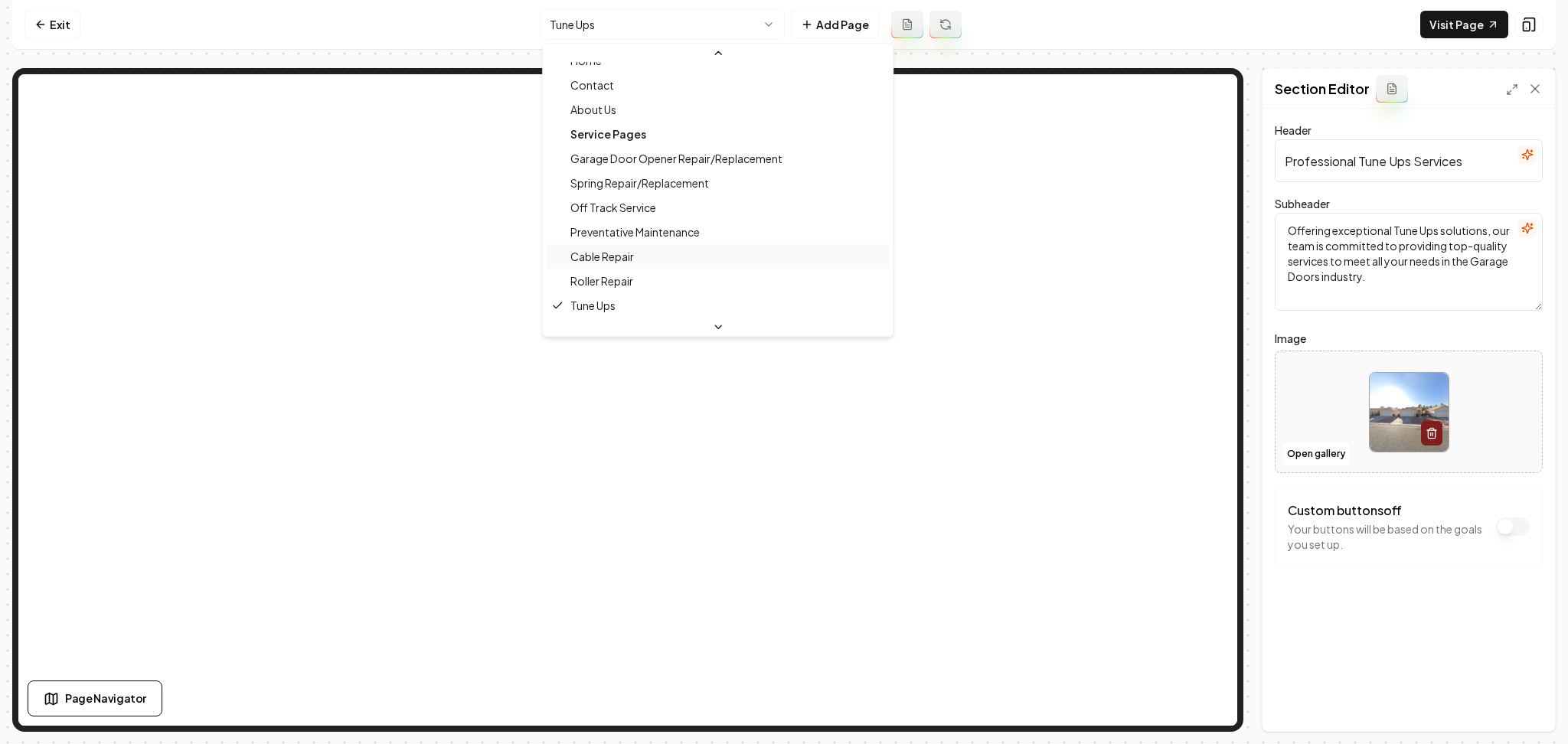
scroll to position [114, 0]
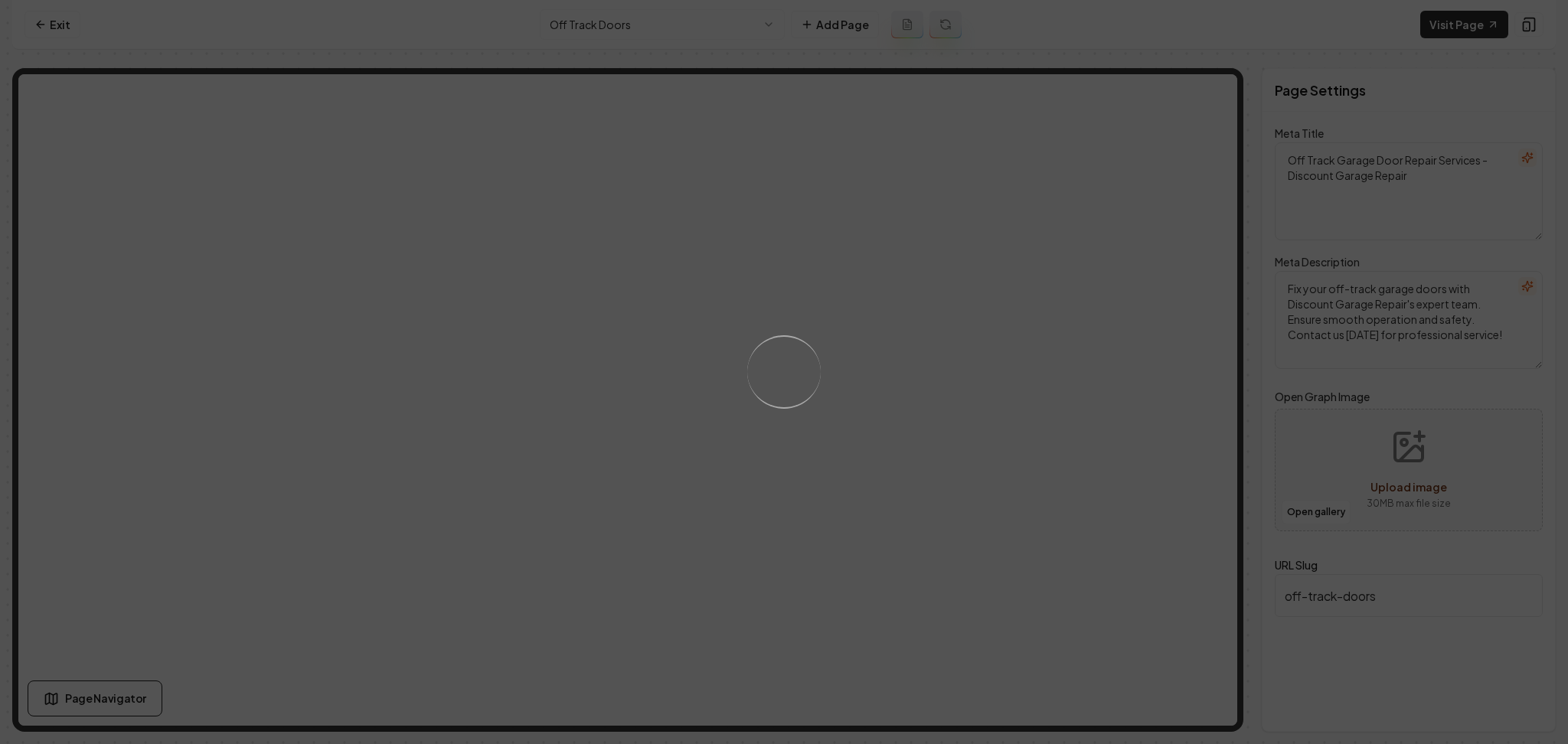
click at [770, 507] on div "Loading..." at bounding box center [784, 372] width 1568 height 744
click at [977, 463] on div "Loading..." at bounding box center [784, 372] width 1568 height 744
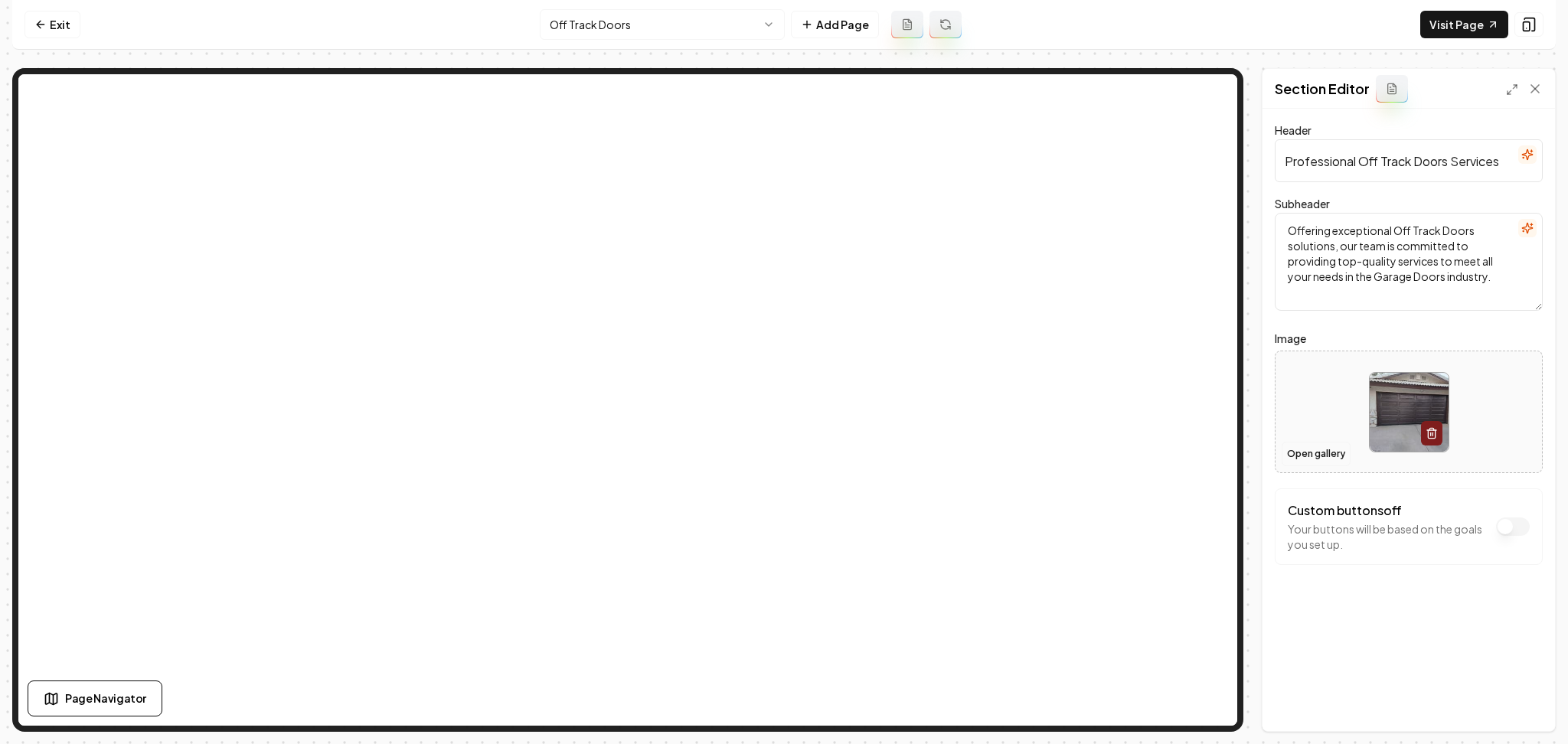
click at [1294, 447] on button "Open gallery" at bounding box center [1315, 453] width 68 height 25
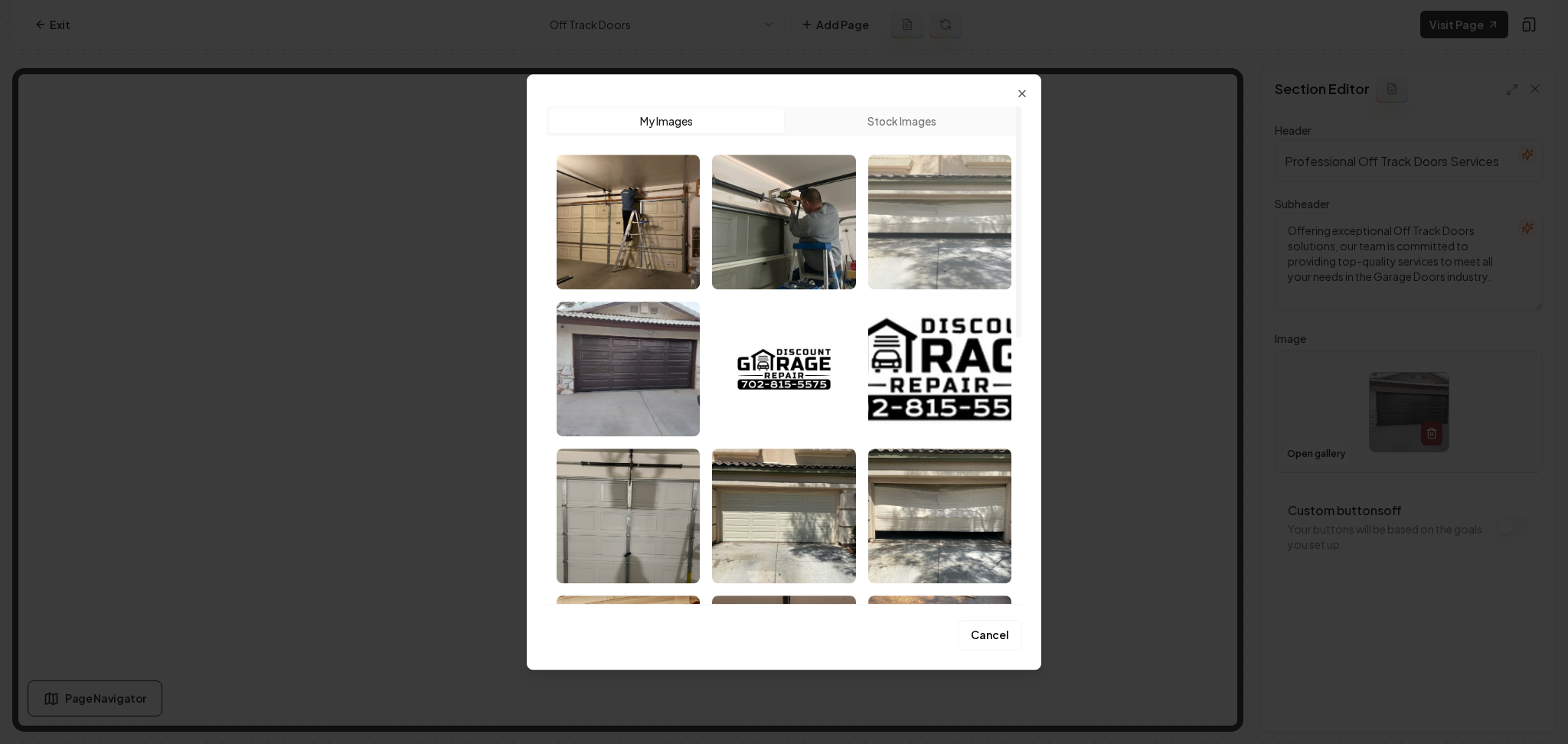
click at [916, 222] on img "Select image image_689e0a6d5c7cd75eb8f59493.webp" at bounding box center [940, 222] width 143 height 135
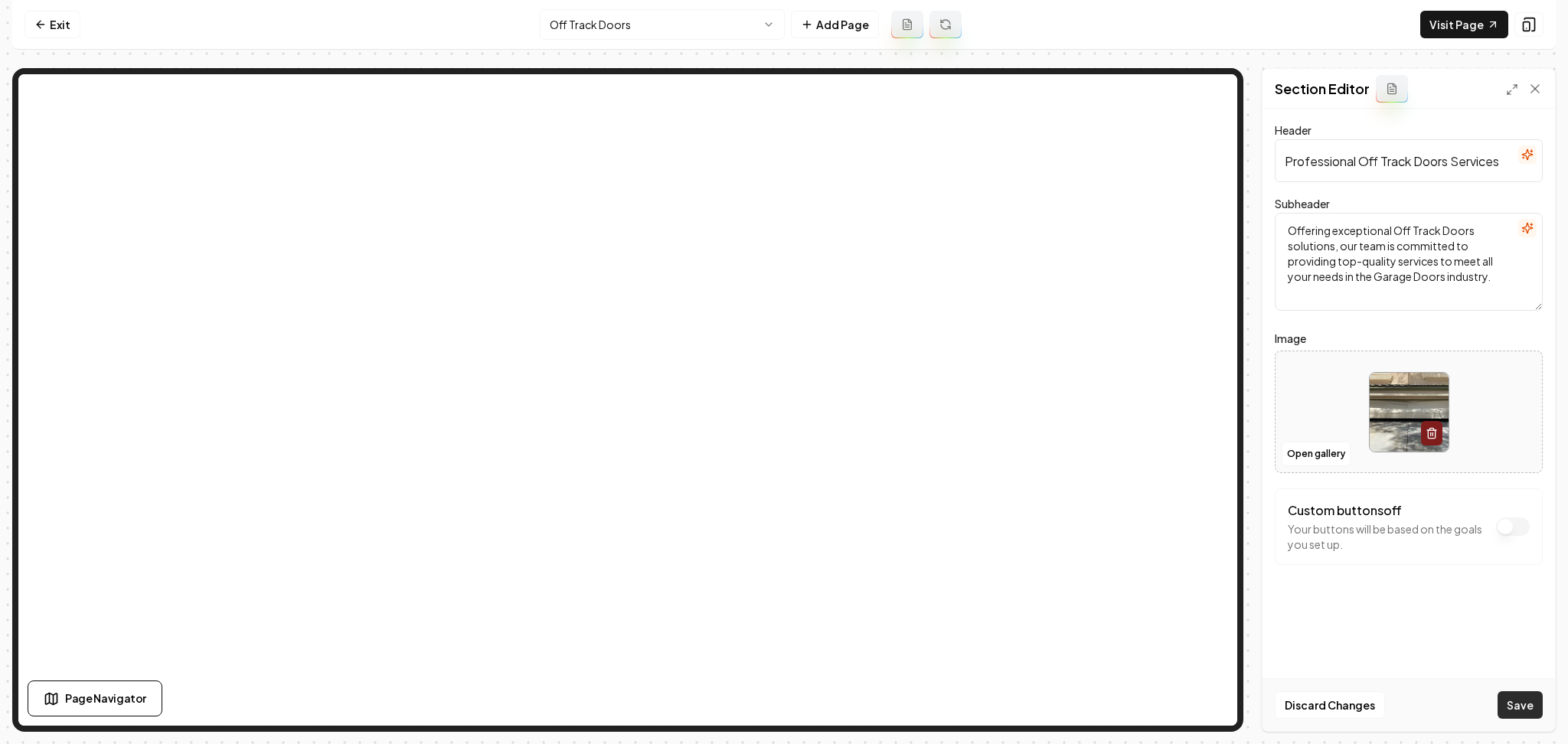
click at [1519, 696] on button "Save" at bounding box center [1520, 705] width 46 height 28
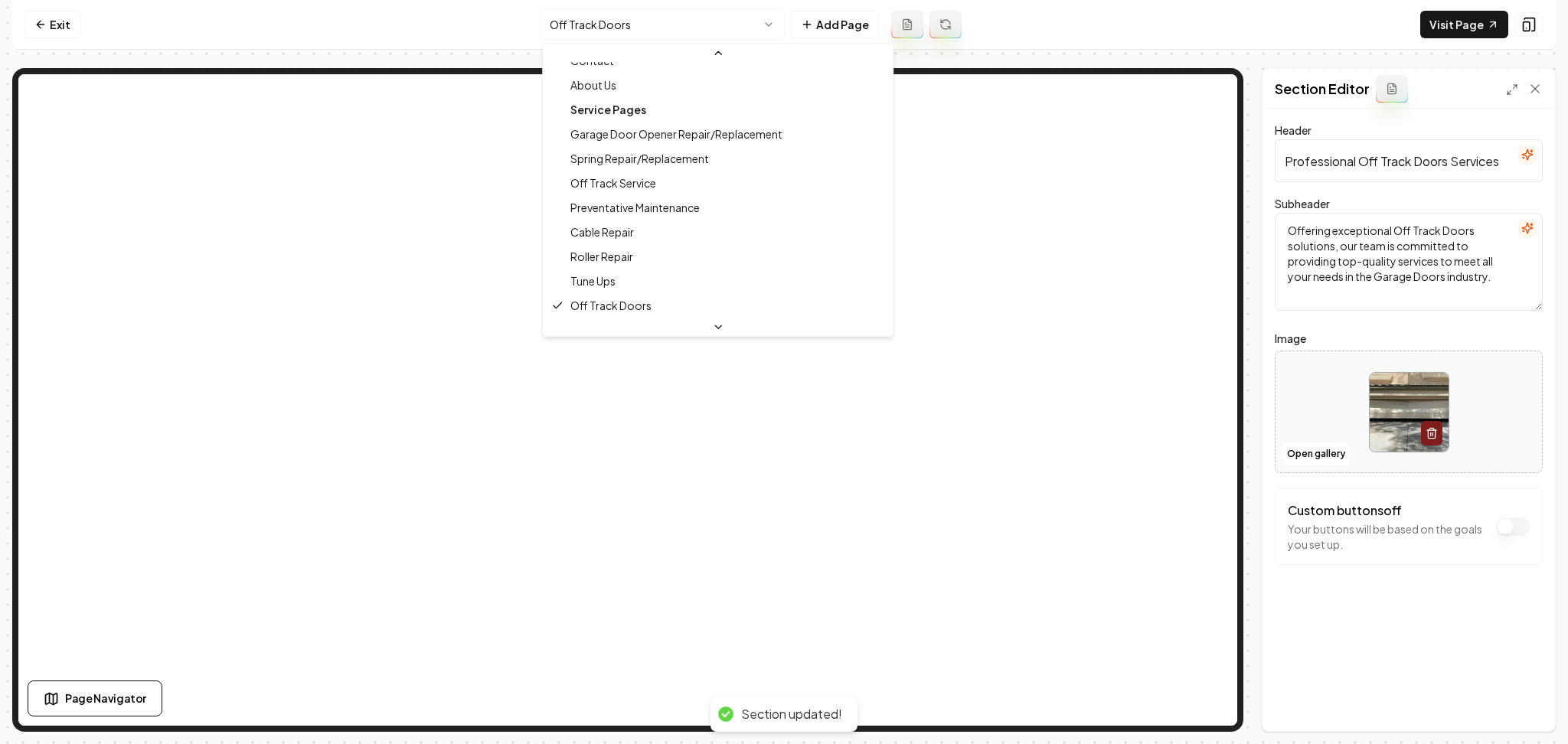
click at [585, 35] on html "Computer Required This feature is only available on a computer. Please switch t…" at bounding box center [784, 372] width 1568 height 744
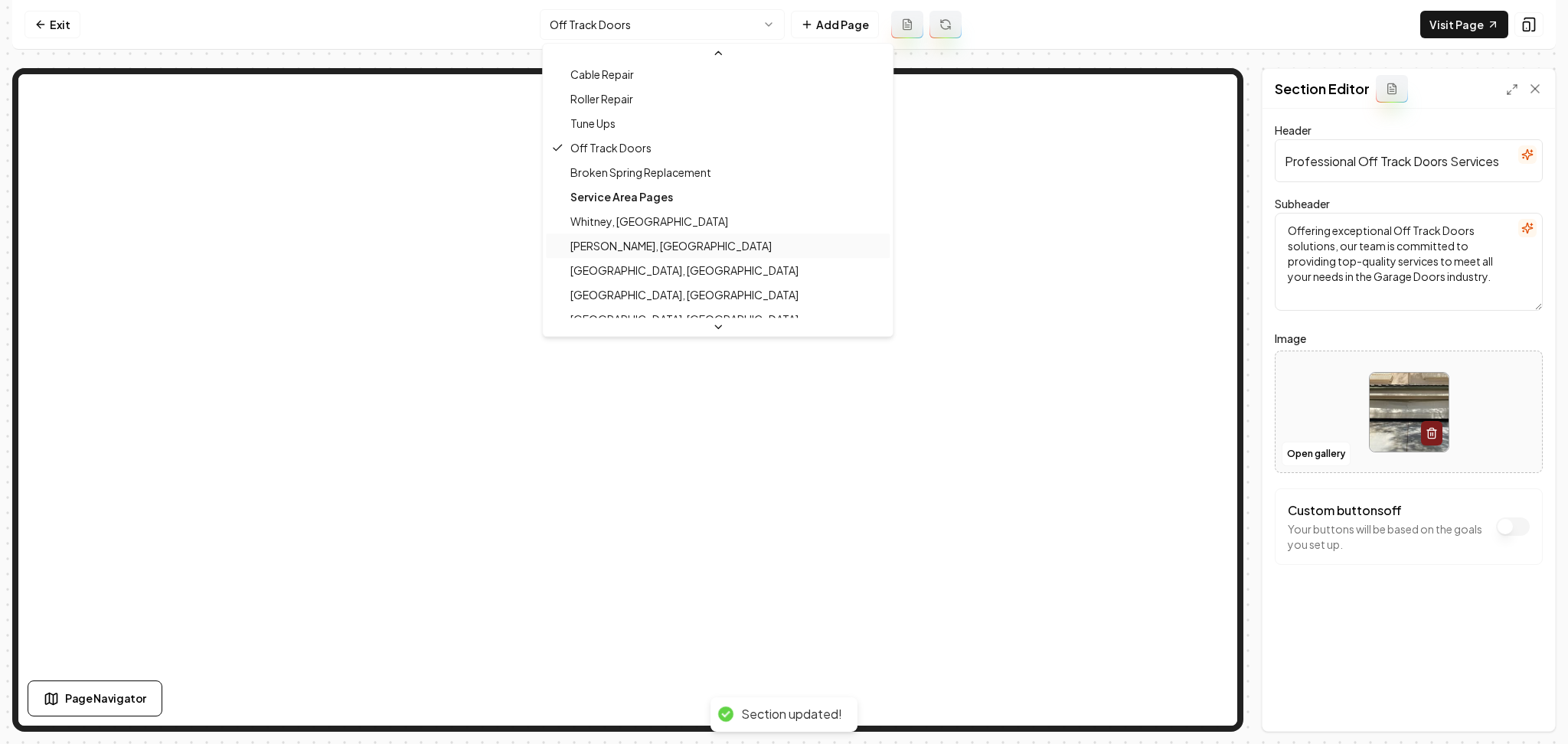
scroll to position [225, 0]
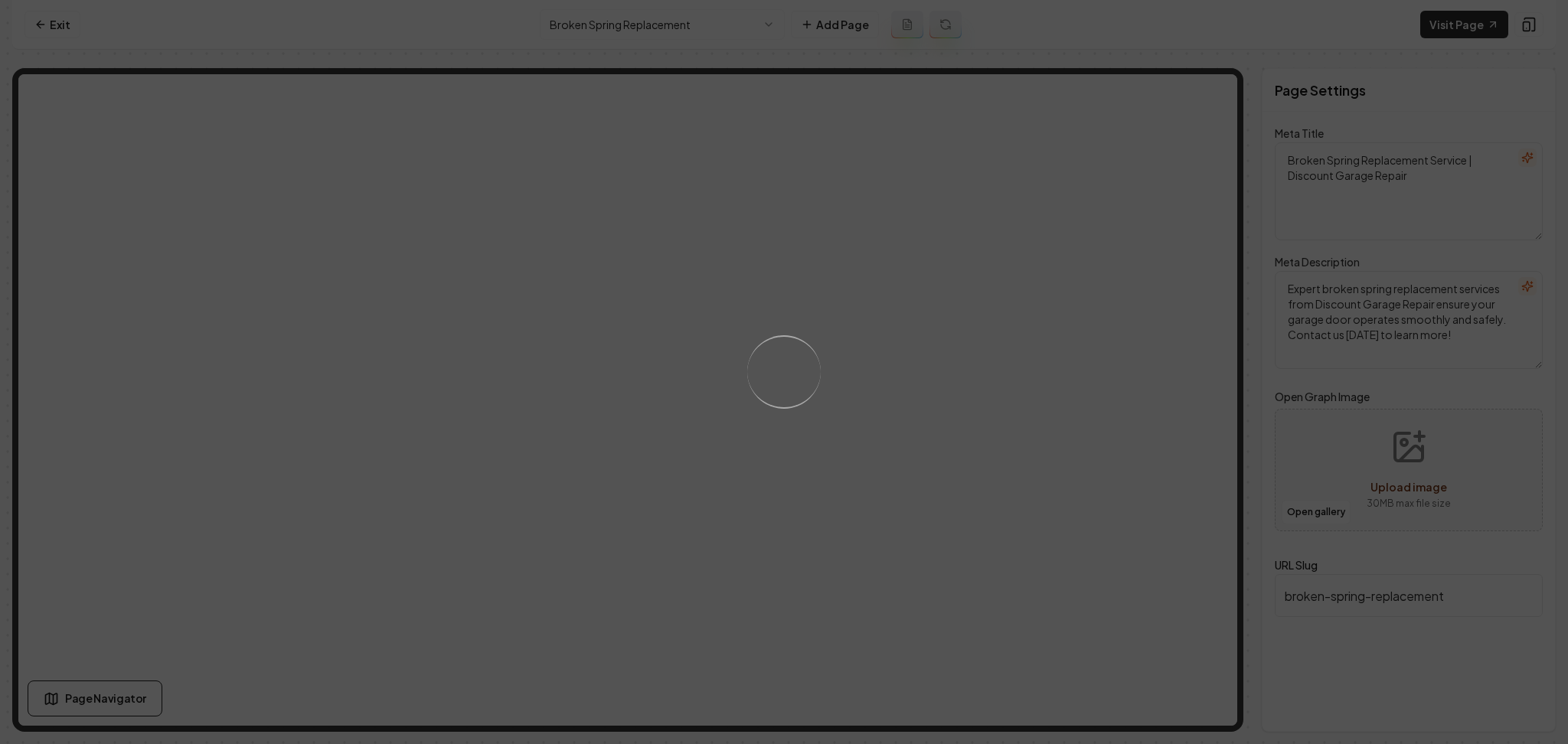
click at [826, 368] on div "Loading..." at bounding box center [784, 372] width 1568 height 744
click at [916, 477] on div "Loading..." at bounding box center [784, 372] width 1568 height 744
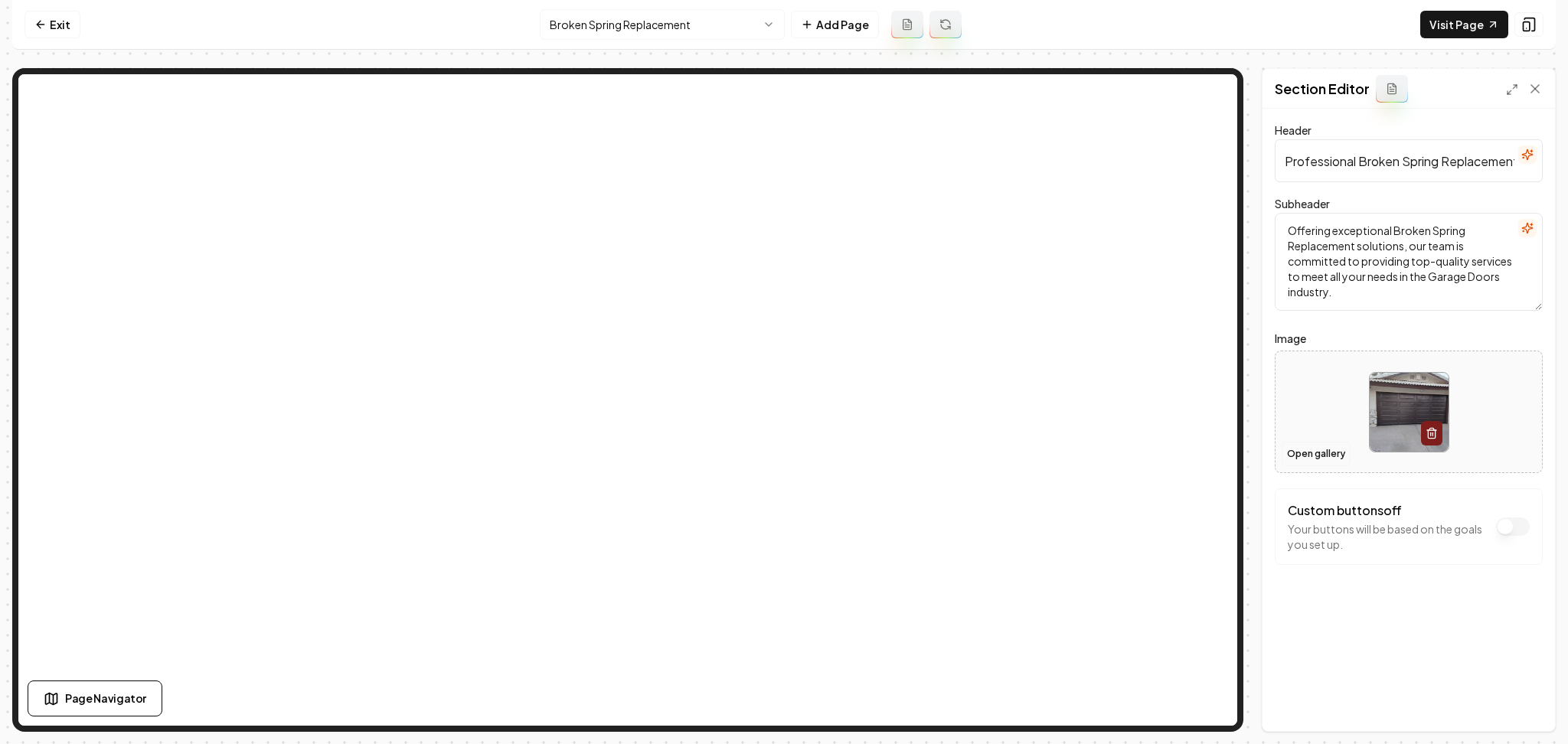
click at [1309, 454] on button "Open gallery" at bounding box center [1315, 453] width 68 height 25
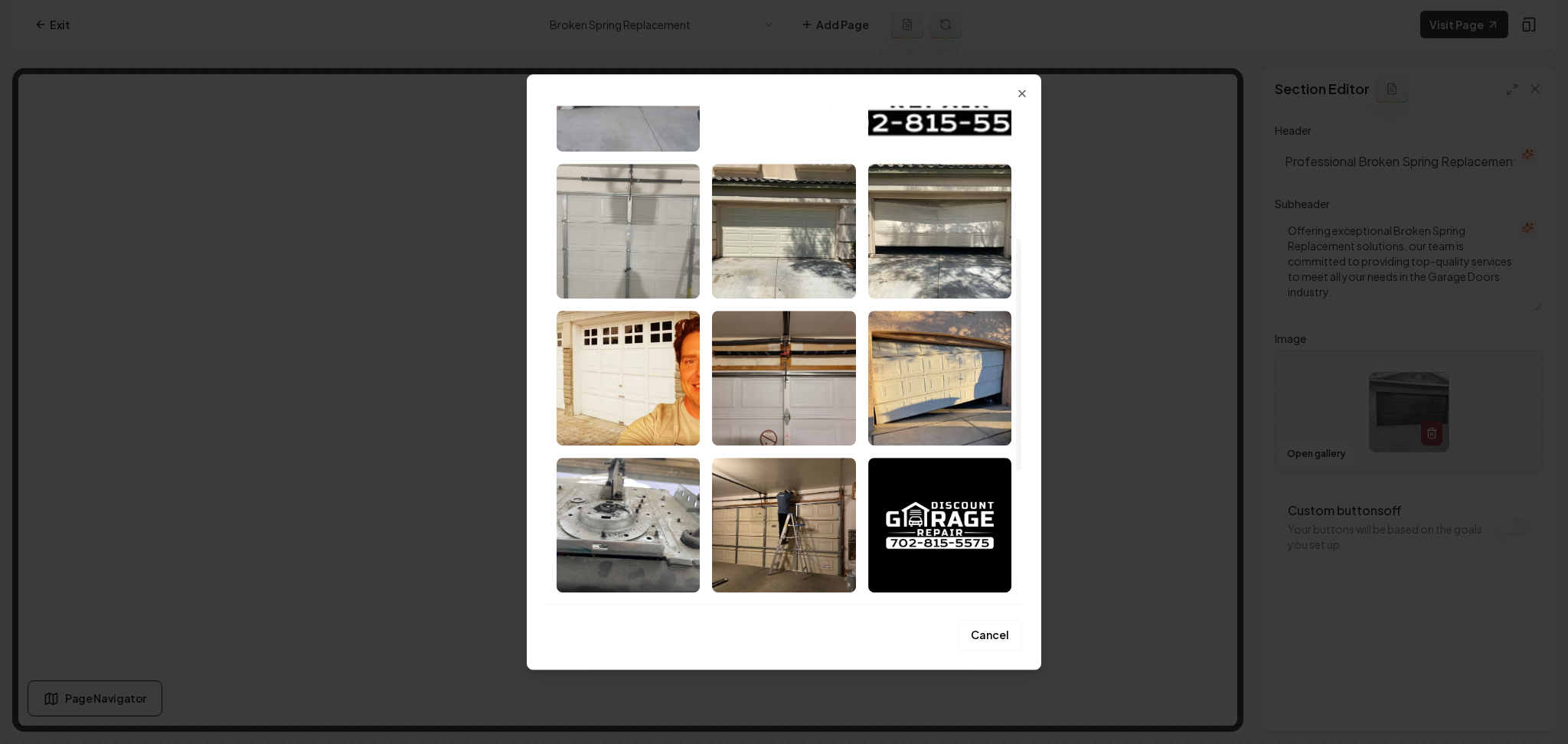
scroll to position [286, 0]
click at [569, 515] on img "Select image image_689e09a55c7cd75eb8ecc608.jpeg" at bounding box center [628, 525] width 143 height 135
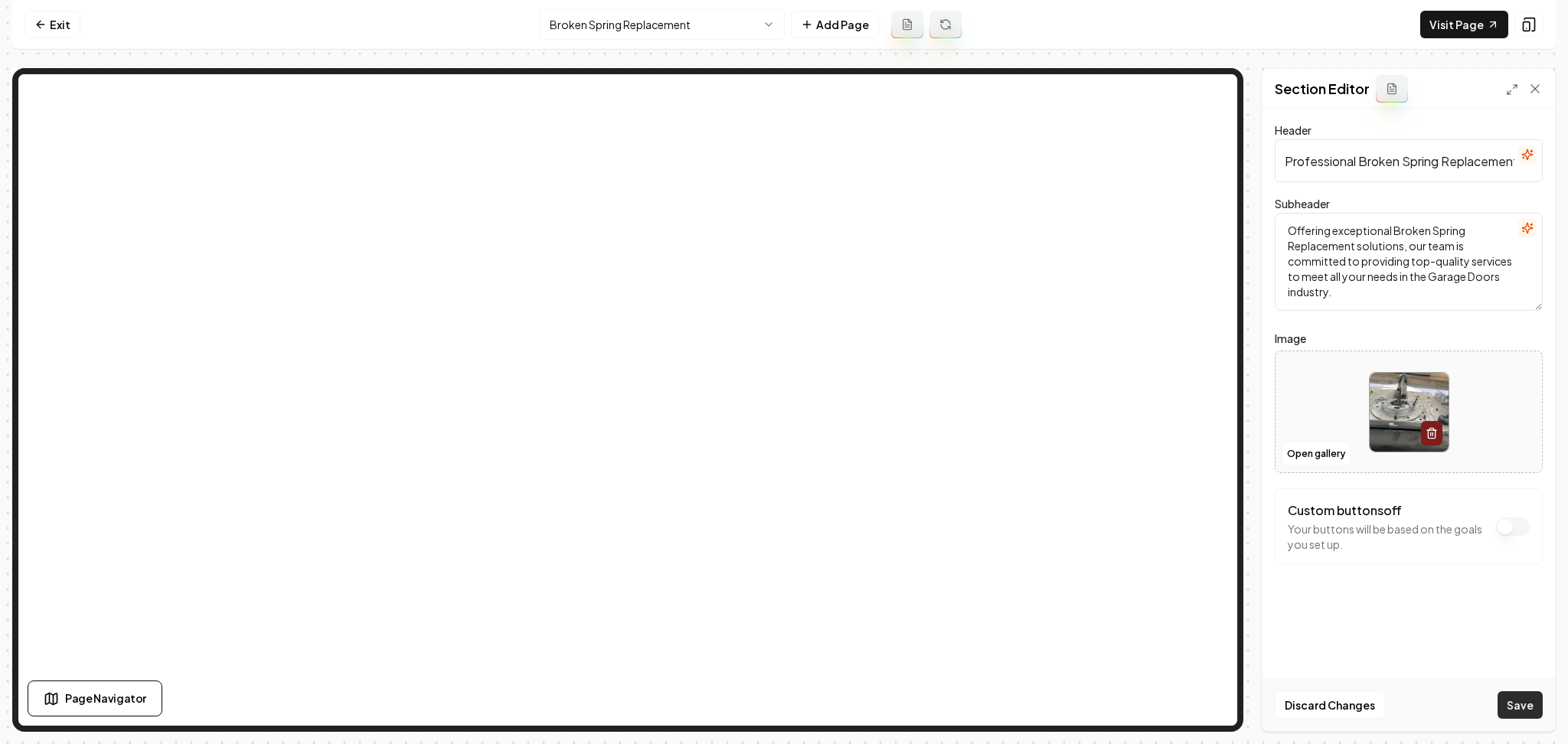
click at [1504, 693] on button "Save" at bounding box center [1520, 705] width 46 height 28
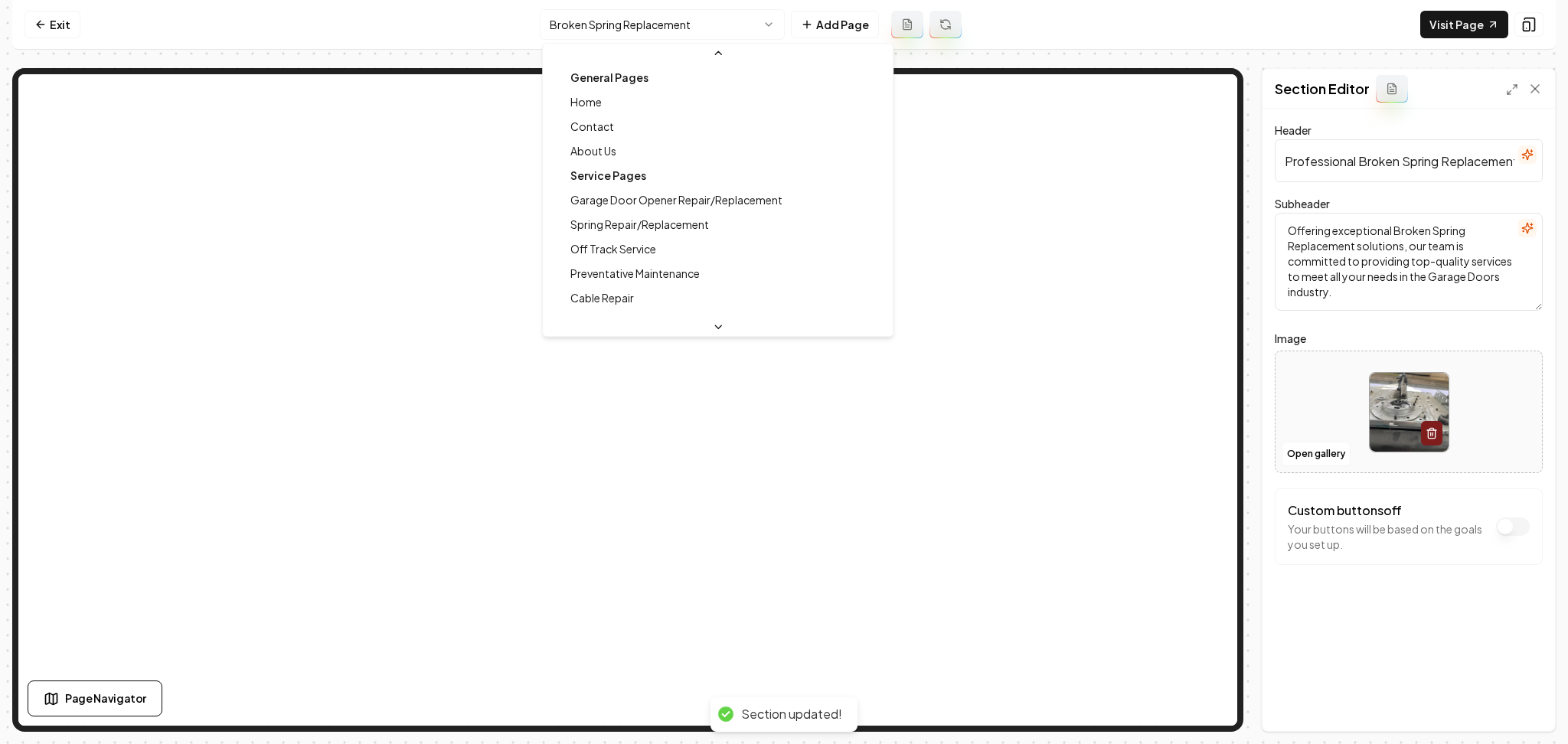
click at [594, 16] on html "Computer Required This feature is only available on a computer. Please switch t…" at bounding box center [784, 372] width 1568 height 744
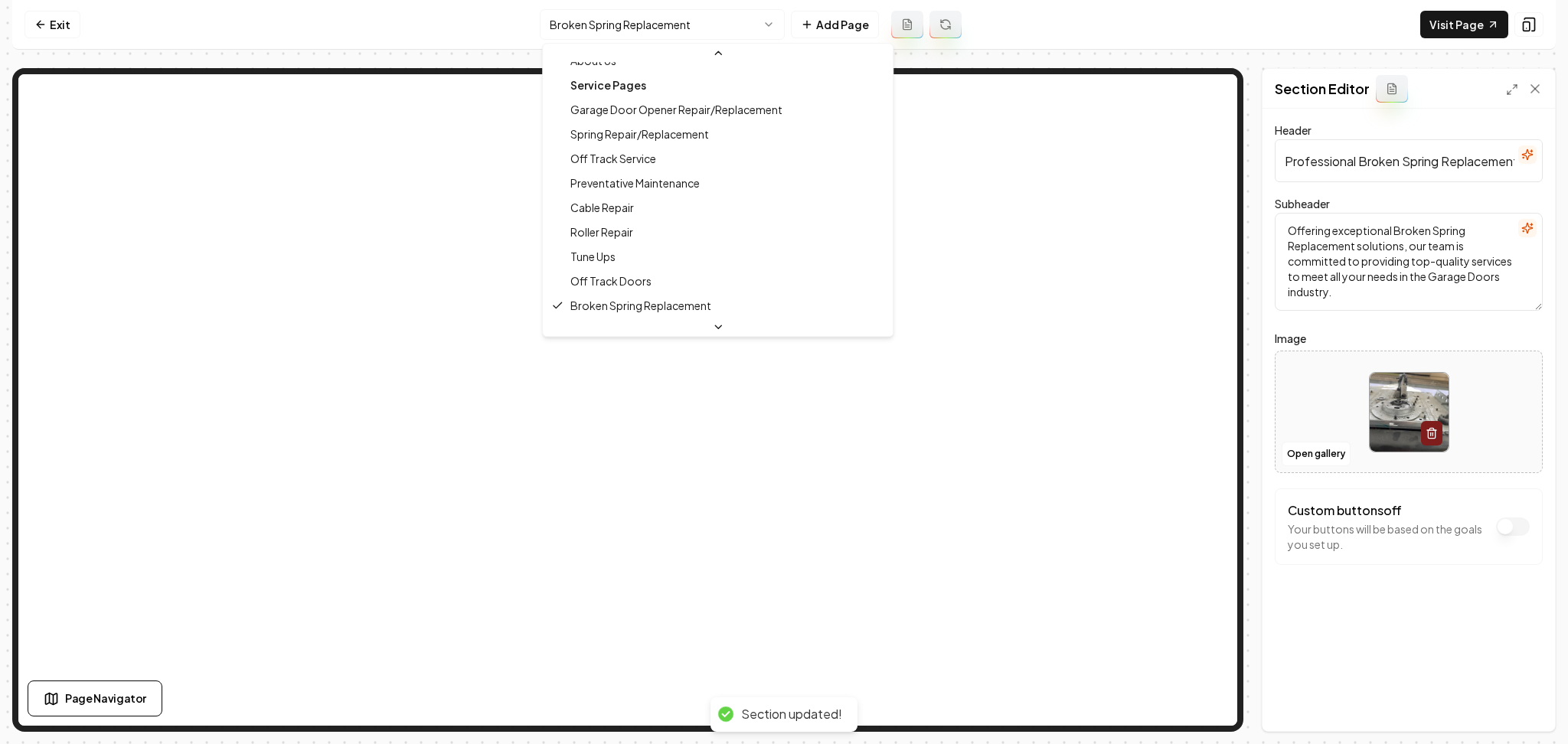
scroll to position [0, 0]
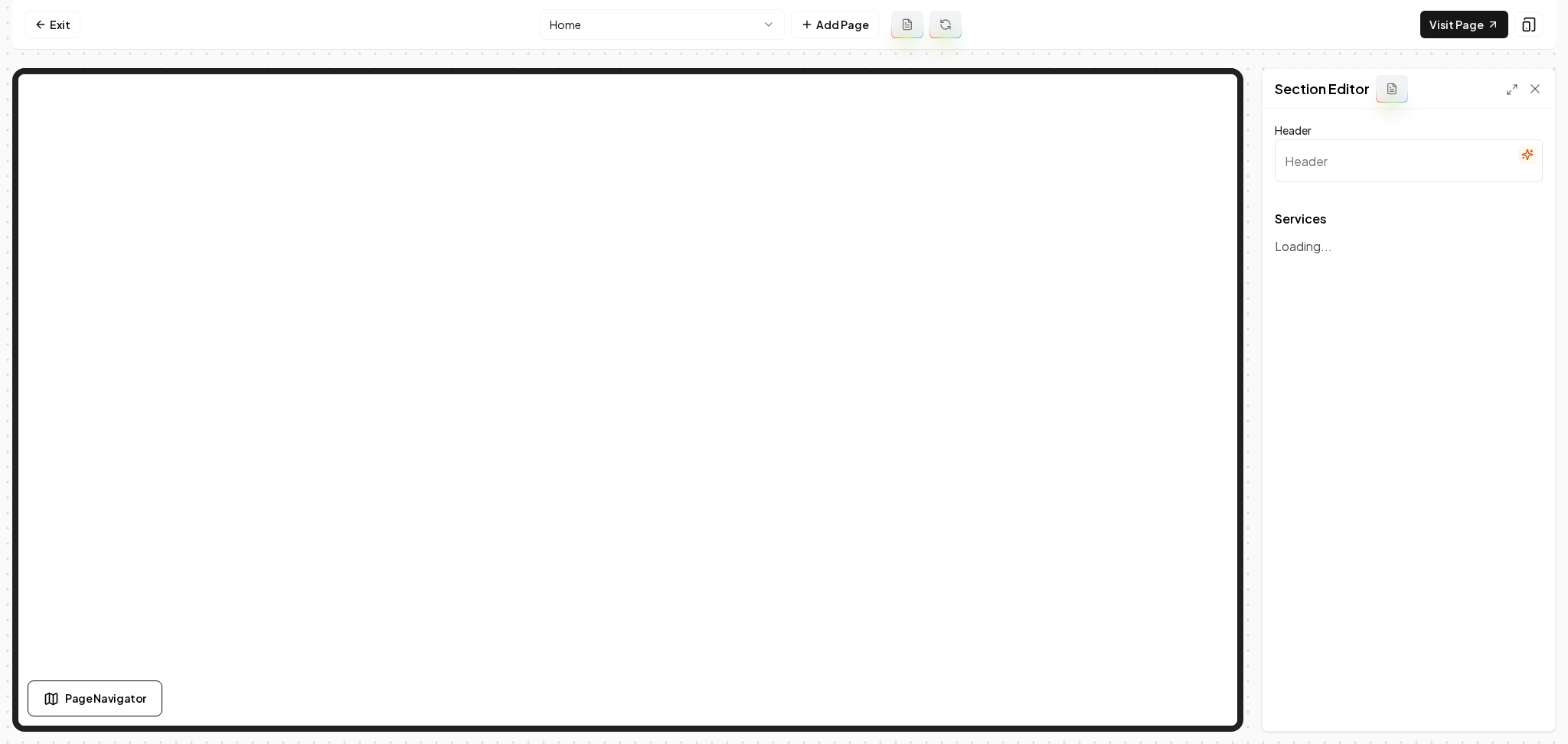
type input "Our Garage Door Solutions"
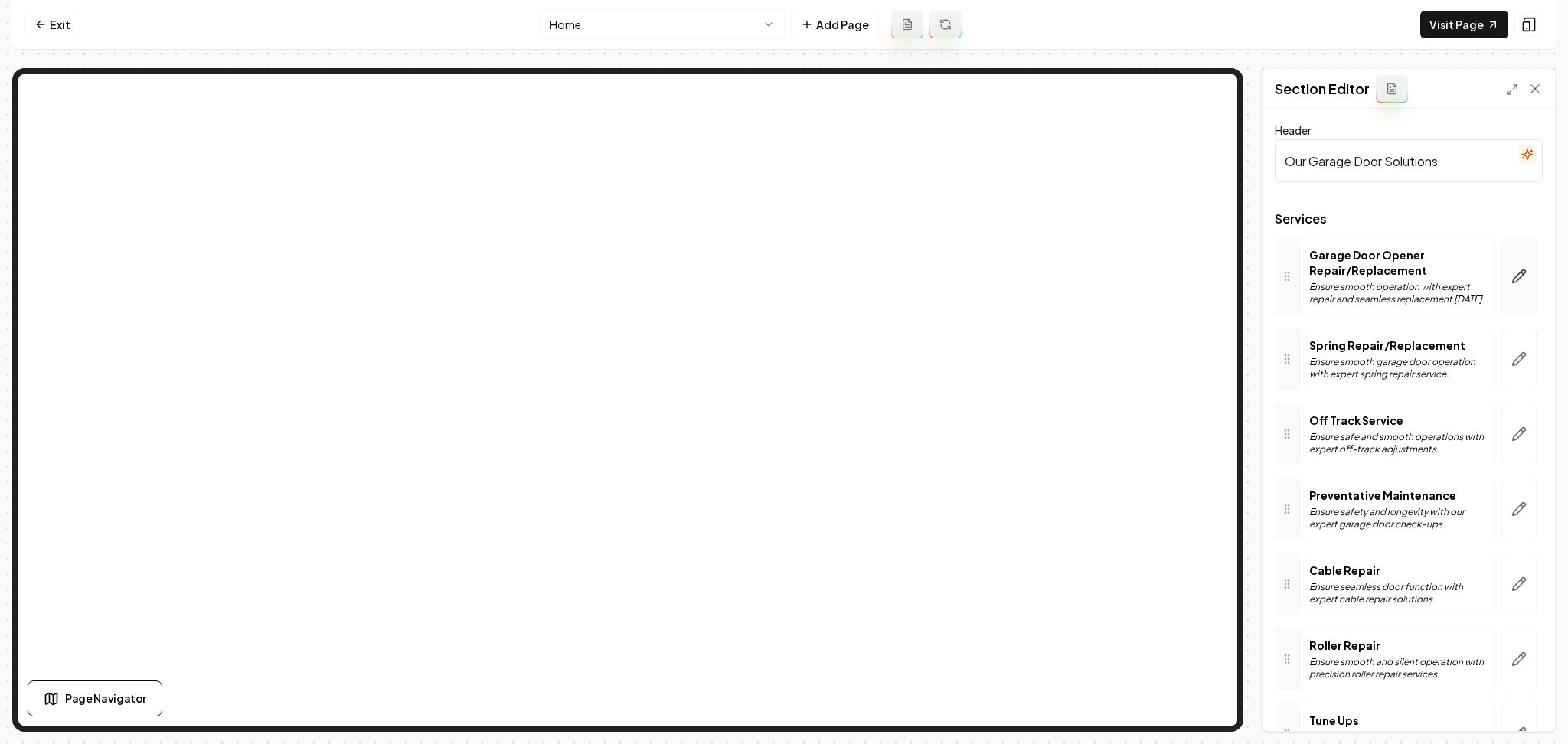
click at [1508, 297] on button "button" at bounding box center [1518, 276] width 35 height 78
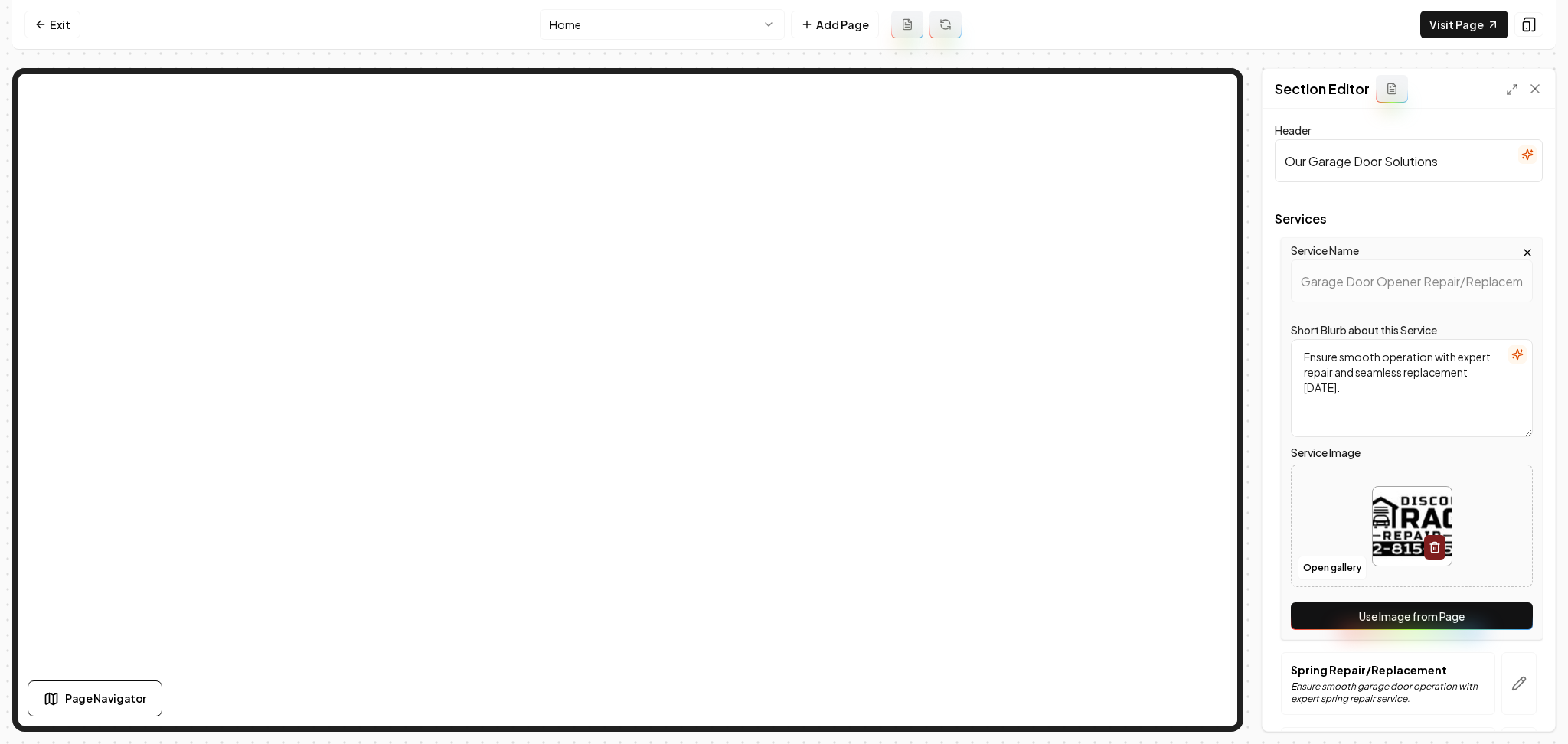
click at [1421, 618] on button "Use Image from Page" at bounding box center [1412, 616] width 242 height 28
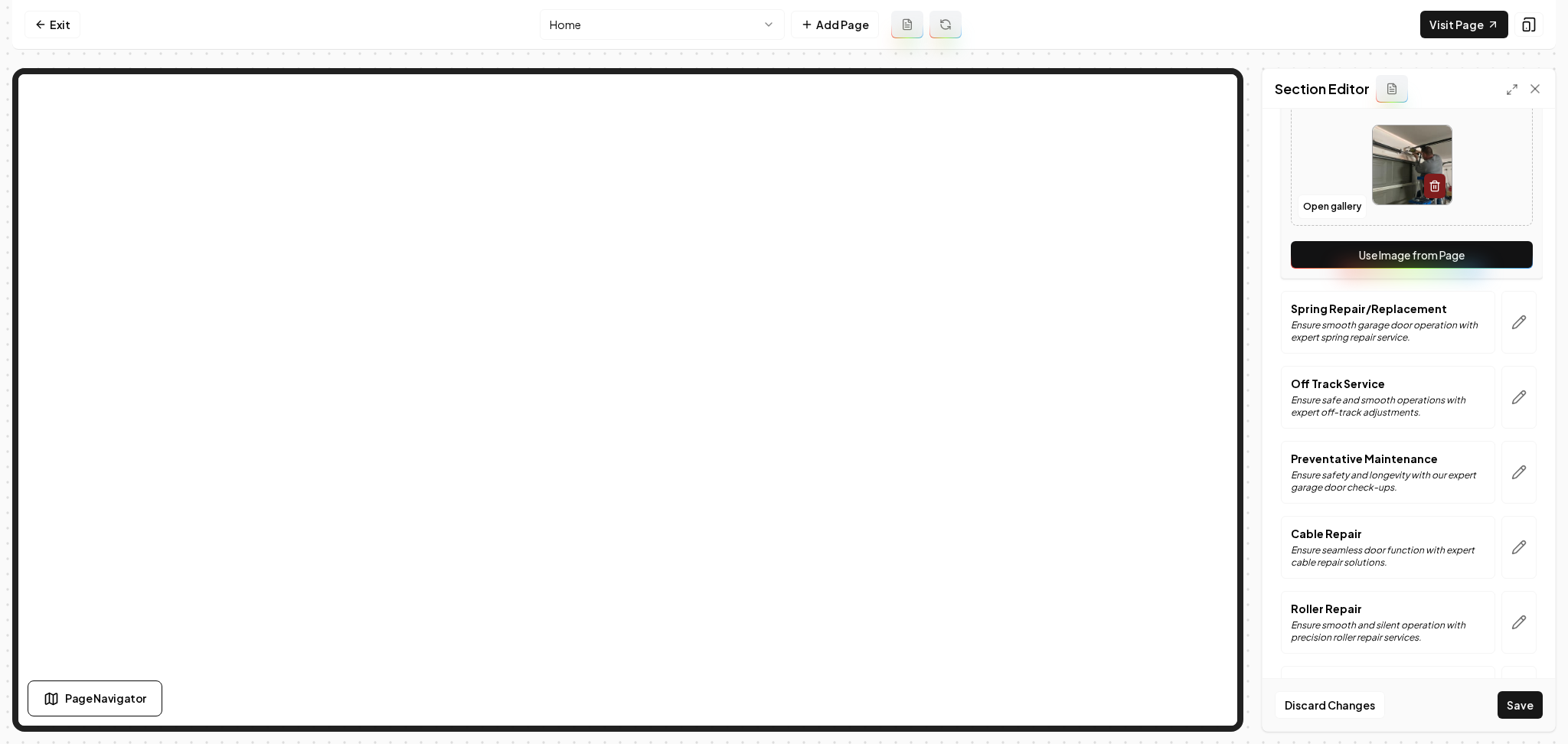
scroll to position [382, 0]
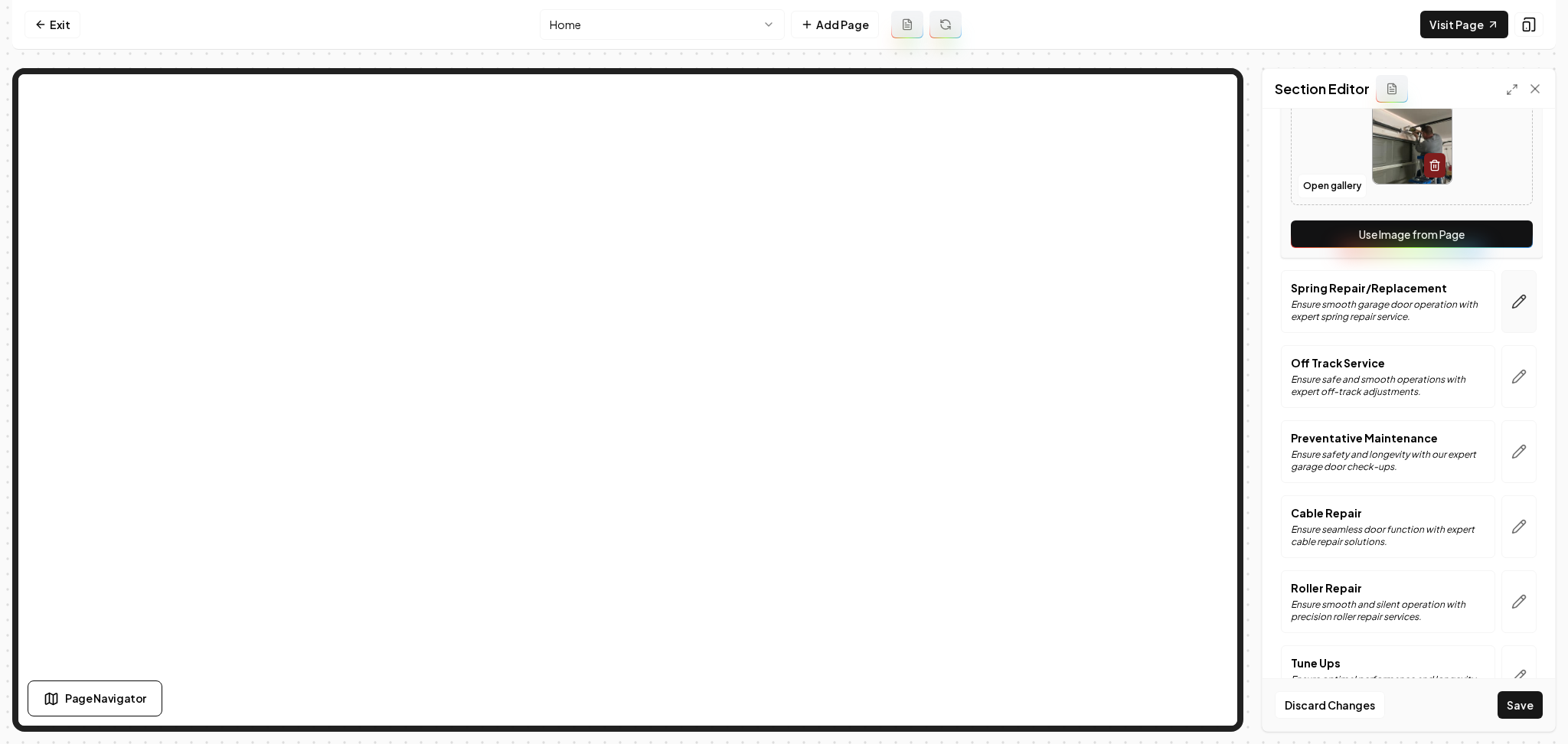
click at [1511, 299] on icon "button" at bounding box center [1518, 301] width 15 height 15
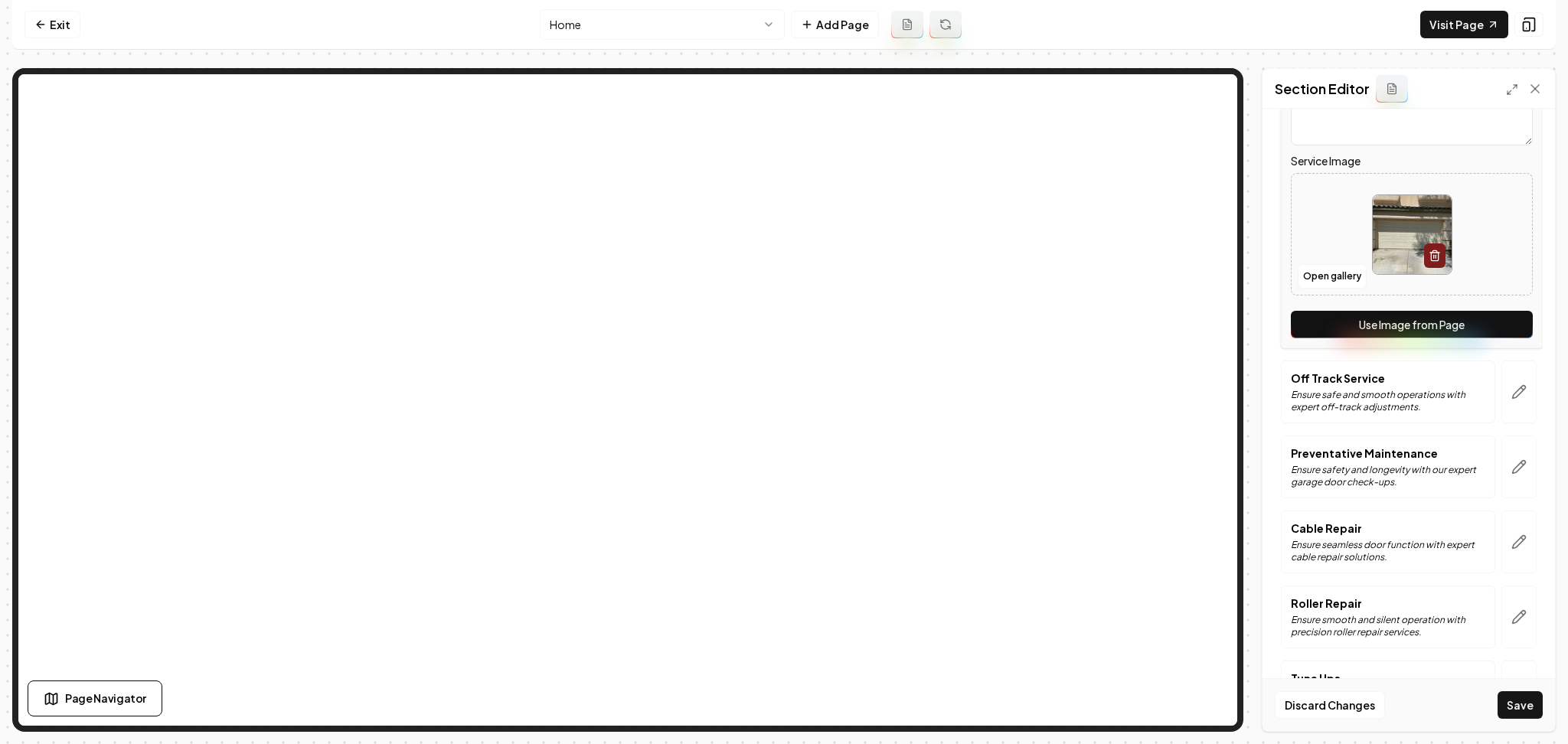
click at [1471, 313] on button "Use Image from Page" at bounding box center [1412, 324] width 242 height 28
click at [1502, 397] on button "button" at bounding box center [1518, 391] width 35 height 62
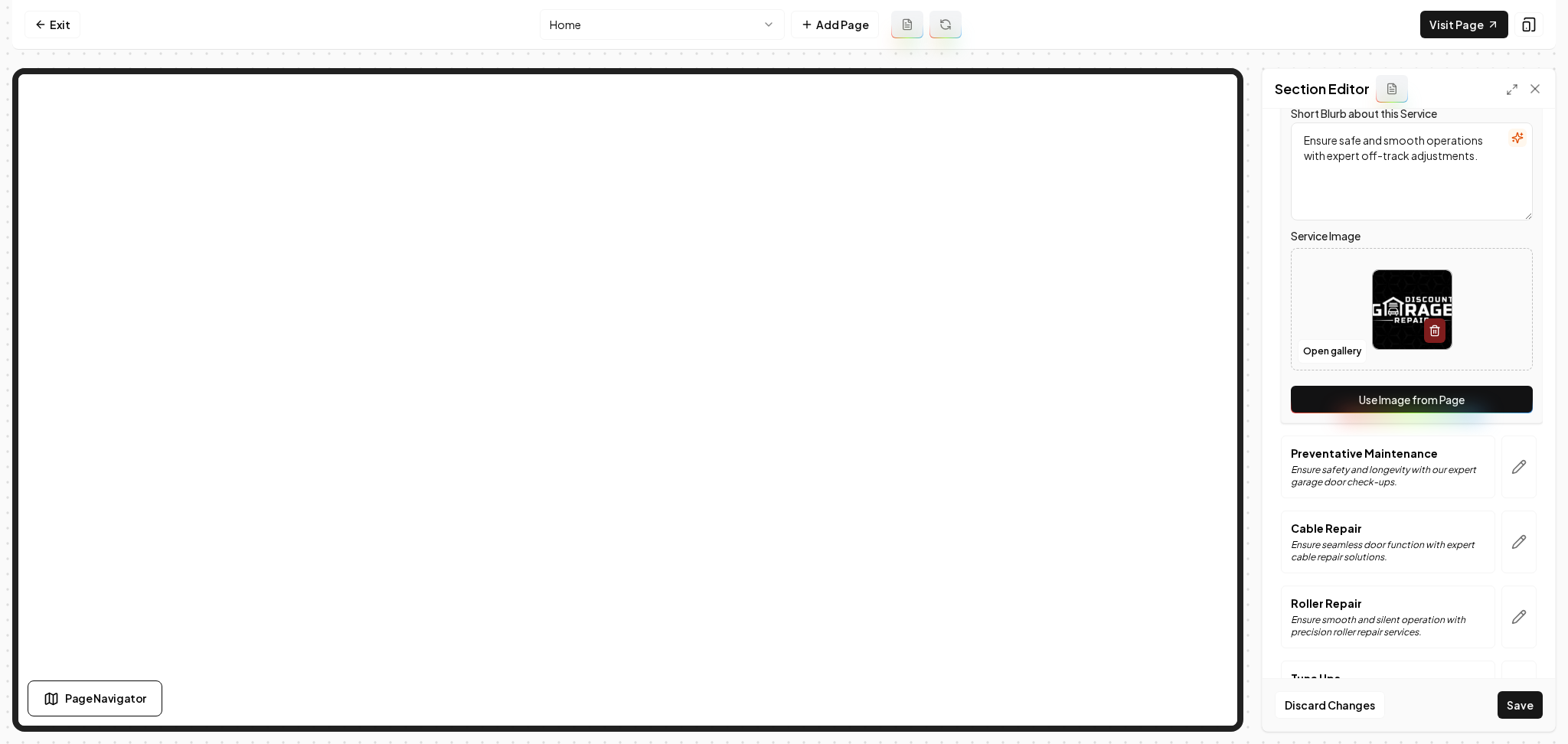
click at [1489, 391] on button "Use Image from Page" at bounding box center [1412, 400] width 242 height 28
click button "button" at bounding box center [1518, 466] width 35 height 62
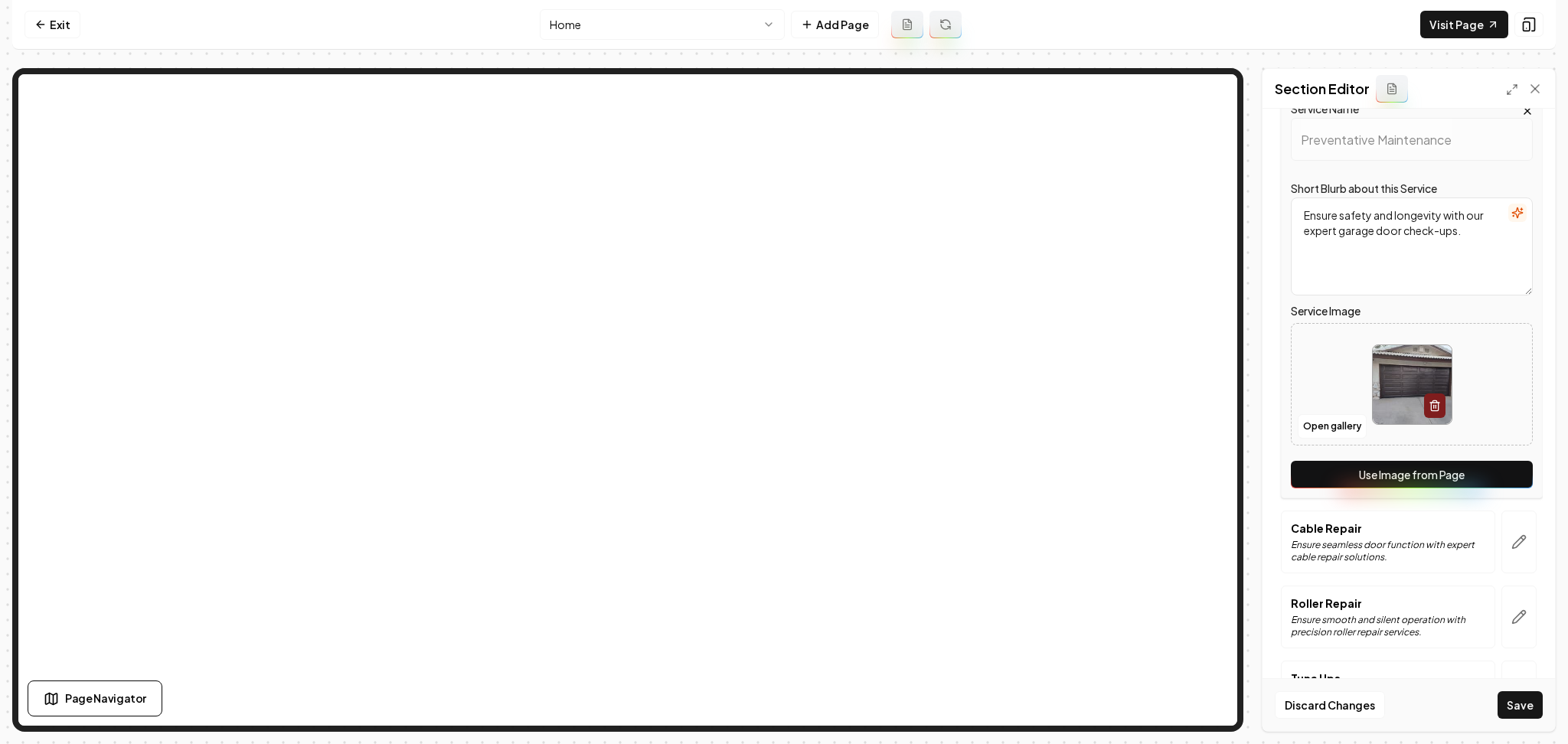
scroll to position [378, 0]
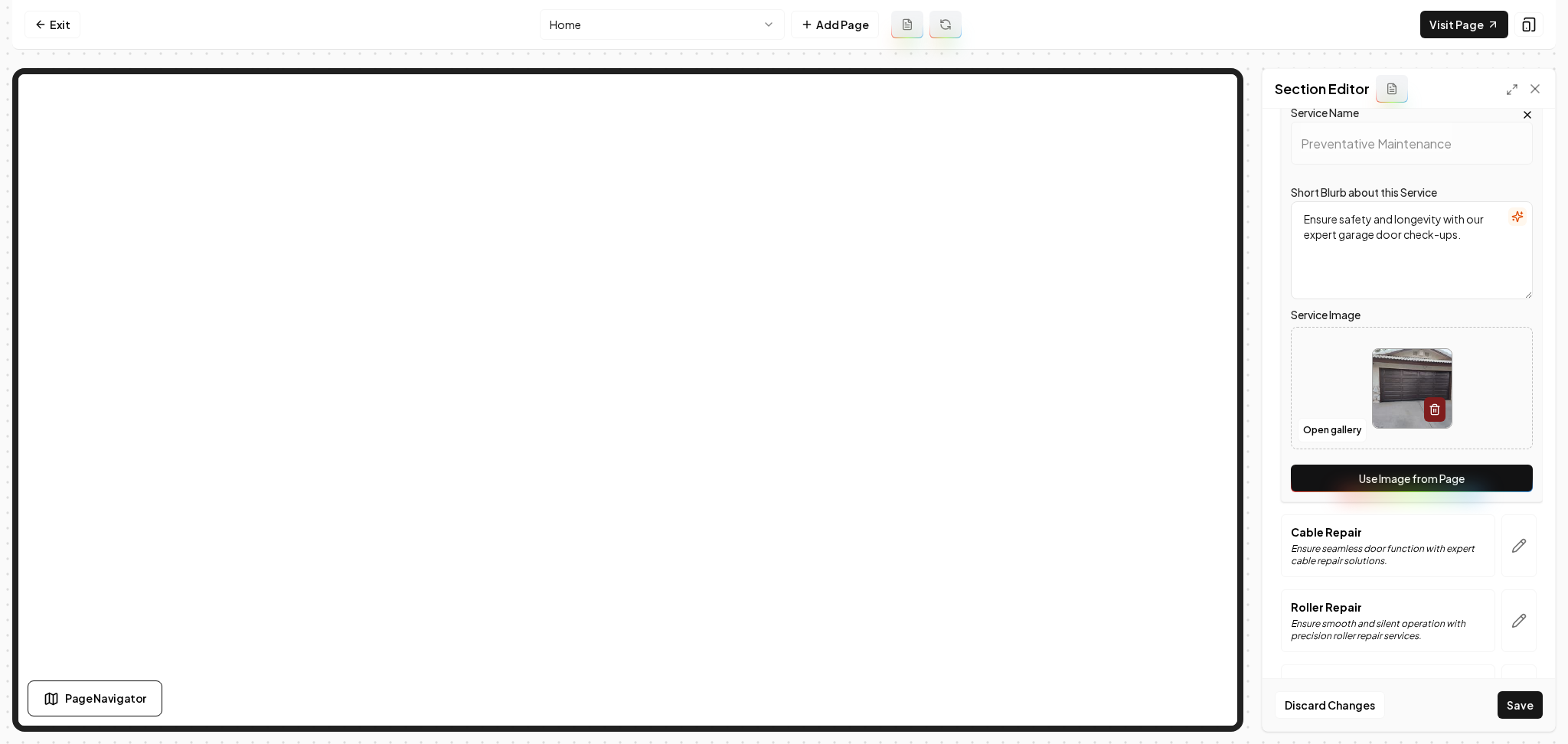
click at [1481, 480] on button "Use Image from Page" at bounding box center [1412, 478] width 242 height 28
click at [1502, 541] on button "button" at bounding box center [1518, 545] width 35 height 62
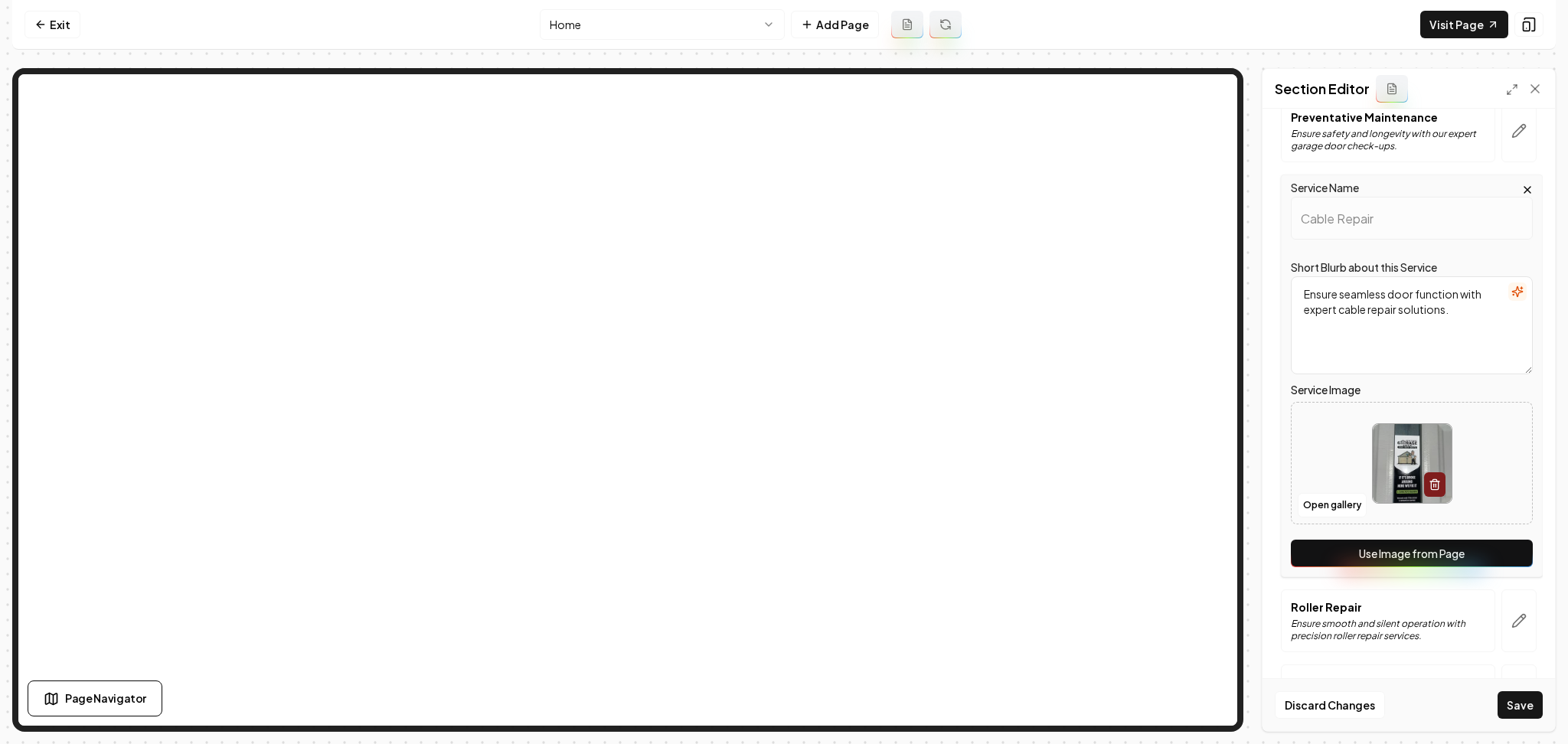
click at [1291, 540] on button "Use Image from Page" at bounding box center [1412, 554] width 242 height 28
click at [1502, 618] on button "button" at bounding box center [1518, 620] width 35 height 62
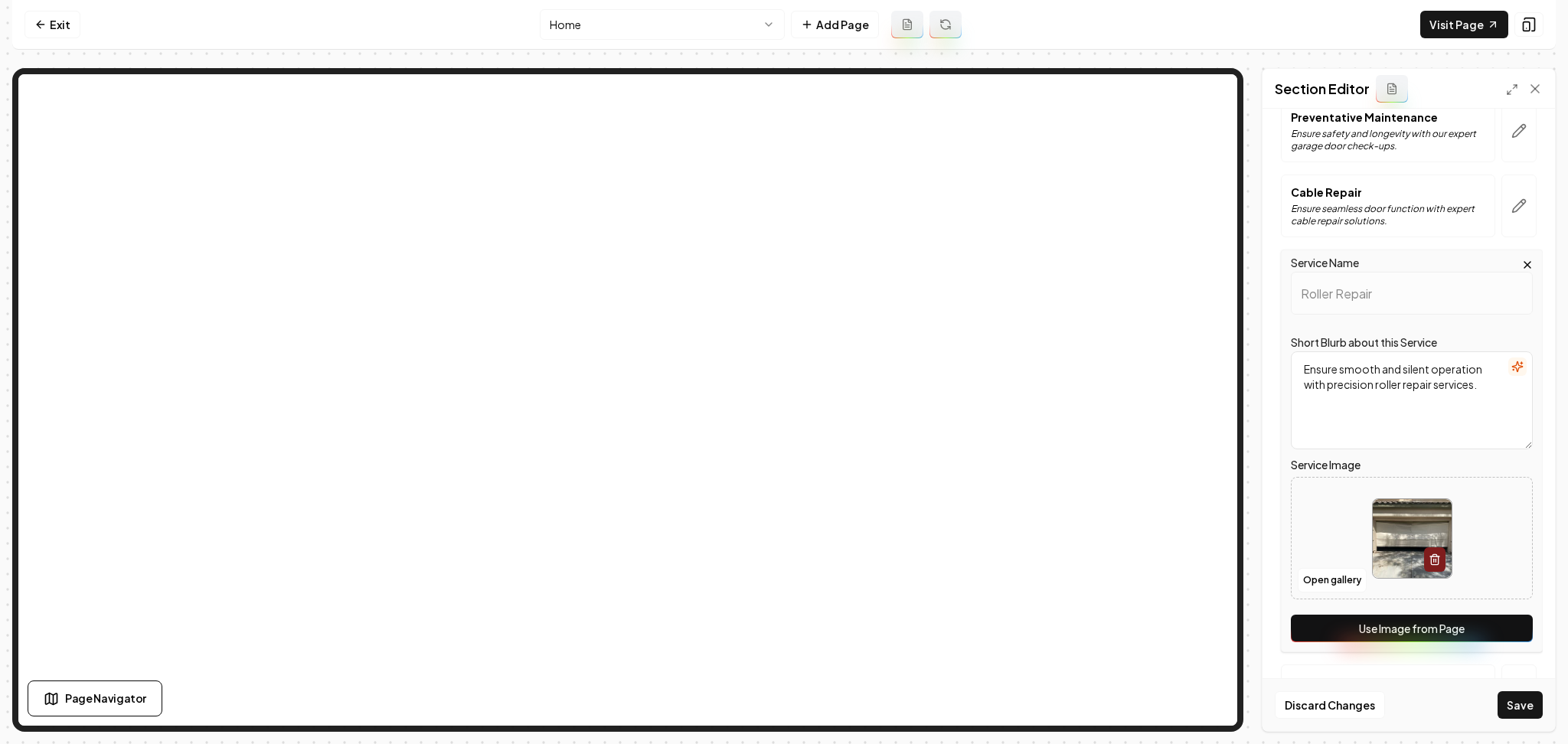
click at [1442, 624] on button "Use Image from Page" at bounding box center [1412, 628] width 242 height 28
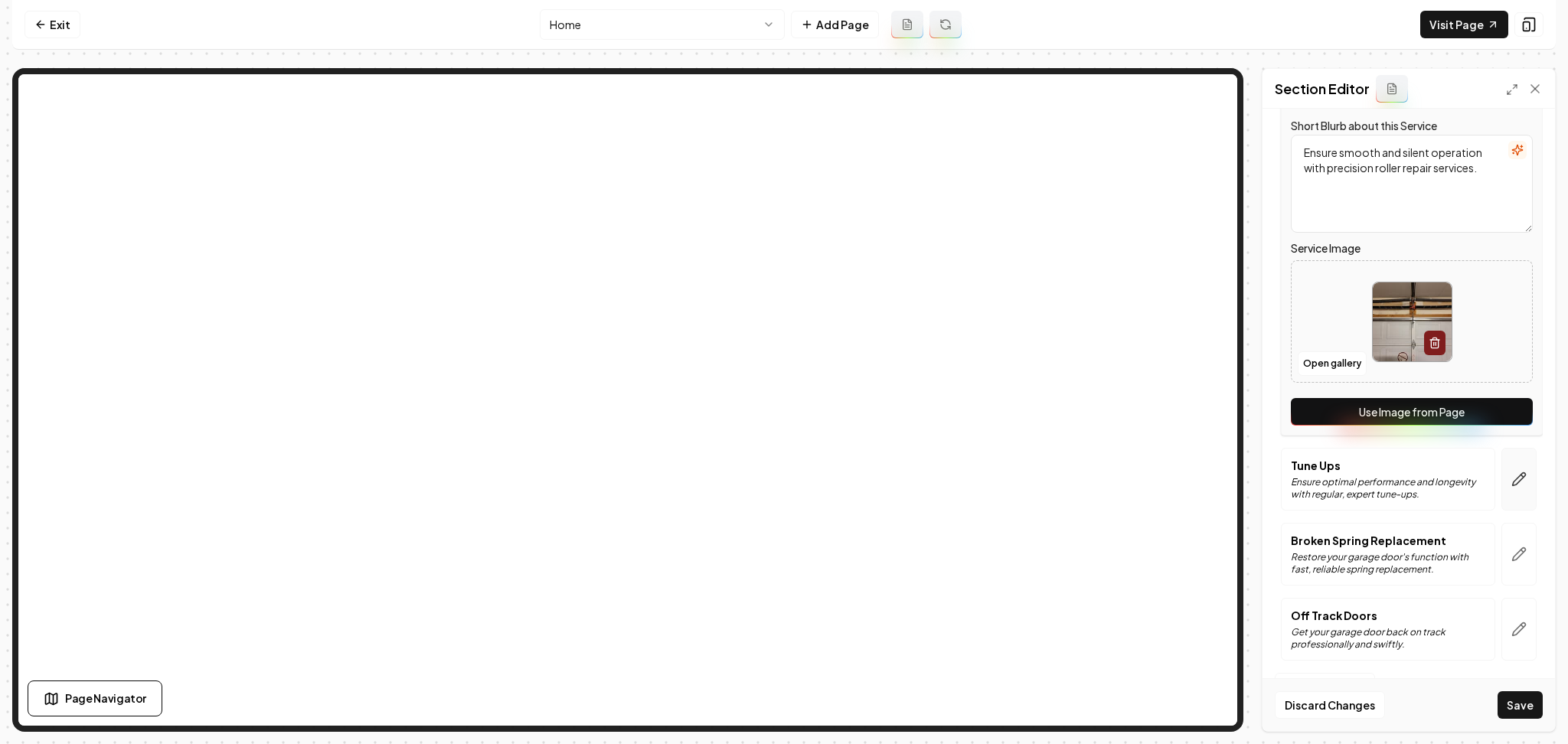
click at [1506, 456] on button "button" at bounding box center [1518, 478] width 35 height 62
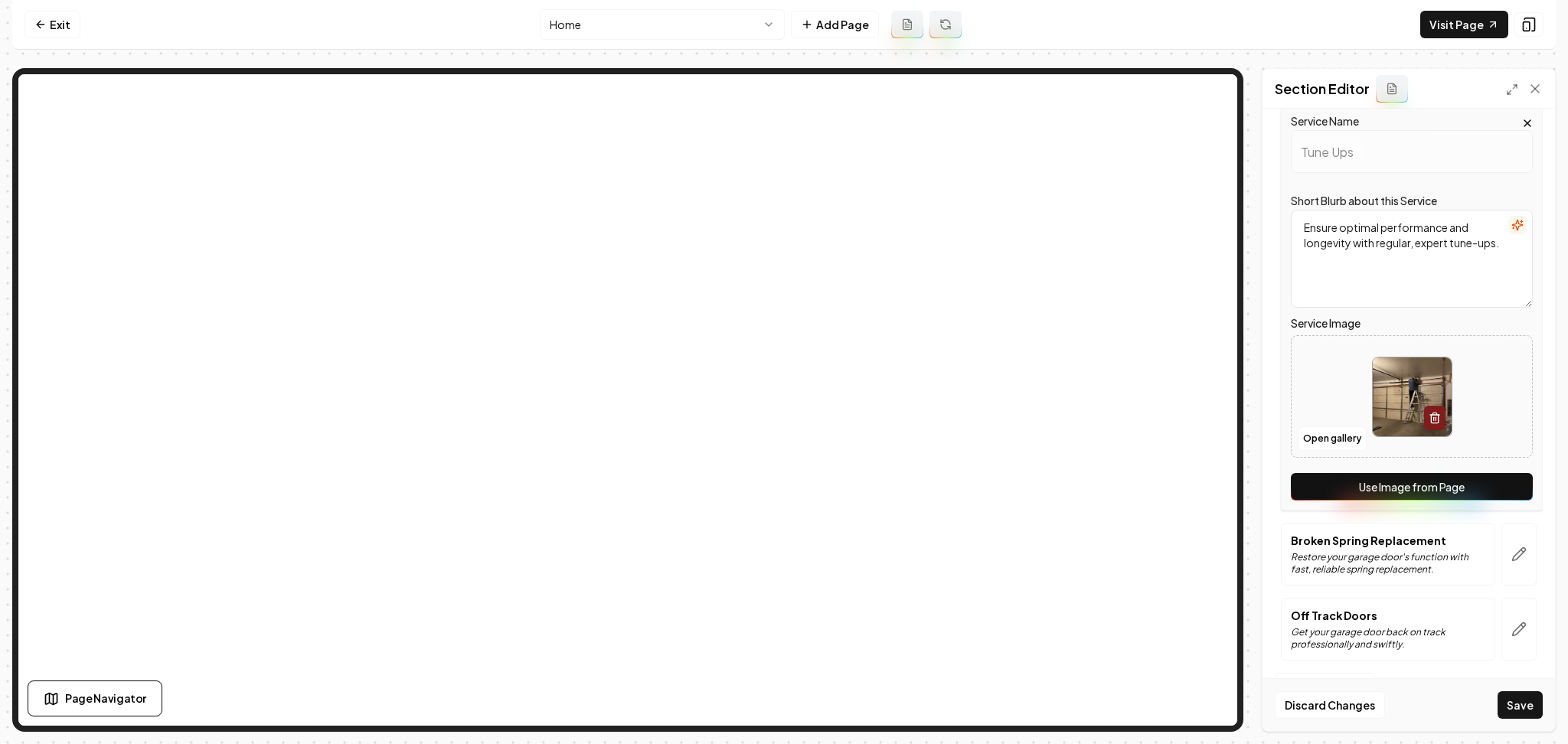
click at [1474, 477] on button "Use Image from Page" at bounding box center [1412, 487] width 242 height 28
click at [1515, 566] on button "button" at bounding box center [1518, 554] width 35 height 62
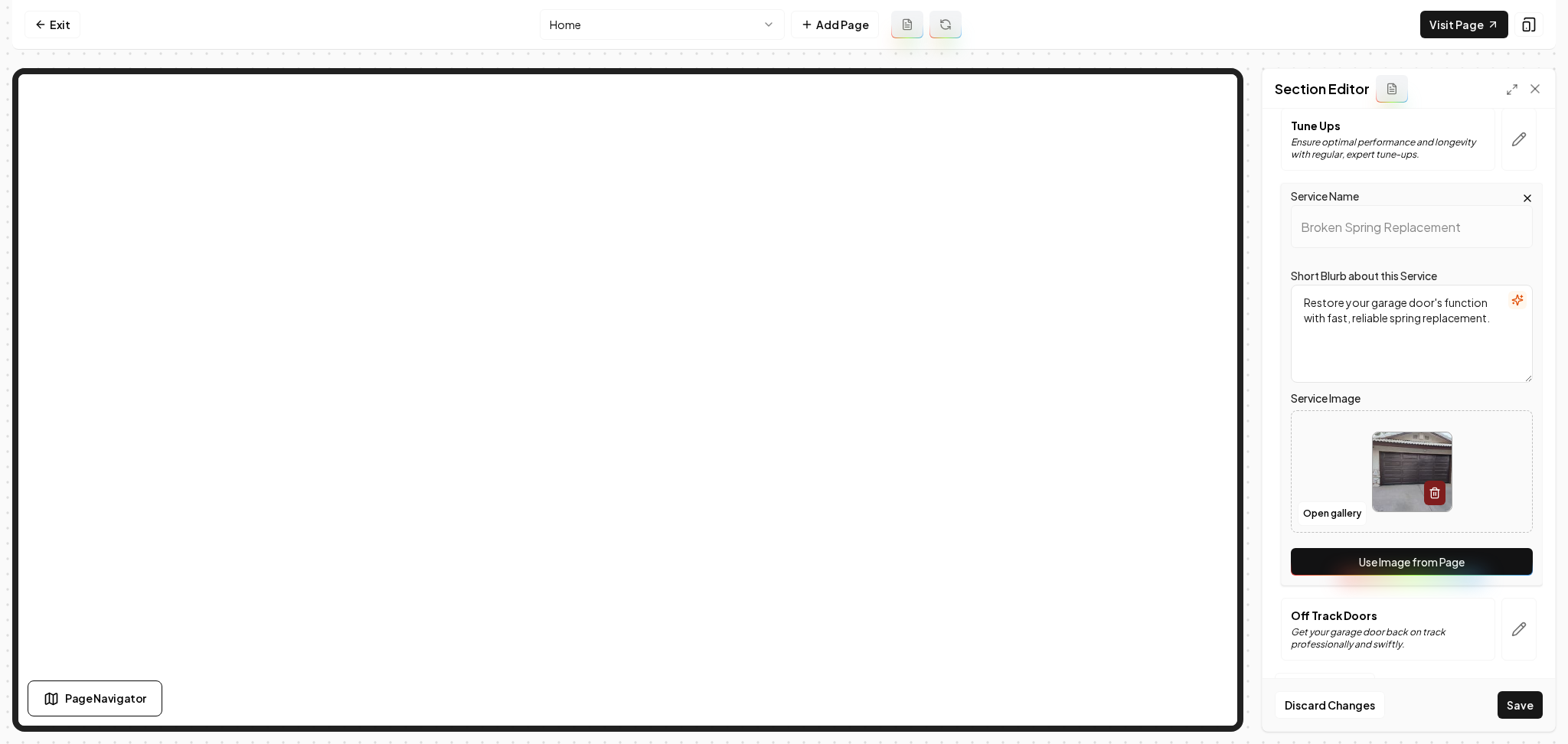
click at [1475, 564] on button "Use Image from Page" at bounding box center [1412, 561] width 242 height 28
click at [1502, 646] on button "button" at bounding box center [1518, 628] width 35 height 62
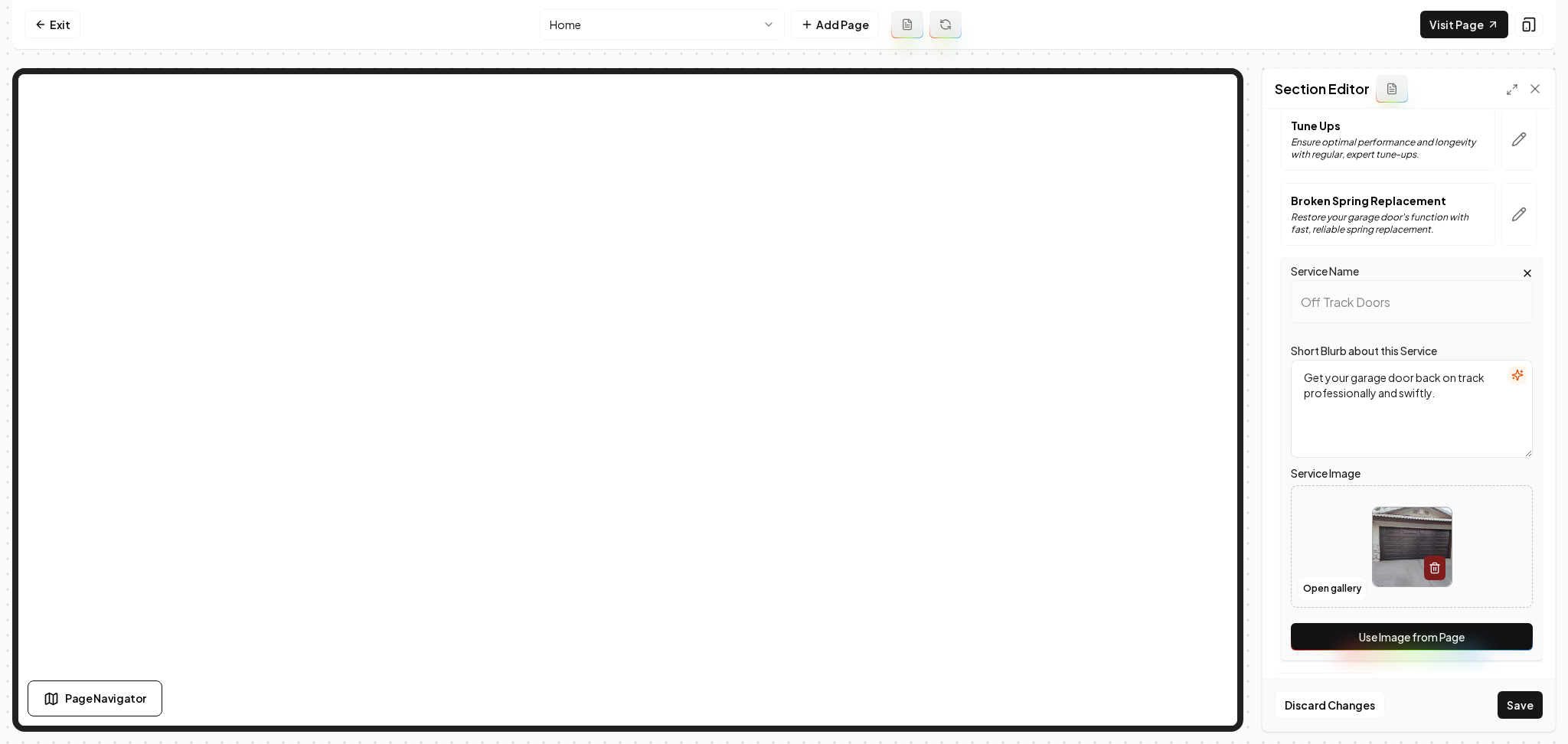
click at [1500, 646] on button "Use Image from Page" at bounding box center [1412, 637] width 242 height 28
click at [1510, 698] on button "Save" at bounding box center [1520, 705] width 46 height 28
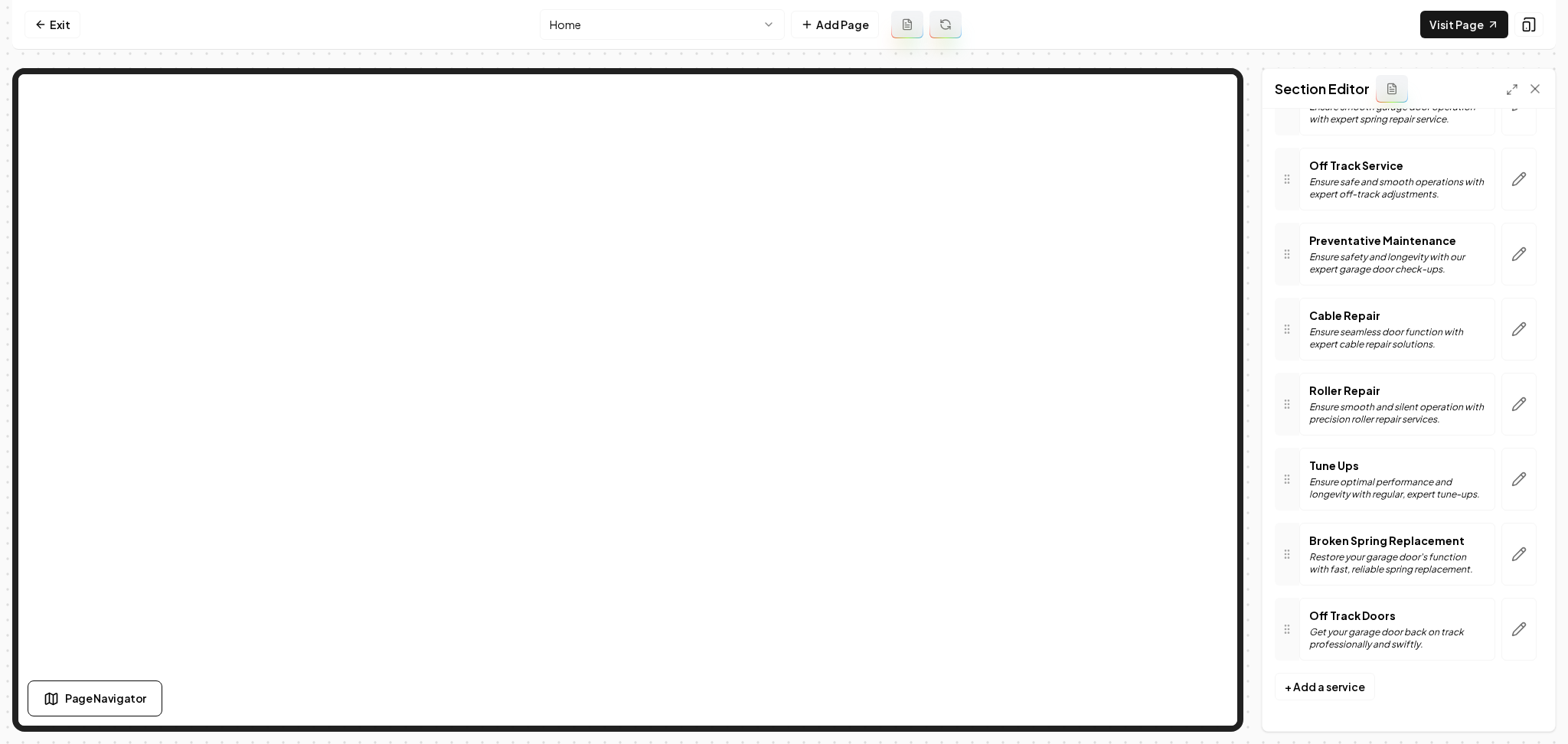
scroll to position [256, 0]
click at [75, 23] on link "Exit" at bounding box center [53, 25] width 56 height 28
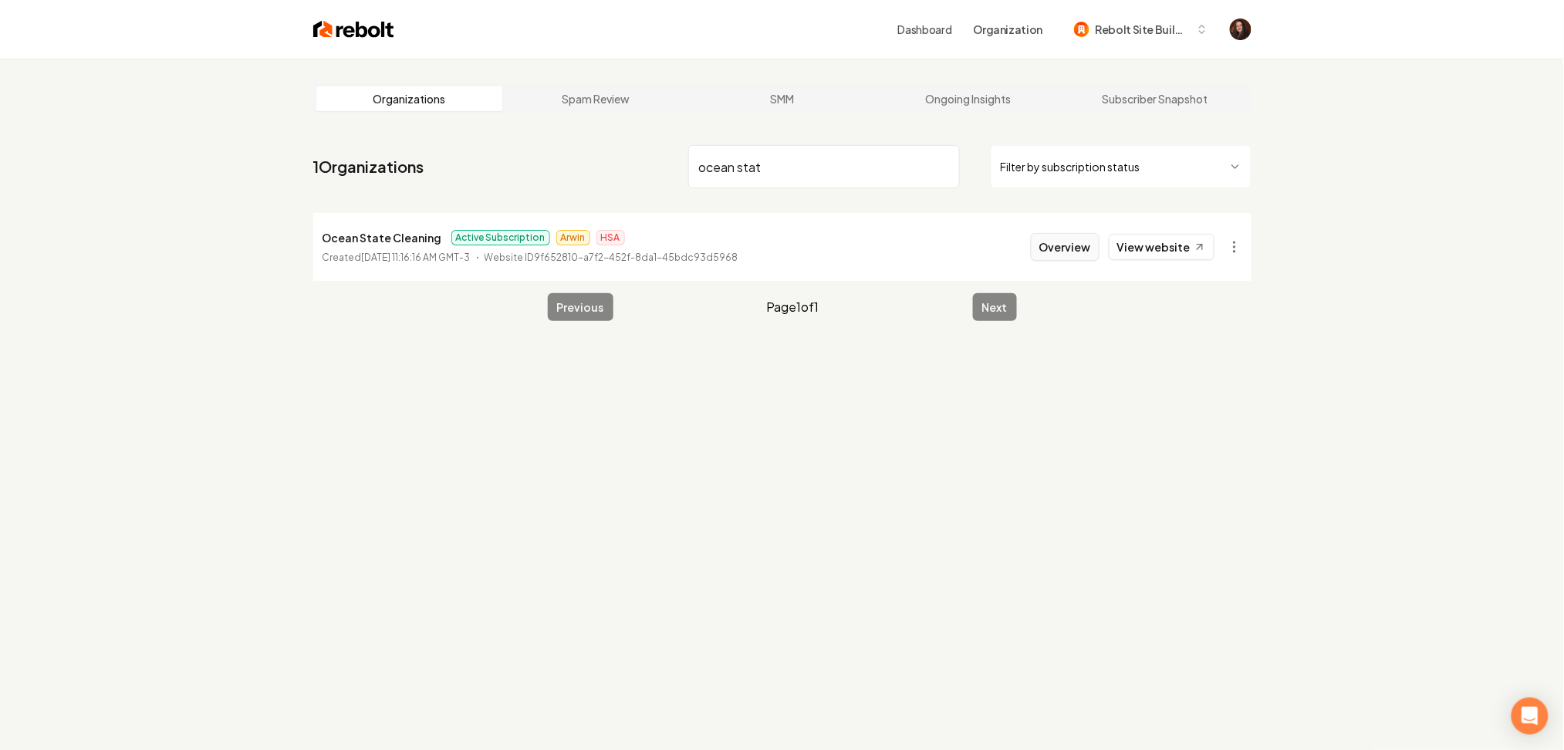
type input "ocean stat"
click at [1055, 246] on button "Overview" at bounding box center [1065, 247] width 69 height 28
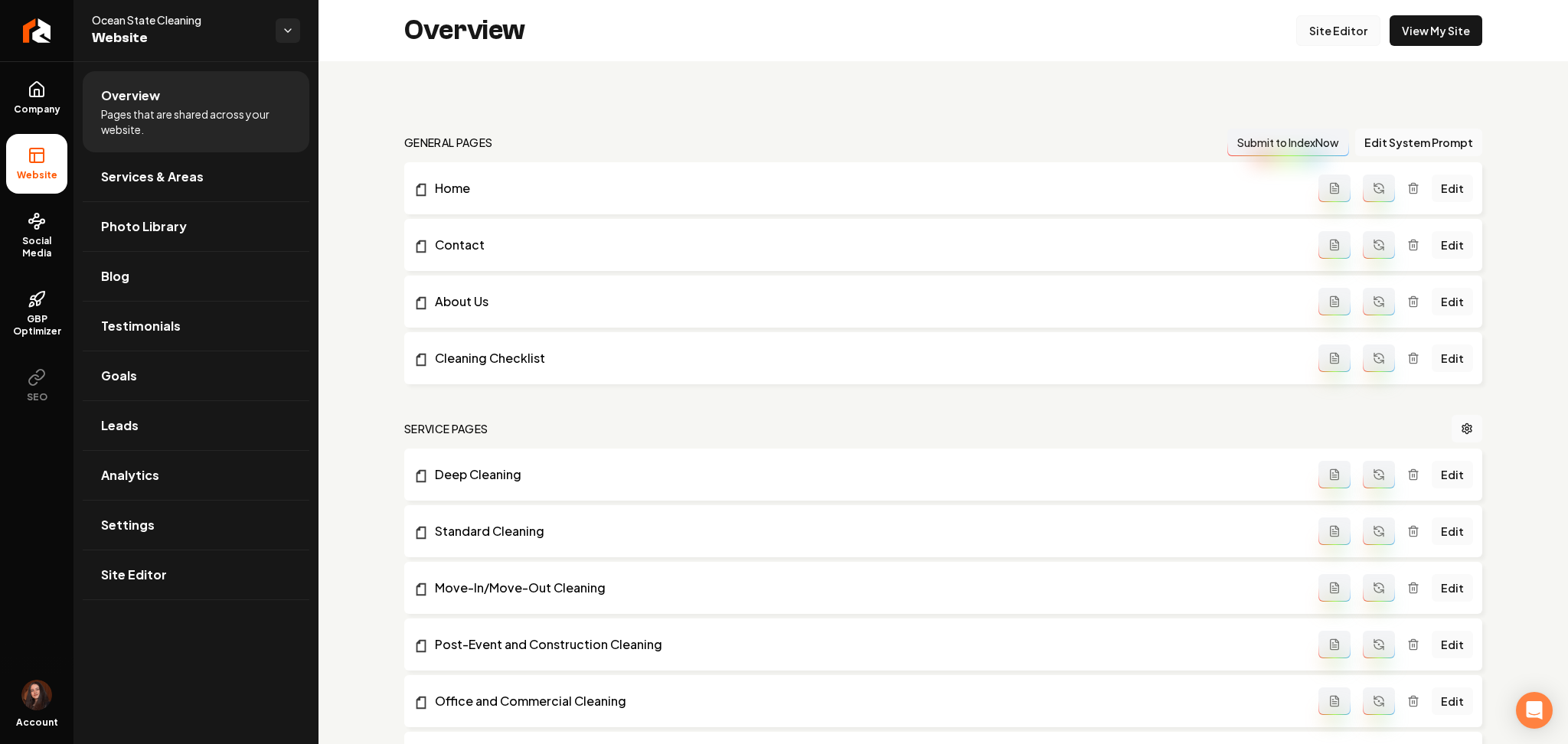
click at [1344, 35] on link "Site Editor" at bounding box center [1338, 30] width 84 height 31
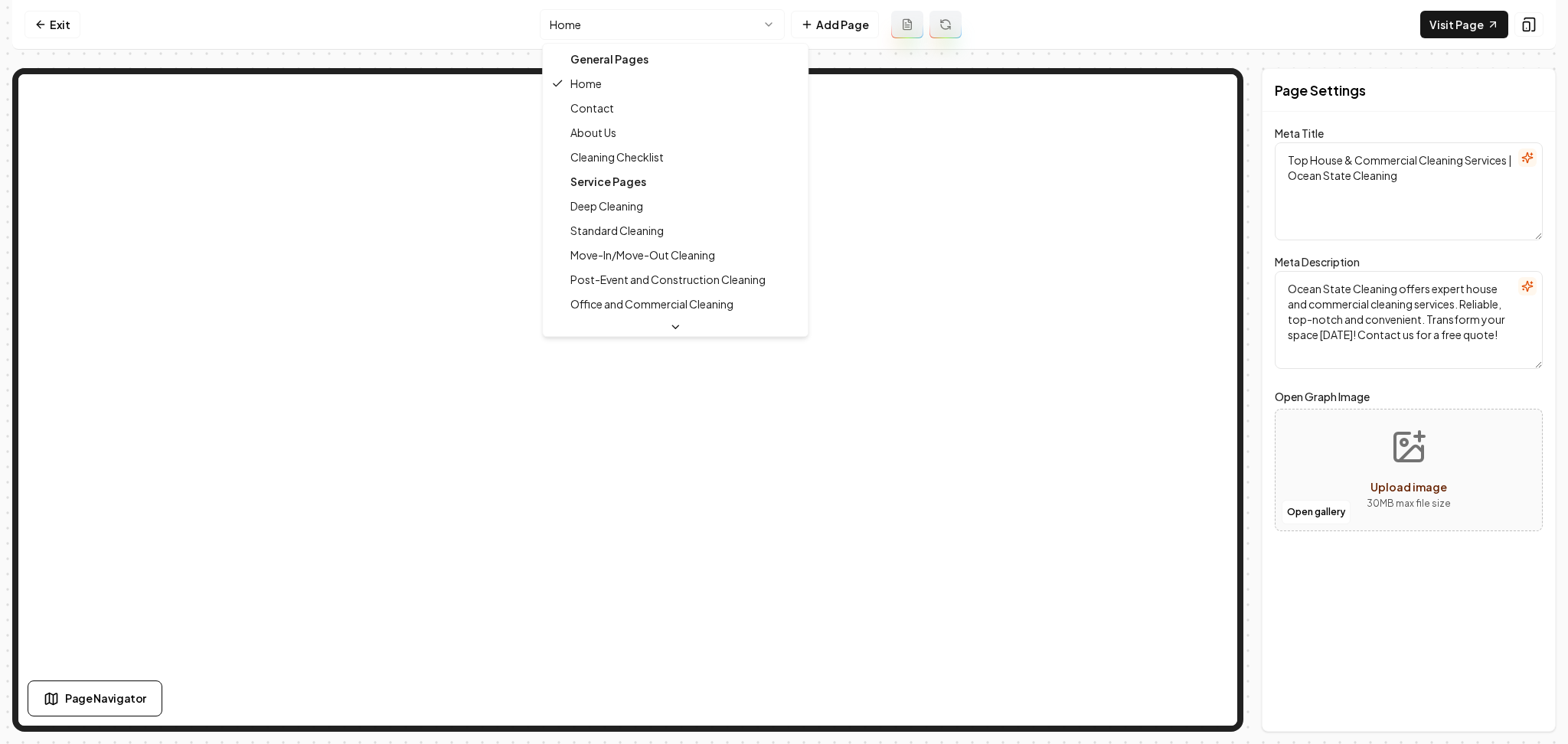
click at [596, 34] on html "Computer Required This feature is only available on a computer. Please switch t…" at bounding box center [784, 372] width 1568 height 744
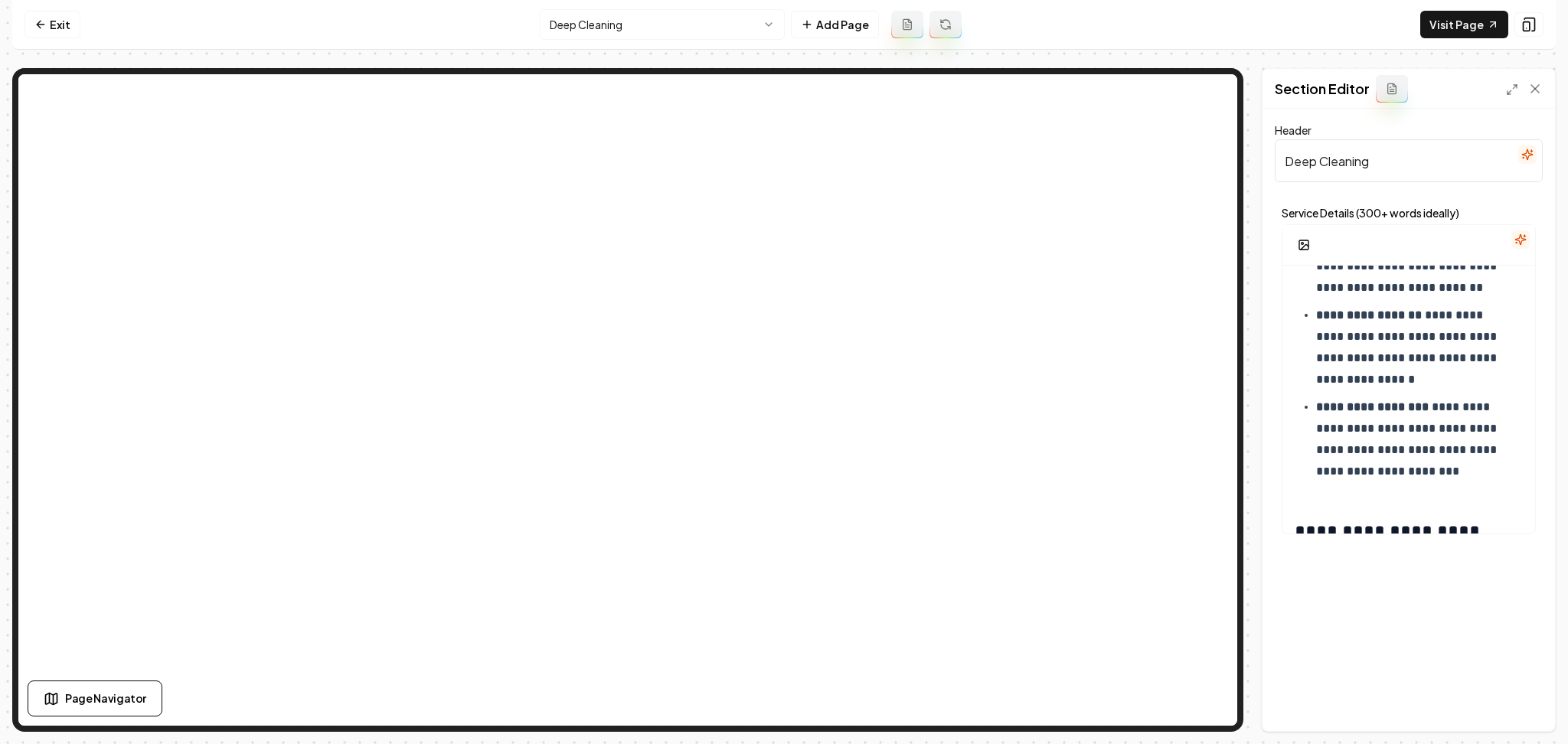
scroll to position [859, 0]
drag, startPoint x: 1453, startPoint y: 483, endPoint x: 1418, endPoint y: 453, distance: 46.1
drag, startPoint x: 1418, startPoint y: 453, endPoint x: 1442, endPoint y: 470, distance: 29.4
click at [1442, 470] on p "**********" at bounding box center [1411, 437] width 191 height 85
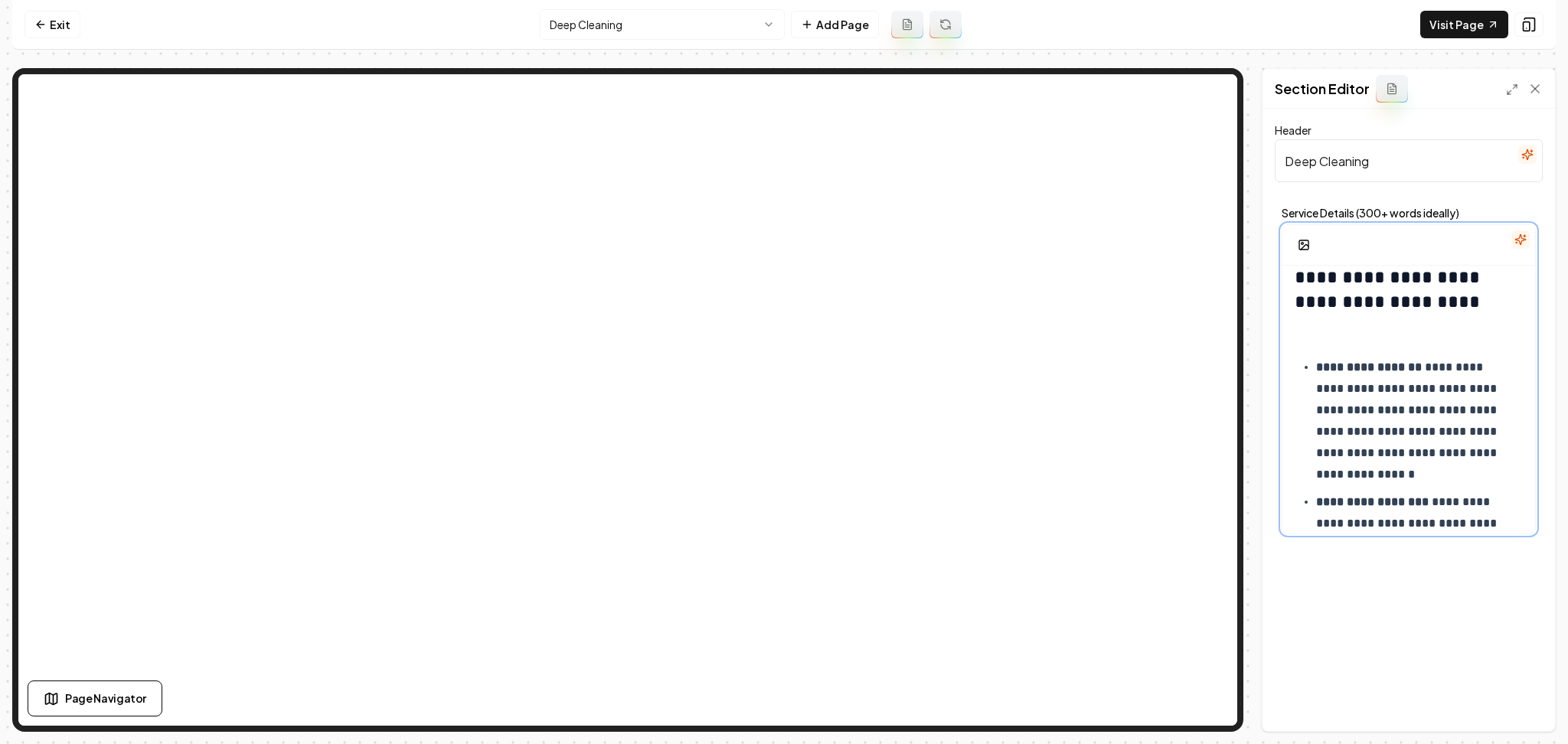
scroll to position [707, 0]
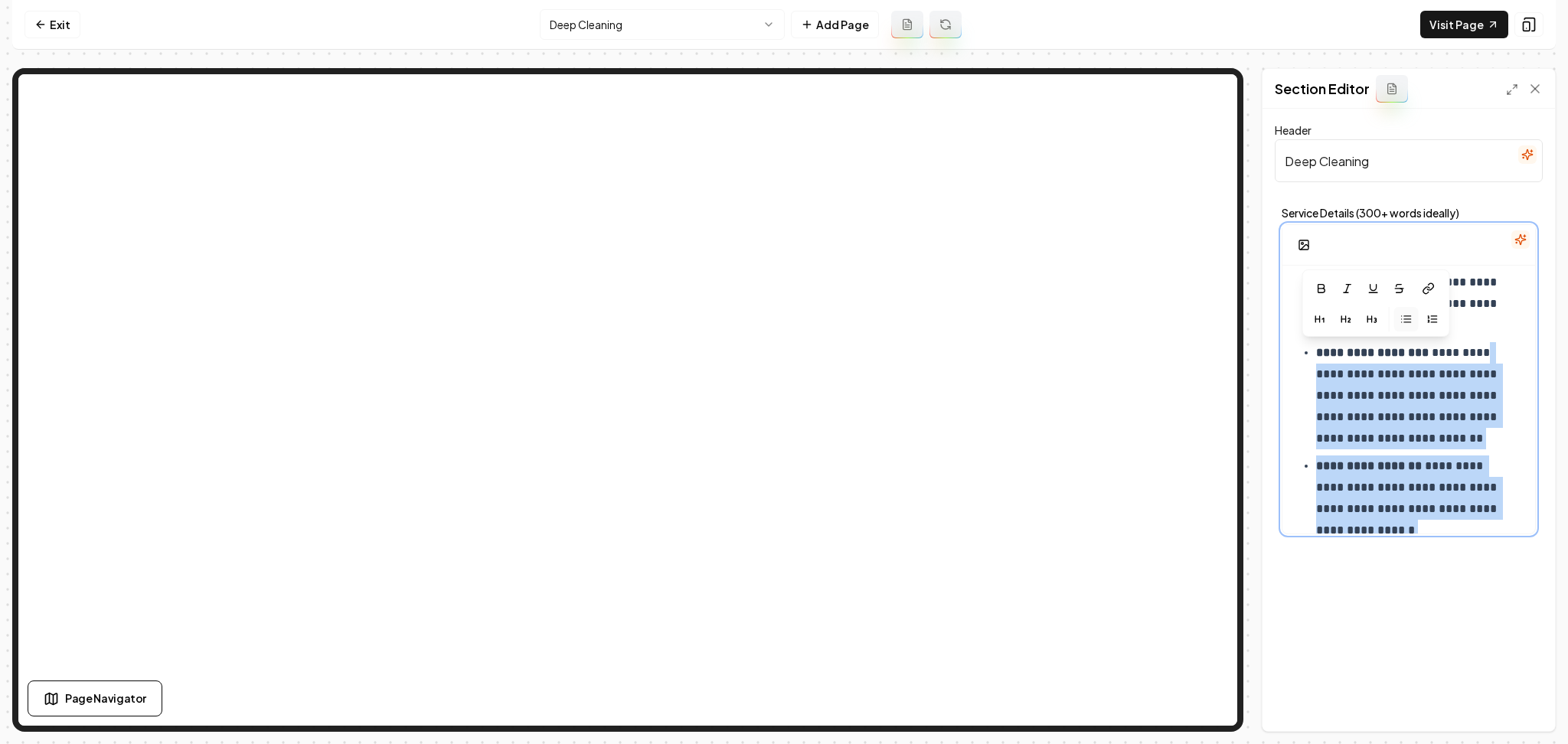
drag, startPoint x: 1442, startPoint y: 470, endPoint x: 1305, endPoint y: 364, distance: 173.2
click at [1305, 364] on ul "**********" at bounding box center [1408, 420] width 228 height 426
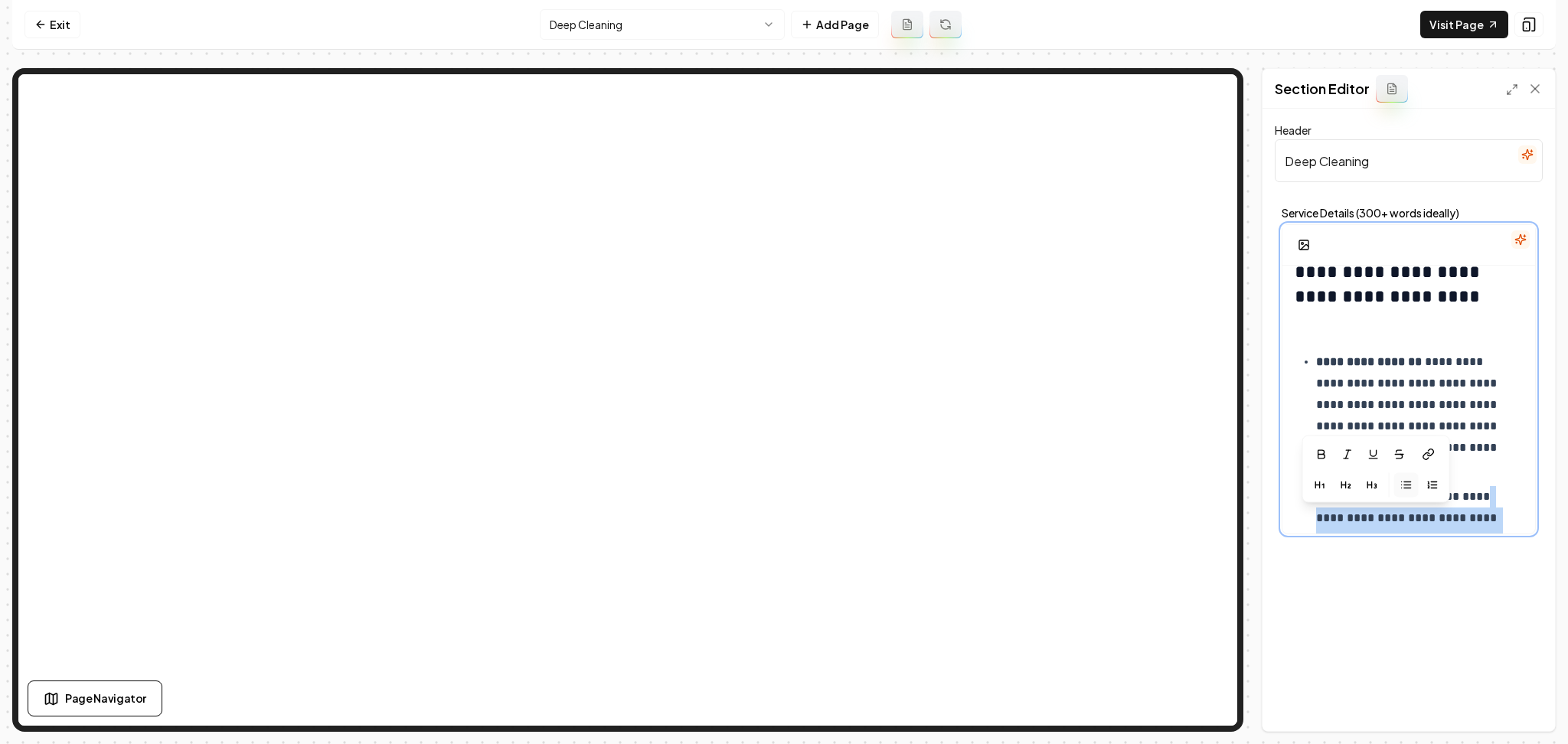
scroll to position [564, 0]
drag, startPoint x: 1315, startPoint y: 364, endPoint x: 1408, endPoint y: 494, distance: 159.8
drag, startPoint x: 1408, startPoint y: 494, endPoint x: 1439, endPoint y: 455, distance: 49.8
click at [1439, 455] on p "**********" at bounding box center [1411, 415] width 191 height 129
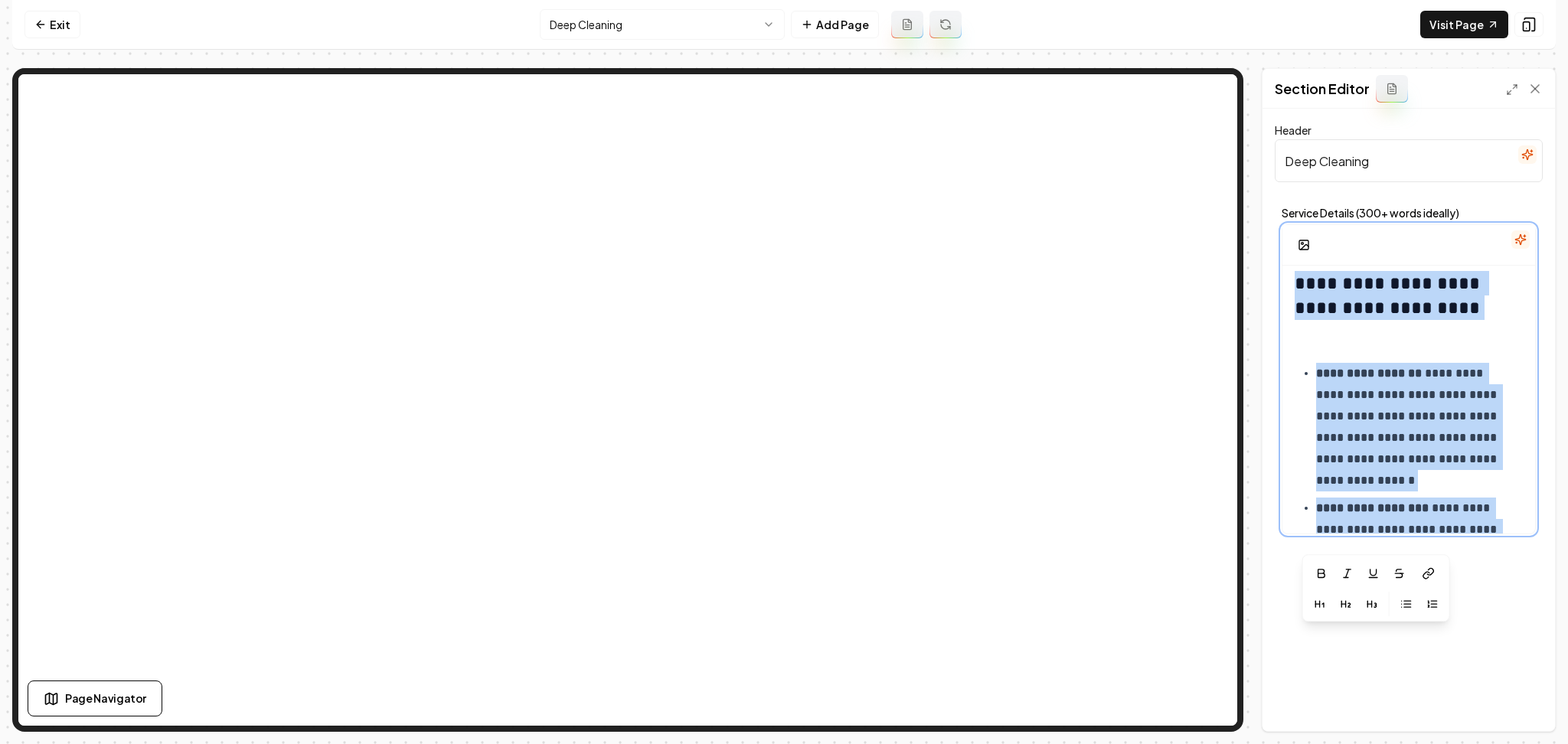
scroll to position [519, 0]
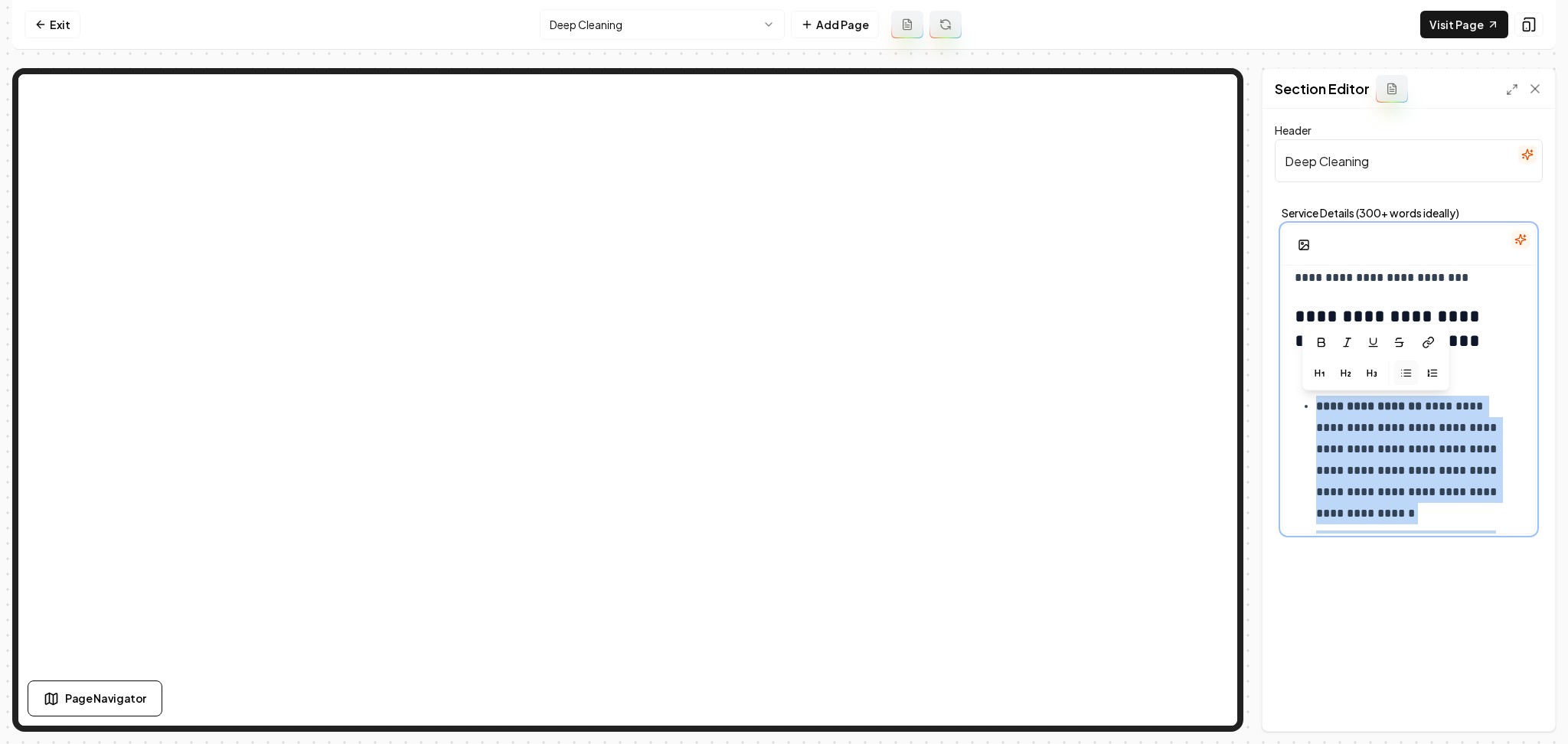
drag, startPoint x: 1447, startPoint y: 471, endPoint x: 1299, endPoint y: 404, distance: 162.5
click at [1299, 404] on ul "**********" at bounding box center [1408, 608] width 228 height 426
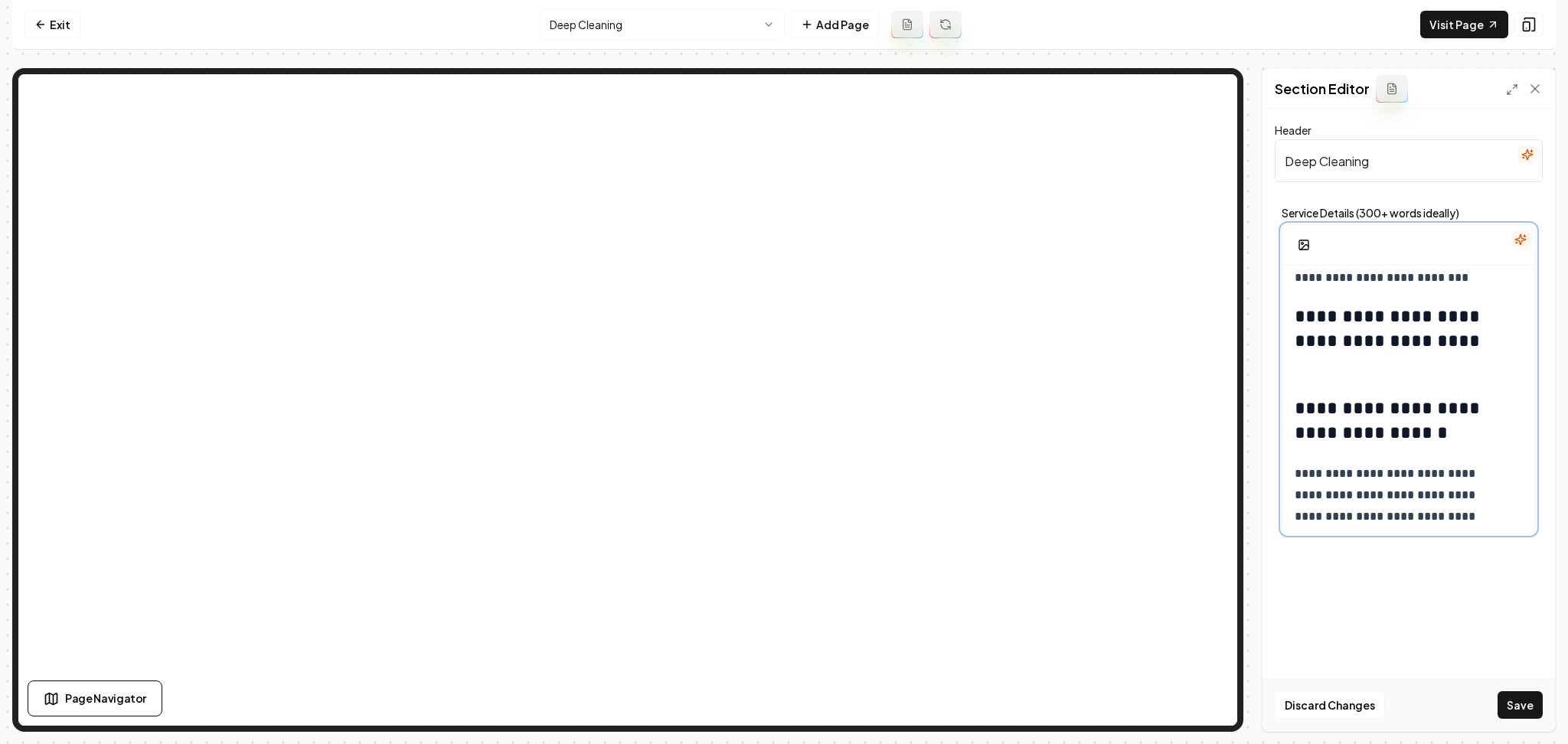
click at [1388, 359] on h2 "**********" at bounding box center [1400, 340] width 212 height 73
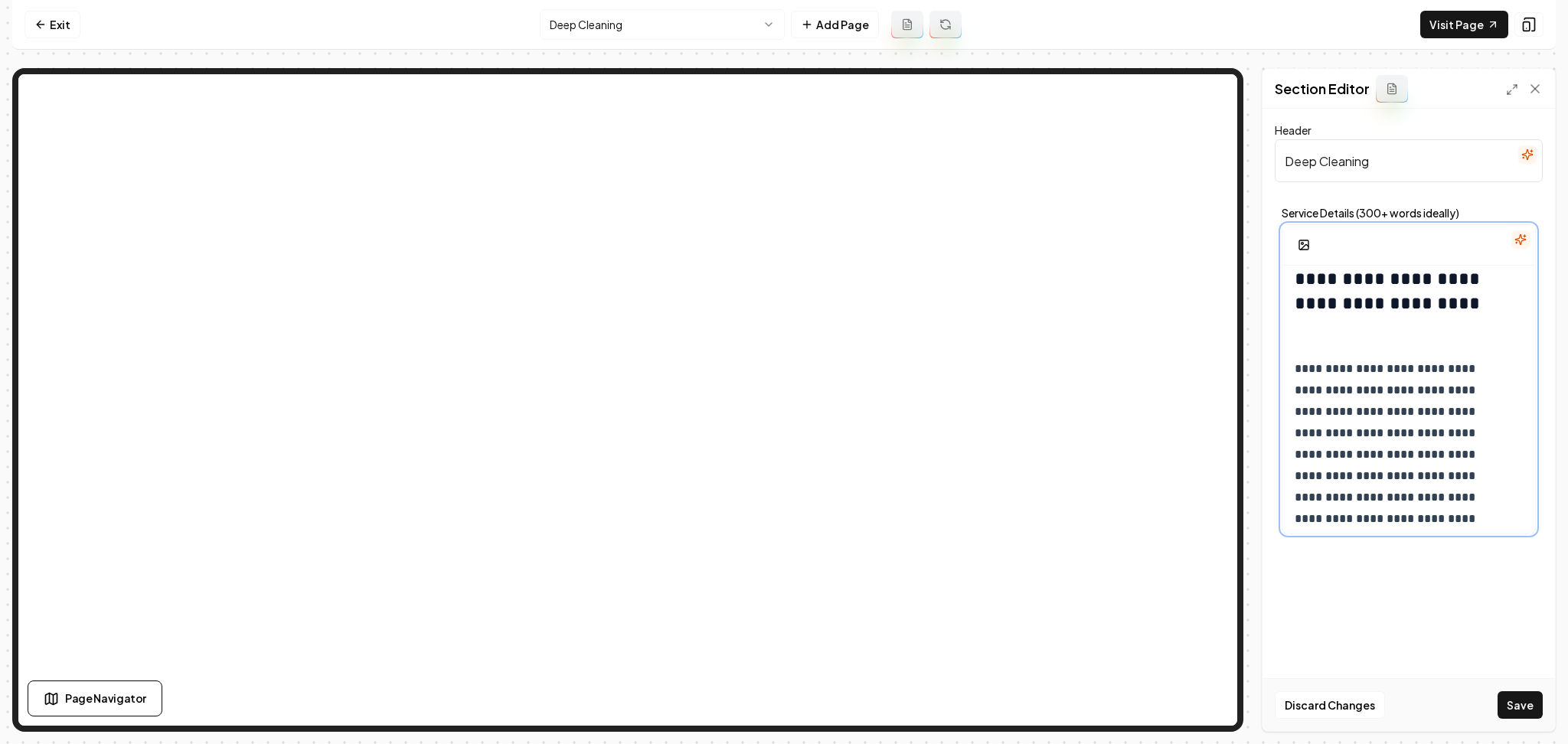
scroll to position [546, 0]
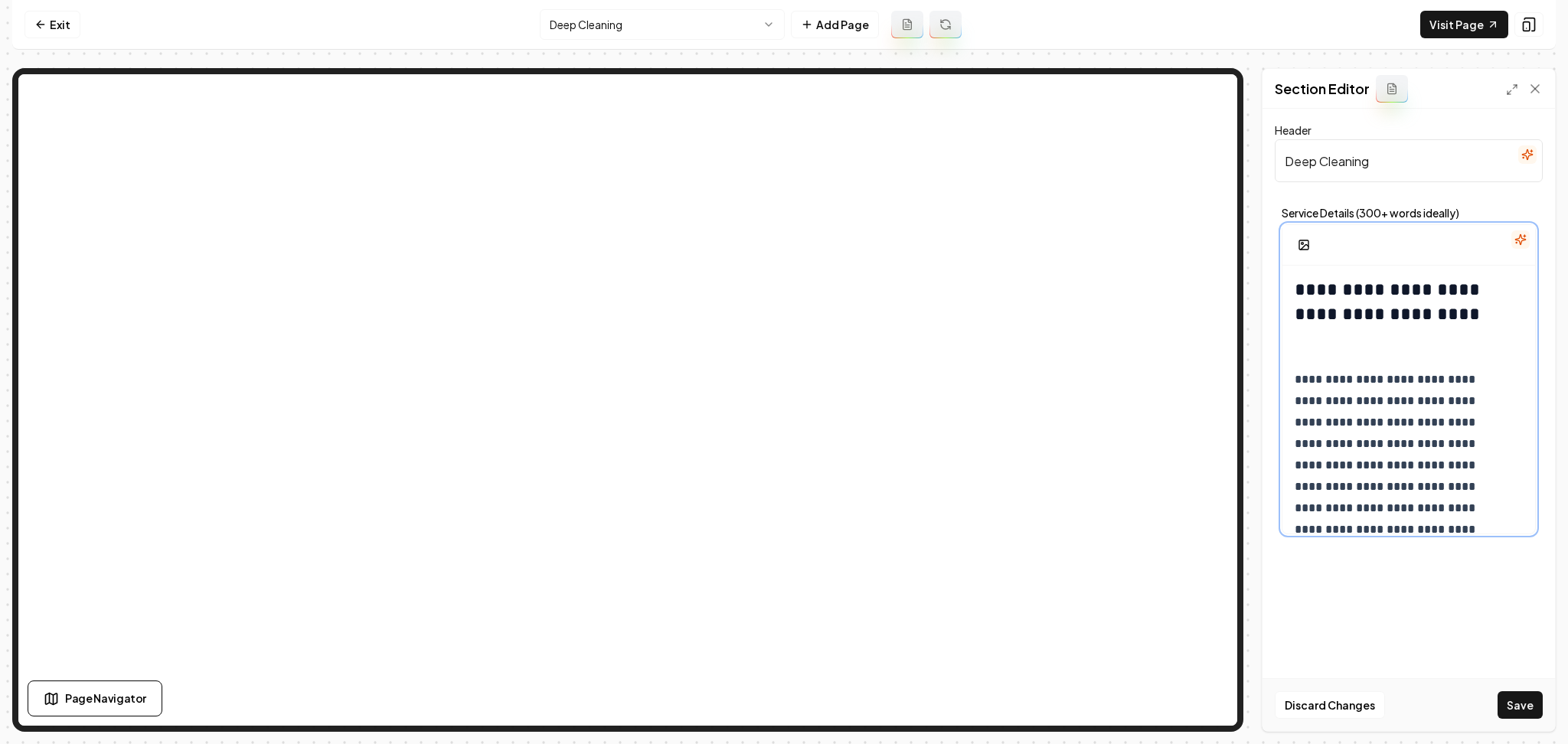
click at [1346, 378] on p "**********" at bounding box center [1400, 626] width 212 height 514
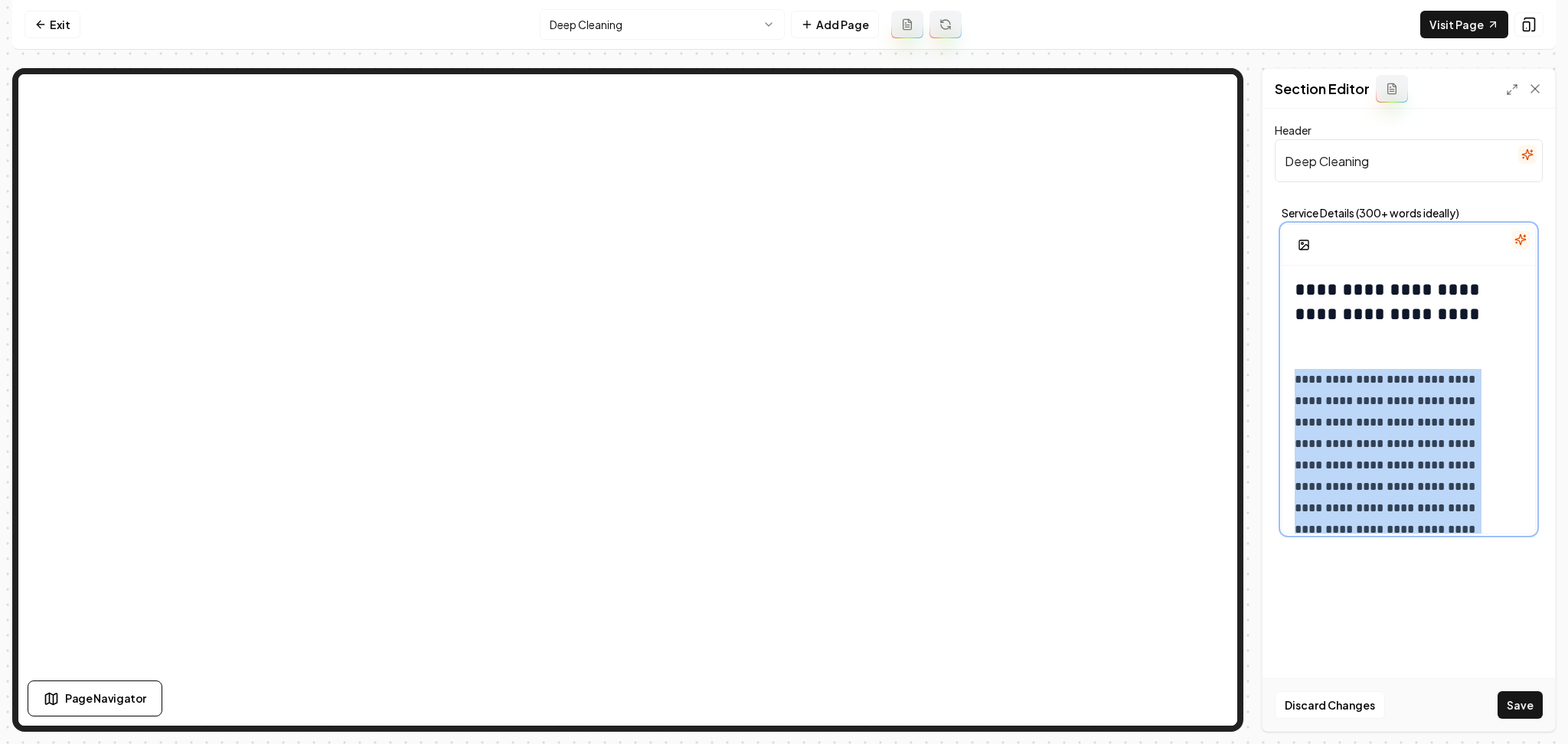
click at [1346, 378] on p "**********" at bounding box center [1400, 626] width 212 height 514
click at [1370, 383] on p "**********" at bounding box center [1400, 626] width 212 height 514
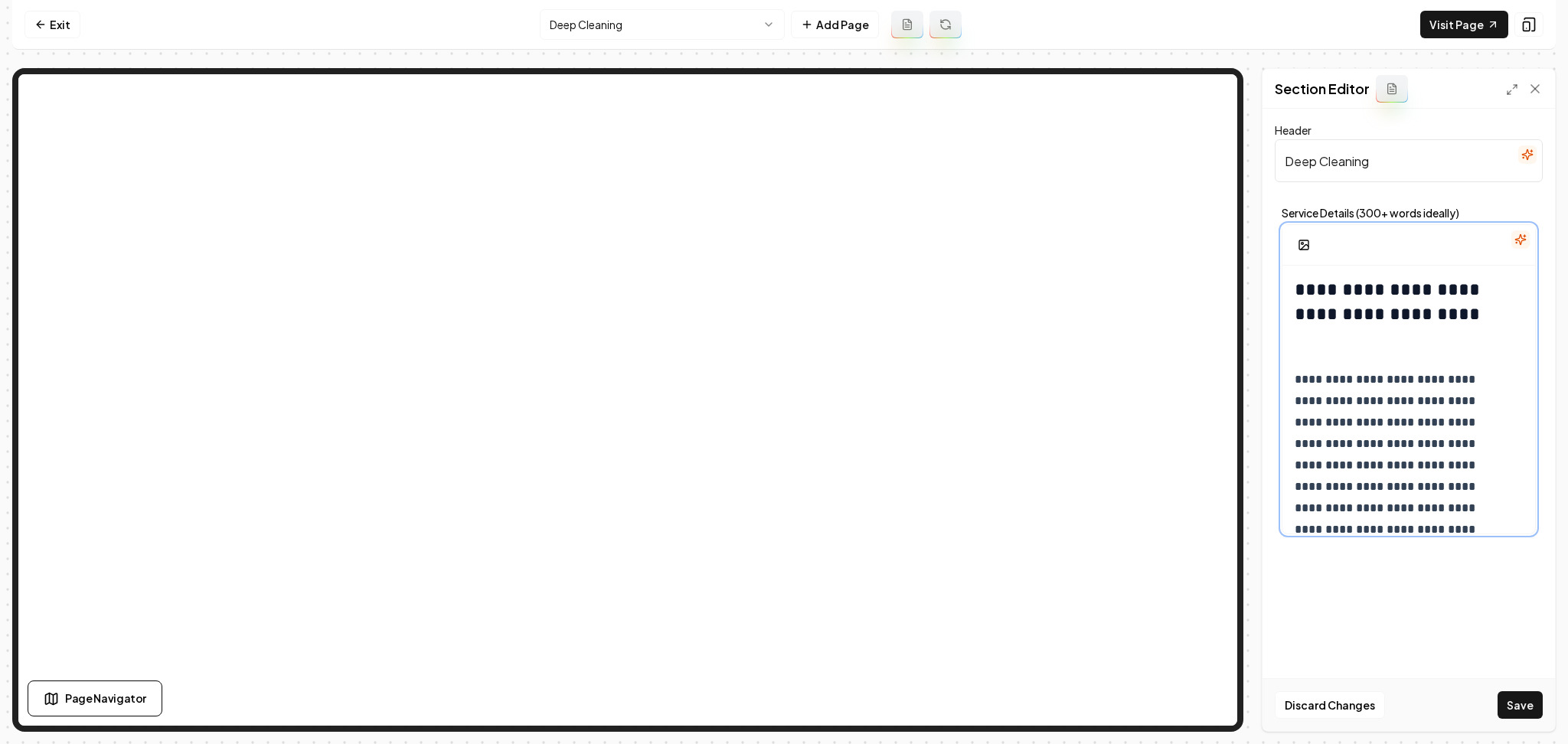
click at [1299, 384] on p "**********" at bounding box center [1400, 626] width 212 height 514
drag, startPoint x: 1295, startPoint y: 383, endPoint x: 1398, endPoint y: 372, distance: 103.6
click at [1398, 372] on p "**********" at bounding box center [1400, 626] width 212 height 514
click at [1290, 315] on icon "button" at bounding box center [1291, 315] width 12 height 12
click at [1381, 343] on icon "button" at bounding box center [1377, 346] width 12 height 12
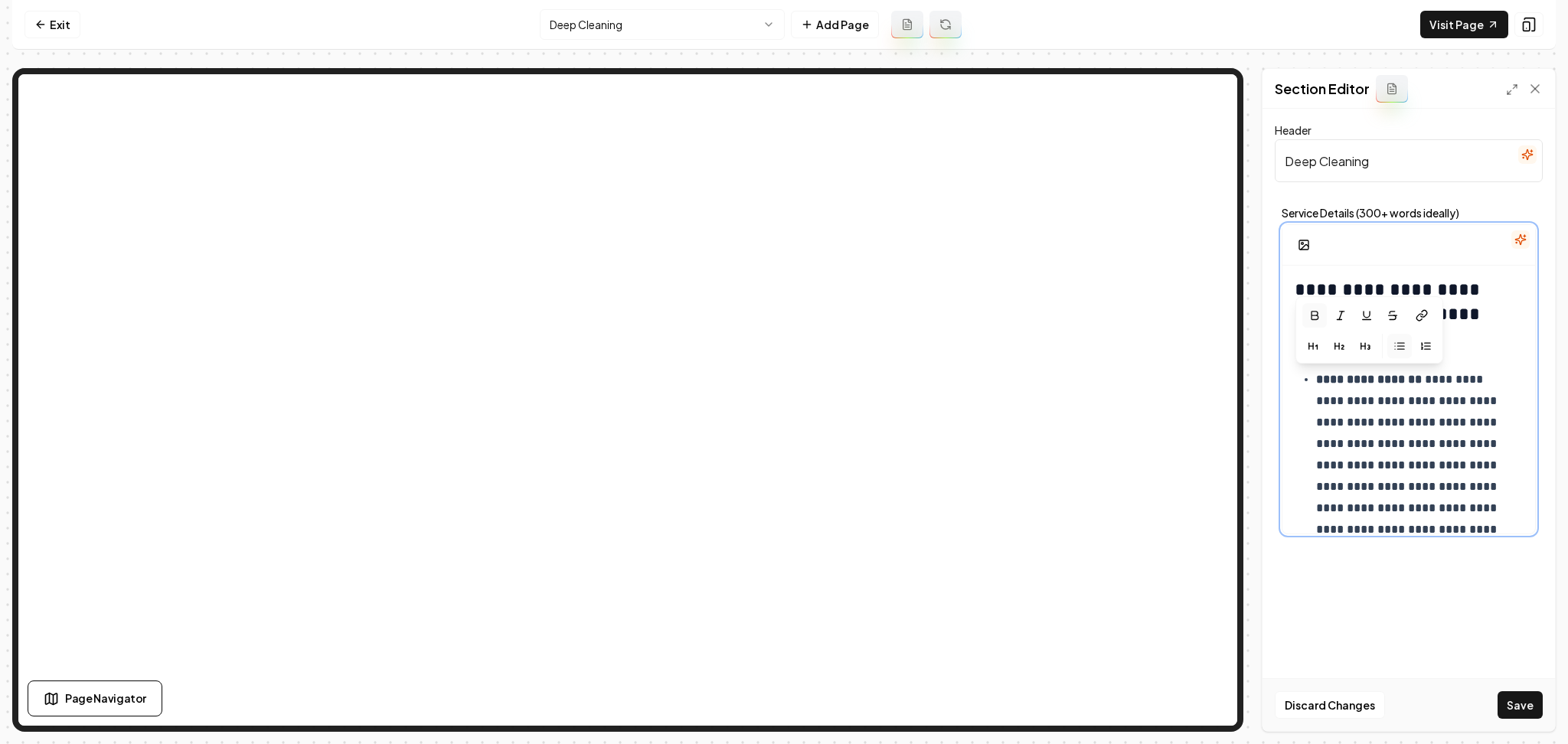
click at [1378, 434] on p "**********" at bounding box center [1411, 658] width 191 height 578
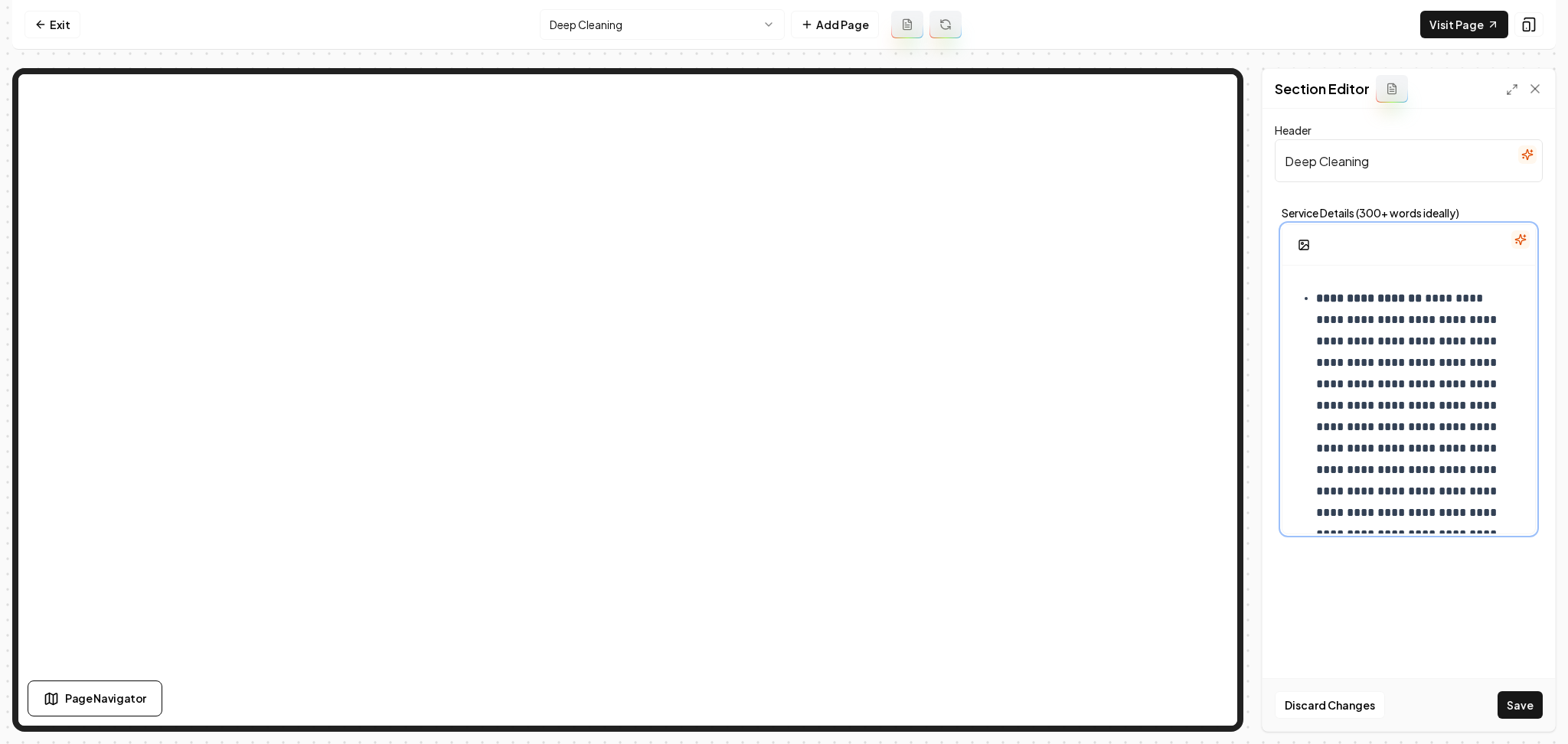
scroll to position [628, 0]
click at [1442, 404] on p "**********" at bounding box center [1411, 575] width 191 height 578
drag, startPoint x: 1428, startPoint y: 433, endPoint x: 1302, endPoint y: 439, distance: 126.1
click at [1316, 439] on li "**********" at bounding box center [1419, 647] width 206 height 450
click at [1317, 365] on icon "button" at bounding box center [1317, 369] width 7 height 8
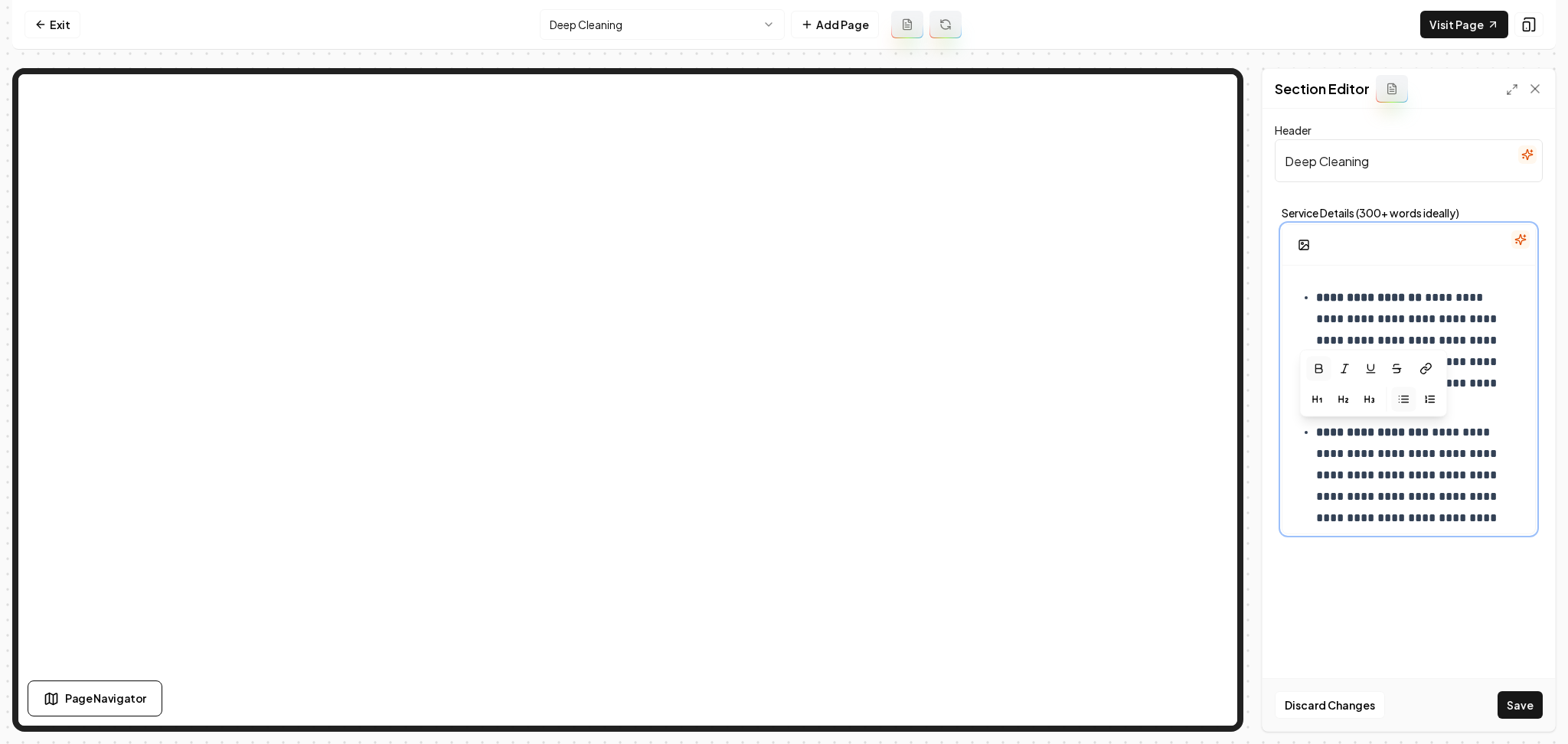
click at [1368, 471] on p "**********" at bounding box center [1411, 647] width 191 height 450
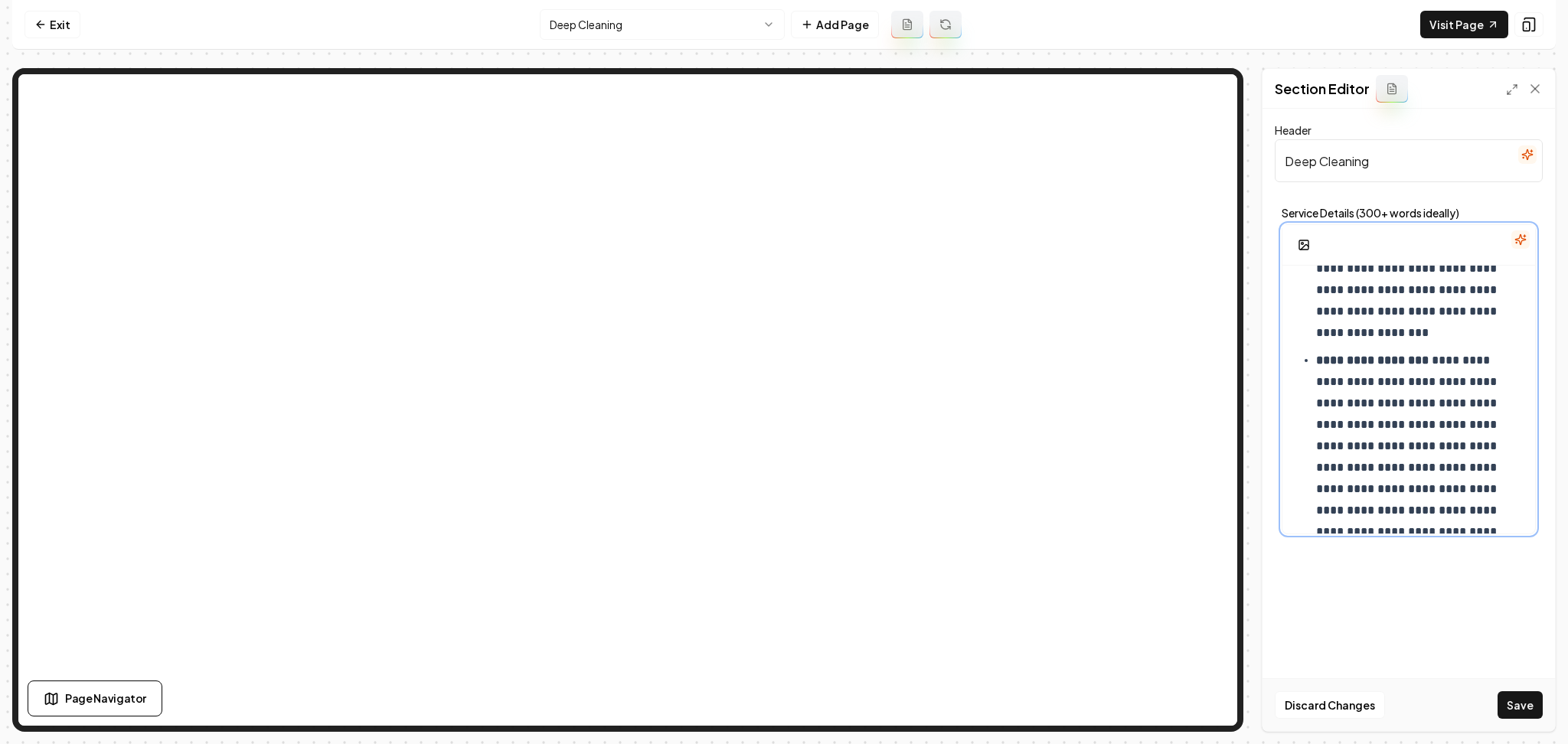
scroll to position [706, 0]
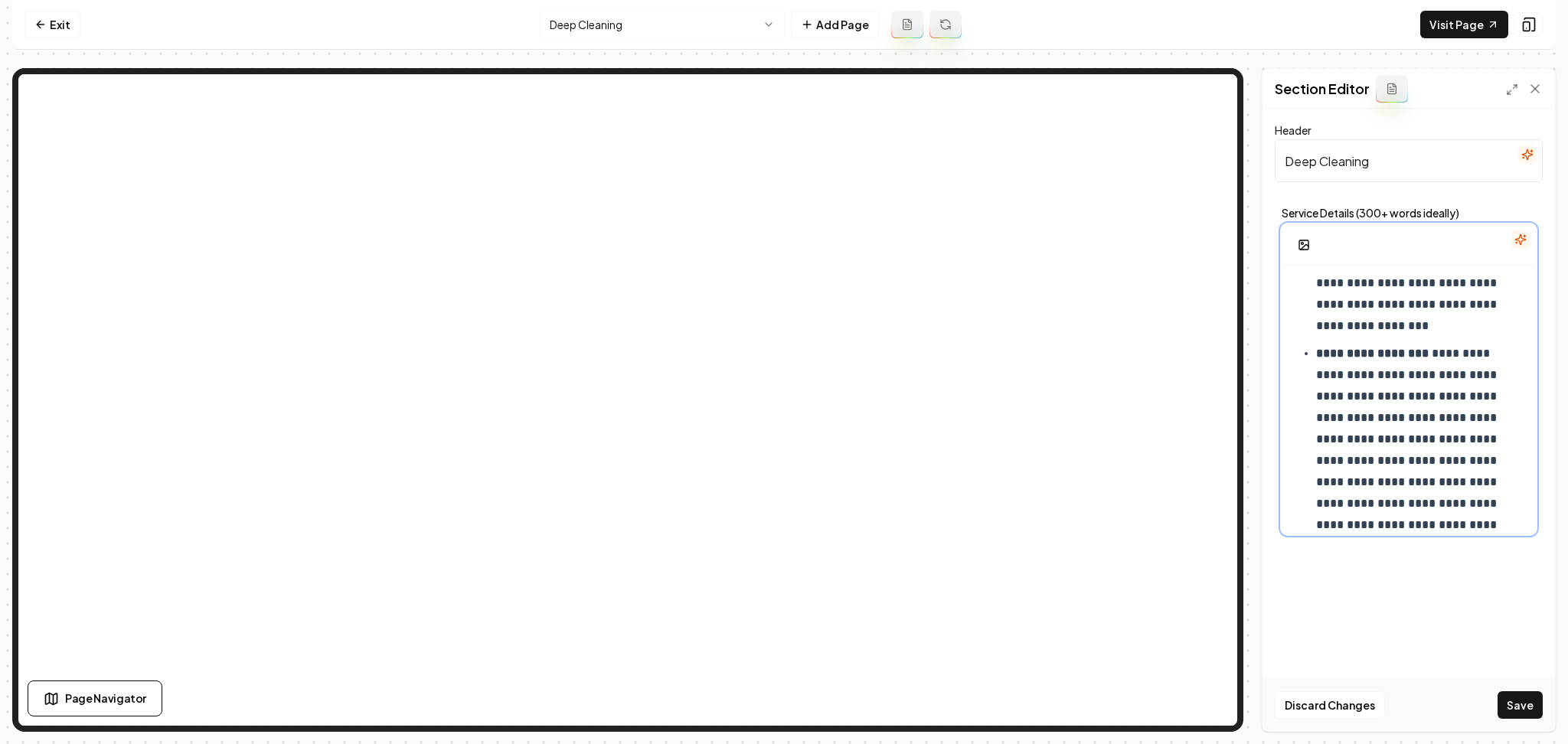
click at [1313, 485] on ul "**********" at bounding box center [1408, 500] width 228 height 584
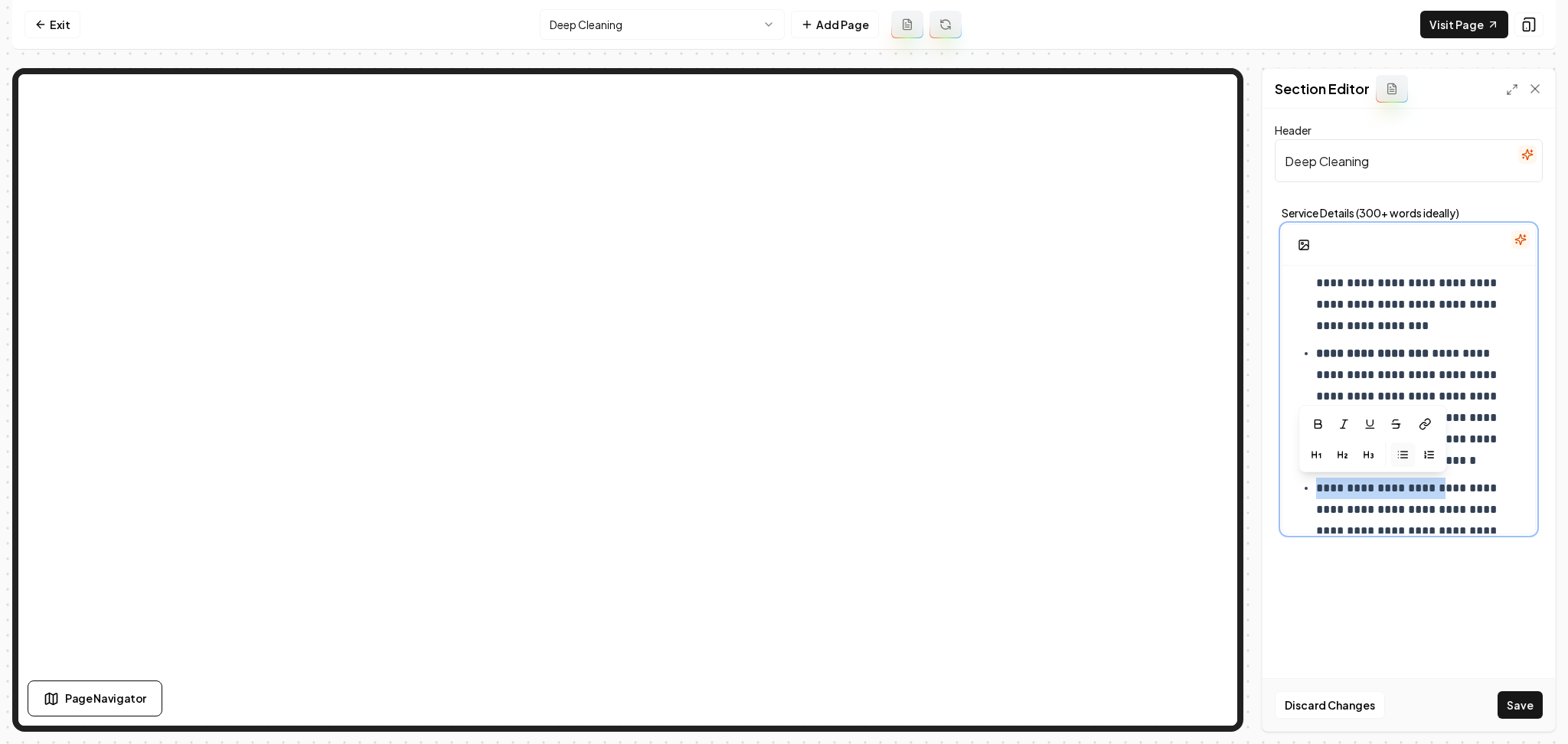
drag, startPoint x: 1428, startPoint y: 487, endPoint x: 1325, endPoint y: 476, distance: 103.6
click at [1325, 476] on ul "**********" at bounding box center [1408, 504] width 228 height 591
click at [1321, 416] on button "button" at bounding box center [1317, 424] width 25 height 25
click at [1384, 508] on p "**********" at bounding box center [1411, 638] width 191 height 321
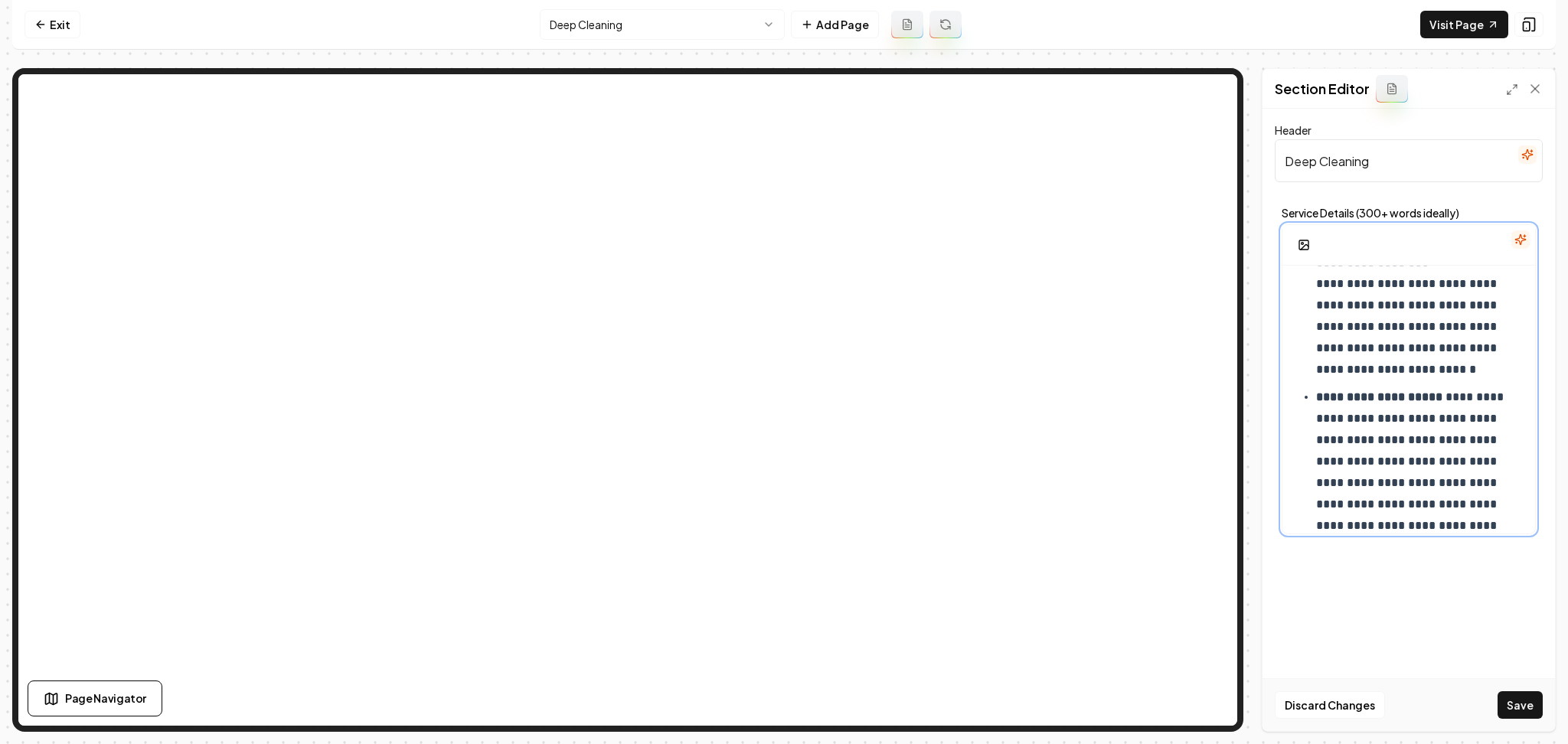
scroll to position [821, 0]
click at [1313, 488] on ul "**********" at bounding box center [1408, 389] width 228 height 591
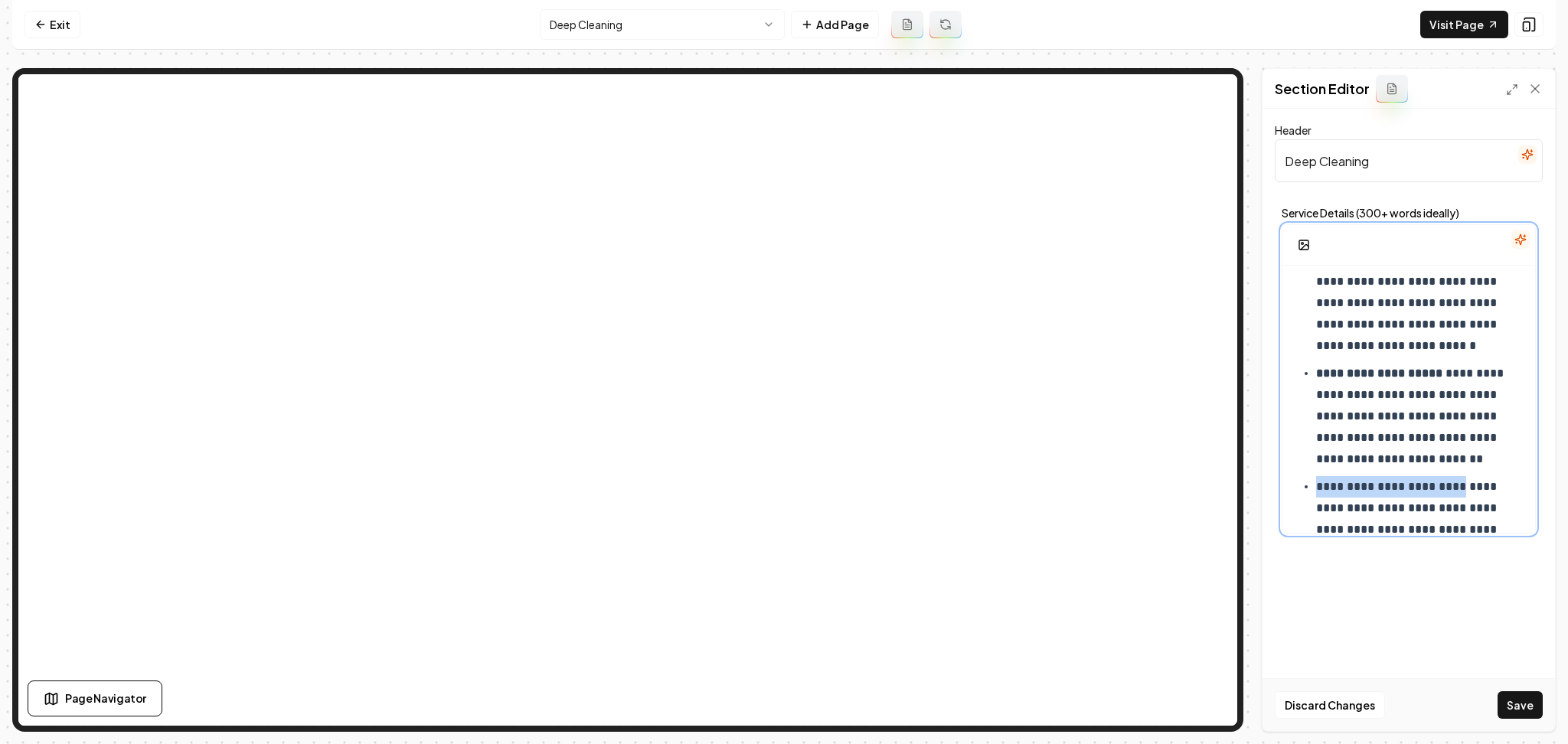
drag, startPoint x: 1313, startPoint y: 488, endPoint x: 1473, endPoint y: 488, distance: 160.0
click at [1473, 488] on ul "**********" at bounding box center [1408, 392] width 228 height 597
click at [1332, 417] on icon "button" at bounding box center [1333, 423] width 12 height 12
click at [1378, 504] on p "**********" at bounding box center [1411, 583] width 191 height 214
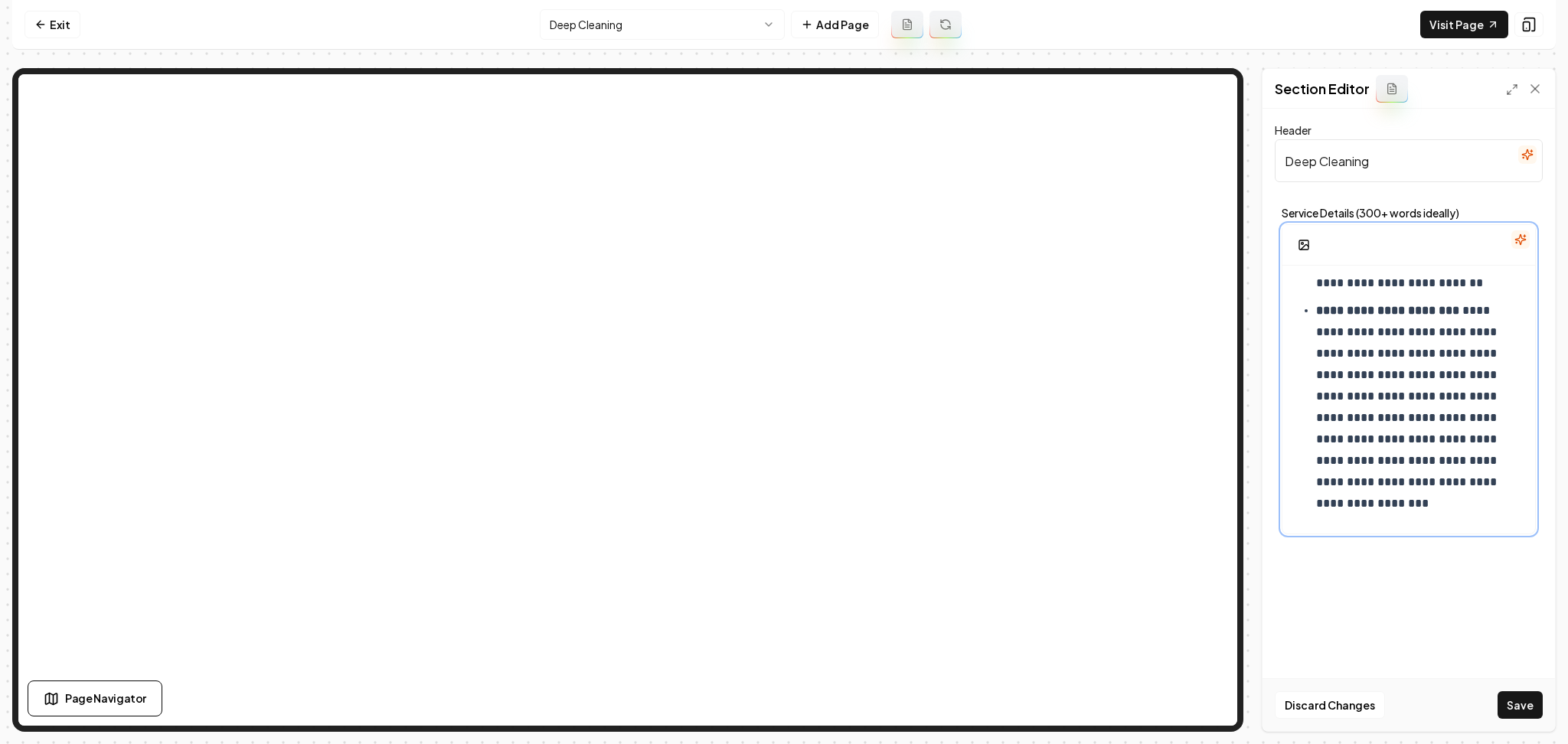
scroll to position [998, 0]
click at [1407, 420] on p "**********" at bounding box center [1411, 407] width 191 height 214
drag, startPoint x: 1504, startPoint y: 445, endPoint x: 1305, endPoint y: 441, distance: 199.0
click at [1316, 441] on li "**********" at bounding box center [1419, 487] width 206 height 107
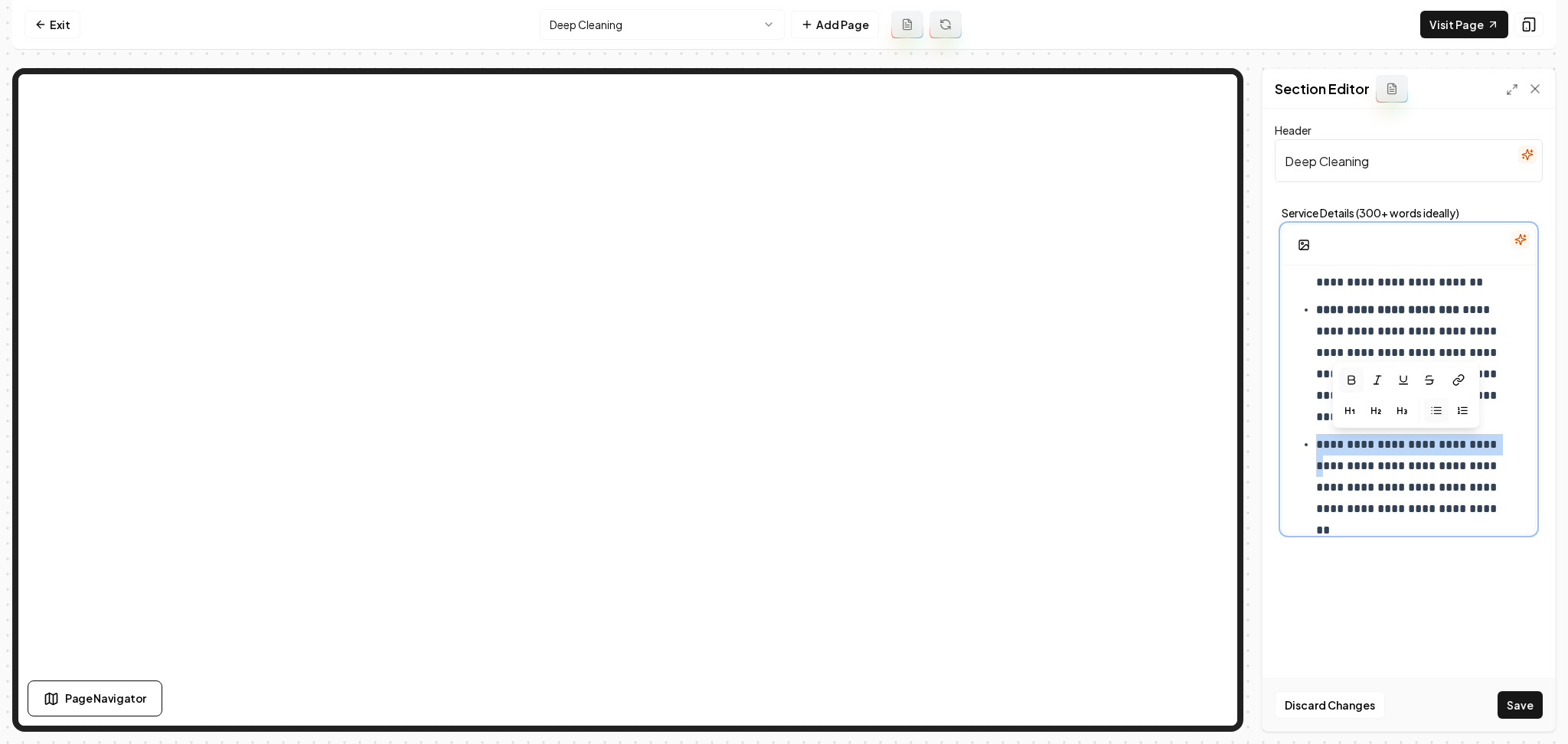
click at [1352, 380] on icon "button" at bounding box center [1351, 380] width 12 height 12
click at [1519, 701] on button "Save" at bounding box center [1520, 705] width 46 height 28
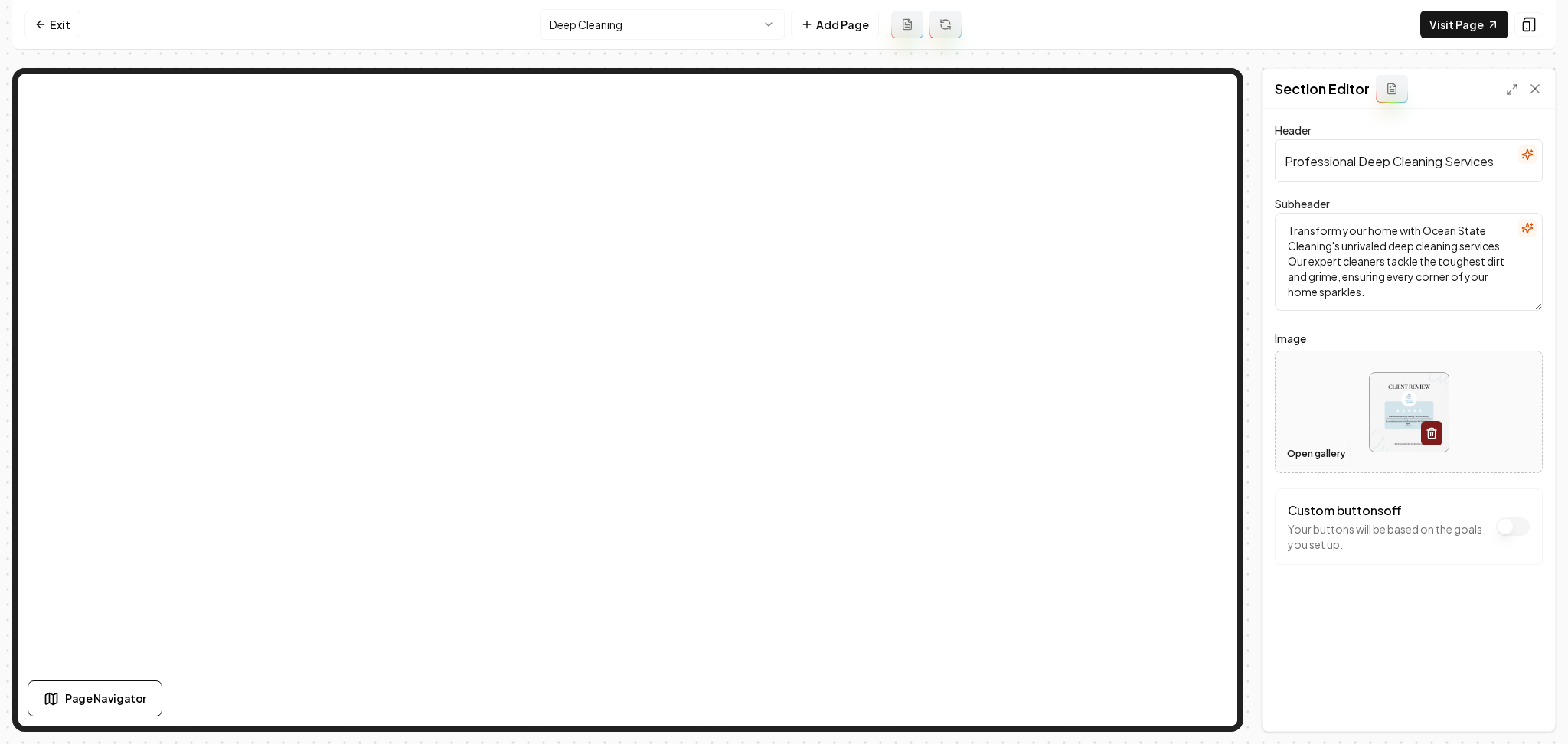
click at [1313, 458] on button "Open gallery" at bounding box center [1315, 453] width 68 height 25
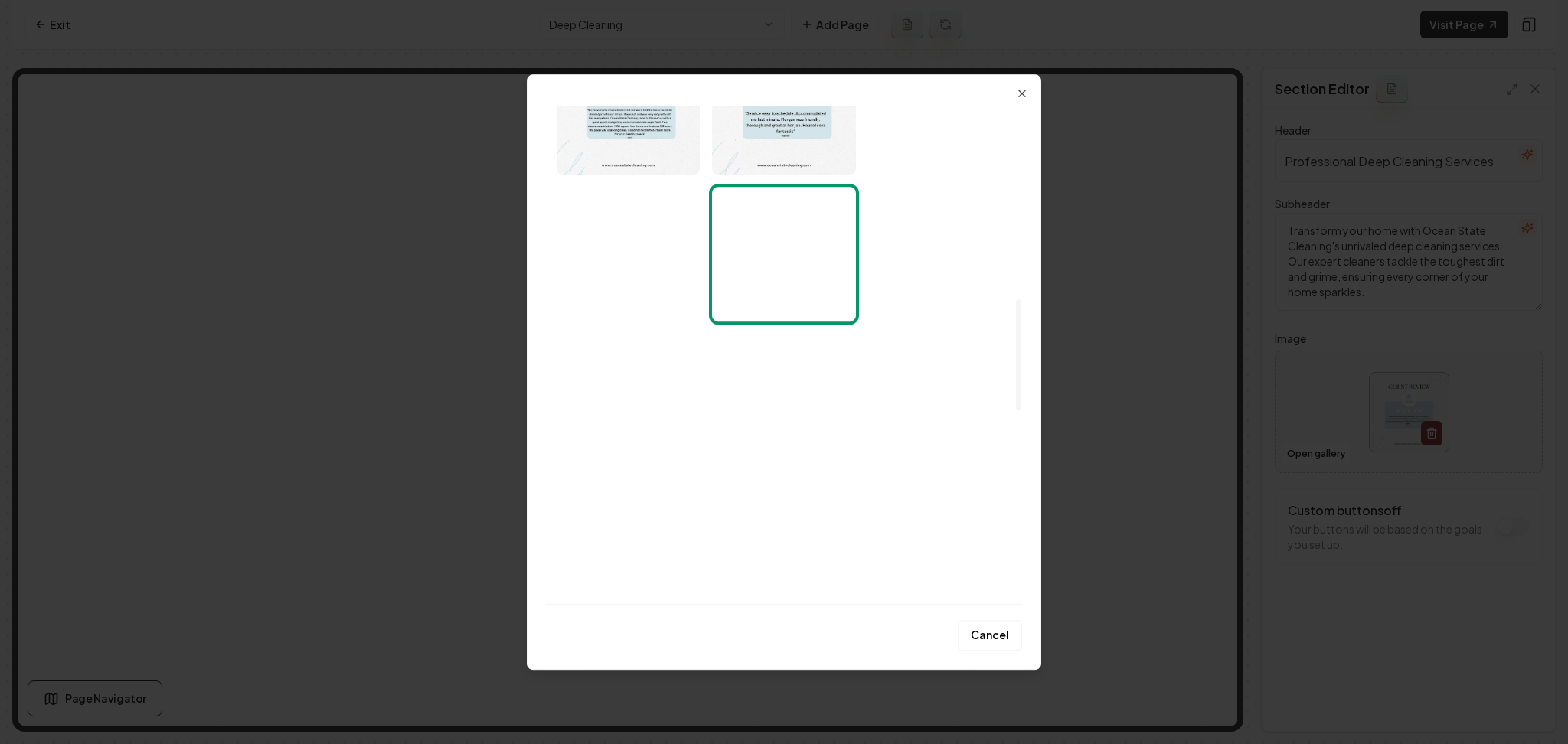
scroll to position [904, 0]
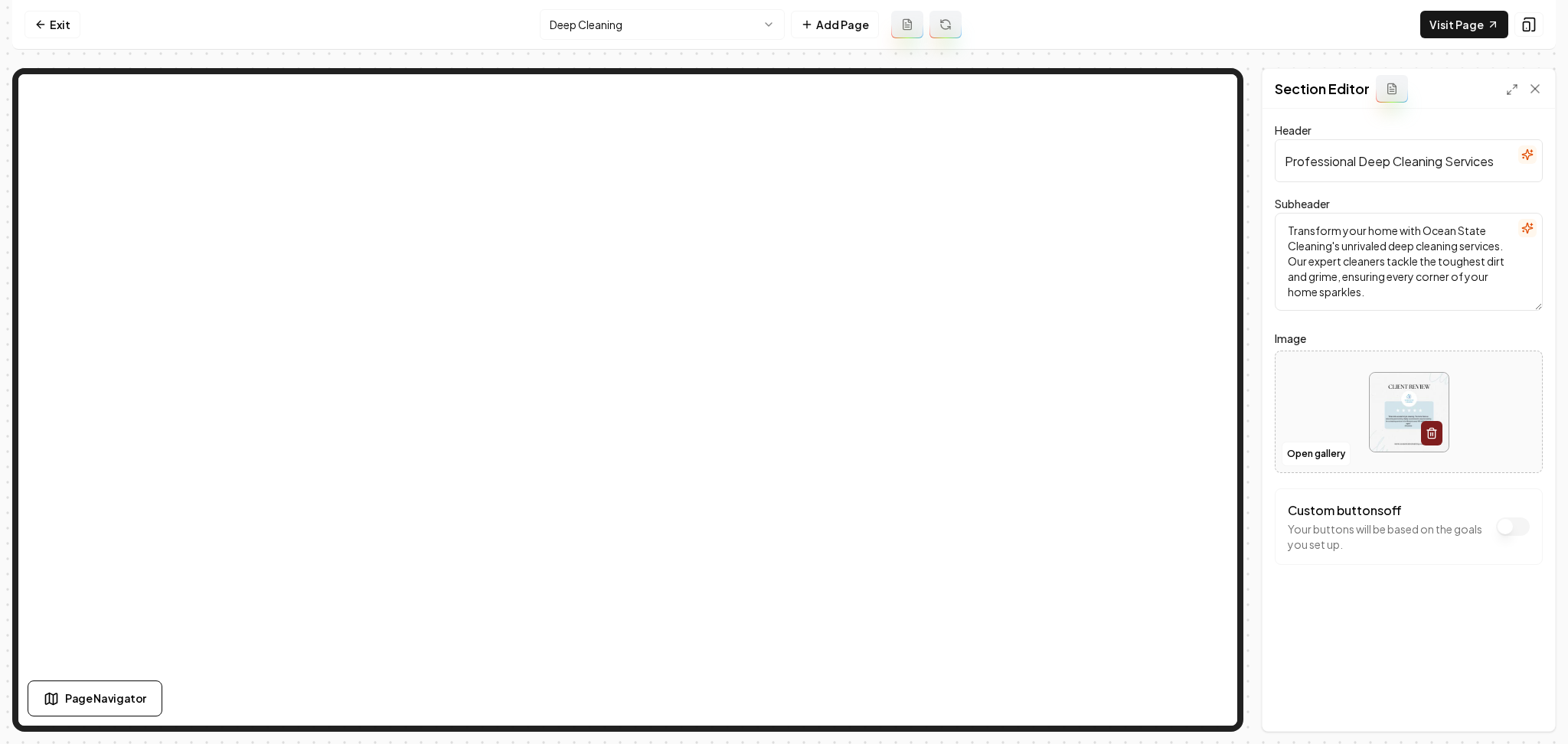
click at [1311, 424] on div at bounding box center [1408, 413] width 266 height 105
type input "**********"
click at [1515, 702] on button "Save" at bounding box center [1520, 705] width 46 height 28
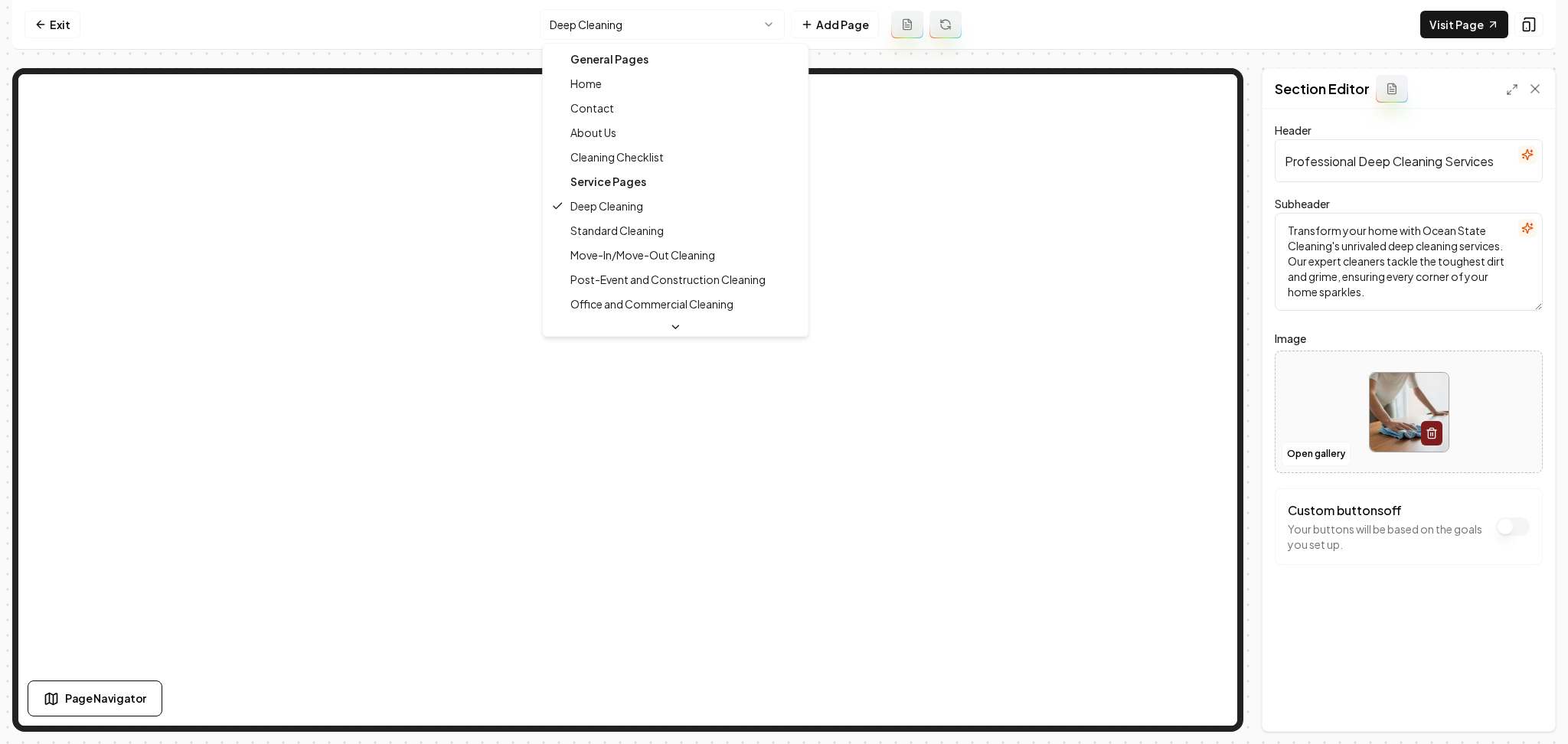
click at [561, 12] on html "Computer Required This feature is only available on a computer. Please switch t…" at bounding box center [784, 372] width 1568 height 744
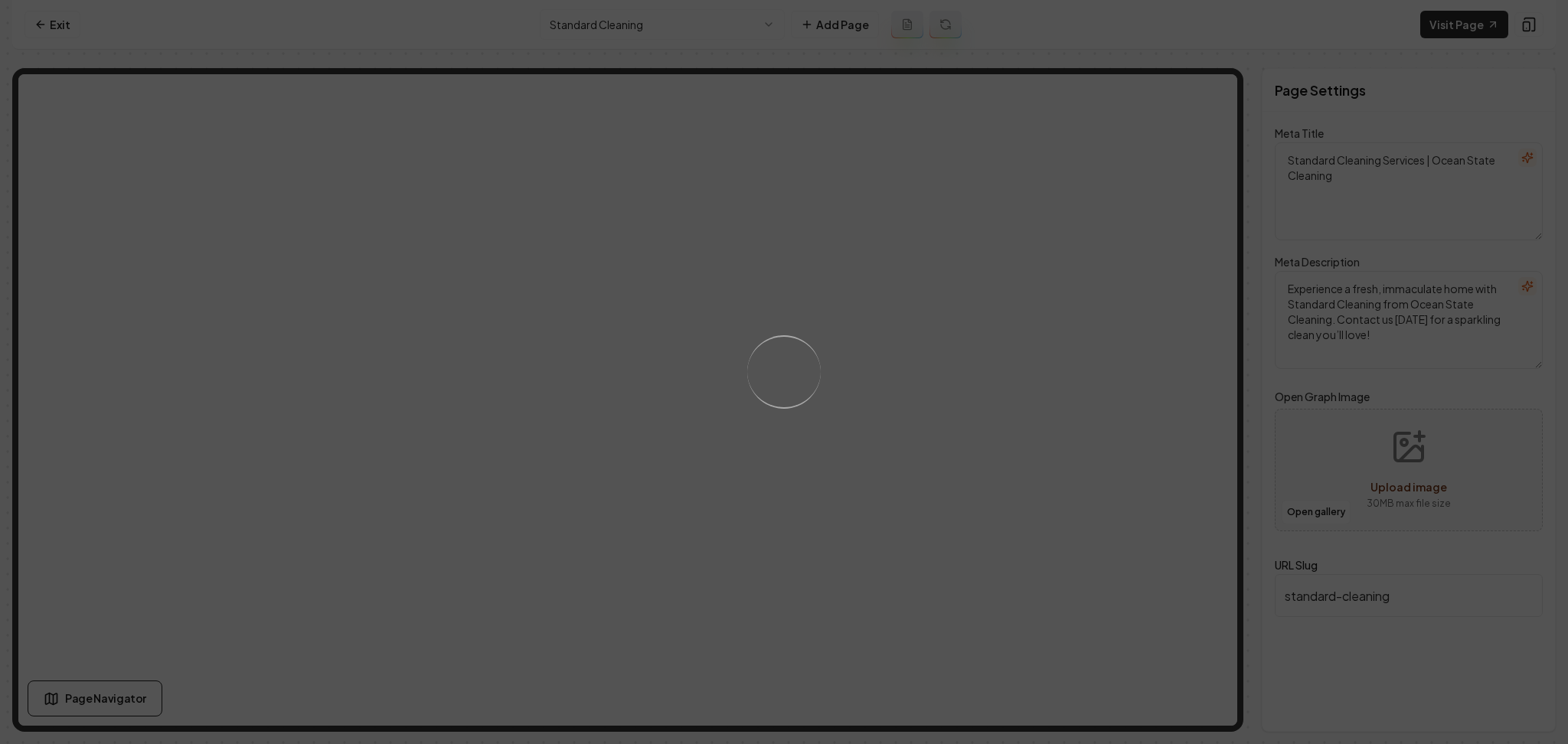
click at [777, 341] on div "Loading..." at bounding box center [783, 371] width 104 height 104
click at [916, 346] on div "Loading..." at bounding box center [784, 372] width 1568 height 744
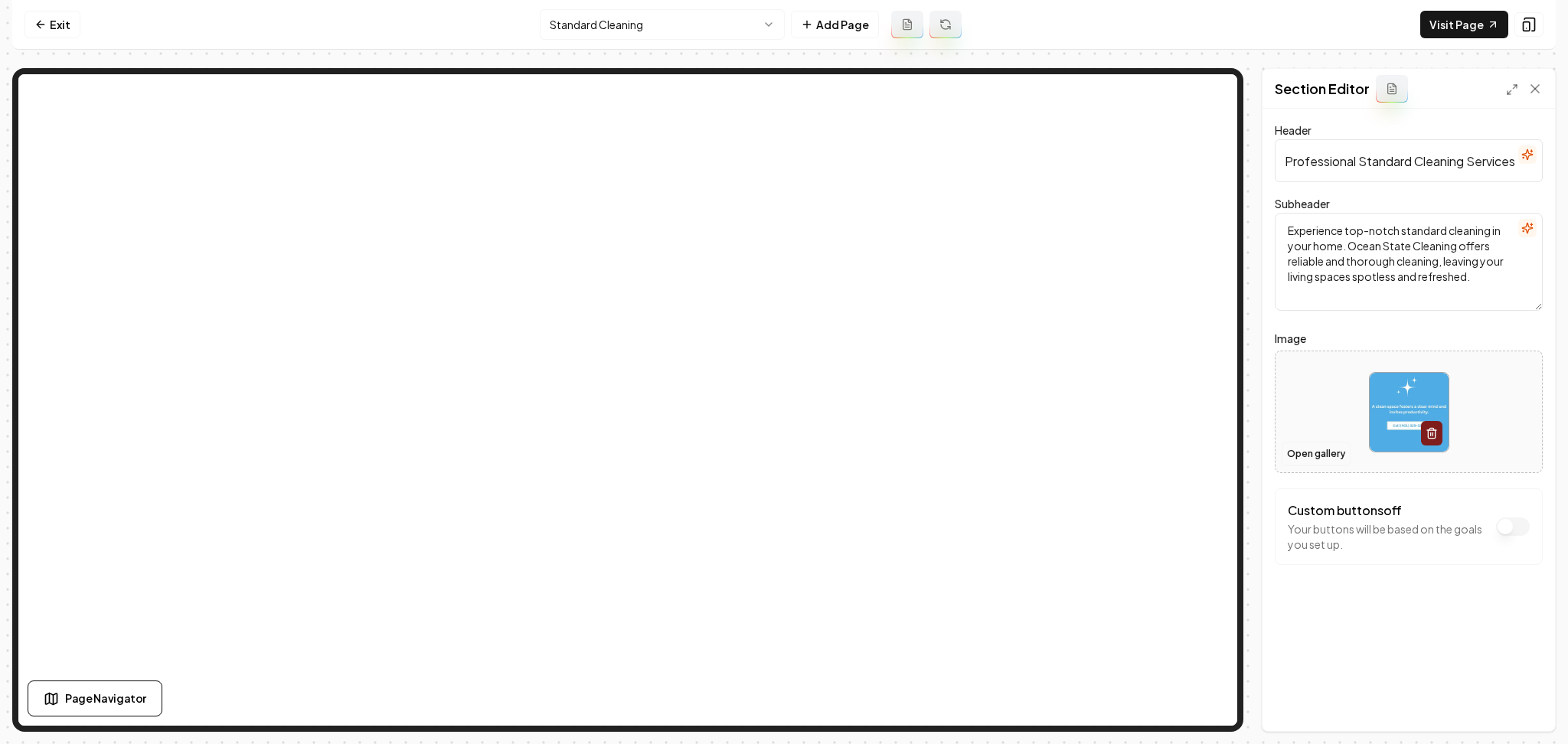
click at [1323, 450] on button "Open gallery" at bounding box center [1315, 453] width 68 height 25
click at [1342, 396] on div at bounding box center [1408, 413] width 266 height 105
type input "**********"
click at [1528, 703] on button "Save" at bounding box center [1520, 705] width 46 height 28
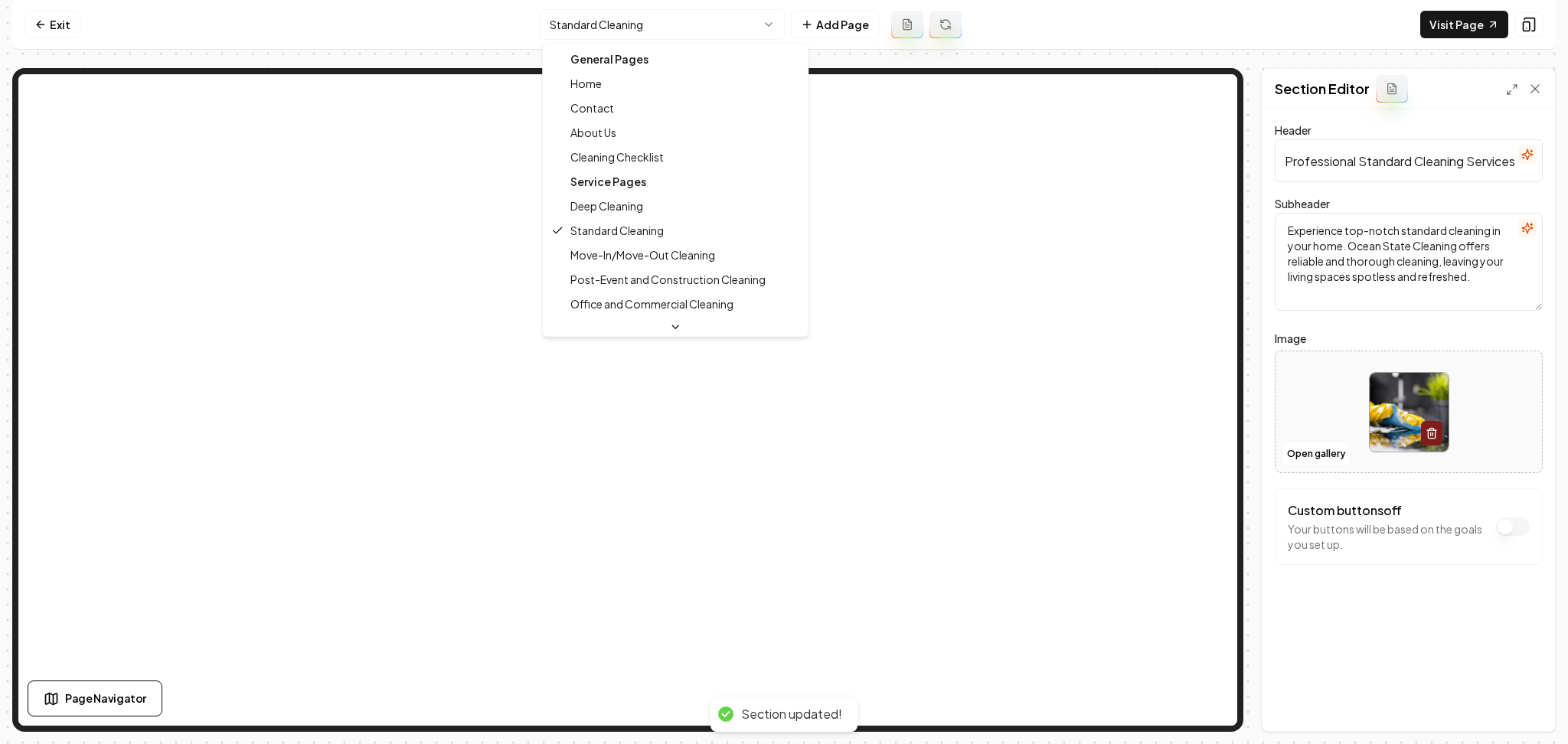
click at [583, 22] on html "Computer Required This feature is only available on a computer. Please switch t…" at bounding box center [784, 372] width 1568 height 744
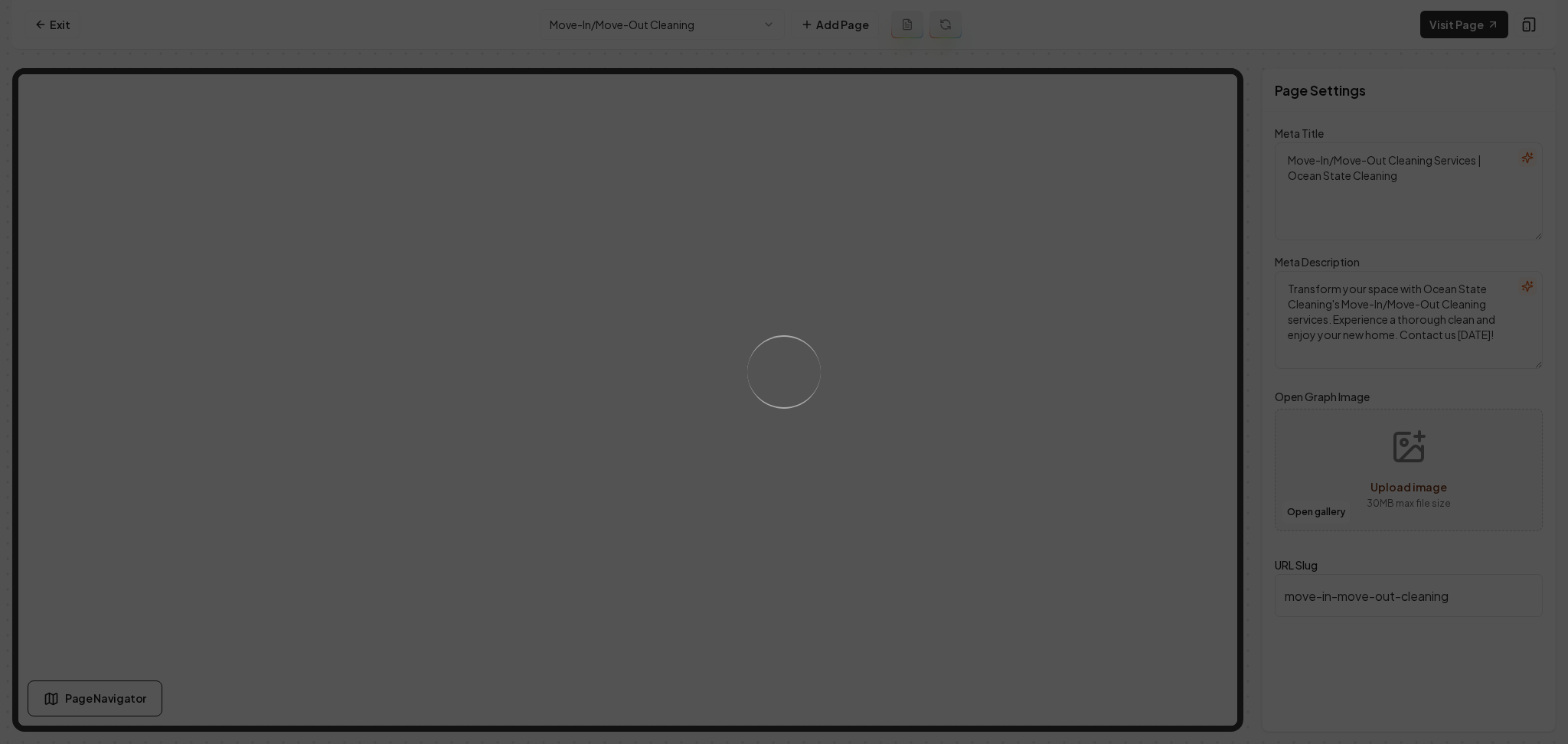
click at [973, 395] on div "Loading..." at bounding box center [784, 372] width 1568 height 744
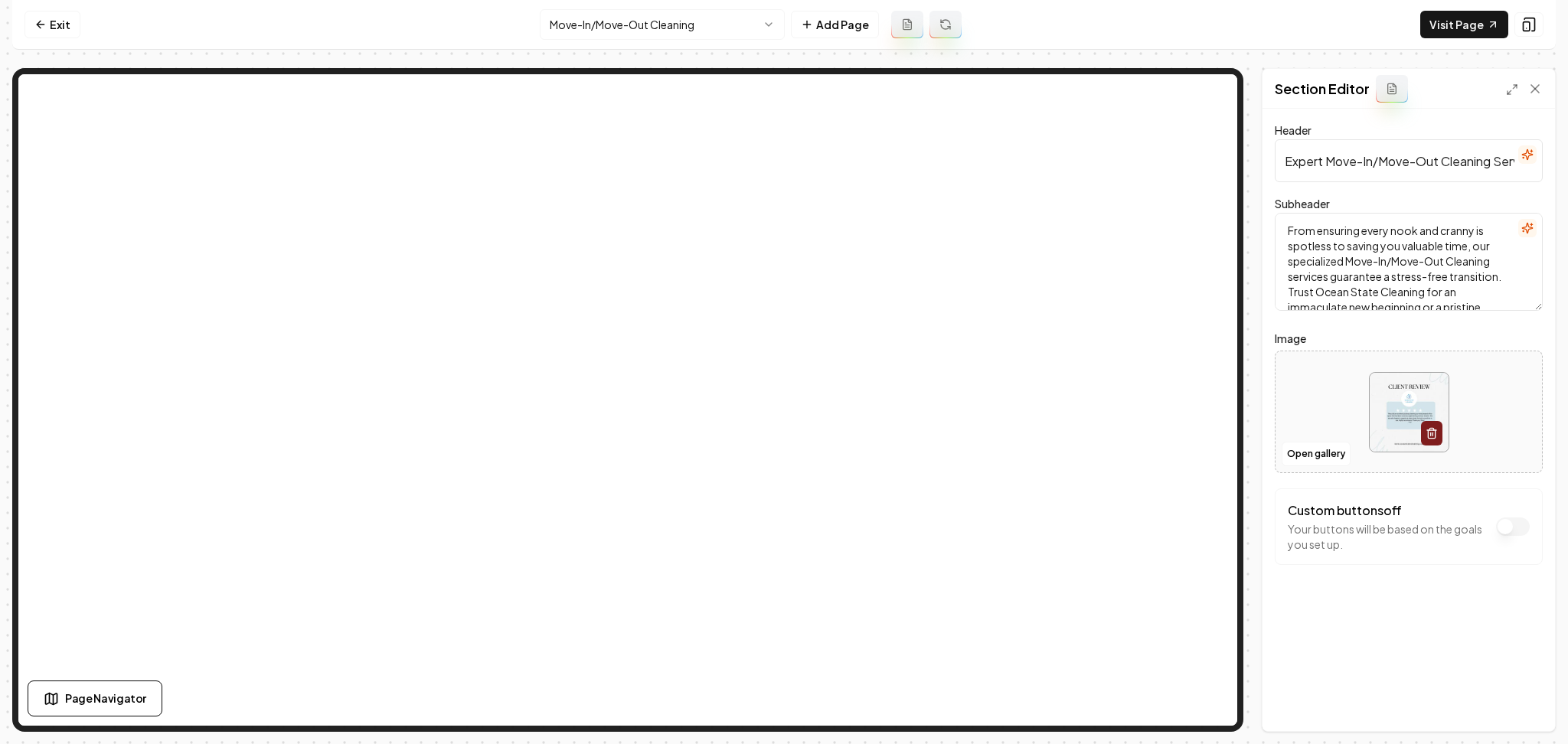
click at [1342, 414] on div at bounding box center [1408, 413] width 266 height 105
type input "**********"
click at [1512, 707] on button "Save" at bounding box center [1520, 705] width 46 height 28
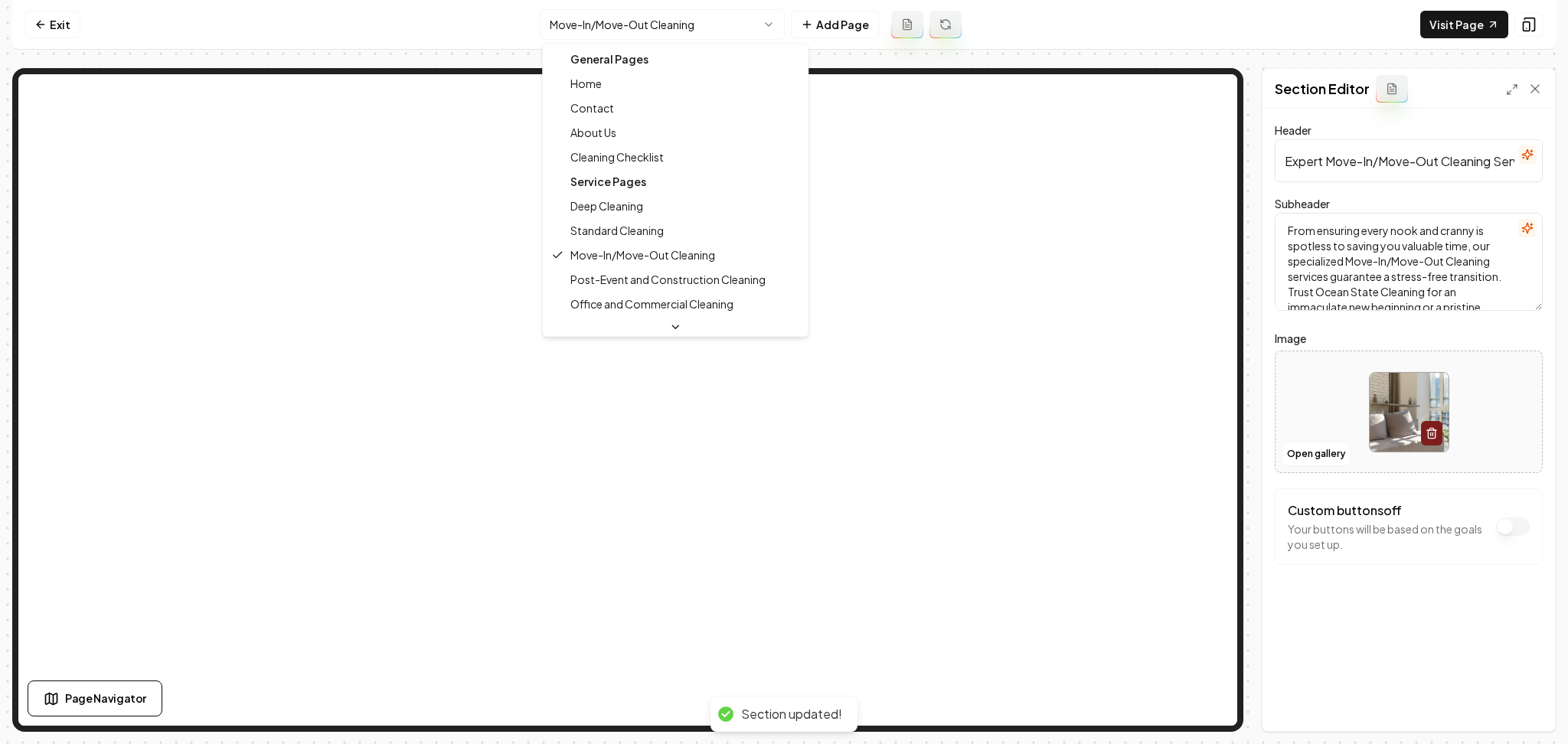
click at [606, 15] on html "Computer Required This feature is only available on a computer. Please switch t…" at bounding box center [784, 372] width 1568 height 744
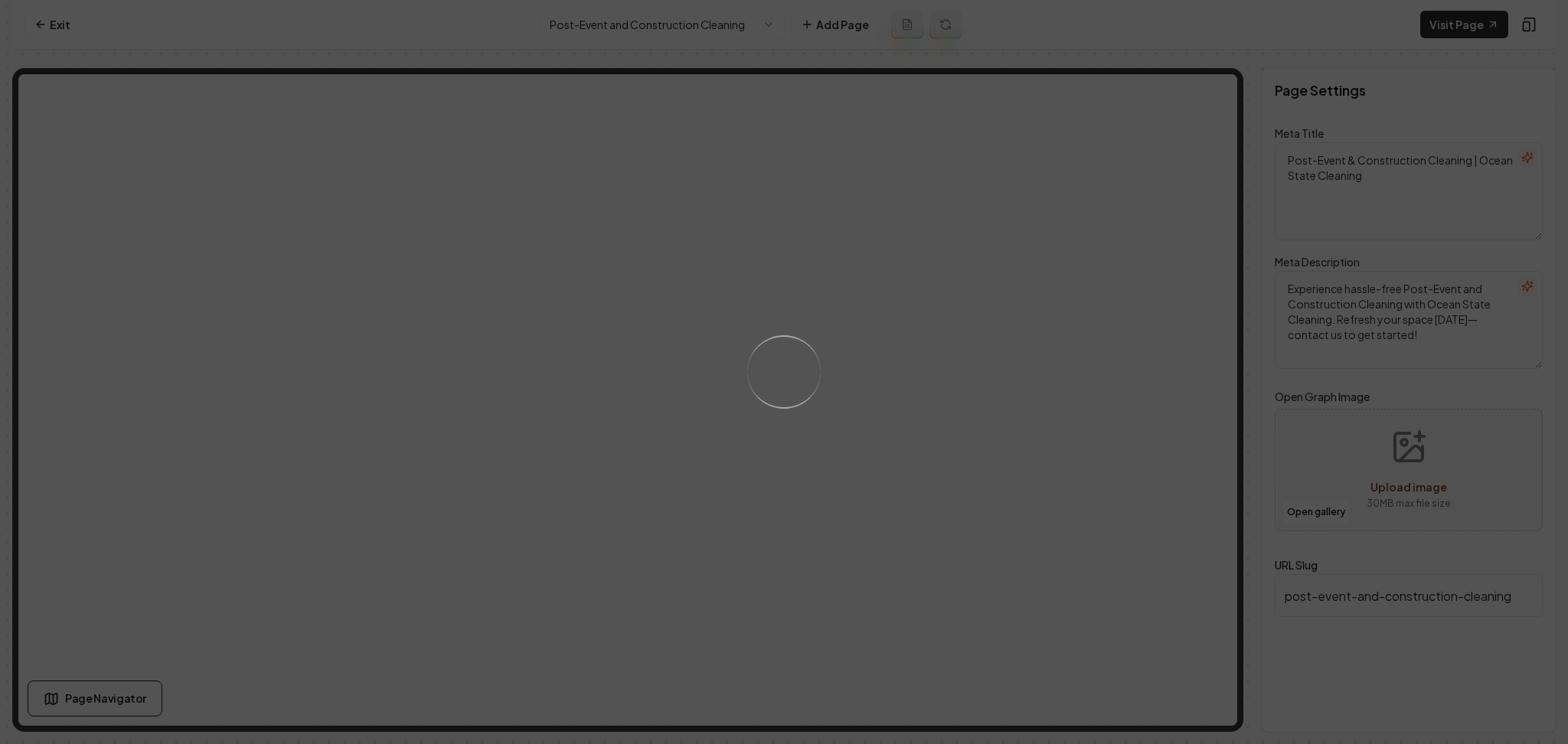
click at [912, 439] on div "Loading..." at bounding box center [784, 372] width 1568 height 744
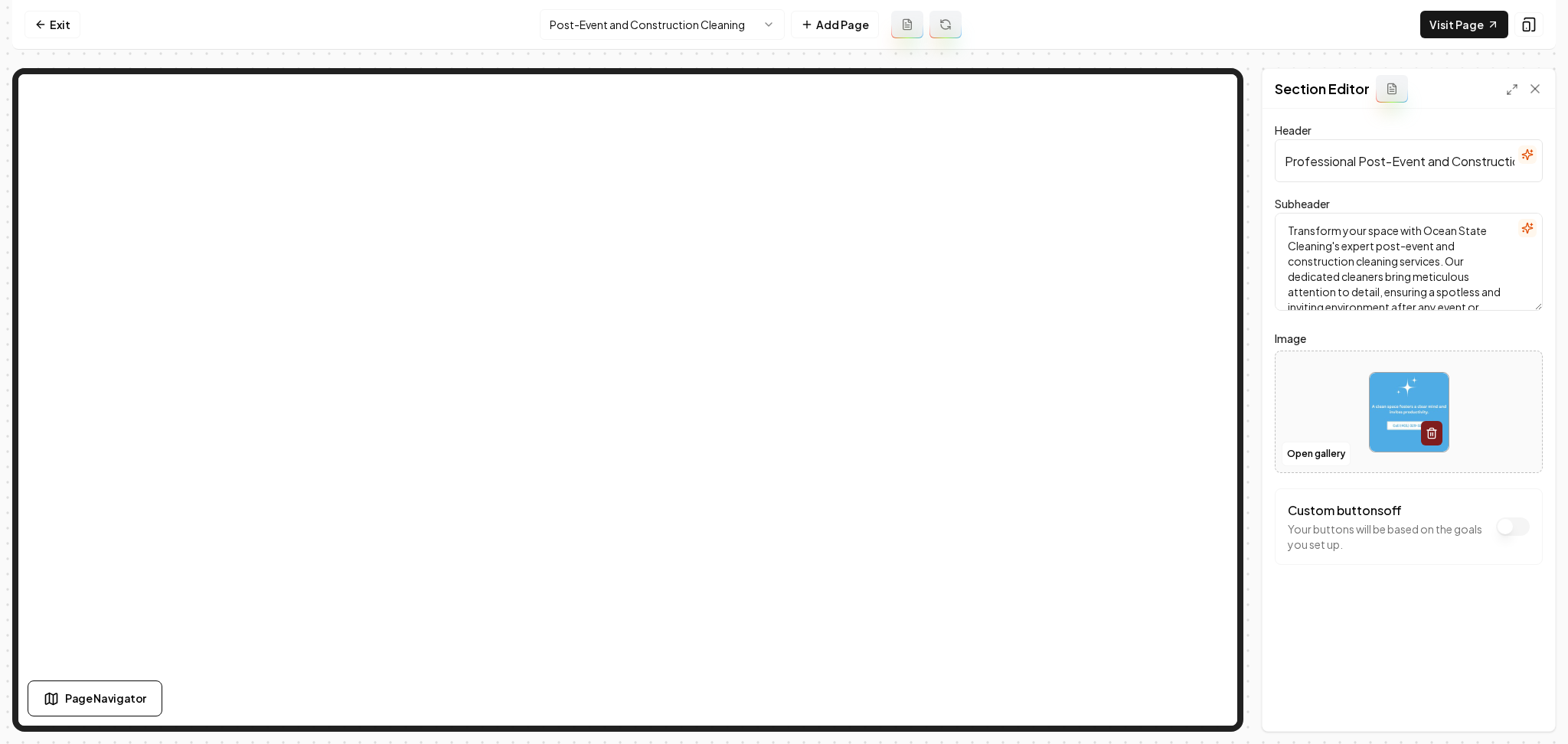
click at [1325, 383] on div at bounding box center [1408, 413] width 266 height 105
click at [1329, 393] on div at bounding box center [1408, 413] width 266 height 105
type input "**********"
click at [1507, 697] on button "Save" at bounding box center [1520, 705] width 46 height 28
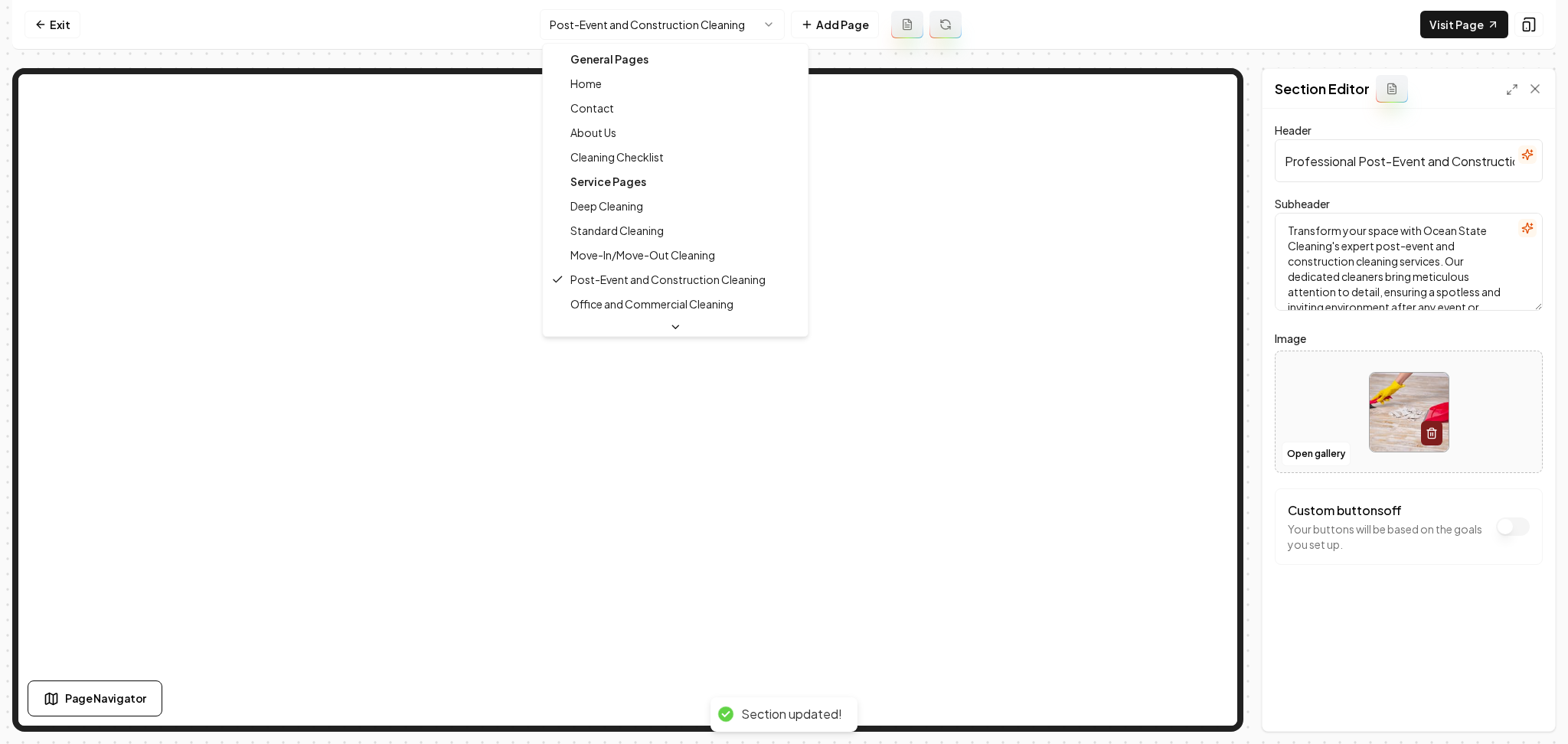
click at [588, 25] on html "Computer Required This feature is only available on a computer. Please switch t…" at bounding box center [784, 372] width 1568 height 744
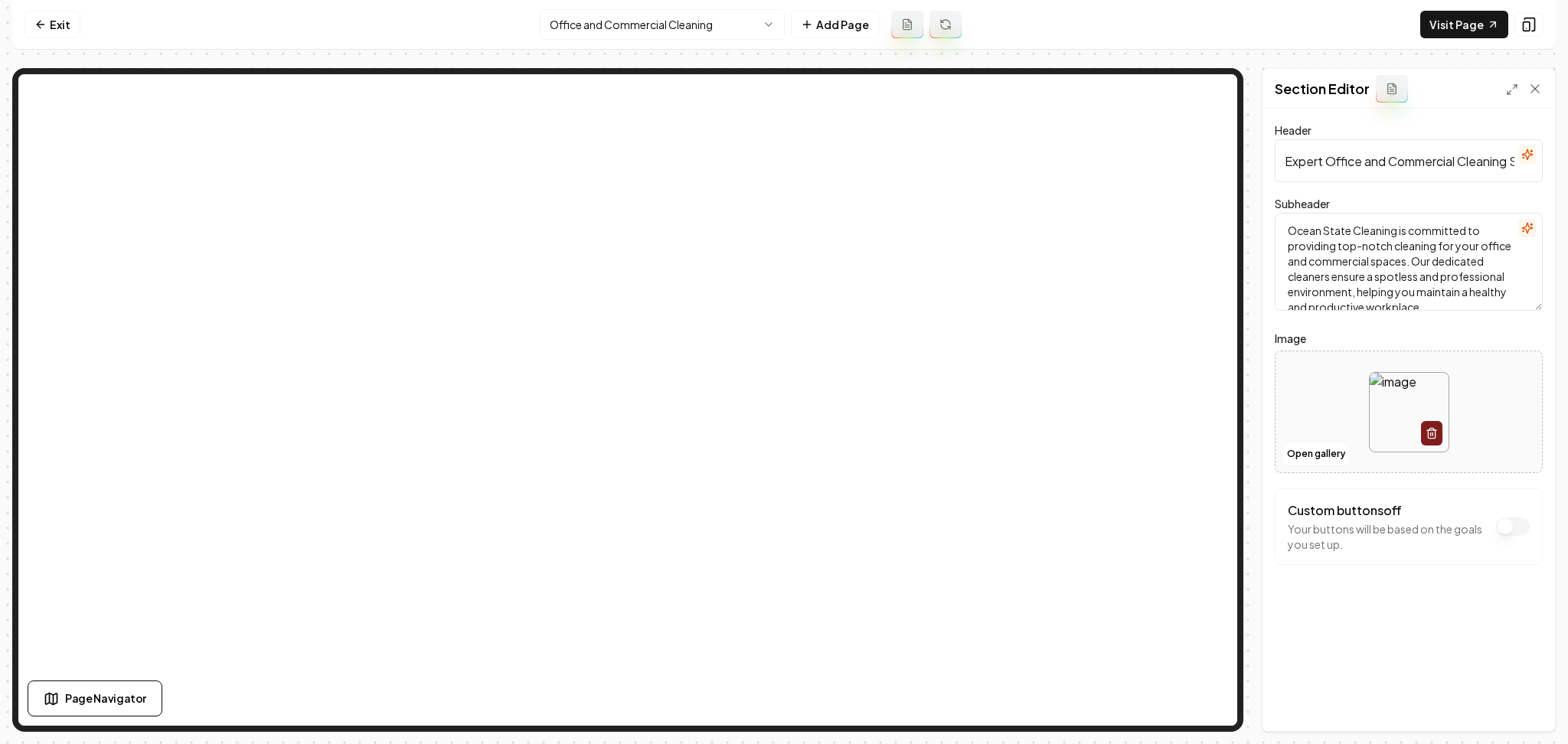
click at [1315, 391] on div at bounding box center [1408, 413] width 266 height 105
type input "**********"
click at [1527, 692] on button "Save" at bounding box center [1520, 705] width 46 height 28
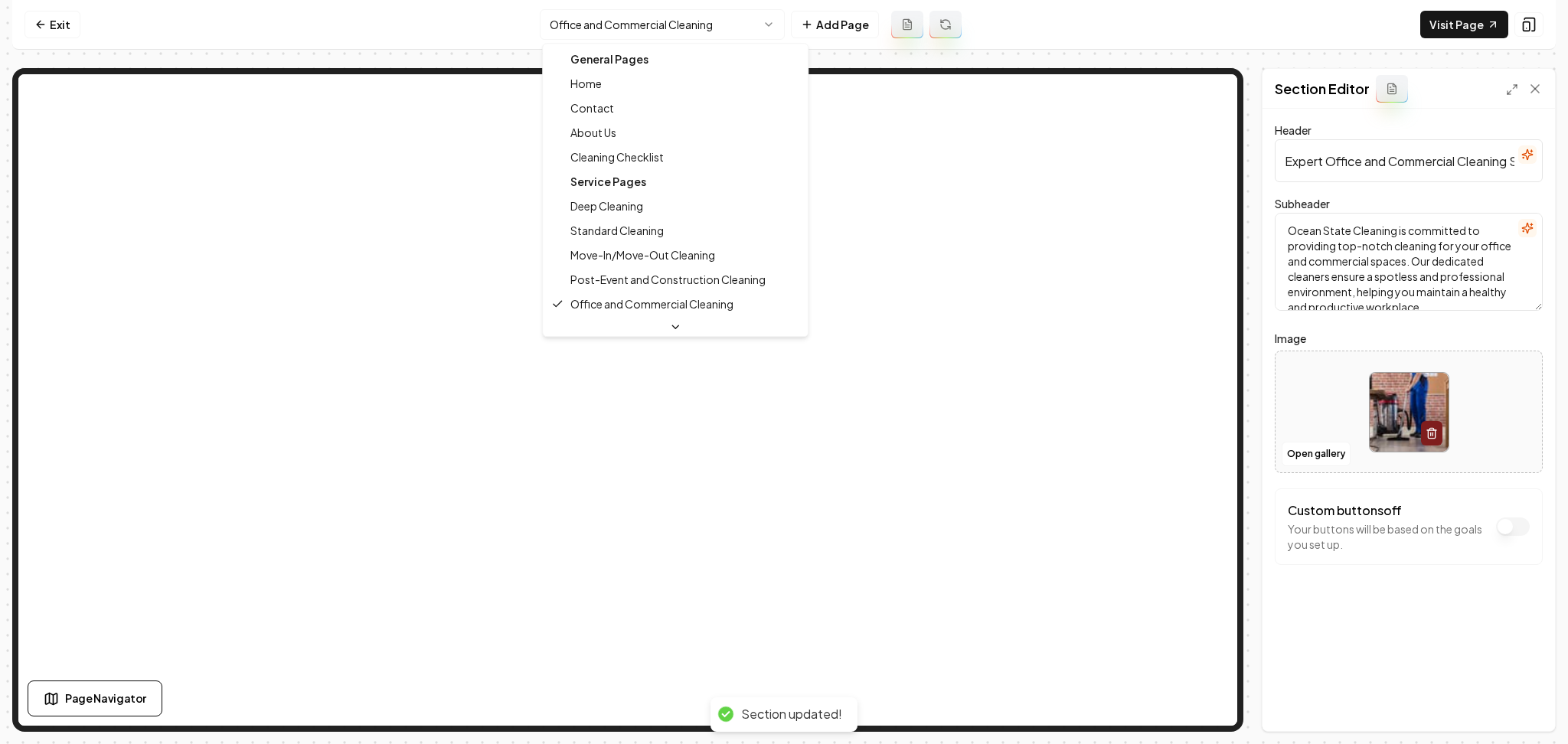
click at [594, 31] on html "Computer Required This feature is only available on a computer. Please switch t…" at bounding box center [784, 372] width 1568 height 744
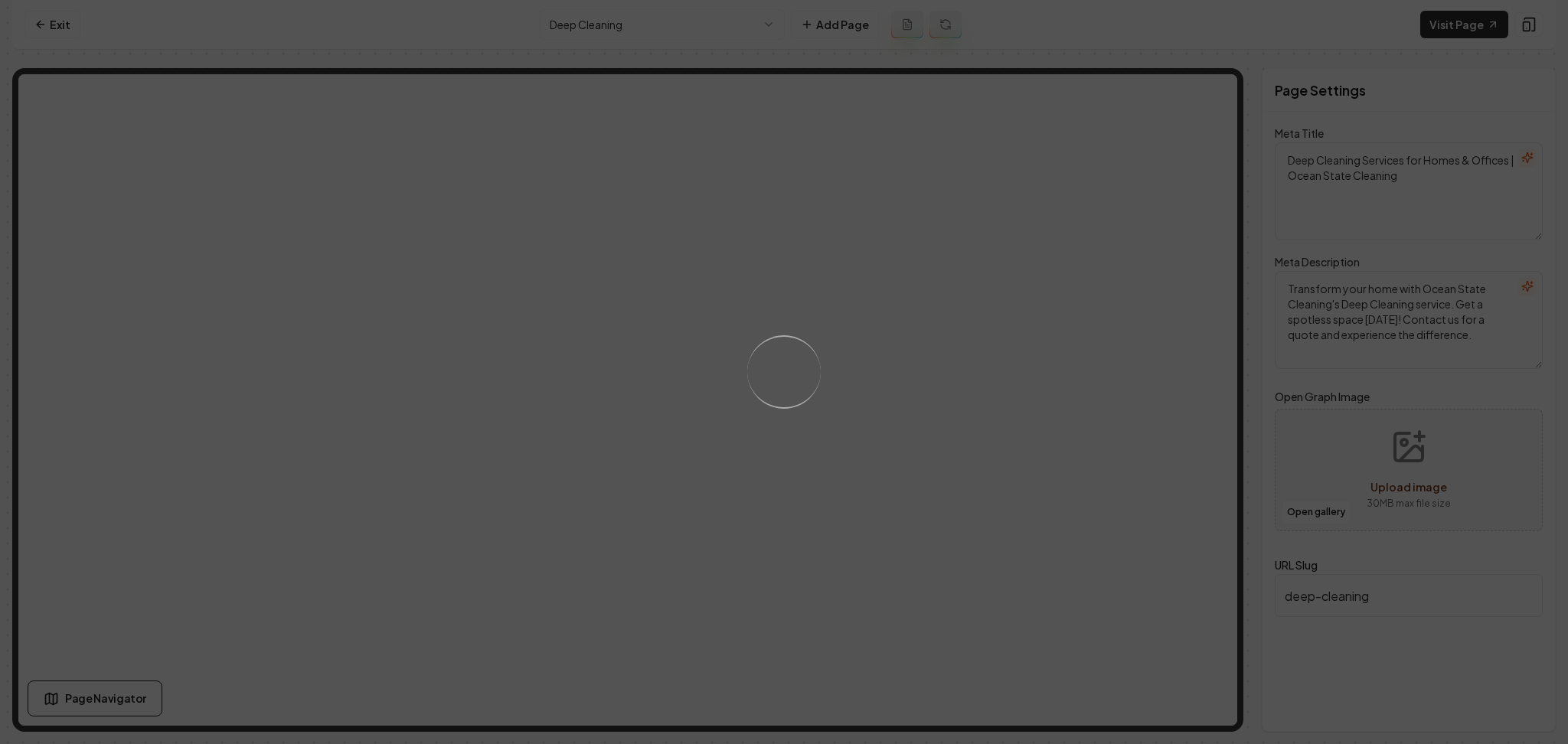
click at [951, 441] on div "Loading..." at bounding box center [784, 372] width 1568 height 744
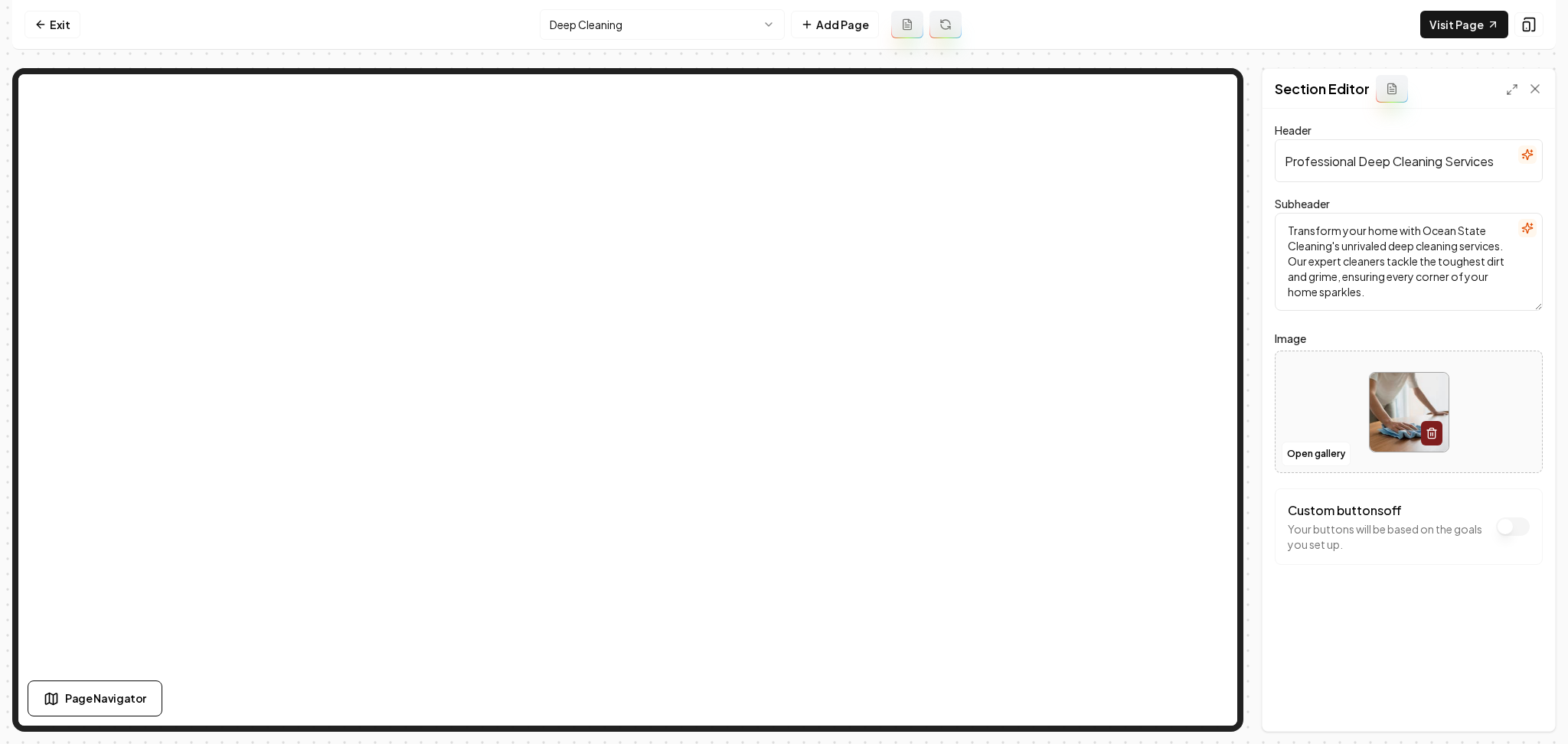
click at [1303, 392] on div at bounding box center [1408, 413] width 266 height 105
type input "**********"
click at [1531, 715] on button "Save" at bounding box center [1520, 705] width 46 height 28
click at [1271, 408] on div "Header Professional Deep Cleaning Services Subheader Transform your home with O…" at bounding box center [1408, 420] width 293 height 622
click at [1281, 407] on div at bounding box center [1408, 413] width 266 height 105
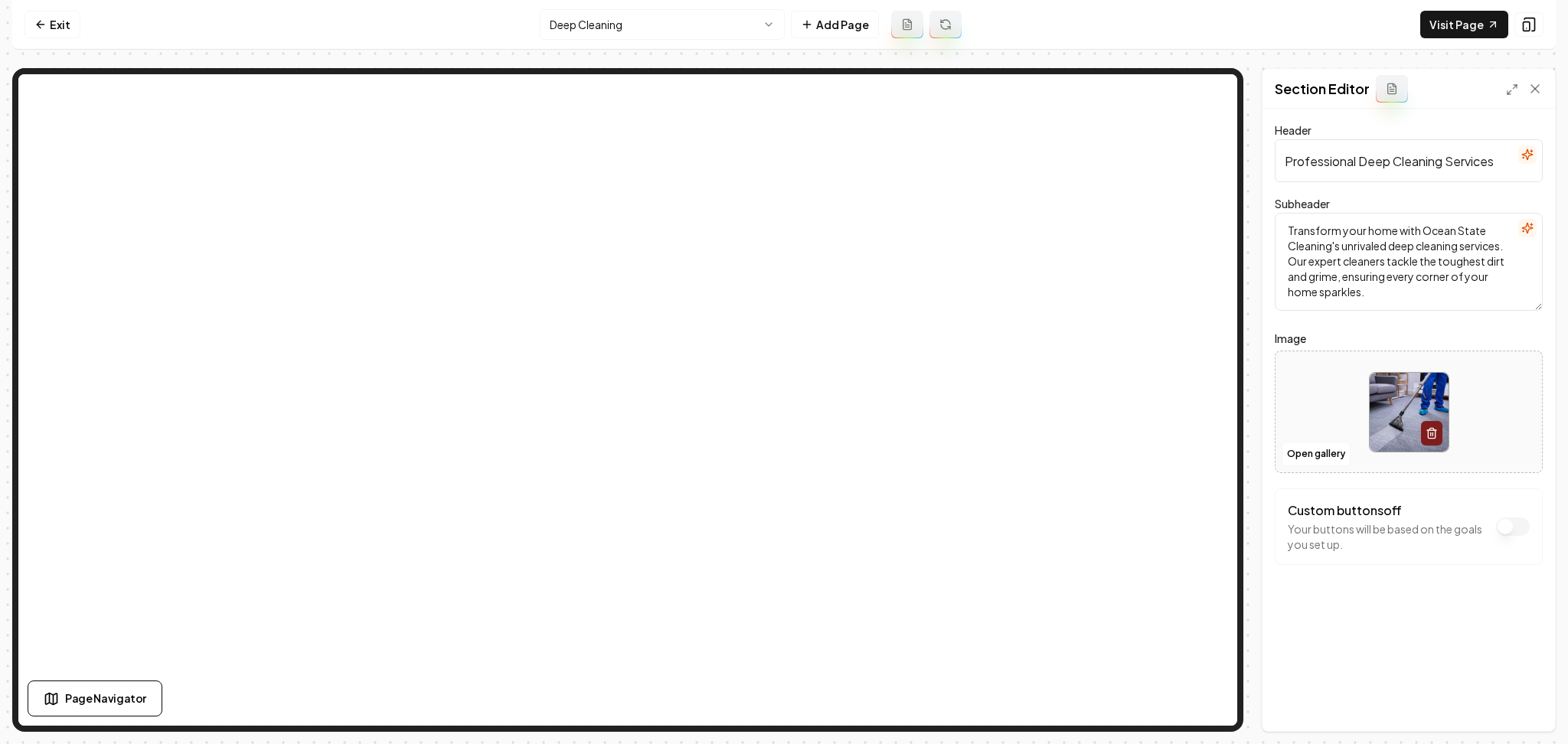
type input "**********"
click at [1511, 702] on button "Save" at bounding box center [1520, 705] width 46 height 28
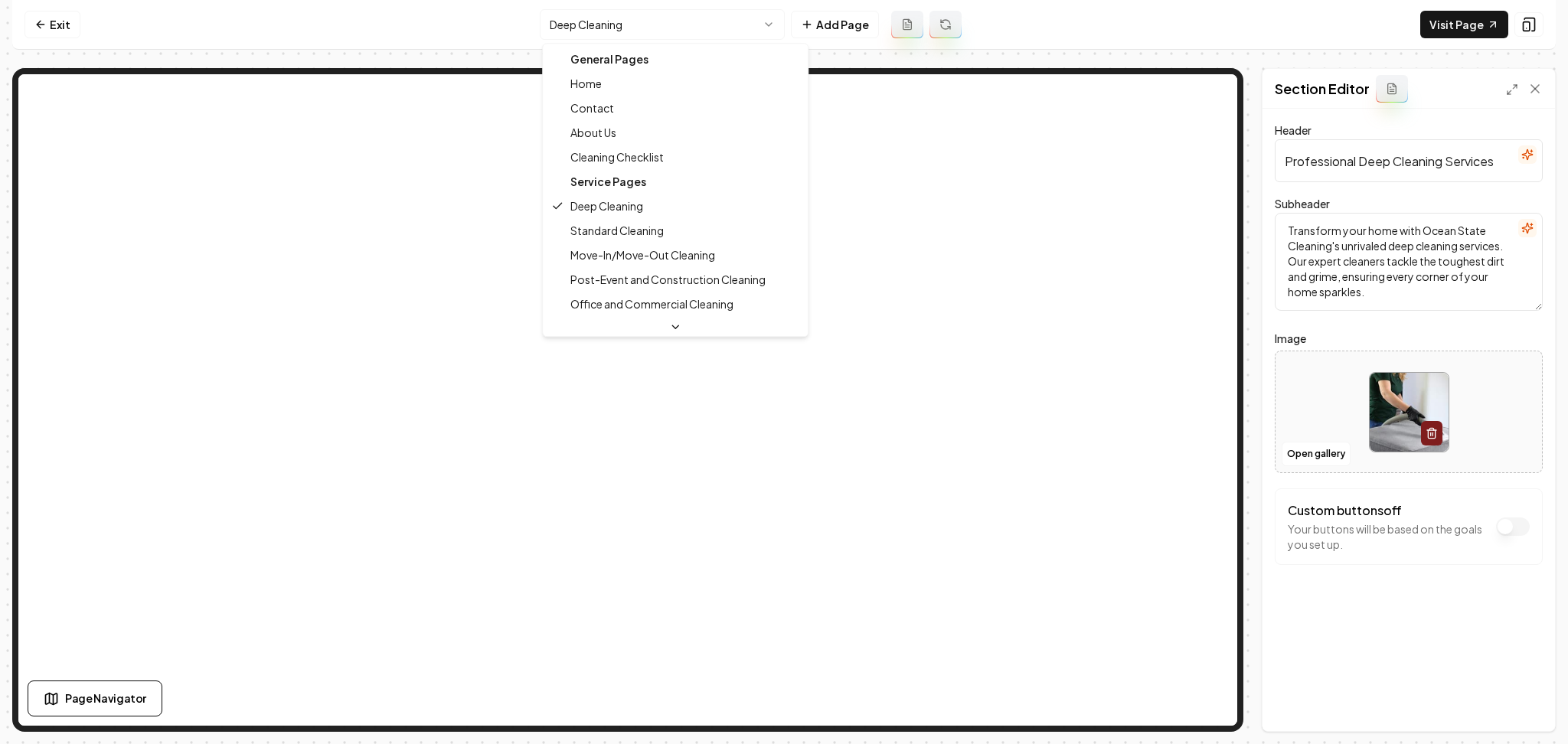
click at [631, 29] on html "Computer Required This feature is only available on a computer. Please switch t…" at bounding box center [784, 372] width 1568 height 744
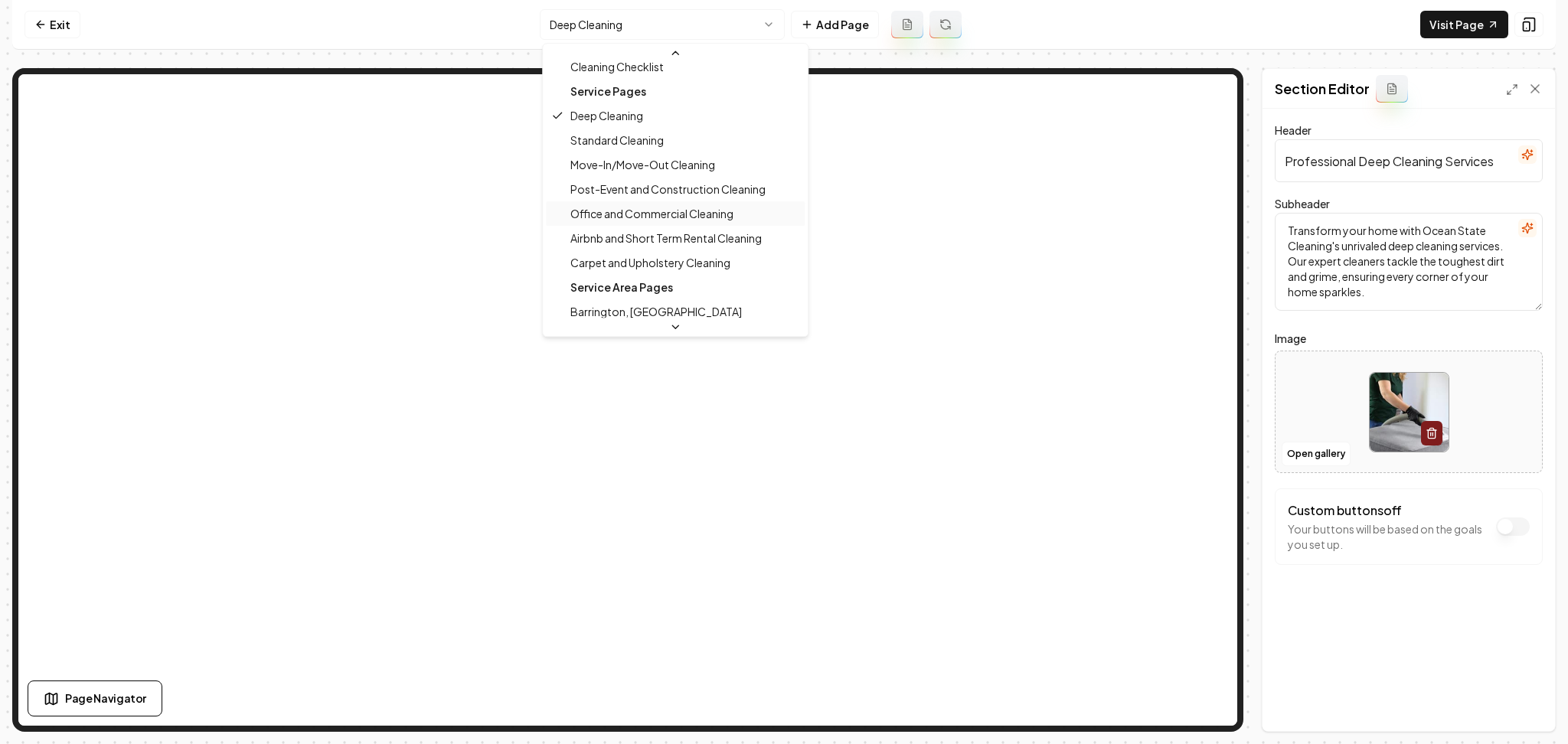
scroll to position [113, 0]
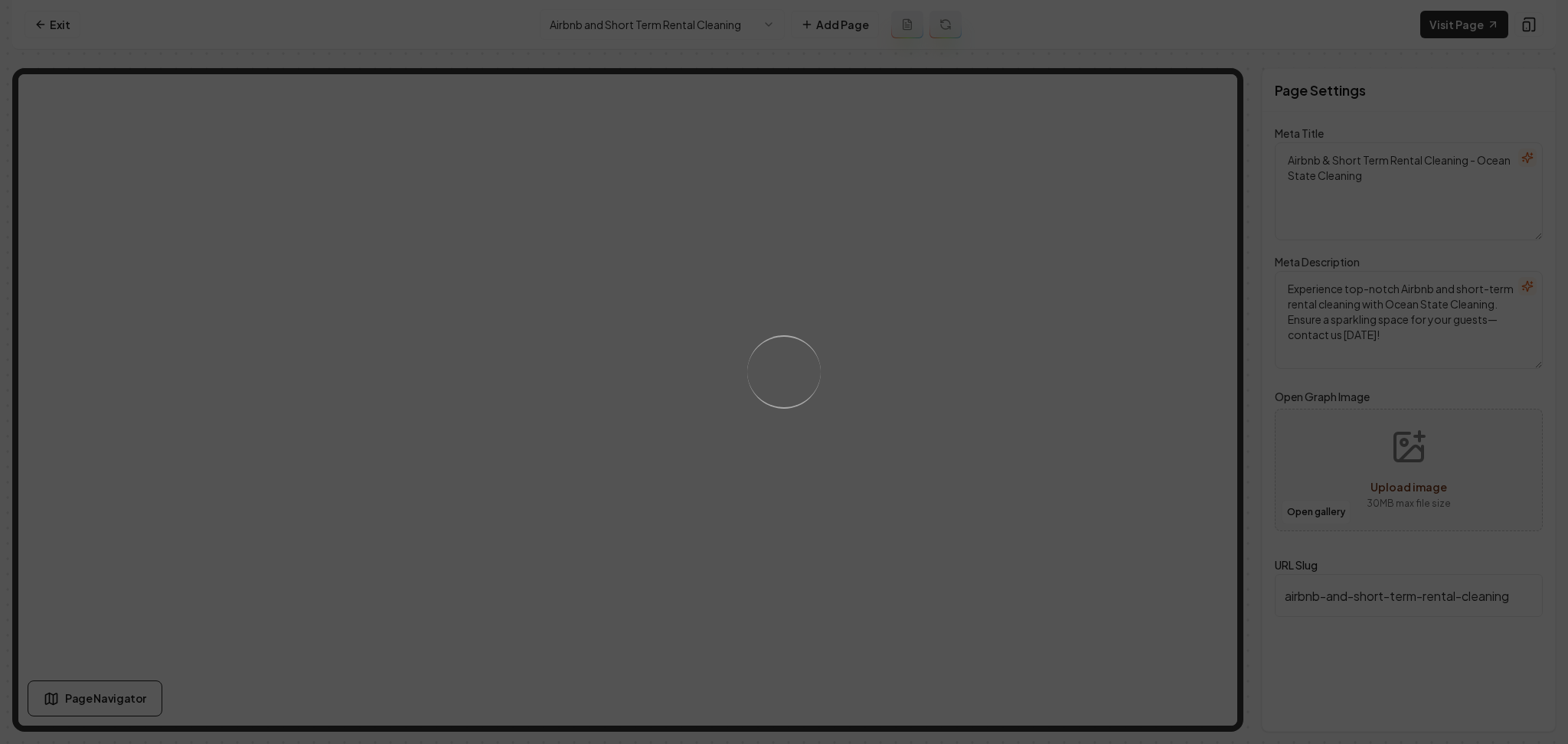
click at [930, 426] on div "Loading..." at bounding box center [784, 372] width 1568 height 744
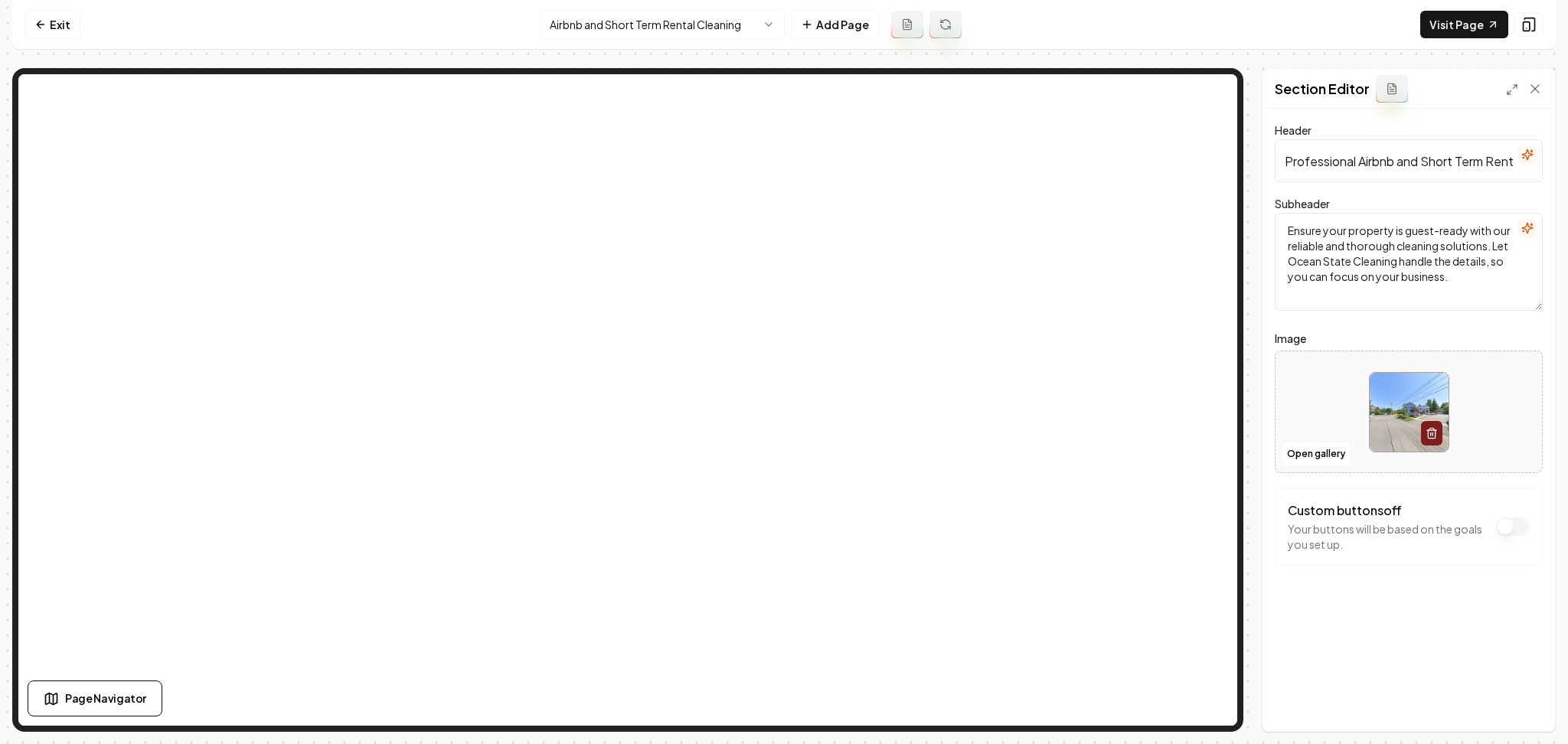
click at [1303, 383] on div at bounding box center [1408, 413] width 266 height 105
type input "**********"
click at [1513, 699] on button "Save" at bounding box center [1520, 705] width 46 height 28
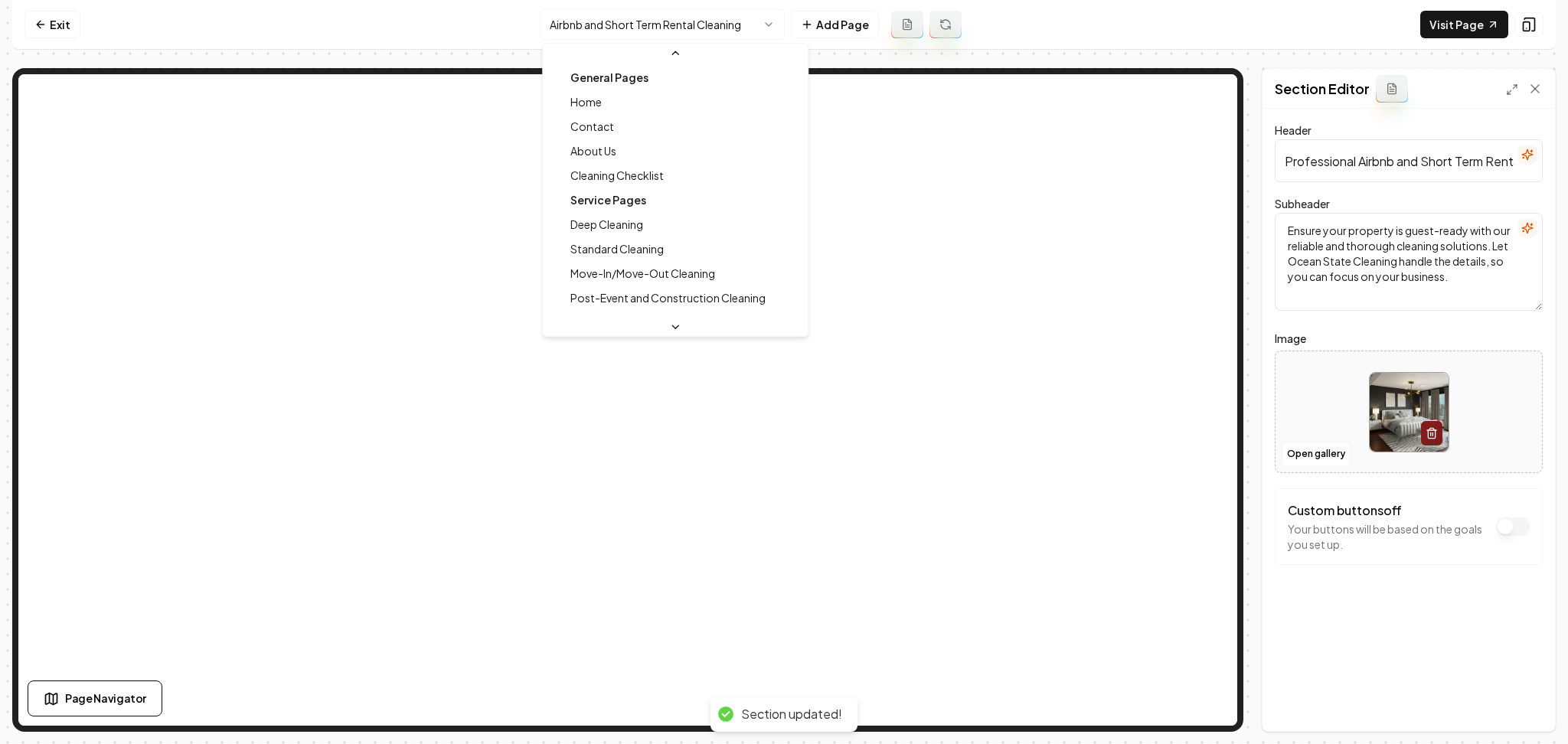
click at [657, 24] on html "Computer Required This feature is only available on a computer. Please switch t…" at bounding box center [784, 372] width 1568 height 744
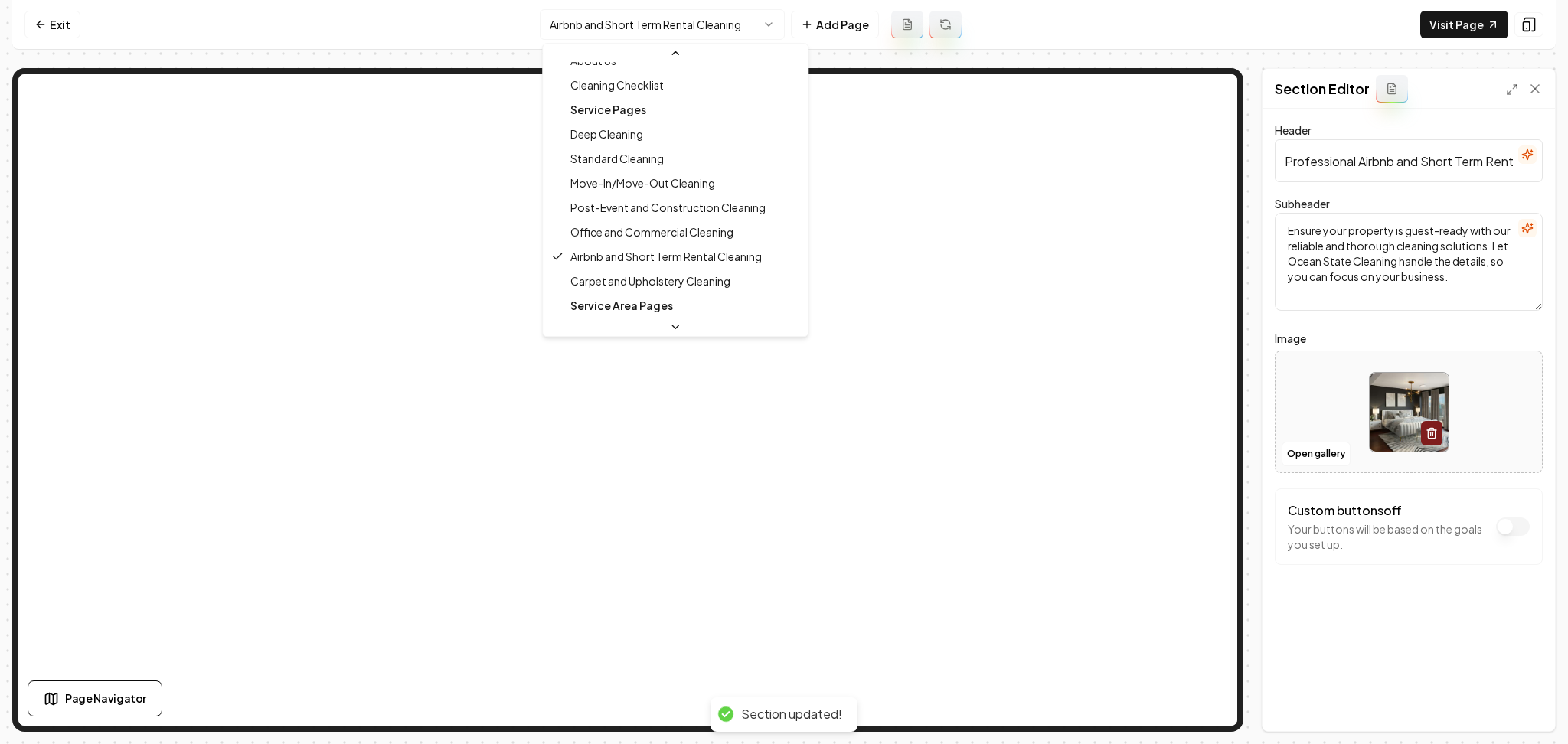
scroll to position [105, 0]
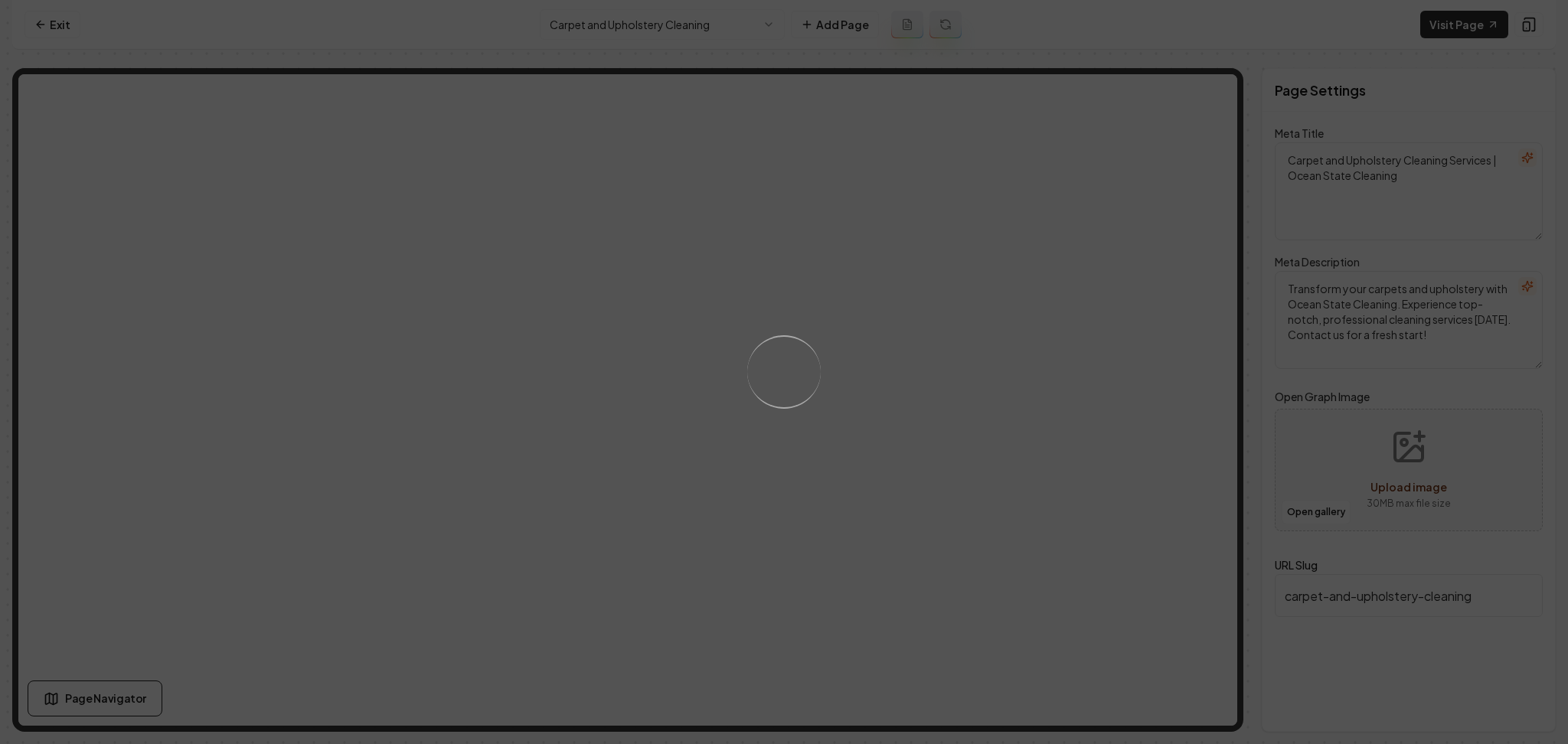
click at [946, 310] on div "Loading..." at bounding box center [784, 372] width 1568 height 744
click at [948, 374] on div "Loading..." at bounding box center [784, 372] width 1568 height 744
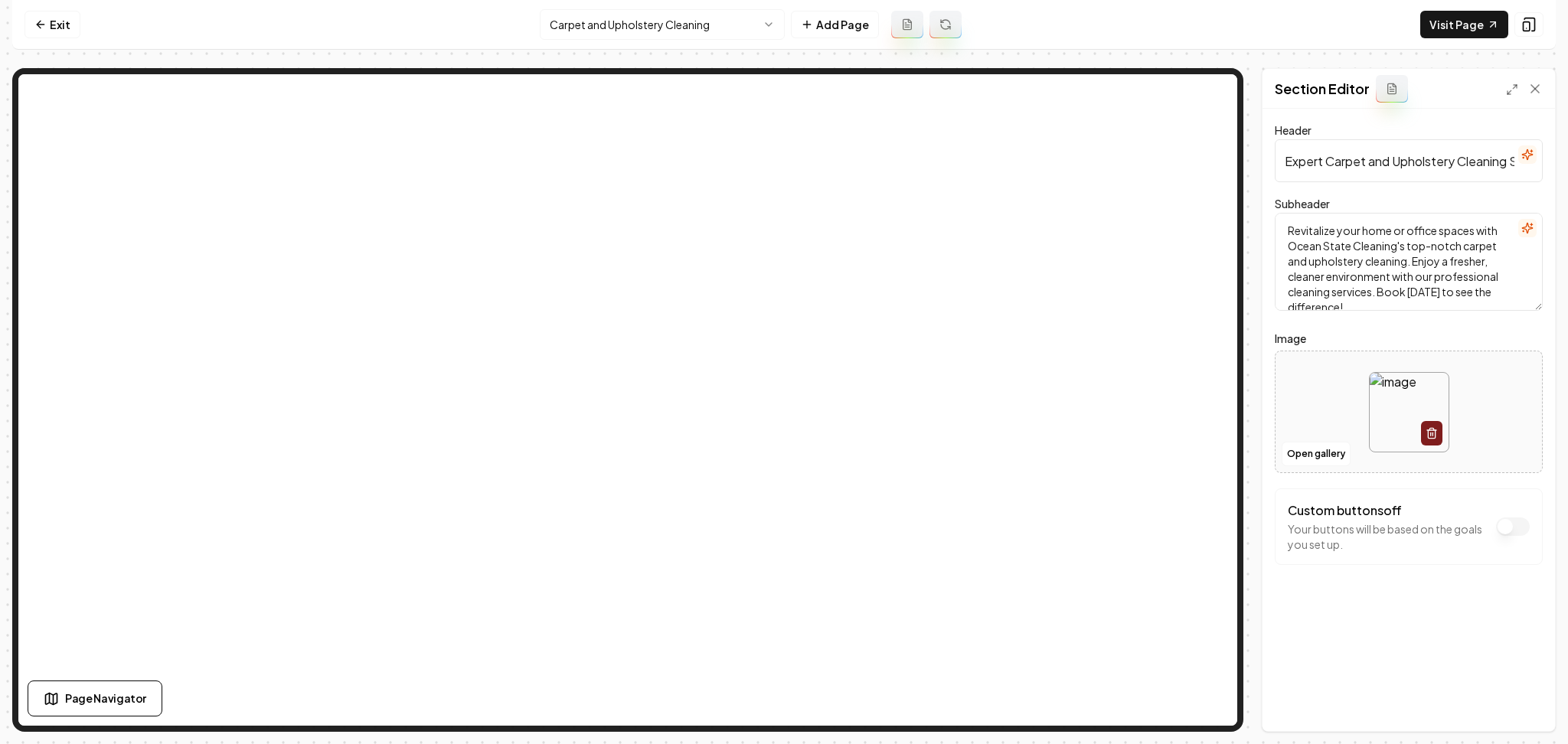
click at [1278, 459] on div at bounding box center [1408, 413] width 266 height 105
click at [1316, 446] on button "Open gallery" at bounding box center [1315, 453] width 68 height 25
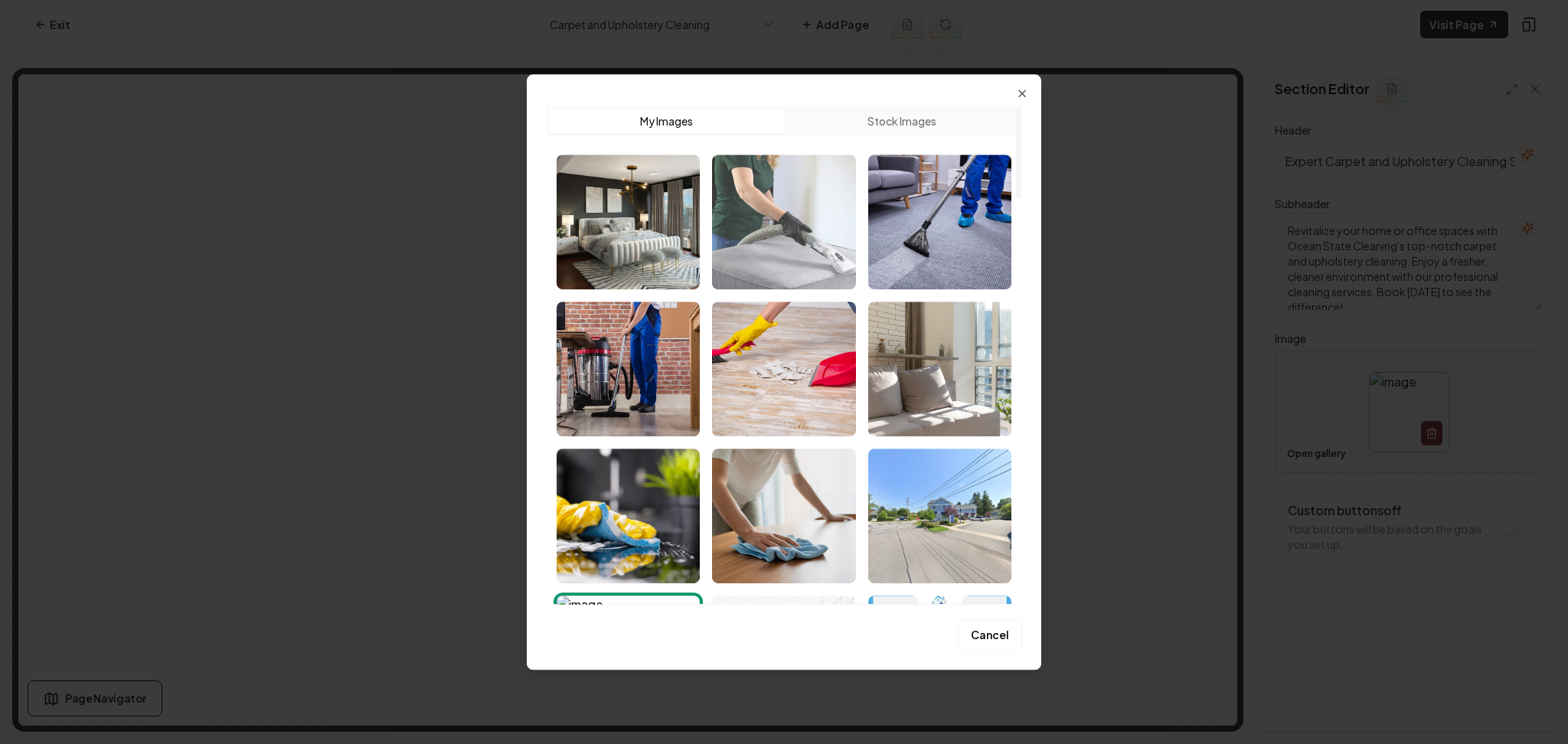
click at [830, 249] on img "Select image image_68a35b685c7cd75eb821ca6d.jpg" at bounding box center [783, 222] width 143 height 135
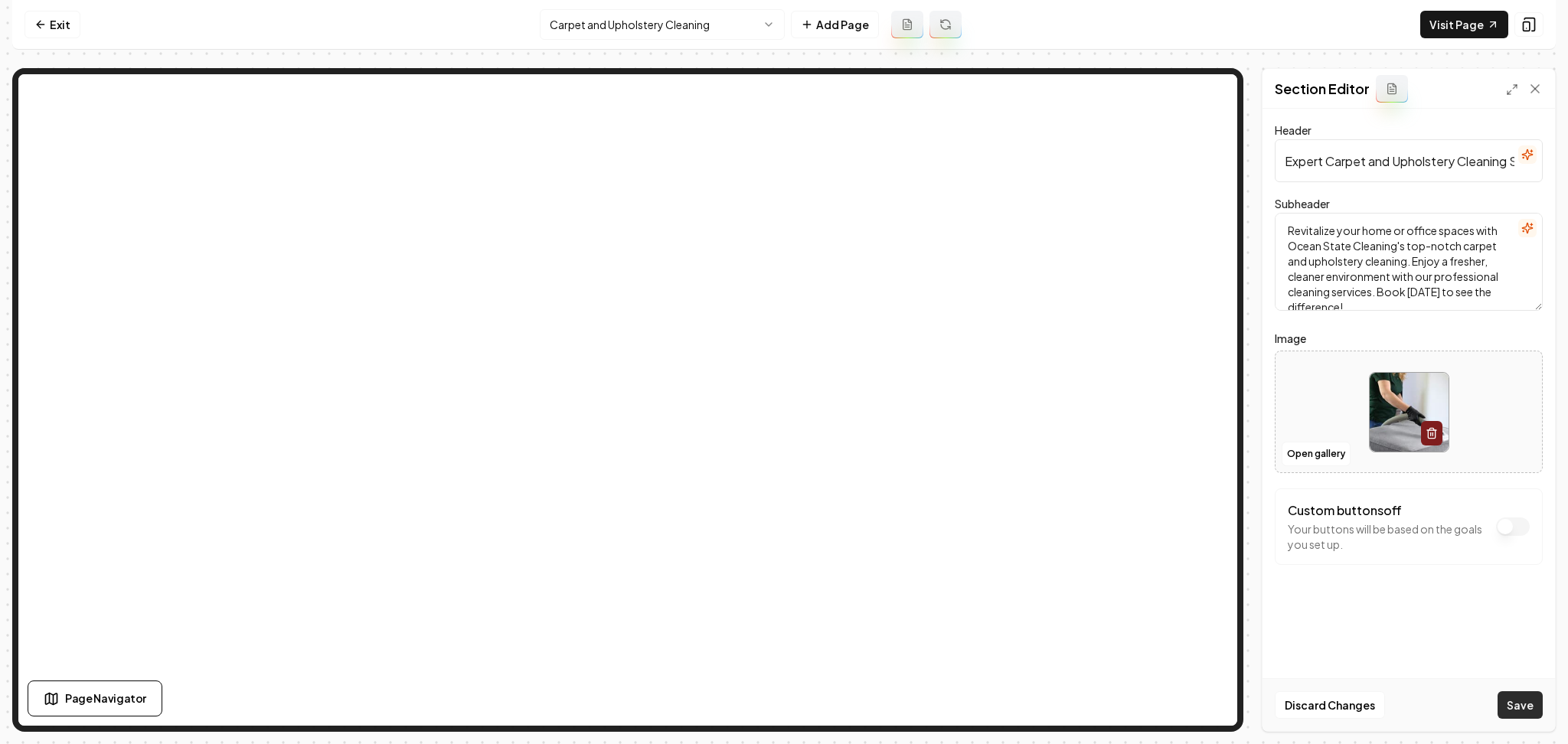
click at [1508, 701] on button "Save" at bounding box center [1520, 705] width 46 height 28
click at [662, 41] on nav "Exit Carpet and Upholstery Cleaning Add Page Visit Page" at bounding box center [783, 25] width 1543 height 50
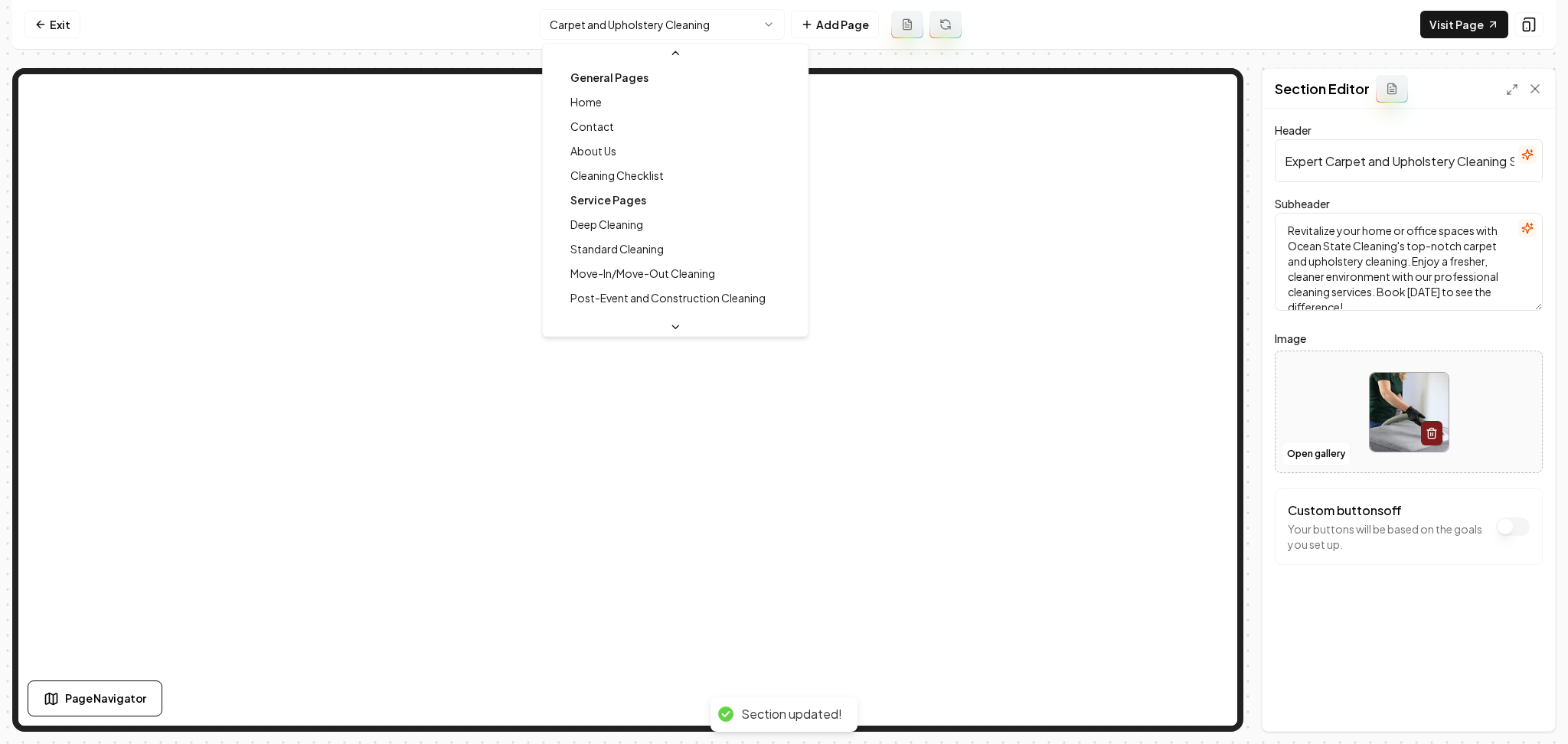
scroll to position [65, 0]
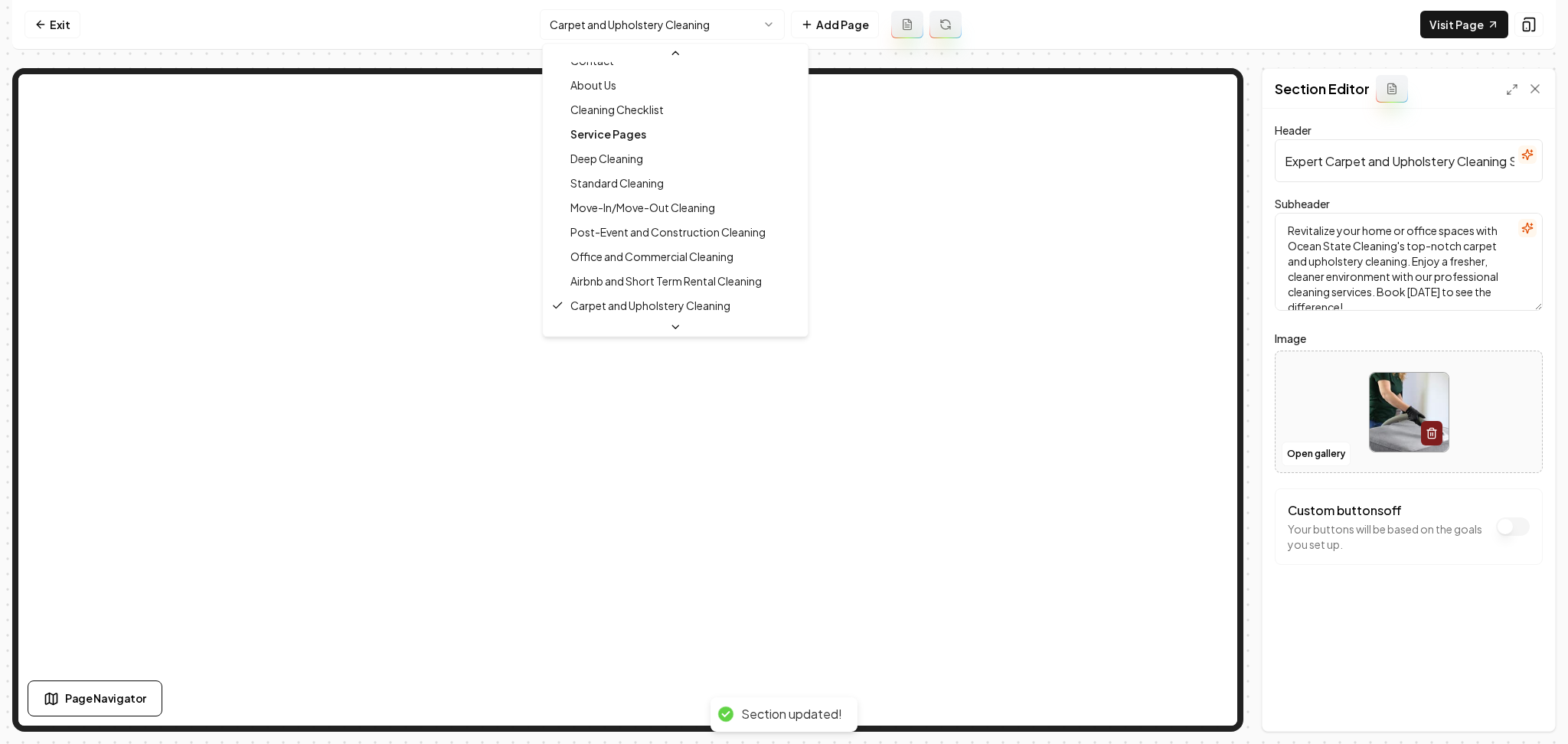
click at [646, 34] on html "Computer Required This feature is only available on a computer. Please switch t…" at bounding box center [784, 372] width 1568 height 744
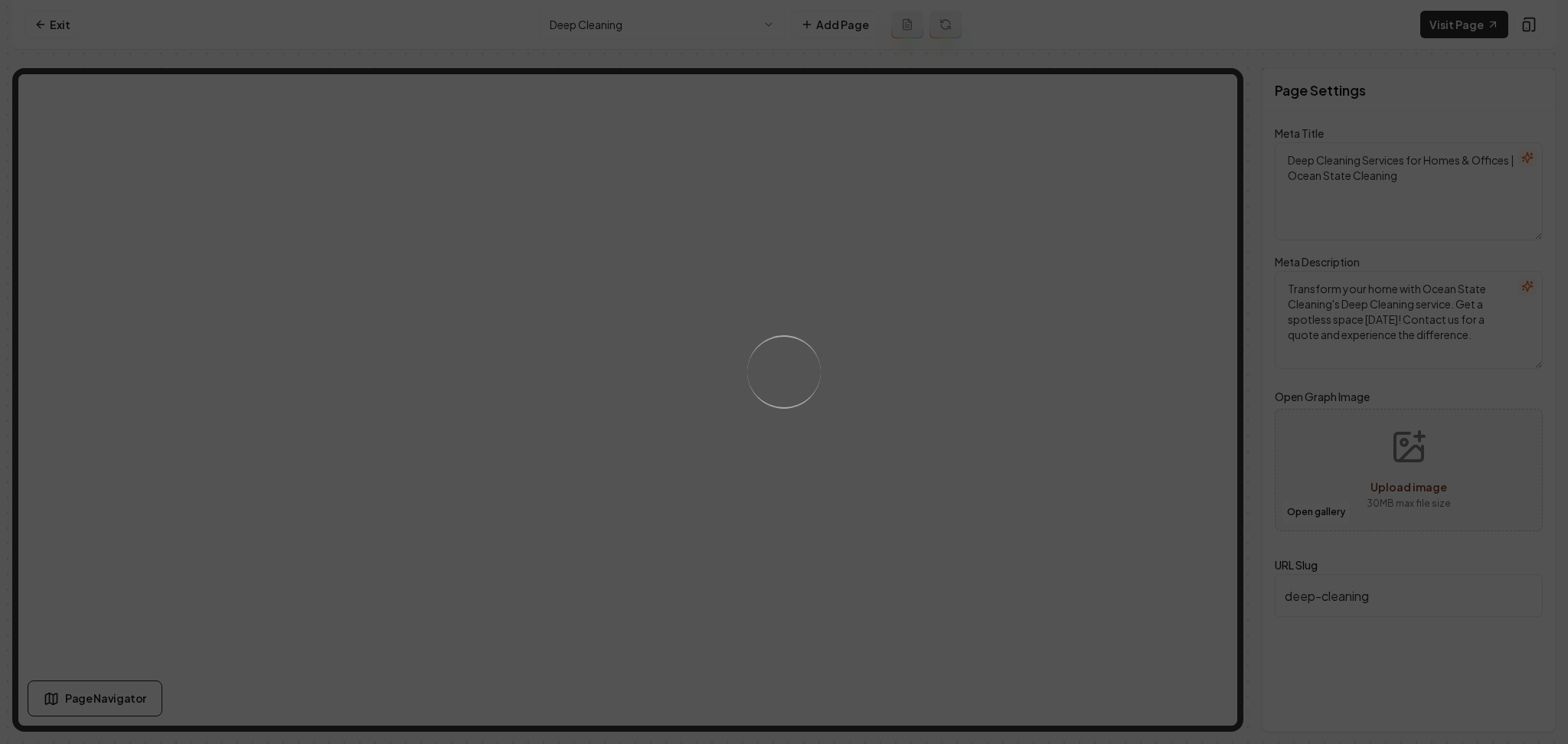
click at [889, 402] on div "Loading..." at bounding box center [784, 372] width 1568 height 744
click at [828, 397] on div "Loading..." at bounding box center [784, 372] width 1568 height 744
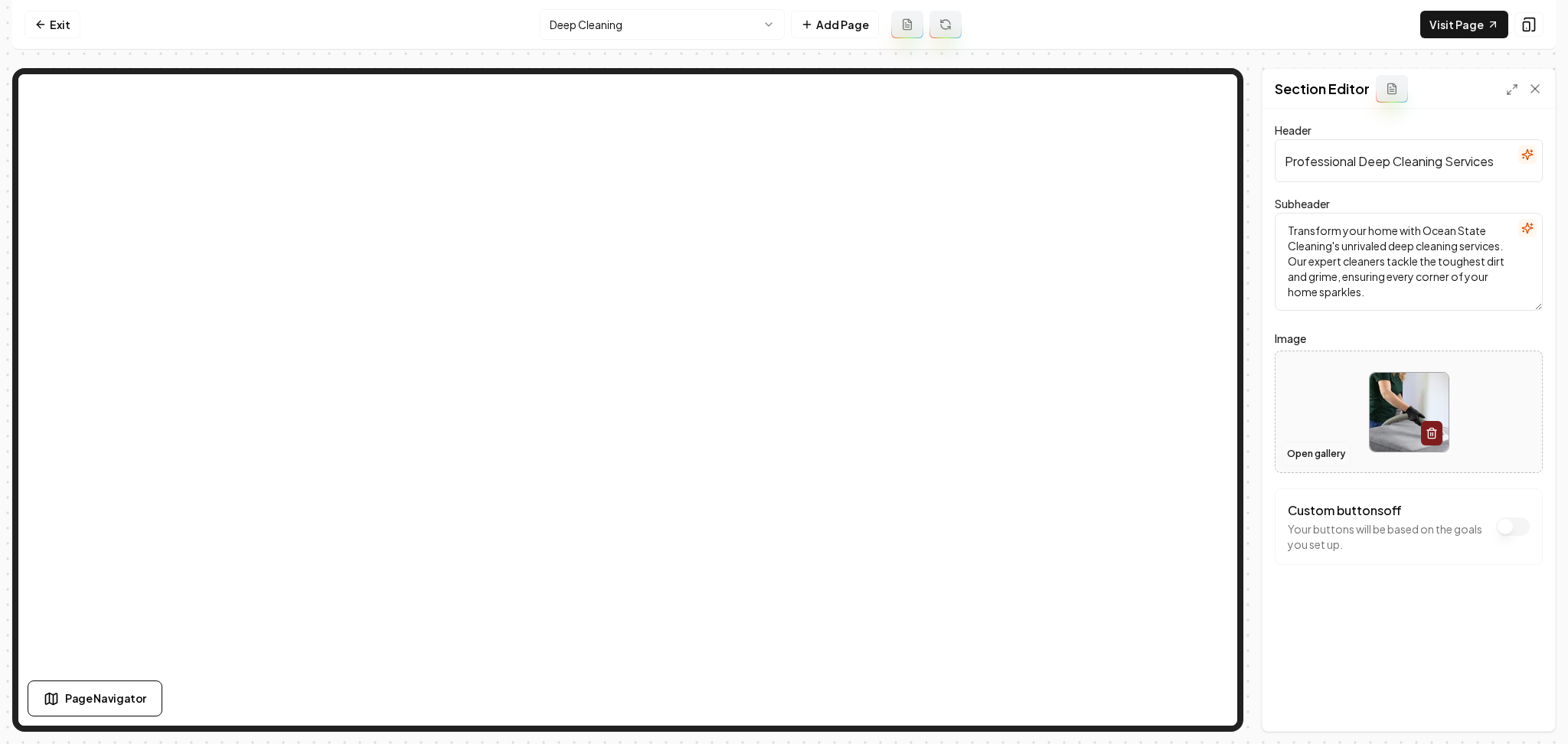
click at [1305, 452] on button "Open gallery" at bounding box center [1315, 453] width 68 height 25
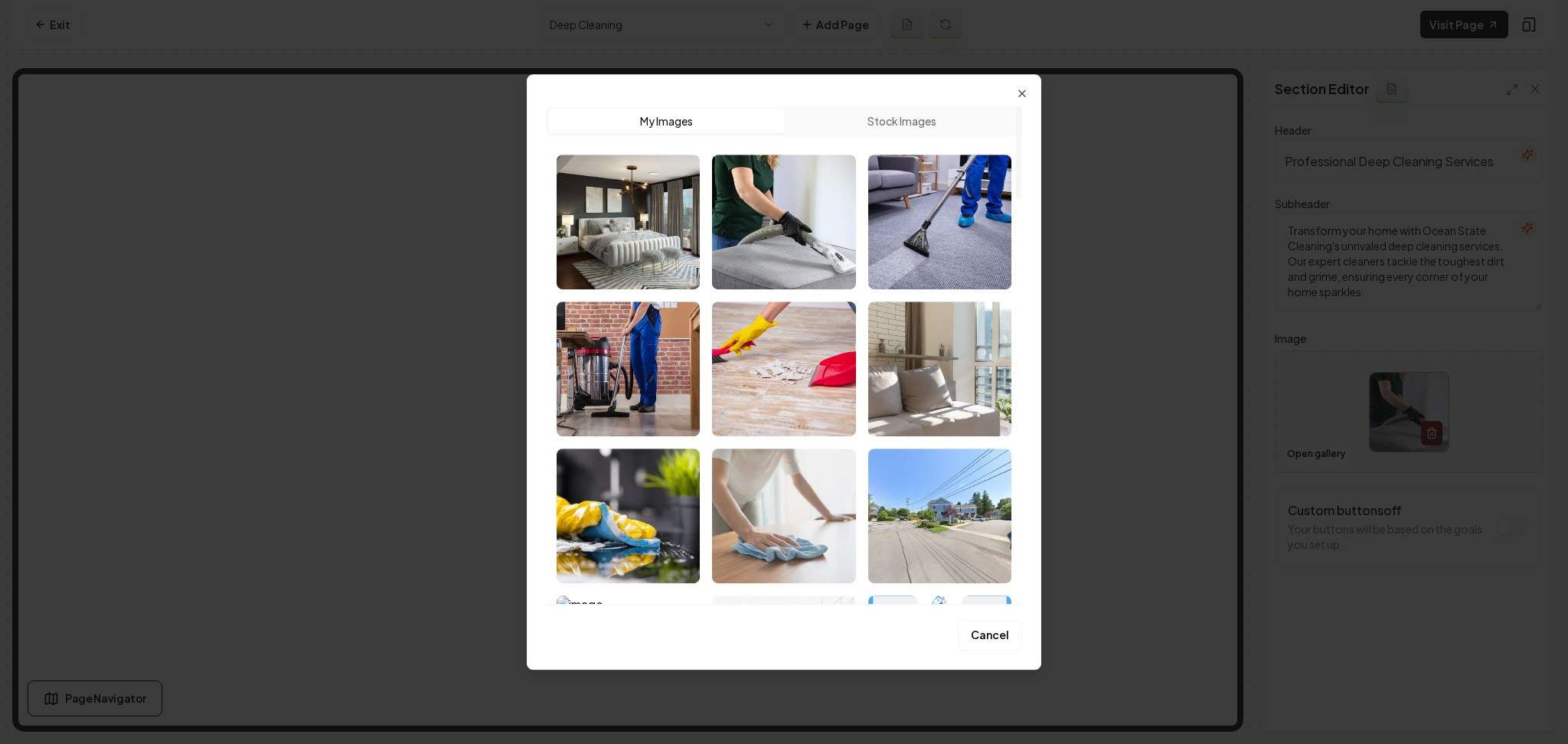
click at [756, 515] on img "Select image image_68a35a485c7cd75eb81b2a4e.jpeg" at bounding box center [783, 516] width 143 height 135
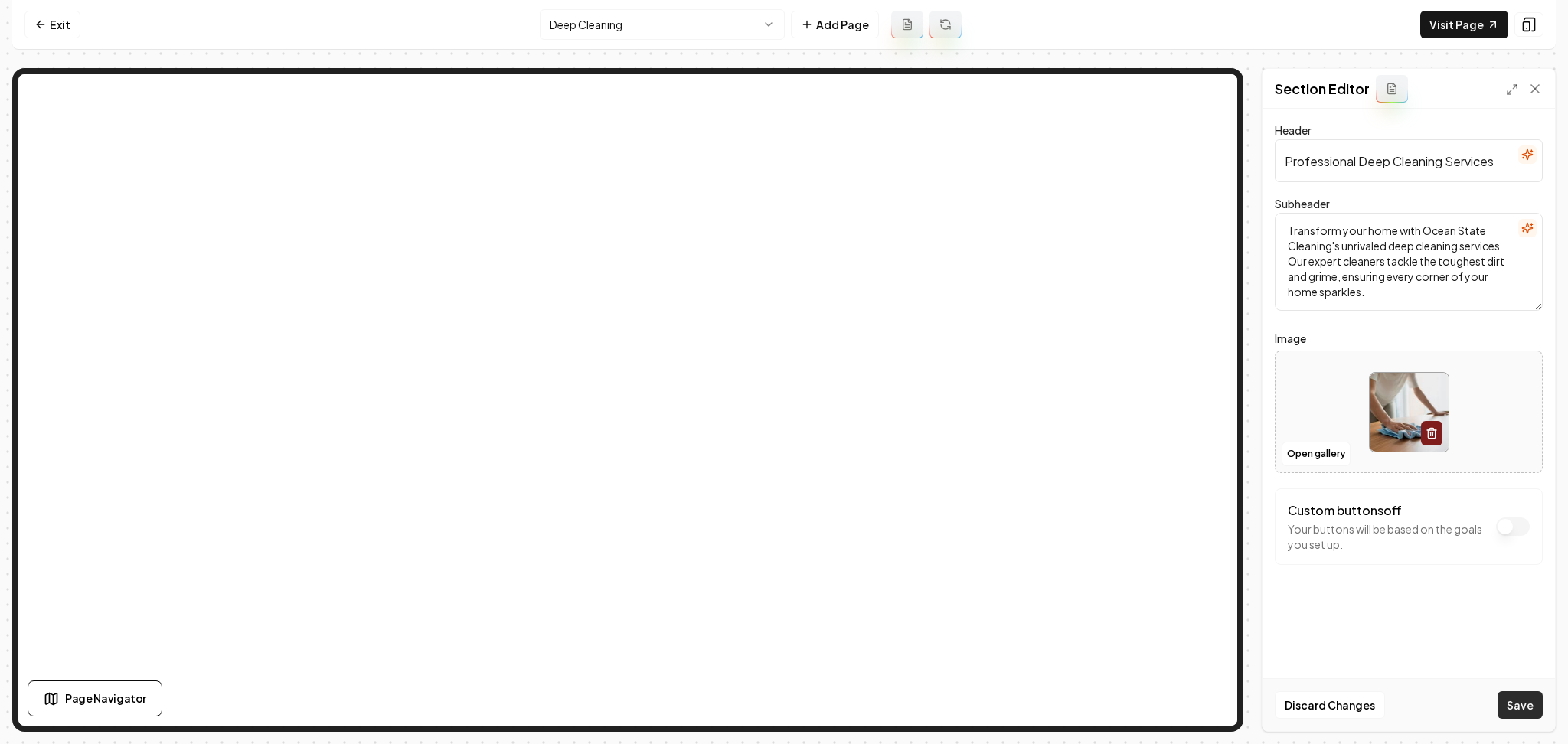
click at [1520, 708] on button "Save" at bounding box center [1520, 705] width 46 height 28
click at [655, 26] on html "Computer Required This feature is only available on a computer. Please switch t…" at bounding box center [784, 372] width 1568 height 744
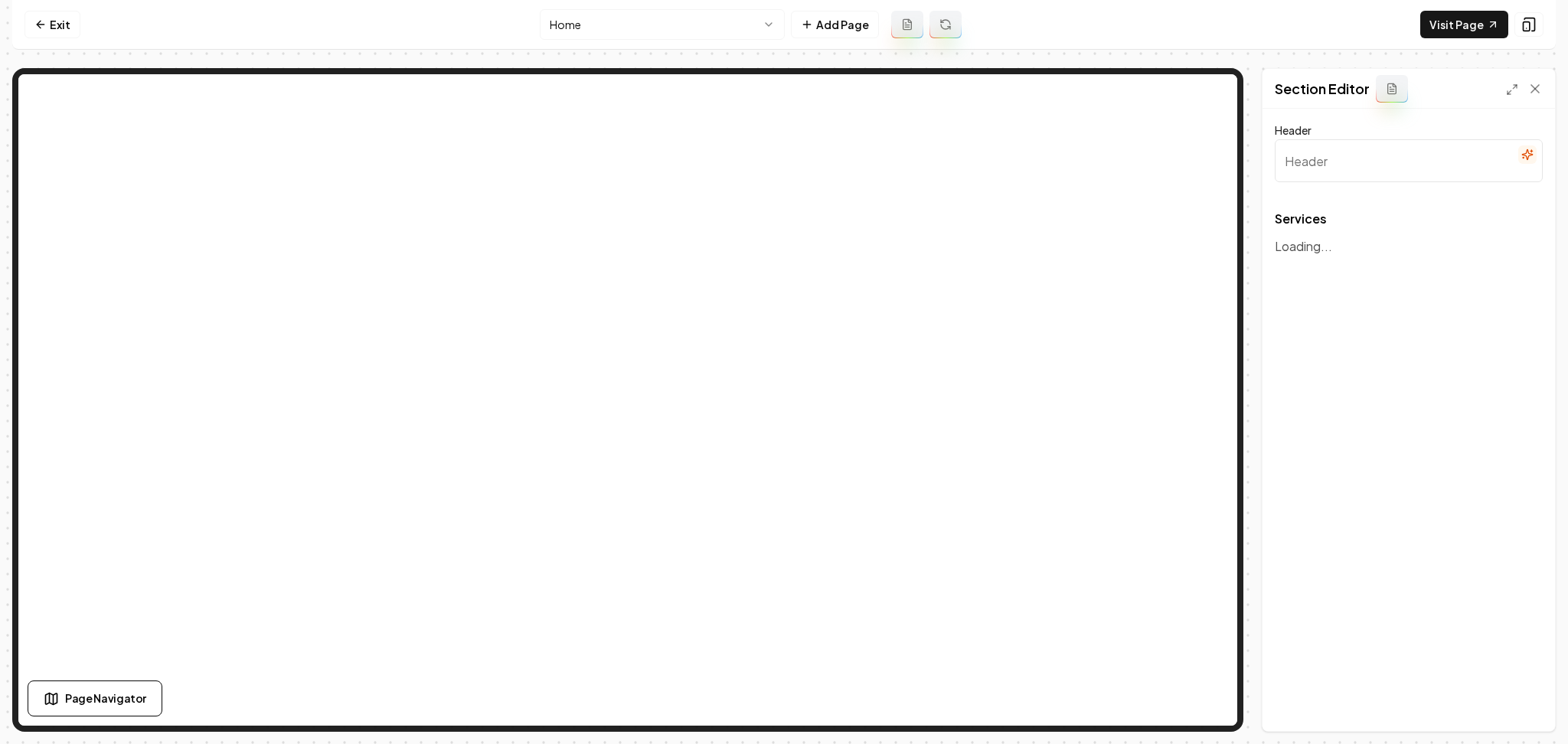
type input "Our Services"
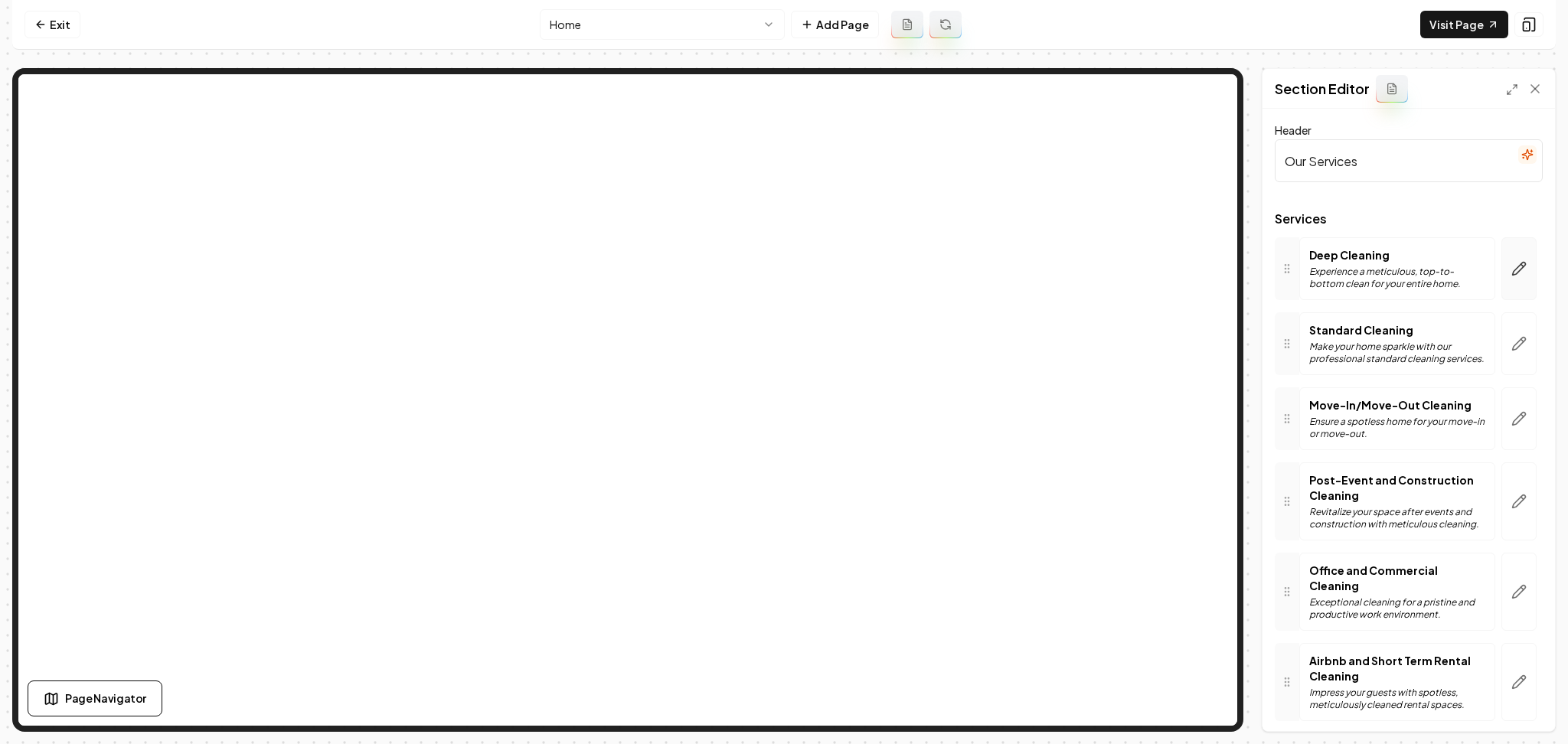
click at [1512, 272] on icon "button" at bounding box center [1518, 269] width 13 height 13
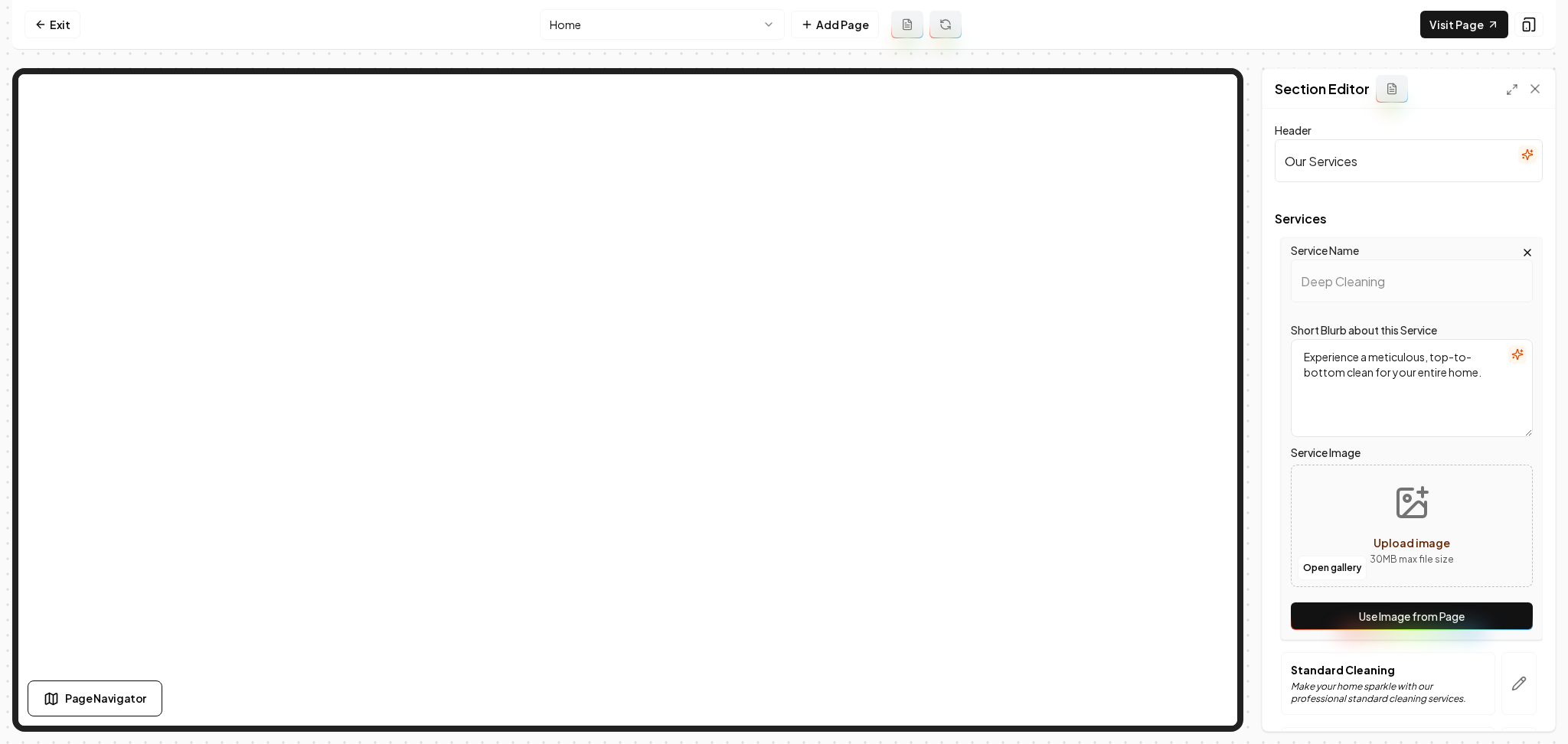
click at [1418, 604] on button "Use Image from Page" at bounding box center [1412, 616] width 242 height 28
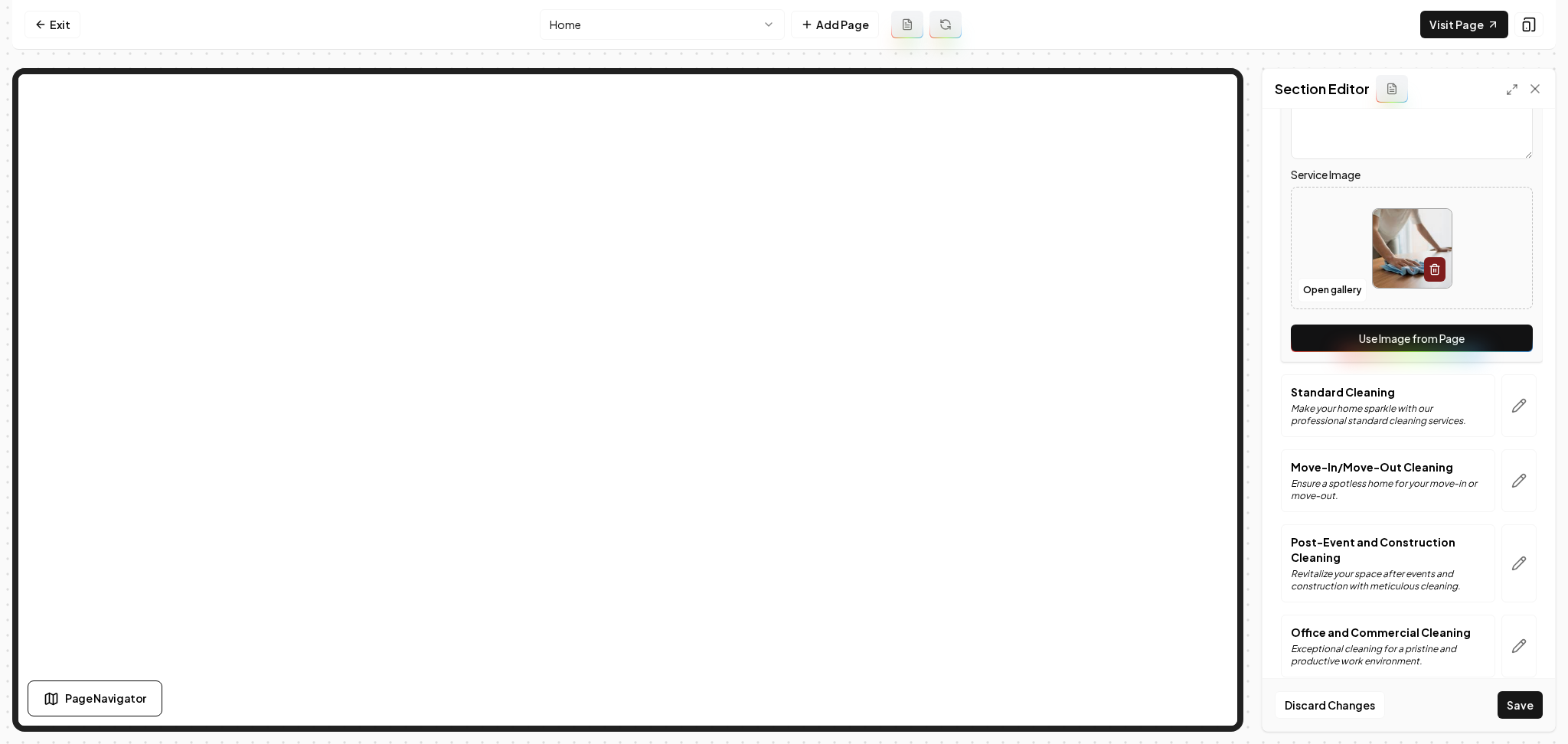
scroll to position [314, 0]
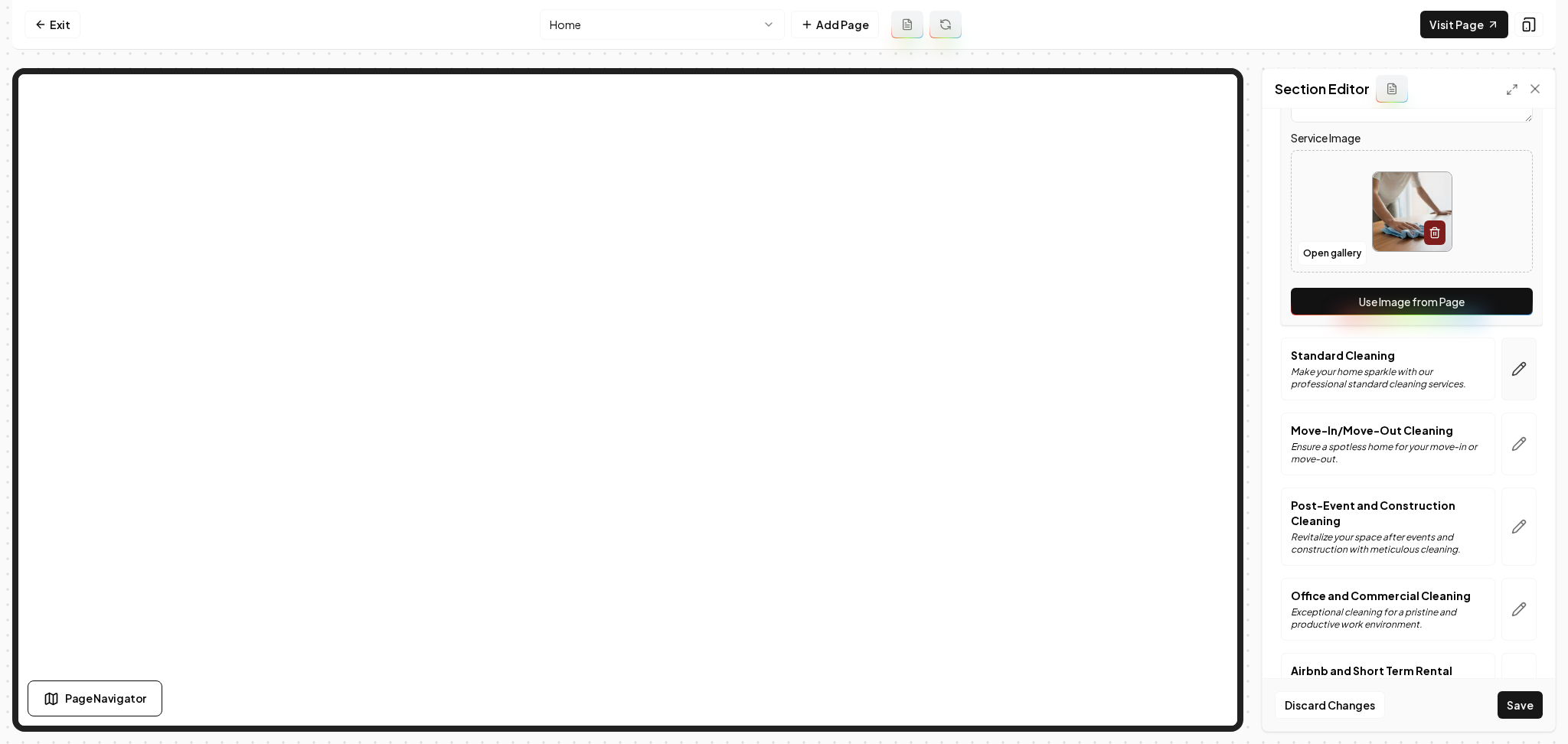
click at [1511, 363] on icon "button" at bounding box center [1518, 368] width 15 height 15
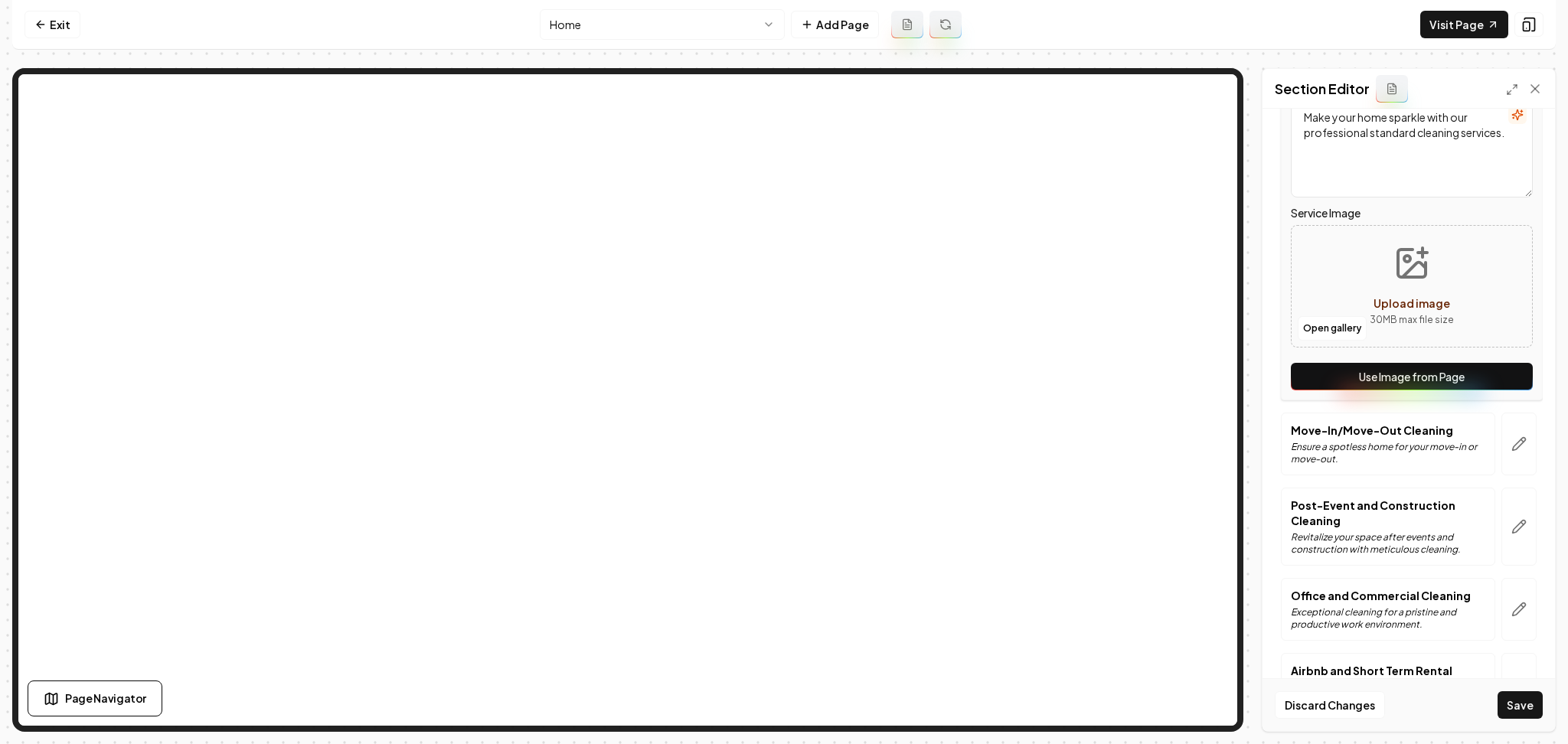
click at [1473, 390] on button "Use Image from Page" at bounding box center [1412, 377] width 242 height 28
click at [1511, 444] on icon "button" at bounding box center [1518, 443] width 15 height 15
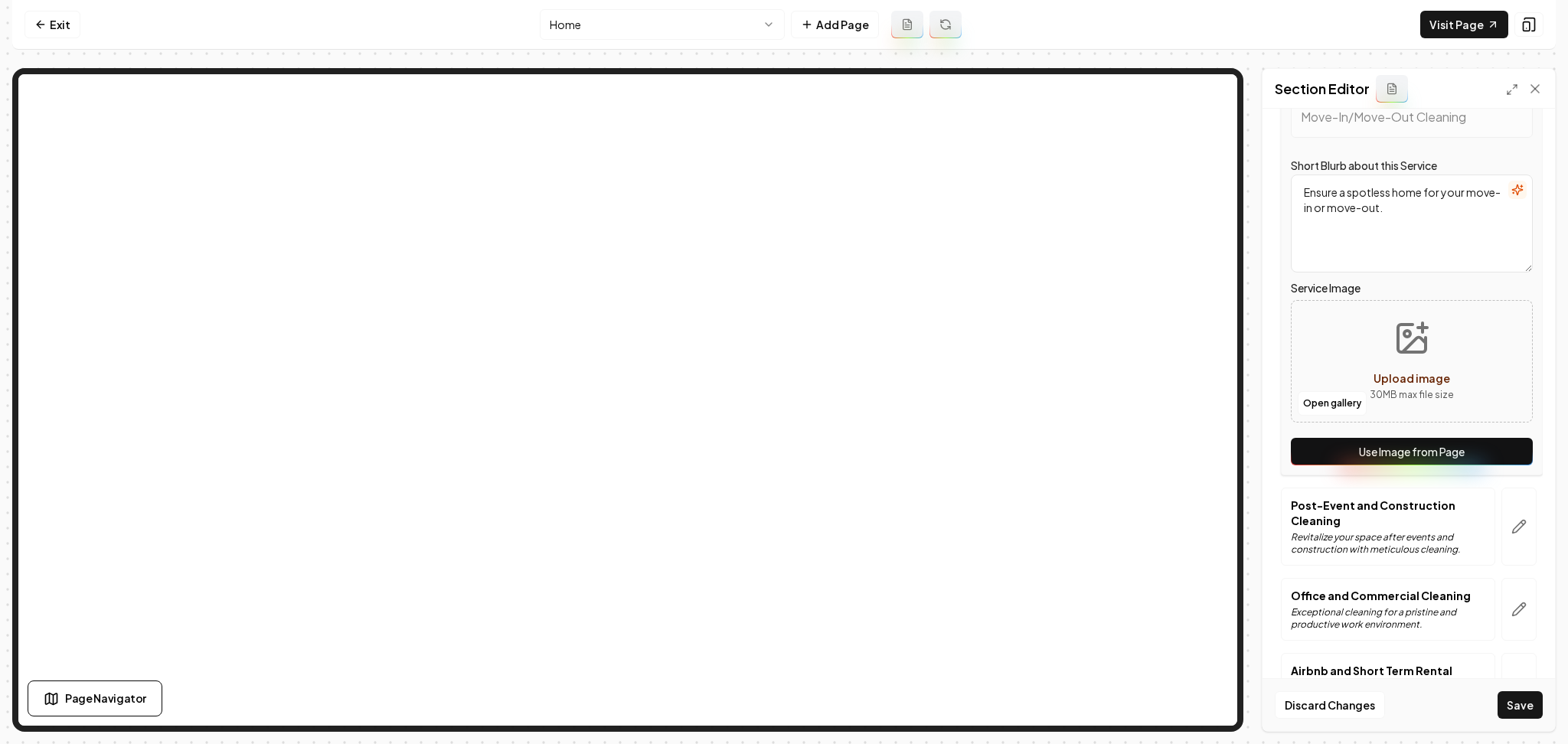
click at [1496, 444] on button "Use Image from Page" at bounding box center [1412, 451] width 242 height 28
click at [1467, 443] on button "Use Image from Page" at bounding box center [1412, 451] width 242 height 28
click at [1502, 525] on button "button" at bounding box center [1518, 526] width 35 height 78
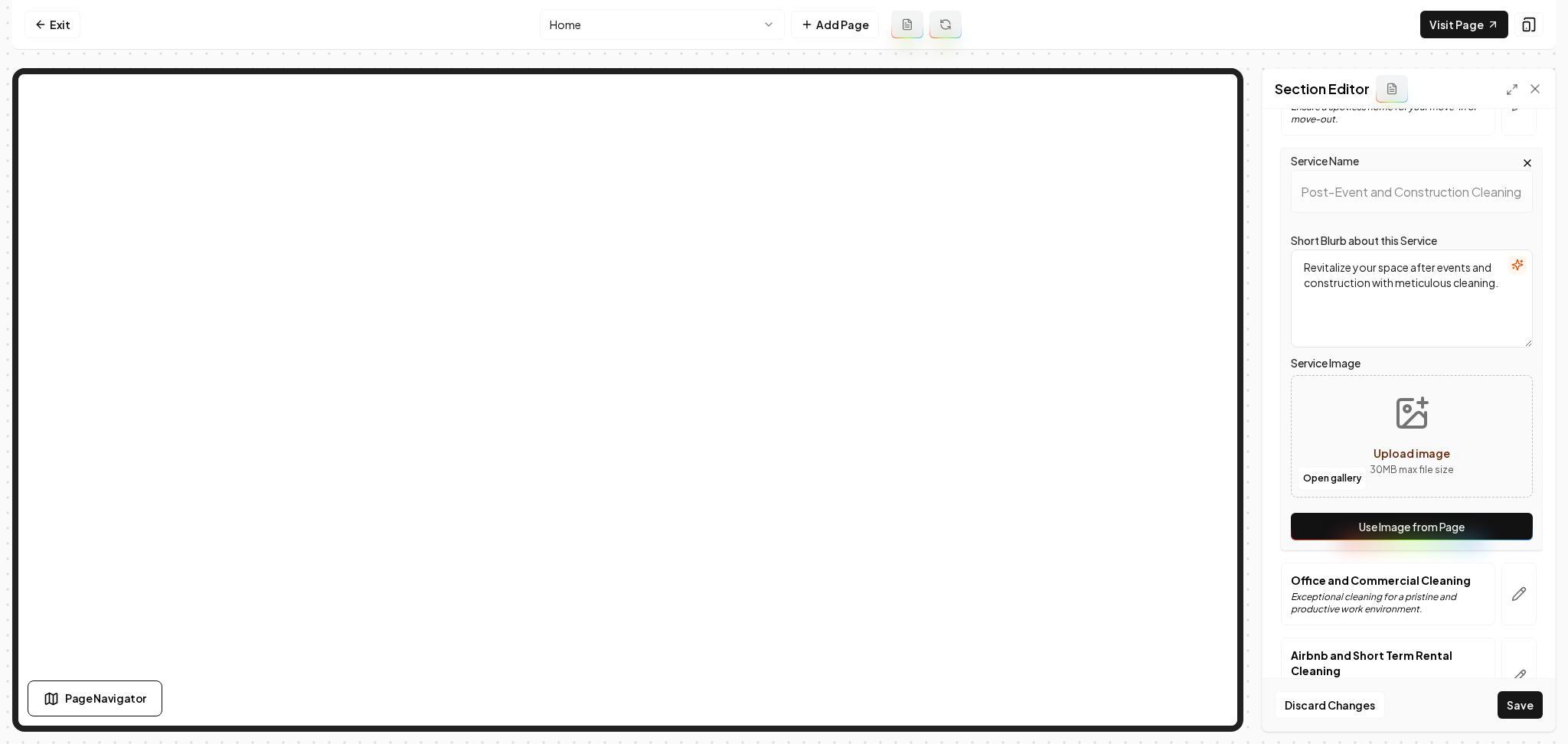
click at [1486, 525] on button "Use Image from Page" at bounding box center [1412, 527] width 242 height 28
click at [1511, 588] on icon "button" at bounding box center [1518, 593] width 15 height 15
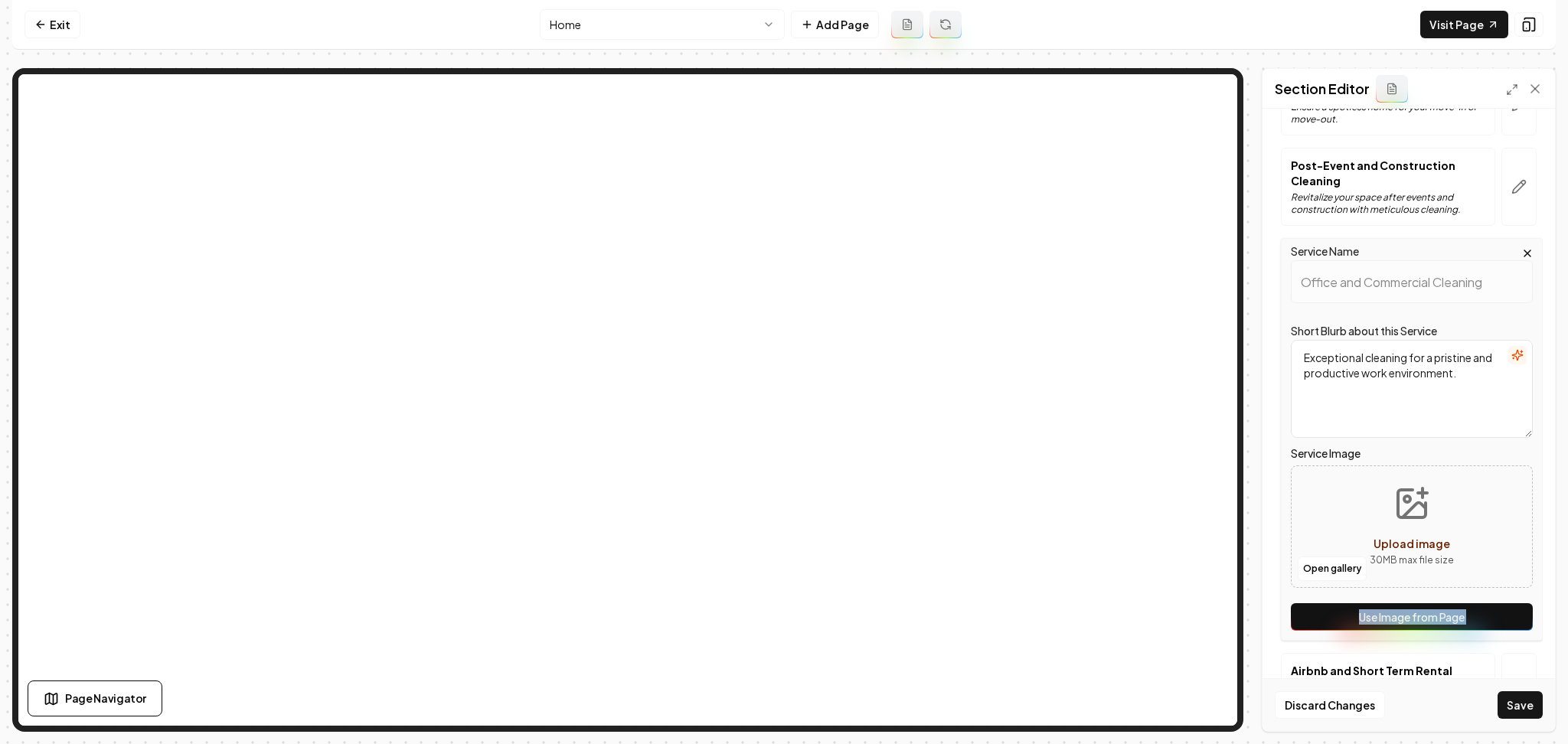
drag, startPoint x: 1507, startPoint y: 588, endPoint x: 1490, endPoint y: 614, distance: 31.1
click at [1490, 614] on div "Service Name Office and Commercial Cleaning Short Blurb about this Service Exce…" at bounding box center [1412, 439] width 262 height 403
click at [1490, 614] on button "Use Image from Page" at bounding box center [1412, 617] width 242 height 28
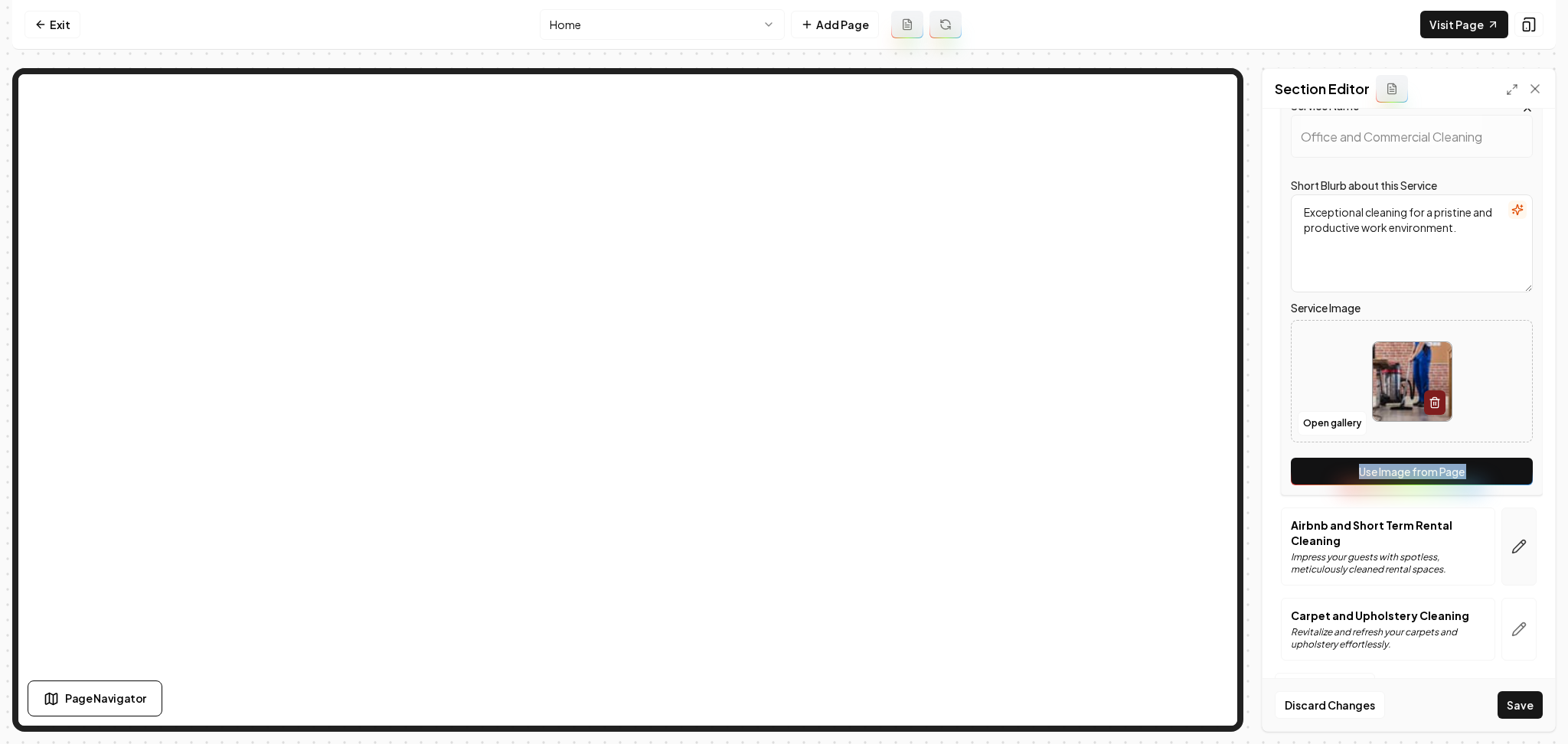
click at [1502, 544] on button "button" at bounding box center [1518, 546] width 35 height 78
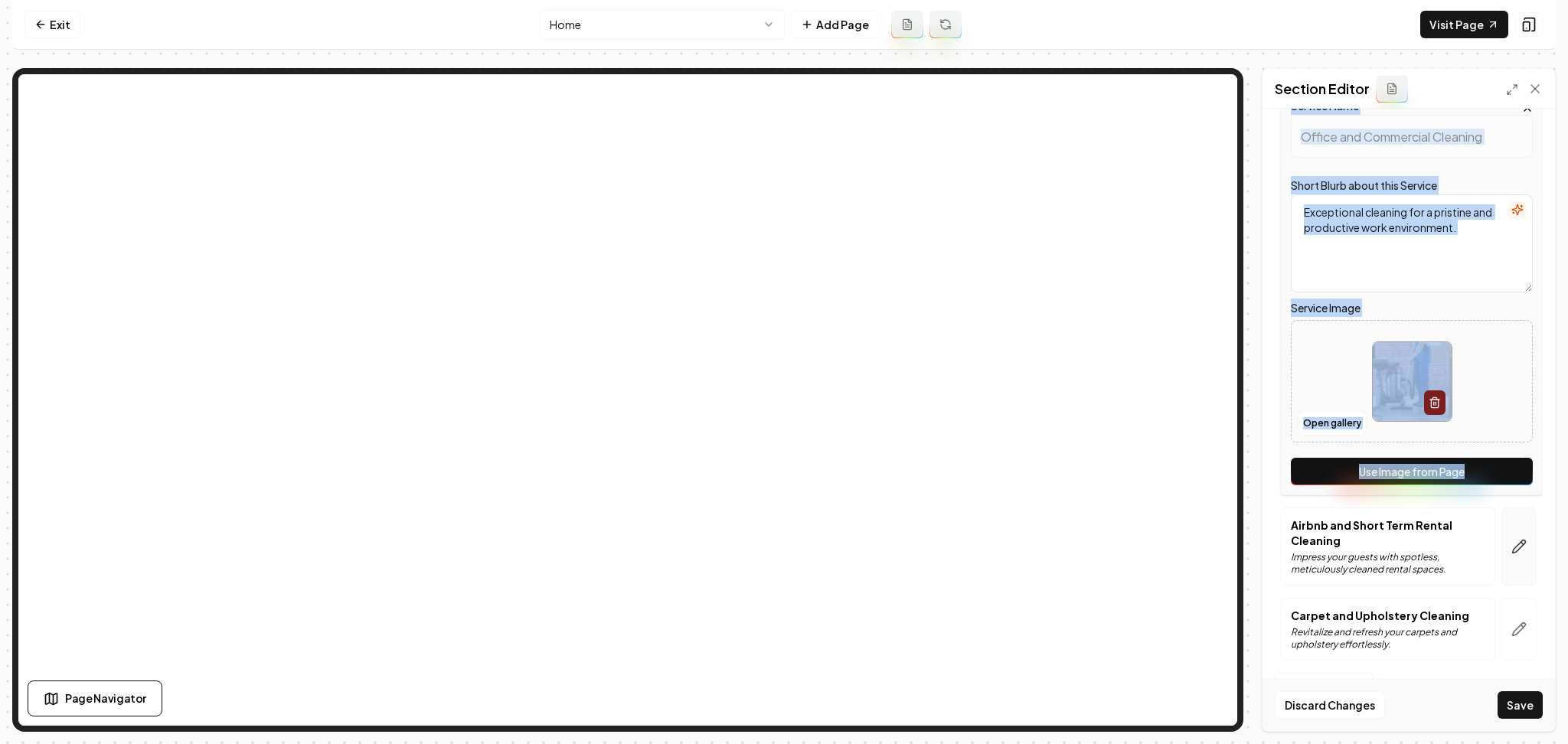
scroll to position [445, 0]
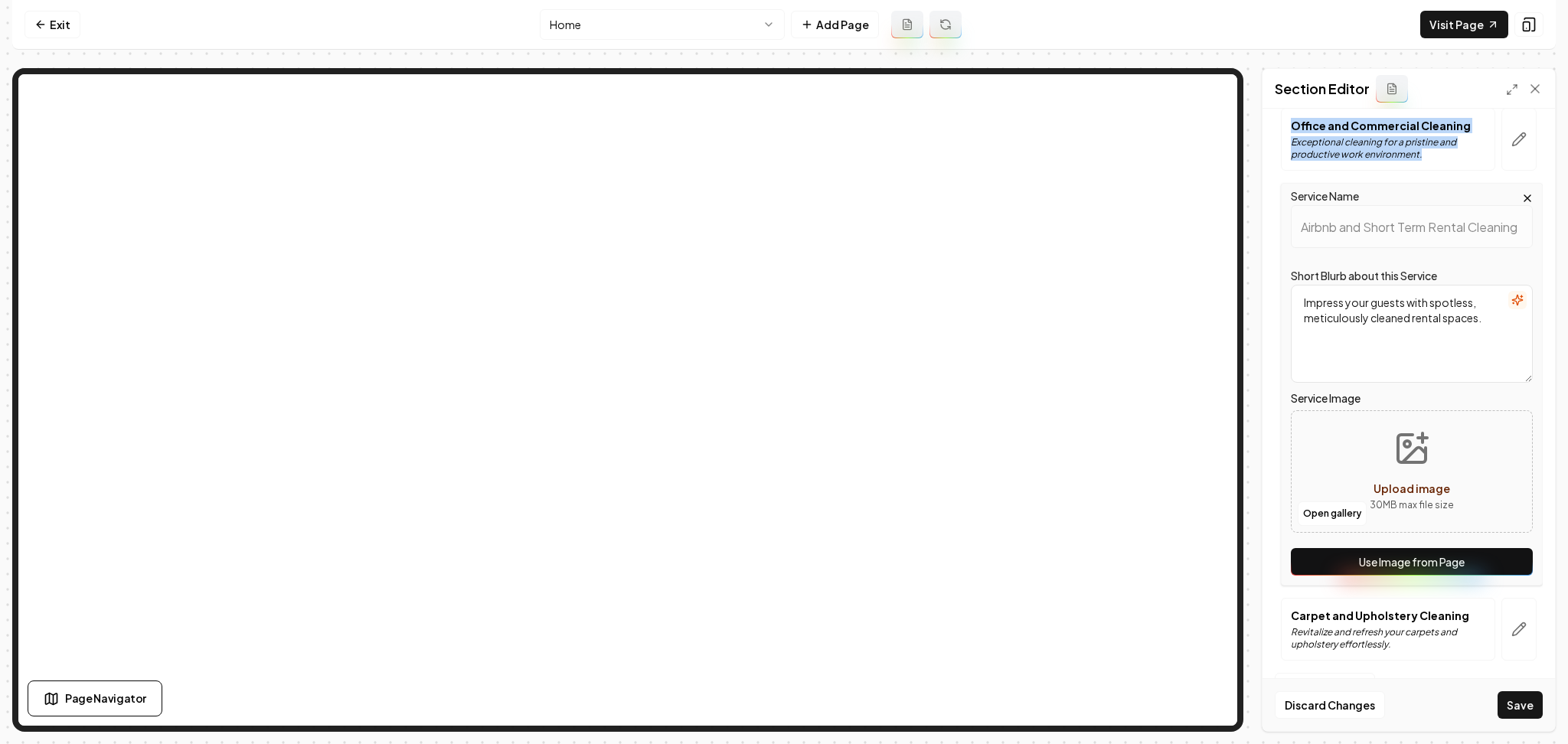
click at [1487, 552] on button "Use Image from Page" at bounding box center [1412, 561] width 242 height 28
click at [1521, 626] on icon "button" at bounding box center [1522, 626] width 2 height 2
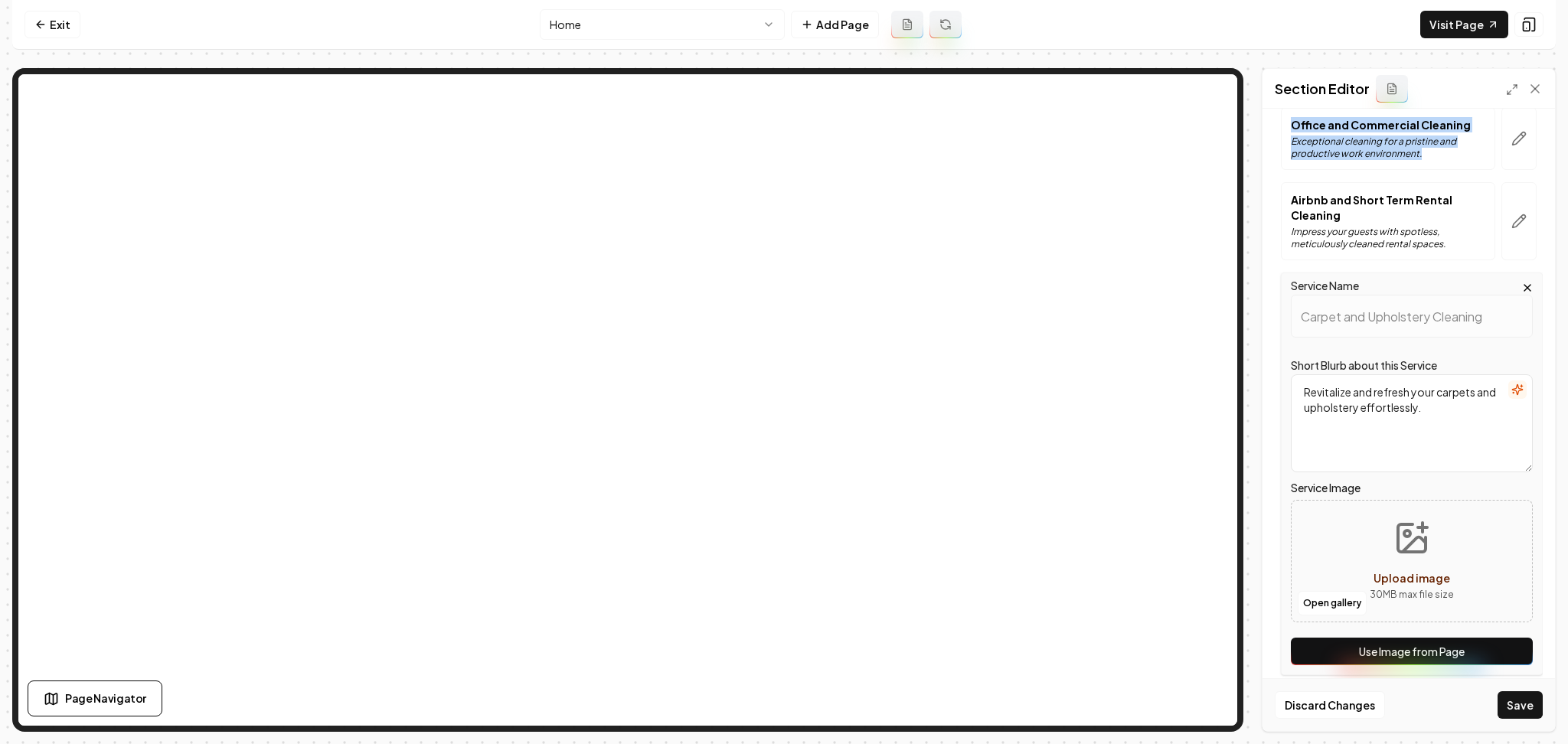
click at [1491, 643] on button "Use Image from Page" at bounding box center [1412, 652] width 242 height 28
click at [1524, 711] on button "Save" at bounding box center [1520, 705] width 46 height 28
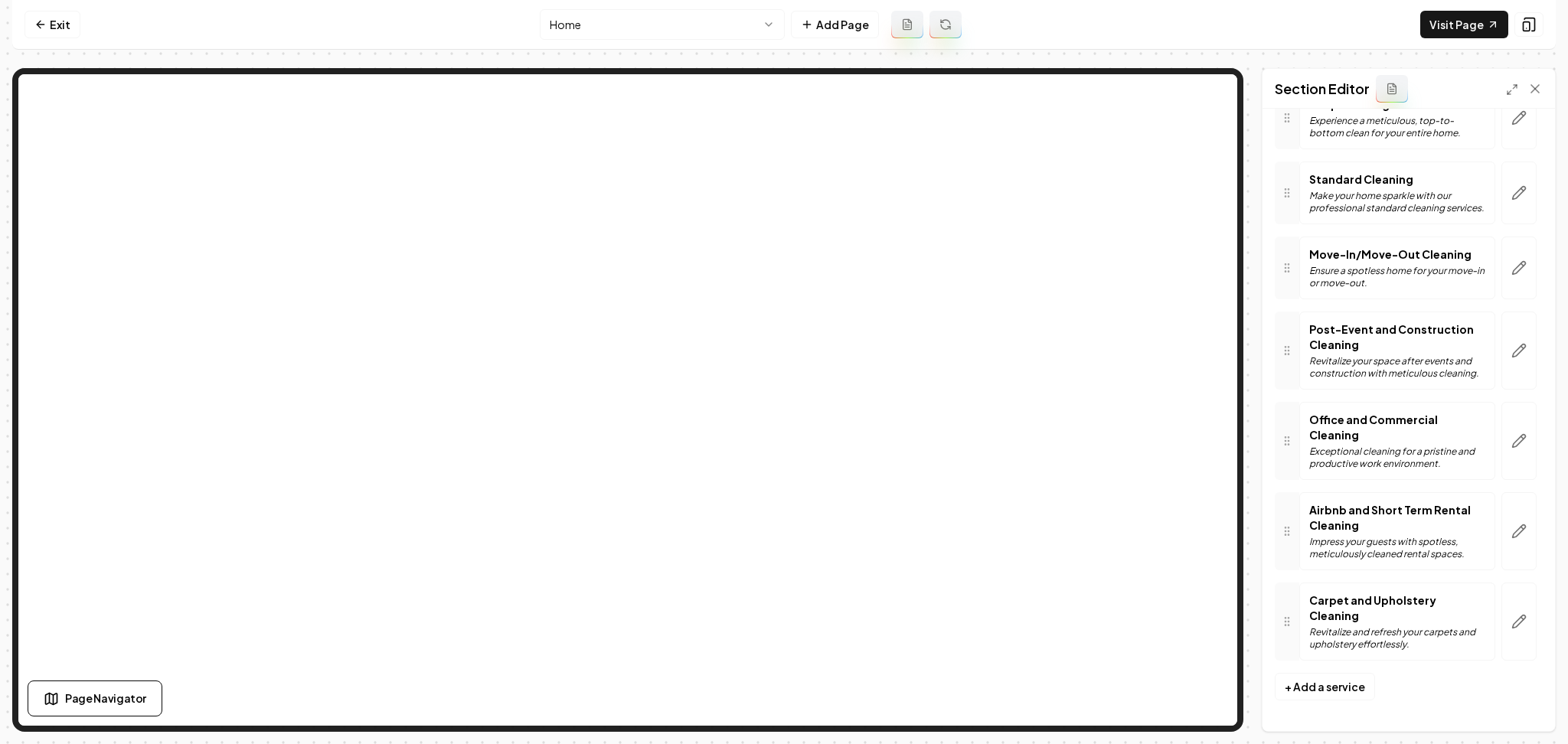
scroll to position [152, 0]
click at [64, 22] on link "Exit" at bounding box center [53, 25] width 56 height 28
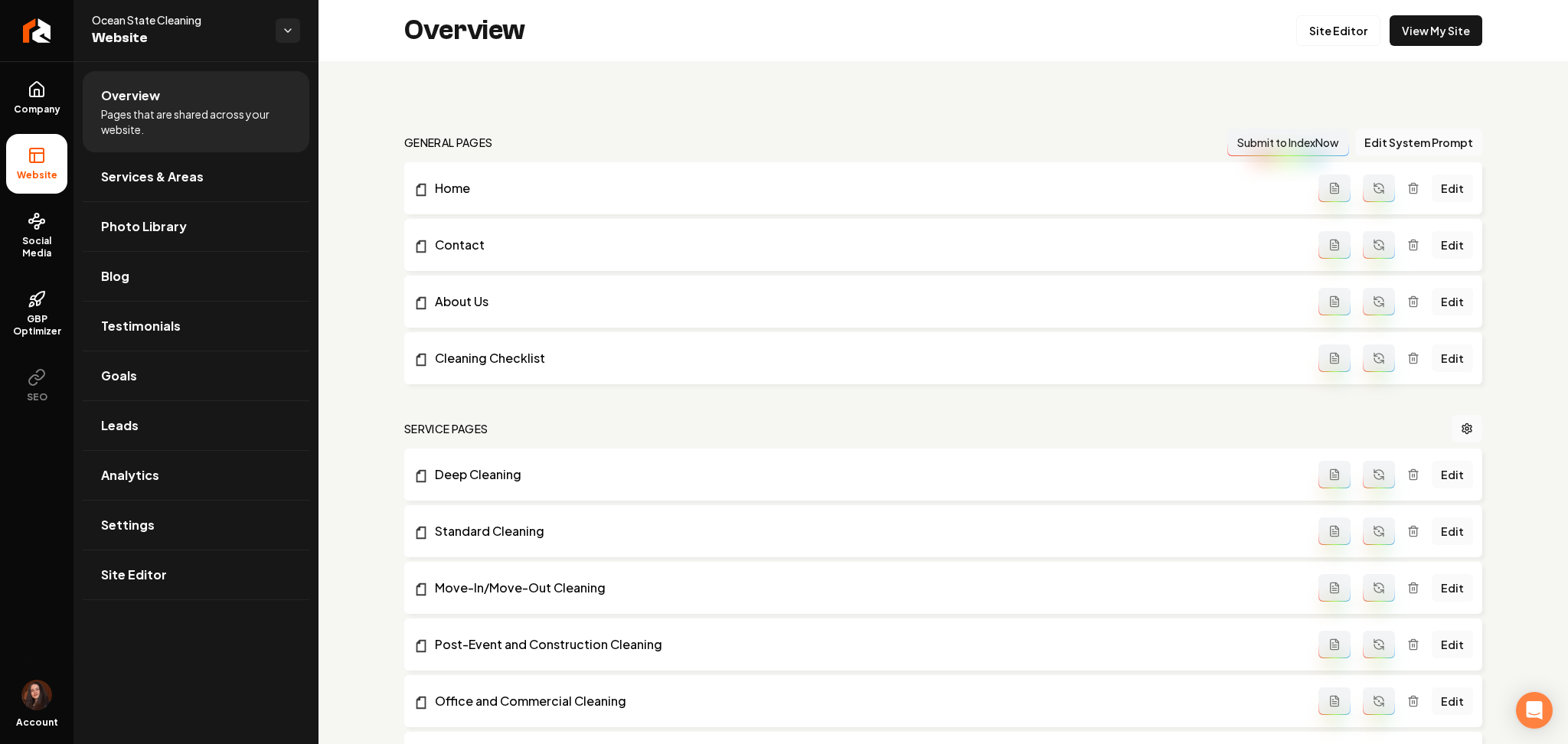
click at [64, 22] on link "Return to dashboard" at bounding box center [37, 31] width 73 height 62
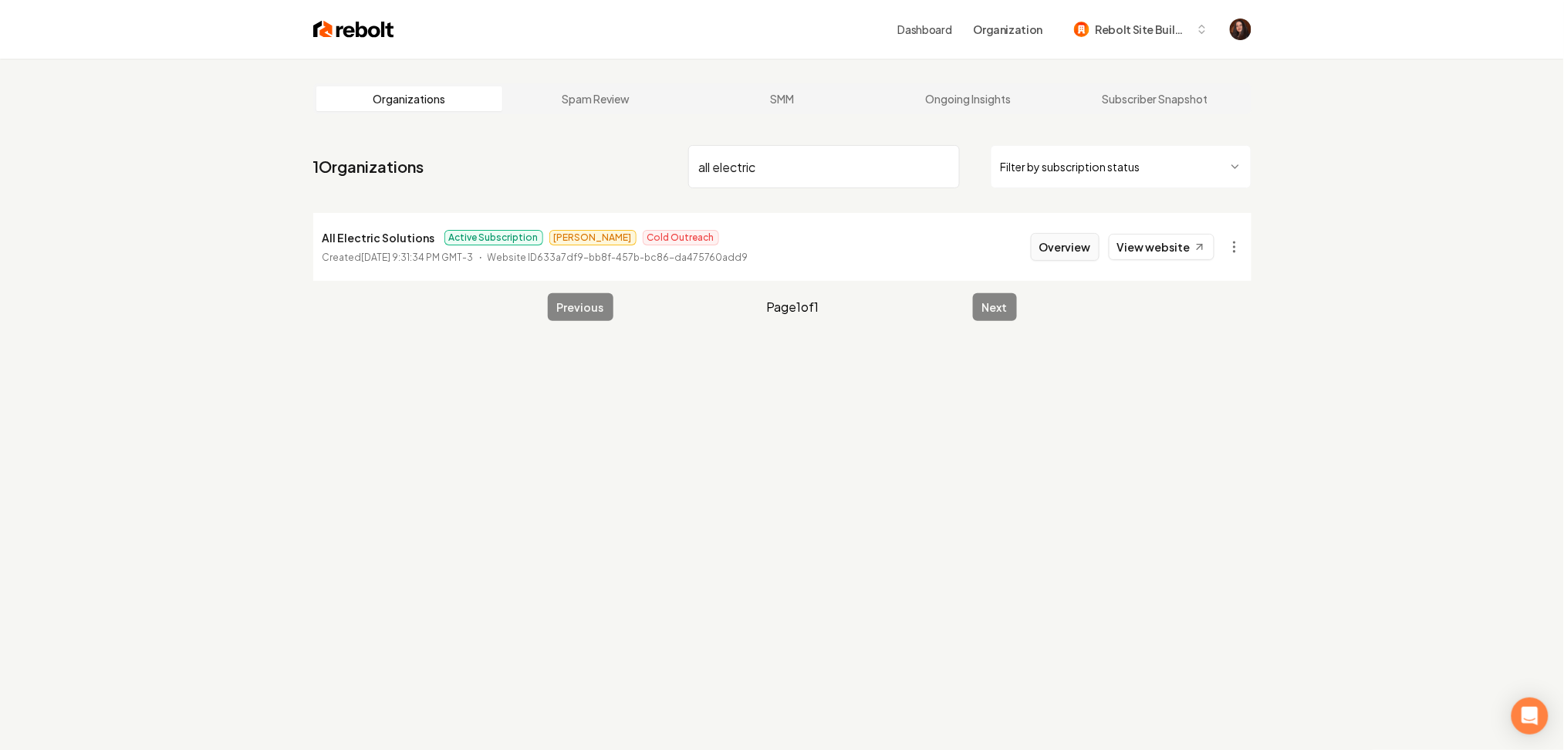
type input "all electric"
click at [1065, 251] on button "Overview" at bounding box center [1065, 247] width 69 height 28
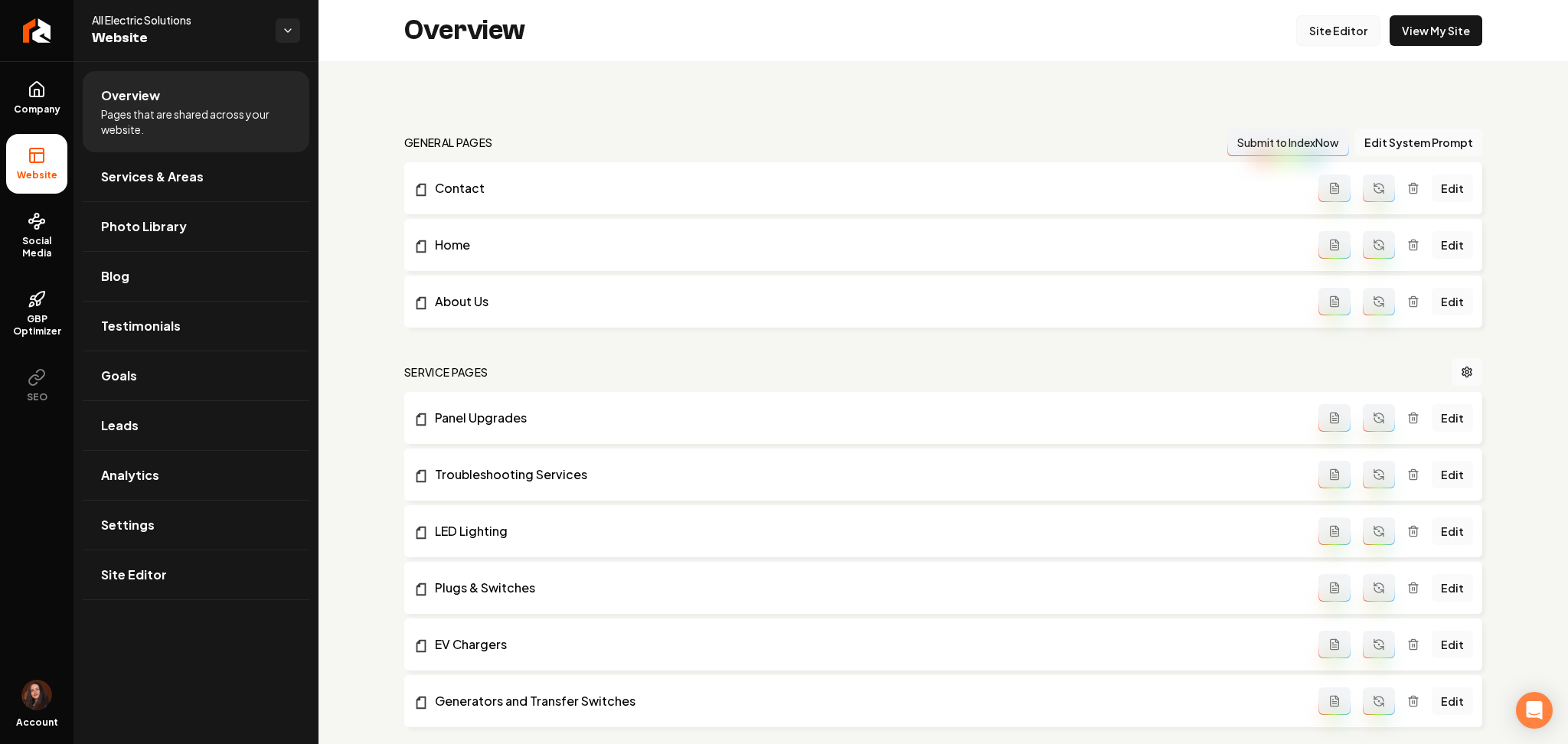
click at [1296, 35] on link "Site Editor" at bounding box center [1338, 30] width 84 height 31
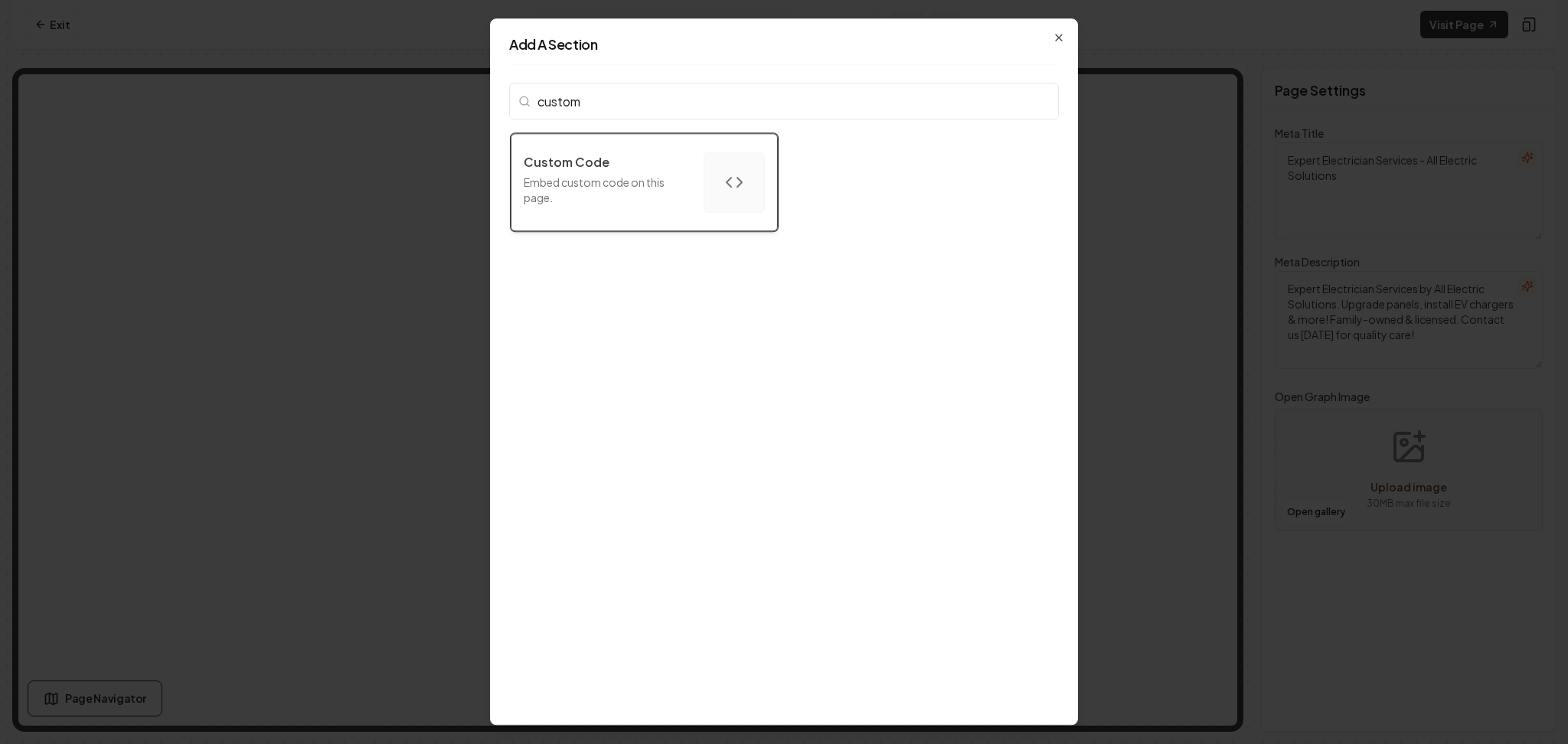
type input "custom"
click at [683, 155] on button "Custom Code Embed custom code on this page." at bounding box center [644, 182] width 267 height 98
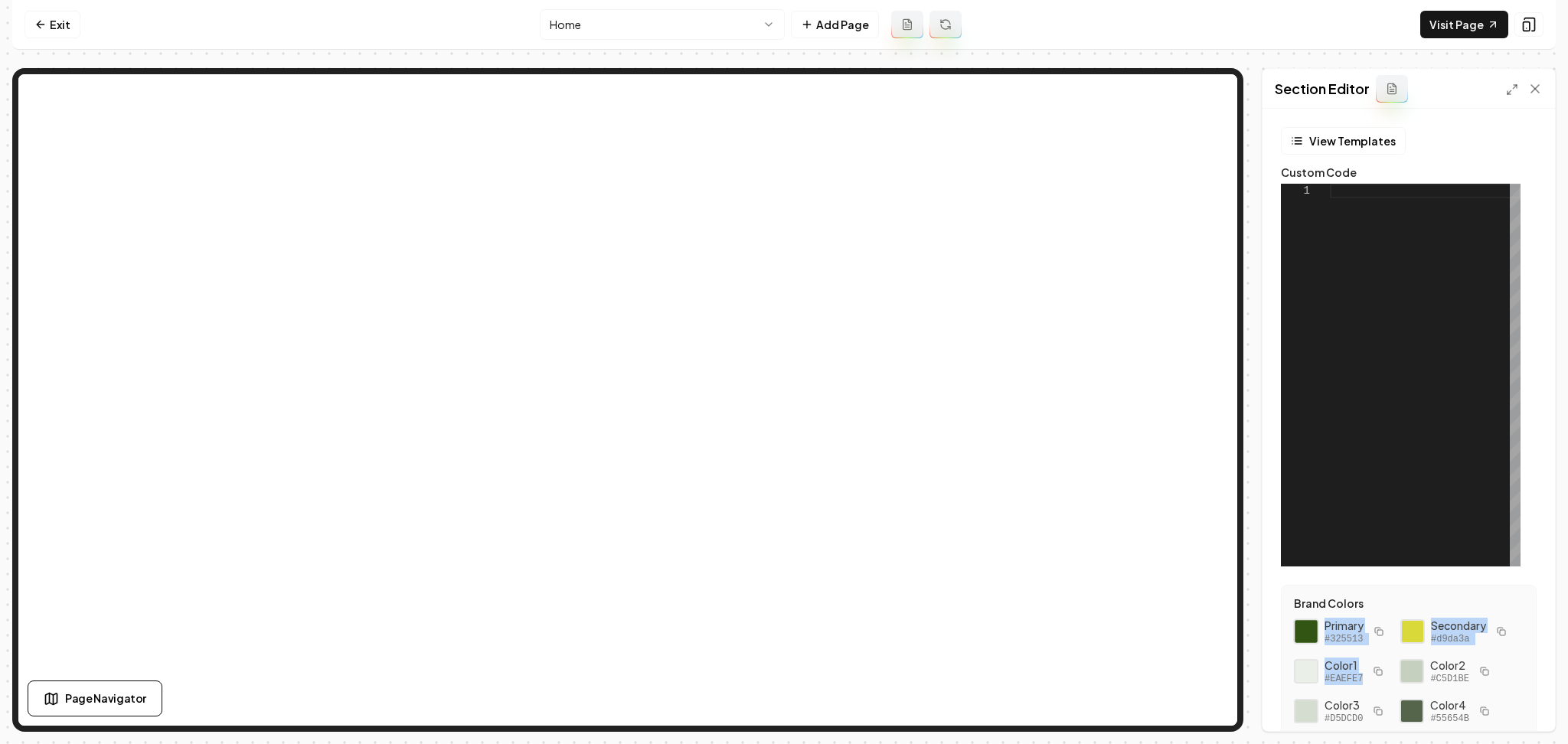
drag, startPoint x: 1377, startPoint y: 693, endPoint x: 1312, endPoint y: 625, distance: 94.1
click at [1312, 625] on div "Primary #325513 Secondary #d9da3a Color 1 #EAEFE7 Color 2 #C5D1BE Color 3 #D5DC…" at bounding box center [1408, 711] width 229 height 186
copy div "Primary #325513 Secondary #d9da3a Color 1 #EAEFE7"
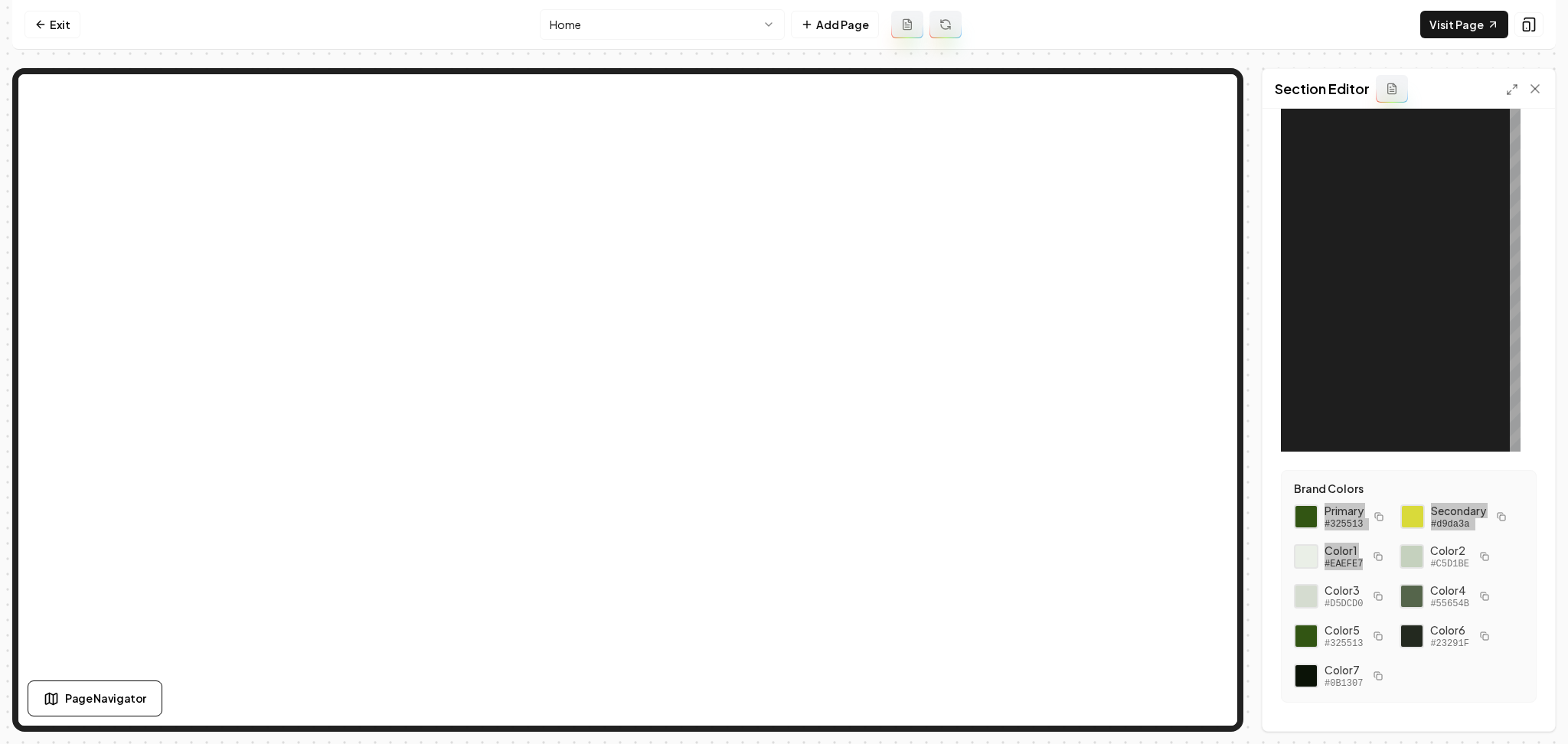
scroll to position [118, 0]
click at [1355, 567] on span "#EAEFE7" at bounding box center [1344, 560] width 39 height 12
drag, startPoint x: 1363, startPoint y: 598, endPoint x: 1324, endPoint y: 502, distance: 103.6
click at [1324, 502] on div "Primary #325513 Secondary #d9da3a Color 1 #EAEFE7 Color 2 #C5D1BE Color 3 #D5DC…" at bounding box center [1408, 593] width 229 height 186
copy div "Primary #325513 Secondary #d9da3a Color 1 #EAEFE7"
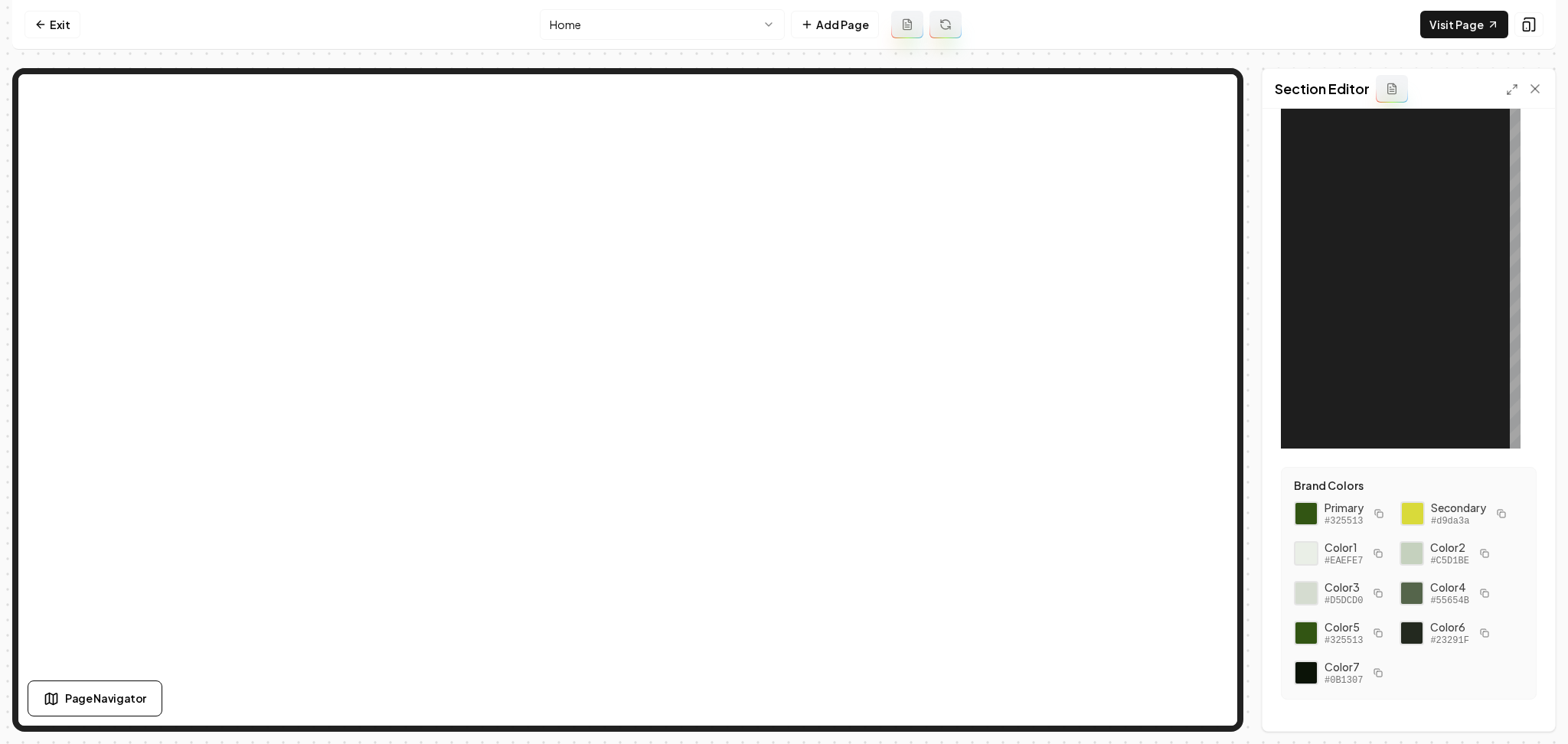
click at [1399, 283] on div at bounding box center [1425, 257] width 191 height 383
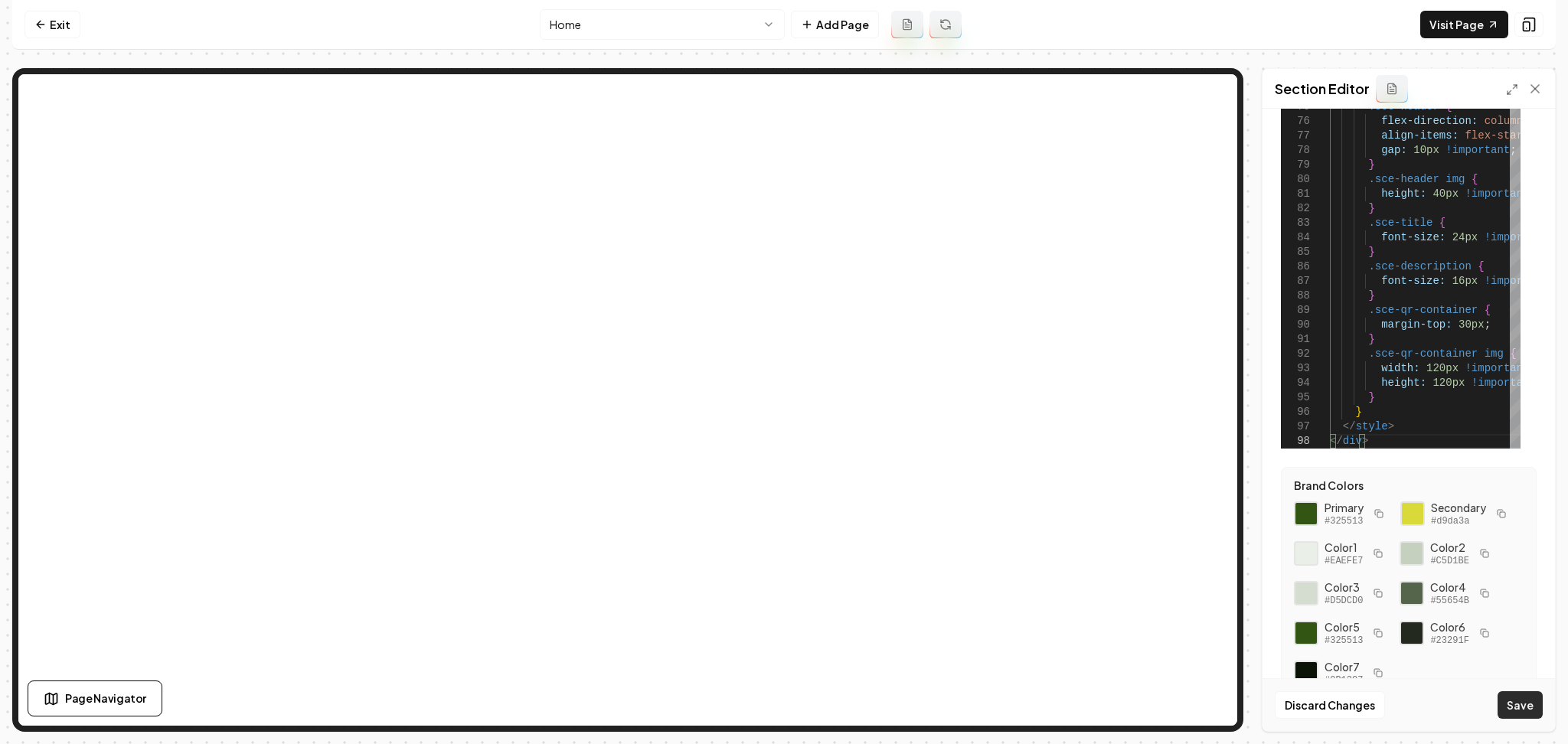
click at [1519, 691] on button "Save" at bounding box center [1520, 705] width 46 height 28
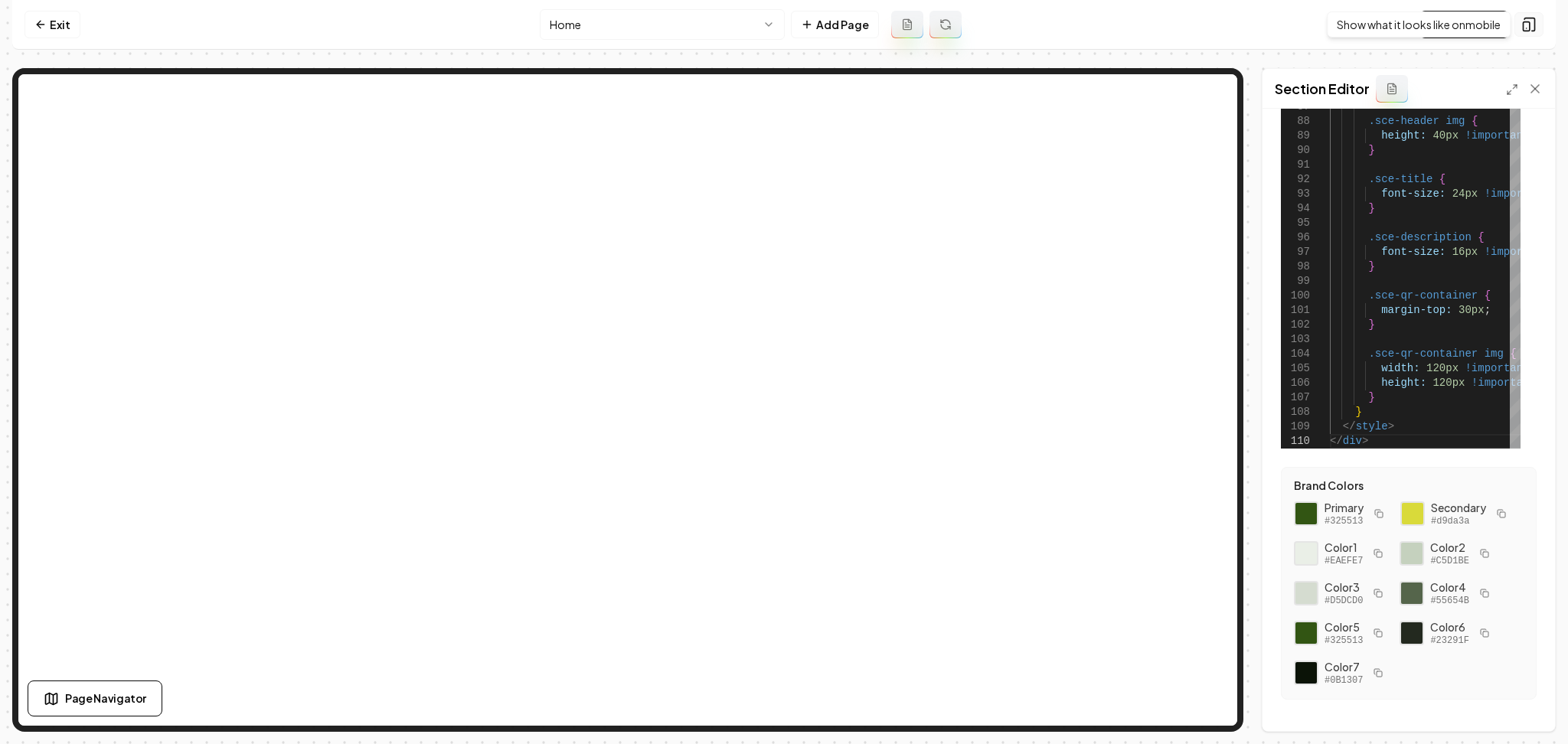
click at [1525, 26] on icon at bounding box center [1528, 24] width 15 height 15
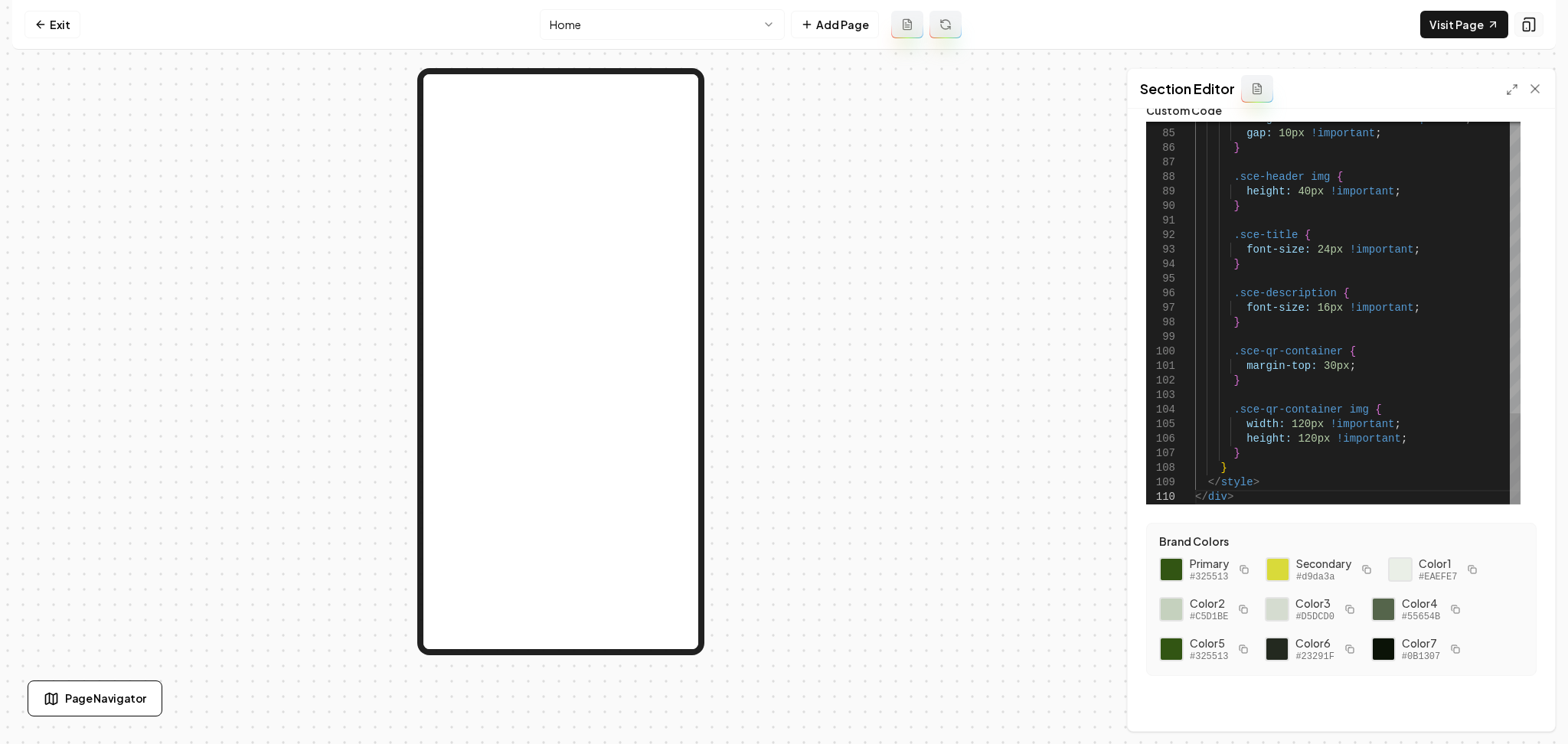
scroll to position [62, 0]
click at [1529, 35] on button at bounding box center [1528, 24] width 29 height 25
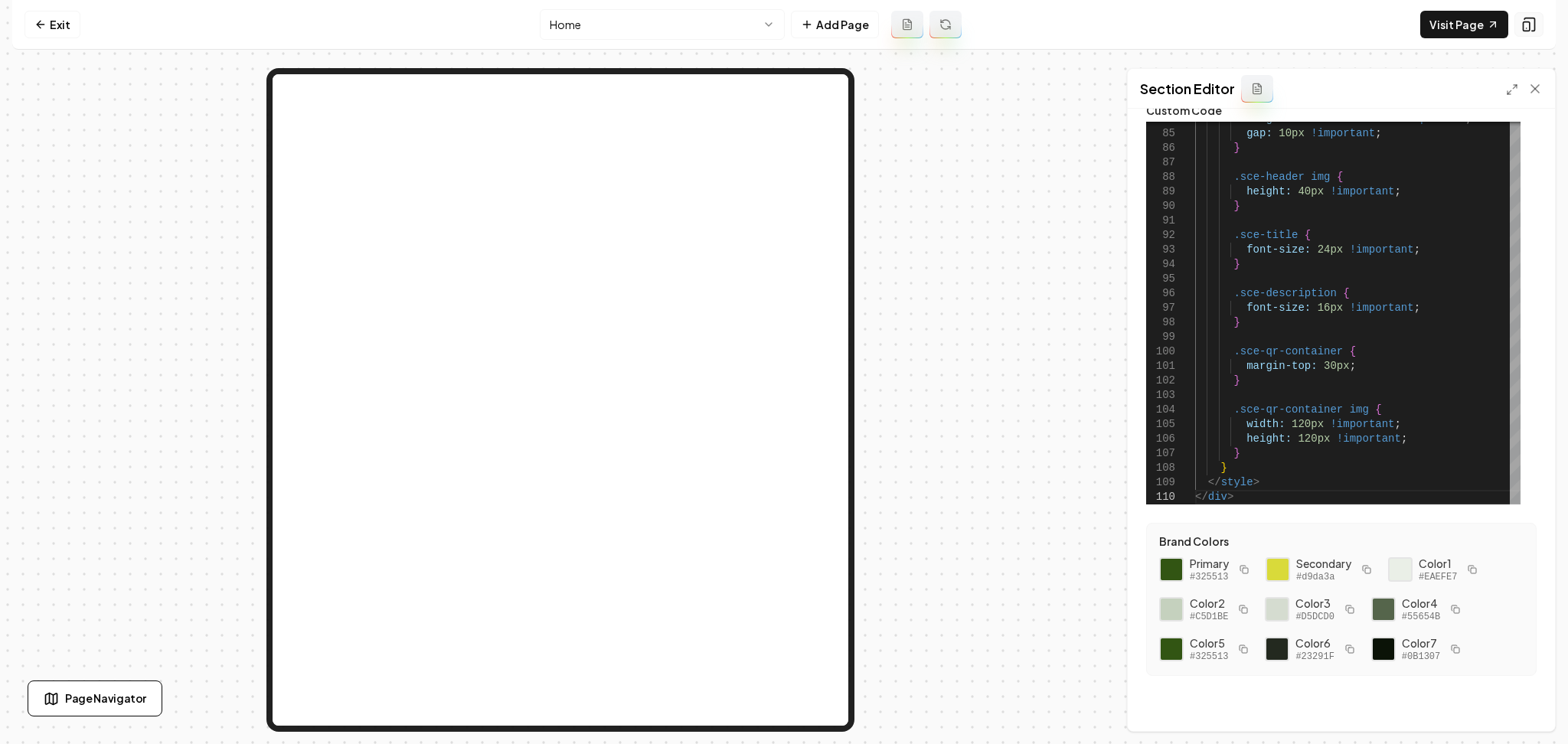
click at [1529, 35] on button at bounding box center [1528, 24] width 29 height 25
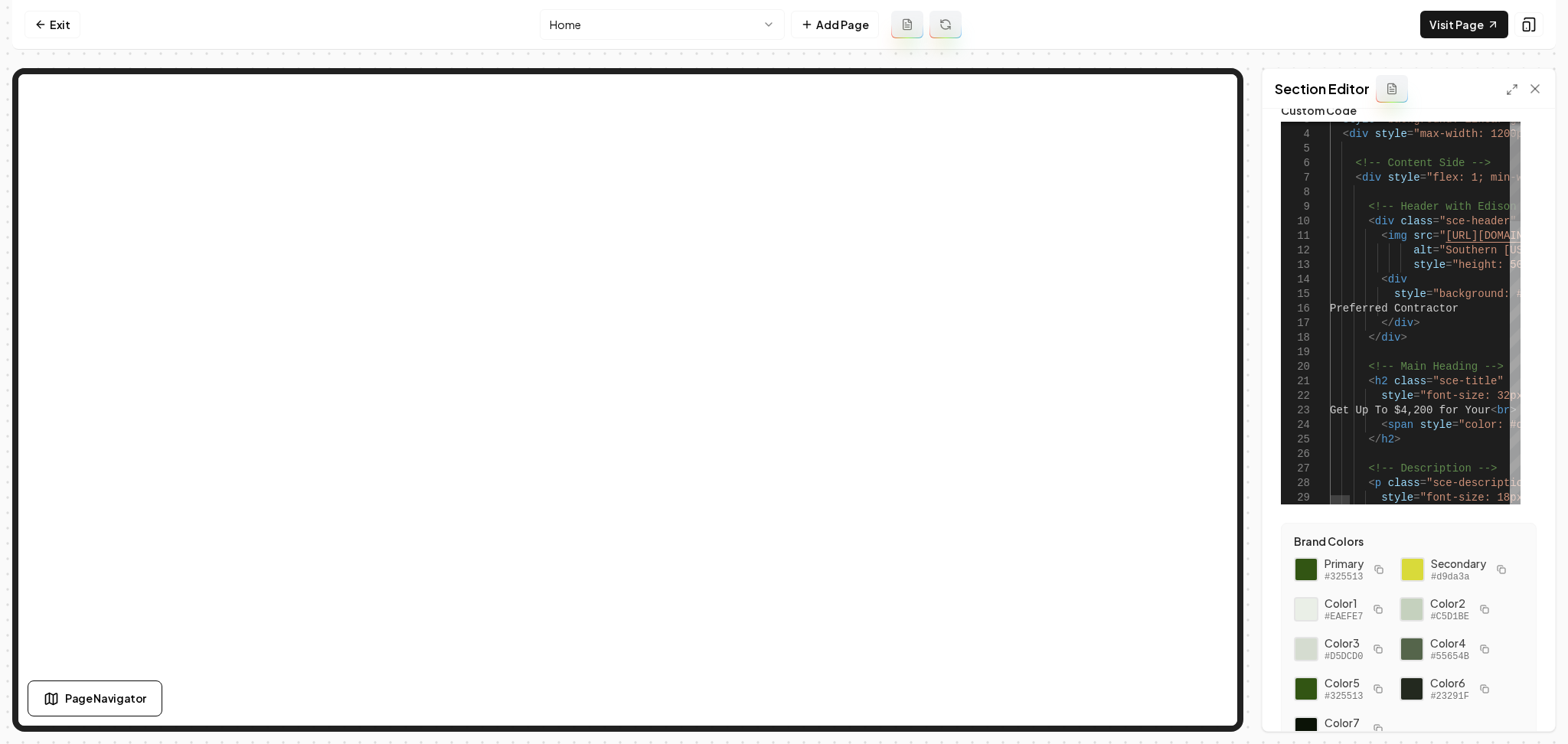
scroll to position [0, 0]
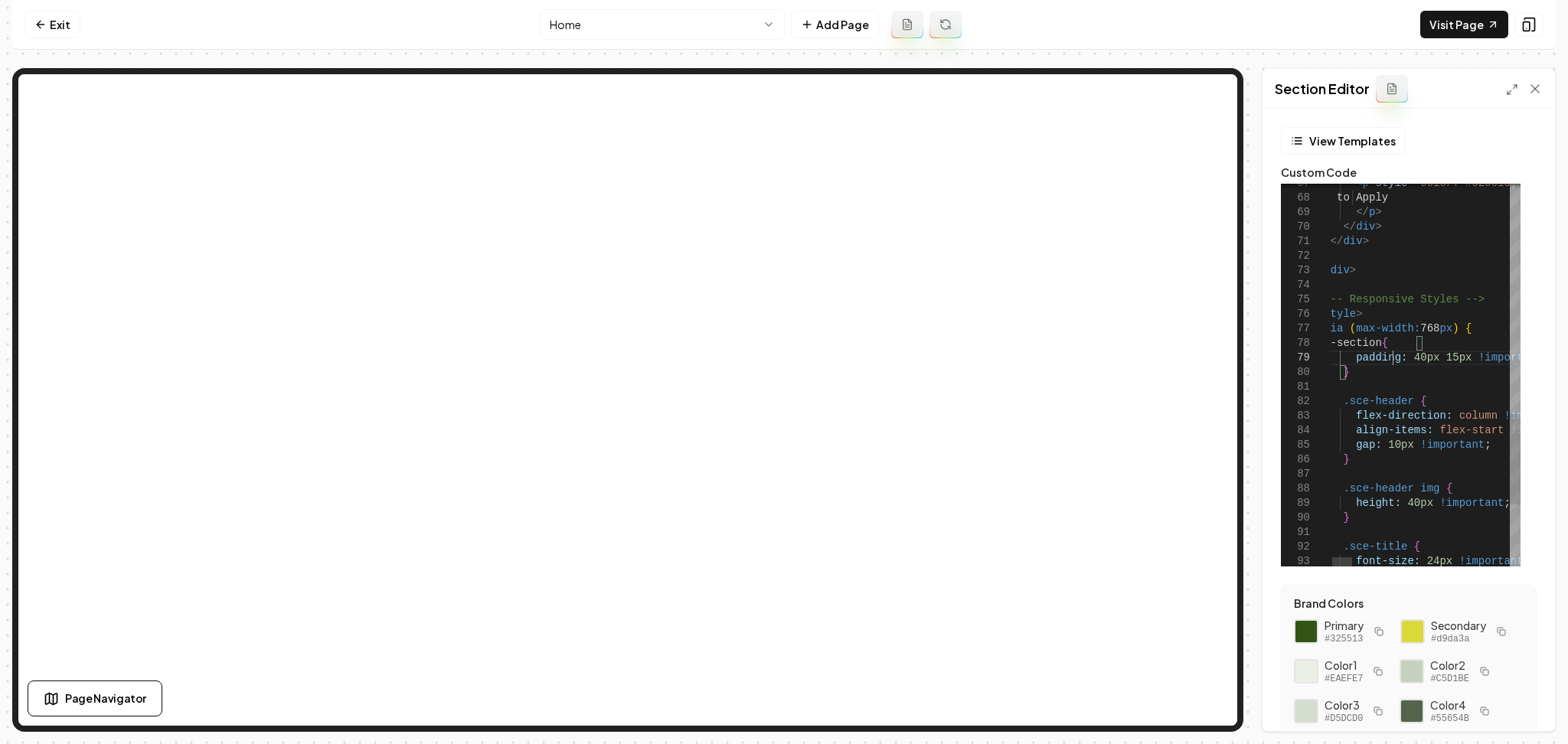
type textarea "**********"
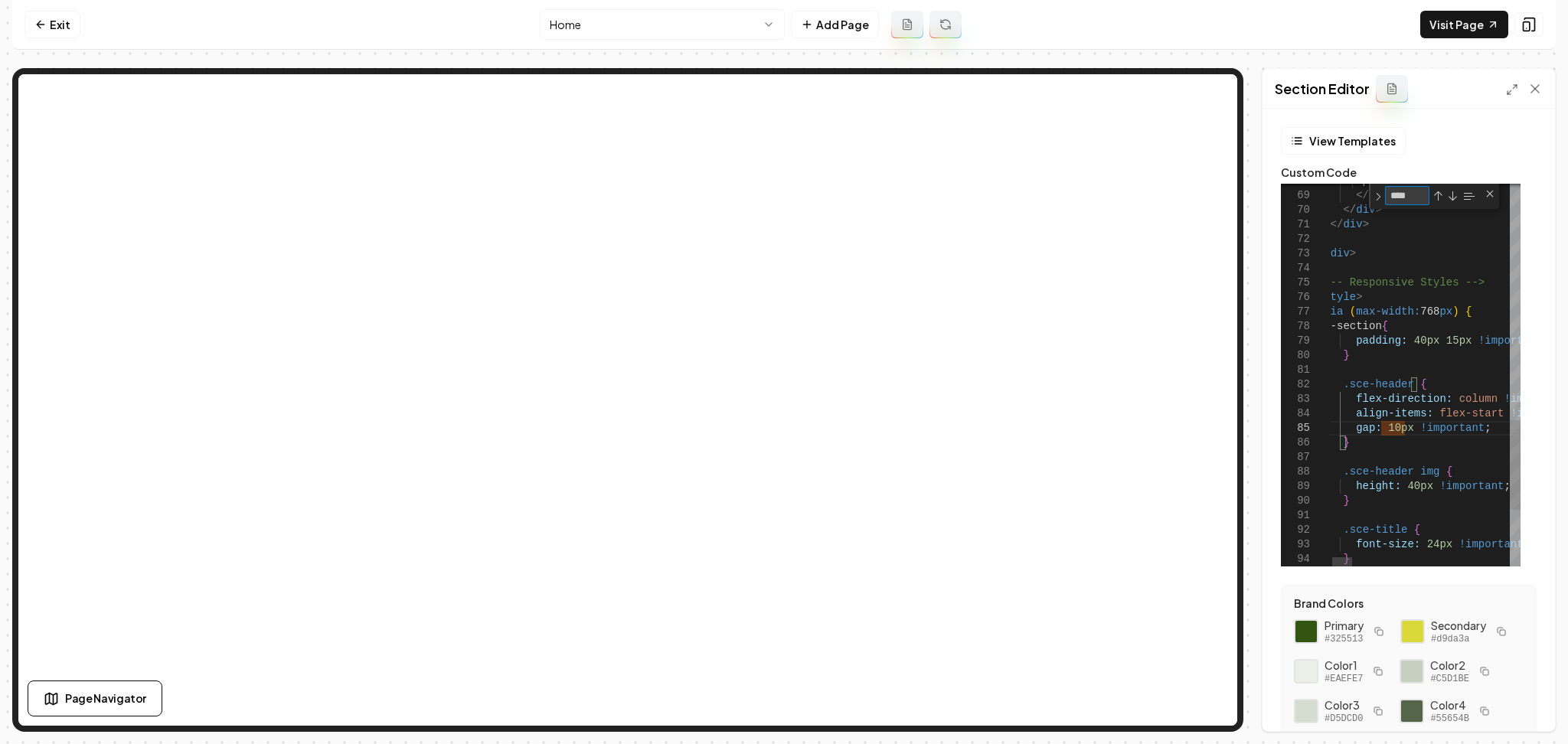
type textarea "*"
type textarea "**********"
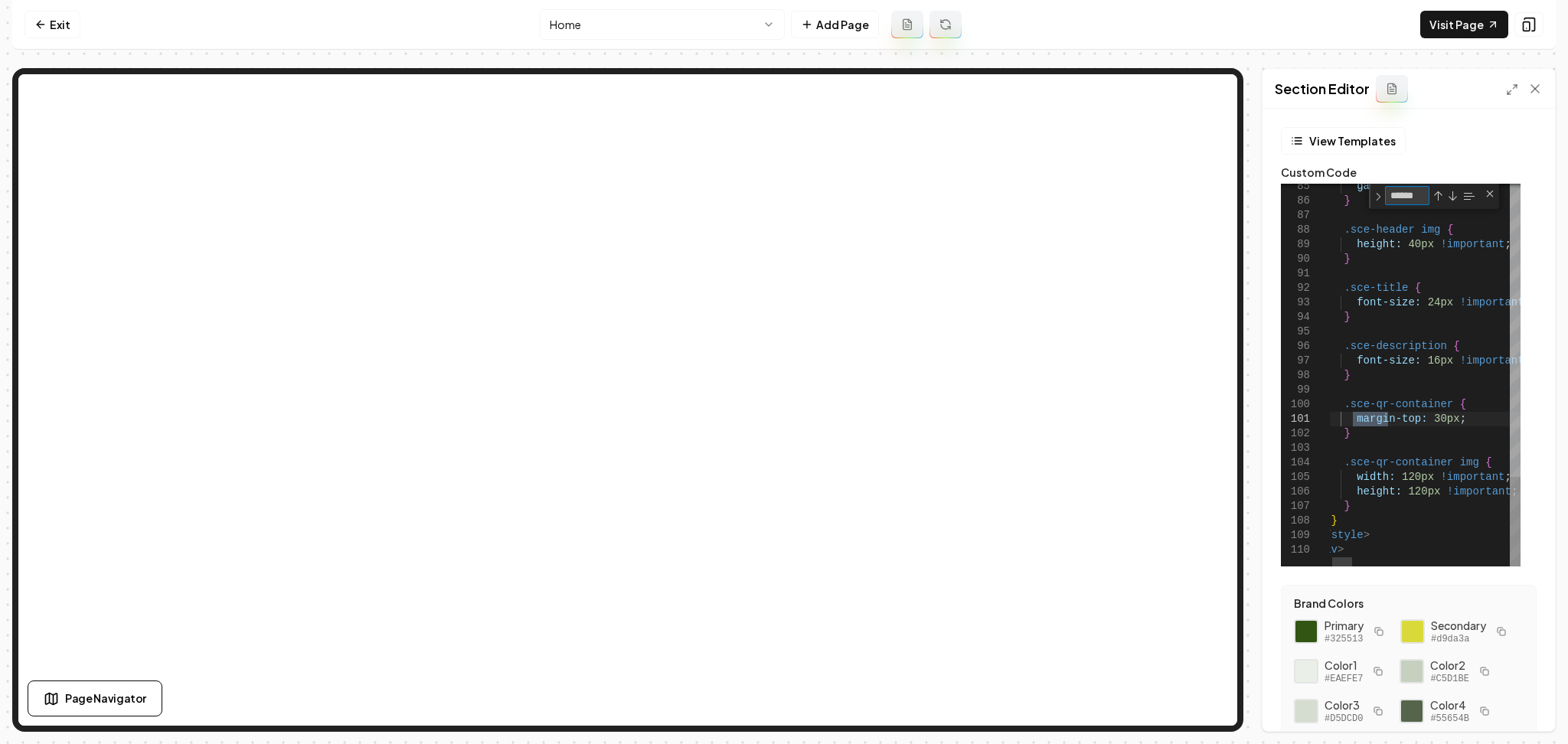
type textarea "******"
drag, startPoint x: 1374, startPoint y: 439, endPoint x: 1334, endPoint y: 410, distance: 49.4
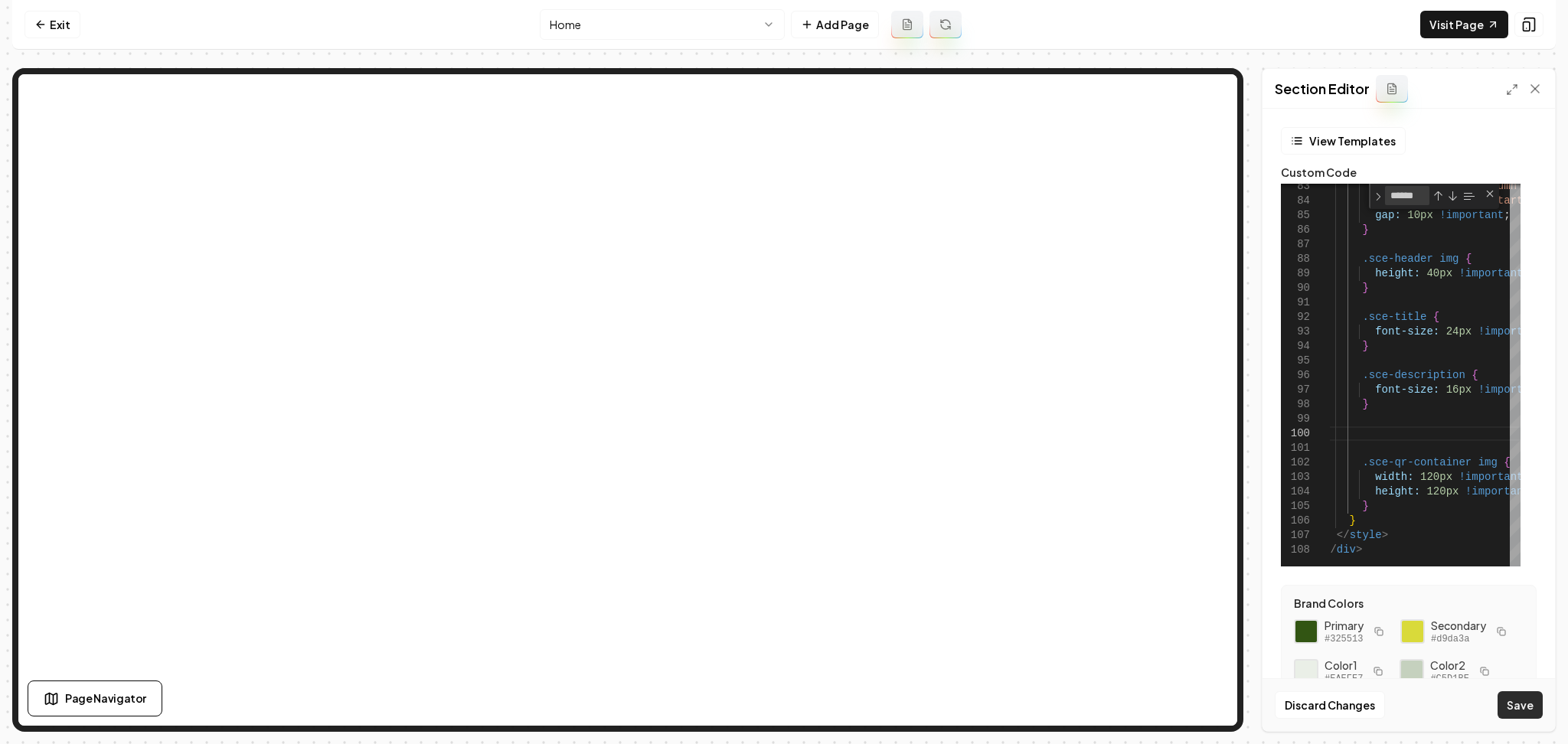
click at [1512, 693] on button "Save" at bounding box center [1520, 705] width 46 height 28
type textarea "**********"
click at [1485, 15] on link "Visit Page" at bounding box center [1464, 25] width 88 height 28
